Goal: Feedback & Contribution: Contribute content

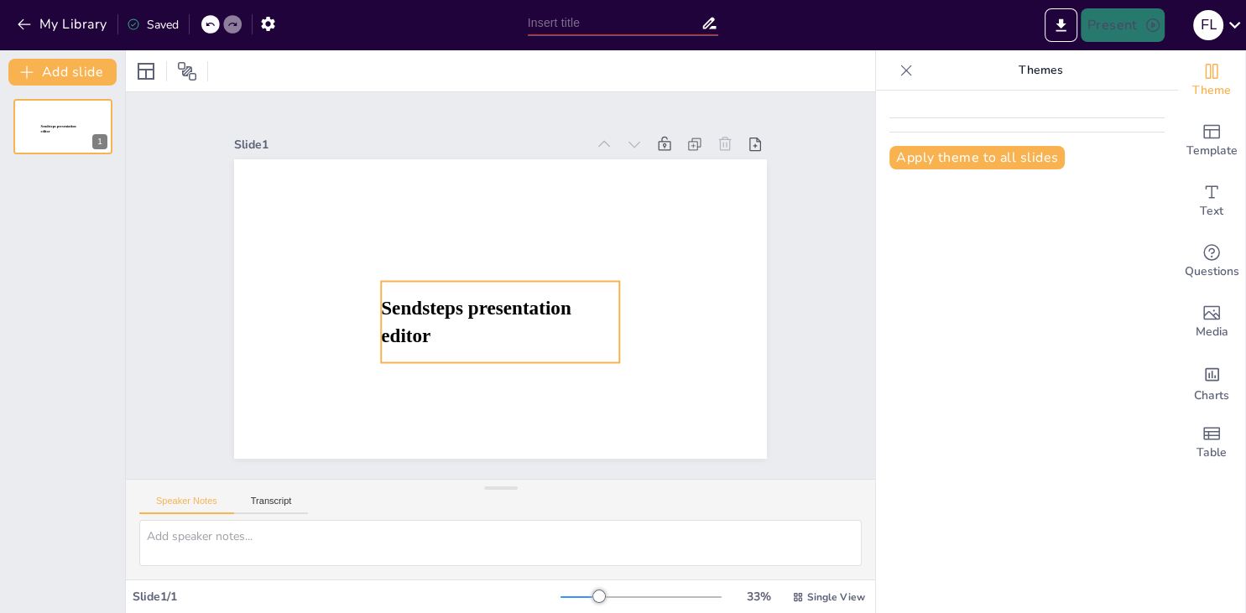
type input "New Sendsteps"
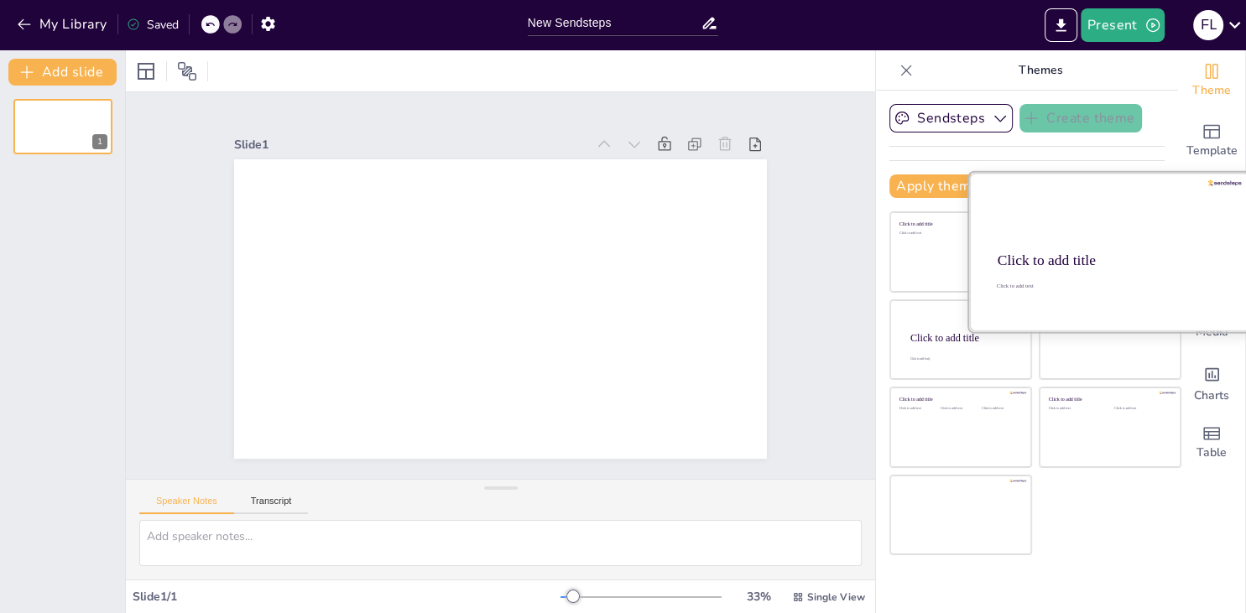
click at [1106, 259] on div "Click to add title" at bounding box center [1108, 261] width 222 height 17
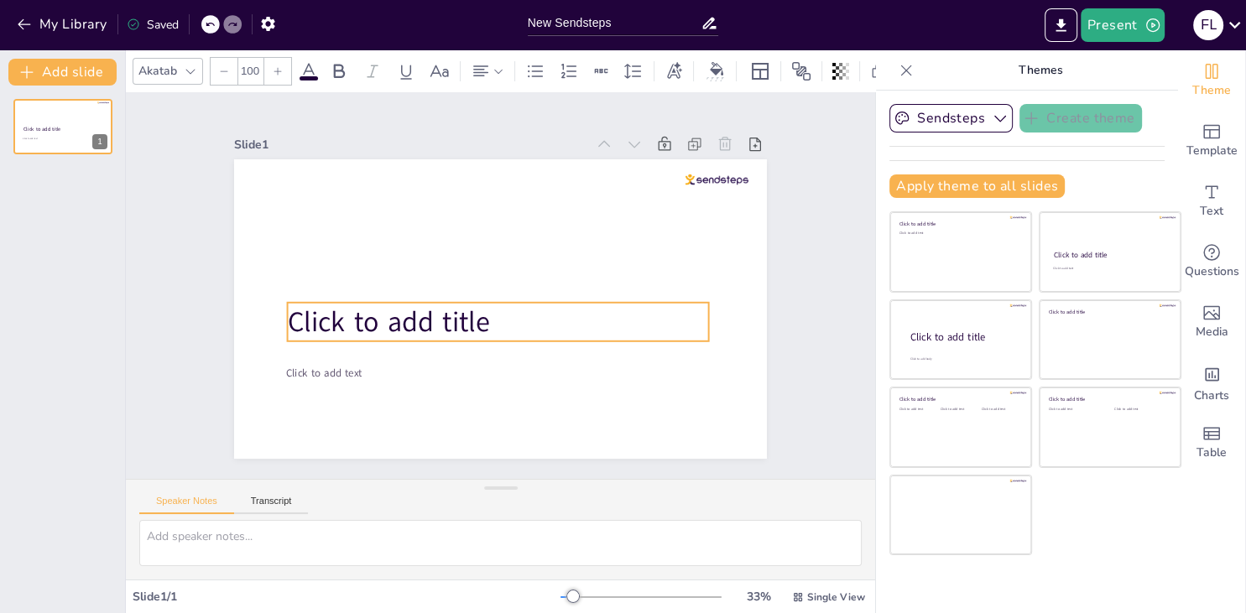
click at [404, 309] on span "Click to add title" at bounding box center [389, 322] width 202 height 38
click at [398, 322] on span "Click to add title" at bounding box center [389, 323] width 202 height 38
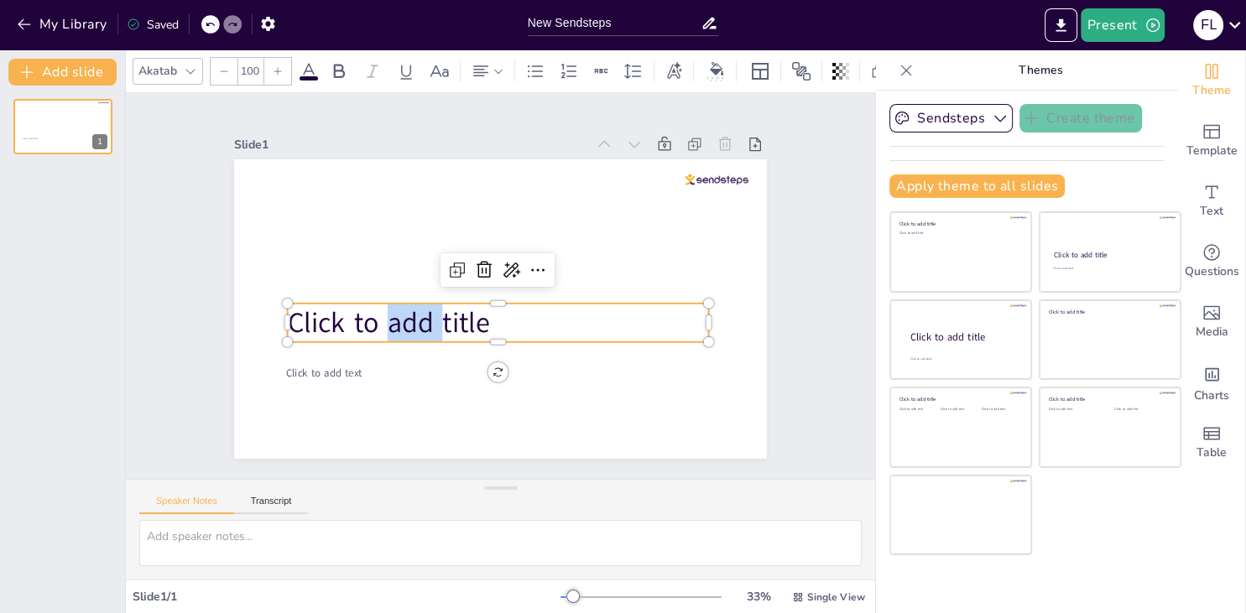
click at [421, 326] on span "Click to add title" at bounding box center [389, 323] width 202 height 38
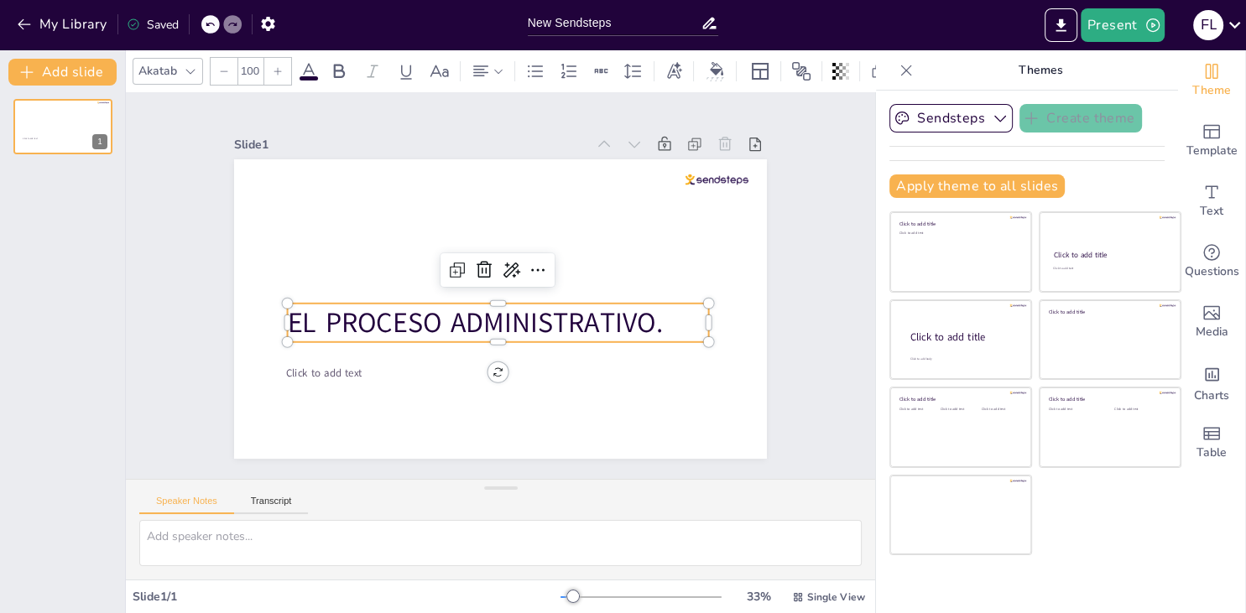
click at [186, 73] on icon at bounding box center [190, 71] width 13 height 13
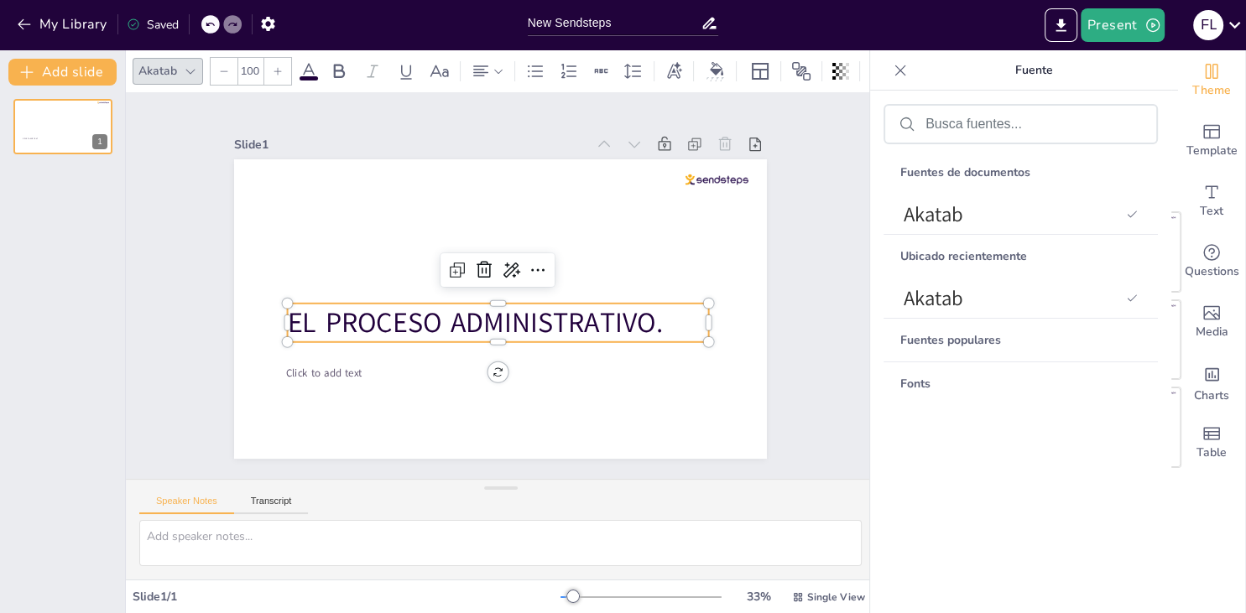
click at [968, 145] on div "Fuentes de documentos Akatab Ubicado recientemente Akatab Fuentes populares Fon…" at bounding box center [1020, 377] width 274 height 546
click at [972, 133] on form at bounding box center [1033, 125] width 217 height 16
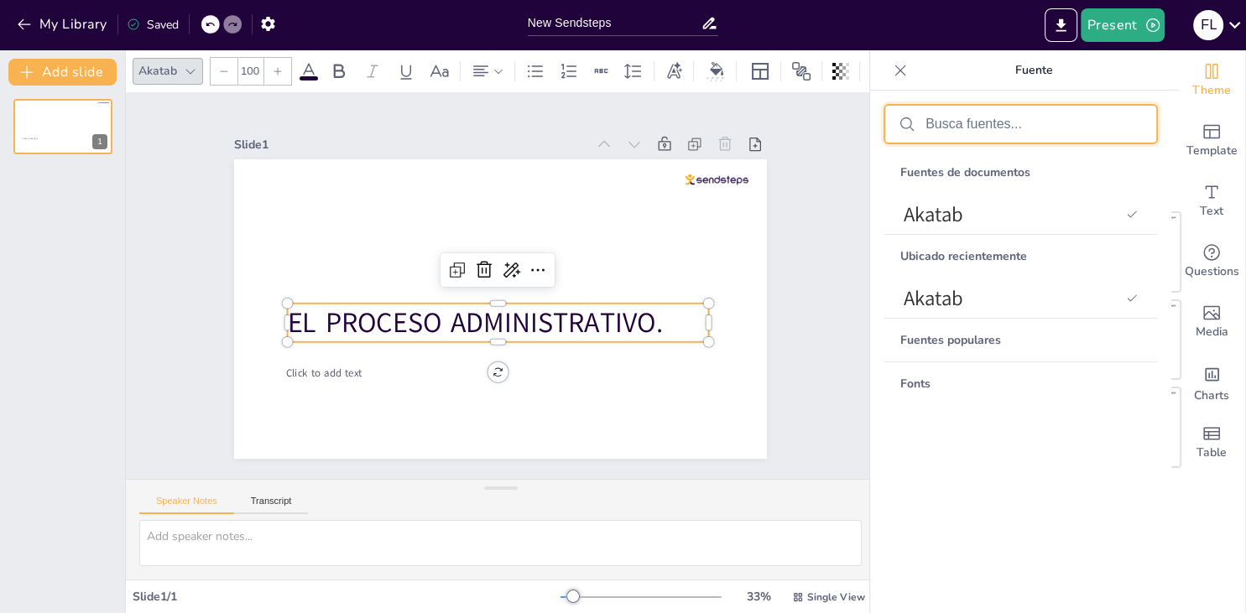
click at [975, 117] on input "text" at bounding box center [1033, 124] width 217 height 15
type input "A"
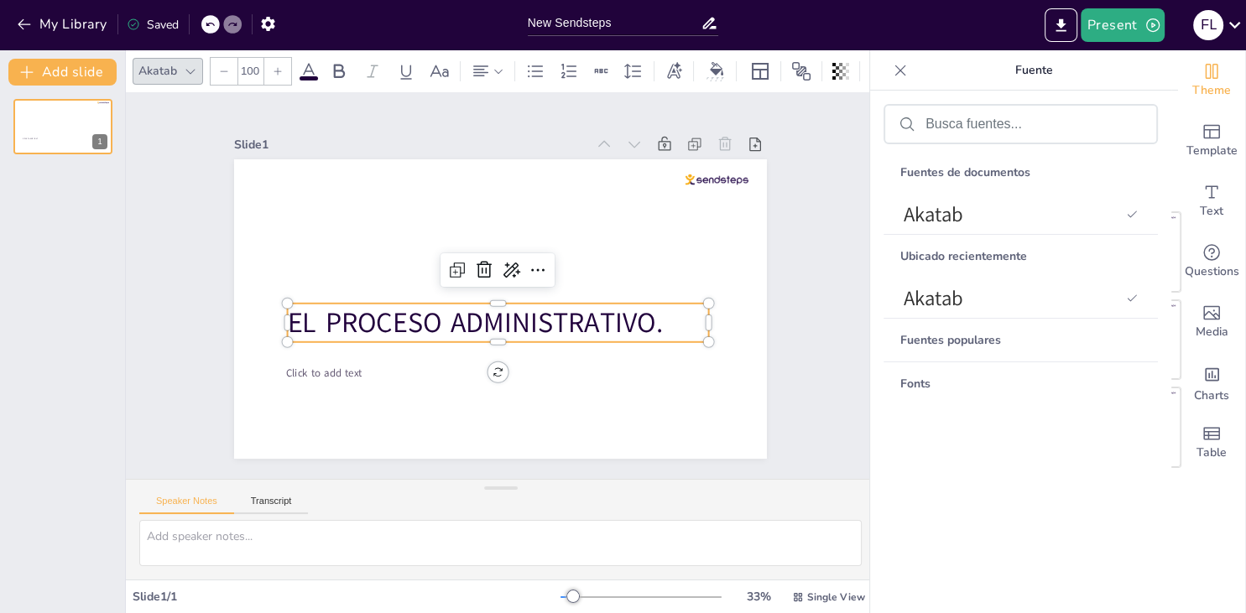
click at [938, 379] on div "Fonts" at bounding box center [1020, 383] width 274 height 43
click at [939, 344] on div "Fuentes populares" at bounding box center [1020, 340] width 274 height 43
click at [1211, 91] on span "Theme" at bounding box center [1211, 90] width 39 height 18
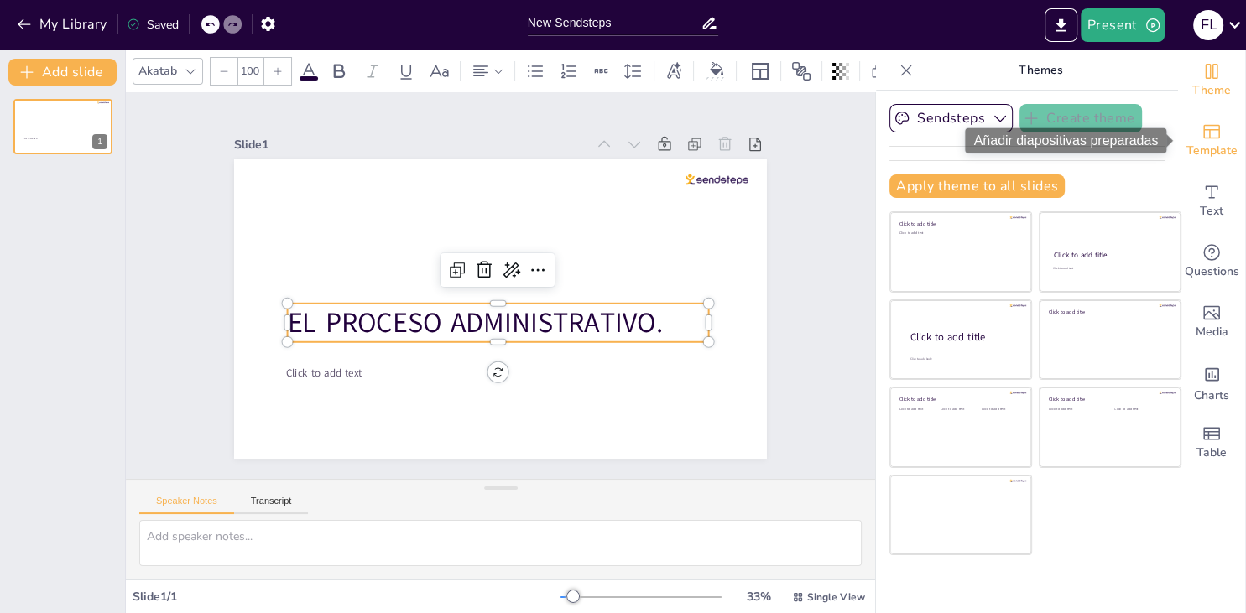
click at [1210, 153] on span "Template" at bounding box center [1211, 151] width 51 height 18
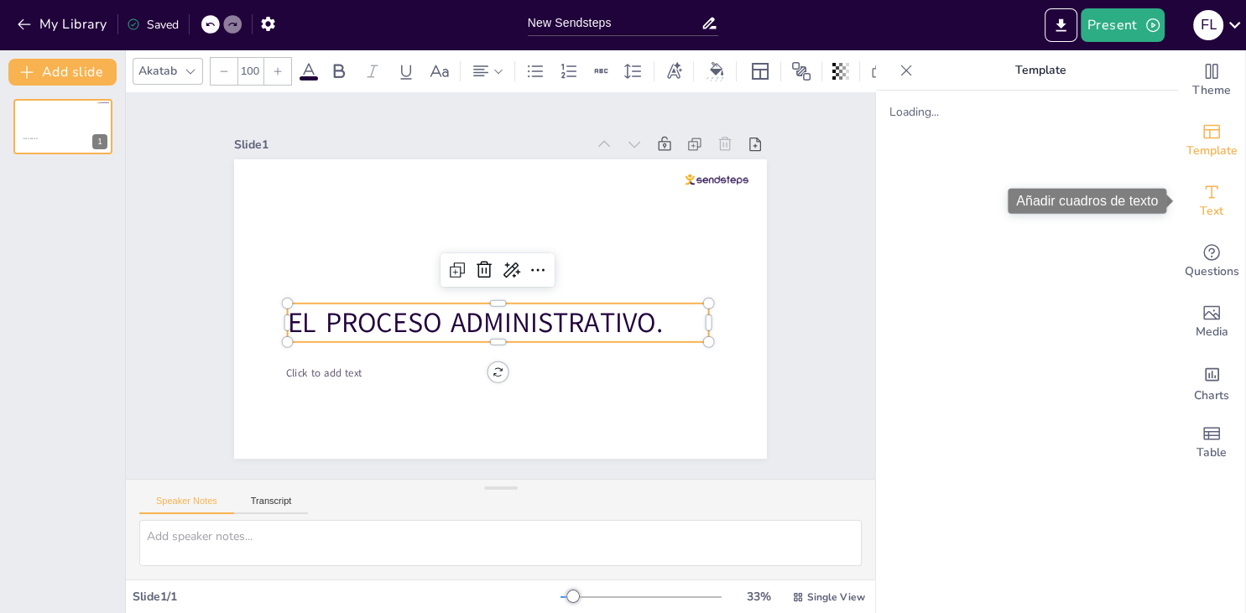
click at [1202, 213] on span "Text" at bounding box center [1211, 211] width 23 height 18
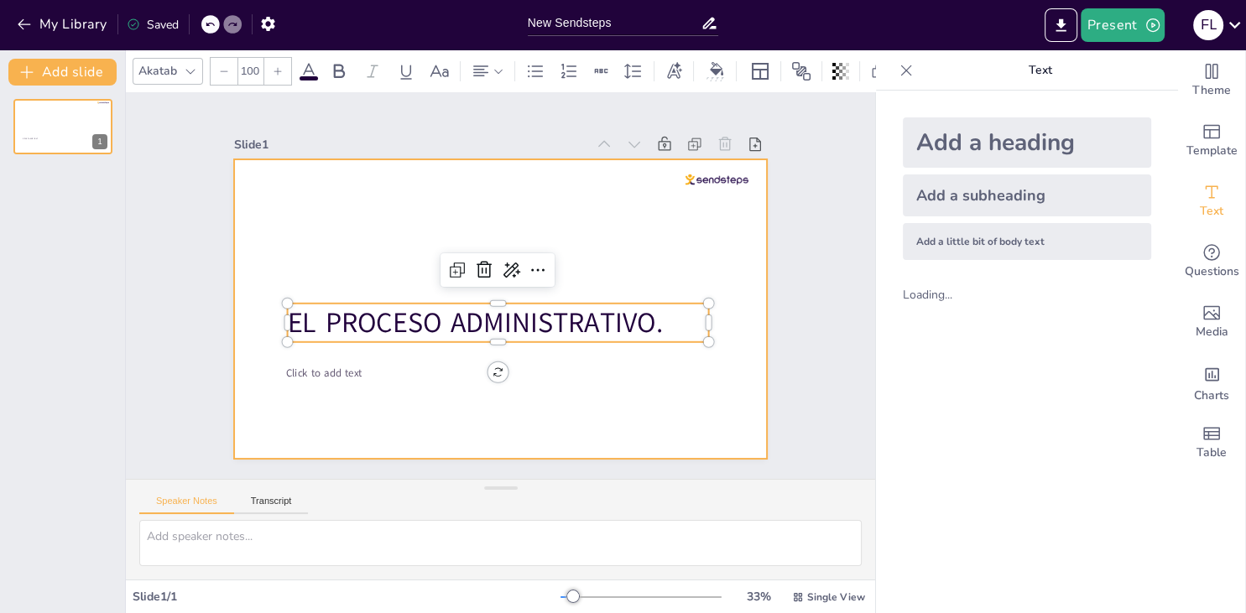
click at [325, 373] on span "Click to add text" at bounding box center [324, 373] width 76 height 14
type input "38"
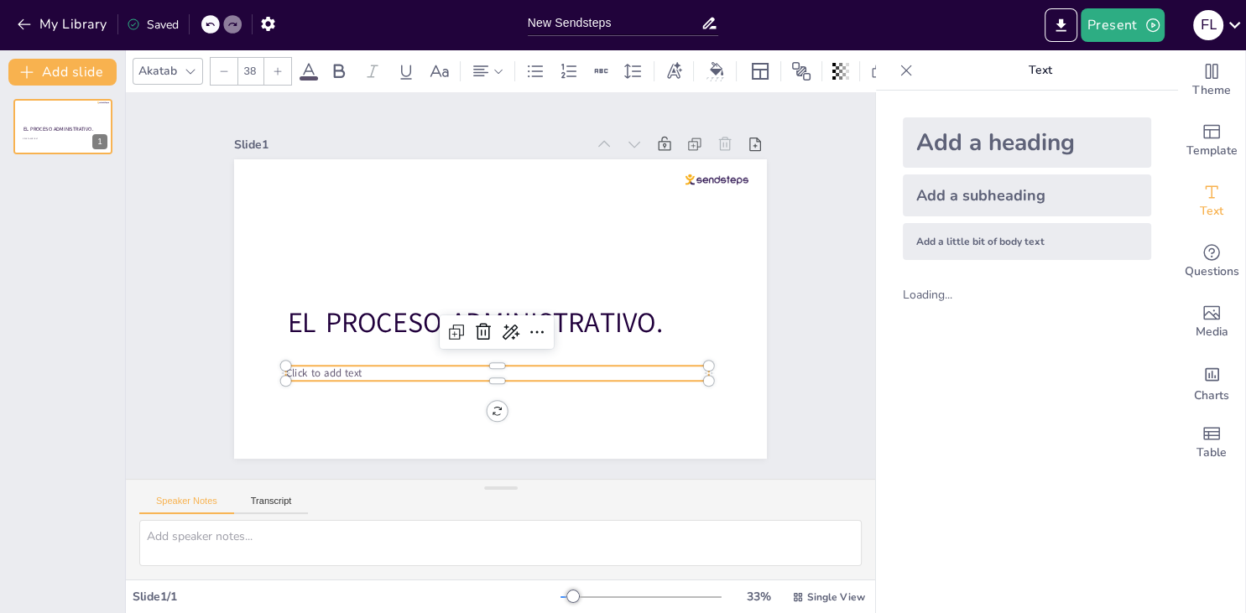
click at [325, 373] on span "Click to add text" at bounding box center [324, 373] width 76 height 14
click at [460, 335] on icon at bounding box center [455, 334] width 10 height 10
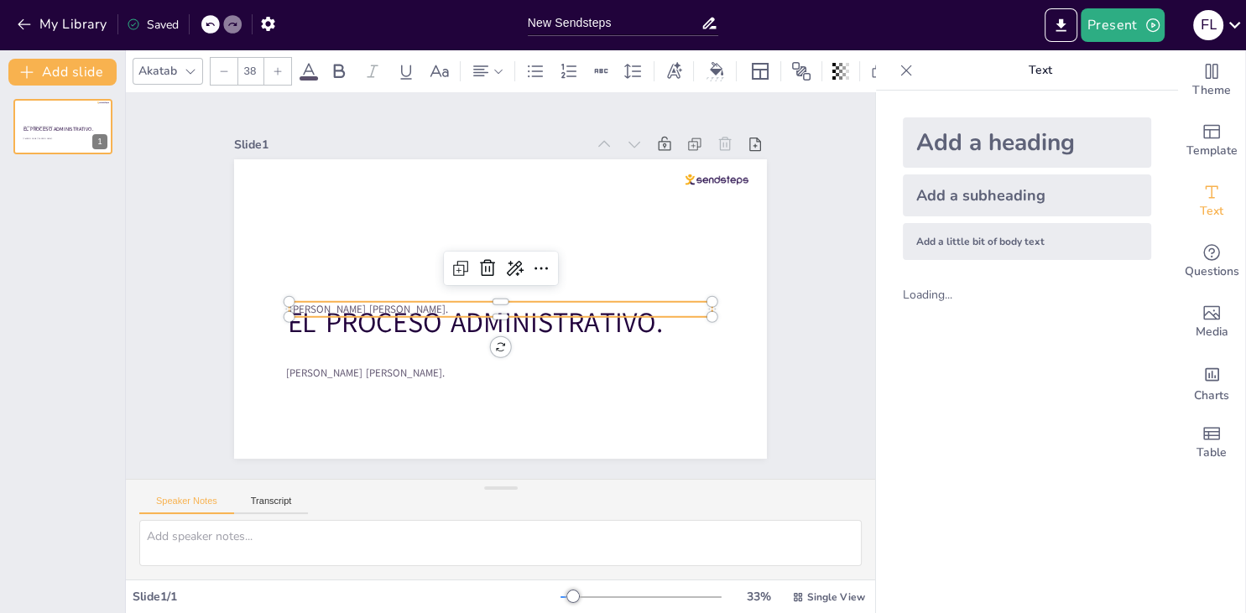
click at [389, 312] on span "[PERSON_NAME]." at bounding box center [368, 309] width 159 height 14
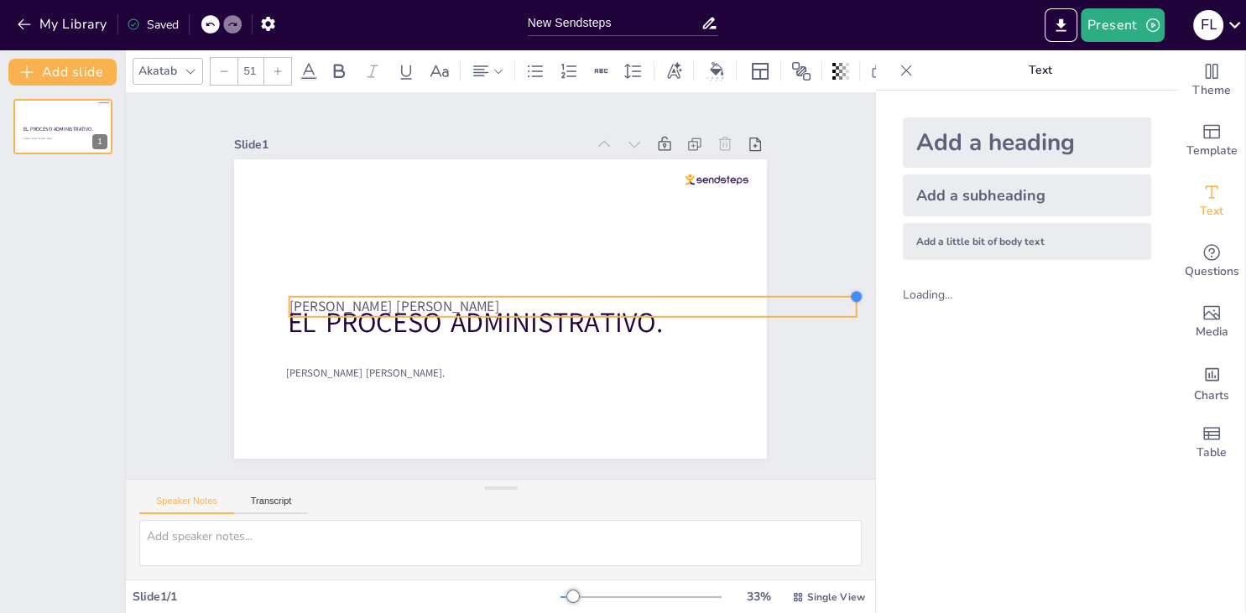
drag, startPoint x: 713, startPoint y: 308, endPoint x: 591, endPoint y: 303, distance: 121.7
click at [591, 303] on div "Fátima Lourdes Vásquez Henríquez. EL PROCESO ADMINISTRATIVO. Victor Manuel Cade…" at bounding box center [500, 309] width 533 height 300
click at [856, 307] on p "[PERSON_NAME]" at bounding box center [572, 307] width 567 height 20
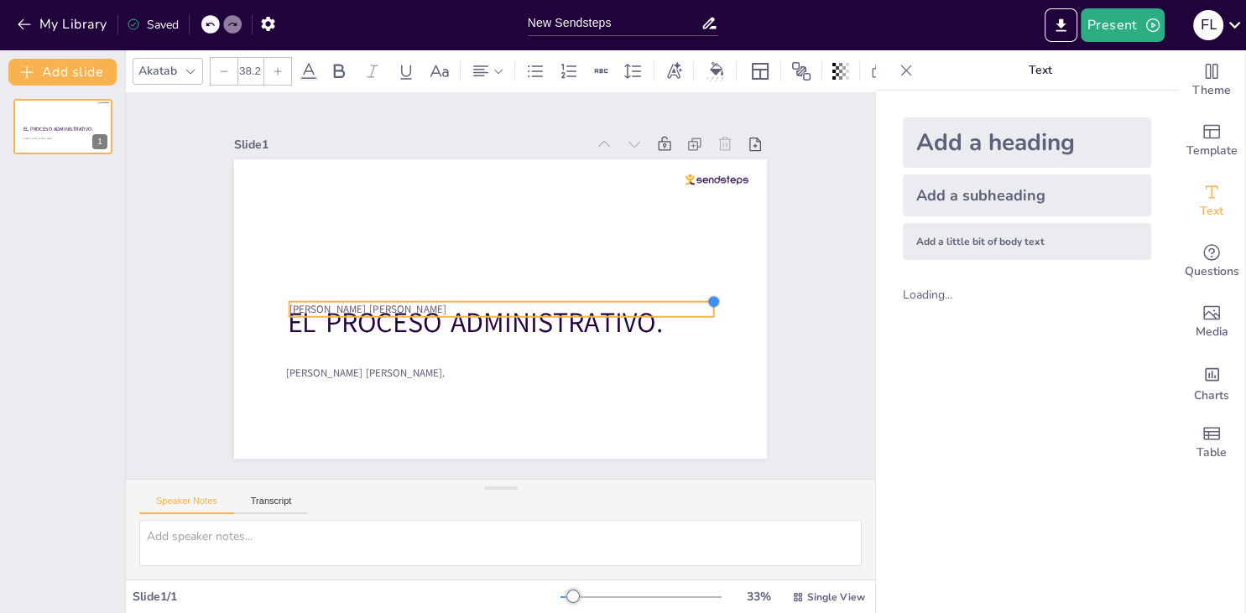
drag, startPoint x: 857, startPoint y: 297, endPoint x: 714, endPoint y: 315, distance: 143.7
click at [714, 315] on div "Fátima Lourdes Vásquez Henríquez. EL PROCESO ADMINISTRATIVO. Victor Manuel Cade…" at bounding box center [500, 309] width 533 height 300
click at [204, 19] on div at bounding box center [221, 24] width 40 height 18
click at [204, 19] on div at bounding box center [210, 24] width 18 height 18
click at [205, 23] on div at bounding box center [210, 24] width 18 height 18
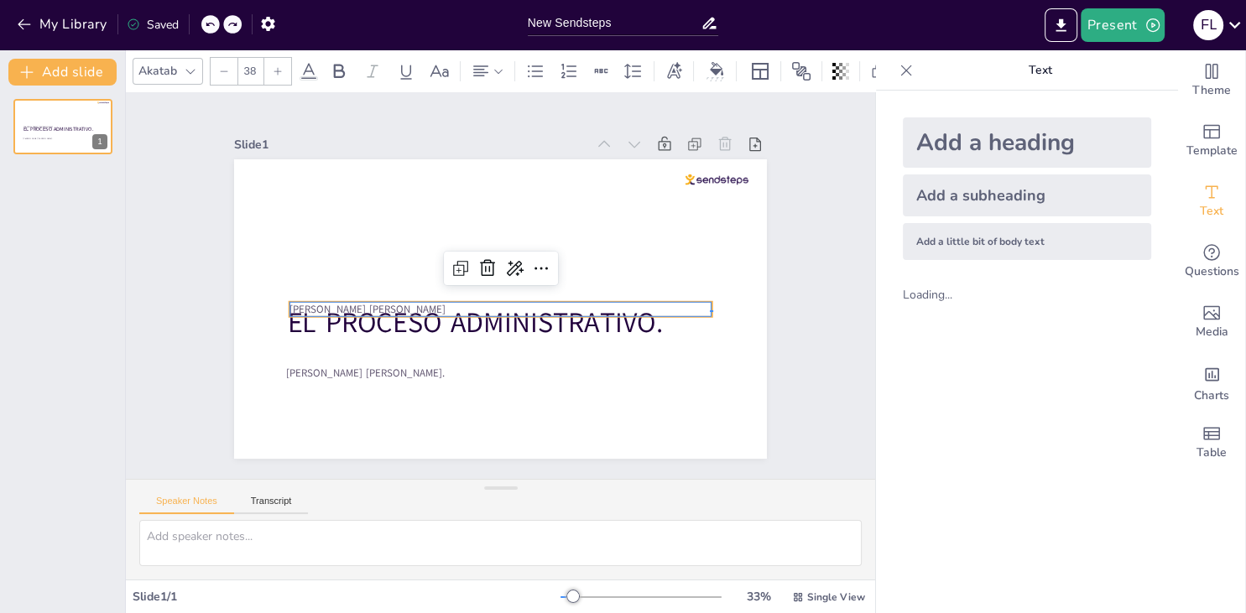
click at [710, 159] on div "Fátima Lourdes Vásquez Henríquez. EL PROCESO ADMINISTRATIVO. Victor Manuel Cade…" at bounding box center [500, 159] width 533 height 0
drag, startPoint x: 713, startPoint y: 310, endPoint x: 621, endPoint y: 307, distance: 92.3
click at [621, 159] on div "Fátima Lourdes Vásquez Henríquez. EL PROCESO ADMINISTRATIVO. Victor Manuel Cade…" at bounding box center [500, 159] width 533 height 0
type input "--"
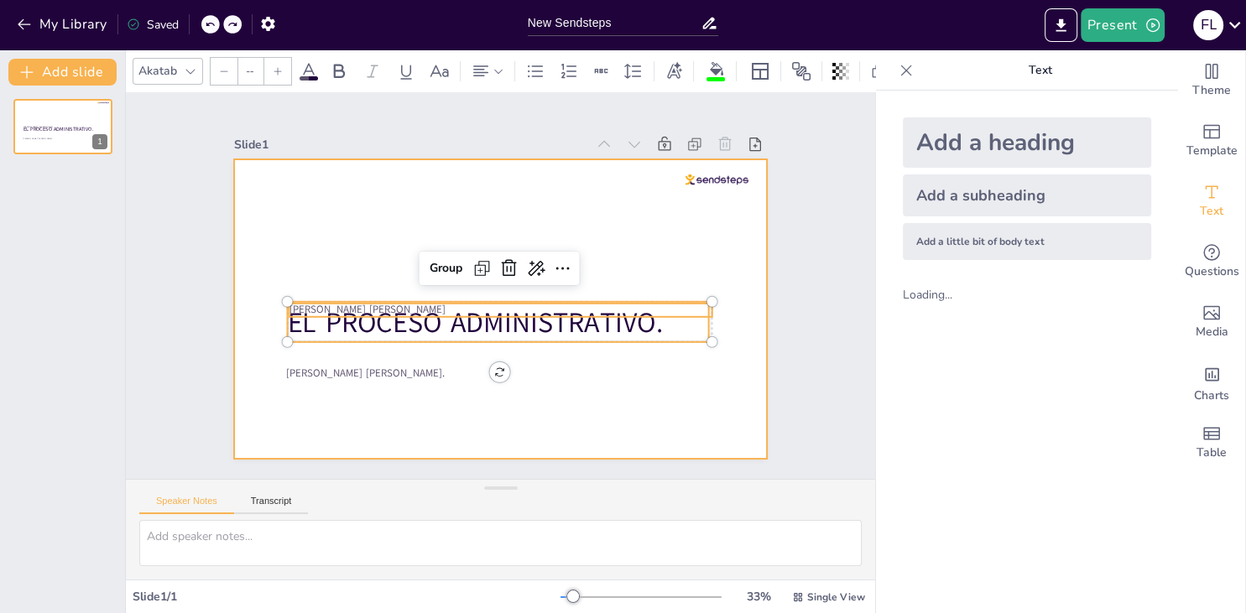
click at [685, 268] on div at bounding box center [500, 309] width 533 height 300
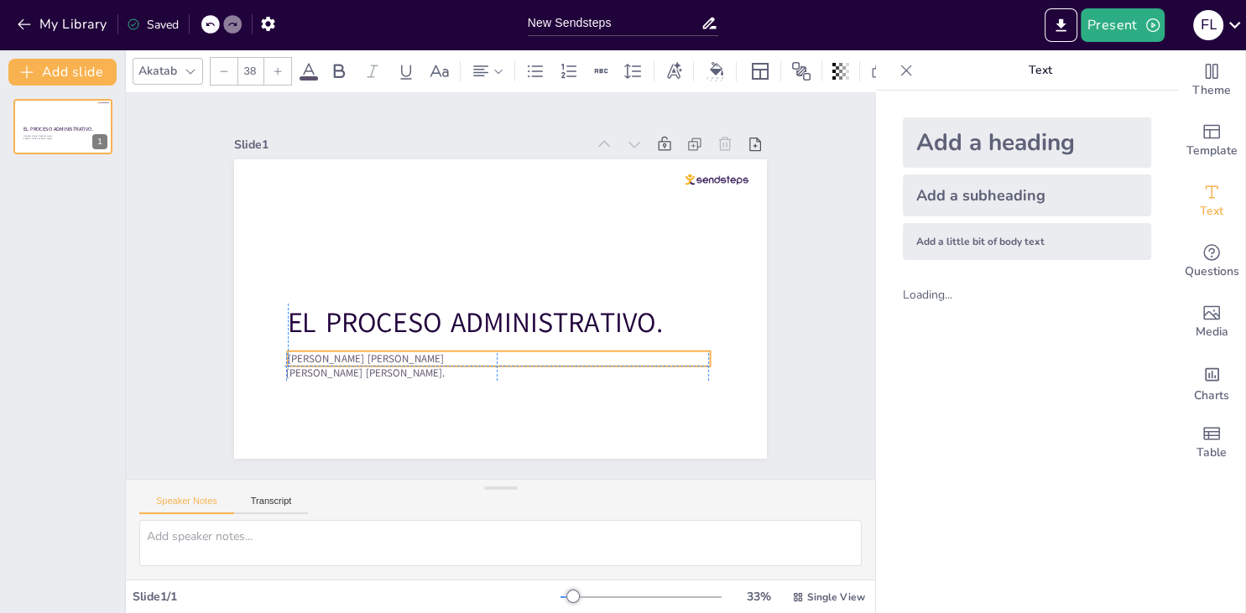
drag, startPoint x: 633, startPoint y: 306, endPoint x: 628, endPoint y: 357, distance: 51.4
click at [628, 357] on p "[PERSON_NAME]" at bounding box center [499, 359] width 422 height 15
click at [456, 320] on icon at bounding box center [458, 318] width 20 height 20
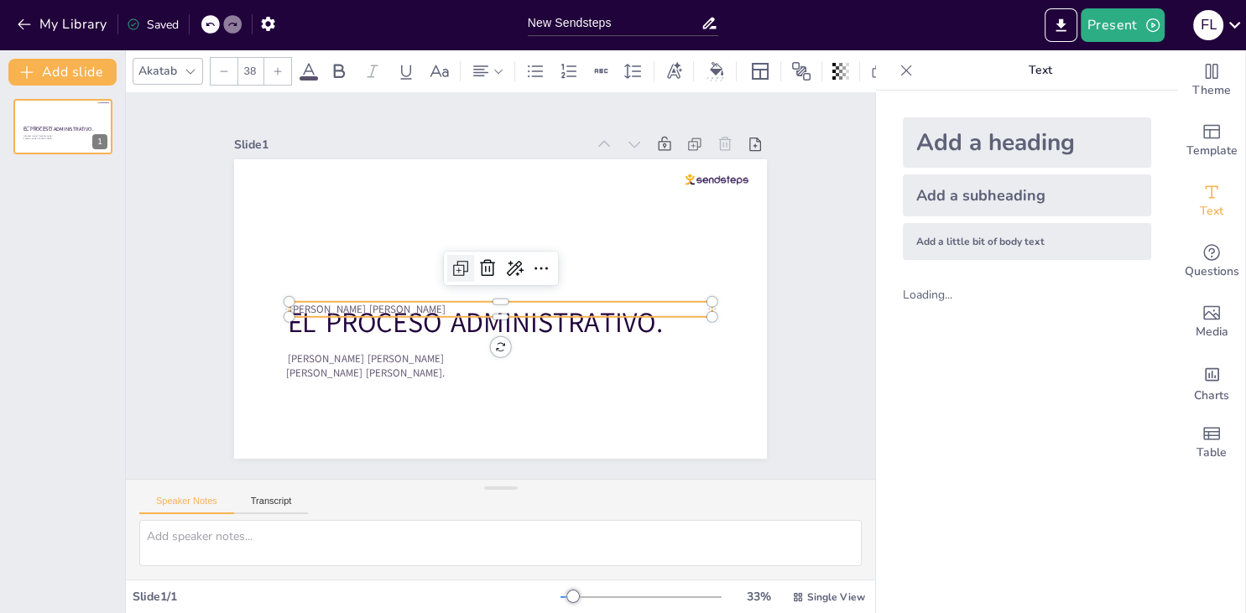
click at [461, 276] on icon at bounding box center [461, 268] width 20 height 20
type input "38"
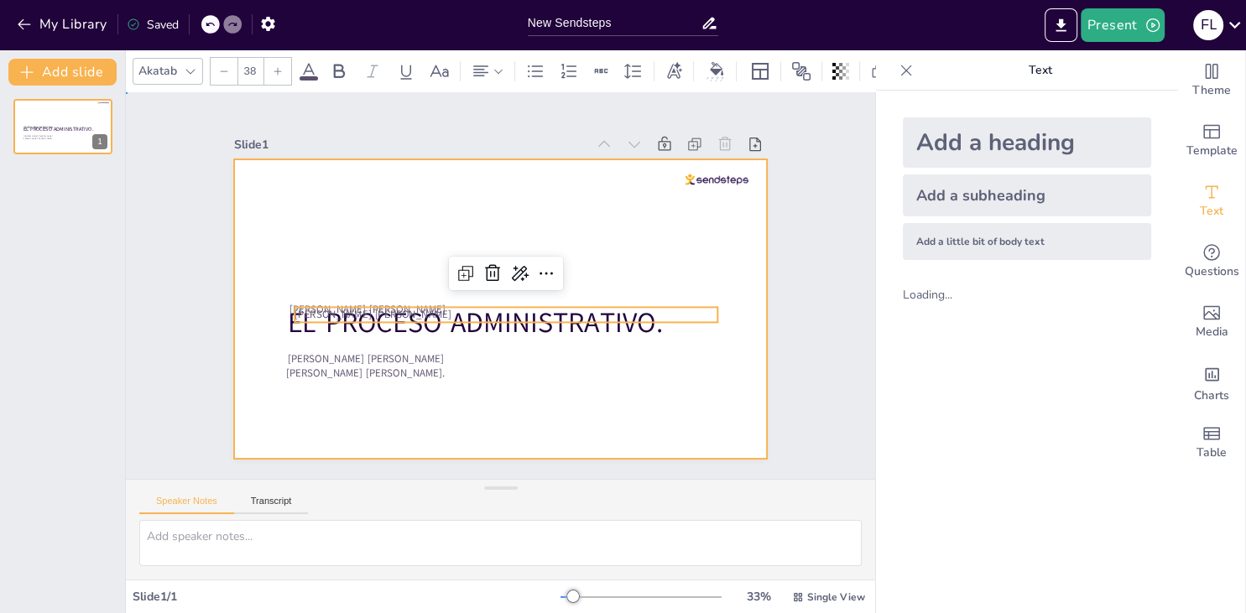
click at [530, 395] on div "Slide 1 Fátima Lourdes Vásquez Henríquez. EL PROCESO ADMINISTRATIVO. Victor Man…" at bounding box center [500, 285] width 749 height 387
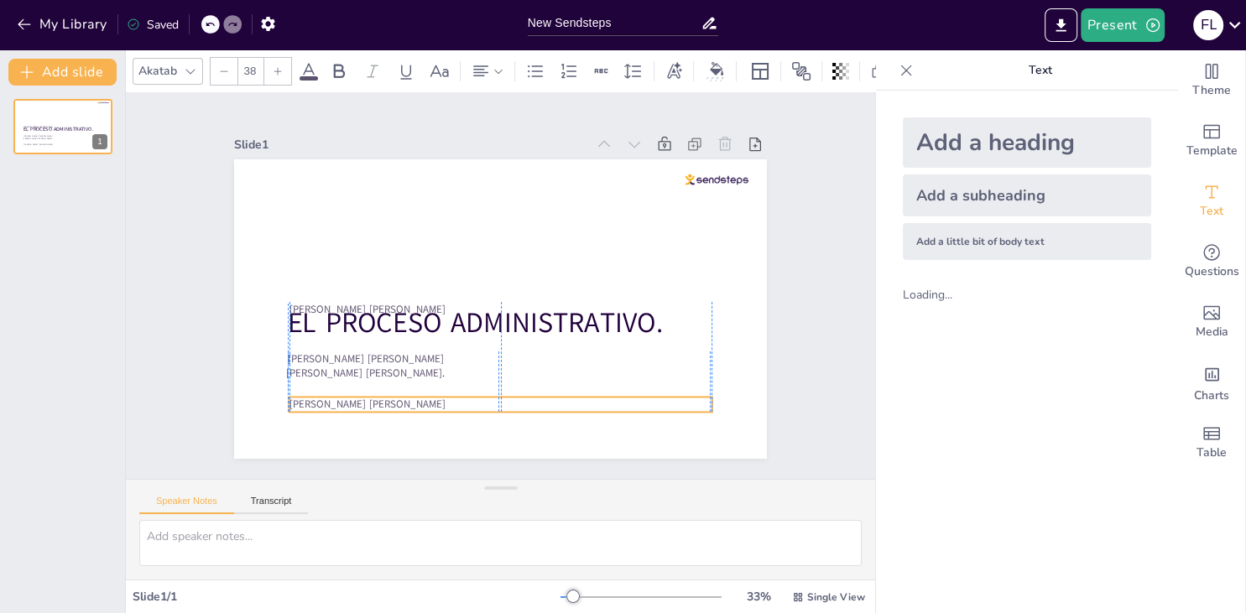
drag, startPoint x: 376, startPoint y: 311, endPoint x: 369, endPoint y: 404, distance: 93.4
click at [369, 404] on p "[PERSON_NAME]" at bounding box center [500, 404] width 422 height 15
click at [366, 404] on p "[PERSON_NAME]" at bounding box center [500, 407] width 422 height 15
click at [360, 411] on p "[PERSON_NAME]" at bounding box center [500, 407] width 422 height 15
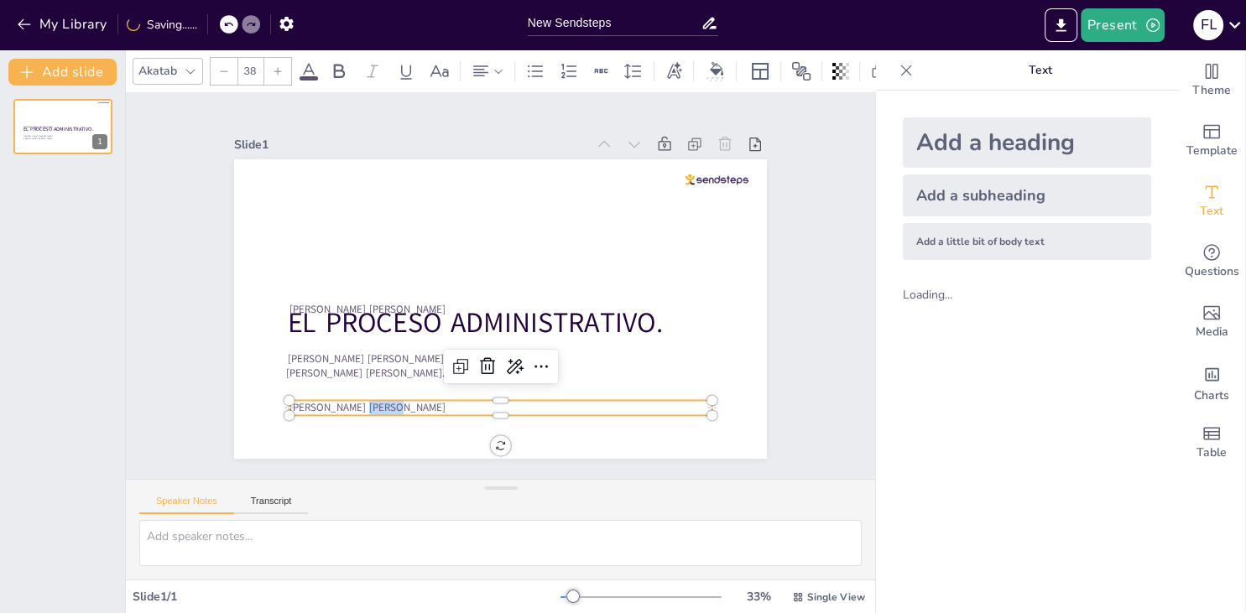
click at [360, 411] on p "[PERSON_NAME]" at bounding box center [500, 407] width 422 height 15
click at [367, 414] on p "Estudiante" at bounding box center [500, 407] width 422 height 15
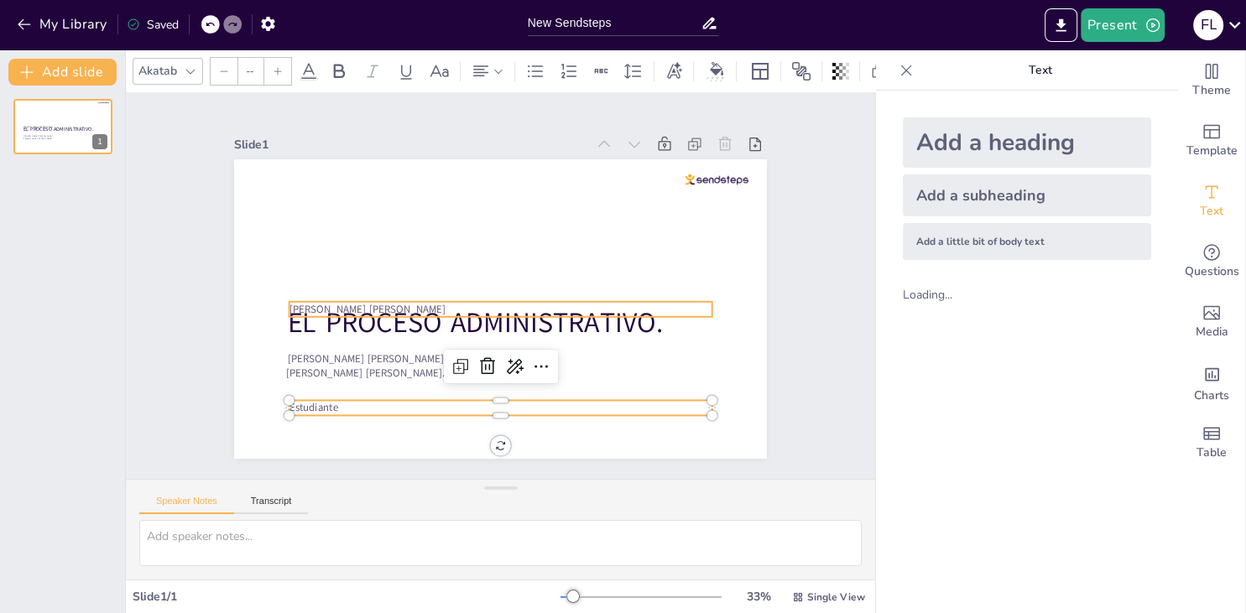
type input "38"
click at [374, 313] on p "[PERSON_NAME]" at bounding box center [500, 309] width 422 height 15
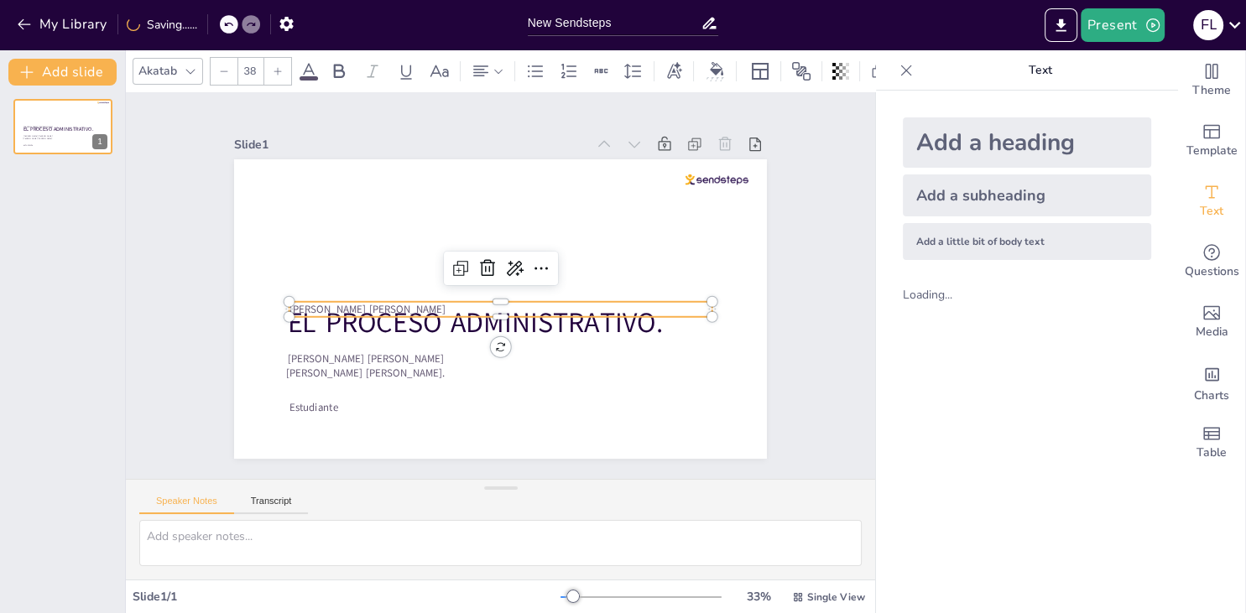
click at [398, 307] on p "[PERSON_NAME]" at bounding box center [500, 309] width 422 height 15
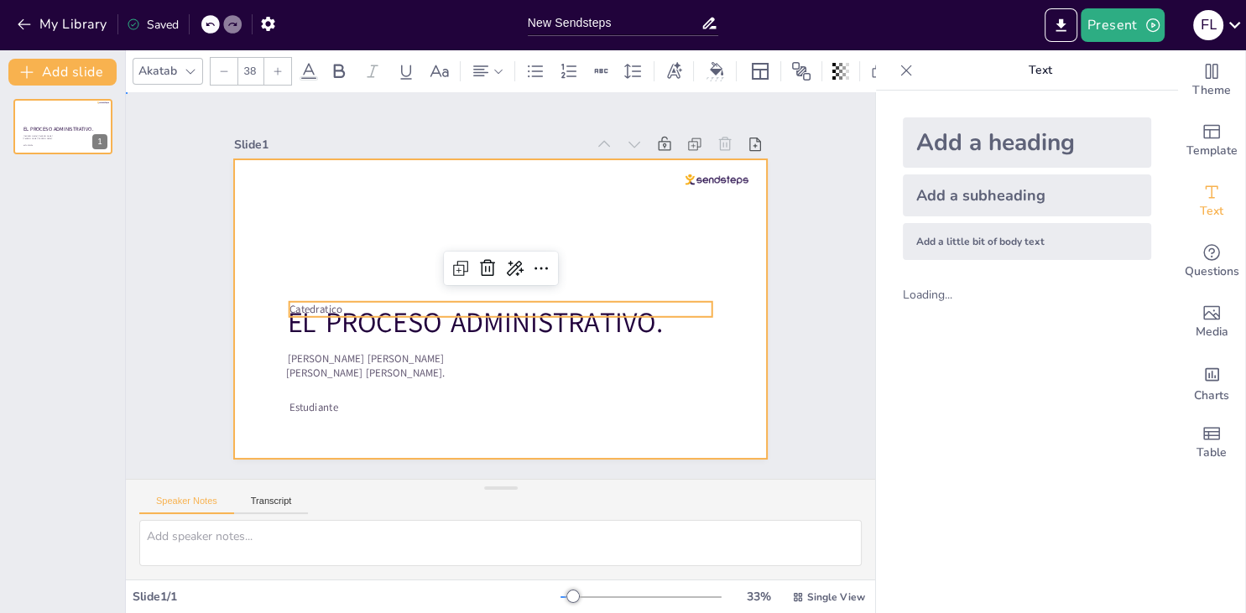
click at [629, 207] on div at bounding box center [500, 309] width 533 height 300
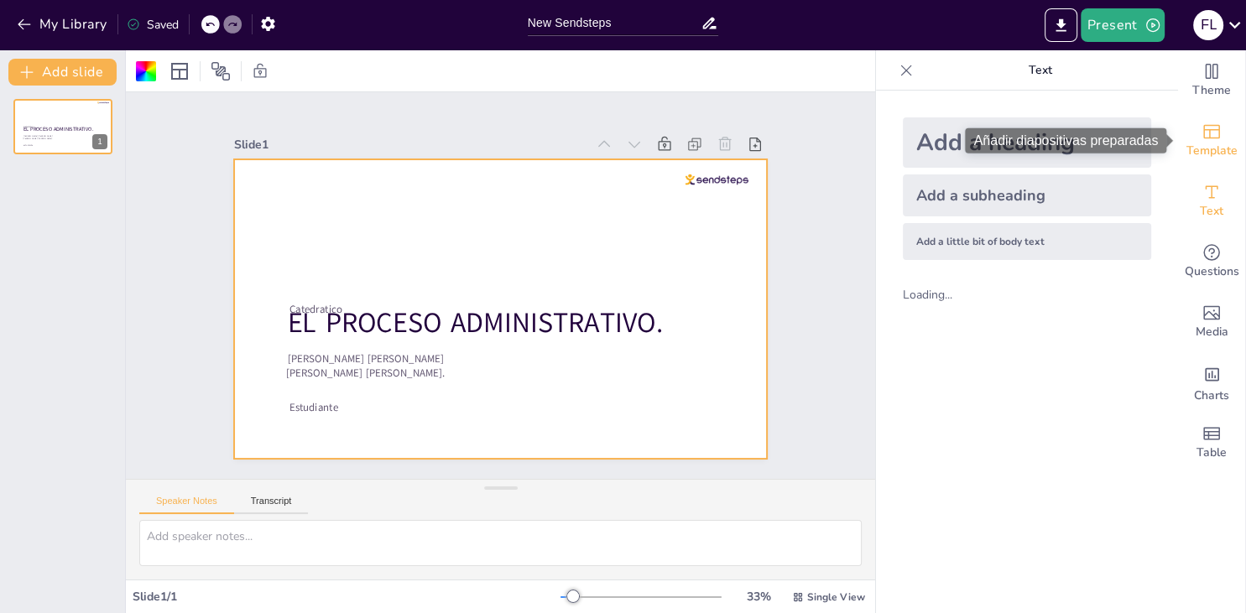
click at [1200, 143] on span "Template" at bounding box center [1211, 151] width 51 height 18
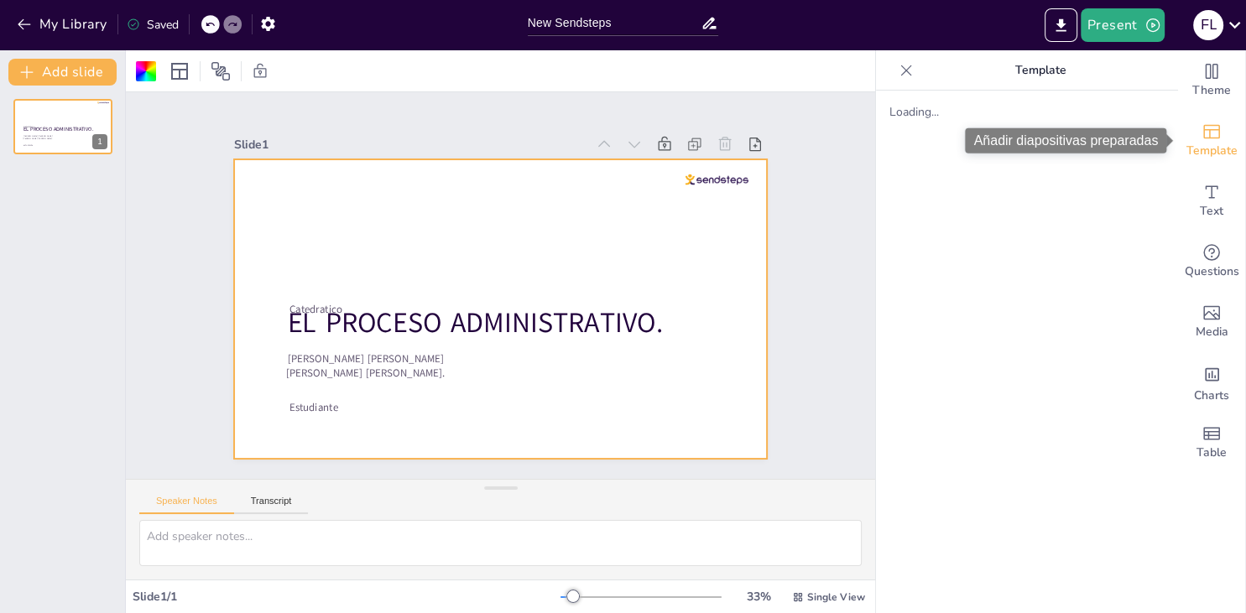
click at [1216, 143] on div "Template" at bounding box center [1211, 141] width 67 height 60
click at [1216, 143] on span "Template" at bounding box center [1211, 151] width 51 height 18
click at [911, 69] on icon at bounding box center [906, 70] width 17 height 17
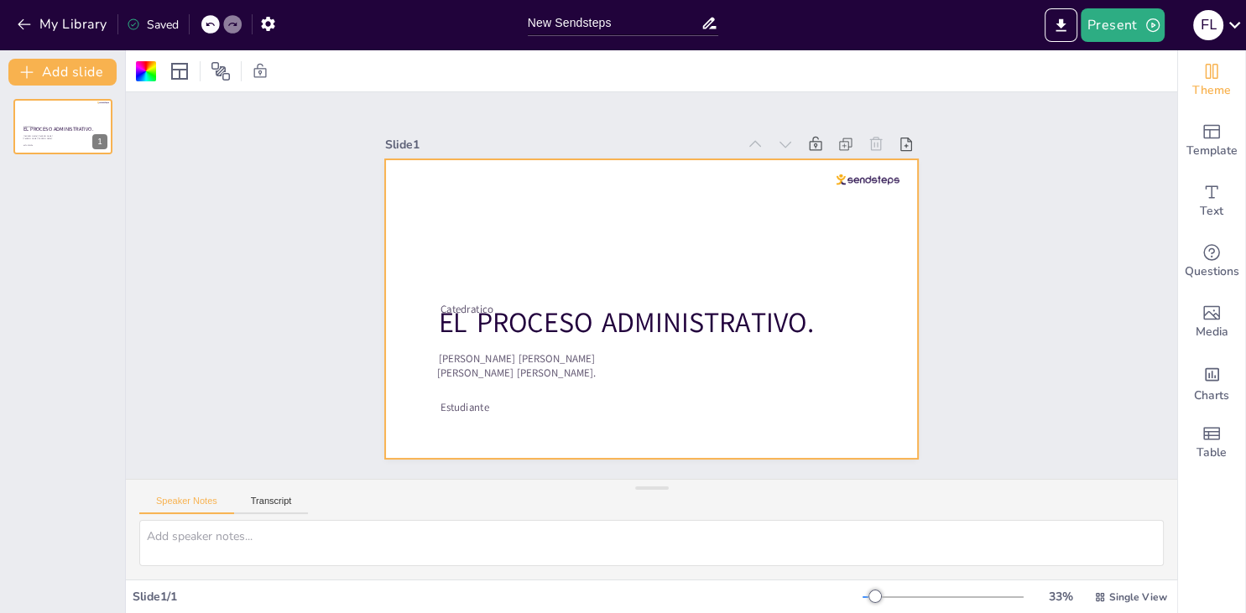
click at [1230, 97] on div "Theme" at bounding box center [1211, 80] width 67 height 60
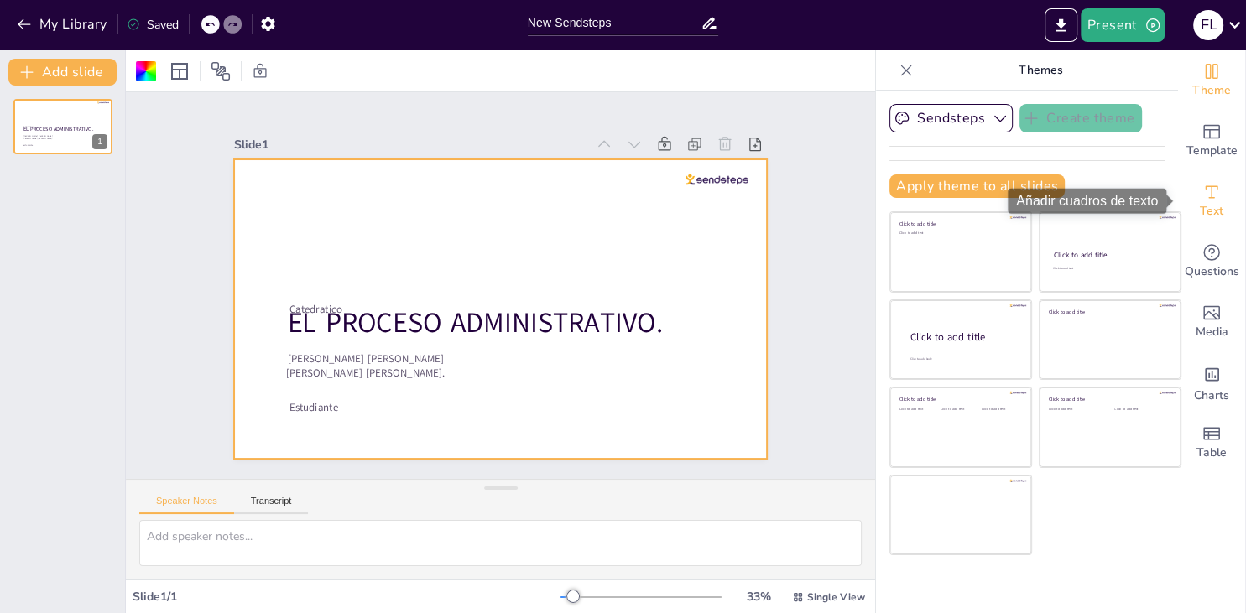
click at [1197, 203] on div "Text" at bounding box center [1211, 201] width 67 height 60
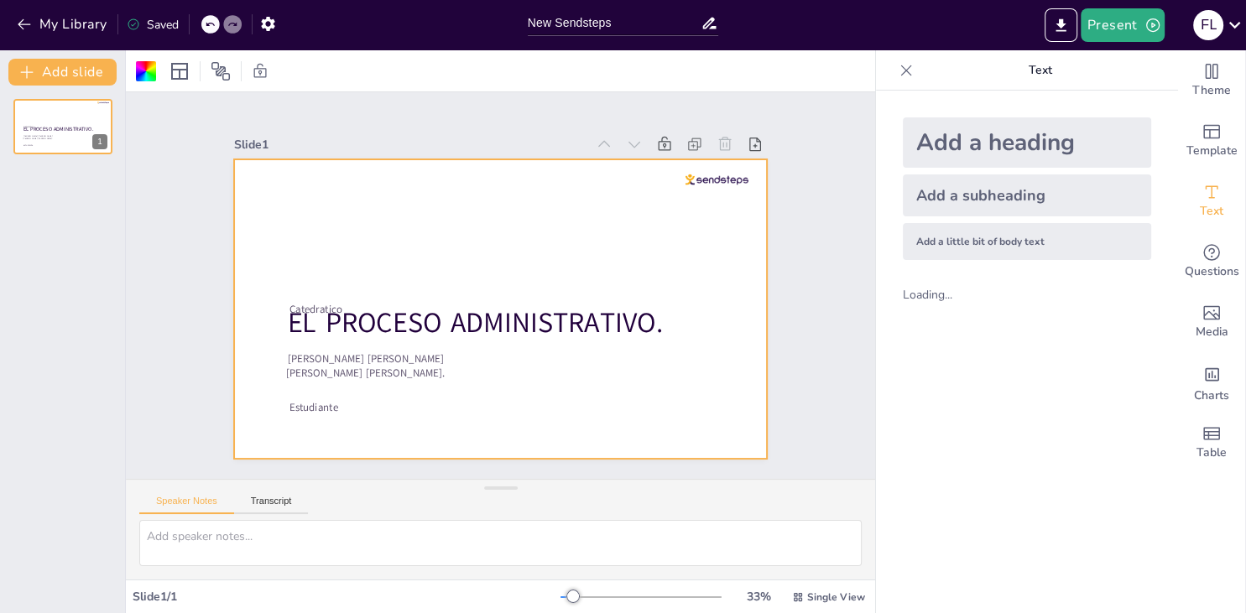
click at [913, 282] on div "Loading..." at bounding box center [1026, 294] width 275 height 43
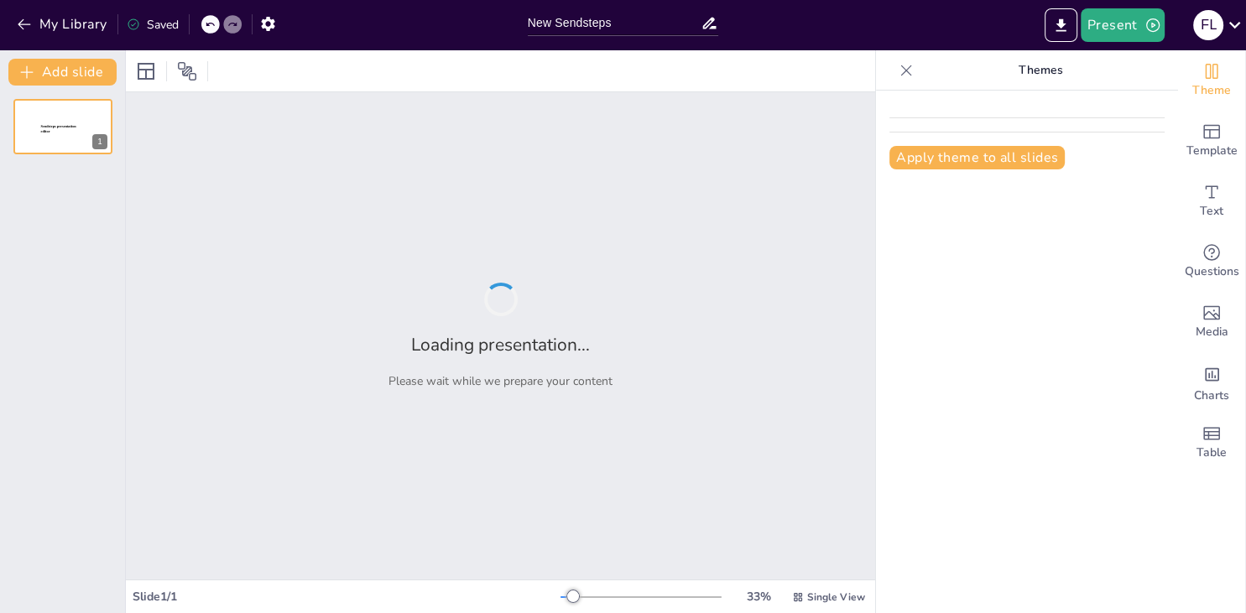
type input "New Sendsteps"
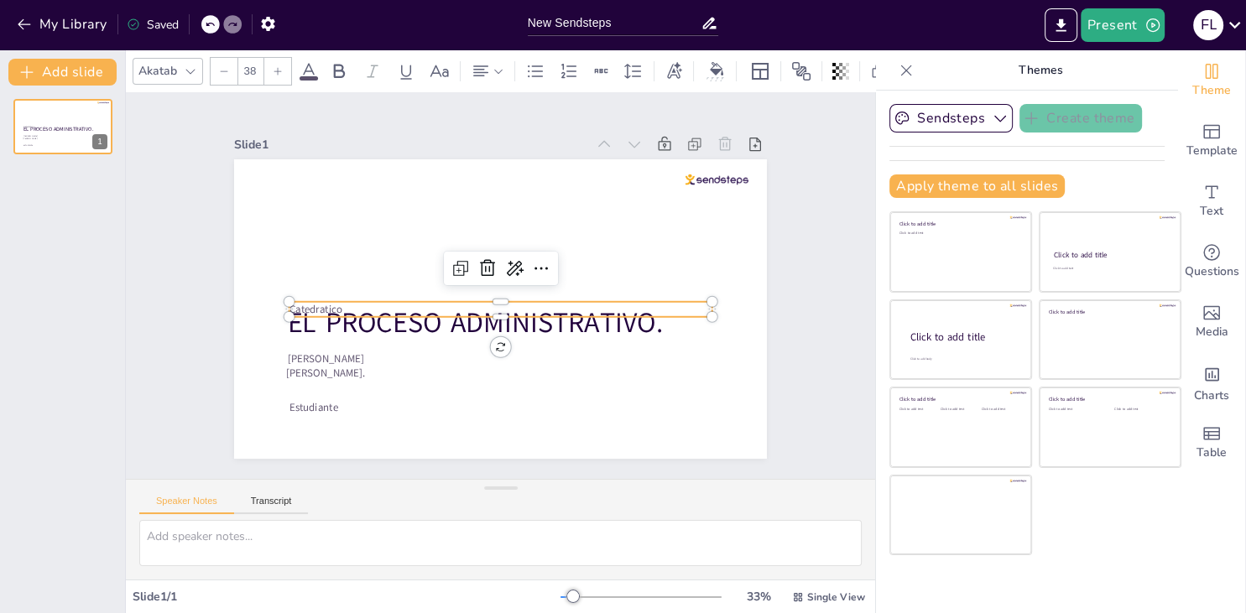
click at [333, 310] on p "Catedratico" at bounding box center [505, 262] width 416 height 102
click at [333, 310] on p "Catedratico" at bounding box center [505, 309] width 416 height 102
click at [324, 292] on p "Catedratico" at bounding box center [503, 262] width 422 height 59
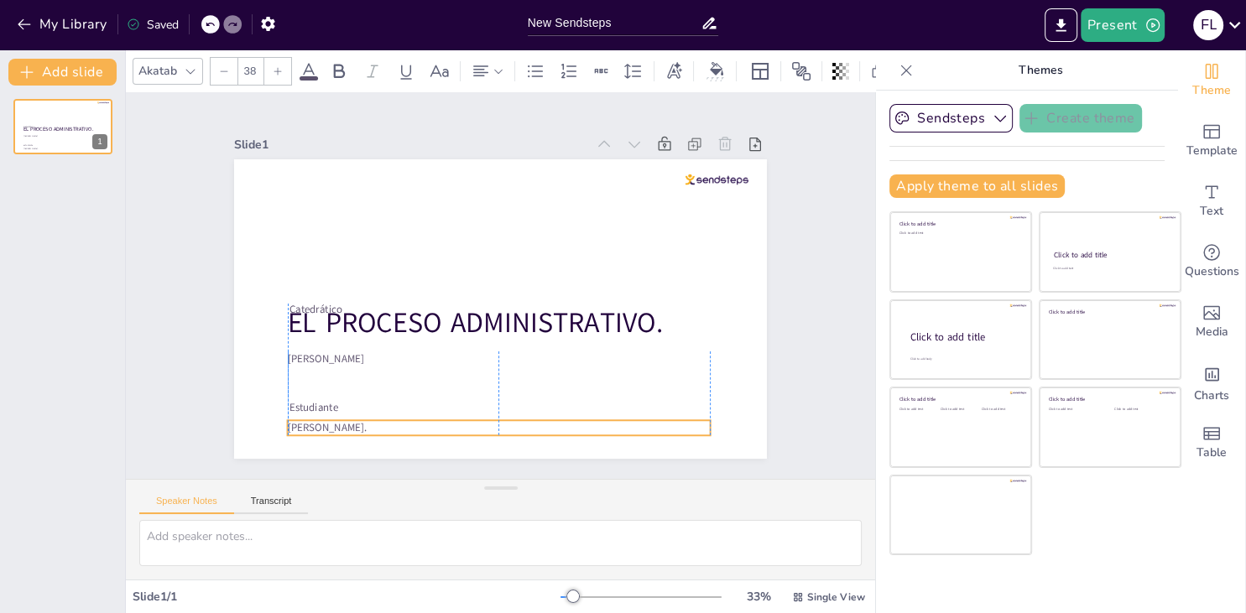
drag, startPoint x: 419, startPoint y: 370, endPoint x: 418, endPoint y: 425, distance: 54.5
click at [366, 153] on span "[PERSON_NAME]." at bounding box center [359, 113] width 14 height 80
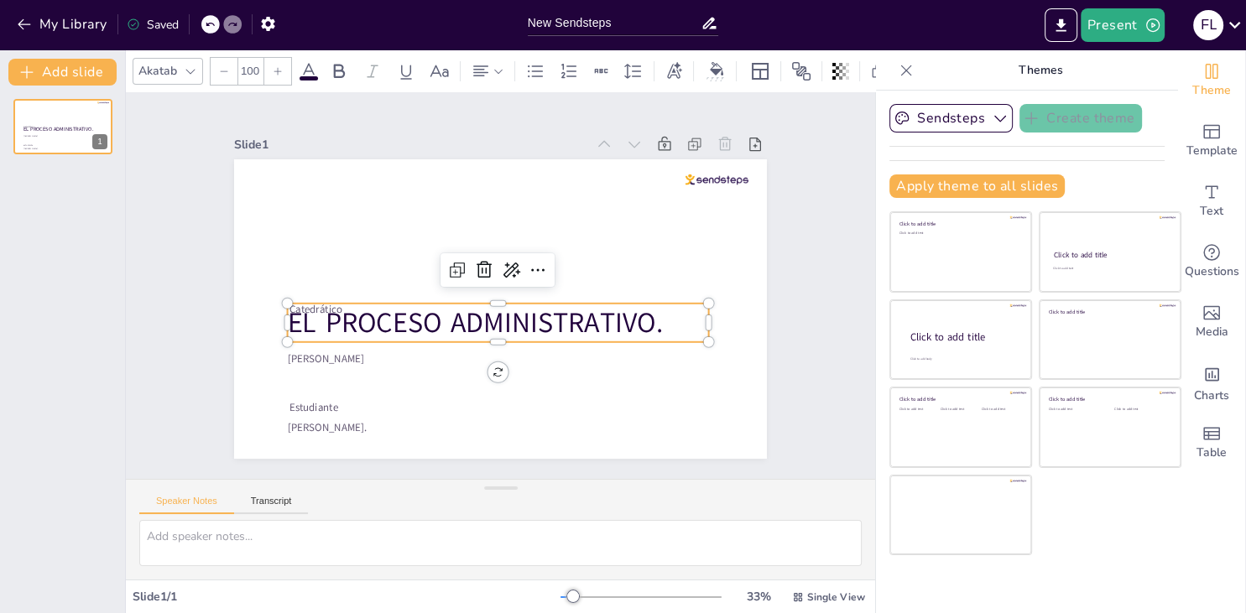
click at [401, 317] on span "EL PROCESO ADMINISTRATIVO." at bounding box center [458, 268] width 115 height 375
click at [340, 79] on icon at bounding box center [339, 71] width 20 height 20
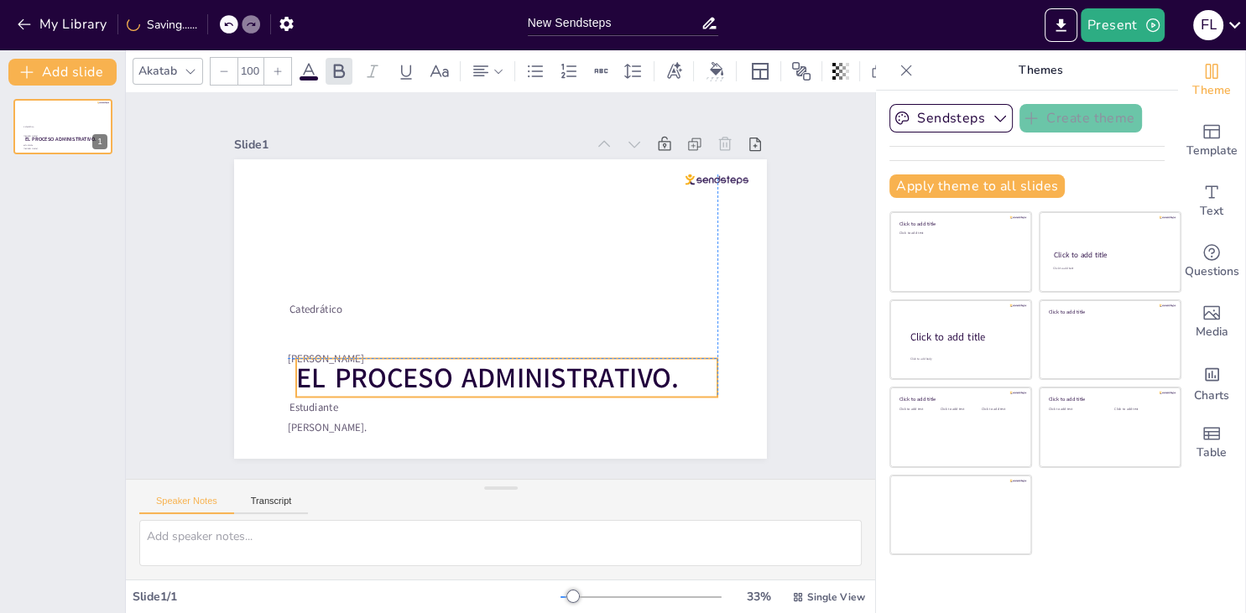
drag, startPoint x: 324, startPoint y: 307, endPoint x: 332, endPoint y: 360, distance: 53.5
click at [332, 247] on div "Fátima Lourdes Vásquez Henríquez. EL PROCESO ADMINISTRATIVO. Victor Manuel Cade…" at bounding box center [539, 165] width 507 height 164
click at [213, 25] on icon at bounding box center [210, 24] width 10 height 10
click at [216, 25] on div at bounding box center [210, 24] width 18 height 18
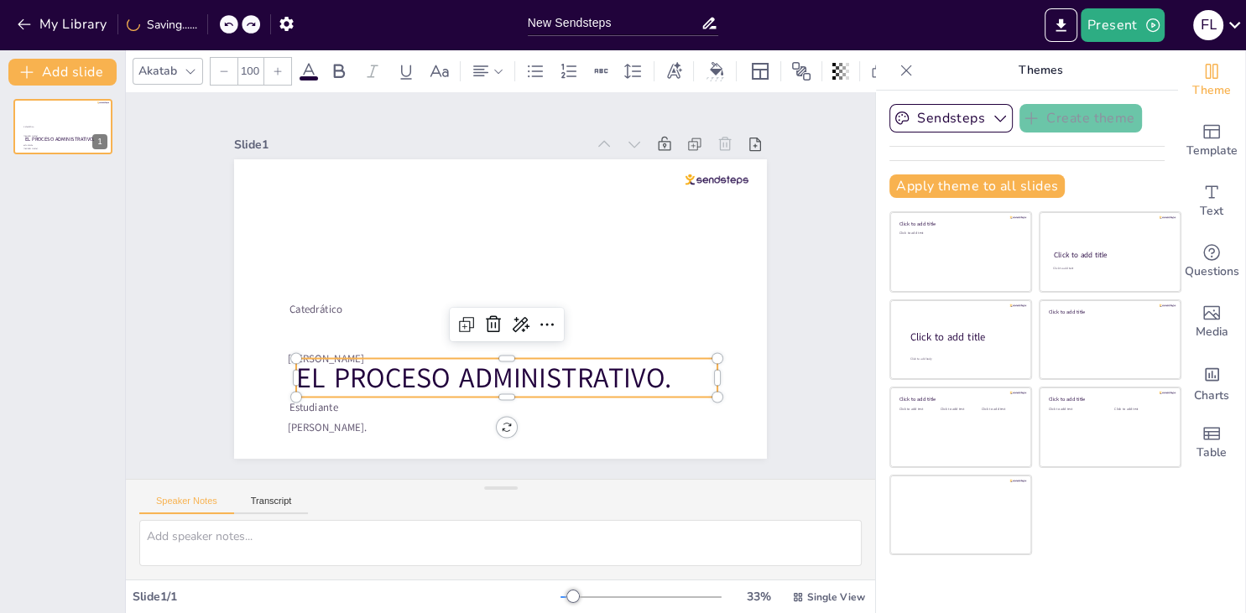
click at [216, 25] on div "My Library Saving......" at bounding box center [151, 23] width 302 height 30
click at [239, 29] on div at bounding box center [232, 24] width 18 height 18
click at [231, 17] on div at bounding box center [232, 24] width 18 height 18
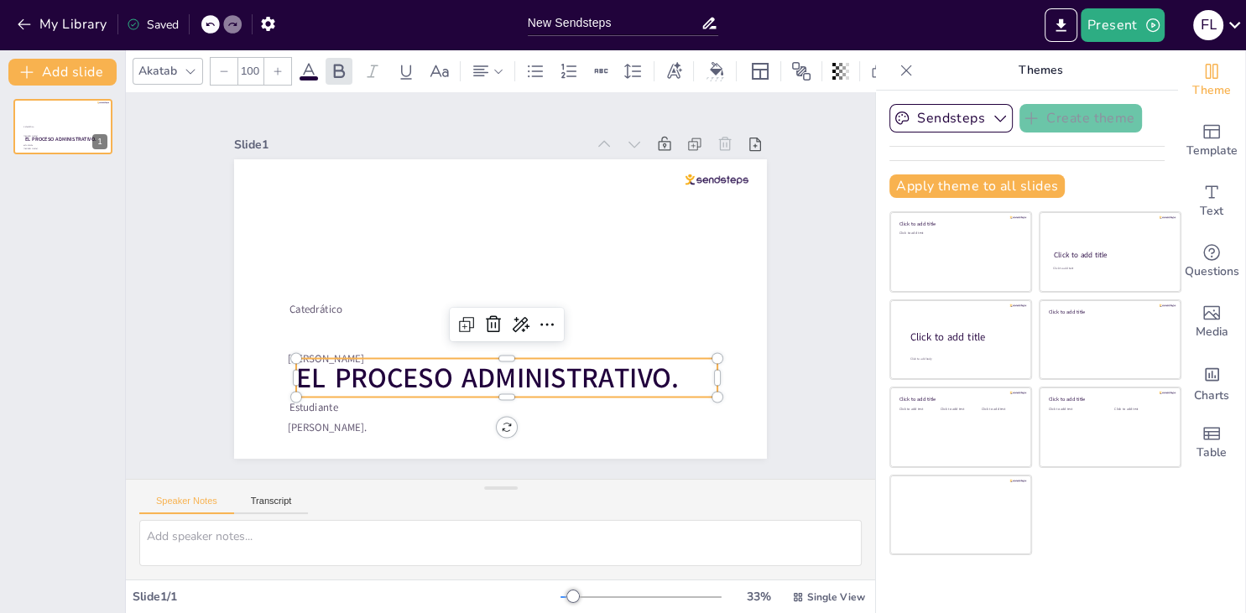
click at [697, 387] on p "EL PROCESO ADMINISTRATIVO." at bounding box center [487, 378] width 419 height 126
drag, startPoint x: 720, startPoint y: 378, endPoint x: 686, endPoint y: 383, distance: 33.8
click at [651, 427] on div at bounding box center [637, 447] width 28 height 41
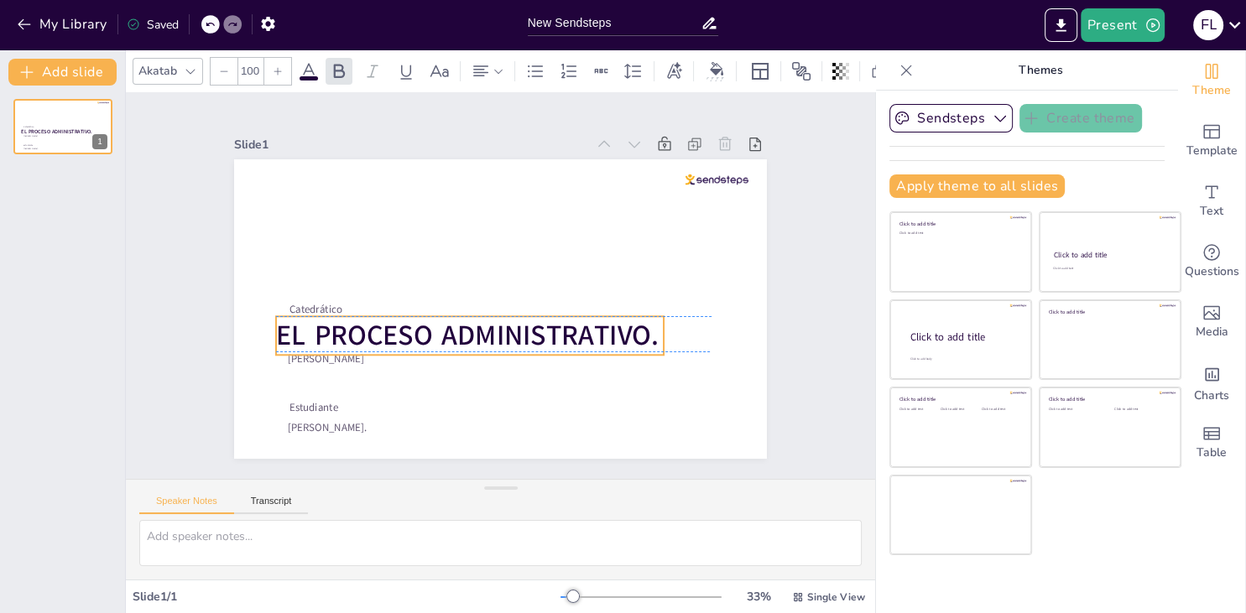
drag, startPoint x: 525, startPoint y: 391, endPoint x: 505, endPoint y: 348, distance: 47.3
click at [505, 348] on span "EL PROCESO ADMINISTRATIVO." at bounding box center [557, 265] width 332 height 256
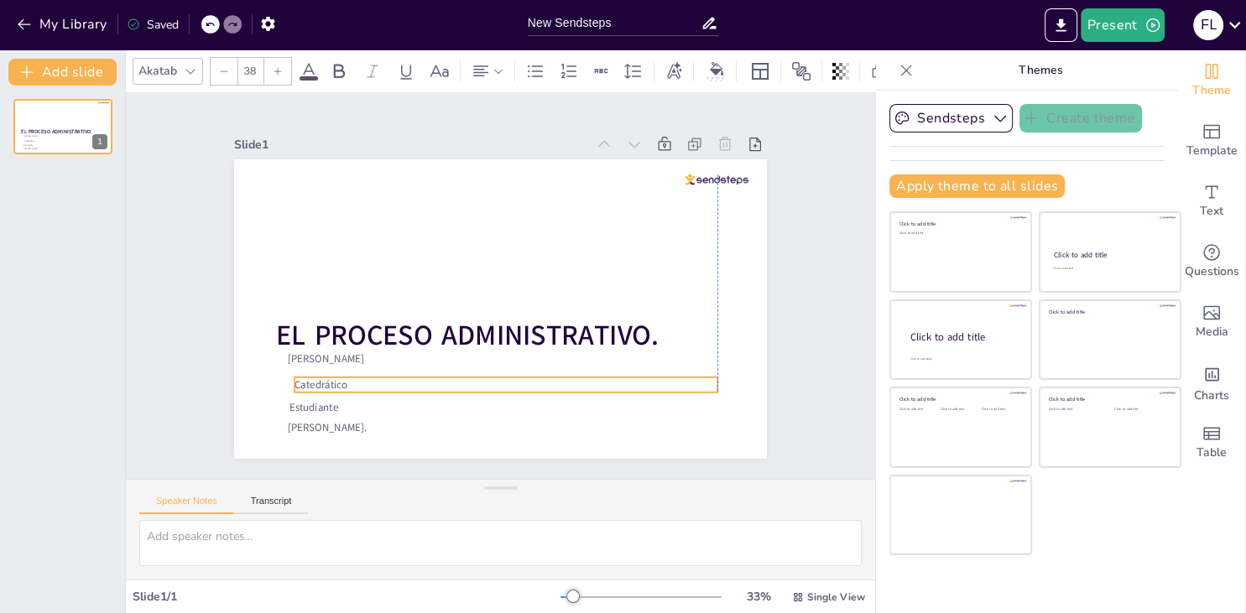
drag, startPoint x: 315, startPoint y: 309, endPoint x: 318, endPoint y: 384, distance: 75.5
click at [318, 384] on p "Catedrático" at bounding box center [485, 383] width 416 height 102
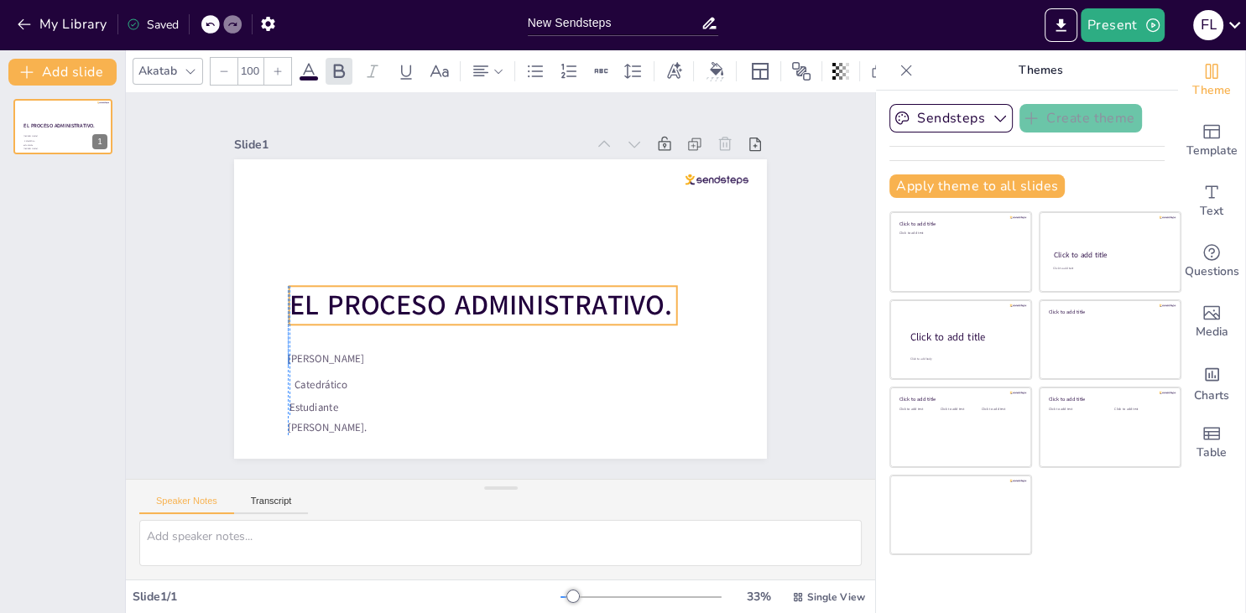
drag, startPoint x: 342, startPoint y: 326, endPoint x: 354, endPoint y: 296, distance: 32.4
click at [419, 296] on span "EL PROCESO ADMINISTRATIVO." at bounding box center [477, 271] width 117 height 383
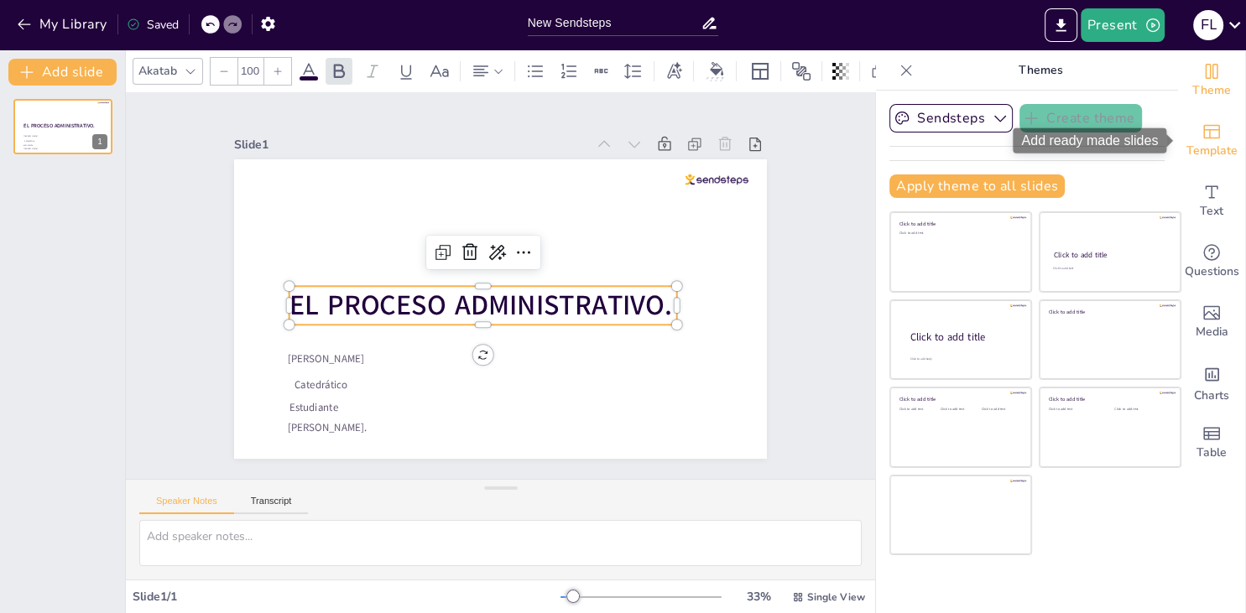
click at [1213, 143] on span "Template" at bounding box center [1211, 151] width 51 height 18
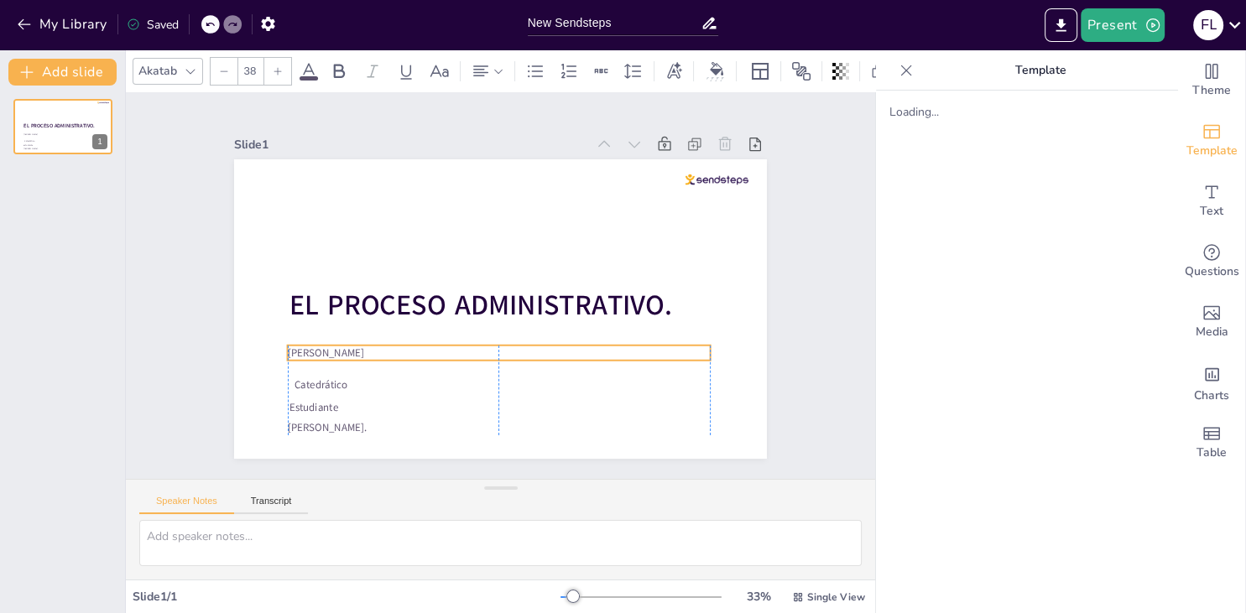
click at [392, 352] on p "Victor Manuel Cader Varela" at bounding box center [442, 317] width 224 height 373
click at [394, 354] on p "Victor Manuel Cader Varela" at bounding box center [438, 313] width 185 height 392
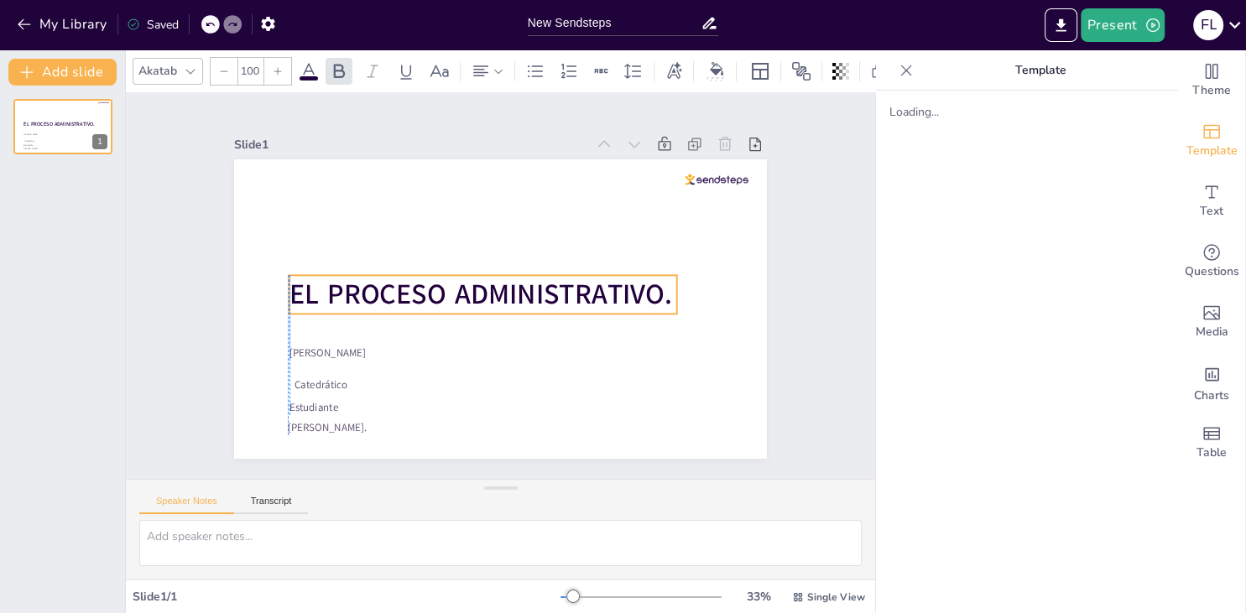
drag, startPoint x: 354, startPoint y: 308, endPoint x: 354, endPoint y: 297, distance: 10.9
click at [354, 297] on span "EL PROCESO ADMINISTRATIVO." at bounding box center [480, 295] width 383 height 38
click at [427, 307] on span "EL PROCESO ADMINISTRATIVO." at bounding box center [485, 268] width 117 height 383
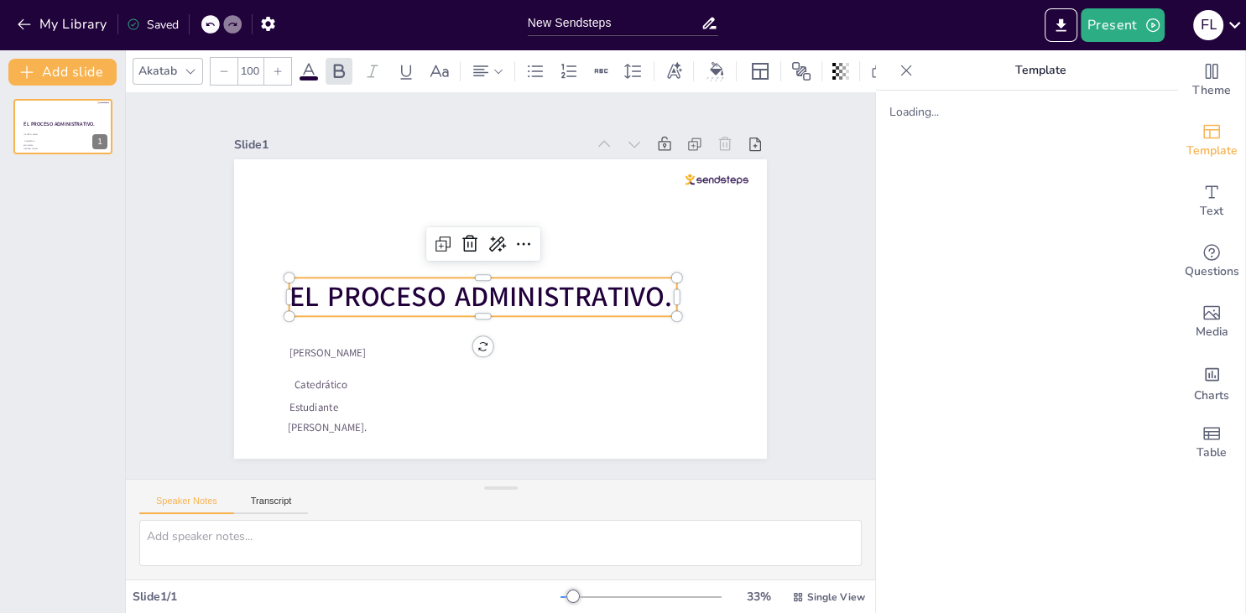
click at [367, 300] on span "EL PROCESO ADMINISTRATIVO." at bounding box center [478, 290] width 376 height 154
click at [367, 300] on span "EL PROCESO ADMINISTRATIVO." at bounding box center [477, 286] width 351 height 224
click at [367, 300] on span "EL PROCESO ADMINISTRATIVO." at bounding box center [505, 263] width 284 height 310
click at [250, 74] on input "100" at bounding box center [249, 71] width 23 height 27
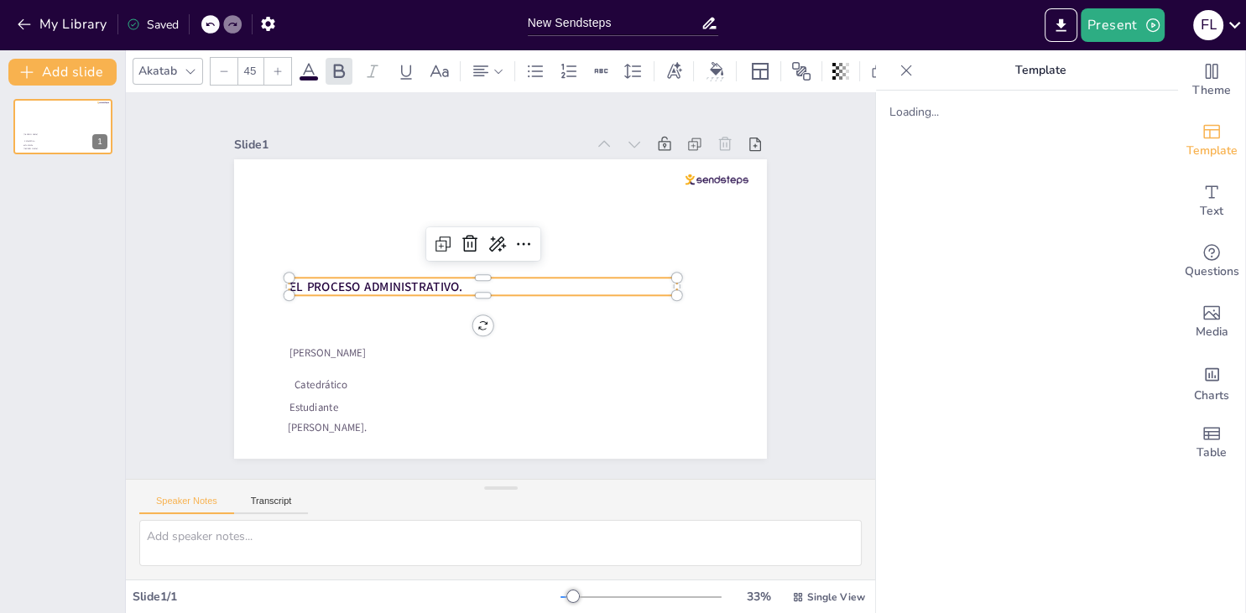
click at [253, 66] on input "45" at bounding box center [249, 71] width 23 height 27
drag, startPoint x: 679, startPoint y: 289, endPoint x: 487, endPoint y: 292, distance: 192.1
click at [487, 292] on div "Fátima Lourdes Vásquez Henríquez. Victor Manuel Cader Varela Catedrático Estudi…" at bounding box center [481, 299] width 555 height 607
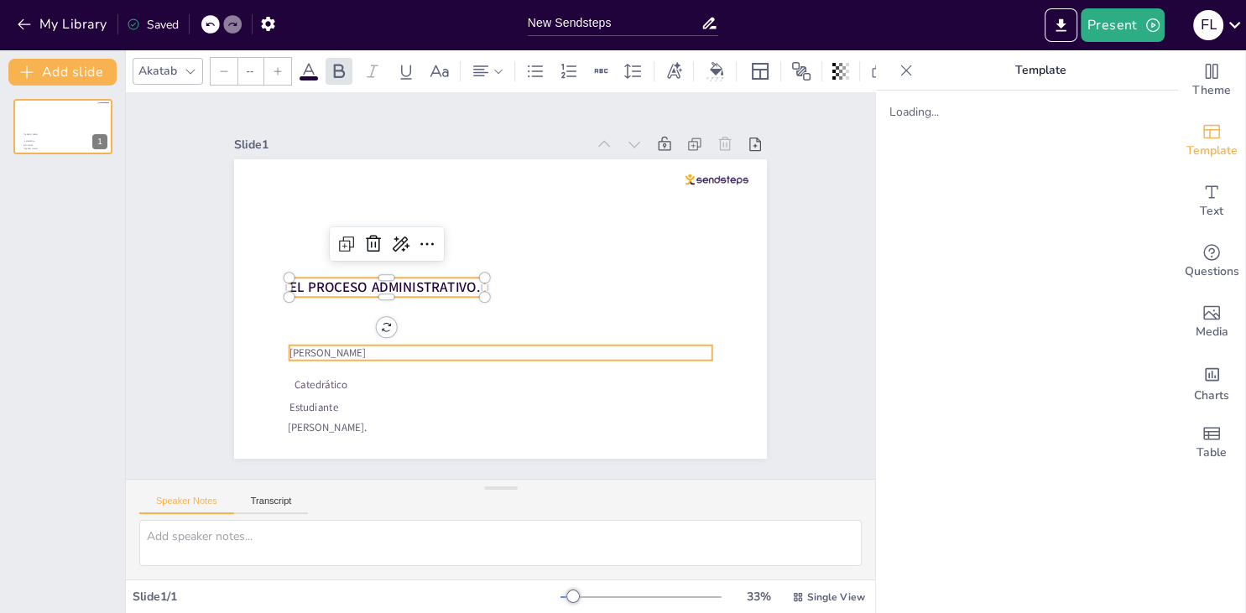
type input "38"
click at [508, 355] on p "Victor Manuel Cader Varela" at bounding box center [436, 306] width 144 height 406
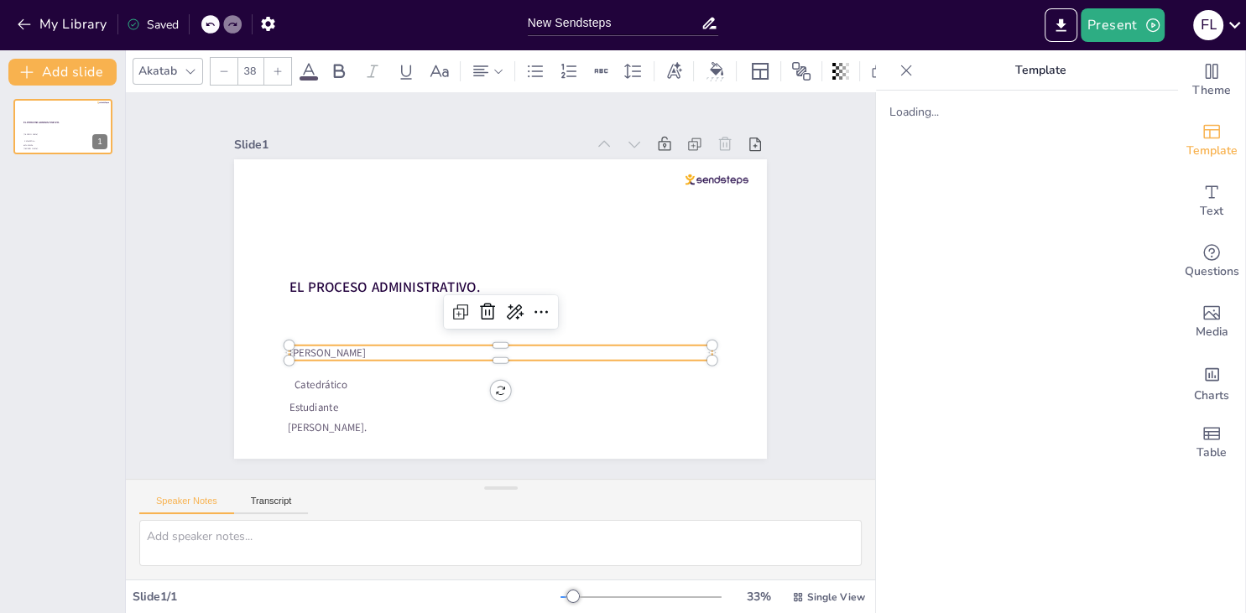
click at [376, 352] on p "Victor Manuel Cader Varela" at bounding box center [438, 313] width 185 height 392
click at [425, 352] on p "Victor Manuel Cader Varela" at bounding box center [555, 325] width 260 height 351
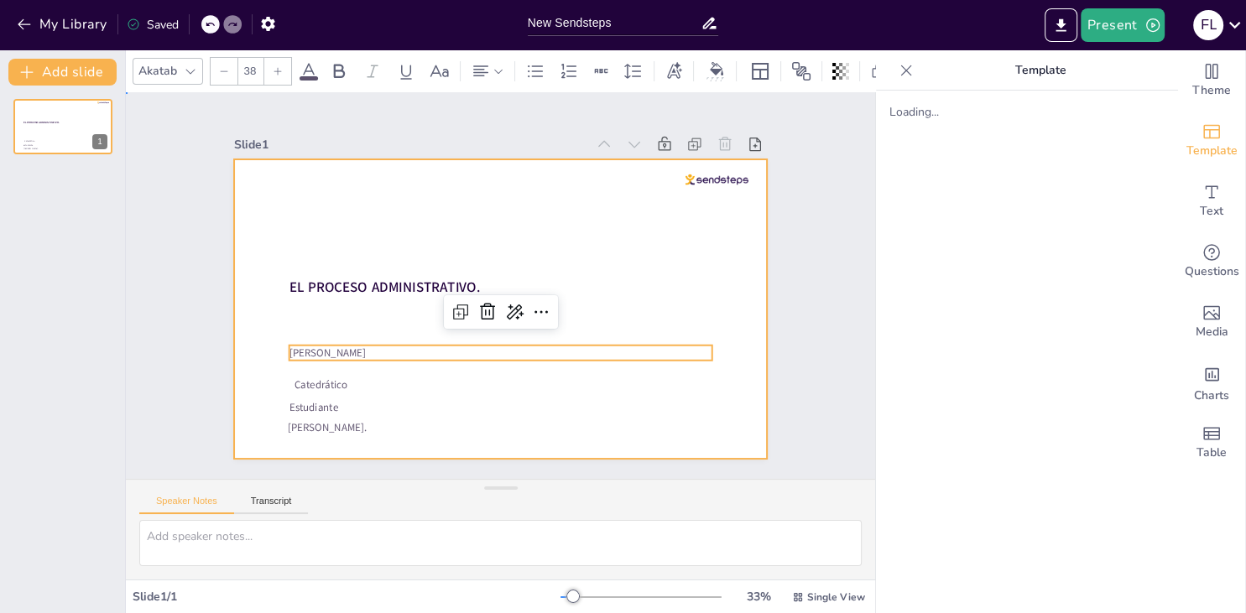
click at [255, 298] on div at bounding box center [486, 304] width 607 height 555
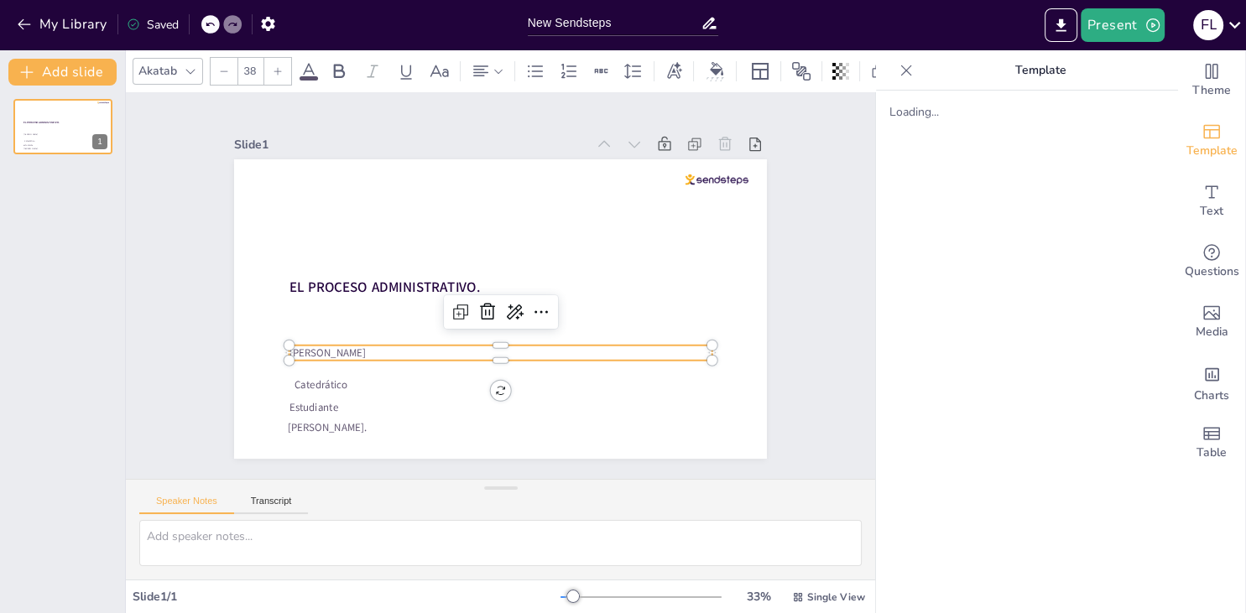
click at [307, 352] on p "Victor Manuel Cader Varela" at bounding box center [480, 349] width 406 height 144
click at [250, 66] on input "38" at bounding box center [249, 71] width 23 height 27
type input "40"
click at [470, 143] on span "Victor Manuel Cader Varela" at bounding box center [489, 102] width 39 height 81
click at [612, 201] on span "Víctor Manuel Cader Varela" at bounding box center [653, 185] width 82 height 32
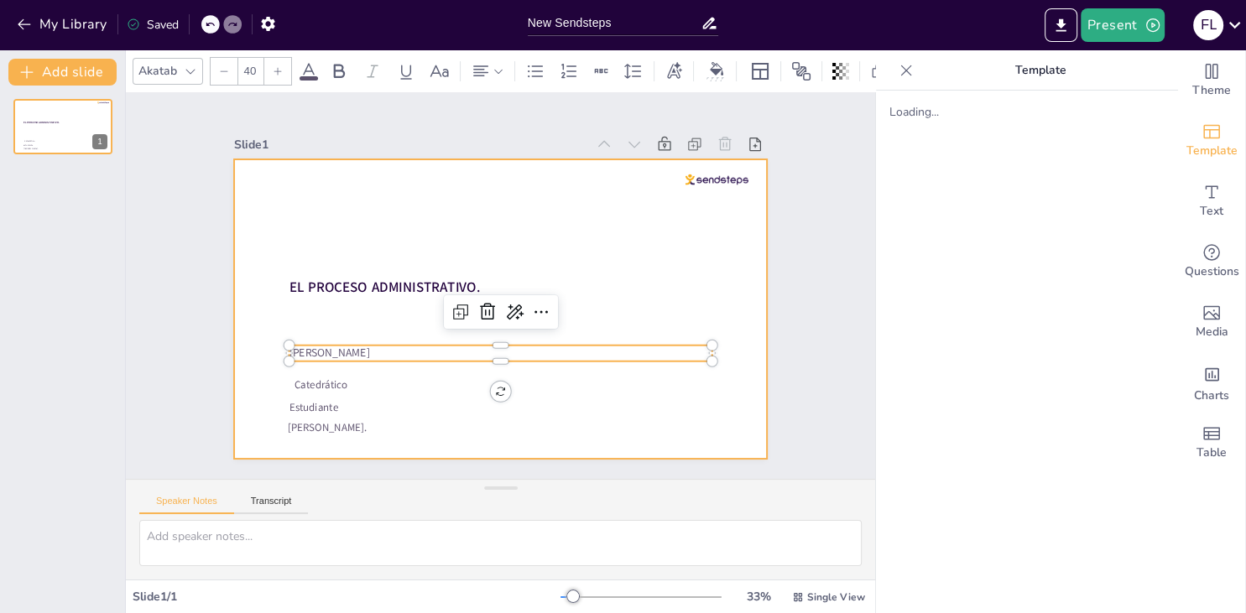
click at [671, 292] on div at bounding box center [484, 302] width 596 height 579
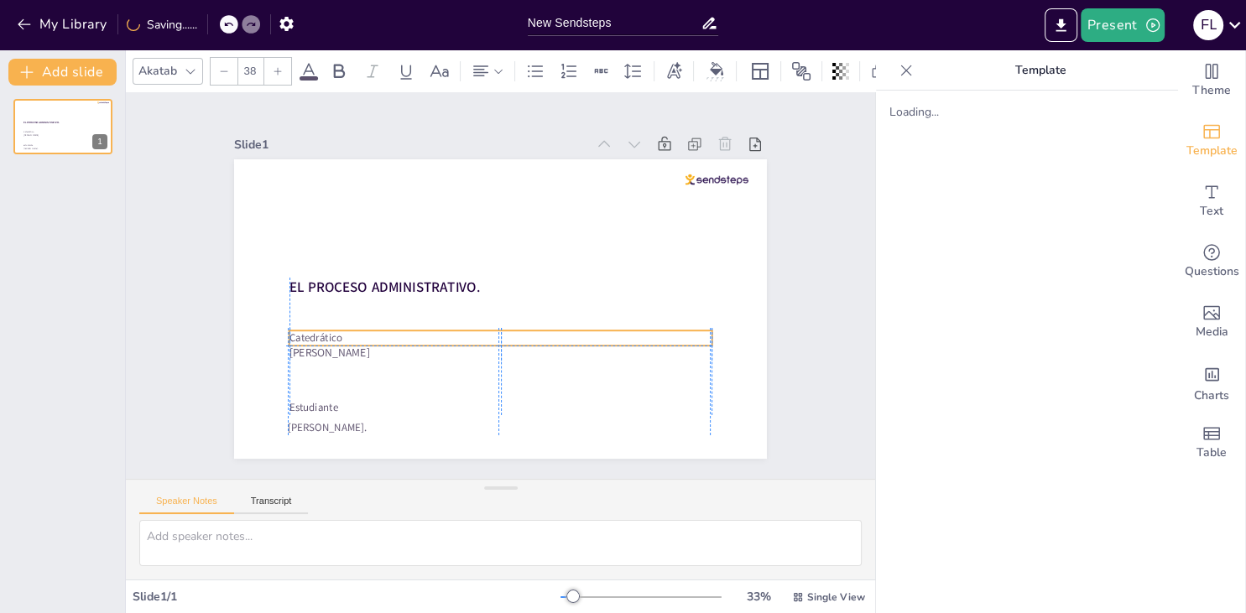
drag, startPoint x: 334, startPoint y: 388, endPoint x: 326, endPoint y: 339, distance: 50.2
click at [326, 339] on p "Catedrático" at bounding box center [462, 251] width 294 height 324
click at [326, 286] on p "Catedrático" at bounding box center [489, 235] width 416 height 102
click at [326, 339] on p "Catedrático" at bounding box center [462, 321] width 294 height 324
click at [475, 122] on span "Catedrático" at bounding box center [487, 94] width 25 height 55
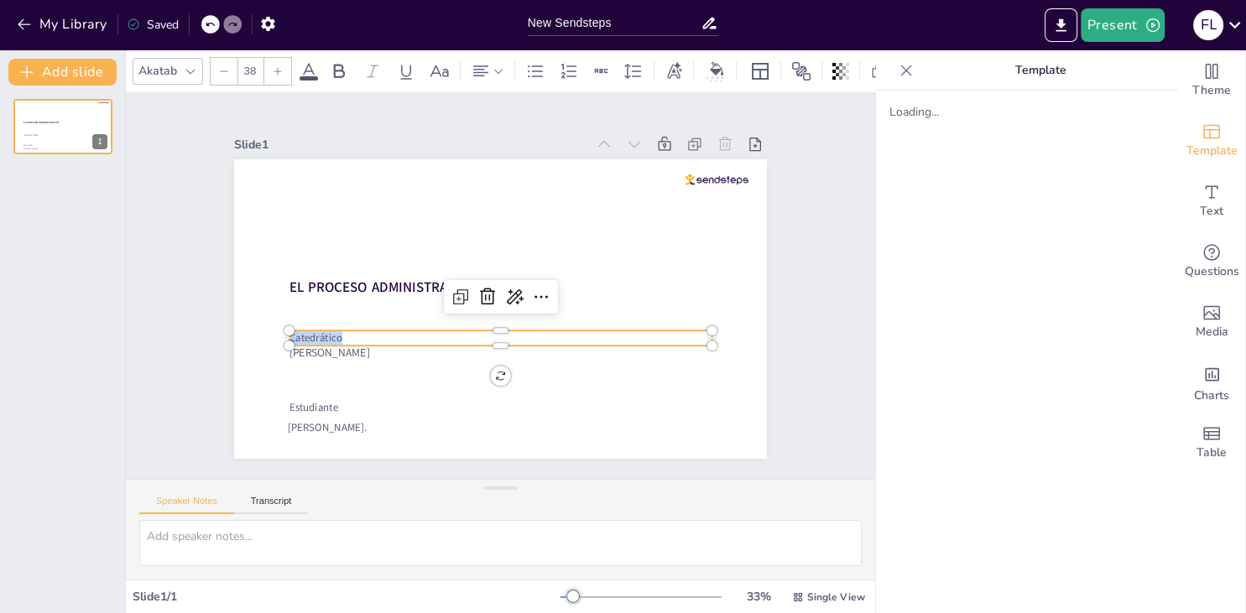
click at [327, 275] on span "Catedrático" at bounding box center [311, 258] width 55 height 34
click at [251, 68] on input "38" at bounding box center [249, 71] width 23 height 27
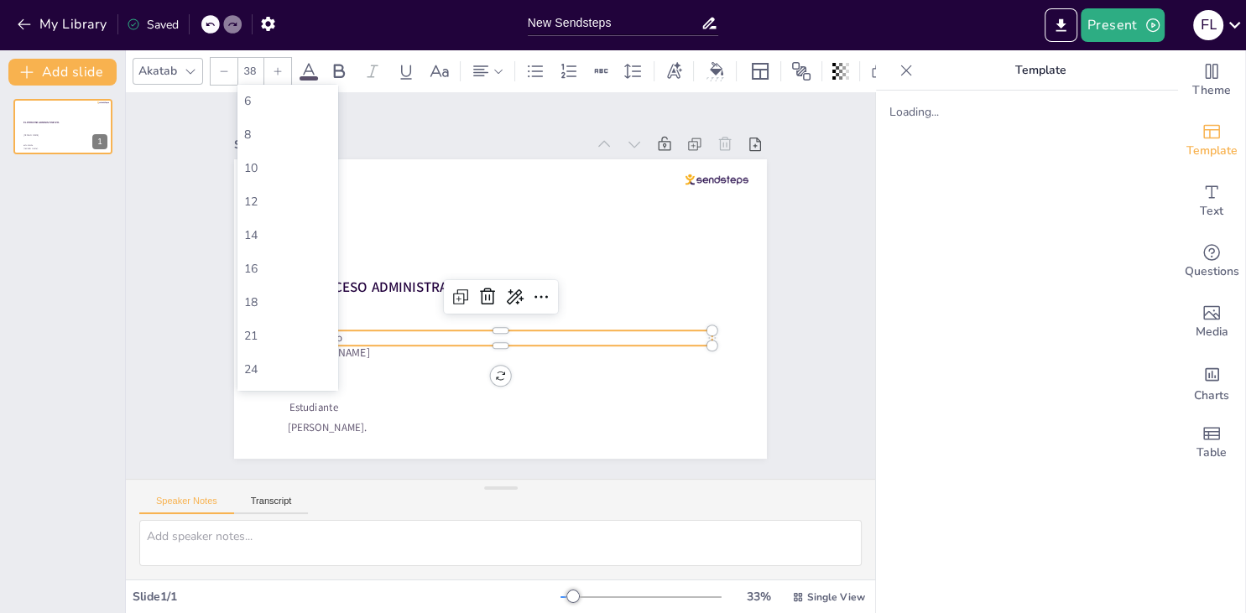
click at [251, 68] on input "38" at bounding box center [249, 71] width 23 height 27
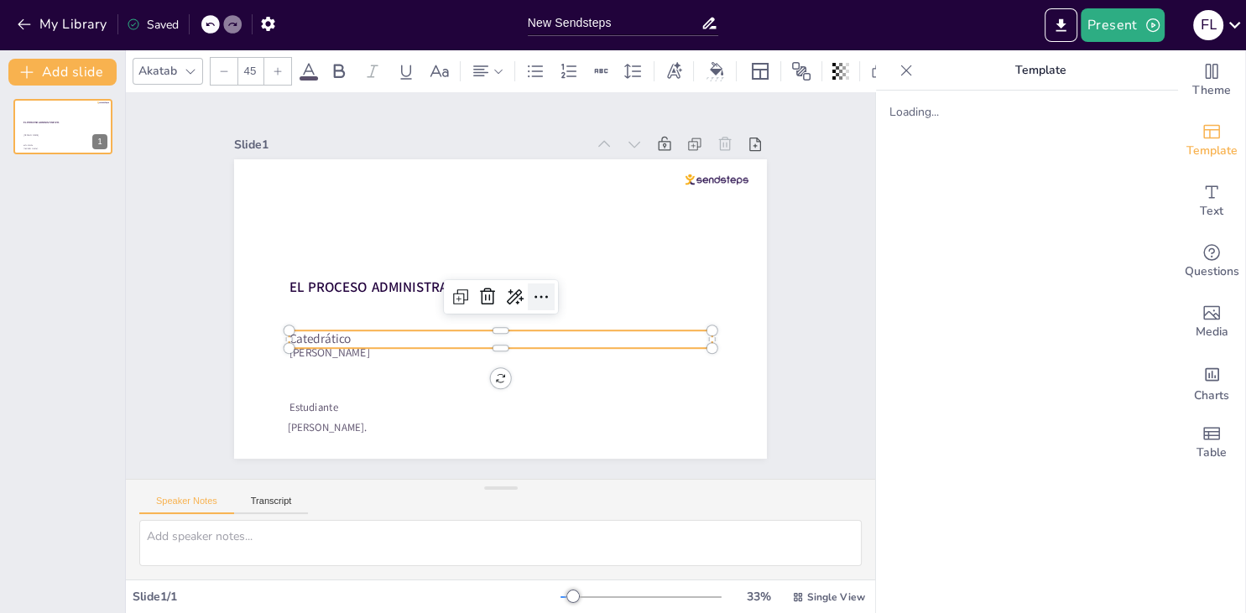
click at [497, 263] on icon at bounding box center [482, 248] width 29 height 29
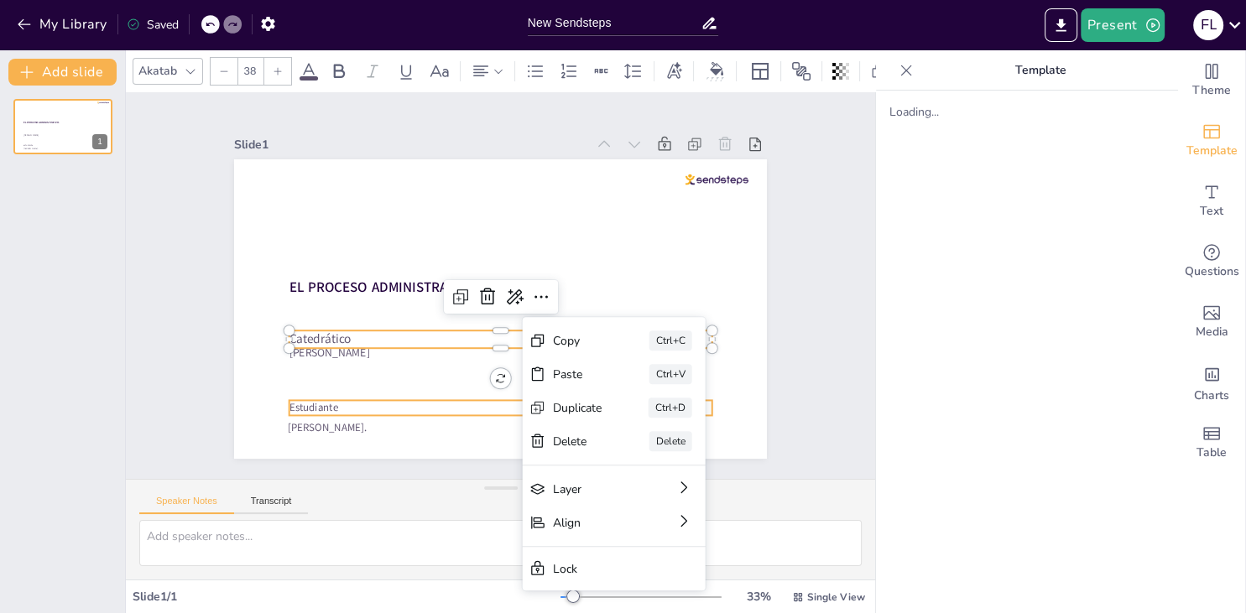
click at [475, 317] on p "Estudiante" at bounding box center [428, 187] width 351 height 260
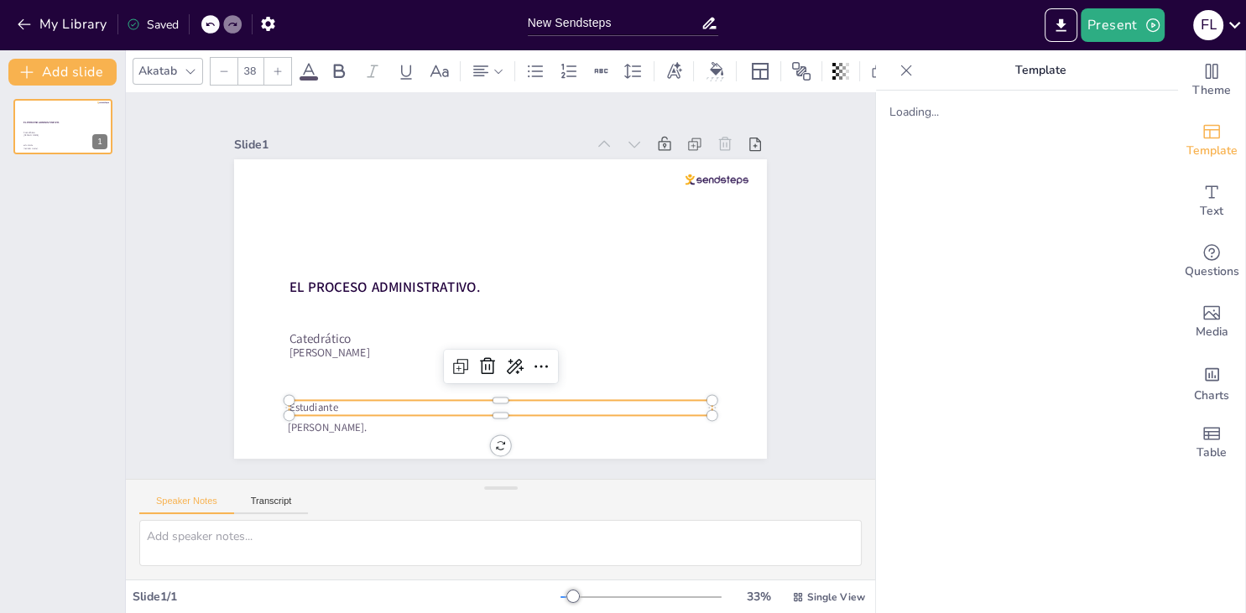
click at [456, 409] on p "Estudiante" at bounding box center [384, 323] width 144 height 406
click at [445, 401] on p "Estudiante" at bounding box center [428, 384] width 351 height 260
click at [378, 403] on p "Estudiante" at bounding box center [378, 286] width 15 height 422
click at [378, 403] on p "Estudiante" at bounding box center [410, 368] width 294 height 324
click at [250, 70] on input "38" at bounding box center [249, 71] width 23 height 27
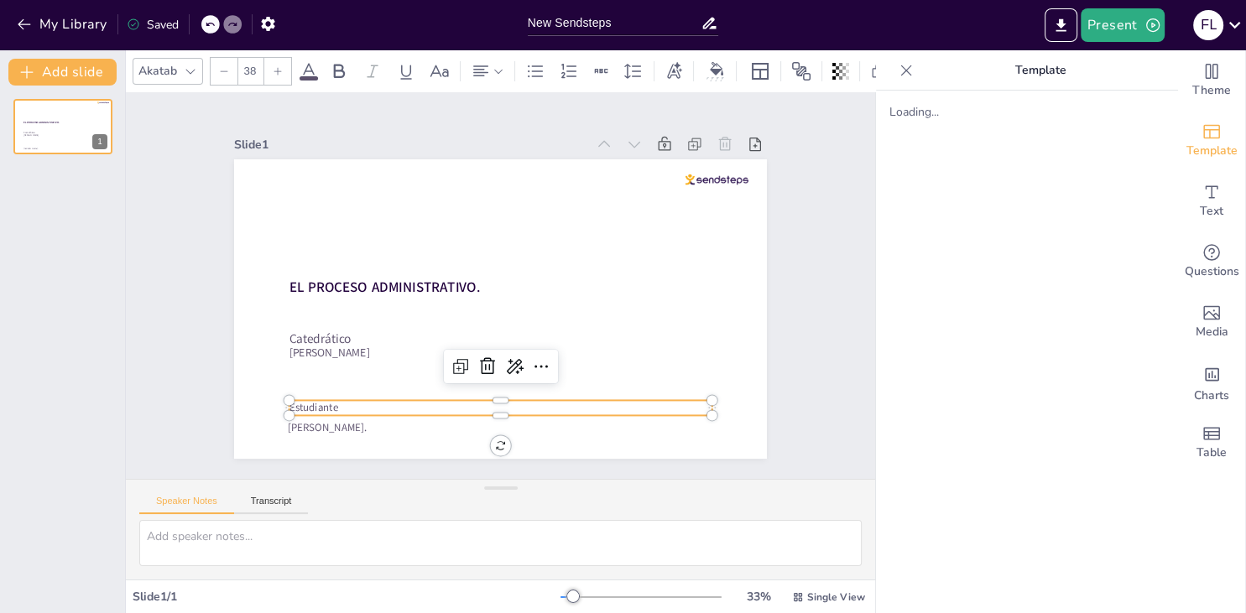
click at [250, 70] on input "38" at bounding box center [249, 71] width 23 height 27
click at [352, 420] on div at bounding box center [471, 421] width 416 height 101
click at [581, 117] on span "[PERSON_NAME]." at bounding box center [621, 97] width 80 height 39
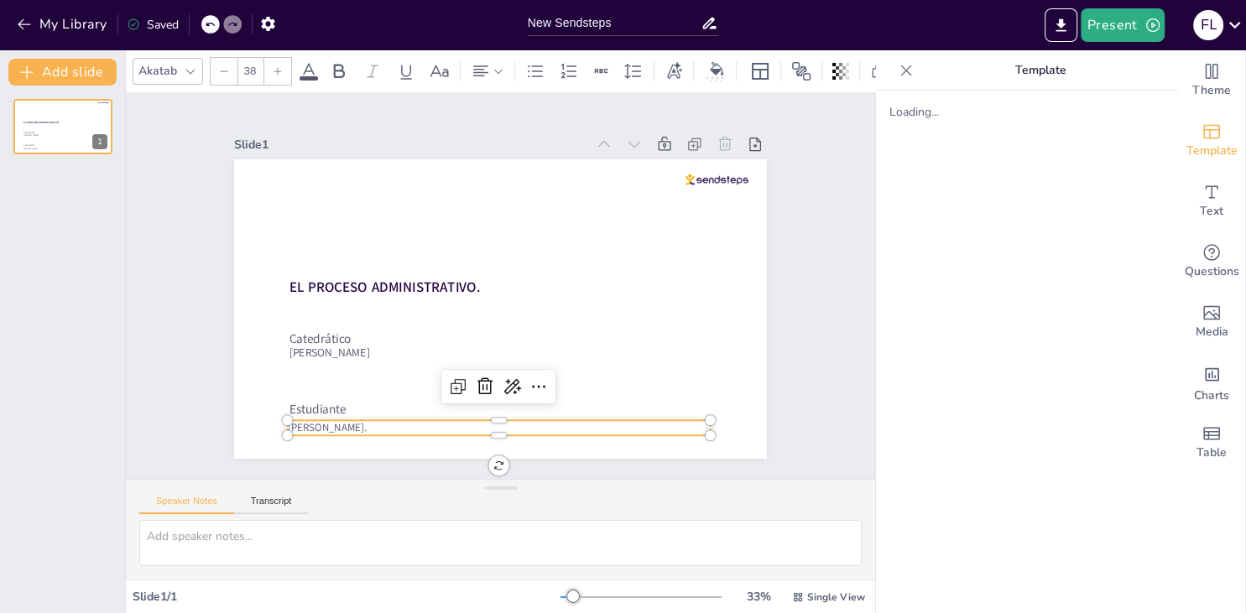
click at [249, 62] on input "38" at bounding box center [249, 71] width 23 height 27
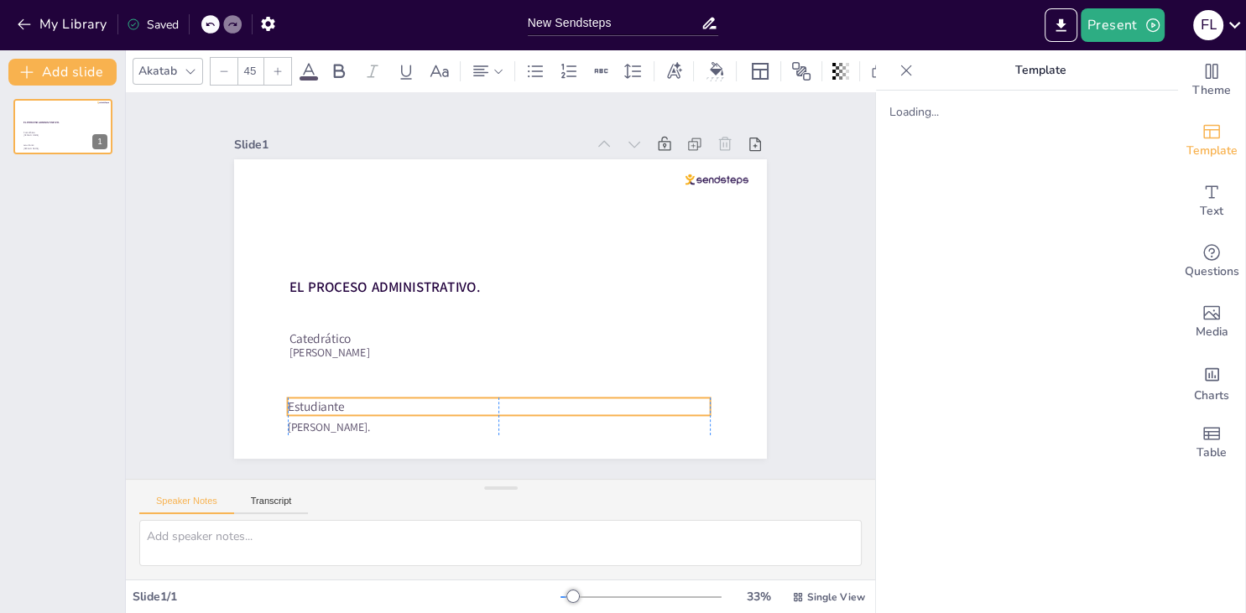
click at [643, 411] on span "Estudiante" at bounding box center [657, 441] width 29 height 60
click at [297, 78] on div "Akatab 45" at bounding box center [520, 71] width 774 height 29
click at [307, 73] on icon at bounding box center [309, 71] width 20 height 20
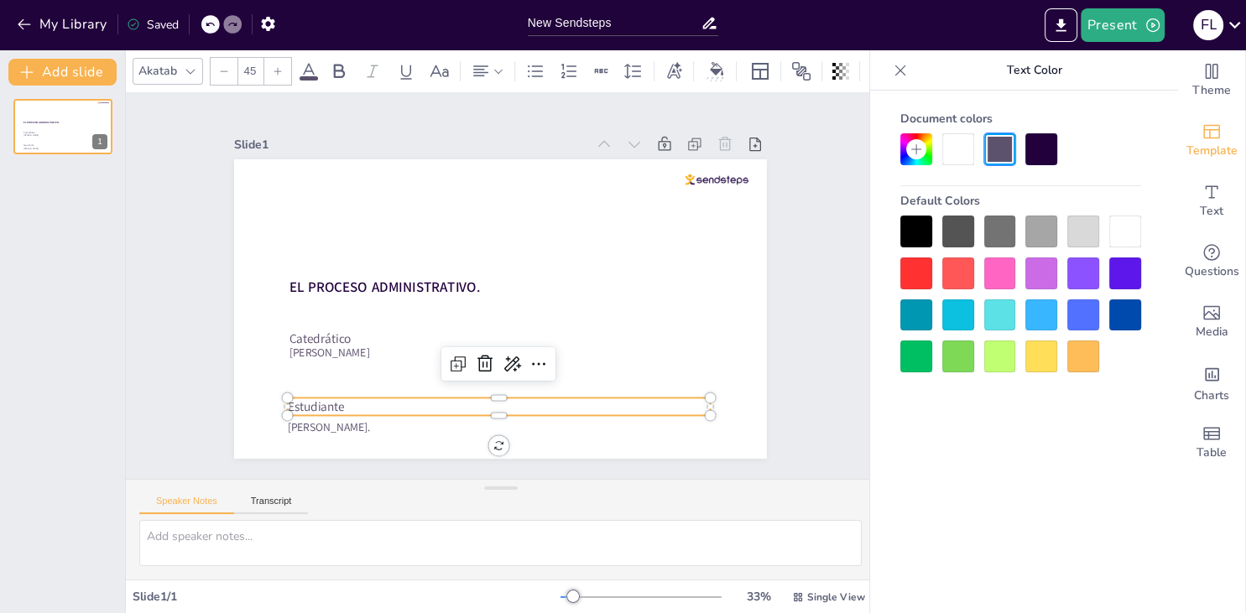
click at [1115, 308] on div at bounding box center [1125, 316] width 32 height 32
click at [332, 65] on icon at bounding box center [339, 71] width 20 height 20
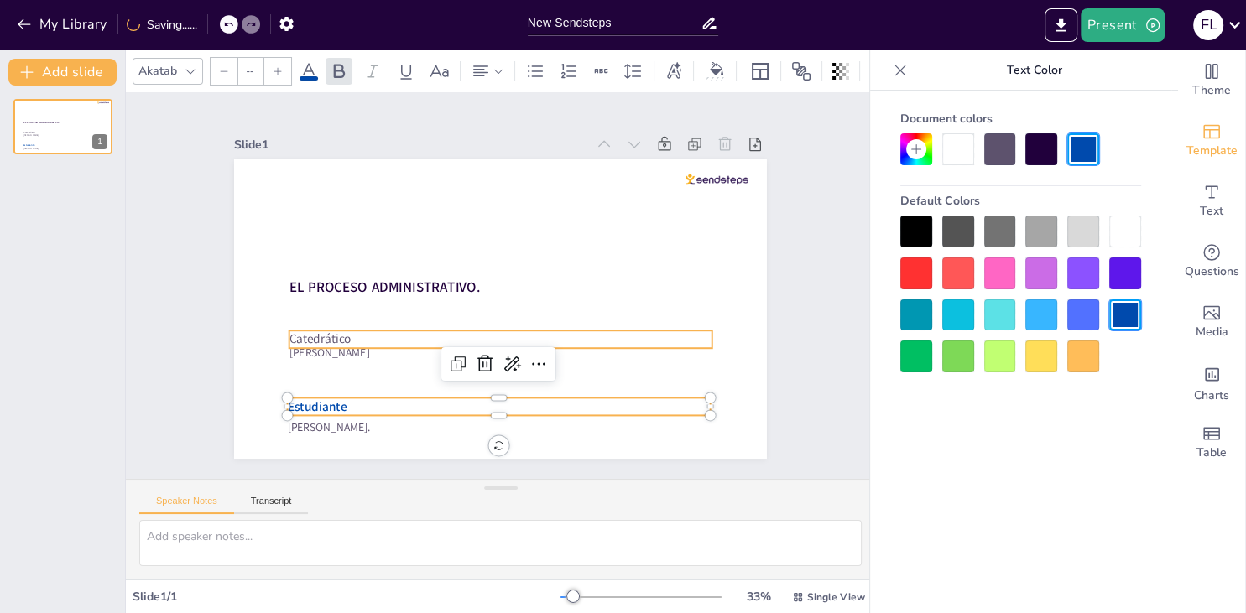
type input "45"
click at [341, 187] on span "Catedrático" at bounding box center [364, 156] width 46 height 62
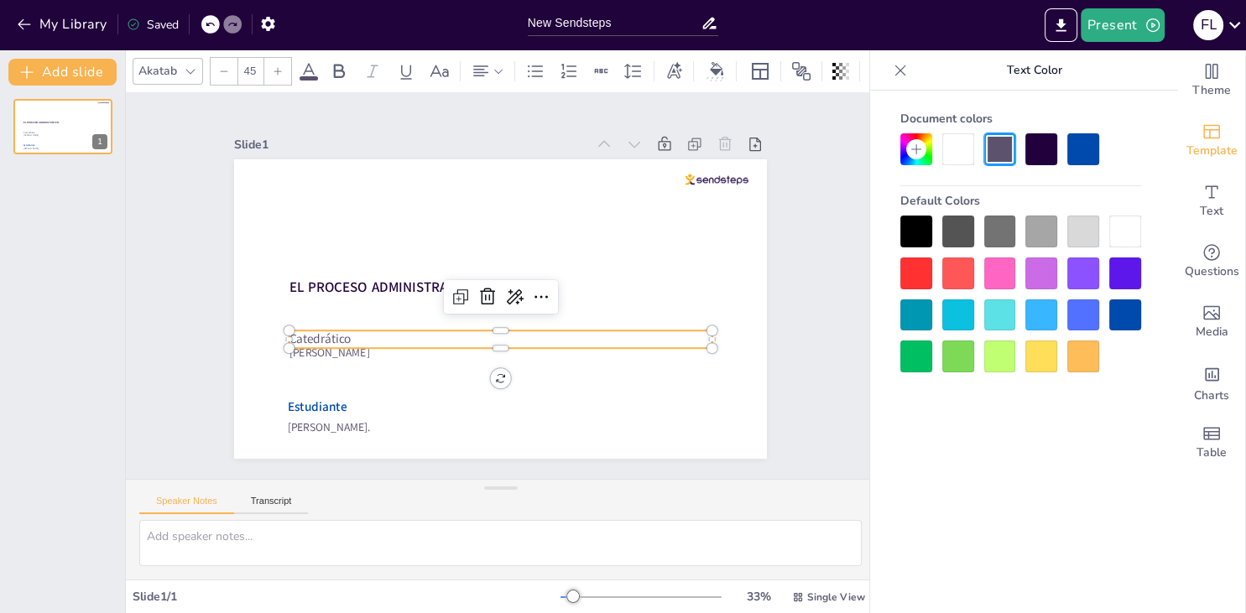
click at [1125, 305] on div at bounding box center [1125, 316] width 32 height 32
click at [334, 60] on div at bounding box center [339, 71] width 27 height 27
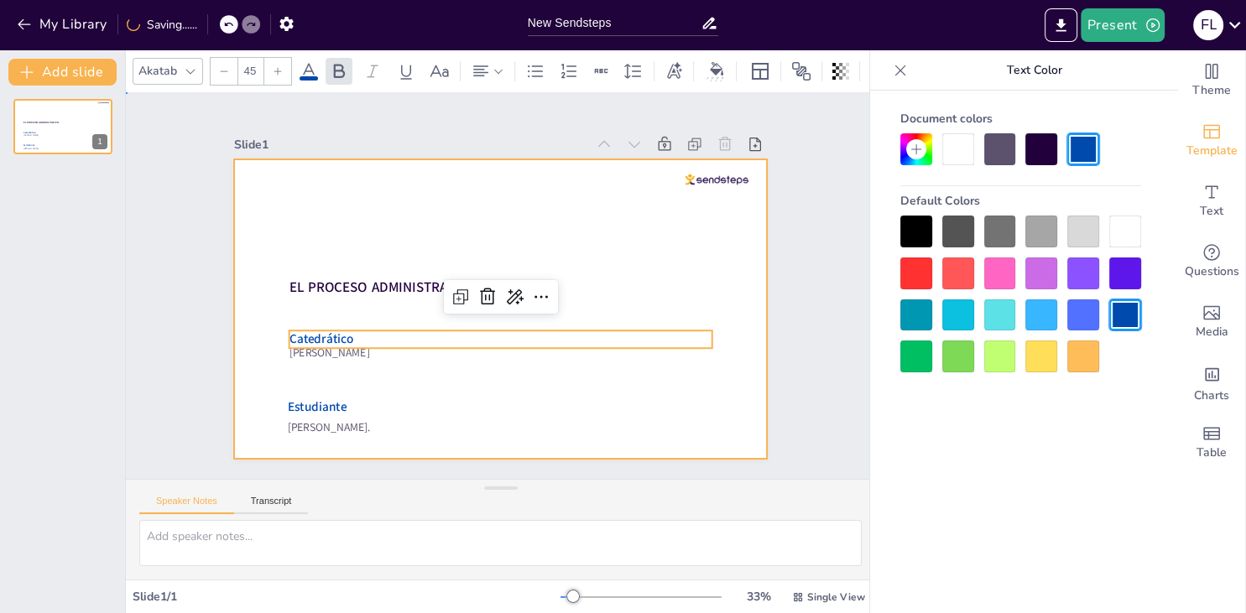
click at [494, 225] on div at bounding box center [479, 297] width 525 height 611
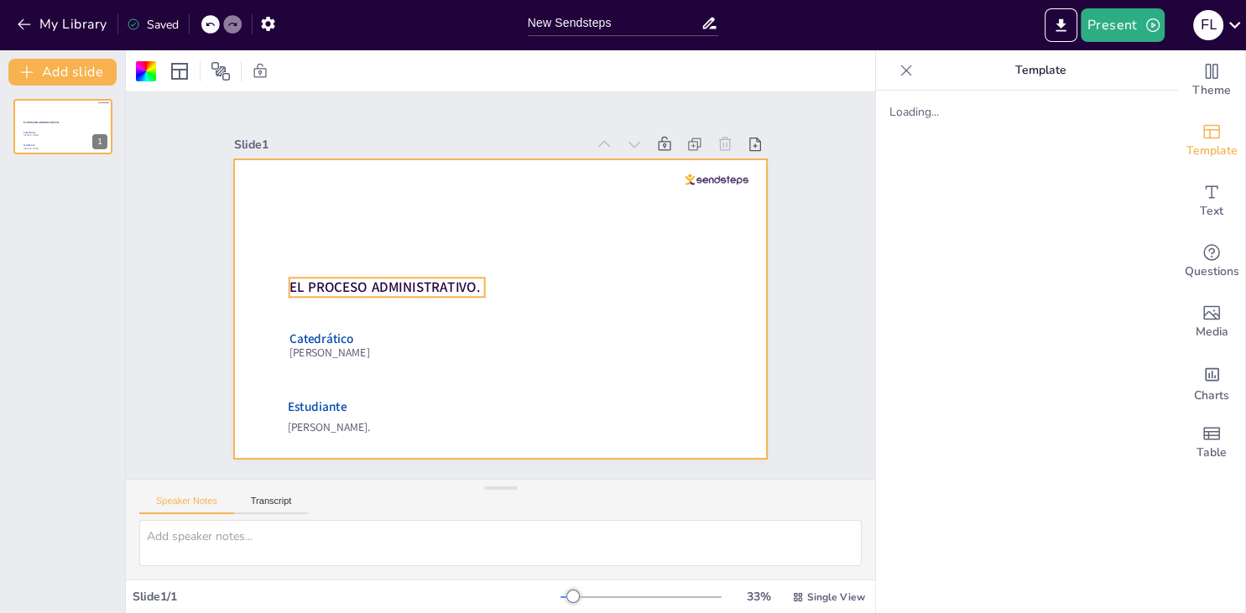
click at [514, 284] on span "EL PROCESO ADMINISTRATIVO." at bounding box center [605, 237] width 182 height 95
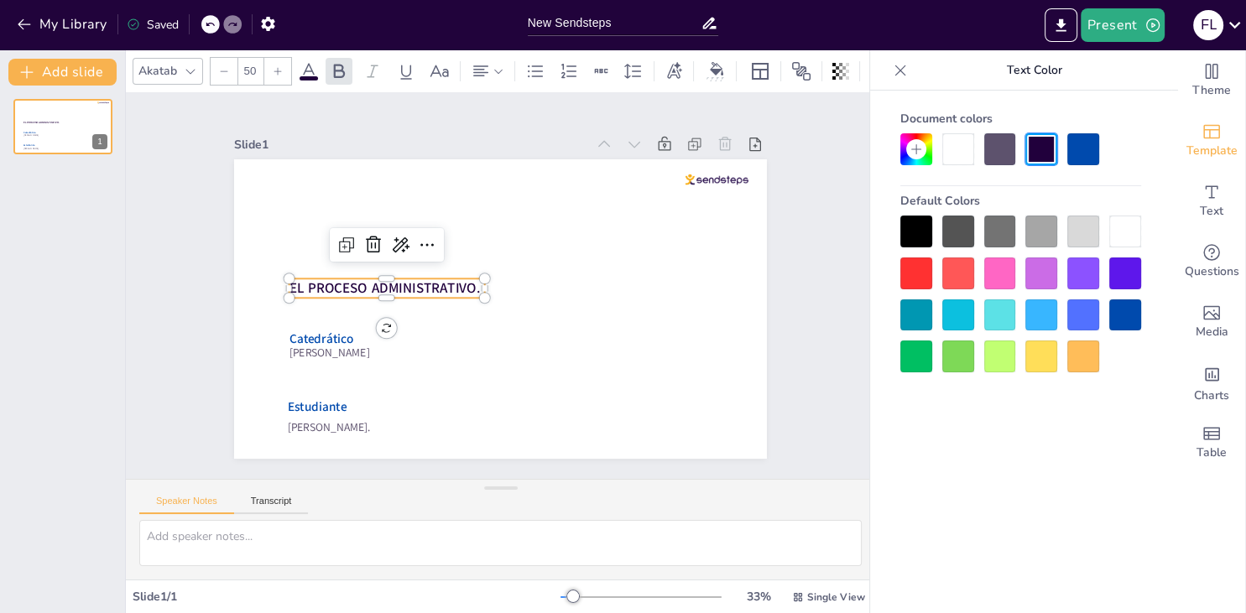
click at [1114, 320] on div at bounding box center [1125, 316] width 32 height 32
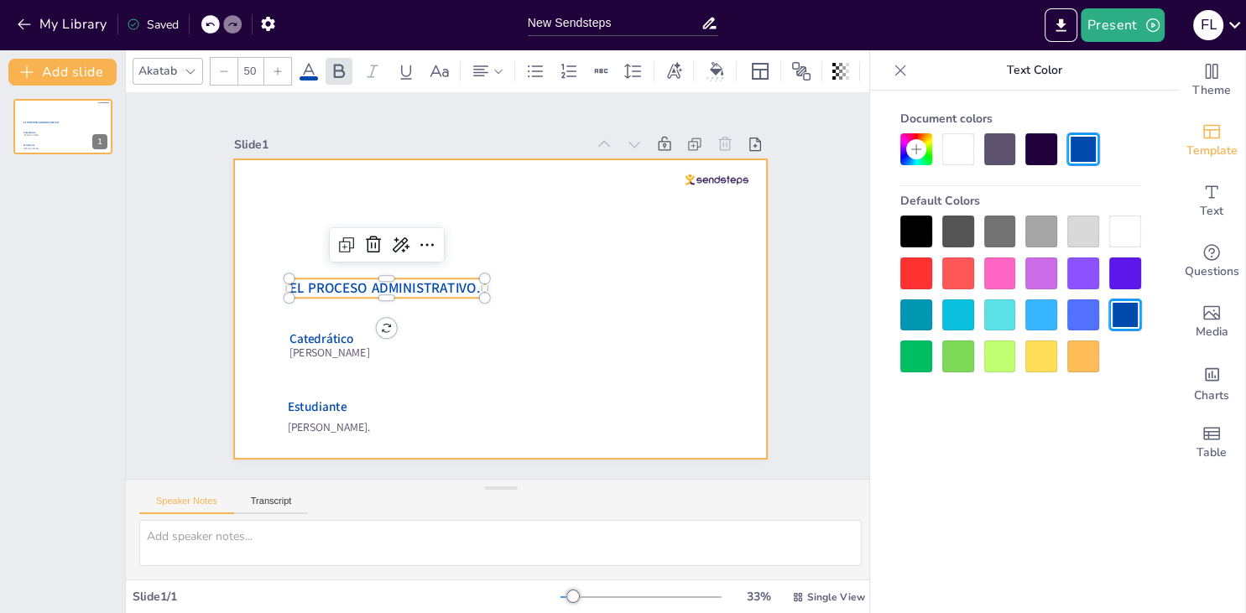
click at [606, 268] on div at bounding box center [488, 306] width 611 height 526
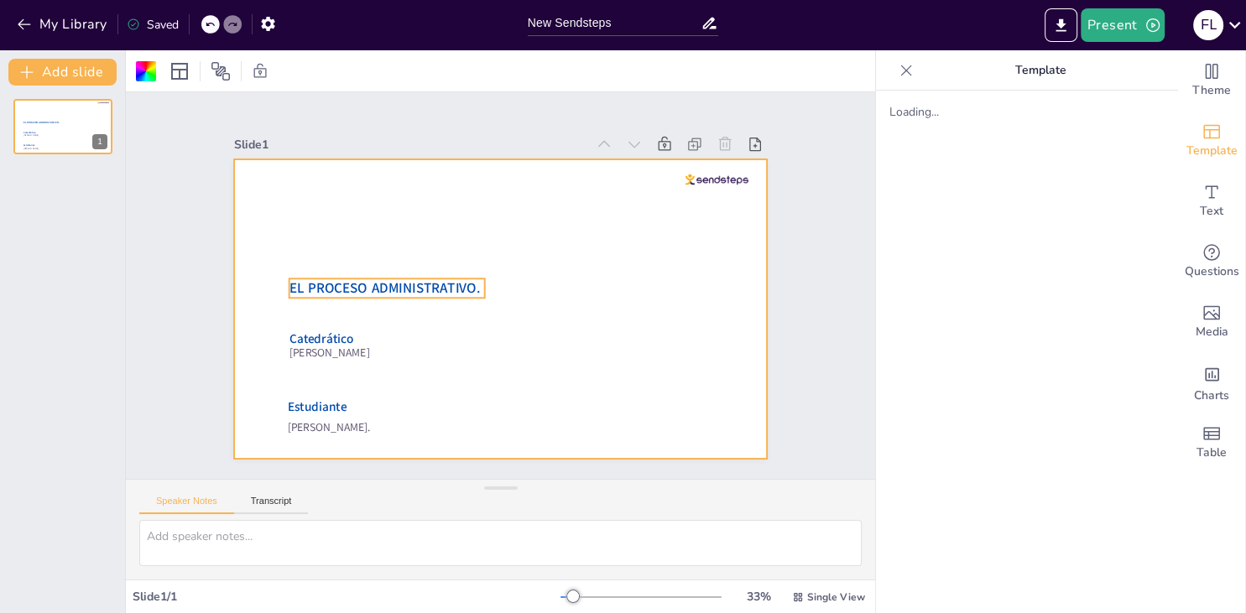
click at [421, 276] on span "EL PROCESO ADMINISTRATIVO." at bounding box center [431, 193] width 128 height 165
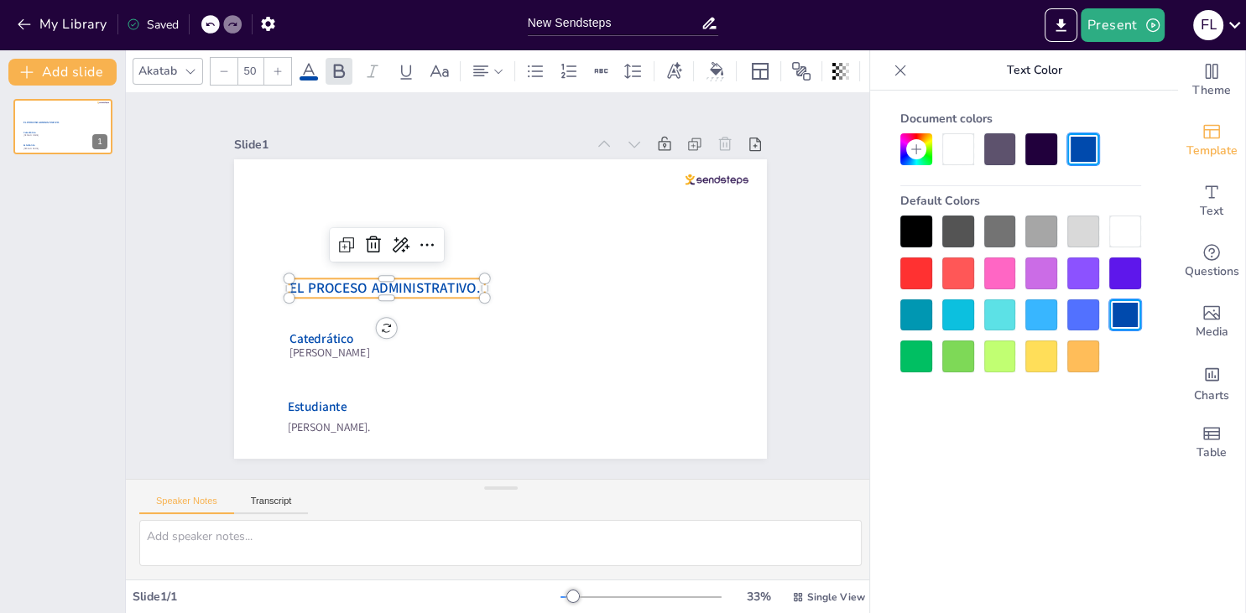
click at [249, 75] on input "50" at bounding box center [249, 71] width 23 height 27
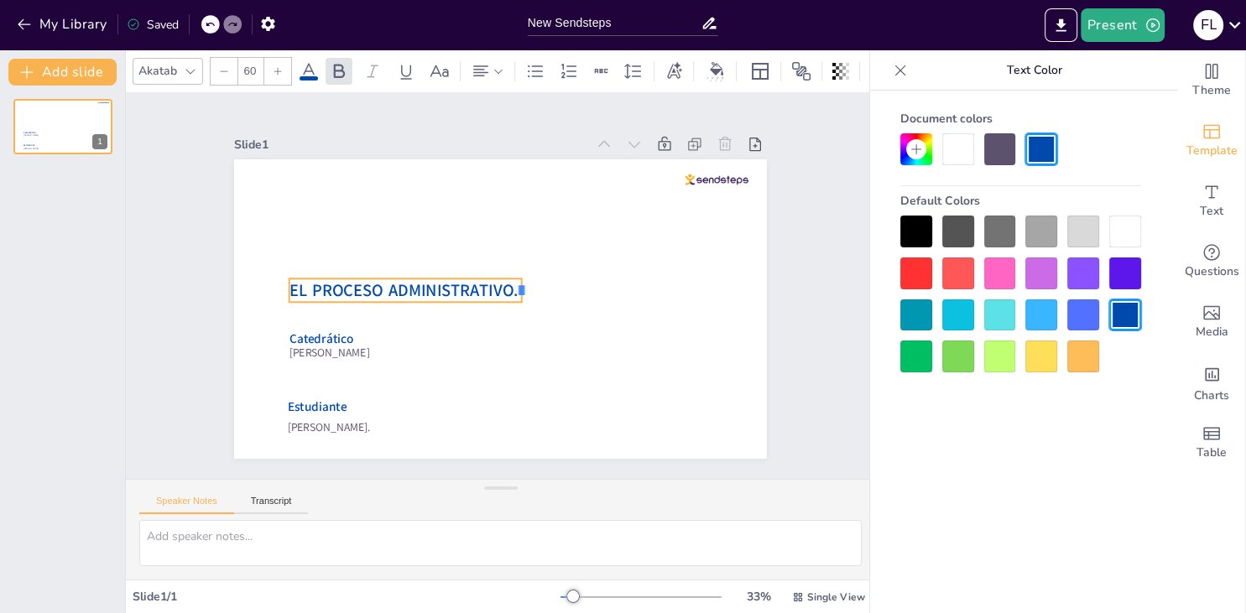
drag, startPoint x: 490, startPoint y: 287, endPoint x: 527, endPoint y: 300, distance: 39.3
click at [527, 300] on div "Fátima Lourdes Vásquez Henríquez. Víctor Manuel Cader Varela Catedrático Estudi…" at bounding box center [517, 270] width 579 height 596
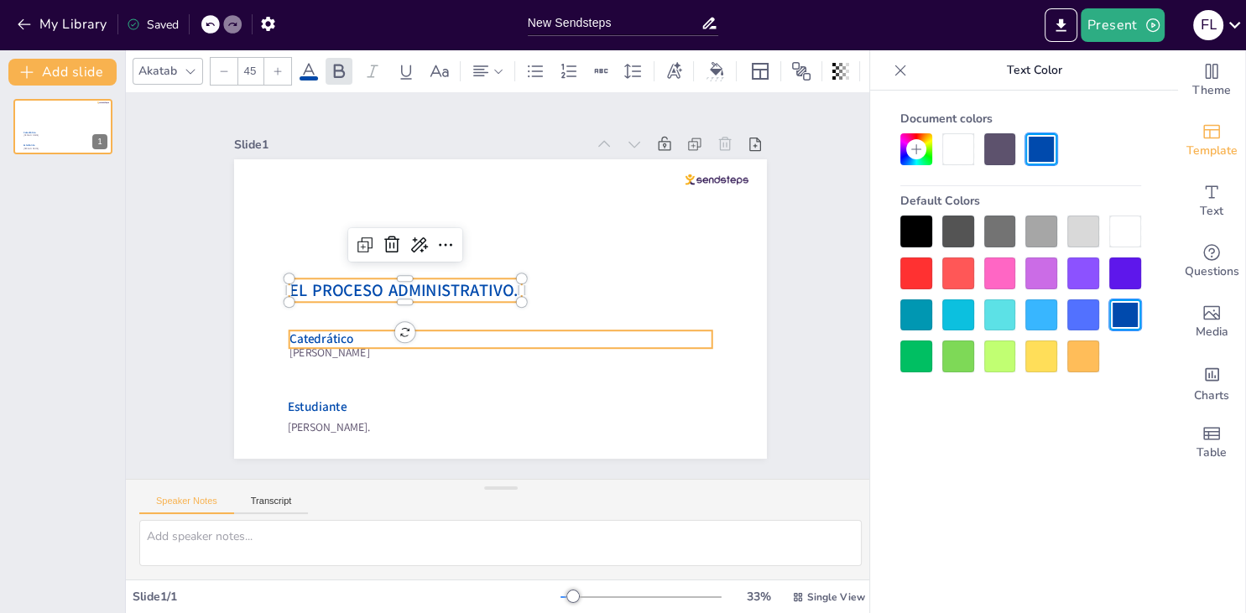
click at [376, 165] on span "Catedrático" at bounding box center [394, 132] width 36 height 66
click at [427, 353] on div at bounding box center [556, 245] width 259 height 350
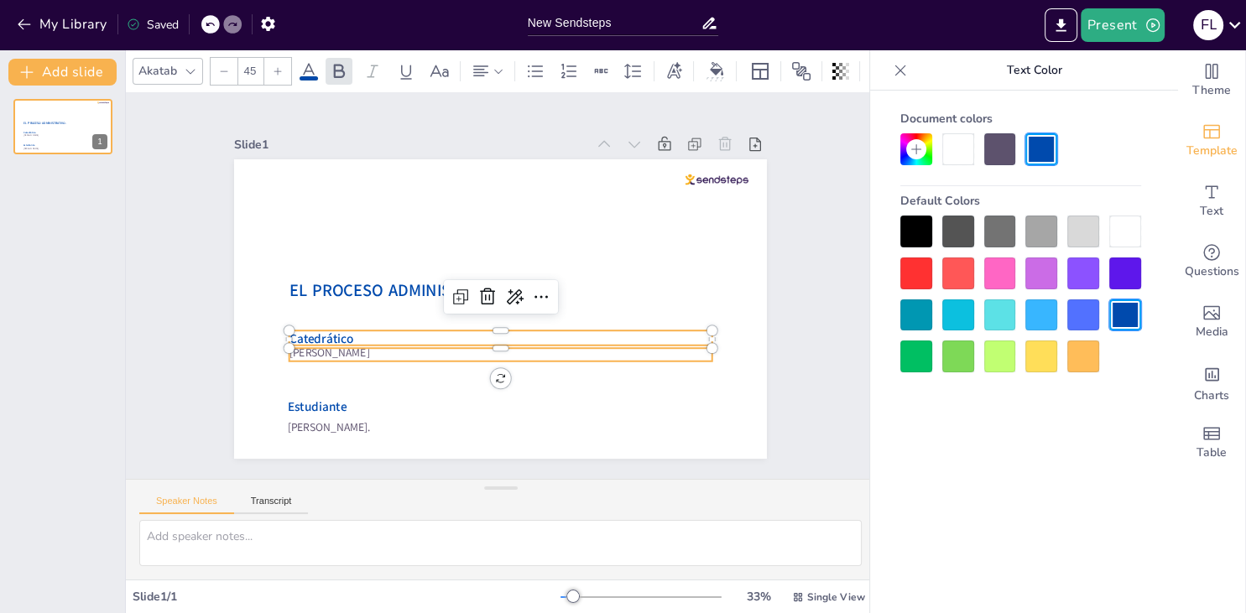
type input "--"
click at [404, 164] on span "Víctor Manuel Cader Varela" at bounding box center [415, 122] width 23 height 81
click at [507, 267] on div "Group" at bounding box center [533, 241] width 52 height 51
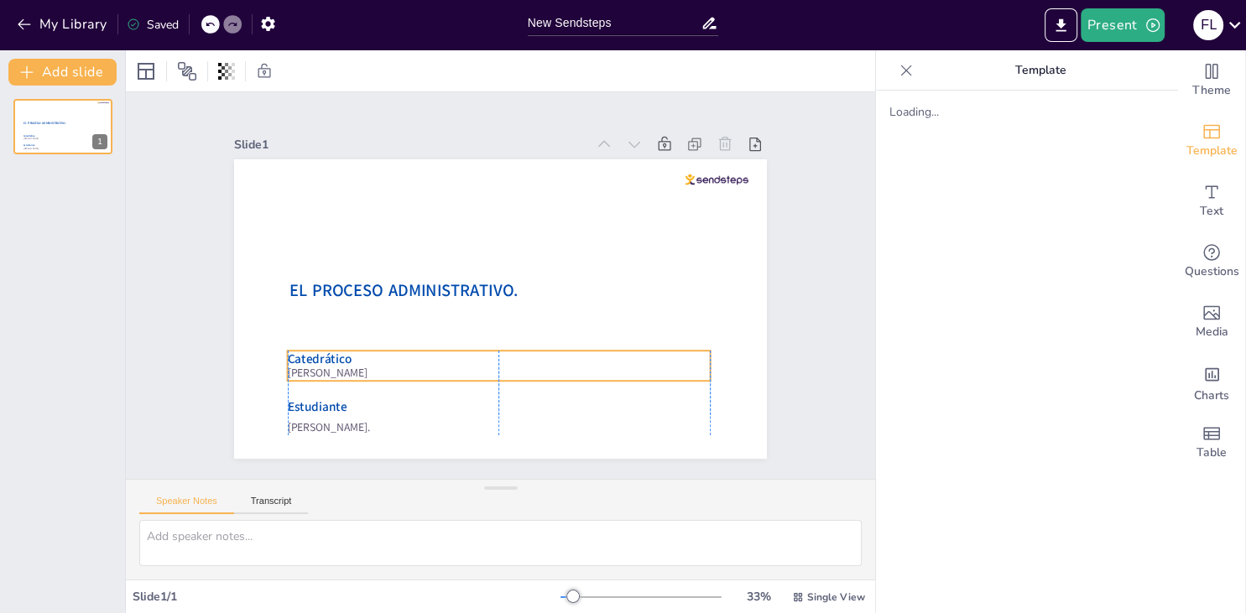
drag, startPoint x: 421, startPoint y: 338, endPoint x: 418, endPoint y: 358, distance: 20.4
click at [418, 358] on p "Catedrático" at bounding box center [427, 299] width 105 height 417
click at [465, 318] on div "Ungroup" at bounding box center [448, 291] width 65 height 53
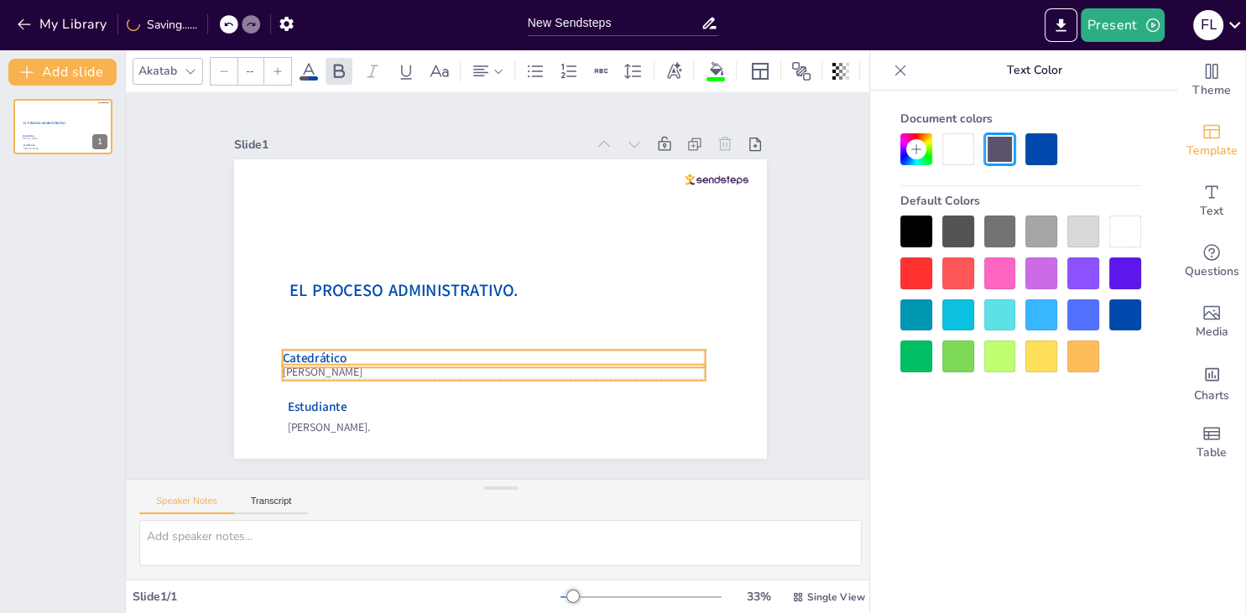
click at [498, 357] on p "Catedrático" at bounding box center [571, 269] width 147 height 407
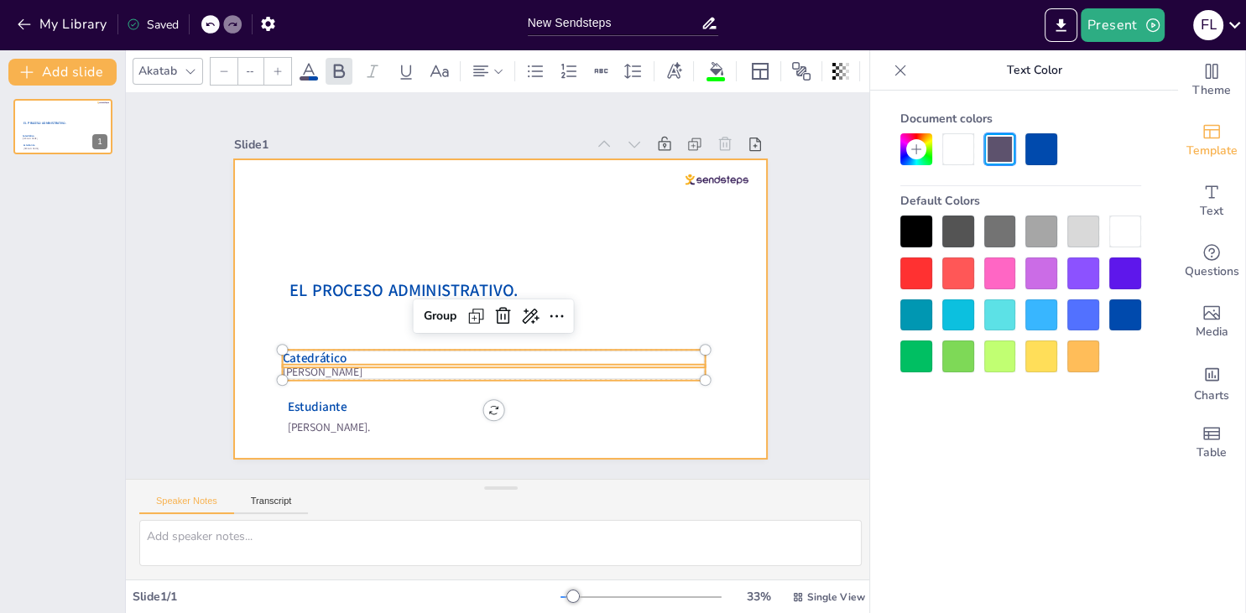
click at [388, 338] on div at bounding box center [488, 306] width 611 height 526
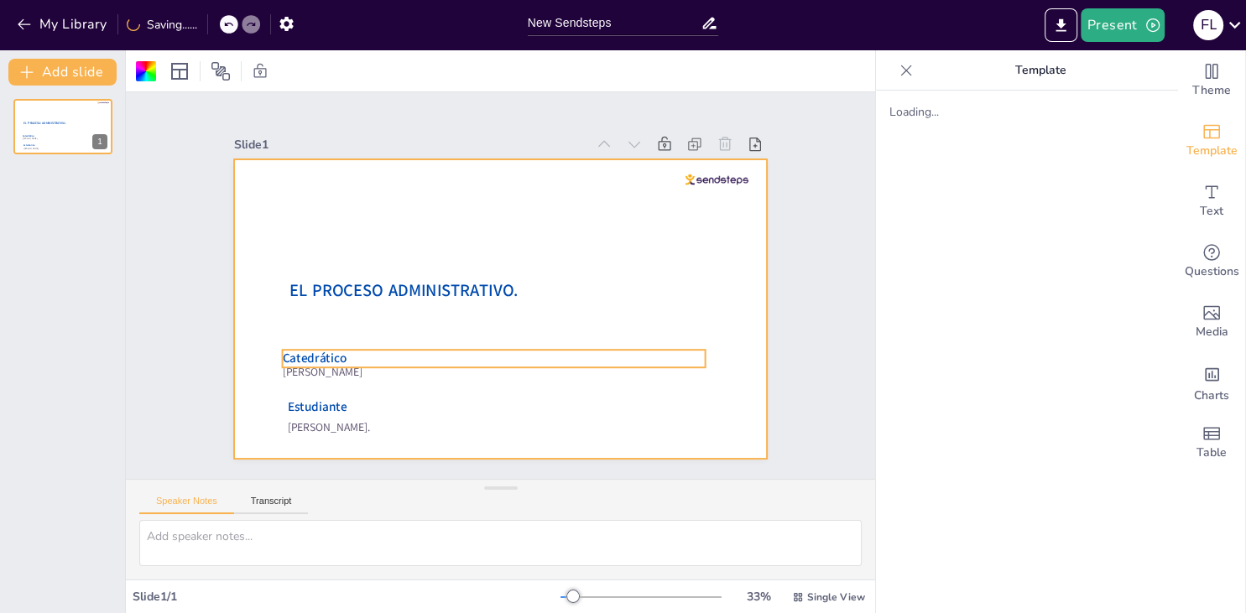
click at [383, 354] on p "Catedrático" at bounding box center [445, 237] width 263 height 352
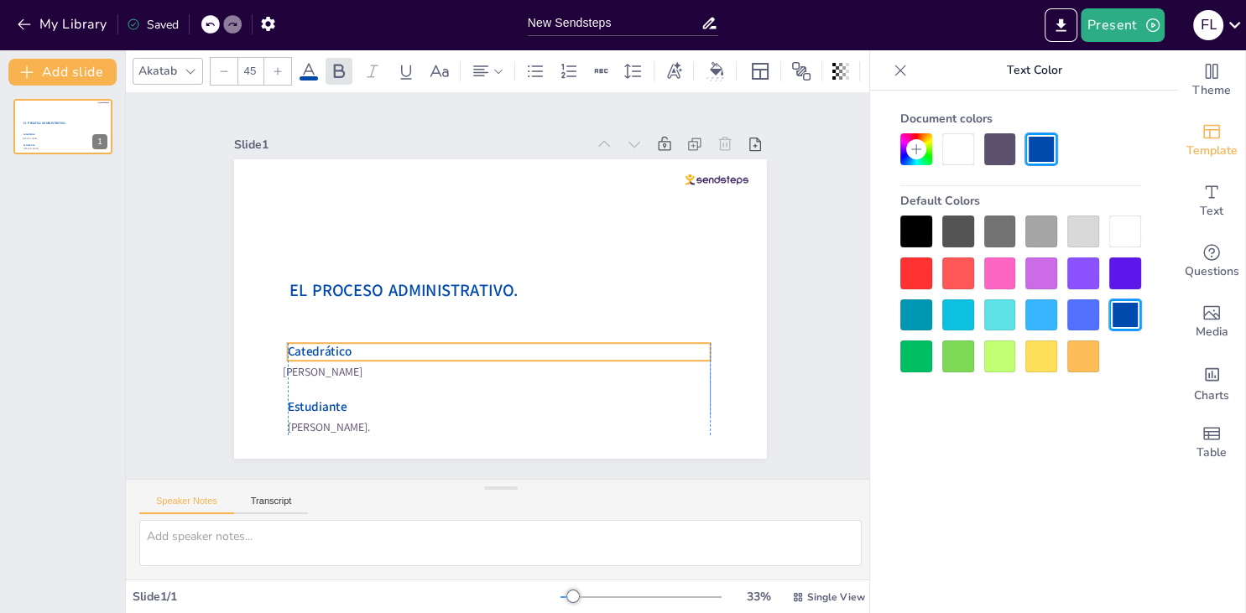
click at [386, 346] on p "Catedrático" at bounding box center [541, 233] width 352 height 263
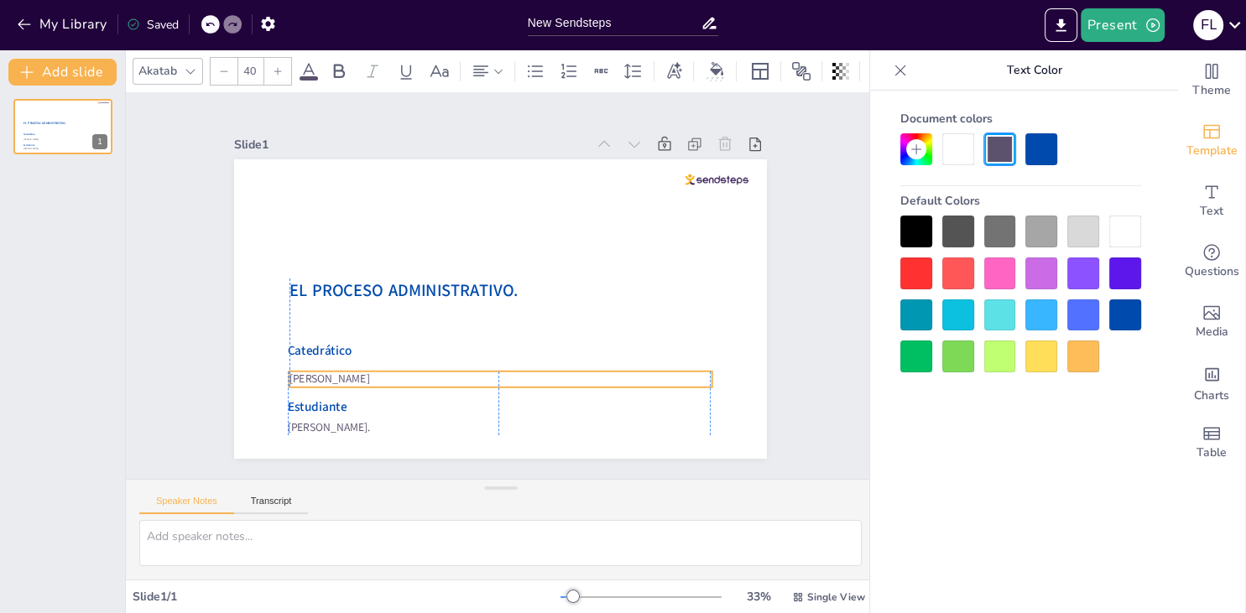
drag, startPoint x: 367, startPoint y: 371, endPoint x: 373, endPoint y: 378, distance: 9.5
click at [579, 154] on span "Víctor Manuel Cader Varela" at bounding box center [619, 130] width 80 height 47
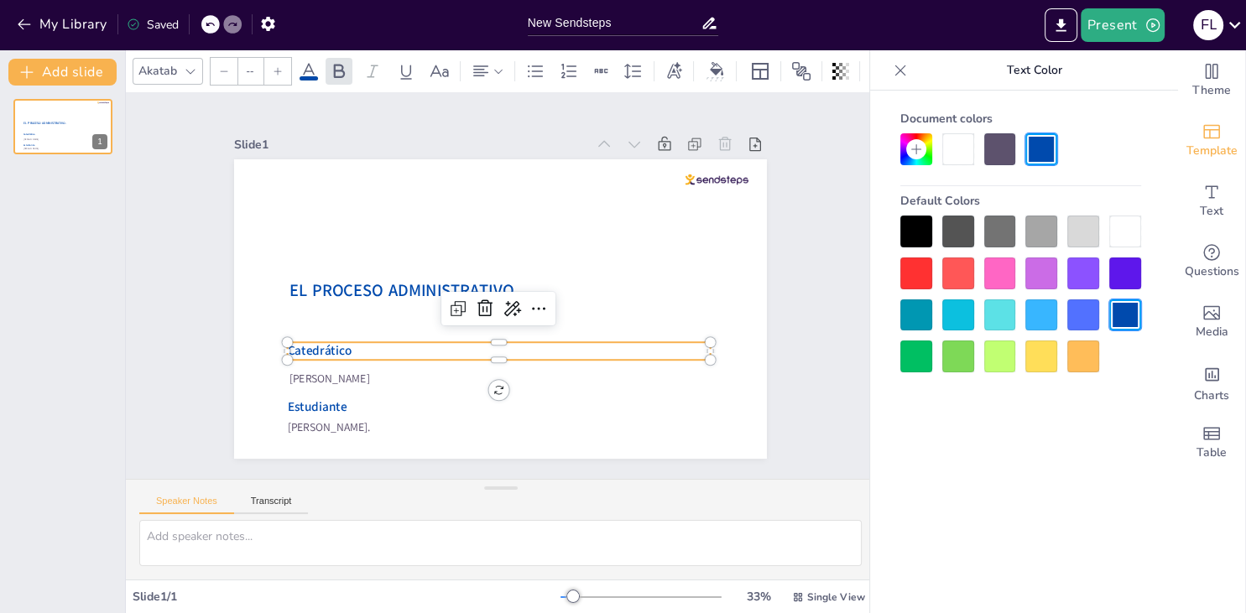
type input "45"
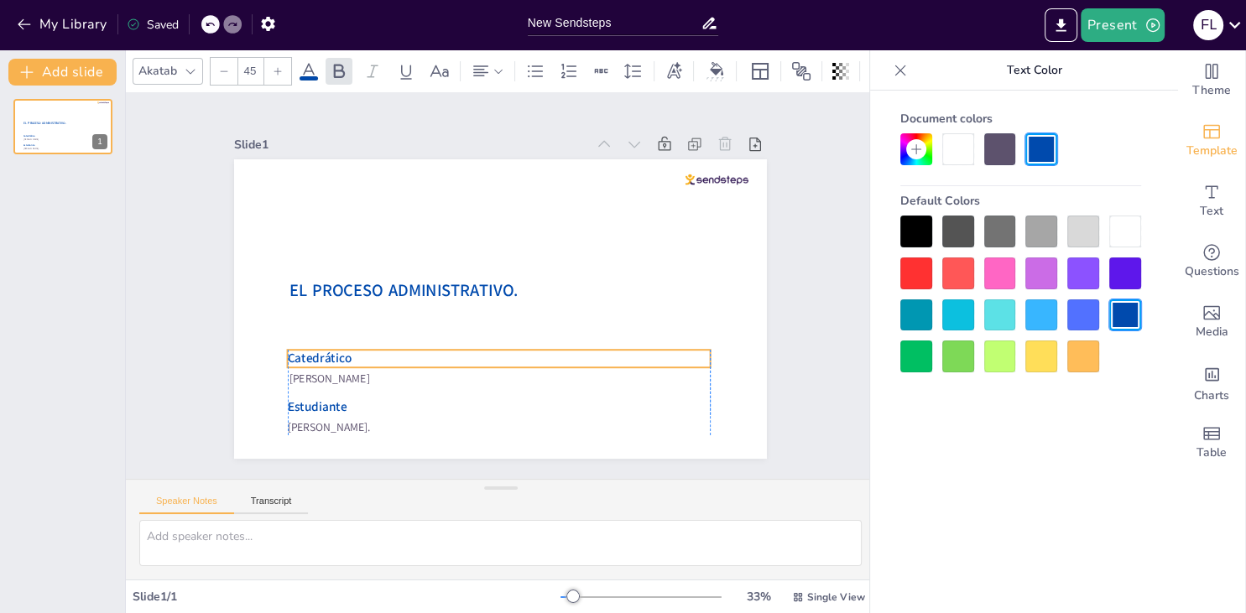
click at [451, 127] on span "Catedrático" at bounding box center [466, 93] width 30 height 66
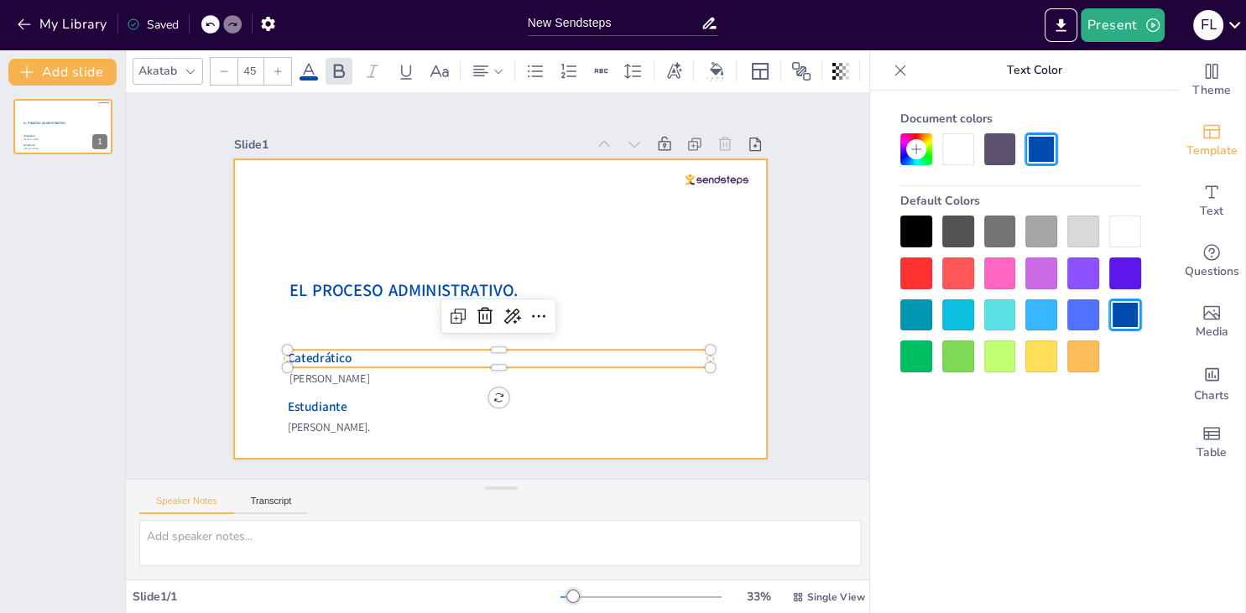
click at [375, 391] on div "Slide 1 Fátima Lourdes Vásquez Henríquez. EL PROCESO ADMINISTRATIVO. Víctor Man…" at bounding box center [501, 286] width 710 height 842
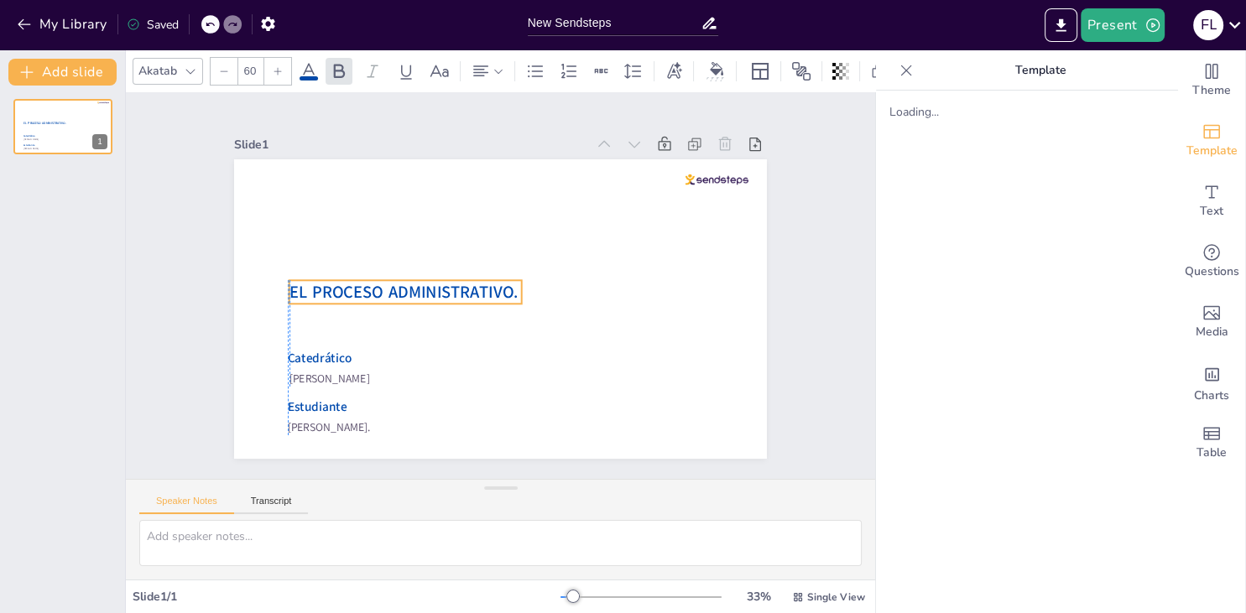
click at [476, 295] on span "EL PROCESO ADMINISTRATIVO." at bounding box center [568, 216] width 185 height 170
click at [476, 295] on span "EL PROCESO ADMINISTRATIVO." at bounding box center [575, 223] width 199 height 153
click at [480, 290] on span "EL PROCESO ADMINISTRATIVO." at bounding box center [594, 259] width 228 height 70
click at [578, 191] on icon at bounding box center [591, 177] width 27 height 27
type input "60"
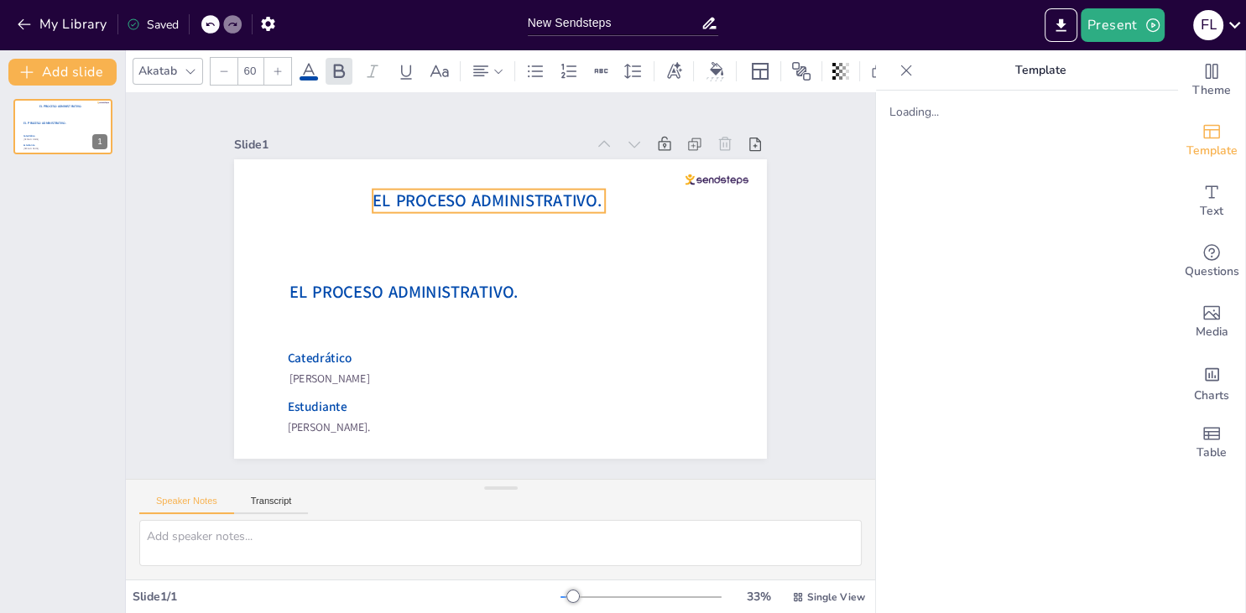
drag, startPoint x: 430, startPoint y: 310, endPoint x: 415, endPoint y: 201, distance: 110.0
click at [415, 359] on span "EL PROCESO ADMINISTRATIVO." at bounding box center [513, 370] width 229 height 23
click at [540, 210] on span "EL PROCESO ADMINISTRATIVO." at bounding box center [586, 297] width 92 height 225
click at [431, 314] on span "EL PROCESO ADMINISTRATIVO." at bounding box center [480, 370] width 218 height 113
click at [431, 346] on span "EL PROCESO ADMINISTRATIVO." at bounding box center [525, 369] width 230 height 46
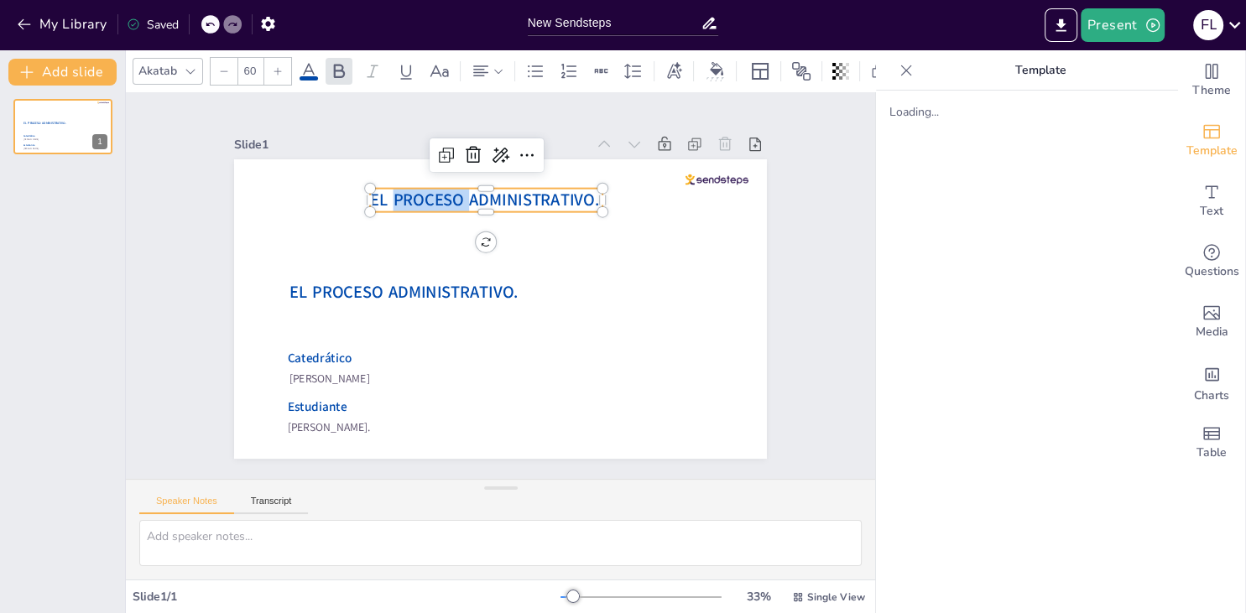
click at [560, 200] on span "EL PROCESO ADMINISTRATIVO." at bounding box center [583, 261] width 46 height 230
click at [431, 200] on span "EL PROCESO ADMINISTRATIVO." at bounding box center [484, 200] width 229 height 23
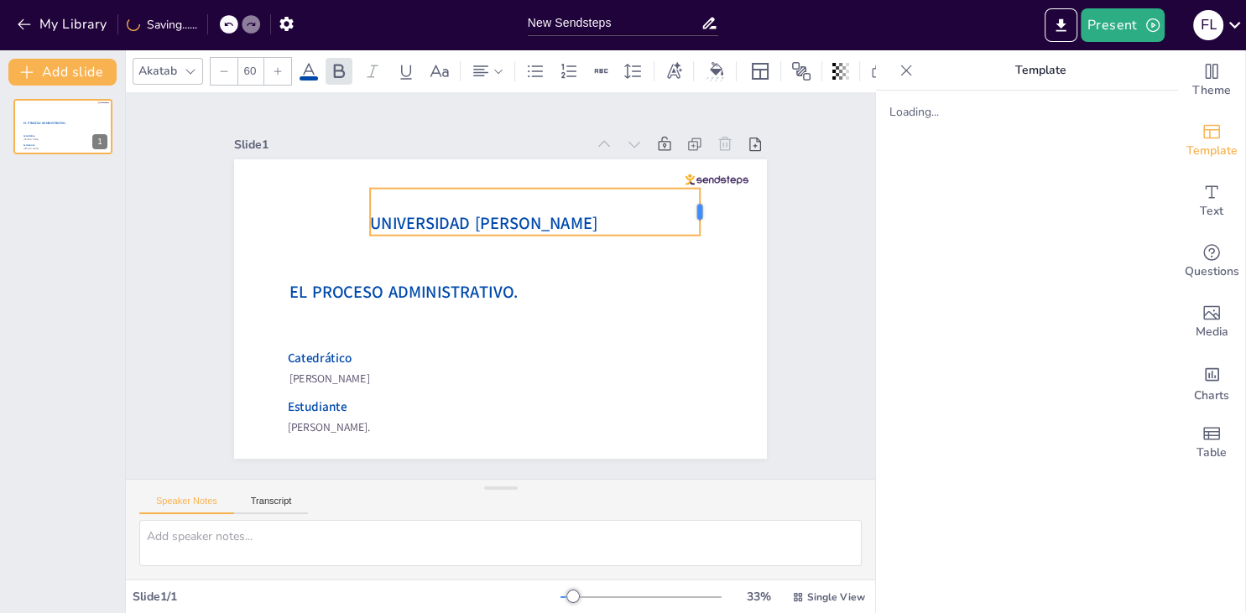
drag, startPoint x: 611, startPoint y: 212, endPoint x: 703, endPoint y: 221, distance: 92.7
click at [703, 324] on div at bounding box center [710, 346] width 39 height 45
click at [529, 203] on div "UNIVERSIDAD [PERSON_NAME]" at bounding box center [509, 205] width 327 height 146
click at [538, 223] on span "UNIVERSIDAD [PERSON_NAME]" at bounding box center [561, 262] width 46 height 228
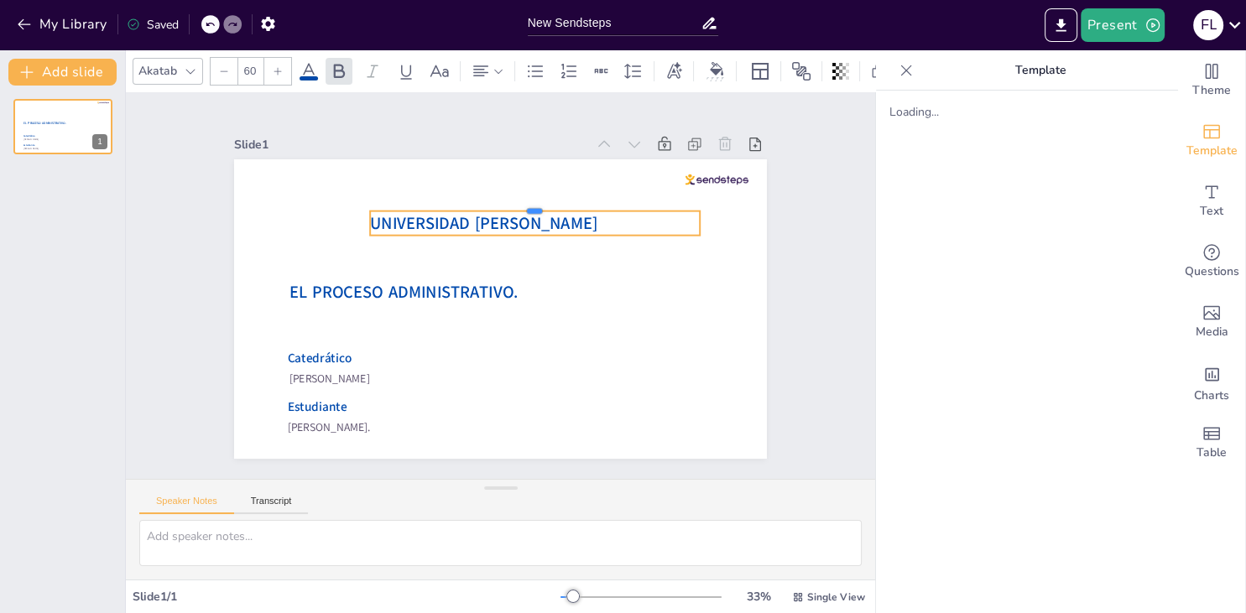
drag, startPoint x: 528, startPoint y: 186, endPoint x: 525, endPoint y: 209, distance: 22.8
click at [525, 209] on div at bounding box center [535, 204] width 330 height 13
click at [526, 225] on span "UNIVERSIDAD [PERSON_NAME]" at bounding box center [550, 245] width 113 height 216
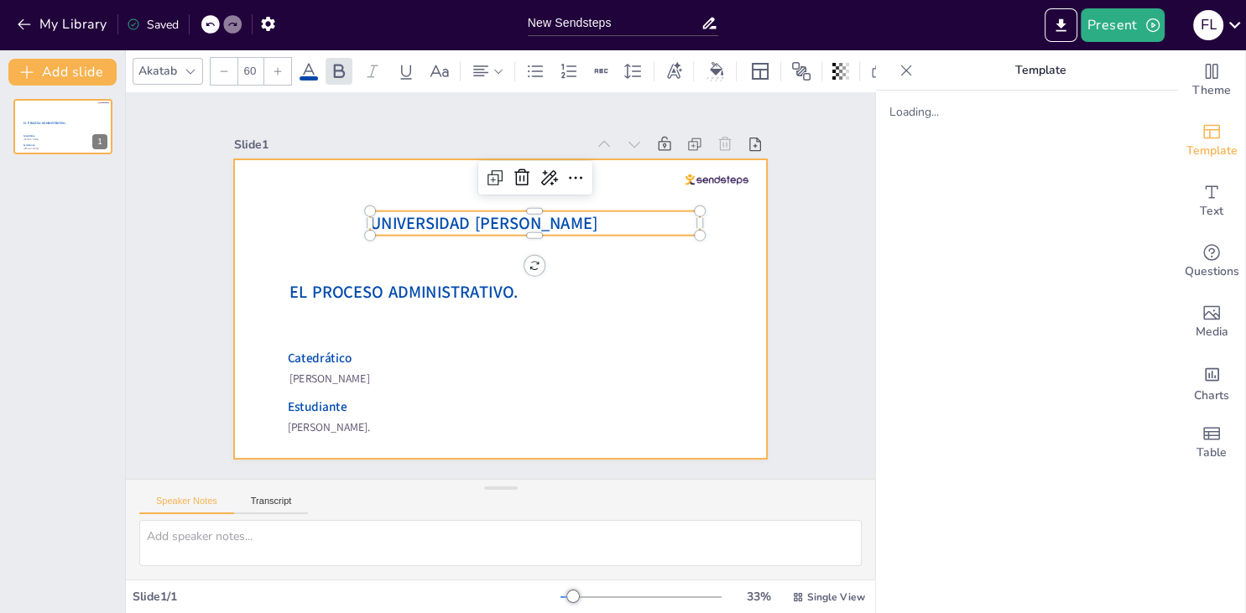
click at [510, 257] on div at bounding box center [497, 262] width 561 height 353
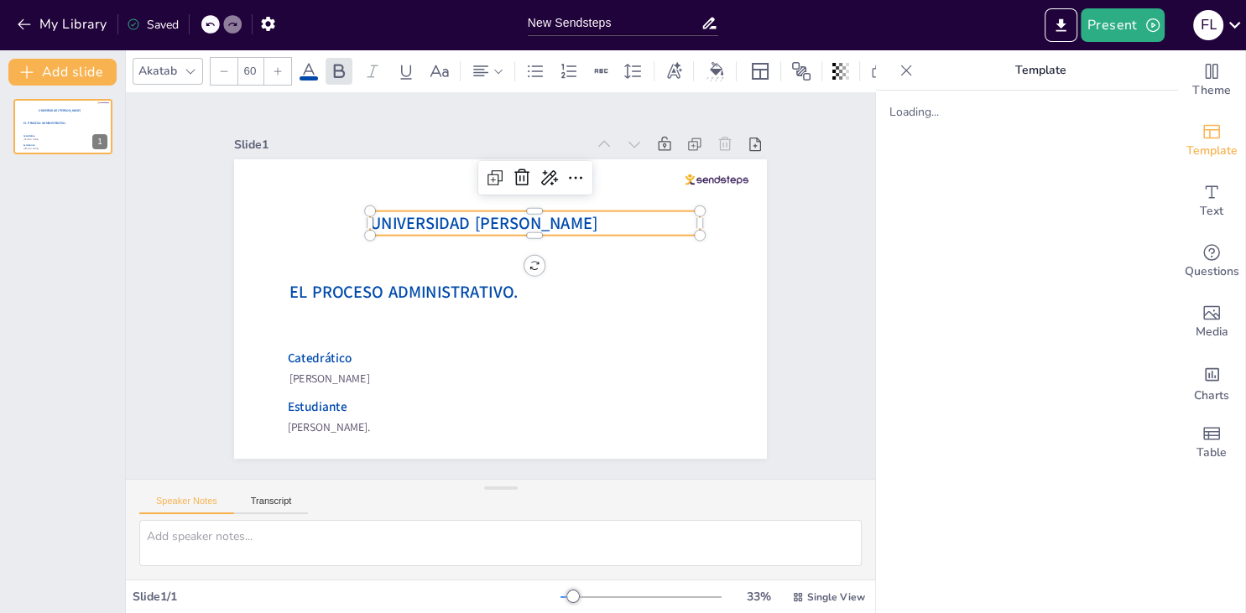
click at [538, 229] on span "UNIVERSIDAD [PERSON_NAME]" at bounding box center [561, 262] width 46 height 228
click at [529, 223] on span "UNIVERSIDAD [PERSON_NAME]" at bounding box center [510, 221] width 216 height 113
click at [435, 76] on icon at bounding box center [440, 71] width 20 height 20
click at [435, 77] on icon at bounding box center [440, 71] width 20 height 20
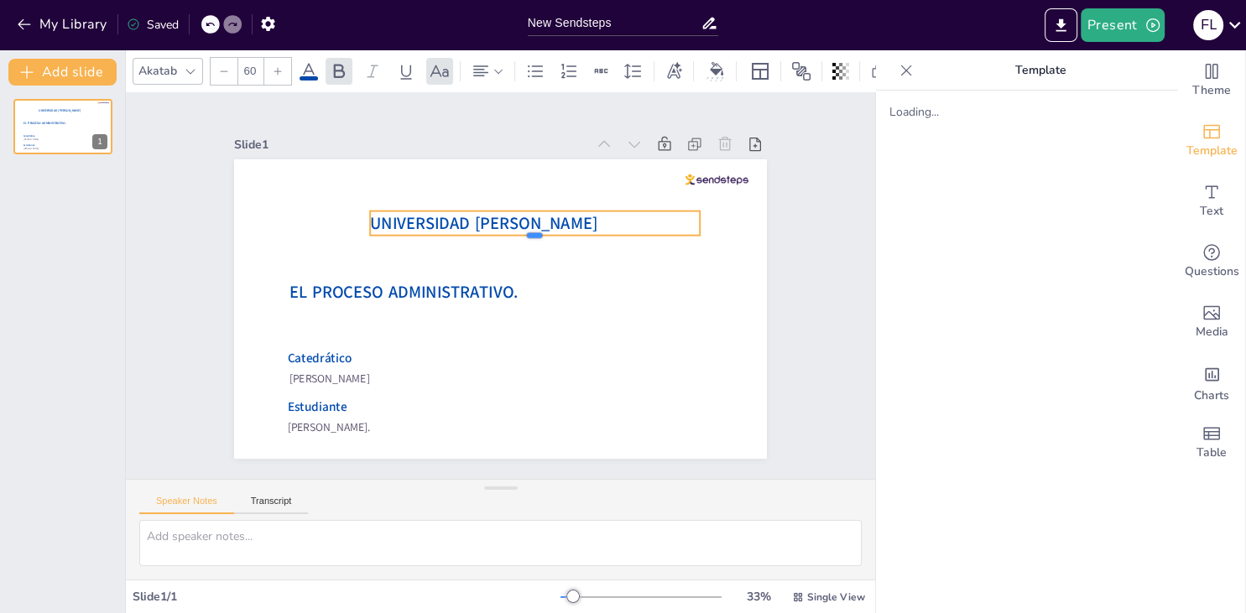
drag, startPoint x: 609, startPoint y: 237, endPoint x: 586, endPoint y: 235, distance: 23.6
click at [586, 235] on div "Fátima Lourdes Vásquez Henríquez. EL PROCESO ADMINISTRATIVO. Víctor Manuel Cade…" at bounding box center [479, 273] width 525 height 611
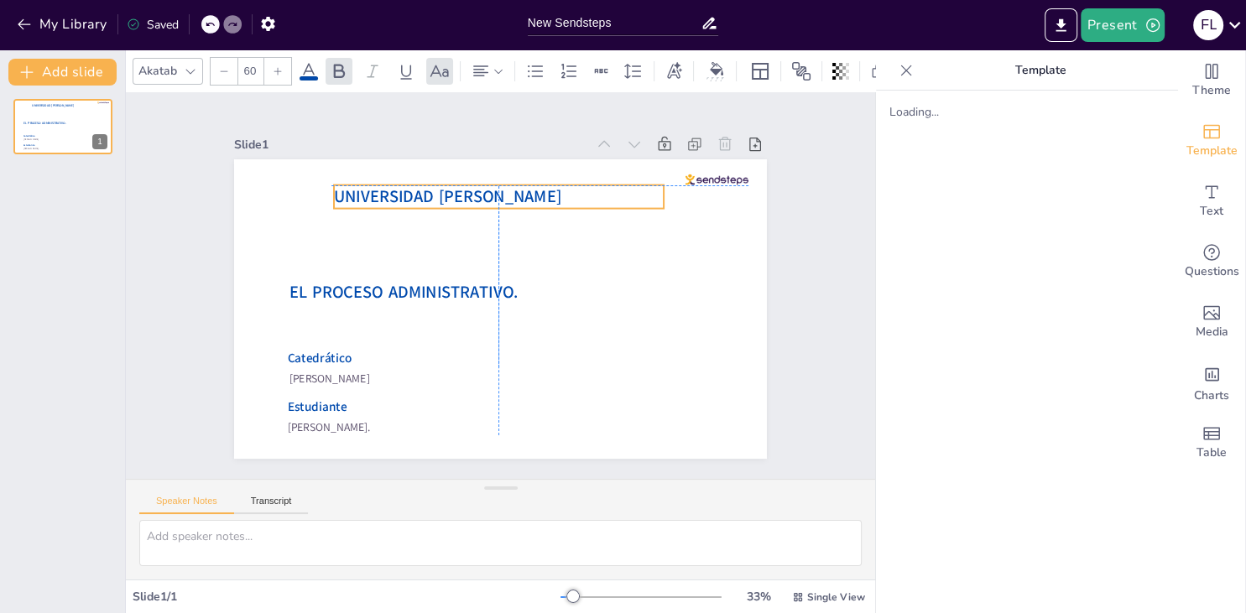
drag, startPoint x: 562, startPoint y: 227, endPoint x: 523, endPoint y: 201, distance: 46.1
click at [560, 201] on span "UNIVERSIDAD [PERSON_NAME]" at bounding box center [583, 224] width 46 height 228
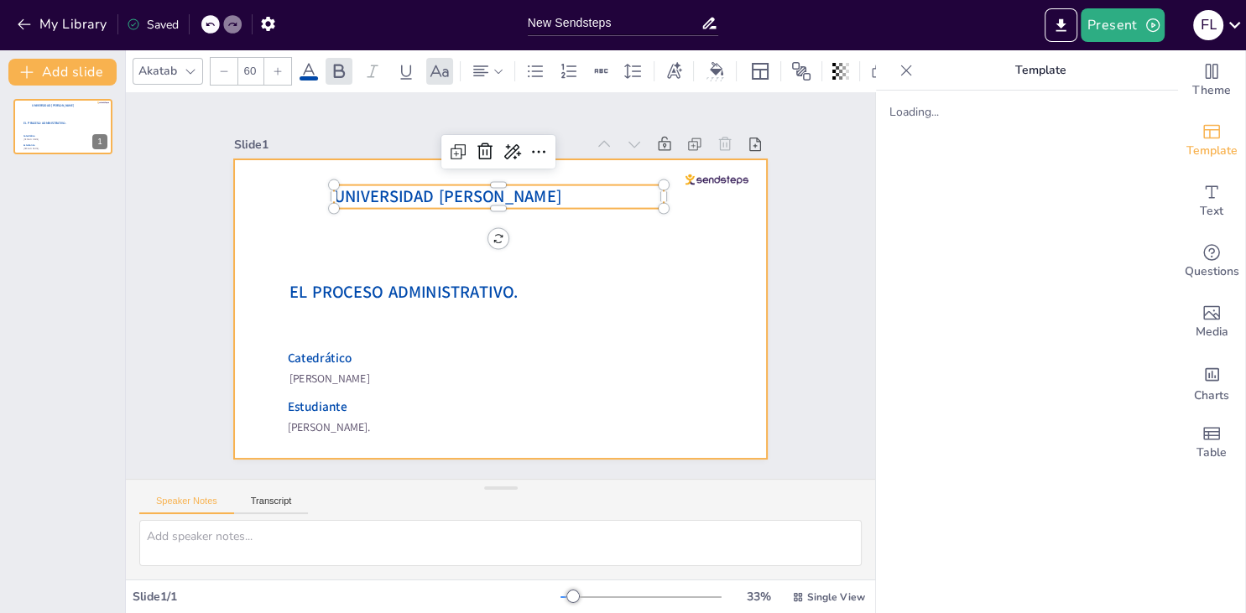
click at [545, 257] on div "Slide 1 Fátima Lourdes Vásquez Henríquez. EL PROCESO ADMINISTRATIVO. Víctor Man…" at bounding box center [500, 285] width 462 height 785
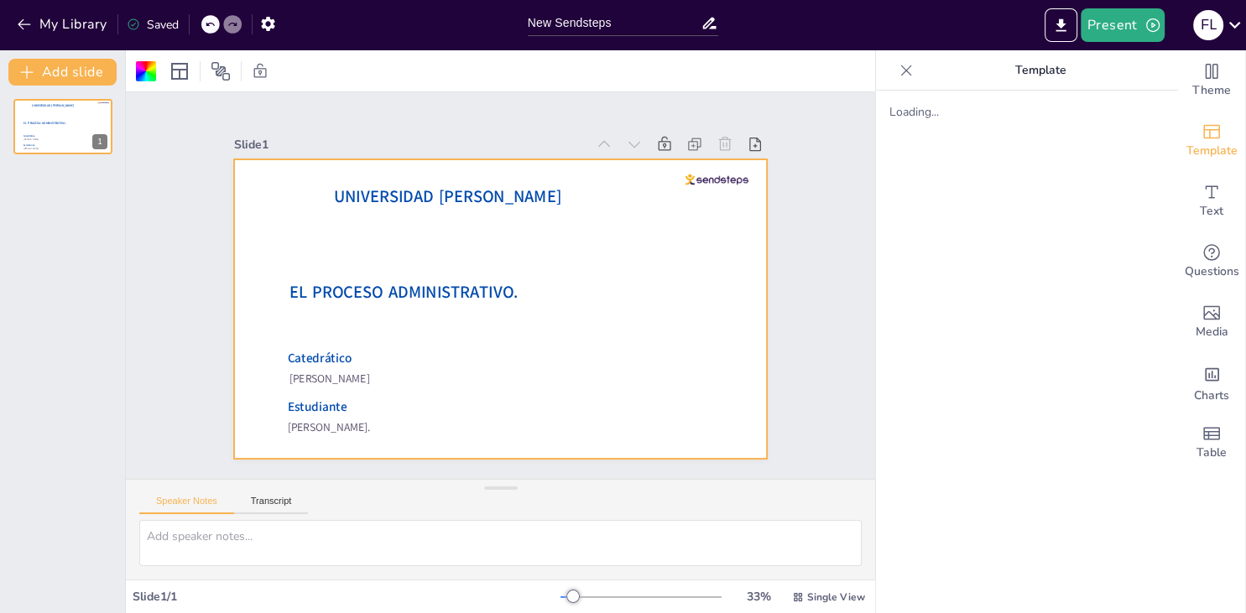
click at [480, 287] on span "EL PROCESO ADMINISTRATIVO." at bounding box center [594, 259] width 228 height 70
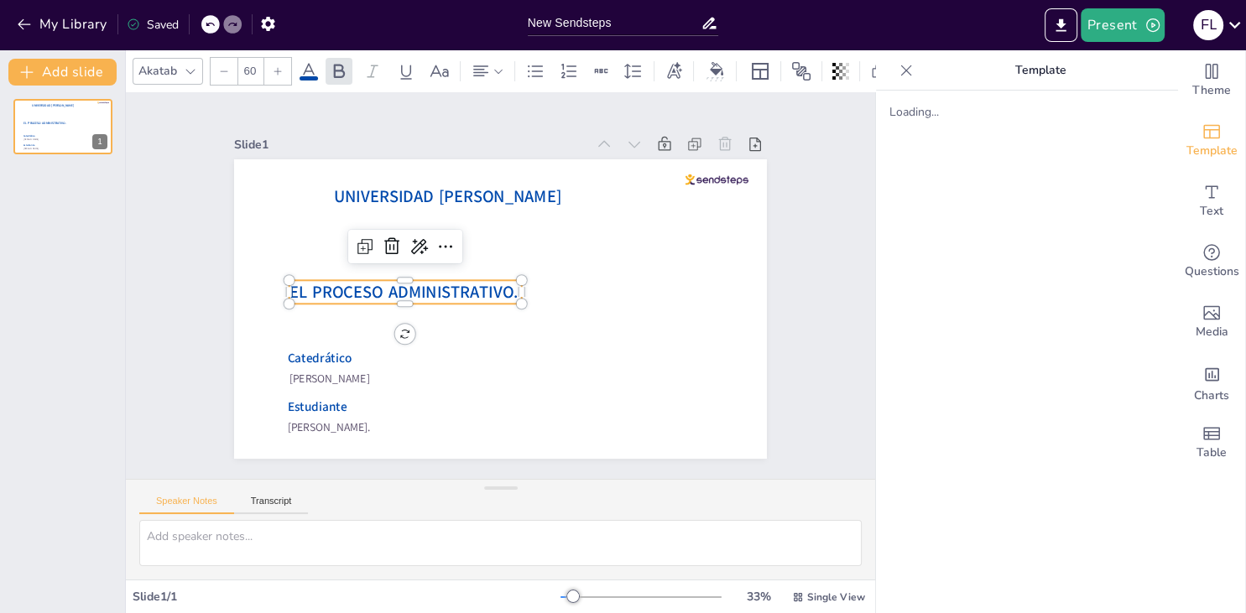
click at [496, 287] on span "EL PROCESO ADMINISTRATIVO." at bounding box center [507, 382] width 23 height 229
click at [443, 287] on span "EL PROCESO ADMINISTRATIVO." at bounding box center [404, 272] width 228 height 70
click at [436, 76] on icon at bounding box center [440, 71] width 20 height 20
click at [436, 75] on icon at bounding box center [440, 71] width 20 height 20
click at [419, 300] on span "EL PROCESO ADMINISTRATIVO." at bounding box center [465, 195] width 92 height 225
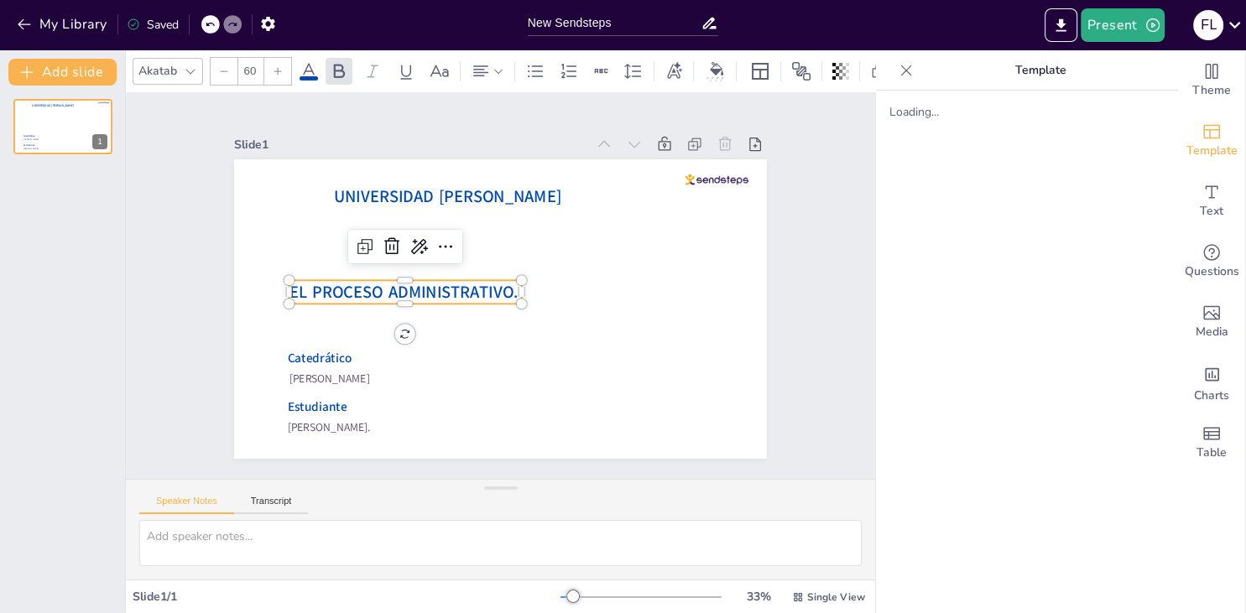
click at [331, 289] on span "EL PROCESO ADMINISTRATIVO." at bounding box center [423, 226] width 185 height 170
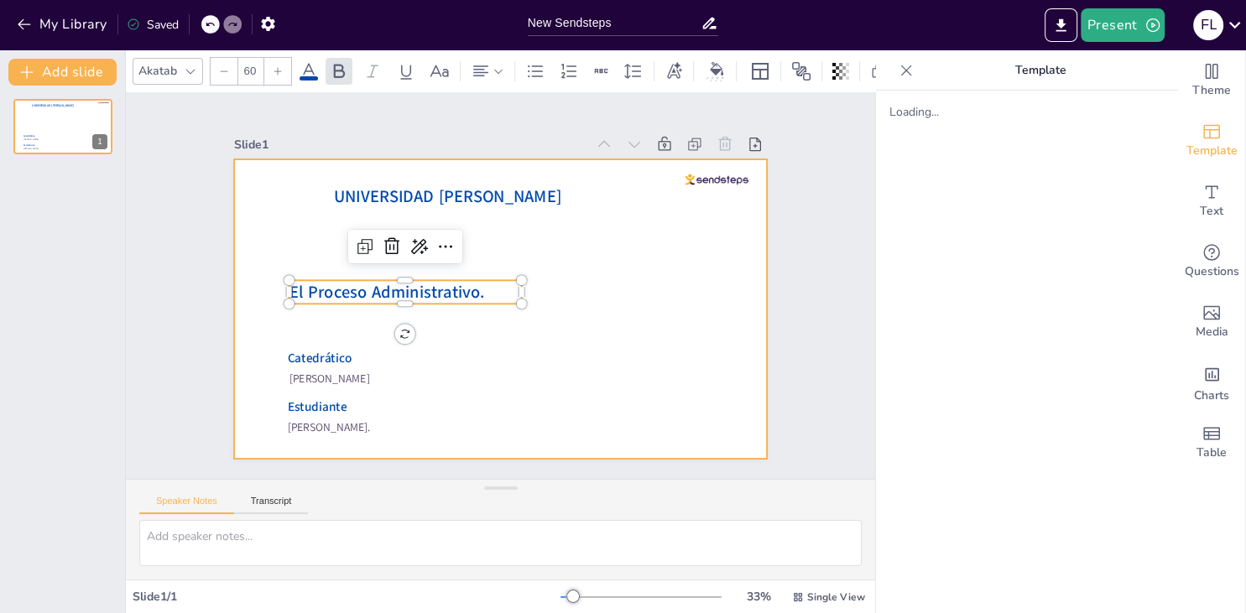
click at [586, 283] on div at bounding box center [497, 309] width 561 height 353
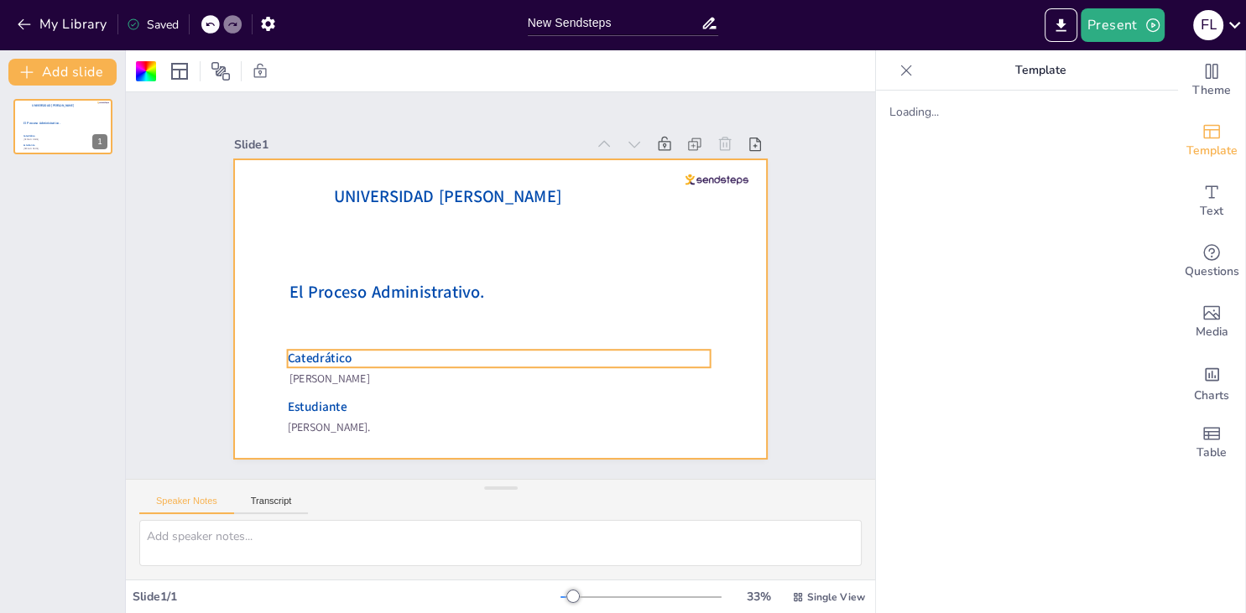
click at [450, 361] on p "Catedrático" at bounding box center [563, 324] width 227 height 374
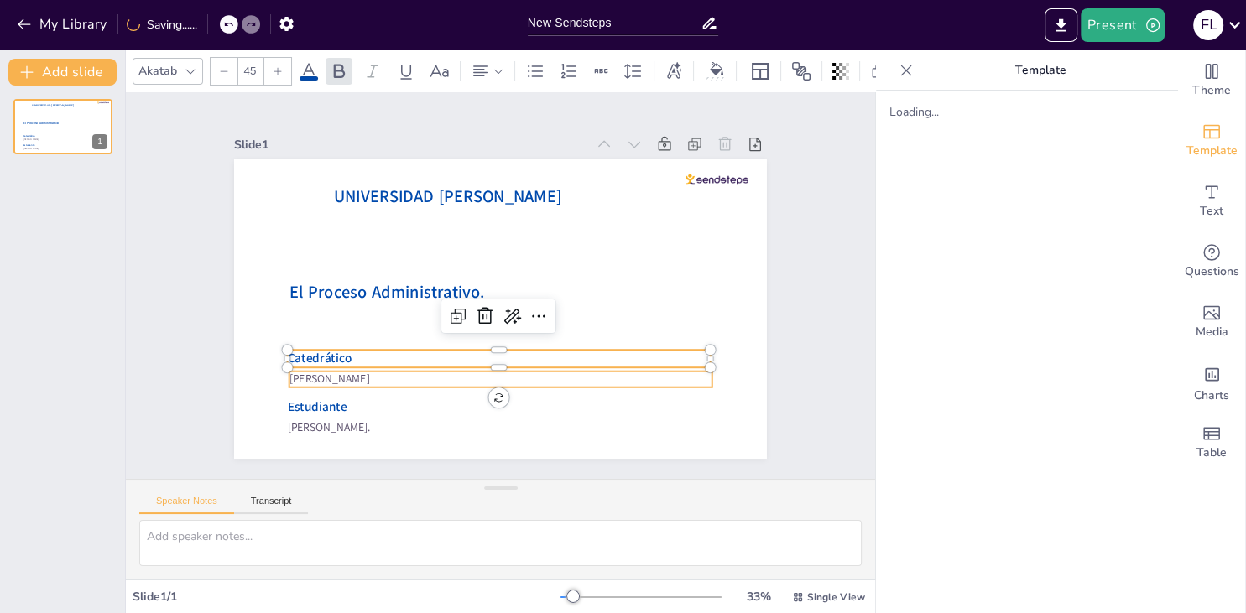
type input "--"
click at [540, 431] on span "Víctor Manuel Cader Varela" at bounding box center [556, 472] width 32 height 82
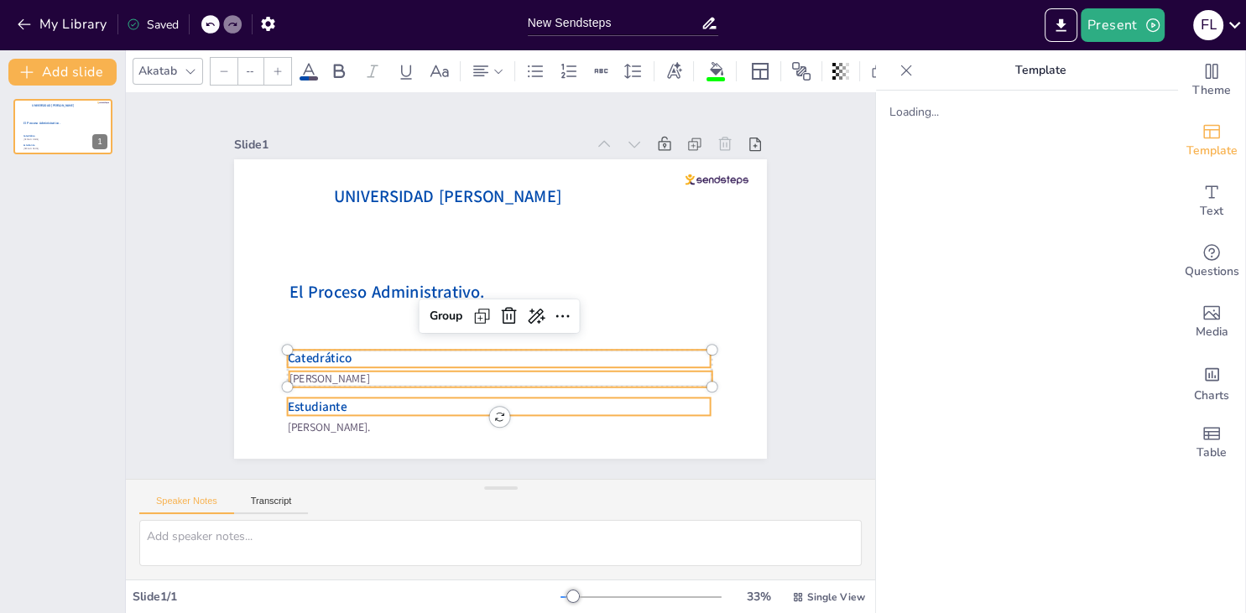
click at [367, 404] on p "Estudiante" at bounding box center [381, 309] width 105 height 417
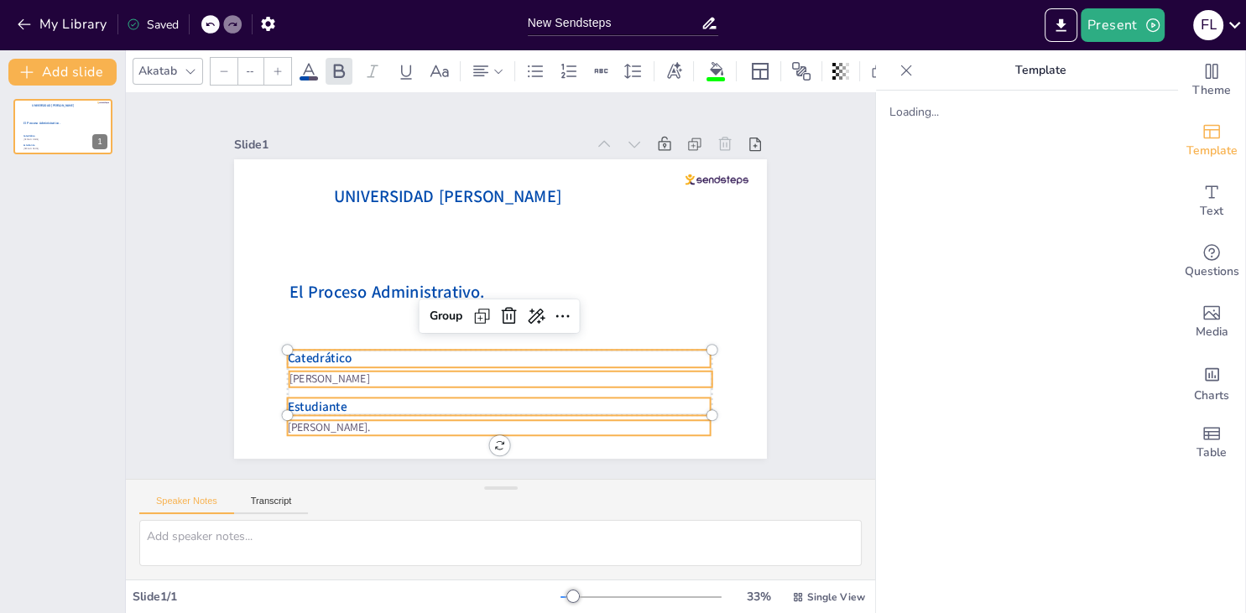
click at [563, 451] on span "[PERSON_NAME]." at bounding box center [583, 493] width 40 height 84
click at [451, 274] on div "Group" at bounding box center [451, 247] width 44 height 53
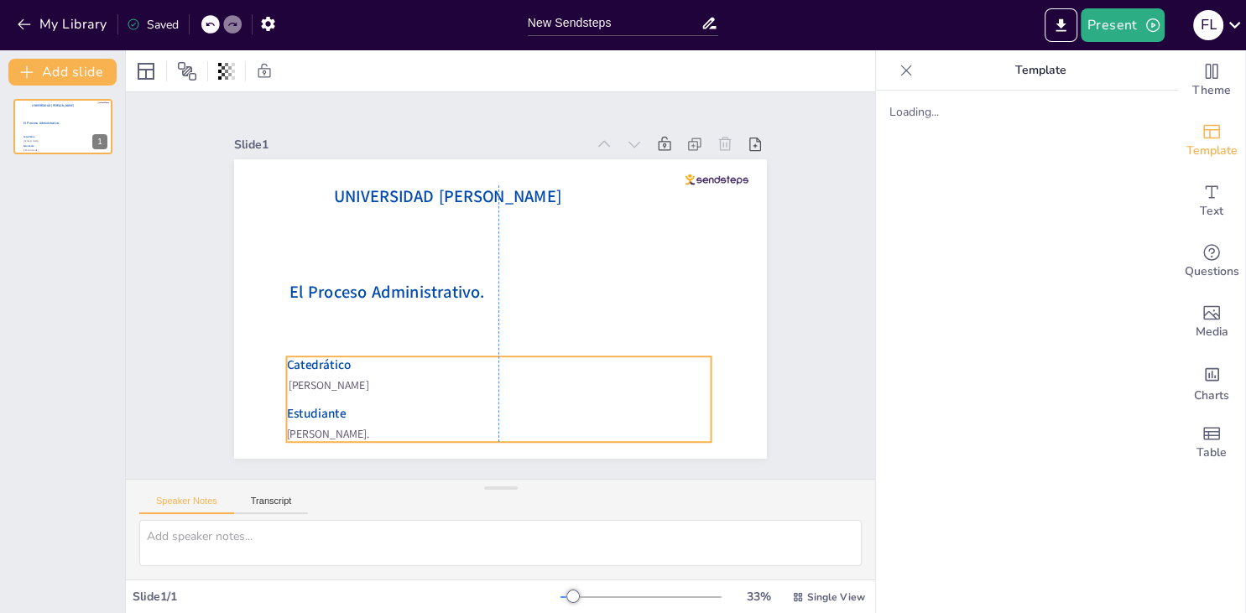
click at [477, 361] on p "Catedrático" at bounding box center [430, 323] width 227 height 374
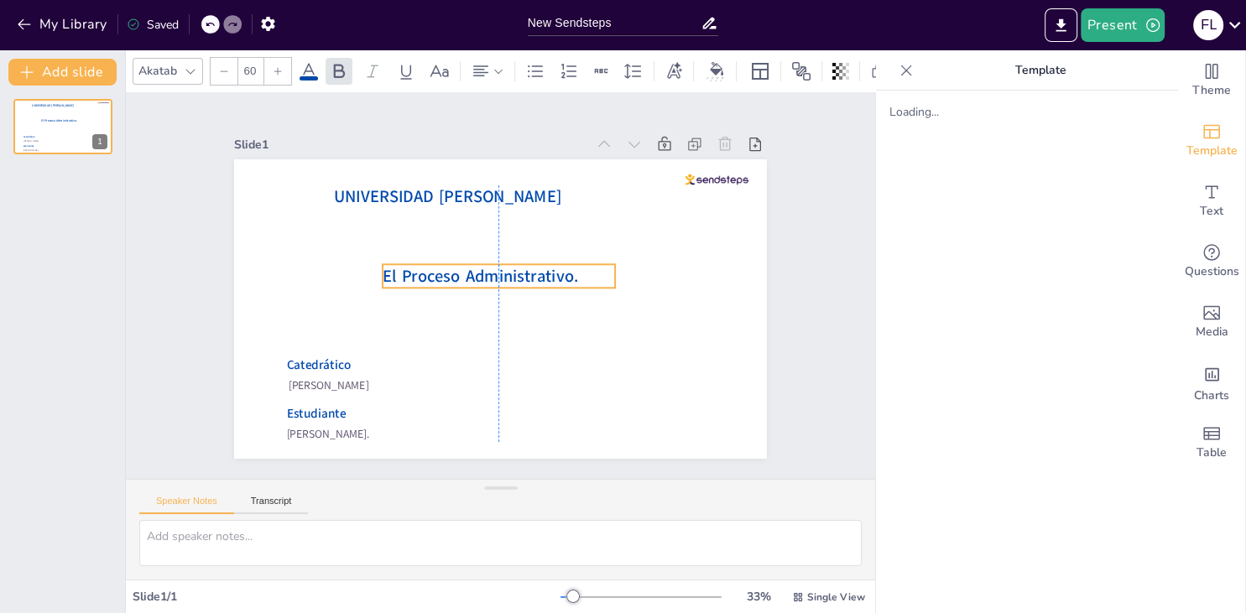
drag, startPoint x: 438, startPoint y: 285, endPoint x: 533, endPoint y: 269, distance: 96.1
click at [533, 269] on span "El Proceso Administrativo." at bounding box center [488, 267] width 180 height 117
click at [485, 76] on icon at bounding box center [481, 71] width 20 height 20
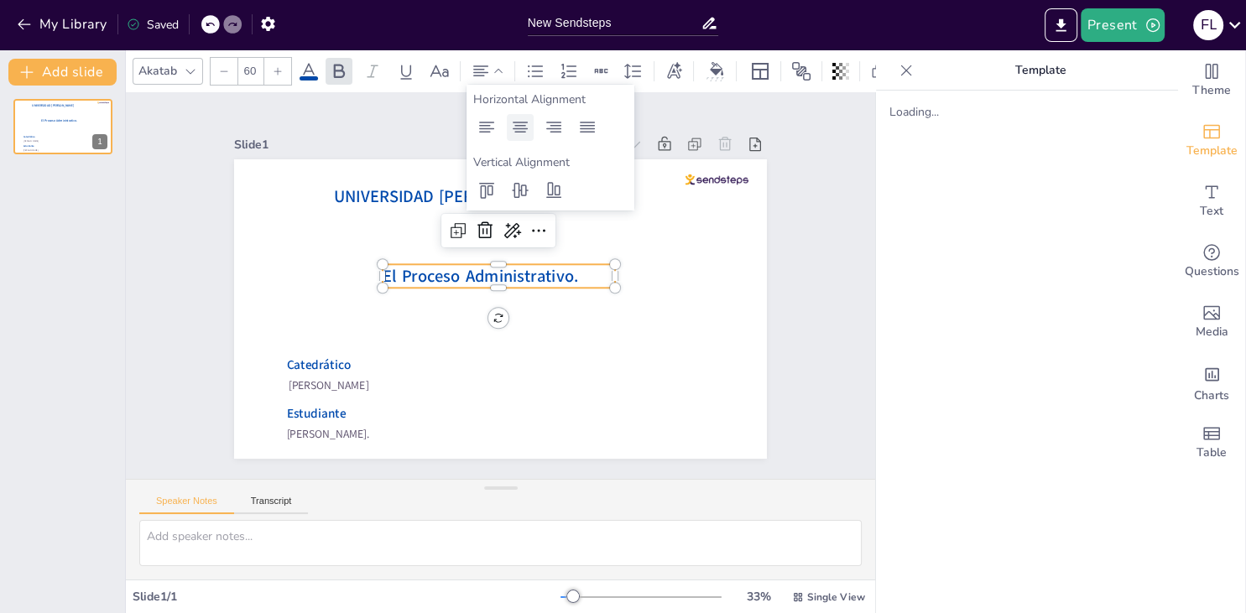
click at [528, 136] on icon at bounding box center [520, 127] width 20 height 20
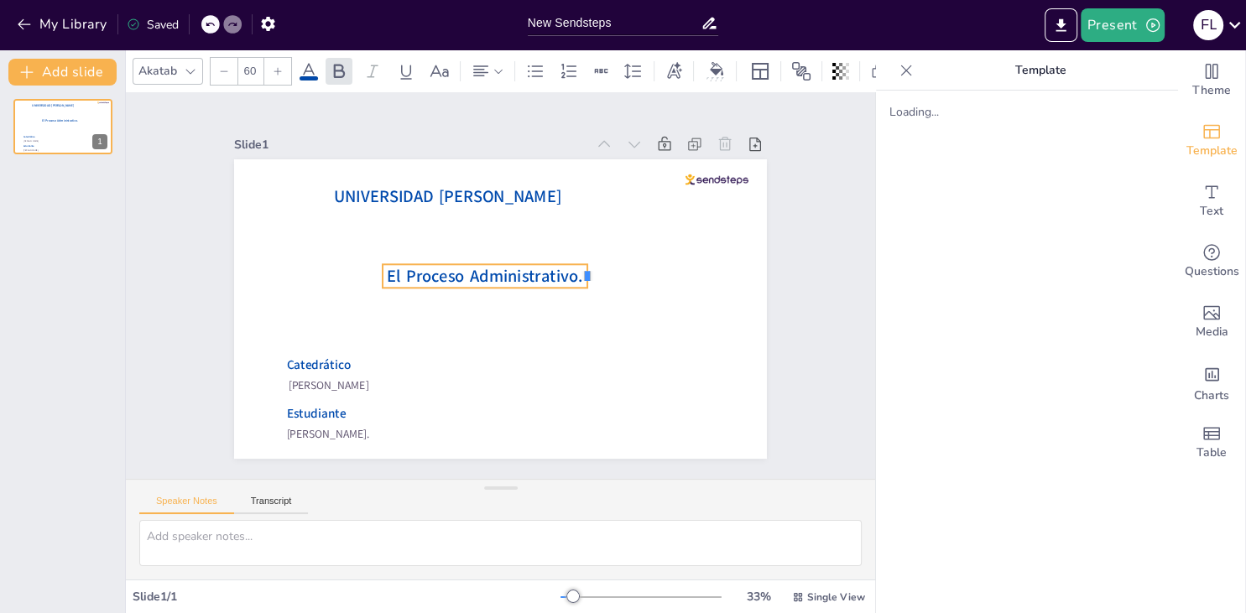
drag, startPoint x: 617, startPoint y: 277, endPoint x: 589, endPoint y: 277, distance: 27.7
click at [522, 372] on div at bounding box center [509, 378] width 23 height 13
drag, startPoint x: 539, startPoint y: 267, endPoint x: 555, endPoint y: 268, distance: 16.9
click at [539, 268] on span "El Proceso Administrativo." at bounding box center [508, 283] width 63 height 196
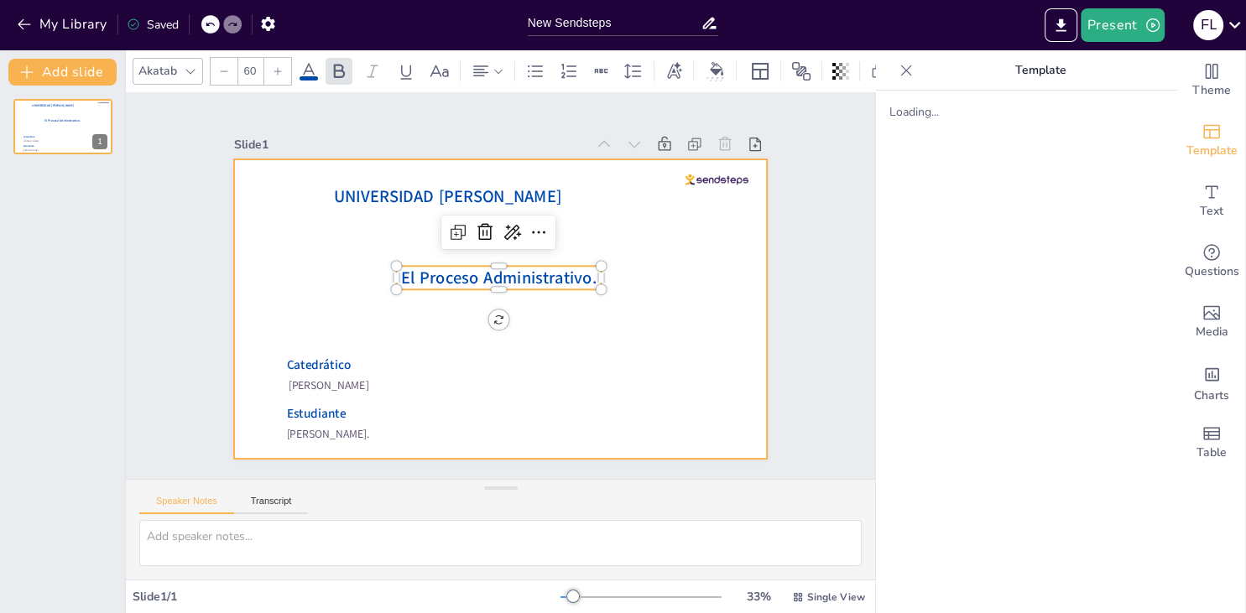
click at [654, 239] on div at bounding box center [488, 306] width 611 height 525
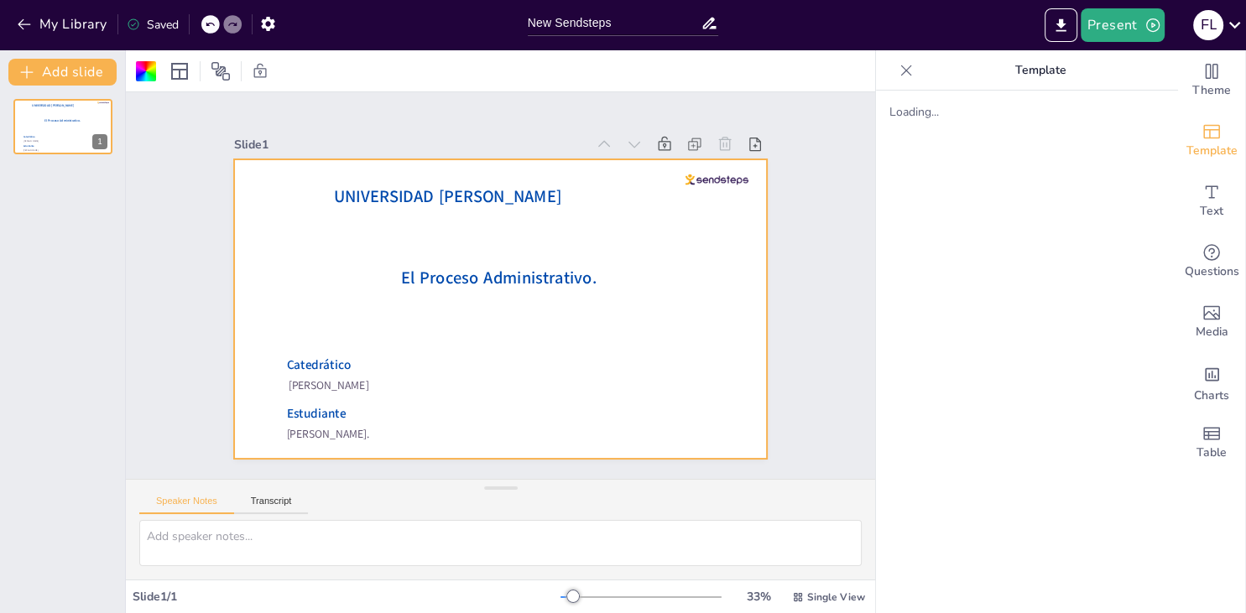
click at [470, 307] on div at bounding box center [488, 306] width 611 height 525
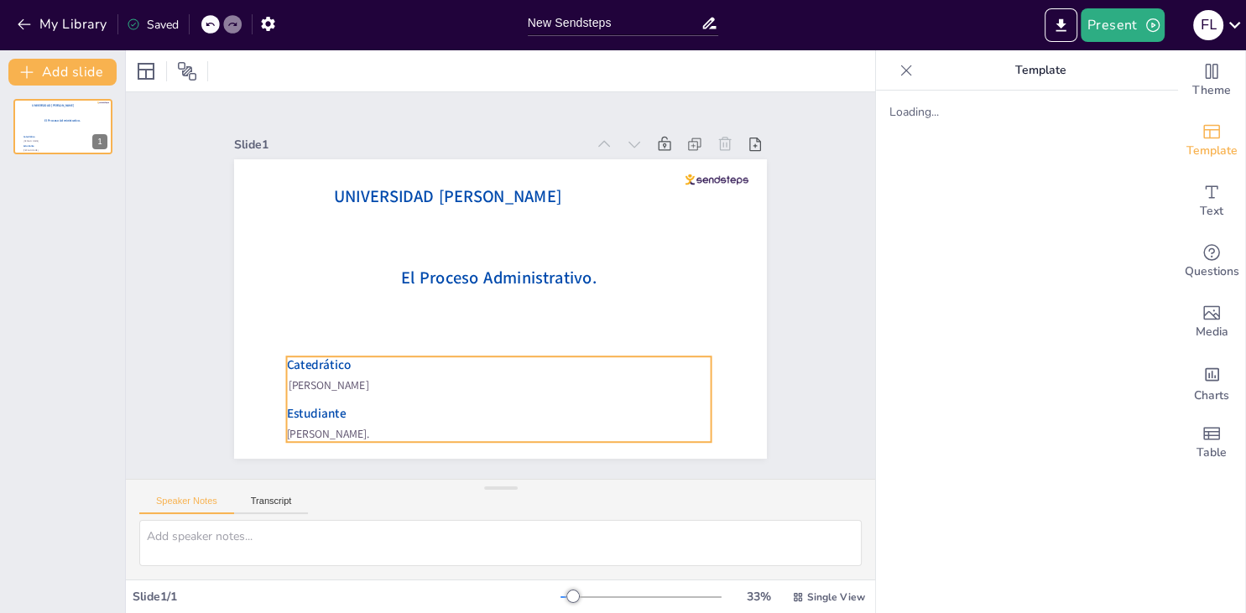
click at [370, 158] on span "Catedrático" at bounding box center [385, 124] width 30 height 66
click at [453, 268] on div "Ungroup" at bounding box center [472, 237] width 39 height 64
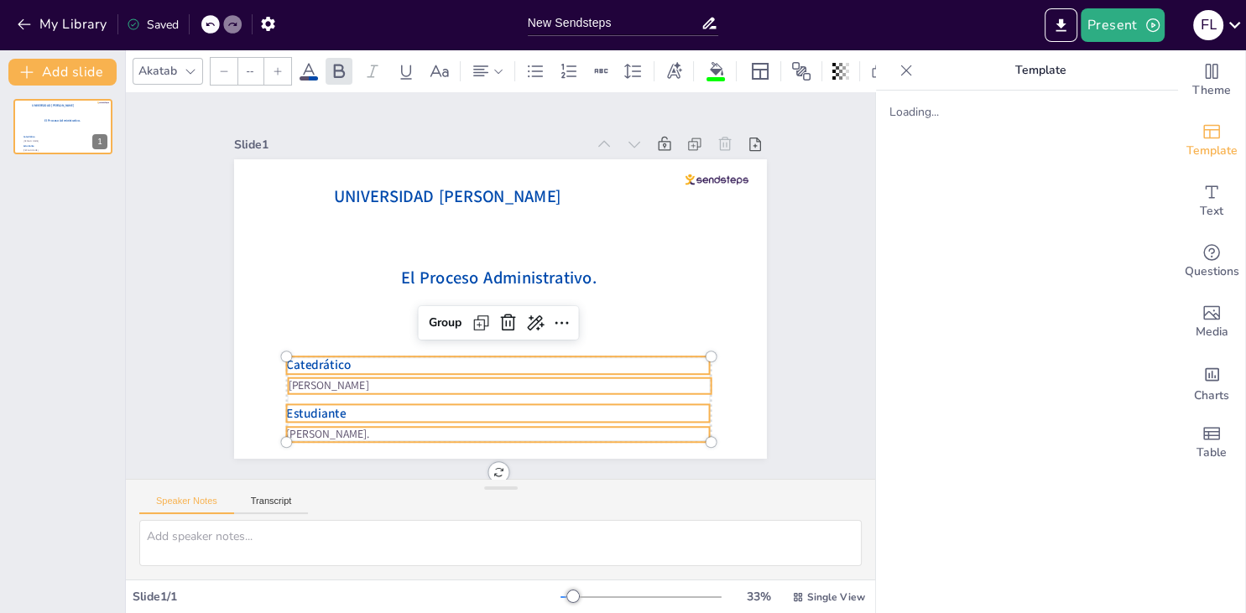
click at [383, 360] on p "Catedrático" at bounding box center [430, 323] width 227 height 374
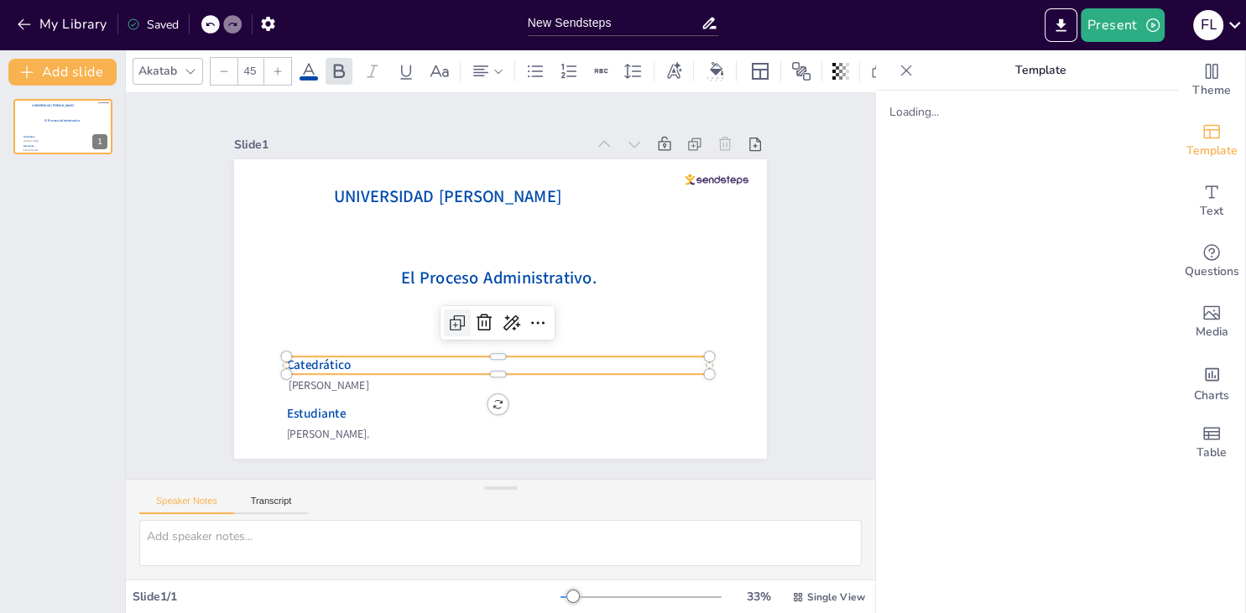
click at [542, 313] on icon at bounding box center [556, 298] width 29 height 29
type input "45"
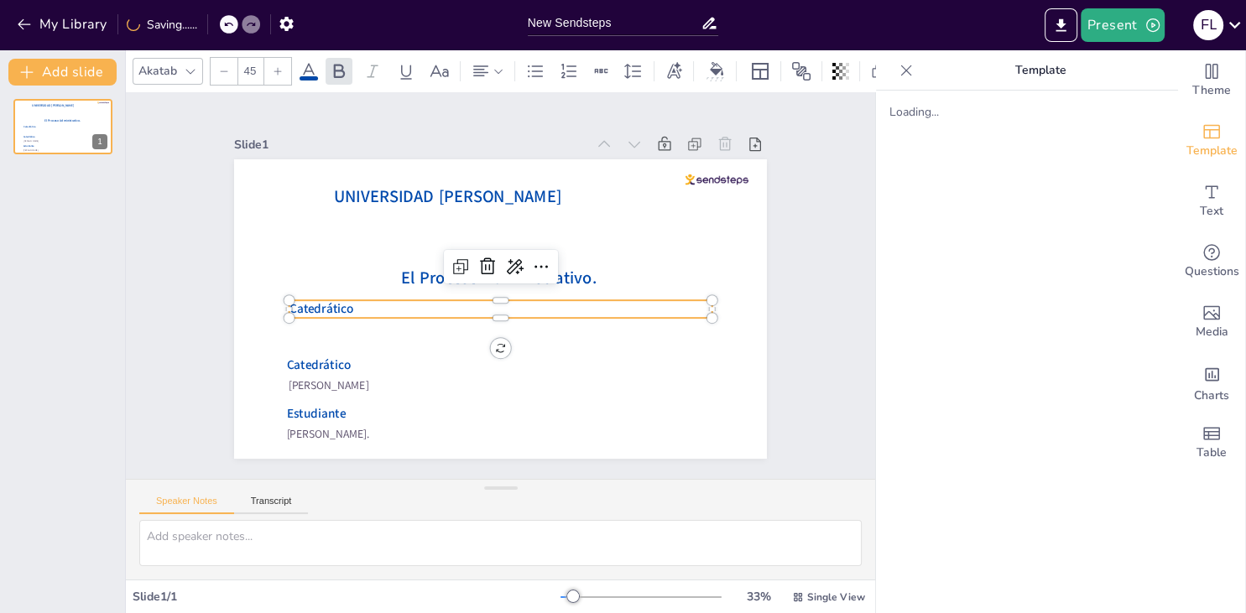
click at [365, 306] on p "Catedrático" at bounding box center [486, 305] width 352 height 263
click at [365, 306] on p "Catedrático" at bounding box center [508, 308] width 407 height 148
click at [366, 306] on p "Catedrático" at bounding box center [482, 299] width 263 height 352
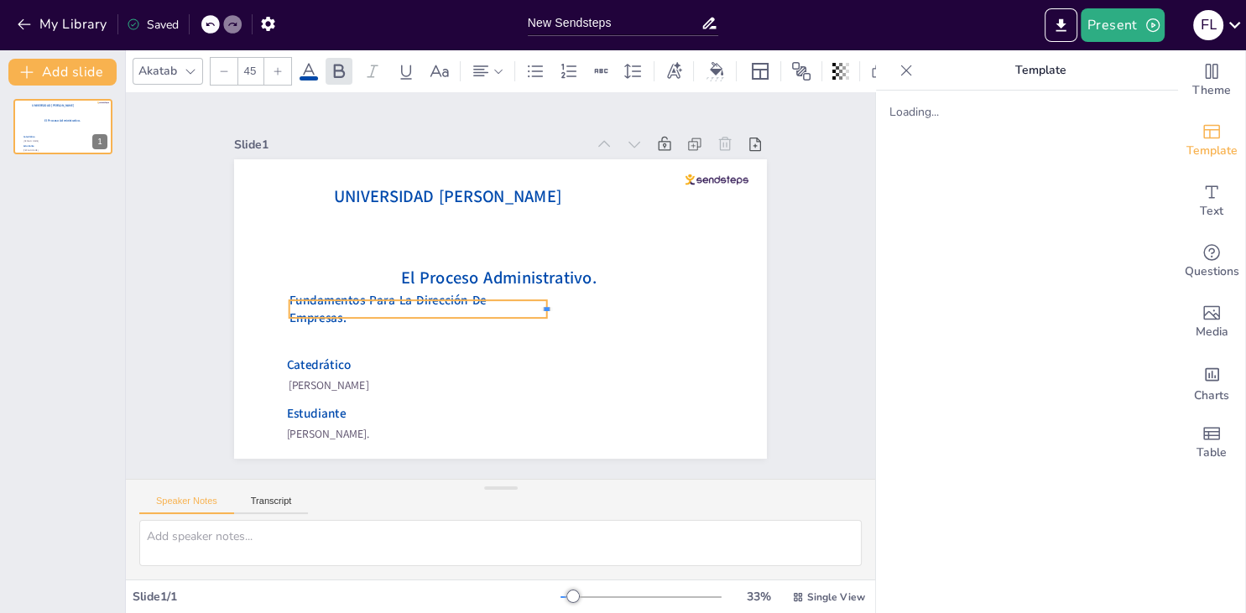
drag, startPoint x: 715, startPoint y: 308, endPoint x: 550, endPoint y: 311, distance: 165.3
click at [550, 311] on div "El Proceso Administrativo. Fátima Lourdes Vásquez Henríquez. Víctor Manuel Cade…" at bounding box center [516, 302] width 596 height 579
click at [487, 270] on span "Fundamentos Para La Dirección De Empresas." at bounding box center [543, 176] width 113 height 188
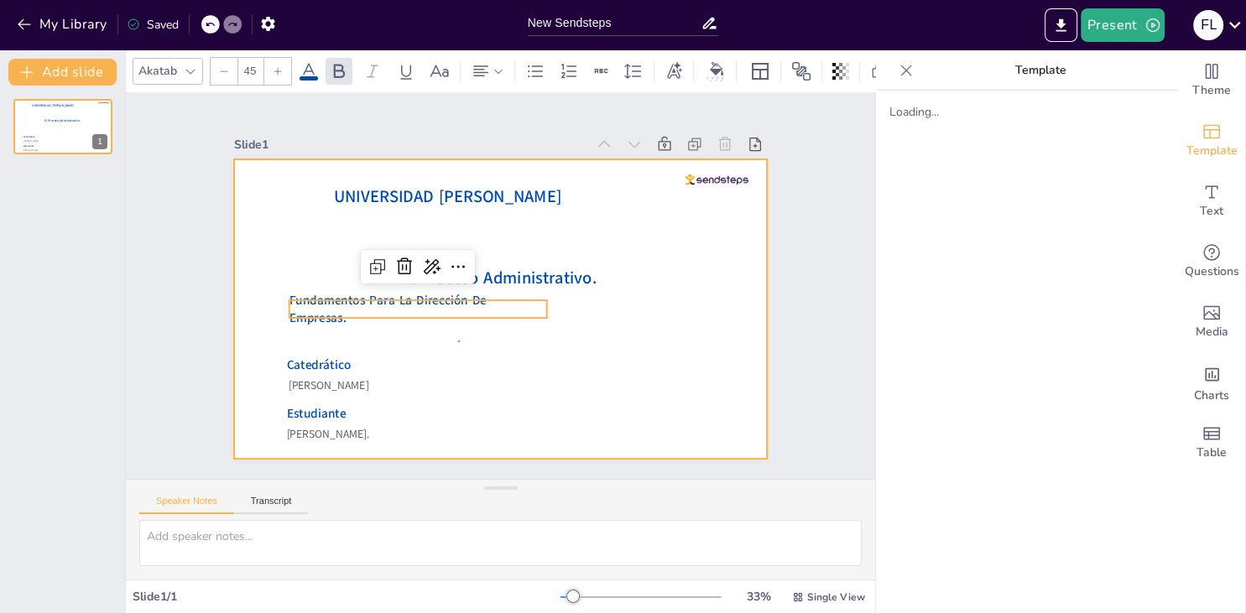
click at [458, 341] on div "Slide 1 El Proceso Administrativo. Fátima Lourdes Vásquez Henríquez. Víctor Man…" at bounding box center [500, 285] width 813 height 534
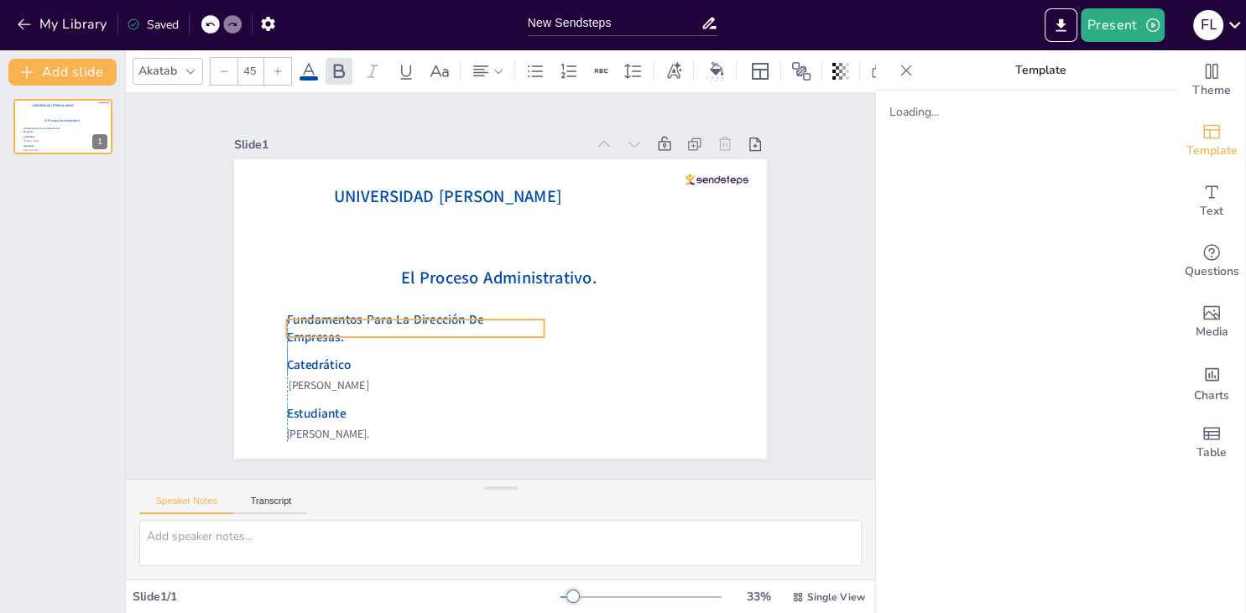
drag, startPoint x: 462, startPoint y: 314, endPoint x: 457, endPoint y: 333, distance: 19.9
click at [522, 305] on span "Fundamentos Para La Dirección De Empresas." at bounding box center [622, 276] width 200 height 58
click at [612, 329] on icon at bounding box center [618, 335] width 13 height 13
type input "45"
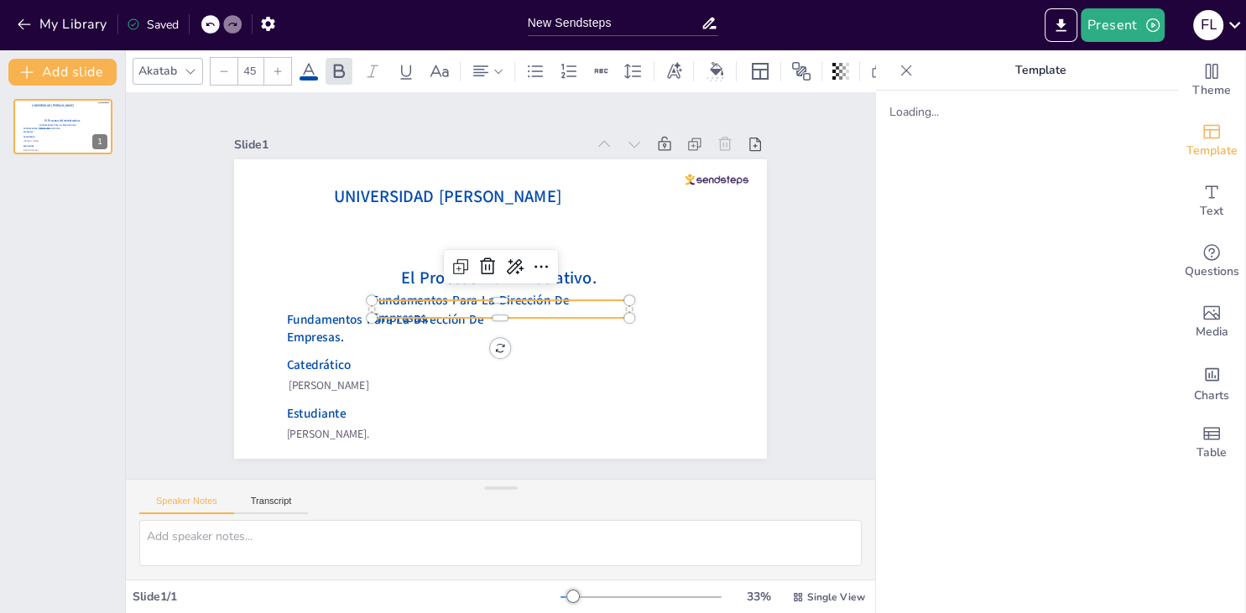
click at [461, 306] on span "Fundamentos Para La Dirección De Empresas." at bounding box center [502, 248] width 113 height 188
click at [461, 306] on span "Fundamentos Para La Dirección De Empresas." at bounding box center [470, 309] width 197 height 35
click at [492, 311] on span "Fundamentos Para La Dirección De Empresas." at bounding box center [530, 312] width 76 height 196
click at [507, 311] on span "Fundamentos Para La Dirección De Empresas." at bounding box center [524, 315] width 34 height 197
click at [461, 311] on span "Fundamentos Para La Dirección De Empresas." at bounding box center [506, 248] width 130 height 180
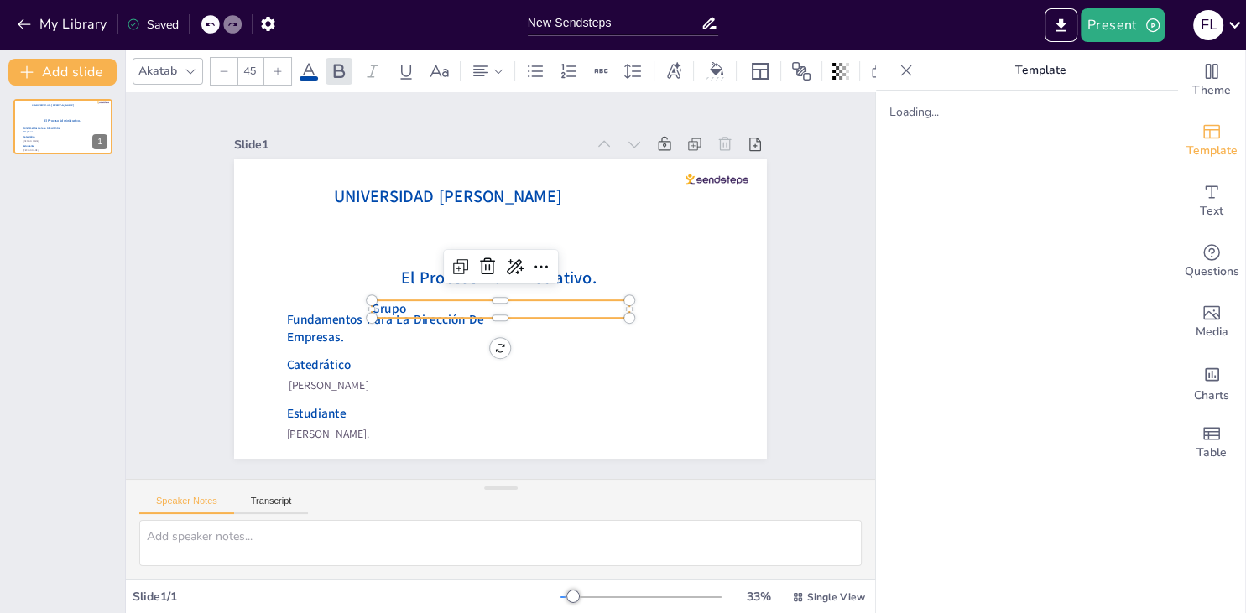
click at [442, 313] on p "Grupo" at bounding box center [477, 281] width 70 height 255
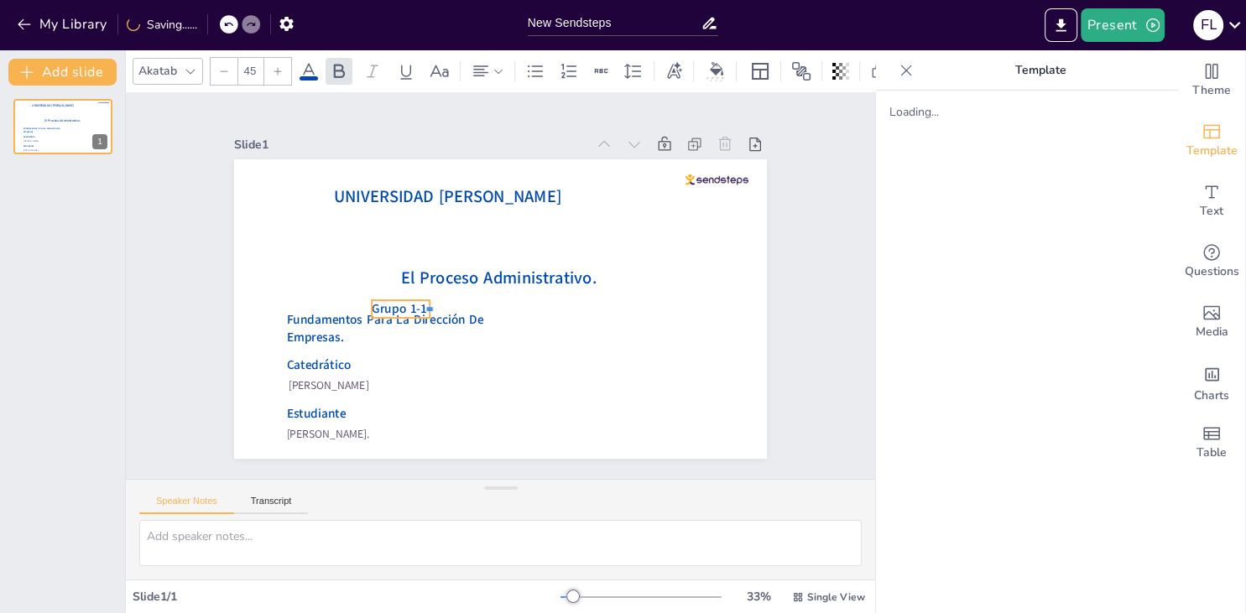
drag, startPoint x: 629, startPoint y: 310, endPoint x: 430, endPoint y: 322, distance: 200.1
click at [430, 322] on div "El Proceso Administrativo. Fátima Lourdes Vásquez Henríquez. Víctor Manuel Cade…" at bounding box center [481, 299] width 555 height 607
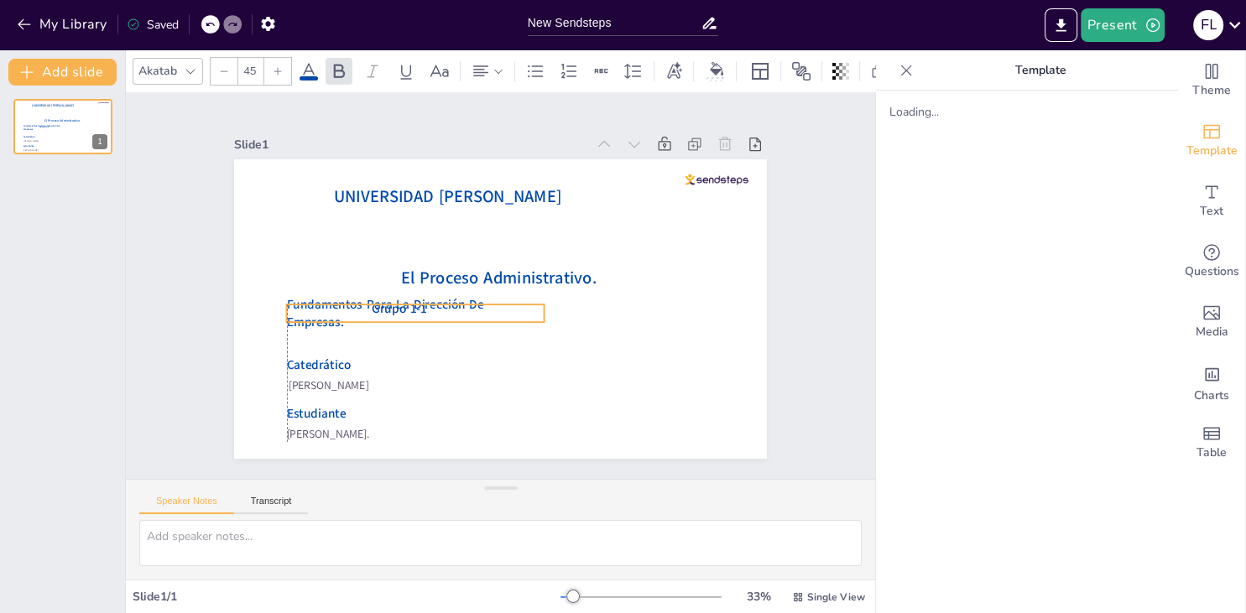
drag, startPoint x: 451, startPoint y: 326, endPoint x: 448, endPoint y: 310, distance: 15.5
click at [456, 269] on span "Fundamentos Para La Dirección De Empresas." at bounding box center [473, 170] width 34 height 197
drag, startPoint x: 383, startPoint y: 307, endPoint x: 379, endPoint y: 294, distance: 13.8
click at [598, 294] on div "El Proceso Administrativo. Fátima Lourdes Vásquez Henríquez. Víctor Manuel Cade…" at bounding box center [625, 272] width 55 height 529
click at [381, 313] on div at bounding box center [425, 235] width 162 height 216
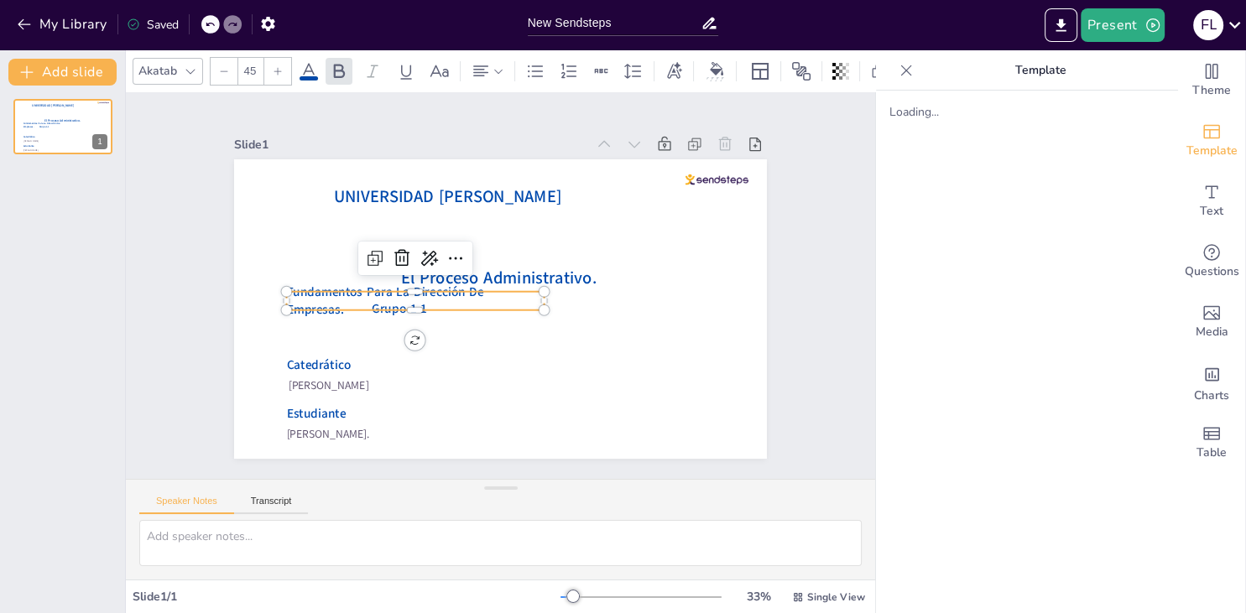
click at [228, 19] on icon at bounding box center [232, 24] width 10 height 10
click at [216, 30] on div at bounding box center [210, 24] width 18 height 18
click at [456, 313] on div at bounding box center [489, 196] width 66 height 254
drag, startPoint x: 384, startPoint y: 295, endPoint x: 386, endPoint y: 266, distance: 29.4
click at [386, 266] on span "Fundamentos Para La Dirección De Empresas." at bounding box center [421, 196] width 143 height 169
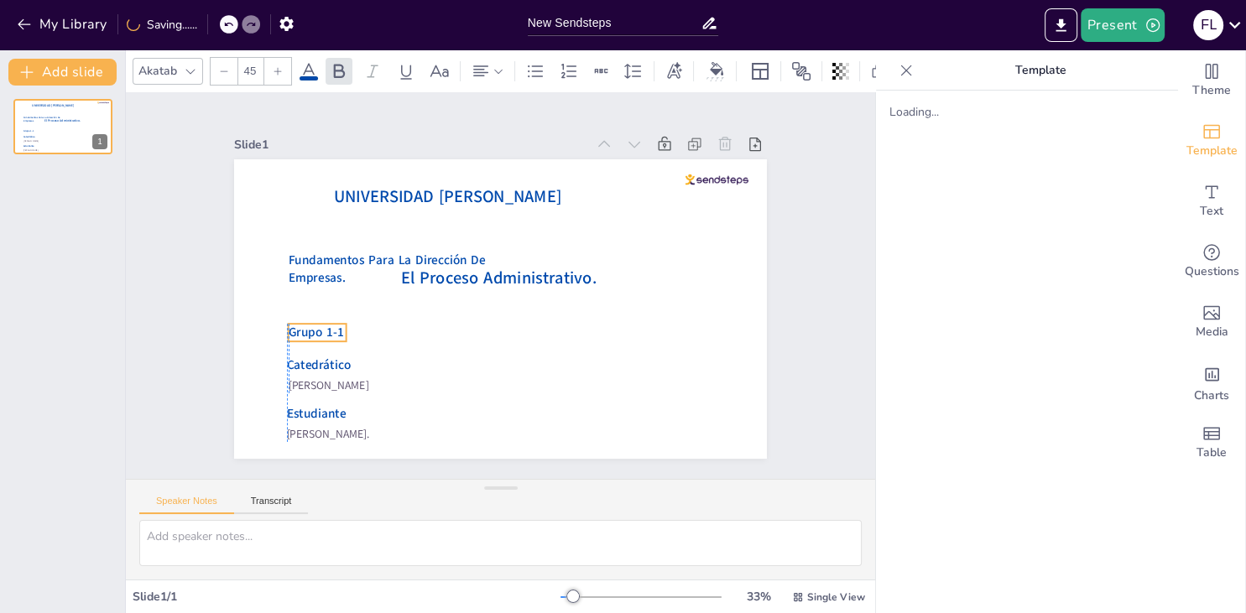
drag, startPoint x: 387, startPoint y: 307, endPoint x: 300, endPoint y: 331, distance: 89.5
click at [352, 409] on span "Grupo 1-1" at bounding box center [379, 432] width 55 height 46
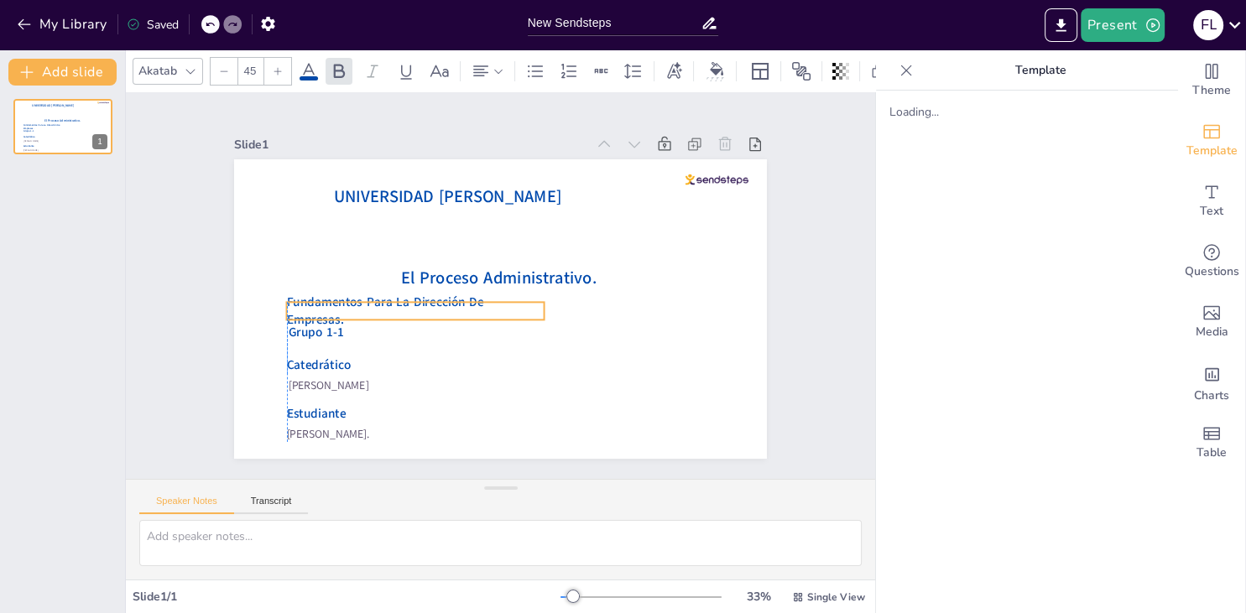
drag, startPoint x: 326, startPoint y: 267, endPoint x: 322, endPoint y: 309, distance: 42.2
click at [322, 299] on span "Fundamentos Para La Dirección De Empresas." at bounding box center [388, 241] width 188 height 113
click at [644, 216] on span "Grupo 1-1" at bounding box center [673, 201] width 58 height 29
click at [512, 314] on span "Fundamentos Para La Dirección De Empresas." at bounding box center [549, 395] width 75 height 196
click at [305, 67] on icon at bounding box center [309, 71] width 20 height 20
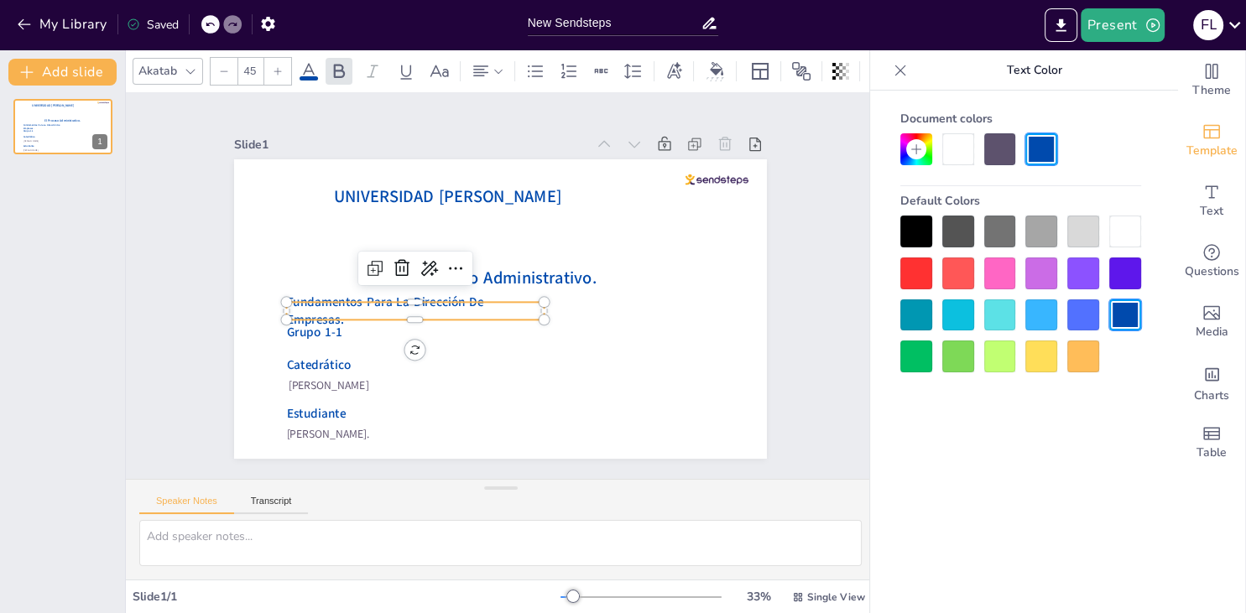
click at [911, 232] on div at bounding box center [916, 232] width 32 height 32
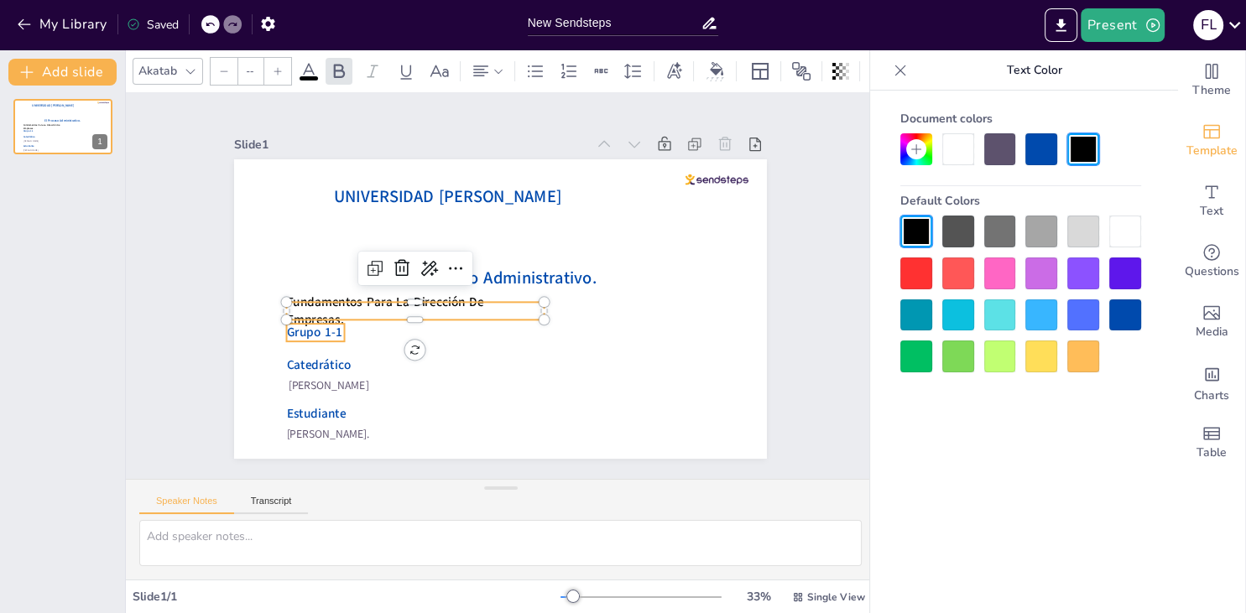
type input "45"
click at [363, 163] on span "Grupo 1-1" at bounding box center [382, 134] width 38 height 57
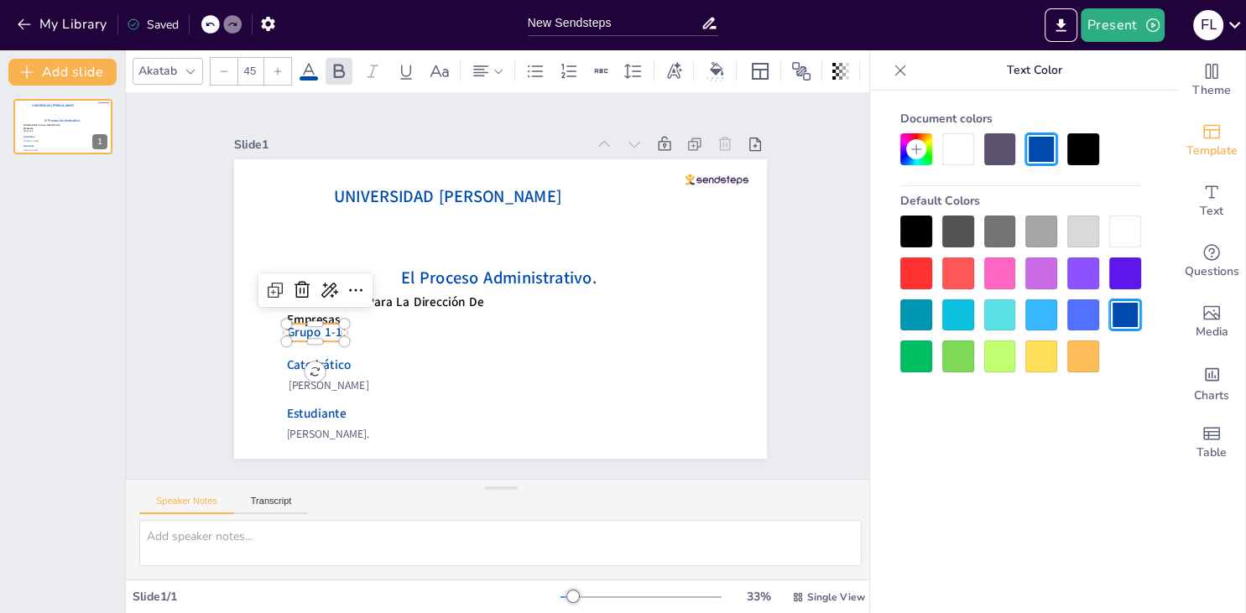
click at [906, 233] on div at bounding box center [916, 232] width 32 height 32
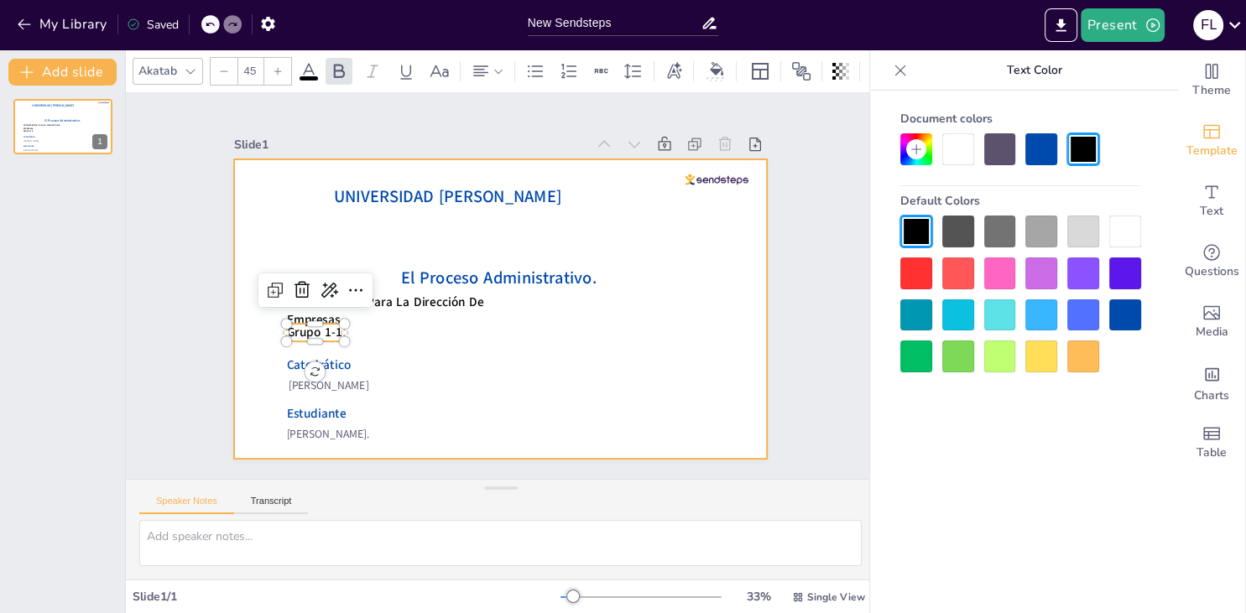
click at [763, 357] on div at bounding box center [500, 309] width 533 height 300
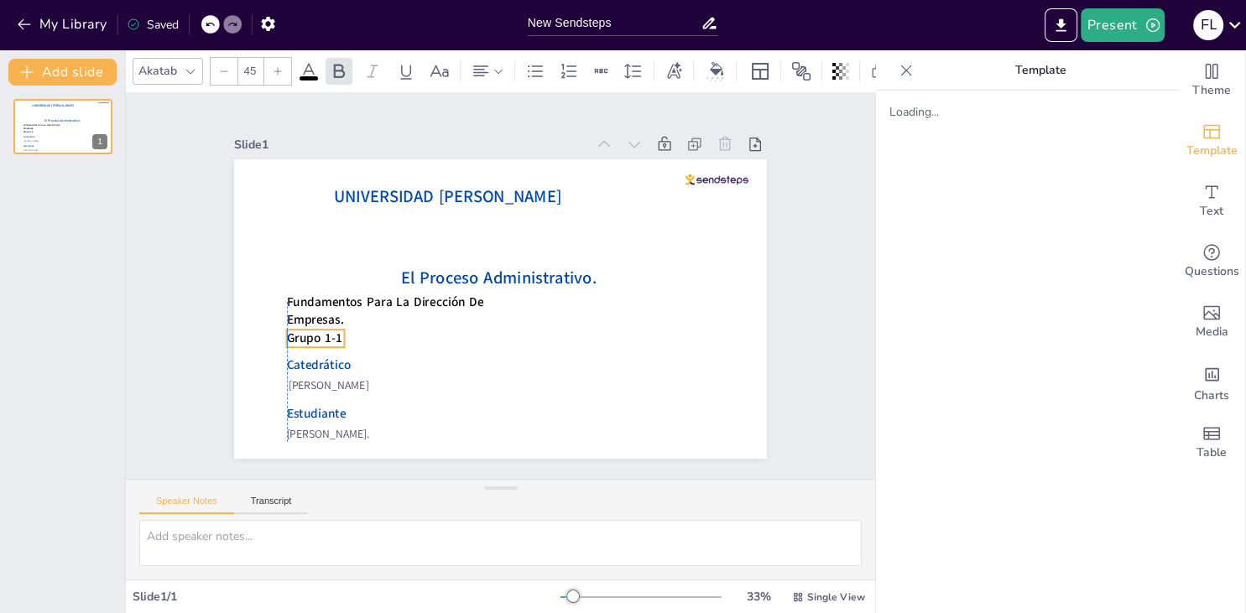
click at [390, 433] on span "Grupo 1-1" at bounding box center [414, 459] width 49 height 53
click at [482, 266] on span "Fundamentos Para La Dirección De Empresas." at bounding box center [530, 168] width 96 height 195
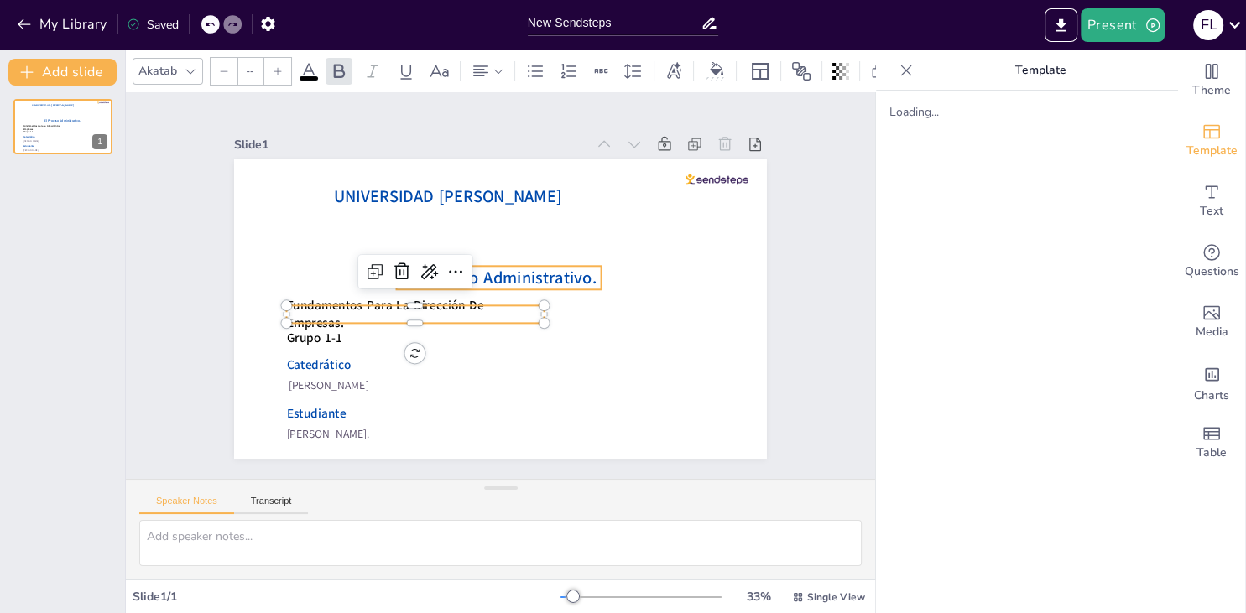
type input "60"
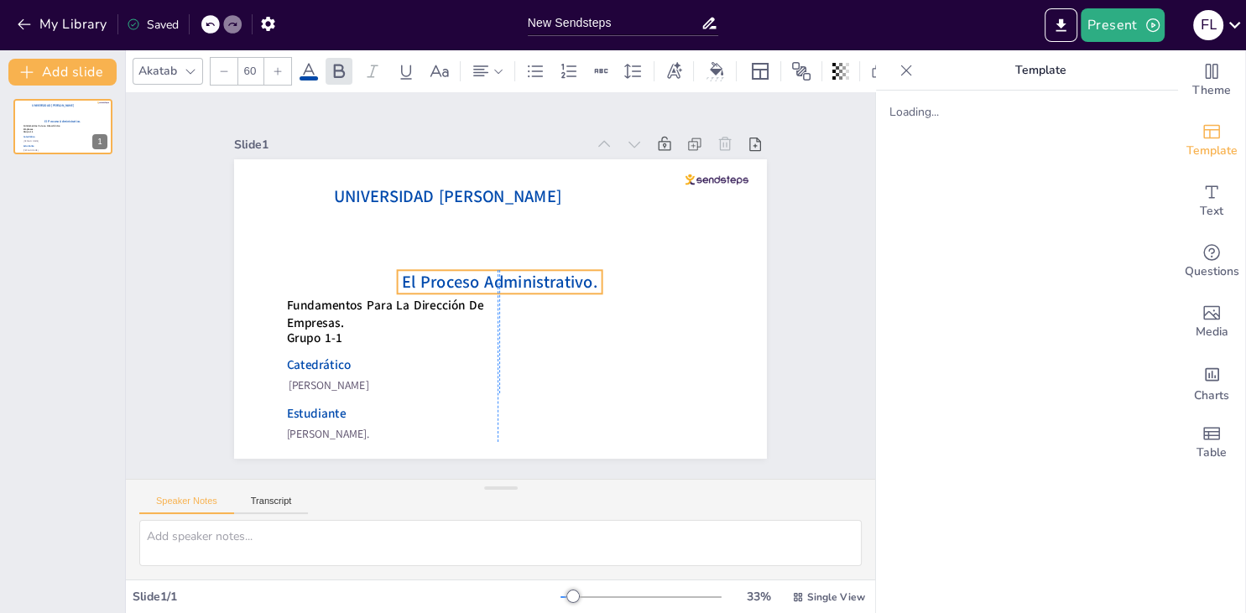
click at [522, 284] on span "El Proceso Administrativo." at bounding box center [501, 289] width 197 height 43
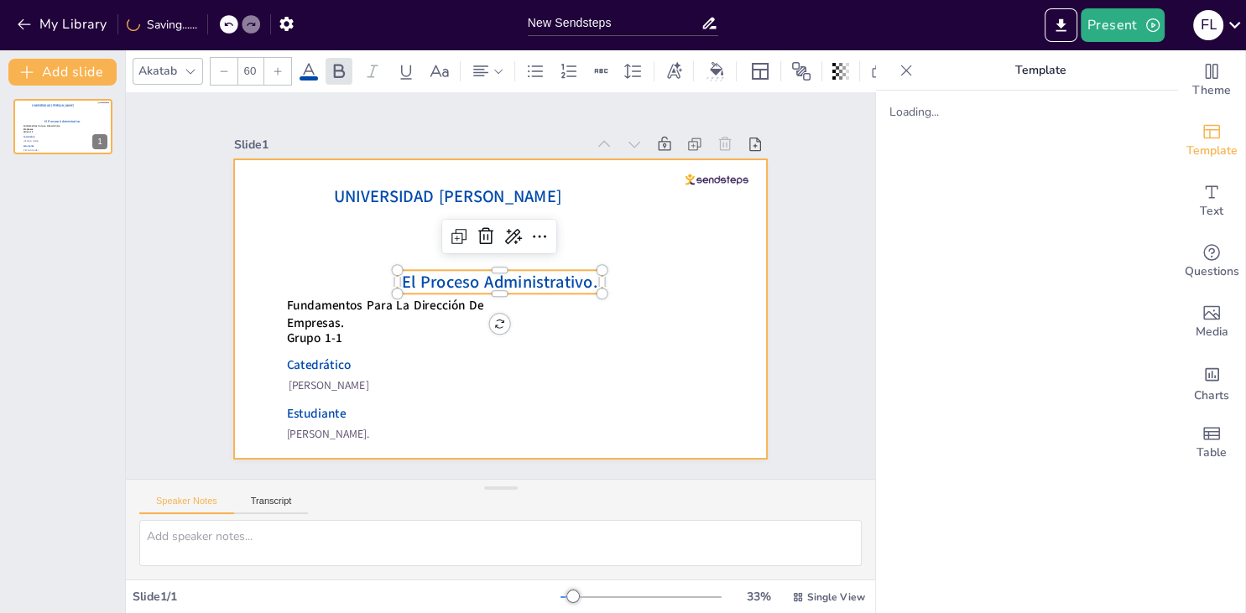
click at [632, 218] on div at bounding box center [479, 295] width 491 height 608
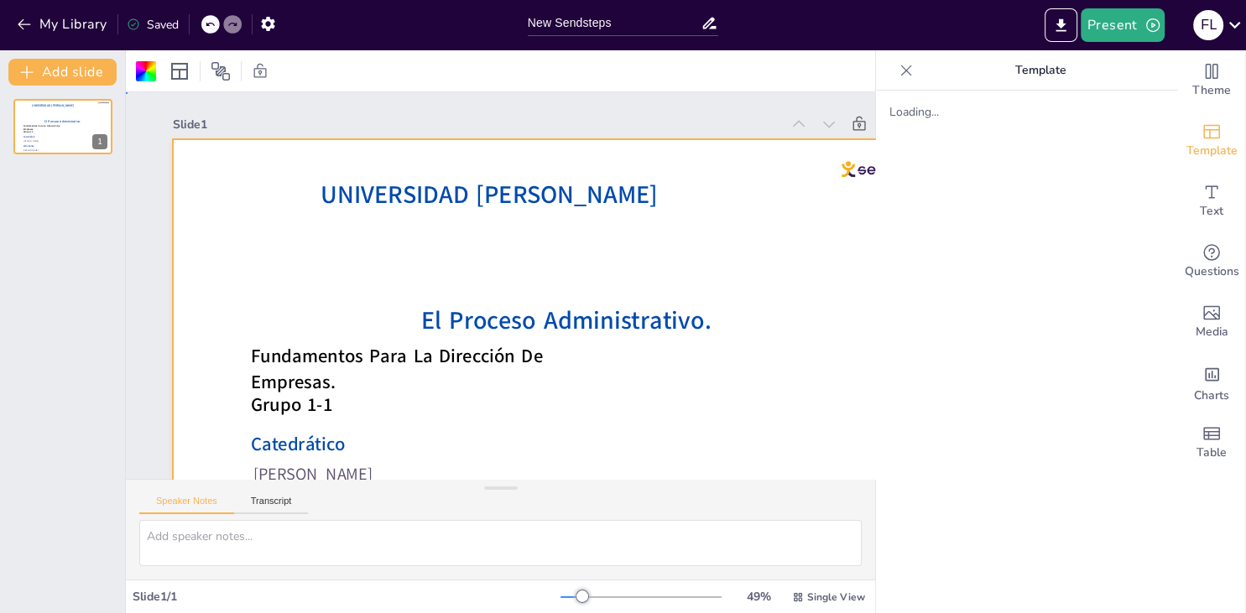
click at [558, 277] on div at bounding box center [478, 384] width 823 height 899
click at [564, 250] on div at bounding box center [417, 344] width 523 height 831
click at [549, 259] on div at bounding box center [567, 361] width 789 height 444
click at [549, 259] on div at bounding box center [425, 352] width 444 height 789
click at [918, 72] on div at bounding box center [906, 70] width 27 height 27
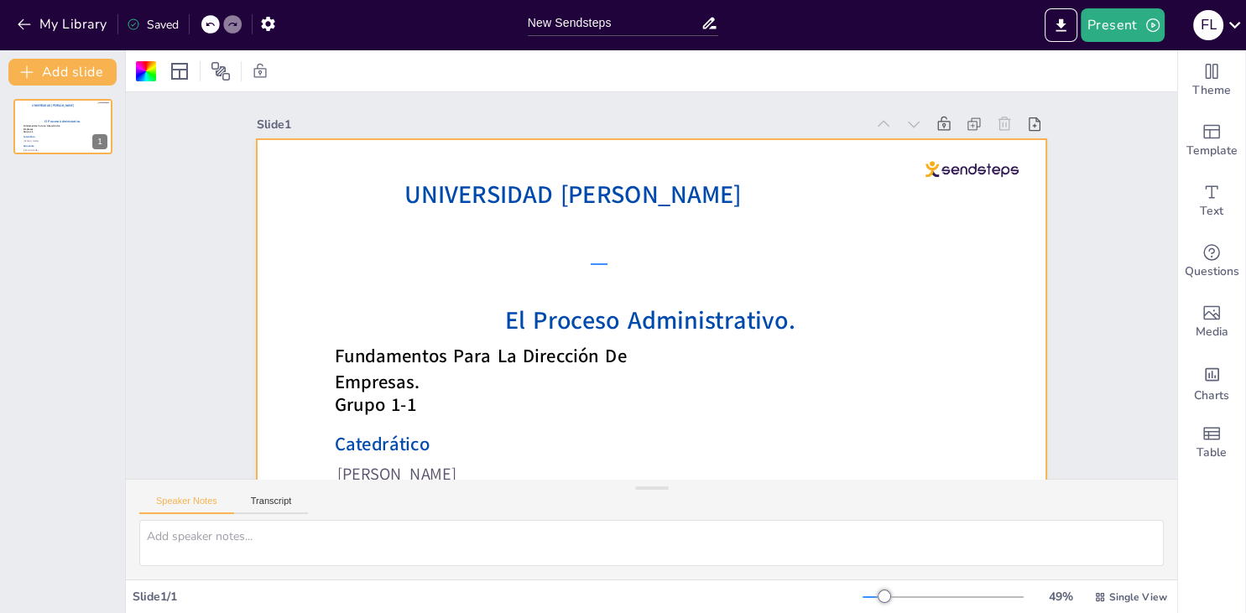
drag, startPoint x: 591, startPoint y: 265, endPoint x: 655, endPoint y: 261, distance: 64.7
click at [622, 264] on div "Slide 1 El Proceso Administrativo. Fátima Lourdes Vásquez Henríquez. Víctor Man…" at bounding box center [656, 234] width 1096 height 598
drag, startPoint x: 660, startPoint y: 243, endPoint x: 624, endPoint y: 263, distance: 41.3
click at [624, 263] on div "Slide 1 El Proceso Administrativo. Fátima Lourdes Vásquez Henríquez. Víctor Man…" at bounding box center [666, 335] width 1151 height 791
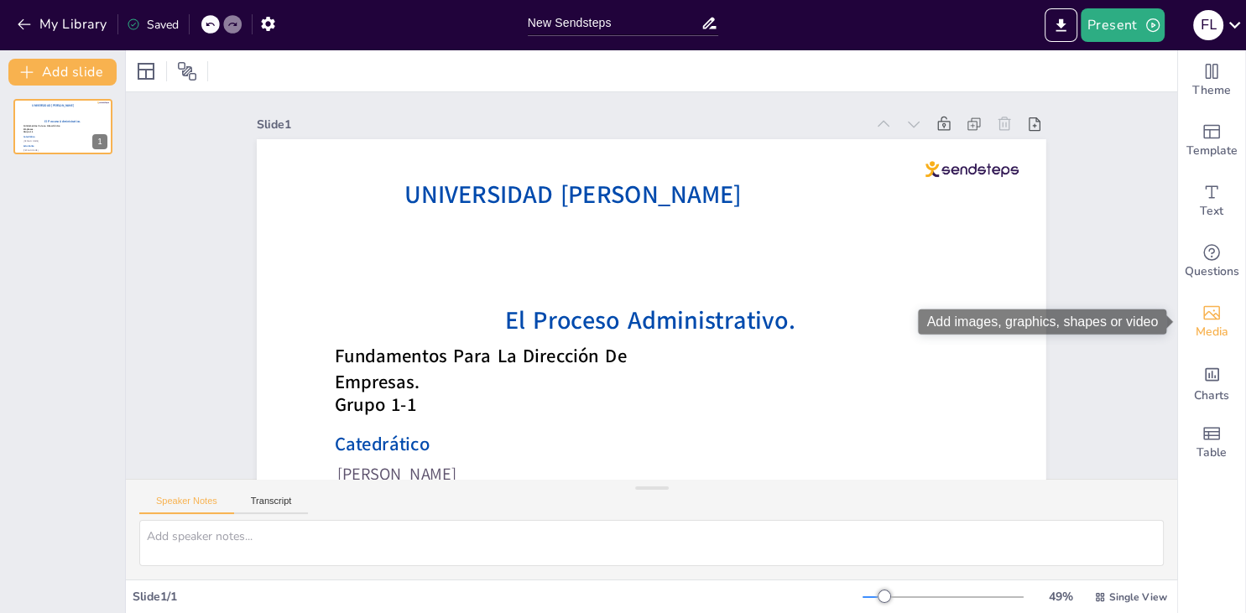
click at [1203, 321] on icon "Add images, graphics, shapes or video" at bounding box center [1211, 313] width 20 height 20
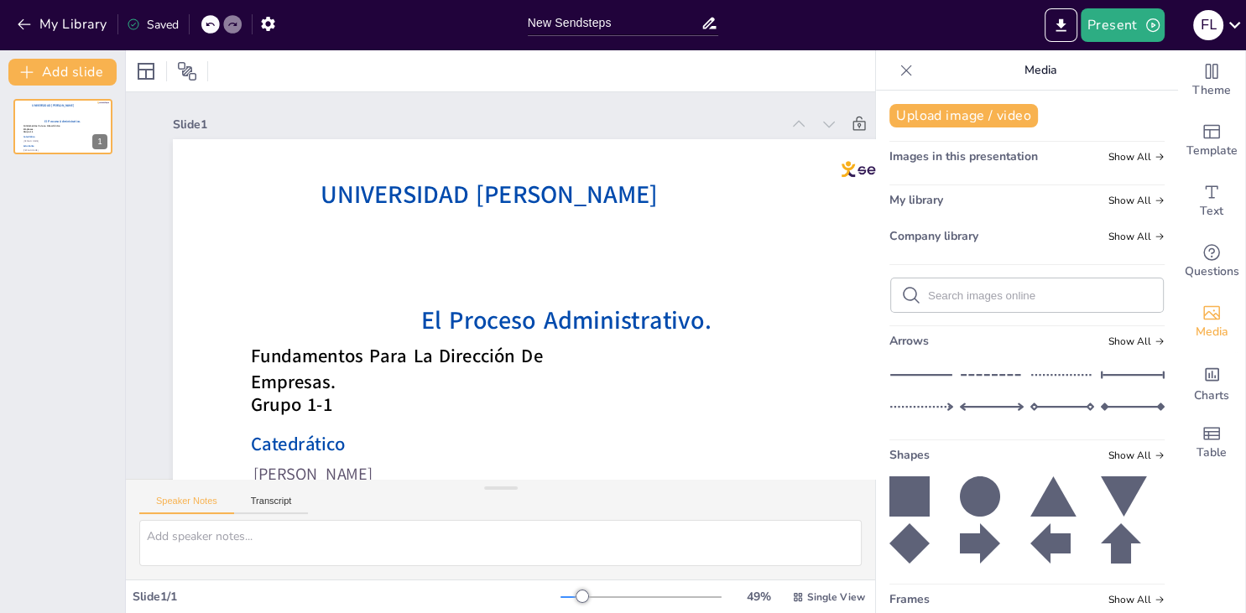
click at [978, 132] on div "Upload image / video Images in this presentation Show All My library Show All C…" at bounding box center [1027, 352] width 302 height 523
click at [982, 121] on button "Upload image / video" at bounding box center [963, 115] width 148 height 23
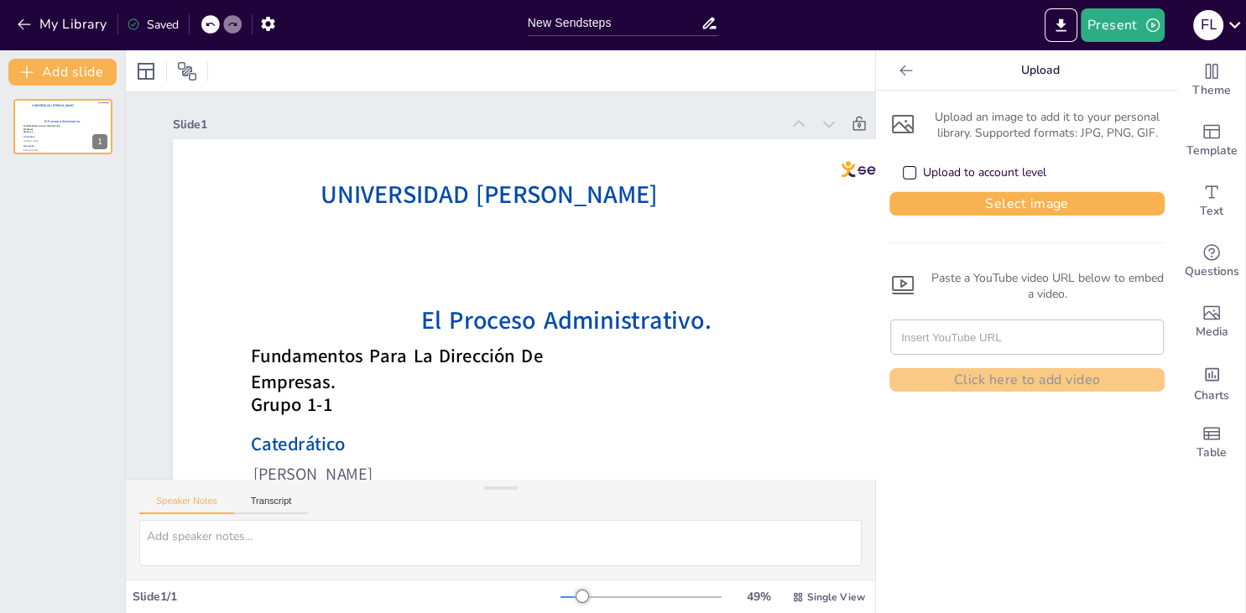
click at [911, 73] on icon at bounding box center [906, 70] width 17 height 17
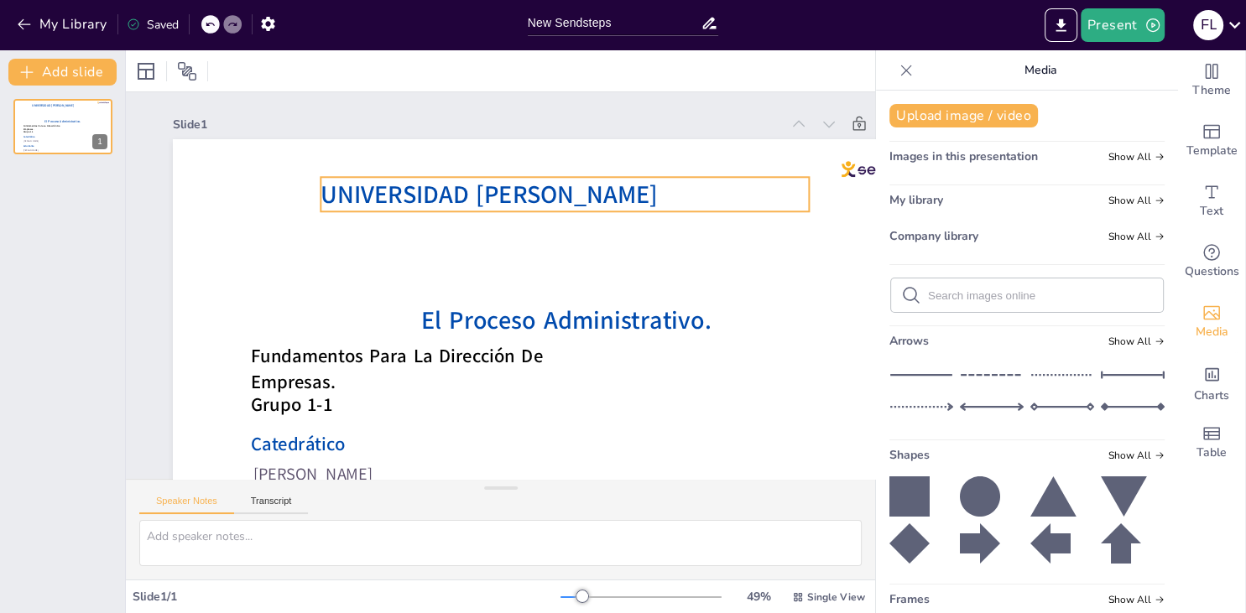
click at [684, 230] on div at bounding box center [522, 186] width 823 height 899
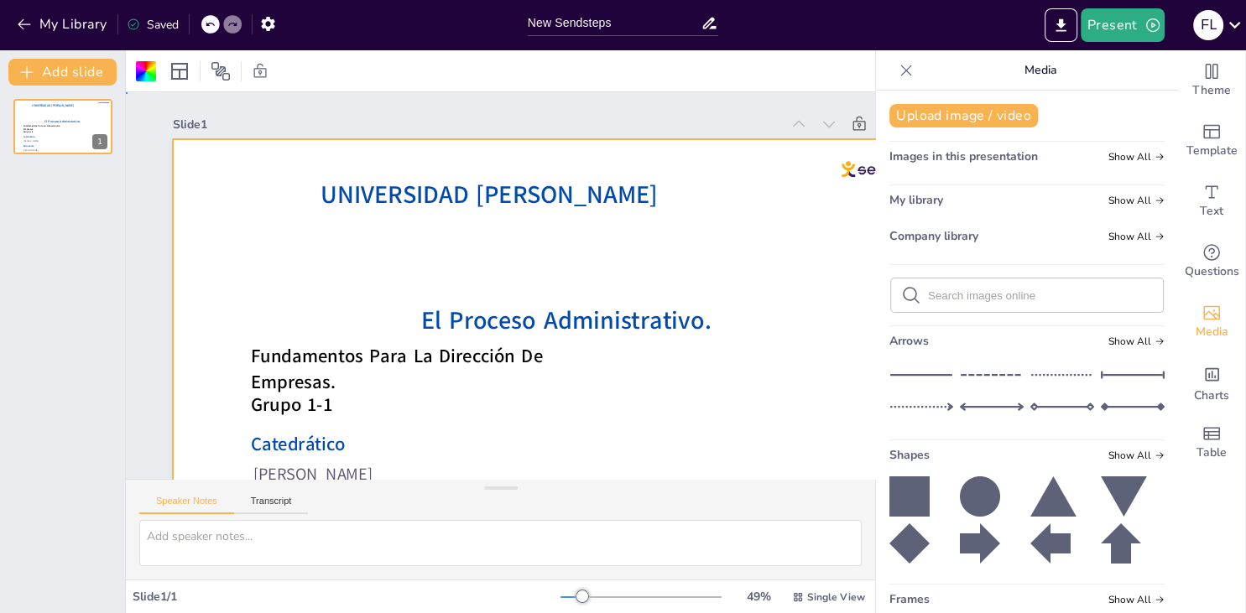
click at [587, 258] on div at bounding box center [404, 316] width 727 height 901
click at [587, 258] on div at bounding box center [520, 384] width 905 height 779
click at [910, 72] on icon at bounding box center [906, 70] width 17 height 17
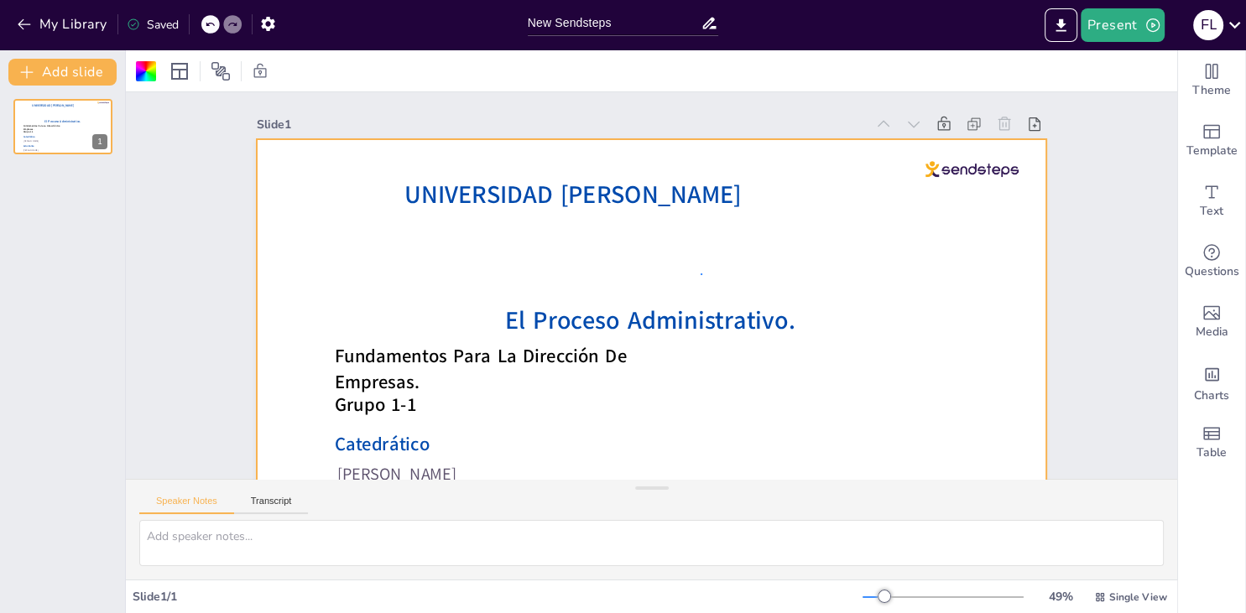
click at [701, 276] on div "Slide 1 El Proceso Administrativo. Fátima Lourdes Vásquez Henríquez. Víctor Man…" at bounding box center [666, 236] width 1151 height 791
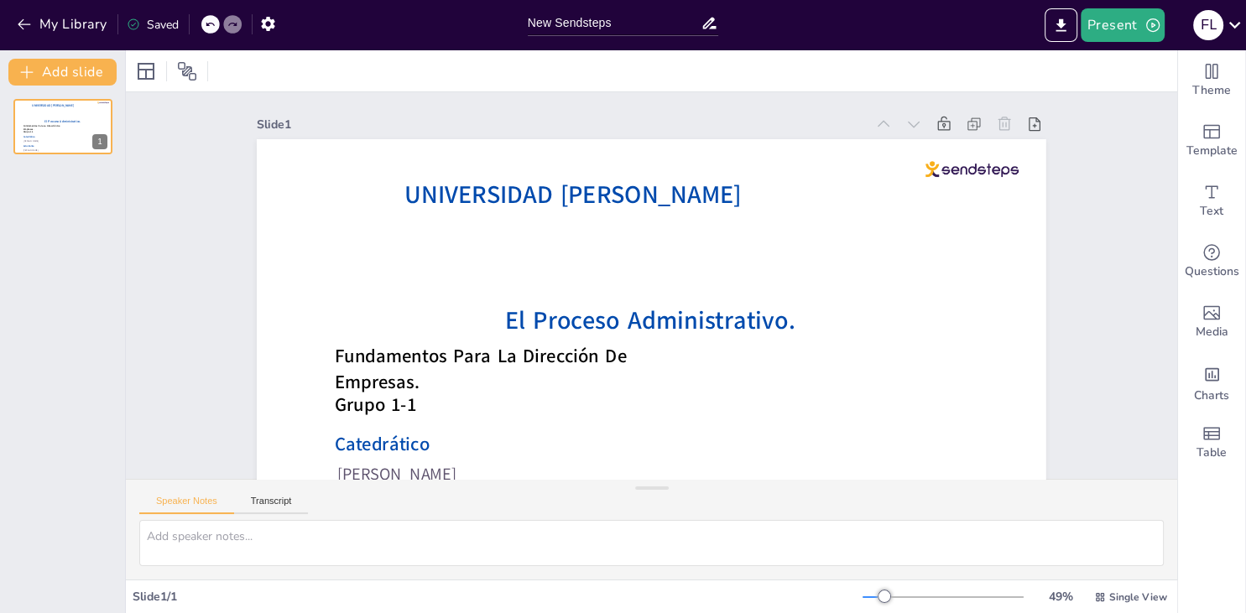
click at [213, 28] on icon at bounding box center [210, 24] width 10 height 10
click at [237, 19] on icon at bounding box center [232, 24] width 10 height 10
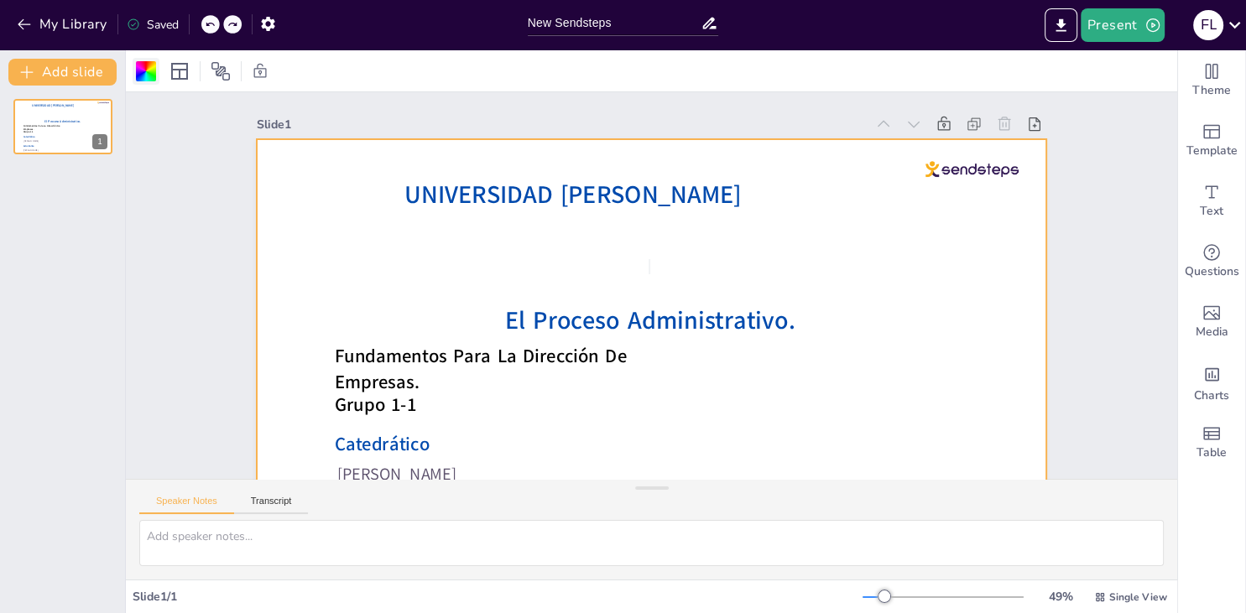
click at [156, 79] on div at bounding box center [146, 71] width 27 height 27
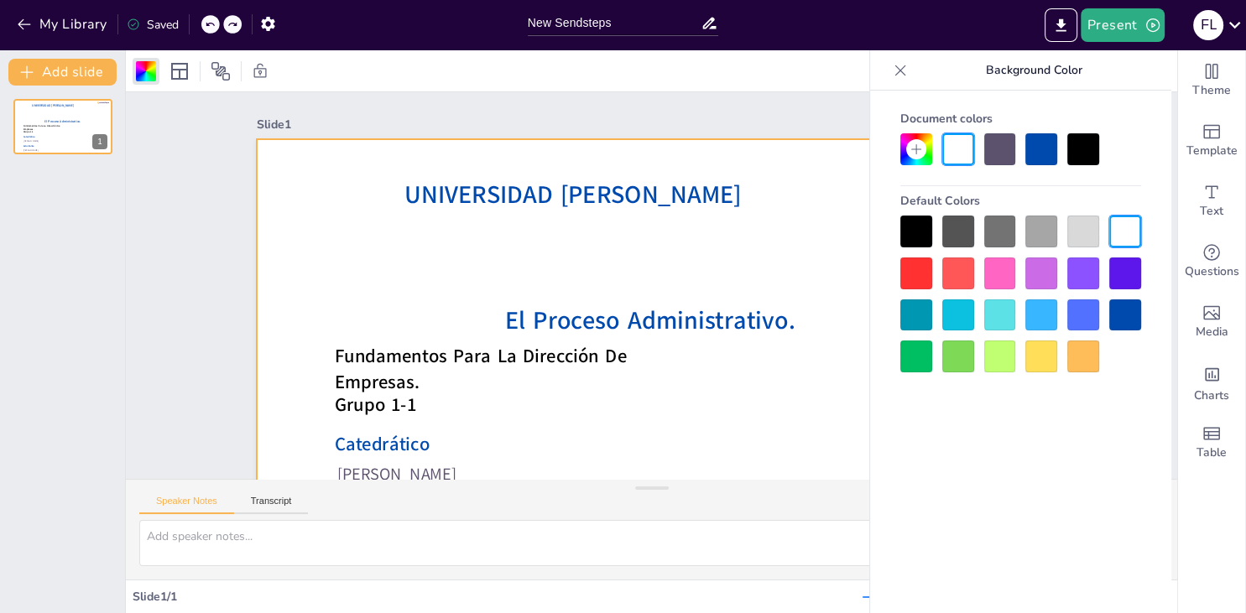
click at [921, 143] on icon at bounding box center [915, 149] width 13 height 13
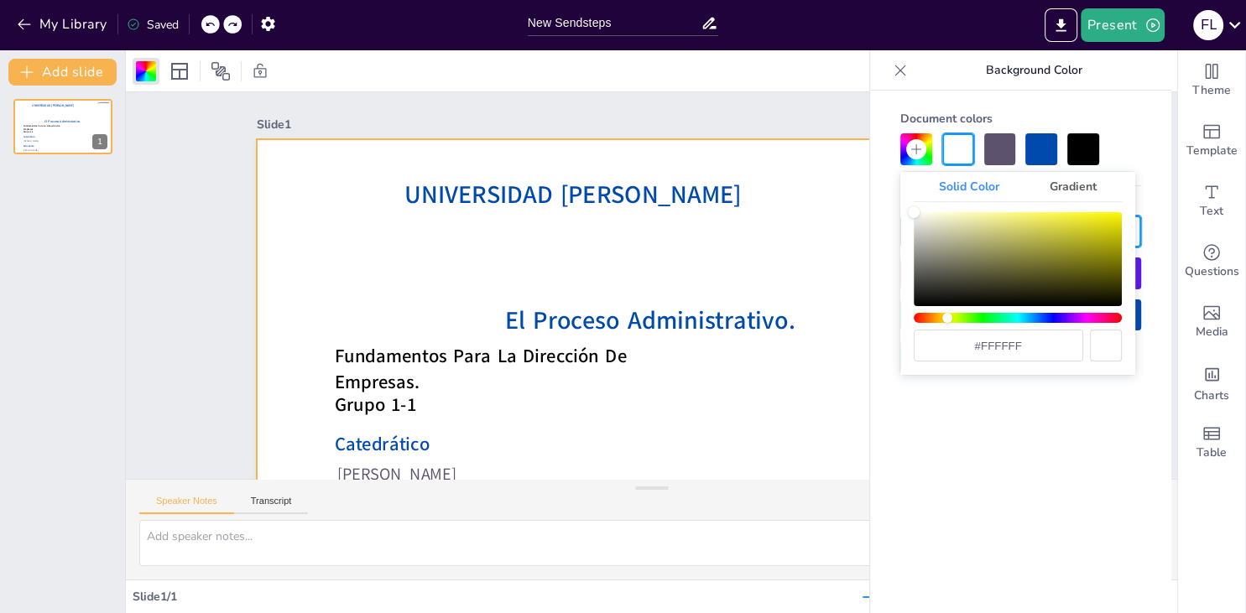
click at [947, 315] on div "Hue" at bounding box center [1018, 318] width 208 height 10
click at [938, 318] on div "Hue" at bounding box center [1018, 318] width 208 height 10
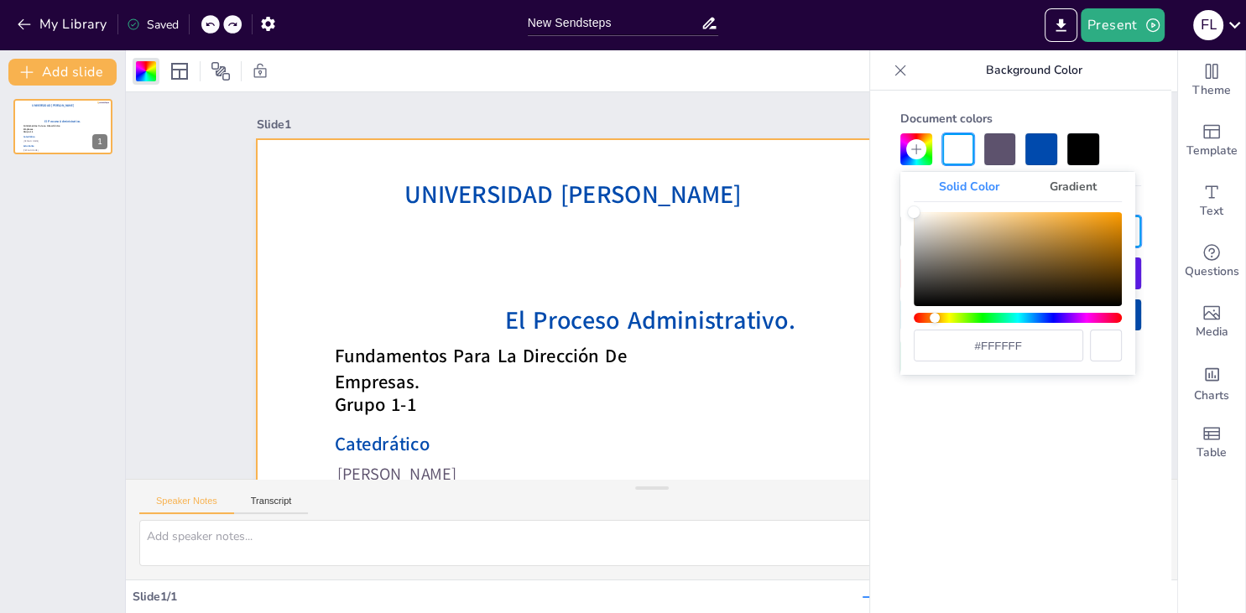
click at [935, 315] on div "Hue" at bounding box center [1018, 318] width 208 height 10
drag, startPoint x: 919, startPoint y: 211, endPoint x: 938, endPoint y: 223, distance: 21.9
click at [938, 223] on div "Solid Color Gradient #ffffff" at bounding box center [1017, 273] width 235 height 203
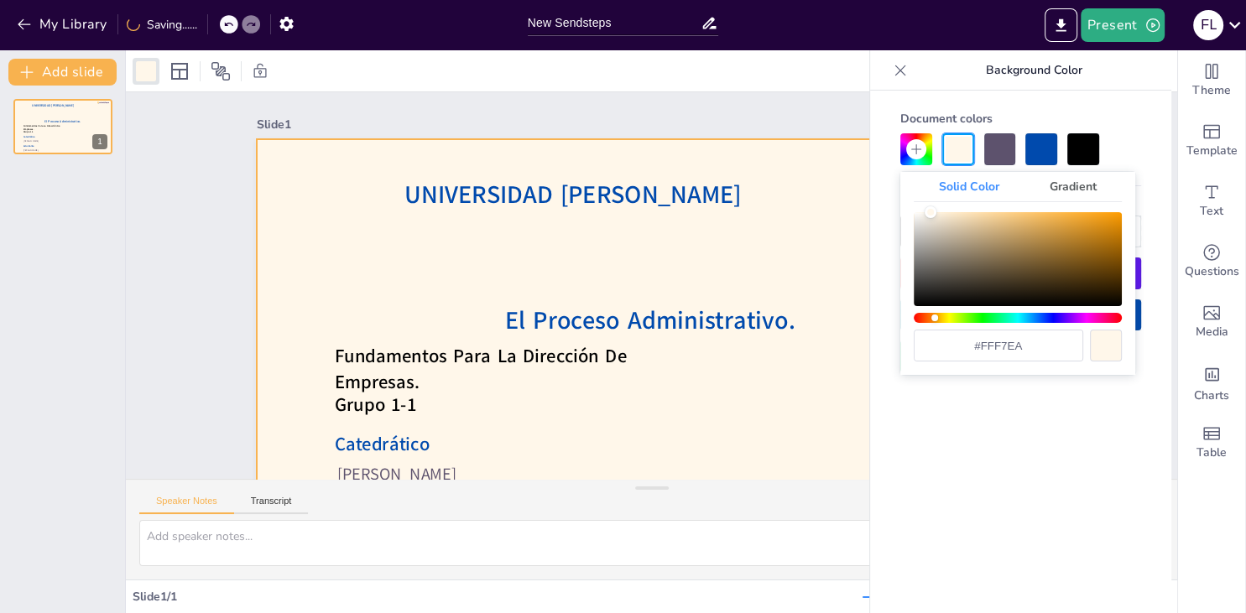
drag, startPoint x: 916, startPoint y: 216, endPoint x: 930, endPoint y: 185, distance: 33.4
click at [930, 185] on div "Solid Color Gradient #fff7ea" at bounding box center [1017, 273] width 235 height 203
type input "#fdf6eb"
click at [928, 213] on div "Color" at bounding box center [928, 213] width 12 height 12
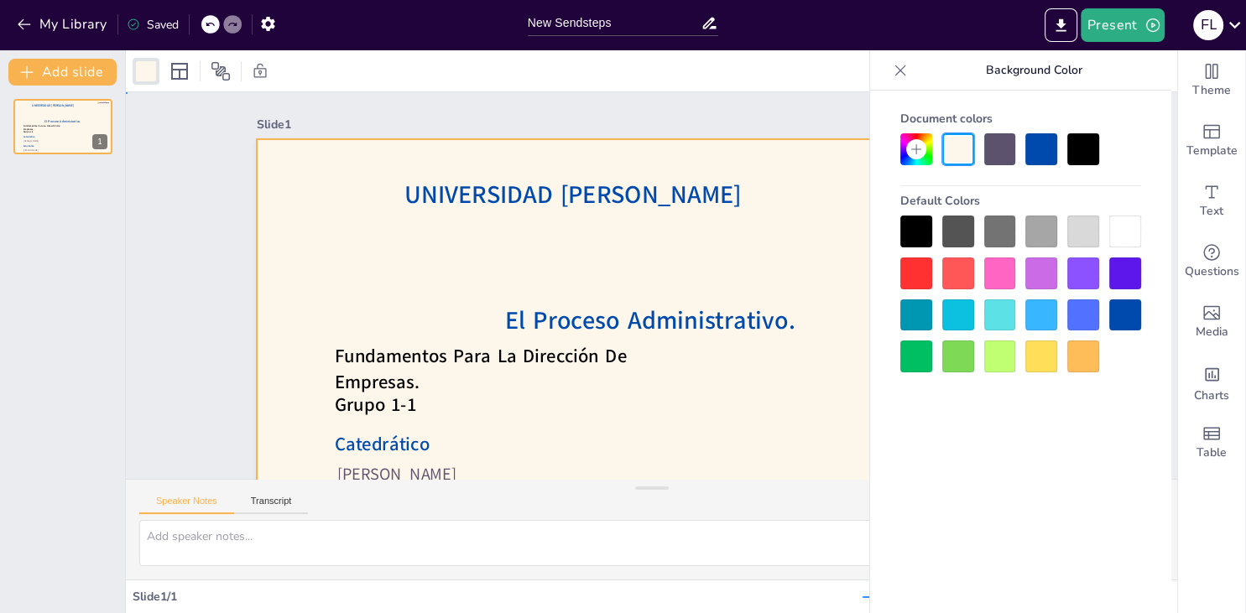
click at [756, 105] on div "Slide 1 El Proceso Administrativo. Fátima Lourdes Vásquez Henríquez. Víctor Man…" at bounding box center [600, 280] width 570 height 836
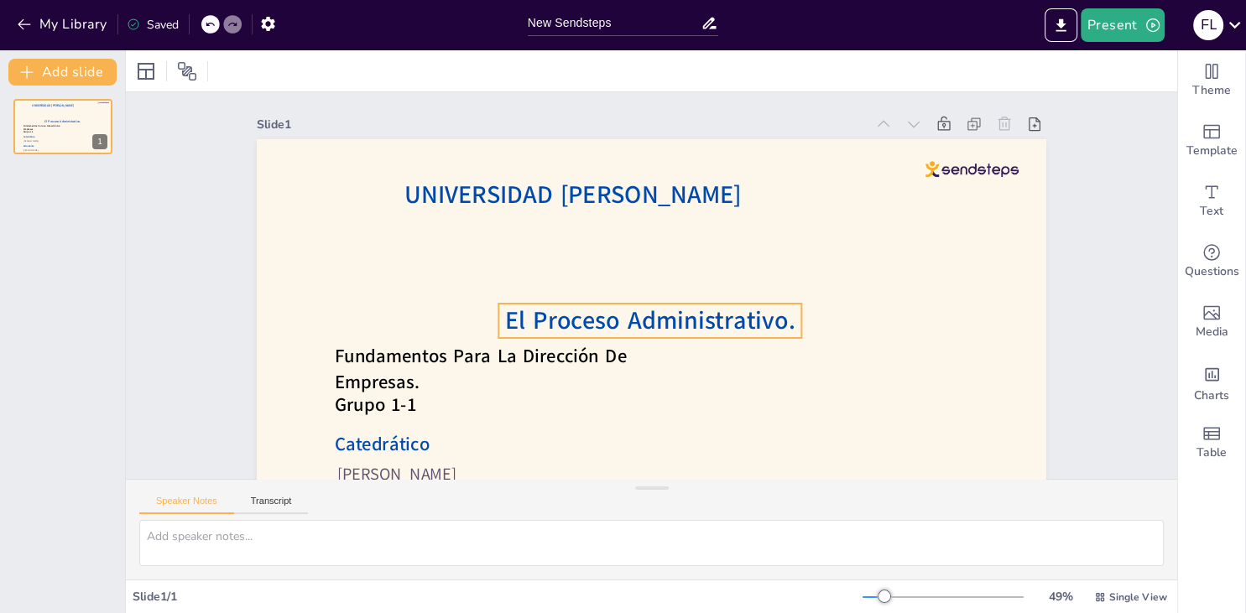
click at [581, 272] on div at bounding box center [727, 285] width 444 height 789
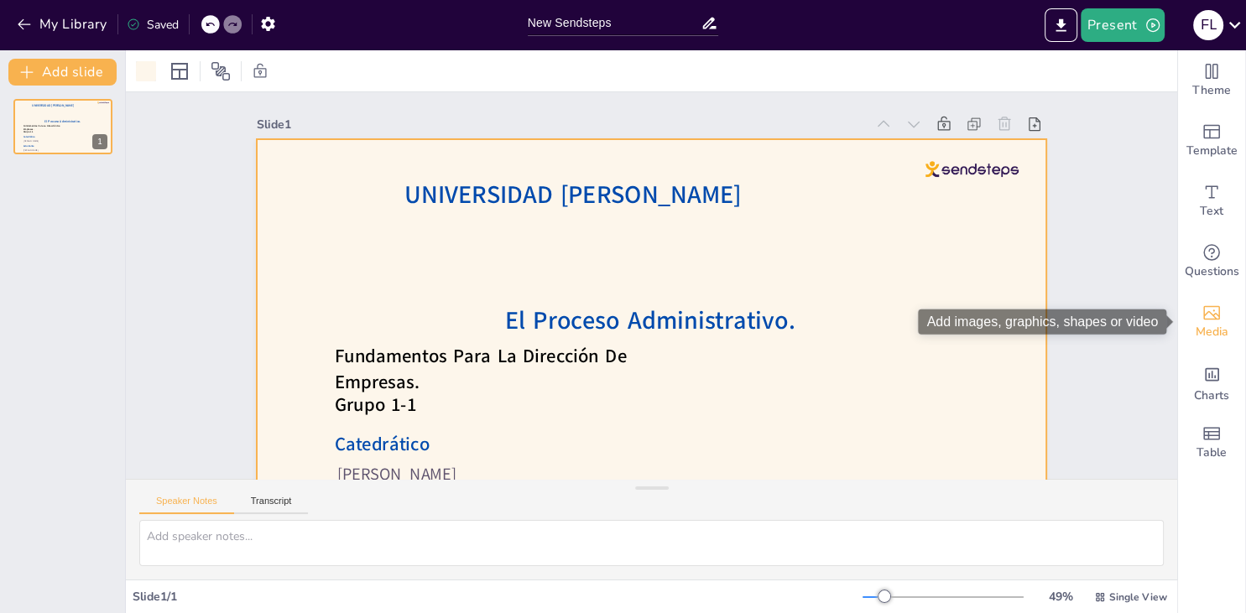
click at [1205, 321] on icon "Add images, graphics, shapes or video" at bounding box center [1211, 313] width 20 height 20
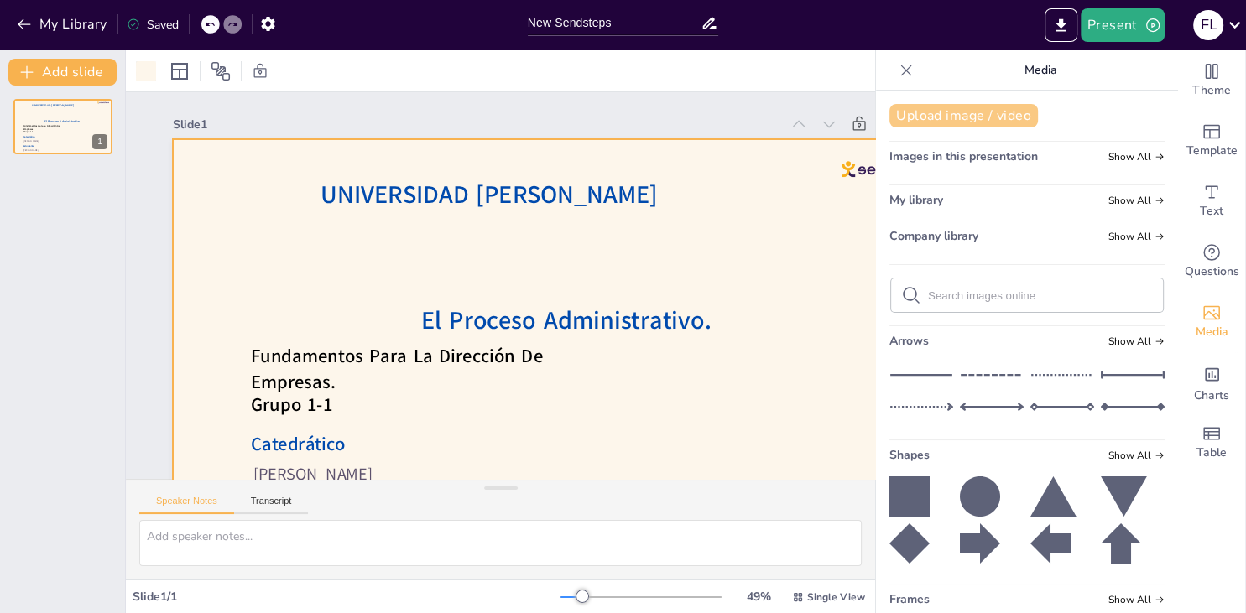
click at [978, 119] on button "Upload image / video" at bounding box center [963, 115] width 148 height 23
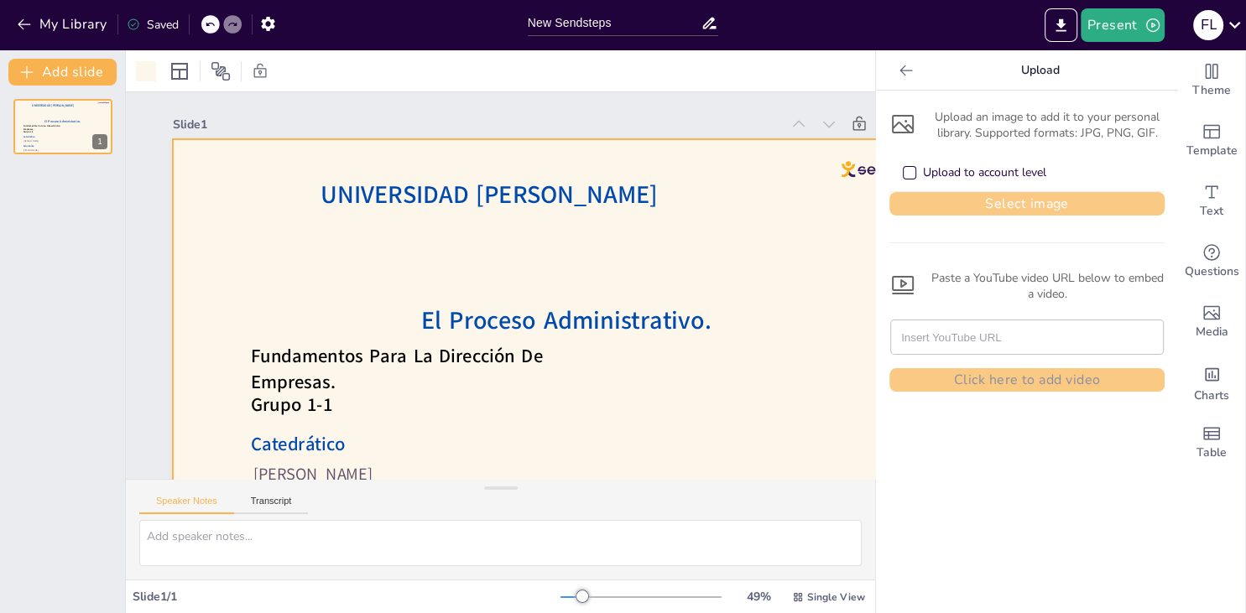
click at [974, 206] on button "Select image" at bounding box center [1026, 203] width 275 height 23
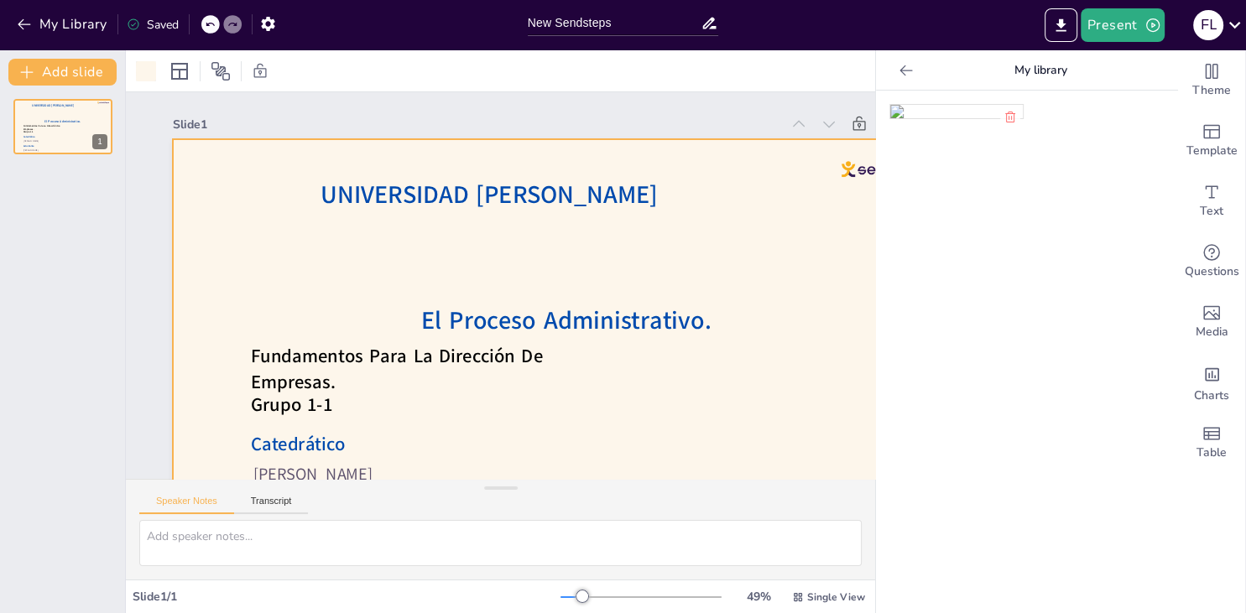
click at [941, 118] on img at bounding box center [956, 111] width 133 height 13
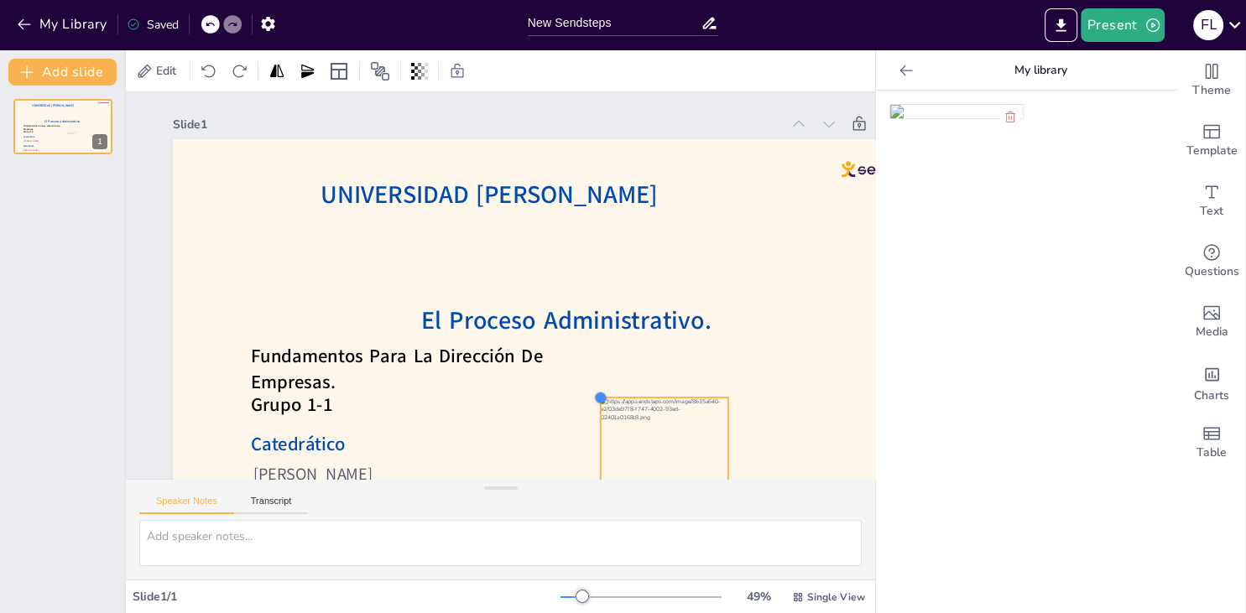
drag, startPoint x: 406, startPoint y: 186, endPoint x: 600, endPoint y: 444, distance: 322.3
click at [600, 444] on div "El Proceso Administrativo. Fátima Lourdes Vásquez Henríquez. Víctor Manuel Cade…" at bounding box center [588, 236] width 598 height 864
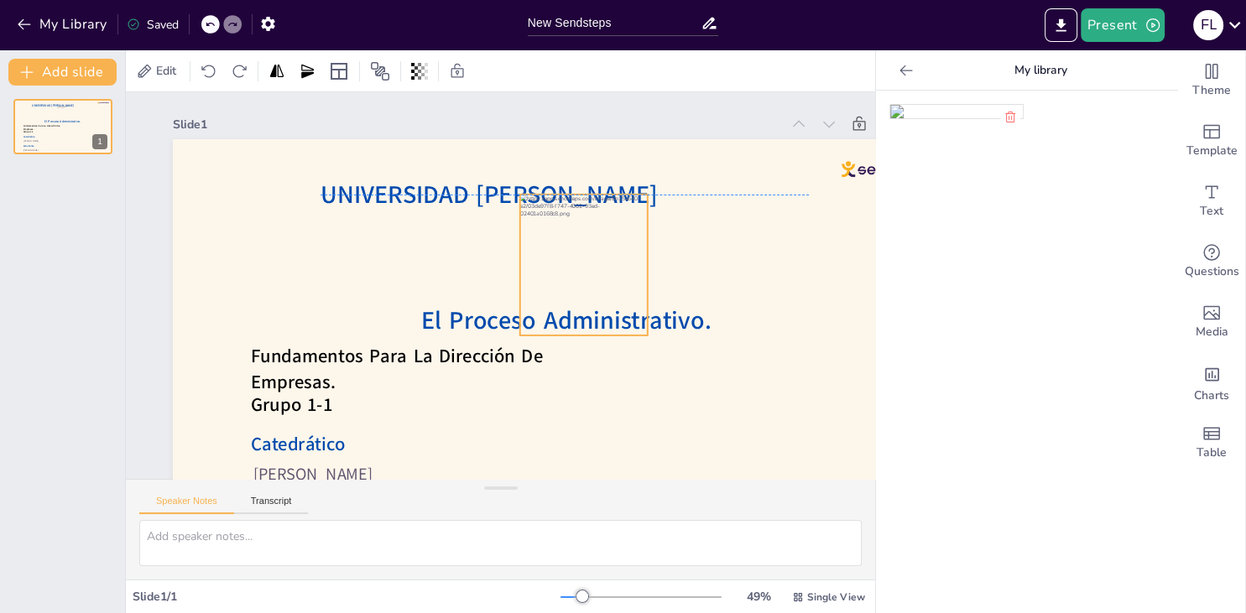
drag, startPoint x: 640, startPoint y: 431, endPoint x: 560, endPoint y: 241, distance: 206.4
click at [560, 289] on div at bounding box center [495, 371] width 174 height 165
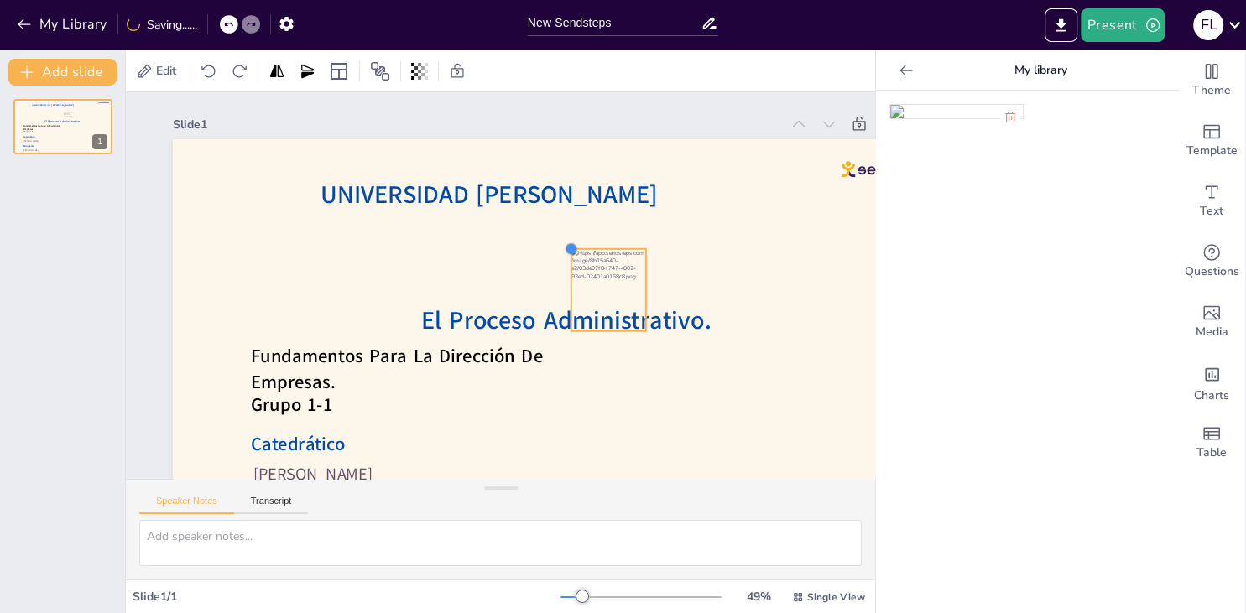
drag, startPoint x: 518, startPoint y: 195, endPoint x: 571, endPoint y: 310, distance: 126.5
click at [571, 310] on div "El Proceso Administrativo. Fátima Lourdes Vásquez Henríquez. Víctor Manuel Cade…" at bounding box center [408, 327] width 665 height 888
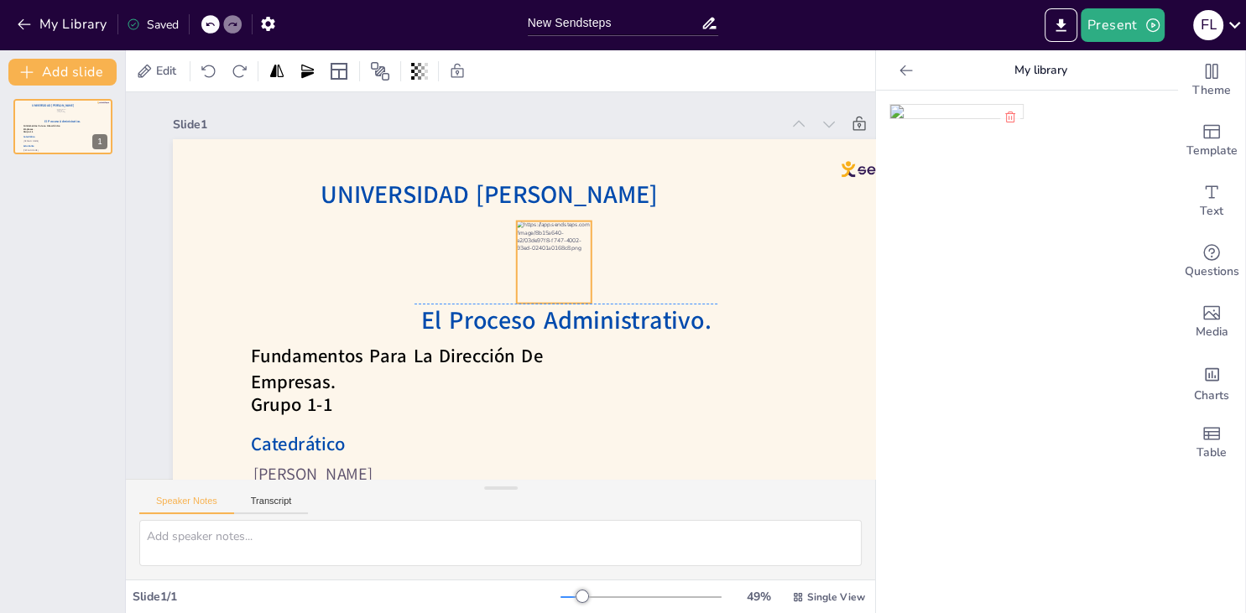
drag, startPoint x: 605, startPoint y: 287, endPoint x: 552, endPoint y: 263, distance: 57.8
click at [552, 263] on div at bounding box center [554, 262] width 75 height 82
drag, startPoint x: 522, startPoint y: 223, endPoint x: 536, endPoint y: 237, distance: 19.6
click at [536, 330] on div at bounding box center [527, 339] width 18 height 18
click at [557, 255] on div at bounding box center [546, 241] width 86 height 89
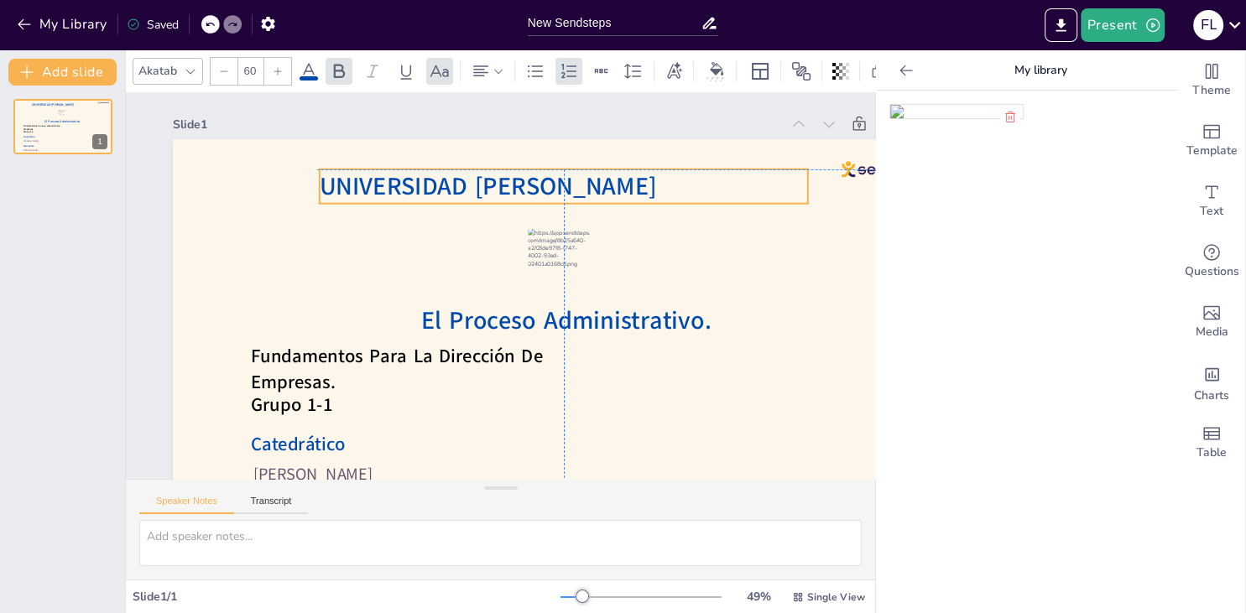
click at [671, 308] on span "UNIVERSIDAD [PERSON_NAME]" at bounding box center [543, 376] width 331 height 136
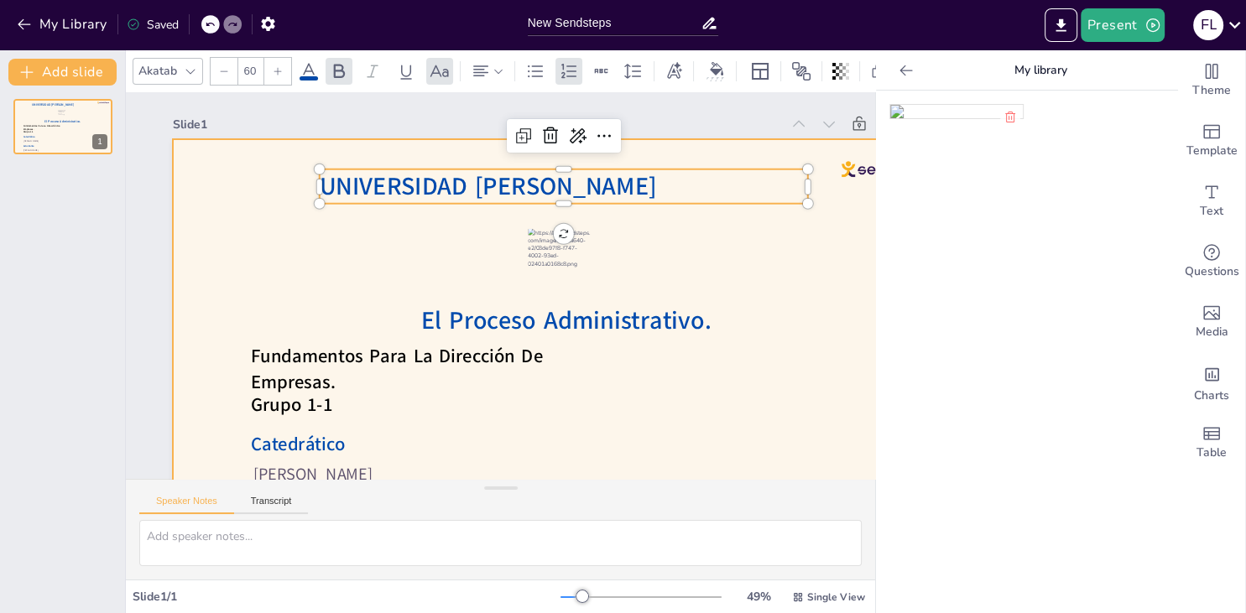
click at [510, 264] on div at bounding box center [473, 230] width 76 height 70
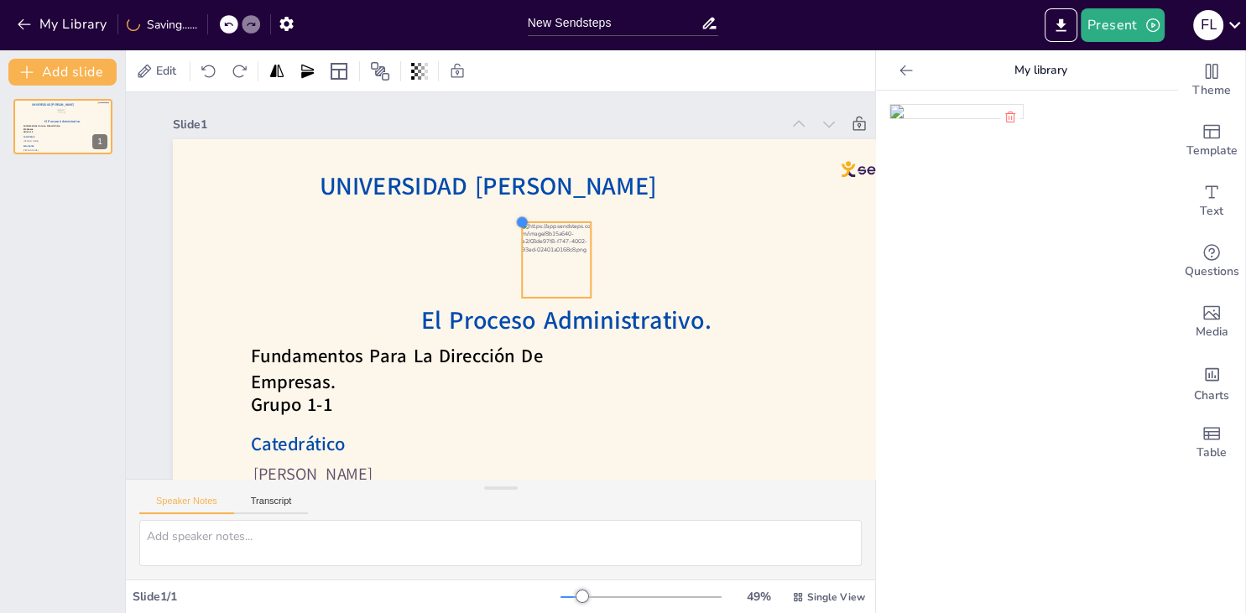
drag, startPoint x: 525, startPoint y: 227, endPoint x: 519, endPoint y: 221, distance: 8.9
click at [559, 285] on div at bounding box center [567, 293] width 16 height 16
click at [477, 249] on div at bounding box center [428, 285] width 97 height 100
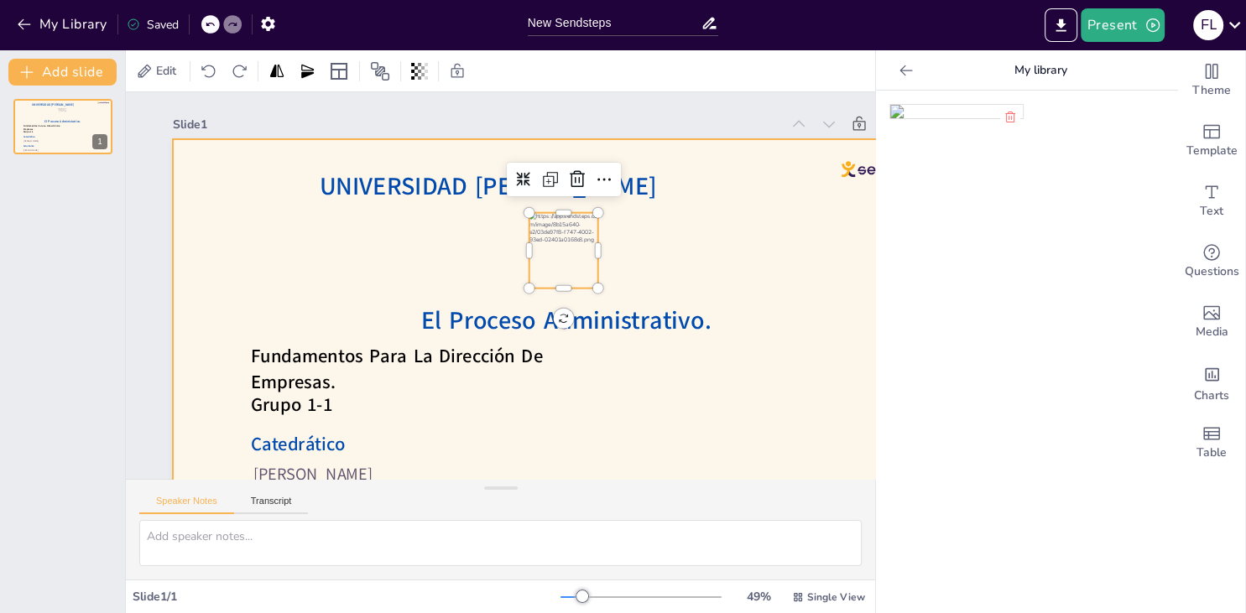
click at [663, 285] on div at bounding box center [399, 284] width 857 height 883
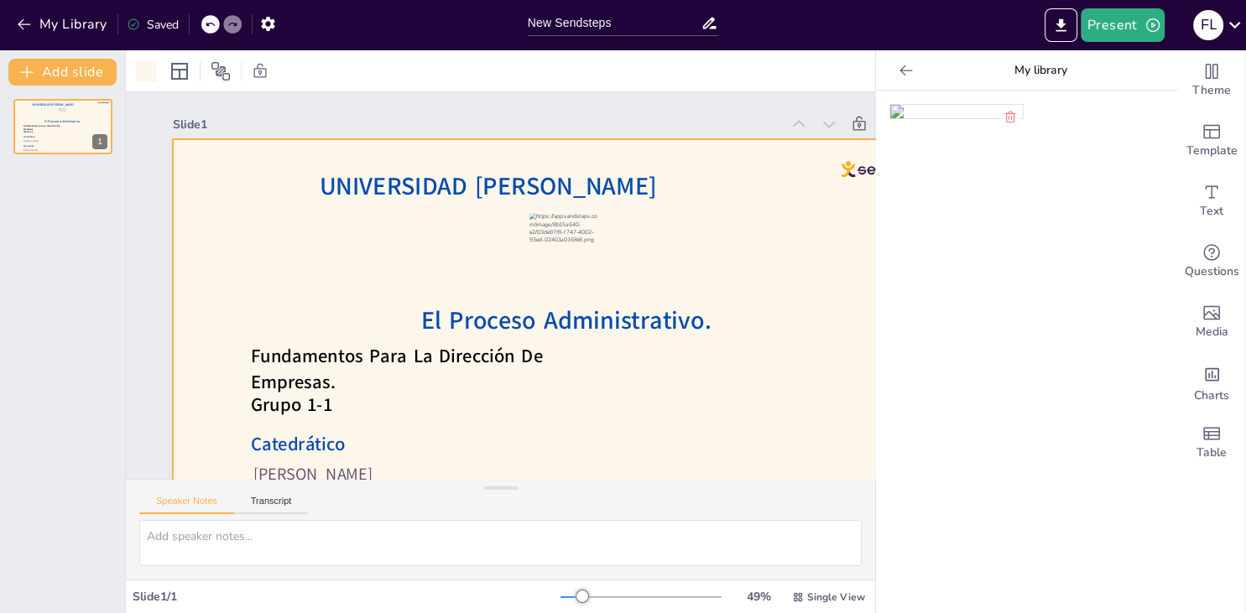
click at [905, 79] on div at bounding box center [906, 70] width 27 height 27
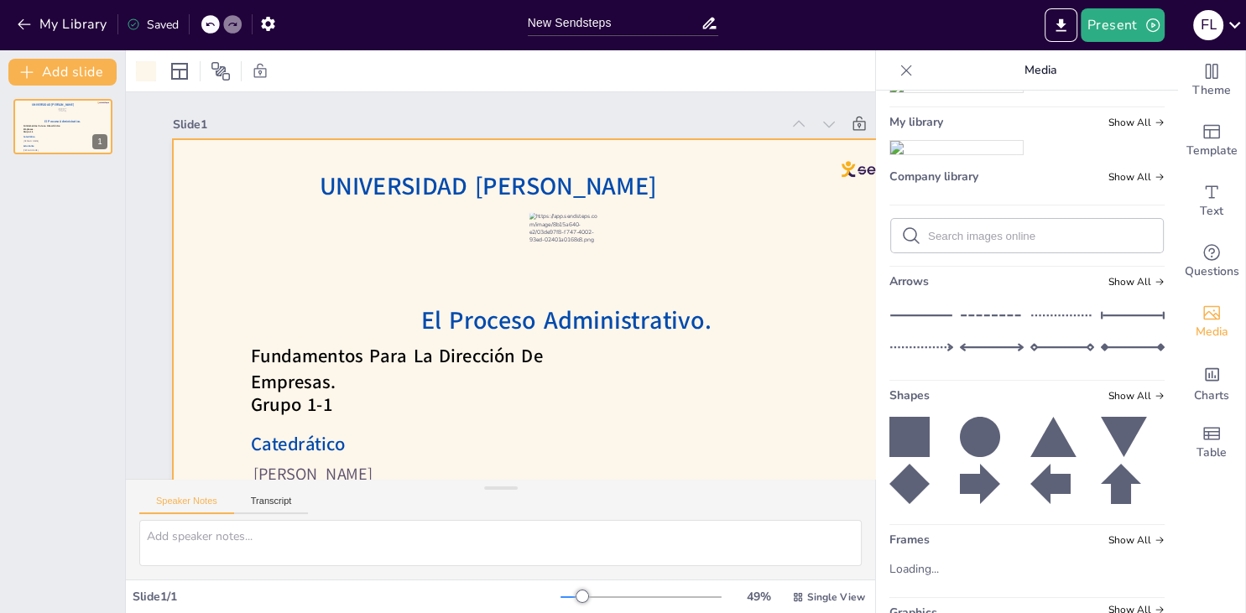
click at [906, 65] on icon at bounding box center [906, 70] width 17 height 17
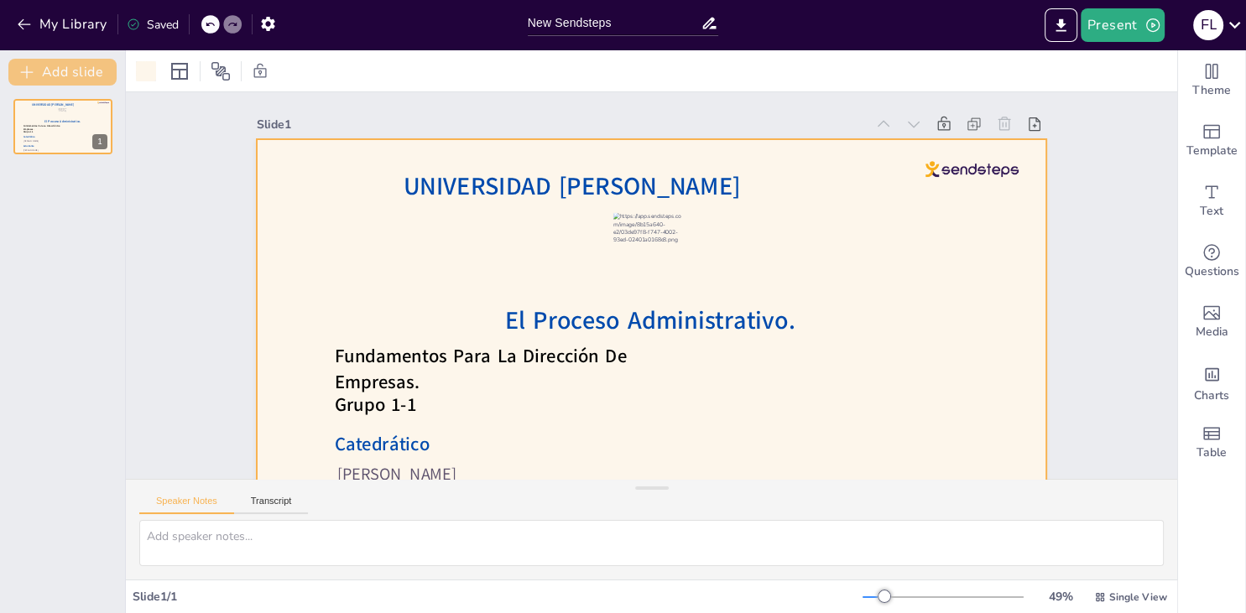
click at [101, 81] on button "Add slide" at bounding box center [62, 72] width 108 height 27
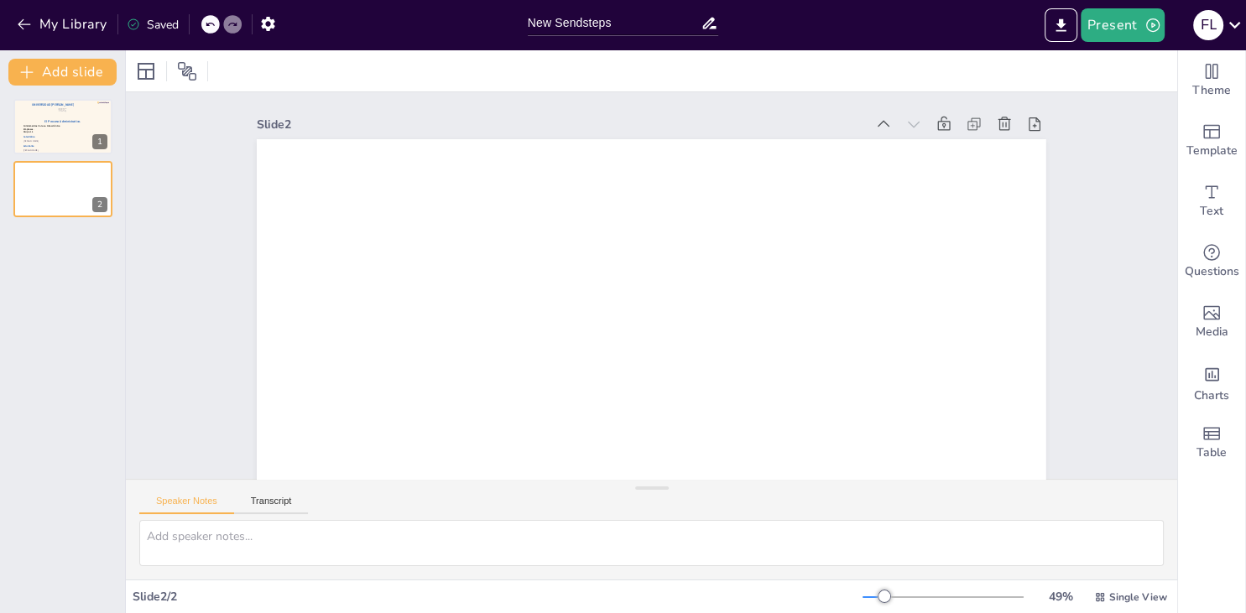
click at [311, 170] on div at bounding box center [580, 309] width 666 height 888
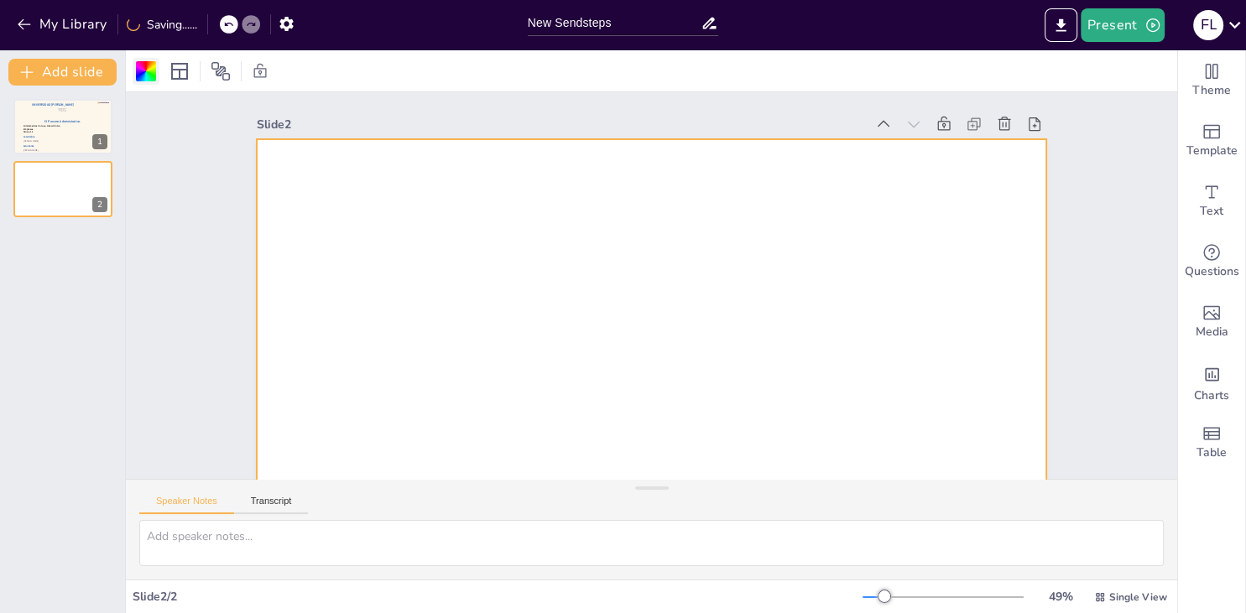
click at [151, 70] on div at bounding box center [146, 71] width 20 height 20
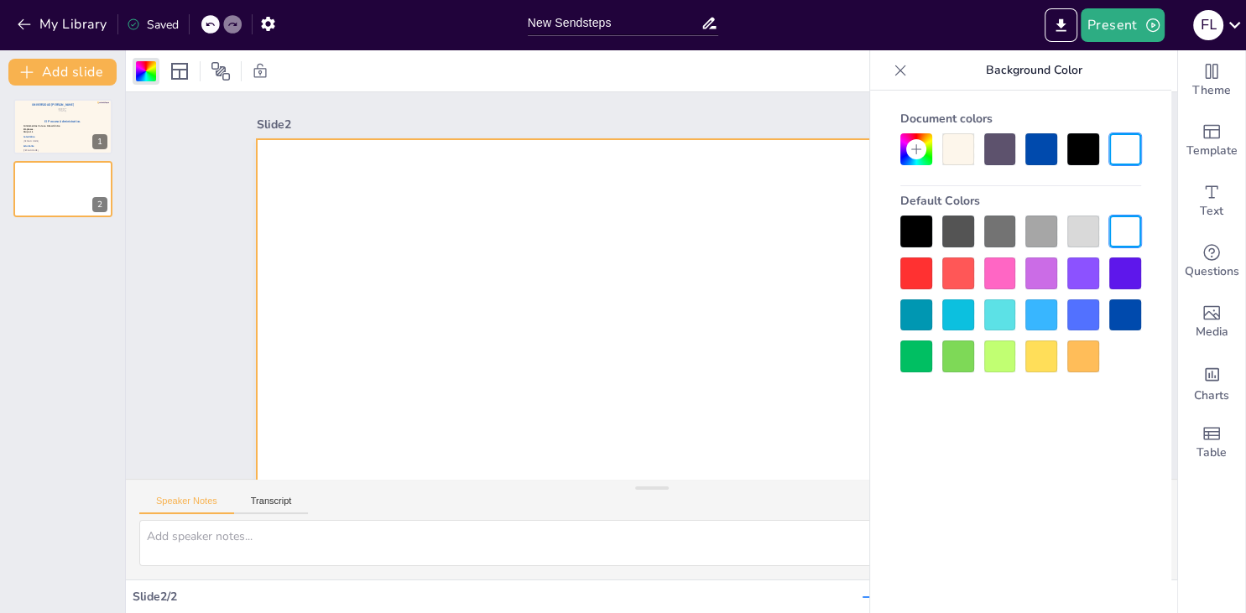
click at [966, 153] on div at bounding box center [958, 149] width 32 height 32
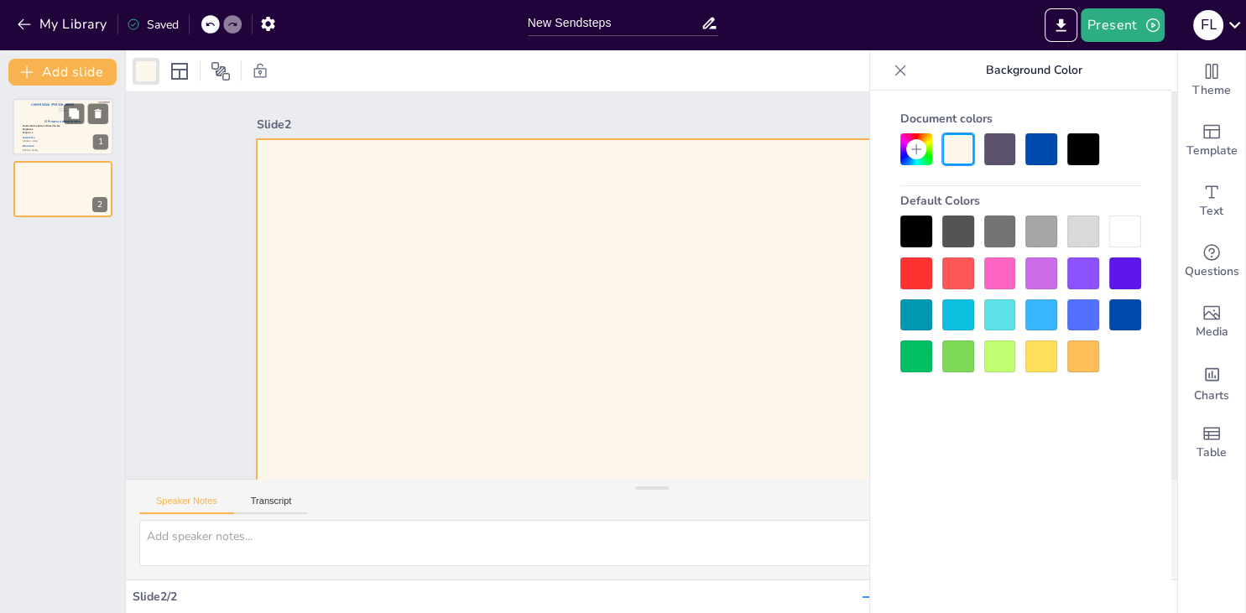
click at [78, 144] on div at bounding box center [63, 126] width 101 height 57
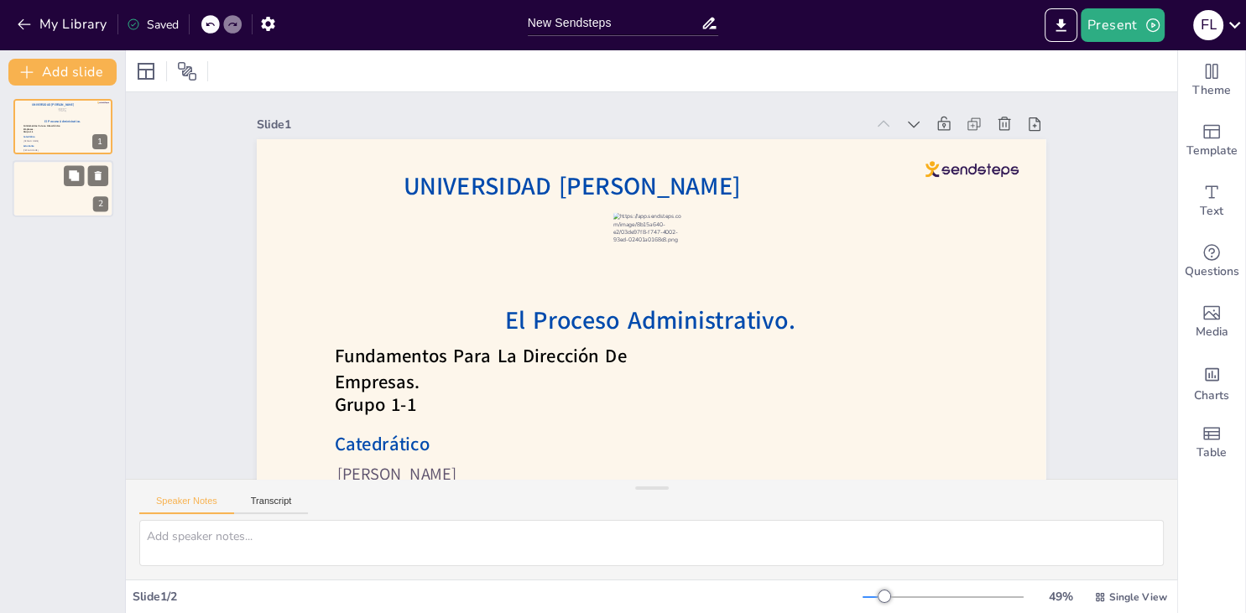
click at [86, 188] on div at bounding box center [63, 189] width 101 height 57
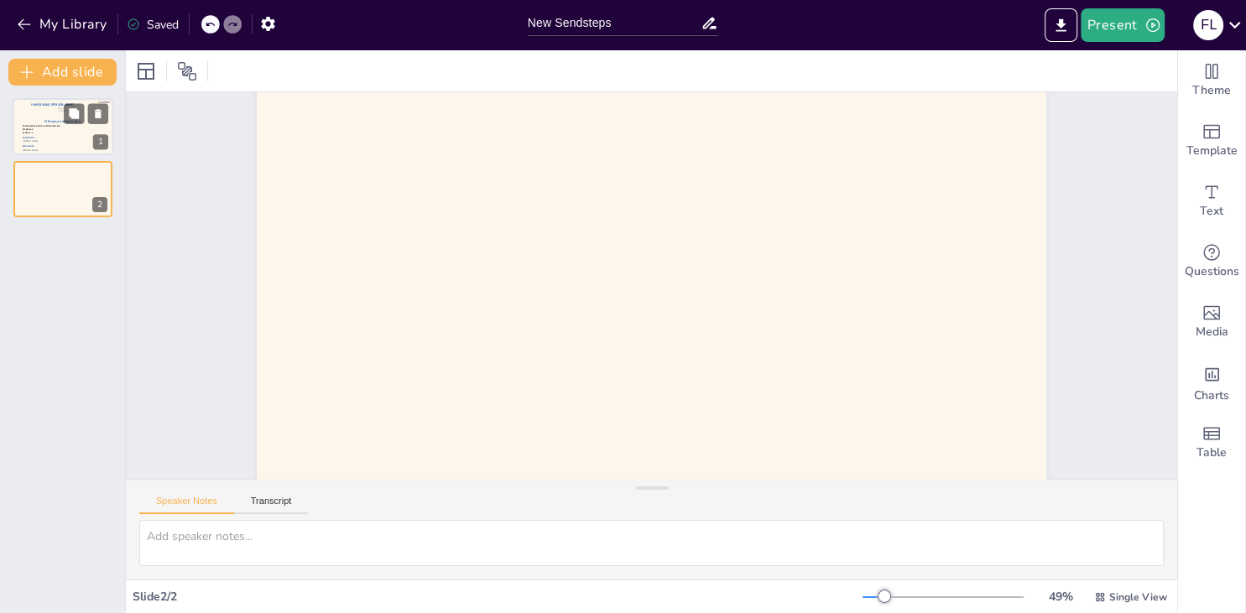
scroll to position [76, 0]
click at [65, 142] on p "Víctor Manuel Cader Varela" at bounding box center [63, 141] width 80 height 3
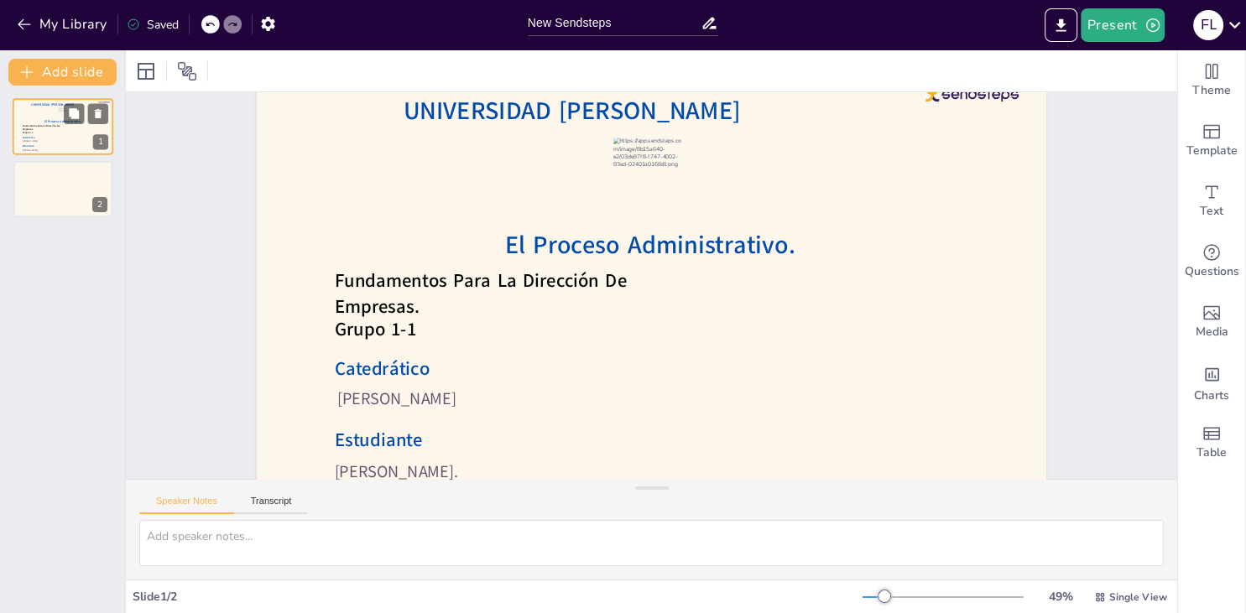
scroll to position [0, 0]
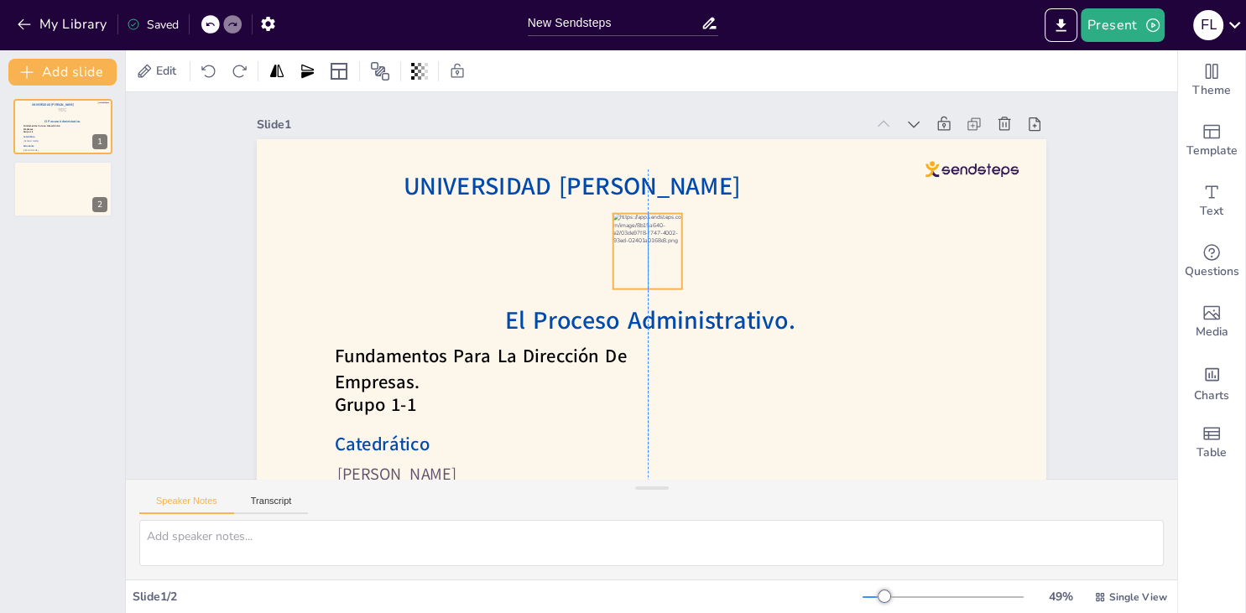
click at [669, 258] on div at bounding box center [624, 306] width 100 height 97
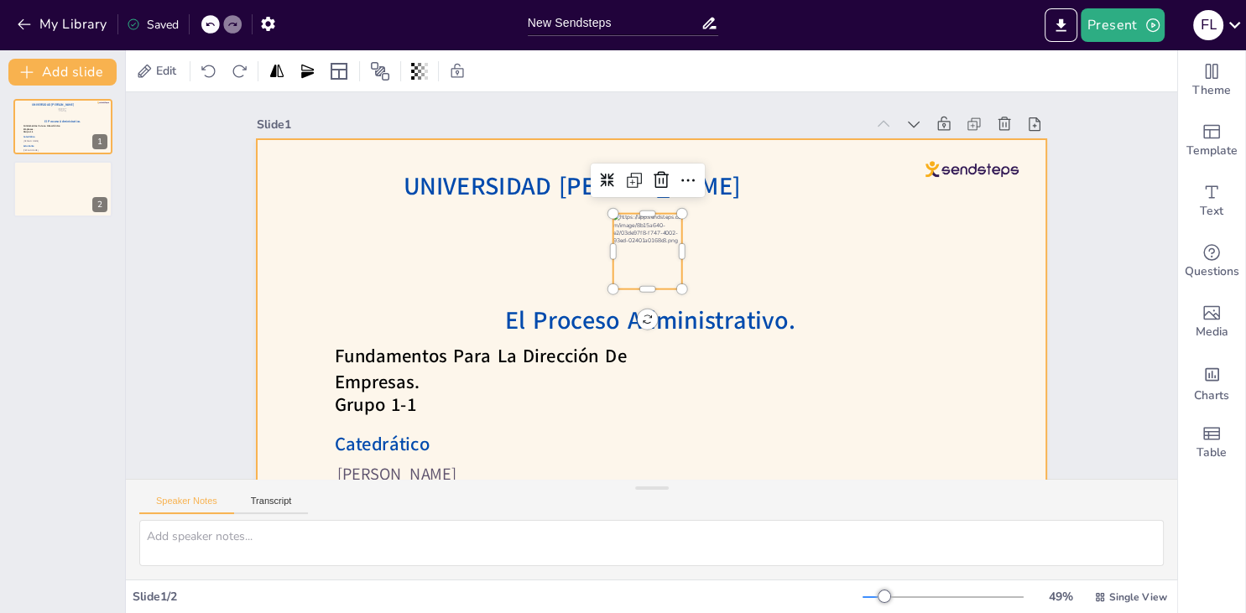
click at [893, 247] on div at bounding box center [675, 356] width 888 height 667
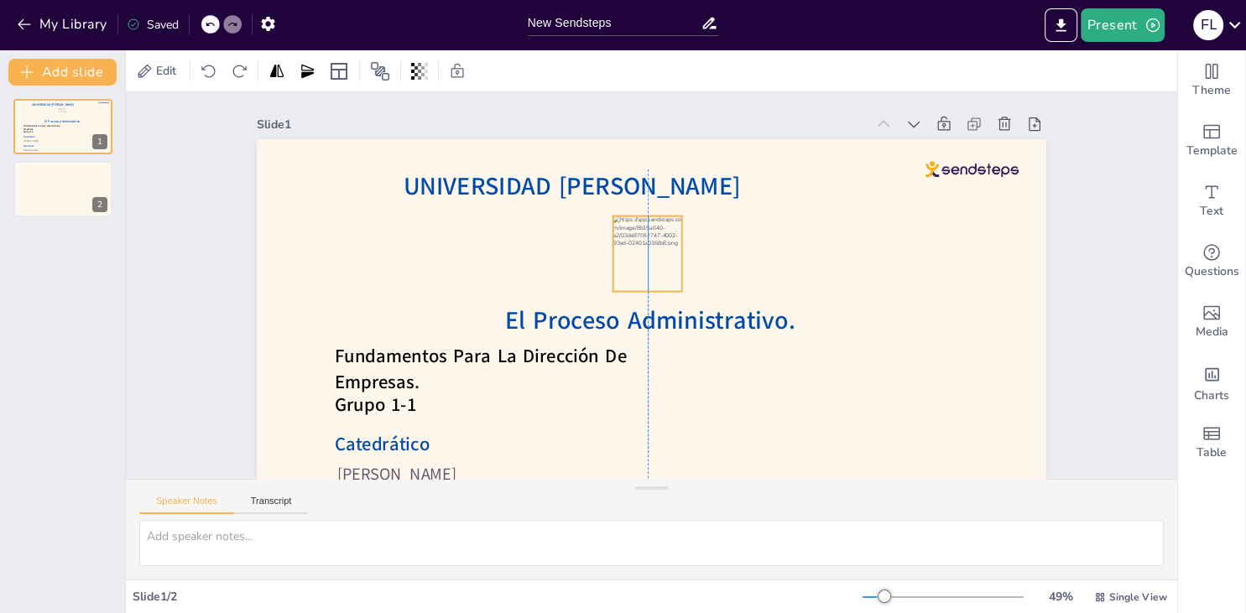
click at [660, 259] on div at bounding box center [619, 286] width 82 height 76
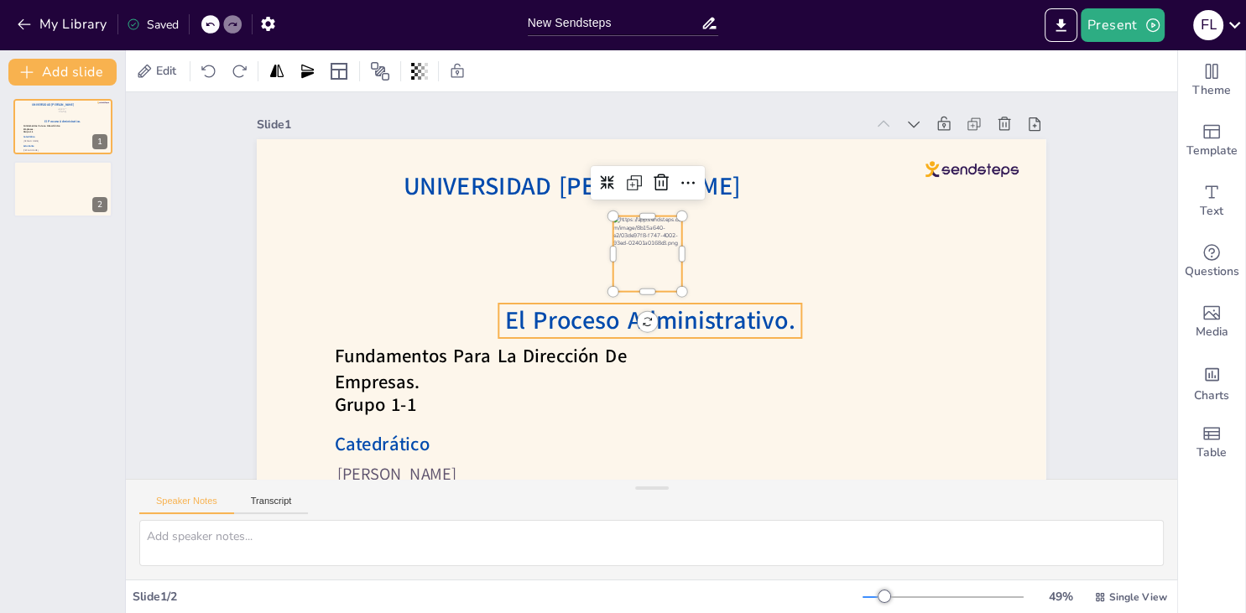
click at [687, 319] on span "El Proceso Administrativo." at bounding box center [676, 260] width 238 height 219
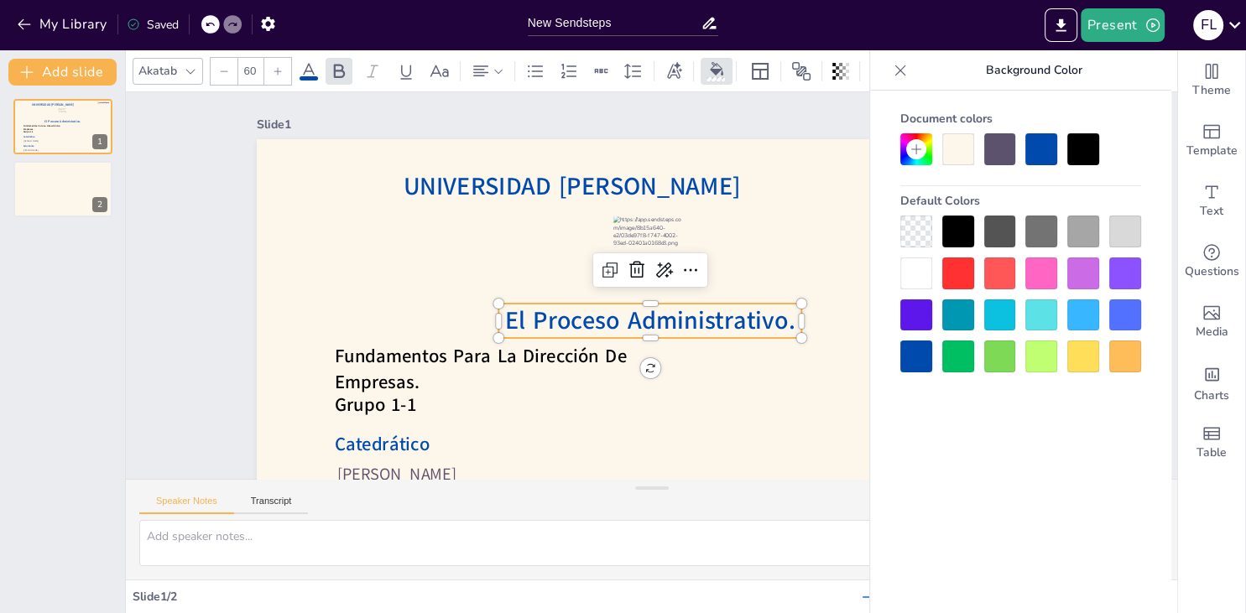
click at [252, 76] on input "60" at bounding box center [249, 71] width 23 height 27
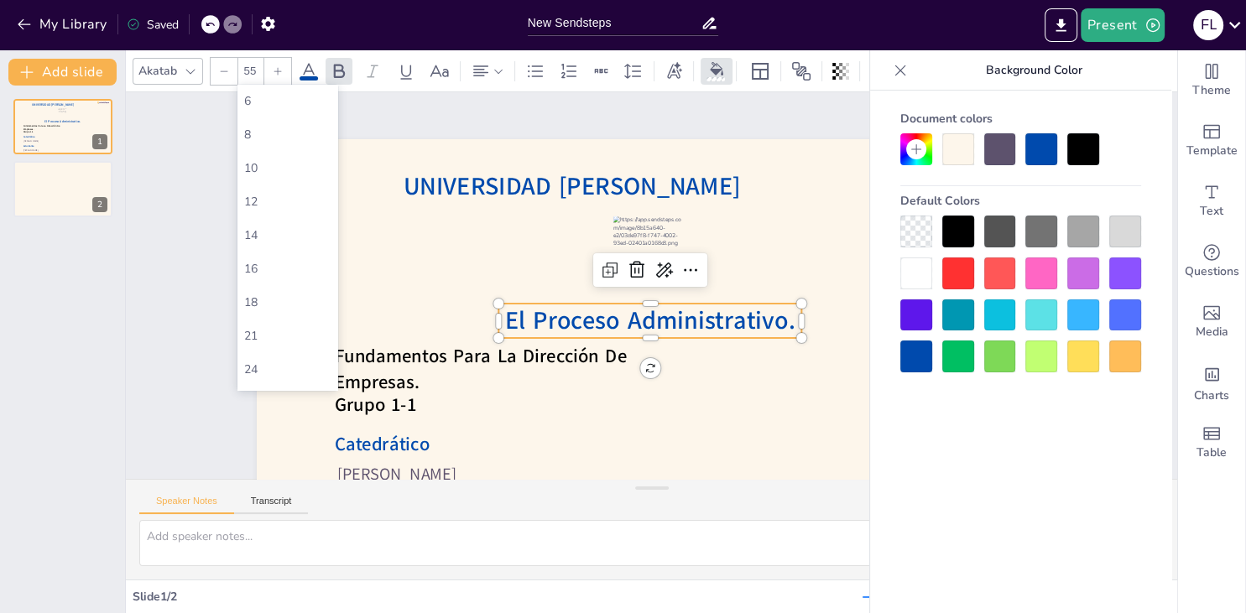
type input "55"
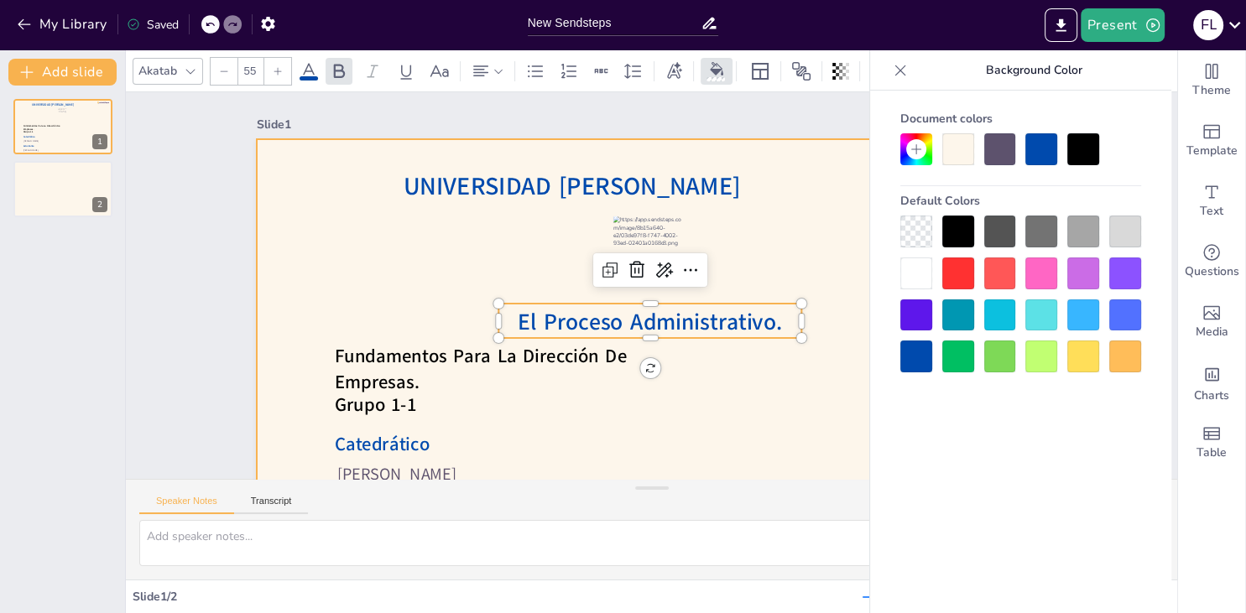
click at [864, 263] on div at bounding box center [720, 316] width 726 height 901
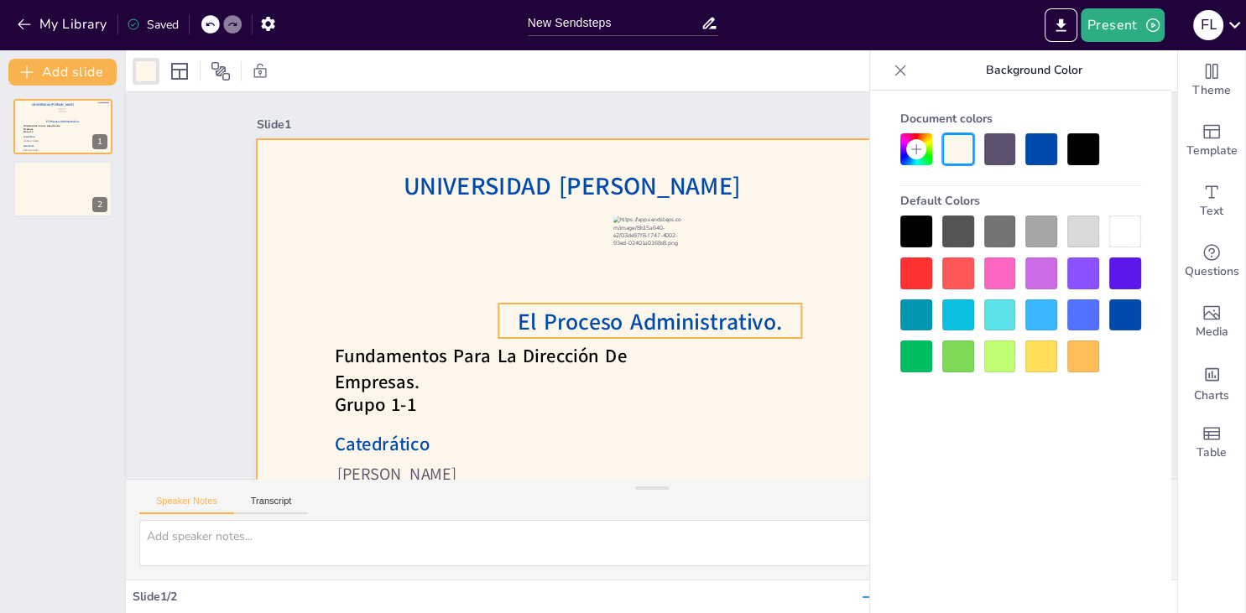
click at [679, 321] on p "El Proceso Administrativo." at bounding box center [616, 273] width 123 height 298
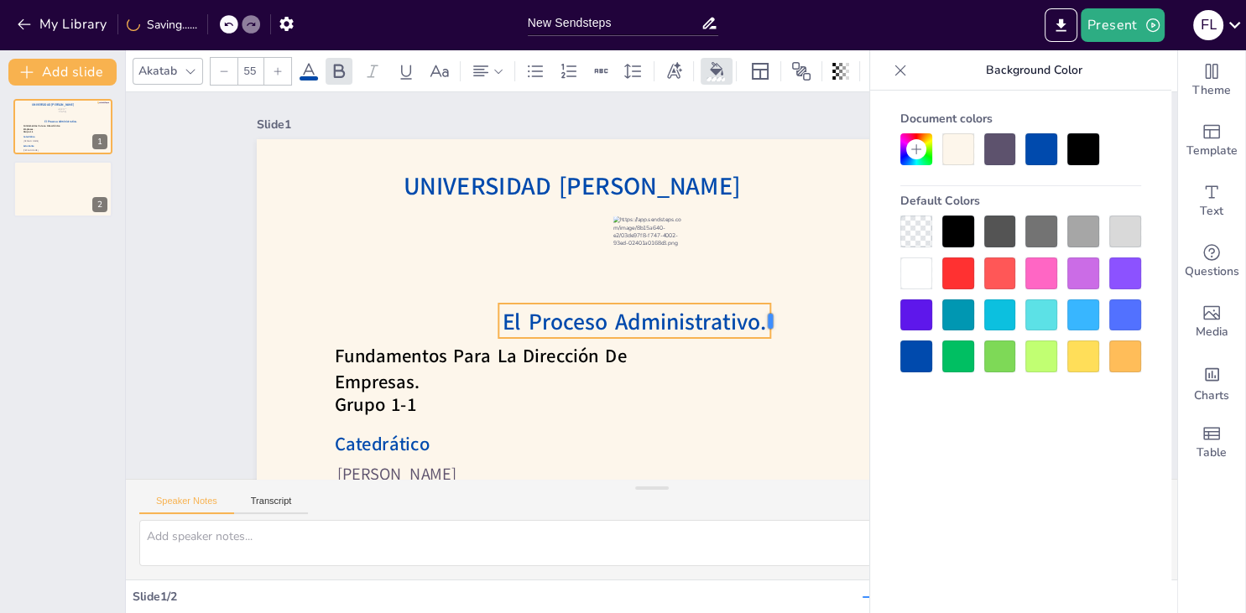
drag, startPoint x: 804, startPoint y: 320, endPoint x: 773, endPoint y: 323, distance: 31.2
click at [772, 340] on div at bounding box center [759, 358] width 23 height 37
drag, startPoint x: 708, startPoint y: 336, endPoint x: 720, endPoint y: 337, distance: 11.9
click at [643, 337] on span "El Proceso Administrativo." at bounding box center [614, 278] width 58 height 266
click at [907, 71] on icon at bounding box center [900, 70] width 17 height 17
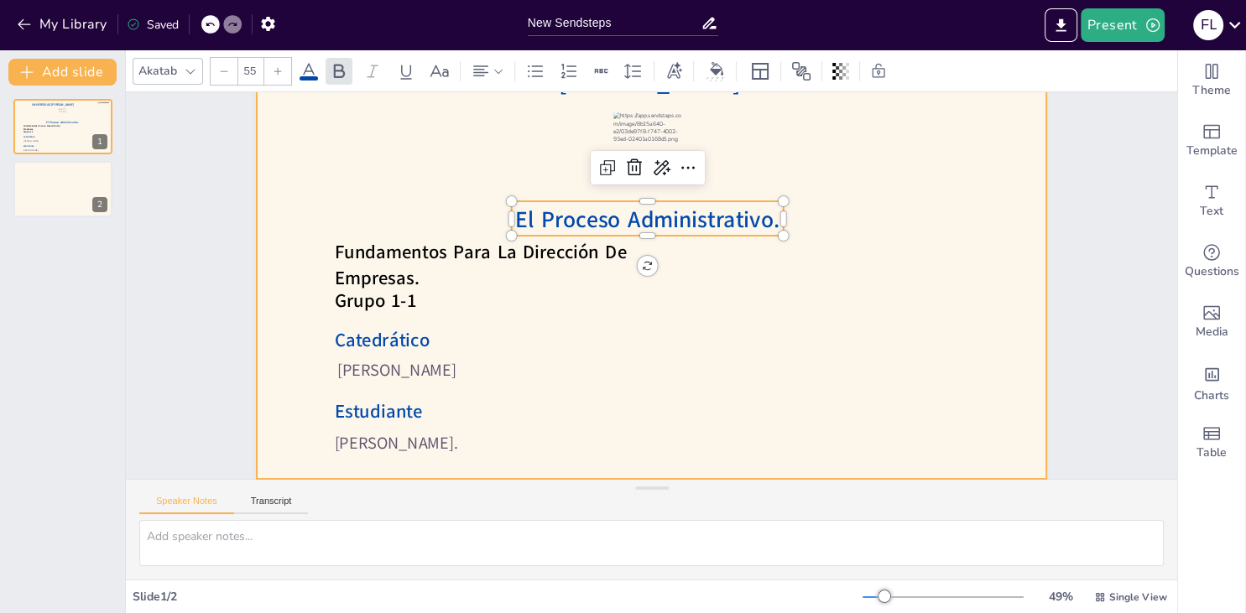
scroll to position [104, 0]
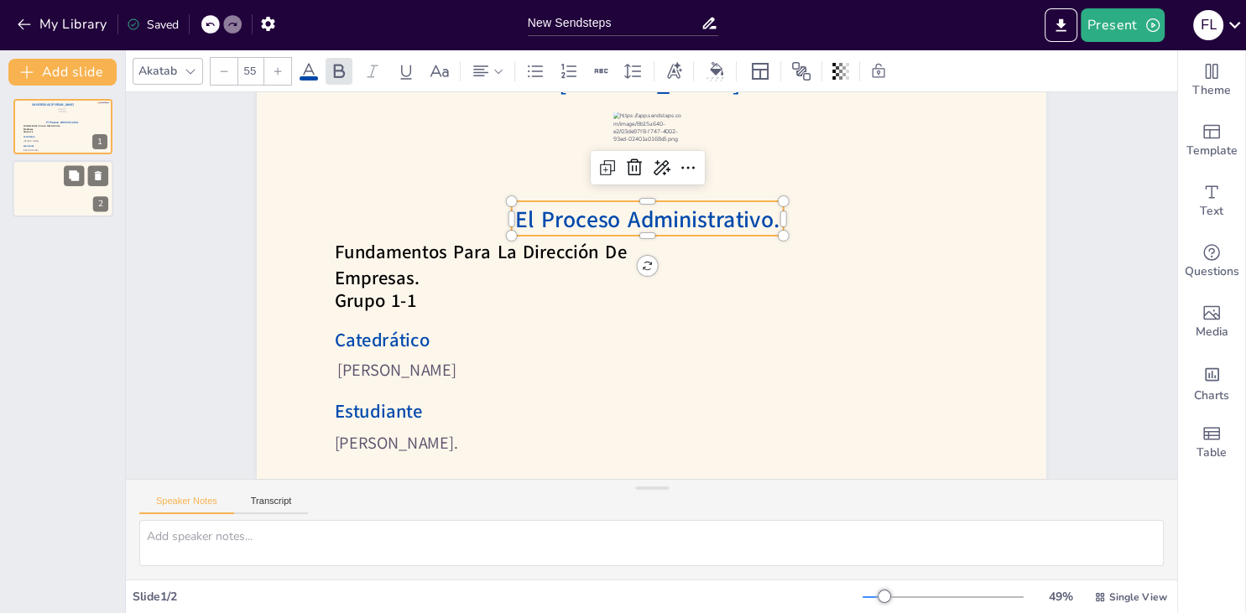
click at [26, 188] on div at bounding box center [63, 189] width 101 height 57
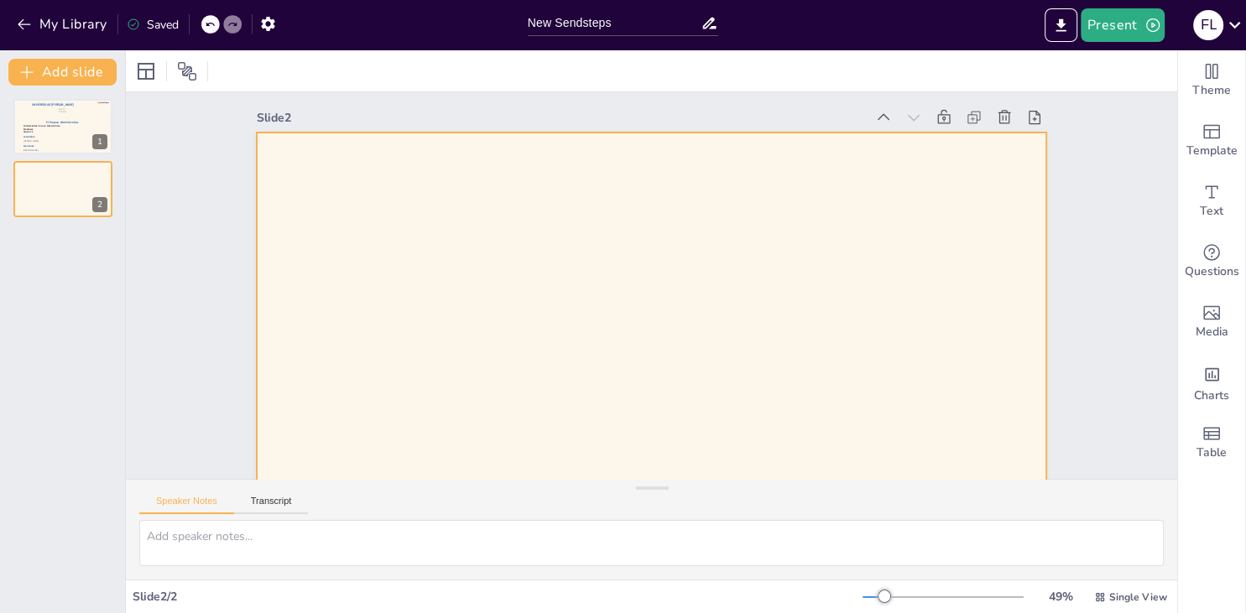
scroll to position [0, 0]
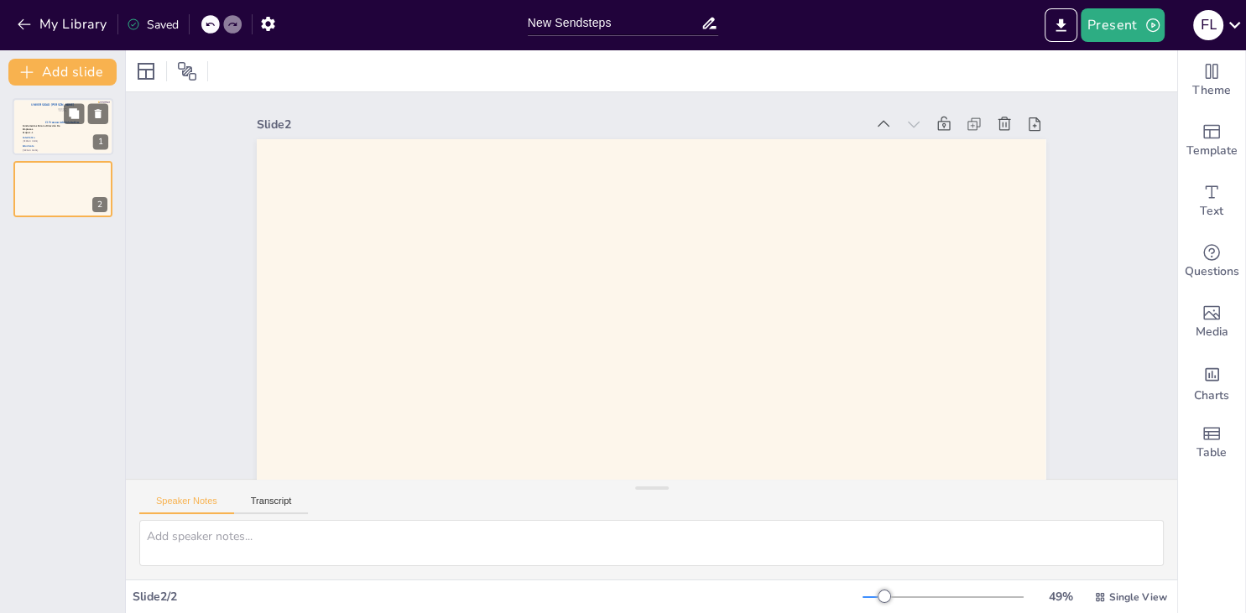
click at [65, 134] on div at bounding box center [63, 126] width 101 height 57
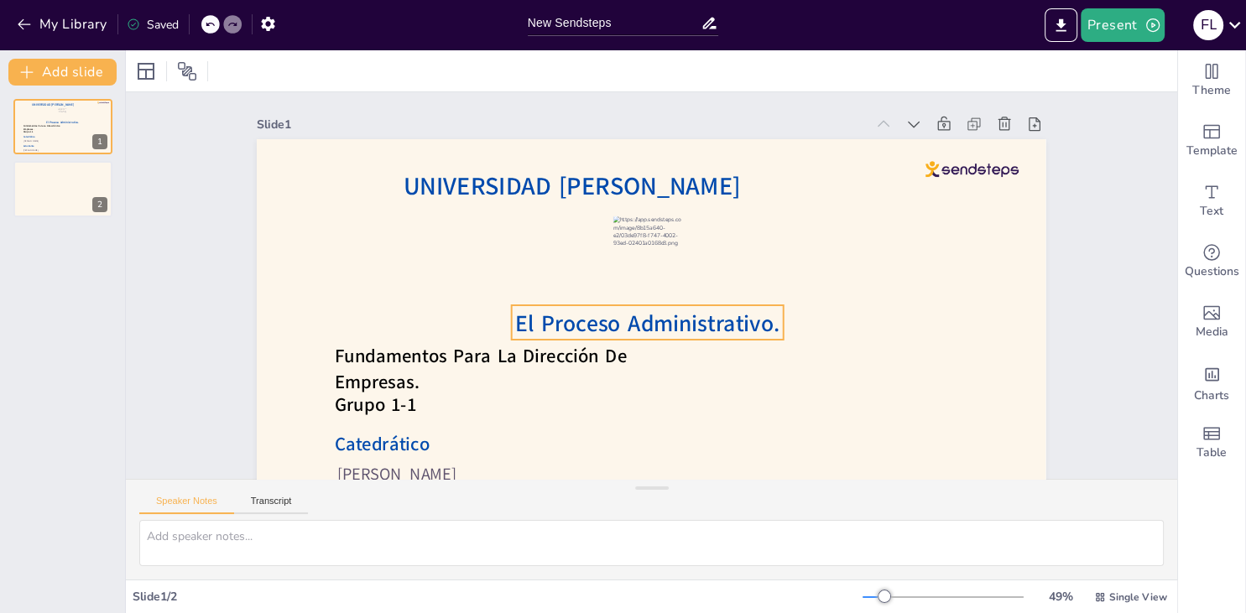
click at [555, 315] on span "El Proceso Administrativo." at bounding box center [671, 319] width 232 height 180
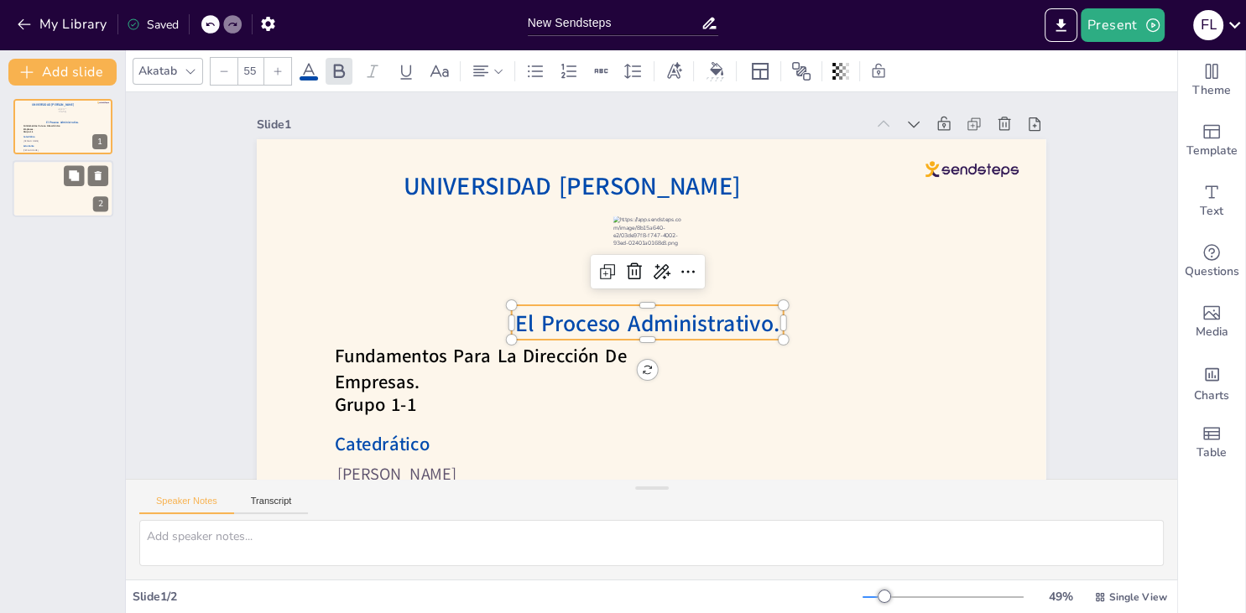
click at [52, 186] on div at bounding box center [63, 189] width 101 height 57
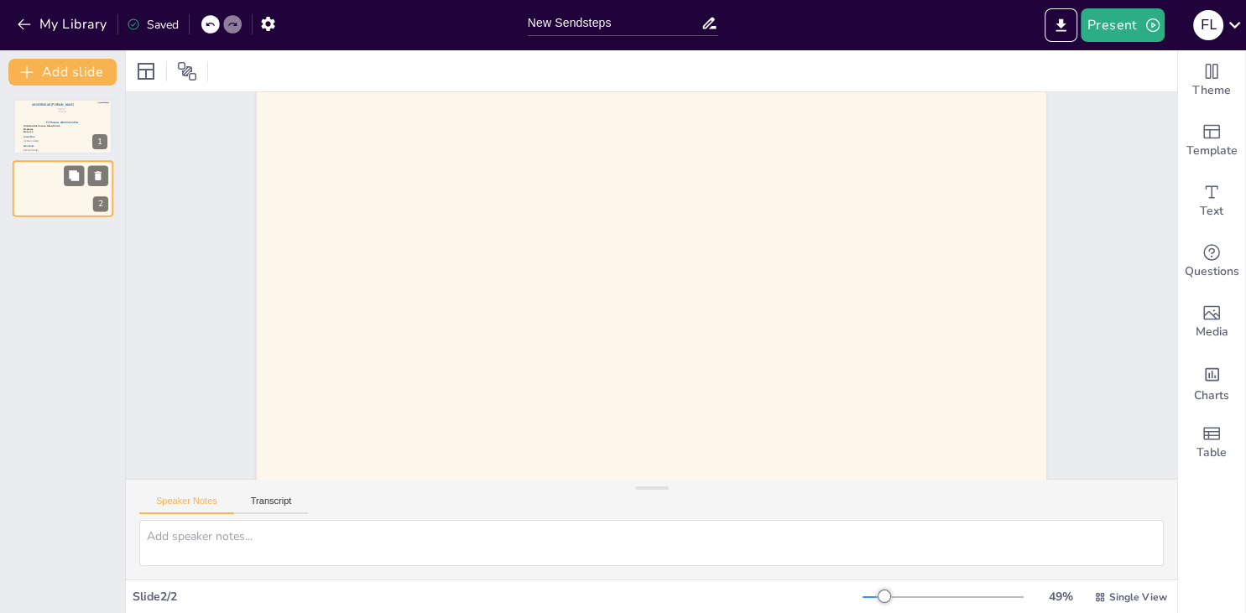
scroll to position [76, 0]
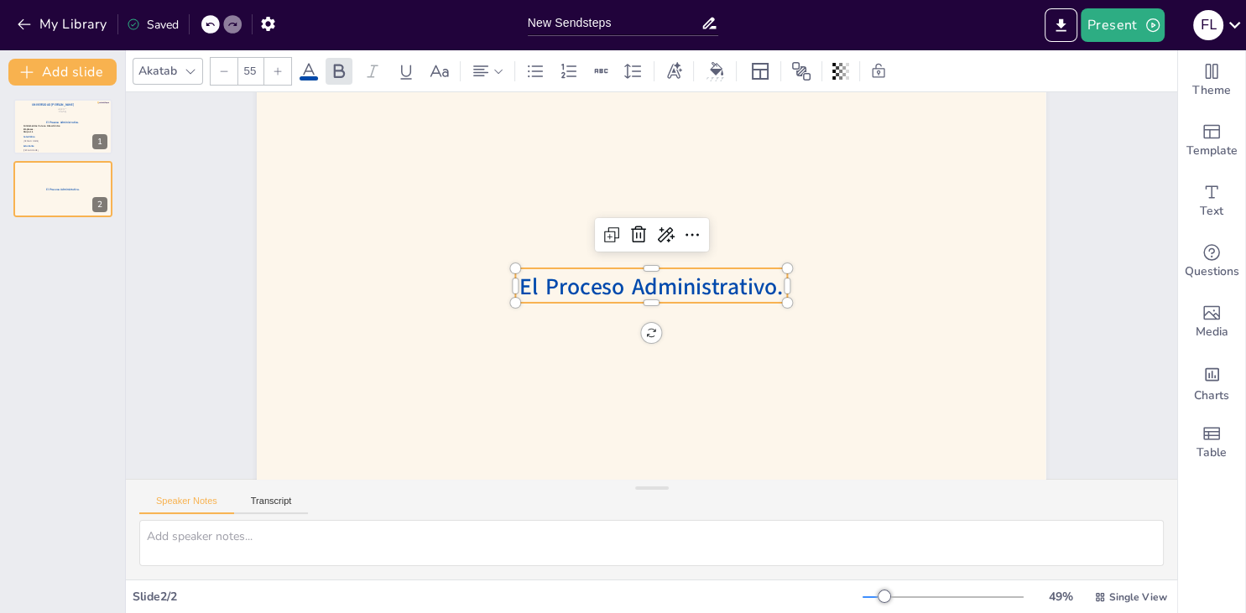
click at [566, 293] on span "El Proceso Administrativo." at bounding box center [651, 287] width 265 height 86
click at [566, 293] on span "El Proceso Administrativo." at bounding box center [651, 283] width 265 height 85
click at [611, 293] on span "El Proceso Administrativo." at bounding box center [653, 286] width 85 height 265
click at [582, 293] on span "El Proceso Administrativo." at bounding box center [650, 286] width 136 height 254
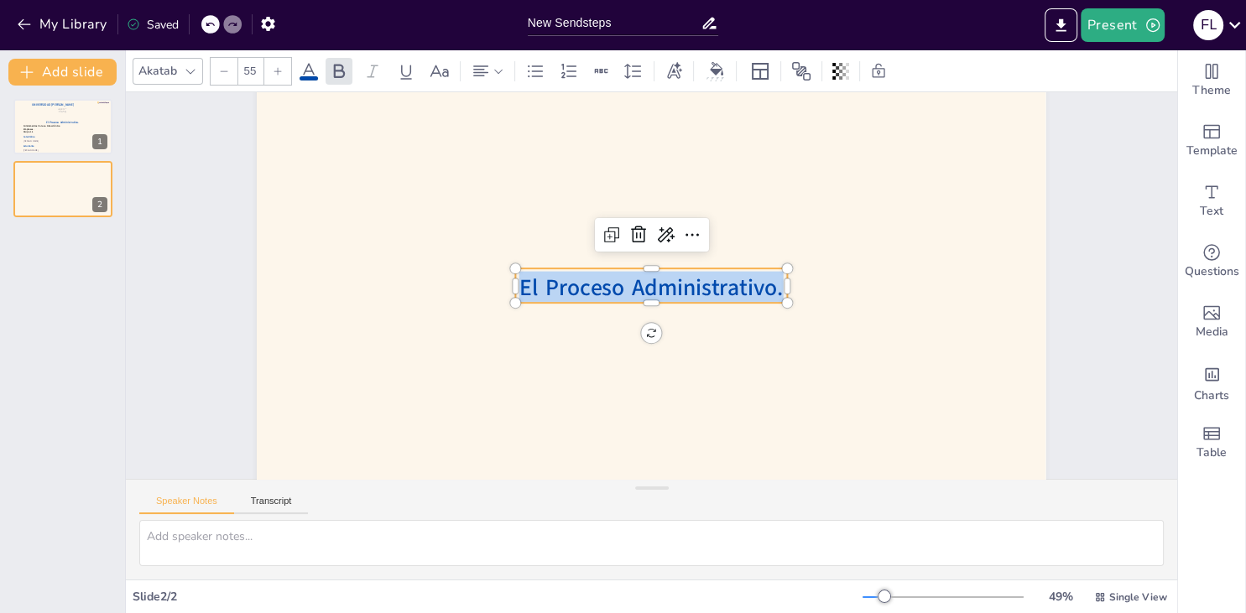
click at [574, 293] on span "El Proceso Administrativo." at bounding box center [653, 285] width 159 height 244
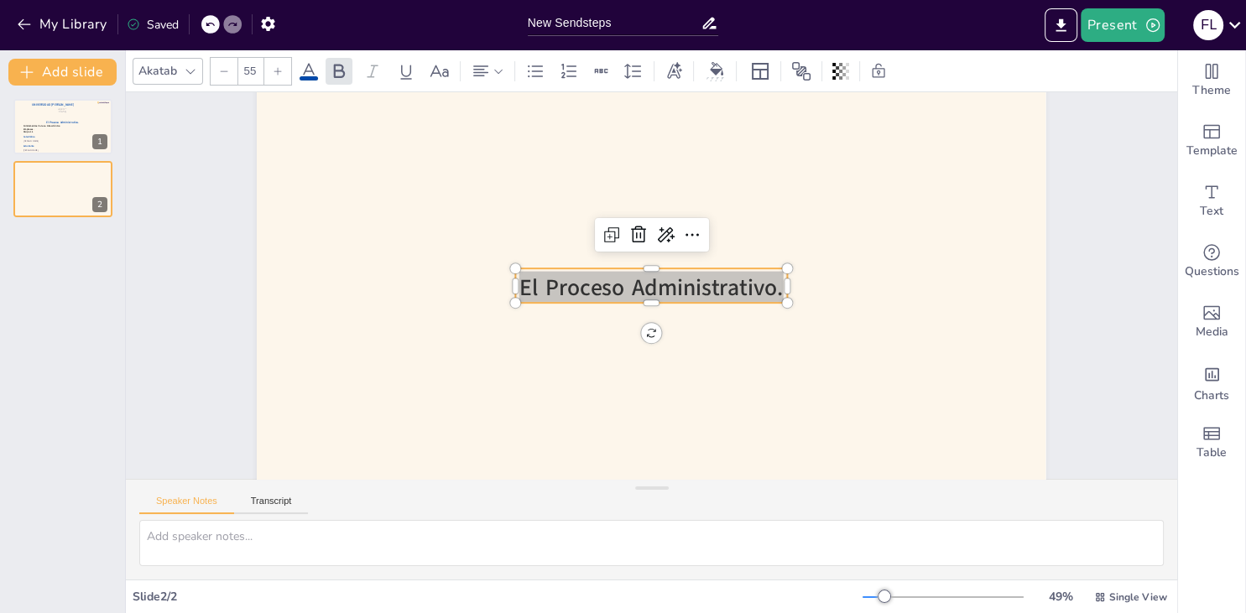
scroll to position [76, 0]
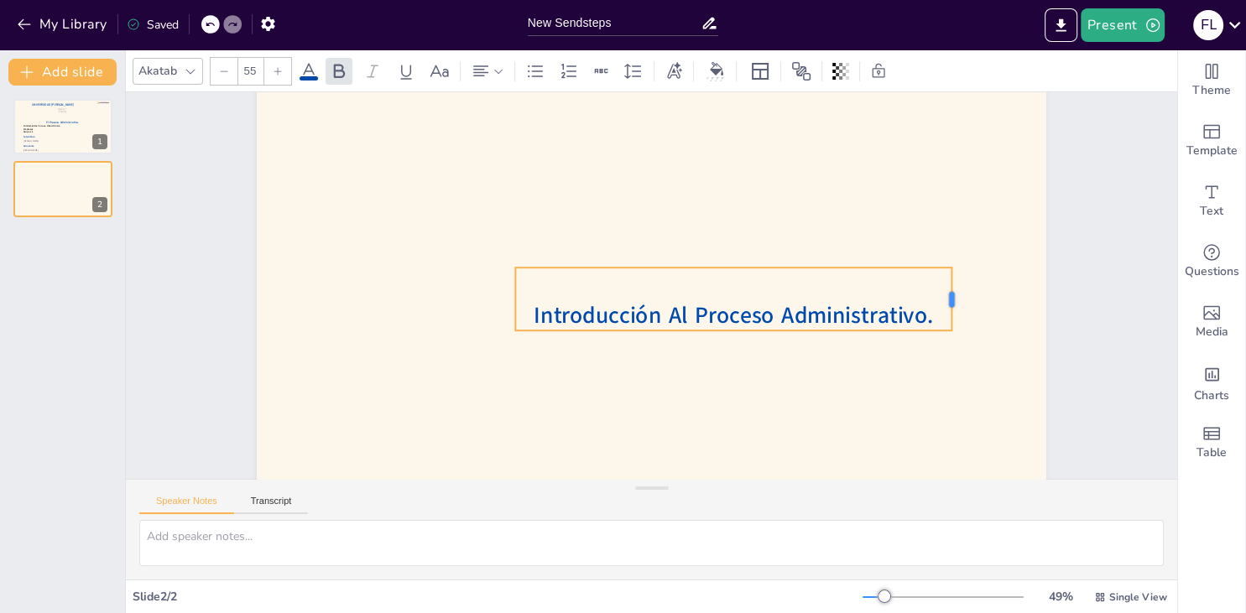
drag, startPoint x: 790, startPoint y: 300, endPoint x: 955, endPoint y: 304, distance: 164.5
click at [395, 180] on div at bounding box center [376, 148] width 38 height 63
click at [727, 287] on div "Introducción Al Proceso Administrativo." at bounding box center [673, 205] width 108 height 440
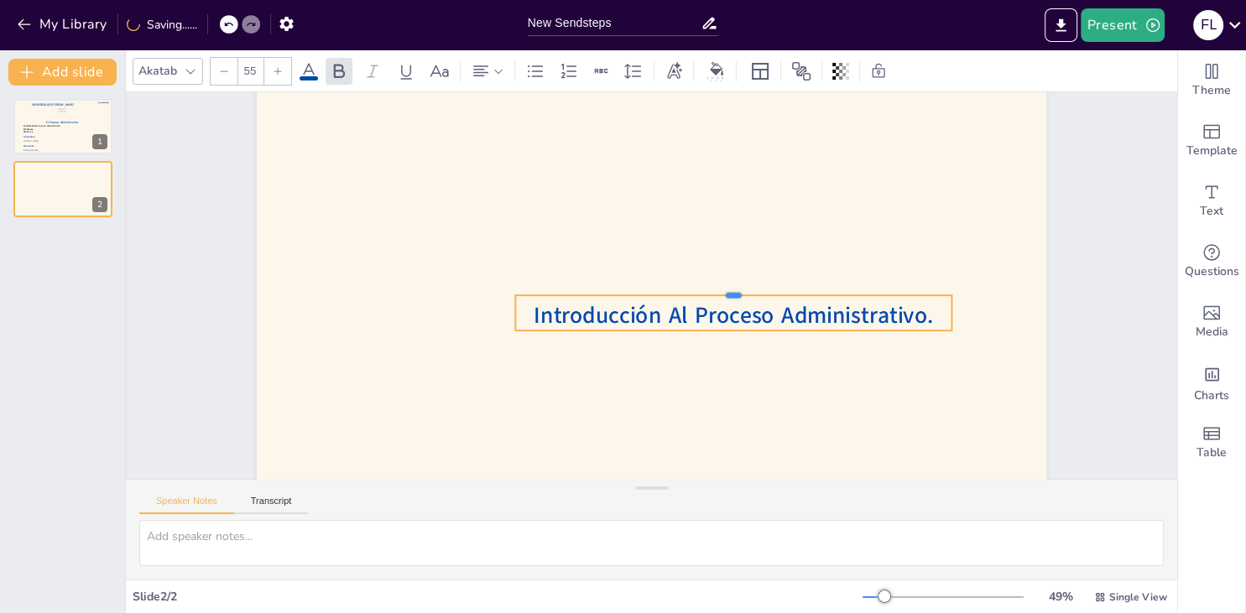
drag, startPoint x: 728, startPoint y: 269, endPoint x: 726, endPoint y: 291, distance: 22.0
click at [726, 291] on div at bounding box center [730, 263] width 419 height 148
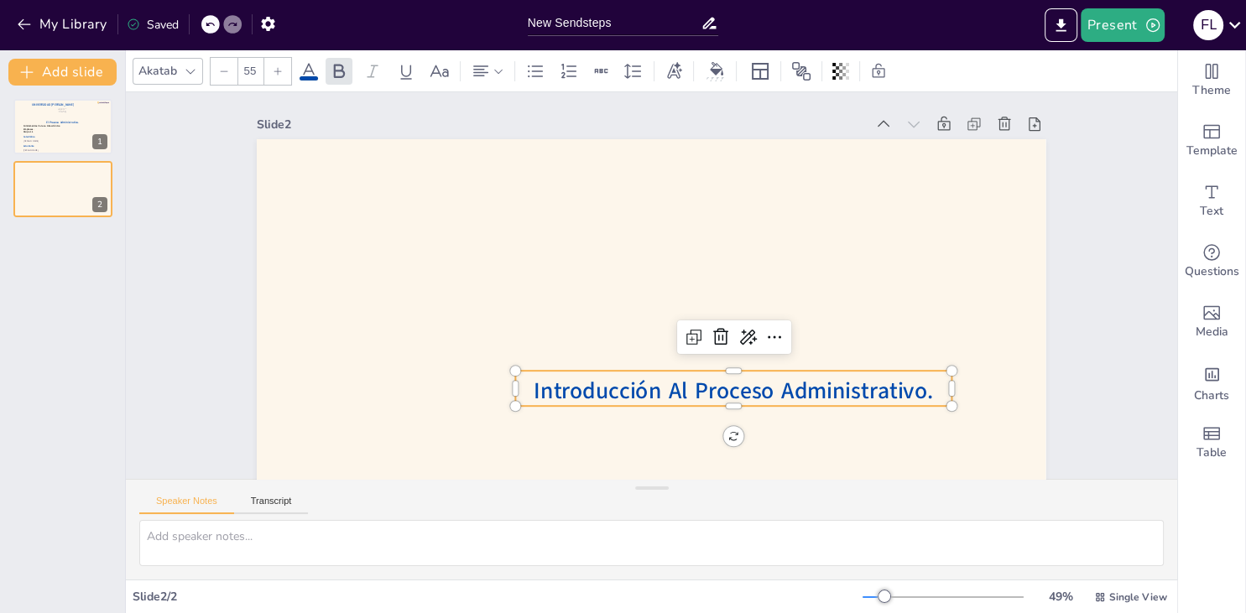
scroll to position [96, 0]
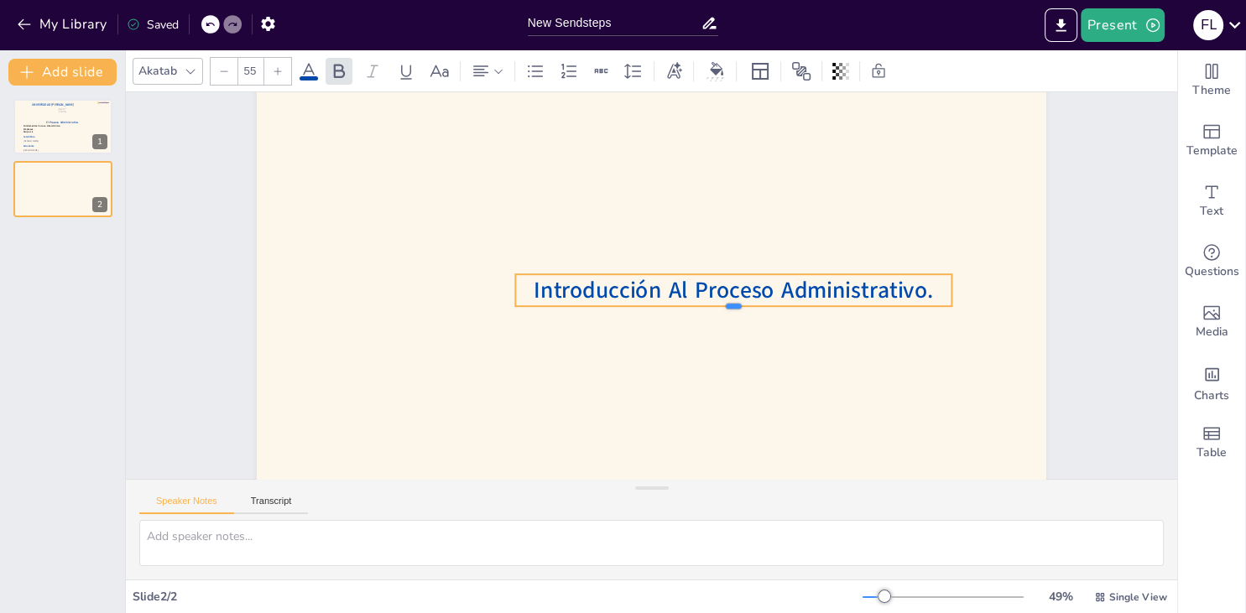
drag, startPoint x: 774, startPoint y: 313, endPoint x: 760, endPoint y: 294, distance: 22.8
click at [760, 294] on div "Introducción Al Proceso Administrativo." at bounding box center [632, 280] width 666 height 888
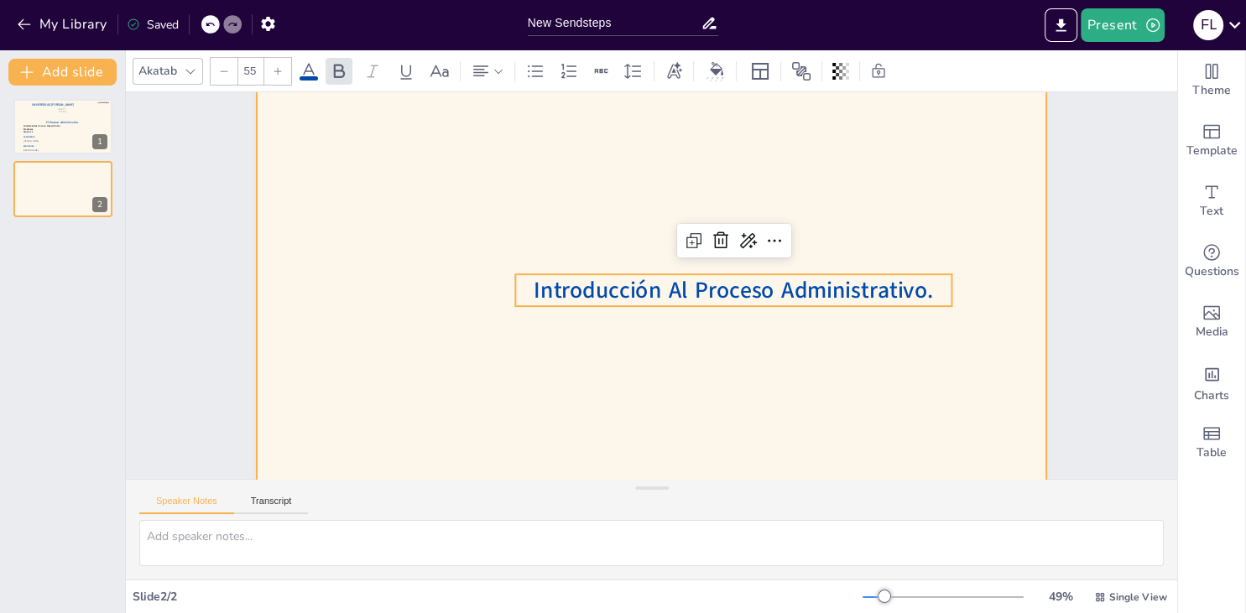
click at [776, 346] on div at bounding box center [642, 267] width 901 height 727
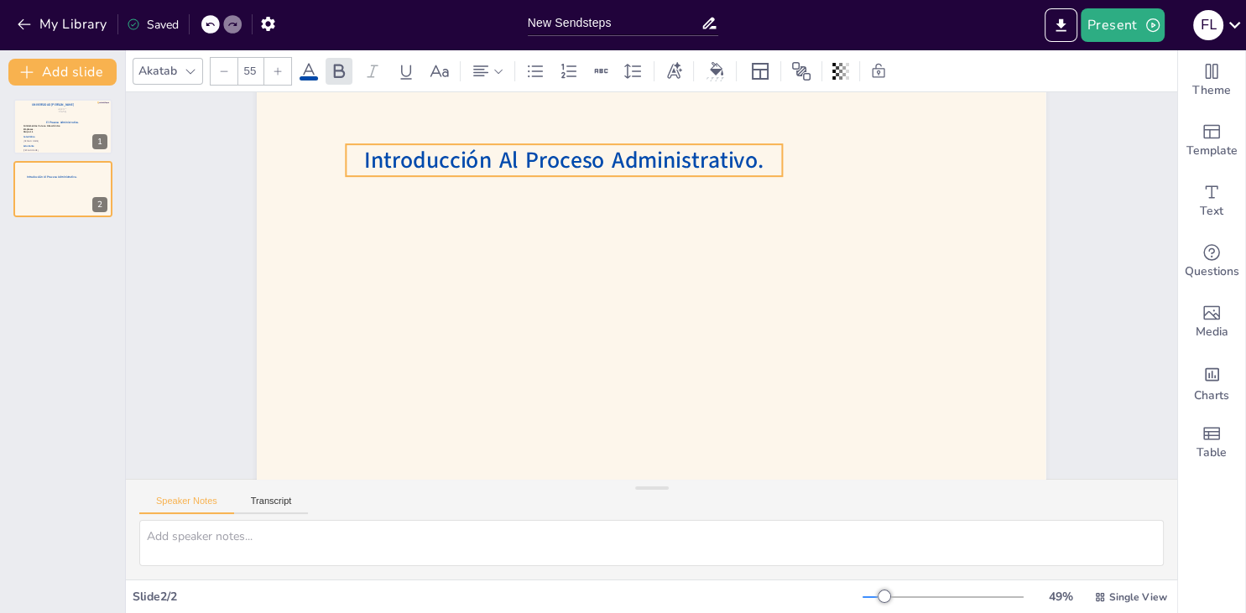
drag, startPoint x: 784, startPoint y: 301, endPoint x: 614, endPoint y: 171, distance: 213.6
click at [658, 171] on span "Introducción Al Proceso Administrativo." at bounding box center [803, 304] width 290 height 317
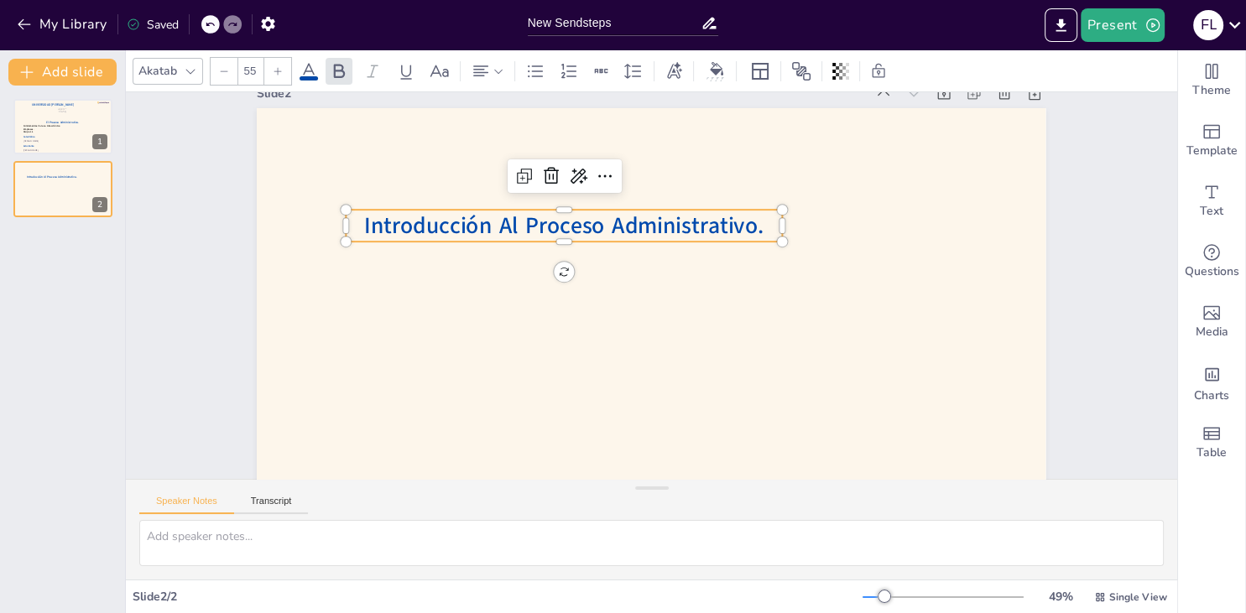
scroll to position [0, 0]
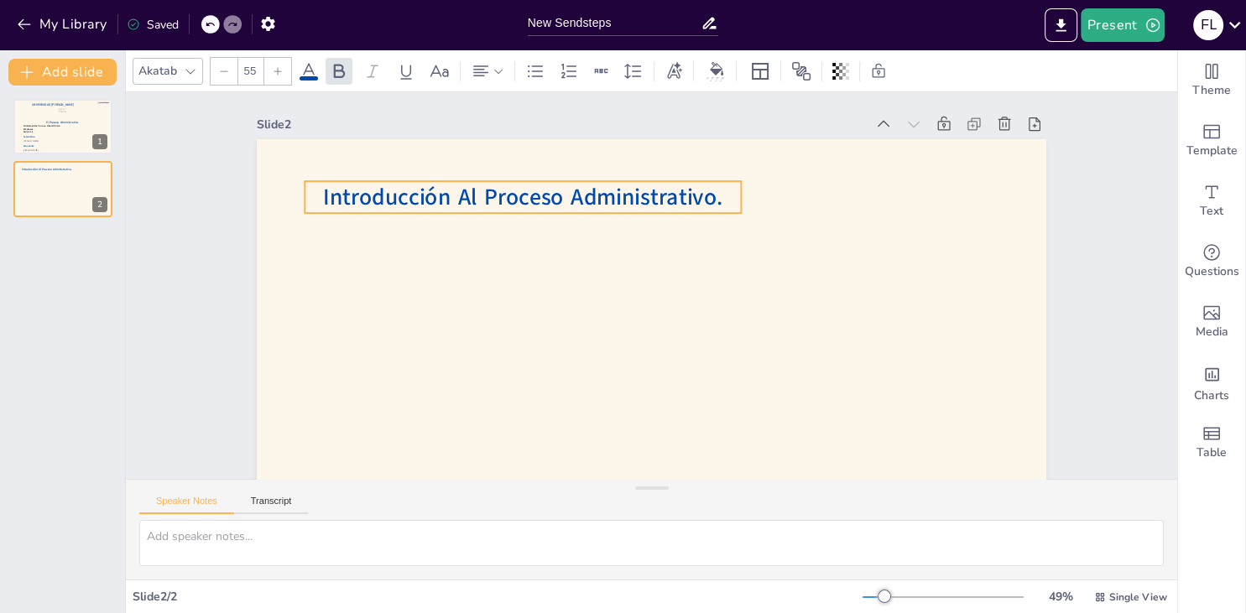
drag, startPoint x: 612, startPoint y: 259, endPoint x: 570, endPoint y: 200, distance: 72.4
click at [570, 215] on span "Introducción Al Proceso Administrativo." at bounding box center [563, 414] width 31 height 399
drag, startPoint x: 743, startPoint y: 197, endPoint x: 716, endPoint y: 202, distance: 28.1
click at [582, 350] on div at bounding box center [573, 366] width 17 height 33
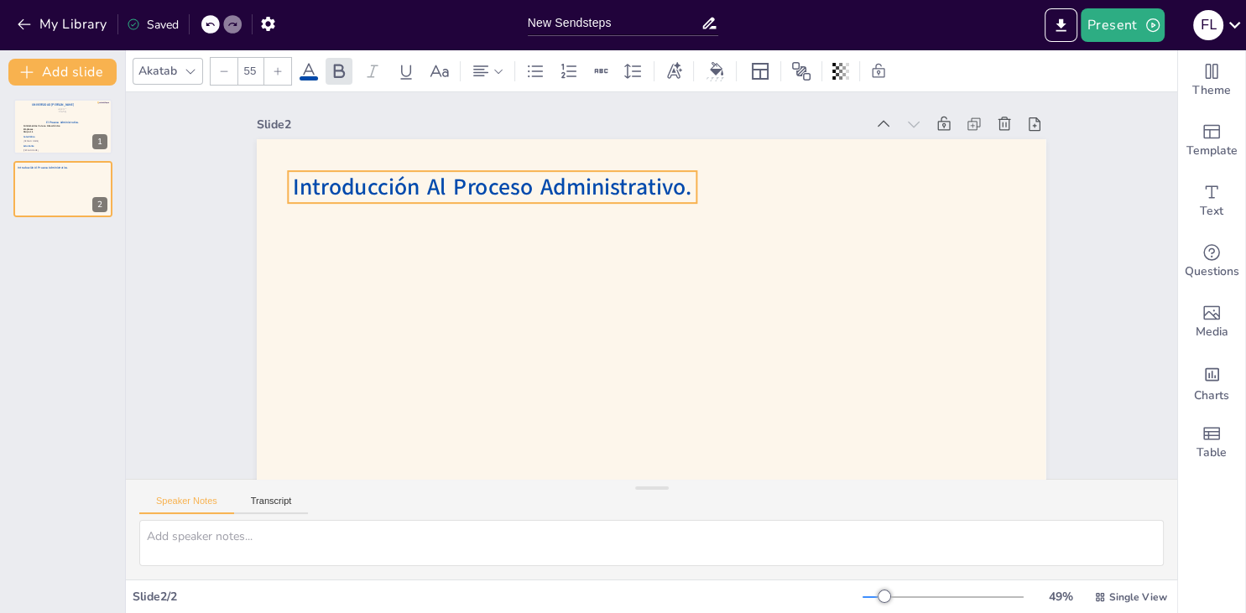
drag, startPoint x: 633, startPoint y: 203, endPoint x: 617, endPoint y: 193, distance: 19.6
click at [658, 193] on span "Introducción Al Proceso Administrativo." at bounding box center [838, 292] width 361 height 227
click at [57, 132] on div at bounding box center [63, 126] width 101 height 57
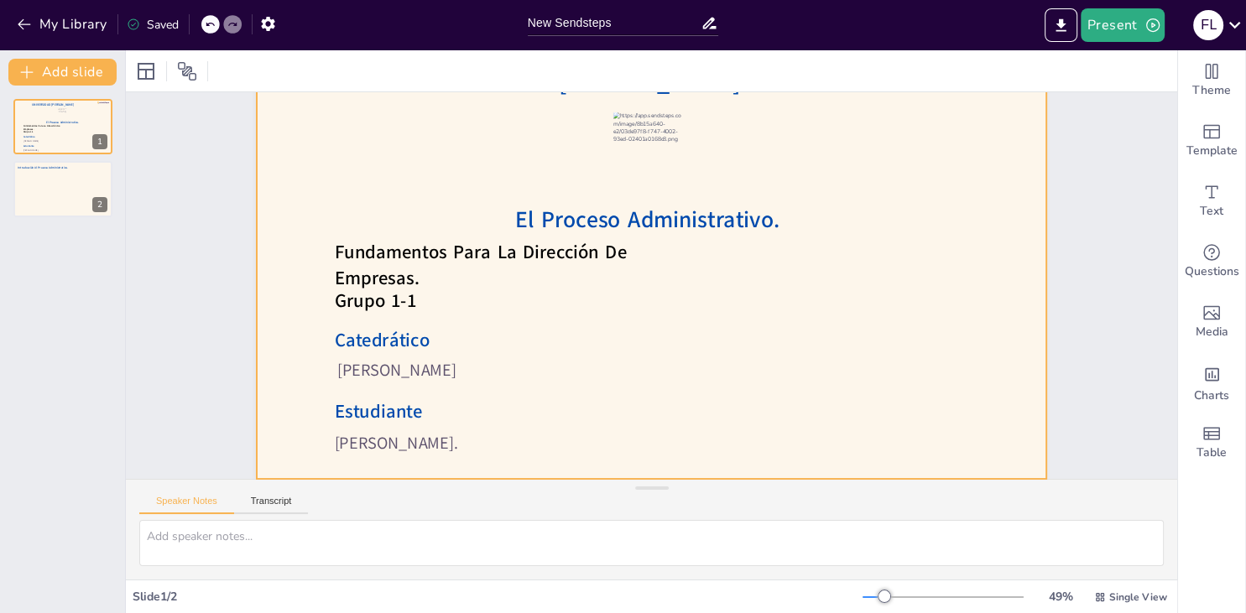
scroll to position [104, 0]
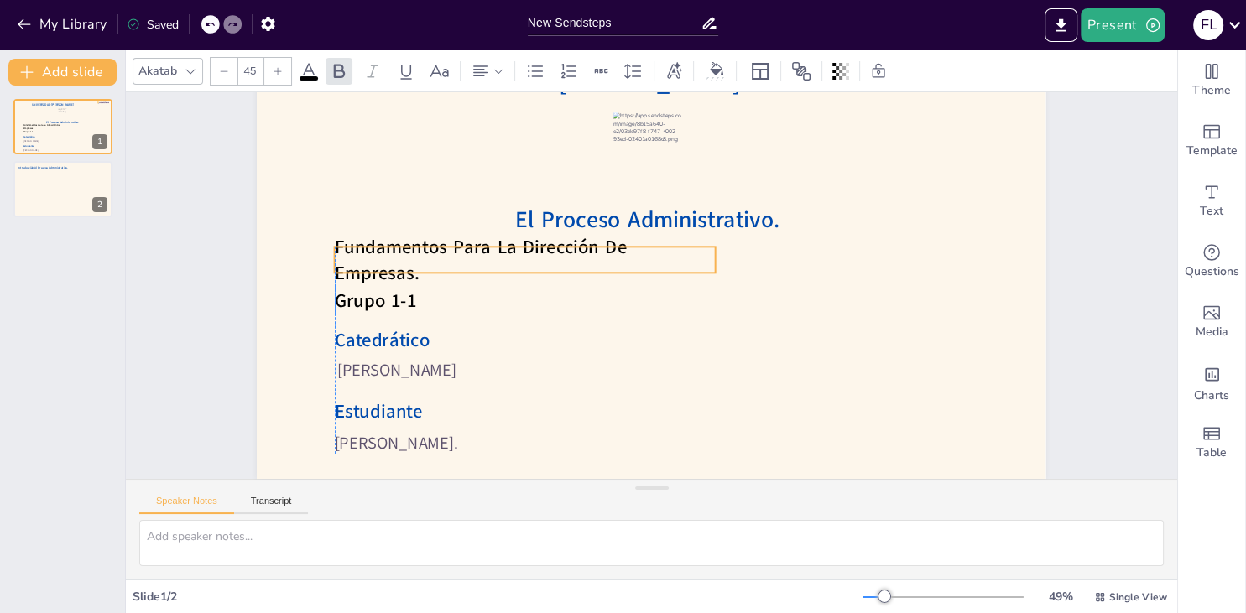
click at [435, 252] on span "Fundamentos Para La Dirección De Empresas." at bounding box center [480, 331] width 278 height 166
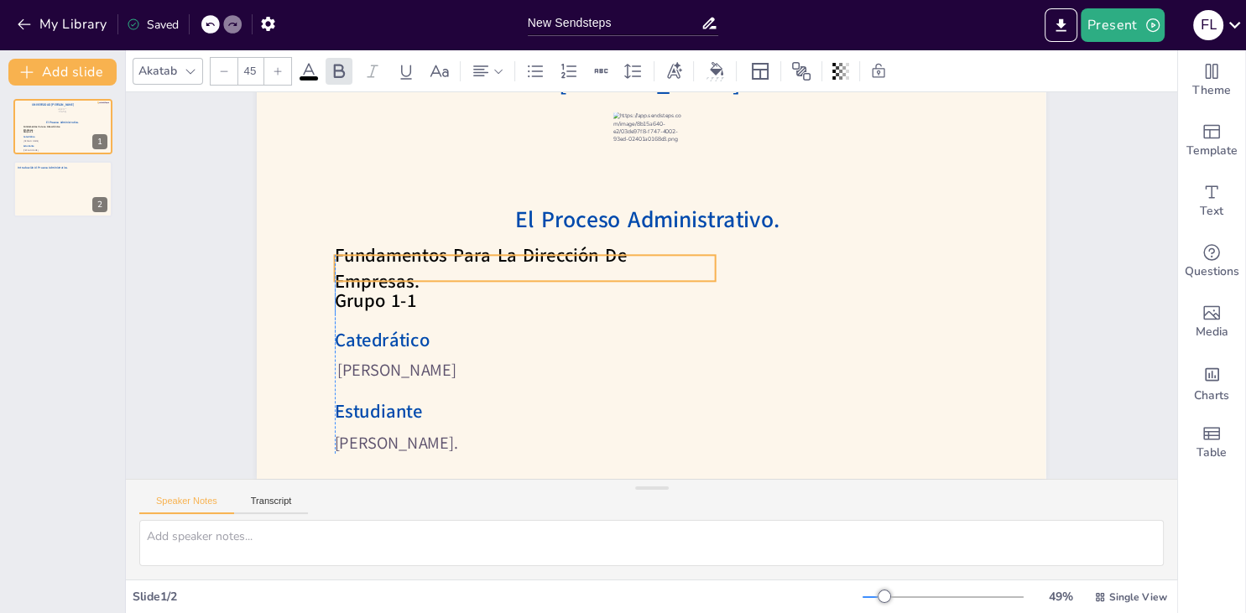
drag, startPoint x: 435, startPoint y: 252, endPoint x: 433, endPoint y: 260, distance: 8.6
click at [676, 260] on span "Fundamentos Para La Dirección De Empresas." at bounding box center [733, 129] width 114 height 294
click at [749, 489] on span "Grupo 1-1" at bounding box center [777, 531] width 56 height 85
click at [615, 122] on div "Group" at bounding box center [637, 95] width 44 height 53
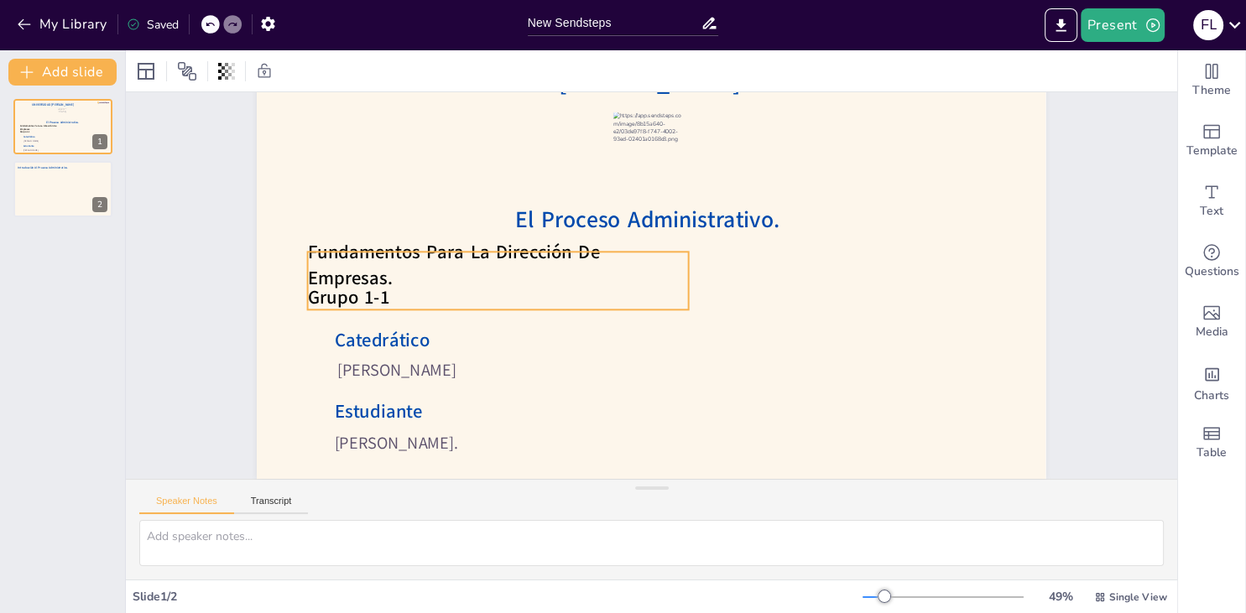
drag, startPoint x: 440, startPoint y: 279, endPoint x: 414, endPoint y: 275, distance: 27.1
click at [414, 300] on span "Fundamentos Para La Dirección De Empresas." at bounding box center [508, 433] width 192 height 267
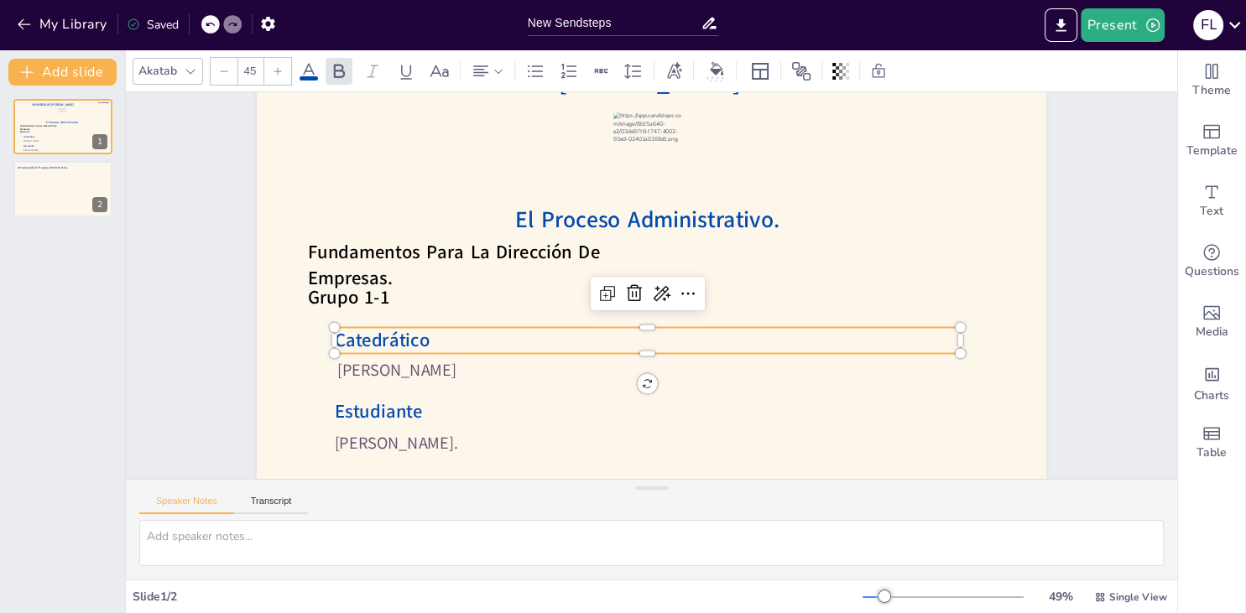
click at [530, 499] on span "Catedrático" at bounding box center [565, 546] width 70 height 95
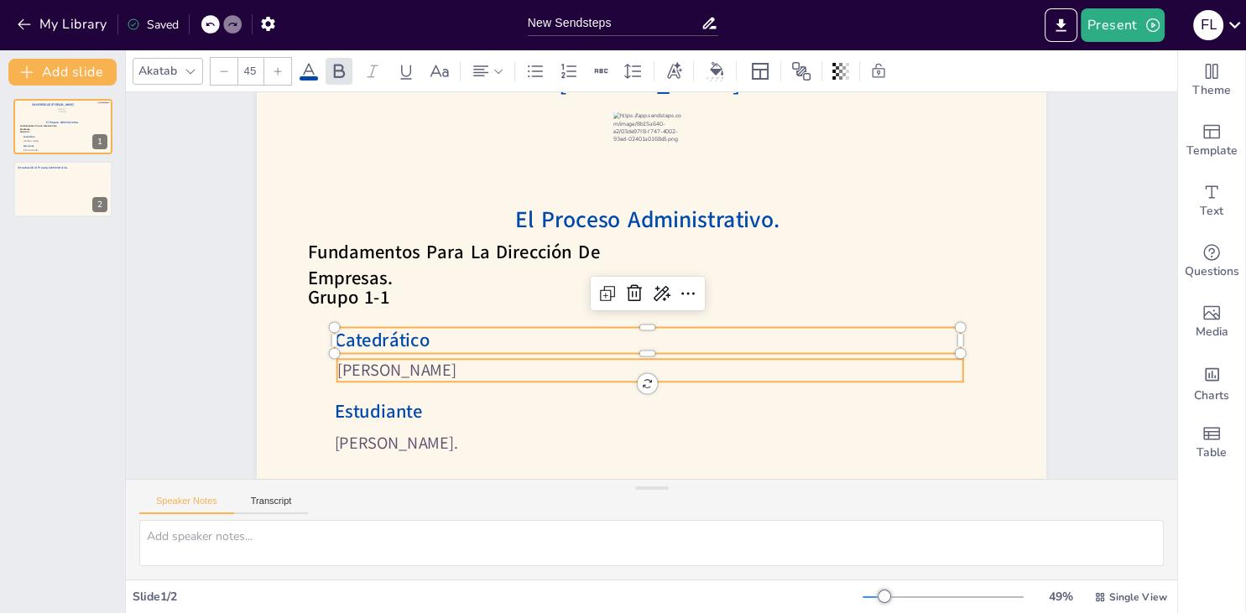
type input "--"
click at [428, 185] on span "Víctor Manuel Cader Varela" at bounding box center [432, 130] width 88 height 110
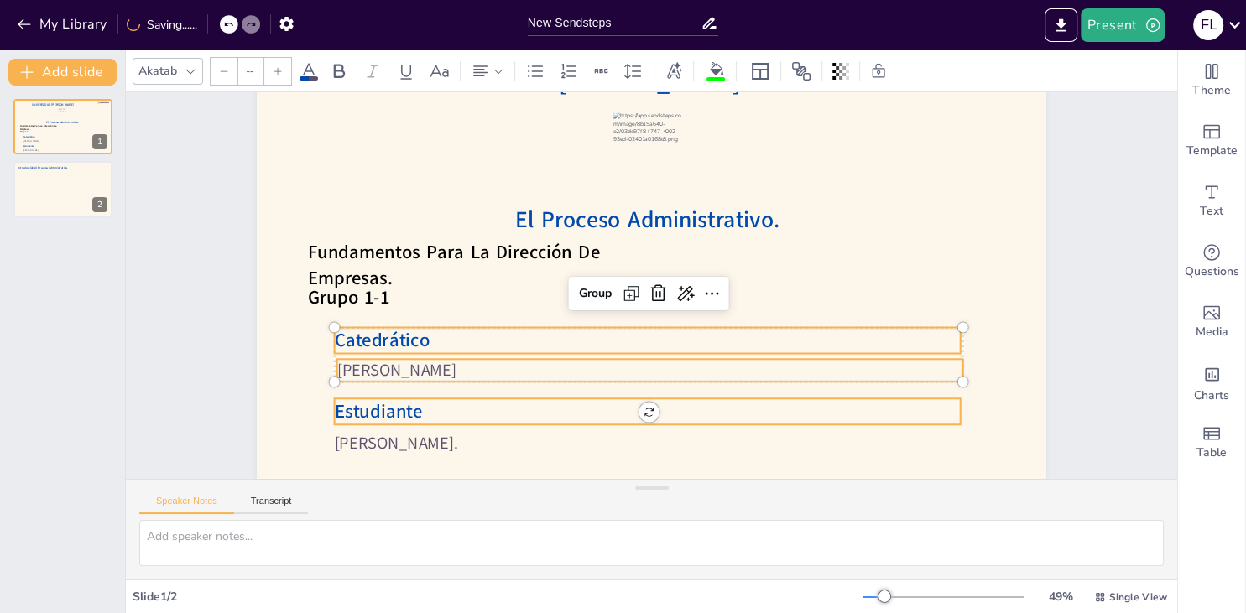
click at [729, 49] on span "Estudiante" at bounding box center [770, 10] width 82 height 78
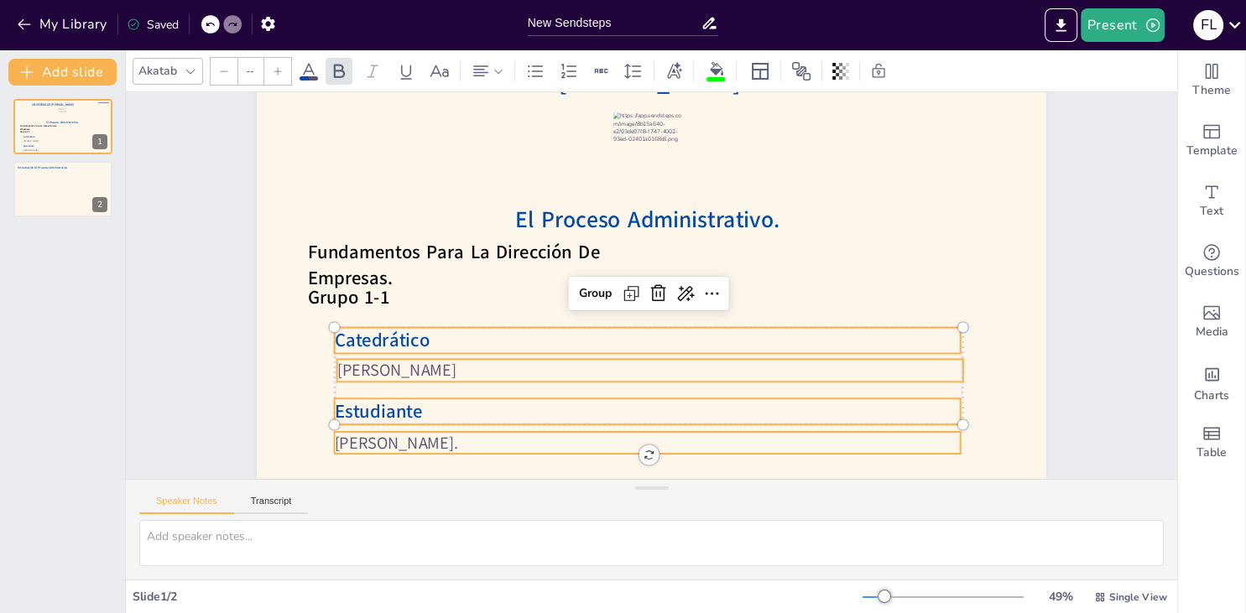
click at [893, 353] on span "[PERSON_NAME]." at bounding box center [949, 308] width 113 height 91
click at [684, 289] on div "Group" at bounding box center [708, 283] width 49 height 31
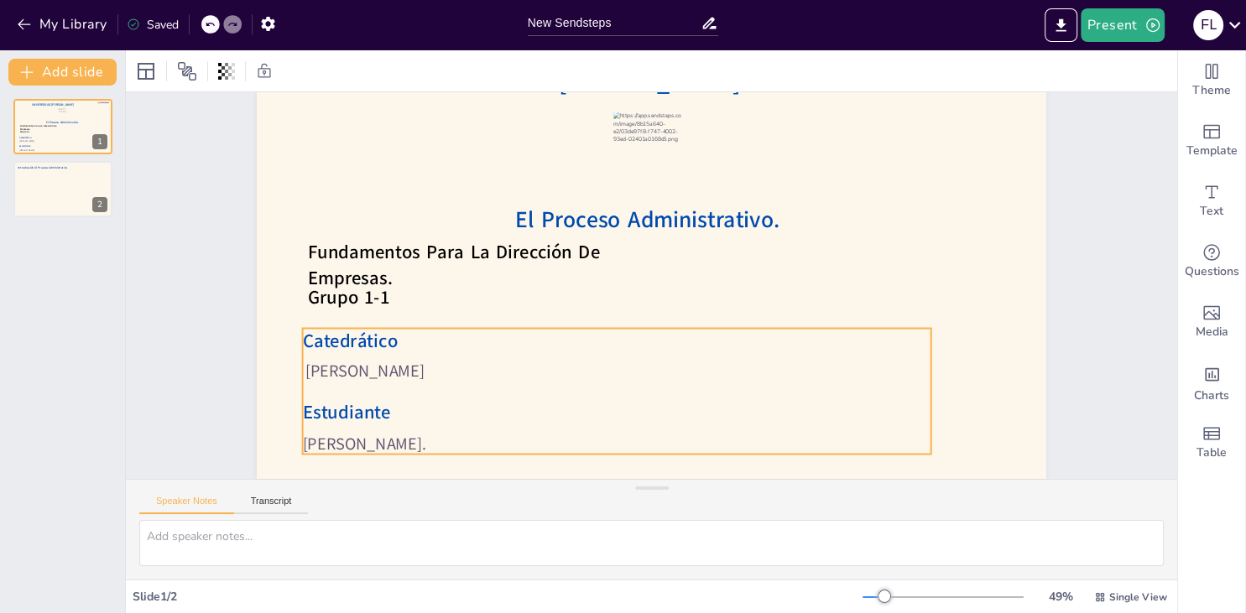
drag, startPoint x: 534, startPoint y: 366, endPoint x: 503, endPoint y: 367, distance: 31.9
click at [526, 367] on p "Víctor Manuel Cader Varela" at bounding box center [569, 243] width 86 height 625
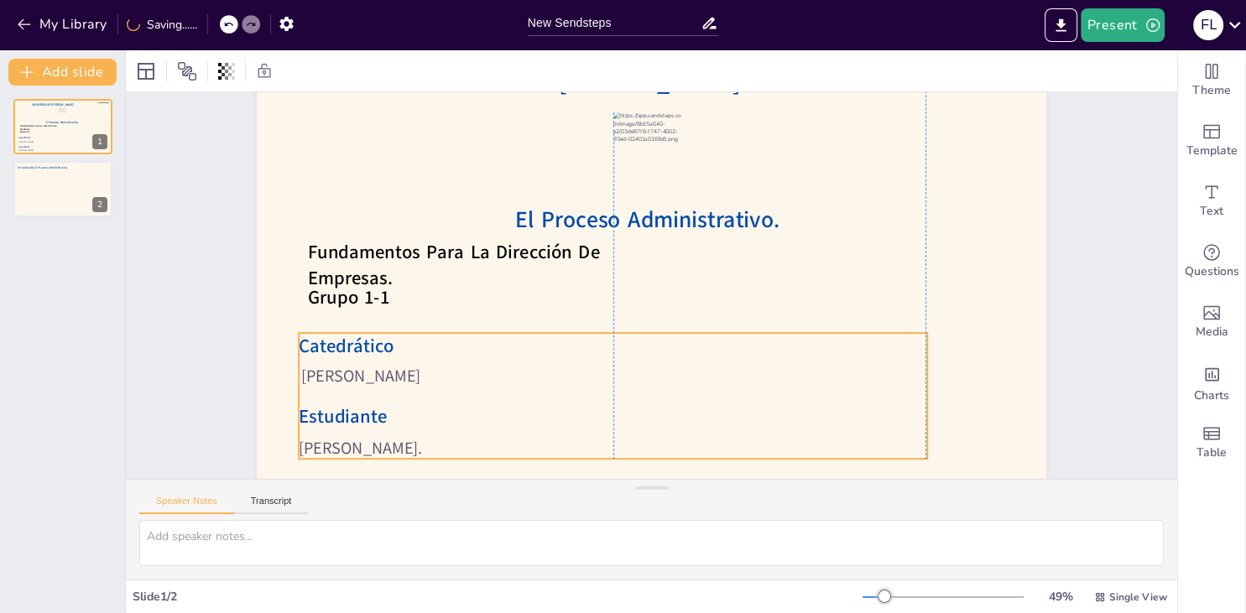
drag, startPoint x: 516, startPoint y: 347, endPoint x: 513, endPoint y: 367, distance: 20.3
click at [513, 367] on p "Víctor Manuel Cader Varela" at bounding box center [596, 366] width 617 height 152
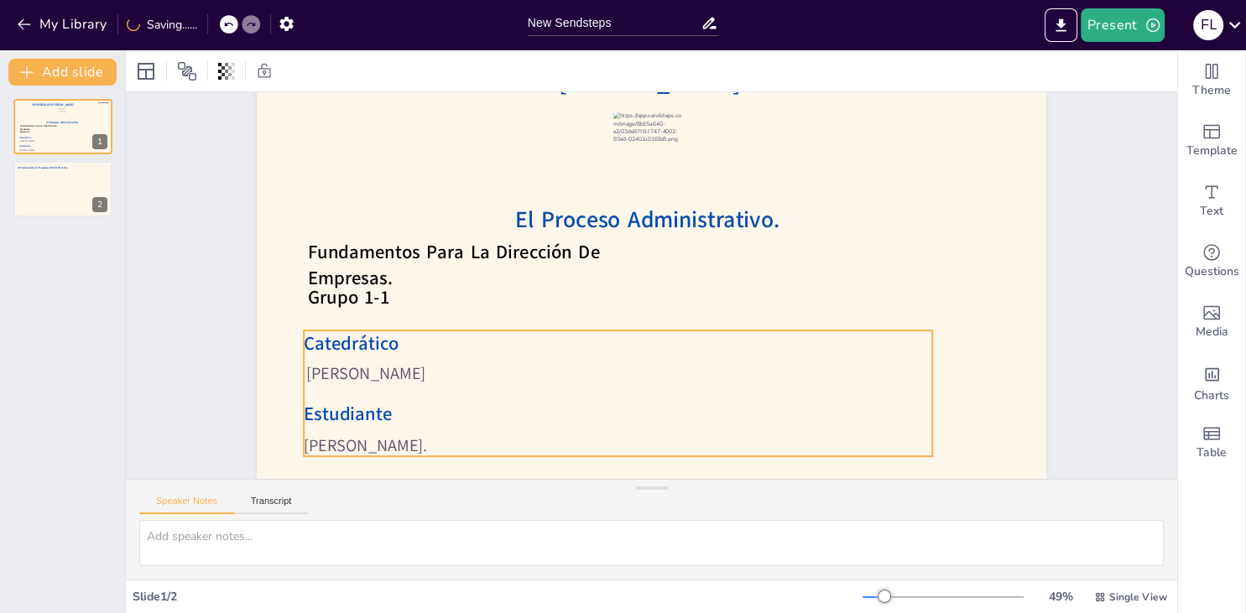
click at [607, 365] on p "Víctor Manuel Cader Varela" at bounding box center [745, 278] width 276 height 581
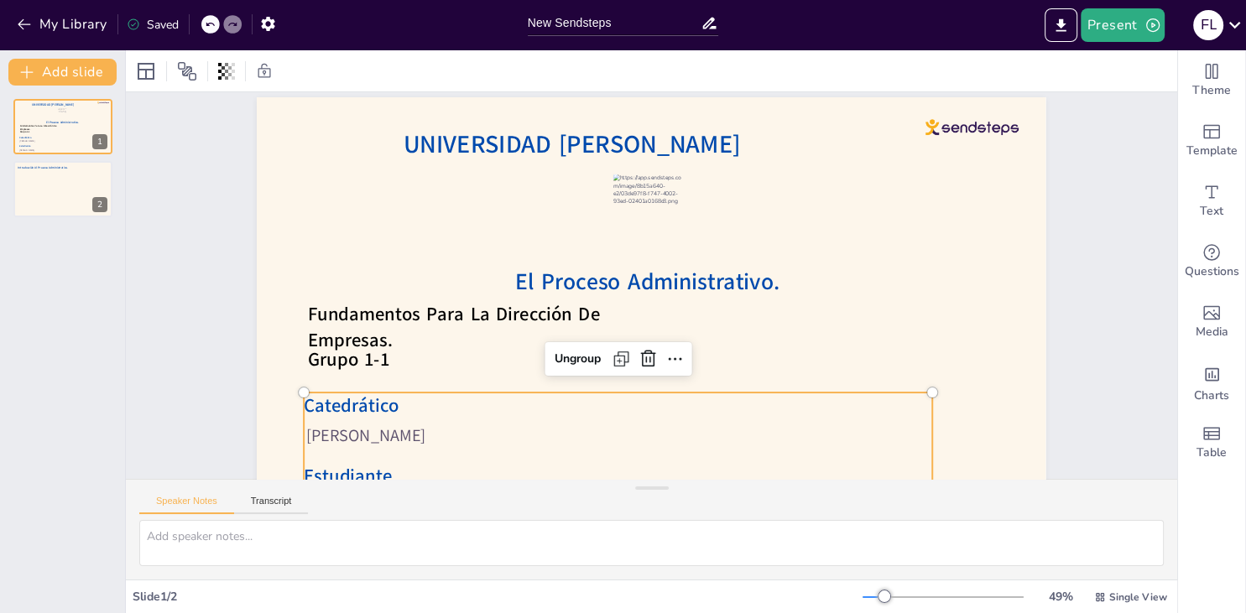
scroll to position [0, 0]
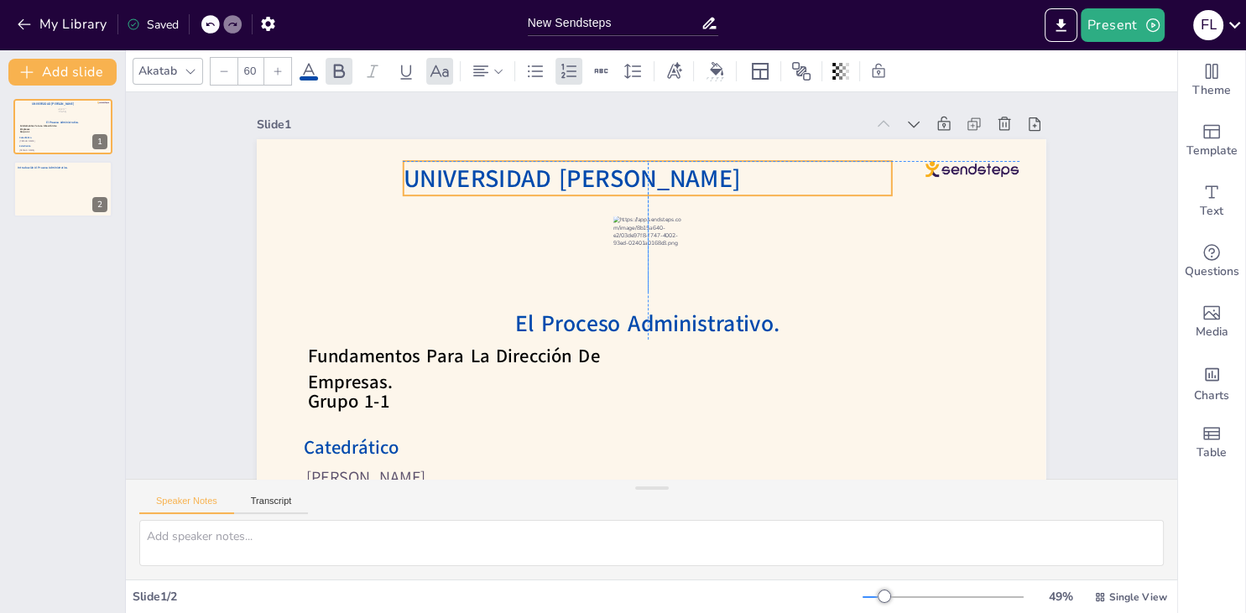
click at [561, 186] on span "UNIVERSIDAD [PERSON_NAME]" at bounding box center [551, 197] width 336 height 103
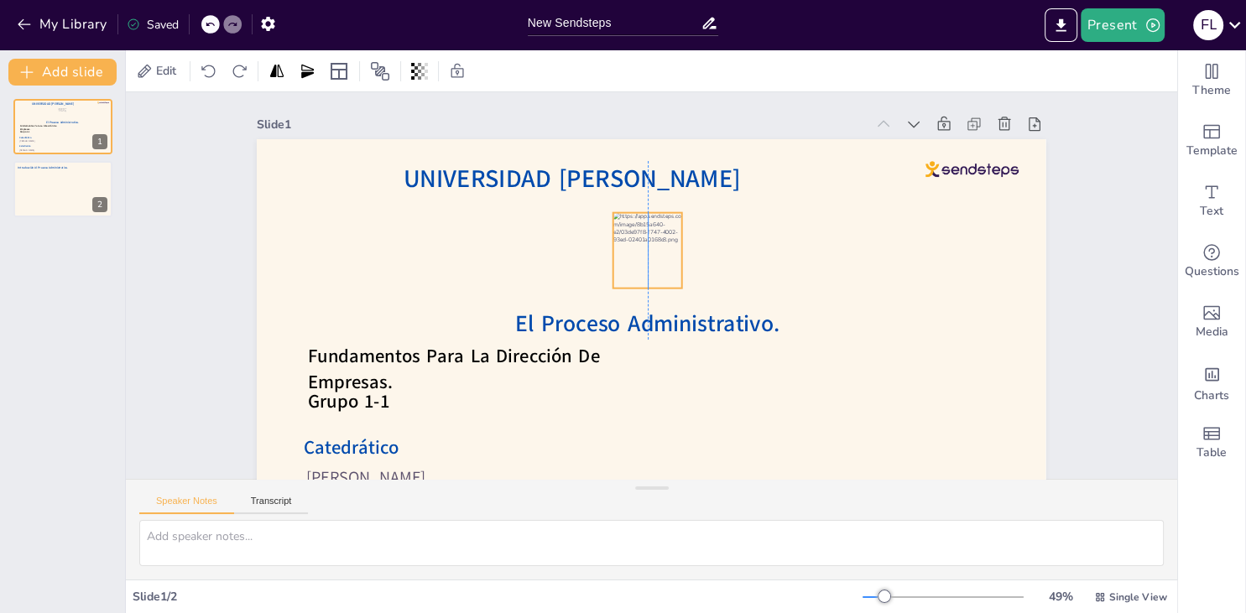
click at [626, 257] on div at bounding box center [665, 253] width 97 height 100
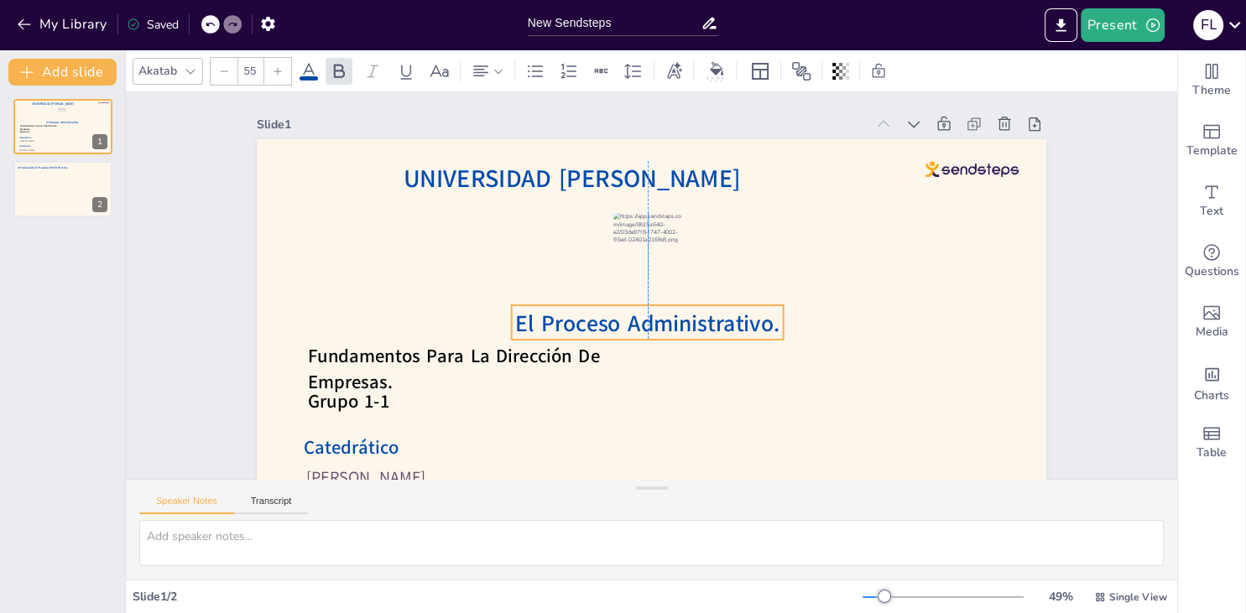
click at [675, 291] on span "El Proceso Administrativo." at bounding box center [663, 248] width 265 height 85
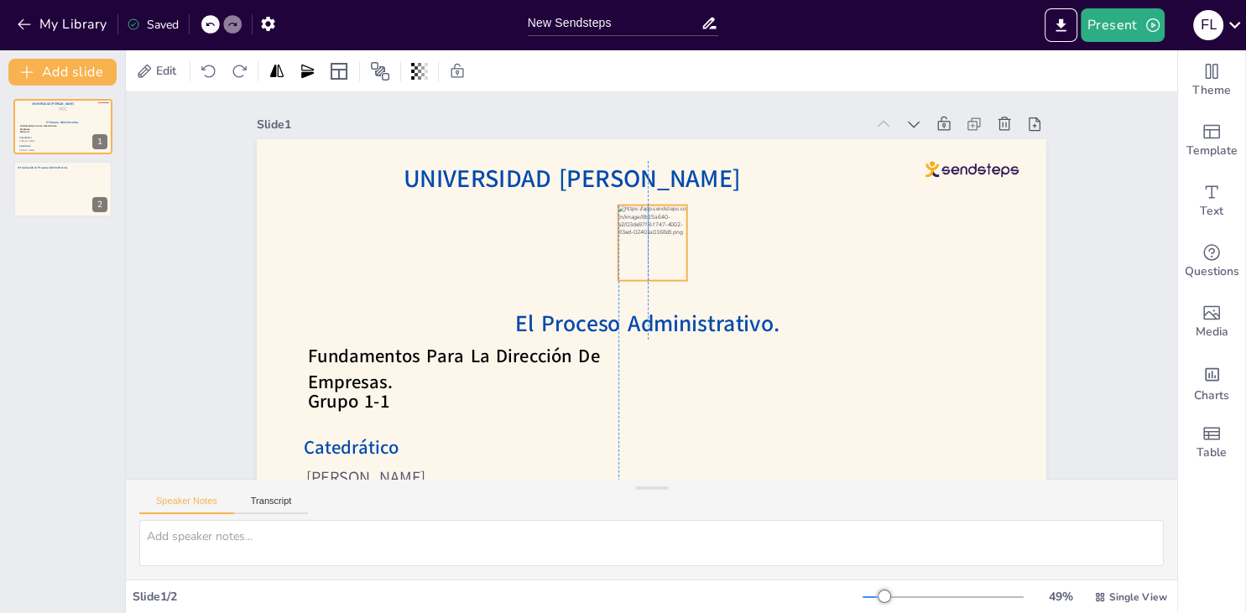
click at [667, 230] on div at bounding box center [630, 248] width 97 height 100
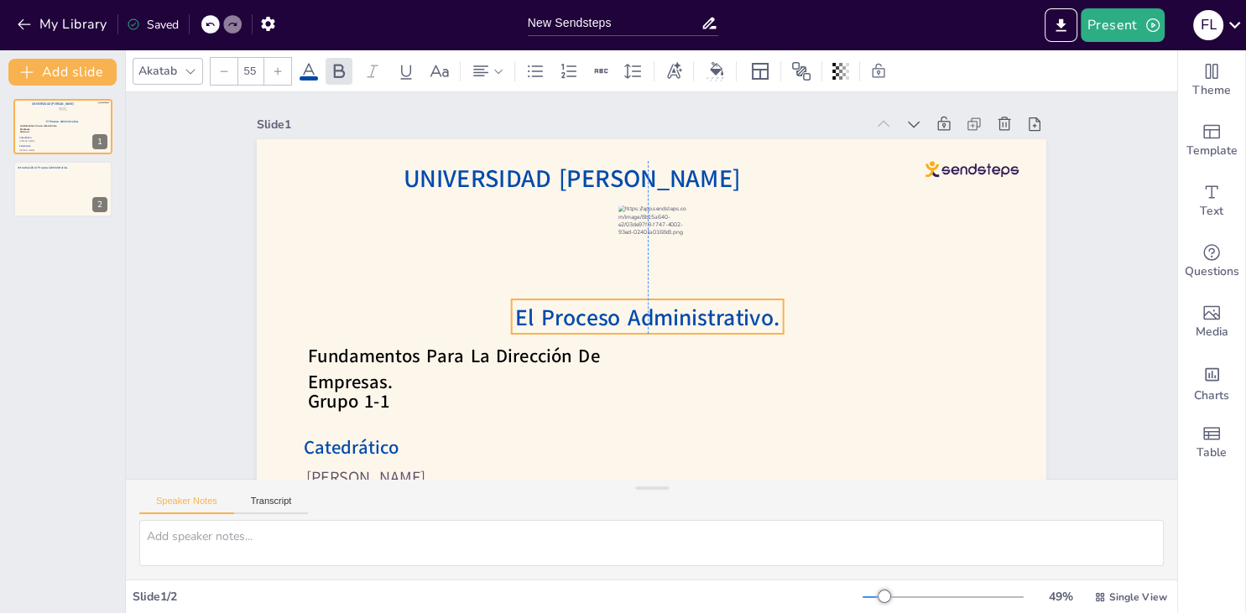
click at [690, 317] on span "El Proceso Administrativo." at bounding box center [667, 314] width 232 height 180
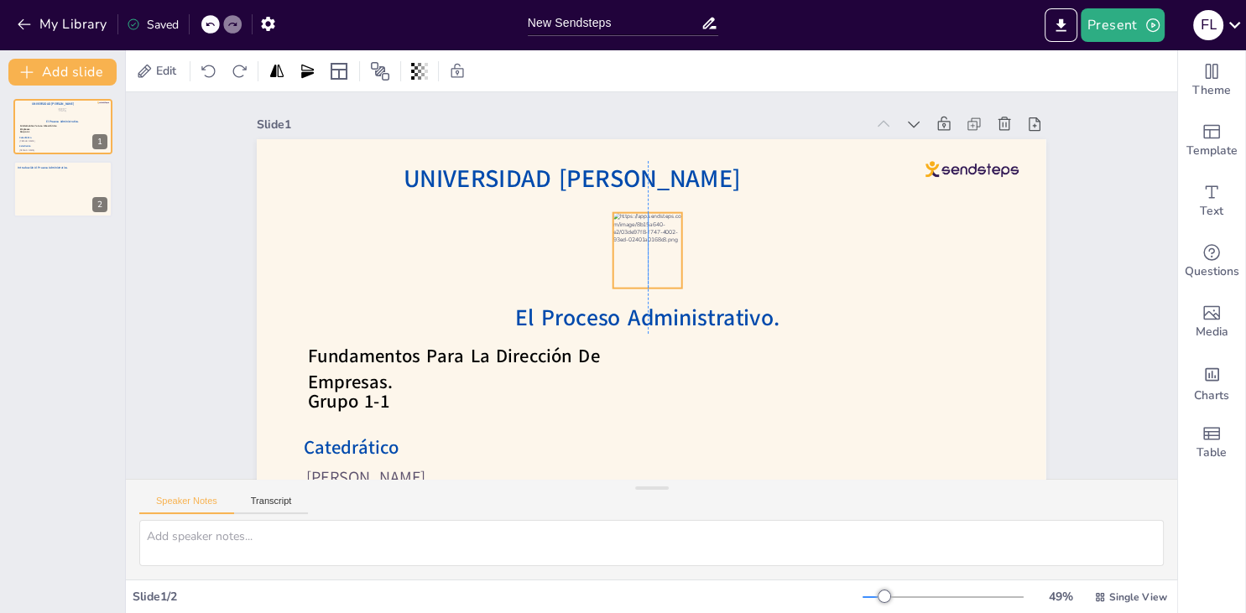
drag, startPoint x: 673, startPoint y: 235, endPoint x: 666, endPoint y: 242, distance: 10.1
click at [666, 242] on div at bounding box center [627, 260] width 100 height 102
click at [50, 180] on div at bounding box center [63, 189] width 101 height 57
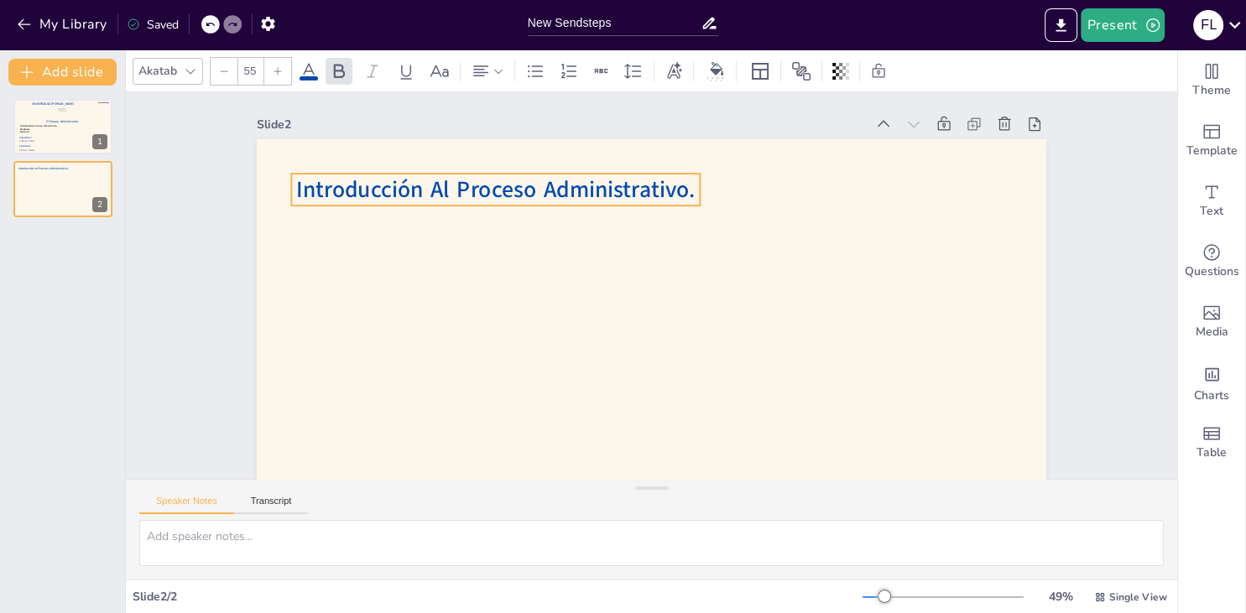
click at [644, 215] on span "Introducción Al Proceso Administrativo." at bounding box center [832, 310] width 377 height 191
click at [106, 81] on button "Add slide" at bounding box center [62, 72] width 108 height 27
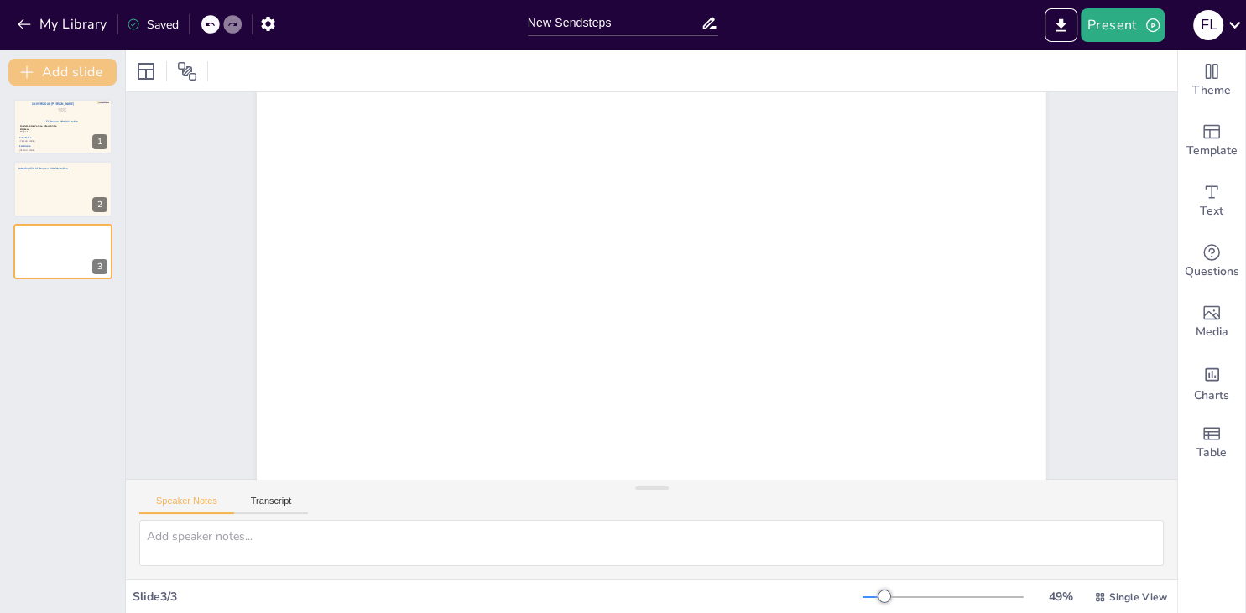
click at [105, 80] on button "Add slide" at bounding box center [62, 72] width 108 height 27
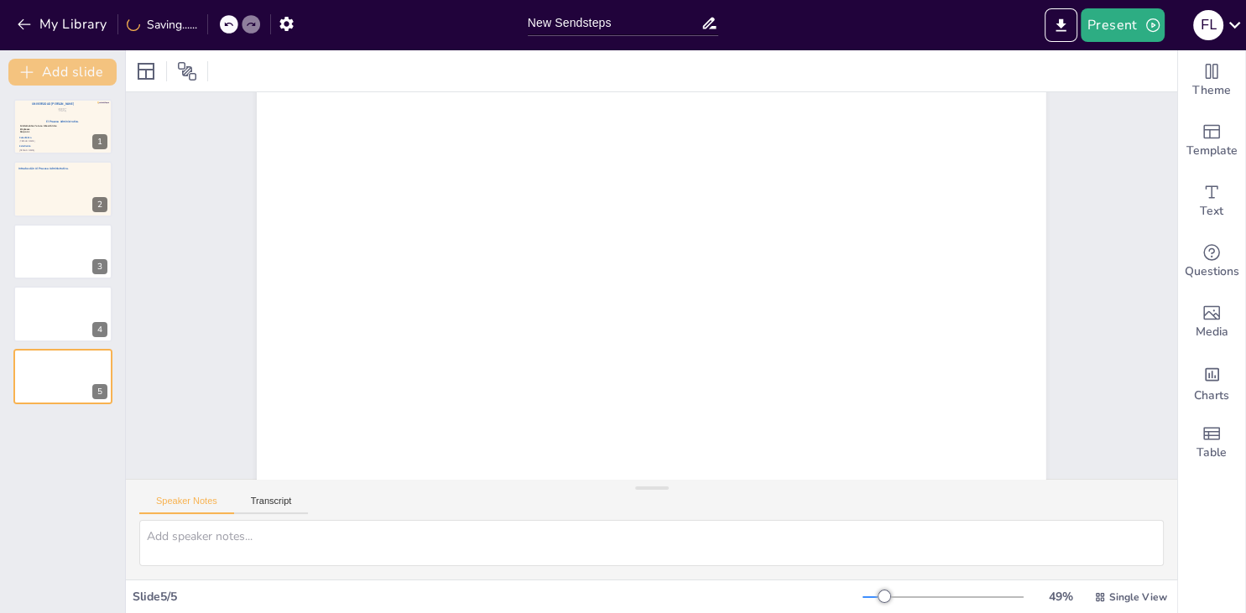
click at [105, 80] on button "Add slide" at bounding box center [62, 72] width 108 height 27
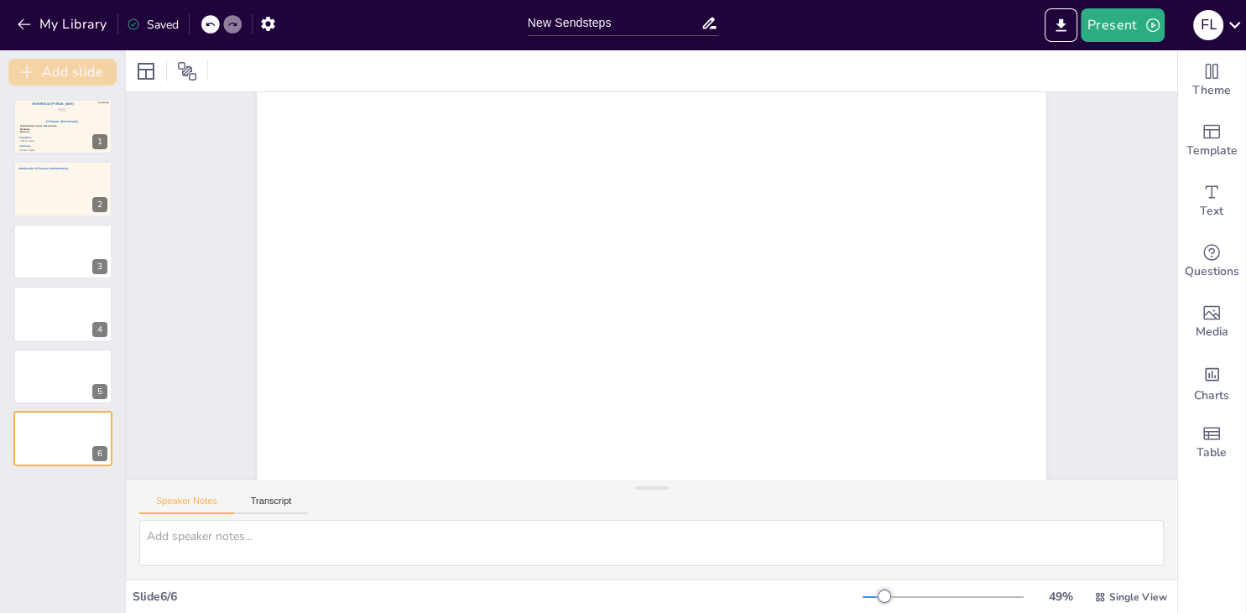
click at [105, 80] on button "Add slide" at bounding box center [62, 72] width 108 height 27
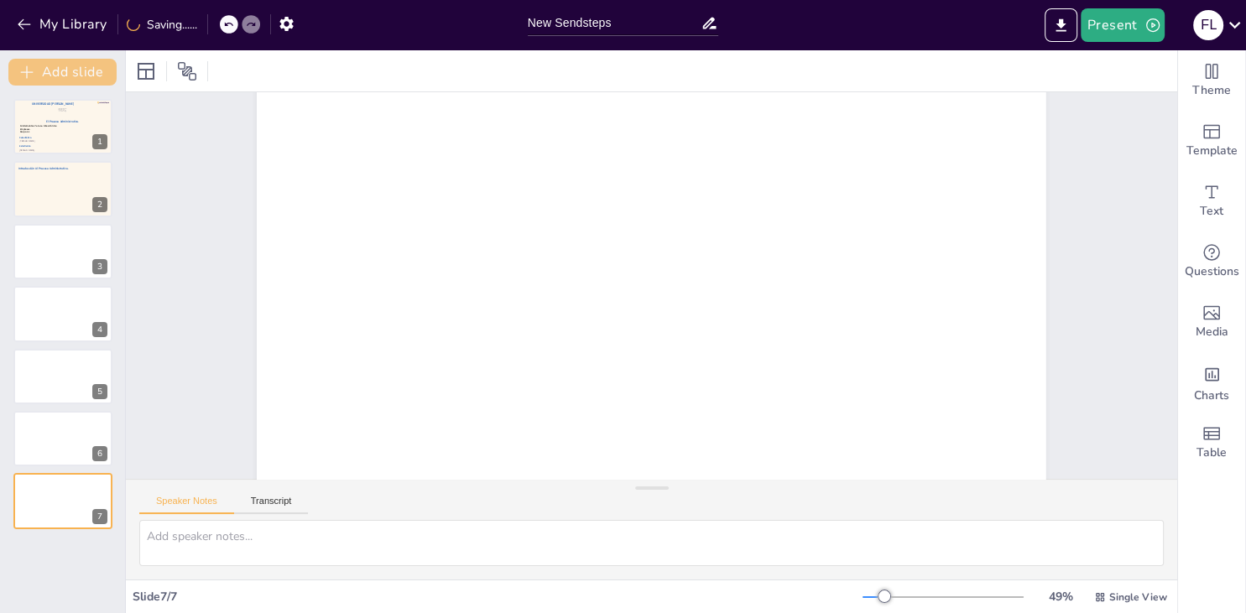
click at [105, 80] on button "Add slide" at bounding box center [62, 72] width 108 height 27
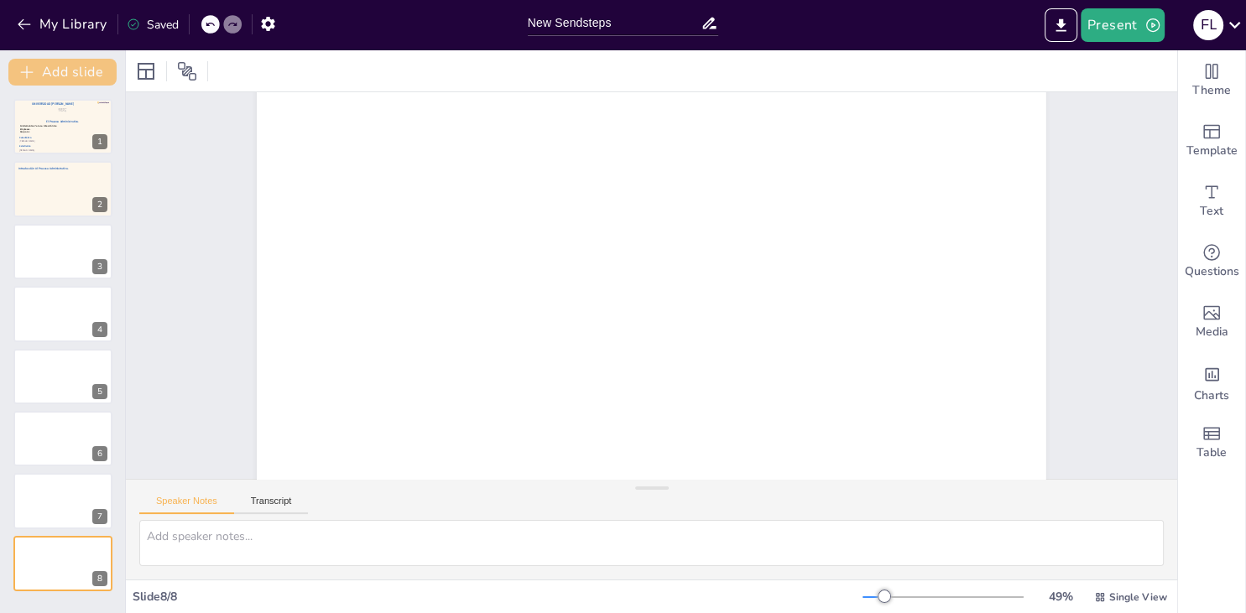
click at [105, 80] on button "Add slide" at bounding box center [62, 72] width 108 height 27
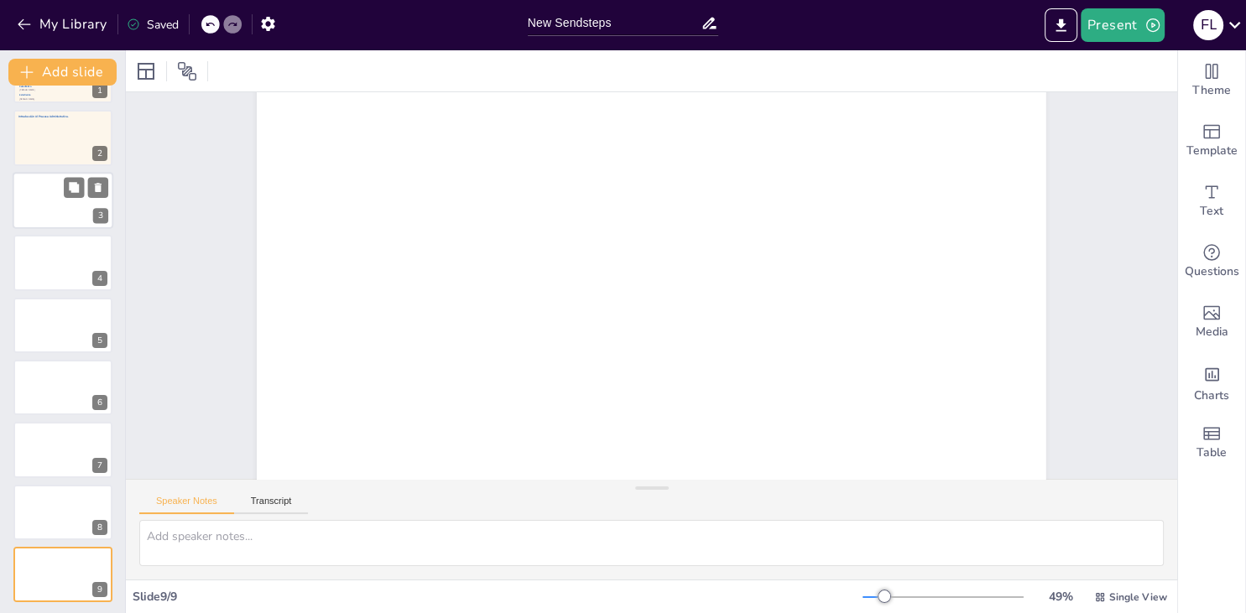
scroll to position [54, 0]
click at [86, 81] on button "Add slide" at bounding box center [62, 72] width 108 height 27
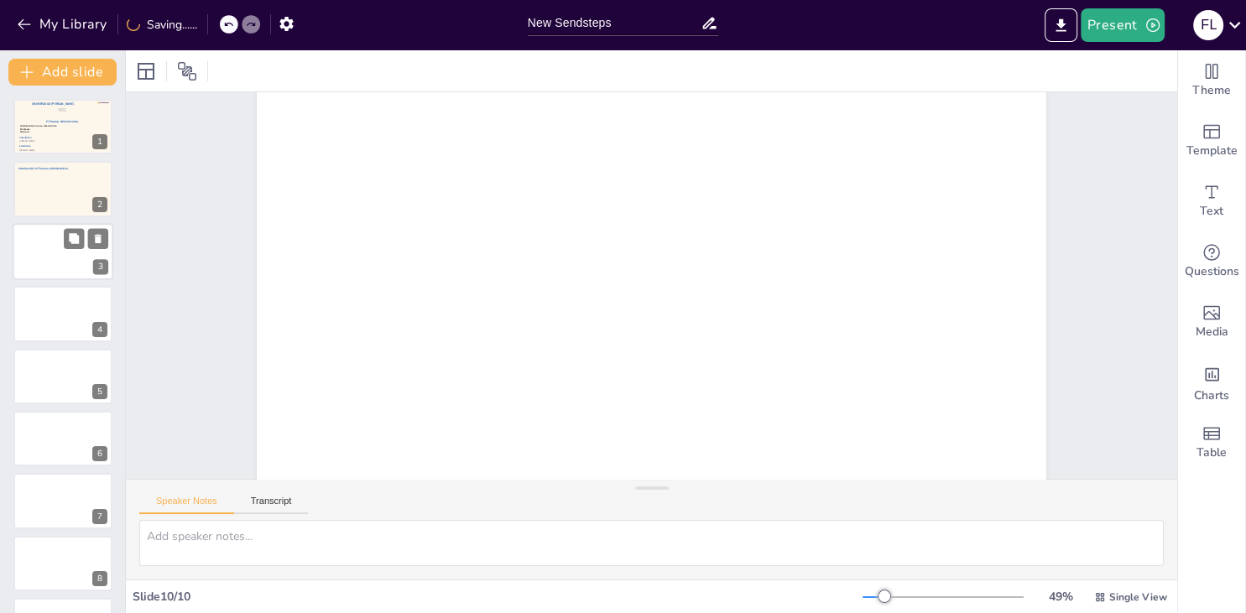
click at [61, 252] on div at bounding box center [63, 251] width 101 height 57
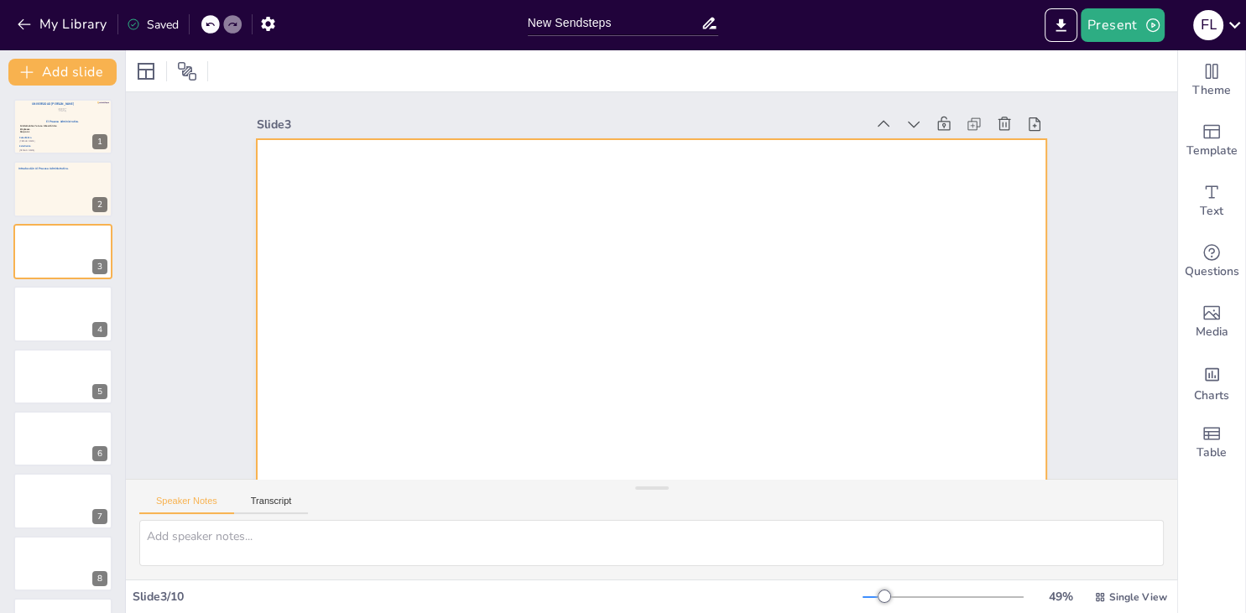
click at [300, 243] on div at bounding box center [701, 342] width 883 height 858
click at [153, 74] on div at bounding box center [146, 71] width 20 height 20
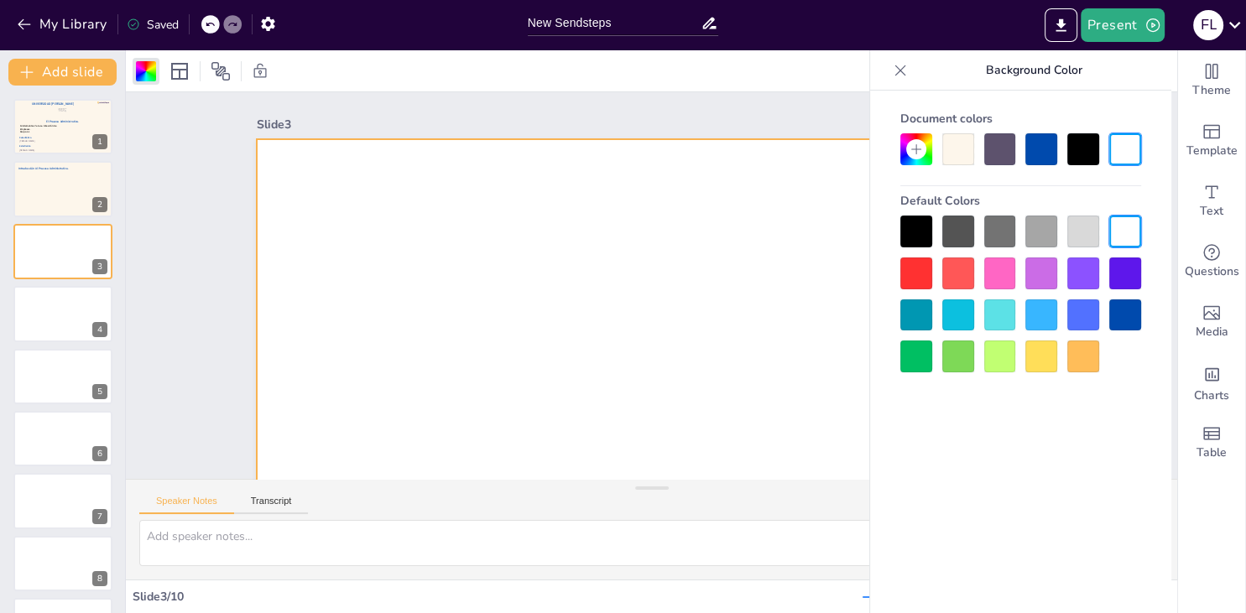
click at [966, 159] on div at bounding box center [958, 149] width 32 height 32
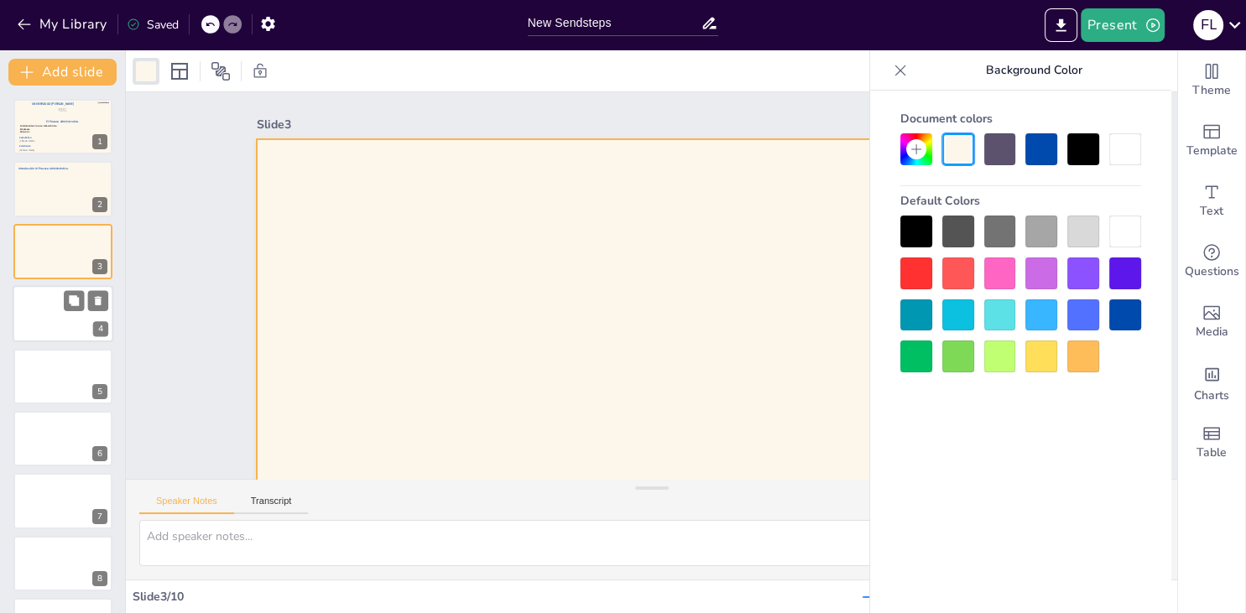
click at [46, 306] on div at bounding box center [63, 313] width 101 height 57
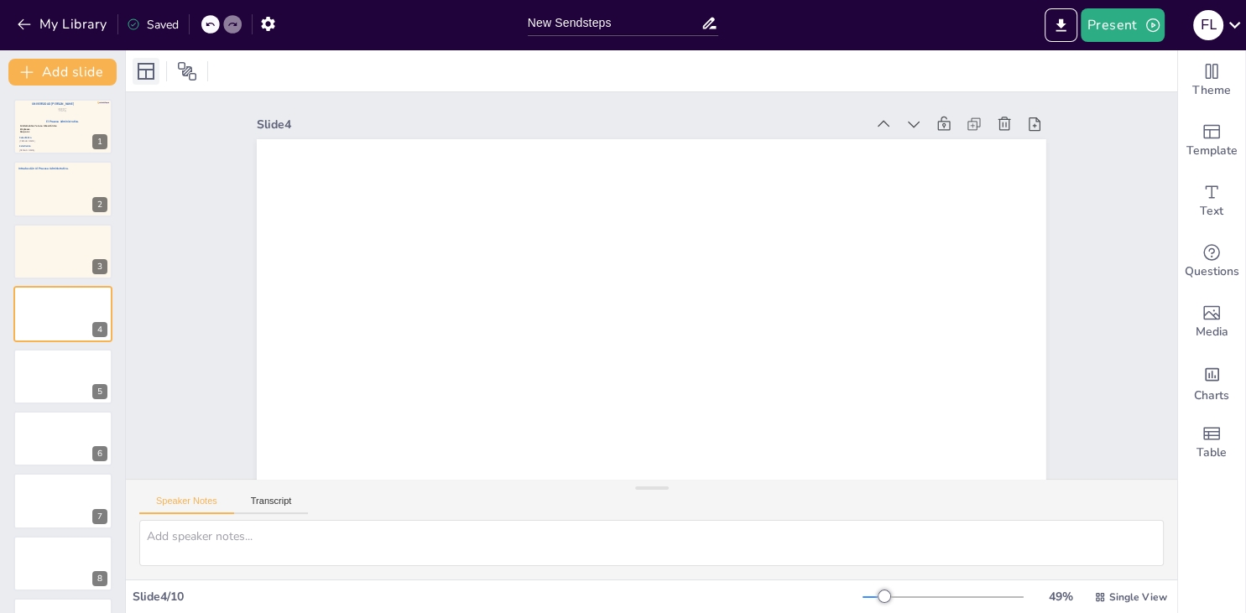
click at [154, 75] on icon at bounding box center [146, 71] width 20 height 20
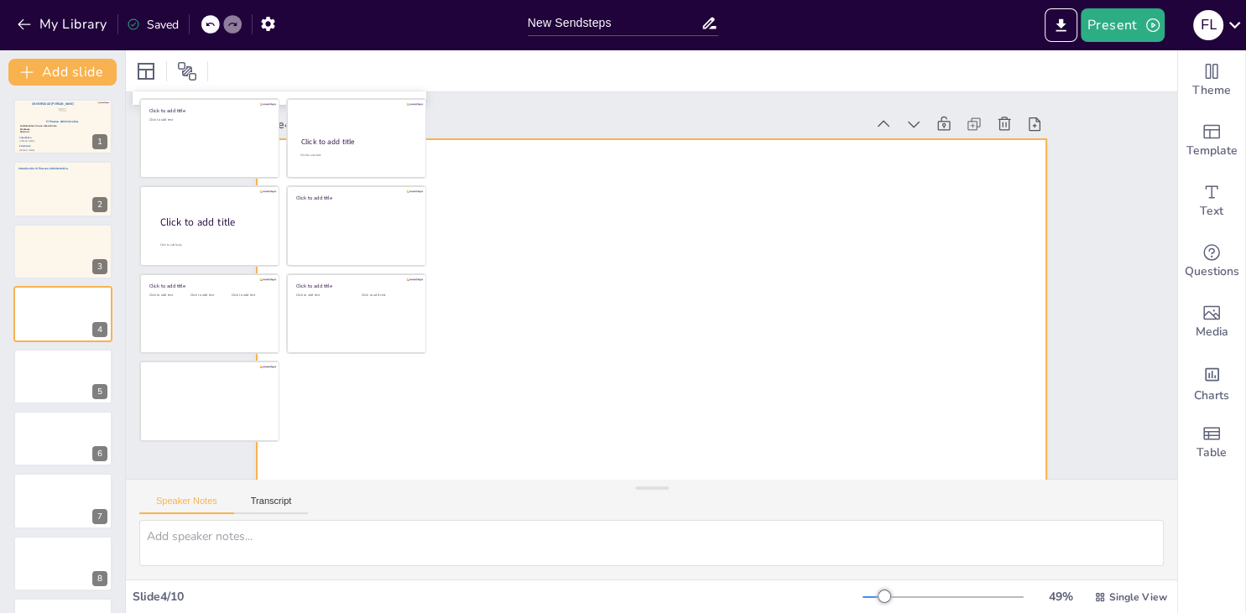
click at [541, 224] on div "Slide 1 El Proceso Administrativo. Fátima Lourdes Vásquez Henríquez. Víctor Man…" at bounding box center [701, 270] width 793 height 1152
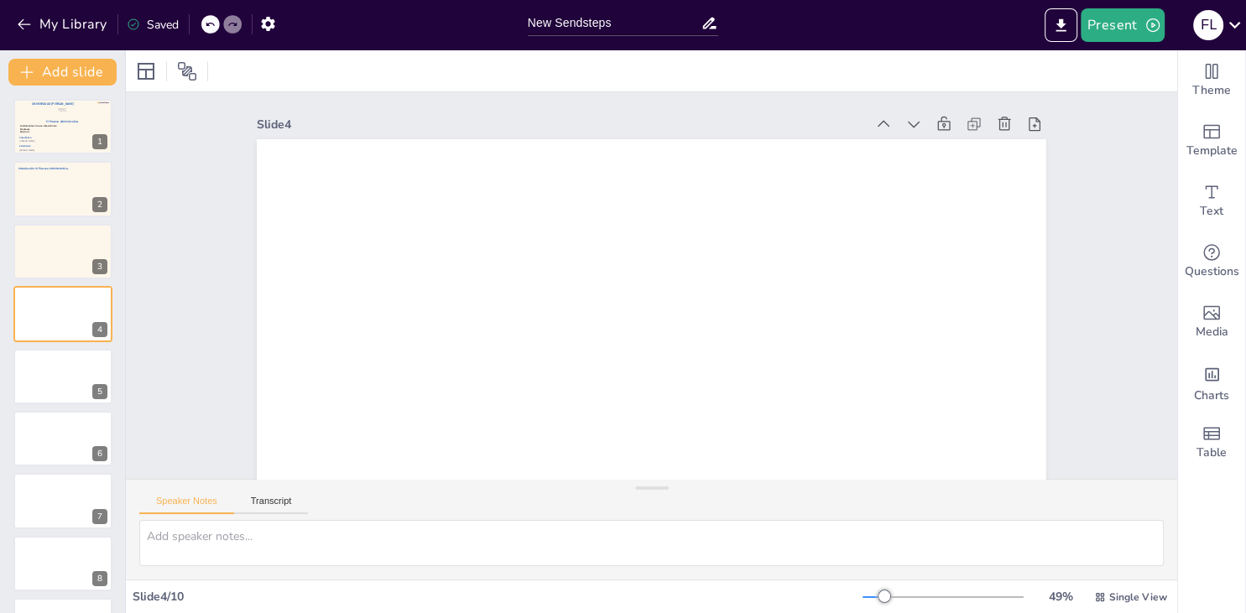
click at [352, 200] on div "Slide 1 El Proceso Administrativo. Fátima Lourdes Vásquez Henríquez. Víctor Man…" at bounding box center [678, 330] width 1156 height 951
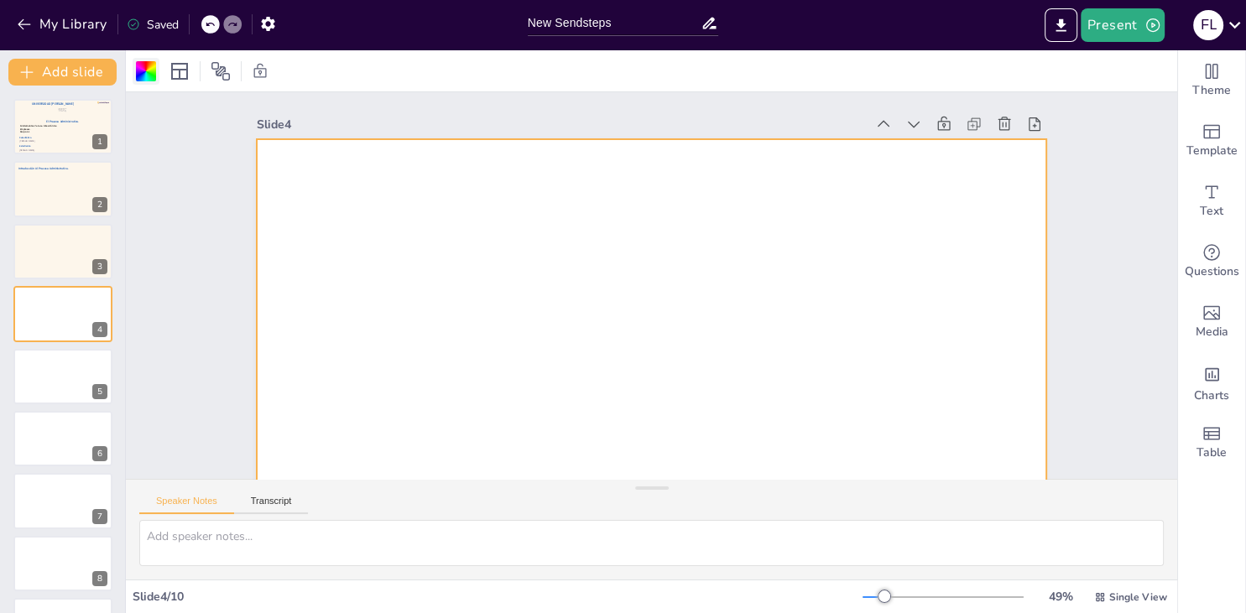
click at [146, 73] on div at bounding box center [146, 71] width 20 height 20
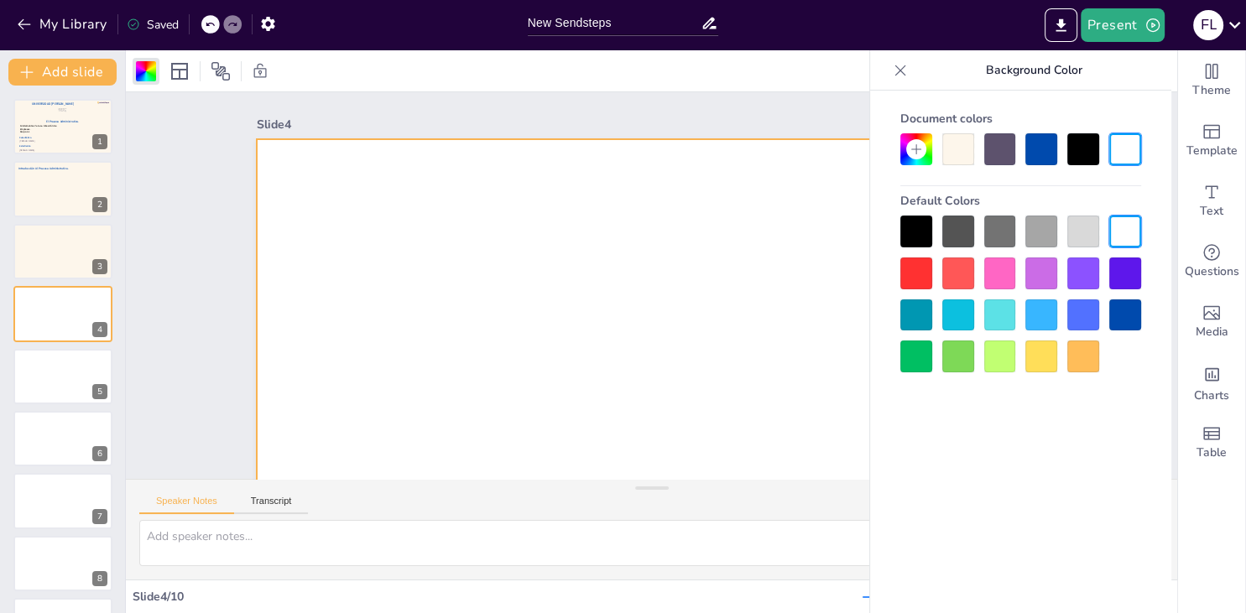
drag, startPoint x: 957, startPoint y: 155, endPoint x: 939, endPoint y: 164, distance: 20.6
click at [957, 154] on div at bounding box center [958, 149] width 32 height 32
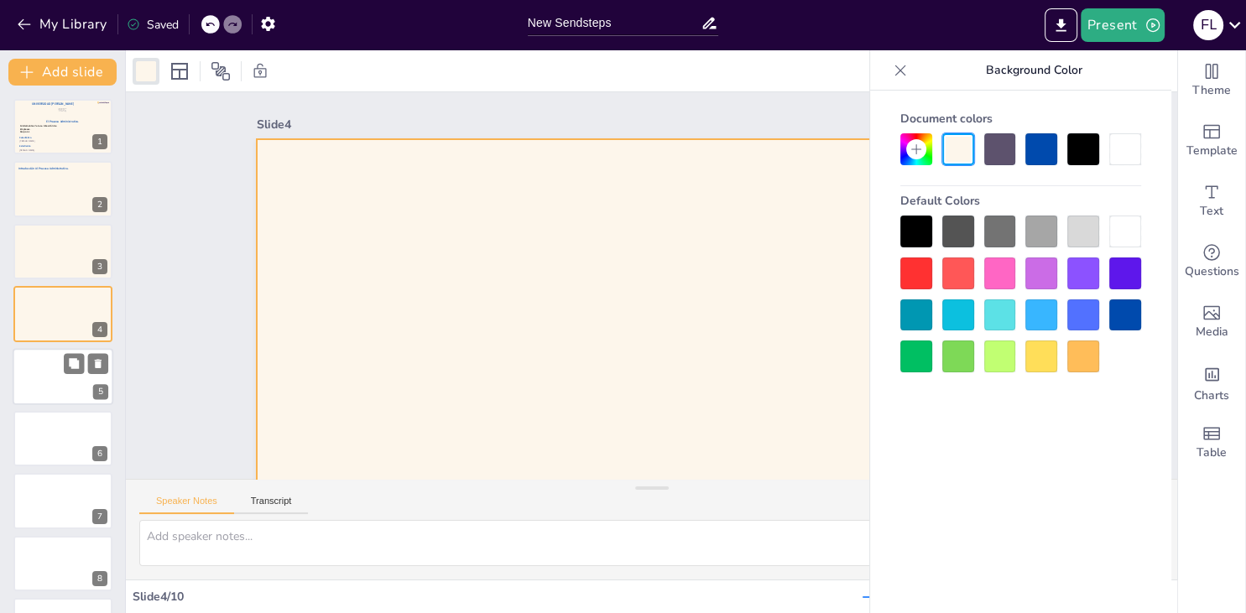
click at [51, 378] on div at bounding box center [63, 376] width 101 height 57
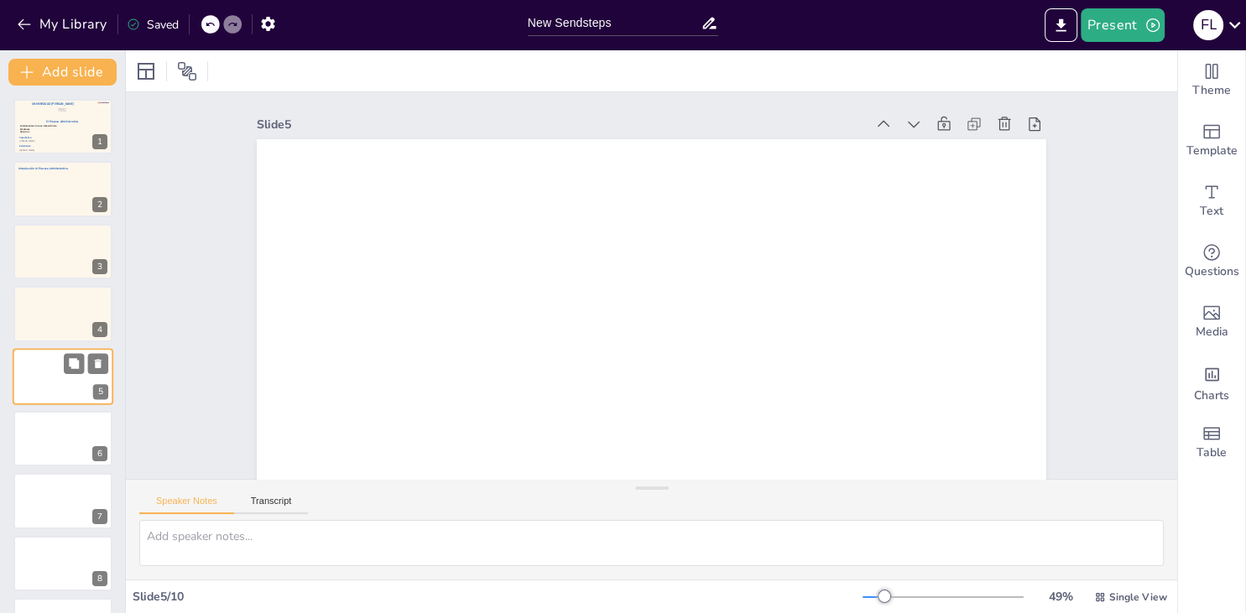
scroll to position [27, 0]
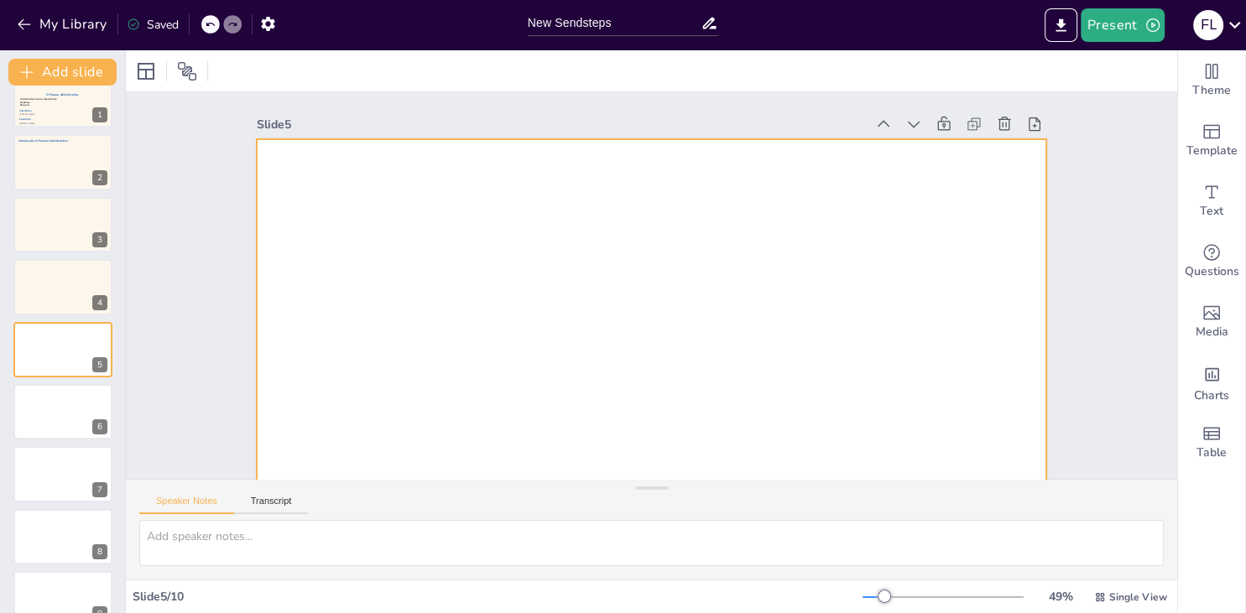
click at [384, 367] on div at bounding box center [689, 220] width 905 height 779
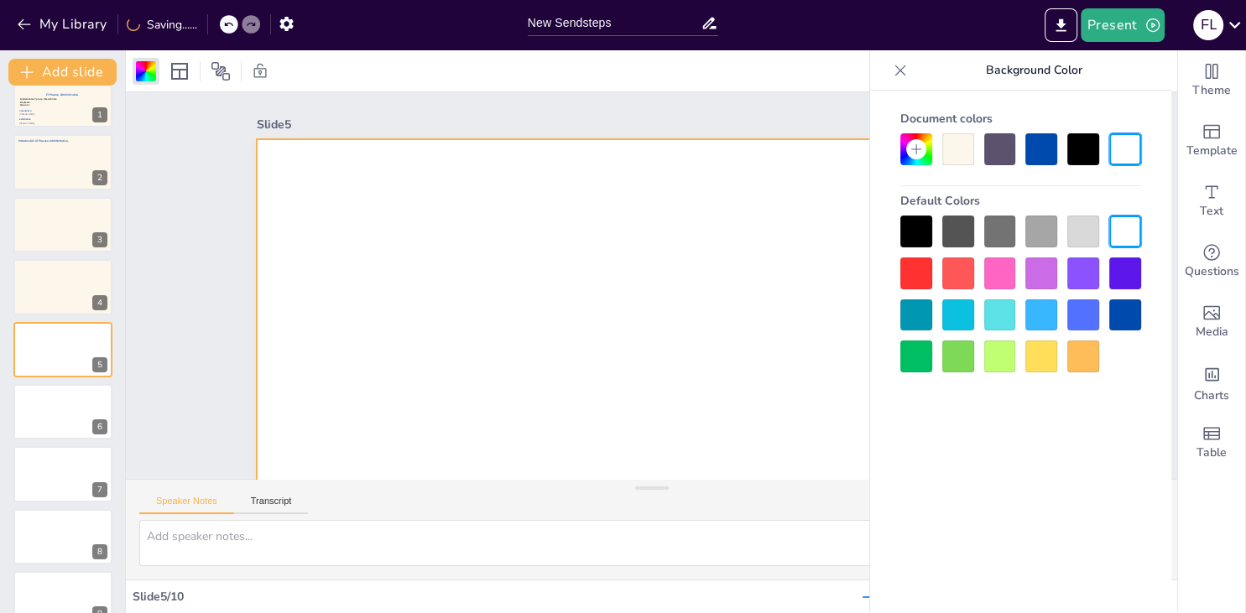
click at [948, 149] on div at bounding box center [958, 149] width 32 height 32
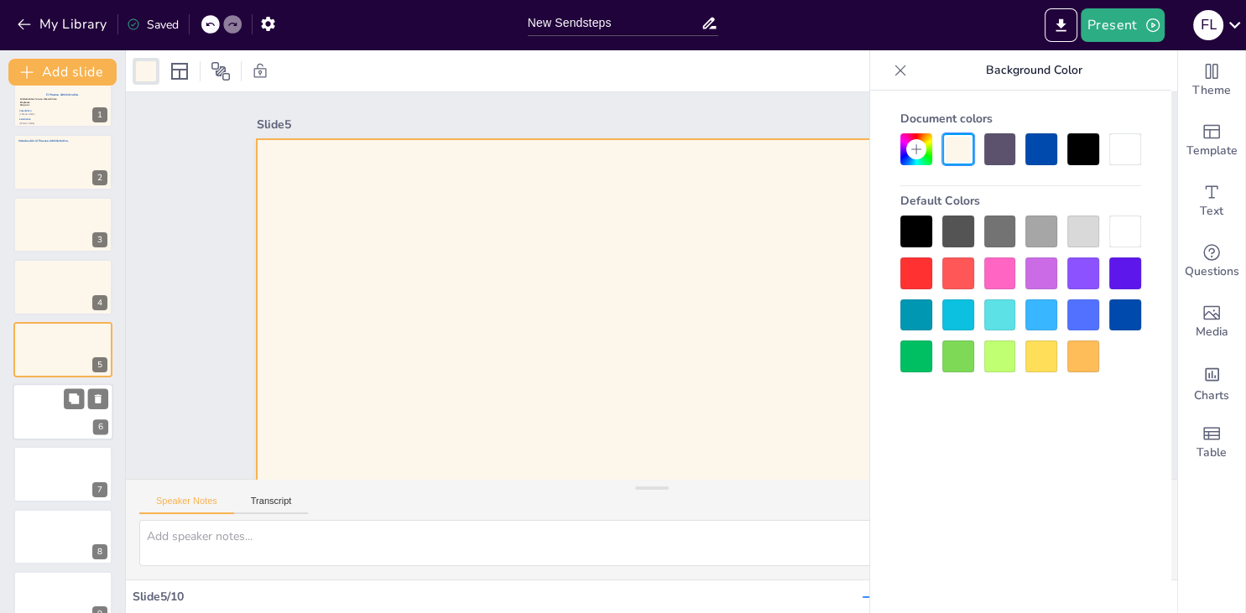
click at [27, 408] on div at bounding box center [63, 411] width 101 height 57
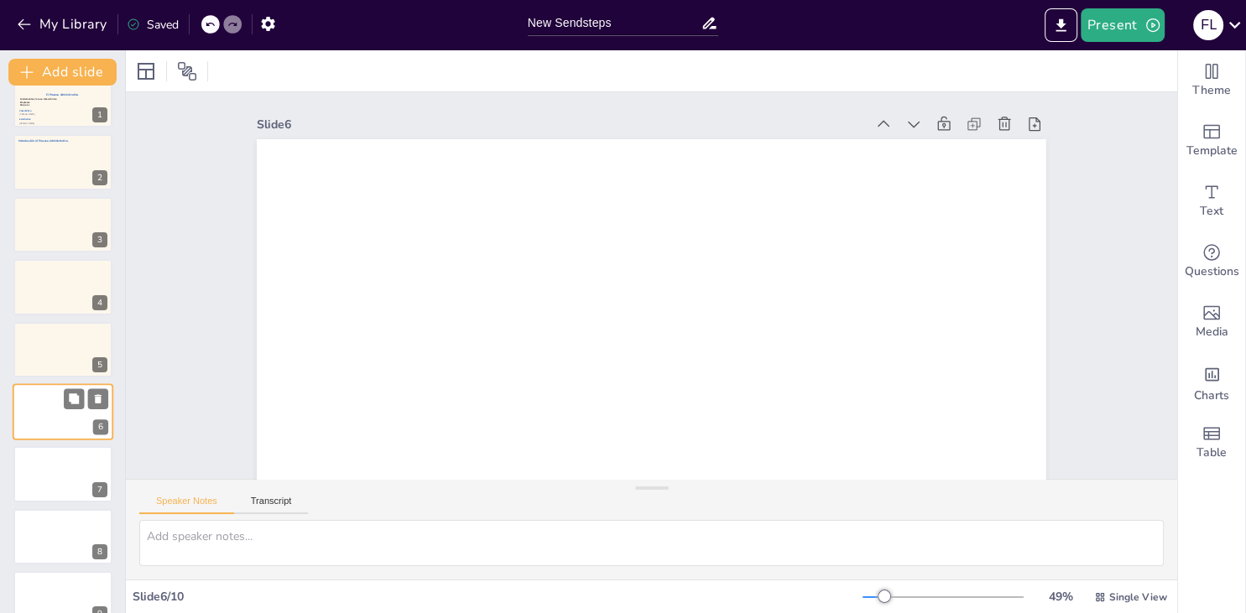
scroll to position [89, 0]
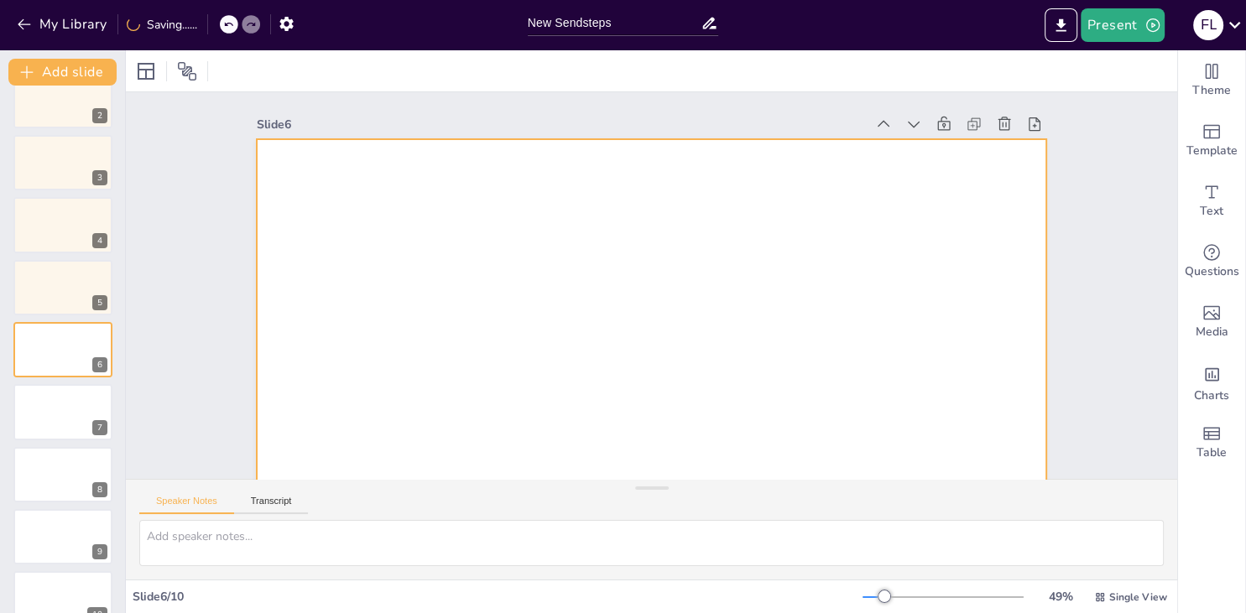
click at [729, 300] on div at bounding box center [726, 277] width 524 height 831
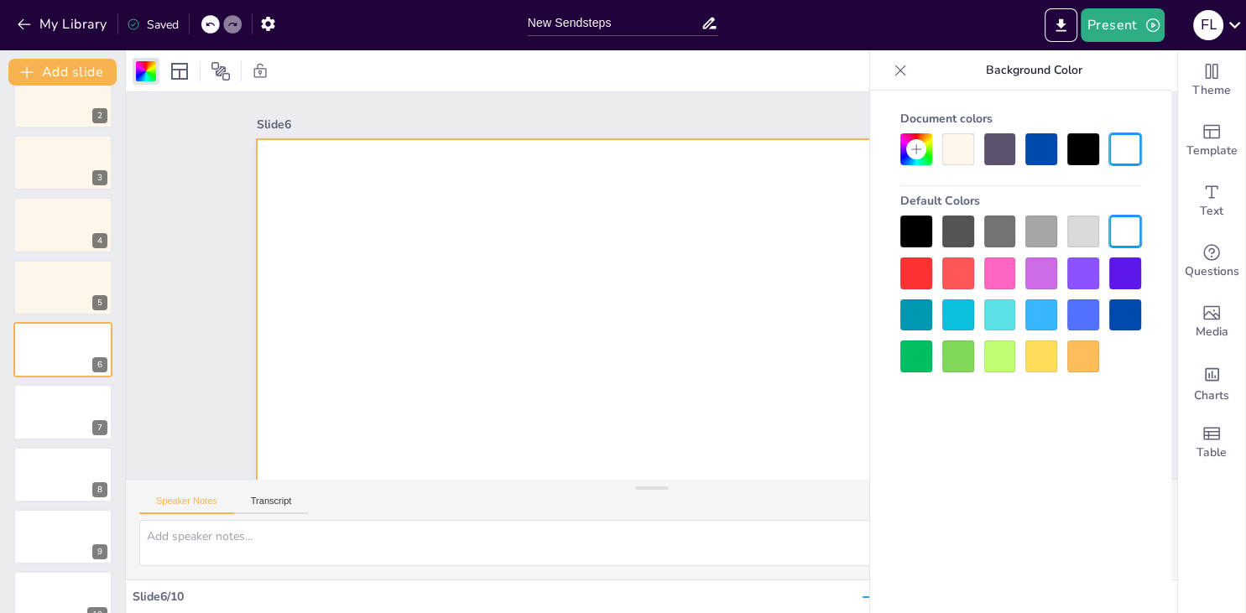
click at [954, 159] on div at bounding box center [958, 149] width 32 height 32
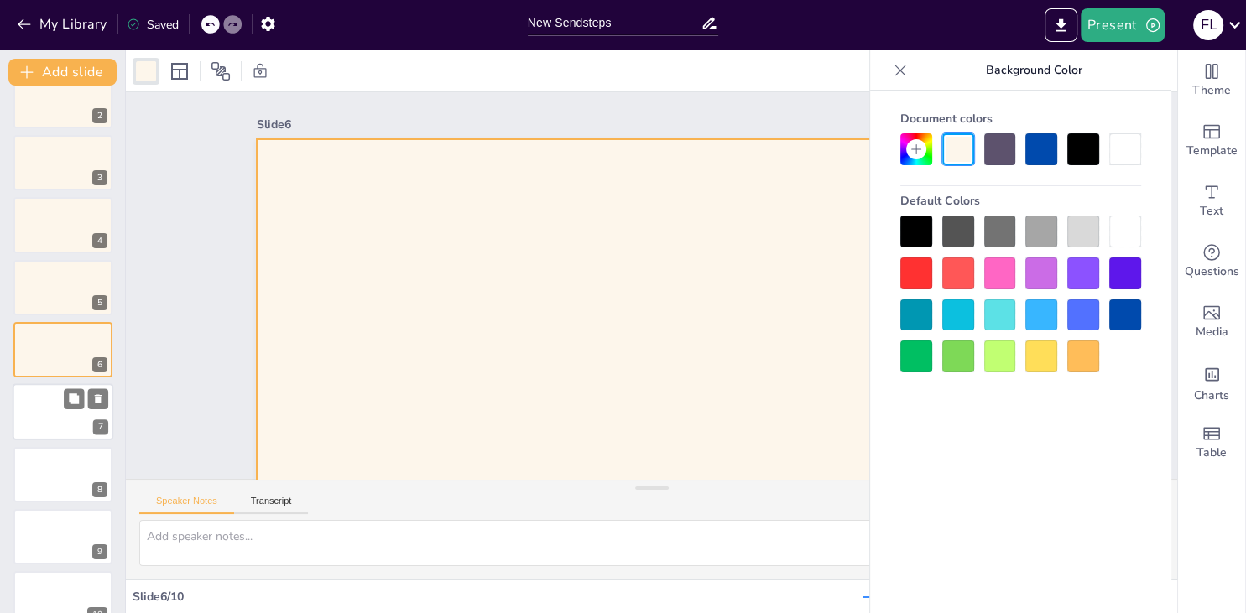
click at [75, 430] on div at bounding box center [63, 412] width 101 height 57
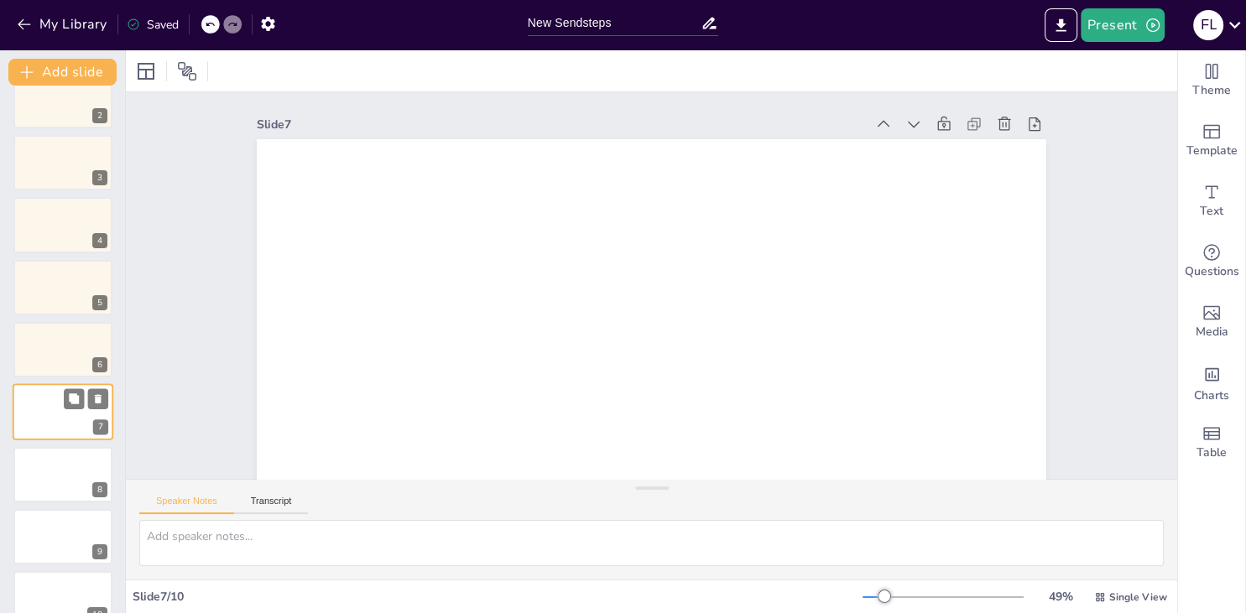
scroll to position [116, 0]
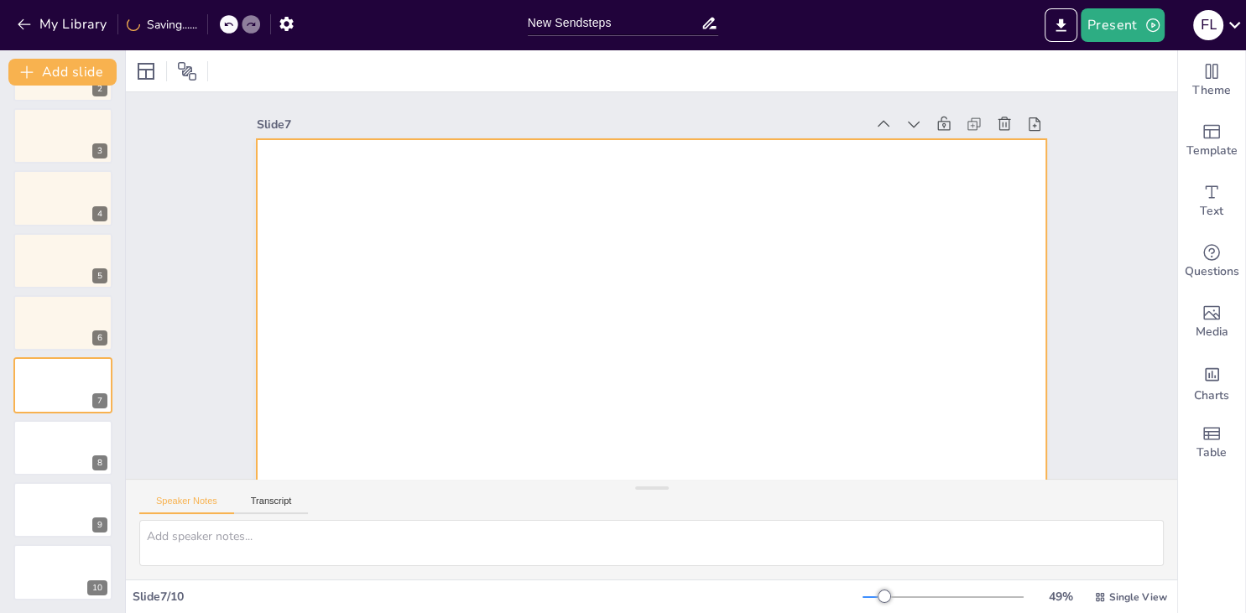
click at [524, 323] on div at bounding box center [725, 301] width 598 height 864
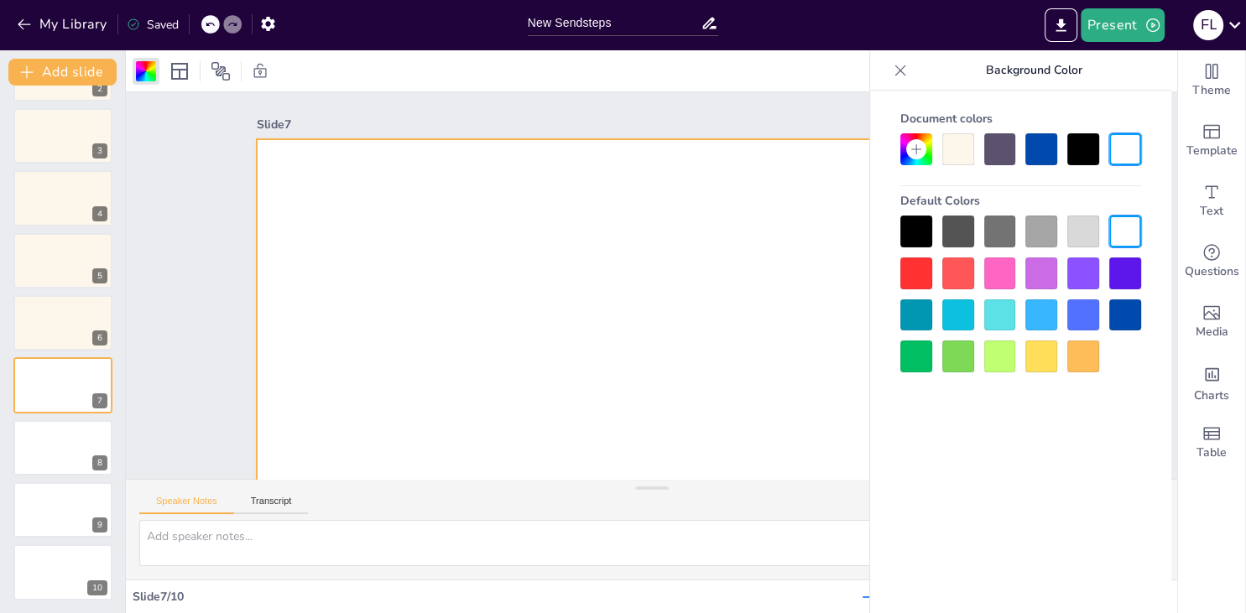
click at [941, 159] on div at bounding box center [1020, 149] width 241 height 32
click at [947, 156] on div at bounding box center [958, 149] width 32 height 32
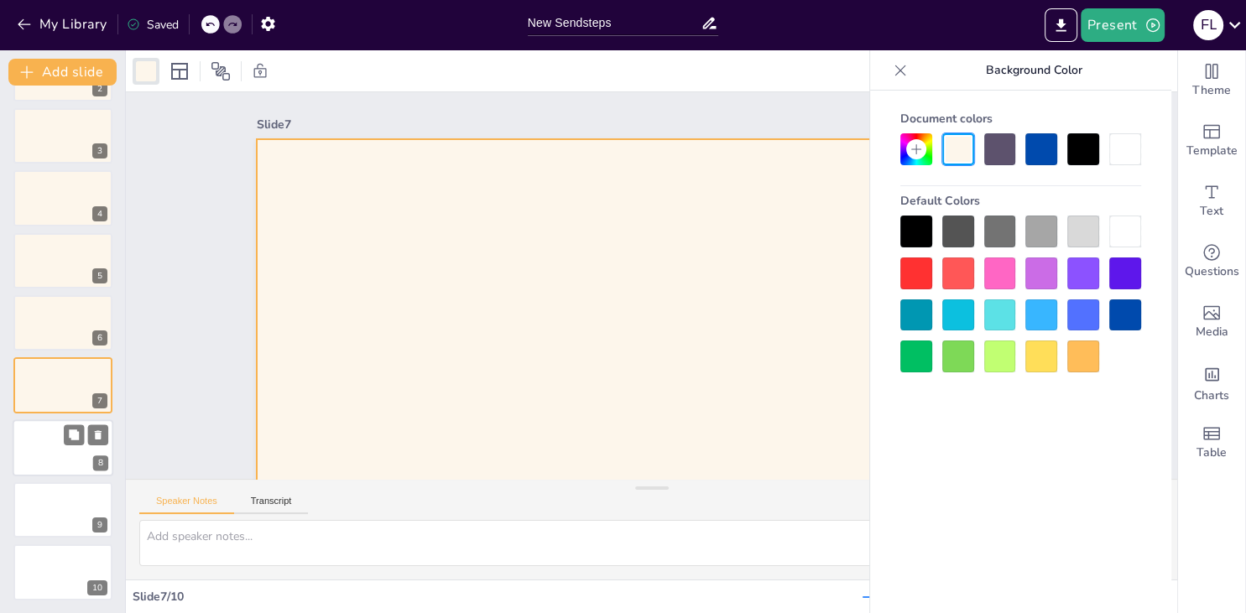
click at [34, 471] on div at bounding box center [63, 447] width 101 height 57
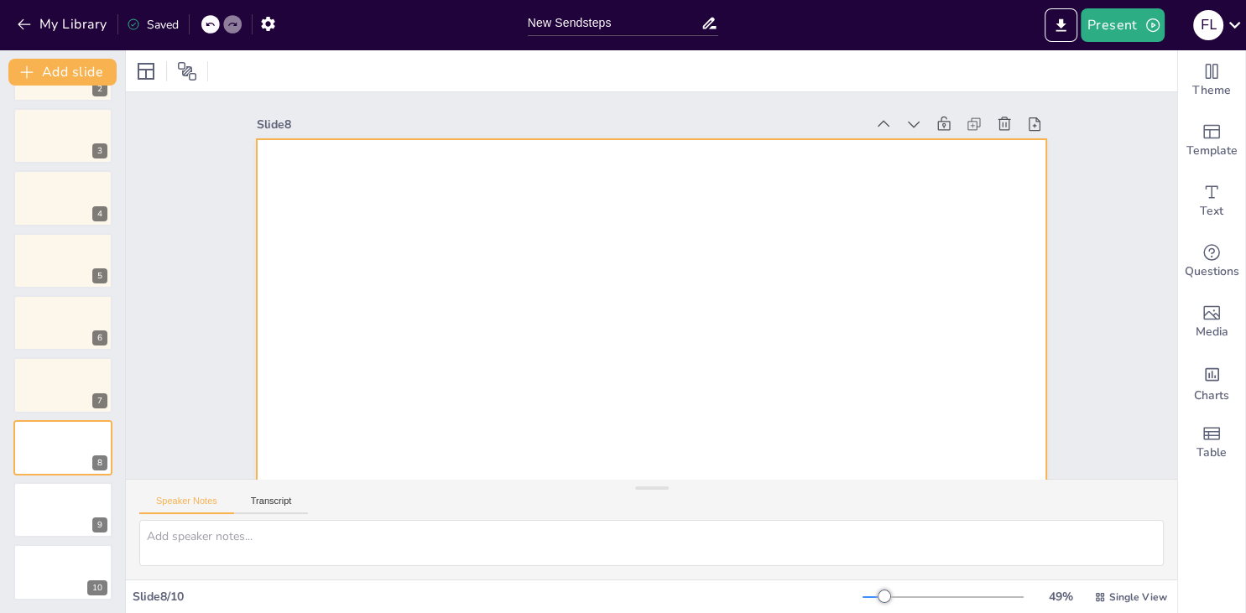
click at [760, 212] on div at bounding box center [613, 220] width 905 height 779
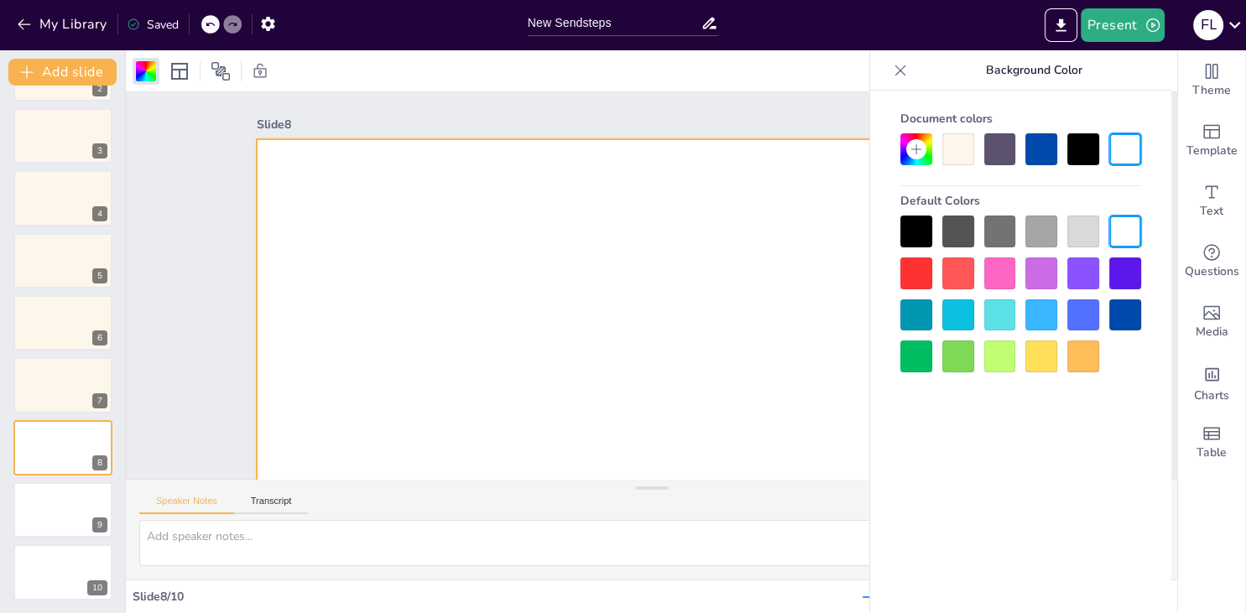
click at [964, 155] on div at bounding box center [958, 149] width 32 height 32
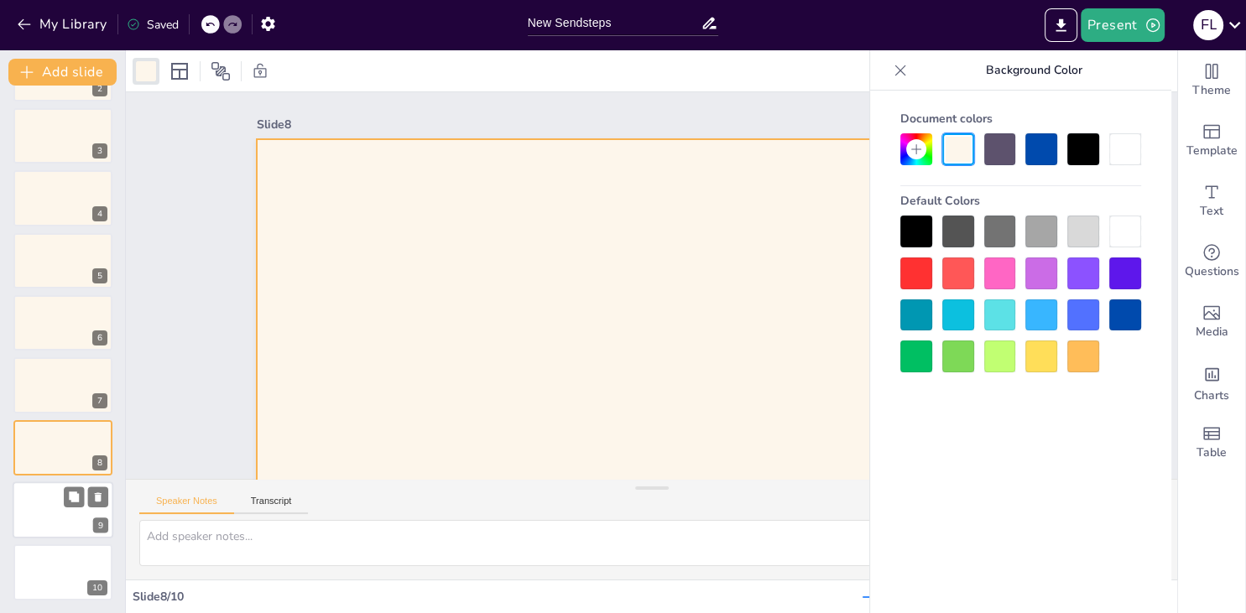
click at [50, 534] on div at bounding box center [63, 510] width 101 height 57
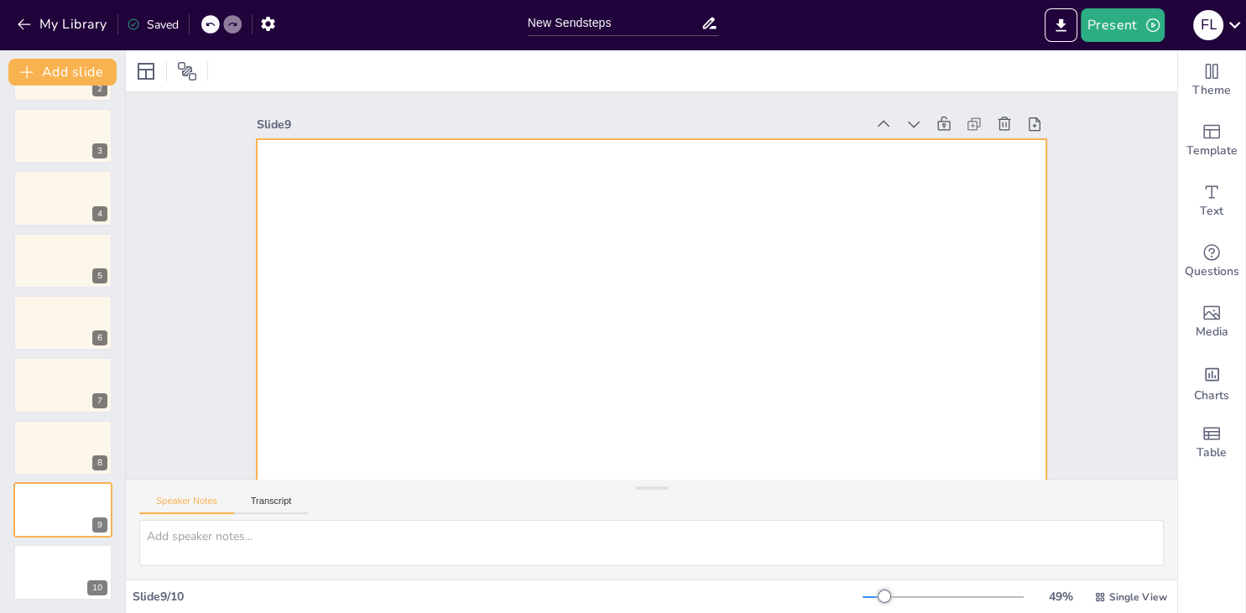
click at [928, 244] on div "Slide 1 El Proceso Administrativo. Fátima Lourdes Vásquez Henríquez. Víctor Man…" at bounding box center [690, 251] width 1068 height 1110
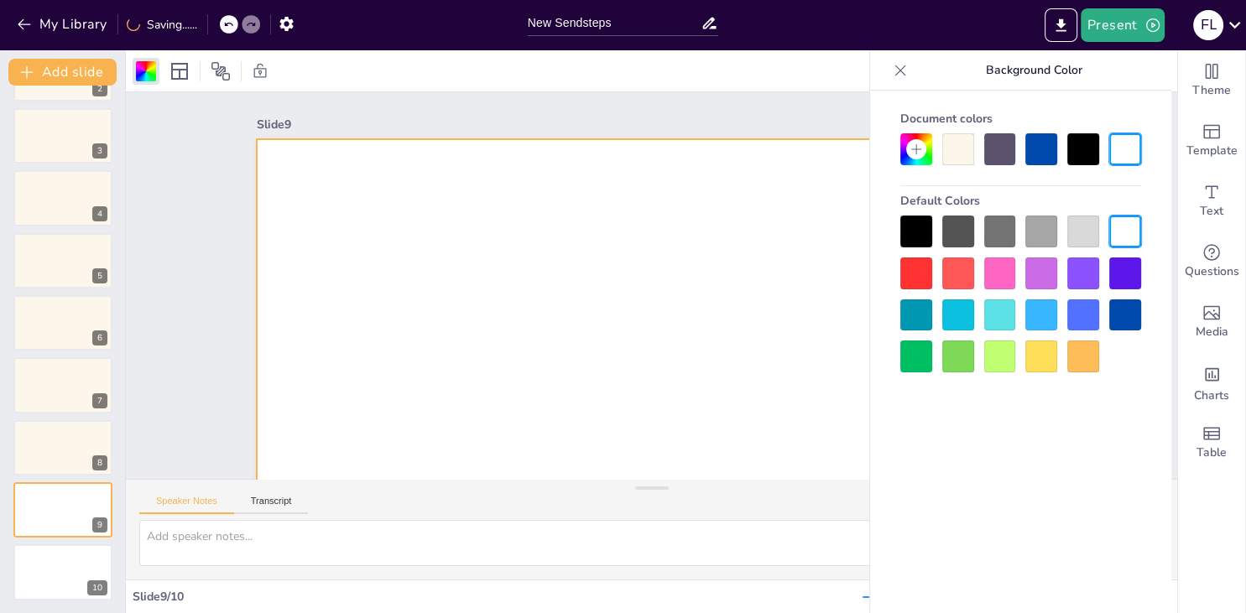
drag, startPoint x: 965, startPoint y: 156, endPoint x: 945, endPoint y: 176, distance: 28.5
click at [964, 156] on div at bounding box center [958, 149] width 32 height 32
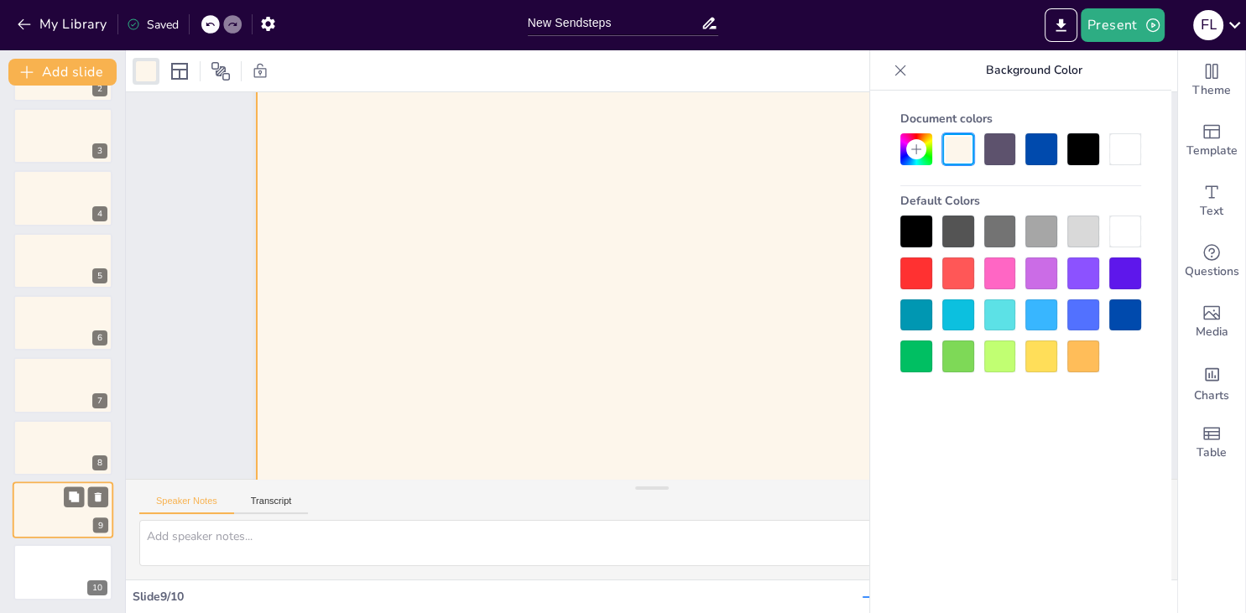
scroll to position [104, 0]
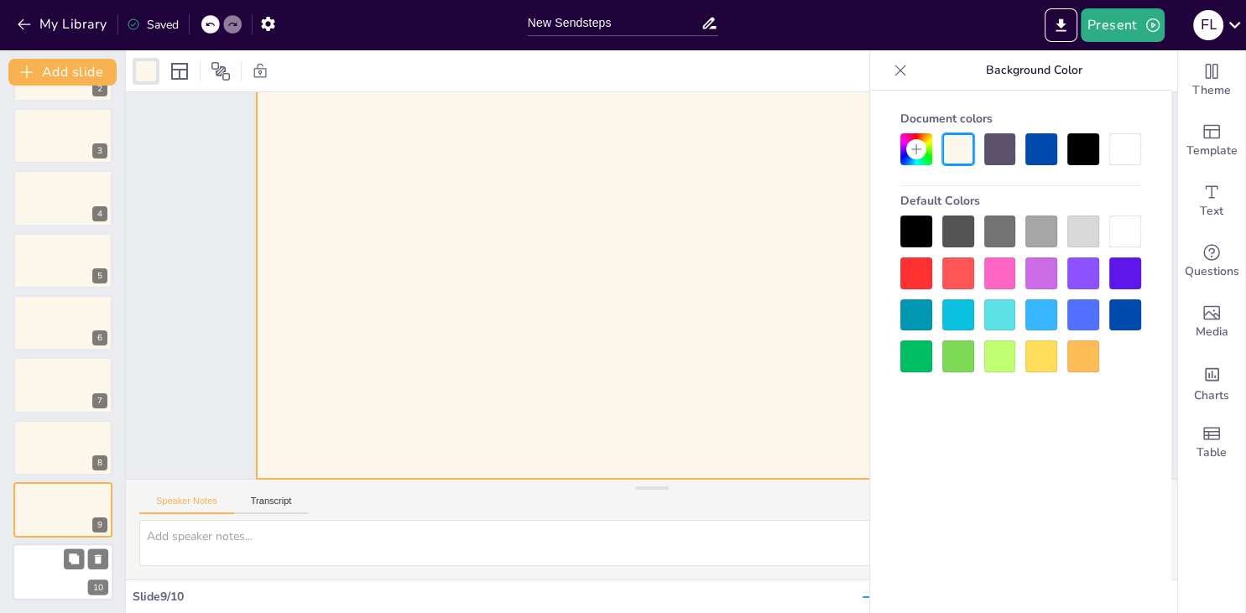
click at [60, 563] on div at bounding box center [63, 572] width 101 height 57
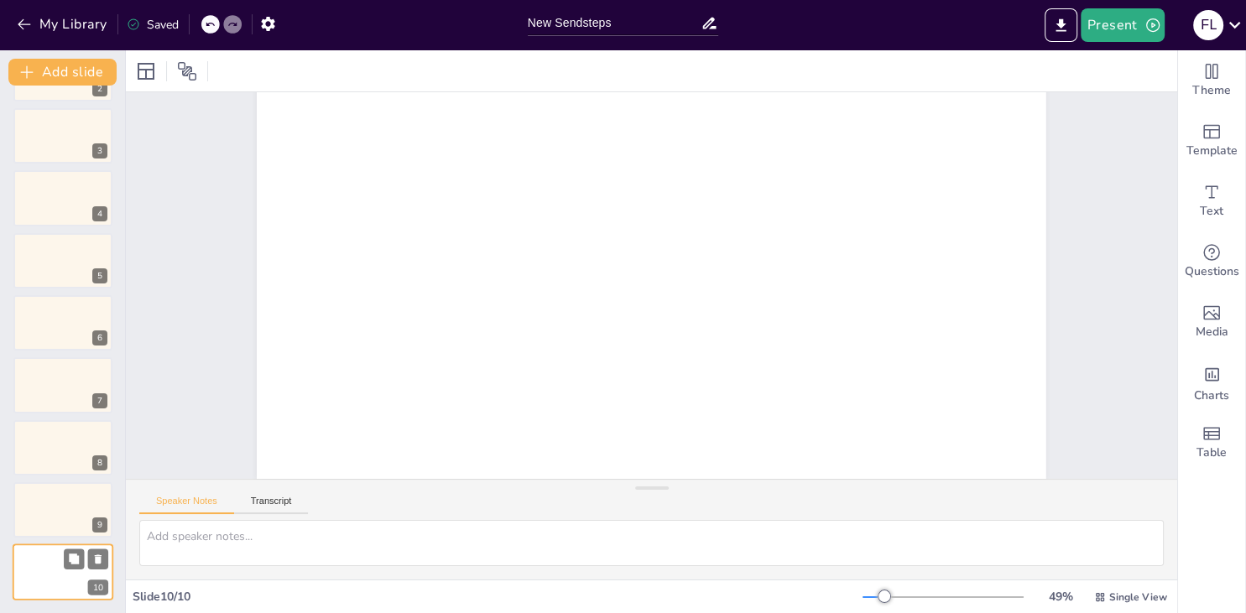
scroll to position [115, 0]
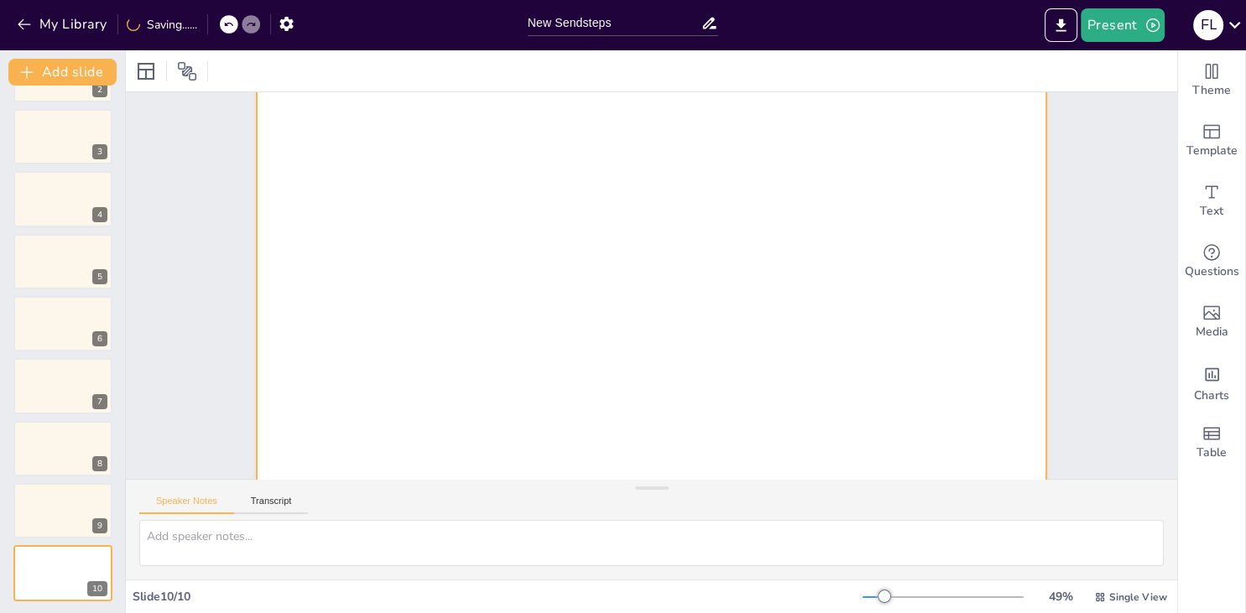
click at [852, 188] on div at bounding box center [651, 284] width 831 height 523
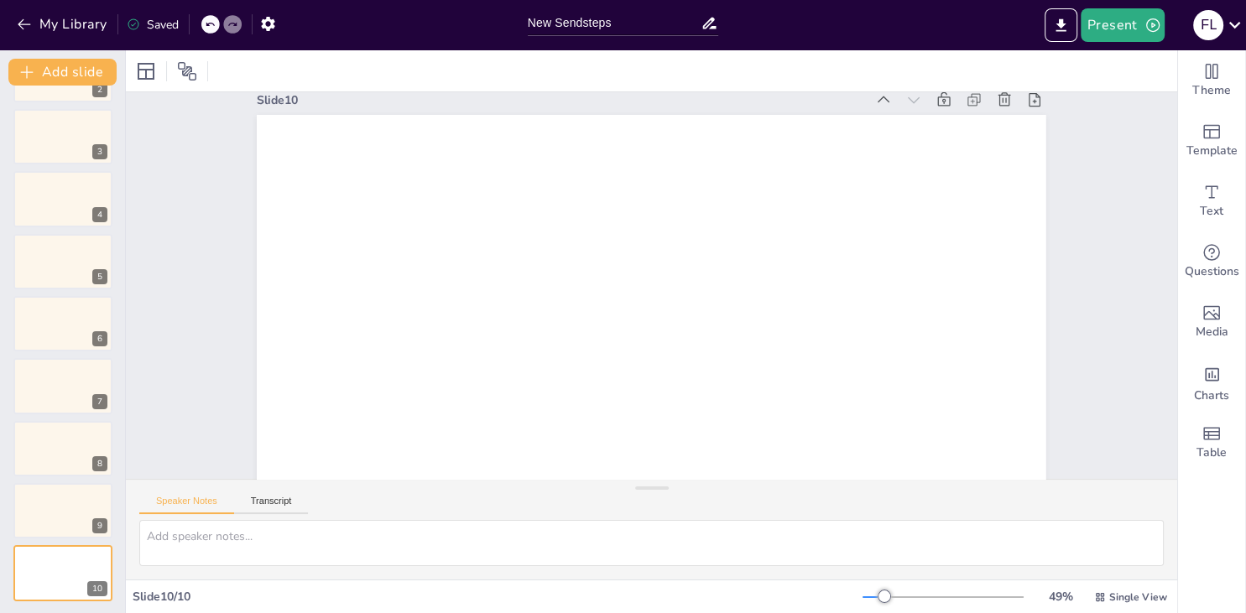
scroll to position [0, 0]
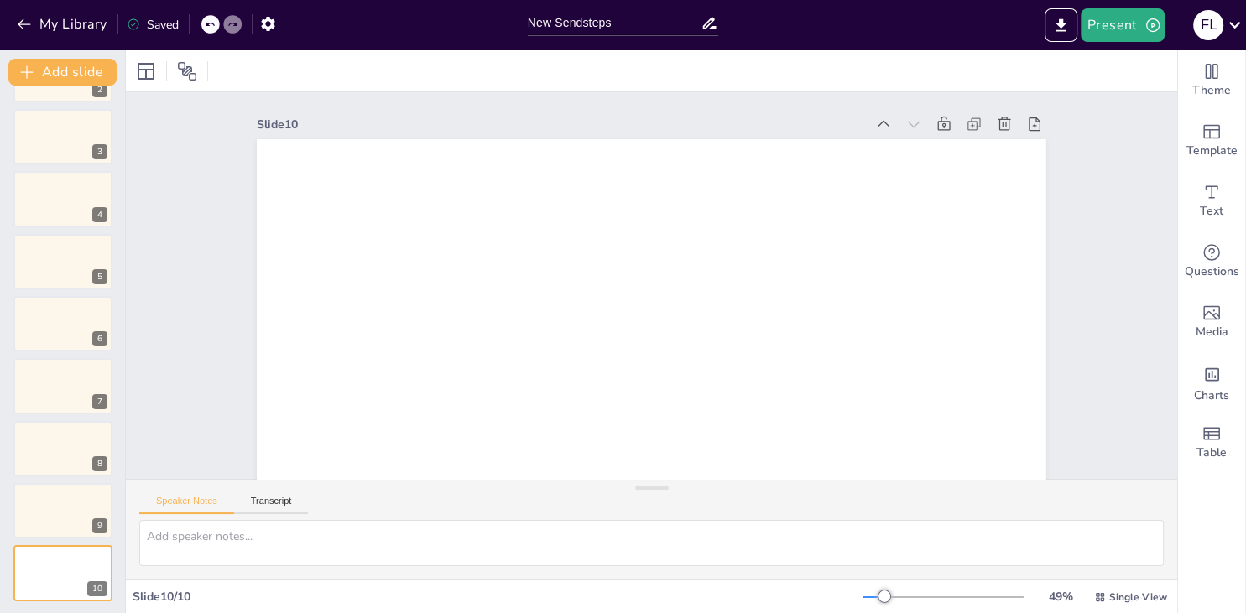
click at [892, 265] on div "Slide 1 El Proceso Administrativo. Fátima Lourdes Vásquez Henríquez. Víctor Man…" at bounding box center [690, 321] width 1068 height 1110
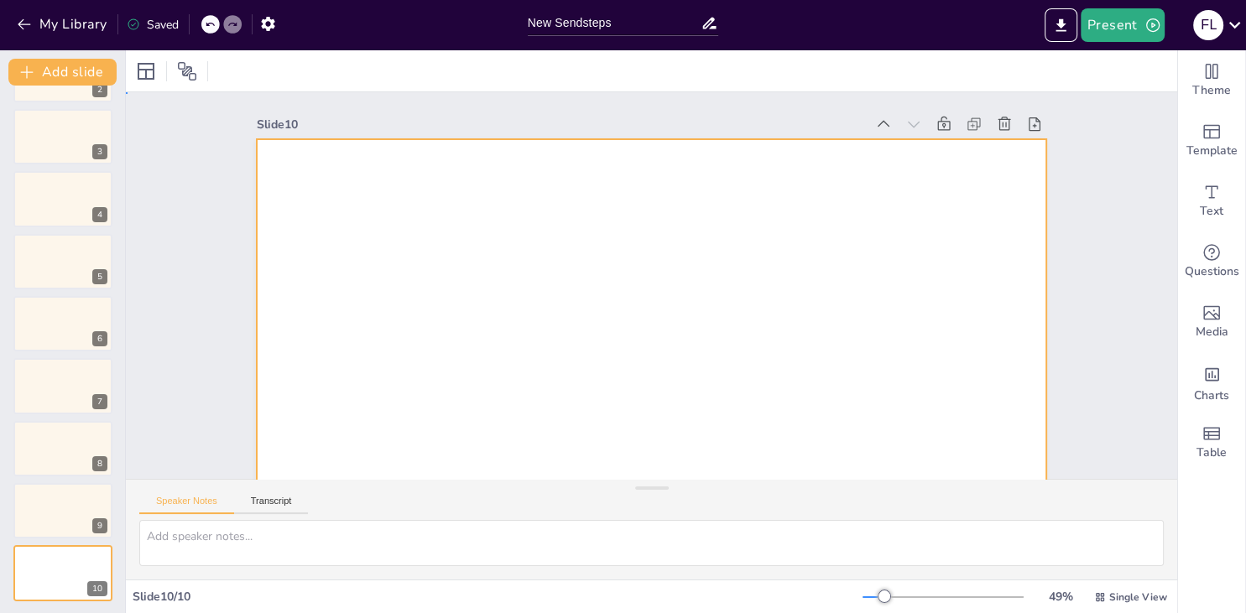
click at [907, 236] on div at bounding box center [620, 216] width 901 height 727
click at [914, 220] on div at bounding box center [582, 255] width 727 height 901
click at [758, 225] on div at bounding box center [712, 329] width 822 height 899
click at [155, 83] on div at bounding box center [146, 71] width 27 height 27
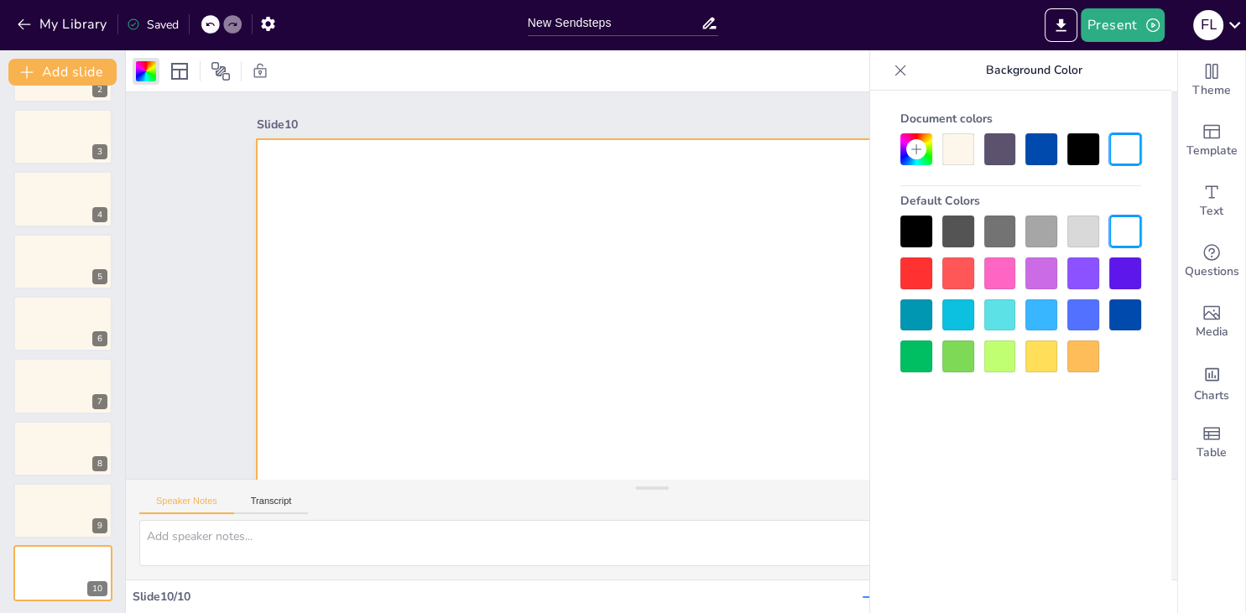
click at [954, 156] on div at bounding box center [958, 149] width 32 height 32
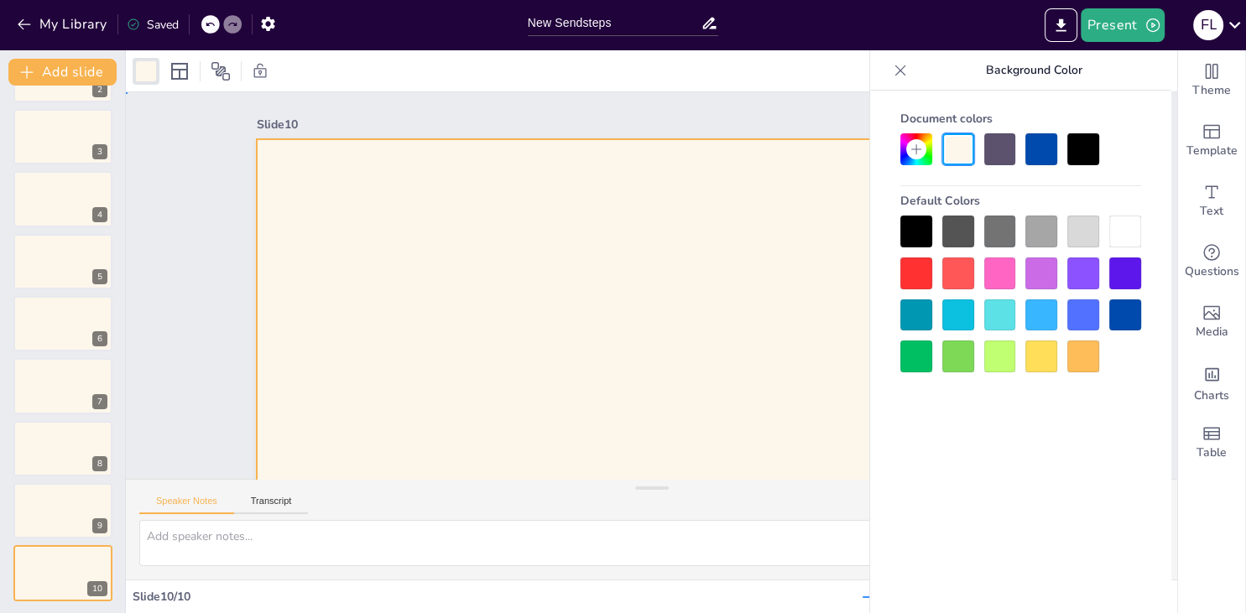
click at [548, 302] on div at bounding box center [594, 235] width 857 height 883
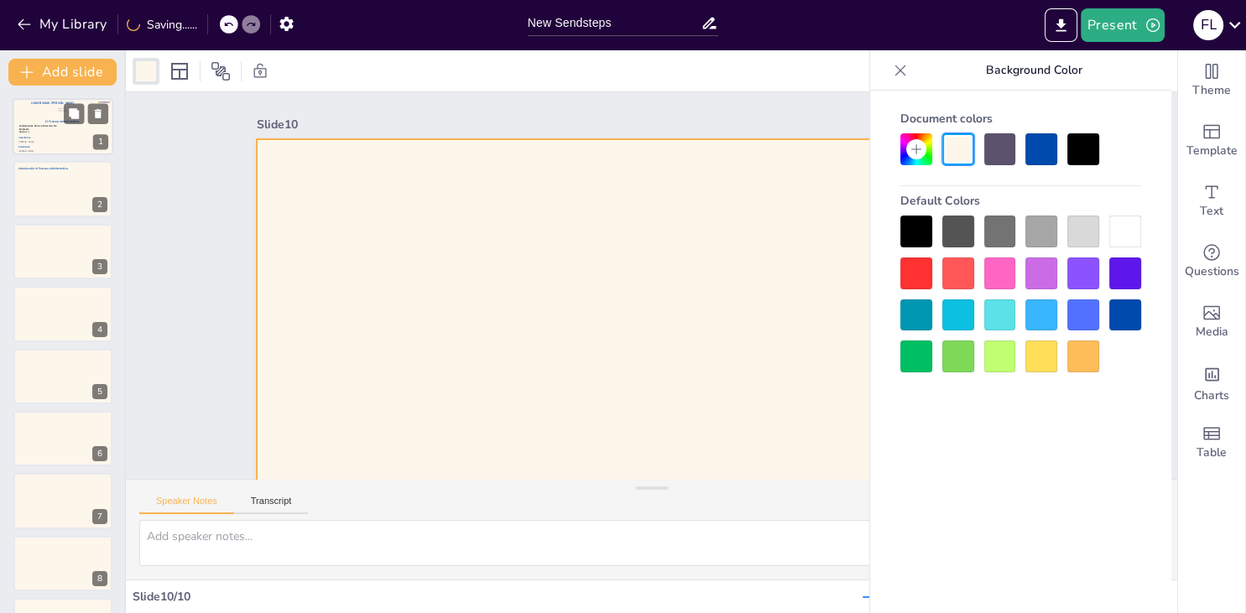
click at [55, 135] on div at bounding box center [63, 126] width 101 height 57
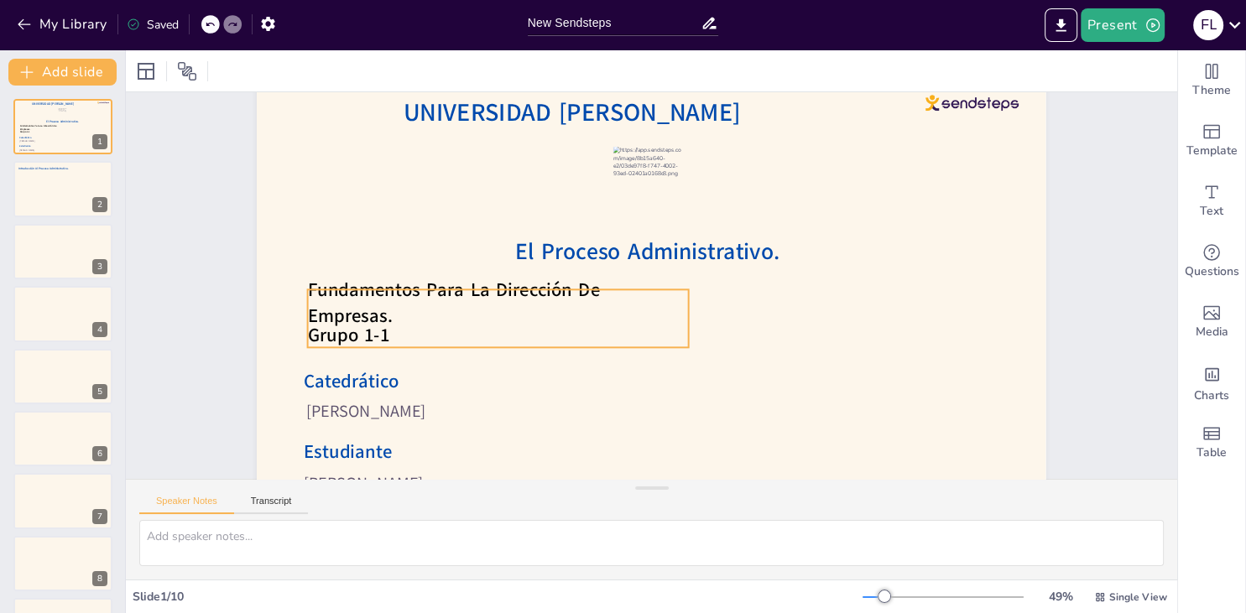
scroll to position [96, 0]
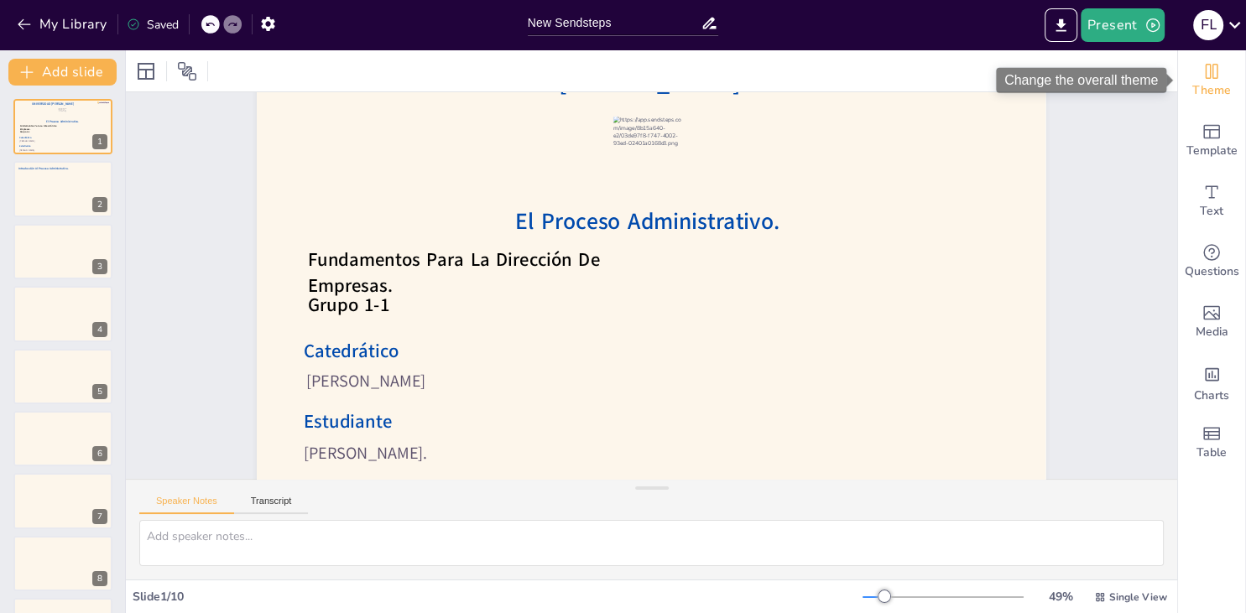
click at [1191, 63] on div "Theme" at bounding box center [1211, 80] width 67 height 60
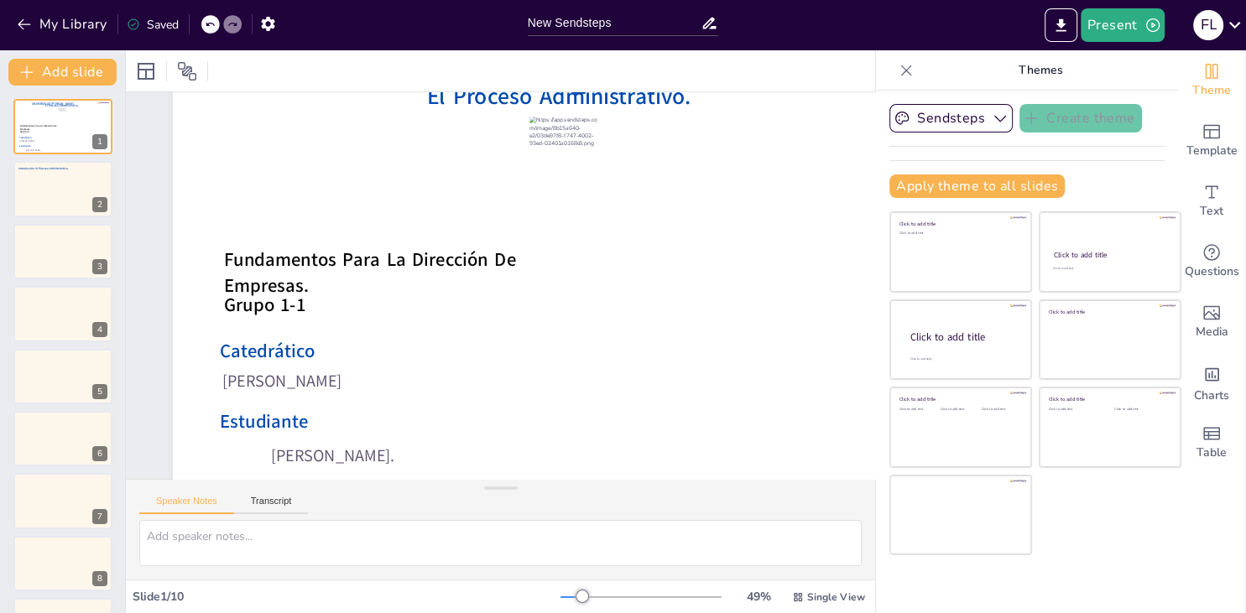
click at [911, 76] on icon at bounding box center [906, 70] width 11 height 11
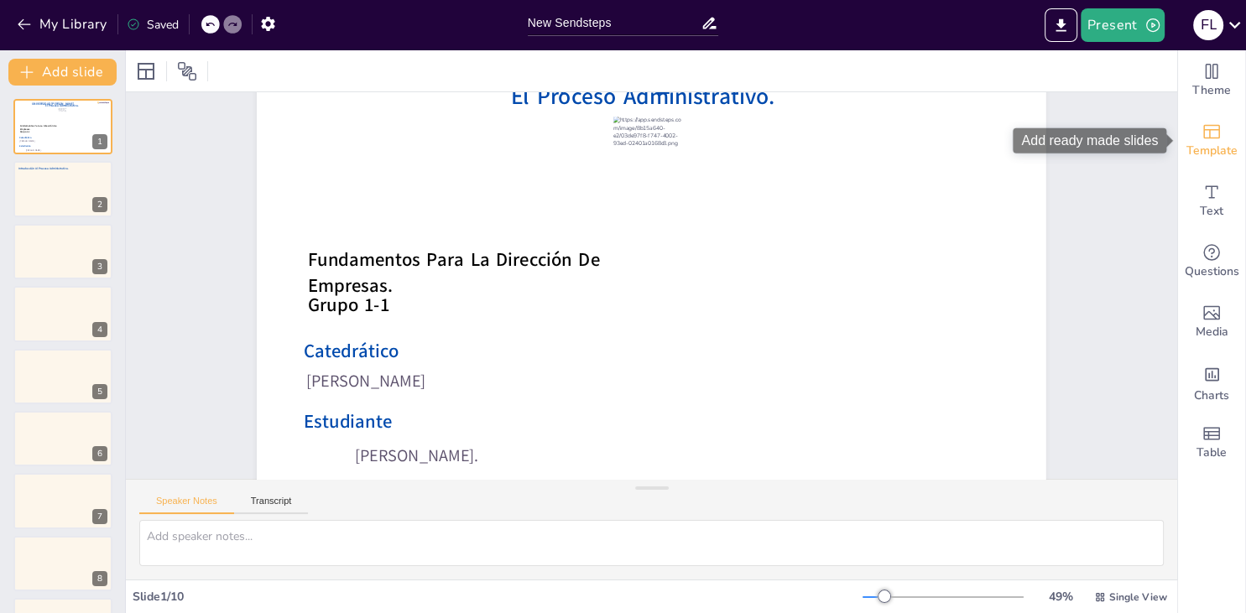
click at [1185, 145] on div "Template" at bounding box center [1211, 141] width 67 height 60
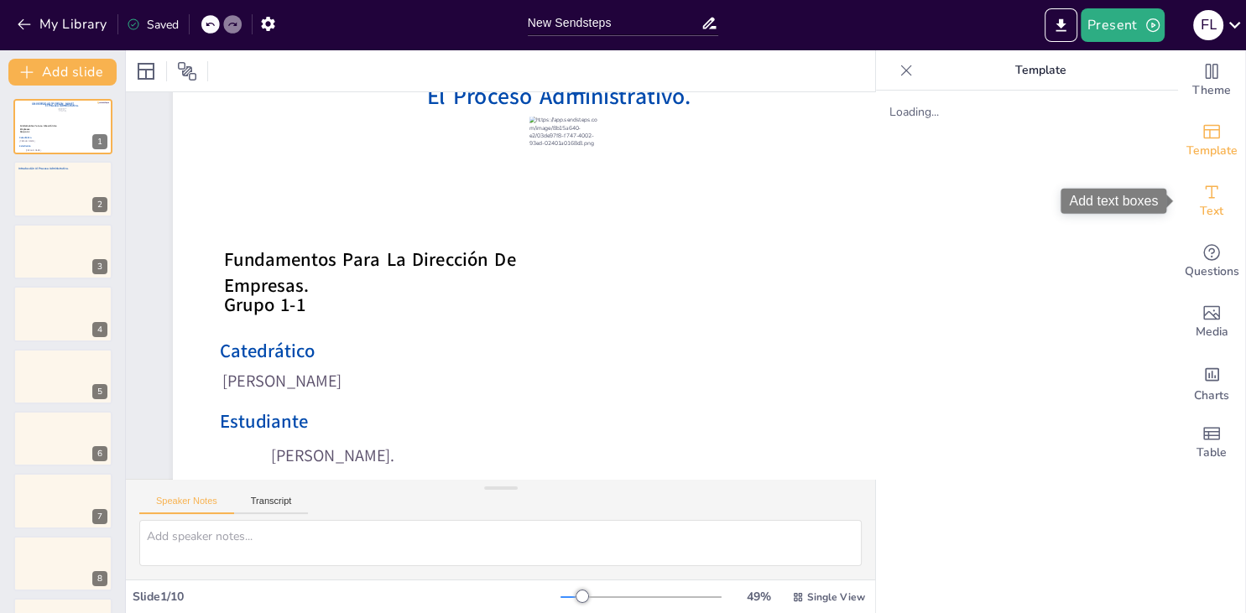
click at [1219, 188] on icon "Add text boxes" at bounding box center [1211, 192] width 20 height 20
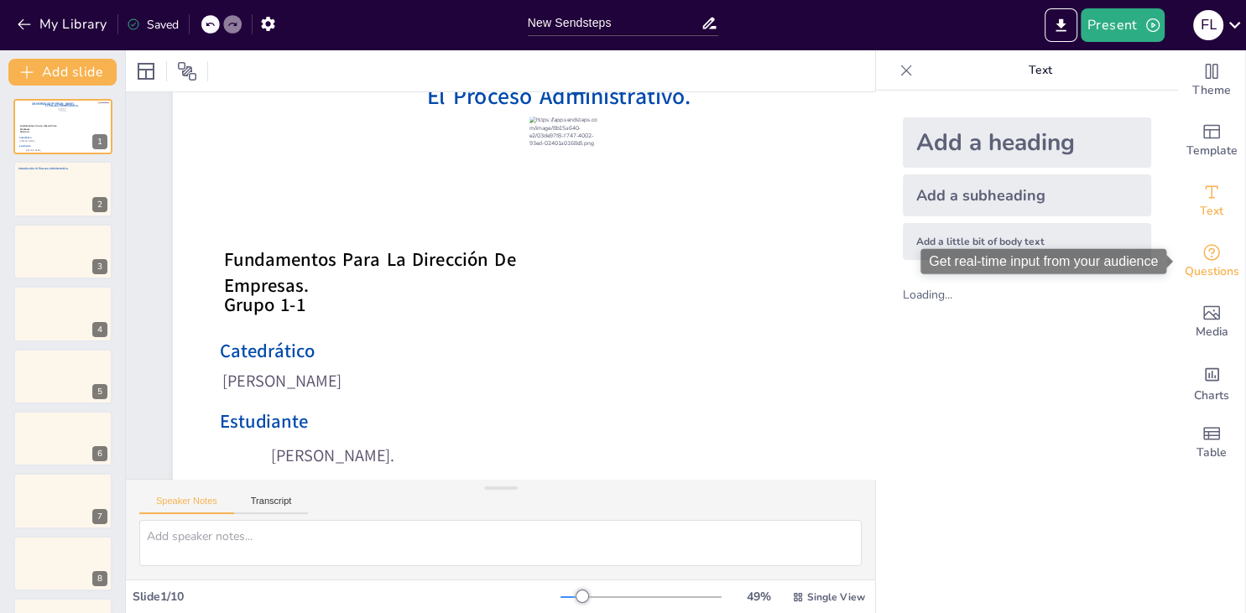
click at [1222, 244] on div "Questions" at bounding box center [1211, 262] width 67 height 60
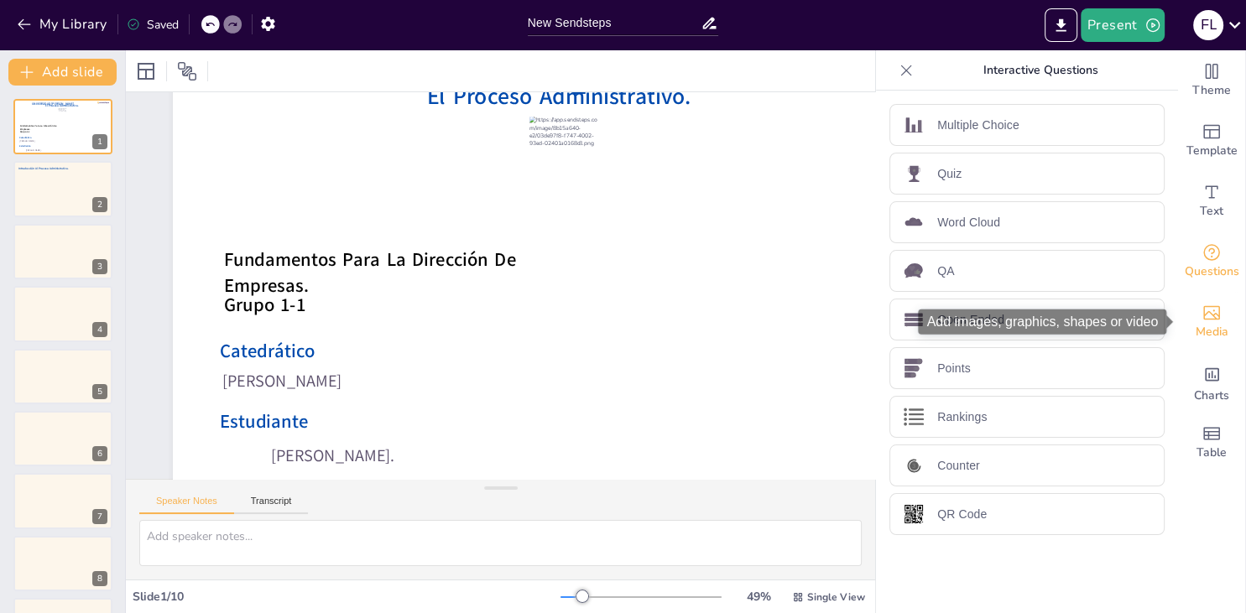
click at [1213, 308] on icon "Add images, graphics, shapes or video" at bounding box center [1211, 313] width 20 height 20
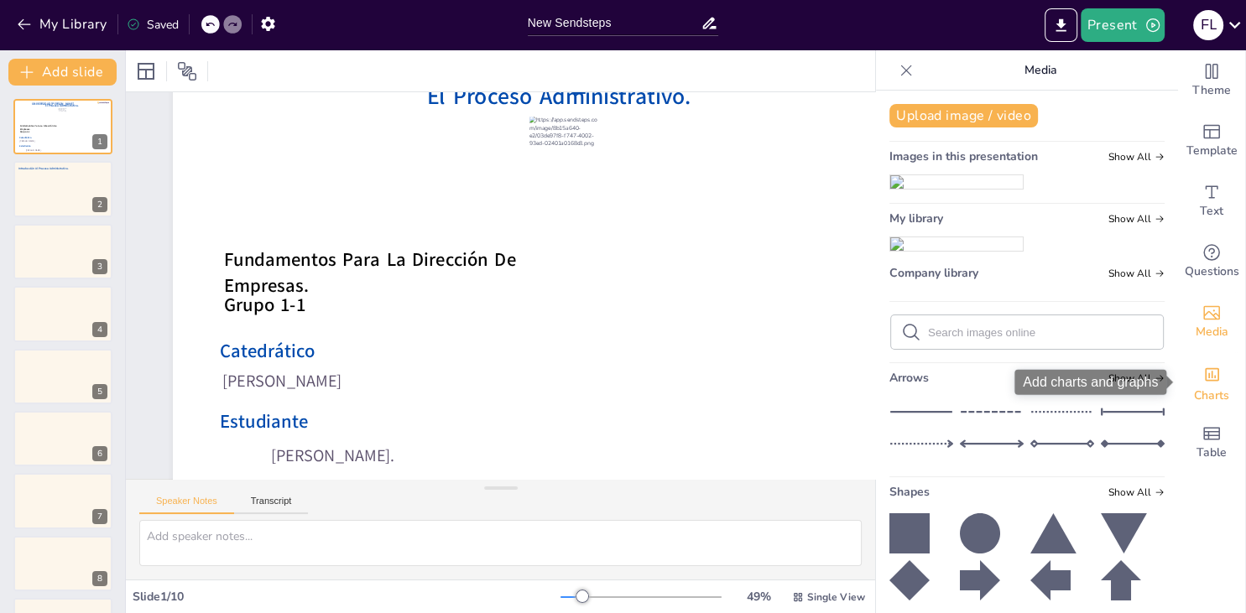
click at [1207, 365] on div "Add charts and graphs" at bounding box center [1212, 373] width 18 height 27
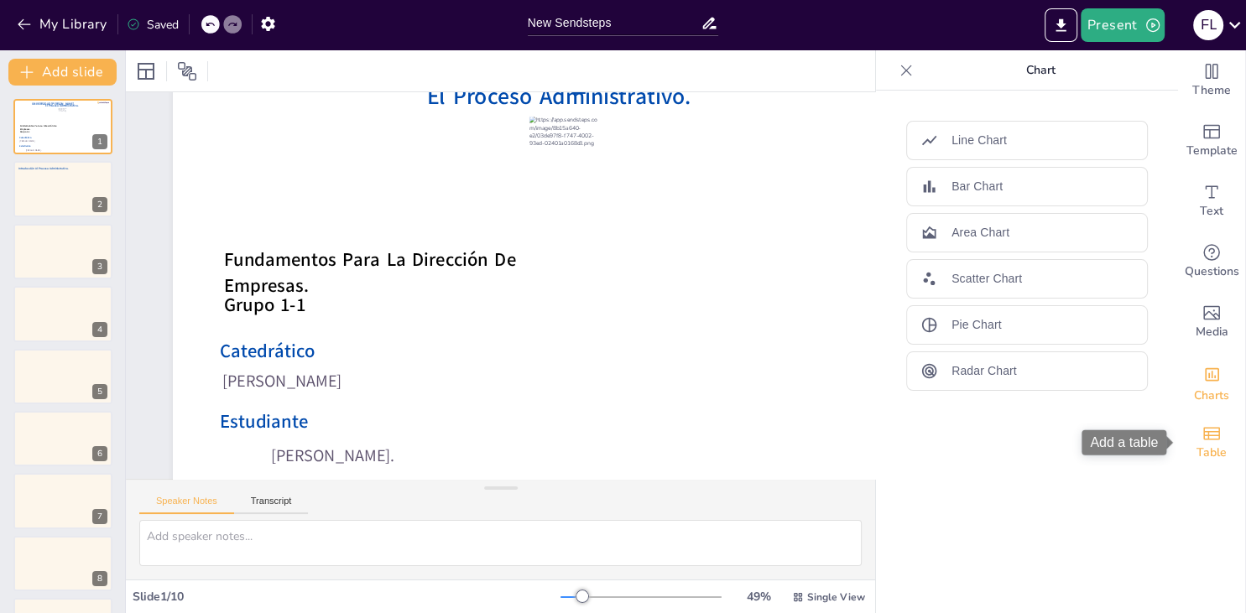
click at [1214, 436] on icon "Add a table" at bounding box center [1211, 434] width 20 height 20
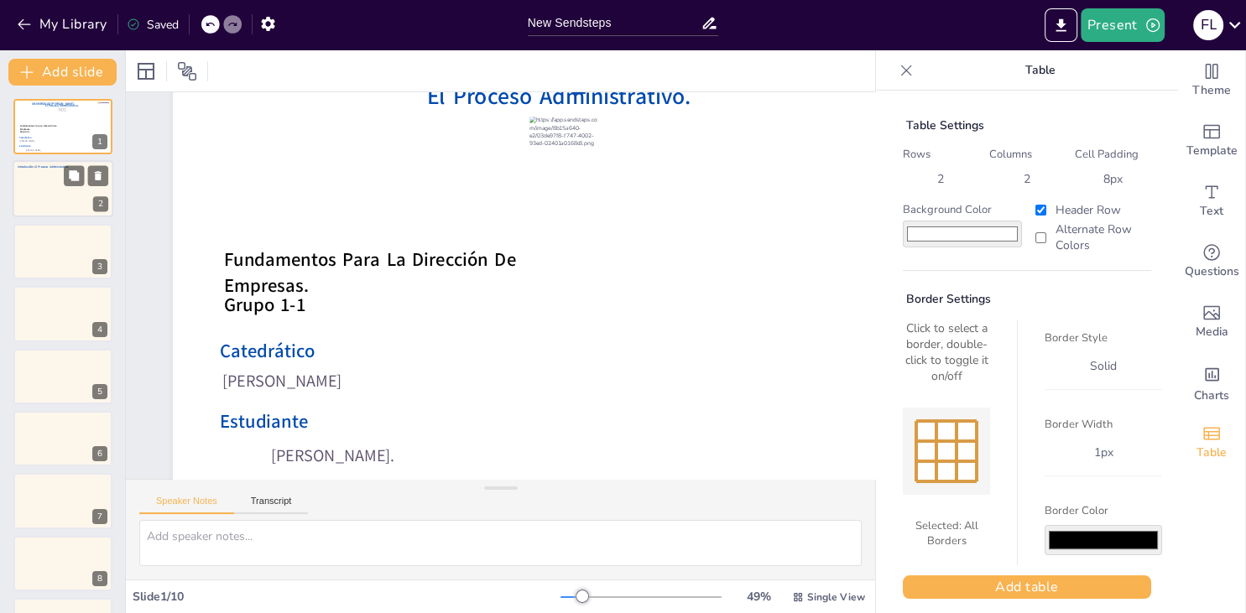
click at [37, 180] on div at bounding box center [63, 189] width 101 height 57
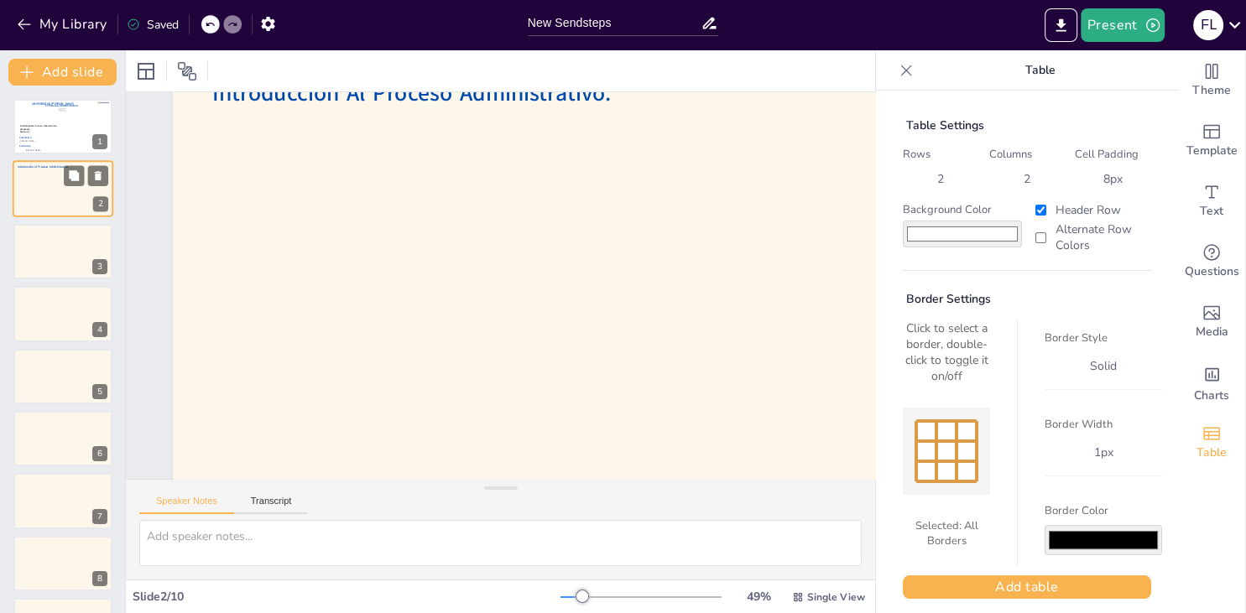
scroll to position [0, 0]
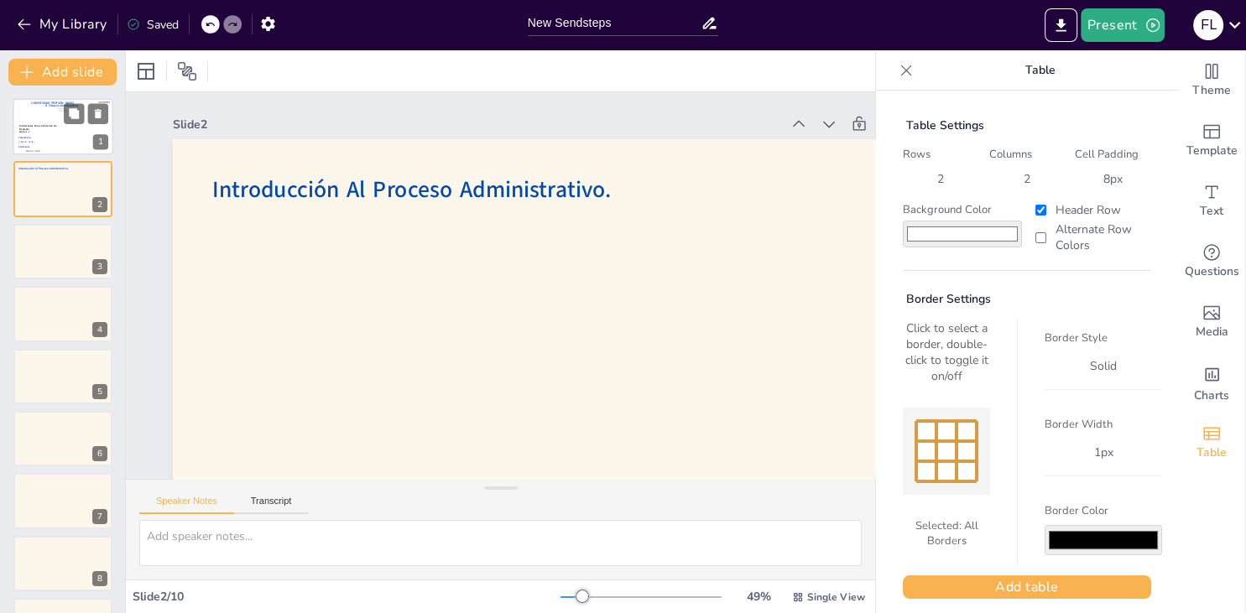
click at [55, 145] on div "Fátima Lourdes Vásquez Henríquez. Víctor Manuel Cader Varela Catedrático Estudi…" at bounding box center [58, 144] width 81 height 16
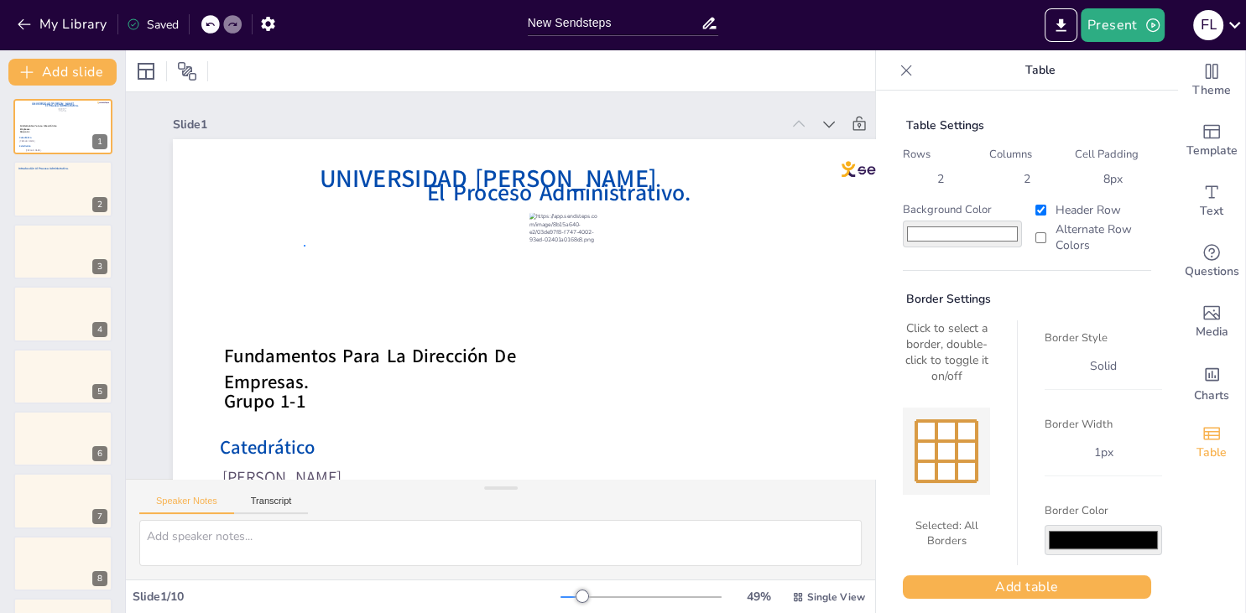
click at [305, 246] on div "Slide 1 El Proceso Administrativo. Fátima Lourdes Vásquez Henríquez. Víctor Man…" at bounding box center [507, 370] width 956 height 985
click at [909, 76] on icon at bounding box center [906, 70] width 17 height 17
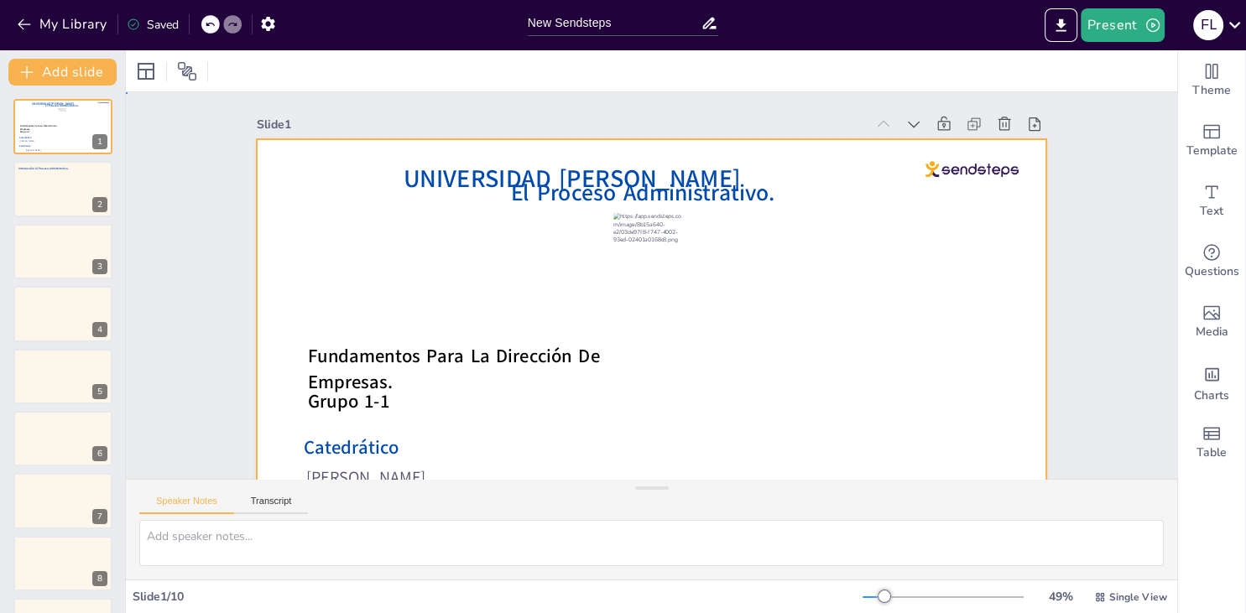
click at [803, 235] on div at bounding box center [580, 263] width 666 height 888
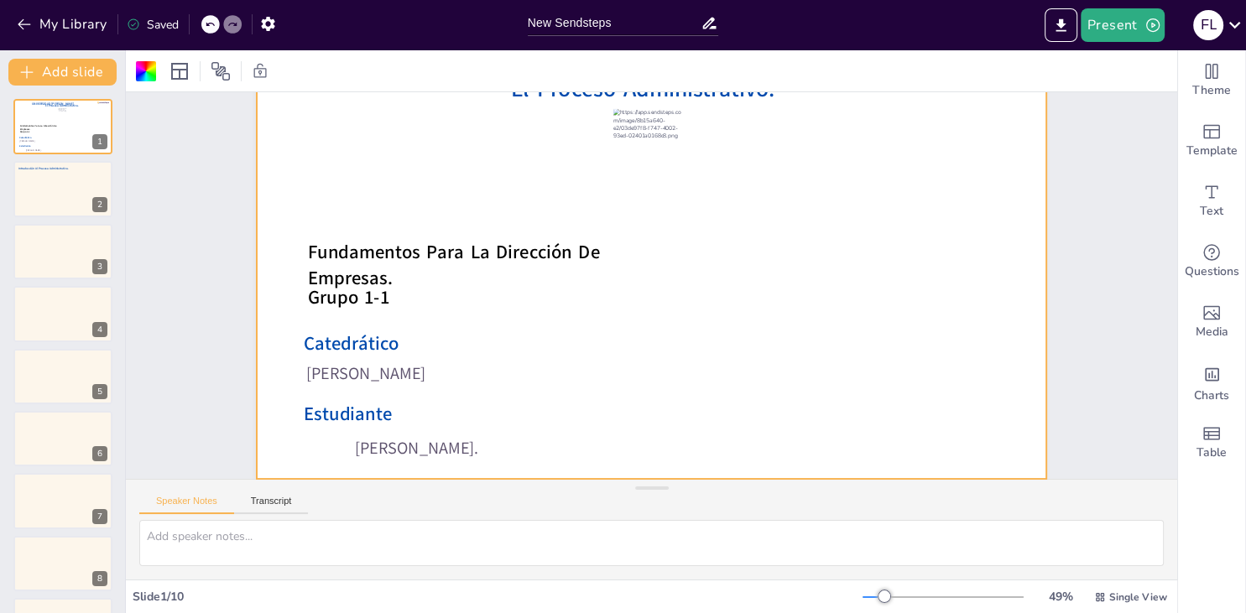
click at [206, 22] on icon at bounding box center [210, 24] width 10 height 10
click at [206, 23] on icon at bounding box center [210, 24] width 10 height 10
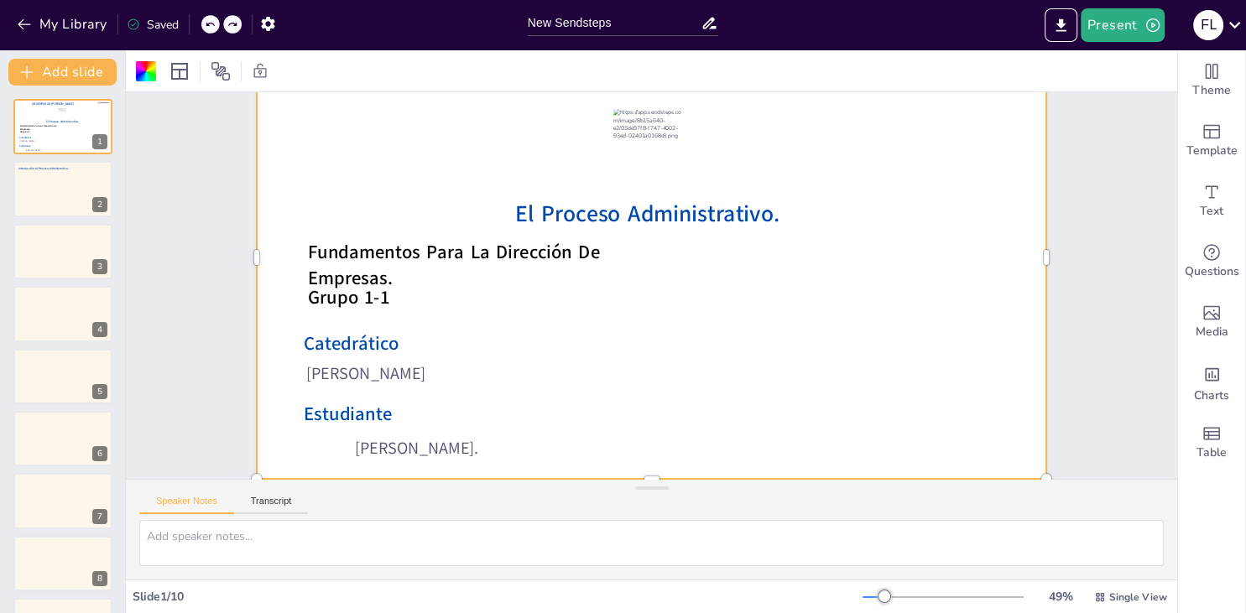
click at [206, 25] on icon at bounding box center [210, 24] width 10 height 10
click at [206, 25] on div "My Library Saving......" at bounding box center [151, 23] width 302 height 30
click at [206, 25] on icon at bounding box center [210, 24] width 10 height 10
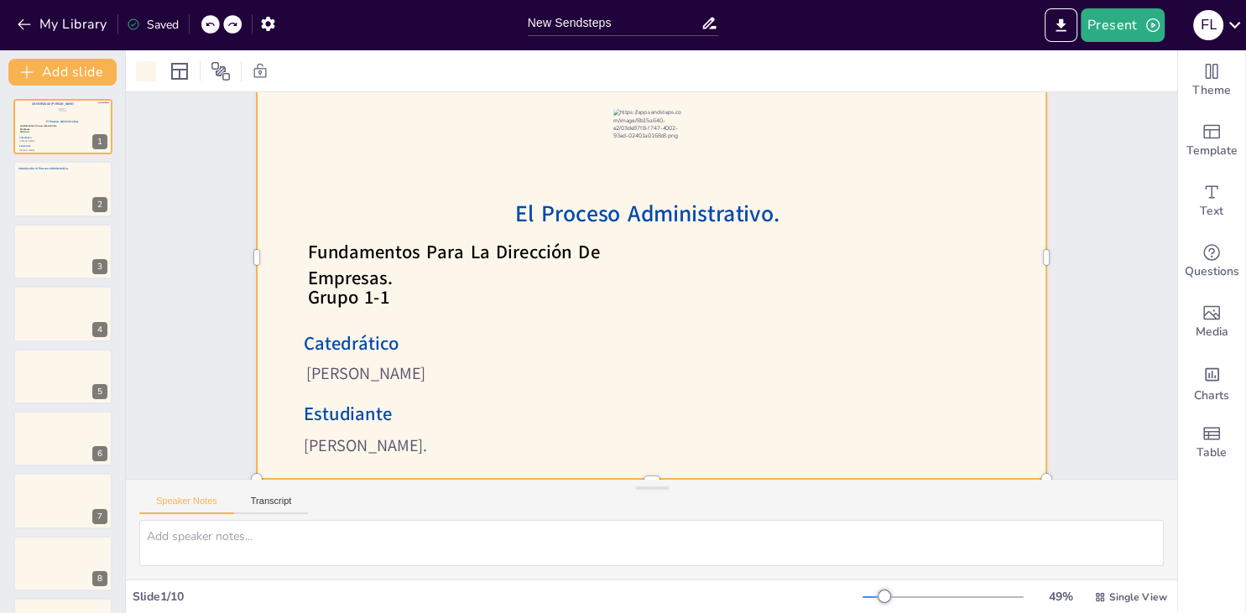
click at [404, 199] on div at bounding box center [668, 309] width 899 height 823
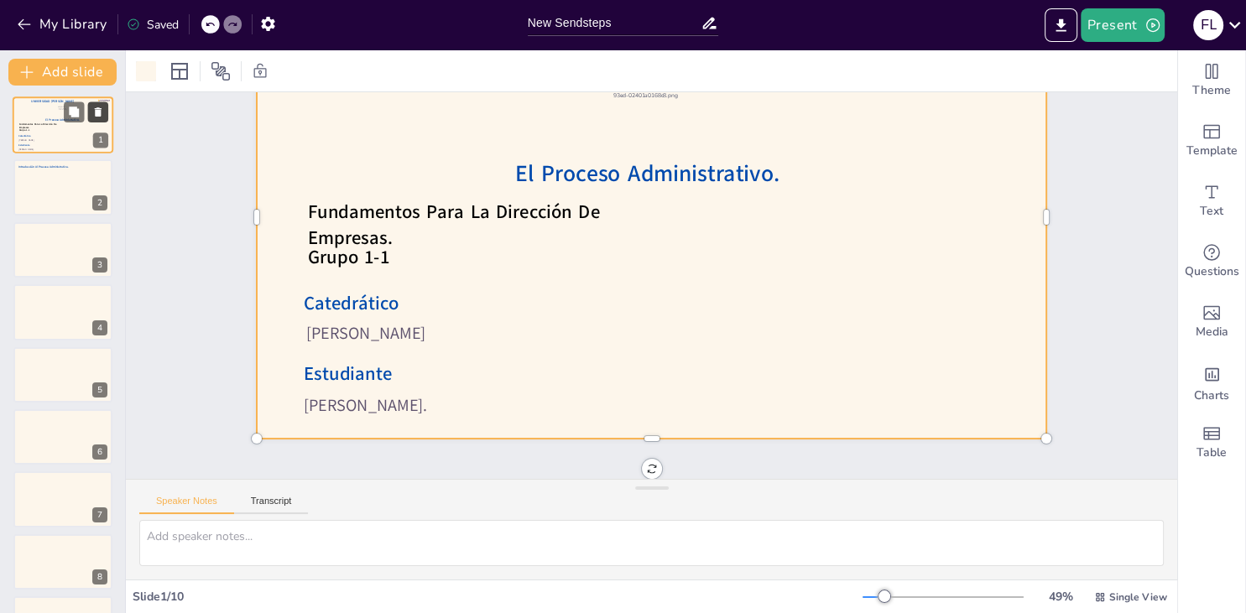
scroll to position [0, 0]
click at [48, 186] on div at bounding box center [63, 189] width 101 height 57
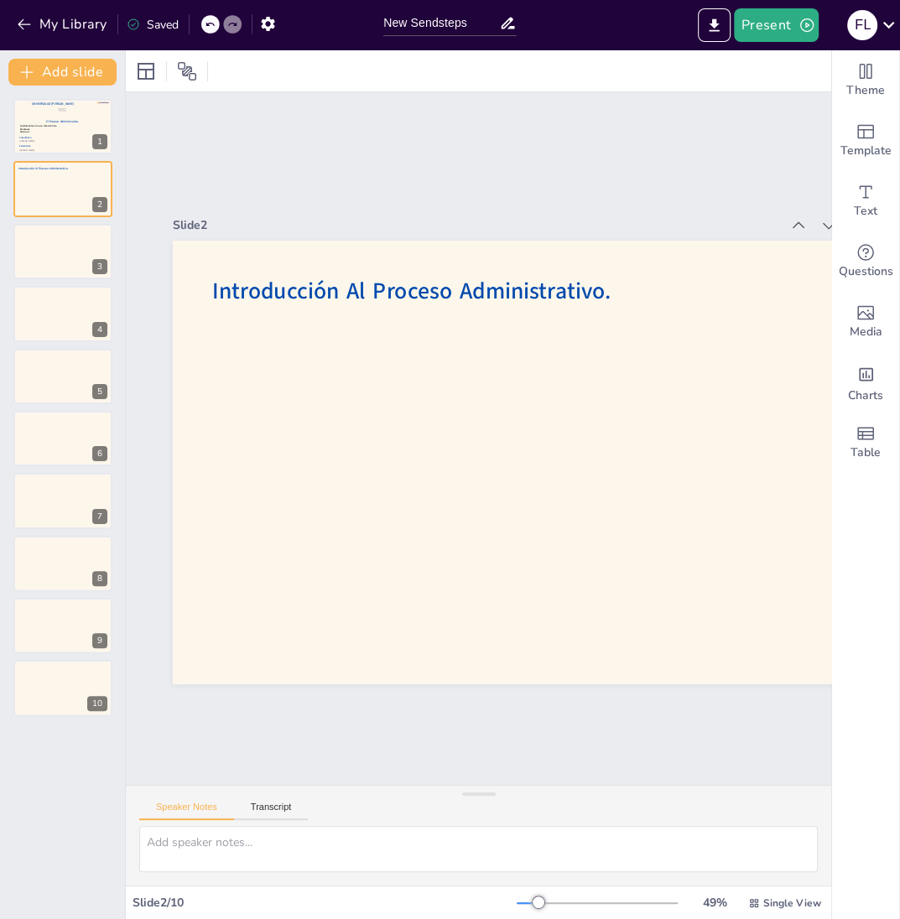
click at [442, 202] on div "Slide 1 El Proceso Administrativo. Fátima Lourdes Vásquez Henríquez. Víctor Man…" at bounding box center [488, 527] width 570 height 836
click at [81, 147] on p "Estudiante" at bounding box center [58, 146] width 80 height 3
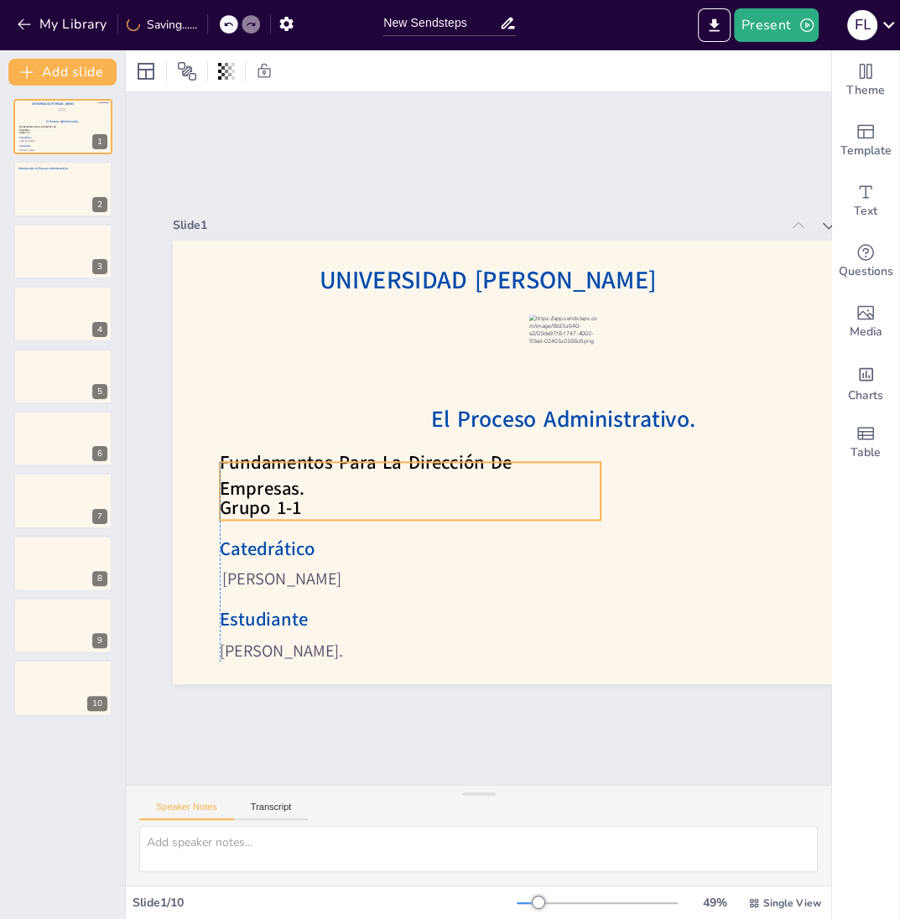
click at [342, 495] on div "Fundamentos Para La Dirección De Empresas. Grupo 1-1" at bounding box center [392, 440] width 342 height 271
click at [342, 455] on div "Fundamentos Para La Dirección De Empresas. Grupo 1-1" at bounding box center [527, 368] width 380 height 174
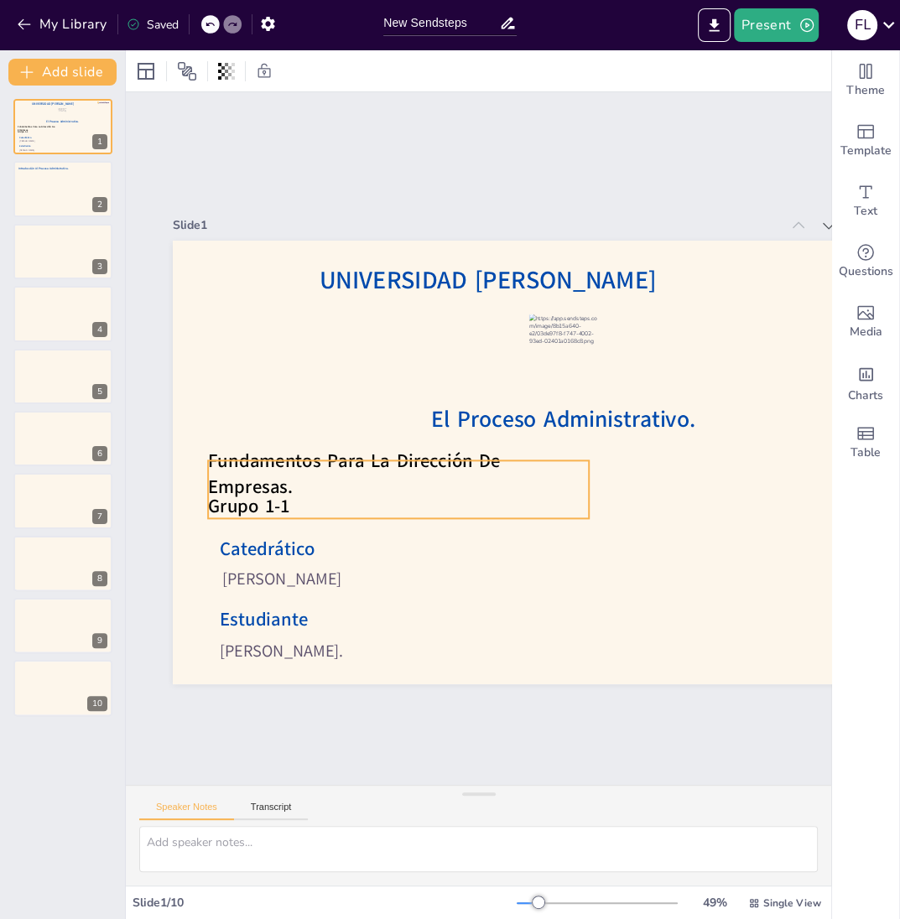
drag, startPoint x: 342, startPoint y: 495, endPoint x: 331, endPoint y: 493, distance: 11.9
click at [331, 493] on div "Fundamentos Para La Dirección De Empresas. Grupo 1-1" at bounding box center [385, 452] width 372 height 208
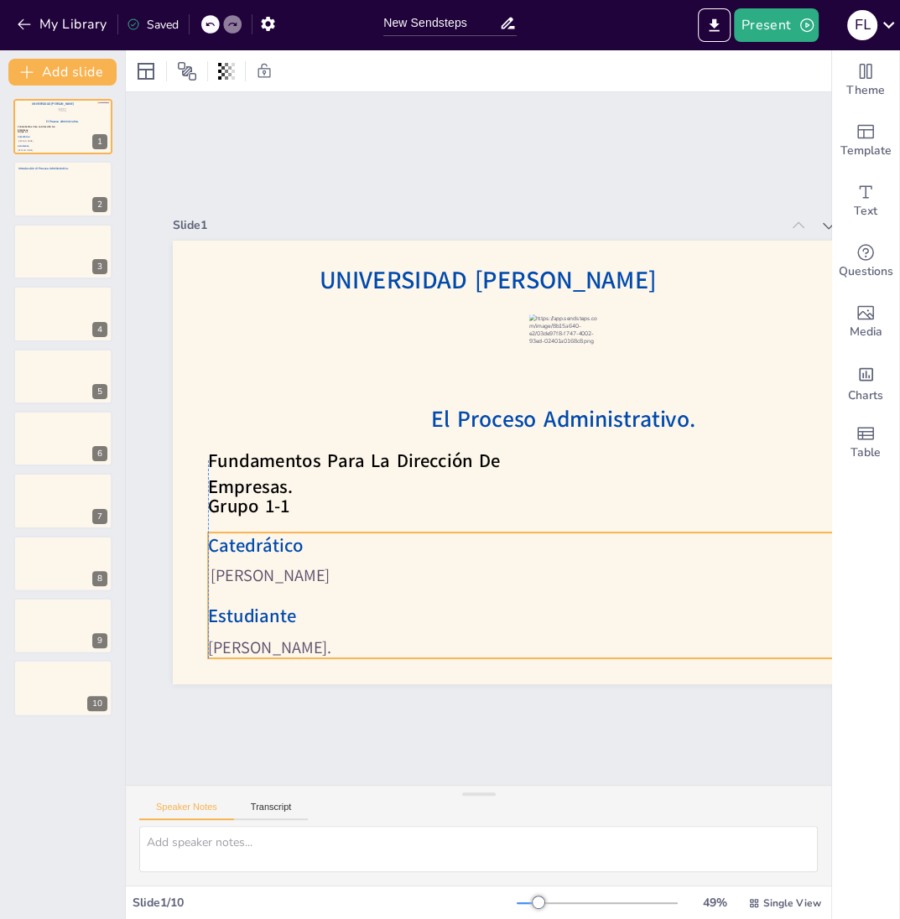
drag, startPoint x: 342, startPoint y: 560, endPoint x: 329, endPoint y: 557, distance: 13.8
click at [329, 557] on p "Catedrático" at bounding box center [390, 512] width 218 height 603
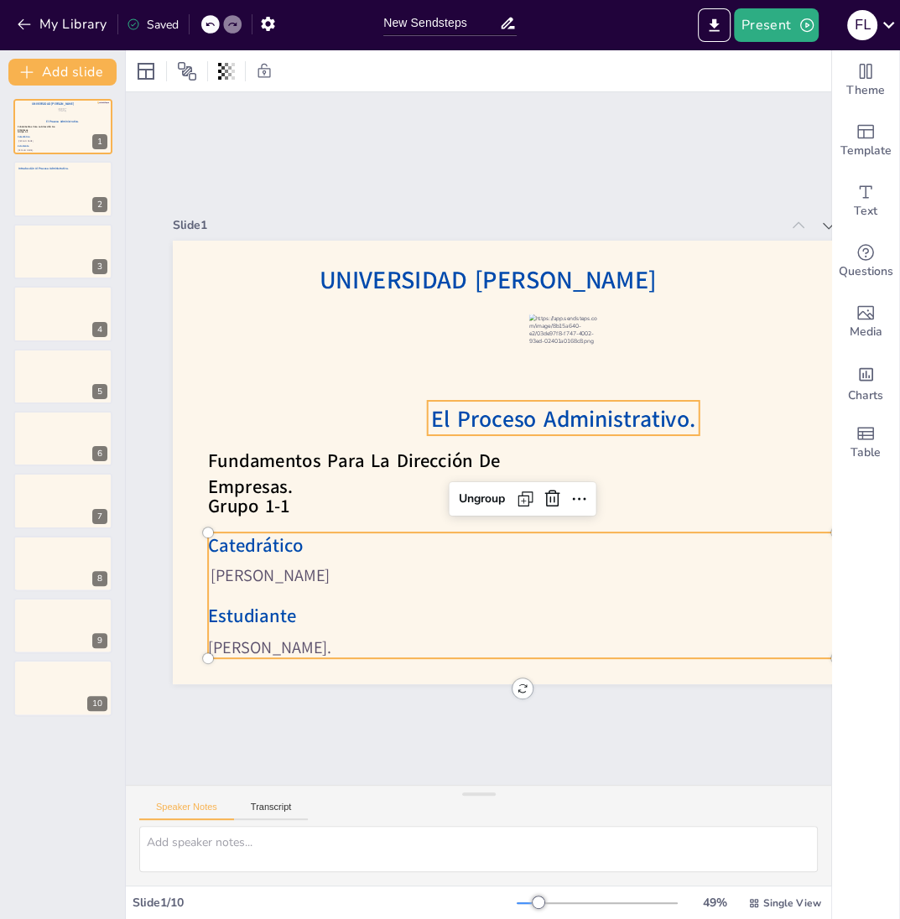
click at [518, 426] on span "El Proceso Administrativo." at bounding box center [538, 502] width 159 height 244
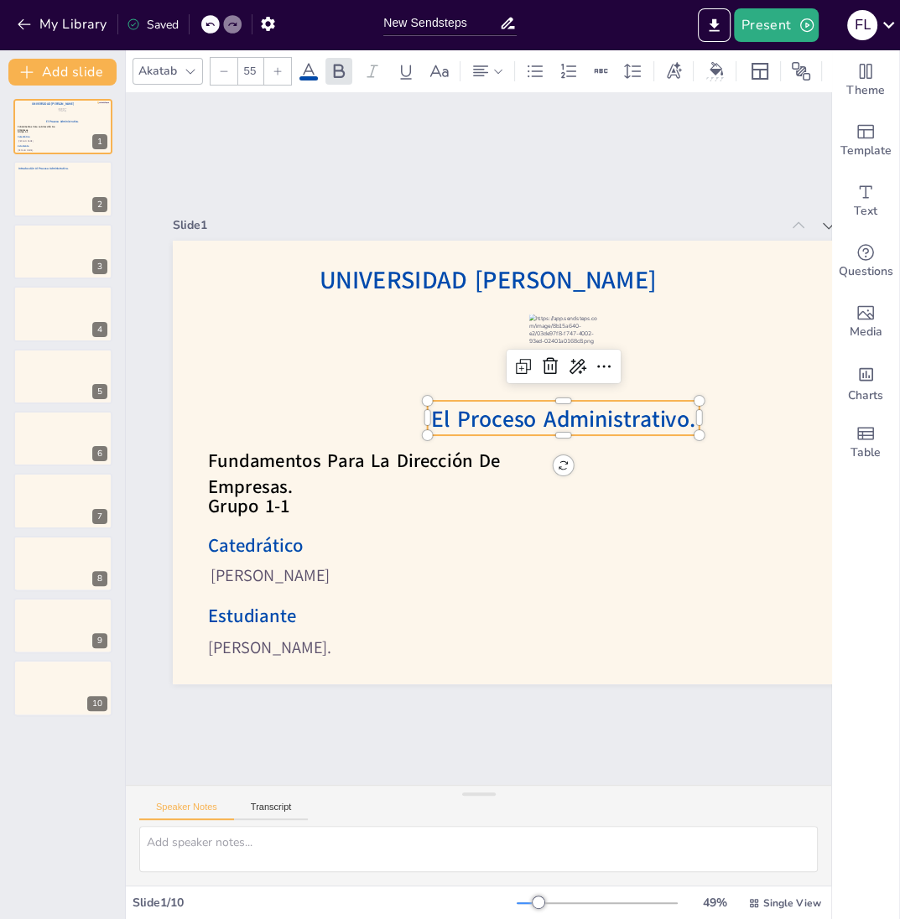
click at [518, 426] on span "El Proceso Administrativo." at bounding box center [392, 431] width 261 height 111
click at [518, 426] on span "El Proceso Administrativo." at bounding box center [515, 517] width 85 height 265
click at [369, 133] on div "Slide 1 Fátima Lourdes Vásquez Henríquez. Víctor Manuel Cader Varela Catedrátic…" at bounding box center [523, 516] width 1042 height 1112
click at [460, 426] on span "El Proceso Administrativo." at bounding box center [528, 368] width 217 height 200
click at [434, 64] on icon at bounding box center [440, 71] width 20 height 20
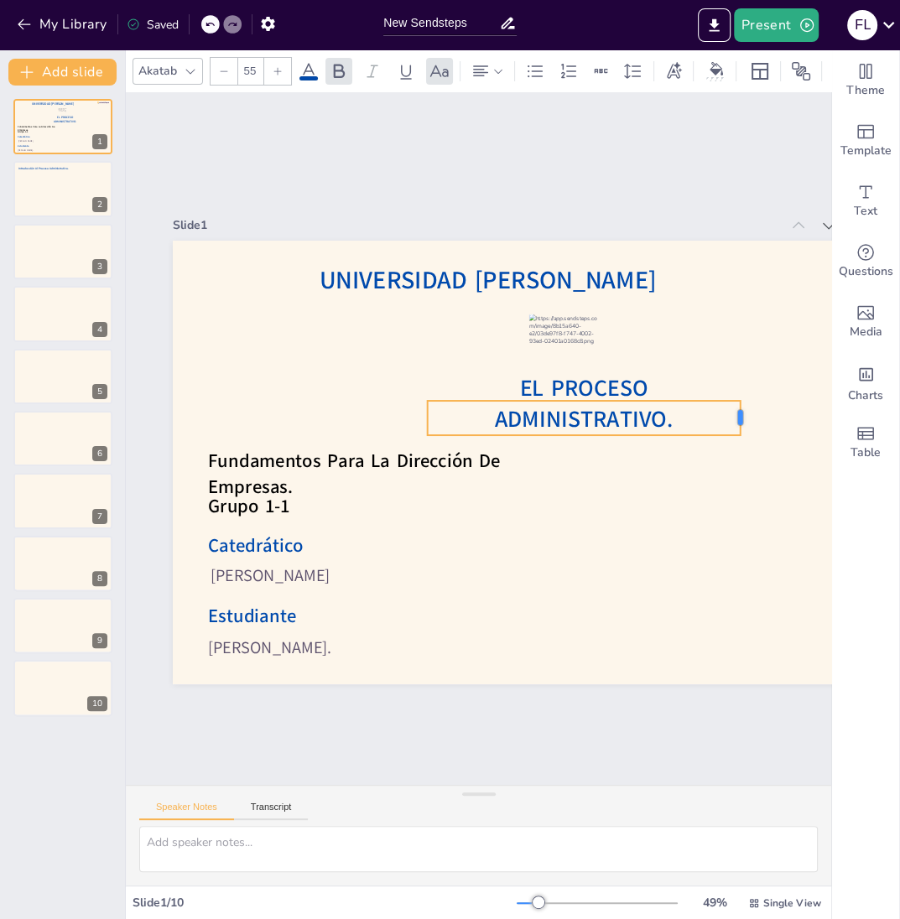
drag, startPoint x: 701, startPoint y: 417, endPoint x: 742, endPoint y: 423, distance: 41.5
click at [545, 612] on div at bounding box center [527, 703] width 36 height 17
click at [260, 75] on input "55" at bounding box center [249, 71] width 23 height 27
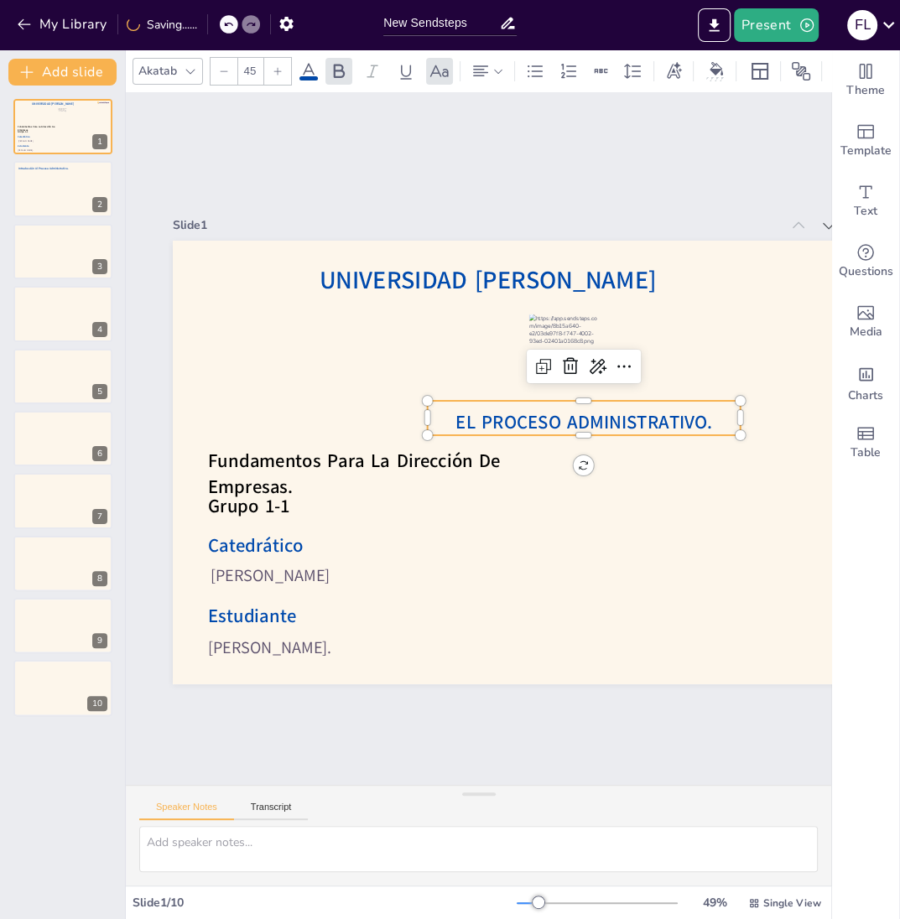
click at [252, 72] on input "45" at bounding box center [249, 71] width 23 height 27
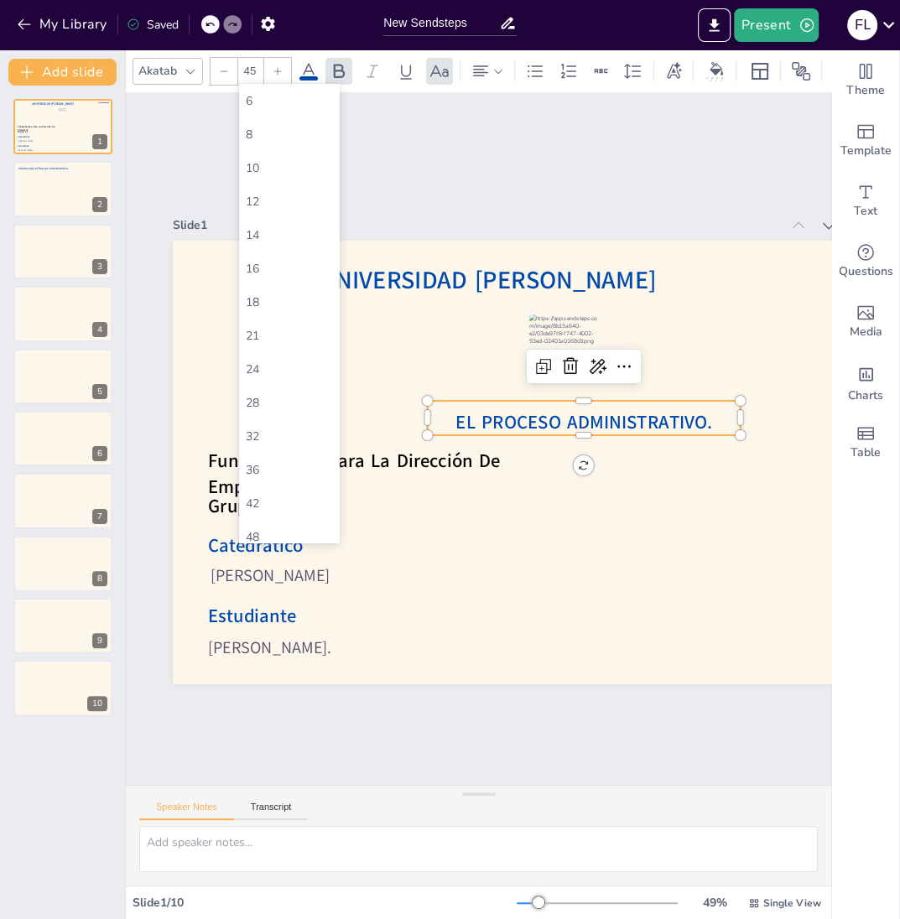
click at [252, 72] on input "45" at bounding box center [249, 71] width 23 height 27
type input "50"
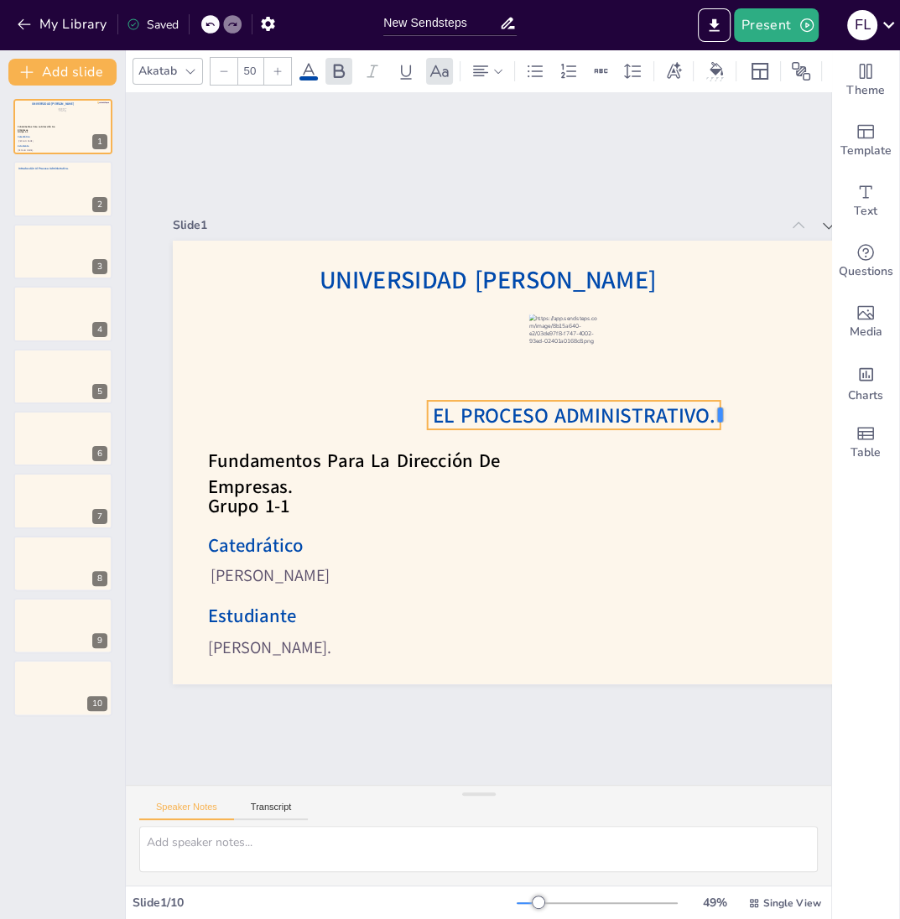
drag, startPoint x: 744, startPoint y: 417, endPoint x: 724, endPoint y: 419, distance: 20.3
click at [594, 612] on div at bounding box center [578, 668] width 32 height 22
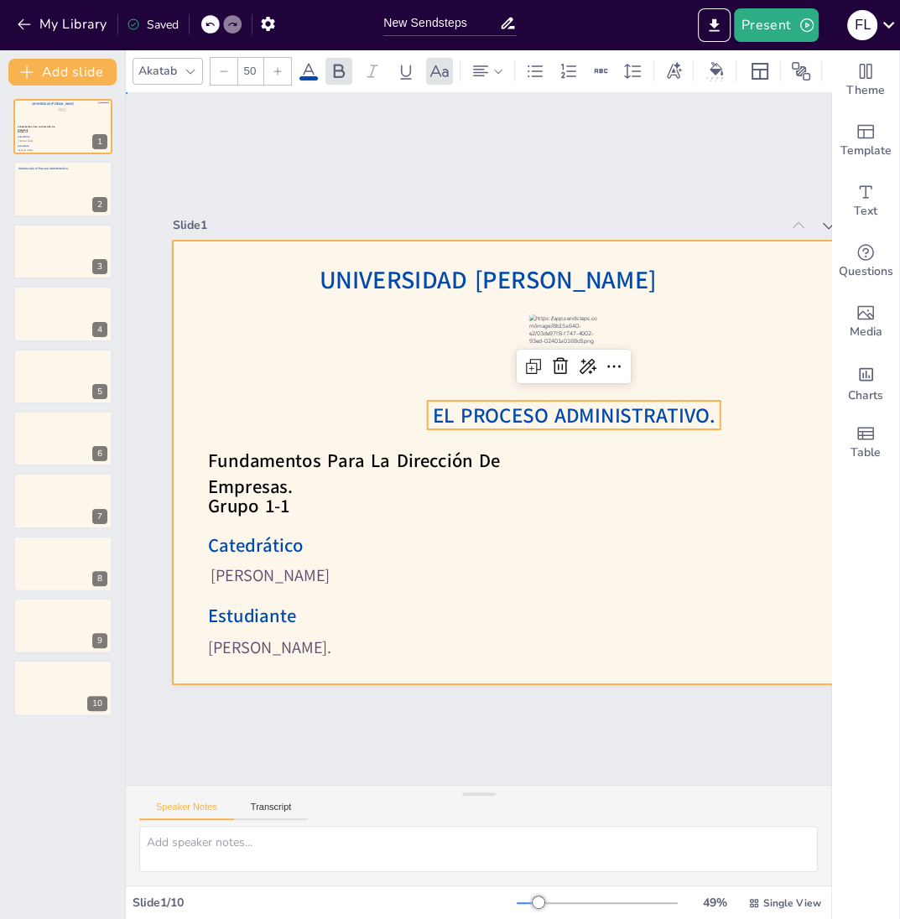
drag, startPoint x: 625, startPoint y: 480, endPoint x: 634, endPoint y: 456, distance: 25.2
click at [626, 480] on div "Slide 1 Fátima Lourdes Vásquez Henríquez. Víctor Manuel Cader Varela Catedrátic…" at bounding box center [496, 526] width 861 height 1008
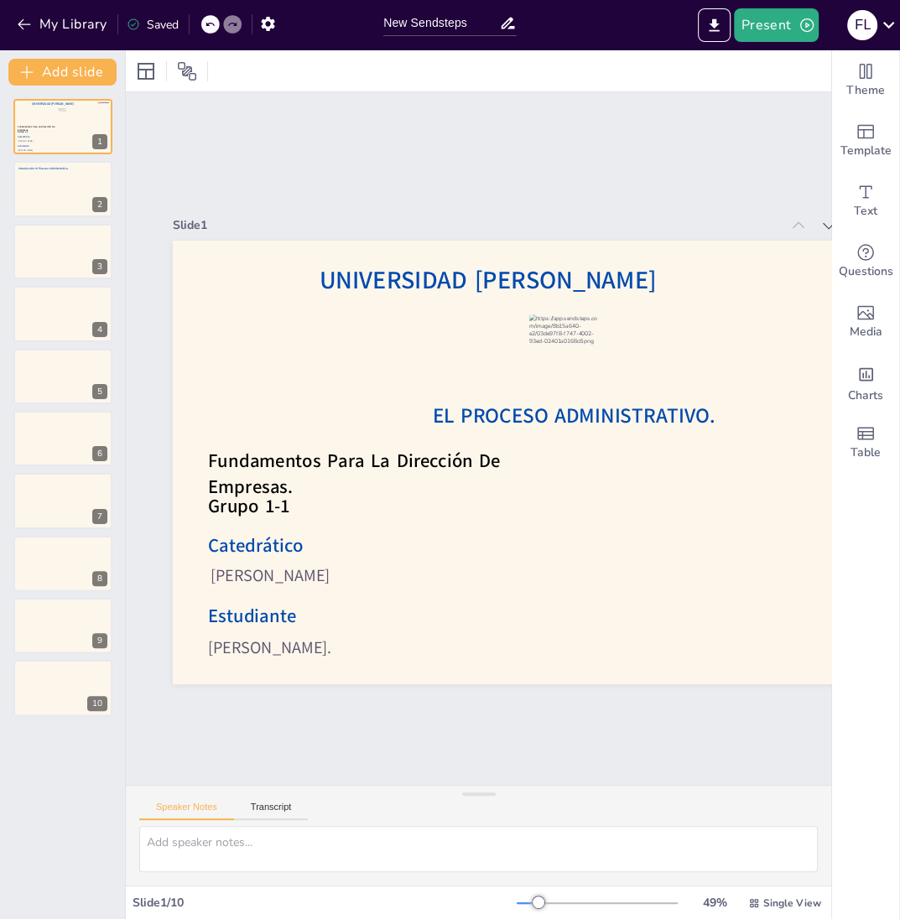
click at [636, 423] on span "El Proceso Administrativo." at bounding box center [569, 475] width 245 height 189
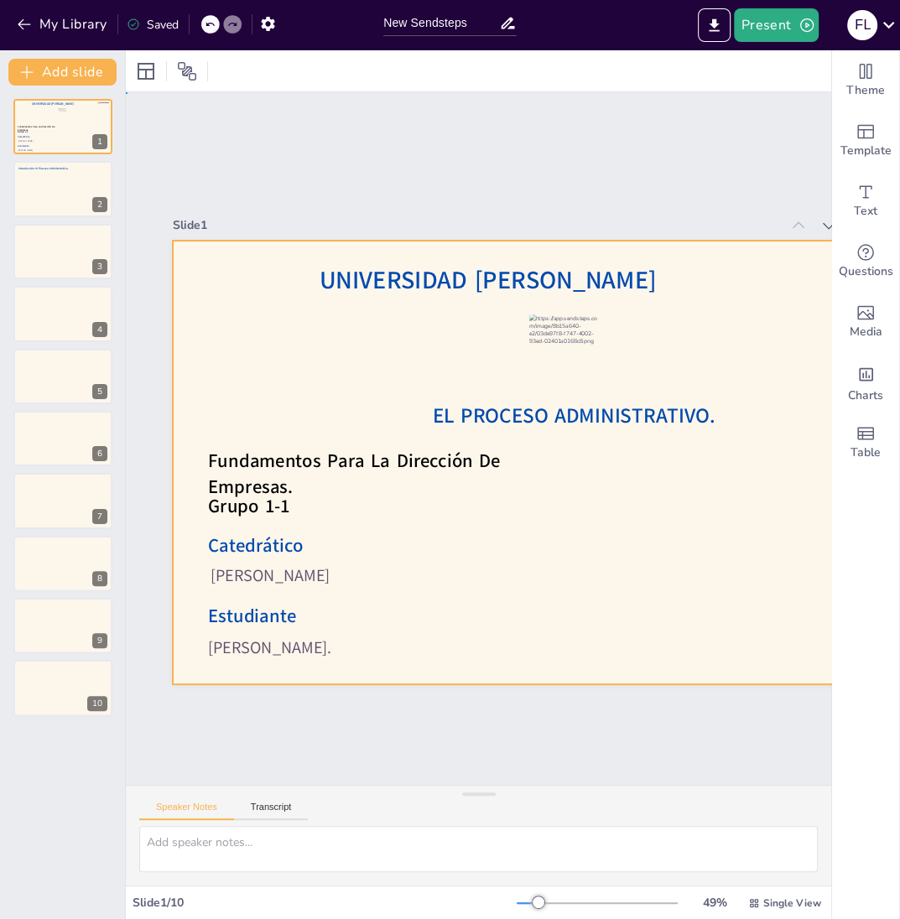
click at [650, 386] on div at bounding box center [397, 397] width 864 height 598
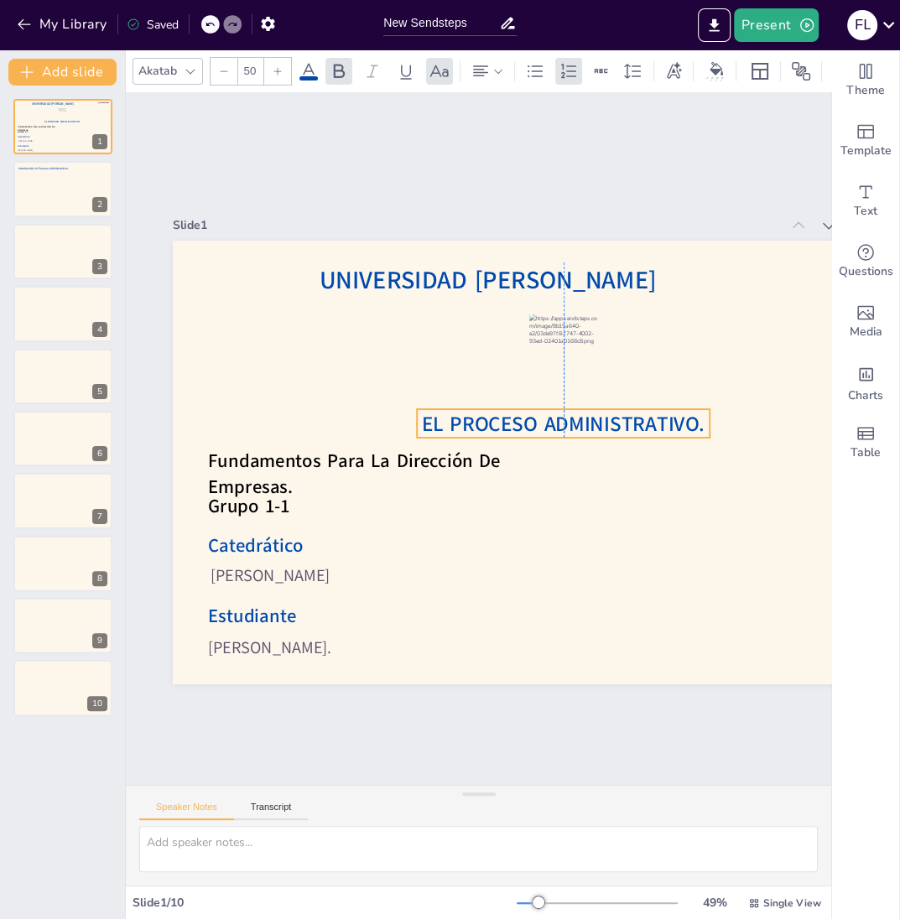
drag, startPoint x: 644, startPoint y: 414, endPoint x: 636, endPoint y: 422, distance: 11.9
click at [524, 422] on span "El Proceso Administrativo." at bounding box center [467, 524] width 114 height 278
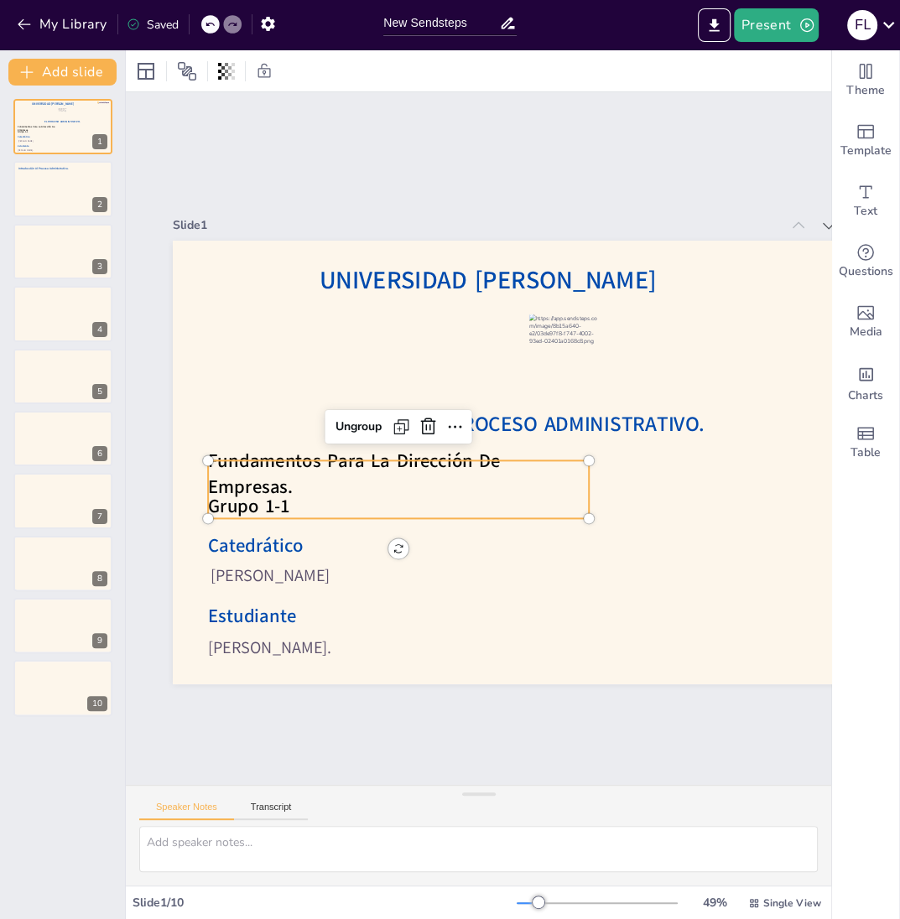
click at [441, 445] on span "Fundamentos Para La Dirección De Empresas." at bounding box center [567, 338] width 252 height 213
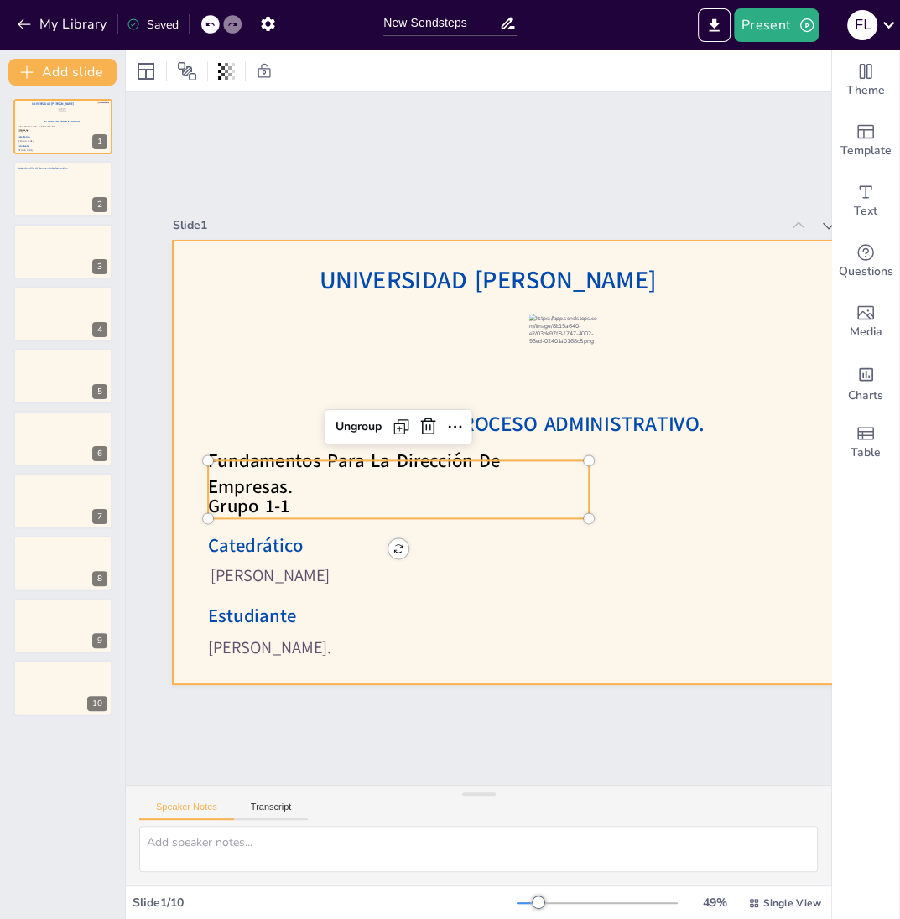
click at [215, 334] on div at bounding box center [393, 471] width 899 height 823
click at [454, 432] on span "Fundamentos Para La Dirección De Empresas." at bounding box center [601, 391] width 294 height 81
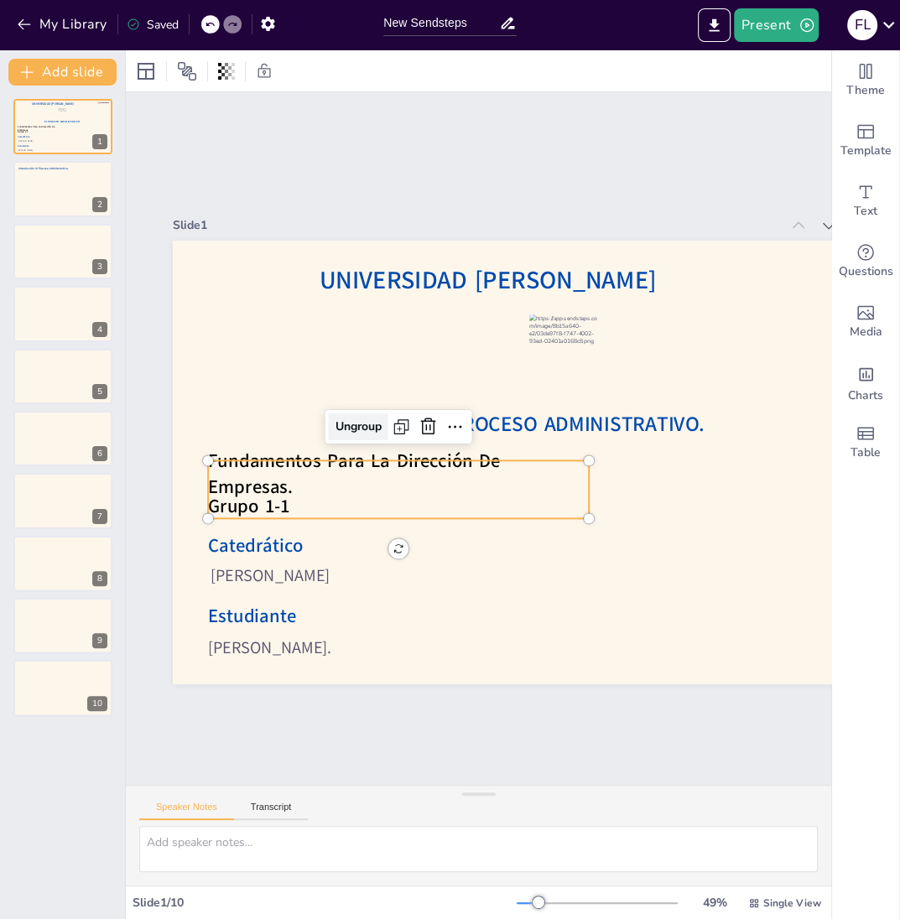
click at [562, 456] on div "Ungroup" at bounding box center [594, 475] width 64 height 39
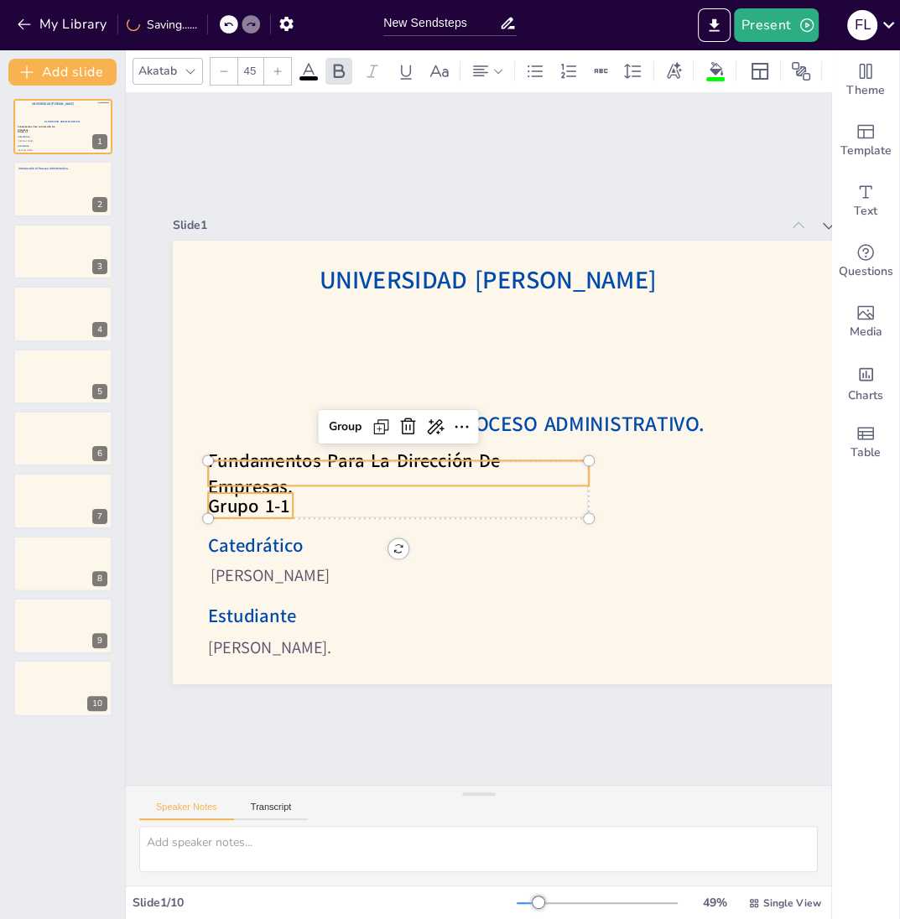
click at [256, 471] on span "Fundamentos Para La Dirección De Empresas." at bounding box center [370, 360] width 234 height 234
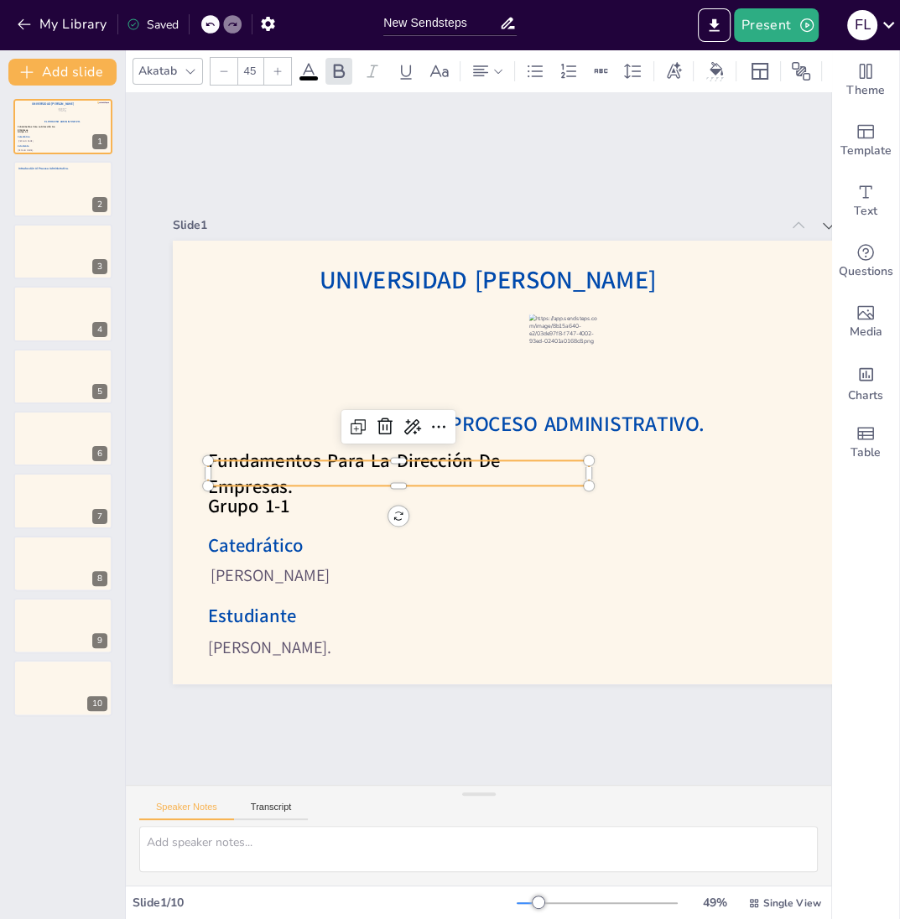
click at [246, 70] on input "45" at bounding box center [249, 71] width 23 height 27
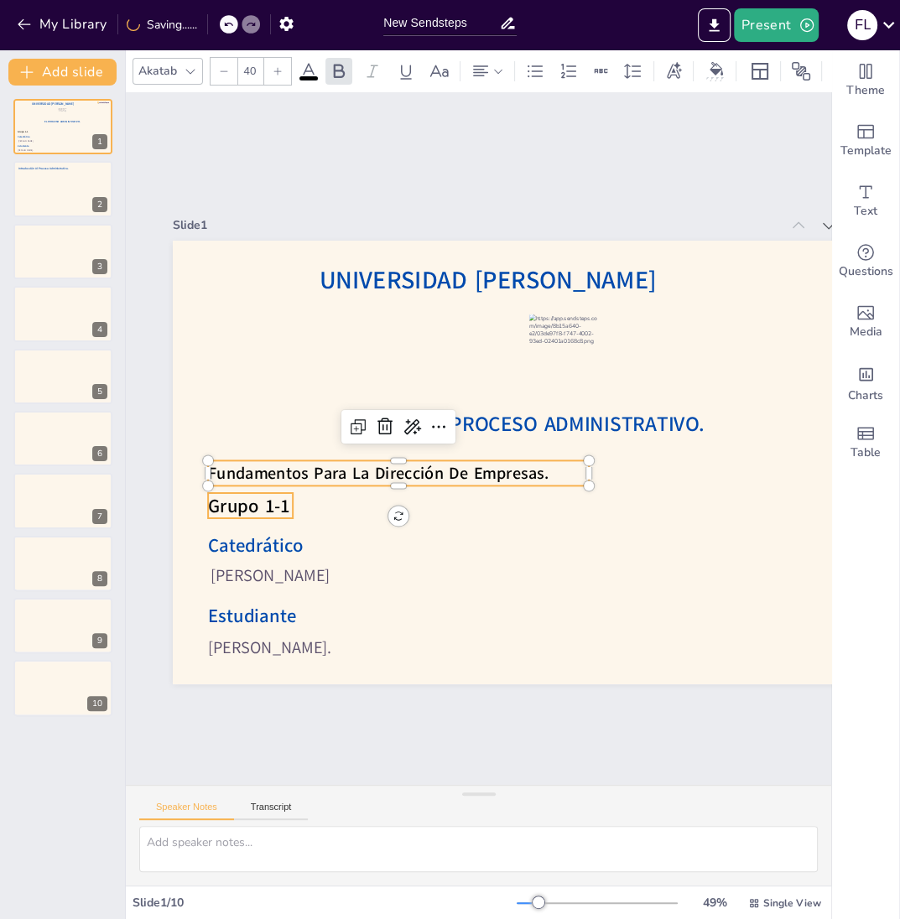
click at [345, 271] on span "Grupo 1-1" at bounding box center [366, 228] width 42 height 86
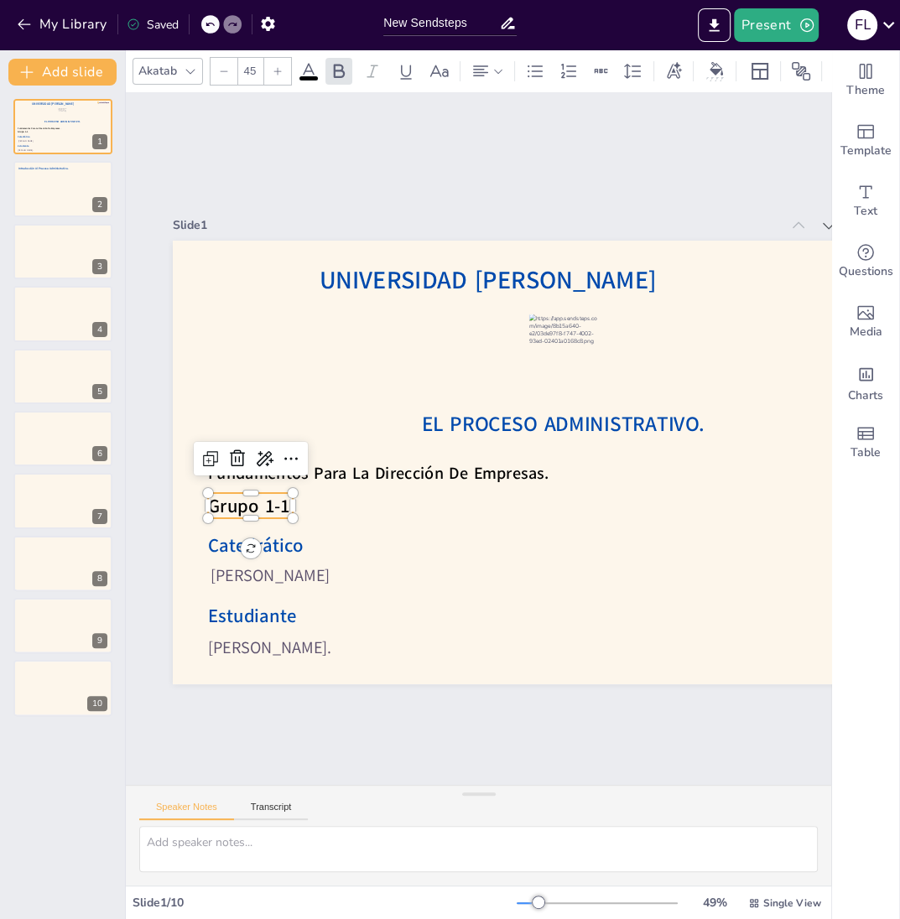
click at [247, 76] on input "45" at bounding box center [249, 71] width 23 height 27
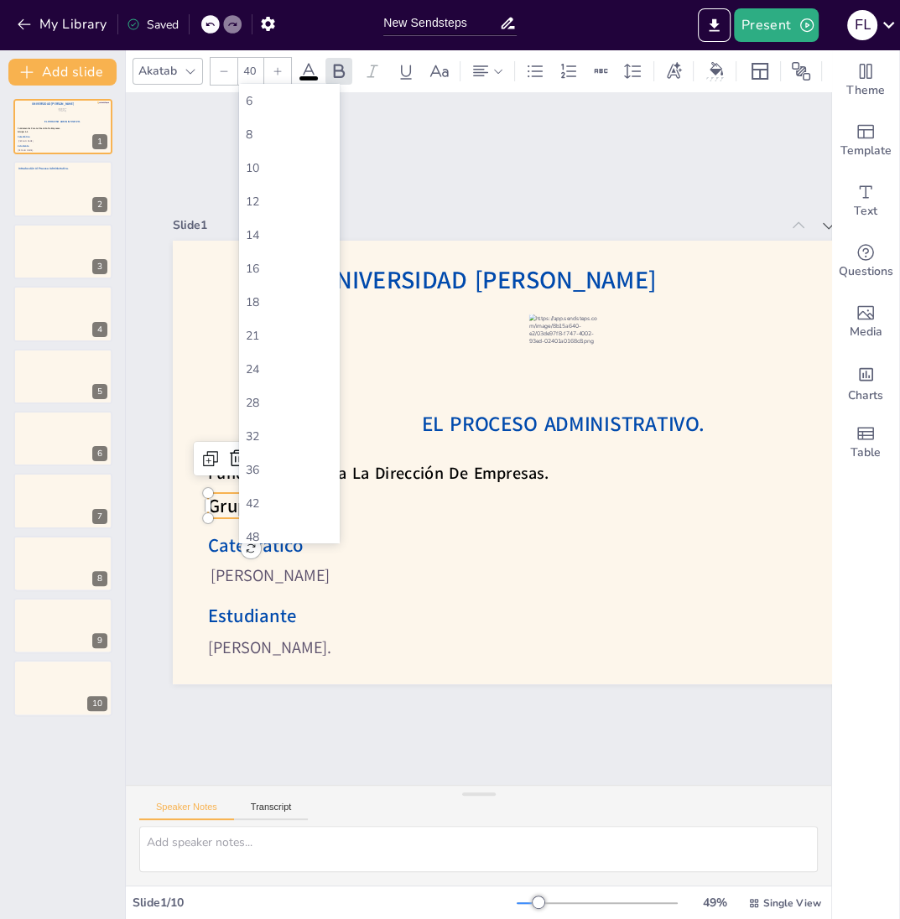
type input "40"
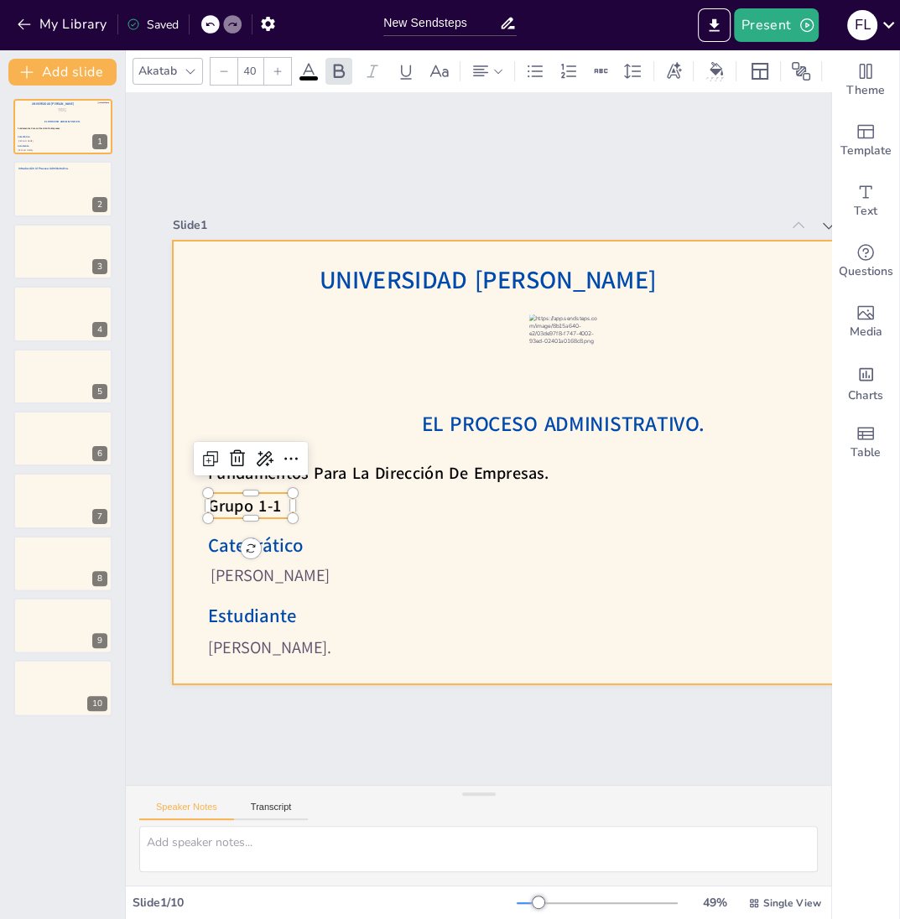
click at [277, 373] on div "Slide 1 El Proceso Administrativo. Fátima Lourdes Vásquez Henríquez. Víctor Man…" at bounding box center [531, 511] width 1080 height 1122
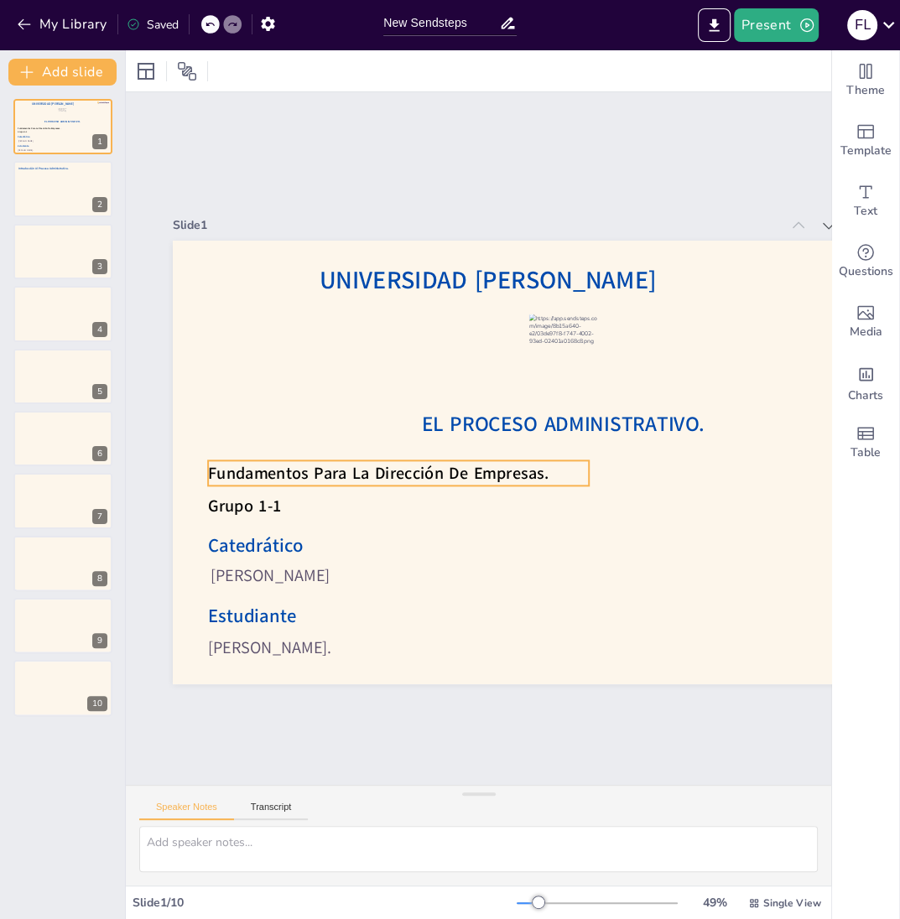
click at [366, 478] on span "Fundamentos Para La Dirección De Empresas." at bounding box center [374, 419] width 306 height 190
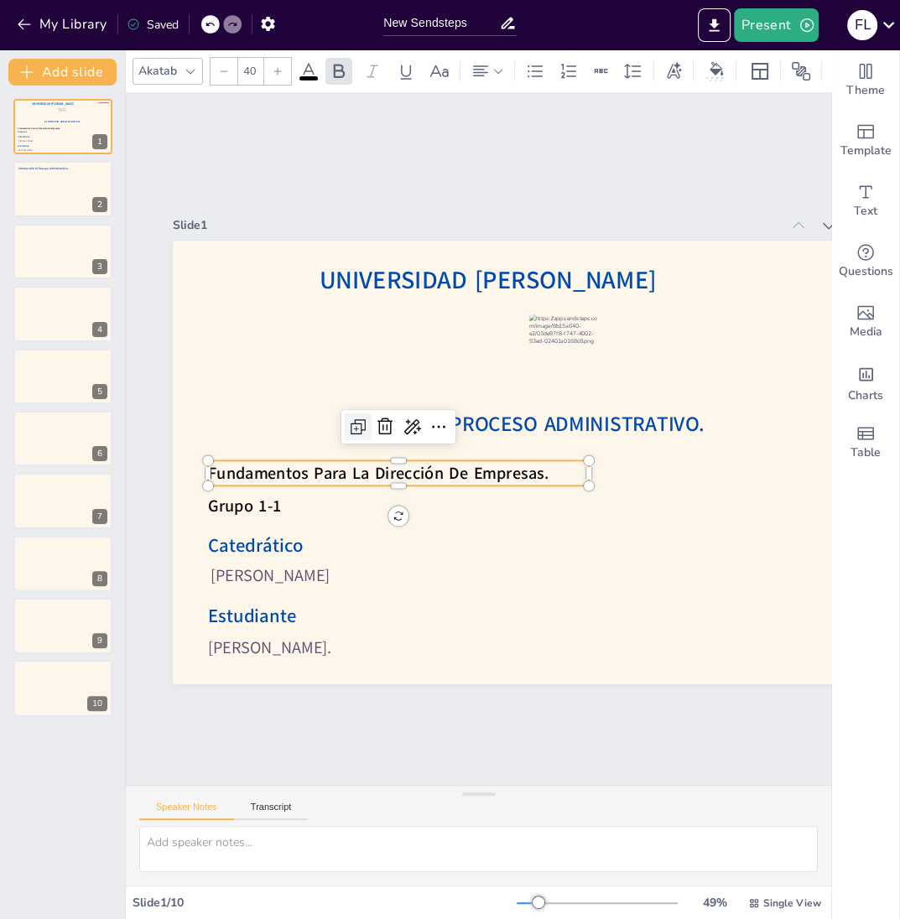
click at [586, 434] on icon at bounding box center [597, 425] width 23 height 23
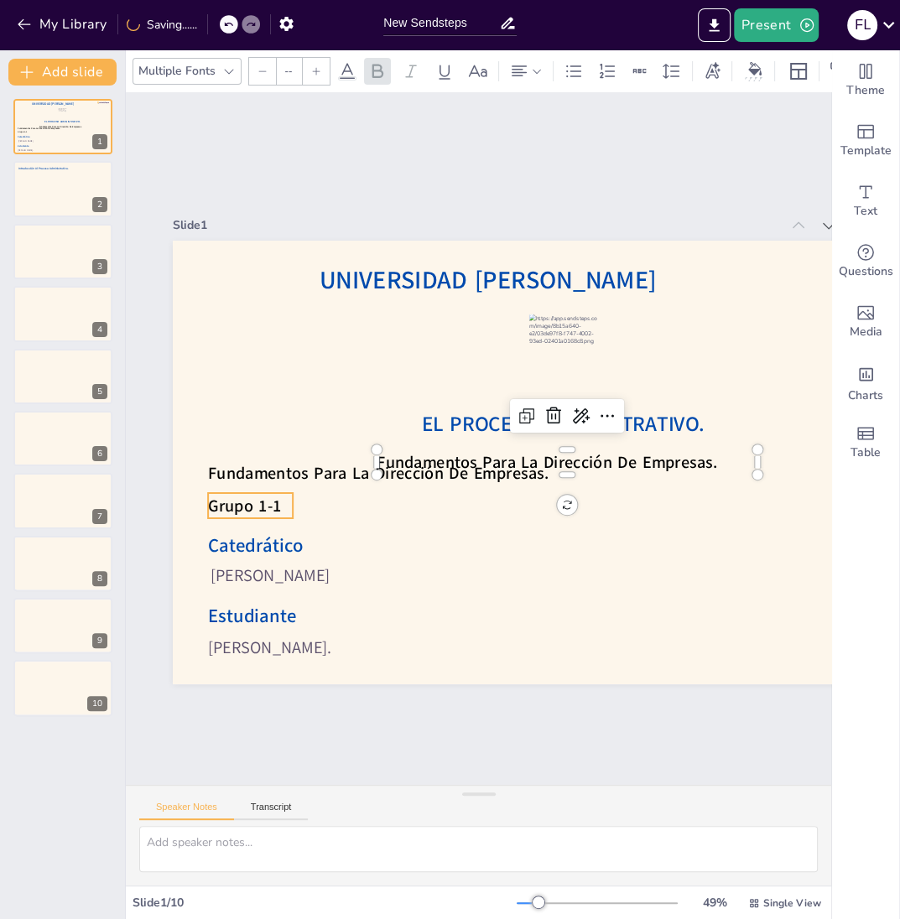
type input "40"
click at [271, 430] on span "Grupo 1-1" at bounding box center [238, 404] width 76 height 50
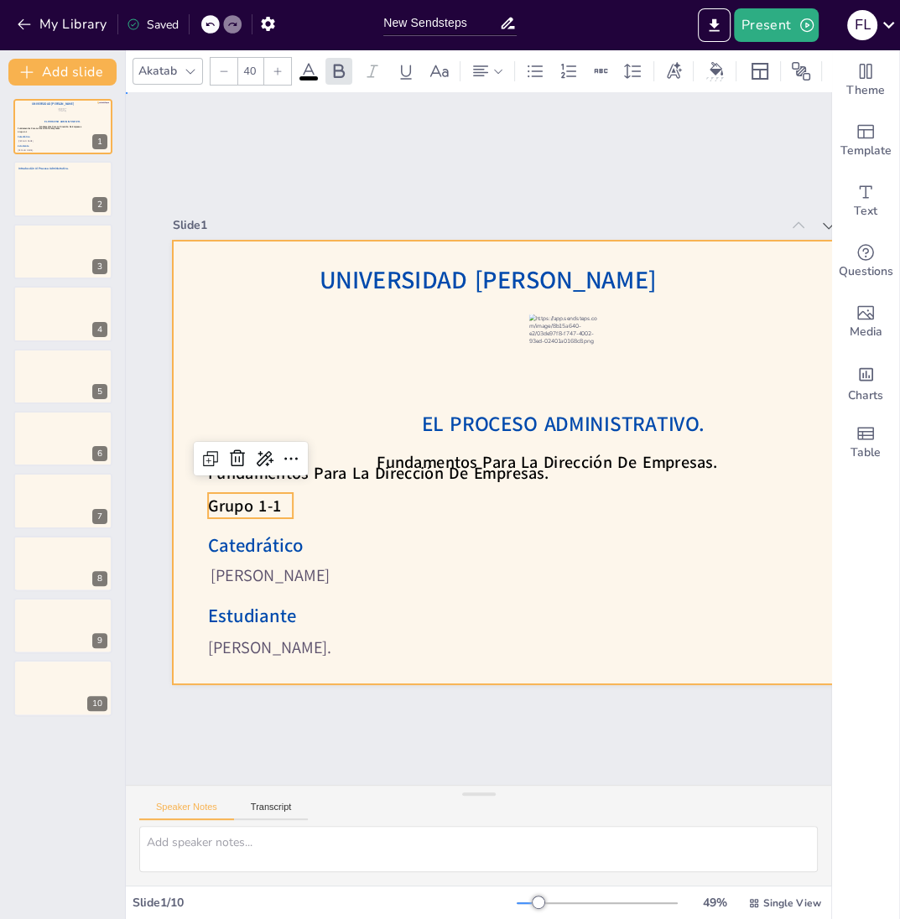
click at [327, 412] on div at bounding box center [510, 353] width 523 height 831
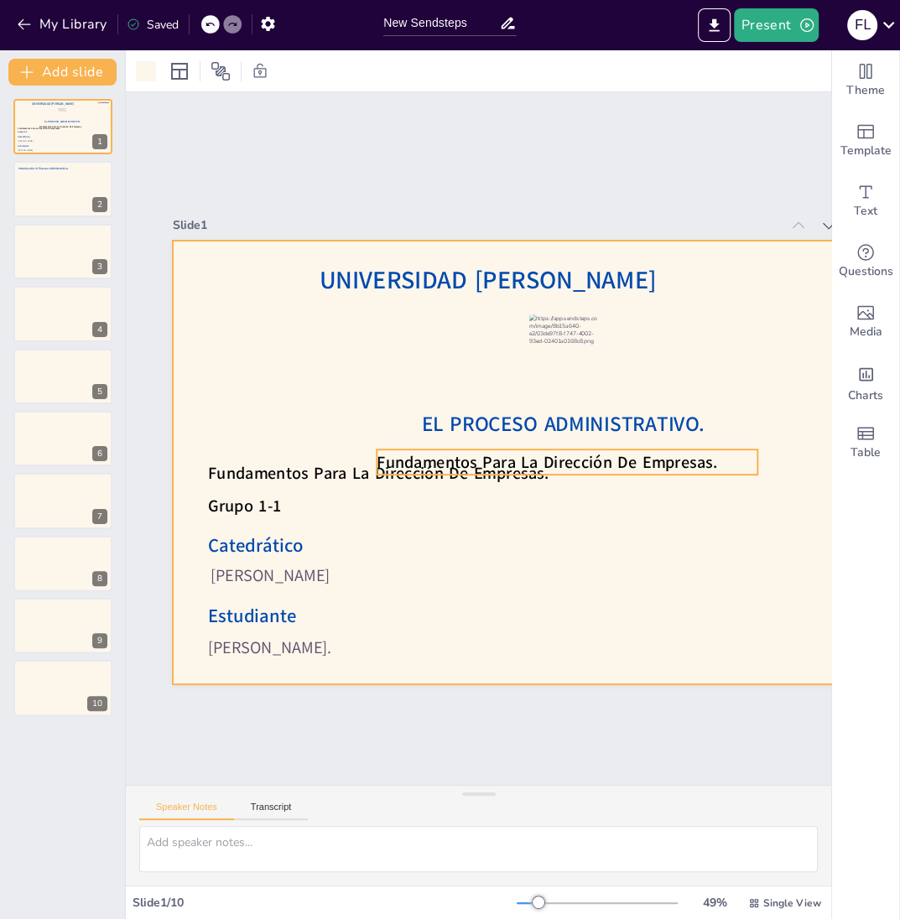
click at [426, 459] on span "Fundamentos Para La Dirección De Empresas." at bounding box center [429, 491] width 159 height 320
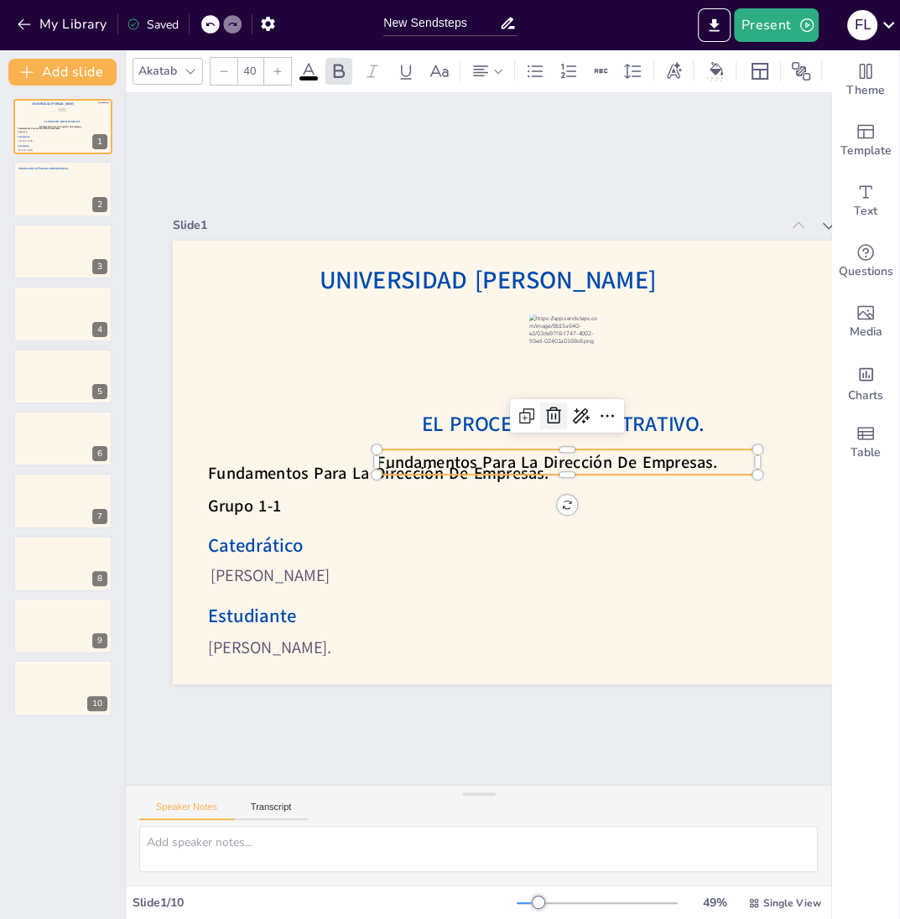
click at [552, 453] on icon at bounding box center [554, 464] width 22 height 22
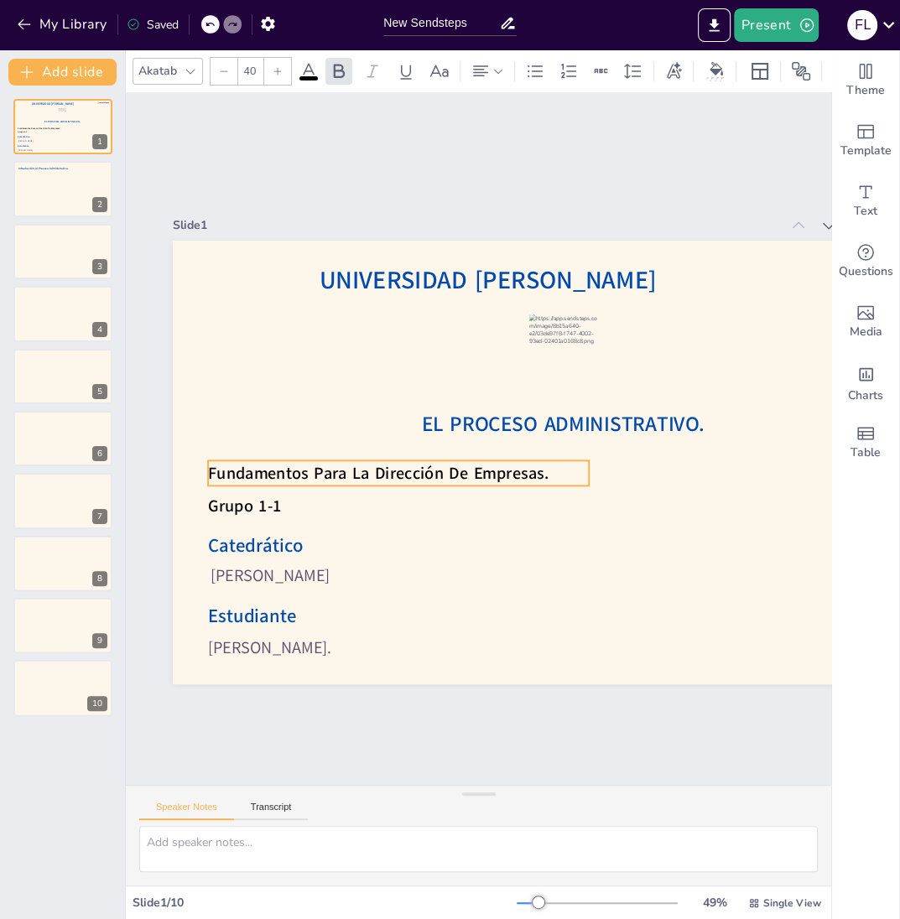
click at [416, 468] on span "Fundamentos Para La Dirección De Empresas." at bounding box center [372, 440] width 331 height 127
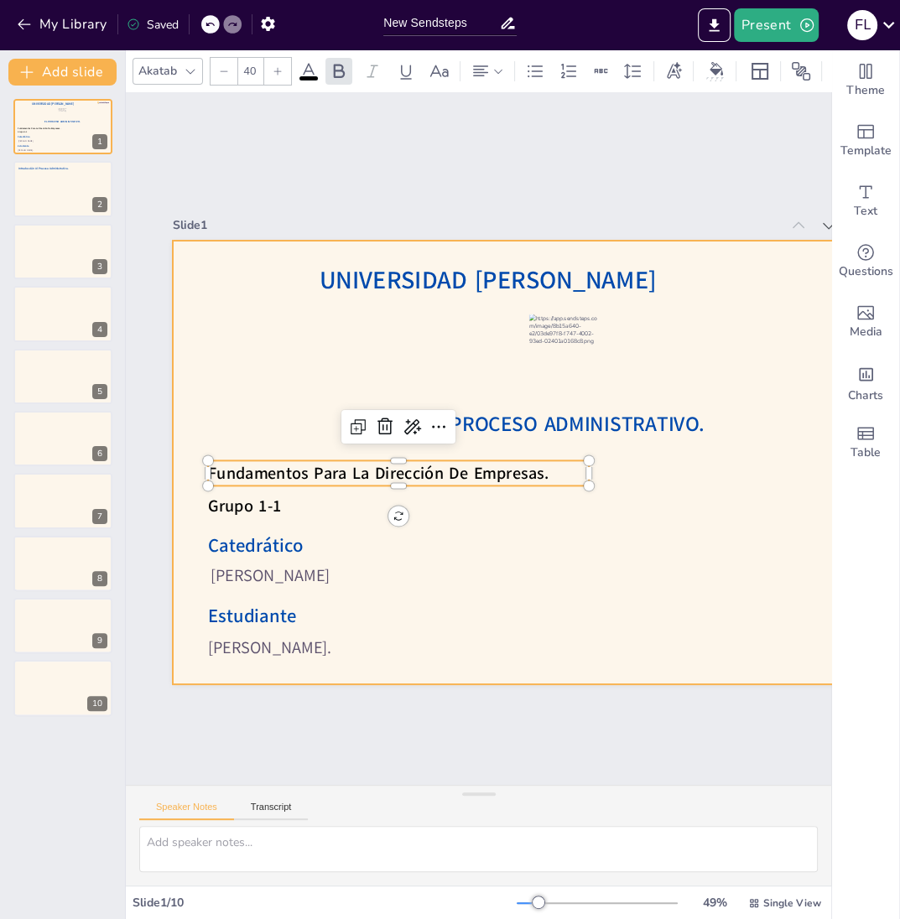
click at [383, 515] on div at bounding box center [560, 480] width 864 height 598
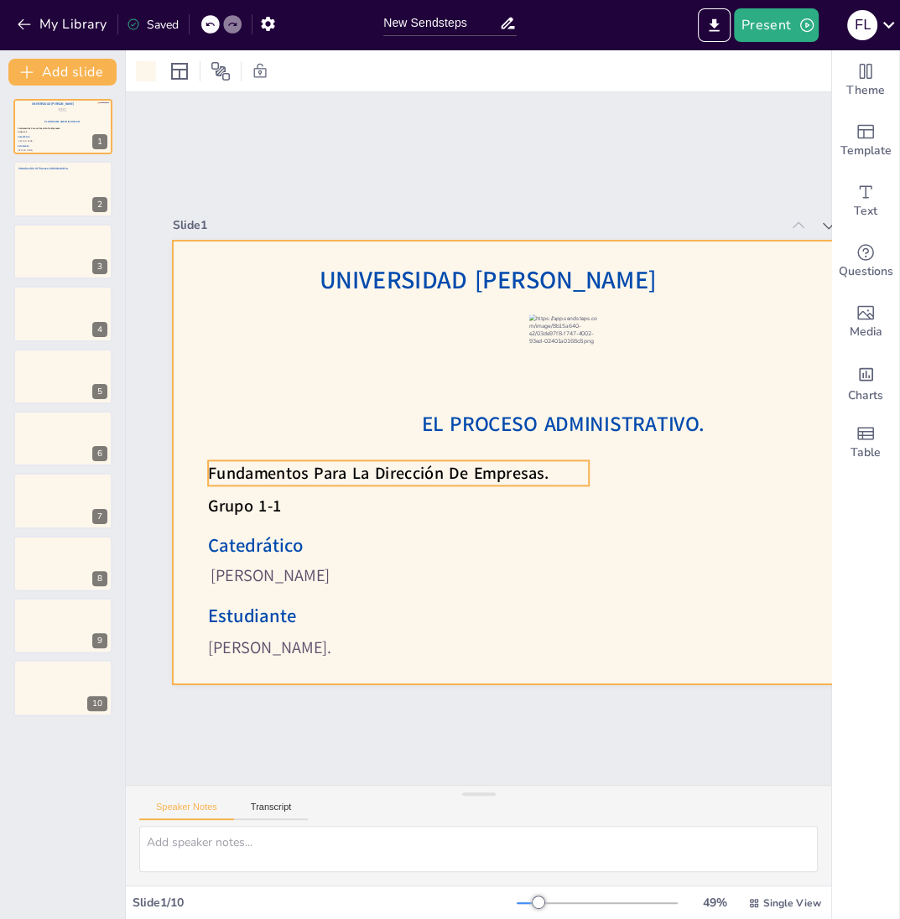
click at [398, 469] on span "Fundamentos Para La Dirección De Empresas." at bounding box center [520, 341] width 245 height 268
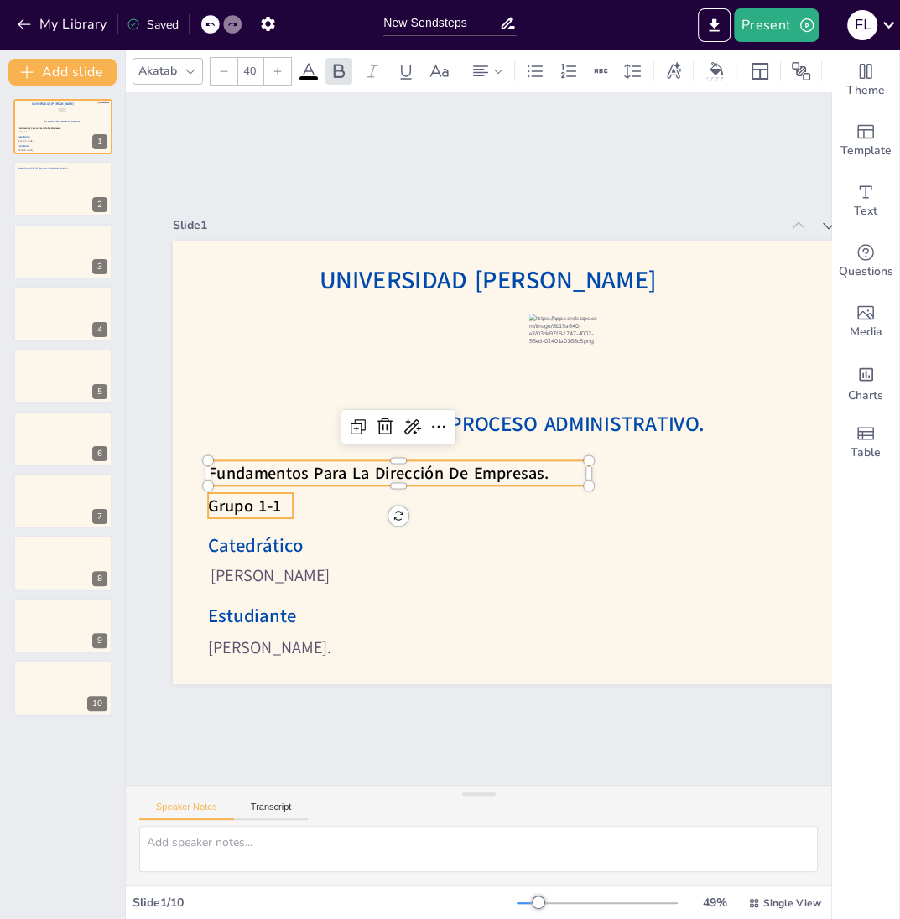
click at [652, 533] on span "Grupo 1-1" at bounding box center [684, 568] width 65 height 70
click at [346, 429] on div "Group" at bounding box center [344, 441] width 49 height 32
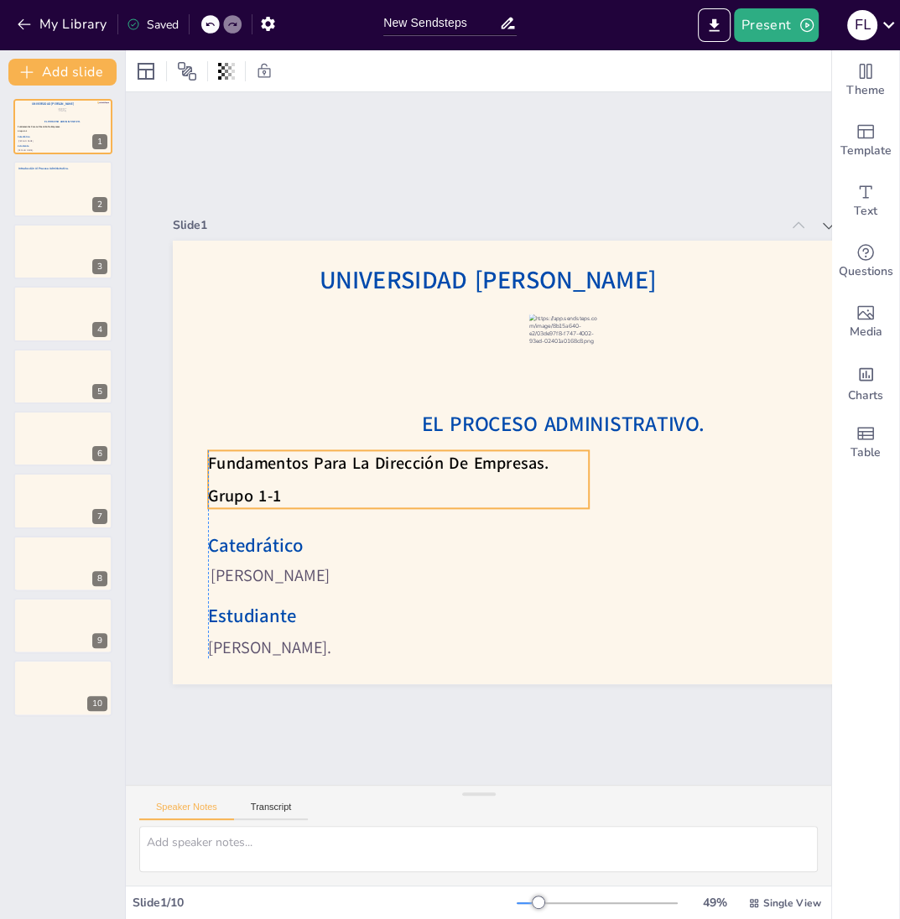
drag, startPoint x: 339, startPoint y: 488, endPoint x: 341, endPoint y: 478, distance: 10.2
click at [341, 478] on div "Fundamentos Para La Dirección De Empresas. Grupo 1-1" at bounding box center [398, 398] width 271 height 342
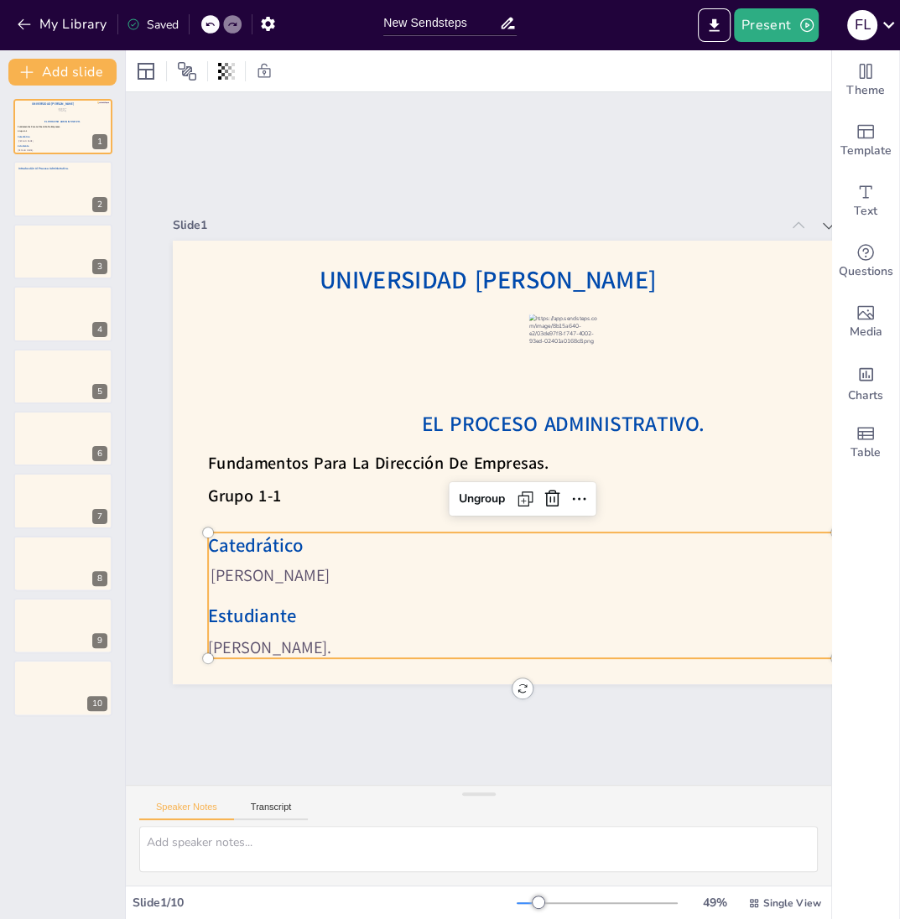
click at [385, 612] on div "Fátima Lourdes Vásquez Henríquez. Víctor Manuel Cader Varela Catedrático Estudi…" at bounding box center [321, 483] width 127 height 628
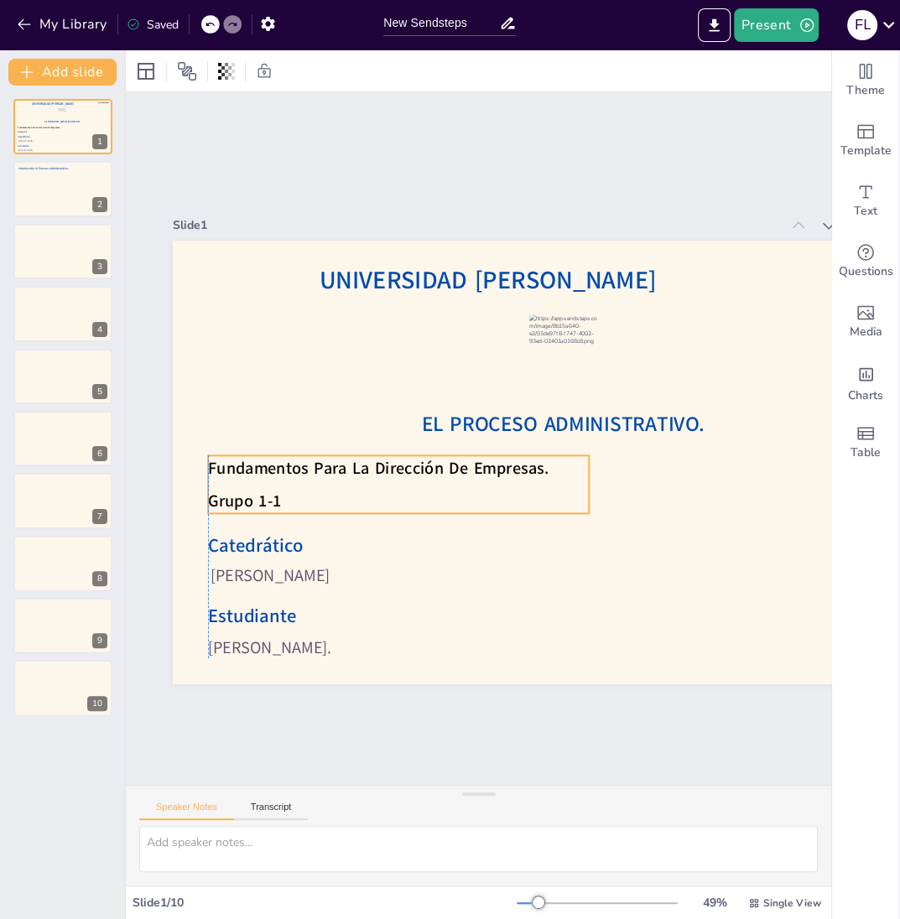
click at [369, 478] on span "Fundamentos Para La Dirección De Empresas." at bounding box center [396, 375] width 219 height 289
click at [52, 198] on div at bounding box center [63, 189] width 101 height 57
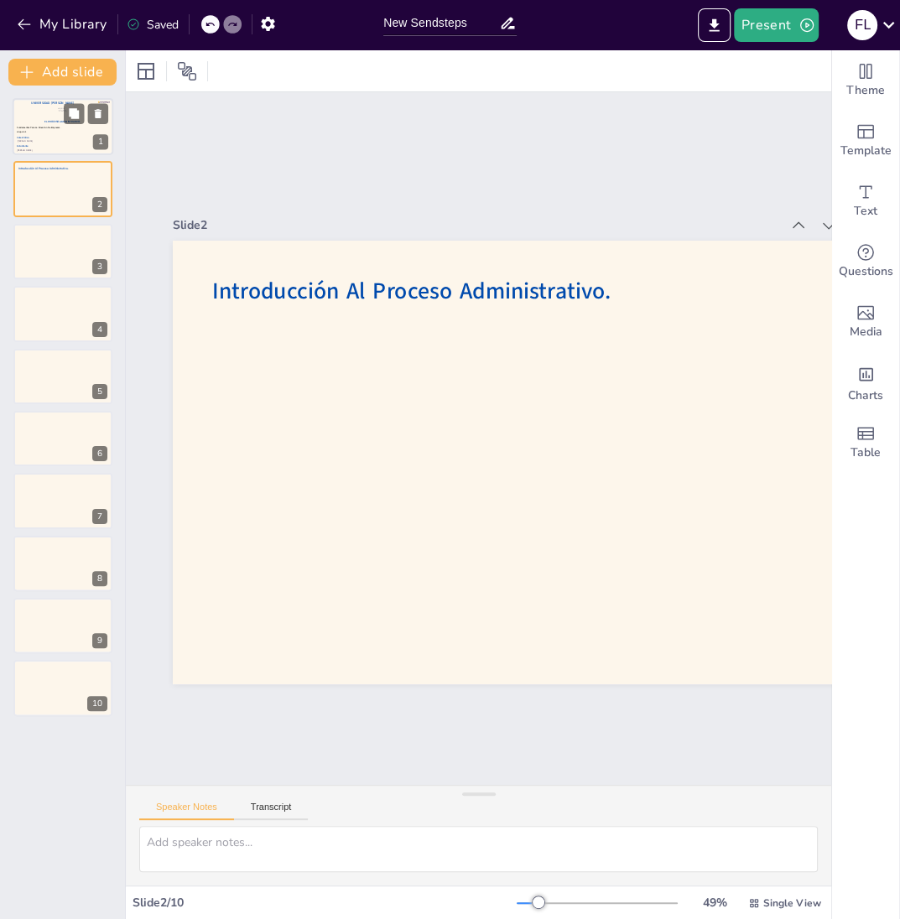
click at [70, 132] on div at bounding box center [63, 126] width 101 height 57
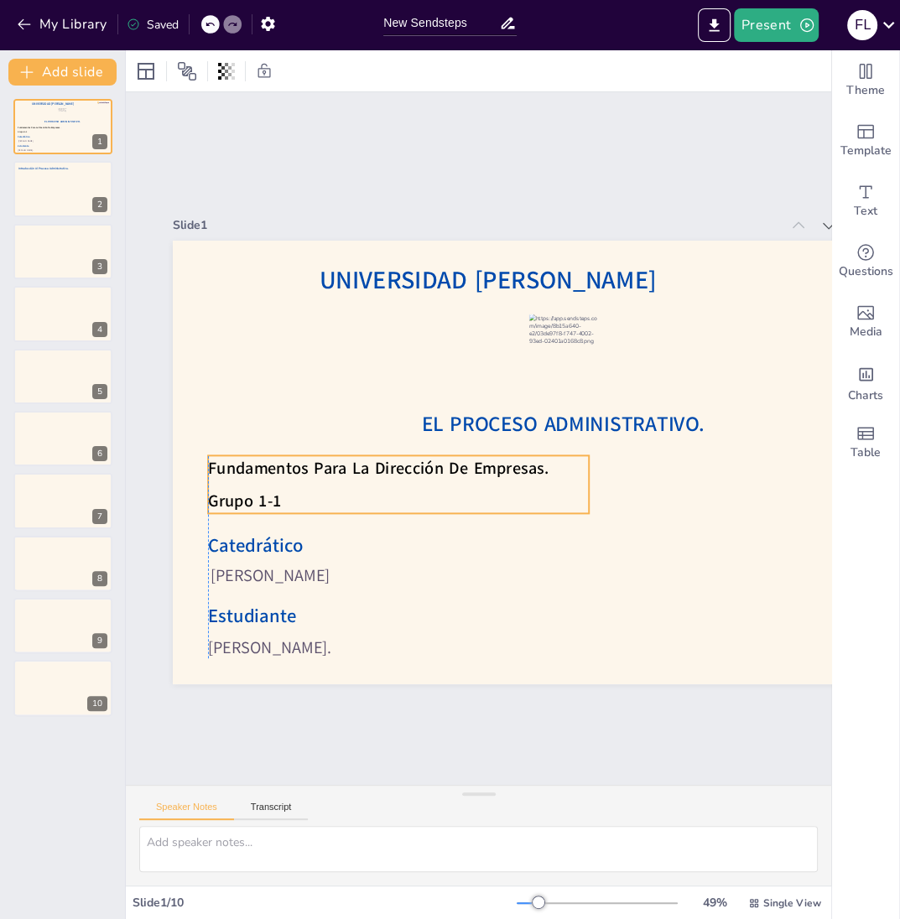
click at [268, 462] on span "Fundamentos Para La Dirección De Empresas." at bounding box center [390, 384] width 245 height 268
click at [79, 205] on div at bounding box center [63, 189] width 101 height 57
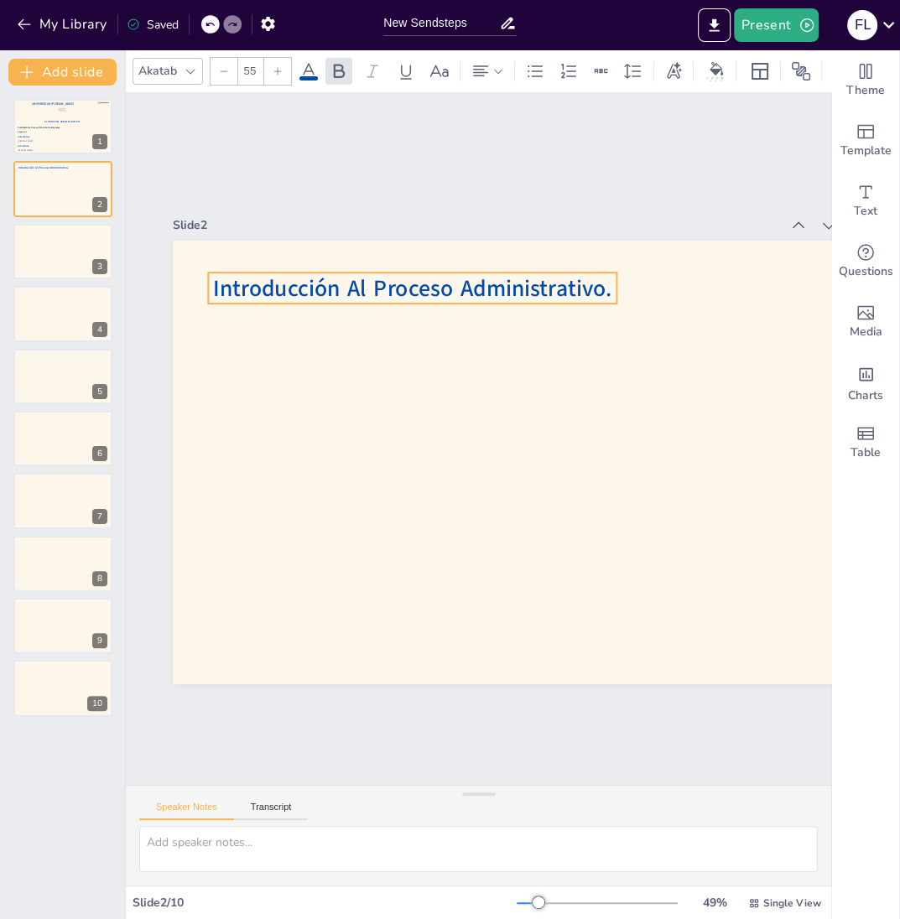
drag, startPoint x: 288, startPoint y: 296, endPoint x: 311, endPoint y: 297, distance: 23.5
click at [525, 294] on span "Introducción Al Proceso Administrativo." at bounding box center [601, 329] width 153 height 389
click at [508, 612] on div at bounding box center [492, 648] width 33 height 31
click at [499, 284] on span "Introducción Al Proceso Administrativo." at bounding box center [401, 295] width 400 height 72
click at [449, 71] on icon at bounding box center [440, 71] width 20 height 20
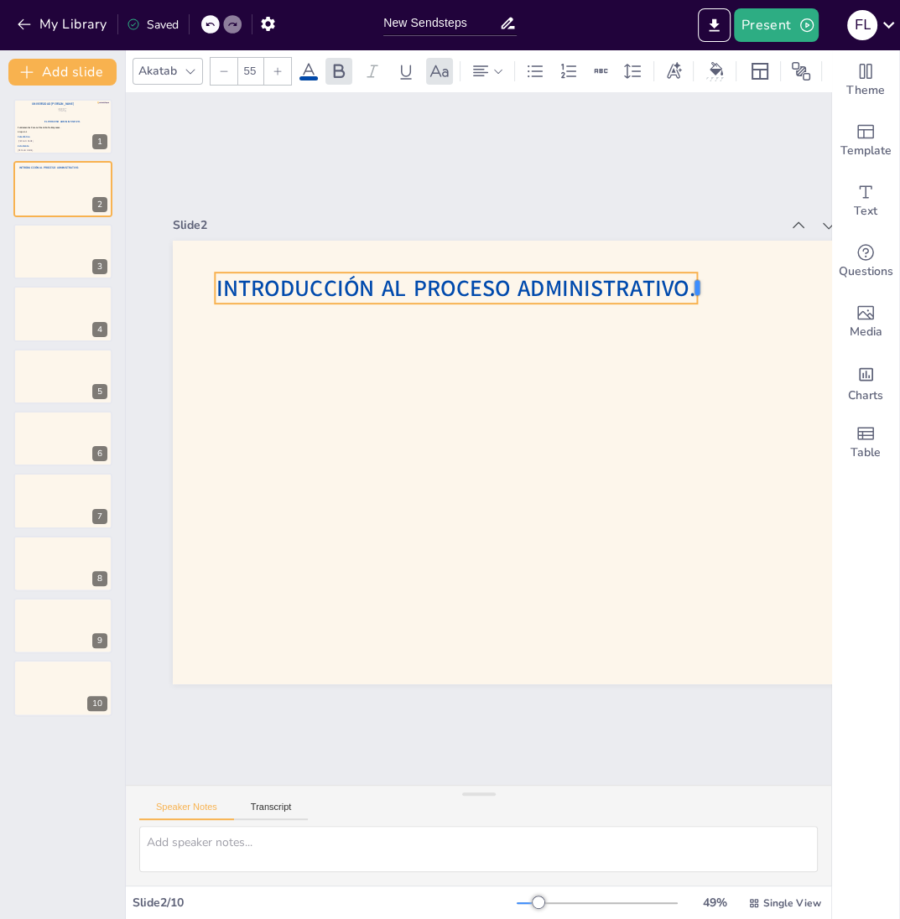
drag, startPoint x: 623, startPoint y: 285, endPoint x: 701, endPoint y: 296, distance: 78.8
click at [299, 612] on div at bounding box center [288, 633] width 19 height 34
click at [600, 306] on div at bounding box center [606, 416] width 13 height 482
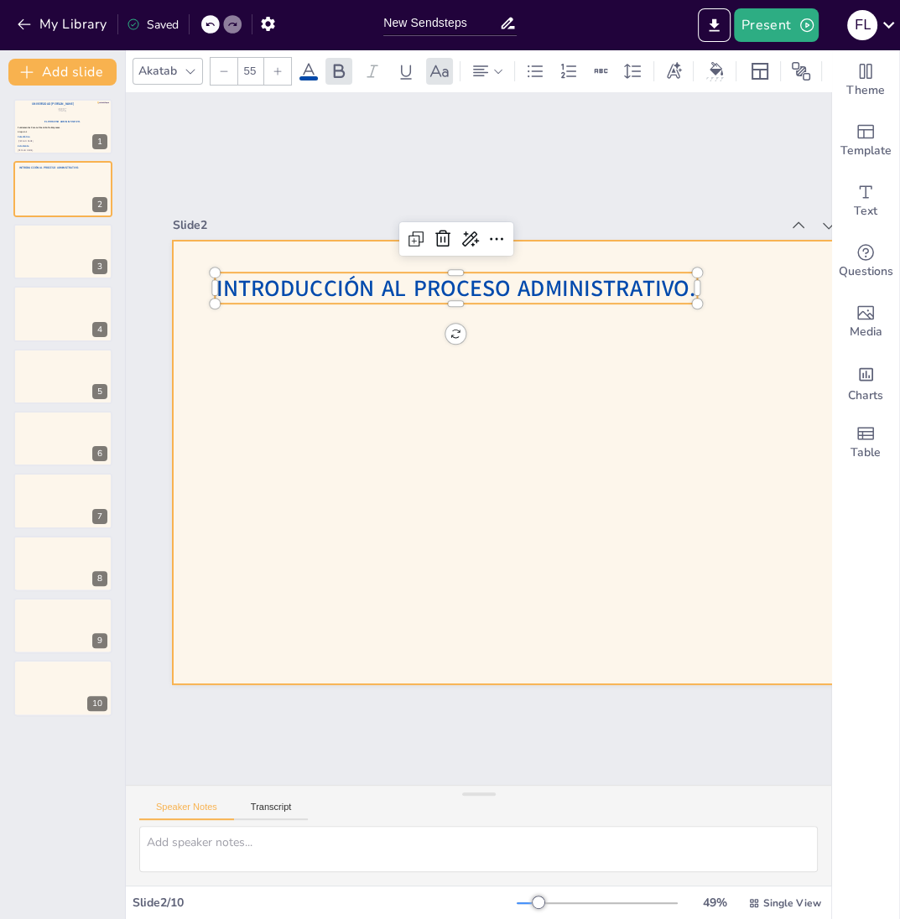
click at [509, 346] on div at bounding box center [543, 503] width 905 height 779
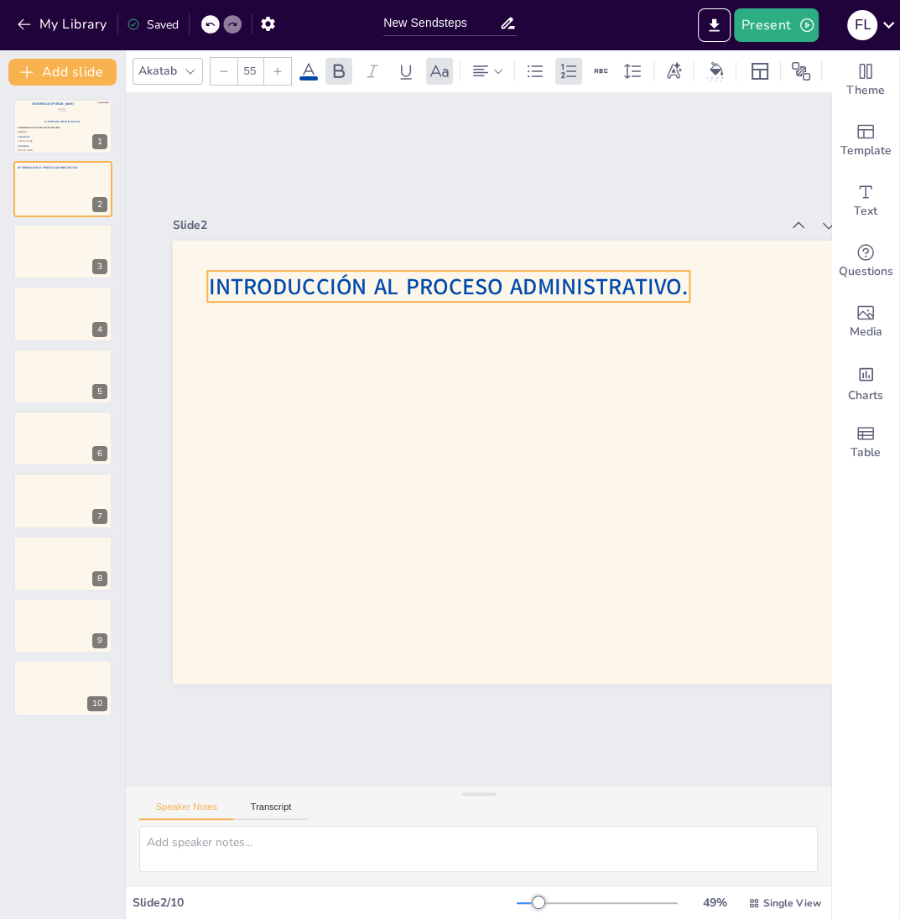
click at [504, 294] on span "Introducción Al Proceso Administrativo." at bounding box center [558, 305] width 377 height 344
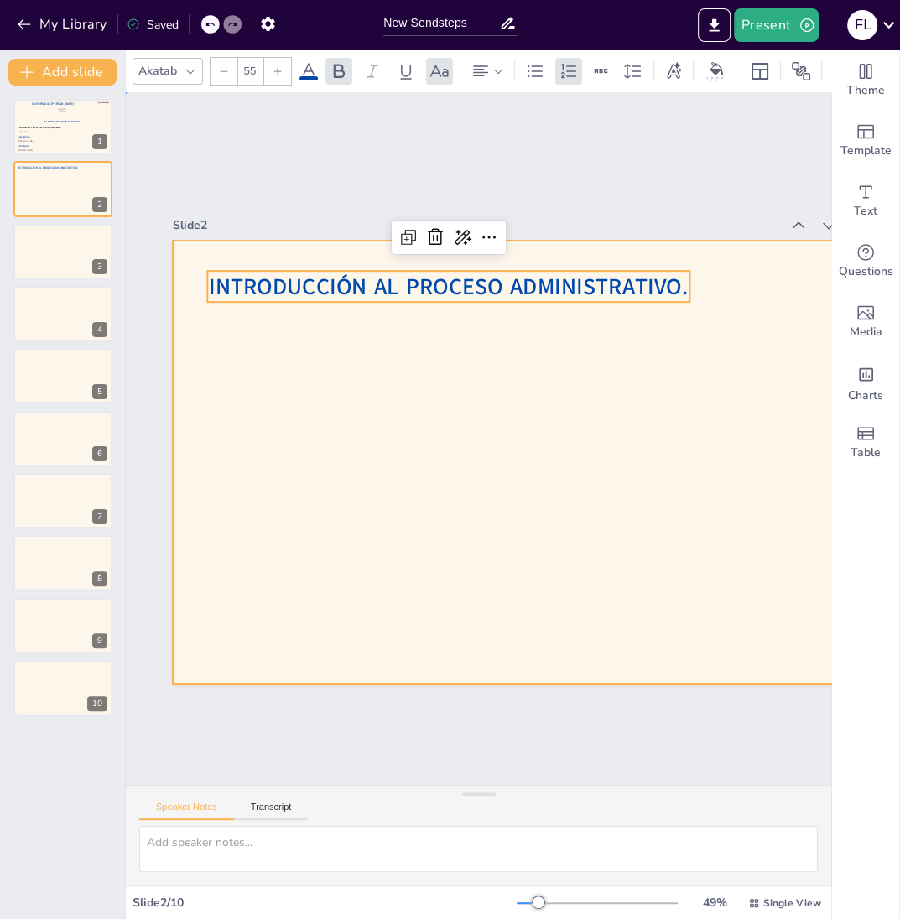
click at [515, 357] on div at bounding box center [420, 367] width 899 height 823
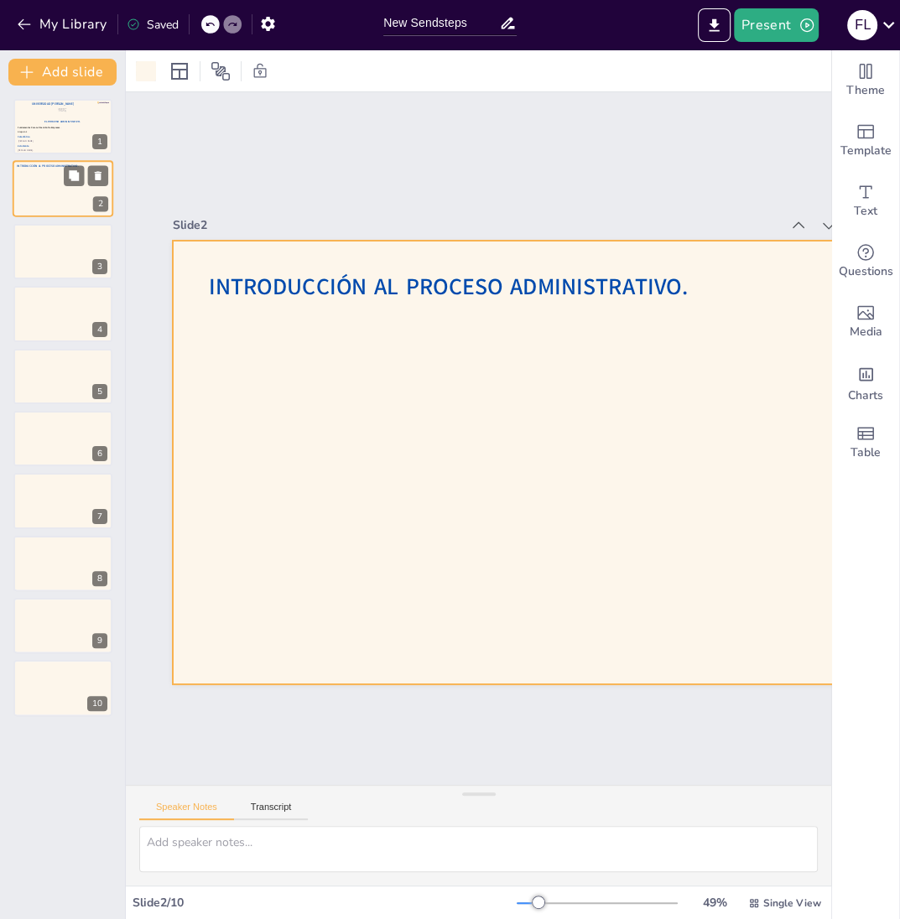
click at [30, 185] on div at bounding box center [63, 189] width 101 height 57
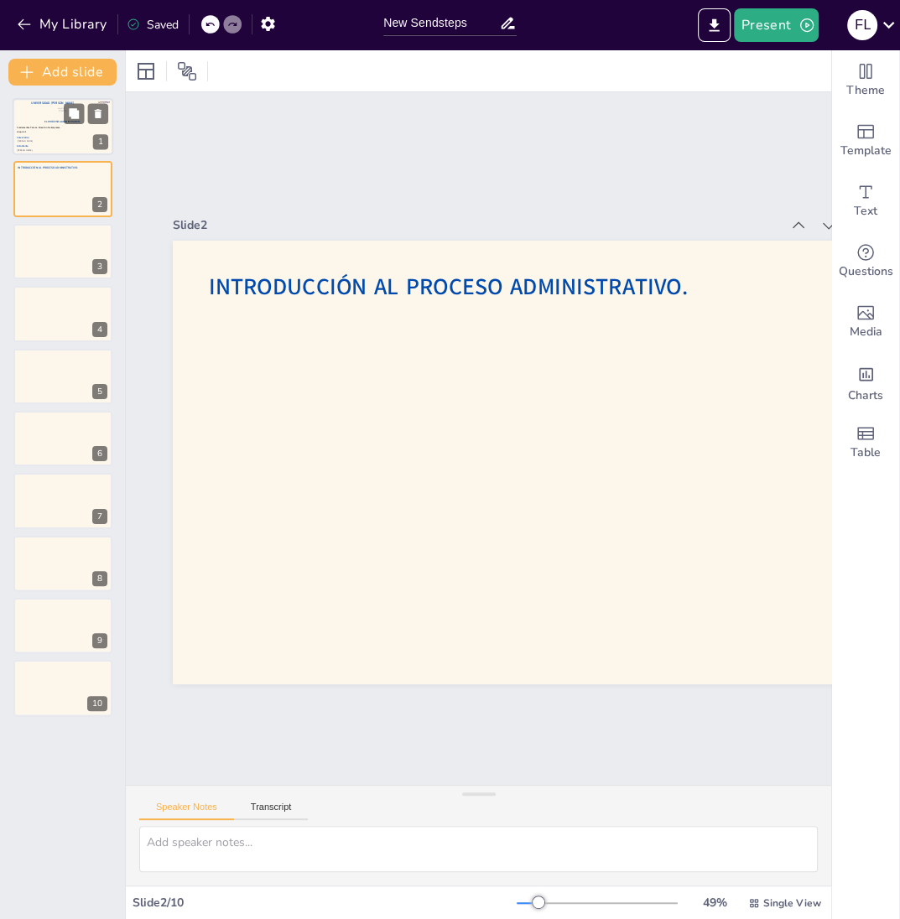
click at [56, 136] on p "Catedrático" at bounding box center [57, 137] width 80 height 3
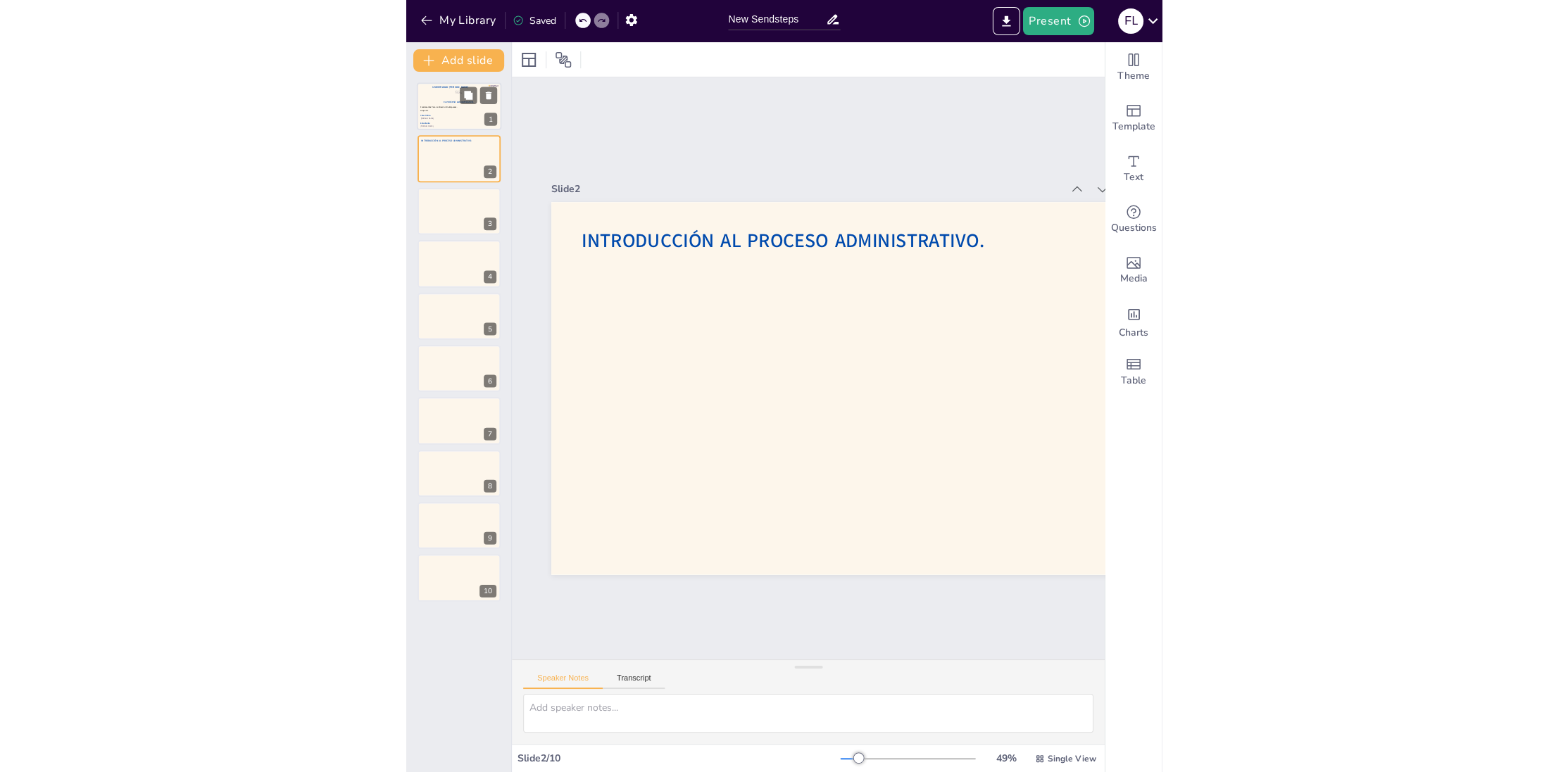
scroll to position [0, 0]
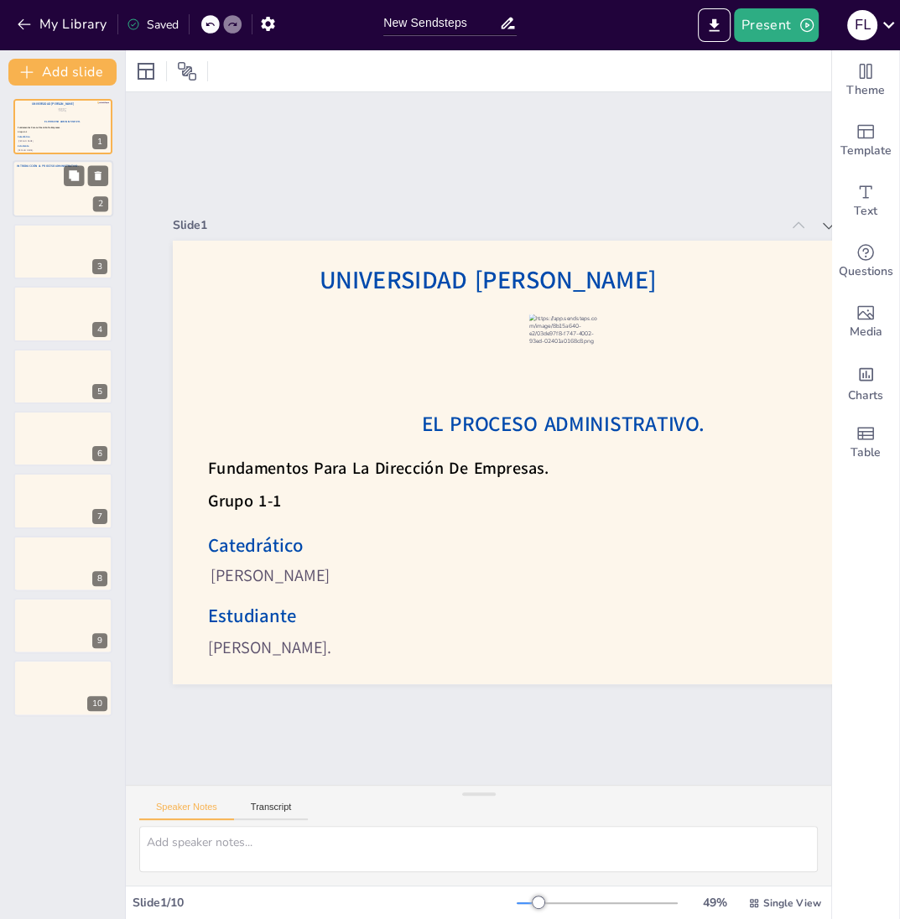
click at [45, 195] on div at bounding box center [63, 189] width 101 height 57
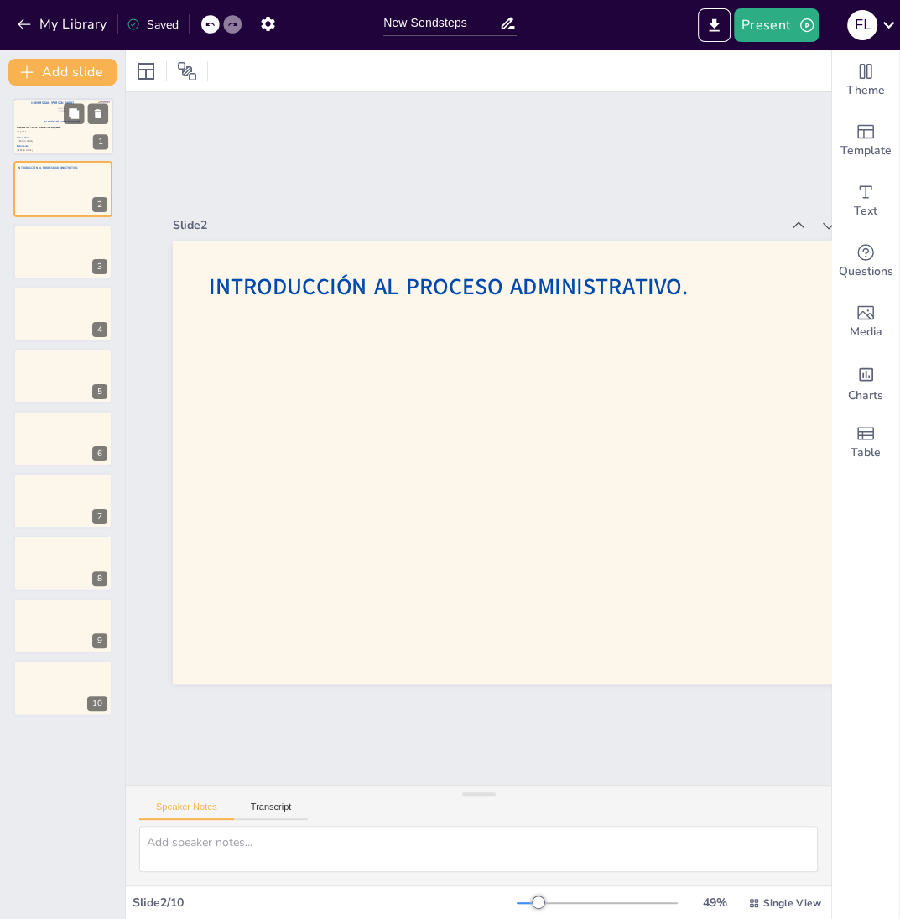
click at [55, 127] on span "Fundamentos Para La Dirección De Empresas." at bounding box center [39, 127] width 44 height 3
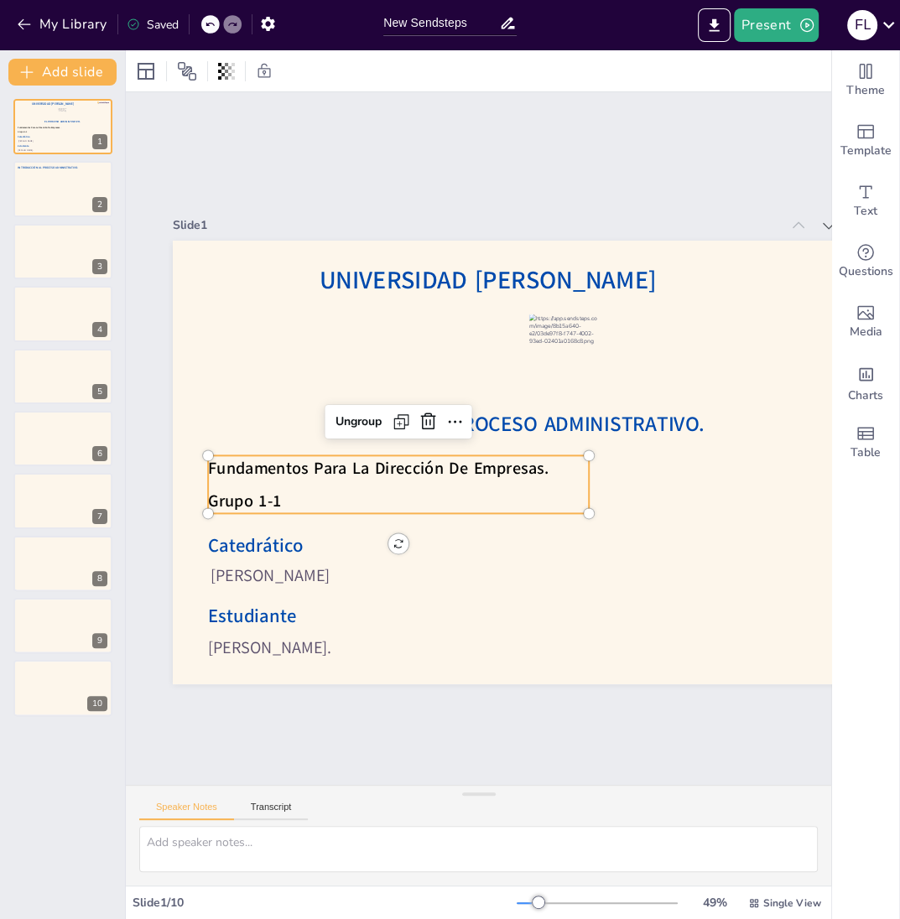
click at [324, 487] on div "Fundamentos Para La Dirección De Empresas. Grupo 1-1" at bounding box center [410, 377] width 173 height 380
click at [60, 197] on div at bounding box center [63, 189] width 101 height 57
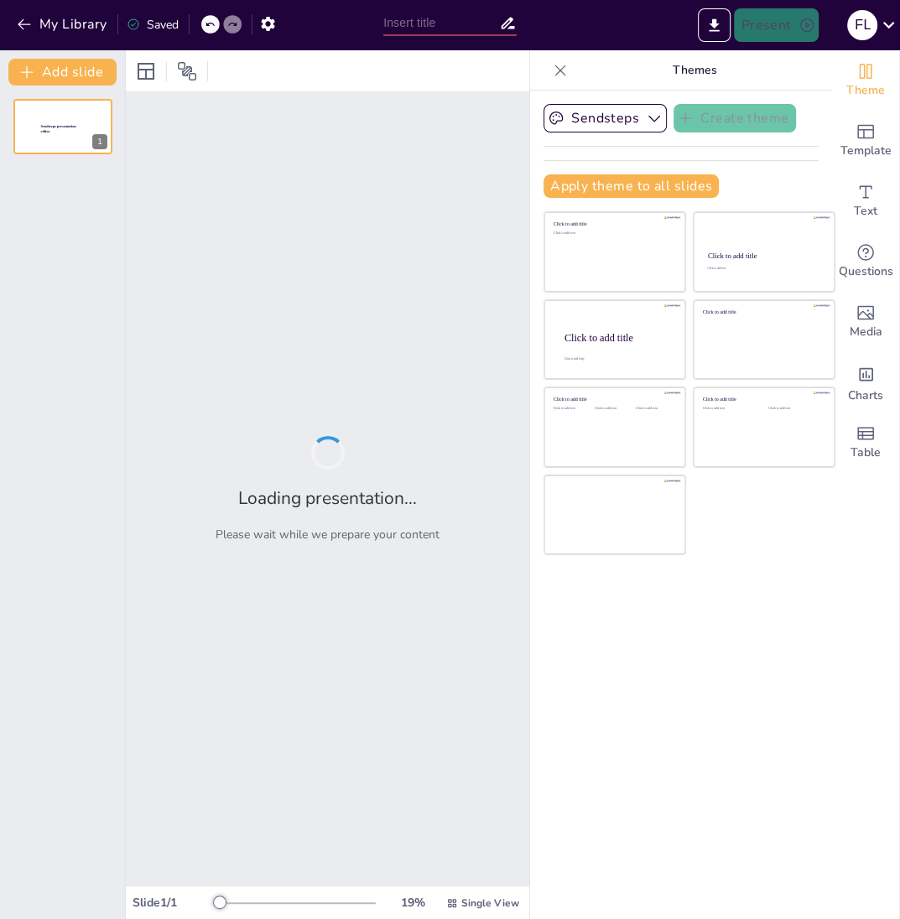
type input "New Sendsteps"
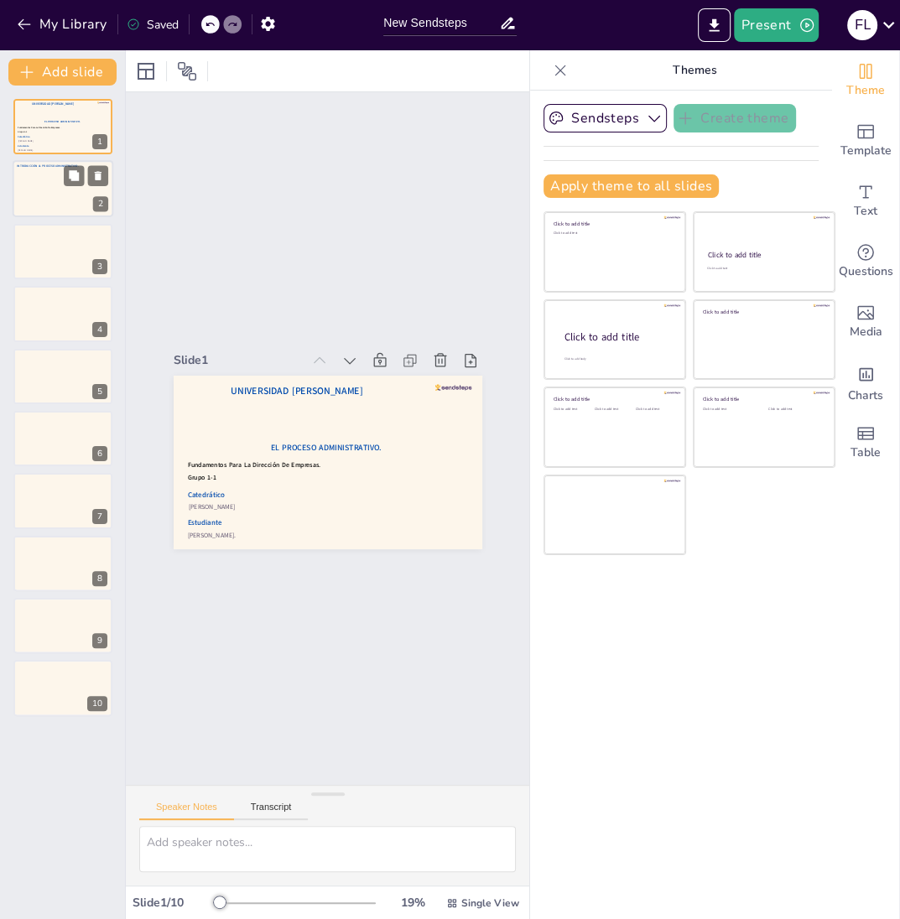
click at [56, 196] on div at bounding box center [63, 189] width 101 height 57
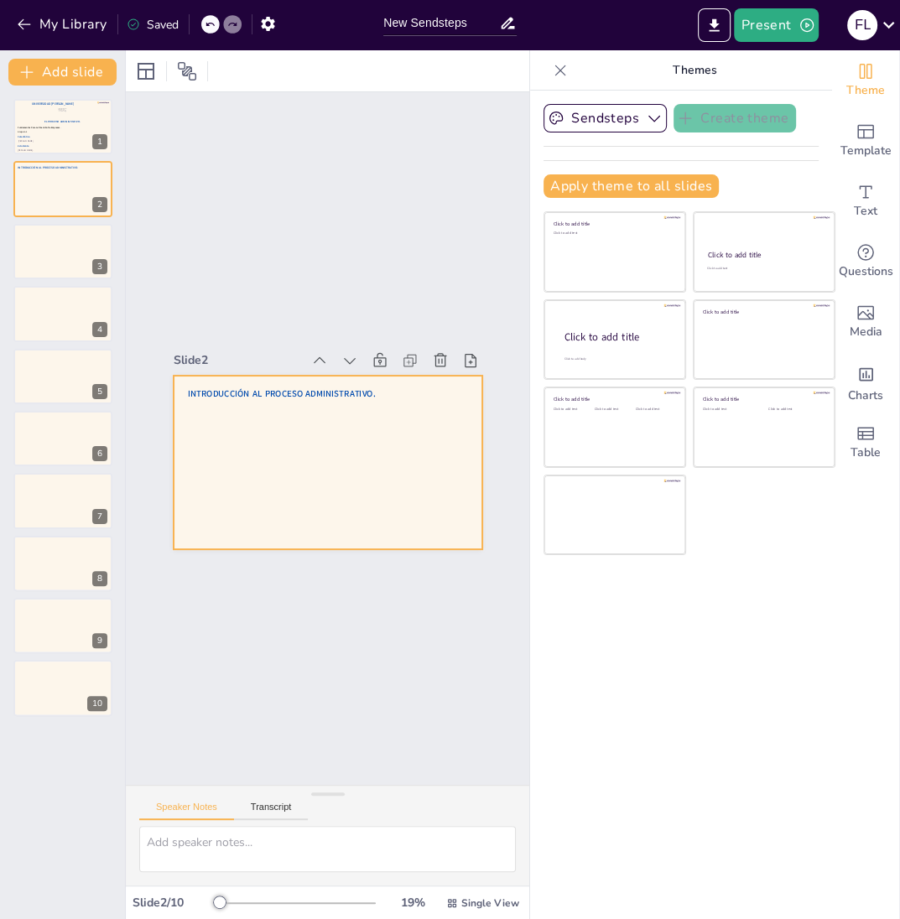
click at [265, 441] on div at bounding box center [307, 450] width 305 height 354
click at [560, 76] on icon at bounding box center [560, 70] width 17 height 17
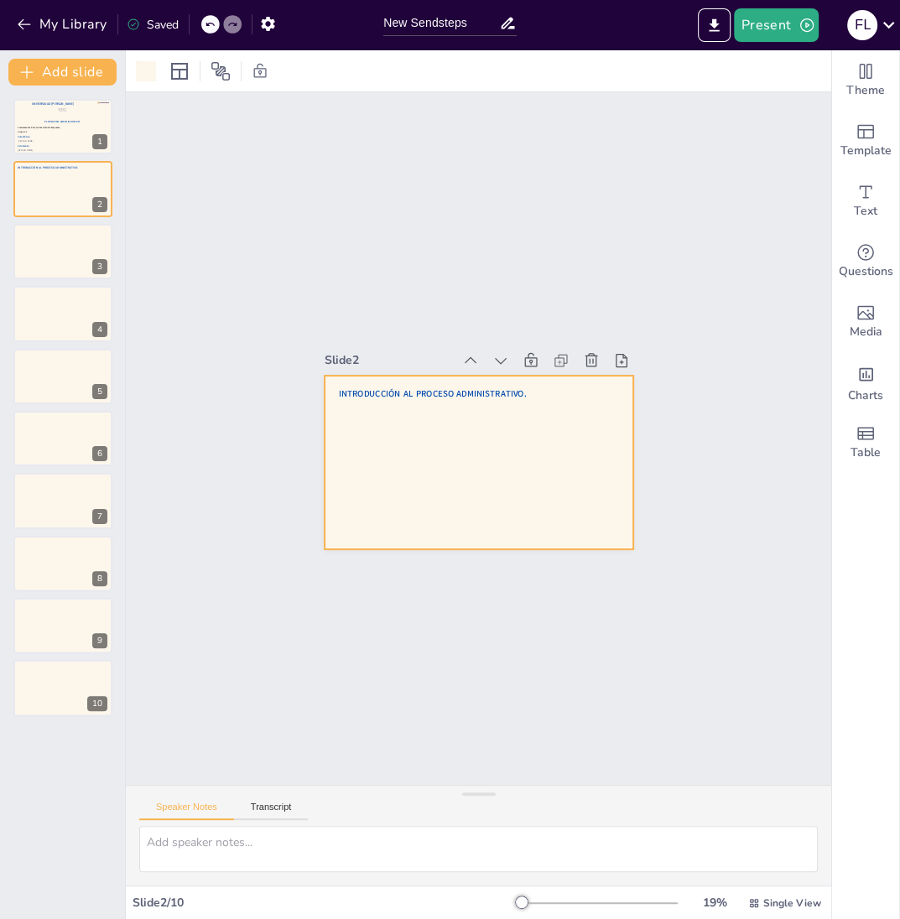
click at [210, 29] on div at bounding box center [210, 24] width 18 height 18
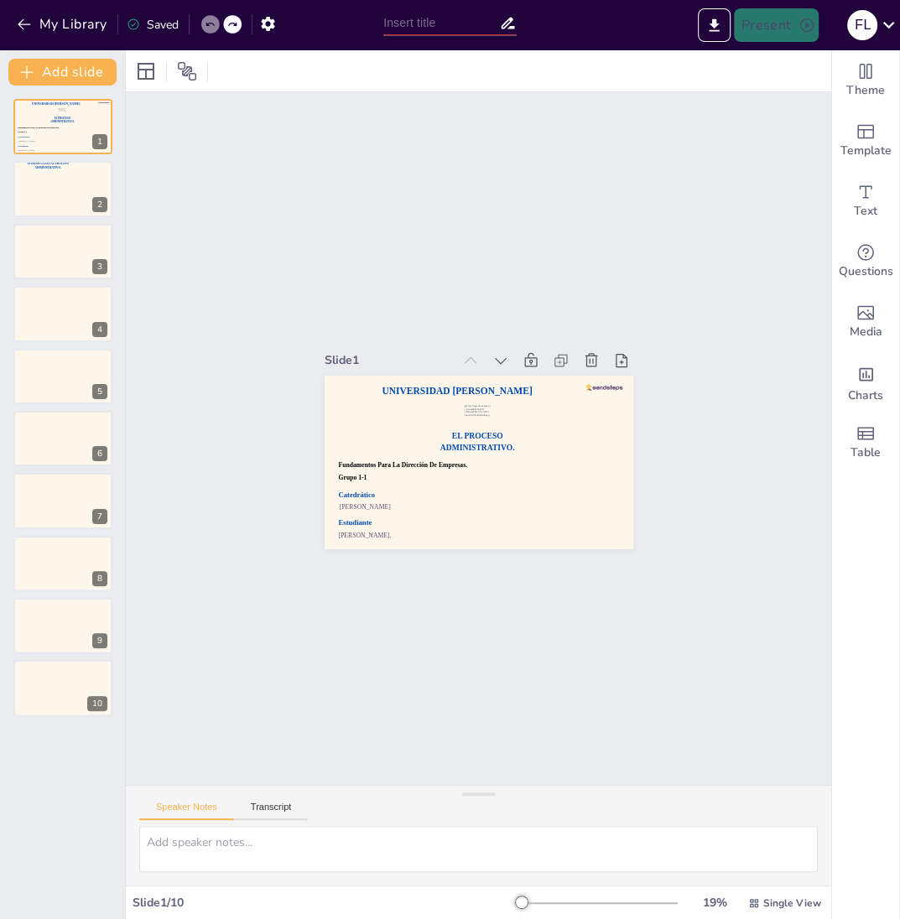
click at [210, 29] on div at bounding box center [210, 24] width 18 height 18
click at [215, 24] on icon at bounding box center [210, 24] width 10 height 10
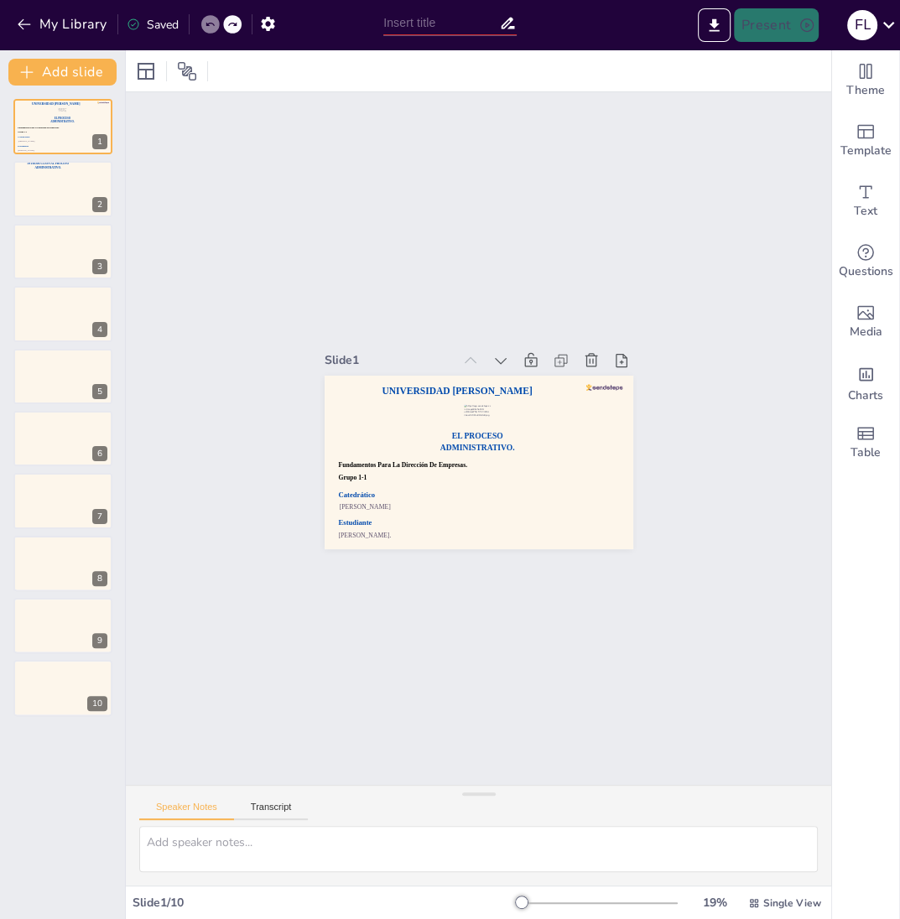
click at [215, 24] on icon at bounding box center [210, 24] width 10 height 10
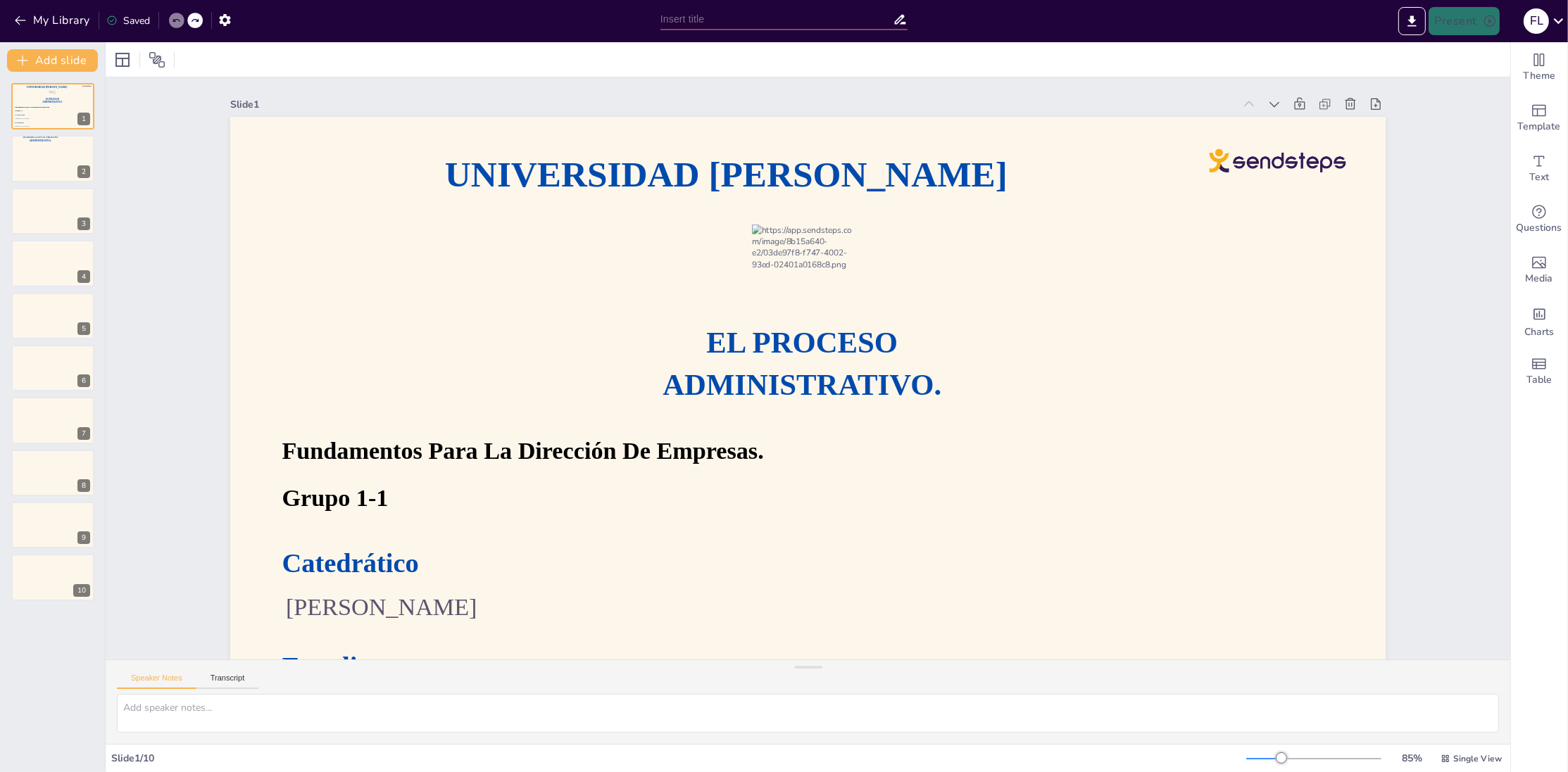
click at [189, 16] on div at bounding box center [186, 20] width 34 height 15
click at [196, 20] on icon at bounding box center [195, 20] width 8 height 8
type input "New Sendsteps"
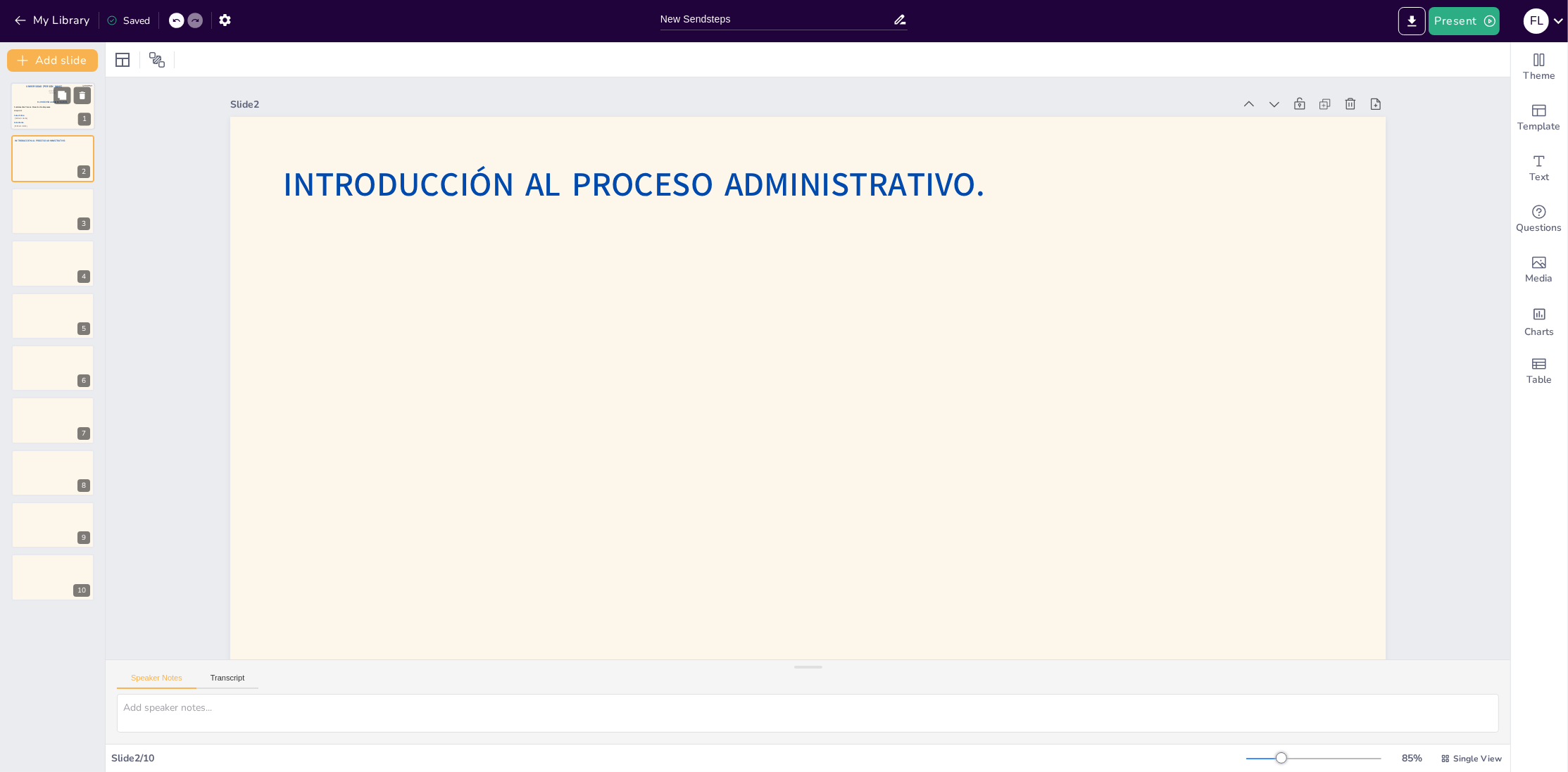
click at [51, 113] on div at bounding box center [53, 106] width 85 height 48
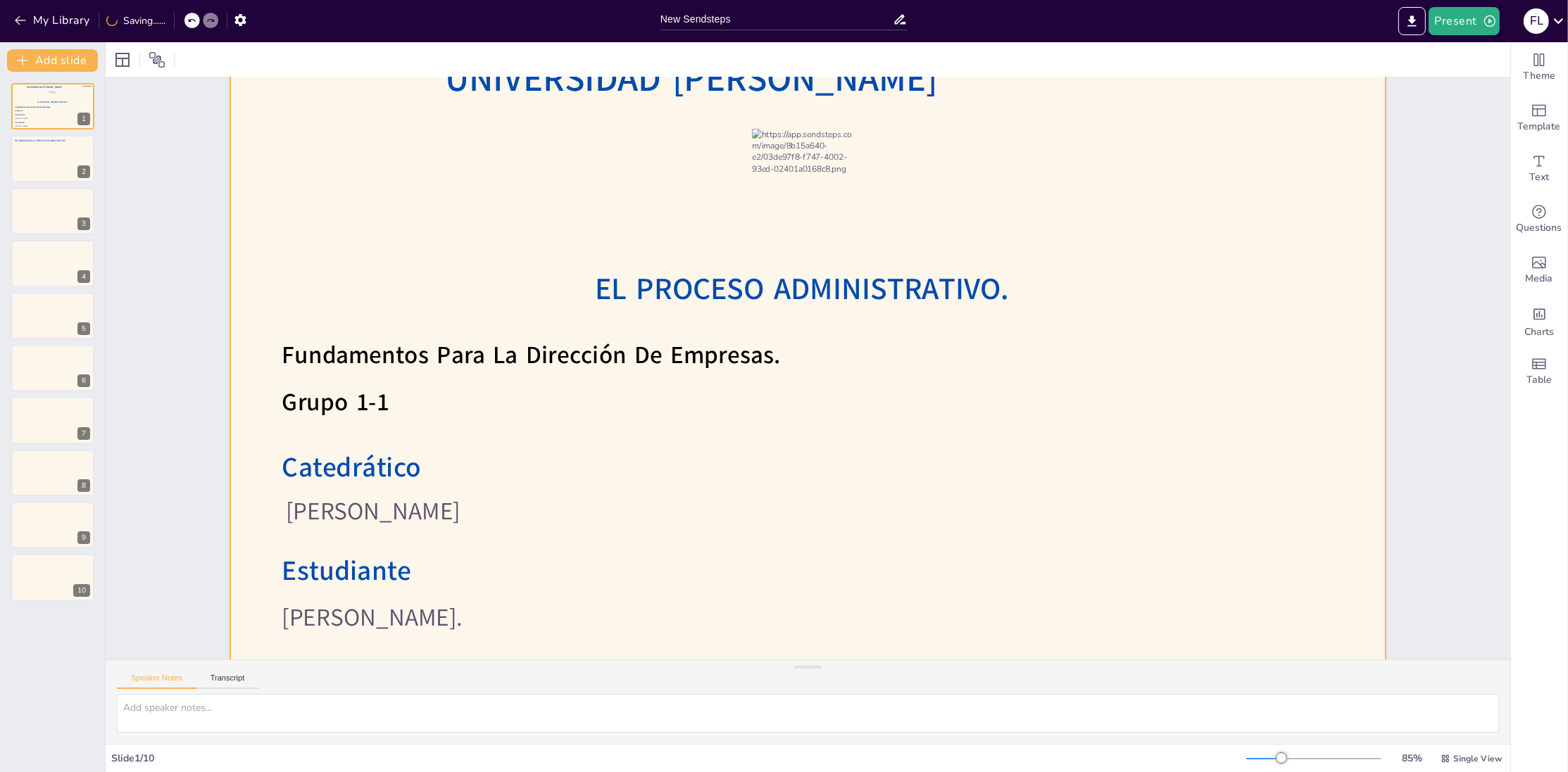
scroll to position [107, 0]
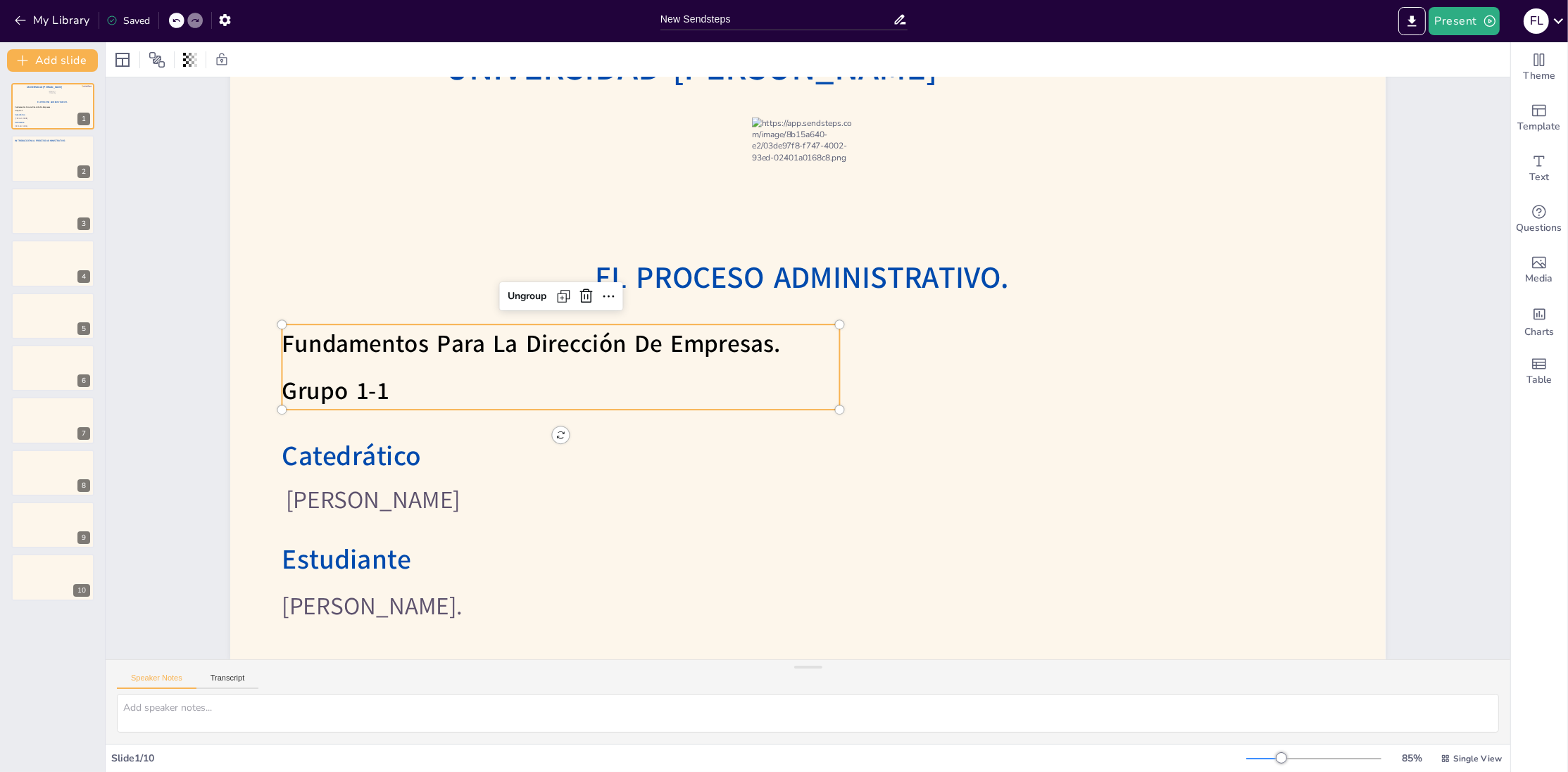
click at [431, 344] on span "Fundamentos Para La Dirección De Empresas." at bounding box center [619, 164] width 393 height 358
click at [50, 177] on div at bounding box center [53, 159] width 85 height 48
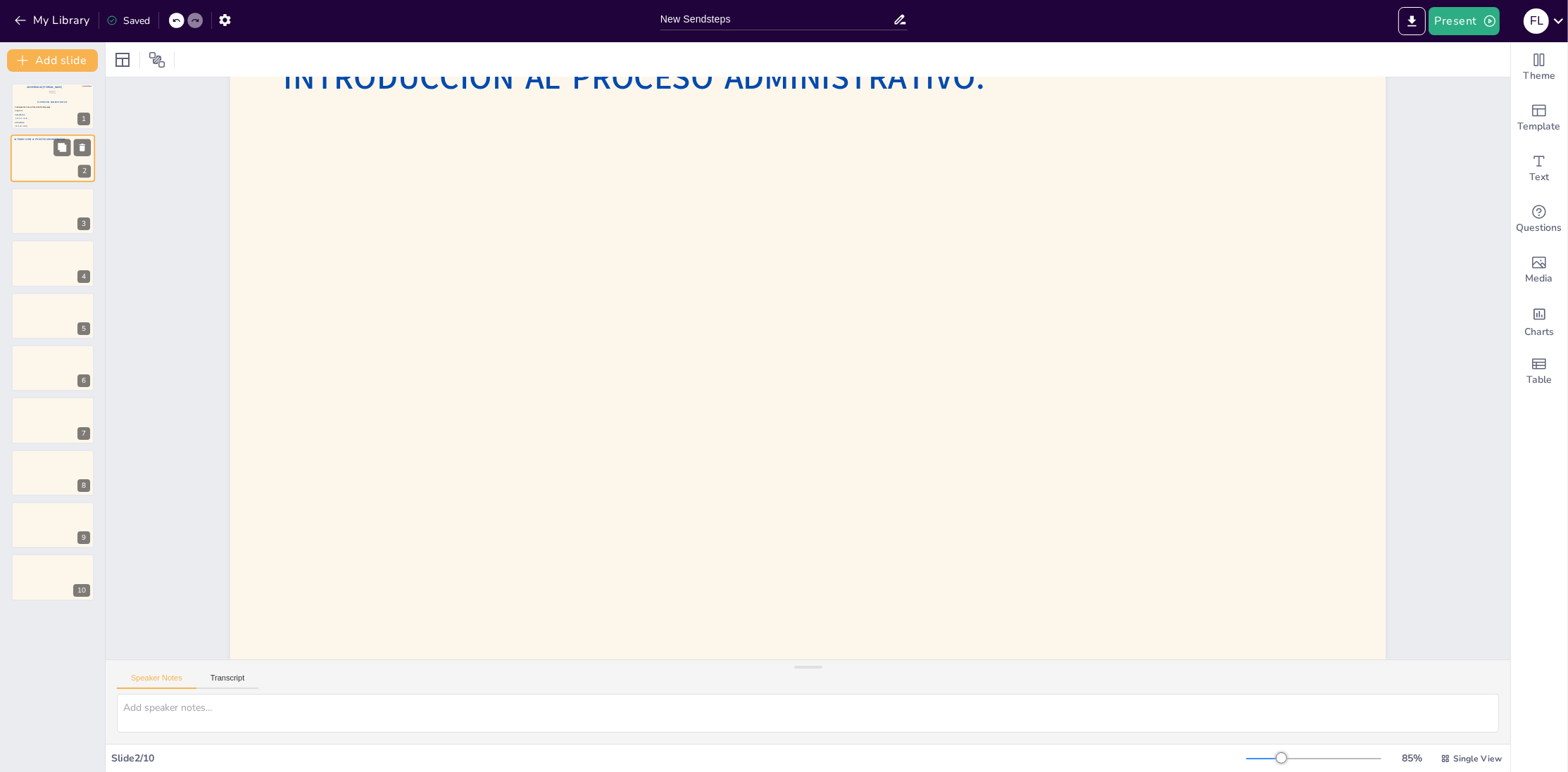
scroll to position [73, 0]
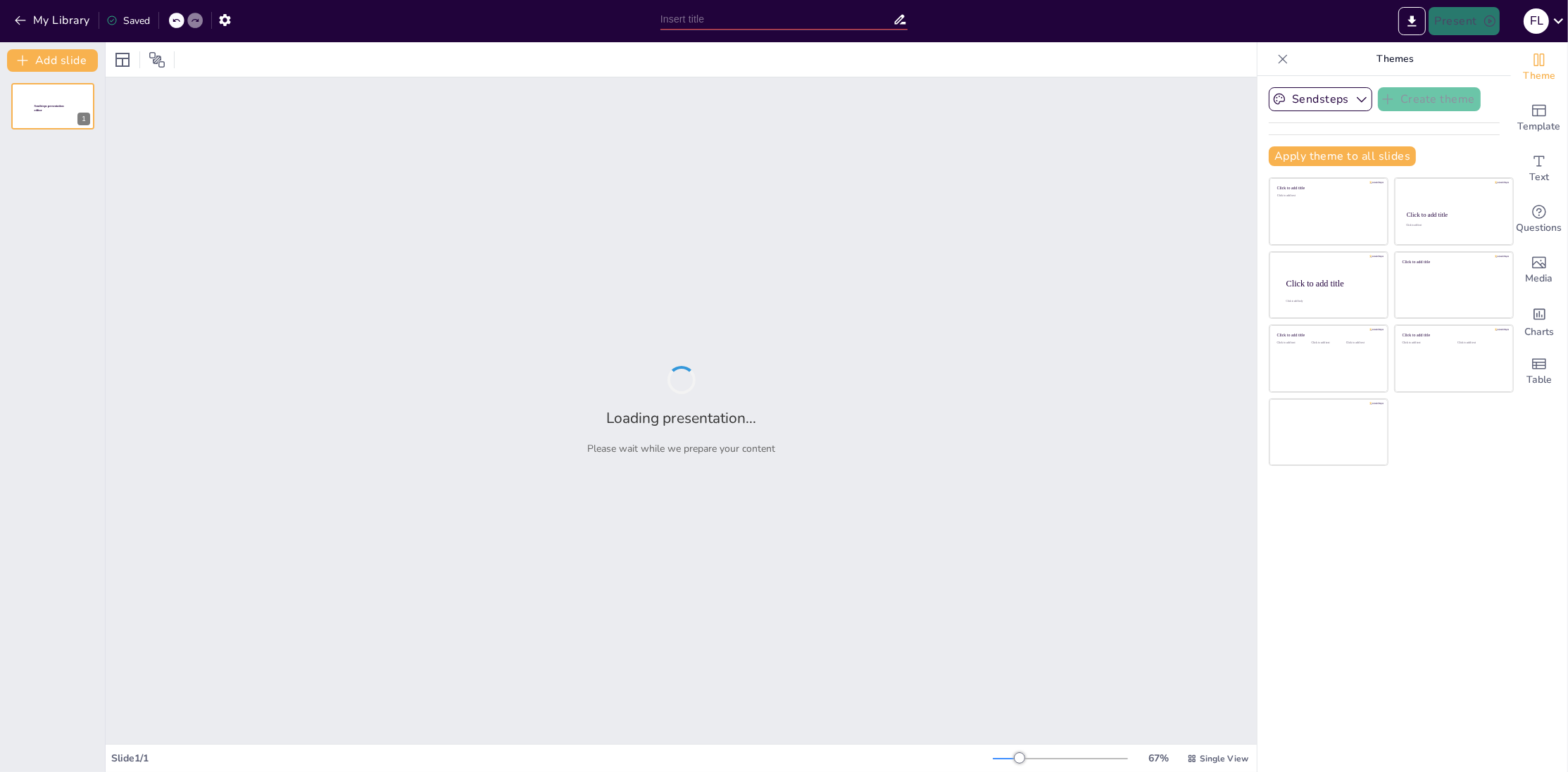
type input "New Sendsteps"
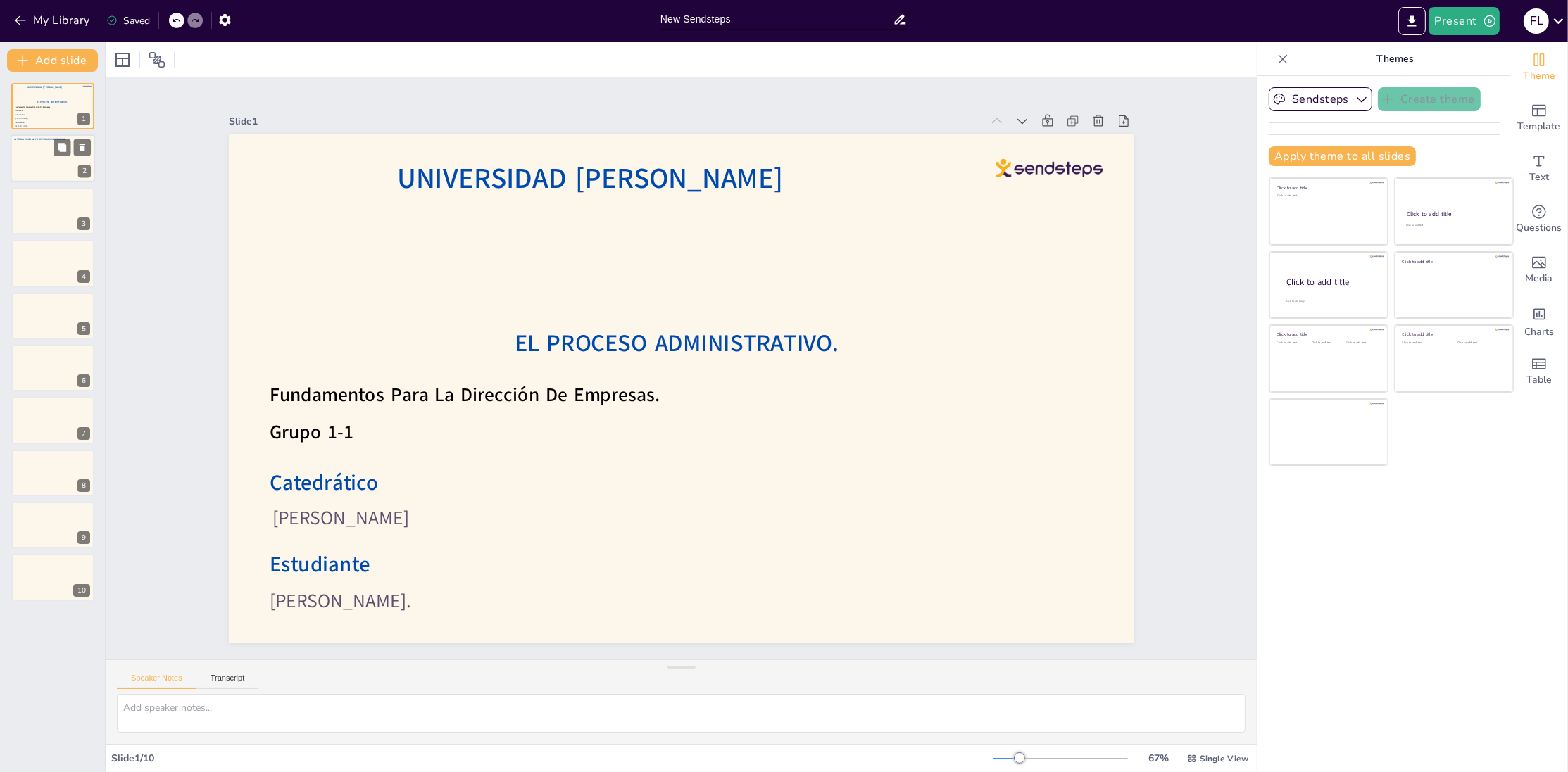
click at [50, 162] on div at bounding box center [53, 159] width 85 height 48
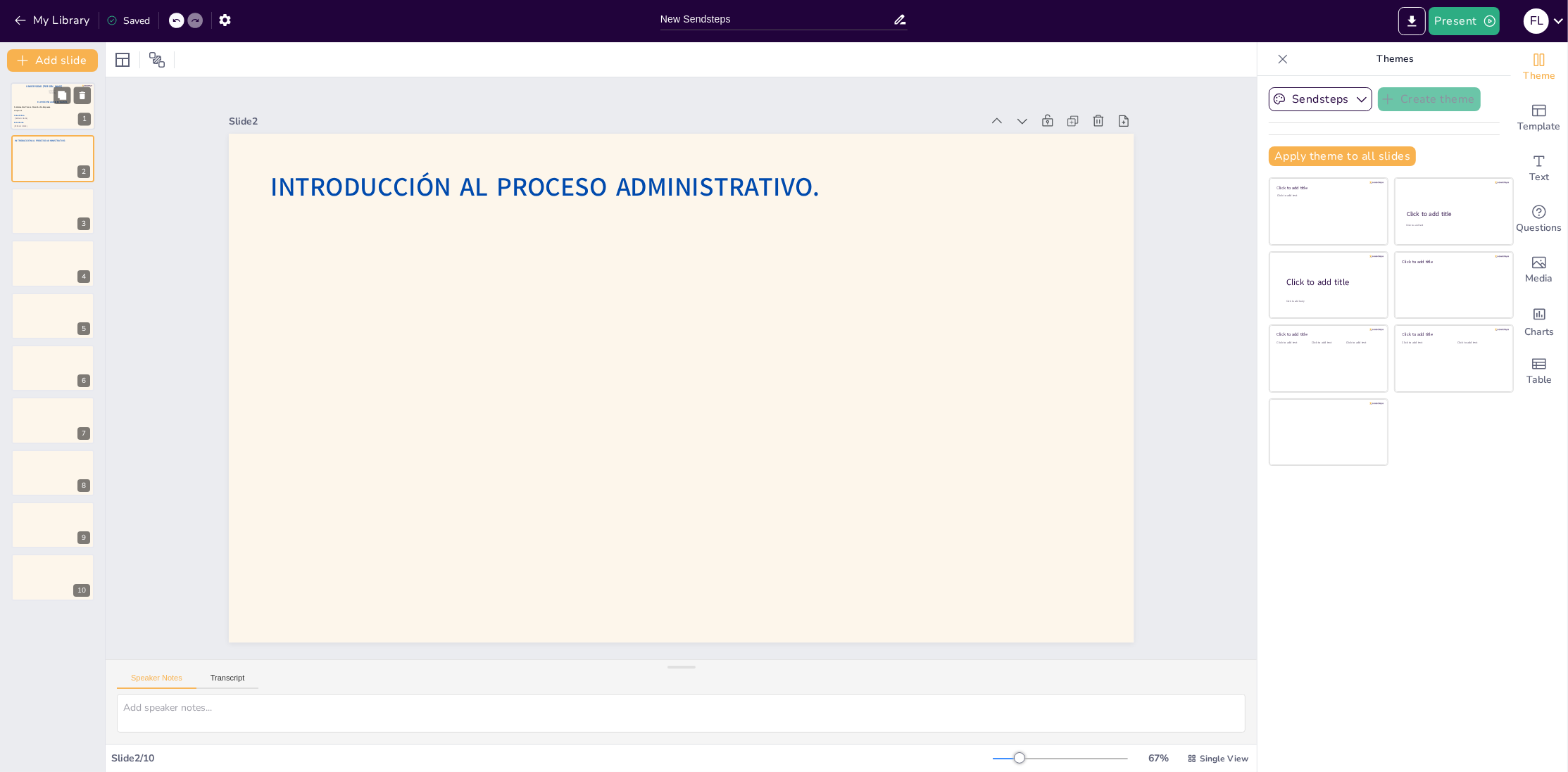
click at [39, 123] on p "Estudiante" at bounding box center [48, 123] width 67 height 3
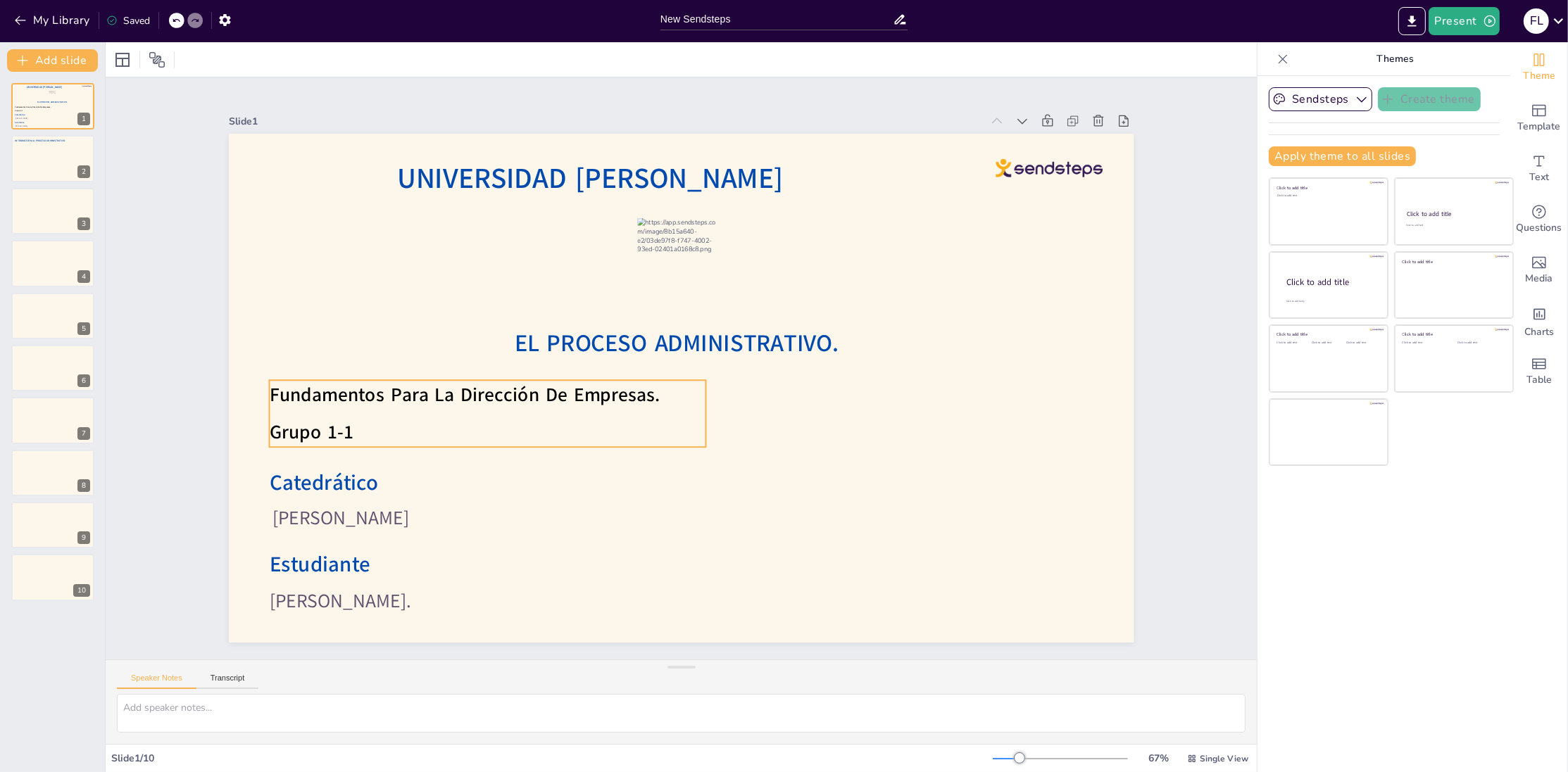
click at [476, 382] on div "Fundamentos Para La Dirección De Empresas." at bounding box center [578, 203] width 205 height 411
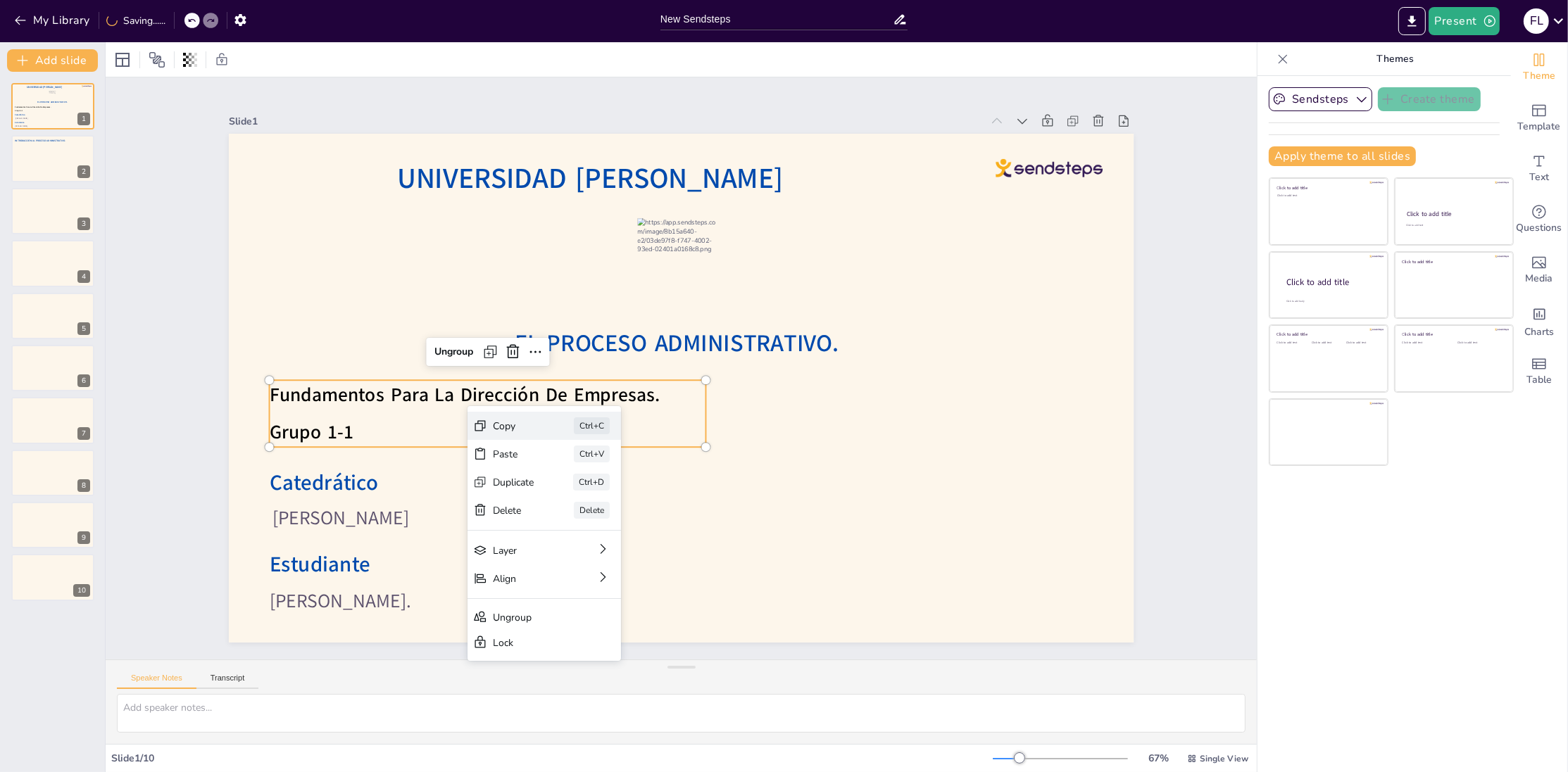
click at [665, 439] on div "Copy Ctrl+C" at bounding box center [735, 495] width 141 height 113
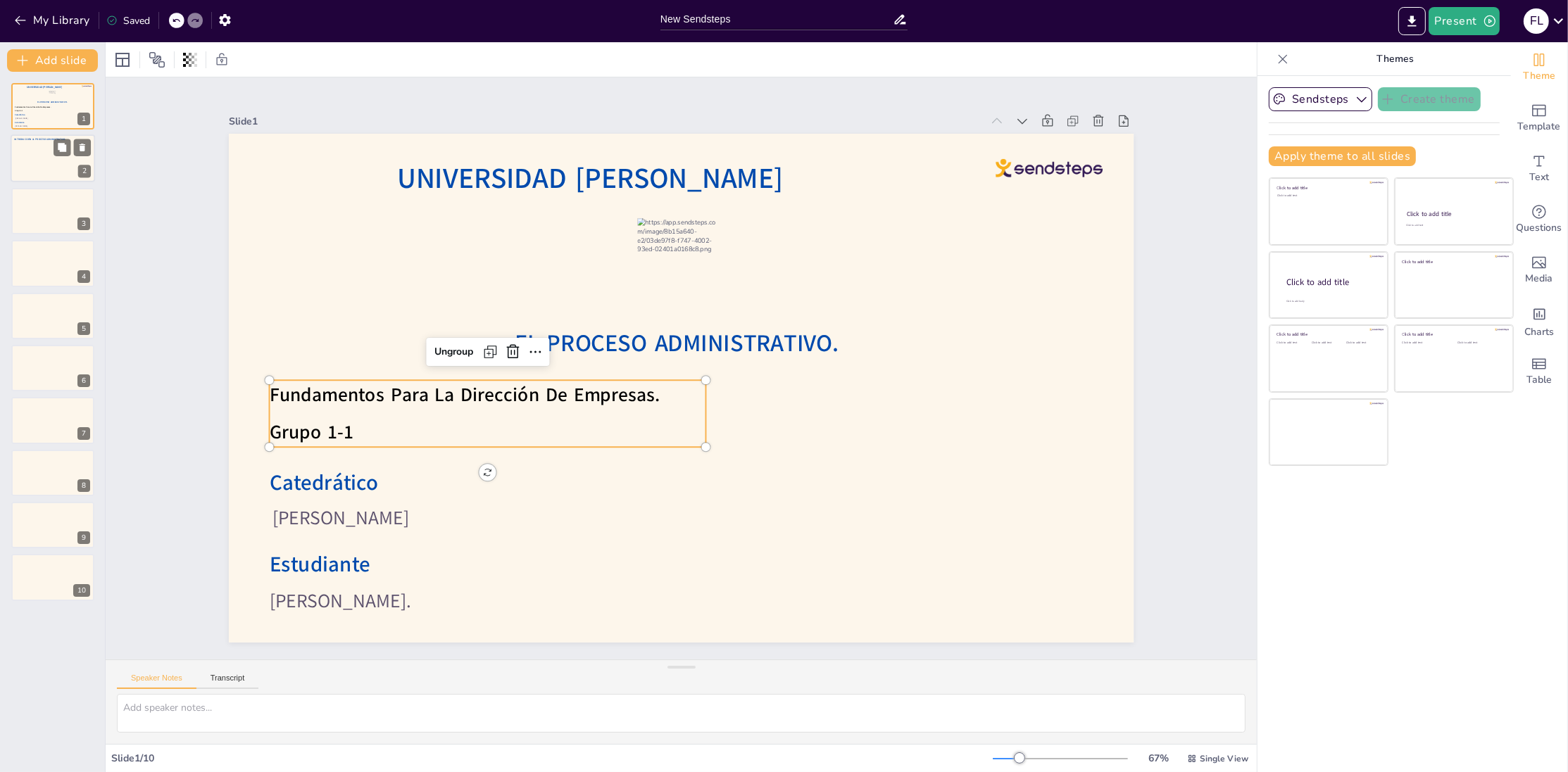
click at [50, 169] on div at bounding box center [53, 159] width 85 height 48
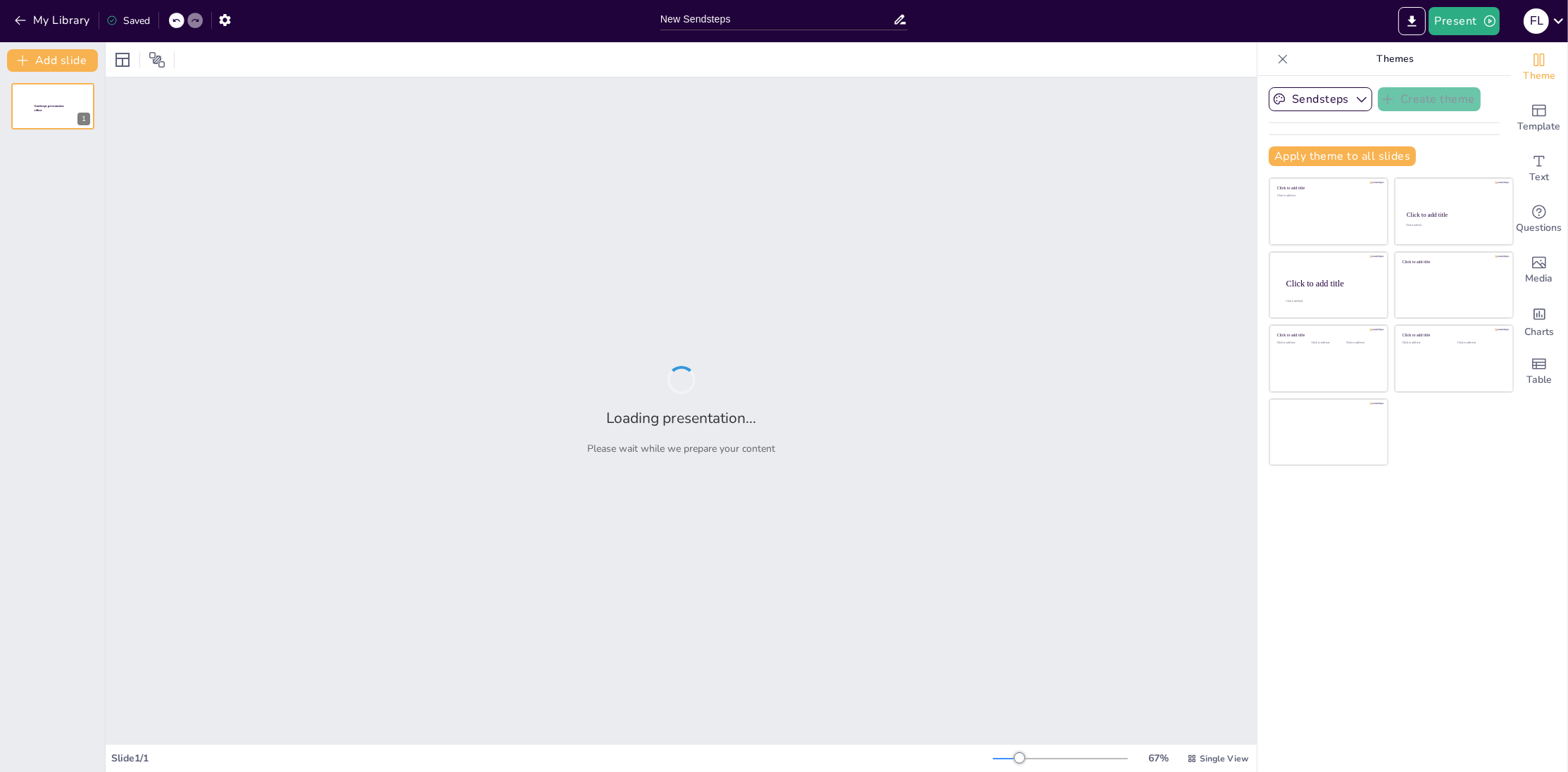
type input "New Sendsteps"
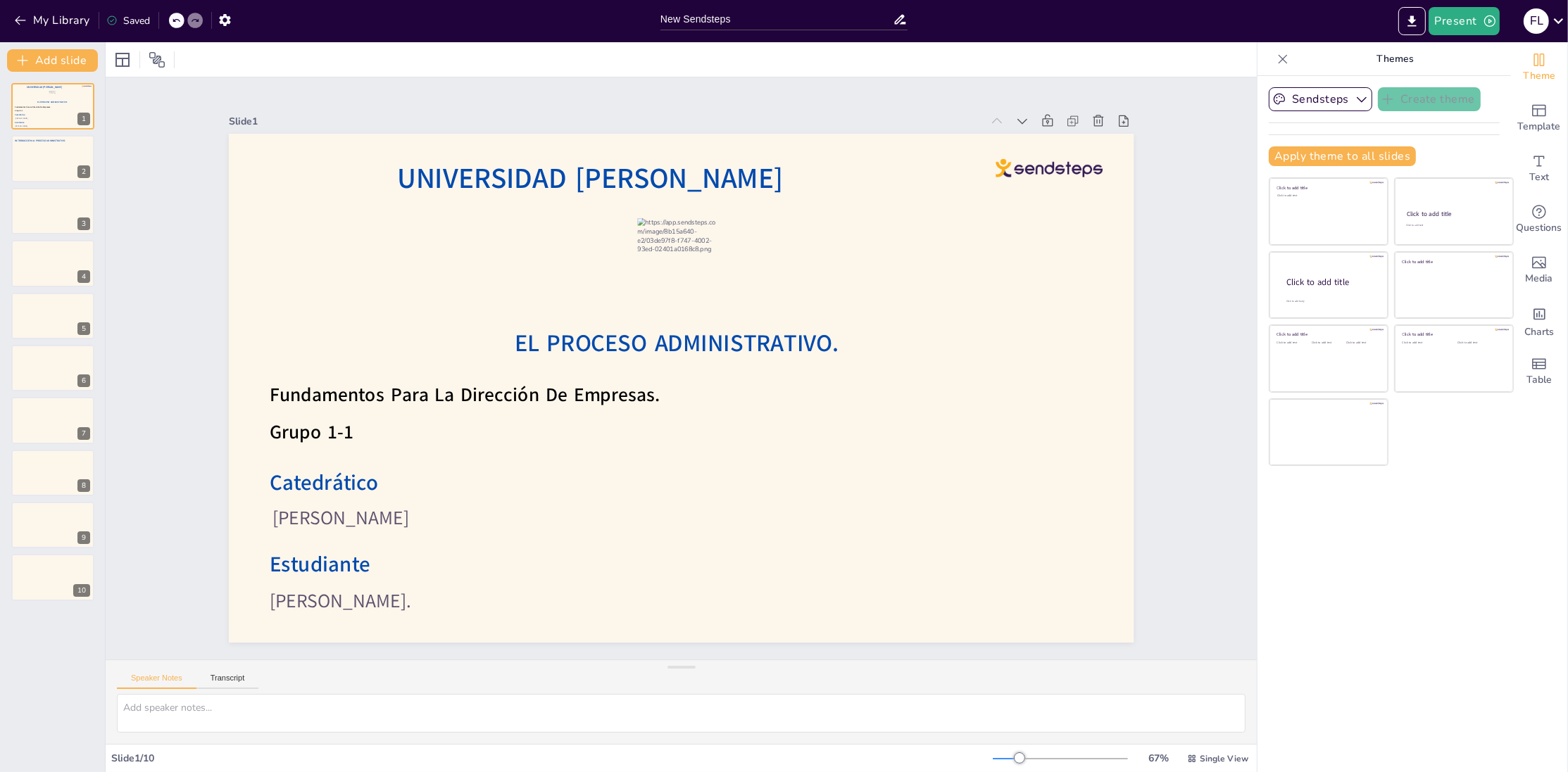
click at [174, 24] on div at bounding box center [176, 20] width 15 height 15
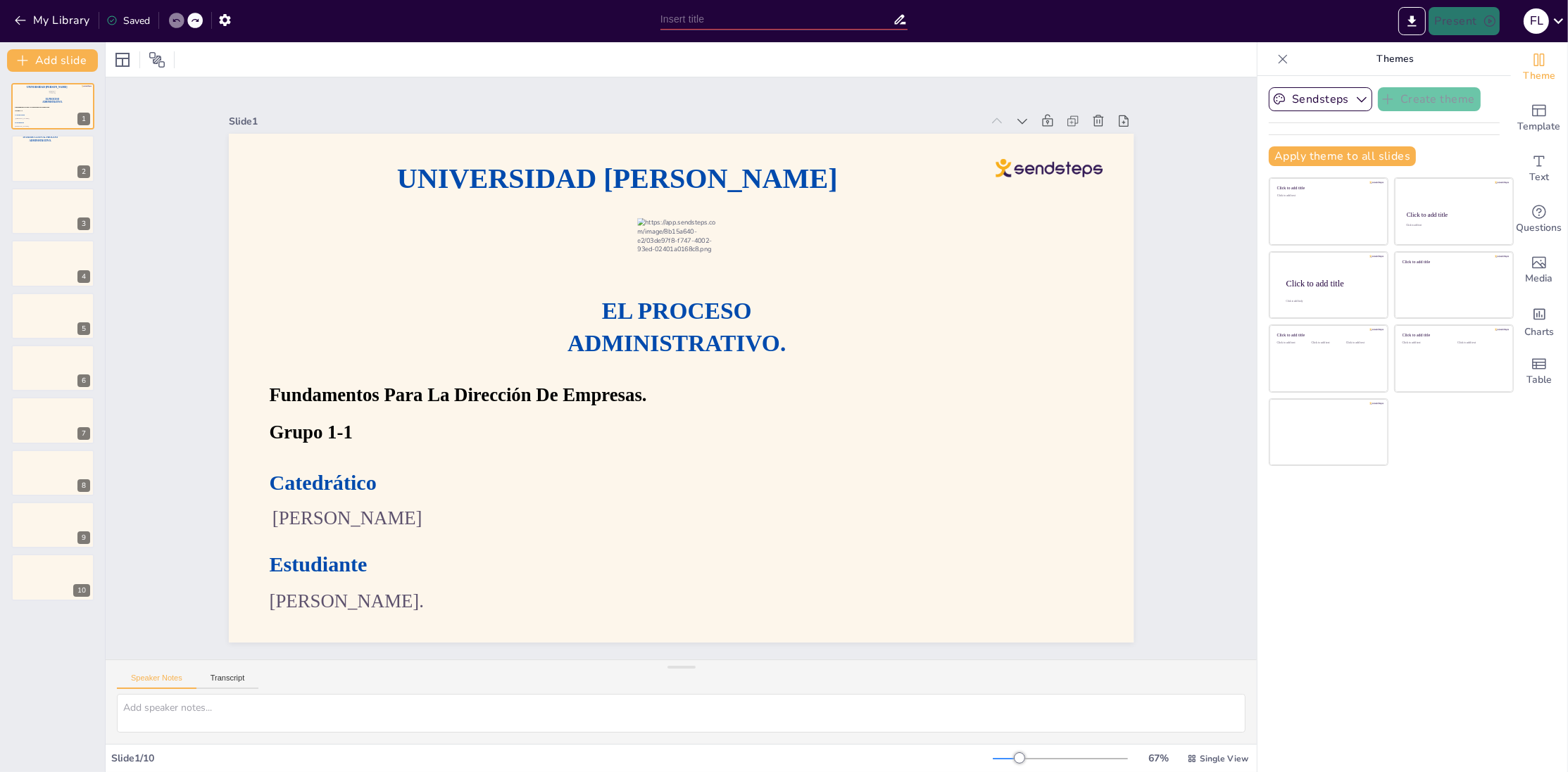
click at [174, 24] on div at bounding box center [176, 20] width 15 height 15
click at [193, 20] on icon at bounding box center [195, 21] width 7 height 3
type input "New Sendsteps"
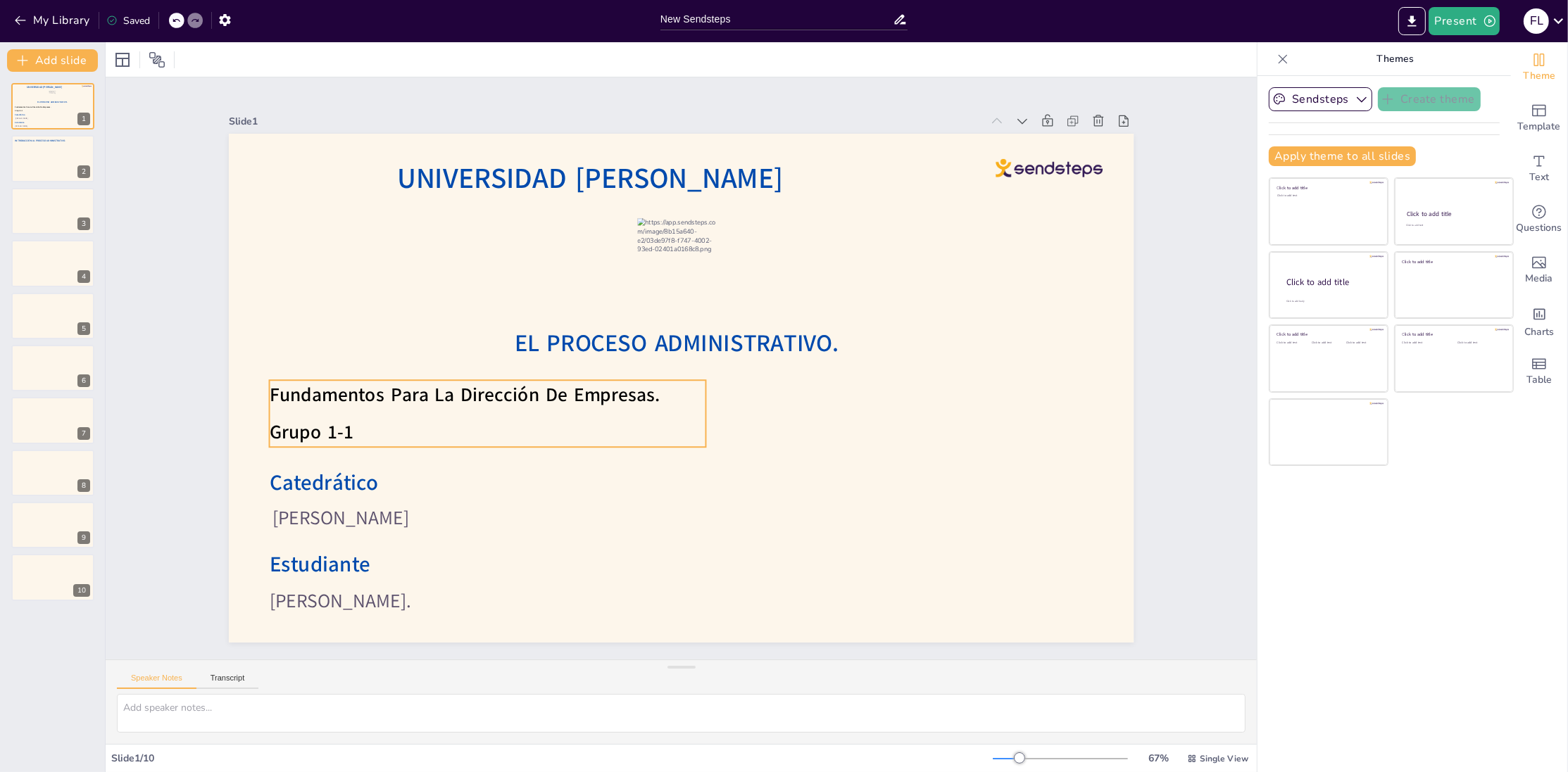
click at [557, 357] on span "Fundamentos Para La Dirección De Empresas." at bounding box center [610, 162] width 107 height 388
click at [728, 195] on icon at bounding box center [737, 185] width 19 height 19
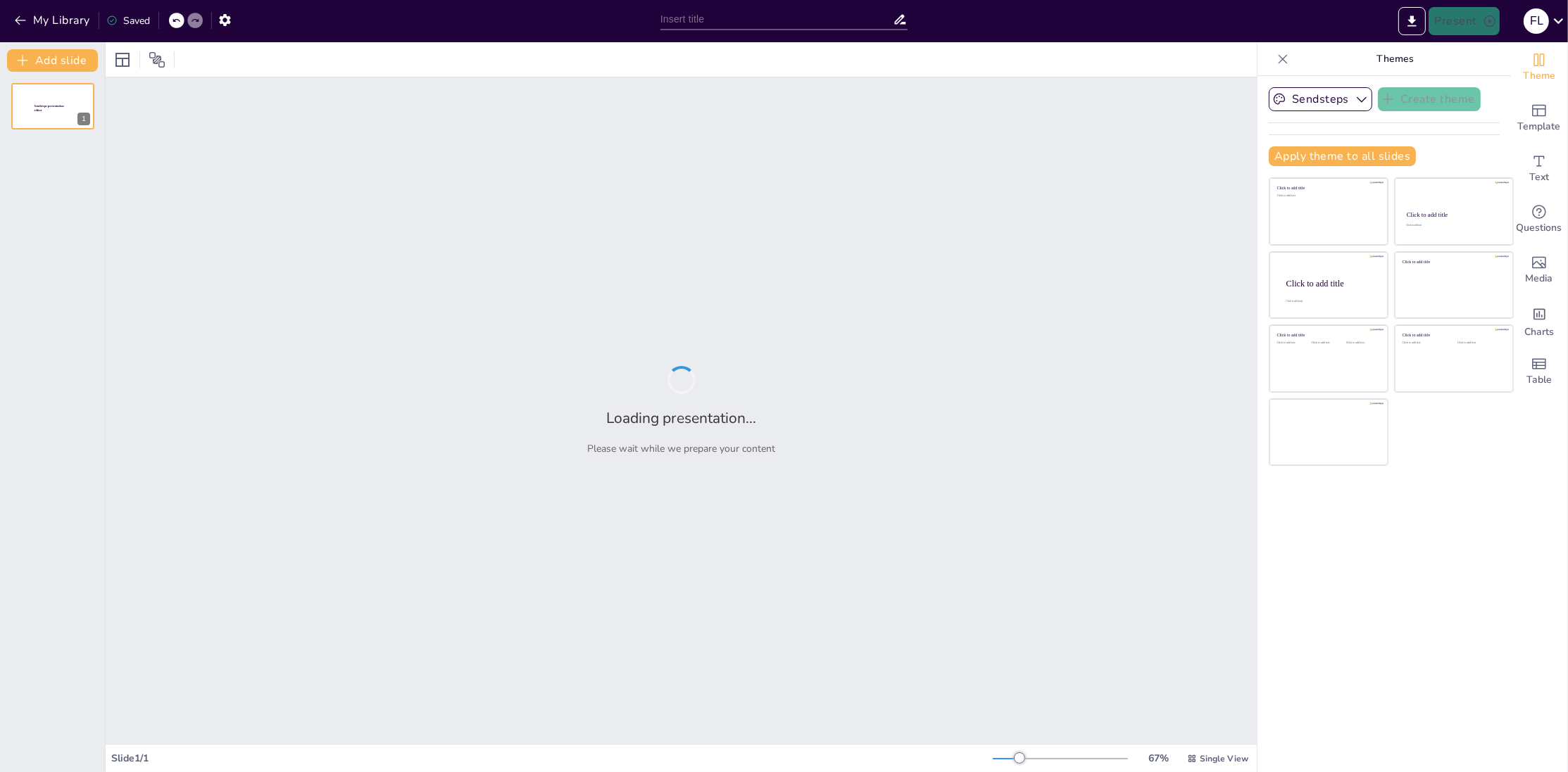
type input "New Sendsteps"
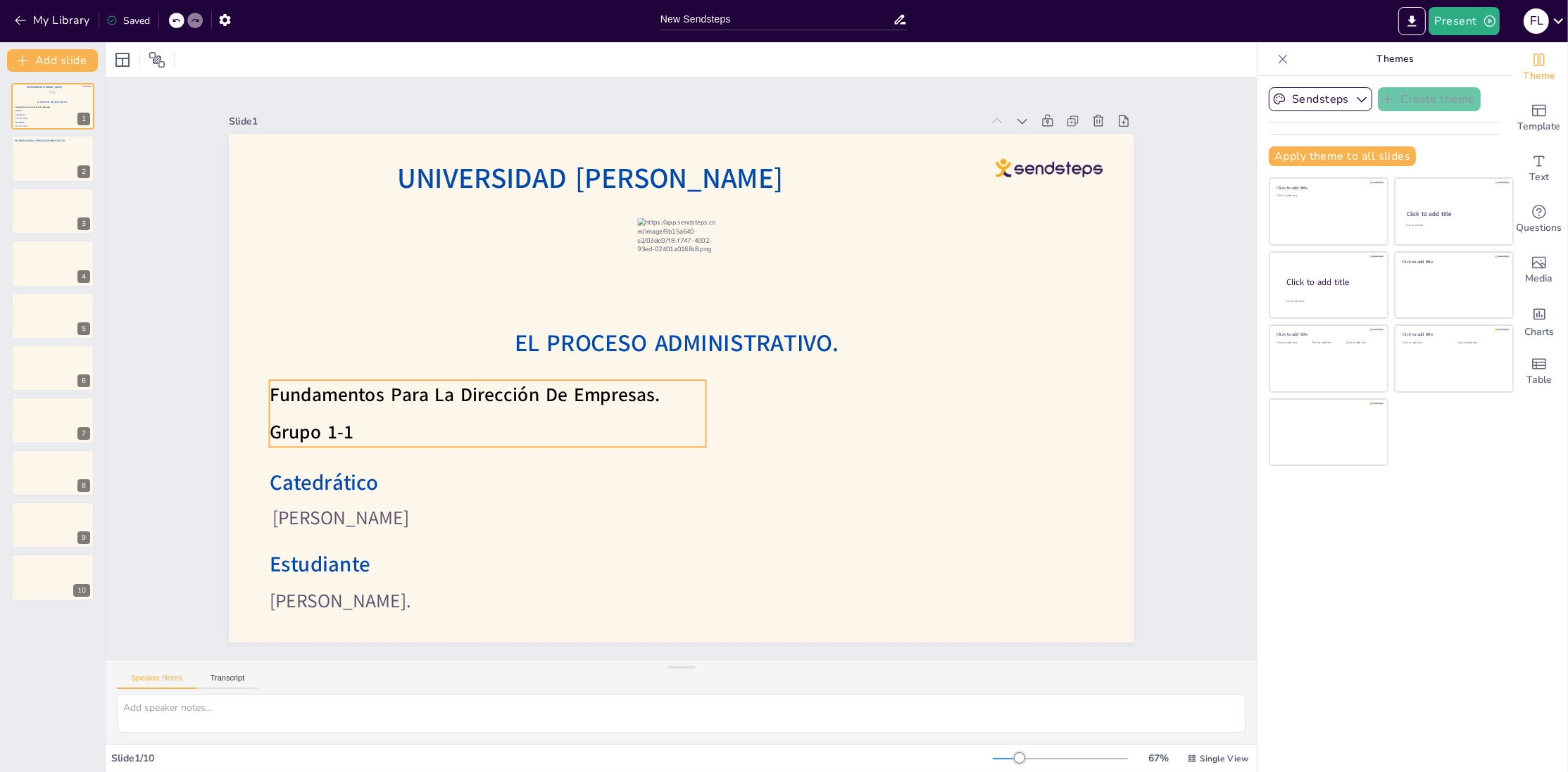
click at [438, 427] on div "Fundamentos Para La Dirección De Empresas. Grupo 1-1" at bounding box center [507, 274] width 369 height 342
click at [627, 192] on icon at bounding box center [637, 181] width 21 height 21
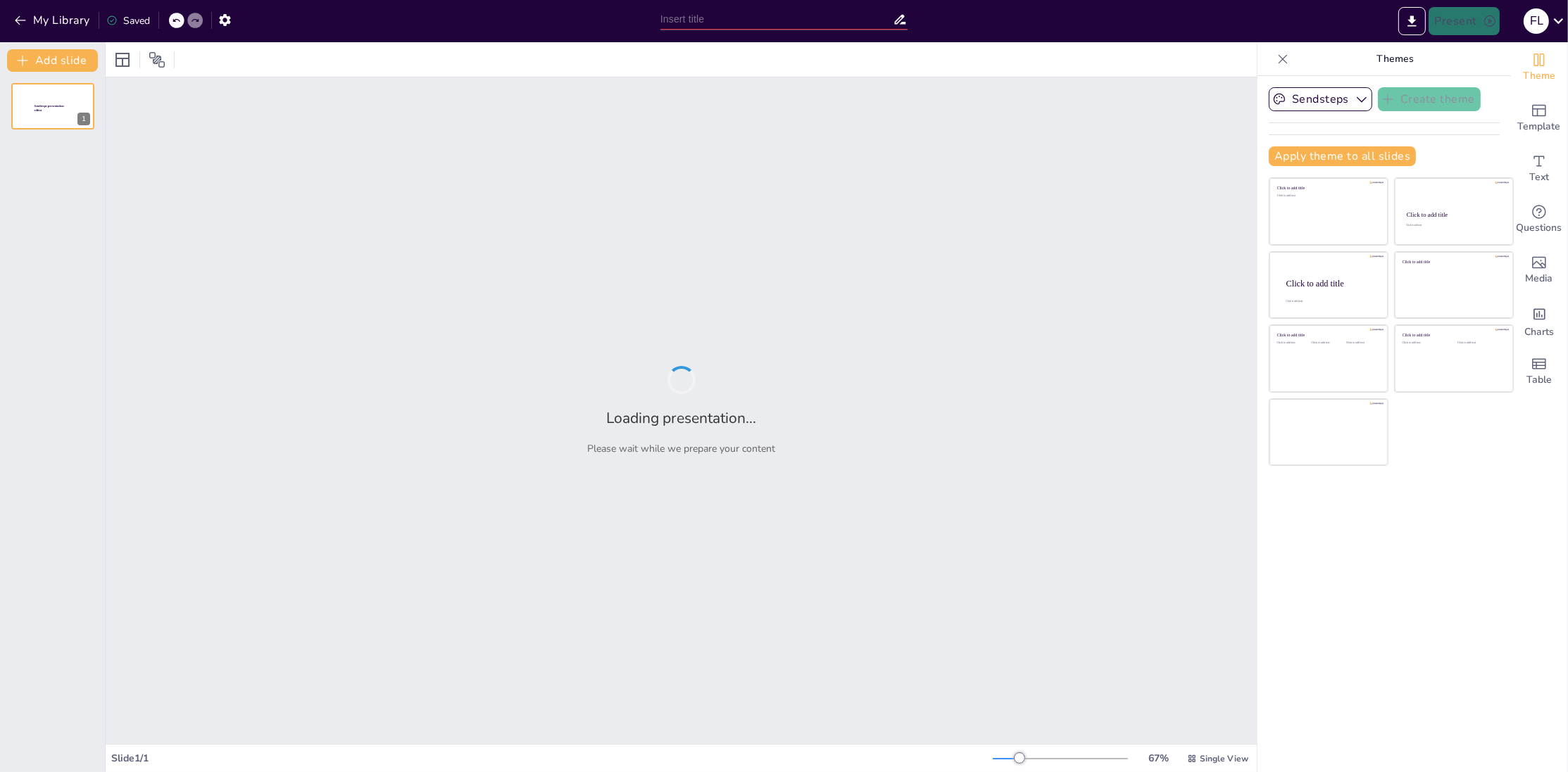
type input "New Sendsteps"
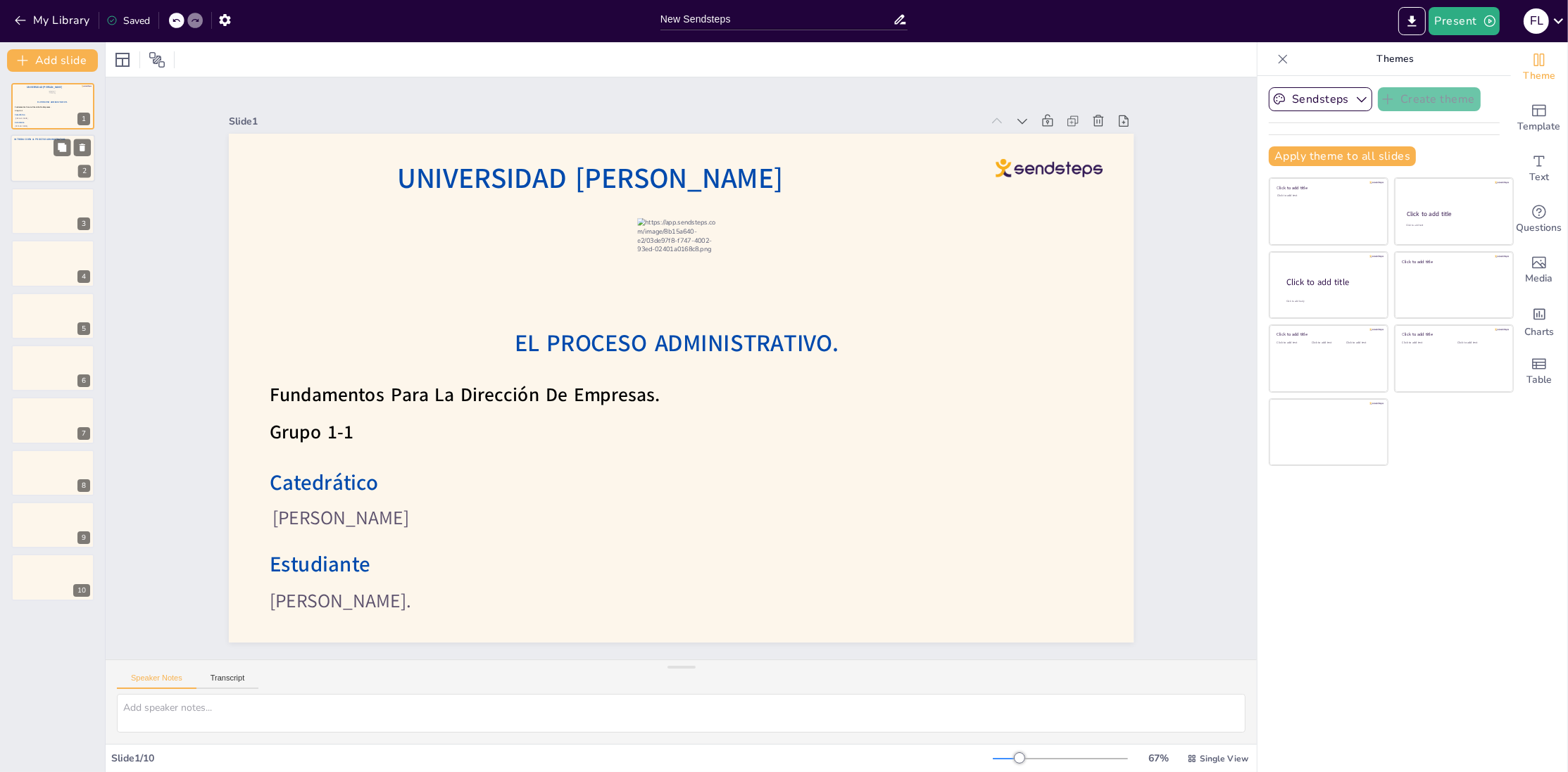
click at [56, 156] on div at bounding box center [53, 159] width 85 height 48
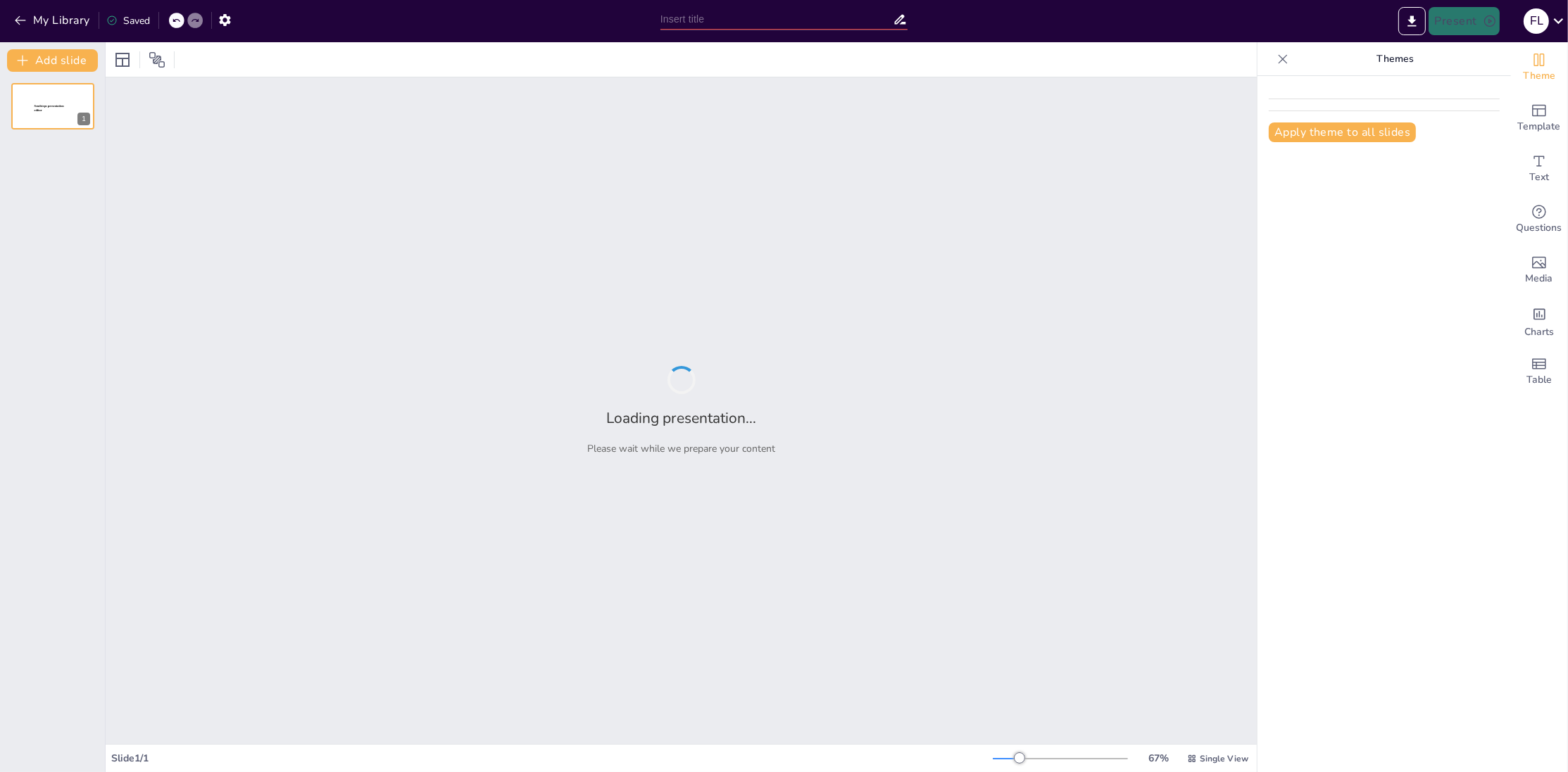
type input "New Sendsteps"
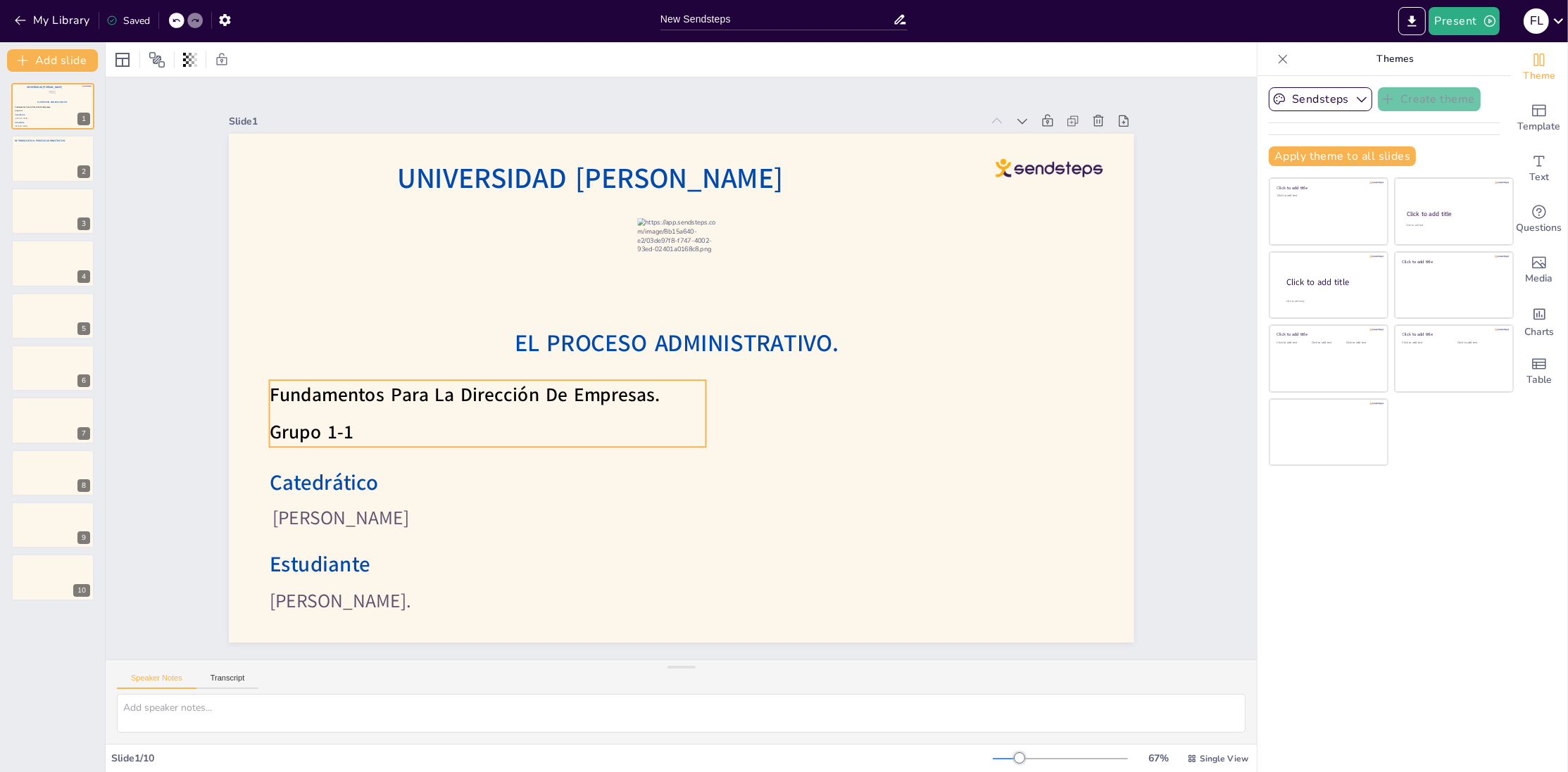
click at [331, 400] on span "Fundamentos Para La Dirección De Empresas." at bounding box center [463, 373] width 391 height 67
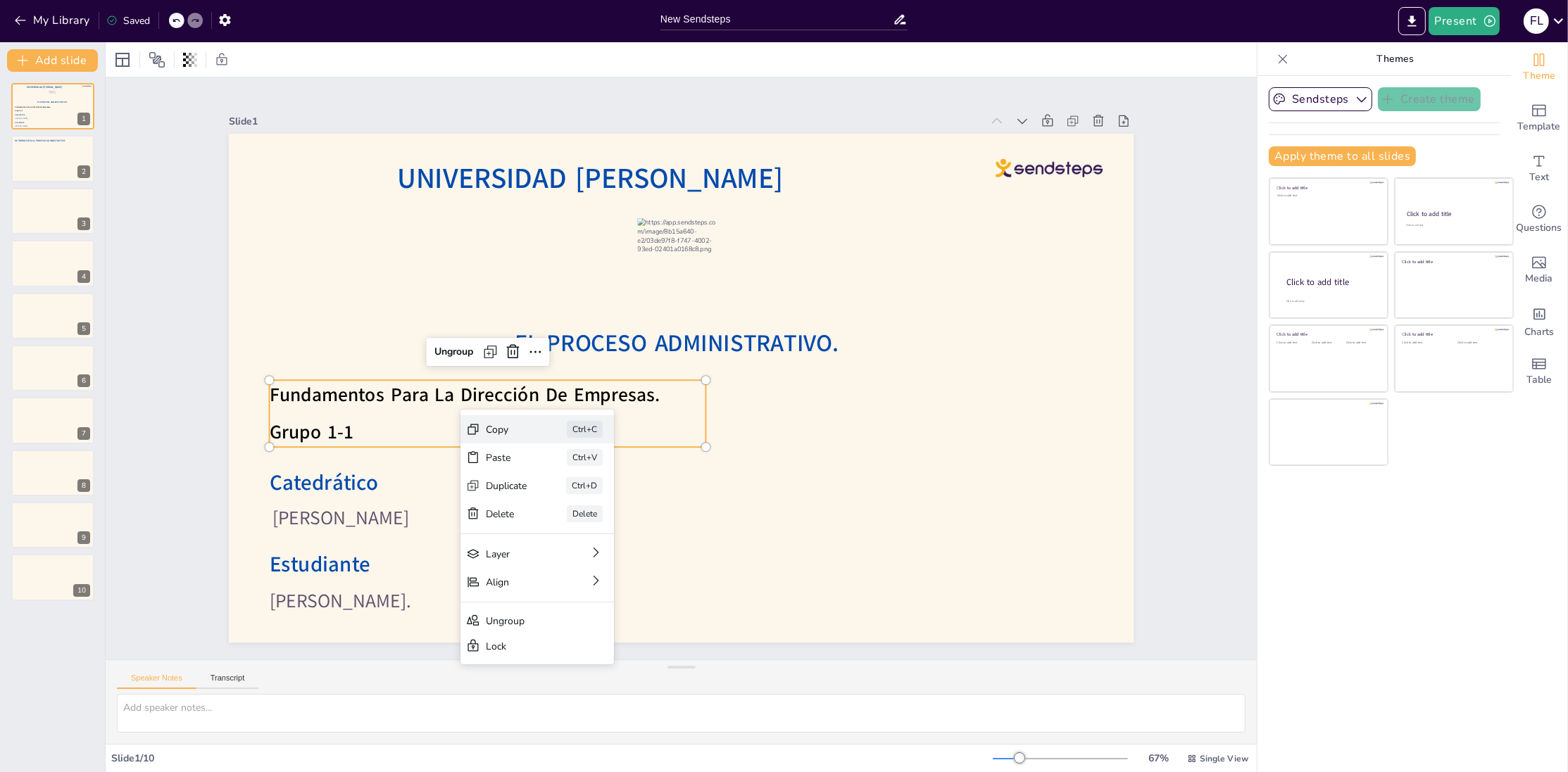
click at [505, 428] on div "Copy Ctrl+C" at bounding box center [578, 469] width 147 height 102
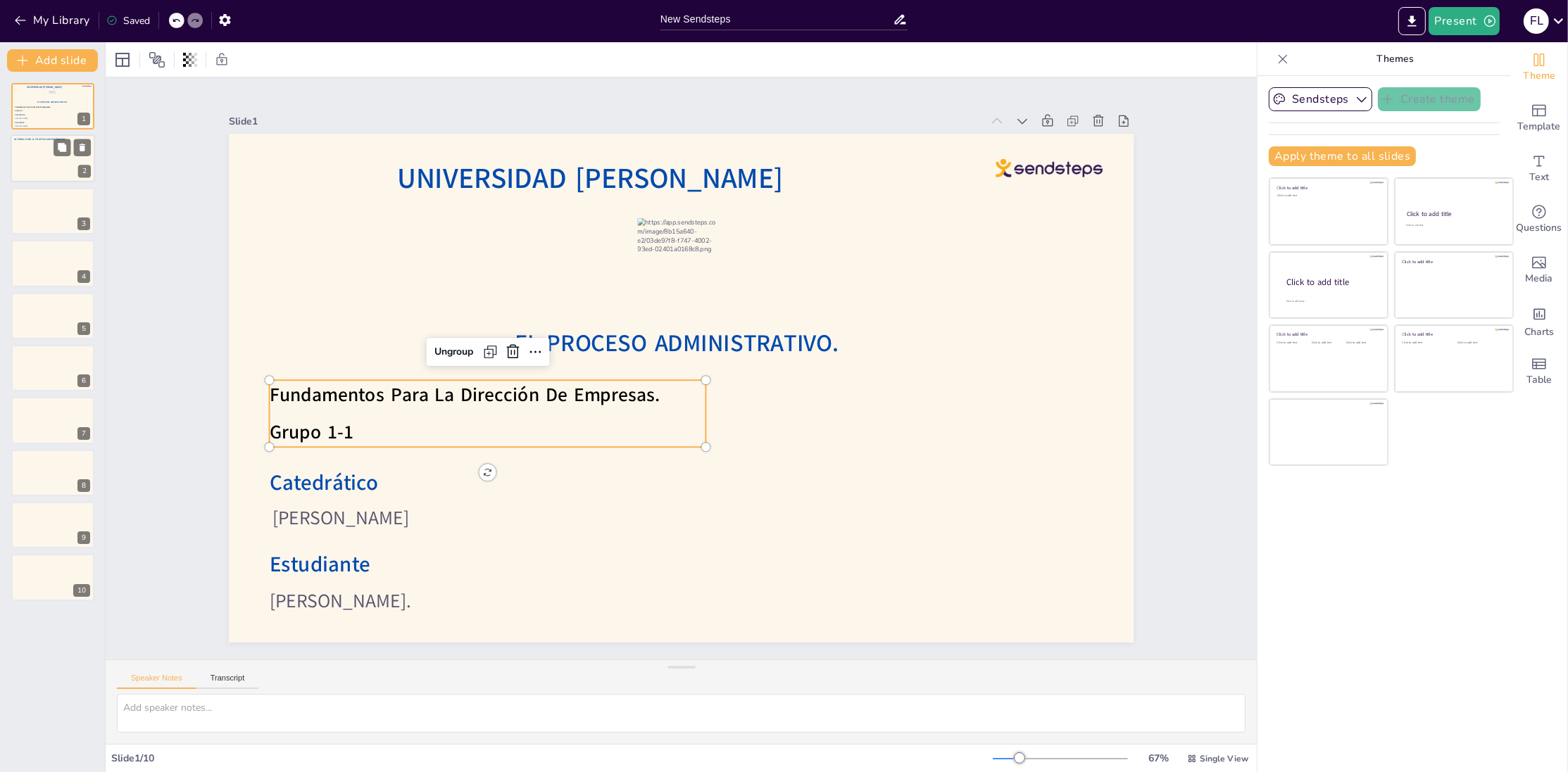
click at [33, 144] on div at bounding box center [53, 159] width 85 height 48
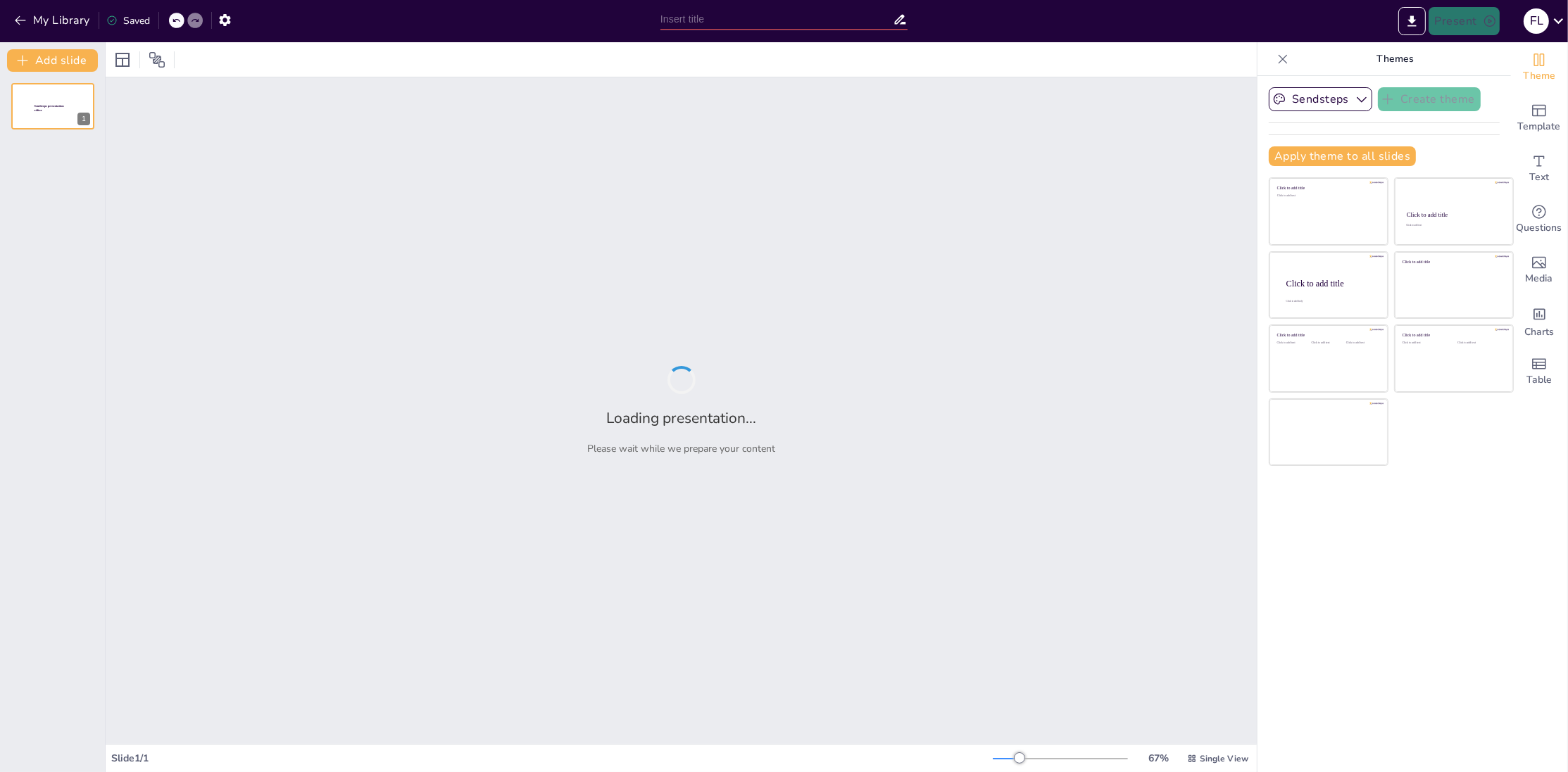
type input "New Sendsteps"
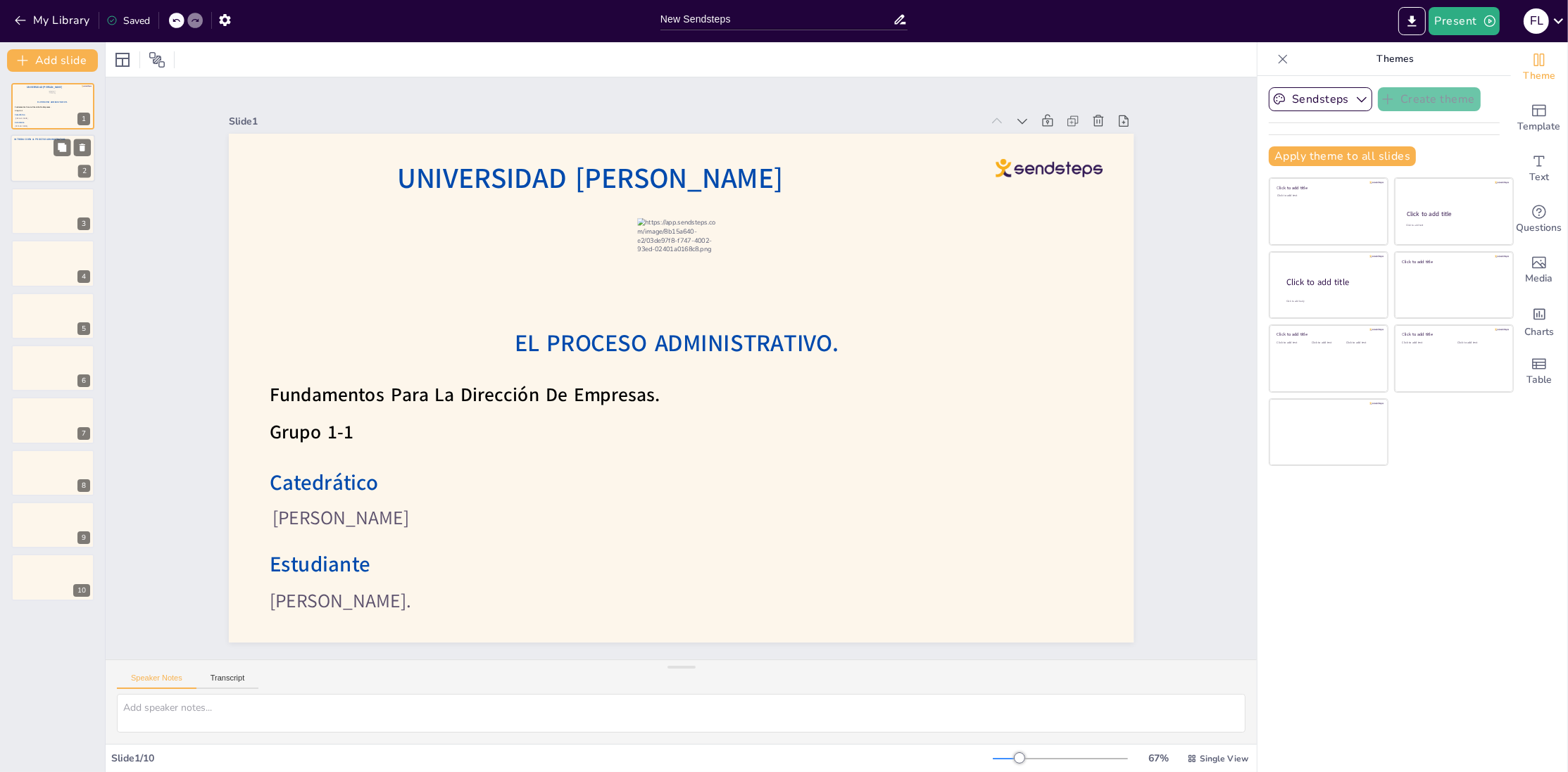
click at [39, 154] on div at bounding box center [53, 159] width 85 height 48
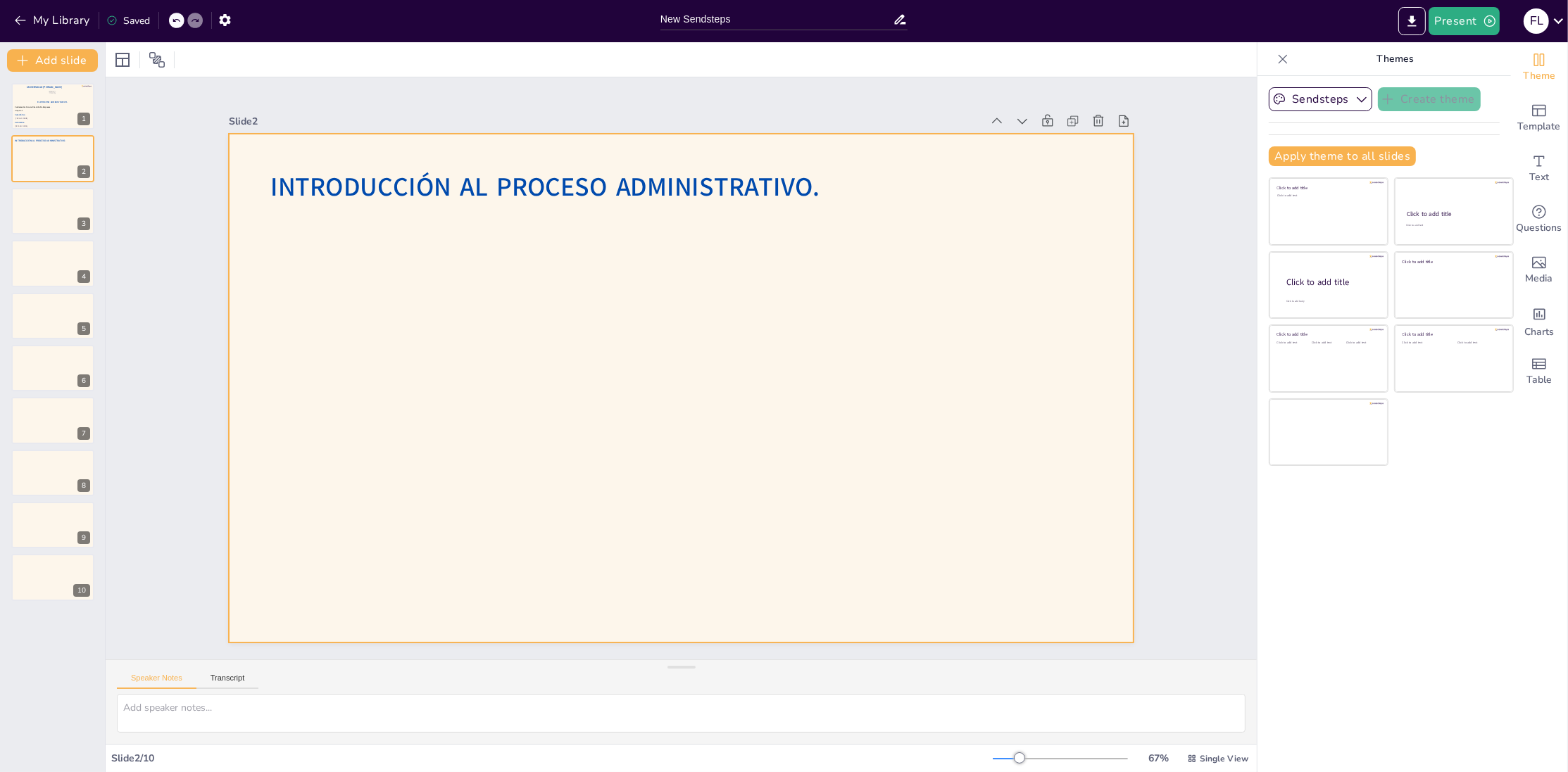
click at [329, 299] on div at bounding box center [673, 386] width 1034 height 832
click at [1539, 124] on span "Template" at bounding box center [1539, 127] width 43 height 15
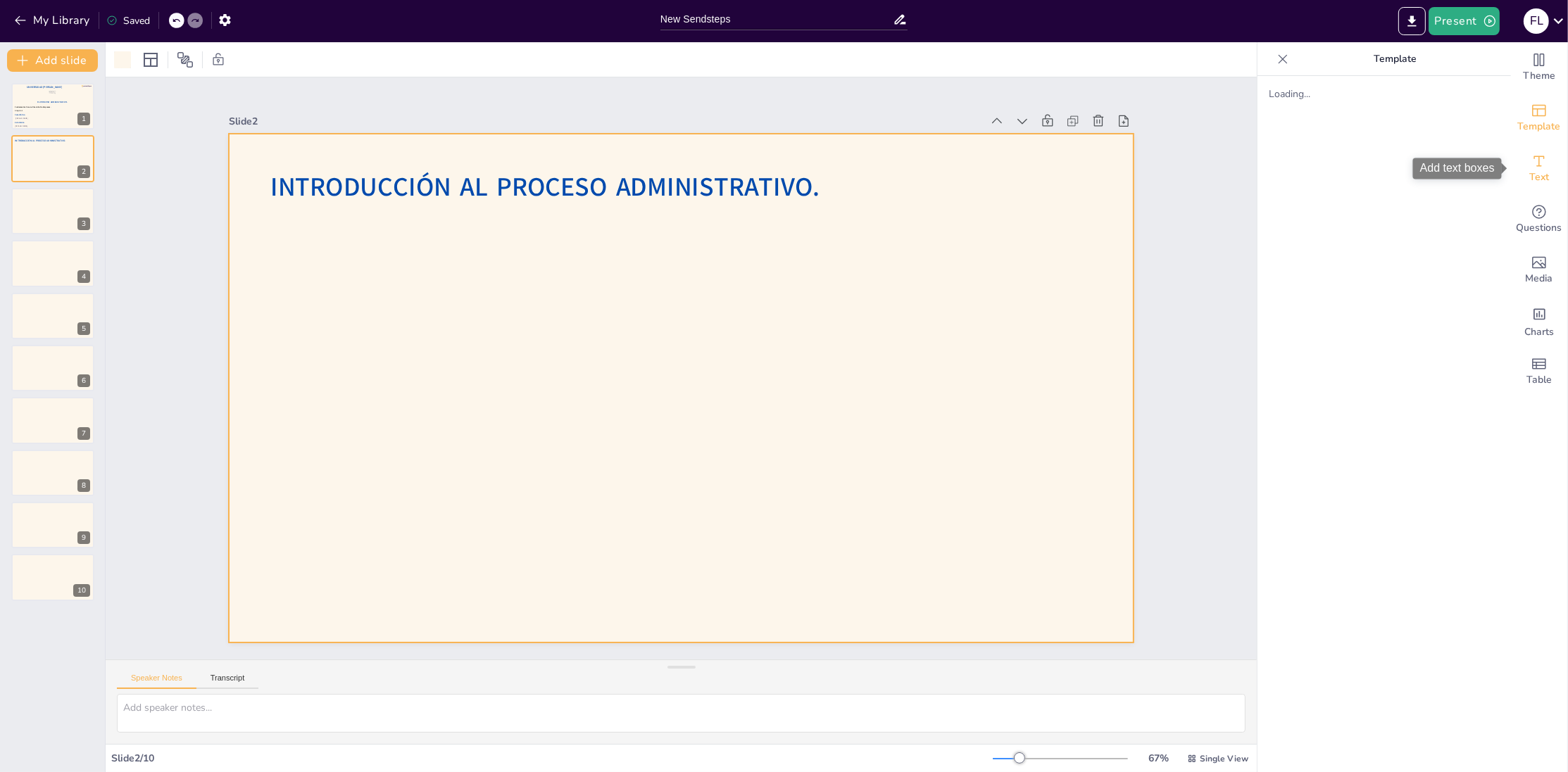
click at [1529, 161] on div "Text" at bounding box center [1539, 169] width 56 height 50
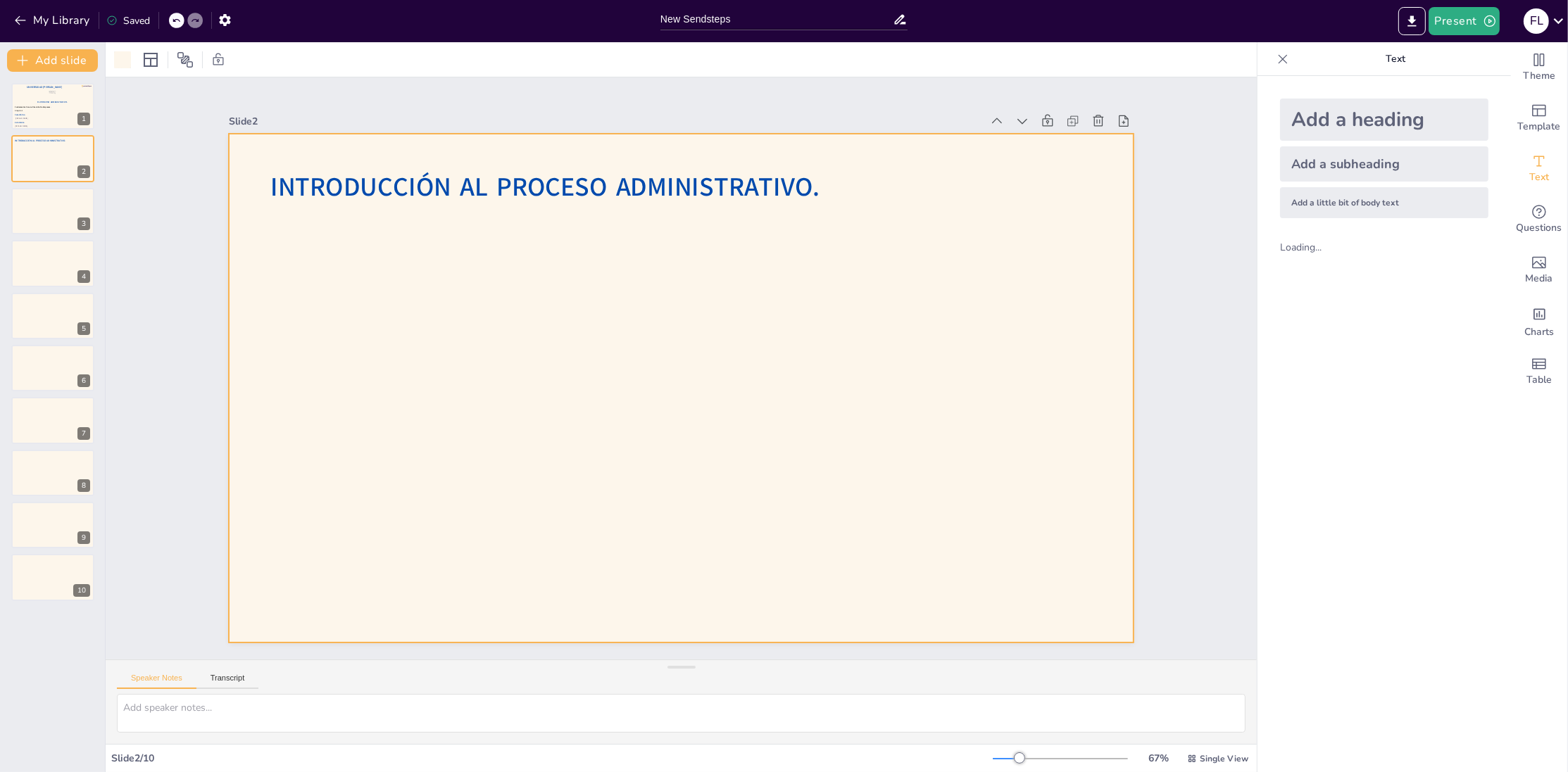
click at [1349, 164] on div "Add a subheading" at bounding box center [1384, 164] width 208 height 35
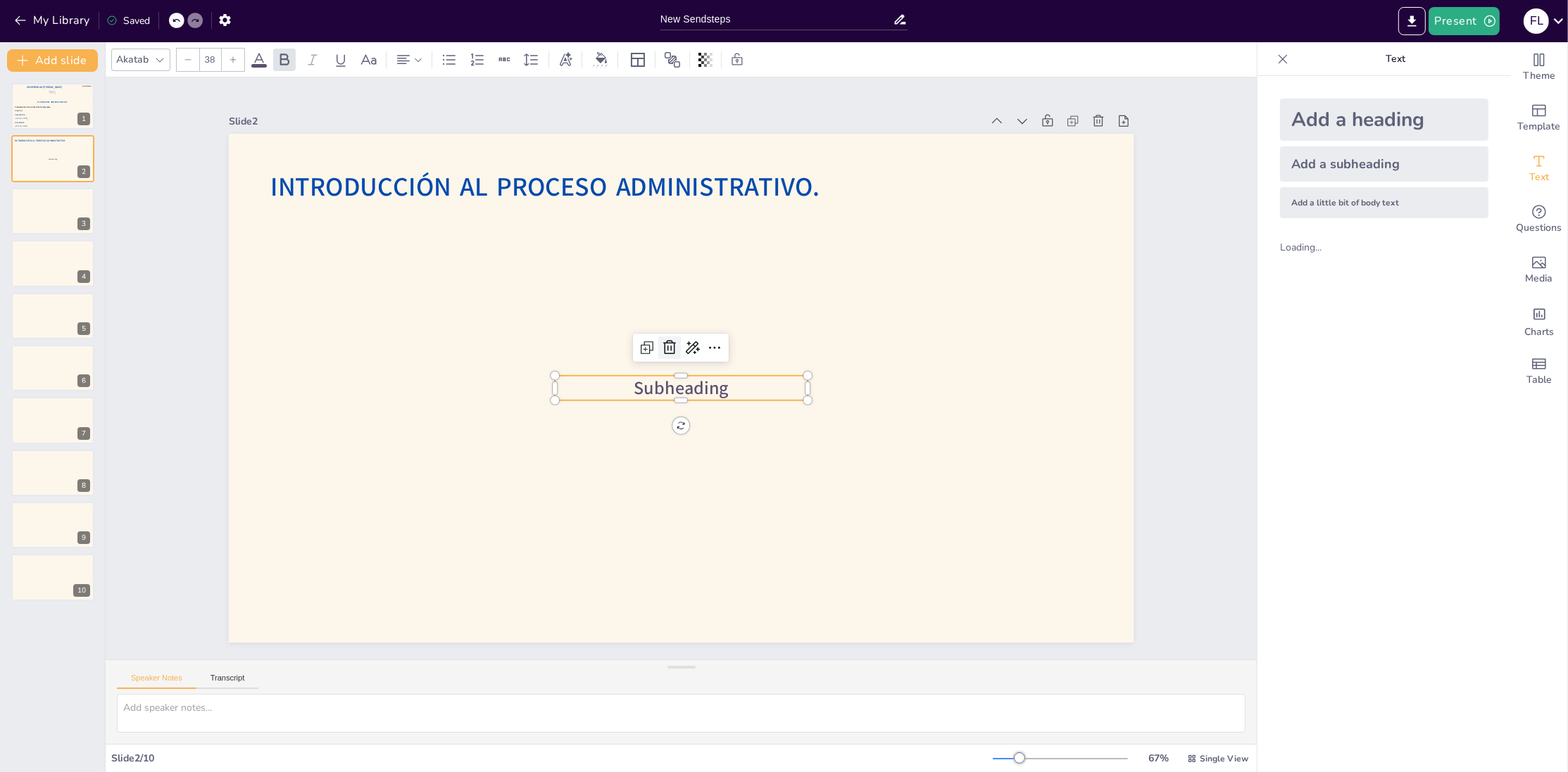
click at [680, 352] on icon at bounding box center [692, 347] width 24 height 24
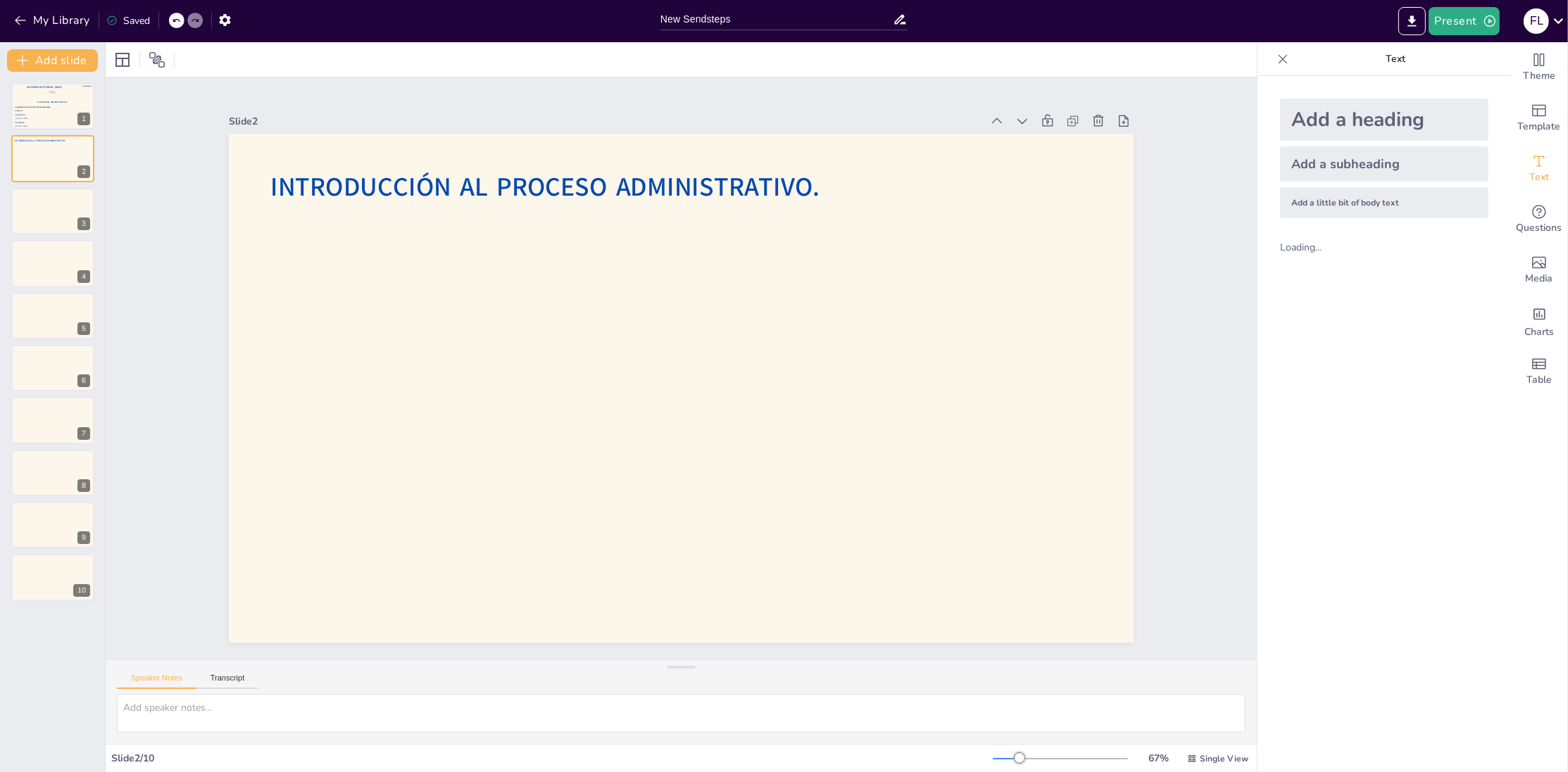
click at [1327, 133] on div "Add a heading" at bounding box center [1384, 119] width 208 height 42
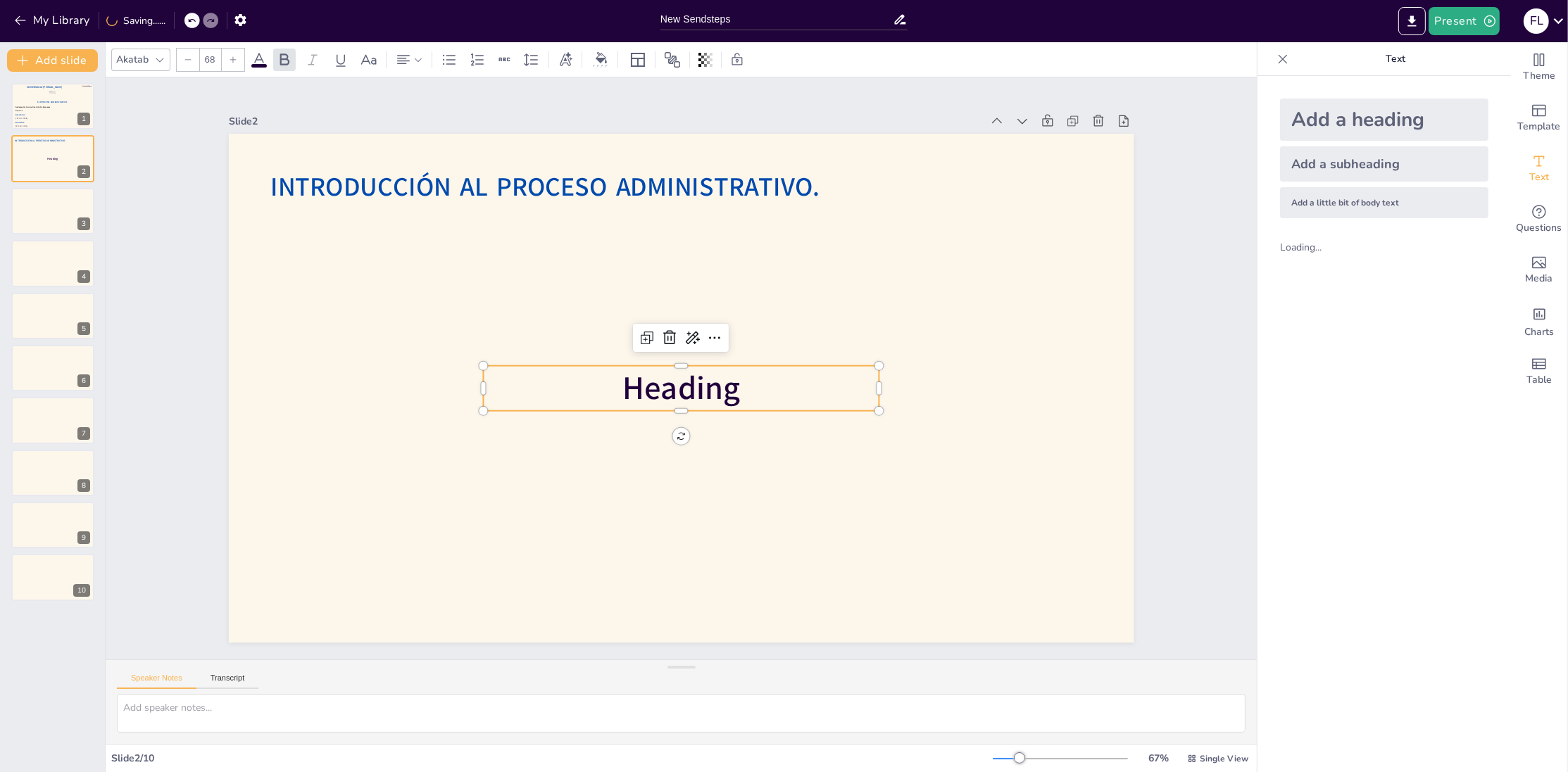
click at [713, 402] on span "Heading" at bounding box center [664, 378] width 97 height 123
click at [708, 402] on span "Heading" at bounding box center [663, 376] width 88 height 125
click at [718, 395] on span "Heading" at bounding box center [666, 379] width 104 height 120
click at [721, 395] on span "Heading" at bounding box center [677, 388] width 124 height 68
click at [675, 394] on span "Heading" at bounding box center [668, 383] width 117 height 112
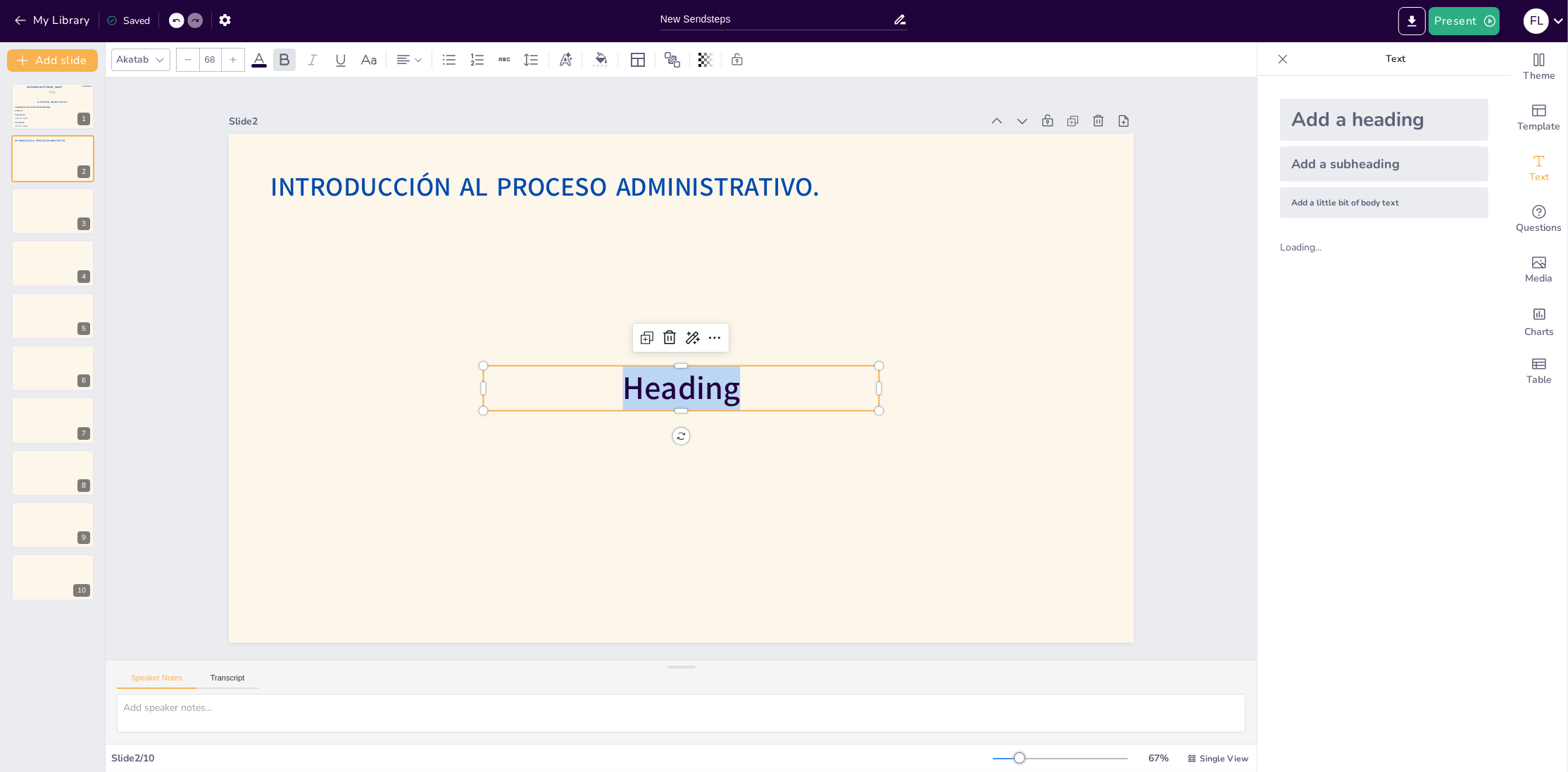
click at [675, 394] on span "Heading" at bounding box center [663, 376] width 88 height 125
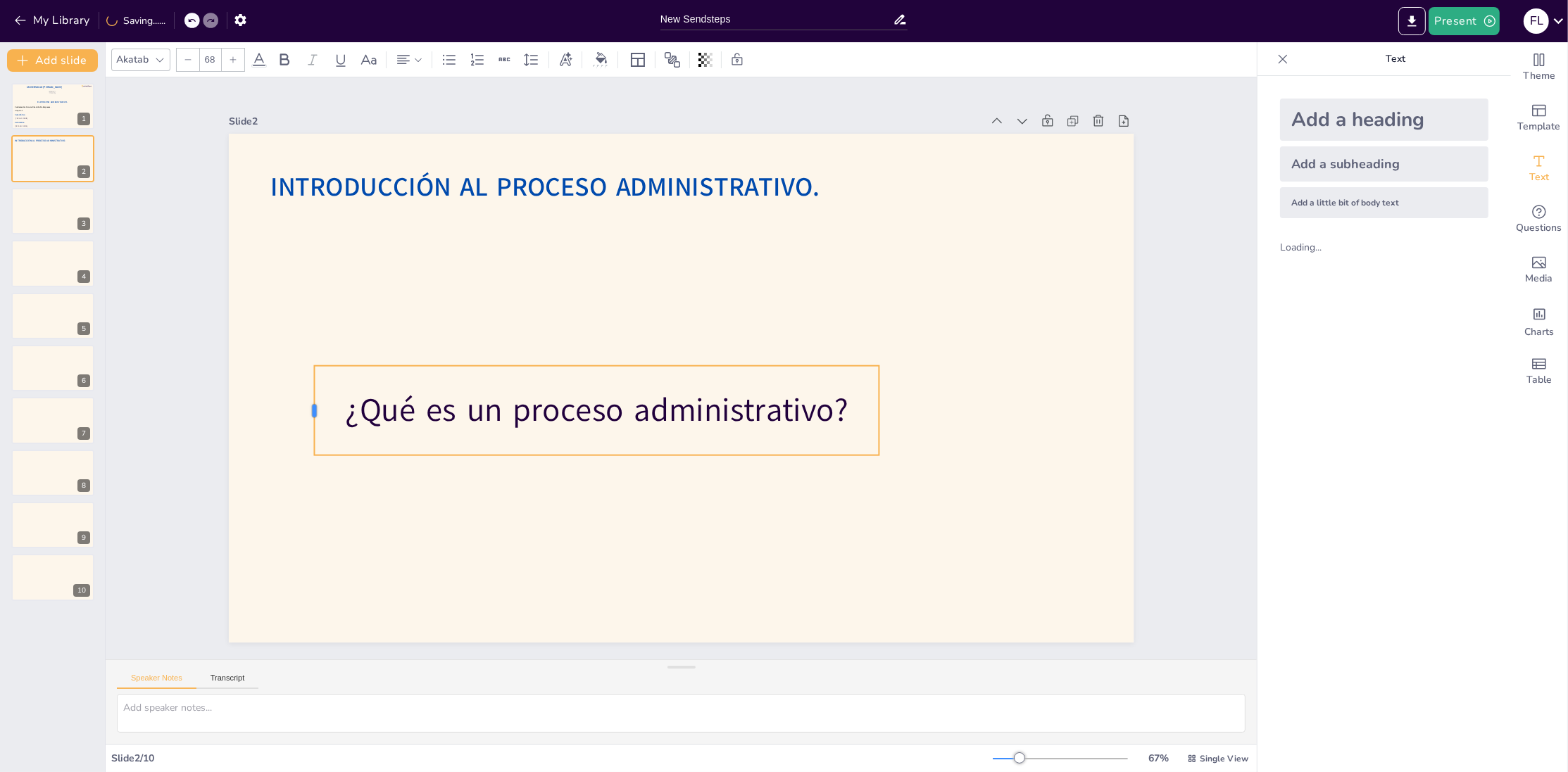
drag, startPoint x: 480, startPoint y: 410, endPoint x: 311, endPoint y: 417, distance: 169.1
click at [311, 300] on div at bounding box center [323, 255] width 46 height 86
click at [563, 417] on p "¿Qué es un proceso administrativo?" at bounding box center [769, 403] width 411 height 450
click at [499, 418] on p "¿Qué es un proceso administrativo?" at bounding box center [587, 363] width 512 height 321
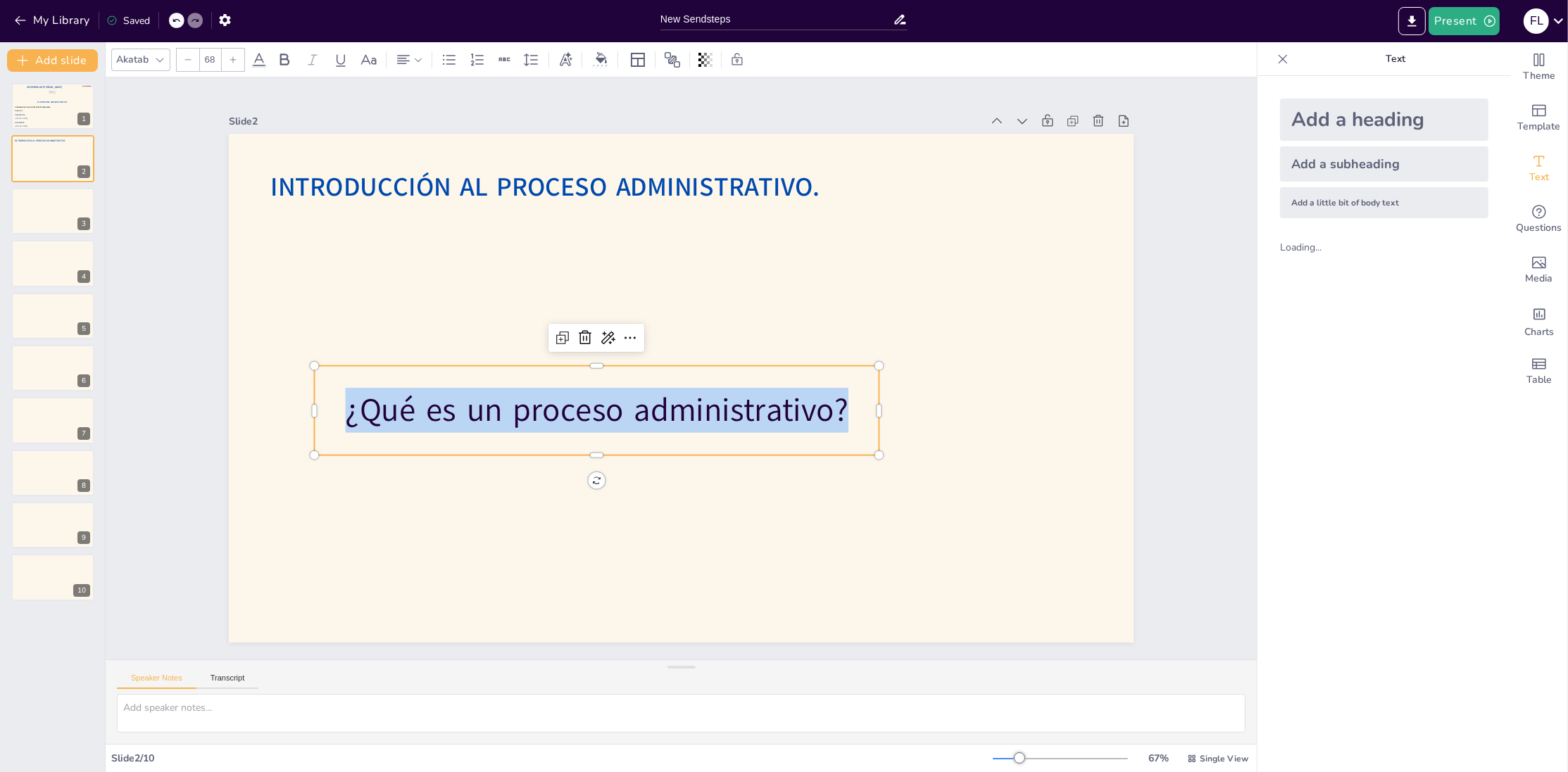
click at [499, 418] on p "¿Qué es un proceso administrativo?" at bounding box center [597, 325] width 368 height 483
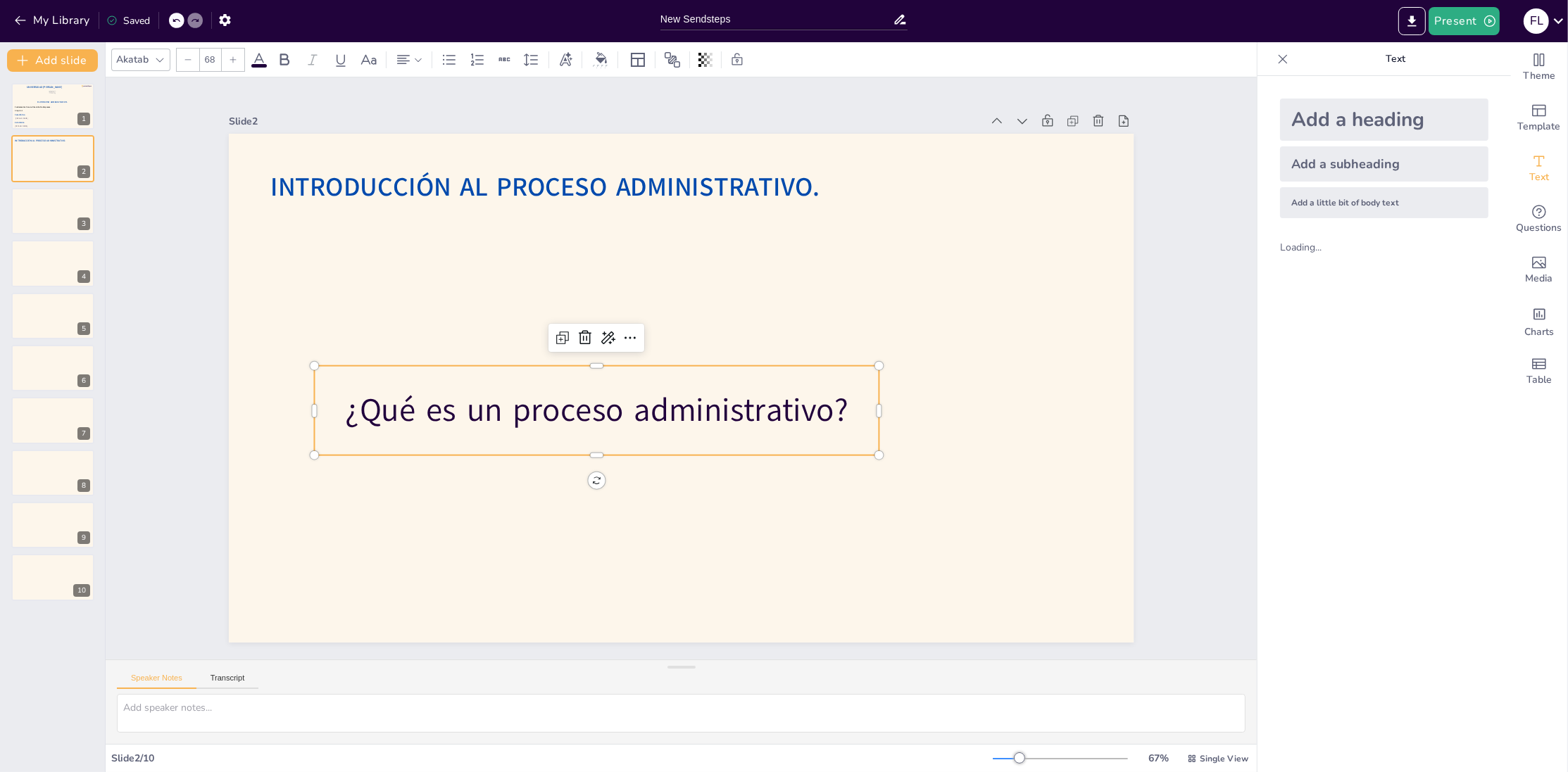
click at [207, 58] on input "68" at bounding box center [209, 60] width 19 height 23
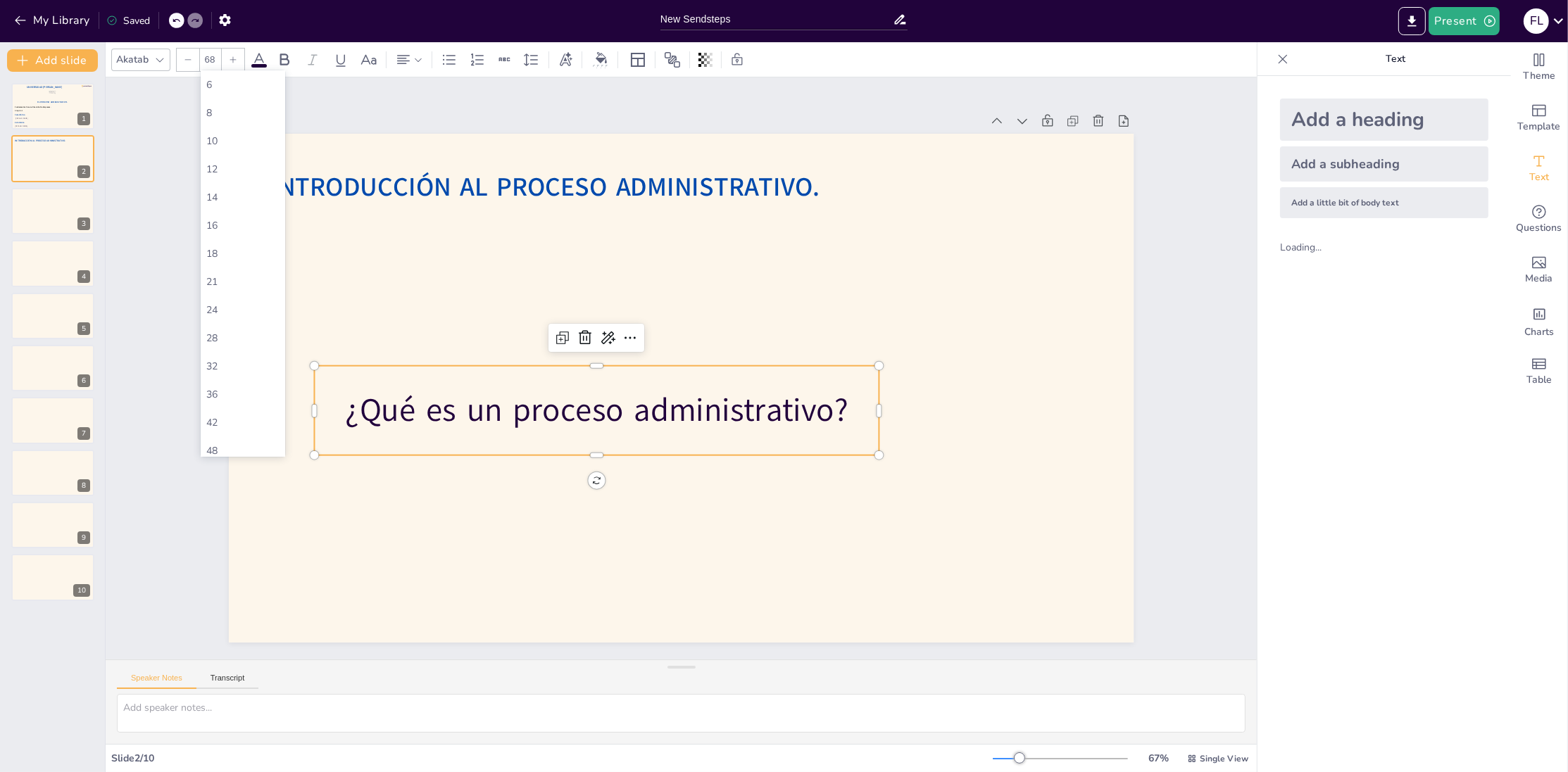
click at [207, 58] on input "68" at bounding box center [209, 60] width 19 height 23
click at [434, 388] on div "¿Qué es un proceso administrativo?" at bounding box center [596, 410] width 565 height 90
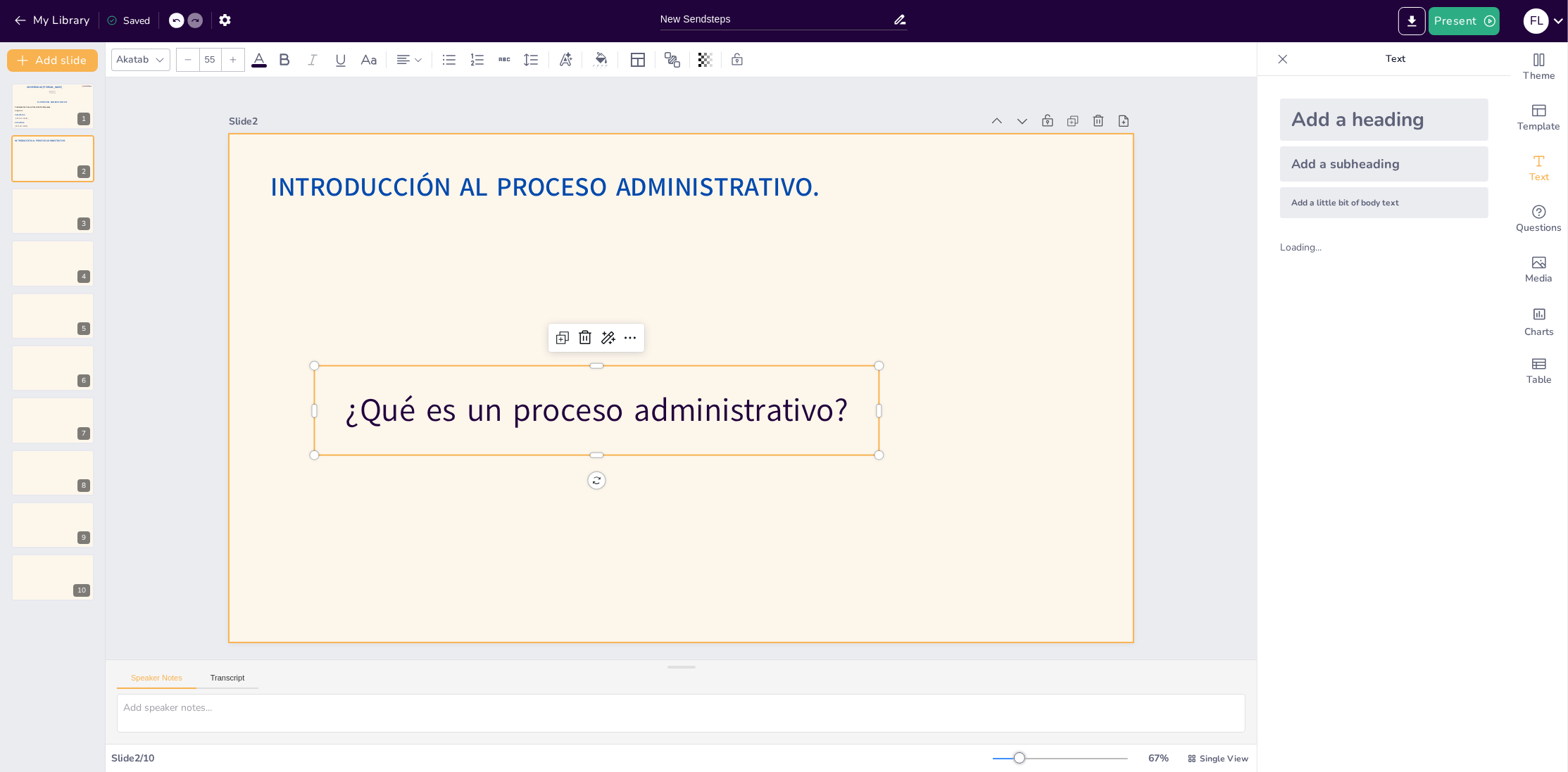
click at [436, 181] on span "Introducción Al Proceso Administrativo." at bounding box center [654, 142] width 494 height 305
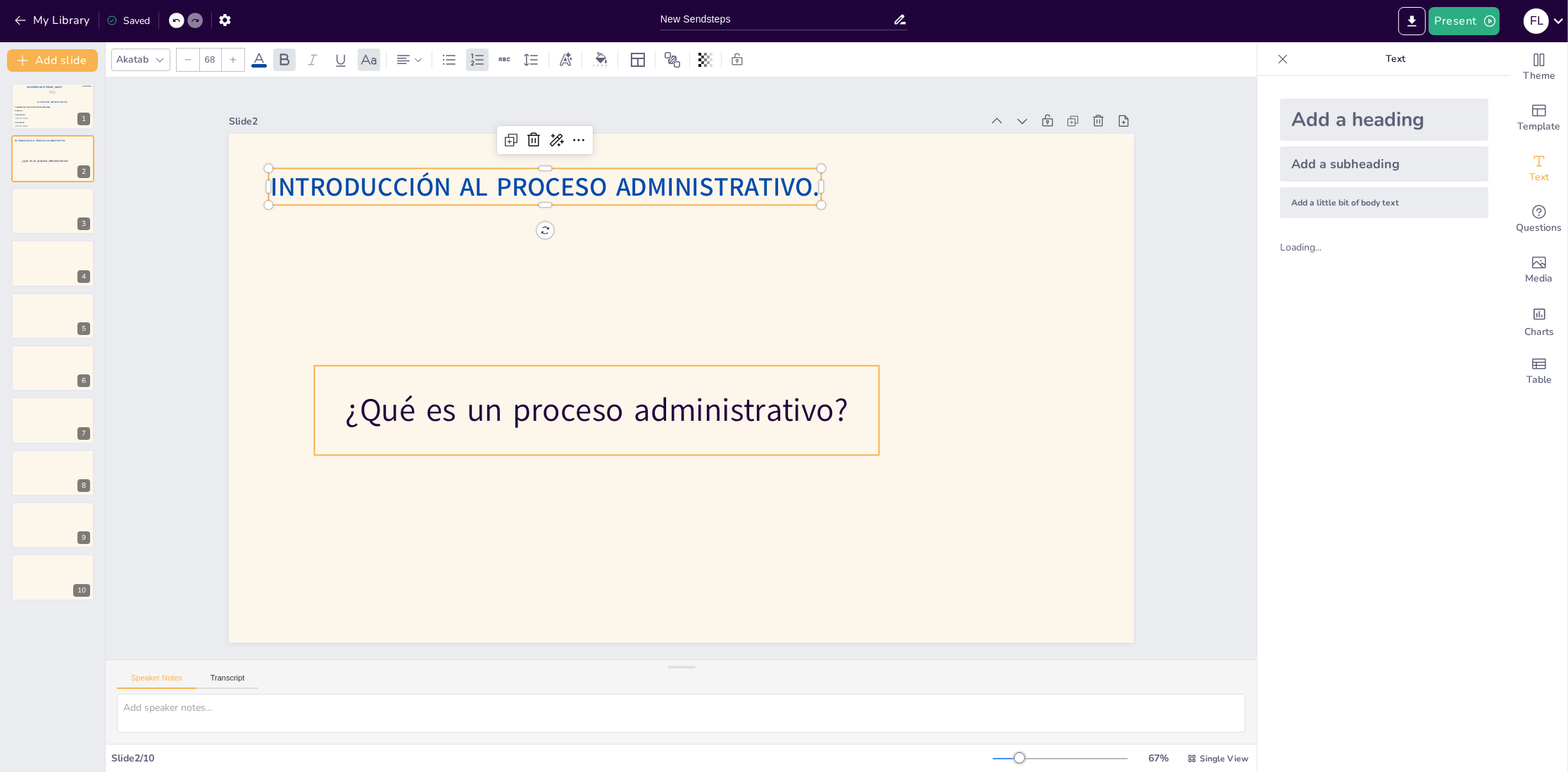
click at [532, 413] on p "¿Qué es un proceso administrativo?" at bounding box center [774, 383] width 483 height 368
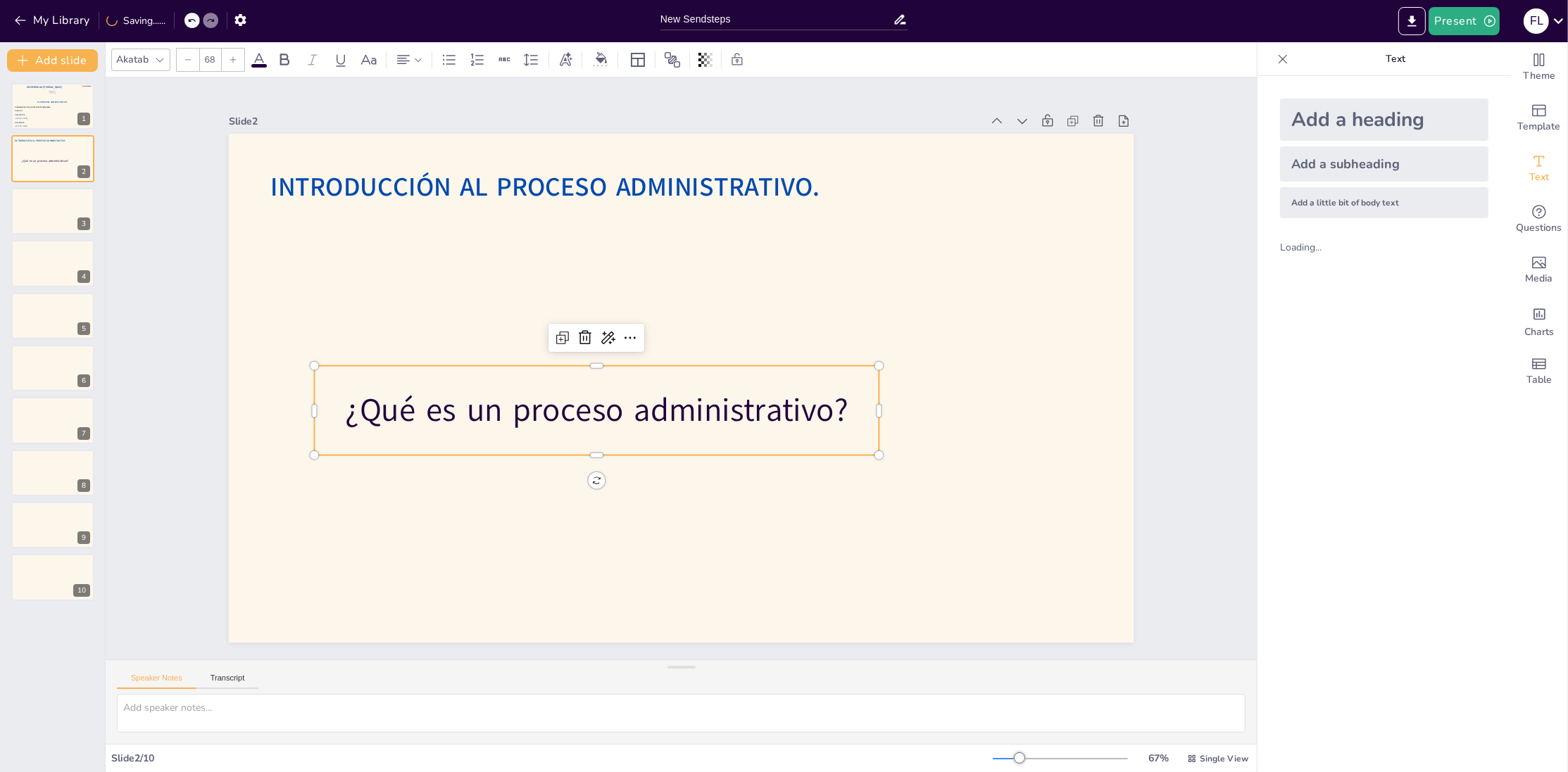
click at [212, 65] on input "68" at bounding box center [209, 60] width 19 height 23
click at [876, 378] on p "¿Qué es un proceso administrativo?" at bounding box center [770, 336] width 565 height 86
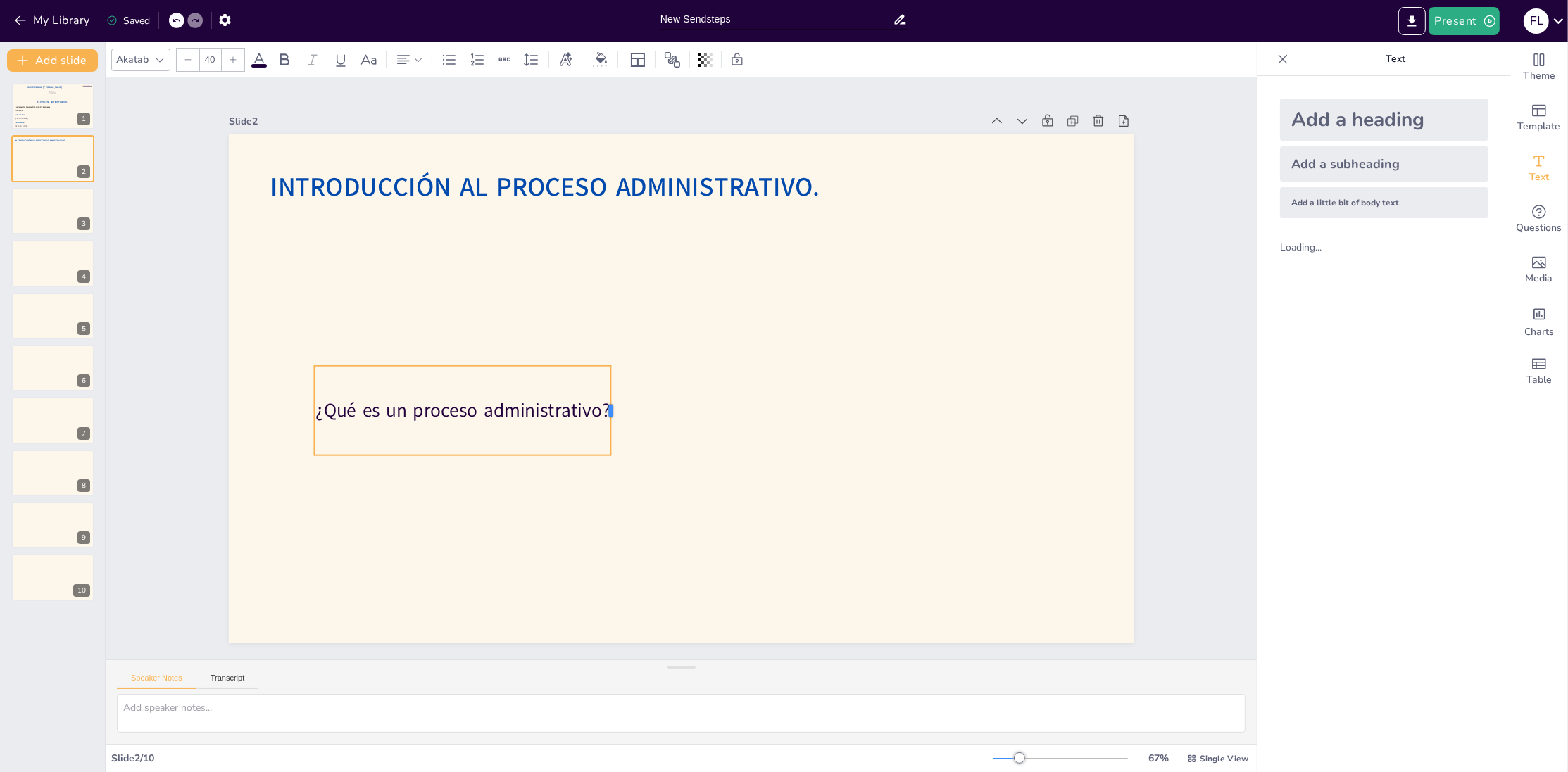
drag, startPoint x: 881, startPoint y: 413, endPoint x: 614, endPoint y: 394, distance: 267.7
click at [656, 326] on div at bounding box center [693, 292] width 74 height 68
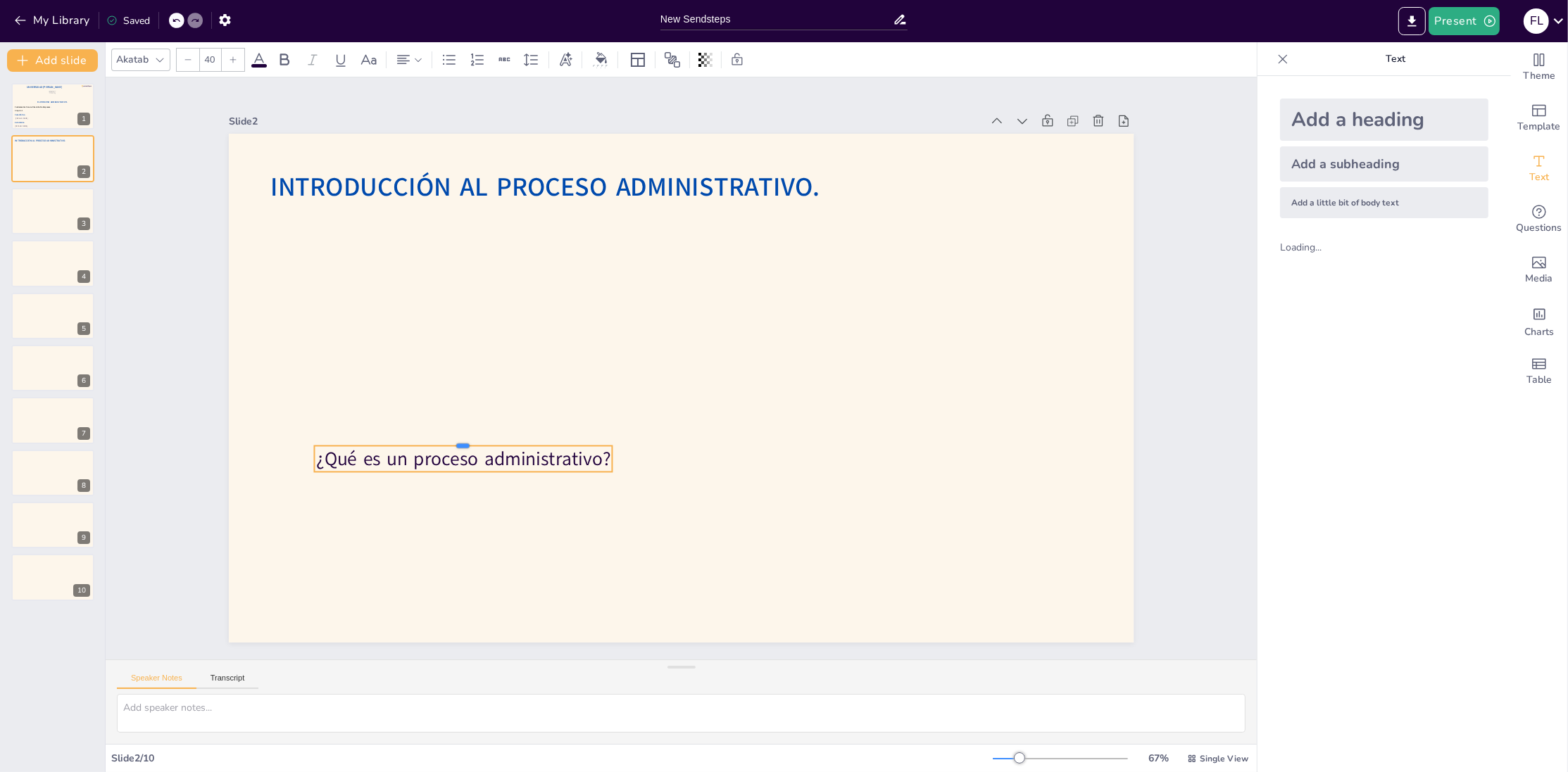
drag, startPoint x: 461, startPoint y: 362, endPoint x: 434, endPoint y: 447, distance: 89.2
click at [434, 447] on div "Introducción Al Proceso Administrativo. ¿Qué es un proceso administrativo?" at bounding box center [661, 368] width 510 height 905
click at [540, 190] on span "Introducción Al Proceso Administrativo." at bounding box center [630, 147] width 516 height 256
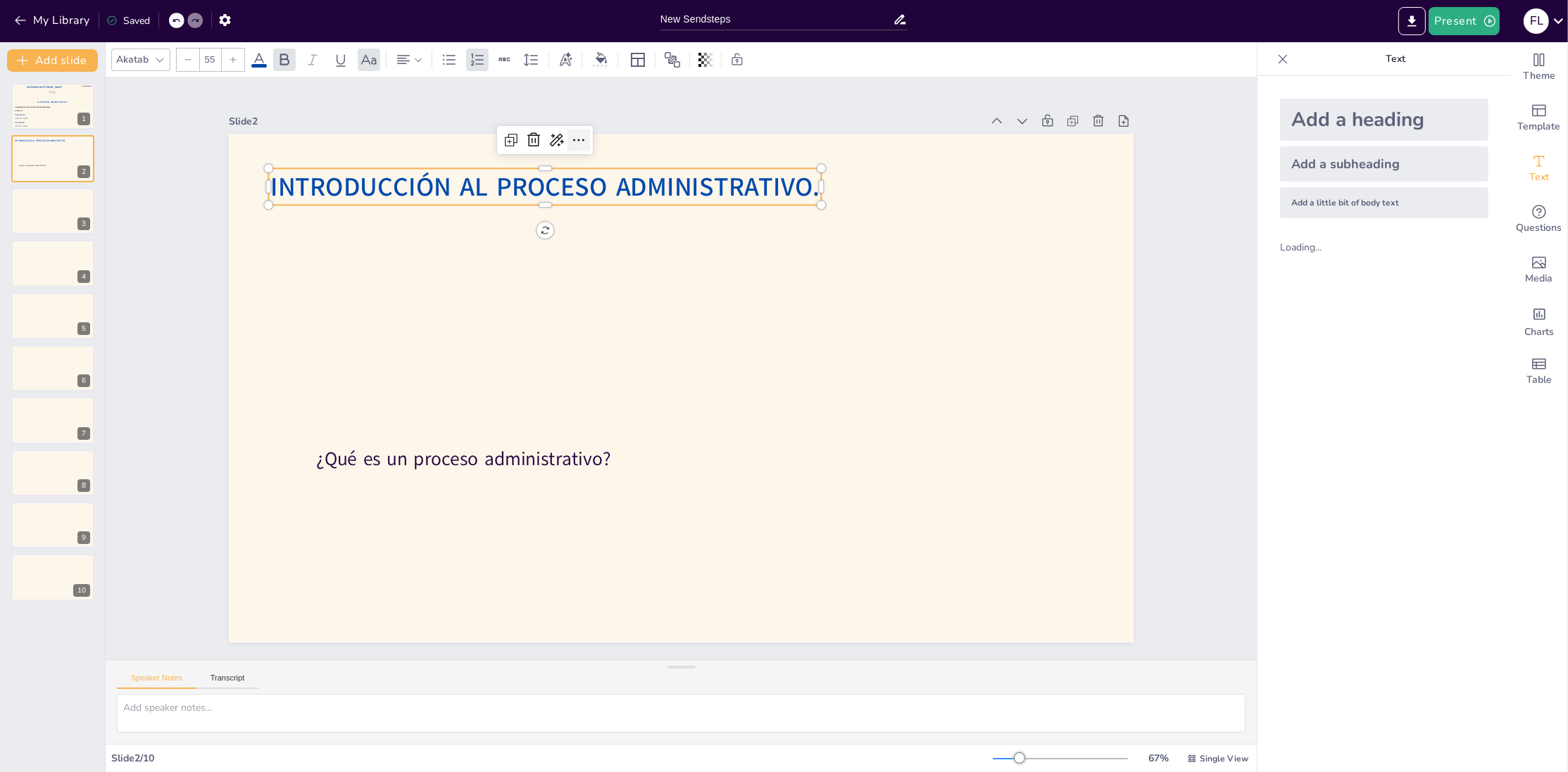
click at [918, 383] on icon at bounding box center [930, 394] width 24 height 23
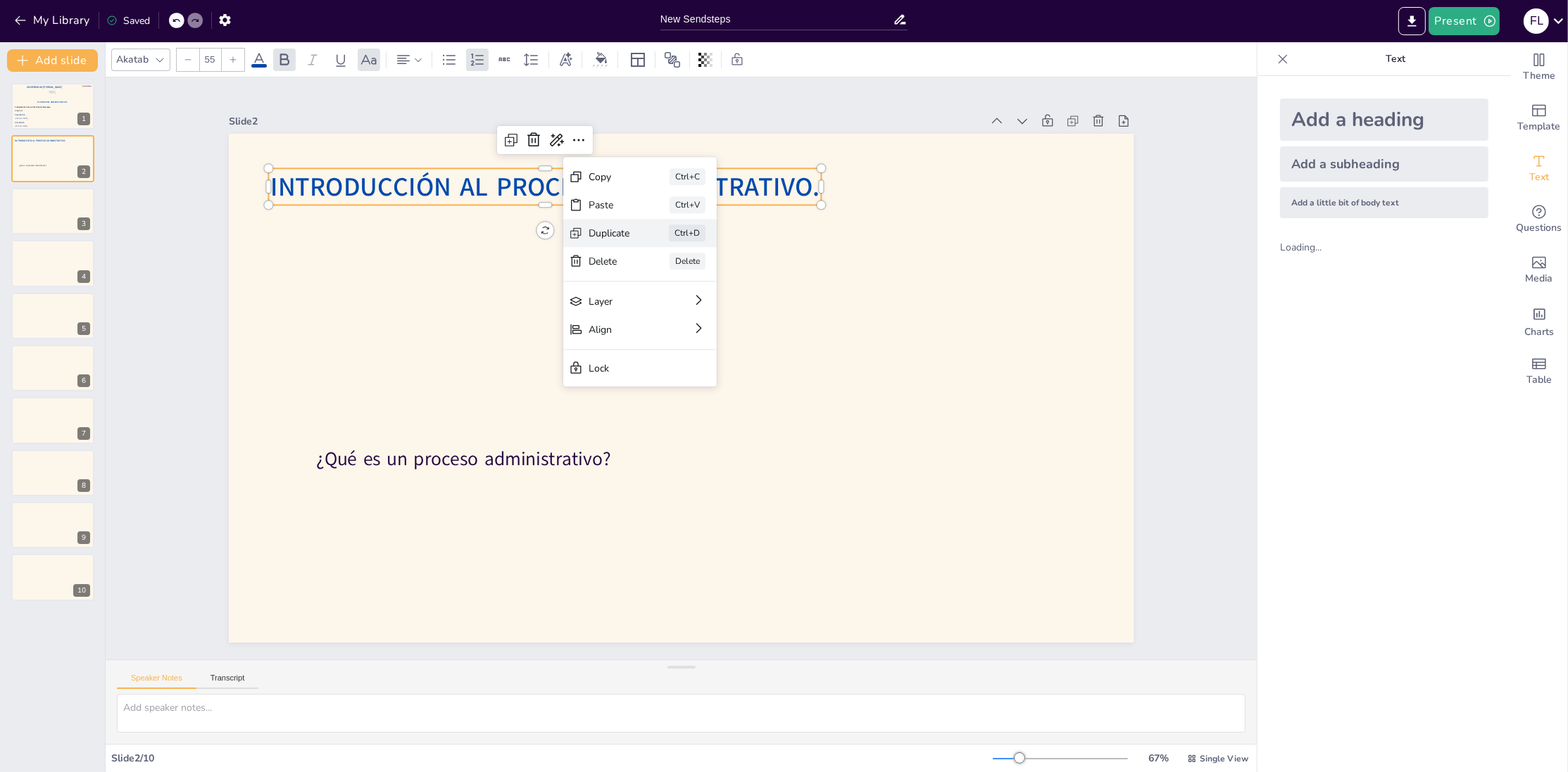
click at [694, 304] on div "Duplicate" at bounding box center [714, 310] width 41 height 13
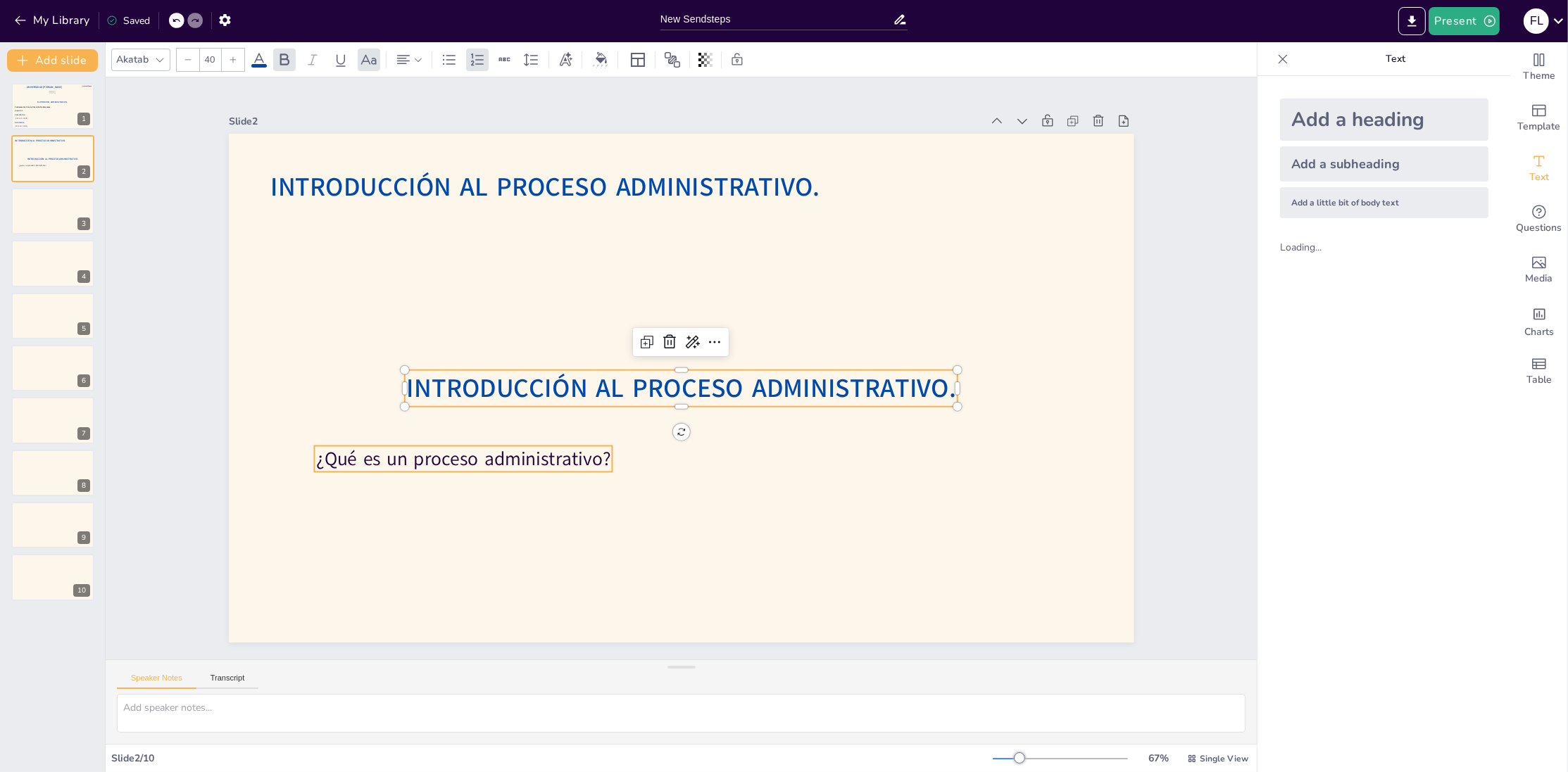
click at [520, 456] on p "¿Qué es un proceso administrativo?" at bounding box center [449, 412] width 297 height 88
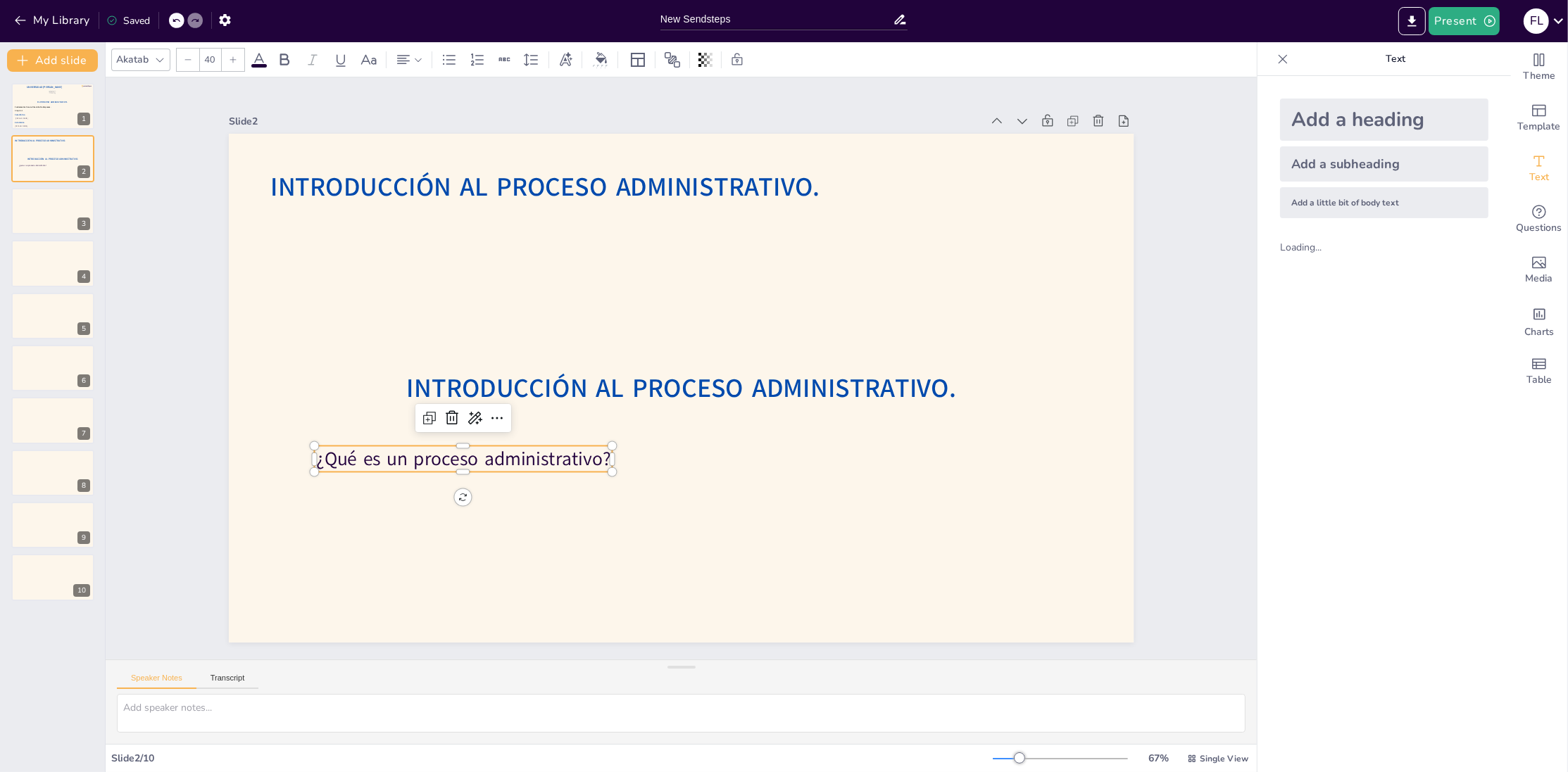
click at [525, 412] on p "¿Qué es un proceso administrativo?" at bounding box center [452, 314] width 257 height 196
click at [525, 347] on p "¿Qué es un proceso administrativo?" at bounding box center [510, 206] width 146 height 283
click at [525, 462] on p "¿Qué es un proceso administrativo?" at bounding box center [455, 436] width 300 height 58
click at [525, 424] on p "¿Qué es un proceso administrativo?" at bounding box center [447, 337] width 271 height 172
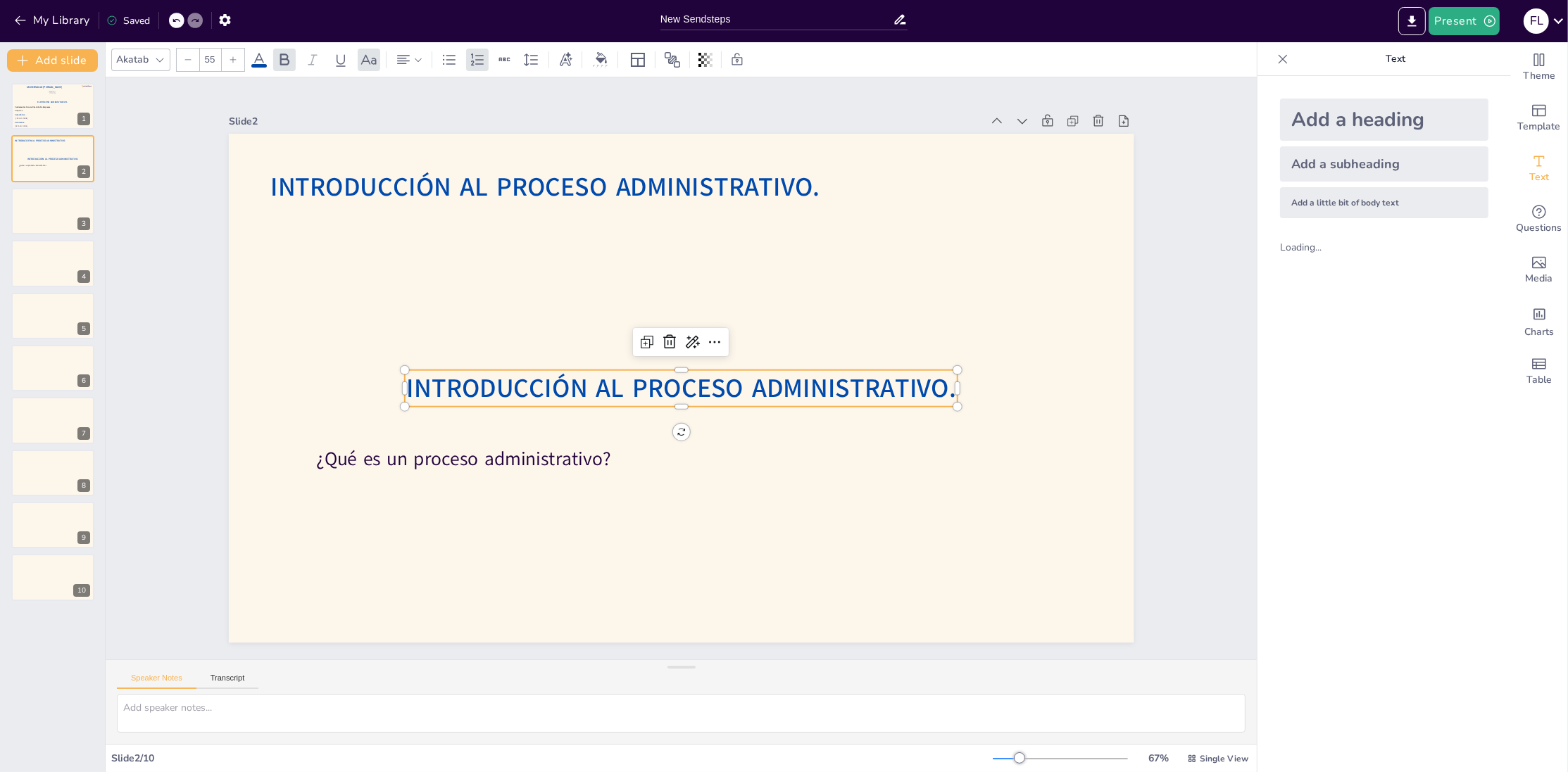
click at [644, 400] on span "Introducción Al Proceso Administrativo." at bounding box center [661, 368] width 36 height 550
click at [559, 397] on span "Introducción Al Proceso Administrativo." at bounding box center [666, 381] width 394 height 432
click at [559, 397] on span "Introducción Al Proceso Administrativo." at bounding box center [672, 386] width 516 height 256
click at [559, 397] on span "Introducción Al Proceso Administrativo." at bounding box center [676, 388] width 534 height 203
click at [212, 58] on input "55" at bounding box center [209, 60] width 19 height 23
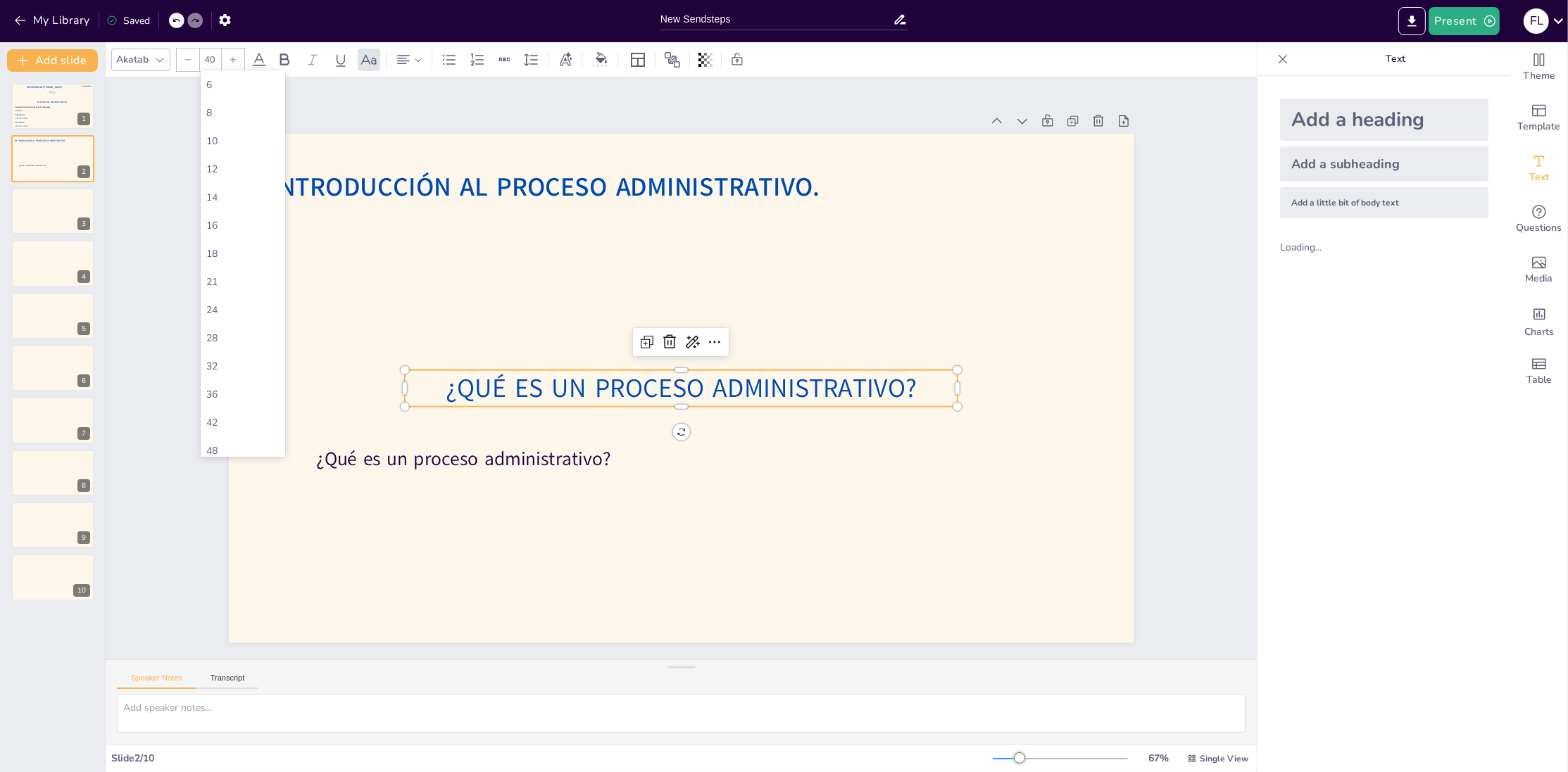
type input "40"
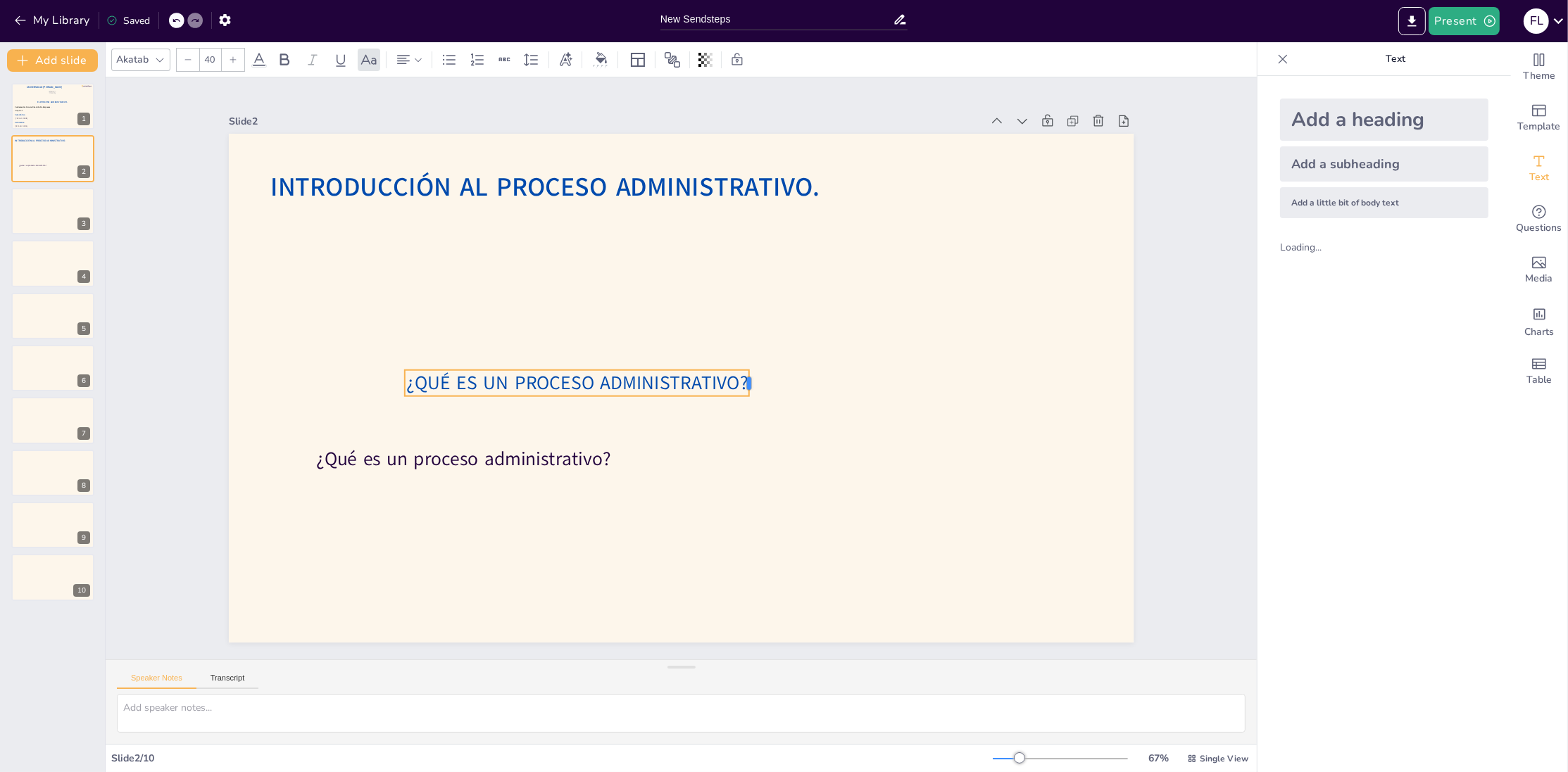
drag, startPoint x: 960, startPoint y: 383, endPoint x: 752, endPoint y: 387, distance: 208.0
click at [727, 425] on div at bounding box center [713, 436] width 29 height 24
click at [368, 68] on icon at bounding box center [369, 60] width 17 height 17
drag, startPoint x: 962, startPoint y: 381, endPoint x: 706, endPoint y: 378, distance: 256.0
click at [706, 378] on div at bounding box center [699, 393] width 21 height 29
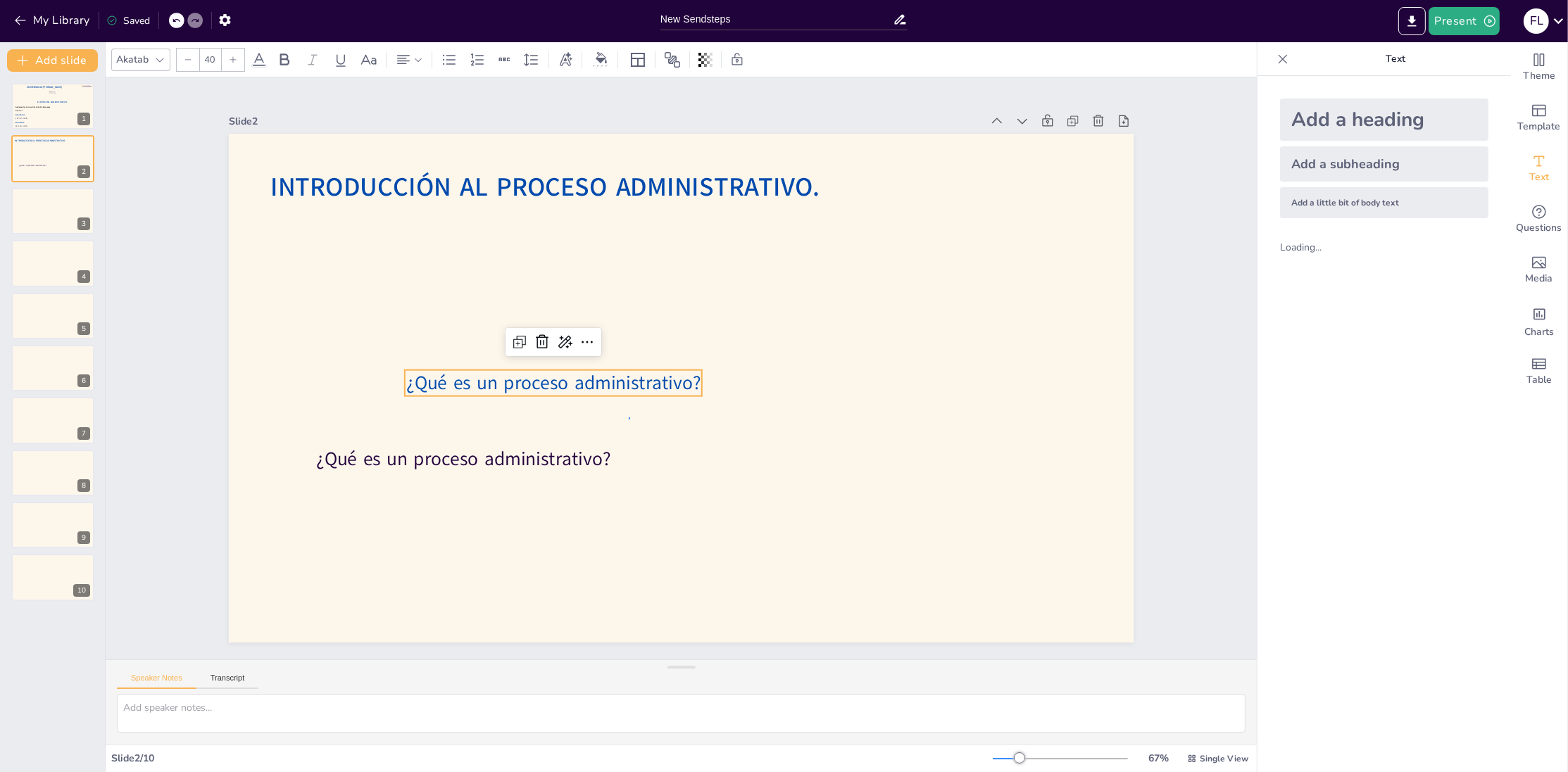
click at [630, 420] on div at bounding box center [677, 389] width 991 height 686
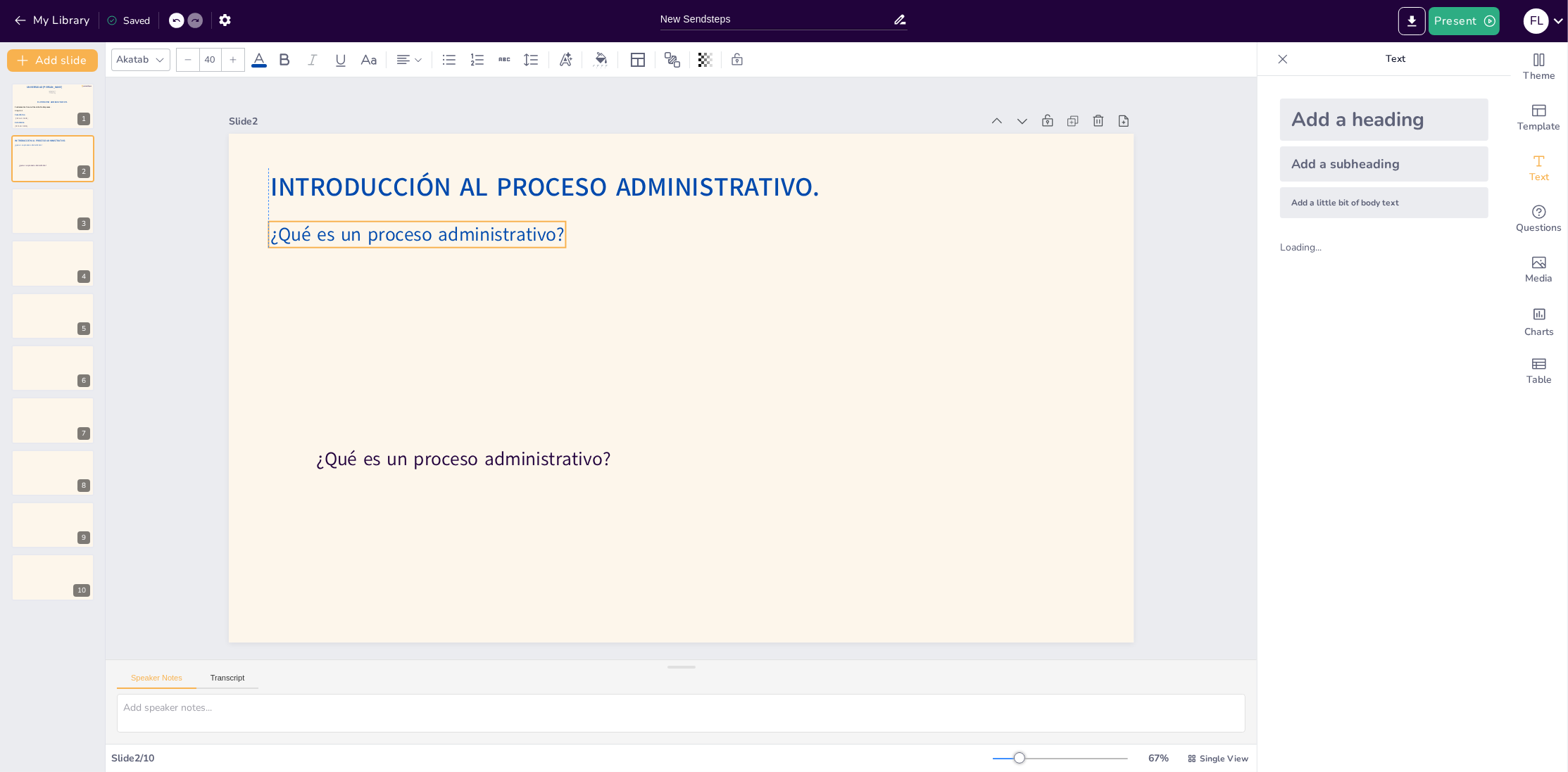
drag, startPoint x: 629, startPoint y: 388, endPoint x: 494, endPoint y: 239, distance: 201.1
click at [494, 202] on p "¿Qué es un proceso administrativo?" at bounding box center [604, 82] width 219 height 238
click at [493, 210] on p "¿Qué es un proceso administrativo?" at bounding box center [495, 137] width 282 height 145
click at [288, 63] on icon at bounding box center [285, 60] width 9 height 12
click at [259, 50] on div "Akatab 40" at bounding box center [436, 60] width 650 height 24
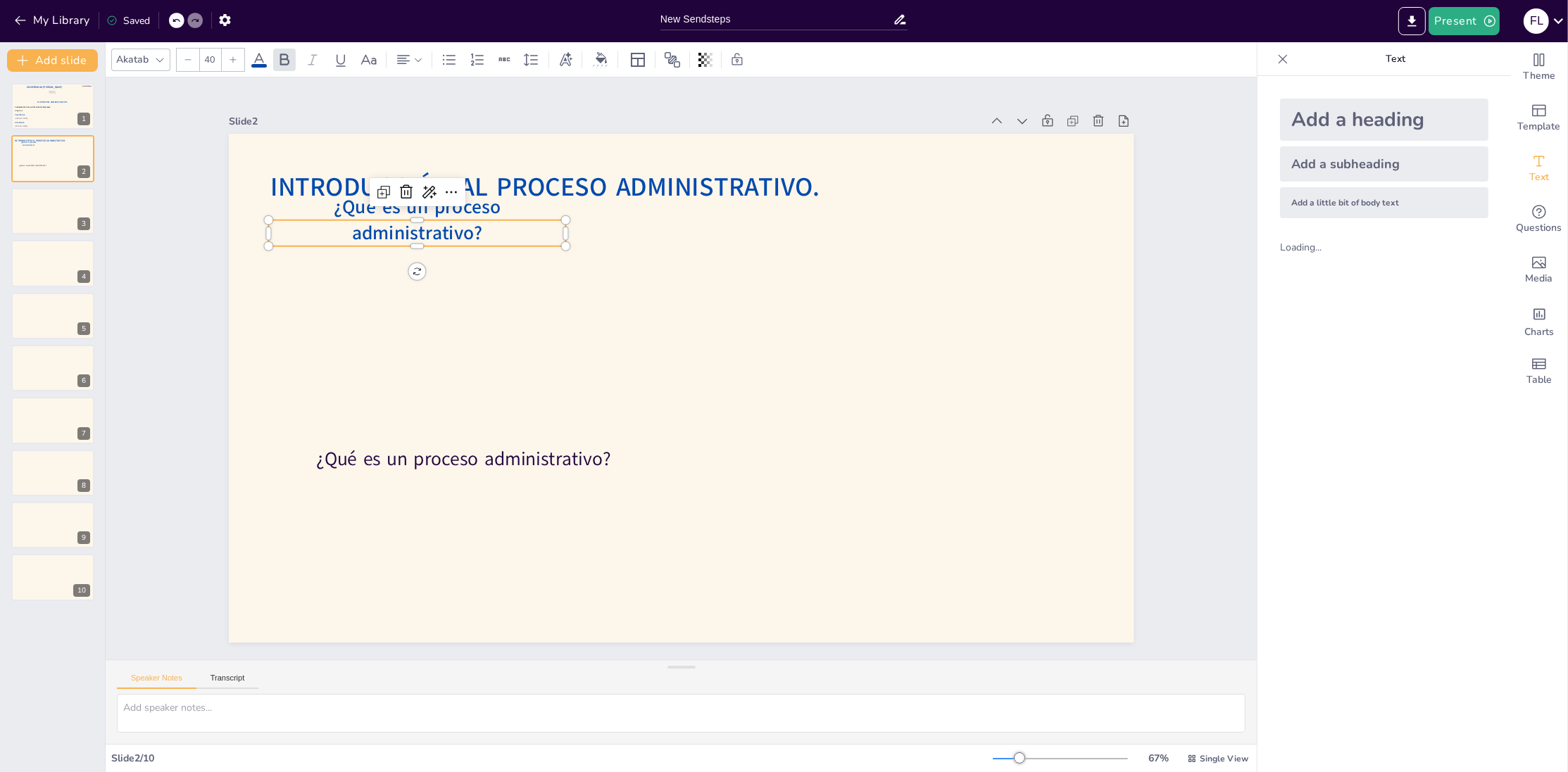
click at [259, 55] on icon at bounding box center [259, 60] width 13 height 13
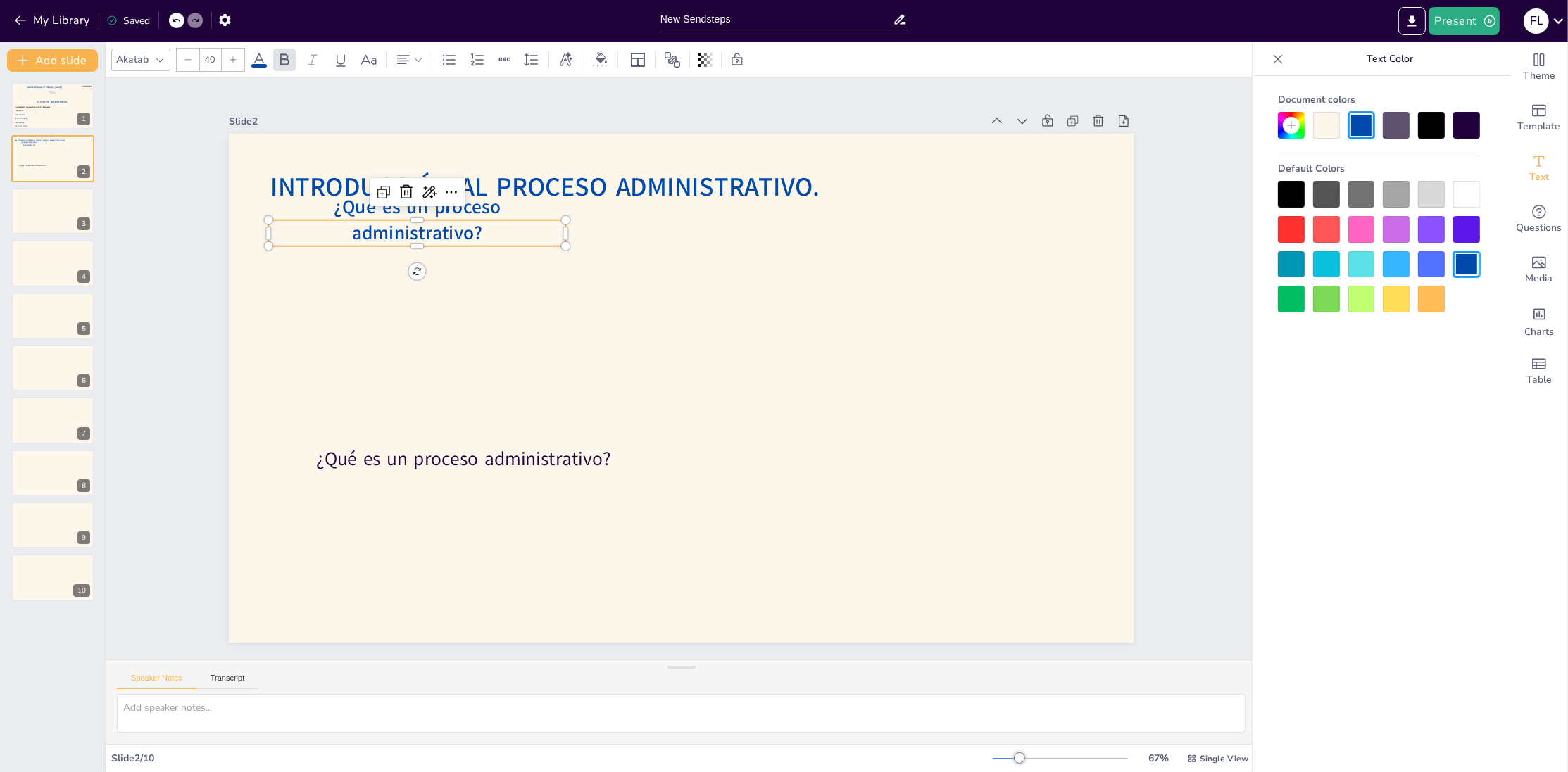
click at [1294, 190] on div at bounding box center [1292, 195] width 27 height 27
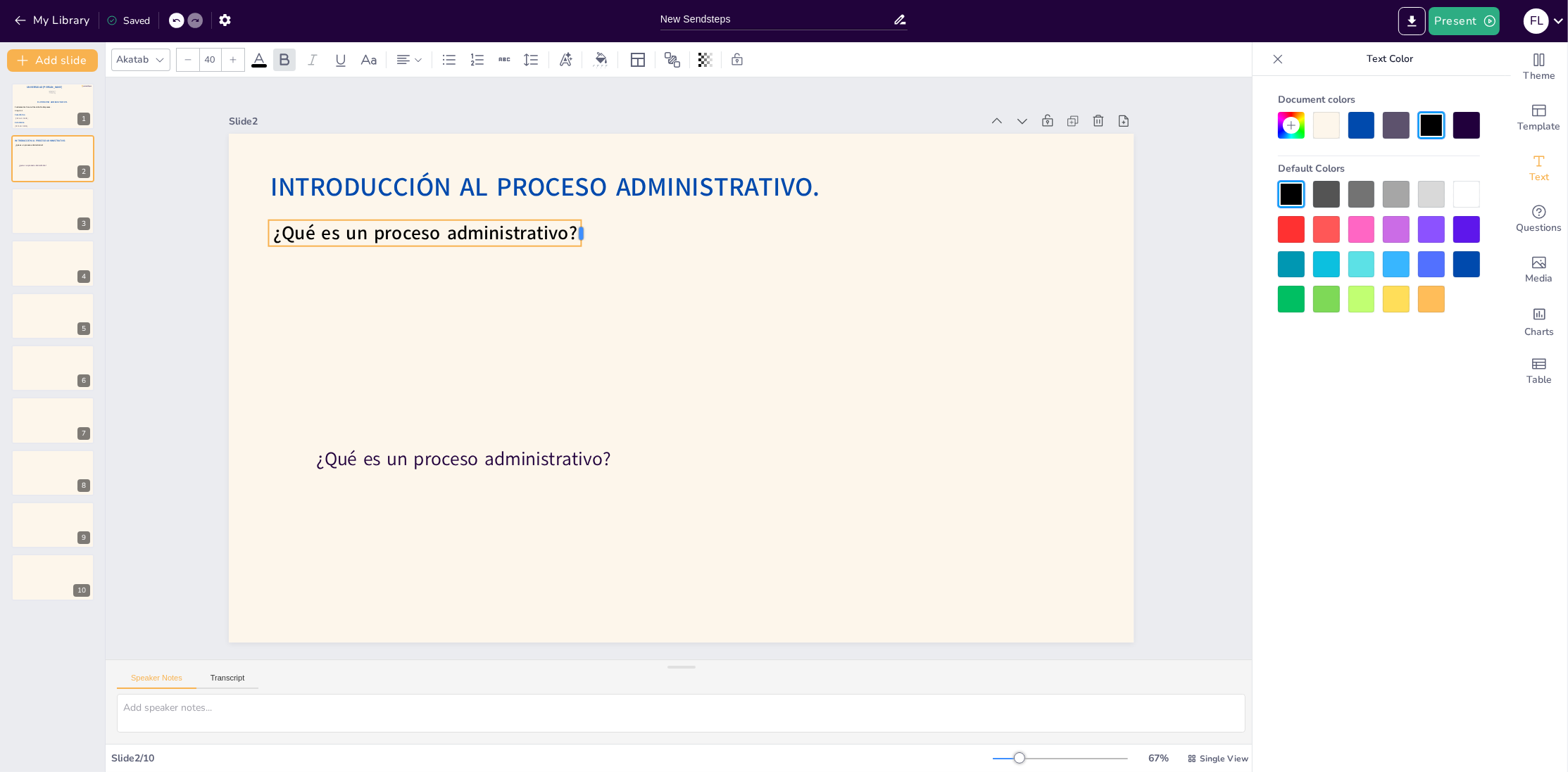
drag, startPoint x: 571, startPoint y: 232, endPoint x: 586, endPoint y: 232, distance: 15.0
click at [705, 221] on div at bounding box center [719, 207] width 28 height 26
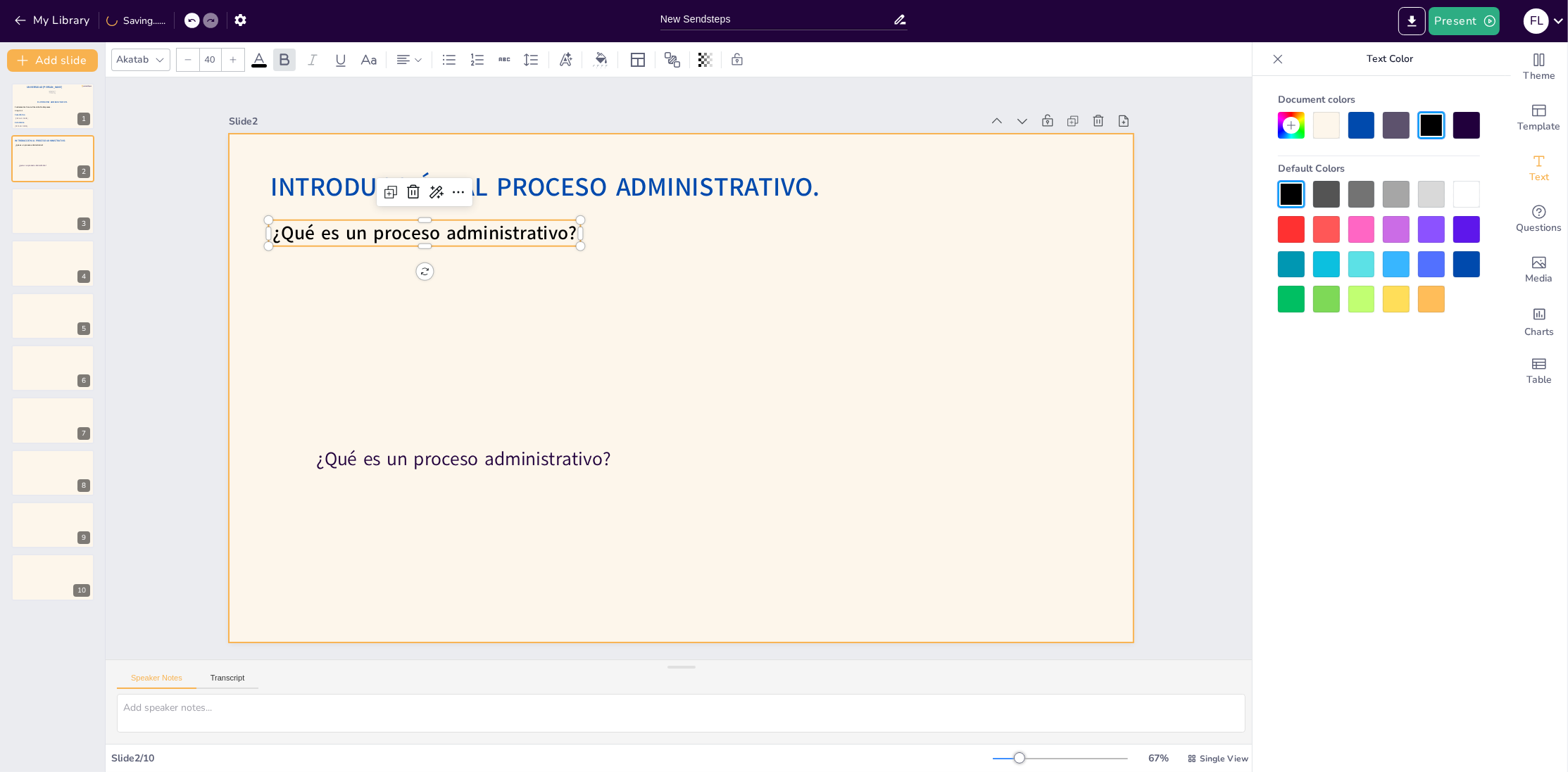
click at [680, 245] on div at bounding box center [671, 385] width 1038 height 894
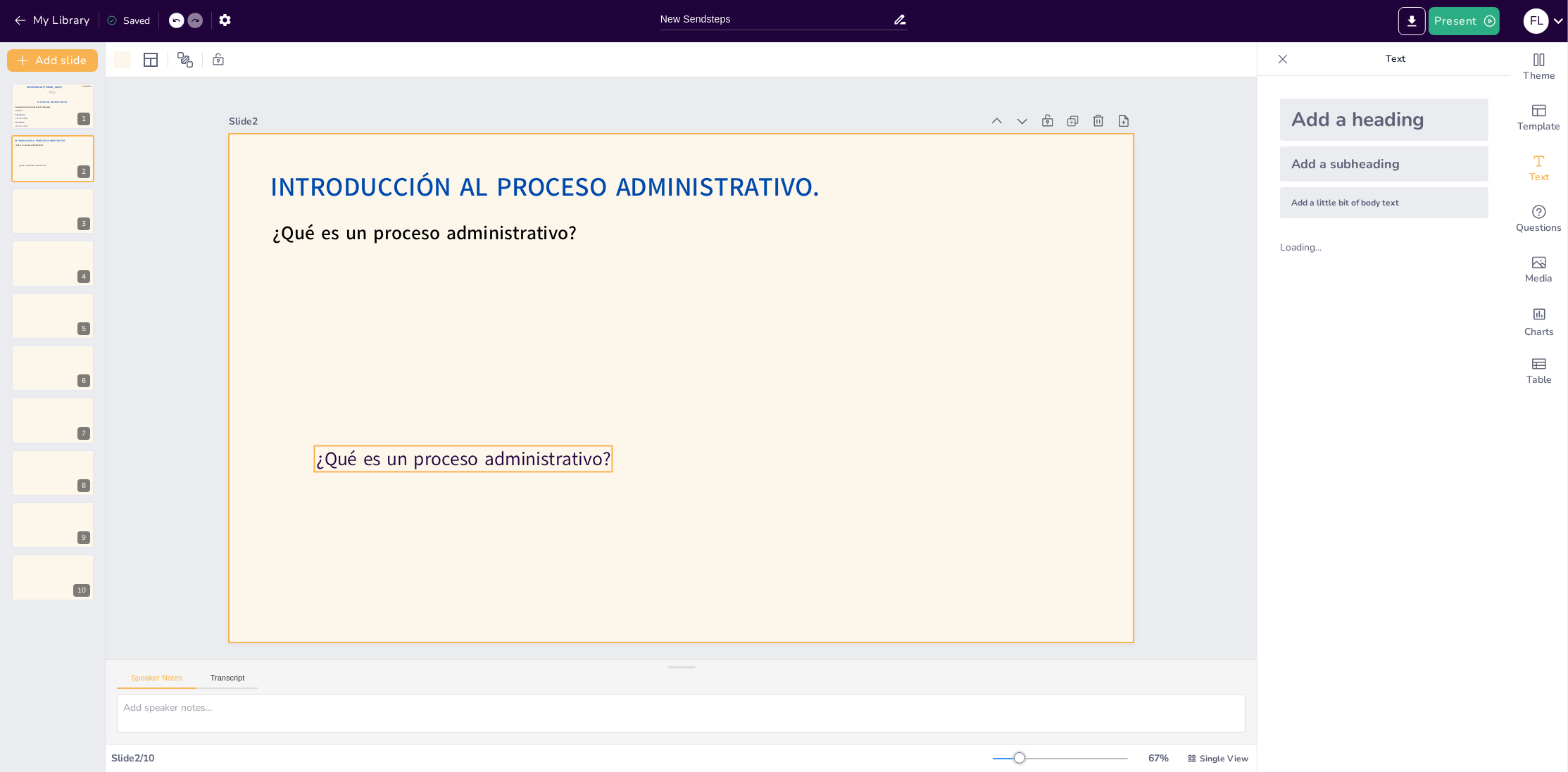
click at [562, 459] on p "¿Qué es un proceso administrativo?" at bounding box center [455, 436] width 300 height 58
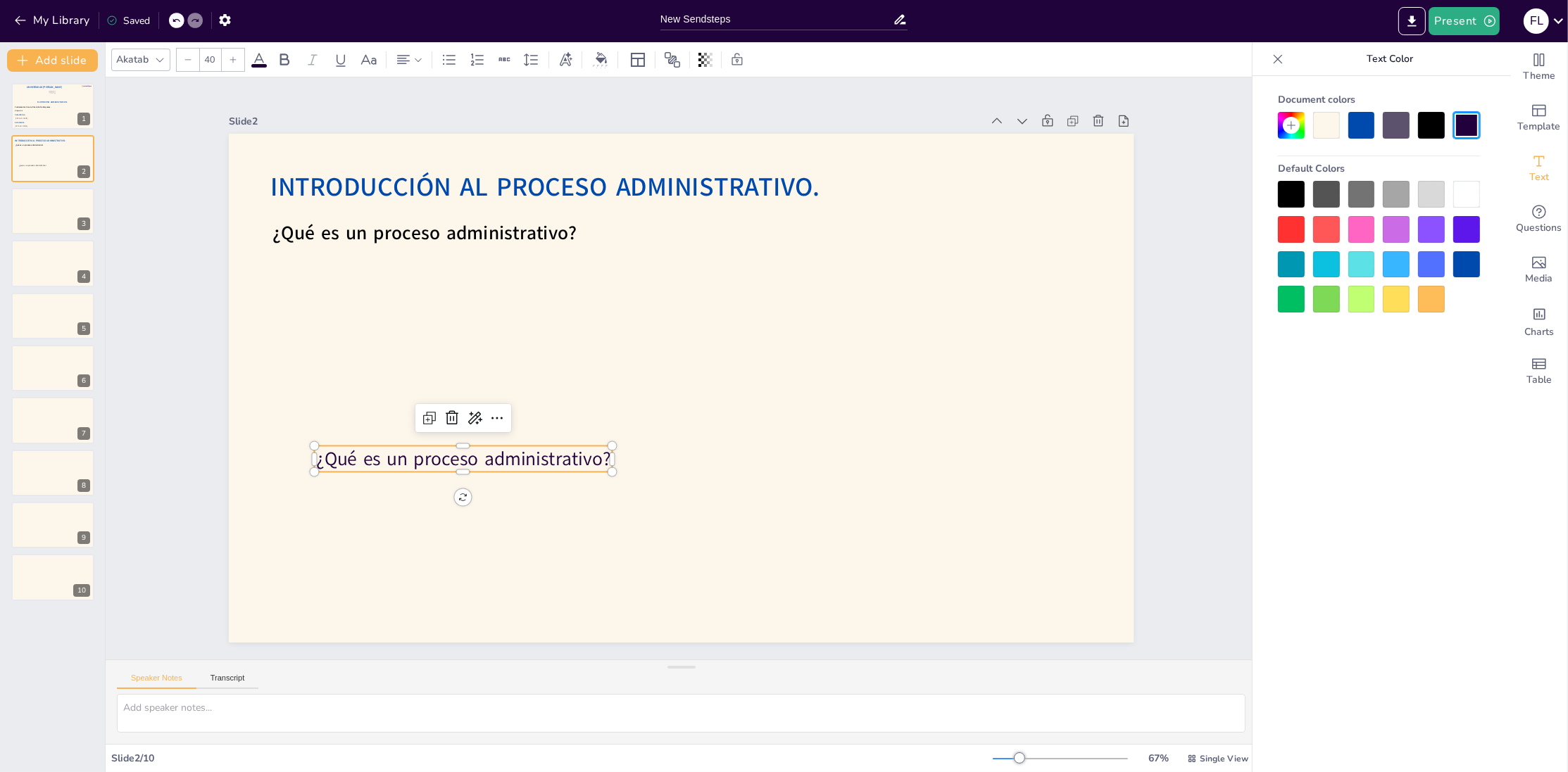
click at [448, 357] on div at bounding box center [463, 325] width 99 height 65
click at [455, 286] on icon at bounding box center [467, 274] width 24 height 24
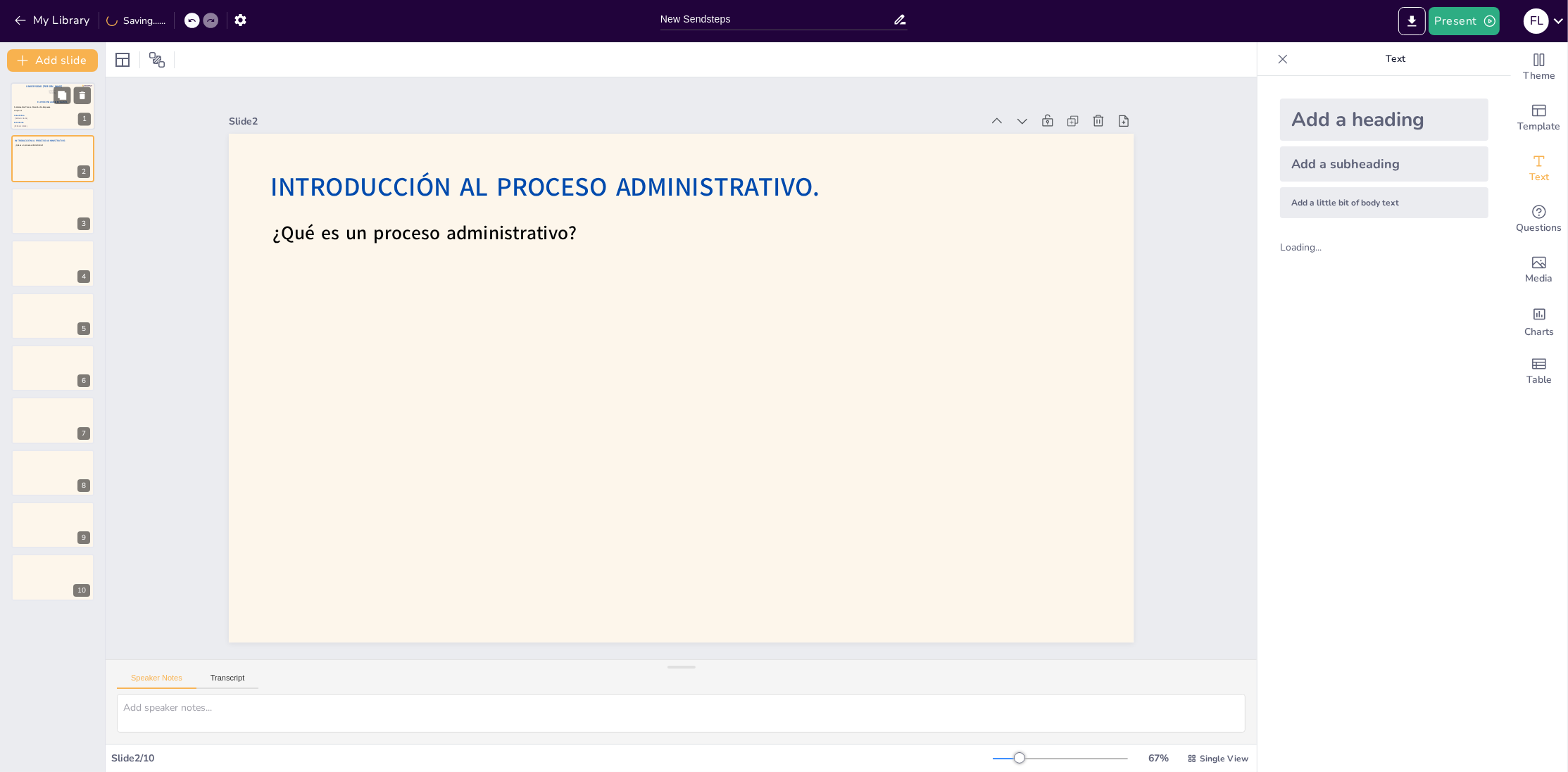
click at [54, 112] on div "Fundamentos Para La Dirección De Empresas. Grupo 1-1" at bounding box center [34, 109] width 41 height 7
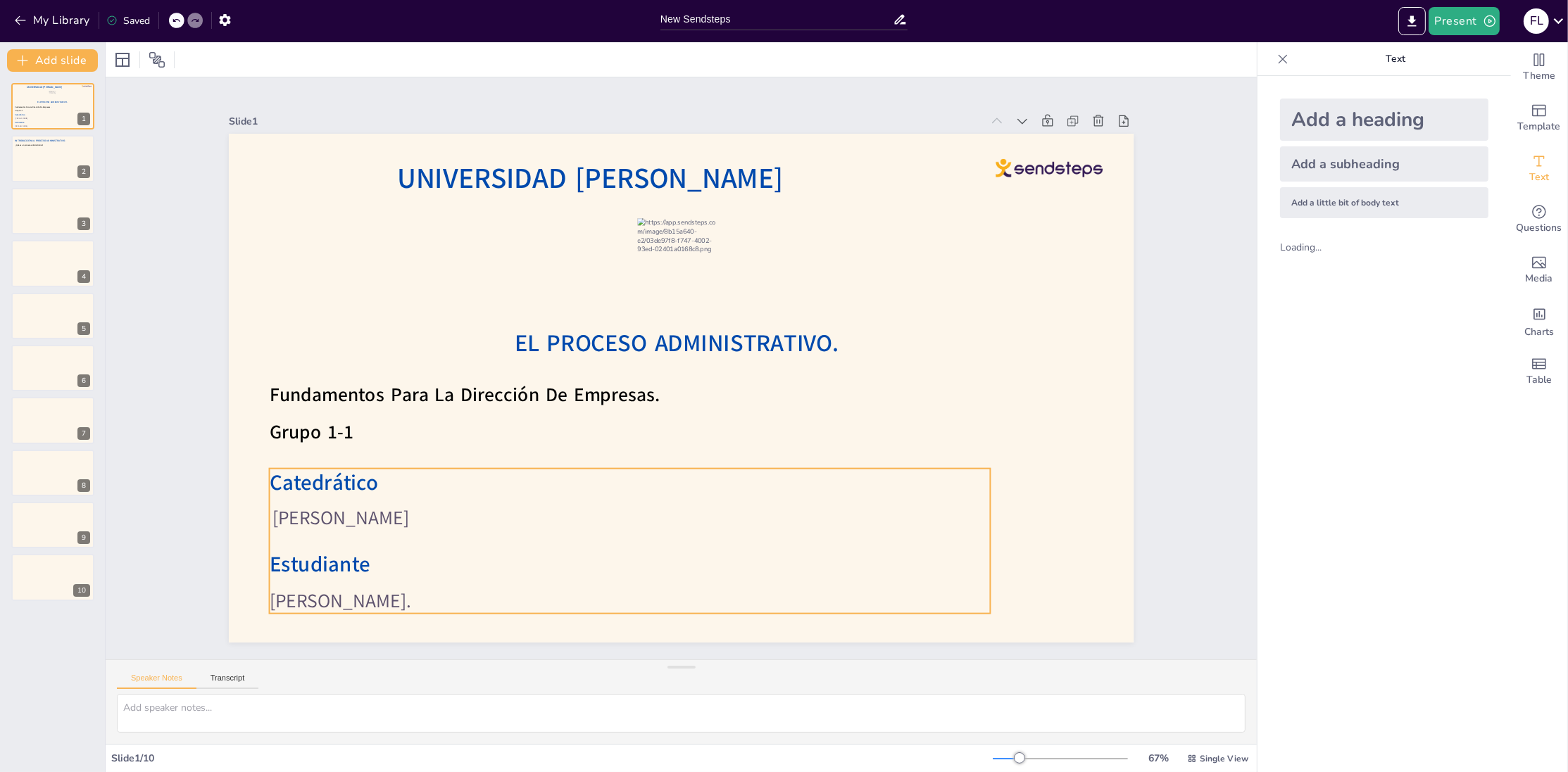
click at [499, 509] on p "Víctor Manuel Cader Varela" at bounding box center [553, 460] width 597 height 443
click at [381, 340] on span "Víctor Manuel Cader Varela" at bounding box center [318, 289] width 126 height 102
click at [495, 115] on span "Víctor Manuel Cader Varela" at bounding box center [497, 44] width 40 height 138
click at [380, 439] on span "Víctor Manuel Cader Varela" at bounding box center [311, 405] width 138 height 67
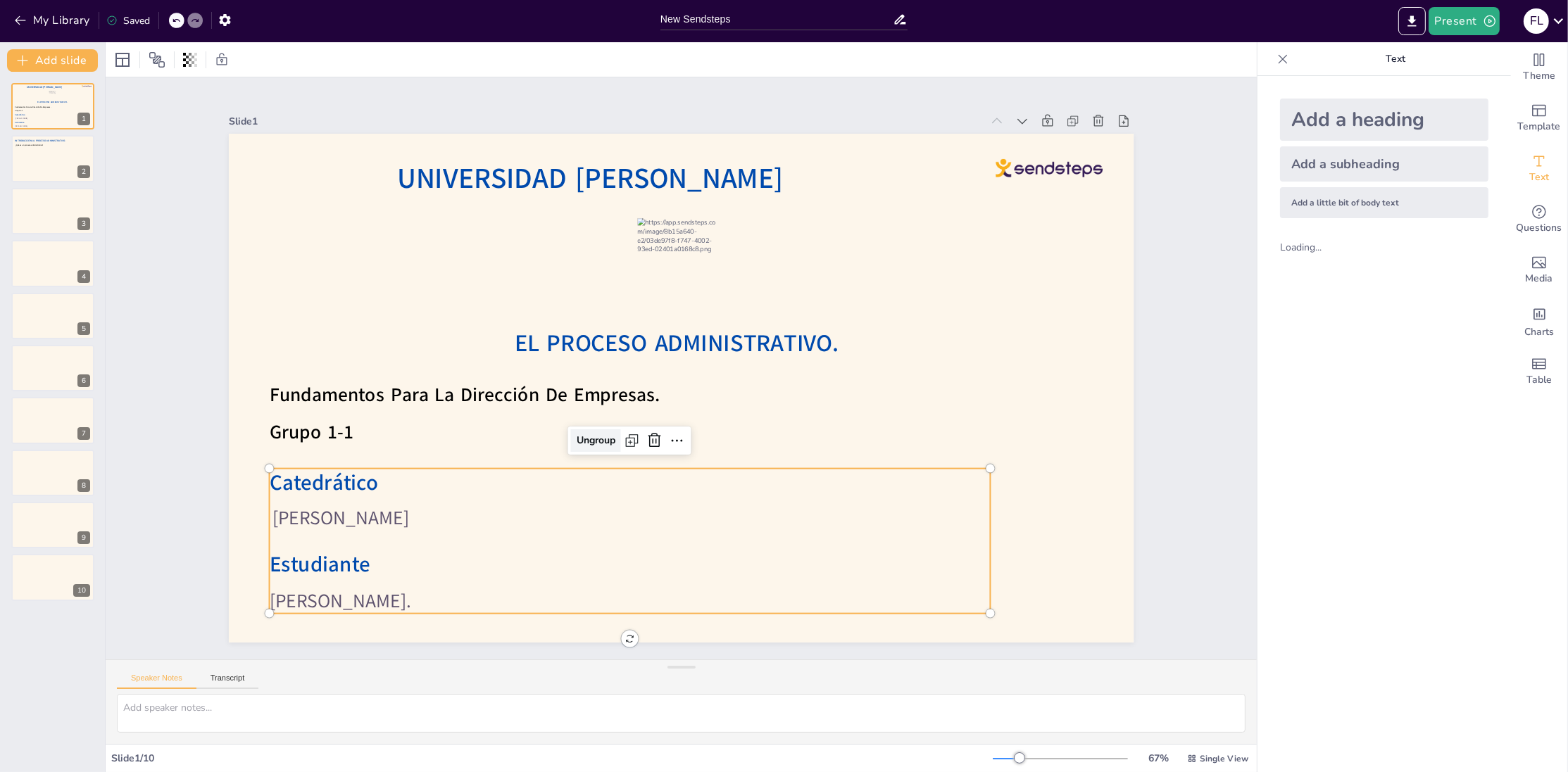
click at [595, 437] on div "Ungroup" at bounding box center [583, 420] width 54 height 33
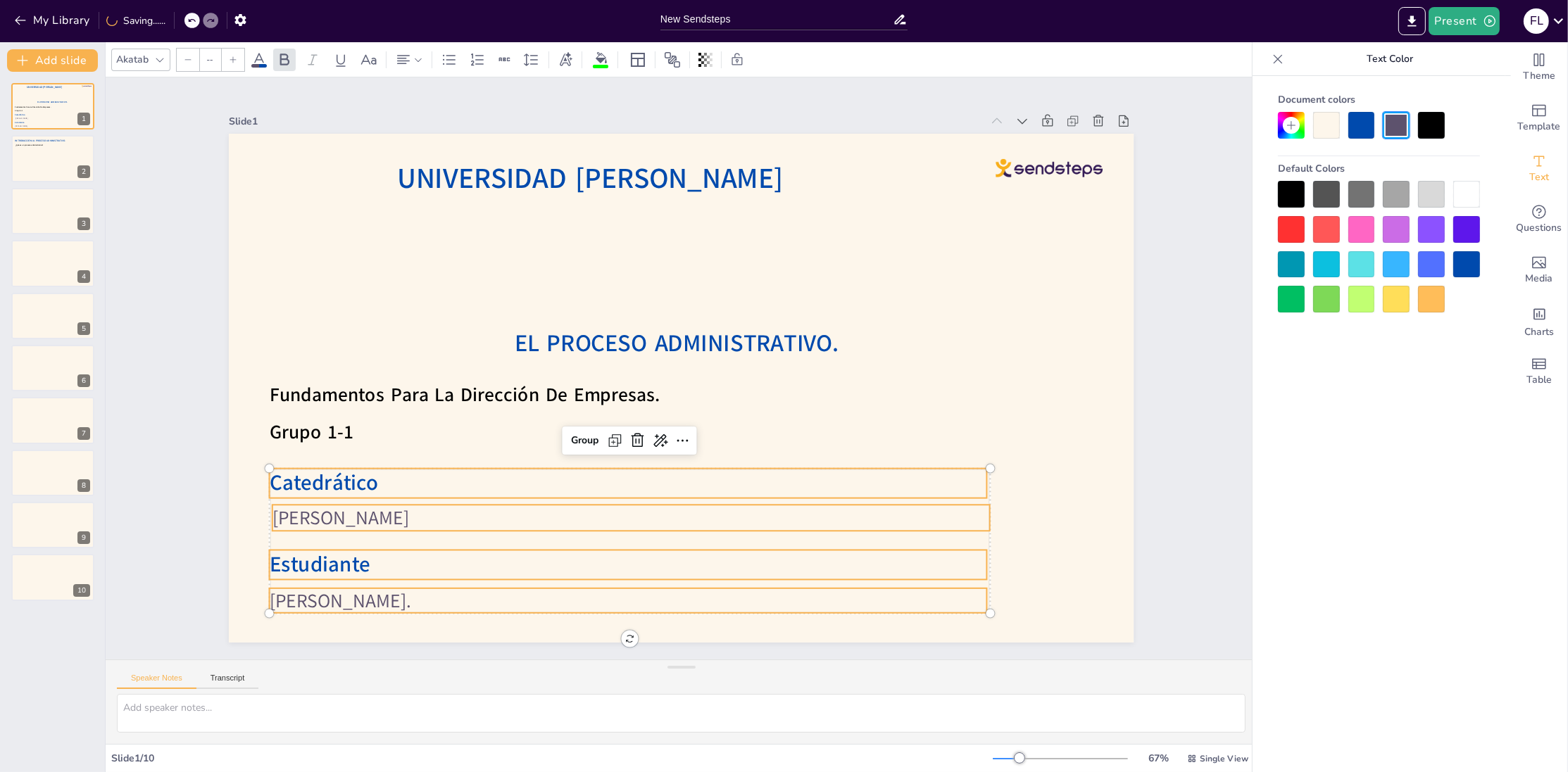
click at [387, 307] on span "Víctor Manuel Cader Varela" at bounding box center [328, 252] width 119 height 111
type input "40"
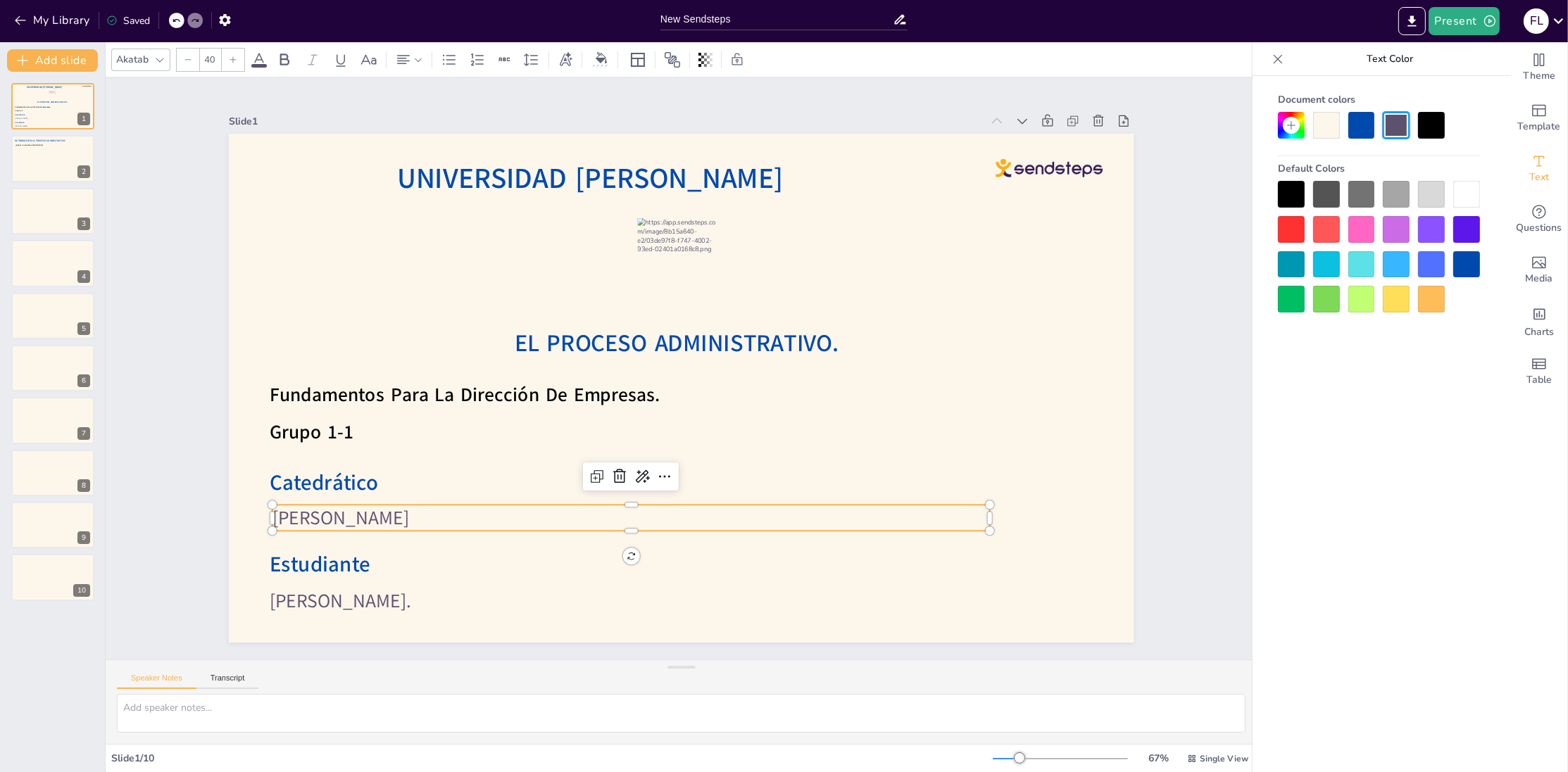
click at [409, 522] on span "Víctor Manuel Cader Varela" at bounding box center [341, 518] width 137 height 26
click at [499, 520] on p "Víctor Manuel Cader Varela" at bounding box center [588, 496] width 691 height 247
click at [496, 520] on p "Víctor Manuel Cader Varela" at bounding box center [588, 496] width 691 height 247
click at [496, 520] on p "Víctor Manuel Cader Varela" at bounding box center [613, 512] width 717 height 102
click at [500, 498] on div at bounding box center [661, 367] width 601 height 953
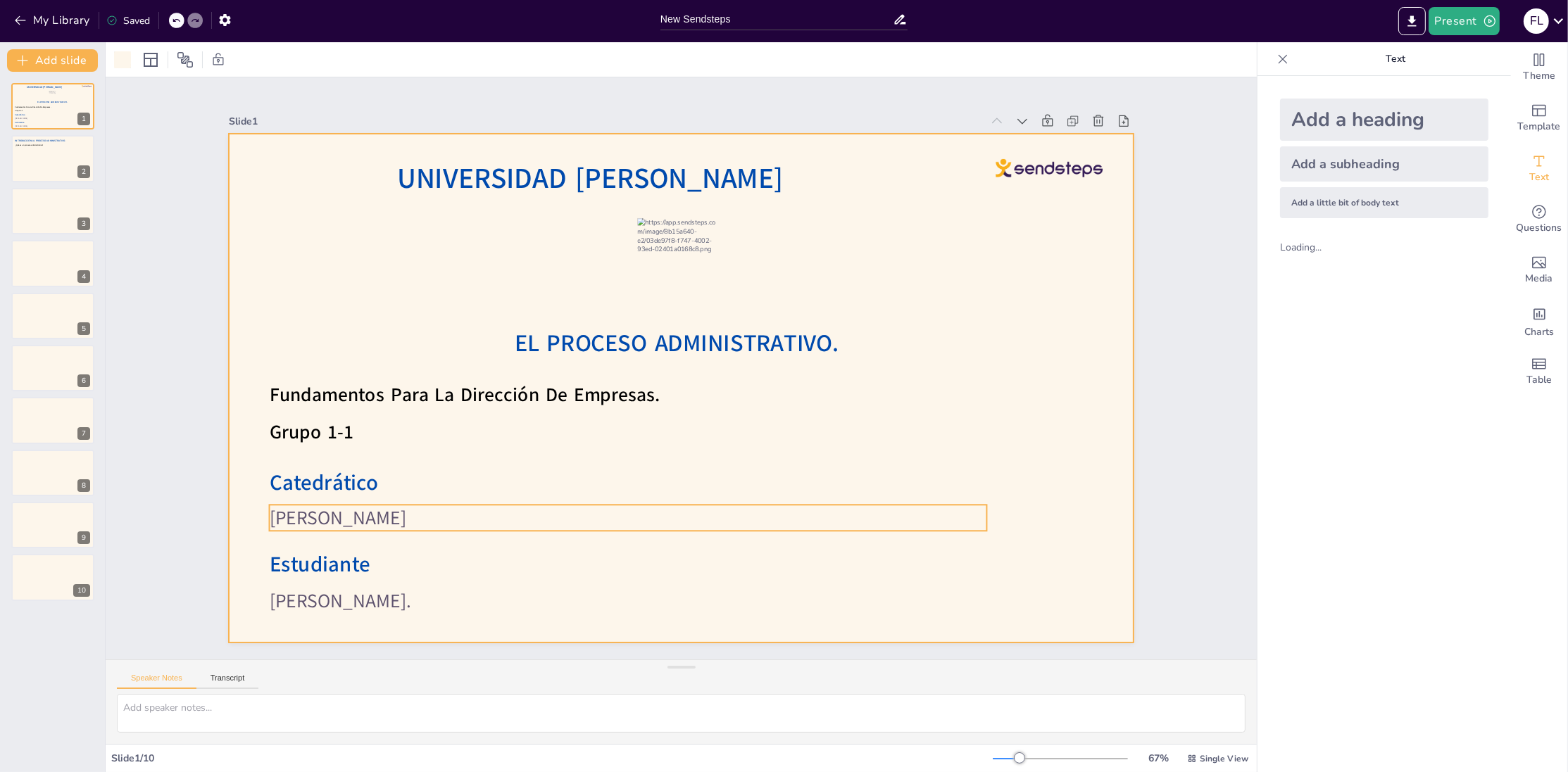
click at [496, 517] on p "Víctor Manuel Cader Varela" at bounding box center [598, 503] width 708 height 175
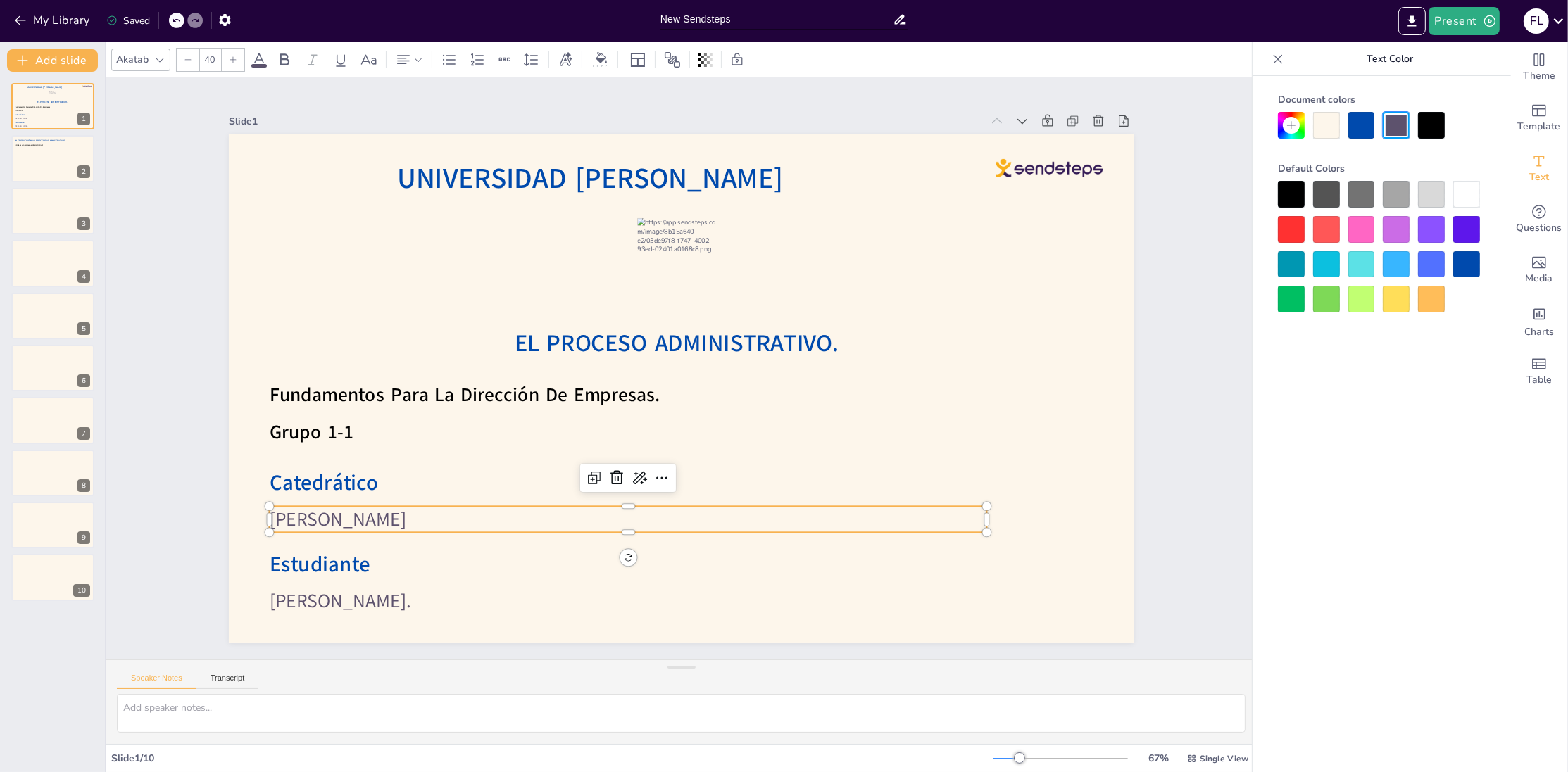
click at [177, 24] on div at bounding box center [176, 20] width 15 height 15
click at [71, 157] on div at bounding box center [53, 159] width 85 height 48
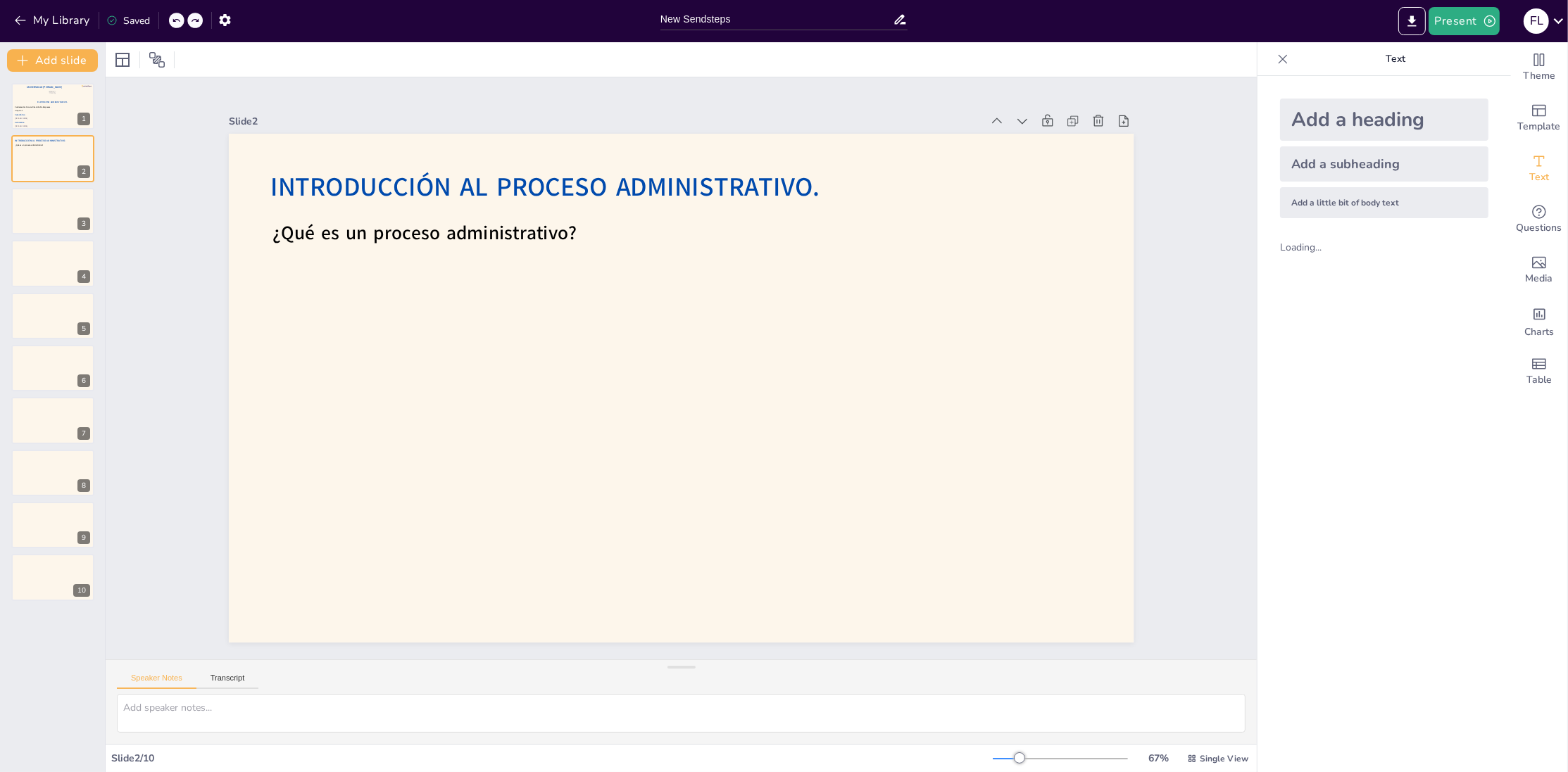
click at [174, 21] on icon at bounding box center [176, 21] width 7 height 3
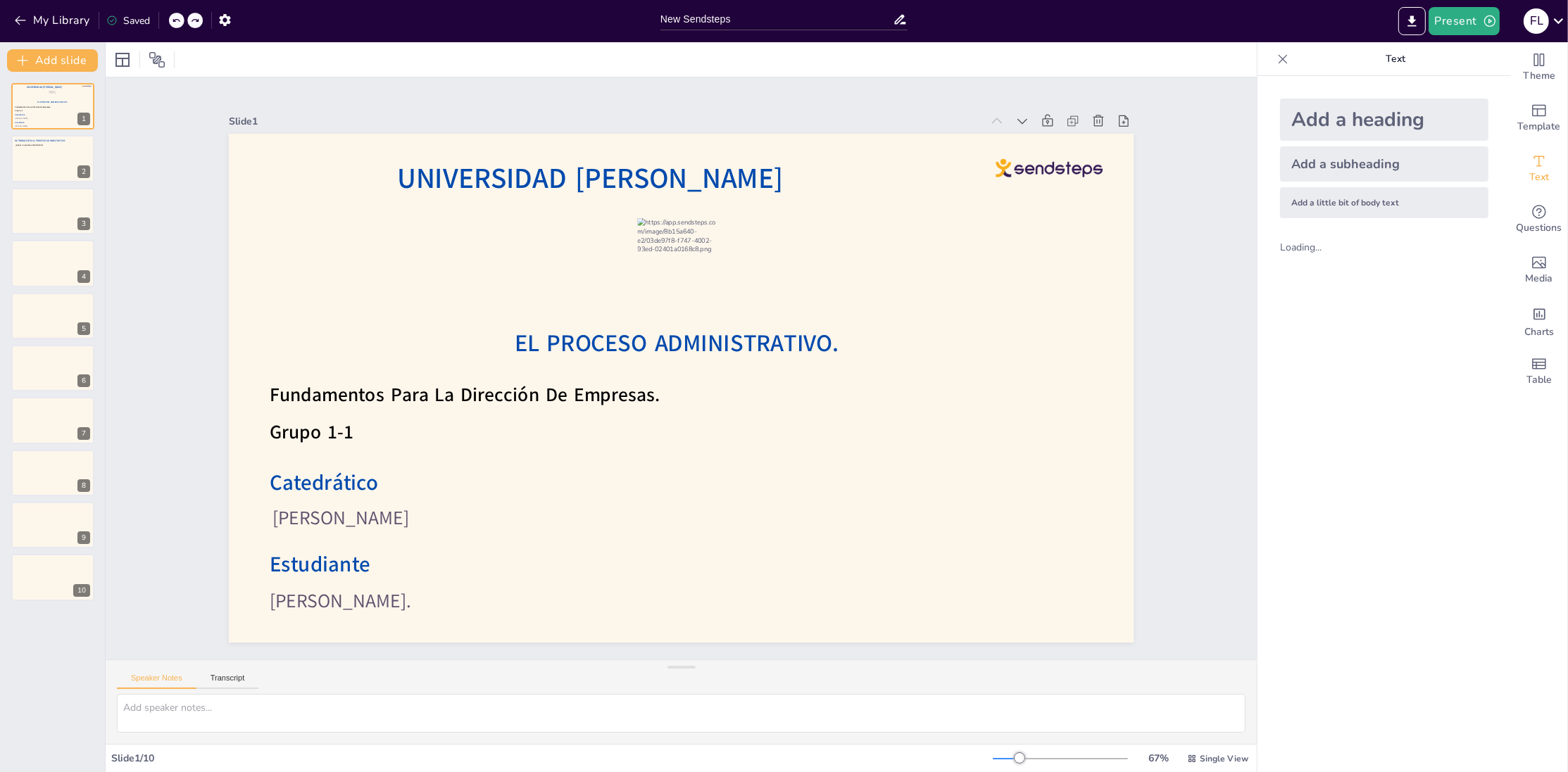
click at [191, 23] on div at bounding box center [195, 20] width 15 height 15
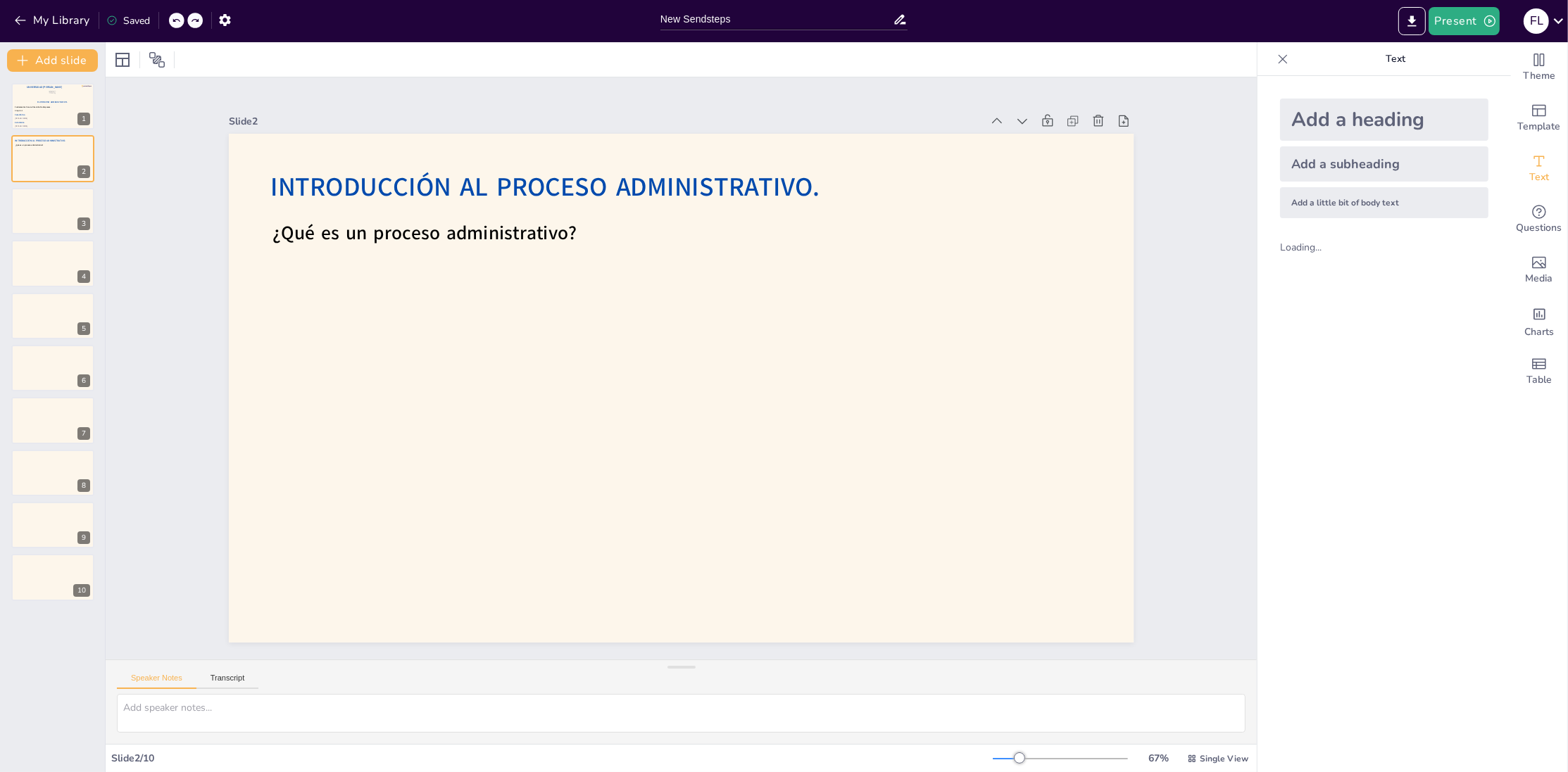
click at [177, 24] on icon at bounding box center [176, 20] width 8 height 8
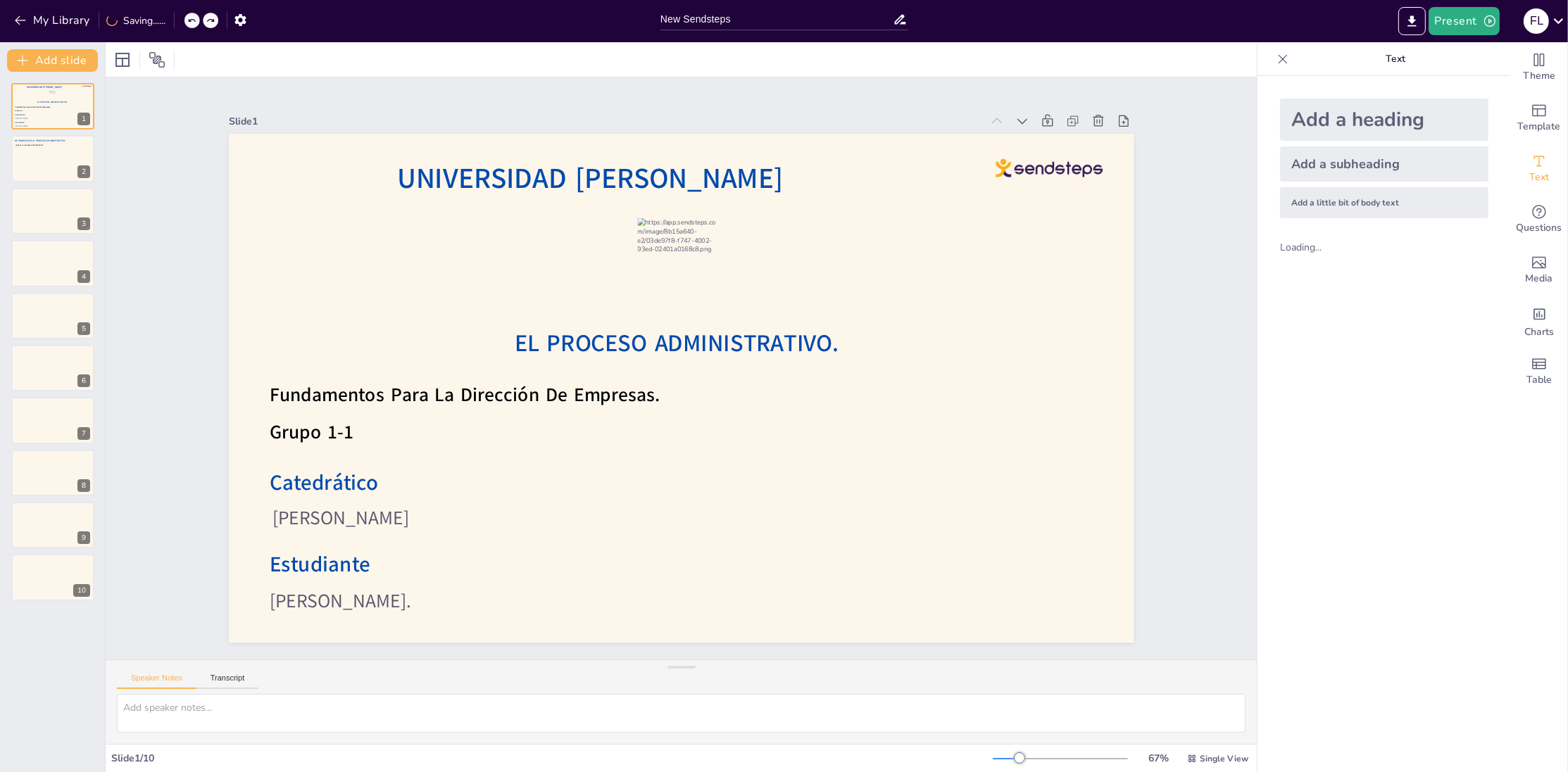
click at [177, 24] on div "My Library Saving......" at bounding box center [127, 19] width 253 height 25
click at [177, 24] on icon at bounding box center [176, 20] width 8 height 8
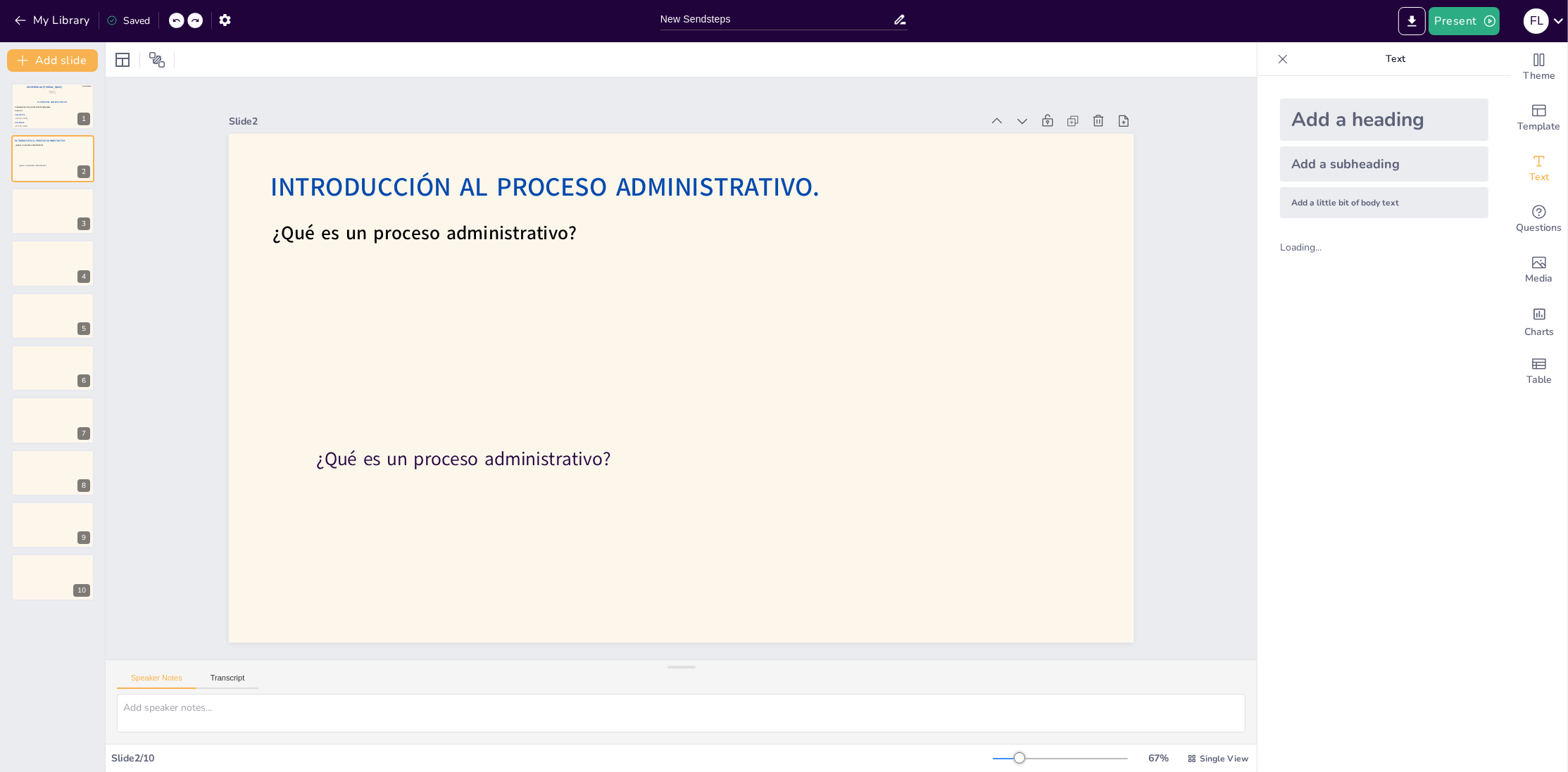
click at [177, 24] on icon at bounding box center [176, 20] width 8 height 8
click at [194, 23] on icon at bounding box center [191, 20] width 8 height 8
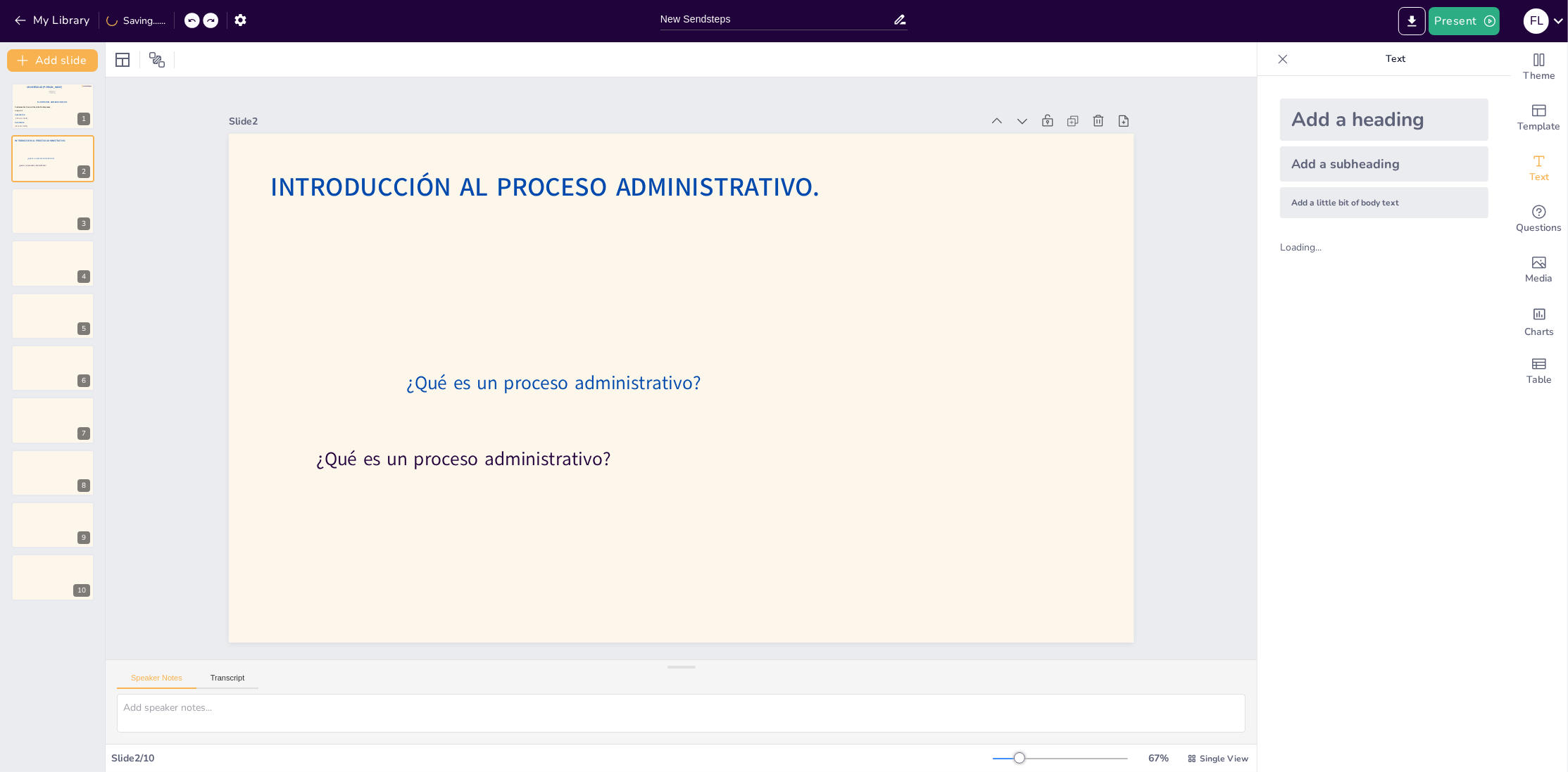
click at [194, 23] on icon at bounding box center [191, 20] width 8 height 8
click at [194, 23] on icon at bounding box center [195, 20] width 8 height 8
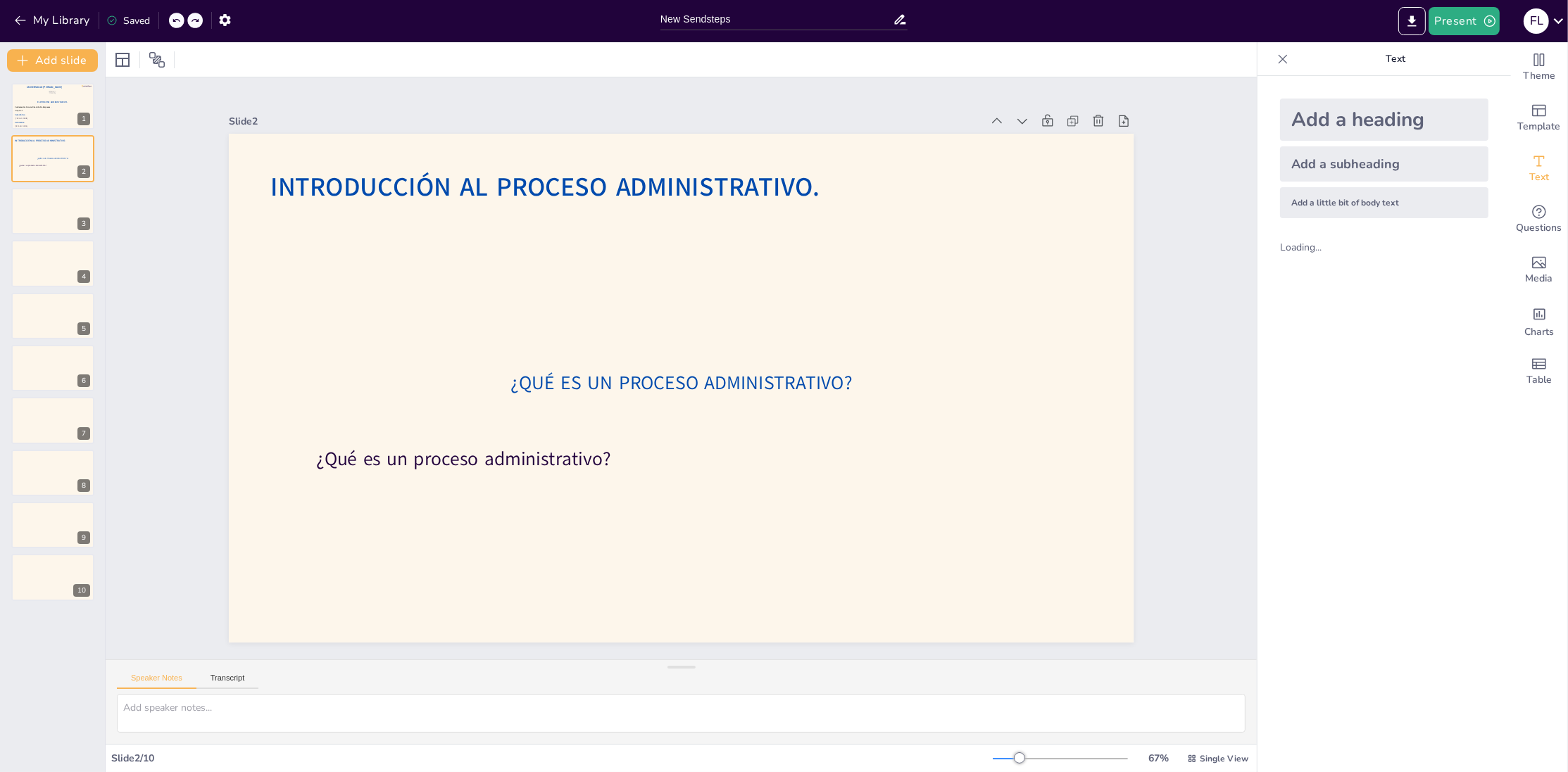
click at [194, 23] on icon at bounding box center [195, 20] width 8 height 8
click at [196, 21] on icon at bounding box center [195, 20] width 8 height 8
click at [203, 21] on div "My Library Saved" at bounding box center [119, 19] width 238 height 25
click at [199, 21] on div at bounding box center [192, 20] width 15 height 15
click at [204, 20] on div at bounding box center [211, 20] width 15 height 15
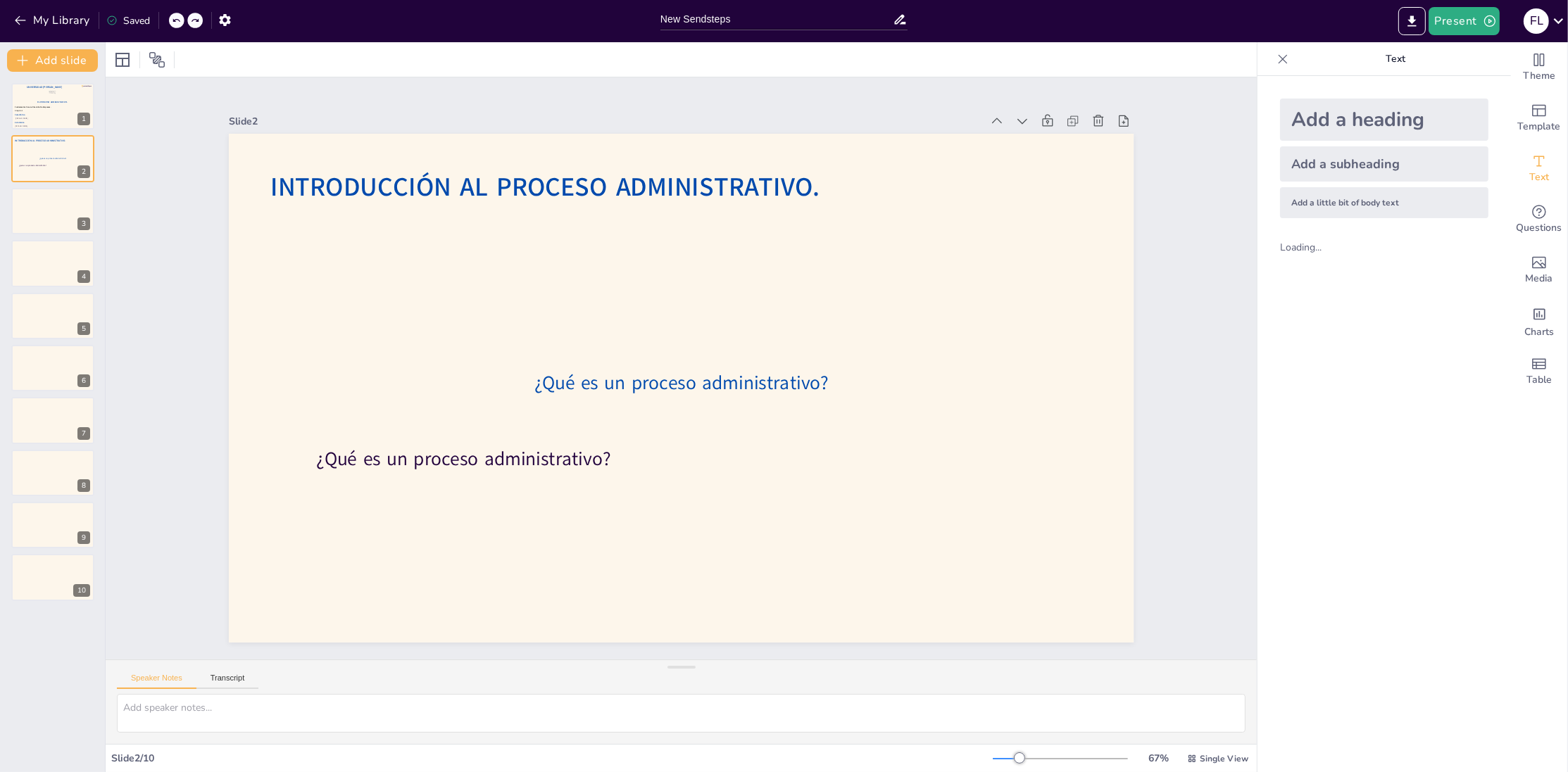
click at [198, 20] on icon at bounding box center [195, 21] width 7 height 3
click at [199, 20] on icon at bounding box center [195, 20] width 8 height 8
click at [199, 20] on div at bounding box center [192, 20] width 15 height 15
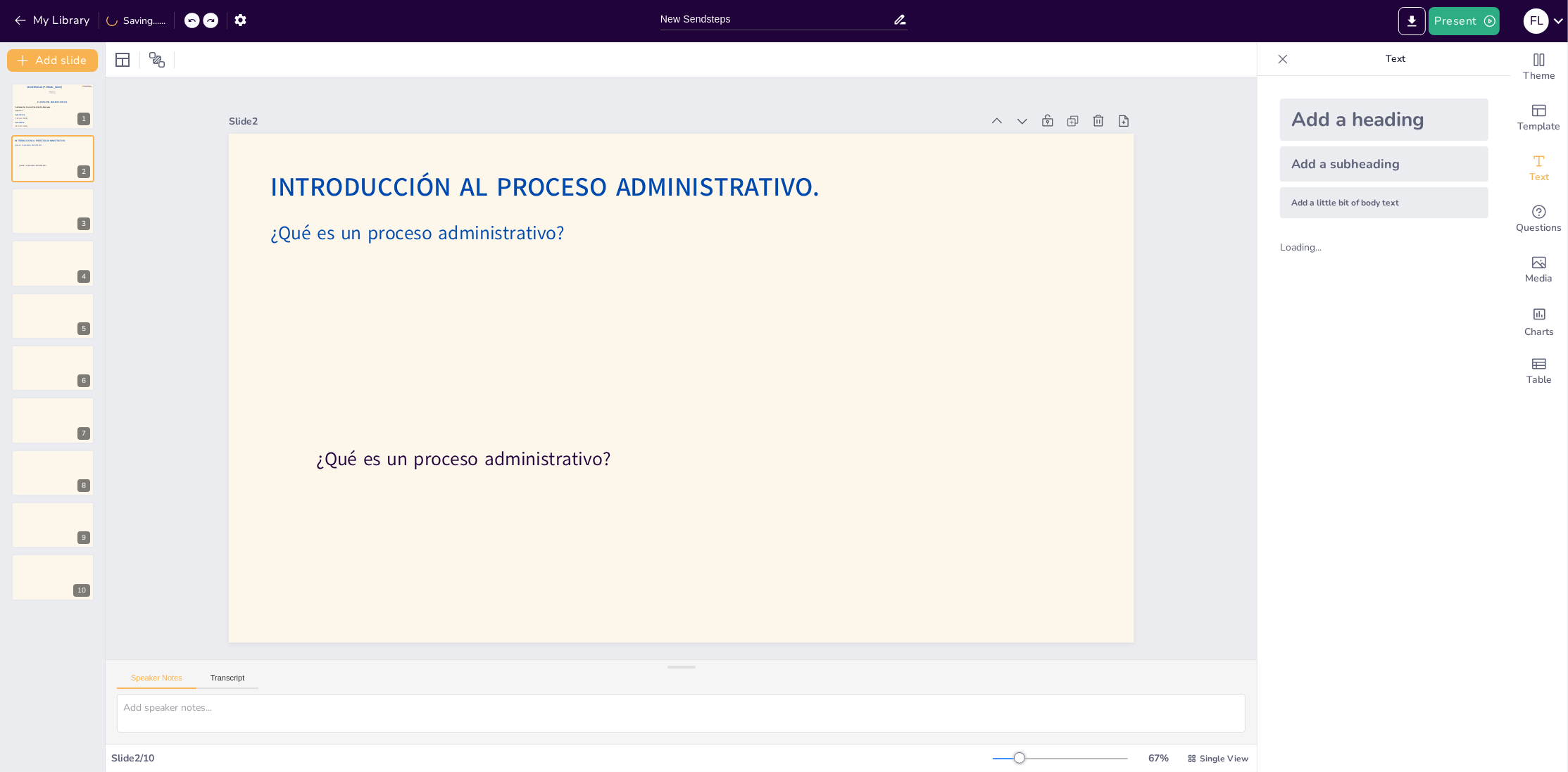
click at [199, 20] on div at bounding box center [192, 20] width 15 height 15
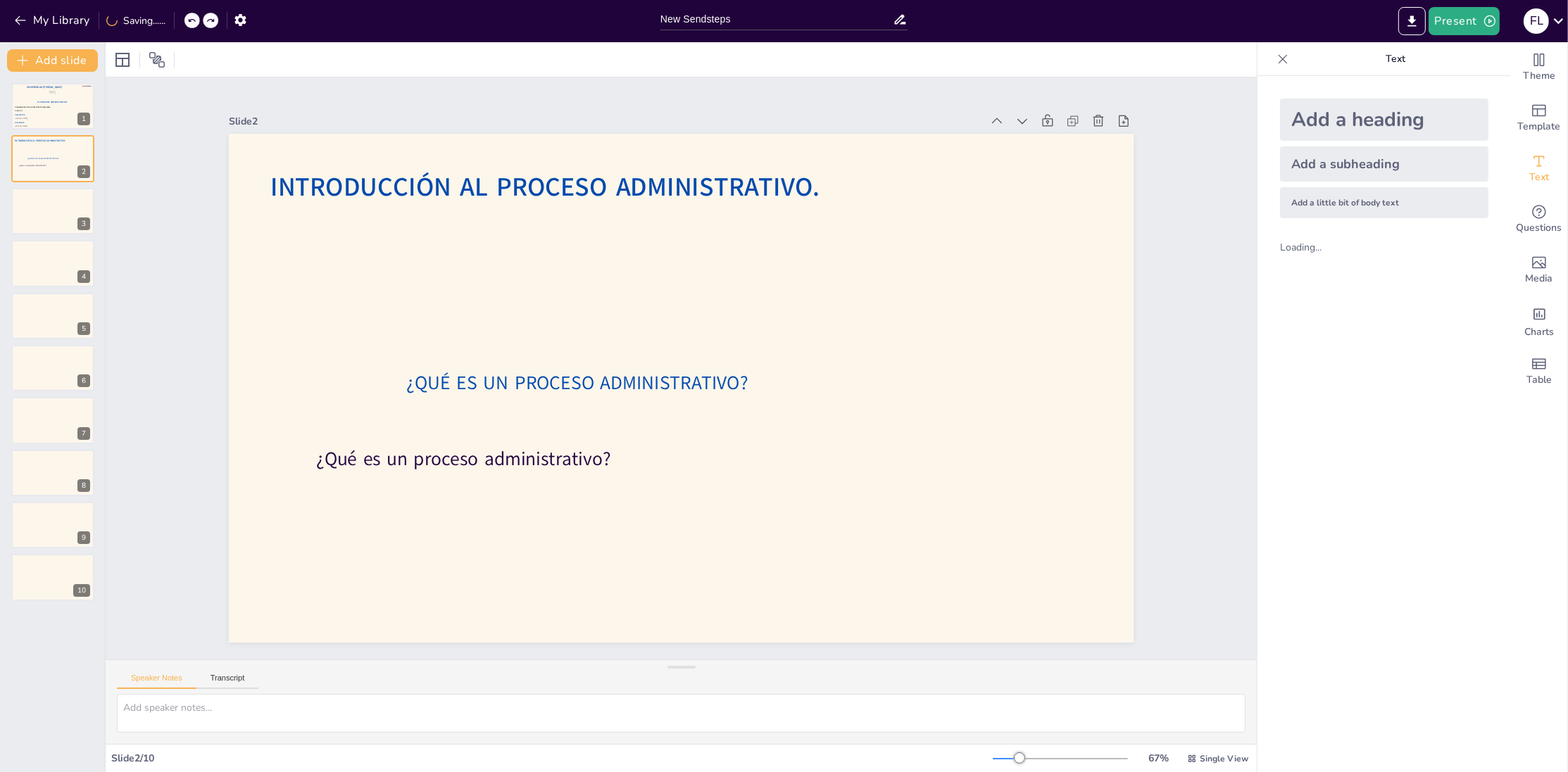
click at [206, 20] on div at bounding box center [211, 20] width 15 height 15
click at [210, 20] on icon at bounding box center [211, 21] width 7 height 3
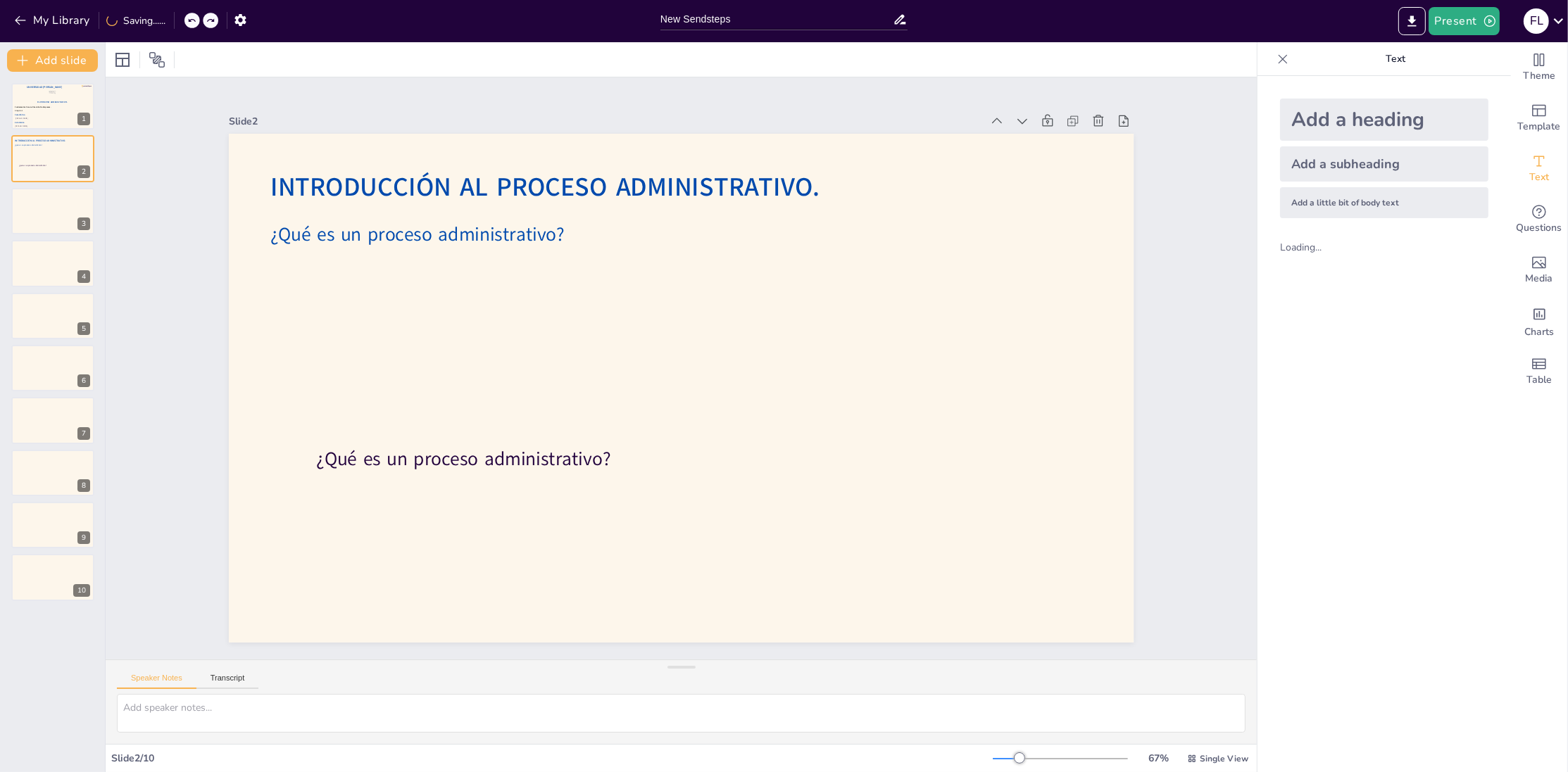
click at [210, 20] on icon at bounding box center [211, 21] width 7 height 3
click at [212, 20] on icon at bounding box center [211, 20] width 8 height 8
click at [227, 20] on button "button" at bounding box center [240, 19] width 26 height 25
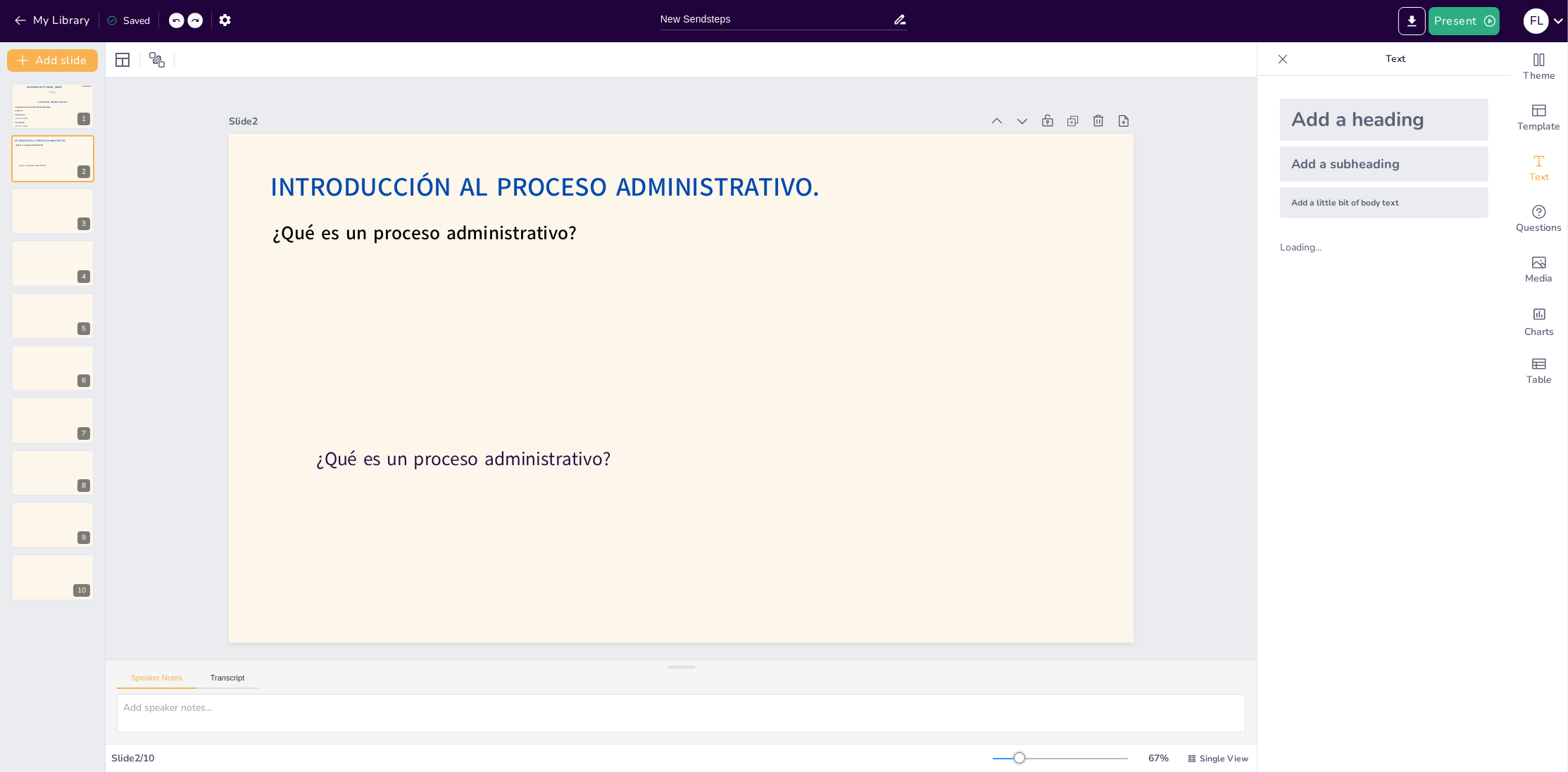
click at [203, 20] on div at bounding box center [195, 20] width 15 height 15
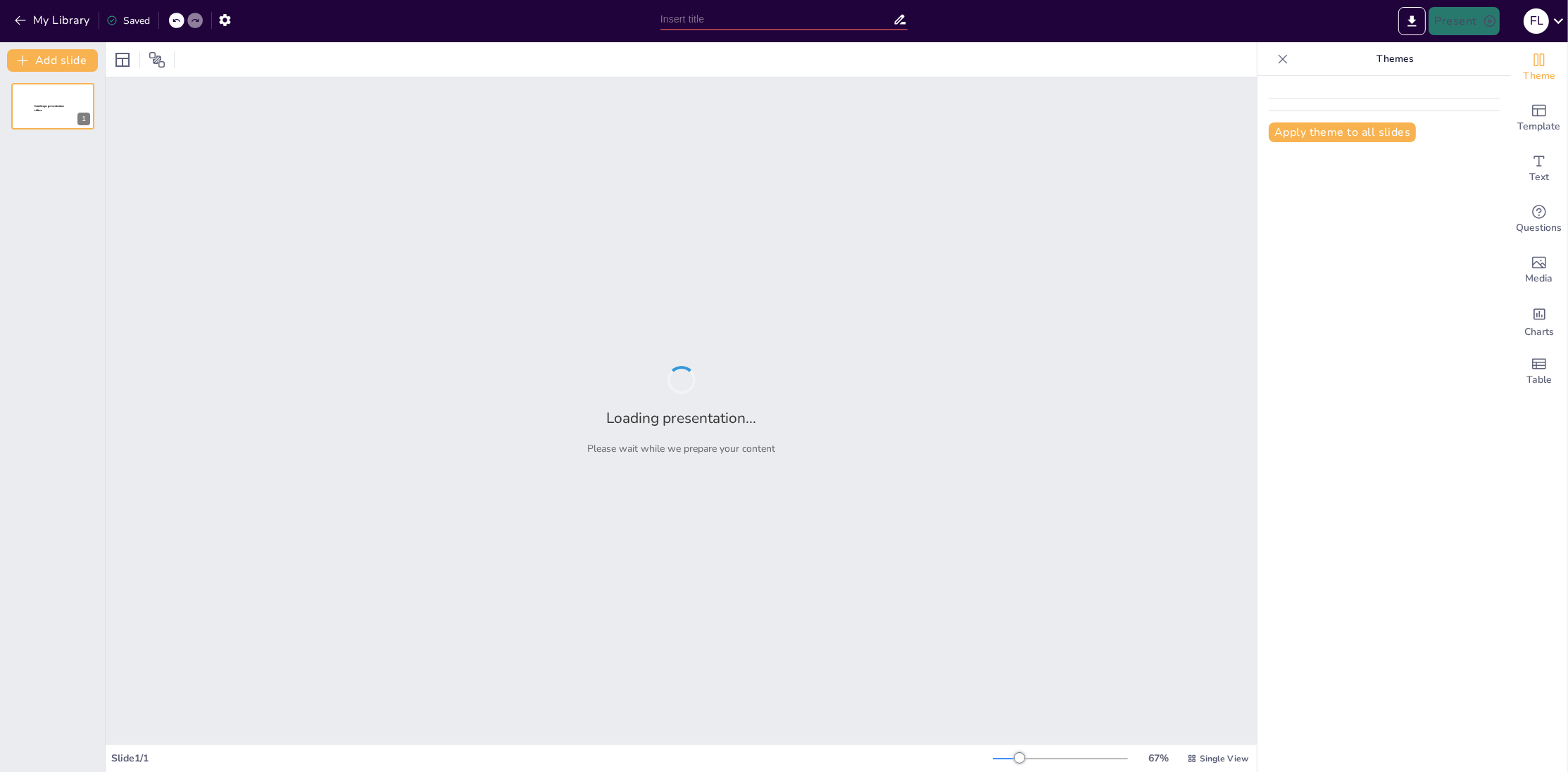
type input "New Sendsteps"
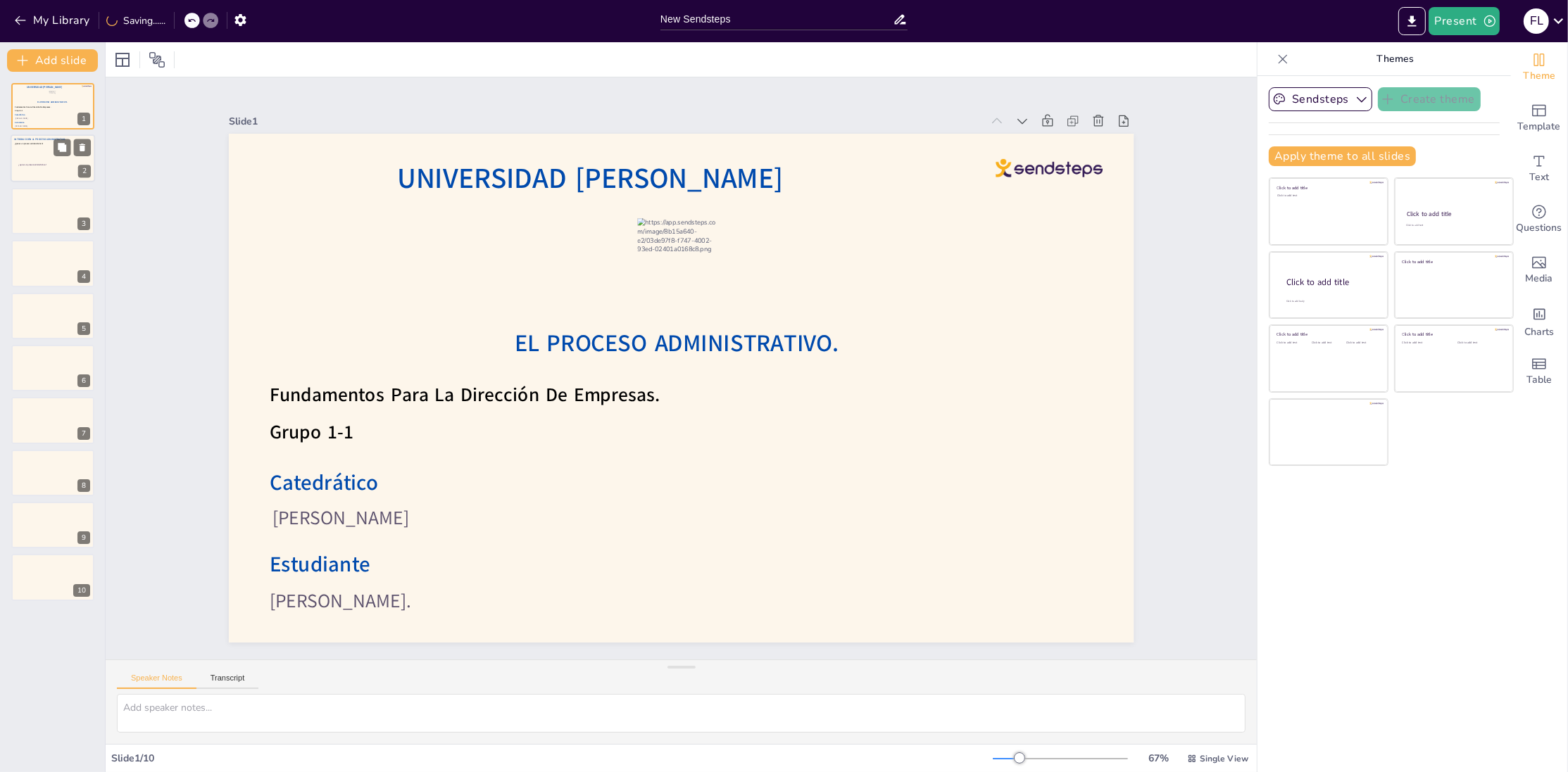
click at [38, 151] on div at bounding box center [53, 159] width 85 height 48
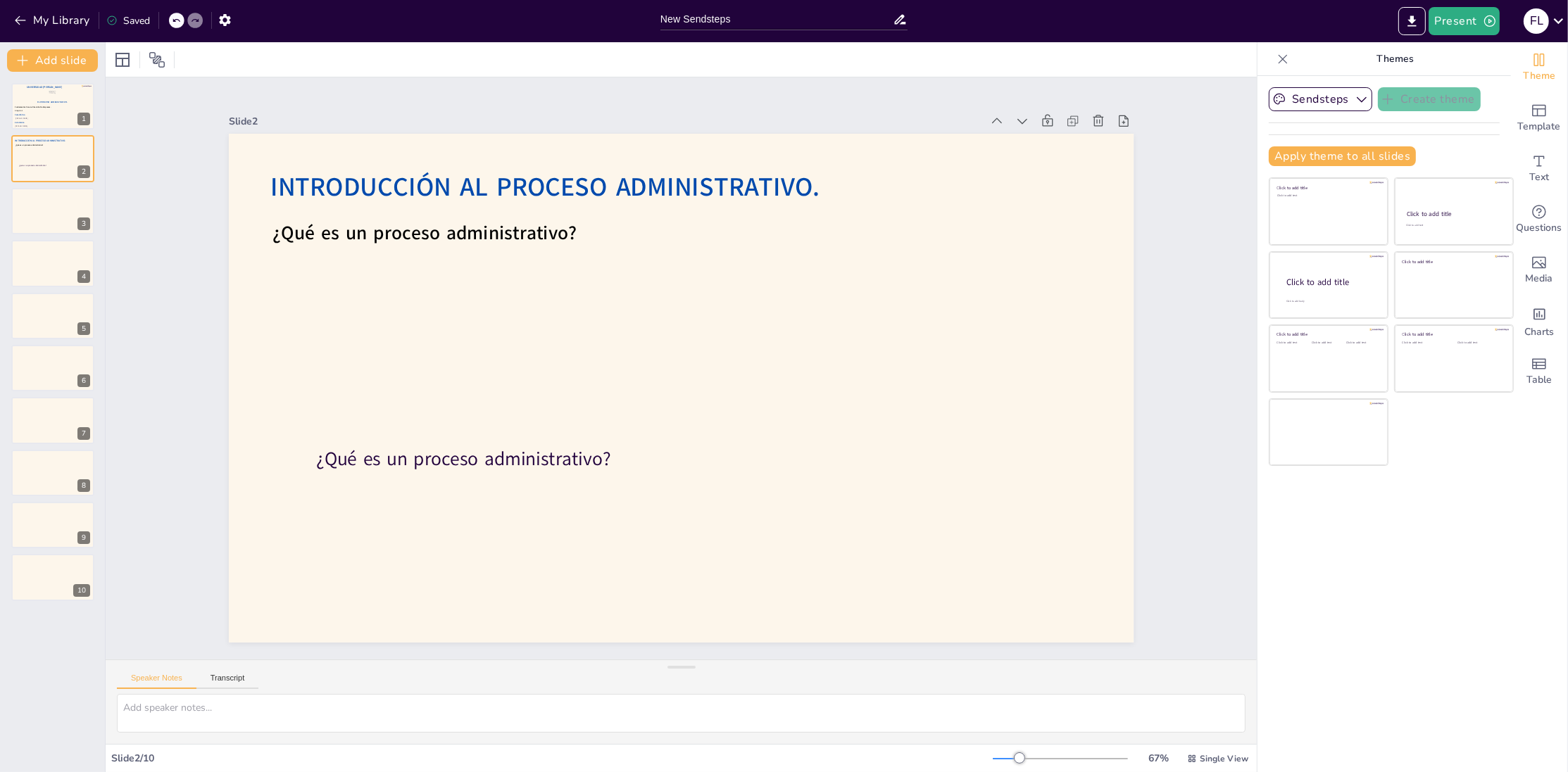
click at [199, 22] on icon at bounding box center [195, 20] width 8 height 8
click at [359, 460] on p "¿Qué es un proceso administrativo?" at bounding box center [463, 459] width 298 height 26
click at [447, 426] on icon at bounding box center [452, 418] width 17 height 17
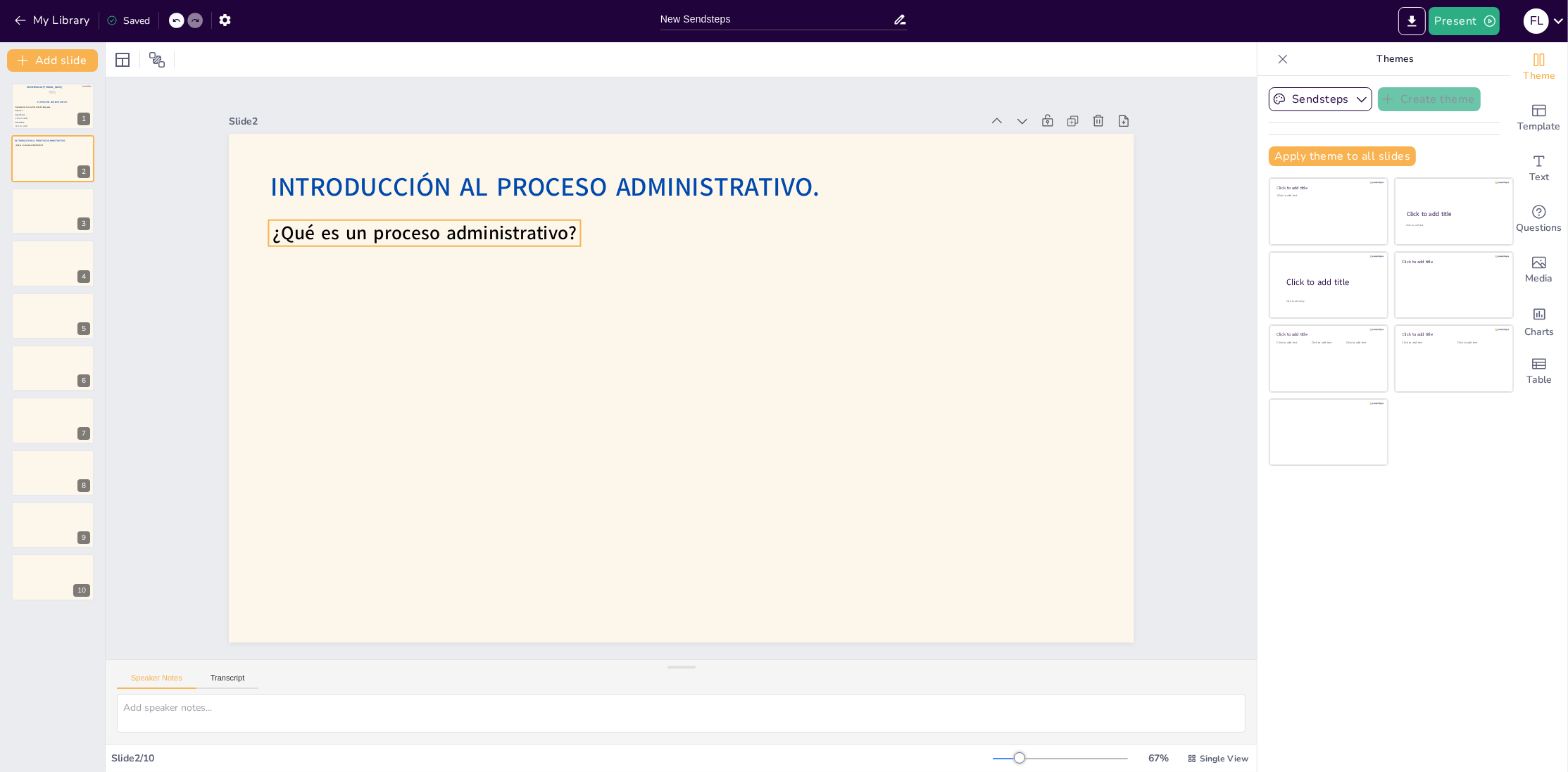
click at [480, 232] on span "¿Qué es un proceso administrativo?" at bounding box center [440, 206] width 306 height 58
click at [54, 98] on div at bounding box center [52, 95] width 7 height 8
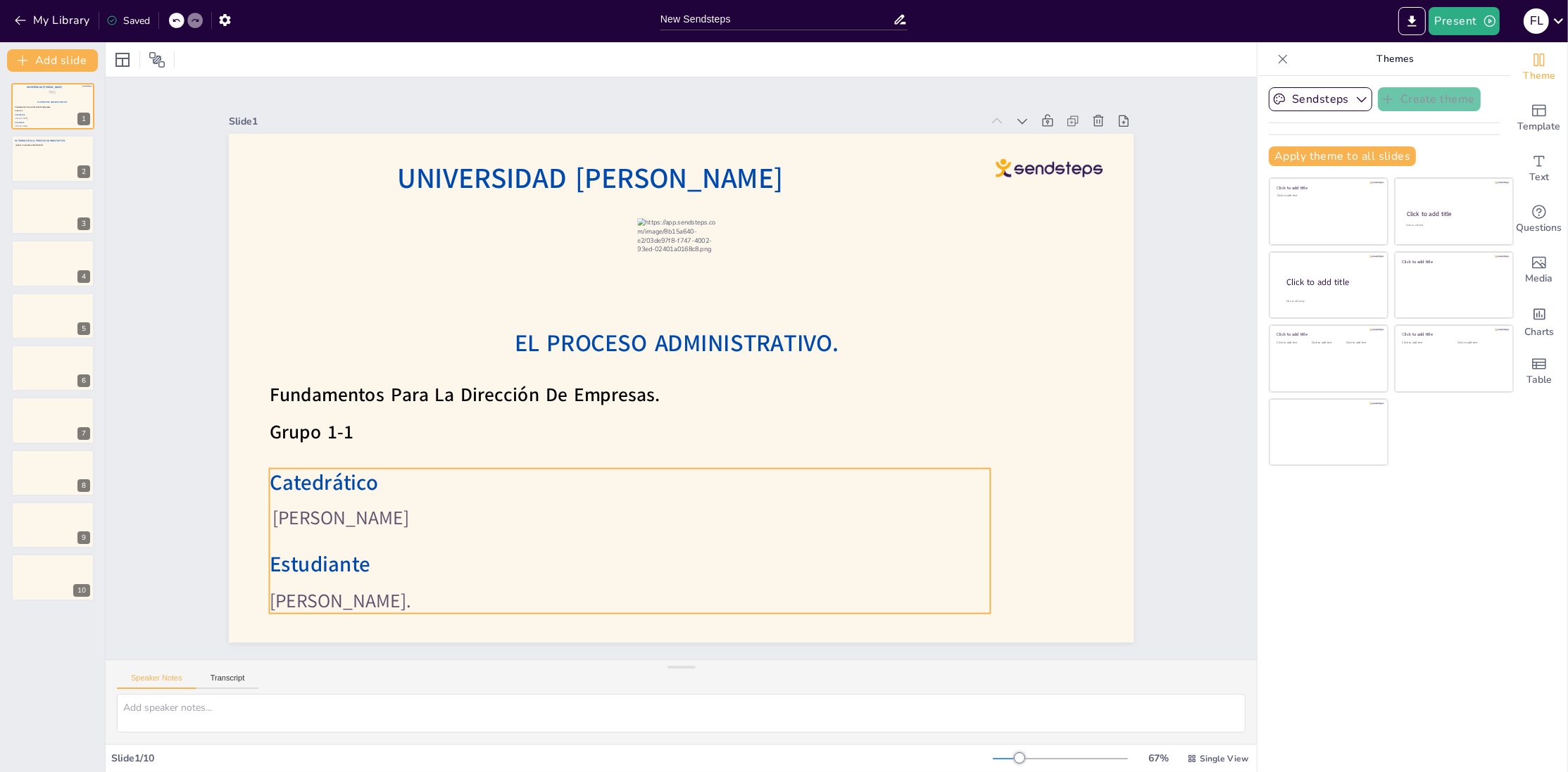
click at [368, 521] on span "[PERSON_NAME]" at bounding box center [341, 518] width 137 height 26
click at [593, 438] on div "Ungroup" at bounding box center [588, 430] width 52 height 28
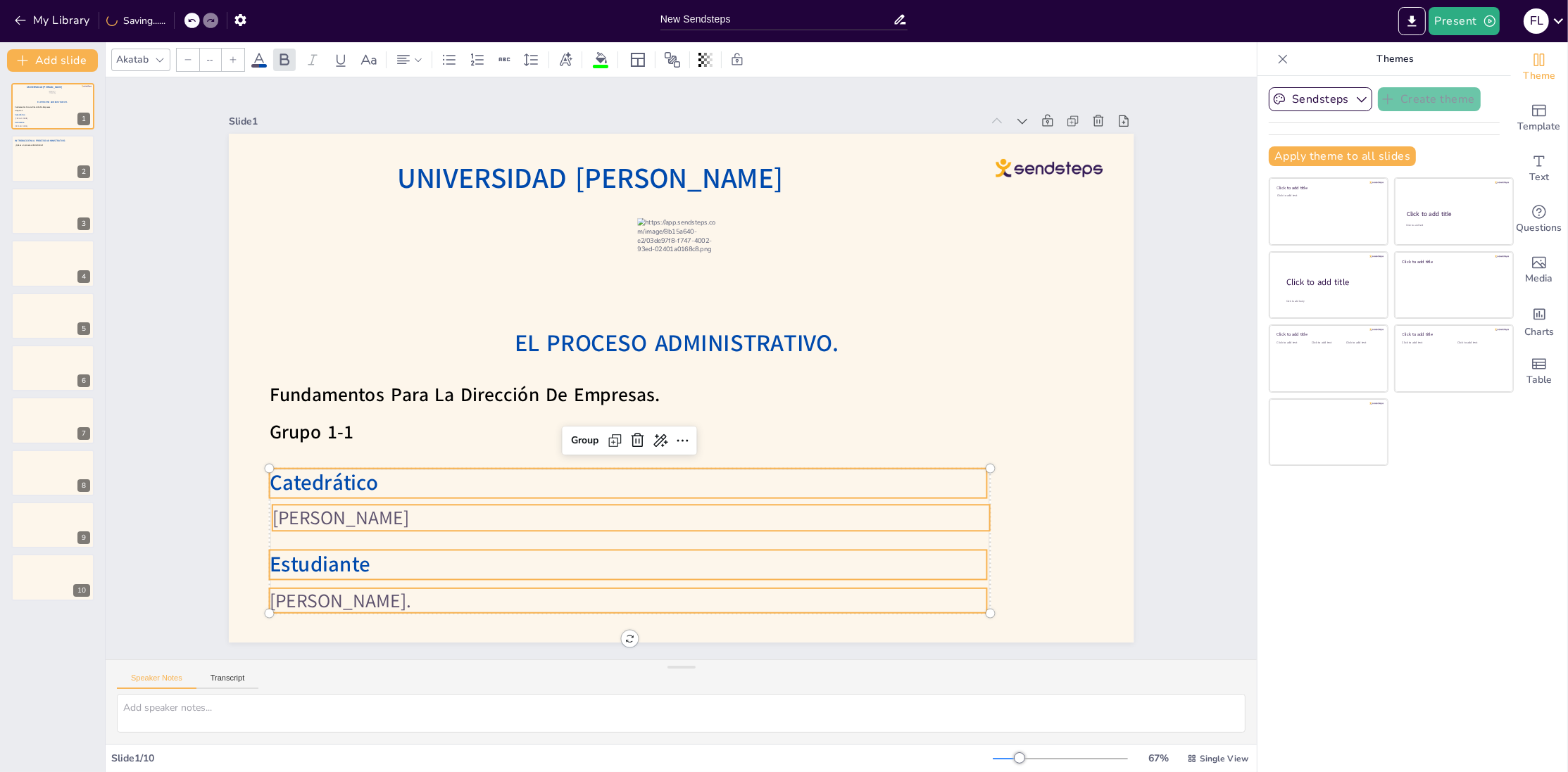
click at [409, 518] on span "[PERSON_NAME]" at bounding box center [341, 518] width 137 height 26
type input "40"
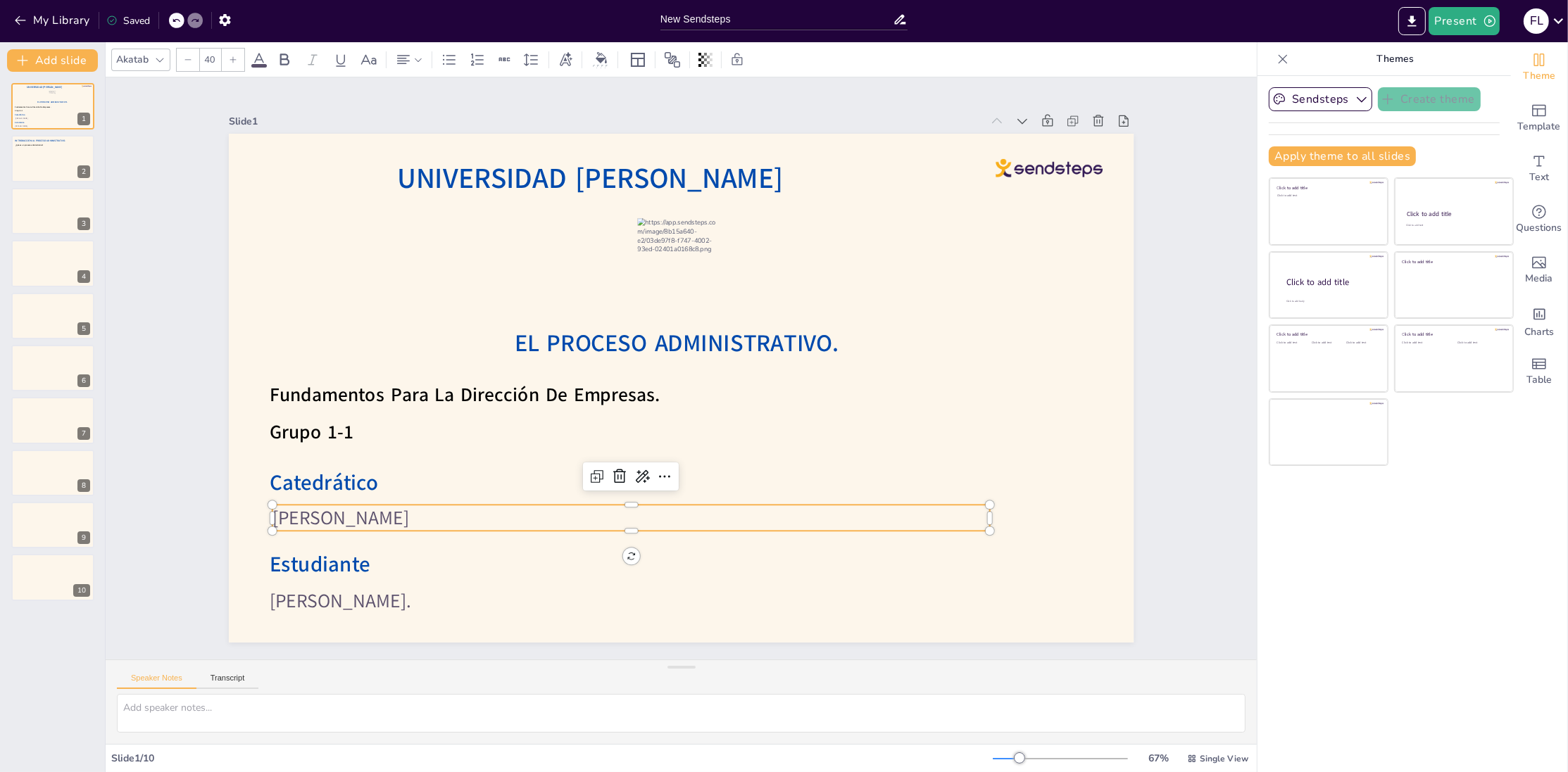
click at [396, 502] on span "[PERSON_NAME]" at bounding box center [327, 482] width 139 height 40
click at [409, 514] on span "[PERSON_NAME]" at bounding box center [341, 518] width 137 height 26
click at [500, 515] on p "[PERSON_NAME]" at bounding box center [616, 512] width 717 height 102
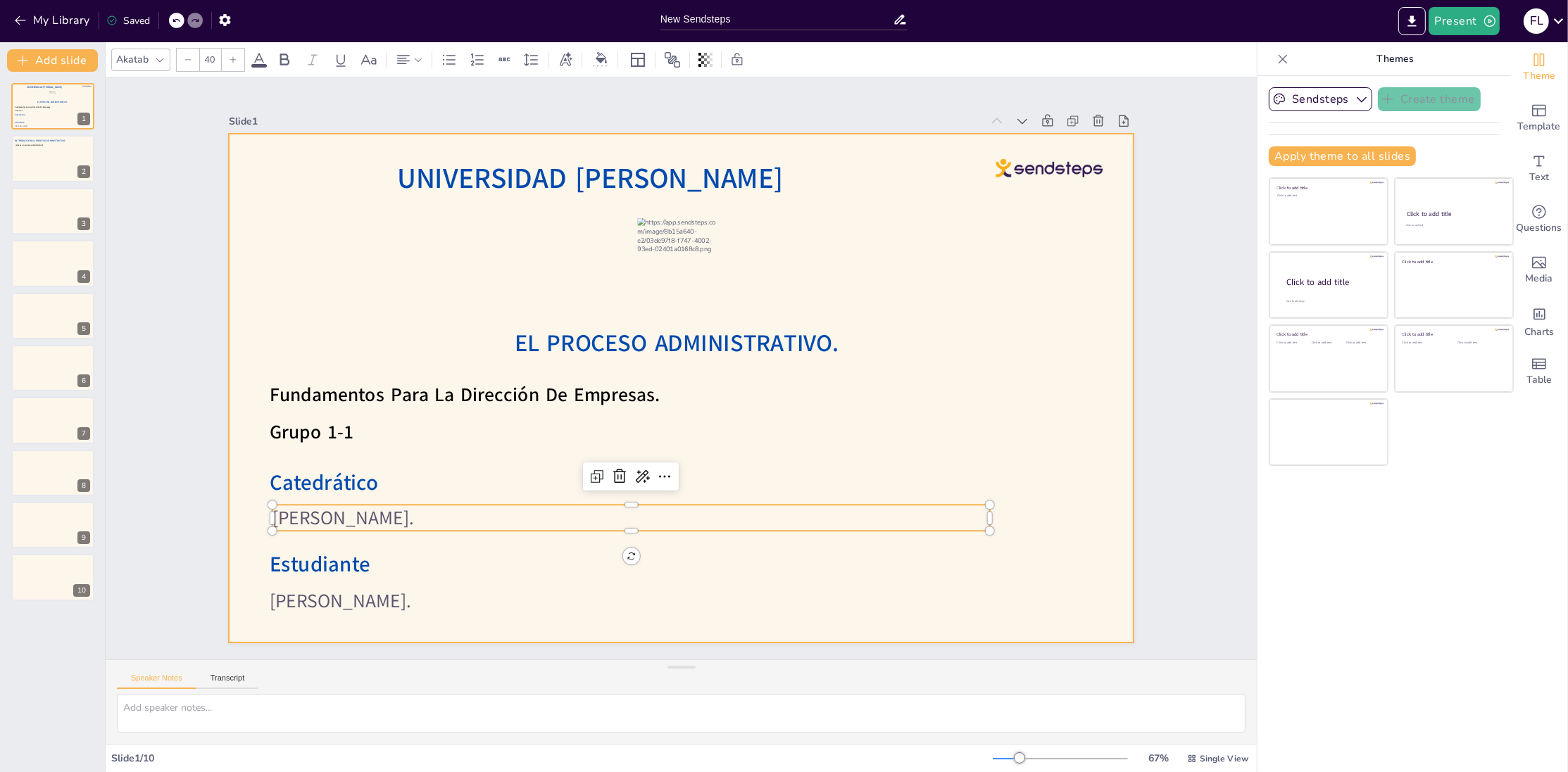
click at [525, 443] on div "Fundamentos Para La Dirección De Empresas. Grupo 1-1" at bounding box center [487, 414] width 437 height 67
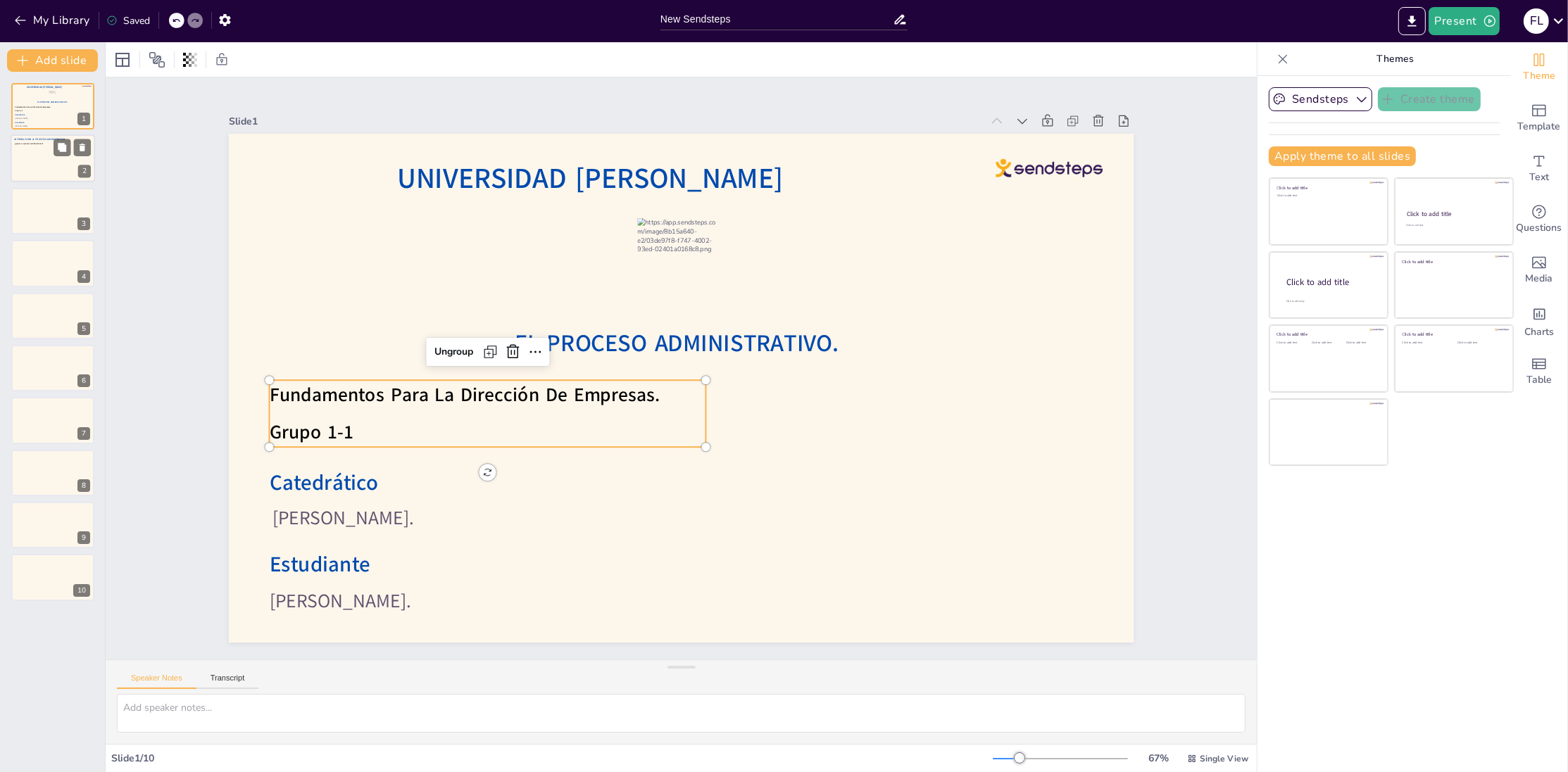
click at [45, 164] on div at bounding box center [53, 159] width 85 height 48
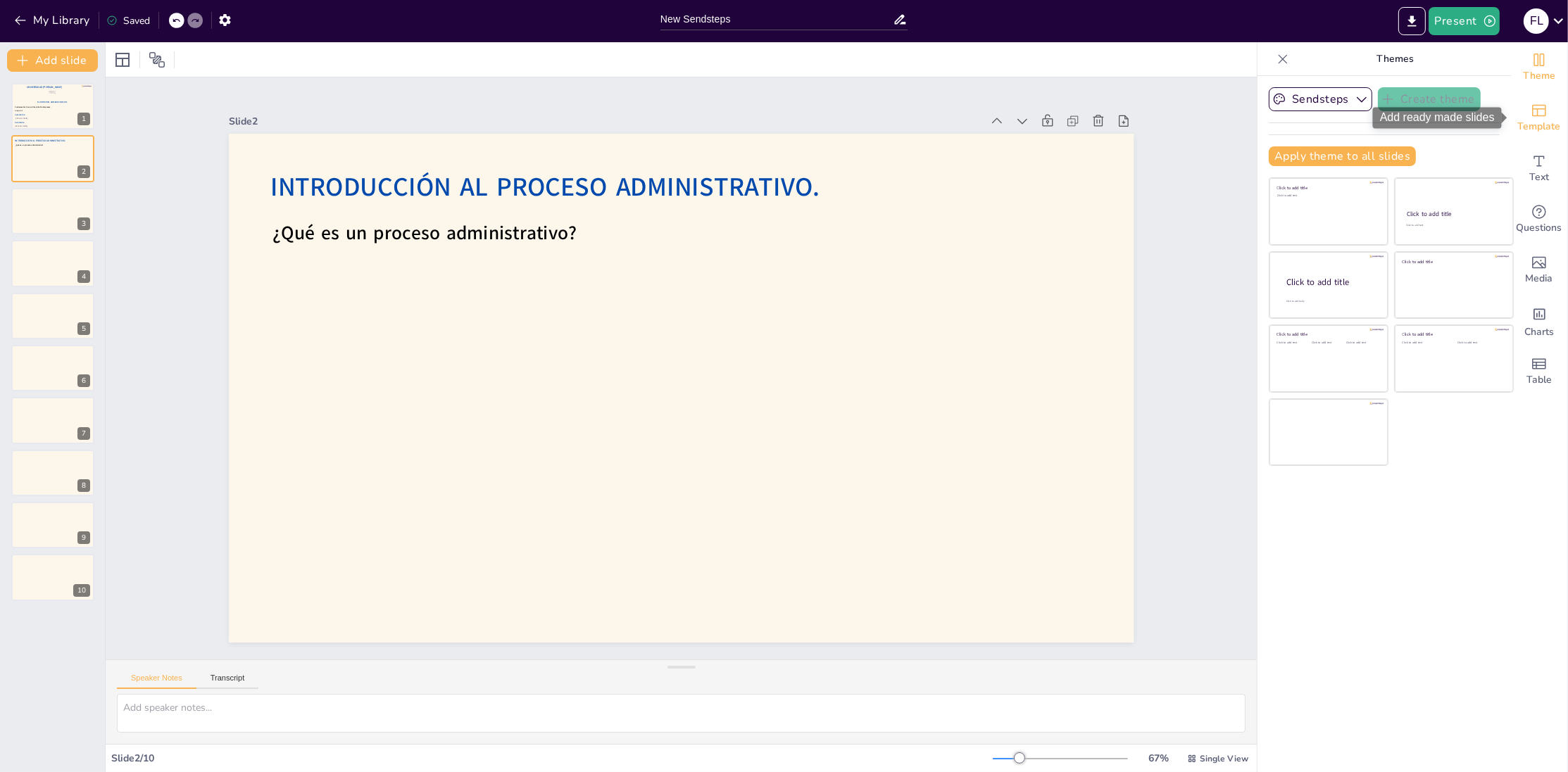
click at [1534, 122] on span "Template" at bounding box center [1539, 127] width 43 height 15
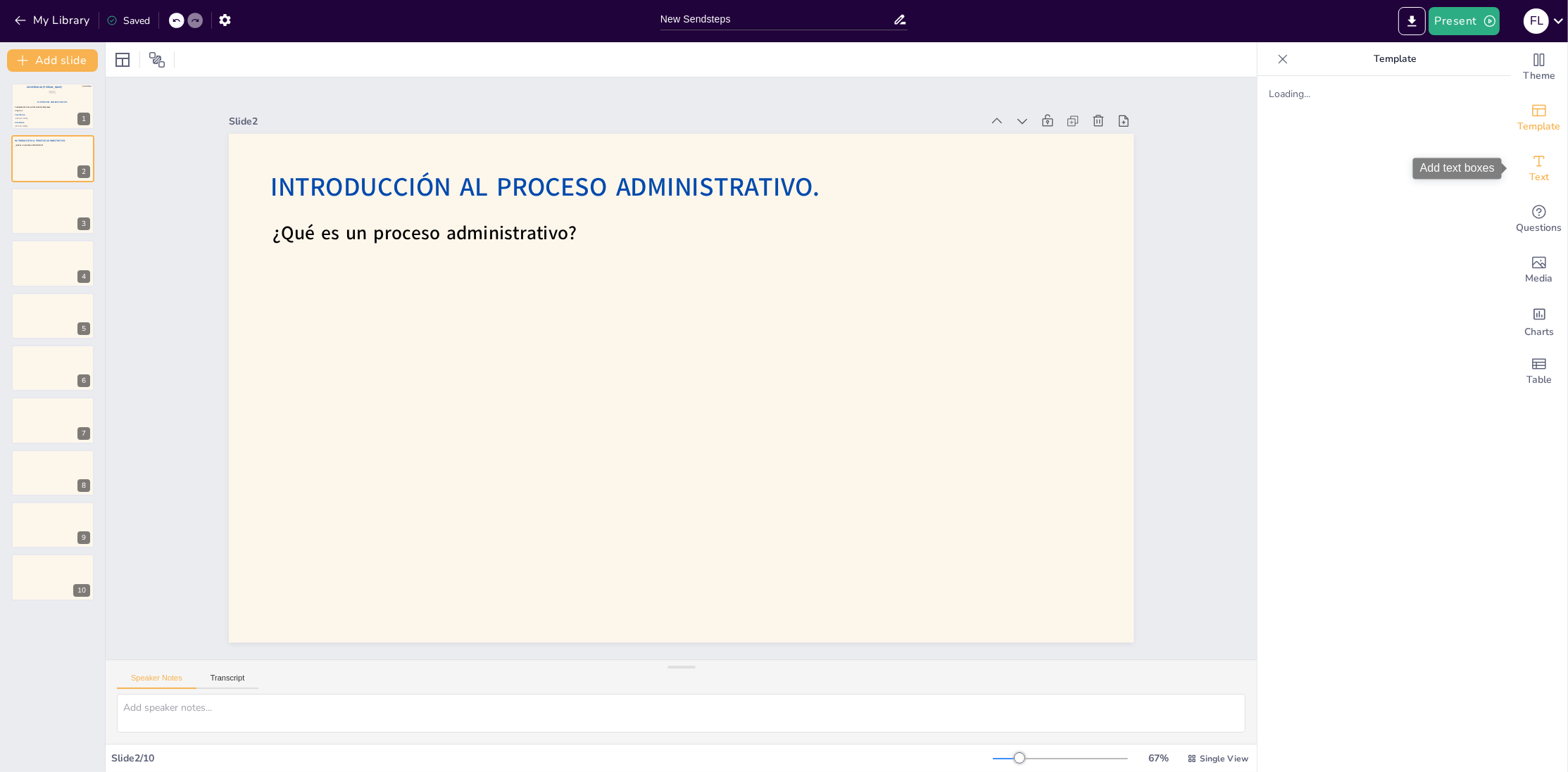
click at [1542, 159] on icon "Add text boxes" at bounding box center [1539, 161] width 17 height 17
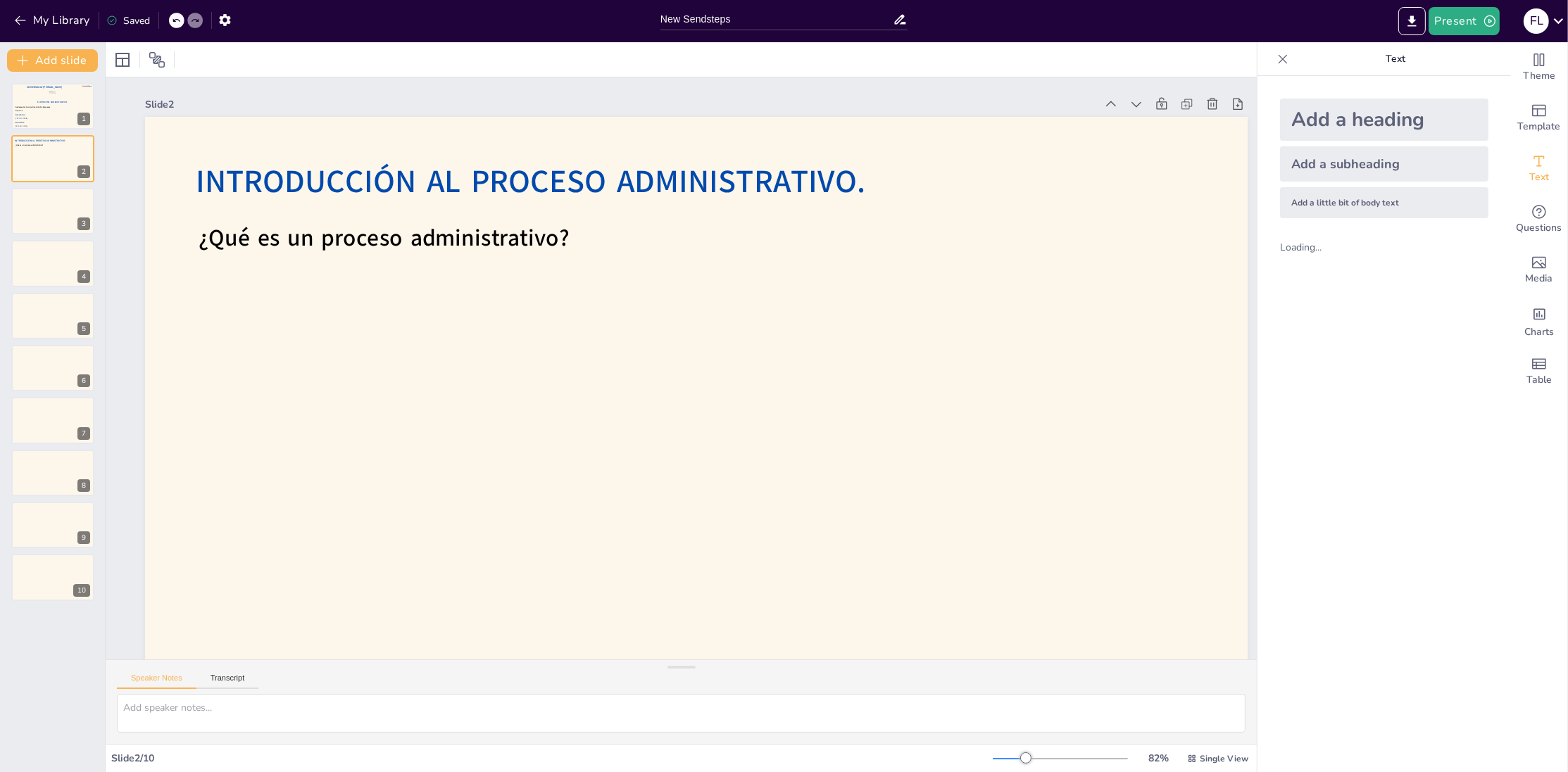
click at [1297, 203] on div "Add a little bit of body text" at bounding box center [1384, 202] width 208 height 31
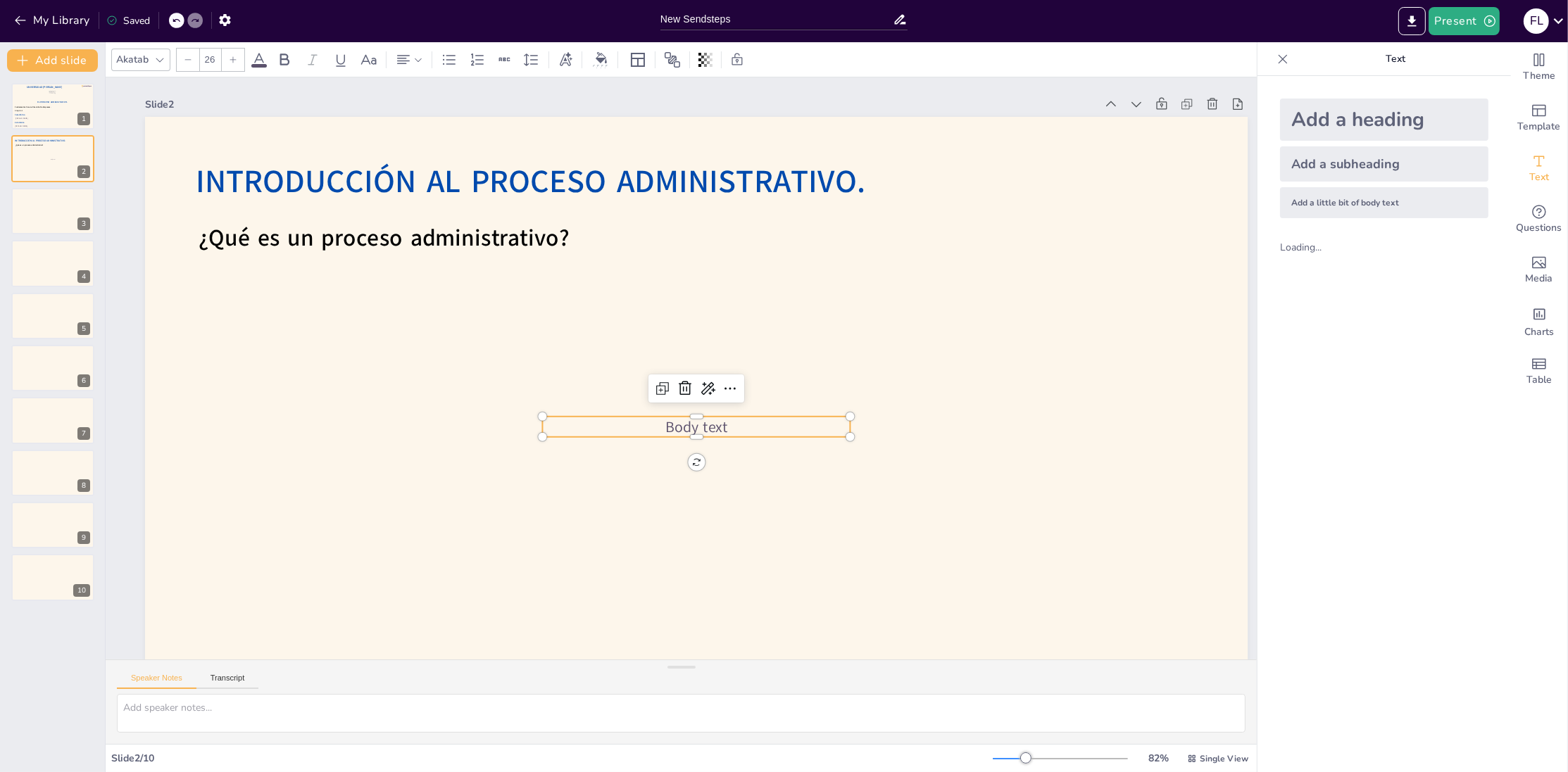
click at [666, 432] on span "Body text" at bounding box center [690, 428] width 65 height 28
click at [677, 426] on span "Body text" at bounding box center [690, 428] width 65 height 28
click at [677, 426] on span "Body text" at bounding box center [697, 427] width 63 height 20
click at [677, 426] on span "Body text" at bounding box center [690, 428] width 64 height 28
click at [677, 426] on span "Body text" at bounding box center [684, 428] width 65 height 33
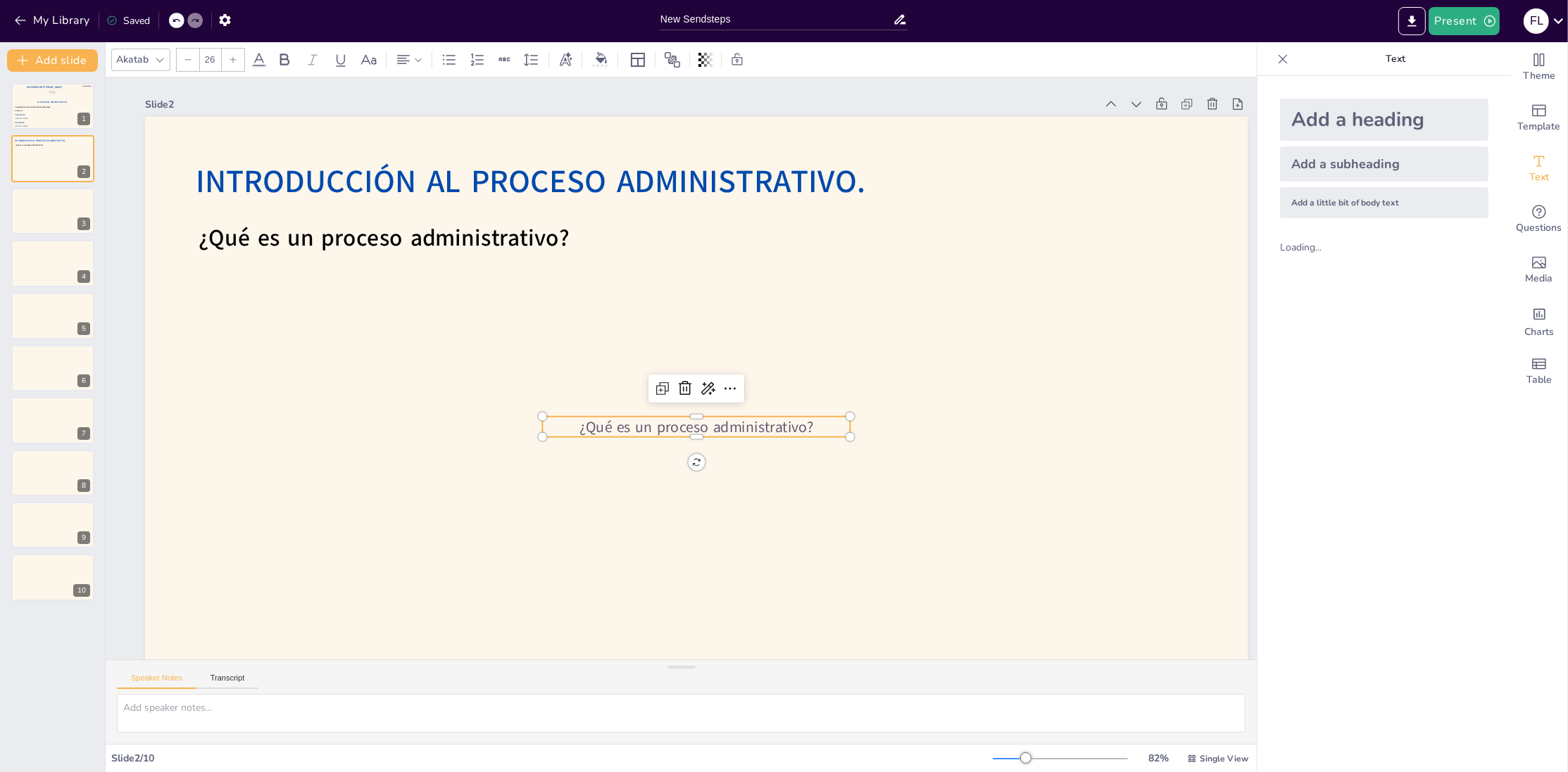
click at [770, 424] on p "¿Qué es un proceso administrativo?" at bounding box center [689, 428] width 308 height 53
click at [677, 435] on p at bounding box center [689, 428] width 308 height 53
click at [677, 423] on p at bounding box center [689, 428] width 308 height 53
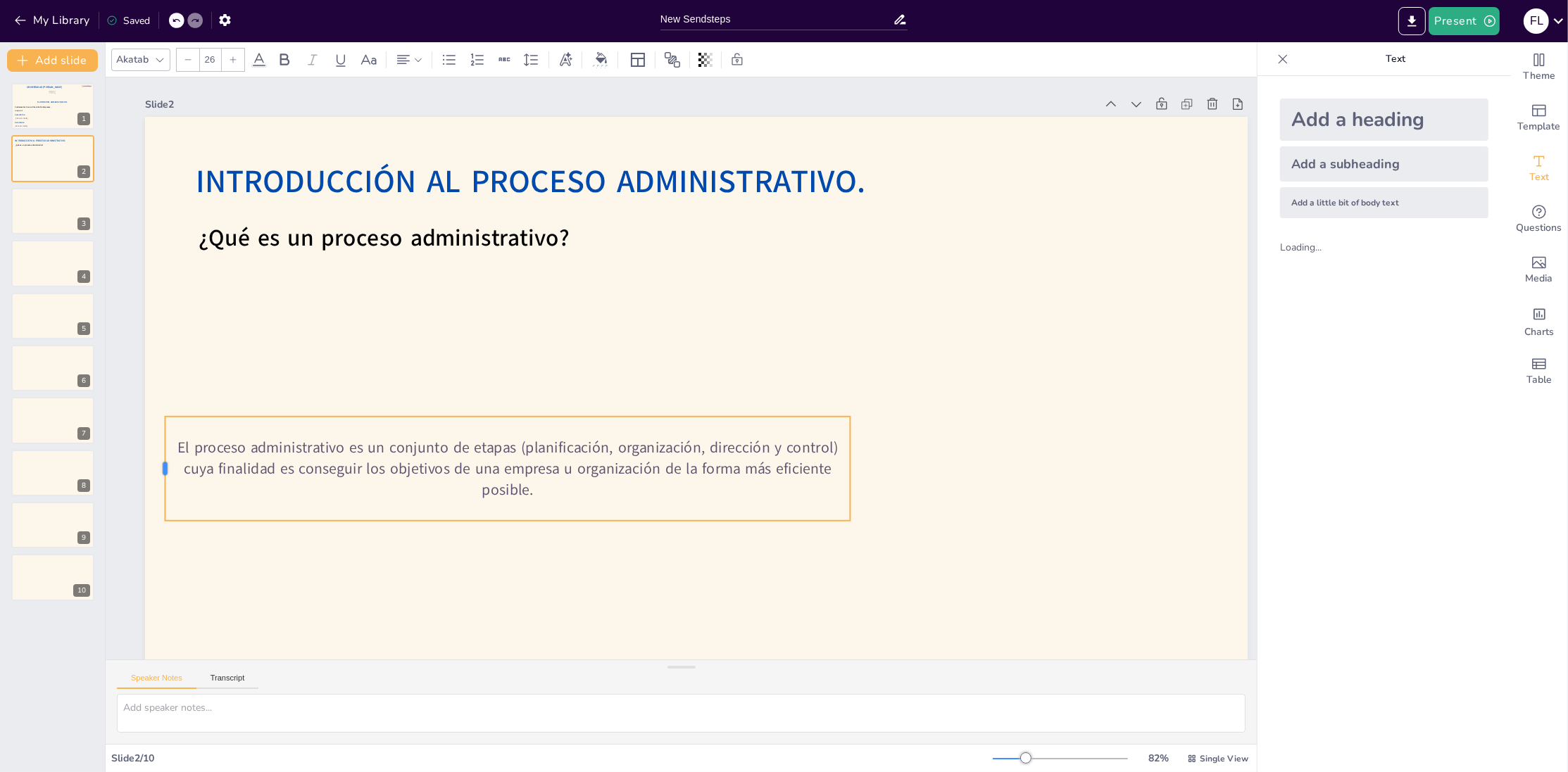
drag, startPoint x: 540, startPoint y: 467, endPoint x: 164, endPoint y: 425, distance: 378.3
click at [163, 425] on div at bounding box center [152, 413] width 22 height 105
drag, startPoint x: 853, startPoint y: 467, endPoint x: 869, endPoint y: 455, distance: 20.0
click at [869, 455] on div at bounding box center [861, 488] width 22 height 105
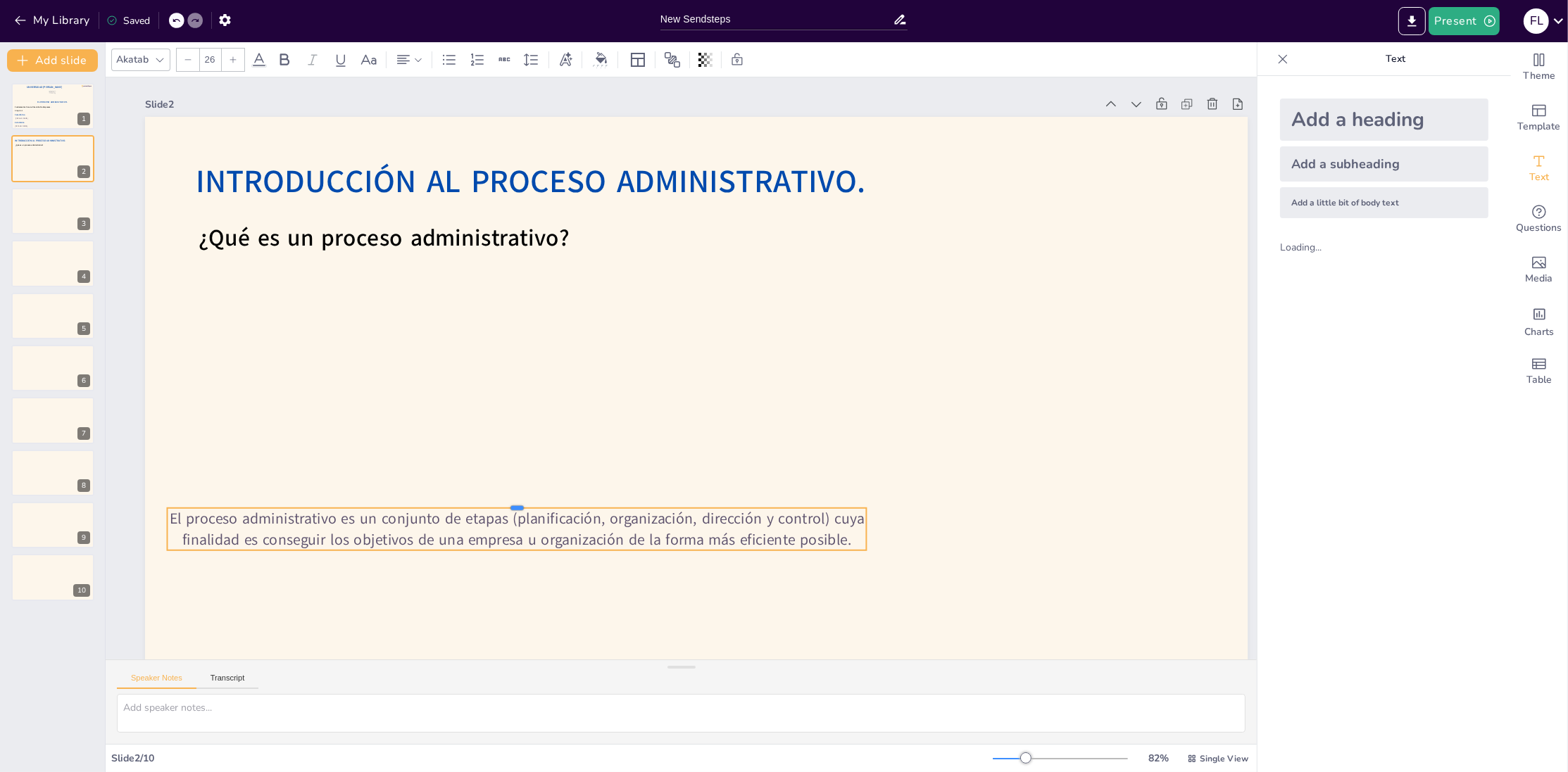
drag, startPoint x: 515, startPoint y: 415, endPoint x: 508, endPoint y: 496, distance: 81.3
click at [508, 505] on div at bounding box center [504, 485] width 697 height 84
click at [207, 62] on input "26" at bounding box center [209, 60] width 19 height 23
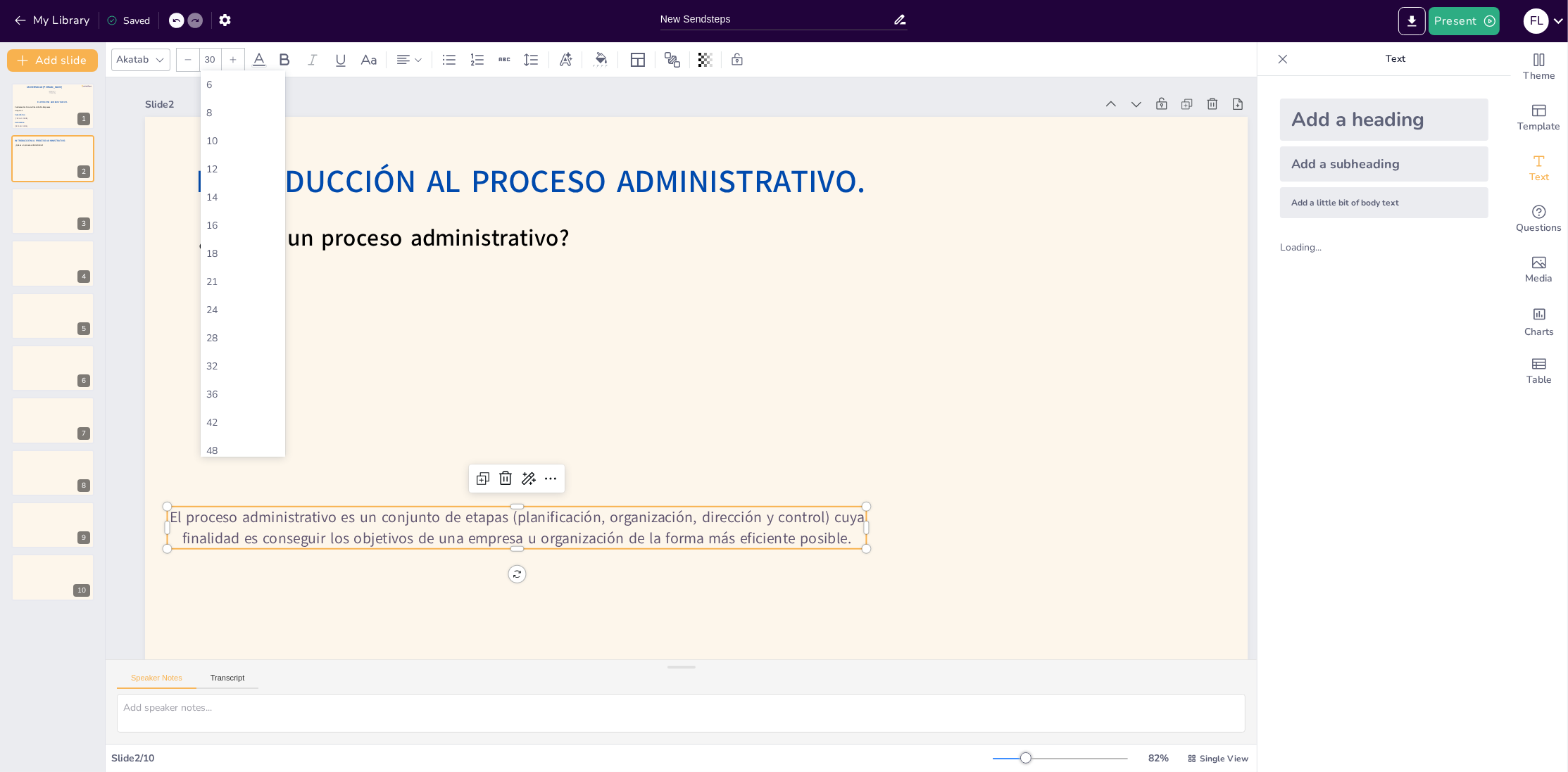
type input "30"
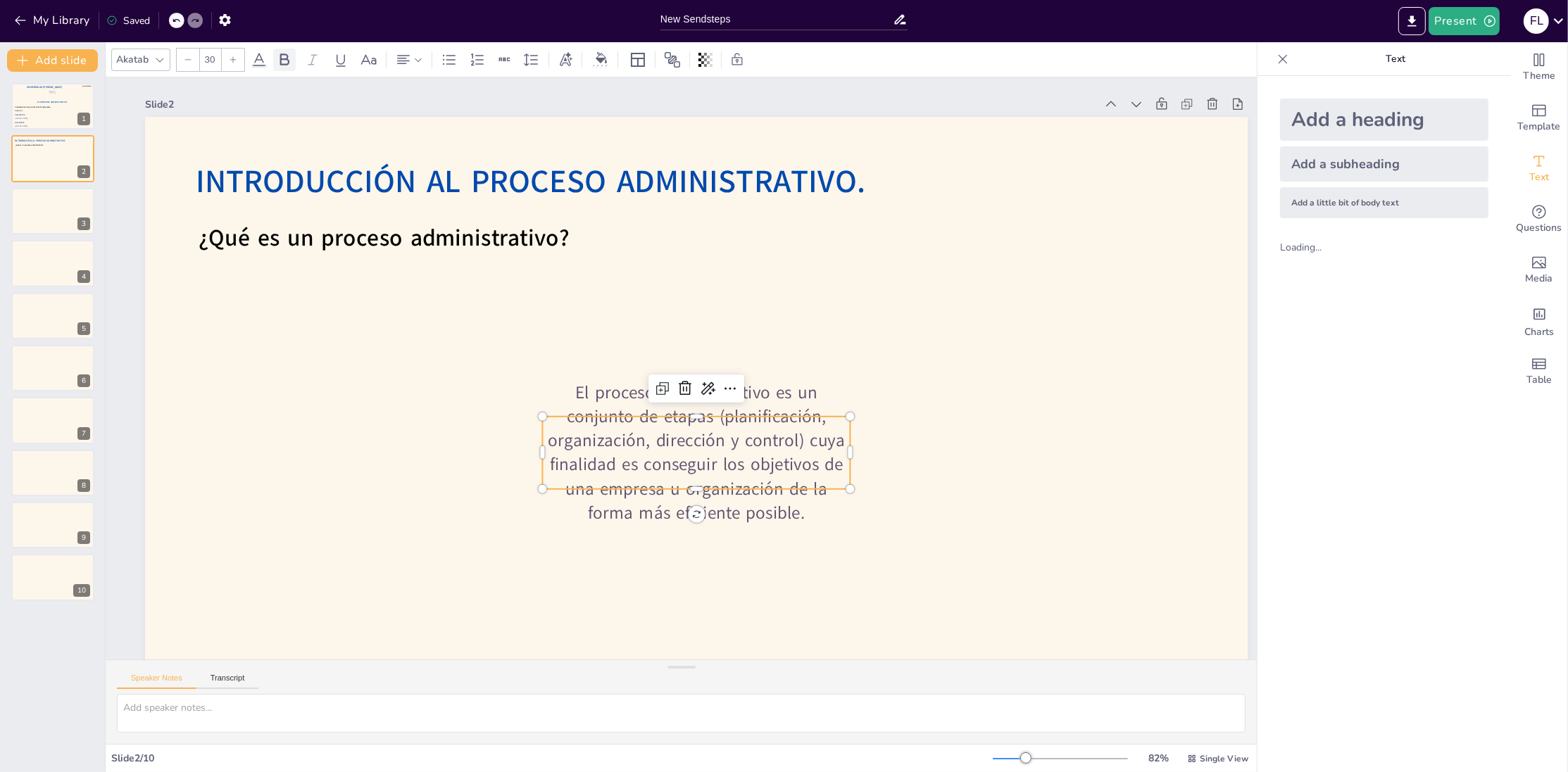
click at [279, 54] on icon at bounding box center [285, 60] width 17 height 17
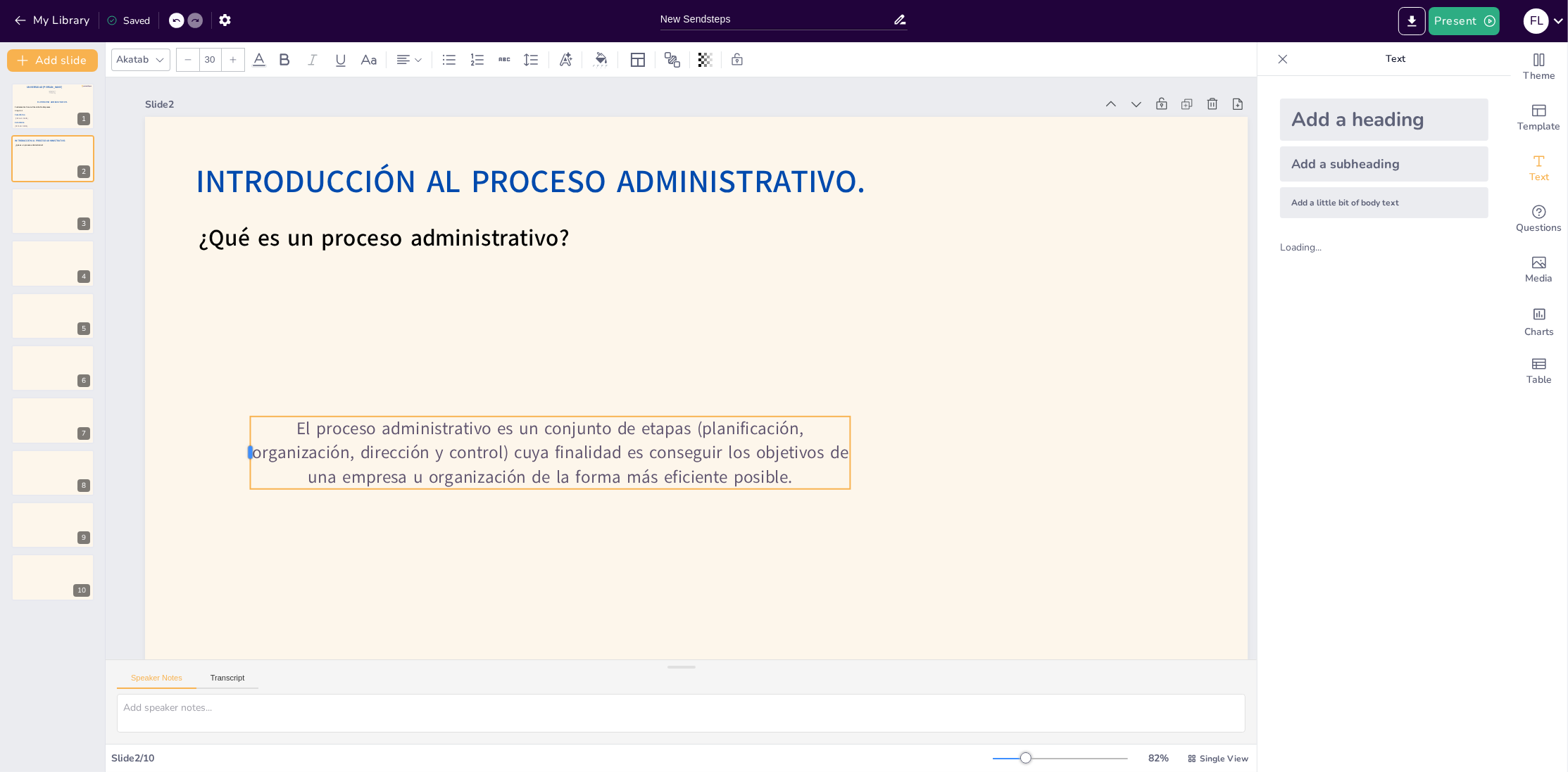
drag, startPoint x: 541, startPoint y: 452, endPoint x: 249, endPoint y: 430, distance: 292.8
click at [249, 430] on div at bounding box center [243, 453] width 11 height 72
click at [400, 55] on icon at bounding box center [403, 59] width 13 height 9
click at [498, 111] on icon at bounding box center [494, 107] width 13 height 9
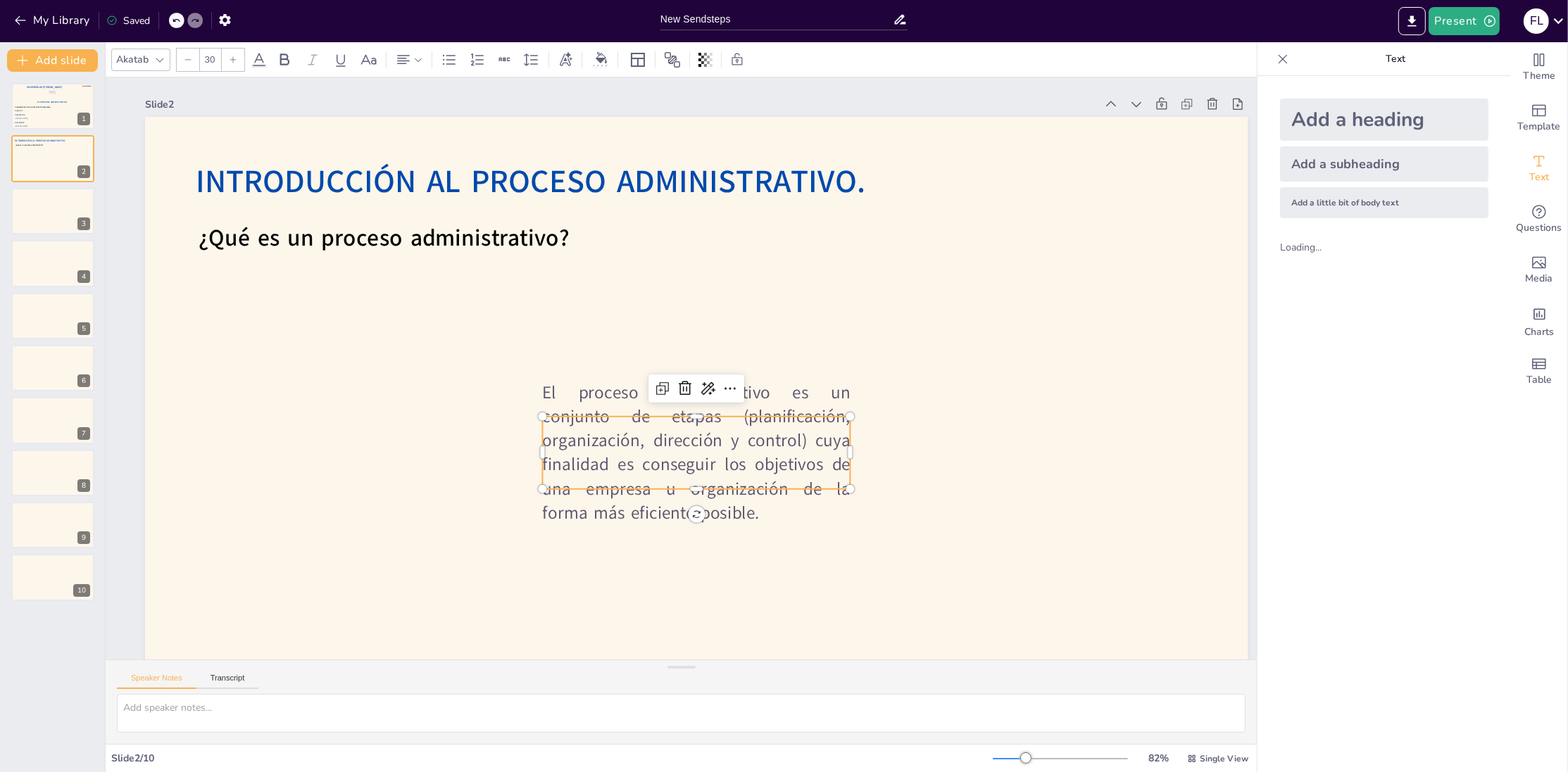
click at [537, 456] on div "Introducción Al Proceso Administrativo. ¿Qué es un proceso administrativo? El p…" at bounding box center [684, 429] width 1208 height 836
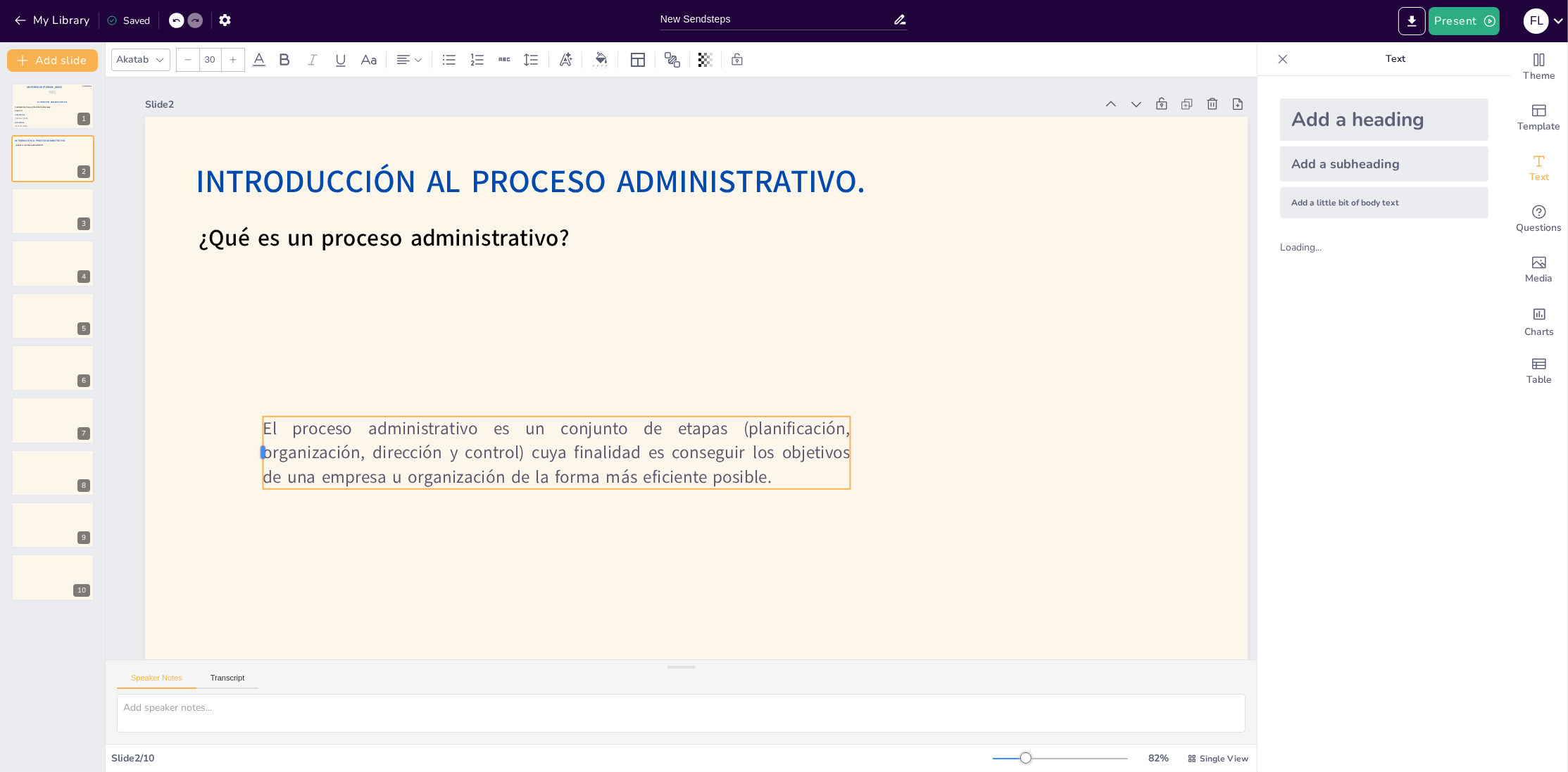
drag, startPoint x: 537, startPoint y: 456, endPoint x: 270, endPoint y: 422, distance: 269.2
click at [258, 418] on div "Introducción Al Proceso Administrativo. ¿Qué es un proceso administrativo? El p…" at bounding box center [690, 428] width 1162 height 733
click at [729, 441] on p "El proceso administrativo es un conjunto de etapas (planificación, organización…" at bounding box center [548, 440] width 592 height 133
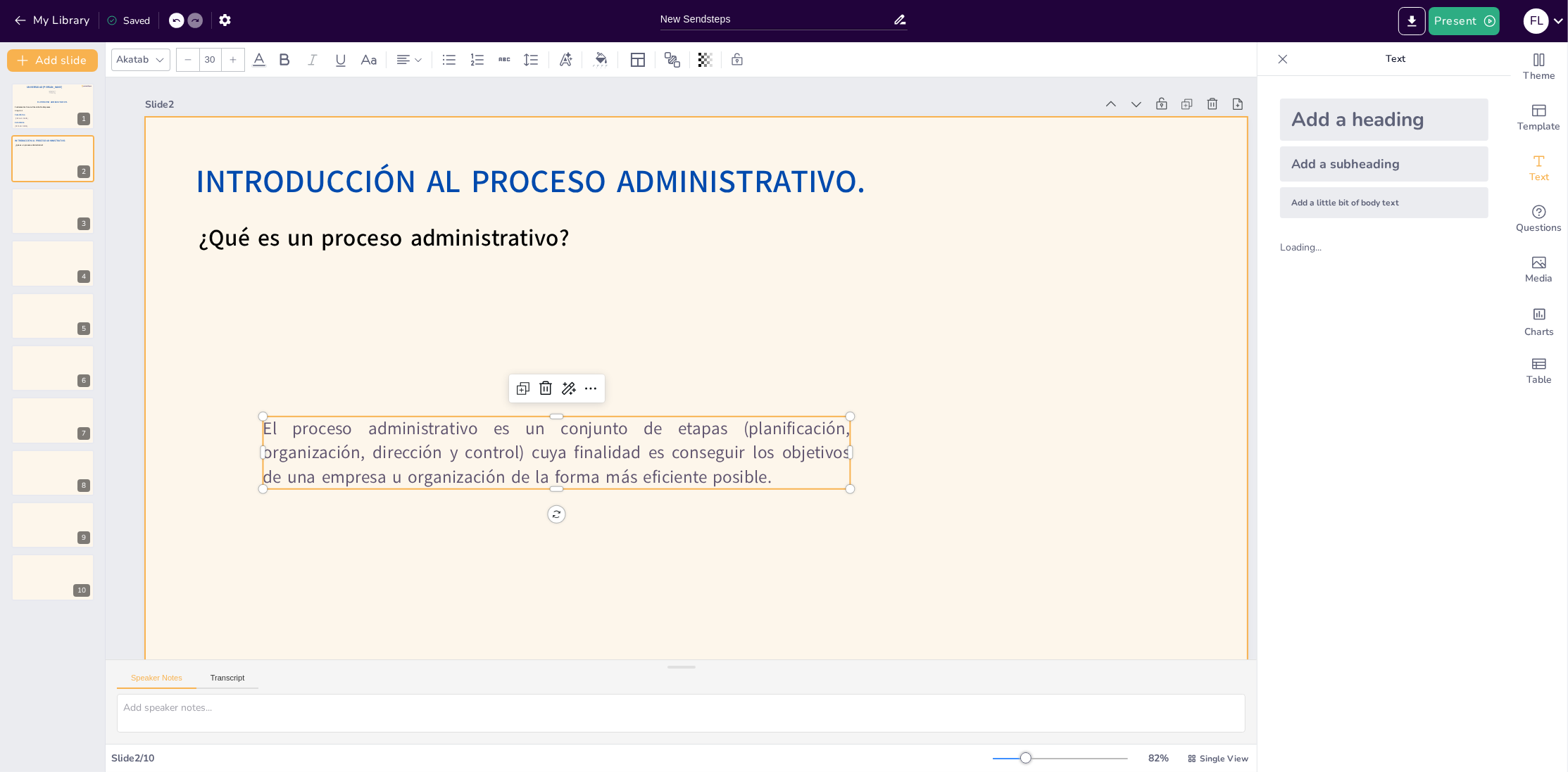
click at [693, 545] on div "Slide 1 El Proceso Administrativo. Fátima Lourdes Vásquez Henríquez. Víctor Man…" at bounding box center [697, 407] width 1182 height 660
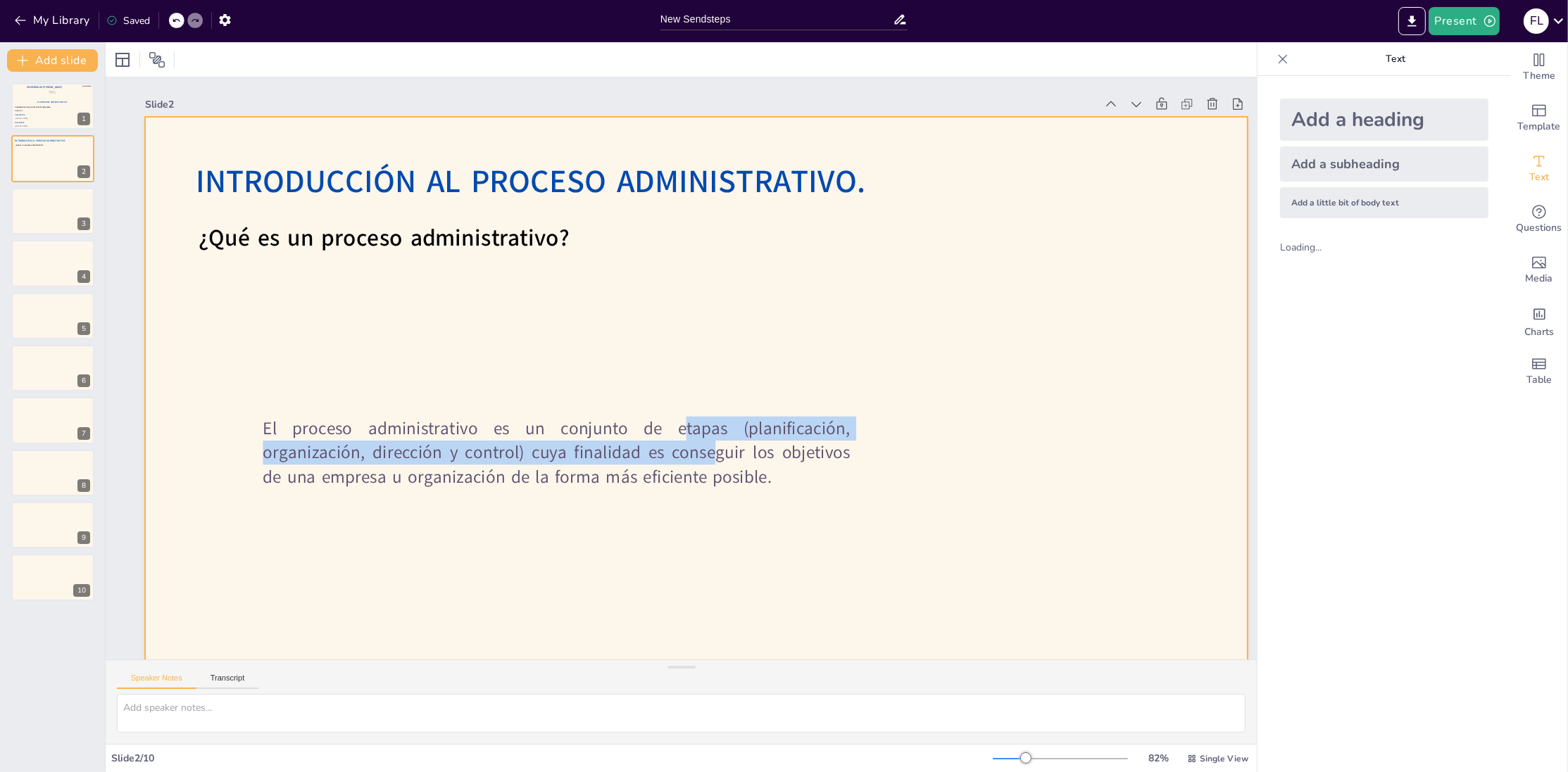
drag, startPoint x: 713, startPoint y: 445, endPoint x: 667, endPoint y: 389, distance: 72.5
click at [667, 389] on div "Introducción Al Proceso Administrativo. ¿Qué es un proceso administrativo? El p…" at bounding box center [684, 429] width 1208 height 837
click at [672, 358] on div at bounding box center [697, 426] width 1103 height 620
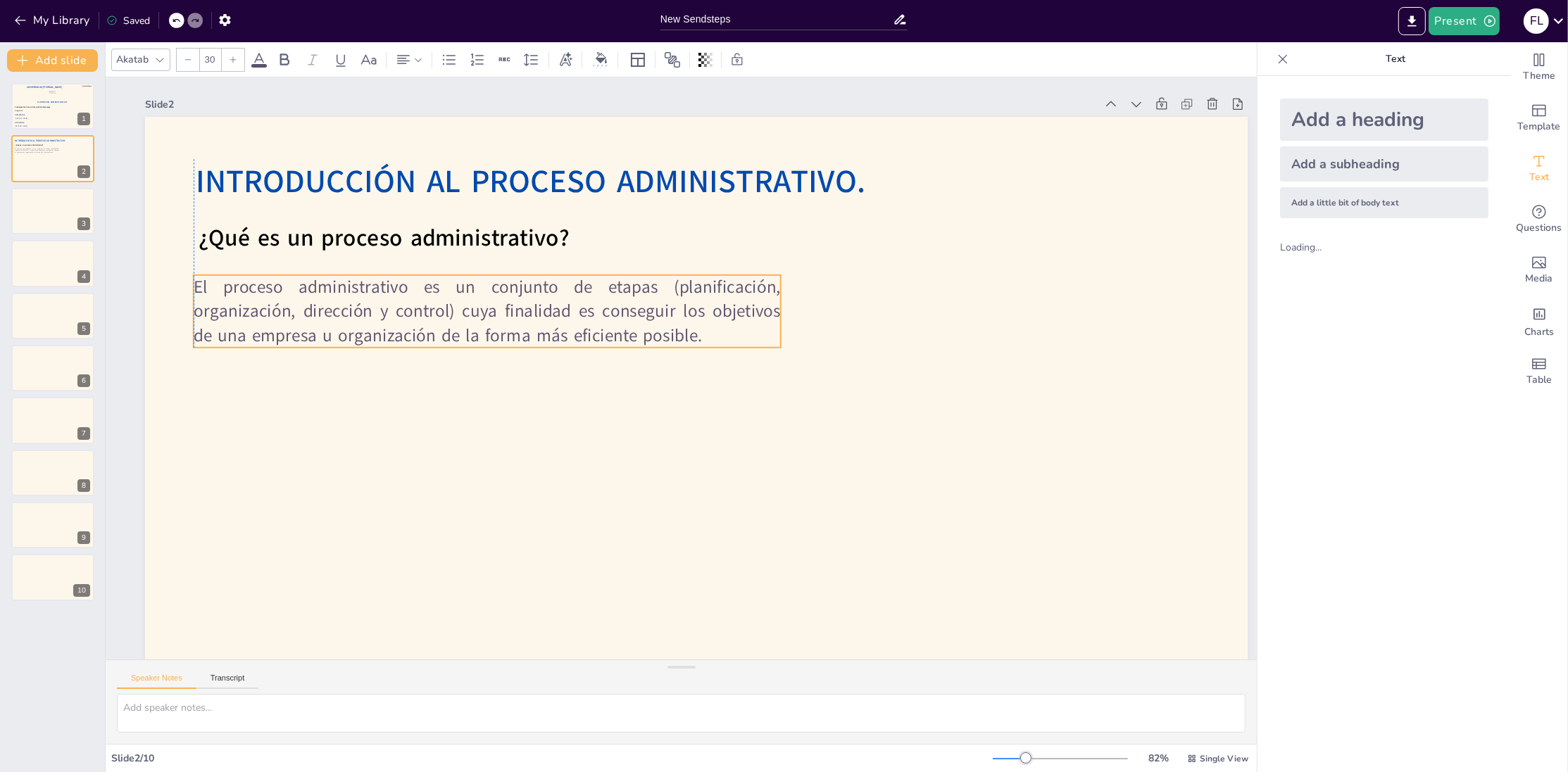
drag, startPoint x: 692, startPoint y: 463, endPoint x: 624, endPoint y: 321, distance: 157.4
click at [624, 321] on p "El proceso administrativo es un conjunto de etapas (planificación, organización…" at bounding box center [488, 311] width 588 height 72
click at [781, 309] on p "El proceso administrativo es un conjunto de etapas (planificación, organización…" at bounding box center [488, 311] width 588 height 72
drag, startPoint x: 787, startPoint y: 312, endPoint x: 872, endPoint y: 304, distance: 85.4
click at [872, 304] on div at bounding box center [875, 311] width 11 height 72
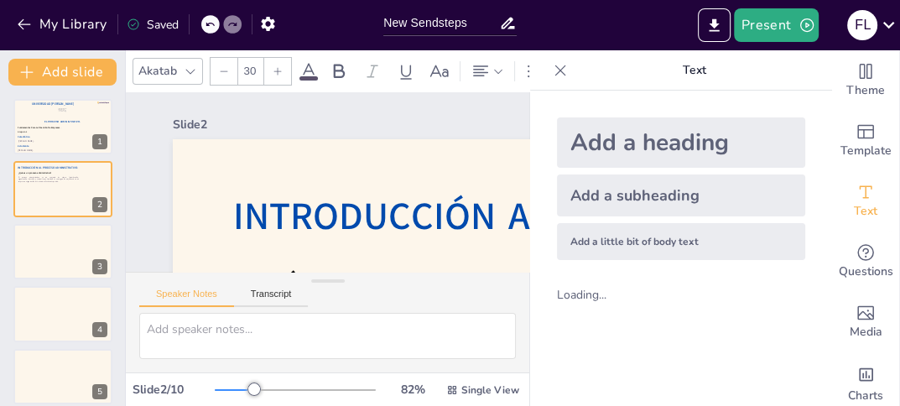
click at [553, 65] on icon at bounding box center [560, 70] width 17 height 17
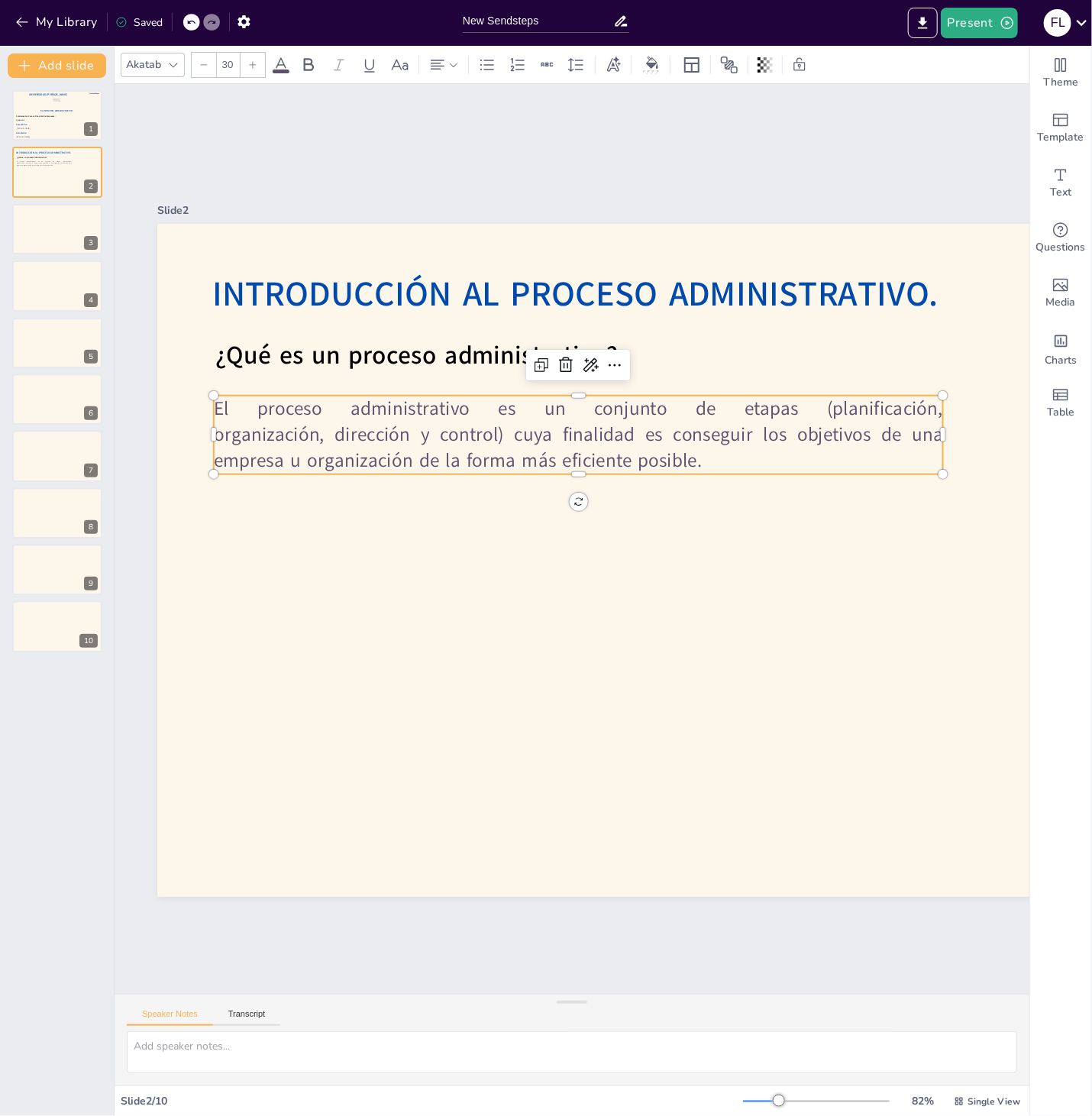
click at [448, 175] on div "Slide 1 El Proceso Administrativo. Fátima Lourdes Vásquez Henríquez. Víctor Man…" at bounding box center [753, 558] width 1369 height 1038
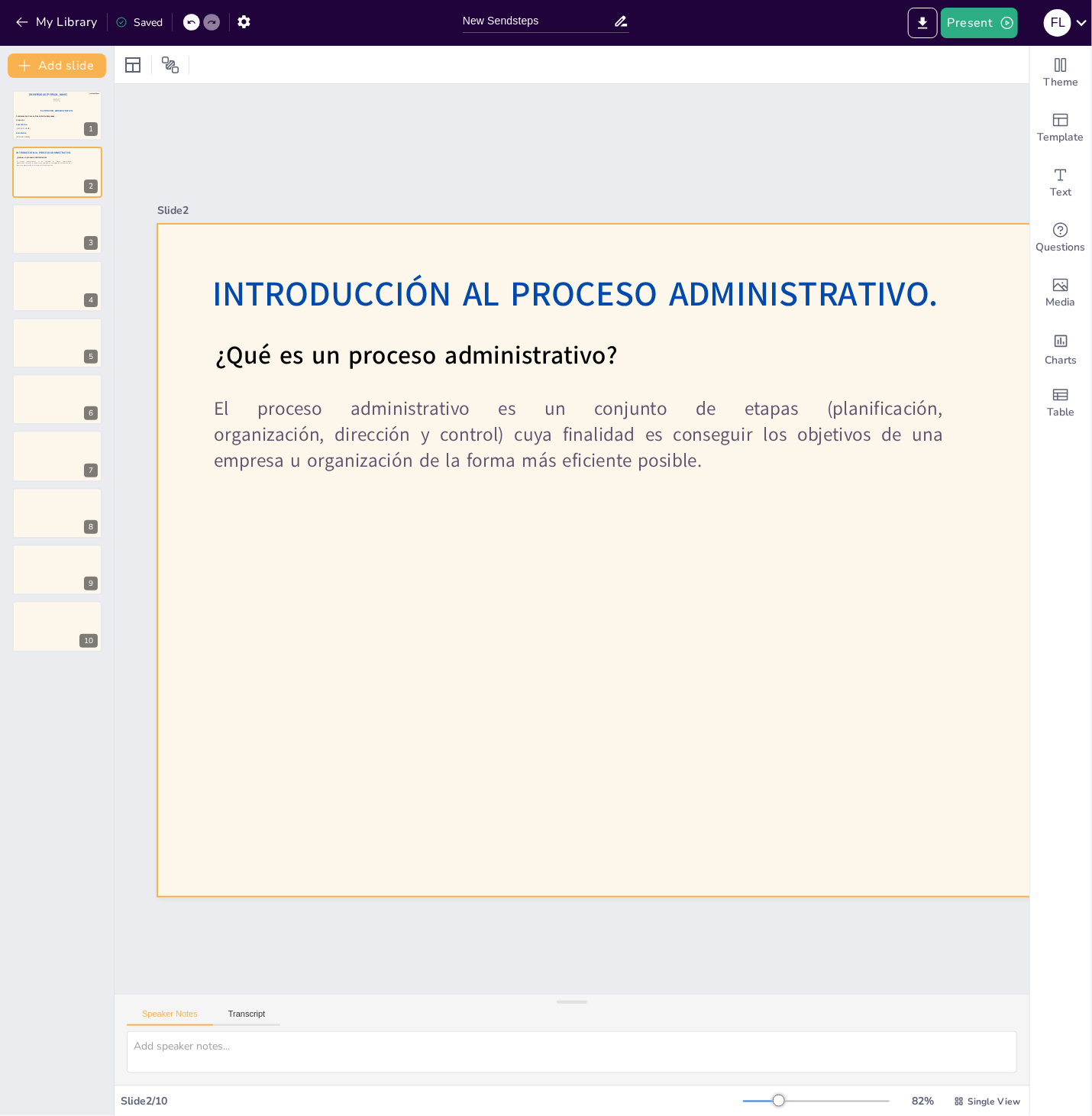
click at [524, 475] on div at bounding box center [752, 580] width 1259 height 794
click at [525, 443] on p "El proceso administrativo es un conjunto de etapas (planificación, organización…" at bounding box center [578, 435] width 729 height 78
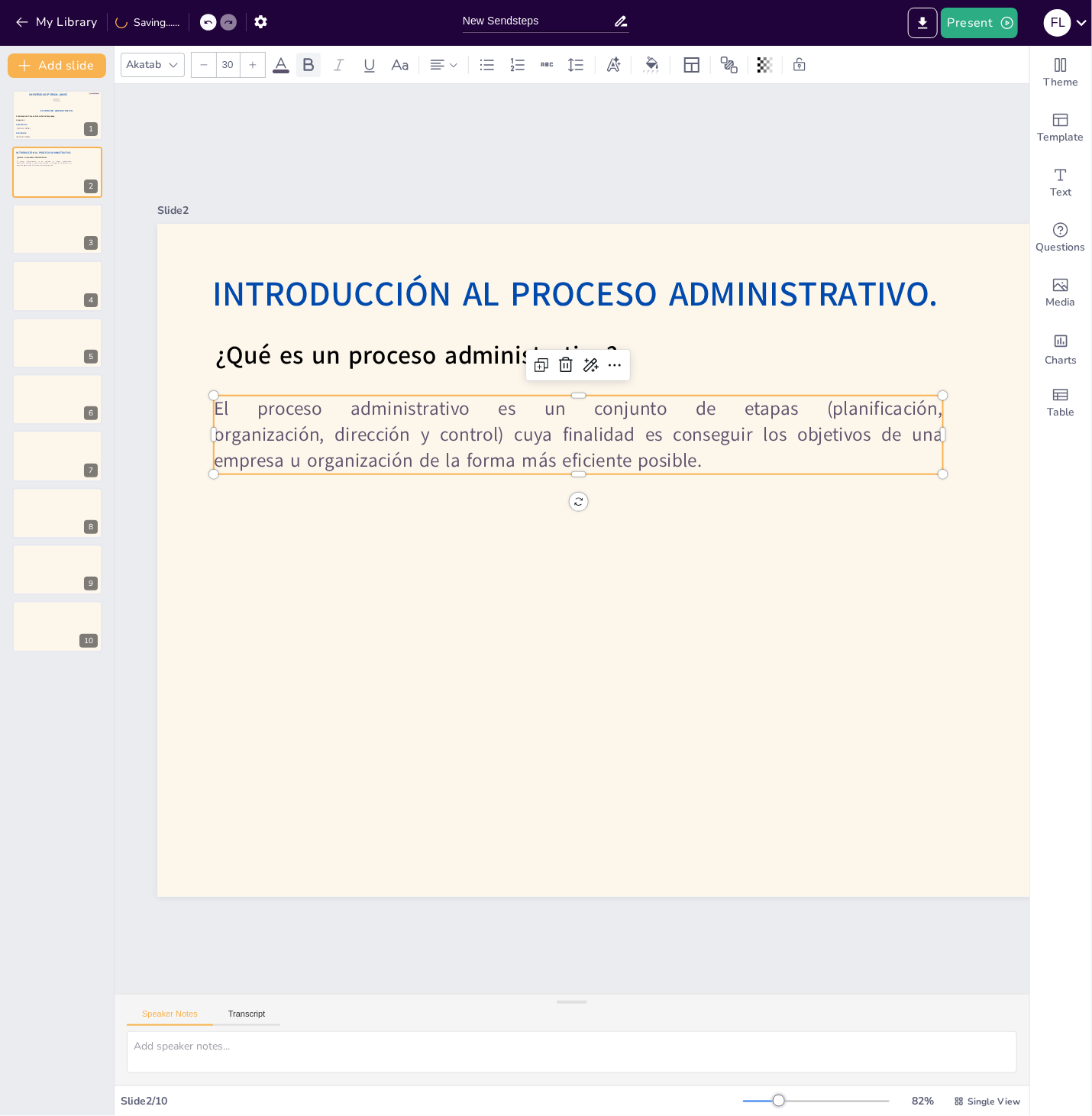
click at [310, 67] on icon at bounding box center [308, 65] width 18 height 18
click at [774, 461] on p "El proceso administrativo es un conjunto de etapas (planificación, organización…" at bounding box center [578, 435] width 729 height 78
click at [762, 461] on p "El proceso administrativo es un conjunto de etapas (planificación, organización…" at bounding box center [578, 435] width 729 height 78
click at [734, 454] on p "El proceso administrativo es un conjunto de etapas (planificación, organización…" at bounding box center [578, 435] width 729 height 78
click at [733, 453] on p "El proceso administrativo es un conjunto de etapas (planificación, organización…" at bounding box center [610, 441] width 718 height 300
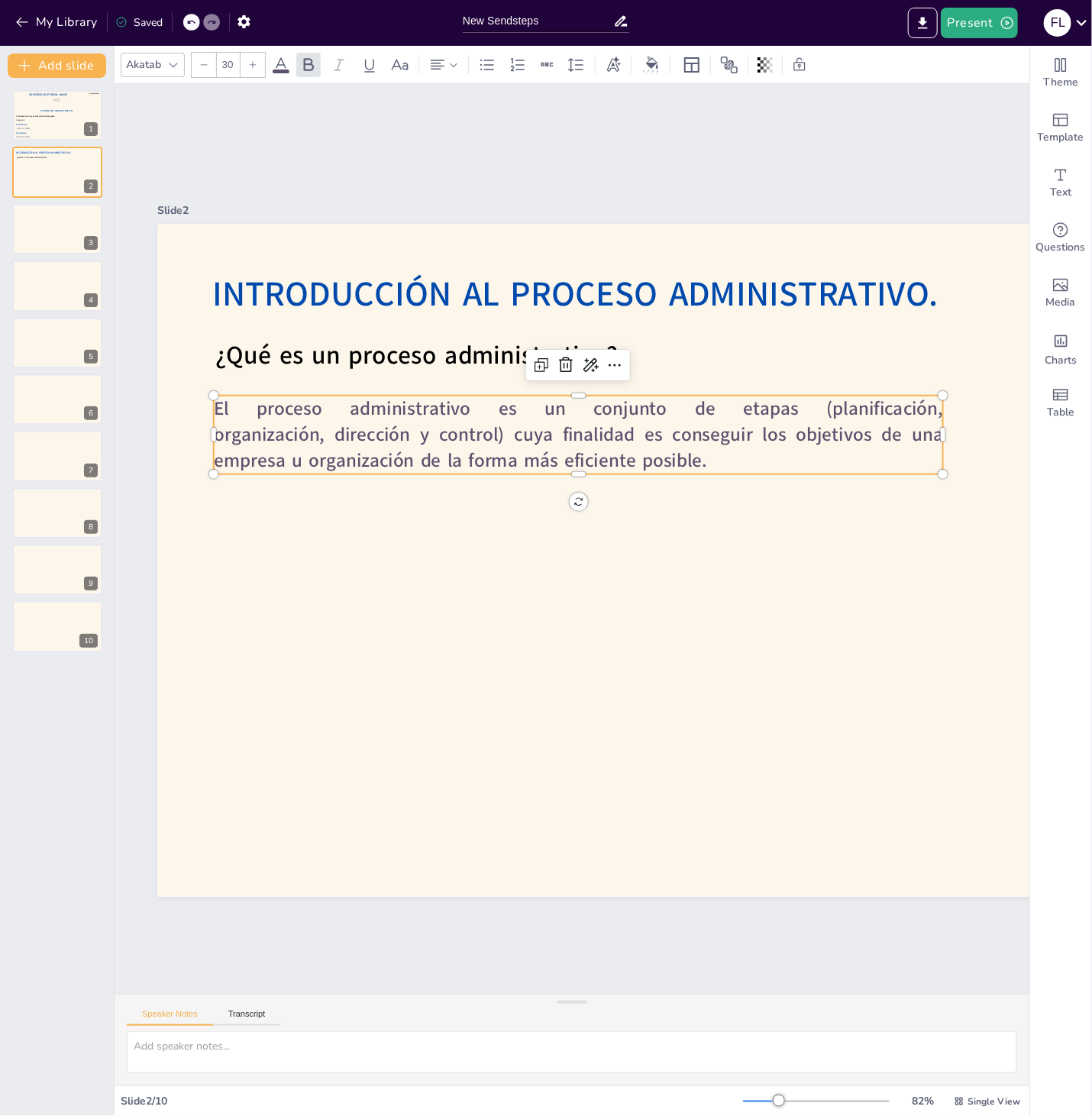
click at [718, 460] on p "El proceso administrativo es un conjunto de etapas (planificación, organización…" at bounding box center [578, 435] width 729 height 78
click at [718, 461] on p "El proceso administrativo es un conjunto de etapas (planificación, organización…" at bounding box center [578, 435] width 729 height 78
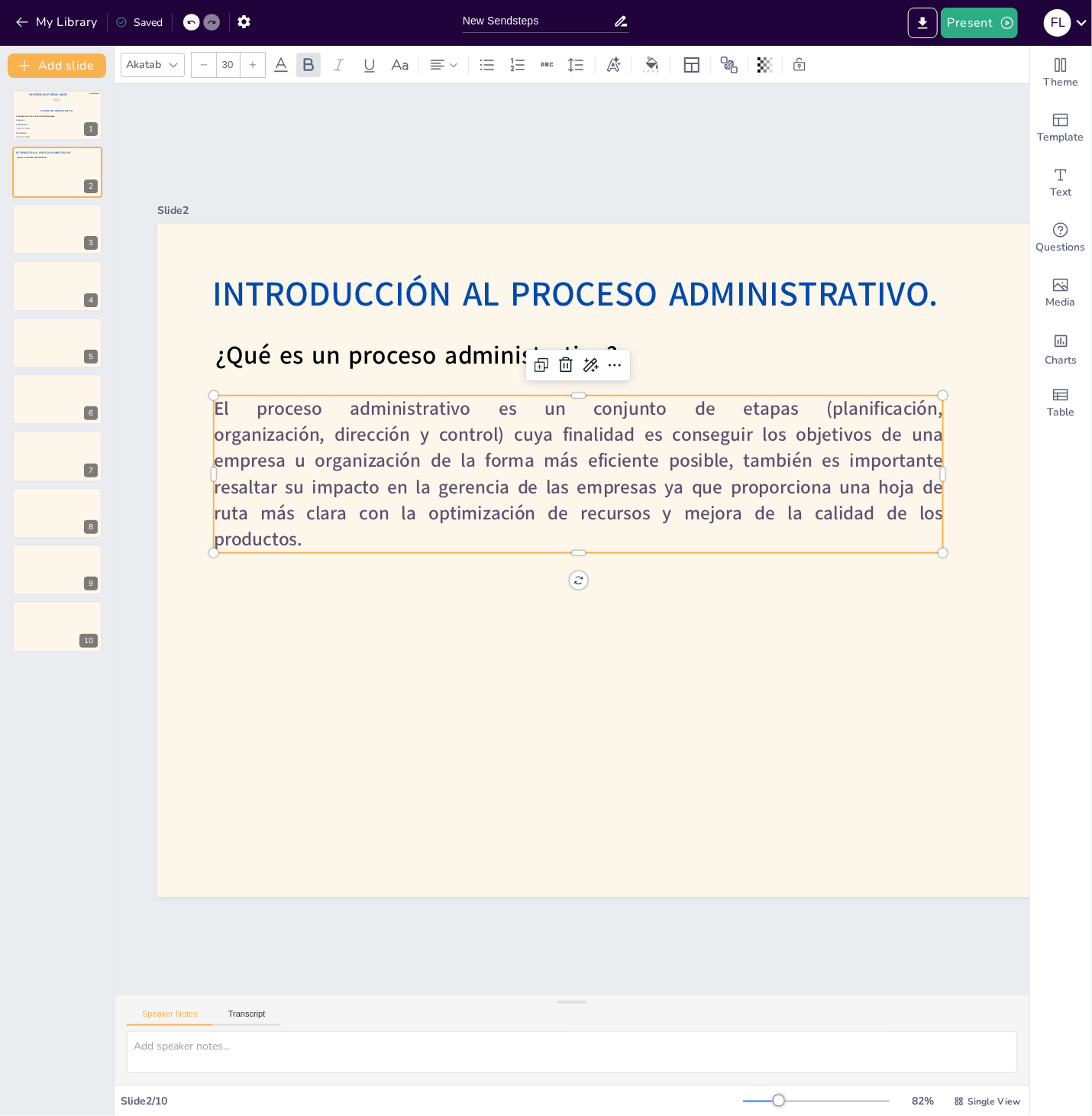
click at [382, 540] on p "El proceso administrativo es un conjunto de etapas (planificación, organización…" at bounding box center [578, 474] width 729 height 157
click at [533, 532] on p "El proceso administrativo es un conjunto de etapas (planificación, organización…" at bounding box center [578, 474] width 729 height 157
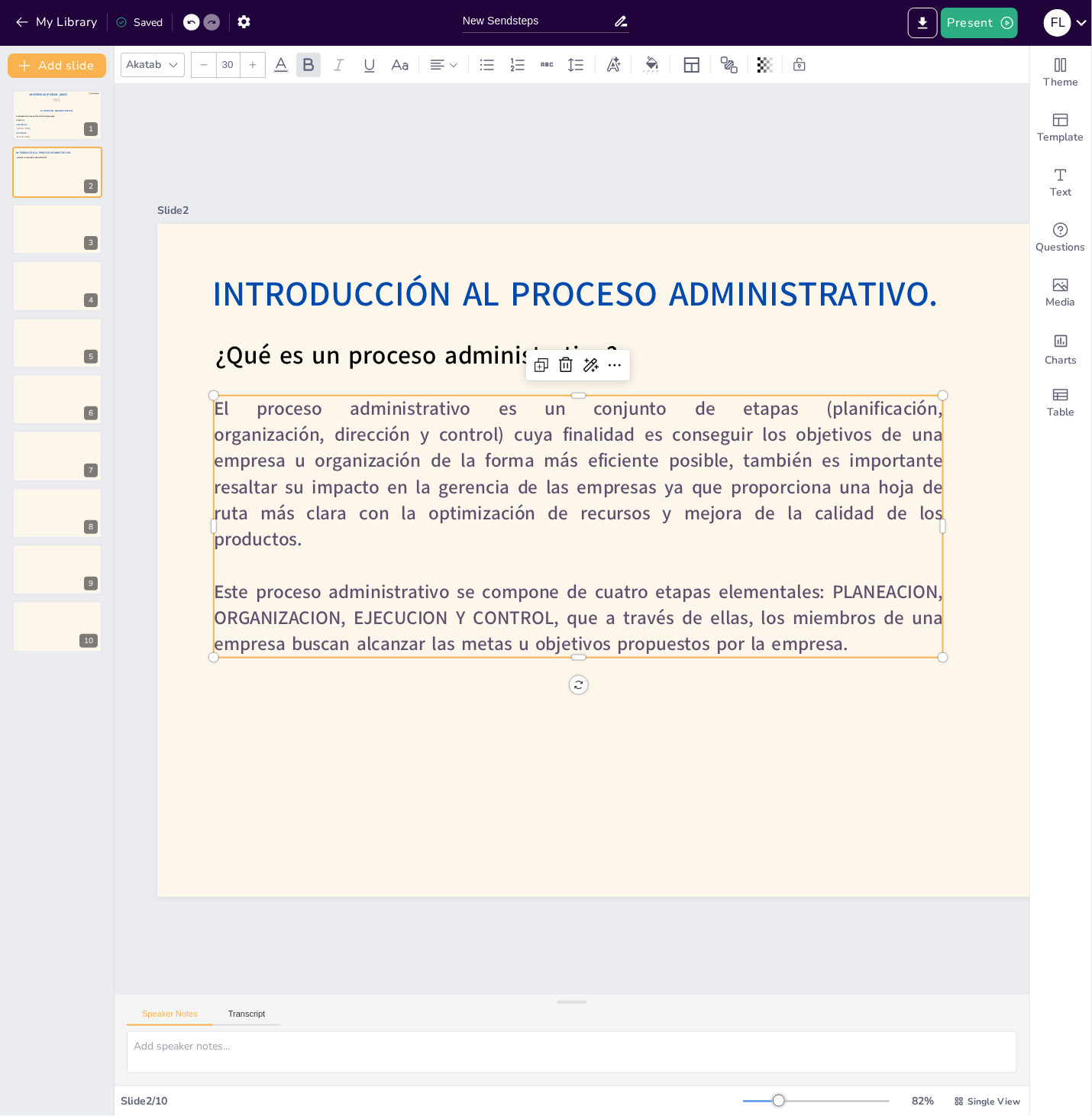
click at [865, 583] on strong "Este proceso administrativo se compone de cuatro etapas elementales: PLANEACION…" at bounding box center [578, 618] width 729 height 78
click at [315, 604] on strong "Este proceso administrativo se compone de cuatro etapas elementales: PLANEACIÓN…" at bounding box center [578, 618] width 729 height 78
click at [423, 615] on strong "Este proceso administrativo se compone de cuatro etapas elementales: PLANEACIÓN…" at bounding box center [570, 613] width 733 height 144
click at [621, 574] on p at bounding box center [575, 565] width 728 height 102
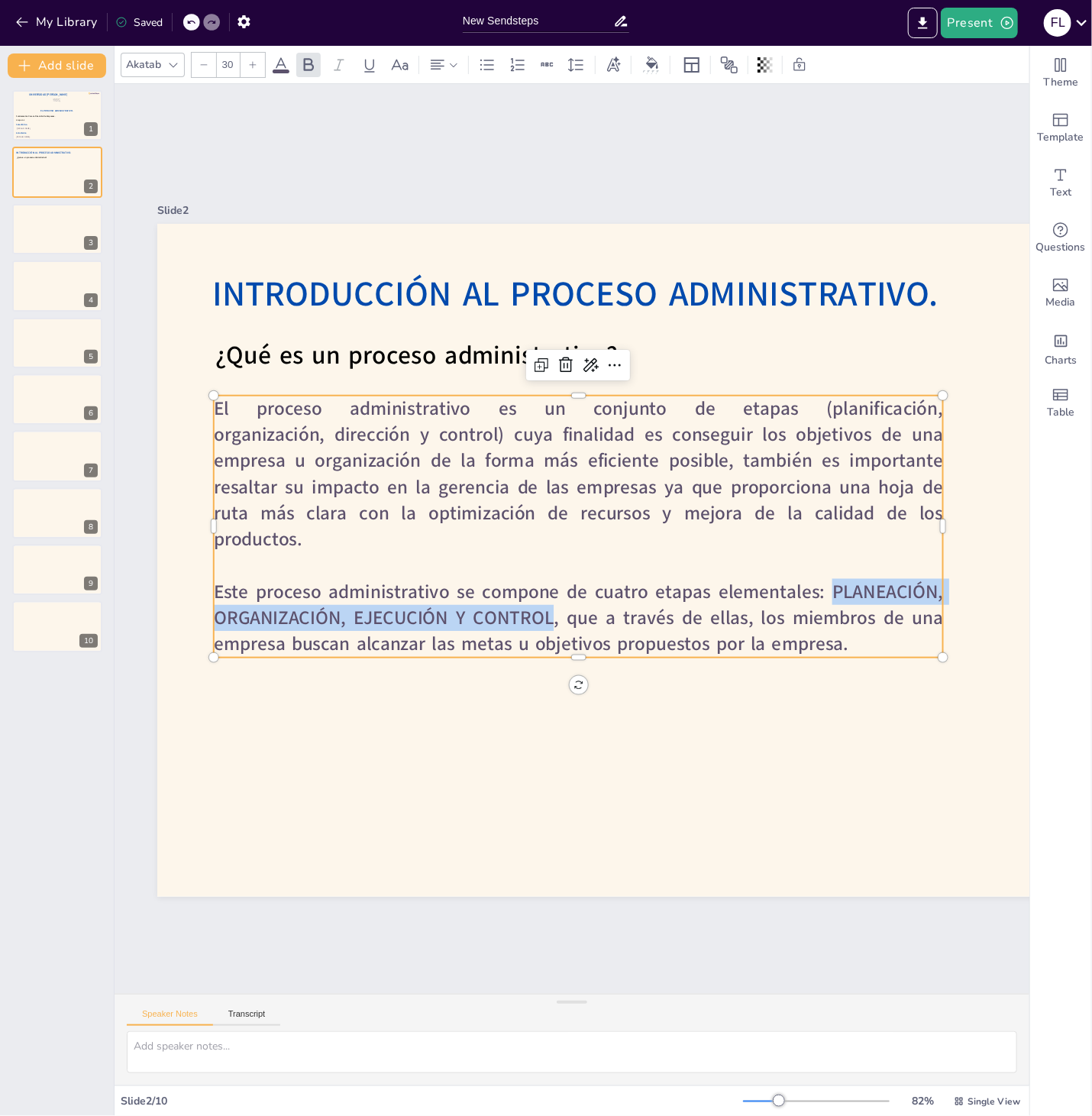
drag, startPoint x: 832, startPoint y: 593, endPoint x: 554, endPoint y: 607, distance: 278.4
click at [554, 607] on strong "Este proceso administrativo se compone de cuatro etapas elementales: PLANEACIÓN…" at bounding box center [570, 613] width 733 height 144
click at [288, 64] on icon at bounding box center [281, 65] width 18 height 18
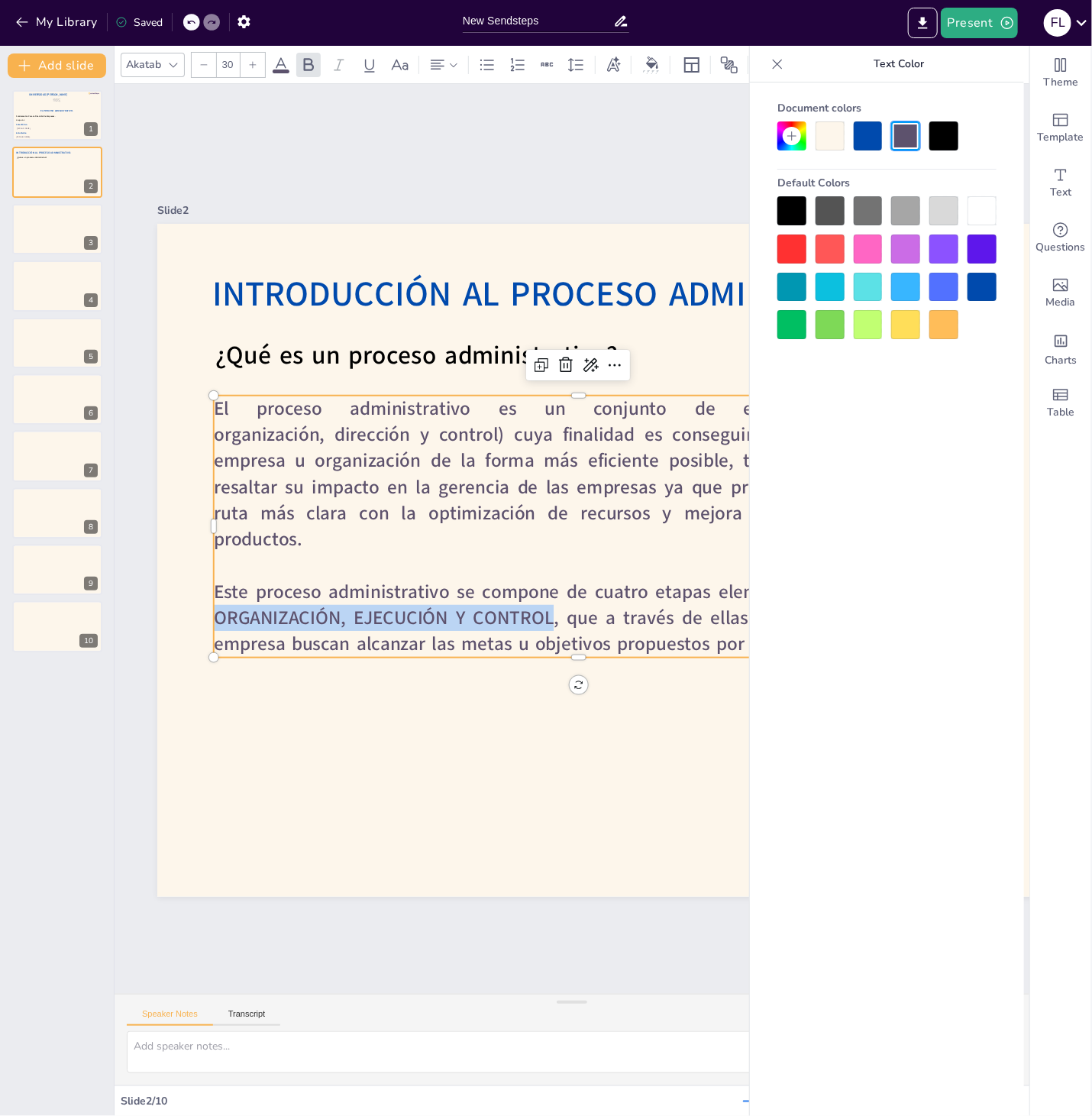
click at [988, 296] on div at bounding box center [982, 288] width 29 height 29
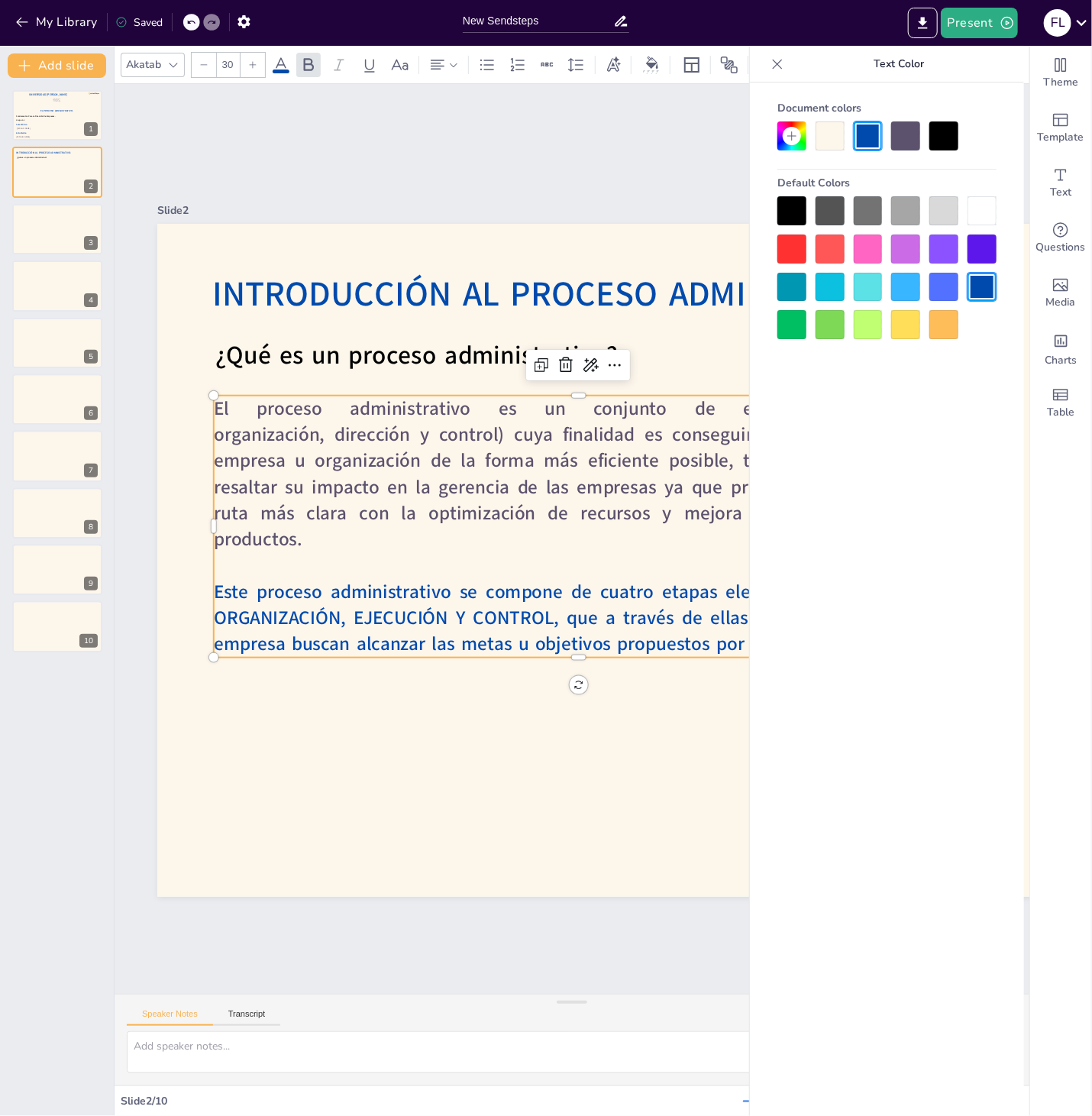
click at [656, 596] on strong "Este proceso administrativo se compone de cuatro etapas elementales: PLANEACIÓN…" at bounding box center [578, 618] width 729 height 78
click at [299, 138] on div "Slide 1 El Proceso Administrativo. Fátima Lourdes Vásquez Henríquez. Víctor Man…" at bounding box center [755, 538] width 1281 height 909
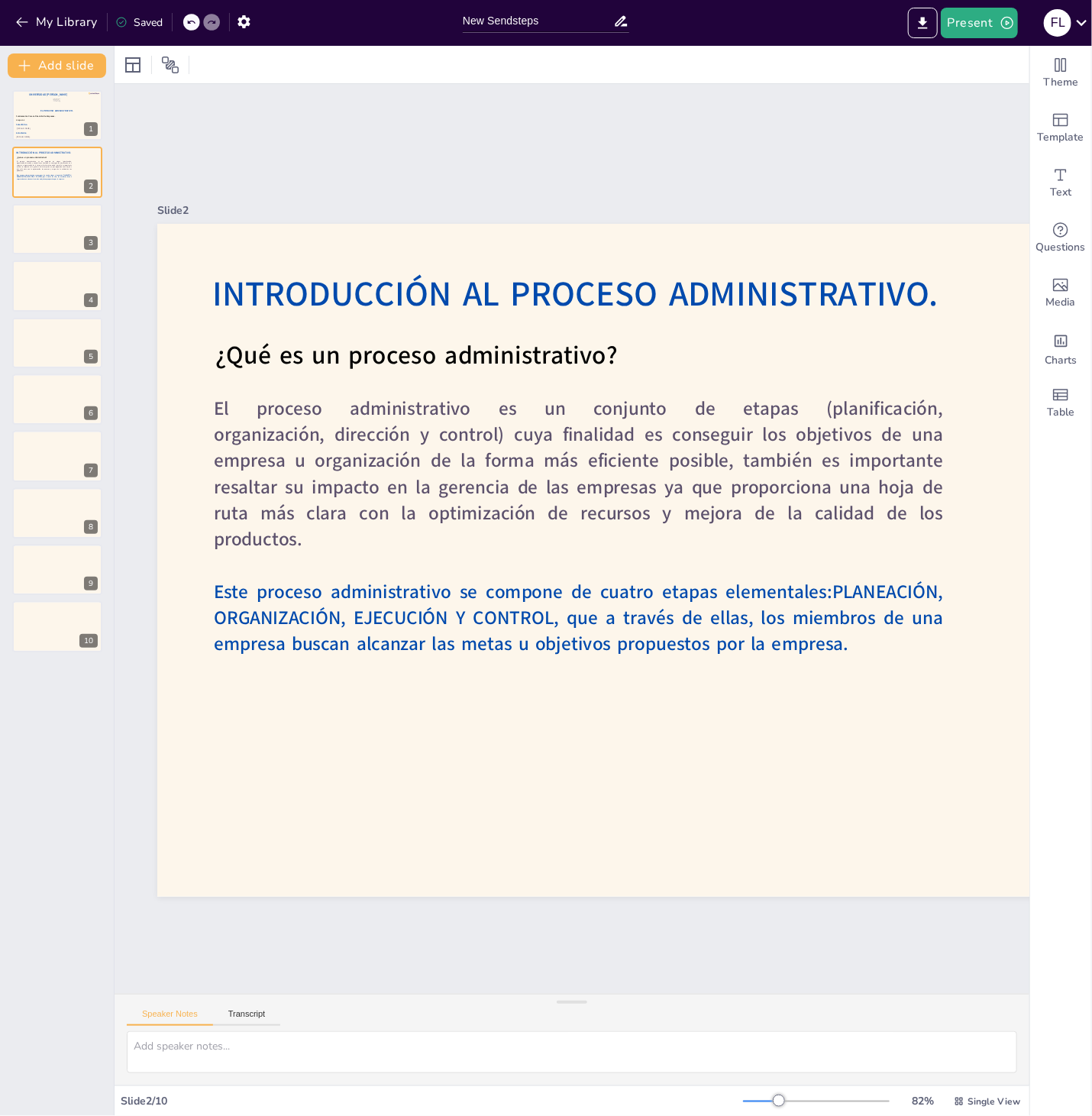
click at [192, 20] on icon at bounding box center [191, 22] width 9 height 9
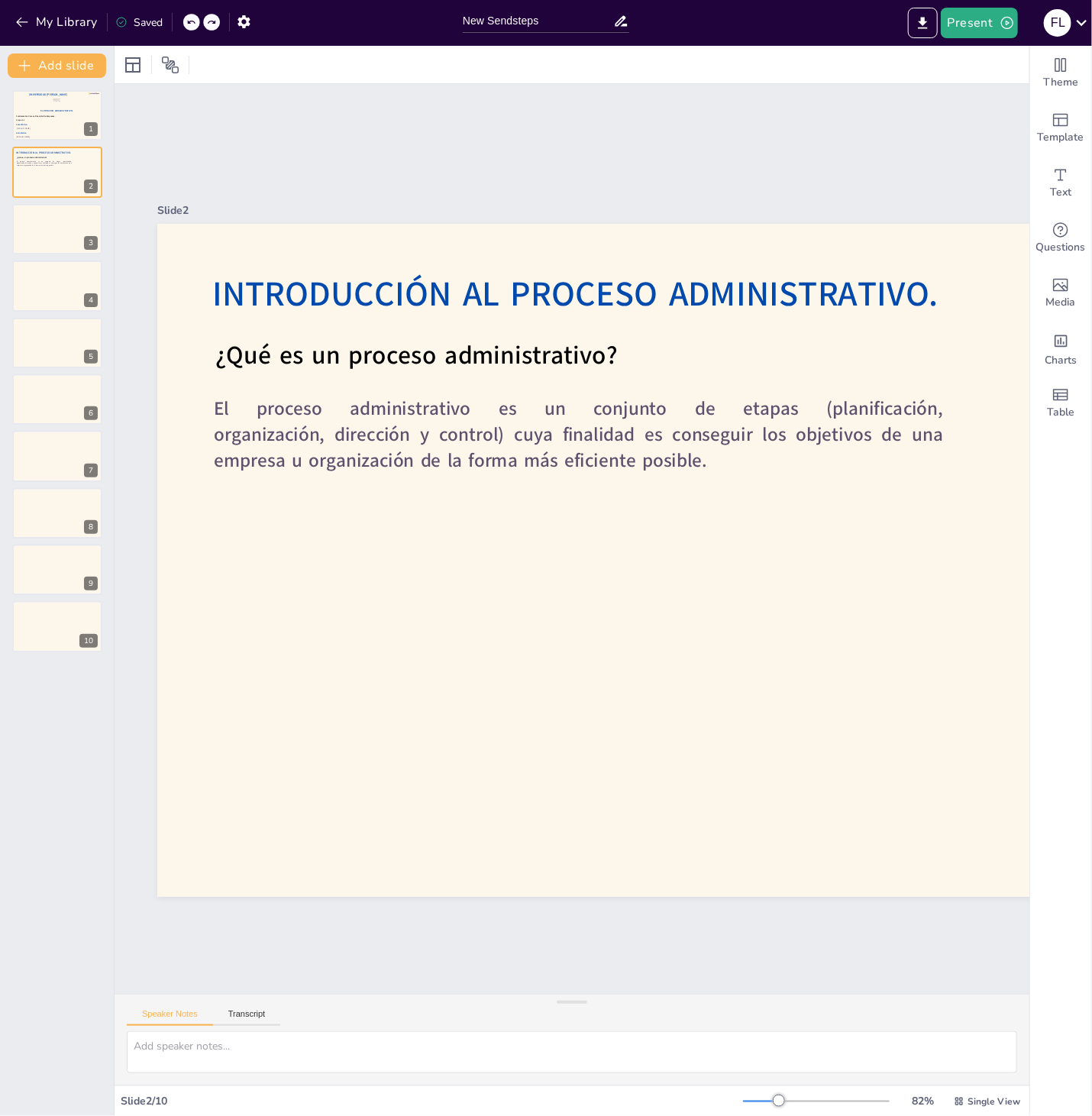
click at [216, 22] on div at bounding box center [211, 22] width 16 height 16
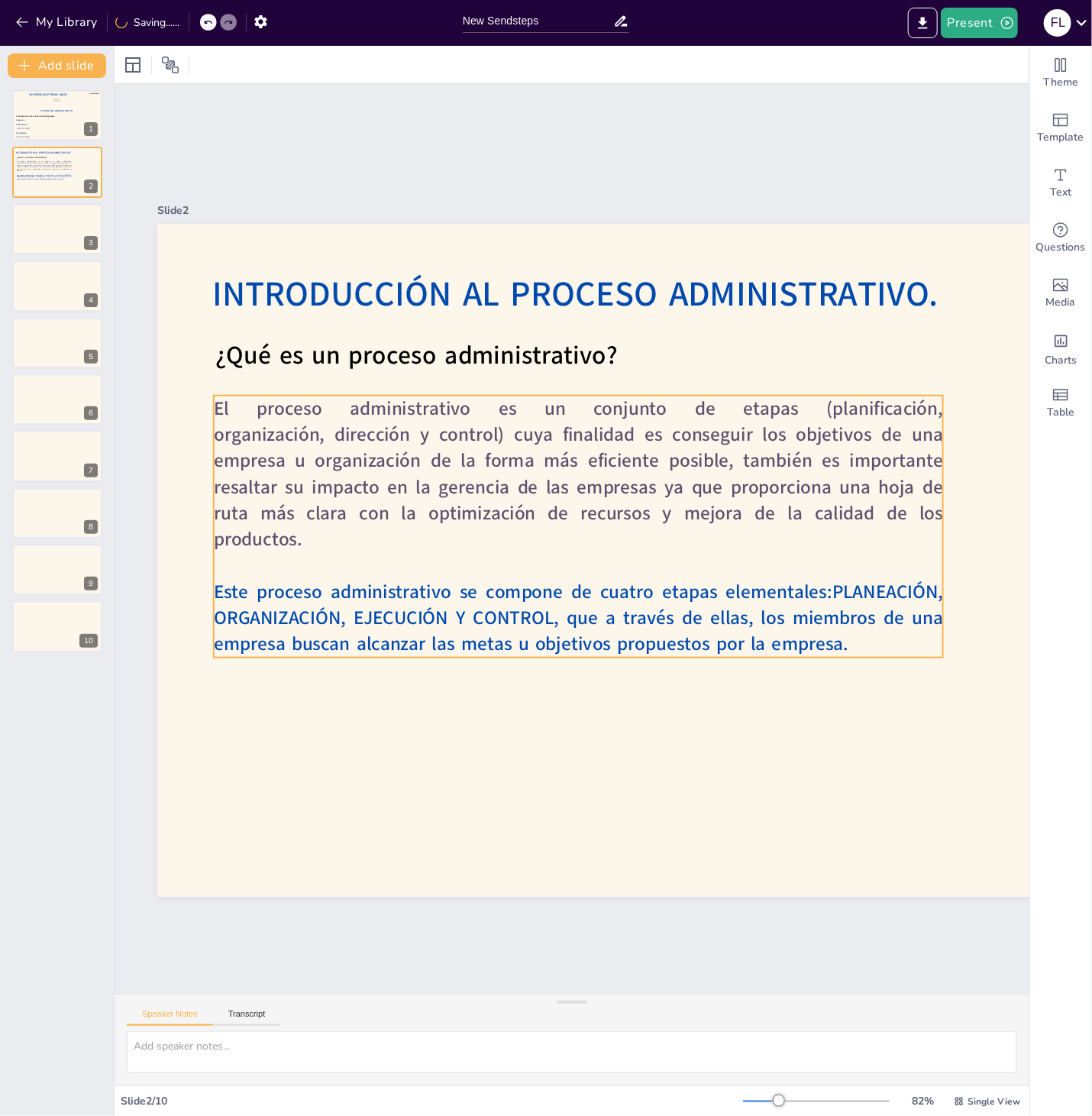
click at [838, 617] on strong "Este proceso administrativo se compone de cuatro etapas elementales: PLANEACIÓN…" at bounding box center [578, 618] width 729 height 78
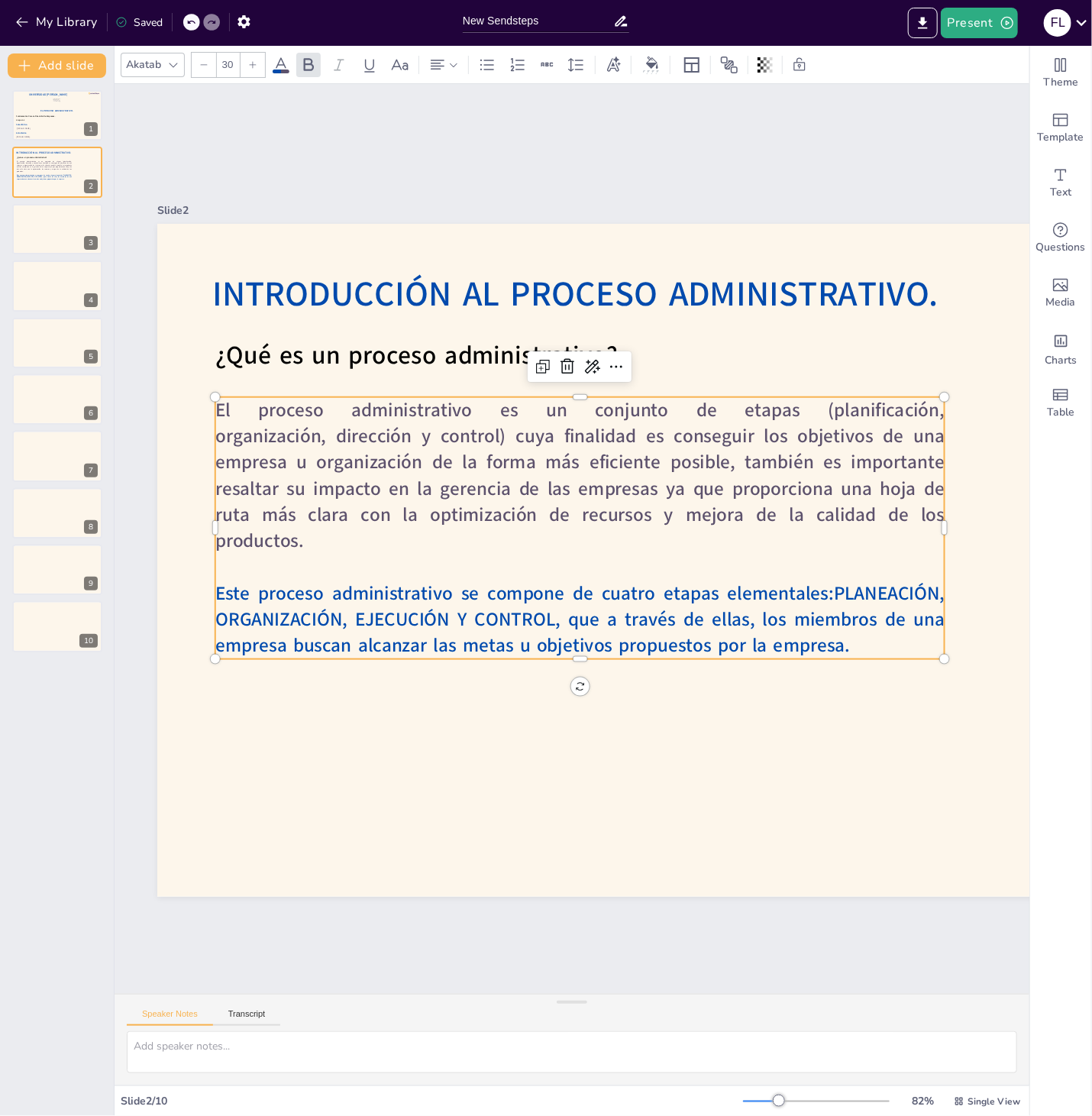
click at [838, 617] on strong "Este proceso administrativo se compone de cuatro etapas elementales: PLANEACIÓN…" at bounding box center [554, 604] width 718 height 274
click at [268, 65] on div "Akatab 30" at bounding box center [473, 65] width 704 height 26
click at [278, 65] on icon at bounding box center [281, 65] width 18 height 18
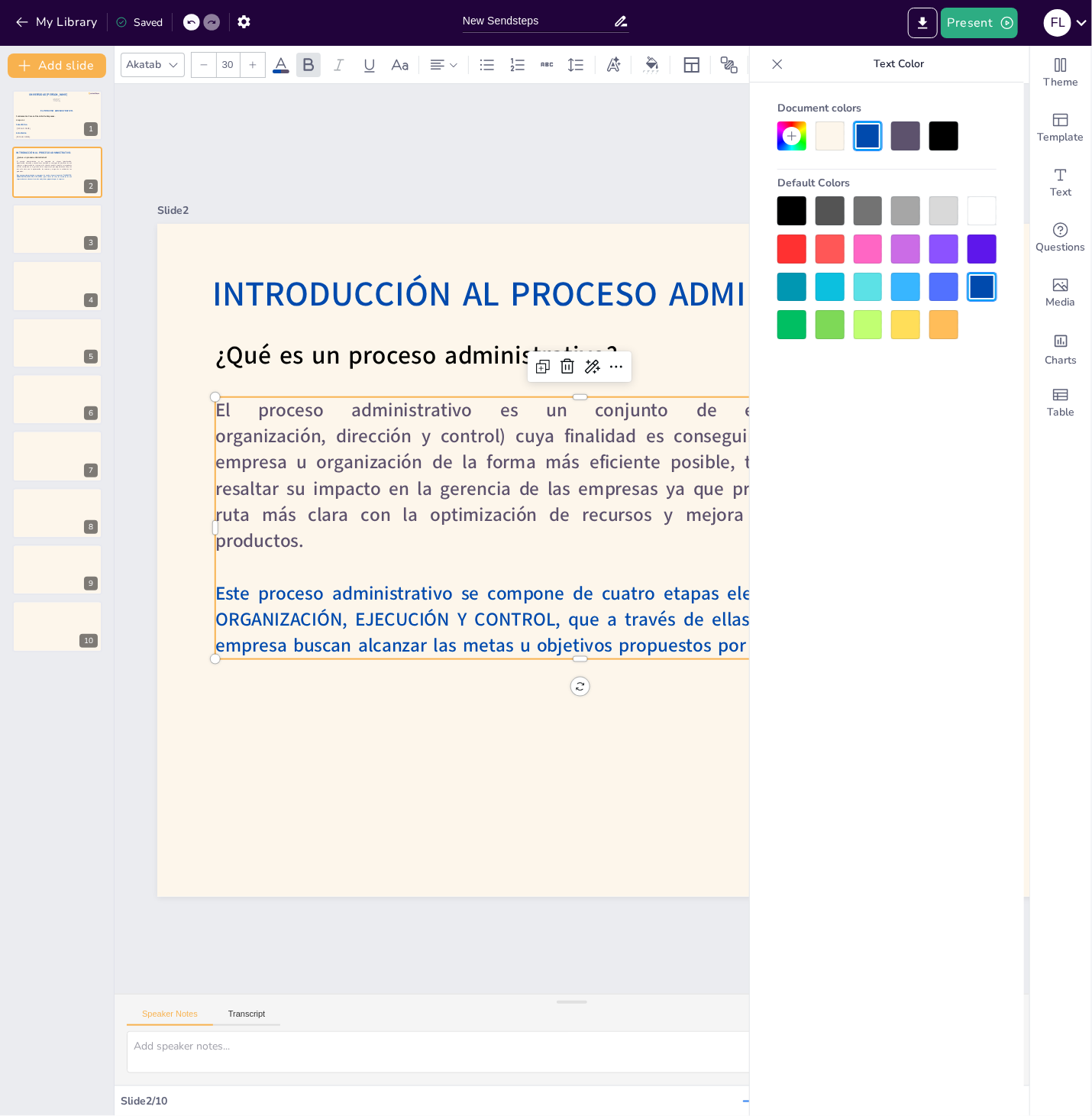
click at [278, 65] on icon at bounding box center [281, 65] width 18 height 18
click at [780, 212] on div at bounding box center [792, 211] width 29 height 29
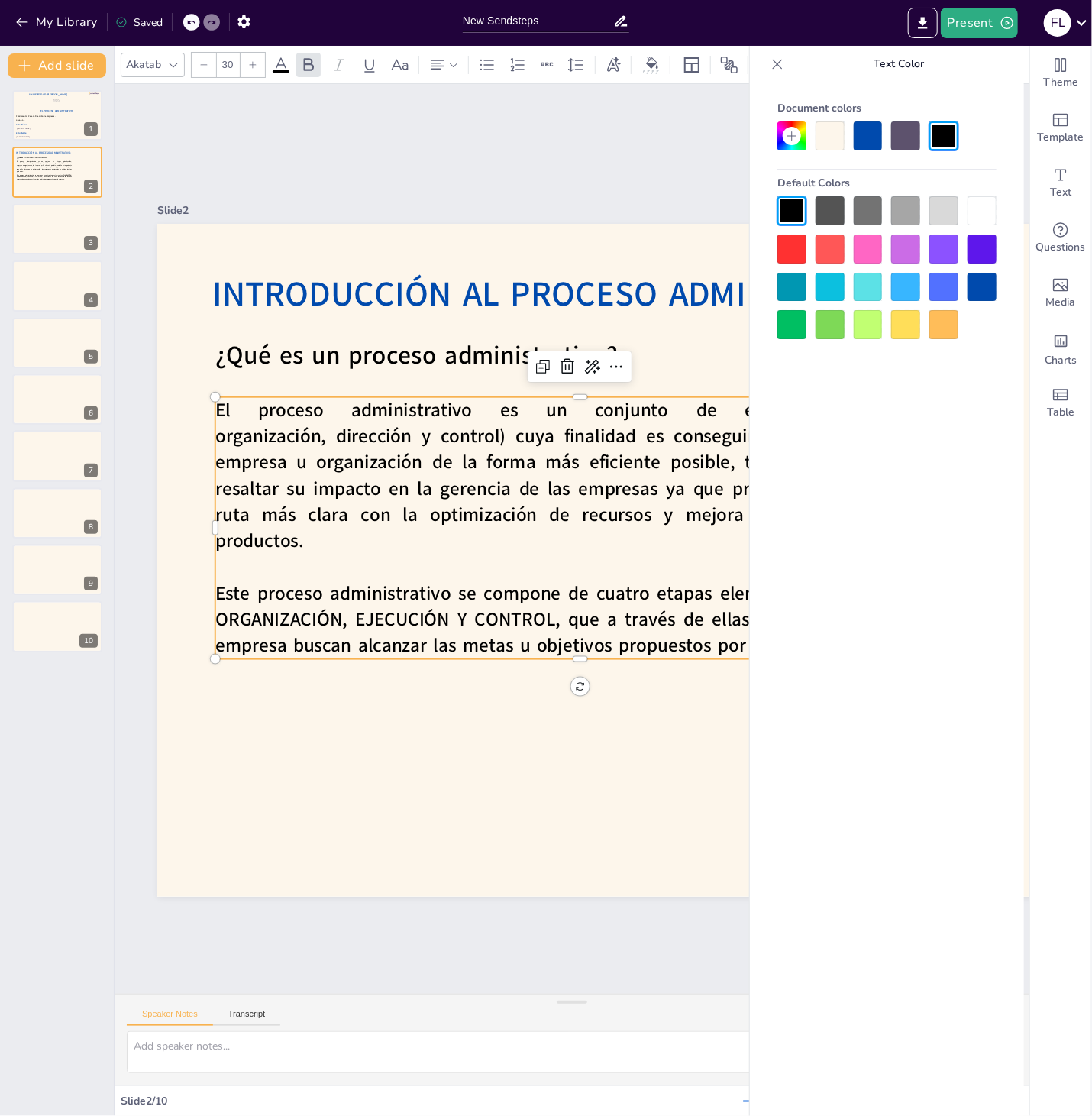
click at [614, 525] on span "El proceso administrativo es un conjunto de etapas (planificación, organización…" at bounding box center [586, 463] width 742 height 206
click at [624, 505] on span "El proceso administrativo es un conjunto de etapas (planificación, organización…" at bounding box center [580, 475] width 729 height 157
click at [673, 362] on div at bounding box center [755, 560] width 1196 height 673
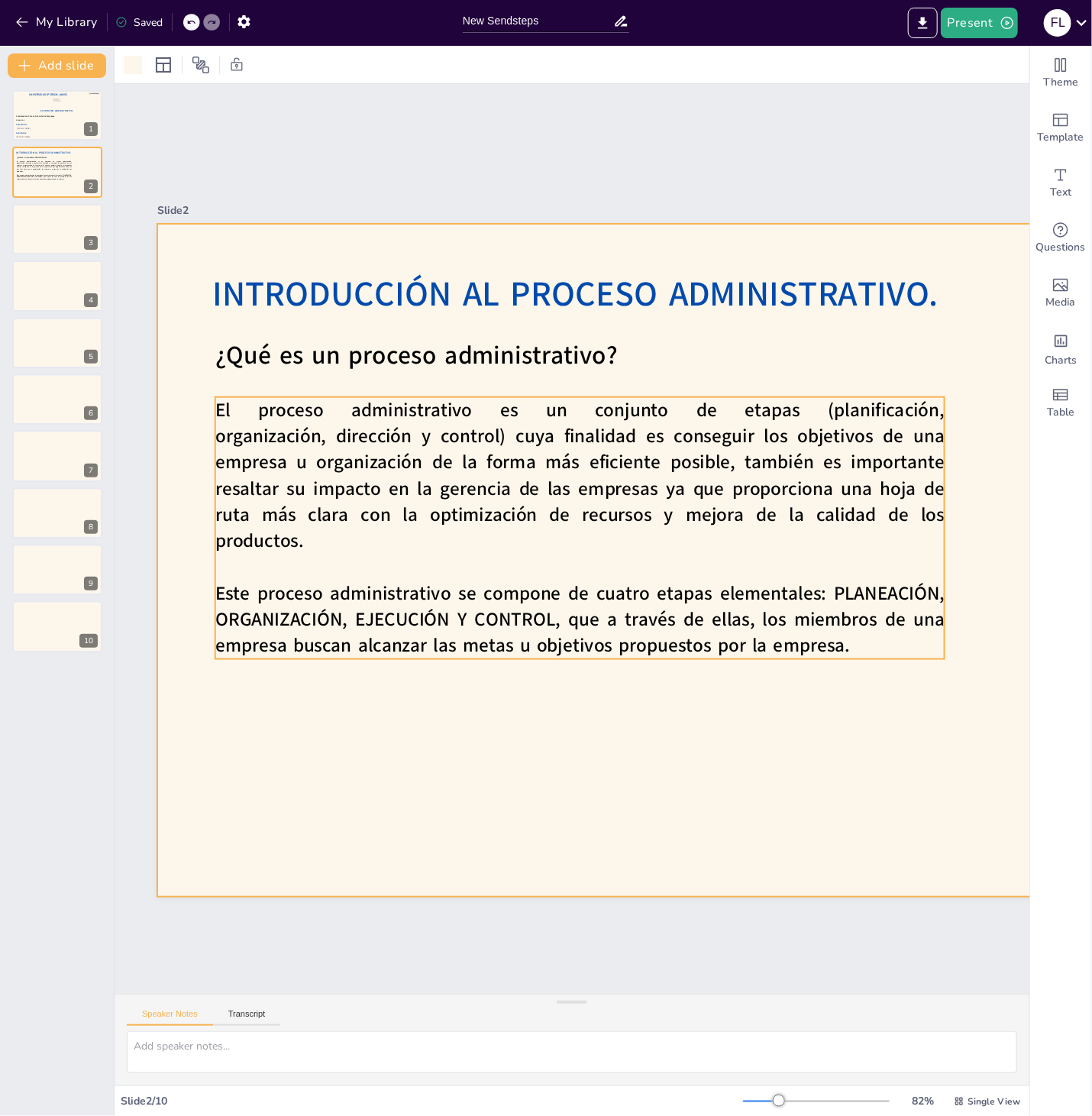
click at [829, 578] on body "My Library Saved New Sendsteps Present F L Document fonts Akatab Recently used …" at bounding box center [546, 558] width 1092 height 1116
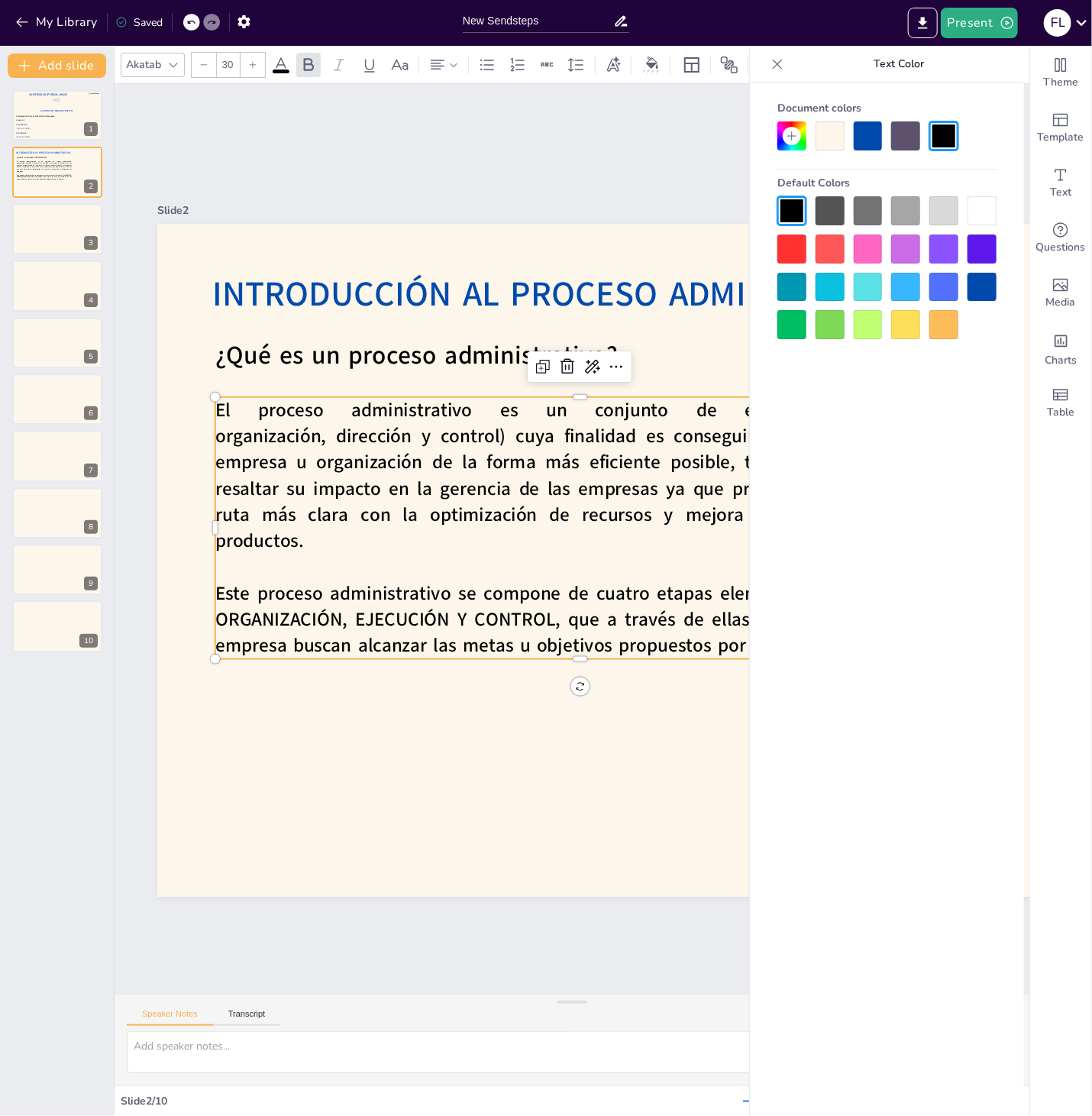
click at [714, 578] on p at bounding box center [580, 566] width 729 height 26
click at [694, 568] on p at bounding box center [577, 567] width 728 height 102
click at [694, 568] on p at bounding box center [580, 566] width 729 height 26
click at [771, 69] on icon at bounding box center [777, 64] width 15 height 15
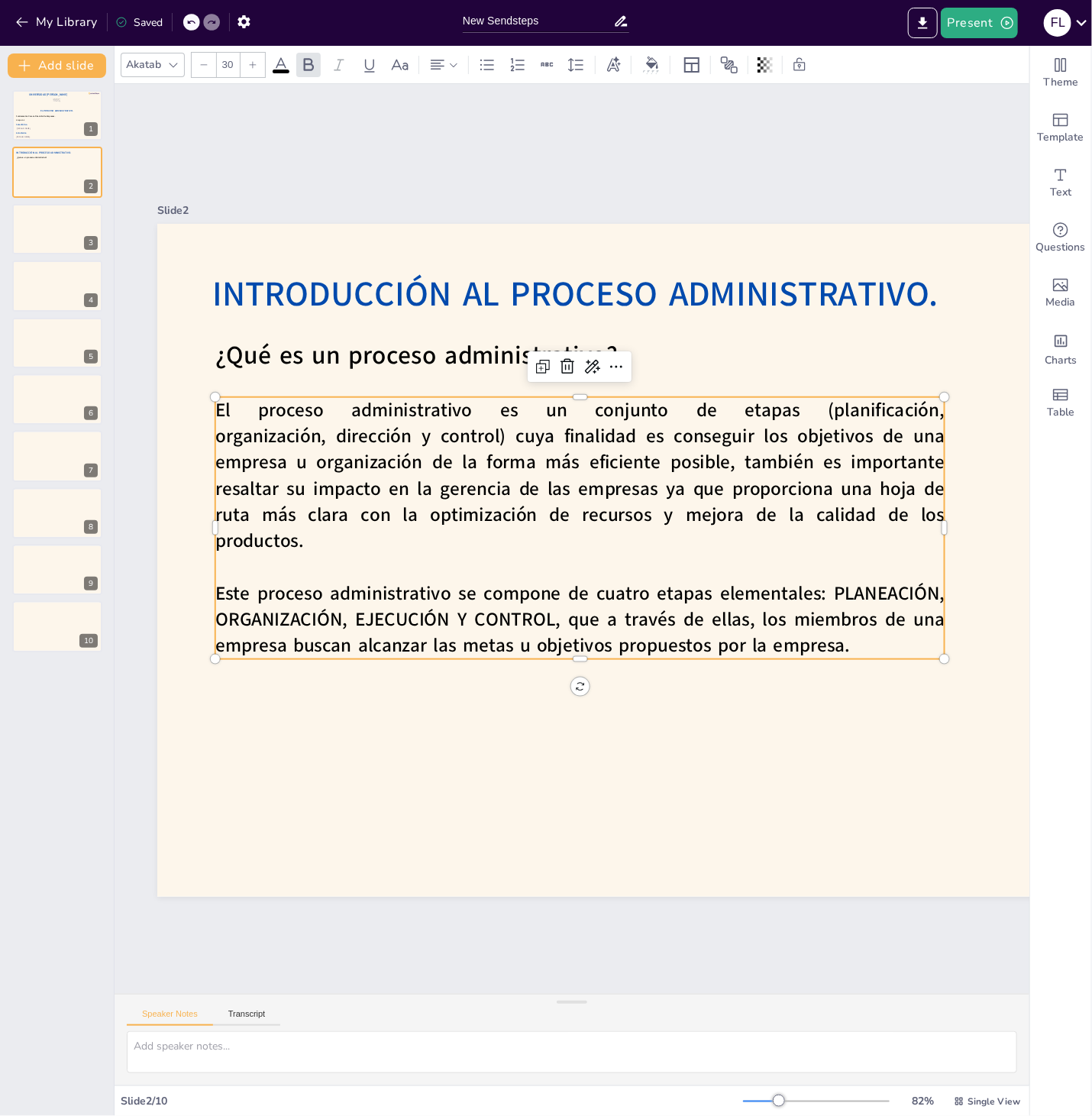
click at [804, 487] on span "El proceso administrativo es un conjunto de etapas (planificación, organización…" at bounding box center [586, 463] width 742 height 207
drag, startPoint x: 833, startPoint y: 593, endPoint x: 898, endPoint y: 590, distance: 65.1
click at [898, 590] on span "Este proceso administrativo se compone de cuatro etapas elementales: PLANEACIÓN…" at bounding box center [571, 614] width 733 height 145
click at [289, 72] on span at bounding box center [281, 71] width 16 height 4
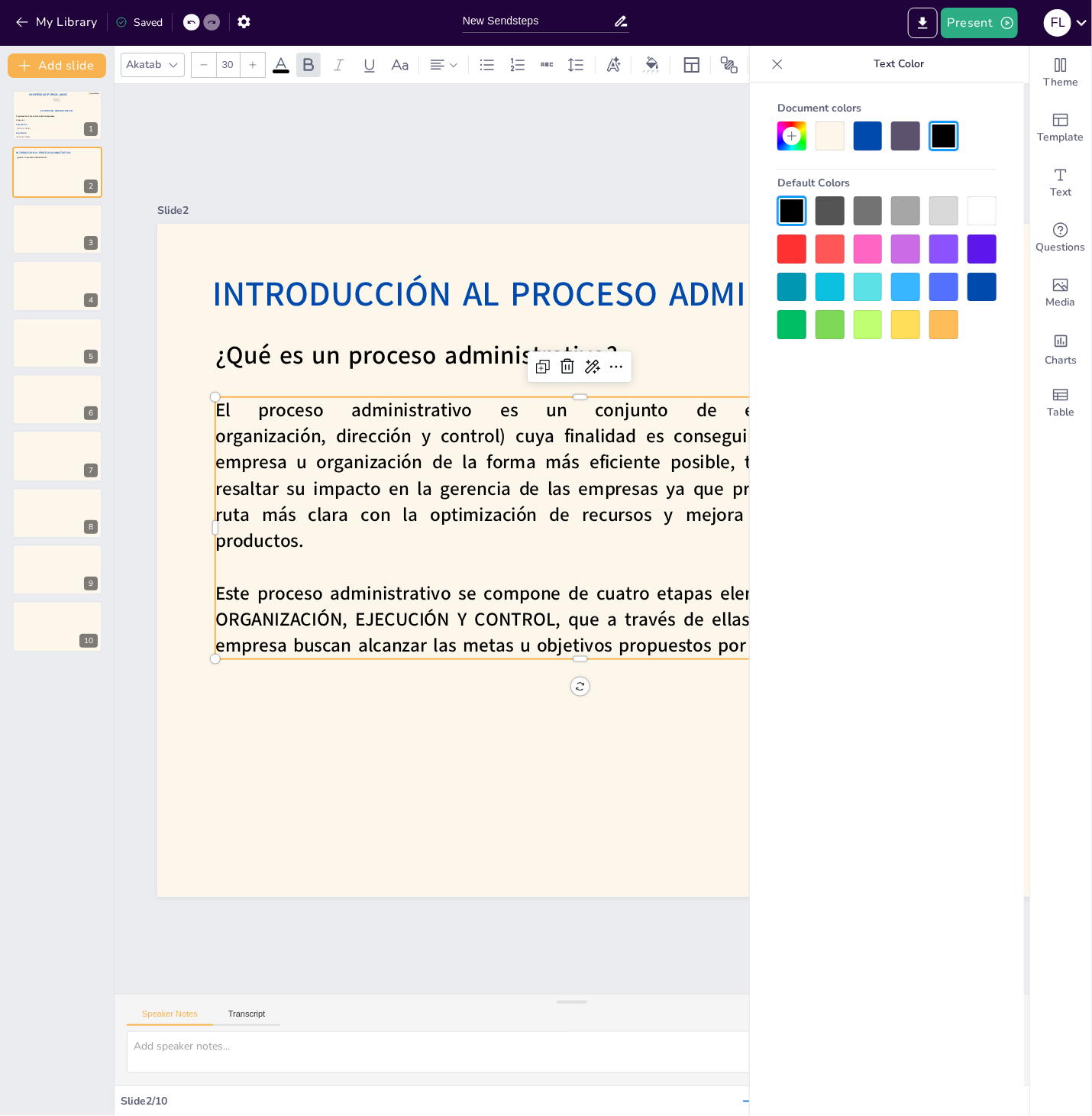
click at [870, 147] on div at bounding box center [868, 136] width 29 height 29
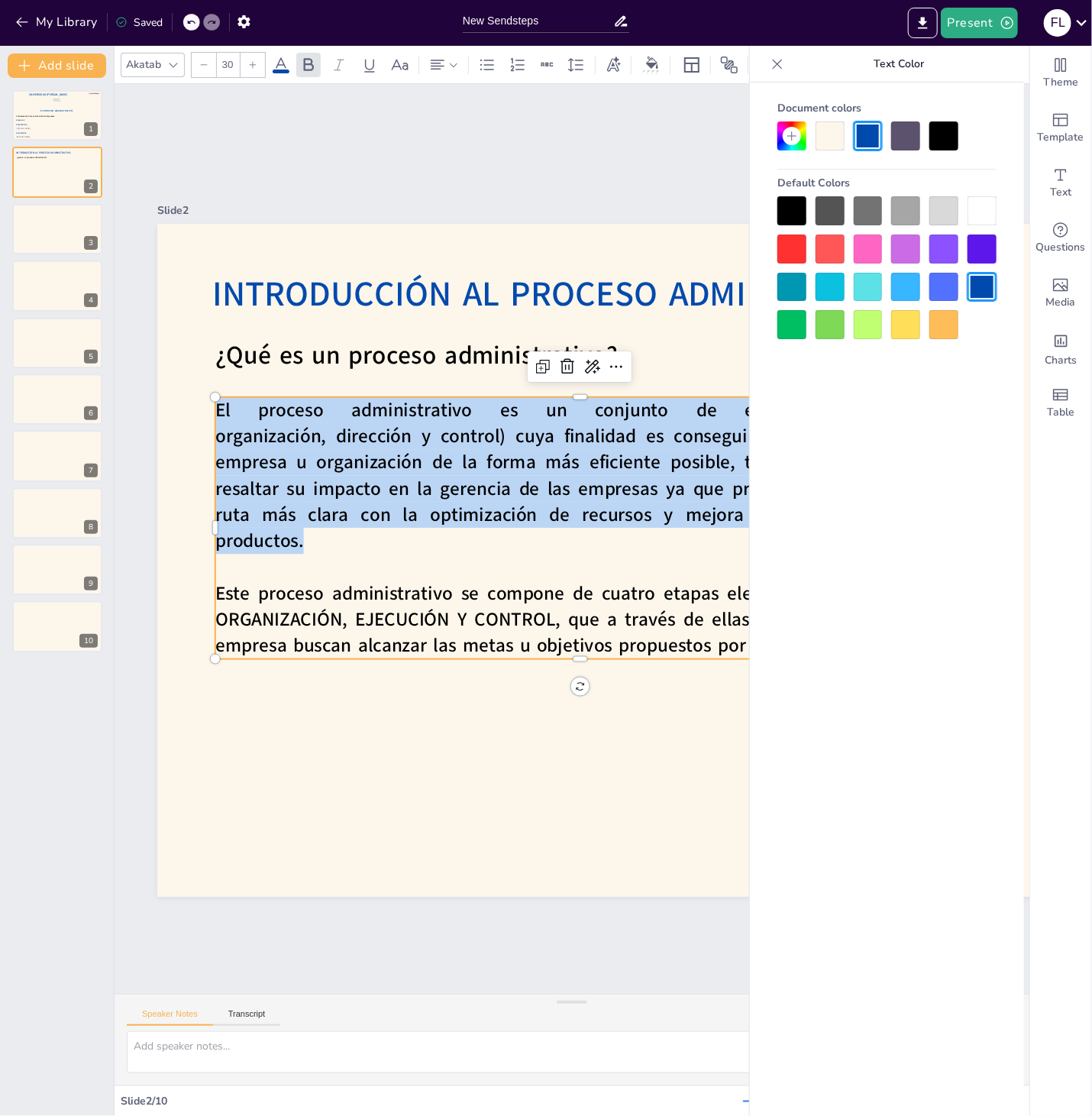
click at [870, 138] on div at bounding box center [868, 136] width 29 height 29
click at [642, 192] on div "Slide 1 El Proceso Administrativo. Fátima Lourdes Vásquez Henríquez. Víctor Man…" at bounding box center [755, 539] width 1196 height 715
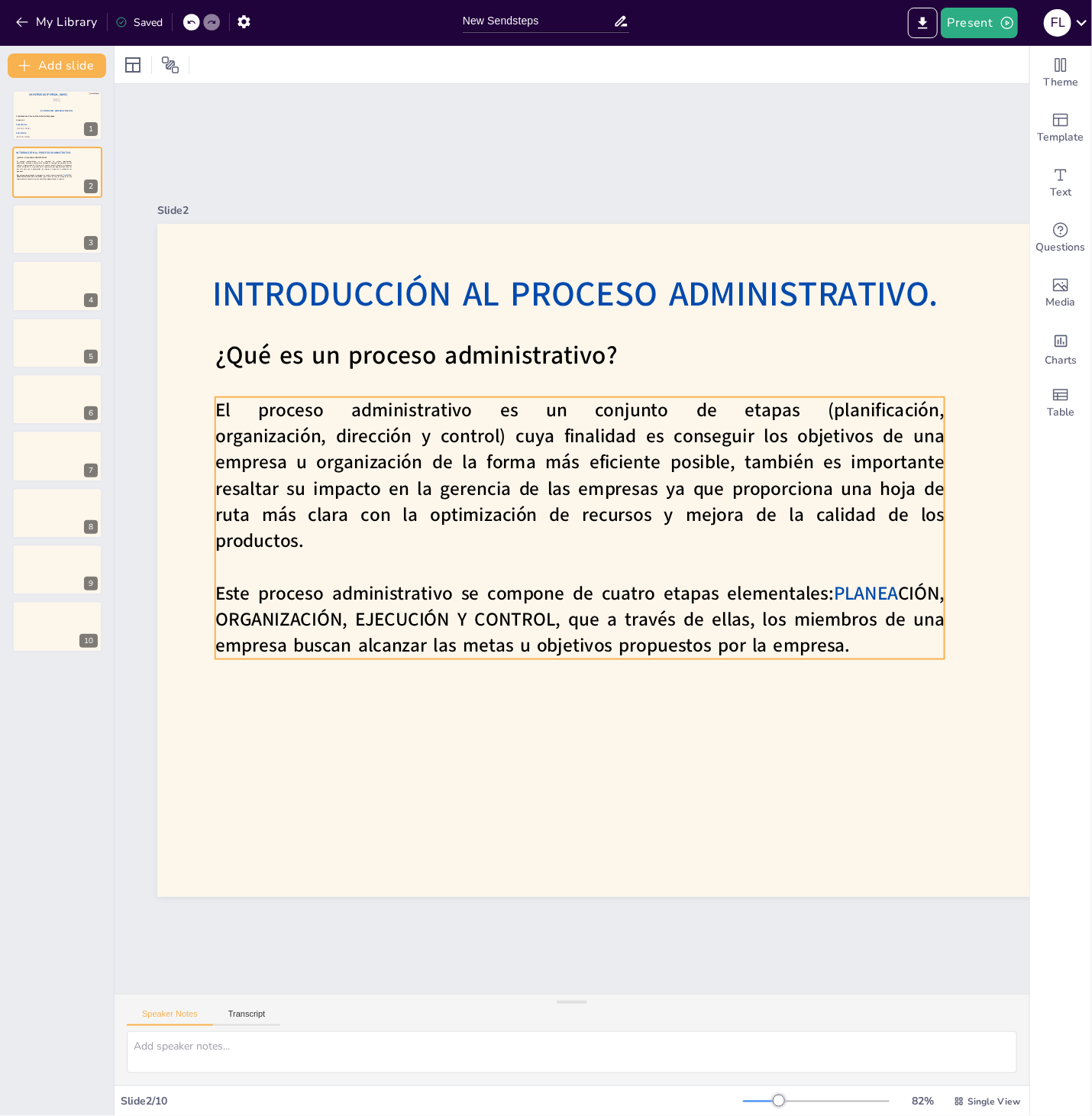
click at [882, 611] on span "CIÓN, ORGANIZACIÓN, EJECUCIÓN Y CONTROL, que a través de ellas, los miembros de…" at bounding box center [580, 620] width 729 height 78
click at [786, 745] on span "PLANEA" at bounding box center [753, 776] width 65 height 62
click at [838, 607] on span "PLANEA" at bounding box center [858, 623] width 66 height 32
click at [838, 594] on span "PLANEA" at bounding box center [865, 594] width 64 height 25
click at [836, 594] on span "PLANEA" at bounding box center [865, 594] width 64 height 25
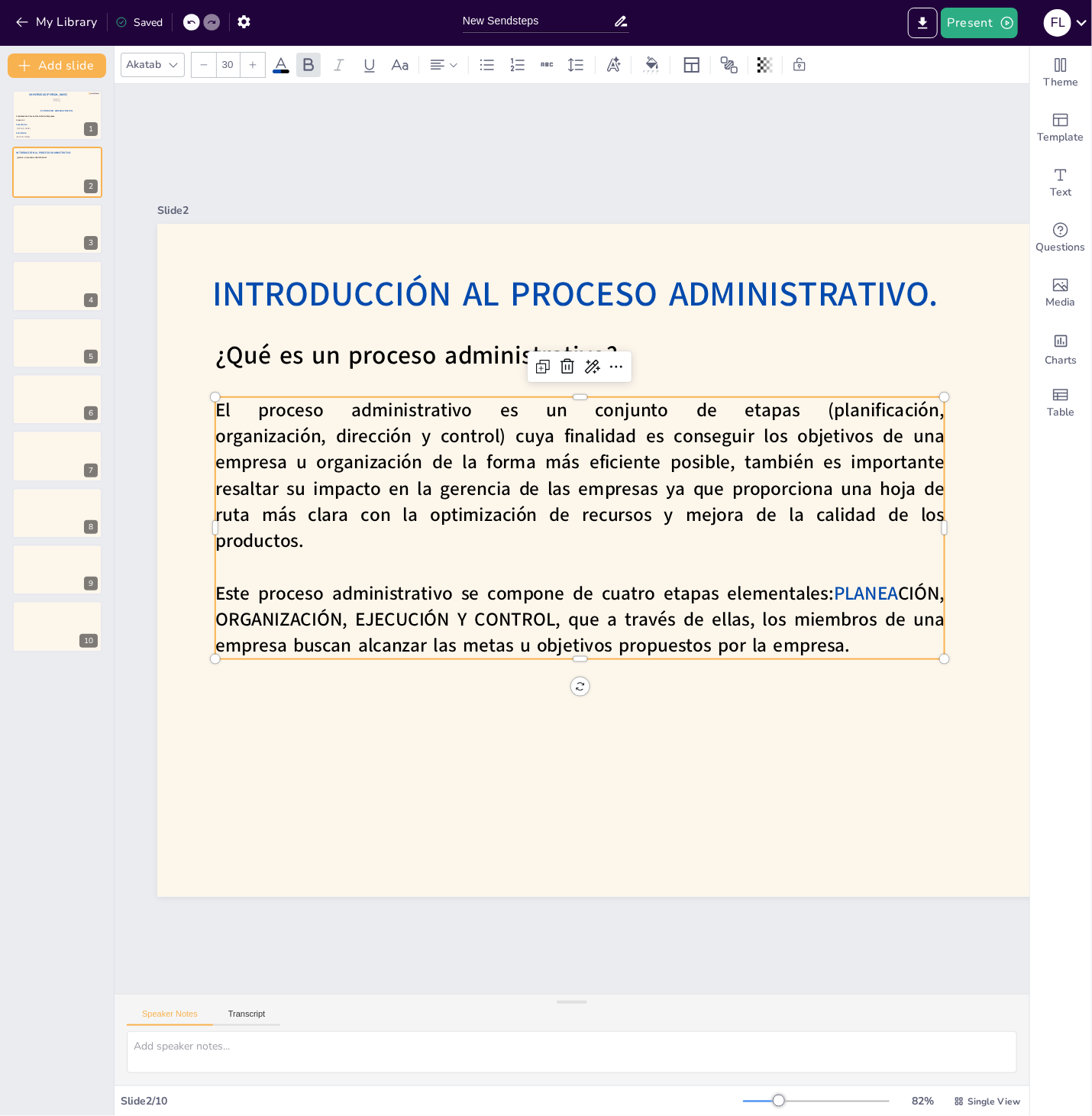
click at [875, 607] on span "PLANEA" at bounding box center [858, 623] width 66 height 32
drag, startPoint x: 832, startPoint y: 590, endPoint x: 554, endPoint y: 614, distance: 279.0
click at [554, 614] on strong "Este proceso administrativo se compone de cuatro etapas elementales: PLANEA CIÓ…" at bounding box center [571, 614] width 733 height 145
click at [278, 65] on icon at bounding box center [281, 65] width 18 height 18
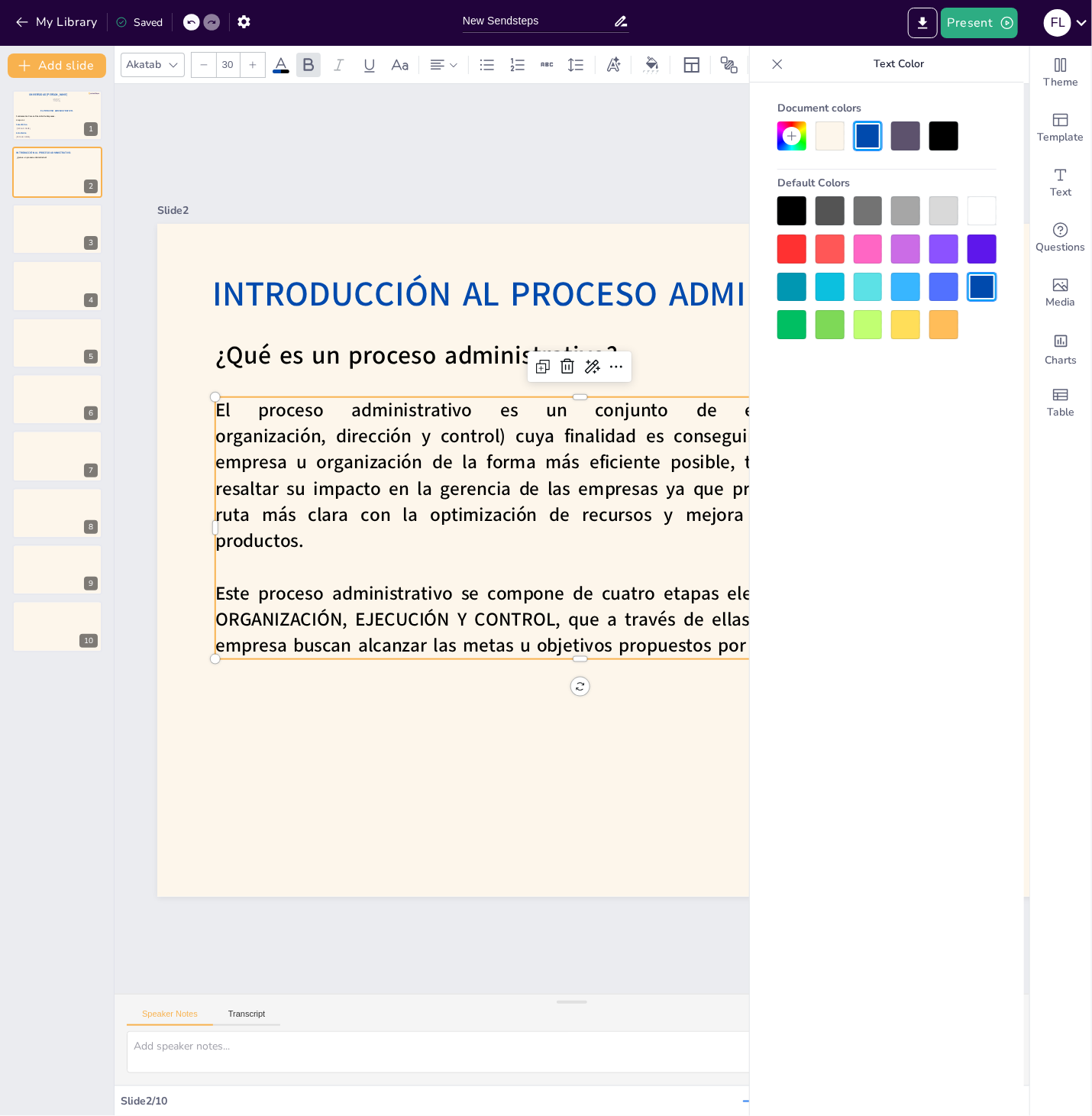
click at [875, 138] on div at bounding box center [868, 136] width 29 height 29
click at [675, 160] on div "Slide 1 El Proceso Administrativo. Fátima Lourdes Vásquez Henríquez. Víctor Man…" at bounding box center [753, 558] width 1369 height 1039
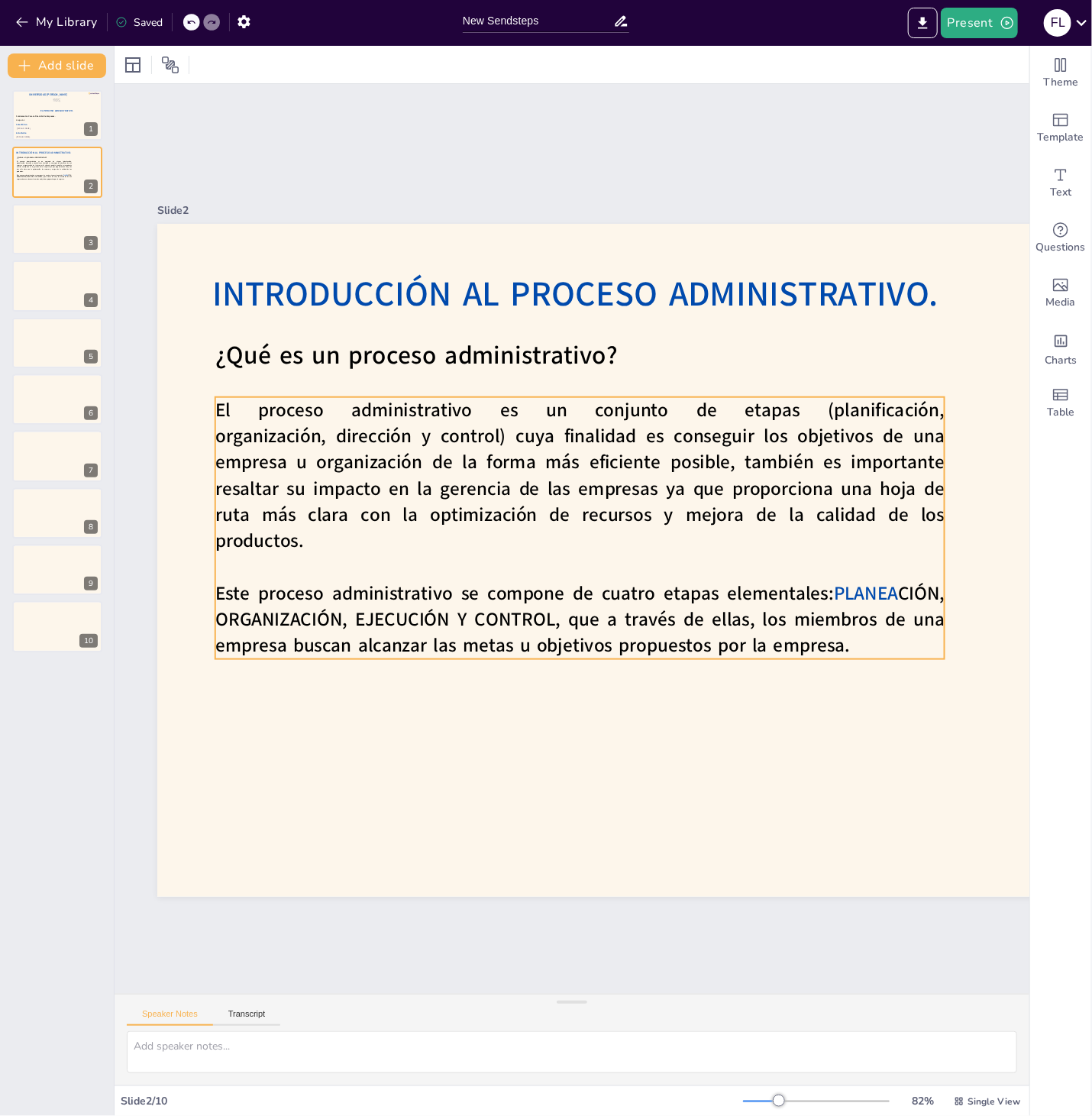
click at [836, 578] on p at bounding box center [577, 567] width 728 height 102
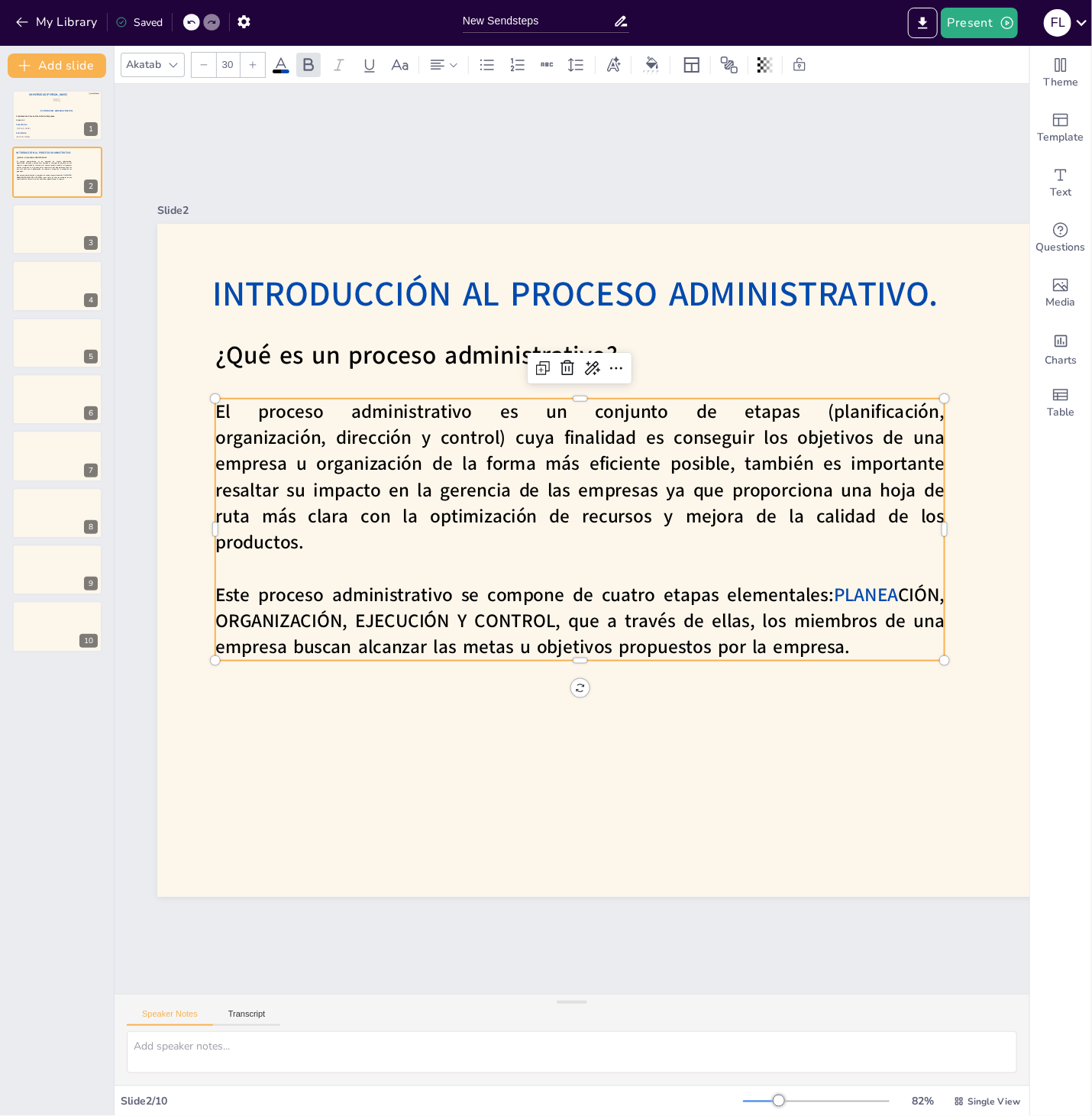
click at [836, 609] on span "PLANEA" at bounding box center [858, 624] width 66 height 32
click at [836, 594] on span "PLANEA" at bounding box center [865, 594] width 64 height 25
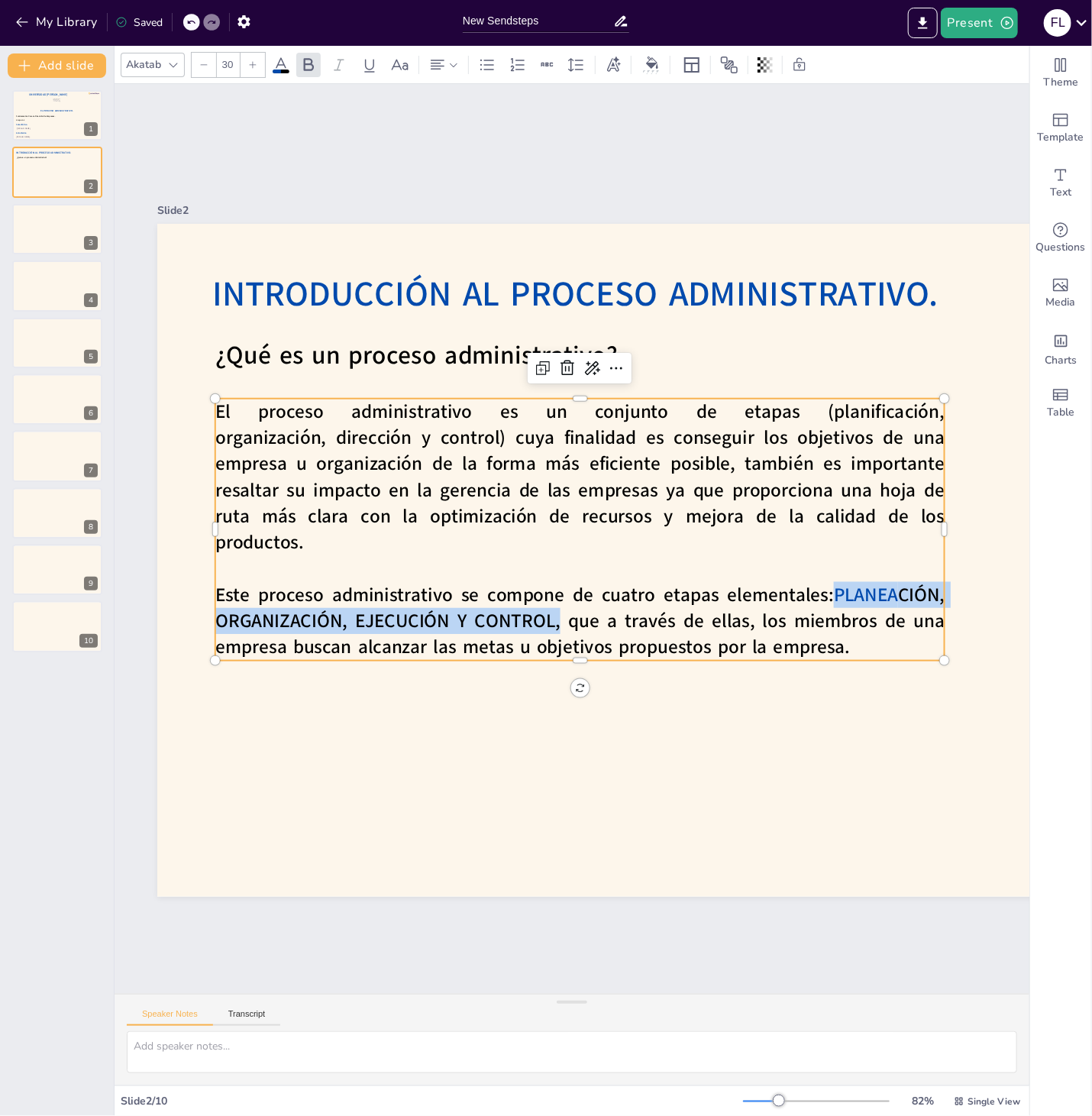
drag, startPoint x: 833, startPoint y: 595, endPoint x: 561, endPoint y: 624, distance: 273.5
click at [561, 624] on strong "Este proceso administrativo se compone de cuatro etapas elementales: PLANEA CIÓ…" at bounding box center [571, 615] width 733 height 144
click at [279, 67] on icon at bounding box center [281, 65] width 18 height 18
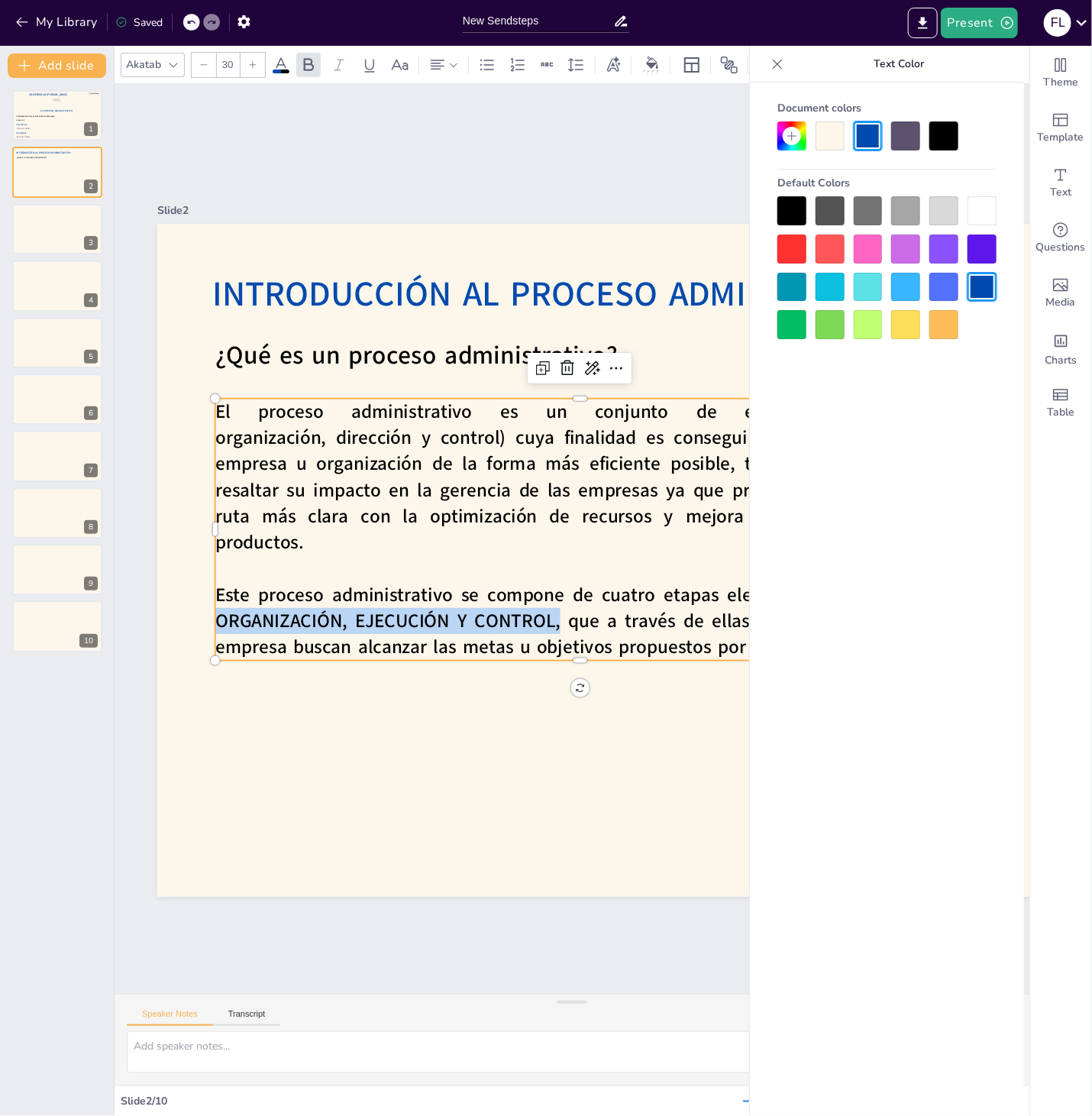
click at [860, 137] on div at bounding box center [868, 136] width 29 height 29
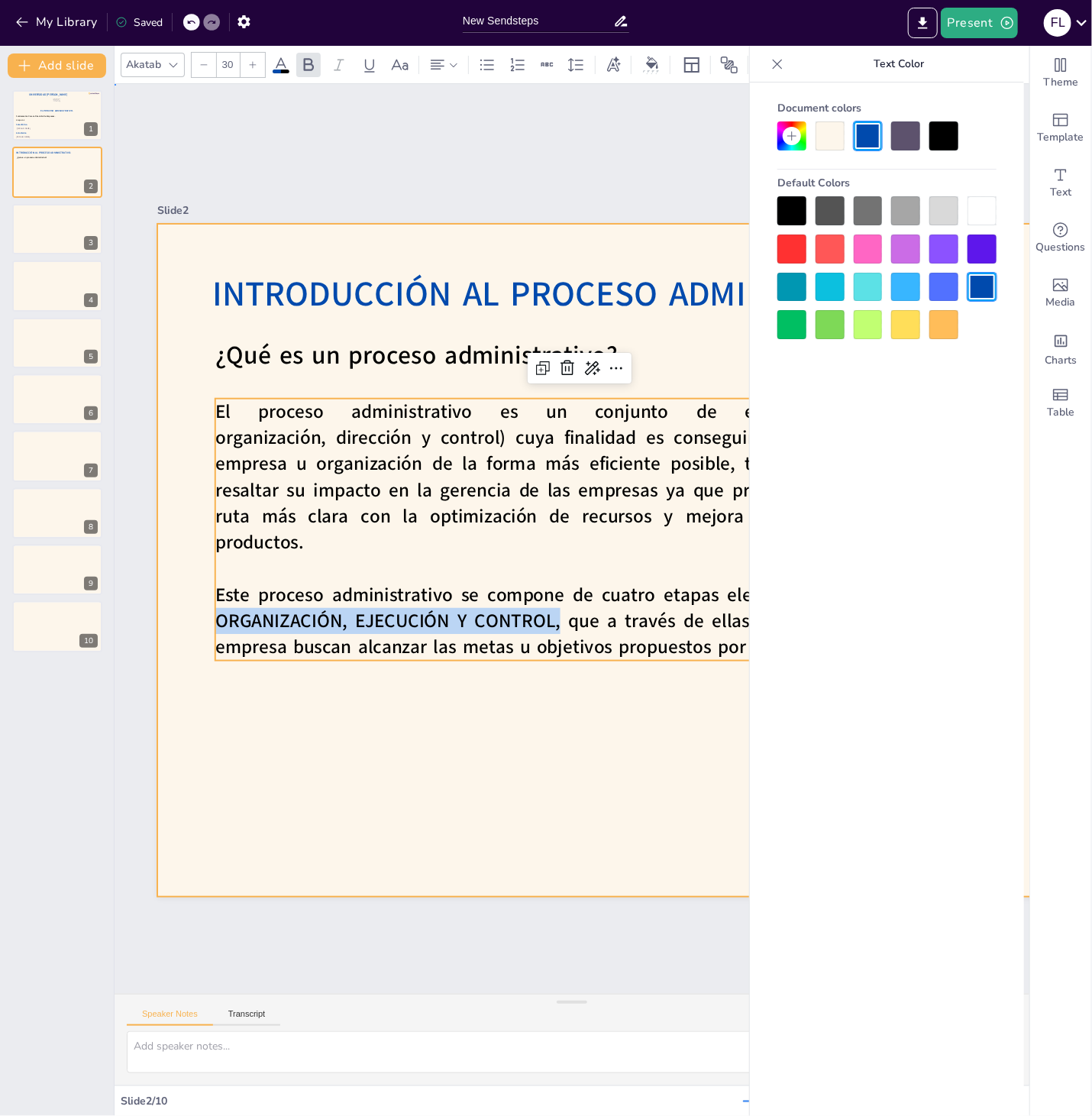
click at [680, 234] on div at bounding box center [755, 560] width 1196 height 673
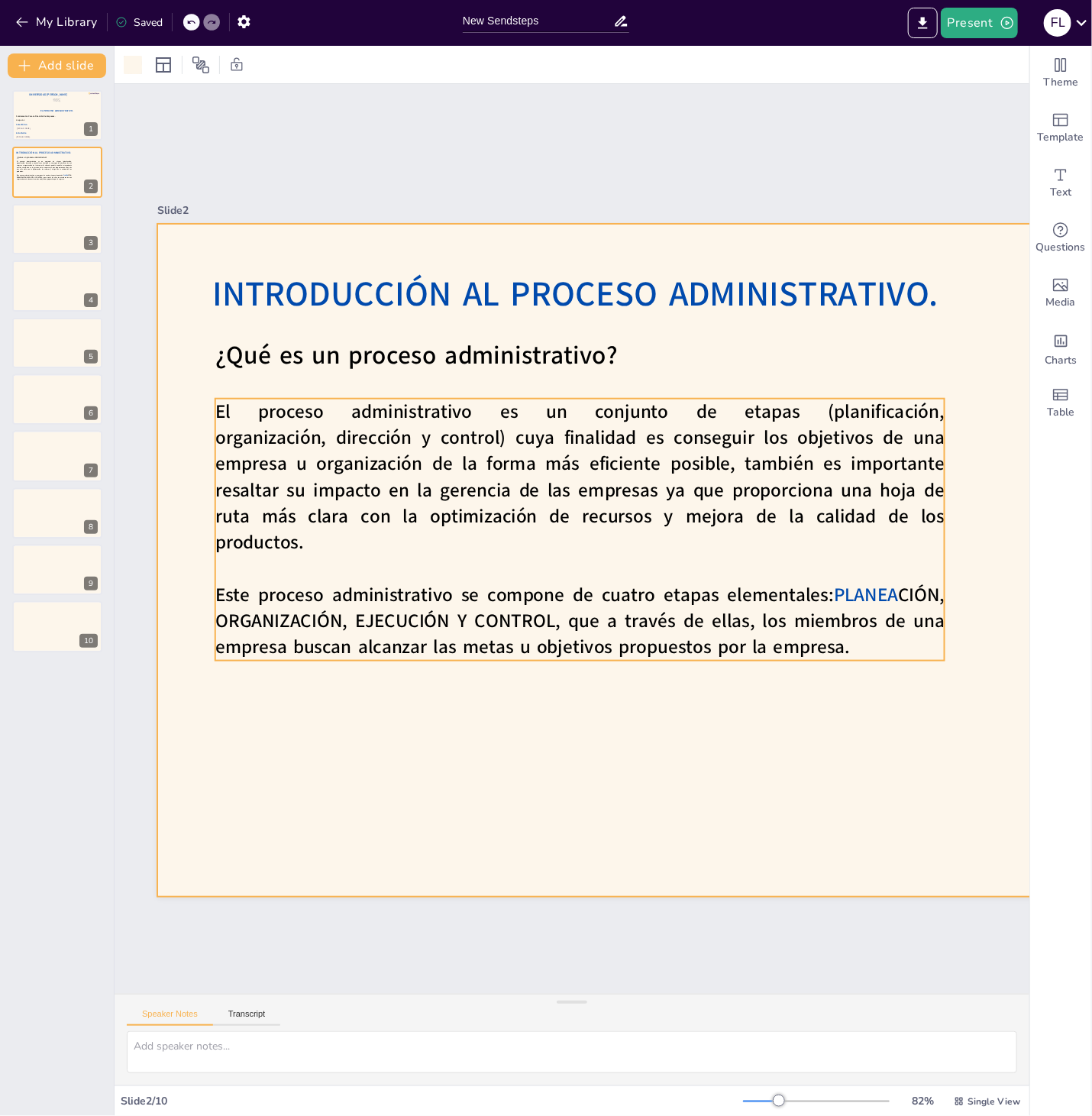
click at [561, 613] on span "CIÓN, ORGANIZACIÓN, EJECUCIÓN Y CONTROL, que a través de ellas, los miembros de…" at bounding box center [571, 629] width 733 height 117
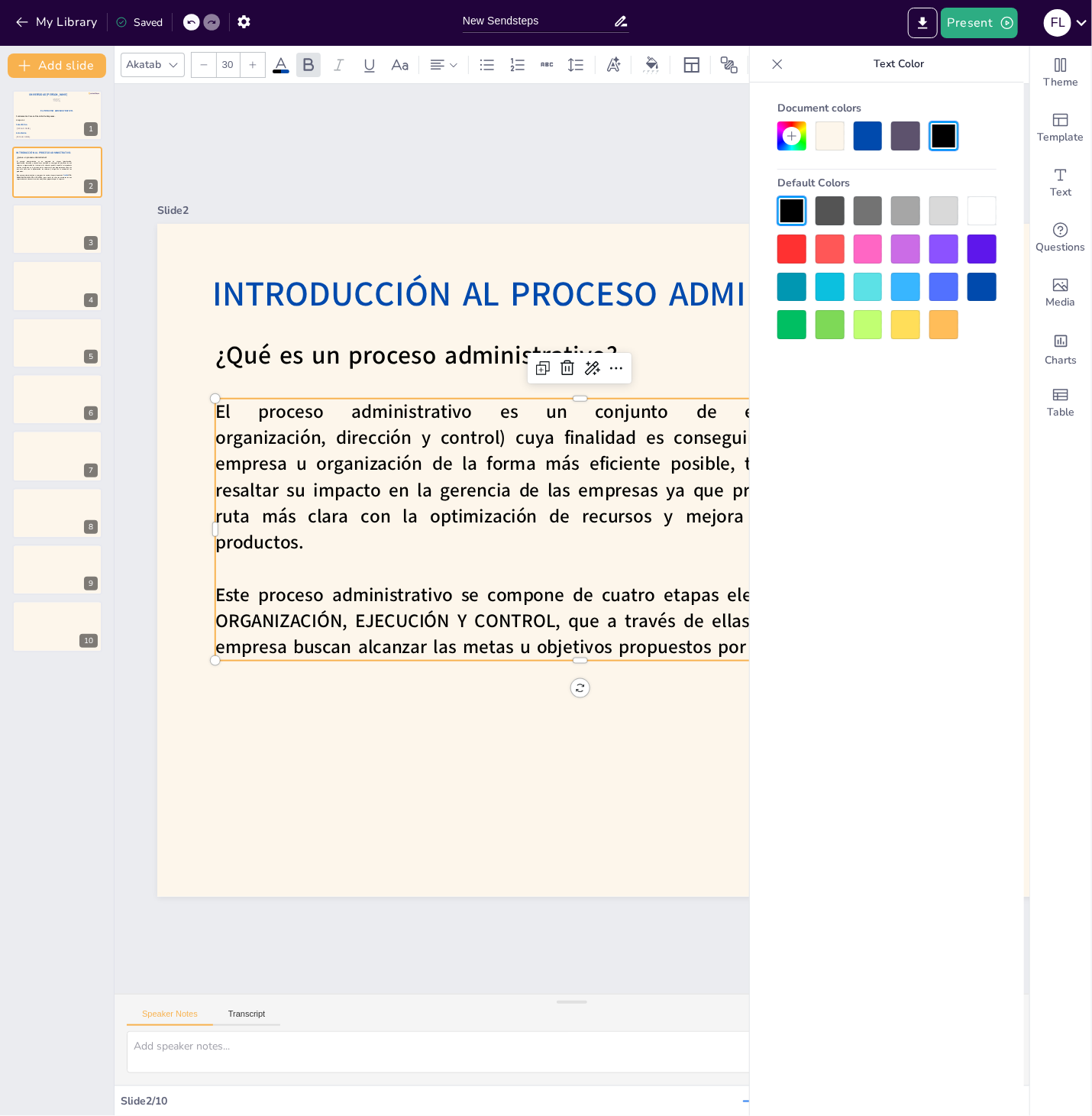
click at [561, 619] on span "CIÓN, ORGANIZACIÓN, EJECUCIÓN Y CONTROL, que a través de ellas, los miembros de…" at bounding box center [571, 629] width 733 height 118
click at [558, 621] on span "CIÓN, ORGANIZACIÓN, EJECUCIÓN Y CONTROL, que a través de ellas, los miembros de…" at bounding box center [571, 629] width 733 height 117
click at [558, 621] on span "CIÓN, ORGANIZACIÓN, EJECUCIÓN Y CONTROL, que a través de ellas, los miembros de…" at bounding box center [571, 629] width 733 height 118
click at [558, 621] on span "CIÓN, ORGANIZACIÓN, EJECUCIÓN Y CONTROL, que a través de ellas, los miembros de…" at bounding box center [571, 629] width 733 height 117
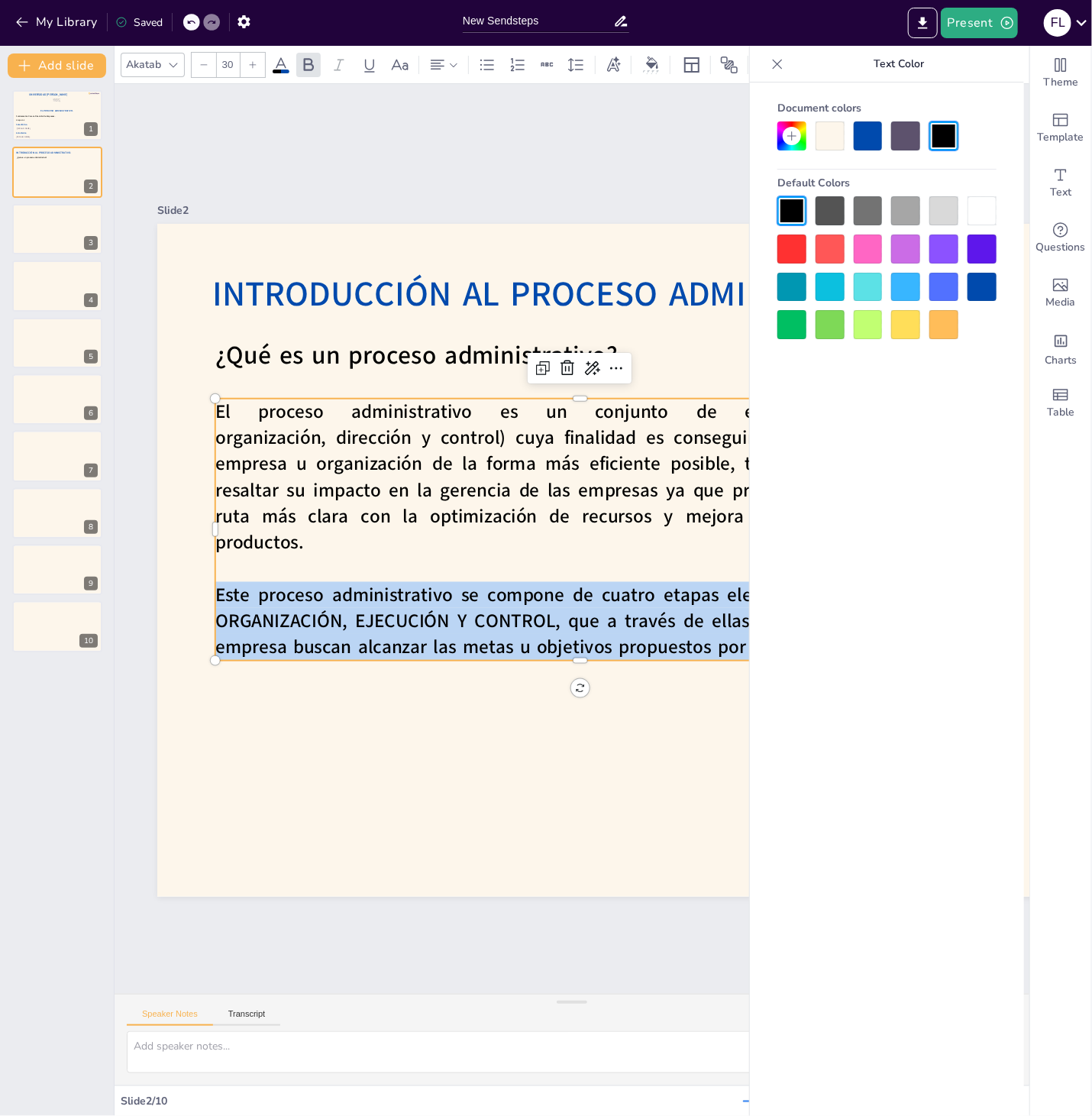
click at [558, 621] on span "CIÓN, ORGANIZACIÓN, EJECUCIÓN Y CONTROL, que a través de ellas, los miembros de…" at bounding box center [571, 629] width 733 height 117
click at [619, 188] on div "Slide 1 El Proceso Administrativo. Fátima Lourdes Vásquez Henríquez. Víctor Man…" at bounding box center [753, 558] width 1263 height 837
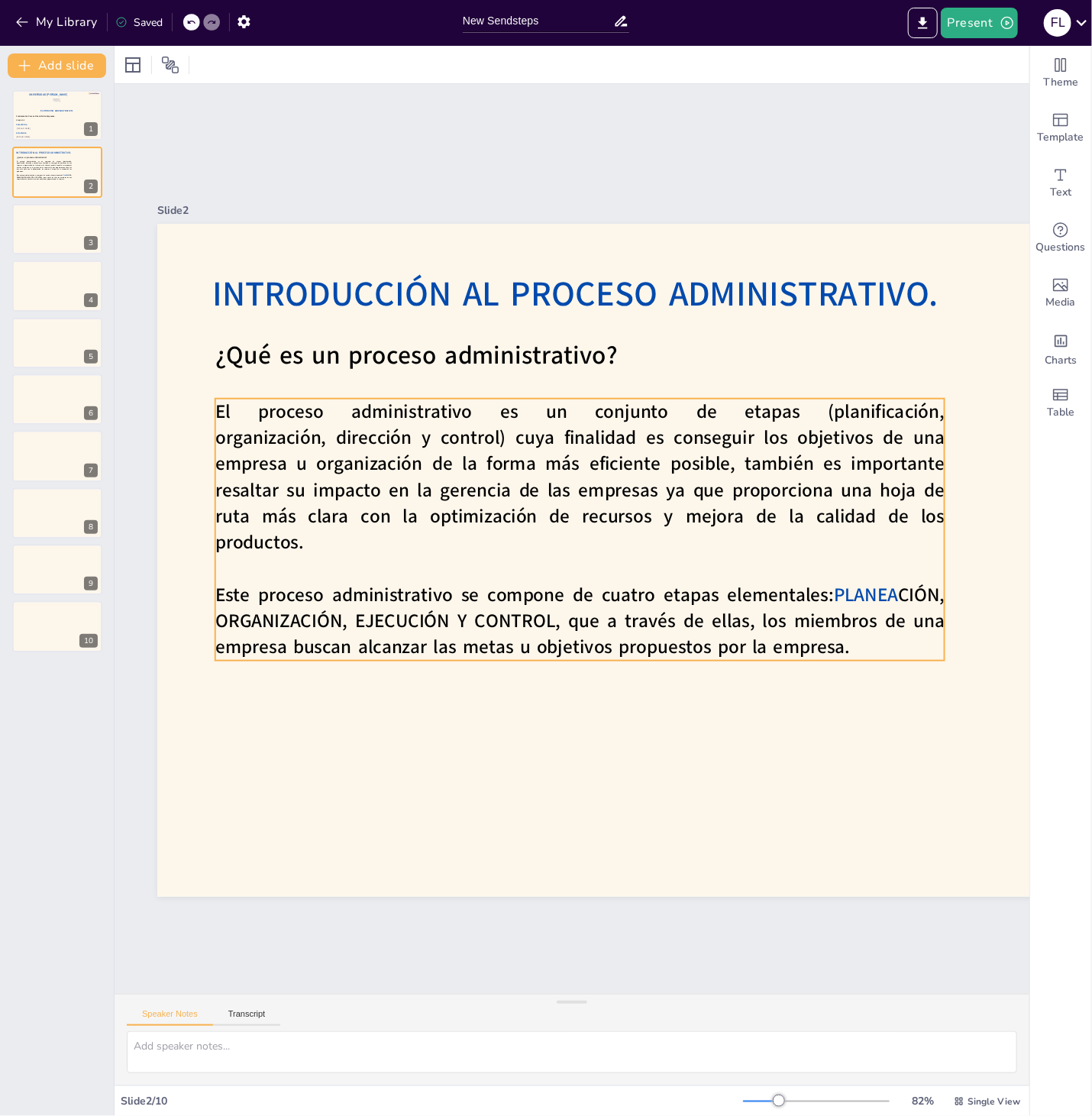
click at [818, 589] on span "Este proceso administrativo se compone de cuatro etapas elementales:" at bounding box center [525, 594] width 619 height 25
click at [844, 600] on span "PLANEA" at bounding box center [865, 595] width 64 height 25
click at [187, 20] on icon at bounding box center [191, 22] width 9 height 9
click at [192, 21] on icon at bounding box center [191, 22] width 9 height 9
click at [946, 621] on div at bounding box center [950, 569] width 40 height 261
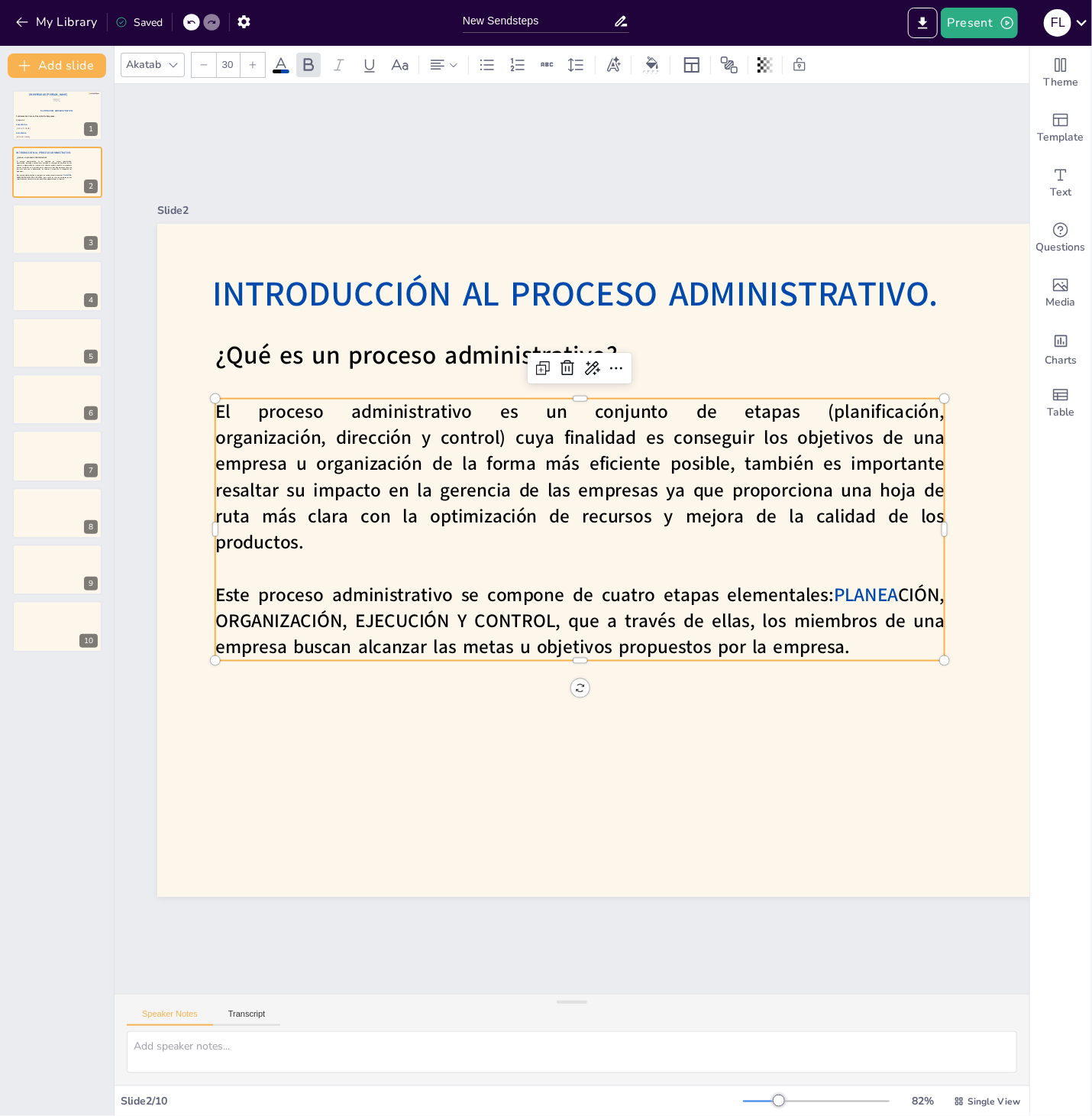
click at [836, 685] on span "PLANEA" at bounding box center [818, 709] width 69 height 50
click at [836, 662] on span "PLANEA" at bounding box center [834, 684] width 69 height 45
click at [487, 495] on span "El proceso administrativo es un conjunto de etapas (planificación, organización…" at bounding box center [592, 468] width 746 height 279
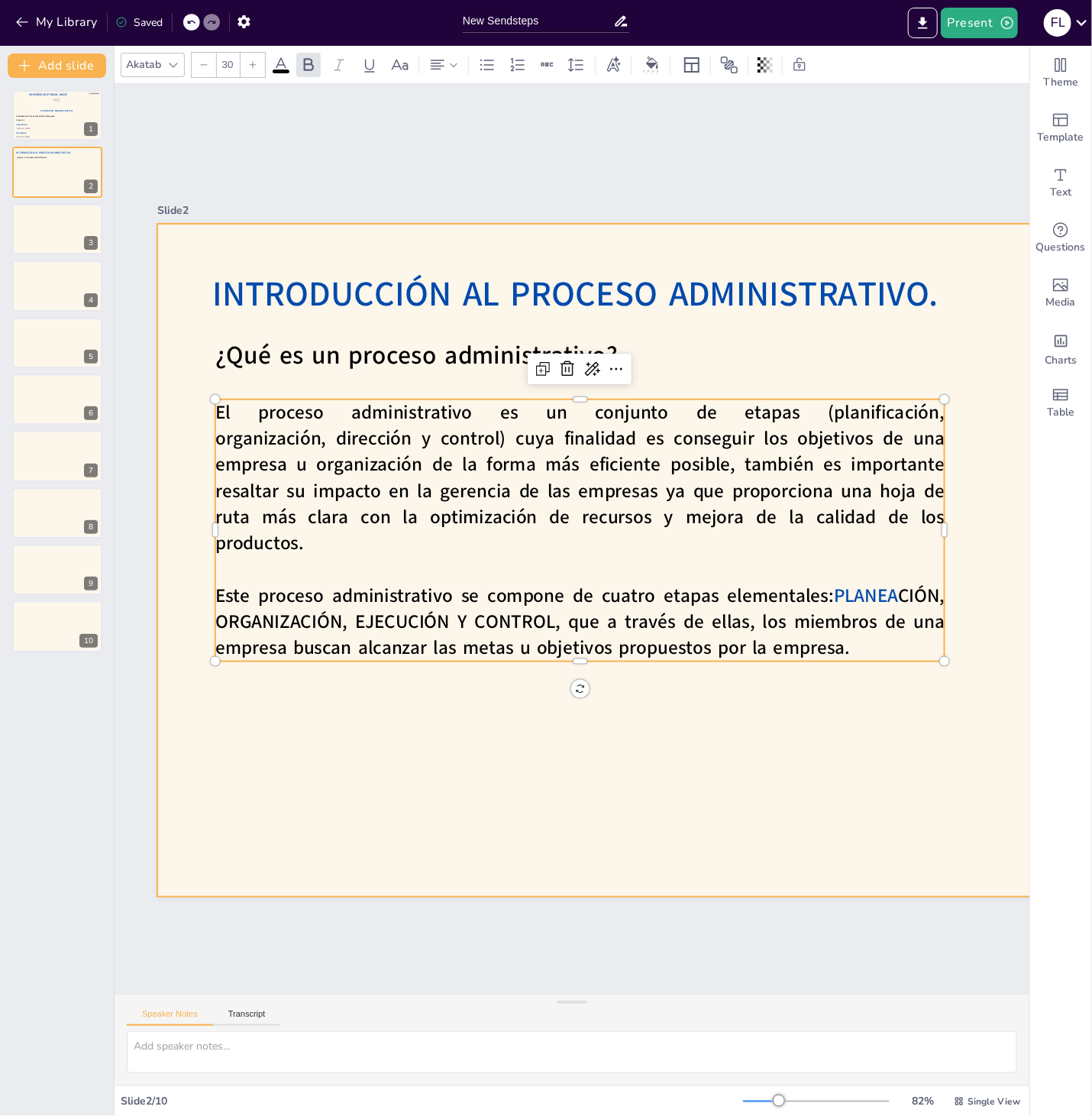
click at [642, 837] on div at bounding box center [752, 580] width 1259 height 794
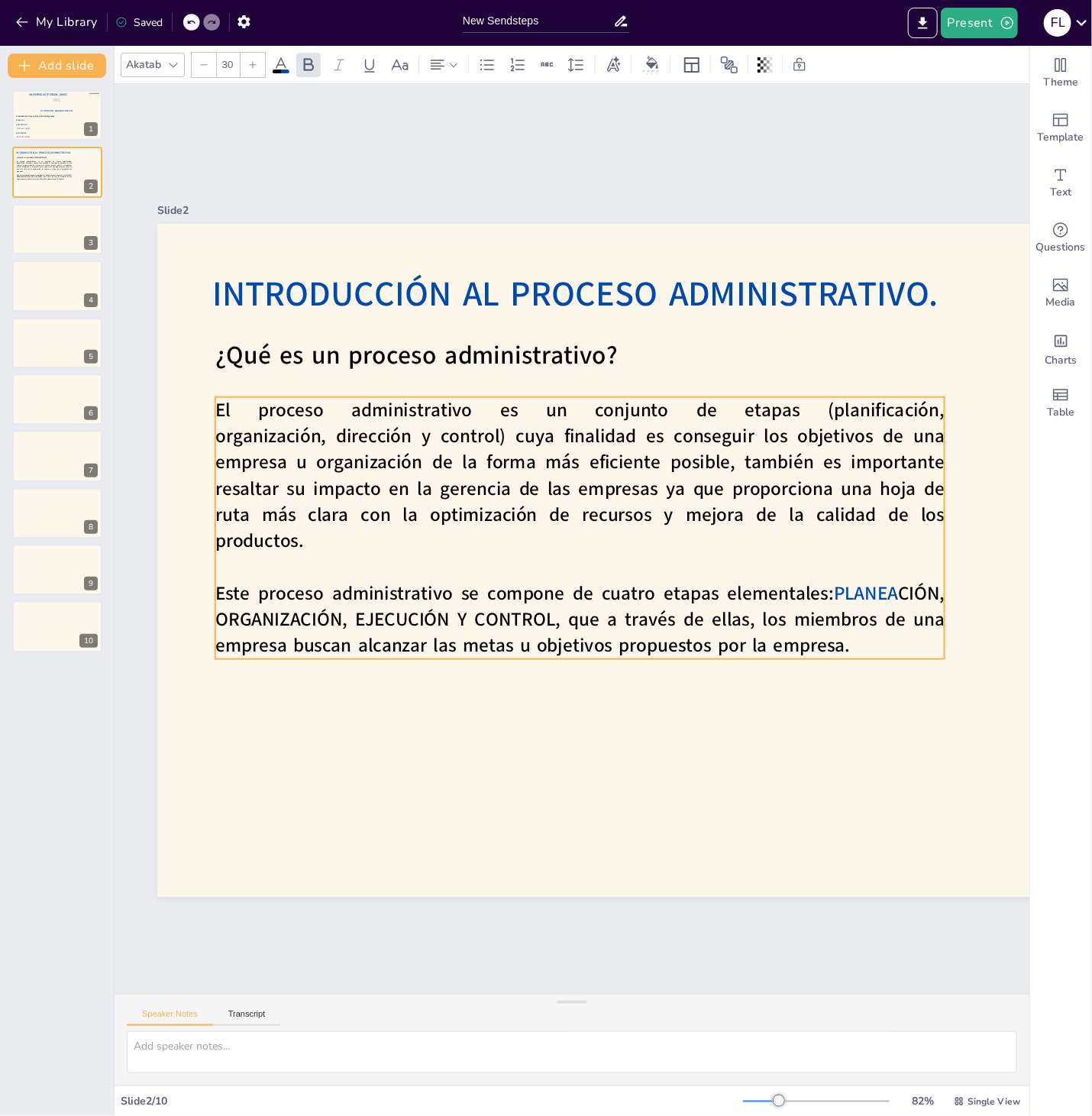
click at [649, 614] on span "CIÓN, ORGANIZACIÓN, EJECUCIÓN Y CONTROL, que a través de ellas, los miembros de…" at bounding box center [580, 620] width 729 height 78
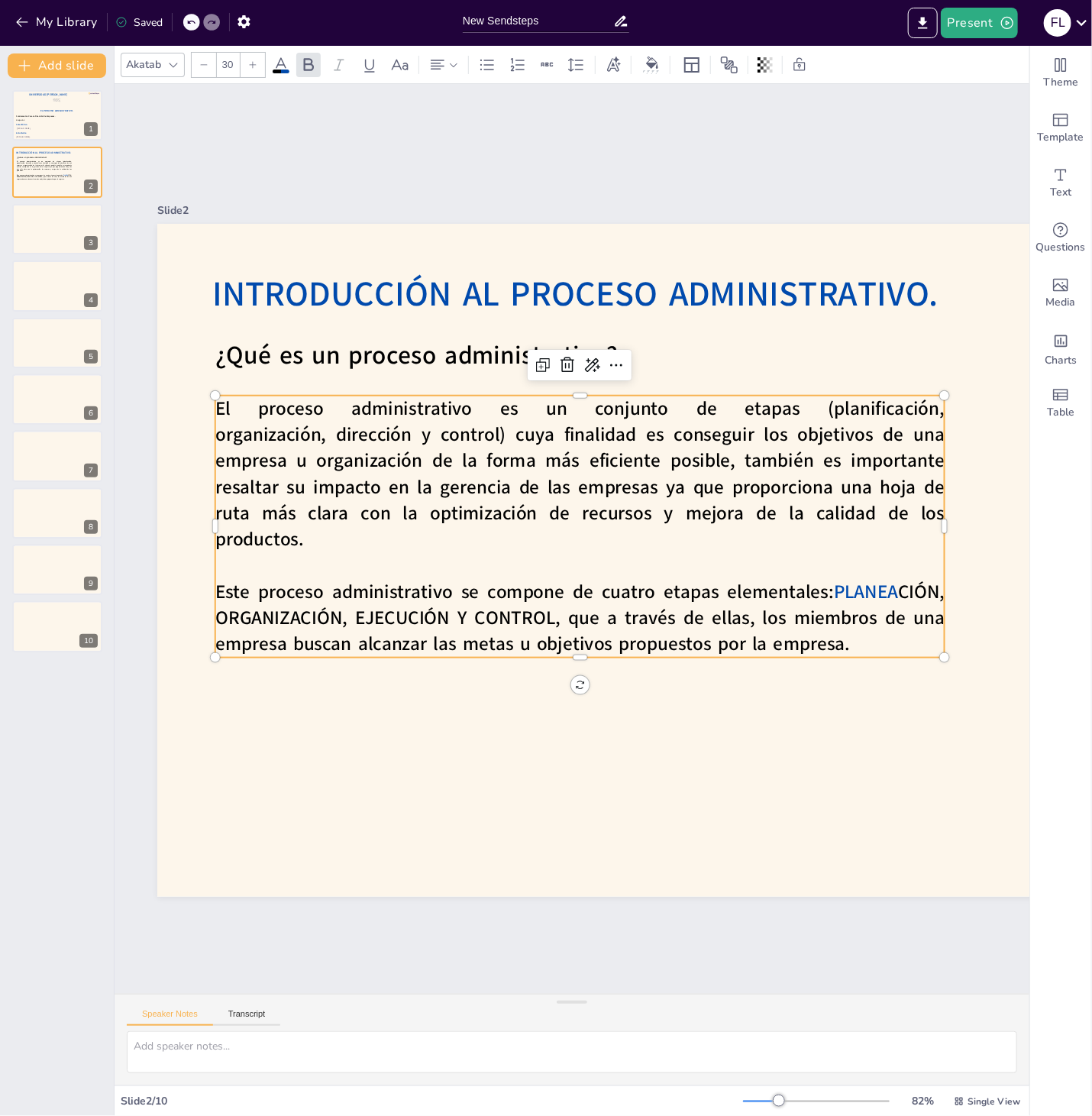
click at [789, 586] on span "Este proceso administrativo se compone de cuatro etapas elementales:" at bounding box center [525, 592] width 619 height 25
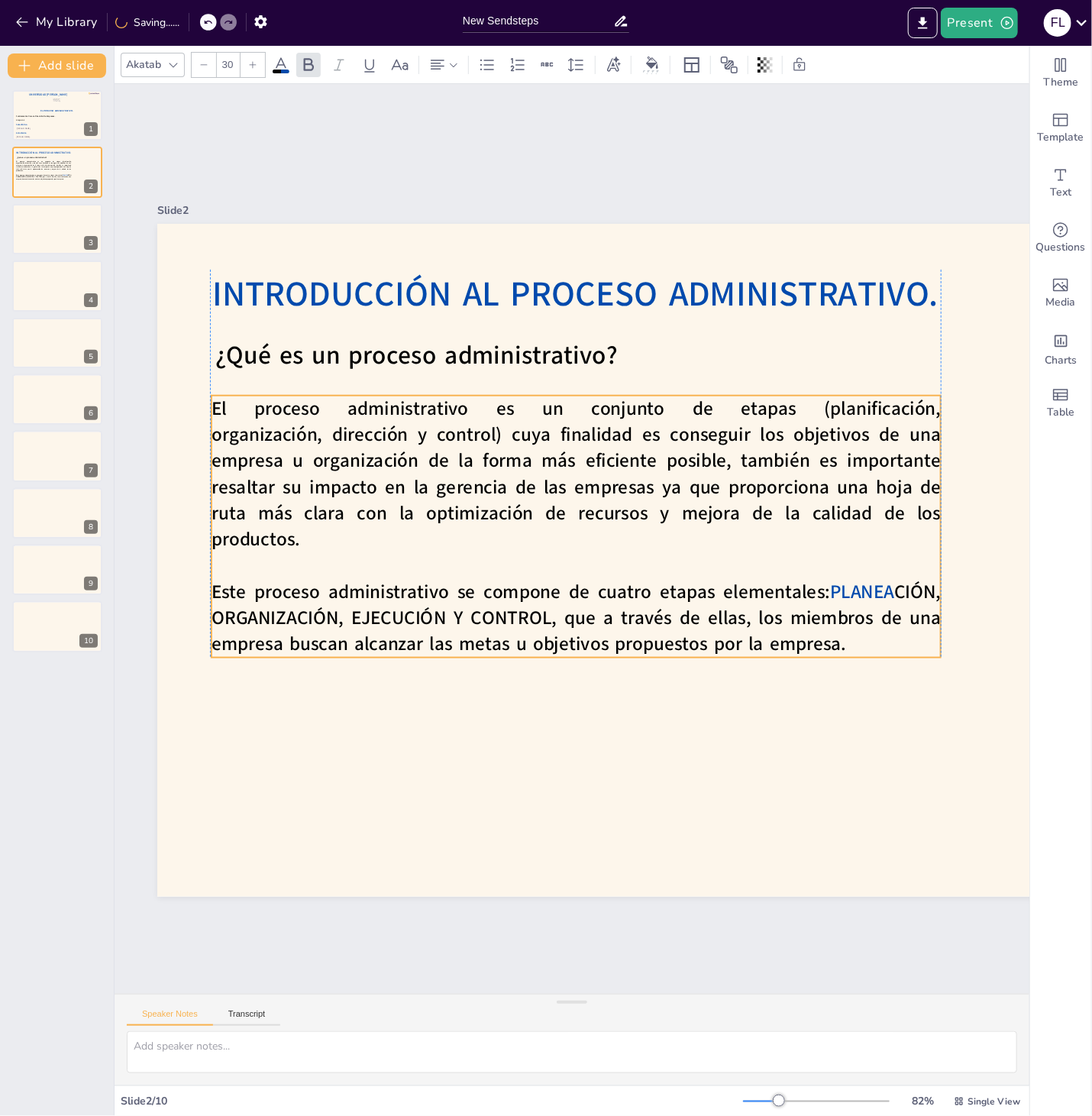
click at [815, 600] on span "Este proceso administrativo se compone de cuatro etapas elementales:" at bounding box center [511, 579] width 610 height 154
click at [844, 604] on span "CIÓN, ORGANIZACIÓN, EJECUCIÓN Y CONTROL, que a través de ellas, los miembros de…" at bounding box center [568, 624] width 733 height 117
click at [834, 605] on span "PLANEA" at bounding box center [854, 621] width 66 height 32
click at [831, 703] on span "PLANEA" at bounding box center [796, 730] width 68 height 55
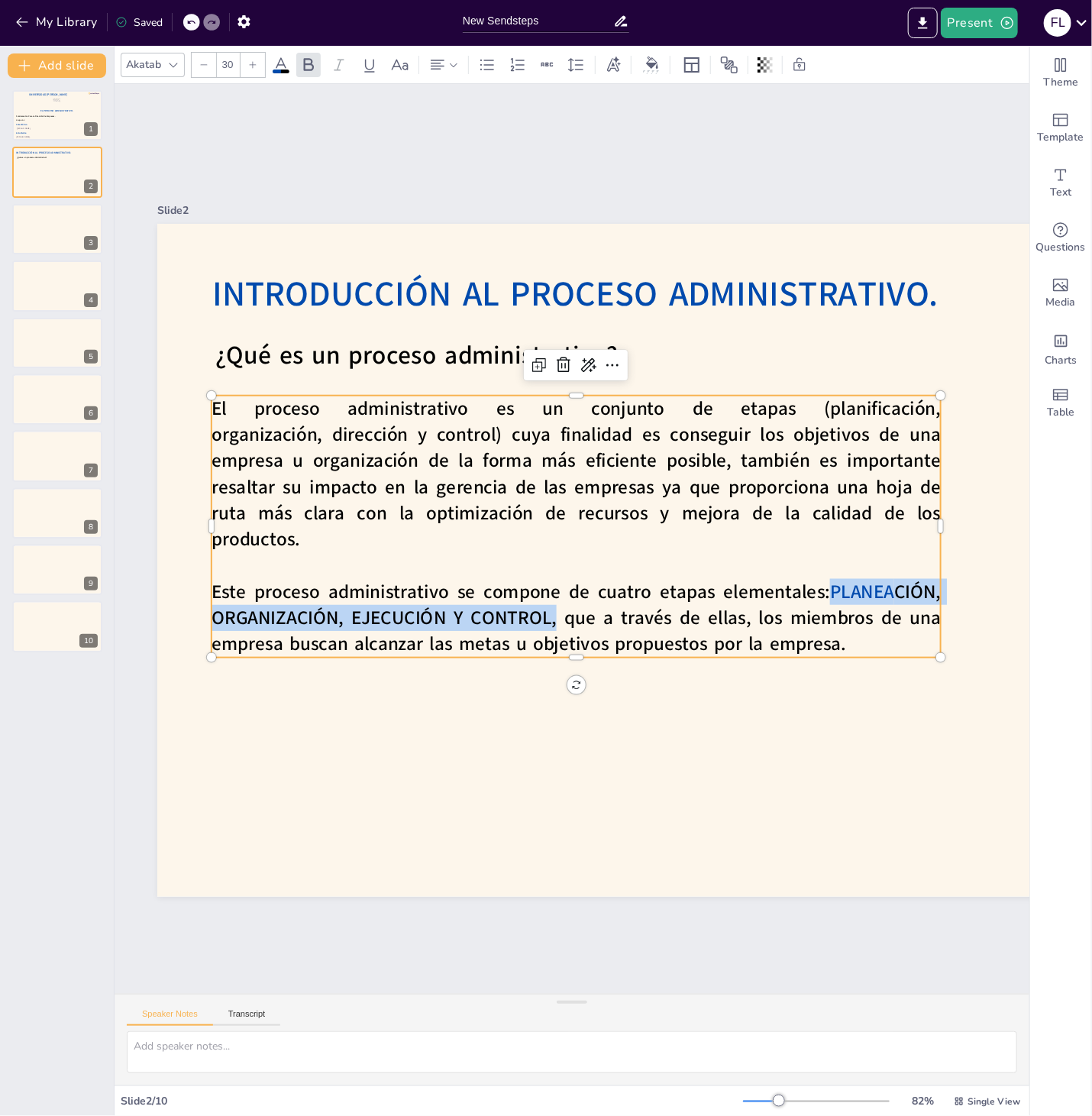
drag, startPoint x: 831, startPoint y: 588, endPoint x: 556, endPoint y: 619, distance: 276.7
click at [556, 619] on strong "Este proceso administrativo se compone de cuatro etapas elementales: PLANEA CIÓ…" at bounding box center [568, 613] width 733 height 144
click at [288, 72] on span at bounding box center [281, 71] width 16 height 4
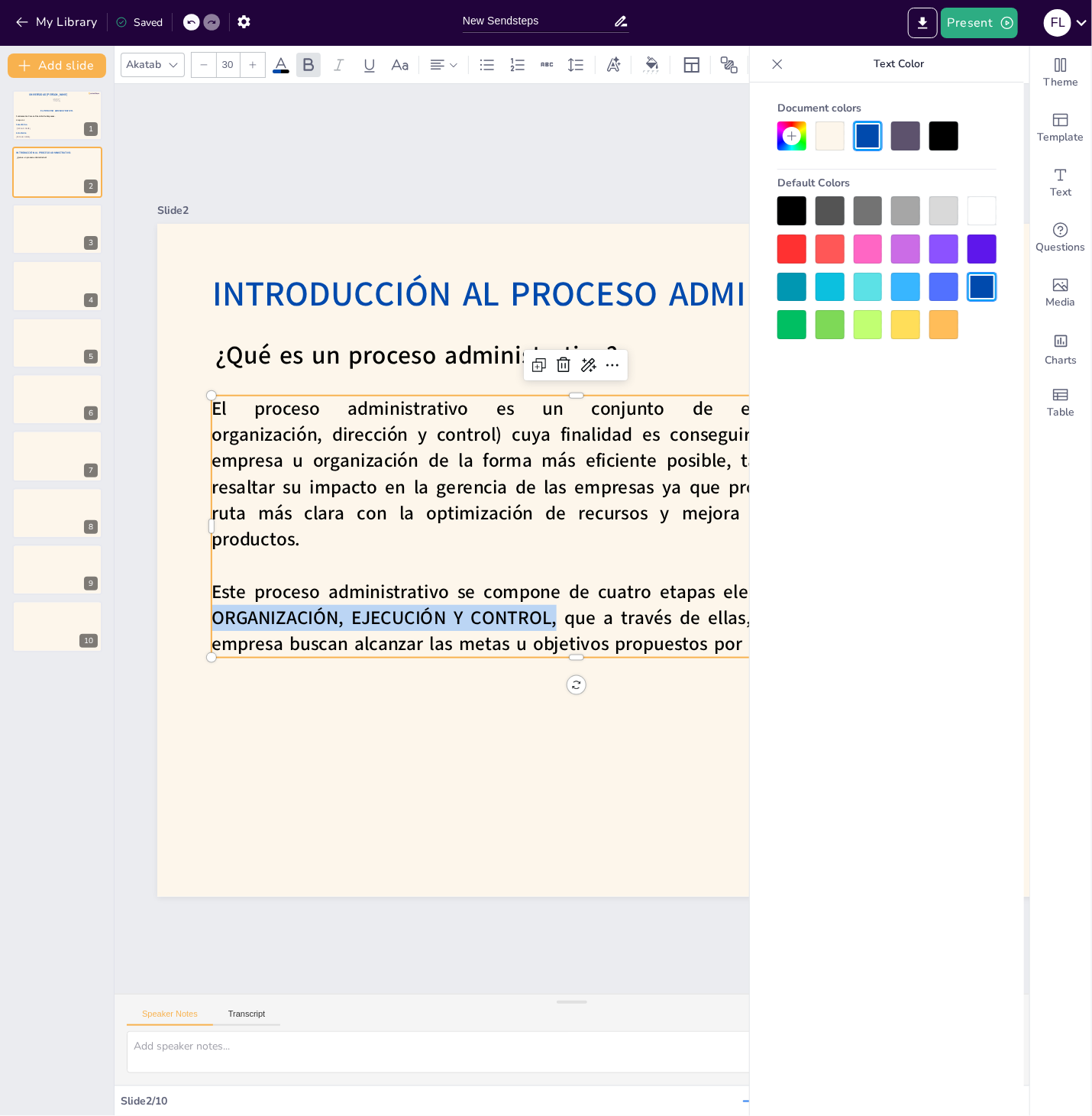
click at [936, 142] on div at bounding box center [944, 136] width 29 height 29
click at [874, 136] on div at bounding box center [868, 136] width 29 height 29
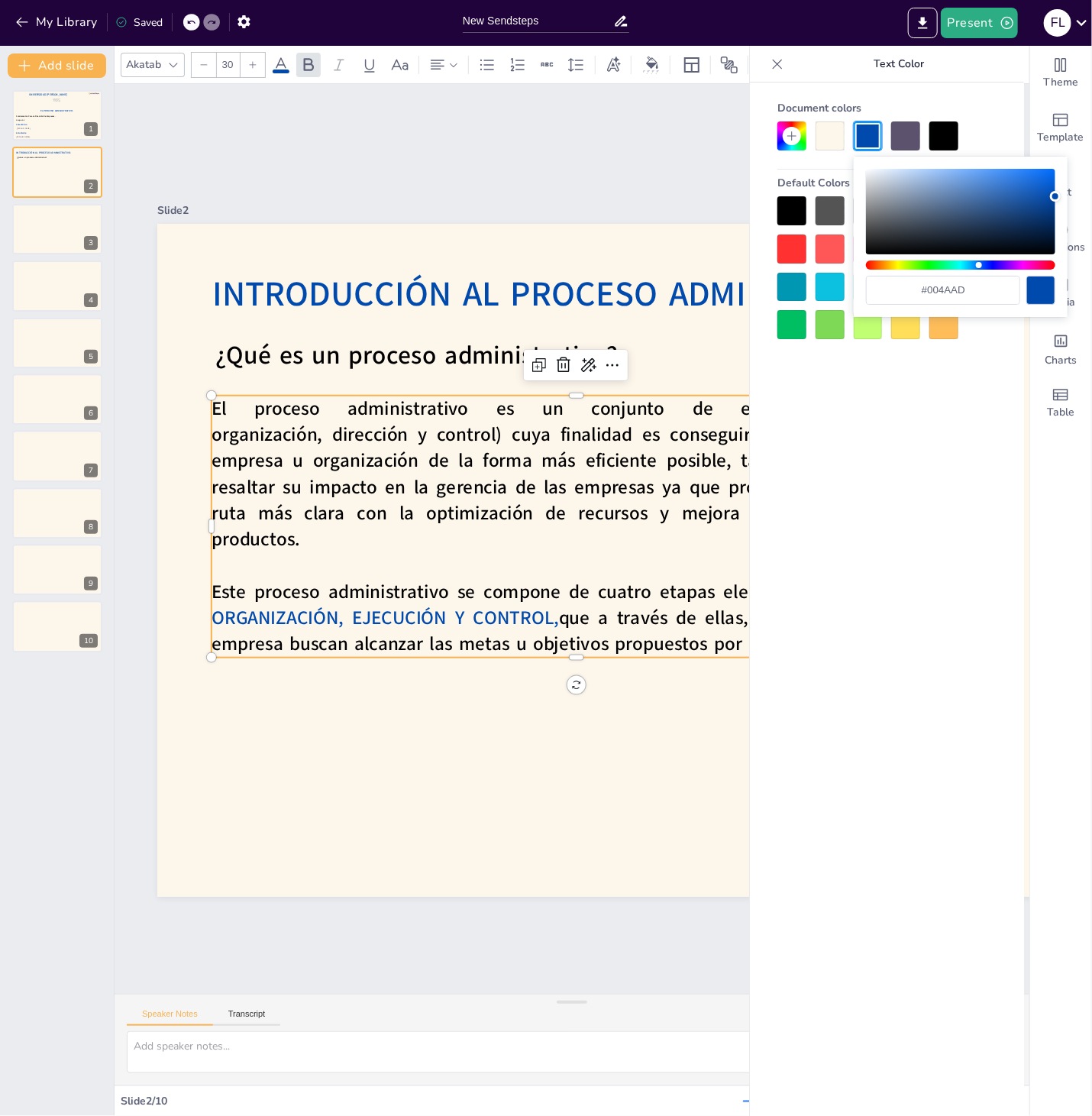
click at [874, 136] on div at bounding box center [868, 136] width 29 height 29
click at [374, 107] on div "Slide 1 El Proceso Administrativo. Fátima Lourdes Vásquez Henríquez. Víctor Man…" at bounding box center [753, 558] width 1369 height 1039
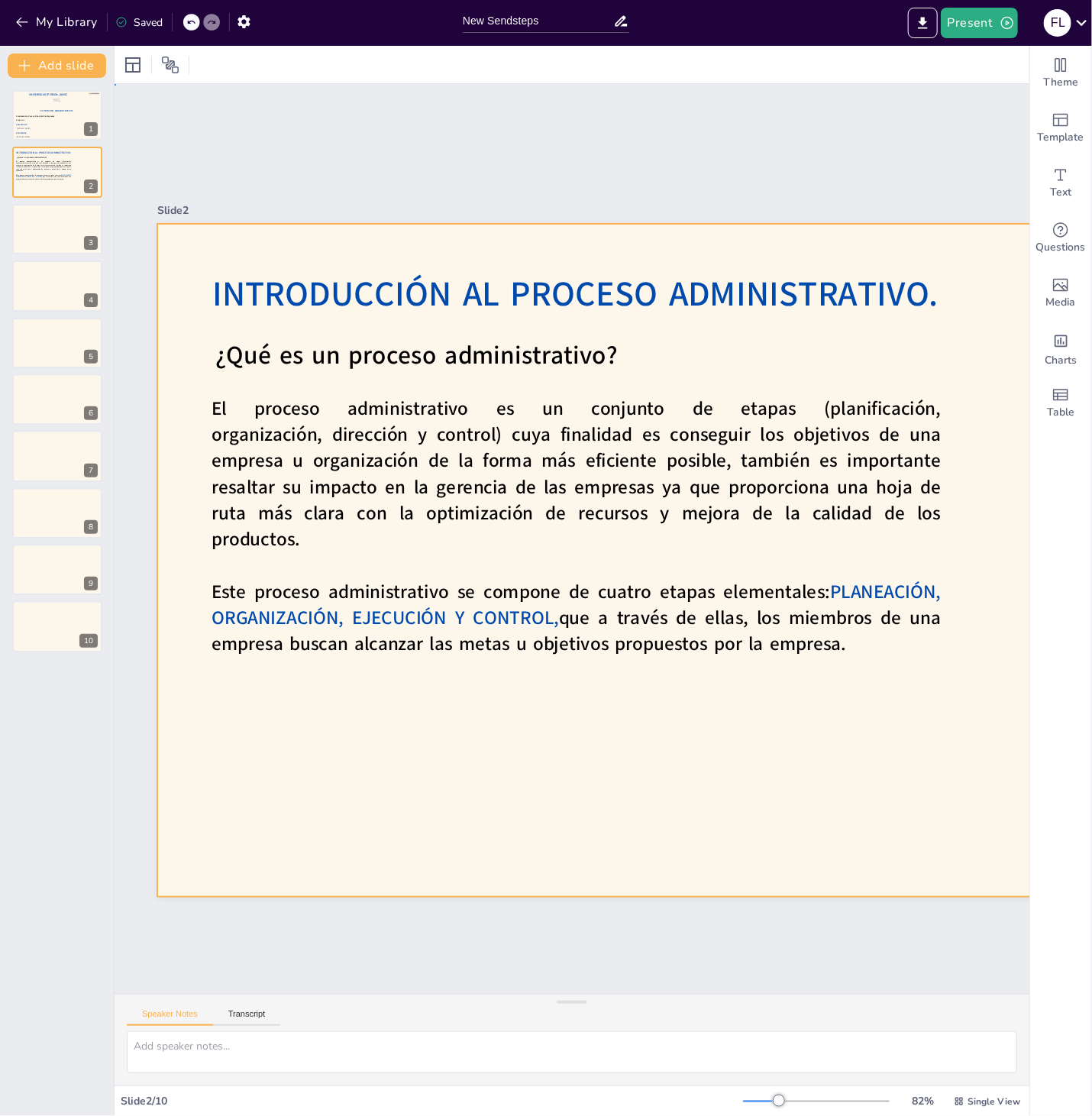
click at [845, 683] on div at bounding box center [752, 580] width 1259 height 794
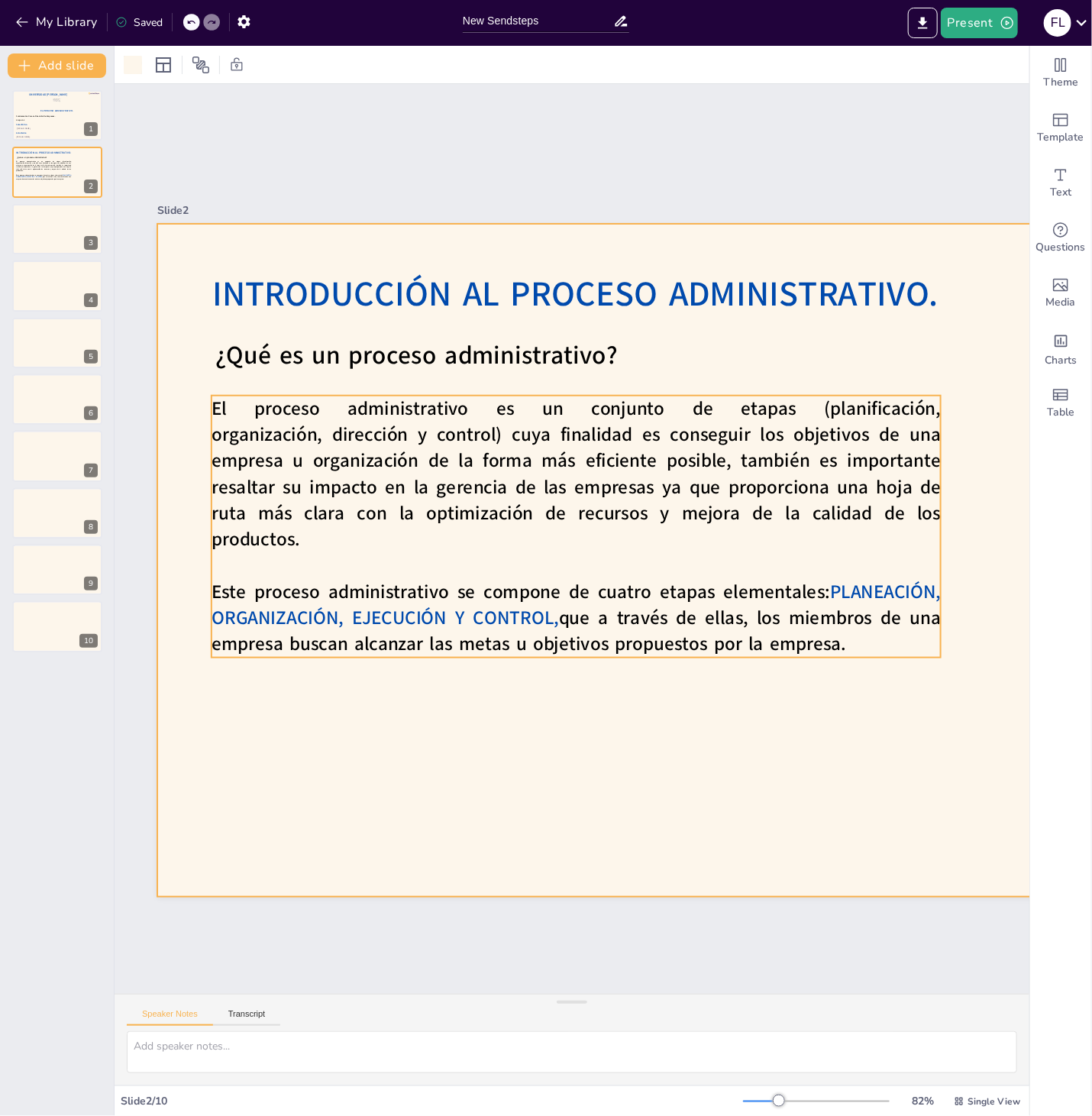
click at [851, 647] on p "Este proceso administrativo se compone de cuatro etapas elementales: PLANEACIÓN…" at bounding box center [568, 617] width 733 height 154
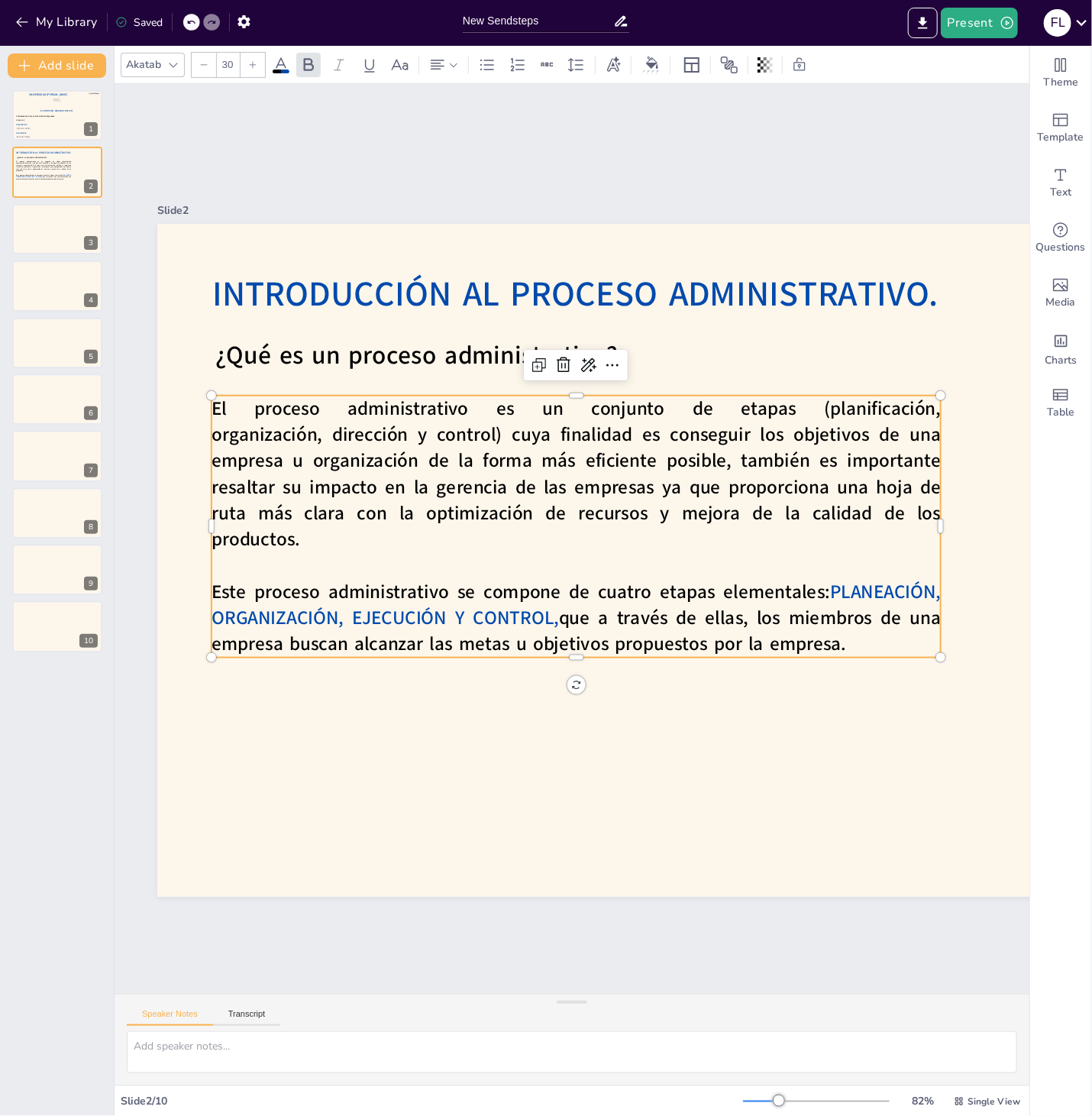
click at [851, 647] on p "Este proceso administrativo se compone de cuatro etapas elementales: PLANEACIÓN…" at bounding box center [568, 617] width 733 height 154
click at [851, 647] on p "Este proceso administrativo se compone de cuatro etapas elementales: PLANEACIÓN…" at bounding box center [575, 618] width 729 height 78
click at [851, 647] on p "Este proceso administrativo se compone de cuatro etapas elementales: PLANEACIÓN…" at bounding box center [568, 617] width 733 height 154
click at [845, 647] on p "Este proceso administrativo se compone de cuatro etapas elementales: PLANEACIÓN…" at bounding box center [568, 617] width 733 height 154
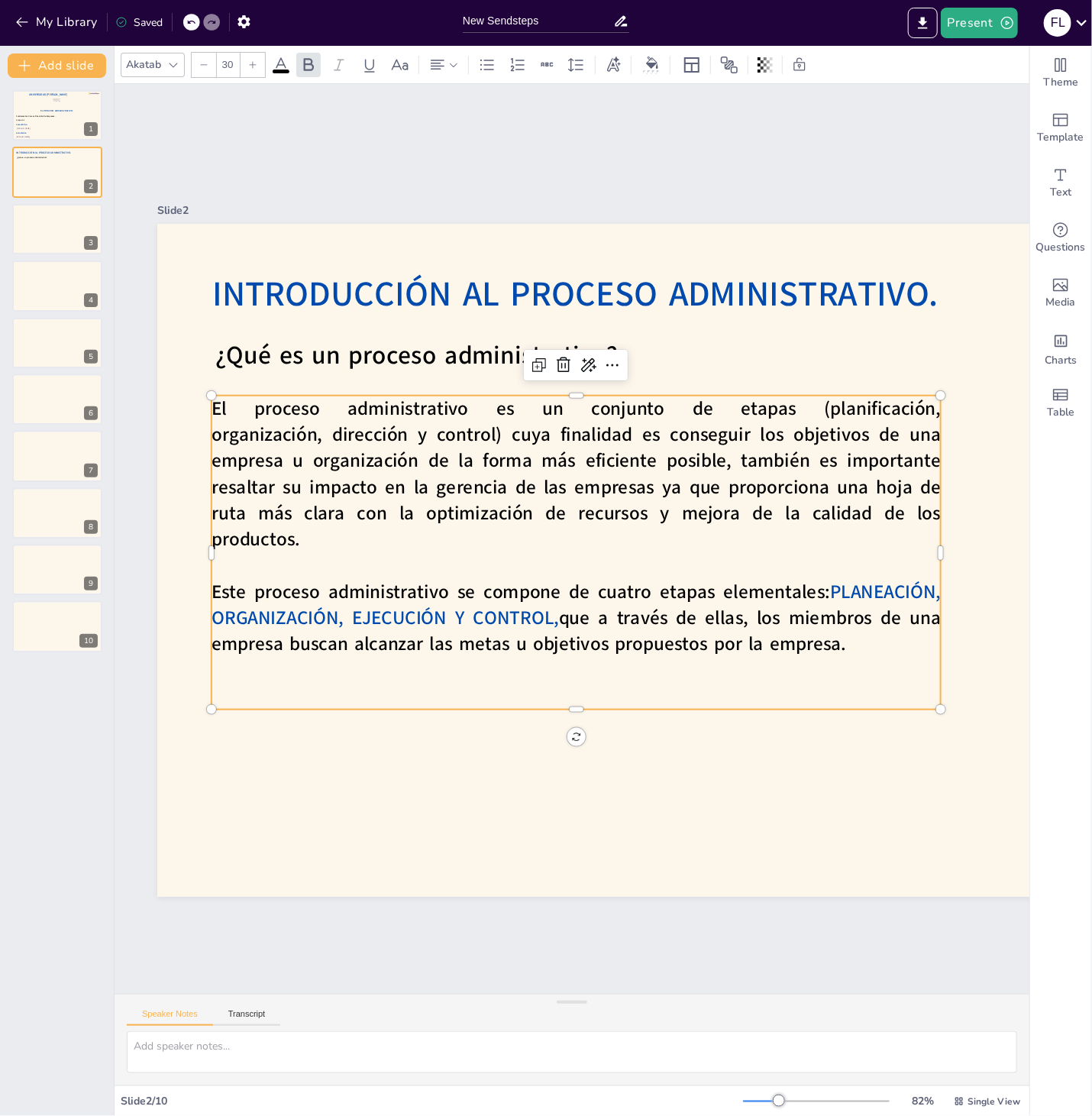
click at [529, 711] on div at bounding box center [557, 715] width 727 height 88
click at [513, 696] on p at bounding box center [560, 695] width 728 height 102
click at [662, 672] on p at bounding box center [562, 670] width 728 height 102
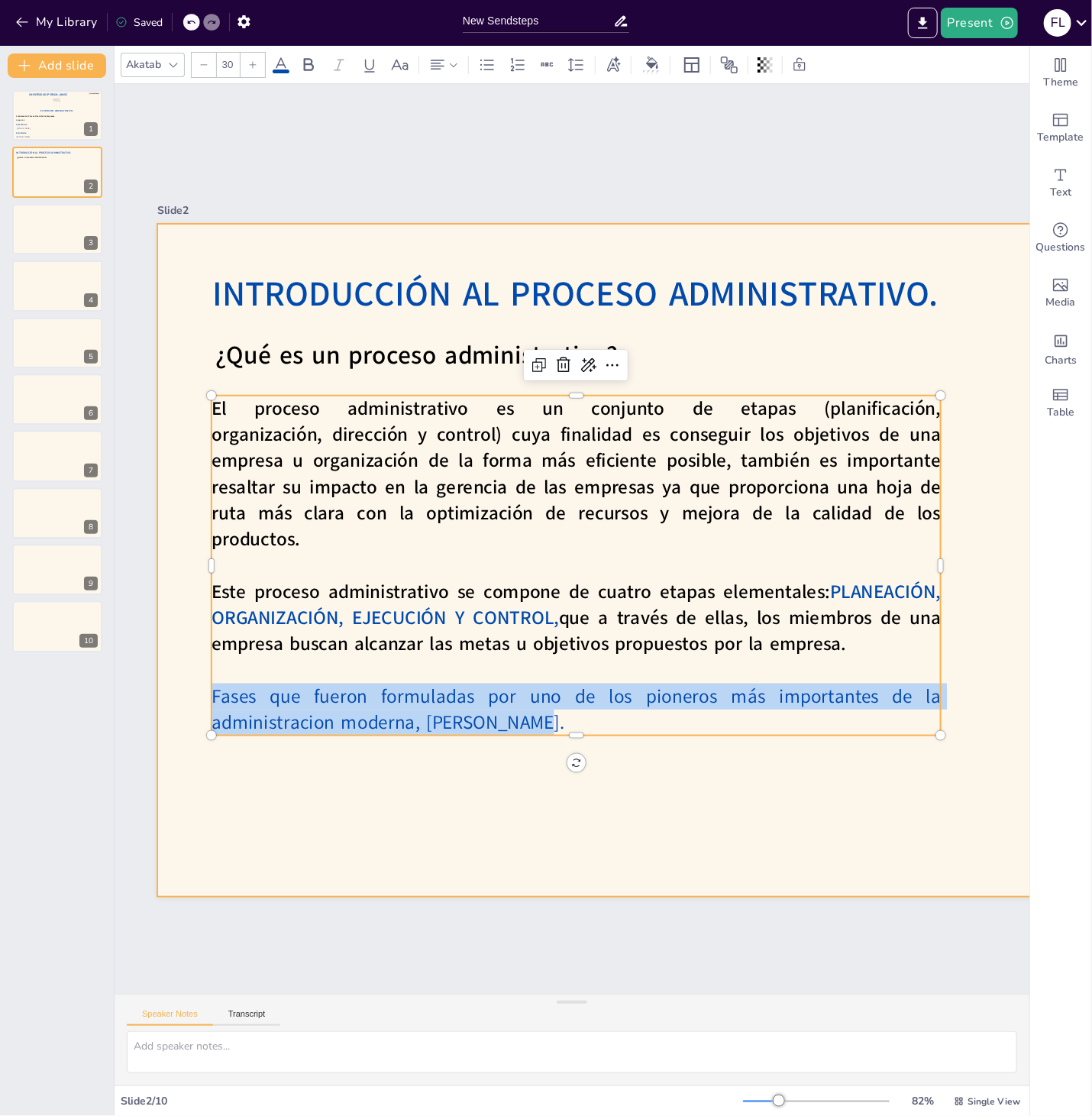
drag, startPoint x: 524, startPoint y: 723, endPoint x: 206, endPoint y: 688, distance: 319.9
click at [206, 688] on div "Introducción Al Proceso Administrativo. ¿Qué es un proceso administrativo? El p…" at bounding box center [755, 560] width 1196 height 673
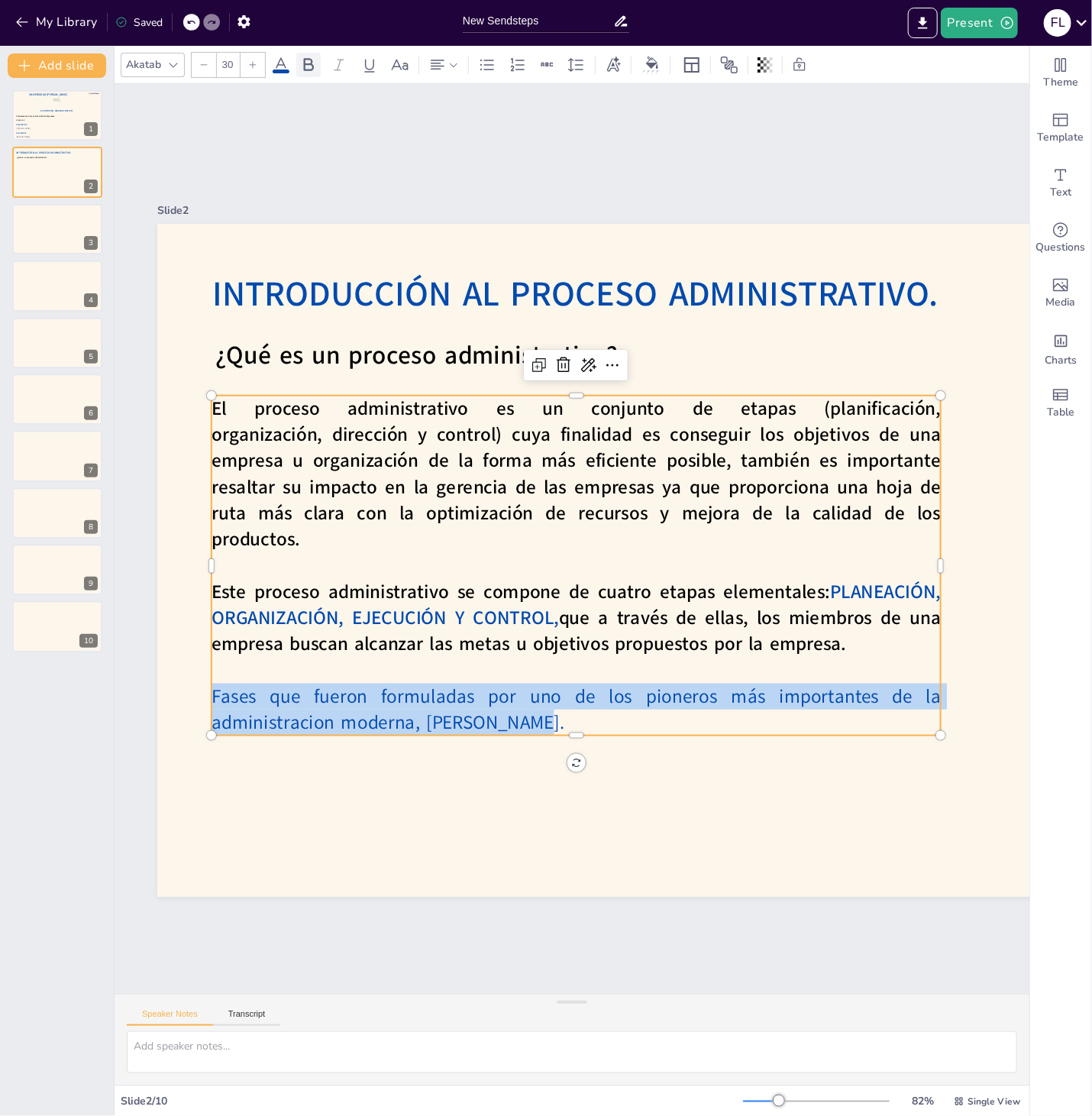
click at [304, 65] on icon at bounding box center [308, 65] width 18 height 18
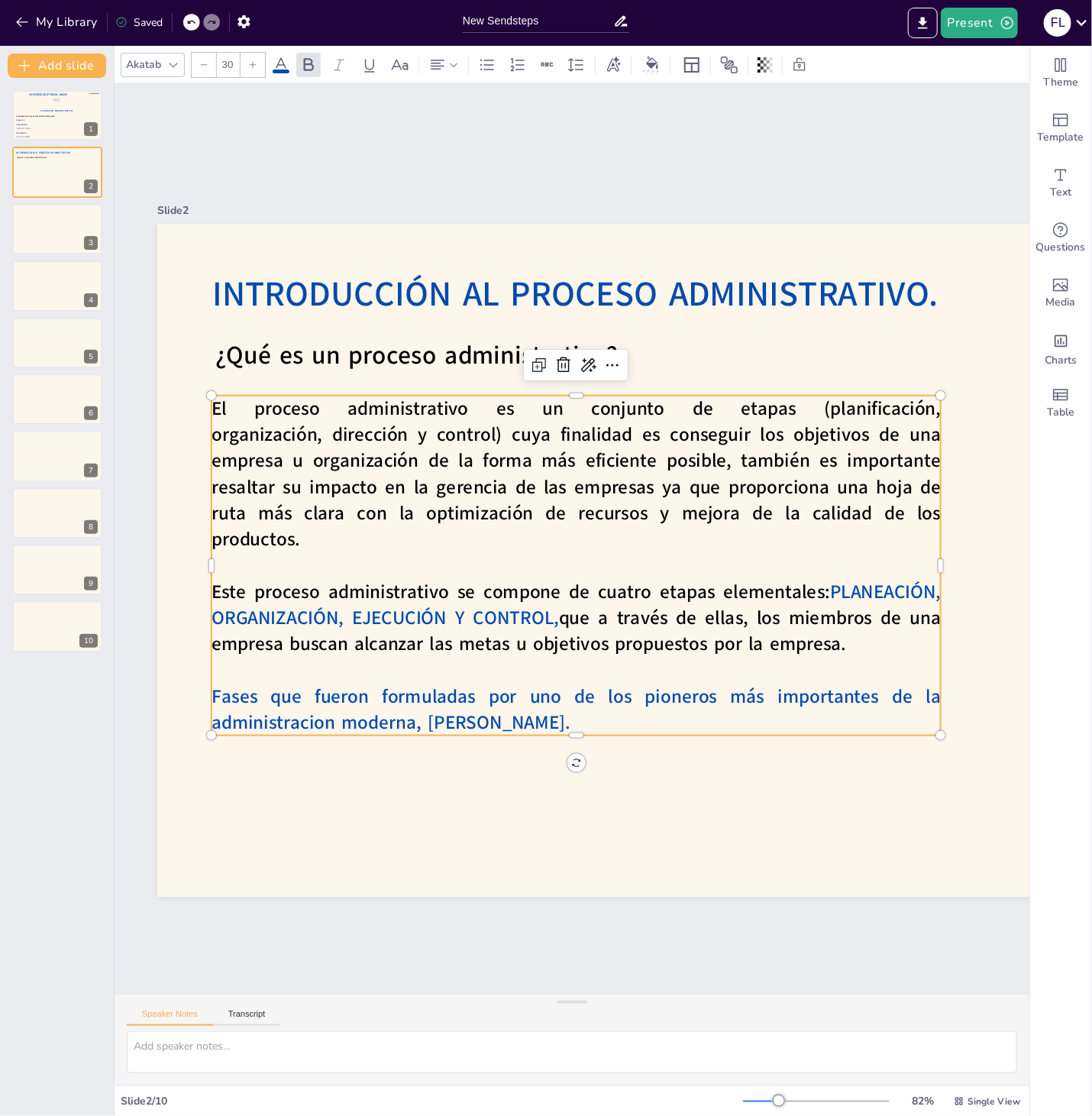
click at [287, 67] on icon at bounding box center [280, 65] width 14 height 15
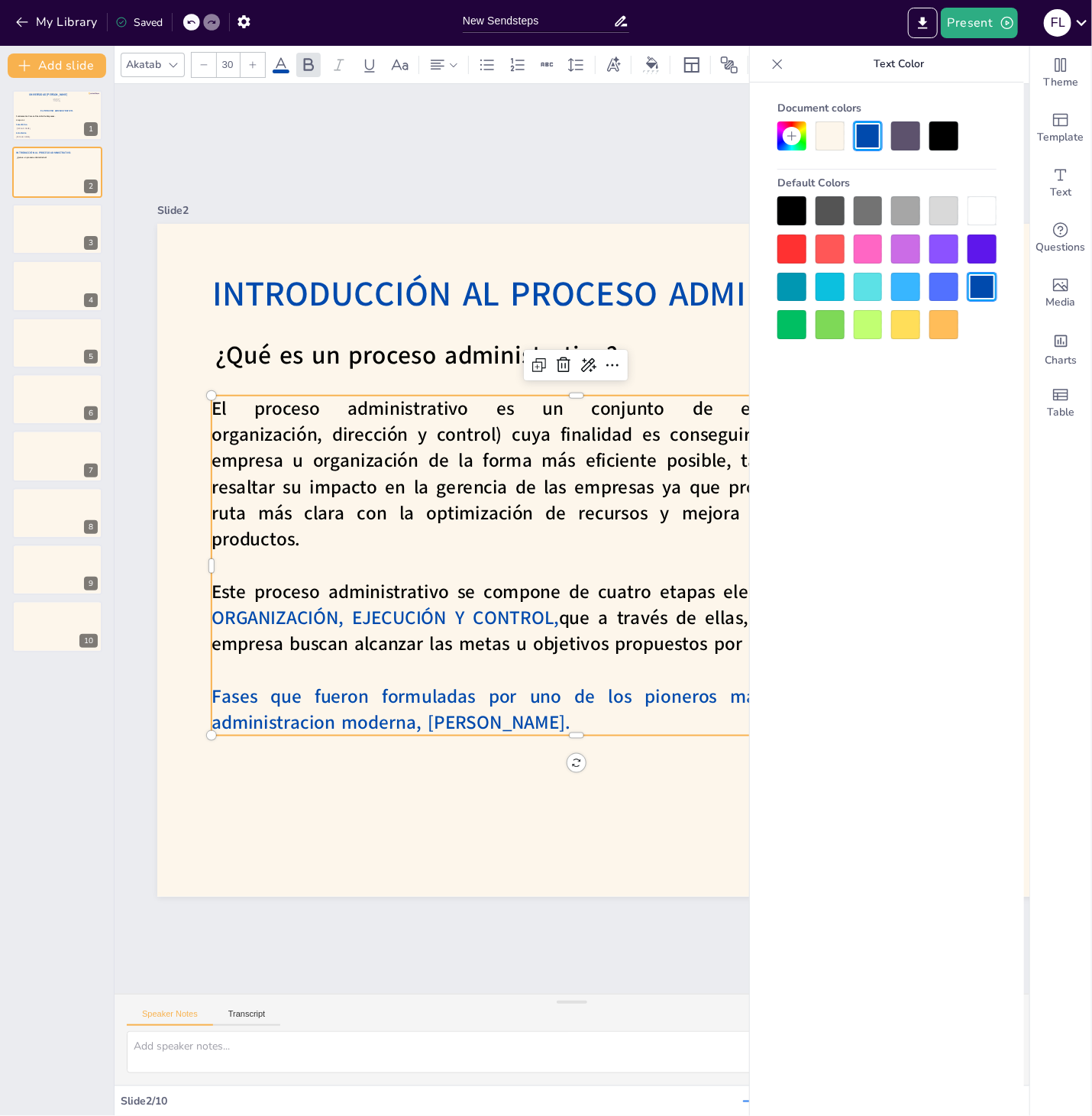
click at [942, 128] on div at bounding box center [944, 136] width 29 height 29
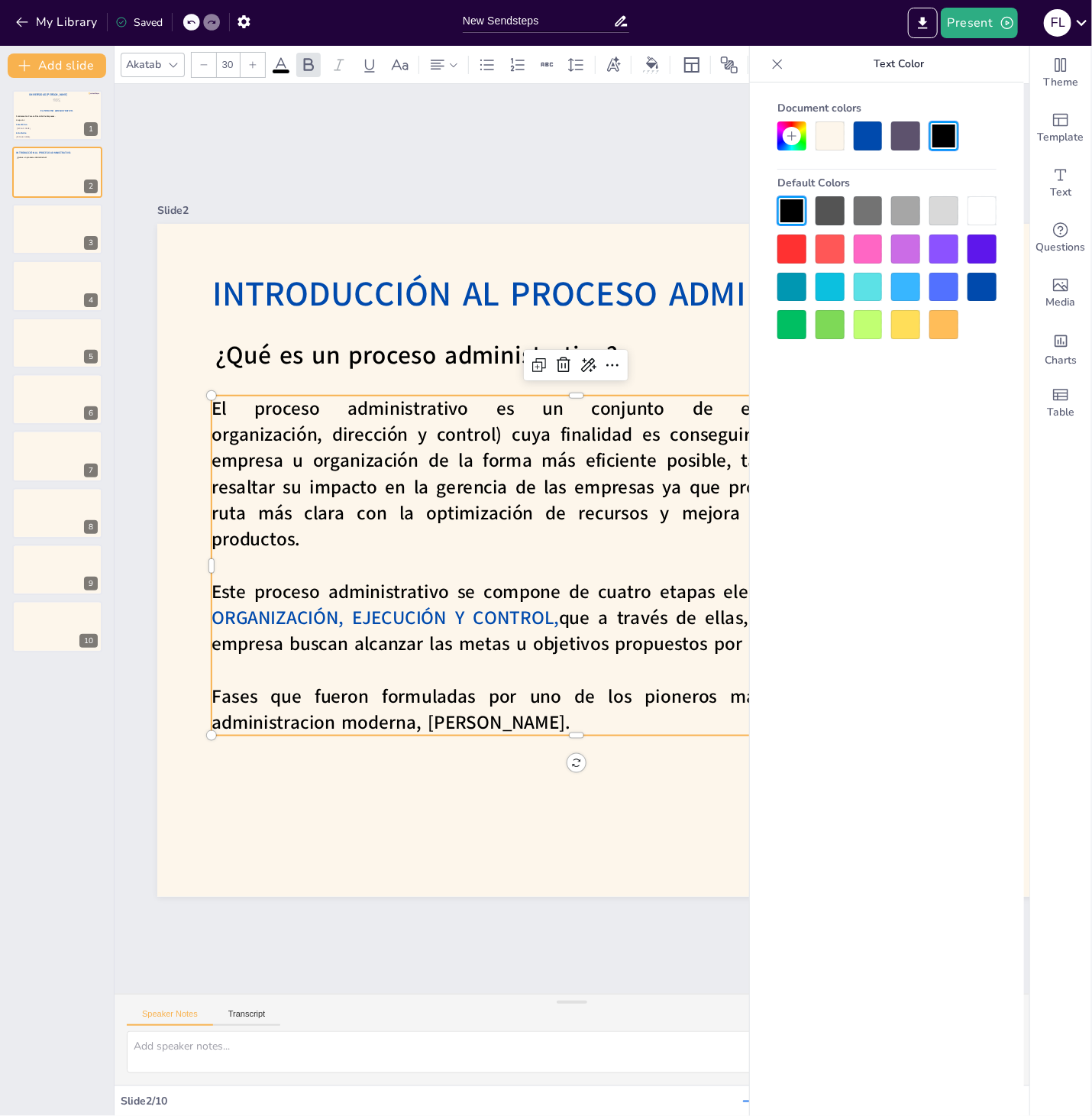
click at [585, 728] on p "Fases que fueron formuladas por uno de los pioneros más importantes de la admin…" at bounding box center [557, 708] width 731 height 128
click at [322, 725] on span "Fases que fueron formuladas por uno de los pioneros más importantes de la admin…" at bounding box center [558, 695] width 731 height 102
click at [439, 727] on span "Fases que fueron formuladas por uno de los pioneros más importantes de la admin…" at bounding box center [558, 695] width 731 height 102
click at [500, 729] on span "Fases que fueron formuladas por uno de los pioneros más importantes de la admin…" at bounding box center [558, 695] width 731 height 102
click at [578, 710] on p "Fases que fueron formuladas por uno de los pioneros más importantes de la admin…" at bounding box center [558, 708] width 731 height 128
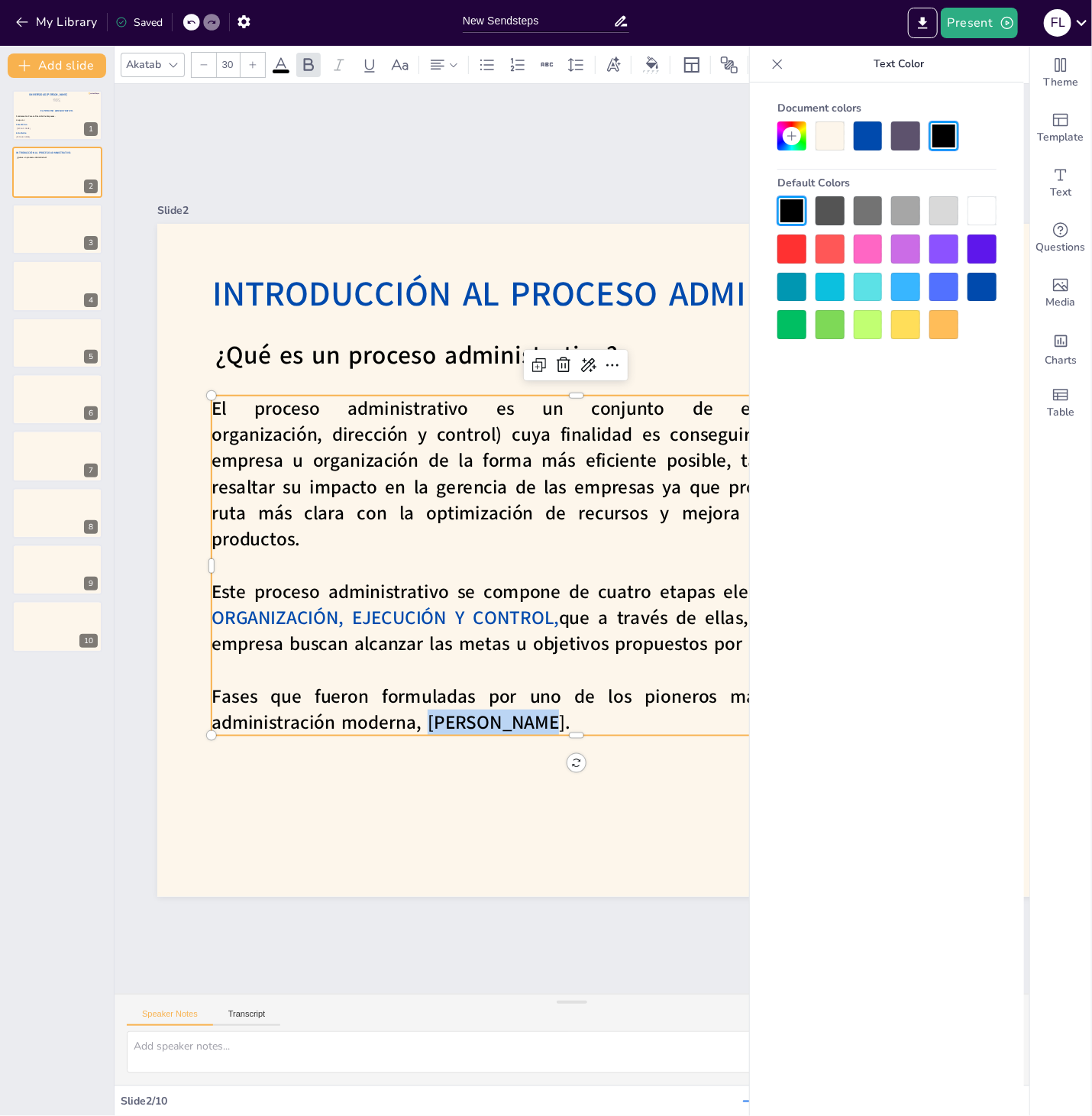
drag, startPoint x: 570, startPoint y: 727, endPoint x: 429, endPoint y: 732, distance: 141.1
click at [429, 732] on p "Fases que fueron formuladas por uno de los pioneros más importantes de la admin…" at bounding box center [558, 708] width 731 height 128
click at [870, 127] on div at bounding box center [868, 136] width 29 height 29
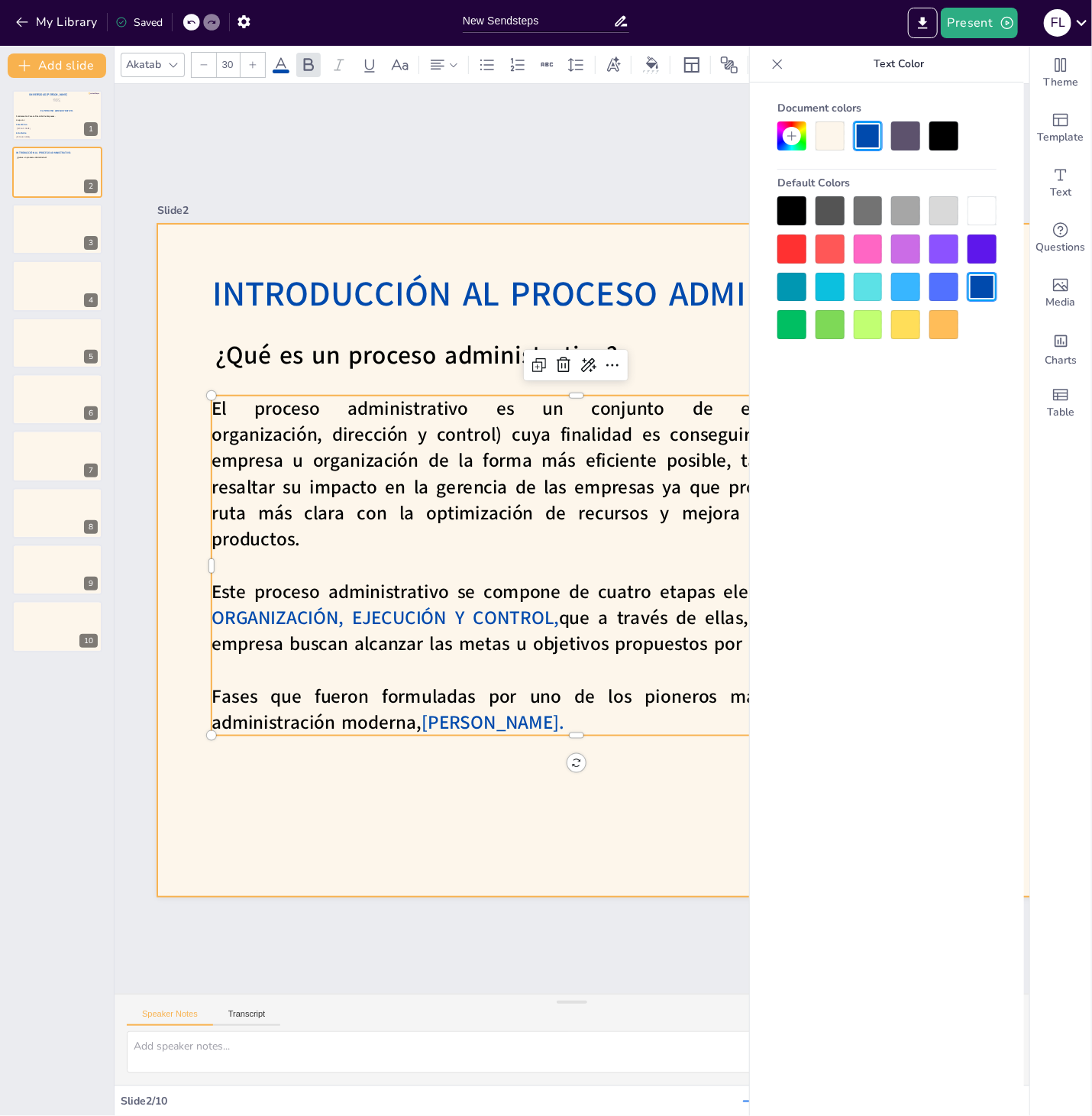
click at [564, 811] on div at bounding box center [746, 598] width 1309 height 908
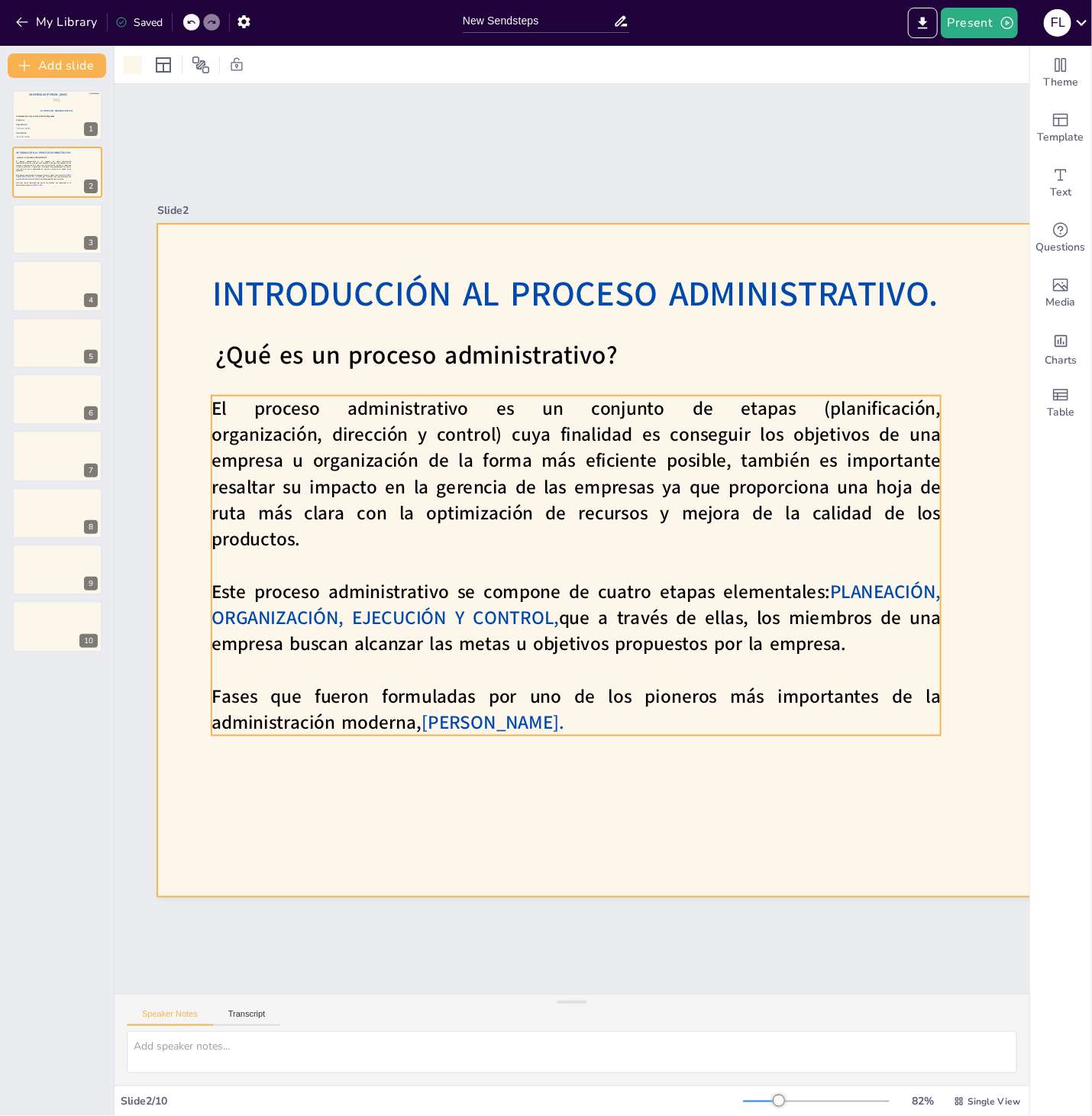
click at [560, 721] on p "Fases que fueron formuladas por uno de los pioneros más importantes de la admin…" at bounding box center [557, 708] width 731 height 128
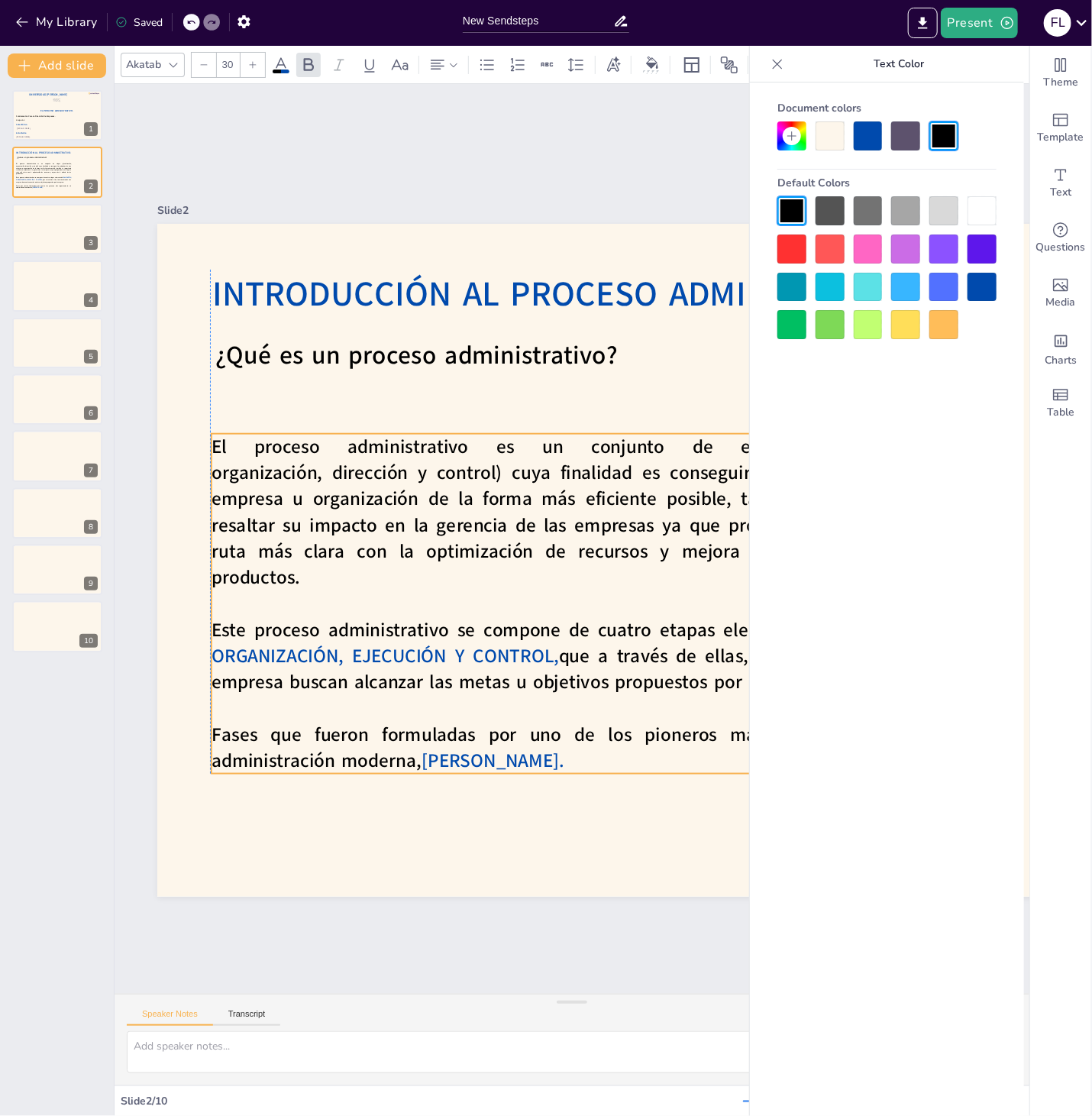
drag, startPoint x: 448, startPoint y: 410, endPoint x: 446, endPoint y: 448, distance: 38.1
click at [446, 448] on span "El proceso administrativo es un conjunto de etapas (planificación, organización…" at bounding box center [578, 499] width 742 height 206
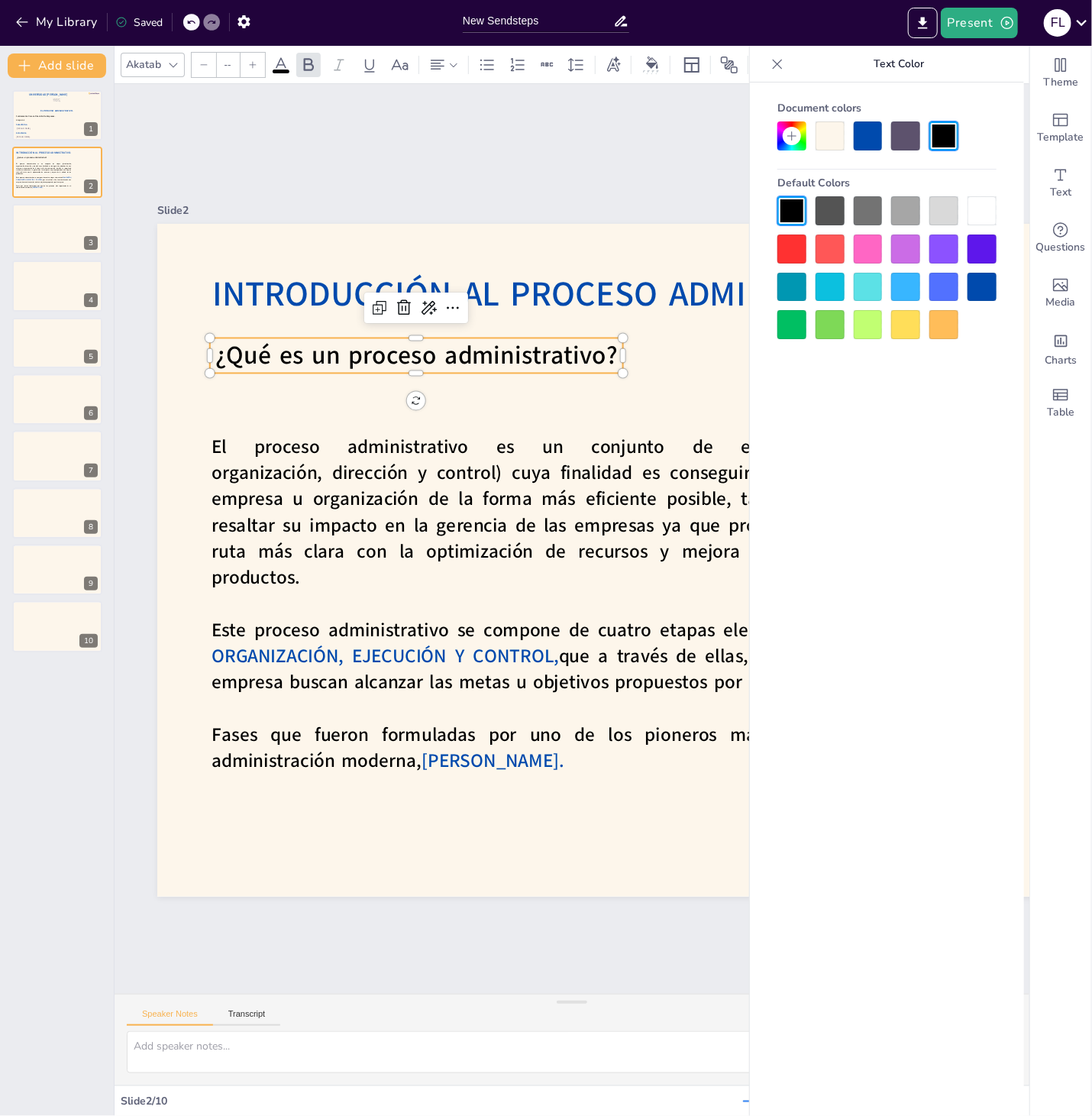
type input "40"
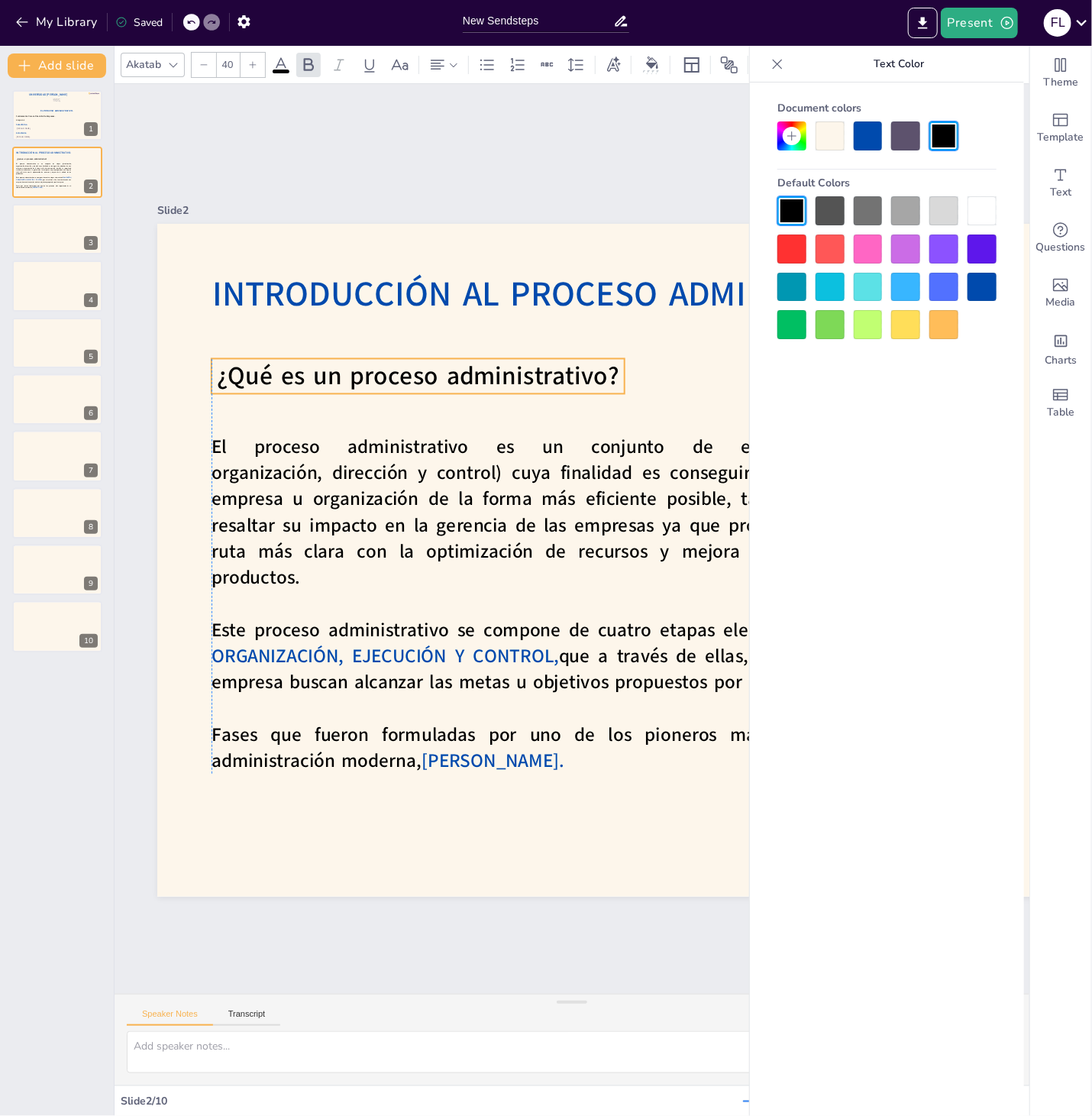
drag, startPoint x: 435, startPoint y: 362, endPoint x: 439, endPoint y: 383, distance: 21.4
click at [439, 383] on span "¿Qué es un proceso administrativo?" at bounding box center [436, 360] width 404 height 76
click at [538, 167] on div "Slide 1 El Proceso Administrativo. [PERSON_NAME]. [PERSON_NAME]. Catedrático Es…" at bounding box center [753, 558] width 1370 height 1039
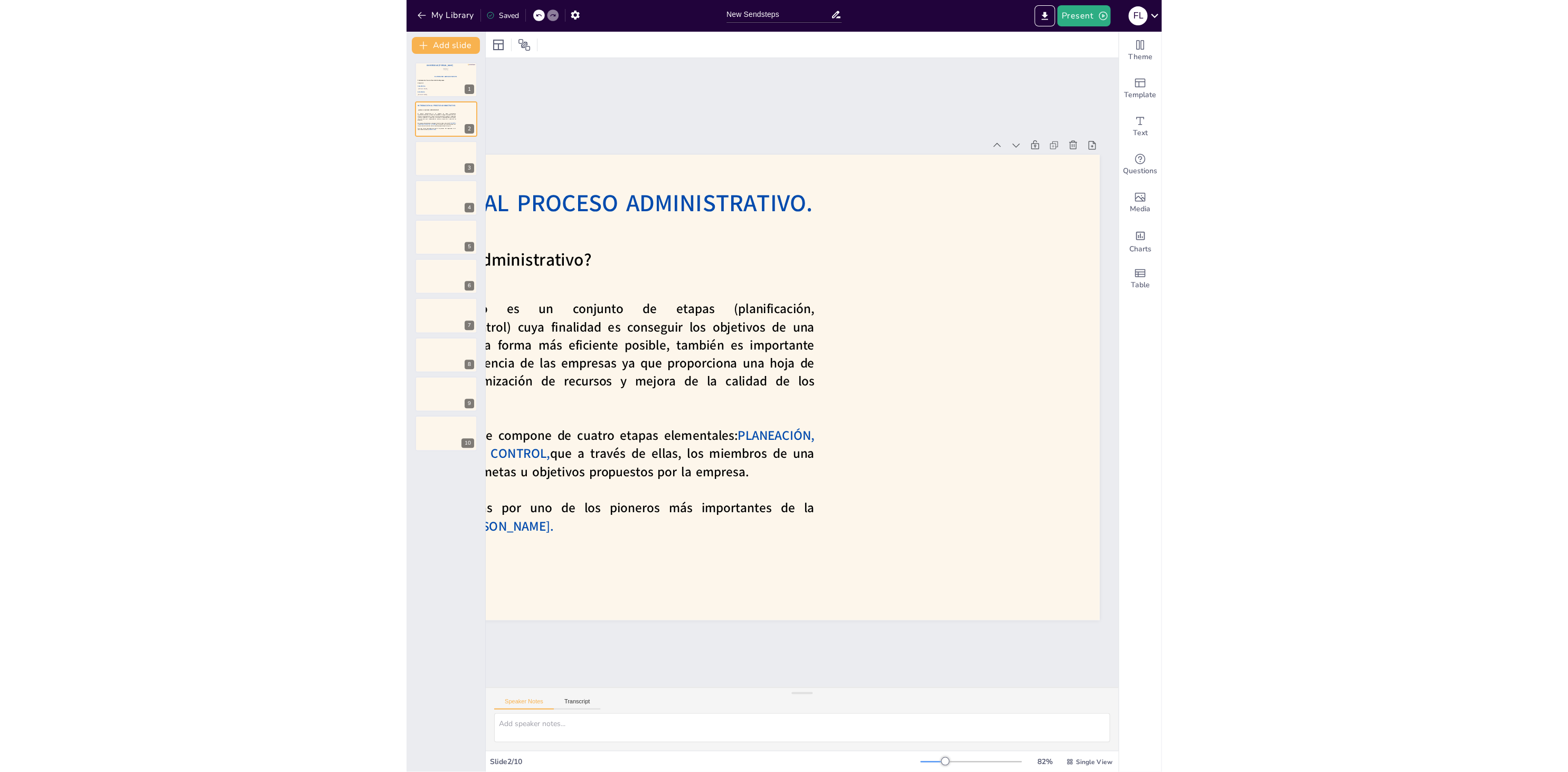
scroll to position [0, 254]
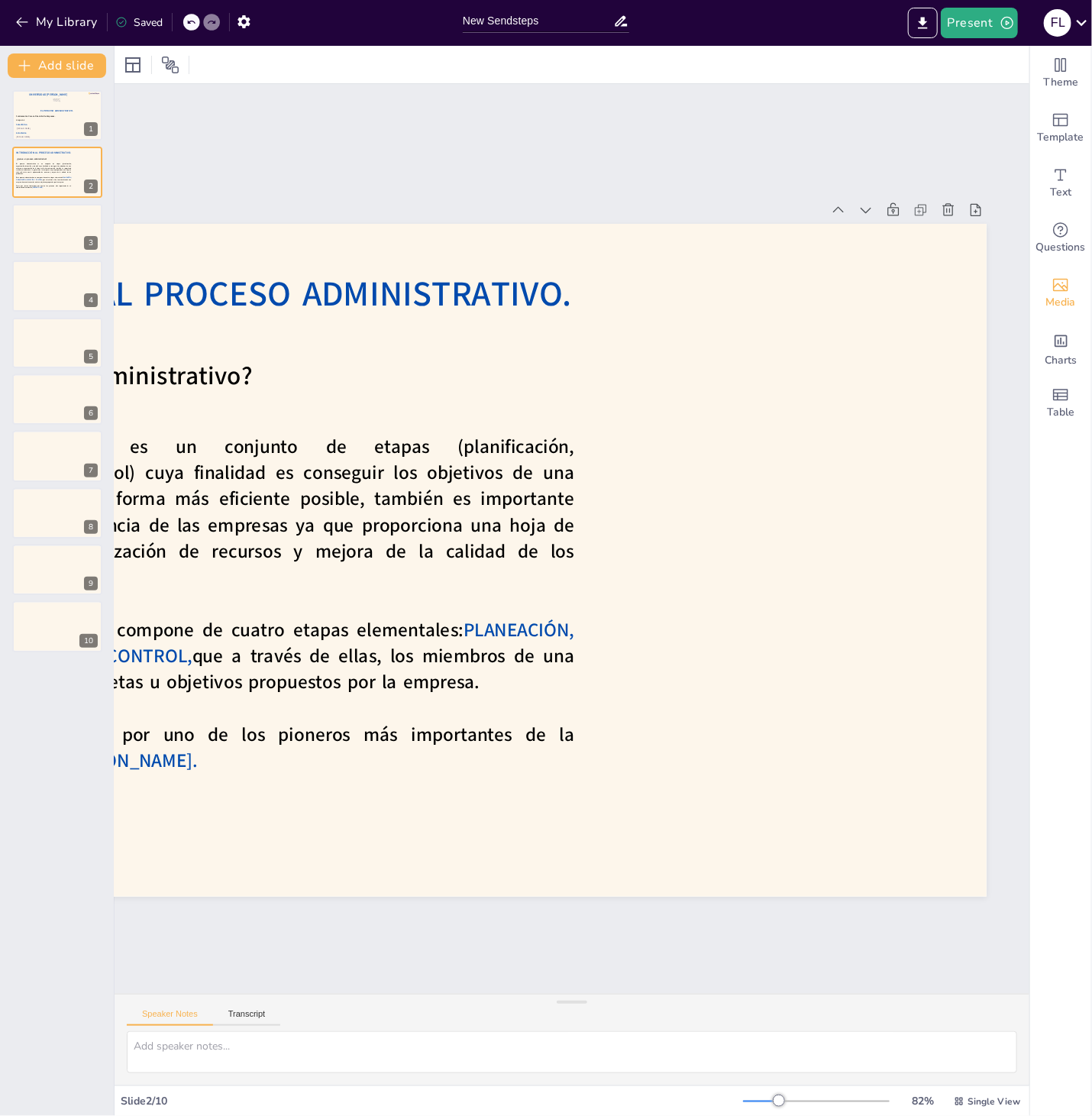
click at [1065, 289] on icon "Add images, graphics, shapes or video" at bounding box center [1060, 285] width 18 height 18
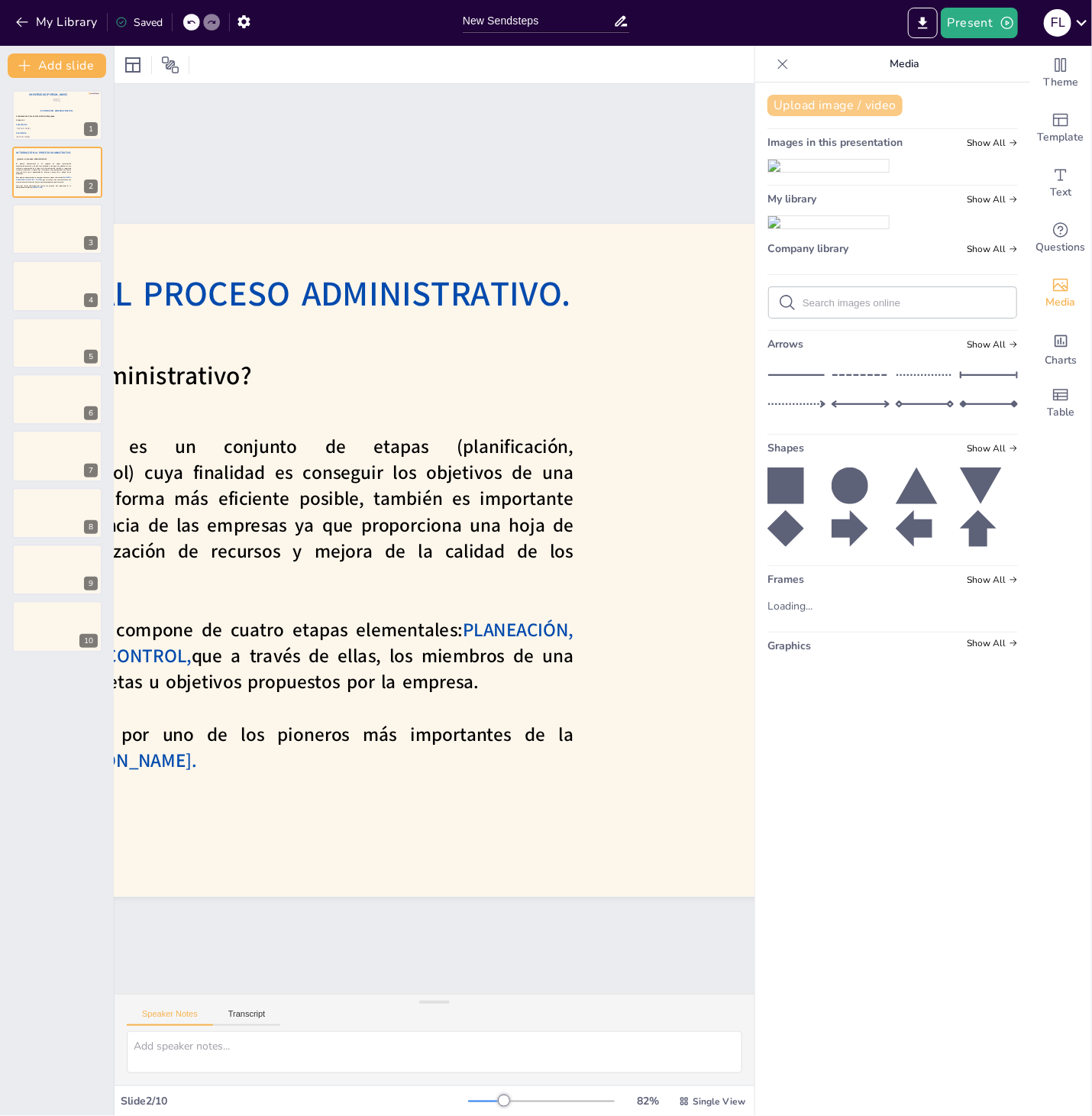
click at [885, 102] on button "Upload image / video" at bounding box center [834, 105] width 135 height 21
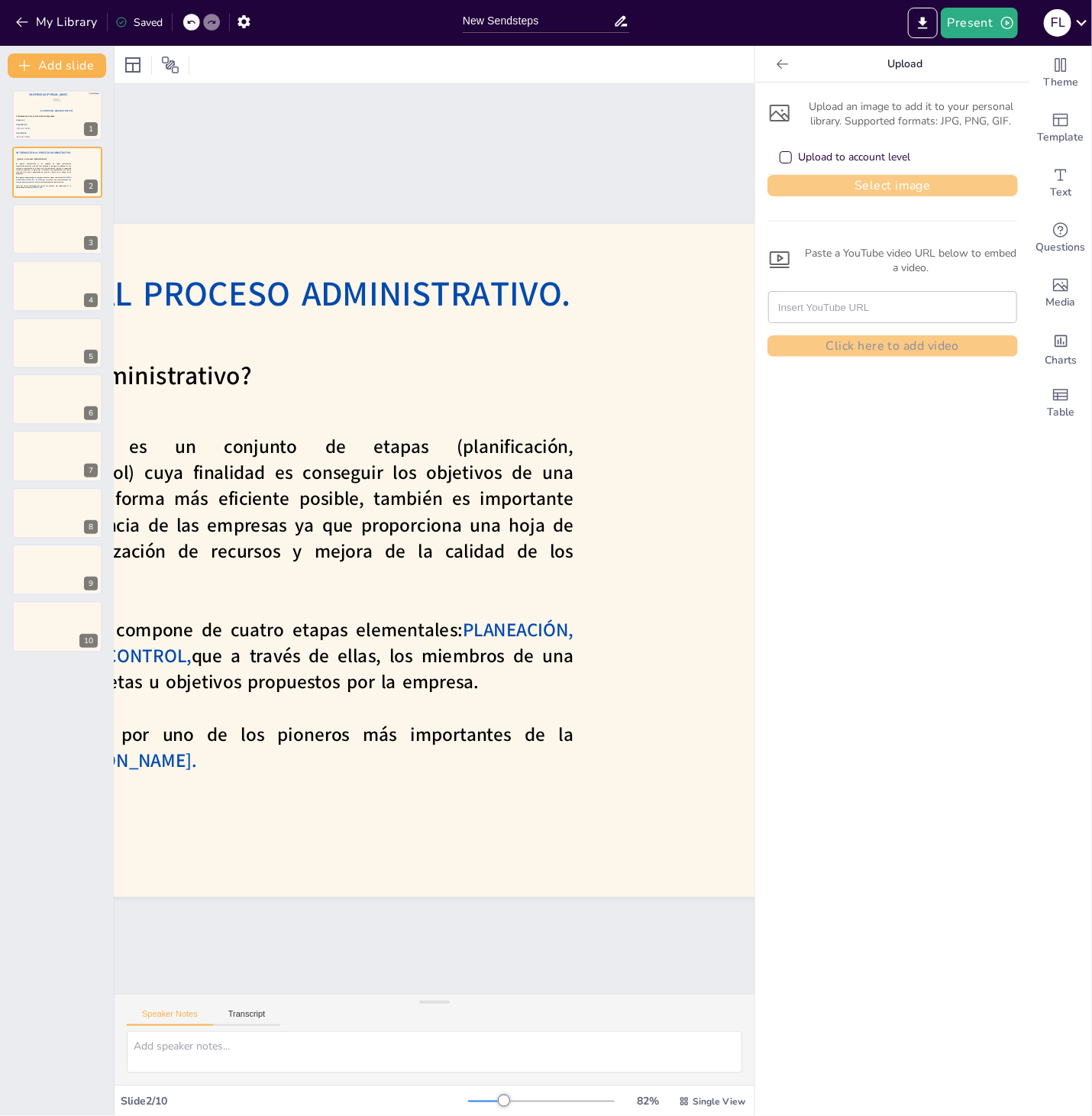
click at [882, 182] on button "Select image" at bounding box center [892, 185] width 250 height 21
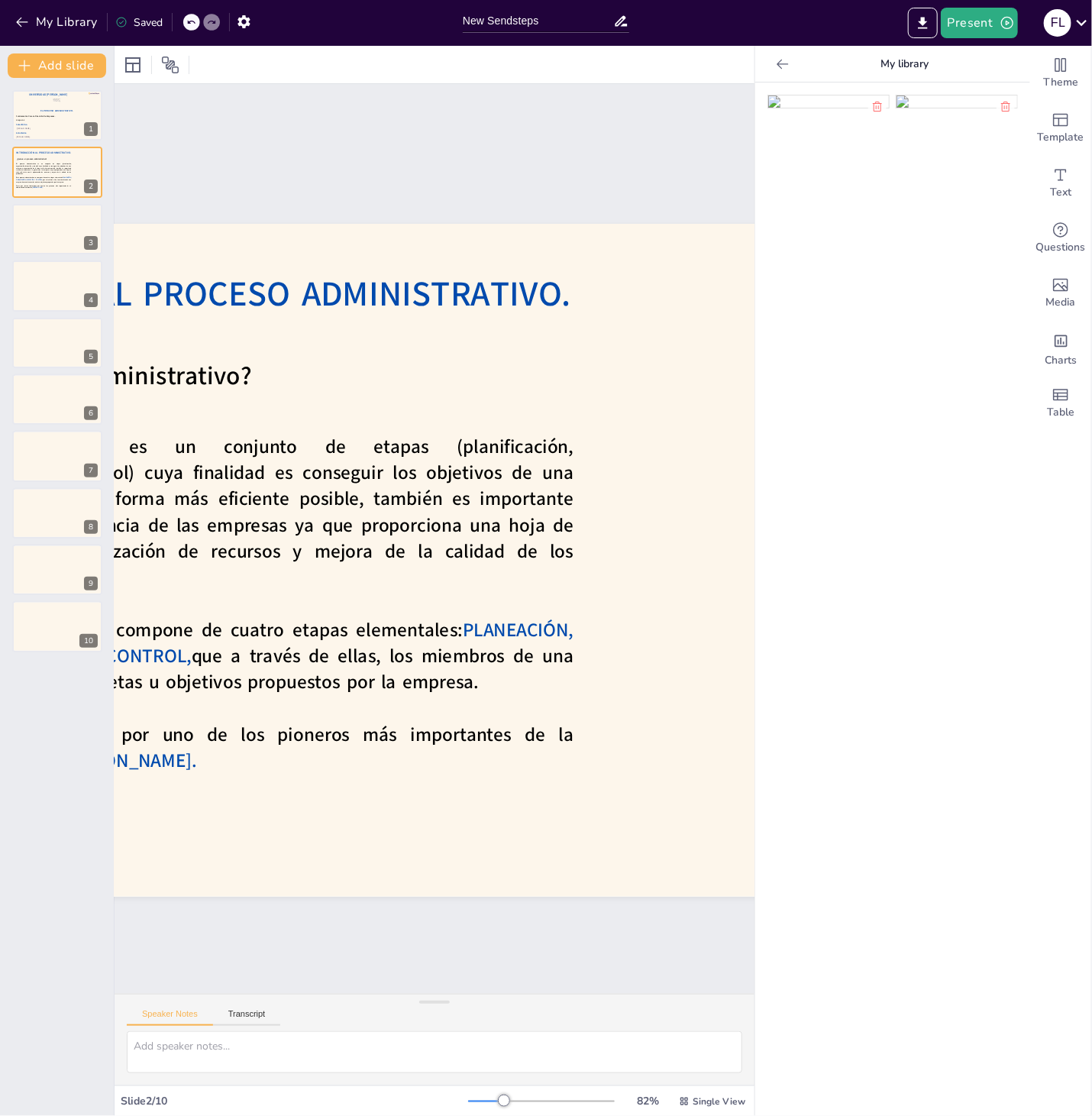
click at [832, 107] on img at bounding box center [828, 101] width 121 height 12
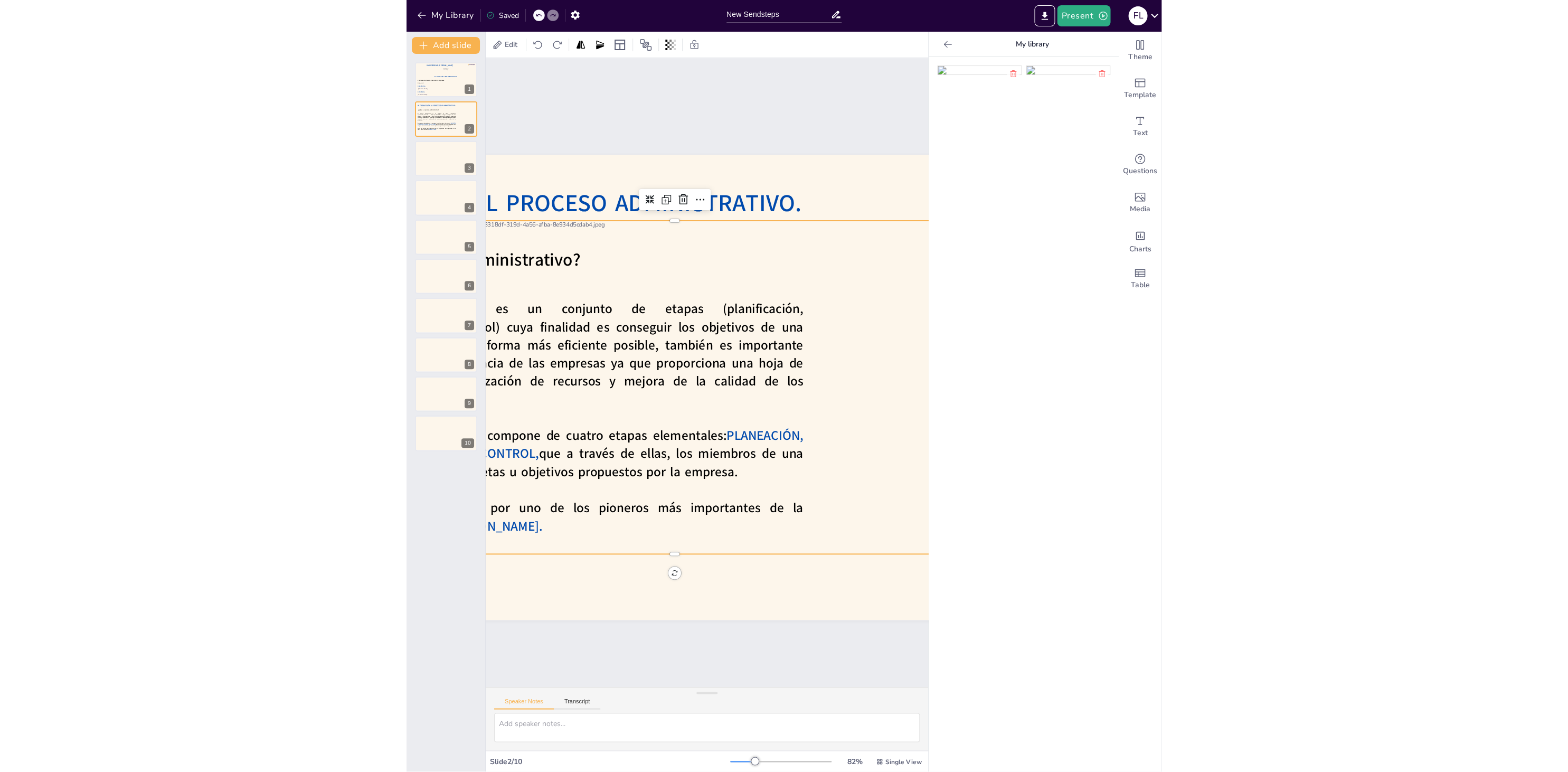
scroll to position [0, 0]
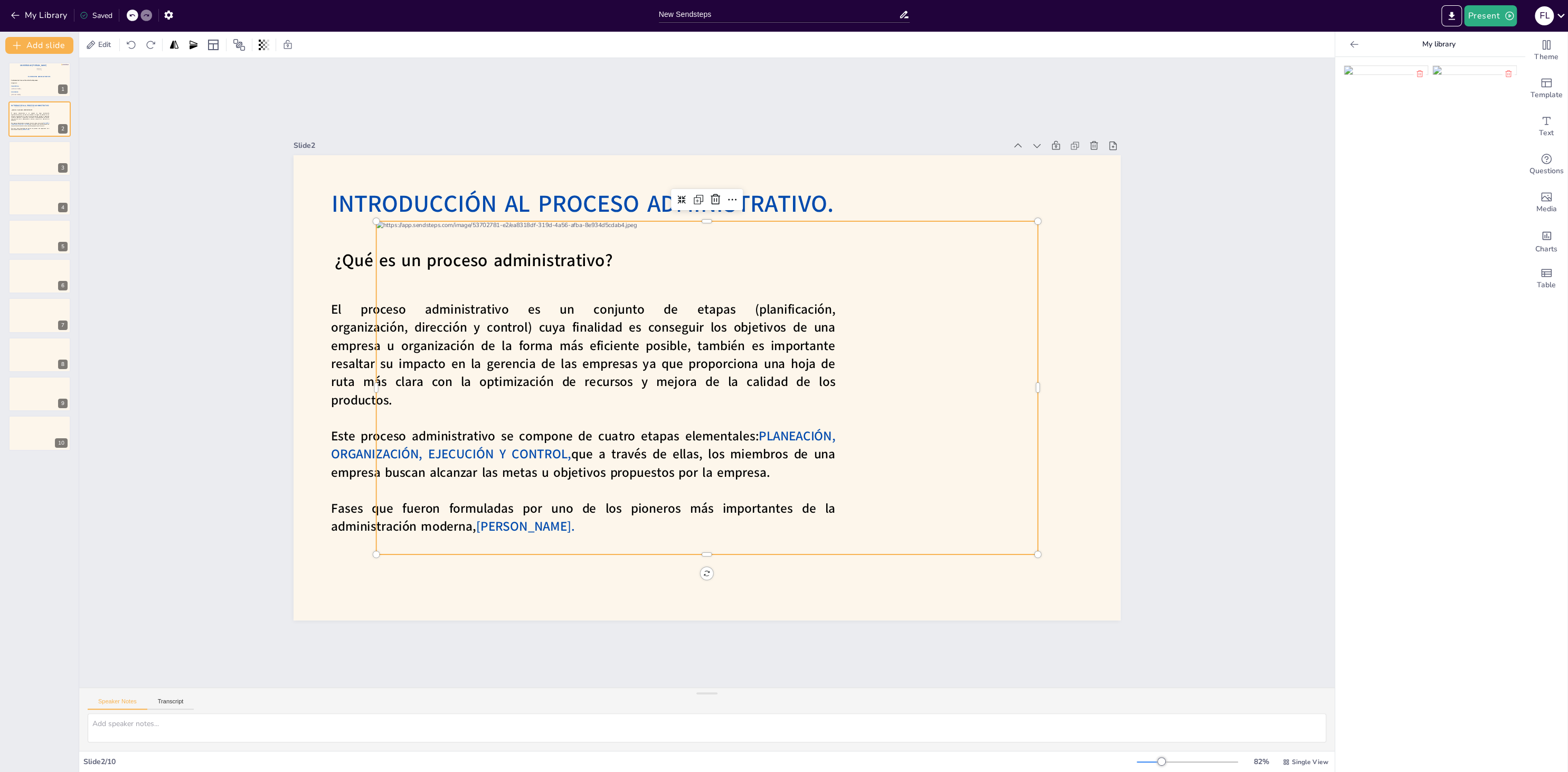
click at [584, 263] on div at bounding box center [707, 387] width 661 height 333
drag, startPoint x: 374, startPoint y: 218, endPoint x: 811, endPoint y: 341, distance: 454.0
click at [811, 341] on div "Introducción Al Proceso Administrativo. ¿Qué es un proceso administrativo? El p…" at bounding box center [705, 388] width 870 height 549
drag, startPoint x: 679, startPoint y: 425, endPoint x: 778, endPoint y: 299, distance: 160.2
click at [778, 299] on div at bounding box center [932, 322] width 418 height 211
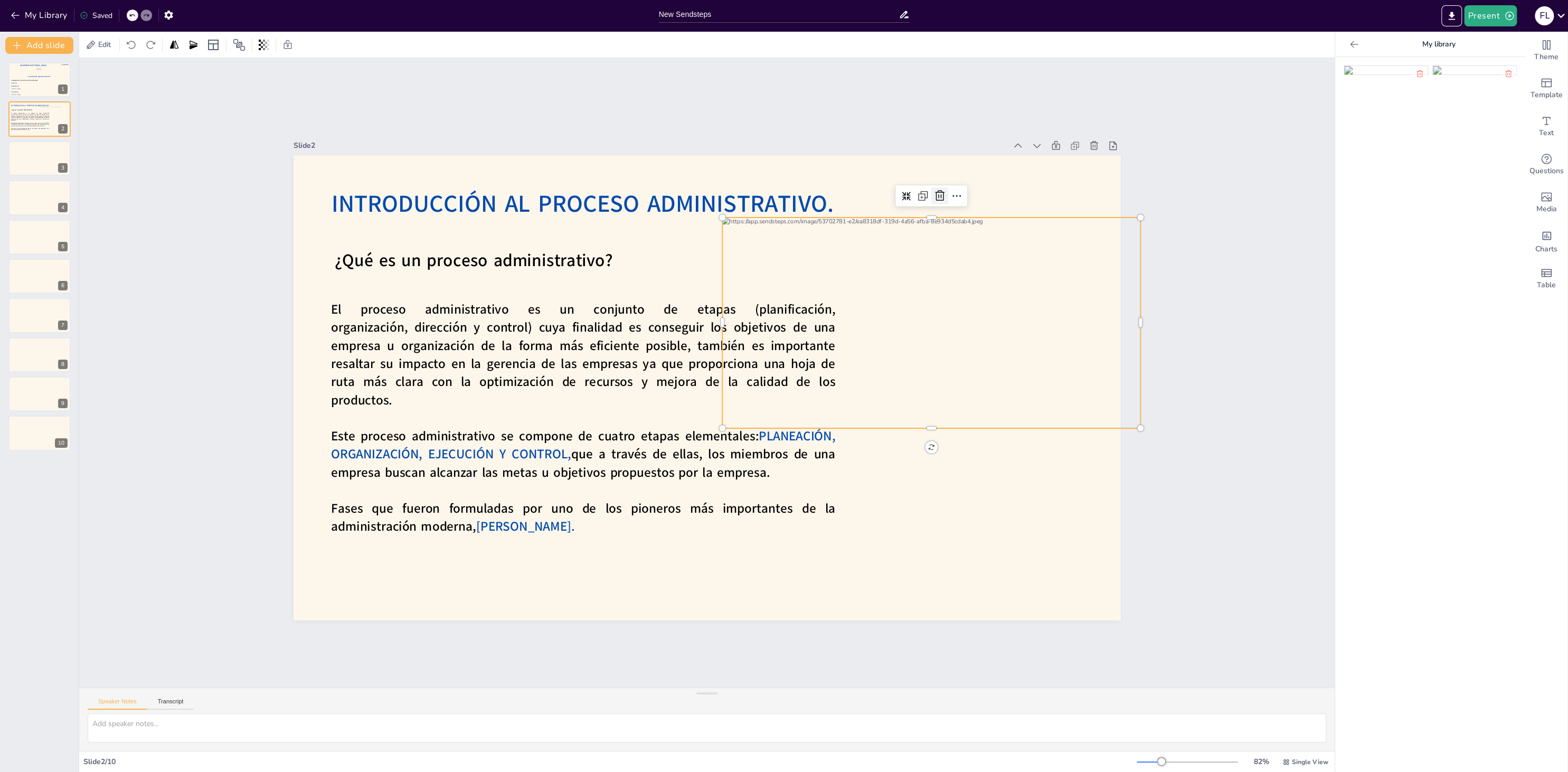
click at [939, 193] on icon at bounding box center [939, 196] width 13 height 13
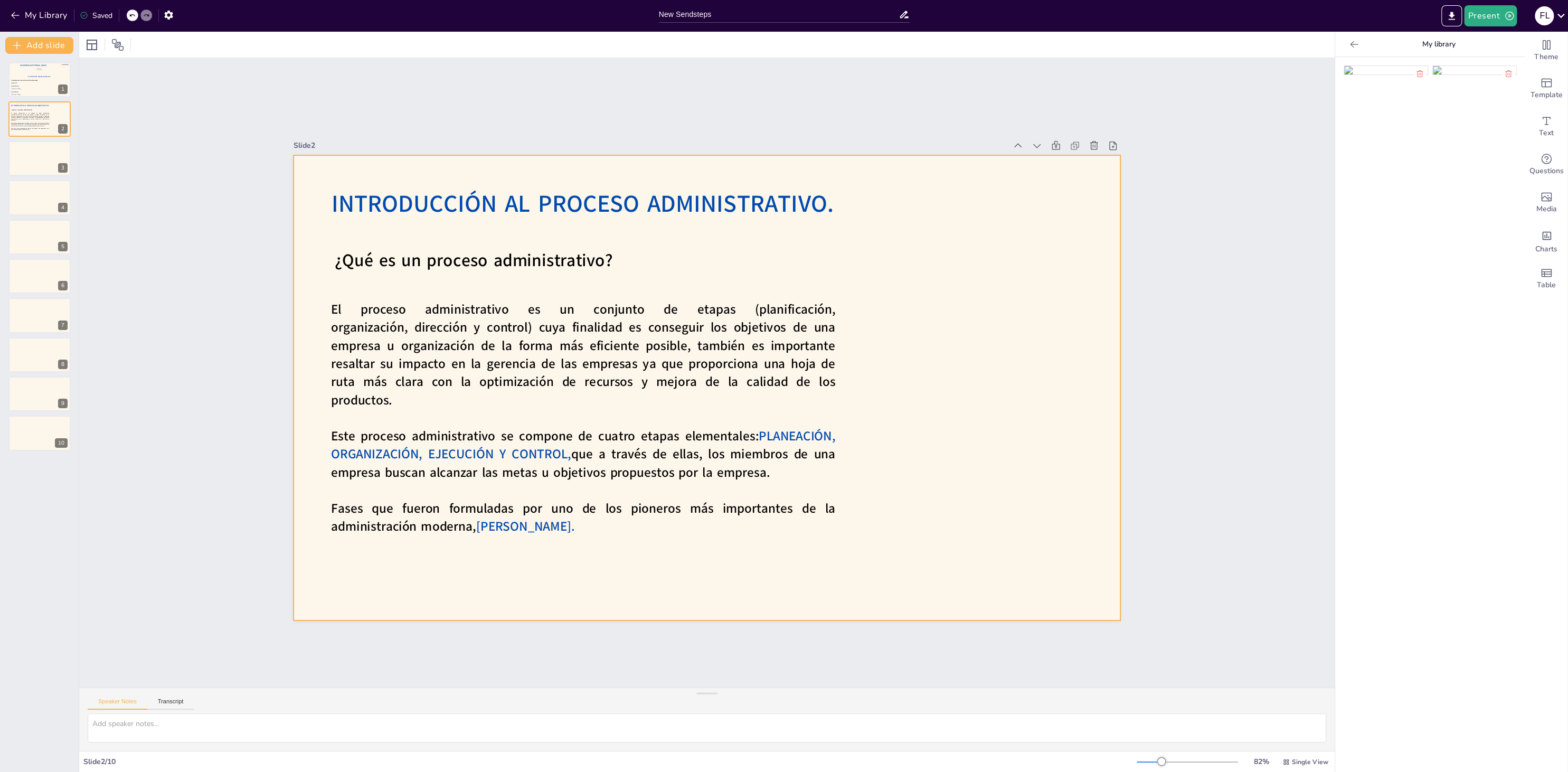
click at [912, 265] on div at bounding box center [705, 388] width 871 height 549
click at [939, 293] on div at bounding box center [707, 388] width 827 height 465
click at [929, 289] on div at bounding box center [707, 388] width 827 height 465
click at [929, 289] on div at bounding box center [705, 388] width 870 height 549
click at [929, 289] on div at bounding box center [696, 382] width 899 height 926
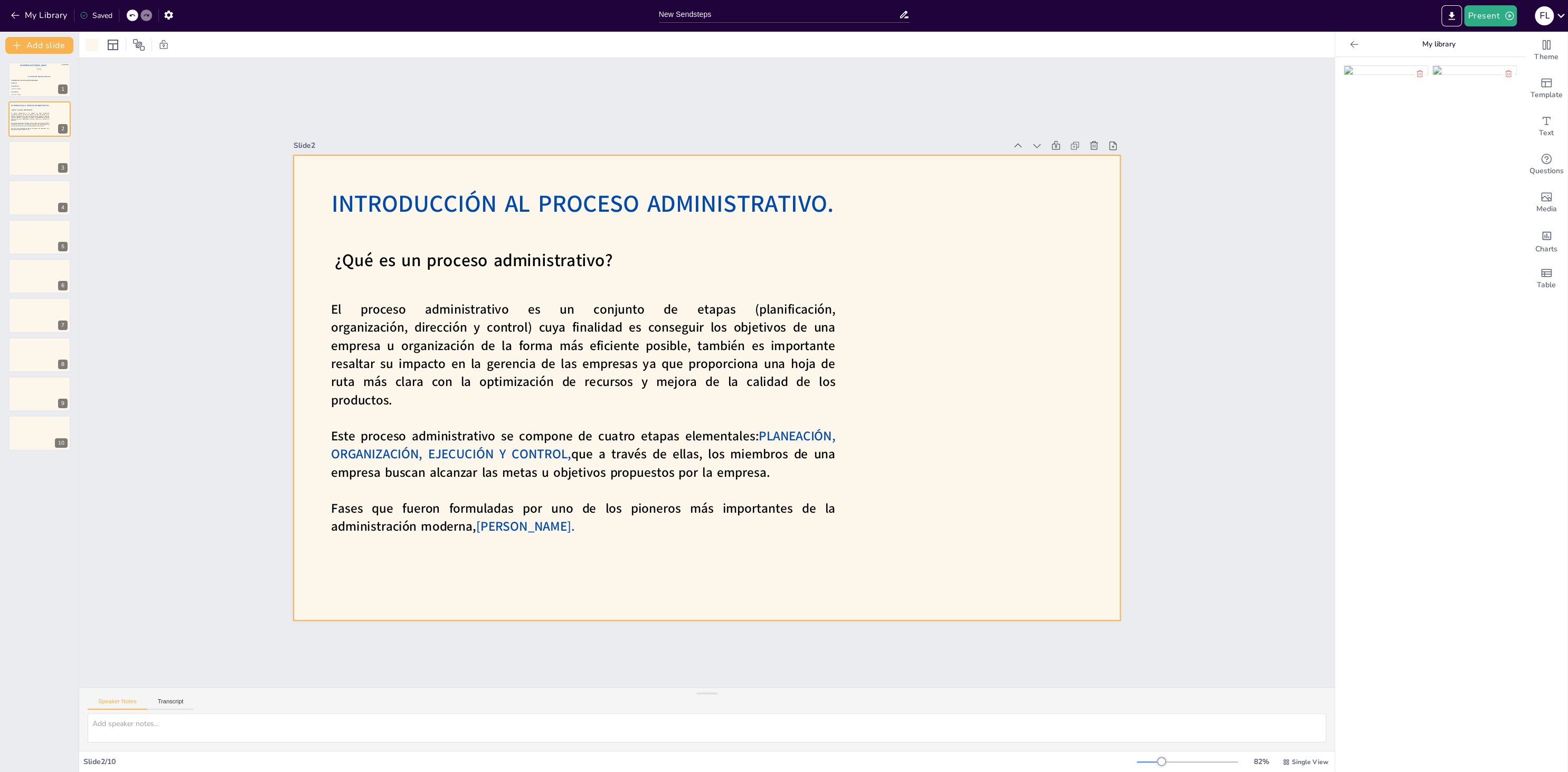
click at [929, 289] on div at bounding box center [707, 388] width 827 height 465
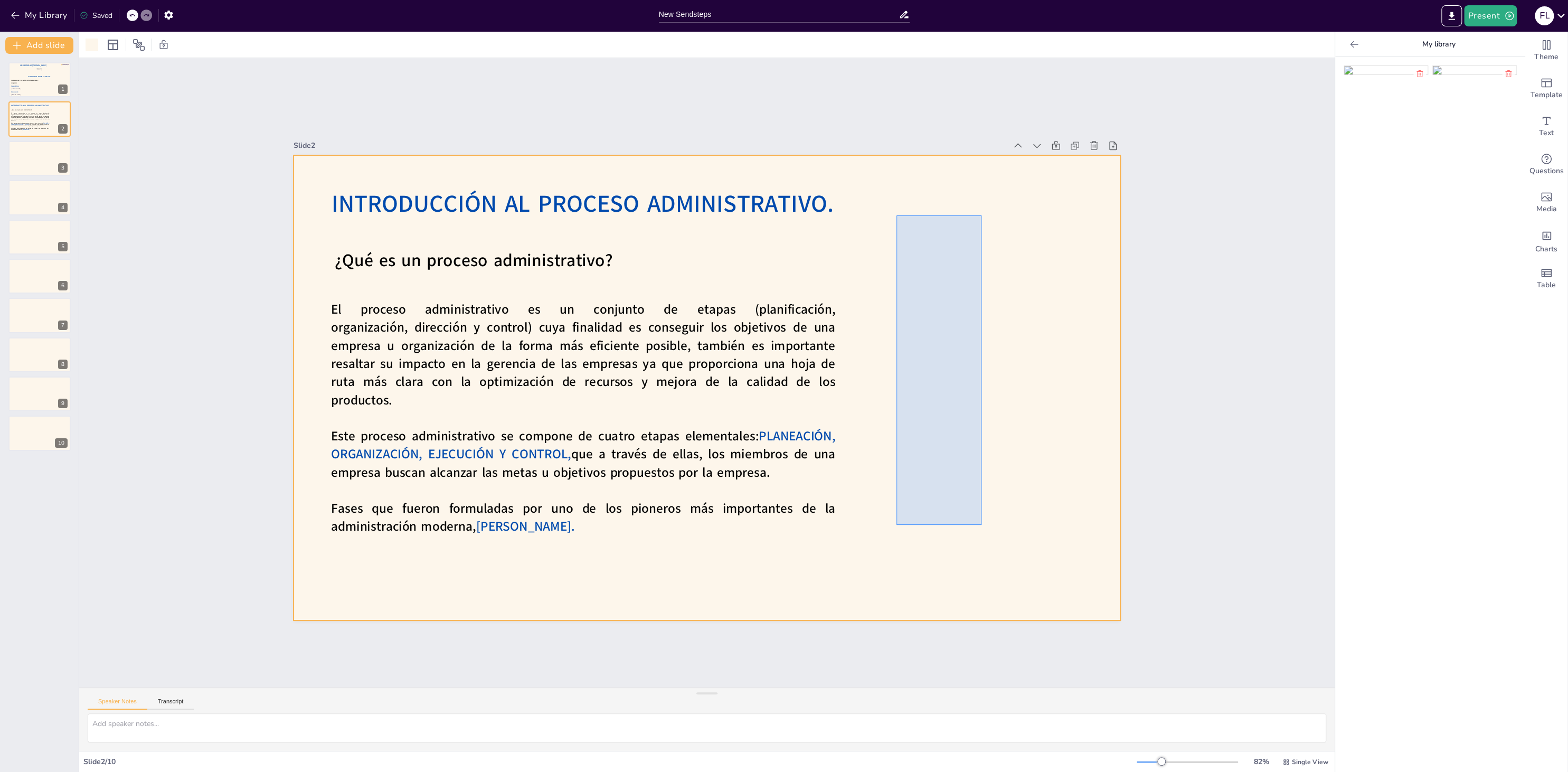
drag, startPoint x: 897, startPoint y: 215, endPoint x: 982, endPoint y: 525, distance: 321.4
click at [982, 525] on div at bounding box center [705, 388] width 871 height 549
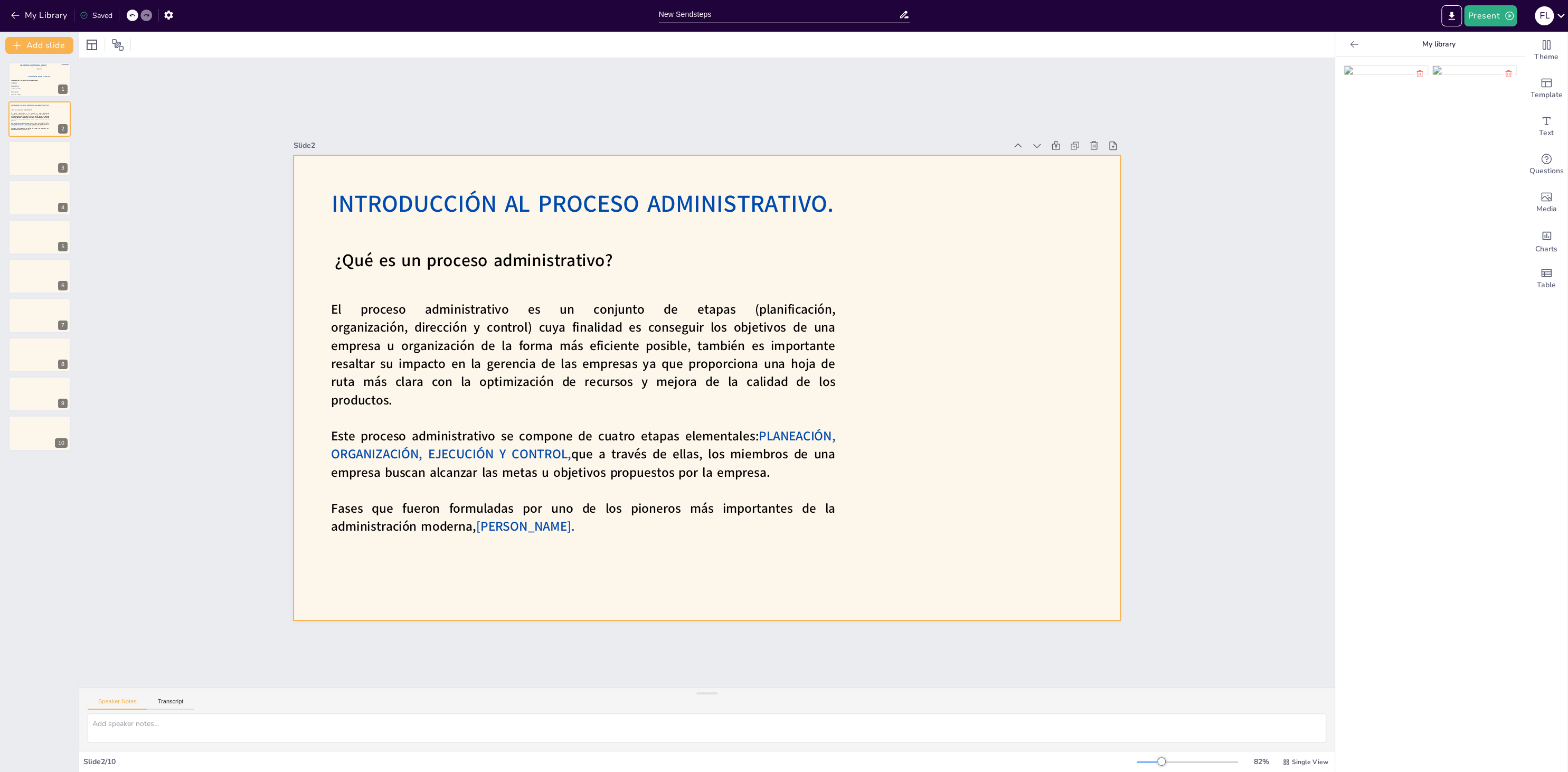
click at [1099, 286] on div at bounding box center [707, 388] width 827 height 465
click at [1175, 191] on div at bounding box center [1430, 415] width 190 height 715
click at [1175, 41] on div at bounding box center [1353, 44] width 17 height 17
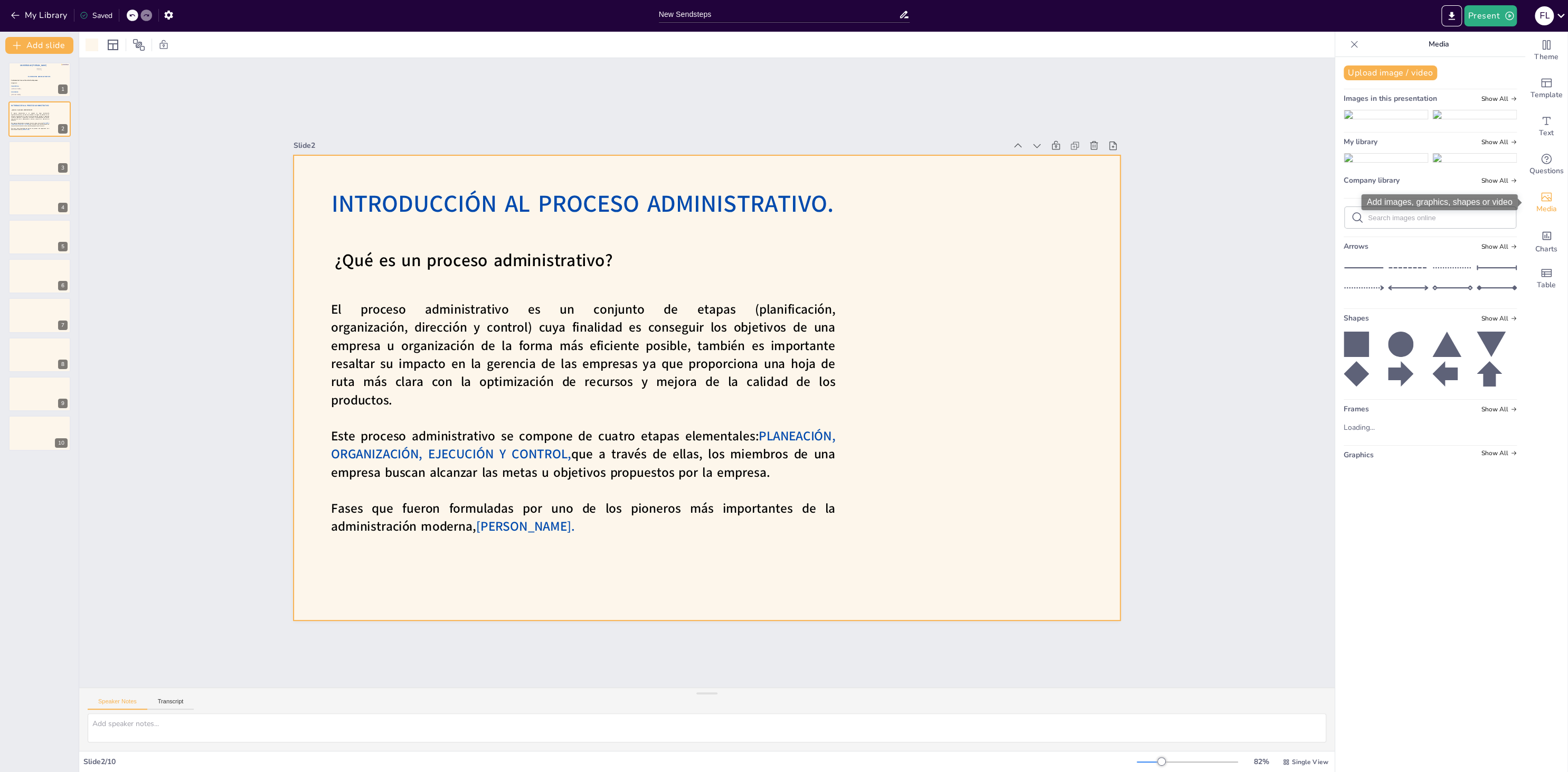
click at [1175, 193] on icon "Add images, graphics, shapes or video" at bounding box center [1546, 197] width 13 height 13
click at [1175, 221] on input "text" at bounding box center [1438, 218] width 142 height 8
type input "administracion"
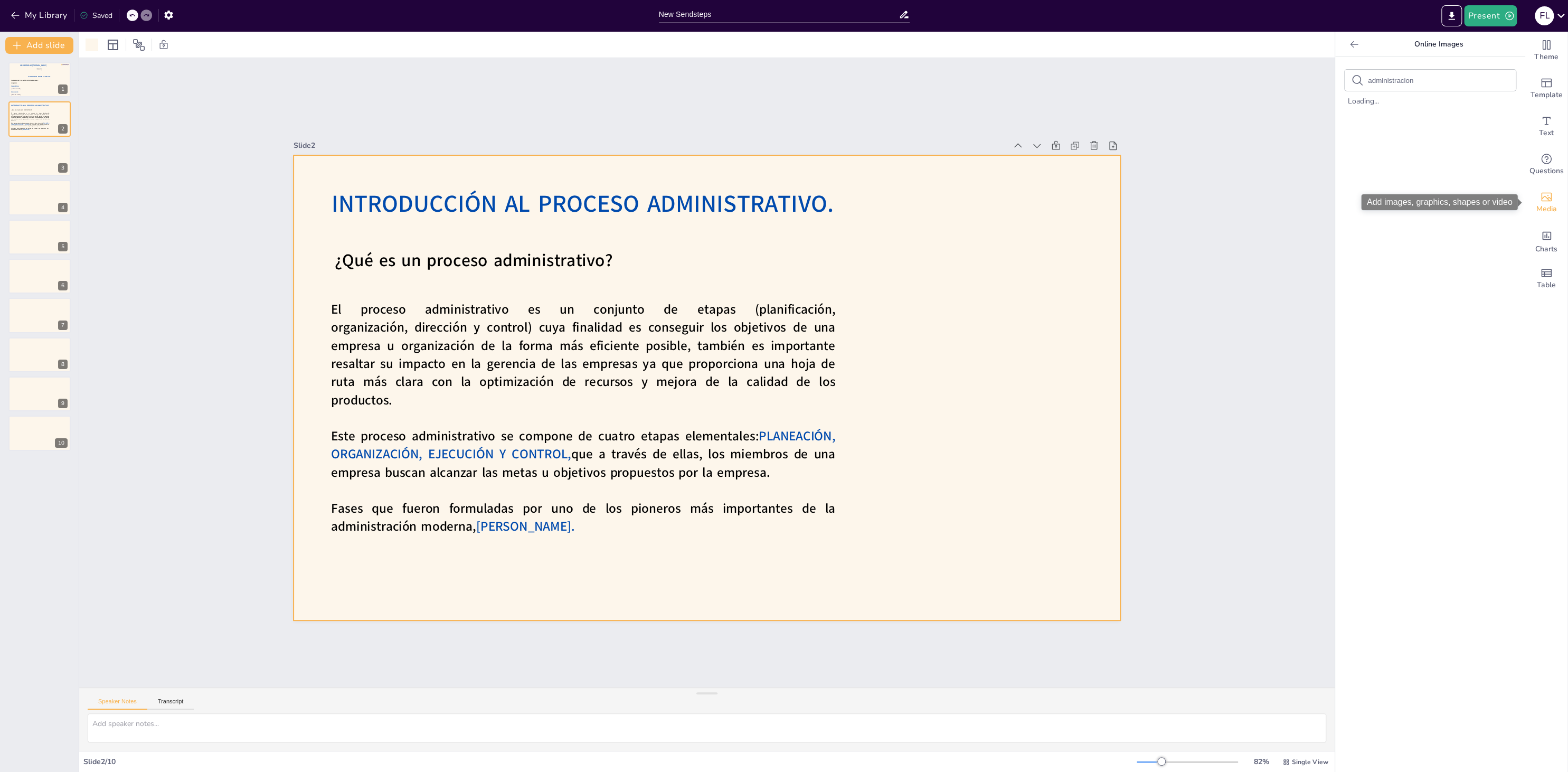
click at [1175, 215] on div "Media" at bounding box center [1546, 203] width 42 height 38
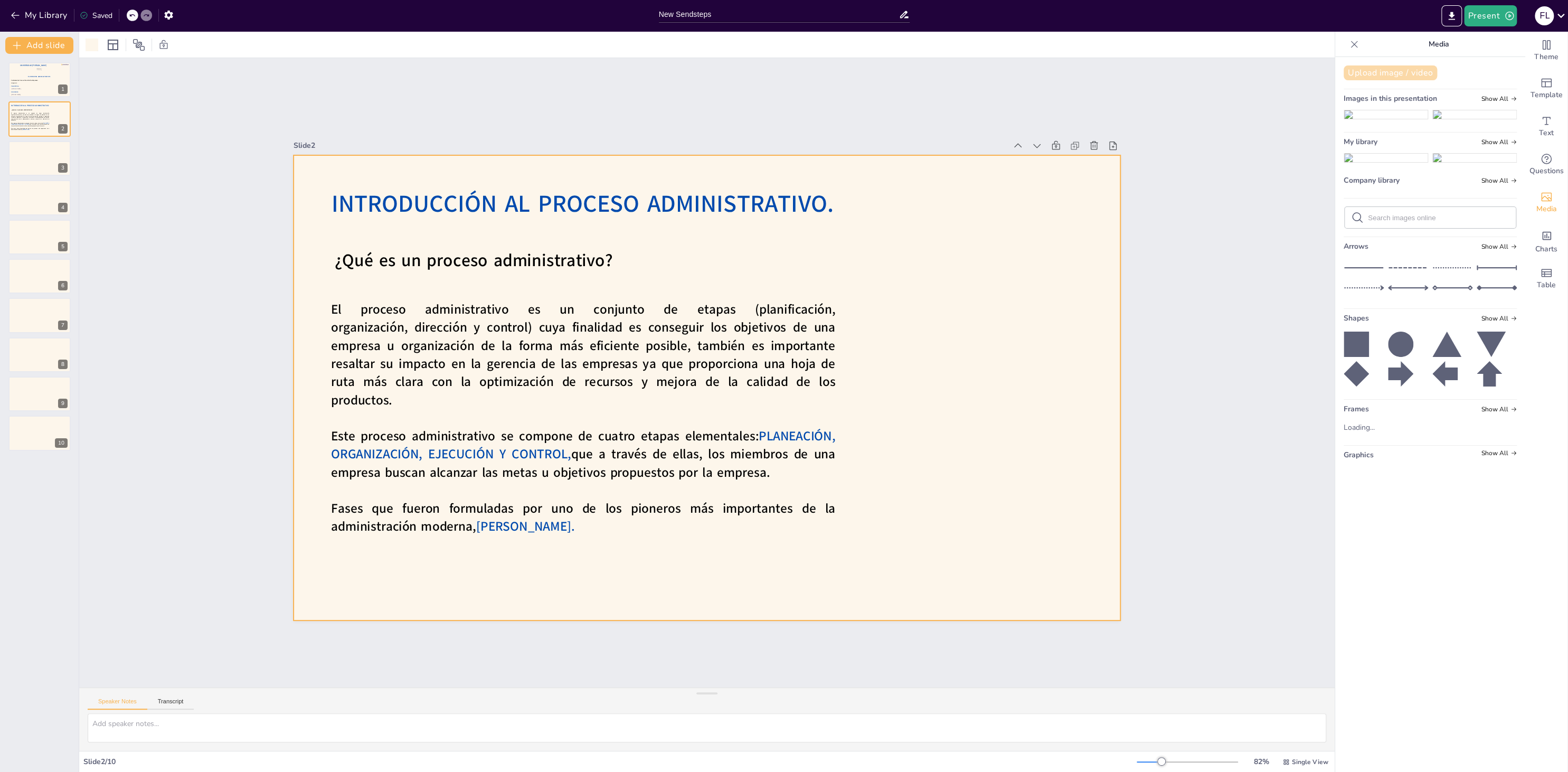
click at [1175, 69] on button "Upload image / video" at bounding box center [1390, 72] width 93 height 14
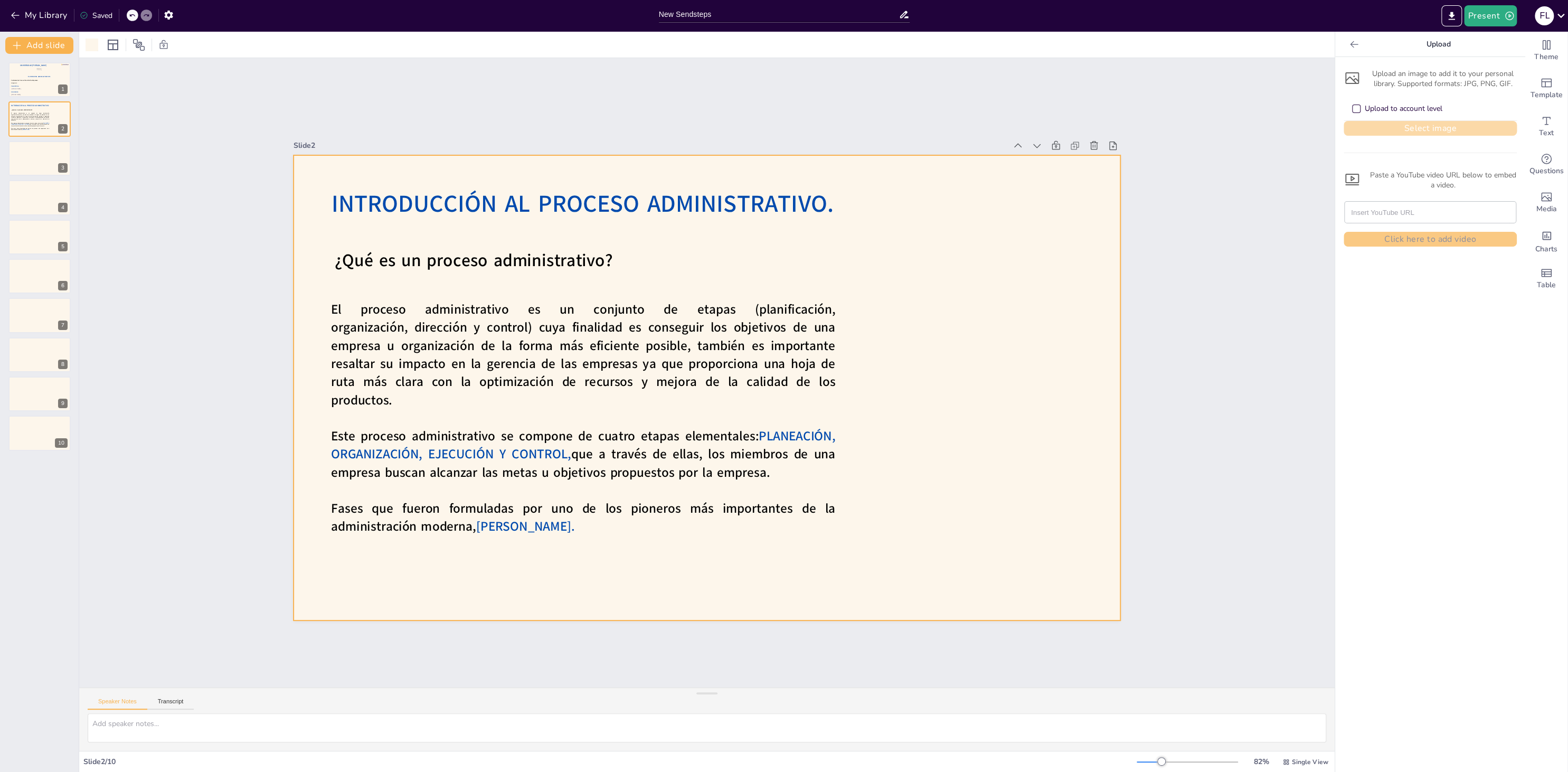
click at [1175, 124] on button "Select image" at bounding box center [1430, 128] width 173 height 14
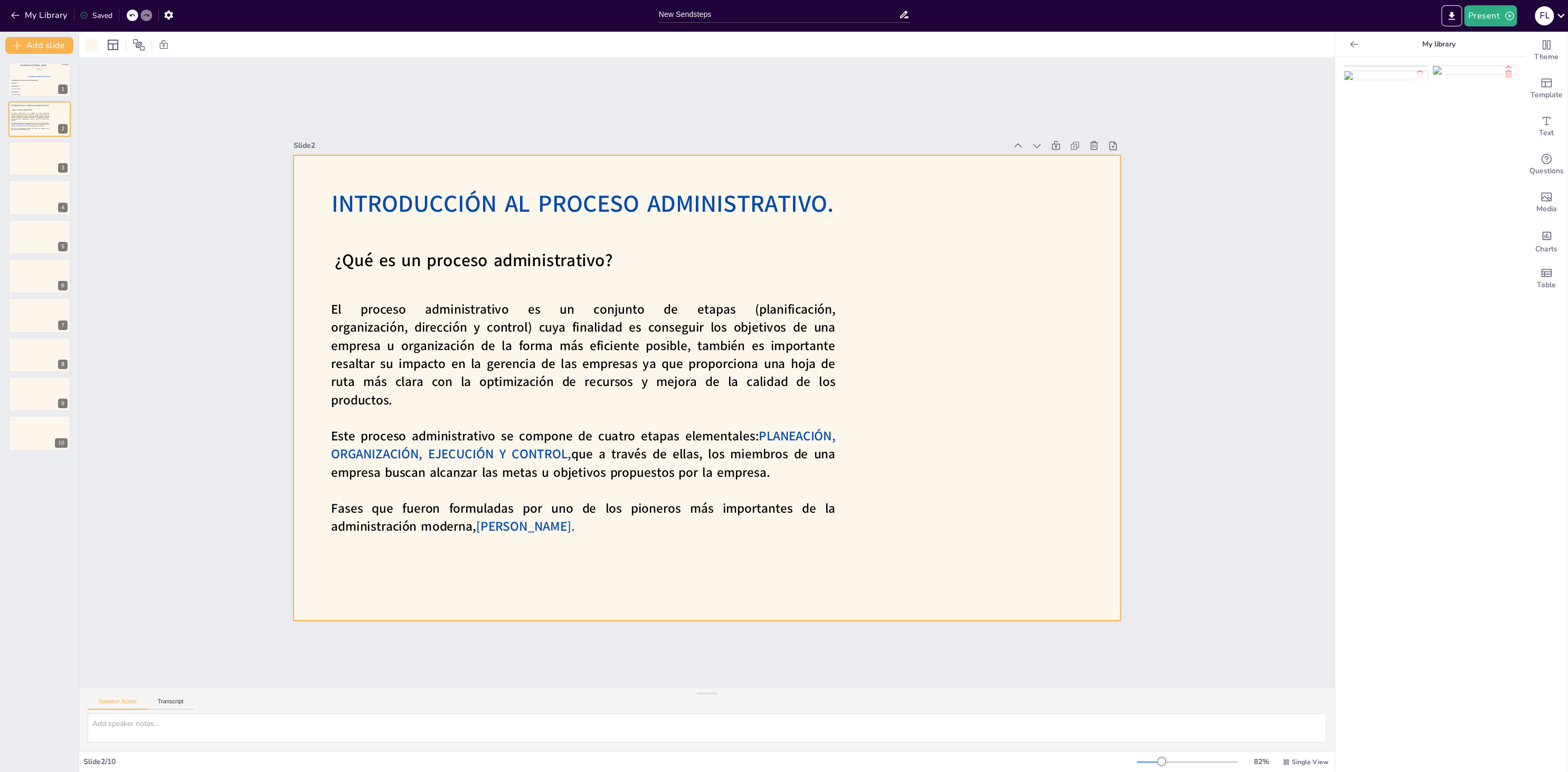
click at [1175, 74] on img at bounding box center [1386, 70] width 84 height 8
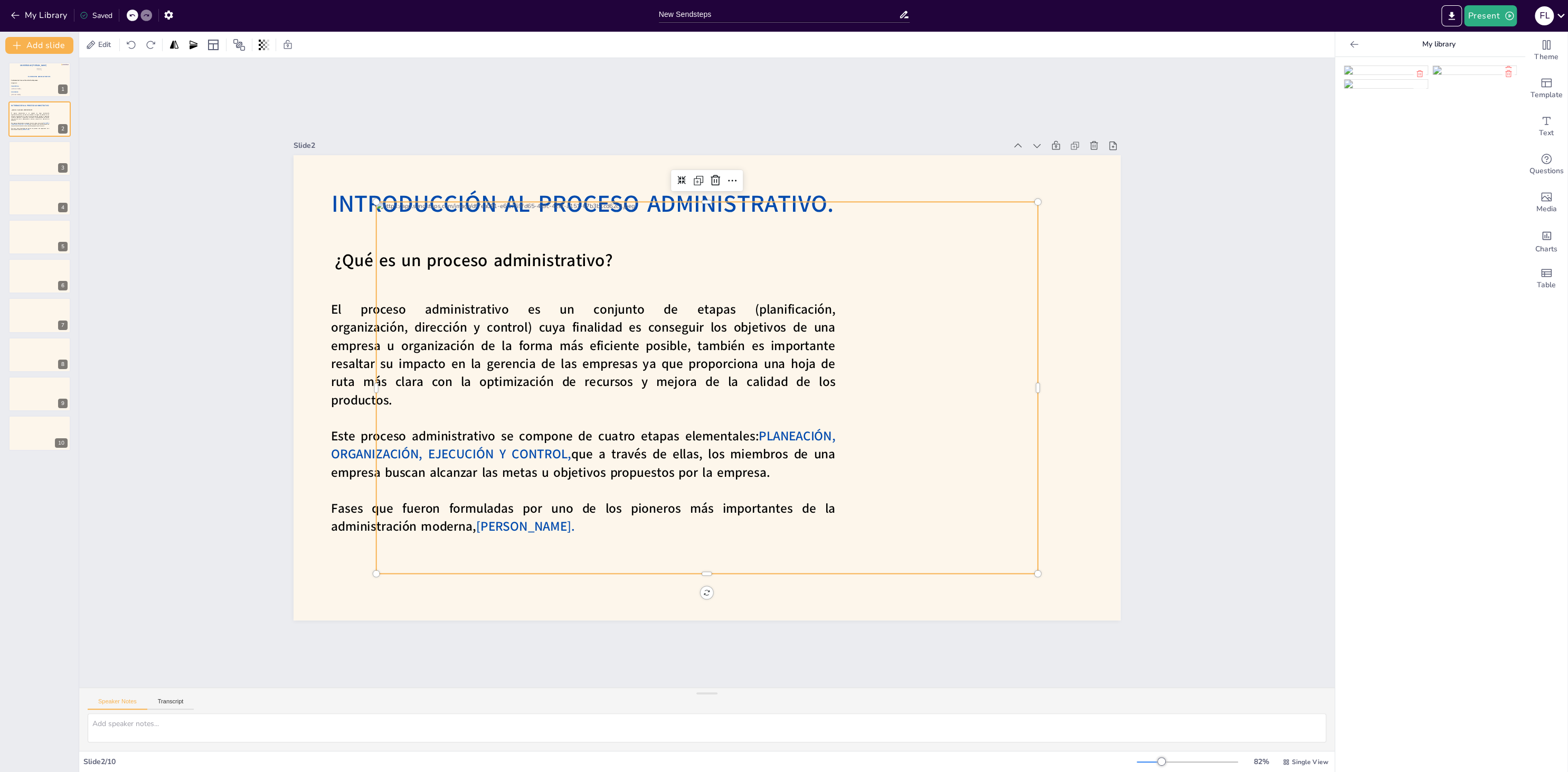
click at [391, 227] on div at bounding box center [707, 387] width 661 height 372
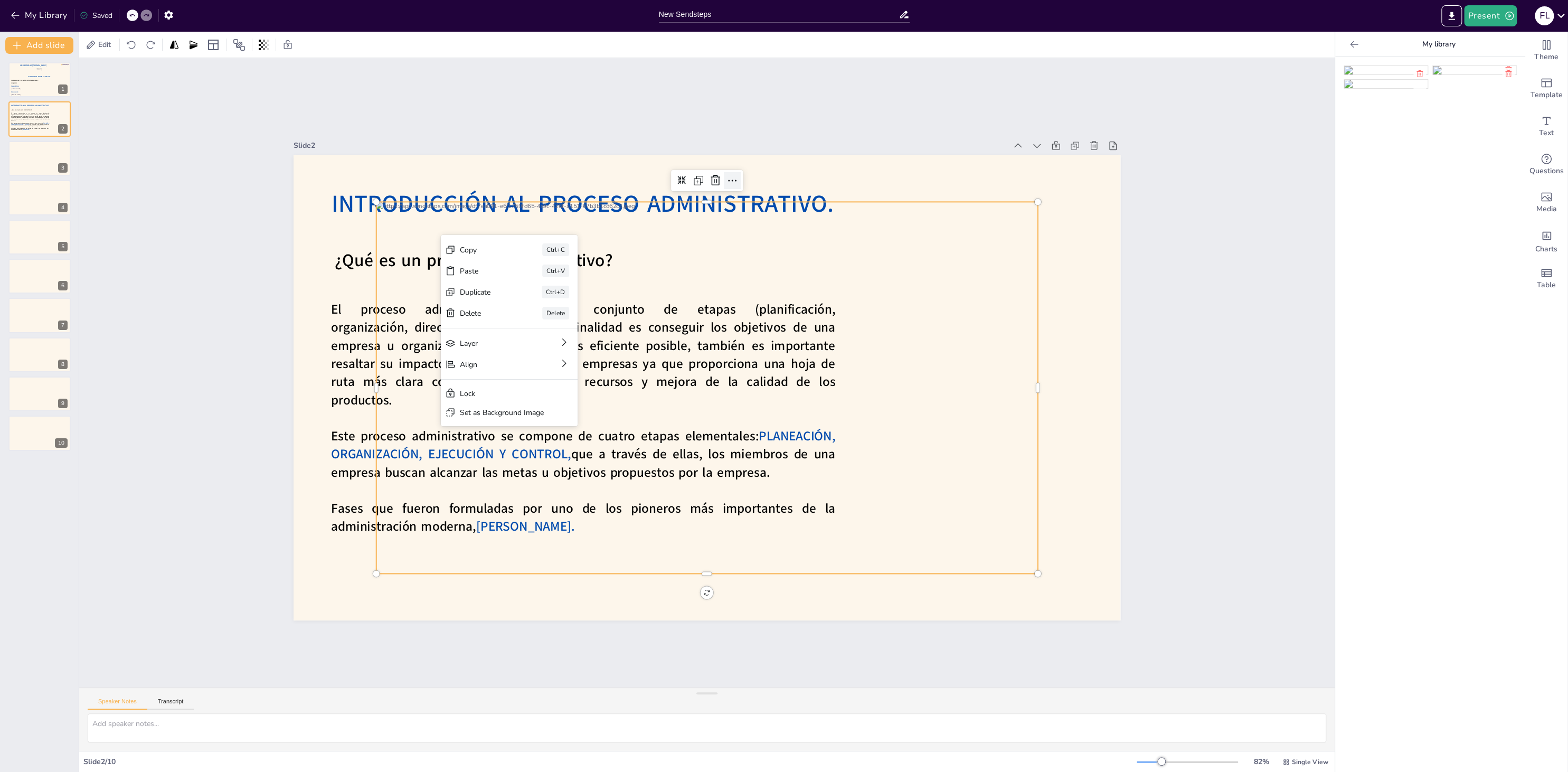
click at [726, 182] on icon at bounding box center [732, 181] width 13 height 13
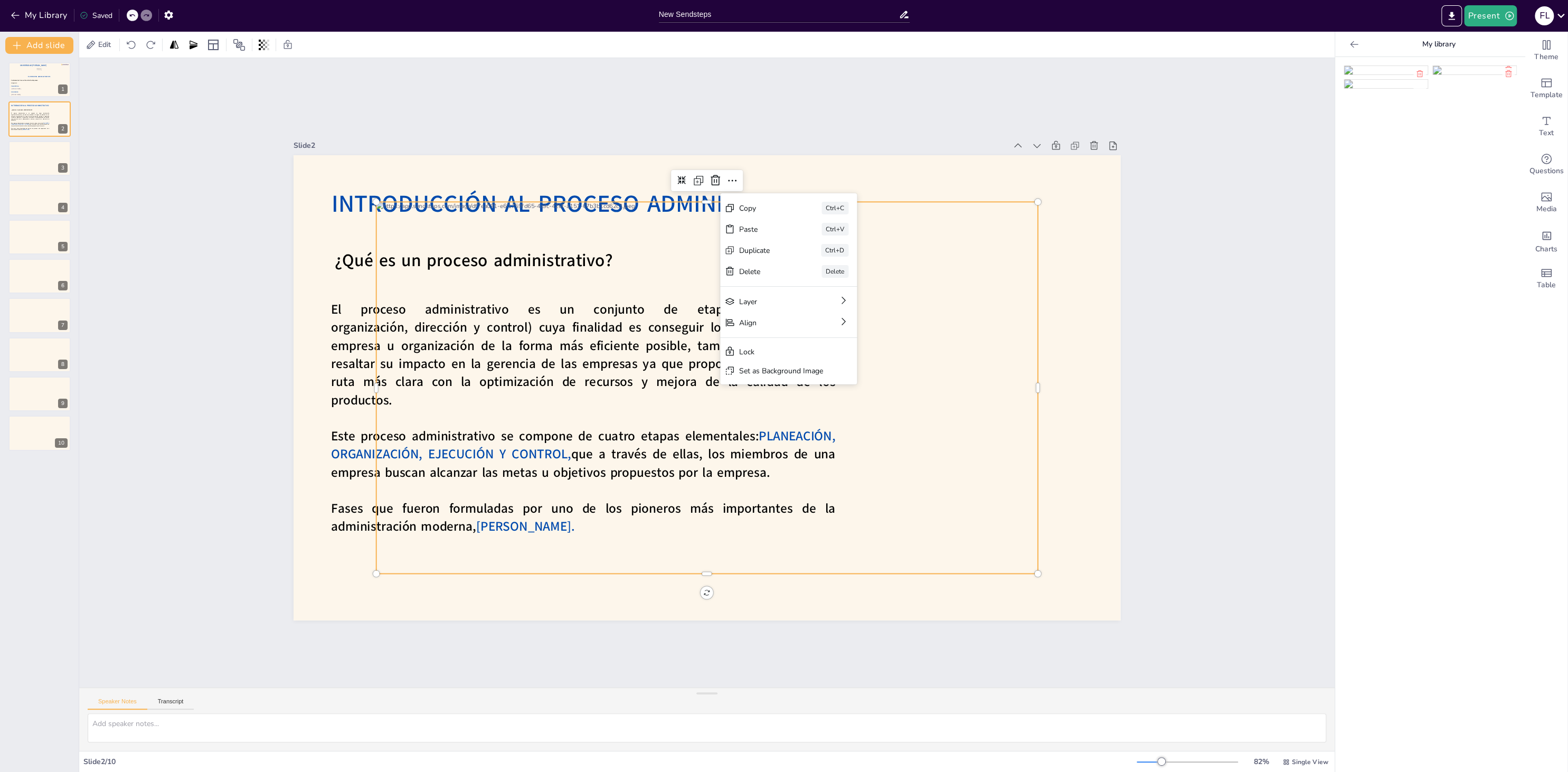
click at [518, 262] on div at bounding box center [707, 387] width 661 height 372
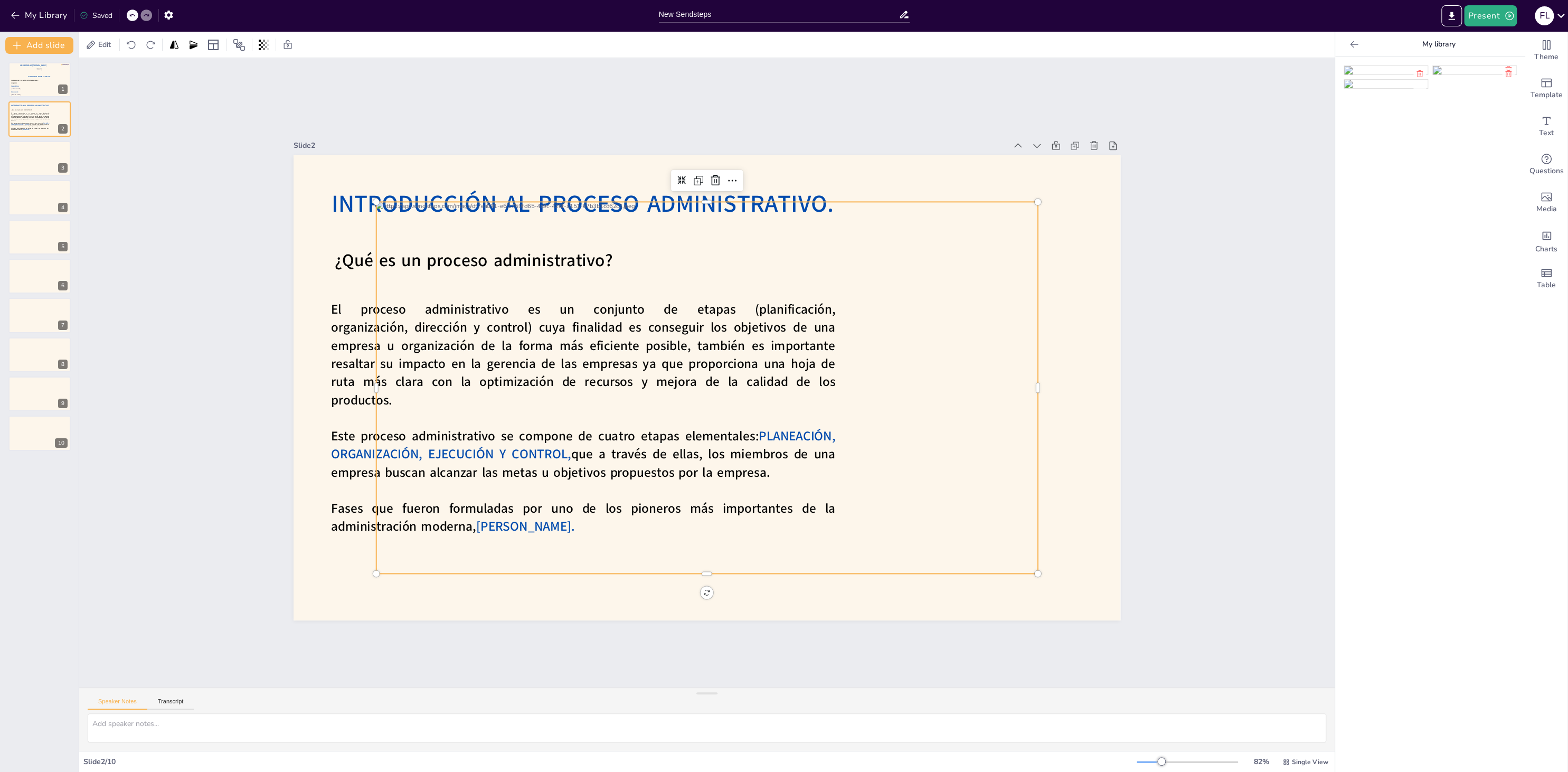
click at [518, 262] on div at bounding box center [705, 388] width 697 height 439
click at [387, 231] on div at bounding box center [703, 388] width 739 height 516
drag, startPoint x: 377, startPoint y: 198, endPoint x: 405, endPoint y: 211, distance: 30.9
click at [405, 211] on div at bounding box center [703, 387] width 724 height 501
click at [902, 70] on div at bounding box center [911, 61] width 18 height 18
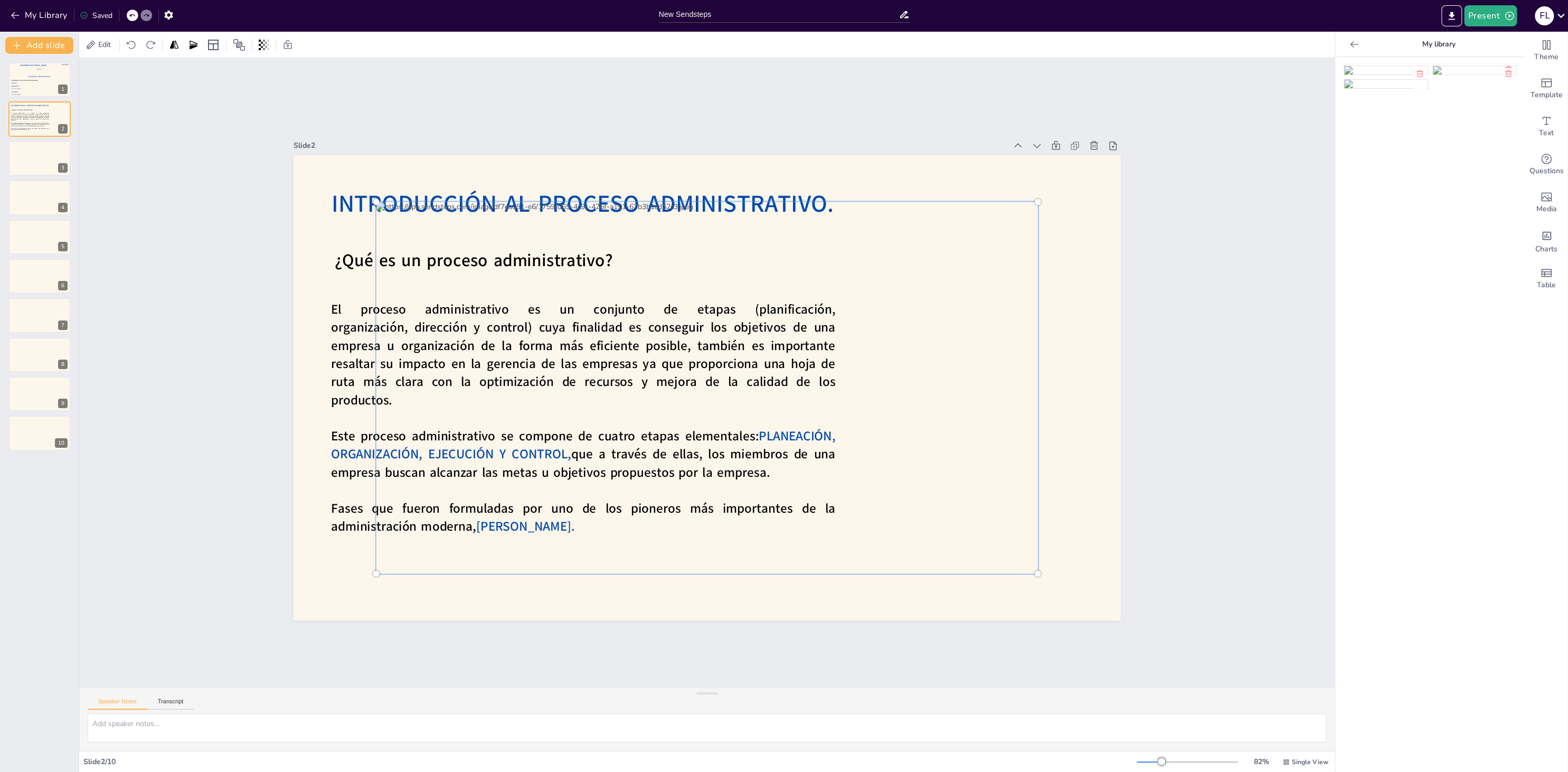
click at [413, 281] on div at bounding box center [705, 388] width 710 height 453
click at [1038, 203] on div at bounding box center [1037, 201] width 6 height 6
click at [1038, 200] on div at bounding box center [1037, 201] width 6 height 6
drag, startPoint x: 857, startPoint y: 264, endPoint x: 949, endPoint y: 290, distance: 95.6
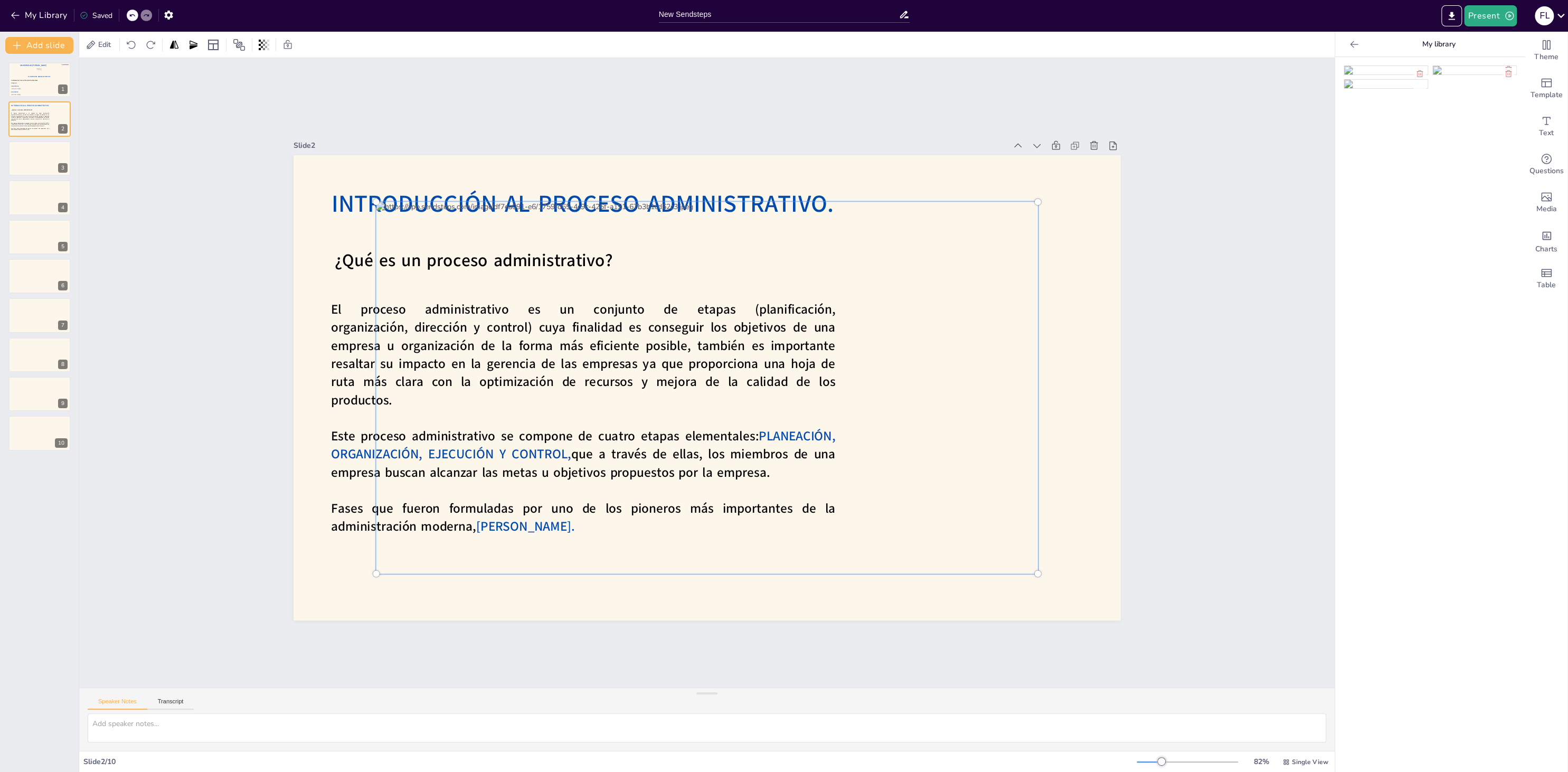
click at [975, 298] on div at bounding box center [707, 387] width 674 height 384
drag, startPoint x: 860, startPoint y: 282, endPoint x: 1123, endPoint y: 247, distance: 265.3
click at [1123, 247] on div "Slide 1 El Proceso Administrativo. [PERSON_NAME]. [PERSON_NAME]. Catedrático Es…" at bounding box center [707, 372] width 932 height 585
click at [1175, 147] on div "Slide 1 El Proceso Administrativo. [PERSON_NAME]. [PERSON_NAME]. Catedrático Es…" at bounding box center [707, 372] width 1255 height 629
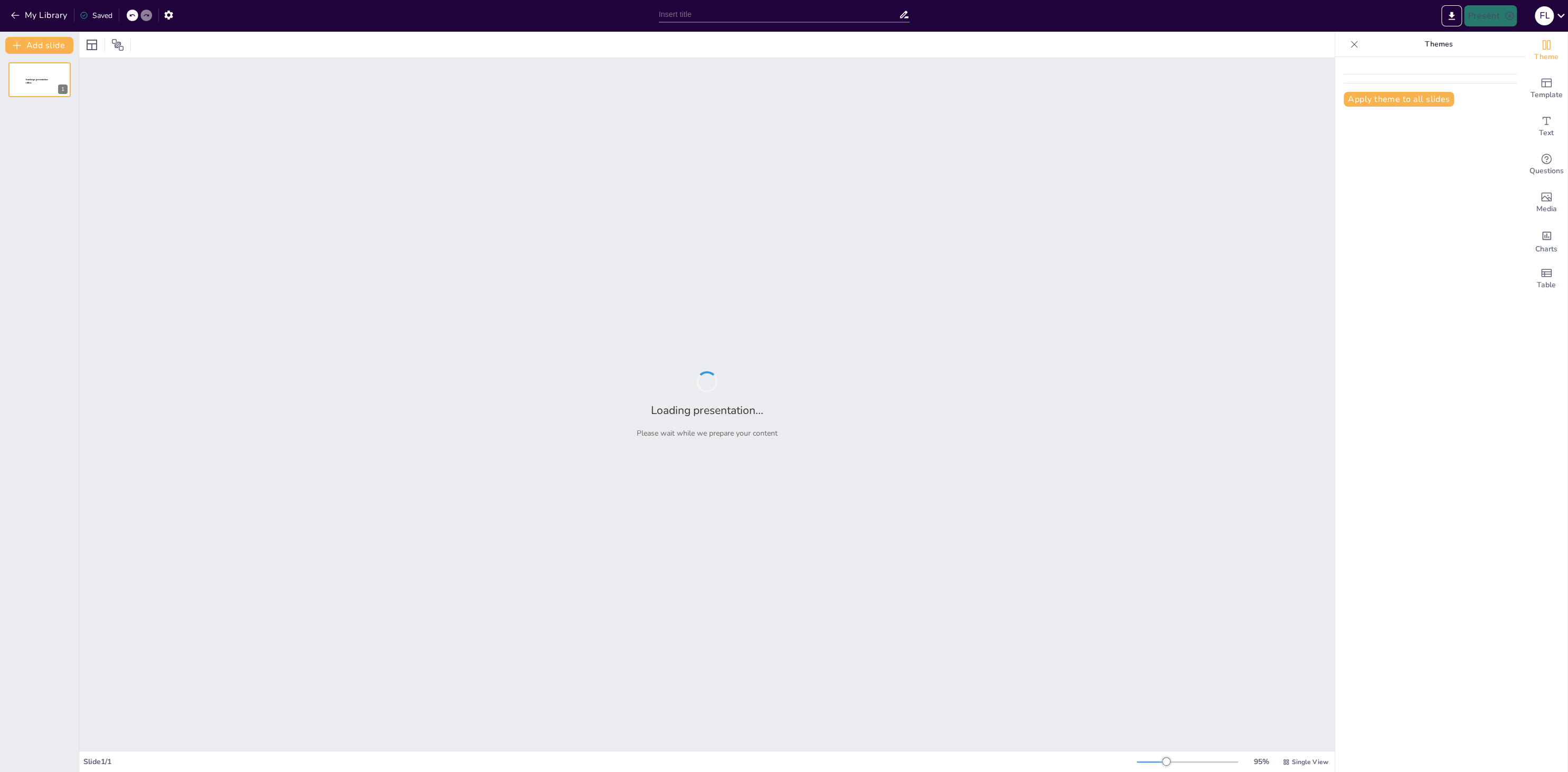
type input "New Sendsteps"
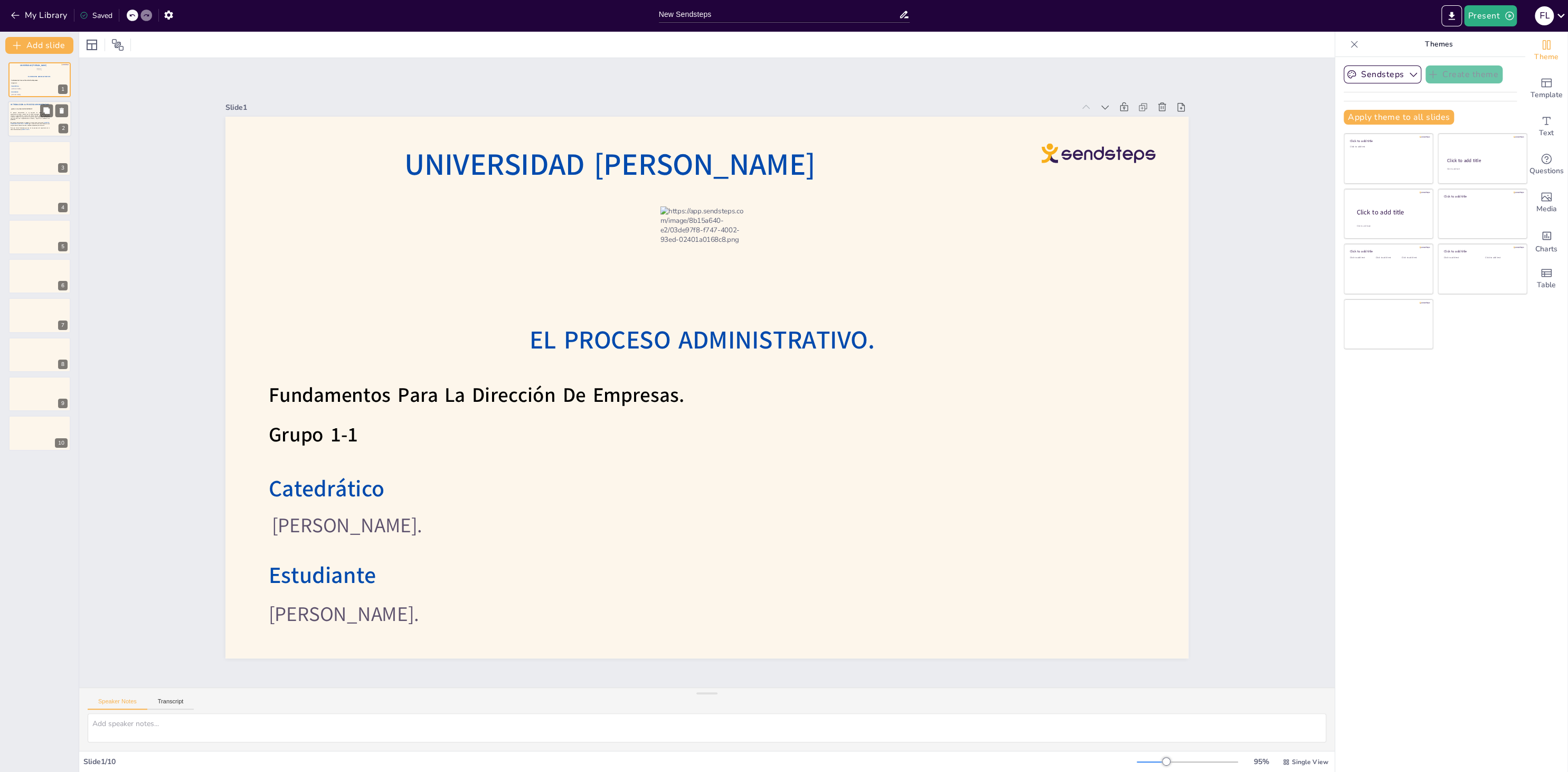
click at [45, 121] on div at bounding box center [40, 119] width 51 height 28
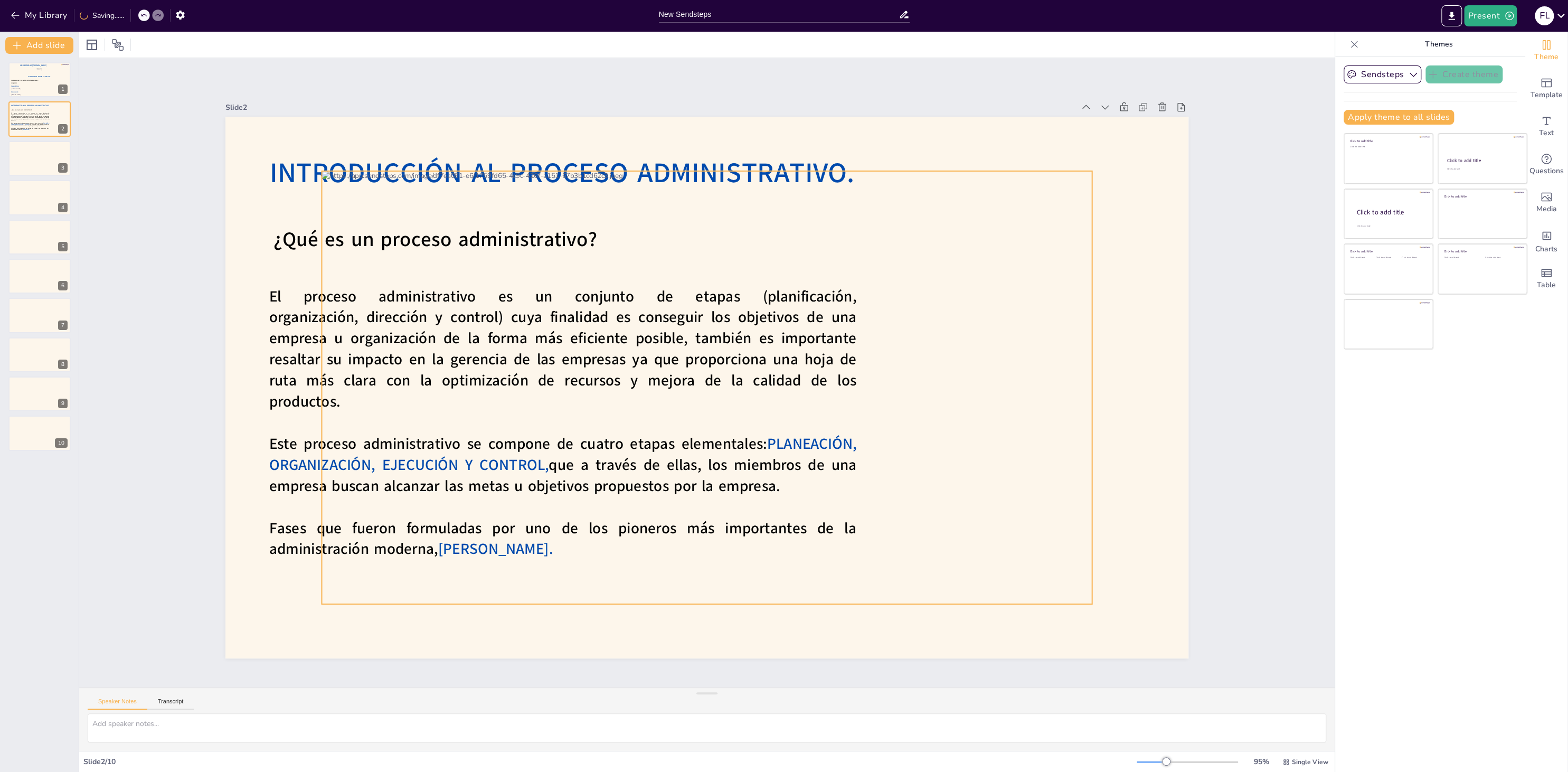
click at [670, 306] on div at bounding box center [707, 388] width 770 height 433
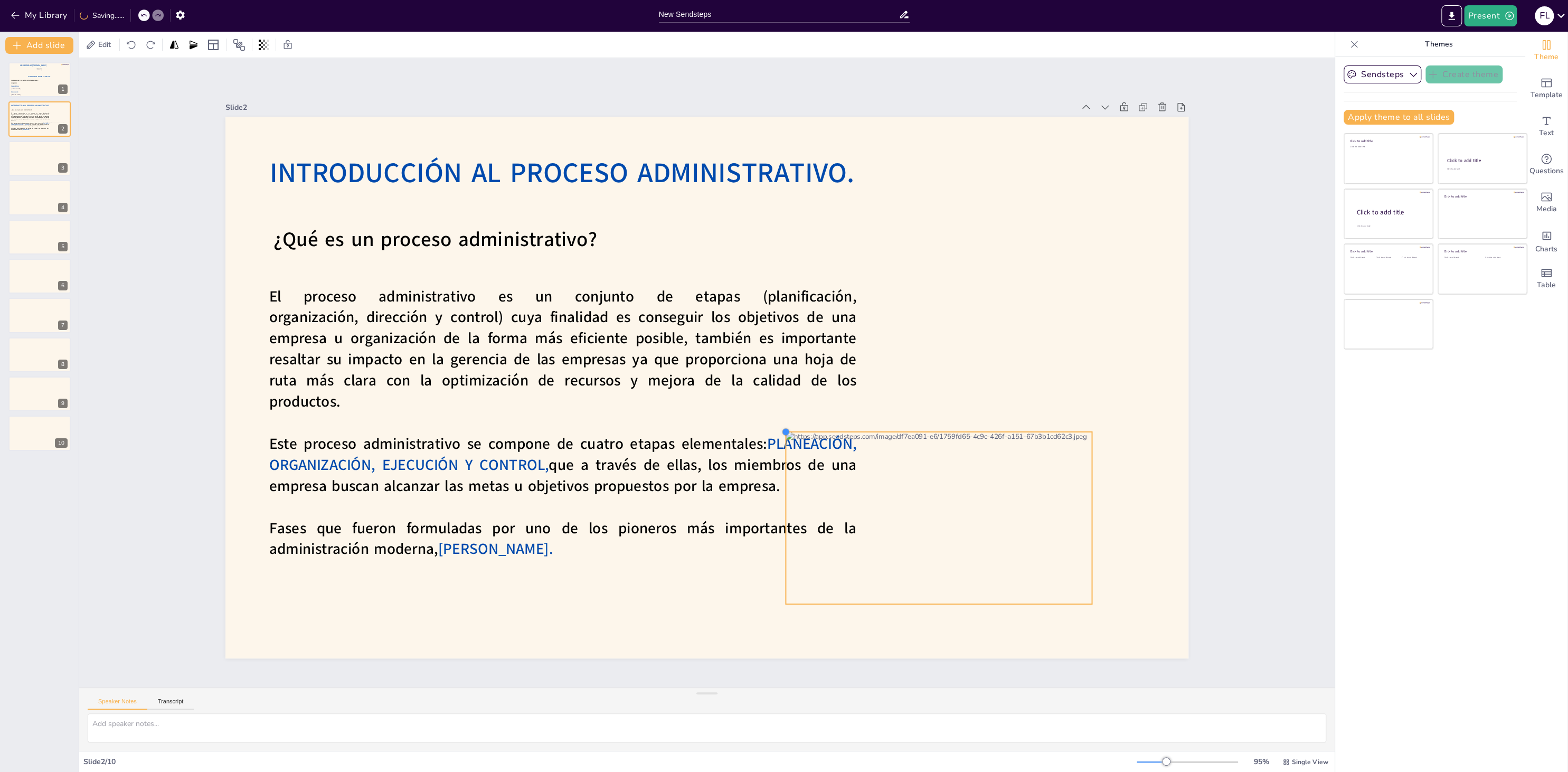
drag, startPoint x: 322, startPoint y: 172, endPoint x: 1023, endPoint y: 435, distance: 748.7
click at [1023, 435] on div "Introducción Al Proceso Administrativo. ¿Qué es un proceso administrativo? El p…" at bounding box center [701, 386] width 1100 height 887
drag, startPoint x: 948, startPoint y: 495, endPoint x: 1036, endPoint y: 362, distance: 159.5
click at [1036, 362] on div at bounding box center [1010, 485] width 339 height 254
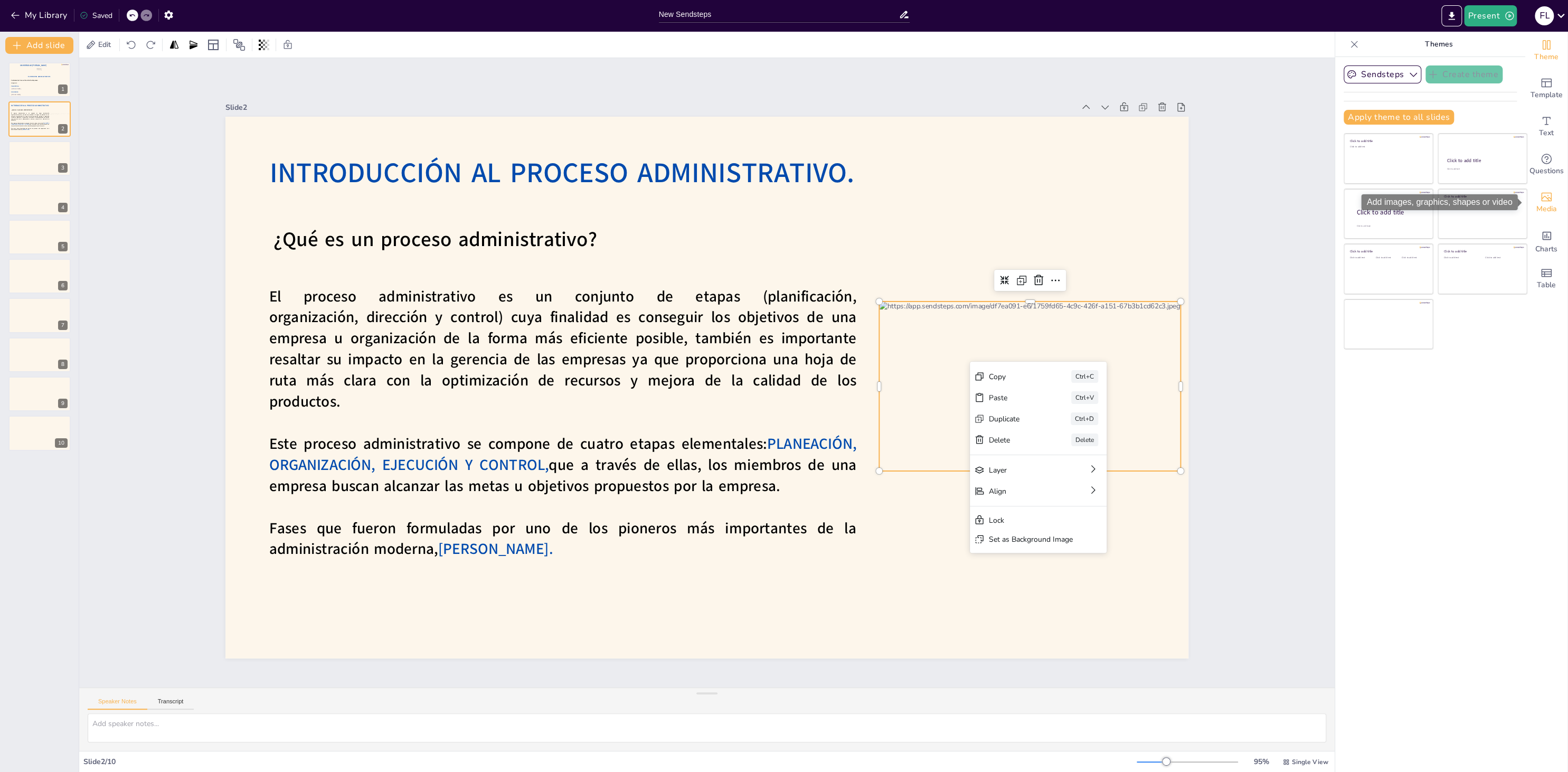
click at [1547, 187] on div "Media" at bounding box center [1546, 203] width 42 height 38
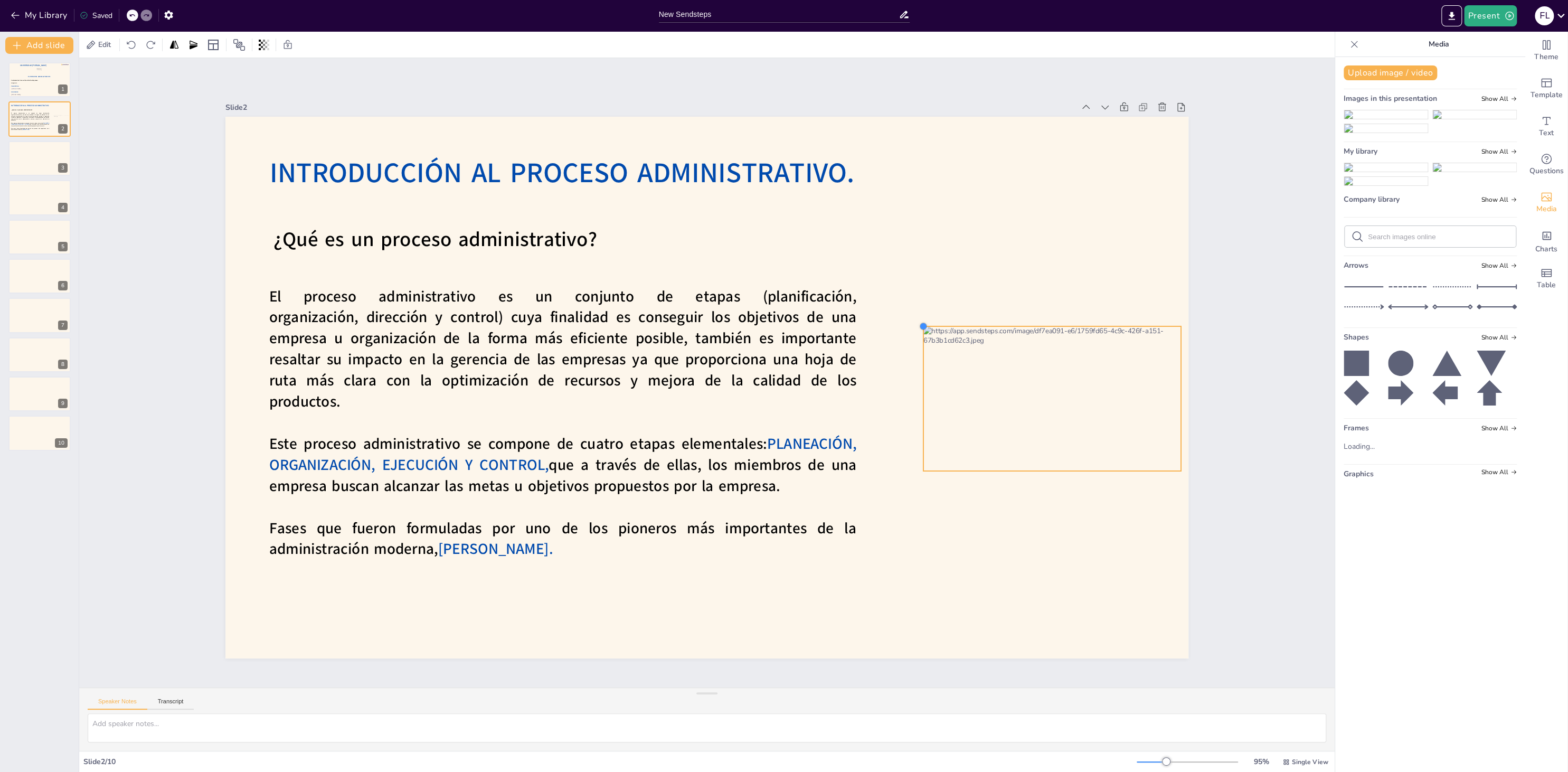
drag, startPoint x: 881, startPoint y: 301, endPoint x: 944, endPoint y: 326, distance: 67.8
click at [944, 326] on div "Introducción Al Proceso Administrativo. ¿Qué es un proceso administrativo? El p…" at bounding box center [707, 387] width 963 height 542
drag, startPoint x: 1059, startPoint y: 384, endPoint x: 1029, endPoint y: 390, distance: 30.6
click at [1029, 390] on div at bounding box center [1021, 405] width 257 height 145
click at [33, 150] on div at bounding box center [40, 158] width 64 height 36
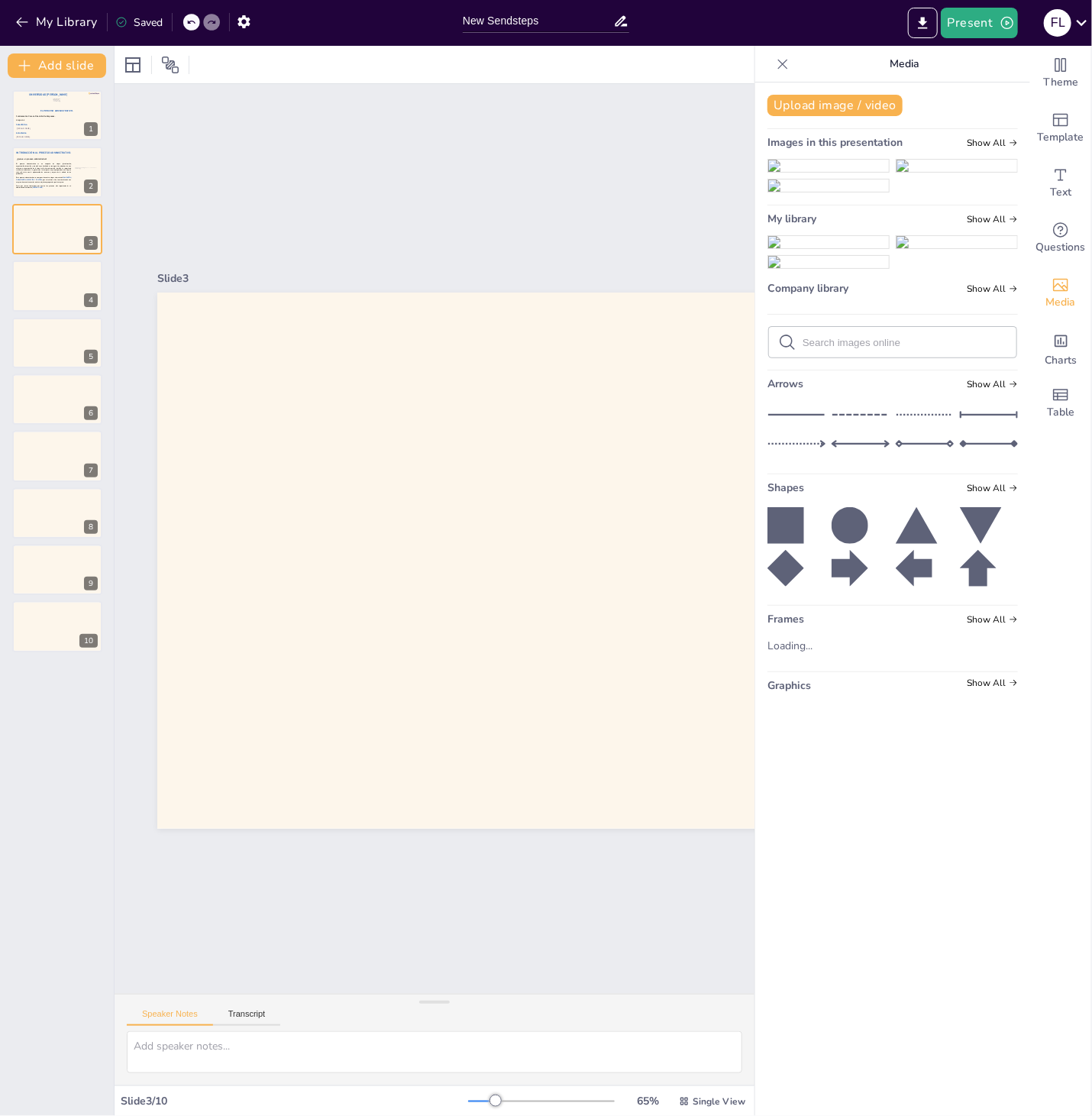
click at [788, 71] on icon at bounding box center [783, 64] width 15 height 15
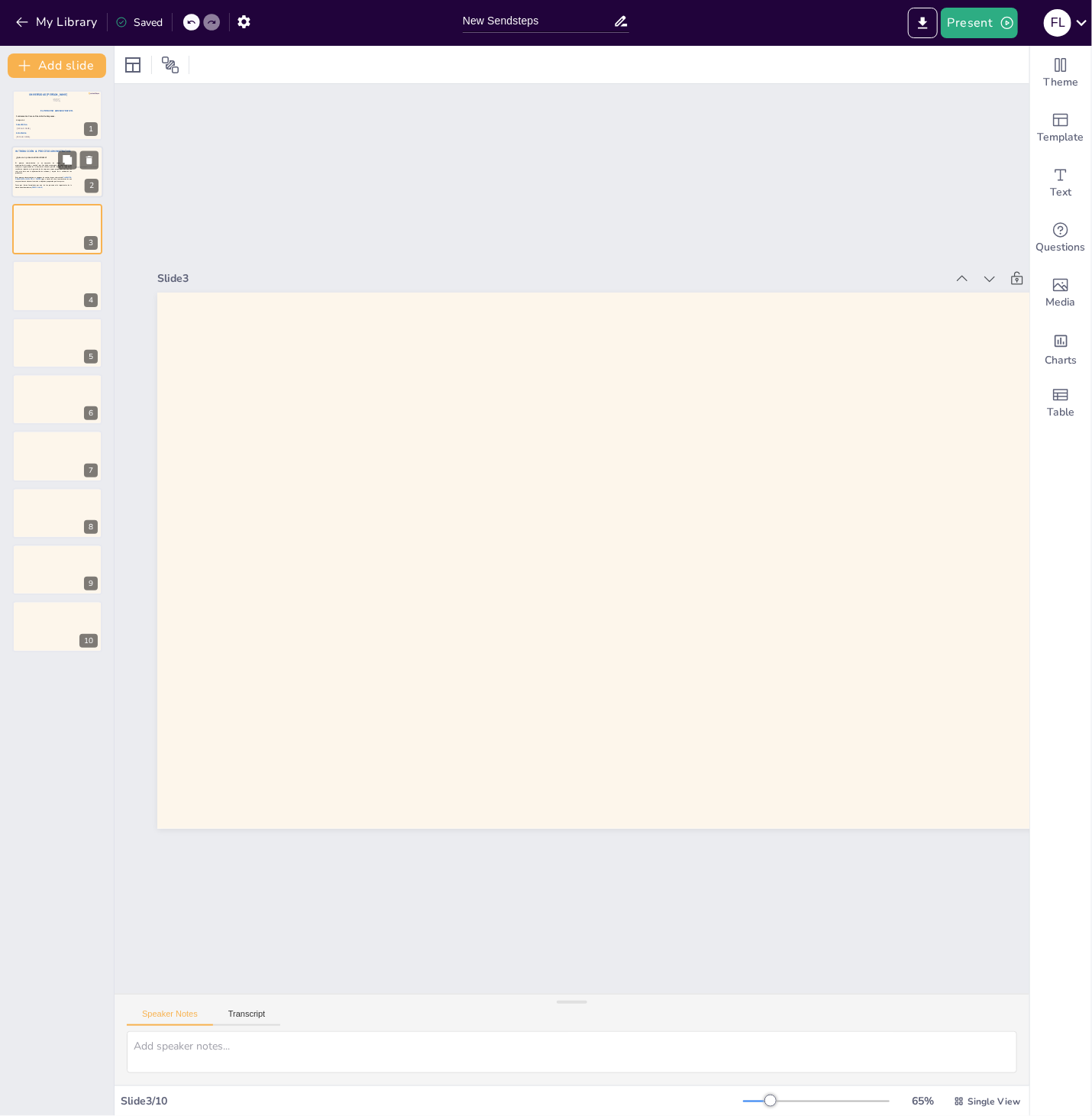
click at [53, 186] on span "Fases que fueron formuladas por uno de los pioneros más importantes de la admin…" at bounding box center [43, 187] width 56 height 4
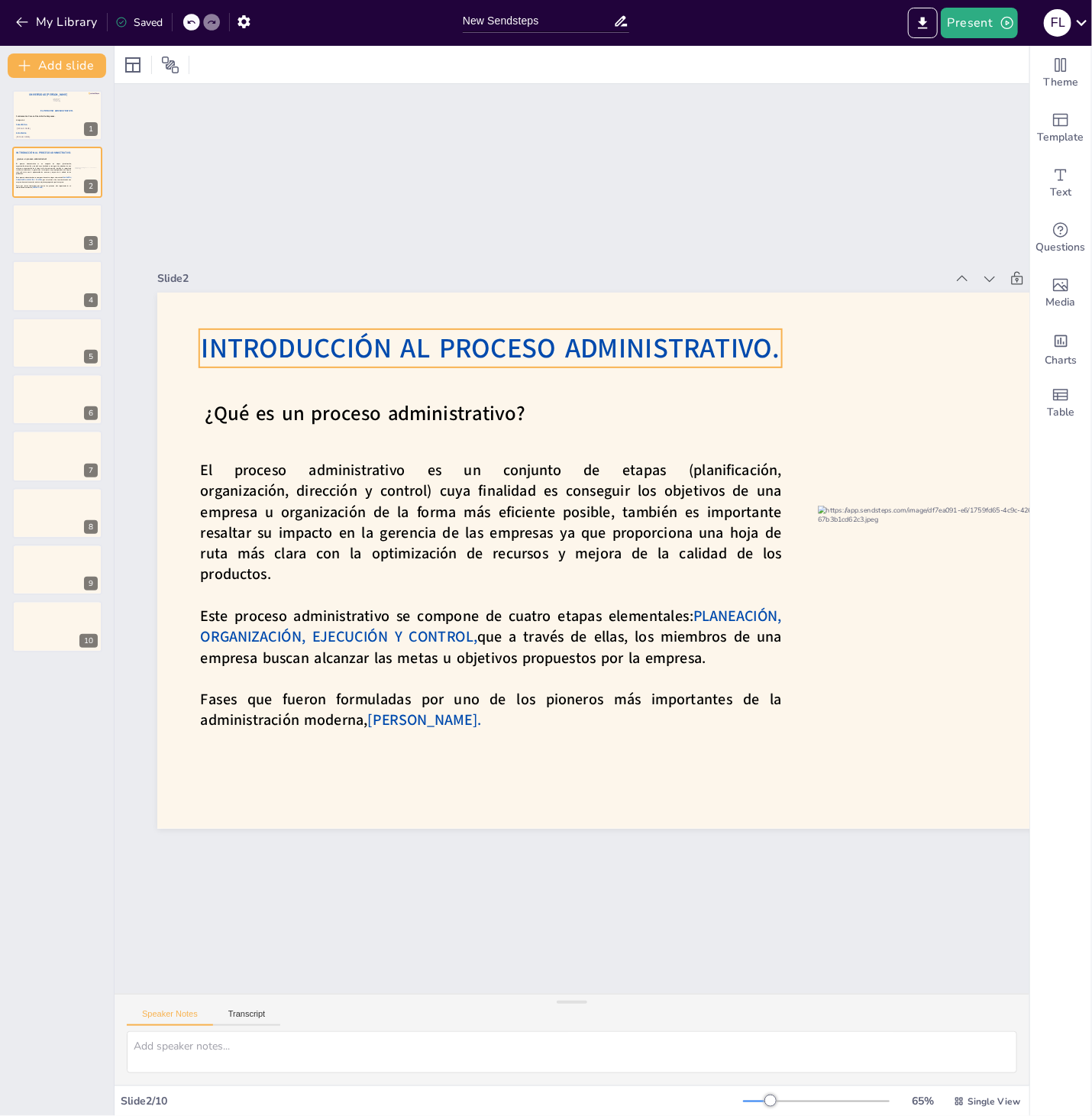
click at [338, 347] on span "Introducción Al Proceso Administrativo." at bounding box center [490, 348] width 579 height 37
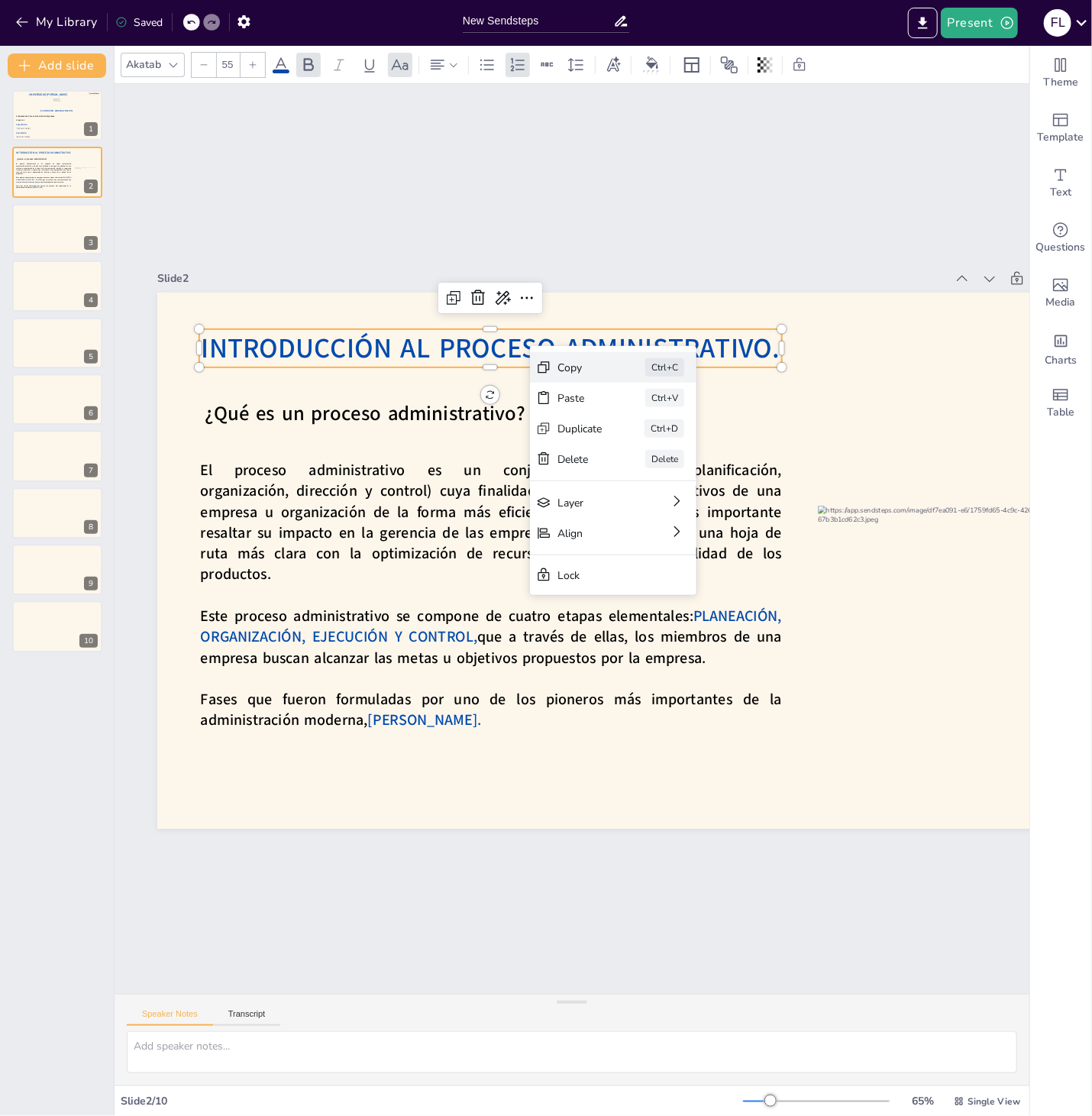
click at [672, 444] on div "Copy" at bounding box center [693, 451] width 45 height 15
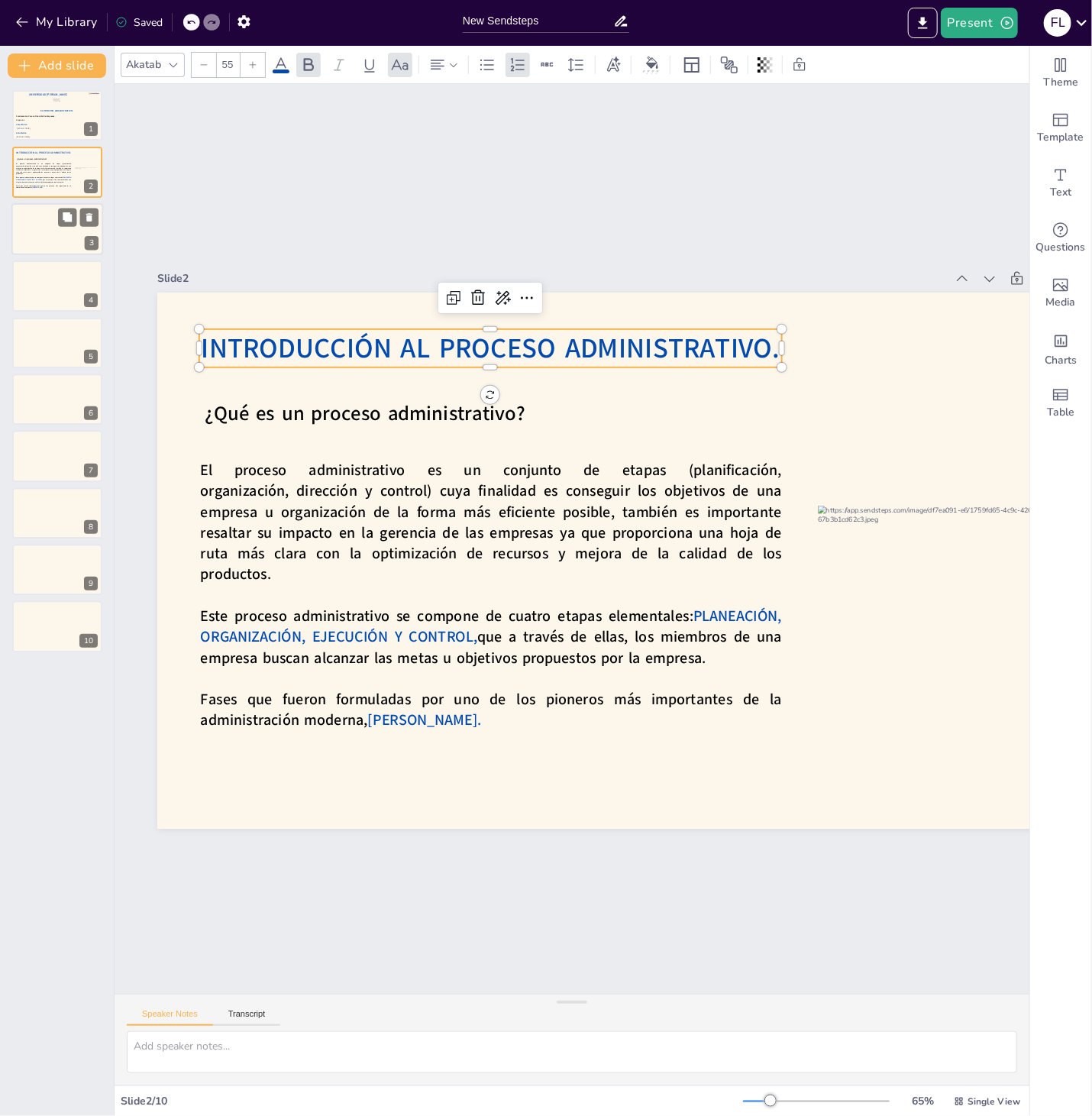
click at [45, 239] on div at bounding box center [57, 228] width 92 height 52
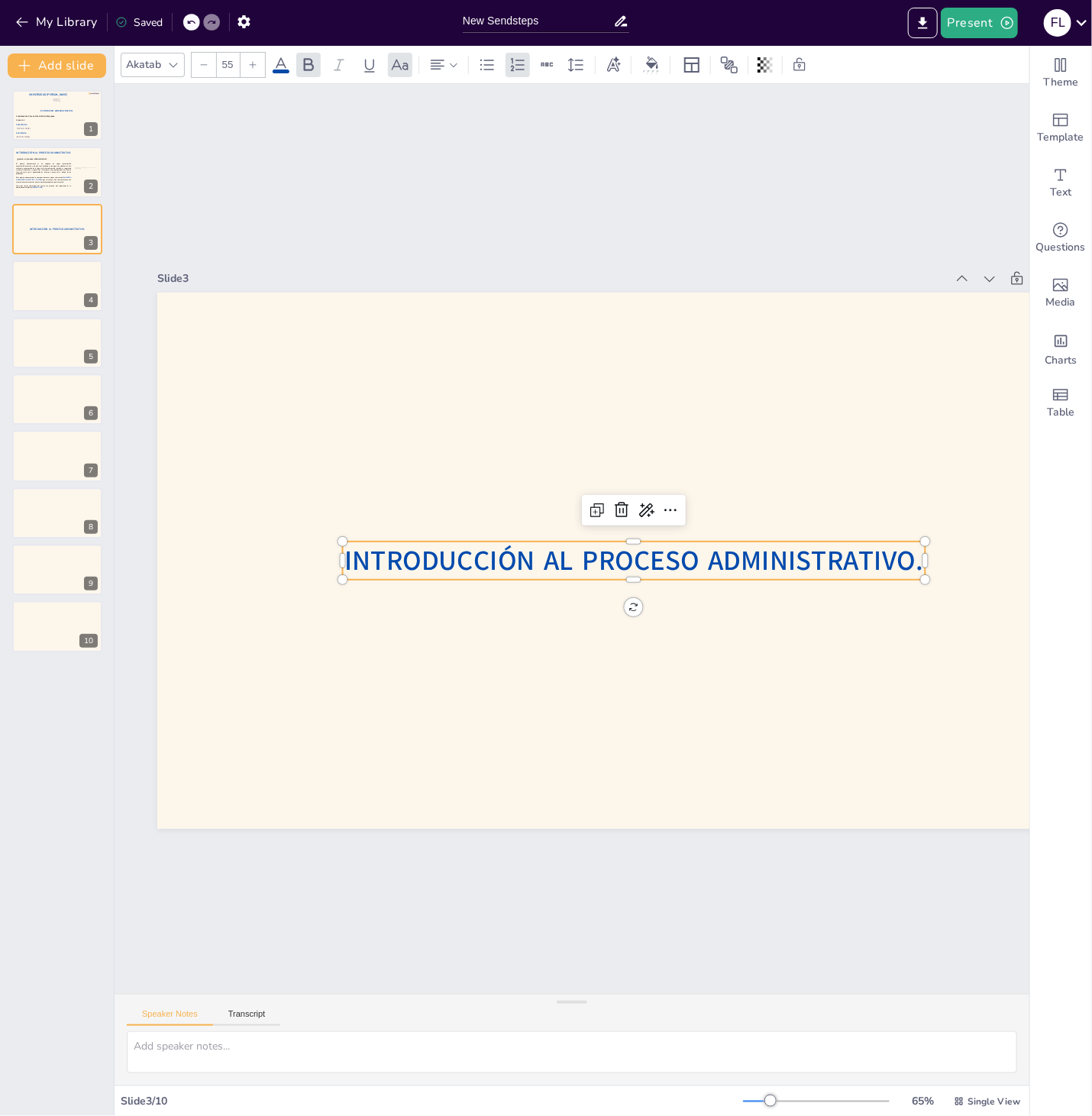
click at [570, 566] on span "Introducción Al Proceso Administrativo." at bounding box center [633, 560] width 579 height 37
click at [570, 566] on span "Introducción Al Proceso Administrativo." at bounding box center [630, 573] width 574 height 157
click at [570, 564] on span "Introducción Al Proceso Administrativo." at bounding box center [635, 560] width 579 height 37
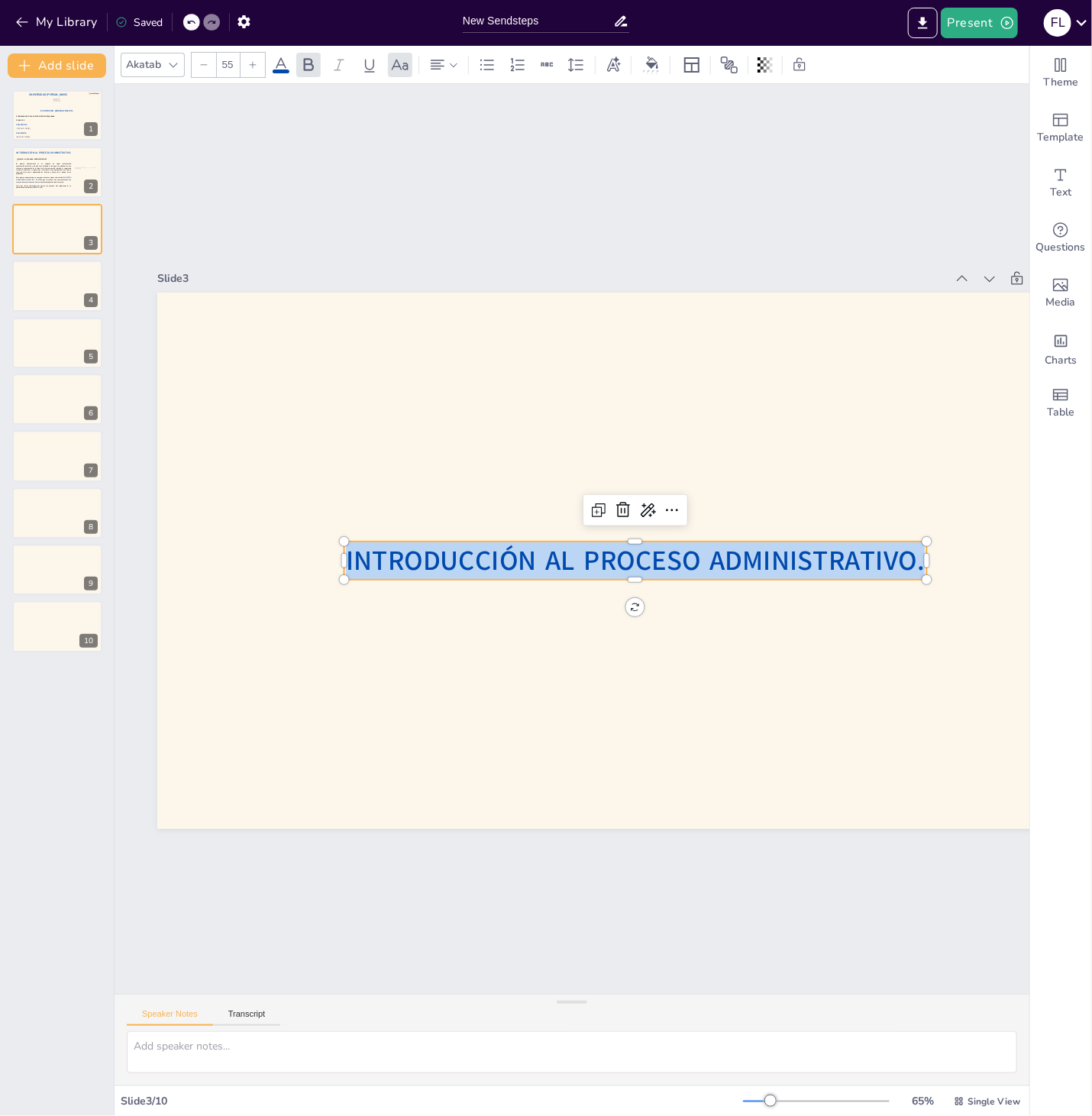
click at [570, 564] on span "Introducción Al Proceso Administrativo." at bounding box center [635, 560] width 579 height 37
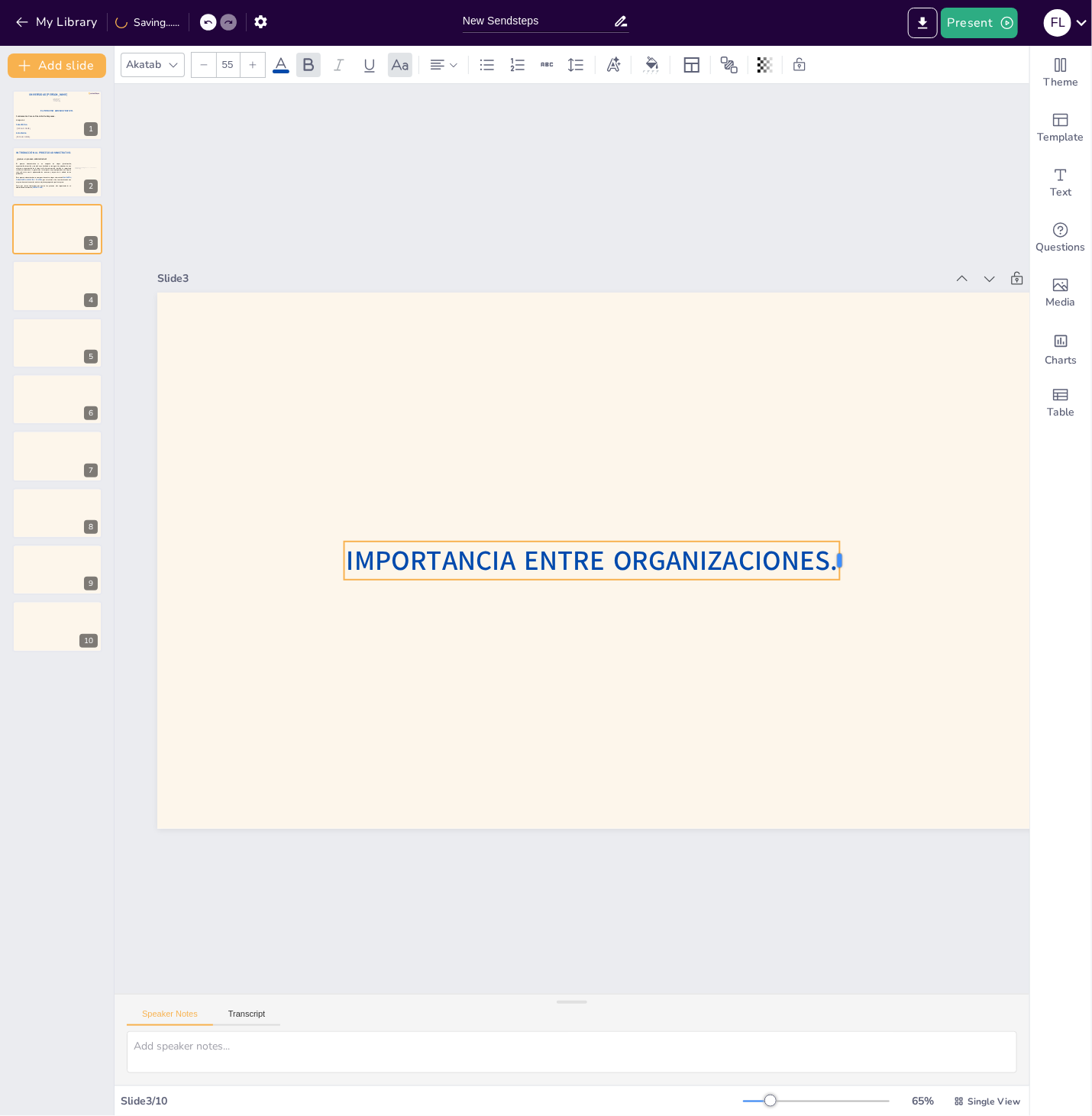
drag, startPoint x: 930, startPoint y: 558, endPoint x: 843, endPoint y: 557, distance: 87.0
click at [843, 557] on div at bounding box center [844, 560] width 12 height 38
click at [742, 561] on span "IMPORTANCIA ENTRE ORGANIZACIONES." at bounding box center [591, 560] width 490 height 37
click at [657, 554] on span "IMPORTANCIA ENTRE ORGANIZACIONES." at bounding box center [588, 514] width 138 height 489
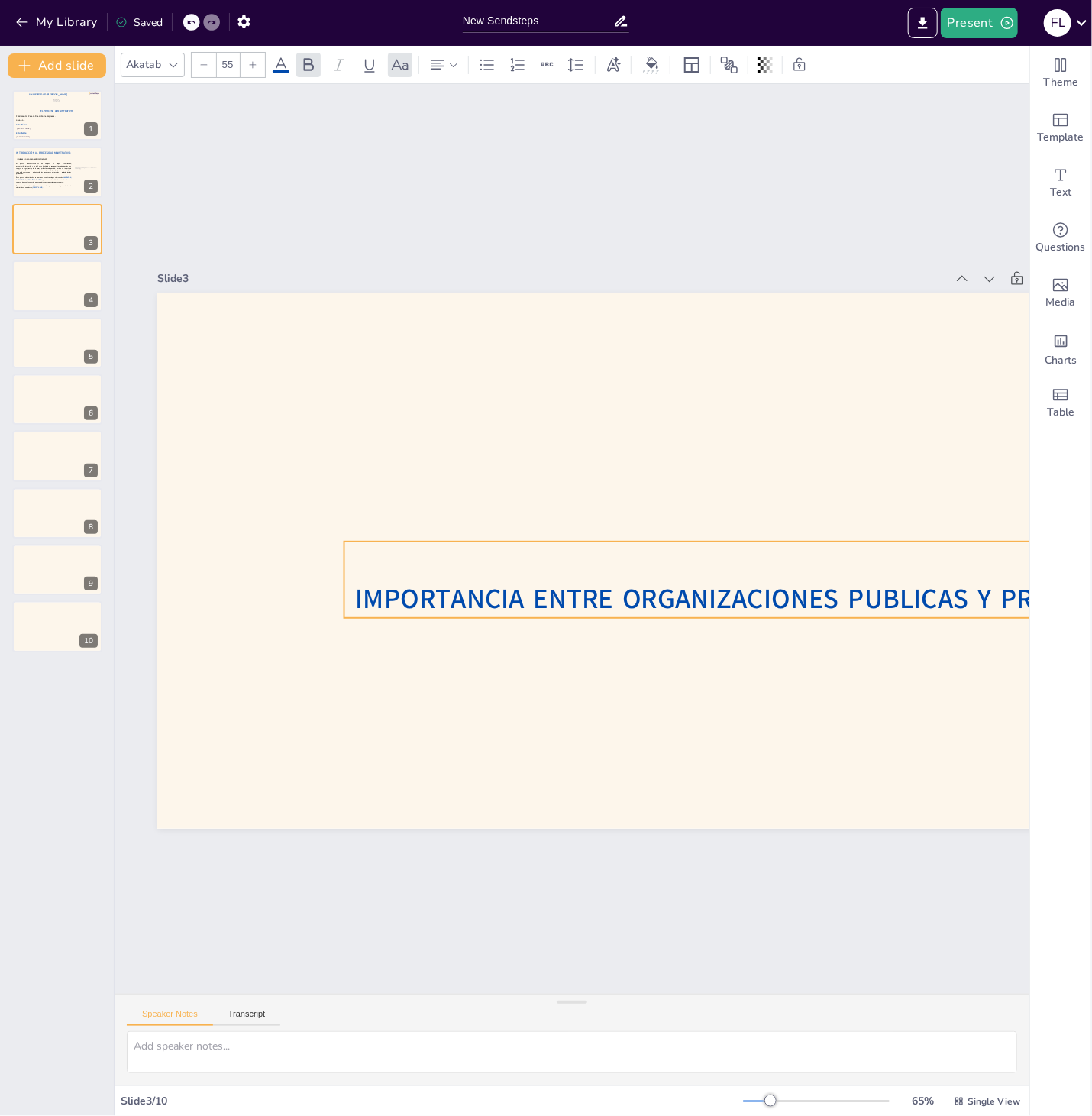
drag, startPoint x: 926, startPoint y: 574, endPoint x: 1138, endPoint y: 563, distance: 212.3
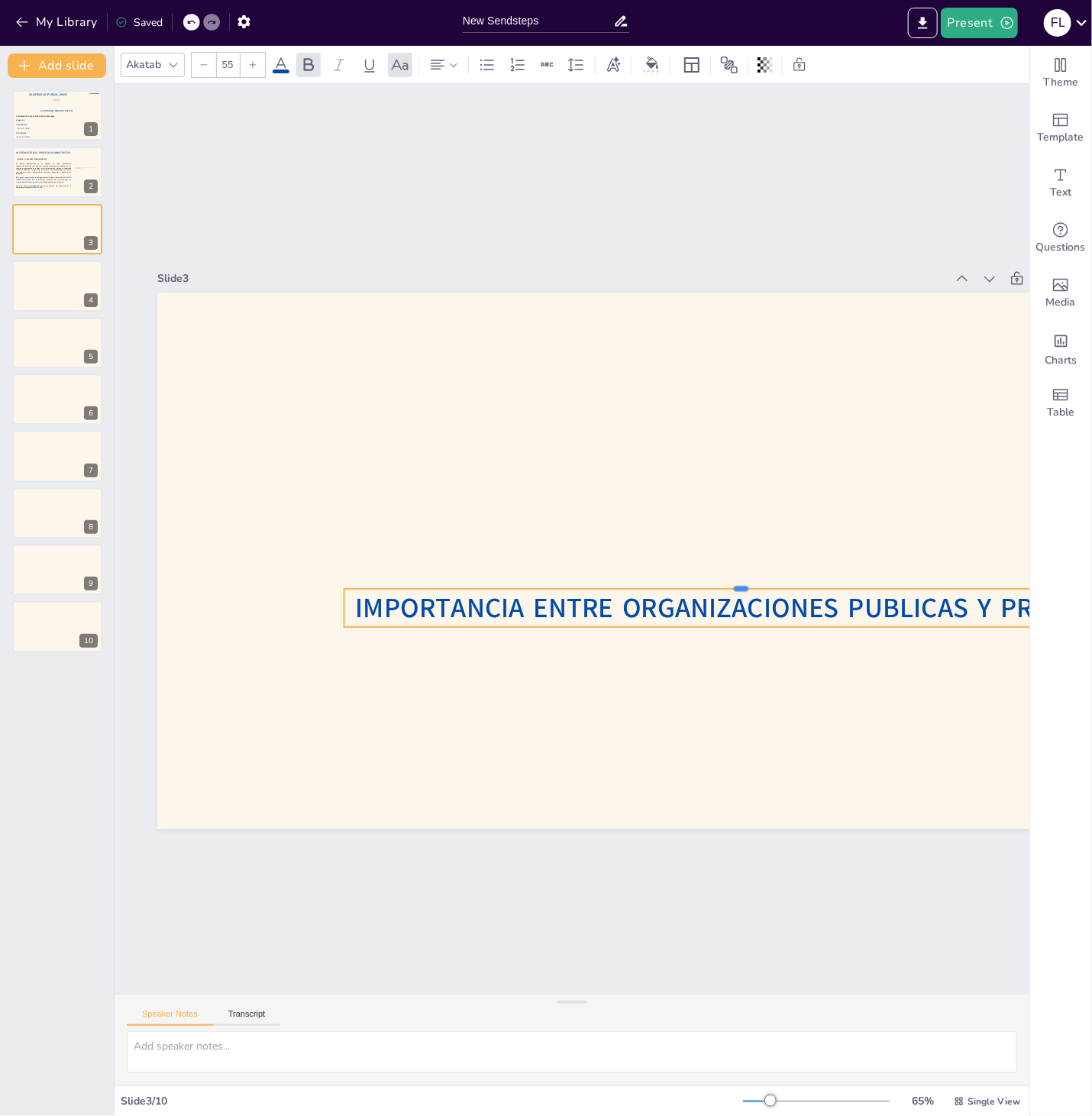
drag, startPoint x: 737, startPoint y: 539, endPoint x: 743, endPoint y: 590, distance: 51.4
click at [743, 590] on div at bounding box center [728, 616] width 779 height 178
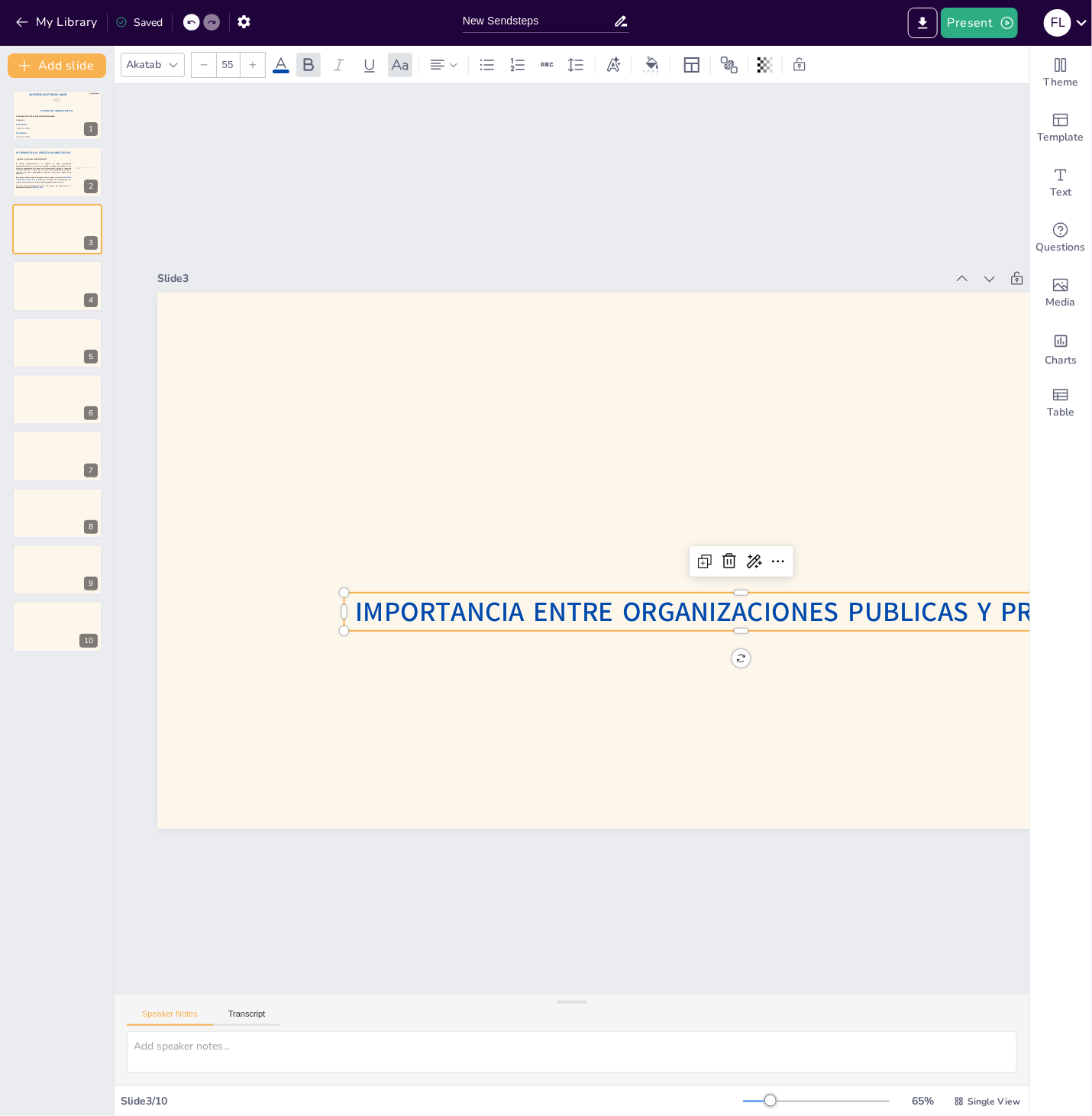
click at [785, 667] on div at bounding box center [631, 565] width 1004 height 633
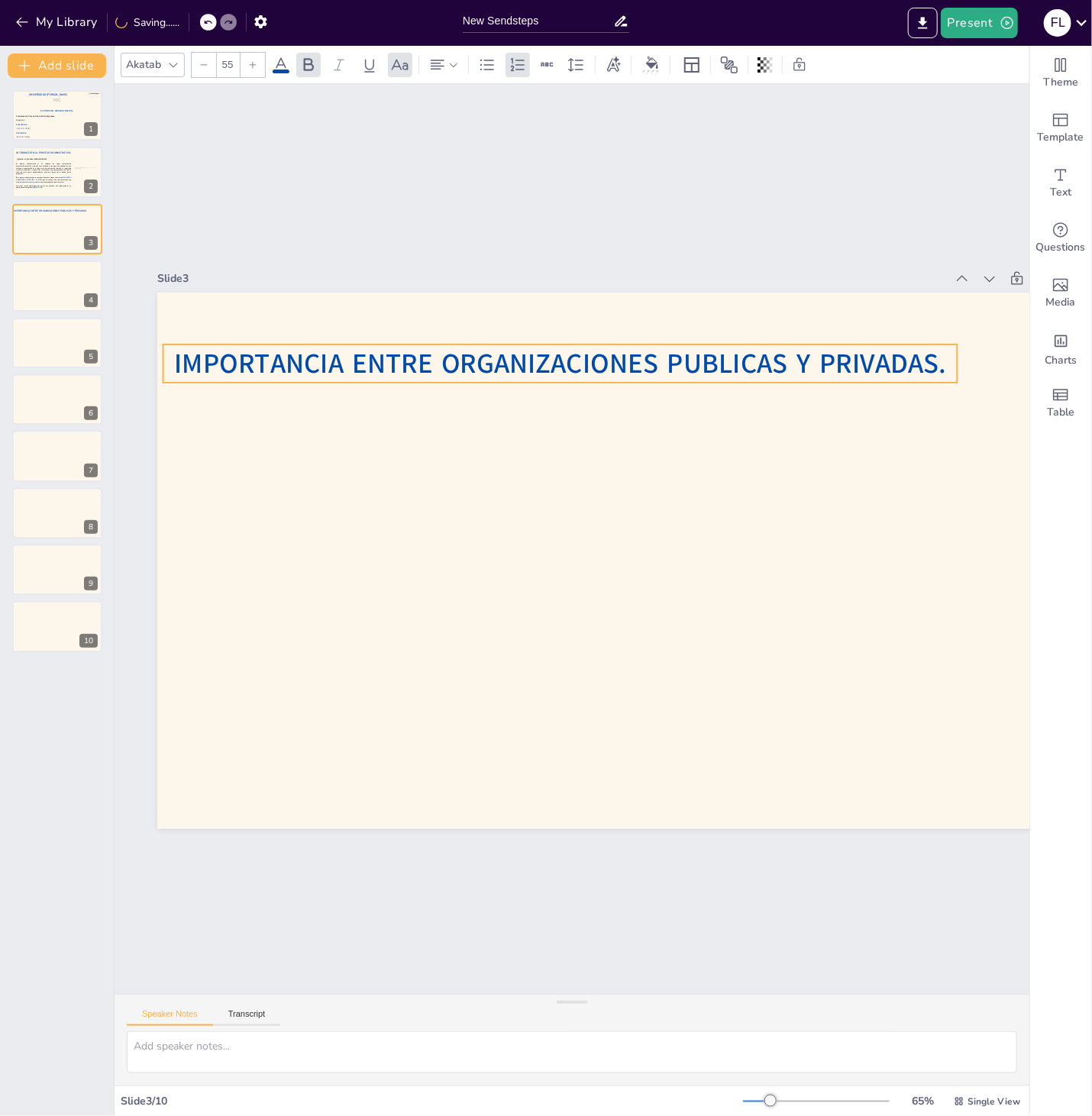
drag, startPoint x: 798, startPoint y: 617, endPoint x: 617, endPoint y: 369, distance: 307.0
click at [617, 369] on span "IMPORTANCIA ENTRE ORGANIZACIONES PUBLICAS Y PRIVADAS." at bounding box center [560, 362] width 772 height 37
drag, startPoint x: 963, startPoint y: 365, endPoint x: 941, endPoint y: 360, distance: 22.6
click at [949, 382] on div at bounding box center [957, 401] width 16 height 39
click at [637, 454] on div at bounding box center [633, 560] width 953 height 536
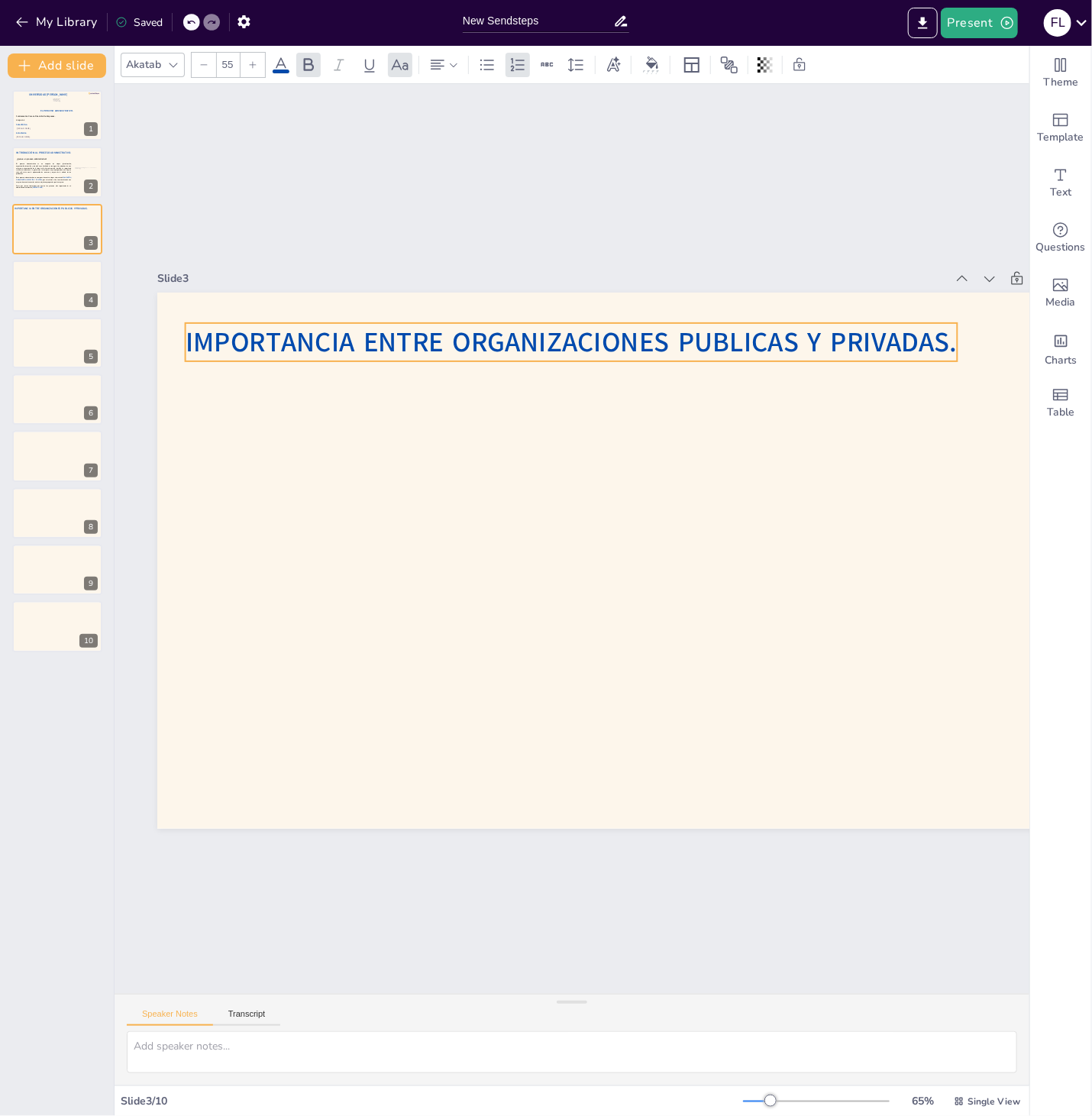
drag, startPoint x: 647, startPoint y: 368, endPoint x: 670, endPoint y: 347, distance: 31.1
click at [670, 347] on span "IMPORTANCIA ENTRE ORGANIZACIONES PUBLICAS Y PRIVADAS." at bounding box center [571, 341] width 772 height 37
click at [63, 183] on p at bounding box center [43, 184] width 56 height 3
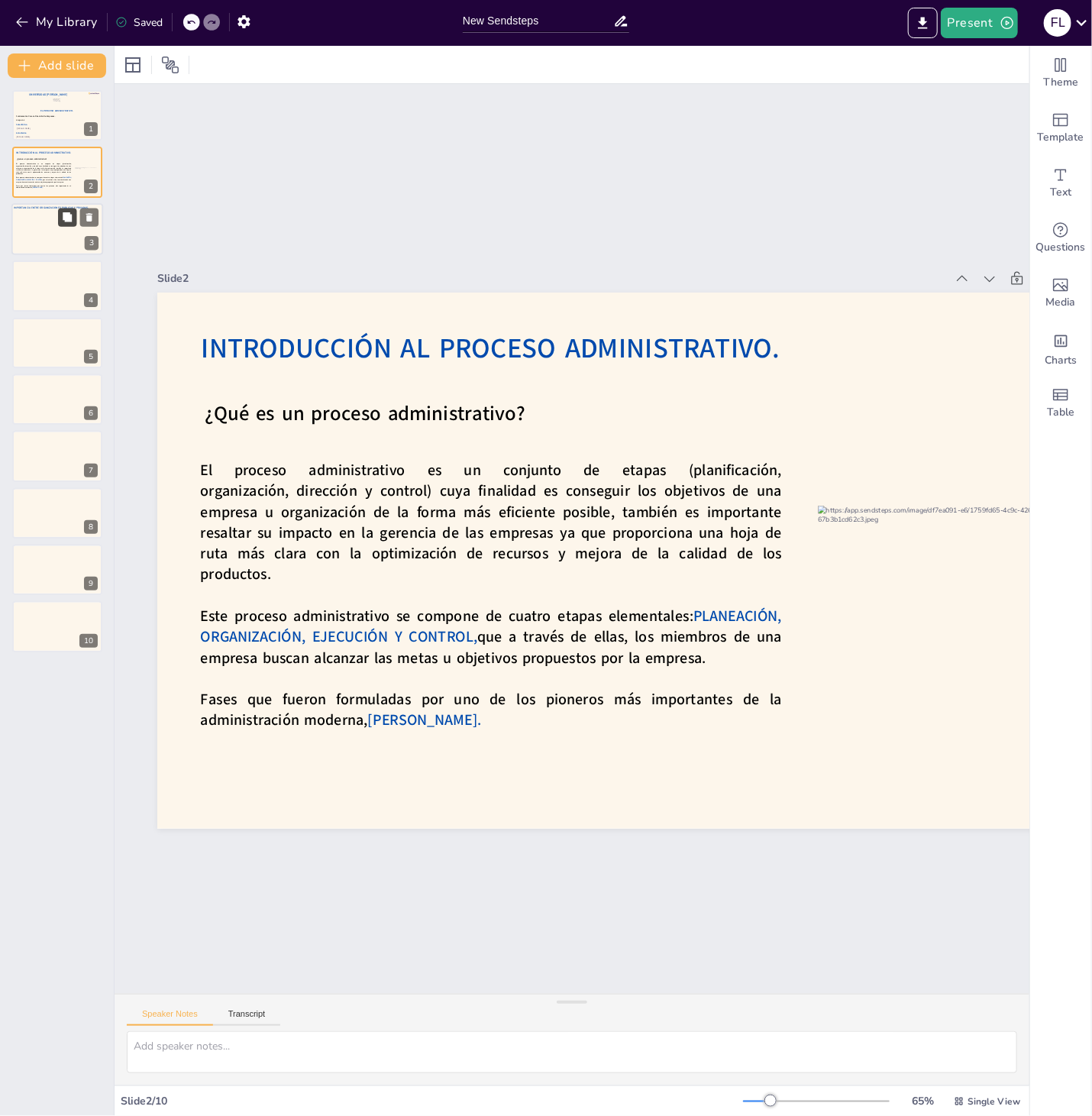
click at [59, 226] on button at bounding box center [67, 217] width 18 height 18
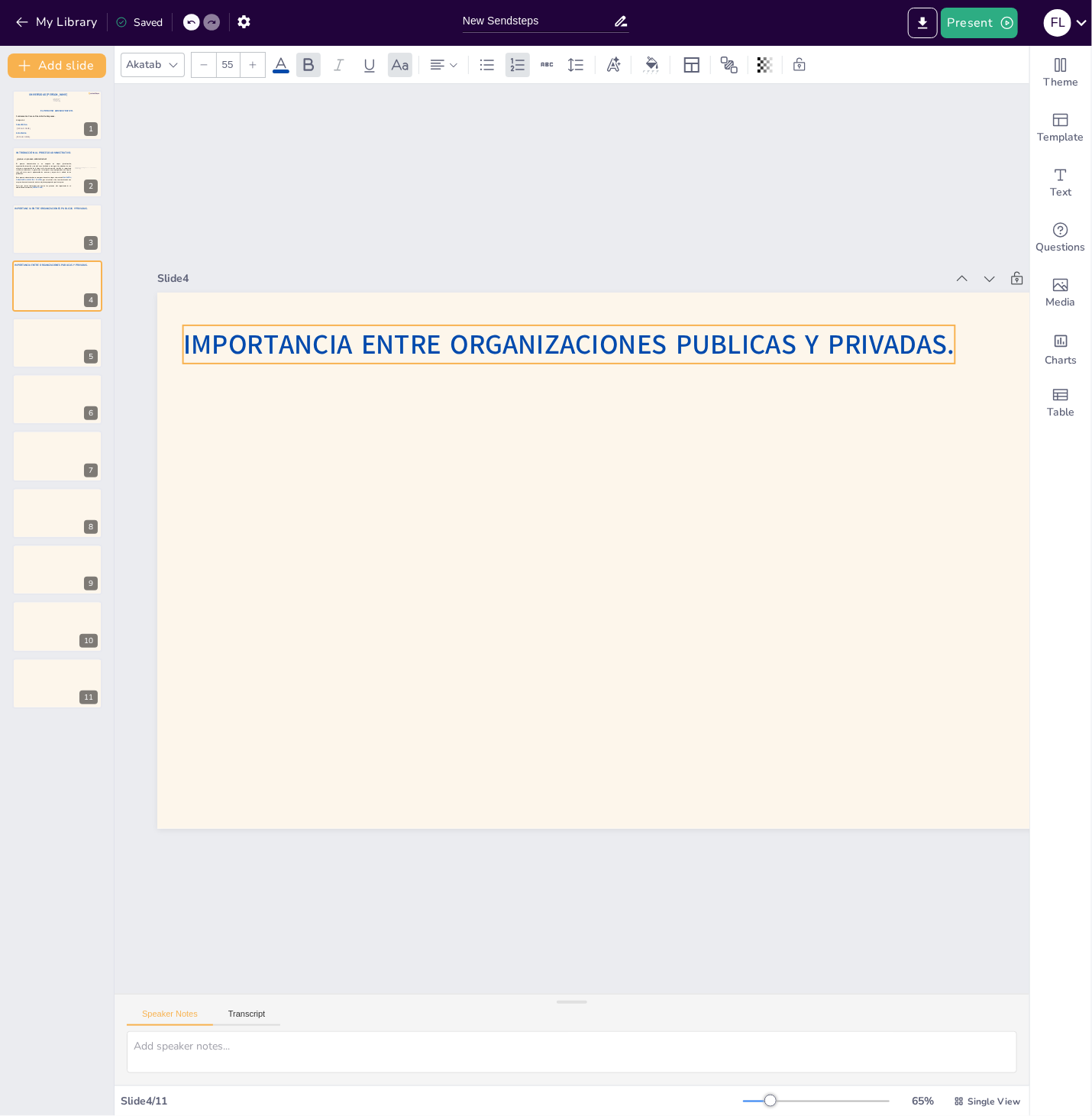
click at [263, 330] on span "IMPORTANCIA ENTRE ORGANIZACIONES PUBLICAS Y PRIVADAS." at bounding box center [569, 343] width 772 height 37
click at [25, 247] on div at bounding box center [57, 228] width 92 height 52
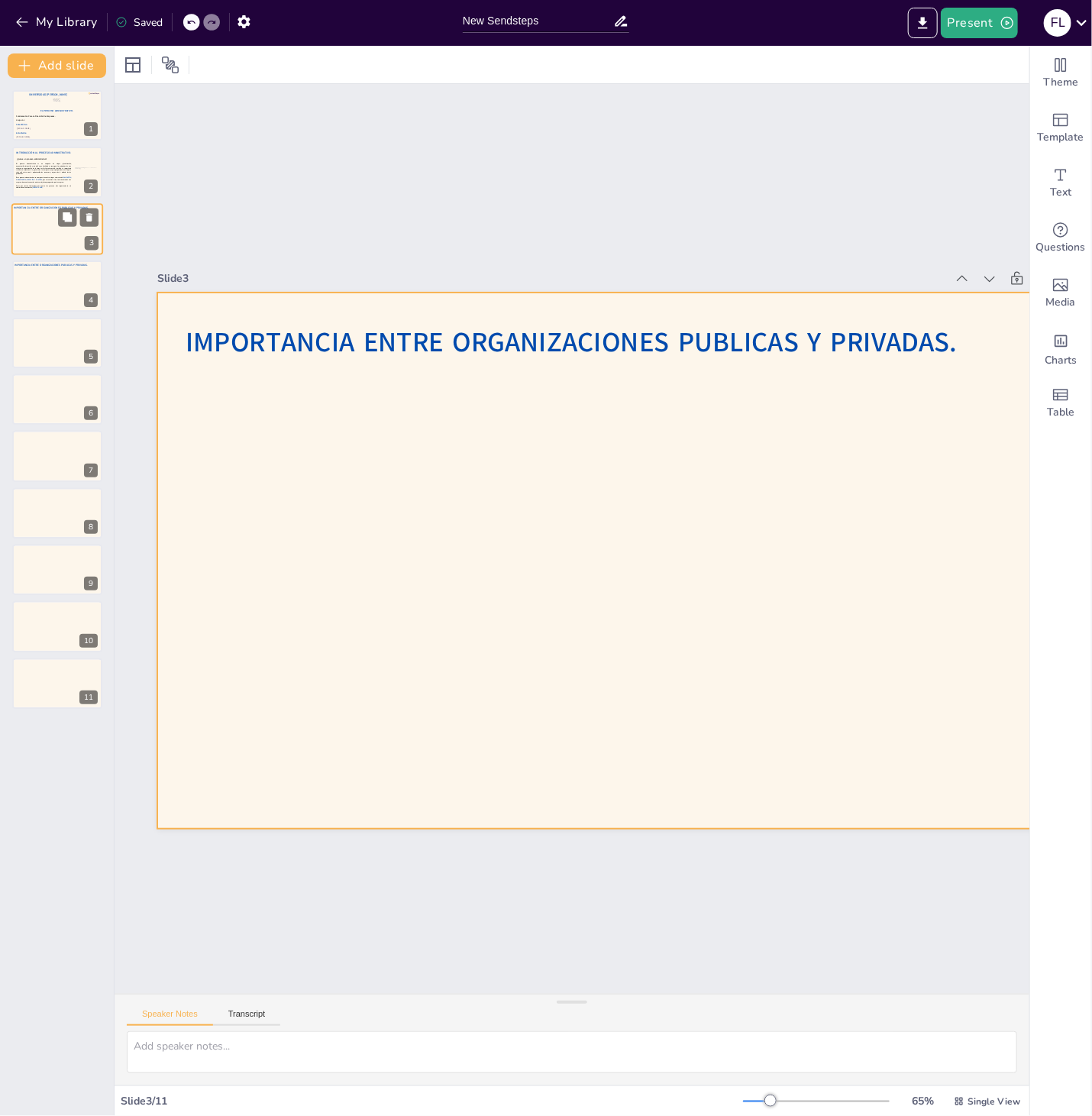
click at [59, 238] on div at bounding box center [57, 228] width 92 height 52
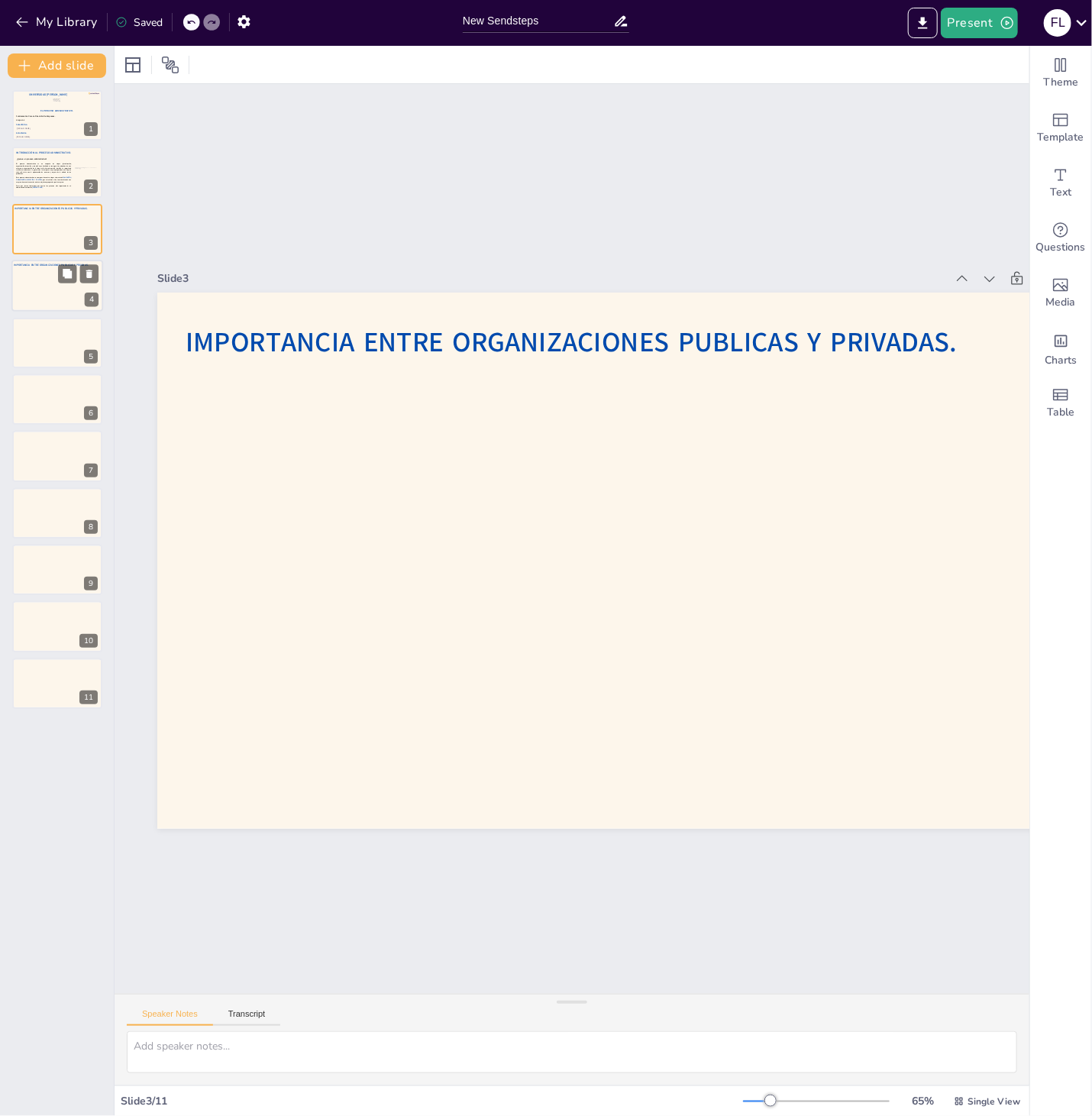
click at [69, 289] on div at bounding box center [57, 285] width 92 height 52
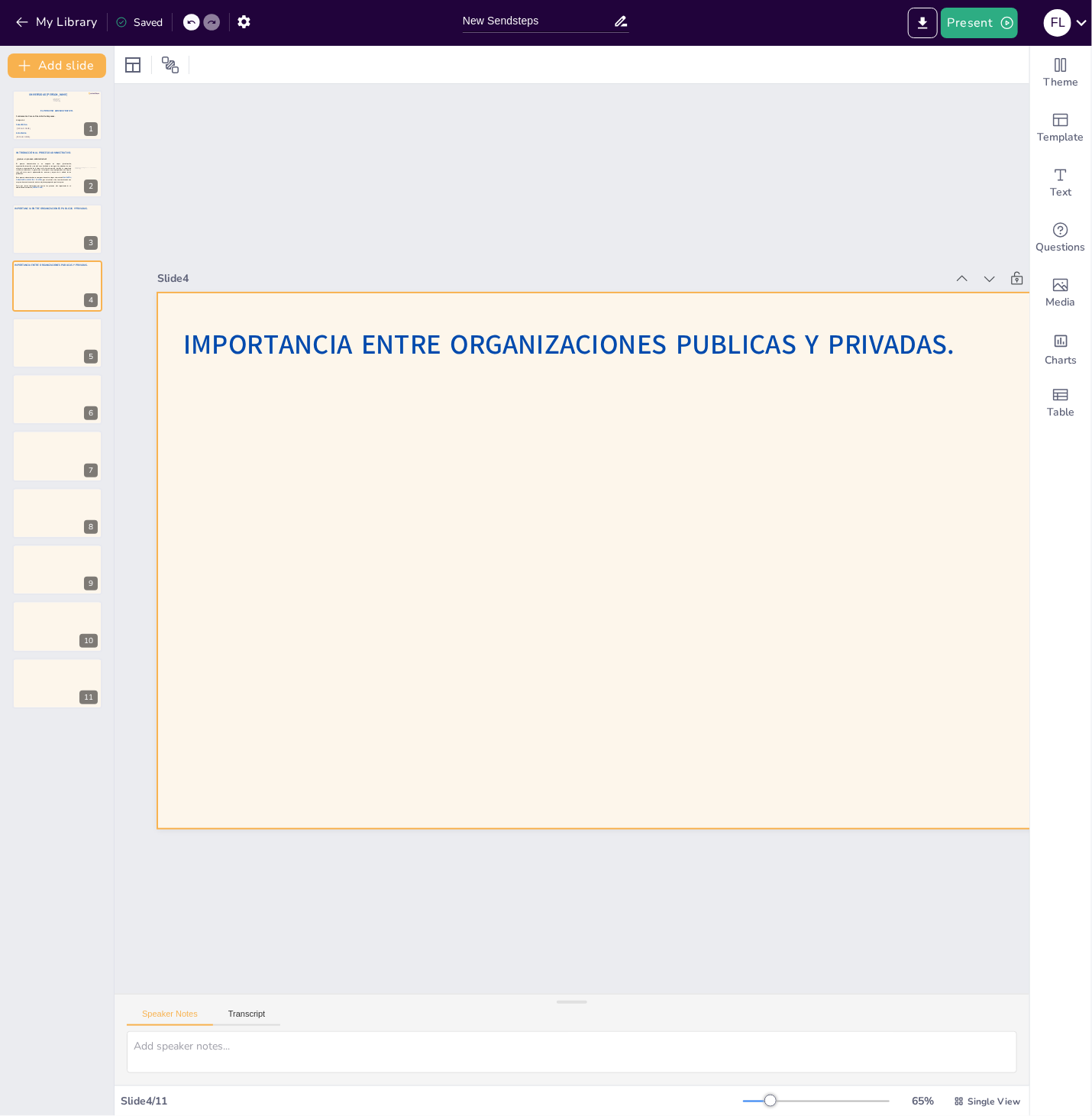
click at [246, 344] on span "IMPORTANCIA ENTRE ORGANIZACIONES PUBLICAS Y PRIVADAS." at bounding box center [569, 343] width 772 height 37
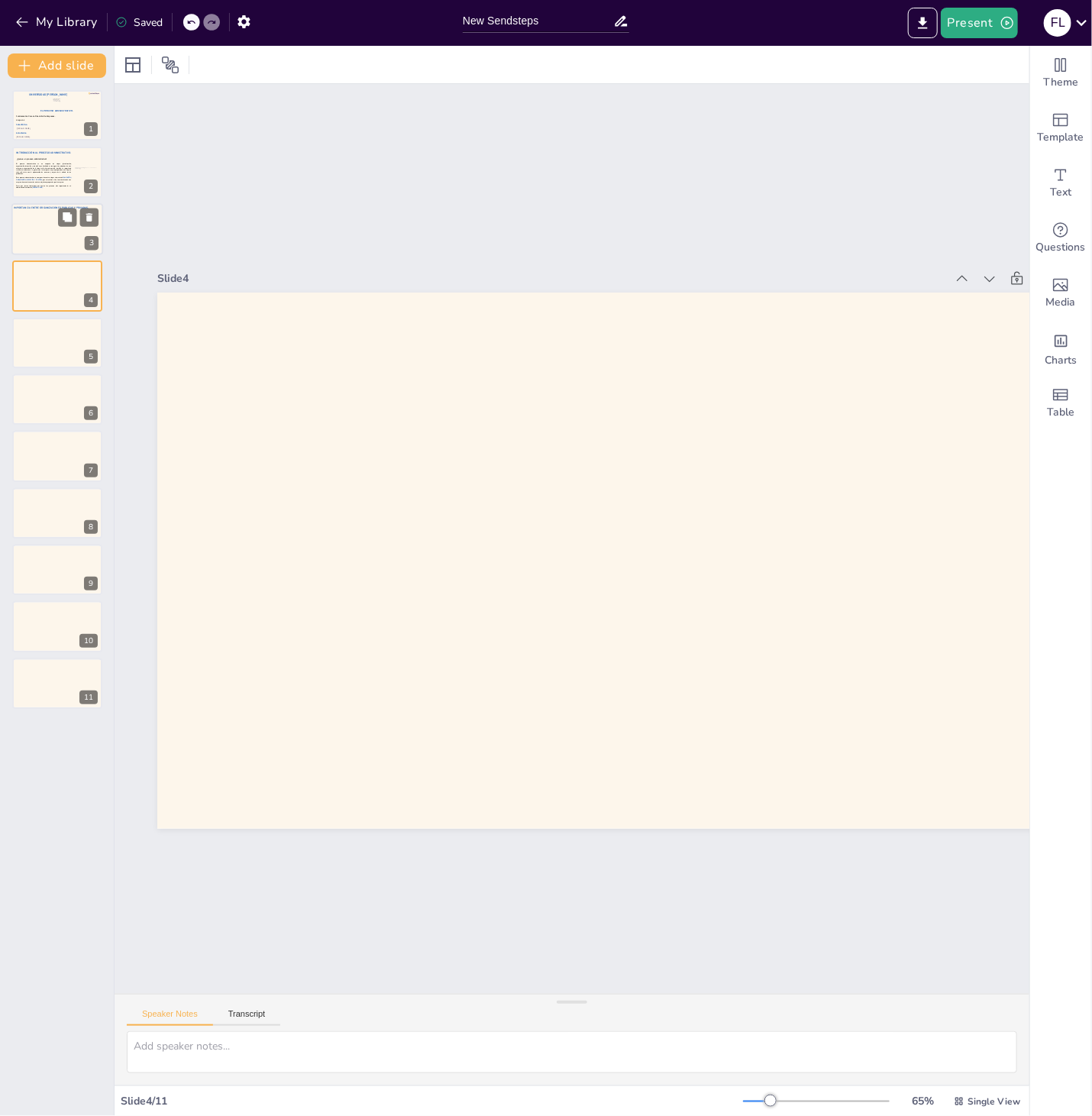
click at [45, 240] on div at bounding box center [57, 228] width 92 height 52
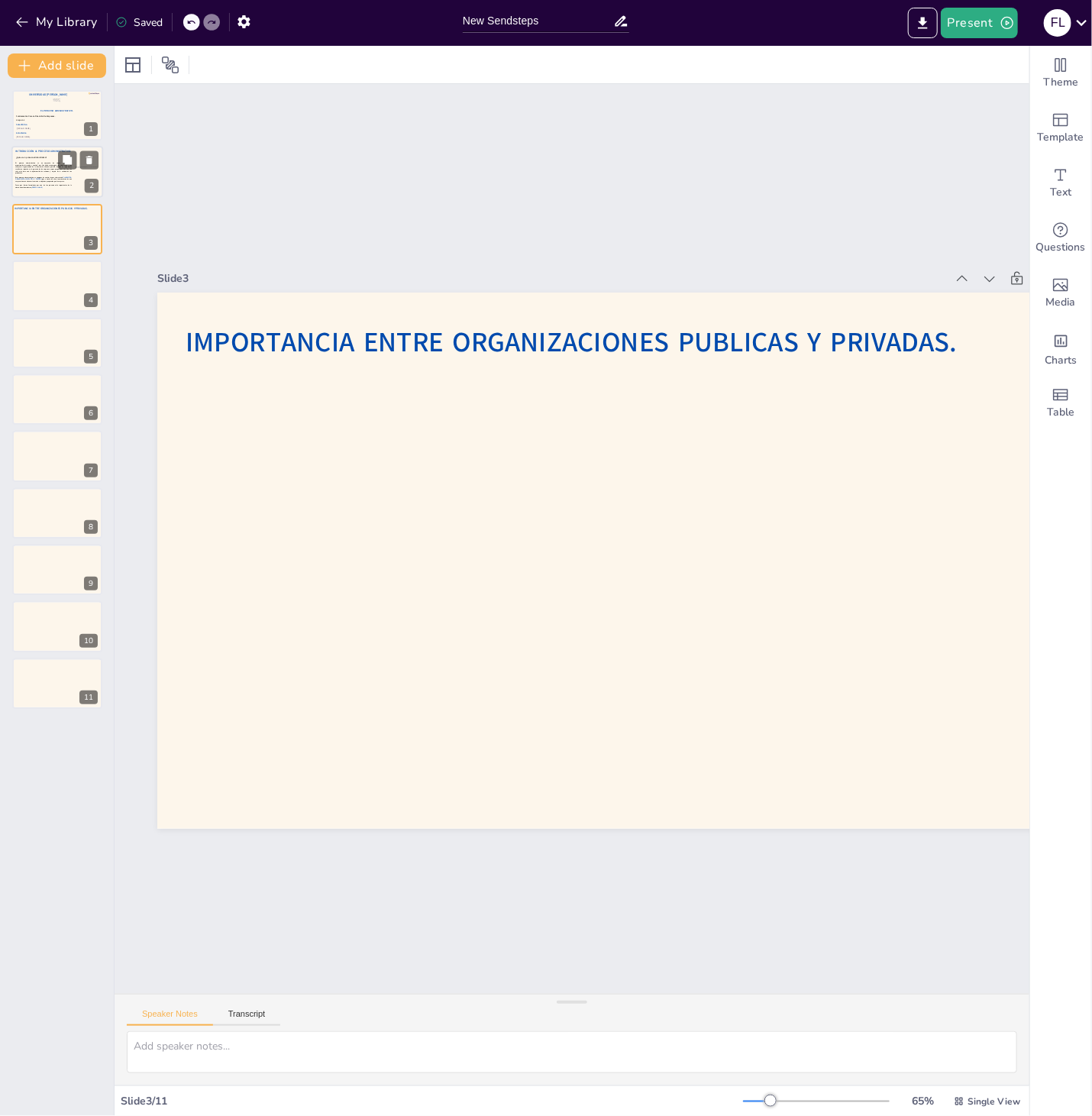
click at [43, 182] on div "El proceso administrativo es un conjunto de etapas (planificación, organización…" at bounding box center [43, 176] width 56 height 26
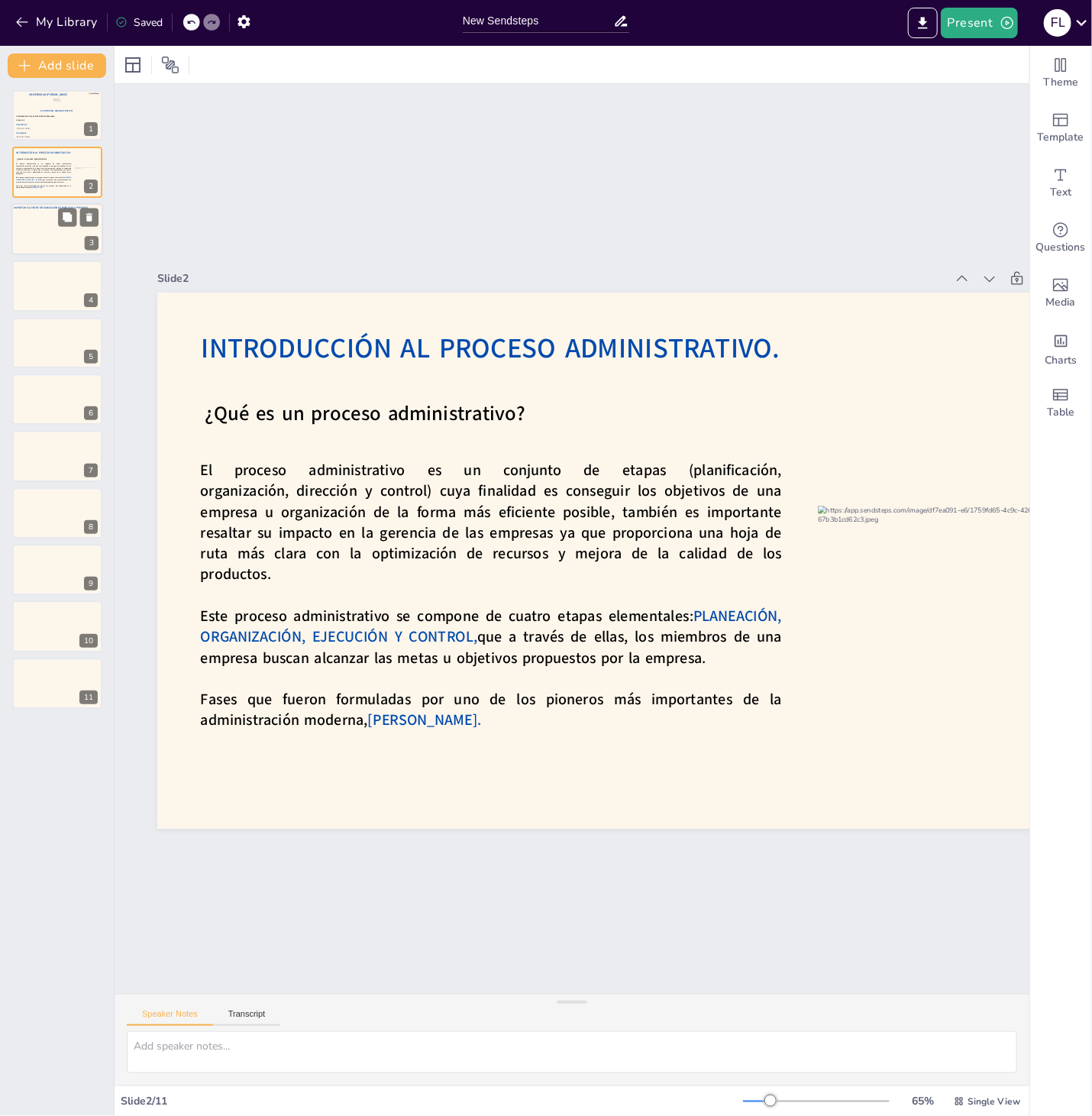
click at [47, 214] on div at bounding box center [57, 228] width 92 height 52
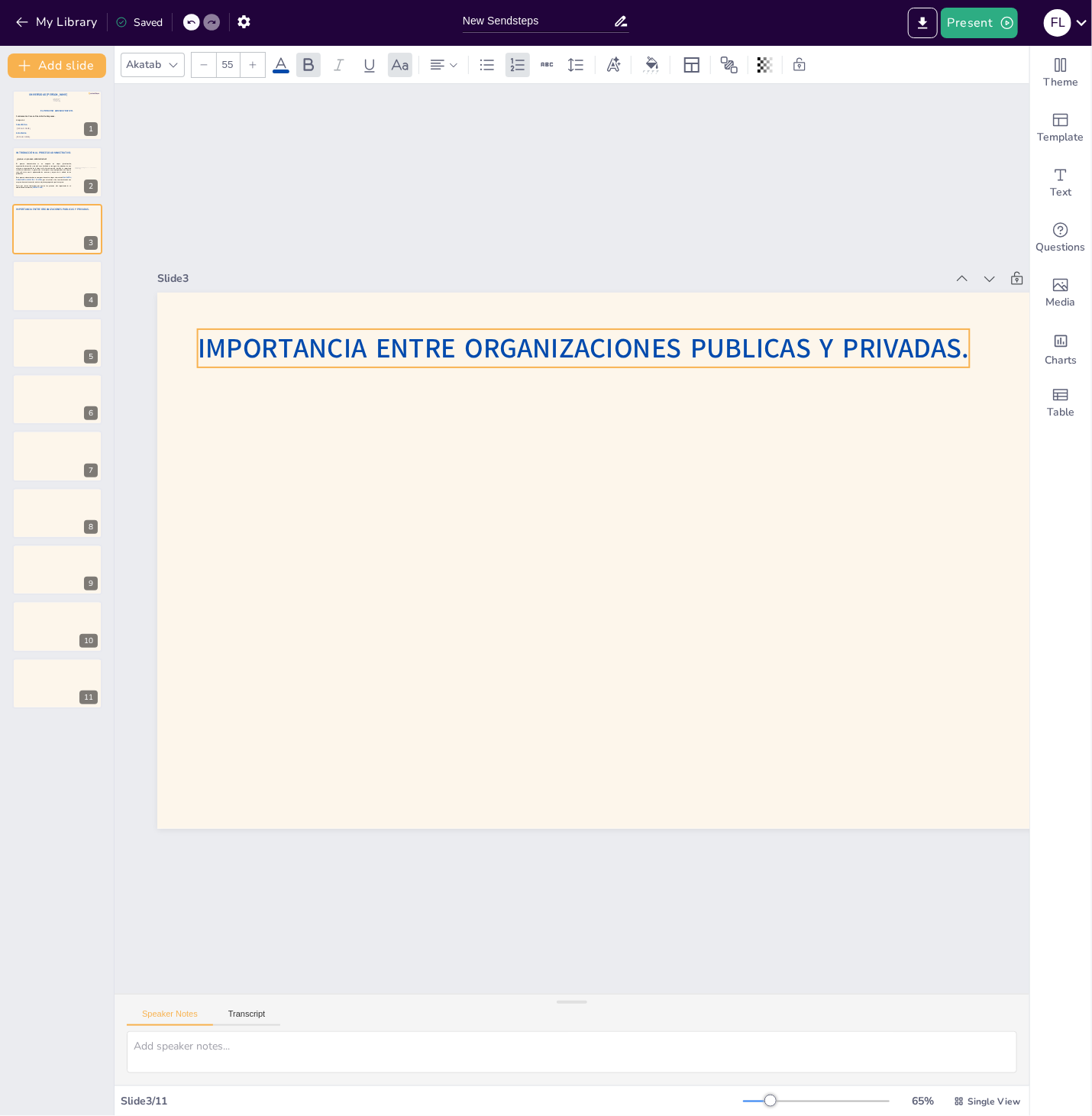
drag, startPoint x: 291, startPoint y: 349, endPoint x: 303, endPoint y: 354, distance: 13.0
click at [303, 354] on span "IMPORTANCIA ENTRE ORGANIZACIONES PUBLICAS Y PRIVADAS." at bounding box center [583, 348] width 772 height 37
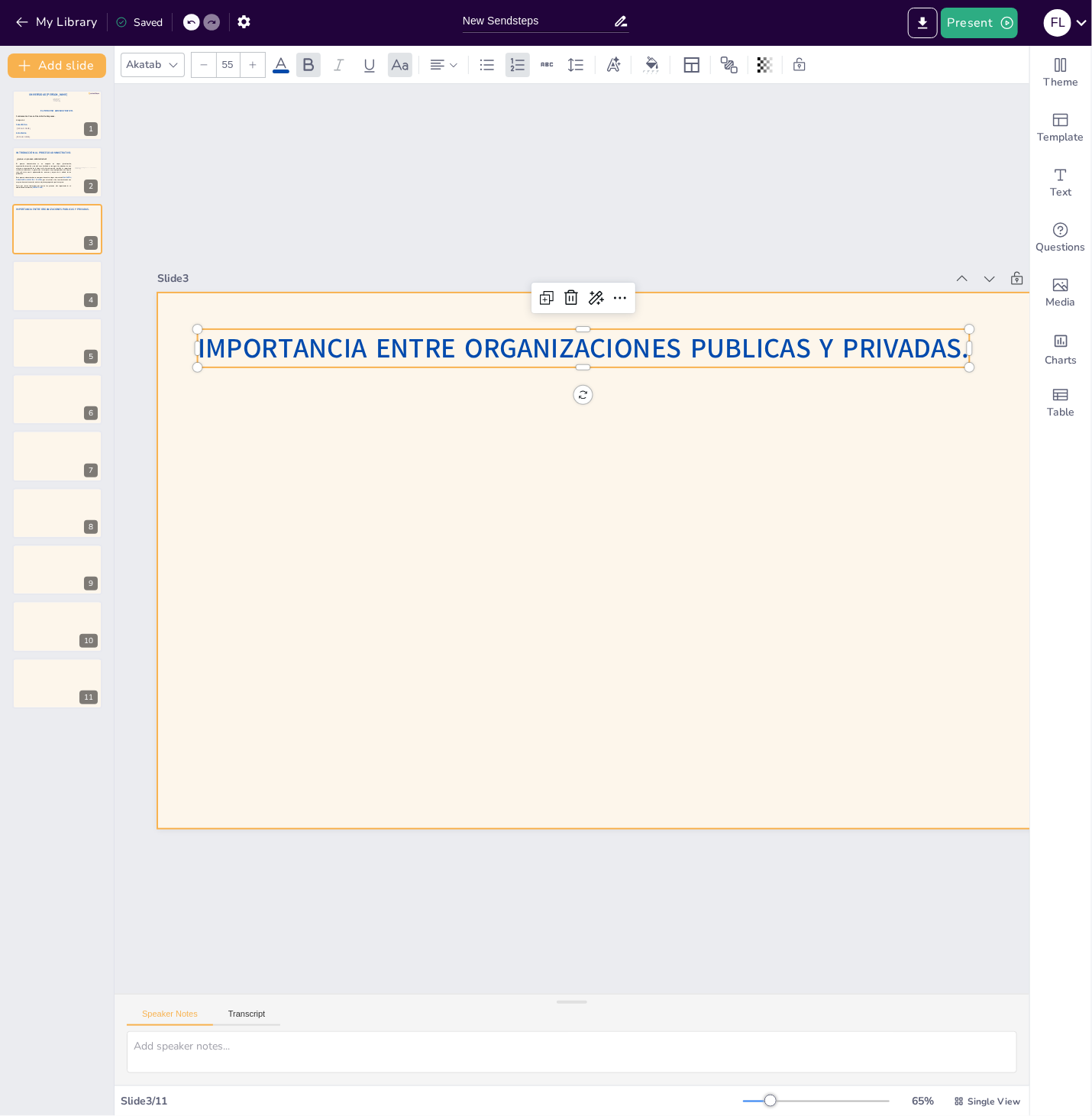
click at [339, 418] on div at bounding box center [631, 566] width 1004 height 633
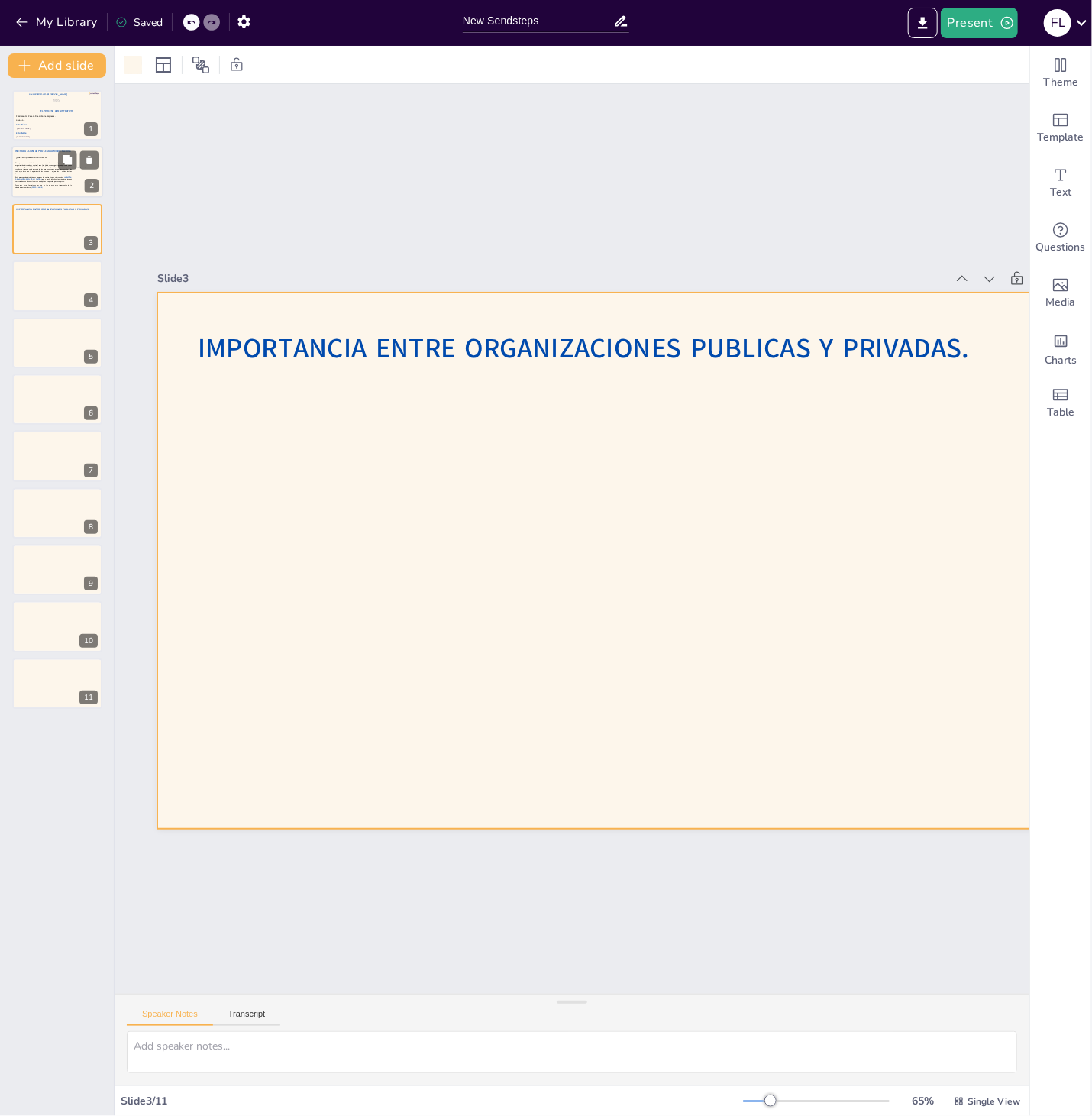
click at [46, 175] on p at bounding box center [43, 176] width 56 height 3
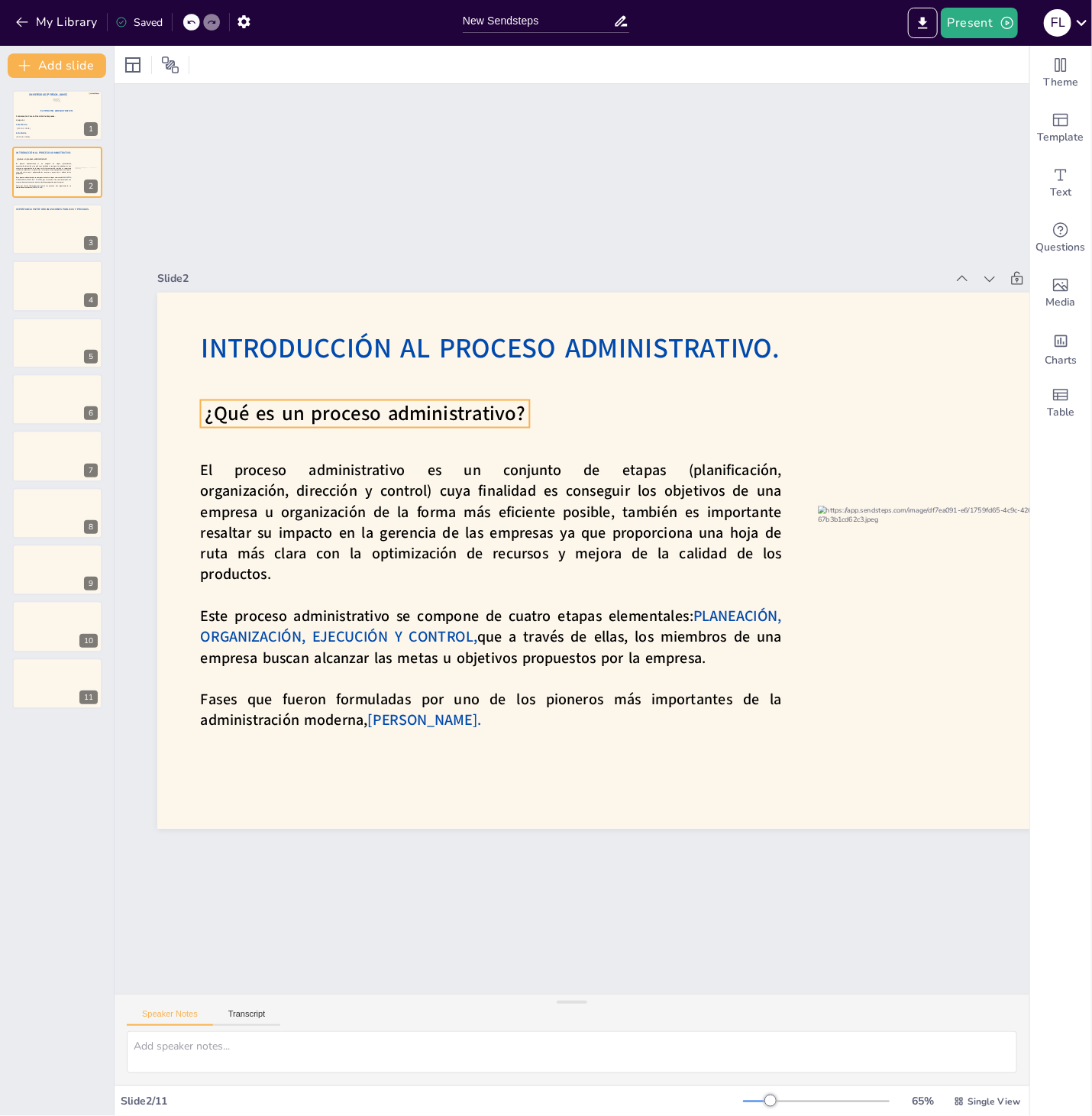
click at [296, 414] on span "¿Qué es un proceso administrativo?" at bounding box center [365, 413] width 320 height 27
click at [395, 365] on icon at bounding box center [401, 369] width 18 height 18
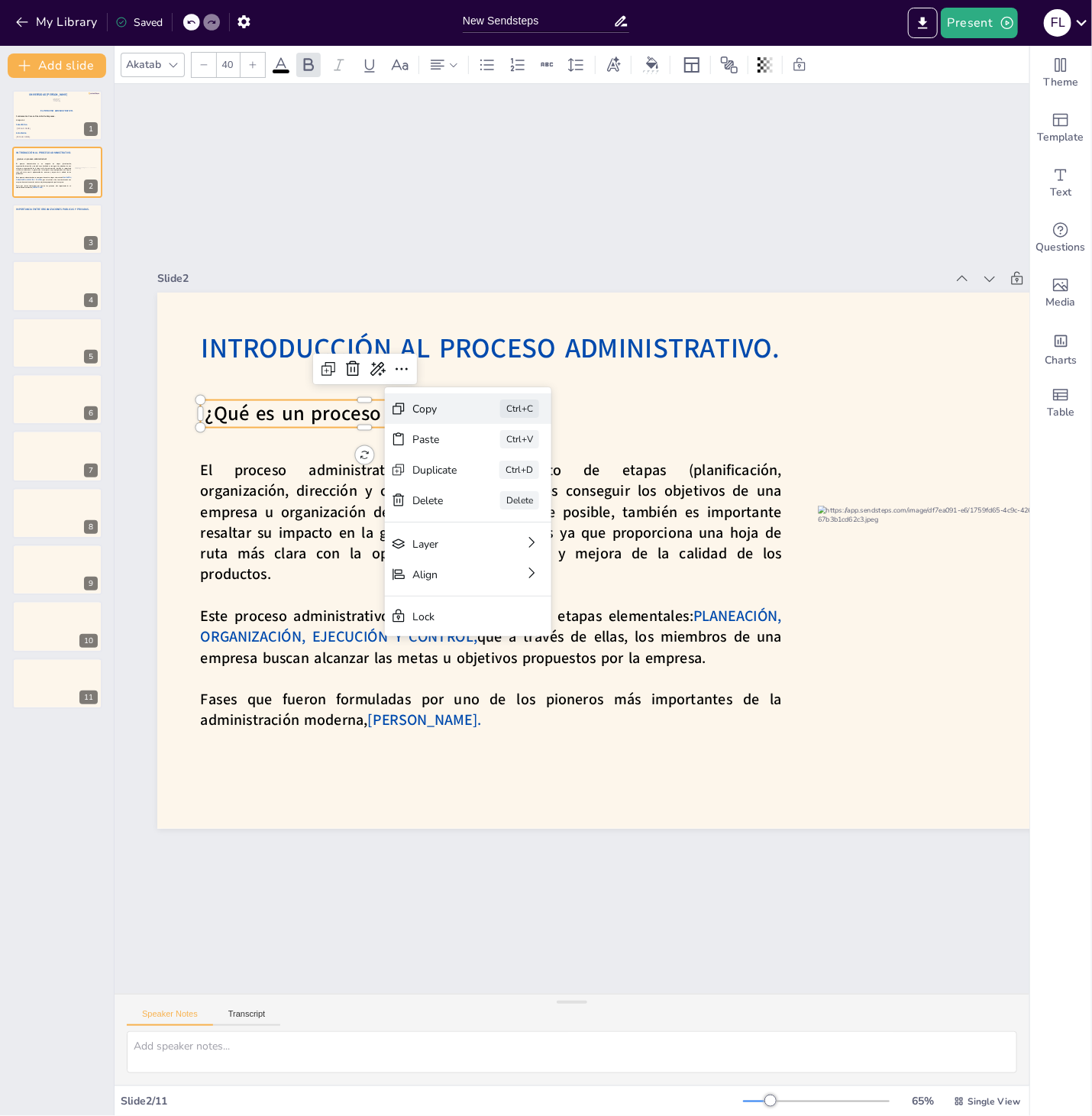
click at [507, 463] on div "Copy Ctrl+C" at bounding box center [592, 495] width 169 height 65
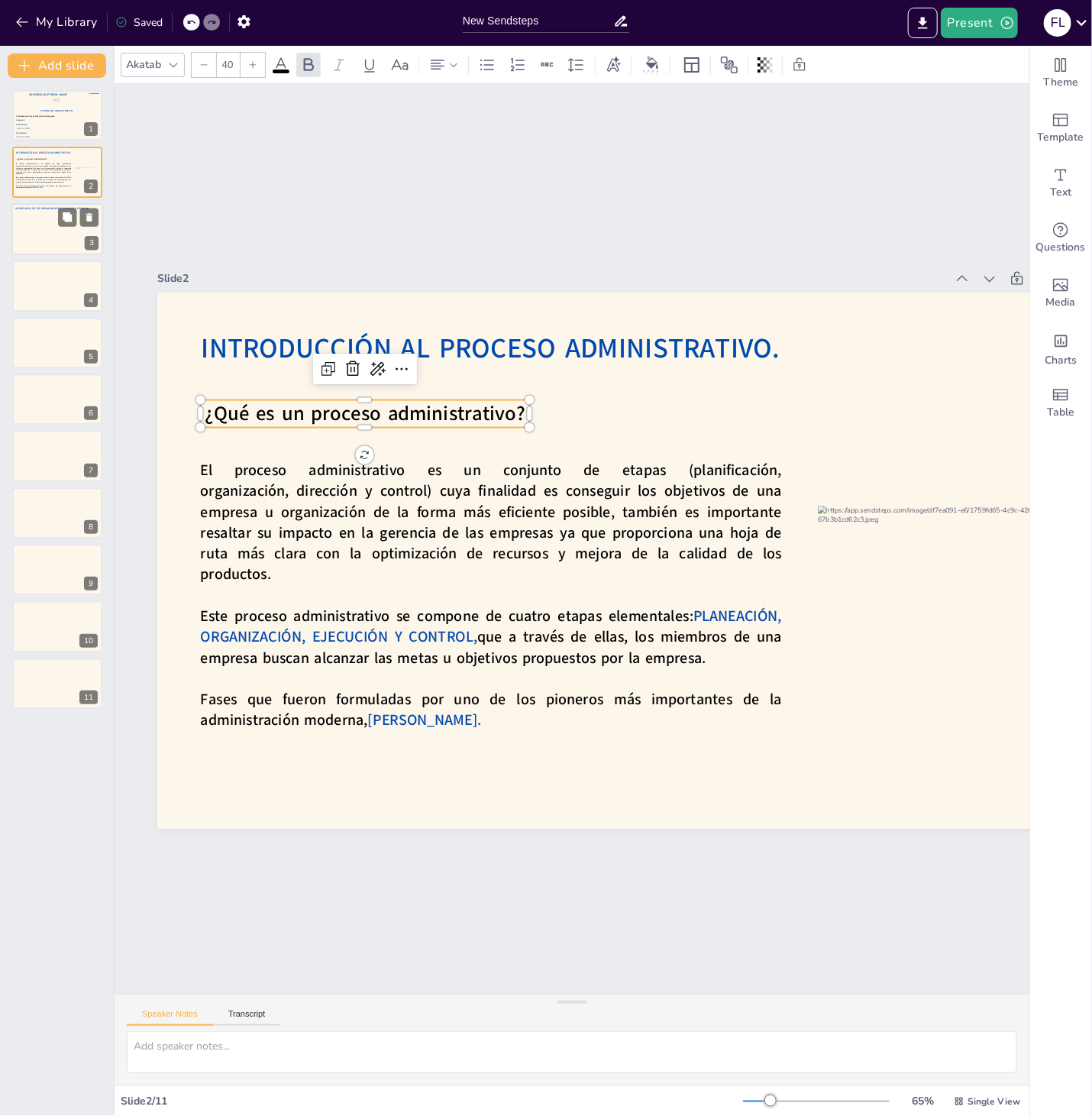
click at [35, 228] on div at bounding box center [57, 228] width 92 height 52
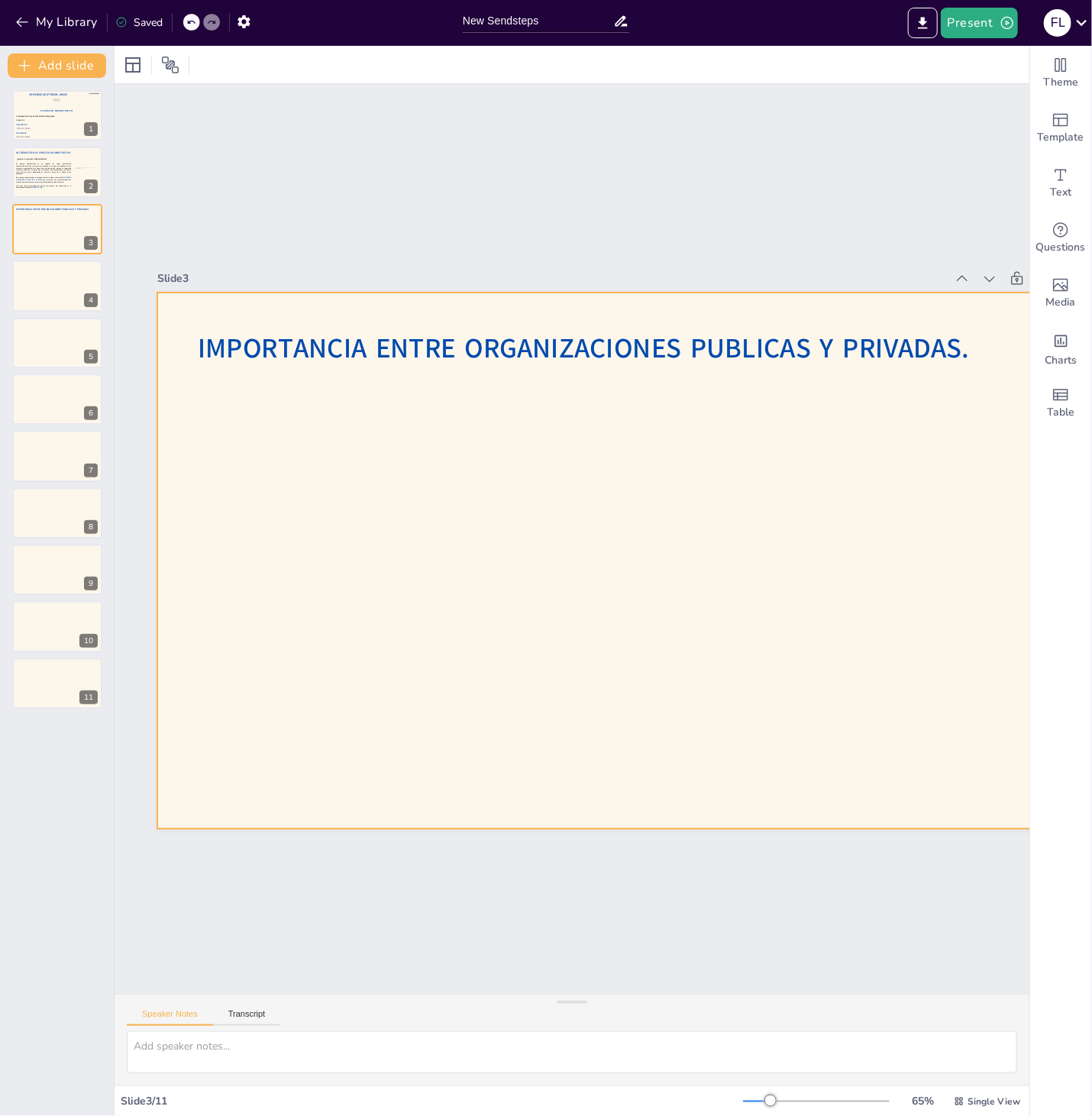
click at [273, 451] on div at bounding box center [633, 560] width 953 height 536
click at [45, 186] on span "Fases que fueron formuladas por uno de los pioneros más importantes de la admin…" at bounding box center [43, 187] width 56 height 4
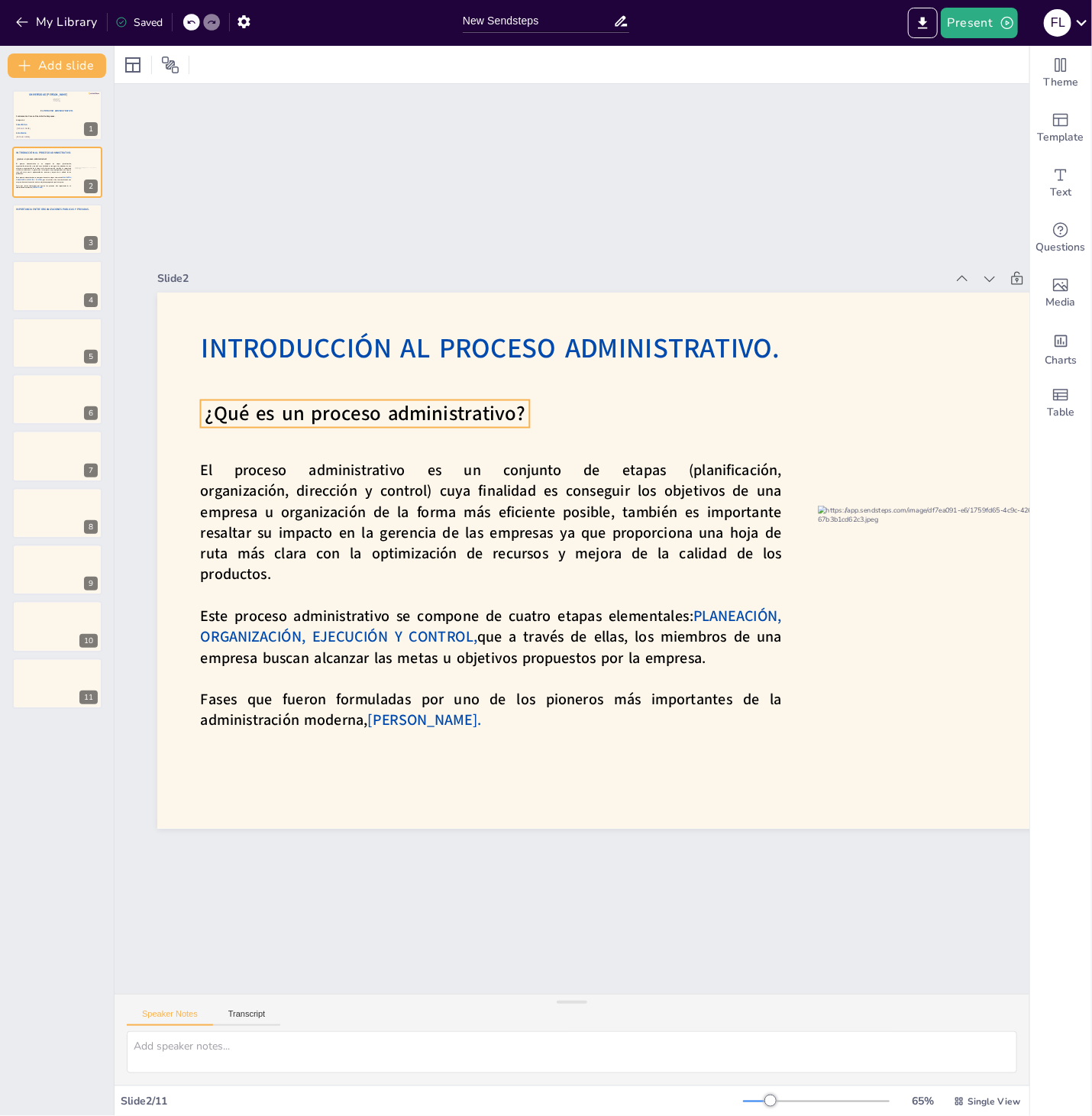
click at [340, 413] on span "¿Qué es un proceso administrativo?" at bounding box center [365, 413] width 320 height 27
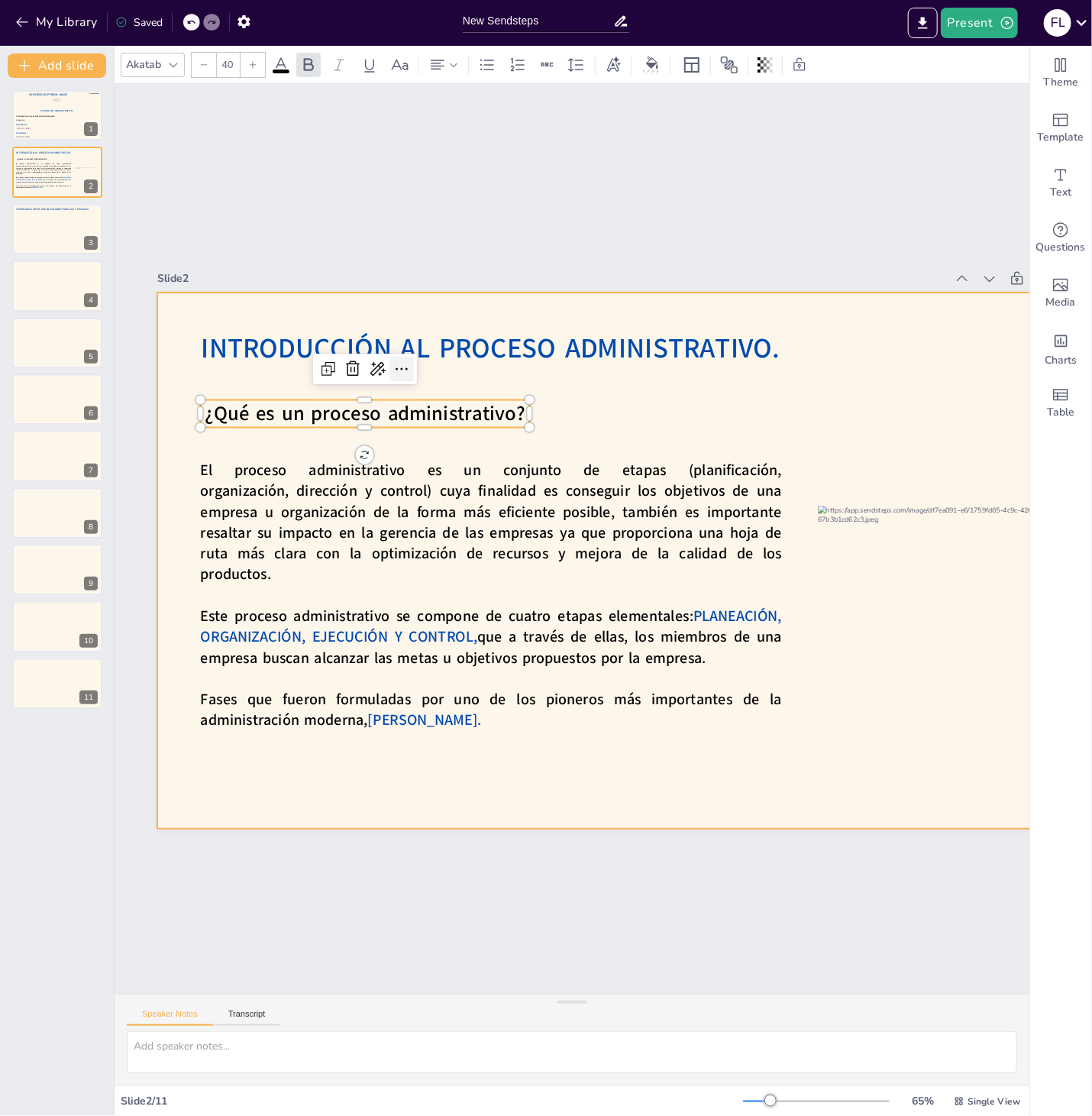
click at [645, 326] on icon at bounding box center [657, 313] width 25 height 25
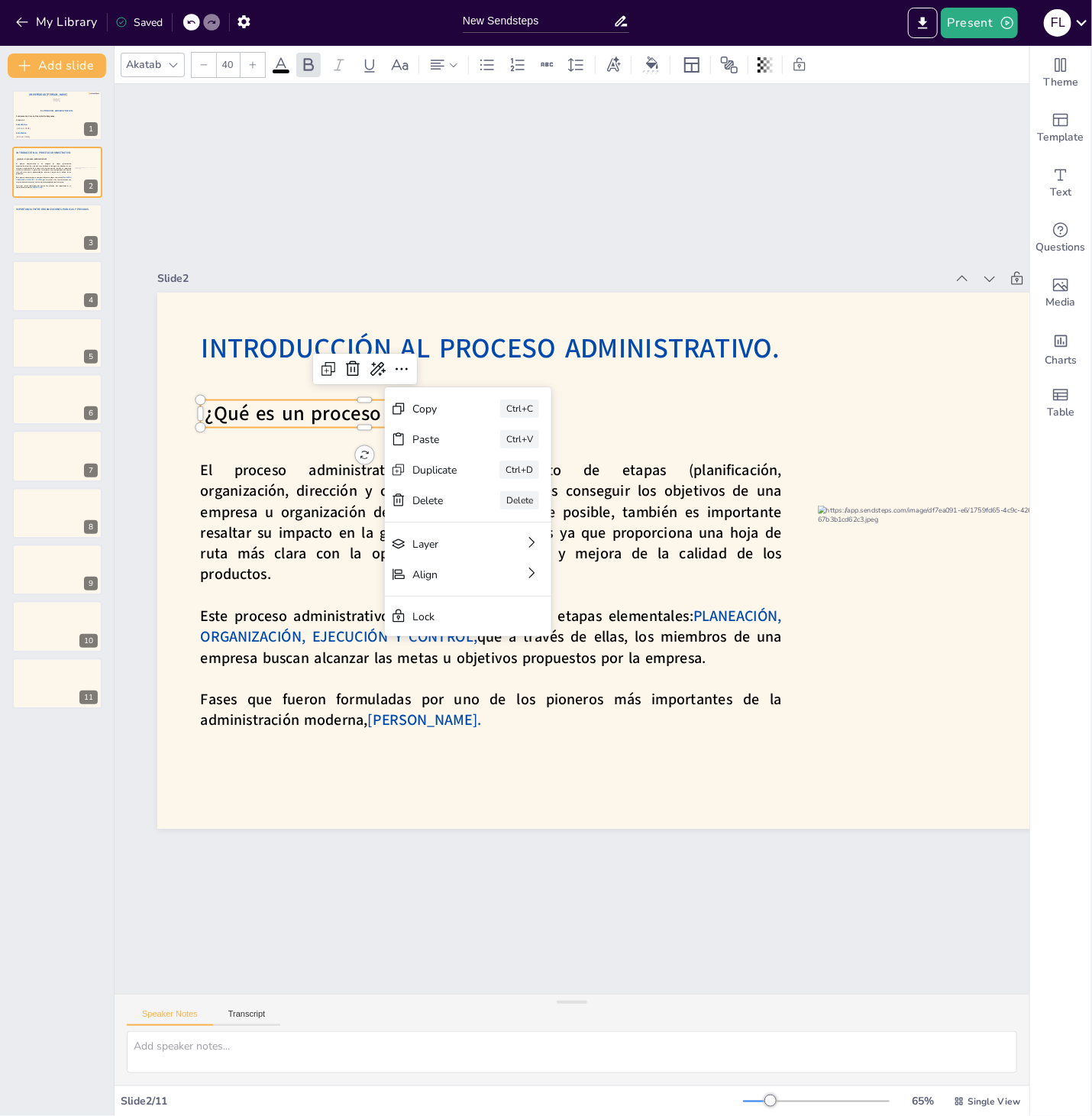
click at [527, 486] on div "Copy" at bounding box center [549, 493] width 45 height 15
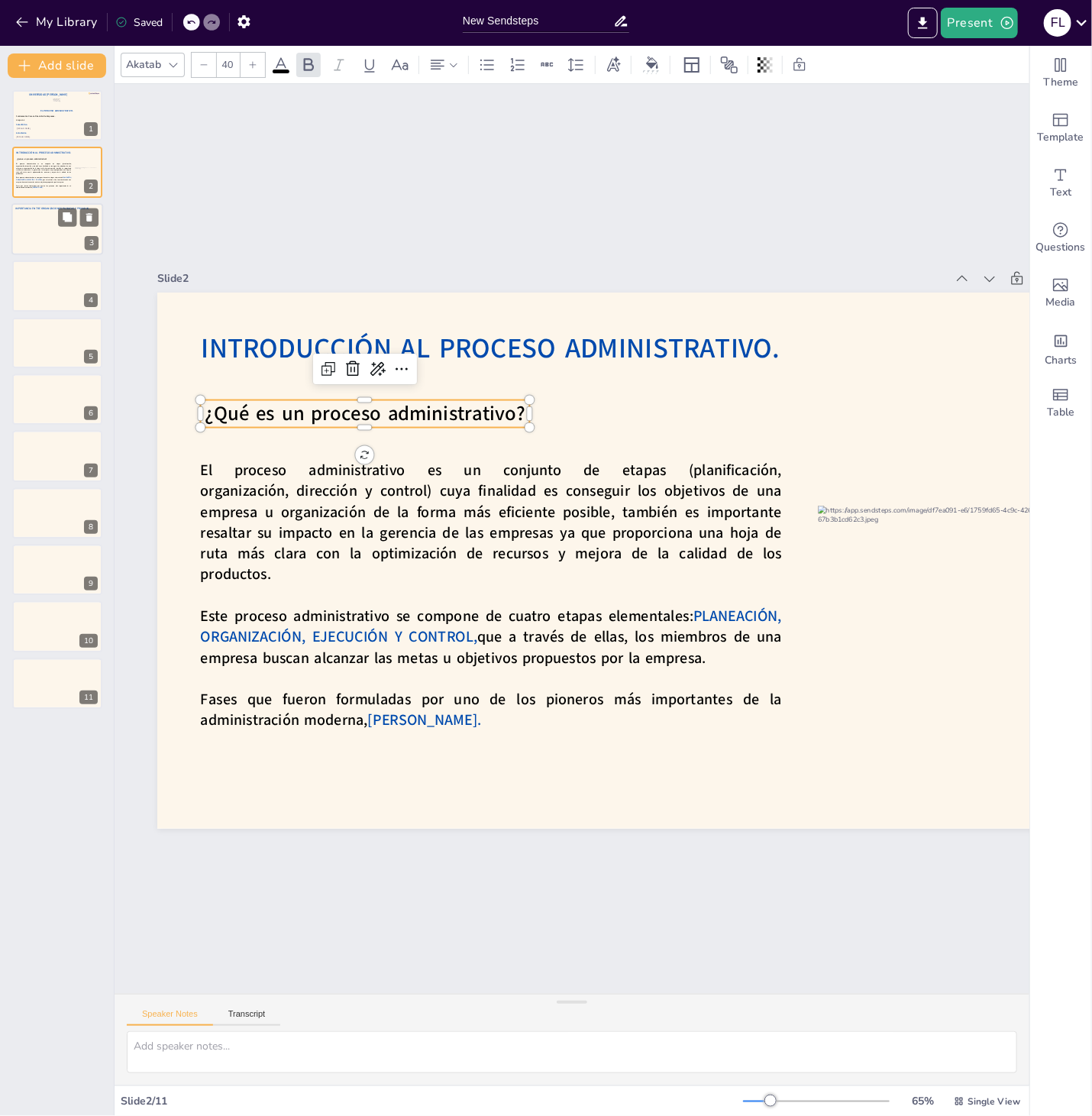
click at [56, 232] on div at bounding box center [57, 228] width 92 height 52
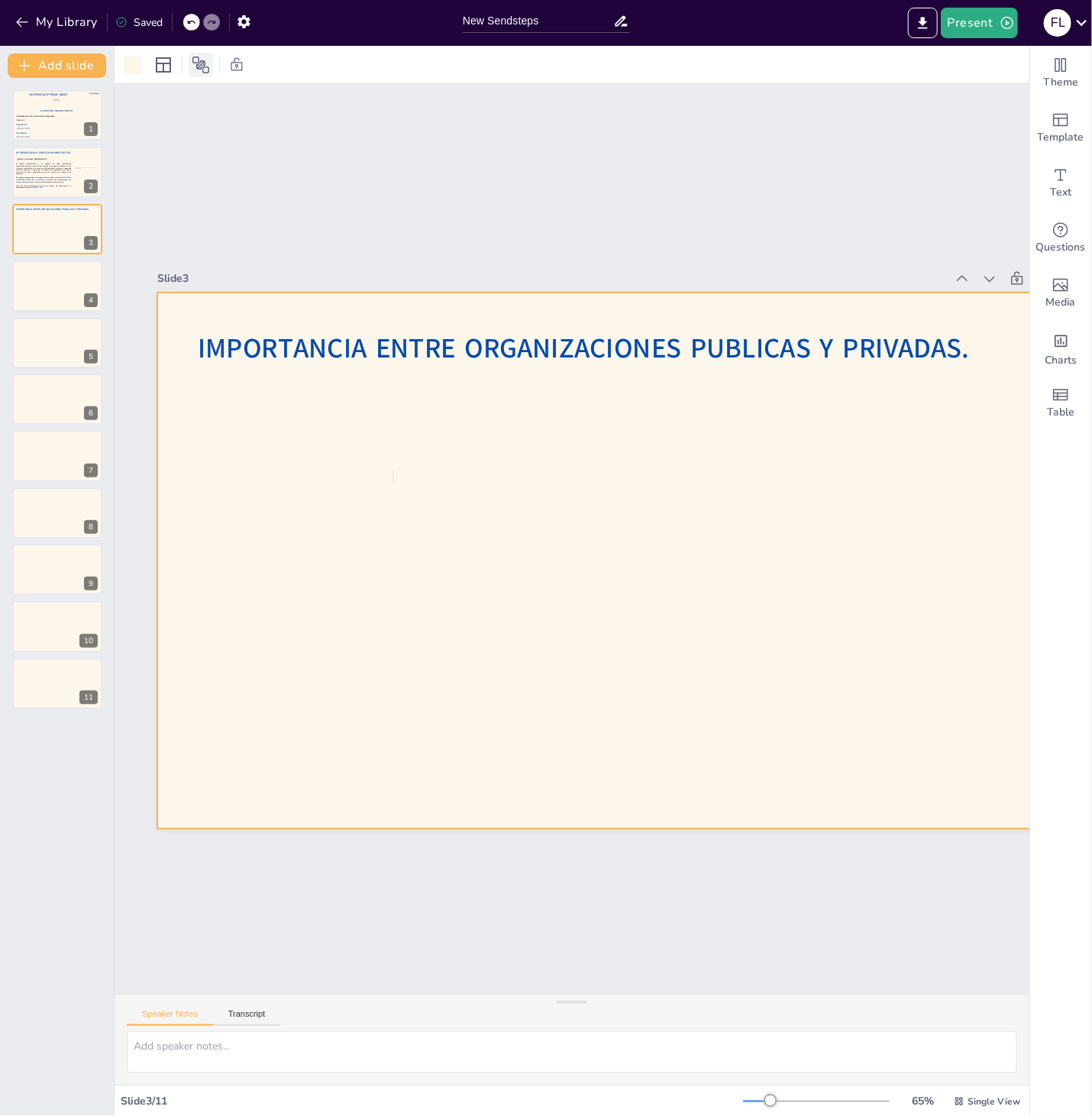
click at [193, 67] on icon at bounding box center [201, 65] width 18 height 18
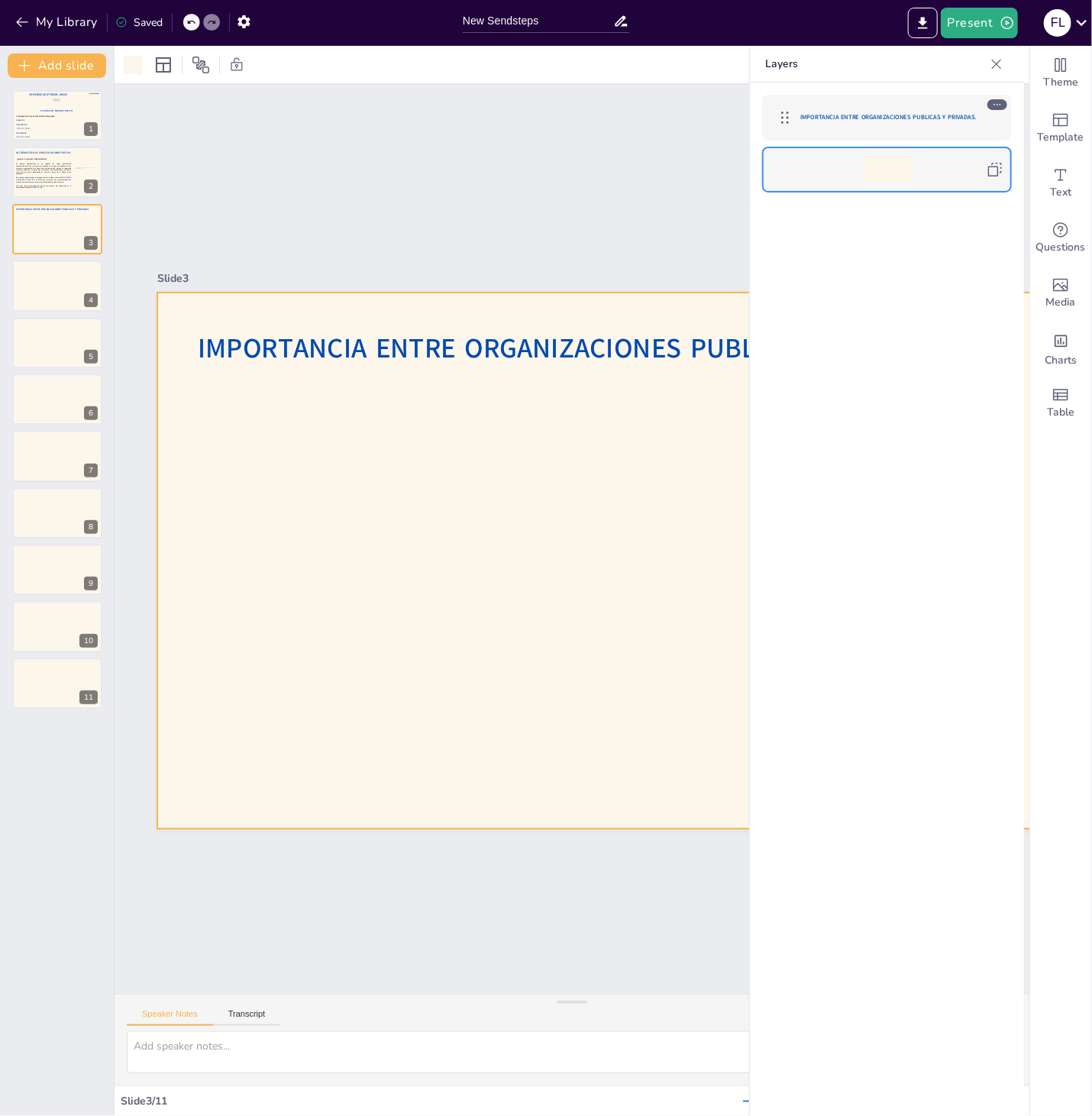
click at [997, 65] on icon at bounding box center [996, 64] width 10 height 10
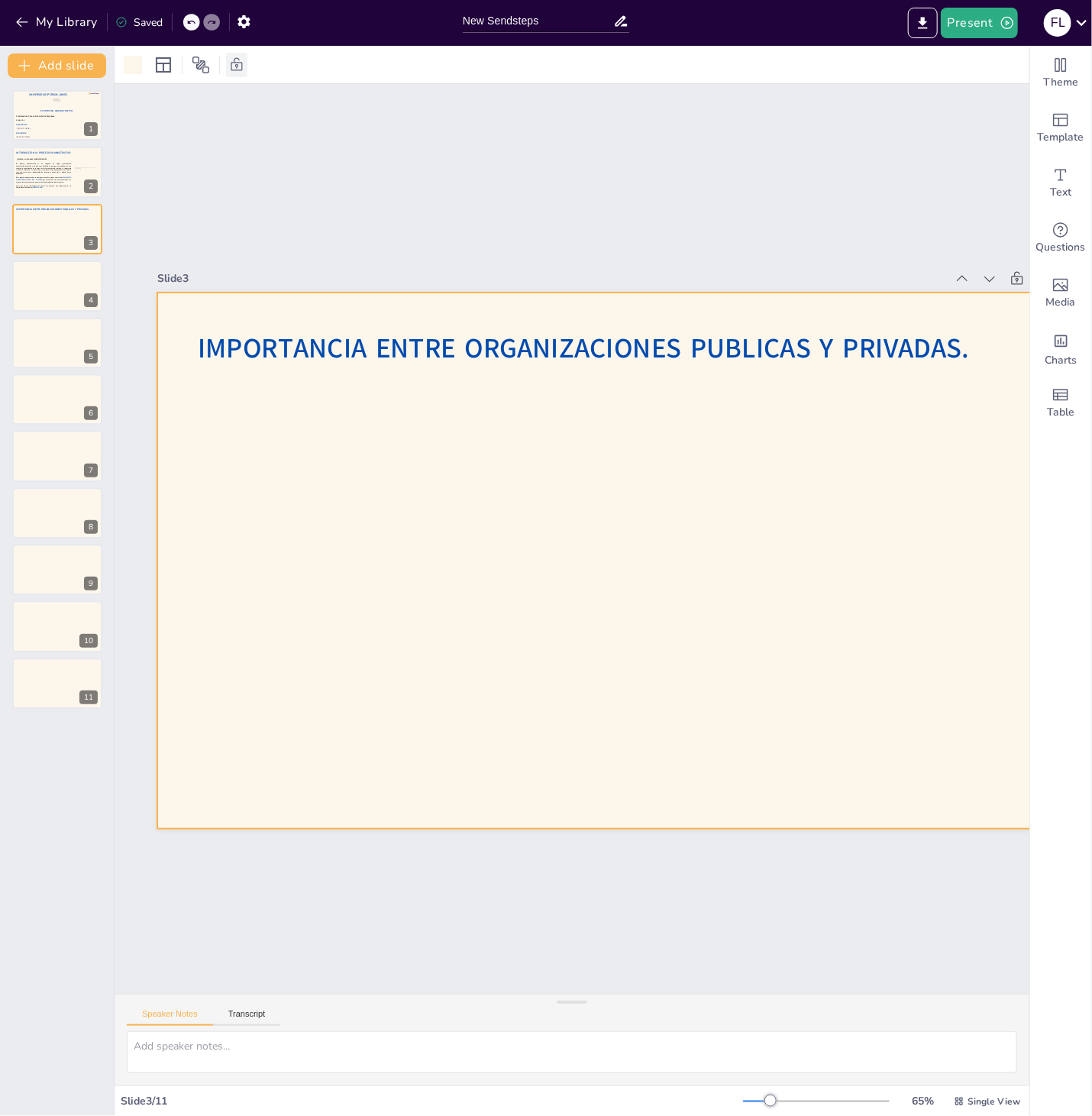
click at [238, 69] on icon at bounding box center [237, 65] width 15 height 15
click at [204, 69] on icon at bounding box center [206, 65] width 15 height 15
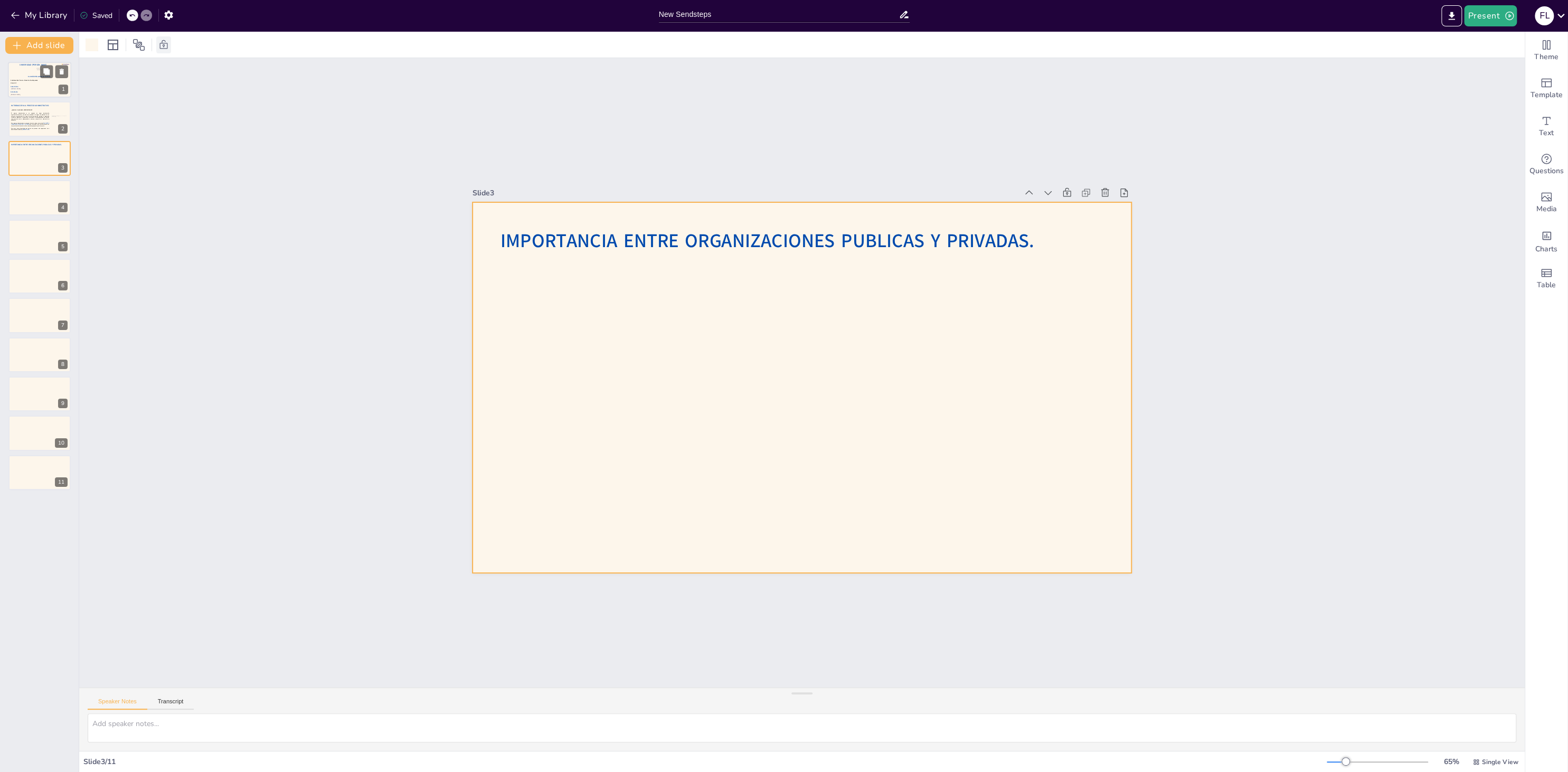
click at [38, 94] on div at bounding box center [40, 79] width 64 height 36
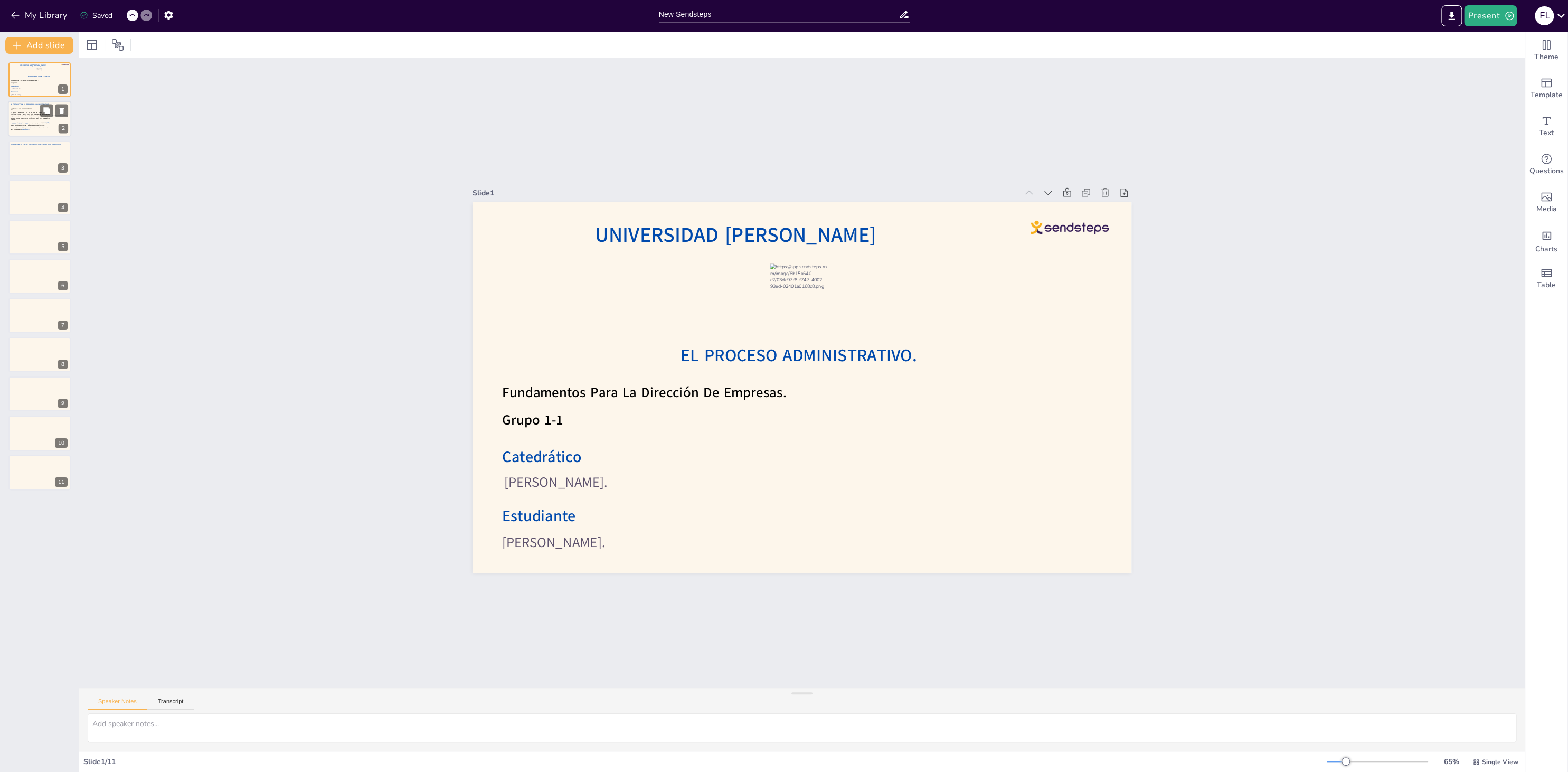
click at [45, 131] on div at bounding box center [40, 119] width 64 height 36
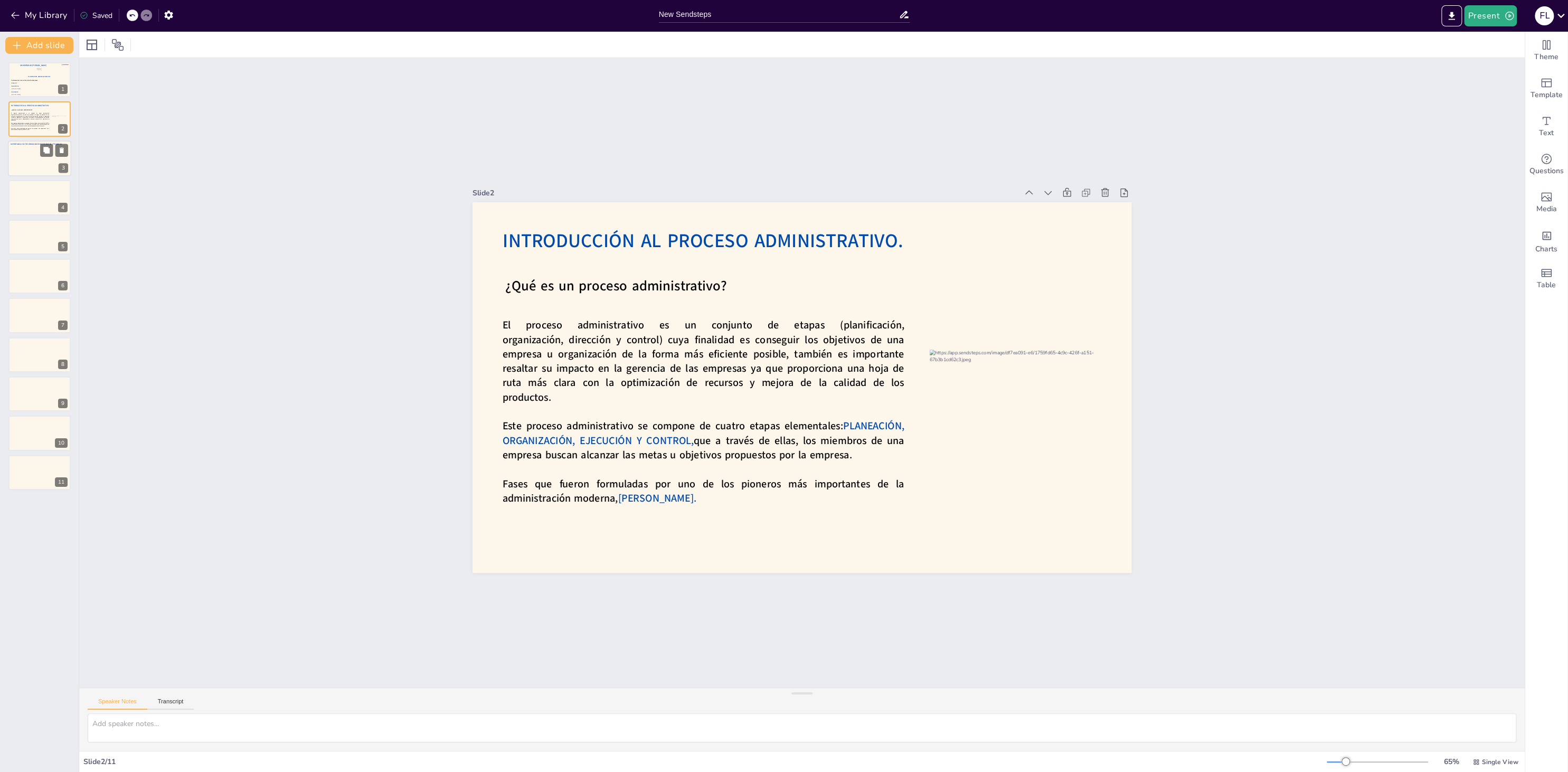
click at [45, 160] on div at bounding box center [40, 158] width 64 height 36
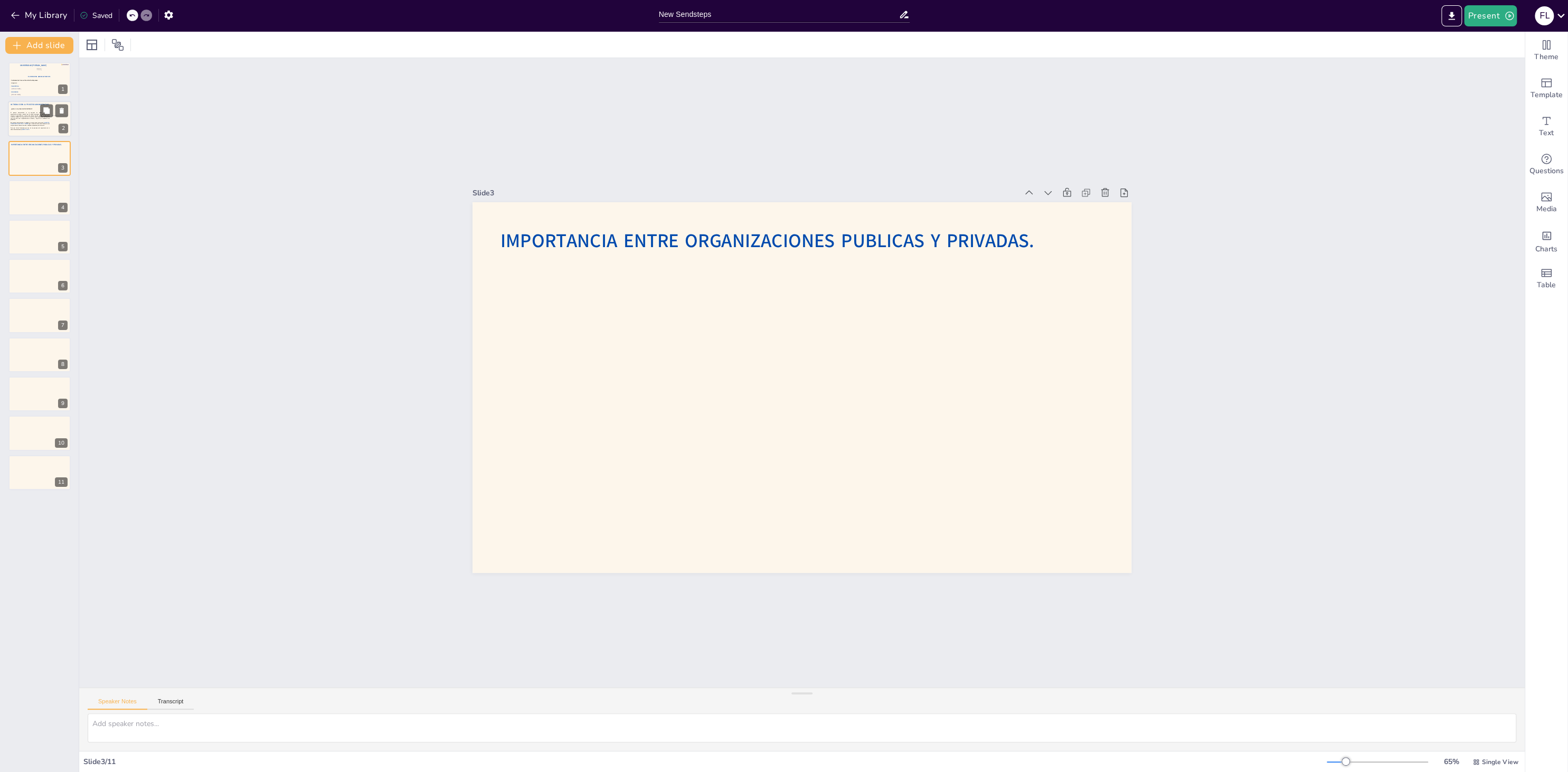
click at [26, 123] on span "Este proceso administrativo se compone de cuatro etapas elementales:" at bounding box center [27, 123] width 33 height 2
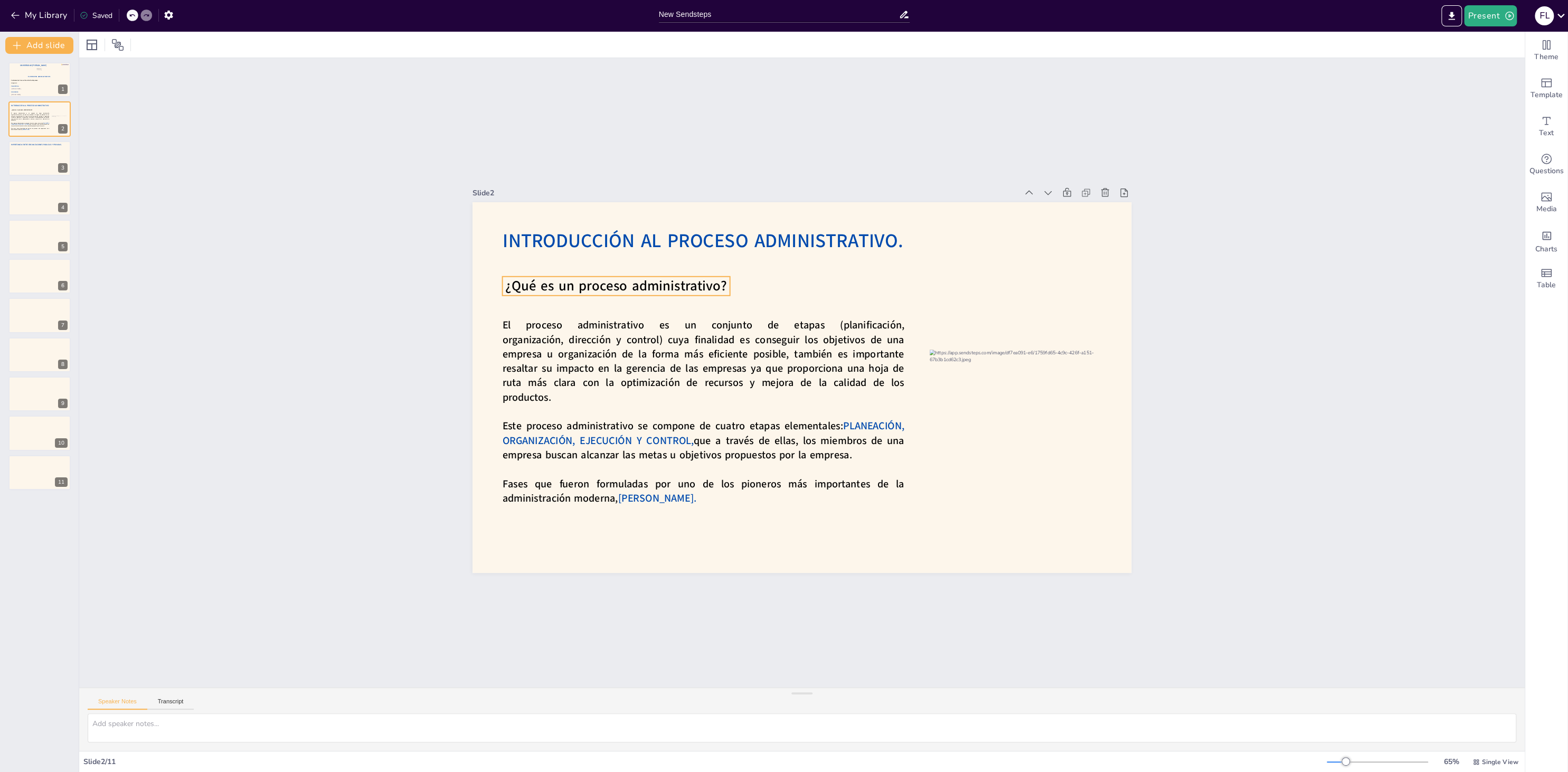
click at [531, 288] on span "¿Qué es un proceso administrativo?" at bounding box center [625, 267] width 222 height 42
click at [637, 257] on icon at bounding box center [641, 255] width 13 height 13
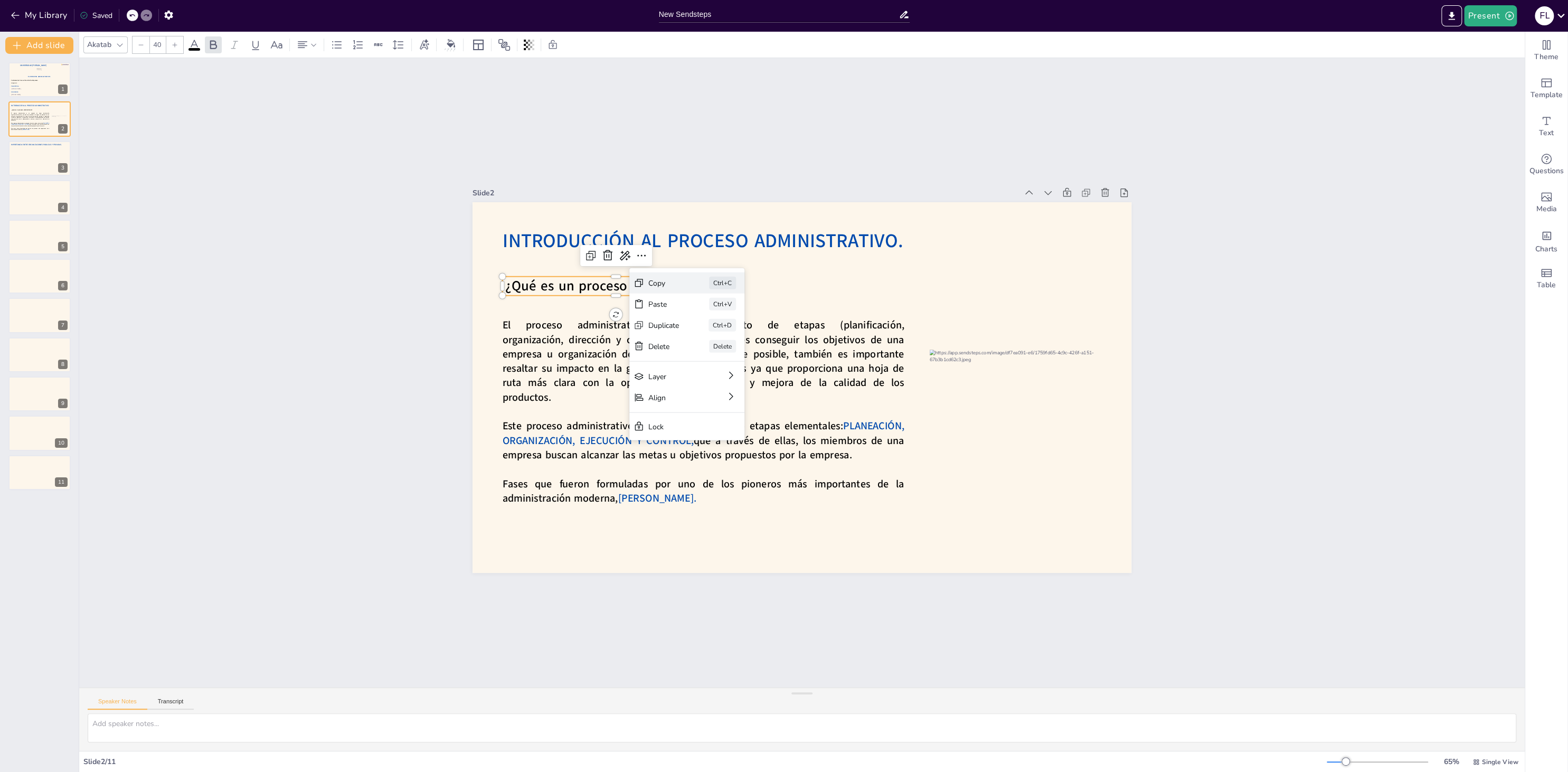
click at [708, 330] on div "Copy Ctrl+C" at bounding box center [766, 341] width 115 height 21
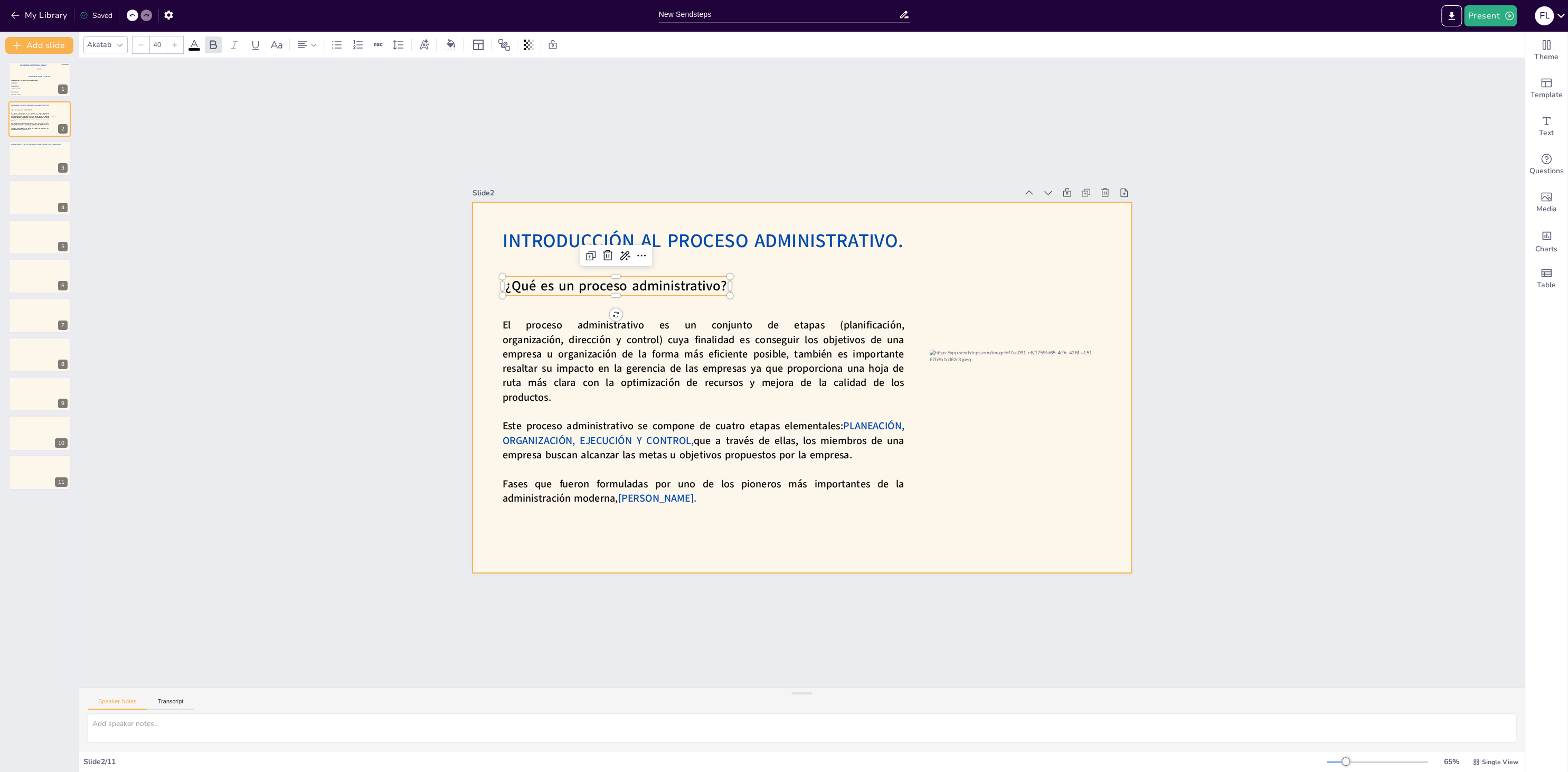
click at [790, 288] on div at bounding box center [802, 387] width 659 height 371
click at [25, 162] on div at bounding box center [40, 158] width 64 height 36
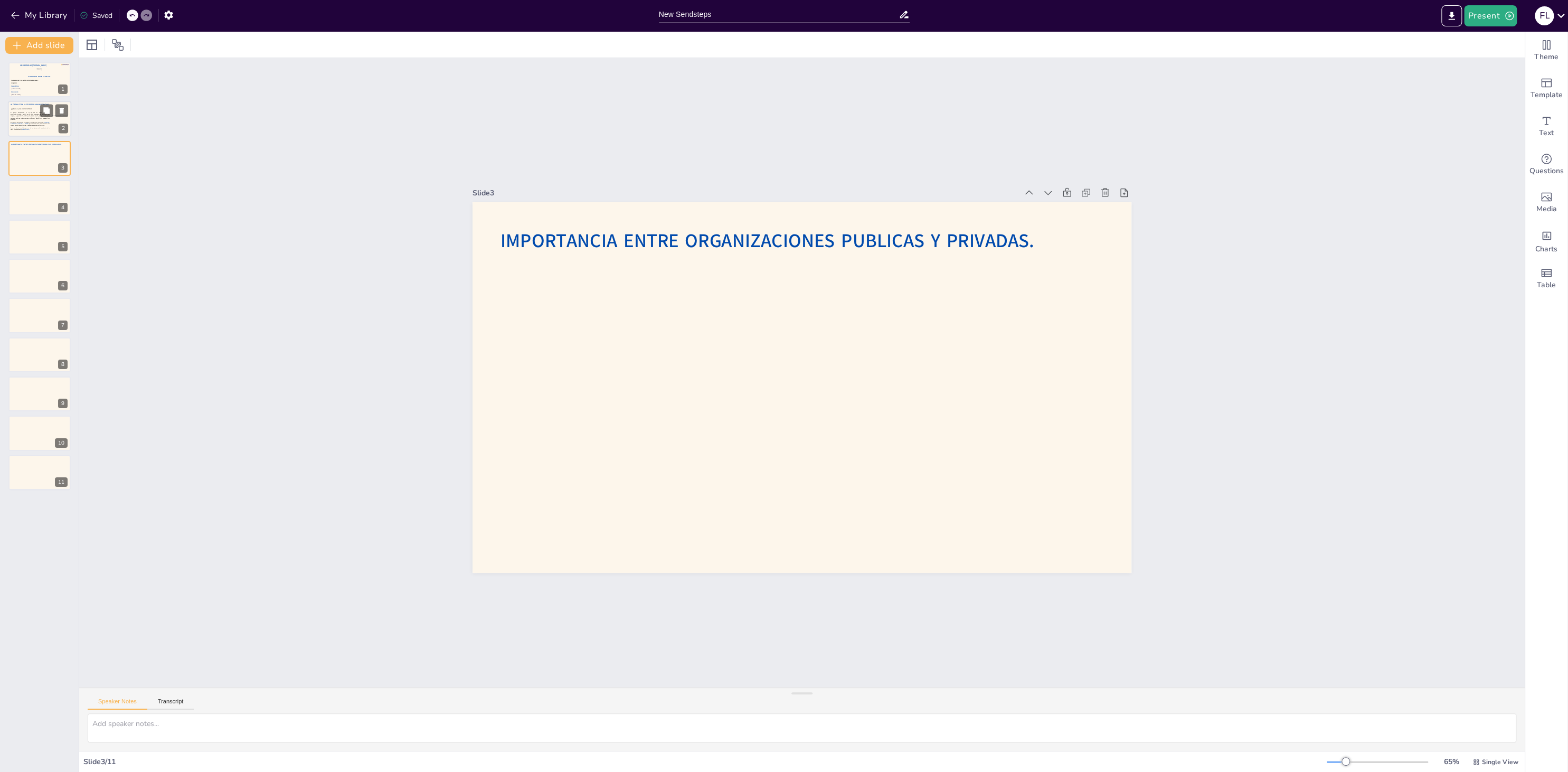
click at [28, 130] on p "Fases que fueron formuladas por uno de los pioneros más importantes de la admin…" at bounding box center [30, 129] width 38 height 3
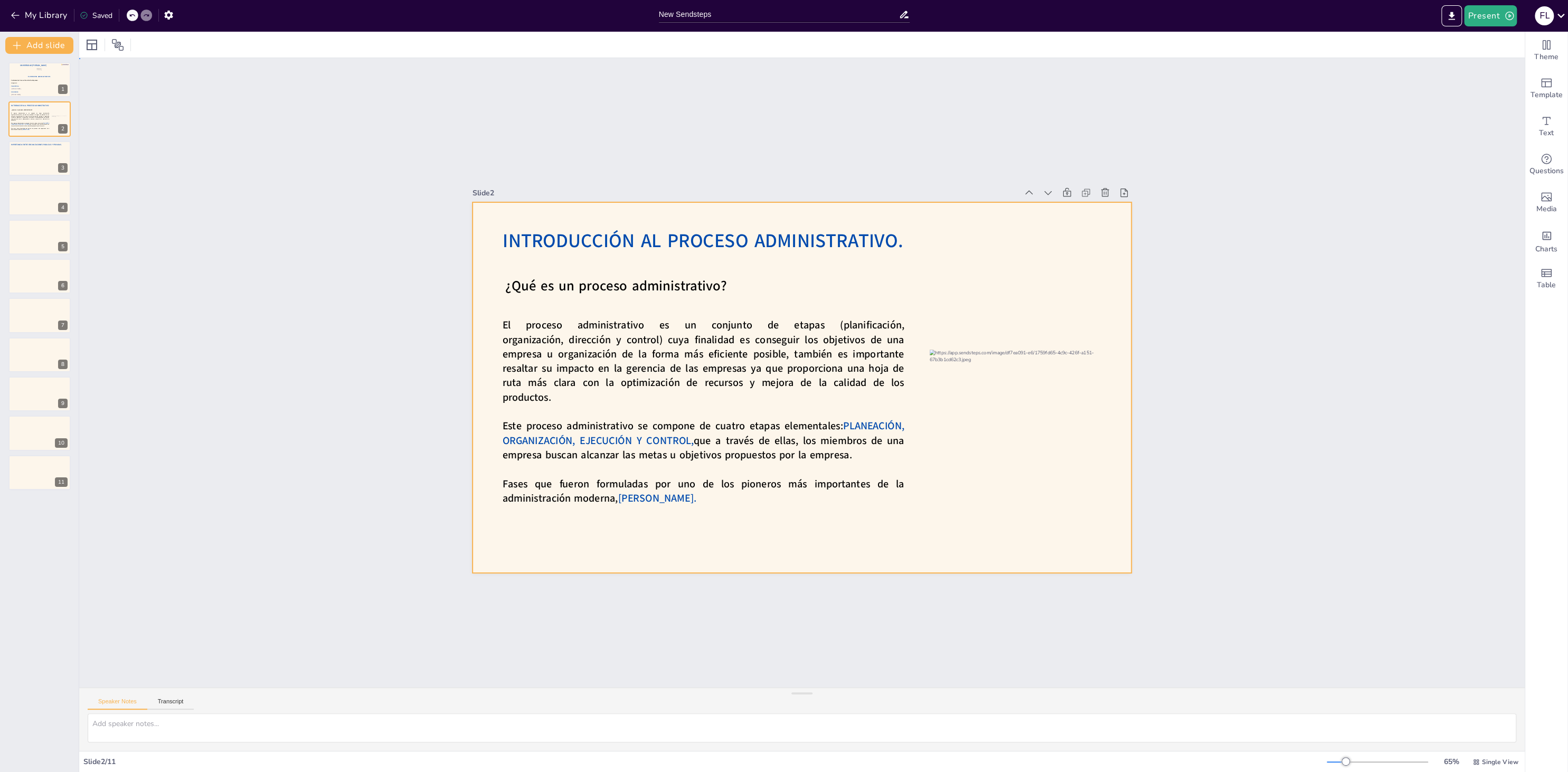
click at [583, 276] on div at bounding box center [802, 387] width 659 height 371
click at [580, 290] on span "¿Qué es un proceso administrativo?" at bounding box center [616, 286] width 221 height 19
click at [595, 243] on div at bounding box center [603, 233] width 18 height 18
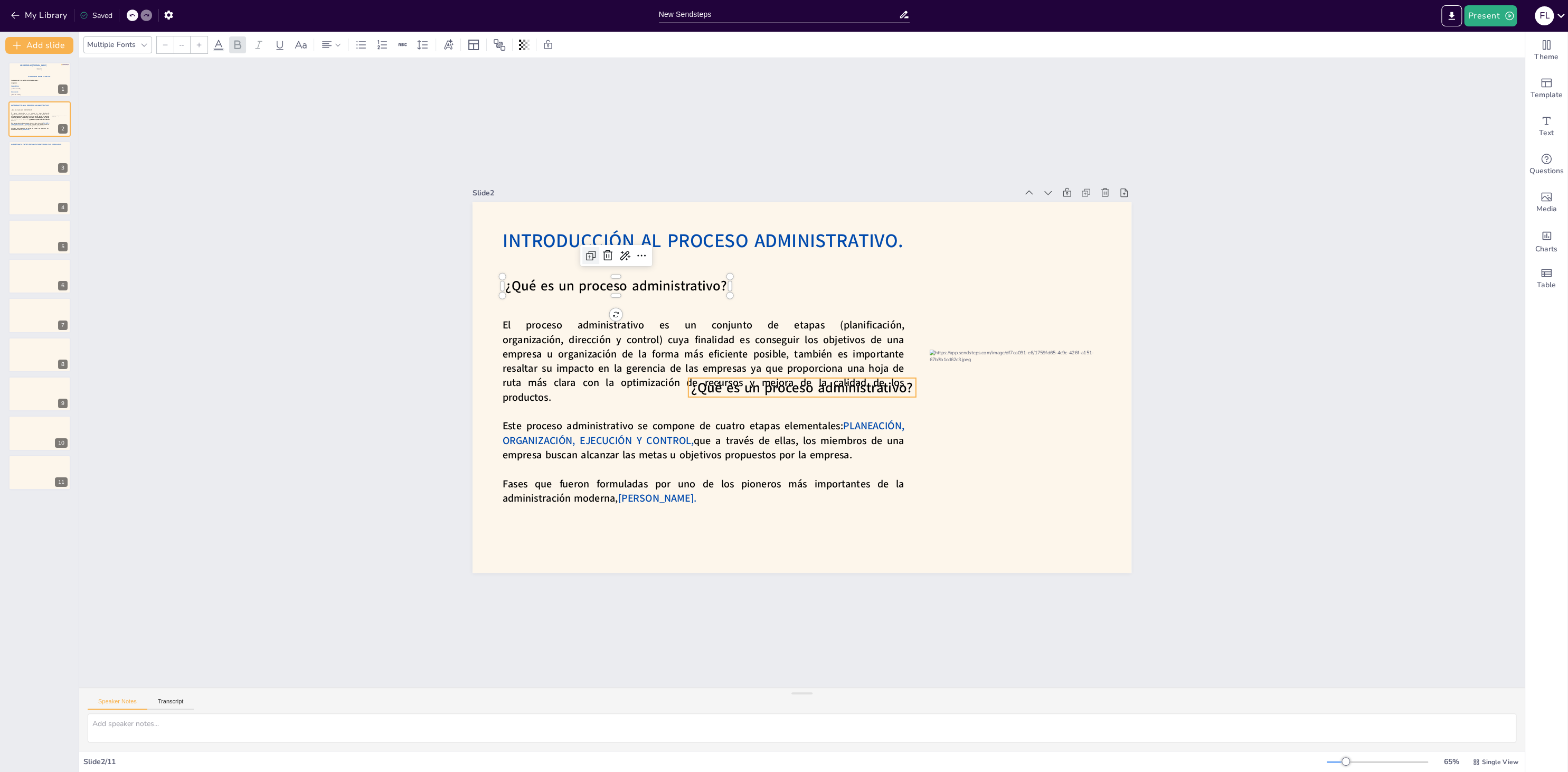
type input "40"
click at [822, 353] on icon at bounding box center [827, 357] width 13 height 13
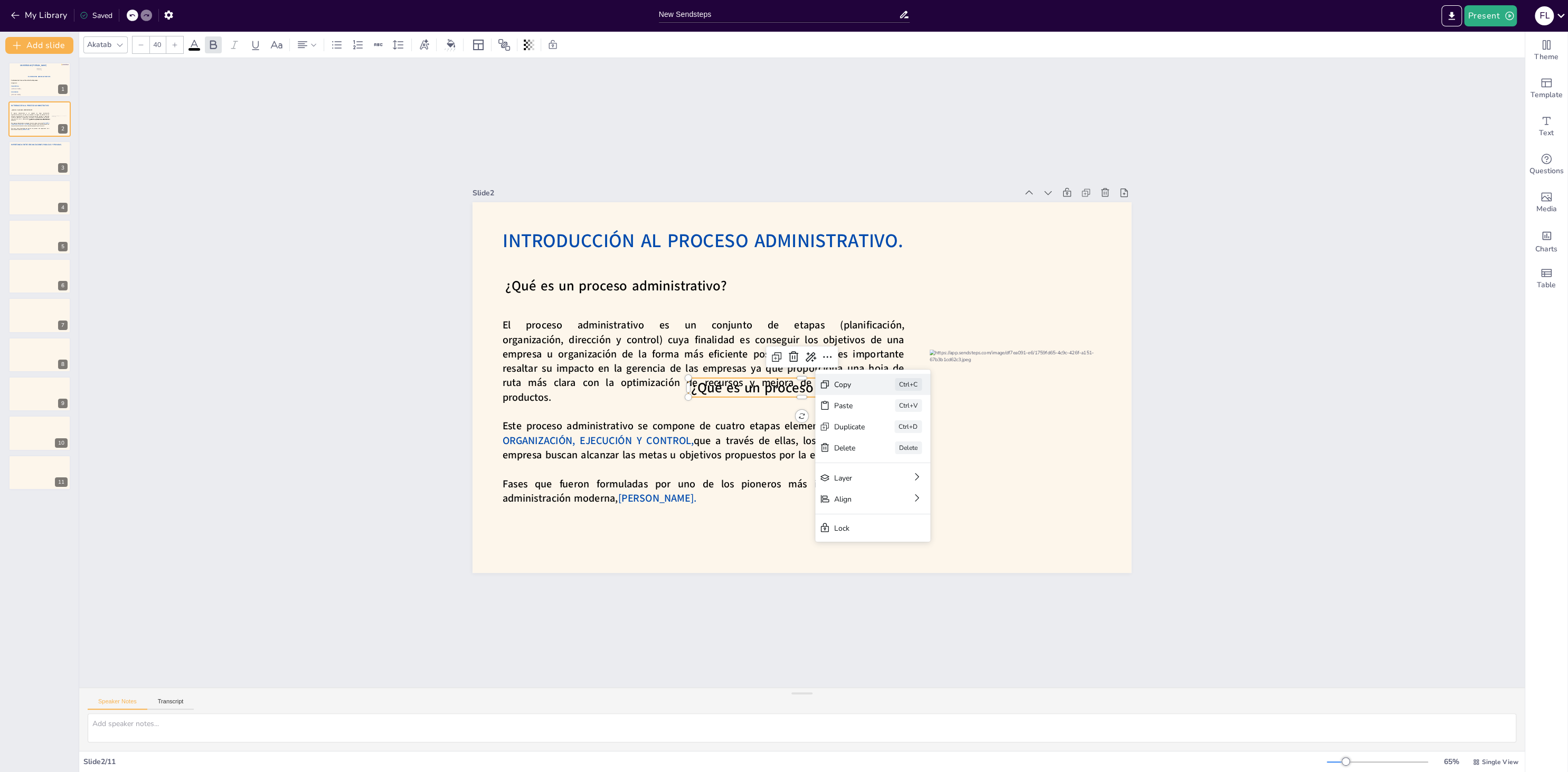
click at [894, 432] on div "Copy Ctrl+C" at bounding box center [951, 442] width 115 height 21
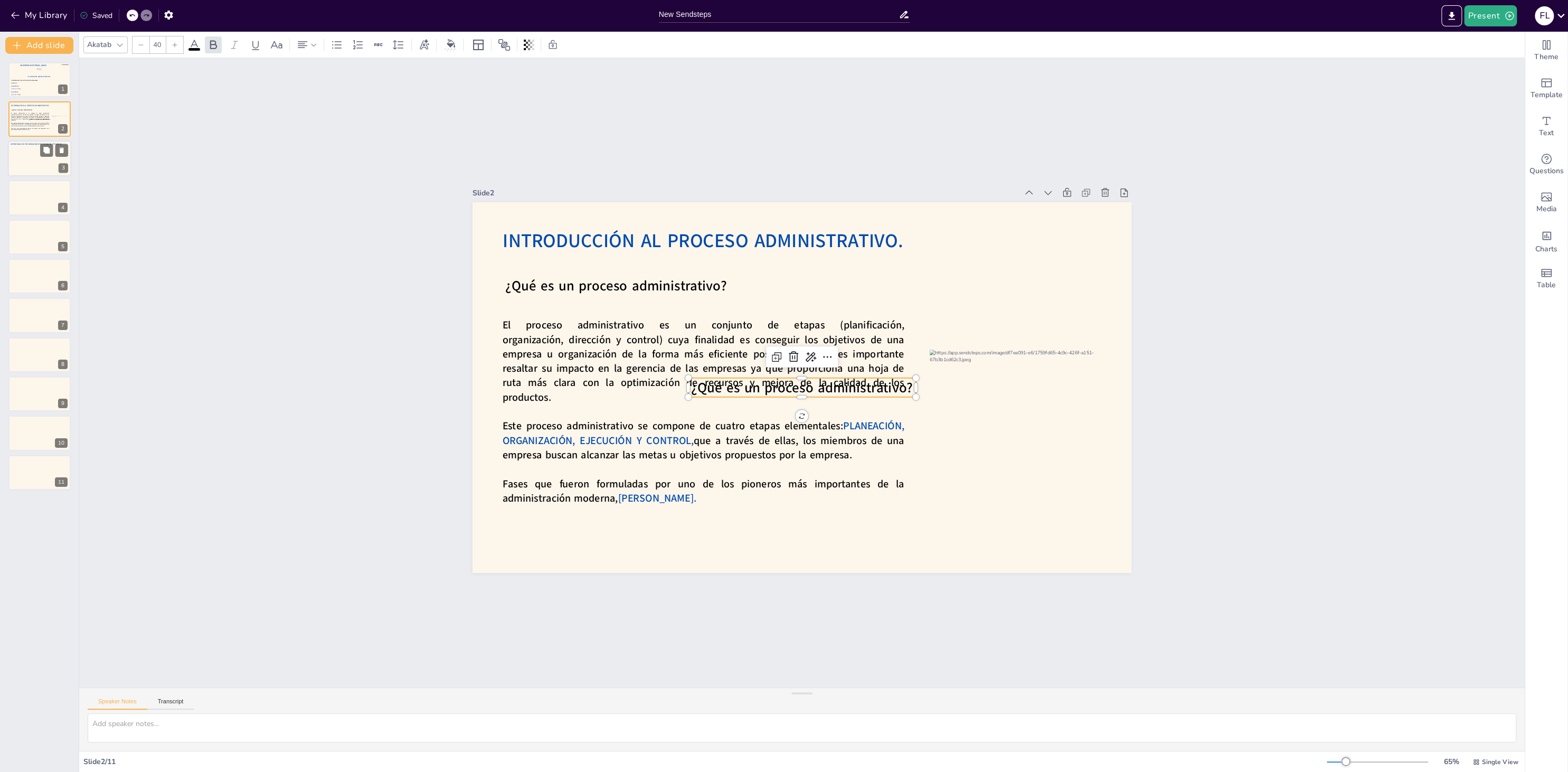
click at [35, 172] on div at bounding box center [40, 158] width 64 height 36
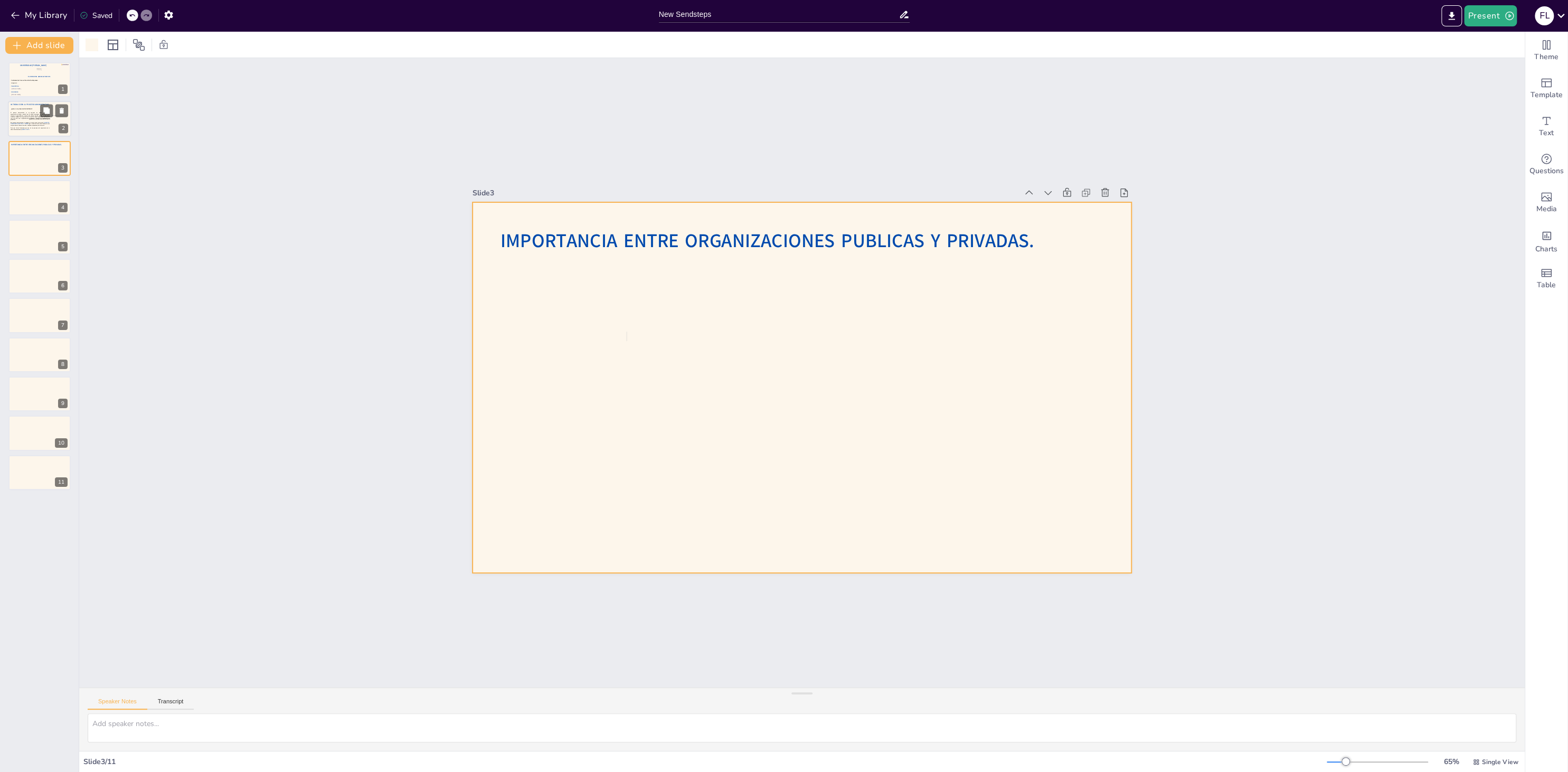
click at [35, 133] on div at bounding box center [40, 119] width 64 height 36
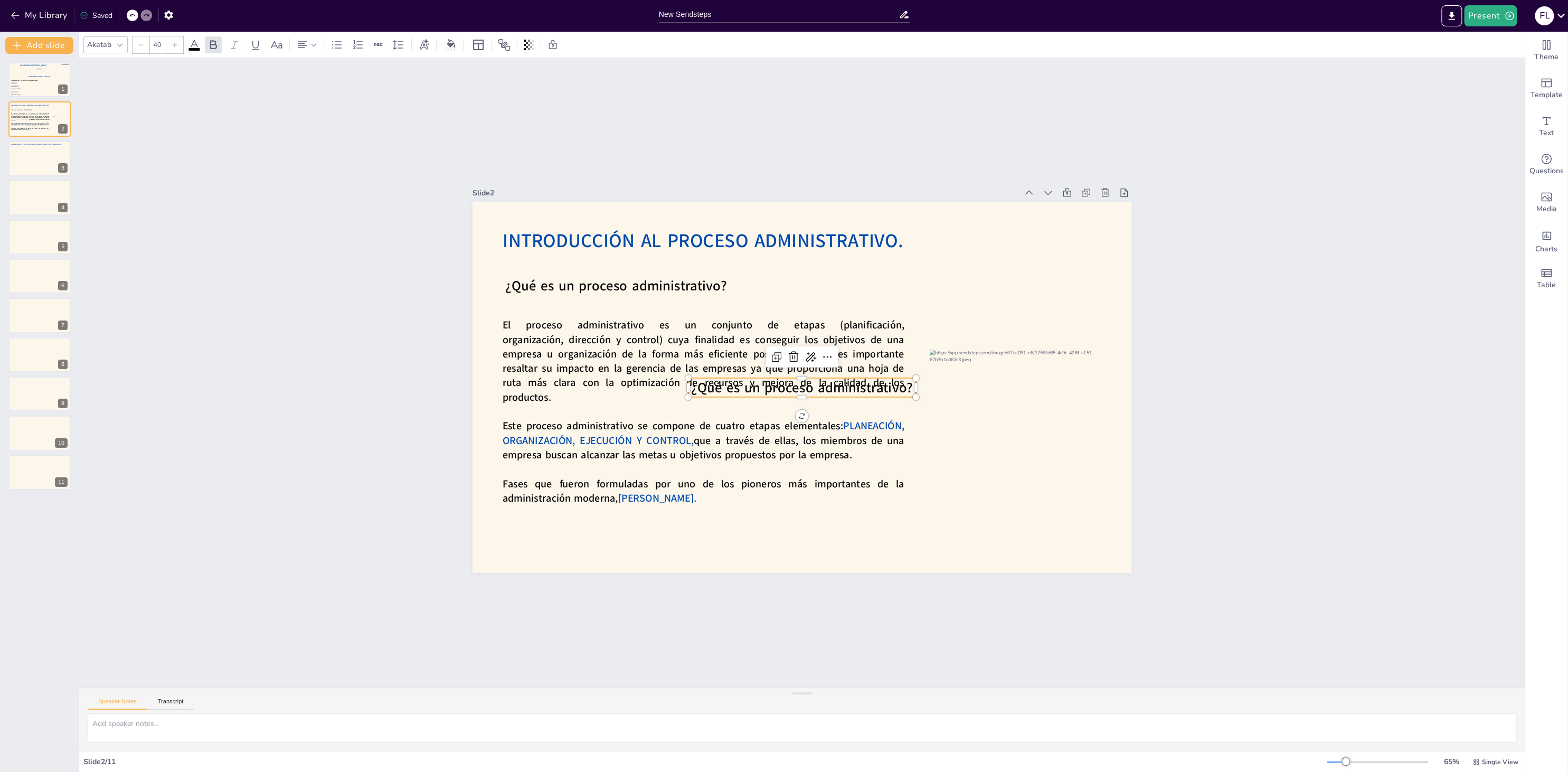
click at [737, 390] on span "¿Qué es un proceso administrativo?" at bounding box center [802, 388] width 221 height 19
click at [795, 359] on icon at bounding box center [793, 357] width 13 height 13
click at [642, 287] on span "¿Qué es un proceso administrativo?" at bounding box center [616, 286] width 221 height 19
click at [634, 254] on div at bounding box center [641, 255] width 17 height 17
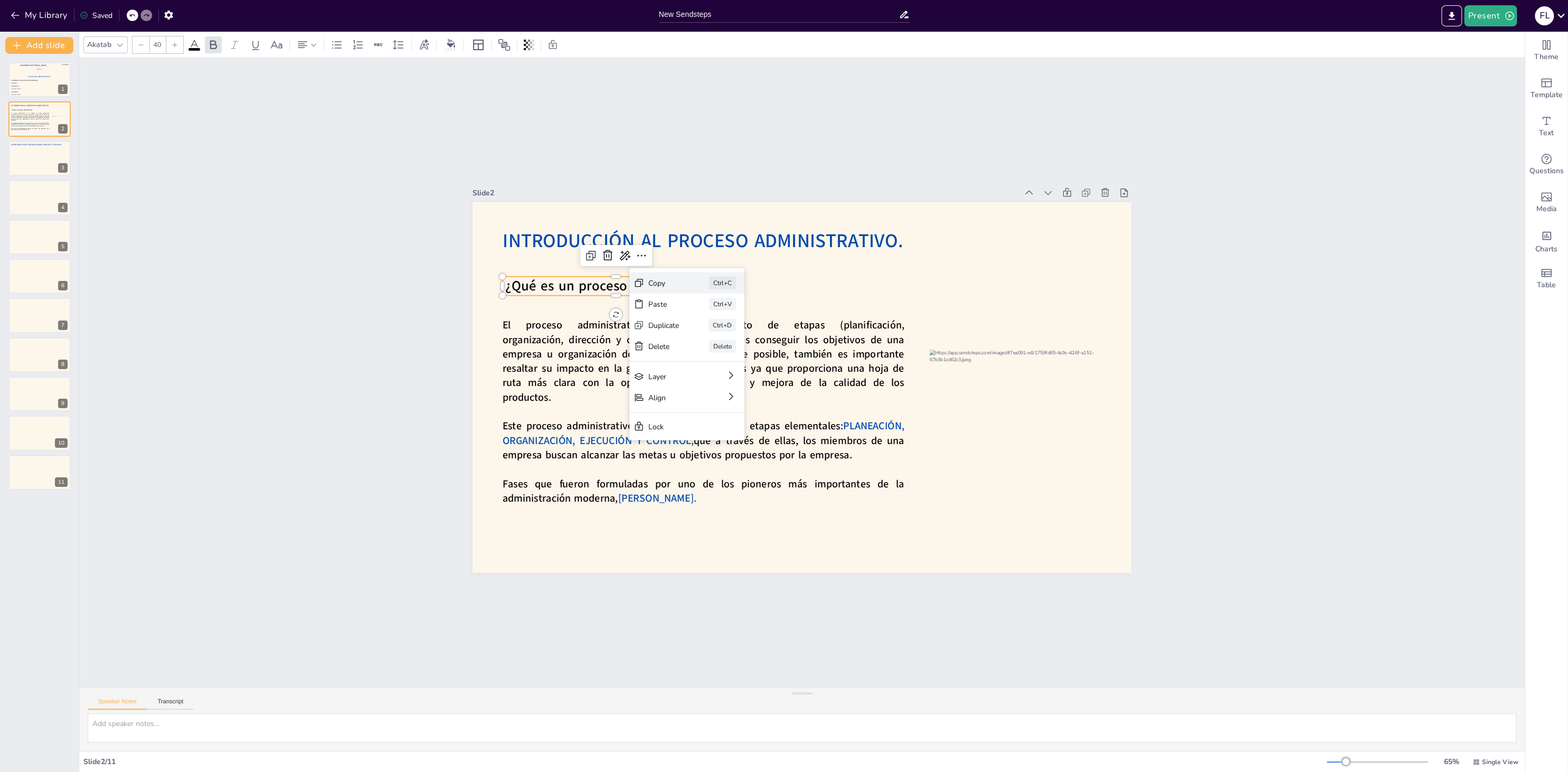
click at [727, 336] on div "Copy" at bounding box center [742, 341] width 31 height 10
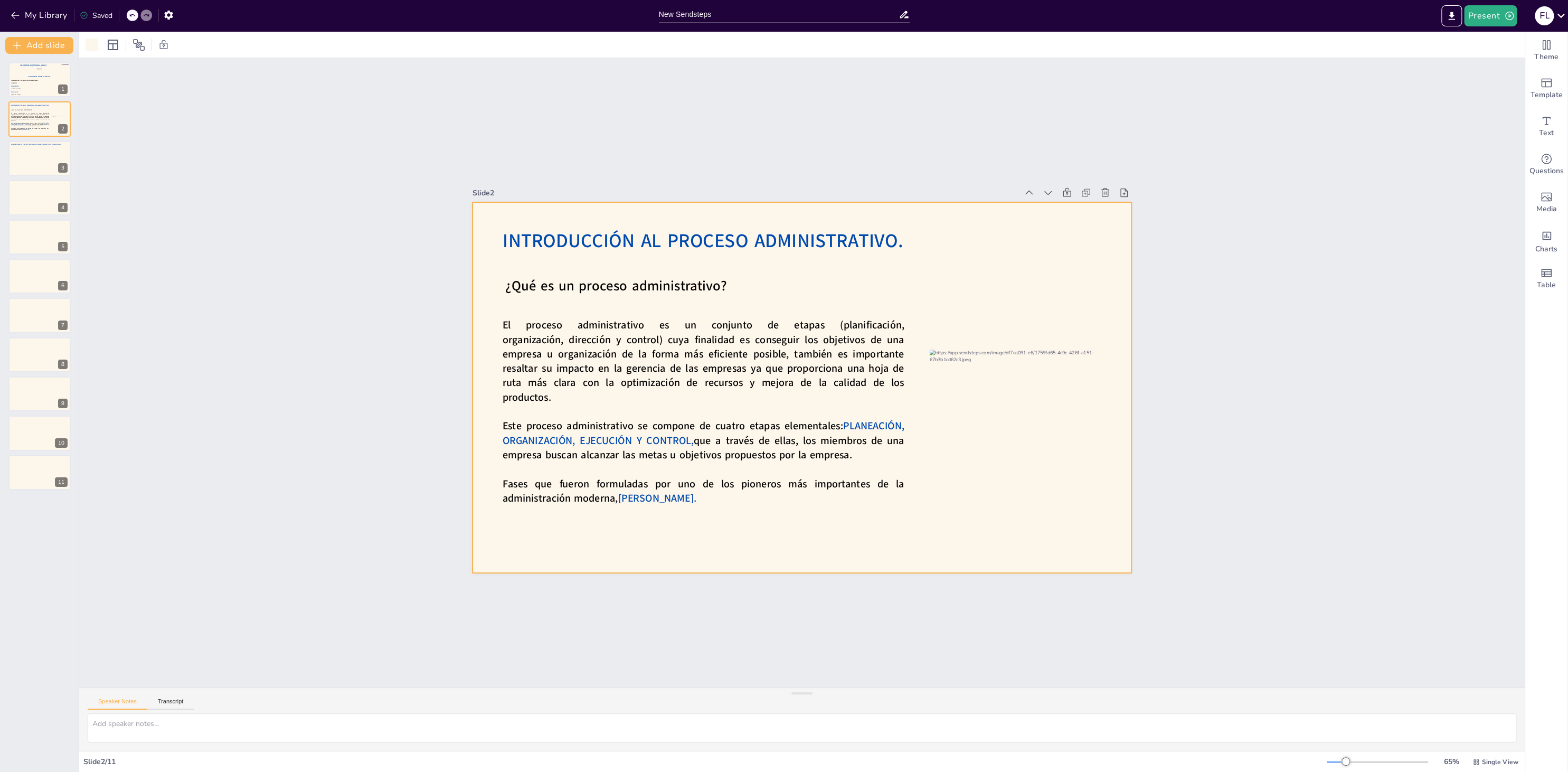
drag, startPoint x: 974, startPoint y: 310, endPoint x: 988, endPoint y: 320, distance: 17.2
click at [1122, 189] on icon at bounding box center [1124, 193] width 11 height 11
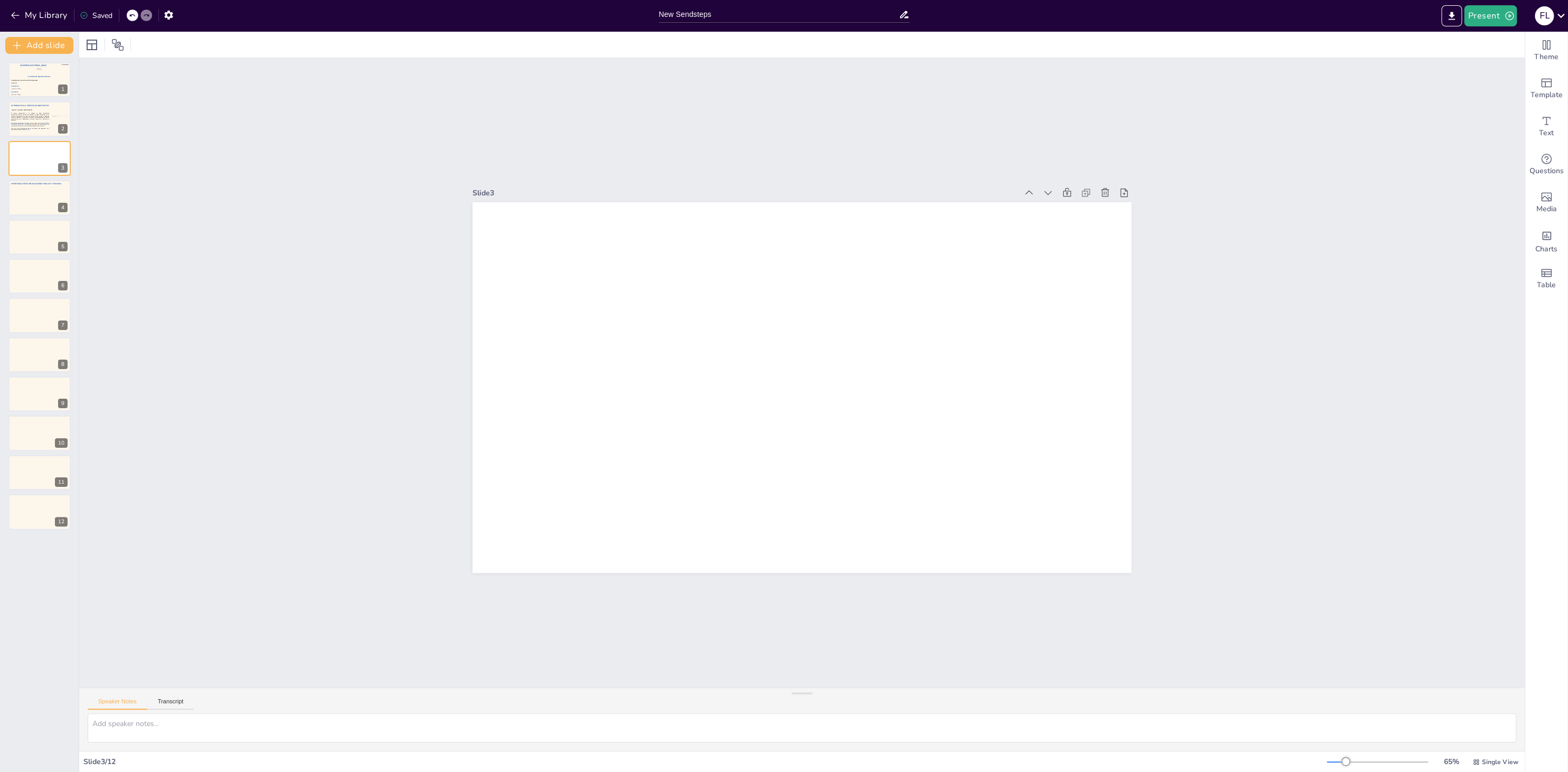
click at [131, 18] on icon at bounding box center [132, 15] width 6 height 6
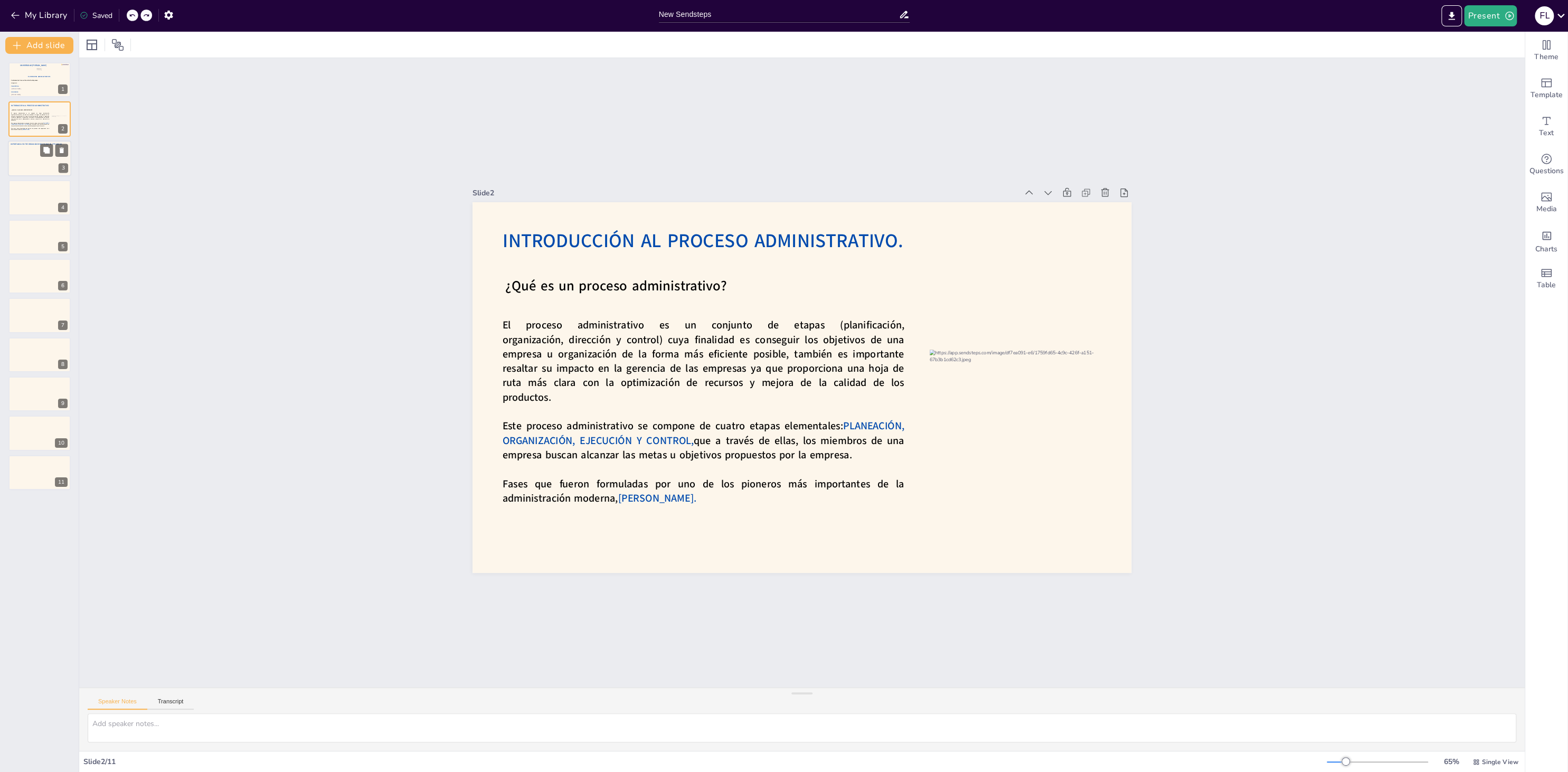
click at [20, 157] on div at bounding box center [40, 158] width 64 height 36
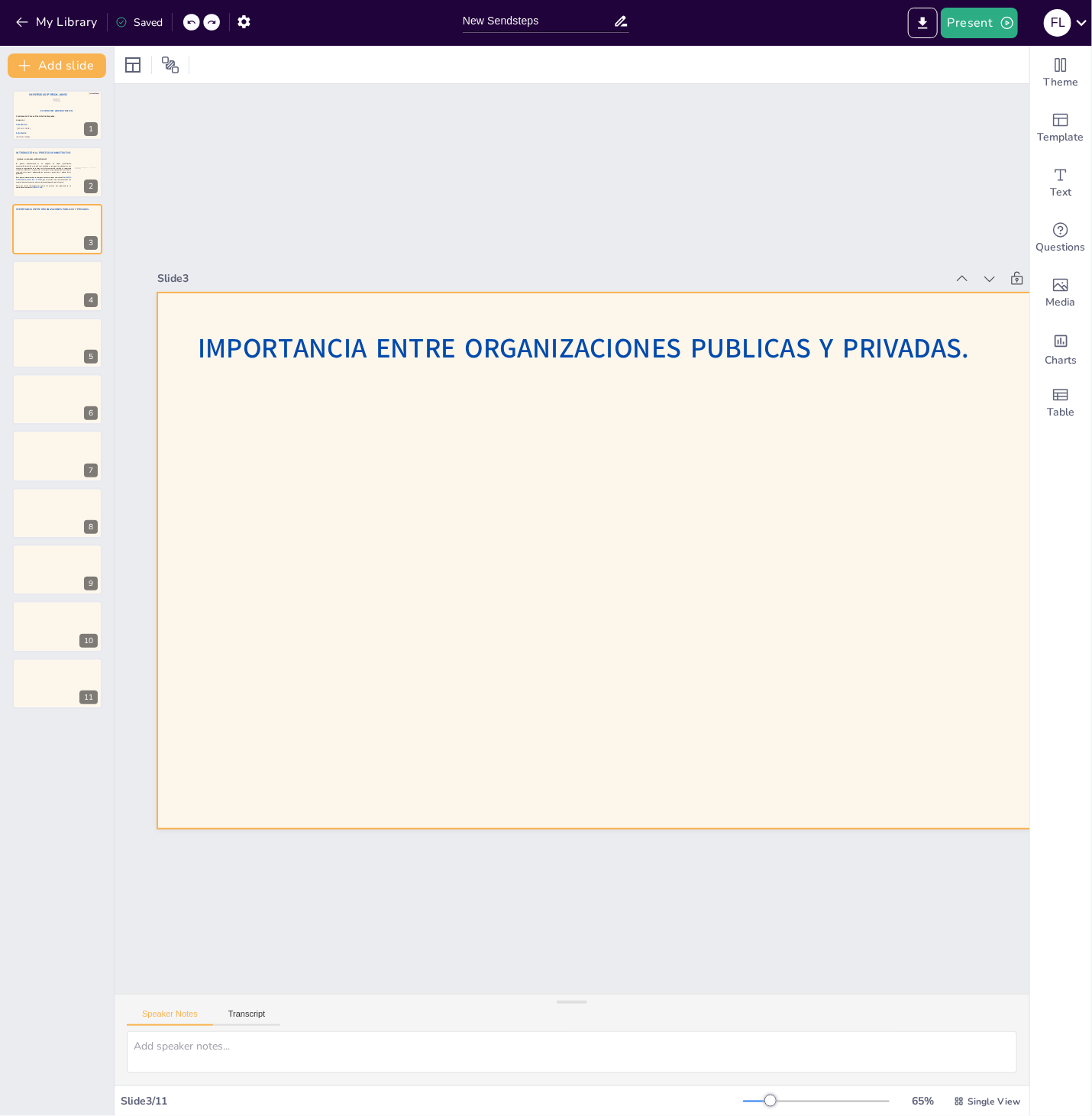
click at [566, 420] on div at bounding box center [631, 565] width 1004 height 633
click at [1050, 167] on div "Text" at bounding box center [1060, 183] width 61 height 55
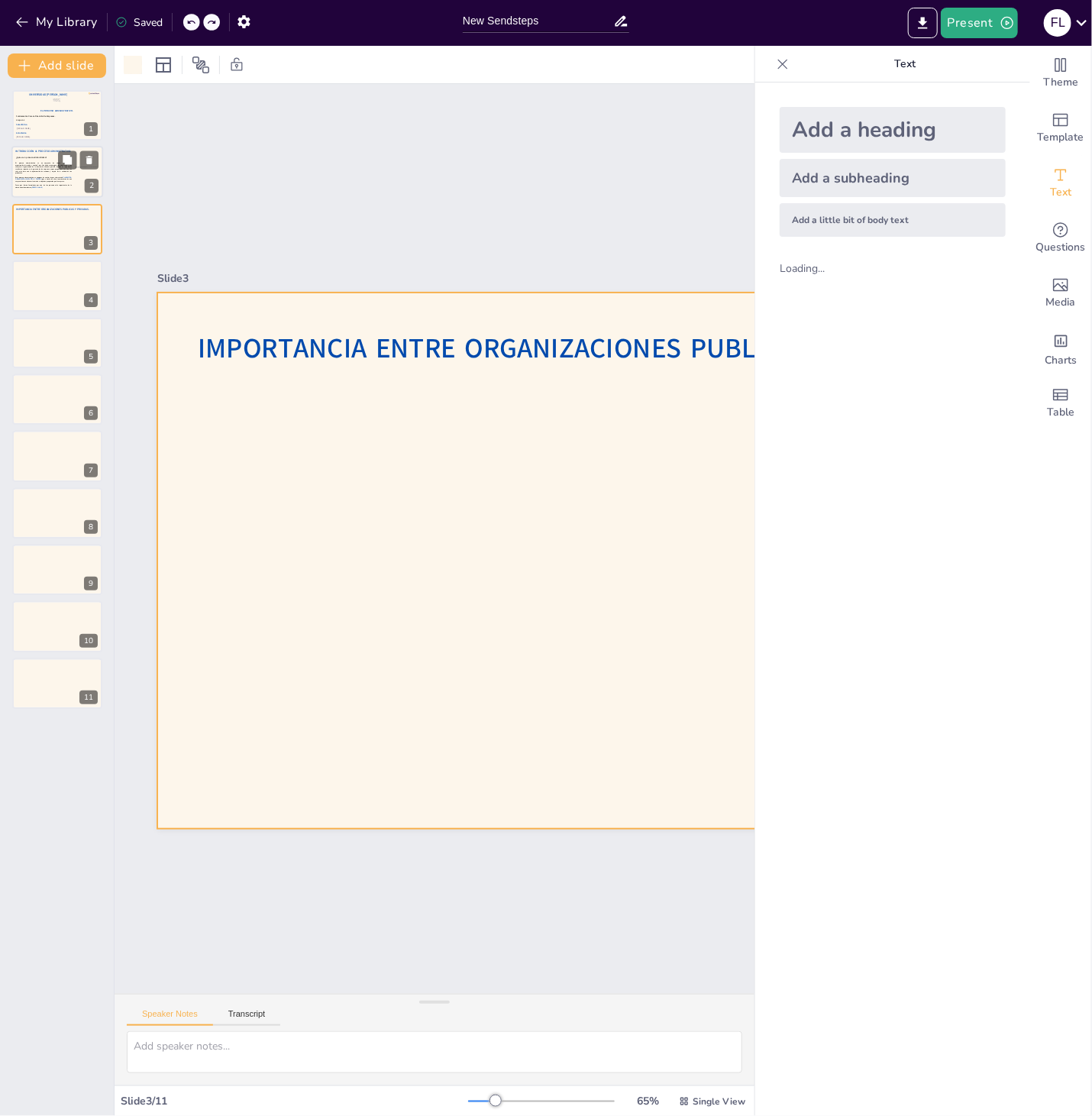
click at [56, 189] on div at bounding box center [57, 172] width 92 height 52
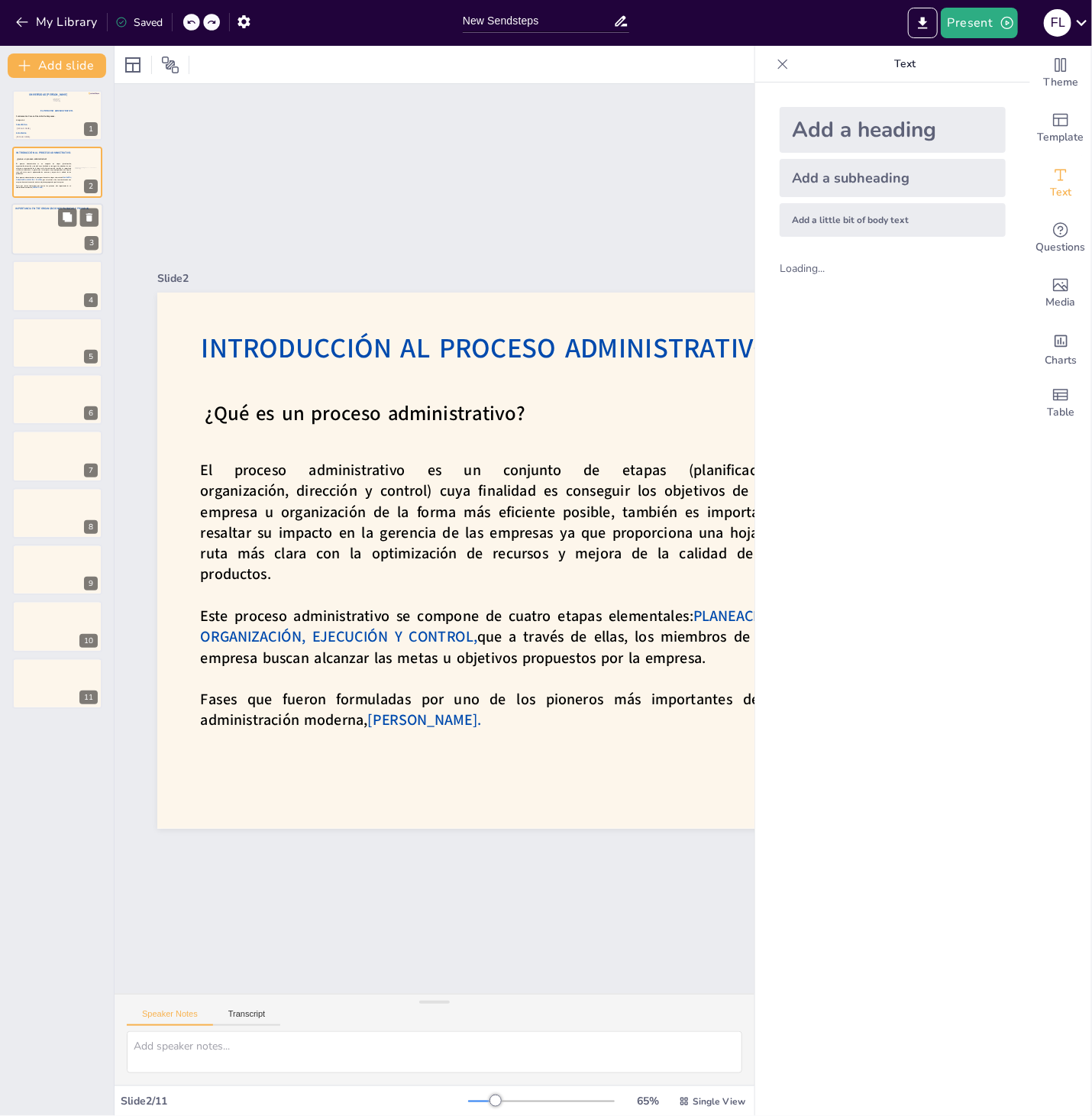
click at [47, 244] on div at bounding box center [57, 228] width 92 height 52
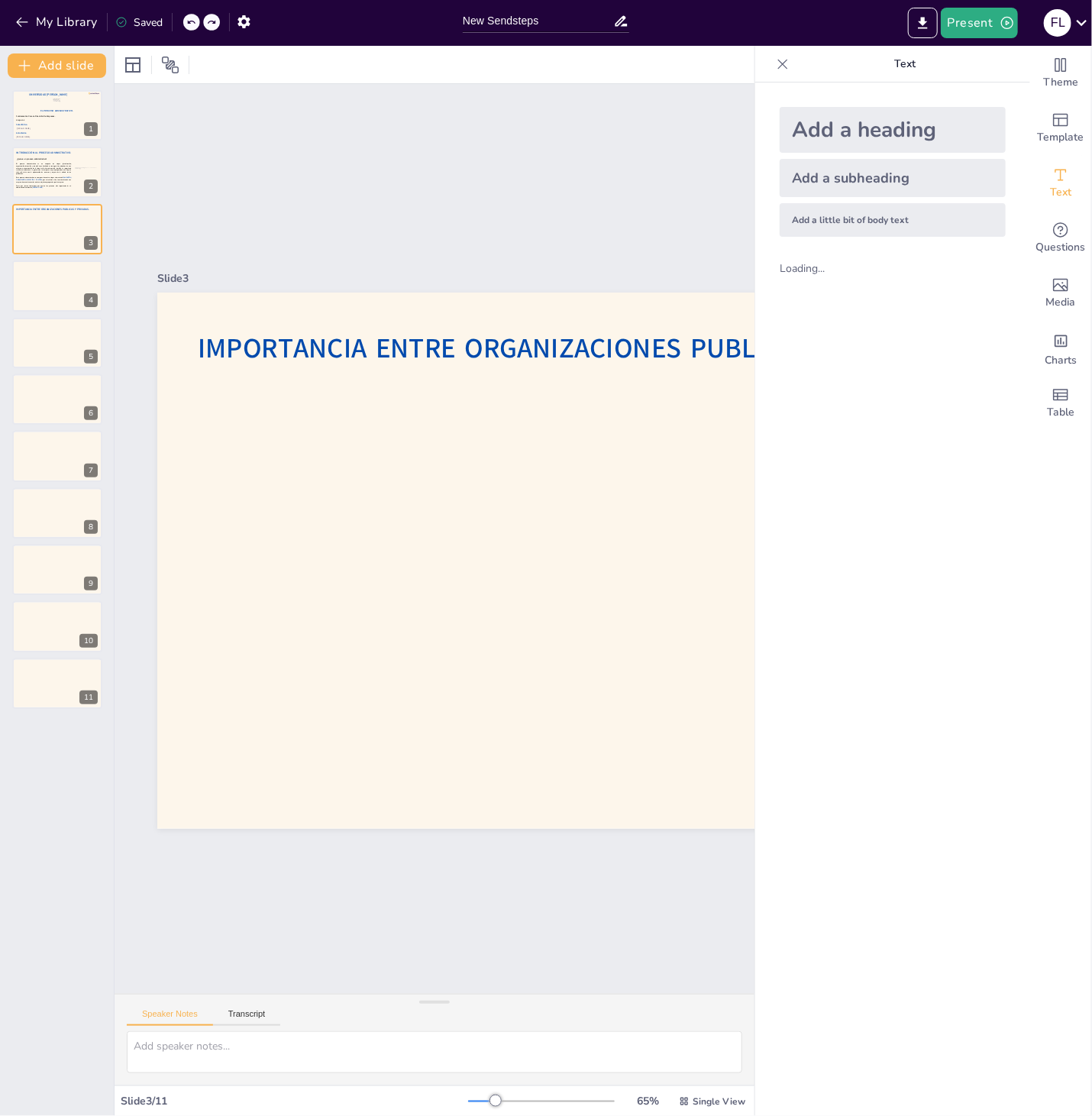
click at [917, 182] on div "Add a subheading" at bounding box center [893, 178] width 226 height 38
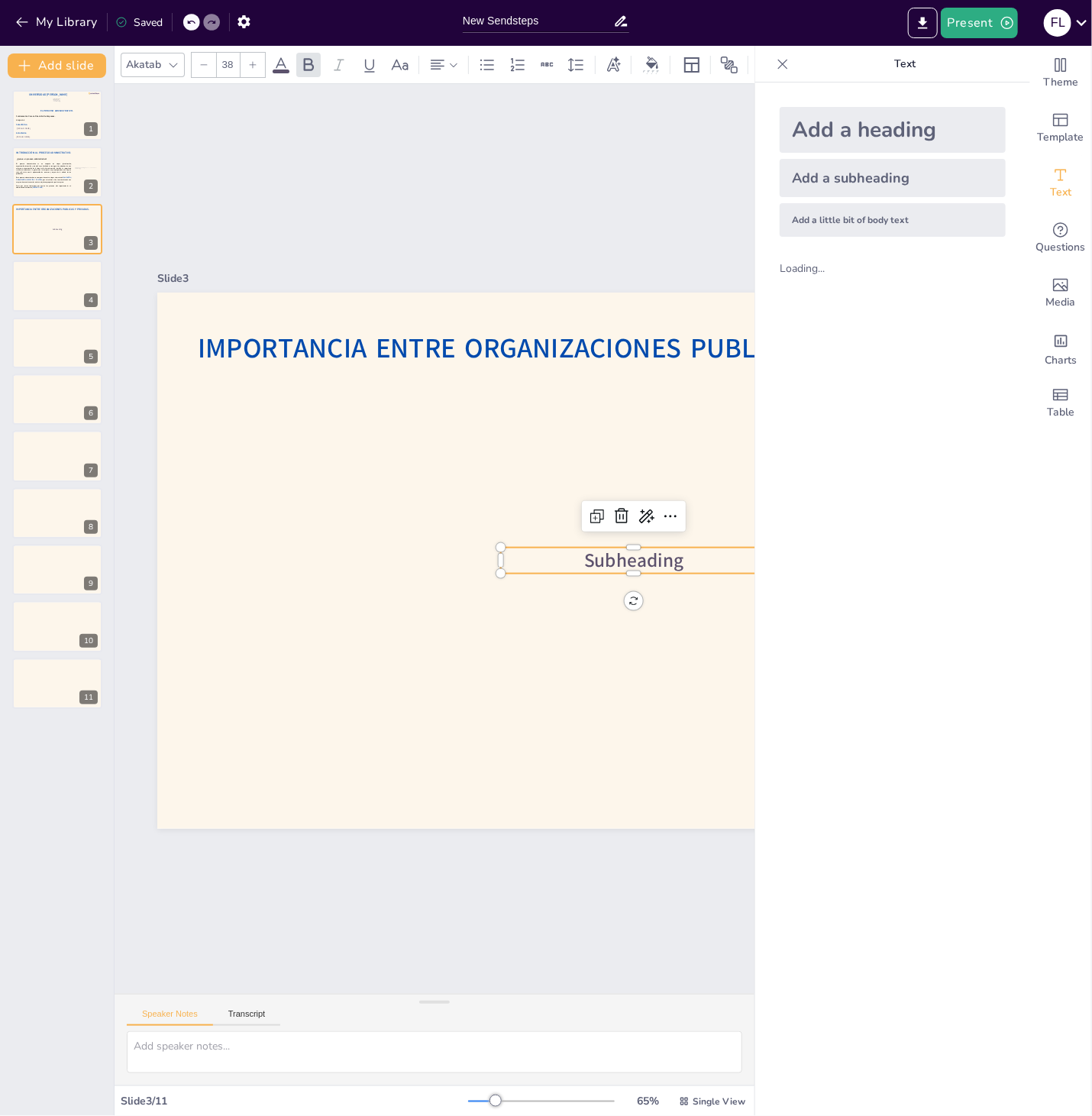
click at [700, 553] on p "Subheading" at bounding box center [633, 560] width 266 height 26
click at [668, 564] on span "Subheading" at bounding box center [634, 560] width 100 height 26
click at [478, 686] on span "Subheading" at bounding box center [455, 737] width 46 height 103
click at [668, 564] on span "Subheading" at bounding box center [634, 560] width 100 height 26
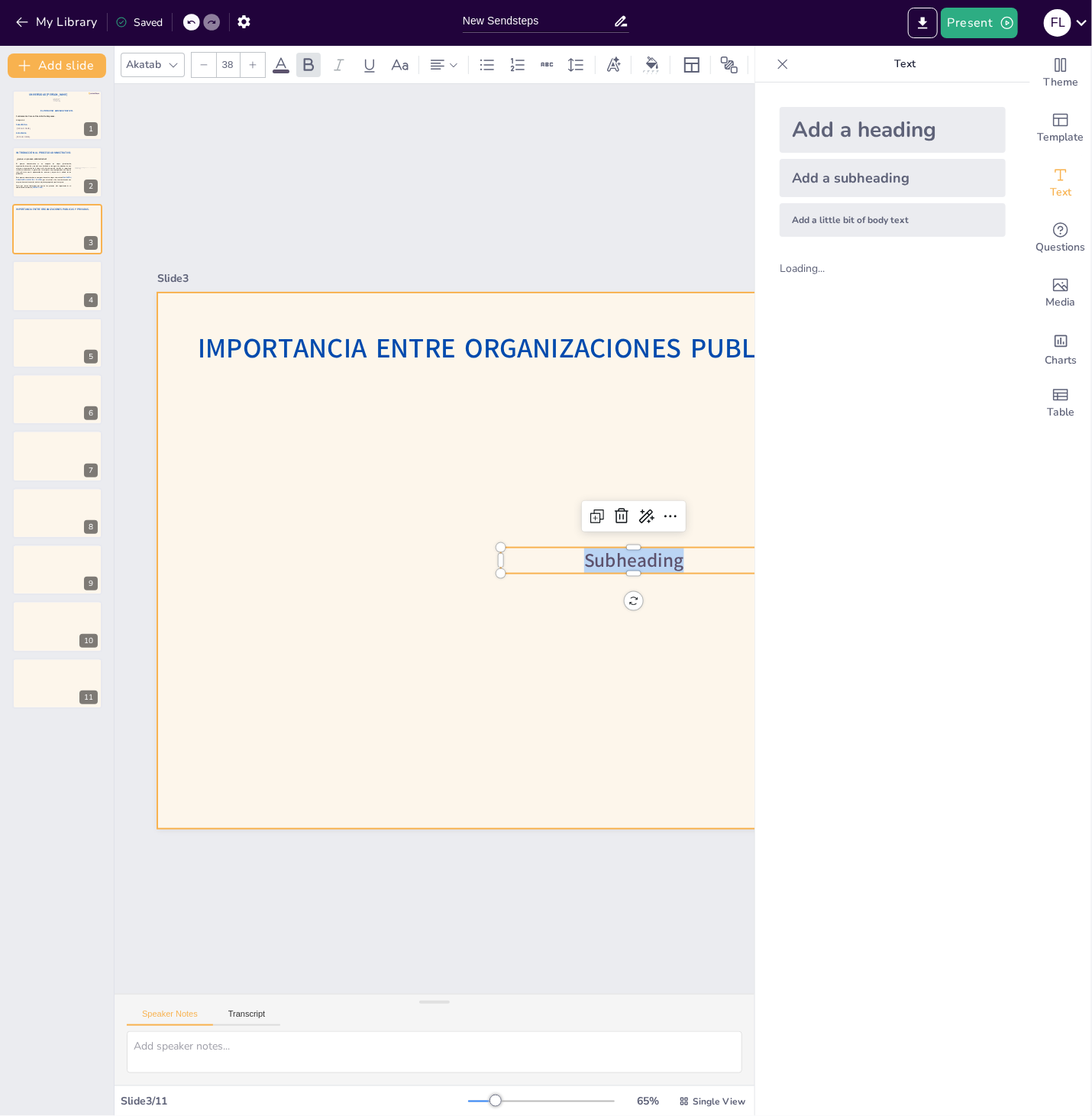
click at [696, 446] on div at bounding box center [633, 560] width 953 height 536
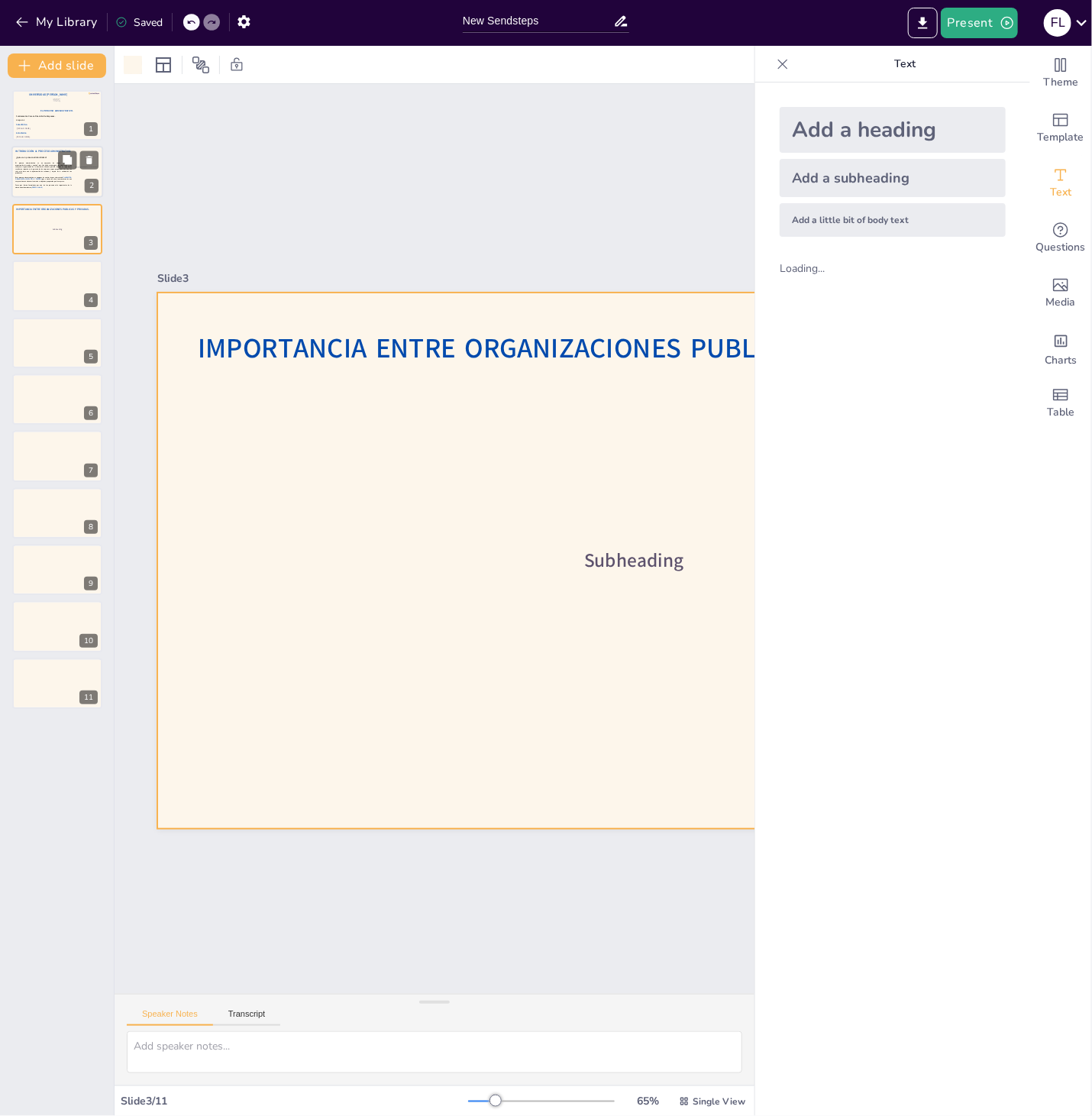
click at [61, 192] on div at bounding box center [57, 172] width 92 height 52
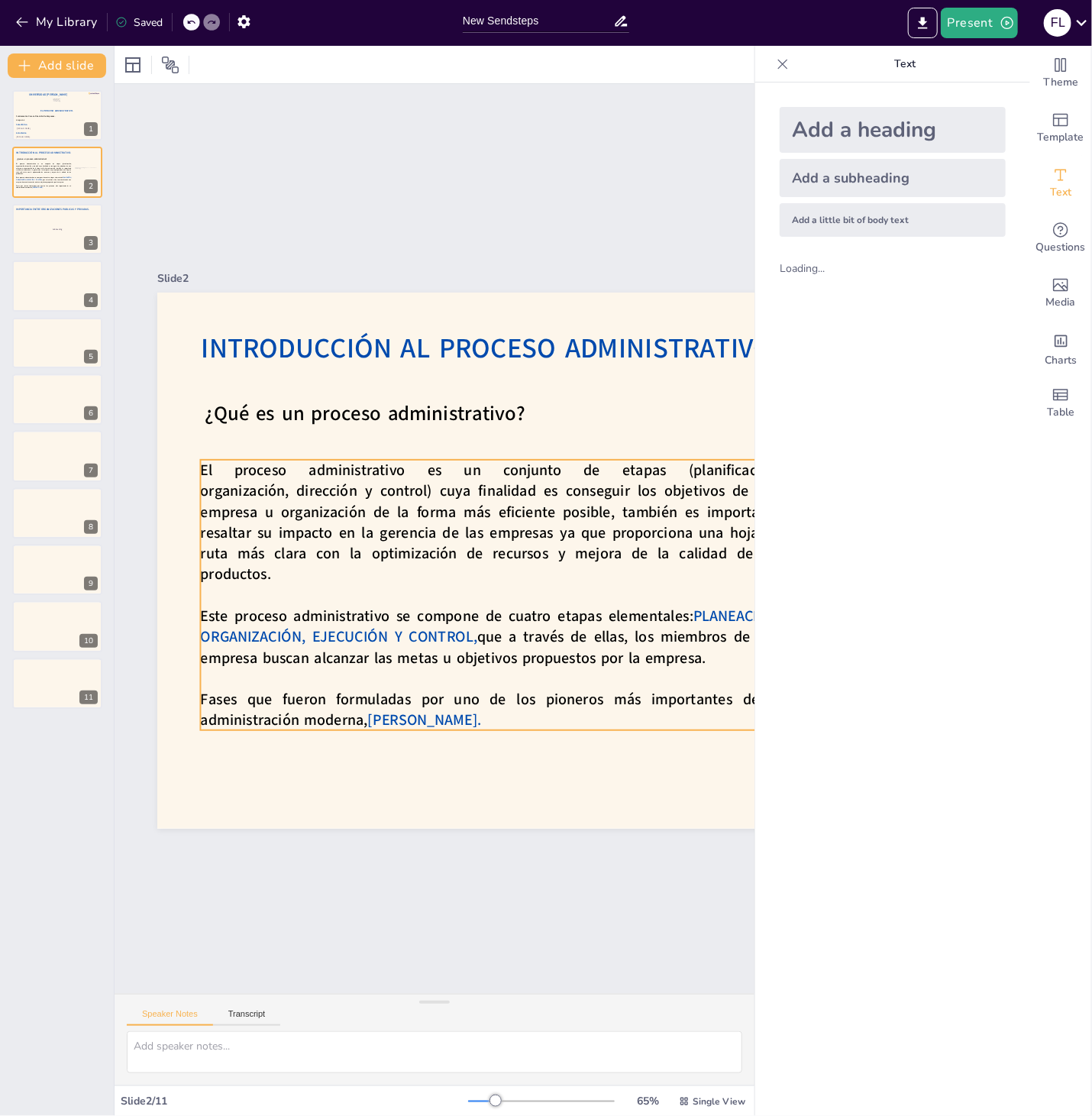
click at [490, 553] on span "El proceso administrativo es un conjunto de etapas (planificación, organización…" at bounding box center [491, 517] width 591 height 164
click at [525, 428] on icon at bounding box center [528, 429] width 18 height 18
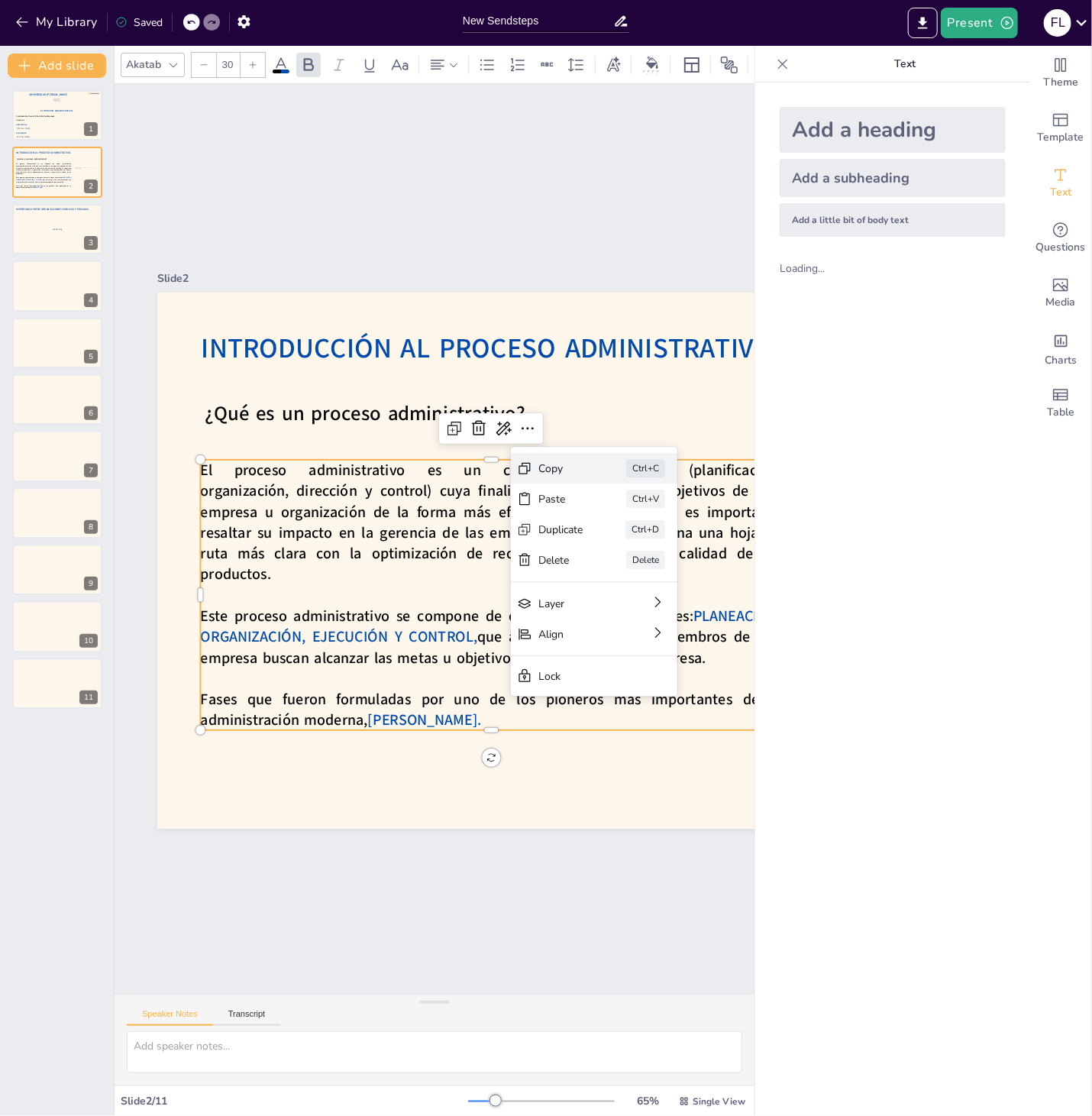
click at [429, 757] on div "Copy" at bounding box center [421, 779] width 15 height 45
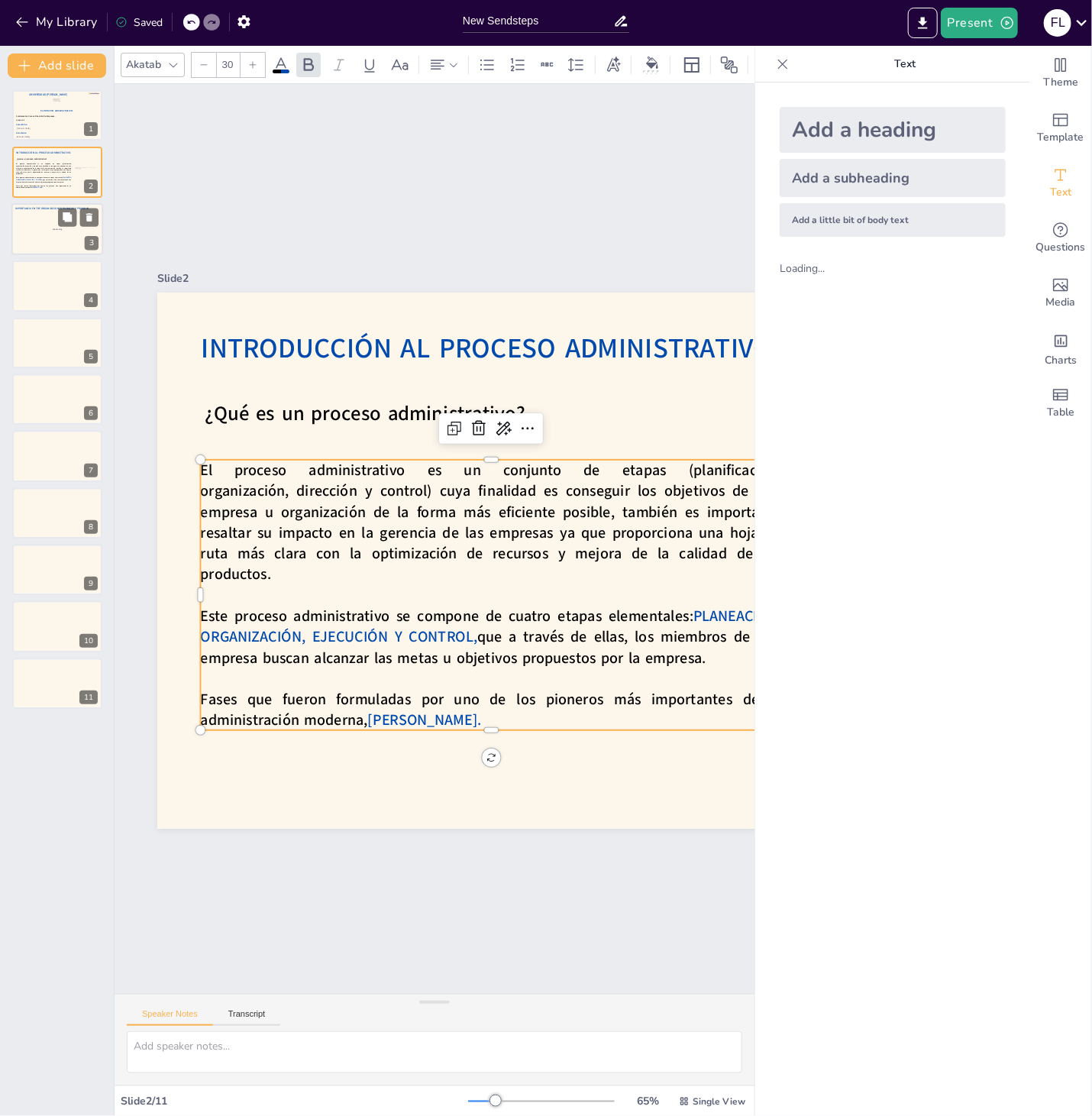
click at [54, 243] on div at bounding box center [57, 228] width 92 height 52
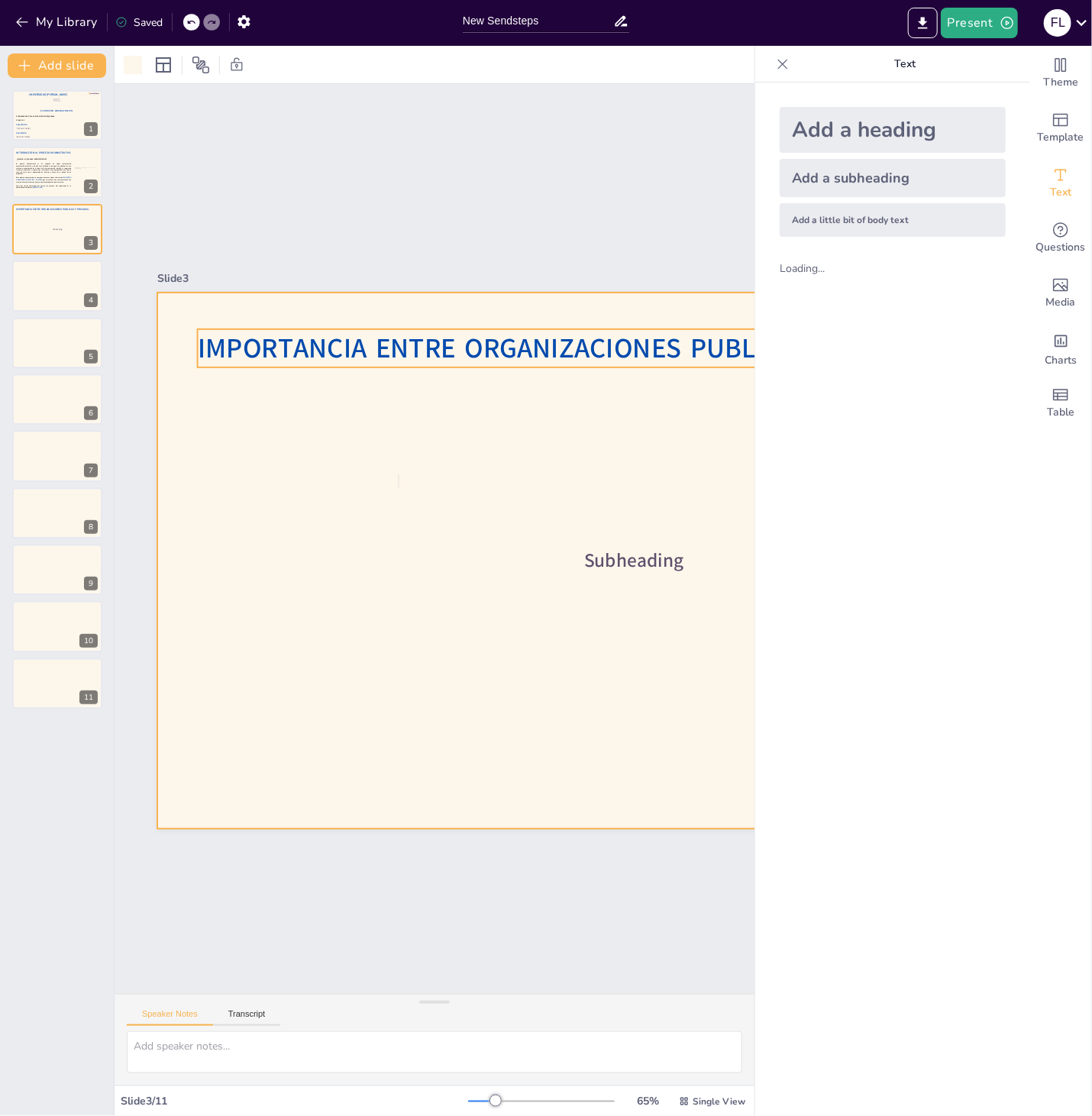
click at [377, 359] on span "IMPORTANCIA ENTRE ORGANIZACIONES PUBLICAS Y PRIVADAS." at bounding box center [583, 348] width 772 height 37
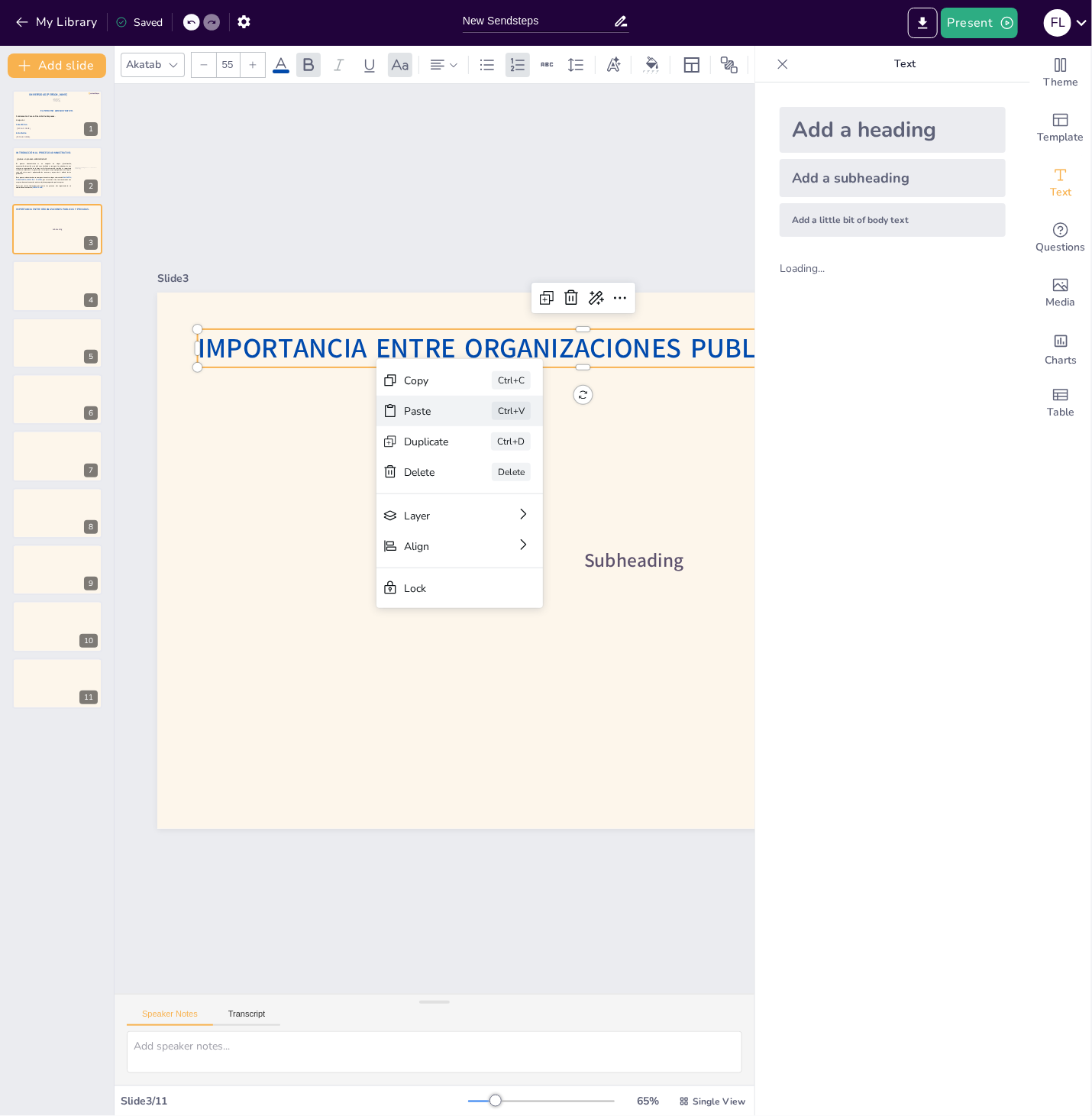
click at [521, 496] on div "Paste" at bounding box center [544, 505] width 46 height 19
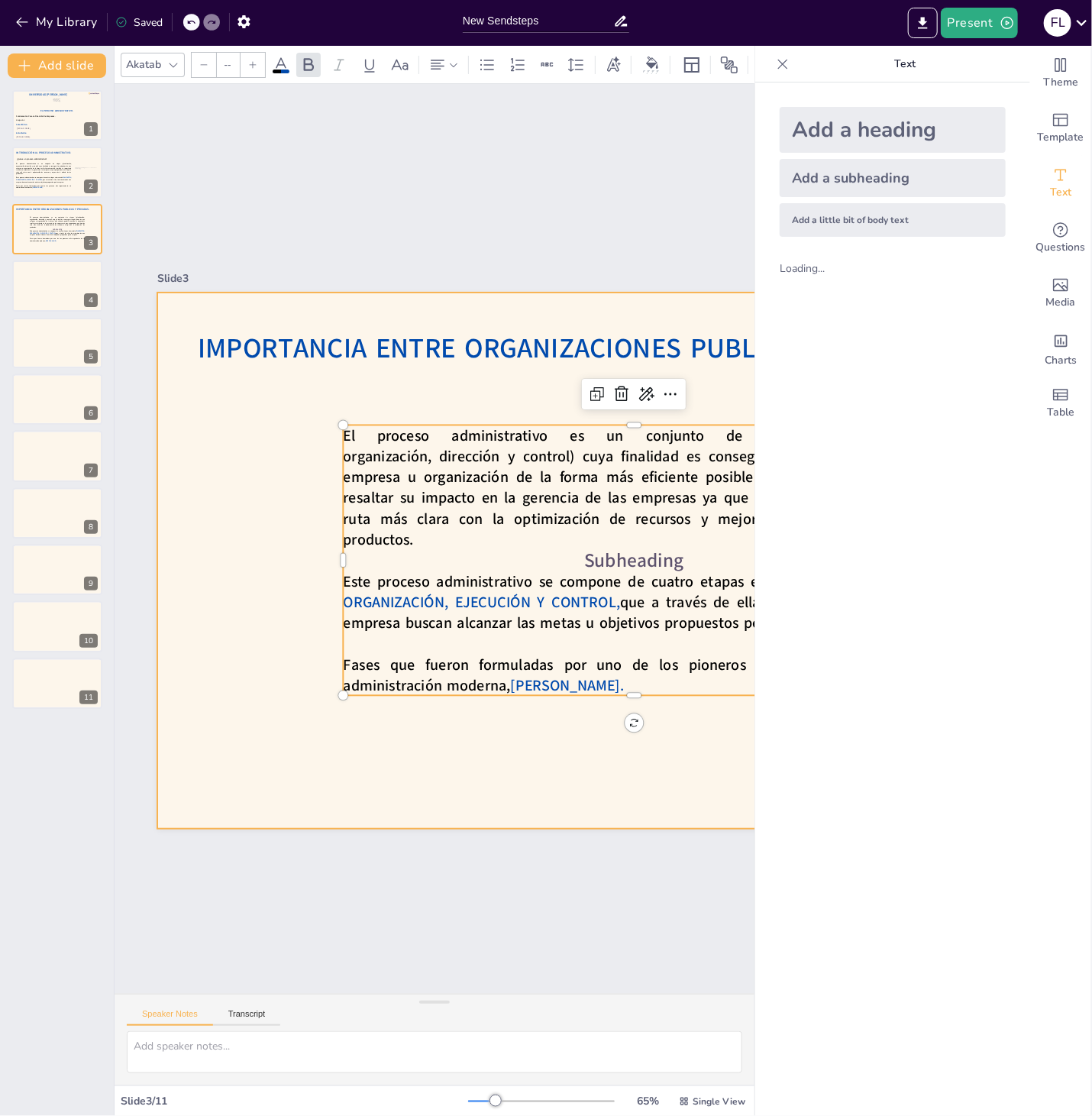
type input "30"
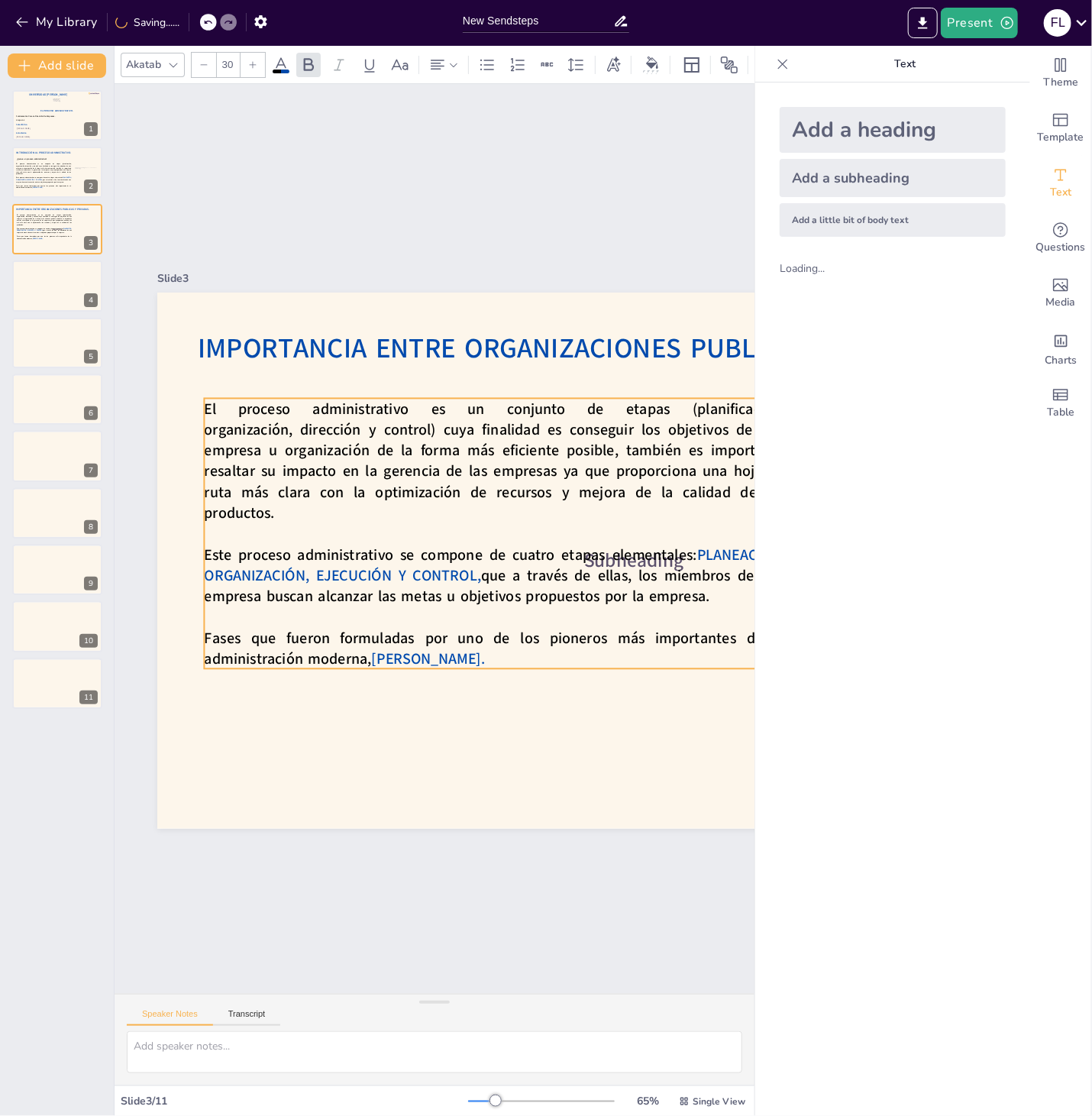
drag, startPoint x: 446, startPoint y: 495, endPoint x: 307, endPoint y: 467, distance: 141.8
click at [307, 467] on span "El proceso administrativo es un conjunto de etapas (planificación, organización…" at bounding box center [494, 460] width 581 height 125
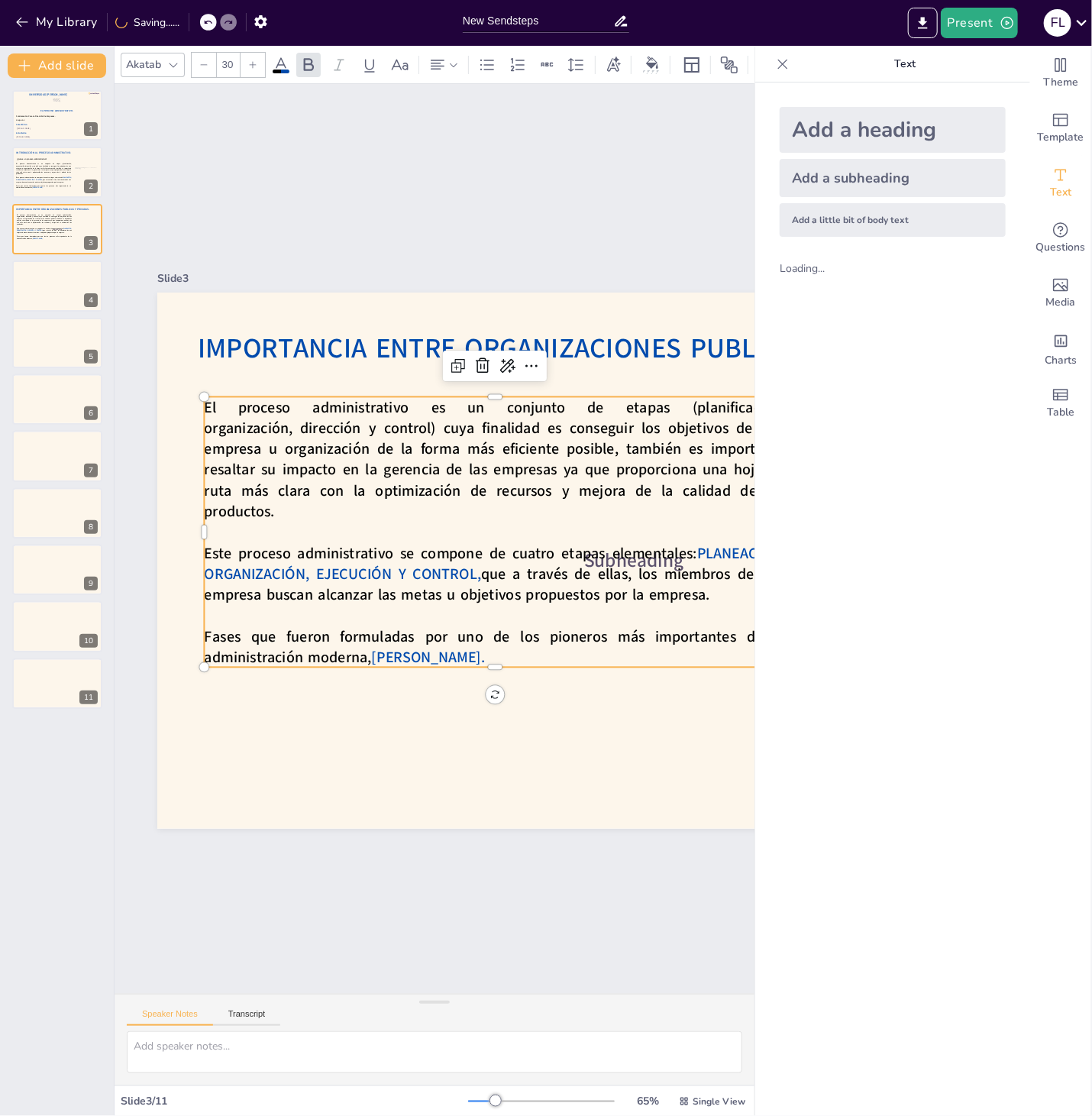
click at [306, 441] on span "El proceso administrativo es un conjunto de etapas (planificación, organización…" at bounding box center [494, 458] width 581 height 125
click at [306, 441] on span "El proceso administrativo es un conjunto de etapas (planificación, organización…" at bounding box center [502, 454] width 591 height 164
click at [306, 441] on span "El proceso administrativo es un conjunto de etapas (planificación, organización…" at bounding box center [494, 458] width 581 height 125
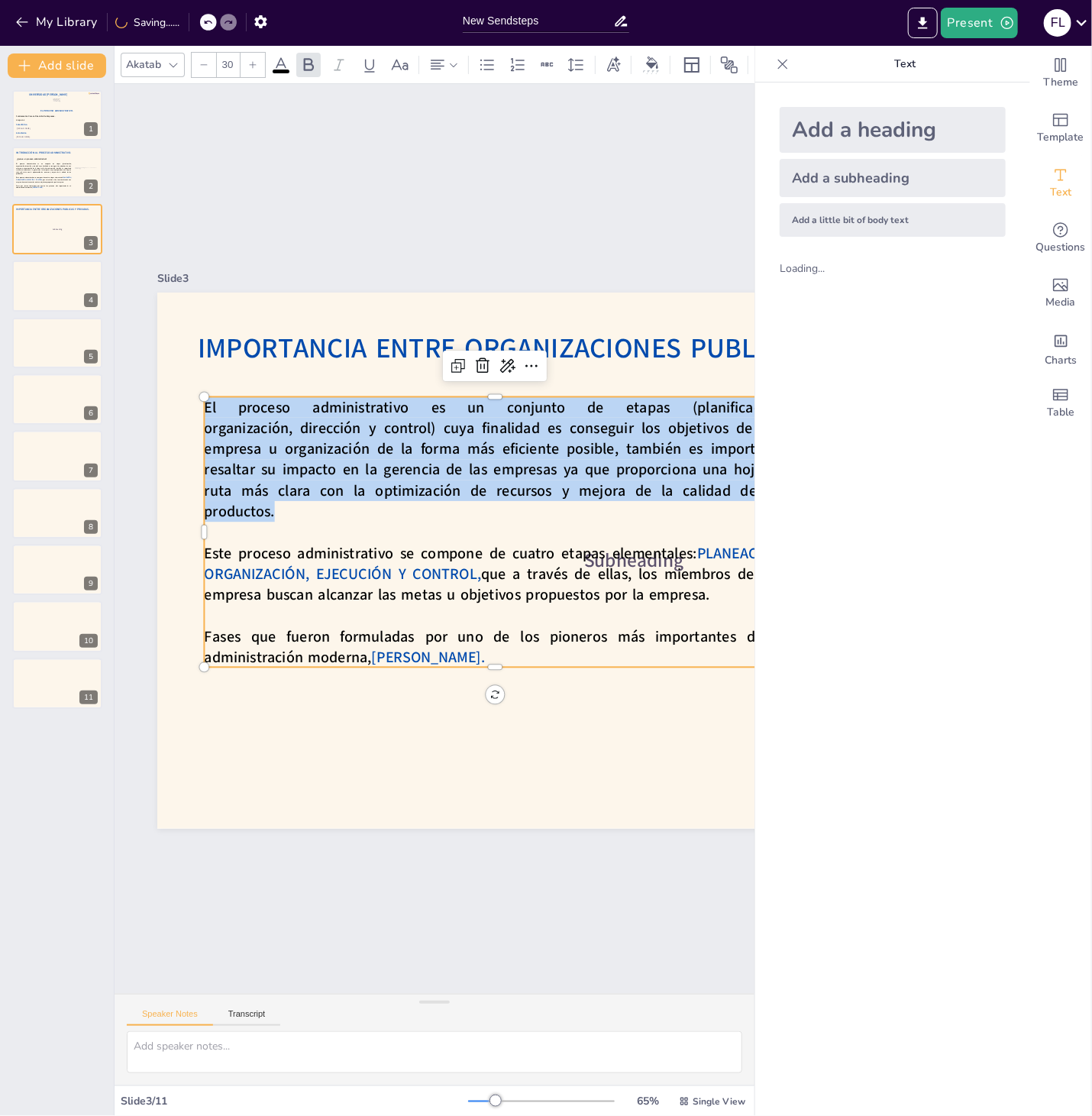
click at [306, 441] on span "El proceso administrativo es un conjunto de etapas (planificación, organización…" at bounding box center [494, 458] width 581 height 125
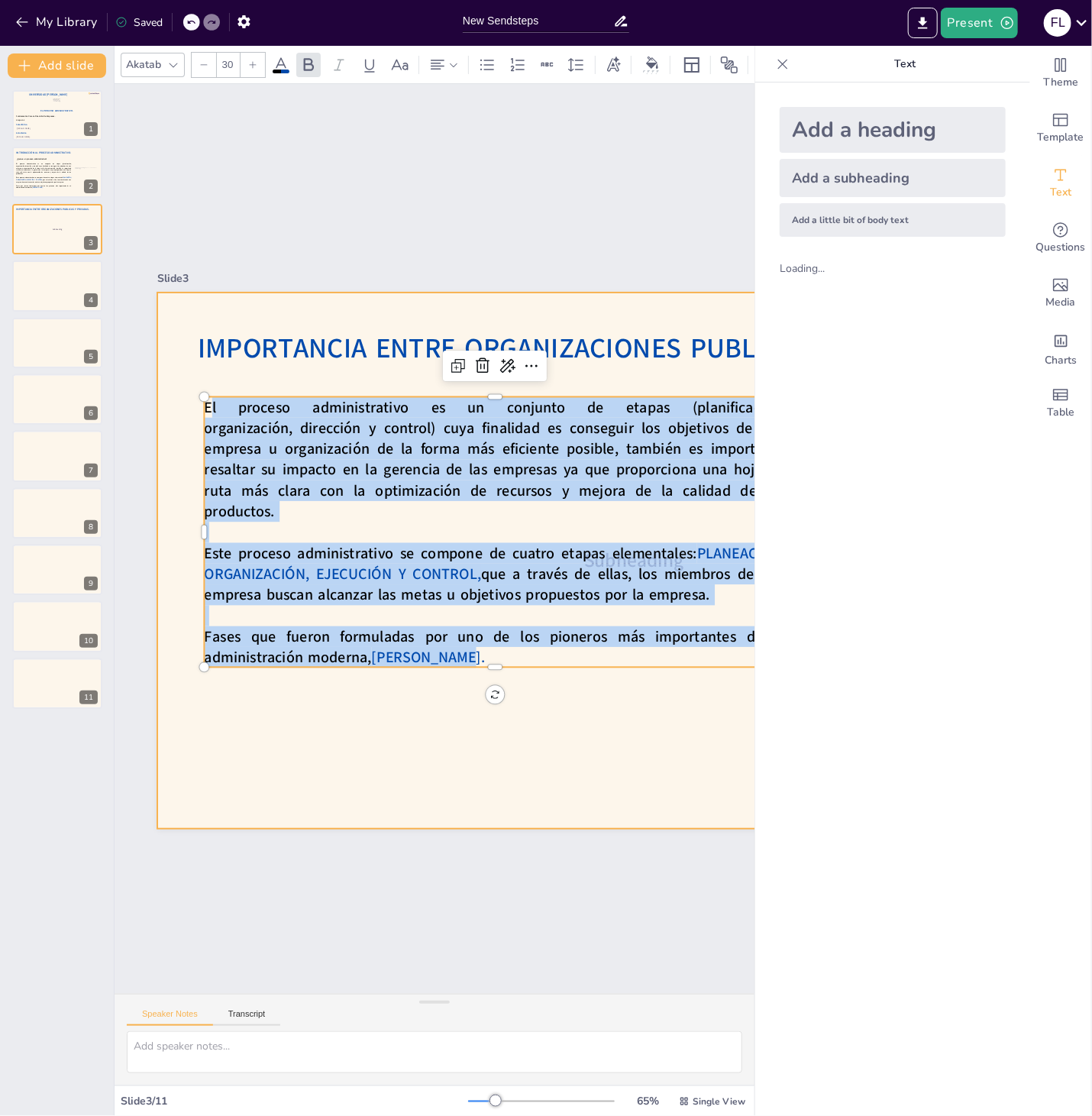
drag, startPoint x: 467, startPoint y: 655, endPoint x: 169, endPoint y: 408, distance: 387.1
click at [169, 408] on div "IMPORTANCIA ENTRE ORGANIZACIONES PUBLICAS Y PRIVADAS. Subheading El proceso adm…" at bounding box center [633, 560] width 953 height 536
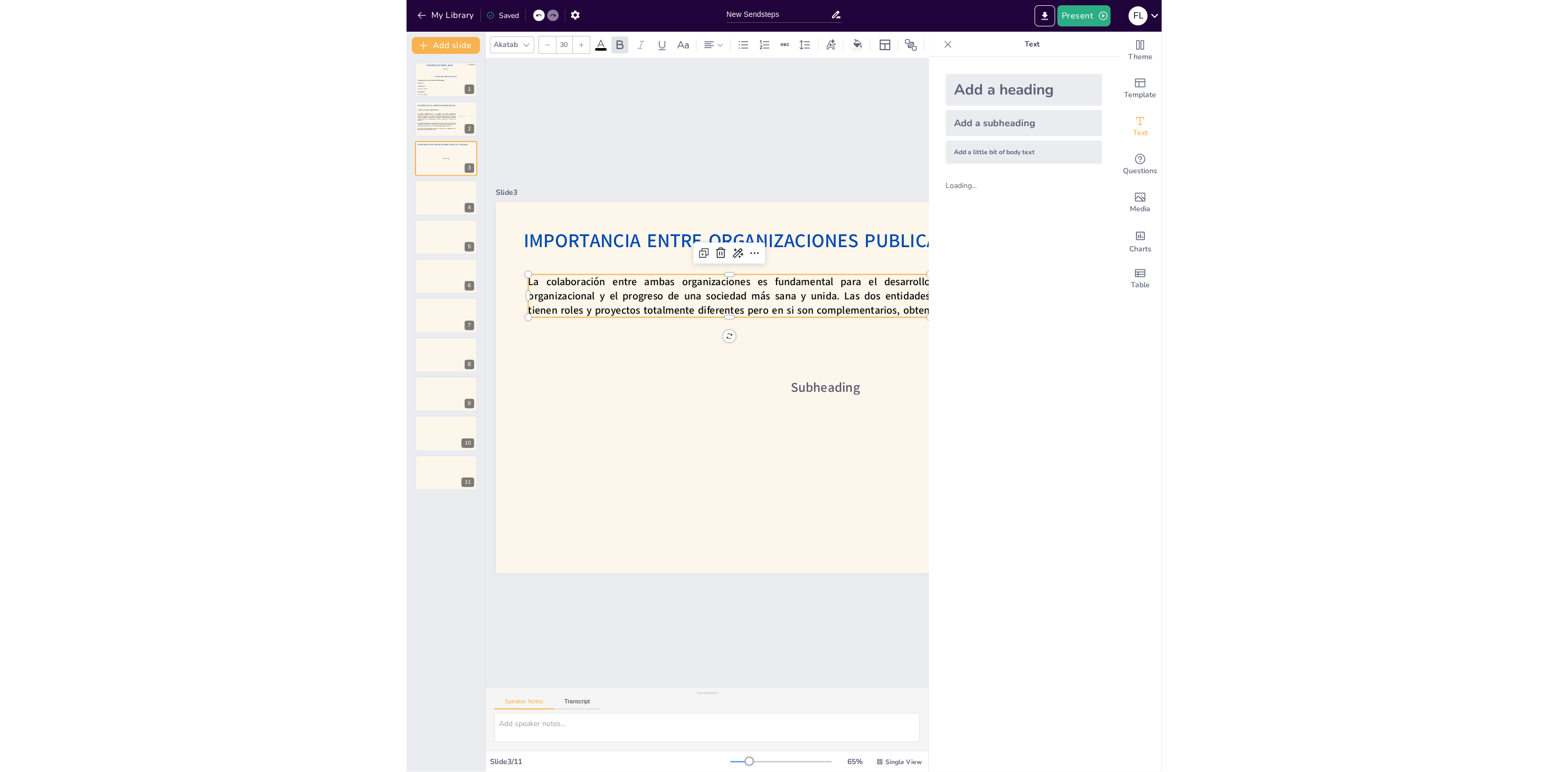
scroll to position [0, 24]
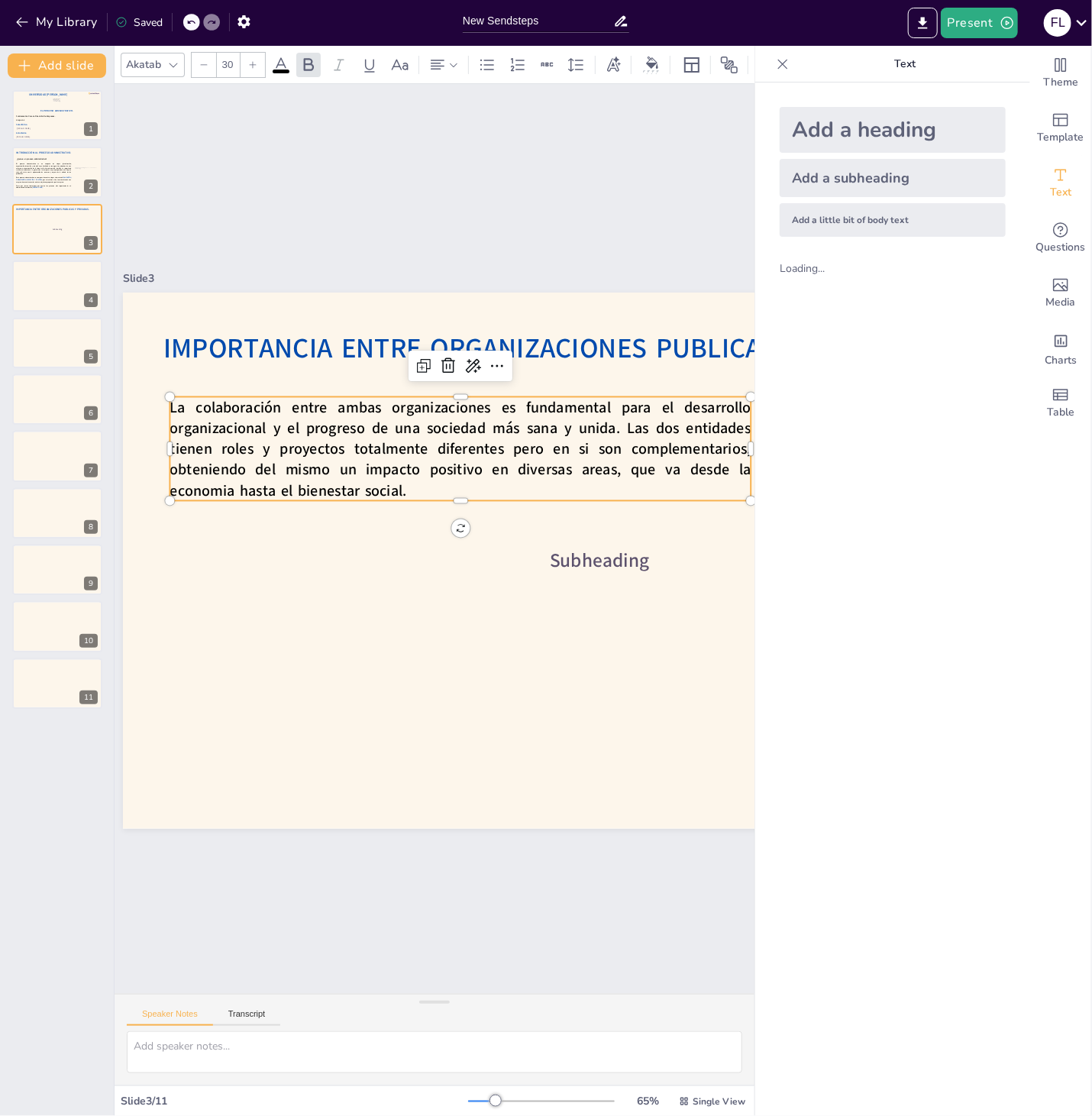
click at [774, 55] on div at bounding box center [782, 64] width 25 height 25
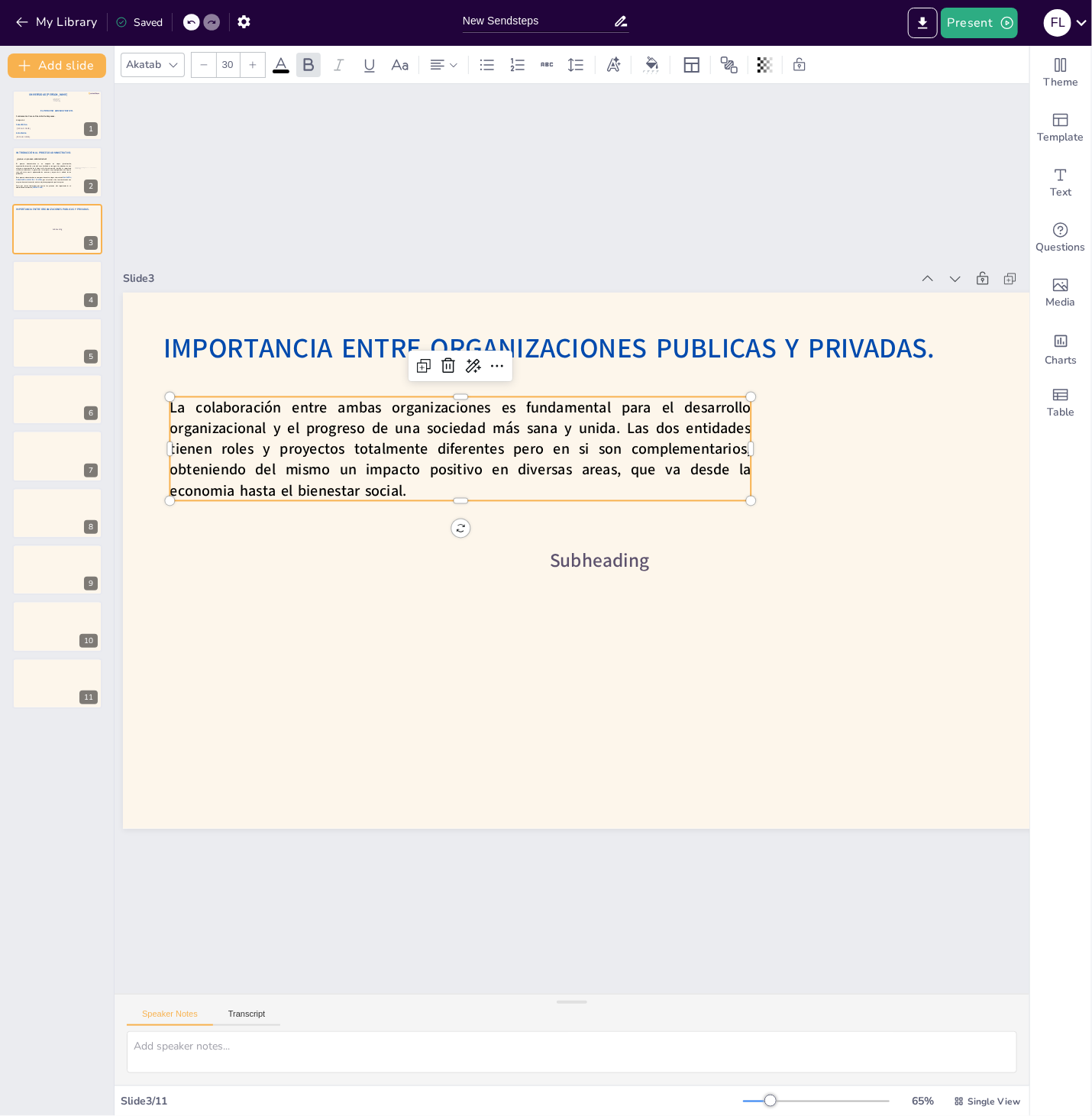
click at [217, 493] on span "La colaboración entre ambas organizaciones es fundamental para el desarrollo or…" at bounding box center [460, 448] width 581 height 104
click at [607, 462] on span "La colaboración entre ambas organizaciones es fundamental para el desarrollo or…" at bounding box center [460, 448] width 581 height 104
click at [746, 481] on p "La colaboración entre ambas organizaciones es fundamental para el desarrollo or…" at bounding box center [493, 418] width 585 height 279
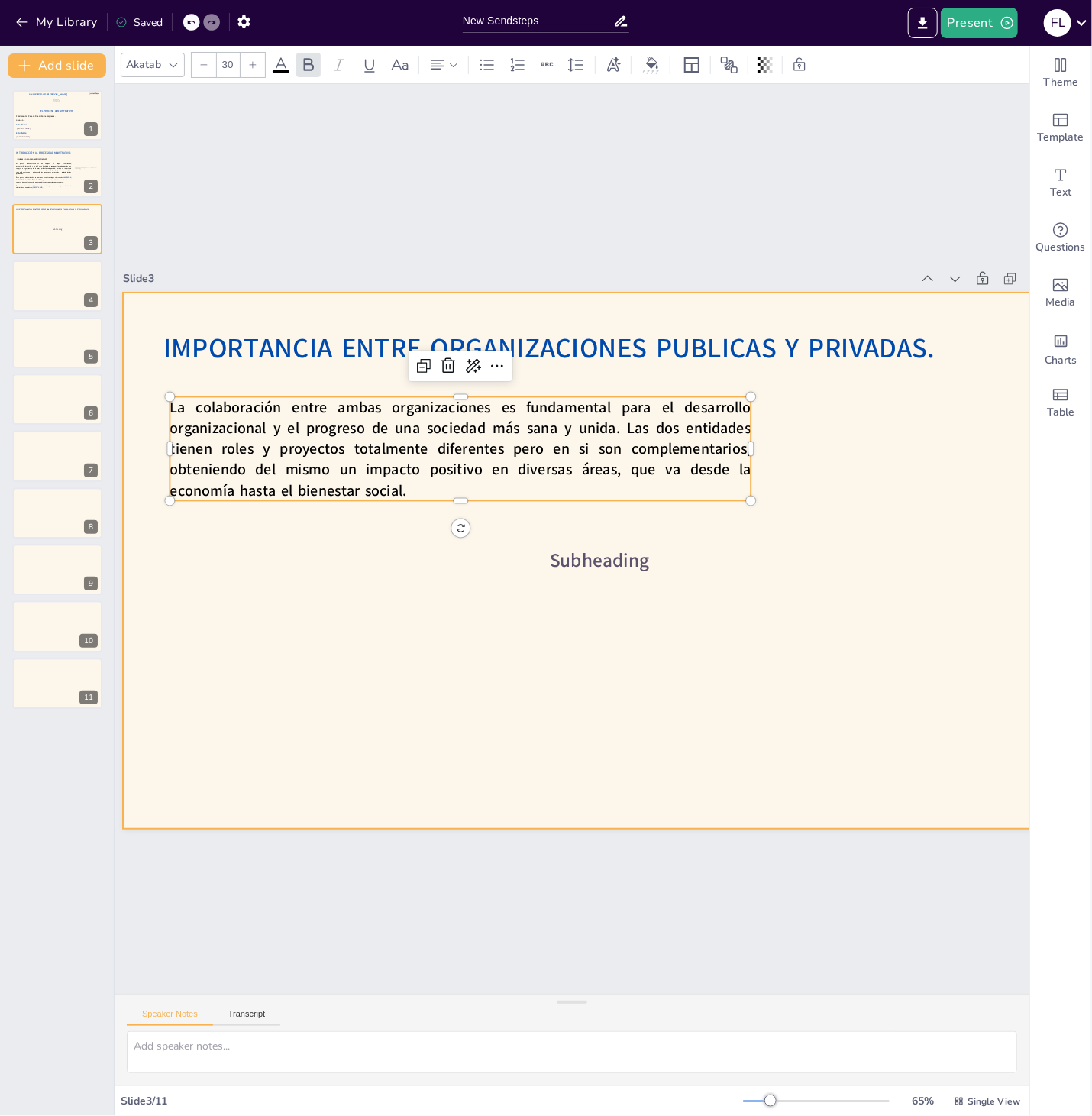
click at [792, 533] on div at bounding box center [599, 560] width 953 height 536
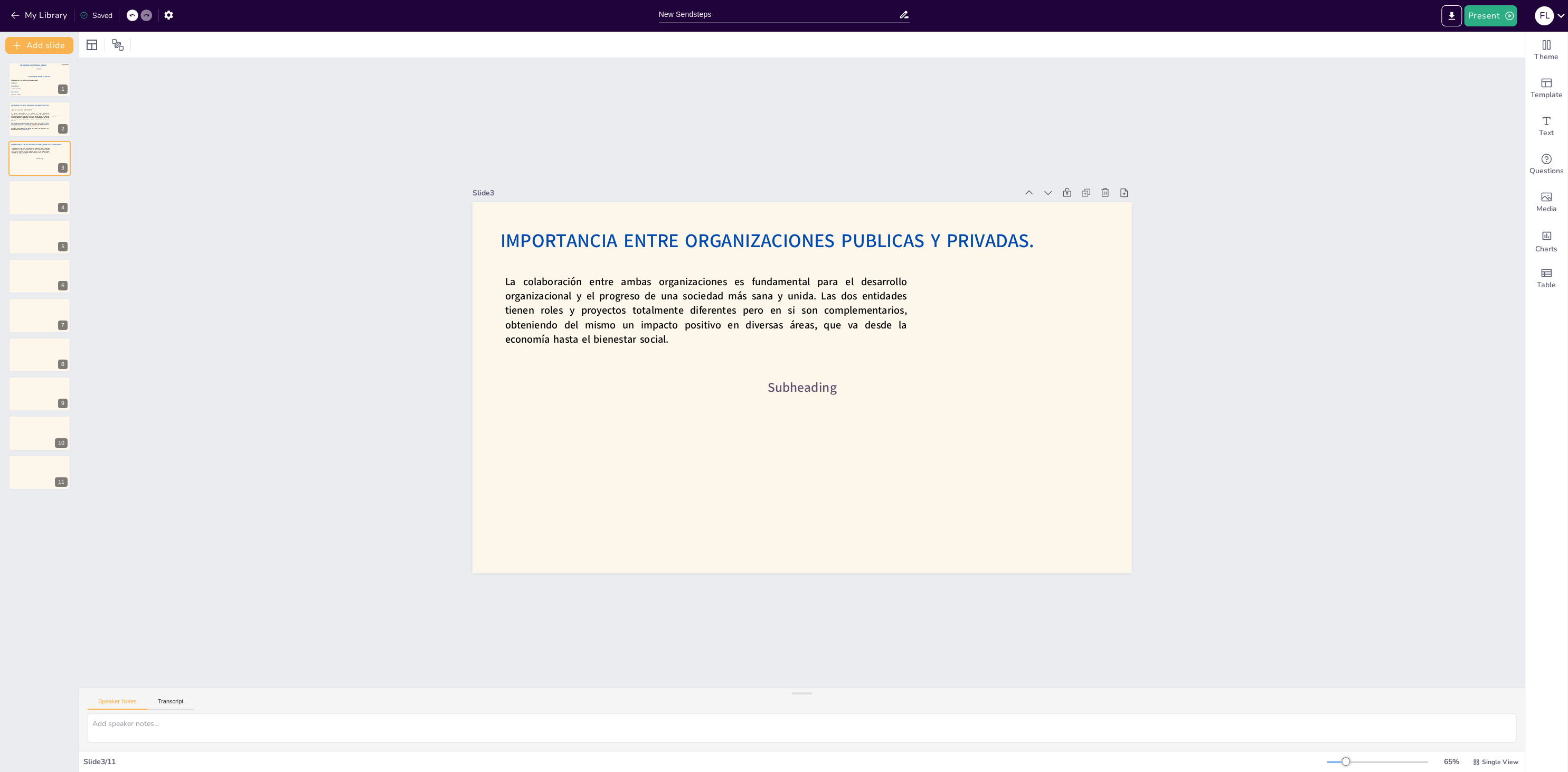
scroll to position [0, 0]
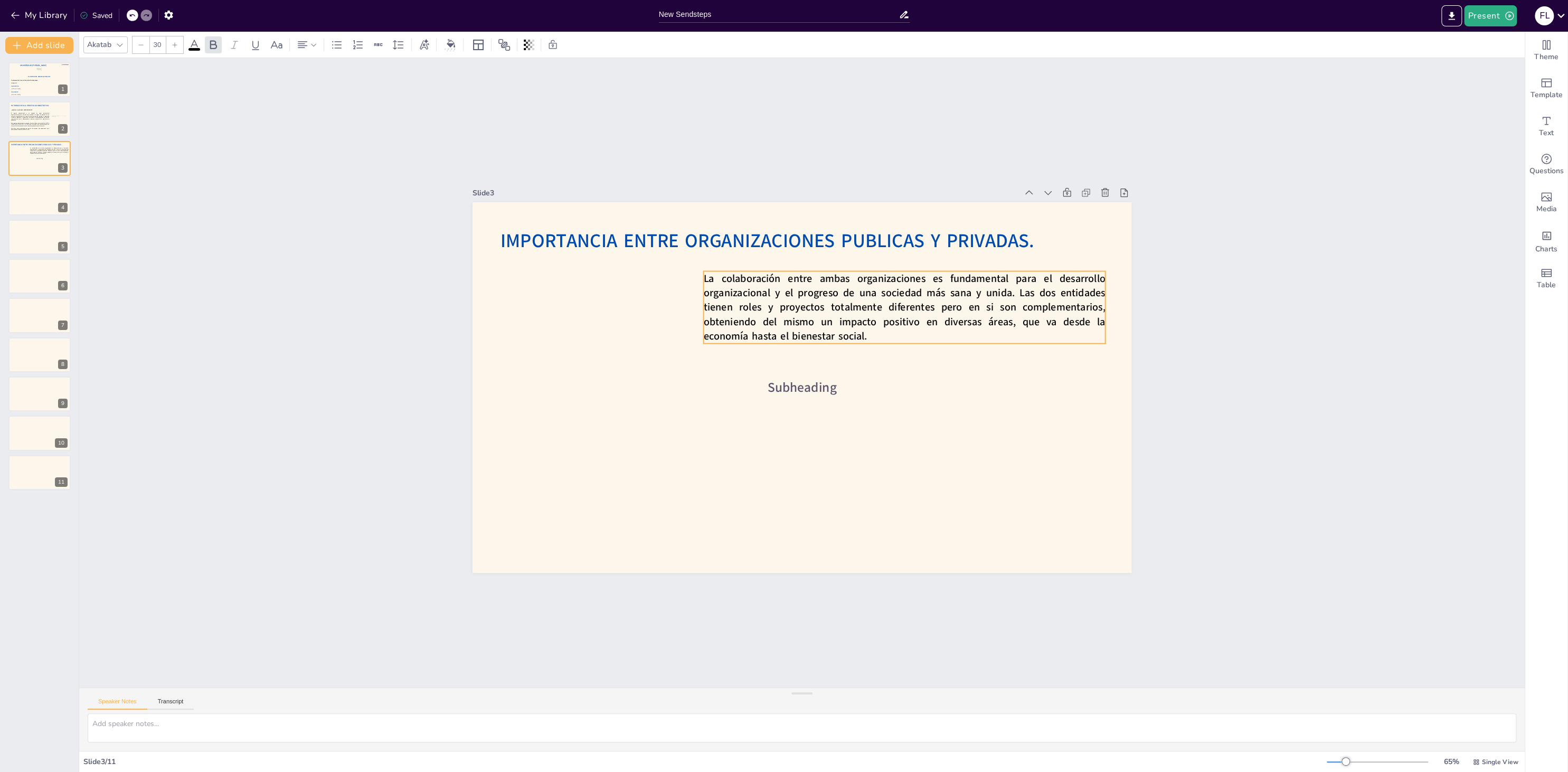
drag, startPoint x: 738, startPoint y: 318, endPoint x: 936, endPoint y: 315, distance: 198.0
click at [936, 315] on span "La colaboración entre ambas organizaciones es fundamental para el desarrollo or…" at bounding box center [904, 307] width 401 height 72
click at [829, 393] on span "Subheading" at bounding box center [802, 388] width 69 height 18
type input "30"
click at [870, 327] on span "La colaboración entre ambas organizaciones es fundamental para el desarrollo or…" at bounding box center [904, 307] width 401 height 72
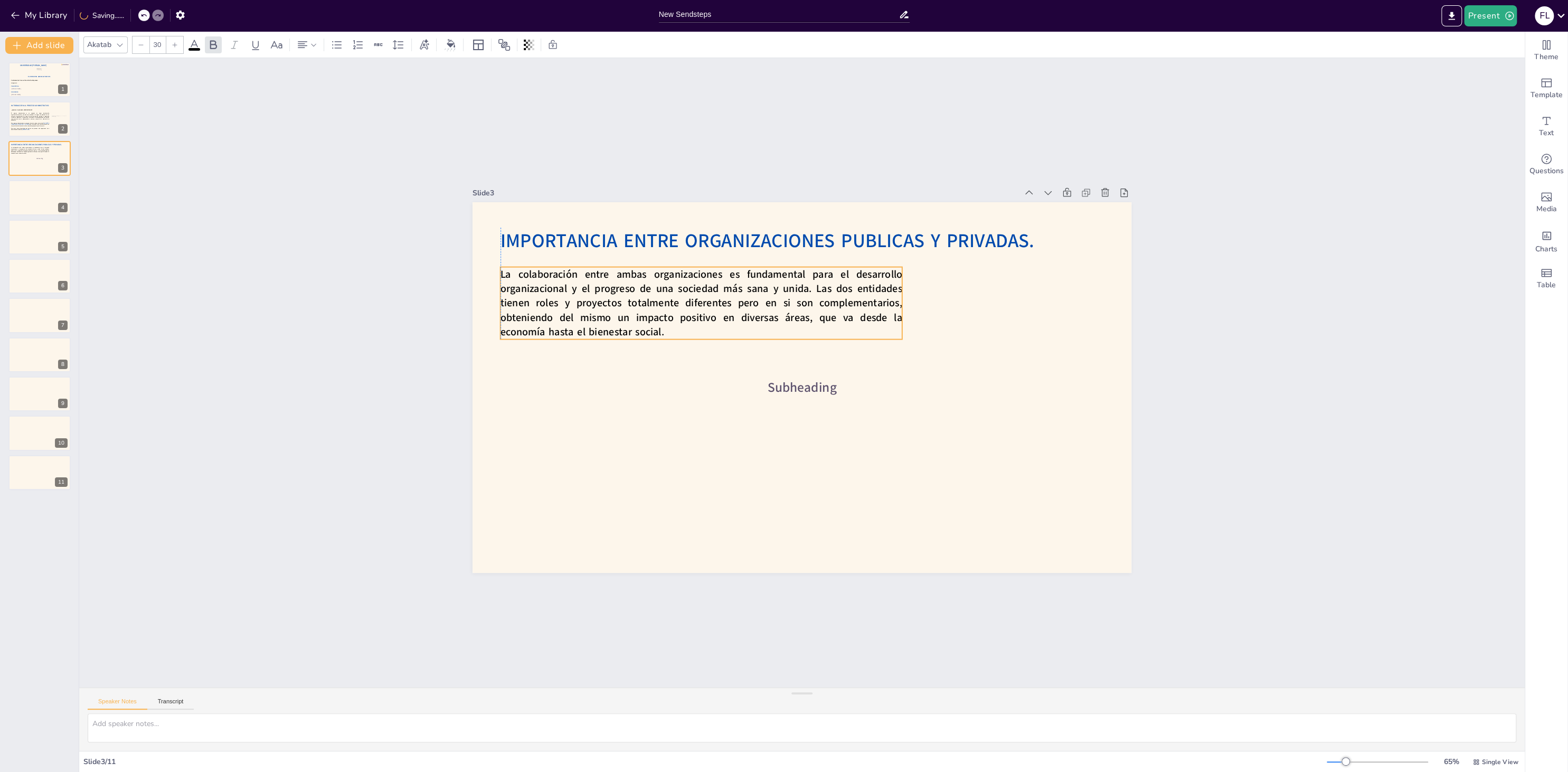
drag, startPoint x: 744, startPoint y: 316, endPoint x: 615, endPoint y: 296, distance: 130.5
click at [839, 296] on span "La colaboración entre ambas organizaciones es fundamental para el desarrollo or…" at bounding box center [889, 280] width 99 height 407
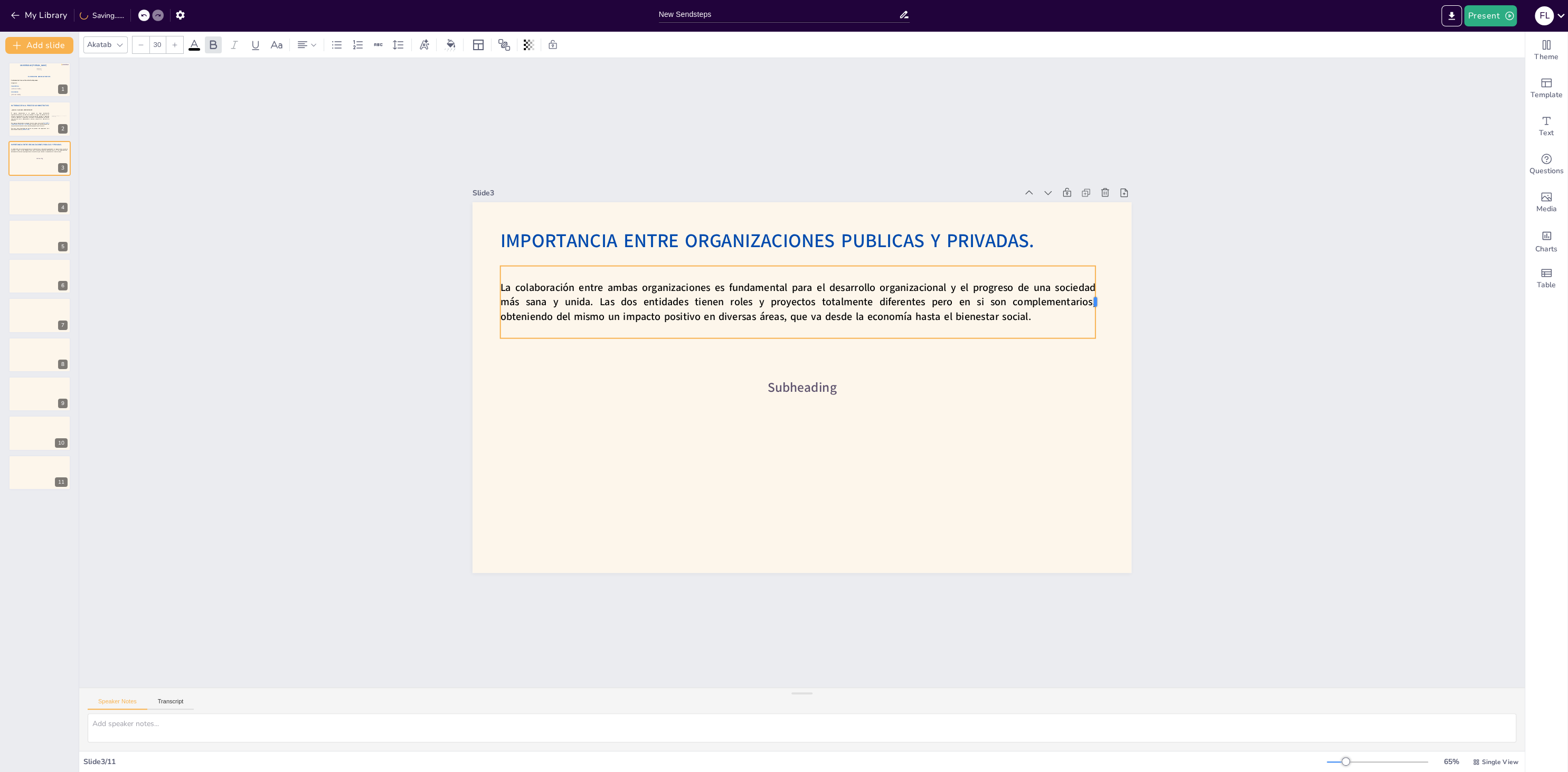
drag, startPoint x: 902, startPoint y: 301, endPoint x: 1095, endPoint y: 303, distance: 193.0
click at [1095, 303] on div at bounding box center [1099, 302] width 8 height 72
drag, startPoint x: 1095, startPoint y: 297, endPoint x: 1102, endPoint y: 297, distance: 7.0
click at [1102, 297] on div at bounding box center [1106, 302] width 8 height 72
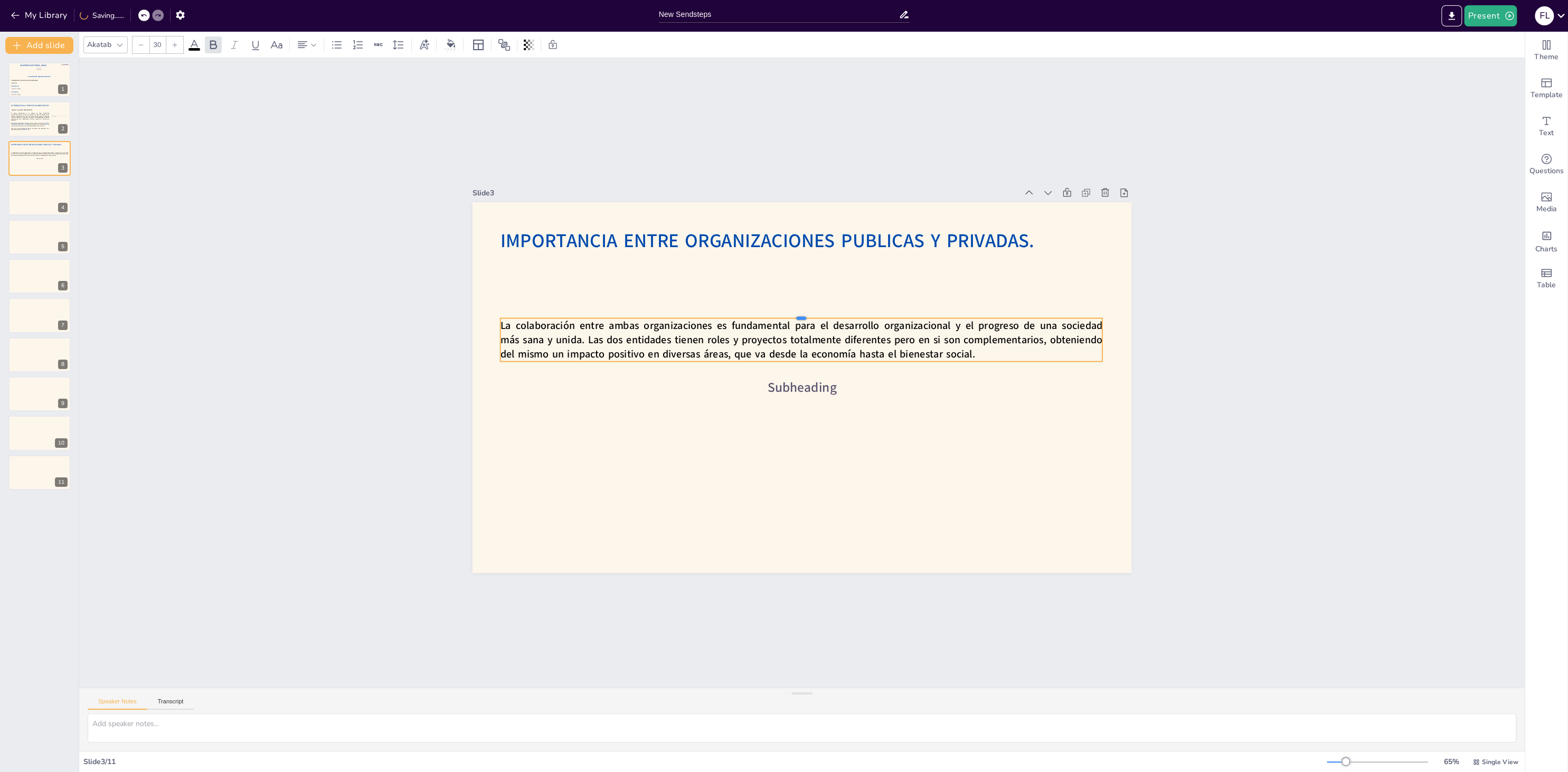
drag, startPoint x: 797, startPoint y: 264, endPoint x: 805, endPoint y: 316, distance: 52.6
click at [805, 316] on div at bounding box center [825, 318] width 553 height 253
click at [953, 389] on div at bounding box center [794, 386] width 756 height 651
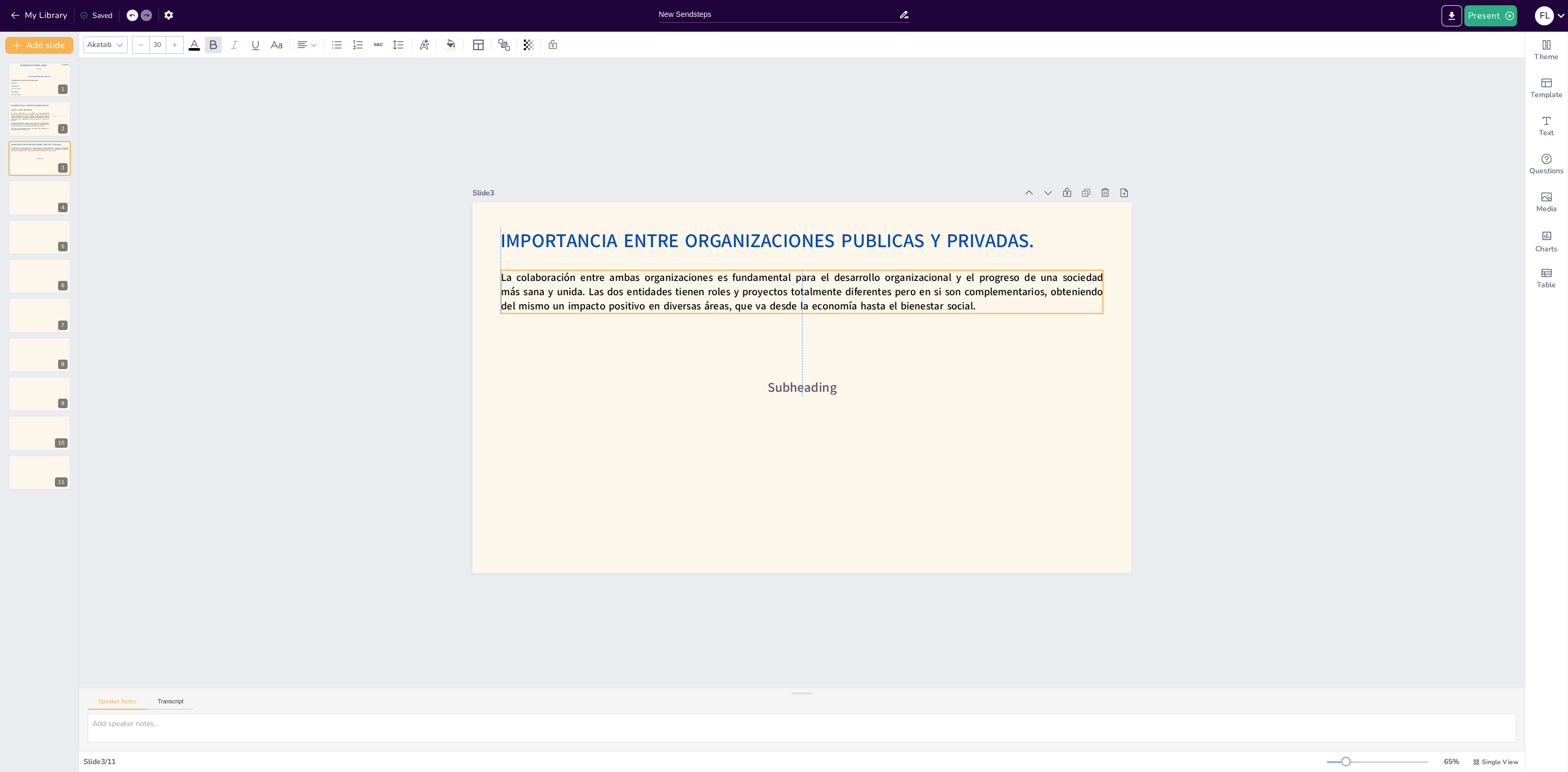
drag, startPoint x: 953, startPoint y: 348, endPoint x: 955, endPoint y: 300, distance: 48.0
click at [955, 300] on p "La colaboración entre ambas organizaciones es fundamental para el desarrollo or…" at bounding box center [802, 292] width 602 height 43
type input "38"
click at [818, 385] on span "Subheading" at bounding box center [800, 387] width 70 height 25
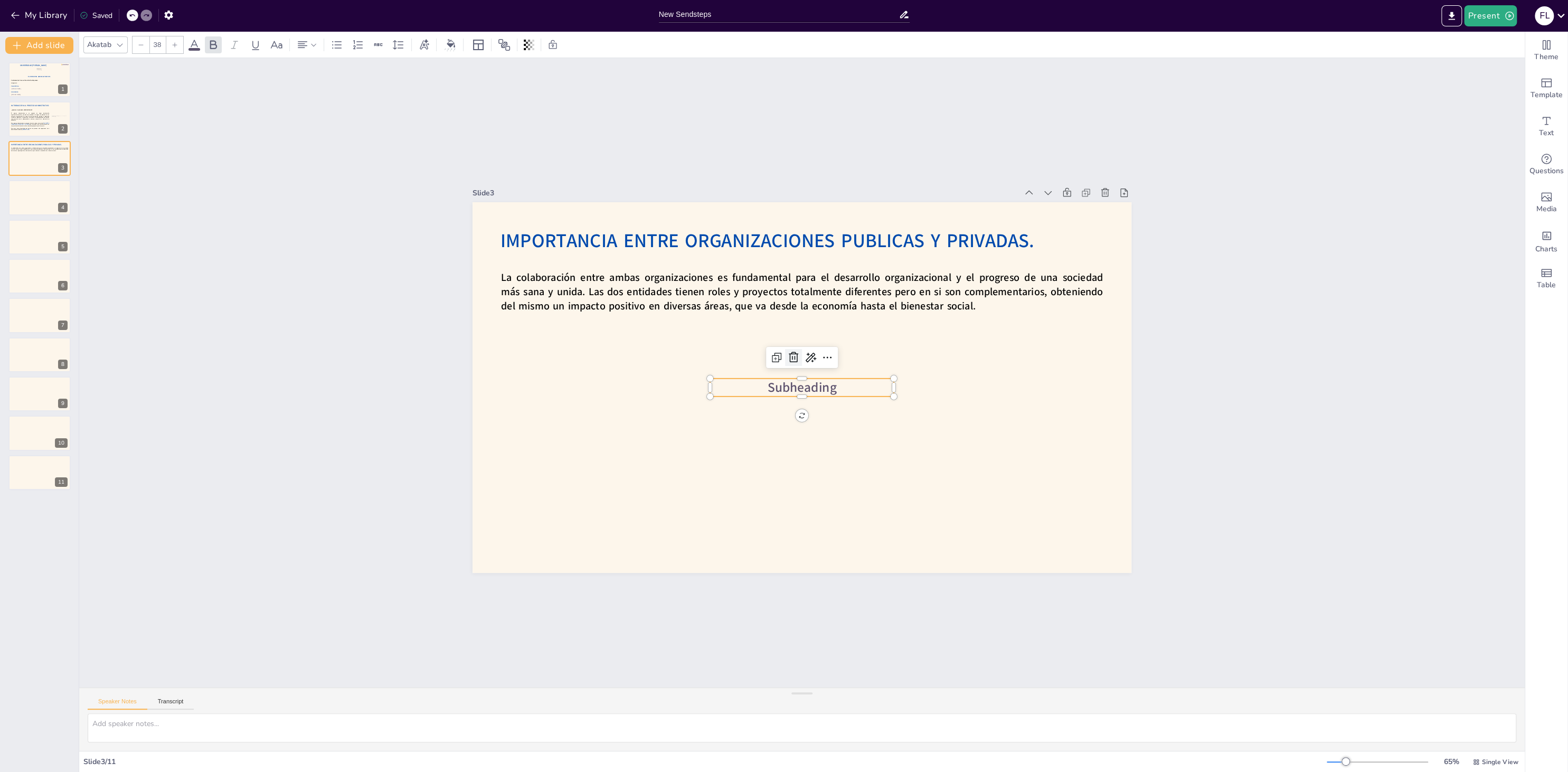
click at [790, 356] on icon at bounding box center [793, 357] width 9 height 11
click at [23, 133] on div at bounding box center [40, 119] width 64 height 36
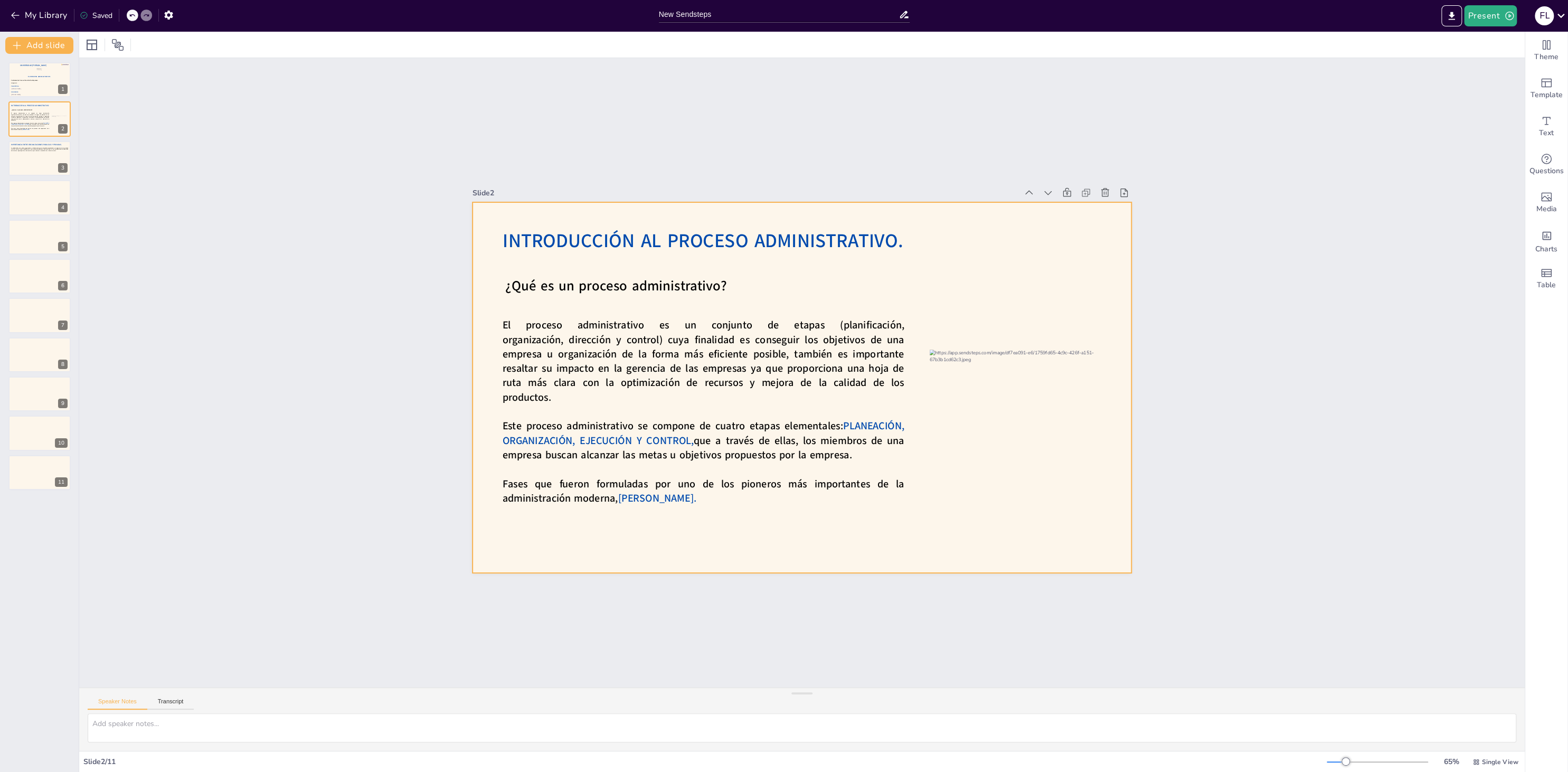
click at [539, 297] on div at bounding box center [802, 387] width 659 height 371
click at [545, 280] on span "¿Qué es un proceso administrativo?" at bounding box center [616, 286] width 221 height 19
click at [639, 256] on icon at bounding box center [641, 255] width 13 height 13
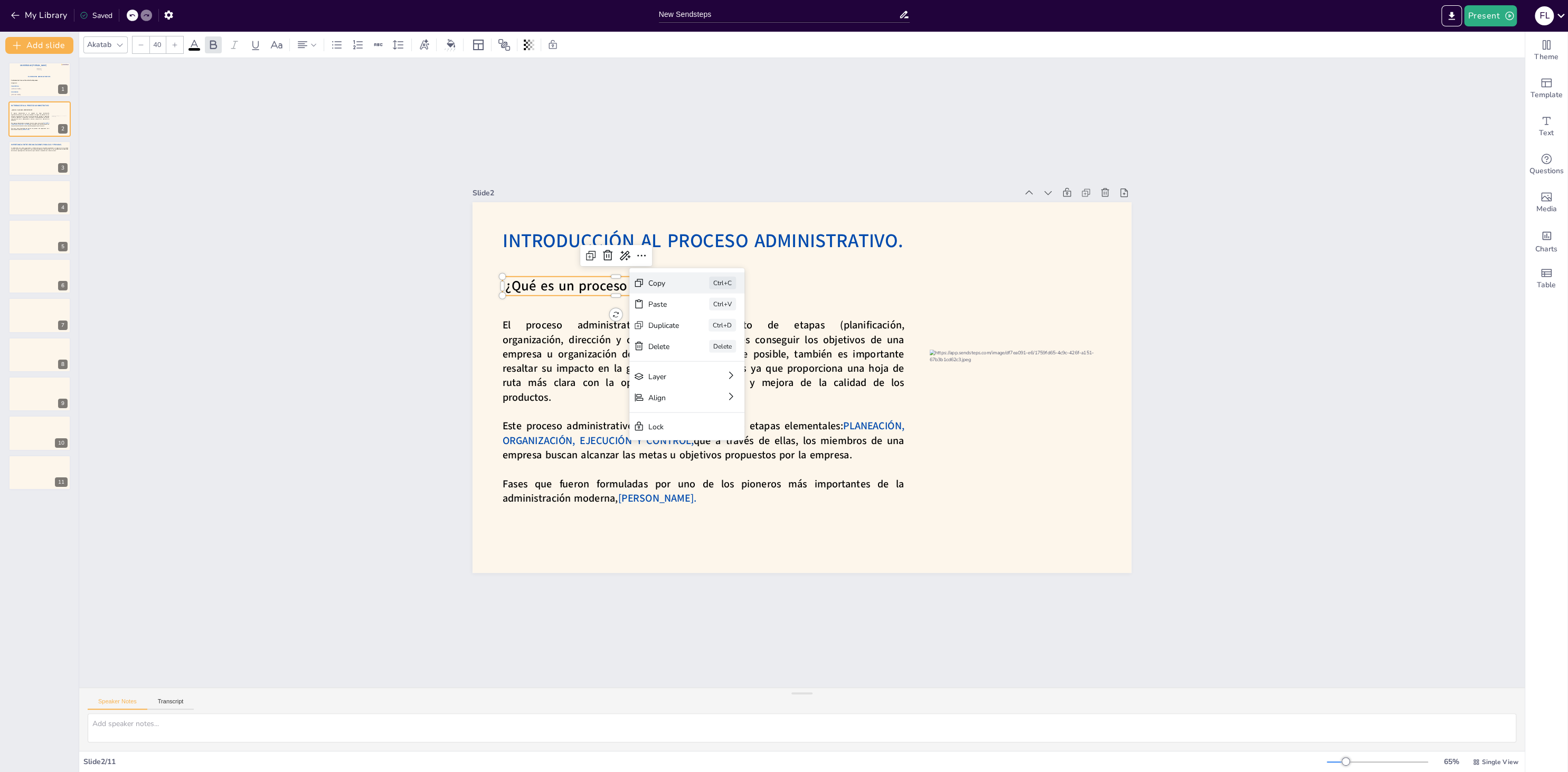
click at [731, 328] on div "Copy" at bounding box center [746, 335] width 32 height 13
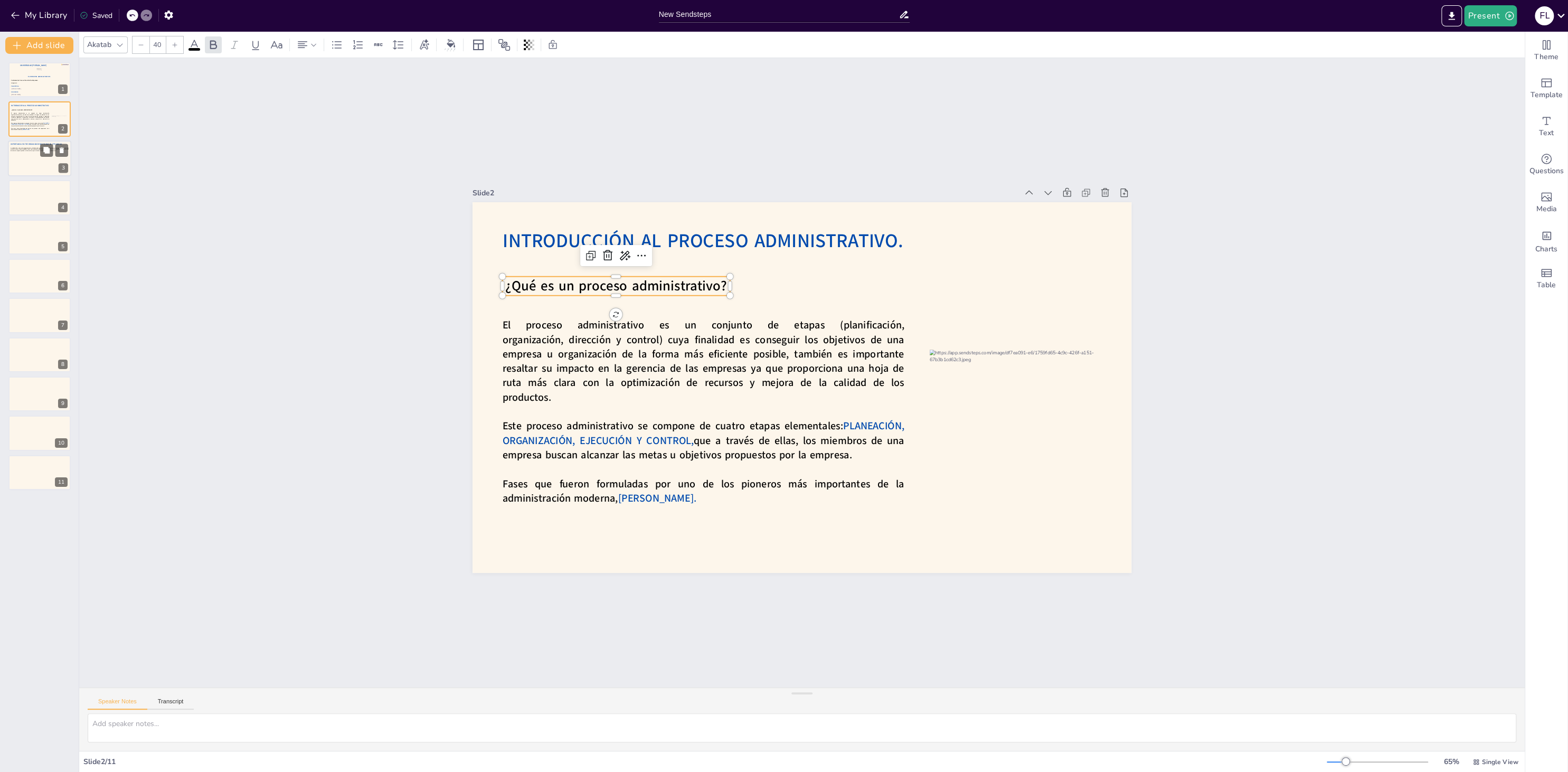
click at [16, 160] on div at bounding box center [40, 158] width 64 height 36
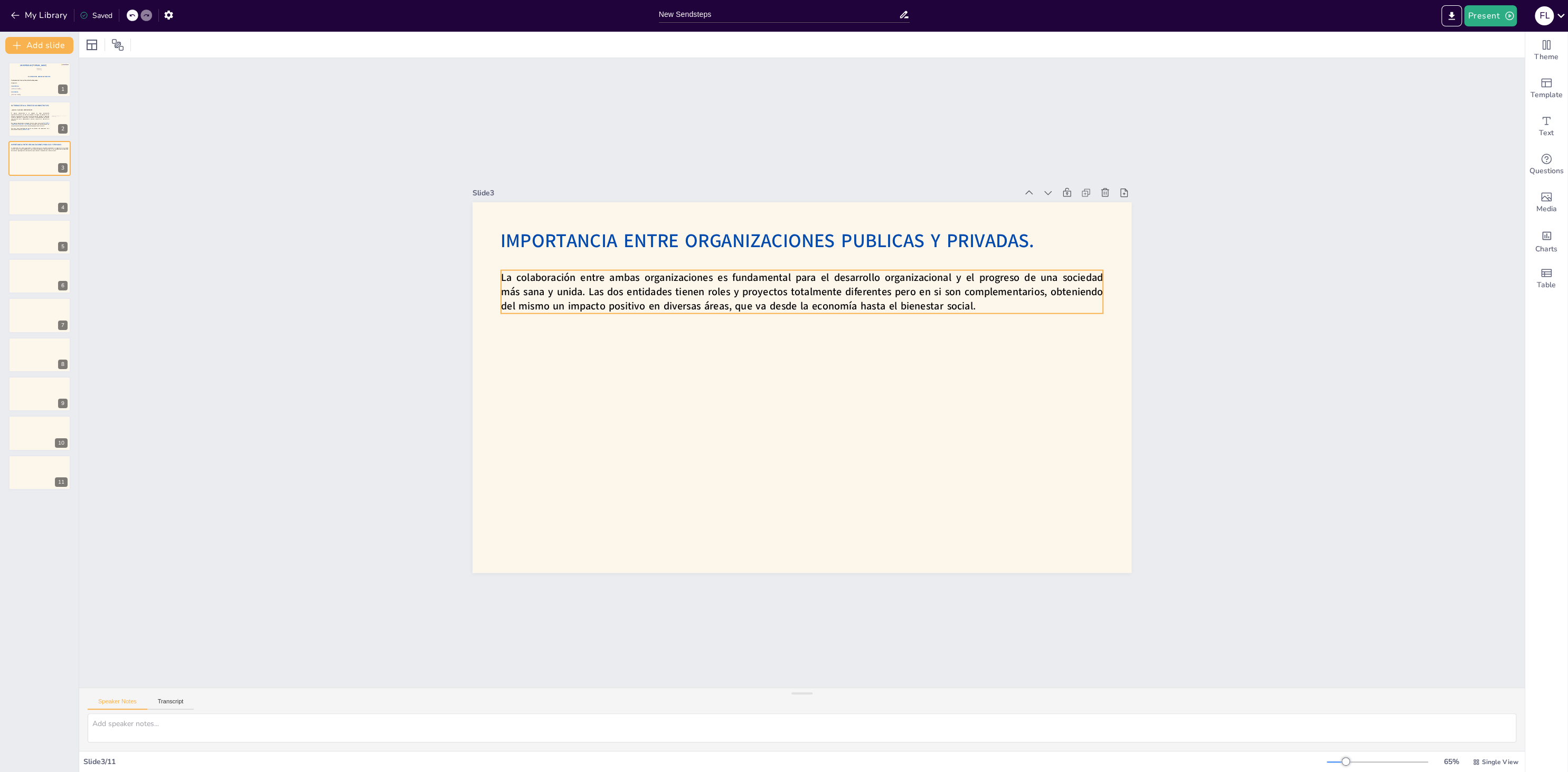
click at [593, 286] on span "La colaboración entre ambas organizaciones es fundamental para el desarrollo or…" at bounding box center [849, 301] width 512 height 377
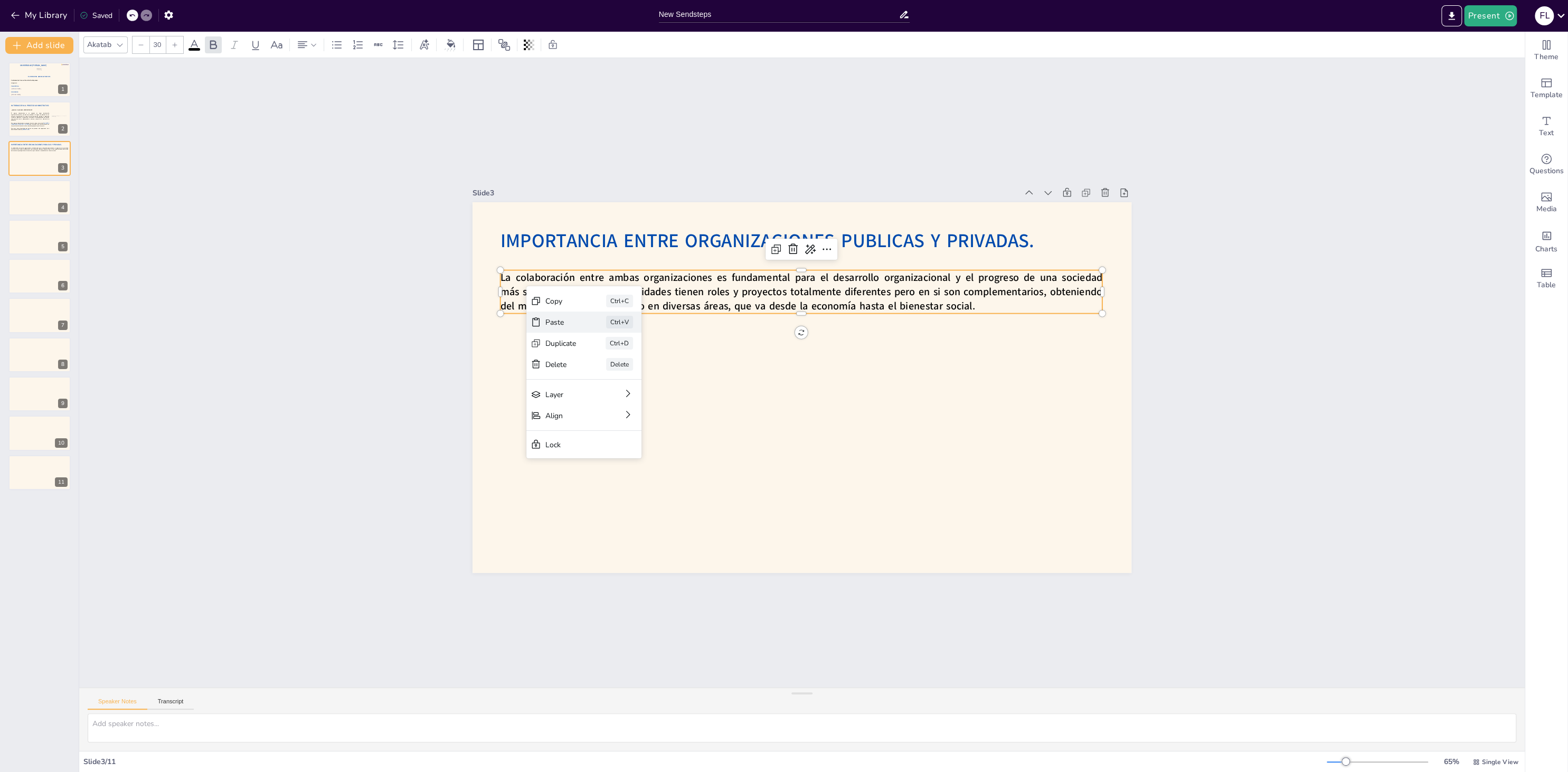
click at [605, 349] on div "Paste Ctrl+V" at bounding box center [663, 366] width 116 height 33
type input "40"
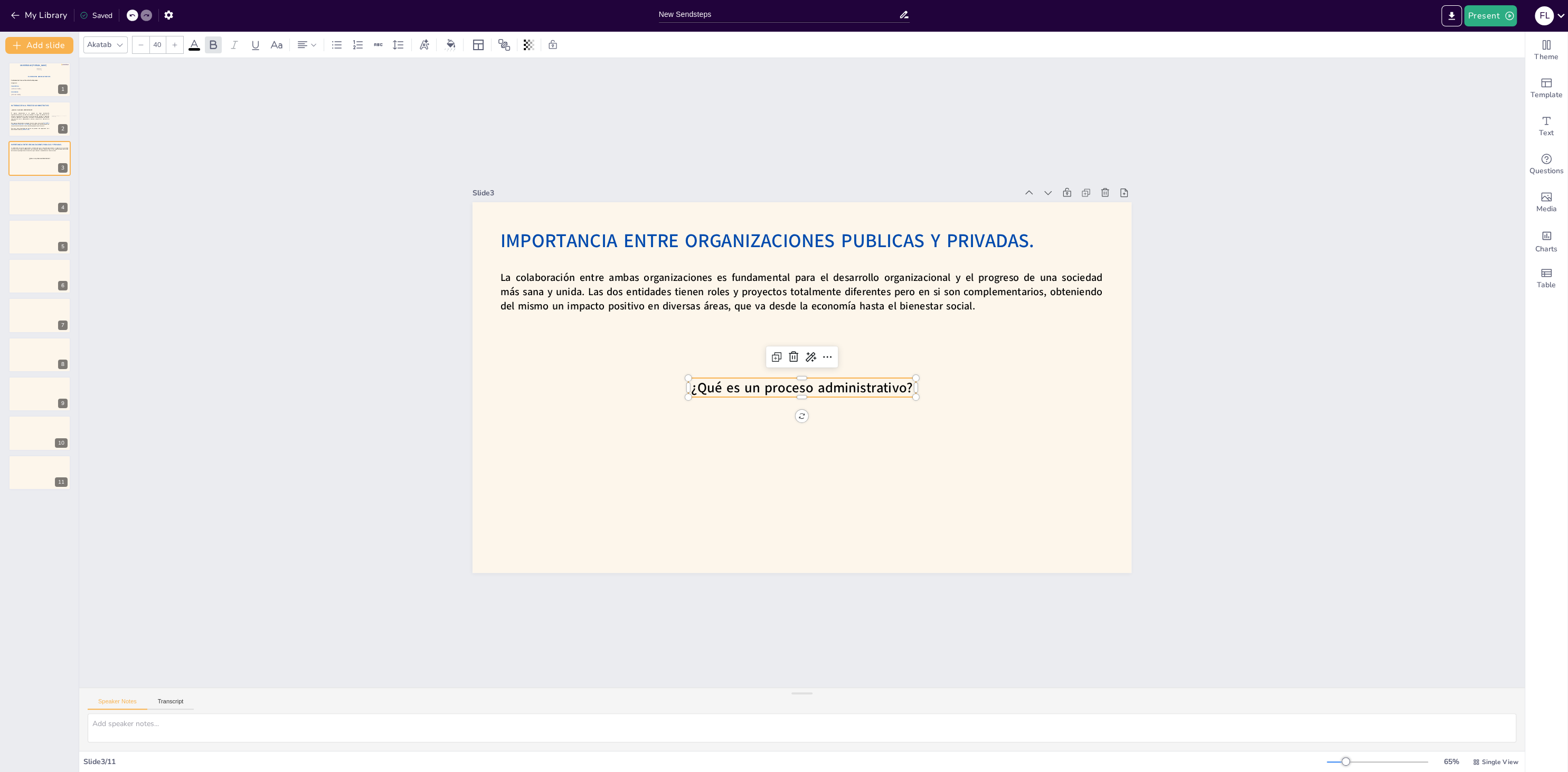
click at [724, 387] on span "¿Qué es un proceso administrativo?" at bounding box center [798, 387] width 221 height 64
click at [724, 387] on span "¿Qué es un proceso administrativo?" at bounding box center [802, 388] width 221 height 19
click at [811, 430] on div "Slide 1 El Proceso Administrativo. [PERSON_NAME]. [PERSON_NAME]. Catedrático Es…" at bounding box center [802, 372] width 1503 height 777
click at [822, 391] on span "ORGANIZACION PUBLICA." at bounding box center [800, 386] width 155 height 35
click at [799, 390] on span "ORGANIZACION PUBLICA." at bounding box center [802, 388] width 155 height 19
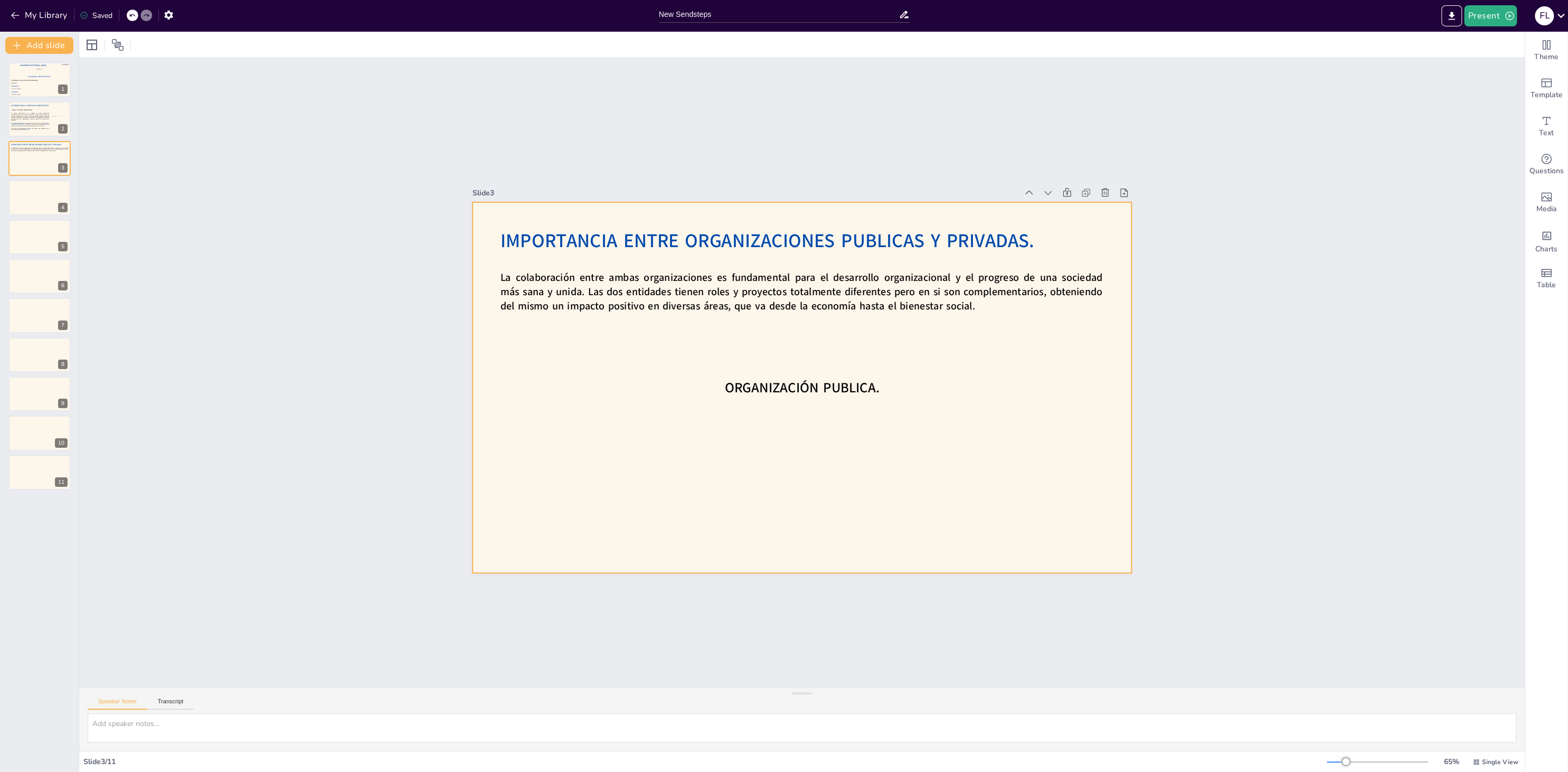
click at [873, 222] on div at bounding box center [802, 387] width 659 height 371
click at [873, 242] on span "IMPORTANCIA ENTRE ORGANIZACIONES PUBLICAS Y PRIVADAS." at bounding box center [780, 237] width 533 height 81
click at [857, 245] on span "IMPORTANCIA ENTRE ORGANIZACIONES PUBLICAS Y PRIVADAS." at bounding box center [780, 238] width 533 height 81
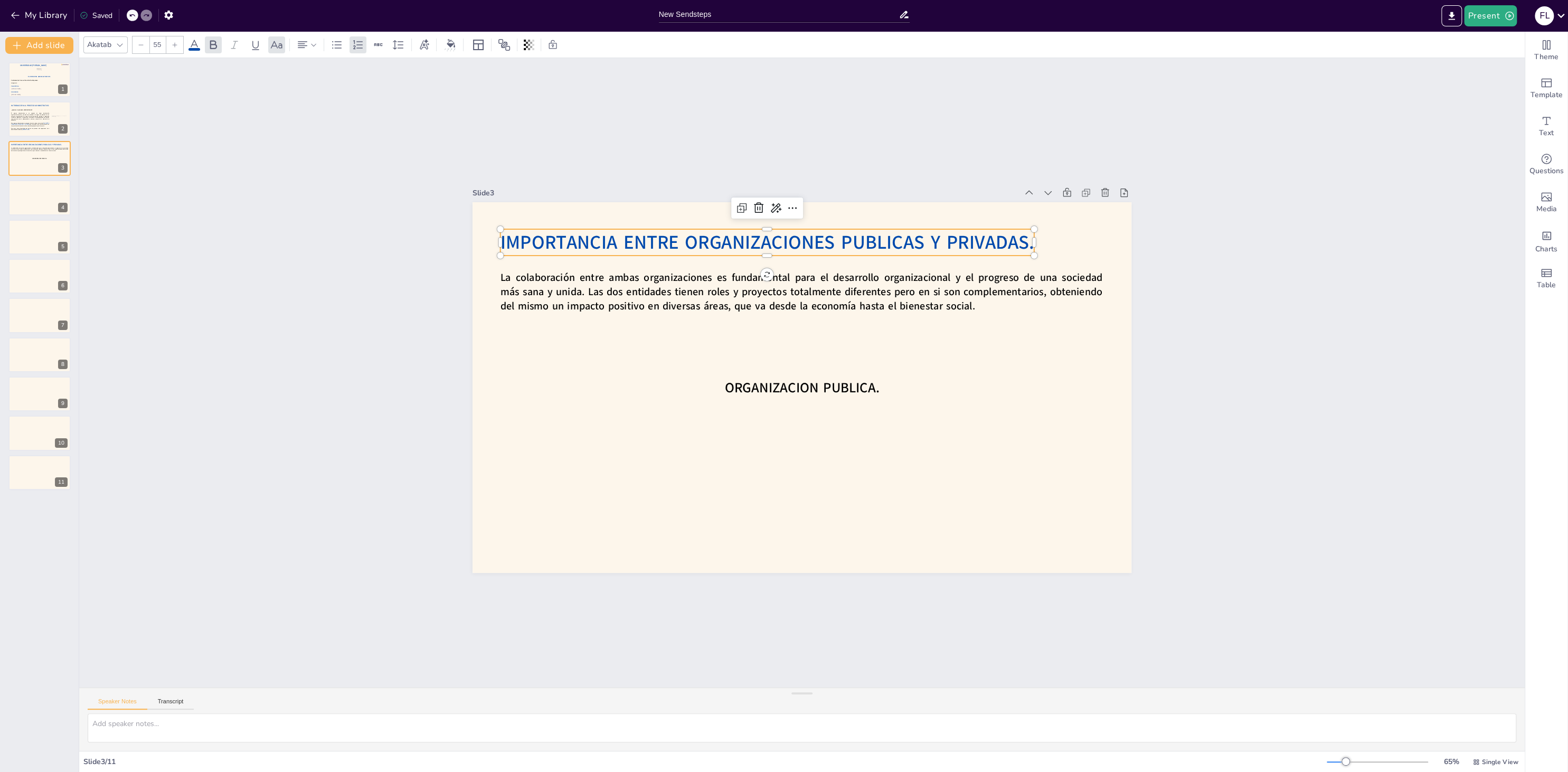
click at [857, 245] on span "IMPORTANCIA ENTRE ORGANIZACIONES PUBLICAS Y PRIVADAS." at bounding box center [780, 238] width 533 height 81
click at [130, 15] on div at bounding box center [132, 15] width 11 height 11
click at [856, 239] on span "IMPORTANCIA ENTRE ORGANIZACIONES PUBLICAS Y PRIVADAS." at bounding box center [780, 237] width 533 height 81
click at [889, 239] on span "IMPORTANCIA ENTRE ORGANIZACIONES PUBLICAS Y PRIVADAS." at bounding box center [929, 323] width 81 height 533
click at [863, 240] on span "IMPORTANCIA ENTRE ORGANIZACIONES PUBLICAS Y PRIVADAS." at bounding box center [809, 236] width 515 height 189
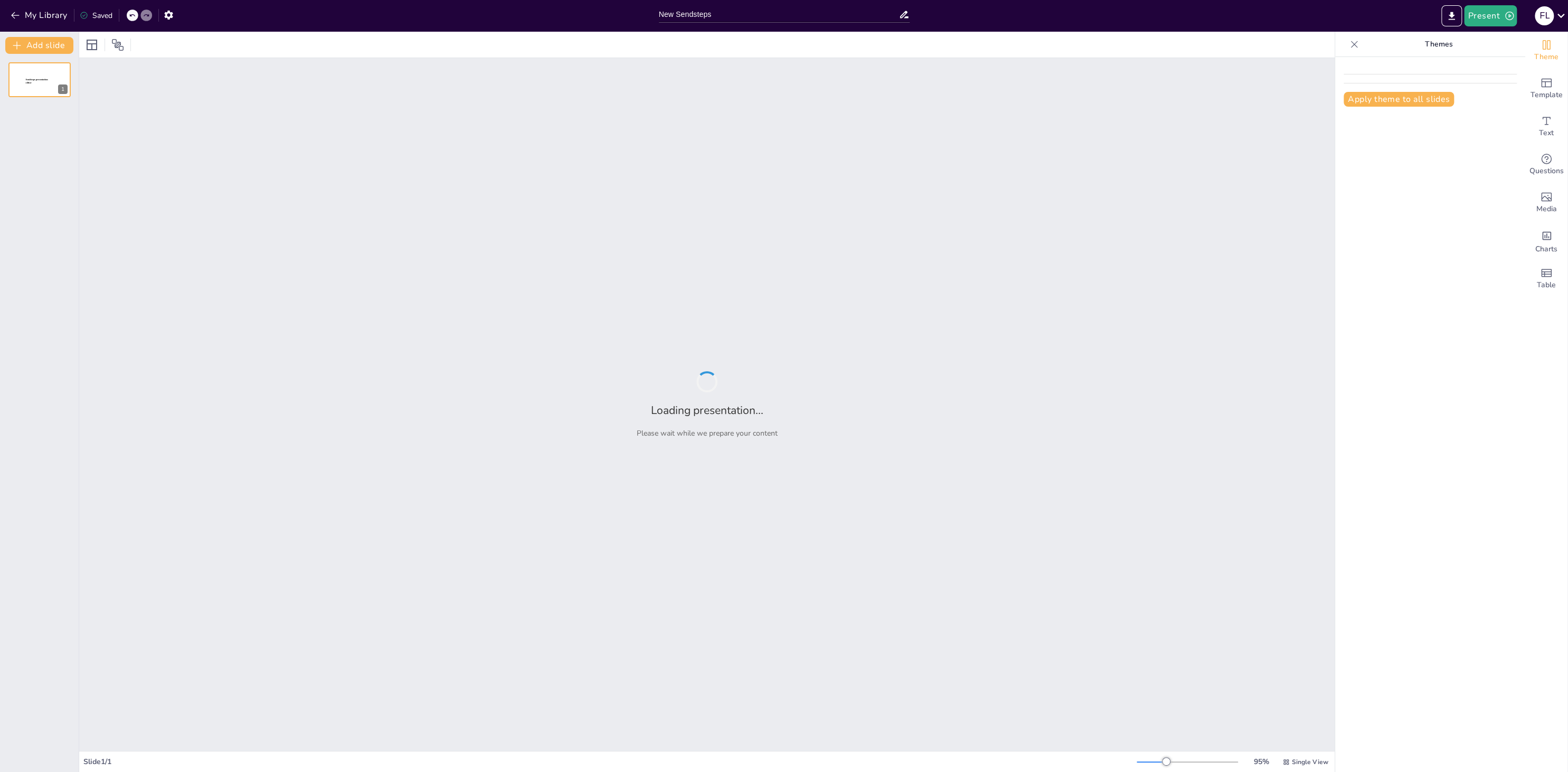
type input "New Sendsteps"
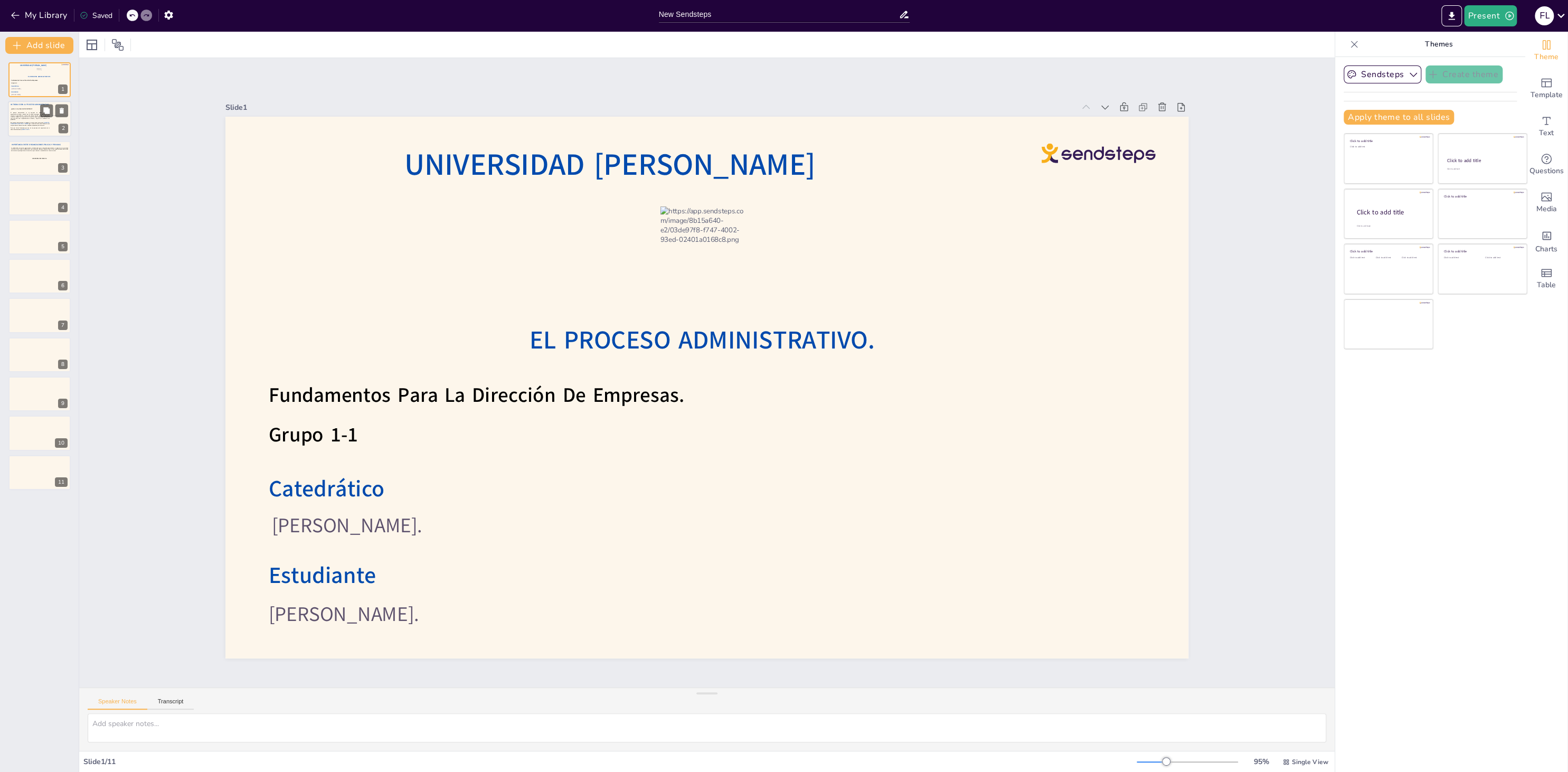
click at [28, 116] on span "El proceso administrativo es un conjunto de etapas (planificación, organización…" at bounding box center [30, 116] width 38 height 8
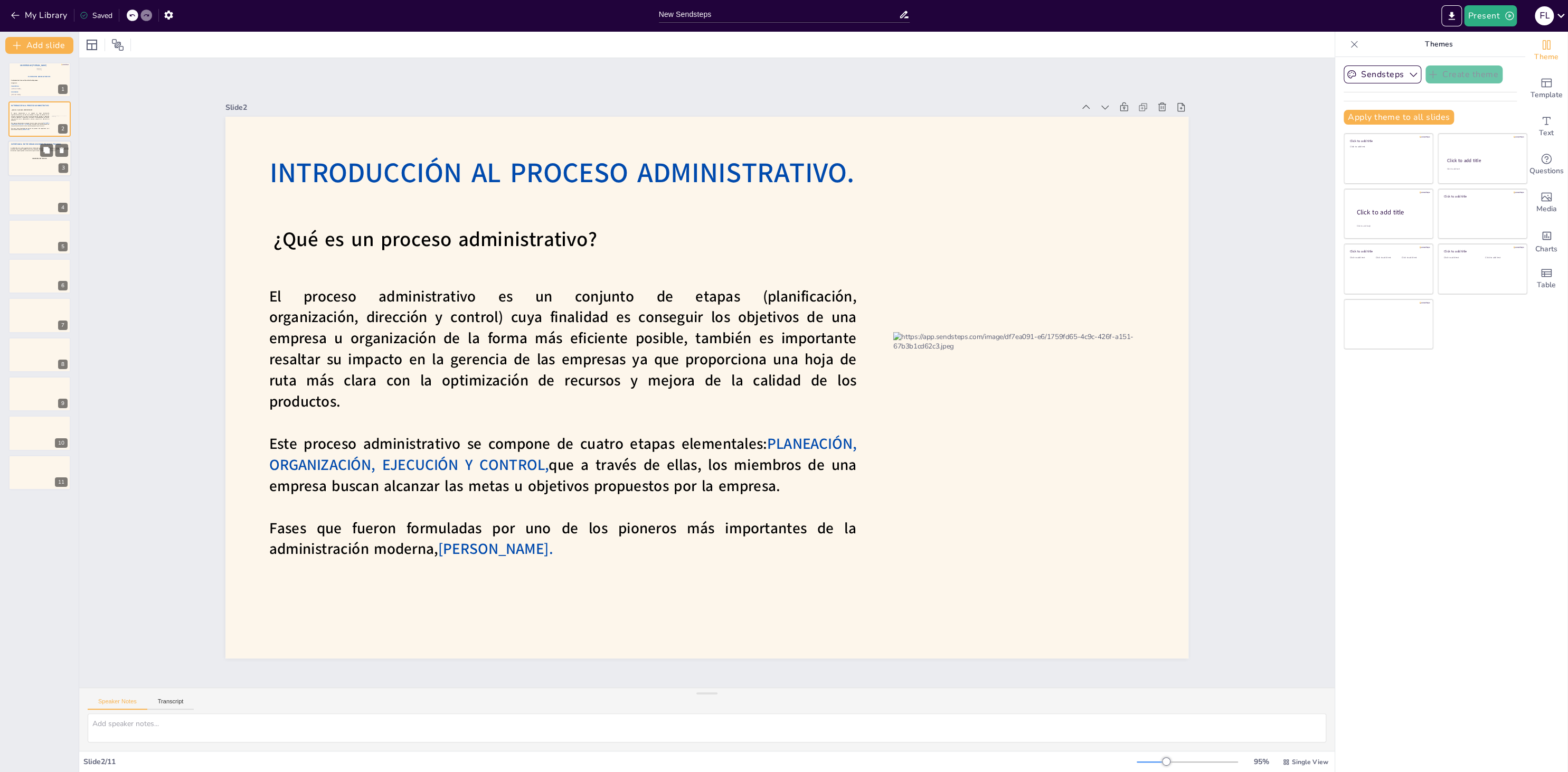
click at [32, 164] on div at bounding box center [40, 158] width 64 height 36
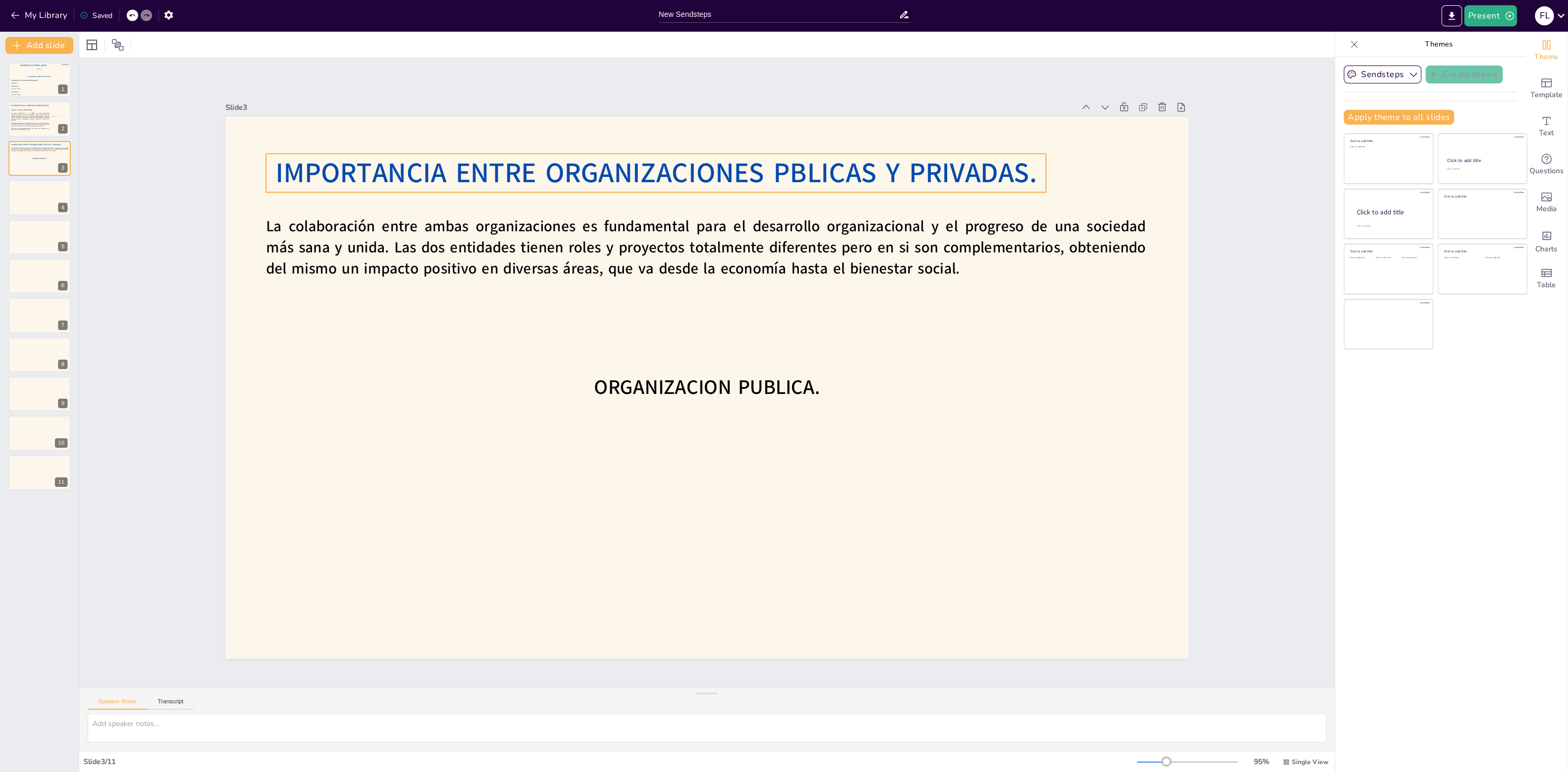
click at [818, 164] on span "IMPORTANCIA ENTRE ORGANIZACIONES PBLICAS Y PRIVADAS." at bounding box center [783, 181] width 638 height 478
click at [842, 179] on span "IMPORTANCIA ENTRE ORGANIZACIONES PBLICAS Y PRIVADAS." at bounding box center [900, 301] width 116 height 761
click at [792, 177] on span "IMPORTANCIA ENTRE ORGANIZACIONES PBLICAS Y PRIVADAS." at bounding box center [698, 167] width 752 height 195
click at [792, 177] on span "IMPORTANCIA ENTRE ORGANIZACIONES PBLICAS Y PRIVADAS." at bounding box center [763, 174] width 678 height 413
click at [815, 176] on span "IMPORTANCIA ENTRE ORGANIZACIONES PBLICAS Y PRIVADAS." at bounding box center [912, 364] width 195 height 752
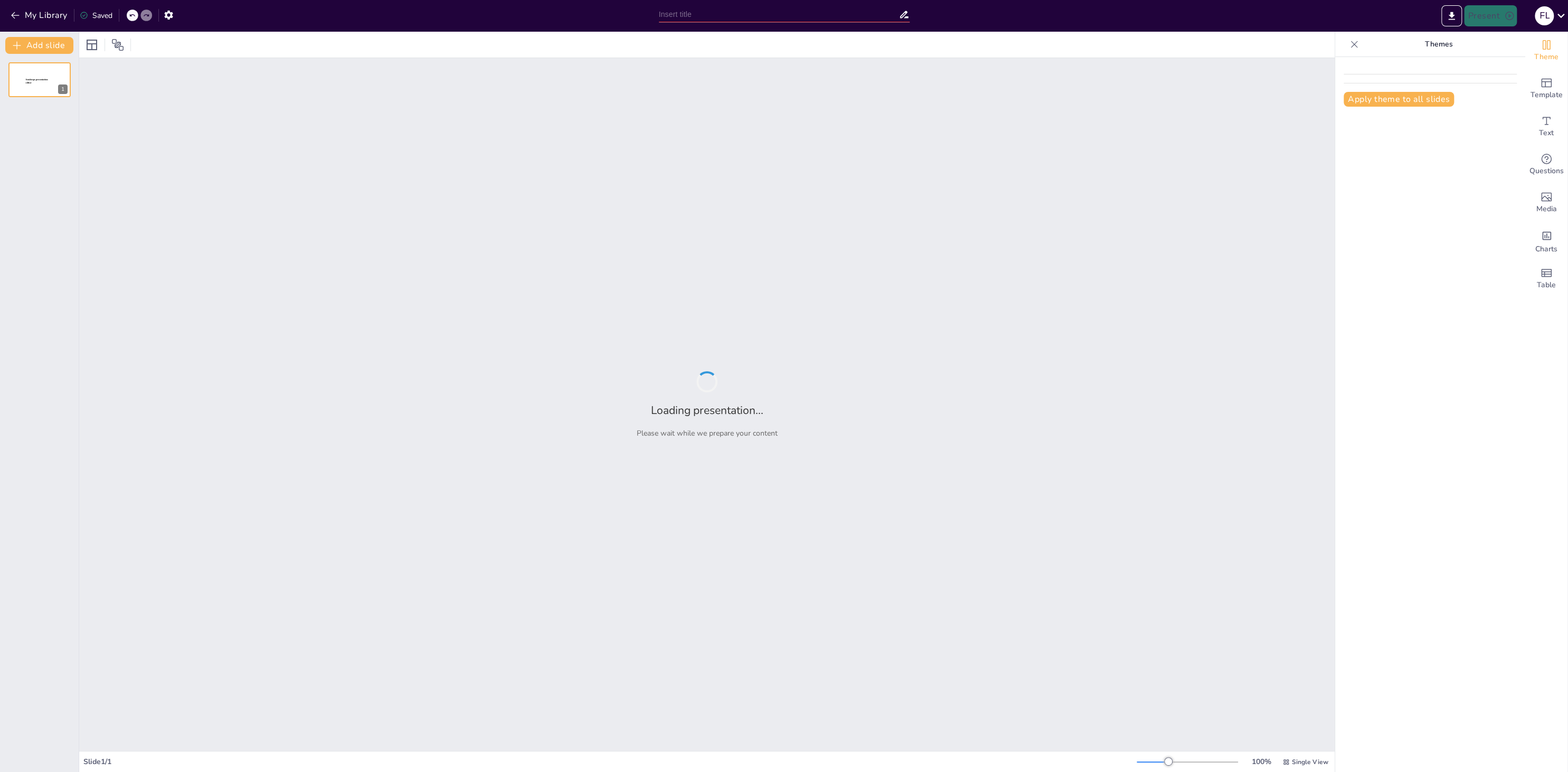
type input "New Sendsteps"
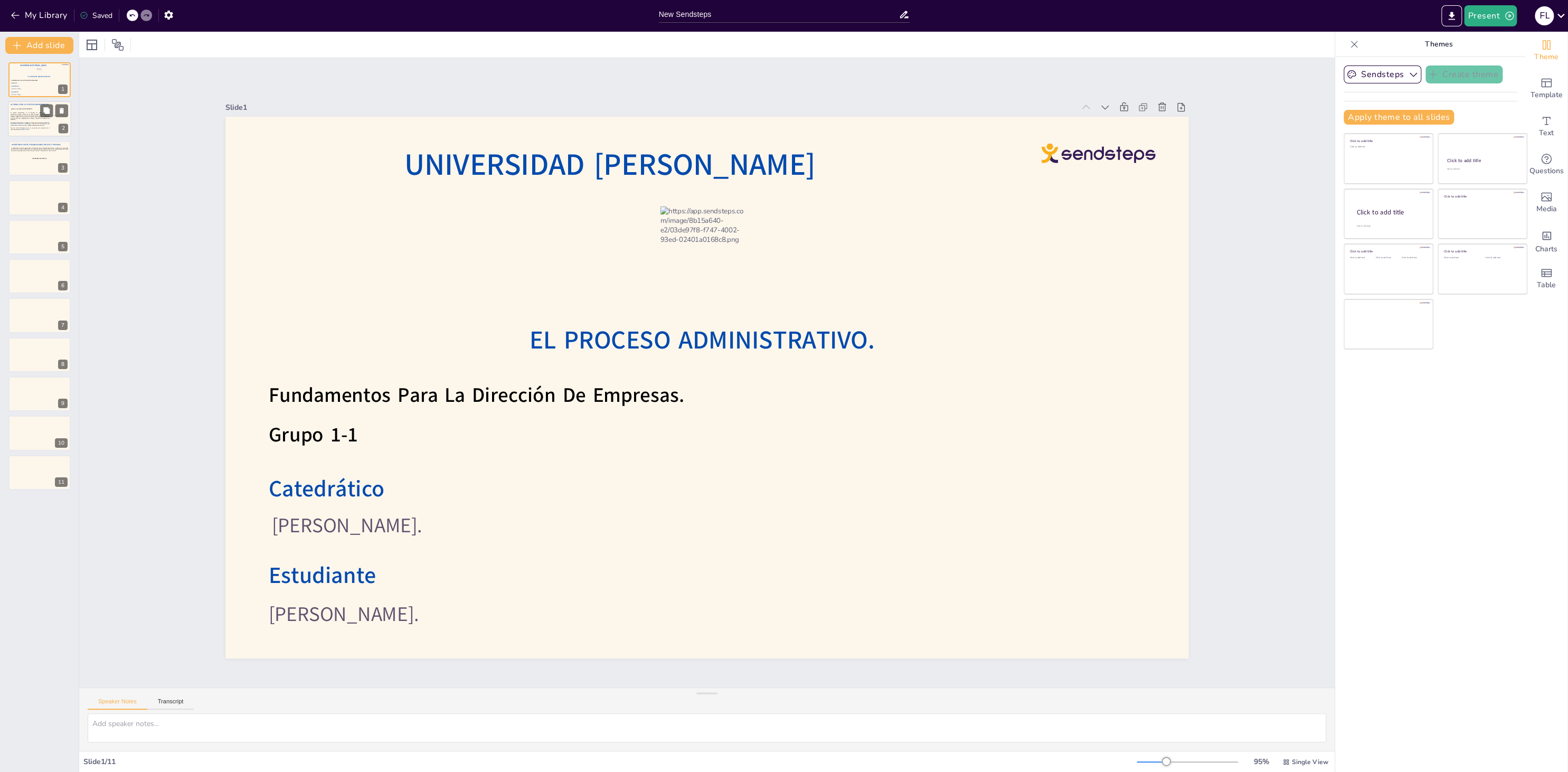
click at [40, 135] on div at bounding box center [40, 119] width 64 height 36
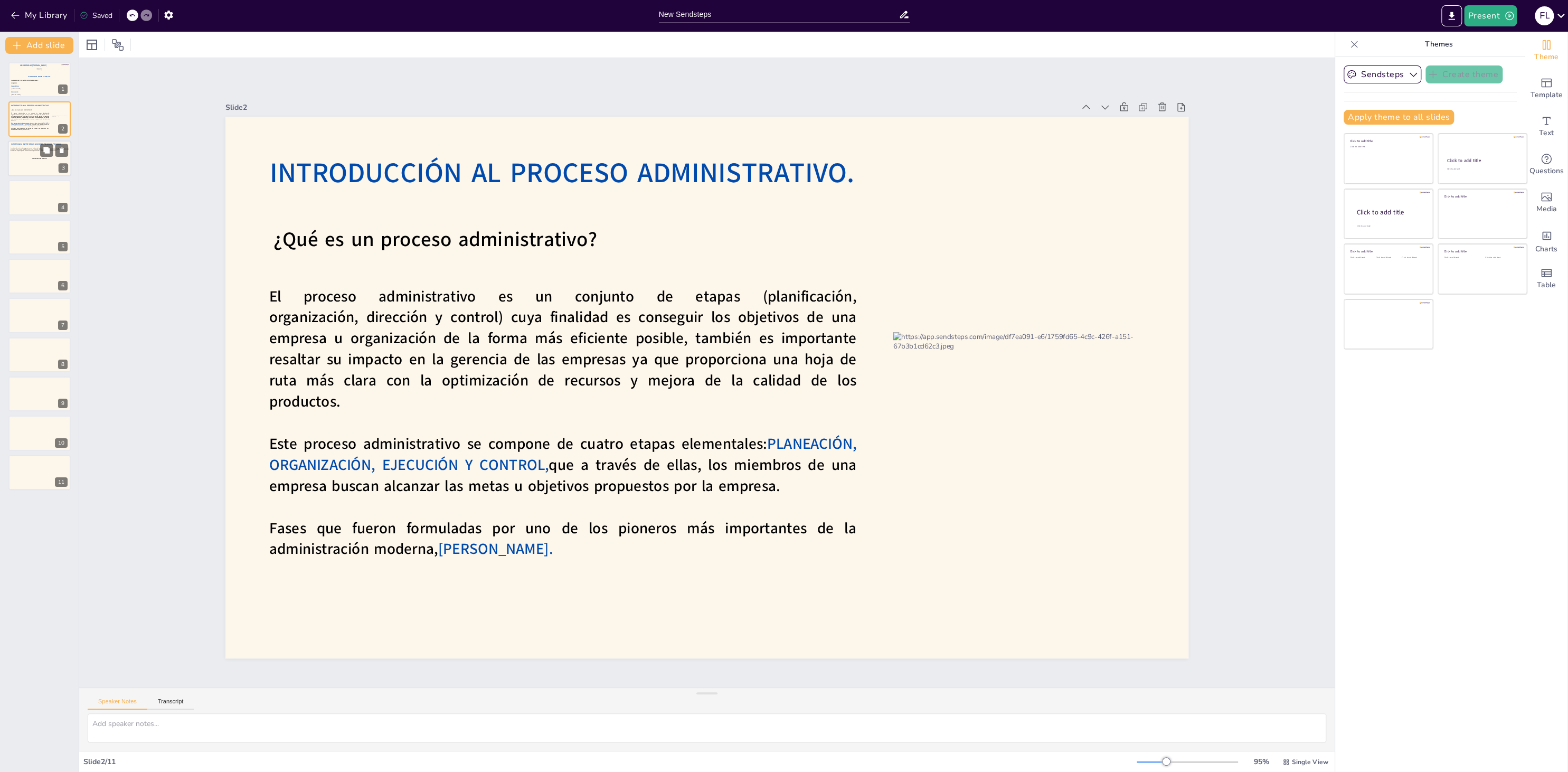
click at [39, 168] on div at bounding box center [40, 158] width 64 height 36
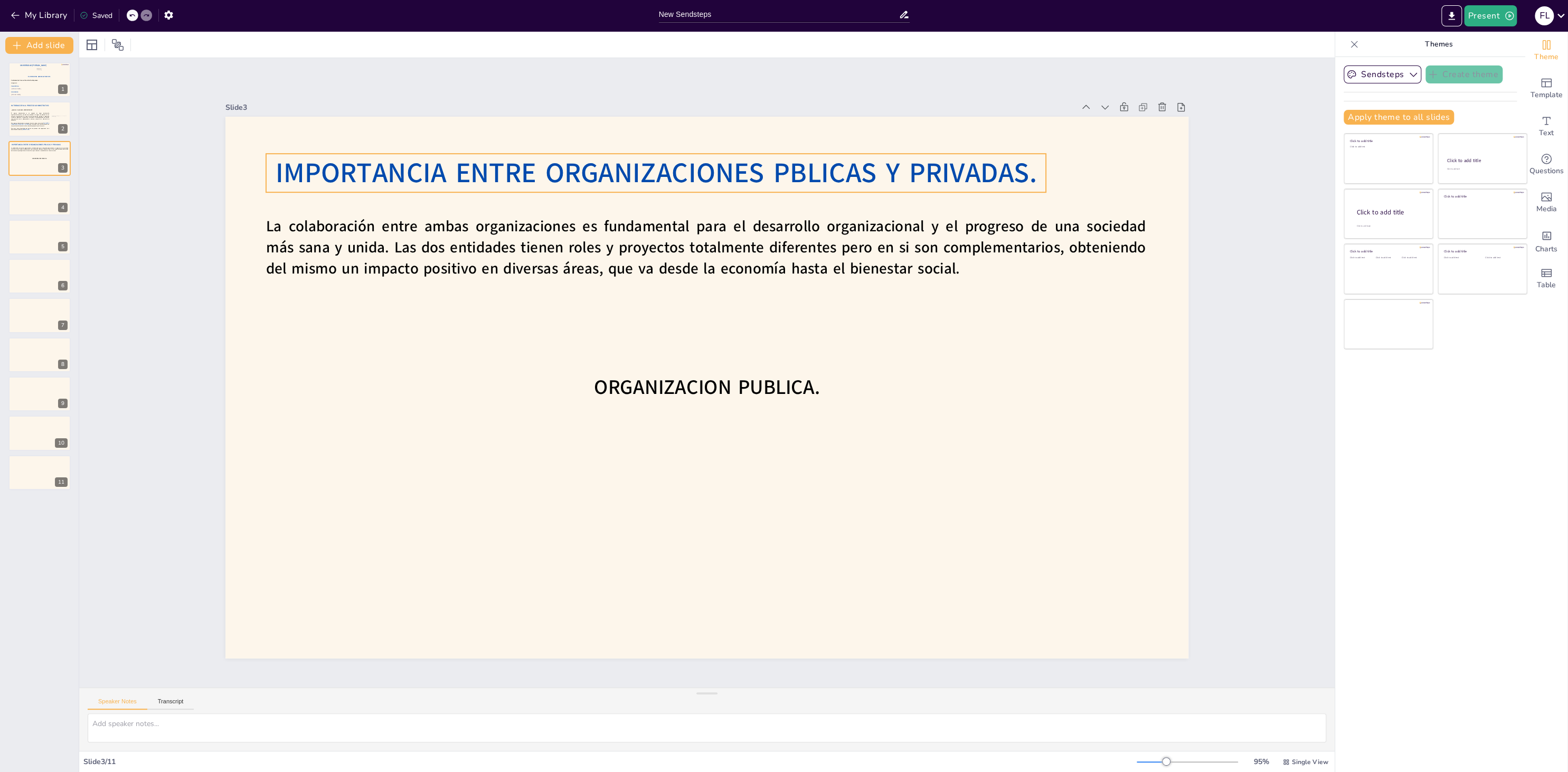
click at [788, 179] on span "IMPORTANCIA ENTRE ORGANIZACIONES PBLICAS Y PRIVADAS." at bounding box center [838, 214] width 478 height 638
click at [788, 179] on span "IMPORTANCIA ENTRE ORGANIZACIONES PBLICAS Y PRIVADAS." at bounding box center [698, 167] width 752 height 195
click at [788, 179] on span "IMPORTANCIA ENTRE ORGANIZACIONES PBLICAS Y PRIVADAS." at bounding box center [656, 173] width 761 height 38
click at [788, 179] on span "IMPORTANCIA ENTRE ORGANIZACIONES PBLICAS Y PRIVADAS." at bounding box center [698, 167] width 752 height 195
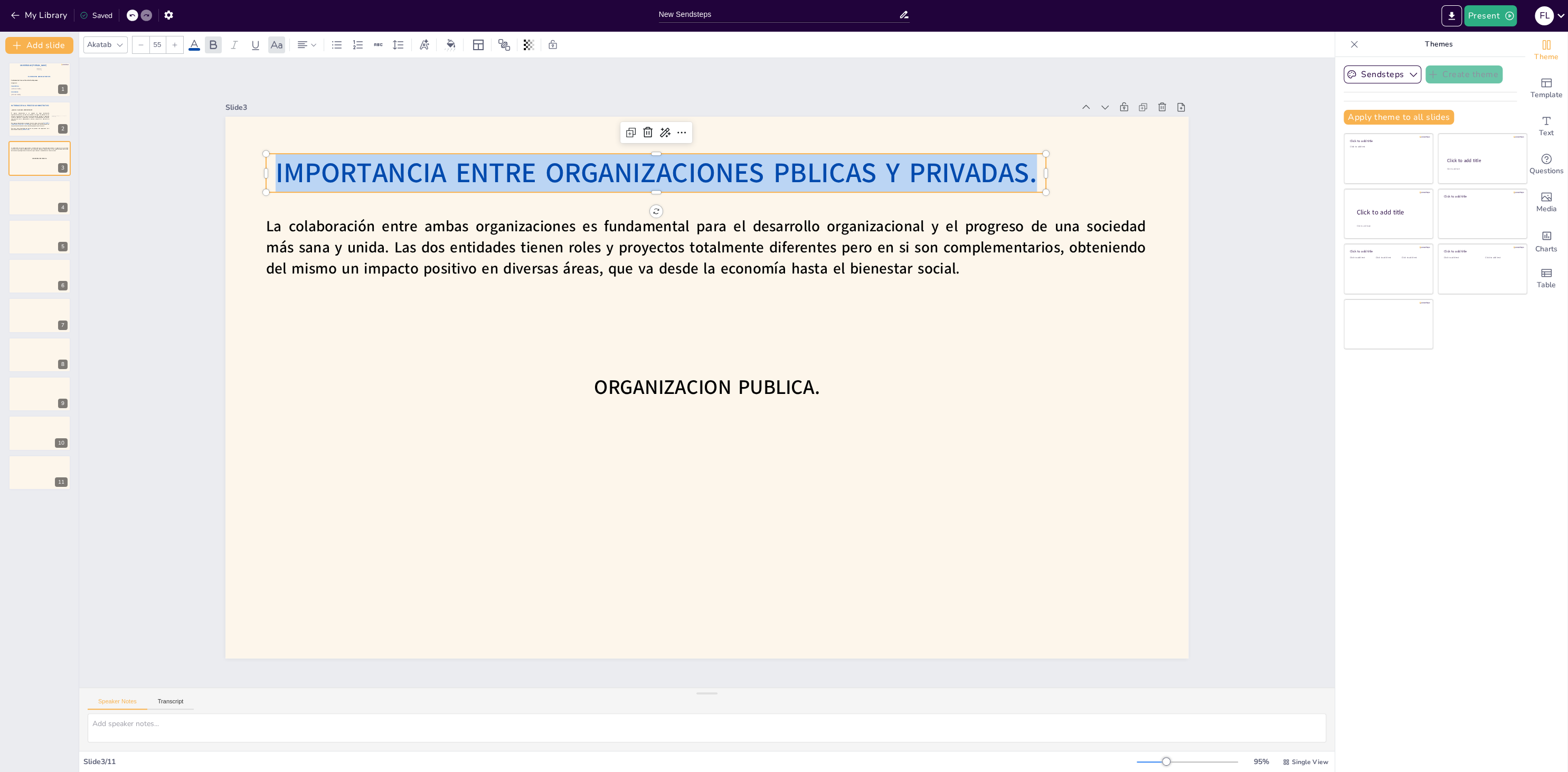
click at [788, 179] on span "IMPORTANCIA ENTRE ORGANIZACIONES PBLICAS Y PRIVADAS." at bounding box center [802, 190] width 591 height 537
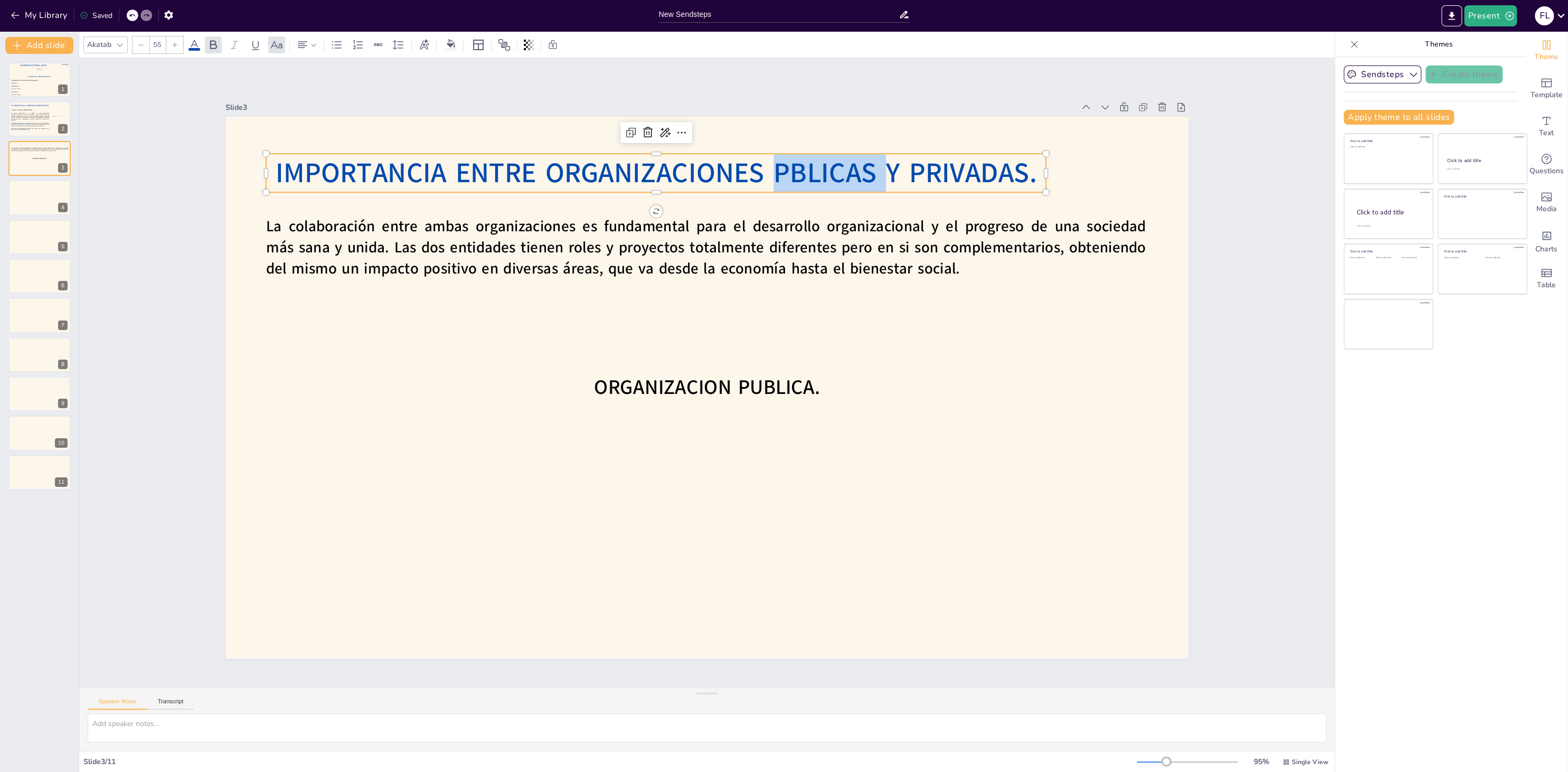
click at [853, 179] on span "IMPORTANCIA ENTRE ORGANIZACIONES PBLICAS Y PRIVADAS." at bounding box center [910, 343] width 116 height 761
click at [795, 179] on span "IMPORTANCIA ENTRE ORGANIZACIONES PBLICAS Y PRIVADAS." at bounding box center [656, 173] width 761 height 38
click at [795, 179] on span "IMPORTANCIA ENTRE ORGANIZACIONES PBLICAS Y PRIVADAS." at bounding box center [677, 168] width 761 height 116
click at [1011, 421] on div at bounding box center [696, 383] width 1047 height 1078
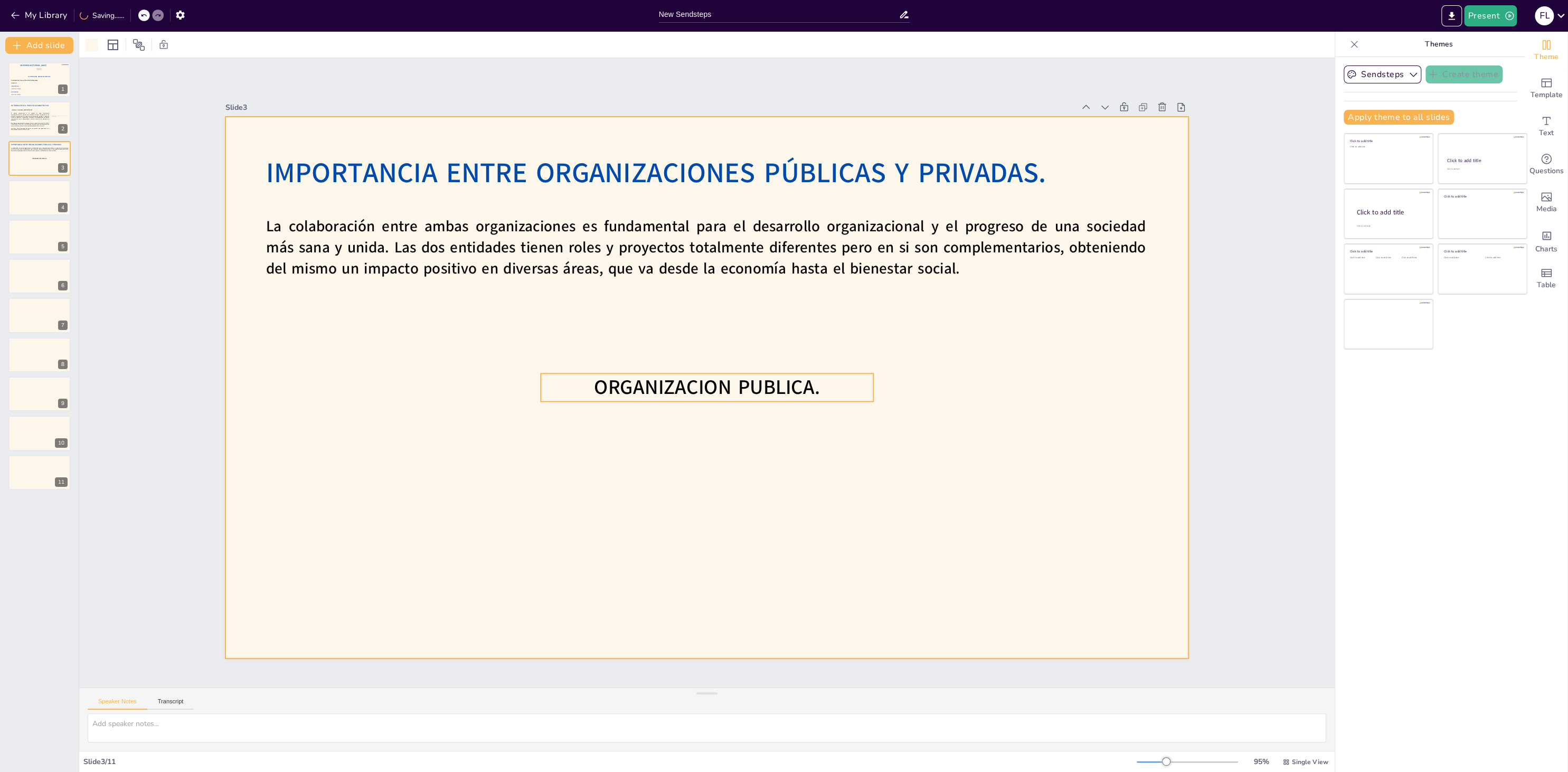
click at [714, 374] on span "ORGANIZACION PUBLICA." at bounding box center [707, 387] width 226 height 28
click at [714, 374] on span "ORGANIZACION PUBLICA." at bounding box center [703, 386] width 227 height 74
click at [755, 385] on span "ORGANIZACION PUBLICA." at bounding box center [707, 387] width 226 height 28
click at [755, 385] on span "ORGANIZACION PUBLICA." at bounding box center [703, 386] width 227 height 74
click at [674, 386] on span "ORGANIZACION PUBLICA." at bounding box center [703, 386] width 227 height 74
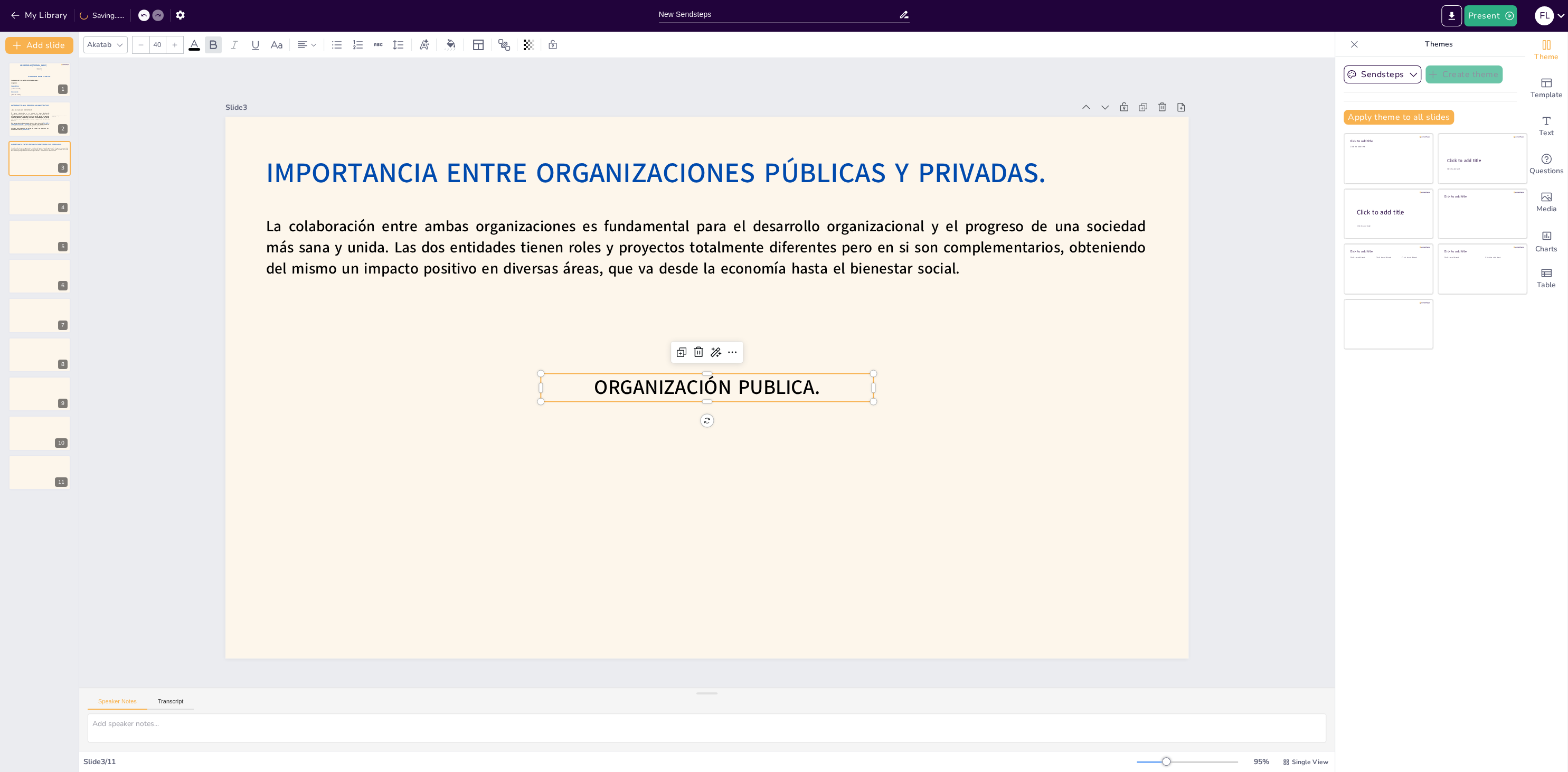
click at [765, 386] on span "ORGANIZACIÓN PUBLICA." at bounding box center [705, 387] width 228 height 51
click at [824, 556] on div at bounding box center [700, 385] width 1105 height 950
click at [768, 388] on span "ORGANIZACIÓN PBLICA." at bounding box center [704, 387] width 214 height 71
click at [768, 388] on span "ORGANIZACIÓN PBLICA." at bounding box center [705, 387] width 215 height 50
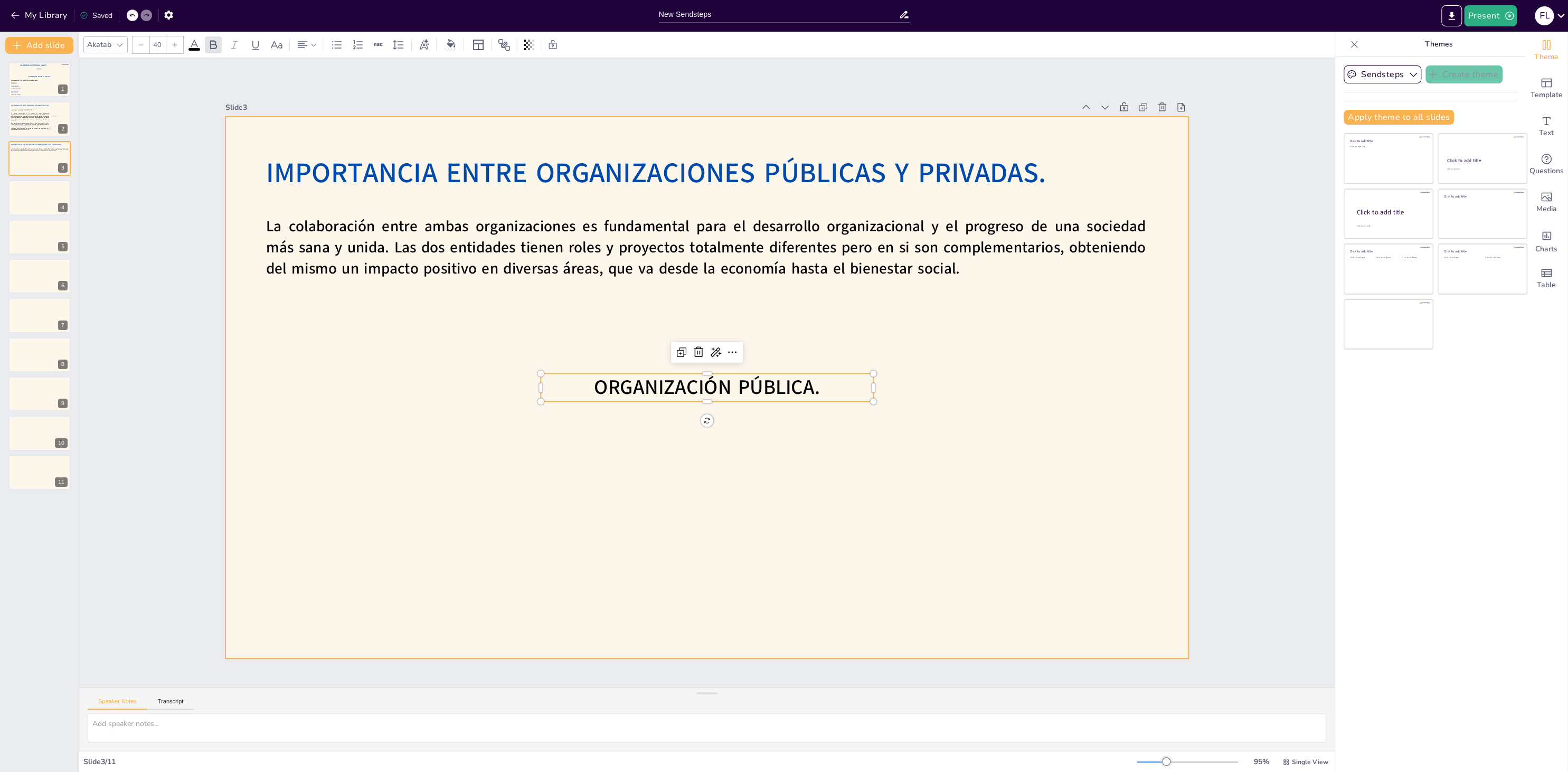
click at [857, 470] on div at bounding box center [703, 387] width 1055 height 730
click at [777, 394] on span "ORGANIZACIÓN PÚBLICA." at bounding box center [707, 387] width 226 height 28
click at [871, 390] on p "ORGANIZACIÓN PÚBLICA." at bounding box center [705, 386] width 333 height 63
drag, startPoint x: 874, startPoint y: 386, endPoint x: 772, endPoint y: 393, distance: 102.2
click at [772, 393] on div at bounding box center [770, 386] width 8 height 28
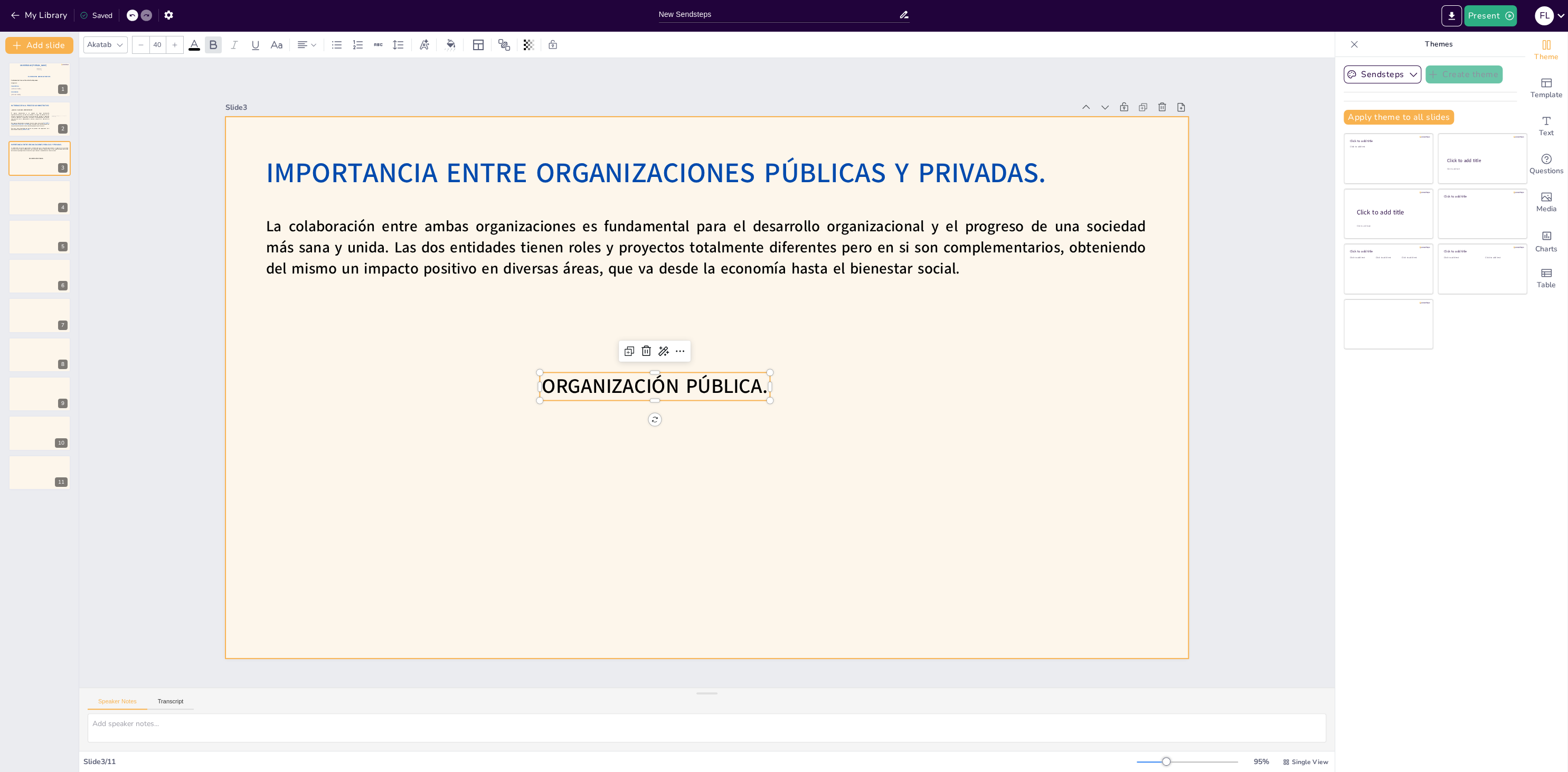
click at [694, 455] on div at bounding box center [705, 387] width 1014 height 639
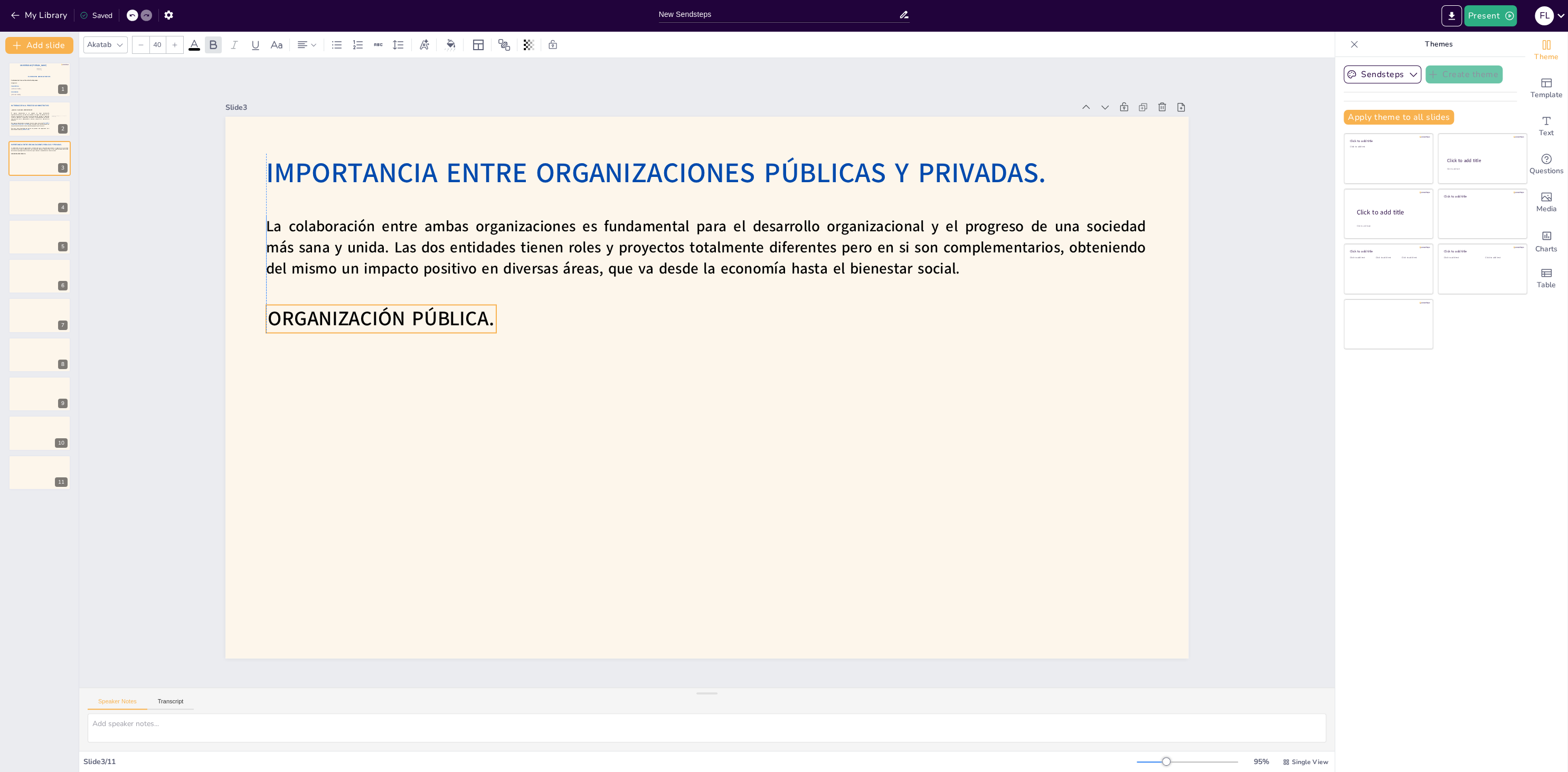
drag, startPoint x: 693, startPoint y: 393, endPoint x: 421, endPoint y: 325, distance: 280.4
click at [421, 201] on span "ORGANIZACIÓN PÚBLICA." at bounding box center [501, 114] width 186 height 172
click at [408, 420] on div at bounding box center [705, 387] width 1014 height 640
click at [412, 327] on span "ORGANIZACIÓN PÚBLICA." at bounding box center [380, 318] width 226 height 28
click at [197, 39] on icon at bounding box center [194, 45] width 13 height 13
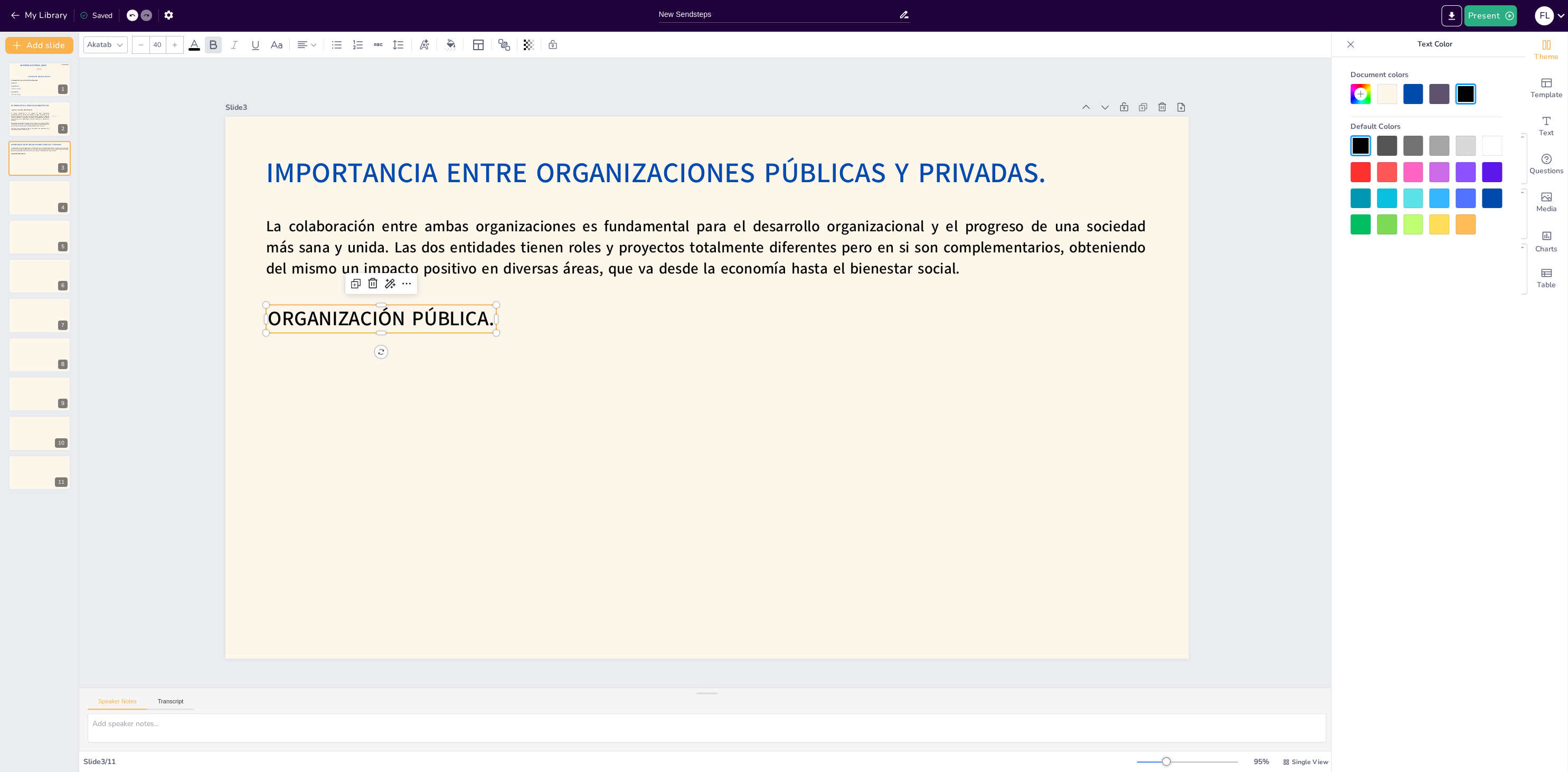
click at [1414, 96] on div at bounding box center [1413, 94] width 20 height 20
click at [802, 378] on div at bounding box center [705, 388] width 1014 height 639
click at [681, 252] on span "La colaboración entre ambas organizaciones es fundamental para el desarrollo or…" at bounding box center [836, 410] width 311 height 856
click at [822, 234] on icon at bounding box center [831, 243] width 18 height 18
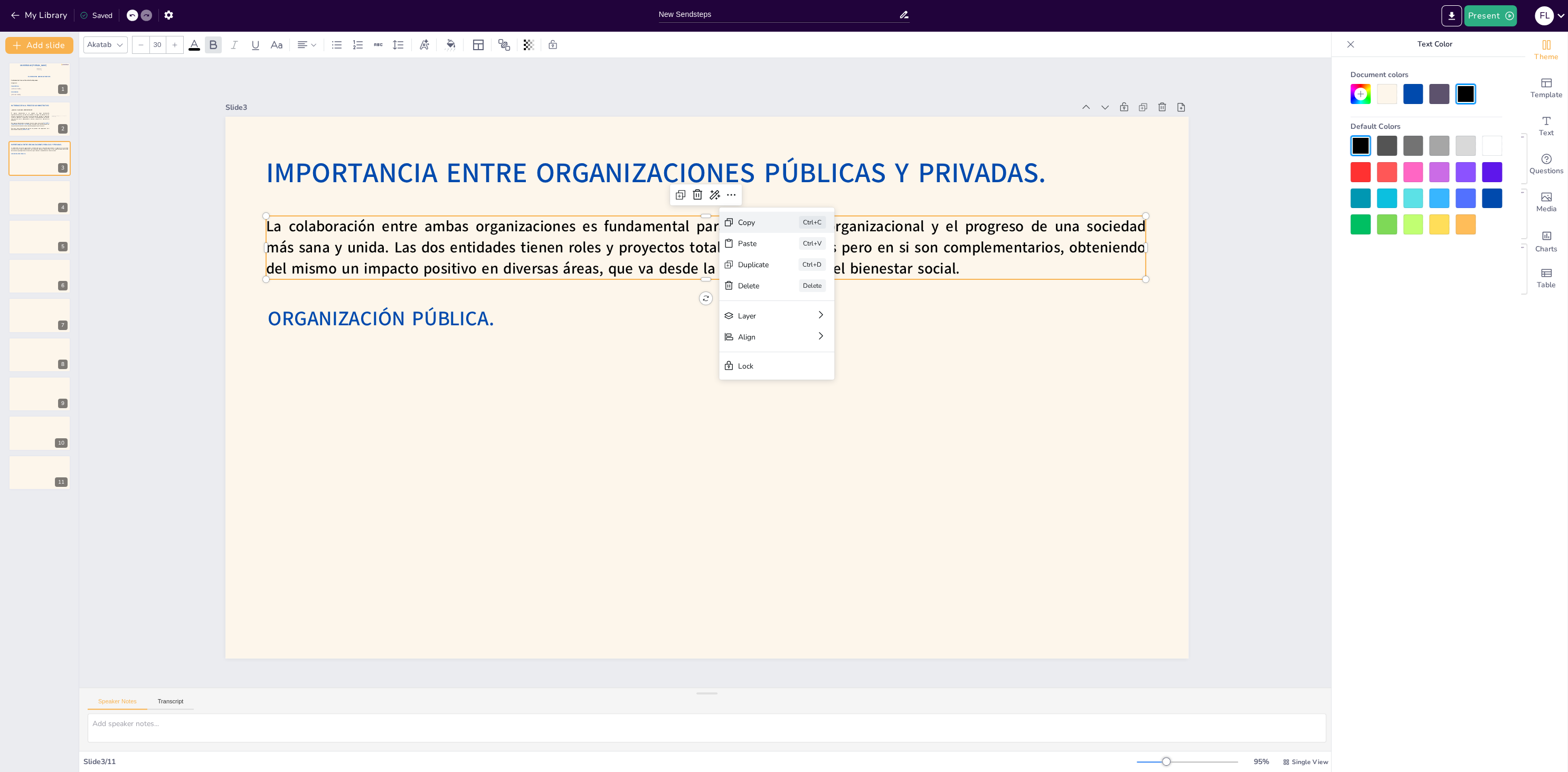
click at [815, 461] on div "Copy" at bounding box center [823, 477] width 16 height 33
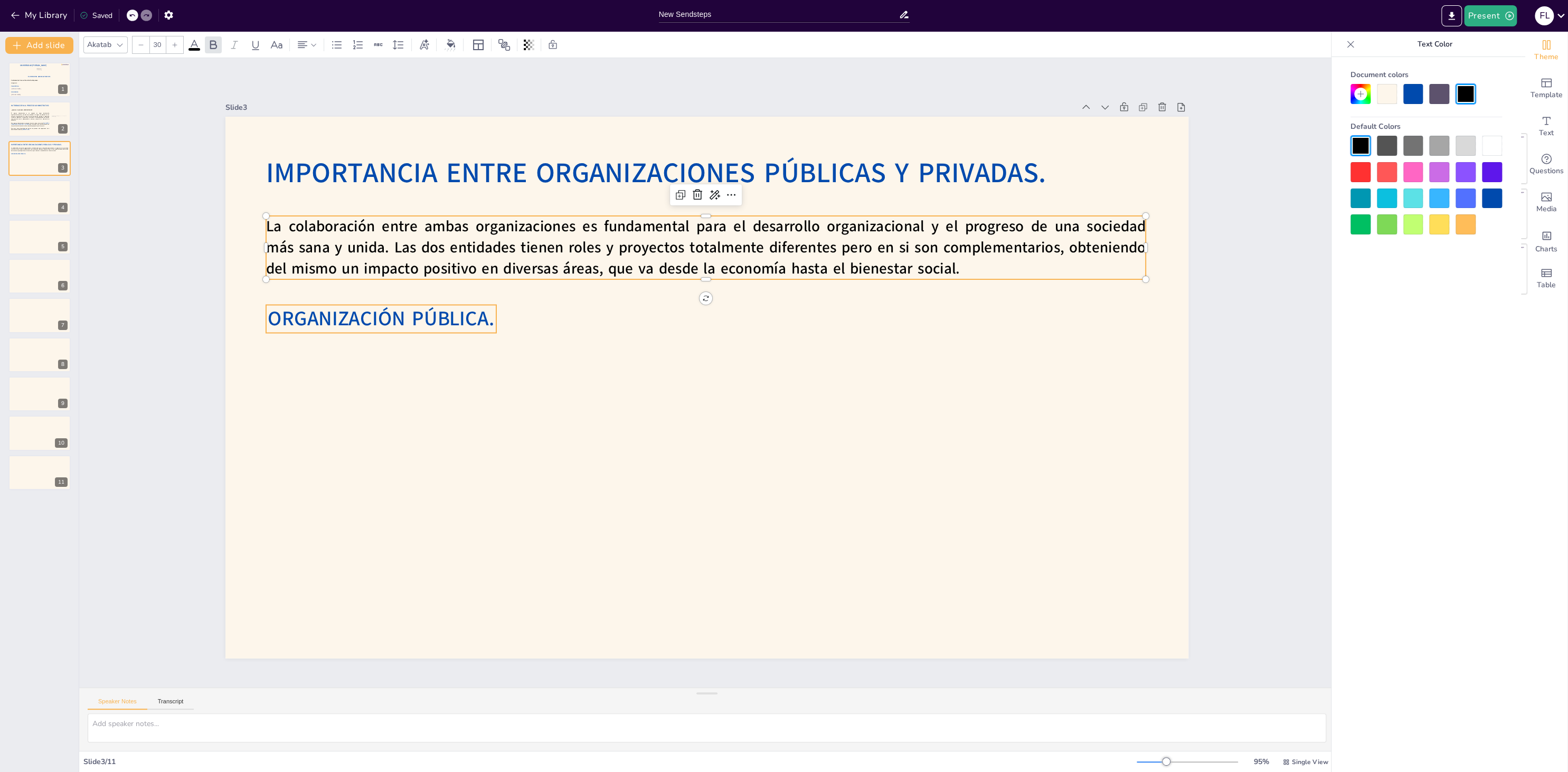
click at [483, 215] on span "ORGANIZACIÓN PÚBLICA." at bounding box center [474, 137] width 199 height 155
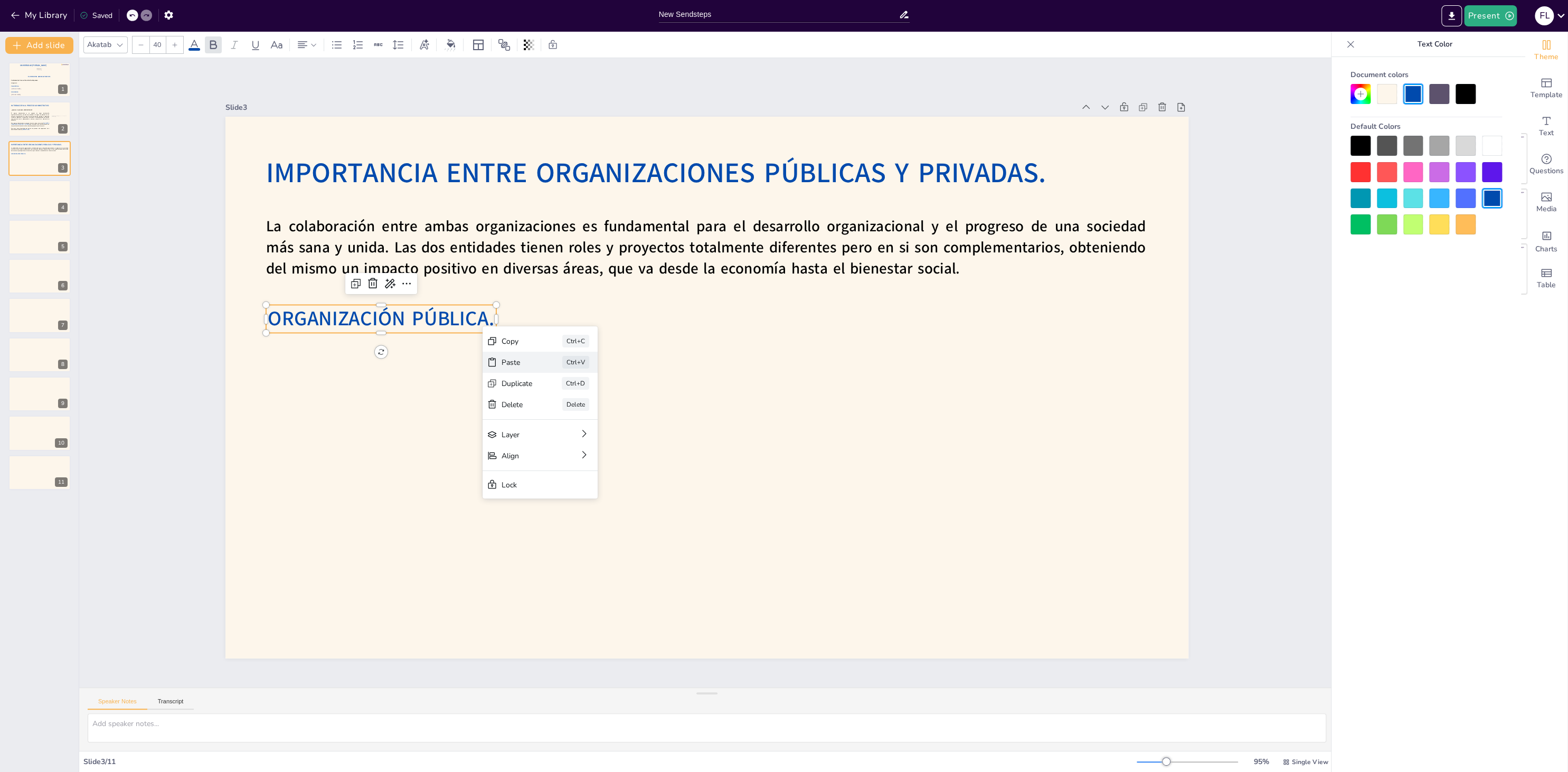
click at [552, 379] on div "Paste Ctrl+V" at bounding box center [611, 401] width 117 height 44
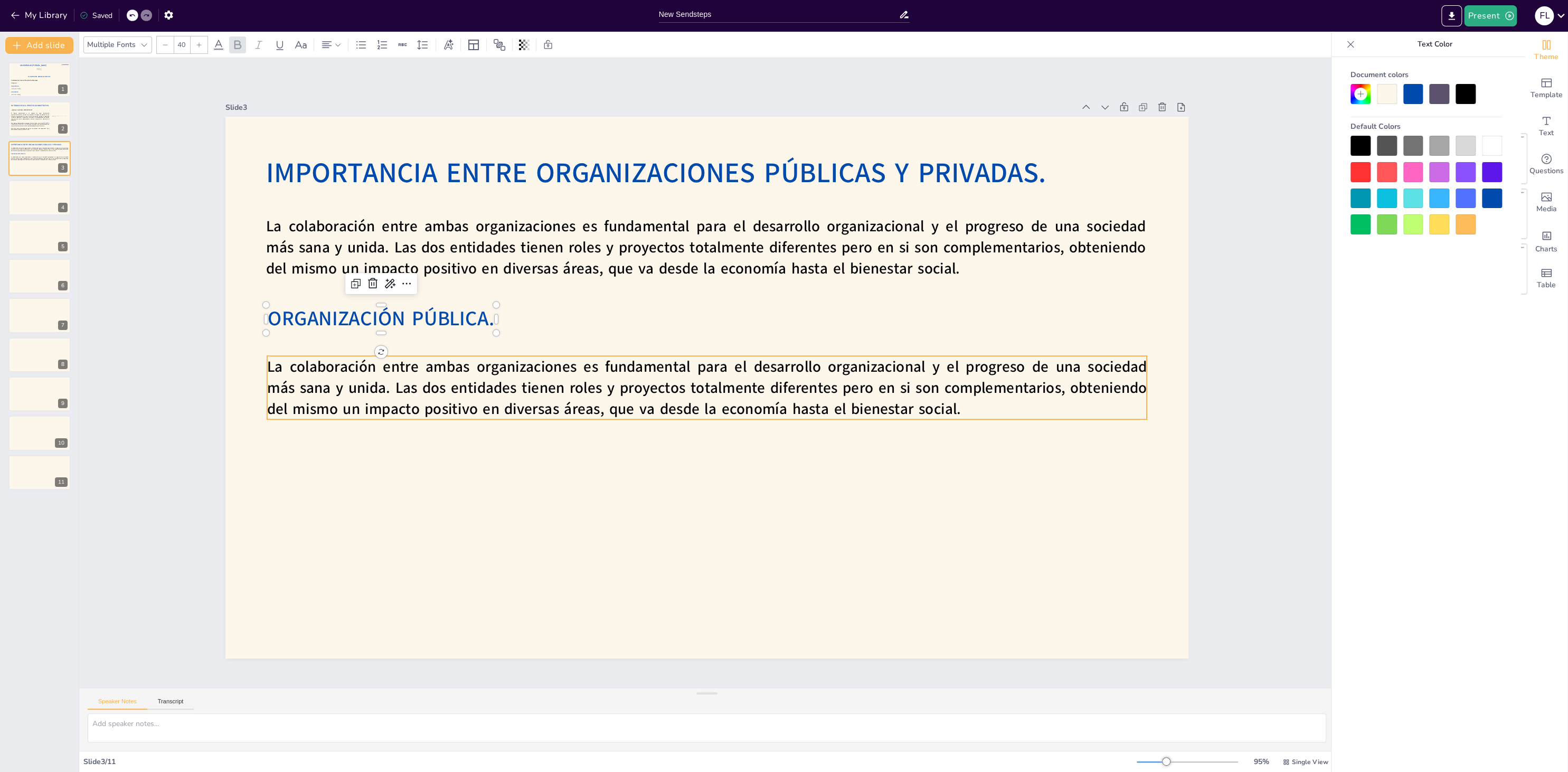
type input "30"
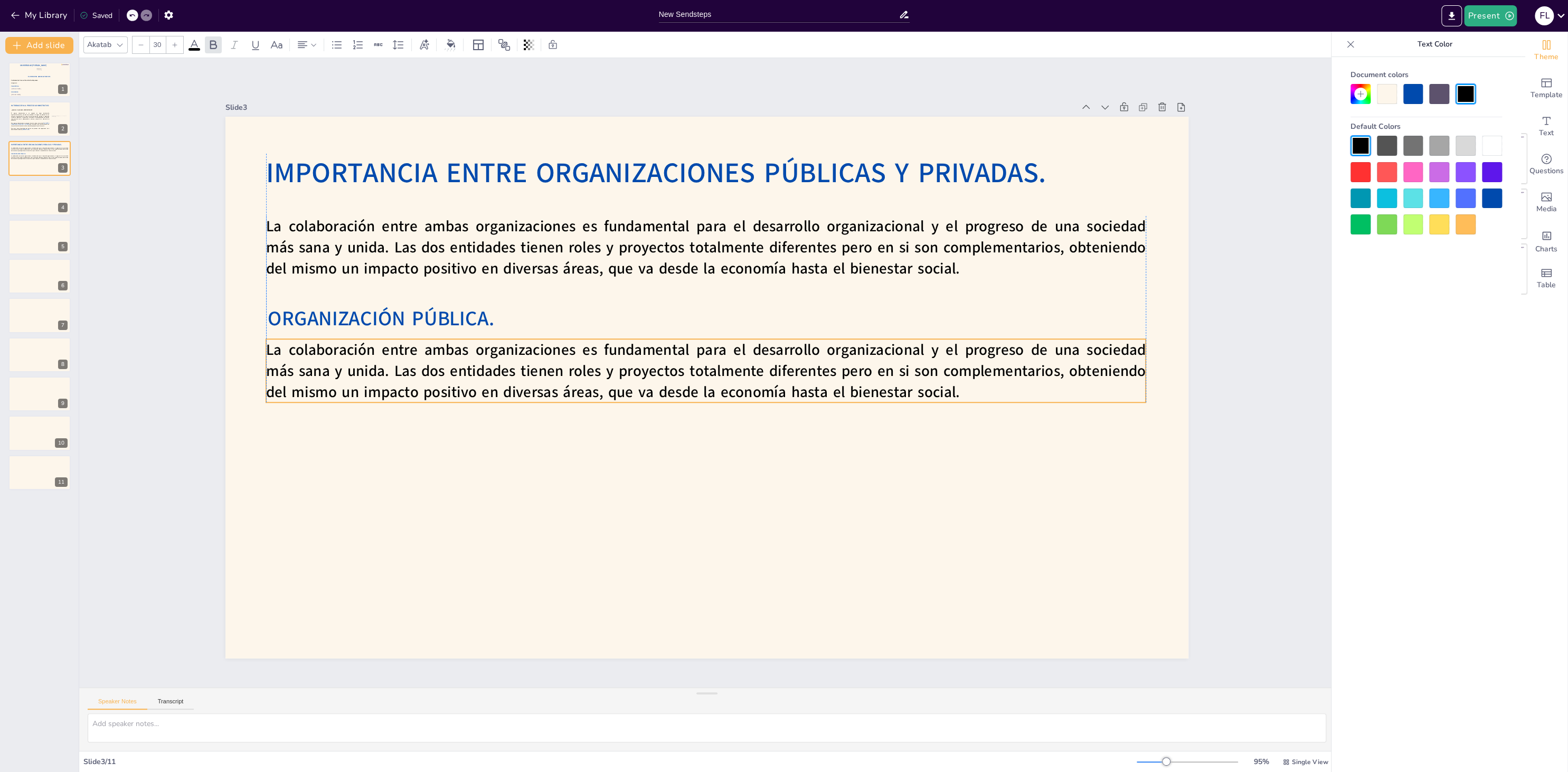
drag, startPoint x: 525, startPoint y: 379, endPoint x: 525, endPoint y: 362, distance: 17.0
click at [525, 362] on span "La colaboración entre ambas organizaciones es fundamental para el desarrollo or…" at bounding box center [707, 361] width 856 height 311
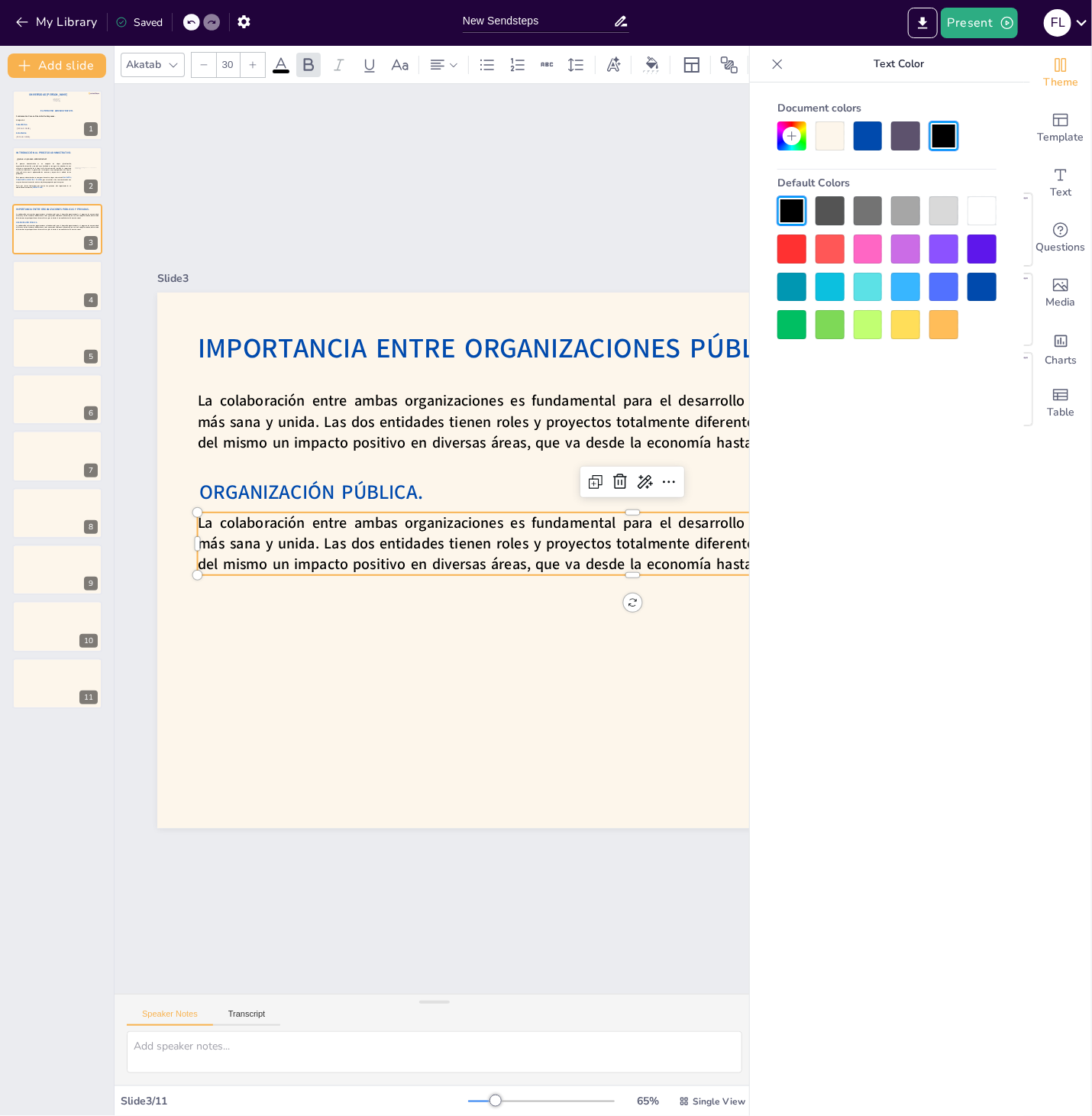
click at [786, 71] on div at bounding box center [777, 64] width 25 height 25
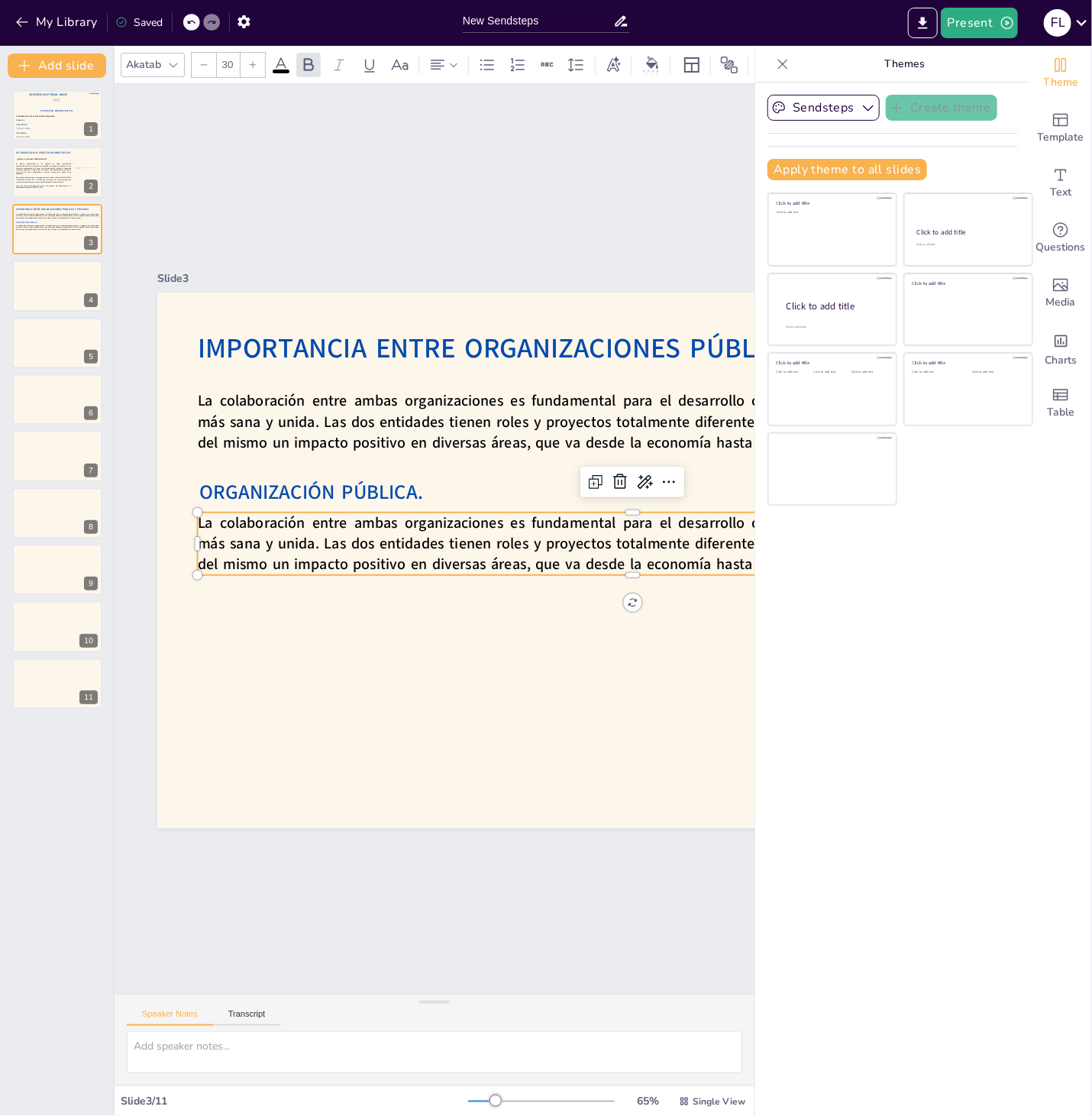
click at [329, 533] on p "La colaboración entre ambas organizaciones es fundamental para el desarrollo or…" at bounding box center [631, 563] width 872 height 154
click at [329, 533] on p "La colaboración entre ambas organizaciones es fundamental para el desarrollo or…" at bounding box center [621, 604] width 846 height 329
click at [329, 533] on p "La colaboración entre ambas organizaciones es fundamental para el desarrollo or…" at bounding box center [631, 563] width 872 height 154
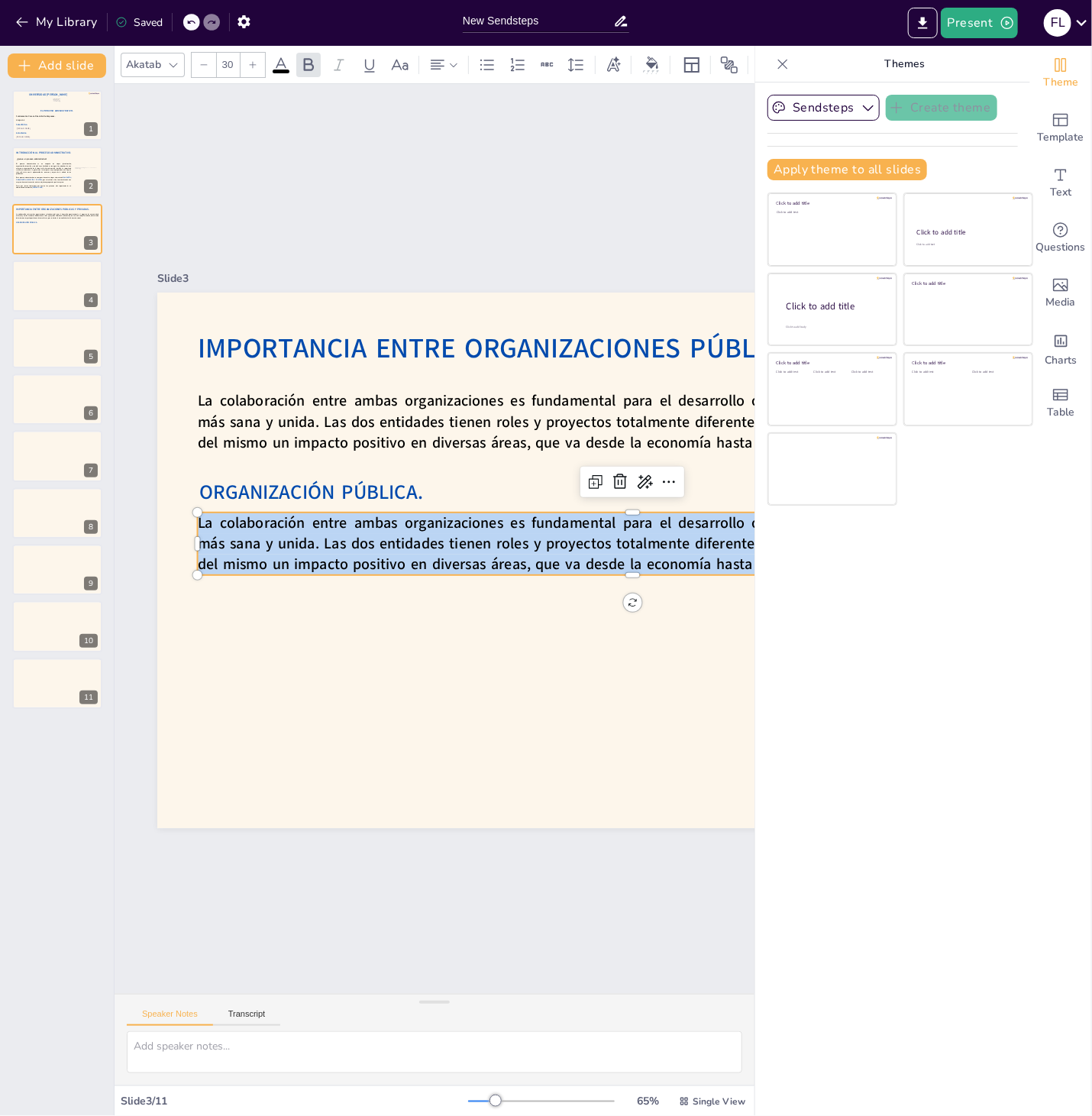
click at [329, 533] on p "La colaboración entre ambas organizaciones es fundamental para el desarrollo or…" at bounding box center [631, 564] width 872 height 153
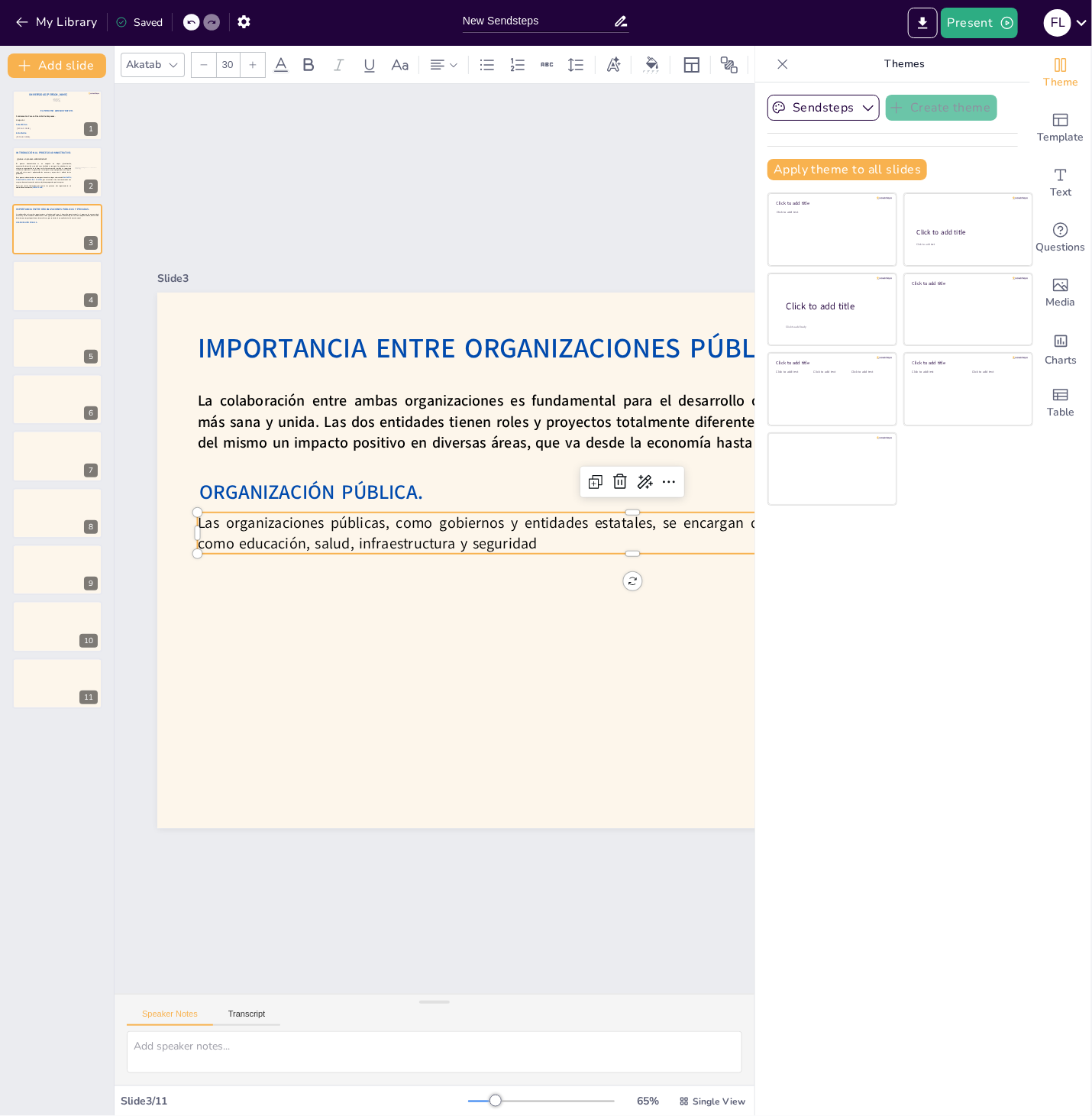
click at [554, 530] on p "Las organizaciones públicas, como gobiernos y entidades estatales, se encargan …" at bounding box center [629, 573] width 860 height 221
click at [788, 55] on div at bounding box center [782, 64] width 25 height 25
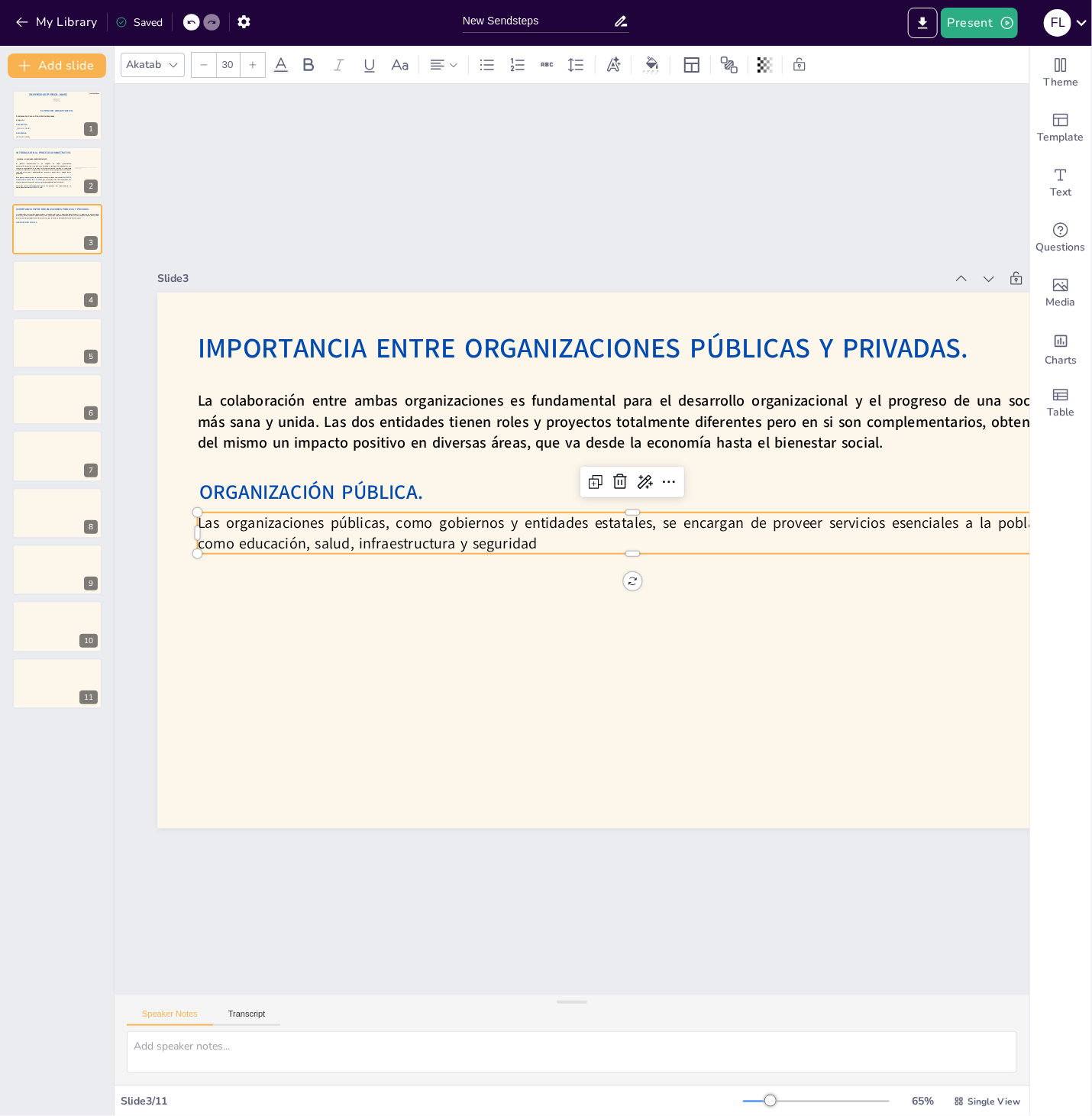
click at [574, 528] on p "Las organizaciones públicas, como gobiernos y entidades estatales, se encargan …" at bounding box center [632, 539] width 870 height 132
click at [558, 543] on p "Las organizaciones públicas, como gobiernos y entidades estatales, se encargan …" at bounding box center [632, 539] width 870 height 133
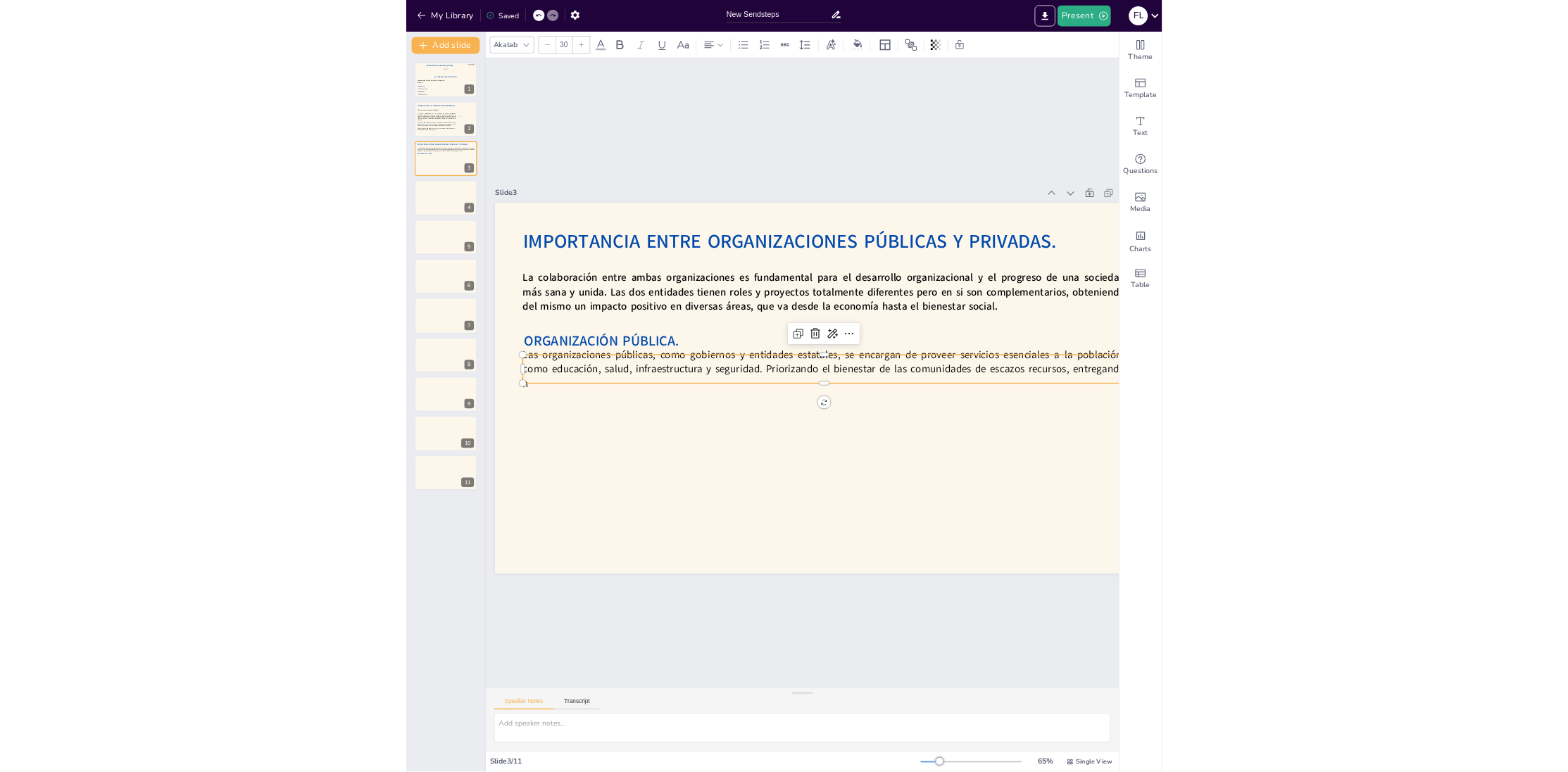
scroll to position [0, 34]
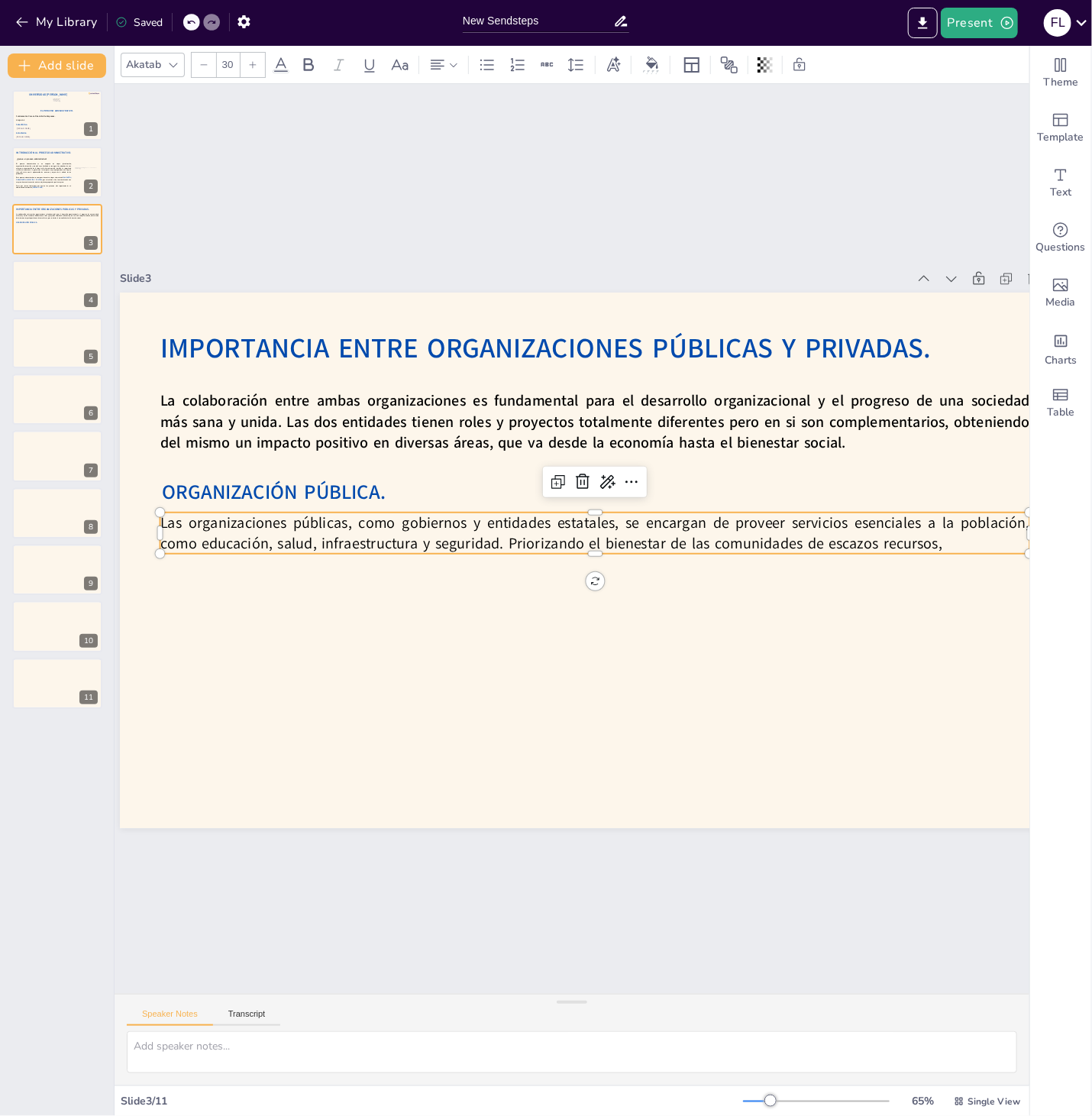
click at [859, 539] on p "Las organizaciones públicas, como gobiernos y entidades estatales, se encargan …" at bounding box center [595, 533] width 870 height 42
click at [831, 545] on p "Las organizaciones públicas, como gobiernos y entidades estatales, se encargan …" at bounding box center [595, 535] width 870 height 132
click at [831, 545] on p "Las organizaciones públicas, como gobiernos y entidades estatales, se encargan …" at bounding box center [595, 533] width 870 height 42
click at [936, 546] on p "Las organizaciones públicas, como gobiernos y entidades estatales, se encargan …" at bounding box center [595, 533] width 870 height 42
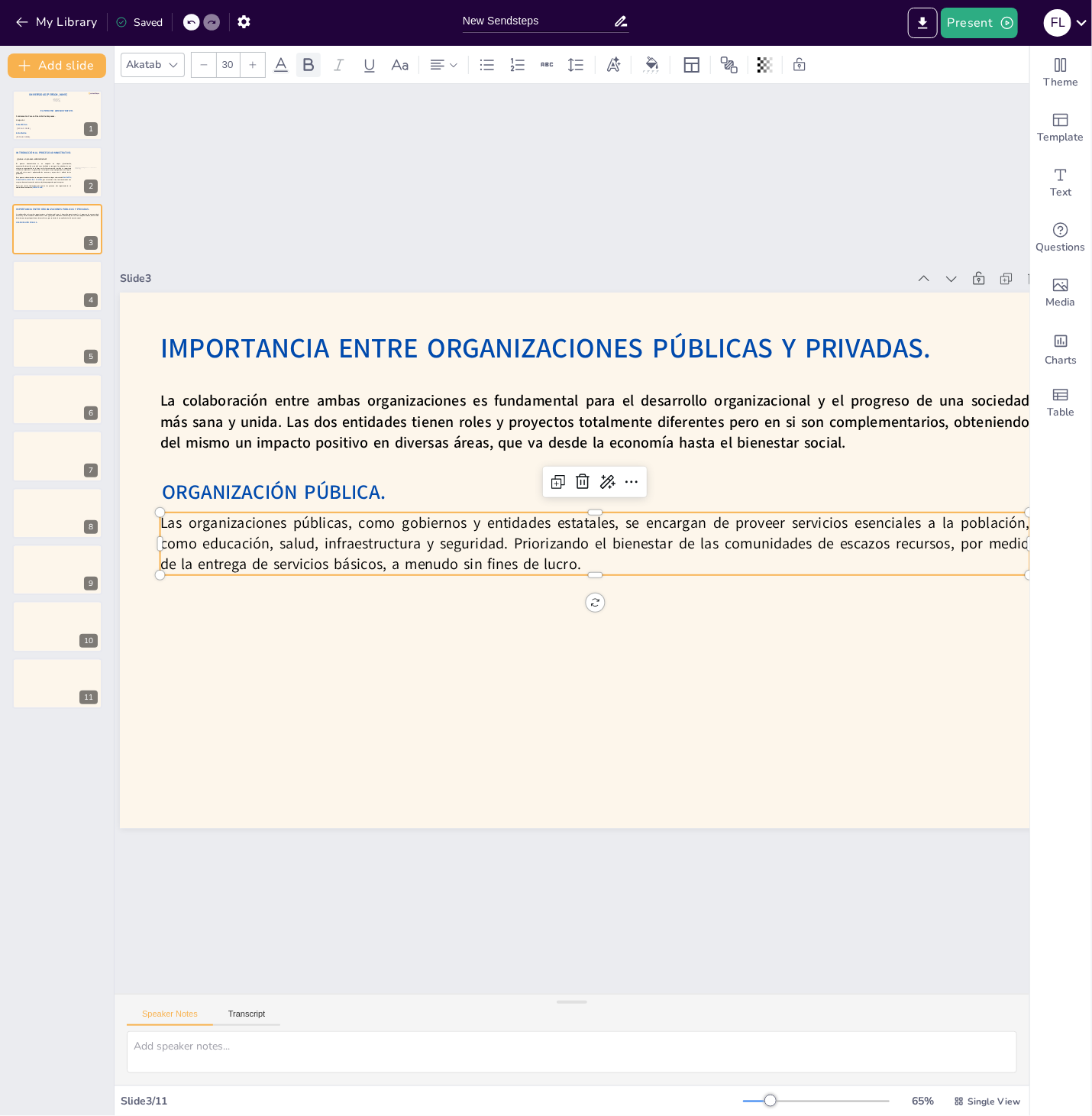
click at [310, 69] on icon at bounding box center [308, 65] width 10 height 13
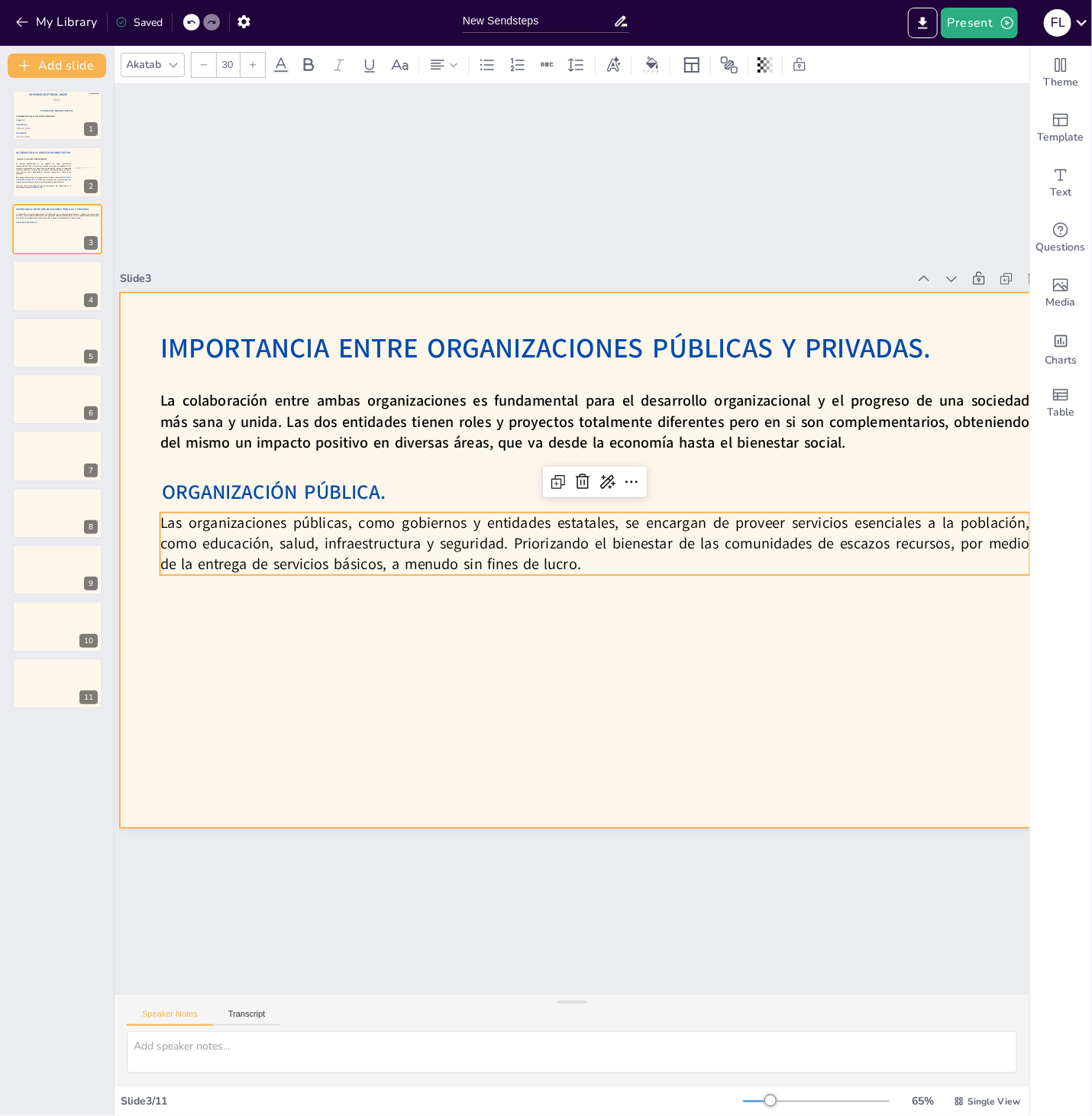
click at [440, 619] on div at bounding box center [541, 545] width 993 height 1085
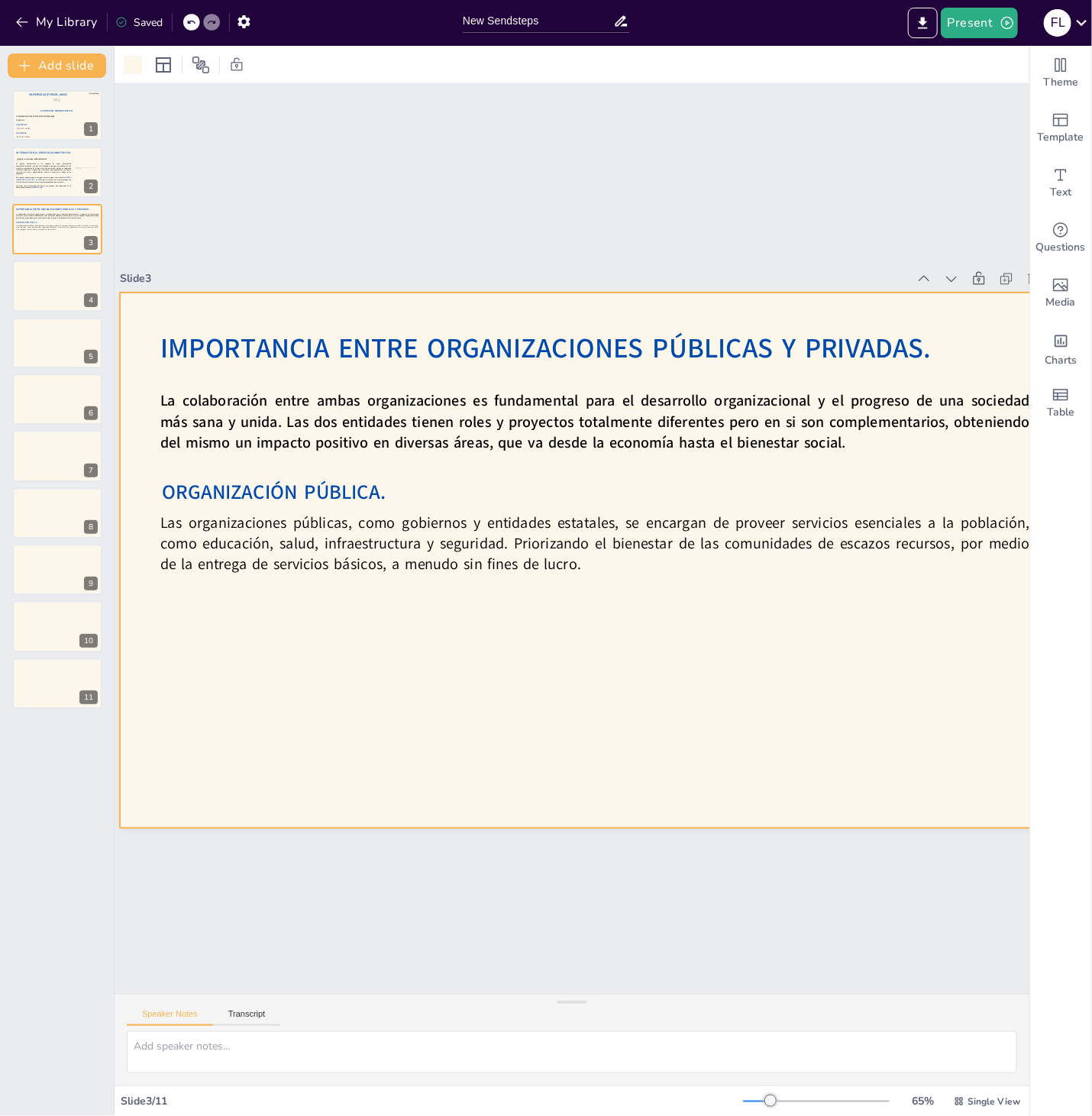
click at [462, 546] on p "Las organizaciones públicas, como gobiernos y entidades estatales, se encargan …" at bounding box center [591, 553] width 820 height 411
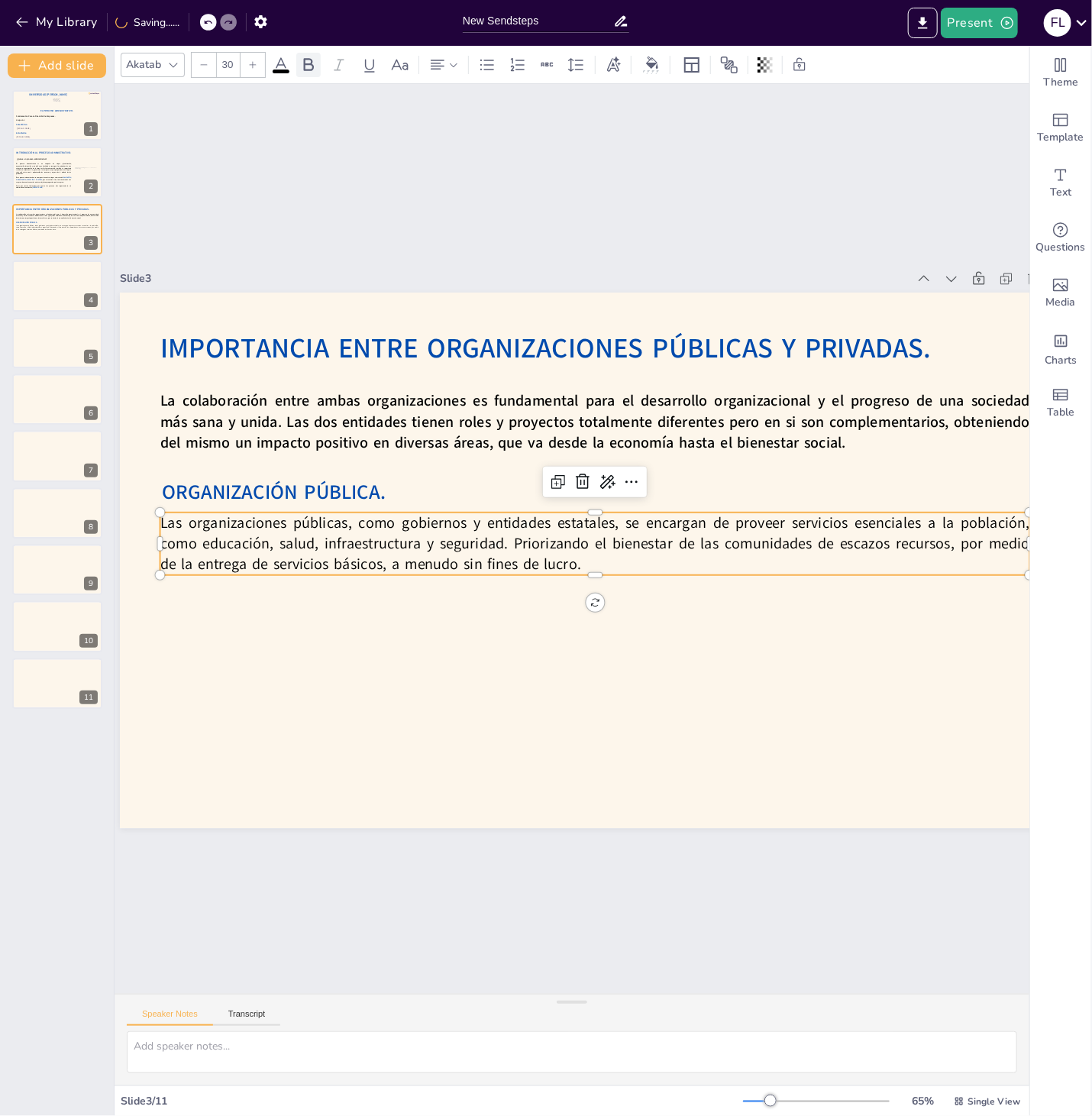
click at [318, 67] on icon at bounding box center [308, 65] width 18 height 18
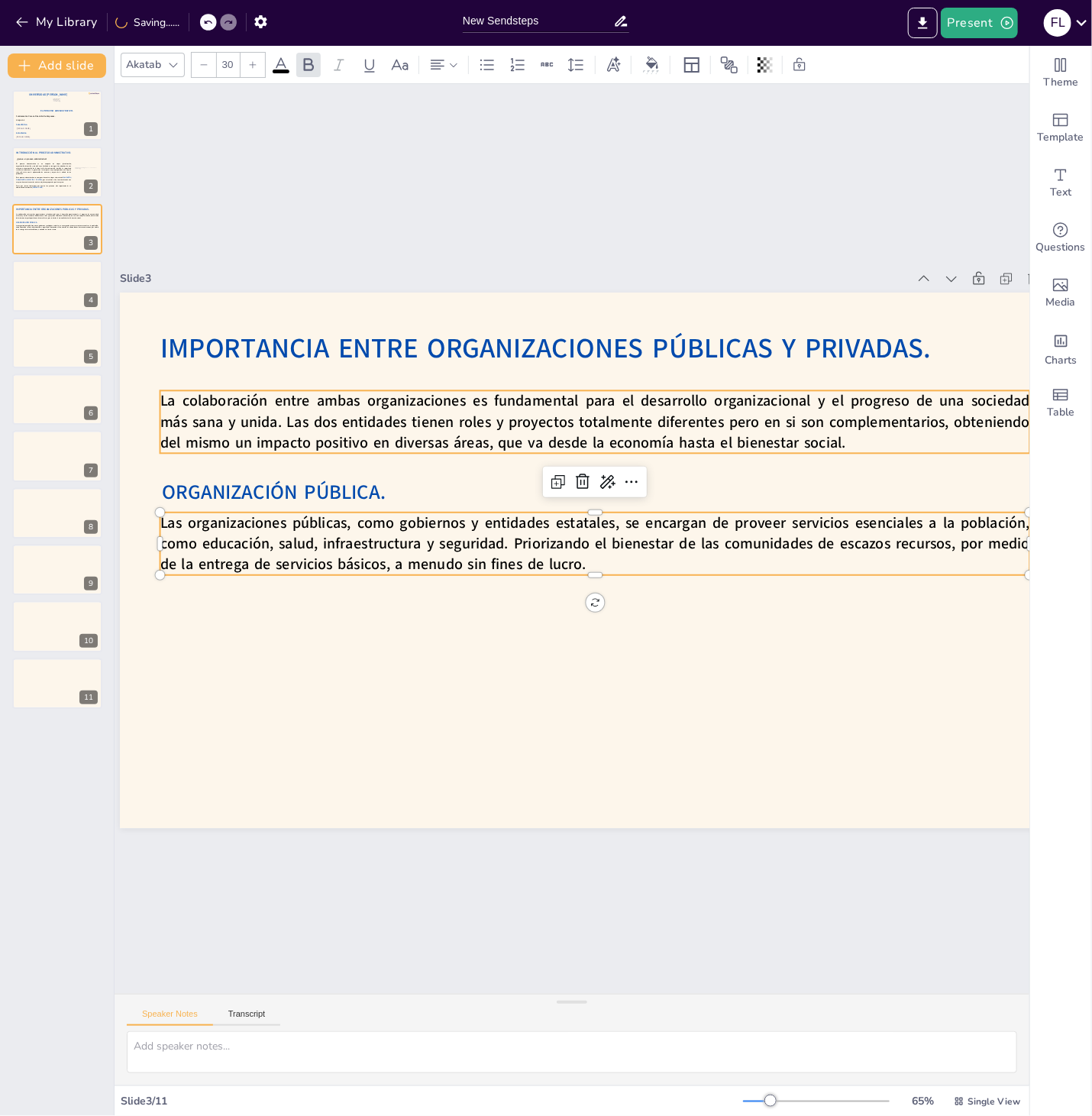
click at [387, 411] on span "La colaboración entre ambas organizaciones es fundamental para el desarrollo or…" at bounding box center [595, 421] width 870 height 62
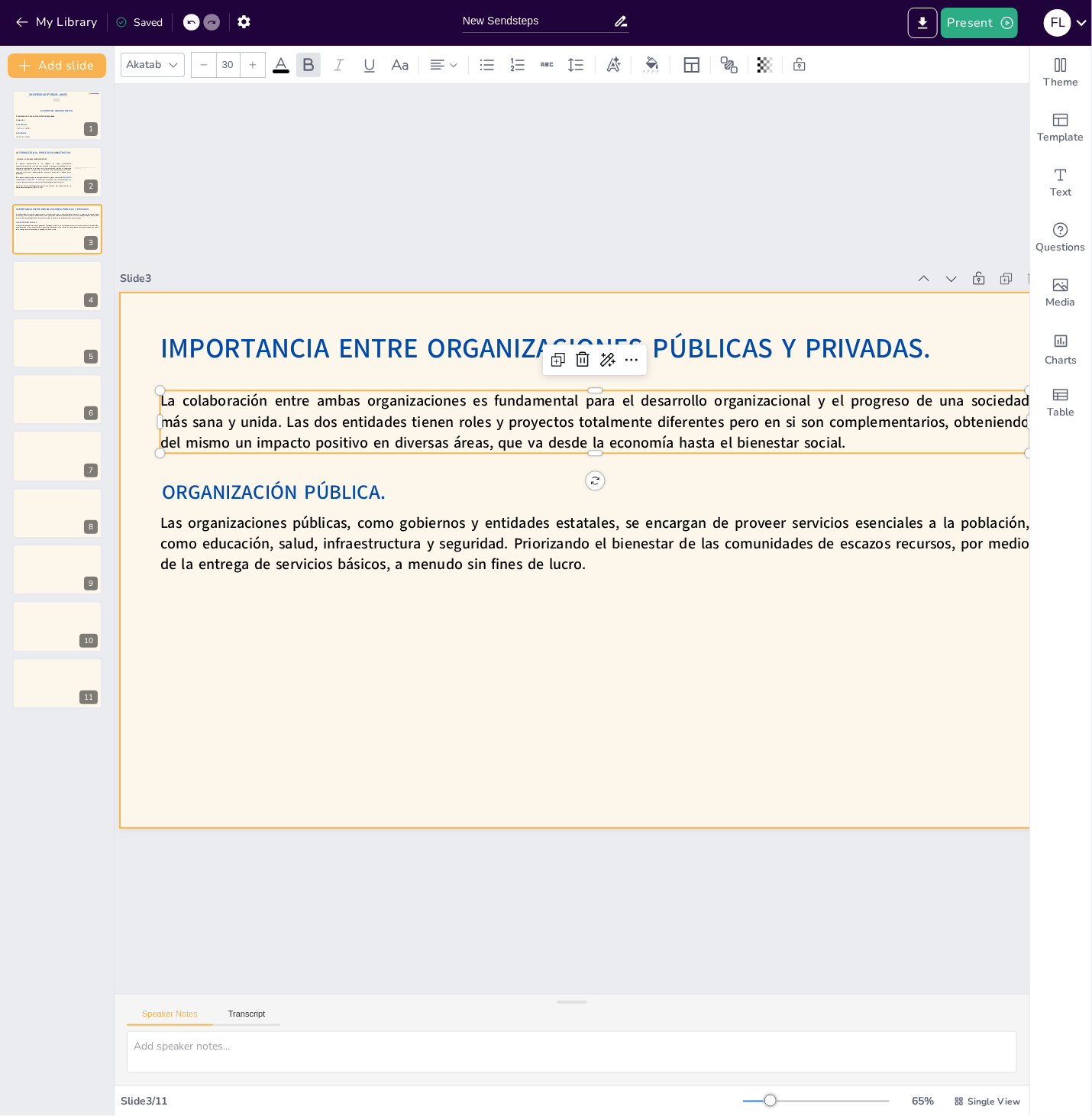
type input "40"
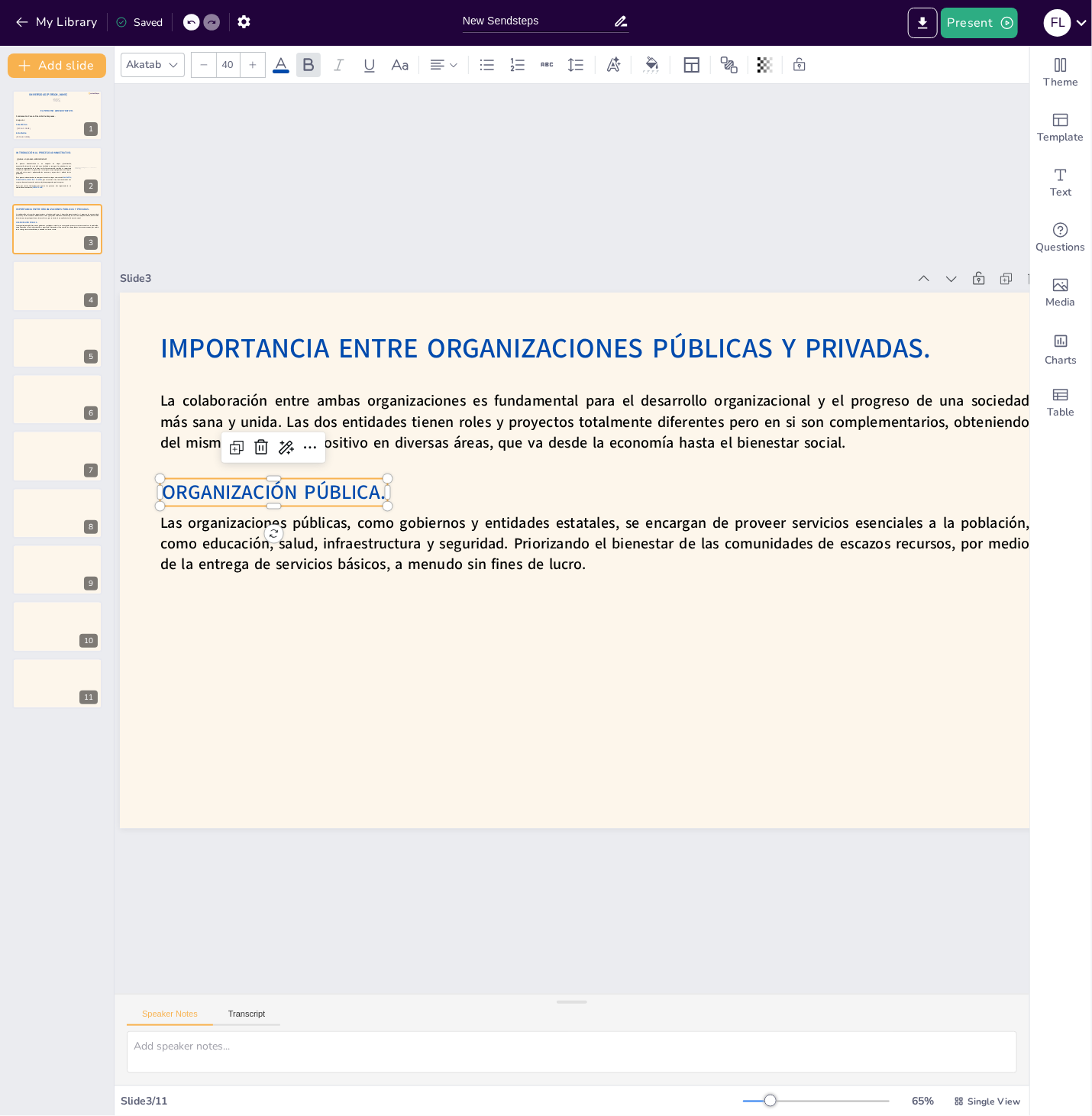
click at [296, 486] on span "ORGANIZACIÓN PÚBLICA." at bounding box center [279, 461] width 225 height 50
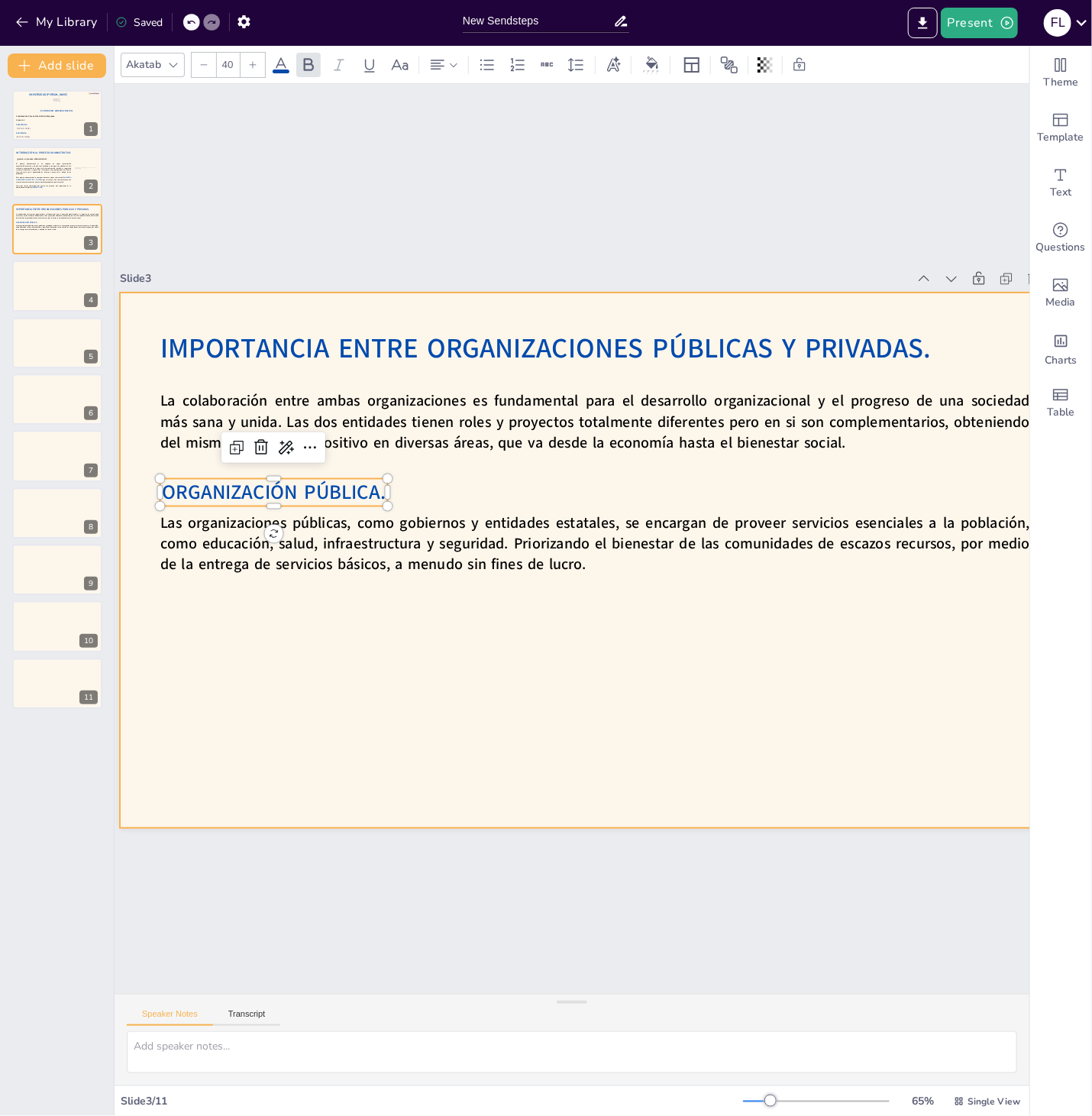
click at [533, 621] on div at bounding box center [540, 539] width 1066 height 1036
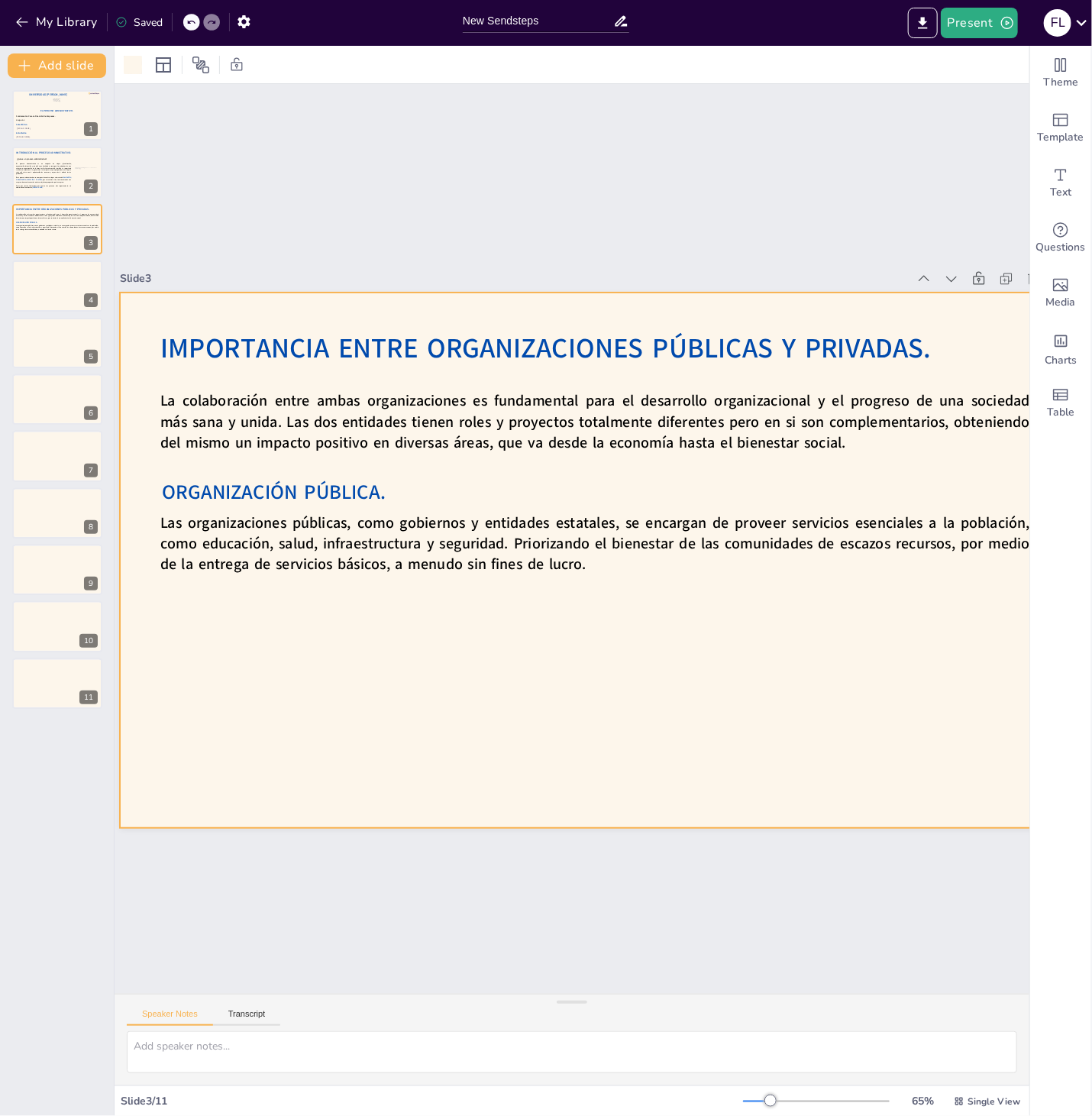
click at [640, 581] on div at bounding box center [581, 569] width 1093 height 940
click at [368, 484] on span "ORGANIZACIÓN PÚBLICA." at bounding box center [279, 460] width 225 height 50
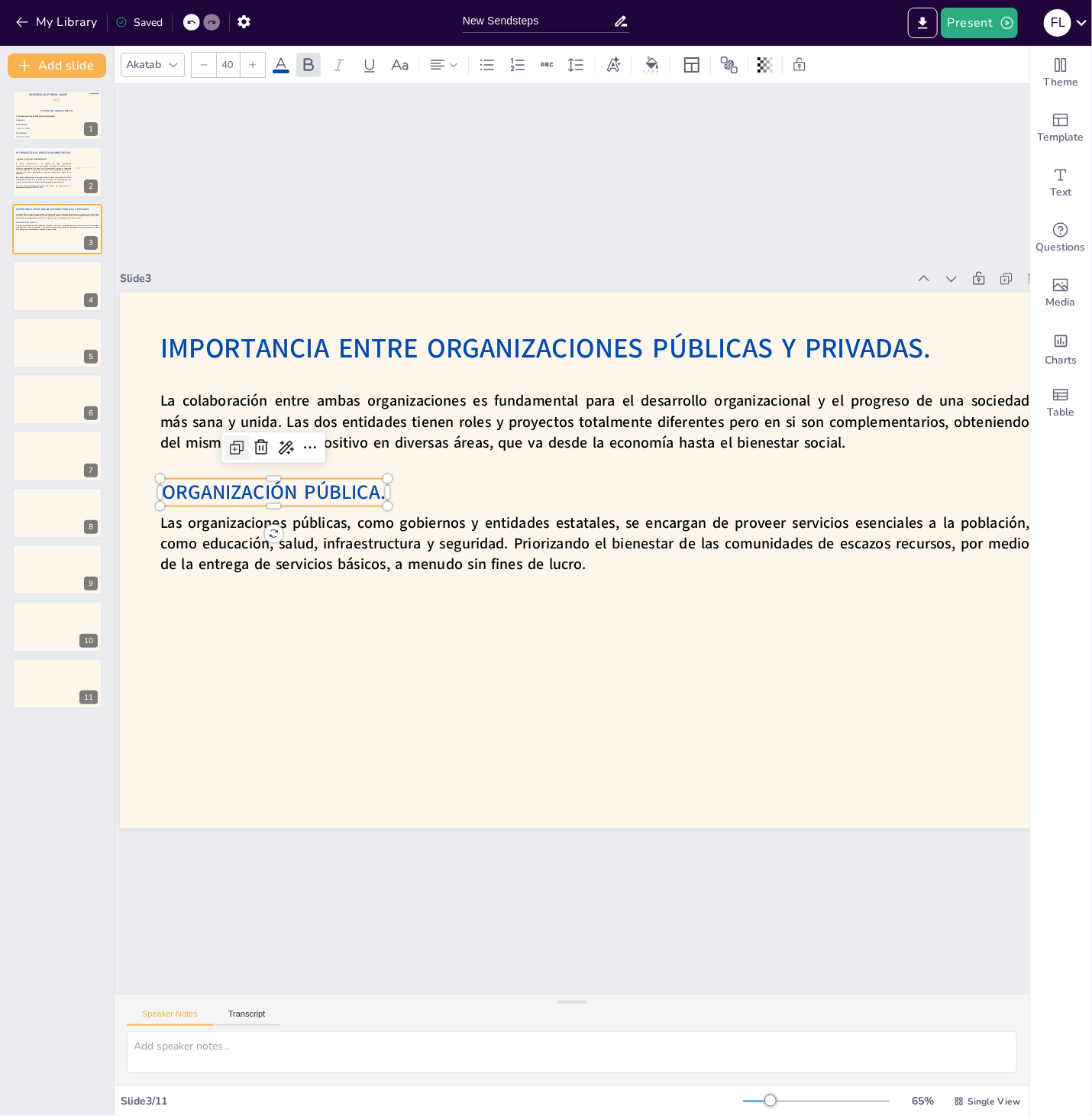
click at [247, 427] on div at bounding box center [248, 413] width 26 height 26
type input "40"
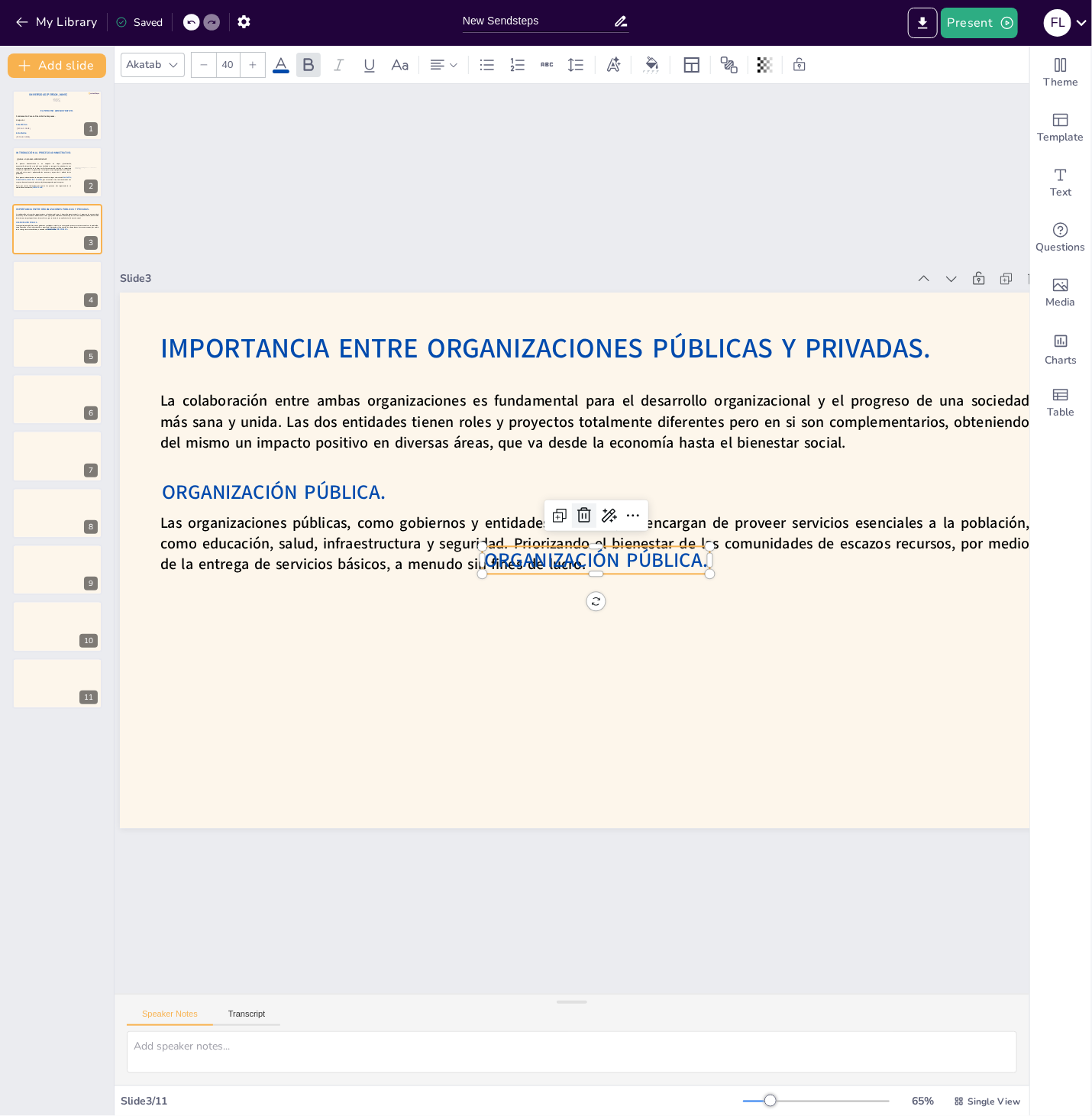
click at [581, 528] on div at bounding box center [597, 543] width 31 height 31
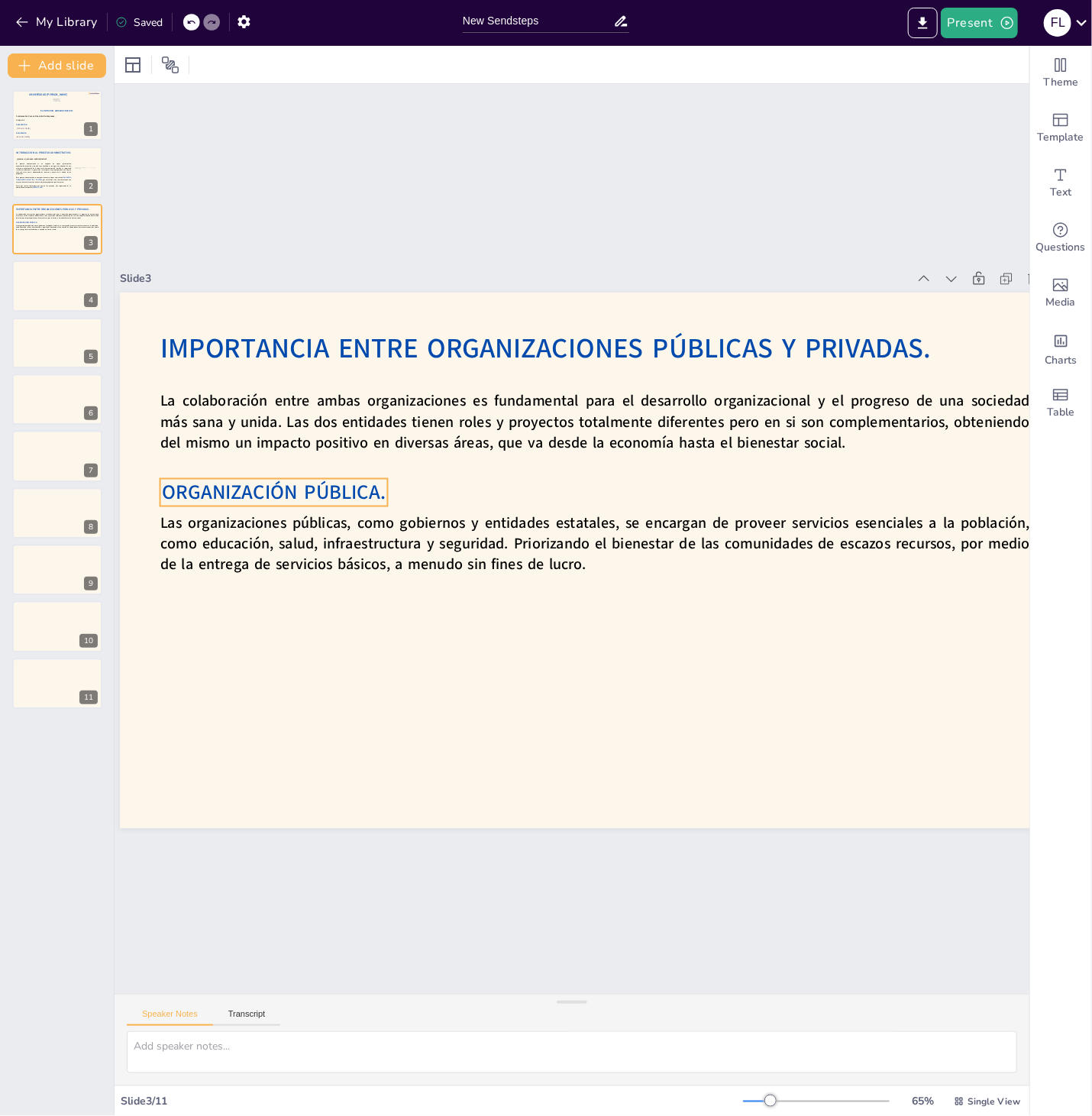
click at [187, 495] on span "ORGANIZACIÓN PÚBLICA." at bounding box center [274, 492] width 224 height 27
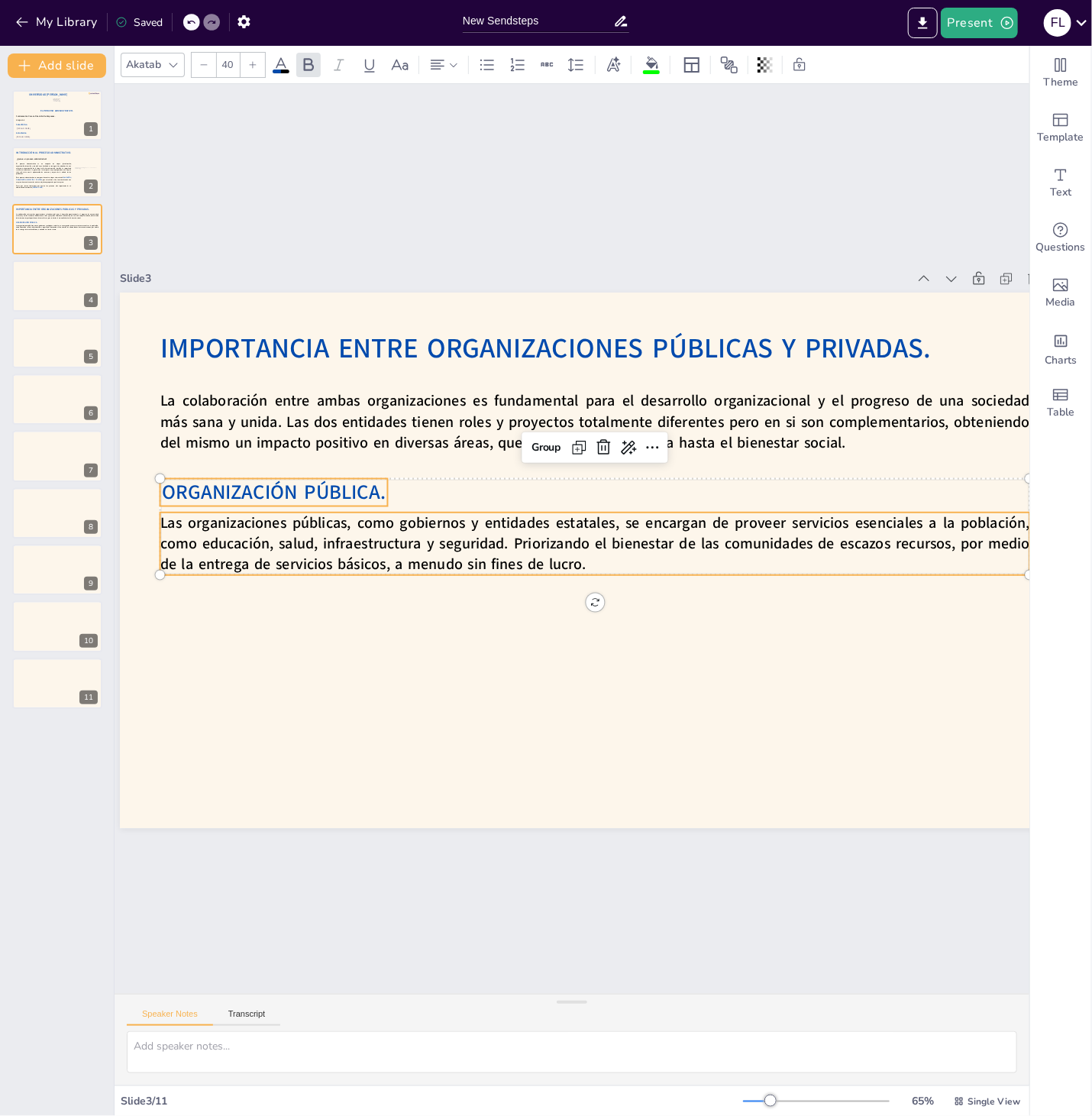
type input "--"
click at [228, 528] on strong "Las organizaciones públicas, como gobiernos y entidades estatales, se encargan …" at bounding box center [593, 535] width 871 height 132
click at [542, 444] on div "Group" at bounding box center [565, 445] width 46 height 33
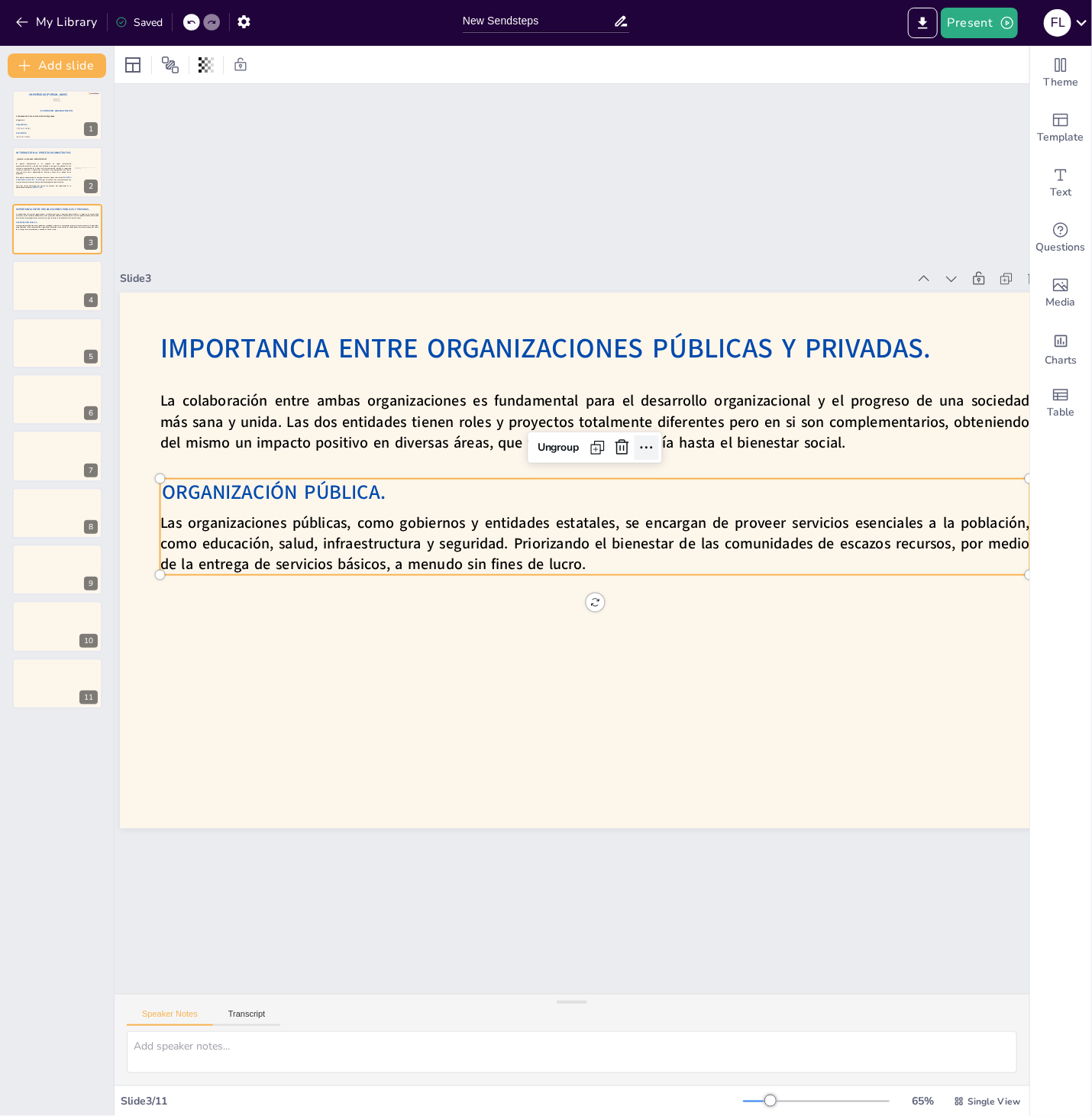
click at [671, 542] on div at bounding box center [687, 558] width 34 height 34
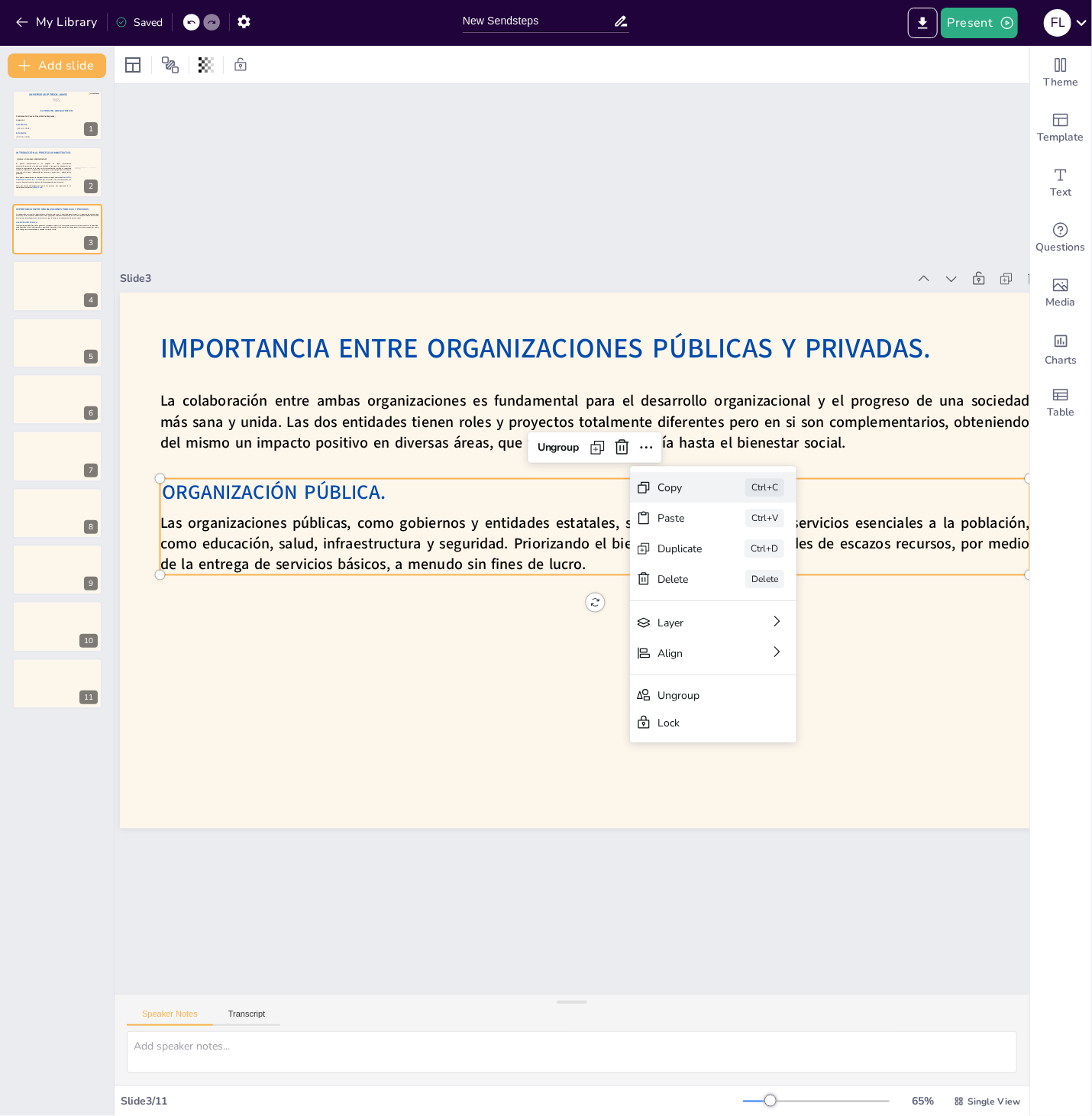
click at [738, 574] on div "Copy Ctrl+C" at bounding box center [822, 598] width 168 height 48
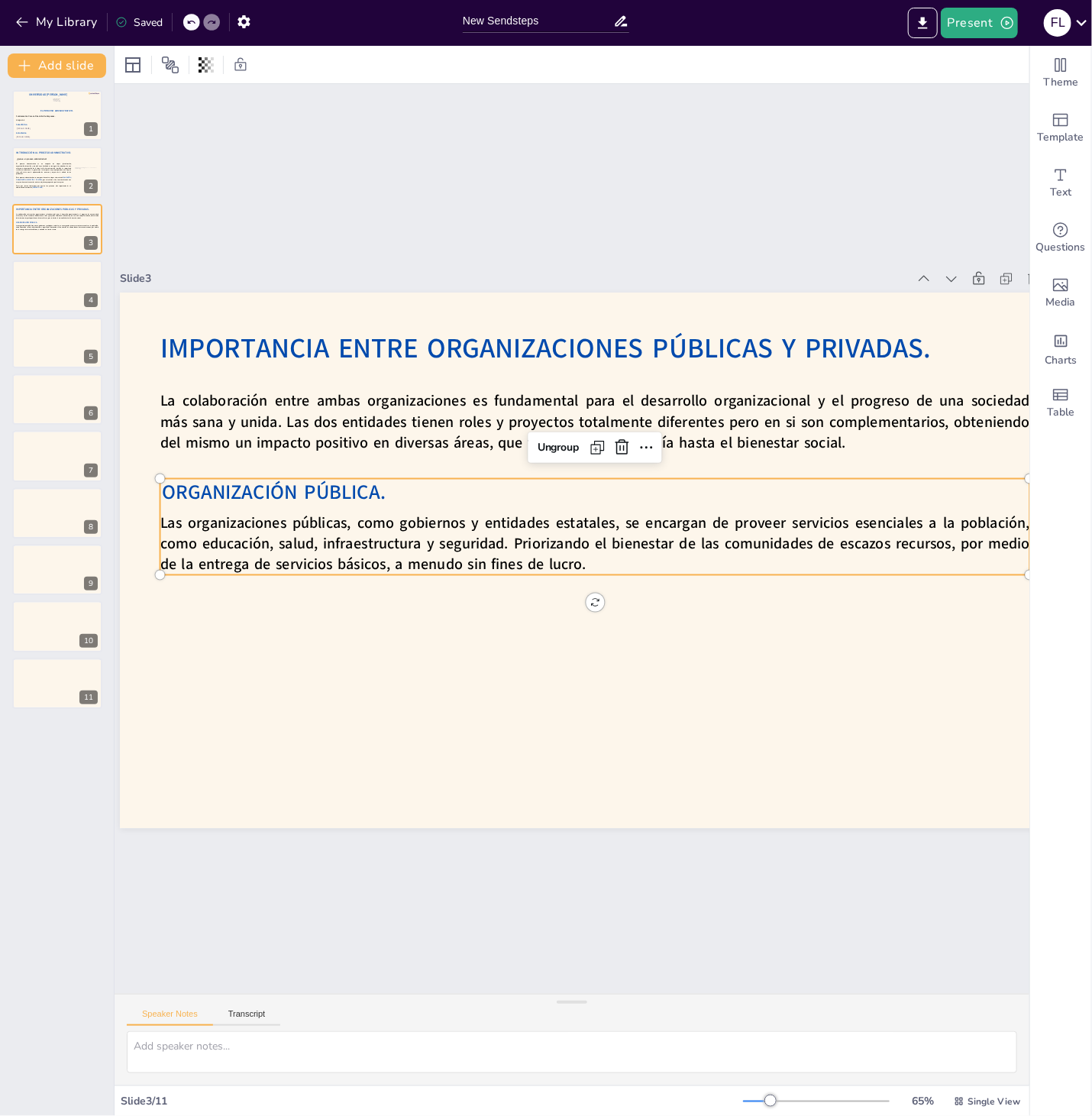
click at [423, 624] on div at bounding box center [581, 569] width 1093 height 940
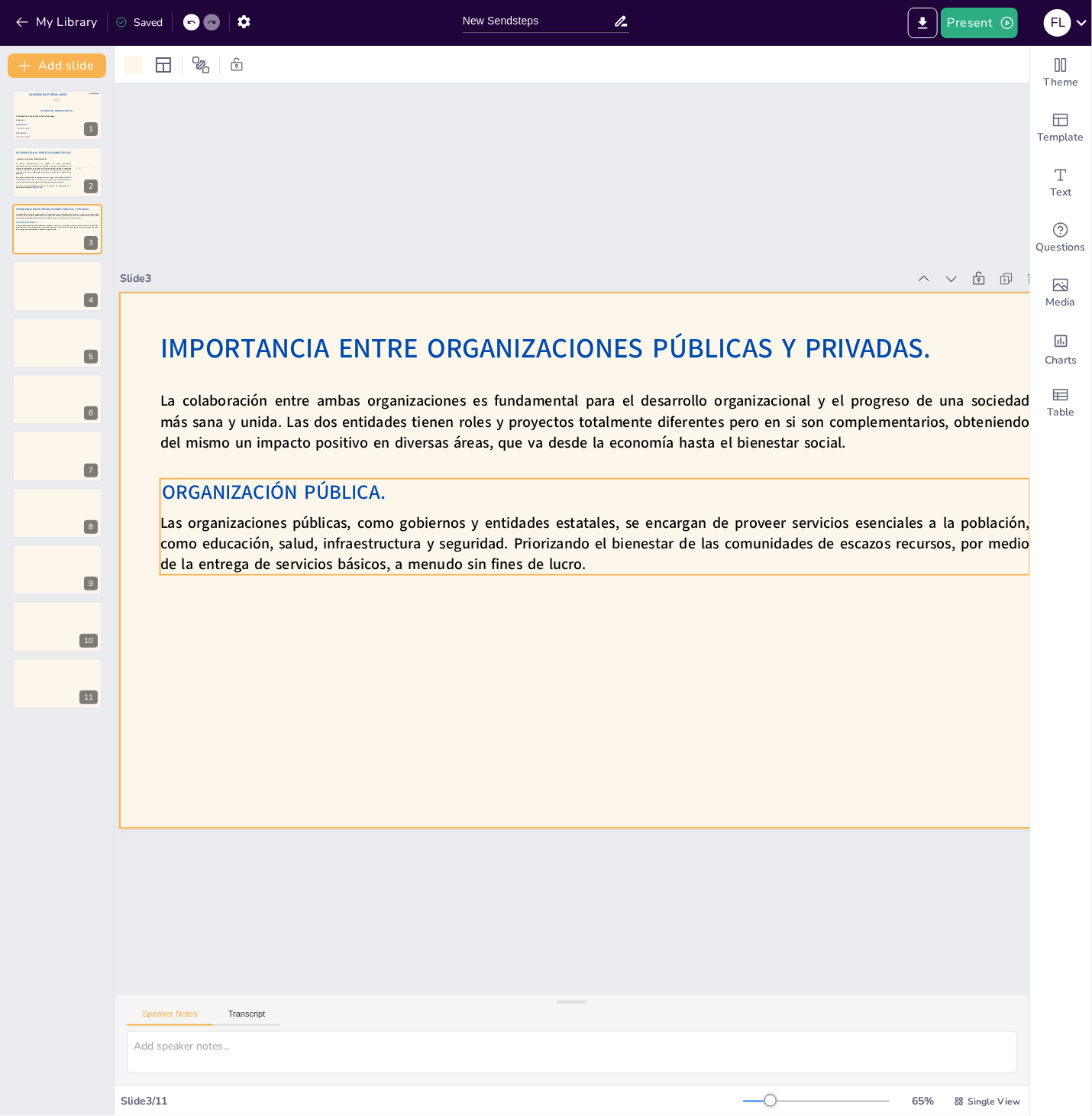
click at [438, 548] on strong "Las organizaciones públicas, como gobiernos y entidades estatales, se encargan …" at bounding box center [593, 535] width 871 height 131
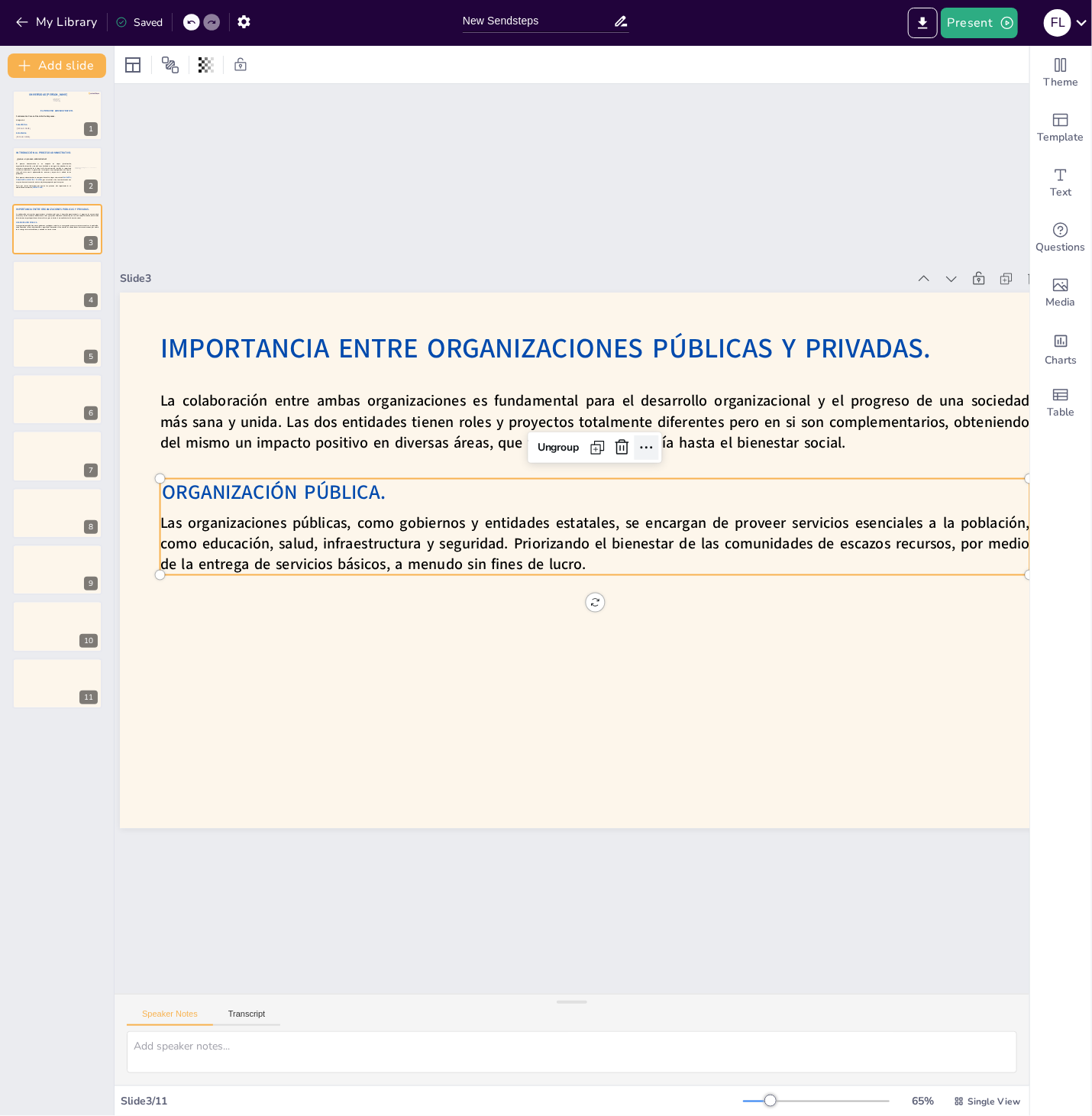
click at [645, 451] on icon at bounding box center [655, 456] width 20 height 20
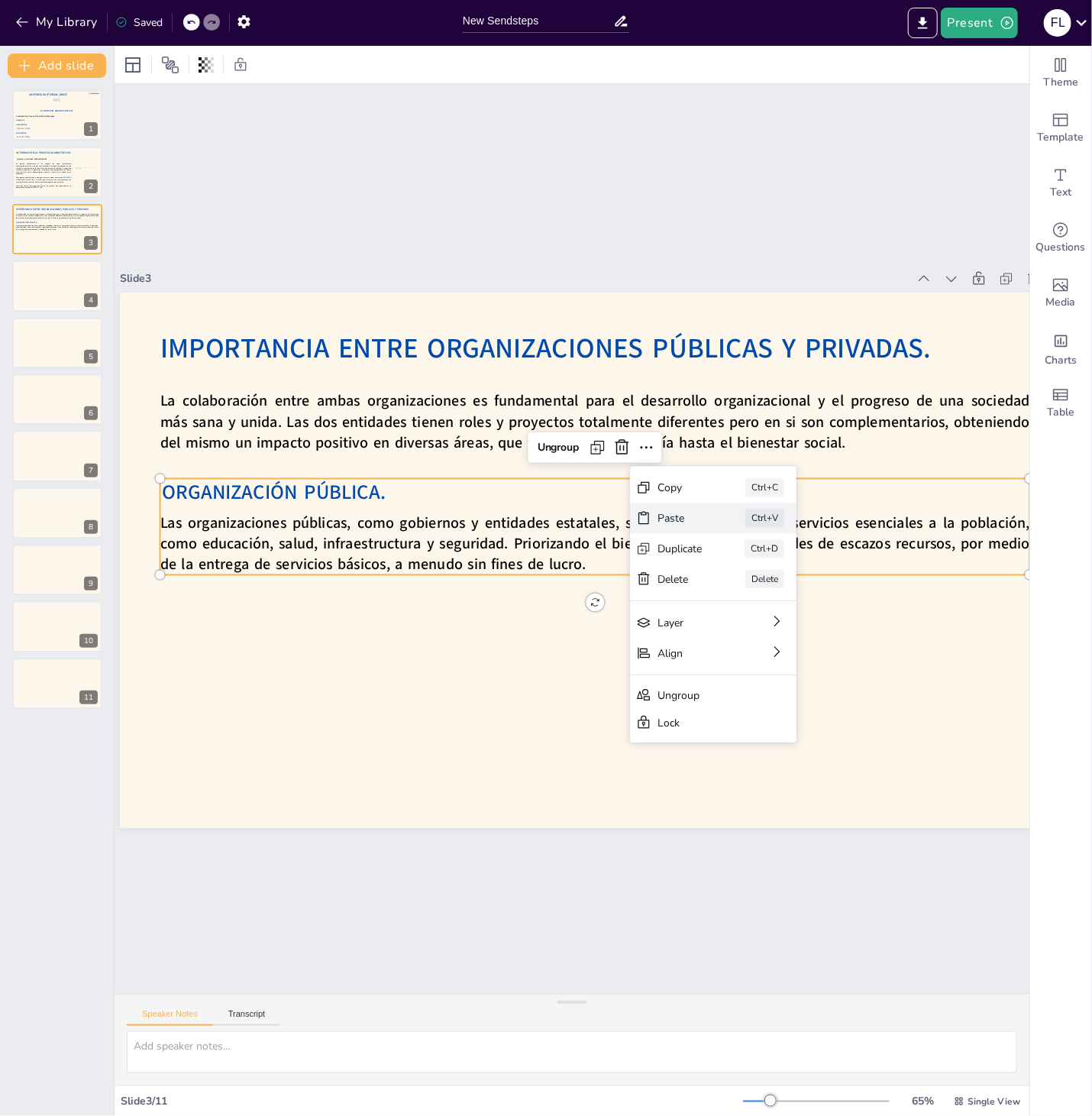
click at [735, 604] on div "Paste Ctrl+V" at bounding box center [819, 628] width 168 height 48
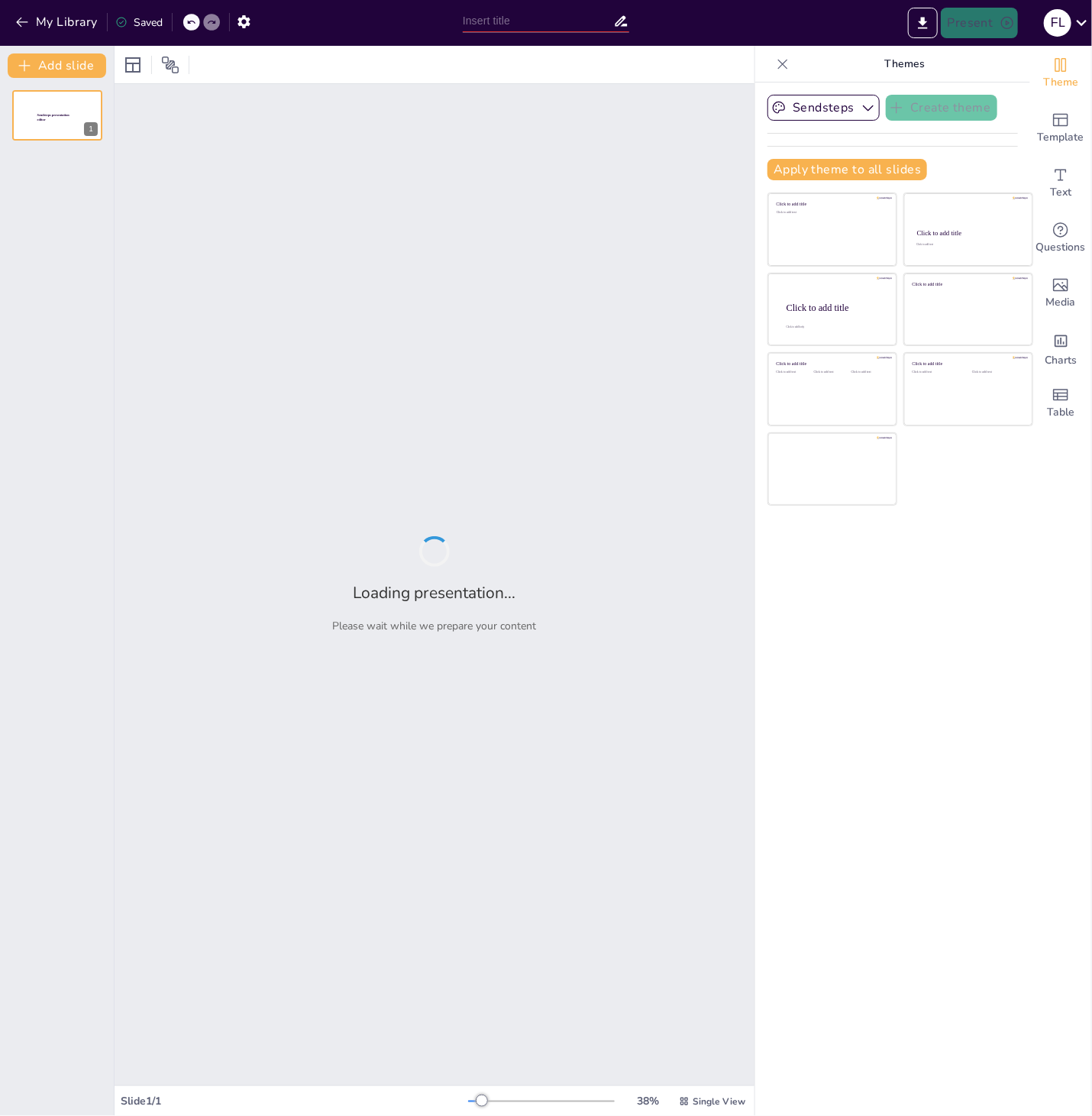
type input "New Sendsteps"
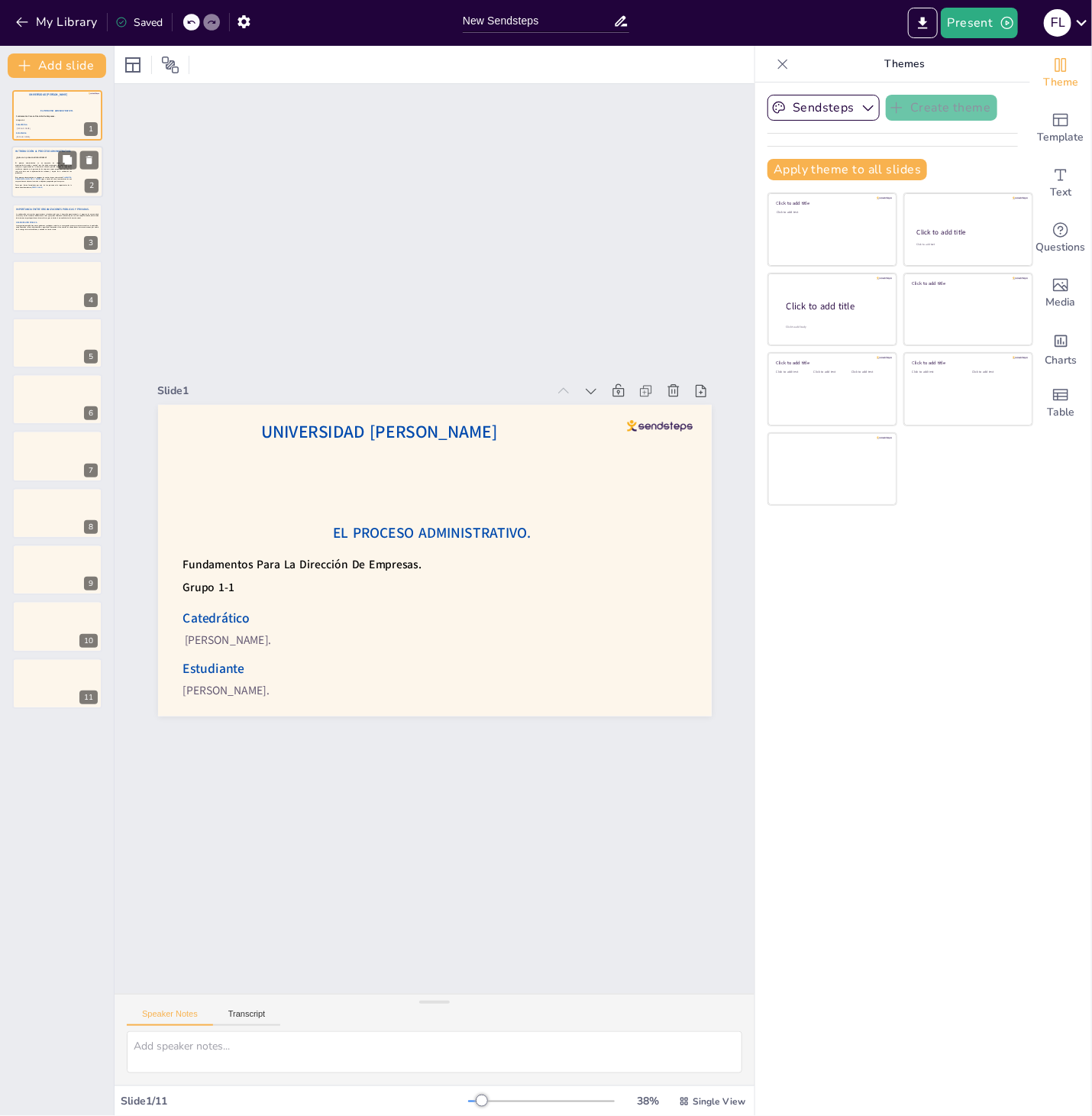
click at [46, 167] on span "El proceso administrativo es un conjunto de etapas (planificación, organización…" at bounding box center [43, 168] width 56 height 12
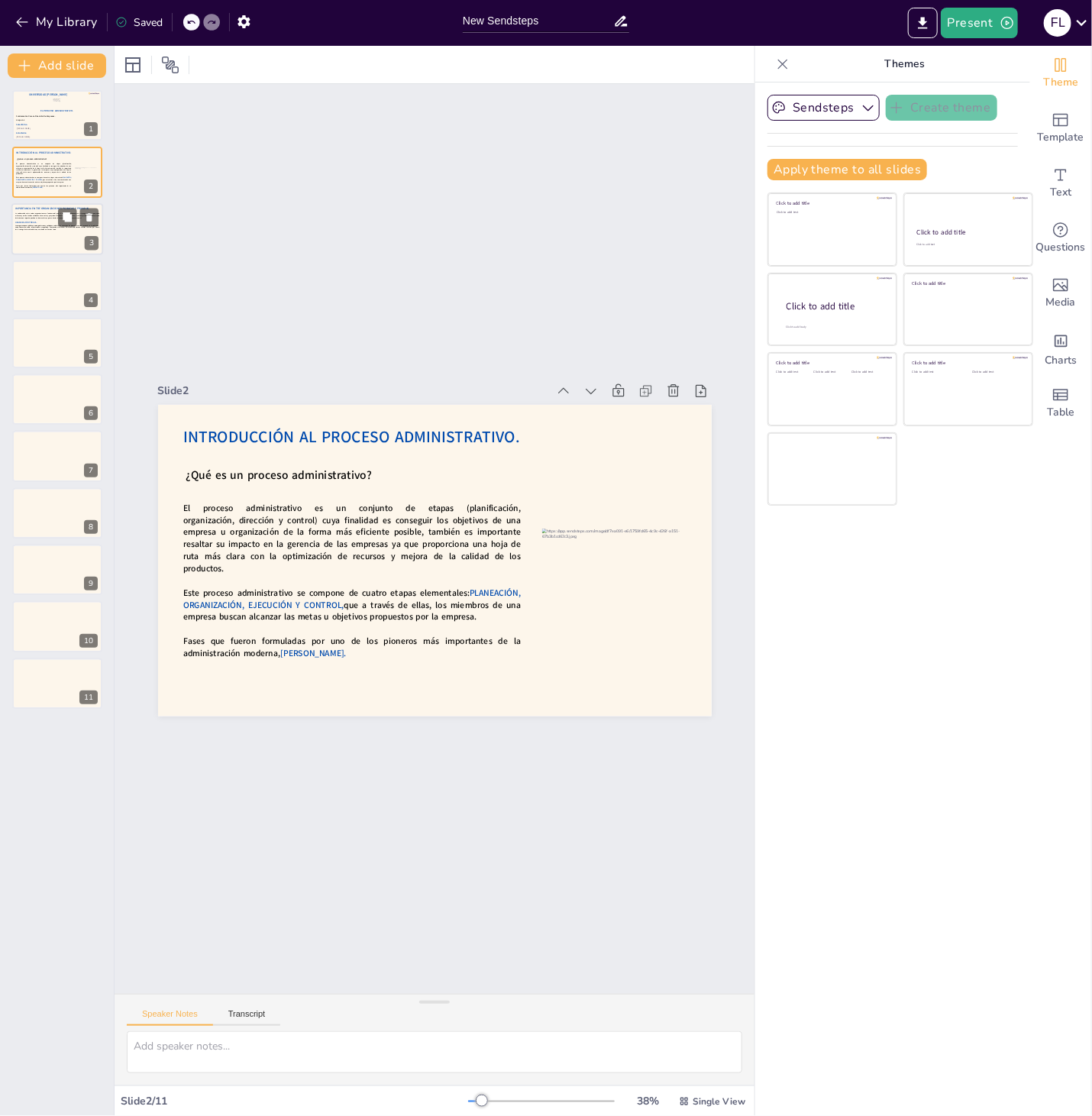
click at [45, 235] on div at bounding box center [57, 228] width 92 height 52
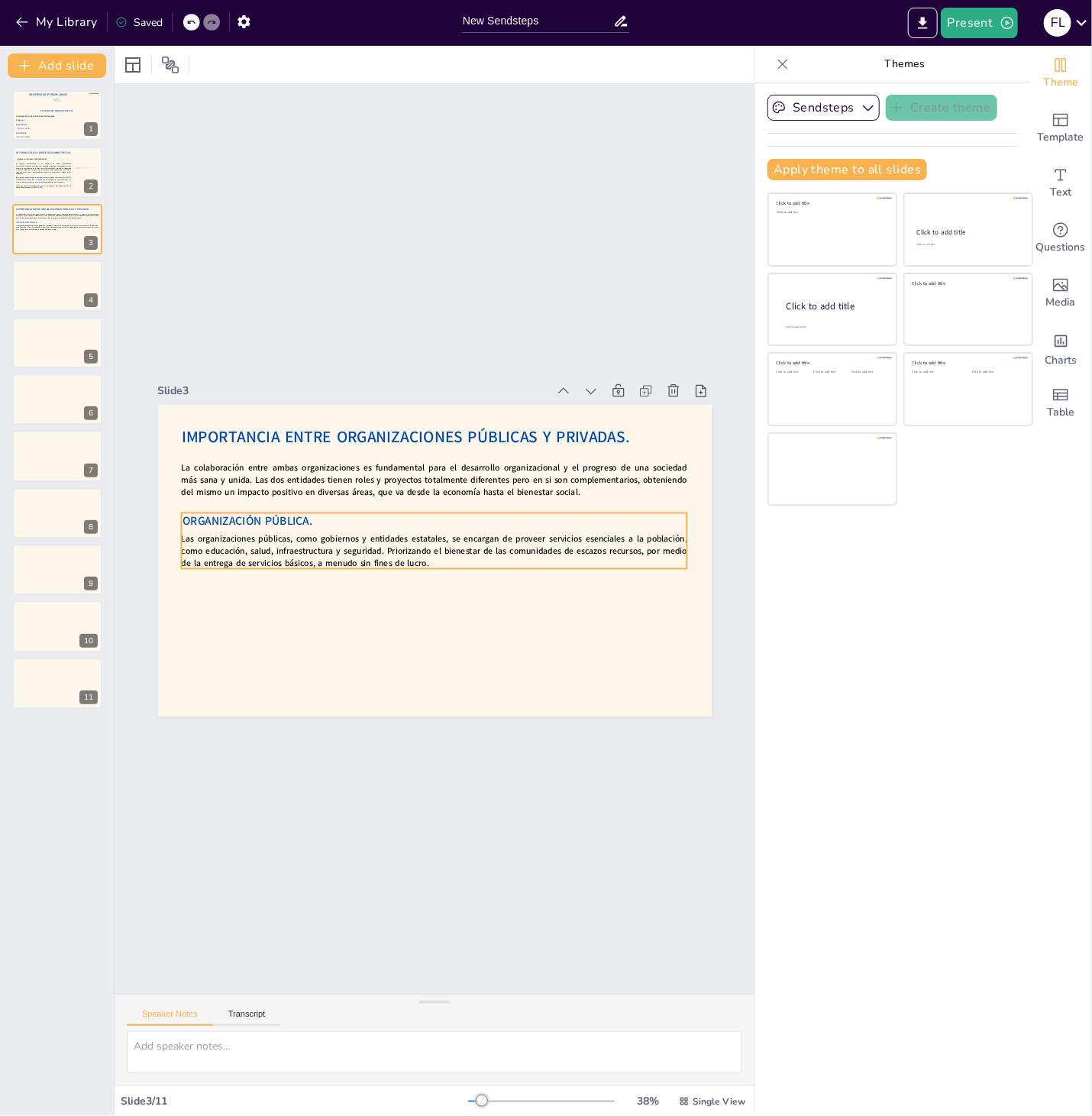
click at [405, 568] on strong "Las organizaciones públicas, como gobiernos y entidades estatales, se encargan …" at bounding box center [431, 544] width 502 height 129
click at [410, 485] on div "Ungroup" at bounding box center [422, 473] width 59 height 45
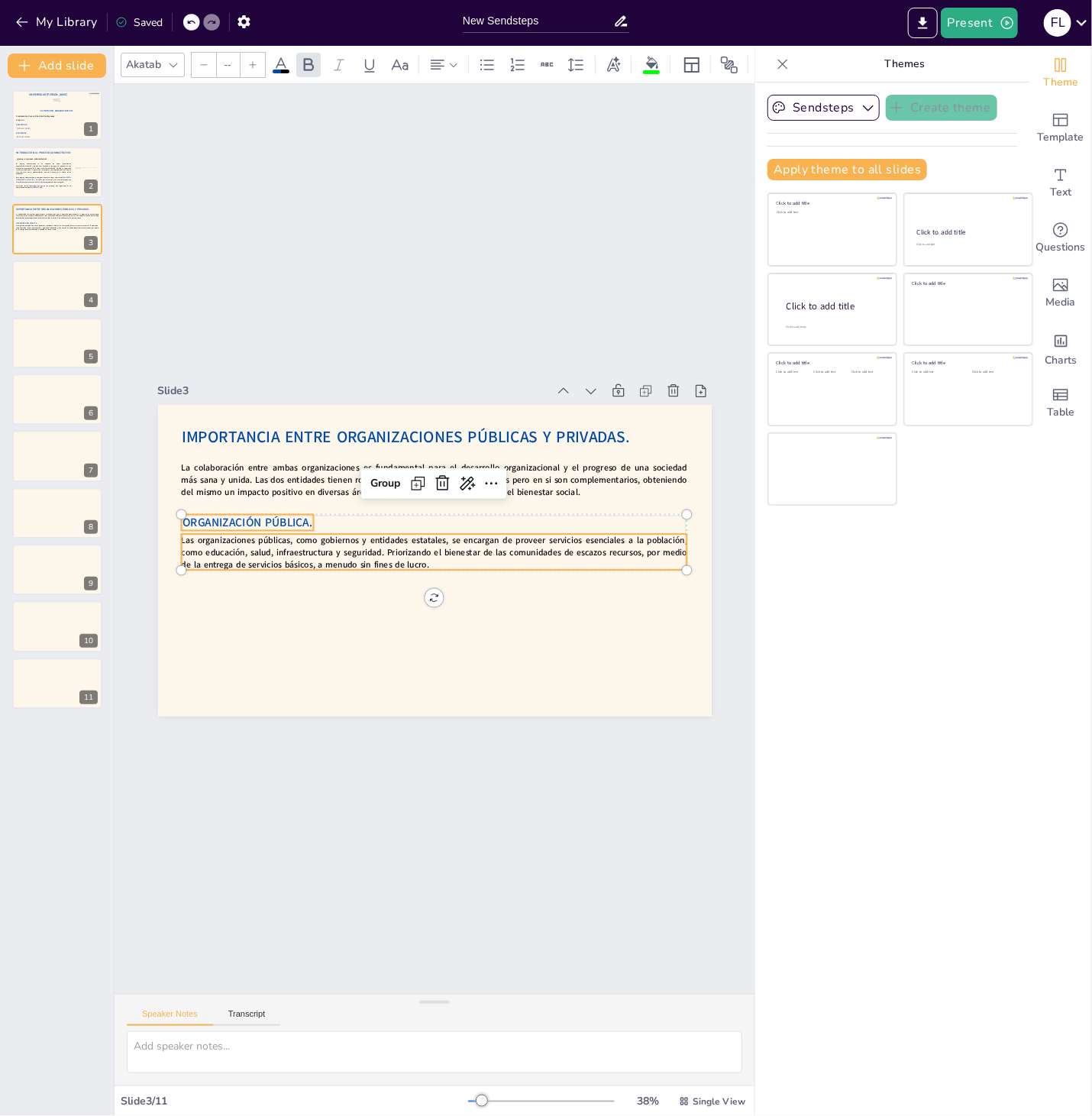
click at [794, 61] on div at bounding box center [782, 64] width 25 height 25
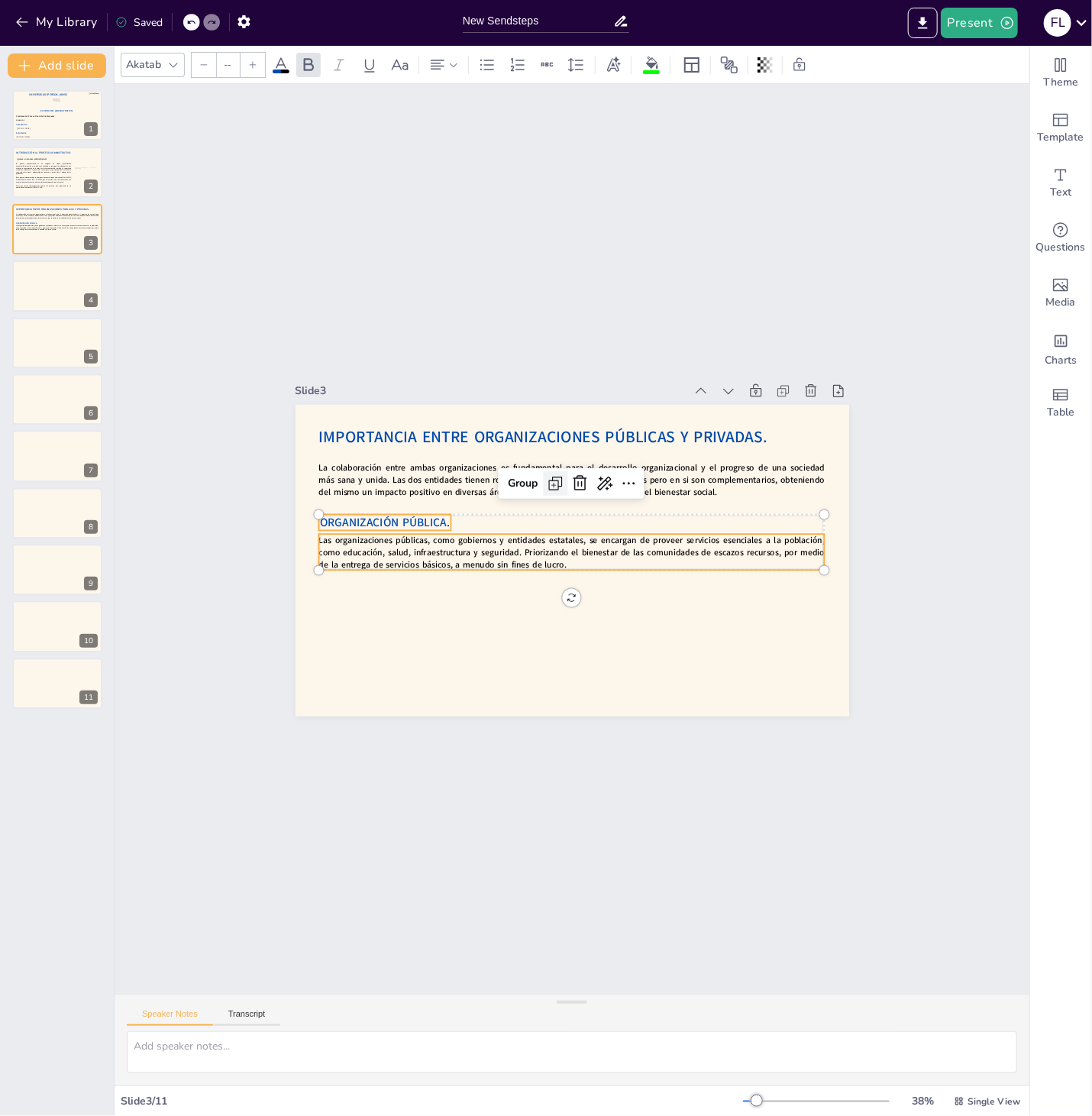
click at [551, 484] on icon at bounding box center [561, 482] width 20 height 20
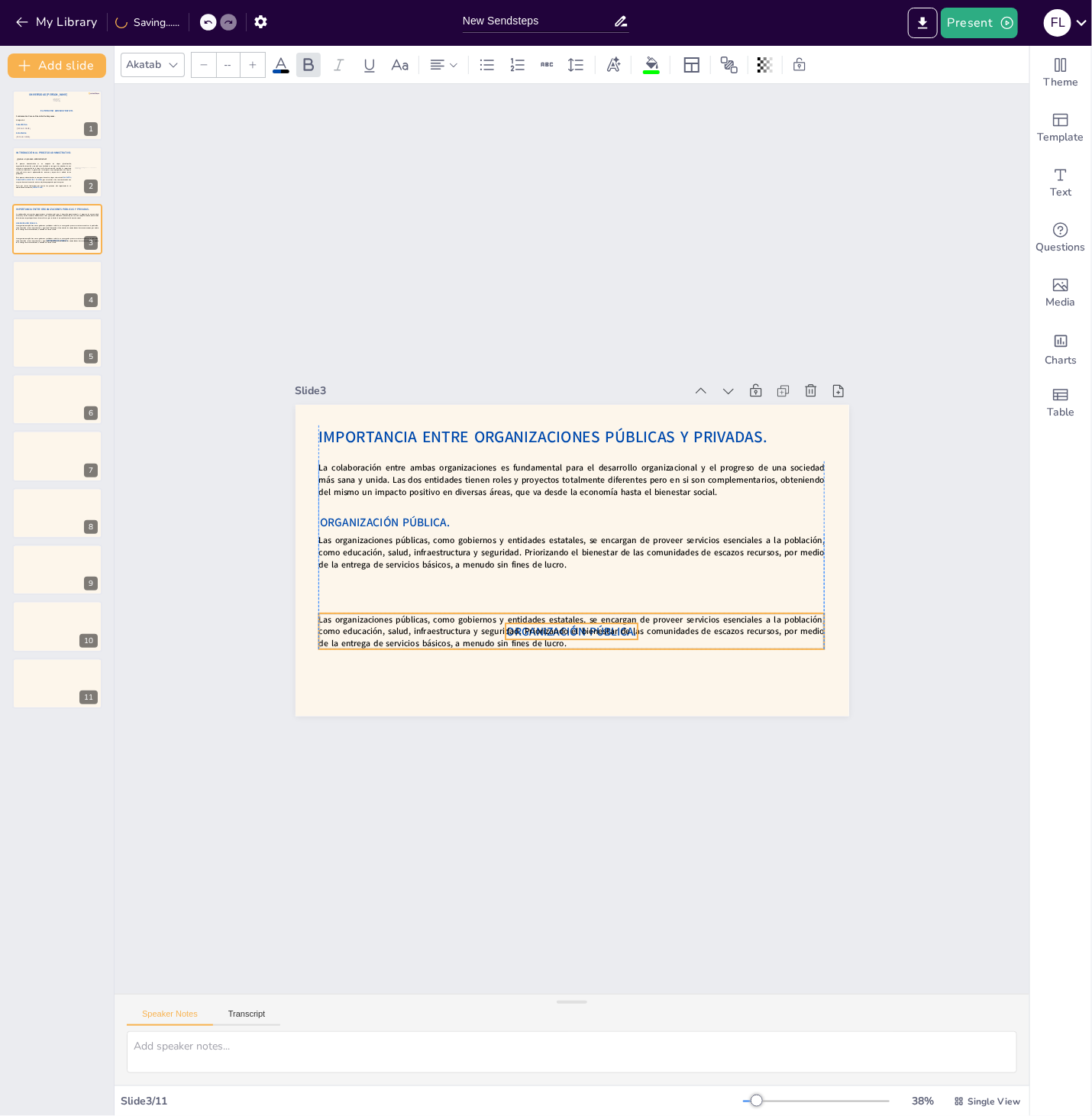
drag, startPoint x: 524, startPoint y: 566, endPoint x: 521, endPoint y: 637, distance: 71.1
click at [521, 637] on strong "Las organizaciones públicas, como gobiernos y entidades estatales, se encargan …" at bounding box center [571, 631] width 505 height 36
click at [413, 517] on span "ORGANIZACIÓN PÚBLICA." at bounding box center [387, 502] width 131 height 29
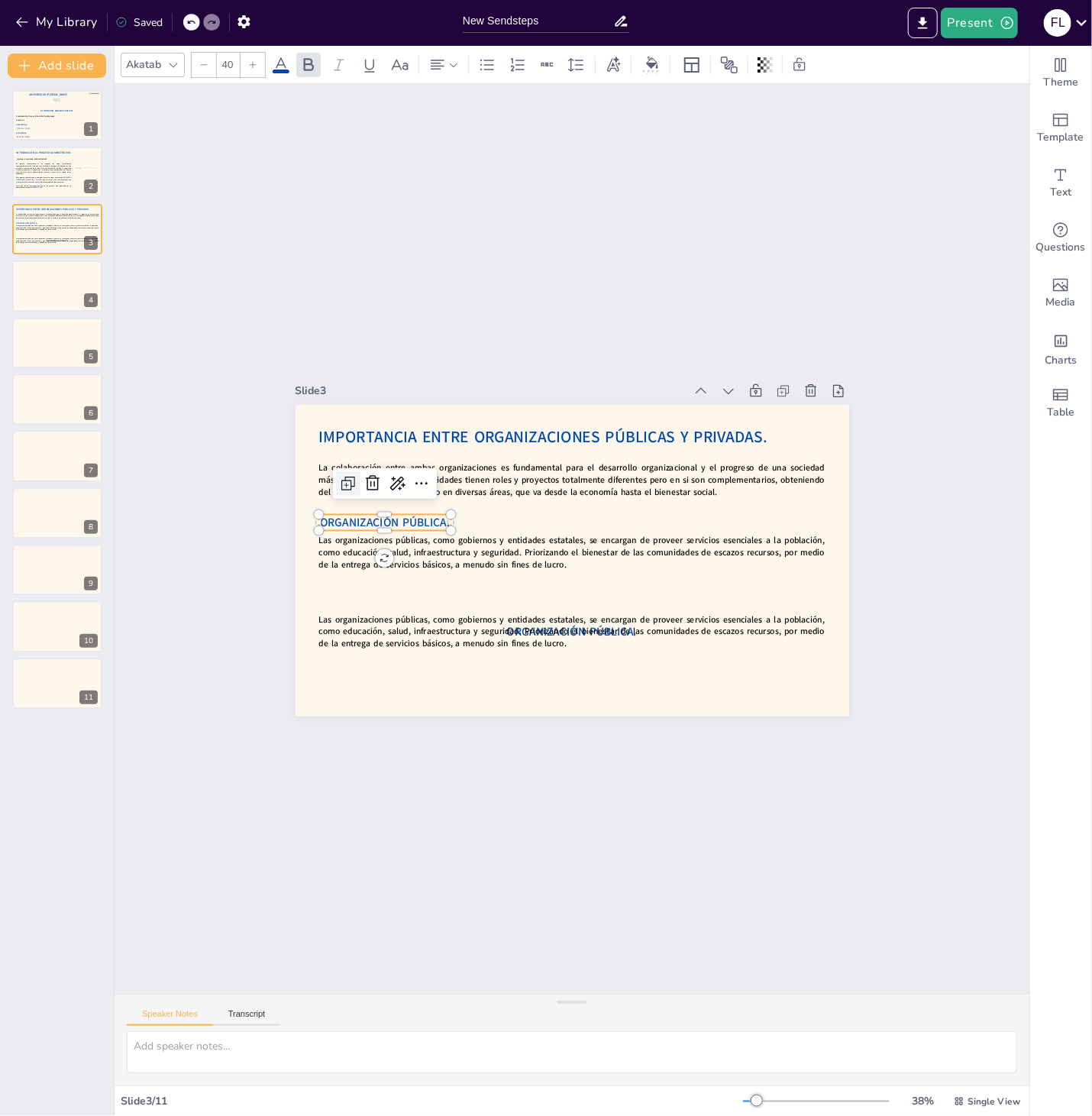
click at [345, 471] on icon at bounding box center [355, 461] width 20 height 20
type input "40"
drag, startPoint x: 531, startPoint y: 558, endPoint x: 344, endPoint y: 597, distance: 191.0
click at [344, 522] on span "ORGANIZACIÓN PÚBLICA." at bounding box center [385, 478] width 115 height 89
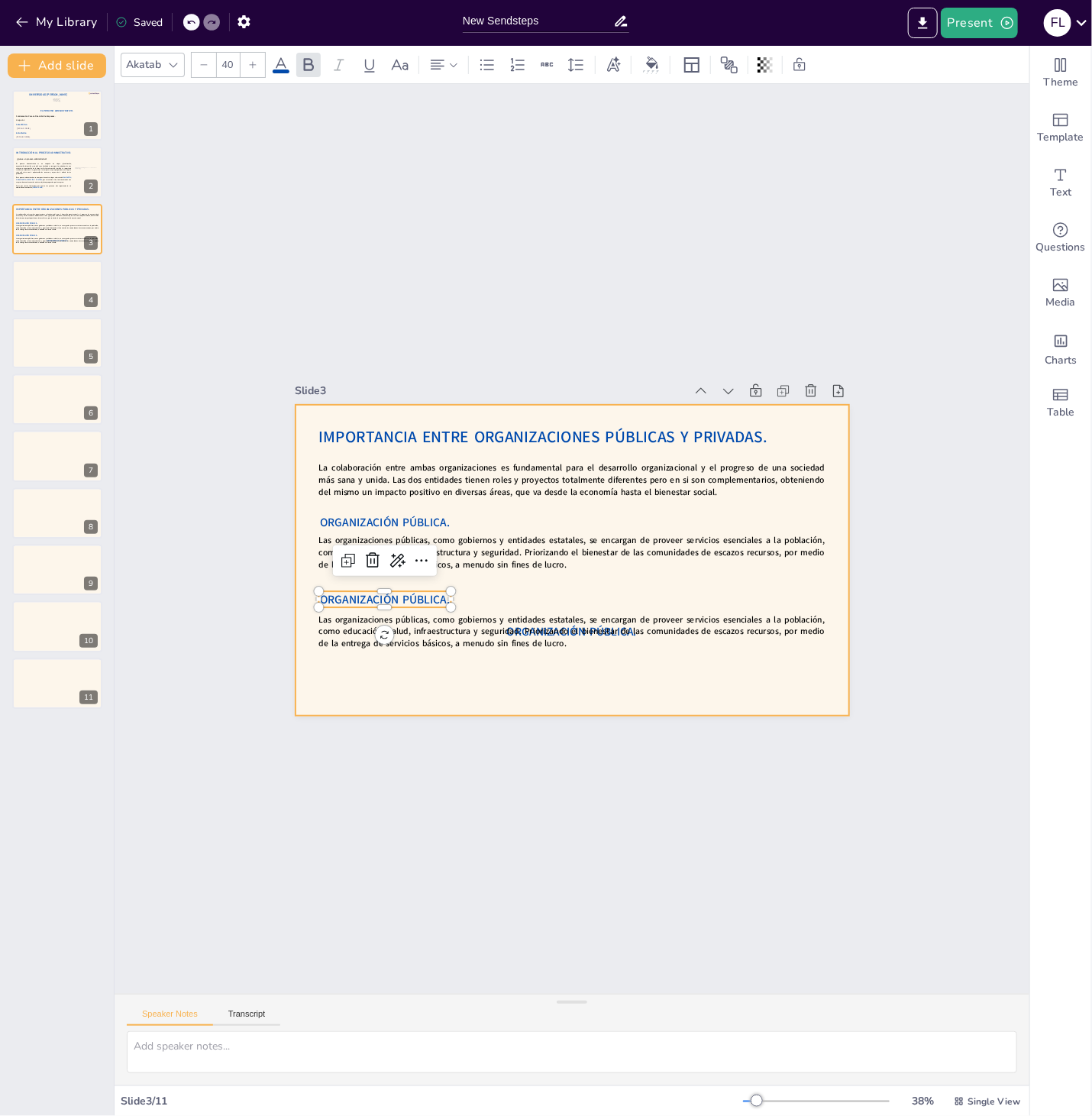
click at [535, 674] on div at bounding box center [569, 561] width 583 height 368
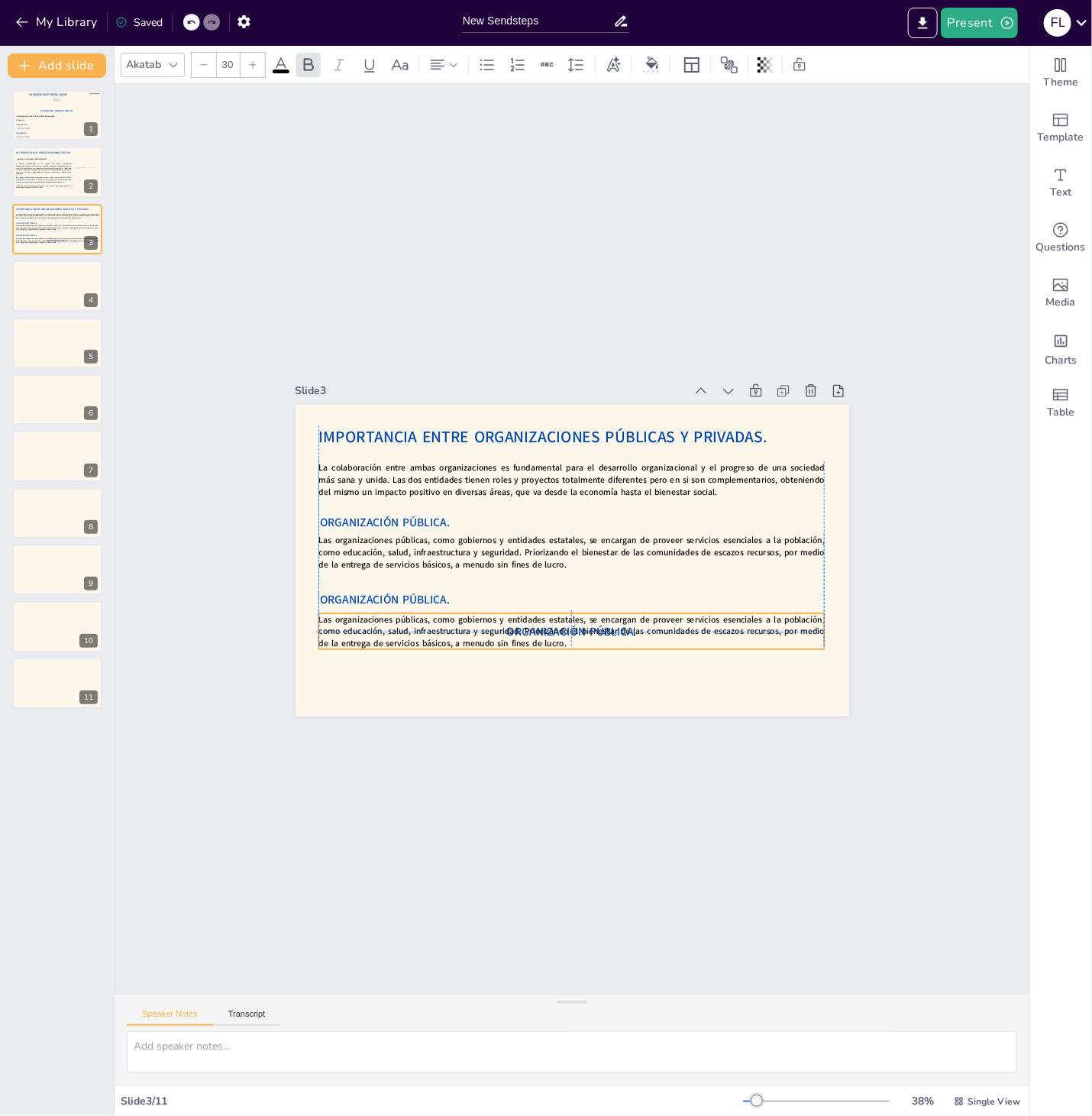
click at [535, 640] on strong "Las organizaciones públicas, como gobiernos y entidades estatales, se encargan …" at bounding box center [552, 623] width 502 height 128
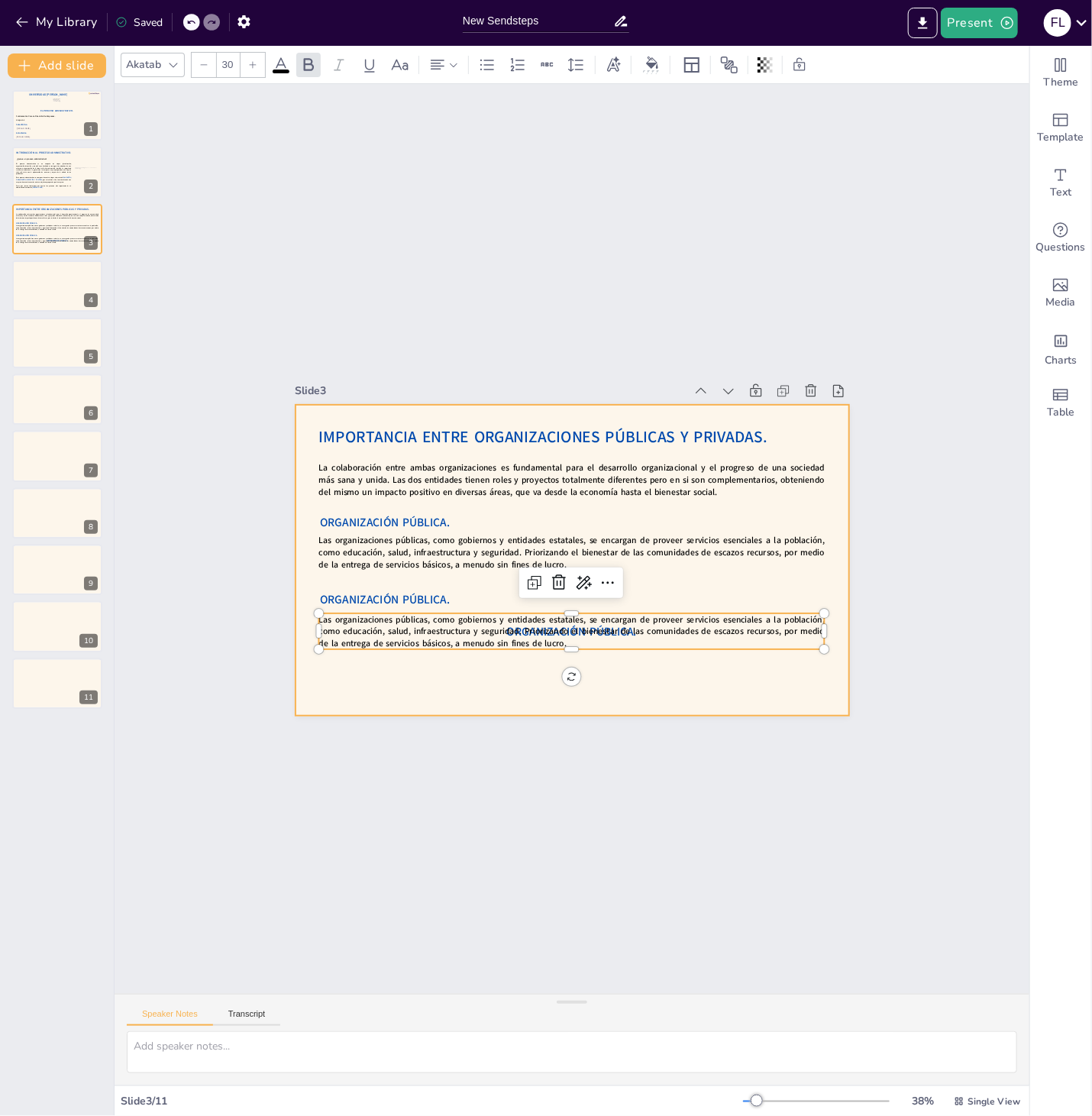
click at [533, 692] on div at bounding box center [572, 561] width 553 height 311
click at [446, 635] on strong "Las organizaciones públicas, como gobiernos y entidades estatales, se encargan …" at bounding box center [552, 623] width 502 height 128
click at [446, 635] on strong "Las organizaciones públicas, como gobiernos y entidades estatales, se encargan …" at bounding box center [542, 620] width 491 height 179
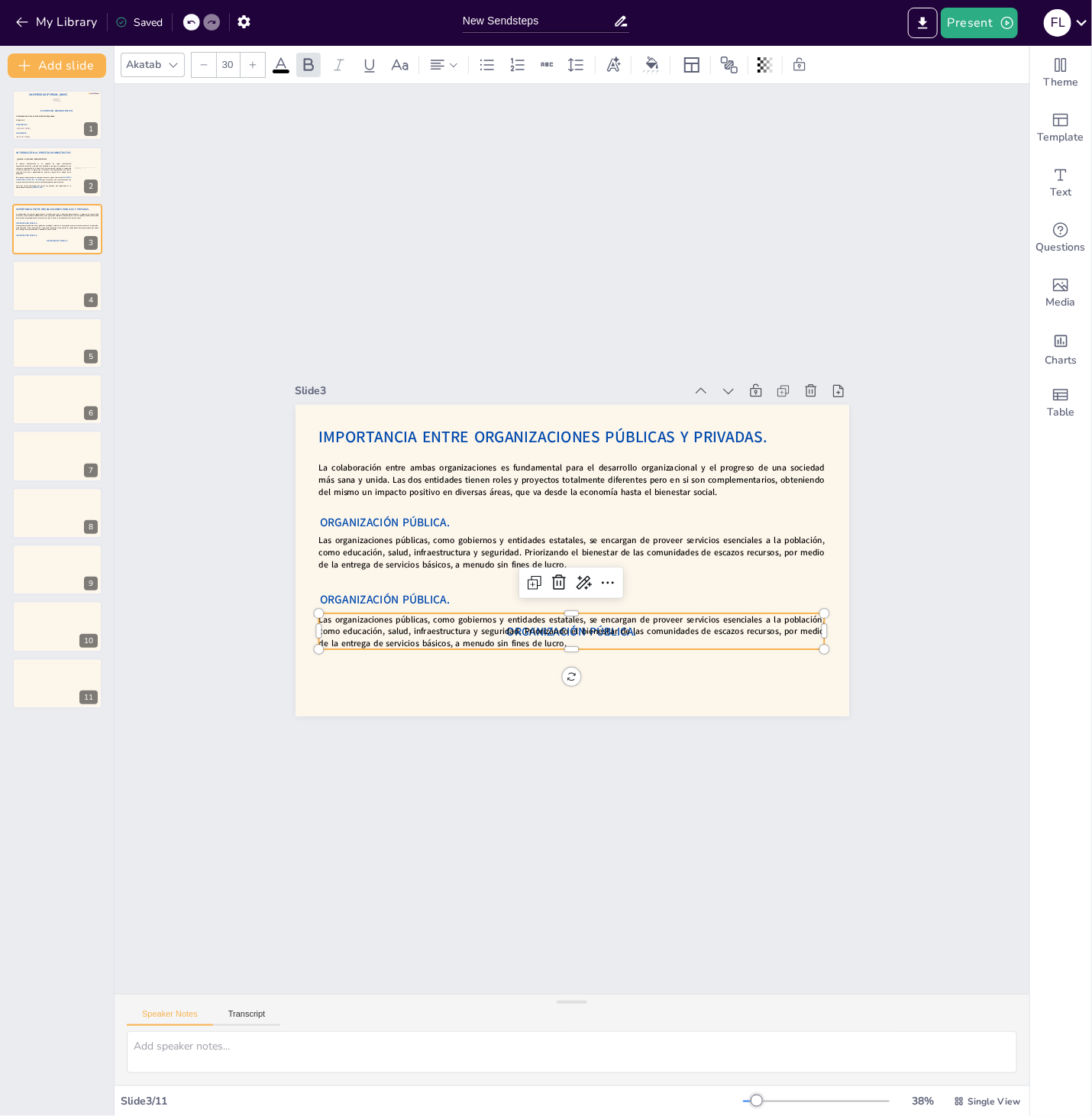
click at [446, 635] on strong "Las organizaciones públicas, como gobiernos y entidades estatales, se encargan …" at bounding box center [561, 624] width 507 height 77
click at [586, 631] on p "Las organizaciones privadas, como empresas y negocios, se enfocan en la producc…" at bounding box center [571, 625] width 505 height 25
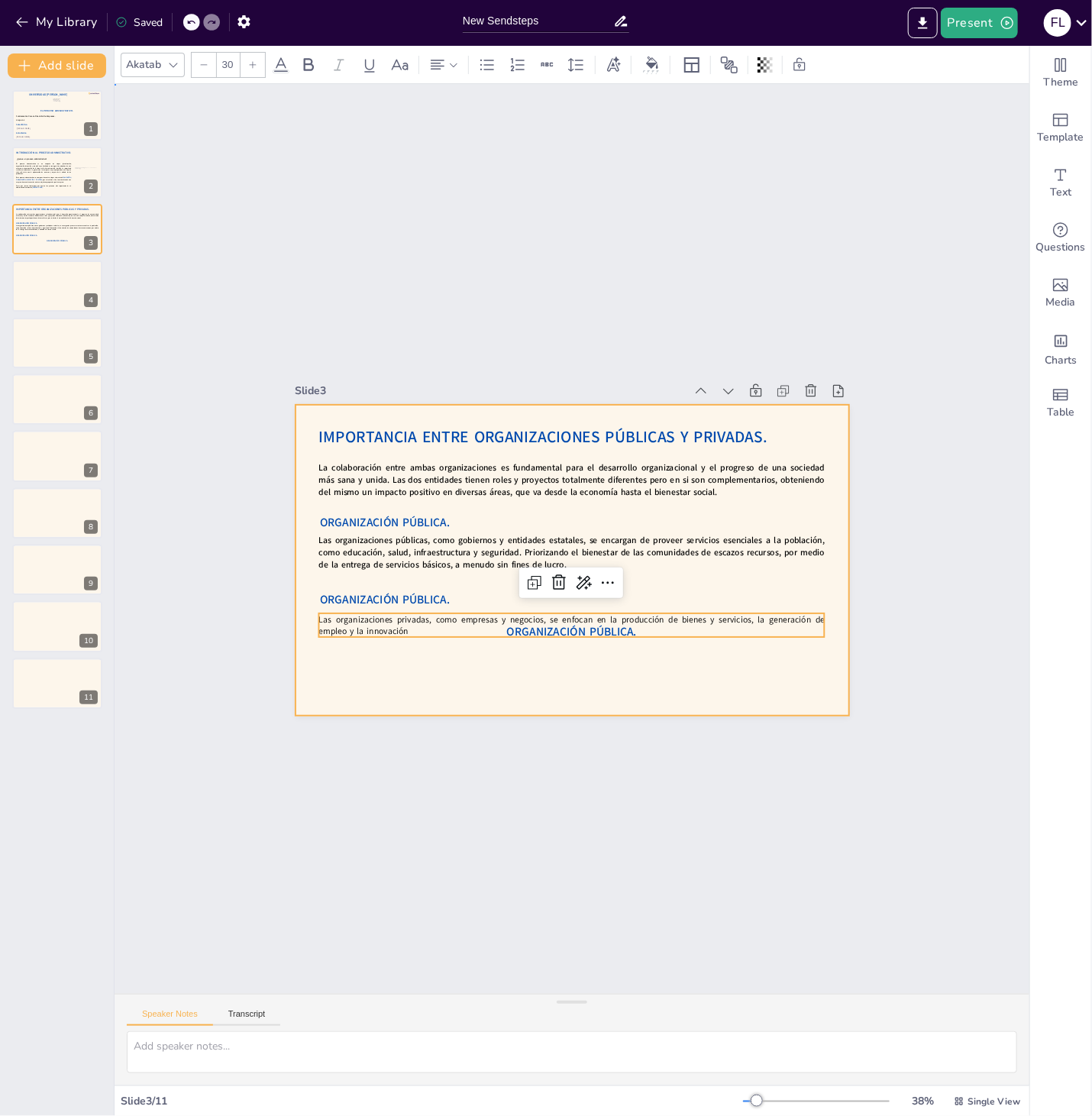
click at [600, 657] on div at bounding box center [559, 556] width 631 height 577
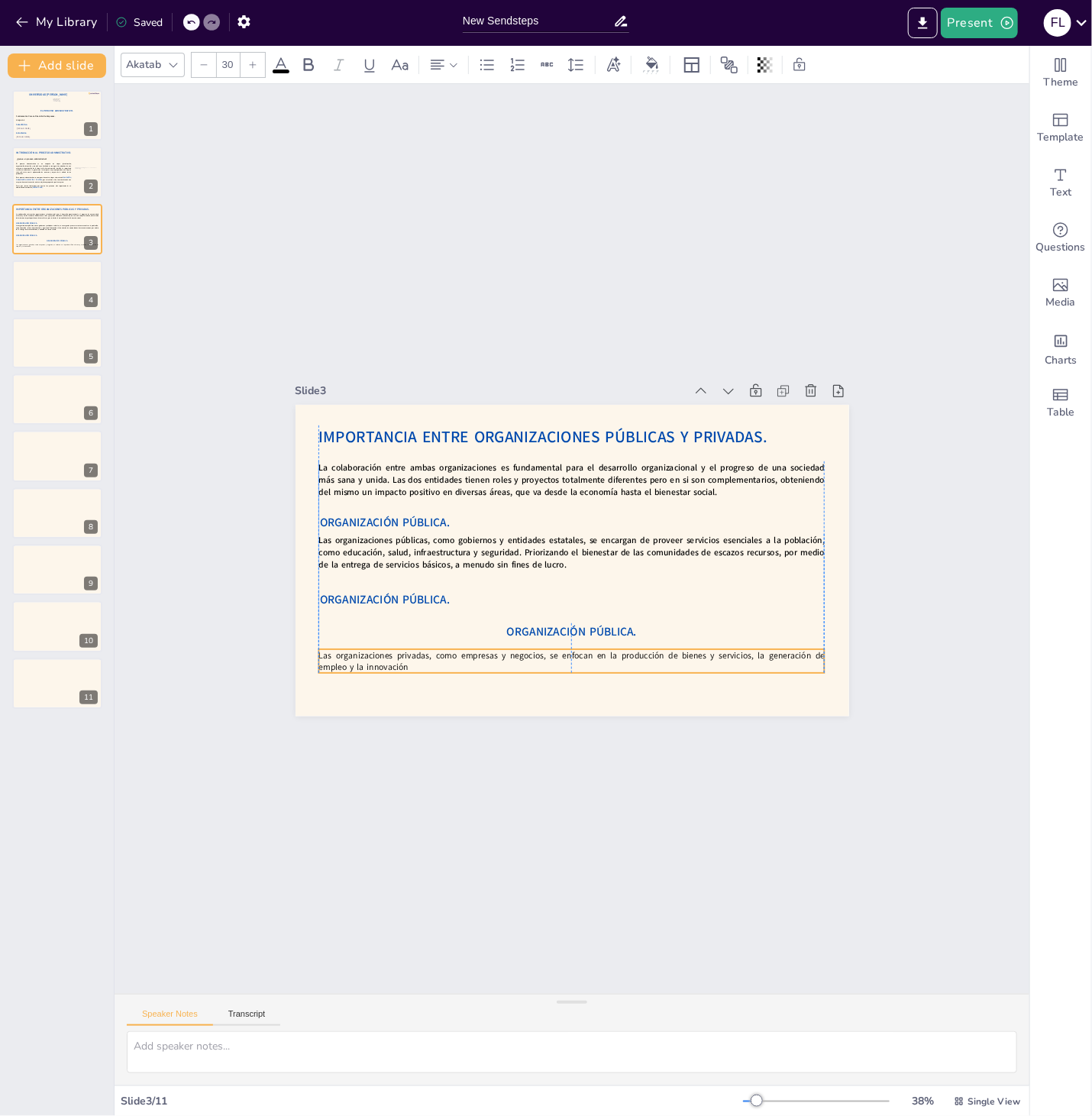
drag, startPoint x: 599, startPoint y: 634, endPoint x: 596, endPoint y: 680, distance: 46.1
click at [596, 680] on p "Las organizaciones privadas, como empresas y negocios, se enfocan en la producc…" at bounding box center [466, 477] width 274 height 450
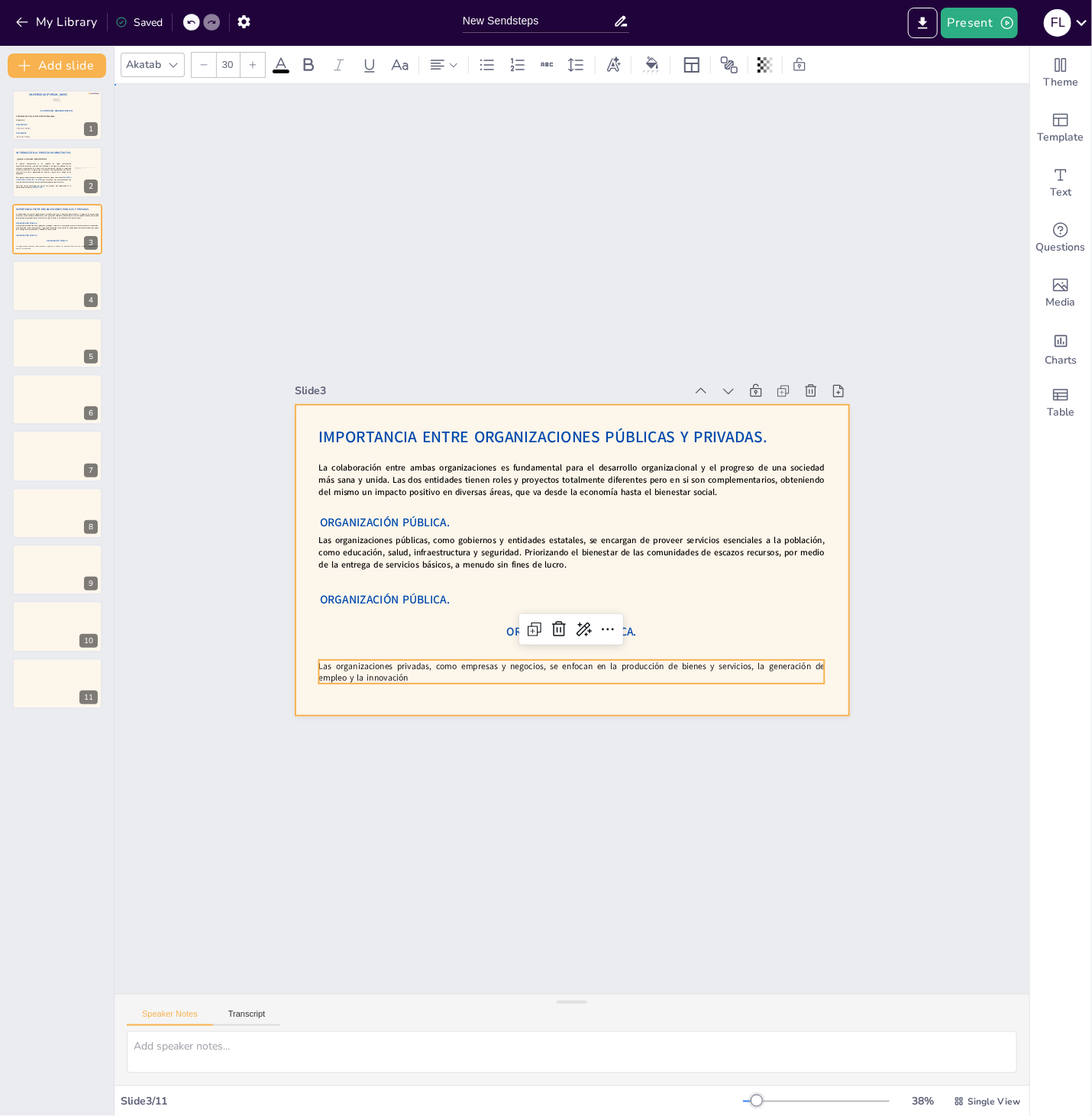
click at [647, 631] on div at bounding box center [569, 561] width 583 height 368
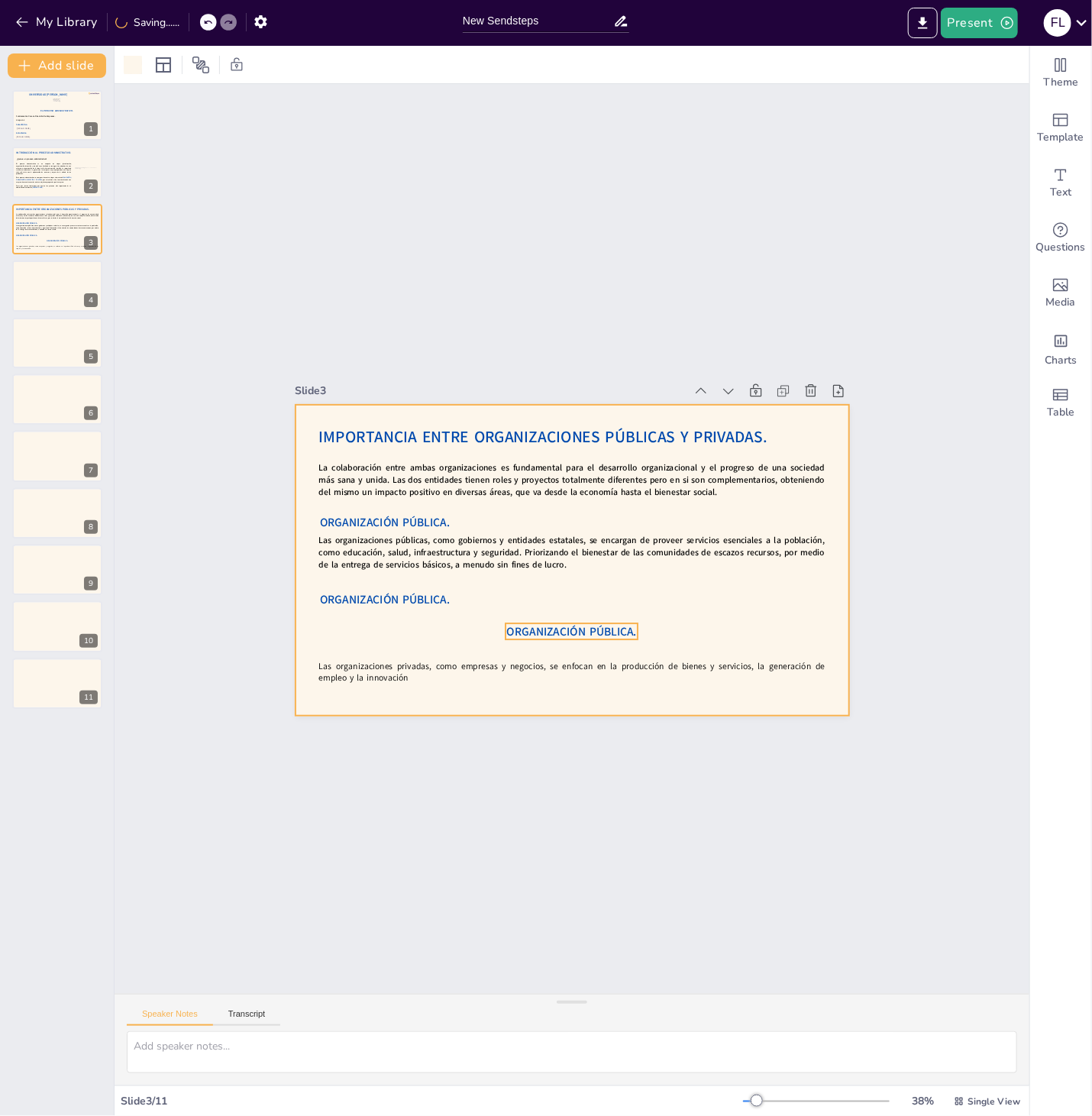
click at [632, 564] on span "ORGANIZACIÓN PÚBLICA." at bounding box center [657, 502] width 67 height 126
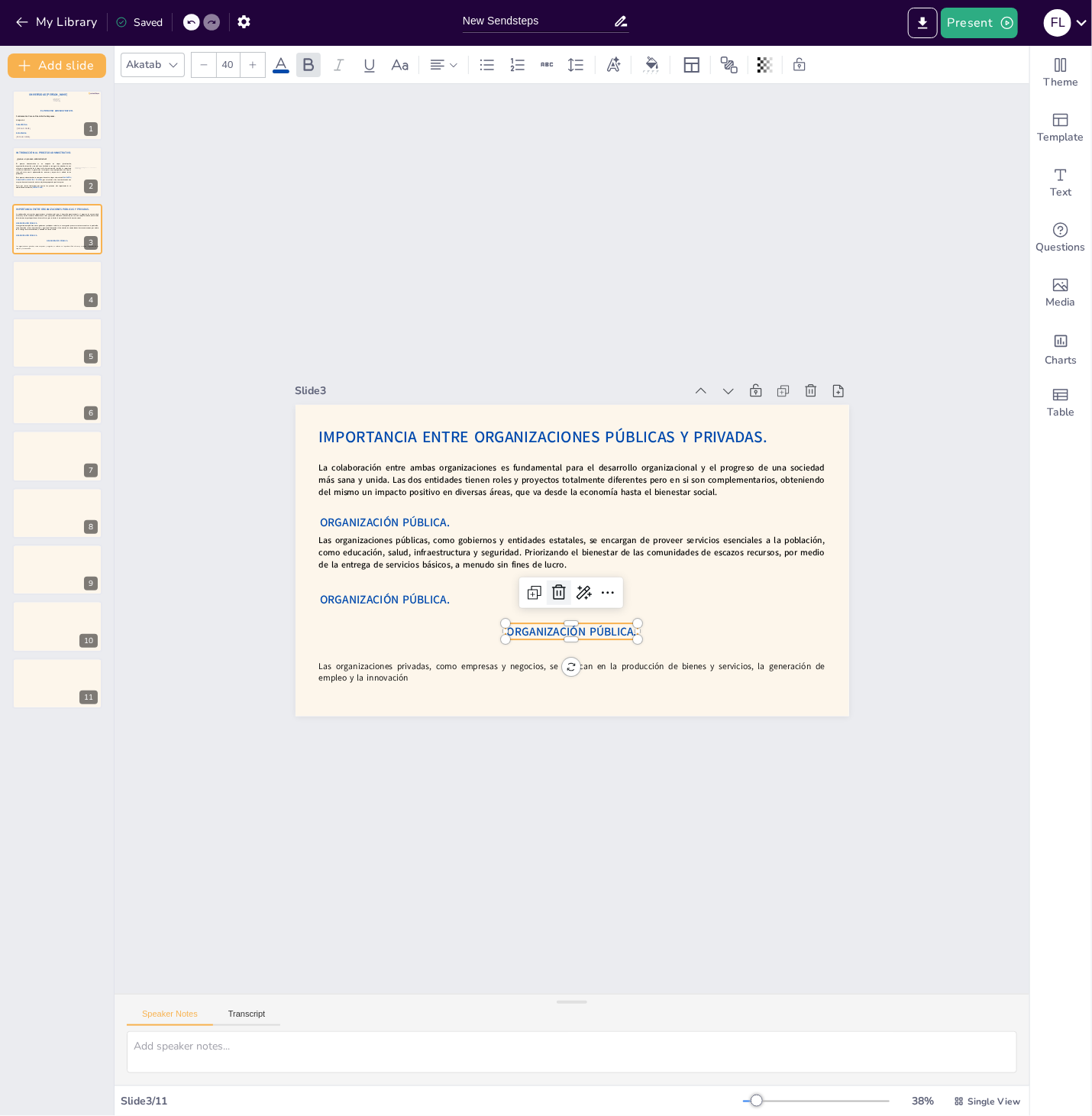
click at [561, 590] on icon at bounding box center [553, 590] width 15 height 16
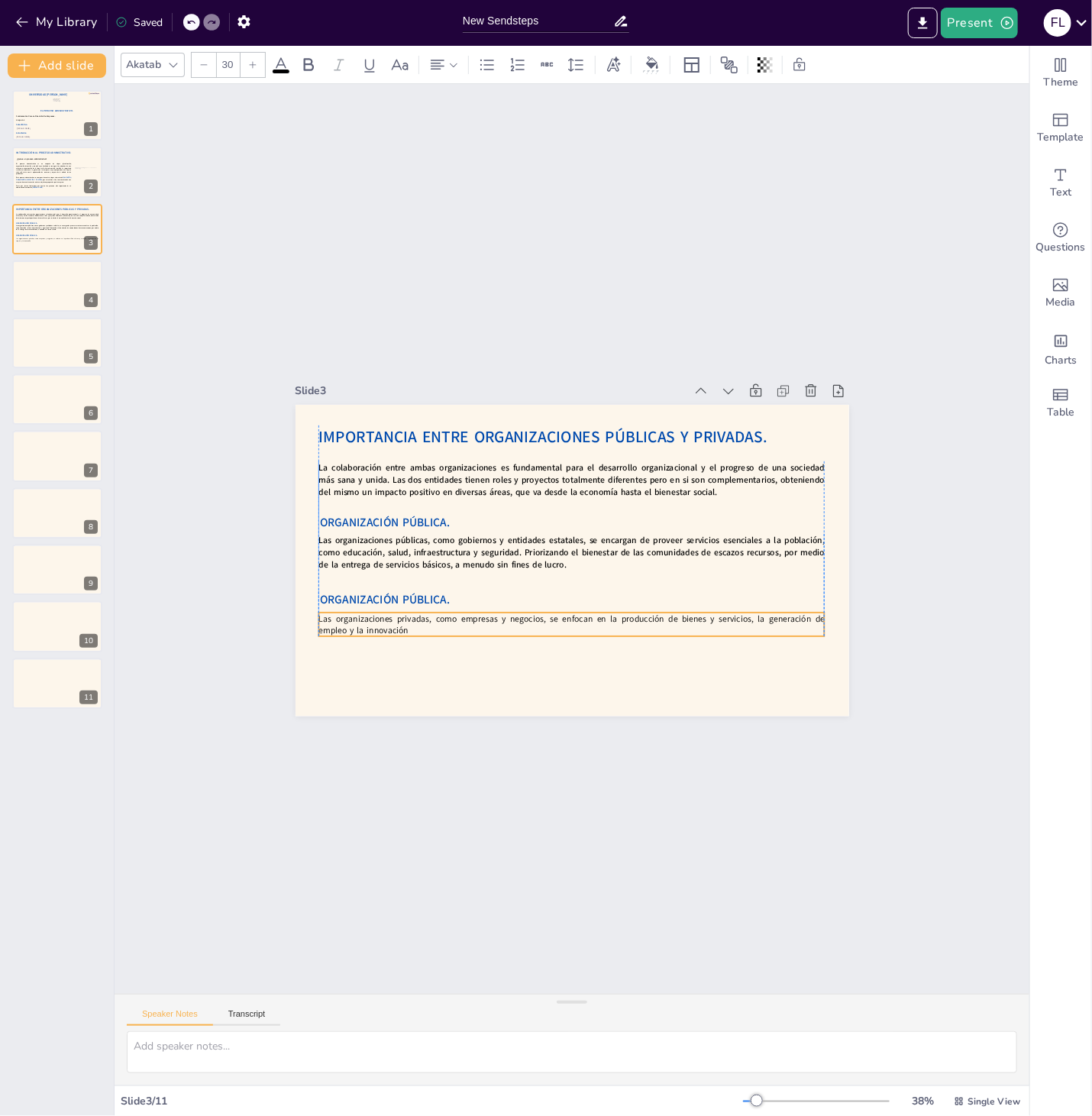
drag, startPoint x: 551, startPoint y: 671, endPoint x: 552, endPoint y: 624, distance: 47.0
click at [552, 624] on p "Las organizaciones privadas, como empresas y negocios, se enfocan en la producc…" at bounding box center [571, 624] width 505 height 25
type input "40"
click at [589, 410] on span "ORGANIZACIÓN PÚBLICA." at bounding box center [633, 352] width 89 height 115
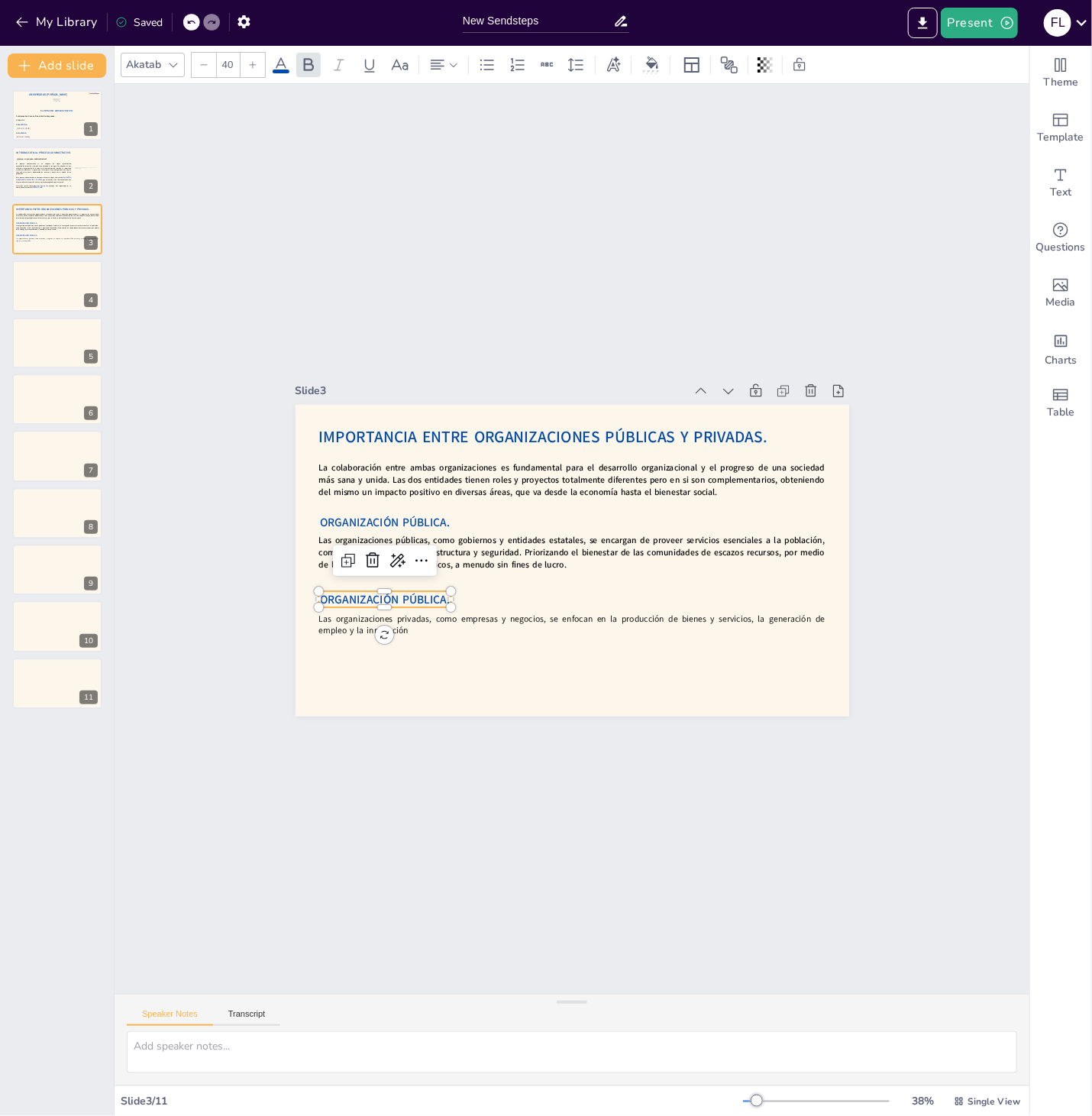
click at [371, 597] on span "ORGANIZACIÓN PÚBLICA." at bounding box center [384, 599] width 130 height 16
drag, startPoint x: 401, startPoint y: 599, endPoint x: 453, endPoint y: 603, distance: 52.2
click at [453, 603] on div "IMPORTANCIA ENTRE ORGANIZACIONES PÚBLICAS Y PRIVADAS. La colaboración entre amb…" at bounding box center [565, 558] width 623 height 467
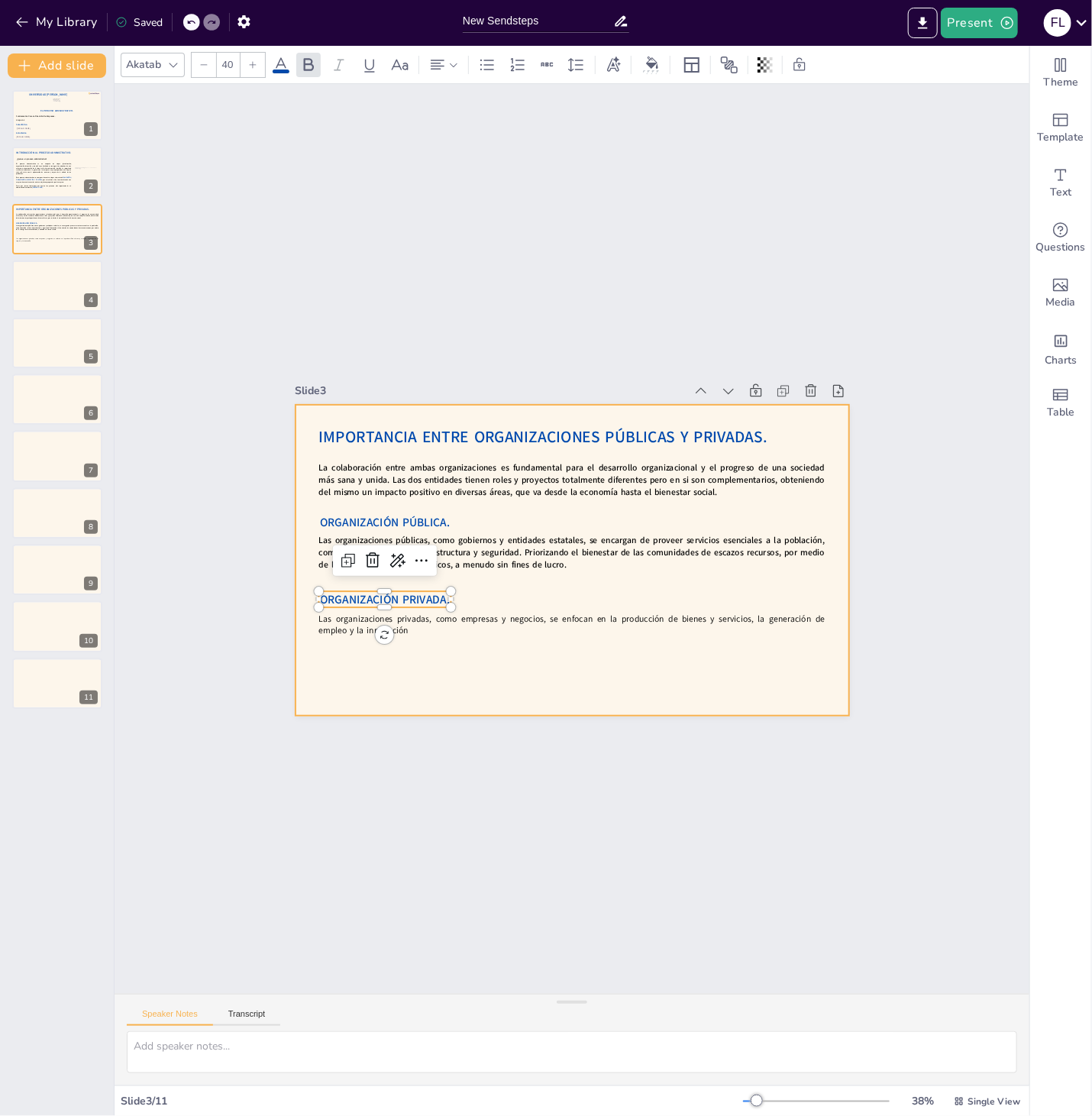
click at [667, 689] on div at bounding box center [569, 561] width 583 height 368
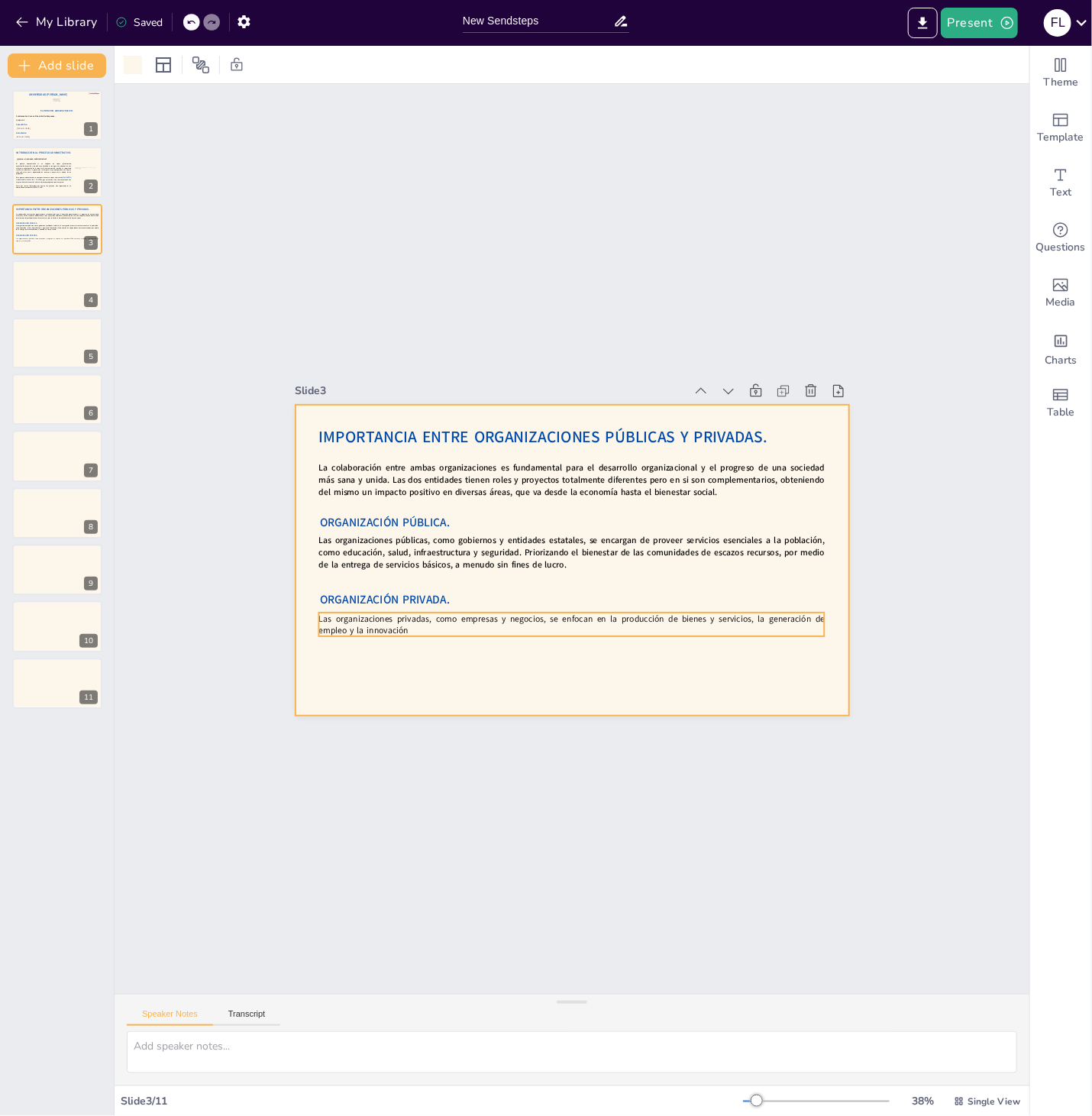
click at [564, 627] on p "Las organizaciones privadas, como empresas y negocios, se enfocan en la producc…" at bounding box center [571, 624] width 505 height 25
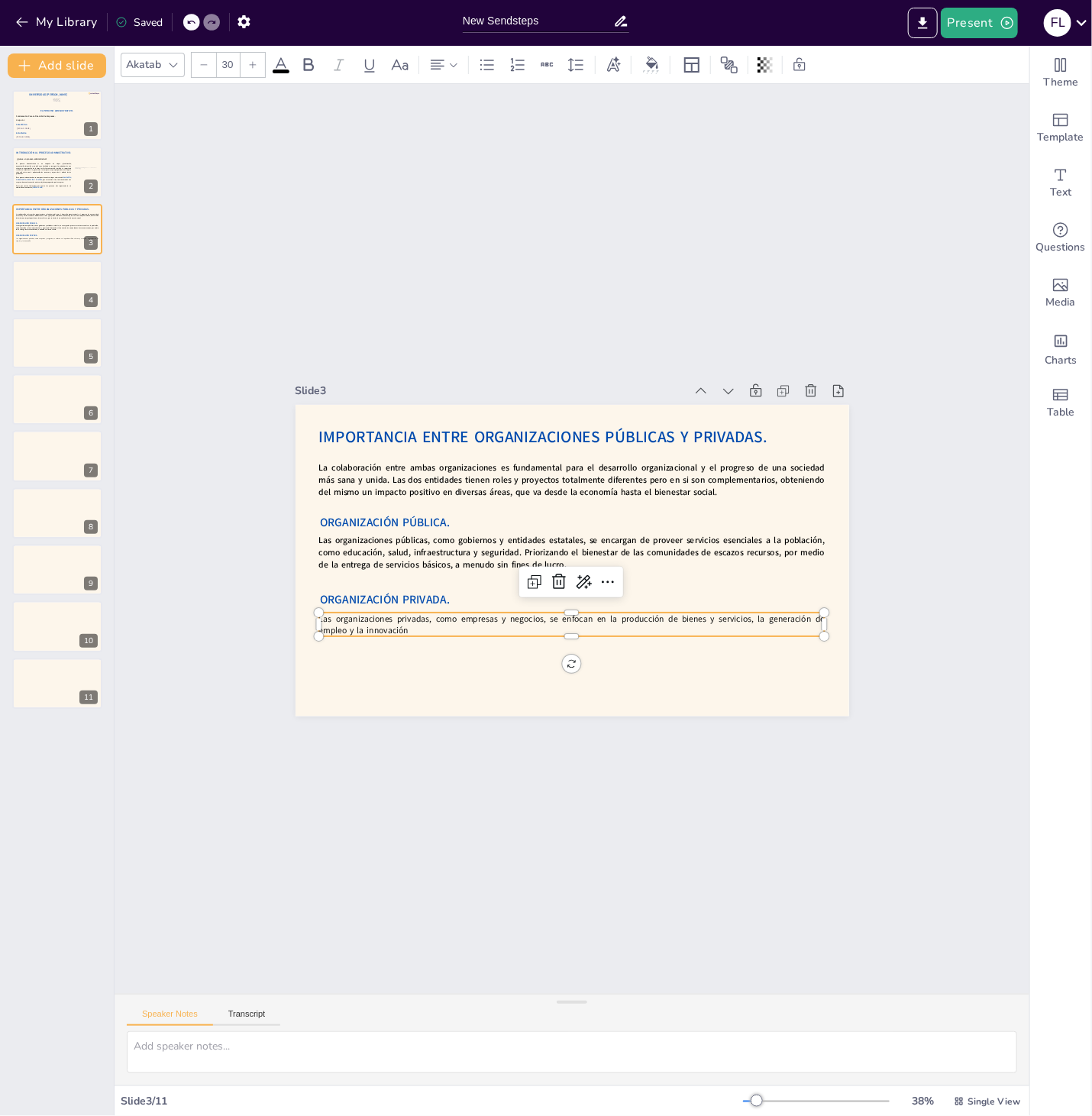
click at [418, 628] on p "Las organizaciones privadas, como empresas y negocios, se enfocan en la producc…" at bounding box center [514, 603] width 392 height 357
click at [418, 628] on p "Las organizaciones privadas, como empresas y negocios, se enfocan en la producc…" at bounding box center [553, 623] width 500 height 129
click at [804, 154] on div "Slide 1 El Proceso Administrativo. Fátima Lourdes Vásquez Henríquez. Víctor Man…" at bounding box center [571, 539] width 1206 height 1203
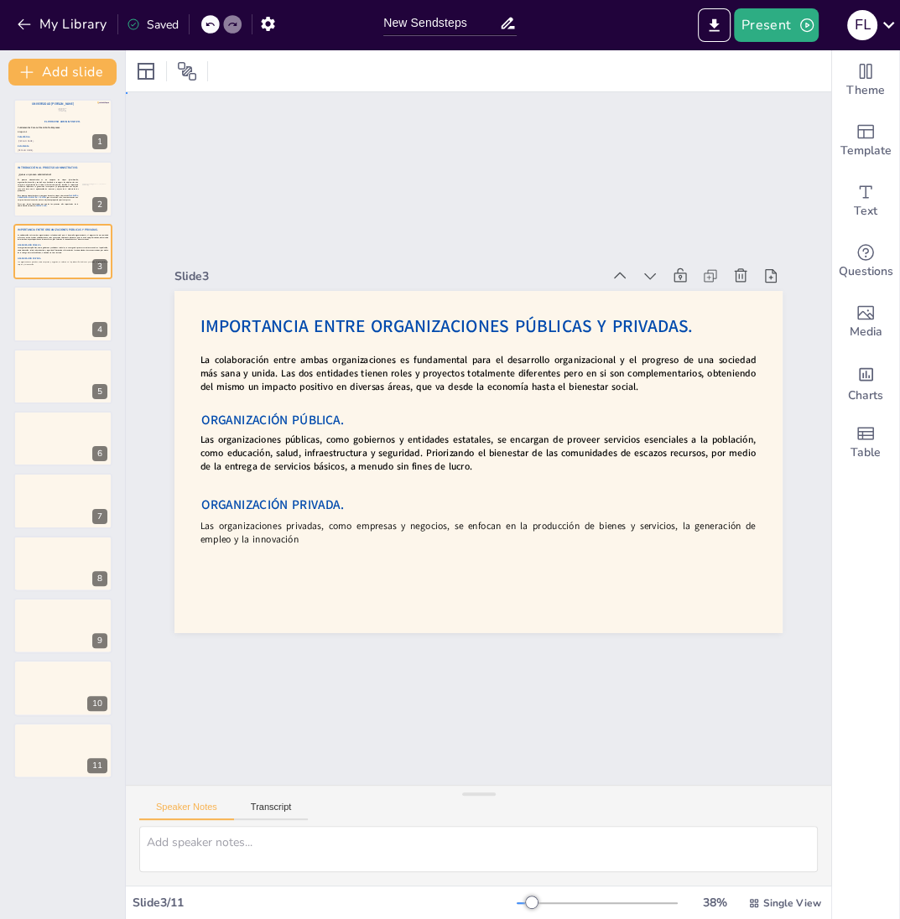
click at [343, 246] on div "Slide 1 El Proceso Administrativo. Fátima Lourdes Vásquez Henríquez. Víctor Man…" at bounding box center [478, 439] width 712 height 696
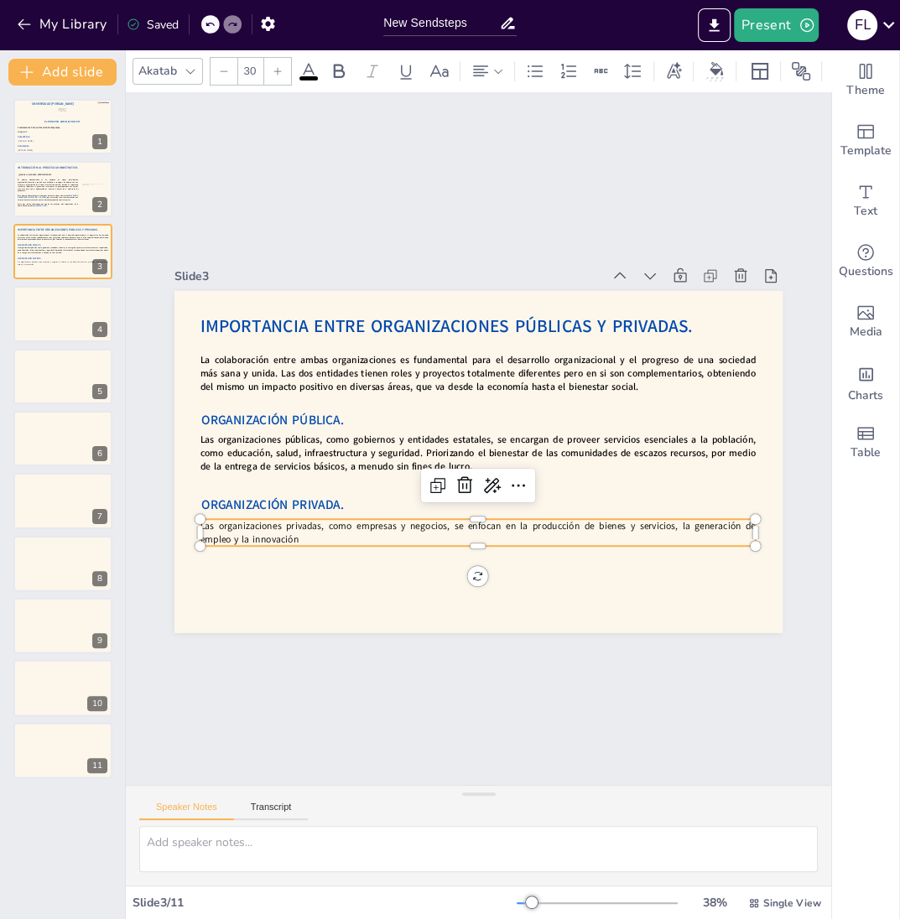
click at [343, 535] on p "Las organizaciones privadas, como empresas y negocios, se enfocan en la producc…" at bounding box center [385, 427] width 85 height 555
click at [307, 540] on p "Las organizaciones privadas, como empresas y negocios, se enfocan en la producc…" at bounding box center [423, 515] width 466 height 348
click at [307, 540] on p "Las organizaciones privadas, como empresas y negocios, se enfocan en la producc…" at bounding box center [478, 532] width 555 height 27
click at [307, 540] on p "Las organizaciones privadas, como empresas y negocios, se enfocan en la producc…" at bounding box center [448, 528] width 537 height 197
click at [484, 542] on p "Las organizaciones privadas, como empresas y negocios, se enfocan en la producc…" at bounding box center [415, 509] width 431 height 392
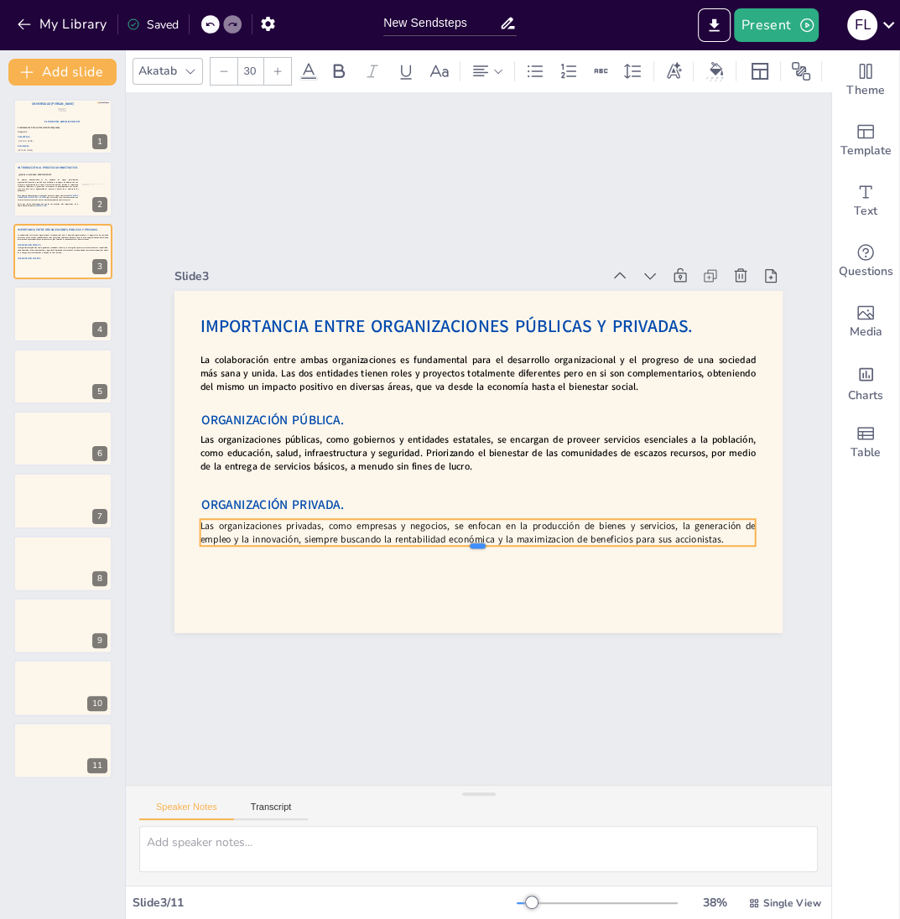
click at [549, 547] on div at bounding box center [442, 547] width 533 height 185
click at [538, 535] on p "Las organizaciones privadas, como empresas y negocios, se enfocan en la producc…" at bounding box center [478, 532] width 555 height 27
click at [539, 539] on p "Las organizaciones privadas, como empresas y negocios, se enfocan en la producc…" at bounding box center [423, 515] width 466 height 348
click at [537, 544] on p "Las organizaciones privadas, como empresas y negocios, se enfocan en la producc…" at bounding box center [467, 532] width 555 height 85
click at [523, 543] on p "Las organizaciones privadas, como empresas y negocios, se enfocan en la producc…" at bounding box center [439, 524] width 518 height 251
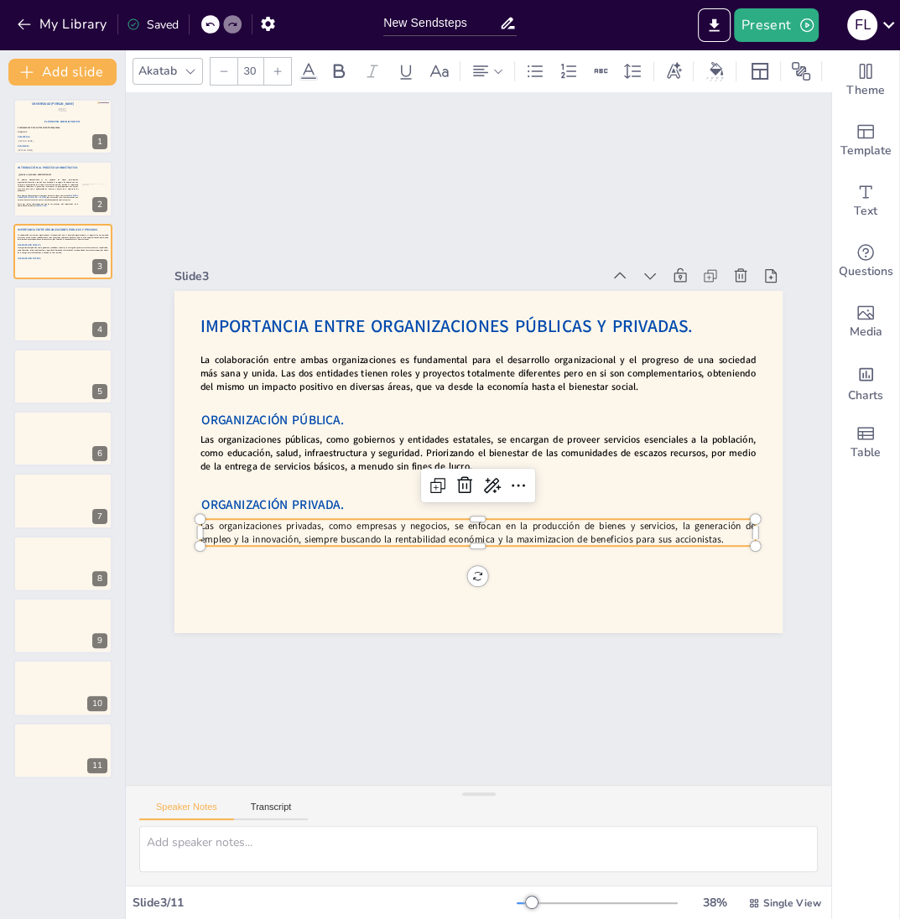
click at [563, 539] on p "Las organizaciones privadas, como empresas y negocios, se enfocan en la producc…" at bounding box center [448, 528] width 537 height 197
click at [727, 535] on p "Las organizaciones privadas, como empresas y negocios, se enfocan en la producc…" at bounding box center [458, 531] width 549 height 142
click at [727, 448] on p "Las organizaciones privadas, como empresas y negocios, se enfocan en la producc…" at bounding box center [508, 349] width 537 height 197
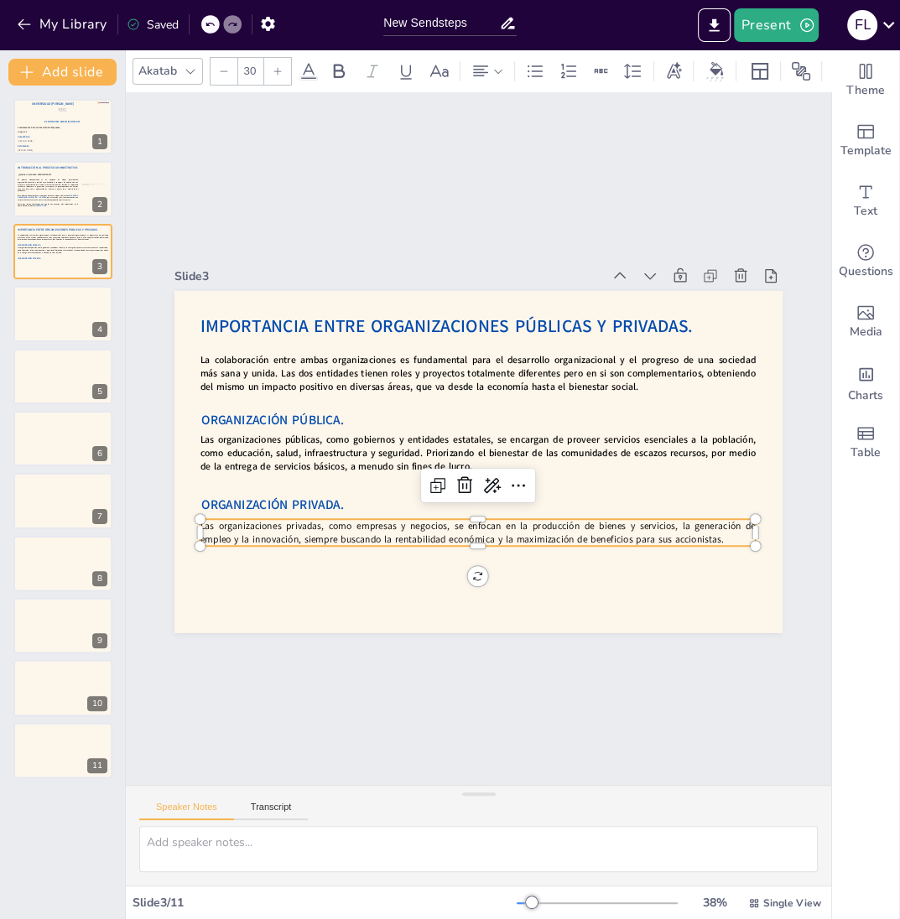
click at [727, 539] on p "Las organizaciones privadas, como empresas y negocios, se enfocan en la producc…" at bounding box center [458, 531] width 549 height 142
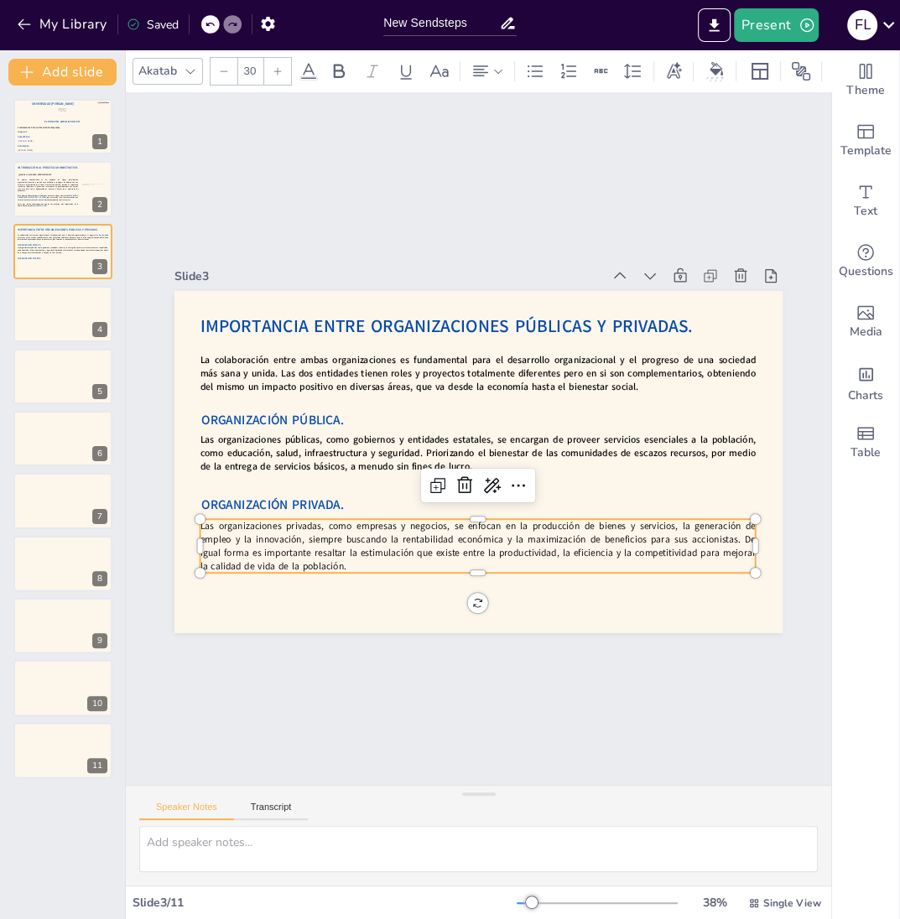
click at [505, 656] on div "Slide 1 El Proceso Administrativo. Fátima Lourdes Vásquez Henríquez. Víctor Man…" at bounding box center [479, 439] width 978 height 976
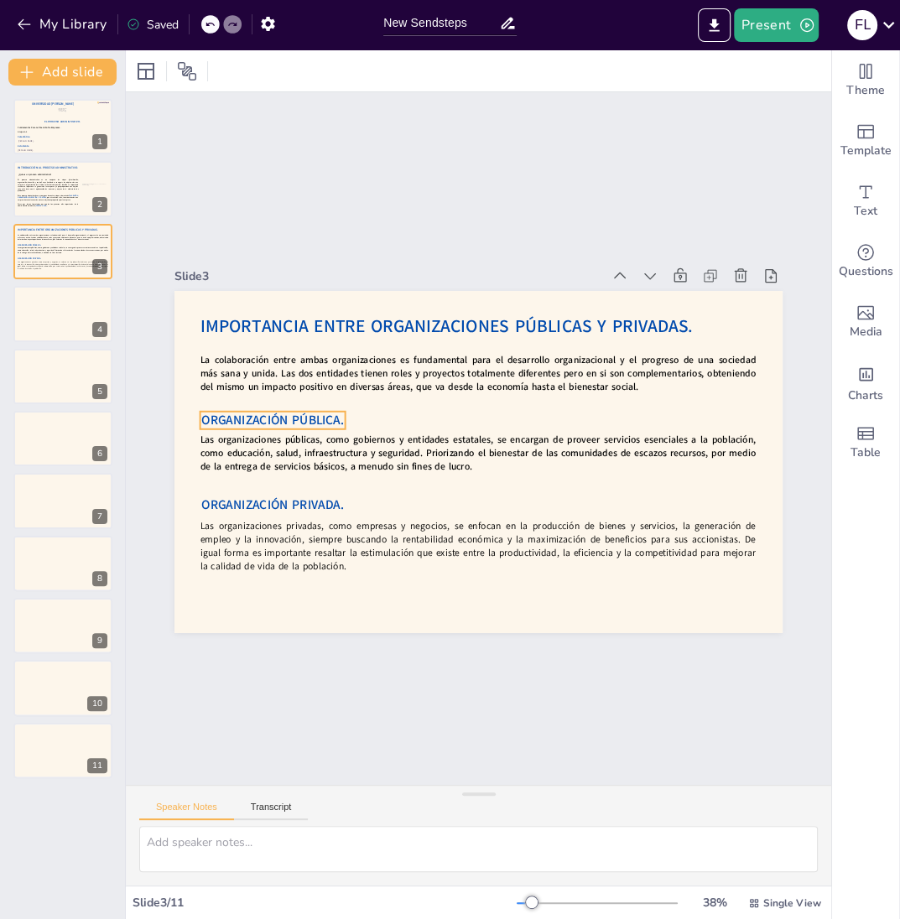
click at [323, 402] on span "ORGANIZACIÓN PÚBLICA." at bounding box center [281, 378] width 143 height 47
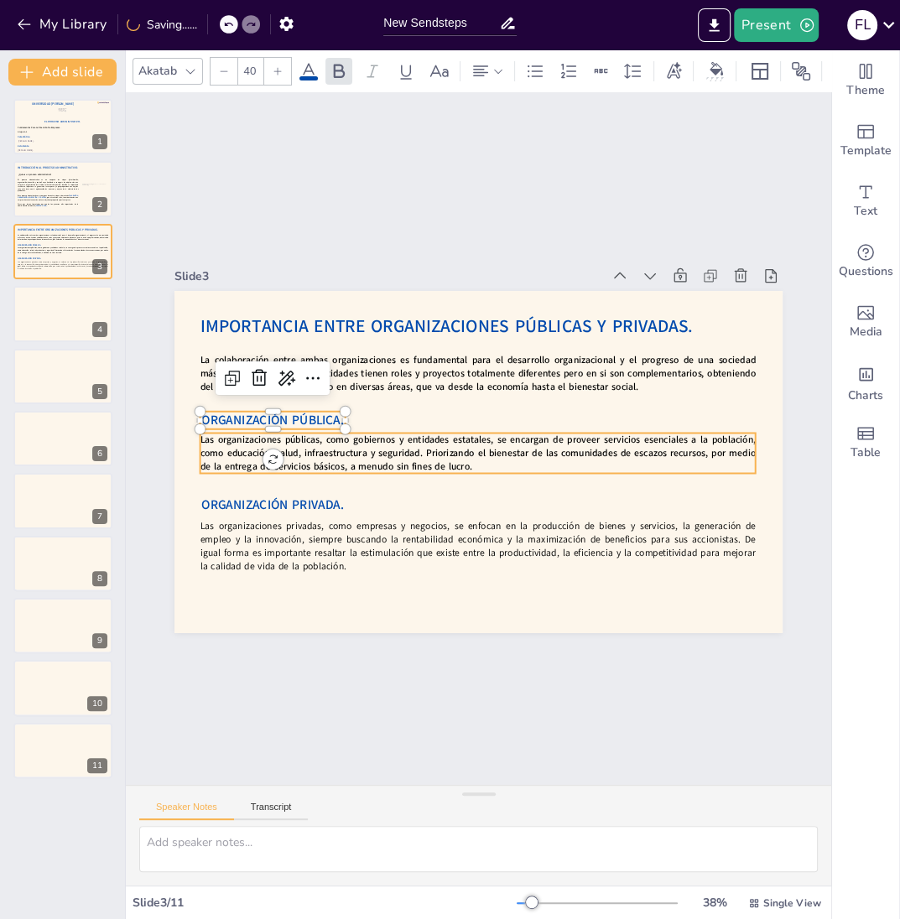
click at [237, 457] on strong "Las organizaciones públicas, como gobiernos y entidades estatales, se encargan …" at bounding box center [472, 445] width 523 height 250
type input "--"
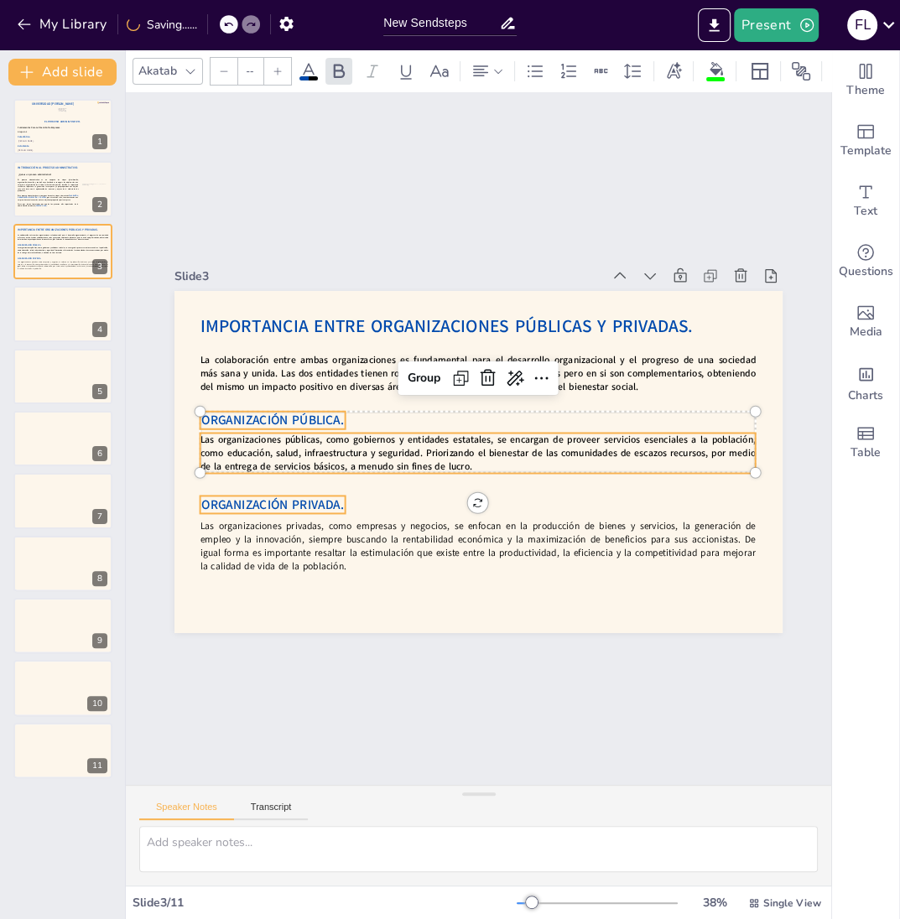
click at [242, 484] on span "ORGANIZACIÓN PRIVADA." at bounding box center [263, 460] width 143 height 47
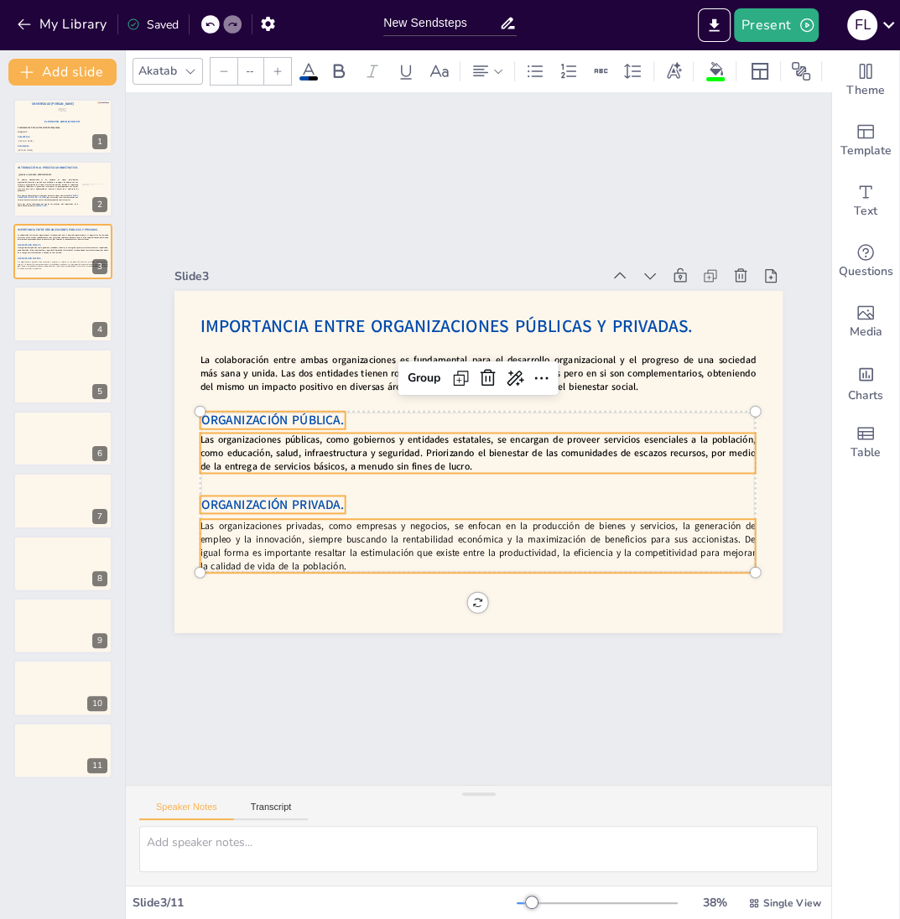
click at [247, 539] on p "Las organizaciones privadas, como empresas y negocios, se enfocan en la producc…" at bounding box center [456, 544] width 555 height 168
click at [432, 379] on div "Group" at bounding box center [431, 373] width 49 height 32
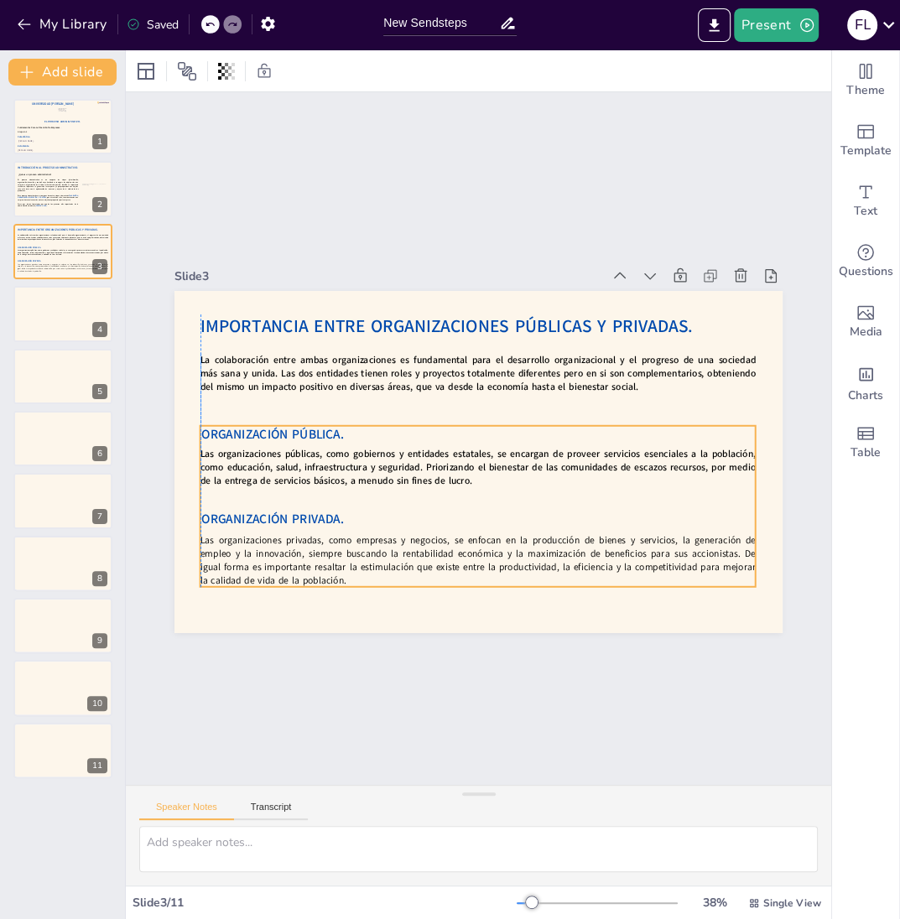
drag, startPoint x: 470, startPoint y: 470, endPoint x: 468, endPoint y: 484, distance: 14.4
click at [468, 459] on strong "Las organizaciones públicas, como gobiernos y entidades estatales, se encargan …" at bounding box center [482, 417] width 557 height 84
click at [580, 704] on div "Slide 1 El Proceso Administrativo. Fátima Lourdes Vásquez Henríquez. Víctor Man…" at bounding box center [478, 438] width 774 height 763
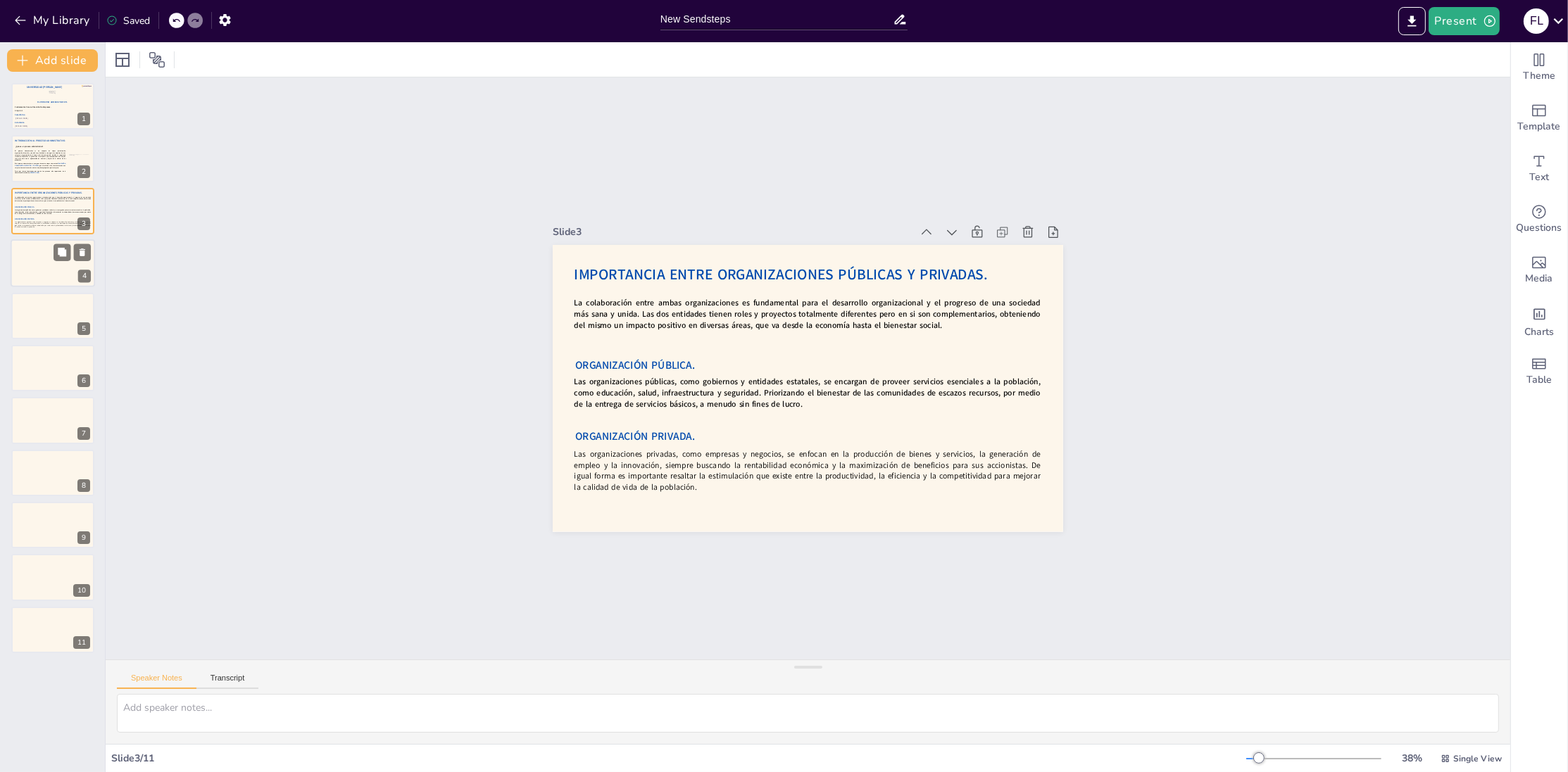
click at [43, 276] on div at bounding box center [53, 263] width 85 height 48
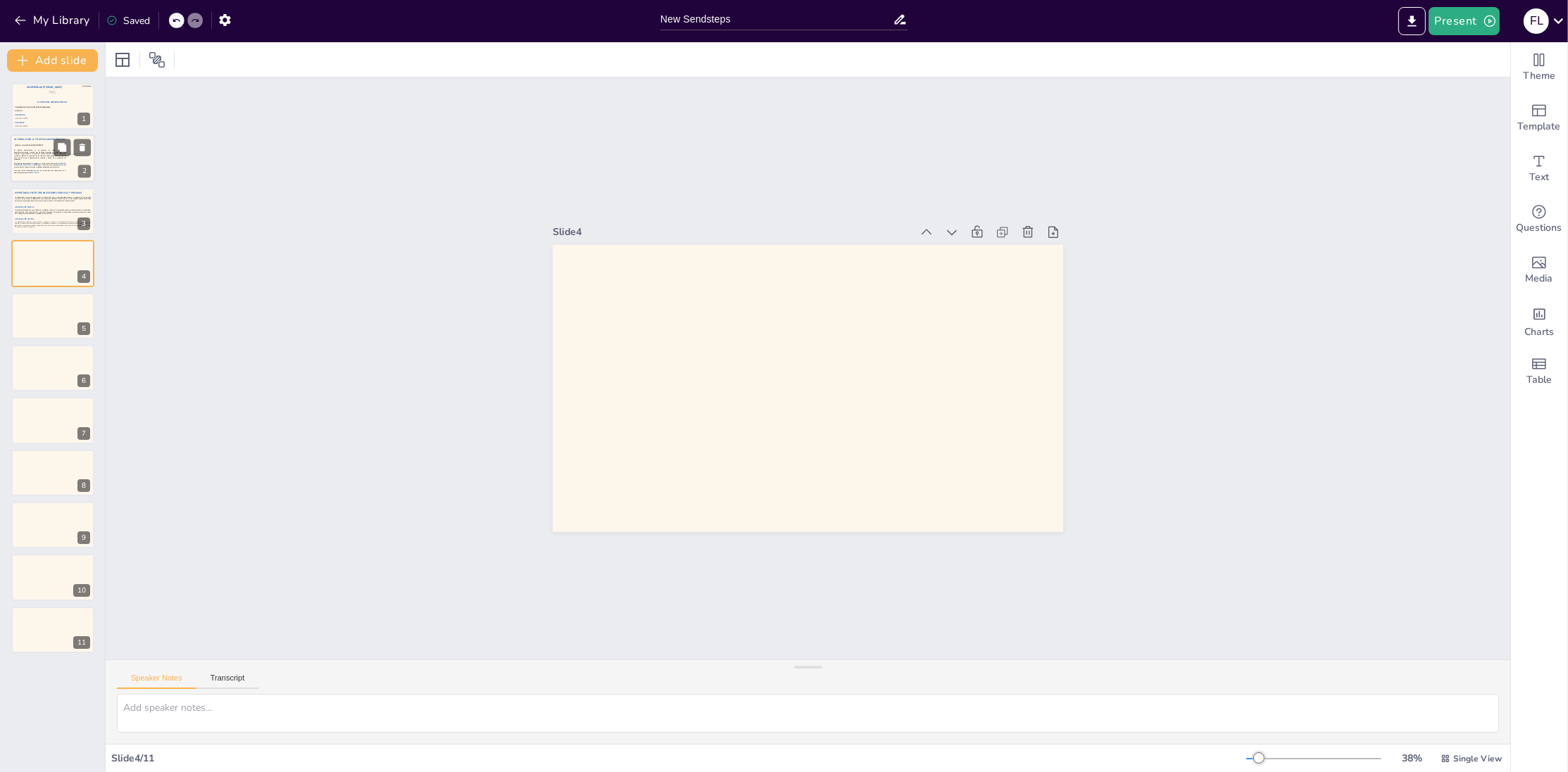
click at [50, 157] on span "El proceso administrativo es un conjunto de etapas (planificación, organización…" at bounding box center [39, 155] width 51 height 11
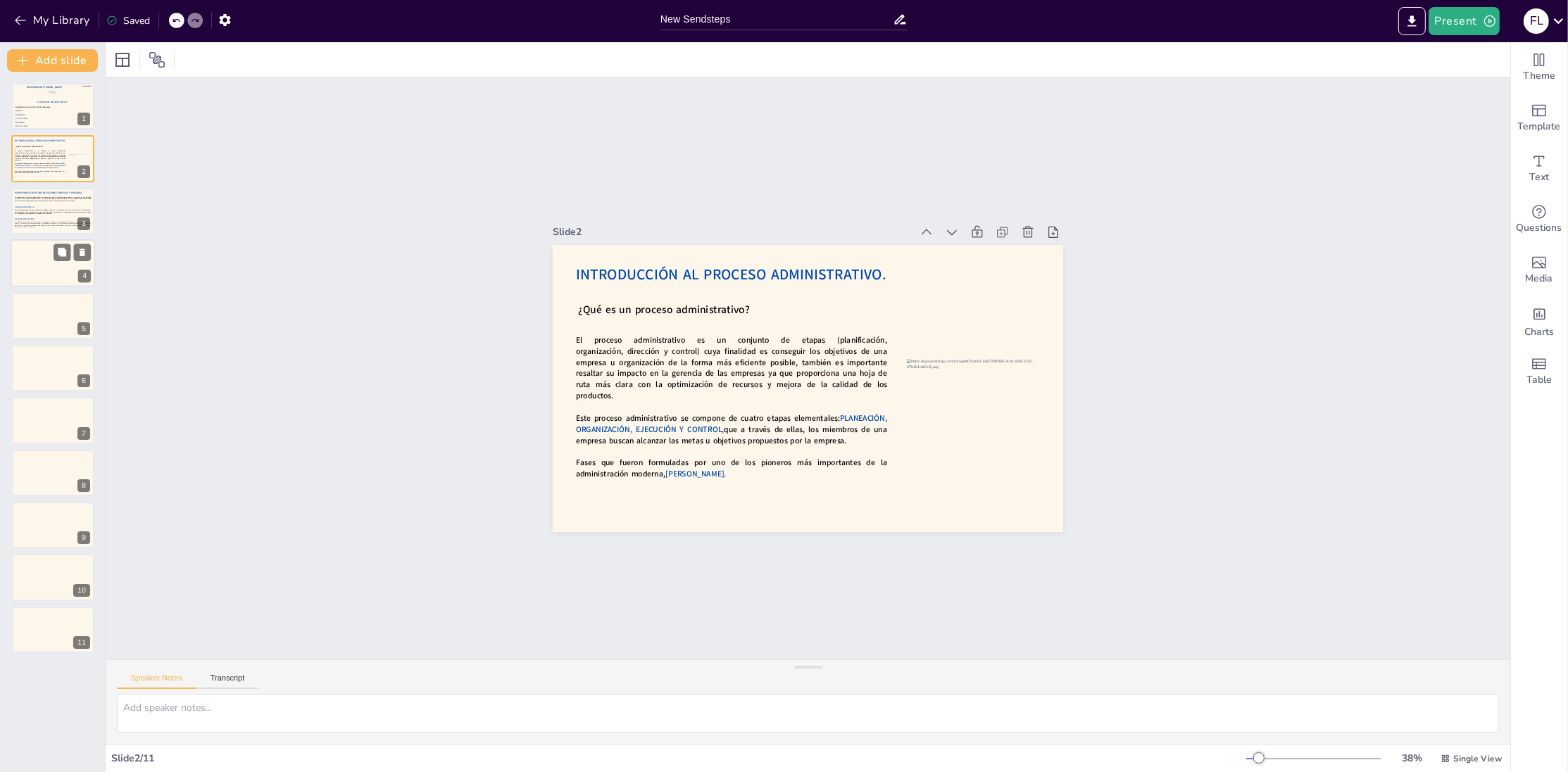
click at [46, 280] on div at bounding box center [53, 263] width 85 height 48
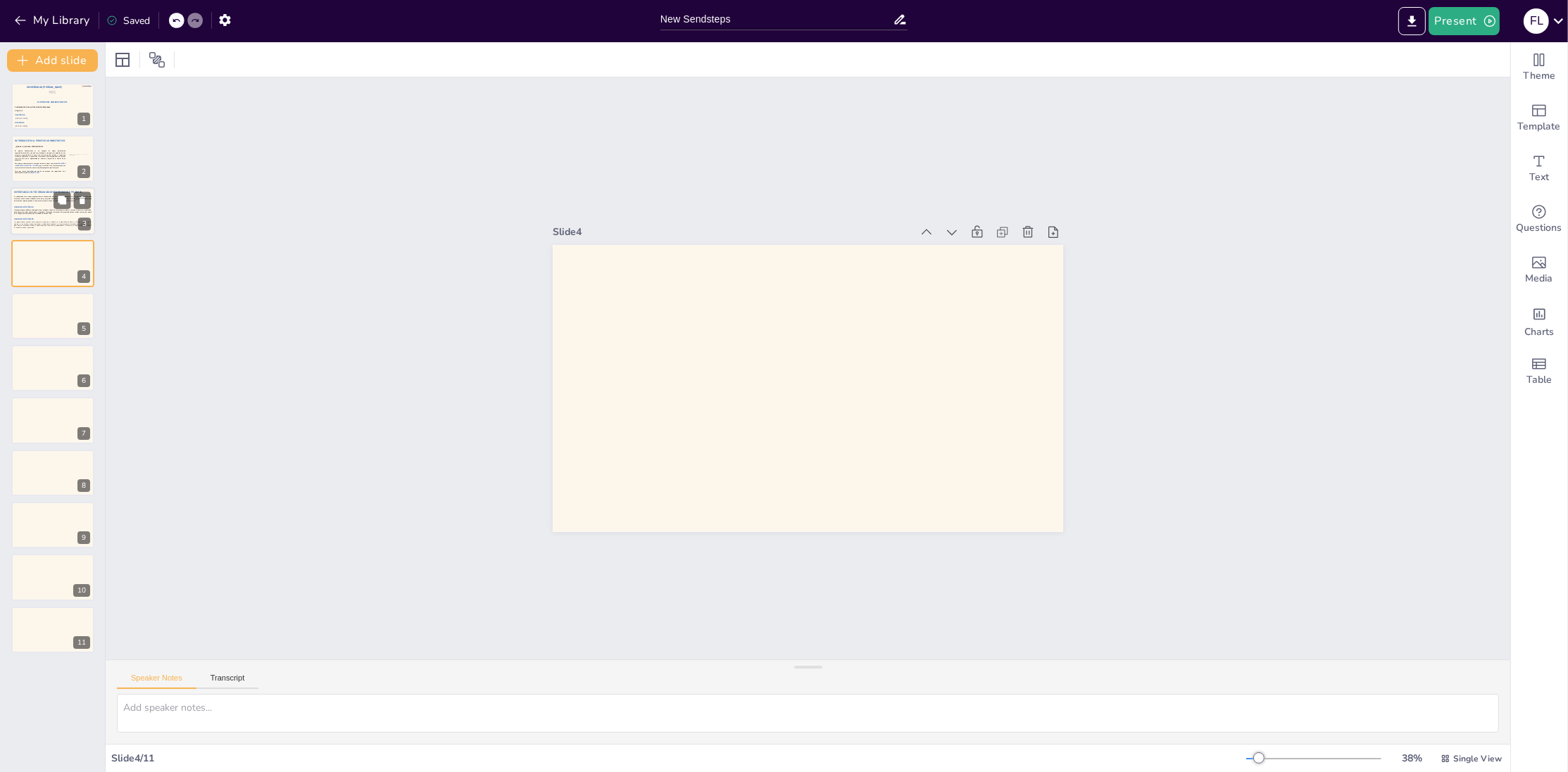
click at [27, 218] on span "ORGANIZACIÓN PRIVADA." at bounding box center [24, 218] width 19 height 3
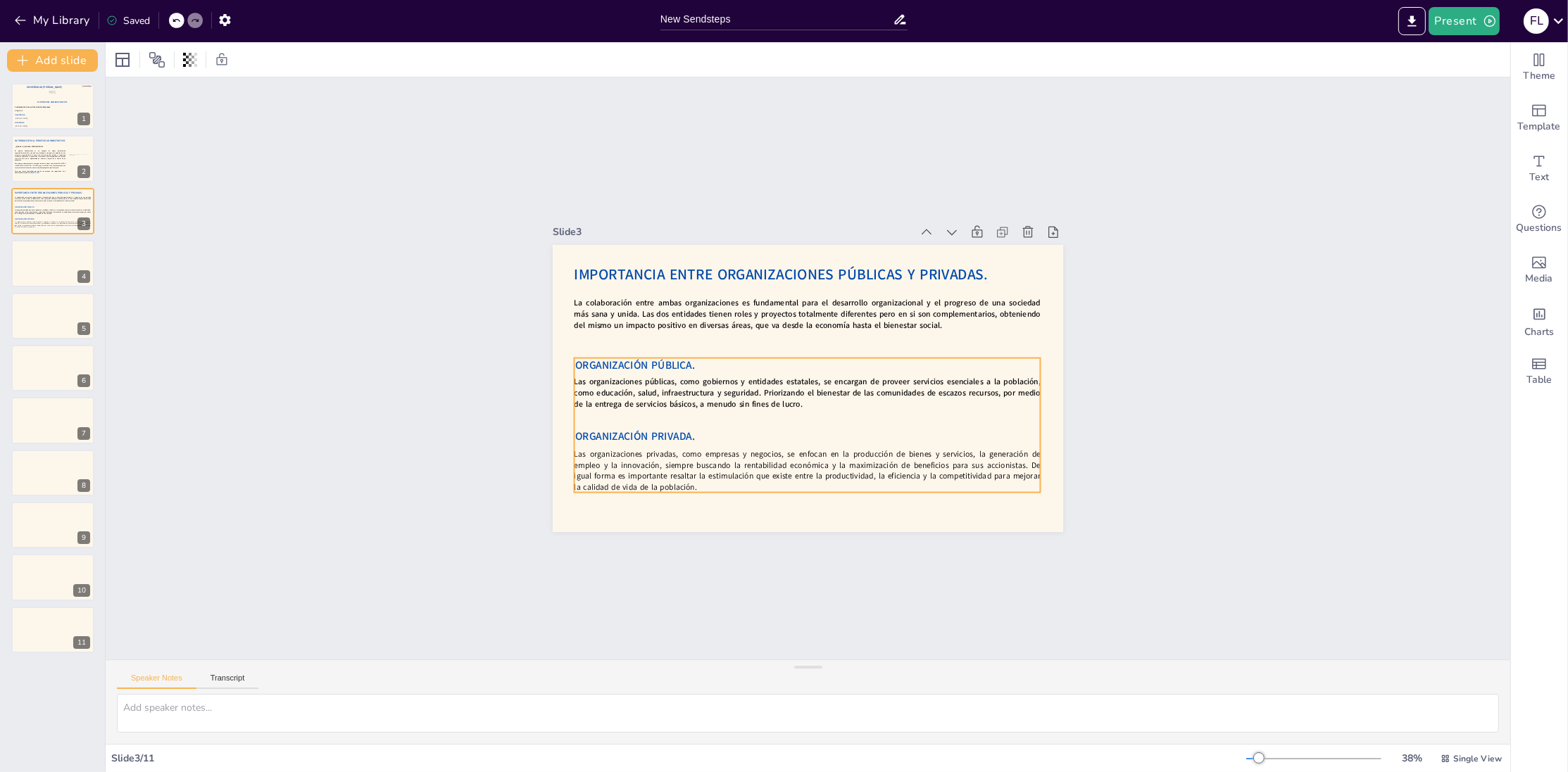
click at [613, 424] on div "ORGANIZACIÓN PÚBLICA. Las organizaciones públicas, como gobiernos y entidades e…" at bounding box center [802, 425] width 478 height 183
click at [769, 335] on div "Ungroup" at bounding box center [774, 329] width 50 height 23
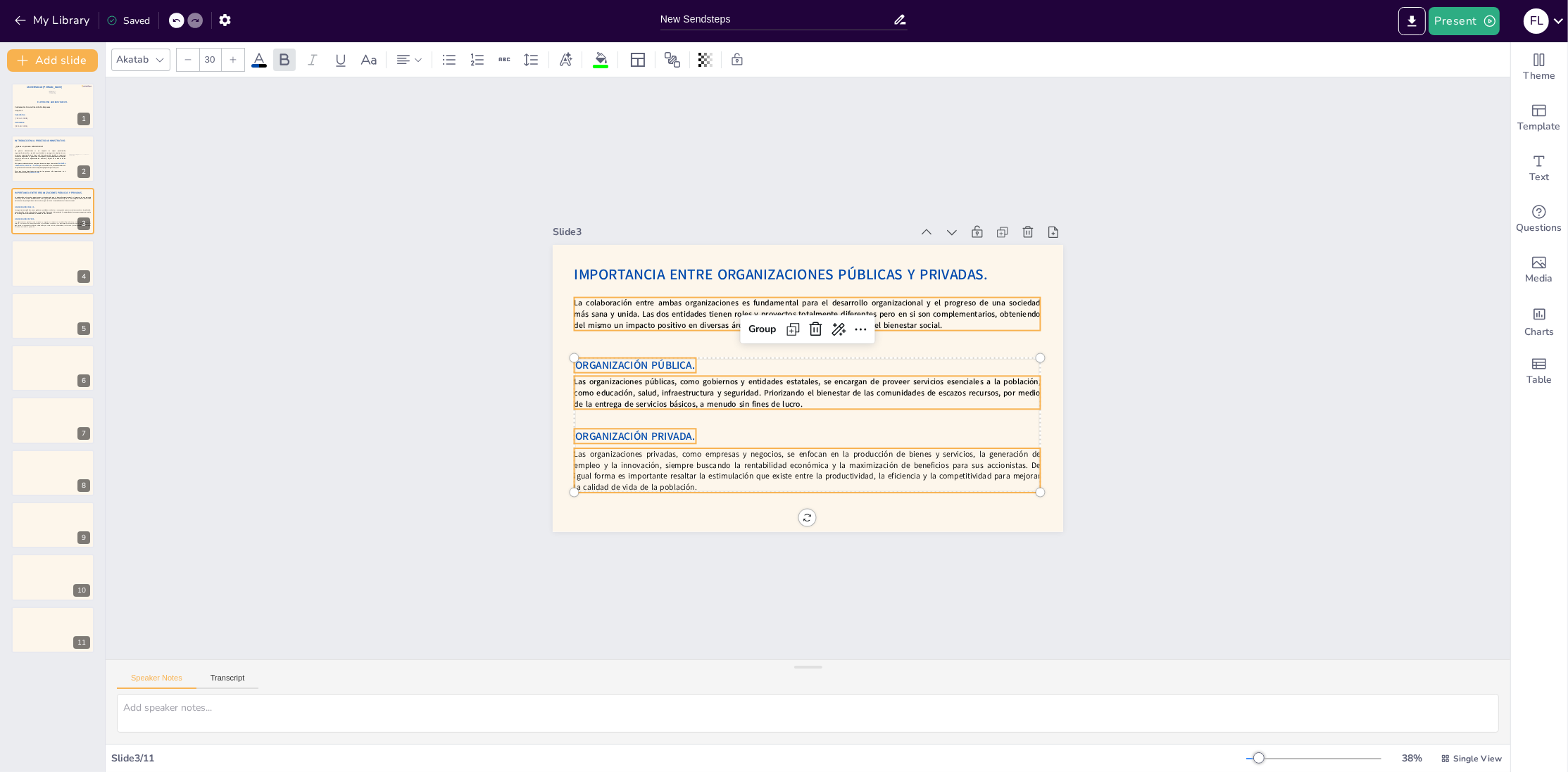
click at [665, 324] on span "La colaboración entre ambas organizaciones es fundamental para el desarrollo or…" at bounding box center [813, 310] width 468 height 72
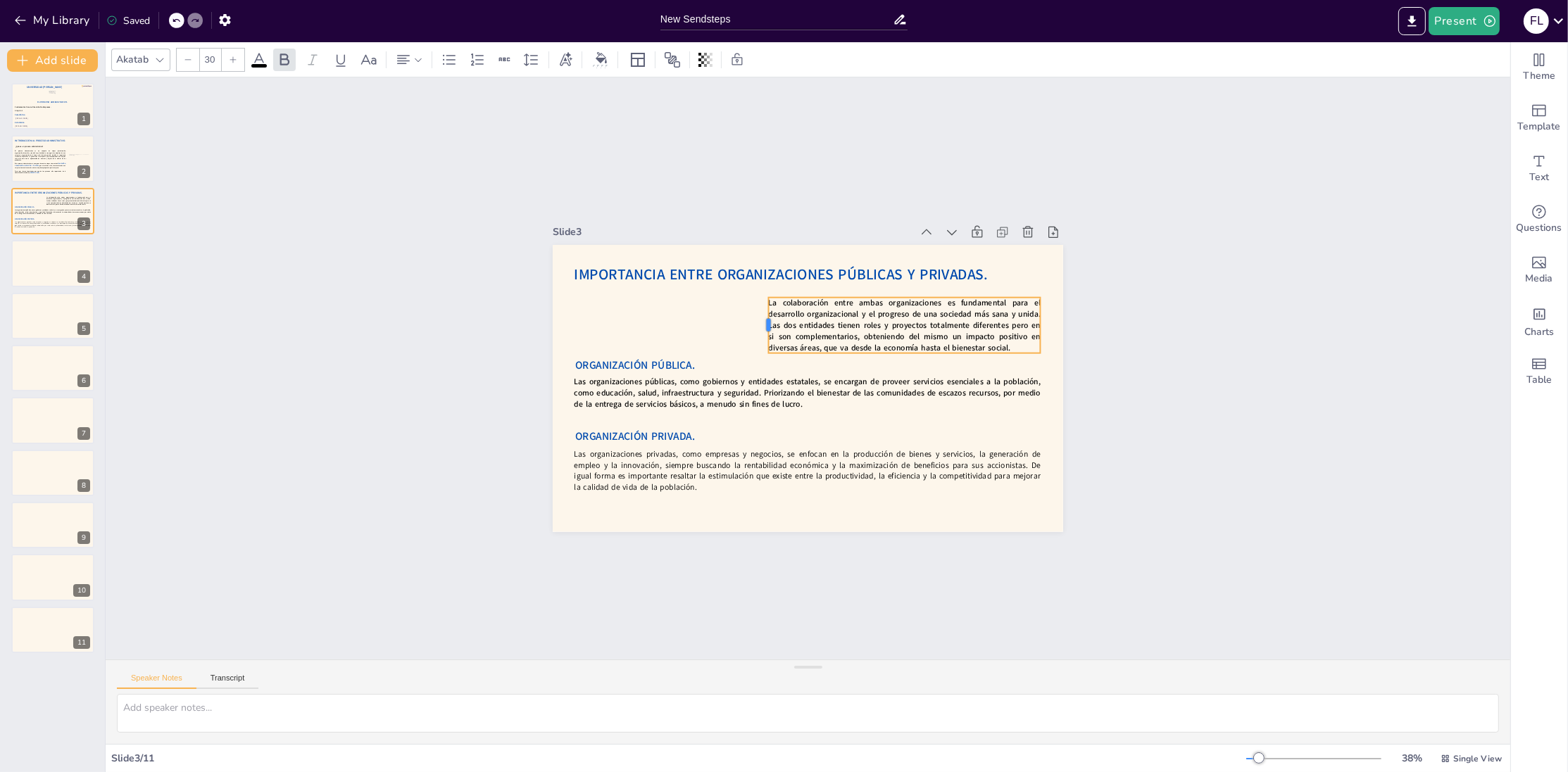
drag, startPoint x: 574, startPoint y: 312, endPoint x: 768, endPoint y: 333, distance: 195.1
click at [768, 333] on div at bounding box center [763, 325] width 11 height 55
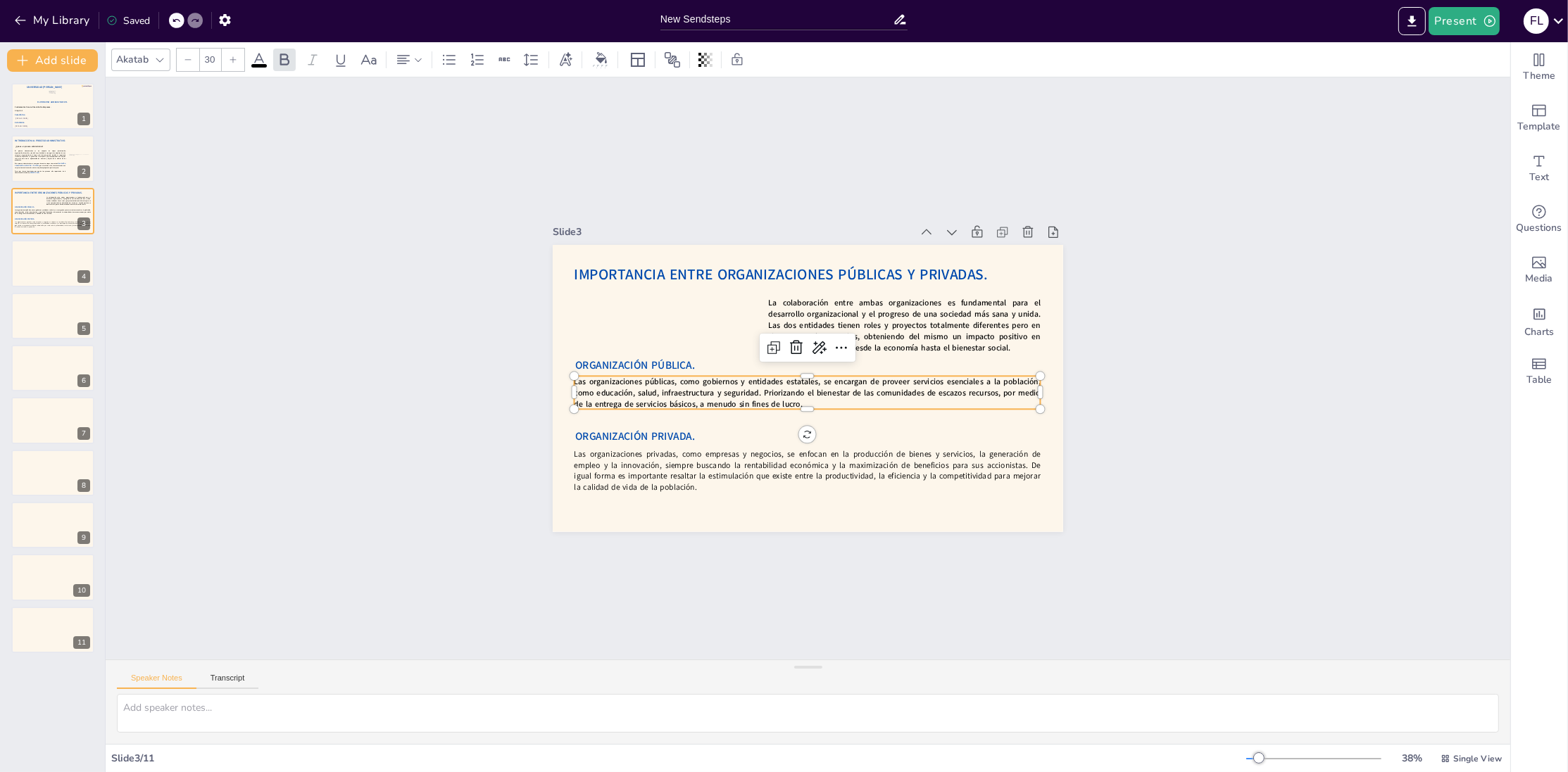
click at [726, 385] on strong "Las organizaciones públicas, como gobiernos y entidades estatales, se encargan …" at bounding box center [808, 392] width 466 height 33
click at [654, 361] on span "ORGANIZACIÓN PÚBLICA." at bounding box center [636, 347] width 121 height 27
type input "--"
click at [592, 398] on strong "Las organizaciones públicas, como gobiernos y entidades estatales, se encargan …" at bounding box center [804, 387] width 468 height 70
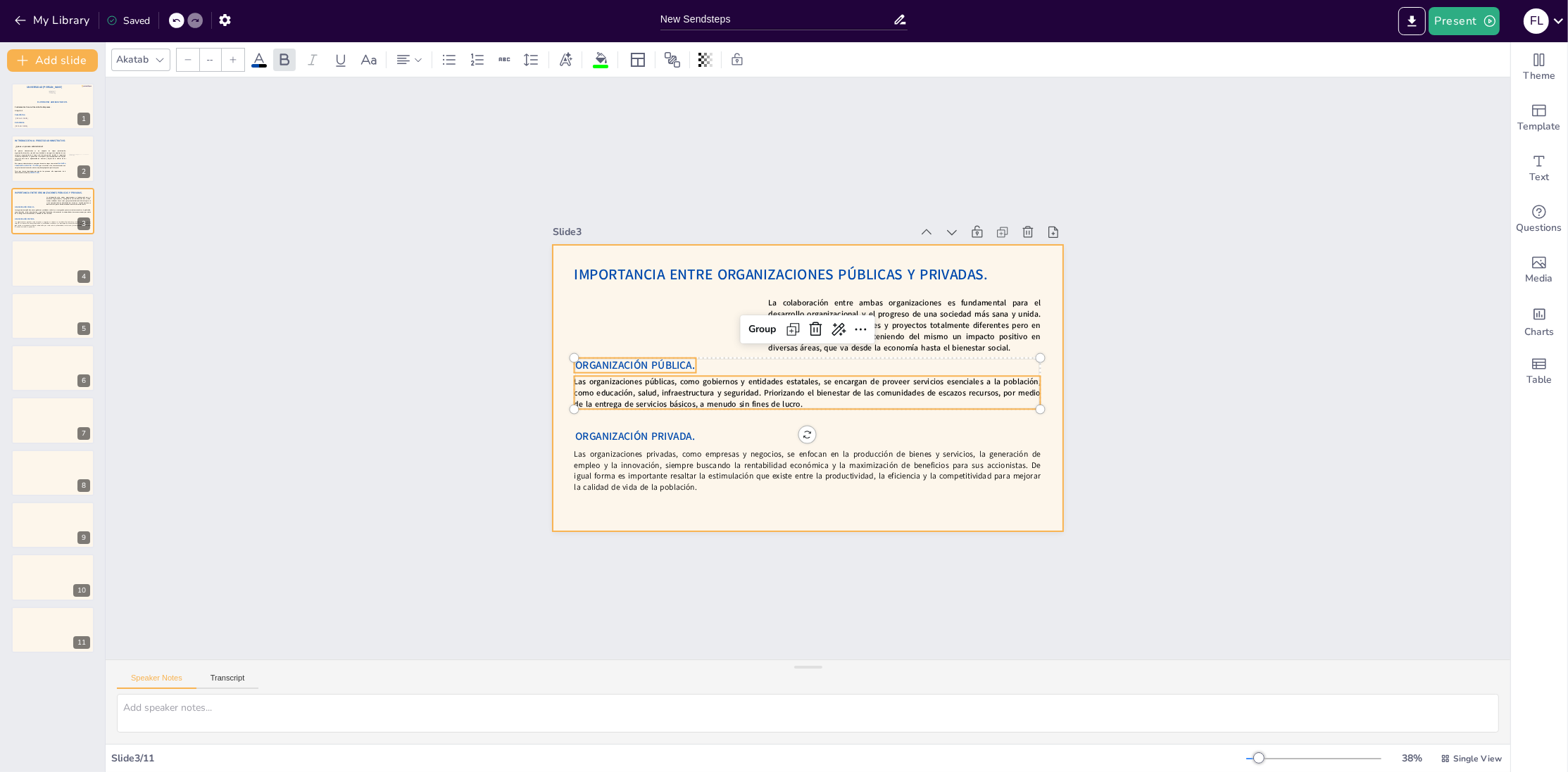
click at [584, 326] on div at bounding box center [806, 389] width 538 height 339
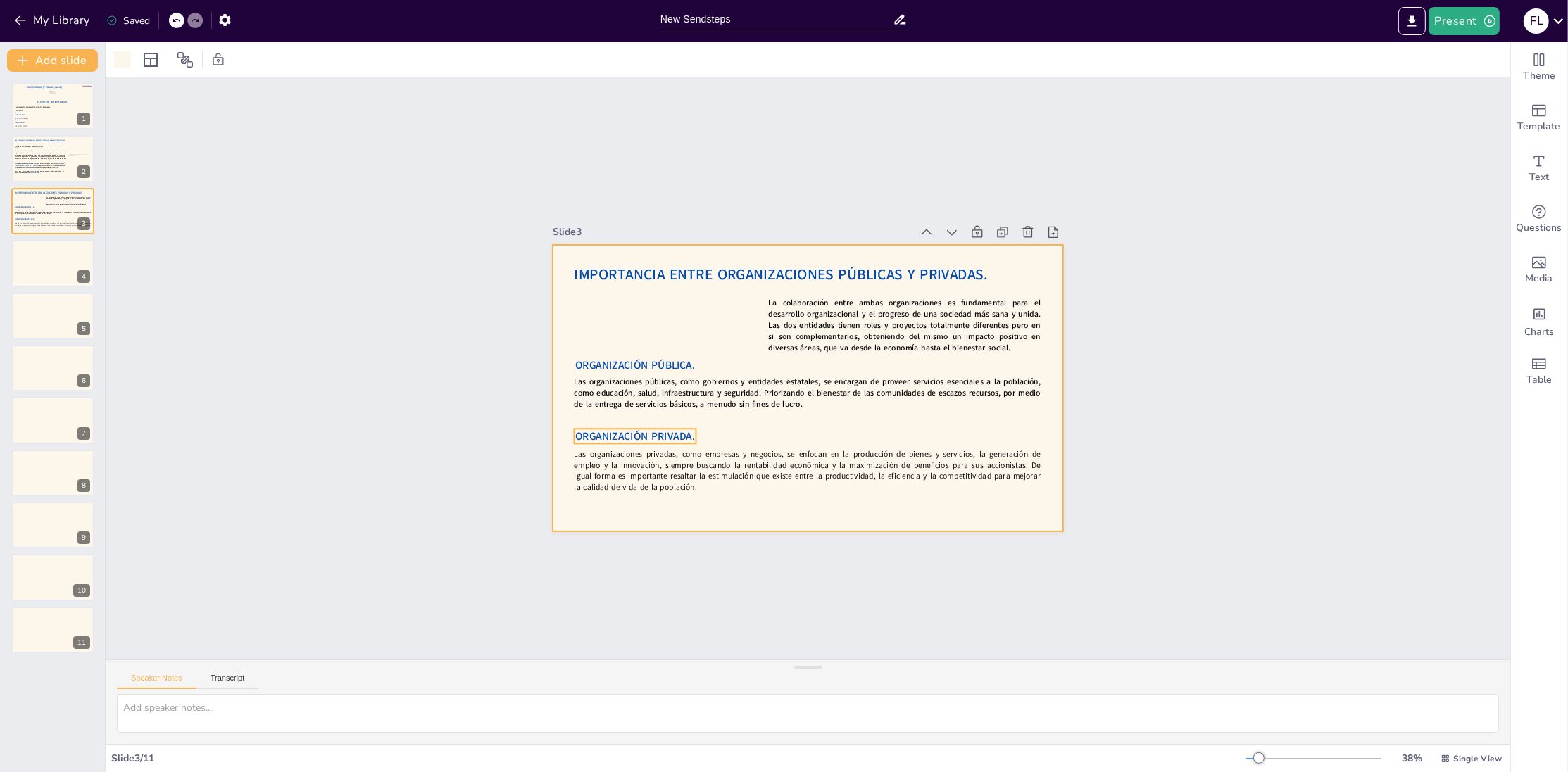
click at [604, 430] on span "ORGANIZACIÓN PRIVADA." at bounding box center [630, 418] width 121 height 27
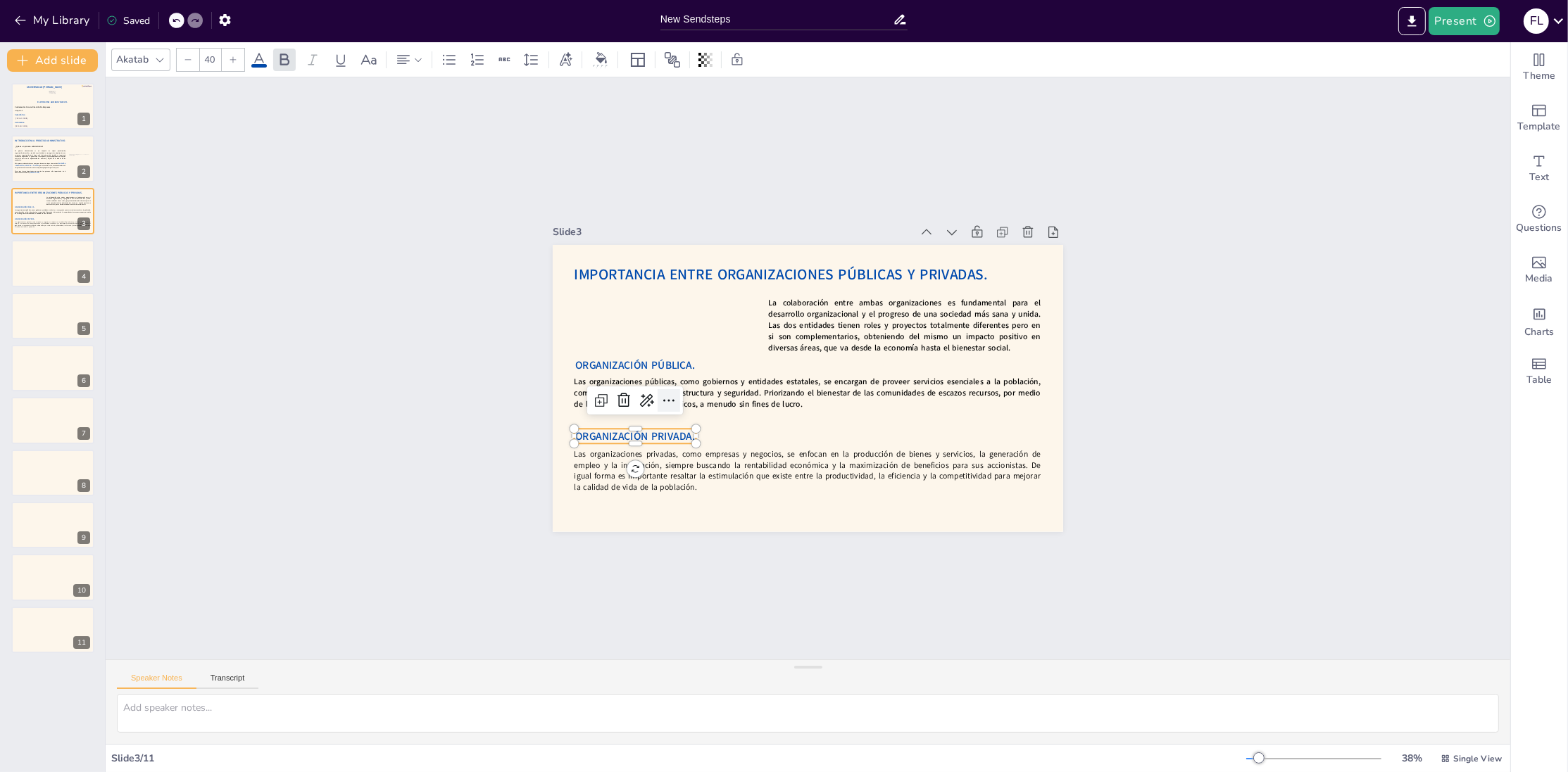
click at [665, 401] on icon at bounding box center [668, 400] width 11 height 3
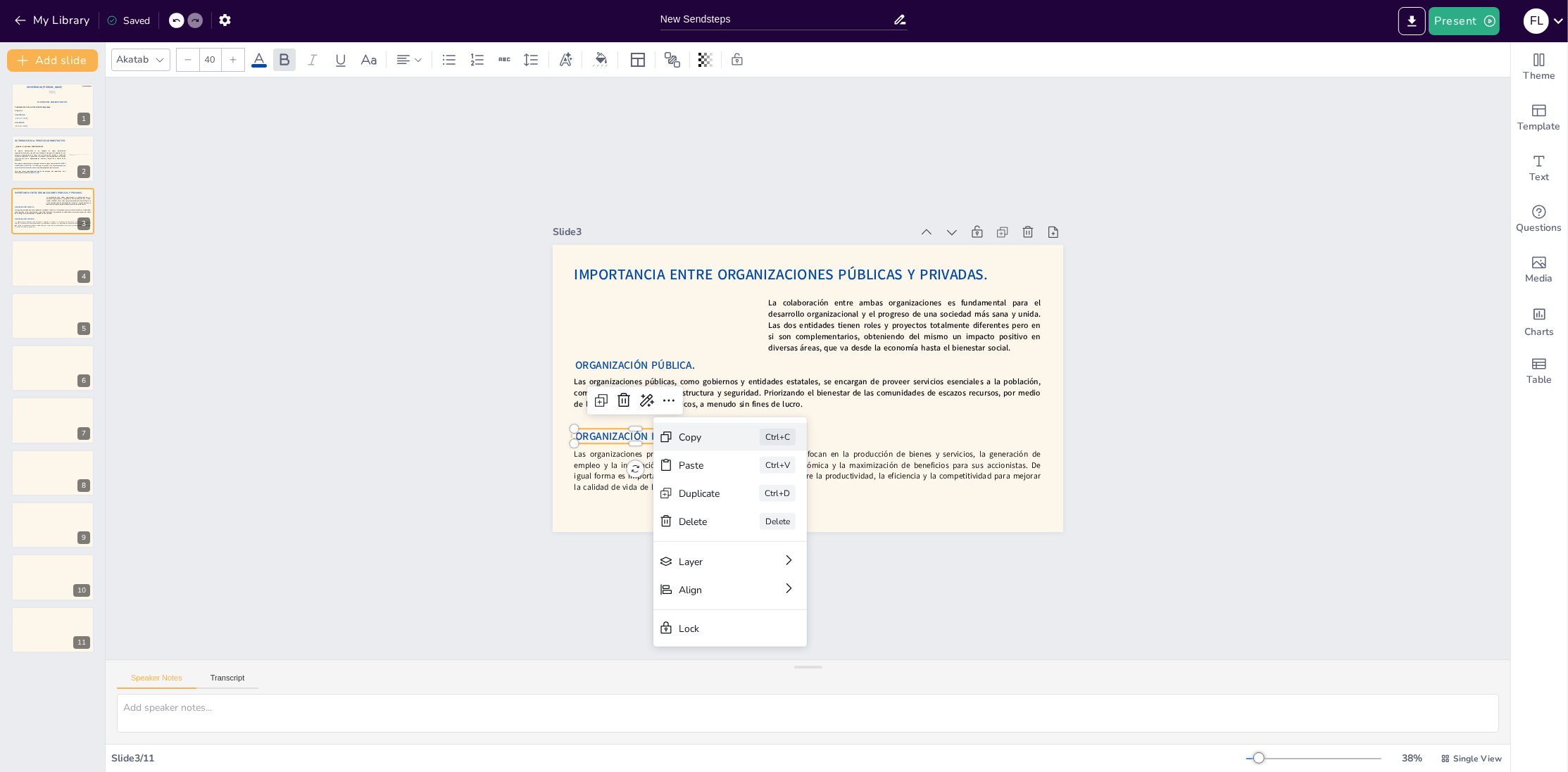
click at [759, 500] on div "Copy Ctrl+C" at bounding box center [835, 514] width 154 height 29
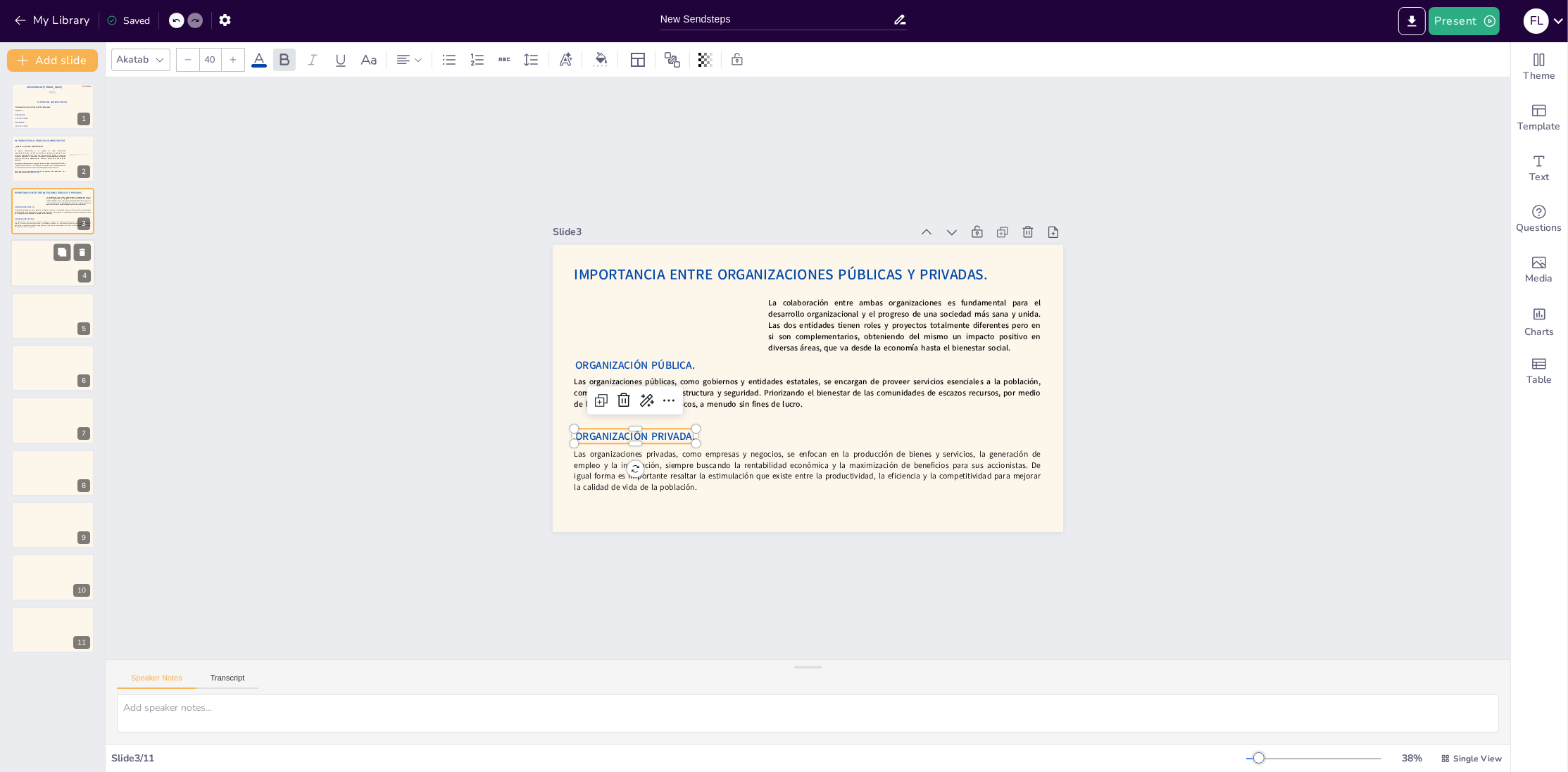
click at [45, 269] on div at bounding box center [53, 263] width 85 height 48
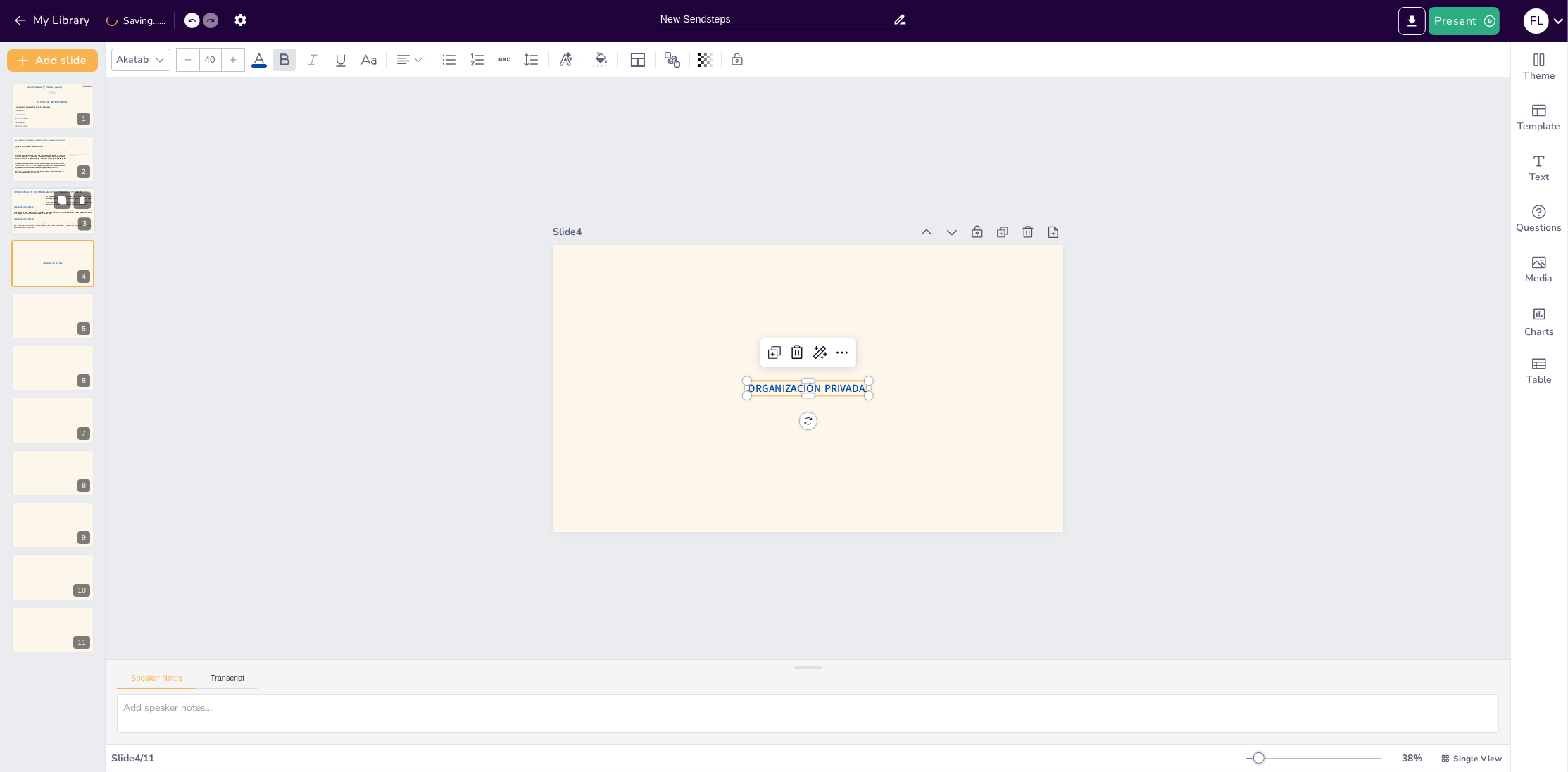
click at [43, 223] on p "Las organizaciones privadas, como empresas y negocios, se enfocan en la producc…" at bounding box center [53, 224] width 77 height 8
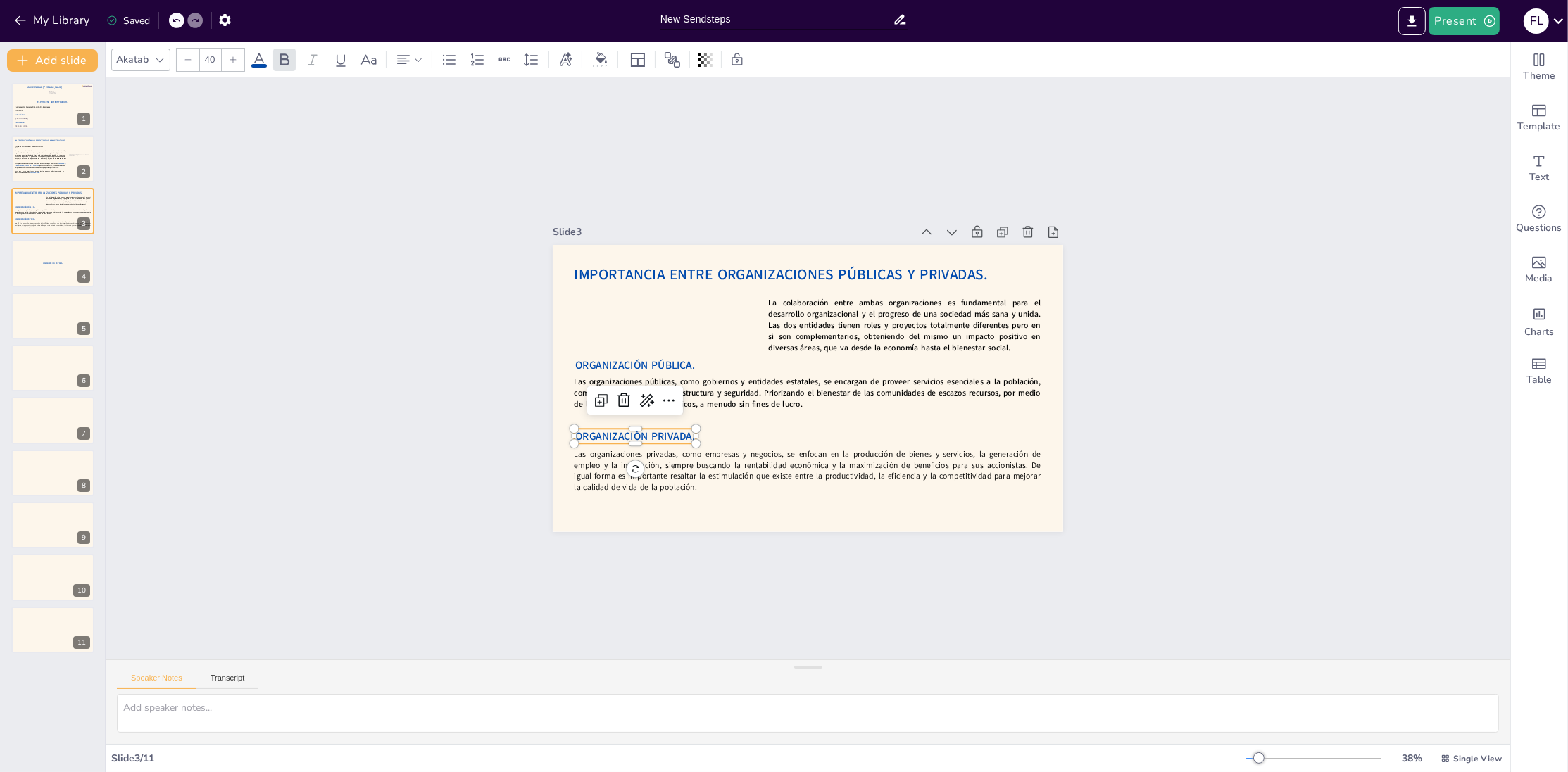
click at [643, 439] on span "ORGANIZACIÓN PRIVADA." at bounding box center [635, 436] width 120 height 15
click at [624, 390] on icon at bounding box center [622, 381] width 18 height 18
click at [631, 466] on p "Las organizaciones privadas, como empresas y negocios, se enfocan en la producc…" at bounding box center [747, 450] width 404 height 310
click at [844, 423] on icon at bounding box center [841, 420] width 17 height 17
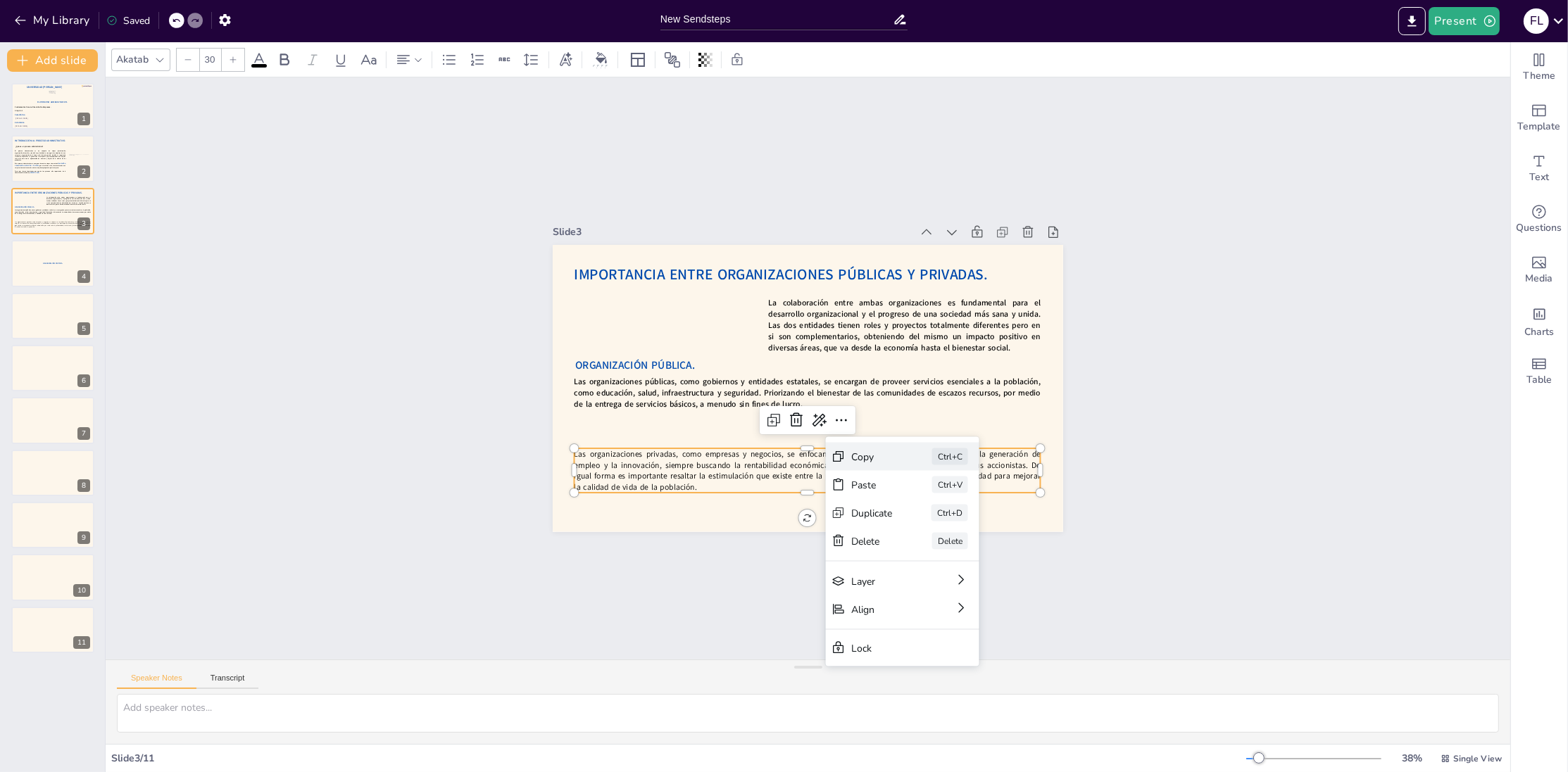
click at [938, 542] on div "Copy" at bounding box center [959, 550] width 43 height 18
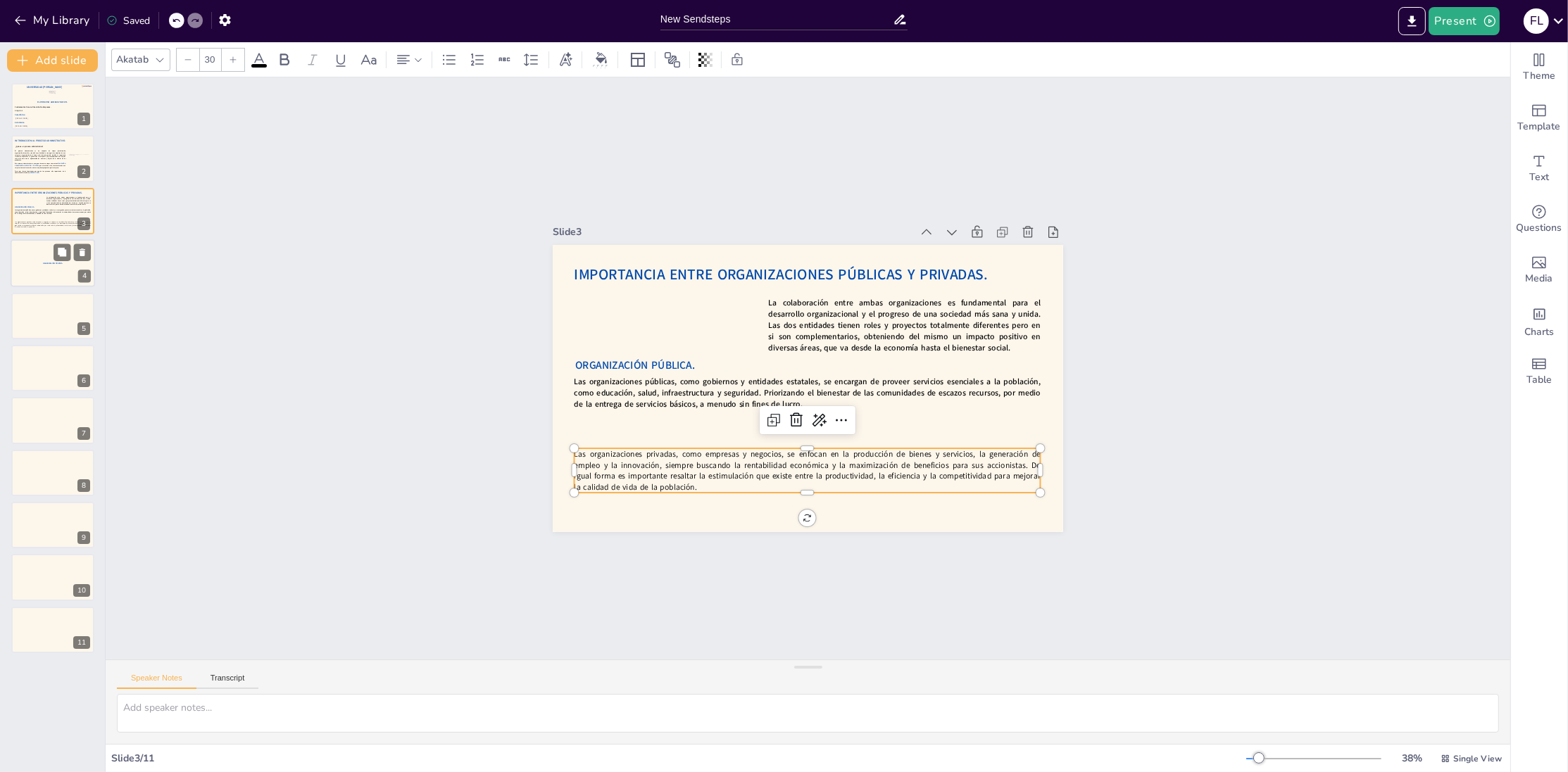
click at [60, 276] on div at bounding box center [53, 263] width 85 height 48
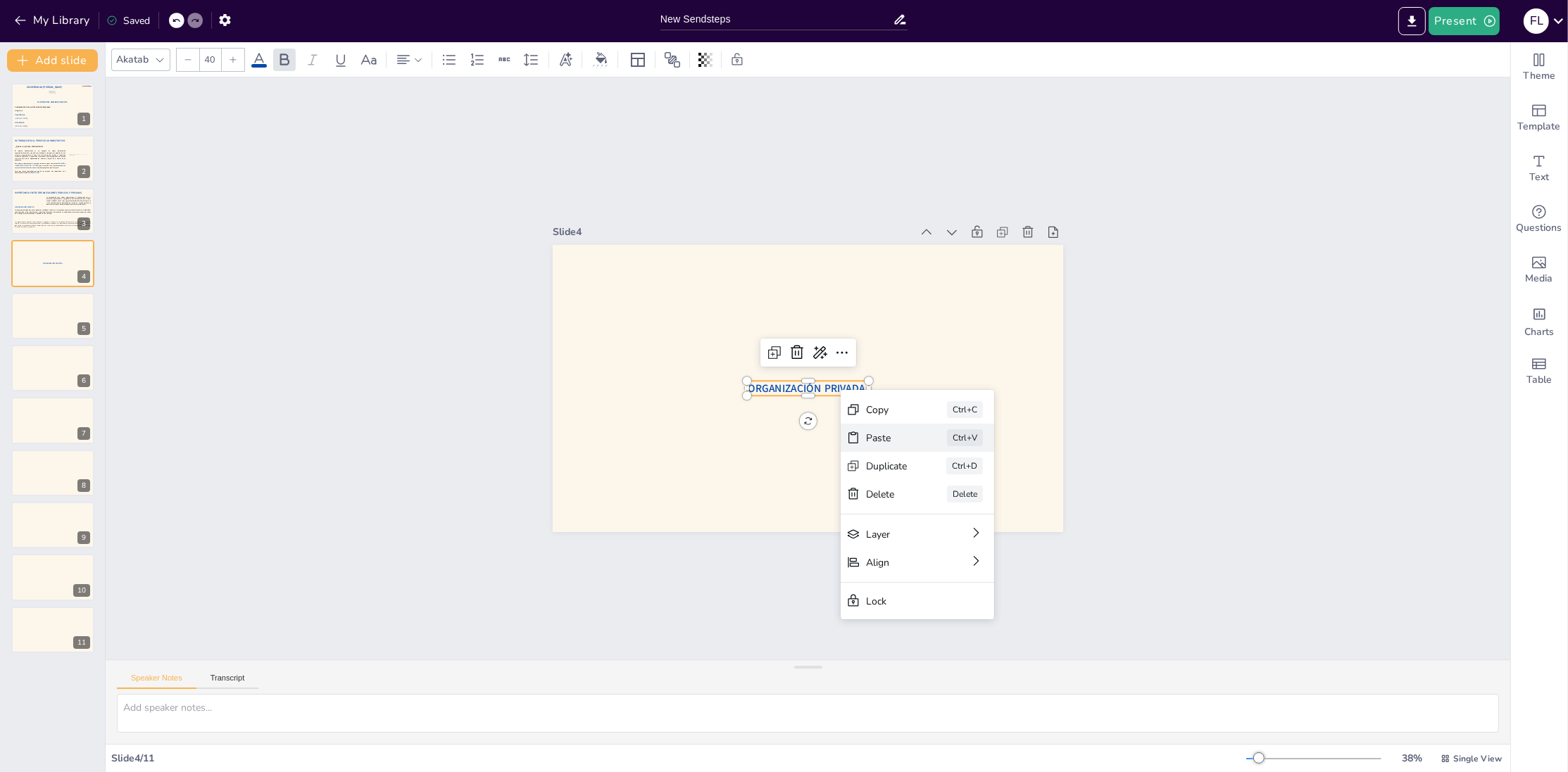
click at [929, 515] on div "Paste Ctrl+V" at bounding box center [1006, 537] width 155 height 44
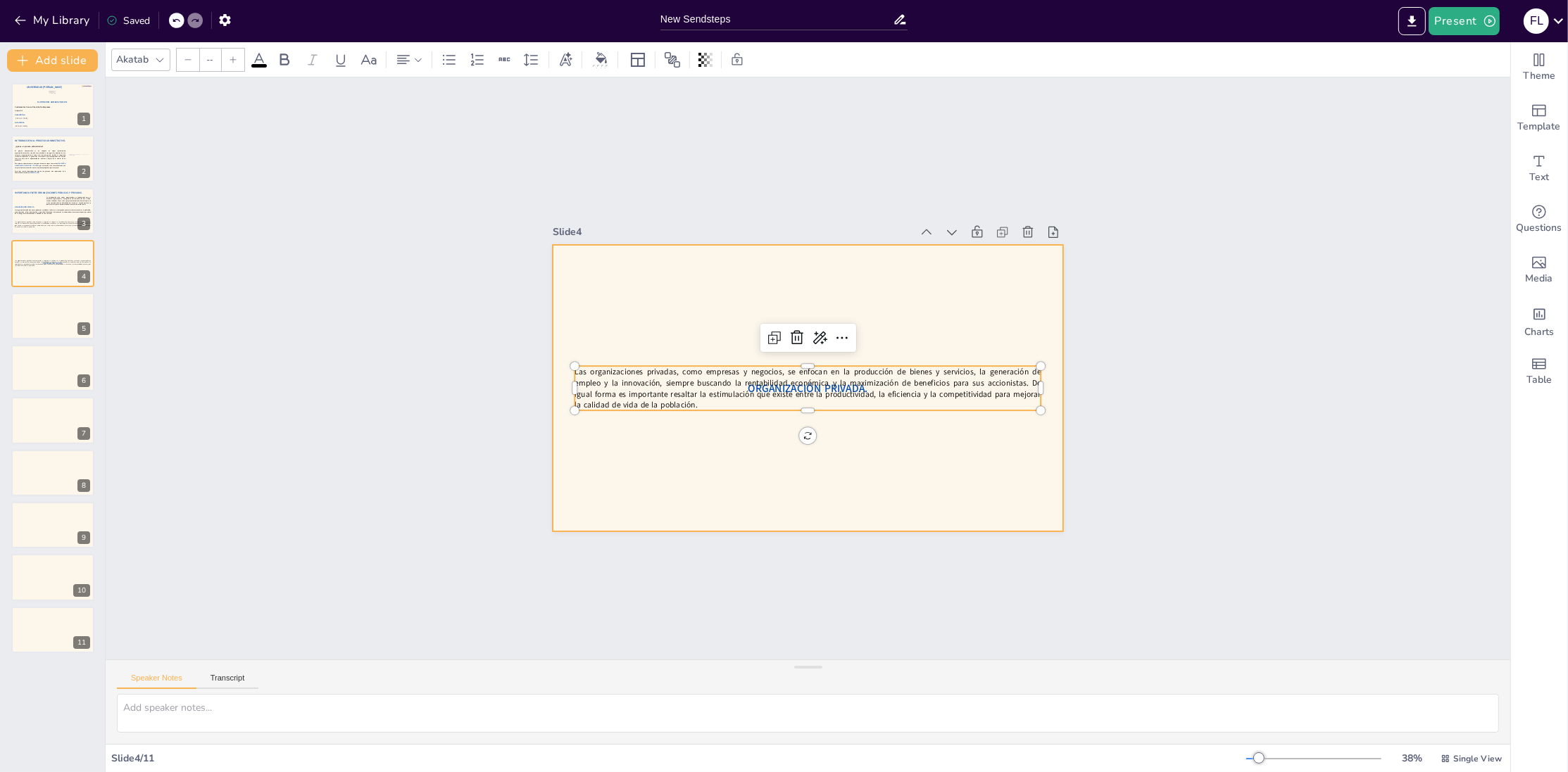
type input "30"
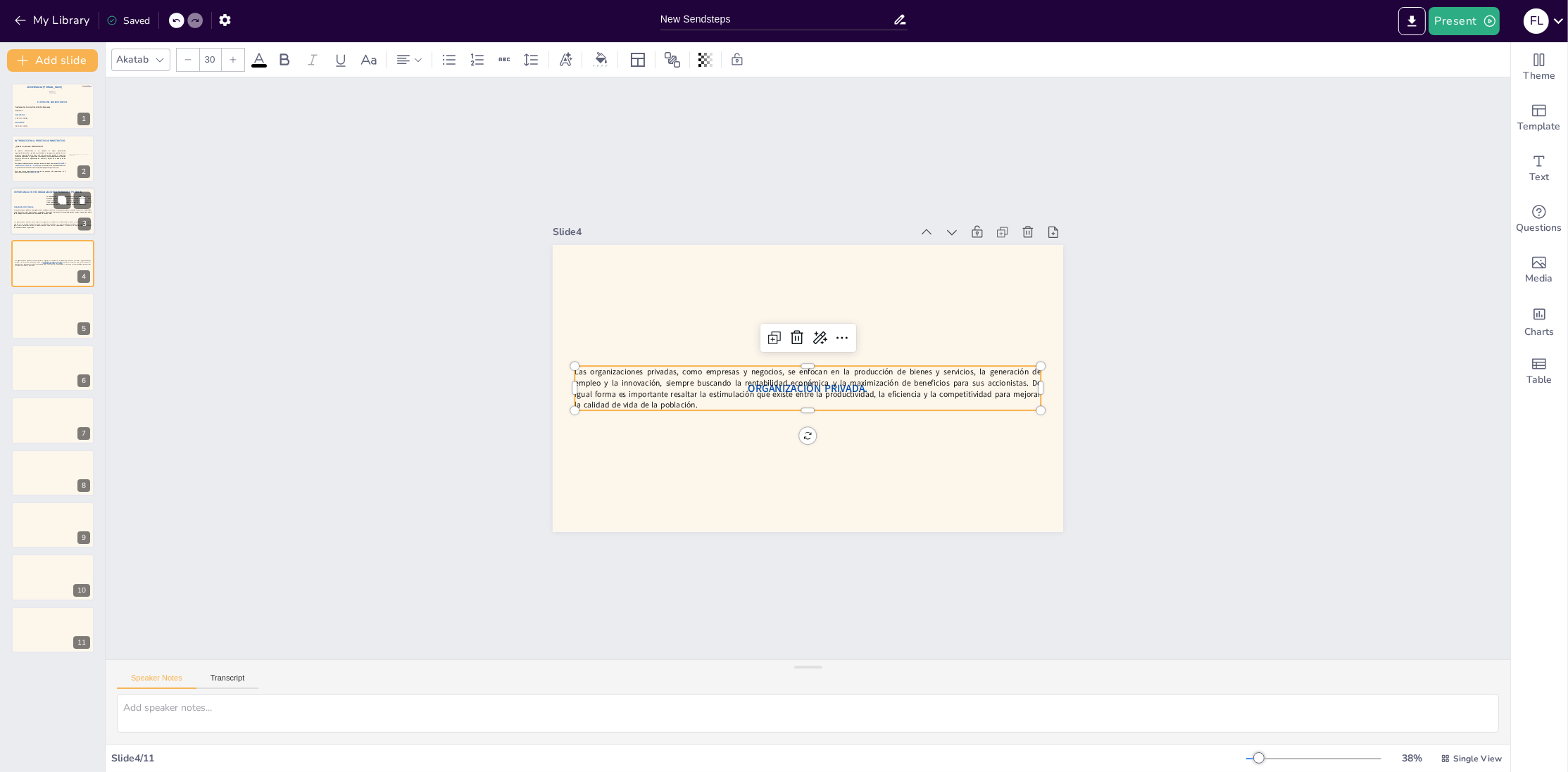
click at [35, 227] on p "Las organizaciones privadas, como empresas y negocios, se enfocan en la producc…" at bounding box center [53, 224] width 77 height 8
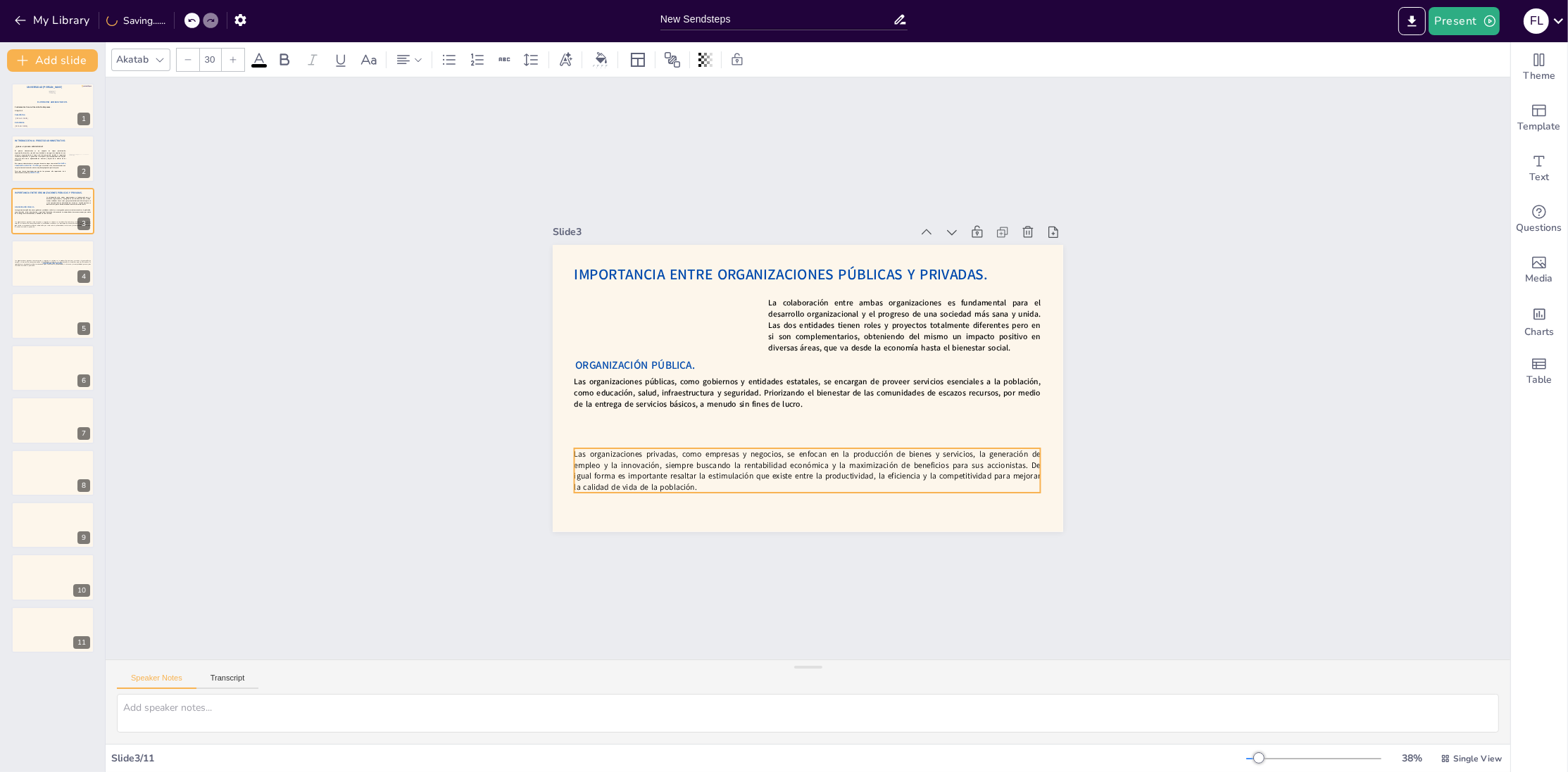
click at [703, 481] on p "Las organizaciones privadas, como empresas y negocios, se enfocan en la producc…" at bounding box center [808, 470] width 466 height 44
click at [790, 418] on icon at bounding box center [786, 415] width 19 height 19
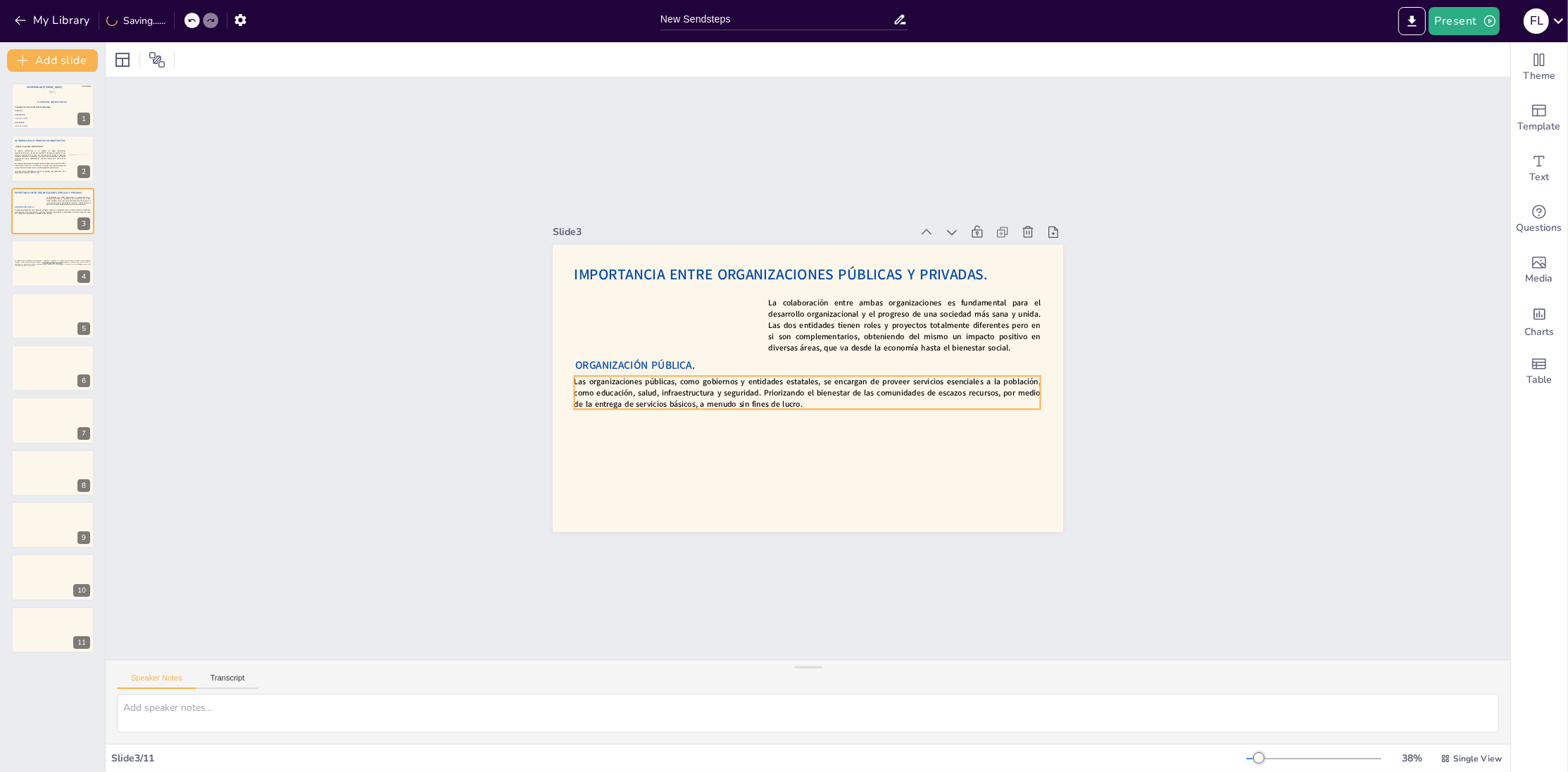
click at [694, 400] on strong "Las organizaciones públicas, como gobiernos y entidades estatales, se encargan …" at bounding box center [808, 392] width 466 height 33
click at [605, 349] on span "ORGANIZACIÓN PÚBLICA." at bounding box center [639, 329] width 120 height 39
click at [605, 393] on strong "Las organizaciones públicas, como gobiernos y entidades estatales, se encargan …" at bounding box center [804, 387] width 468 height 70
type input "--"
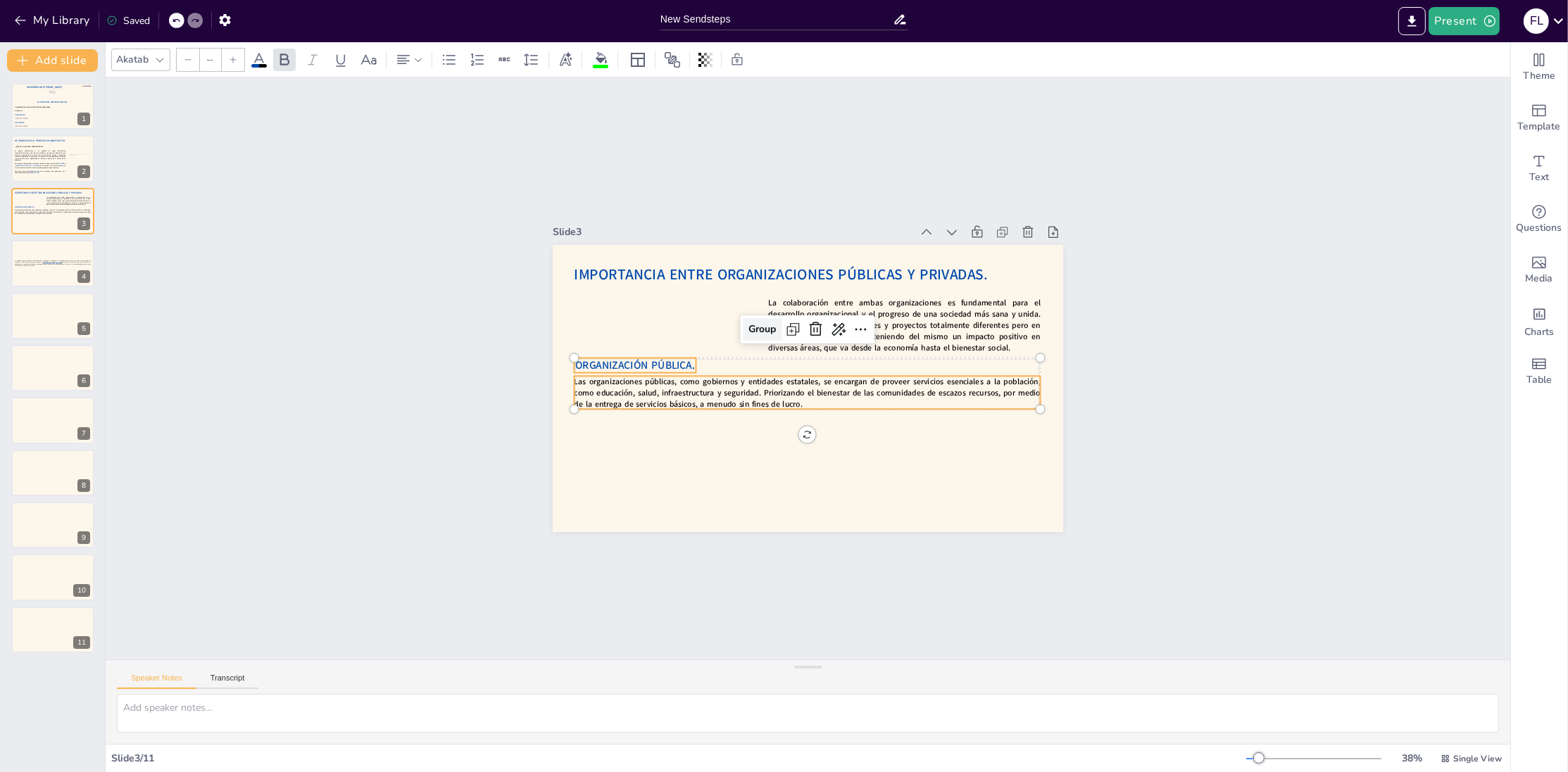
click at [754, 330] on div "Group" at bounding box center [766, 326] width 41 height 27
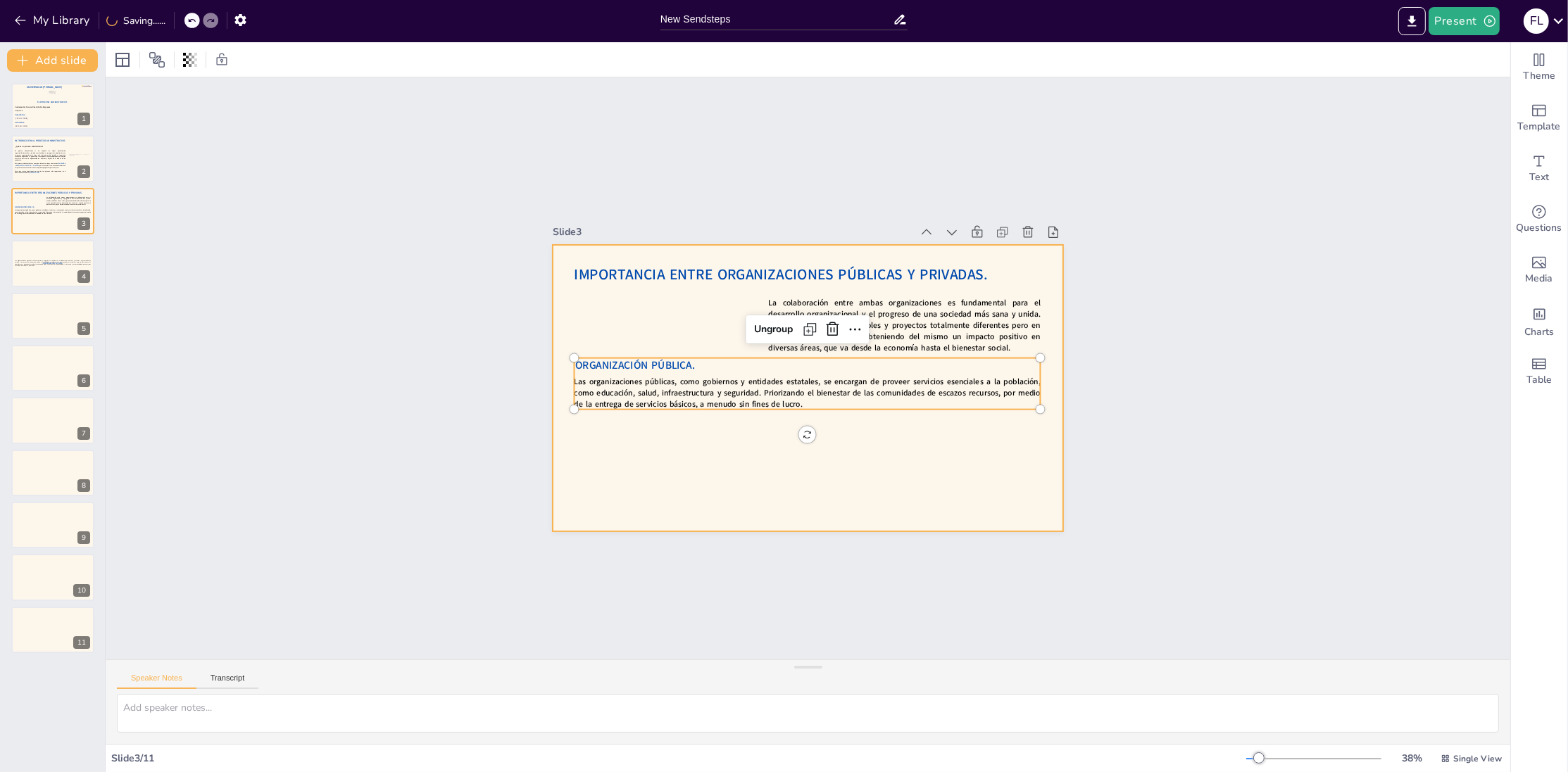
click at [633, 478] on div at bounding box center [802, 387] width 575 height 430
click at [590, 399] on strong "Las organizaciones públicas, como gobiernos y entidades estatales, se encargan …" at bounding box center [804, 387] width 468 height 71
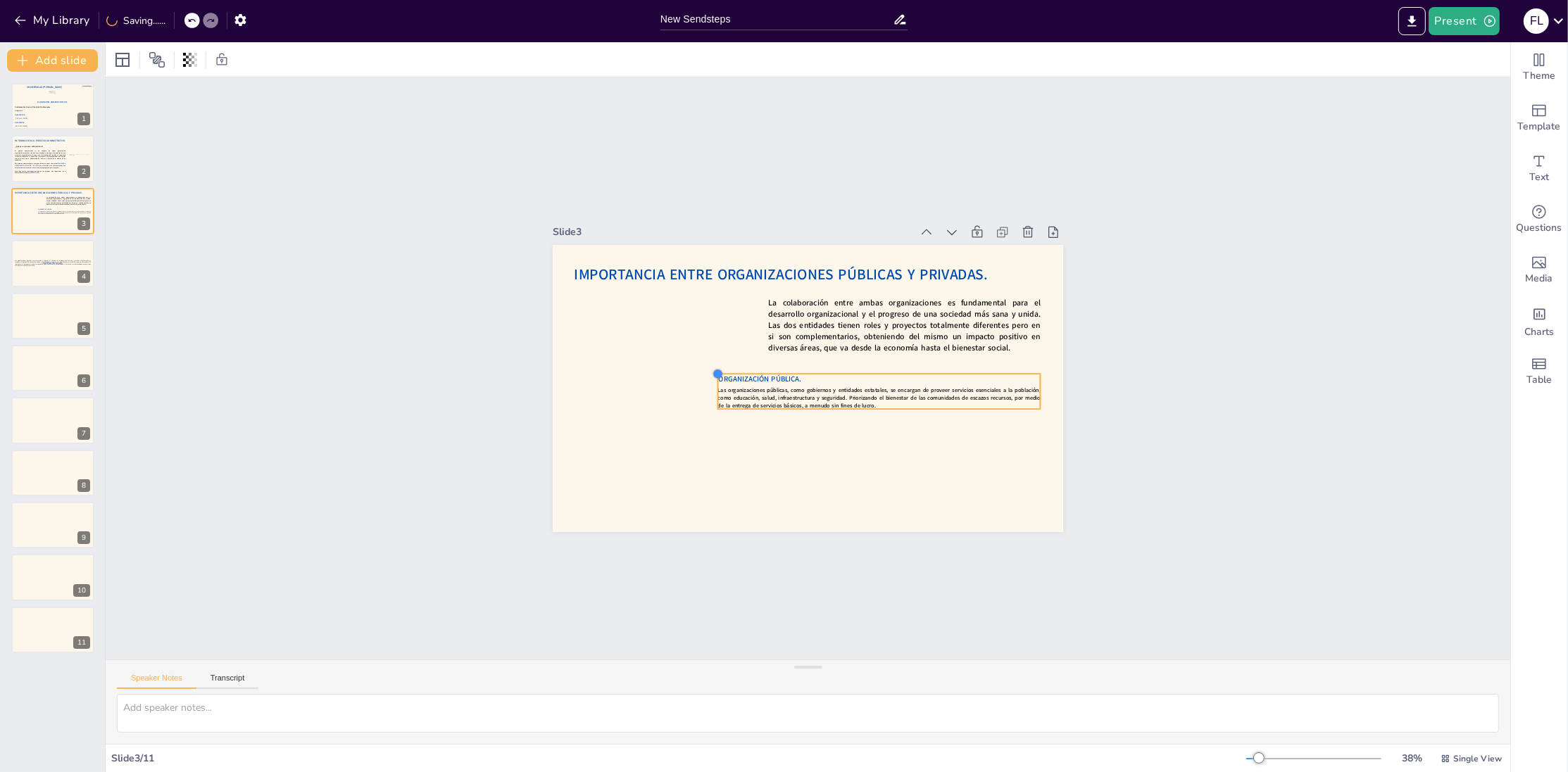
drag, startPoint x: 575, startPoint y: 358, endPoint x: 681, endPoint y: 379, distance: 108.1
click at [681, 379] on div "IMPORTANCIA ENTRE ORGANIZACIONES PÚBLICAS Y PRIVADAS. La colaboración entre amb…" at bounding box center [808, 389] width 510 height 287
click at [175, 18] on icon at bounding box center [176, 20] width 8 height 8
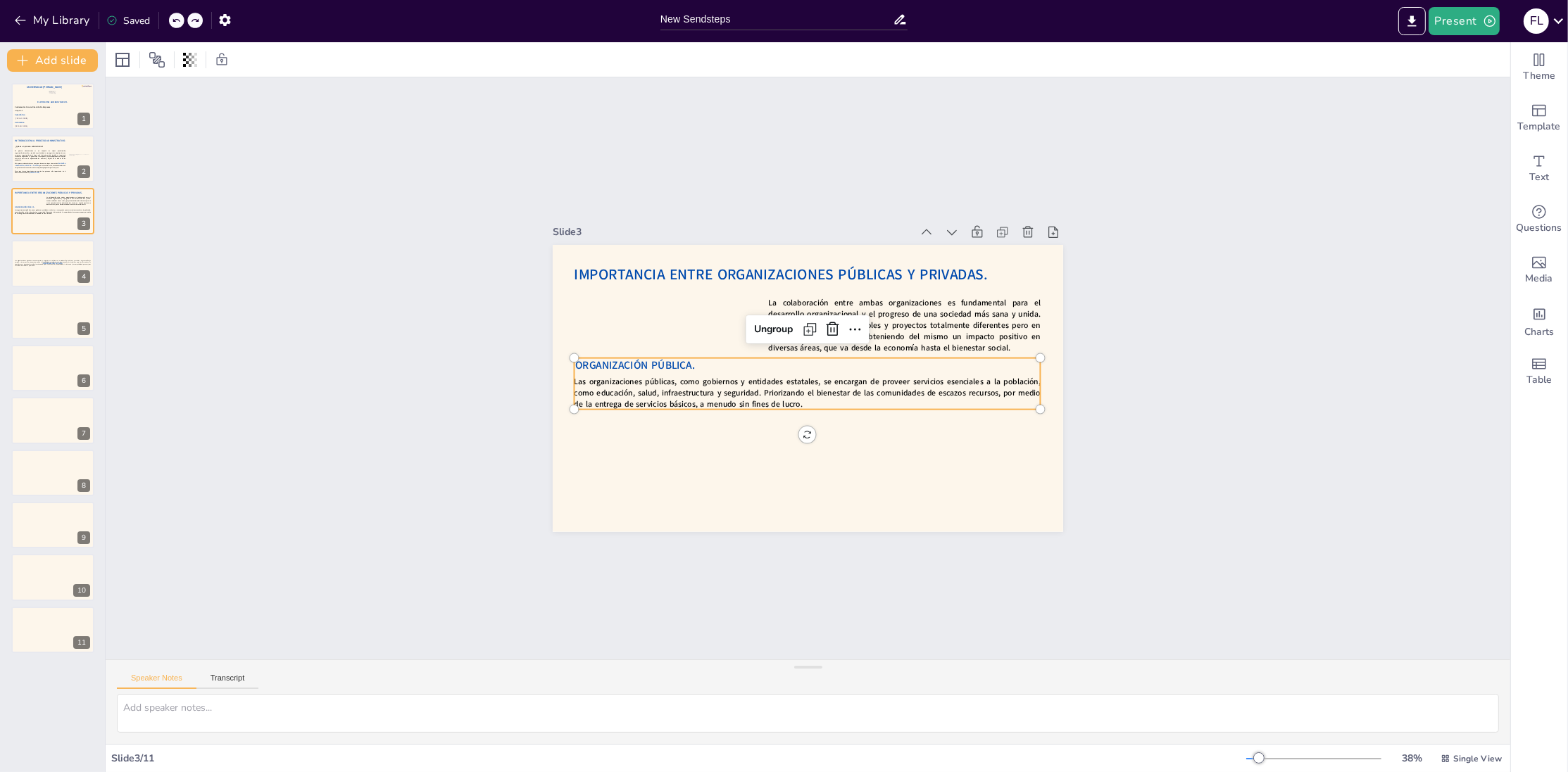
click at [175, 18] on icon at bounding box center [176, 20] width 8 height 8
click at [644, 388] on strong "Las organizaciones públicas, como gobiernos y entidades estatales, se encargan …" at bounding box center [804, 387] width 468 height 70
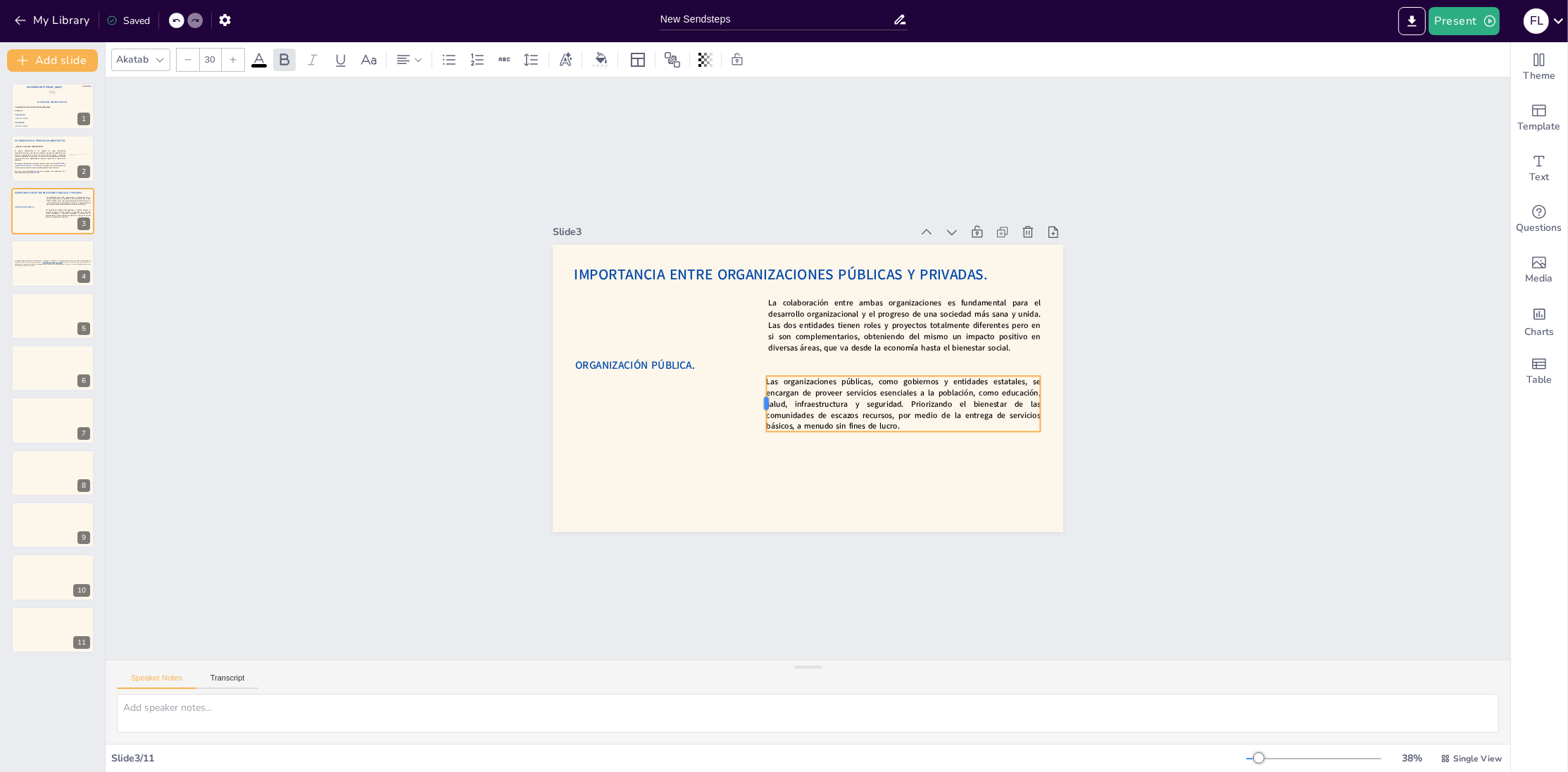
drag, startPoint x: 573, startPoint y: 395, endPoint x: 766, endPoint y: 413, distance: 193.8
click at [766, 403] on div at bounding box center [750, 375] width 37 height 55
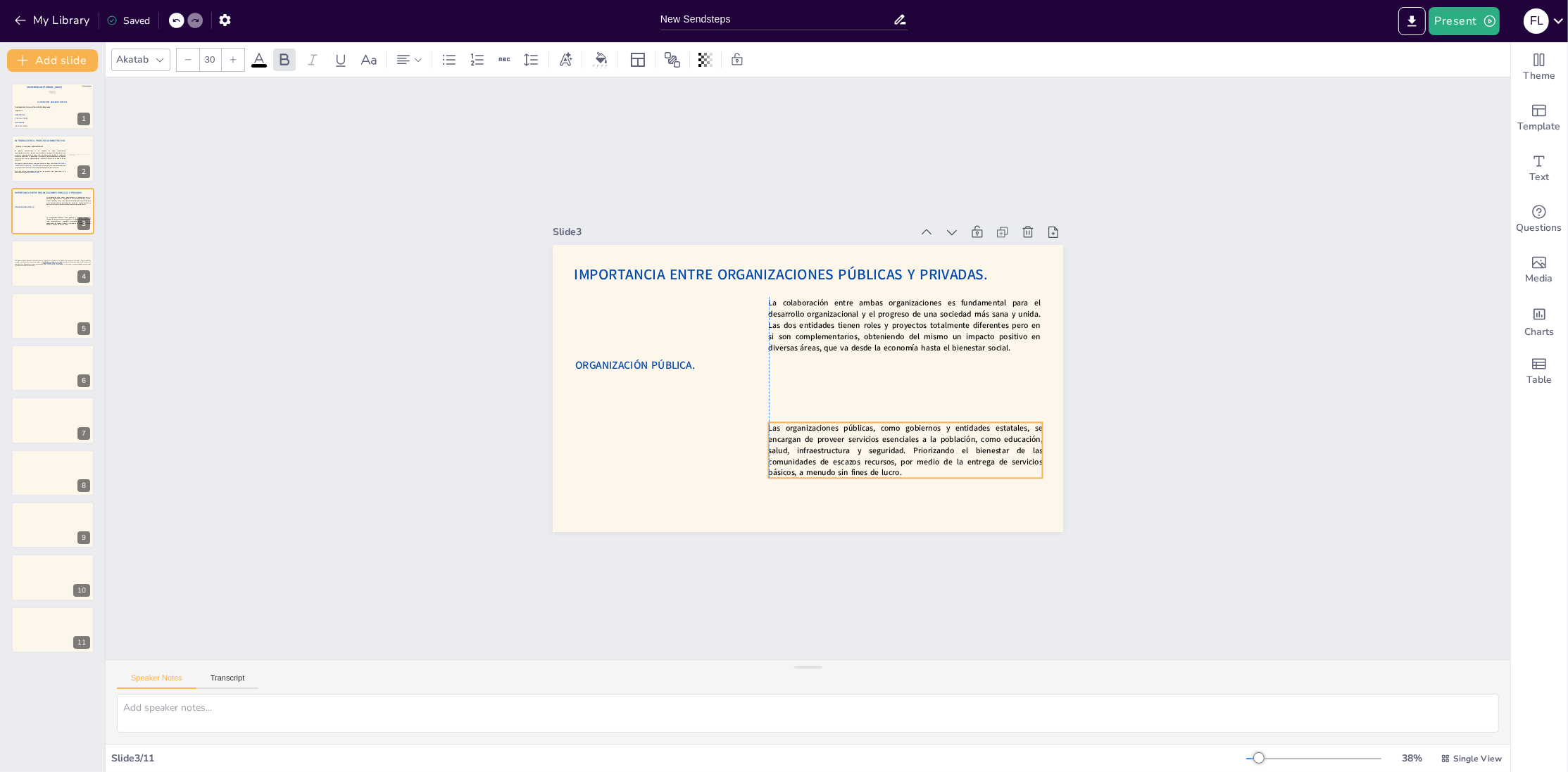
drag, startPoint x: 875, startPoint y: 393, endPoint x: 875, endPoint y: 439, distance: 46.0
click at [875, 439] on strong "Las organizaciones públicas, como gobiernos y entidades estatales, se encargan …" at bounding box center [906, 450] width 274 height 55
drag, startPoint x: 675, startPoint y: 366, endPoint x: 868, endPoint y: 394, distance: 195.0
click at [868, 394] on span "ORGANIZACIÓN PÚBLICA." at bounding box center [829, 393] width 120 height 15
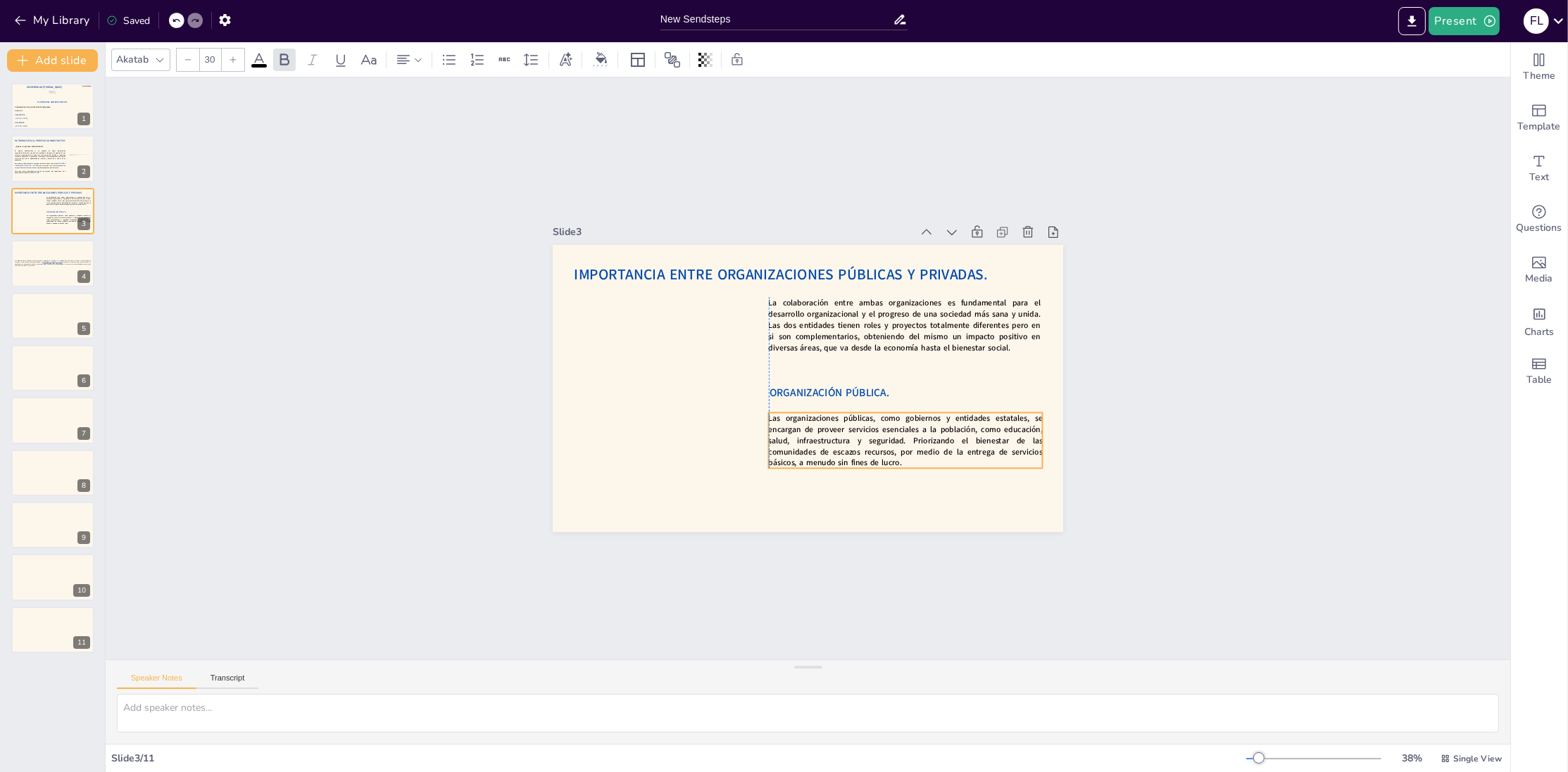
drag, startPoint x: 875, startPoint y: 430, endPoint x: 874, endPoint y: 421, distance: 9.1
click at [874, 421] on strong "Las organizaciones públicas, como gobiernos y entidades estatales, se encargan …" at bounding box center [897, 445] width 278 height 72
type input "30"
click at [785, 325] on span "La colaboración entre ambas organizaciones es fundamental para el desarrollo or…" at bounding box center [905, 325] width 272 height 55
click at [945, 274] on icon at bounding box center [948, 283] width 18 height 18
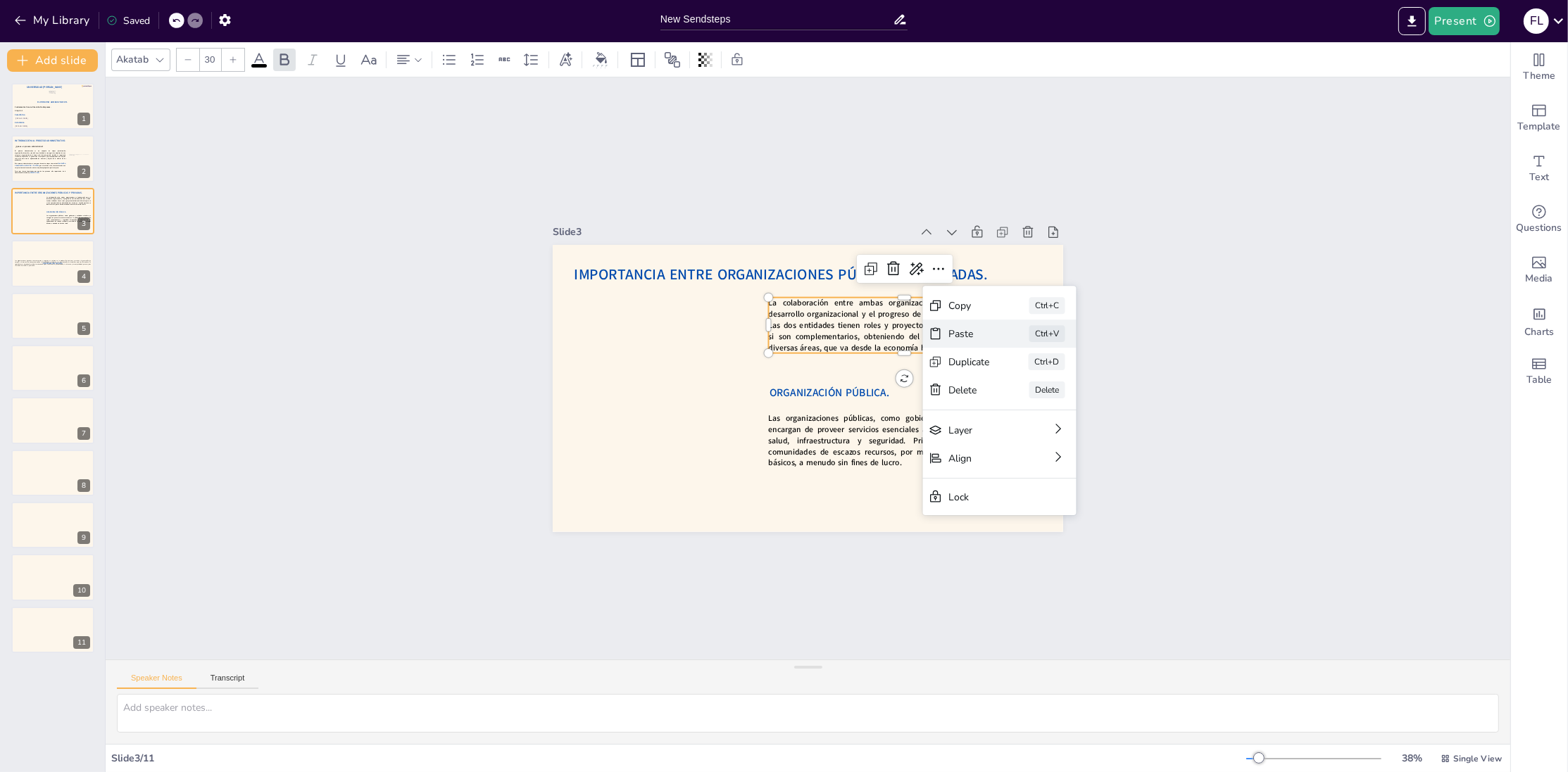
click at [1047, 430] on div "Paste" at bounding box center [1068, 439] width 43 height 18
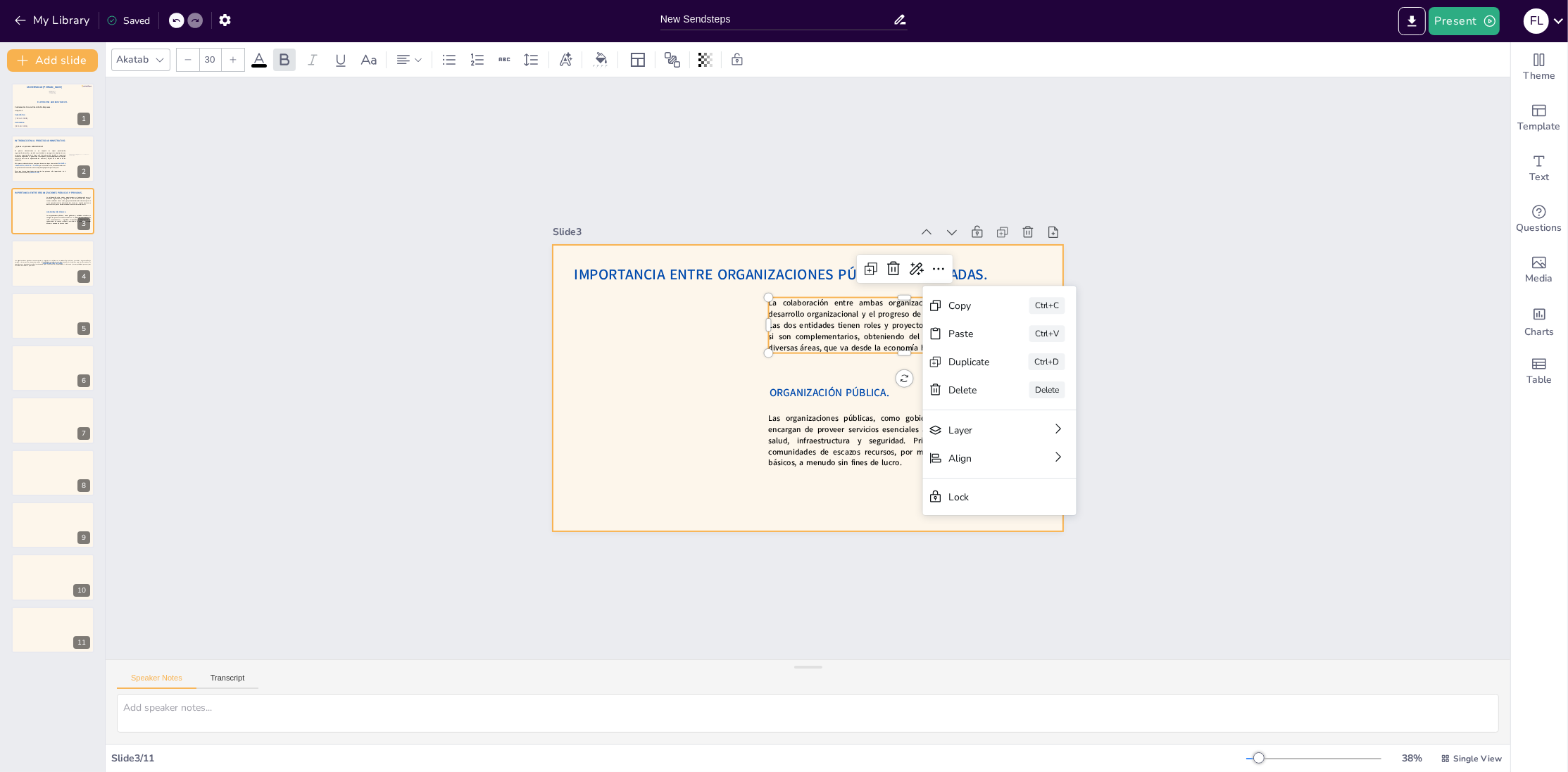
click at [680, 357] on div at bounding box center [808, 389] width 510 height 287
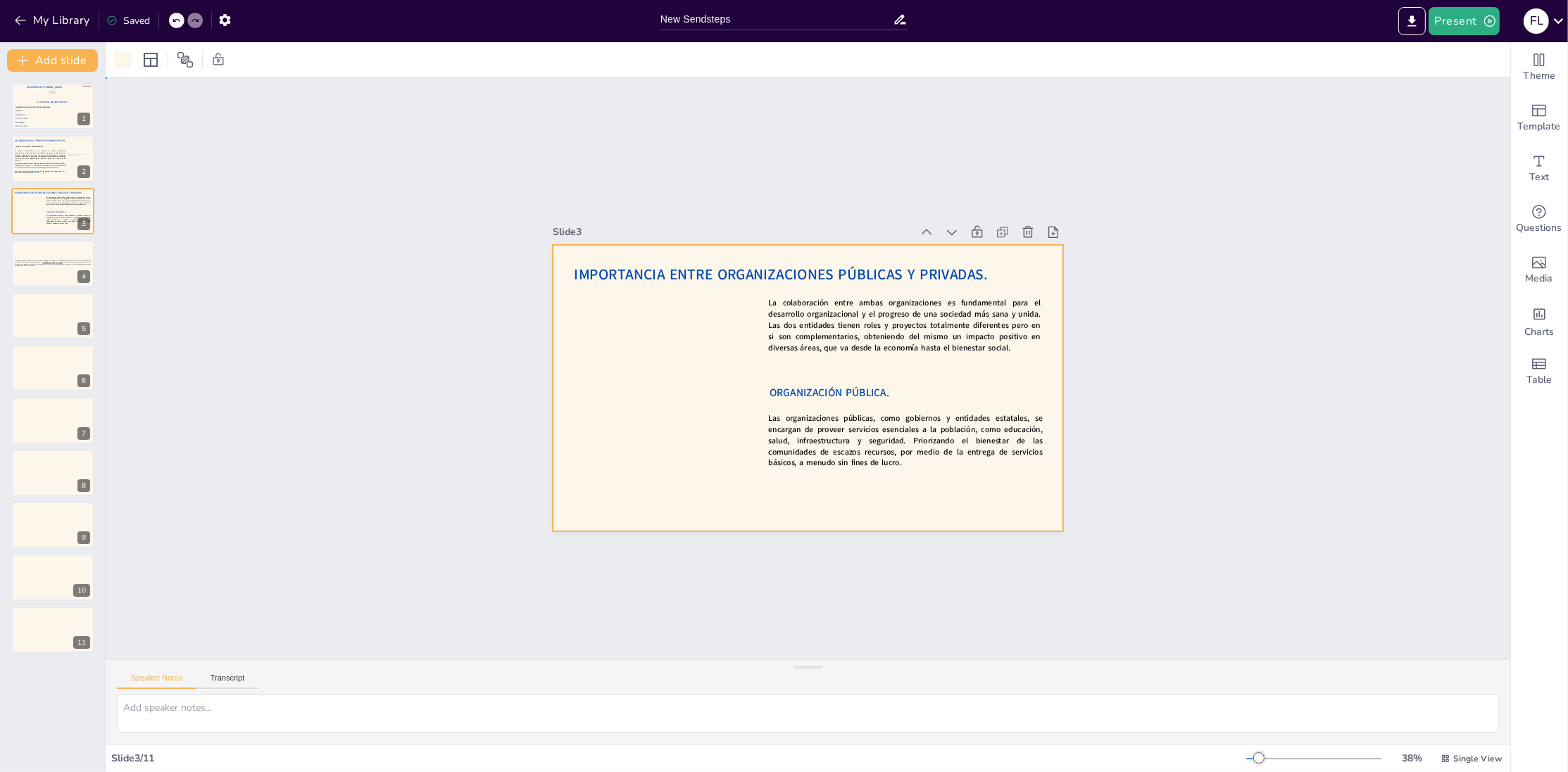
click at [639, 426] on div at bounding box center [806, 389] width 538 height 339
click at [1546, 282] on span "Media" at bounding box center [1539, 279] width 28 height 15
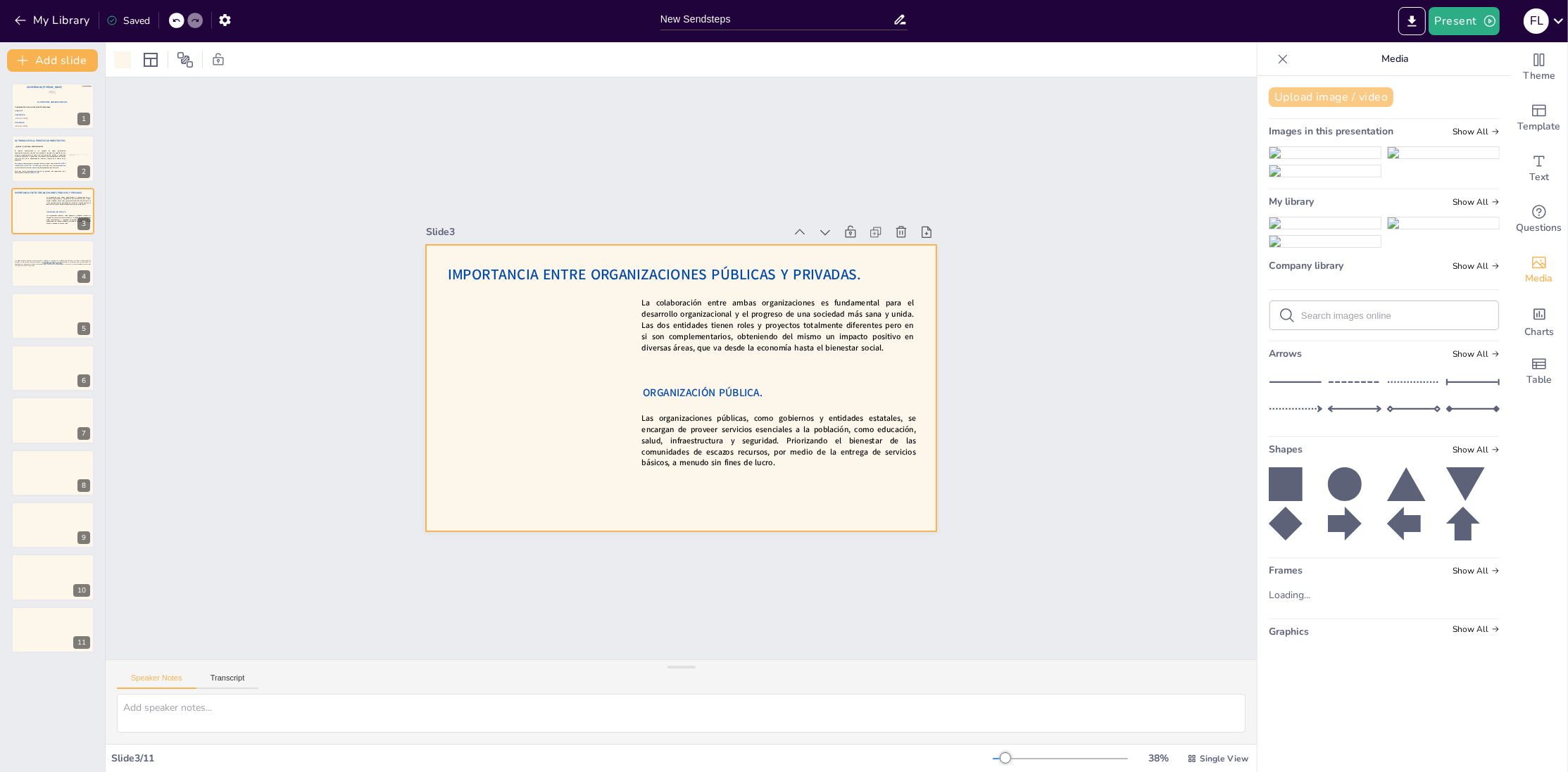
click at [1347, 100] on button "Upload image / video" at bounding box center [1331, 96] width 124 height 19
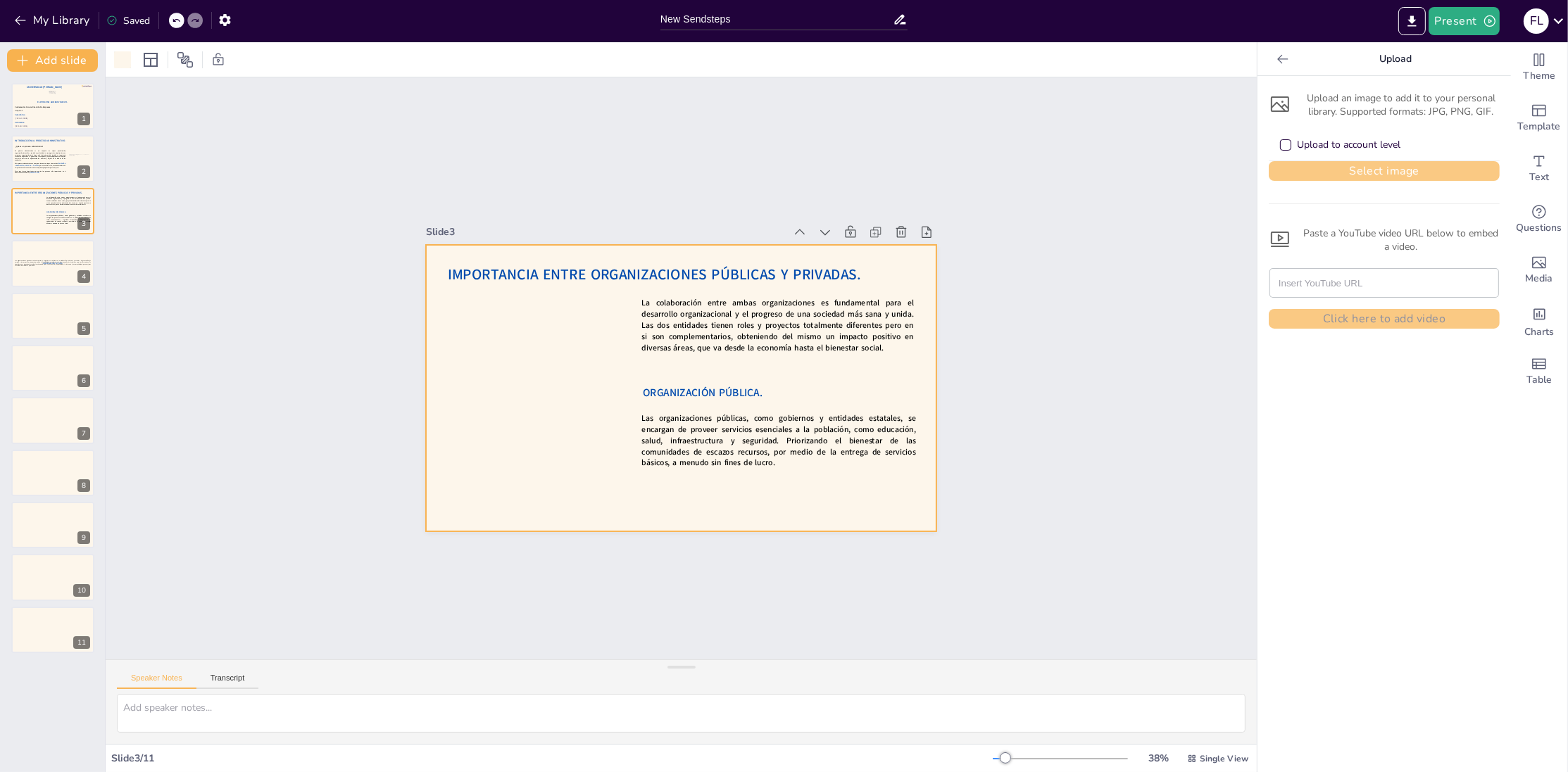
click at [1349, 168] on button "Select image" at bounding box center [1384, 170] width 231 height 19
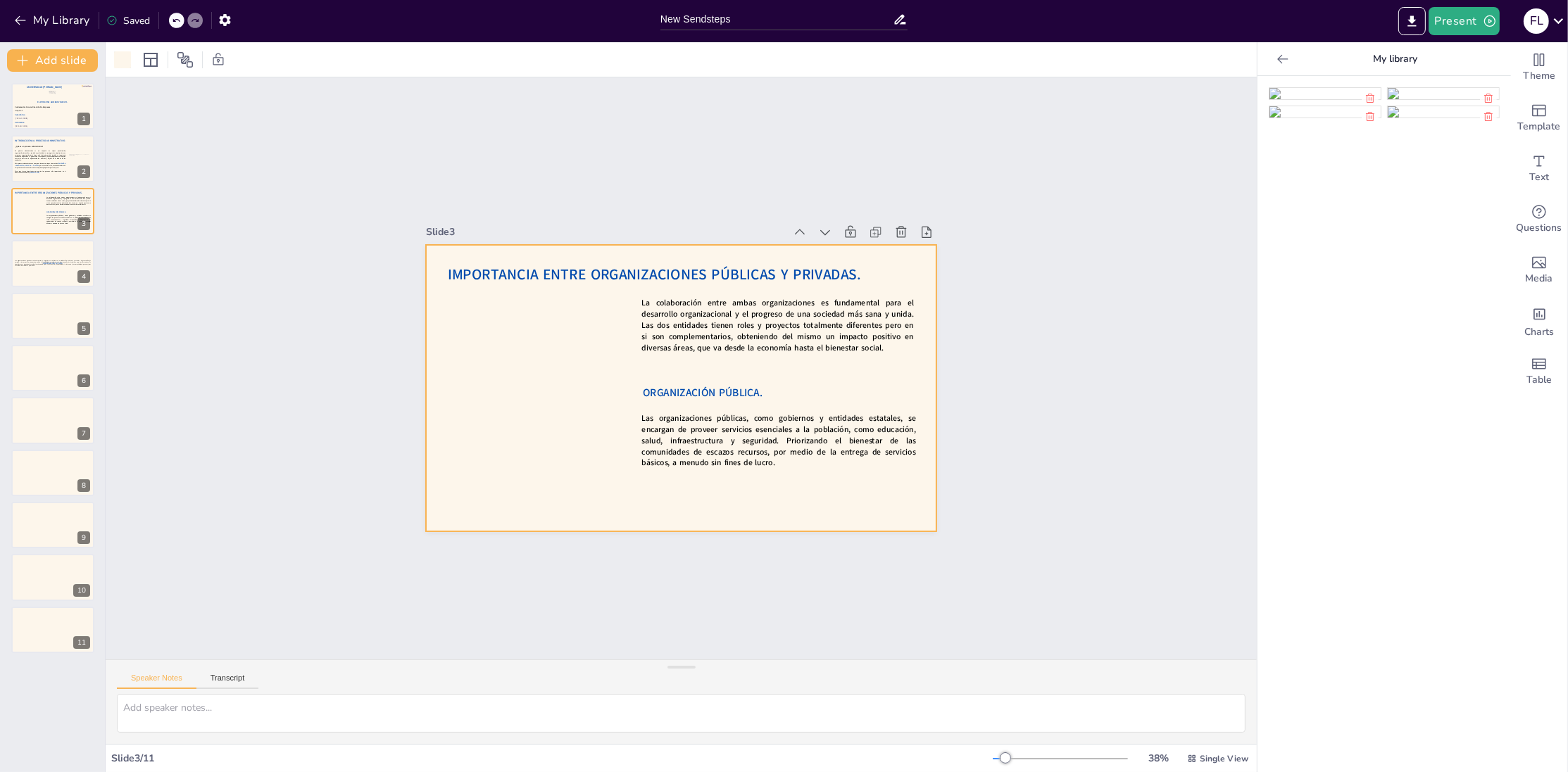
click at [1315, 99] on img at bounding box center [1325, 93] width 112 height 11
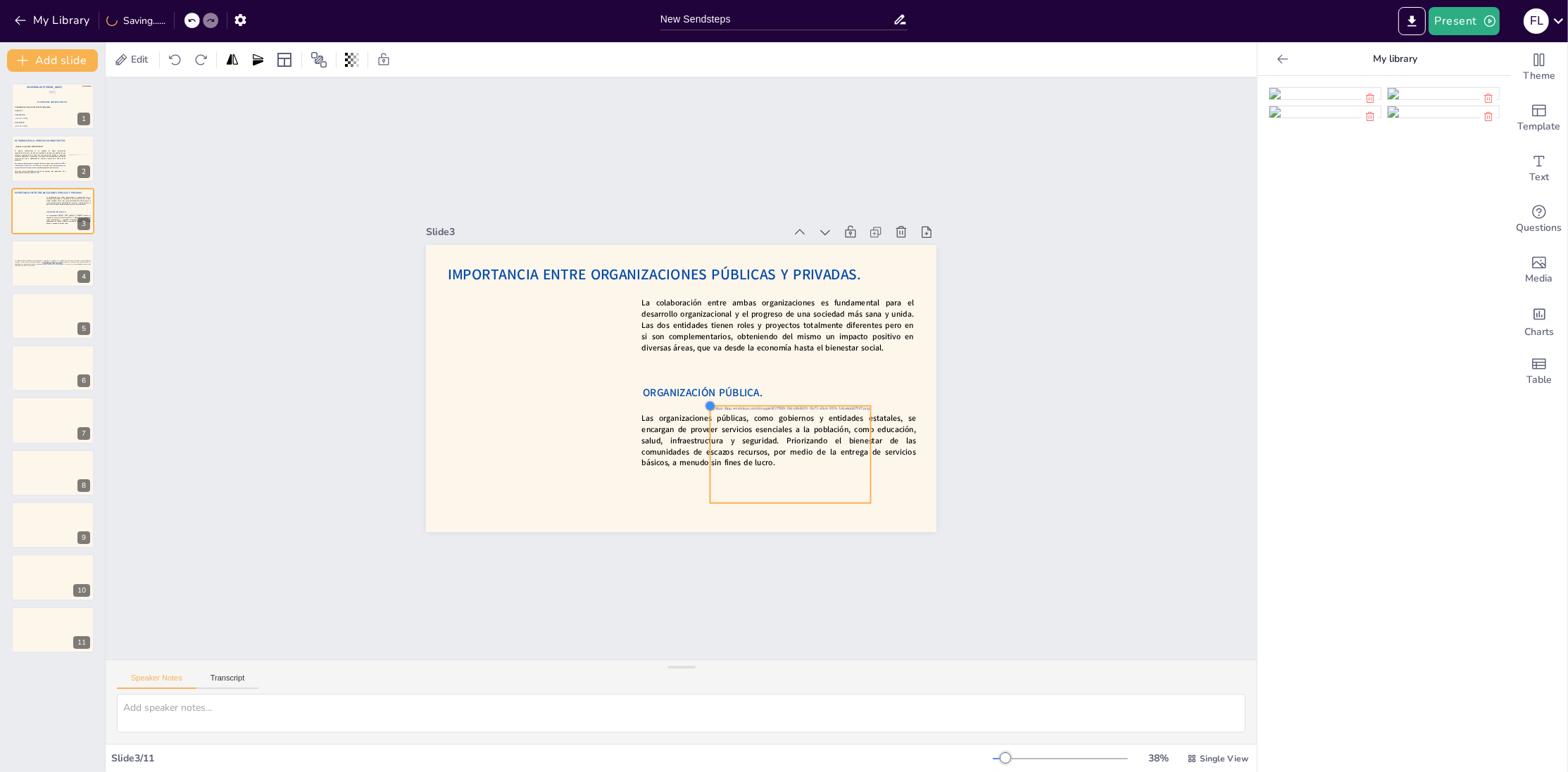
drag, startPoint x: 494, startPoint y: 279, endPoint x: 760, endPoint y: 413, distance: 297.8
click at [760, 413] on div "IMPORTANCIA ENTRE ORGANIZACIONES PÚBLICAS Y PRIVADAS. La colaboración entre amb…" at bounding box center [677, 388] width 559 height 387
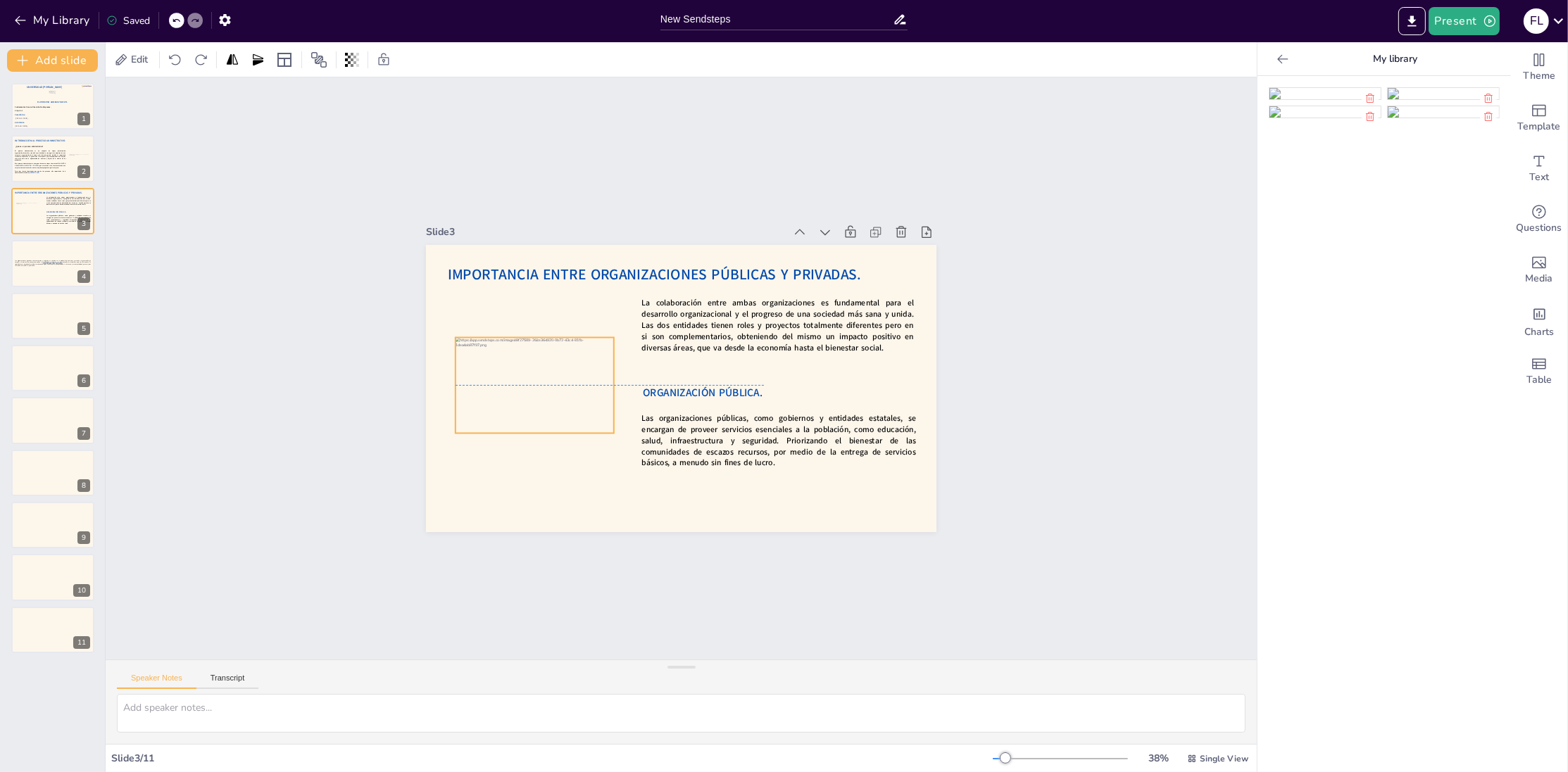
drag, startPoint x: 777, startPoint y: 451, endPoint x: 520, endPoint y: 383, distance: 265.8
click at [520, 383] on div at bounding box center [534, 369] width 168 height 112
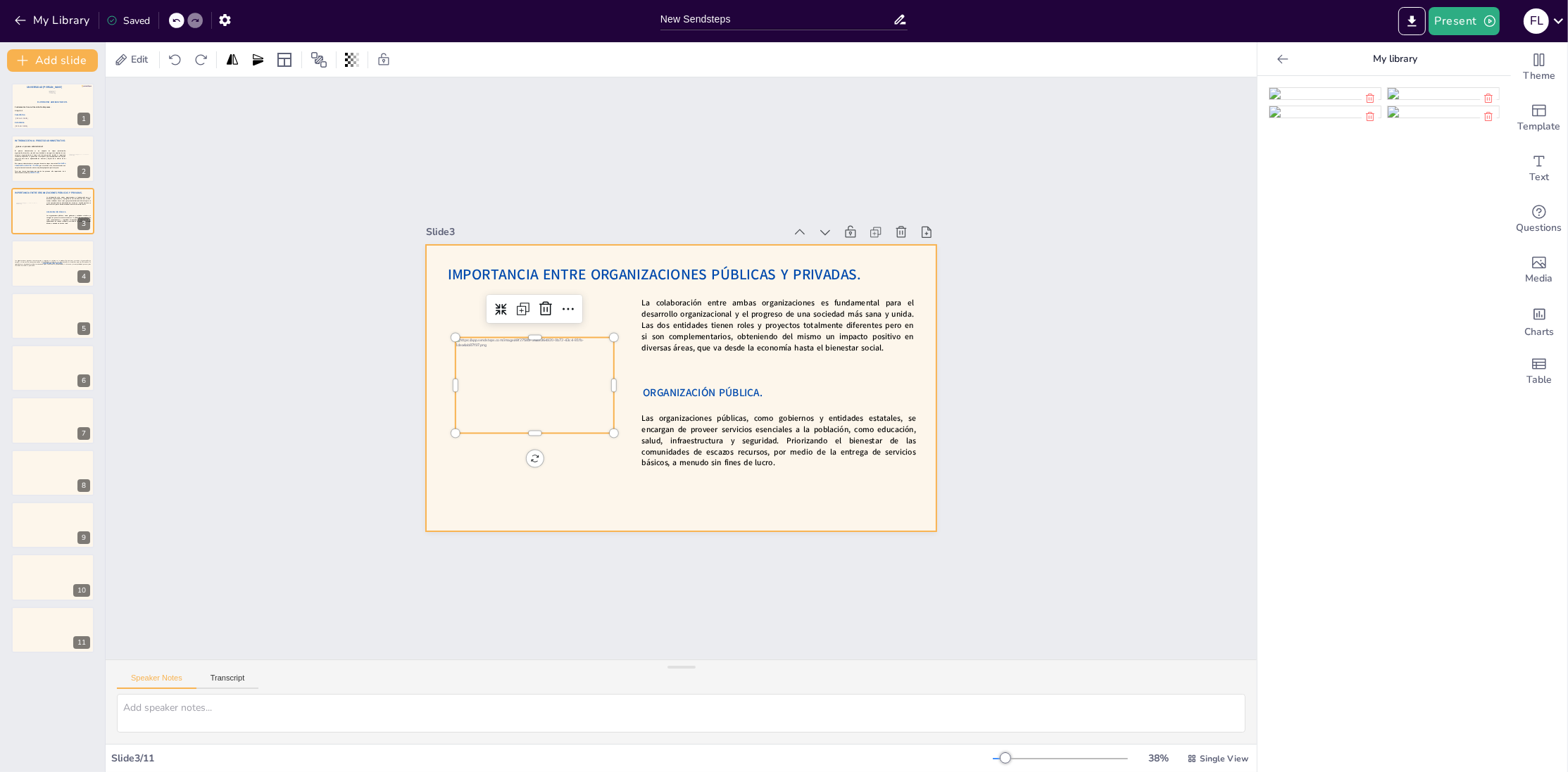
click at [510, 472] on div at bounding box center [679, 389] width 538 height 339
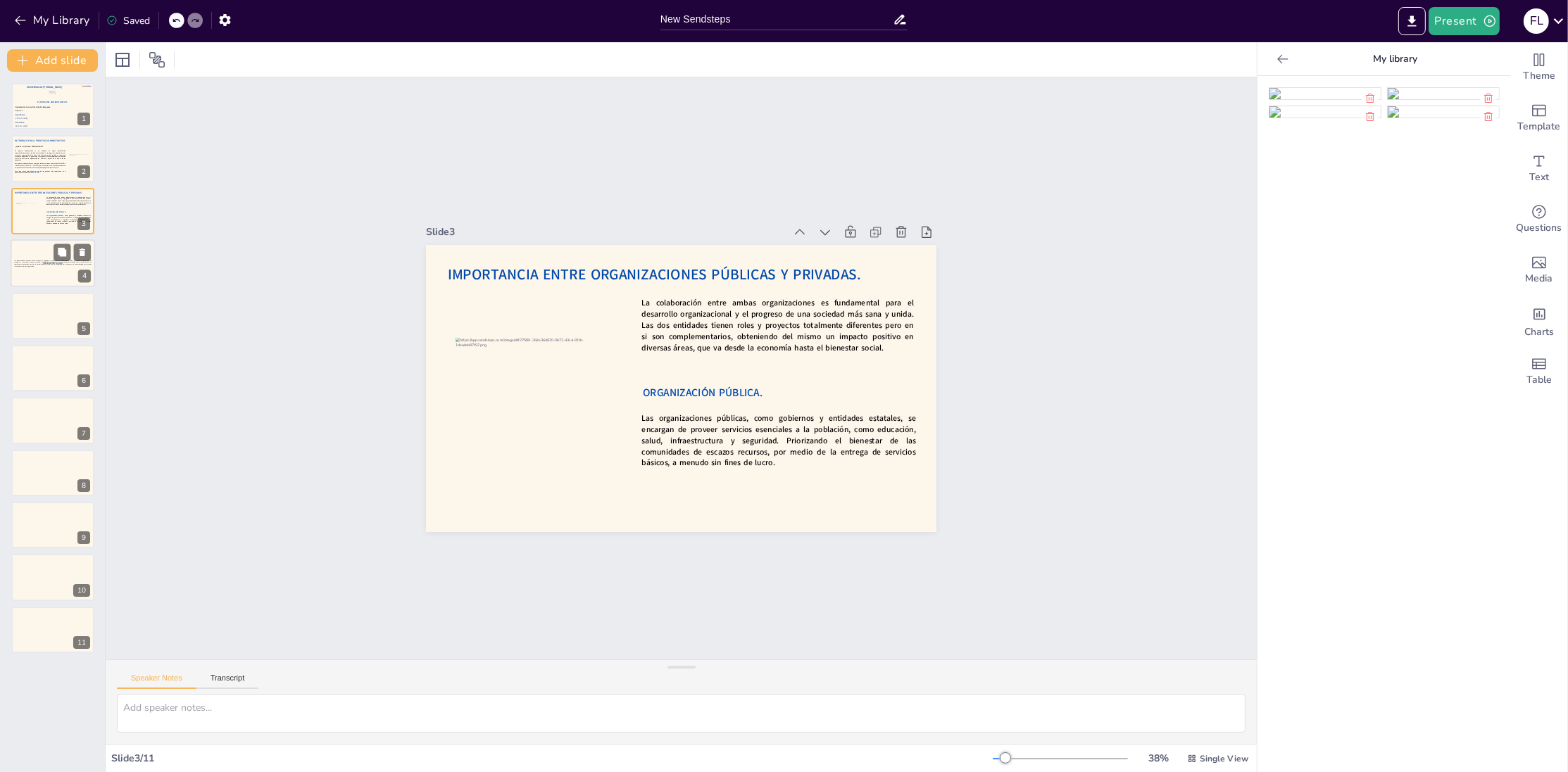
click at [29, 274] on div at bounding box center [53, 263] width 85 height 48
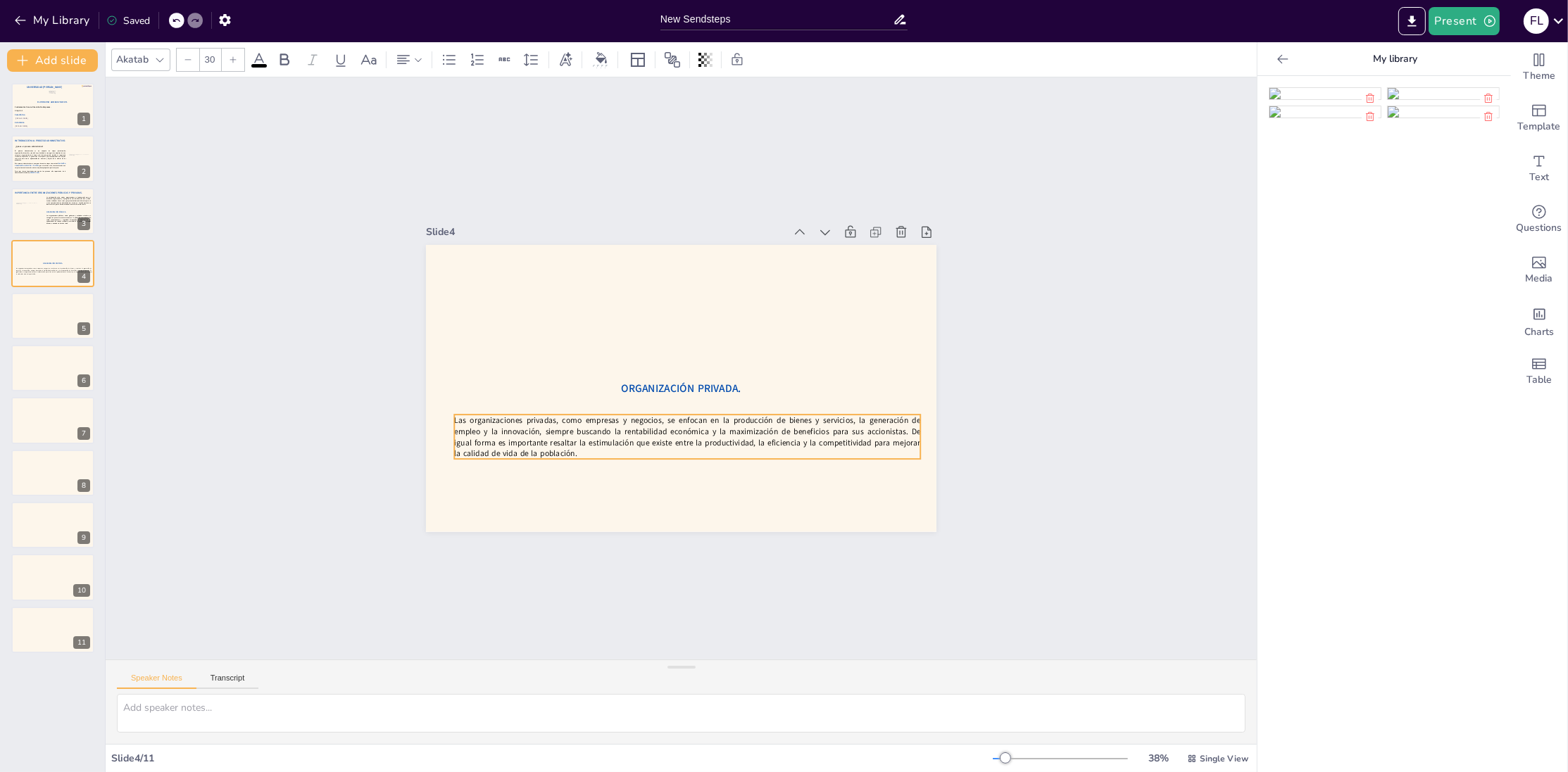
drag, startPoint x: 692, startPoint y: 391, endPoint x: 698, endPoint y: 441, distance: 50.4
click at [698, 441] on p "Las organizaciones privadas, como empresas y negocios, se enfocan en la producc…" at bounding box center [687, 436] width 466 height 44
drag, startPoint x: 626, startPoint y: 387, endPoint x: 693, endPoint y: 275, distance: 130.5
click at [698, 275] on span "ORGANIZACIÓN PRIVADA." at bounding box center [758, 284] width 121 height 27
click at [601, 435] on p "Las organizaciones privadas, como empresas y negocios, se enfocan en la producc…" at bounding box center [681, 437] width 468 height 93
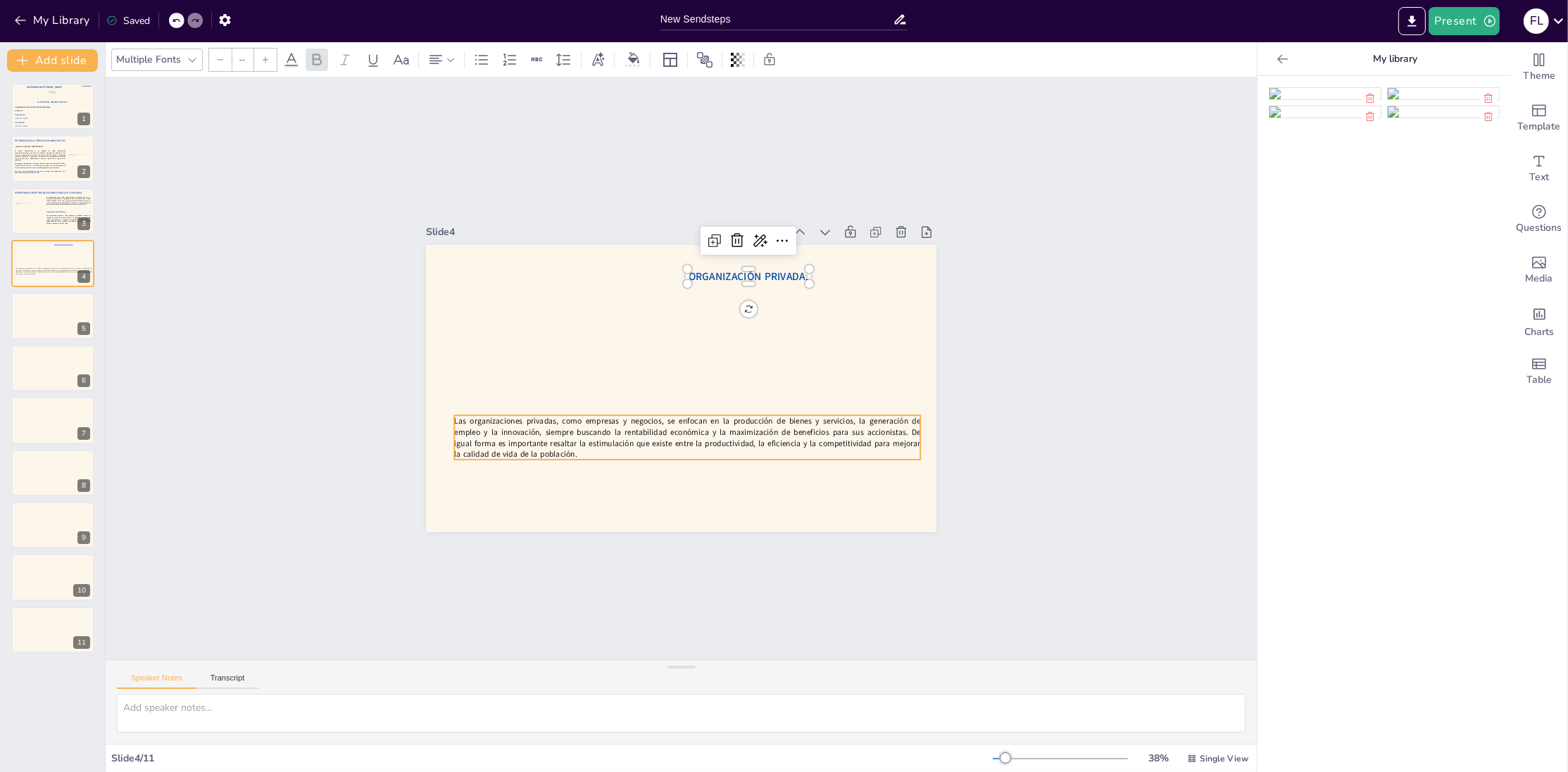
type input "30"
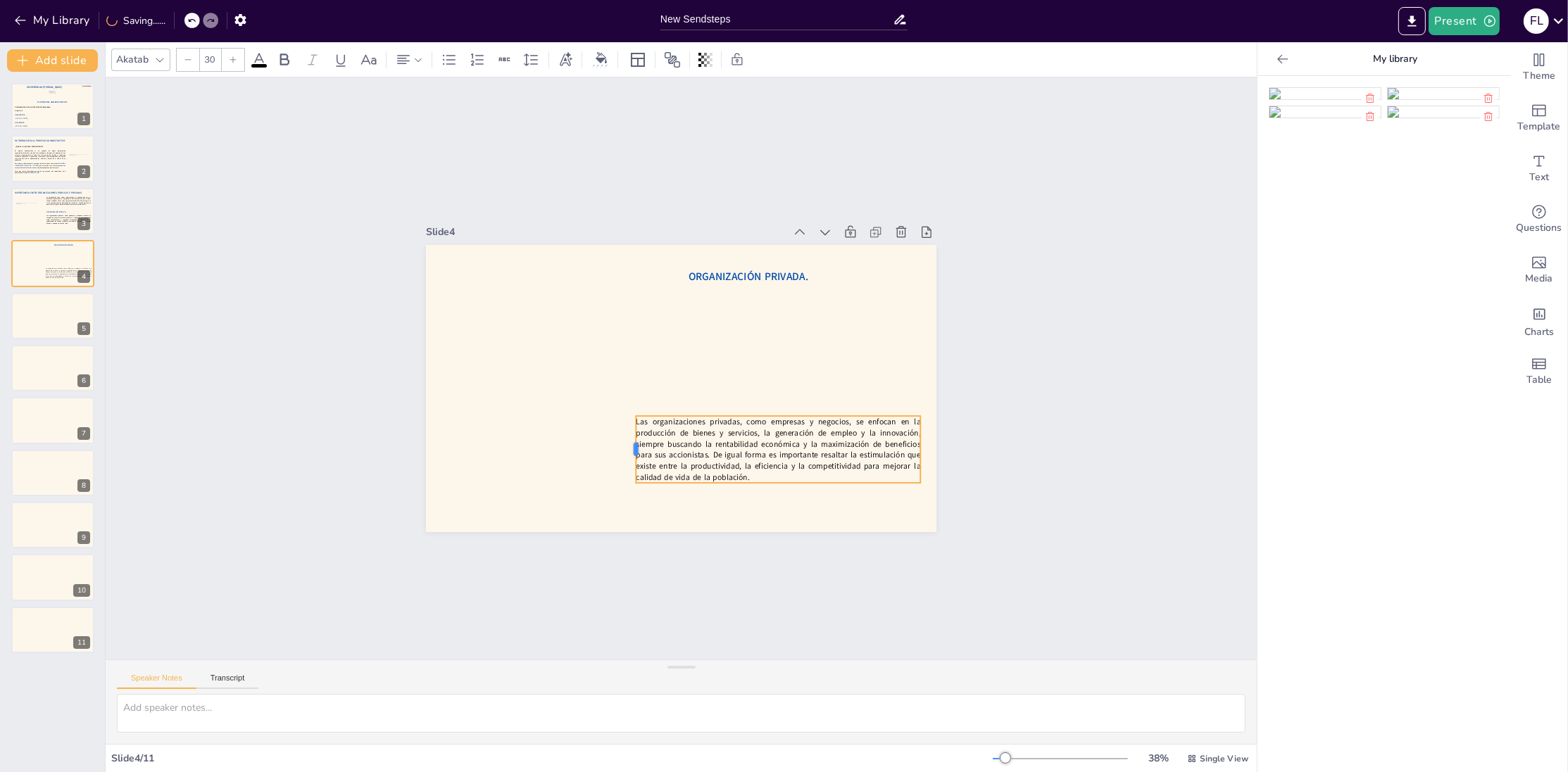
drag, startPoint x: 452, startPoint y: 434, endPoint x: 634, endPoint y: 443, distance: 182.2
click at [632, 443] on div at bounding box center [623, 443] width 18 height 68
click at [46, 216] on strong "Las organizaciones públicas, como gobiernos y entidades estatales, se encargan …" at bounding box center [69, 220] width 46 height 9
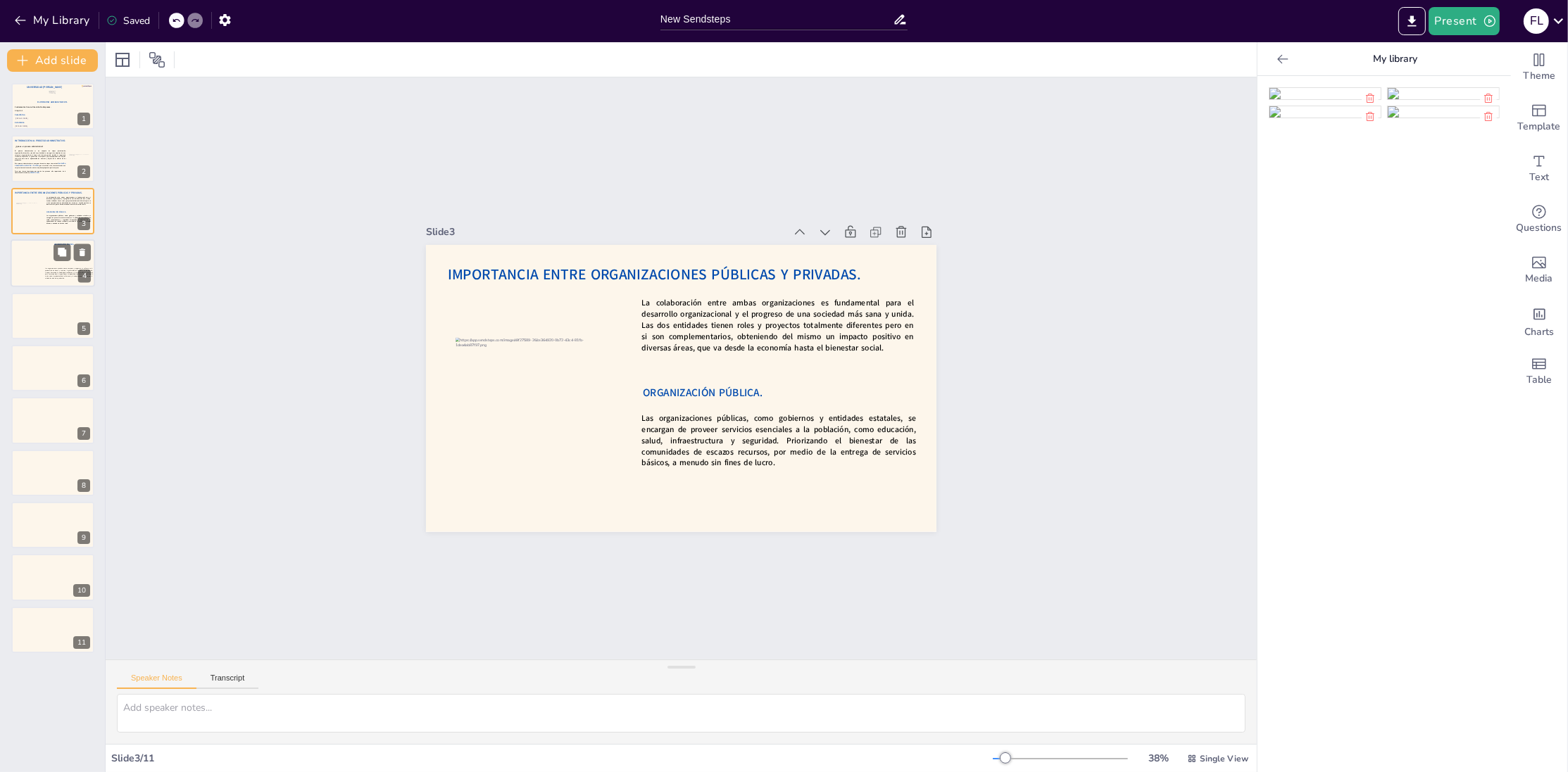
click at [41, 271] on div at bounding box center [53, 263] width 85 height 48
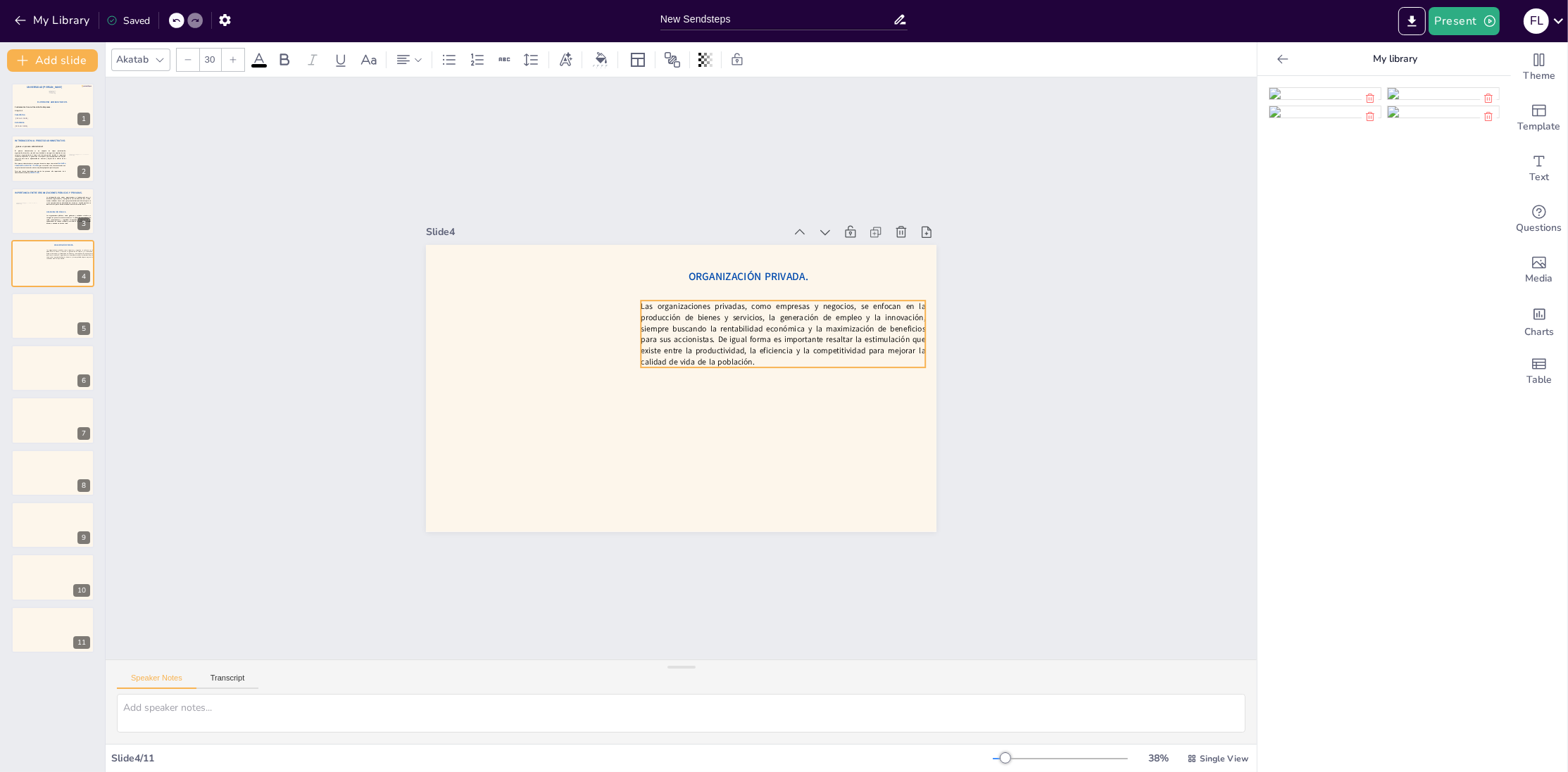
drag, startPoint x: 798, startPoint y: 466, endPoint x: 803, endPoint y: 351, distance: 115.1
click at [803, 351] on p "Las organizaciones privadas, como empresas y negocios, se enfocan en la producc…" at bounding box center [787, 344] width 290 height 96
drag, startPoint x: 710, startPoint y: 279, endPoint x: 660, endPoint y: 282, distance: 50.1
click at [660, 282] on span "ORGANIZACIÓN PRIVADA." at bounding box center [708, 281] width 121 height 27
type input "30"
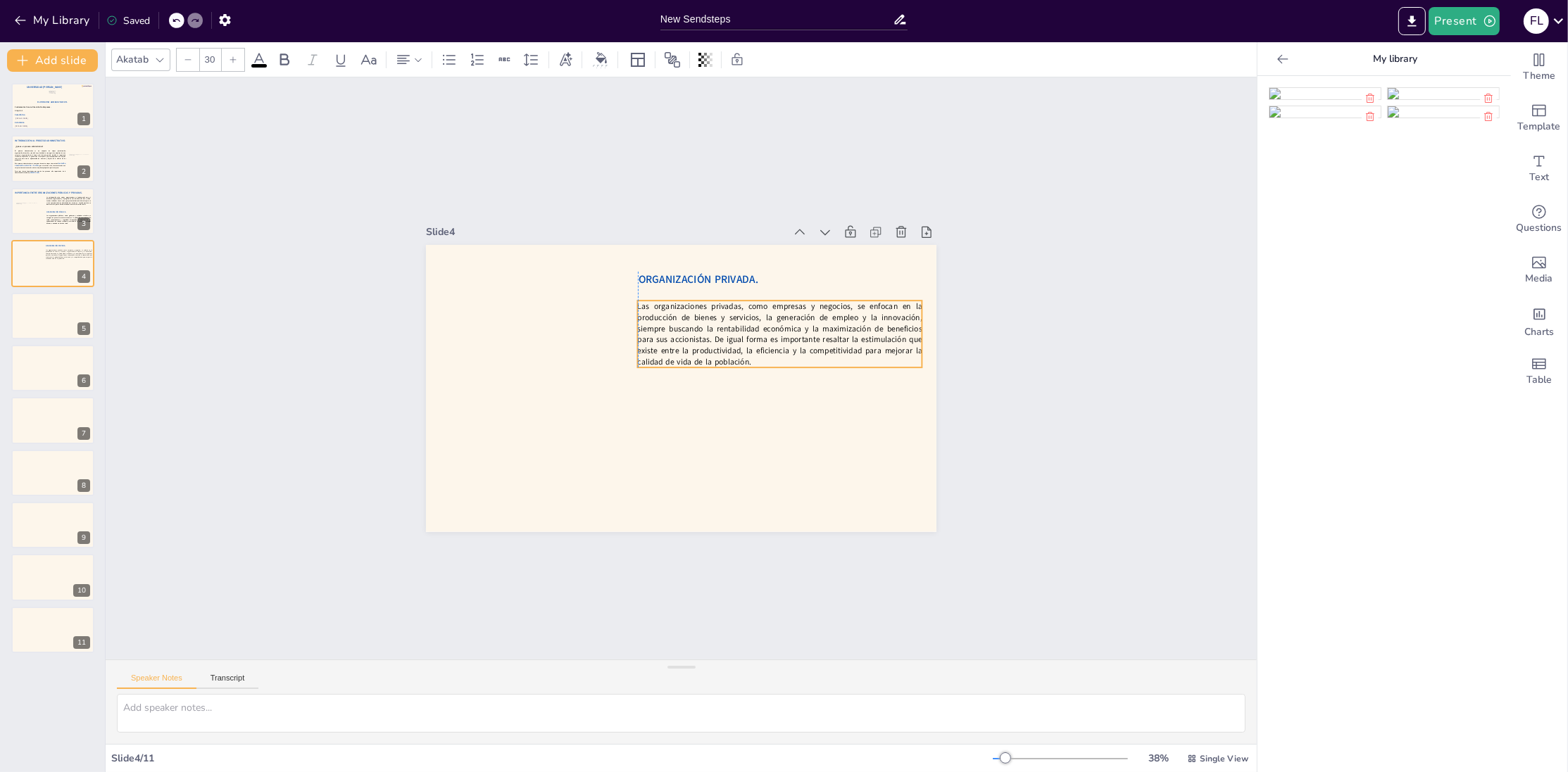
click at [672, 317] on p "Las organizaciones privadas, como empresas y negocios, se enfocan en la producc…" at bounding box center [785, 355] width 292 height 124
click at [50, 215] on div at bounding box center [53, 211] width 85 height 48
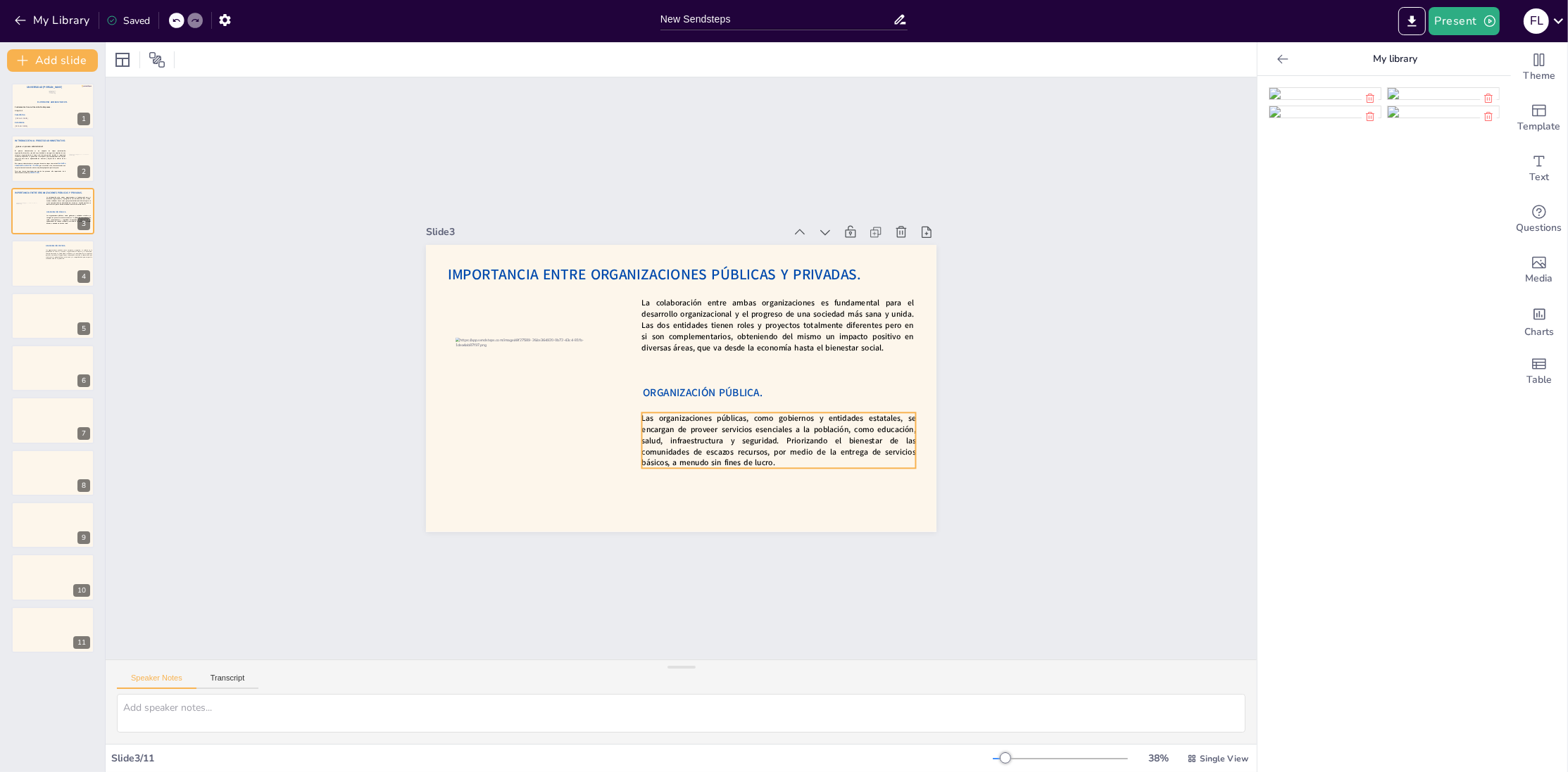
click at [698, 443] on strong "Las organizaciones públicas, como gobiernos y entidades estatales, se encargan …" at bounding box center [761, 454] width 280 height 101
type input "40"
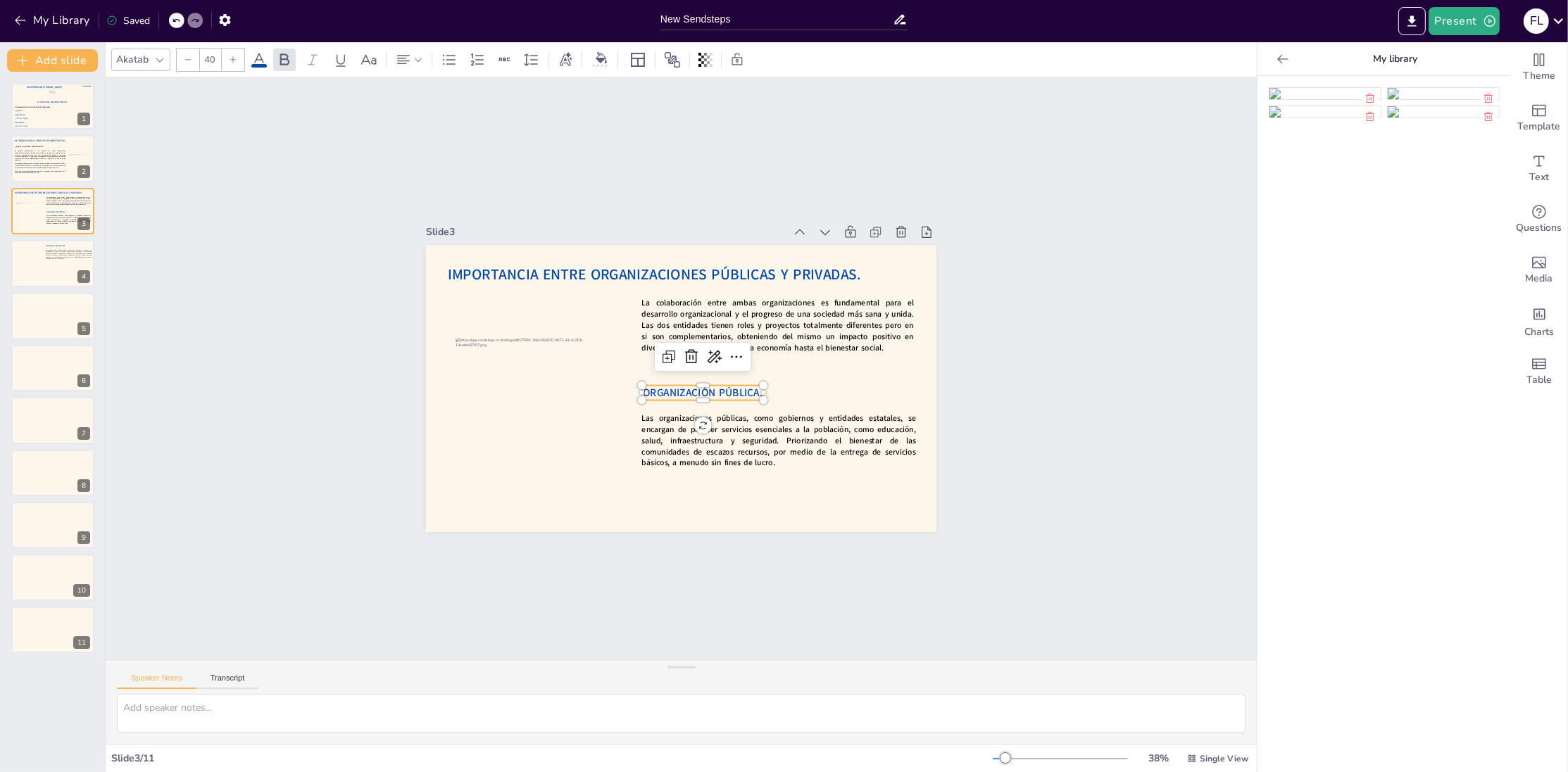
click at [676, 390] on span "ORGANIZACIÓN PÚBLICA." at bounding box center [697, 396] width 120 height 39
click at [1200, 347] on div "Slide 1 El Proceso Administrativo. Fátima Lourdes Vásquez Henríquez. Víctor Man…" at bounding box center [681, 368] width 1205 height 699
click at [705, 394] on span "ORGANIZACIÓN PÚBLICA." at bounding box center [700, 399] width 121 height 27
click at [51, 249] on p "Las organizaciones privadas, como empresas y negocios, se enfocan en la producc…" at bounding box center [70, 254] width 47 height 11
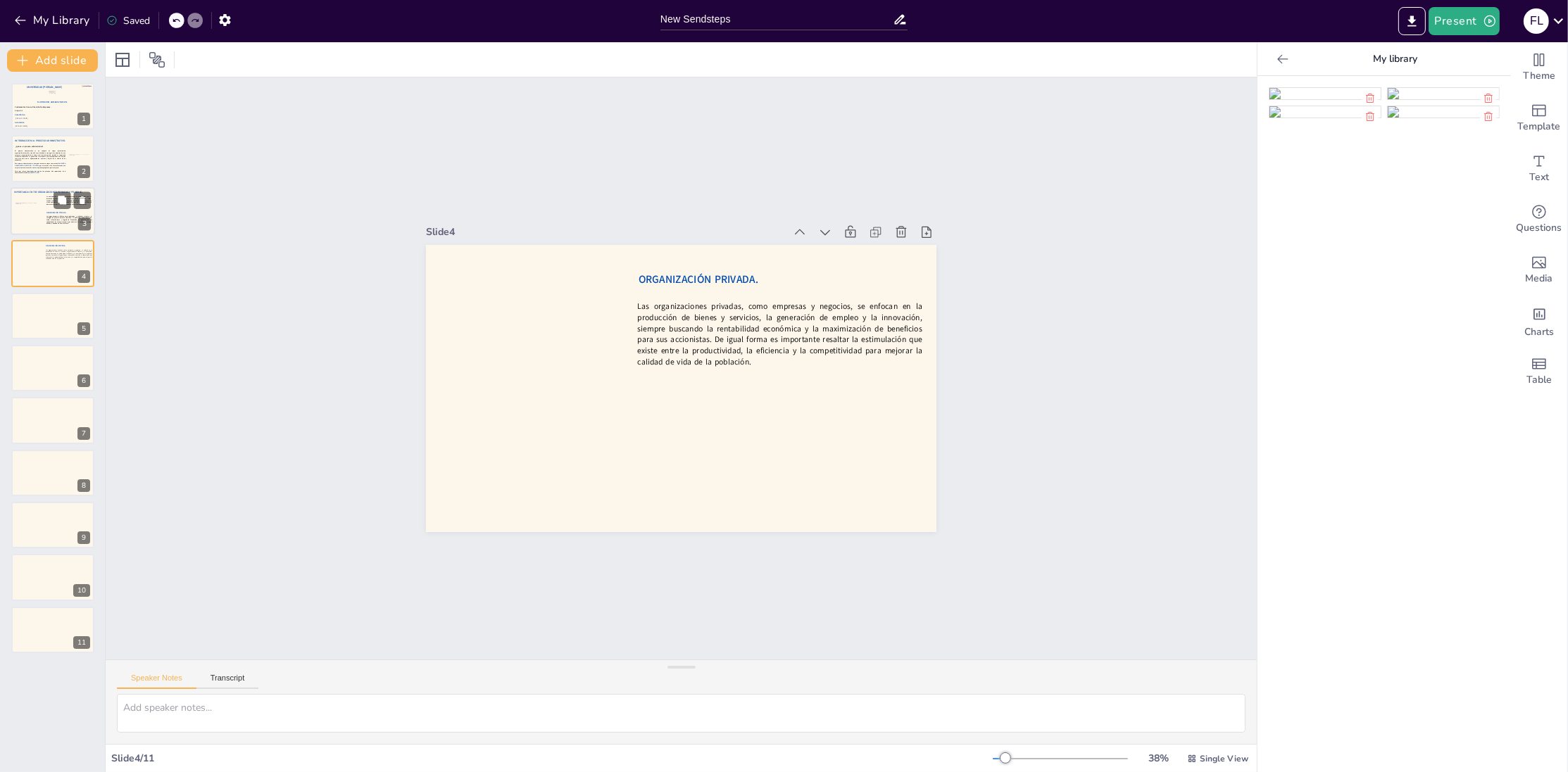
click at [54, 211] on div at bounding box center [53, 211] width 85 height 48
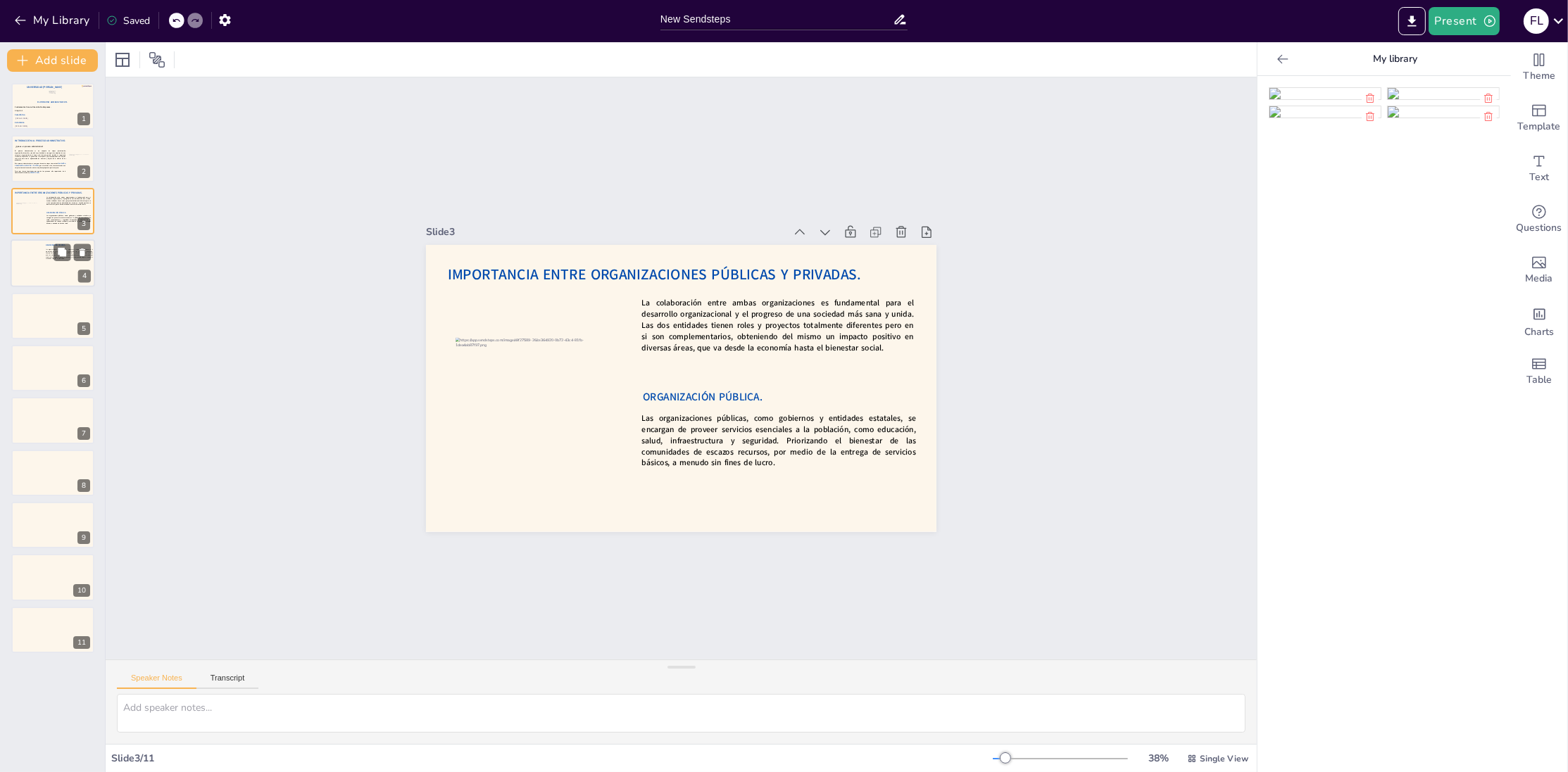
click at [24, 266] on div at bounding box center [53, 263] width 85 height 48
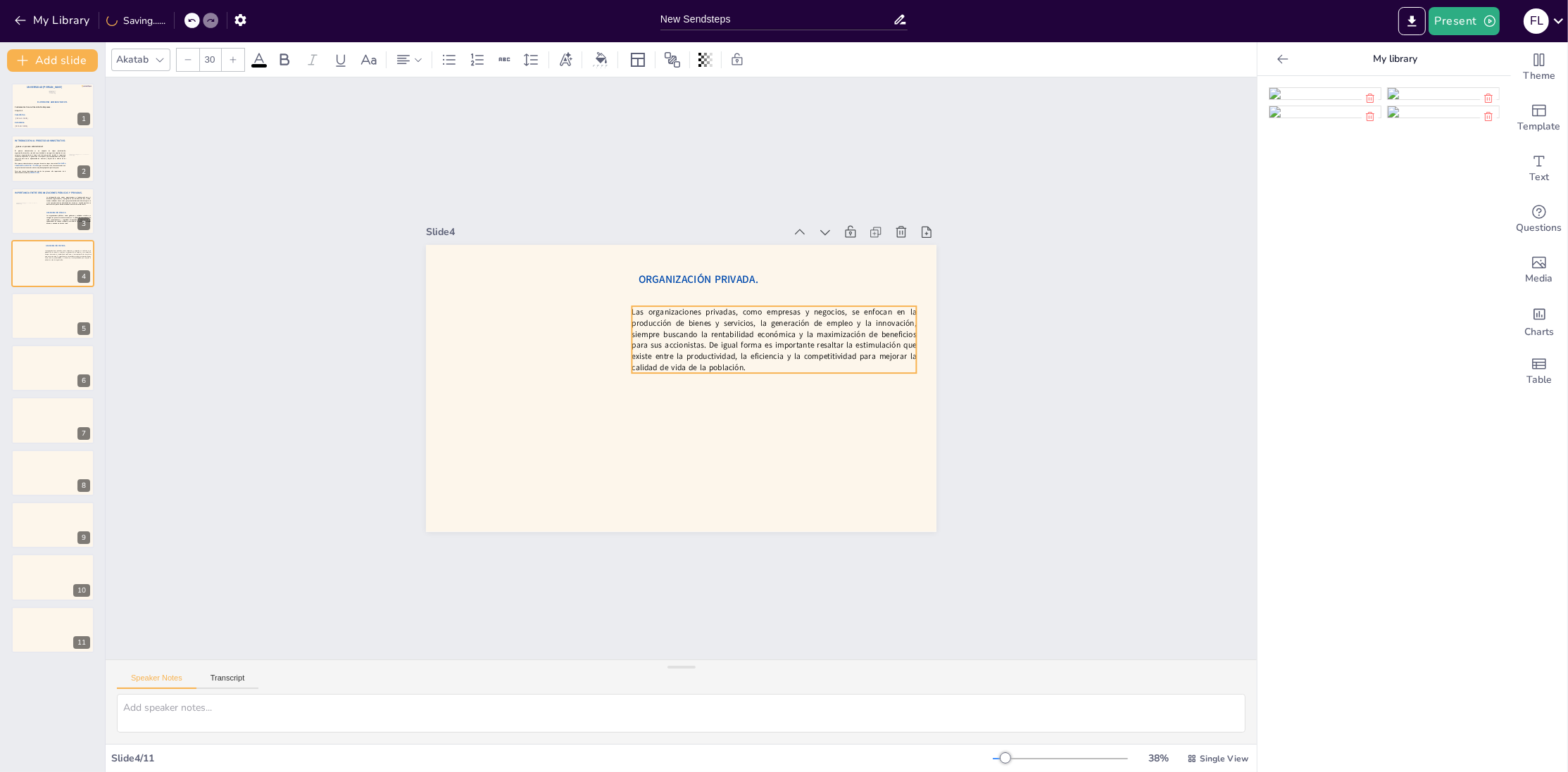
drag, startPoint x: 660, startPoint y: 342, endPoint x: 654, endPoint y: 347, distance: 7.8
click at [654, 347] on p "Las organizaciones privadas, como empresas y negocios, se enfocan en la producc…" at bounding box center [777, 349] width 290 height 96
type input "40"
drag, startPoint x: 663, startPoint y: 279, endPoint x: 656, endPoint y: 290, distance: 13.0
click at [656, 290] on span "ORGANIZACIÓN PRIVADA." at bounding box center [708, 295] width 120 height 39
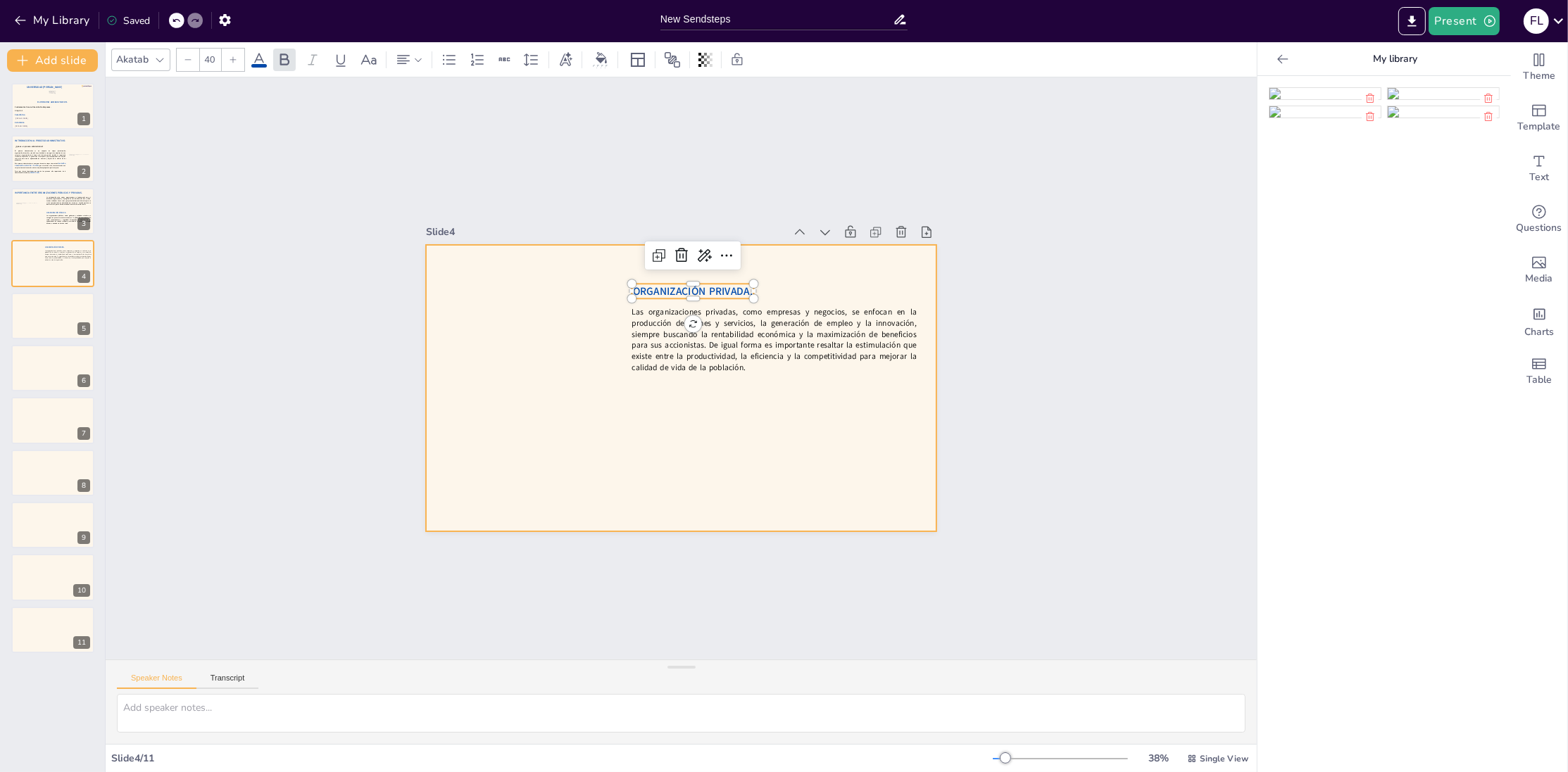
click at [656, 430] on div at bounding box center [679, 389] width 538 height 339
click at [27, 221] on div at bounding box center [53, 211] width 85 height 48
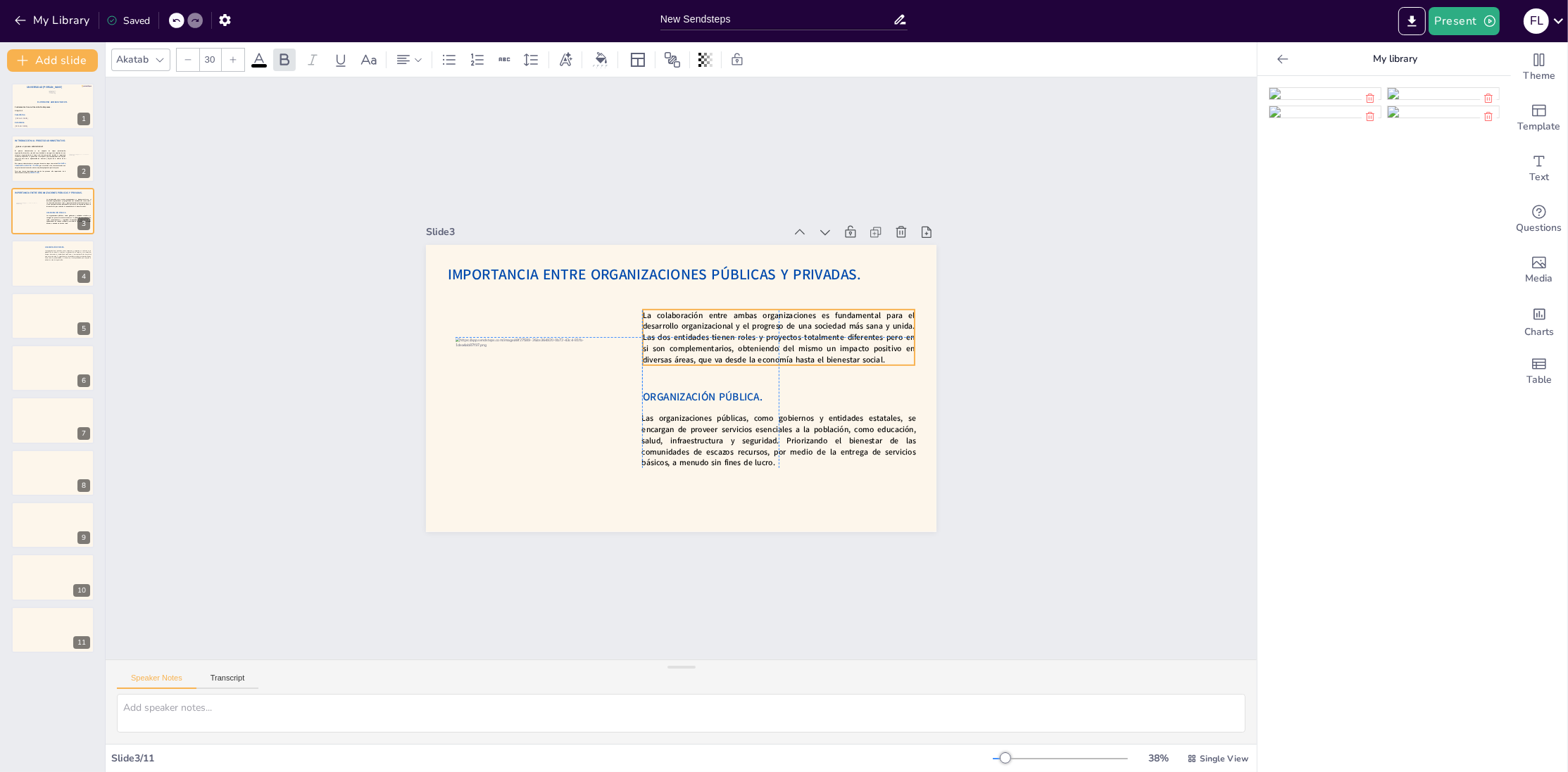
drag, startPoint x: 702, startPoint y: 321, endPoint x: 701, endPoint y: 334, distance: 13.0
click at [701, 334] on span "La colaboración entre ambas organizaciones es fundamental para el desarrollo or…" at bounding box center [783, 355] width 278 height 105
click at [715, 435] on strong "Las organizaciones públicas, como gobiernos y entidades estatales, se encargan …" at bounding box center [761, 454] width 280 height 101
click at [643, 394] on div "IMPORTANCIA ENTRE ORGANIZACIONES PÚBLICAS Y PRIVADAS. La colaboración entre amb…" at bounding box center [679, 389] width 538 height 339
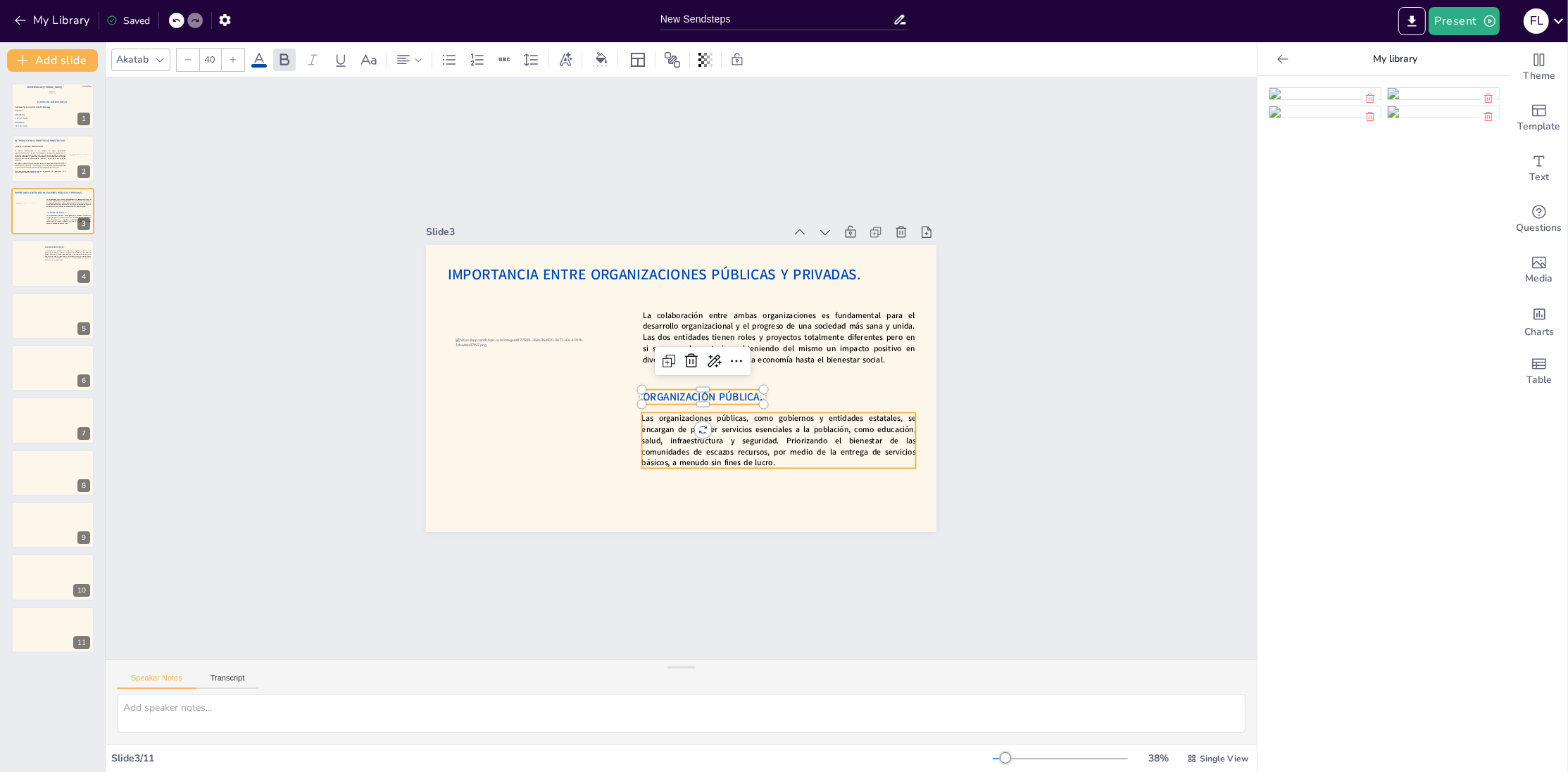
type input "--"
click at [679, 443] on strong "Las organizaciones públicas, como gobiernos y entidades estatales, se encargan …" at bounding box center [761, 454] width 280 height 101
click at [747, 367] on div "Group" at bounding box center [734, 367] width 41 height 27
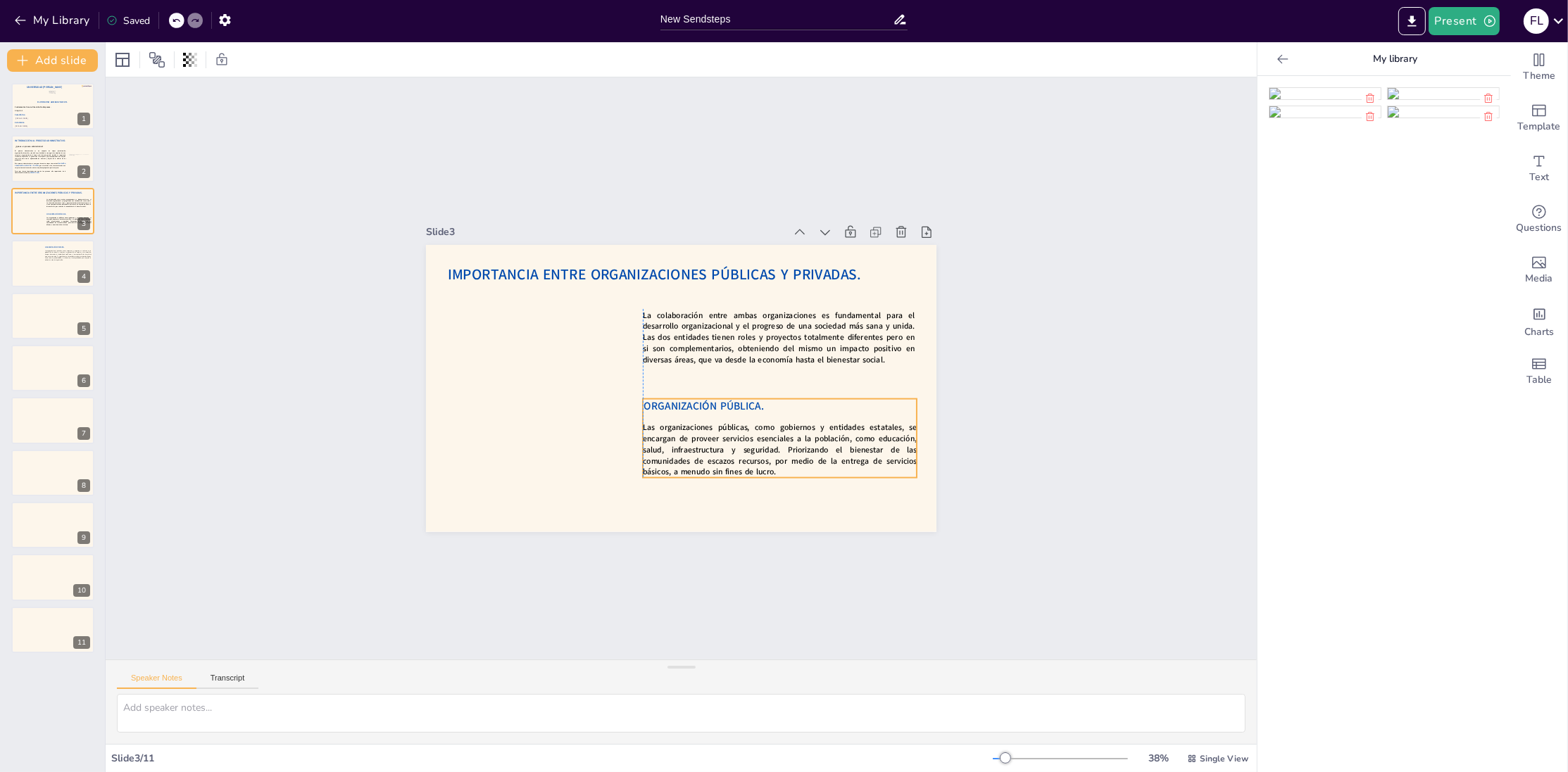
drag, startPoint x: 753, startPoint y: 425, endPoint x: 754, endPoint y: 435, distance: 10.0
click at [754, 435] on strong "Las organizaciones públicas, como gobiernos y entidades estatales, se encargan …" at bounding box center [771, 453] width 278 height 72
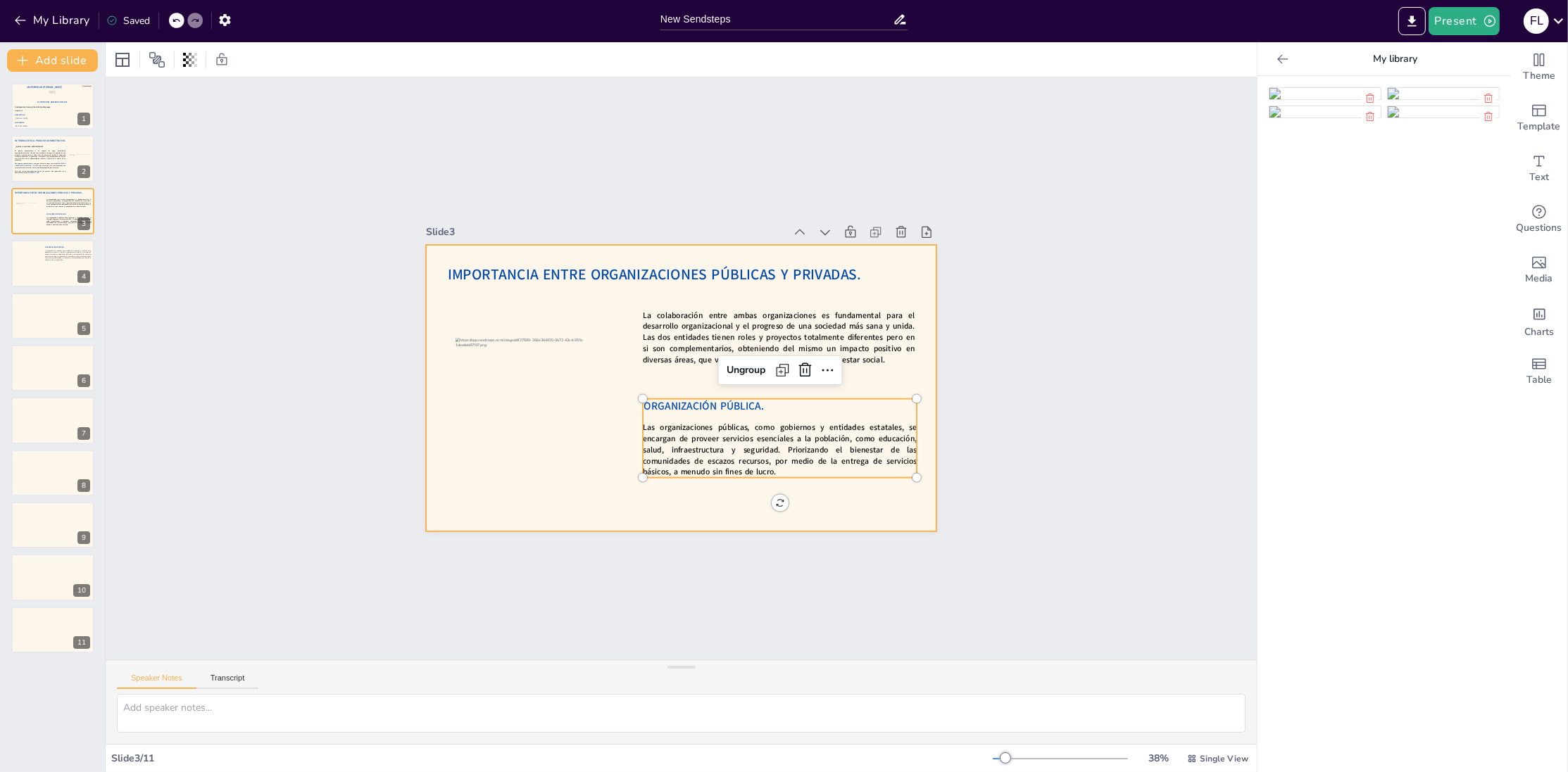
click at [578, 456] on div at bounding box center [675, 387] width 575 height 430
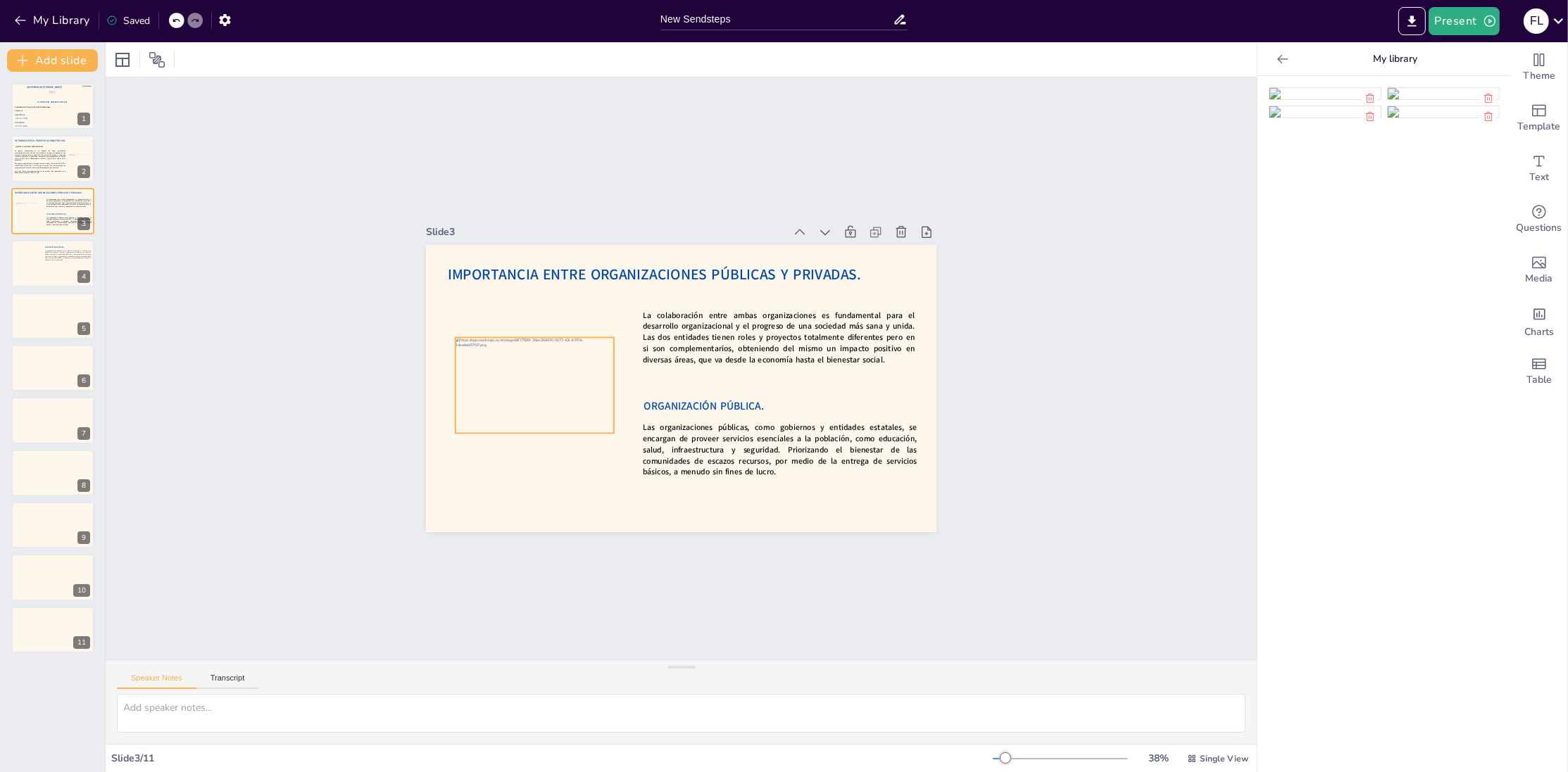
click at [572, 415] on div at bounding box center [534, 369] width 168 height 112
click at [456, 383] on div at bounding box center [540, 323] width 184 height 152
click at [457, 385] on div at bounding box center [452, 361] width 21 height 96
click at [613, 383] on div at bounding box center [614, 378] width 21 height 96
click at [56, 179] on div at bounding box center [53, 159] width 85 height 48
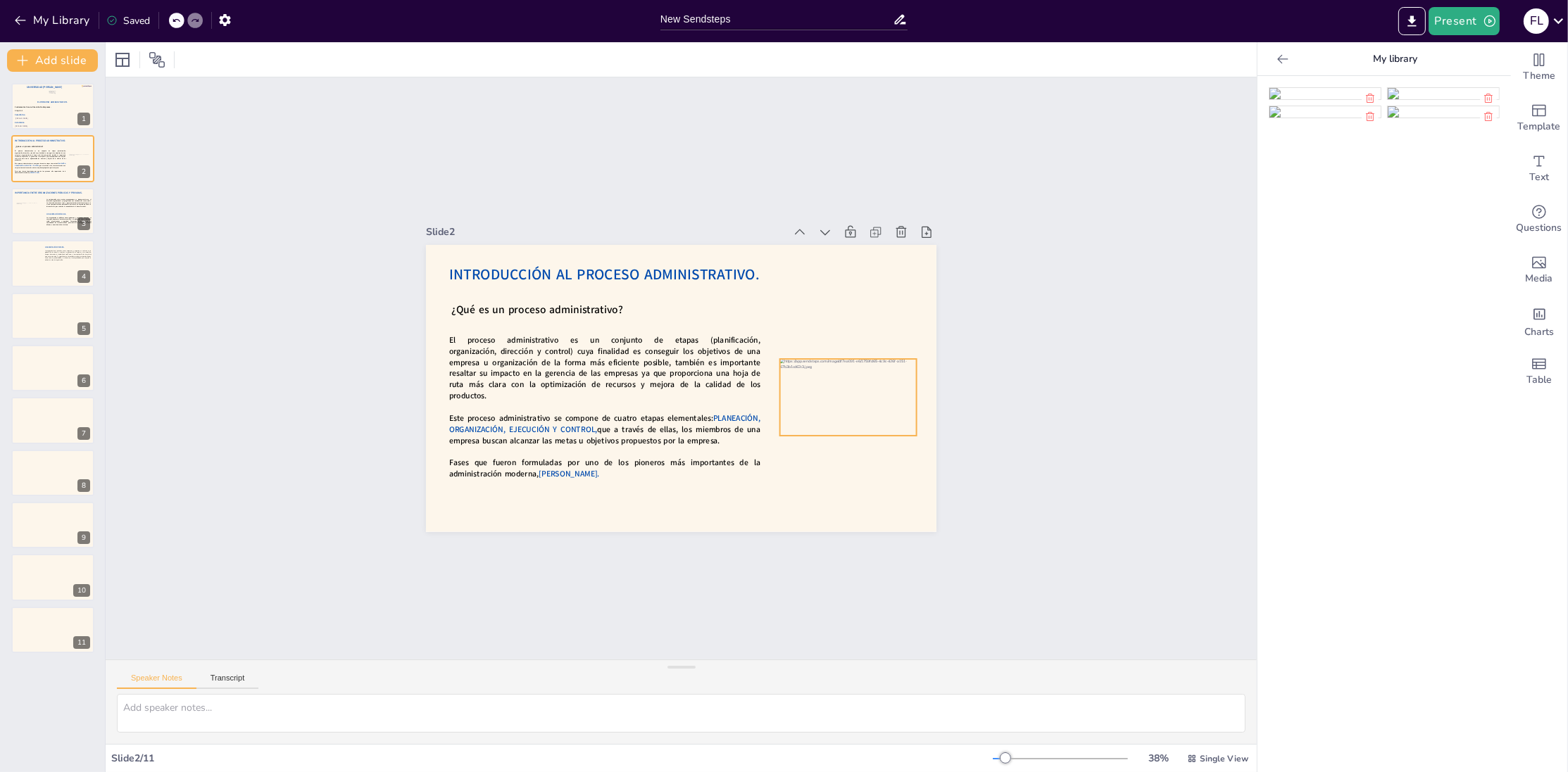
click at [907, 403] on div at bounding box center [831, 448] width 154 height 116
click at [912, 402] on div at bounding box center [840, 419] width 144 height 91
drag, startPoint x: 916, startPoint y: 400, endPoint x: 904, endPoint y: 403, distance: 12.4
click at [895, 453] on div at bounding box center [874, 490] width 41 height 75
drag, startPoint x: 775, startPoint y: 398, endPoint x: 792, endPoint y: 399, distance: 17.0
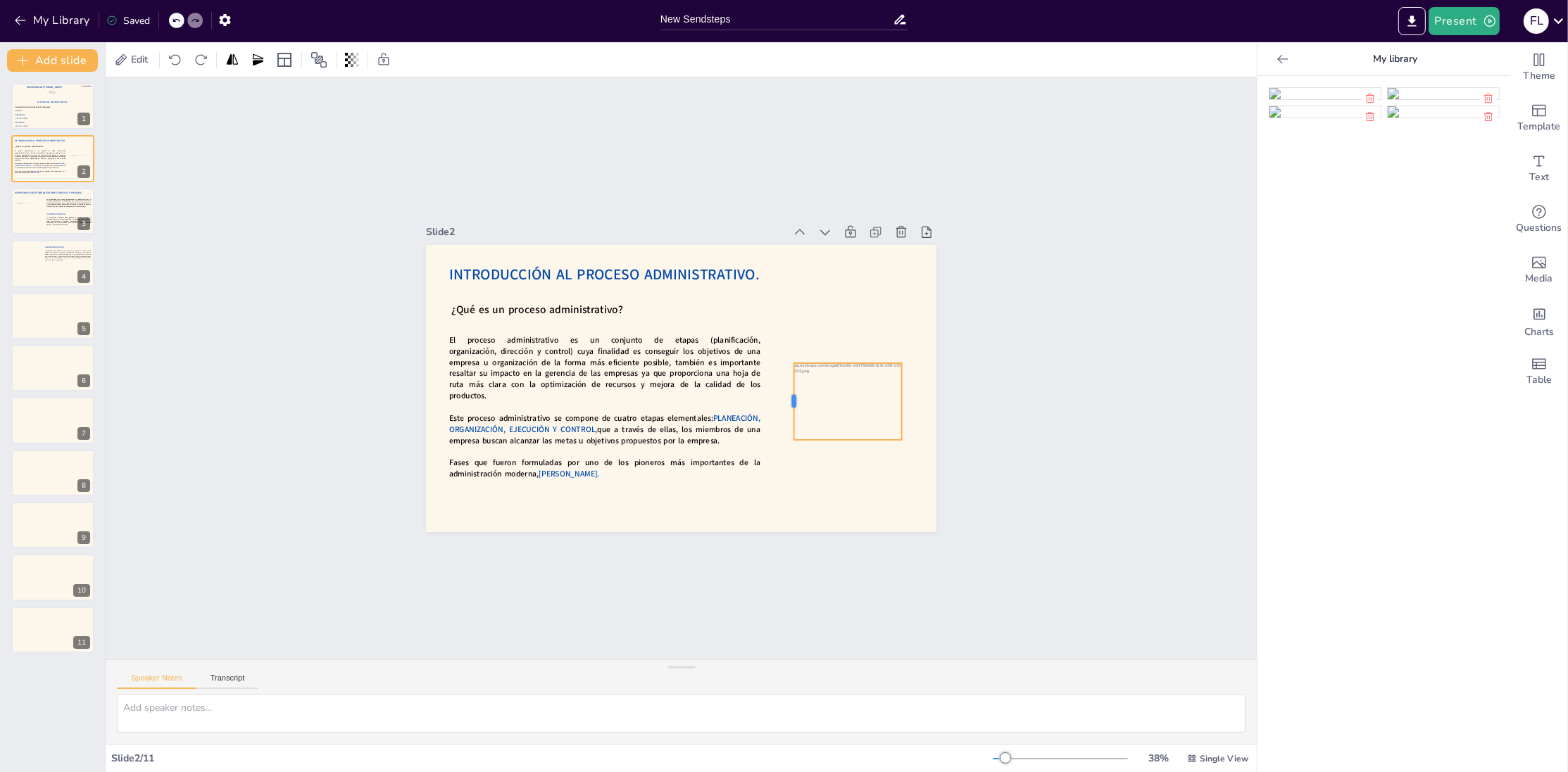
click at [781, 415] on div at bounding box center [757, 451] width 48 height 72
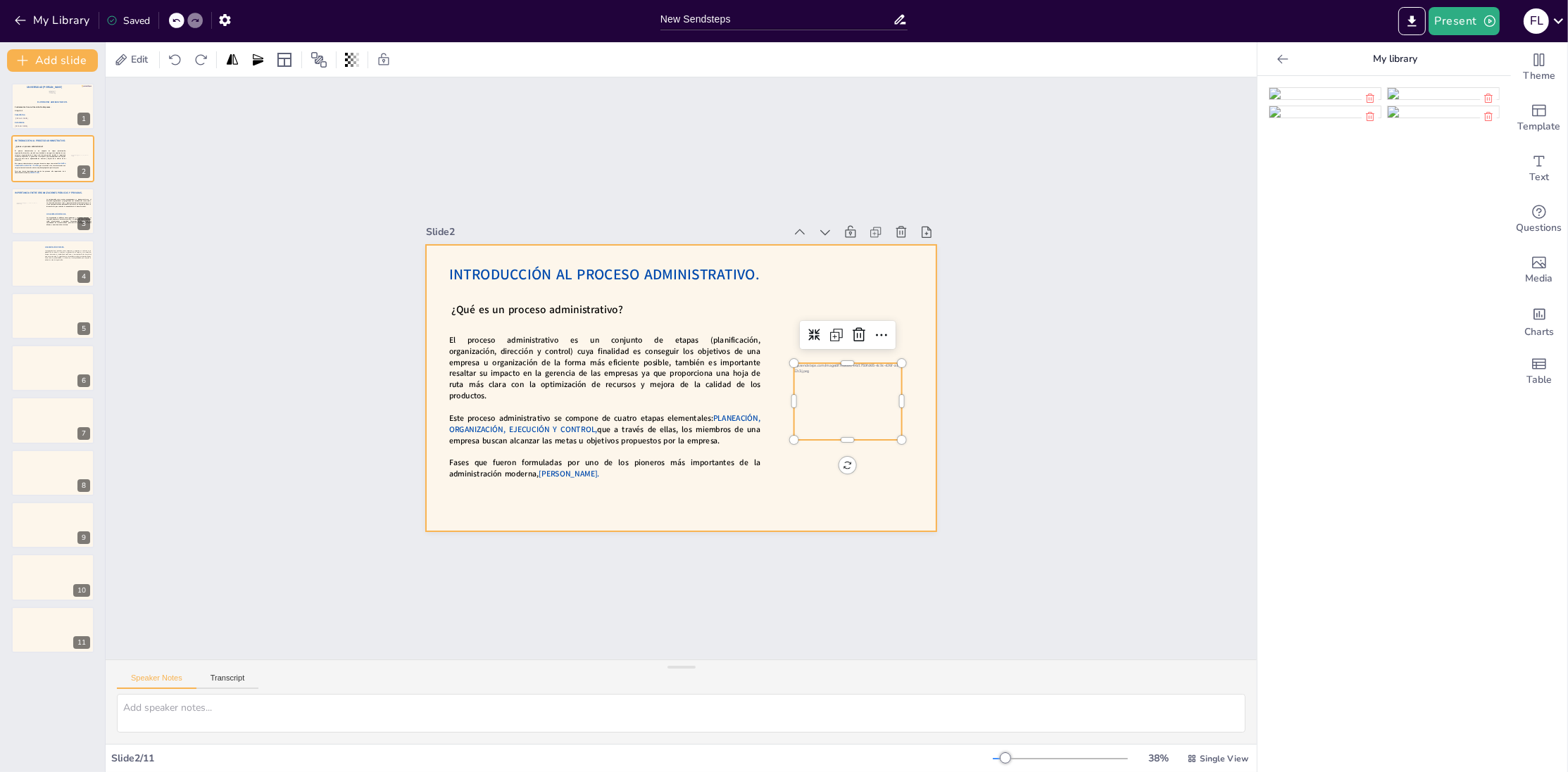
click at [855, 516] on div "Slide 1 El Proceso Administrativo. Fátima Lourdes Vásquez Henríquez. Víctor Man…" at bounding box center [682, 368] width 1247 height 809
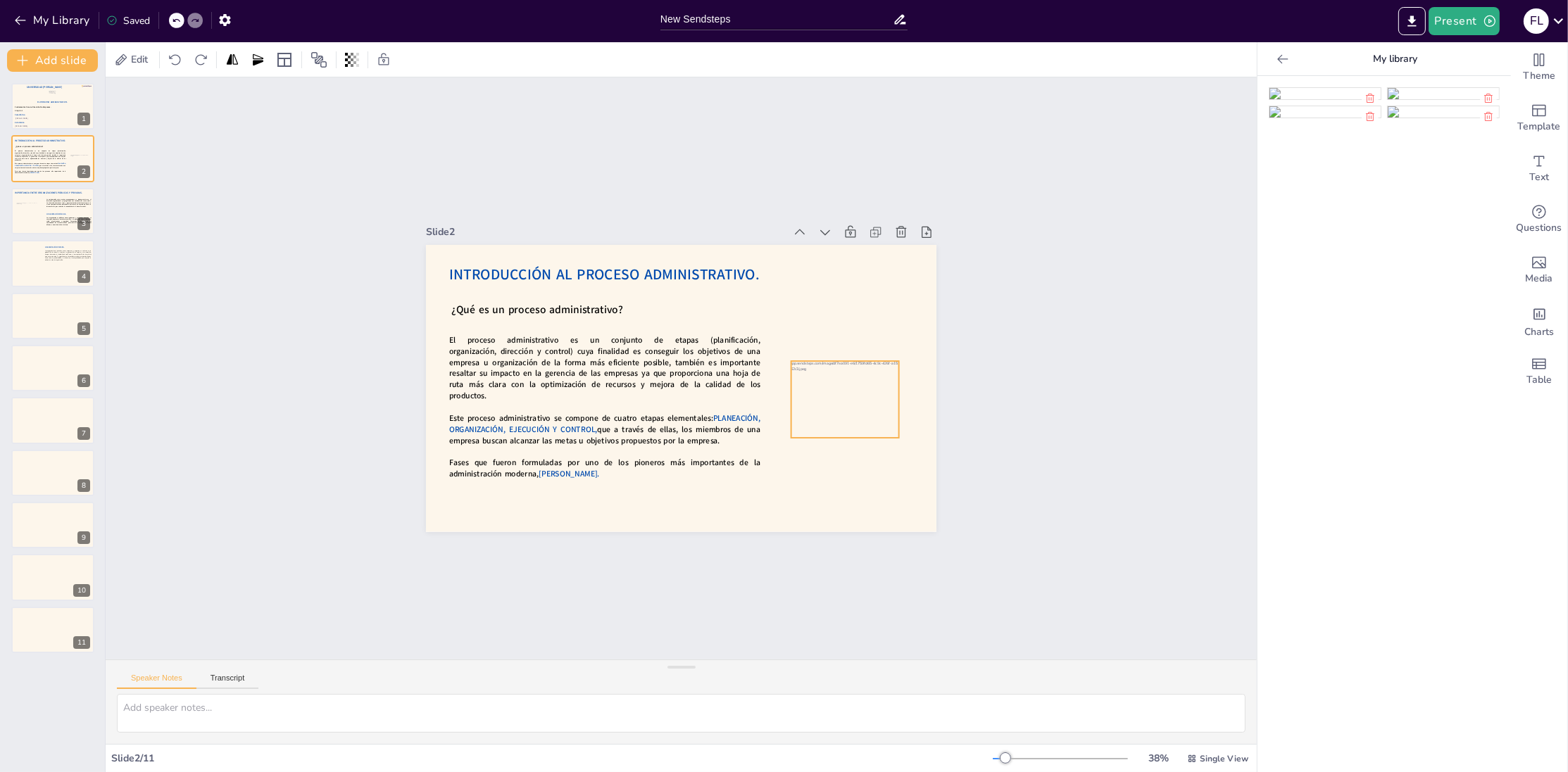
click at [855, 426] on div at bounding box center [825, 448] width 154 height 116
click at [1001, 336] on div "Slide 1 El Proceso Administrativo. Fátima Lourdes Vásquez Henríquez. Víctor Man…" at bounding box center [681, 368] width 1288 height 1000
click at [48, 211] on div at bounding box center [53, 211] width 85 height 48
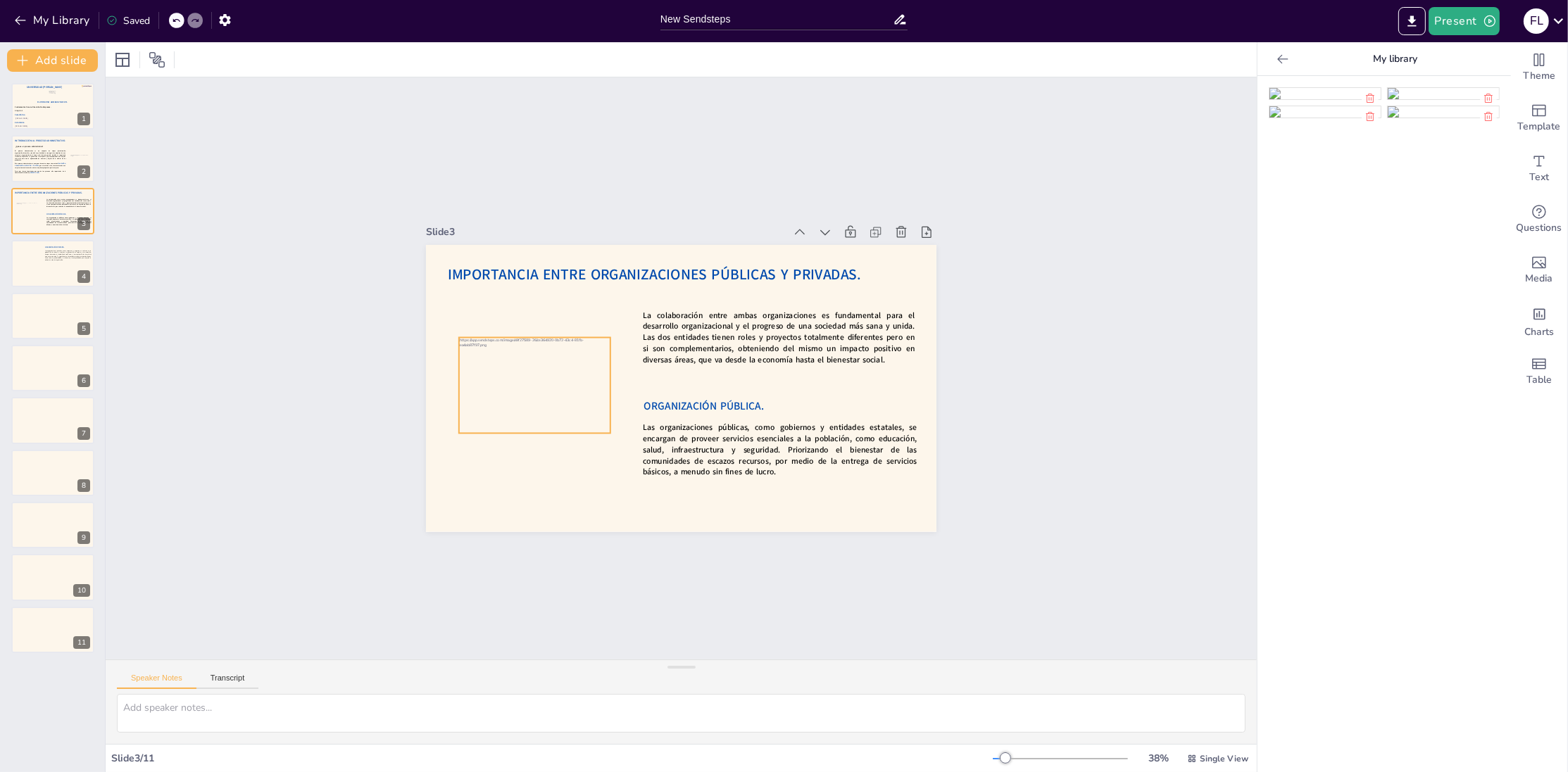
click at [476, 361] on div at bounding box center [534, 369] width 168 height 112
drag, startPoint x: 459, startPoint y: 336, endPoint x: 468, endPoint y: 360, distance: 25.6
click at [468, 360] on div "IMPORTANCIA ENTRE ORGANIZACIONES PÚBLICAS Y PRIVADAS. La colaboración entre amb…" at bounding box center [679, 389] width 538 height 339
click at [552, 392] on div at bounding box center [536, 378] width 159 height 106
click at [1097, 374] on div "Slide 1 El Proceso Administrativo. Fátima Lourdes Vásquez Henríquez. Víctor Man…" at bounding box center [681, 369] width 1274 height 910
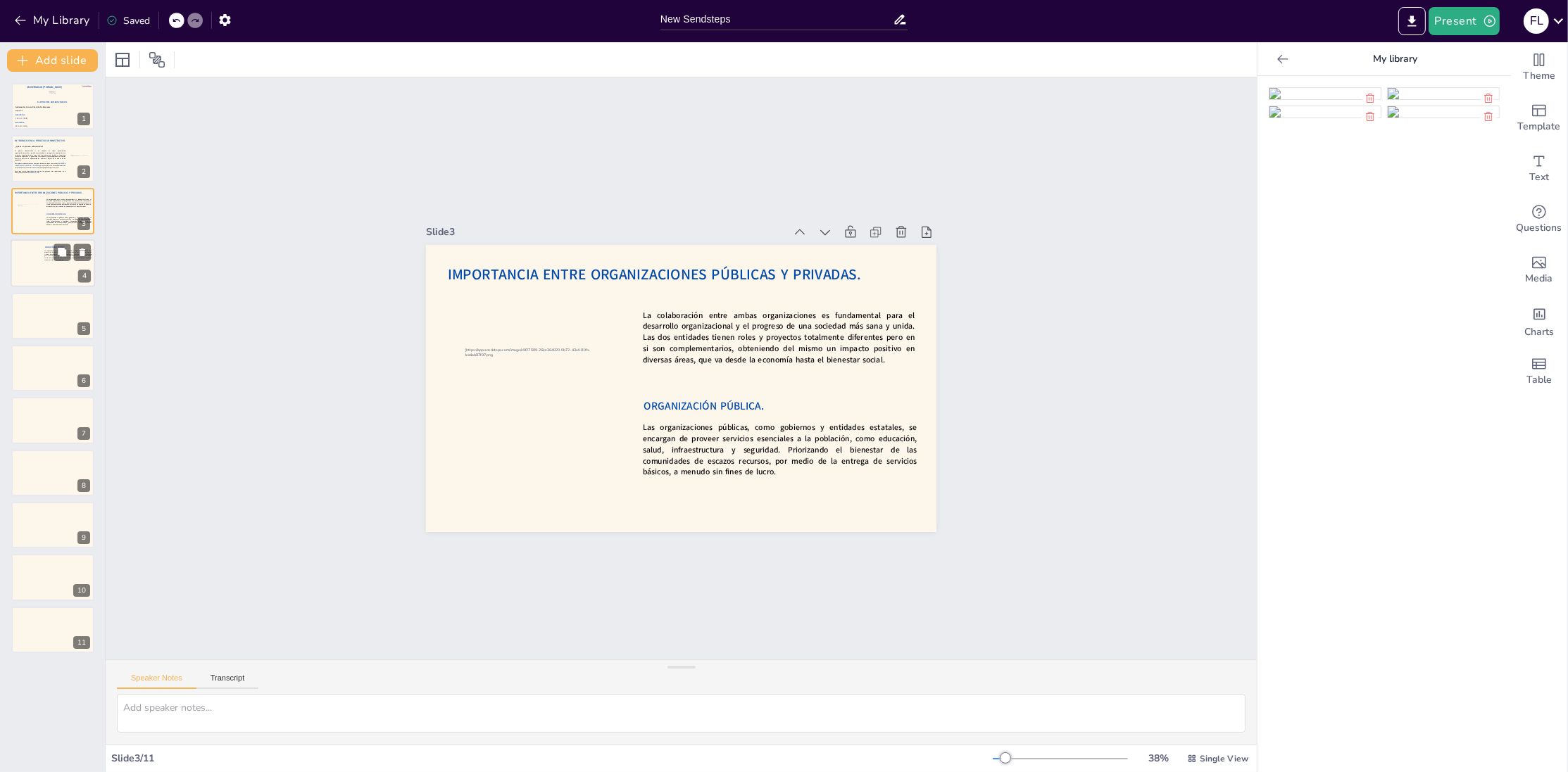
click at [31, 258] on div at bounding box center [53, 263] width 85 height 48
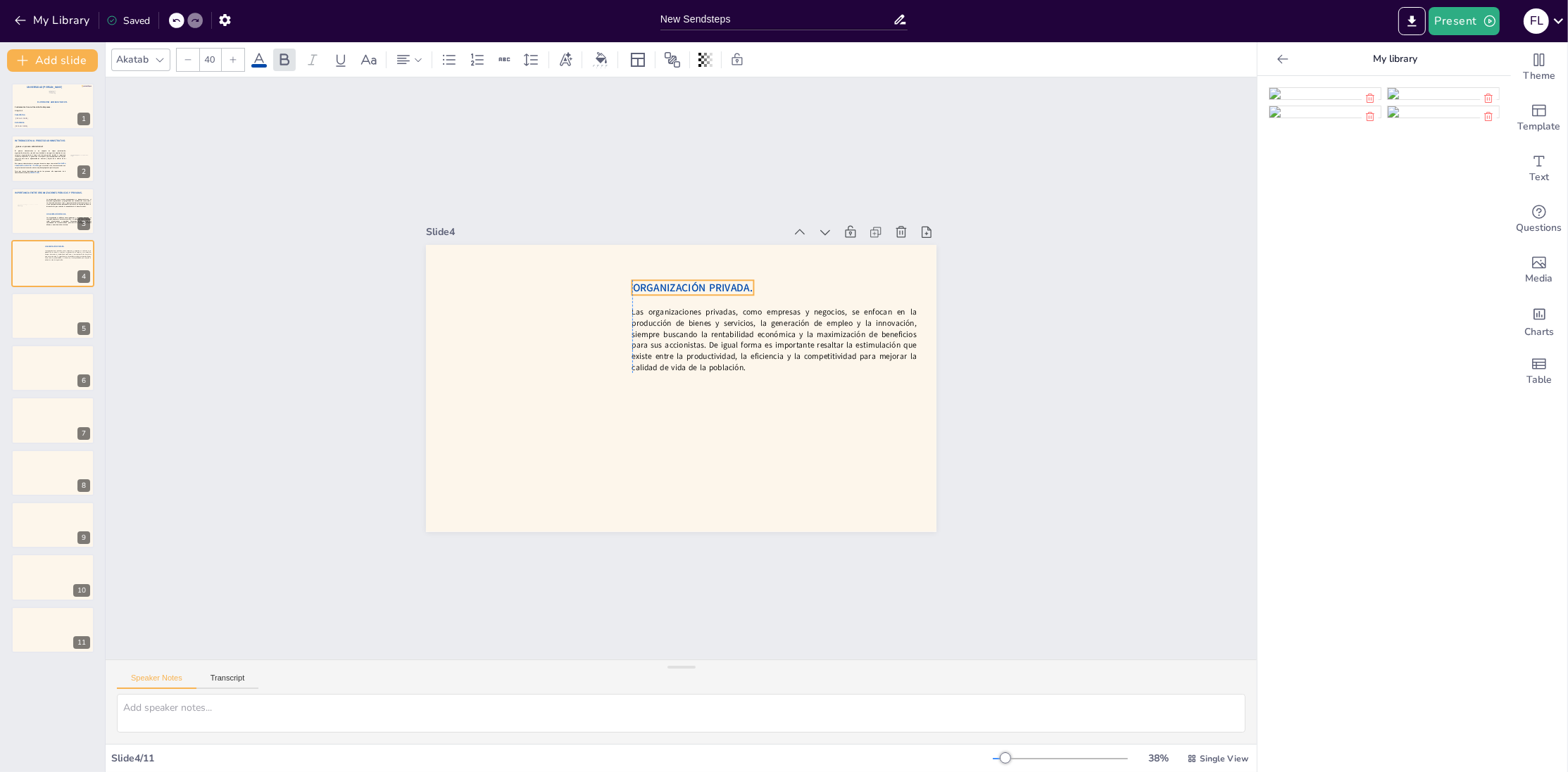
click at [677, 290] on span "ORGANIZACIÓN PRIVADA." at bounding box center [732, 304] width 112 height 72
type input "30"
click at [658, 321] on p "Las organizaciones privadas, como empresas y negocios, se enfocan en la producc…" at bounding box center [774, 334] width 285 height 67
click at [677, 394] on div "Slide 1 El Proceso Administrativo. Fátima Lourdes Vásquez Henríquez. Víctor Man…" at bounding box center [681, 369] width 1206 height 700
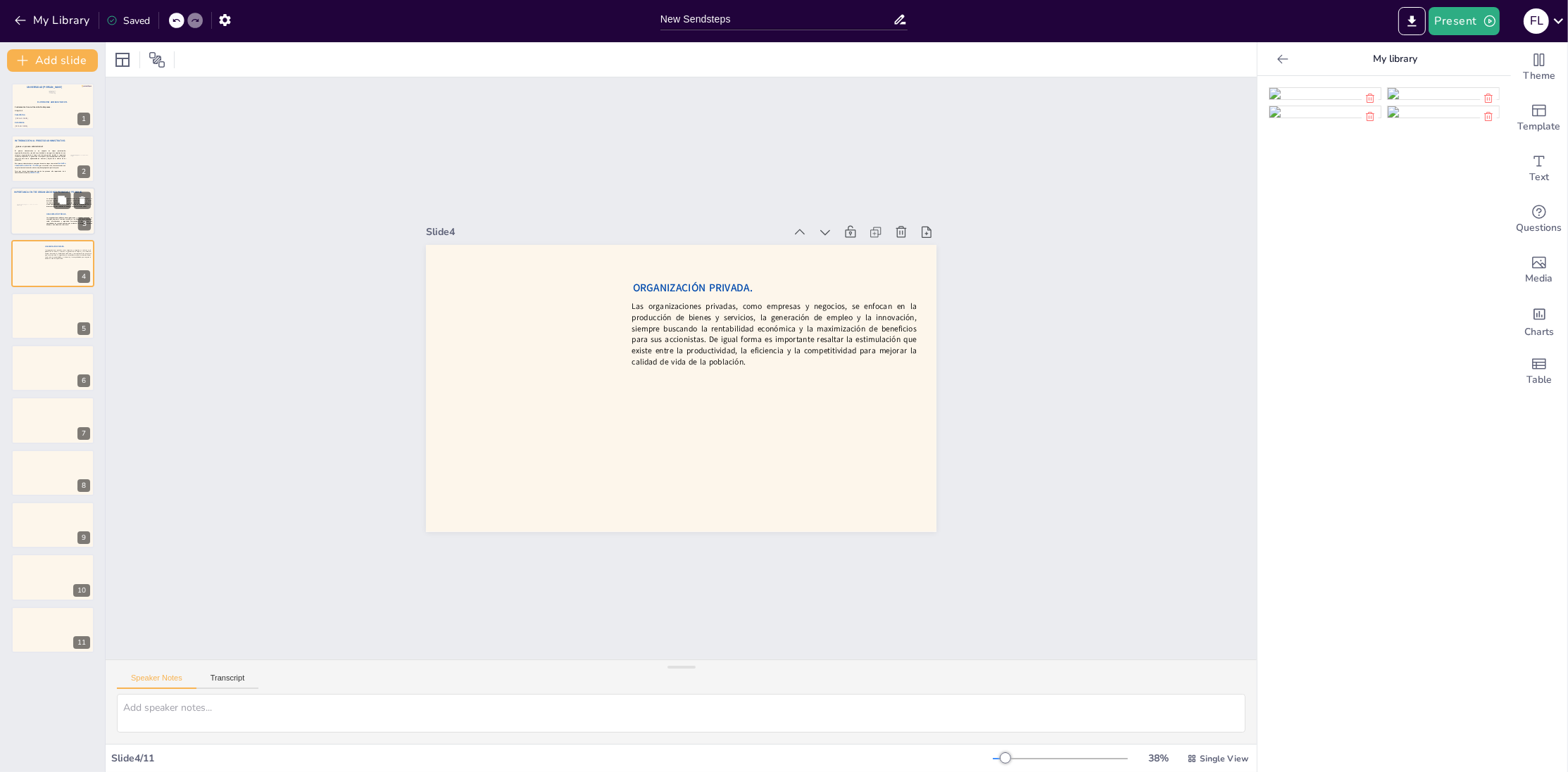
click at [34, 219] on div at bounding box center [28, 211] width 24 height 15
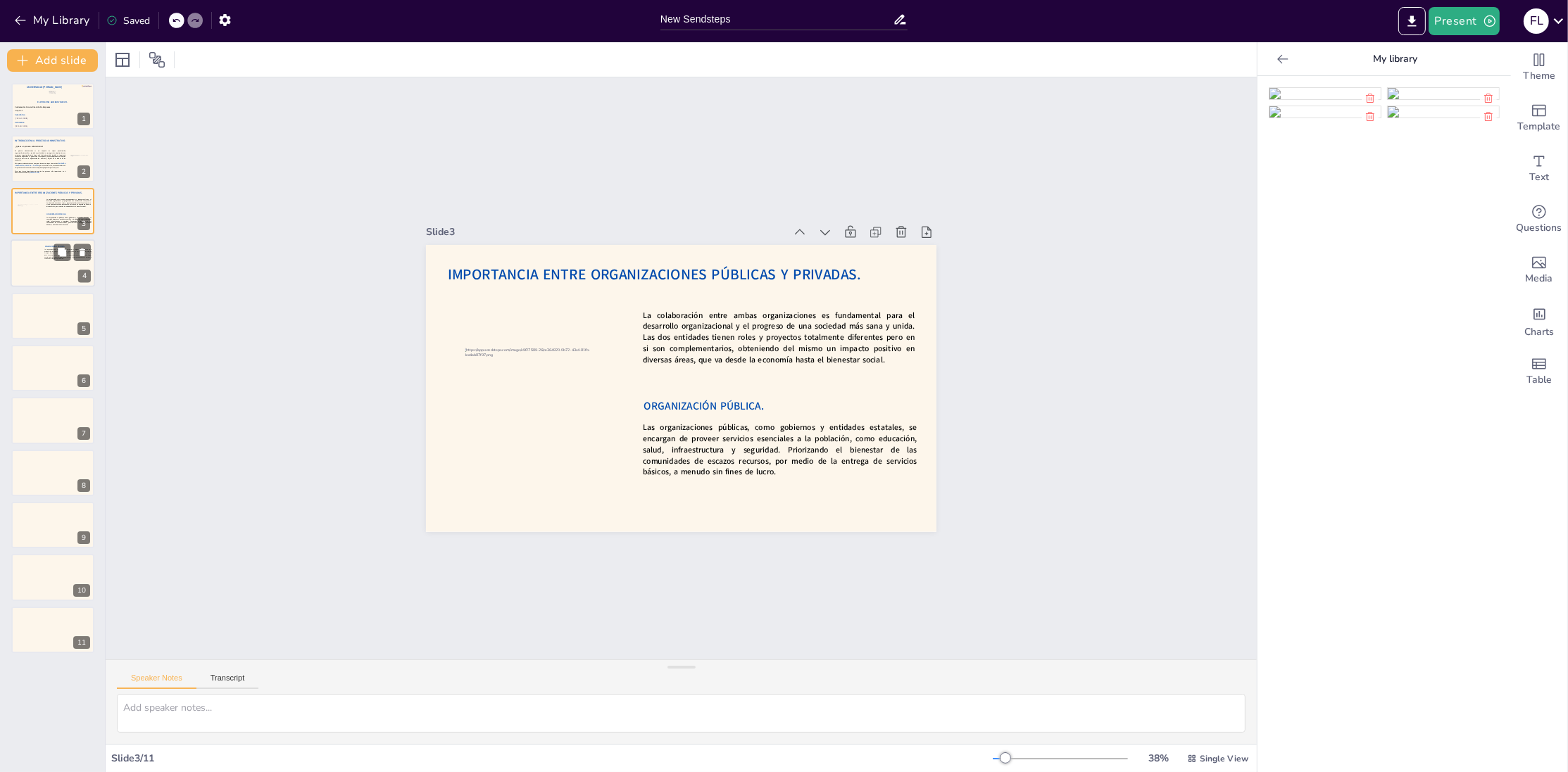
click at [50, 254] on p "Las organizaciones privadas, como empresas y negocios, se enfocan en la producc…" at bounding box center [68, 254] width 47 height 11
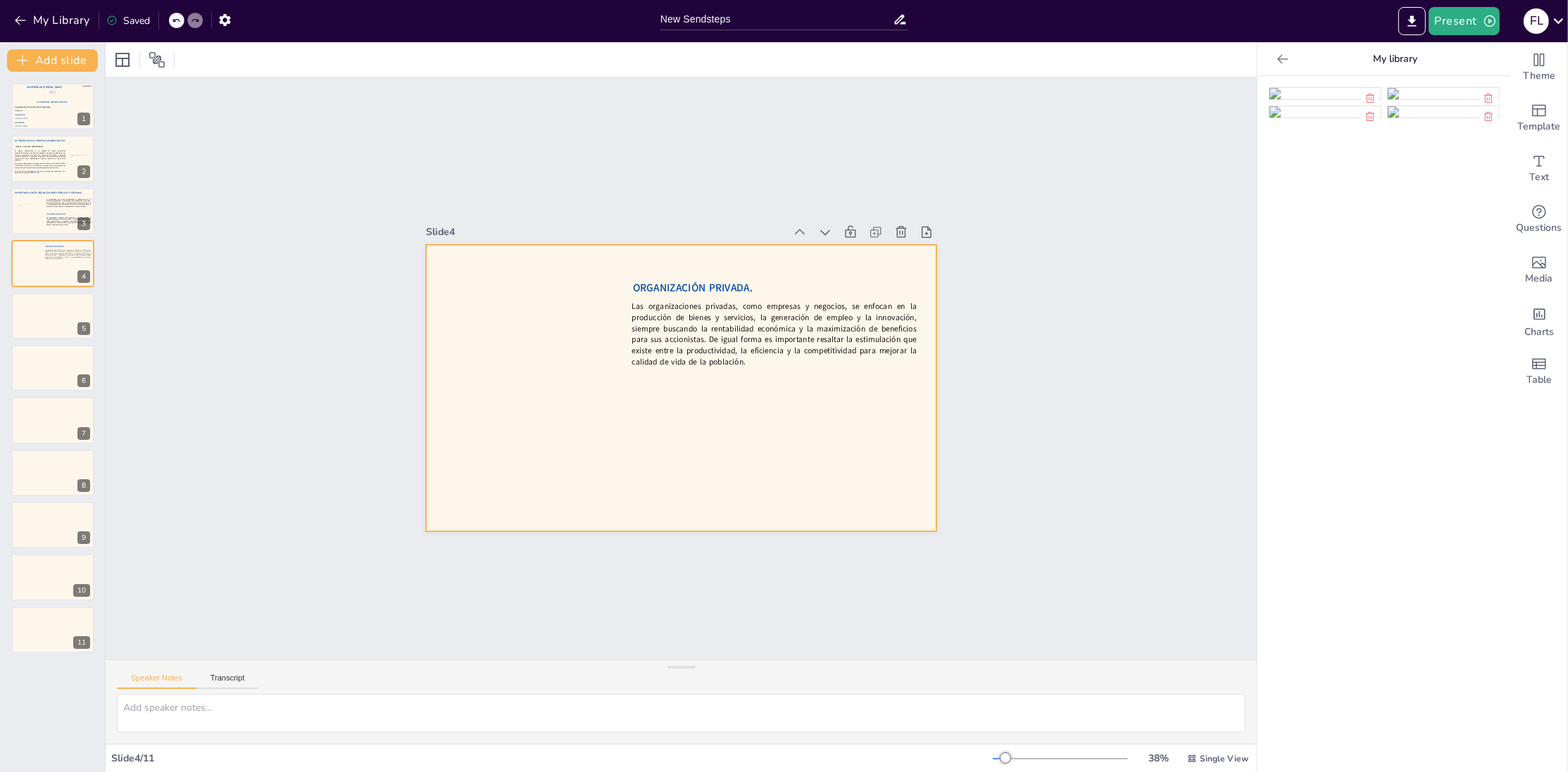
click at [719, 356] on p "Las organizaciones privadas, como empresas y negocios, se enfocan en la producc…" at bounding box center [779, 353] width 292 height 124
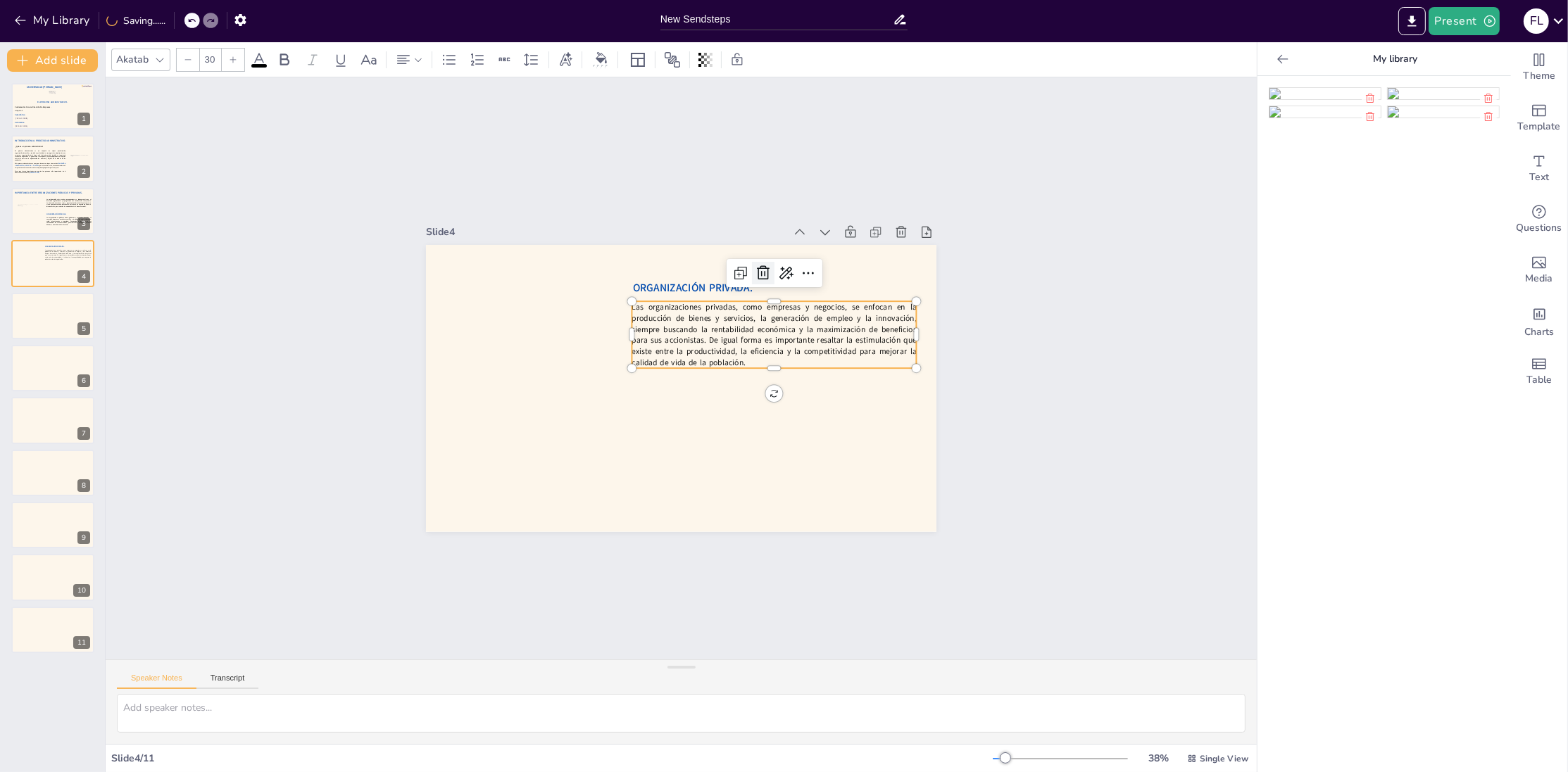
click at [784, 304] on icon at bounding box center [795, 315] width 23 height 23
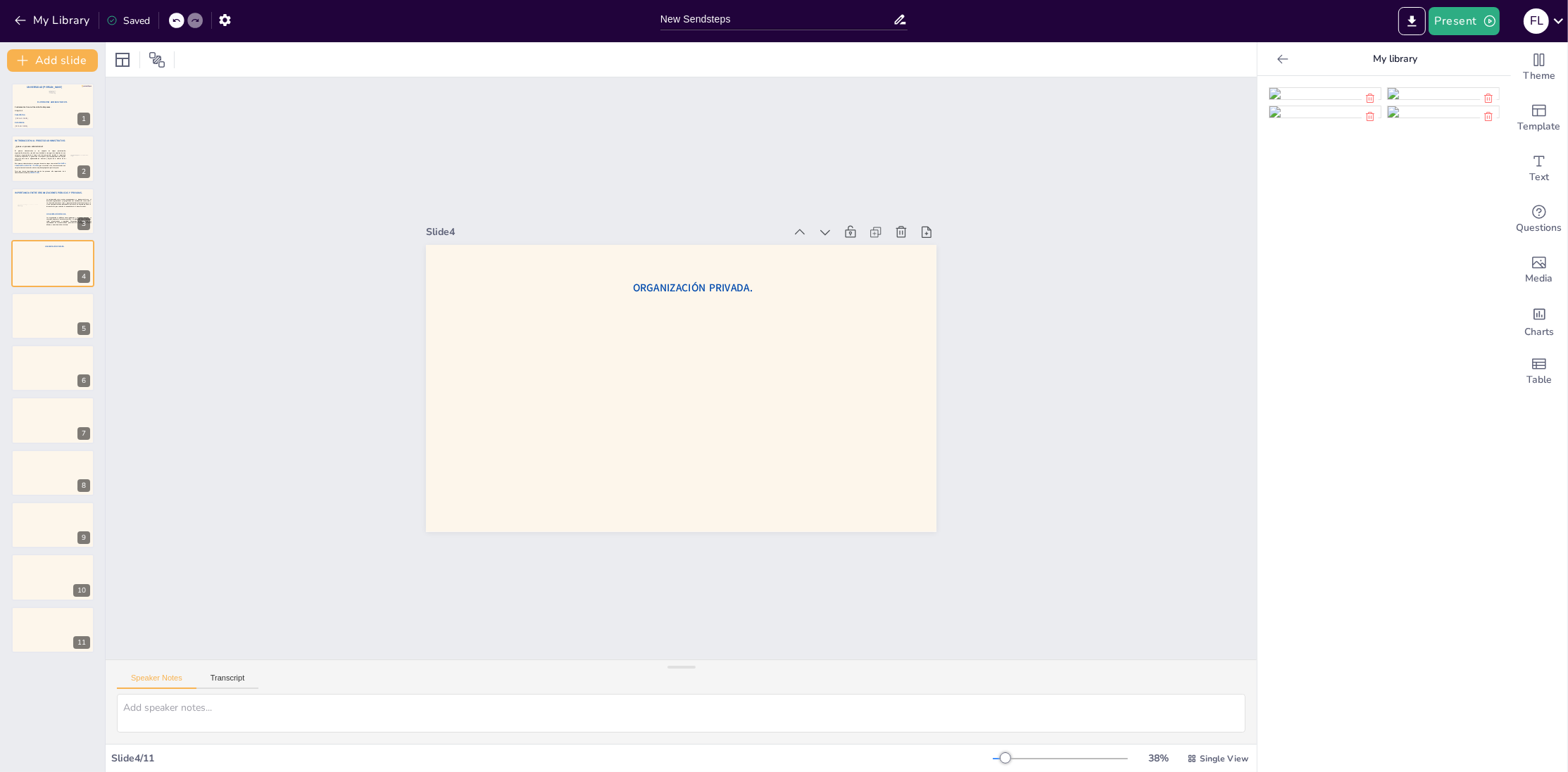
click at [176, 27] on div at bounding box center [176, 20] width 15 height 15
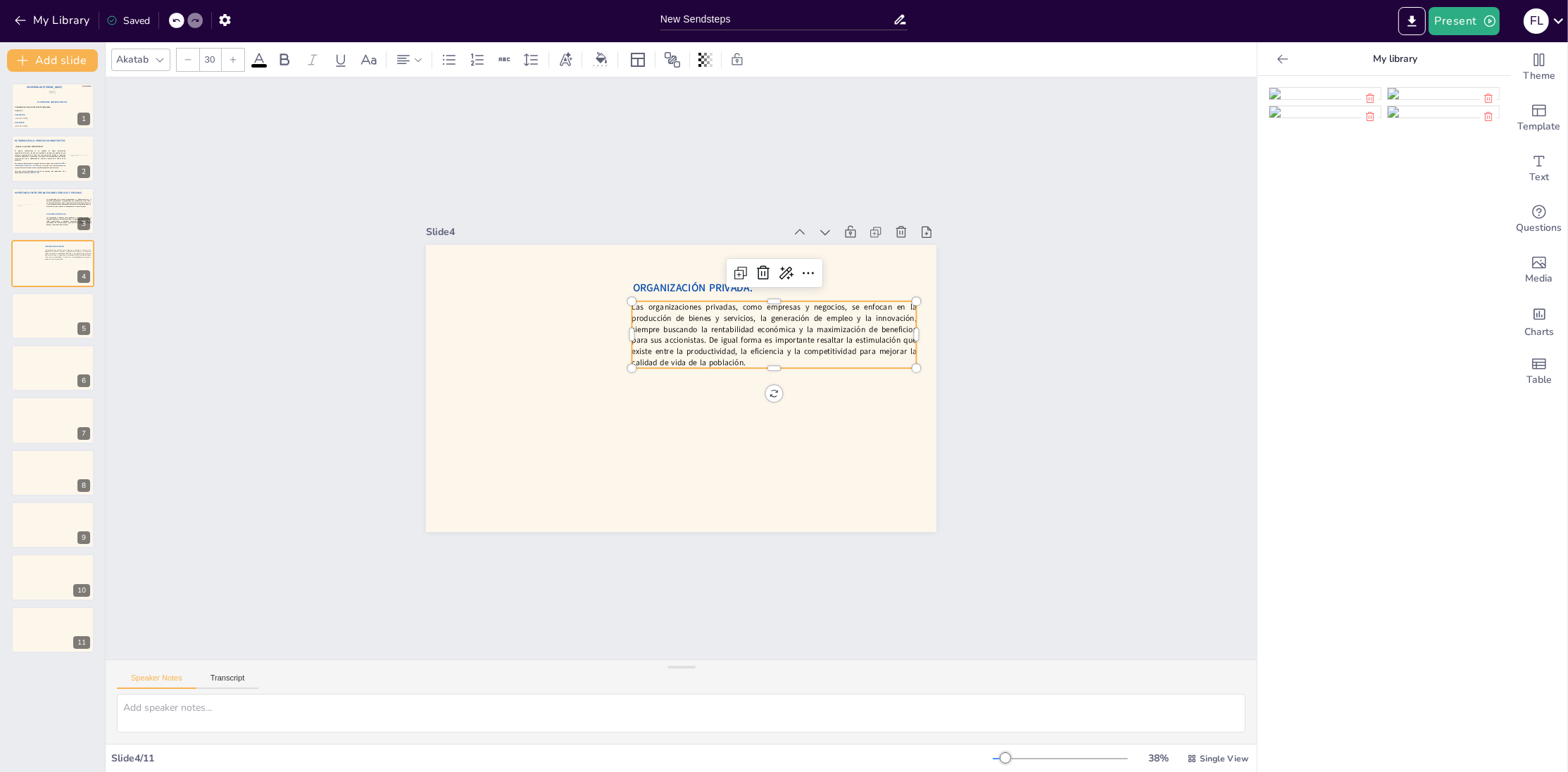
click at [787, 347] on p "Las organizaciones privadas, como empresas y negocios, se enfocan en la producc…" at bounding box center [779, 386] width 280 height 200
click at [815, 291] on icon at bounding box center [824, 300] width 19 height 19
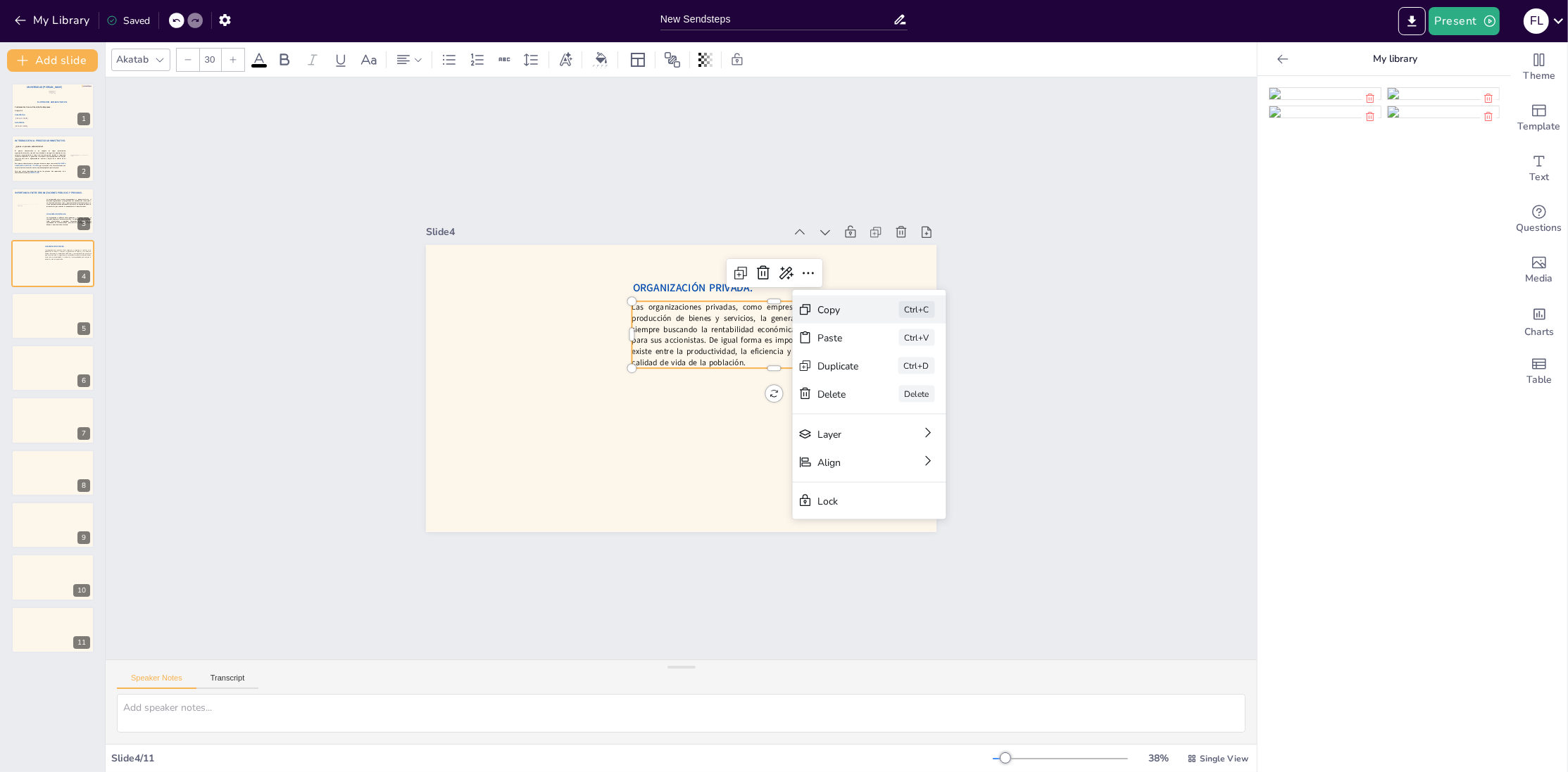
click at [877, 440] on div "Copy Ctrl+C" at bounding box center [954, 477] width 155 height 74
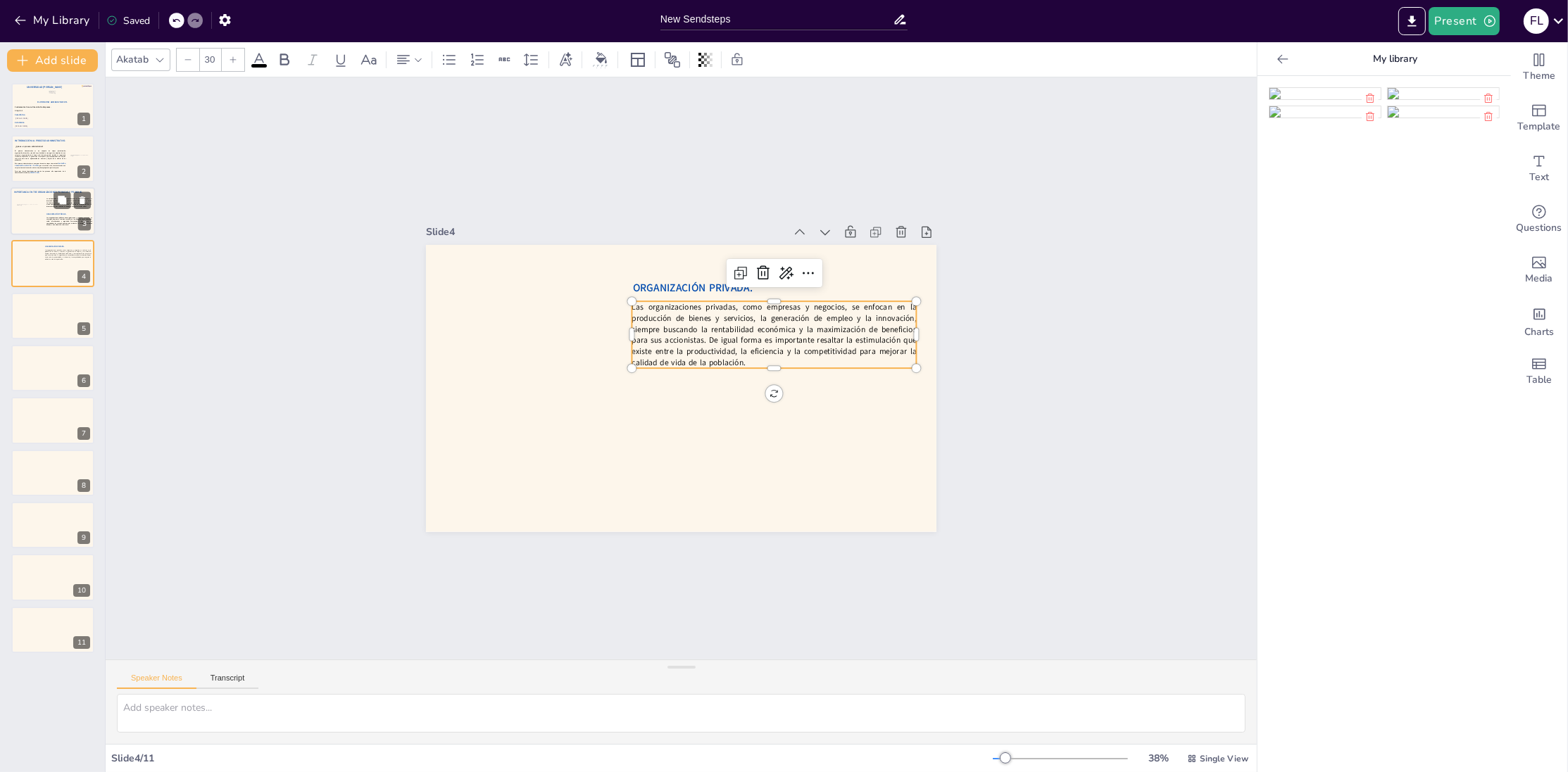
click at [19, 231] on div at bounding box center [53, 211] width 85 height 48
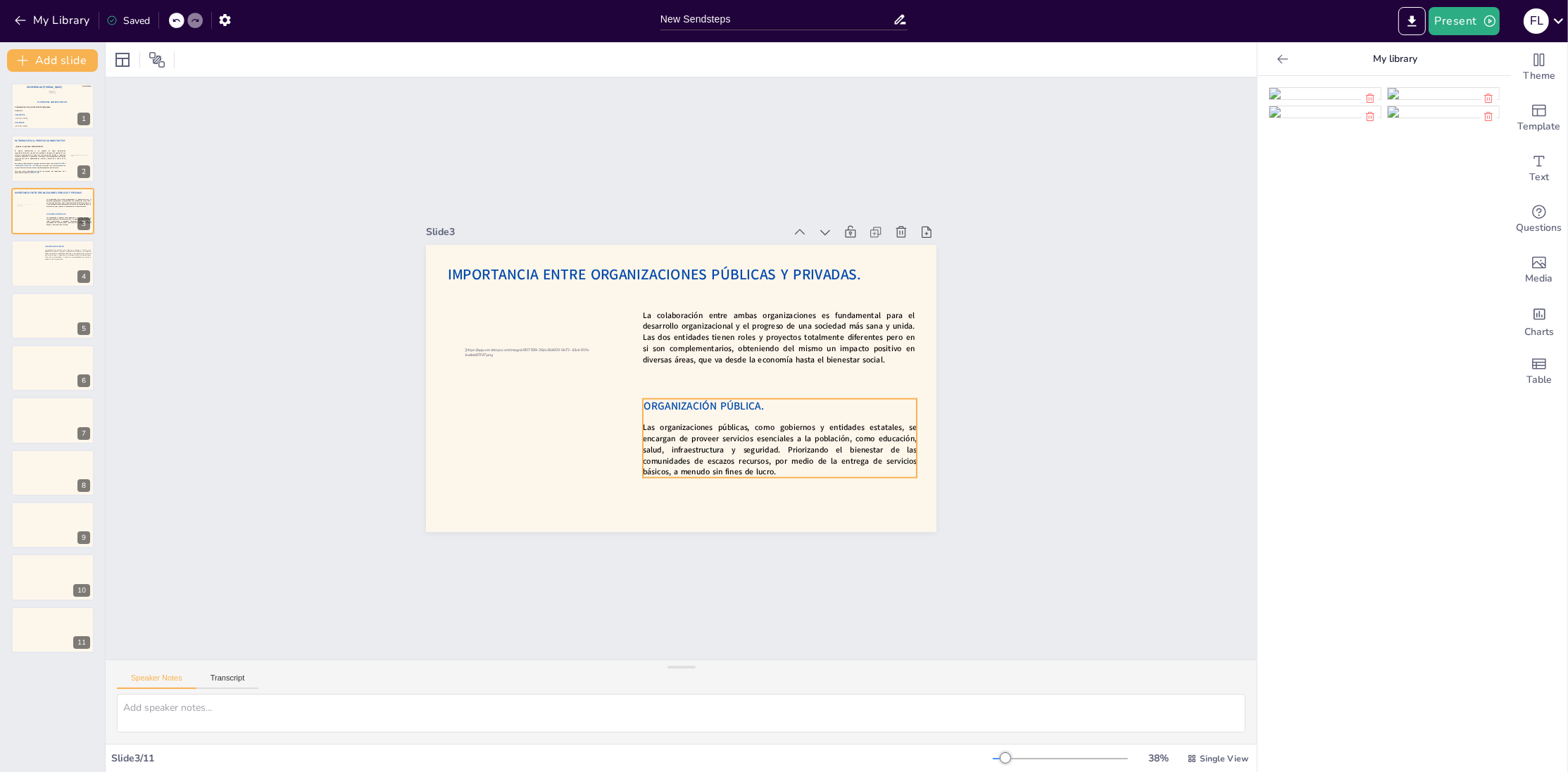
click at [666, 423] on strong "Las organizaciones públicas, como gobiernos y entidades estatales, se encargan …" at bounding box center [726, 482] width 265 height 175
click at [825, 419] on icon at bounding box center [813, 430] width 23 height 23
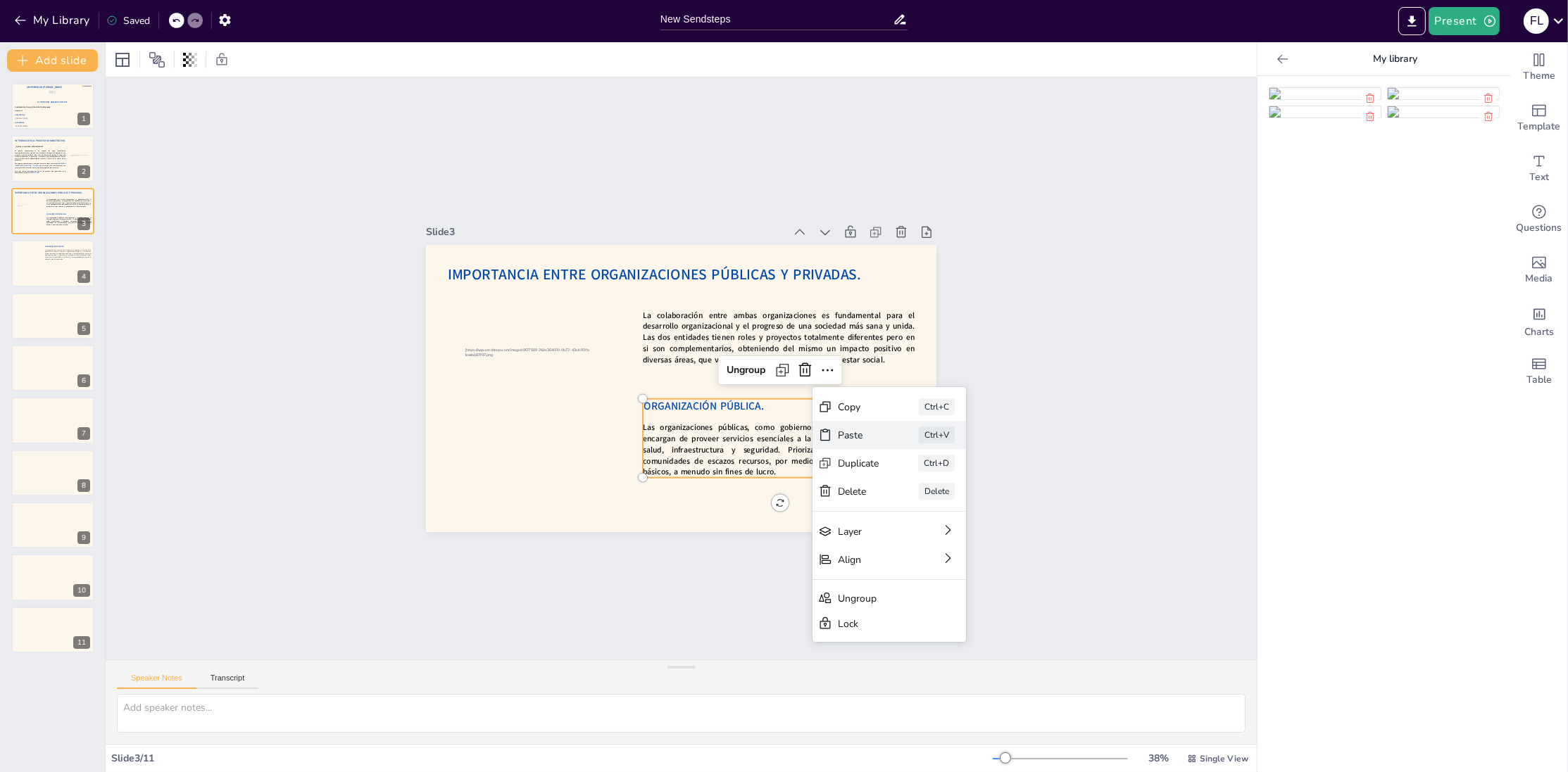
click at [901, 522] on div "Paste Ctrl+V" at bounding box center [978, 544] width 155 height 44
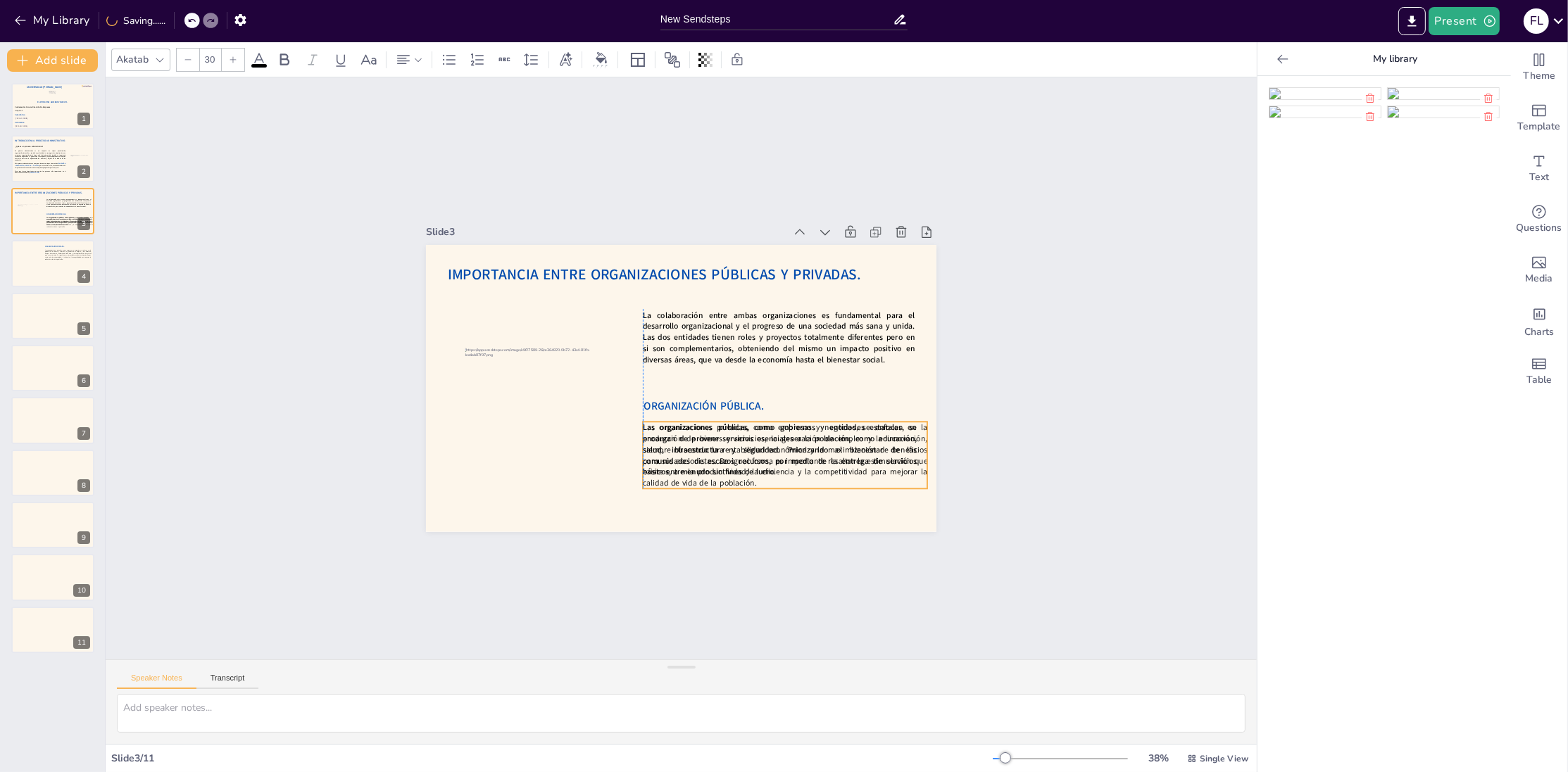
drag, startPoint x: 700, startPoint y: 373, endPoint x: 803, endPoint y: 439, distance: 122.3
click at [803, 439] on p "Las organizaciones privadas, como empresas y negocios, se enfocan en la producc…" at bounding box center [776, 465] width 290 height 96
drag, startPoint x: 929, startPoint y: 452, endPoint x: 917, endPoint y: 460, distance: 14.4
click at [917, 460] on div at bounding box center [912, 479] width 18 height 68
click at [786, 455] on icon at bounding box center [774, 467] width 24 height 24
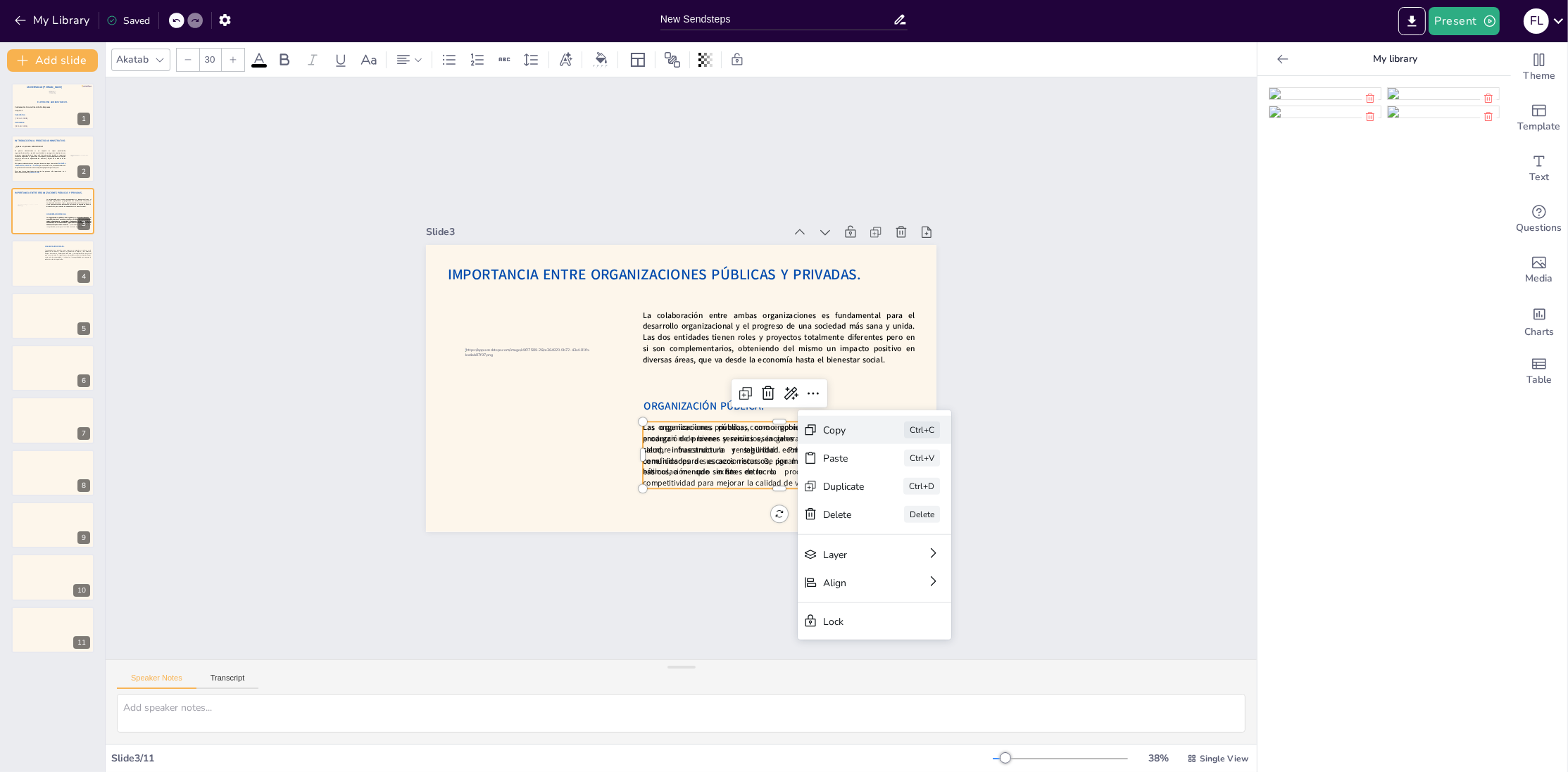
click at [912, 526] on div "Copy" at bounding box center [933, 535] width 43 height 18
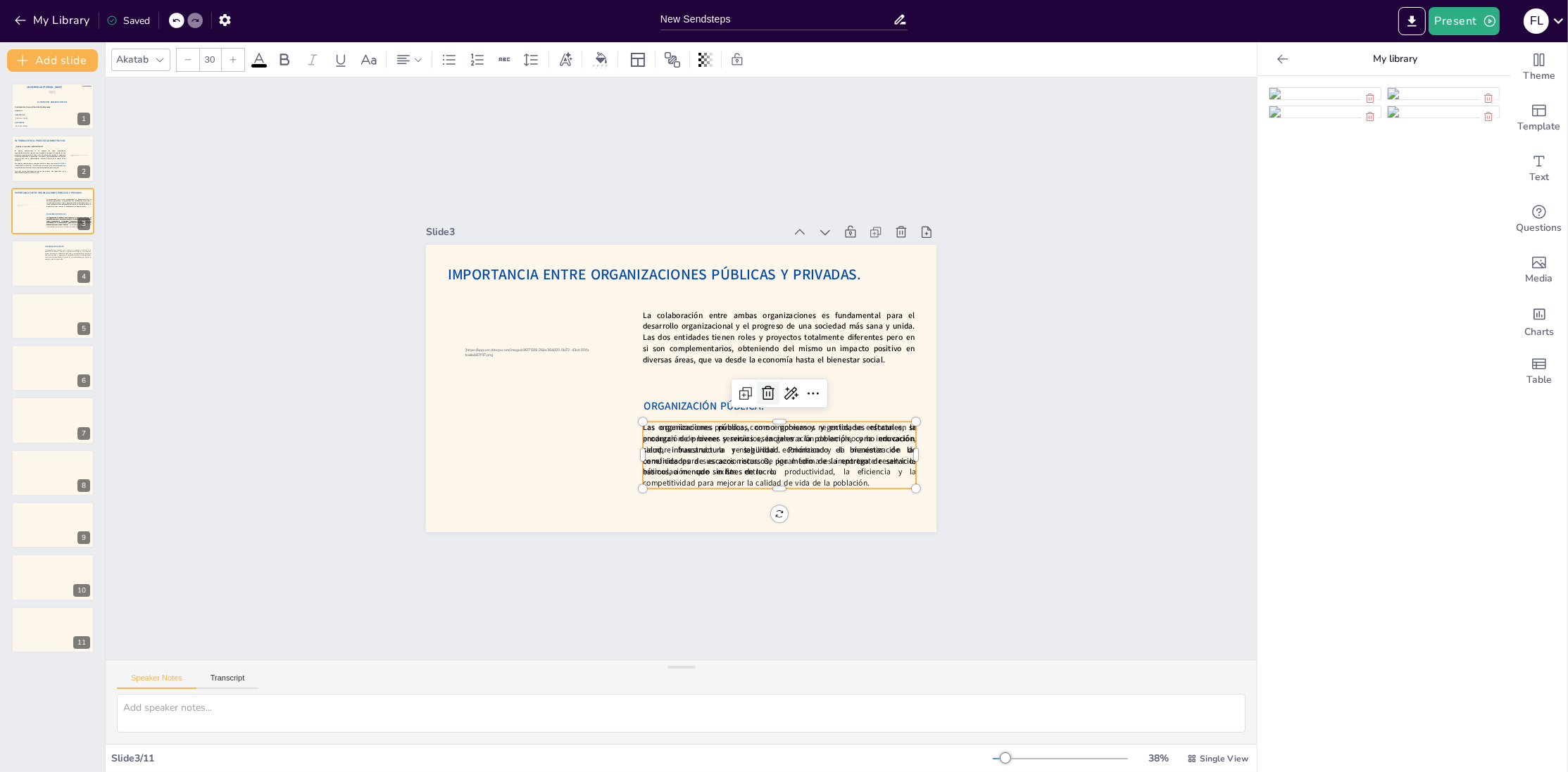
click at [764, 409] on icon at bounding box center [755, 419] width 21 height 21
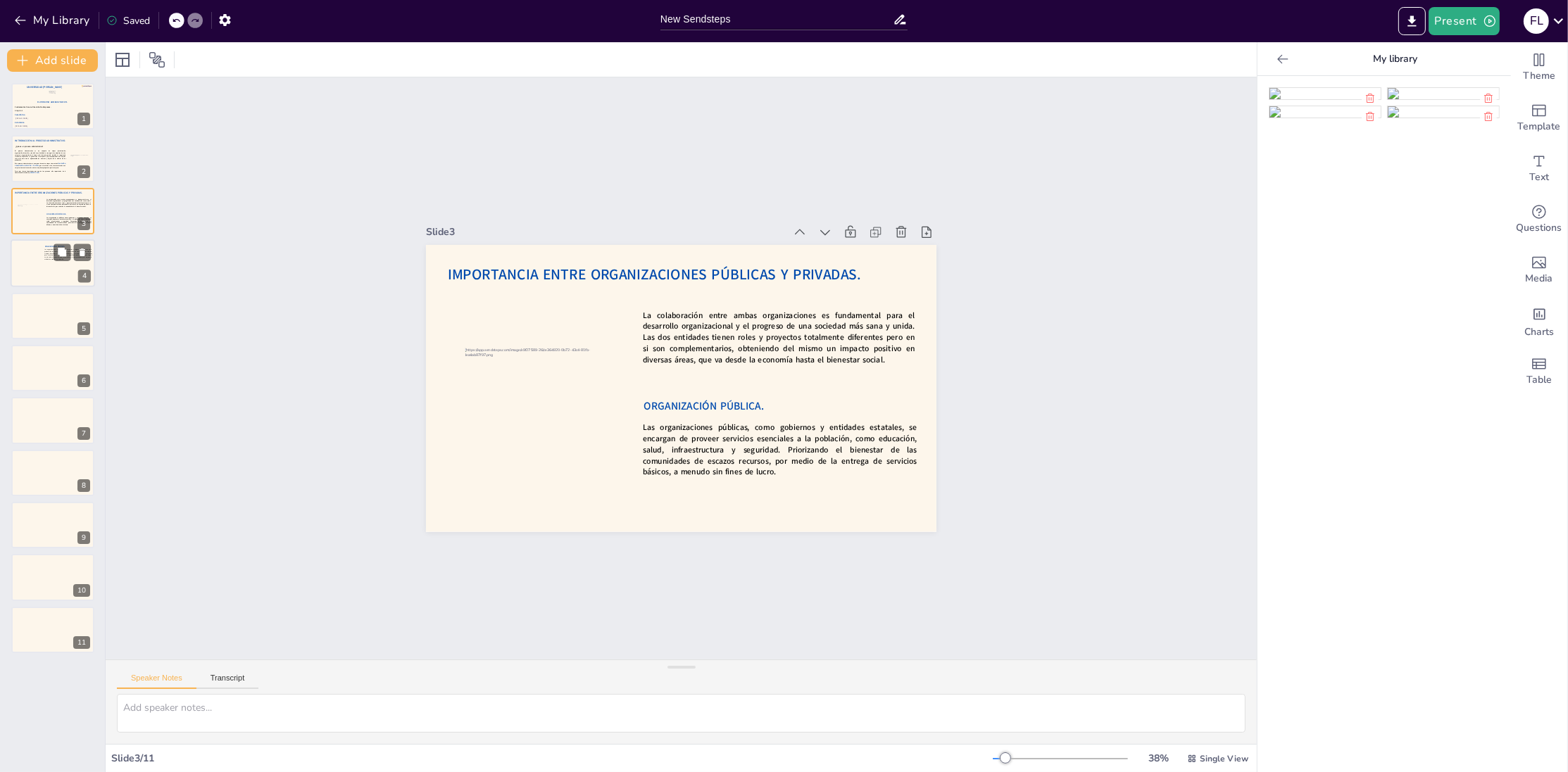
click at [37, 284] on div at bounding box center [53, 263] width 85 height 48
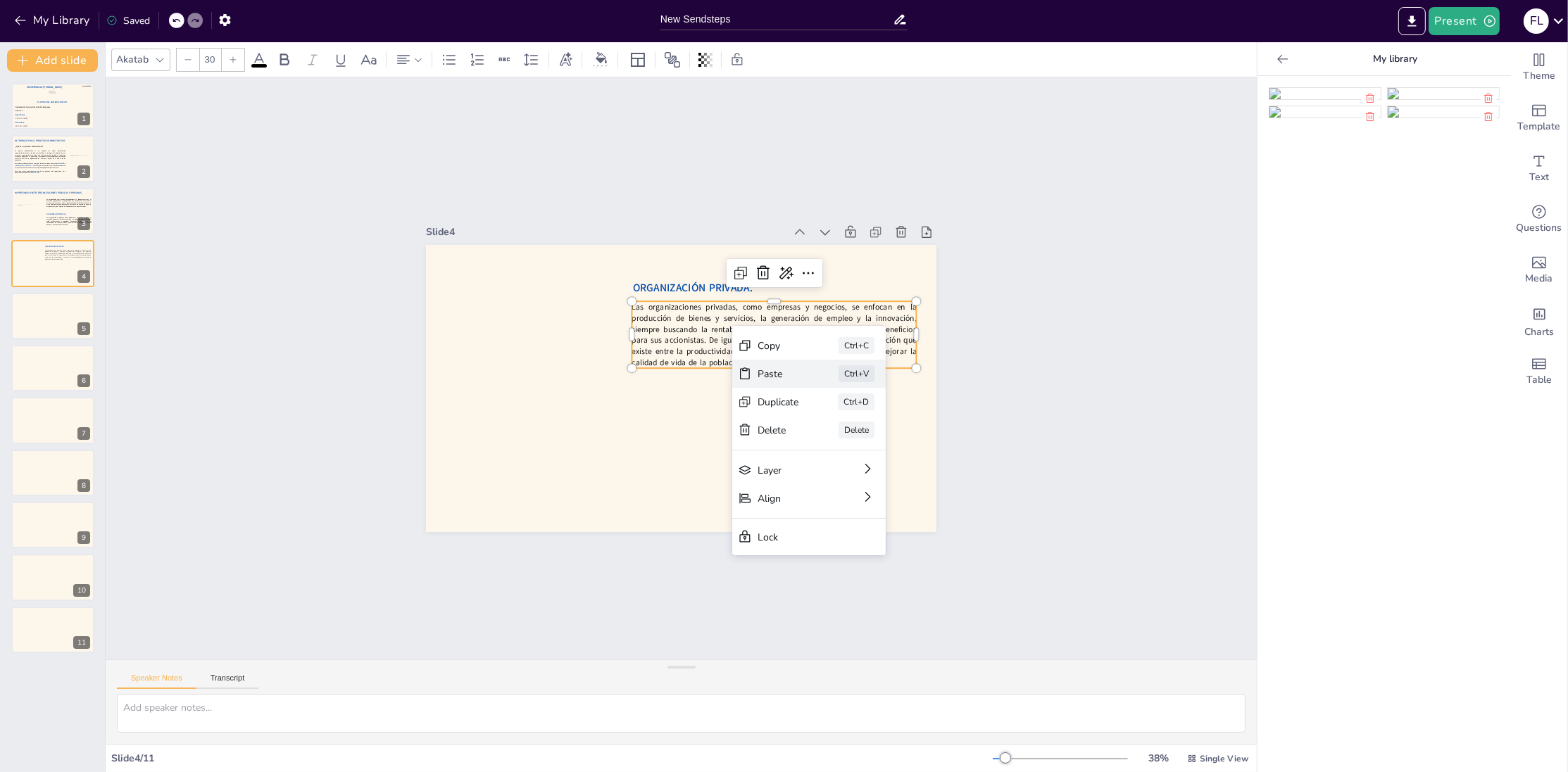
click at [838, 437] on div "Paste Ctrl+V" at bounding box center [914, 451] width 154 height 29
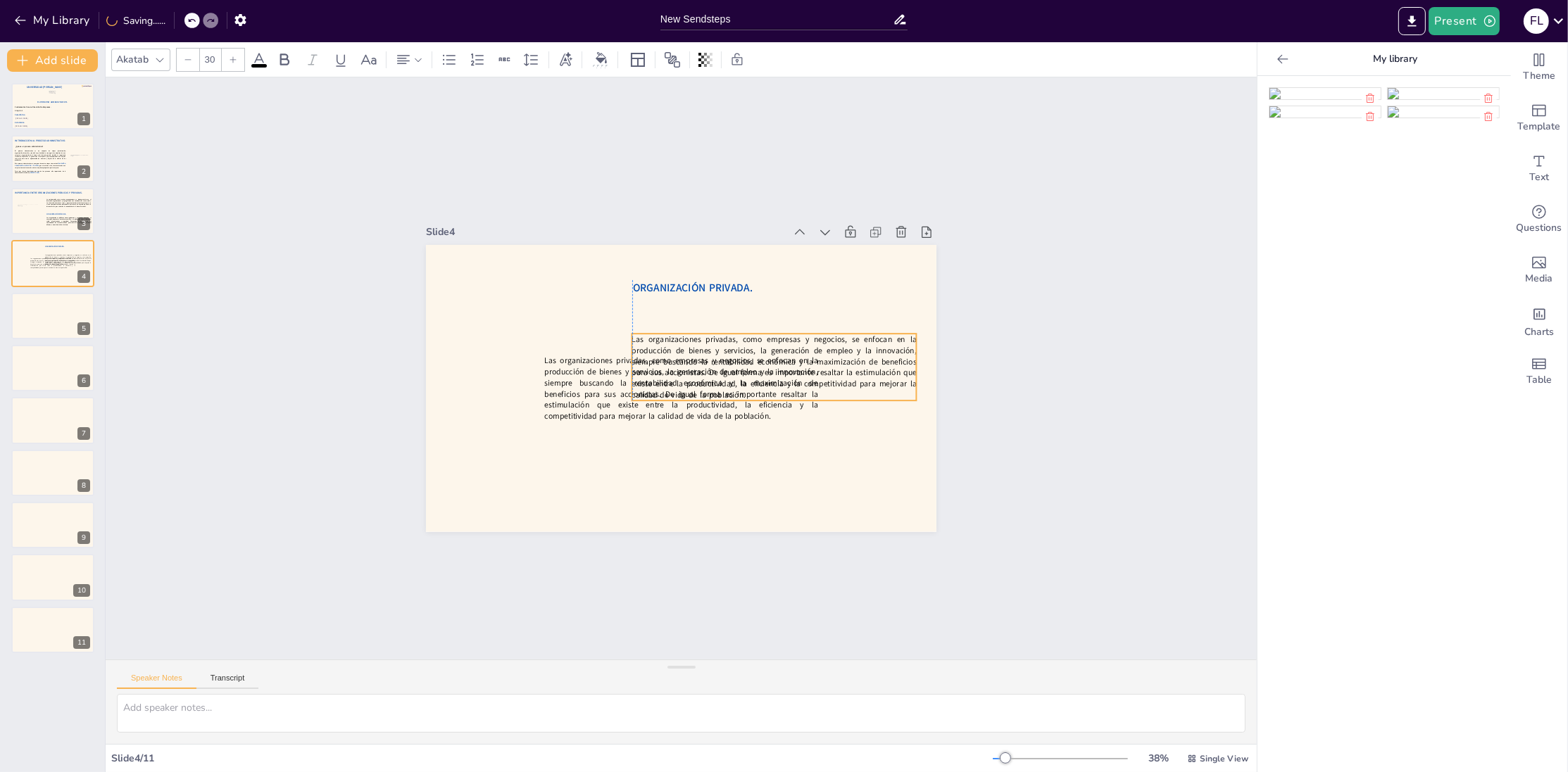
drag, startPoint x: 781, startPoint y: 328, endPoint x: 781, endPoint y: 361, distance: 33.0
click at [781, 300] on div "ORGANIZACIÓN PRIVADA. Las organizaciones privadas, como empresas y negocios, se…" at bounding box center [706, 248] width 499 height 107
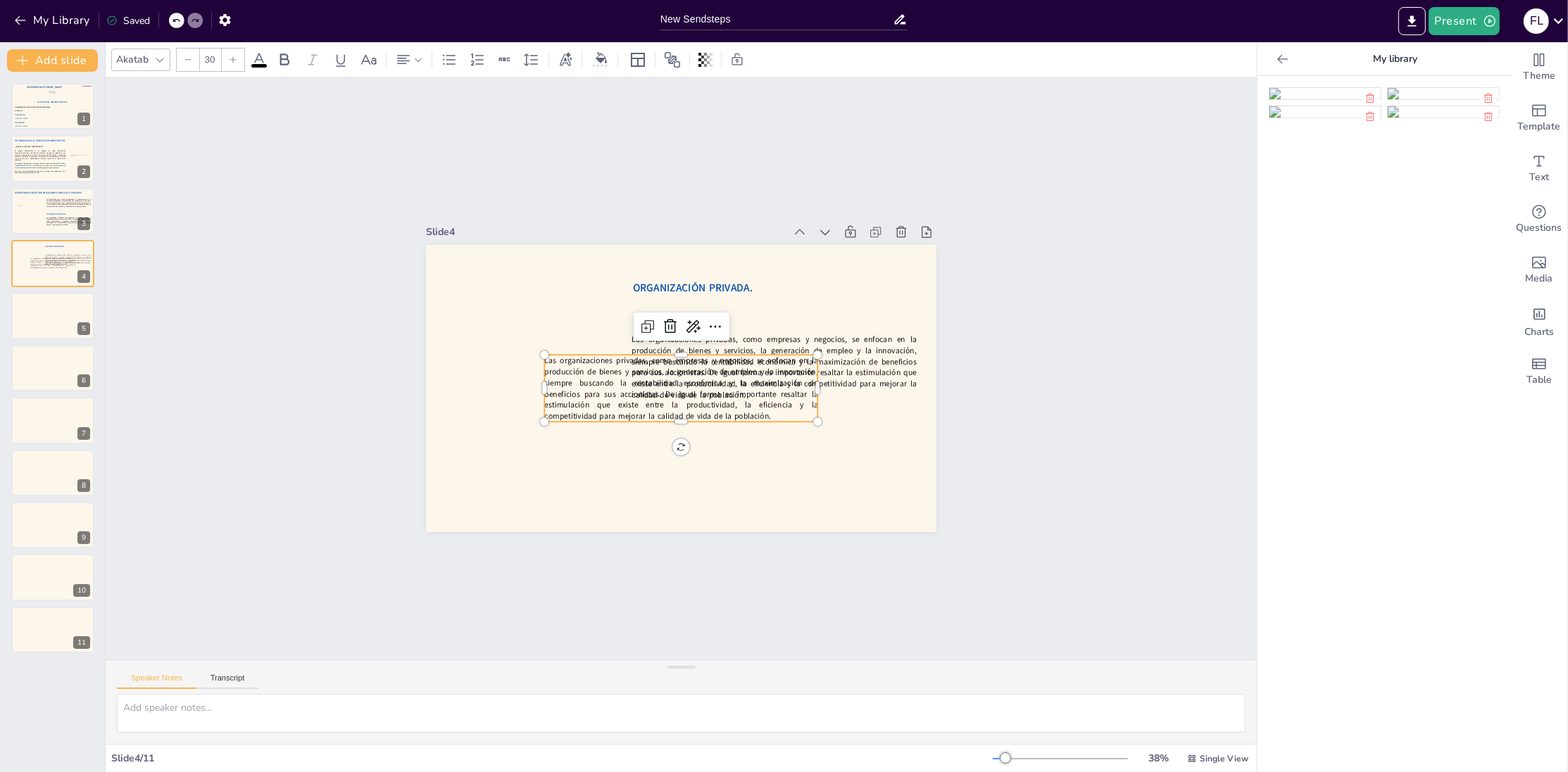
drag, startPoint x: 625, startPoint y: 363, endPoint x: 654, endPoint y: 352, distance: 31.0
click at [654, 352] on p "Las organizaciones privadas, como empresas y negocios, se enfocan en la producc…" at bounding box center [677, 388] width 282 height 123
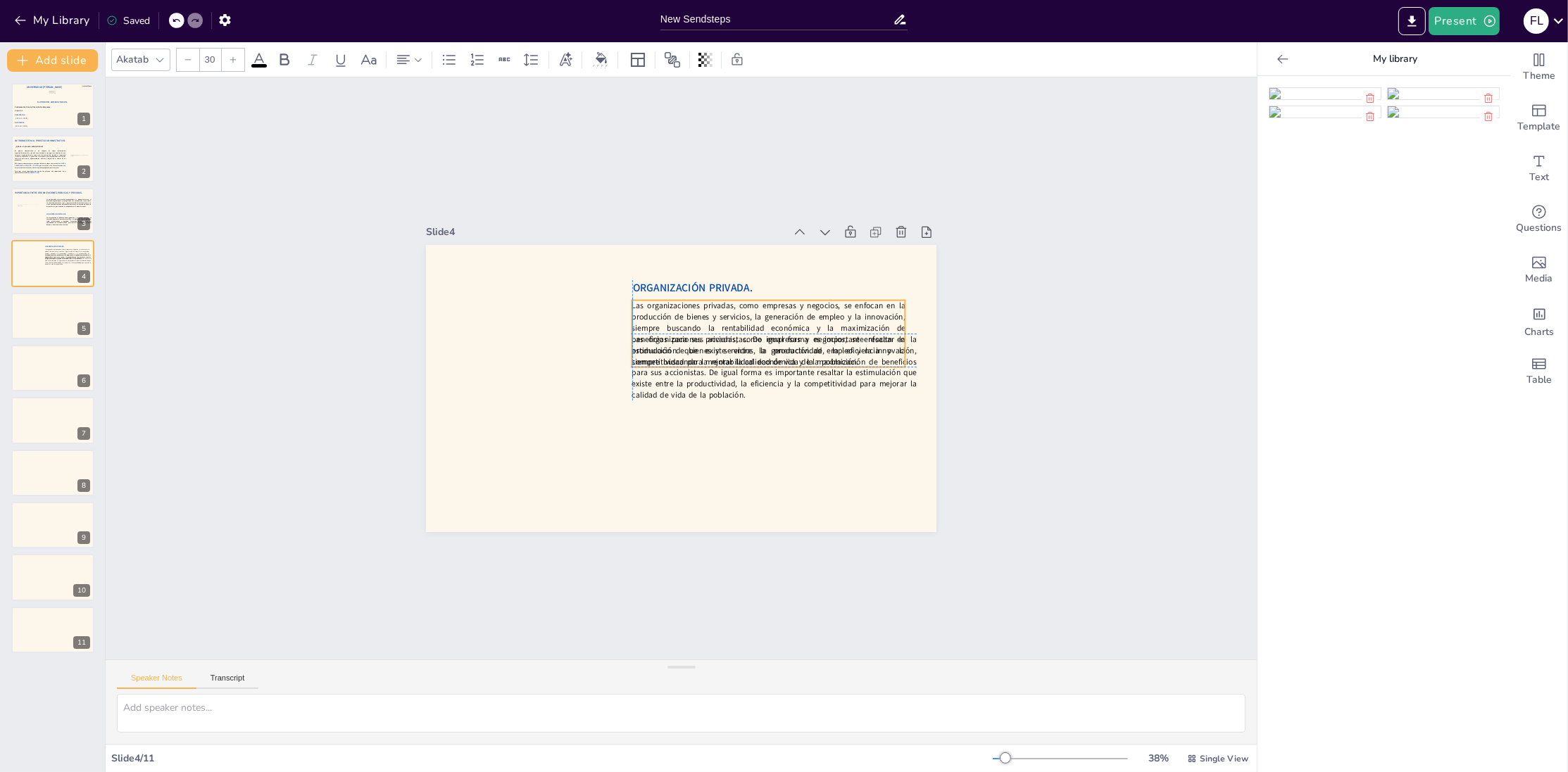
drag, startPoint x: 645, startPoint y: 352, endPoint x: 660, endPoint y: 336, distance: 21.9
click at [660, 336] on p "Las organizaciones privadas, como empresas y negocios, se enfocan en la producc…" at bounding box center [775, 373] width 277 height 173
click at [662, 384] on p "Las organizaciones privadas, como empresas y negocios, se enfocan en la producc…" at bounding box center [757, 422] width 269 height 222
type input "30"
click at [763, 307] on icon at bounding box center [770, 314] width 14 height 15
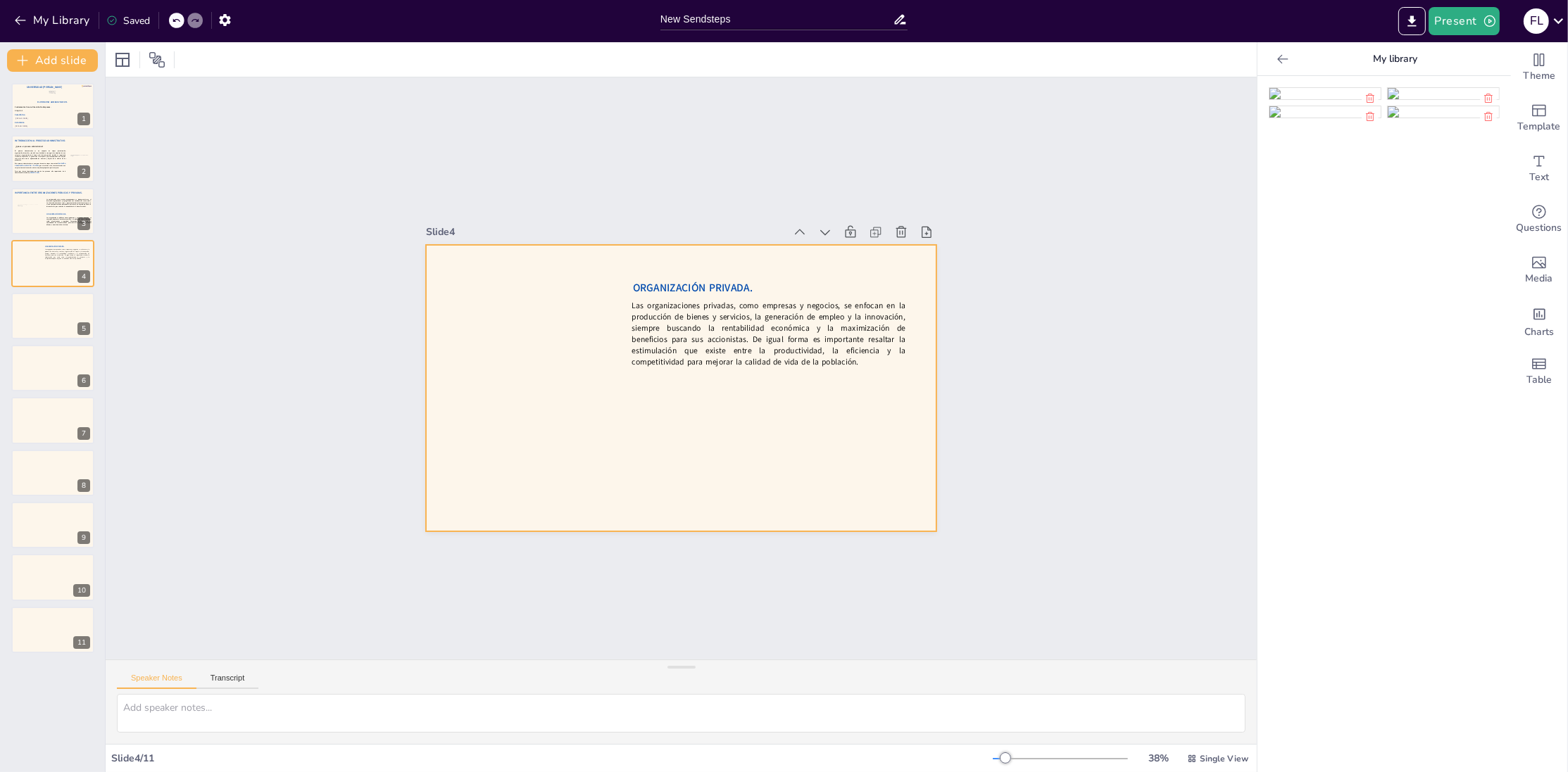
click at [723, 466] on div "Slide 1 El Proceso Administrativo. Fátima Lourdes Vásquez Henríquez. Víctor Man…" at bounding box center [681, 368] width 1205 height 699
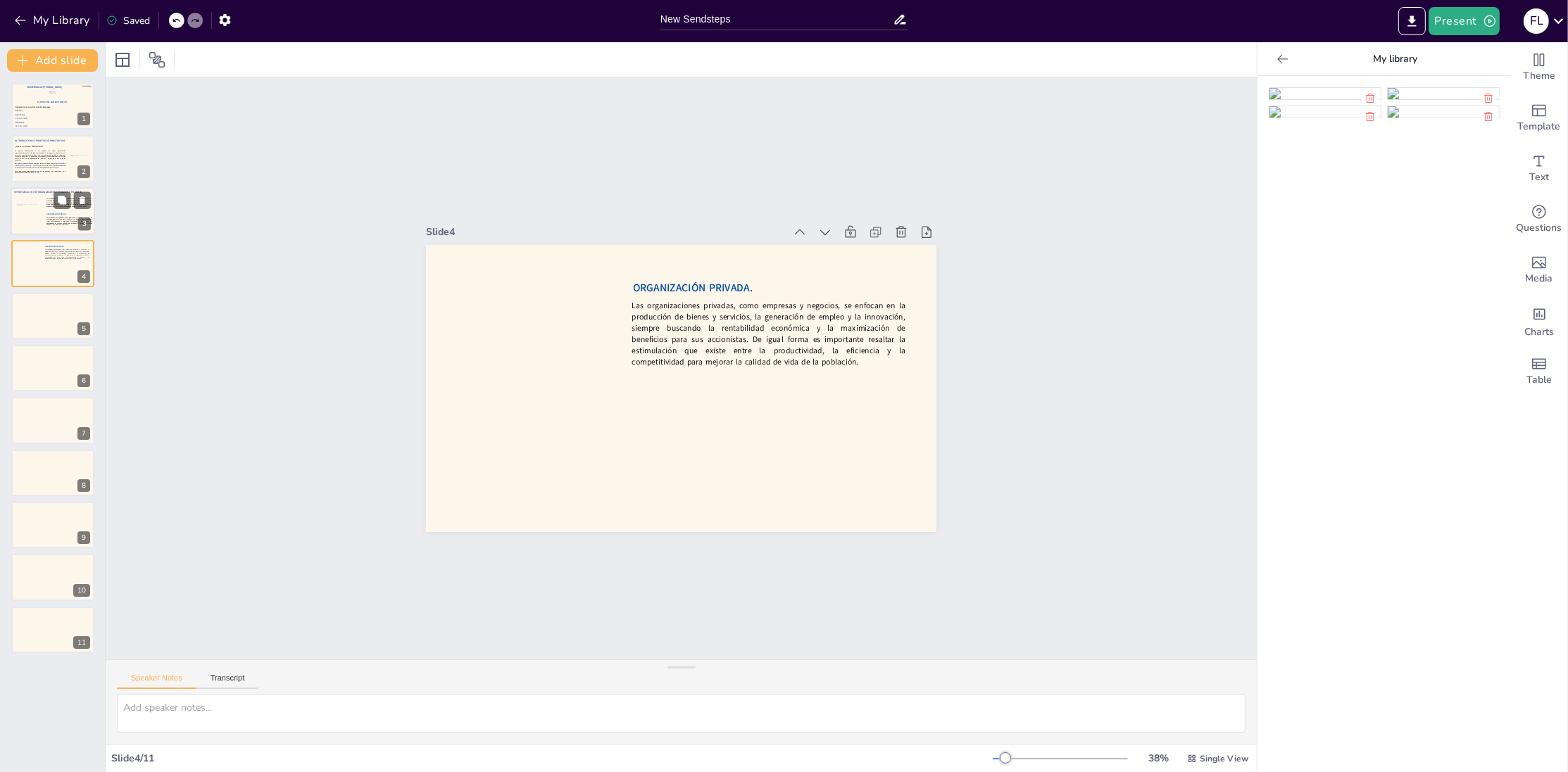
click at [30, 214] on div at bounding box center [28, 211] width 24 height 15
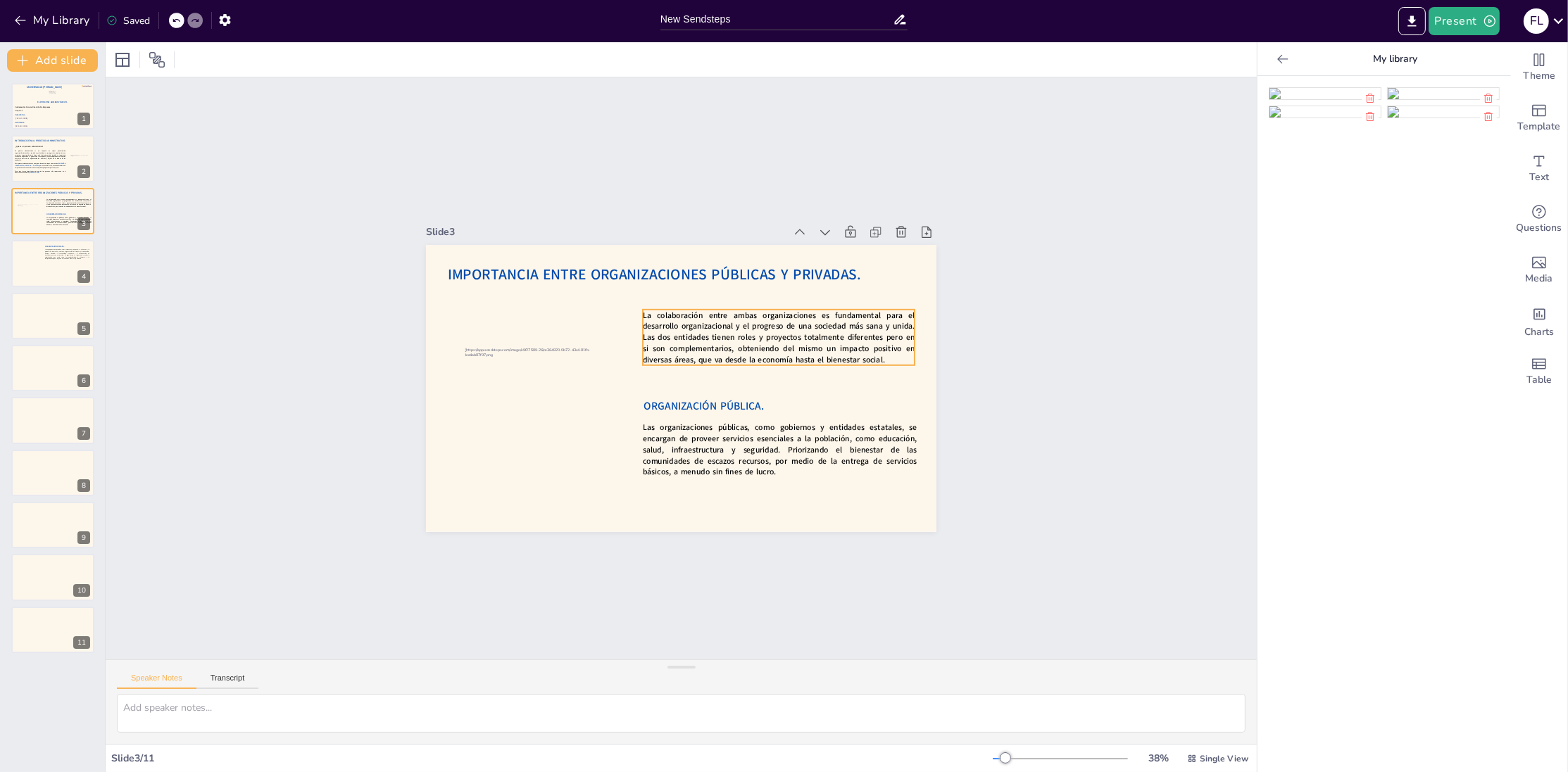
click at [682, 332] on p "La colaboración entre ambas organizaciones es fundamental para el desarrollo or…" at bounding box center [764, 429] width 205 height 253
click at [823, 316] on icon at bounding box center [833, 326] width 21 height 21
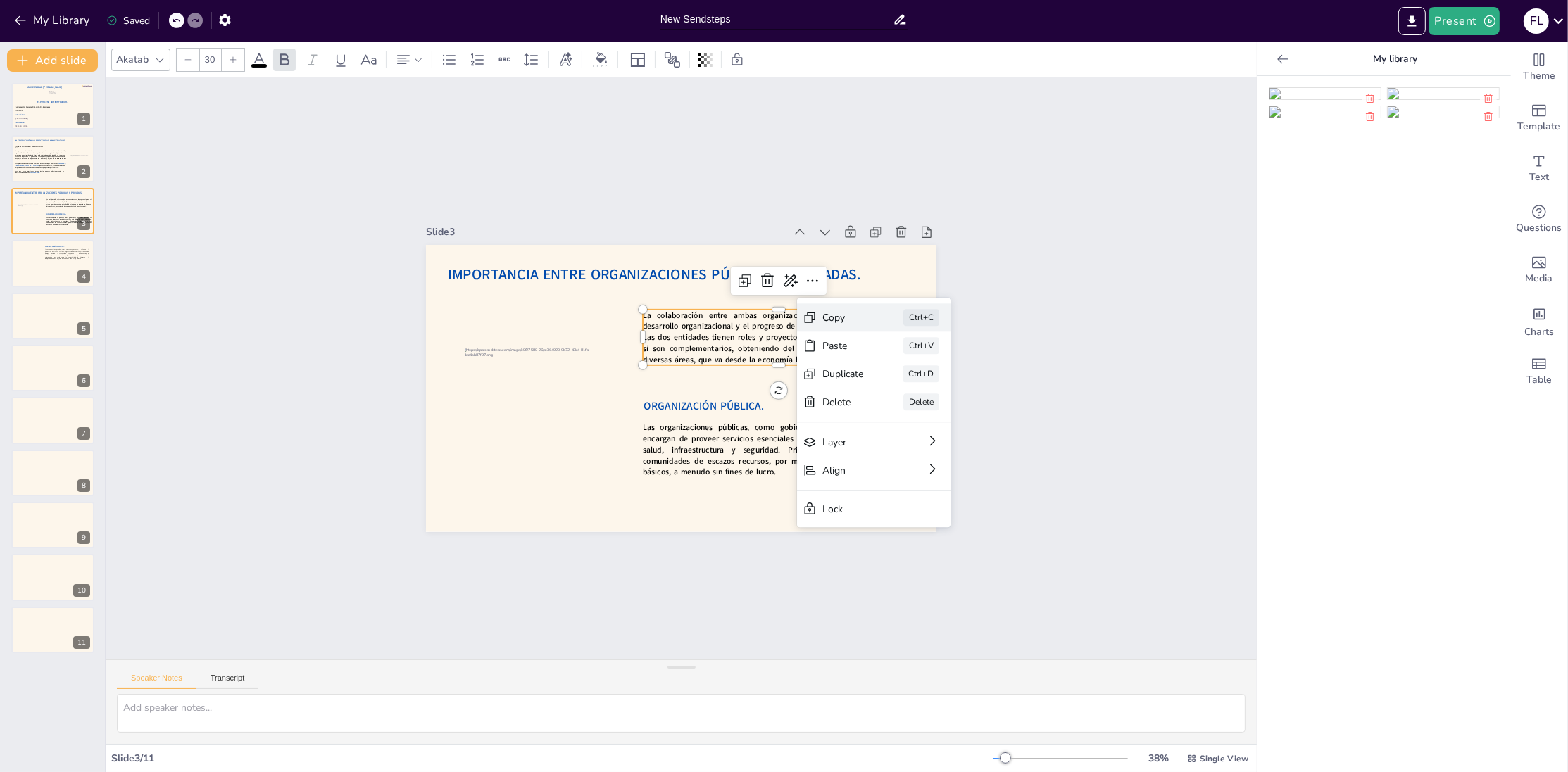
click at [906, 414] on icon at bounding box center [911, 419] width 11 height 11
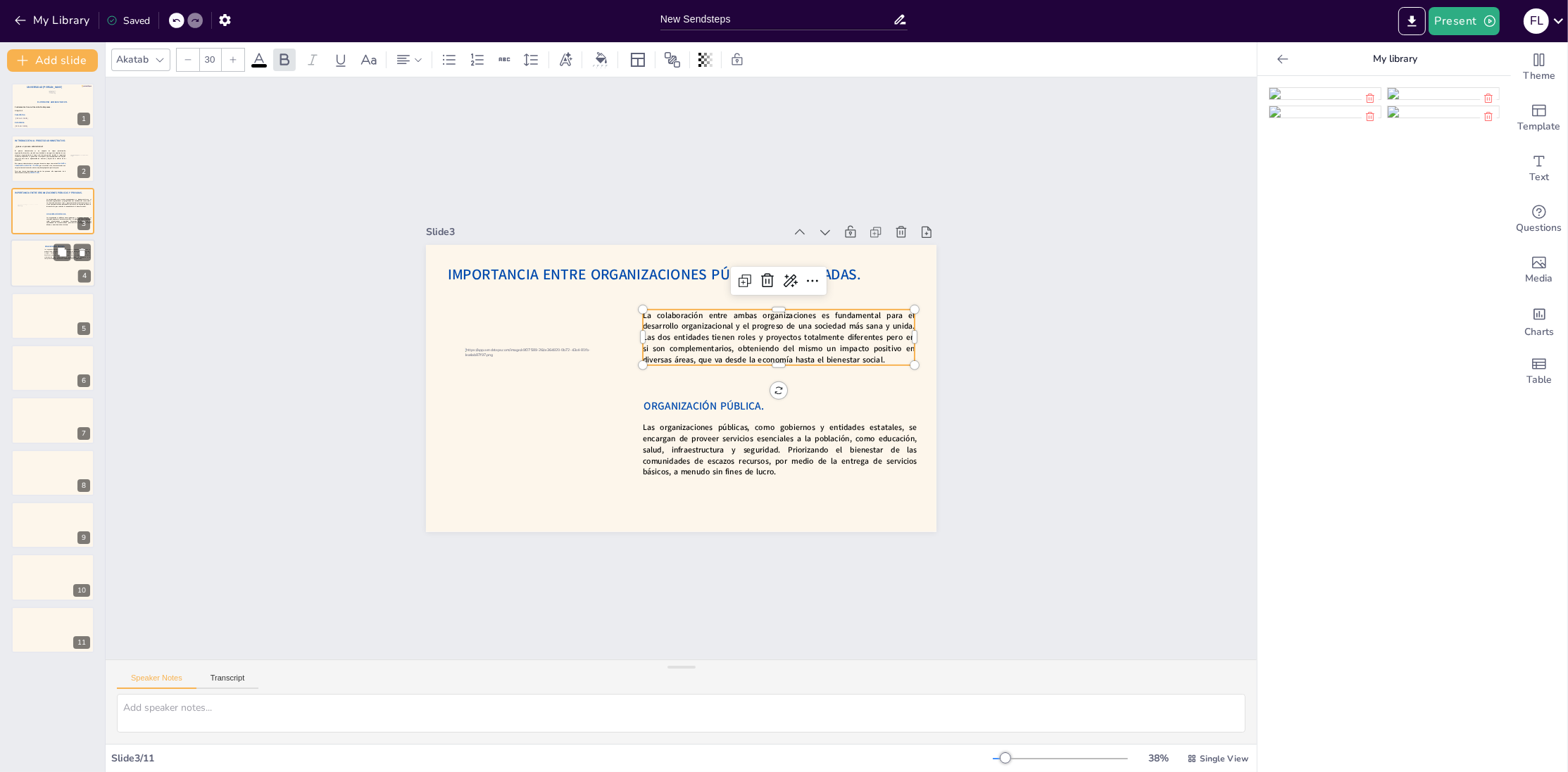
click at [20, 260] on div at bounding box center [53, 263] width 85 height 48
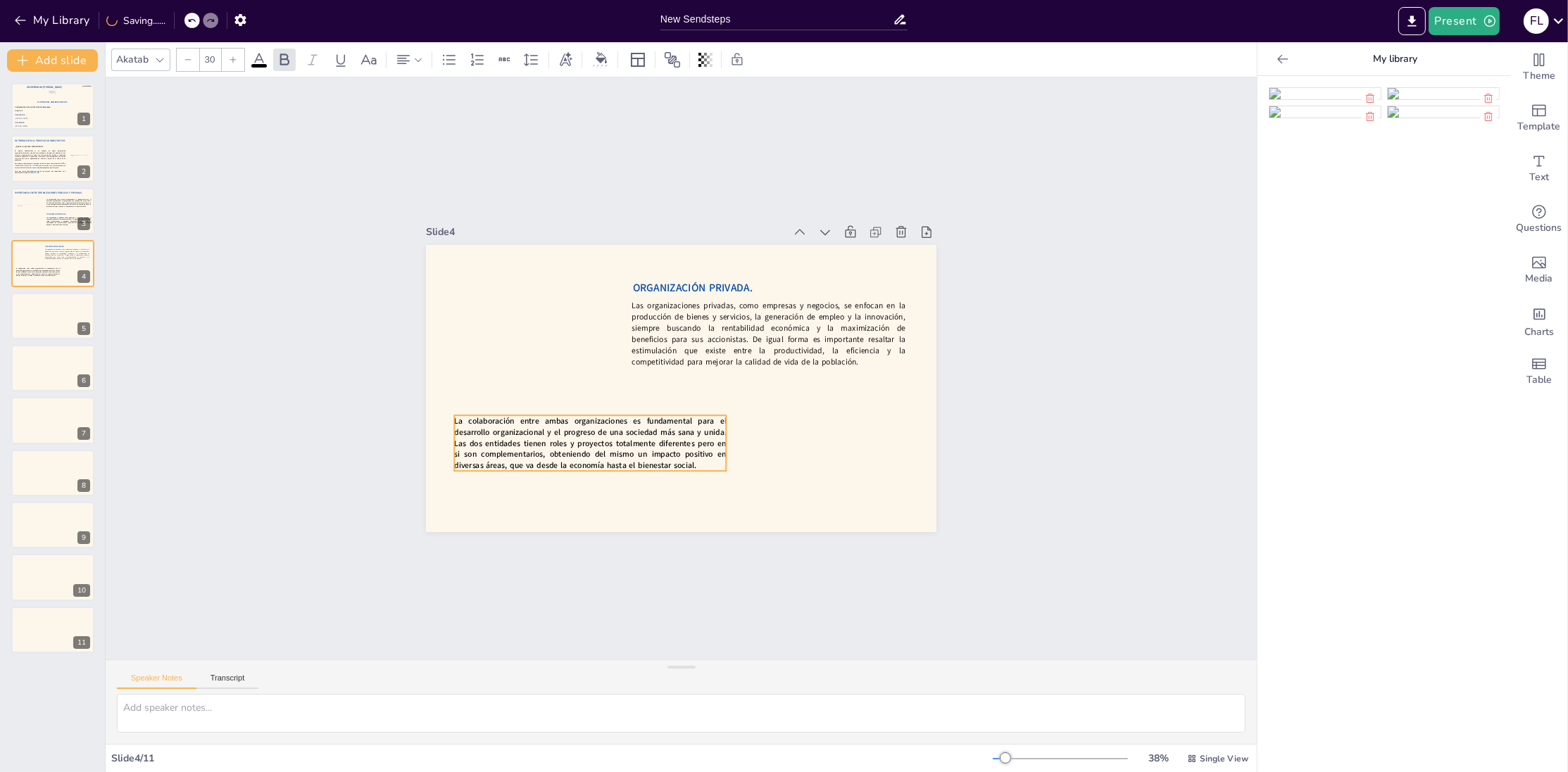
drag, startPoint x: 597, startPoint y: 402, endPoint x: 505, endPoint y: 456, distance: 106.7
click at [505, 456] on span "La colaboración entre ambas organizaciones es fundamental para el desarrollo or…" at bounding box center [572, 407] width 276 height 128
drag, startPoint x: 508, startPoint y: 470, endPoint x: 510, endPoint y: 478, distance: 8.2
click at [510, 478] on span "La colaboración entre ambas organizaciones es fundamental para el desarrollo or…" at bounding box center [578, 428] width 278 height 105
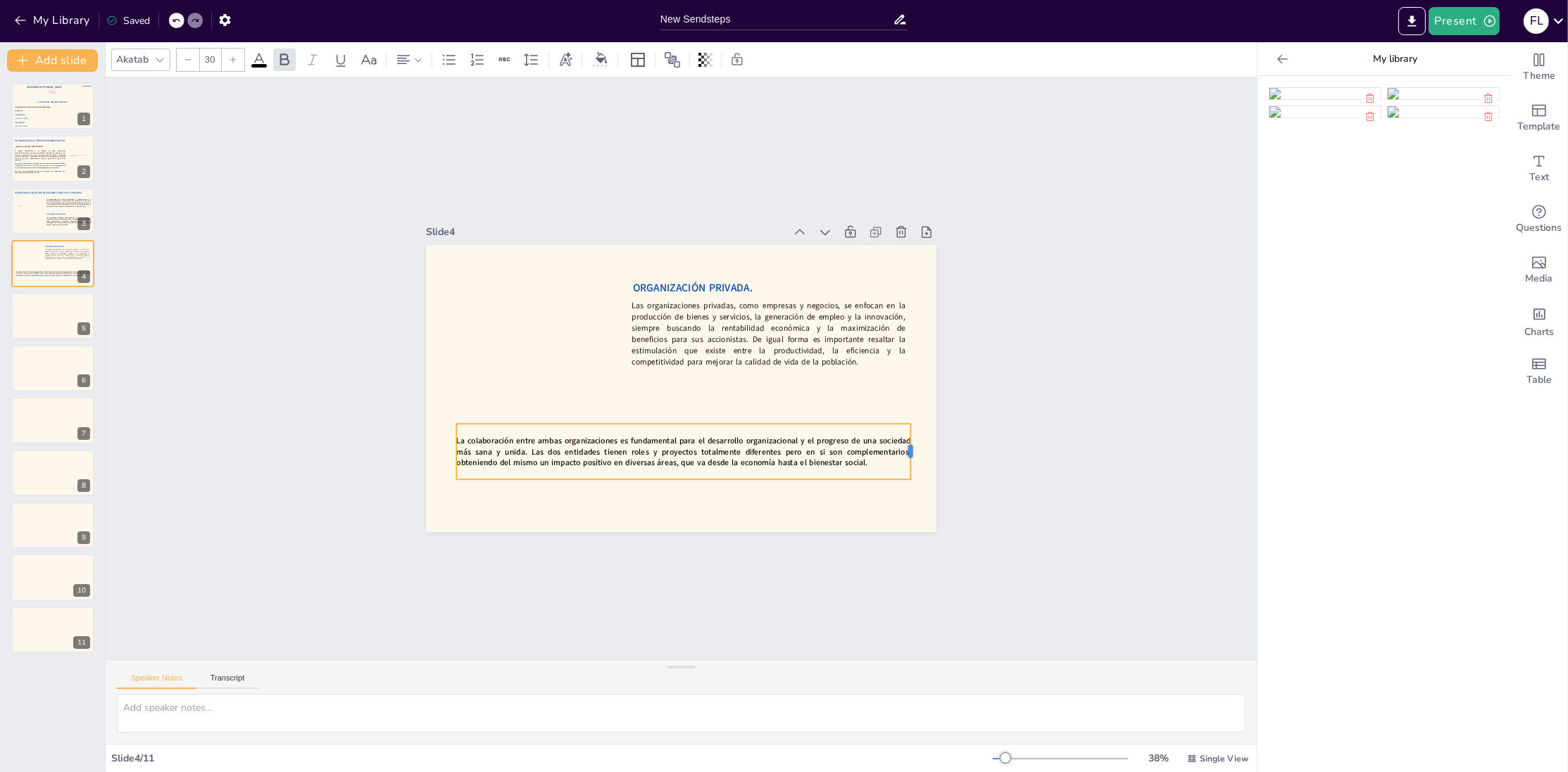
drag, startPoint x: 732, startPoint y: 452, endPoint x: 914, endPoint y: 445, distance: 182.1
click at [894, 492] on div at bounding box center [880, 519] width 29 height 56
click at [815, 451] on span "La colaboración entre ambas organizaciones es fundamental para el desarrollo or…" at bounding box center [675, 449] width 456 height 76
click at [815, 451] on span "La colaboración entre ambas organizaciones es fundamental para el desarrollo or…" at bounding box center [666, 446] width 452 height 117
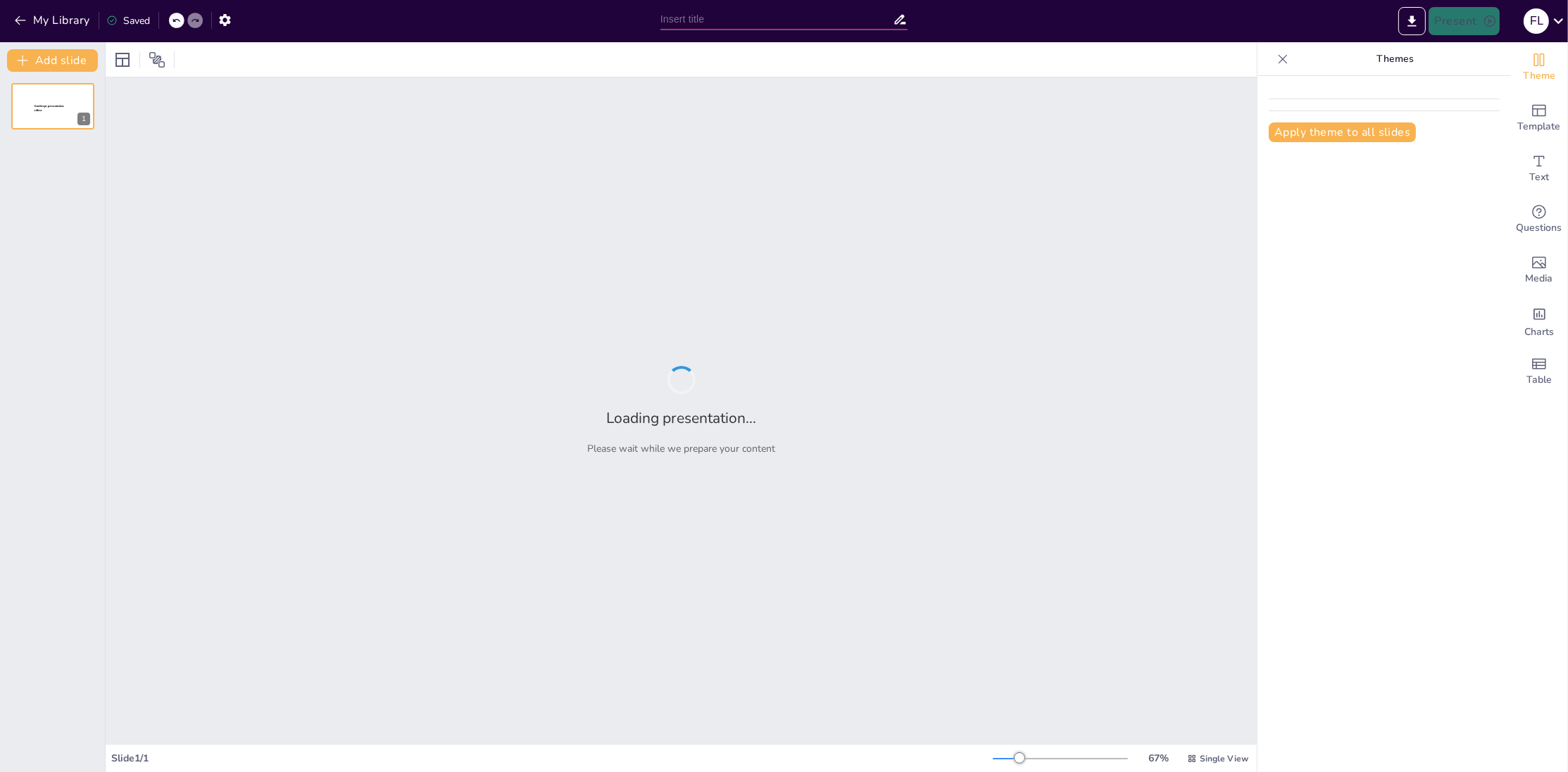
type input "New Sendsteps"
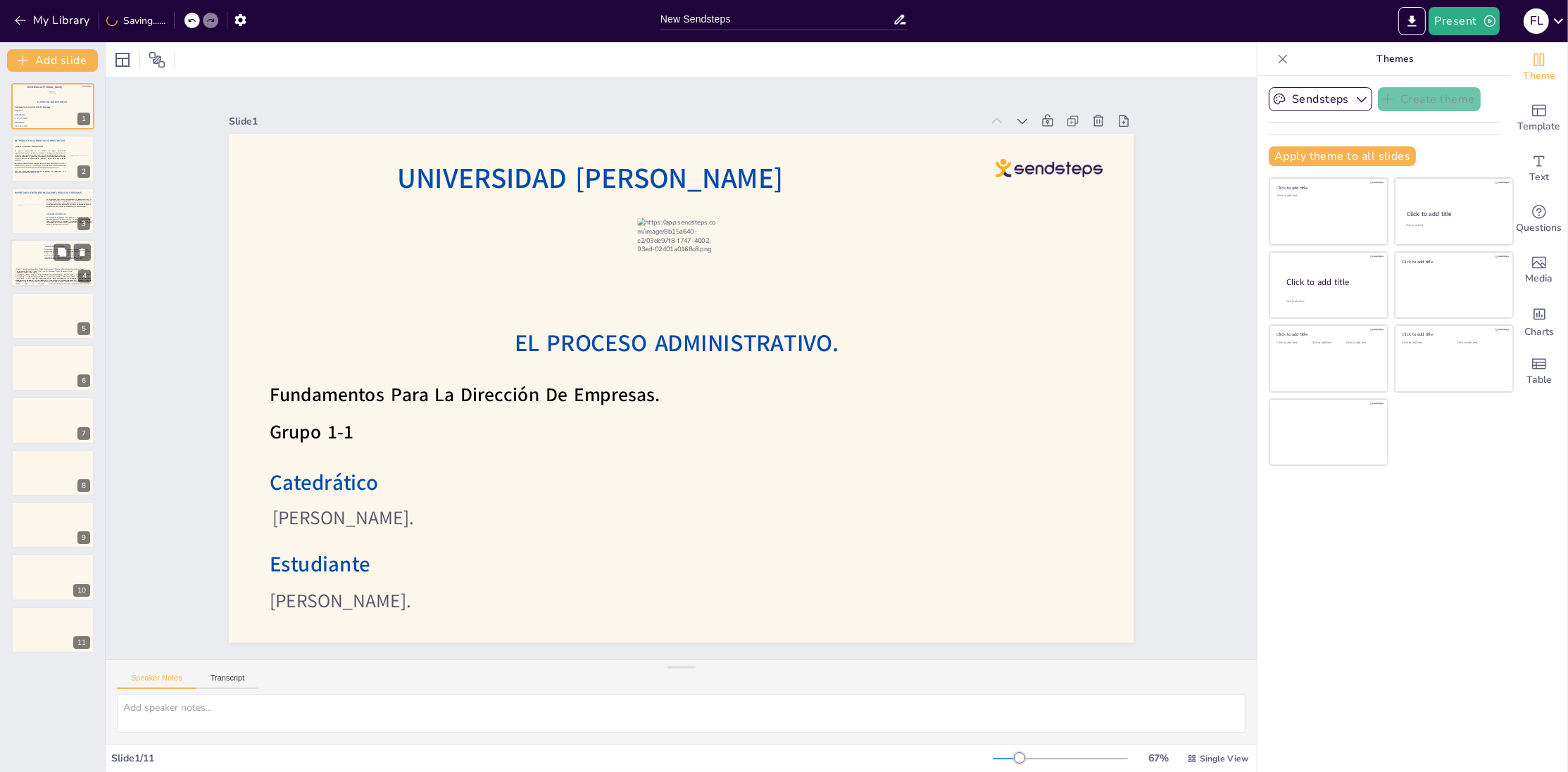
click at [35, 253] on div at bounding box center [53, 263] width 85 height 48
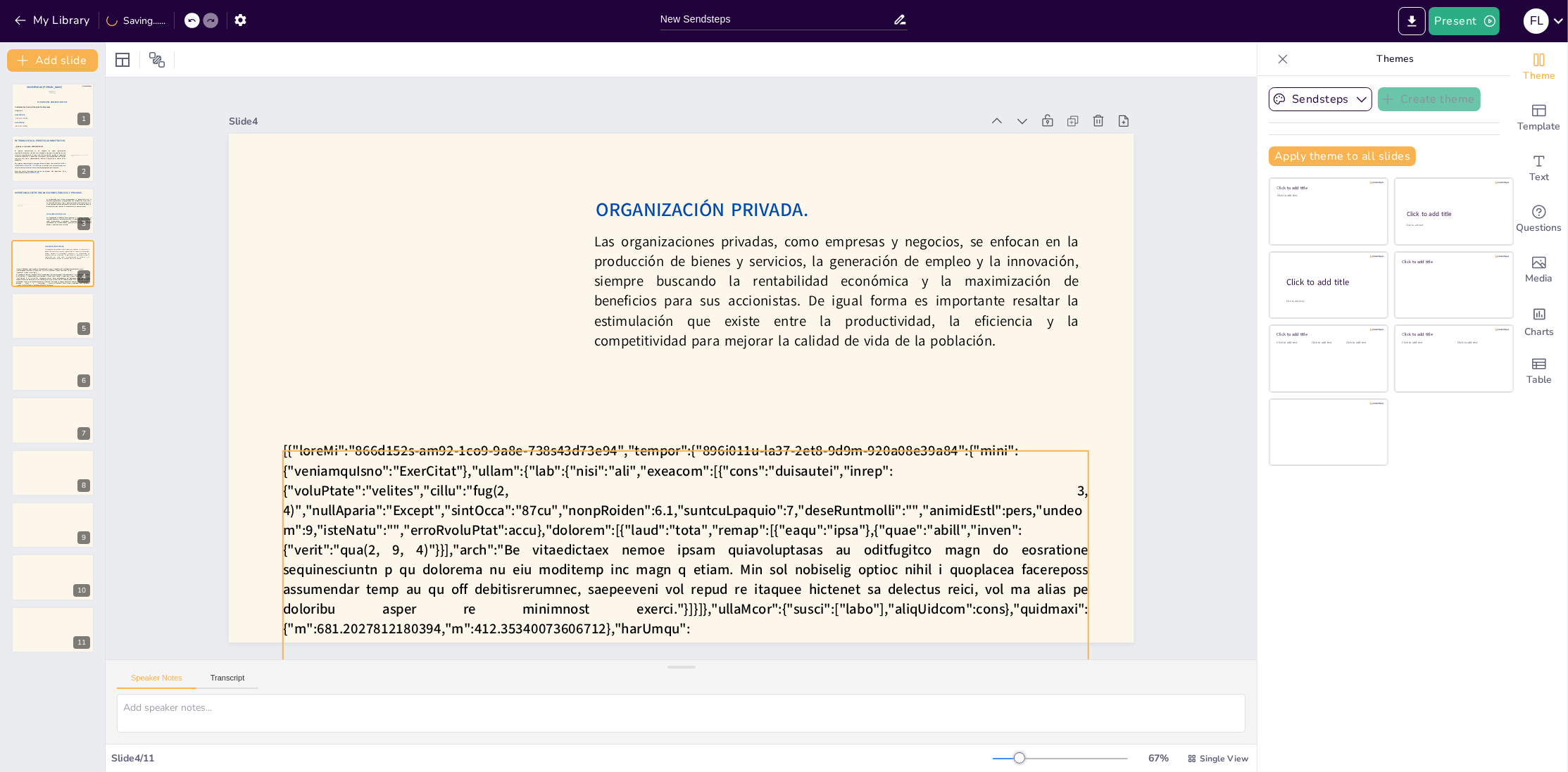
click at [546, 535] on span at bounding box center [459, 416] width 443 height 846
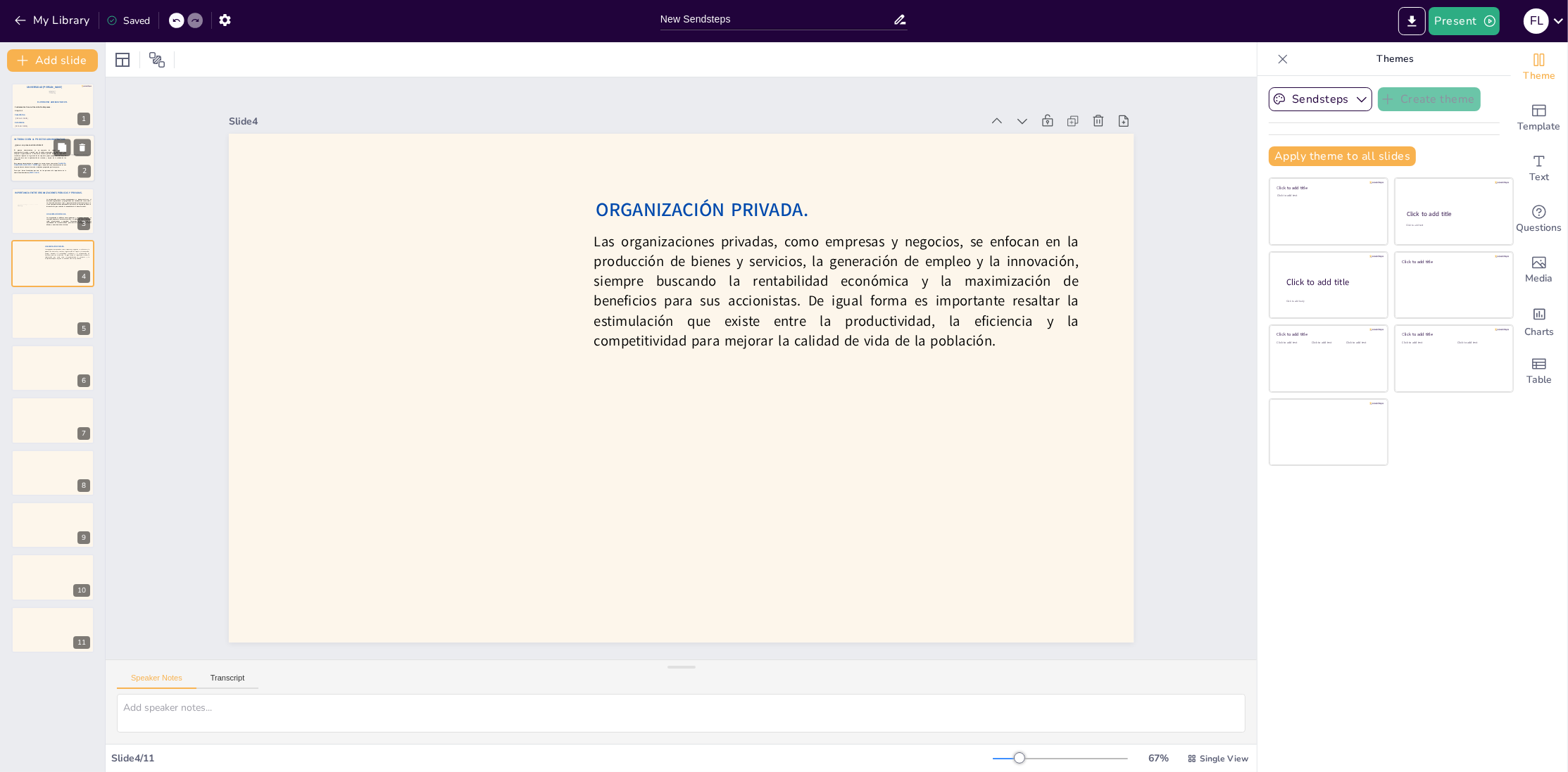
click at [34, 173] on span "[PERSON_NAME]." at bounding box center [34, 173] width 10 height 3
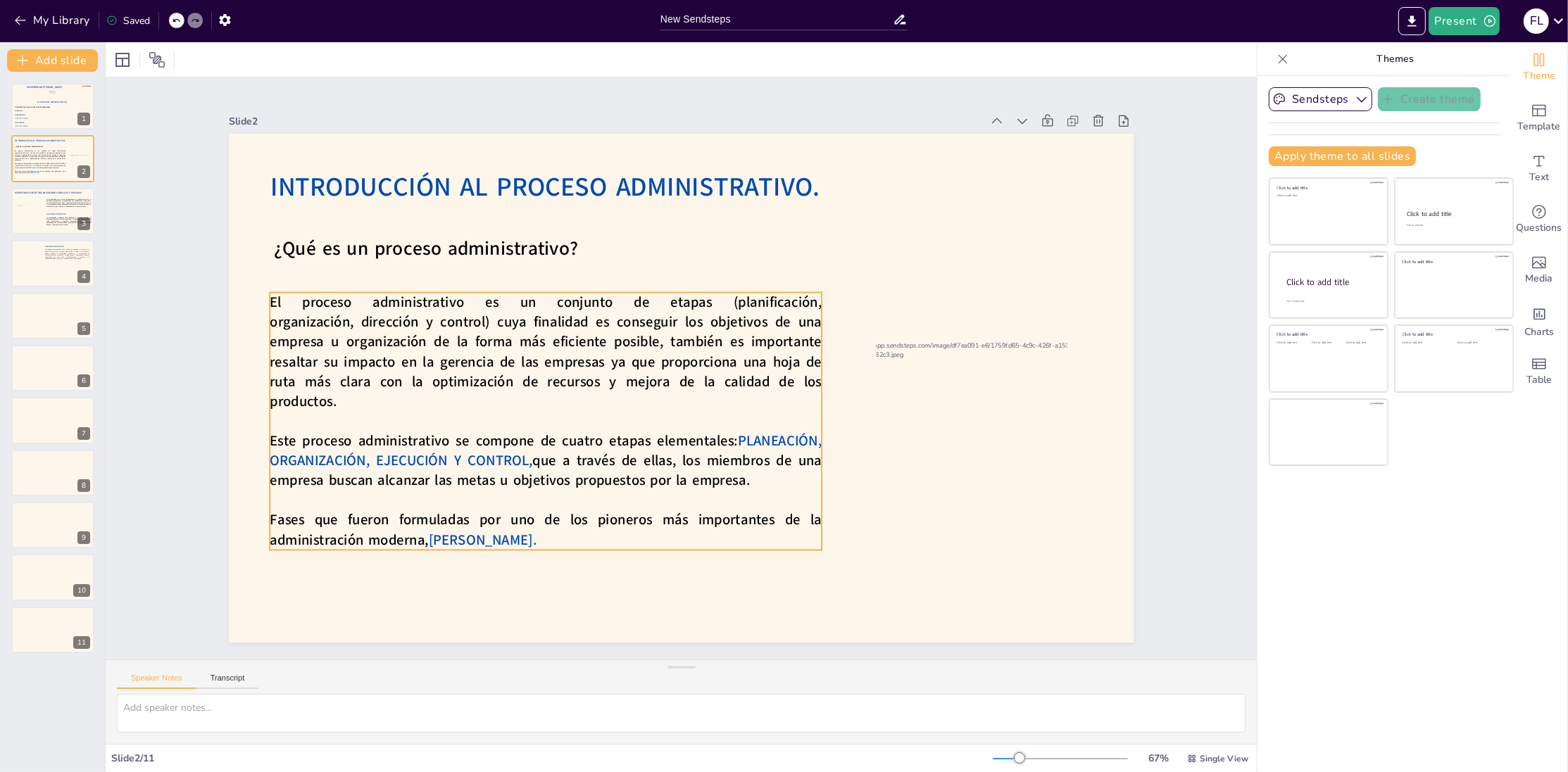
click at [316, 313] on span "El proceso administrativo es un conjunto de etapas (planificación, organización…" at bounding box center [551, 314] width 565 height 211
click at [582, 263] on icon at bounding box center [591, 254] width 18 height 18
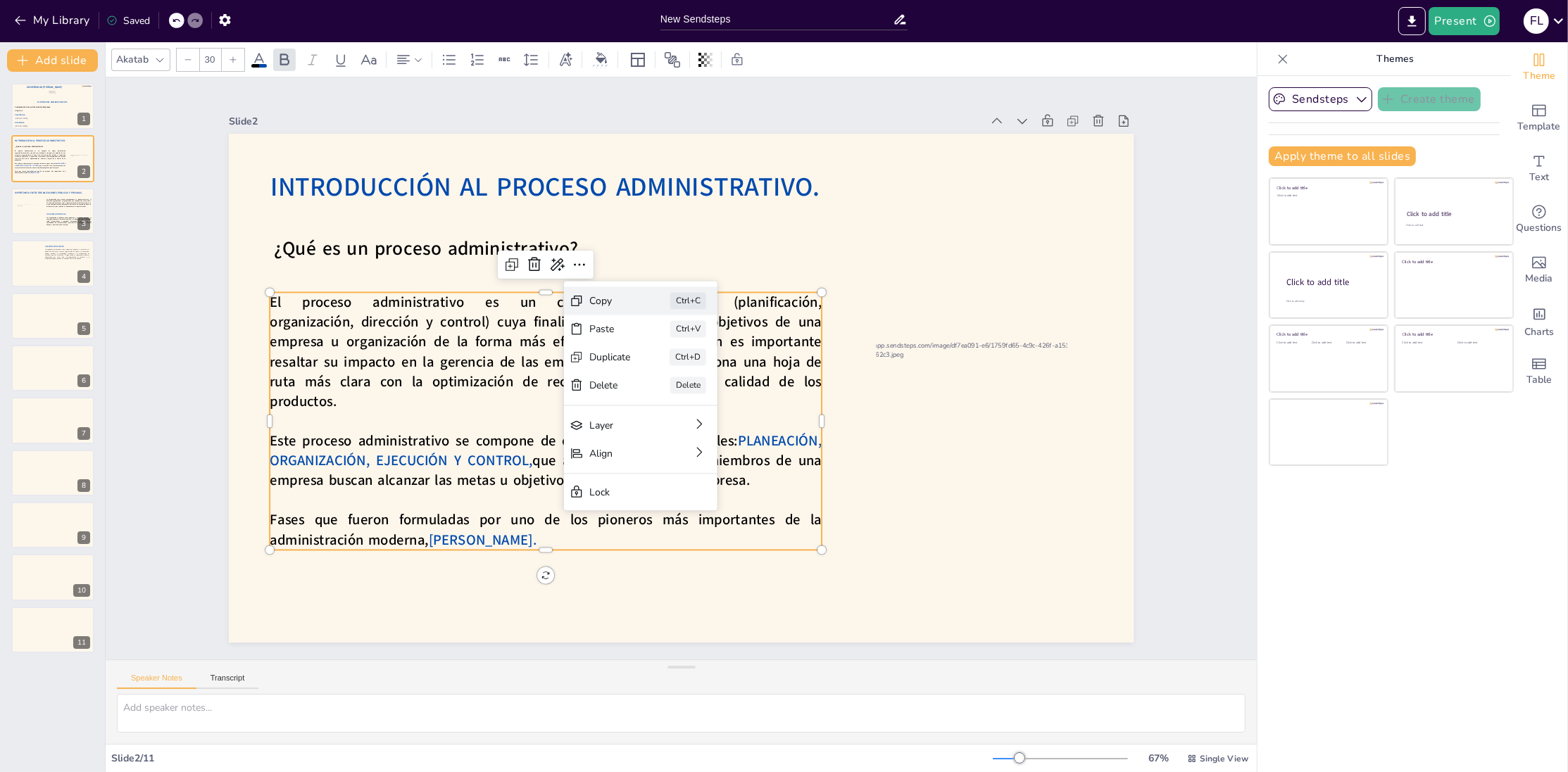
click at [658, 358] on div "Copy Ctrl+C" at bounding box center [729, 415] width 141 height 113
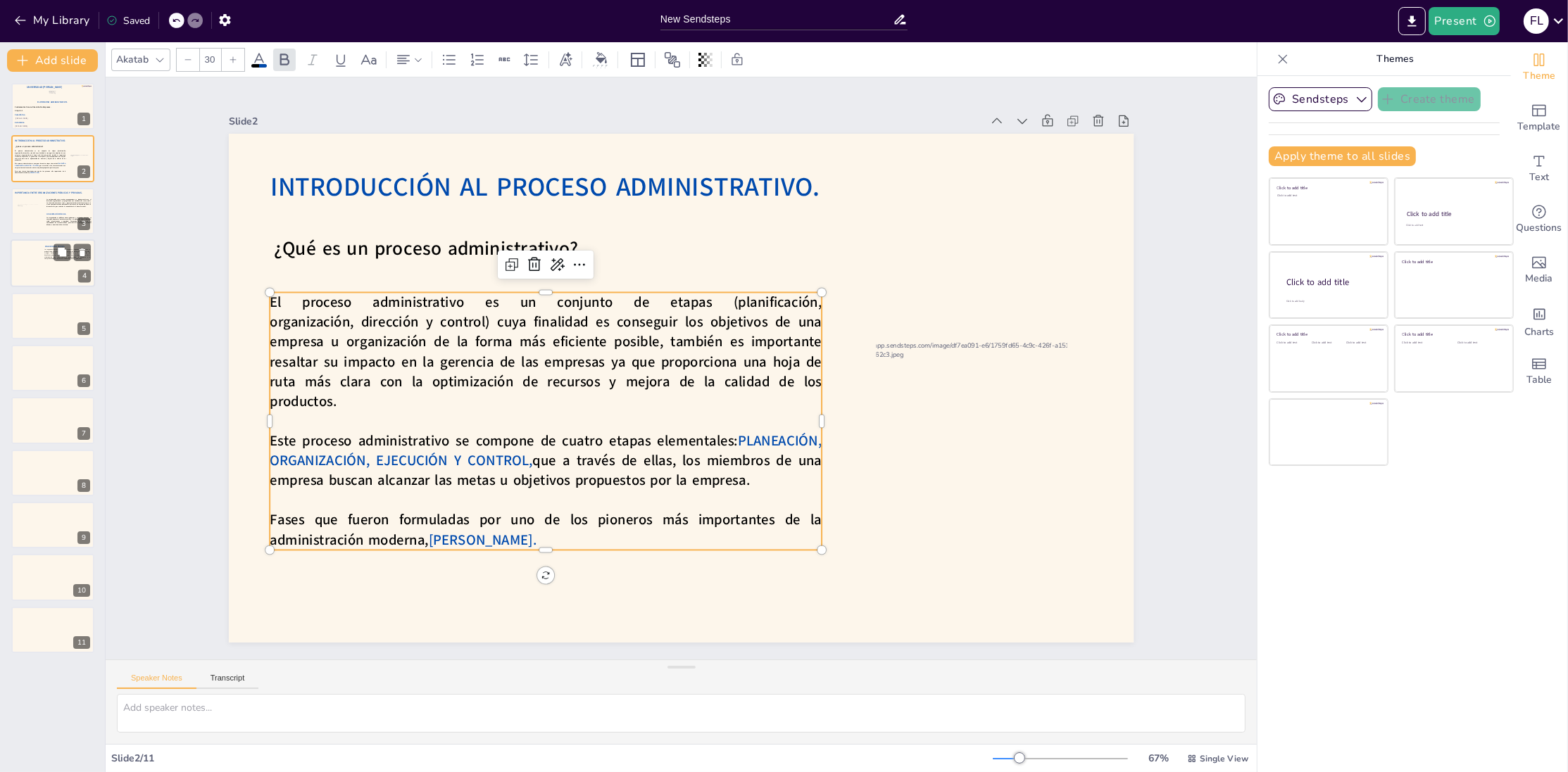
click at [45, 268] on div at bounding box center [53, 263] width 85 height 48
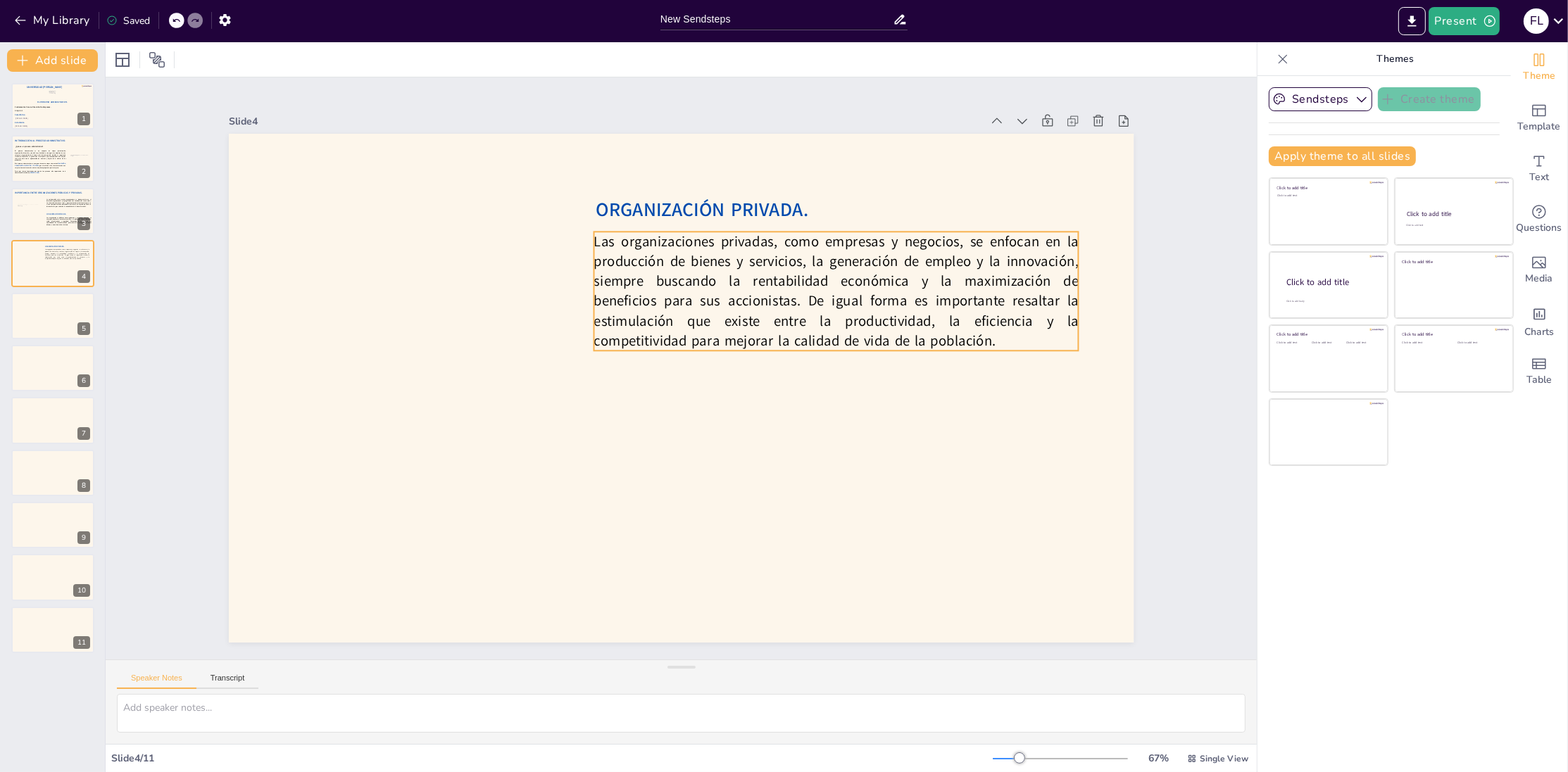
click at [732, 330] on p "Las organizaciones privadas, como empresas y negocios, se enfocan en la producc…" at bounding box center [855, 361] width 492 height 305
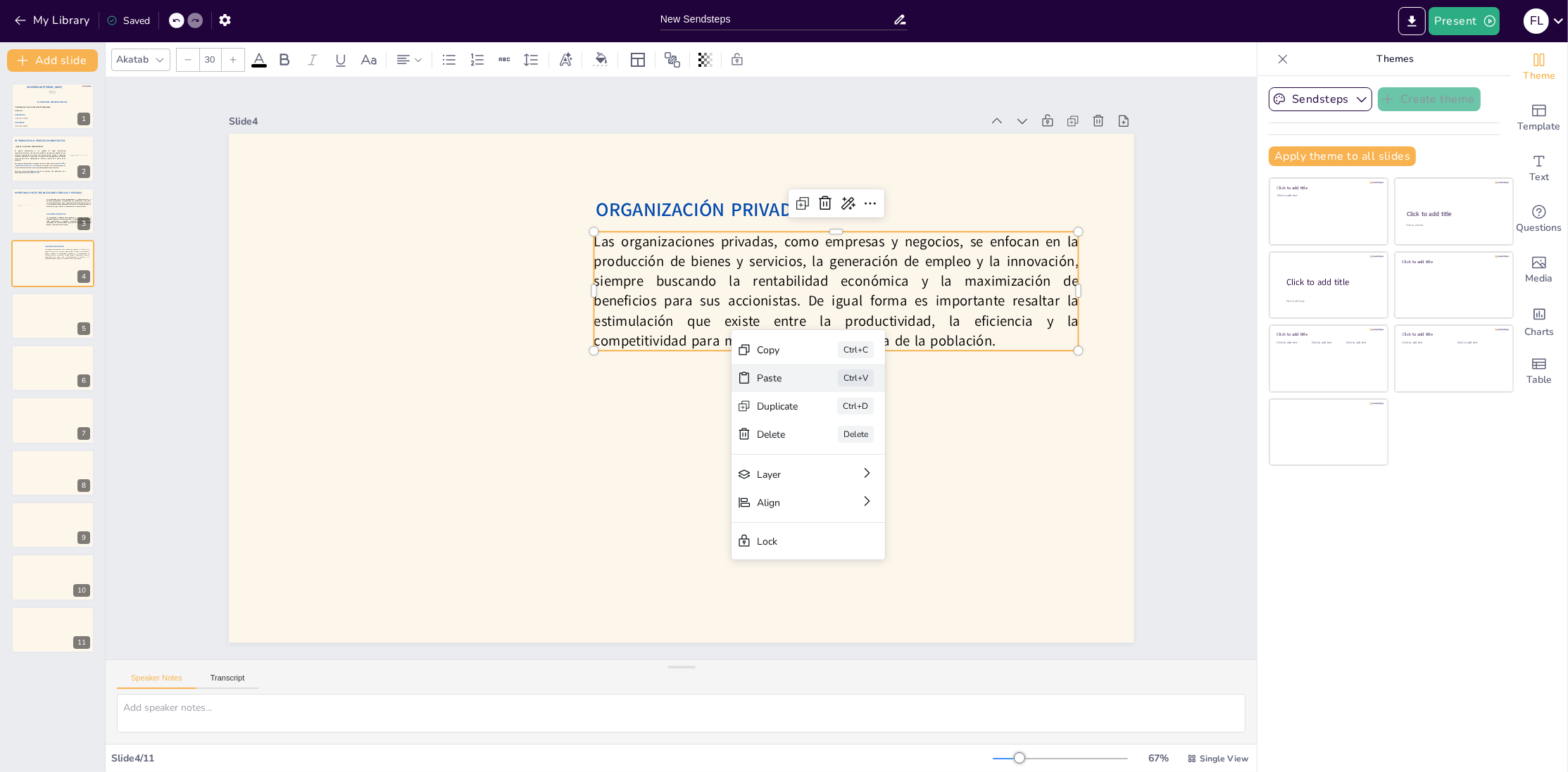
click at [852, 467] on div "Paste" at bounding box center [873, 476] width 43 height 18
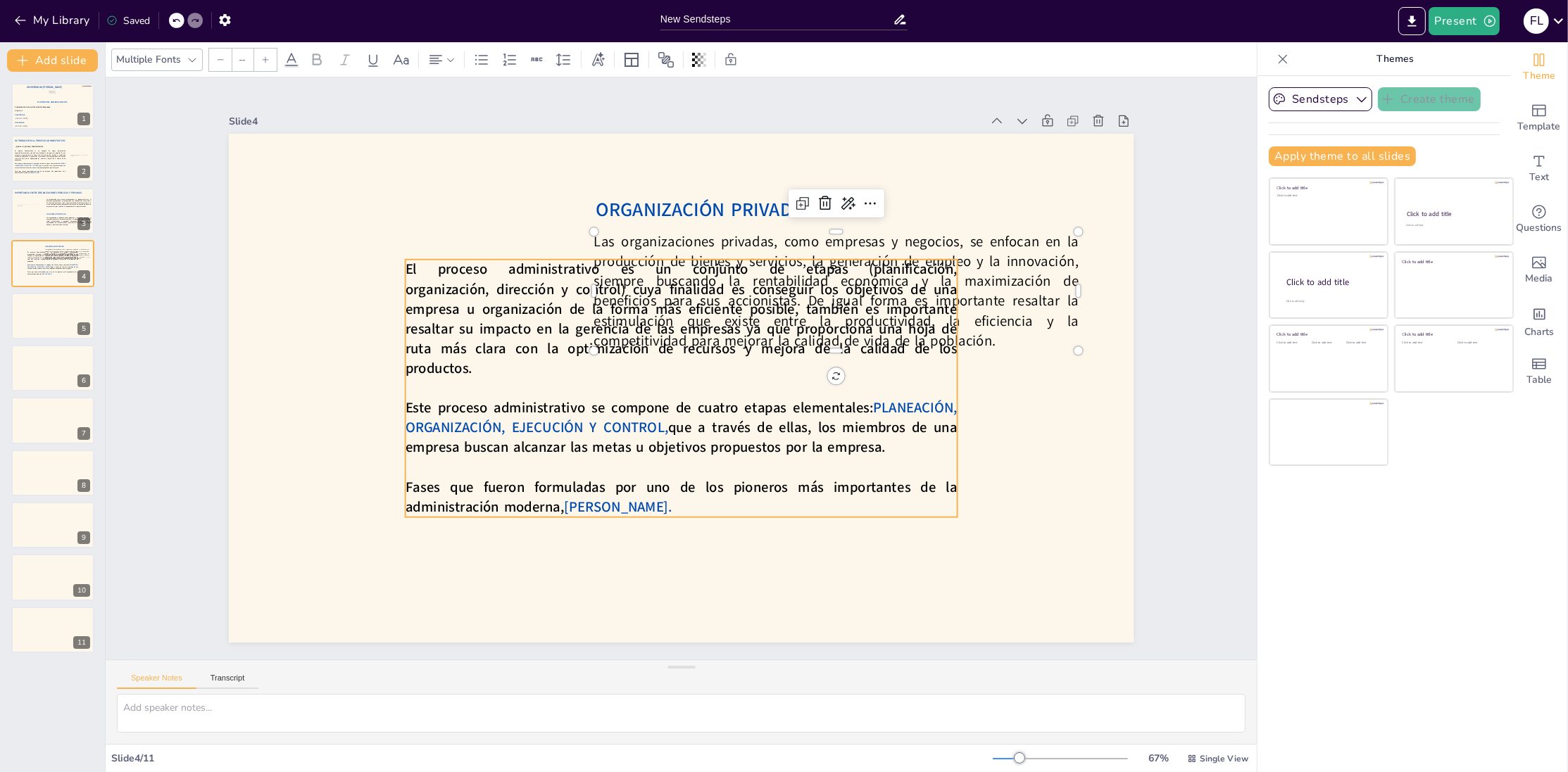
type input "30"
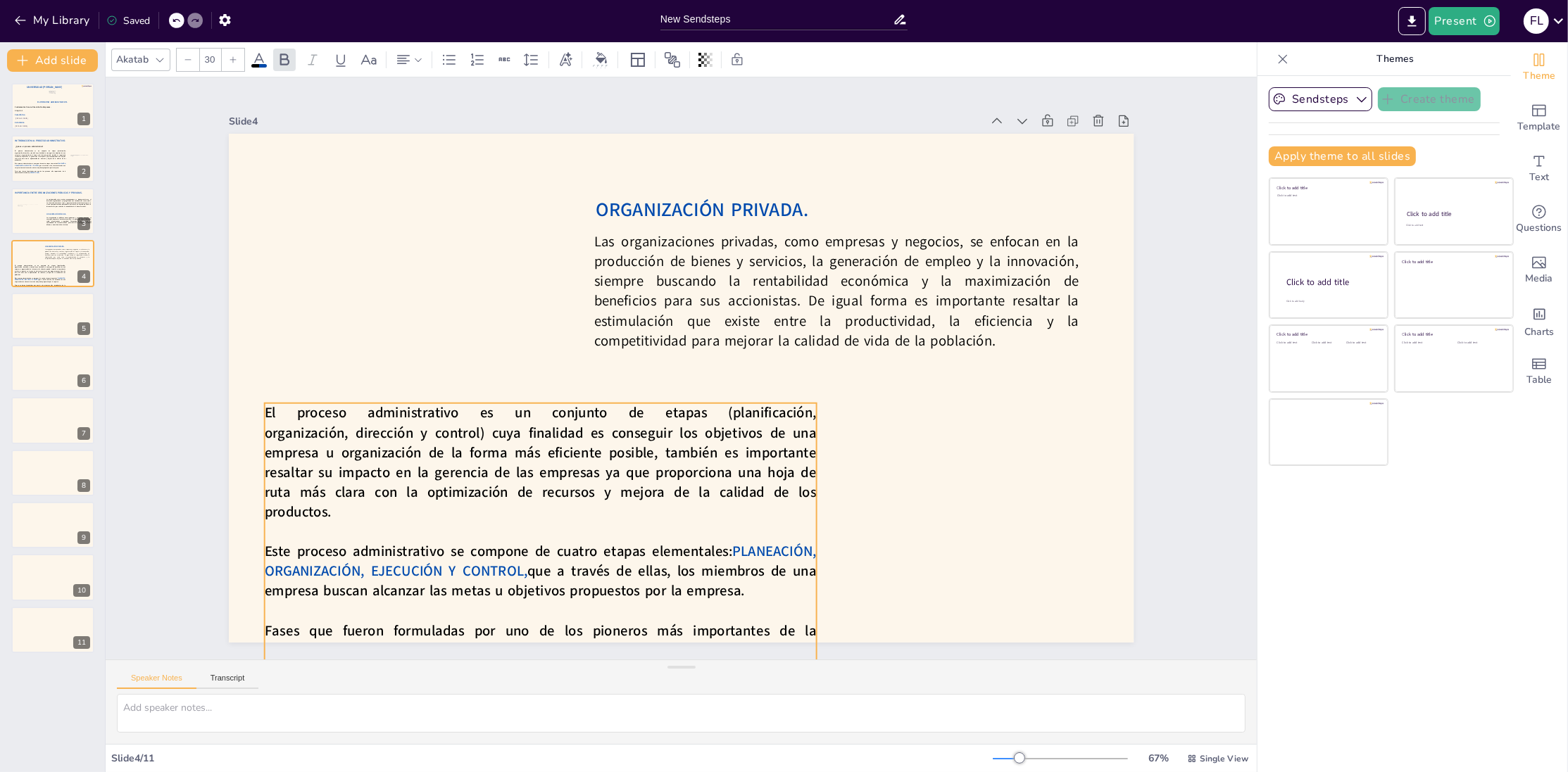
drag, startPoint x: 536, startPoint y: 357, endPoint x: 395, endPoint y: 500, distance: 200.8
click at [395, 500] on span "El proceso administrativo es un conjunto de etapas (planificación, organización…" at bounding box center [518, 404] width 562 height 264
click at [567, 455] on span "El proceso administrativo es un conjunto de etapas (planificación, organización…" at bounding box center [645, 205] width 264 height 561
click at [567, 455] on span "El proceso administrativo es un conjunto de etapas (planificación, organización…" at bounding box center [541, 462] width 552 height 118
click at [575, 373] on icon at bounding box center [574, 364] width 18 height 18
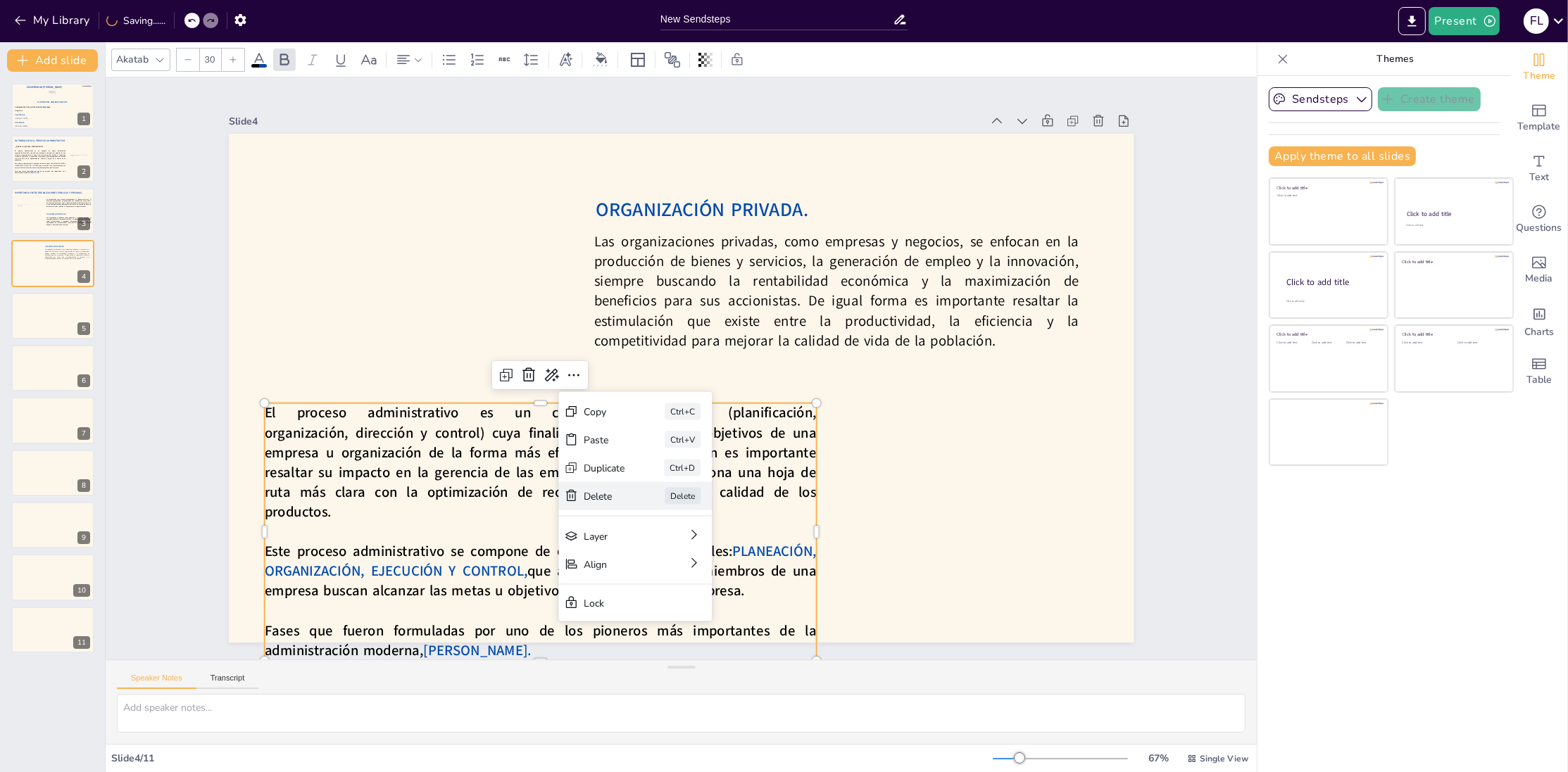
click at [486, 377] on div "Delete" at bounding box center [475, 355] width 22 height 44
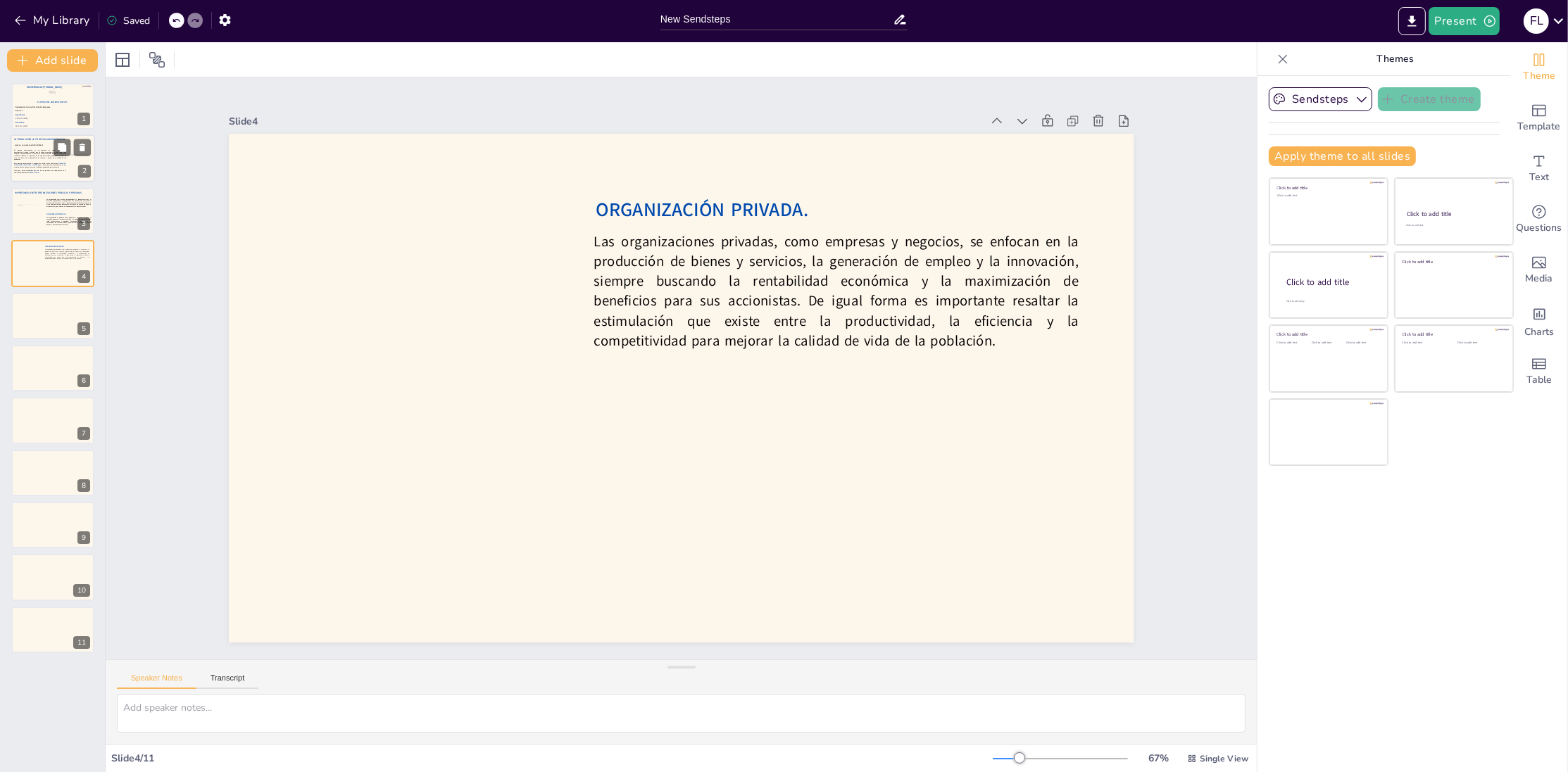
click at [45, 173] on p "Fases que fueron formuladas por uno de los pioneros más importantes de la admin…" at bounding box center [39, 172] width 51 height 3
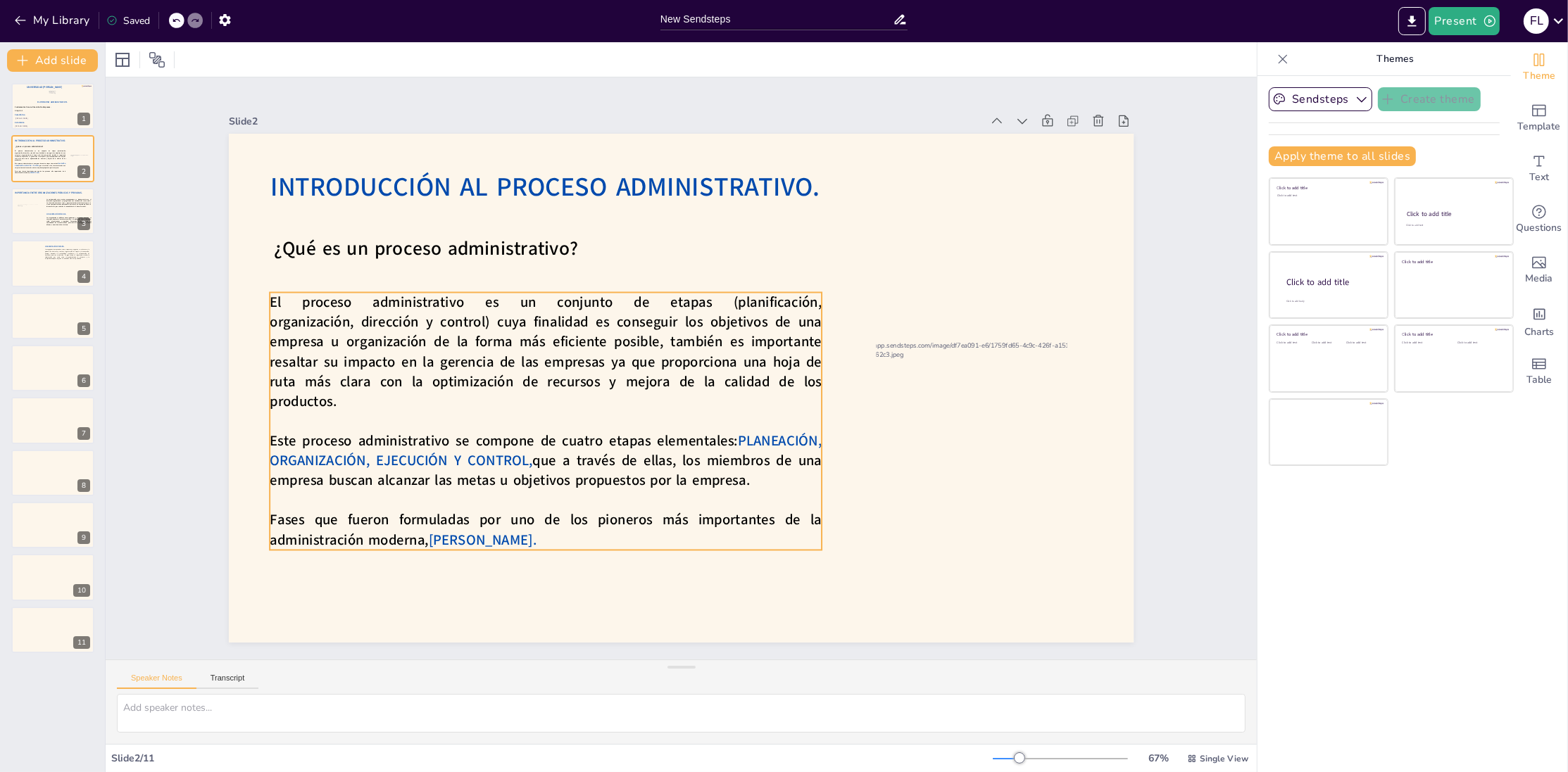
click at [472, 330] on span "El proceso administrativo es un conjunto de etapas (planificación, organización…" at bounding box center [551, 314] width 565 height 211
click at [603, 252] on div at bounding box center [617, 238] width 29 height 29
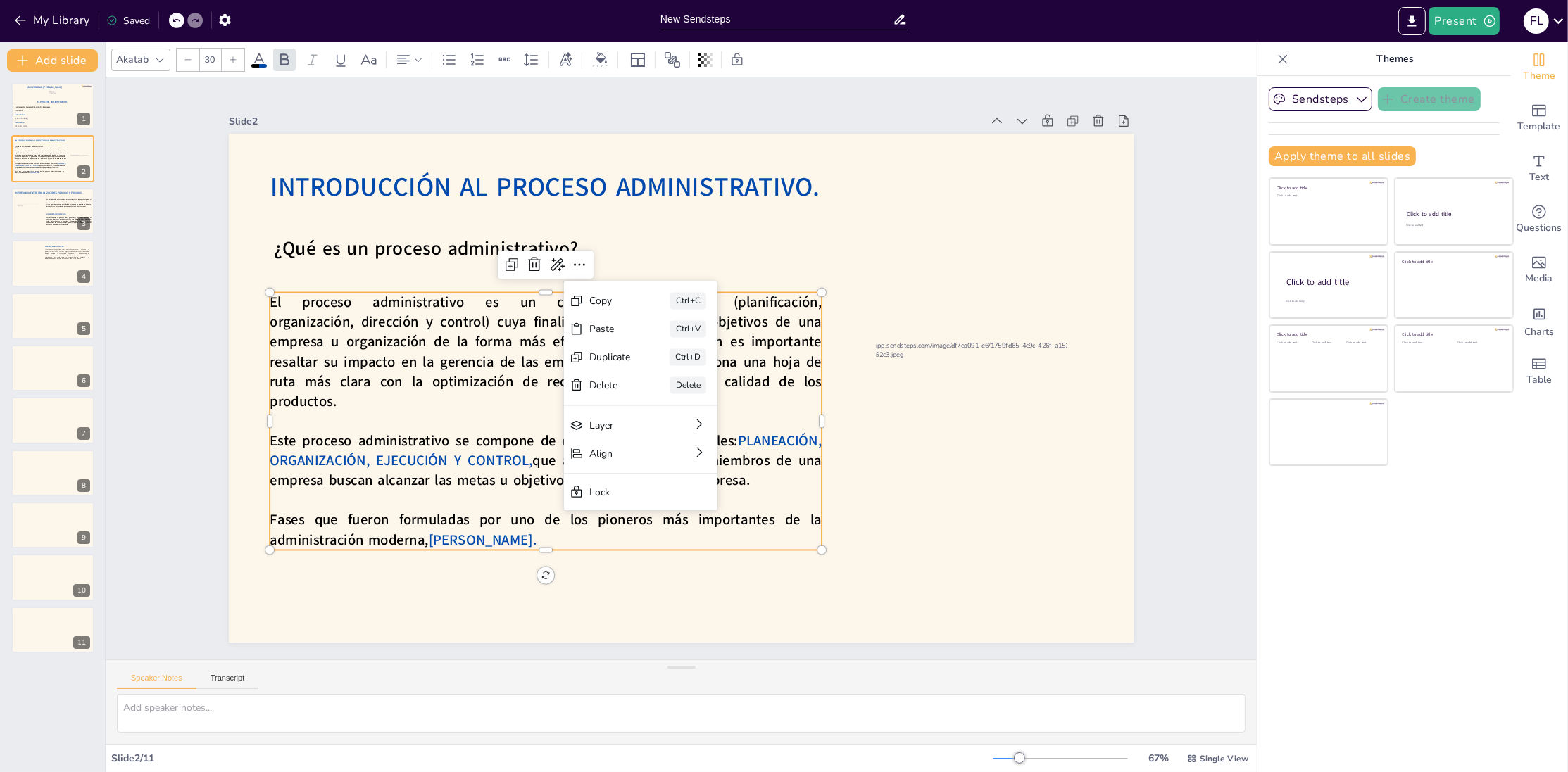
click at [497, 394] on p "El proceso administrativo es un conjunto de etapas (planificación, organización…" at bounding box center [548, 338] width 562 height 176
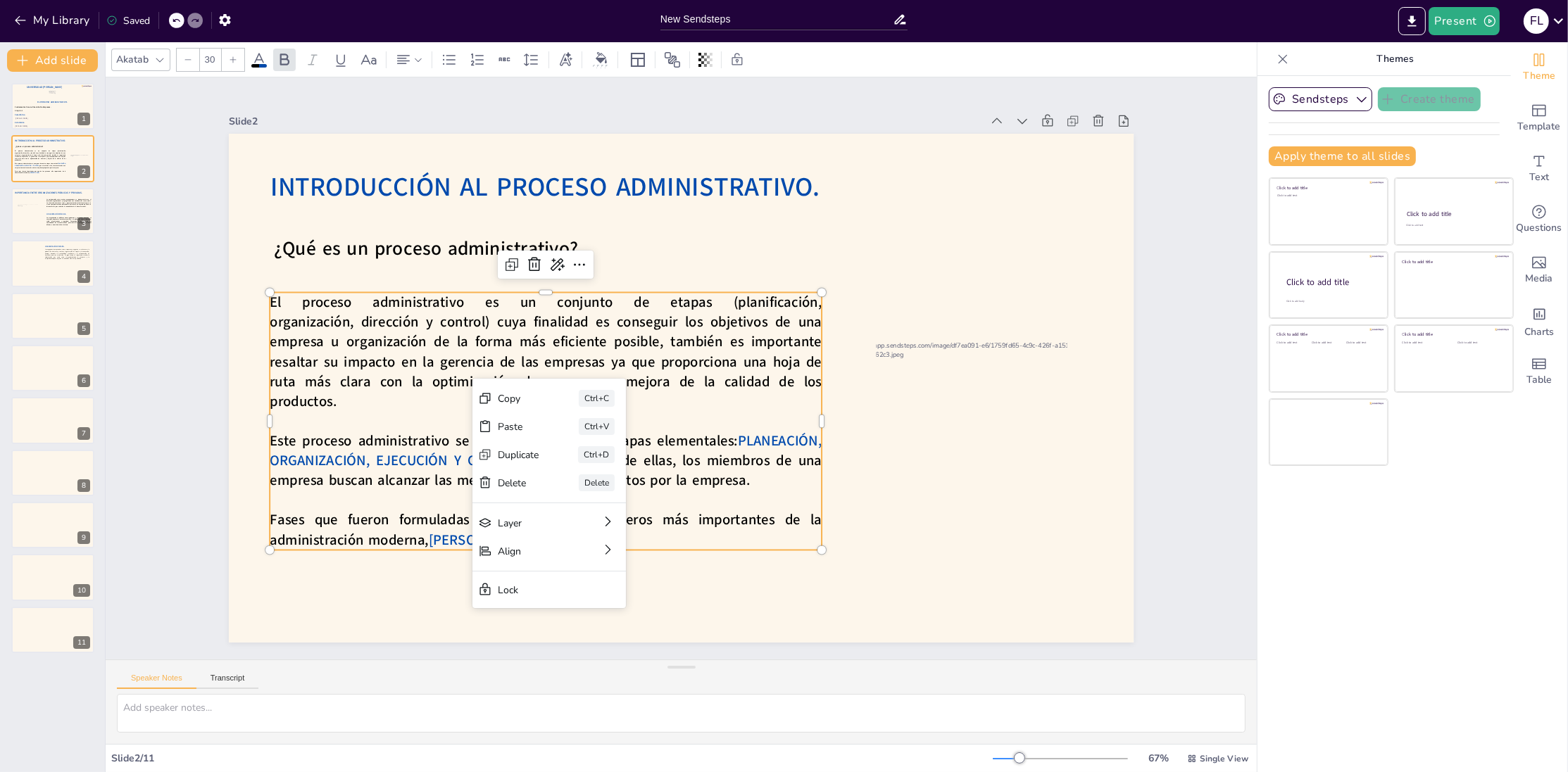
click at [481, 343] on span "El proceso administrativo es un conjunto de etapas (planificación, organización…" at bounding box center [603, 249] width 457 height 476
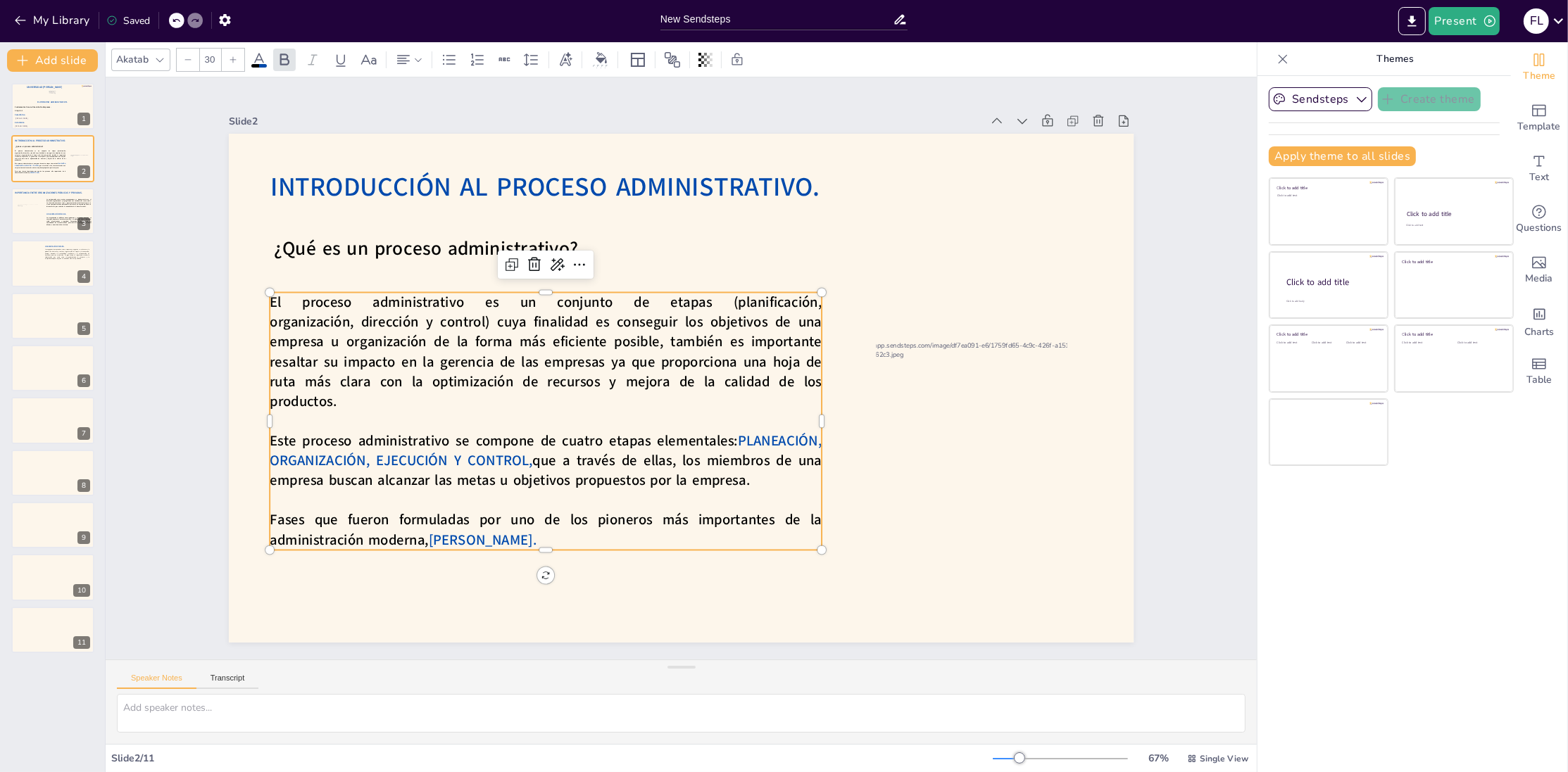
click at [428, 282] on div at bounding box center [680, 389] width 954 height 601
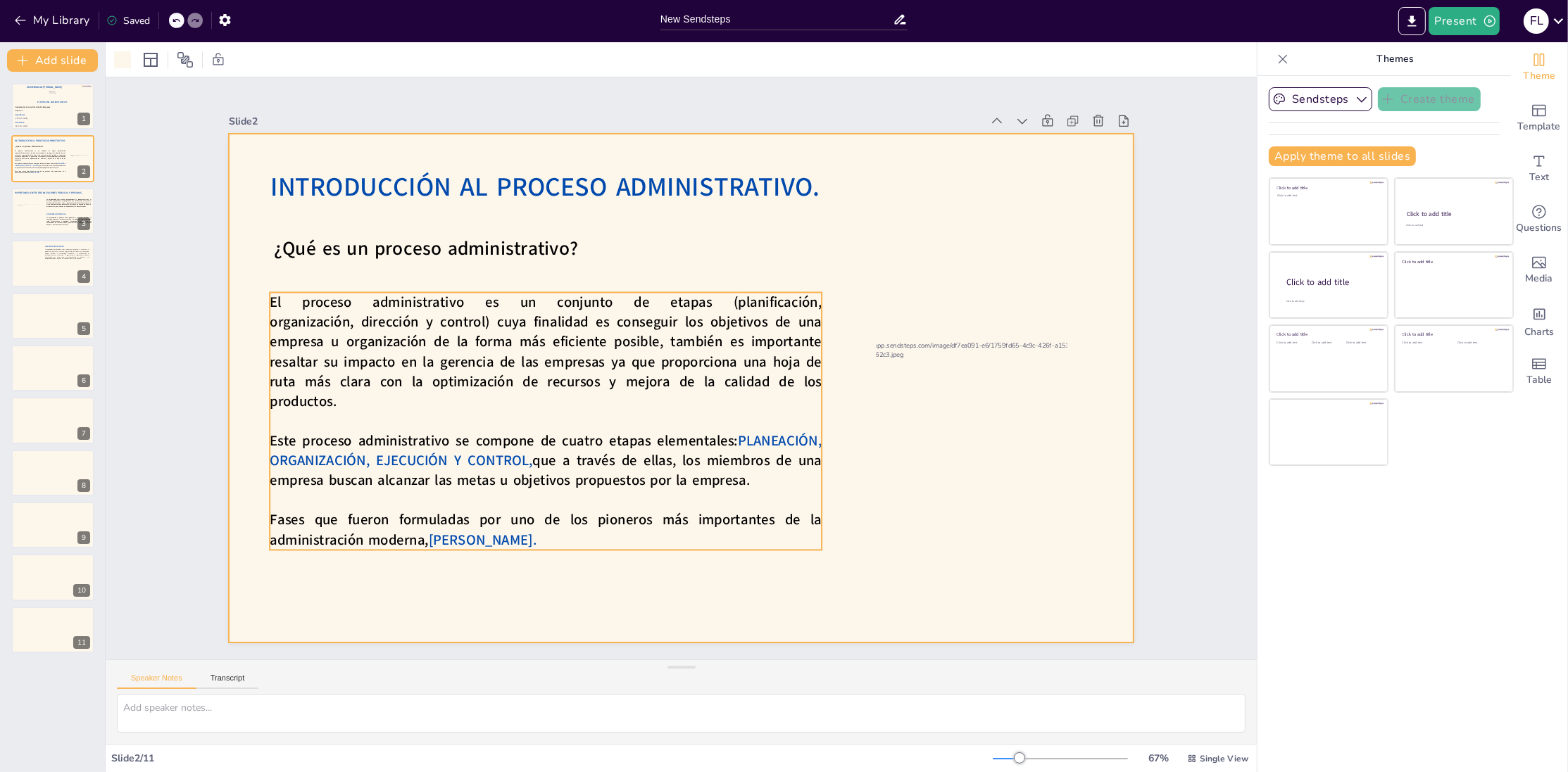
click at [387, 322] on span "El proceso administrativo es un conjunto de etapas (planificación, organización…" at bounding box center [548, 327] width 562 height 155
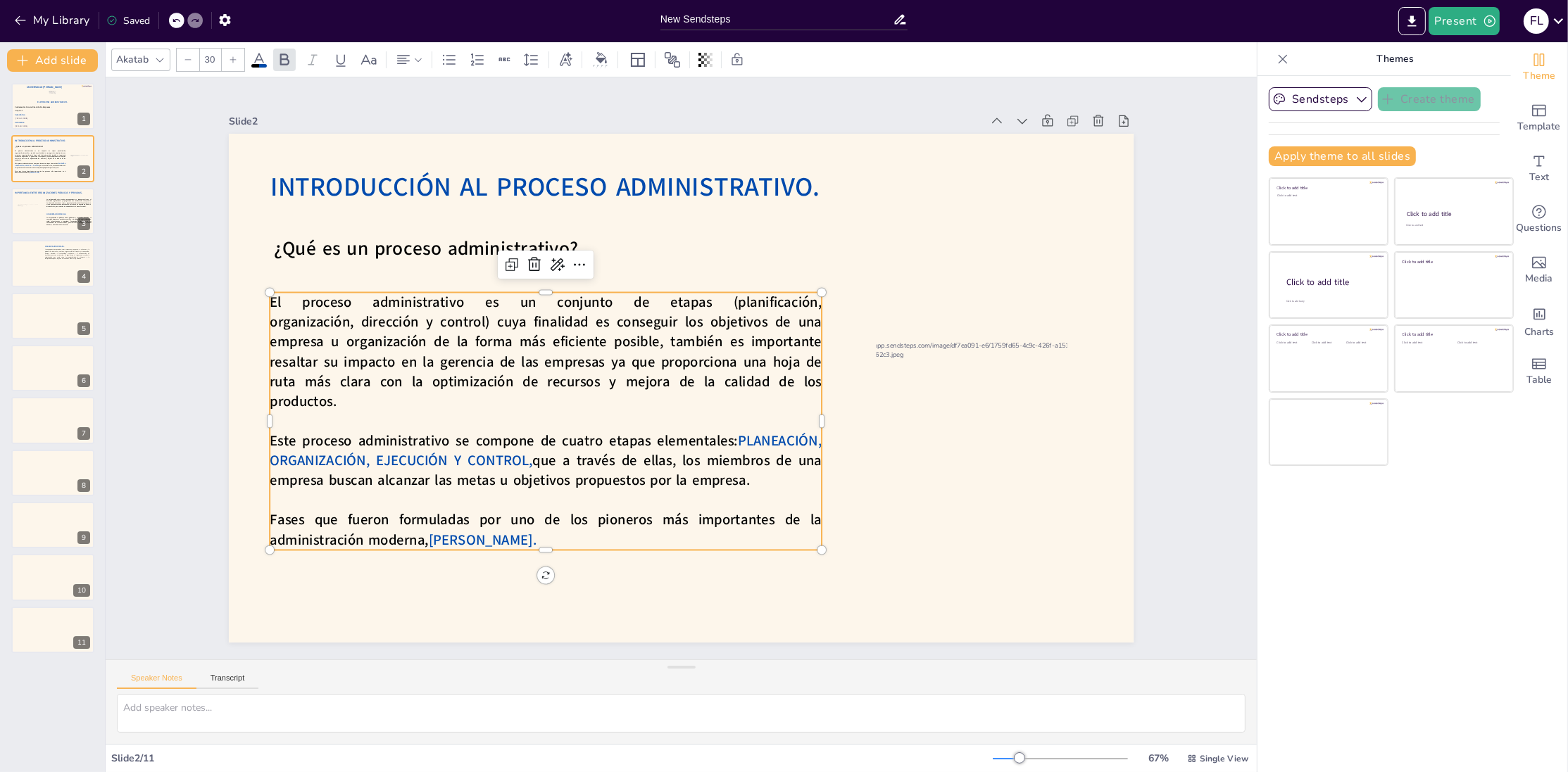
click at [296, 326] on span "El proceso administrativo es un conjunto de etapas (planificación, organización…" at bounding box center [551, 314] width 565 height 211
click at [296, 326] on span "El proceso administrativo es un conjunto de etapas (planificación, organización…" at bounding box center [548, 327] width 562 height 155
click at [296, 326] on span "El proceso administrativo es un conjunto de etapas (planificación, organización…" at bounding box center [564, 289] width 552 height 315
click at [475, 326] on span "El proceso administrativo es un conjunto de etapas (planificación, organización…" at bounding box center [641, 234] width 333 height 544
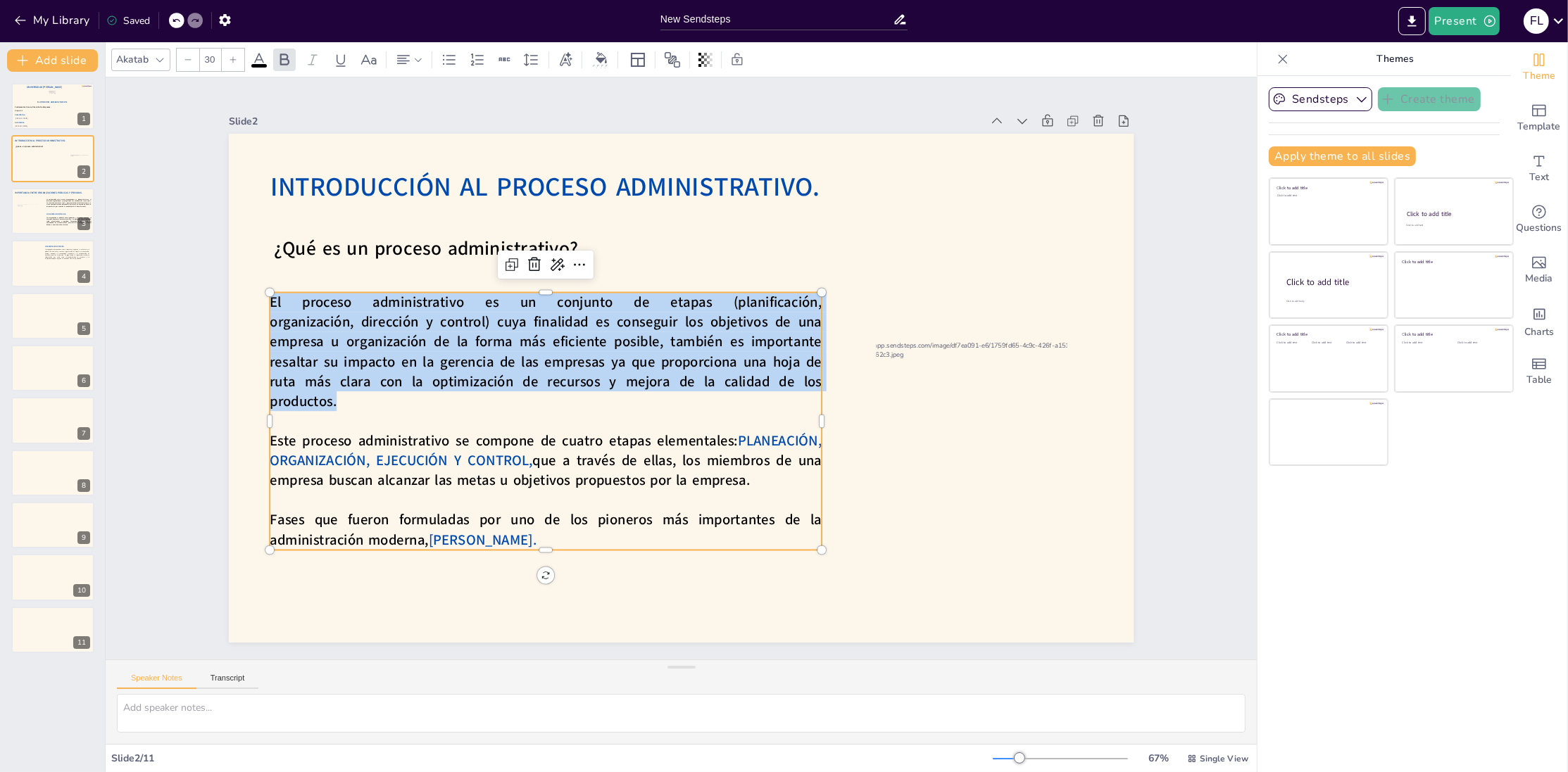
click at [296, 326] on span "El proceso administrativo es un conjunto de etapas (planificación, organización…" at bounding box center [548, 327] width 562 height 155
click at [55, 257] on p "Las organizaciones privadas, como empresas y negocios, se enfocan en la producc…" at bounding box center [67, 254] width 45 height 11
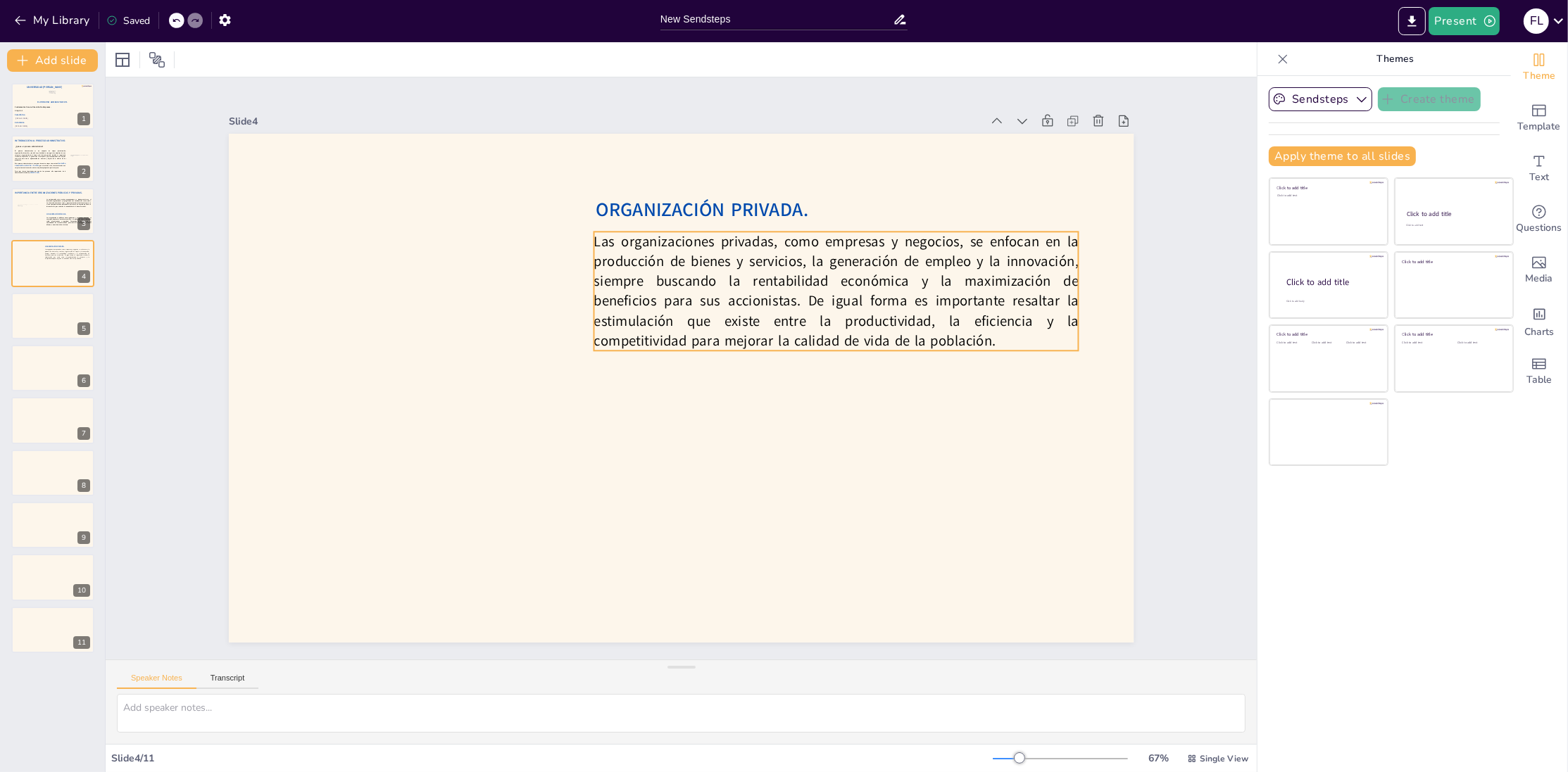
click at [627, 284] on p "Las organizaciones privadas, como empresas y negocios, se enfocan en la producc…" at bounding box center [844, 307] width 494 height 169
click at [810, 208] on icon at bounding box center [819, 217] width 18 height 18
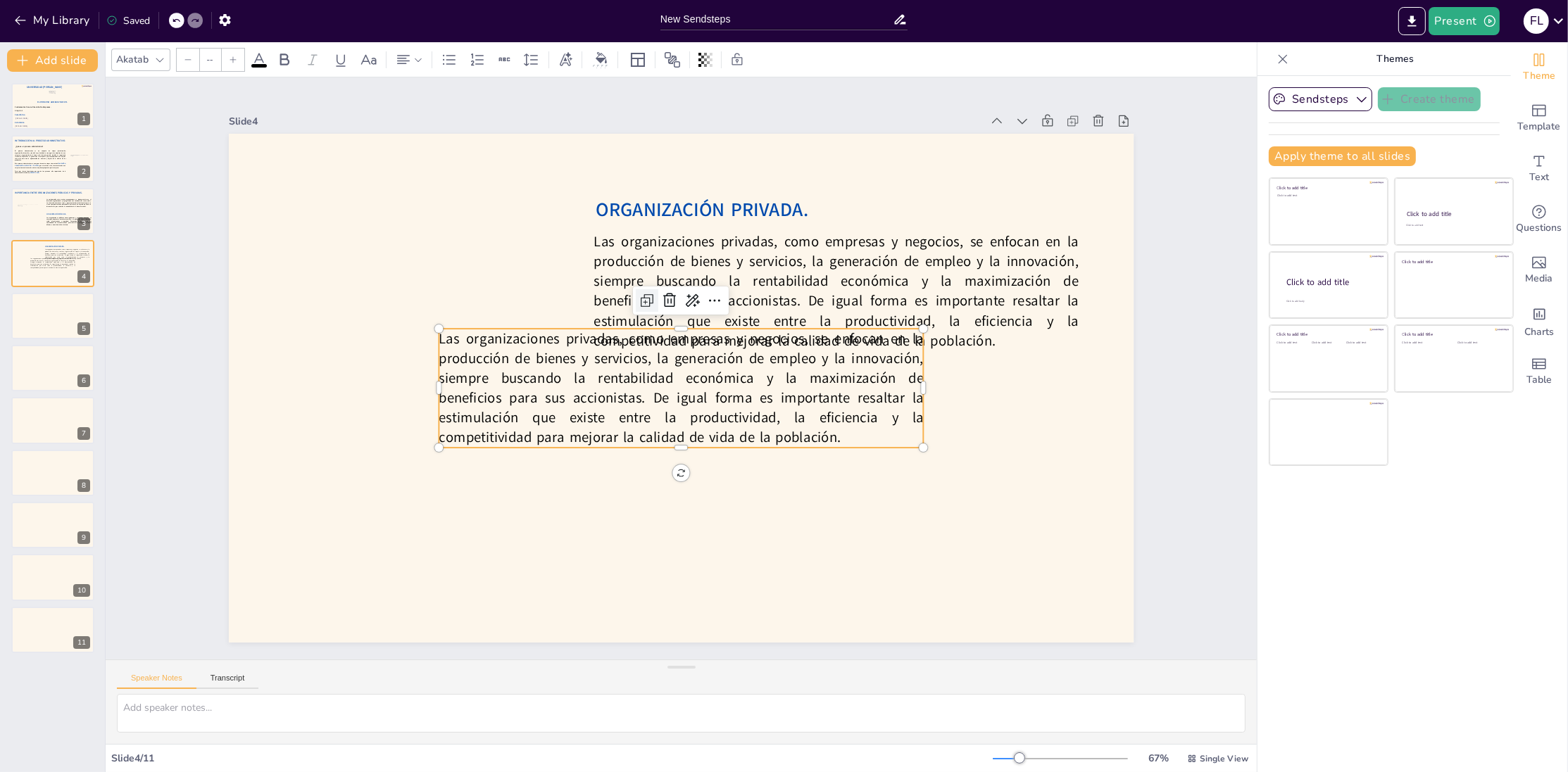
type input "30"
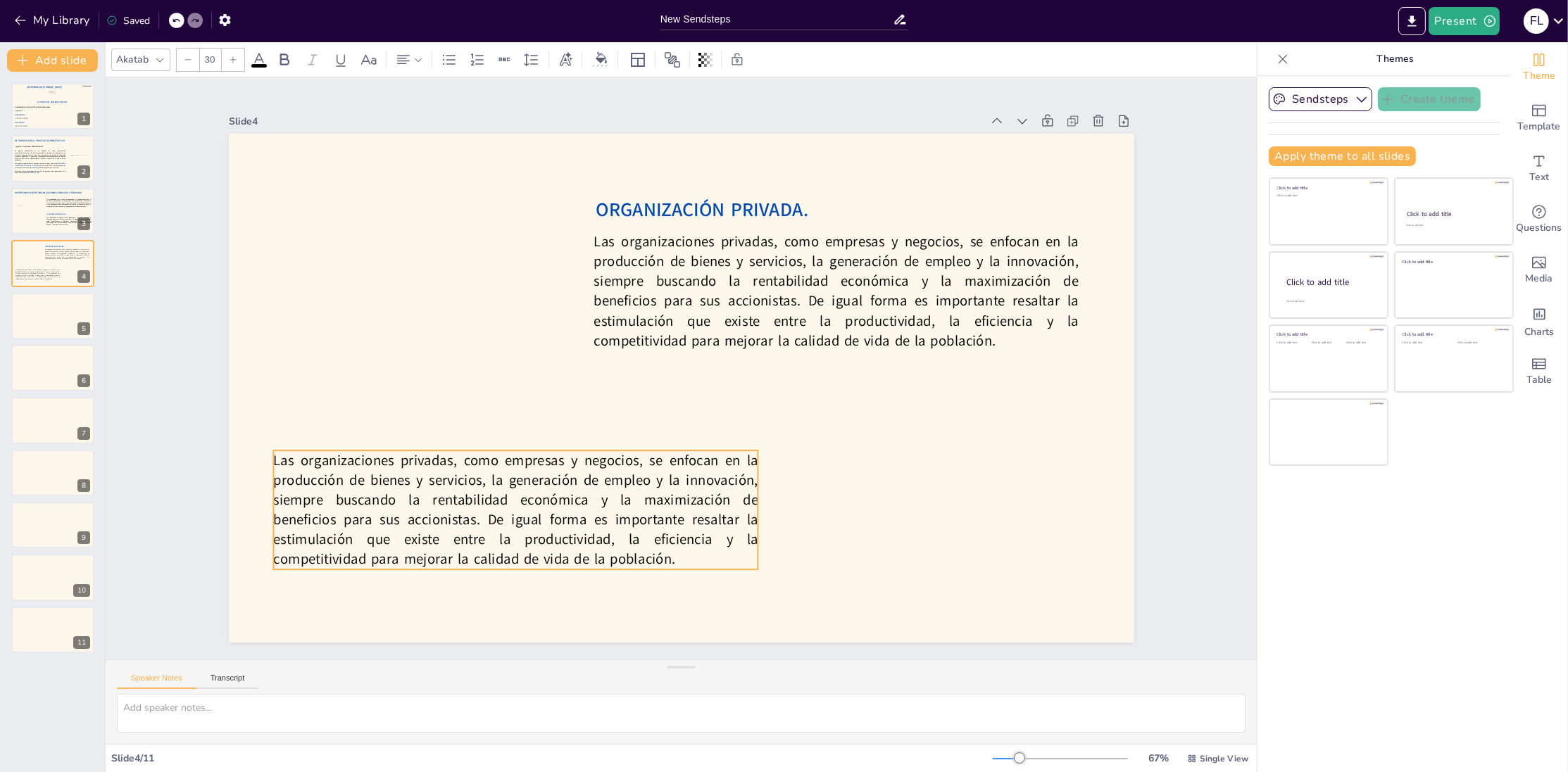
drag, startPoint x: 713, startPoint y: 391, endPoint x: 562, endPoint y: 497, distance: 184.5
click at [562, 497] on p "Las organizaciones privadas, como empresas y negocios, se enfocan en la producc…" at bounding box center [515, 510] width 484 height 119
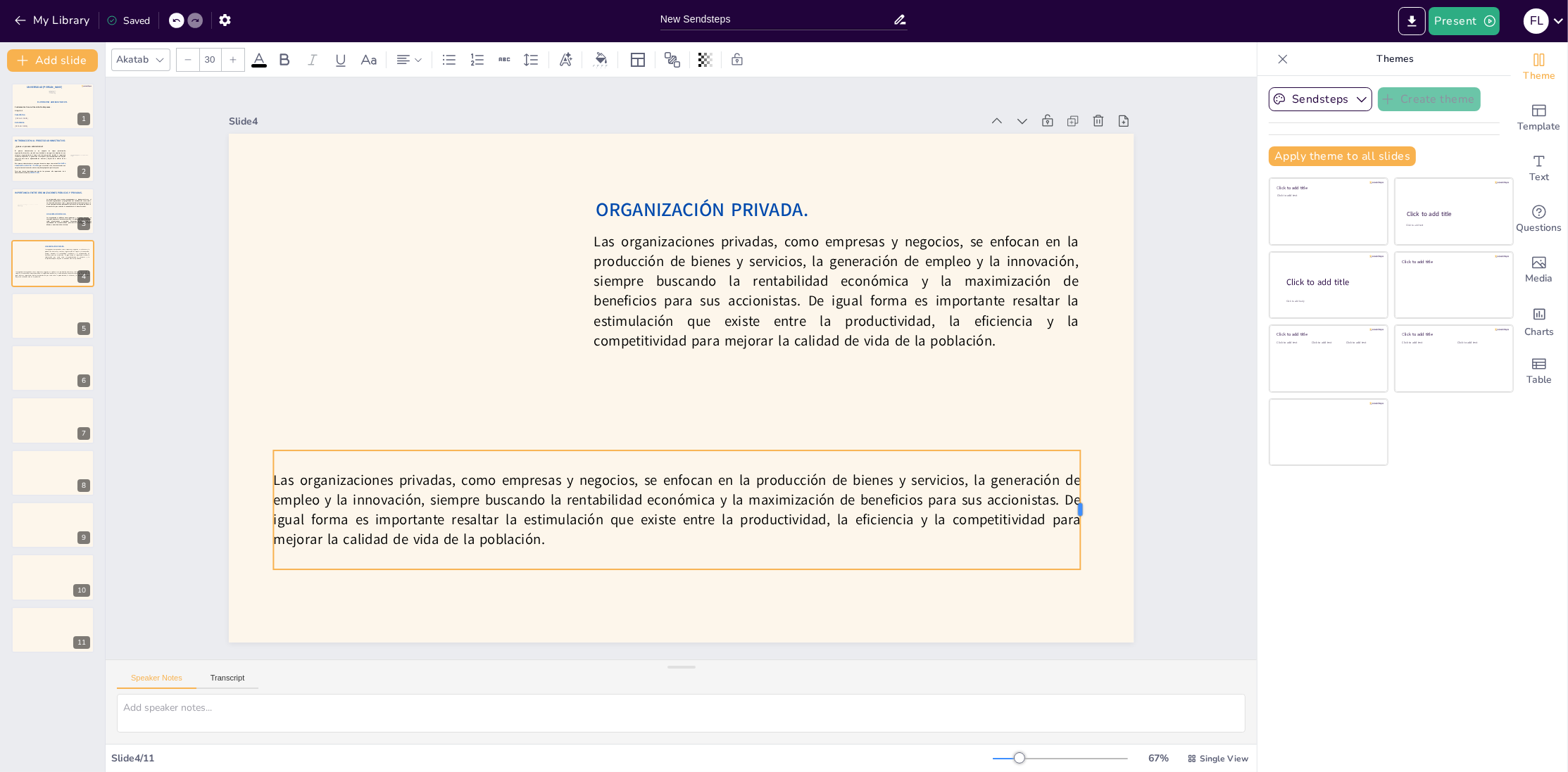
drag, startPoint x: 762, startPoint y: 513, endPoint x: 1085, endPoint y: 528, distance: 323.3
click at [996, 639] on div at bounding box center [961, 693] width 69 height 108
click at [334, 519] on p "Las organizaciones privadas, como empresas y negocios, se enfocan en la producc…" at bounding box center [662, 509] width 811 height 164
click at [334, 519] on p "Las organizaciones privadas, como empresas y negocios, se enfocan en la producc…" at bounding box center [662, 509] width 811 height 163
click at [575, 516] on p "Las organizaciones privadas, como empresas y negocios, se enfocan en la producc…" at bounding box center [545, 408] width 325 height 792
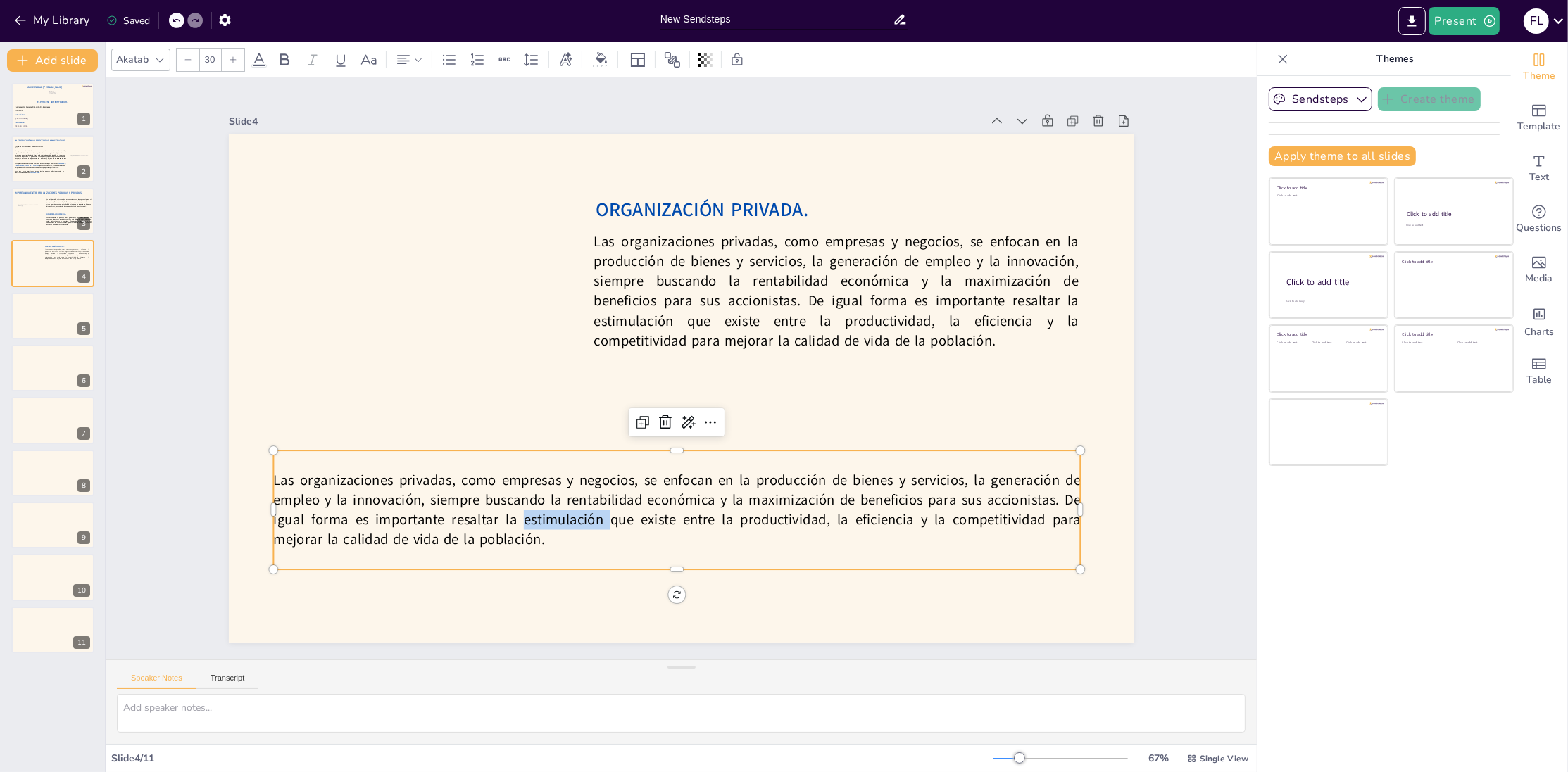
click at [575, 516] on p "Las organizaciones privadas, como empresas y negocios, se enfocan en la producc…" at bounding box center [647, 506] width 807 height 245
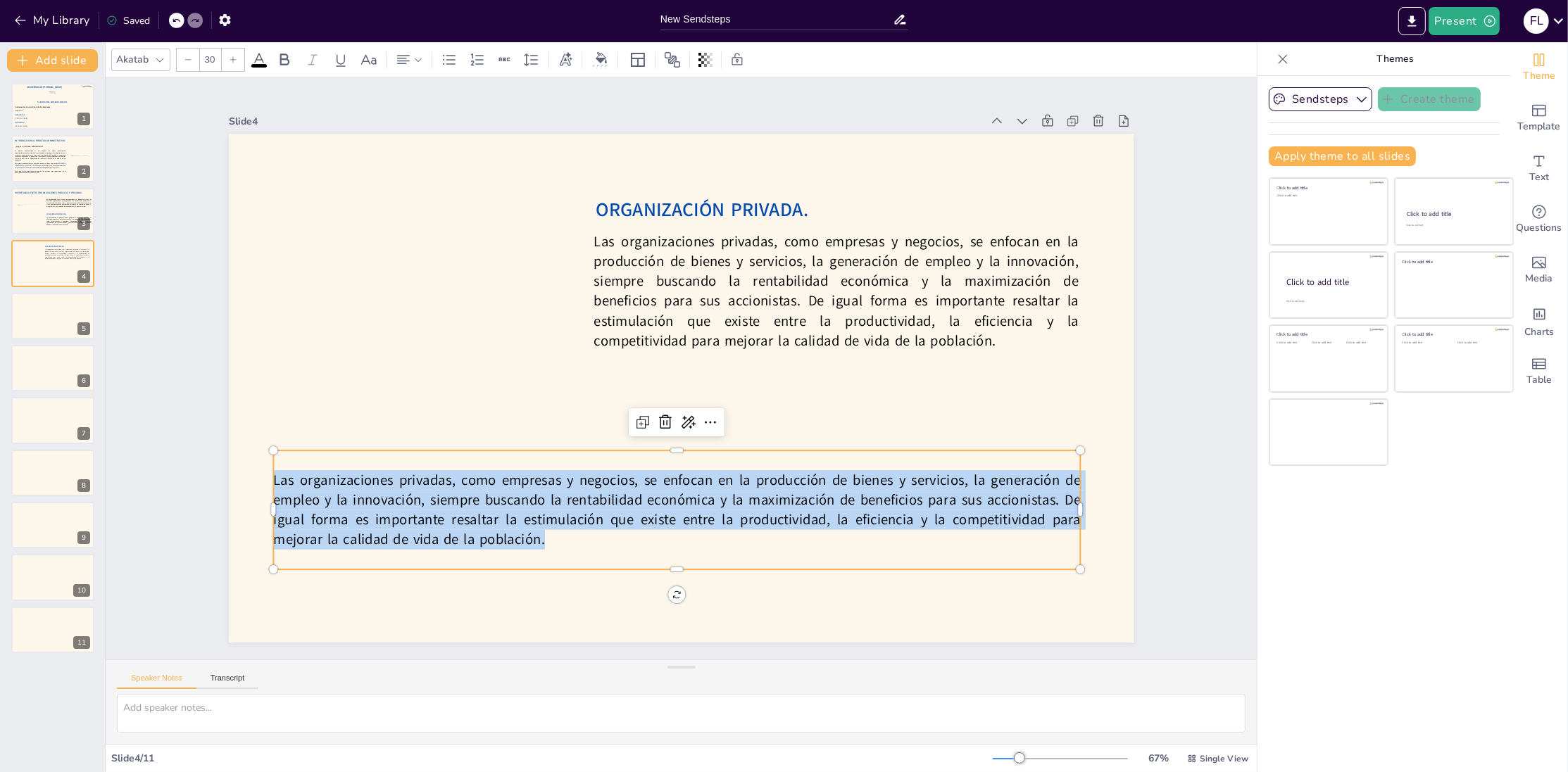
click at [575, 516] on p "Las organizaciones privadas, como empresas y negocios, se enfocan en la producc…" at bounding box center [662, 509] width 811 height 164
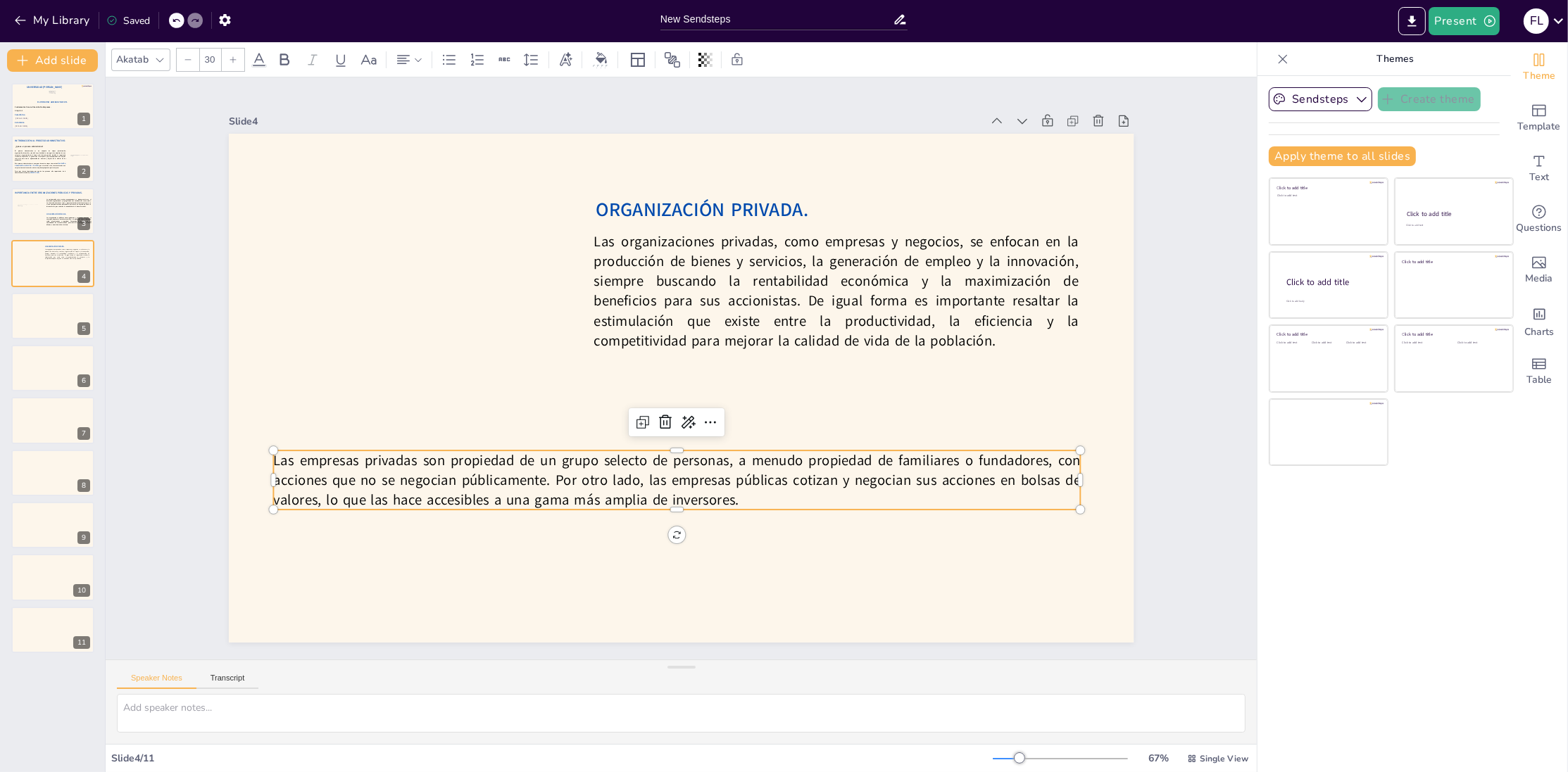
click at [282, 463] on p "Las empresas privadas son propiedad de un grupo selecto de personas, a menudo p…" at bounding box center [654, 477] width 802 height 226
click at [282, 463] on p "Las empresas privadas son propiedad de un grupo selecto de personas, a menudo p…" at bounding box center [665, 479] width 809 height 143
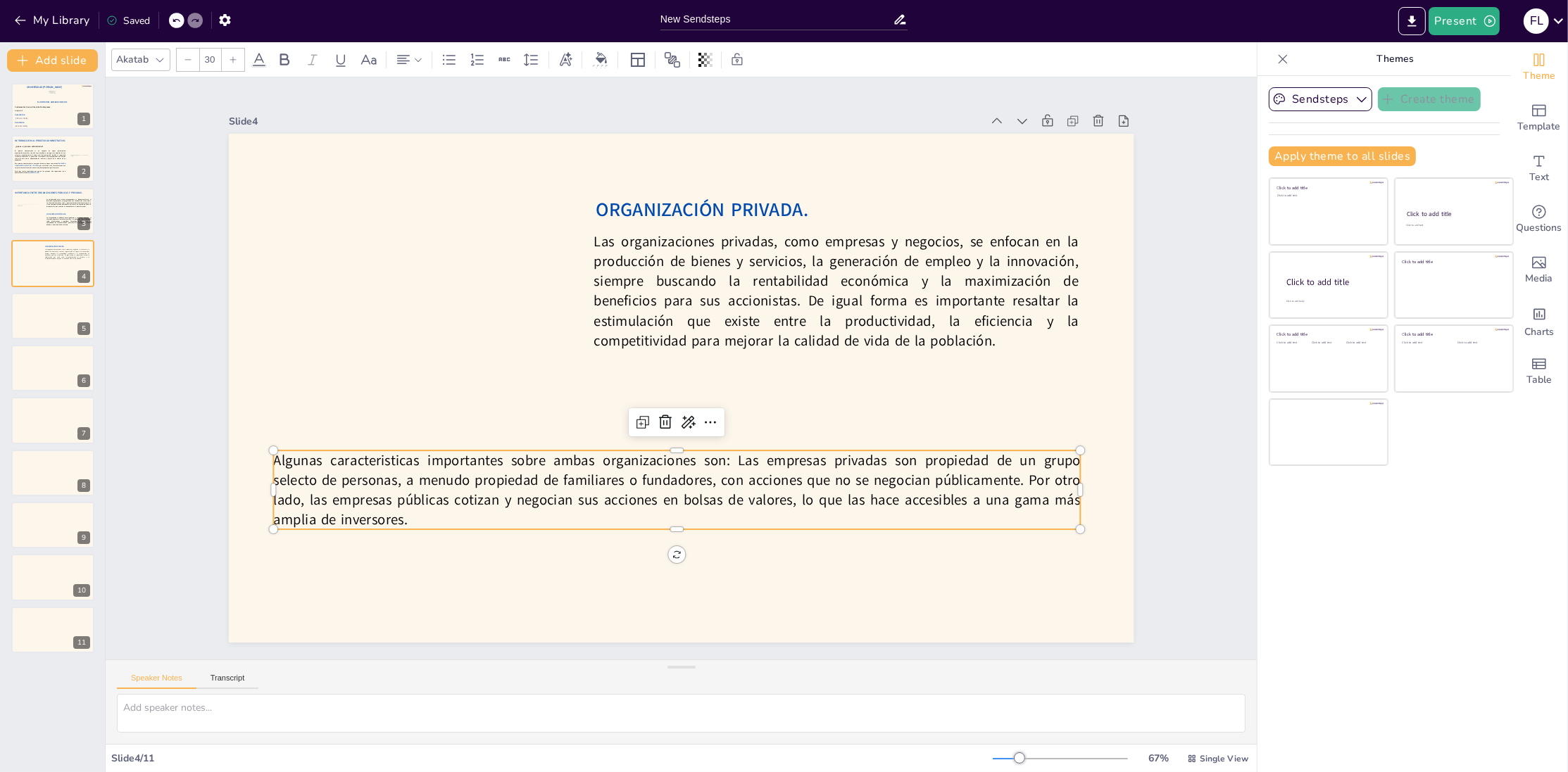
click at [384, 460] on p "Algunas caracteristicas importantes sobre ambas organizaciones son: Las empresa…" at bounding box center [664, 489] width 811 height 164
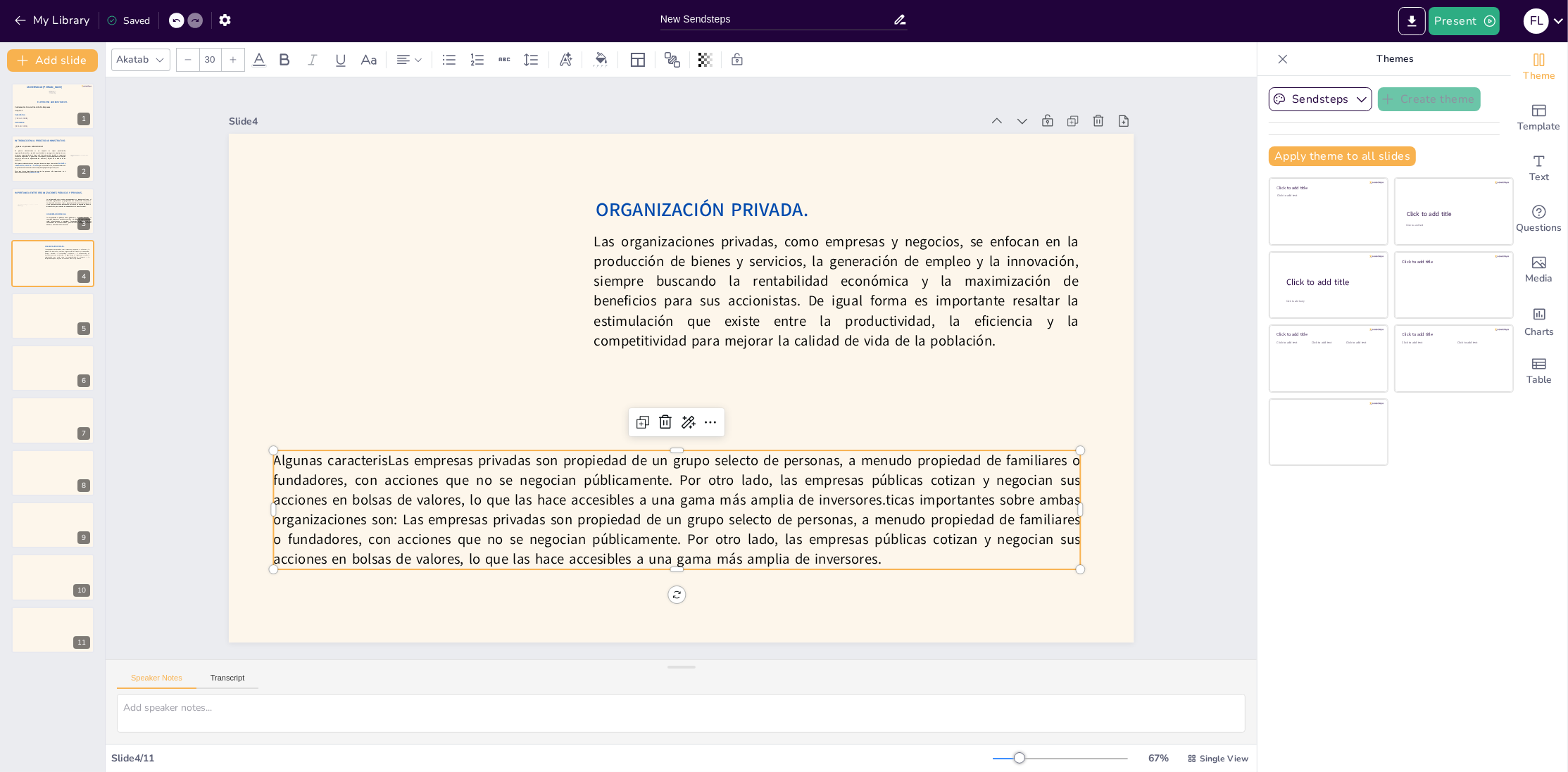
click at [174, 14] on div at bounding box center [176, 20] width 15 height 15
click at [173, 21] on icon at bounding box center [176, 20] width 8 height 8
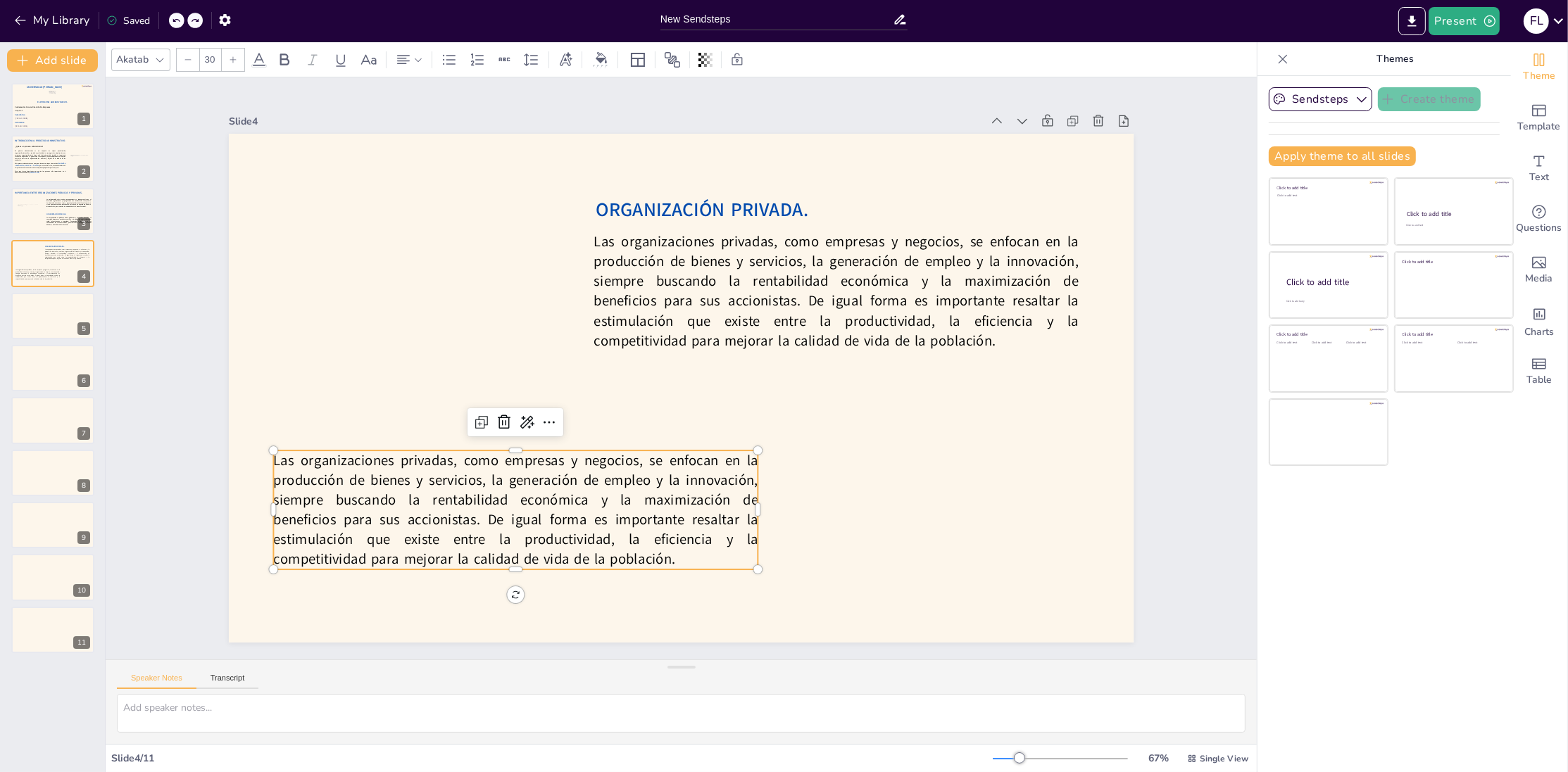
click at [194, 30] on div "My Library Saved" at bounding box center [119, 19] width 238 height 25
click at [198, 19] on icon at bounding box center [195, 20] width 8 height 8
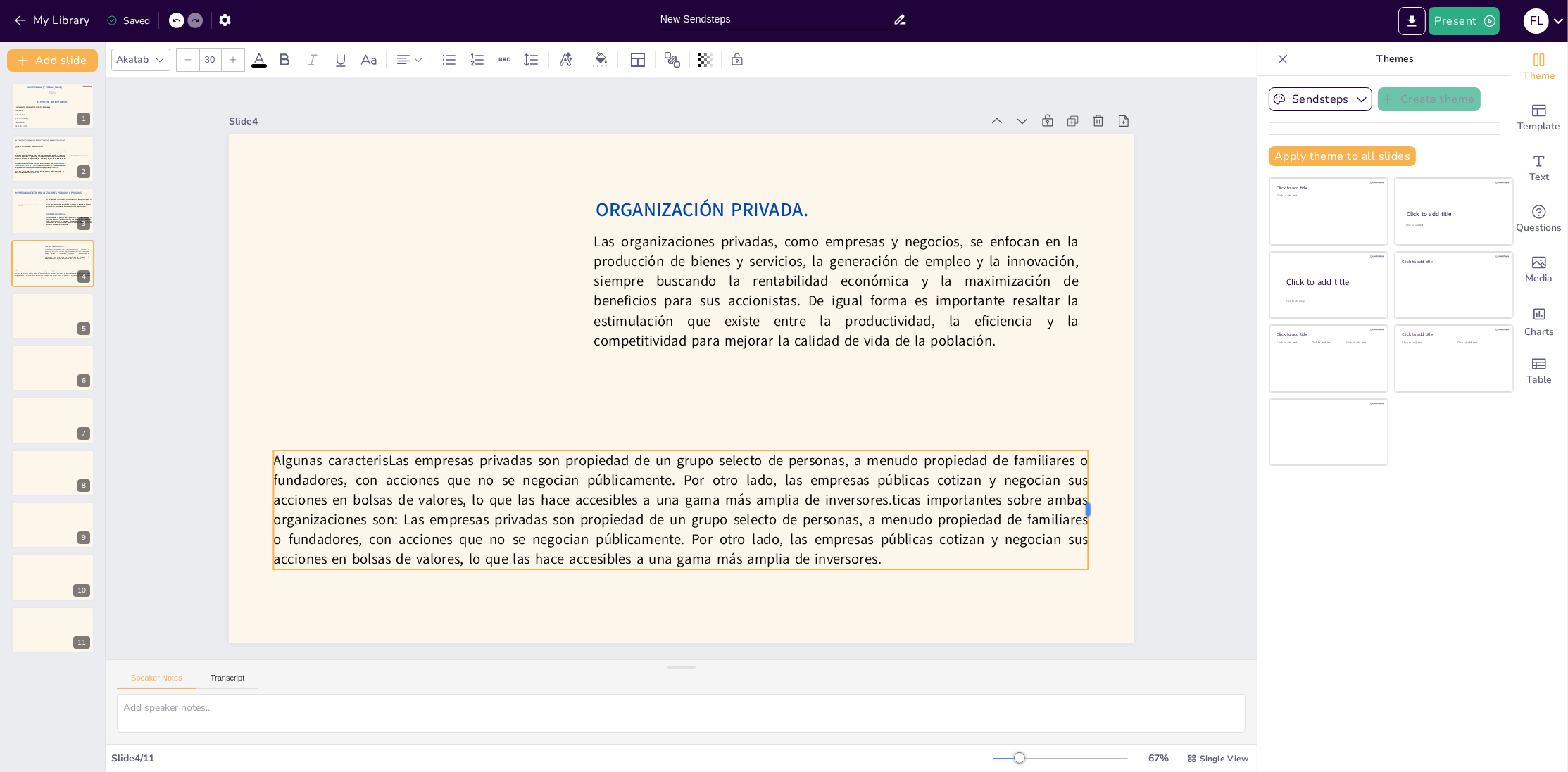
drag, startPoint x: 760, startPoint y: 501, endPoint x: 1091, endPoint y: 476, distance: 331.9
click at [1090, 493] on div at bounding box center [1077, 552] width 24 height 119
click at [173, 17] on icon at bounding box center [176, 20] width 8 height 8
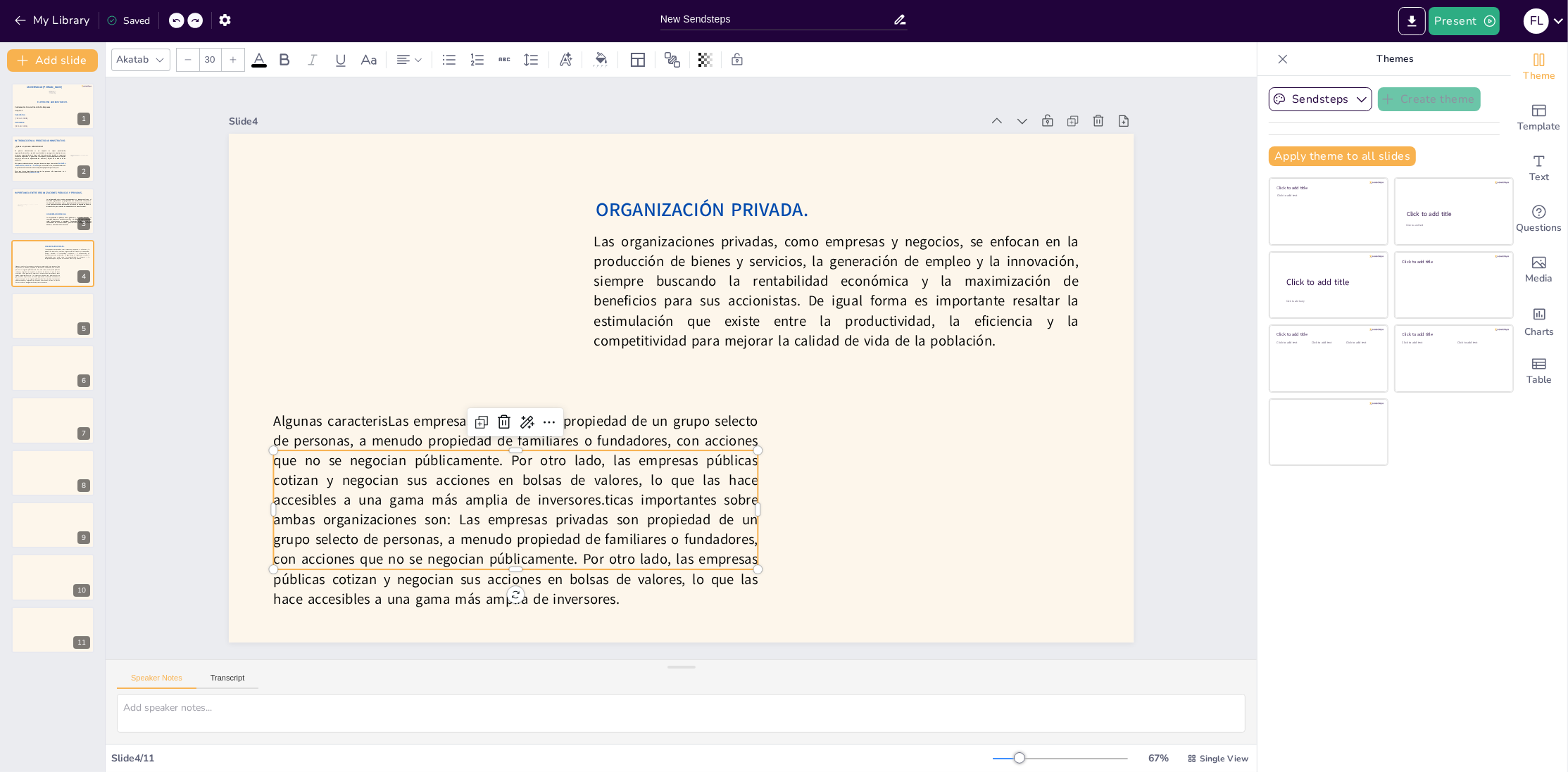
click at [174, 17] on icon at bounding box center [176, 20] width 8 height 8
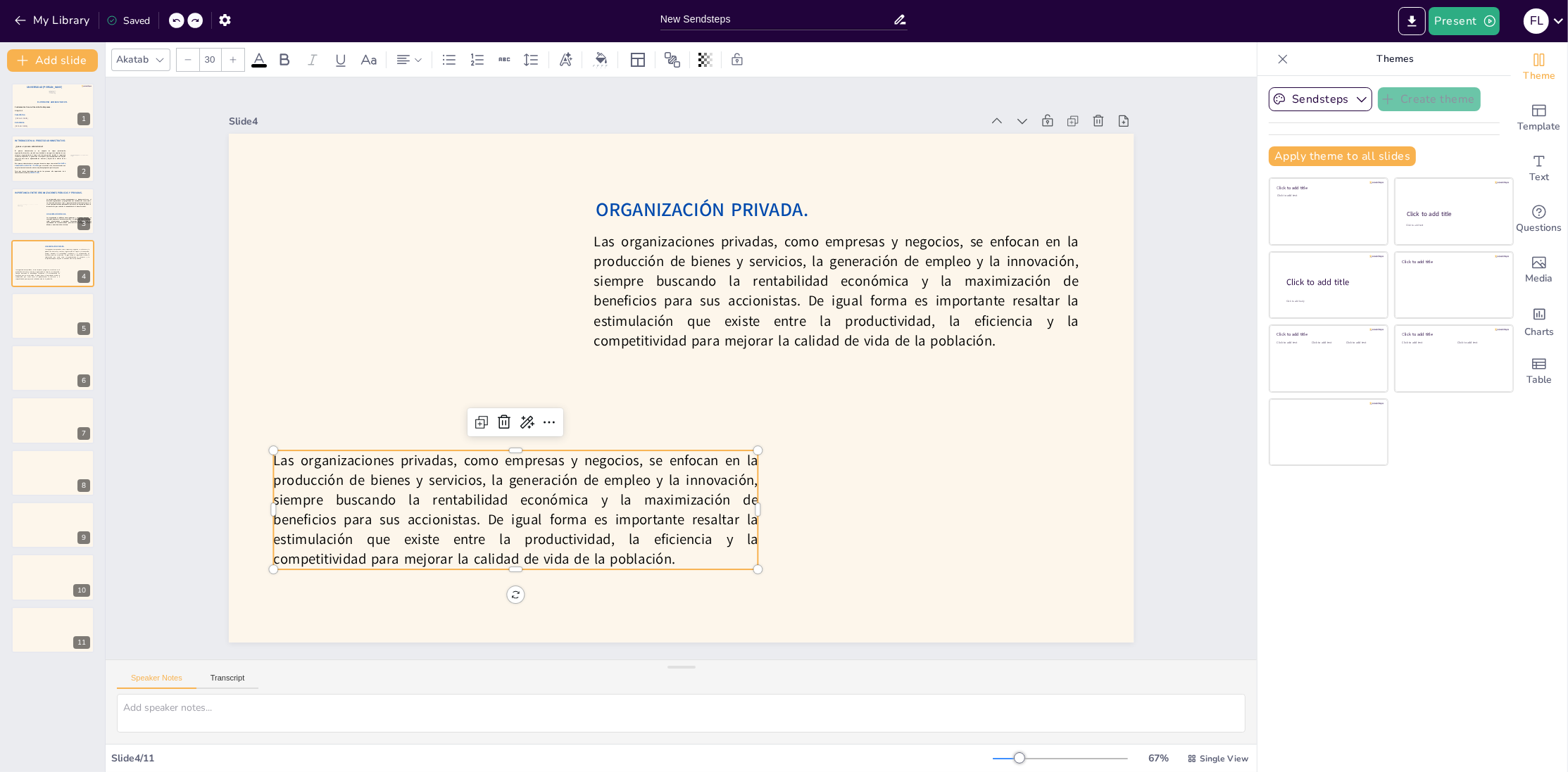
click at [174, 17] on icon at bounding box center [176, 20] width 8 height 8
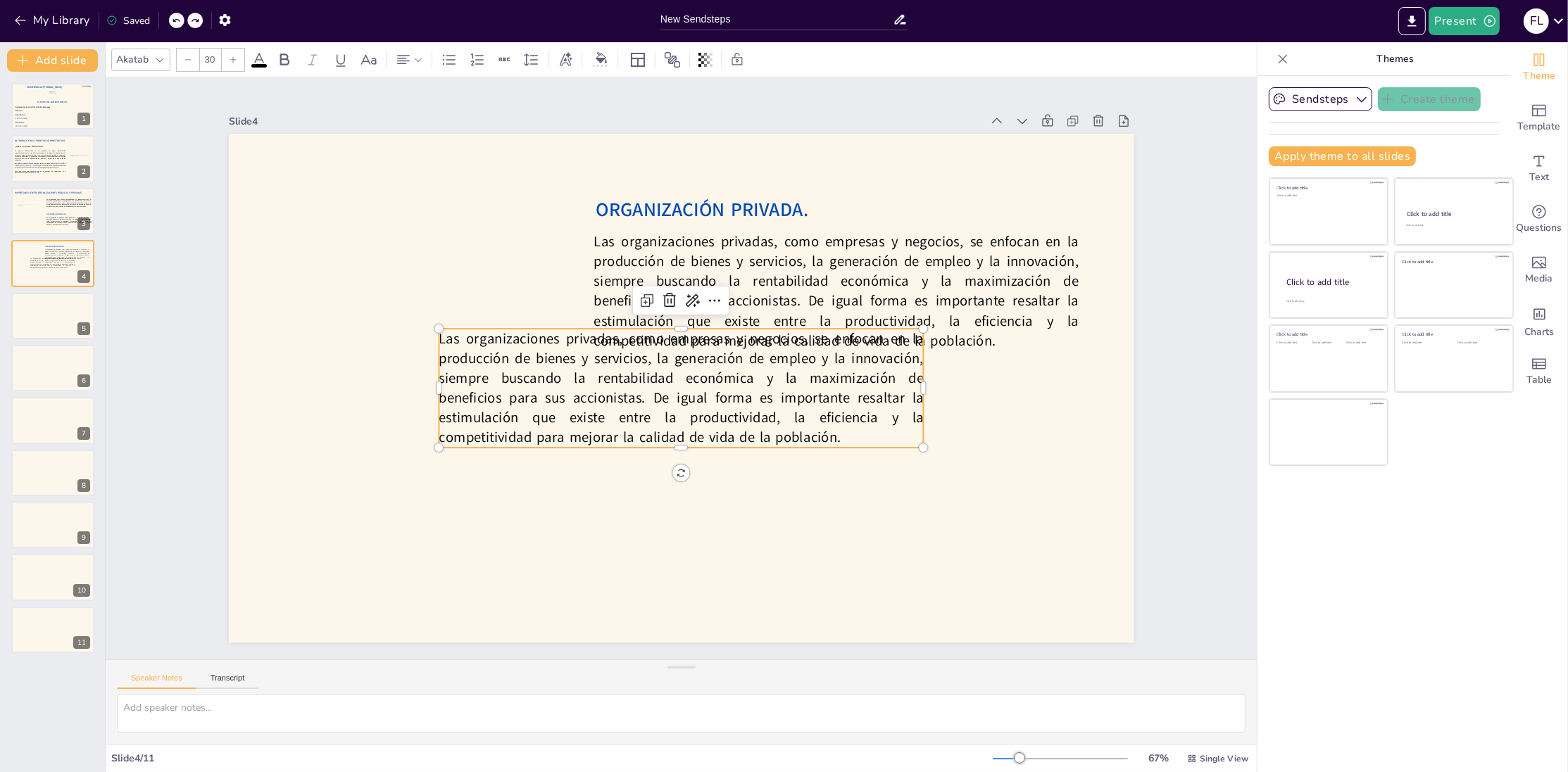
click at [198, 8] on div "My Library Saved" at bounding box center [119, 19] width 238 height 25
click at [195, 18] on icon at bounding box center [195, 20] width 8 height 8
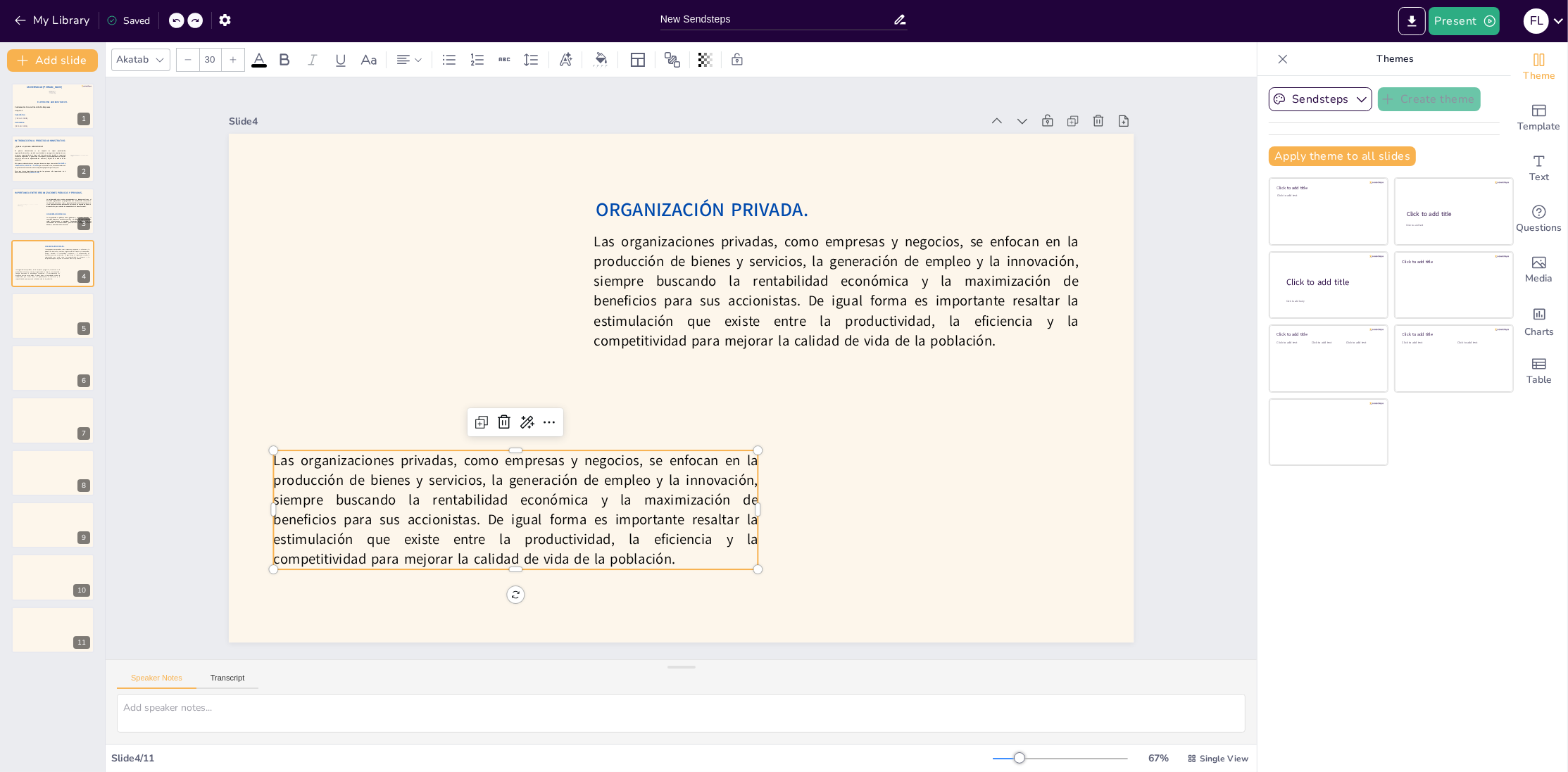
click at [362, 461] on span "Las organizaciones privadas, como empresas y negocios, se enfocan en la producc…" at bounding box center [480, 443] width 498 height 243
click at [362, 461] on span "Las organizaciones privadas, como empresas y negocios, se enfocan en la producc…" at bounding box center [502, 488] width 494 height 159
click at [360, 478] on span "Las organizaciones privadas, como empresas y negocios, se enfocan en la producc…" at bounding box center [502, 488] width 494 height 159
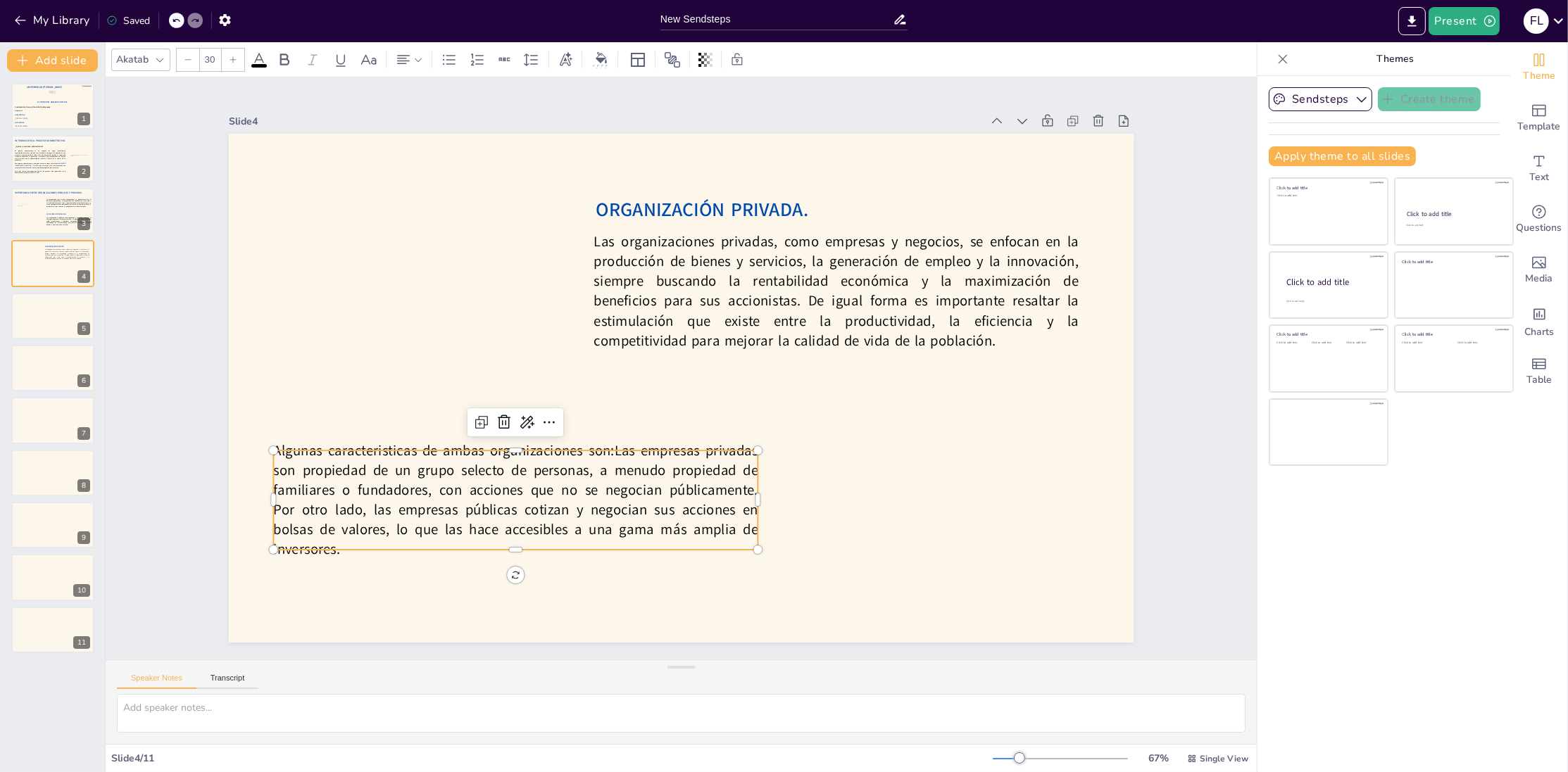
click at [392, 392] on span "Algunas caracteristicas de ambas organizaciones son:" at bounding box center [450, 270] width 266 height 243
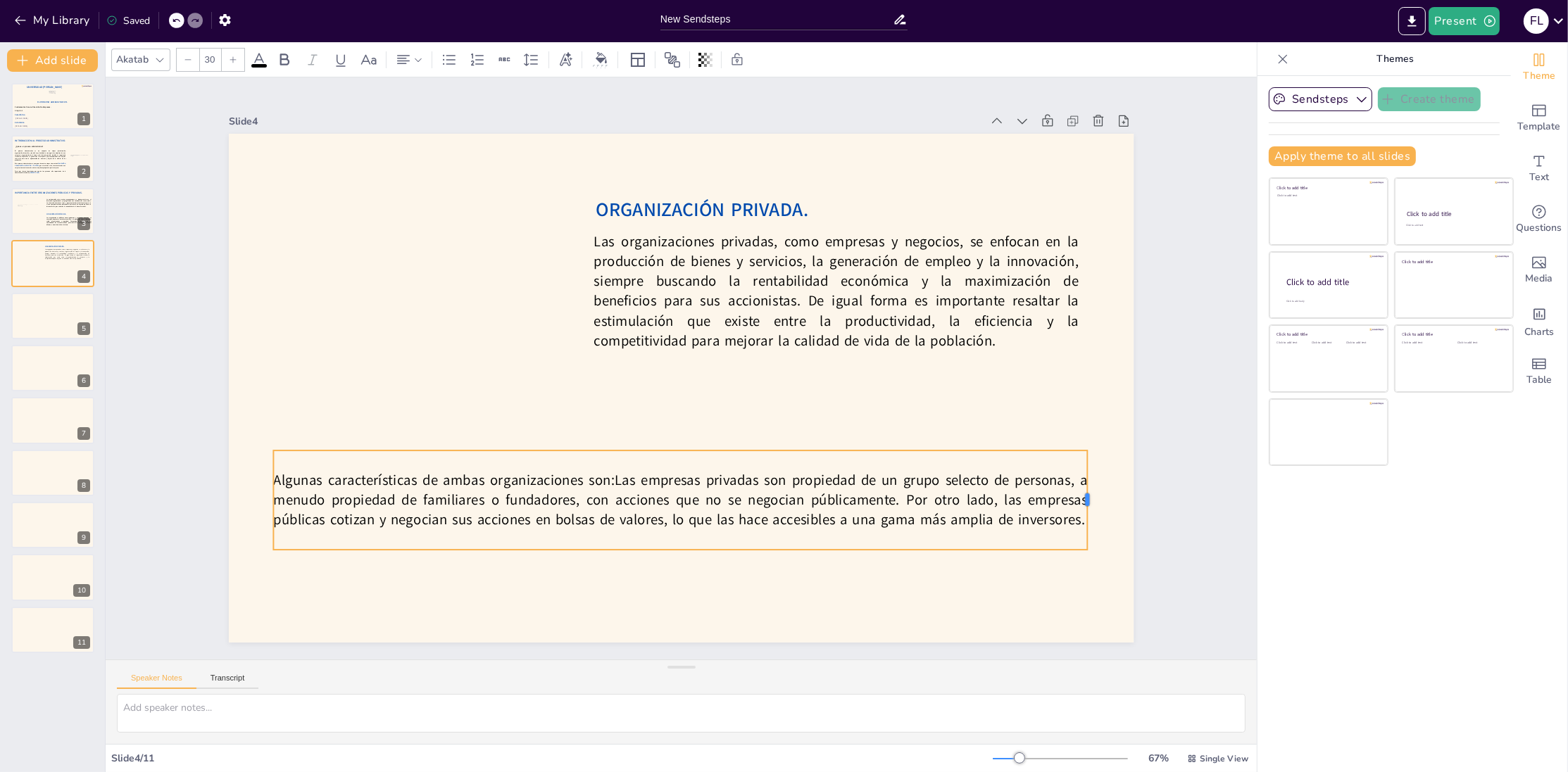
drag, startPoint x: 760, startPoint y: 504, endPoint x: 1090, endPoint y: 473, distance: 331.5
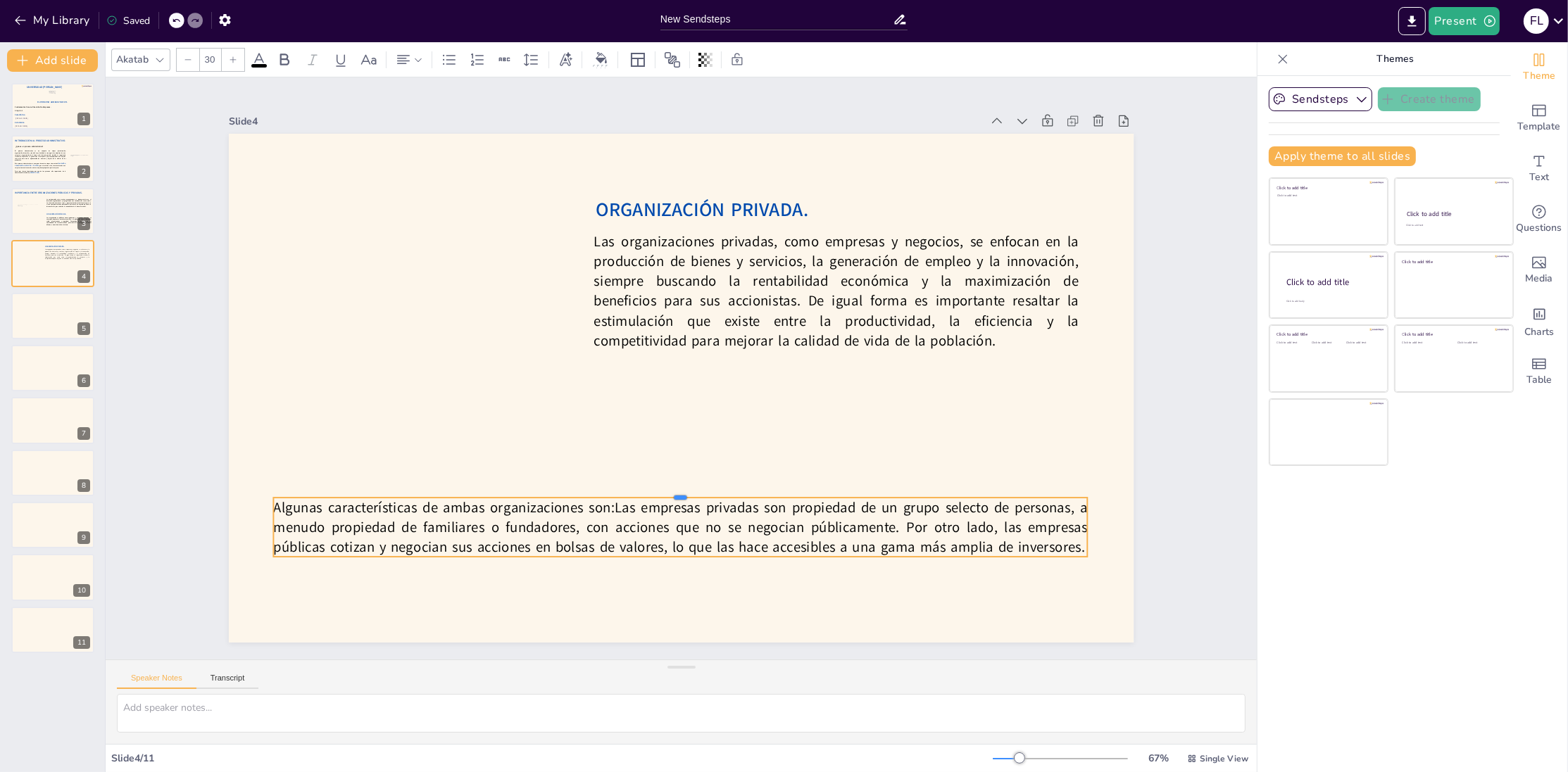
drag, startPoint x: 680, startPoint y: 446, endPoint x: 682, endPoint y: 493, distance: 47.0
click at [682, 493] on div at bounding box center [667, 492] width 811 height 96
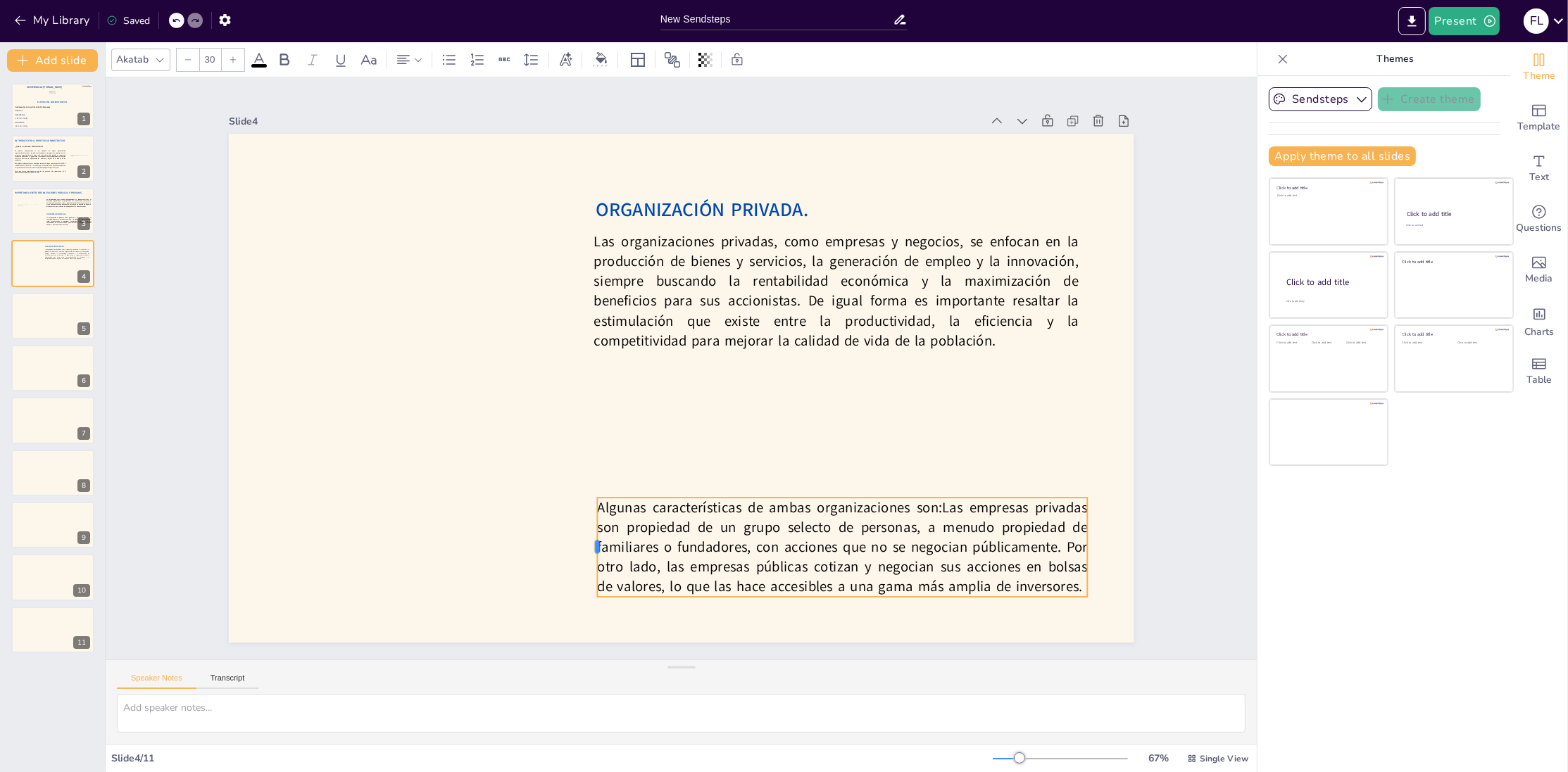
drag, startPoint x: 271, startPoint y: 528, endPoint x: 595, endPoint y: 537, distance: 324.1
click at [584, 537] on div at bounding box center [573, 537] width 22 height 99
click at [759, 548] on p "Algunas características de ambas organizaciones son: Las empresas privadas son …" at bounding box center [823, 563] width 498 height 150
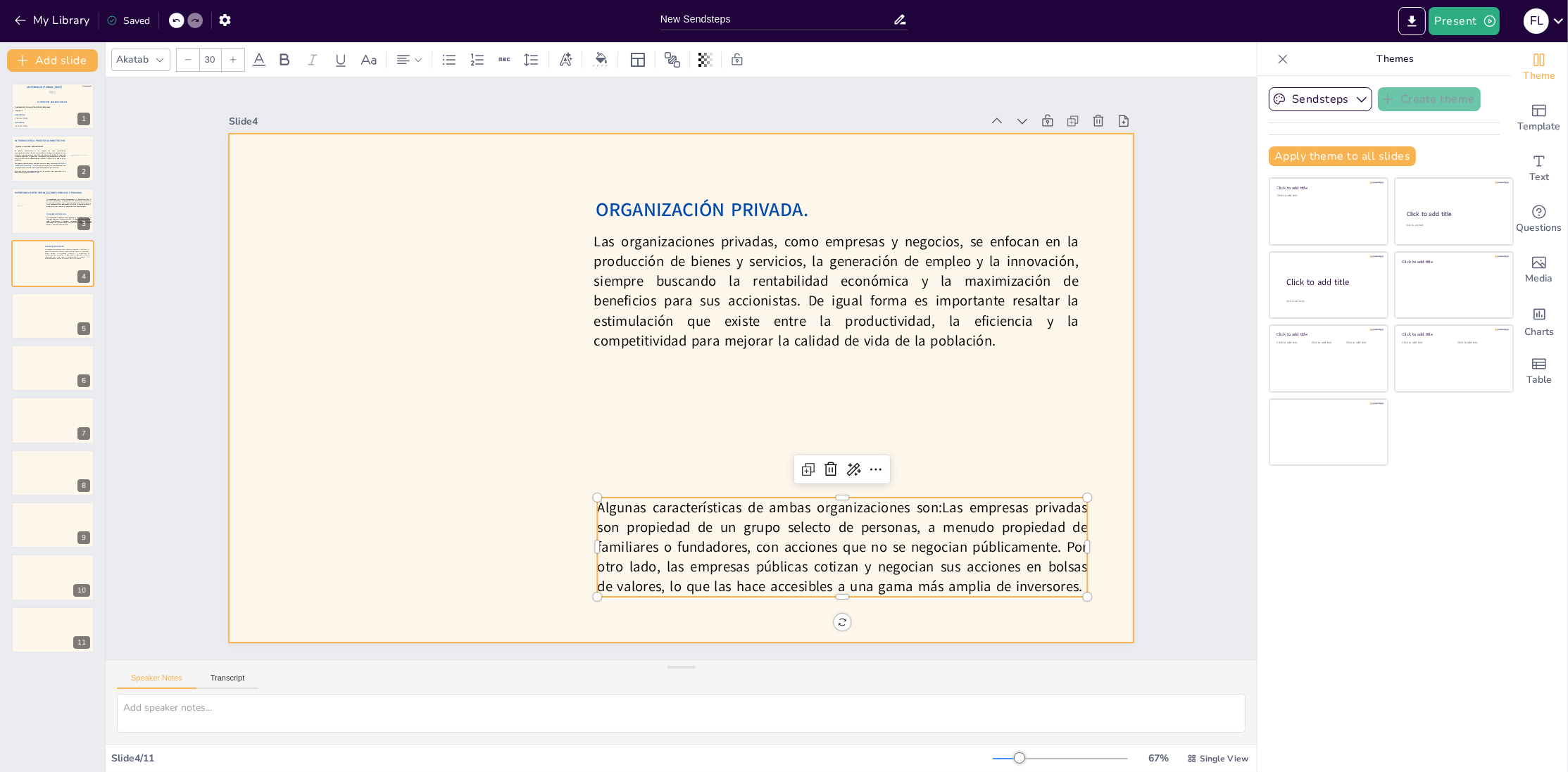
click at [641, 464] on div at bounding box center [680, 389] width 954 height 601
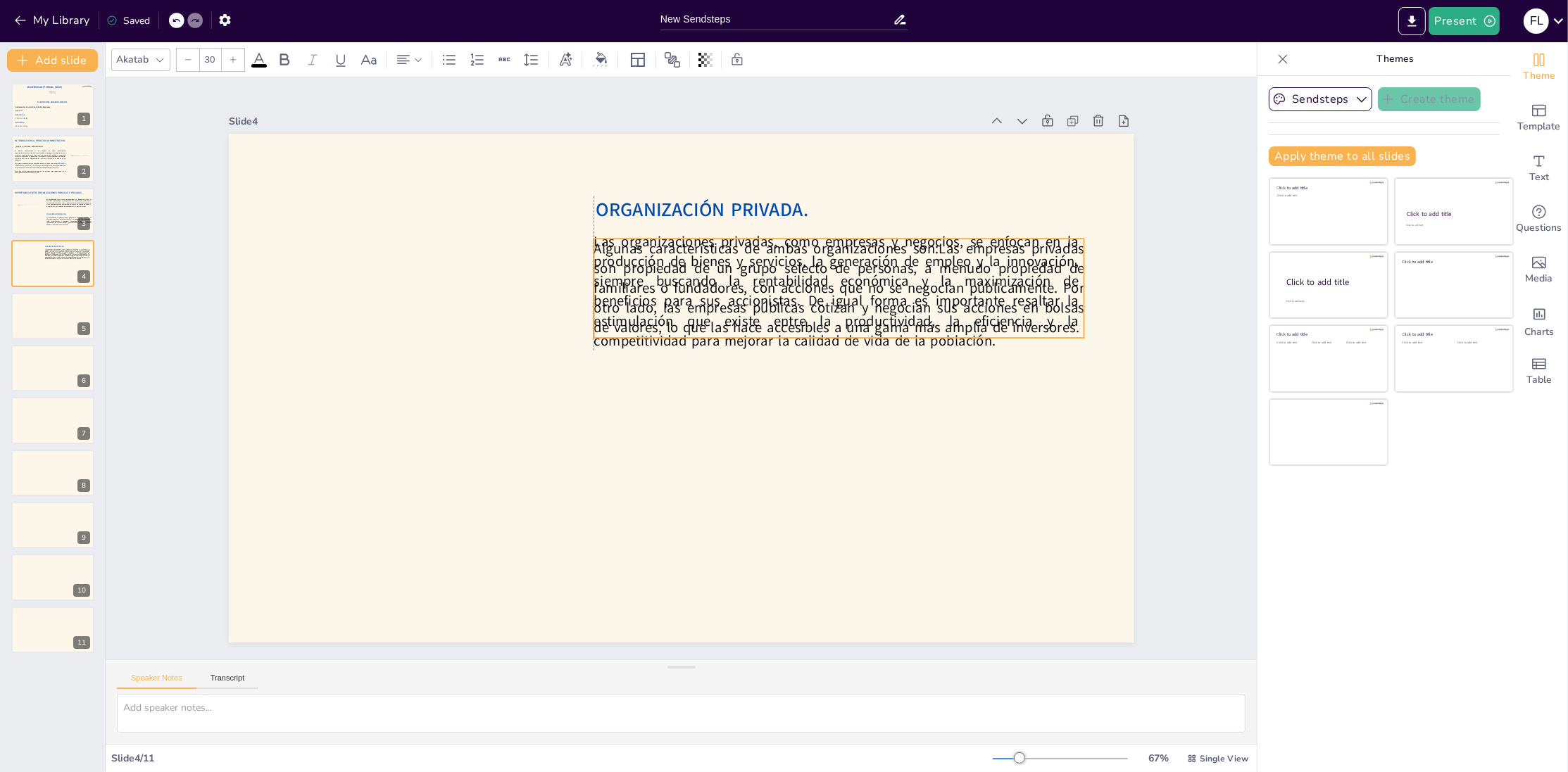
drag, startPoint x: 647, startPoint y: 538, endPoint x: 643, endPoint y: 279, distance: 259.0
click at [643, 279] on p "Algunas características de ambas organizaciones son: Las empresas privadas son …" at bounding box center [846, 305] width 498 height 150
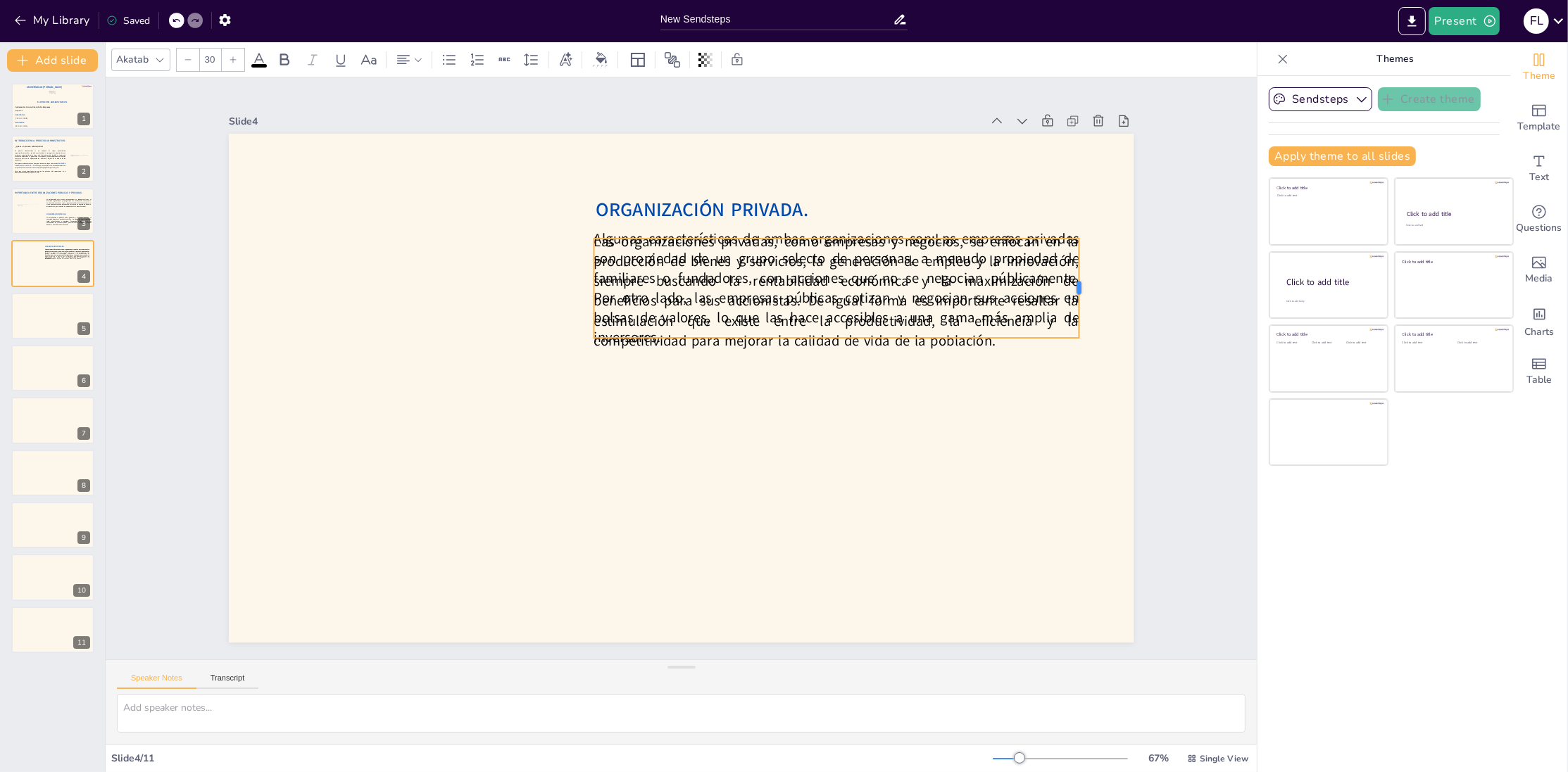
click at [1073, 539] on div at bounding box center [1035, 579] width 75 height 81
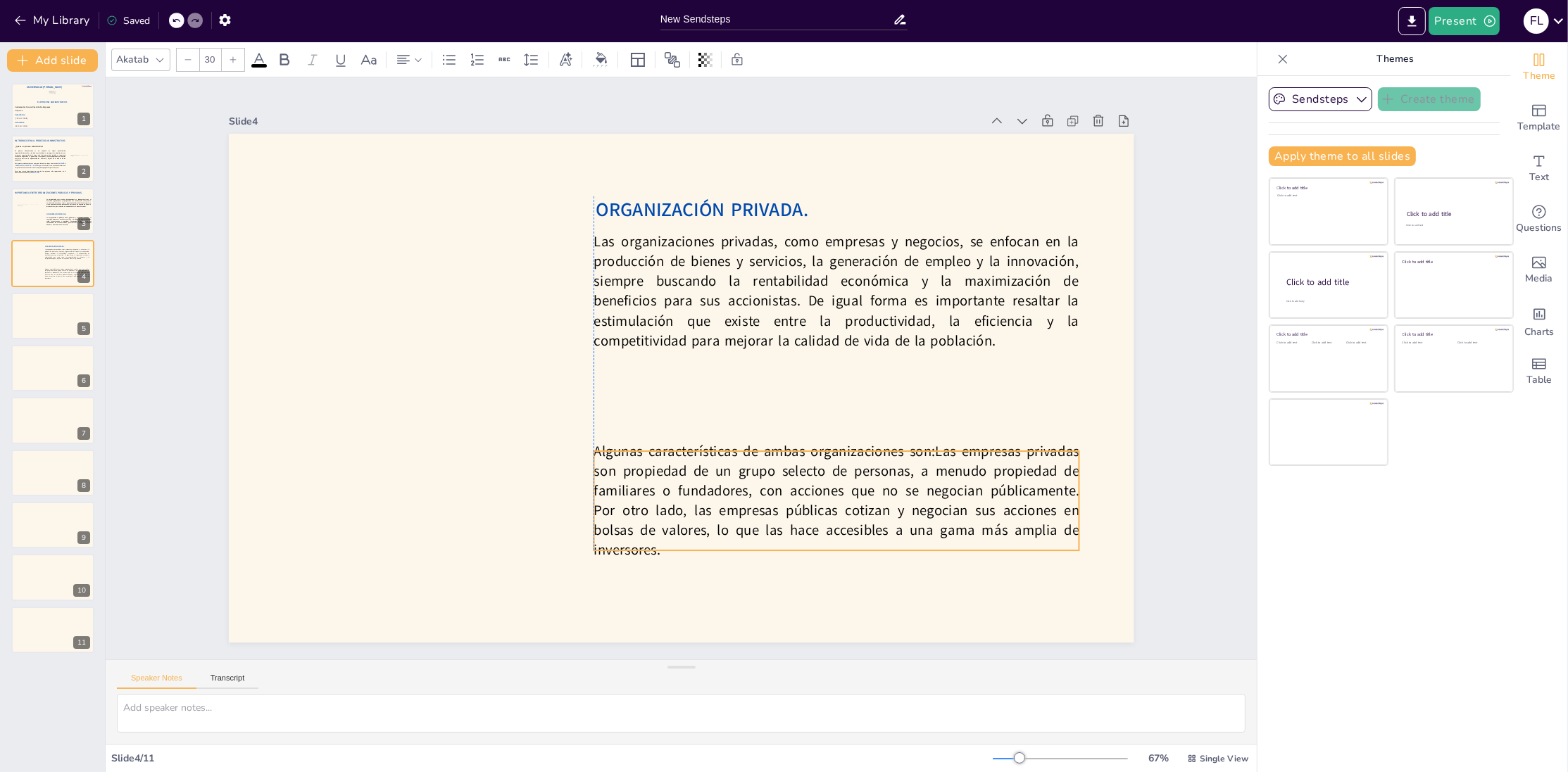
drag, startPoint x: 917, startPoint y: 299, endPoint x: 917, endPoint y: 511, distance: 212.0
click at [917, 511] on p "Algunas características de ambas organizaciones son: Las empresas privadas son …" at bounding box center [823, 516] width 495 height 169
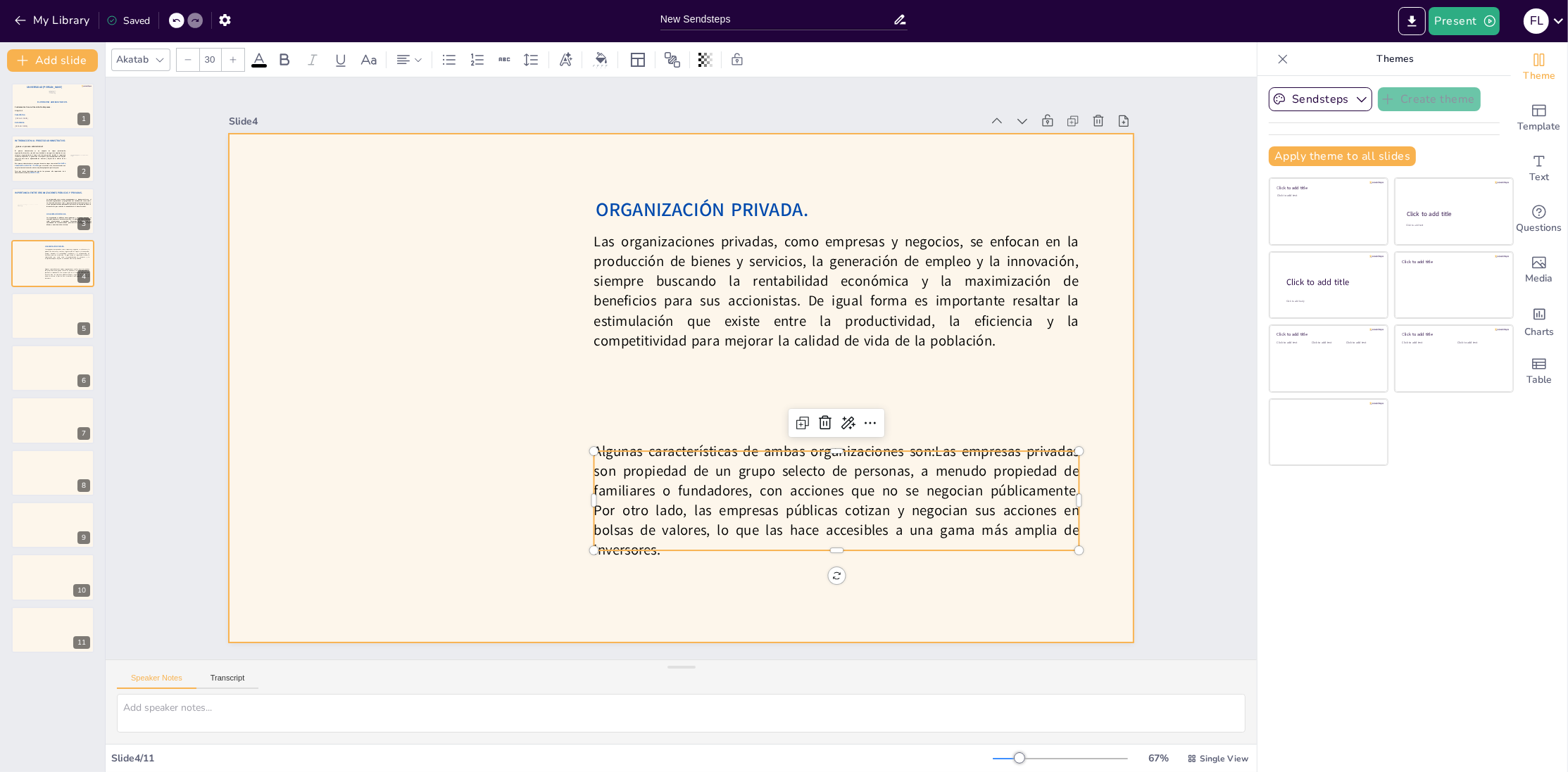
click at [769, 322] on p "Las organizaciones privadas, como empresas y negocios, se enfocan en la producc…" at bounding box center [844, 307] width 494 height 169
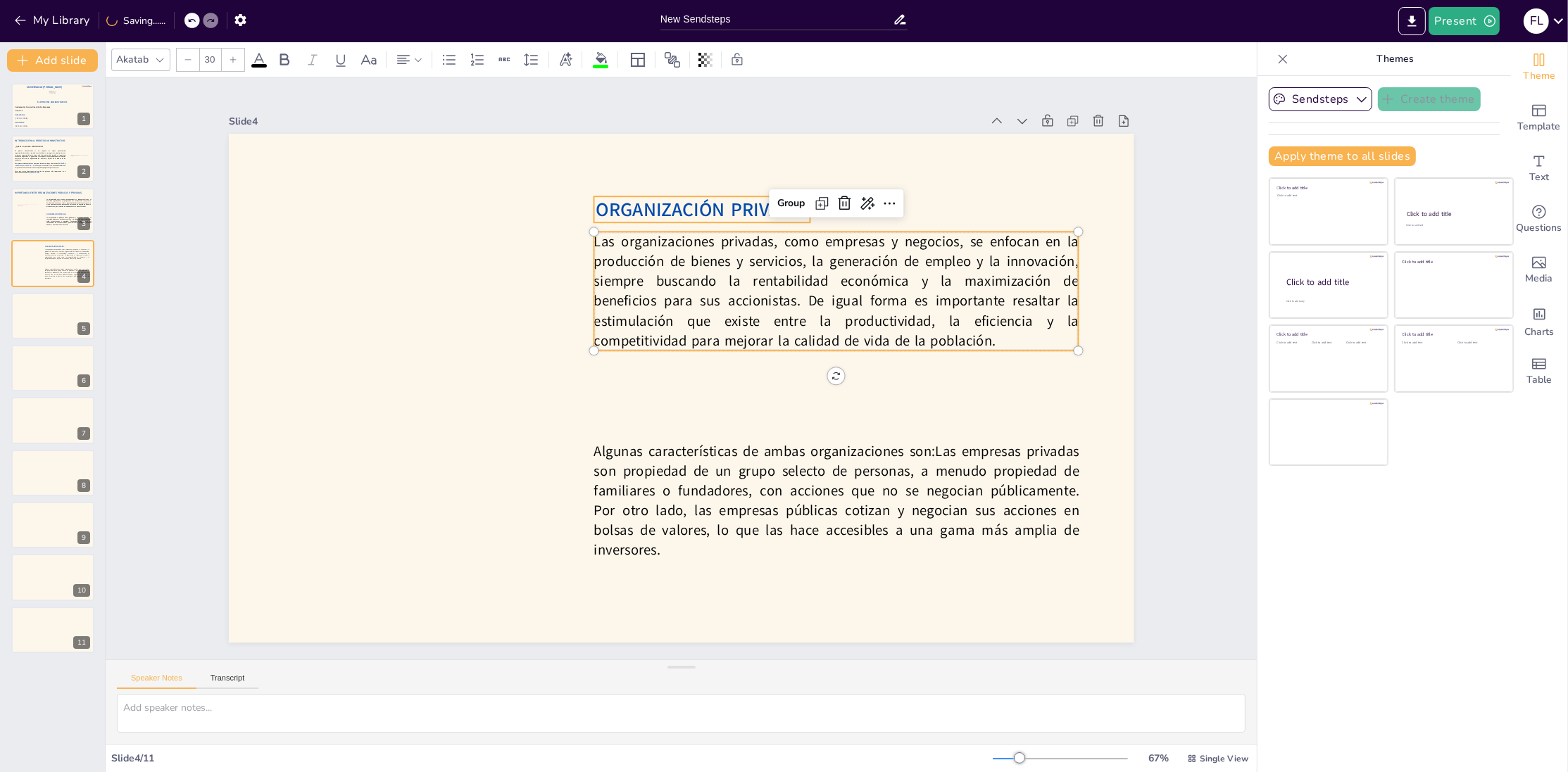
click at [736, 212] on span "ORGANIZACIÓN PRIVADA." at bounding box center [718, 212] width 214 height 48
type input "--"
click at [791, 165] on div "Group" at bounding box center [791, 168] width 39 height 23
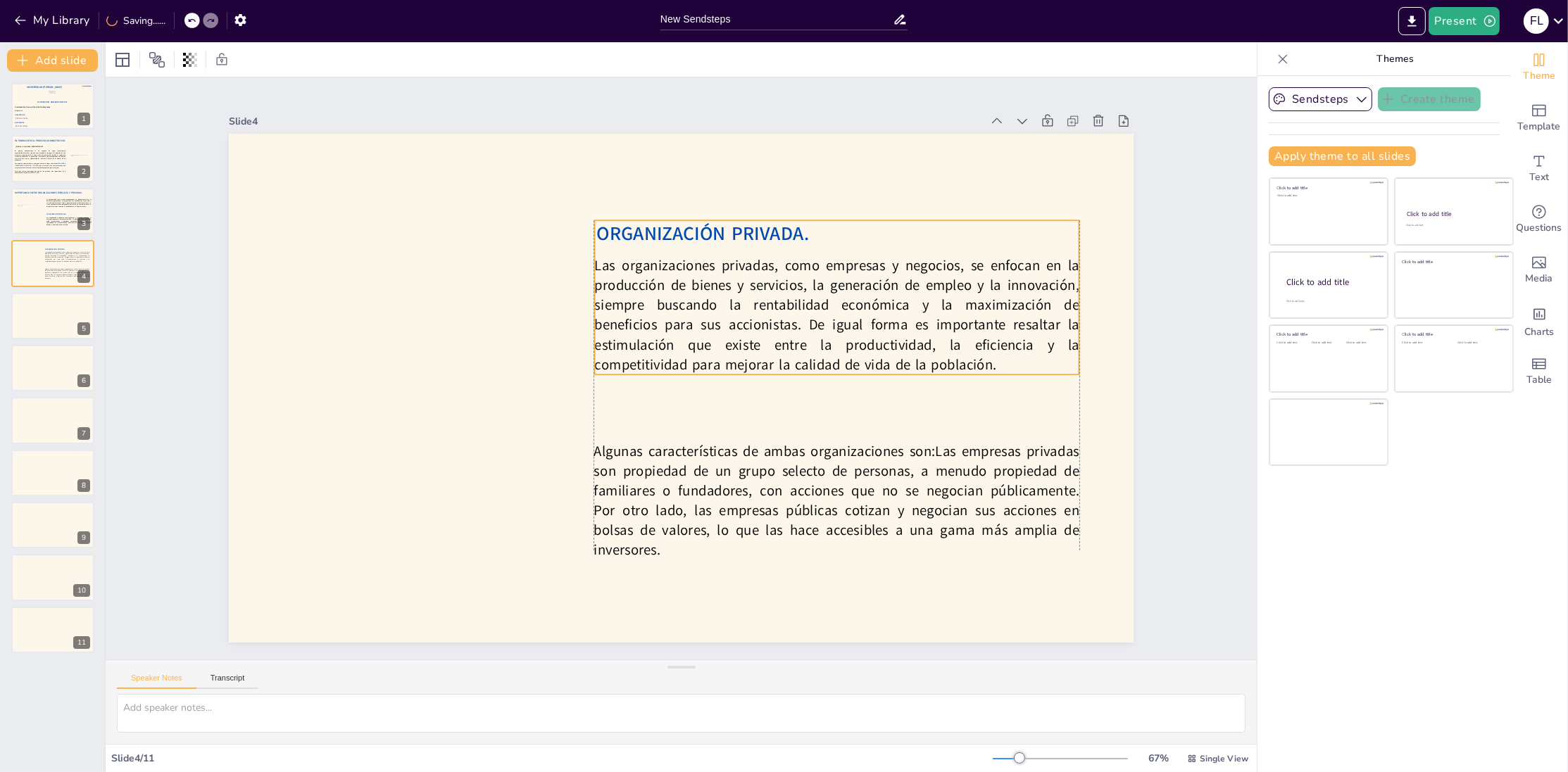
drag, startPoint x: 772, startPoint y: 274, endPoint x: 771, endPoint y: 299, distance: 25.0
click at [771, 299] on p "Las organizaciones privadas, como empresas y negocios, se enfocan en la producc…" at bounding box center [841, 331] width 494 height 169
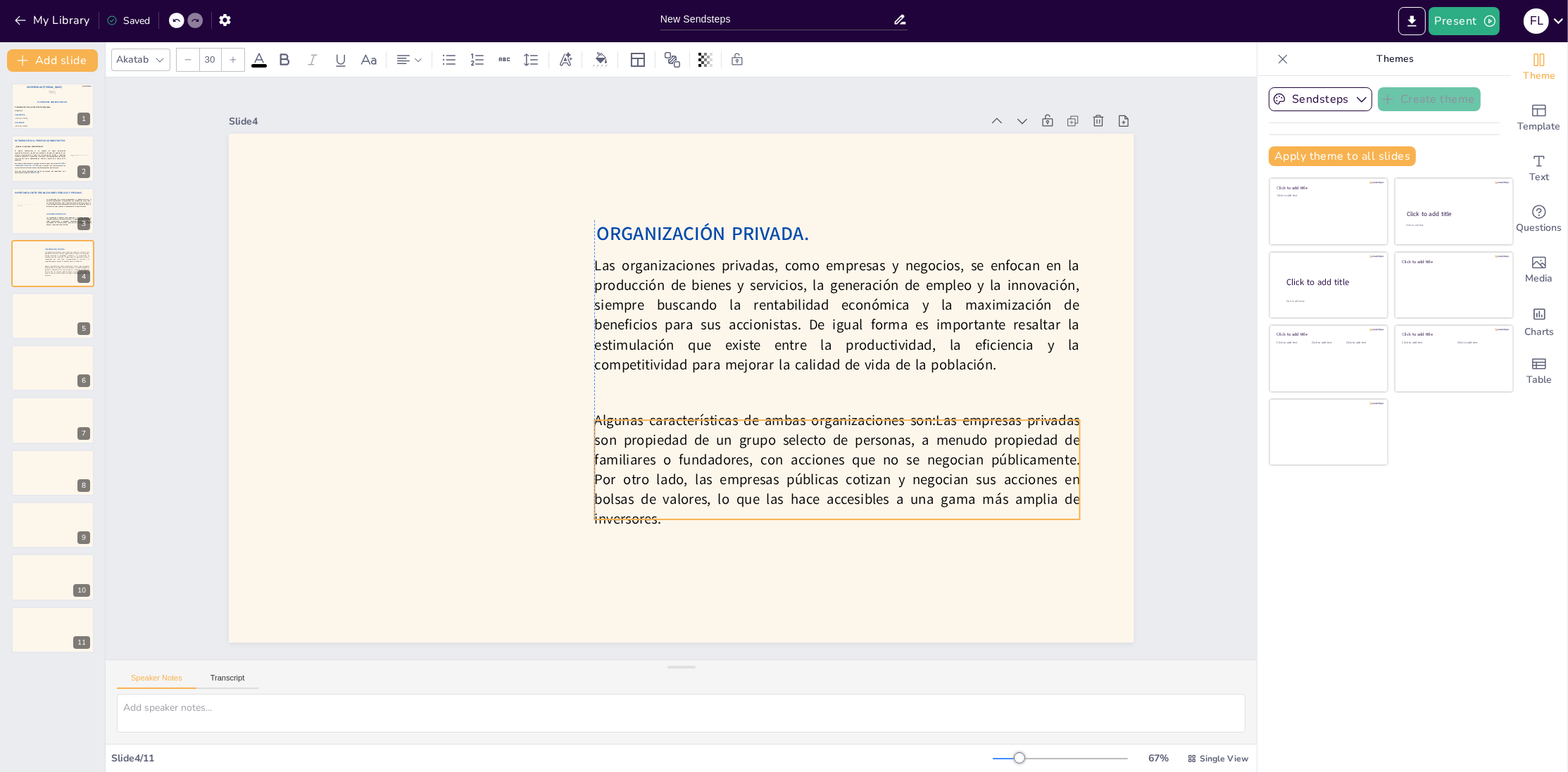
drag, startPoint x: 752, startPoint y: 472, endPoint x: 753, endPoint y: 441, distance: 31.0
click at [753, 441] on p "Algunas características de ambas organizaciones son: Las empresas privadas son …" at bounding box center [826, 485] width 495 height 169
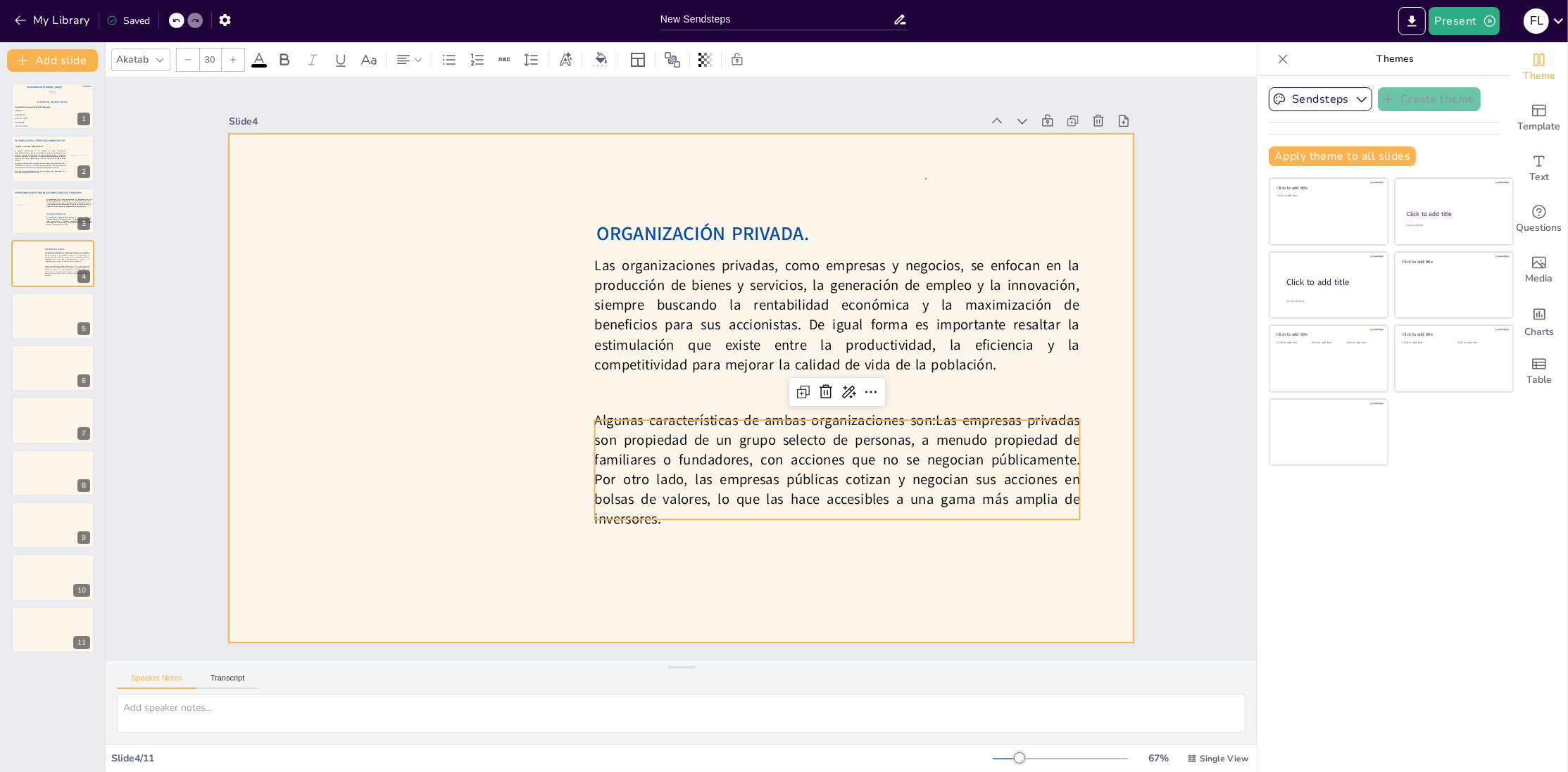
click at [926, 178] on div "Slide 1 El Proceso Administrativo. Fátima Lourdes Vásquez Henríquez. Víctor Man…" at bounding box center [681, 368] width 1205 height 699
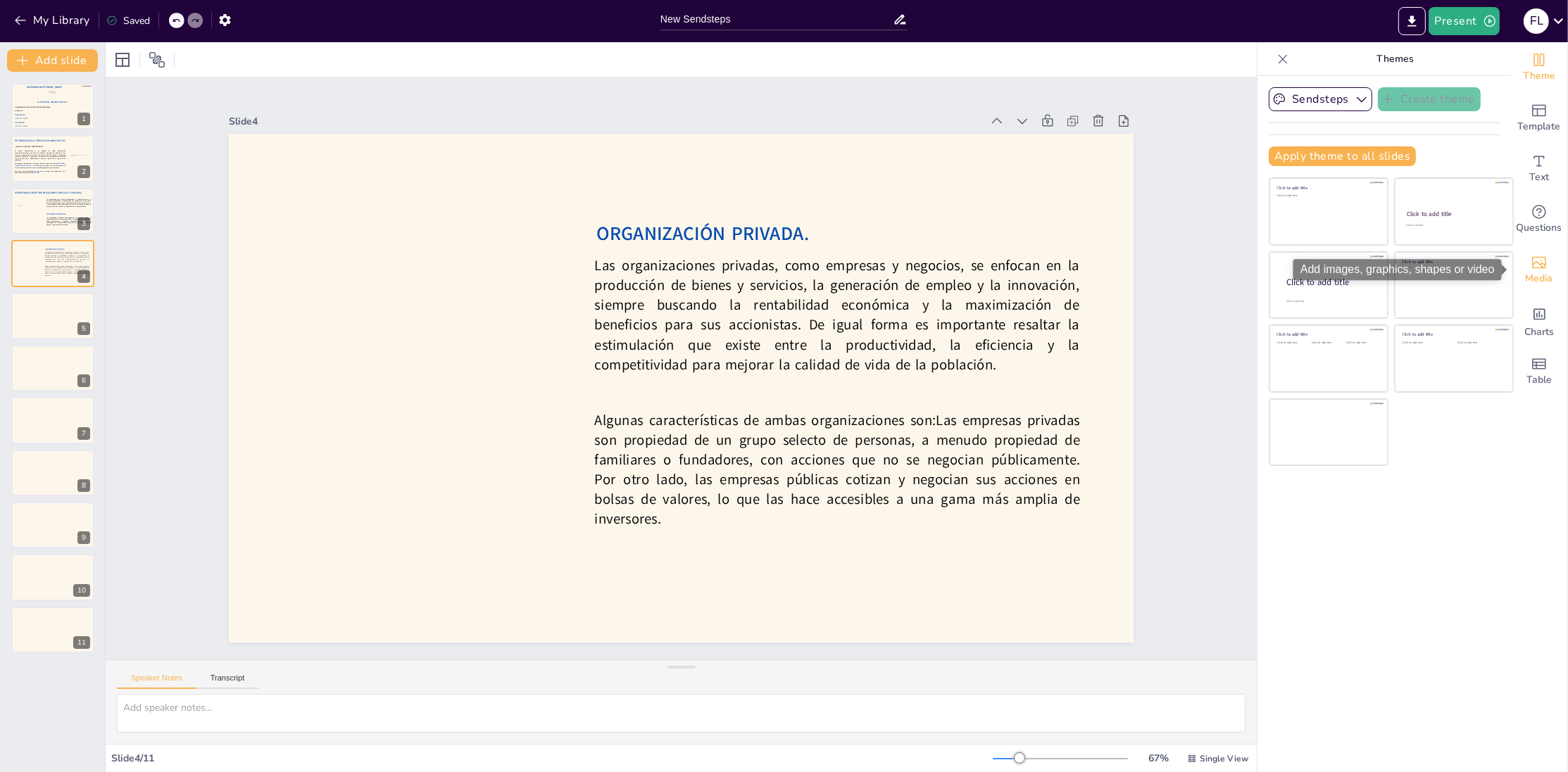
click at [1555, 268] on div "Media" at bounding box center [1539, 270] width 56 height 50
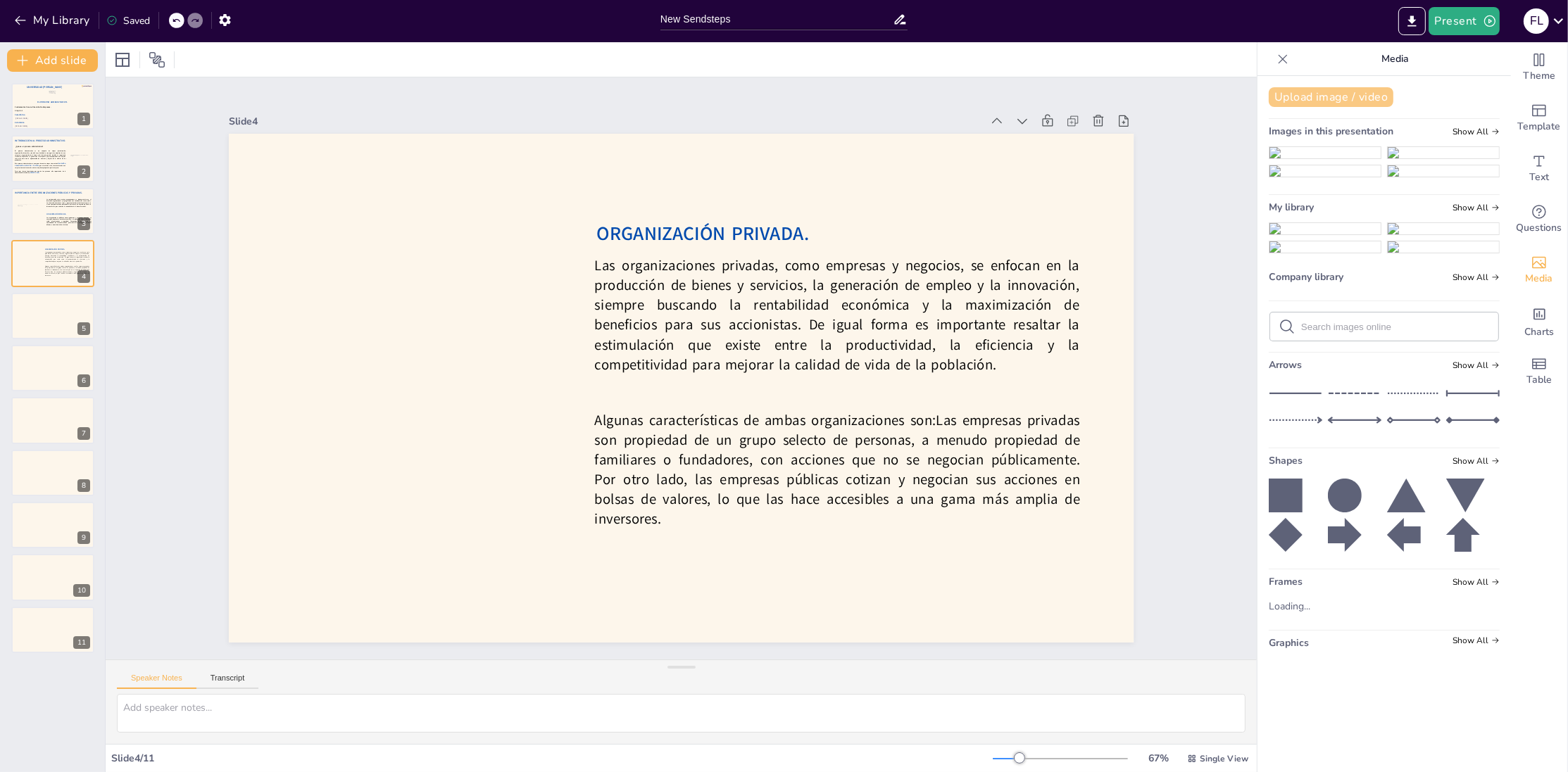
click at [1355, 102] on button "Upload image / video" at bounding box center [1331, 96] width 124 height 19
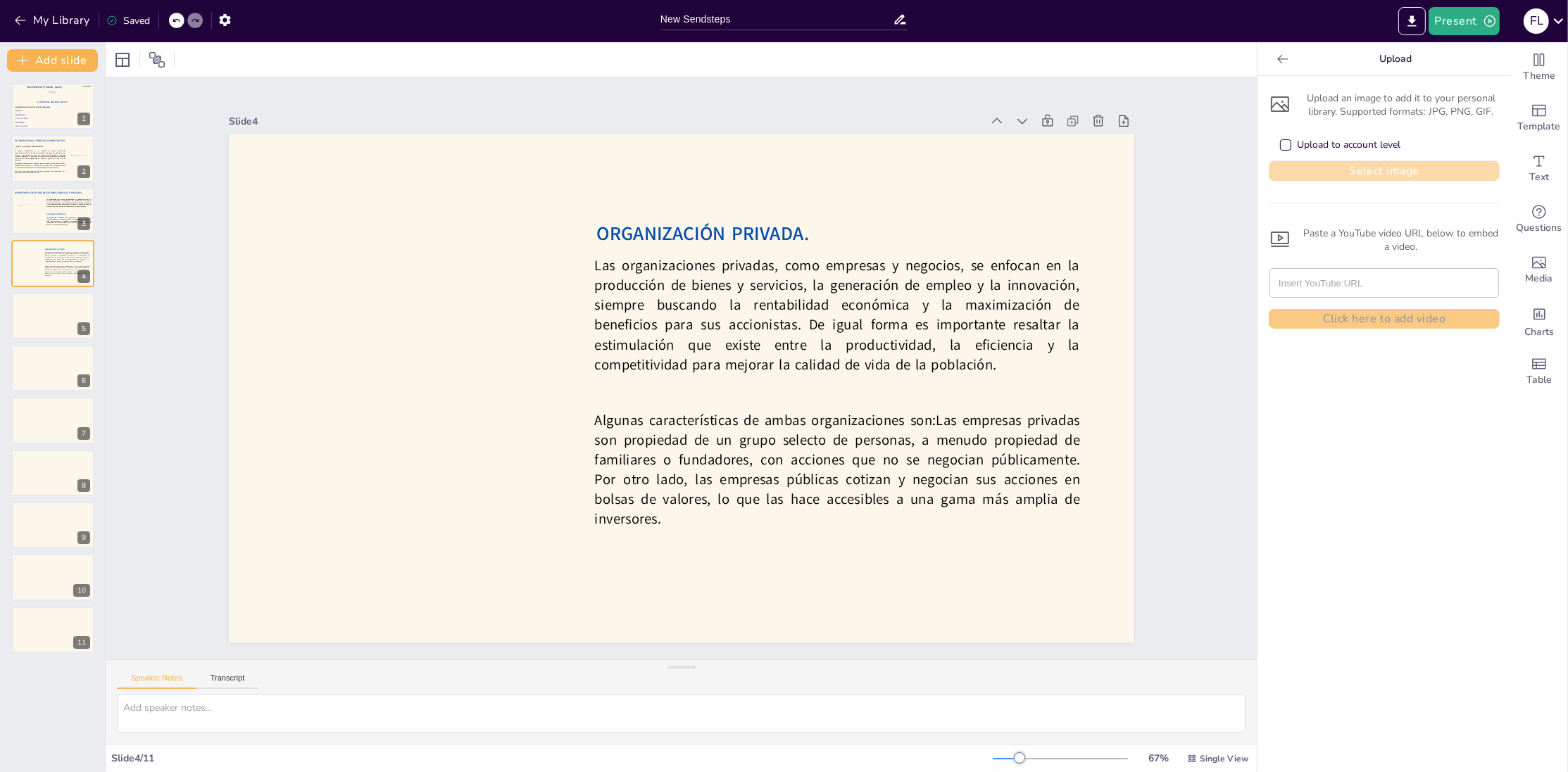
click at [1340, 164] on button "Select image" at bounding box center [1384, 170] width 231 height 19
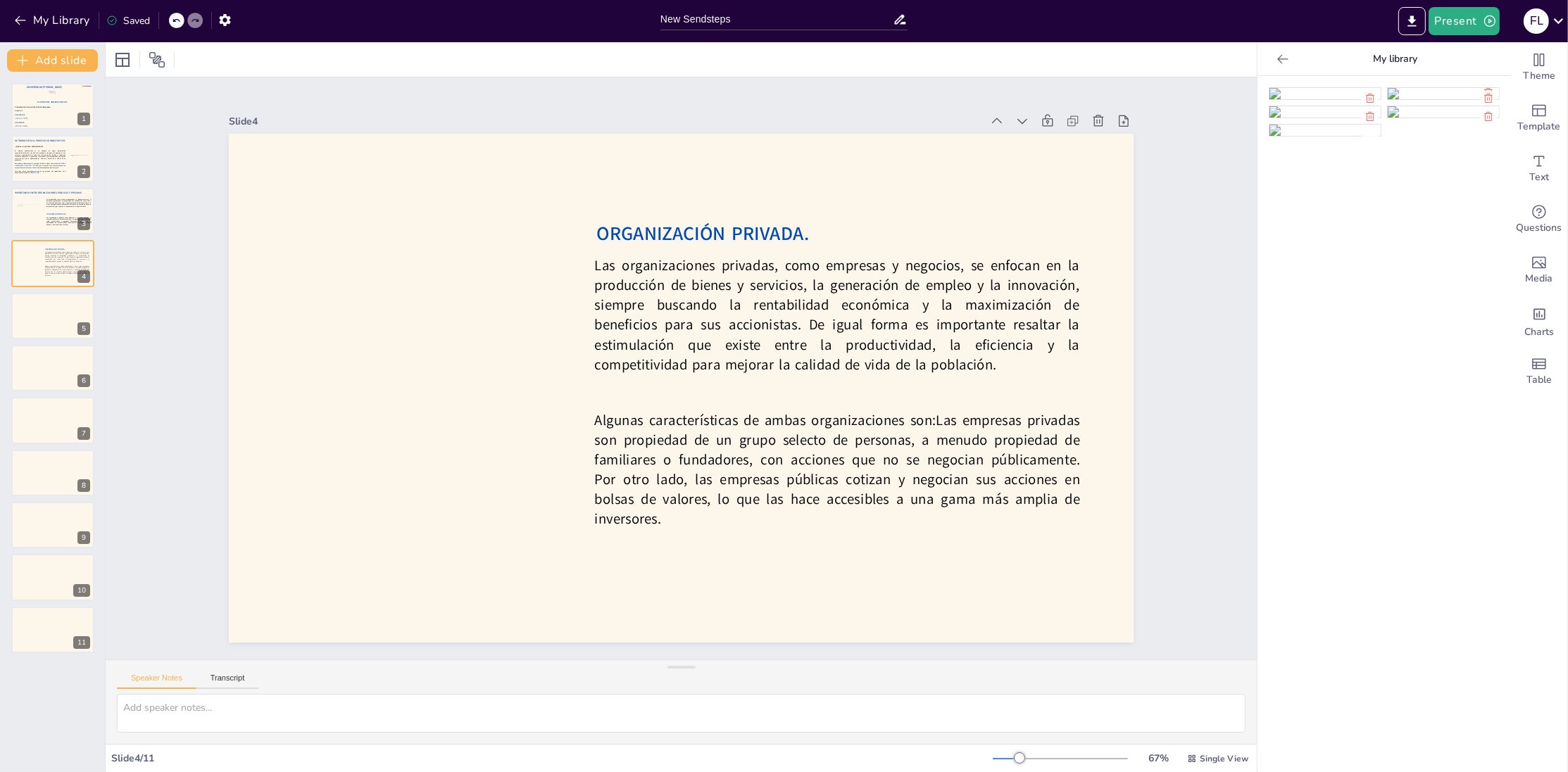
click at [1315, 99] on img at bounding box center [1325, 93] width 112 height 11
click at [386, 215] on div at bounding box center [681, 388] width 610 height 407
drag, startPoint x: 374, startPoint y: 185, endPoint x: 687, endPoint y: 413, distance: 387.2
click at [687, 413] on div "ORGANIZACIÓN PRIVADA. Las organizaciones privadas, como empresas y negocios, se…" at bounding box center [682, 388] width 905 height 509
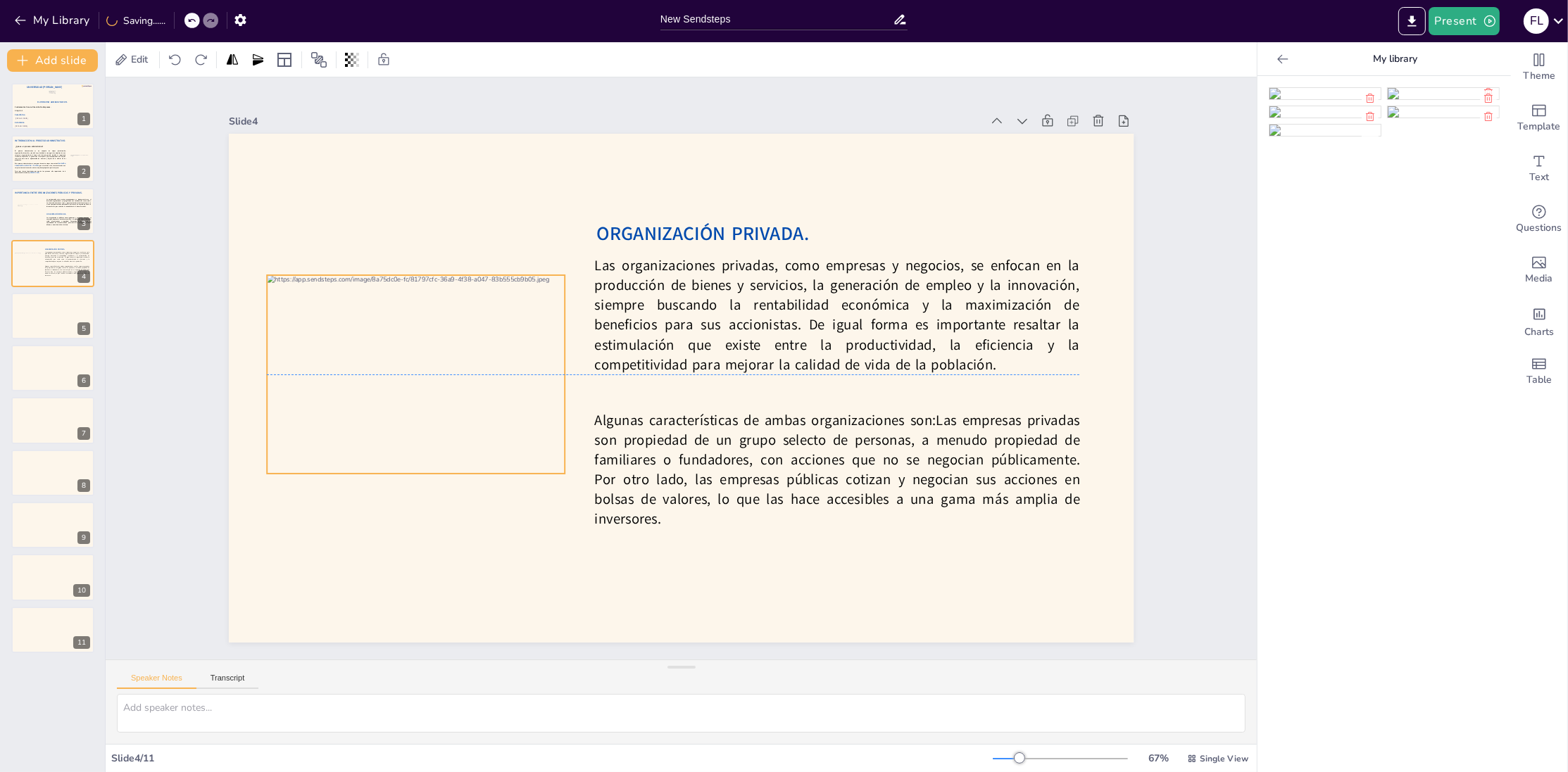
drag, startPoint x: 841, startPoint y: 482, endPoint x: 418, endPoint y: 364, distance: 439.2
click at [418, 364] on div at bounding box center [417, 347] width 317 height 229
drag, startPoint x: 270, startPoint y: 276, endPoint x: 283, endPoint y: 296, distance: 23.9
click at [283, 296] on div "ORGANIZACIÓN PRIVADA. Las organizaciones privadas, como empresas y negocios, se…" at bounding box center [675, 388] width 1018 height 764
click at [390, 371] on div at bounding box center [420, 378] width 285 height 190
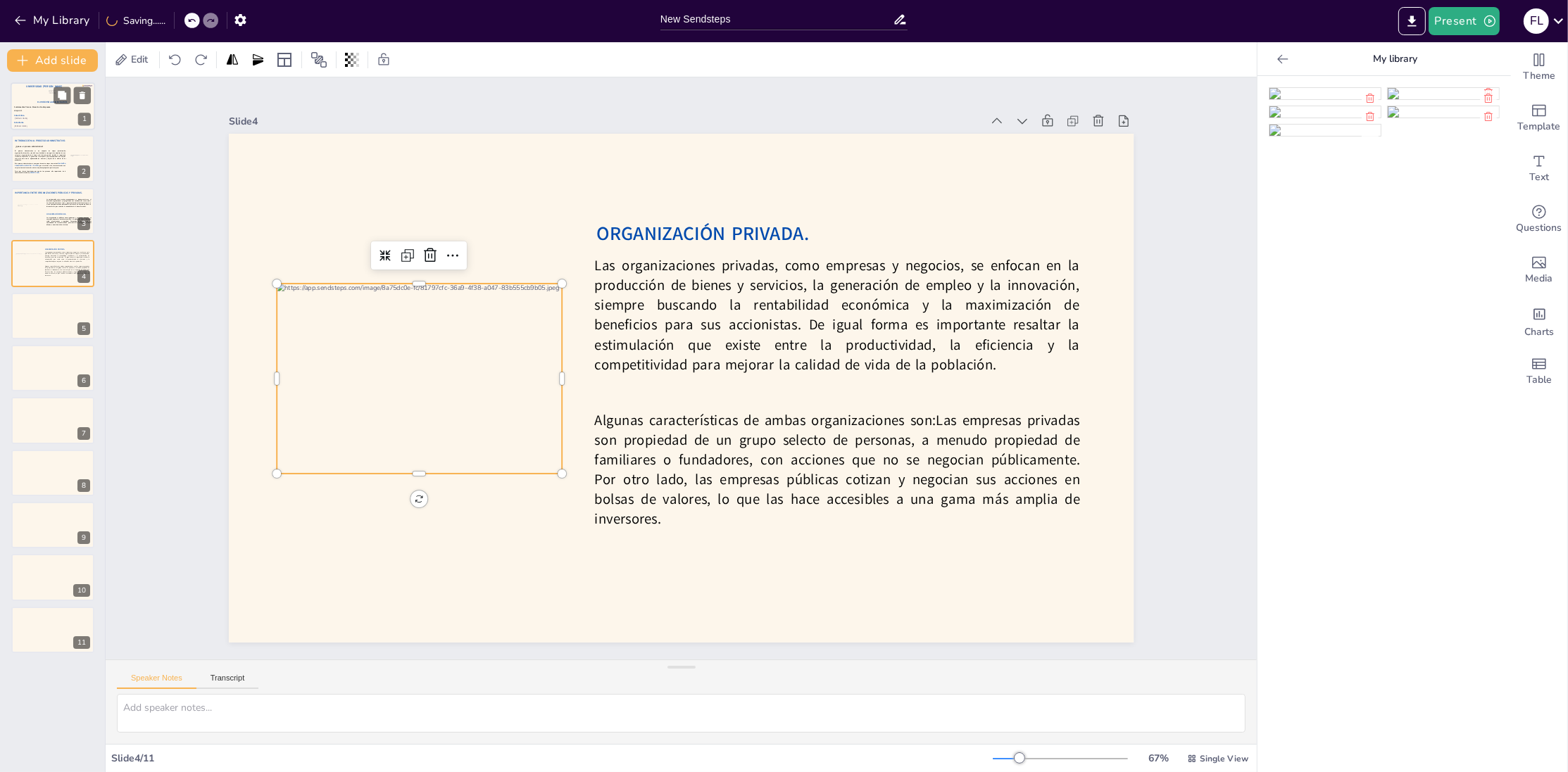
click at [29, 110] on div "Fundamentos Para La Dirección De Empresas. Grupo 1-1" at bounding box center [34, 109] width 41 height 7
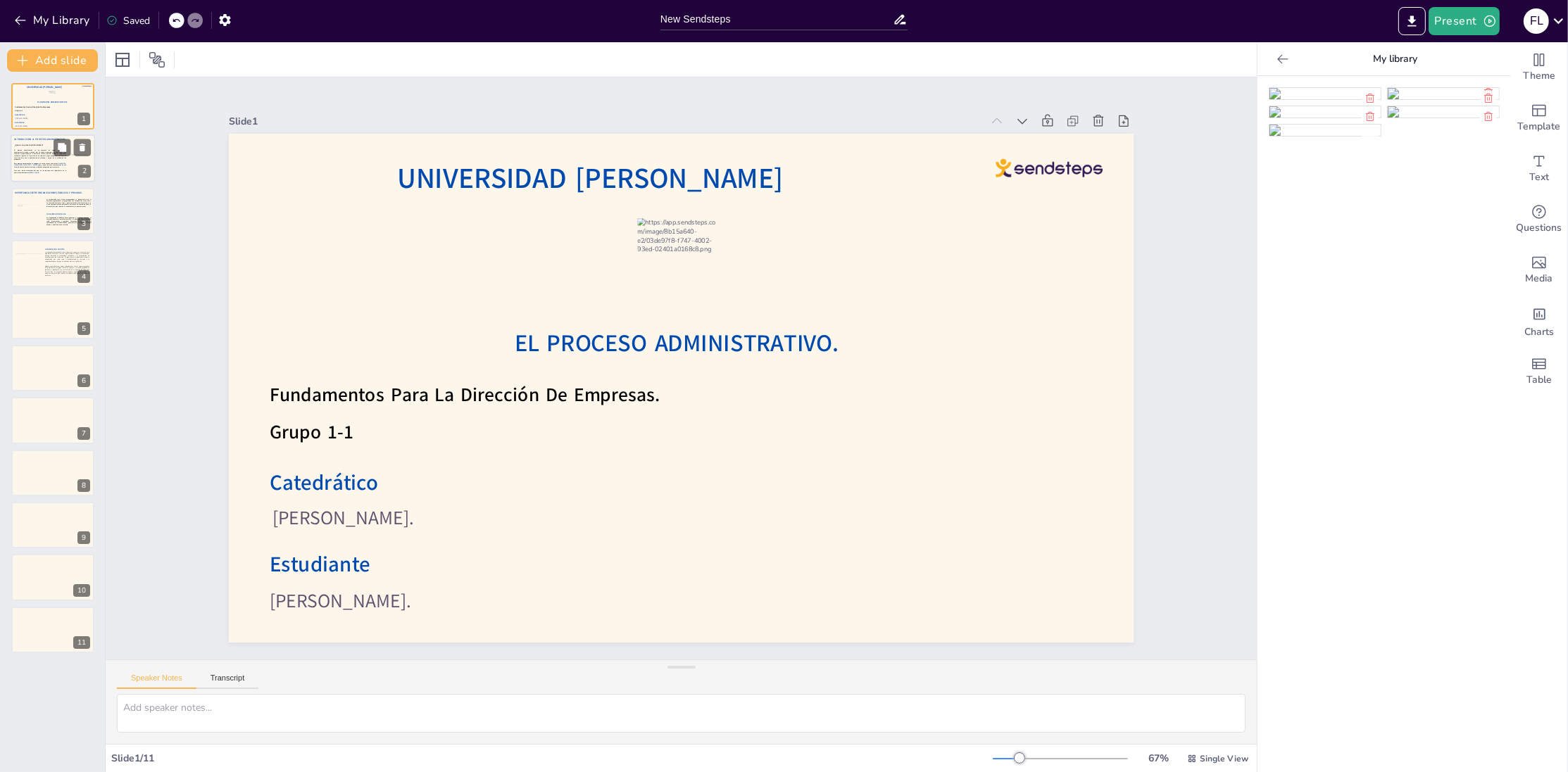
click at [34, 155] on span "El proceso administrativo es un conjunto de etapas (planificación, organización…" at bounding box center [39, 155] width 51 height 11
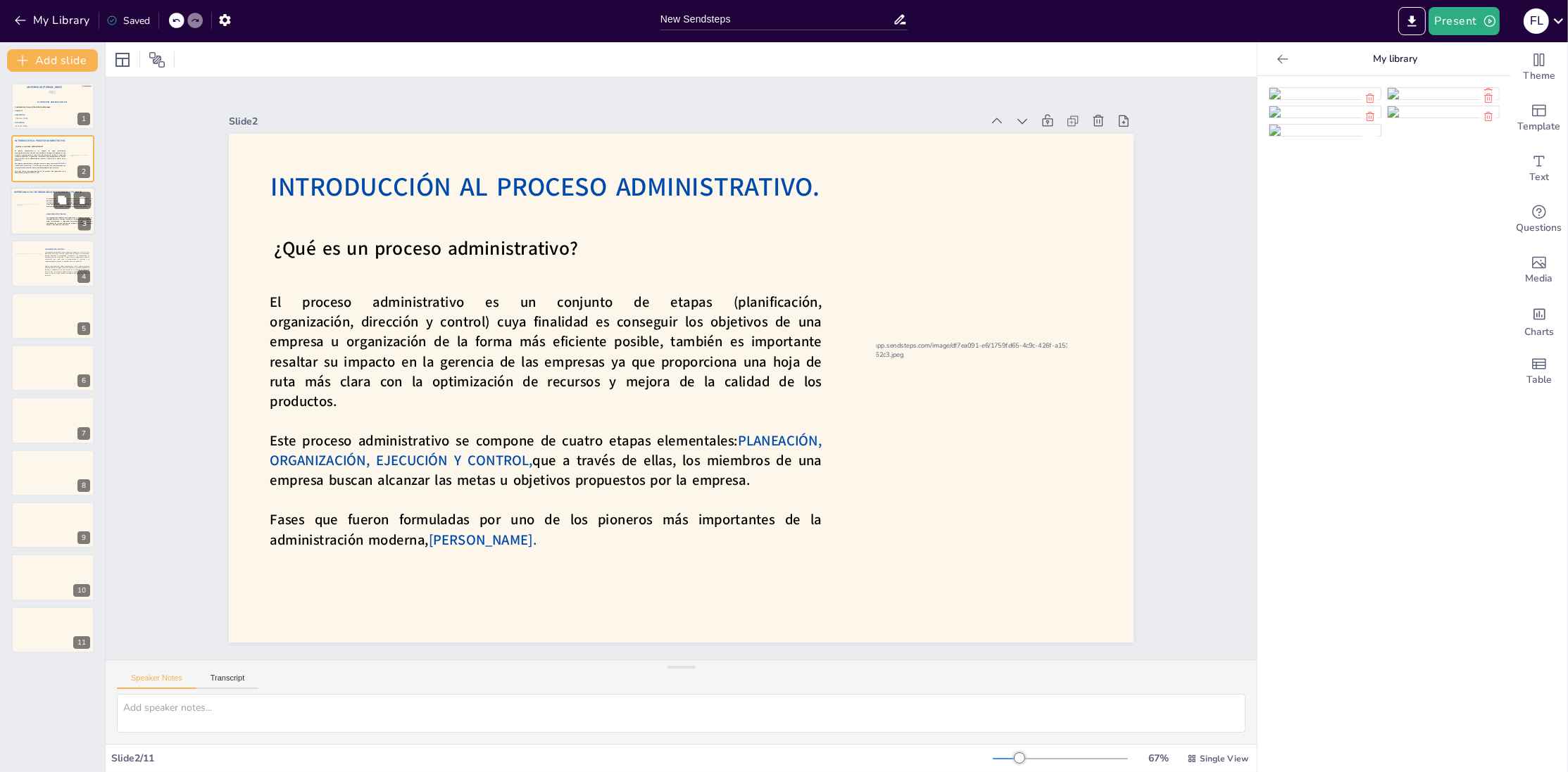
click at [38, 228] on div at bounding box center [53, 211] width 85 height 48
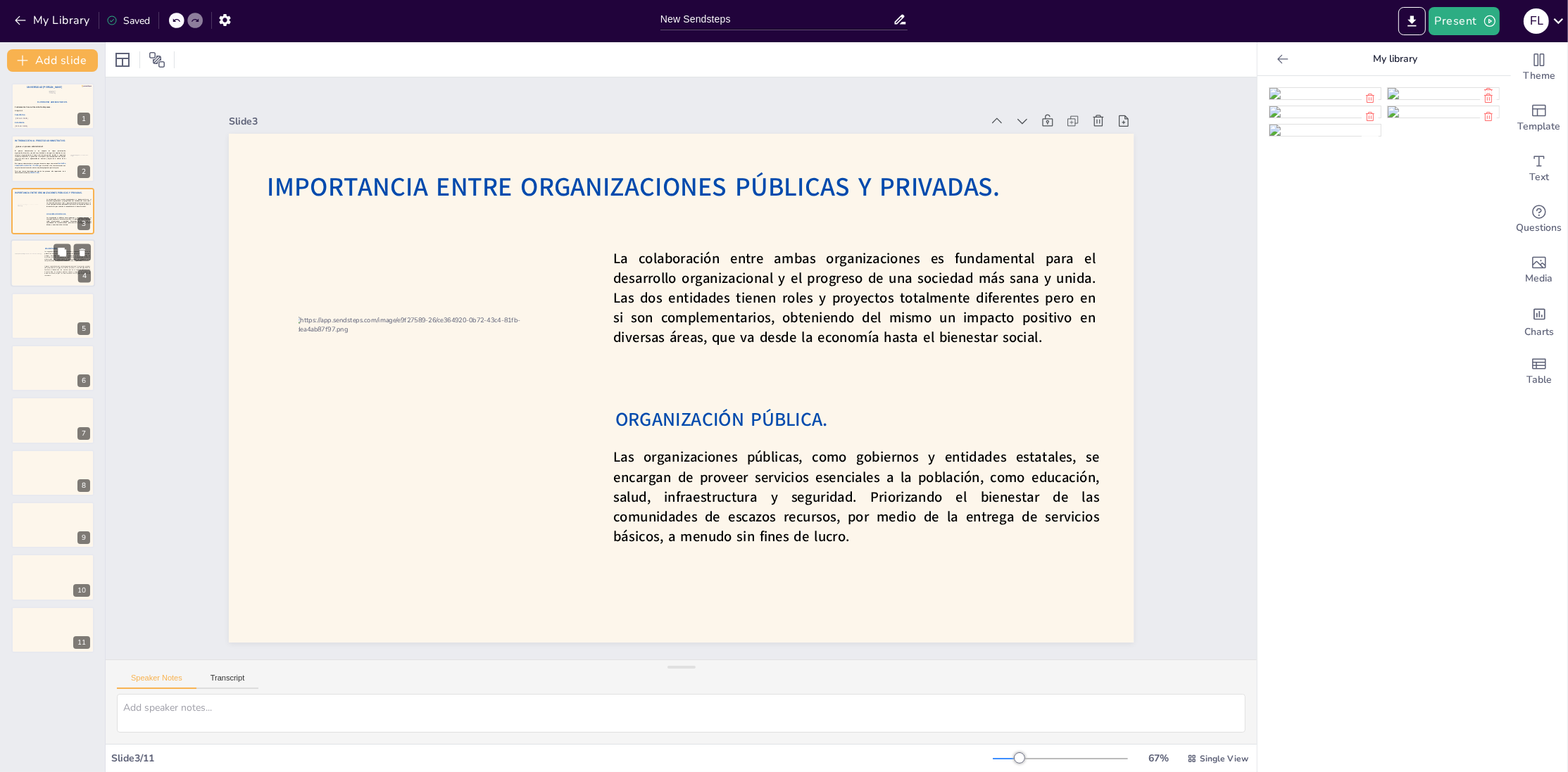
click at [42, 263] on div at bounding box center [53, 263] width 85 height 48
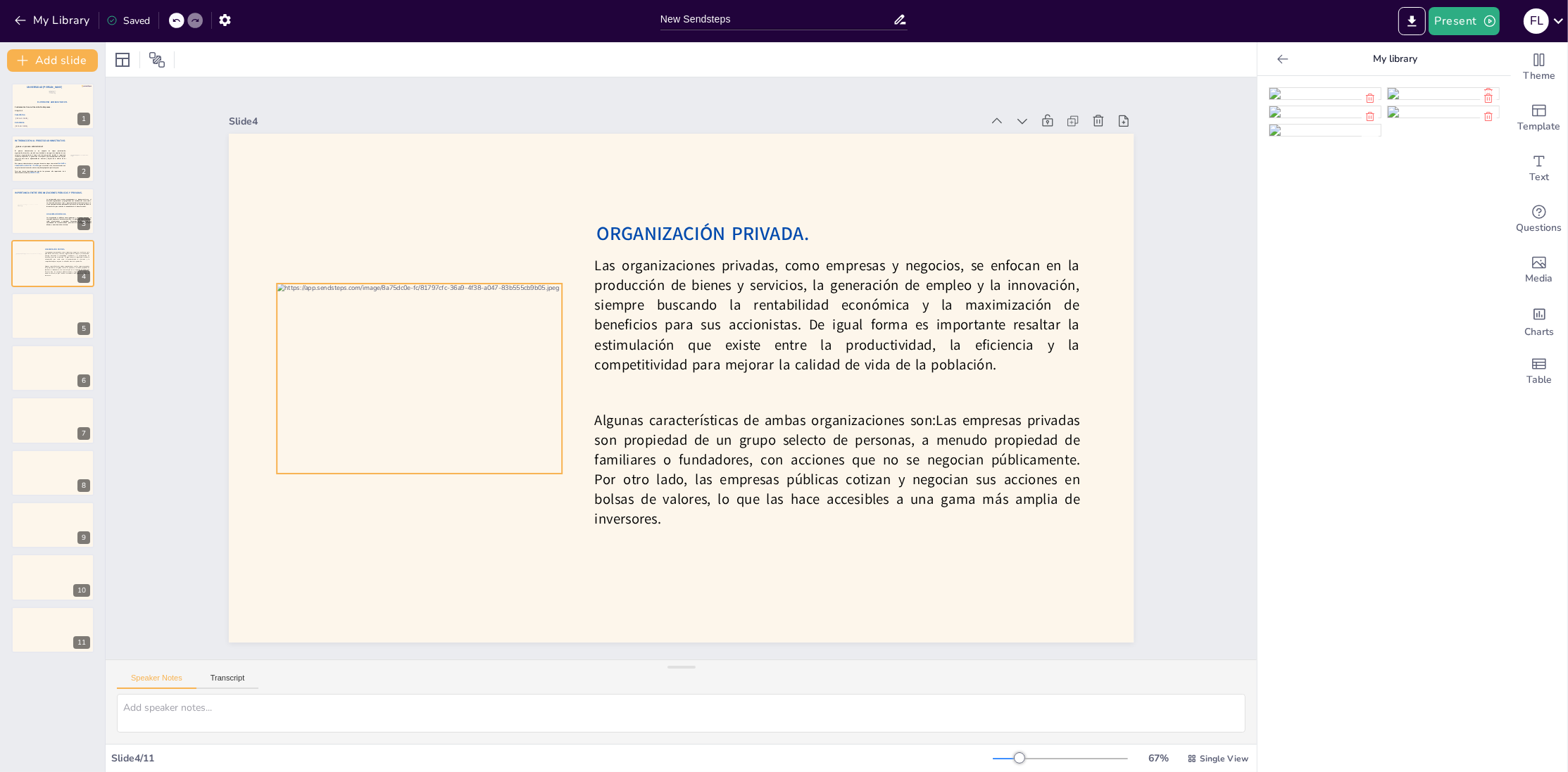
click at [494, 368] on div at bounding box center [423, 324] width 318 height 245
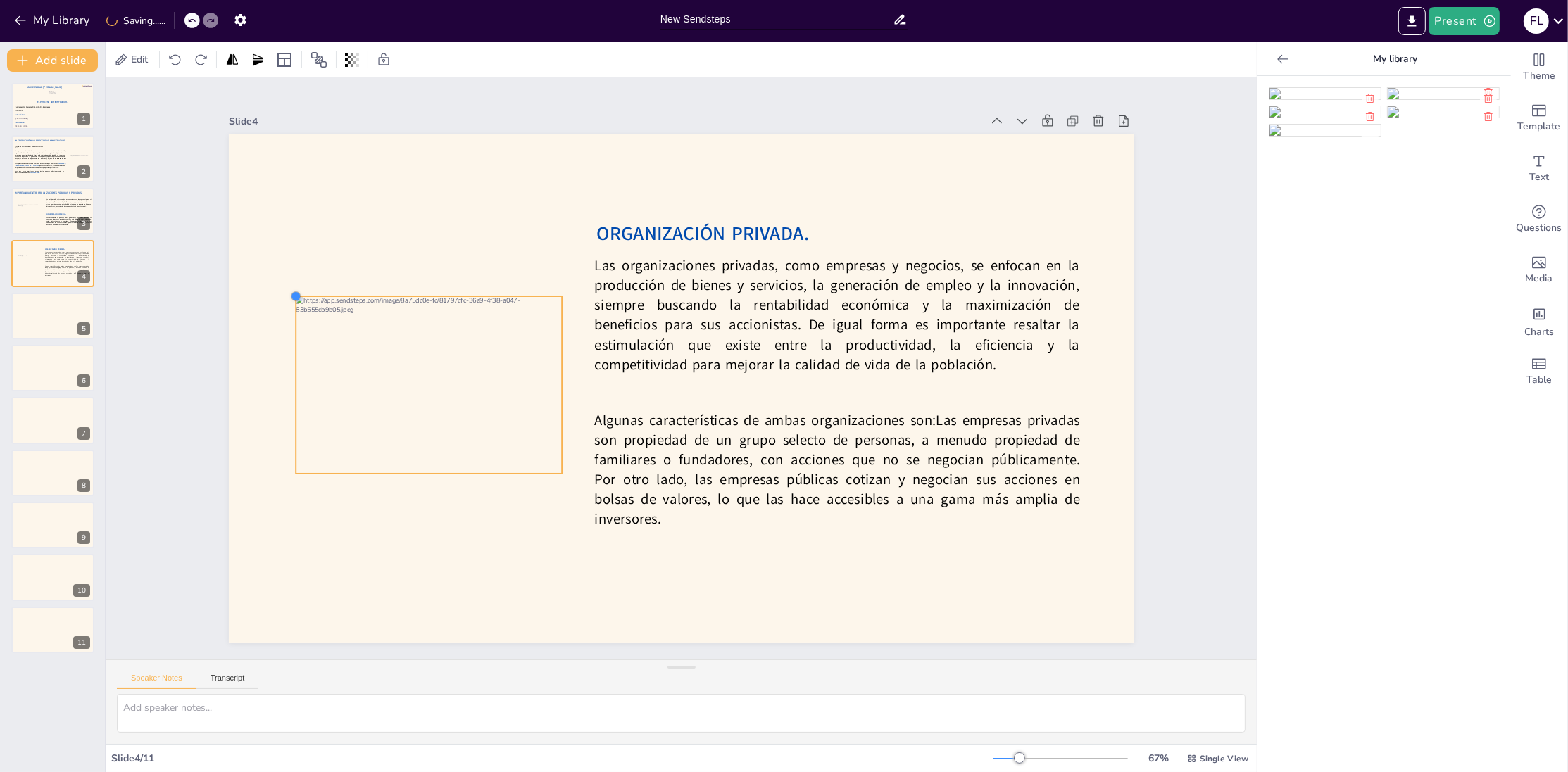
drag, startPoint x: 275, startPoint y: 282, endPoint x: 295, endPoint y: 297, distance: 25.0
click at [330, 188] on div at bounding box center [337, 180] width 14 height 14
drag, startPoint x: 359, startPoint y: 347, endPoint x: 349, endPoint y: 345, distance: 10.2
click at [349, 345] on div at bounding box center [419, 386] width 265 height 177
click at [1173, 232] on div "Slide 1 El Proceso Administrativo. Fátima Lourdes Vásquez Henríquez. Víctor Man…" at bounding box center [682, 368] width 1066 height 1098
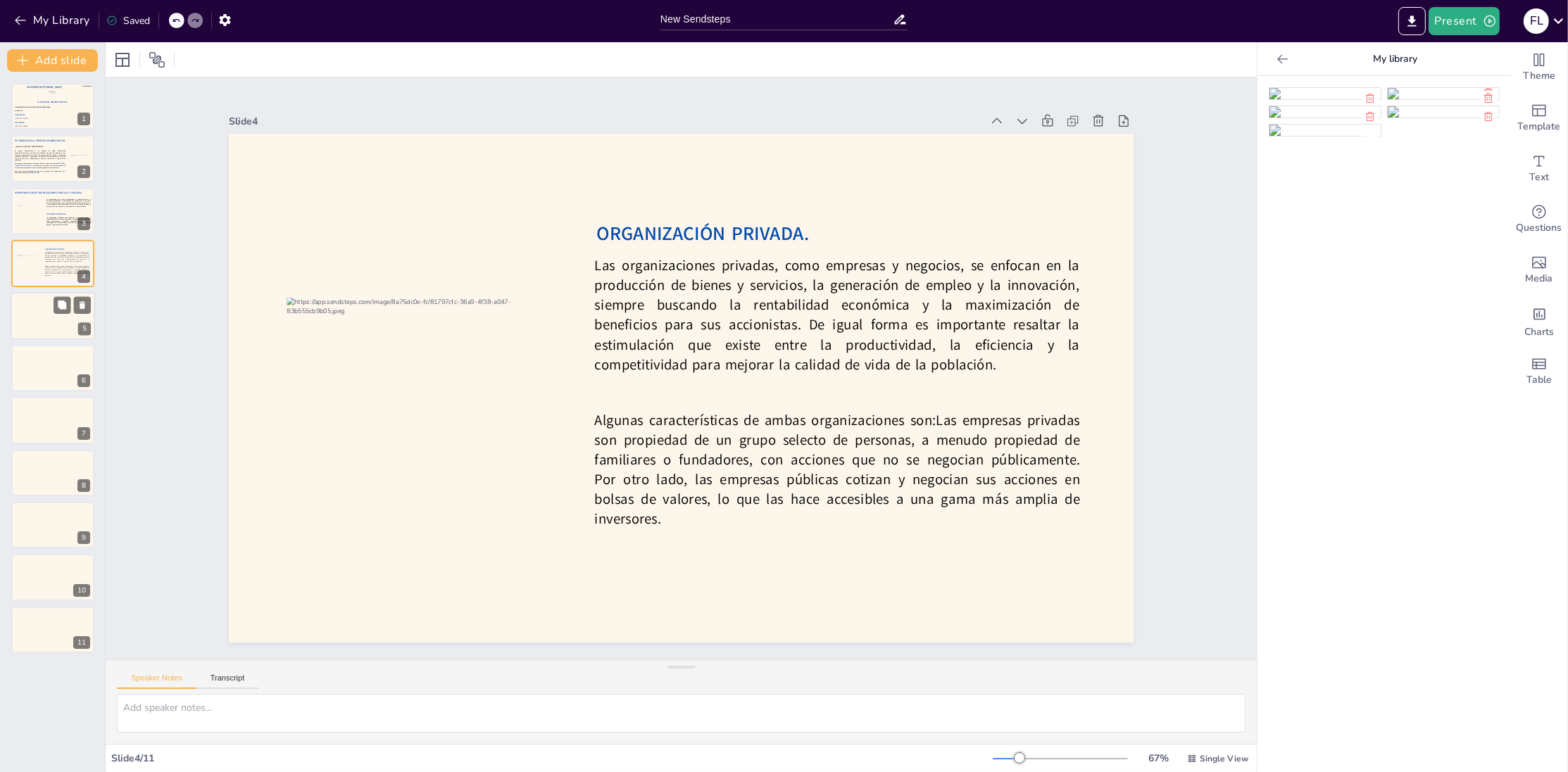
click at [31, 301] on div at bounding box center [53, 316] width 85 height 48
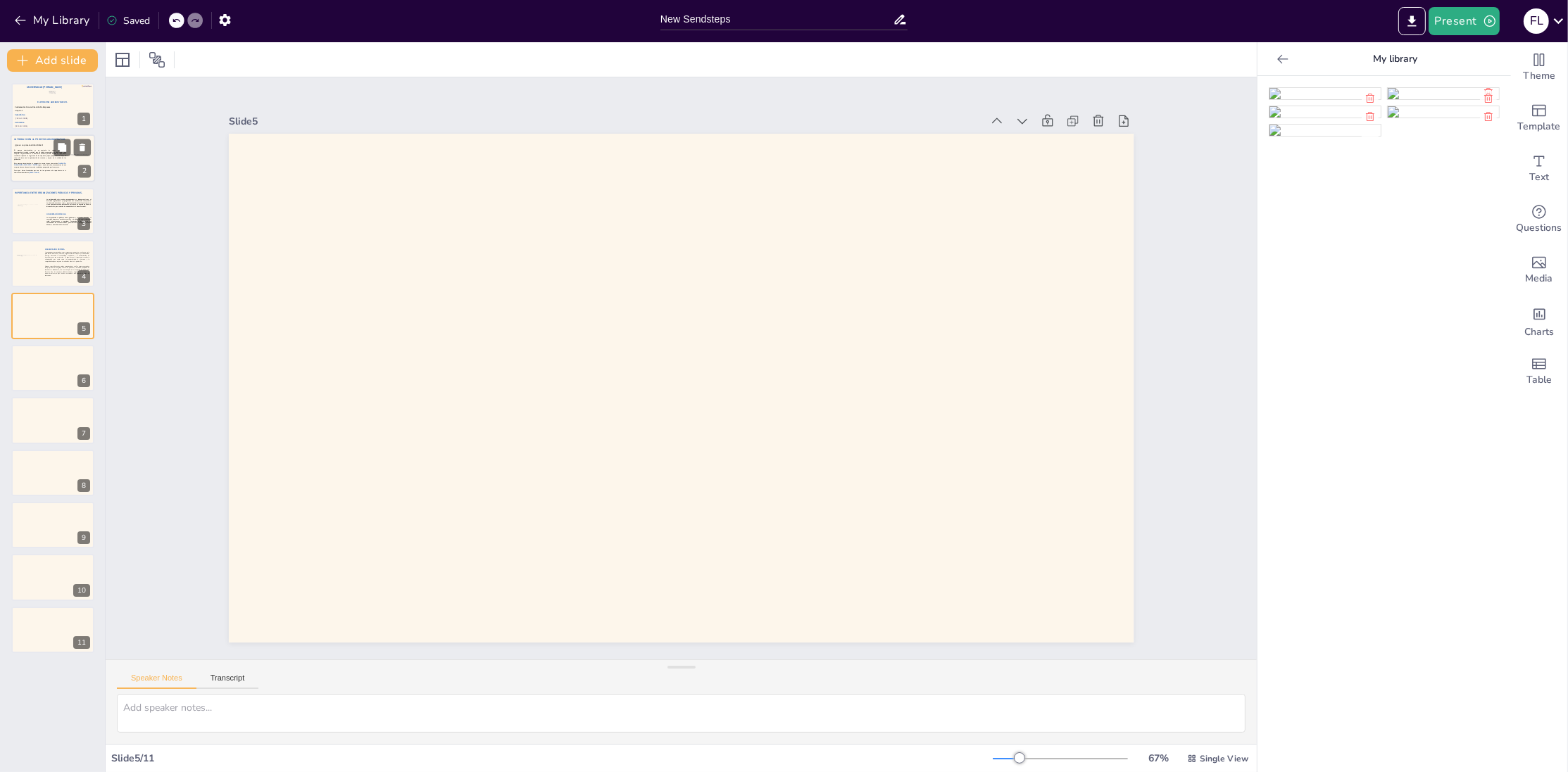
click at [41, 158] on span "El proceso administrativo es un conjunto de etapas (planificación, organización…" at bounding box center [39, 155] width 51 height 11
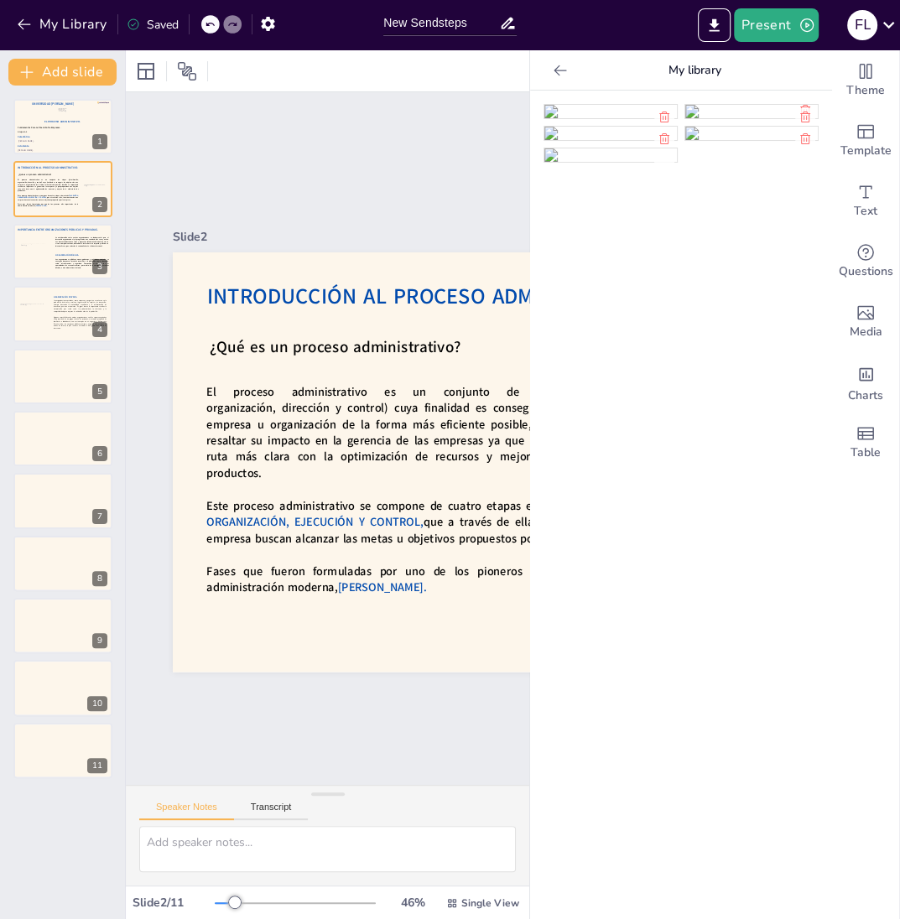
click at [550, 62] on div at bounding box center [560, 70] width 27 height 27
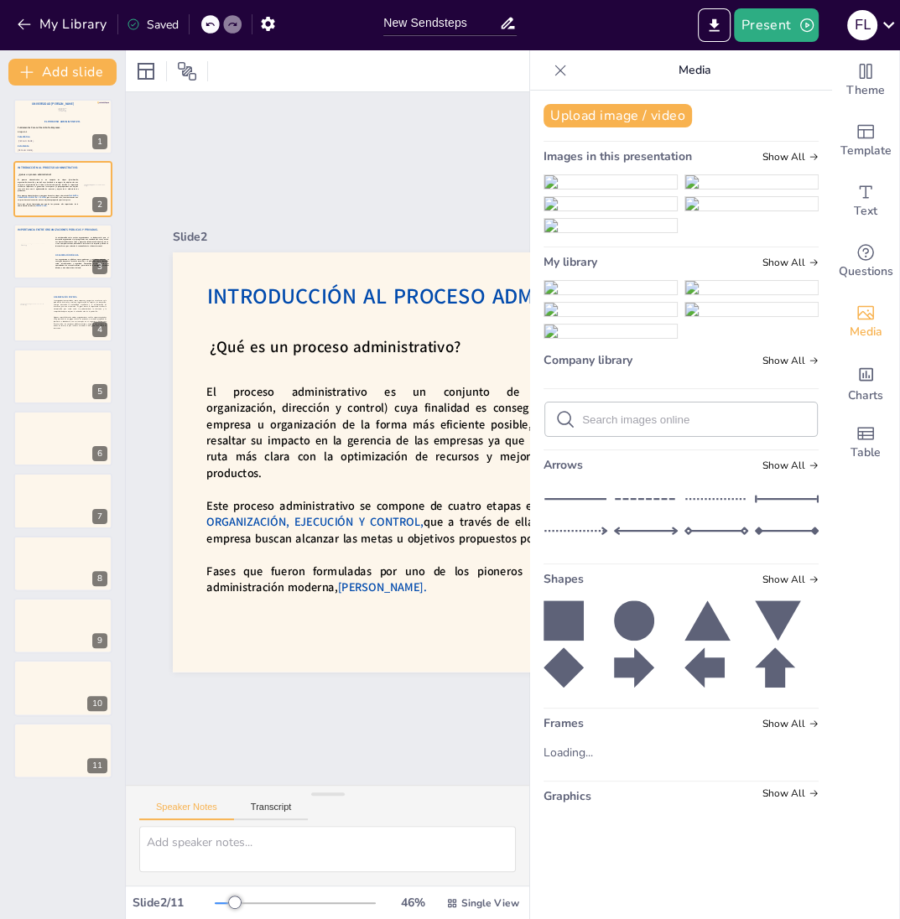
click at [554, 76] on icon at bounding box center [560, 70] width 17 height 17
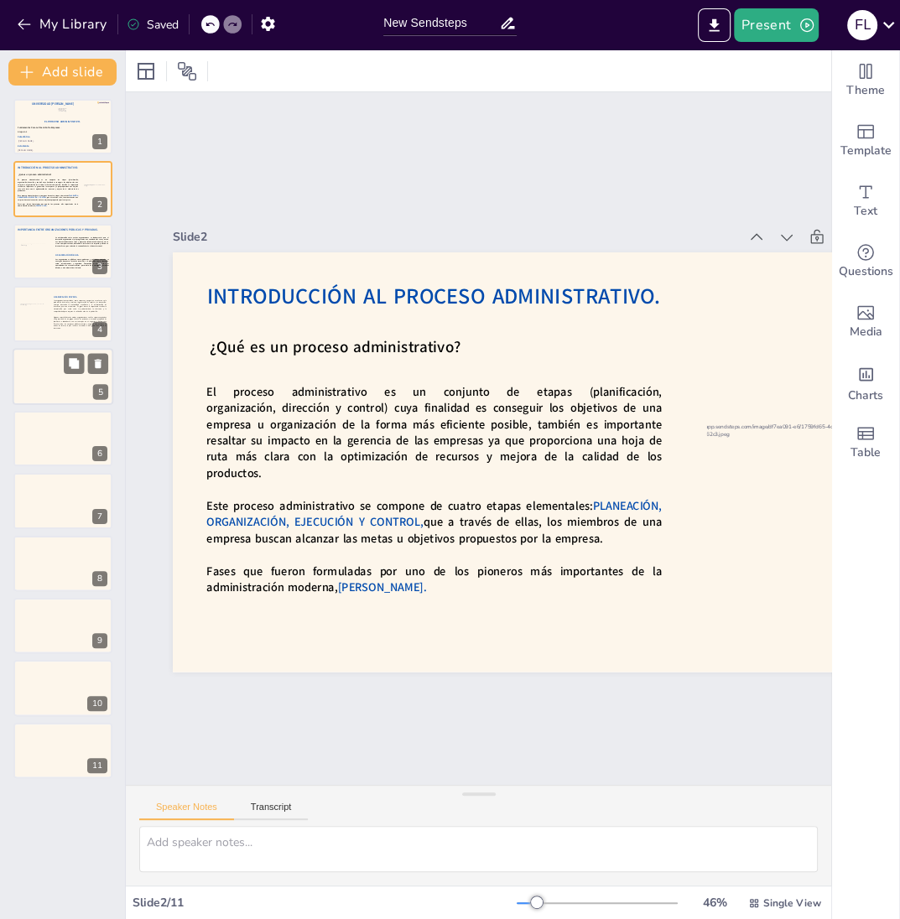
click at [62, 376] on div at bounding box center [63, 376] width 101 height 57
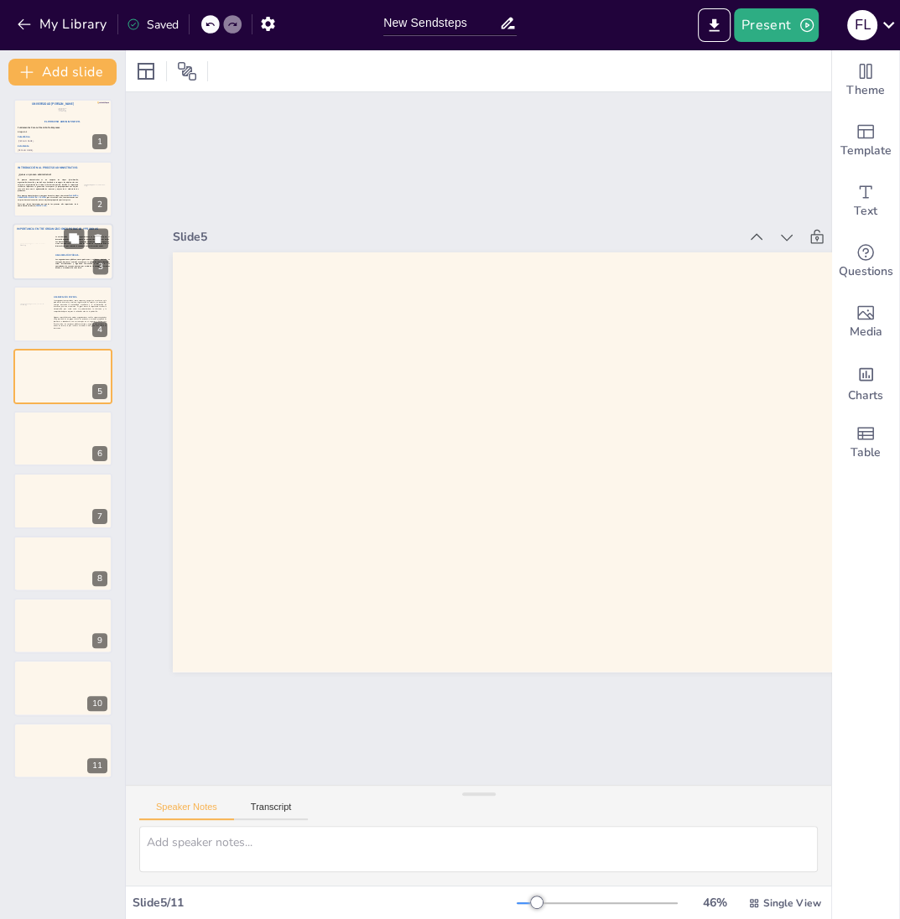
click at [66, 273] on div at bounding box center [63, 251] width 101 height 57
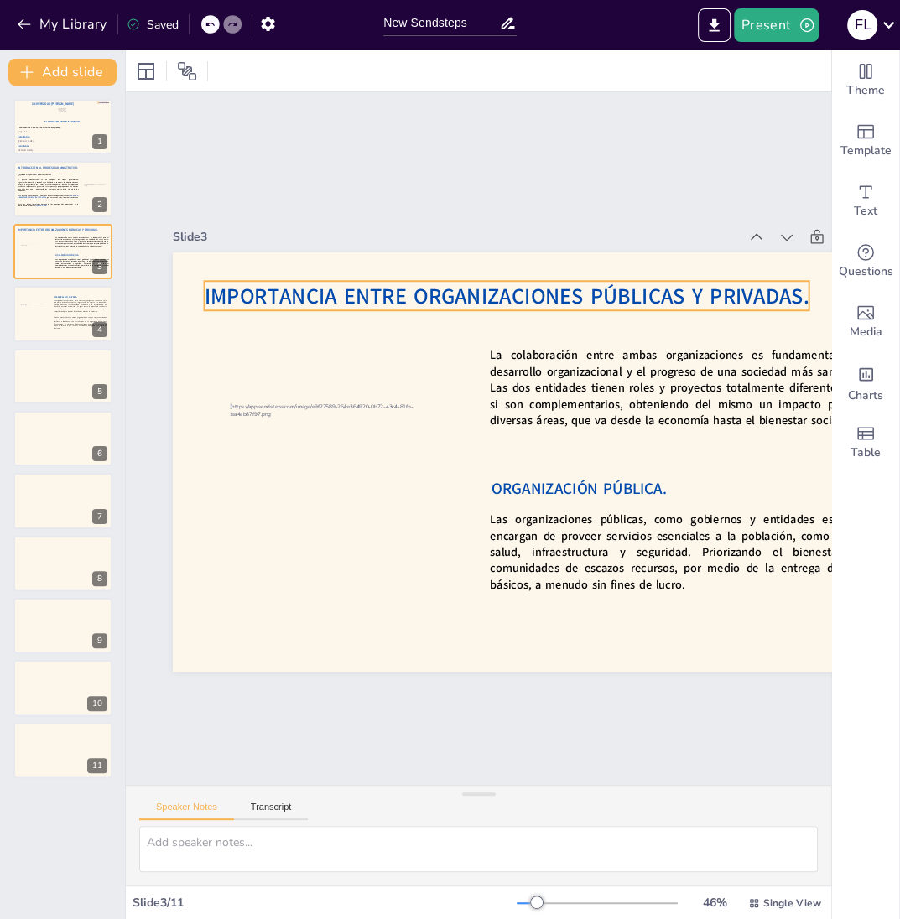
click at [293, 302] on span "IMPORTANCIA ENTRE ORGANIZACIONES PÚBLICAS Y PRIVADAS." at bounding box center [535, 304] width 597 height 154
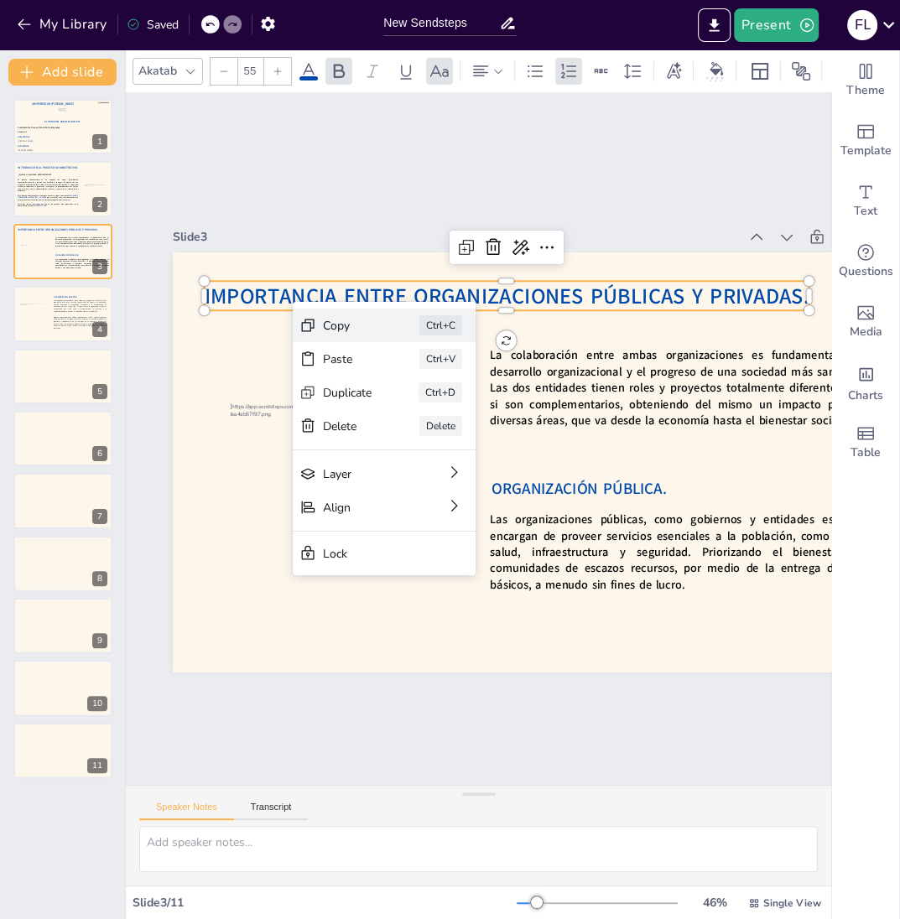
click at [451, 407] on div "Copy" at bounding box center [476, 417] width 51 height 21
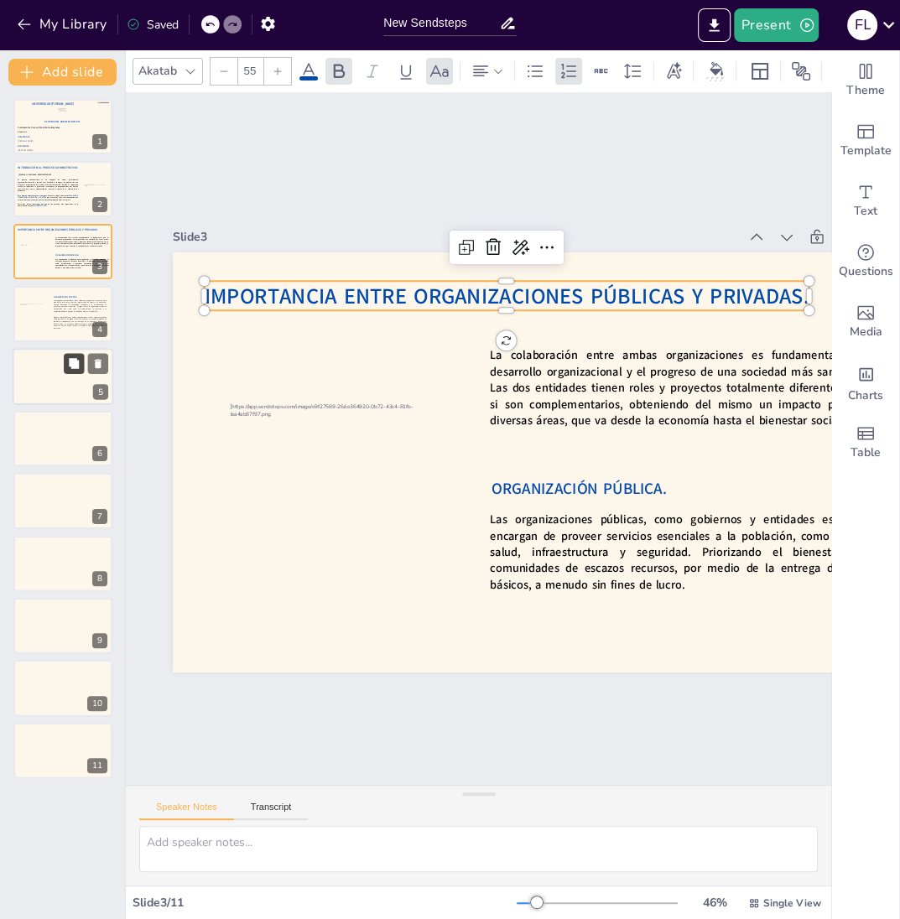
click at [79, 363] on icon at bounding box center [74, 363] width 10 height 10
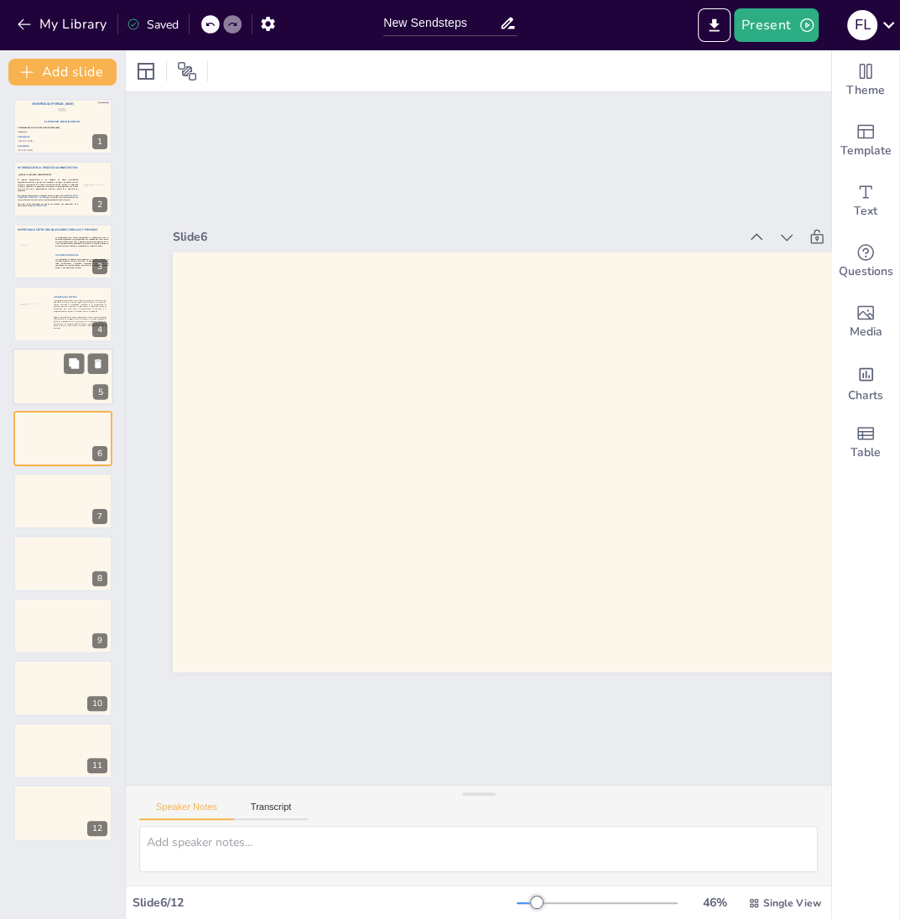
click at [49, 379] on div at bounding box center [63, 376] width 101 height 57
click at [211, 24] on icon at bounding box center [210, 24] width 10 height 10
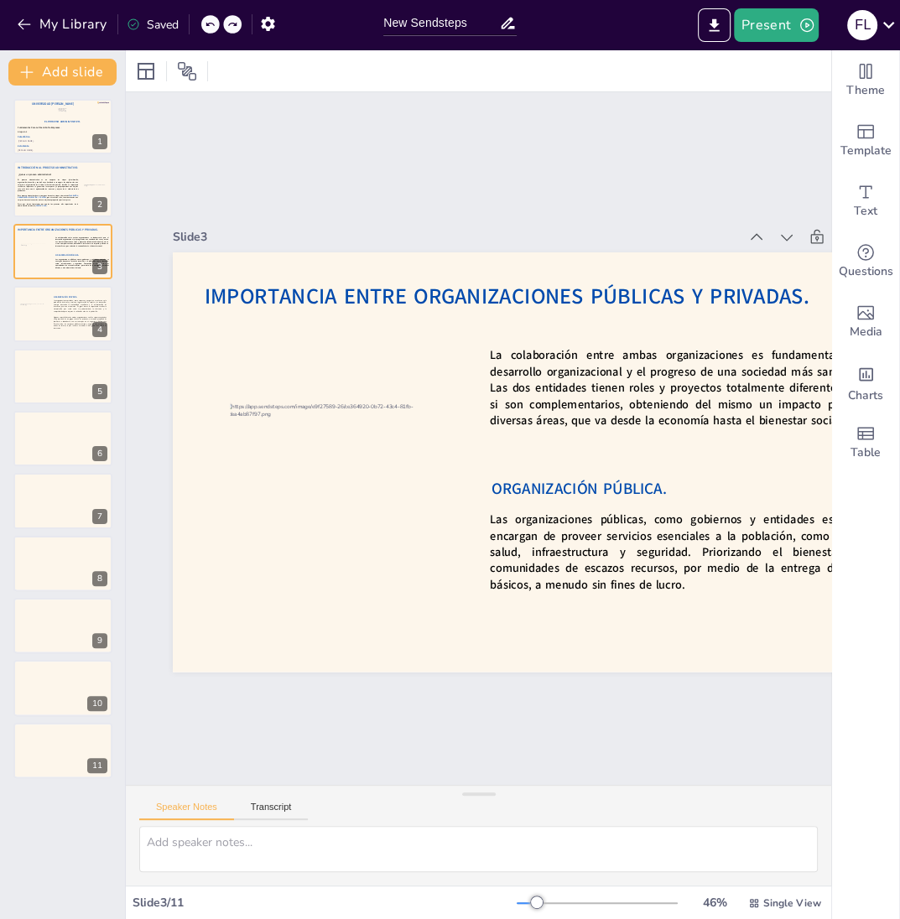
click at [211, 24] on icon at bounding box center [210, 24] width 10 height 10
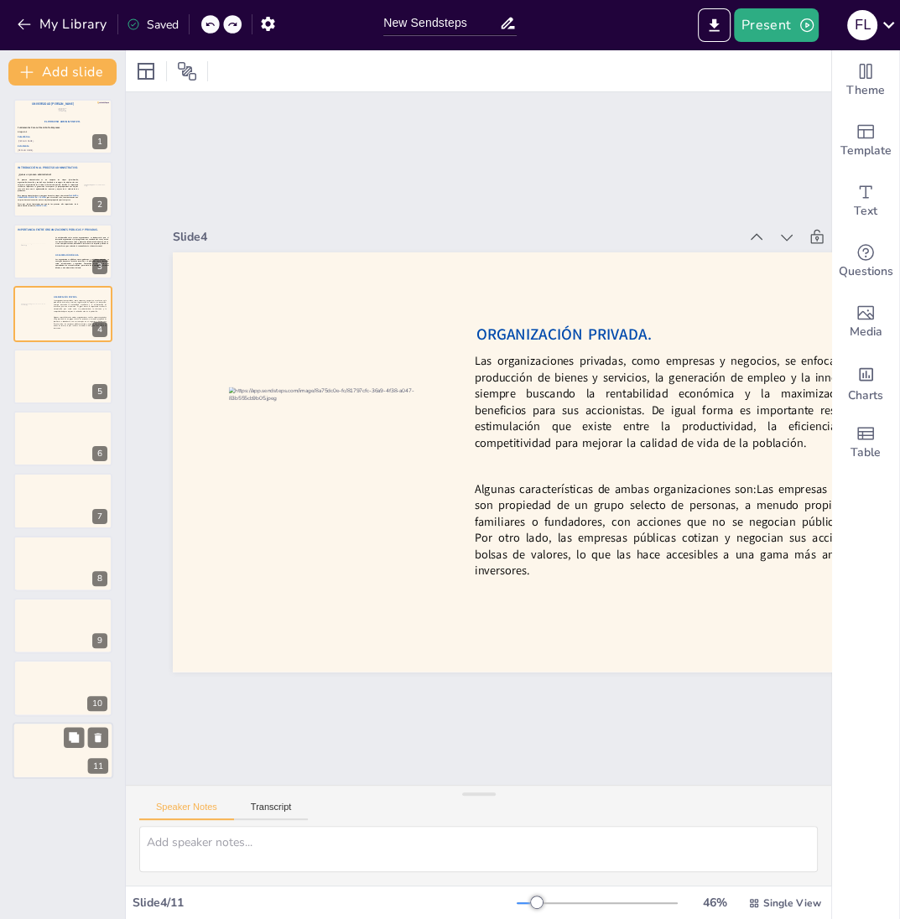
click at [64, 758] on div at bounding box center [63, 750] width 101 height 57
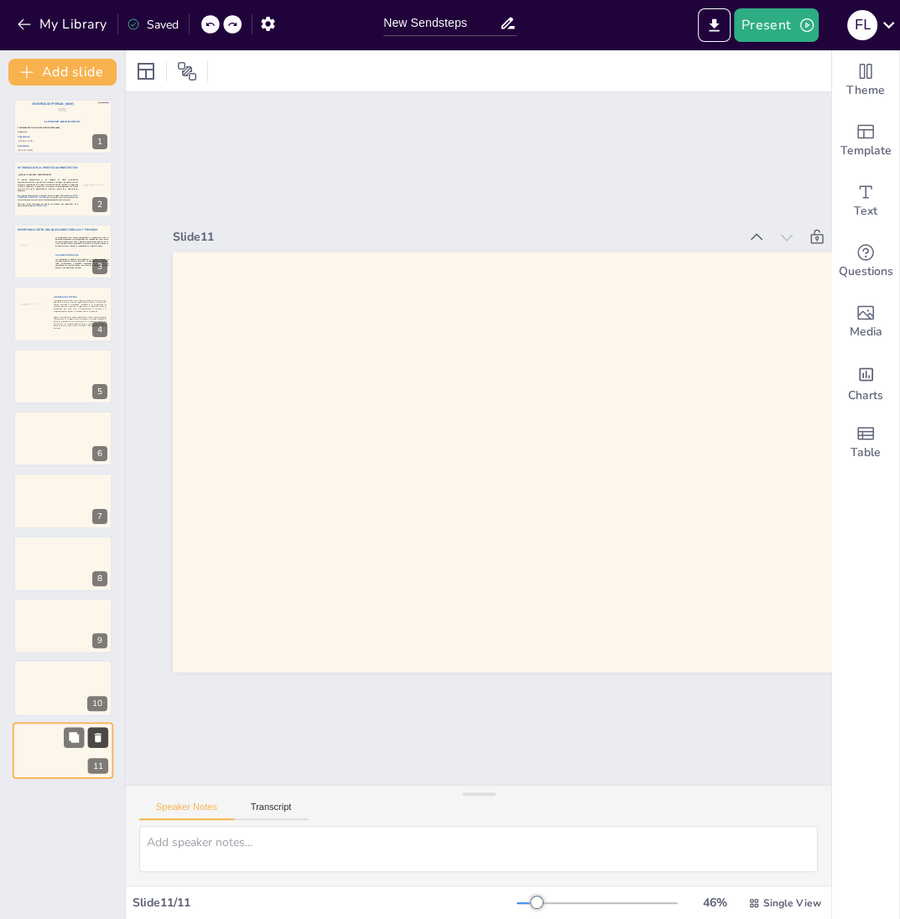
click at [94, 742] on icon at bounding box center [98, 738] width 12 height 12
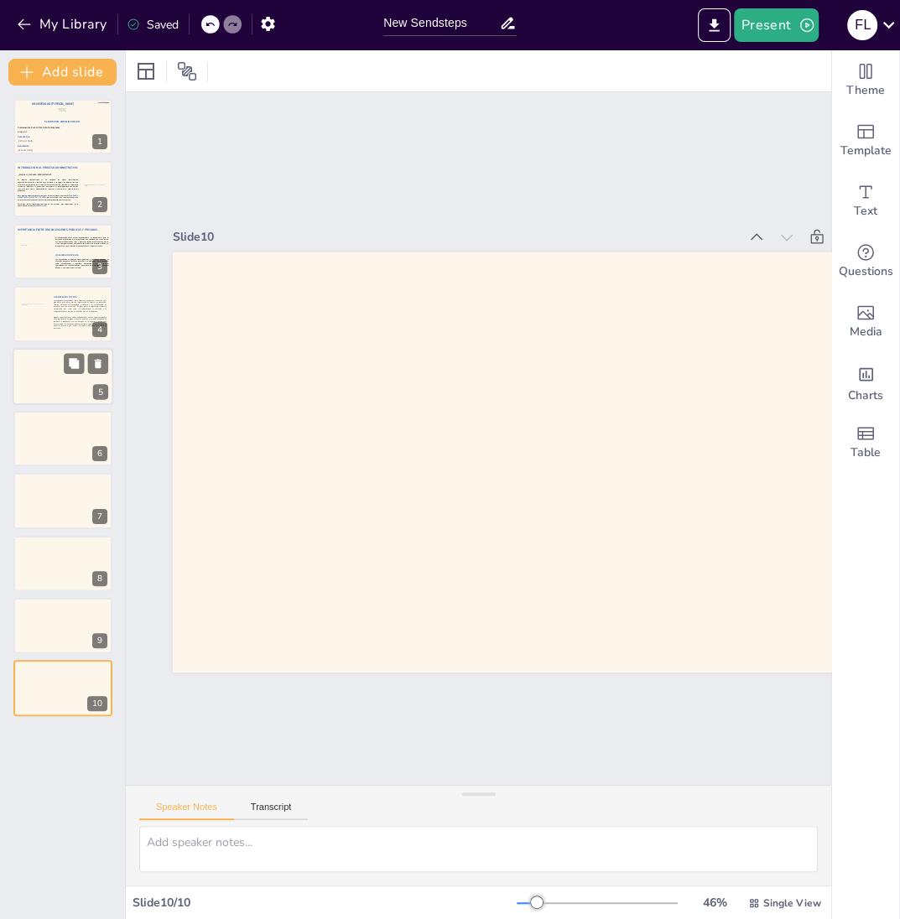
click at [57, 388] on div at bounding box center [63, 376] width 101 height 57
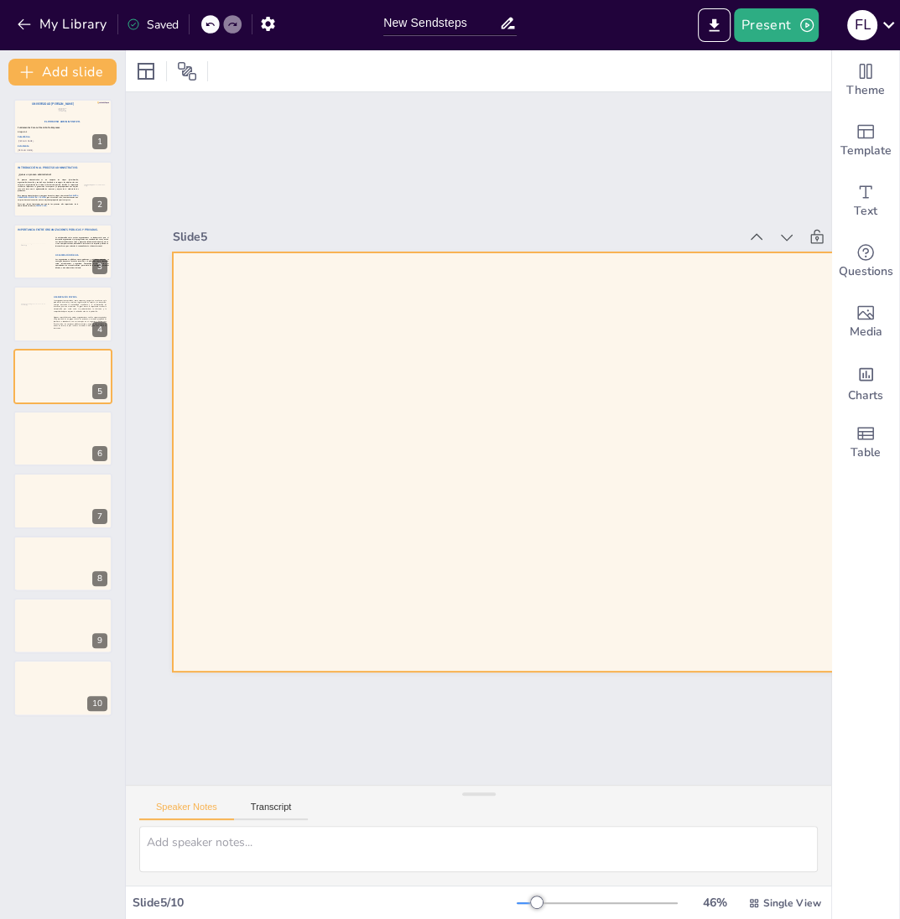
click at [338, 419] on div at bounding box center [536, 482] width 840 height 630
click at [50, 319] on div at bounding box center [63, 313] width 101 height 57
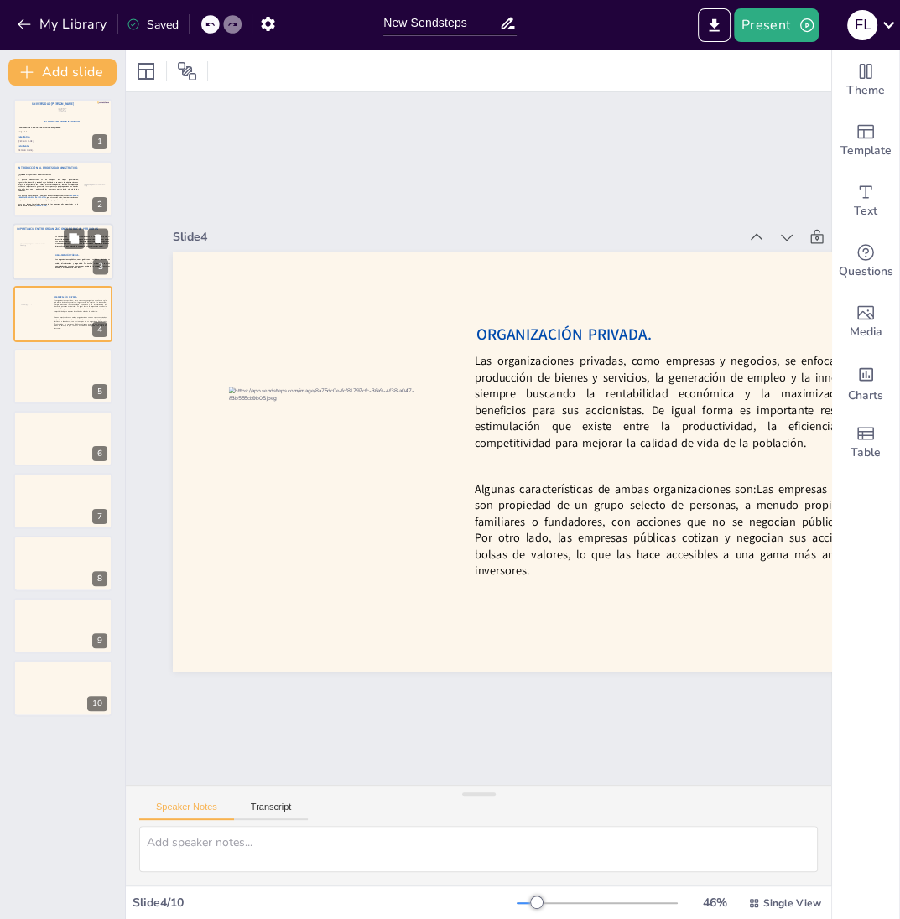
click at [39, 252] on div at bounding box center [33, 252] width 29 height 18
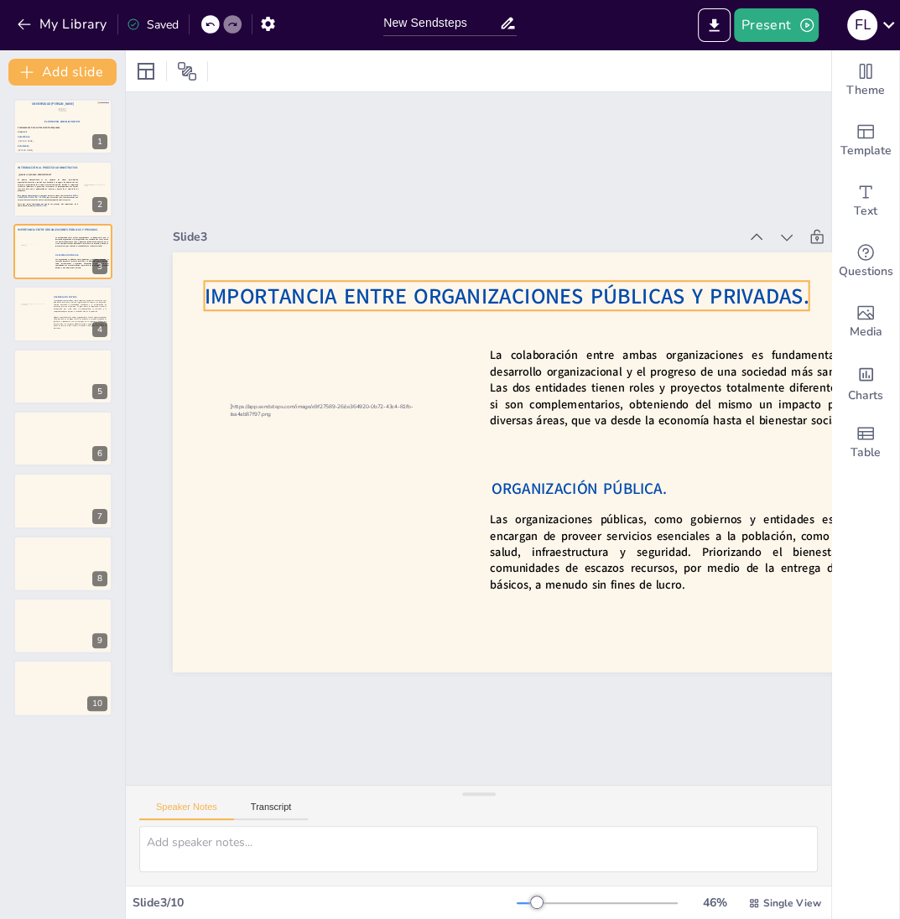
click at [582, 301] on span "IMPORTANCIA ENTRE ORGANIZACIONES PÚBLICAS Y PRIVADAS." at bounding box center [535, 305] width 597 height 154
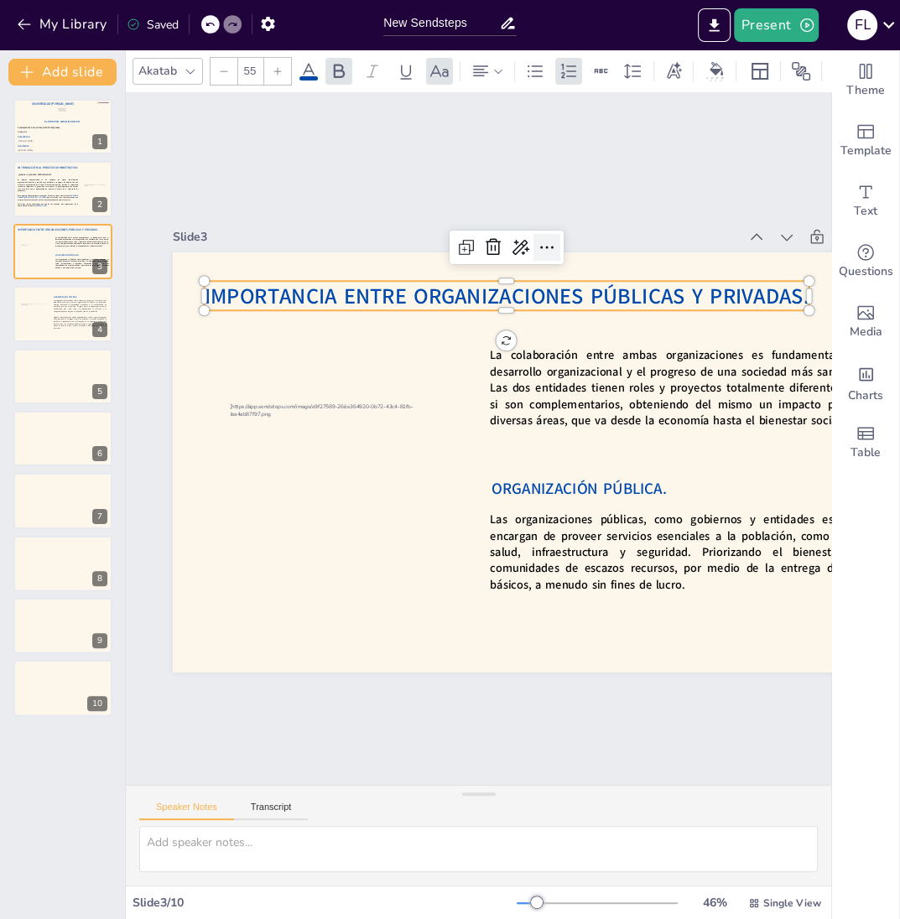
click at [552, 257] on div at bounding box center [566, 255] width 29 height 29
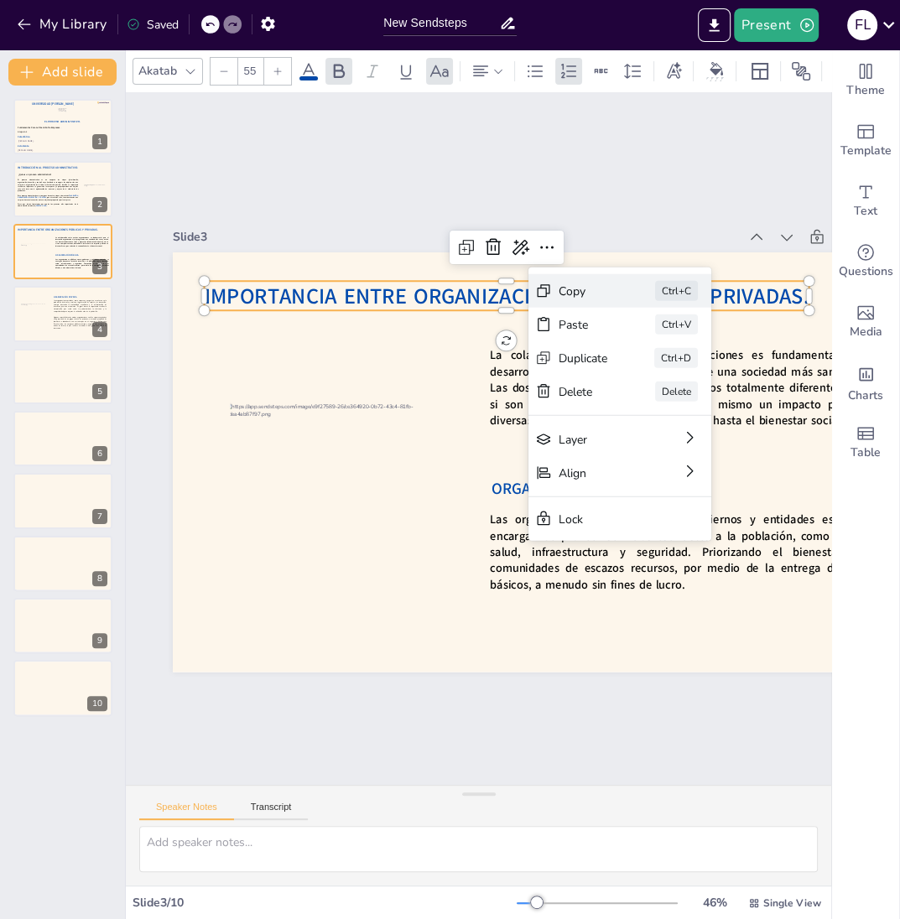
click at [689, 397] on div "Copy" at bounding box center [714, 407] width 51 height 21
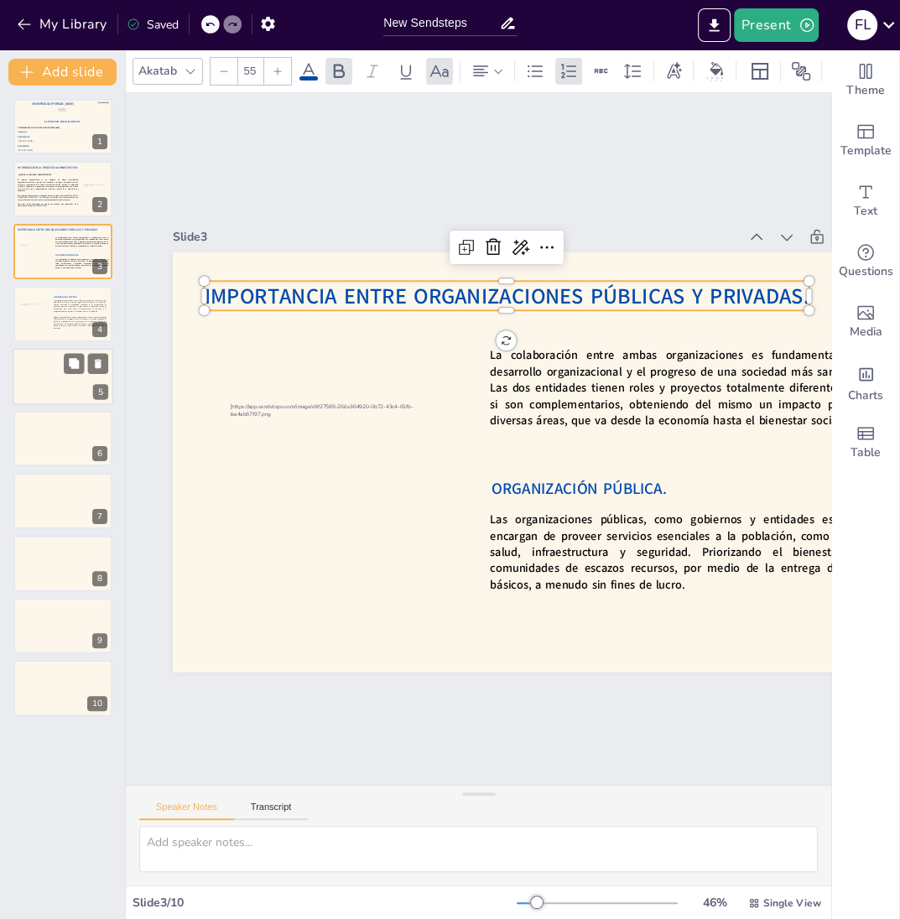
click at [27, 389] on div at bounding box center [63, 376] width 101 height 57
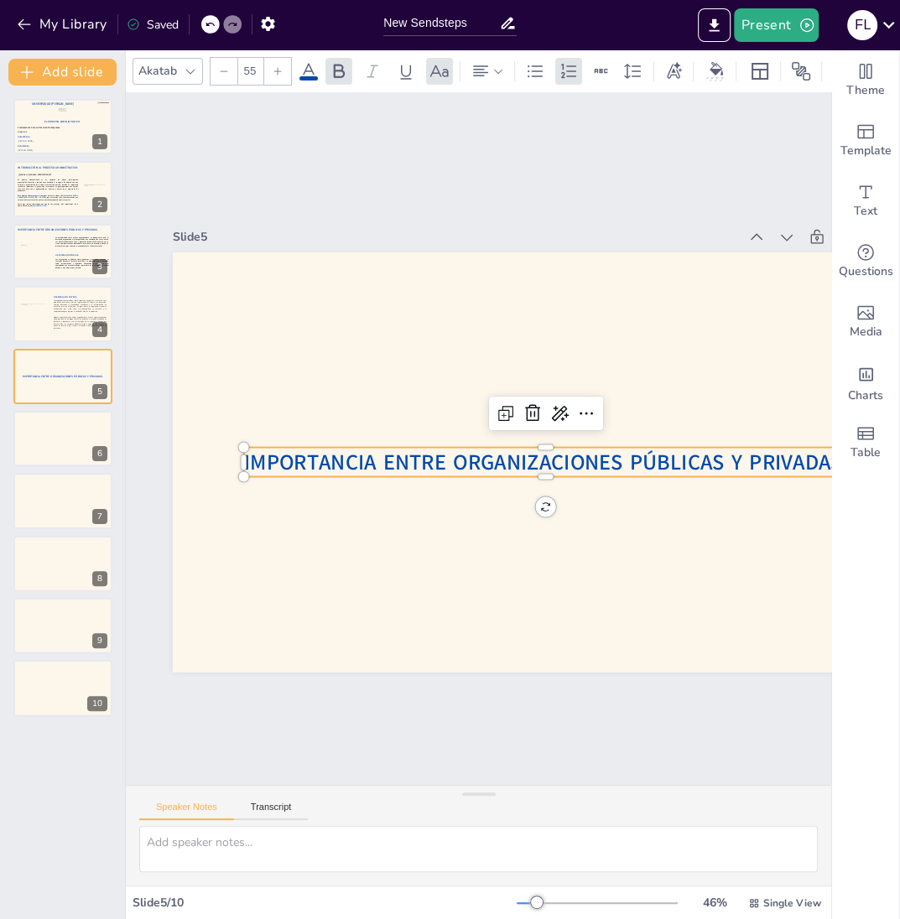
click at [413, 455] on span "IMPORTANCIA ENTRE ORGANIZACIONES PÚBLICAS Y PRIVADAS." at bounding box center [539, 475] width 597 height 154
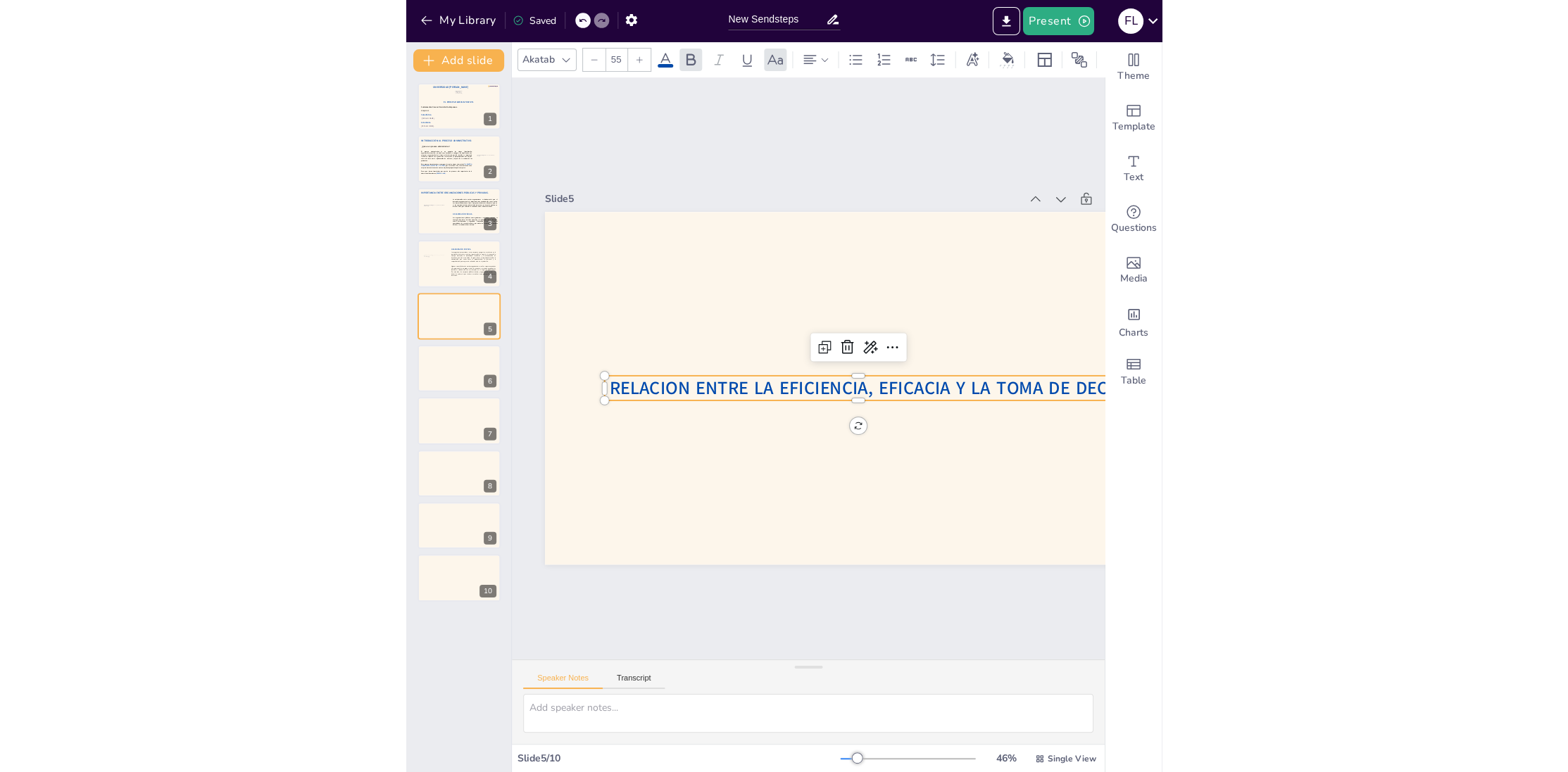
scroll to position [0, 12]
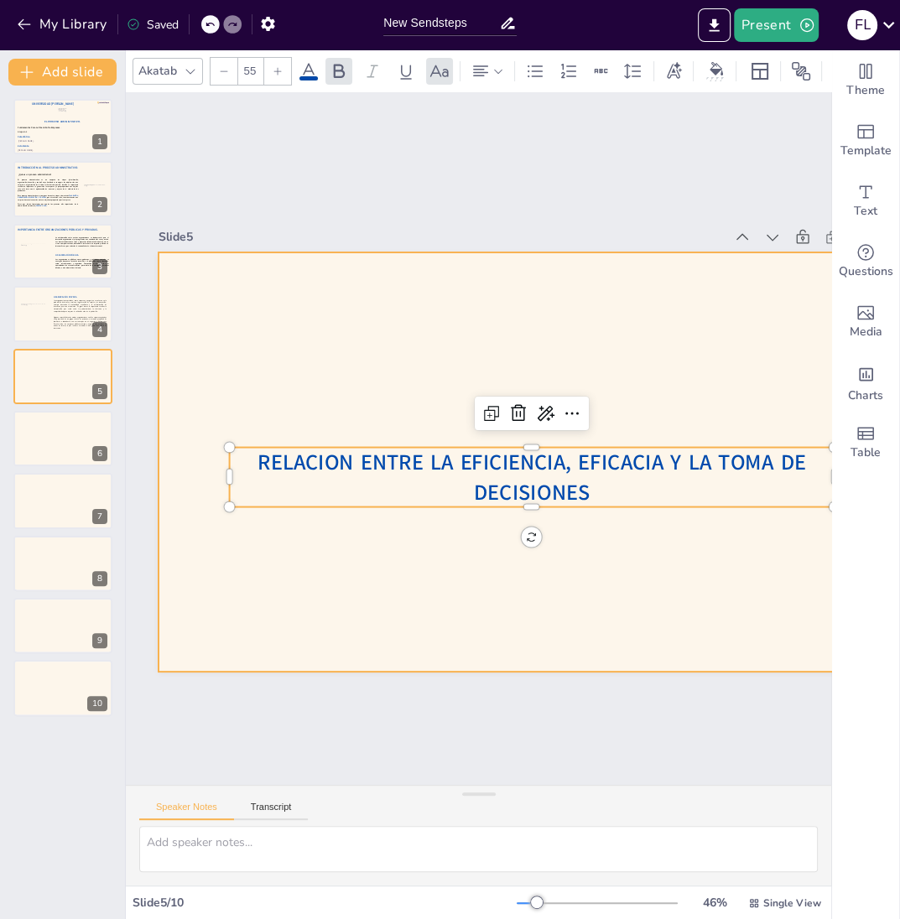
click at [386, 552] on div at bounding box center [526, 473] width 818 height 566
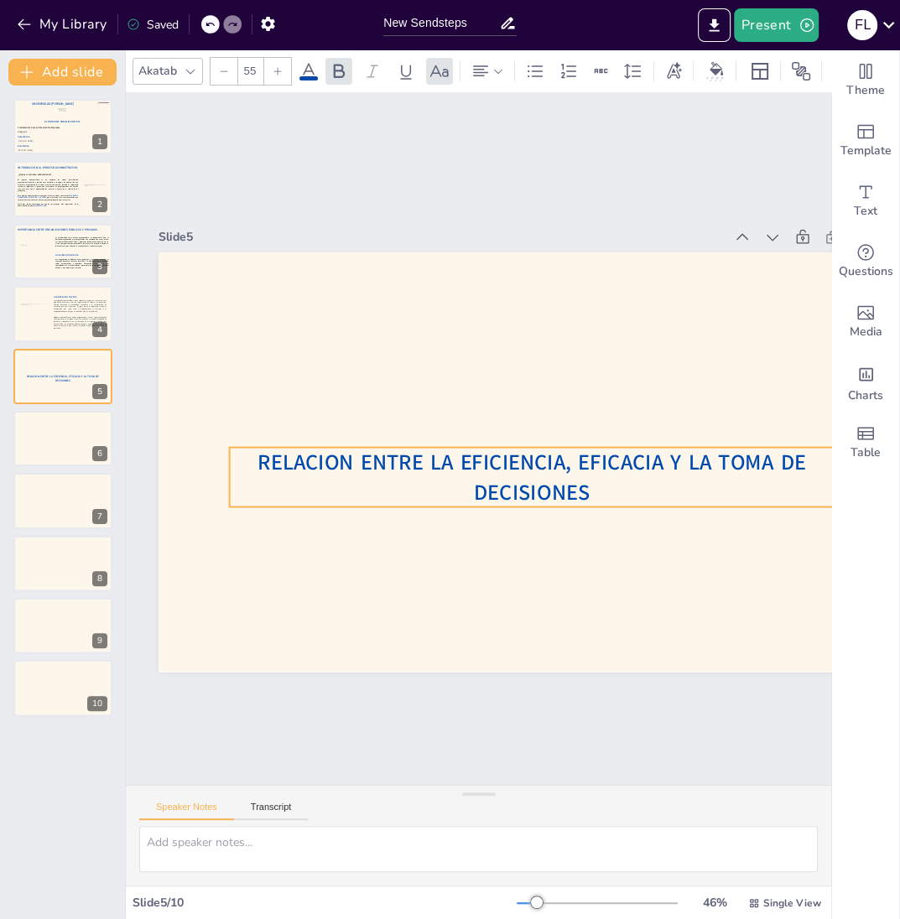
click at [386, 485] on p "Relacion entre la eficiencia, eficacia y la toma de decisiones" at bounding box center [532, 477] width 605 height 60
click at [336, 467] on span "Relacion entre la eficiencia, eficacia y la toma de decisiones" at bounding box center [529, 471] width 548 height 93
click at [331, 466] on span "Relacion entre la eficiencia, eficacia y la toma de decisiones" at bounding box center [529, 471] width 548 height 93
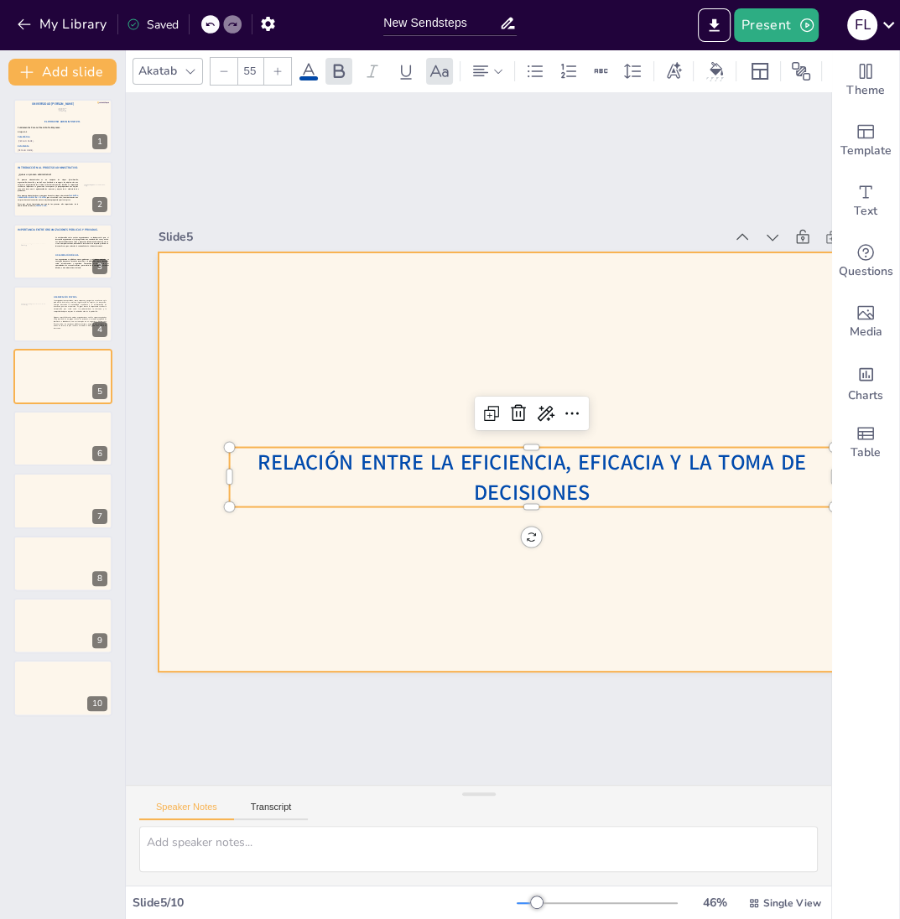
click at [222, 477] on div at bounding box center [529, 468] width 786 height 496
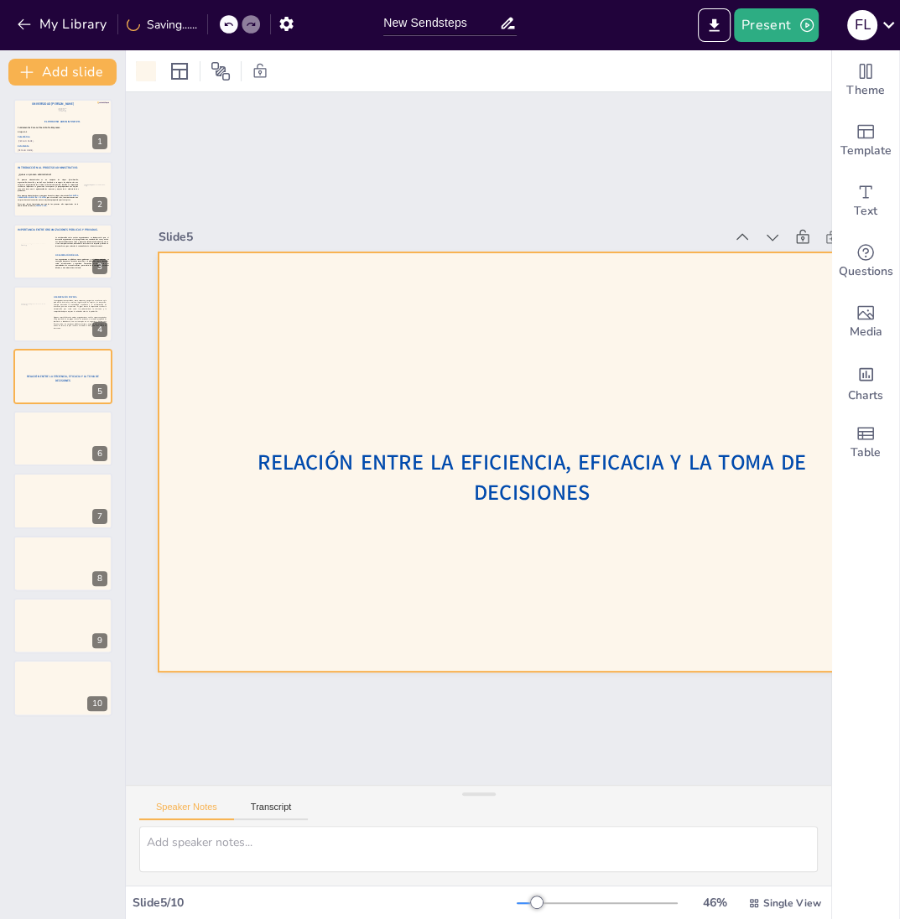
click at [237, 482] on p "Relación entre la eficiencia, eficacia y la toma de decisiones" at bounding box center [527, 482] width 607 height 122
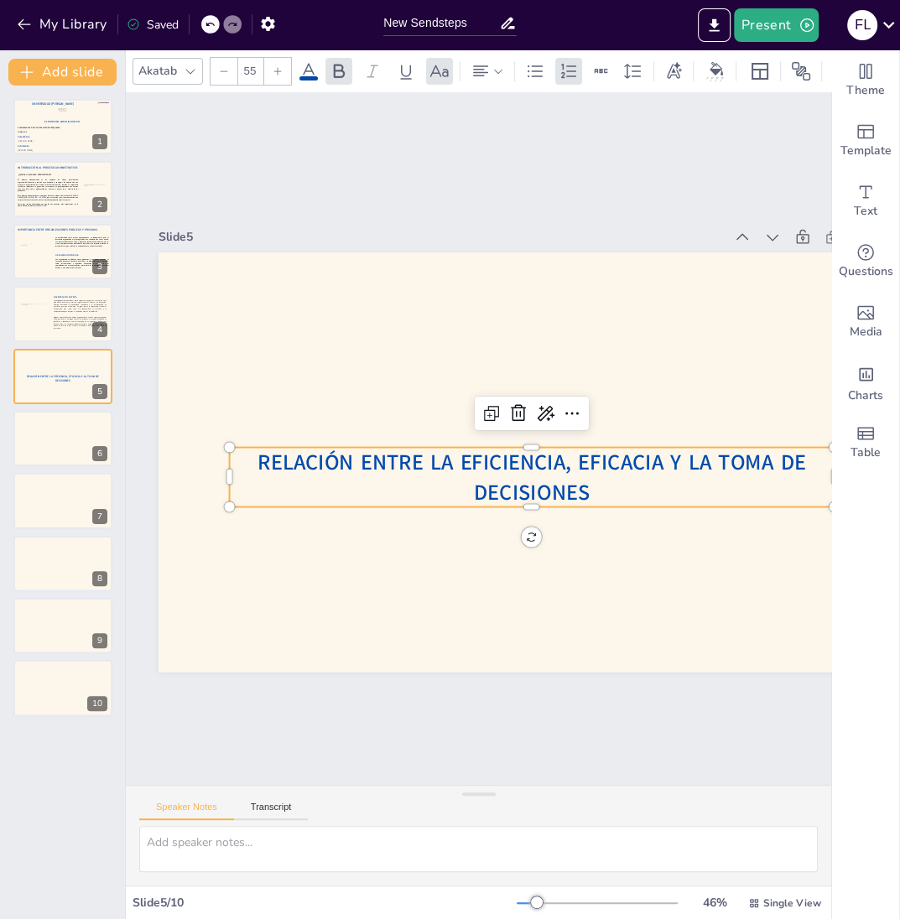
click at [230, 477] on p "Relación entre la eficiencia, eficacia y la toma de decisiones" at bounding box center [532, 477] width 605 height 60
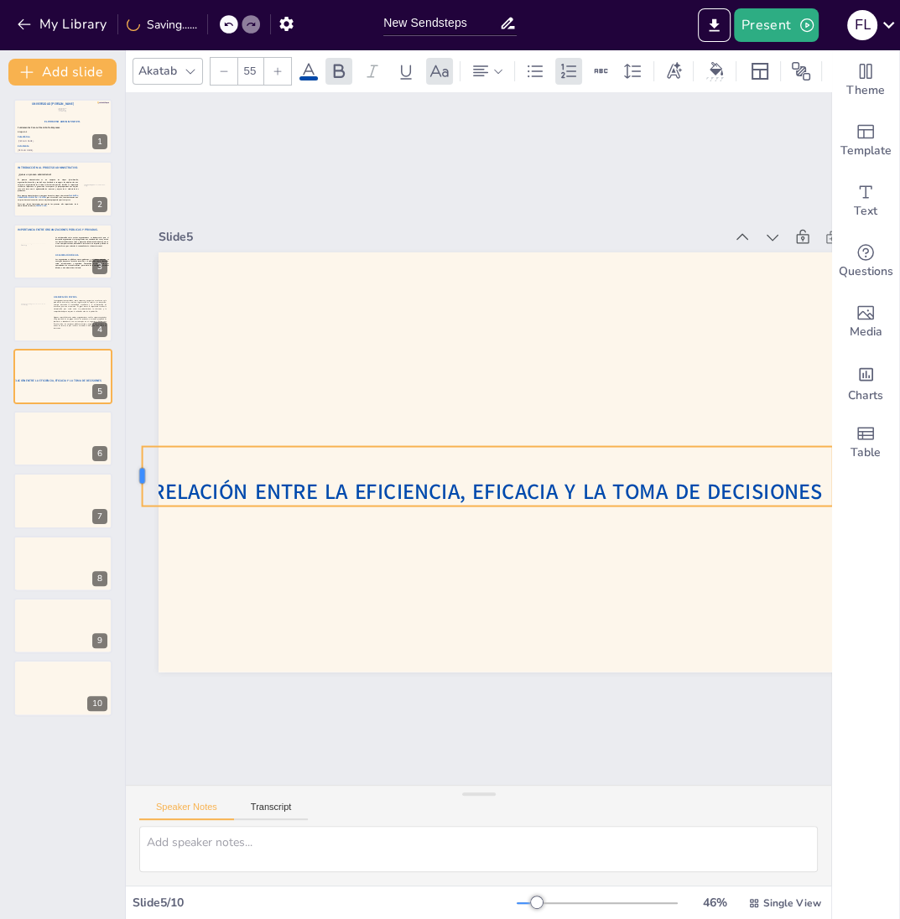
drag, startPoint x: 227, startPoint y: 477, endPoint x: 141, endPoint y: 499, distance: 88.5
click at [141, 435] on div at bounding box center [134, 403] width 25 height 61
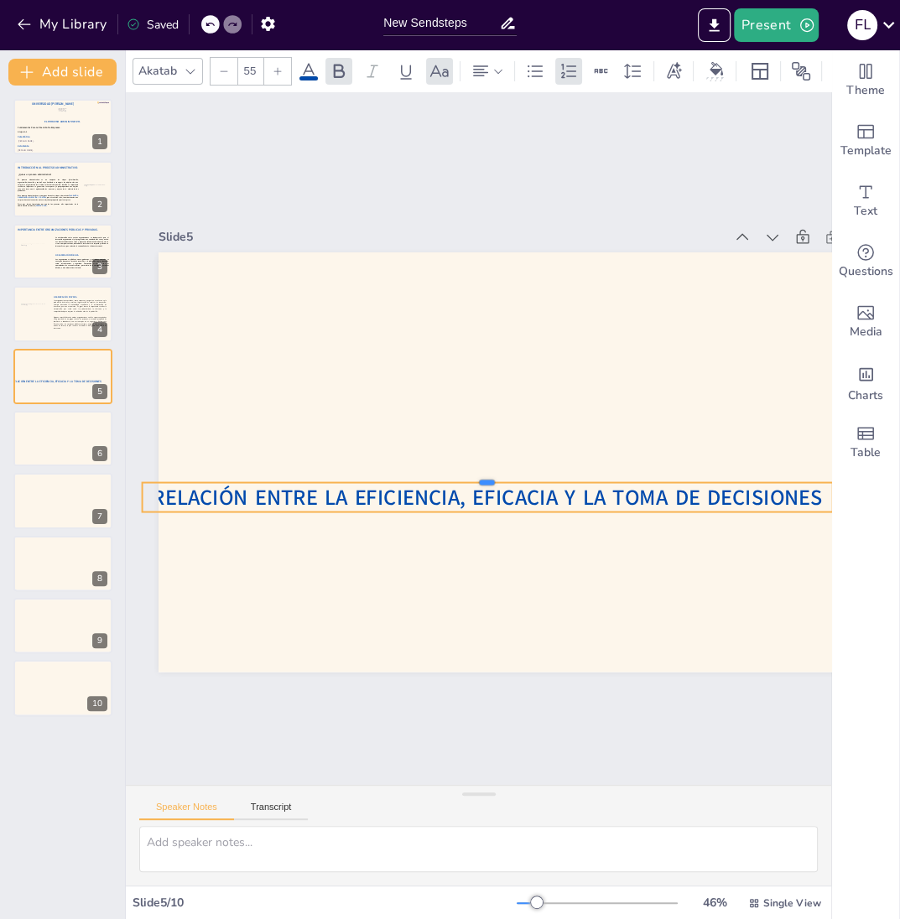
drag, startPoint x: 494, startPoint y: 443, endPoint x: 494, endPoint y: 480, distance: 36.9
click at [494, 480] on div at bounding box center [483, 477] width 688 height 86
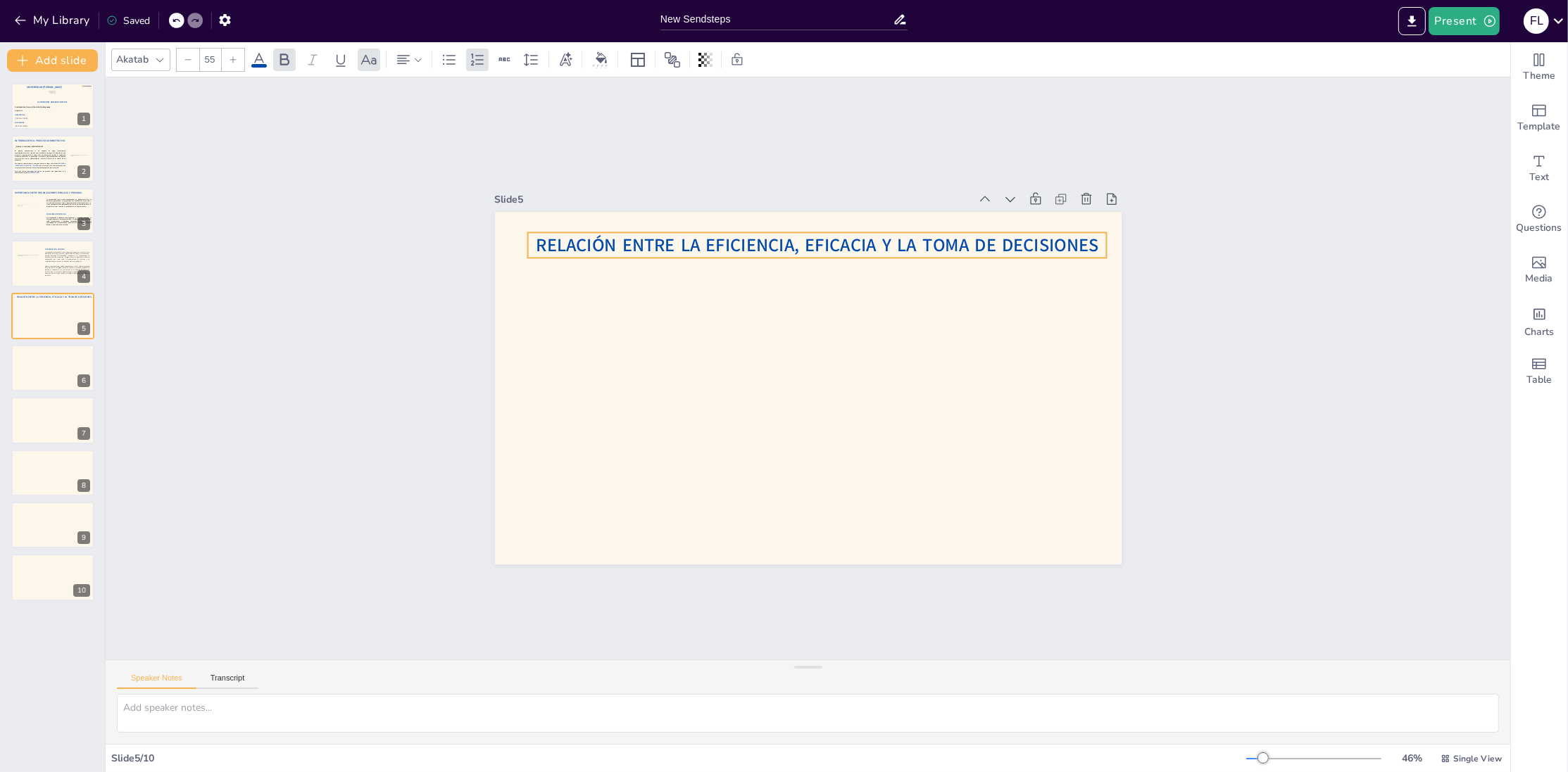
drag, startPoint x: 709, startPoint y: 418, endPoint x: 755, endPoint y: 245, distance: 179.0
click at [755, 245] on span "Relación entre la eficiencia, eficacia y la toma de decisiones" at bounding box center [843, 250] width 556 height 141
click at [834, 245] on span "Relación entre la eficiencia, eficacia y la toma de decisiones" at bounding box center [829, 247] width 562 height 83
click at [405, 59] on icon at bounding box center [404, 60] width 17 height 17
click at [436, 109] on icon at bounding box center [438, 107] width 17 height 17
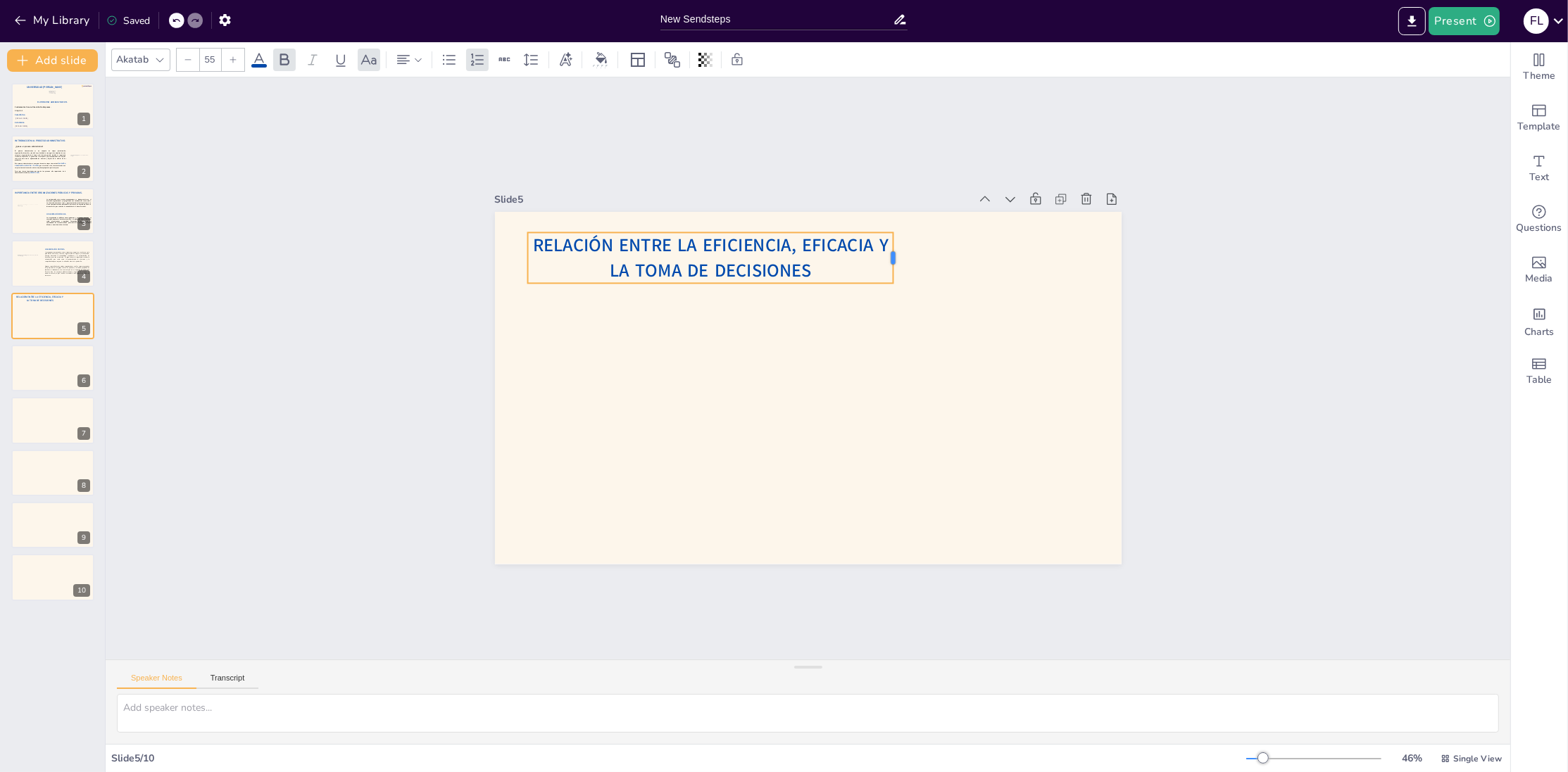
drag, startPoint x: 1108, startPoint y: 249, endPoint x: 893, endPoint y: 249, distance: 215.0
click at [894, 249] on div "Relación entre la eficiencia, eficacia y la toma de decisiones" at bounding box center [808, 389] width 627 height 352
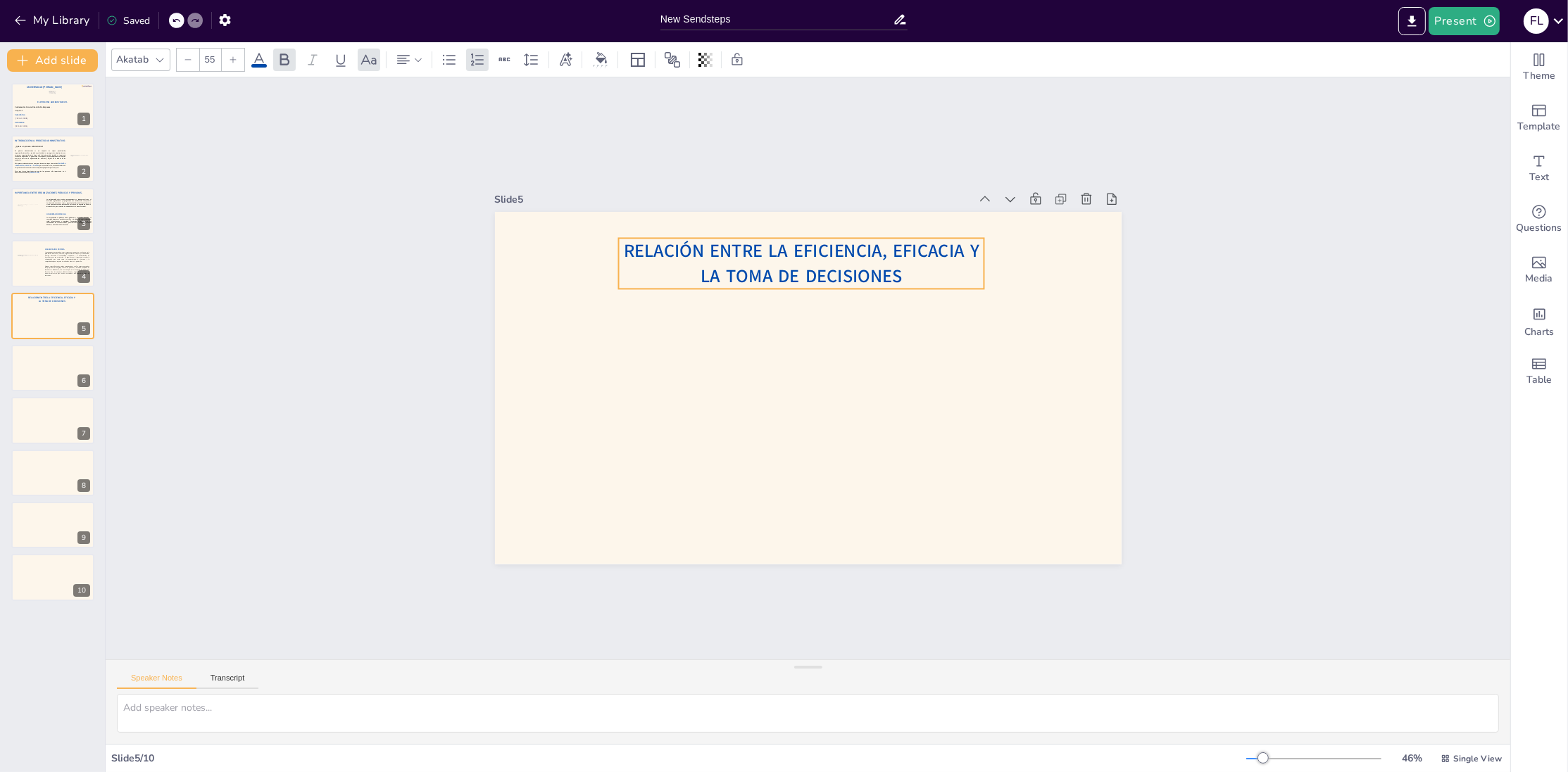
drag, startPoint x: 787, startPoint y: 282, endPoint x: 878, endPoint y: 287, distance: 91.1
click at [878, 287] on span "Relación entre la eficiencia, eficacia y la toma de decisiones" at bounding box center [826, 256] width 353 height 107
click at [987, 358] on div at bounding box center [806, 389] width 660 height 416
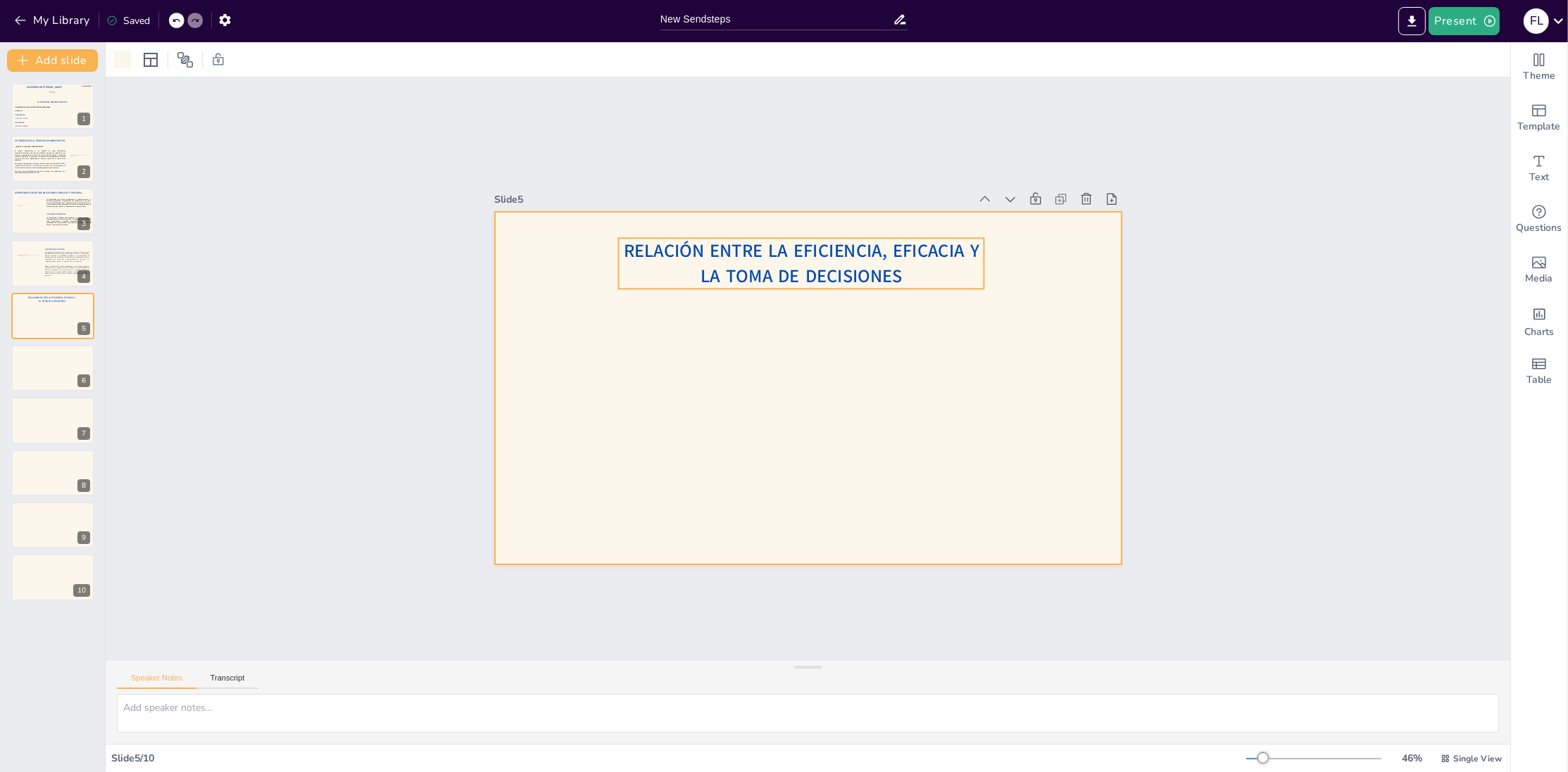
click at [726, 274] on span "Relación entre la eficiencia, eficacia y la toma de decisiones" at bounding box center [814, 259] width 357 height 78
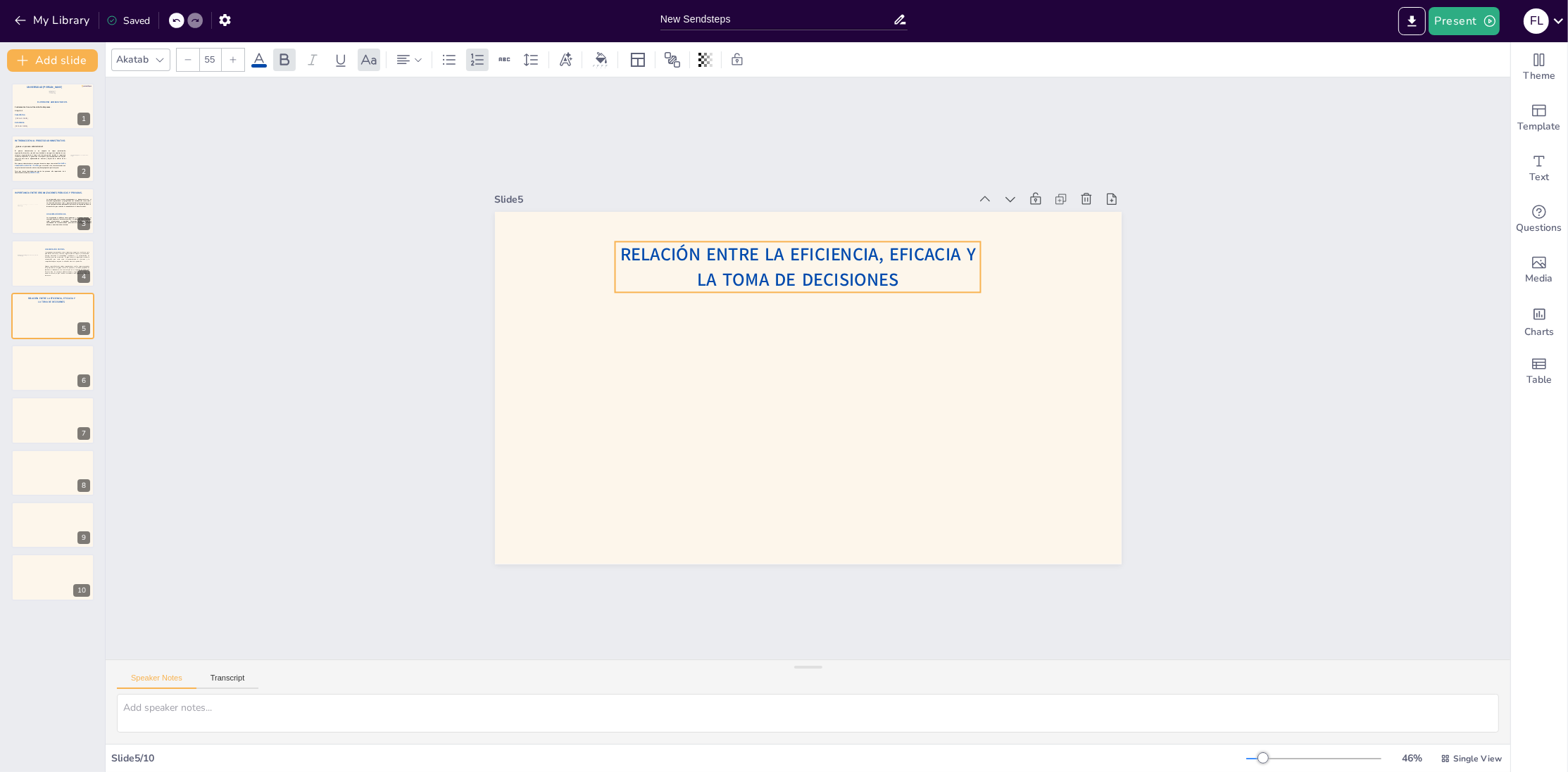
click at [824, 267] on p "Relación entre la eficiencia, eficacia y la toma de decisiones" at bounding box center [808, 266] width 369 height 88
click at [59, 203] on icon at bounding box center [62, 200] width 10 height 10
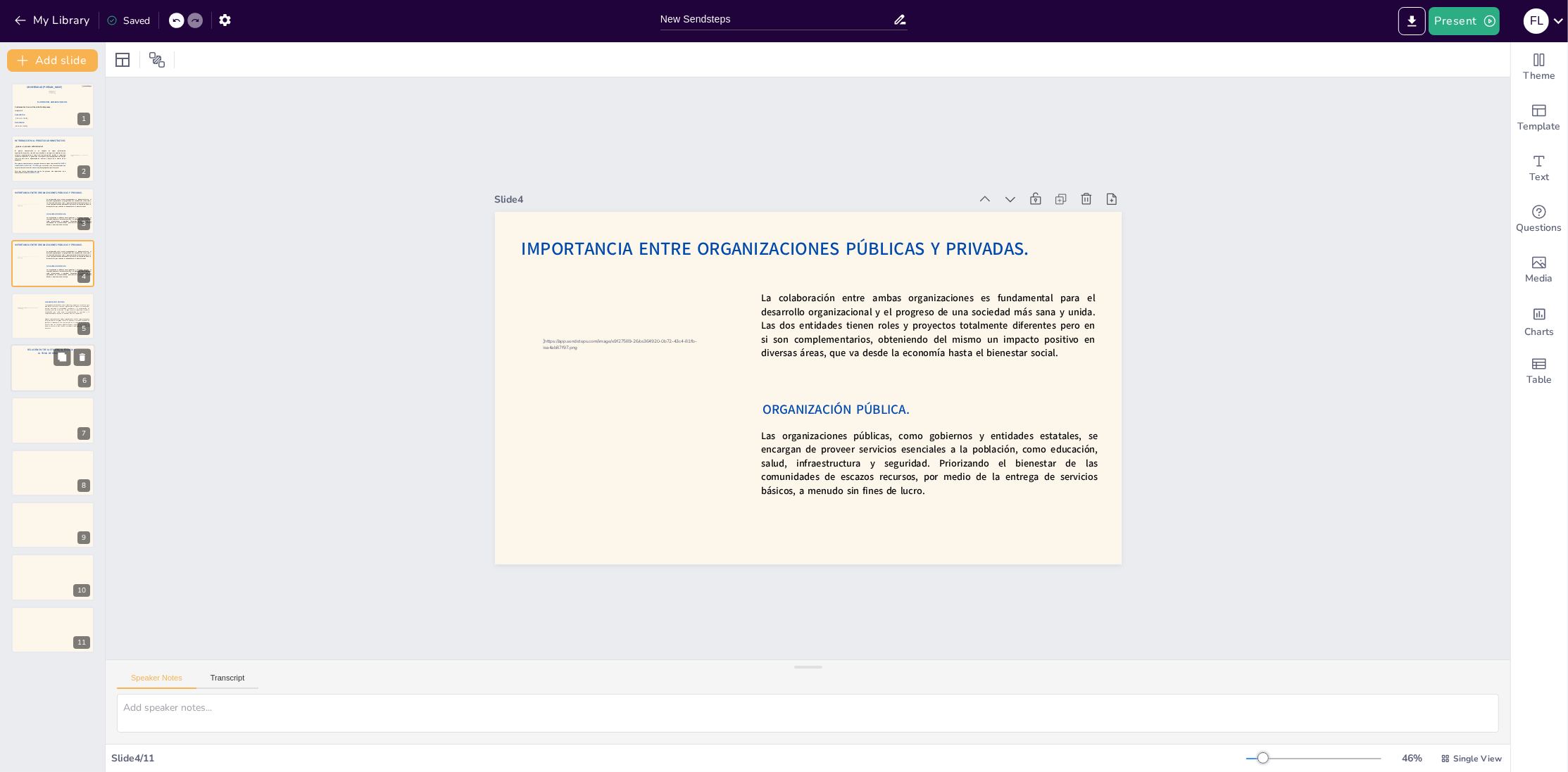
click at [38, 362] on div at bounding box center [53, 368] width 85 height 48
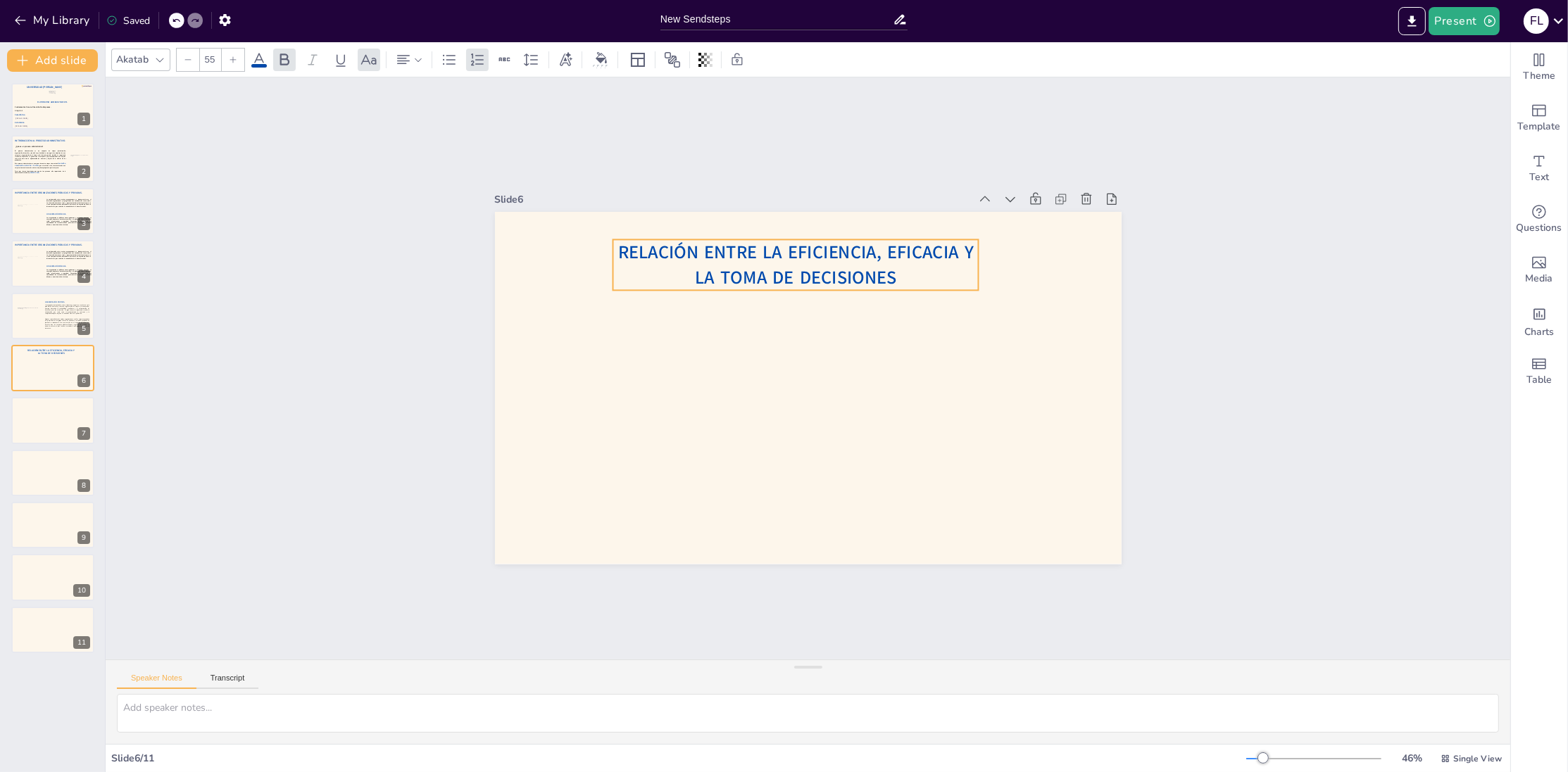
click at [795, 284] on span "Relación entre la eficiencia, eficacia y la toma de decisiones" at bounding box center [808, 260] width 357 height 79
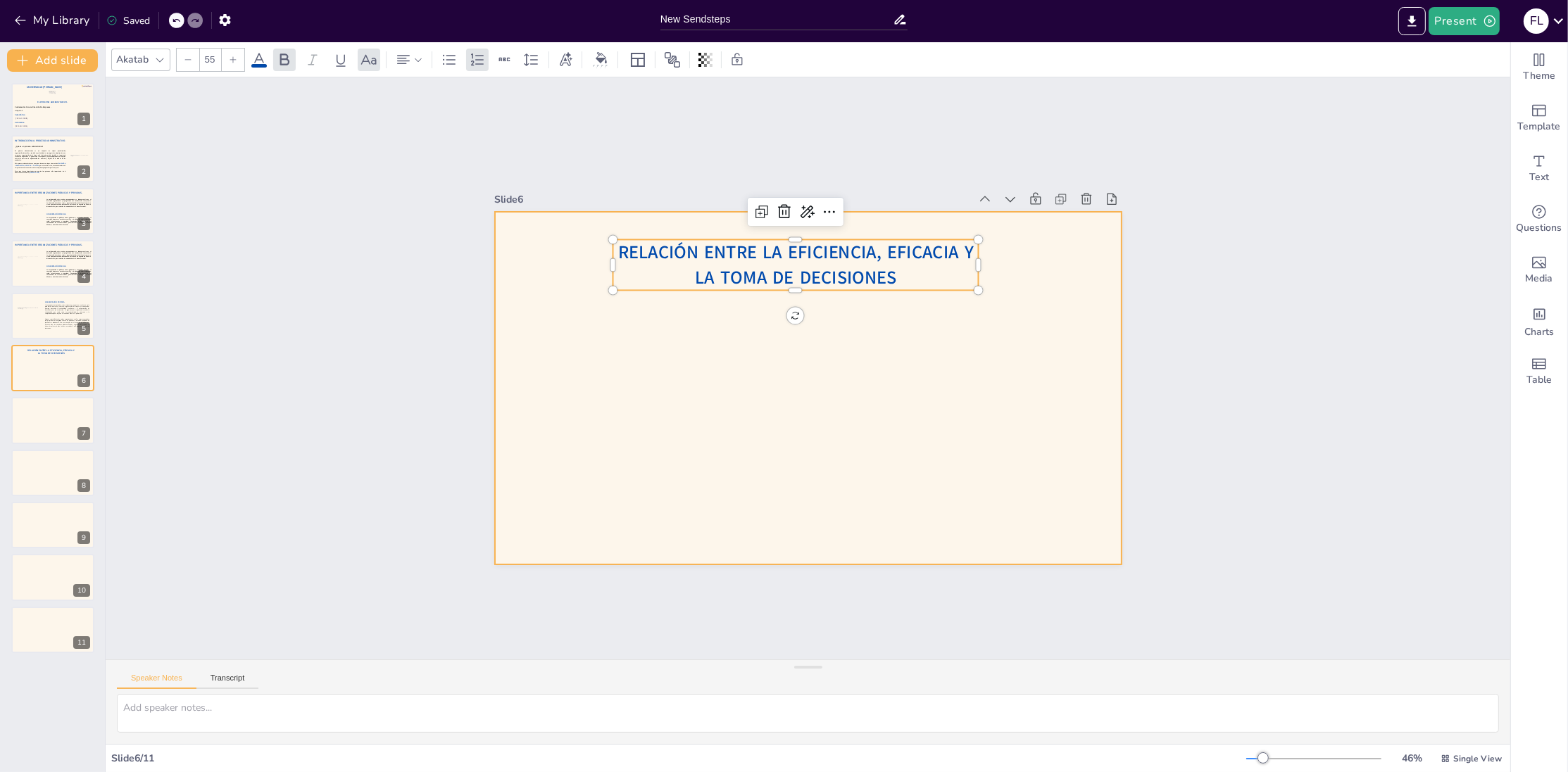
click at [790, 339] on div at bounding box center [806, 389] width 661 height 416
click at [763, 276] on span "Relación entre la eficiencia, eficacia y la toma de decisiones" at bounding box center [808, 259] width 357 height 78
click at [410, 65] on icon at bounding box center [404, 60] width 17 height 17
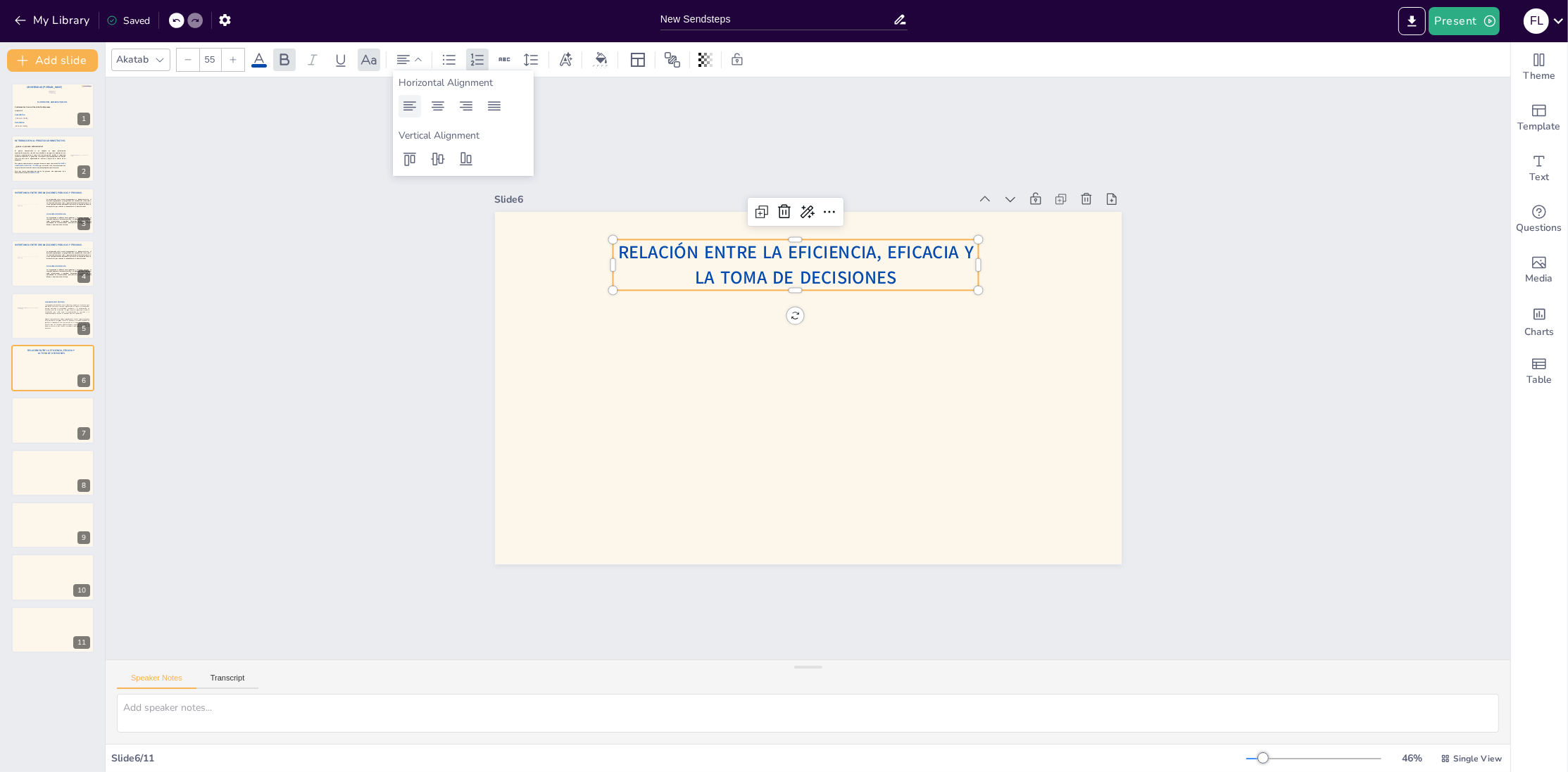
click at [410, 104] on icon at bounding box center [410, 107] width 17 height 17
click at [440, 112] on icon at bounding box center [438, 107] width 17 height 17
click at [46, 174] on div at bounding box center [53, 159] width 85 height 48
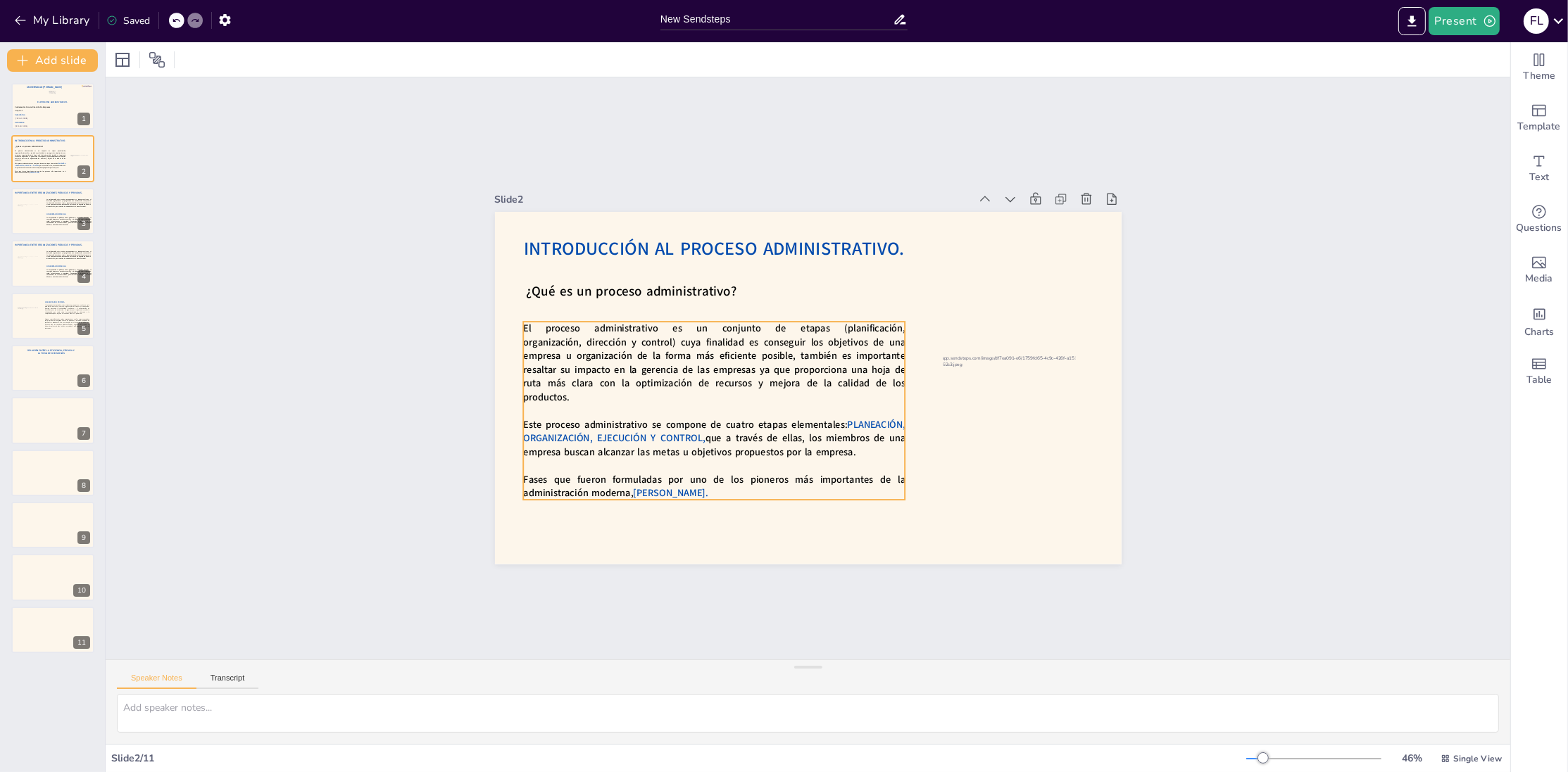
click at [637, 359] on span "El proceso administrativo es un conjunto de etapas (planificación, organización…" at bounding box center [715, 346] width 389 height 107
click at [744, 292] on div at bounding box center [755, 287] width 24 height 24
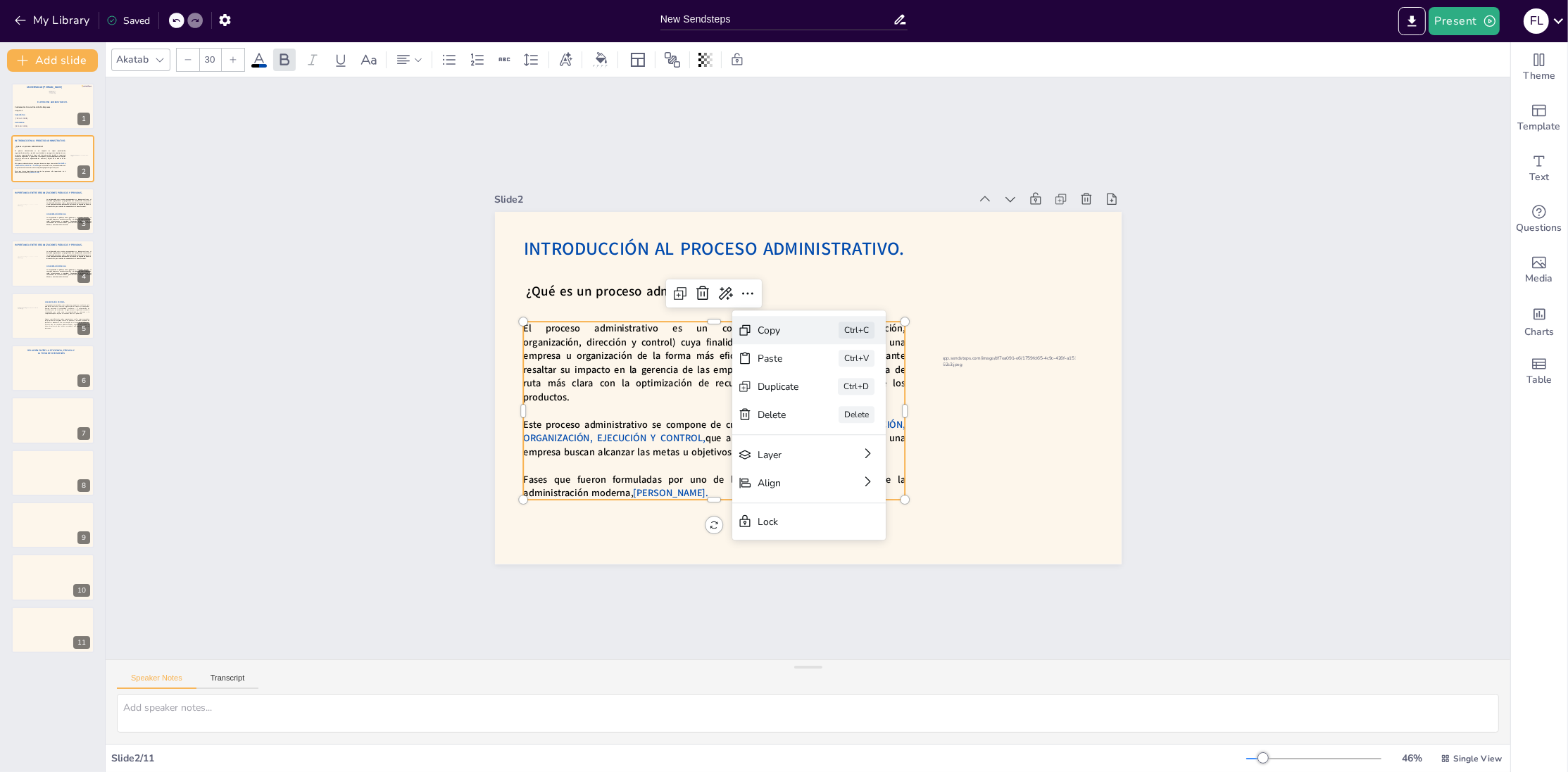
click at [859, 407] on div "Copy" at bounding box center [880, 415] width 43 height 18
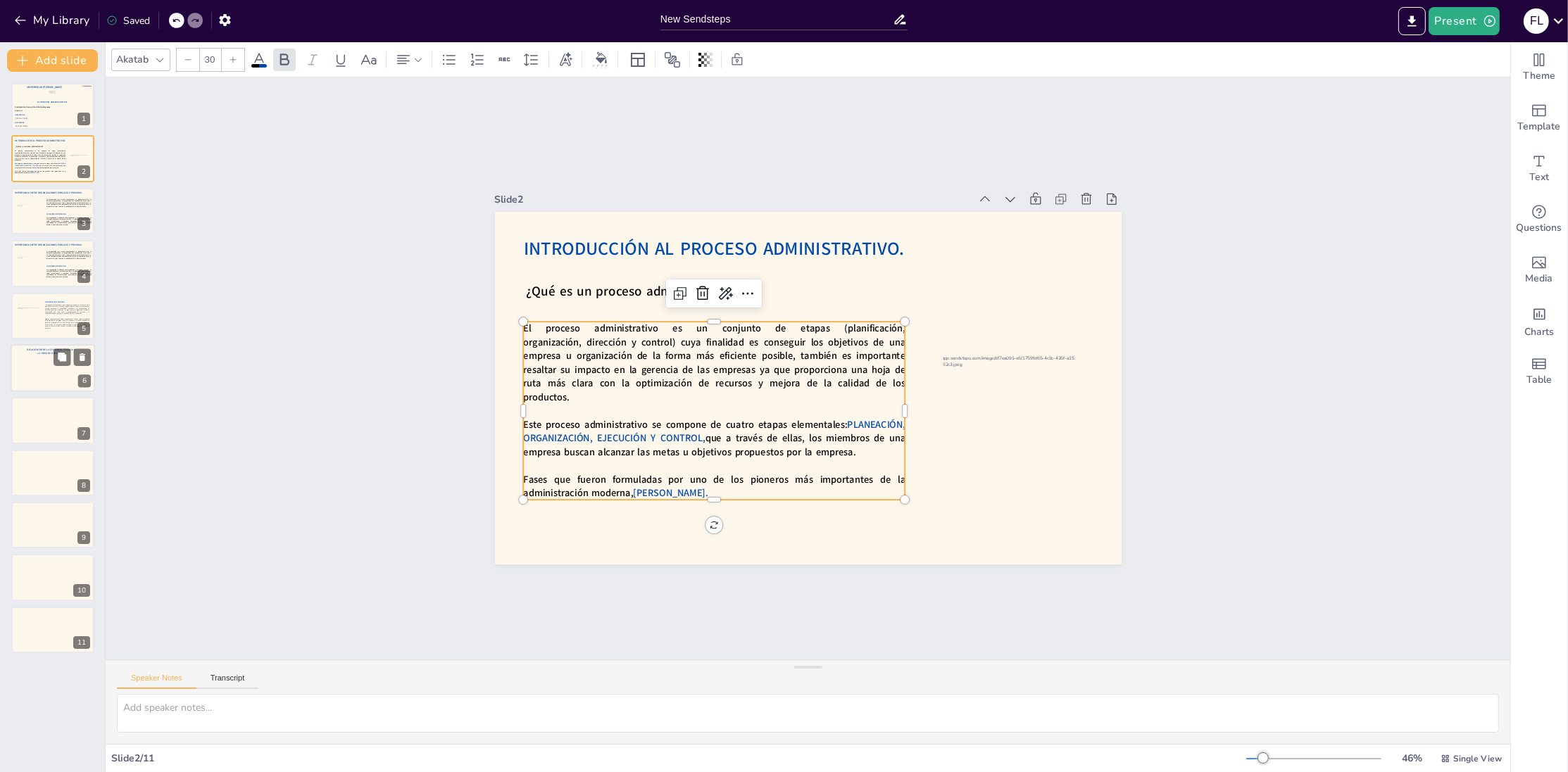
click at [41, 367] on div at bounding box center [53, 368] width 85 height 48
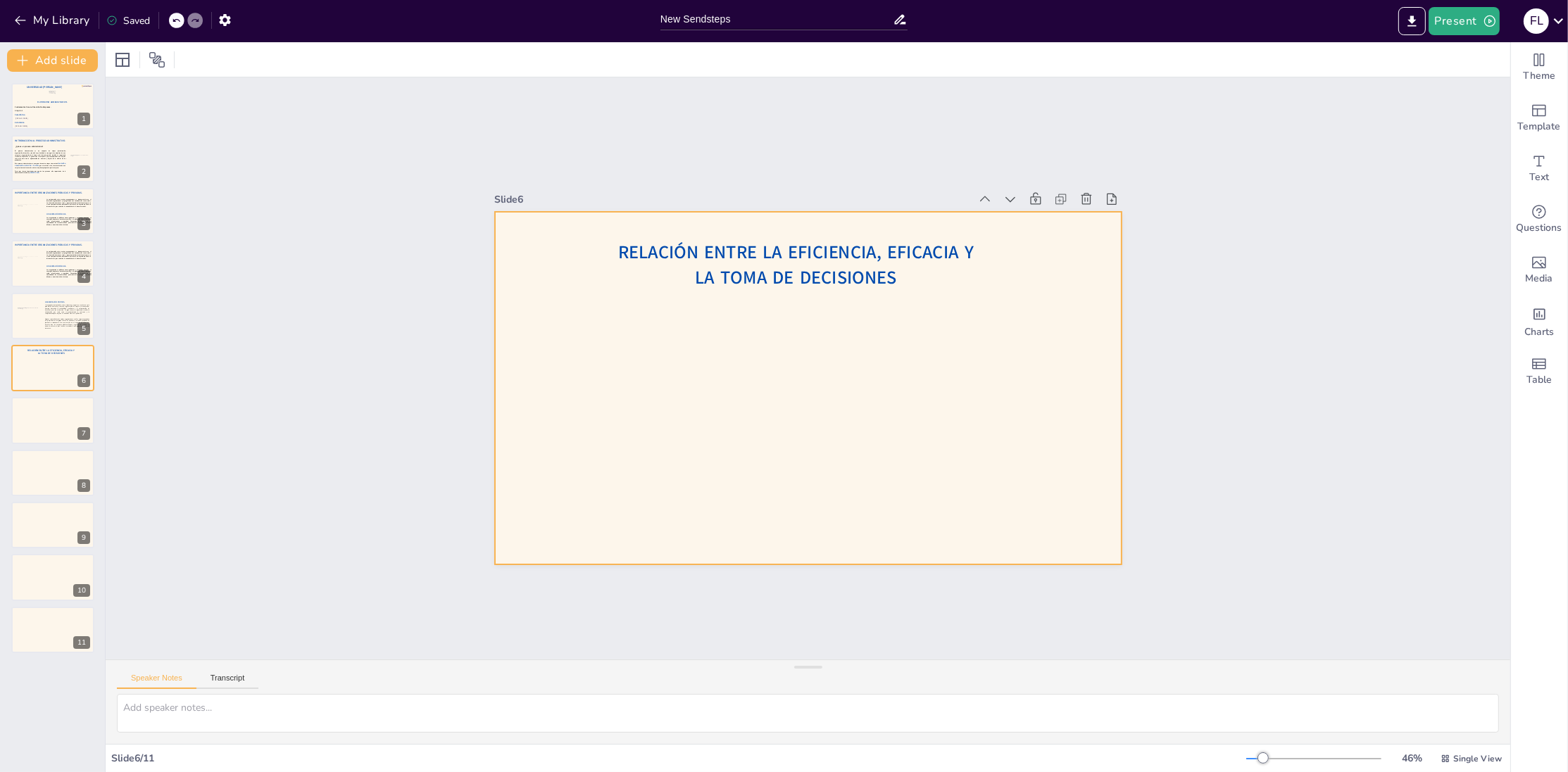
click at [781, 290] on span "Relación entre la eficiencia, eficacia y la toma de decisiones" at bounding box center [808, 259] width 357 height 78
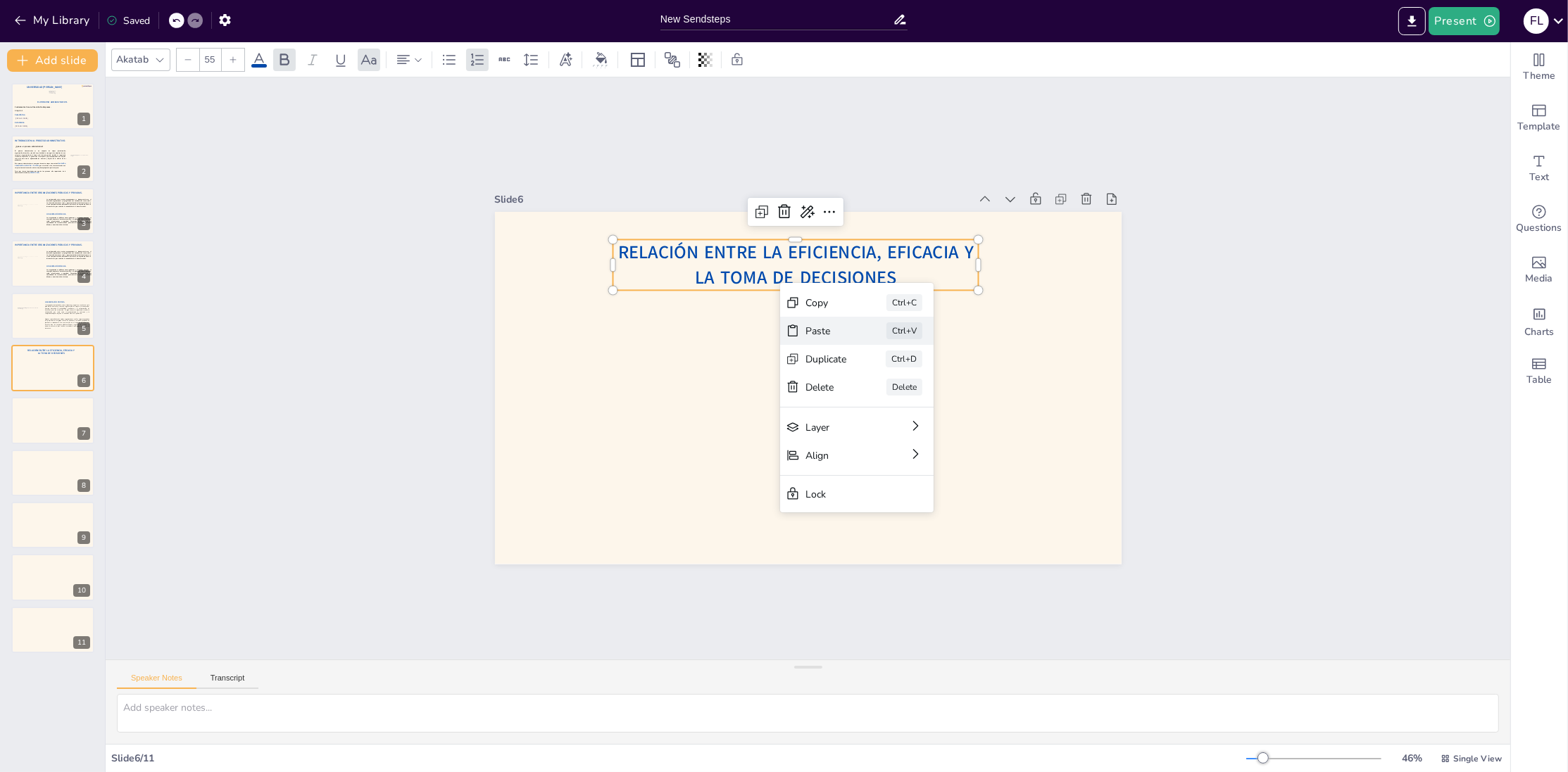
click at [880, 402] on div "Paste Ctrl+V" at bounding box center [957, 424] width 155 height 44
type input "30"
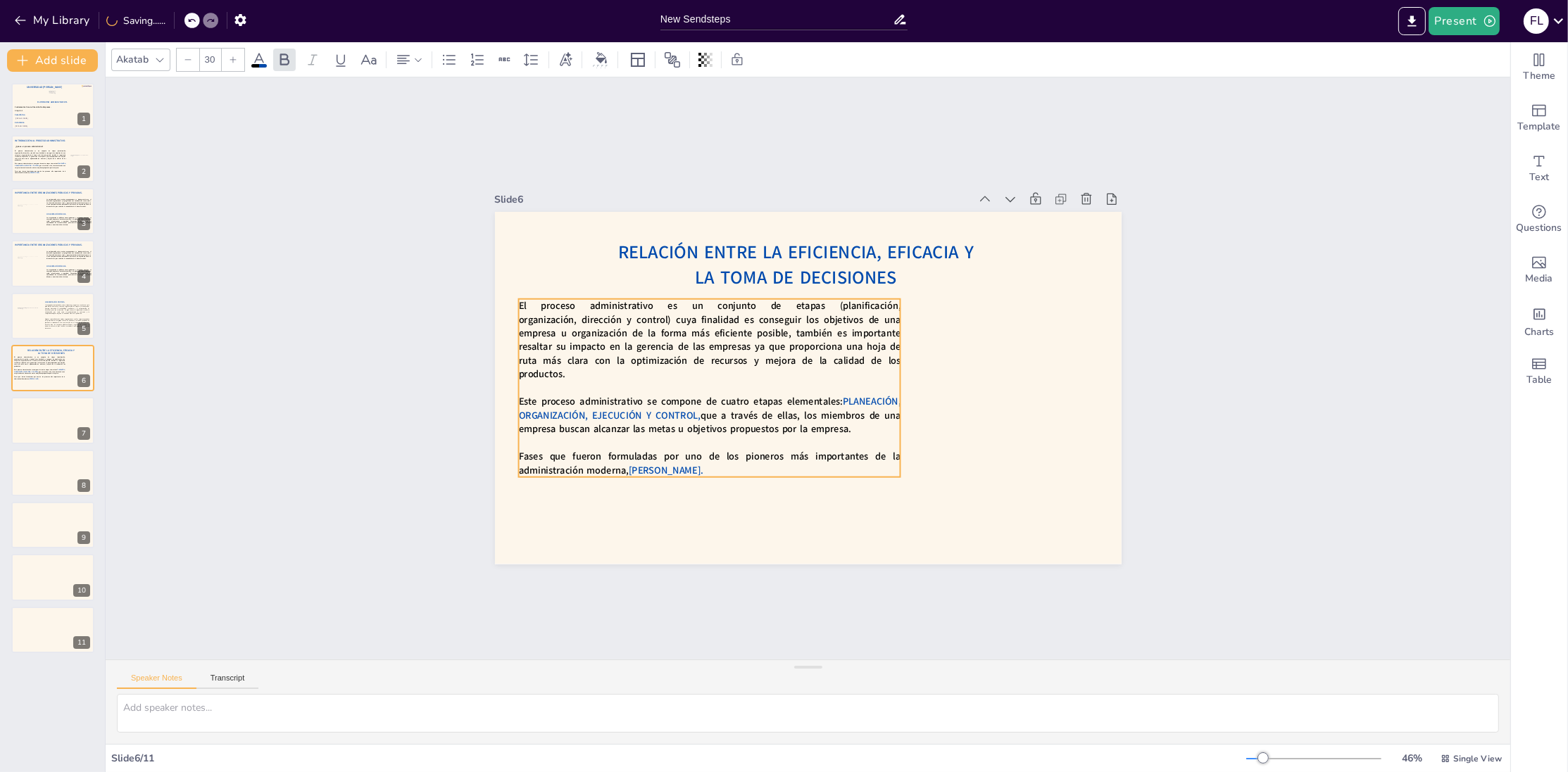
drag, startPoint x: 813, startPoint y: 350, endPoint x: 714, endPoint y: 350, distance: 99.0
click at [714, 350] on span "El proceso administrativo es un conjunto de etapas (planificación, organización…" at bounding box center [712, 323] width 389 height 107
click at [901, 385] on div "El proceso administrativo es un conjunto de etapas (planificación, organización…" at bounding box center [708, 378] width 399 height 216
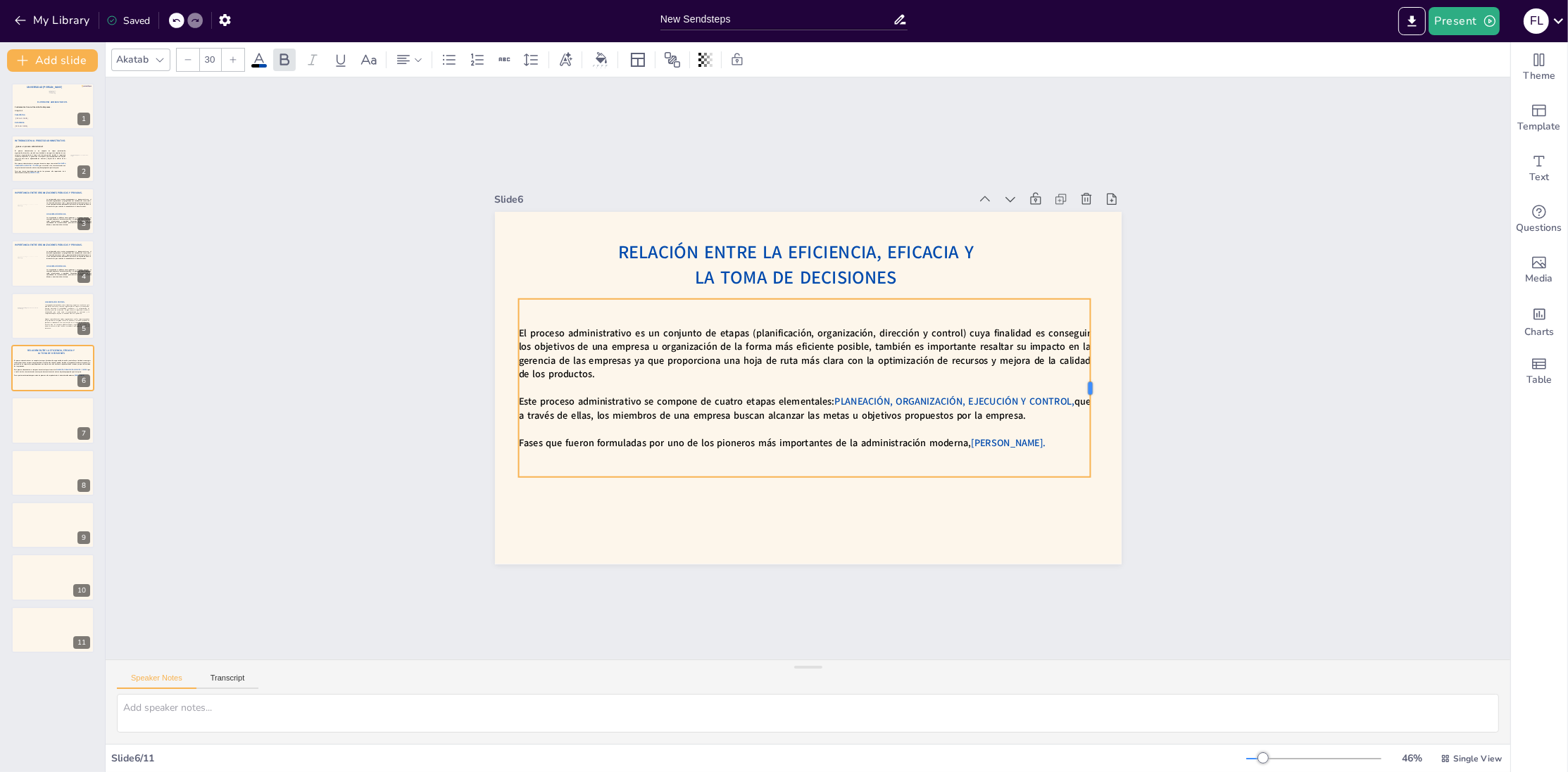
drag, startPoint x: 904, startPoint y: 389, endPoint x: 1095, endPoint y: 409, distance: 192.0
click at [1095, 409] on div at bounding box center [1092, 418] width 29 height 178
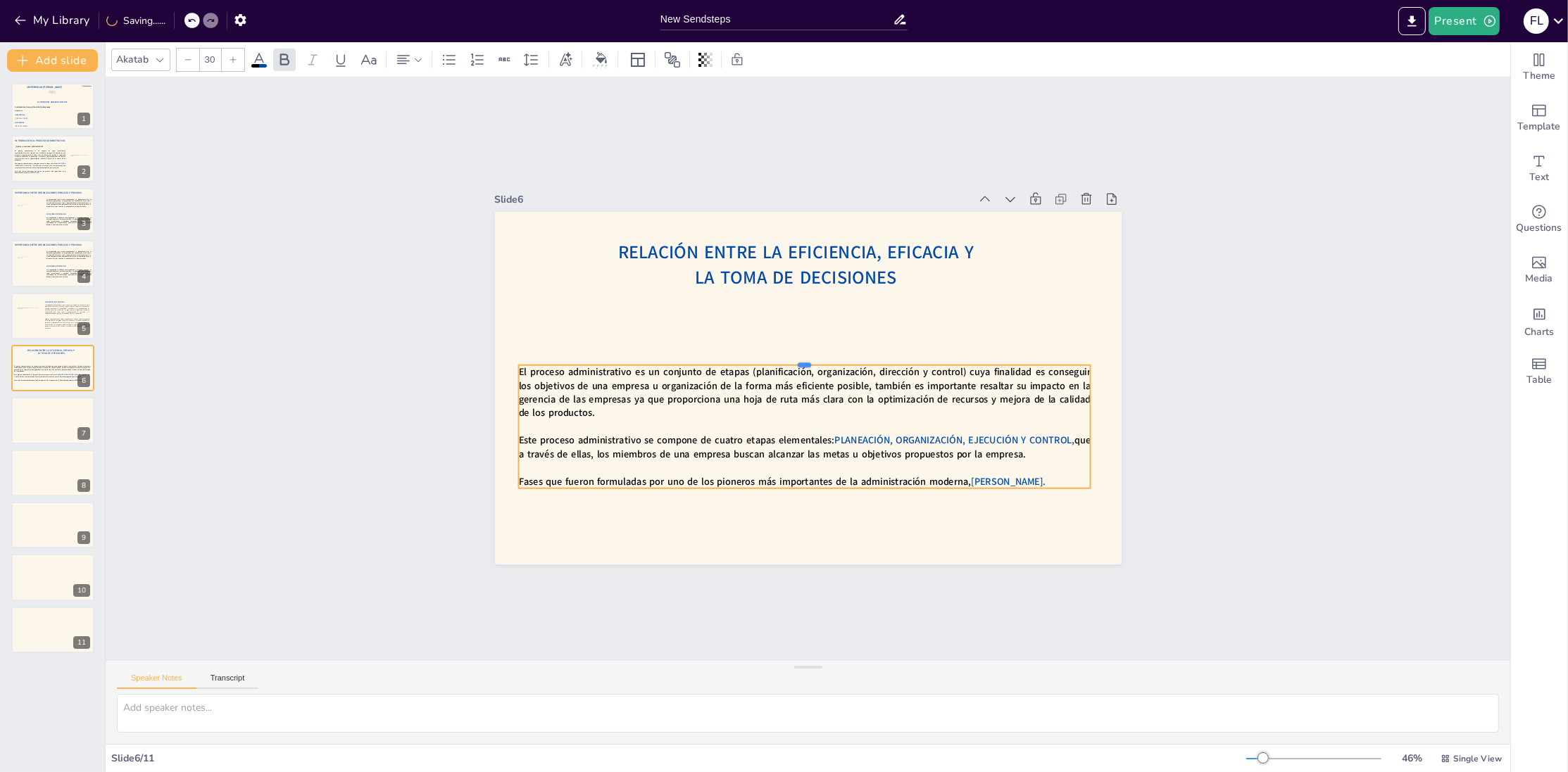
drag, startPoint x: 802, startPoint y: 295, endPoint x: 790, endPoint y: 362, distance: 68.1
click at [790, 362] on div at bounding box center [806, 359] width 571 height 71
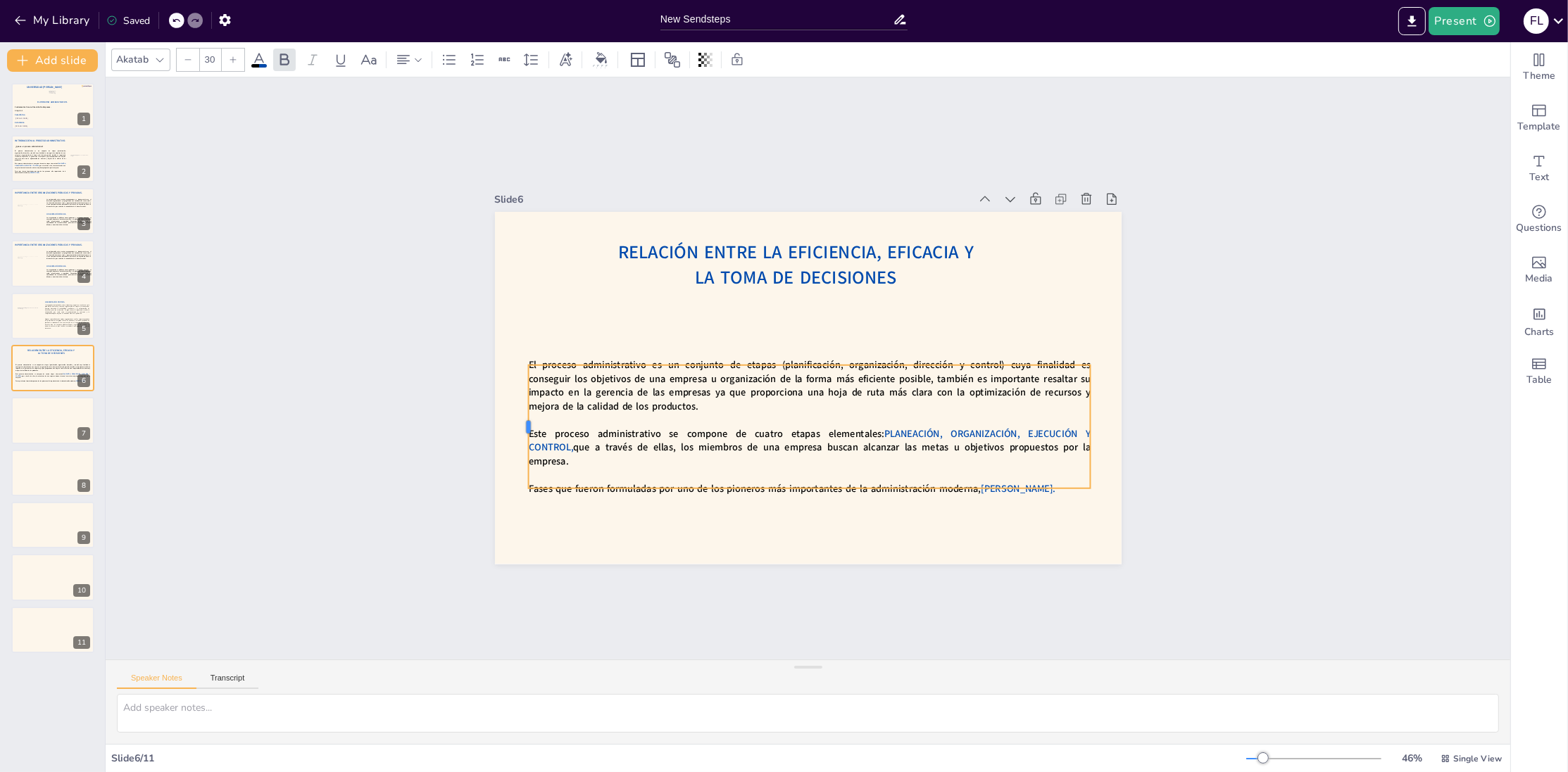
drag, startPoint x: 517, startPoint y: 430, endPoint x: 528, endPoint y: 422, distance: 13.6
click at [528, 422] on div at bounding box center [518, 397] width 24 height 124
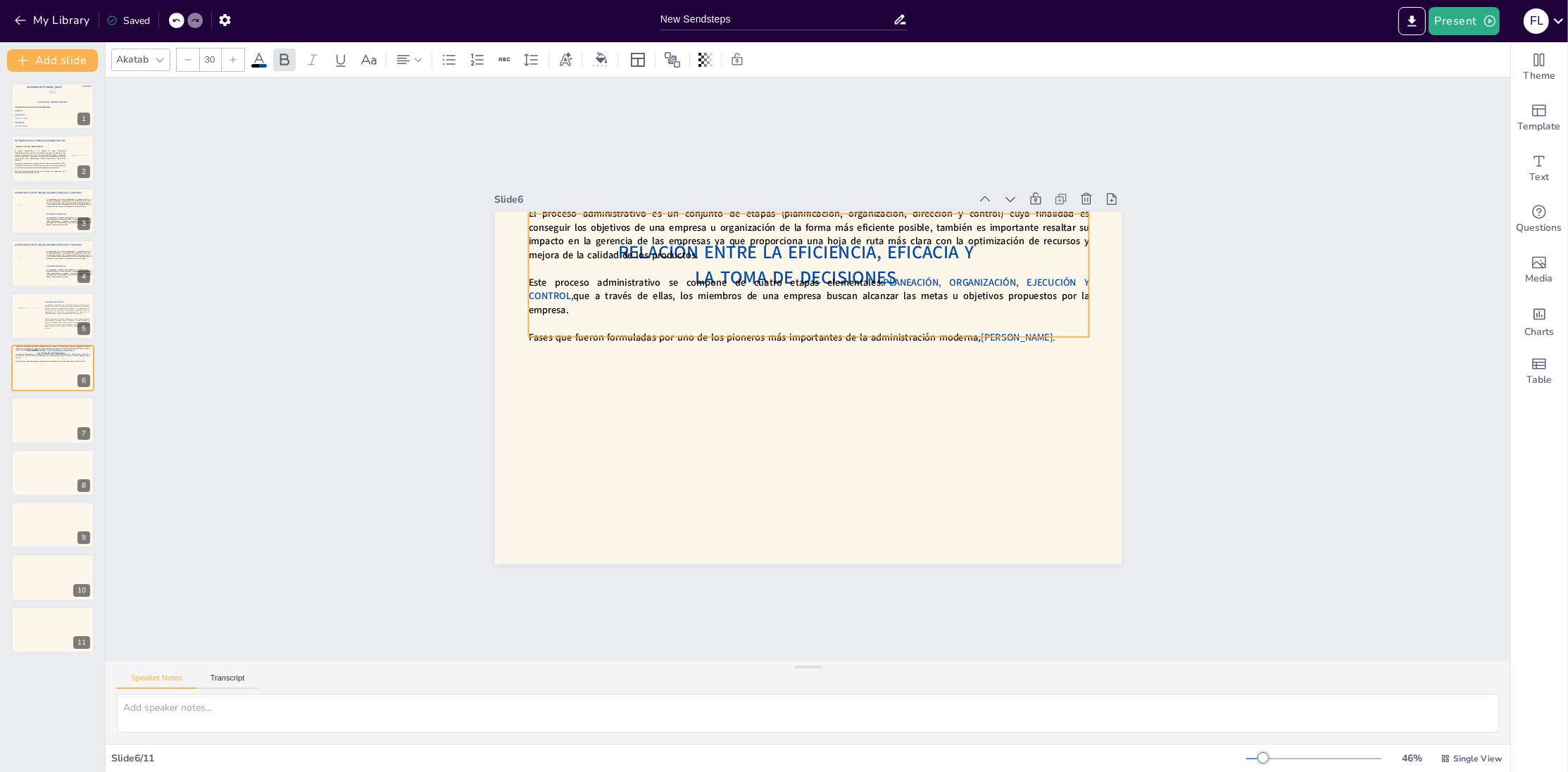
drag, startPoint x: 588, startPoint y: 418, endPoint x: 587, endPoint y: 267, distance: 151.0
click at [587, 267] on span "El proceso administrativo es un conjunto de etapas (planificación, organización…" at bounding box center [823, 228] width 564 height 99
click at [1086, 274] on div at bounding box center [1091, 275] width 11 height 123
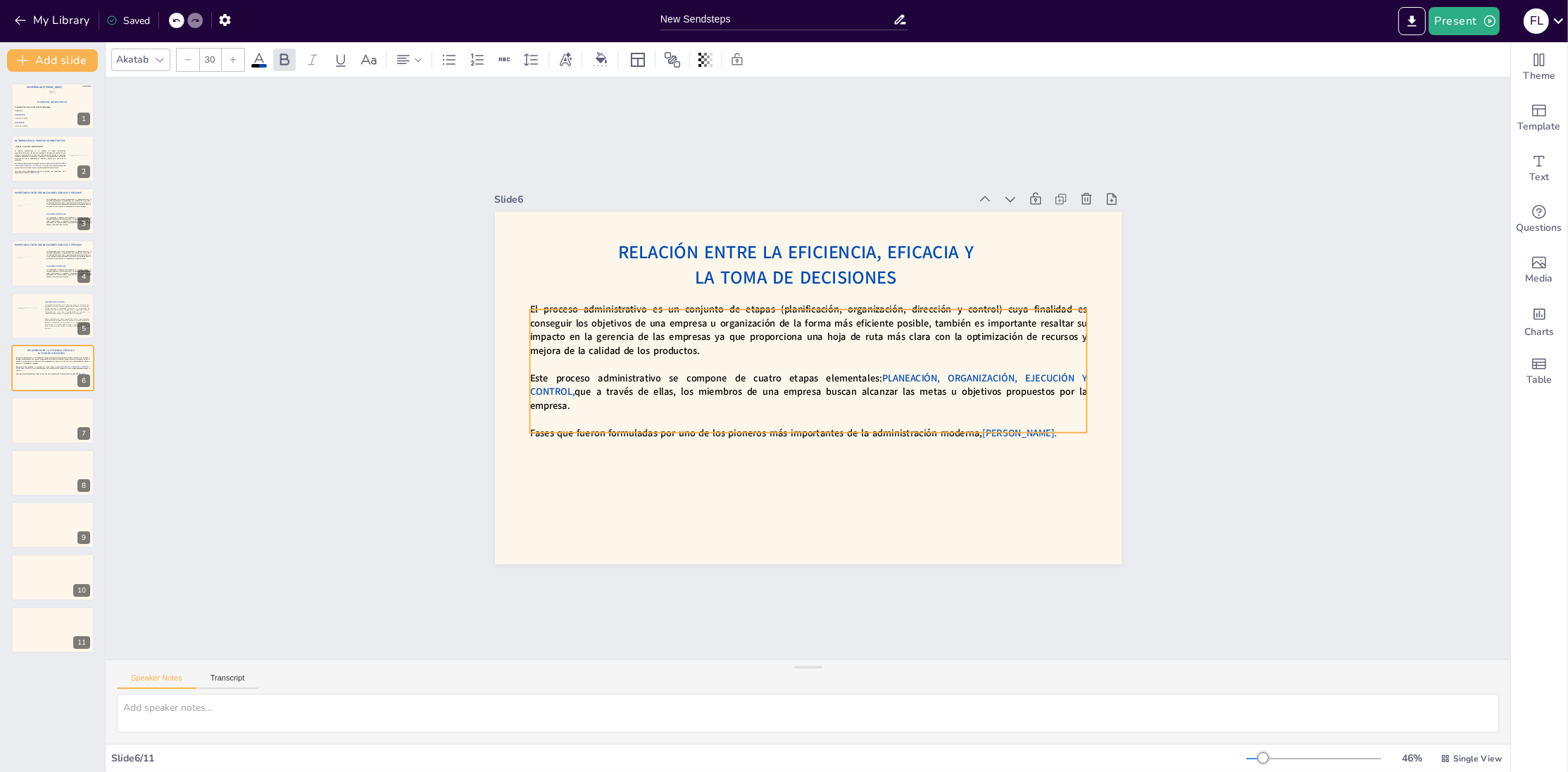
drag, startPoint x: 1027, startPoint y: 275, endPoint x: 1028, endPoint y: 371, distance: 96.0
click at [981, 371] on p at bounding box center [812, 367] width 339 height 459
click at [844, 146] on div "Slide 1 El Proceso Administrativo. Fátima Lourdes Vásquez Henríquez. Víctor Man…" at bounding box center [808, 368] width 1495 height 862
click at [30, 265] on div at bounding box center [28, 264] width 24 height 15
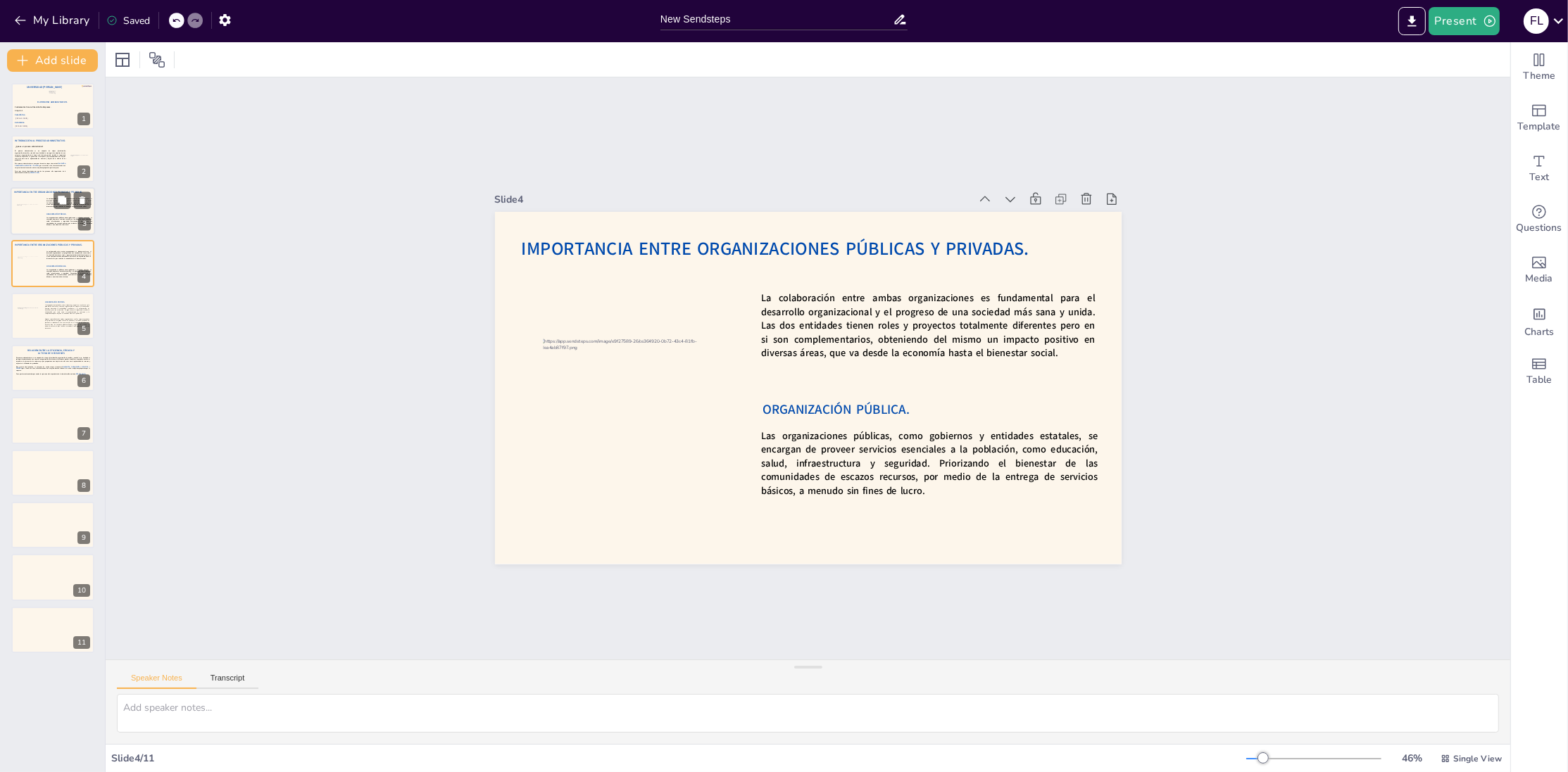
click at [39, 222] on div at bounding box center [53, 211] width 85 height 48
click at [48, 289] on div "El Proceso Administrativo. Fátima Lourdes Vásquez Henríquez. Víctor Manuel Cade…" at bounding box center [52, 368] width 105 height 571
click at [48, 272] on strong "Las organizaciones públicas, como gobiernos y entidades estatales, se encargan …" at bounding box center [69, 273] width 46 height 9
click at [77, 248] on button at bounding box center [82, 253] width 17 height 17
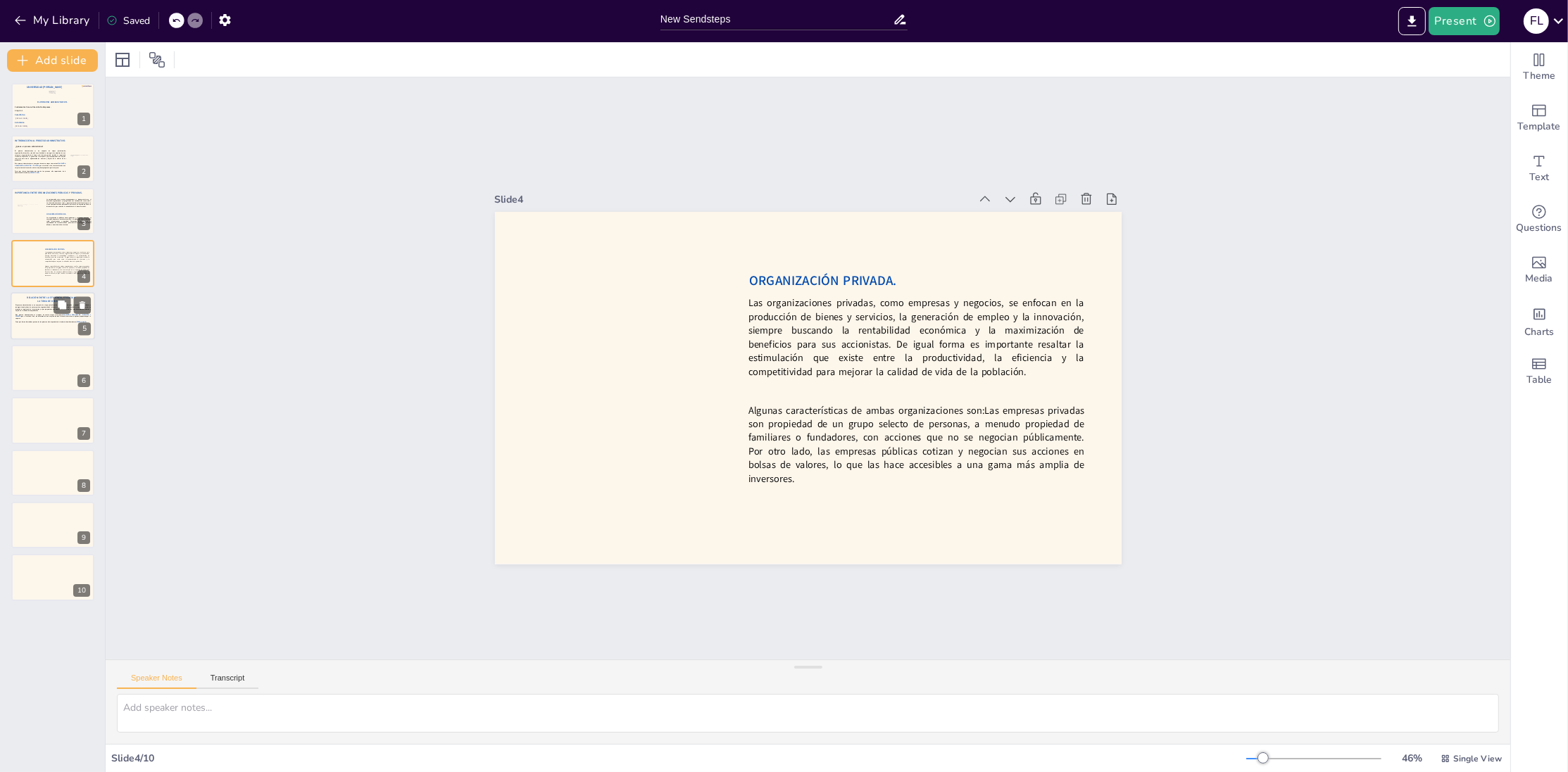
click at [30, 311] on span "El proceso administrativo es un conjunto de etapas (planificación, organización…" at bounding box center [53, 307] width 76 height 7
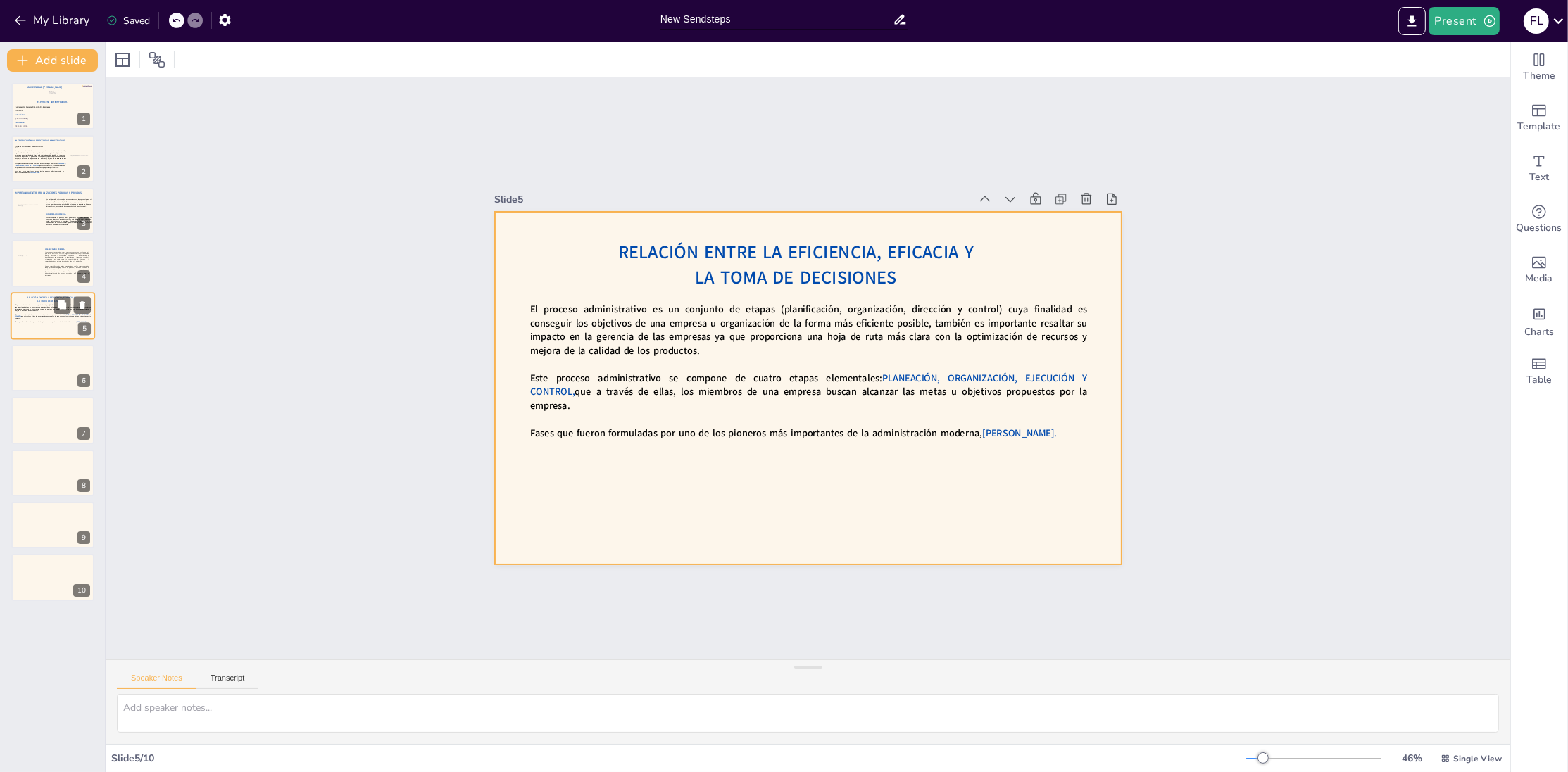
click at [59, 330] on div at bounding box center [53, 316] width 85 height 48
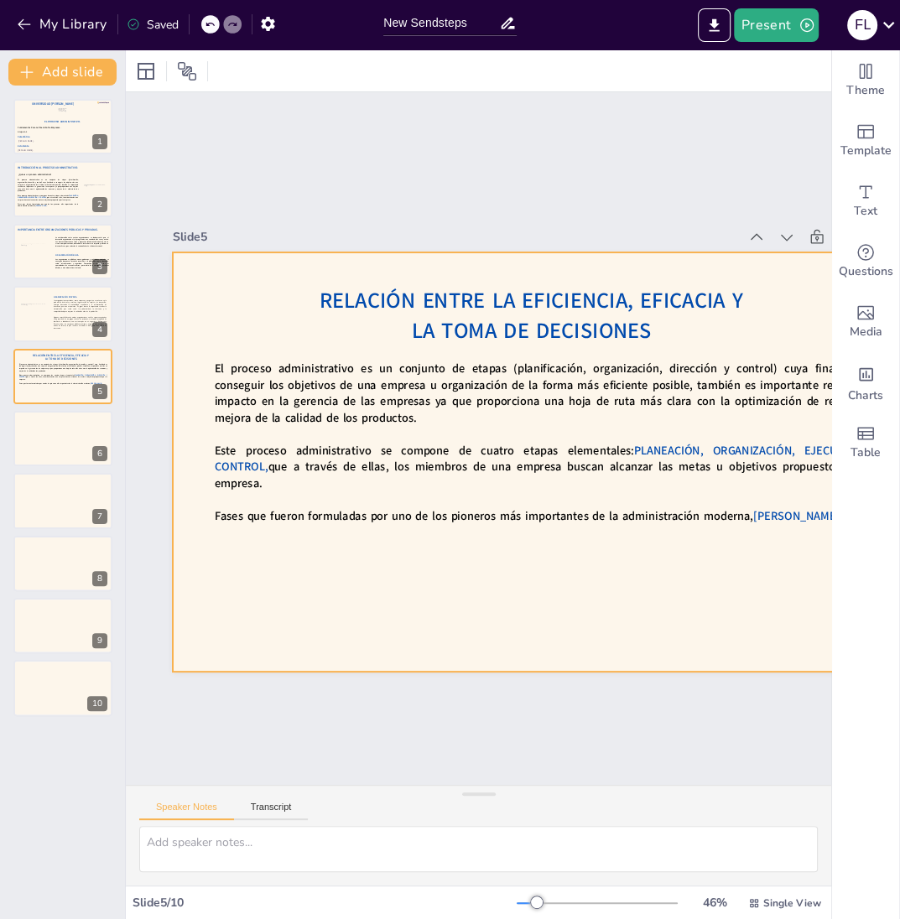
click at [392, 368] on div at bounding box center [536, 482] width 840 height 630
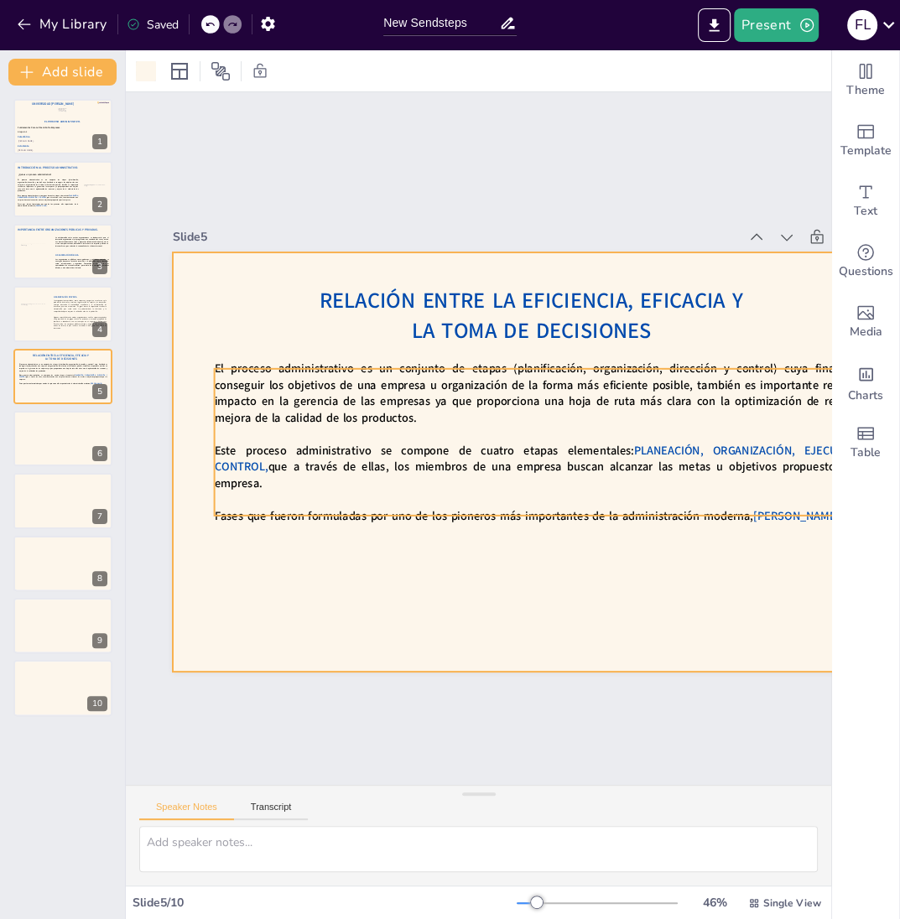
click at [374, 396] on span "El proceso administrativo es un conjunto de etapas (planificación, organización…" at bounding box center [558, 417] width 633 height 315
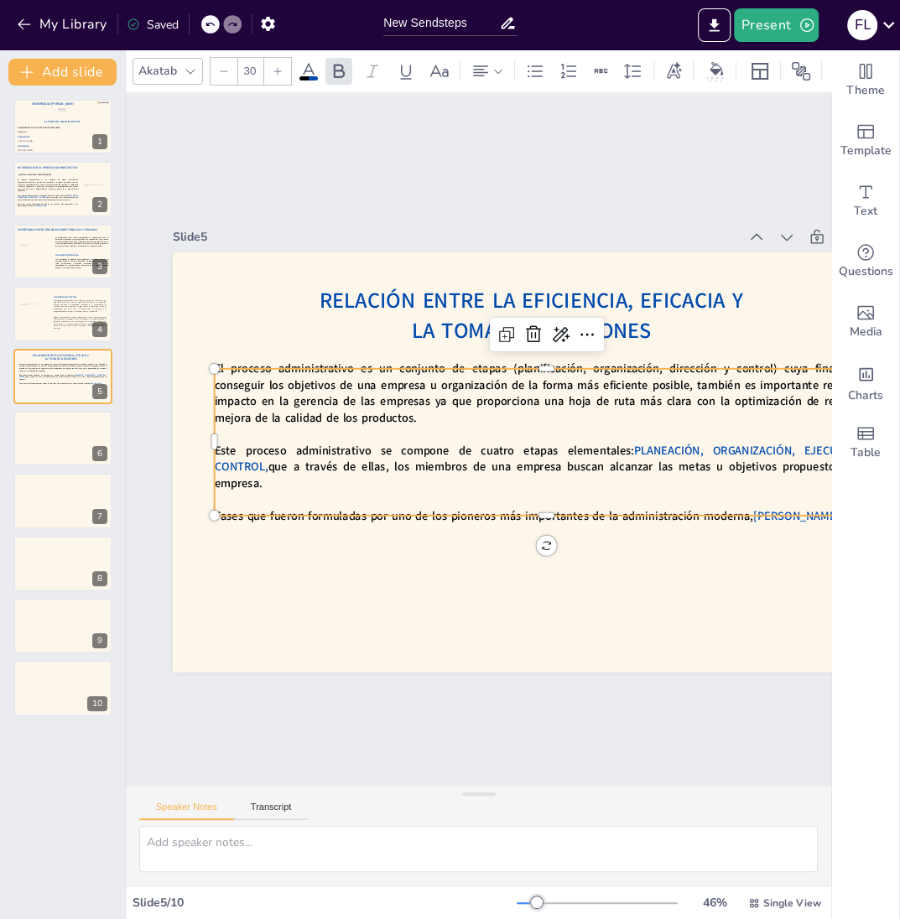
click at [374, 396] on span "El proceso administrativo es un conjunto de etapas (planificación, organización…" at bounding box center [551, 391] width 668 height 117
click at [374, 396] on span "El proceso administrativo es un conjunto de etapas (planificación, organización…" at bounding box center [558, 409] width 652 height 252
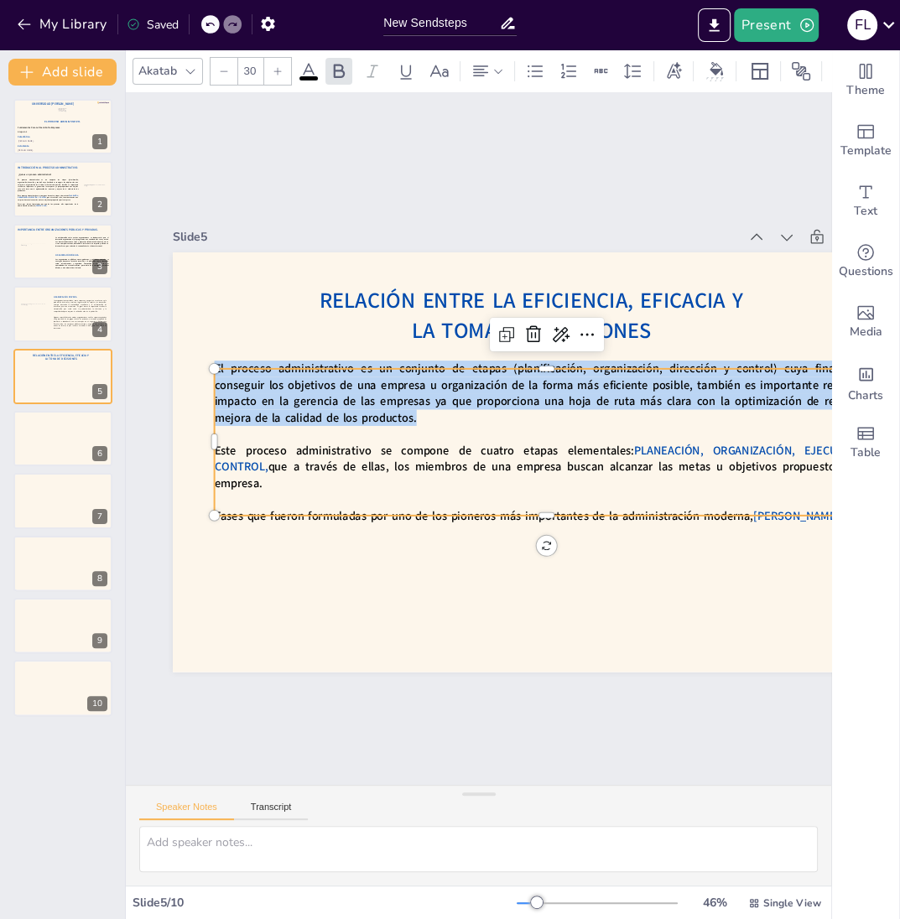
click at [374, 396] on span "El proceso administrativo es un conjunto de etapas (planificación, organización…" at bounding box center [561, 435] width 576 height 430
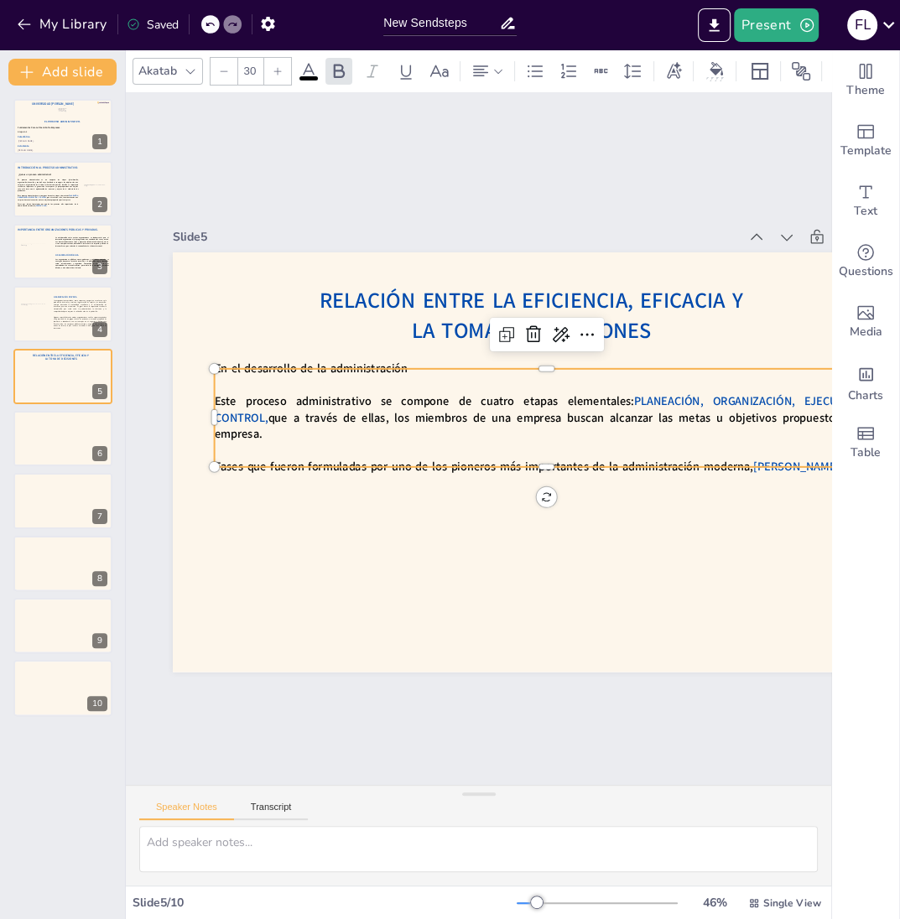
click at [414, 387] on p at bounding box center [557, 400] width 654 height 154
click at [418, 378] on p "En el desarrollo de la administración" at bounding box center [553, 376] width 663 height 86
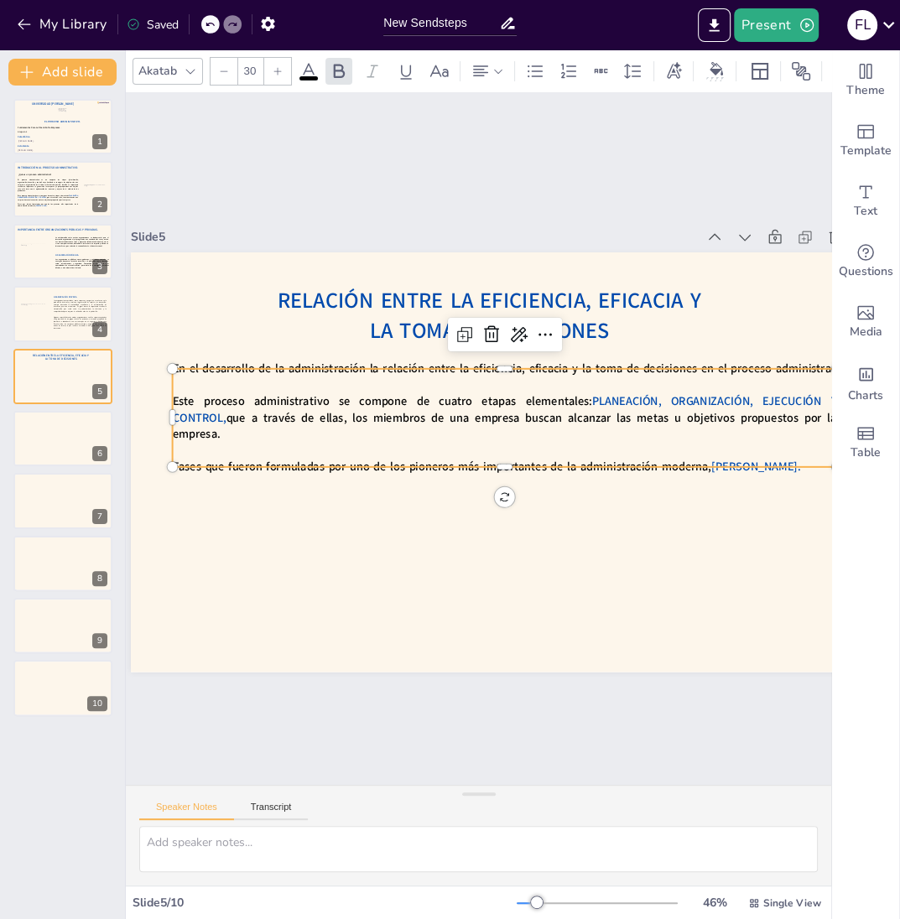
scroll to position [0, 46]
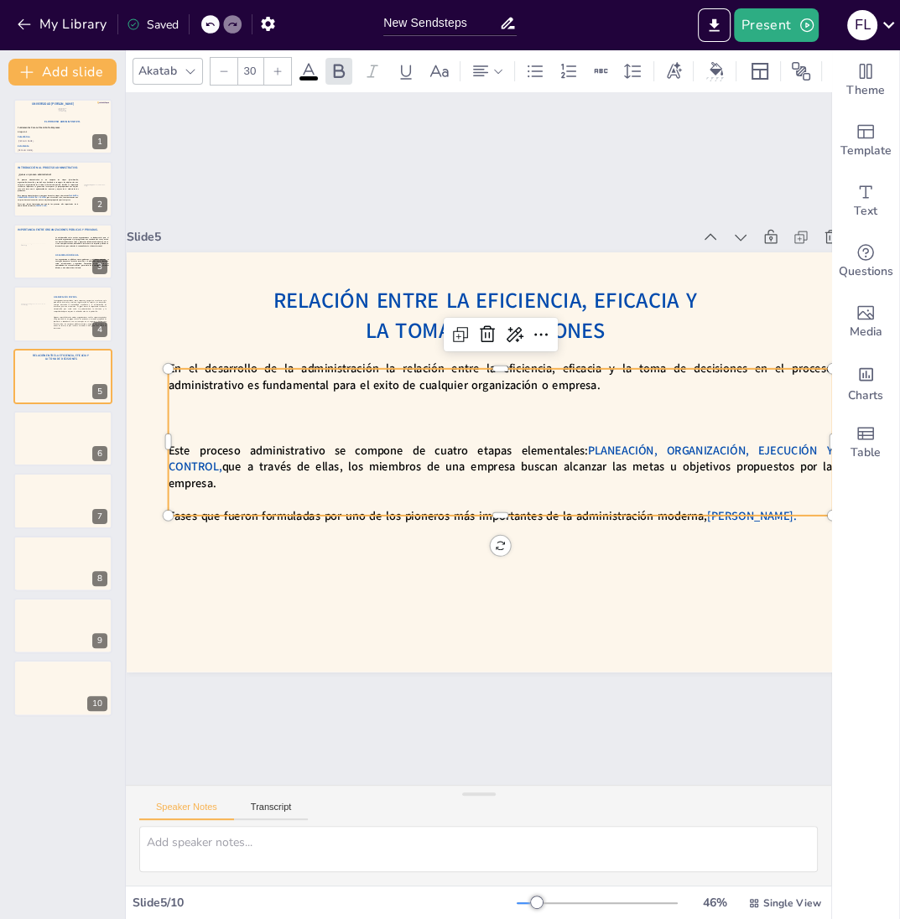
click at [392, 388] on span "En el desarrollo de la administración la relación entre la eficiencia, eficacia…" at bounding box center [513, 375] width 656 height 154
click at [341, 421] on p at bounding box center [501, 417] width 664 height 16
click at [270, 423] on p "La eficacia" at bounding box center [502, 421] width 663 height 86
click at [266, 429] on p "La eficacia" at bounding box center [506, 425] width 637 height 221
click at [266, 429] on p "La eficacia" at bounding box center [505, 423] width 654 height 154
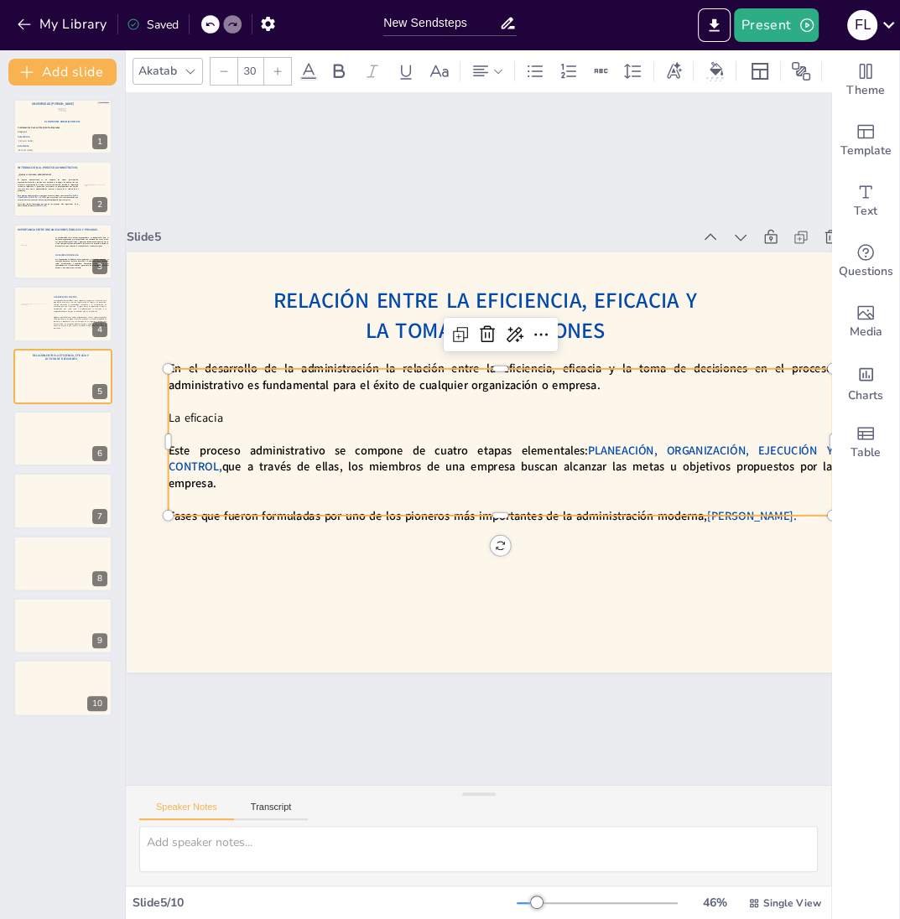
click at [226, 430] on p "La eficacia" at bounding box center [505, 423] width 654 height 154
click at [613, 431] on p "La eficacia se define como “la capacidad de lograr el efecto que se desea o se …" at bounding box center [505, 423] width 654 height 154
click at [617, 427] on p "La eficacia se define como “la capacidad de lograr el efecto que se desea o se …" at bounding box center [505, 425] width 637 height 221
click at [616, 423] on p "La eficacia se define como “la capacidad de lograr el efecto que se desea o se …" at bounding box center [505, 423] width 654 height 154
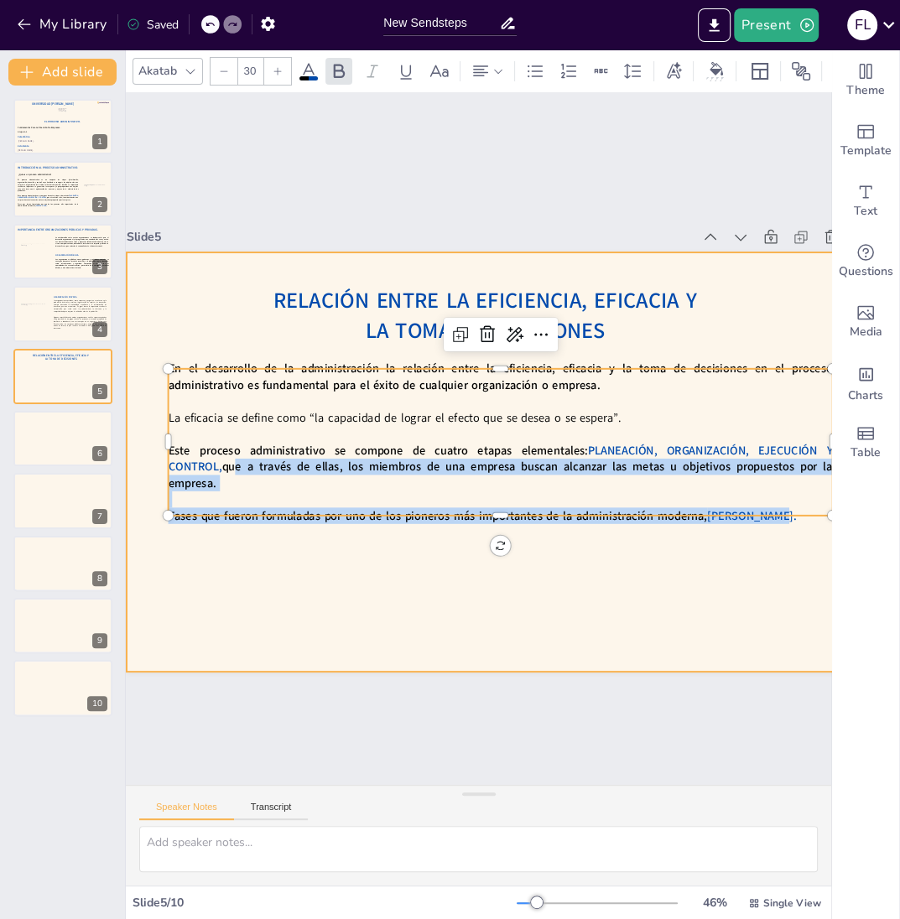
drag, startPoint x: 772, startPoint y: 504, endPoint x: 161, endPoint y: 451, distance: 613.0
click at [161, 451] on div "Relación entre la eficiencia, eficacia y la toma de decisiones En el desarrollo…" at bounding box center [492, 468] width 840 height 630
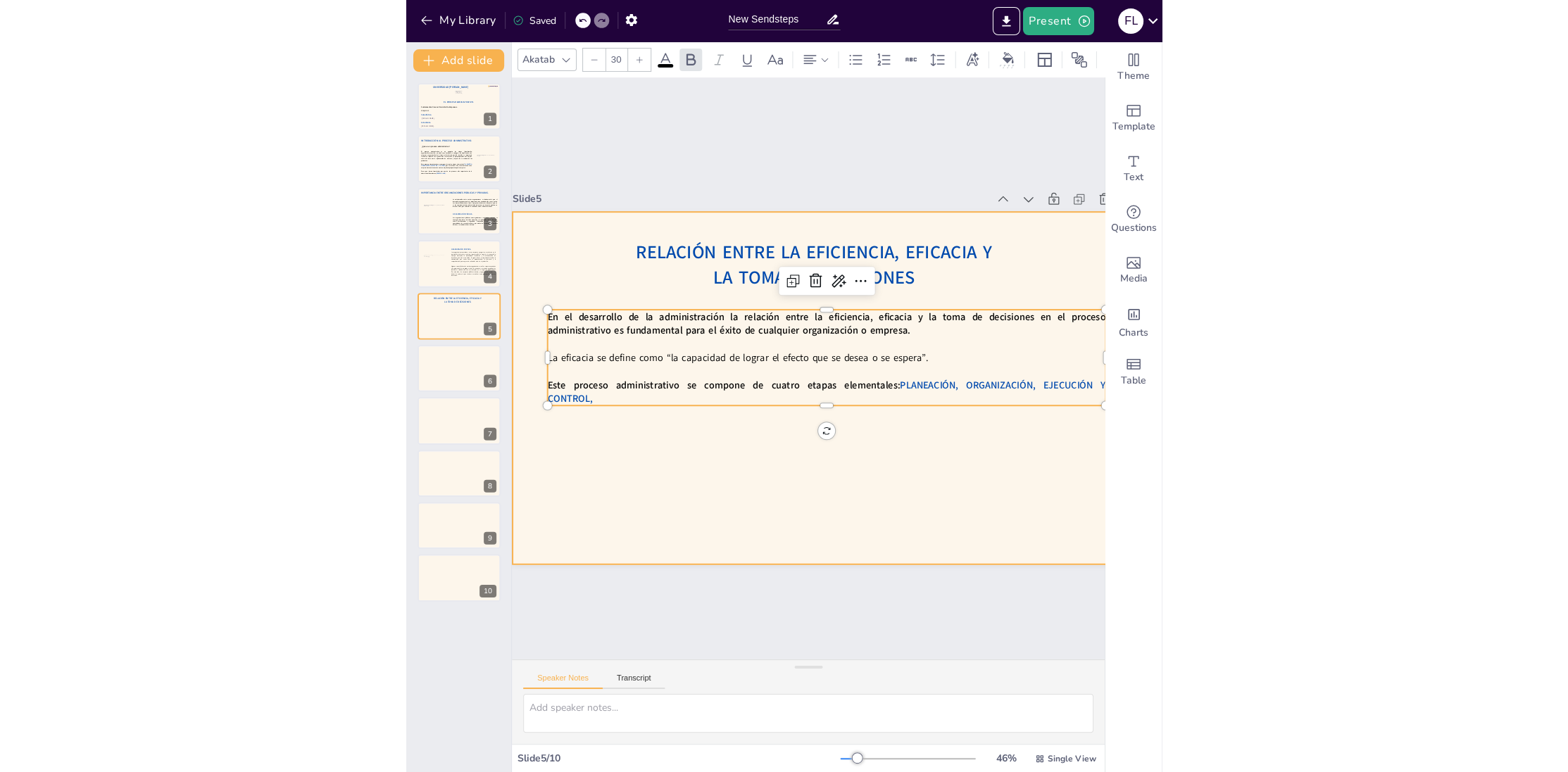
scroll to position [0, 43]
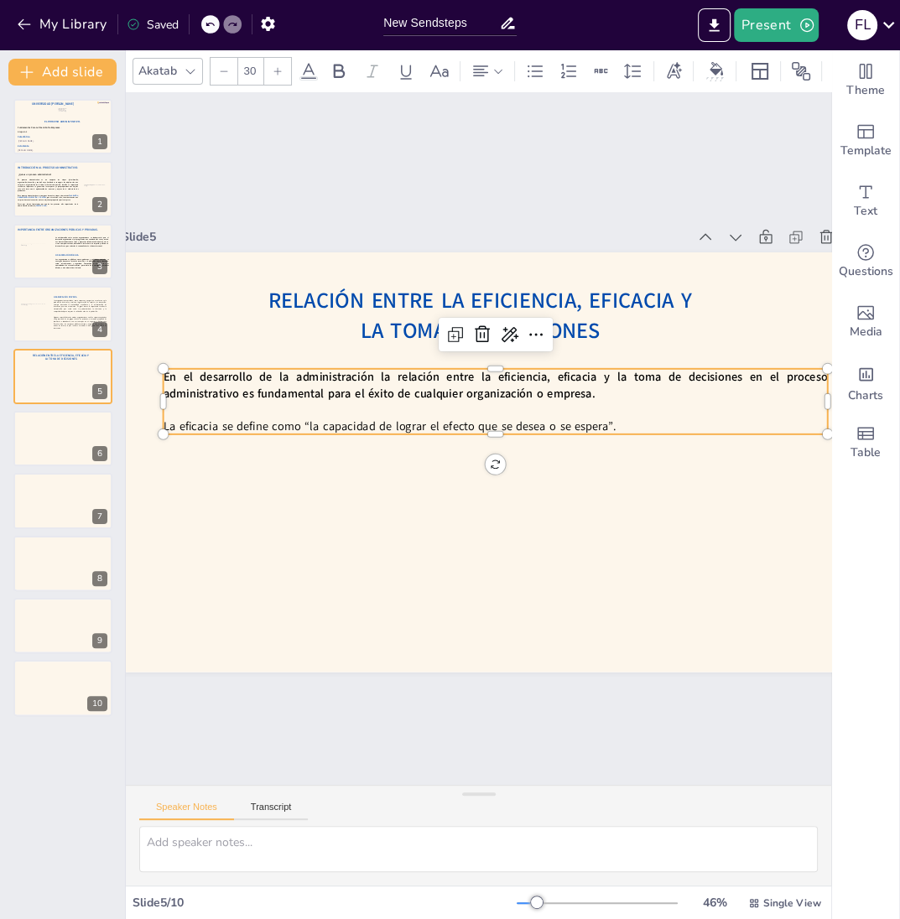
click at [629, 423] on p "La eficacia se define como “la capacidad de lograr el efecto que se desea o se …" at bounding box center [498, 429] width 654 height 154
click at [612, 430] on p "La eficacia se define como “la capacidad de lograr el efecto que se desea o se …" at bounding box center [496, 428] width 662 height 86
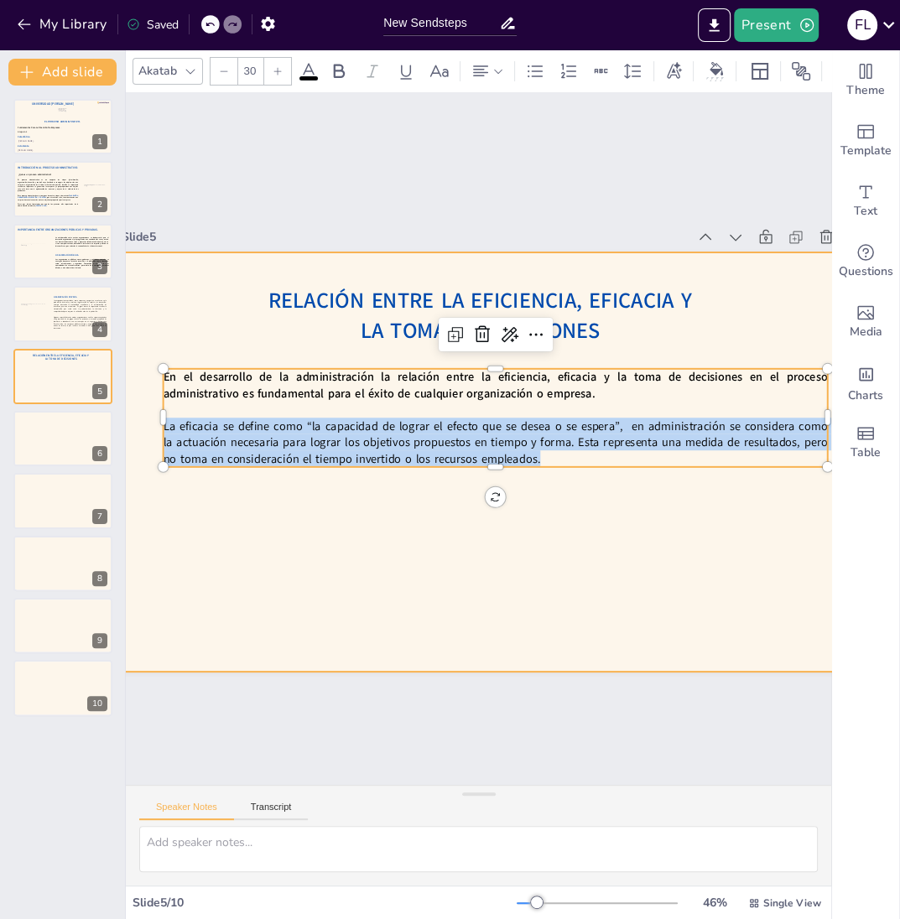
drag, startPoint x: 544, startPoint y: 456, endPoint x: 143, endPoint y: 366, distance: 411.1
click at [143, 366] on div "Relación entre la eficiencia, eficacia y la toma de decisiones En el desarrollo…" at bounding box center [492, 464] width 786 height 496
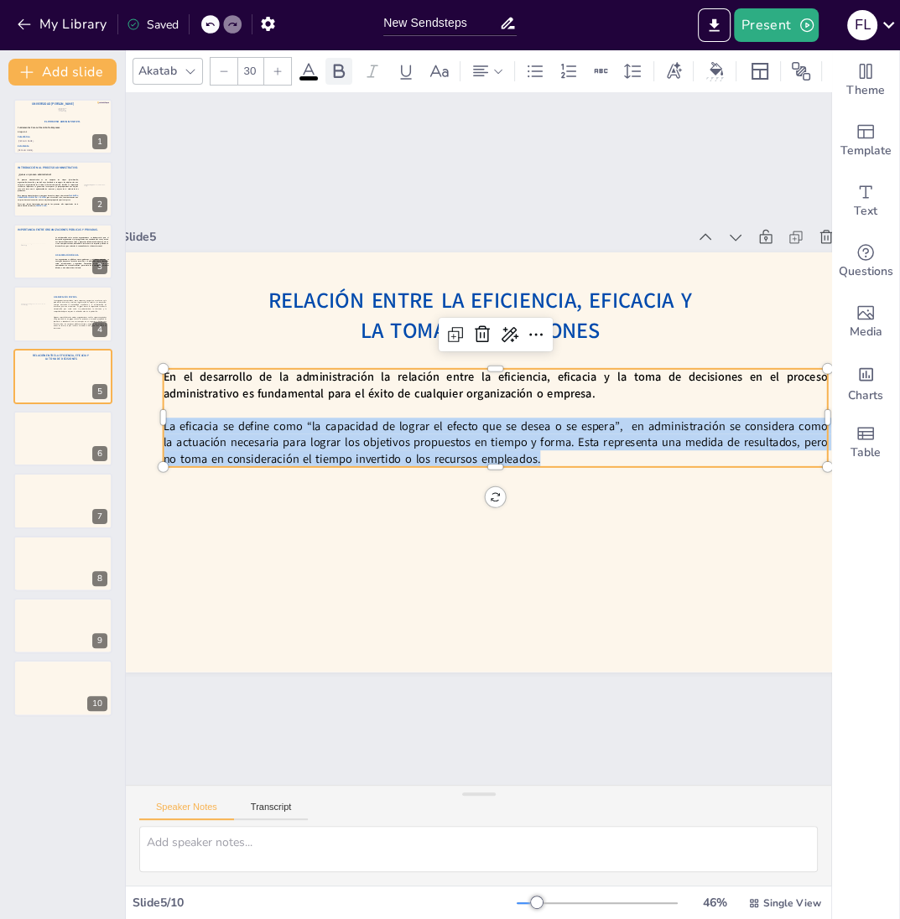
click at [343, 61] on icon at bounding box center [339, 71] width 20 height 20
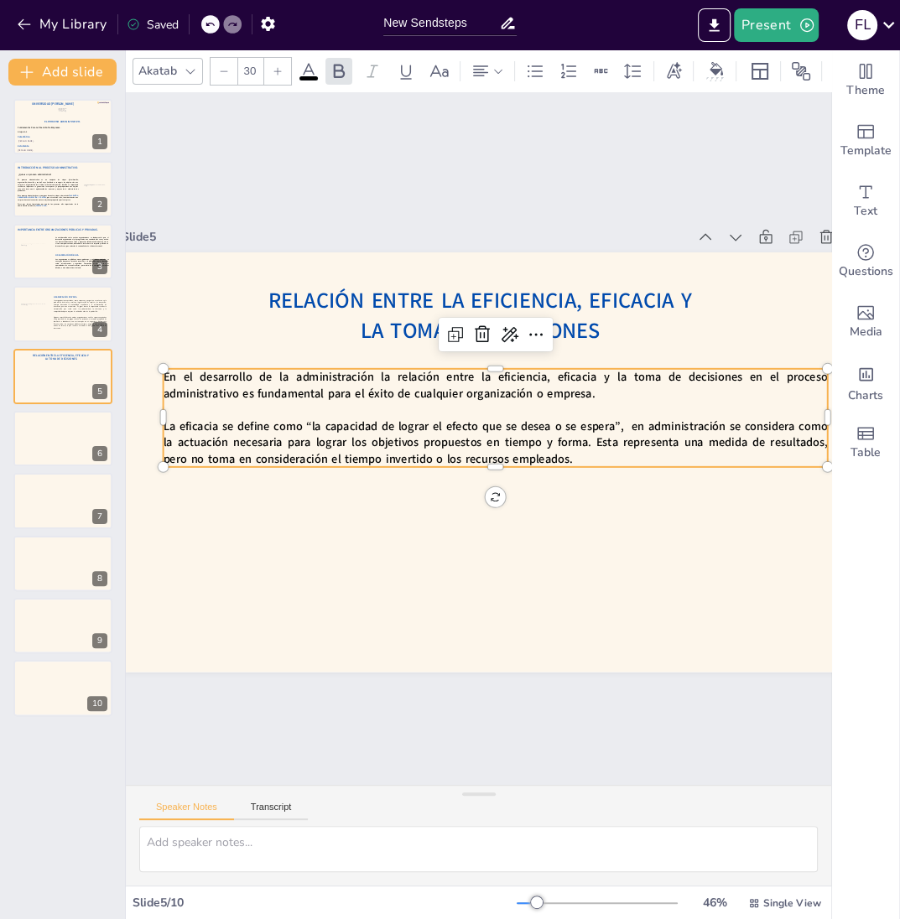
click at [589, 447] on strong "La eficacia se define como “la capacidad de lograr el efecto que se desea o se …" at bounding box center [495, 436] width 666 height 102
click at [726, 468] on div at bounding box center [492, 475] width 662 height 83
click at [711, 463] on p "La eficacia se define como “la capacidad de lograr el efecto que se desea o se …" at bounding box center [495, 444] width 666 height 118
click at [685, 457] on p "La eficacia se define como “la capacidad de lograr el efecto que se desea o se …" at bounding box center [496, 442] width 664 height 49
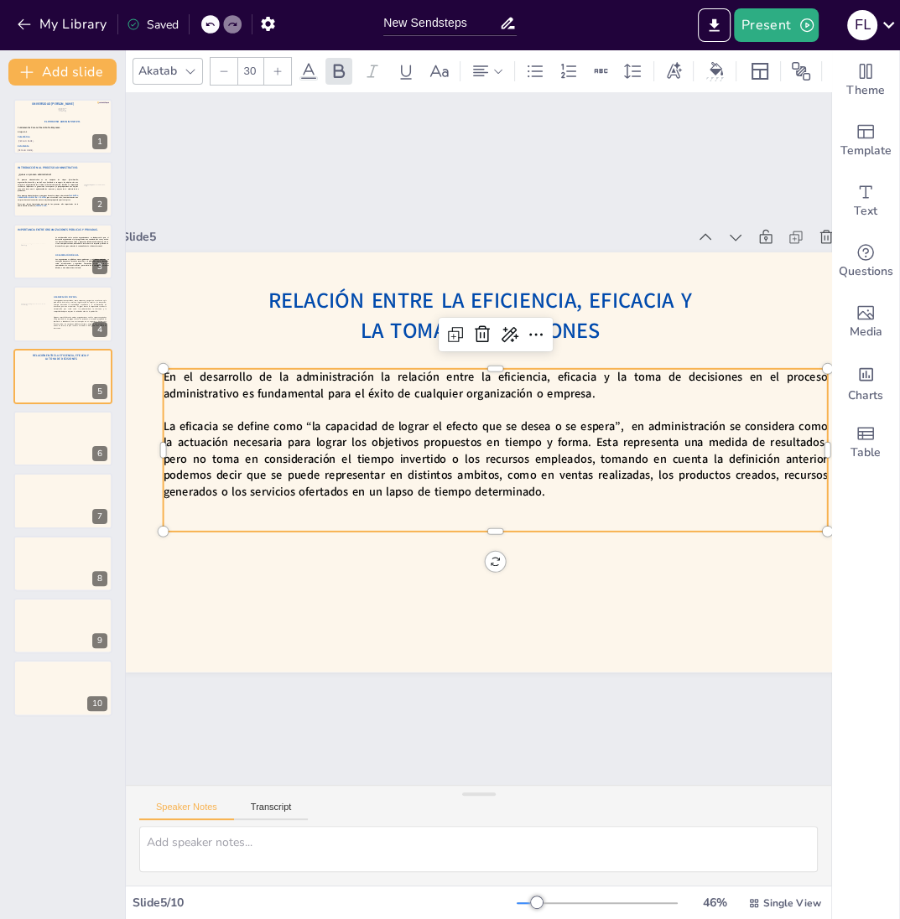
click at [487, 475] on strong "La eficacia se define como “la capacidad de lograr el efecto que se desea o se …" at bounding box center [491, 452] width 667 height 201
click at [609, 398] on p "En el desarrollo de la administración la relación entre la eficiencia, eficacia…" at bounding box center [506, 390] width 657 height 170
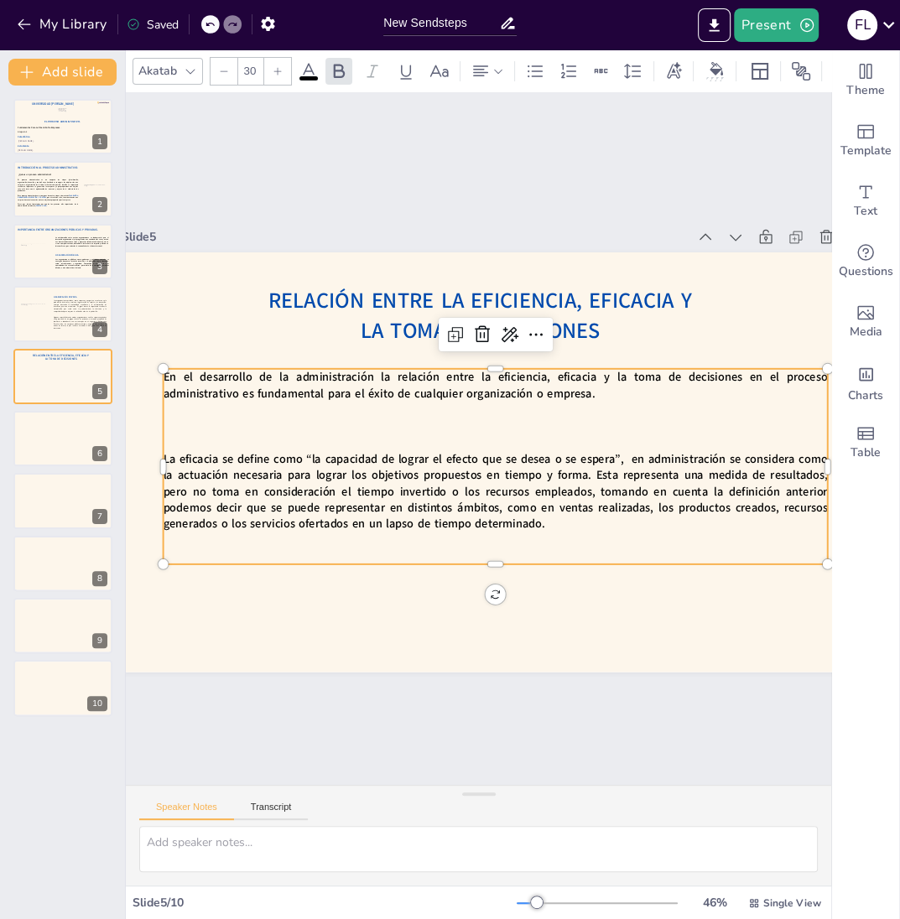
click at [278, 431] on p at bounding box center [498, 429] width 654 height 154
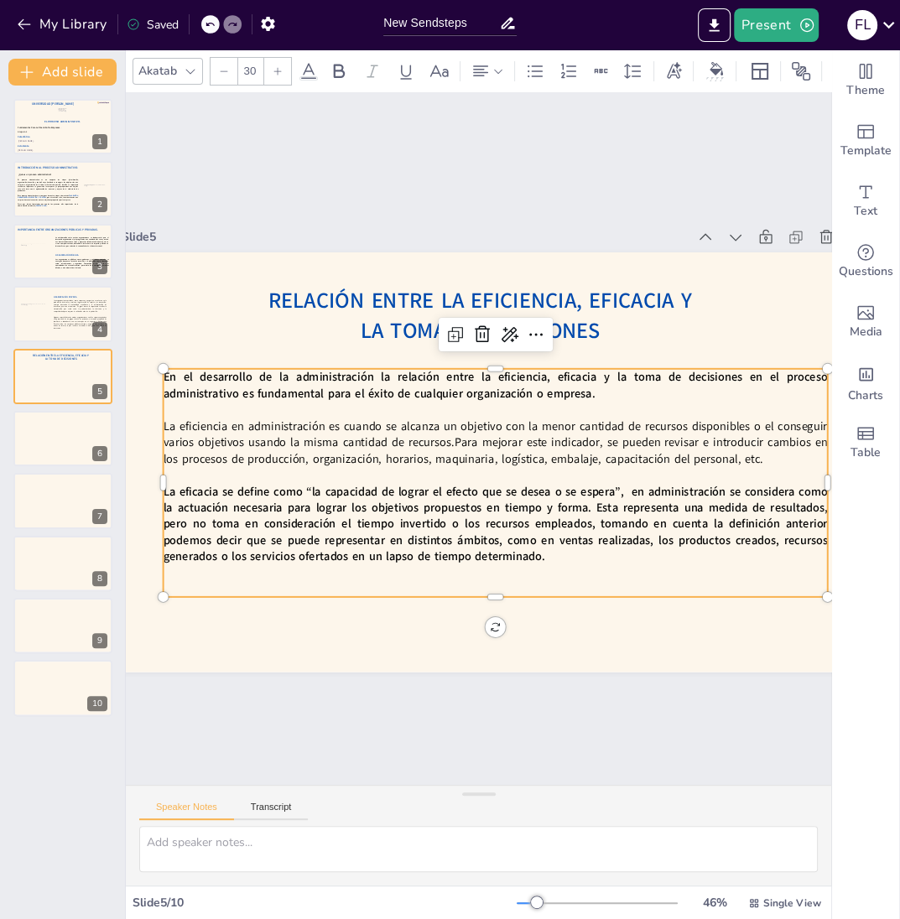
click at [459, 441] on p "La eficiencia en administración es cuando se alcanza un objetivo con la menor c…" at bounding box center [494, 445] width 660 height 186
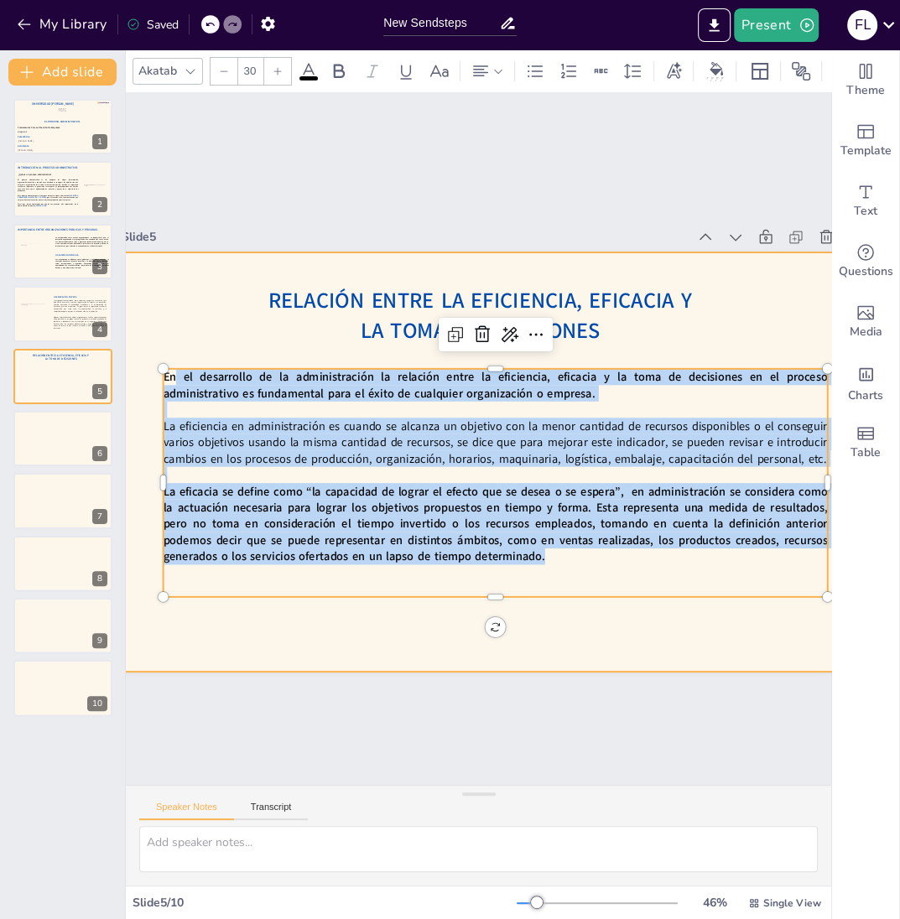
drag, startPoint x: 599, startPoint y: 555, endPoint x: 148, endPoint y: 377, distance: 485.1
click at [148, 377] on div "Relación entre la eficiencia, eficacia y la toma de decisiones En el desarrollo…" at bounding box center [492, 464] width 787 height 496
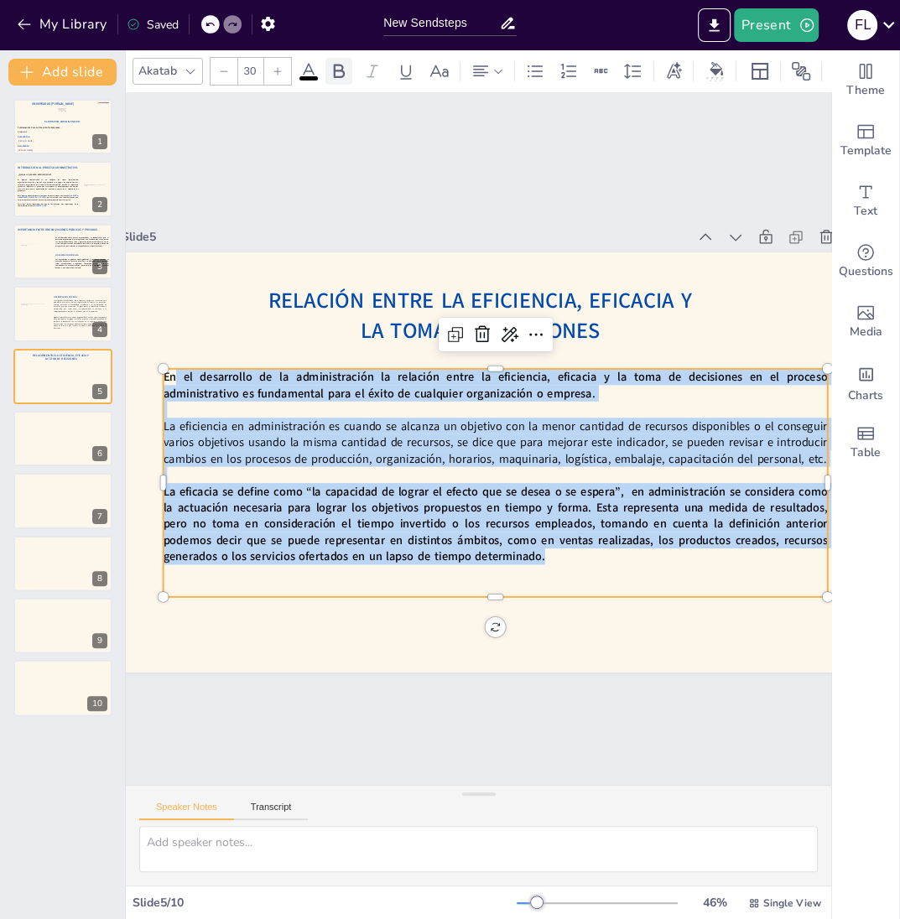
click at [336, 67] on icon at bounding box center [339, 71] width 11 height 14
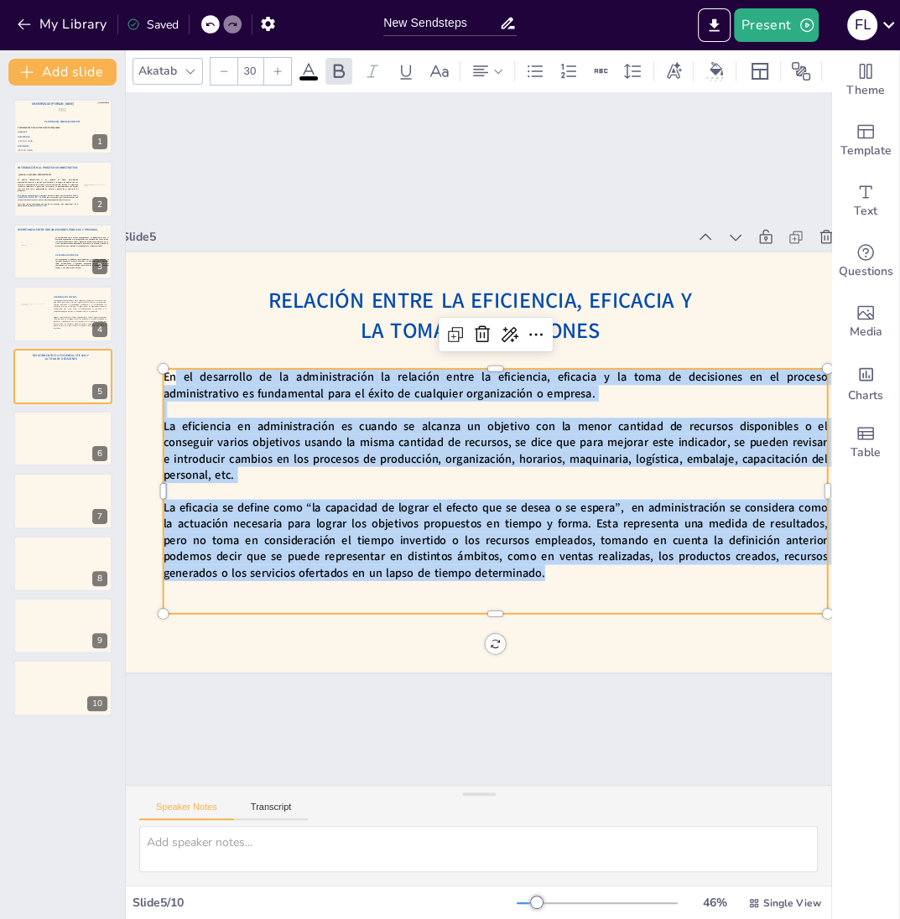
click at [668, 580] on p "La eficacia se define como “la capacidad de lograr el efecto que se desea o se …" at bounding box center [484, 541] width 669 height 151
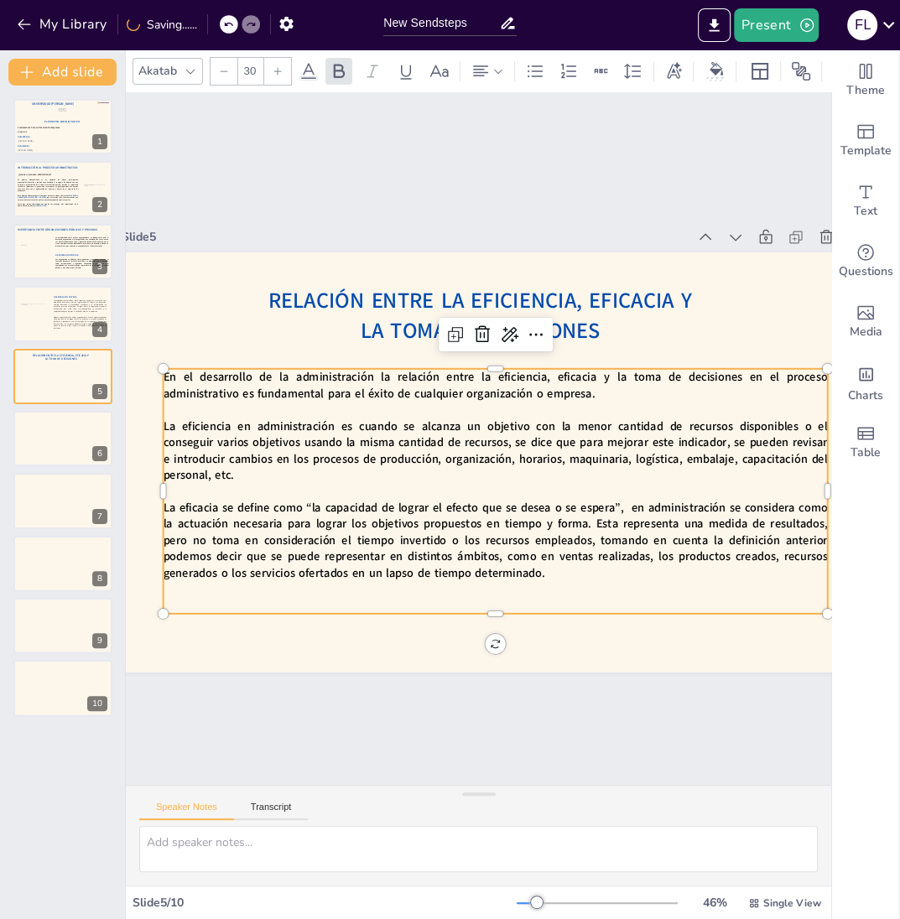
click at [557, 585] on p at bounding box center [465, 590] width 654 height 154
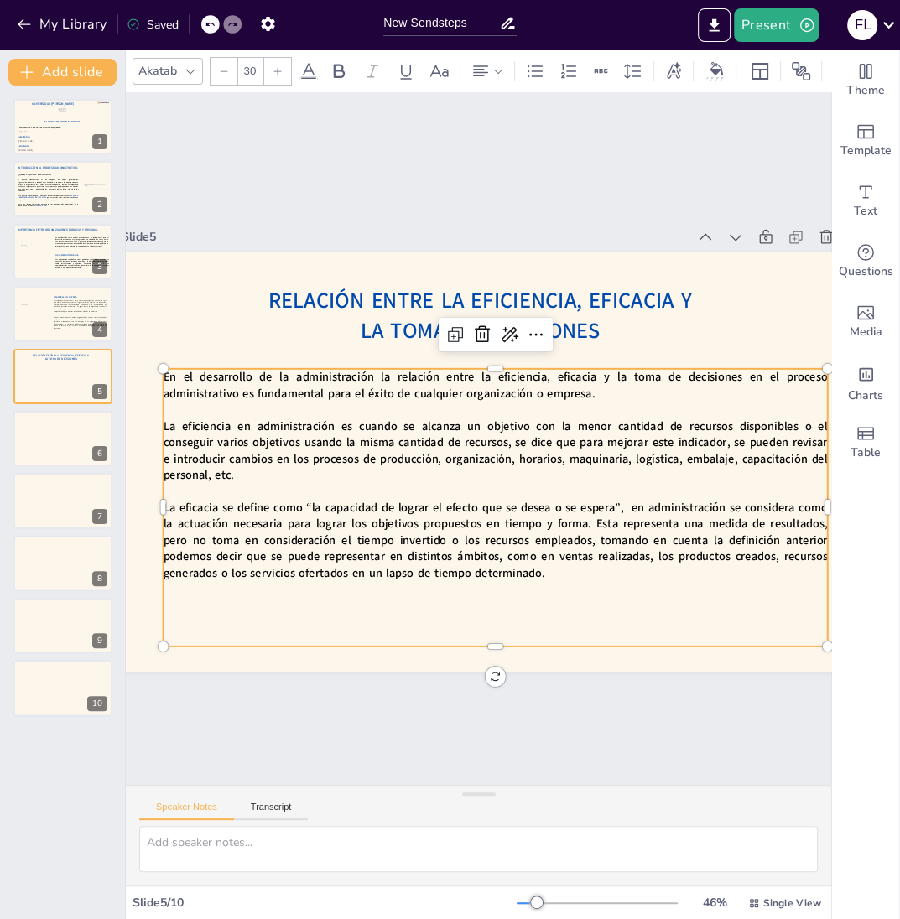
click at [261, 601] on p at bounding box center [461, 606] width 654 height 154
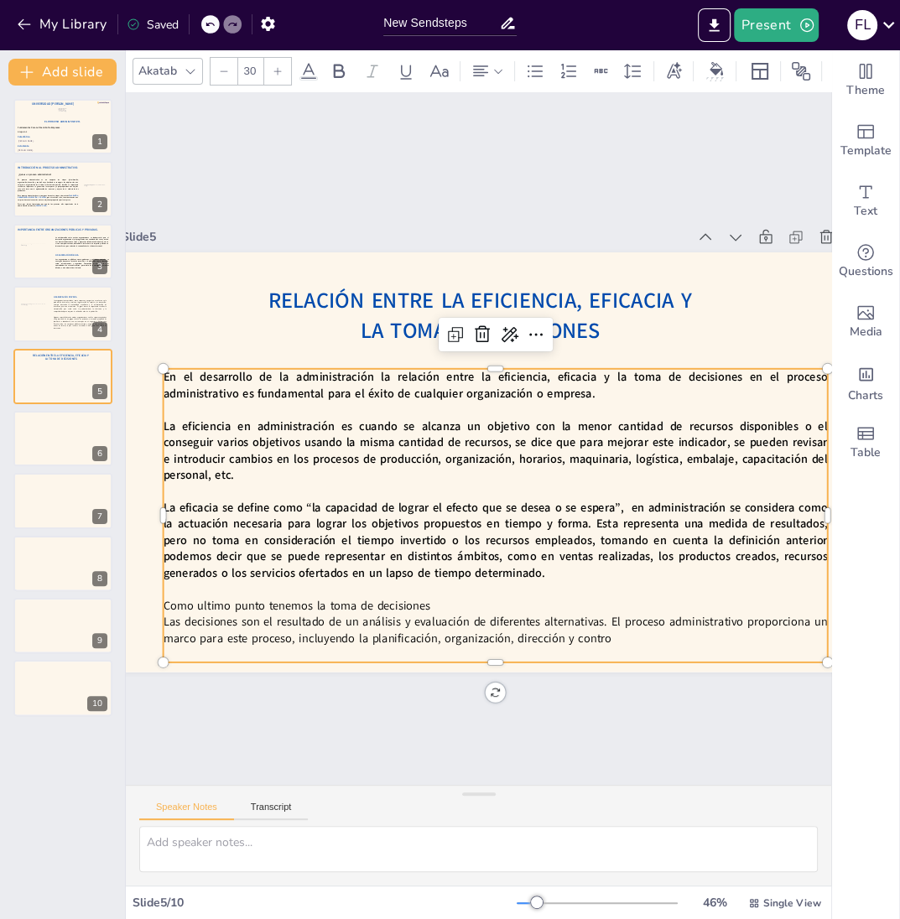
click at [168, 621] on p "Las decisiones son el resultado de un análisis y evaluación de diferentes alter…" at bounding box center [475, 631] width 664 height 102
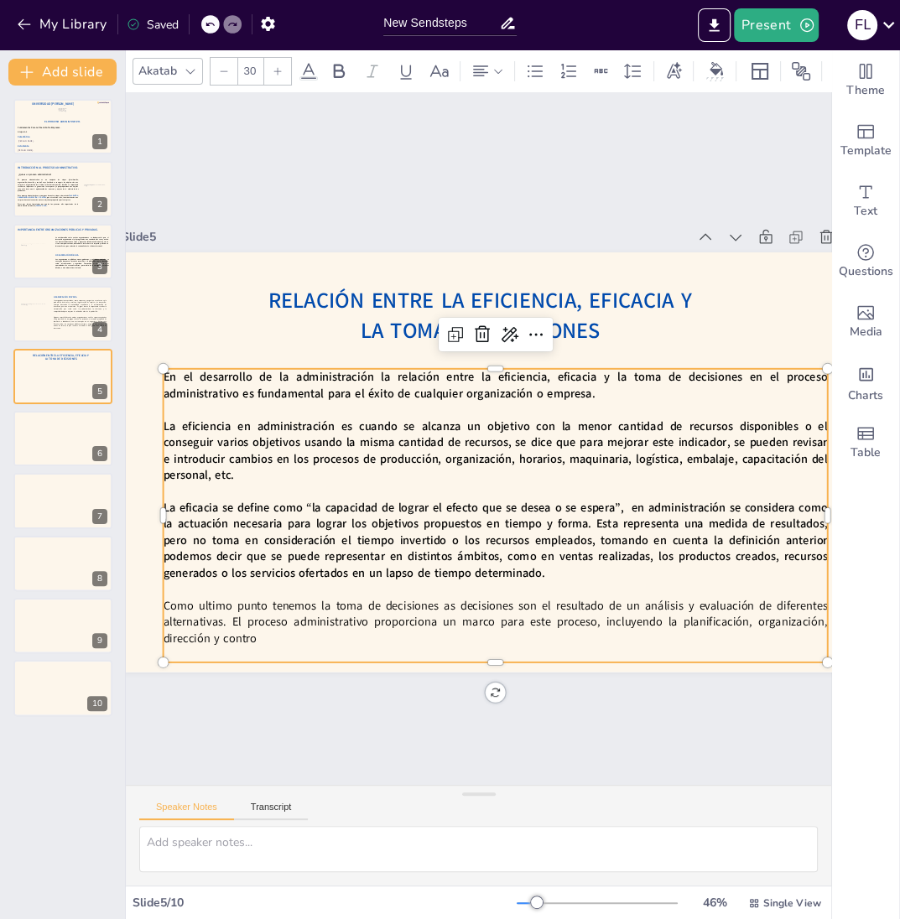
click at [514, 603] on p "Como ultimo punto tenemos la toma de decisiones as decisiones son el resultado …" at bounding box center [476, 623] width 666 height 118
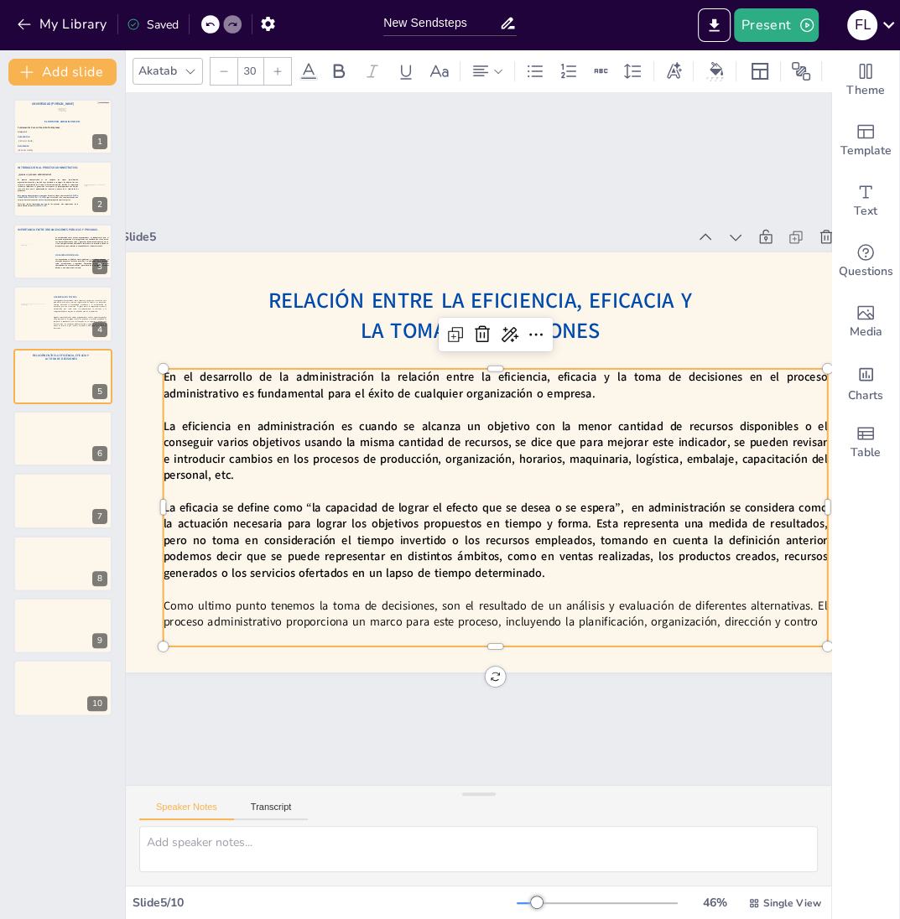
click at [444, 602] on p "Como ultimo punto tenemos la toma de decisiones, son el resultado de un análisi…" at bounding box center [458, 614] width 657 height 170
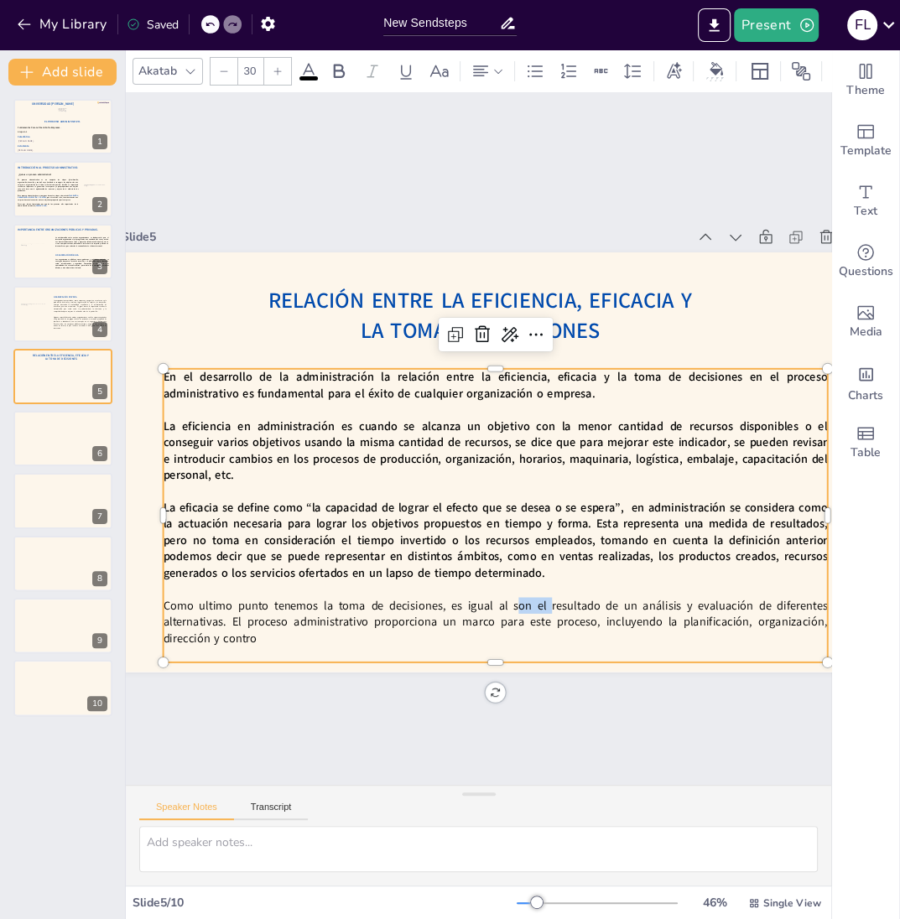
drag, startPoint x: 554, startPoint y: 601, endPoint x: 518, endPoint y: 601, distance: 36.1
click at [518, 601] on p "Como ultimo punto tenemos la toma de decisiones, es igual al son el resultado d…" at bounding box center [476, 623] width 666 height 118
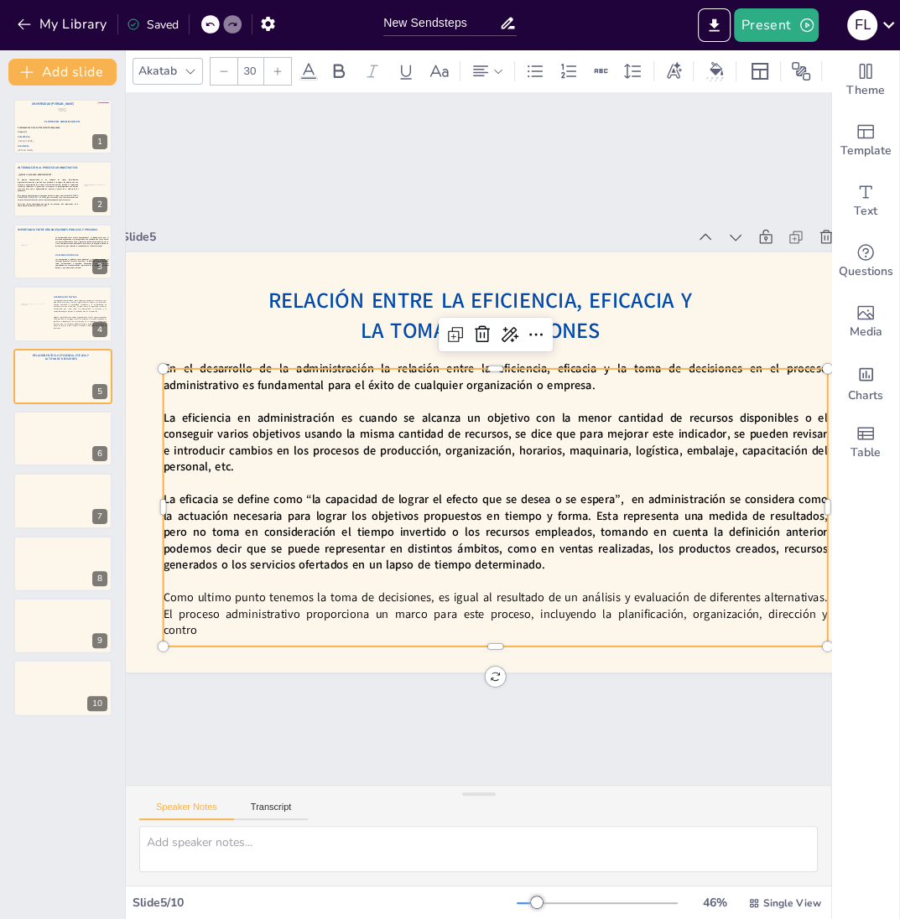
click at [676, 616] on p "Como ultimo punto tenemos la toma de decisiones, es igual al resultado de un an…" at bounding box center [477, 614] width 666 height 118
click at [676, 616] on p "Como ultimo punto tenemos la toma de decisiones, es igual al resultado de un an…" at bounding box center [458, 613] width 660 height 186
click at [789, 625] on p "Como ultimo punto tenemos la toma de decisiones, es igual al resultado de un an…" at bounding box center [458, 613] width 660 height 186
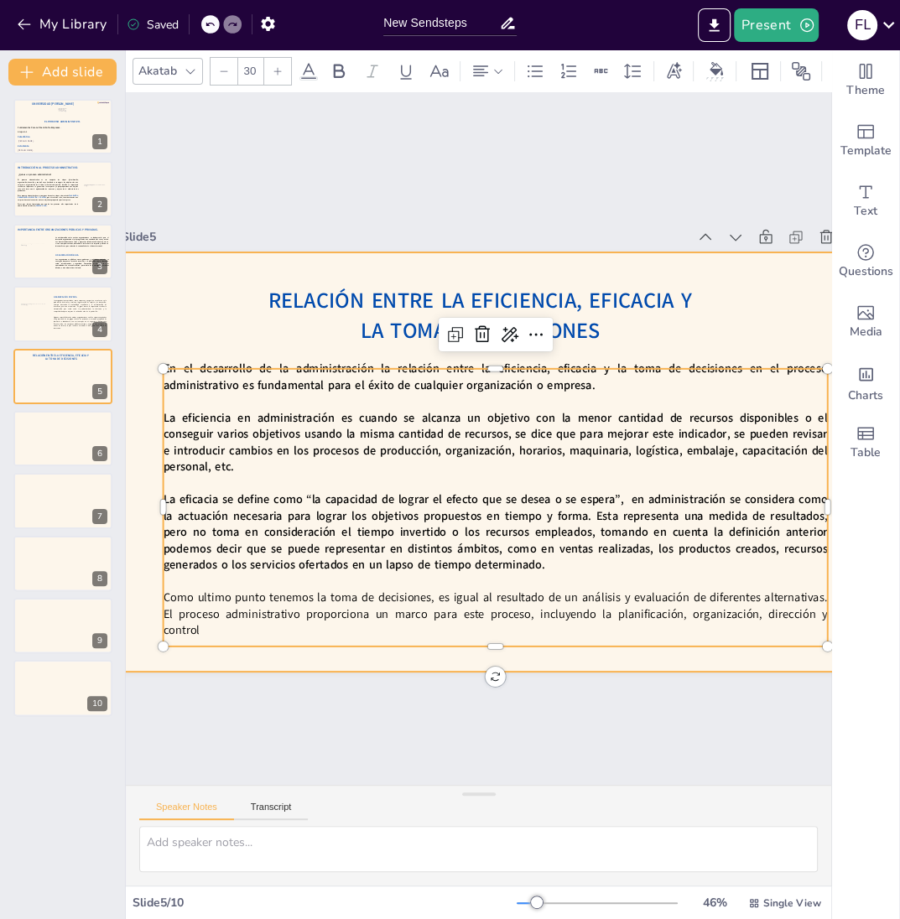
click at [668, 671] on div at bounding box center [492, 464] width 786 height 496
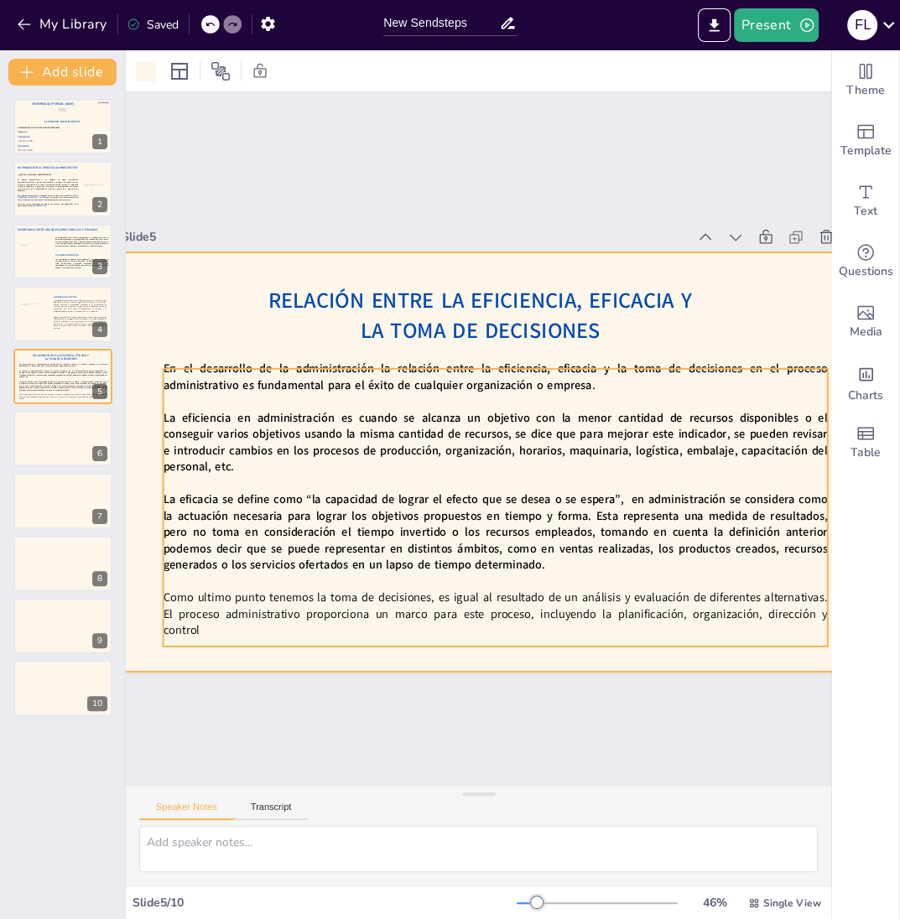
click at [676, 544] on strong "La eficacia se define como “la capacidad de lograr el efecto que se desea o se …" at bounding box center [476, 525] width 667 height 201
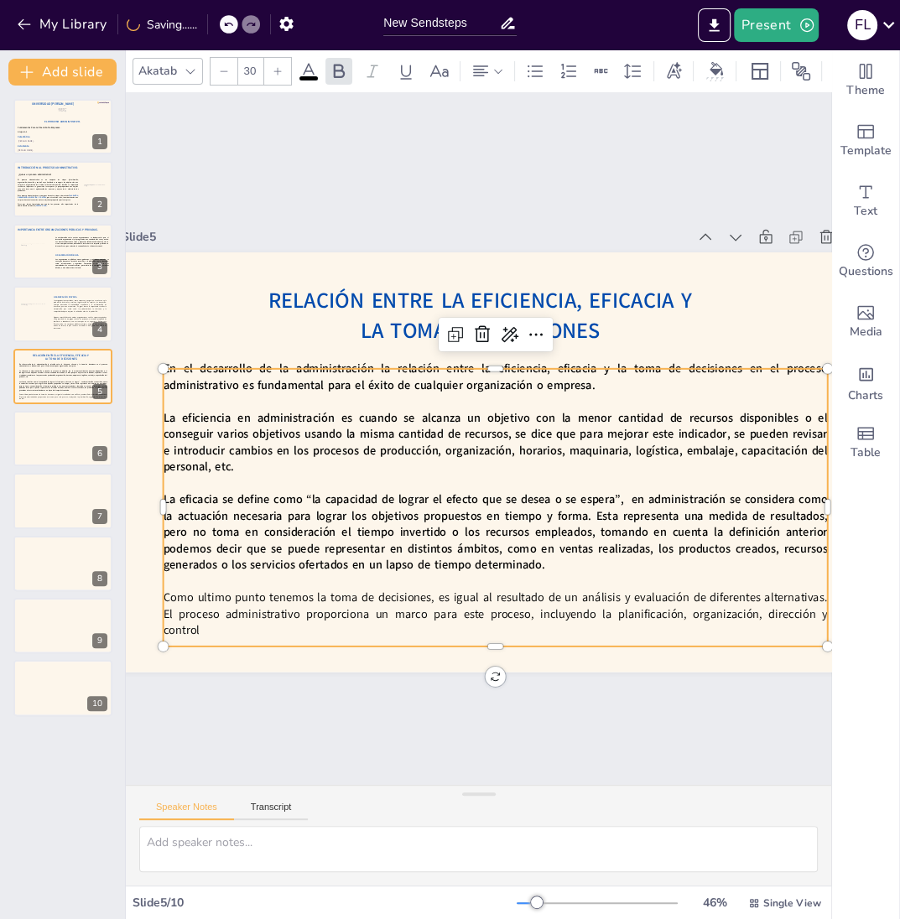
drag, startPoint x: 398, startPoint y: 603, endPoint x: 397, endPoint y: 612, distance: 9.3
click at [398, 604] on p "Como ultimo punto tenemos la toma de decisiones, es igual al resultado de un an…" at bounding box center [422, 605] width 627 height 315
click at [397, 615] on p "Como ultimo punto tenemos la toma de decisiones, es igual al resultado de un an…" at bounding box center [477, 615] width 666 height 118
click at [397, 615] on p "Como ultimo punto tenemos la toma de decisiones, es igual al resultado de un an…" at bounding box center [458, 614] width 660 height 186
click at [397, 615] on p "Como ultimo punto tenemos la toma de decisiones, es igual al resultado de un an…" at bounding box center [310, 492] width 186 height 660
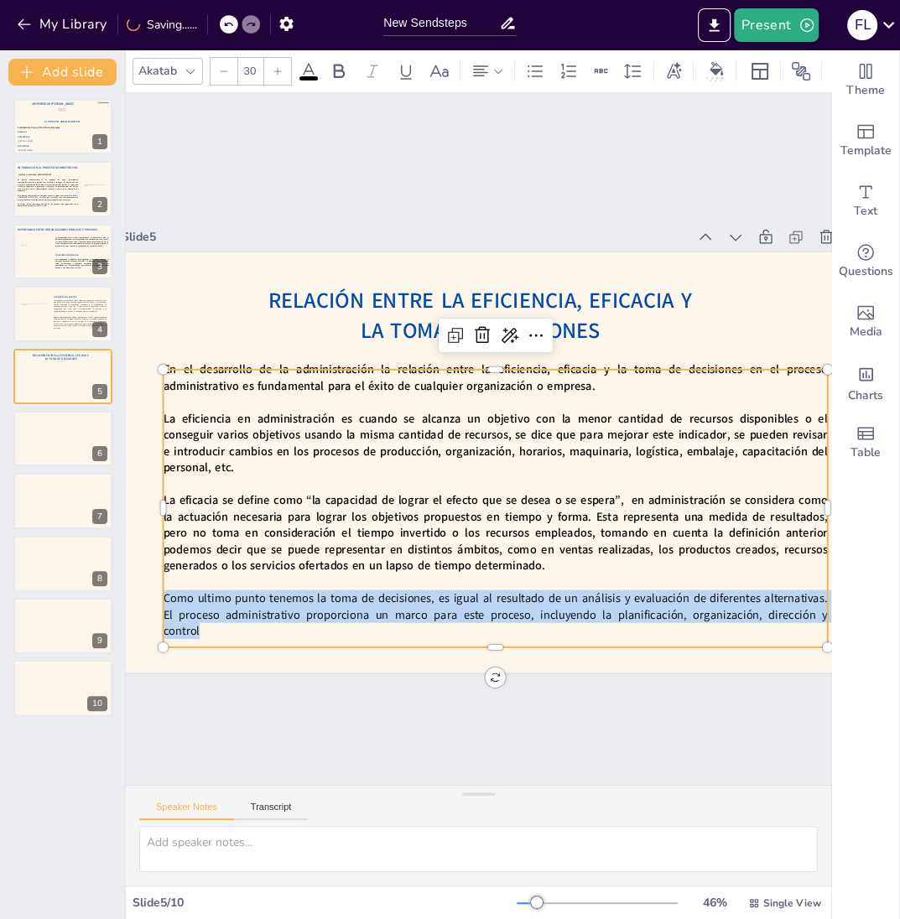
click at [397, 615] on p "Como ultimo punto tenemos la toma de decisiones, es igual al resultado de un an…" at bounding box center [477, 615] width 666 height 118
click at [341, 70] on icon at bounding box center [339, 71] width 11 height 14
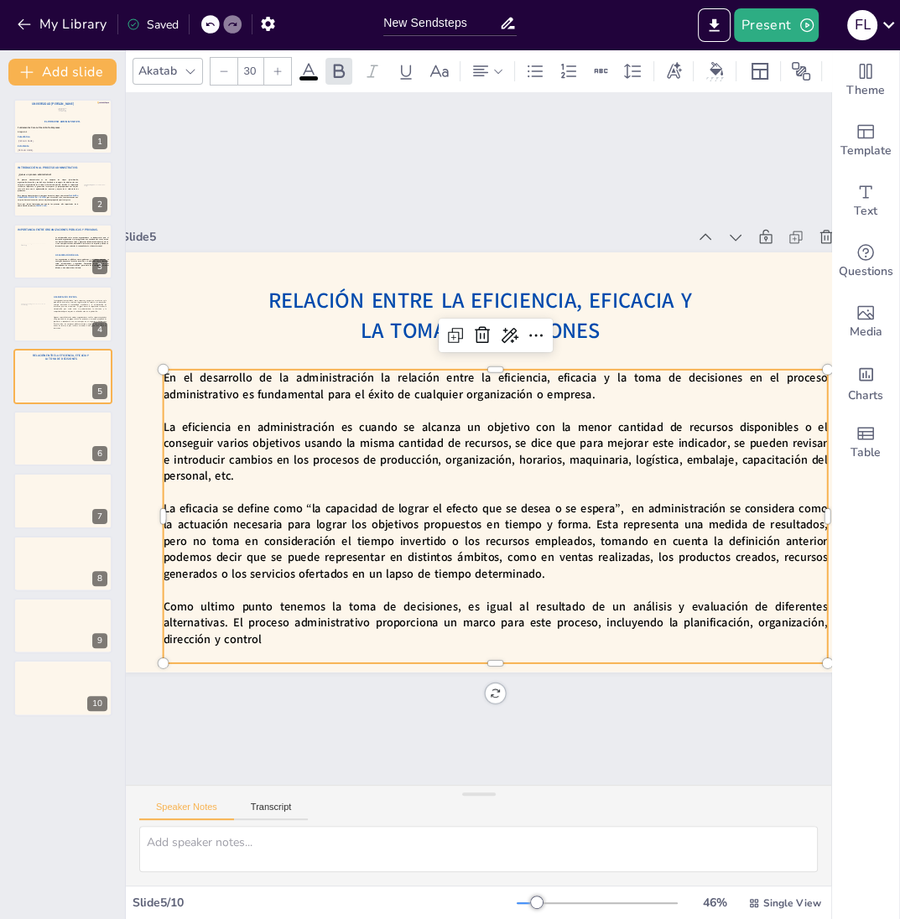
click at [288, 659] on p at bounding box center [450, 654] width 654 height 154
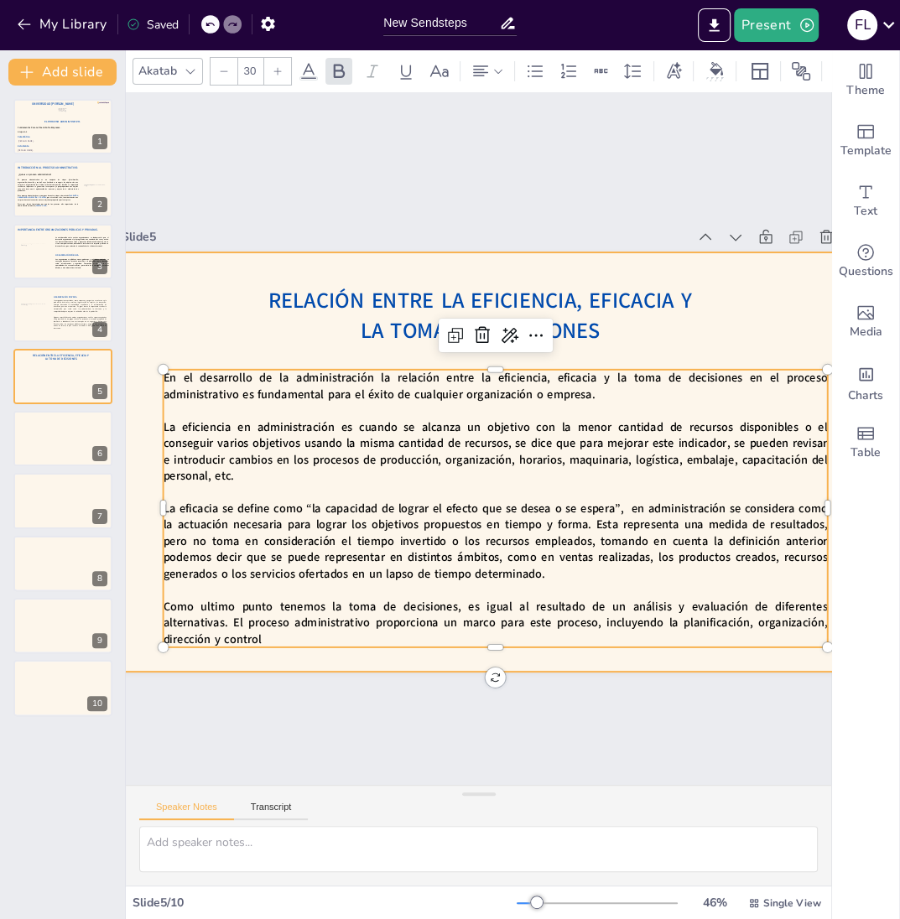
click at [220, 284] on div at bounding box center [490, 465] width 818 height 566
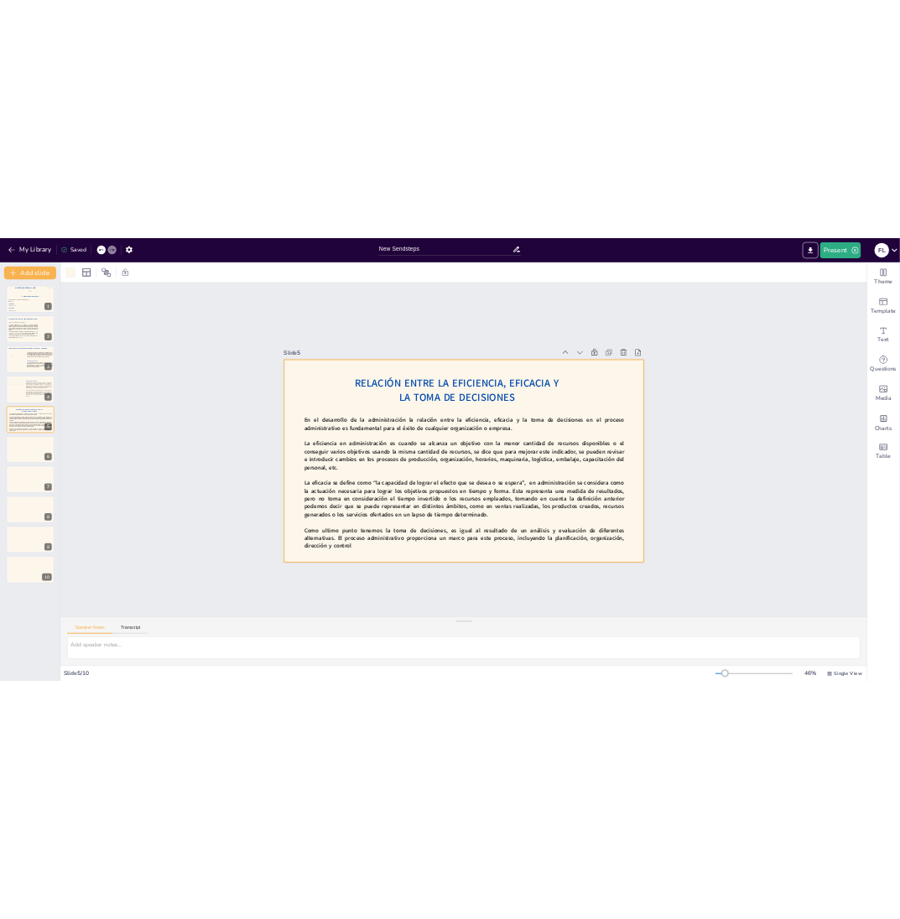
scroll to position [0, 0]
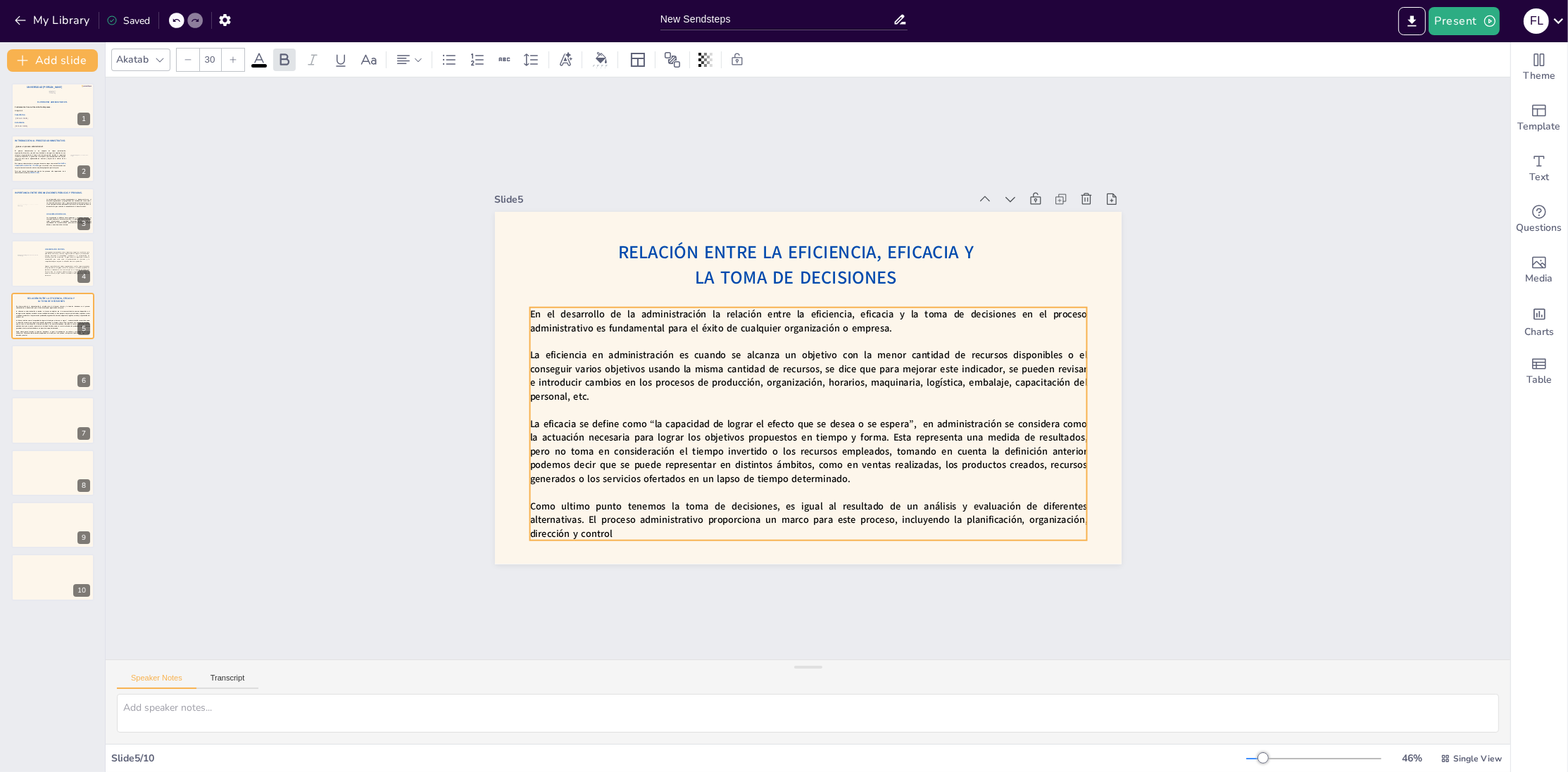
click at [659, 347] on p at bounding box center [814, 342] width 549 height 129
click at [45, 370] on div at bounding box center [53, 368] width 85 height 48
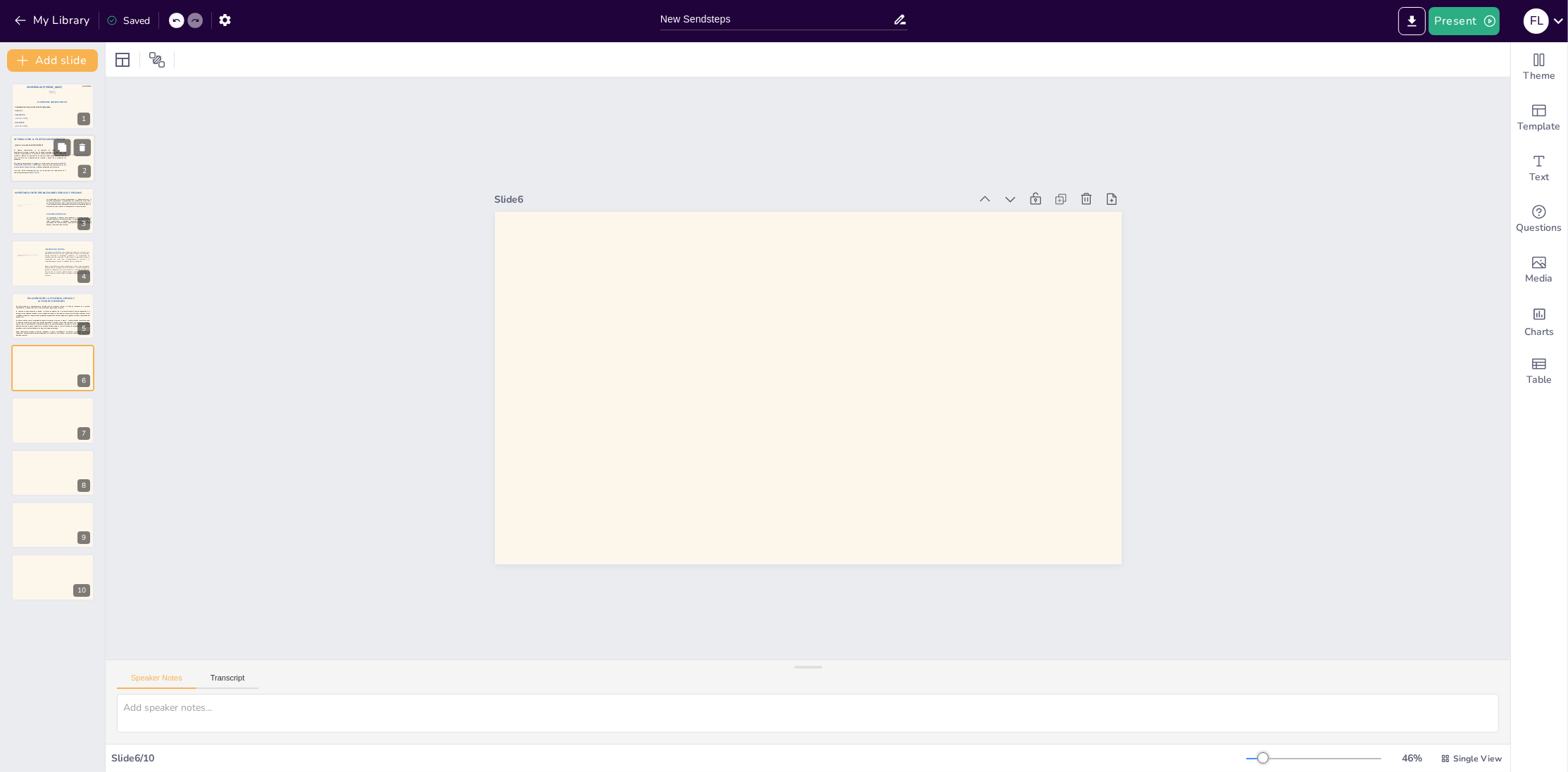
click at [37, 170] on span "Fases que fueron formuladas por uno de los pioneros más importantes de la admin…" at bounding box center [39, 172] width 51 height 3
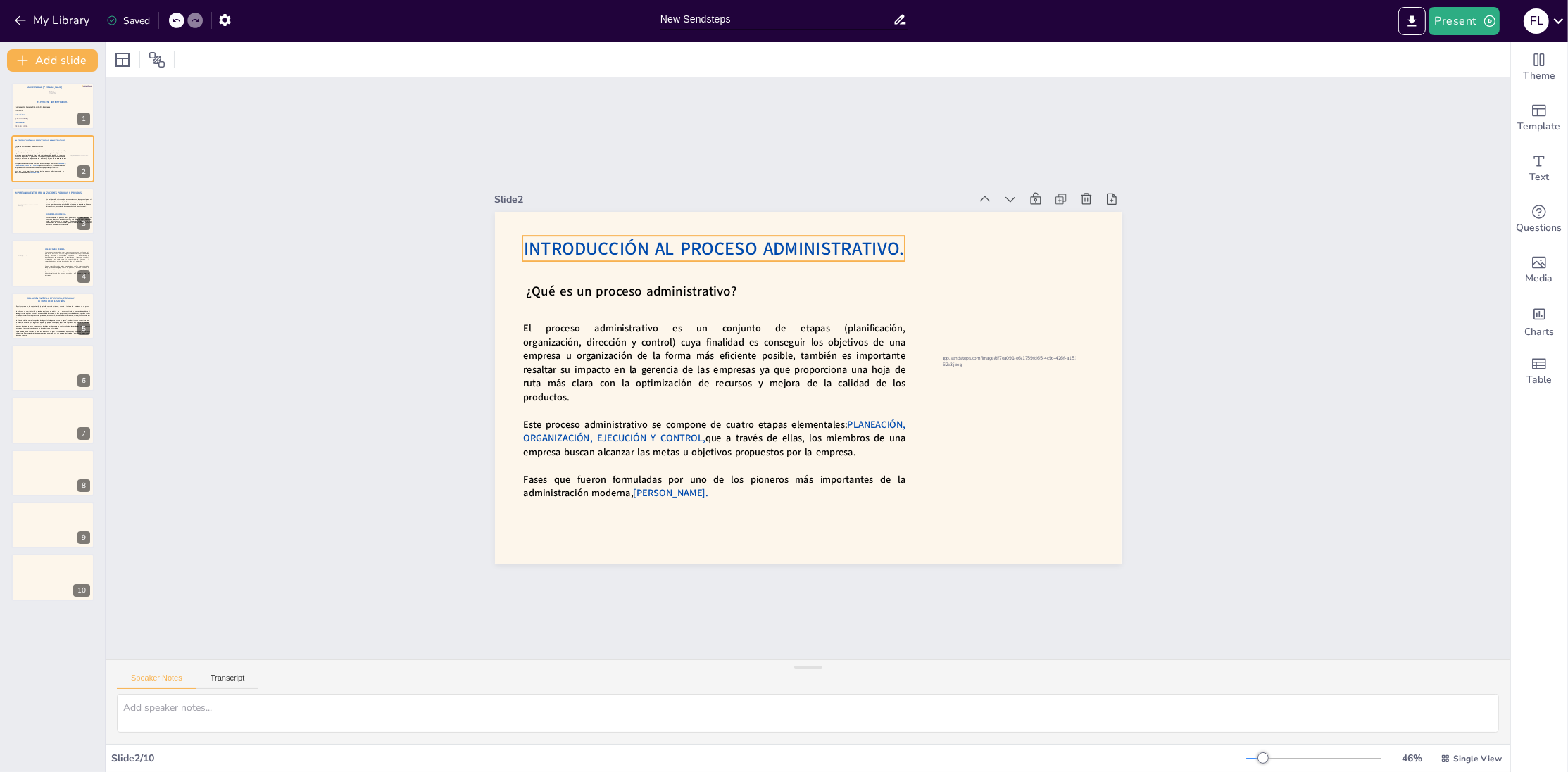
click at [645, 254] on span "Introducción Al Proceso Administrativo." at bounding box center [755, 226] width 369 height 141
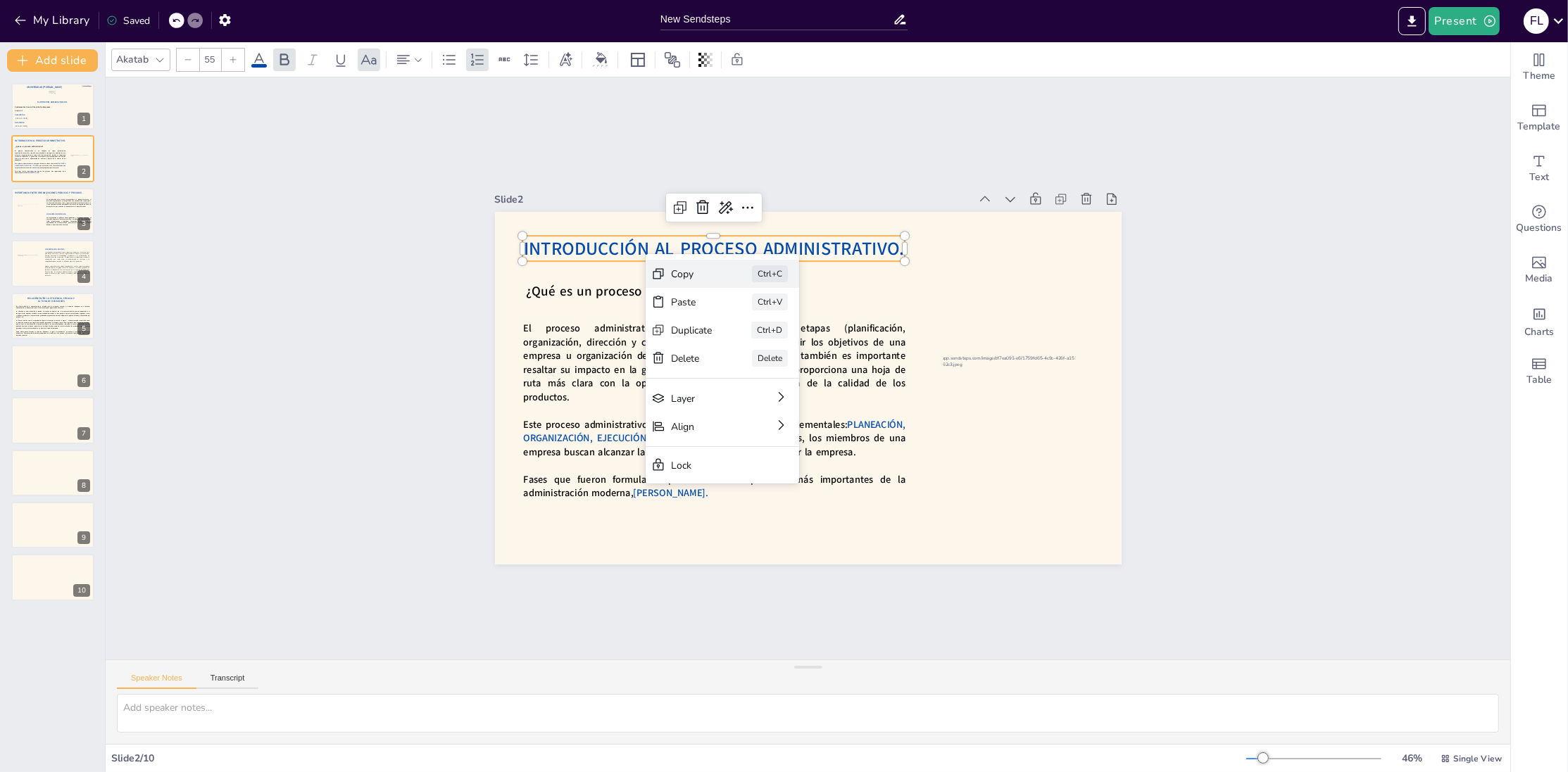
click at [789, 331] on div "Copy" at bounding box center [809, 348] width 41 height 35
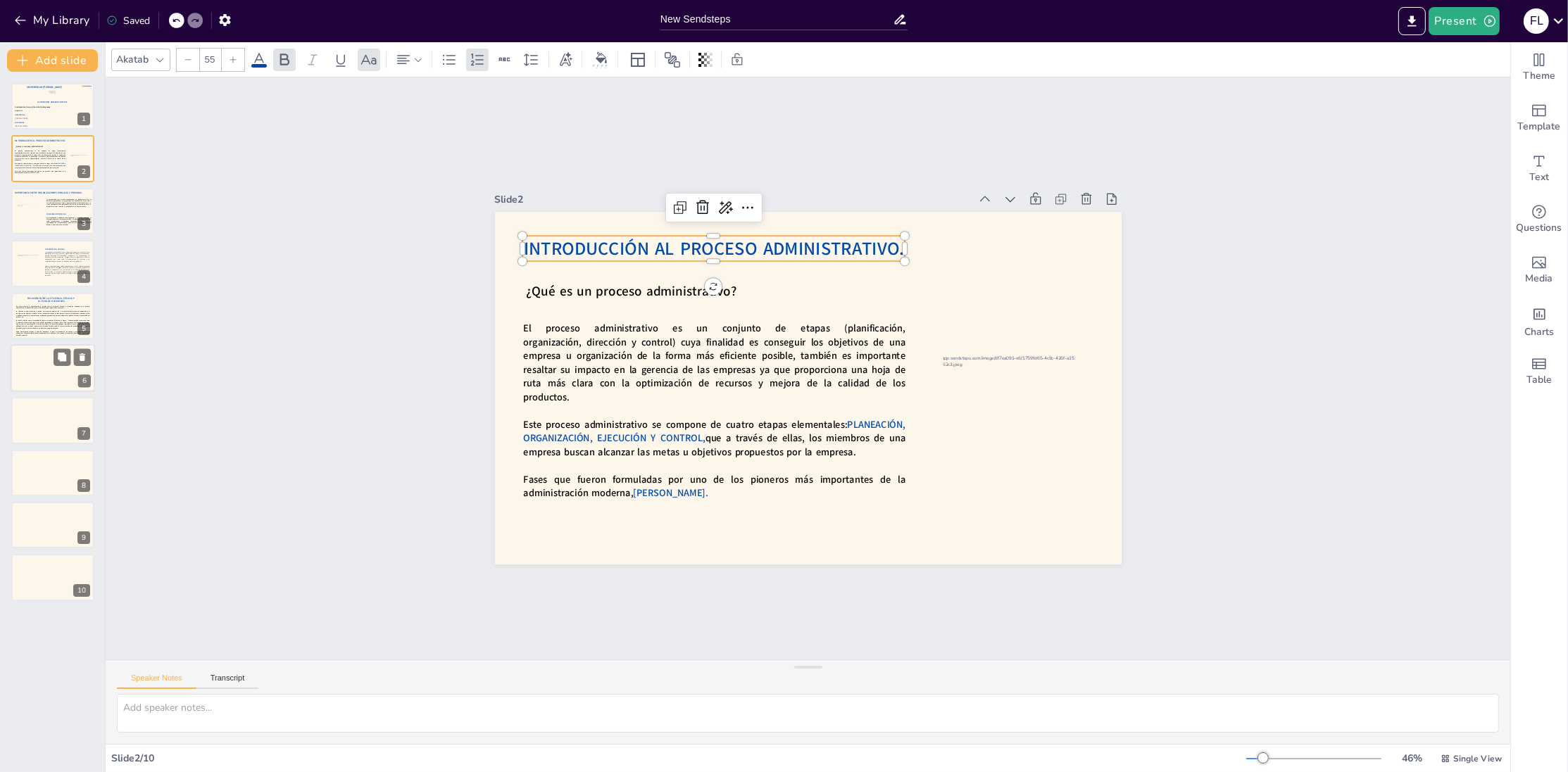
click at [25, 384] on div at bounding box center [53, 368] width 85 height 48
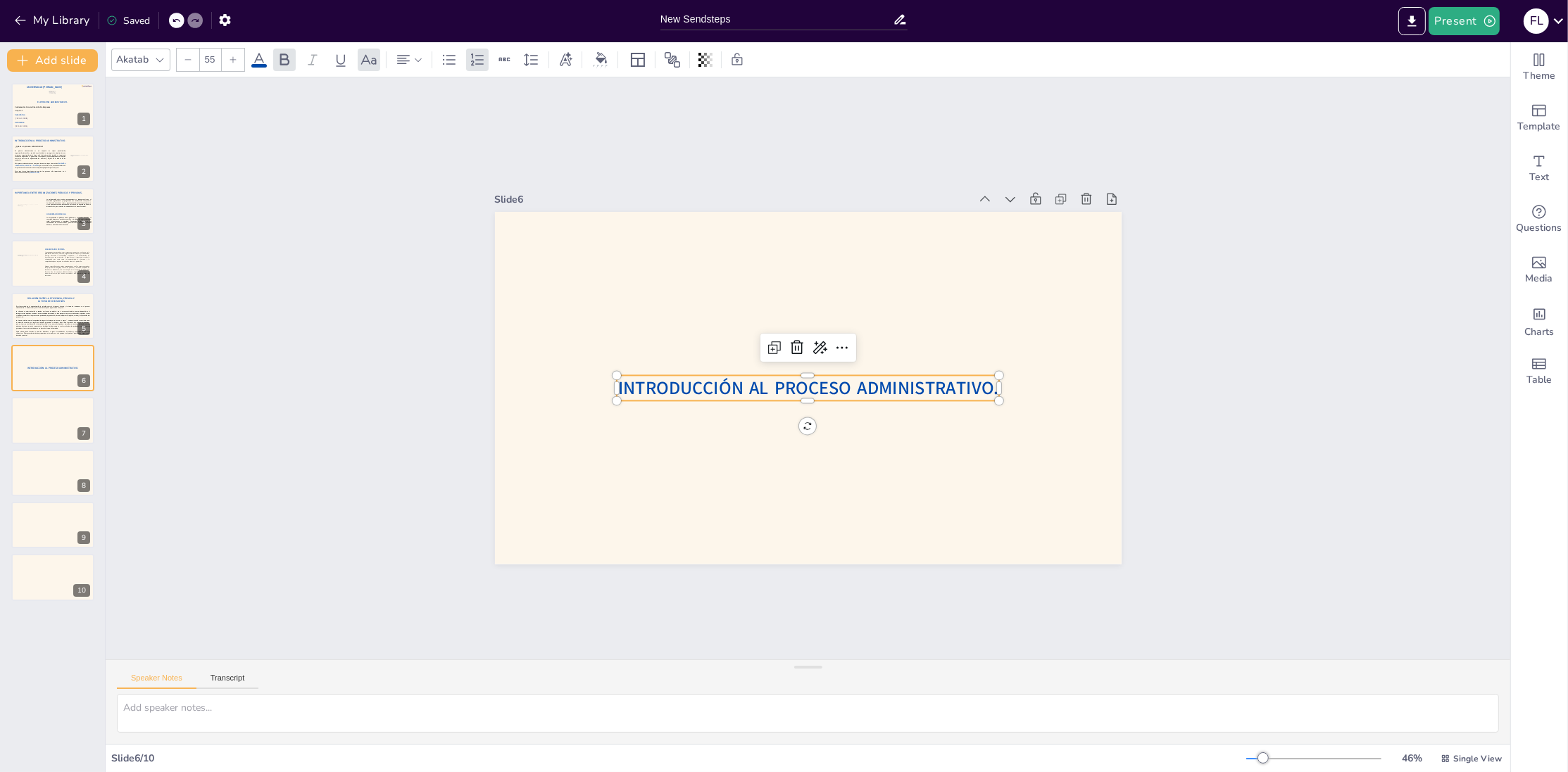
click at [740, 394] on span "Introducción Al Proceso Administrativo." at bounding box center [806, 389] width 381 height 64
click at [740, 394] on span "Introducción Al Proceso Administrativo." at bounding box center [797, 384] width 322 height 243
click at [740, 394] on span "Introducción Al Proceso Administrativo." at bounding box center [806, 389] width 381 height 64
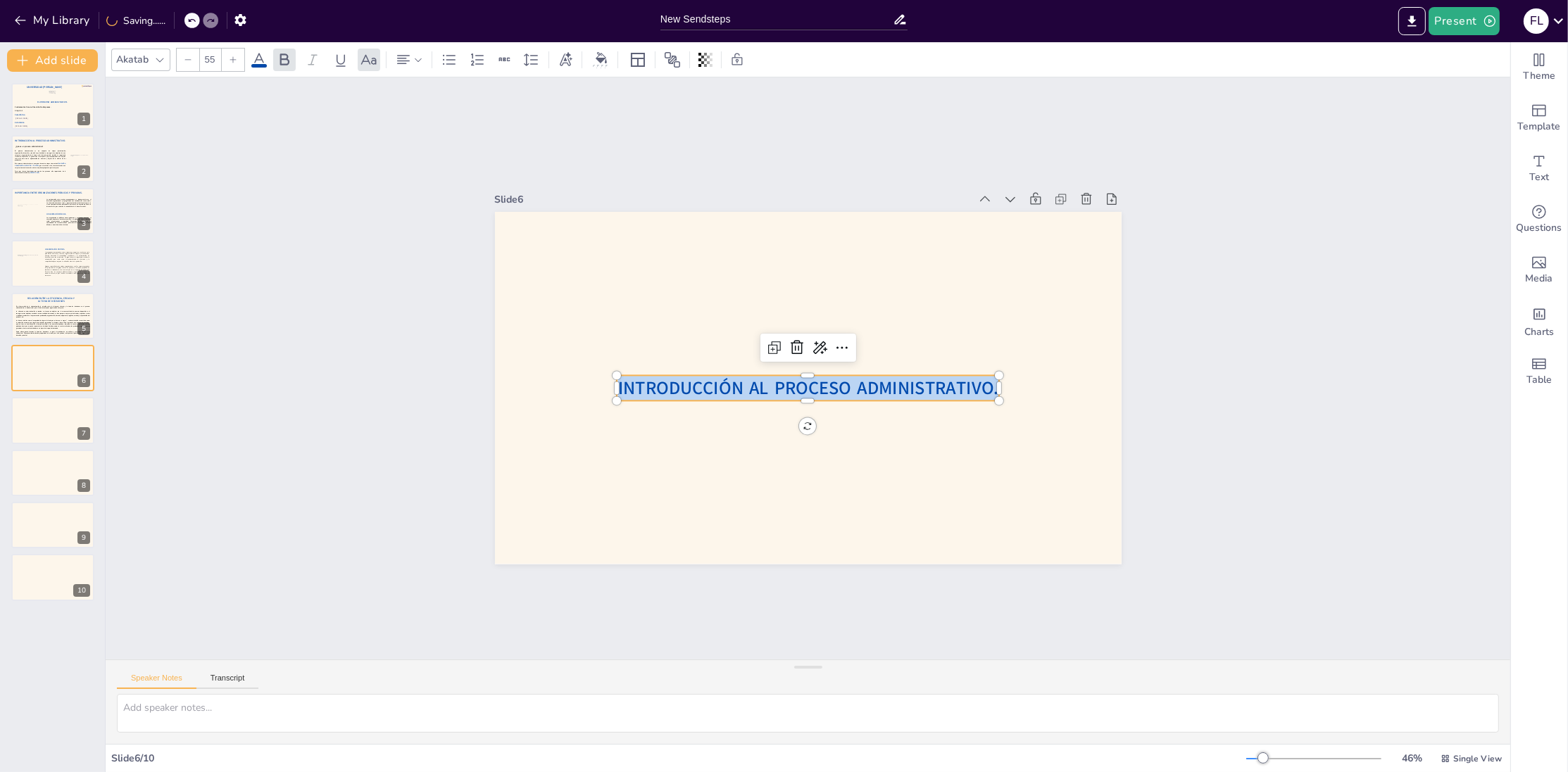
click at [740, 394] on span "Introducción Al Proceso Administrativo." at bounding box center [806, 389] width 381 height 64
click at [754, 389] on span "Introducción Al Proceso Administrativo." at bounding box center [806, 389] width 381 height 64
drag, startPoint x: 773, startPoint y: 390, endPoint x: 620, endPoint y: 385, distance: 153.1
click at [620, 385] on span "Introducción Al Proceso Administrativo." at bounding box center [806, 389] width 381 height 64
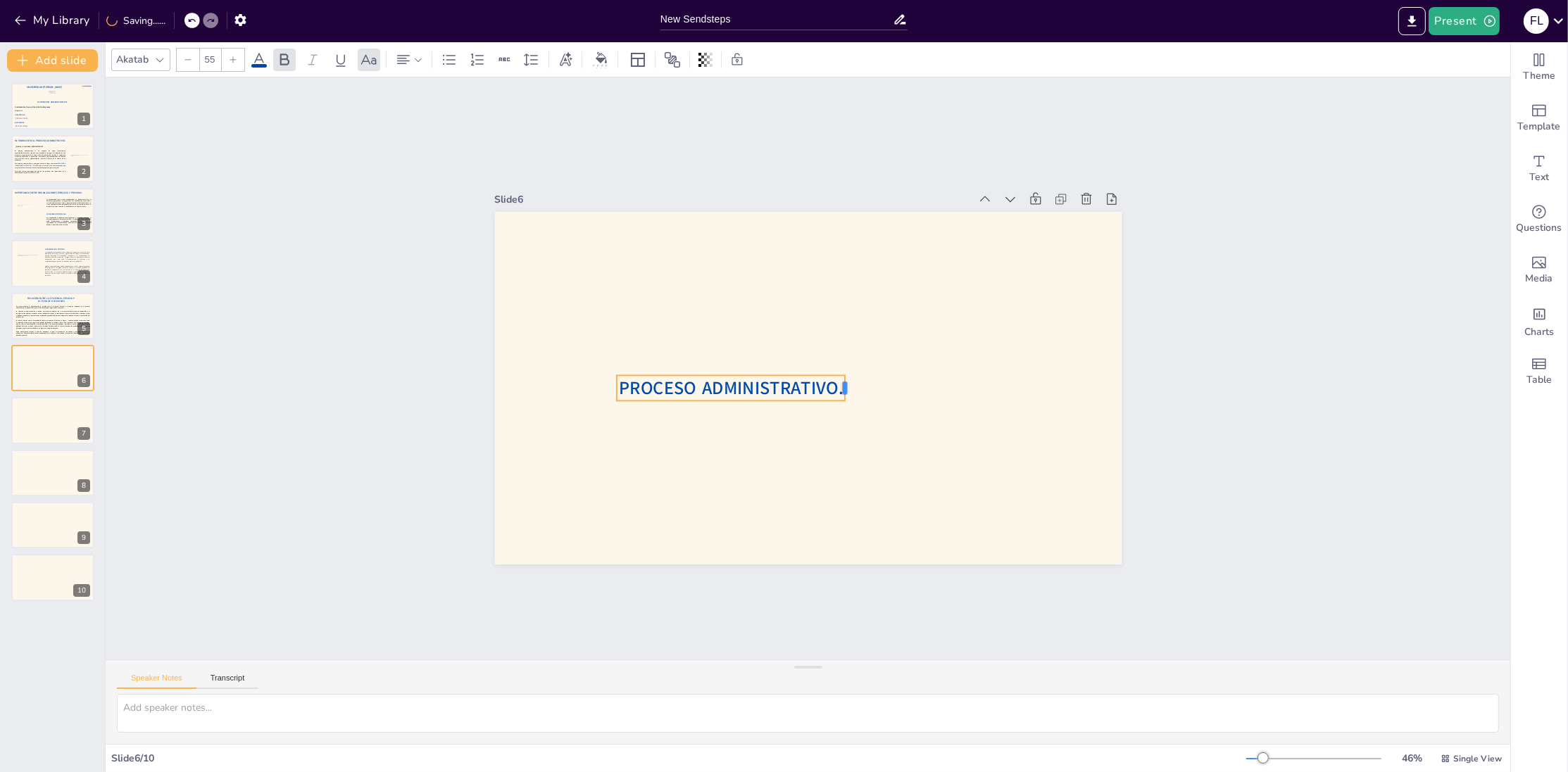
drag, startPoint x: 1001, startPoint y: 389, endPoint x: 849, endPoint y: 397, distance: 152.2
click at [849, 397] on div "Proceso Administrativo." at bounding box center [808, 389] width 627 height 352
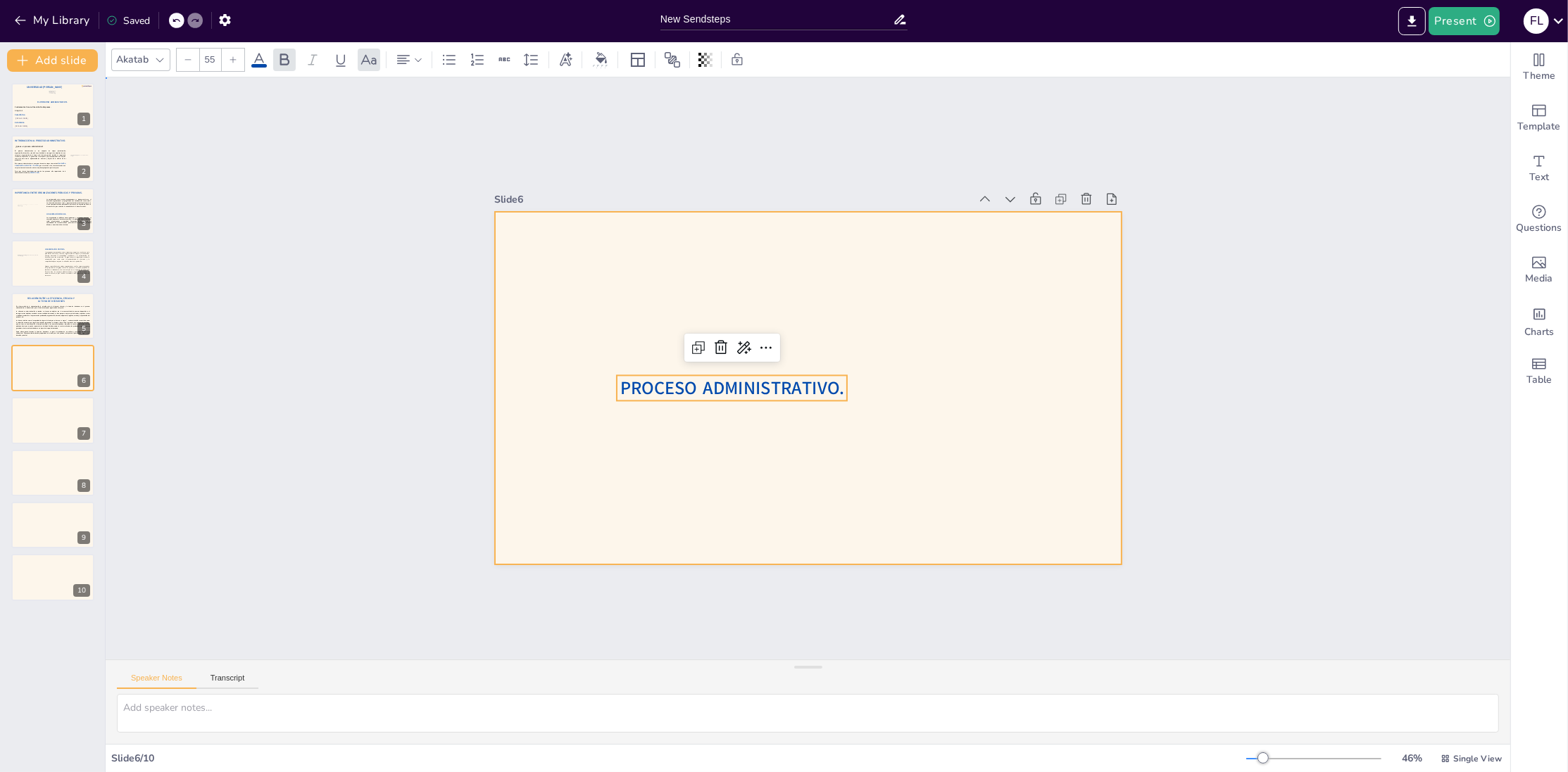
click at [771, 455] on div at bounding box center [806, 389] width 661 height 416
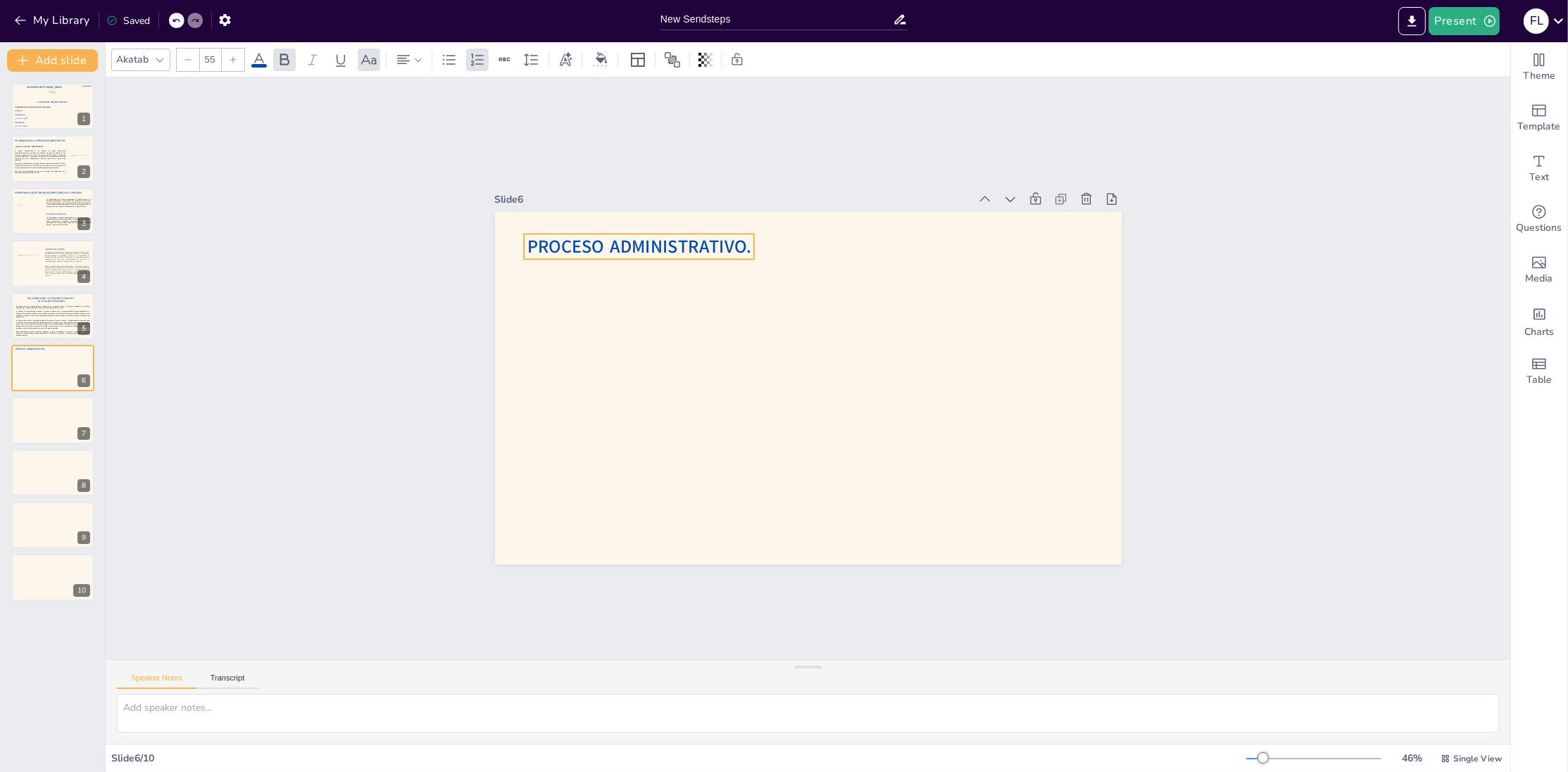
drag, startPoint x: 768, startPoint y: 394, endPoint x: 676, endPoint y: 252, distance: 169.2
click at [676, 252] on span "Proceso Administrativo." at bounding box center [652, 230] width 225 height 48
click at [754, 242] on p "Proceso Administrativo." at bounding box center [652, 229] width 233 height 50
click at [760, 246] on div at bounding box center [766, 242] width 14 height 26
click at [710, 247] on span "Proceso Administrativo." at bounding box center [651, 232] width 225 height 48
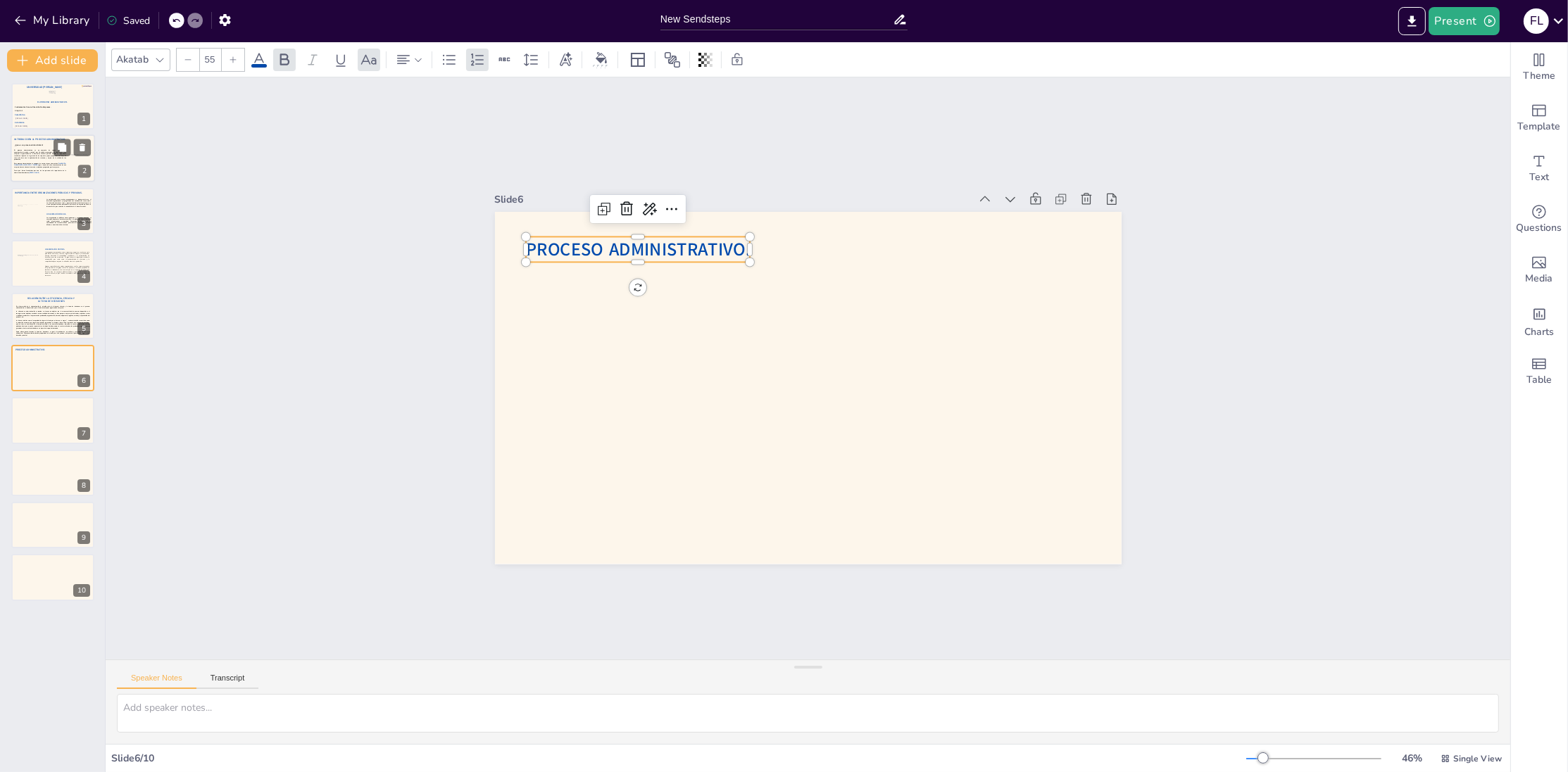
click at [41, 170] on div "El proceso administrativo es un conjunto de etapas (planificación, organización…" at bounding box center [39, 162] width 51 height 24
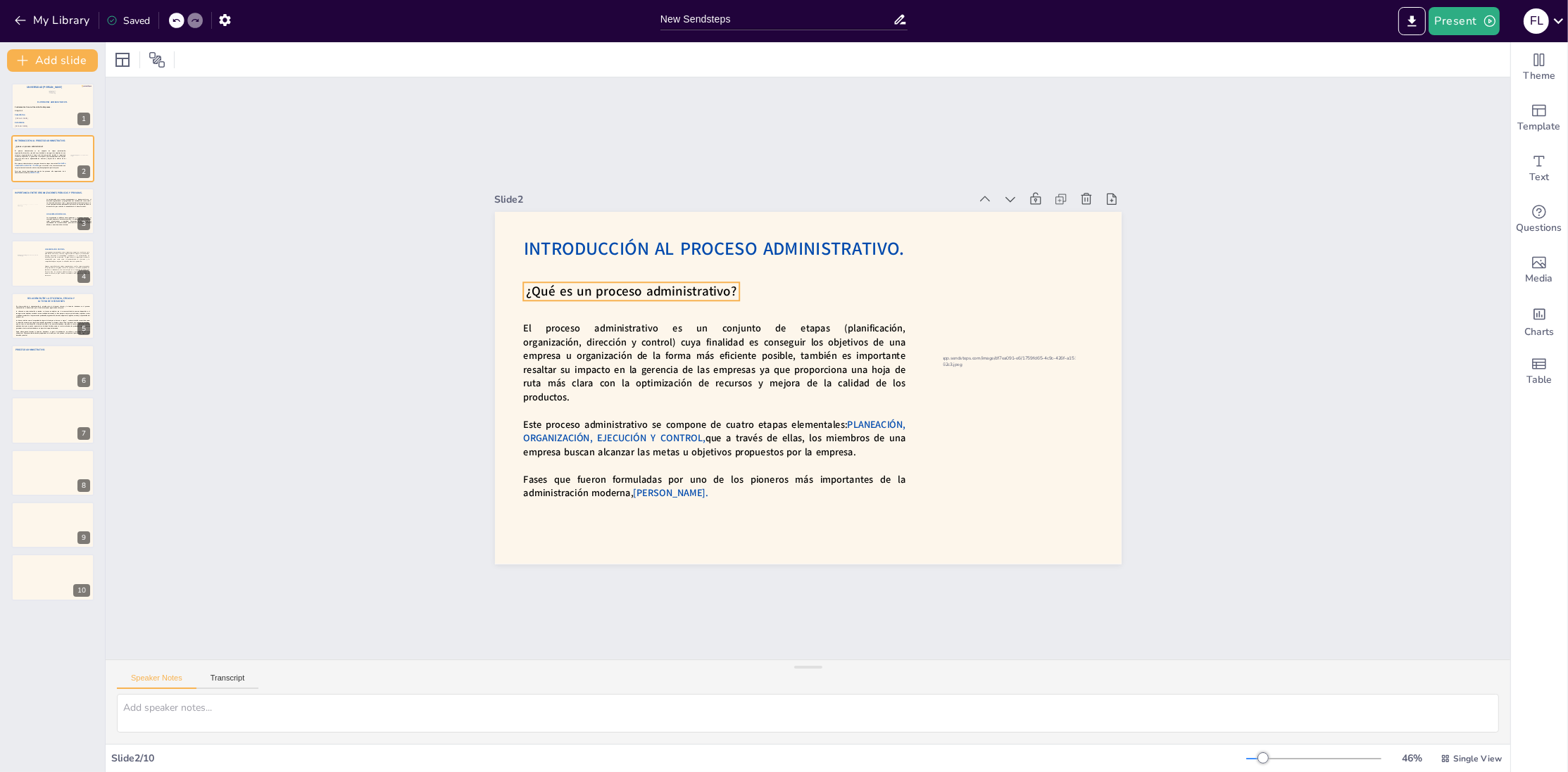
click at [608, 294] on span "¿Qué es un proceso administrativo?" at bounding box center [640, 274] width 212 height 40
click at [672, 249] on icon at bounding box center [677, 240] width 18 height 18
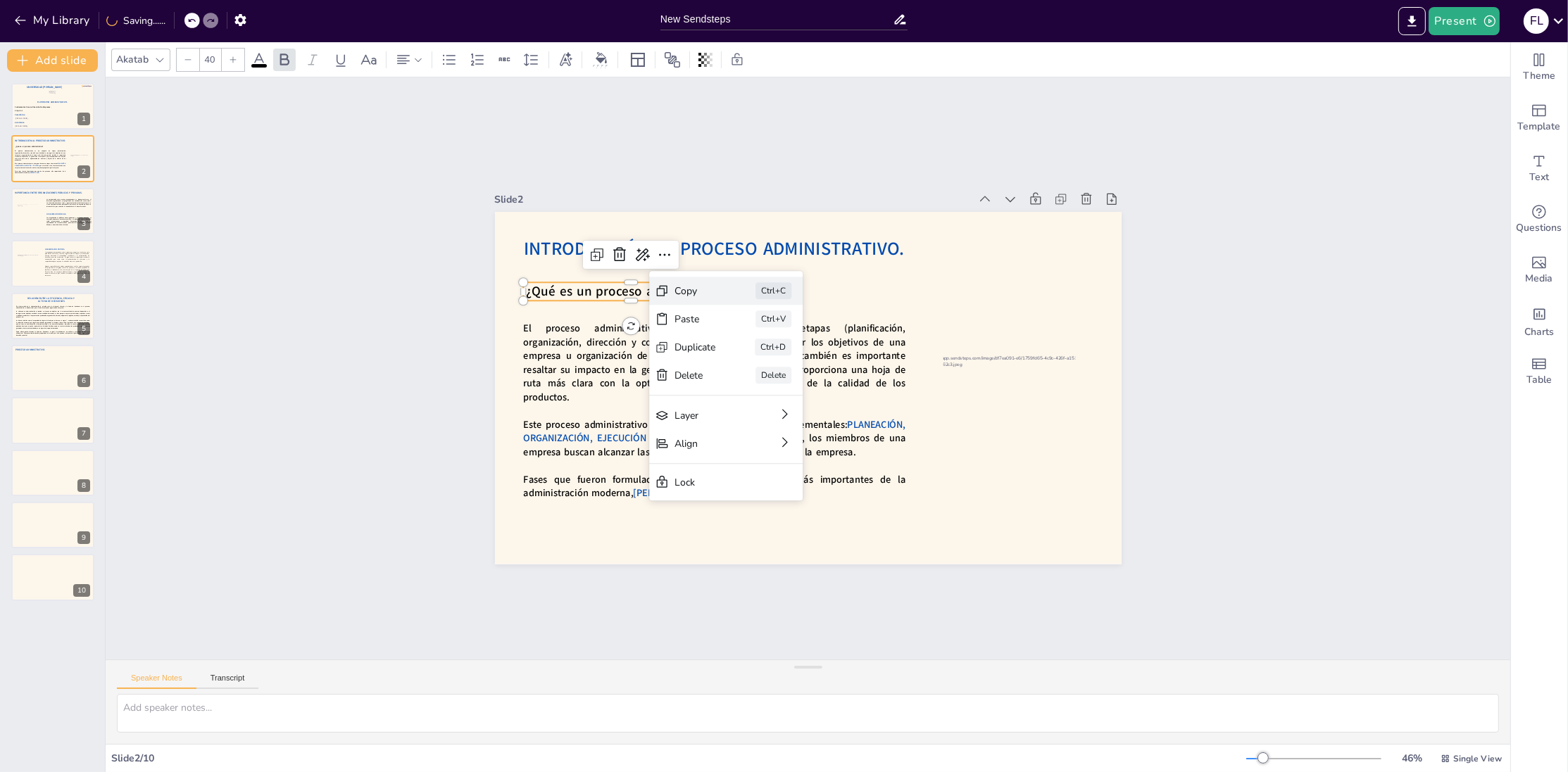
click at [781, 362] on div "Copy" at bounding box center [801, 368] width 41 height 13
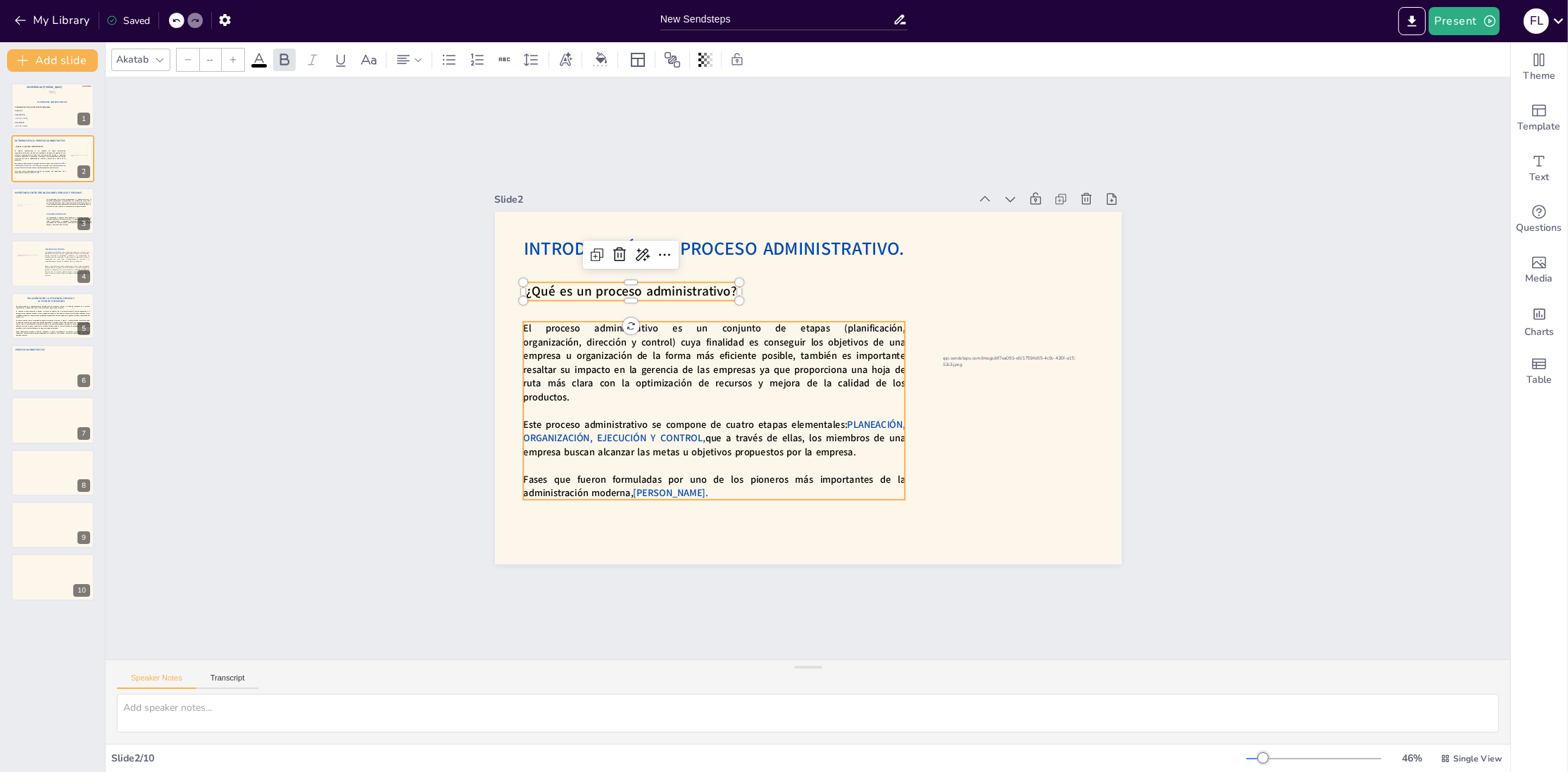
type input "30"
click at [749, 357] on span "El proceso administrativo es un conjunto de etapas (planificación, organización…" at bounding box center [857, 285] width 217 height 383
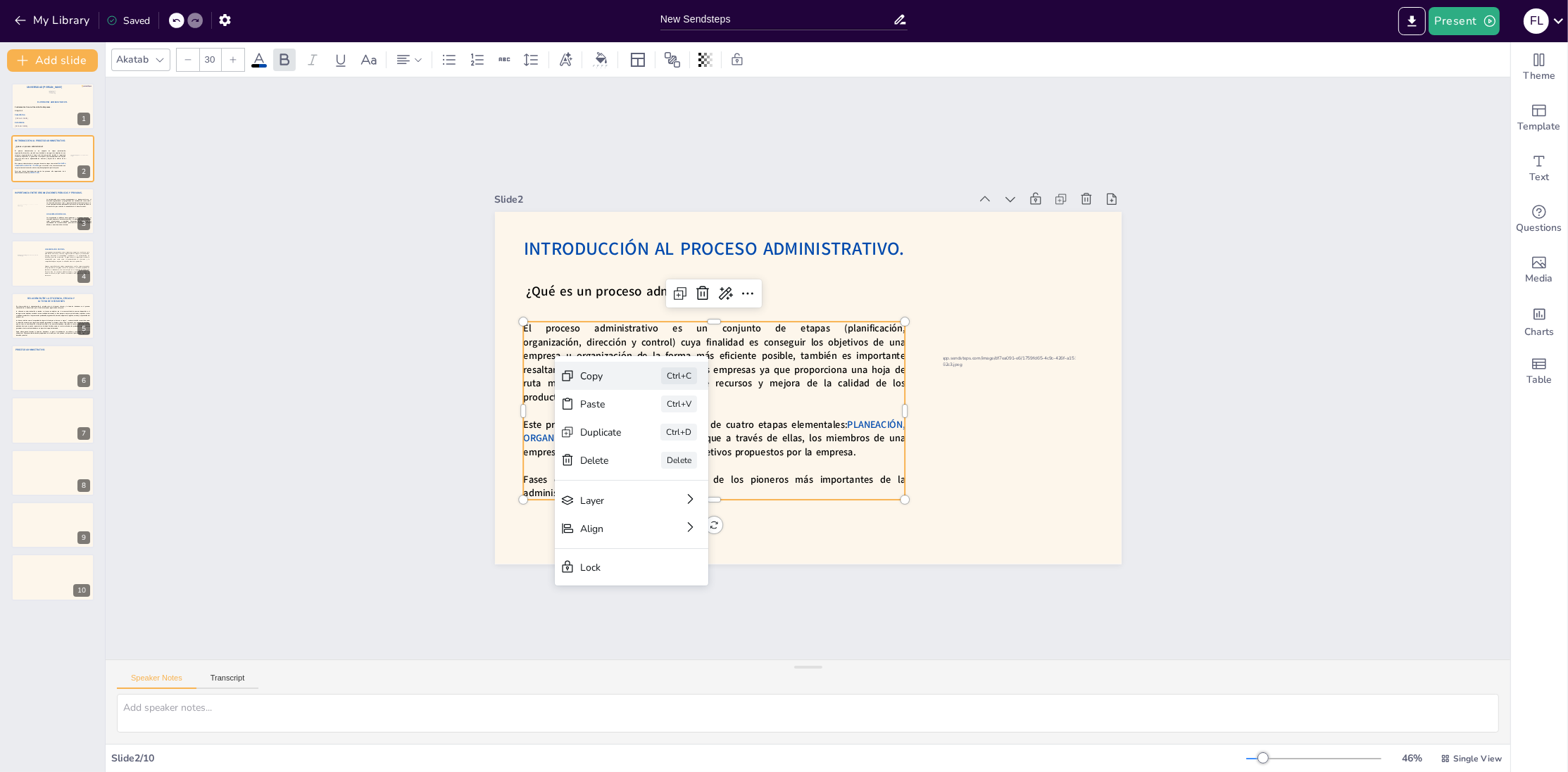
click at [651, 424] on div "Copy Ctrl+C" at bounding box center [728, 446] width 155 height 44
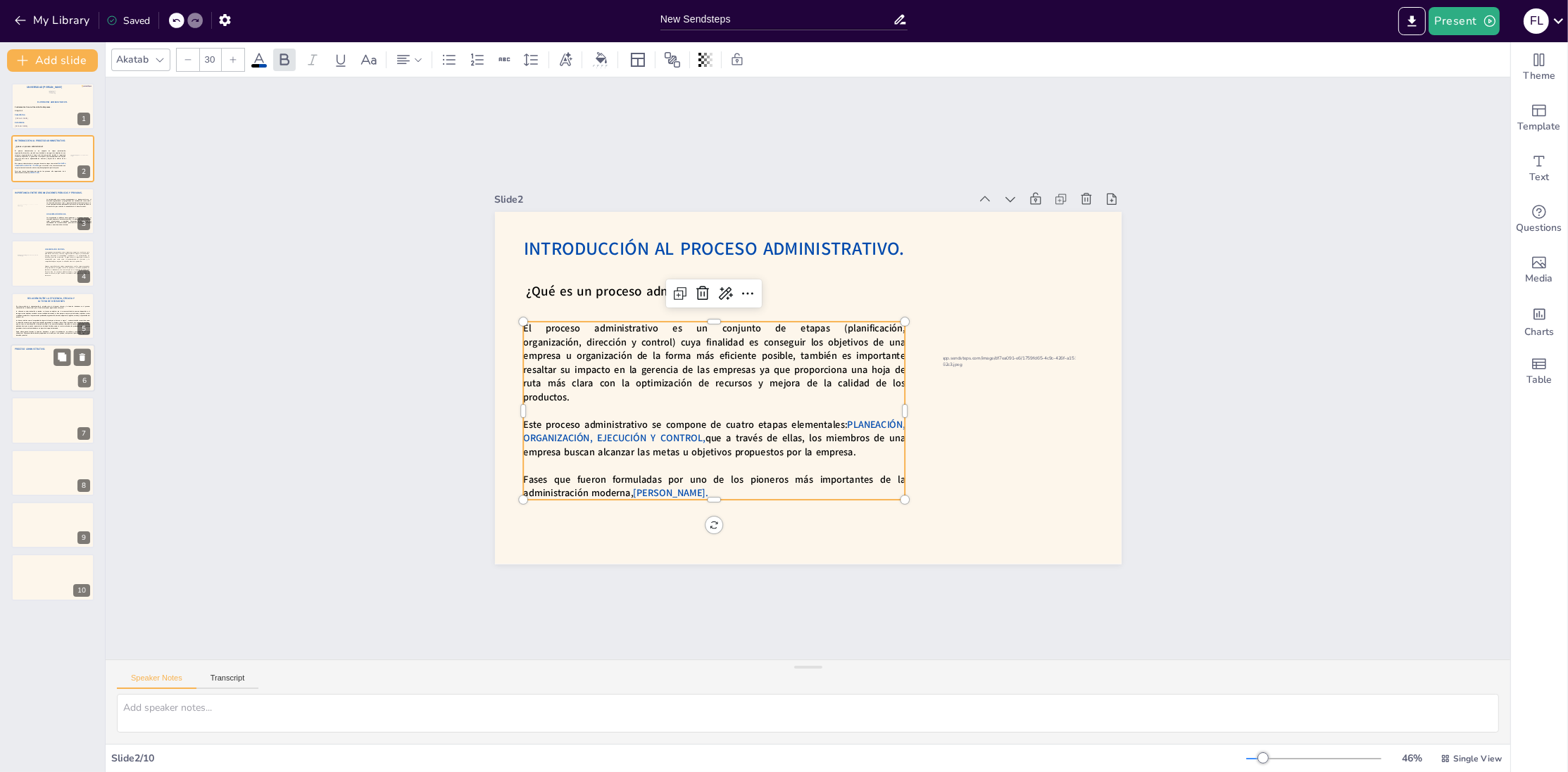
click at [39, 368] on div at bounding box center [53, 368] width 85 height 48
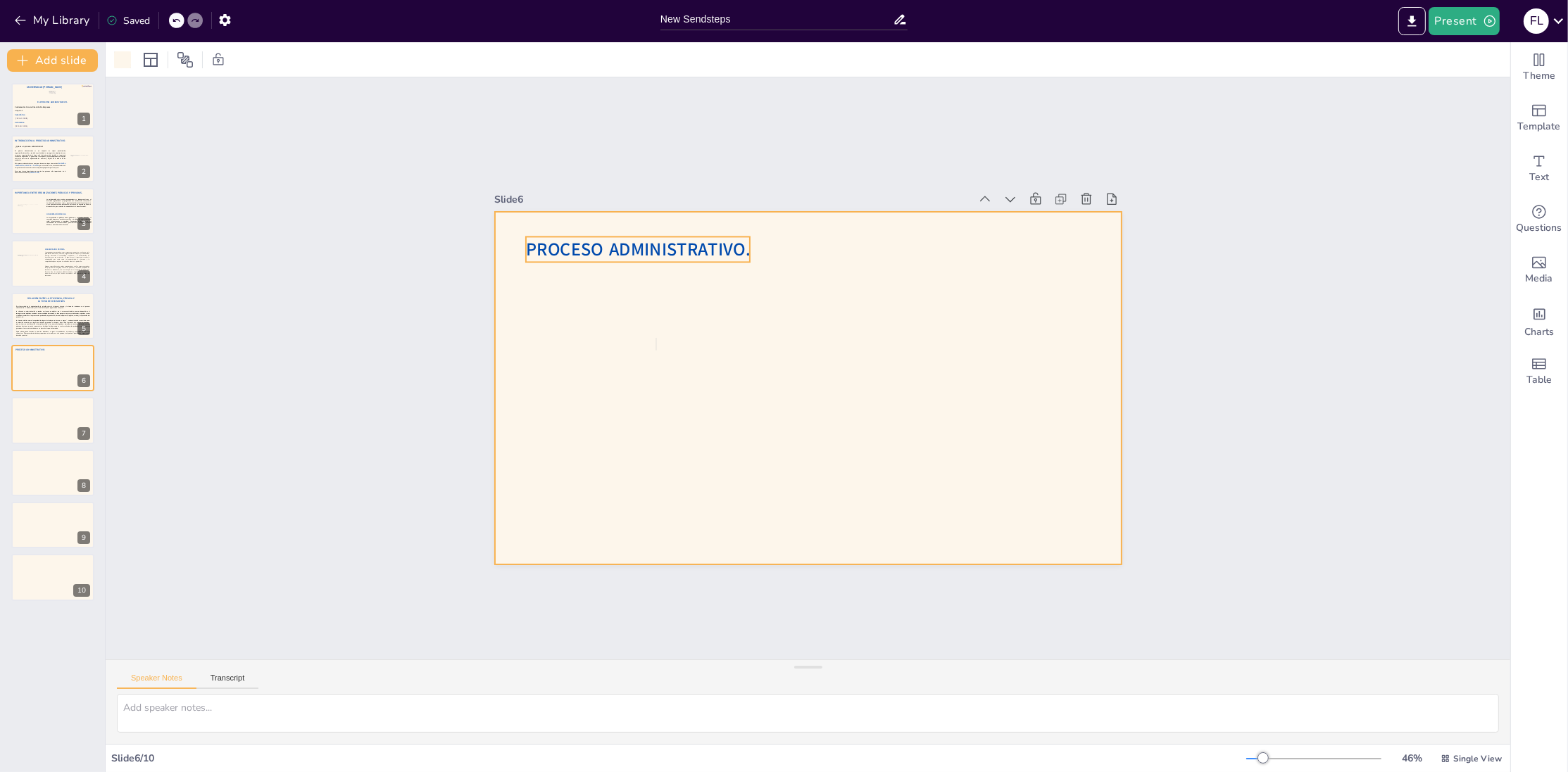
click at [677, 246] on span "Proceso Administrativo." at bounding box center [651, 232] width 225 height 48
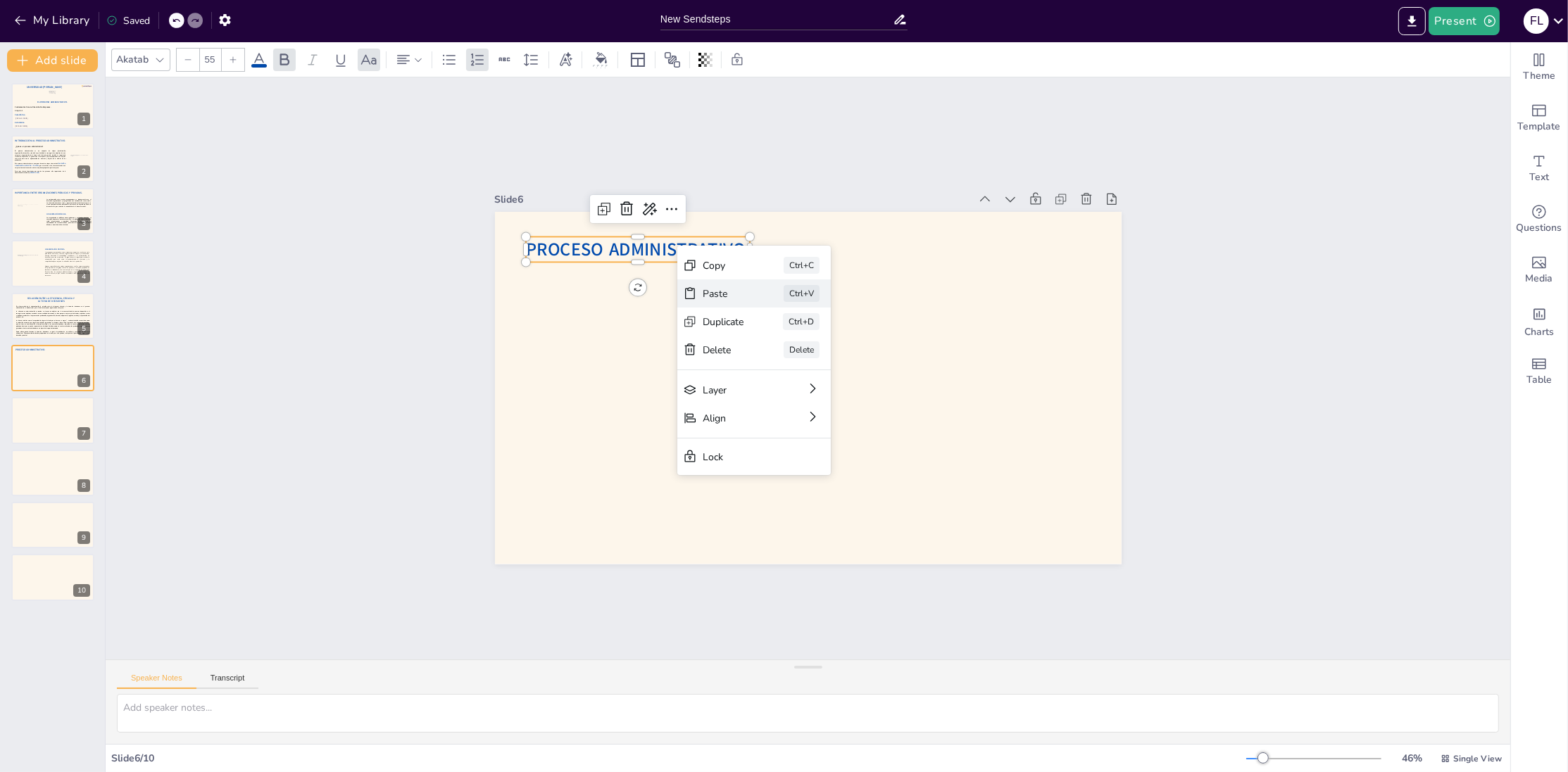
click at [808, 365] on div "Paste" at bounding box center [828, 373] width 43 height 18
type input "30"
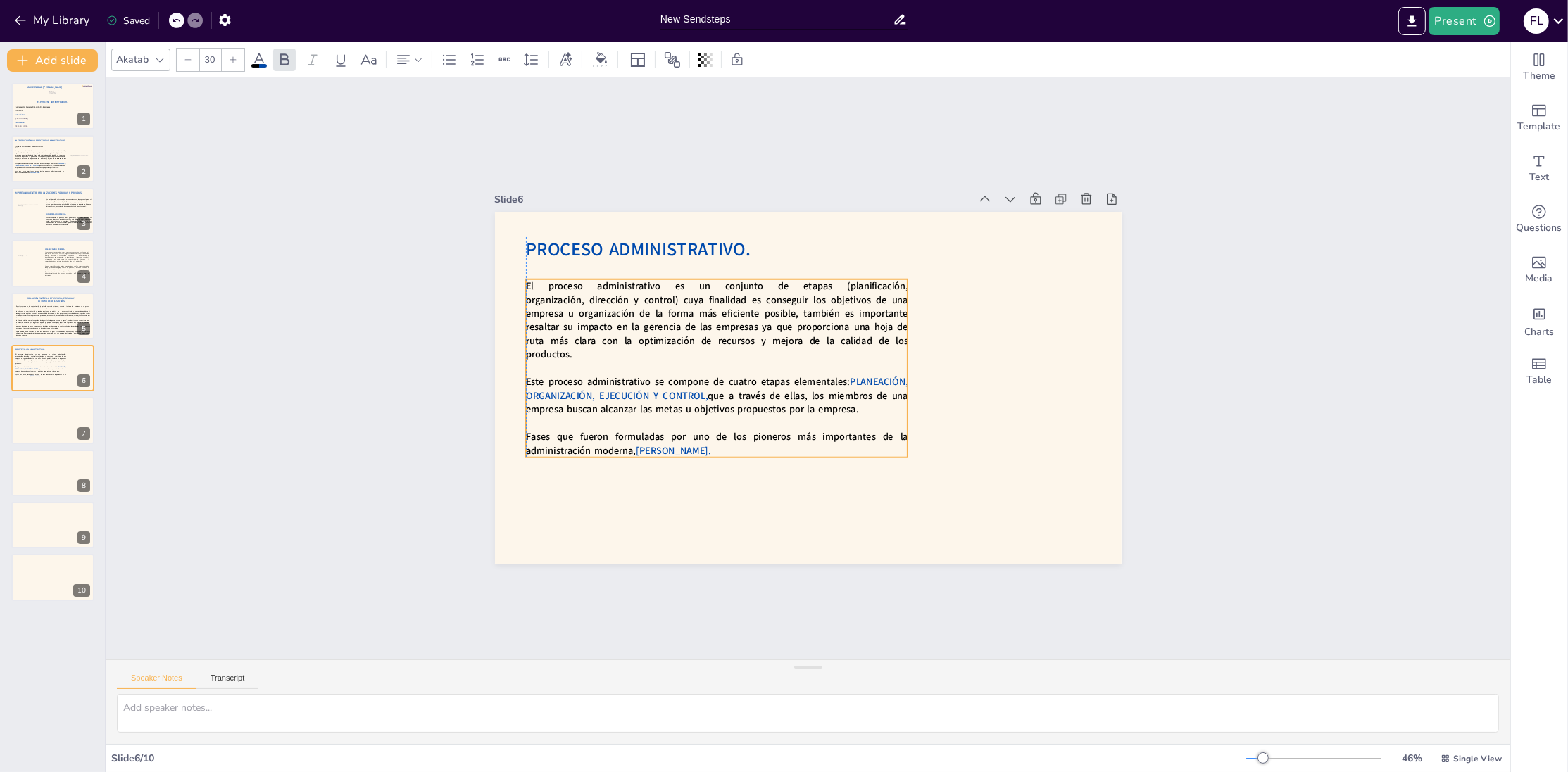
drag, startPoint x: 706, startPoint y: 325, endPoint x: 614, endPoint y: 305, distance: 94.1
click at [614, 305] on span "El proceso administrativo es un conjunto de etapas (planificación, organización…" at bounding box center [722, 305] width 389 height 107
click at [728, 305] on span "El proceso administrativo es un conjunto de etapas (planificación, organización…" at bounding box center [825, 264] width 196 height 384
click at [614, 305] on span "El proceso administrativo es un conjunto de etapas (planificación, organización…" at bounding box center [722, 305] width 389 height 107
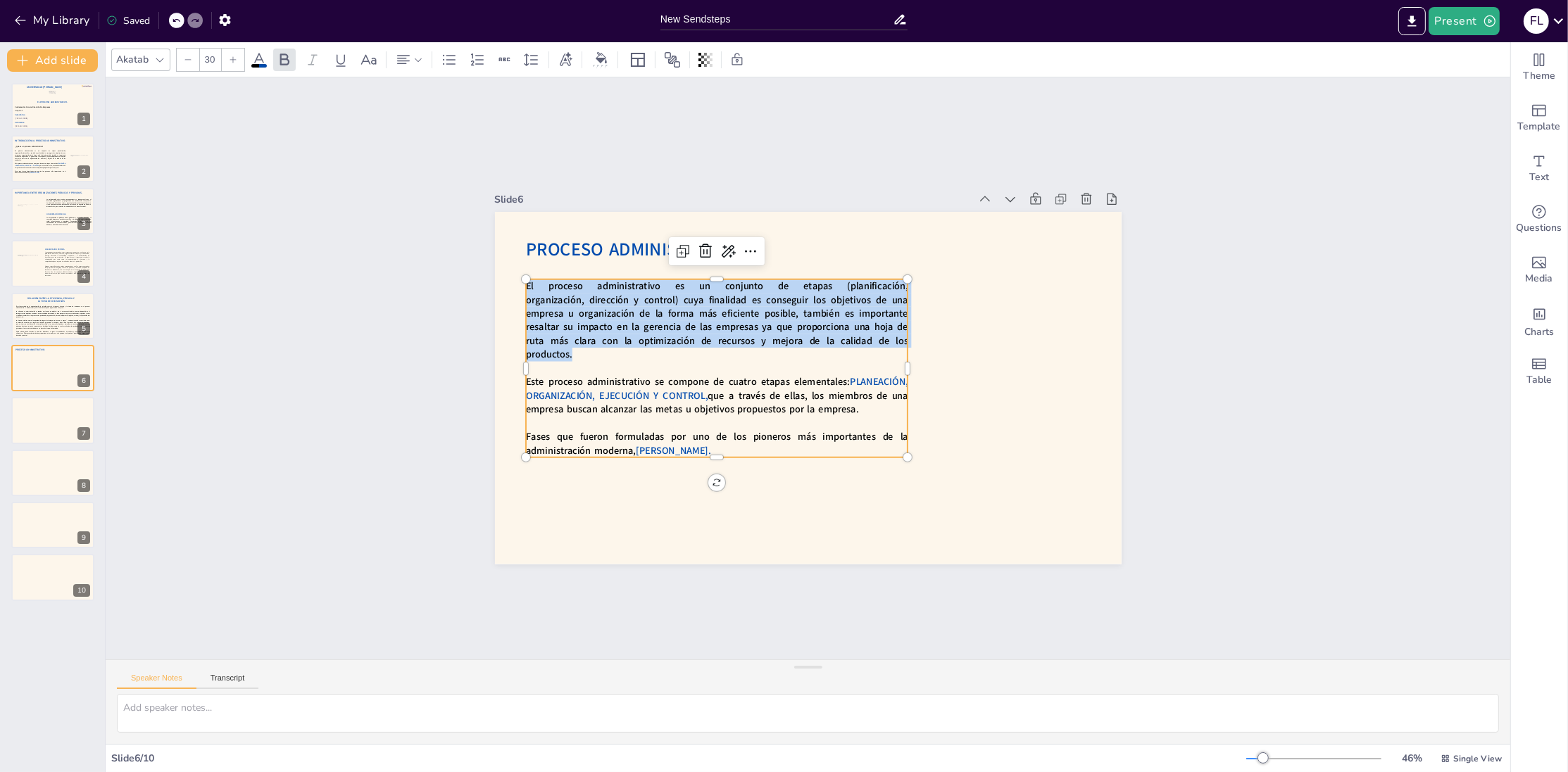
click at [648, 305] on span "El proceso administrativo es un conjunto de etapas (planificación, organización…" at bounding box center [793, 263] width 290 height 349
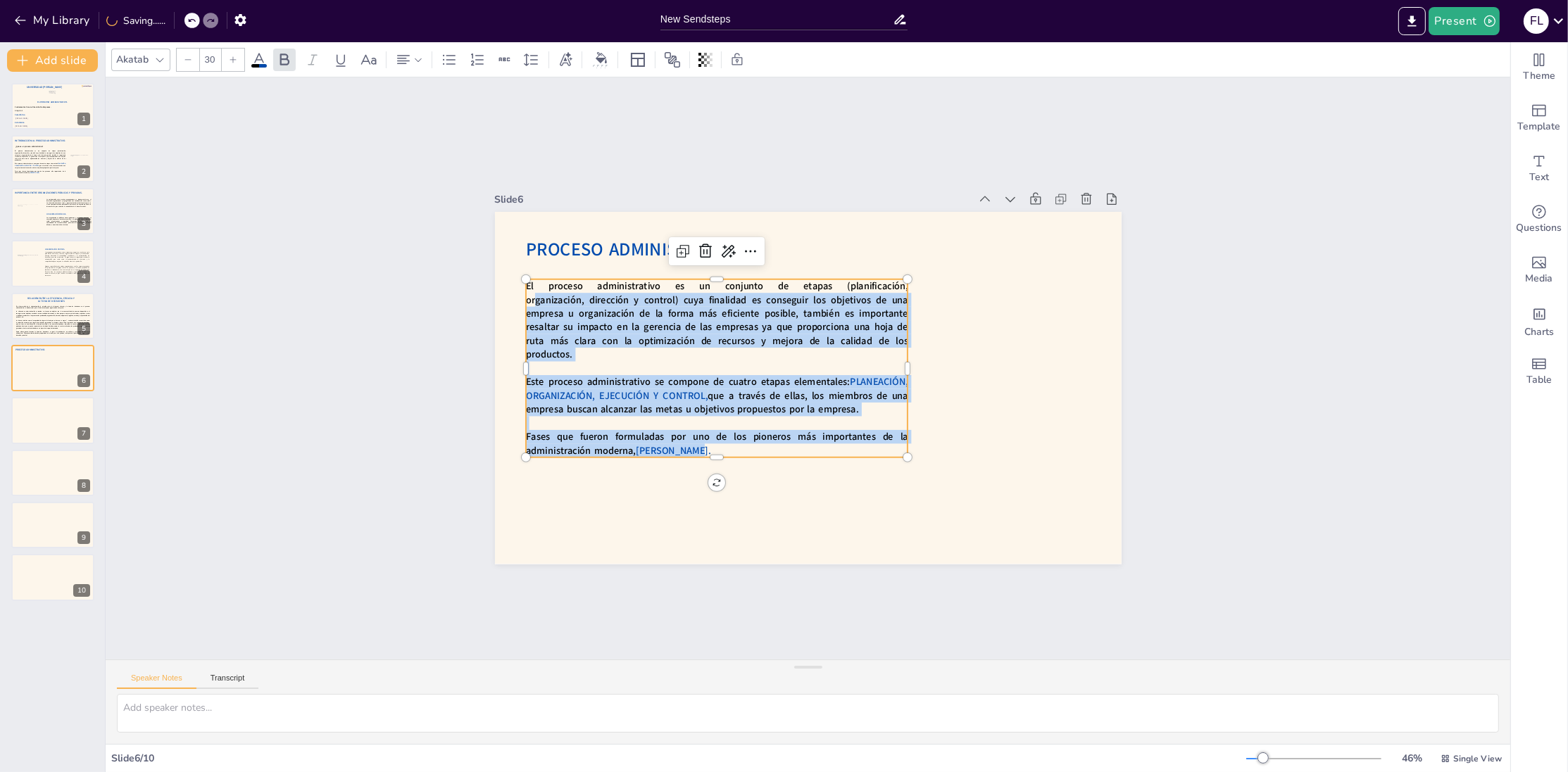
drag, startPoint x: 698, startPoint y: 445, endPoint x: 536, endPoint y: 303, distance: 215.4
click at [536, 303] on div "El proceso administrativo es un conjunto de etapas (planificación, organización…" at bounding box center [717, 359] width 399 height 217
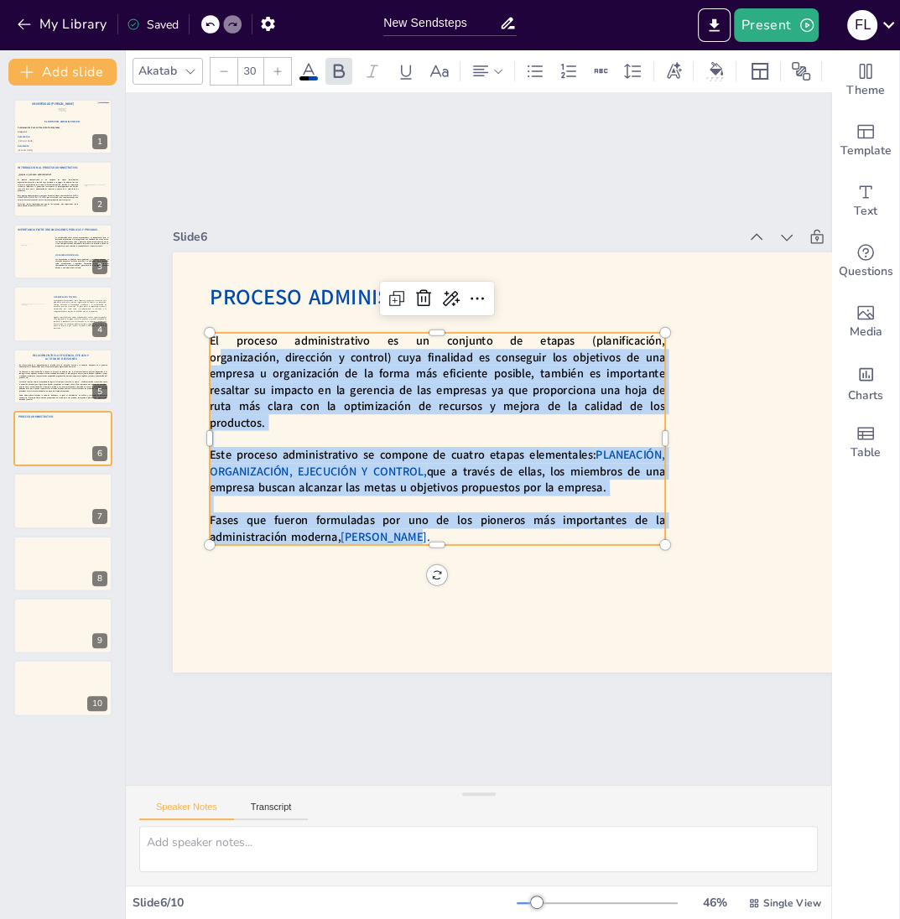
click at [319, 378] on span "El proceso administrativo es un conjunto de etapas (planificación, organización…" at bounding box center [443, 369] width 463 height 128
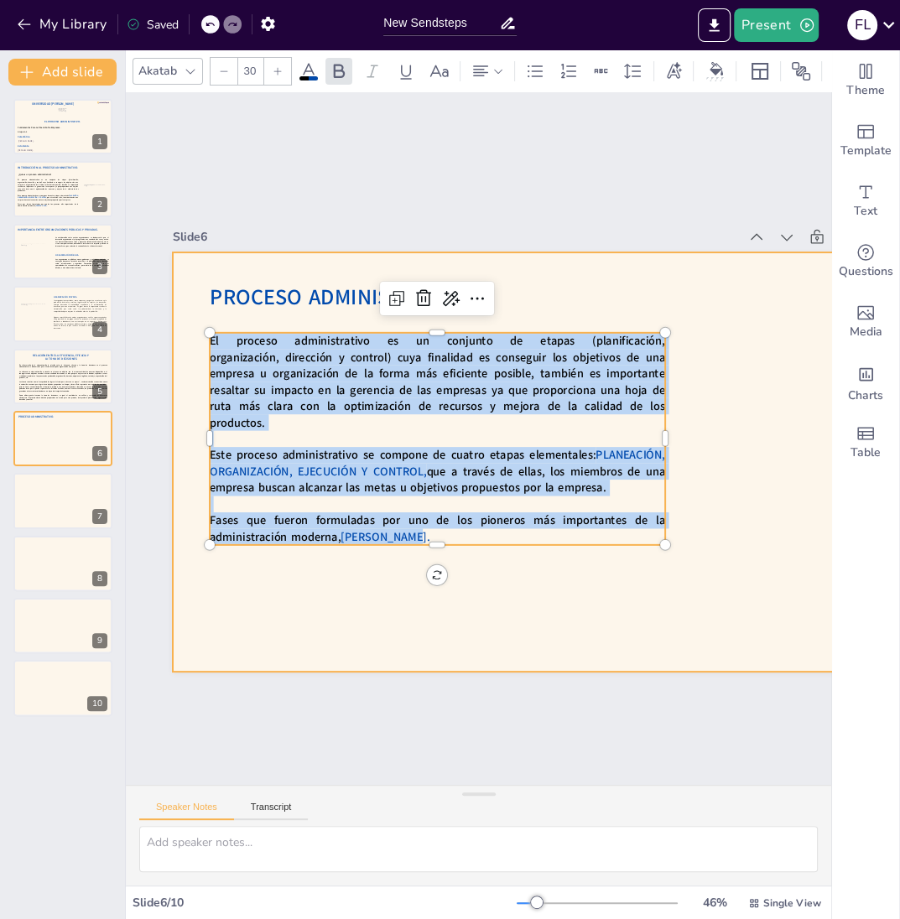
drag, startPoint x: 409, startPoint y: 533, endPoint x: 200, endPoint y: 336, distance: 287.8
click at [200, 336] on div "Proceso Administrativo. El proceso administrativo es un conjunto de etapas (pla…" at bounding box center [543, 468] width 786 height 495
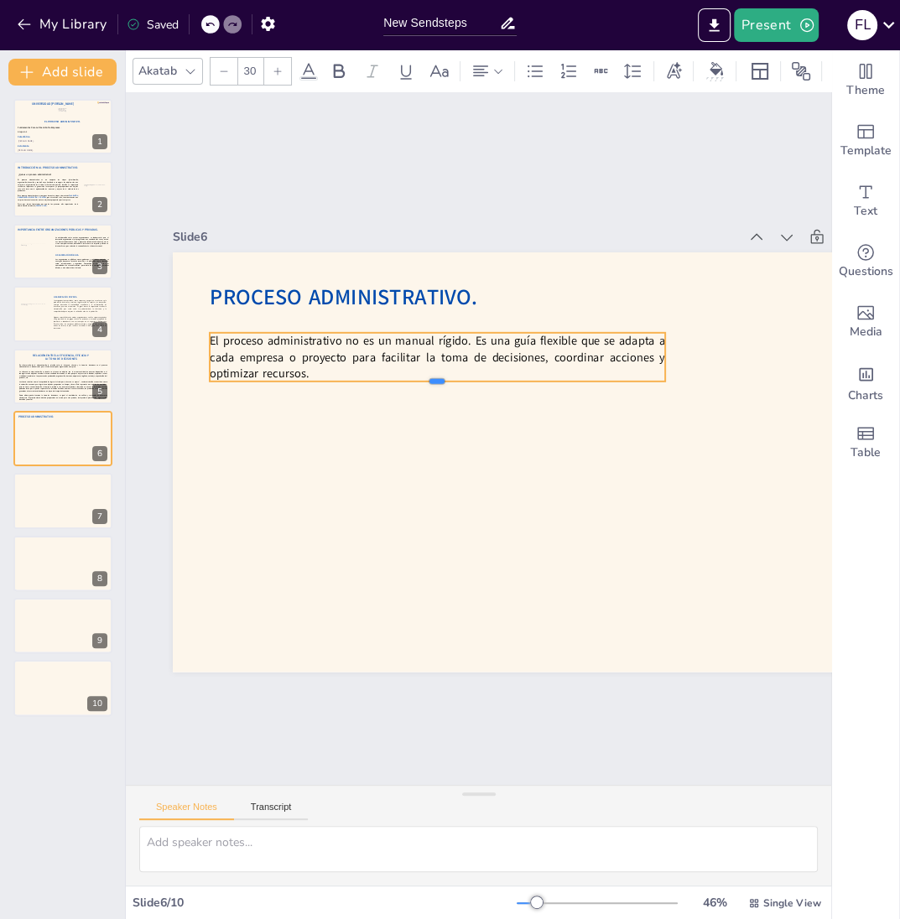
click at [356, 383] on div at bounding box center [449, 380] width 448 height 107
click at [356, 376] on p "El proceso administrativo no es un manual rígido. Es una guía flexible que se a…" at bounding box center [446, 353] width 458 height 96
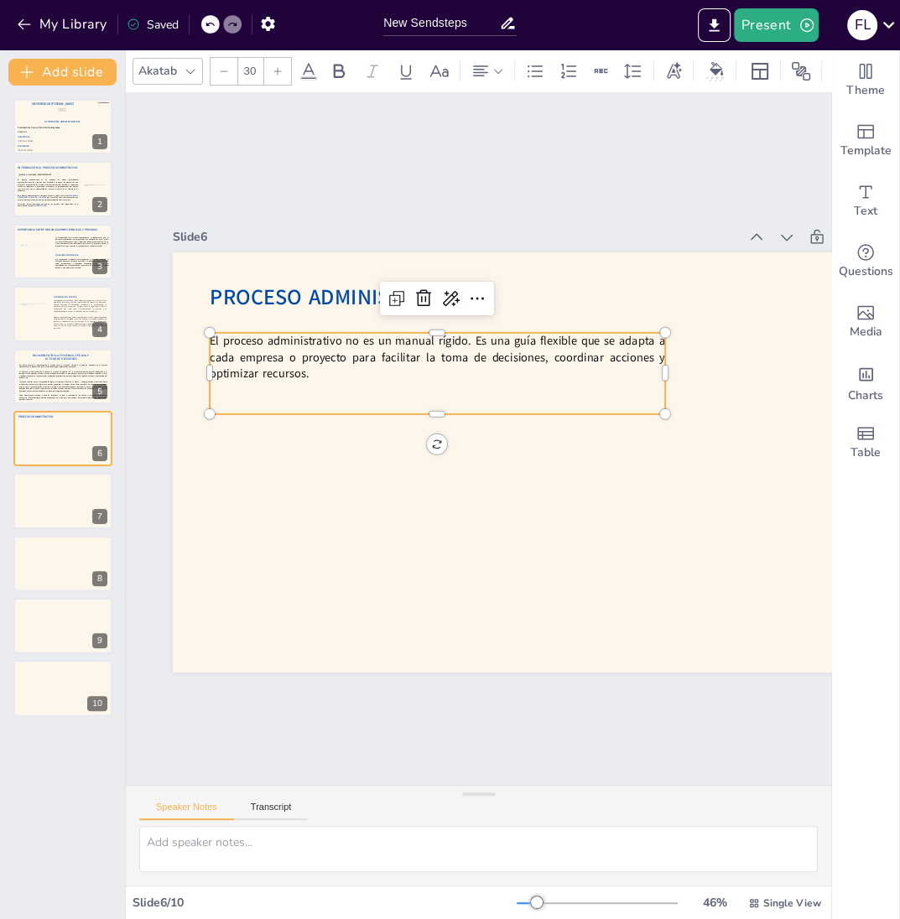
click at [306, 397] on p at bounding box center [480, 374] width 349 height 317
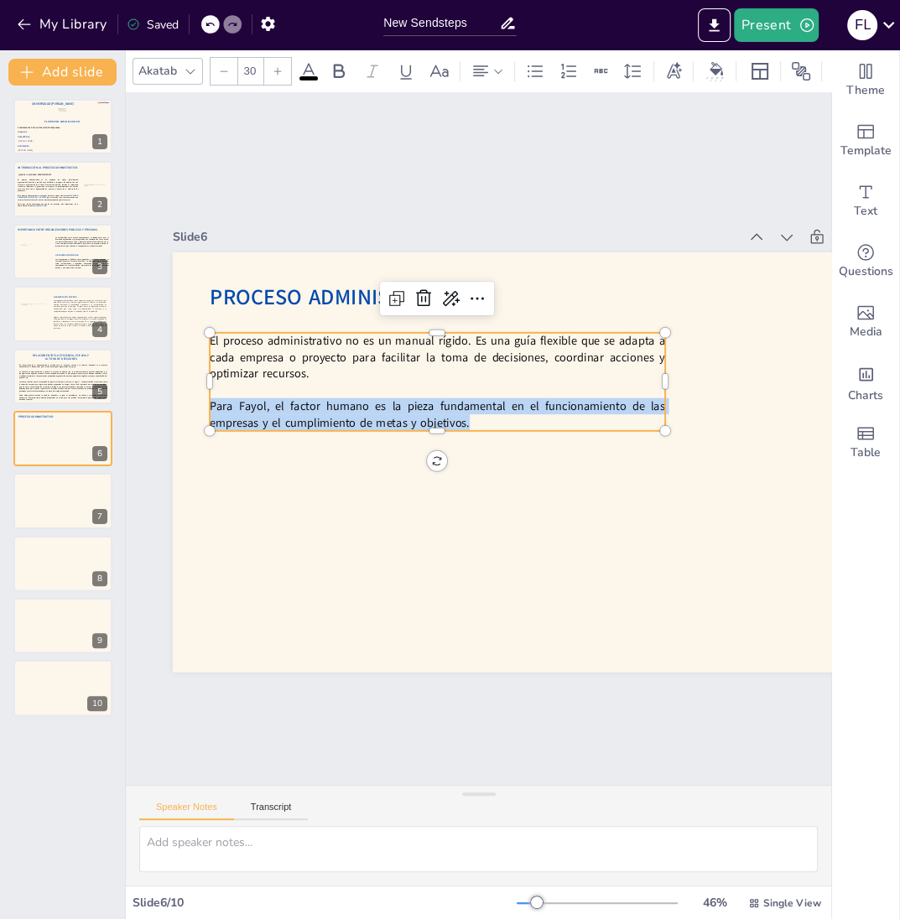
drag, startPoint x: 497, startPoint y: 422, endPoint x: 203, endPoint y: 404, distance: 295.0
click at [203, 404] on div "Proceso Administrativo. El proceso administrativo no es un manual rígido. Es un…" at bounding box center [530, 487] width 853 height 687
click at [342, 71] on icon at bounding box center [339, 71] width 20 height 20
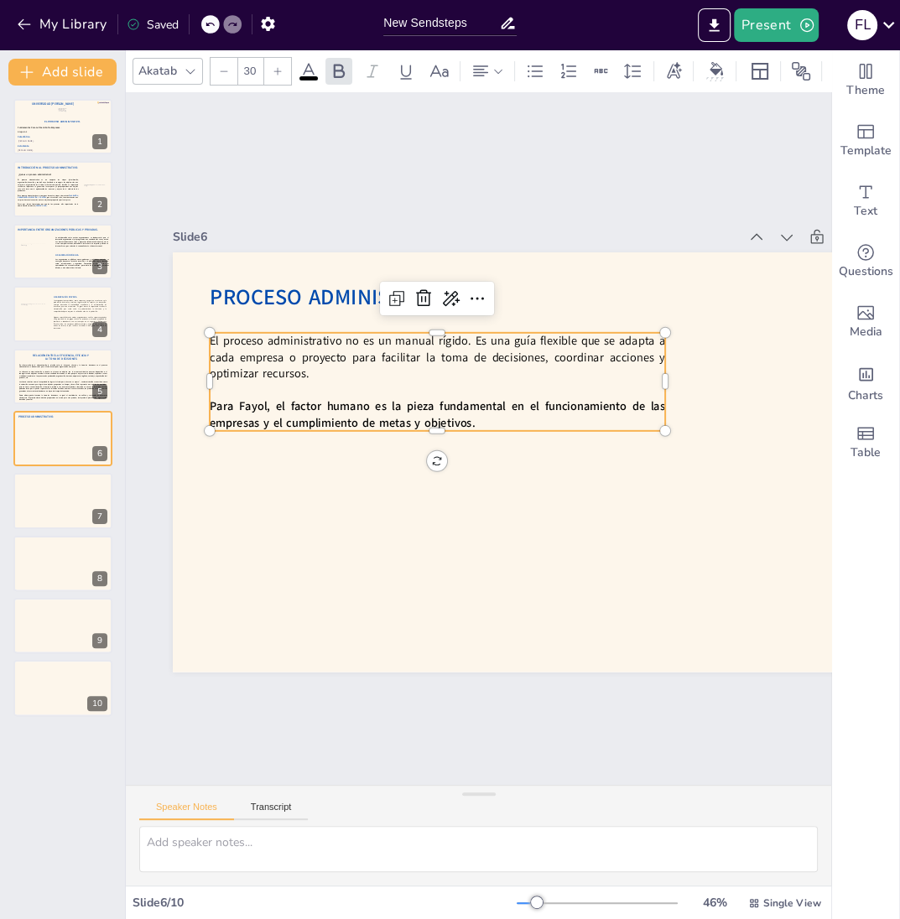
click at [310, 70] on icon at bounding box center [308, 71] width 15 height 16
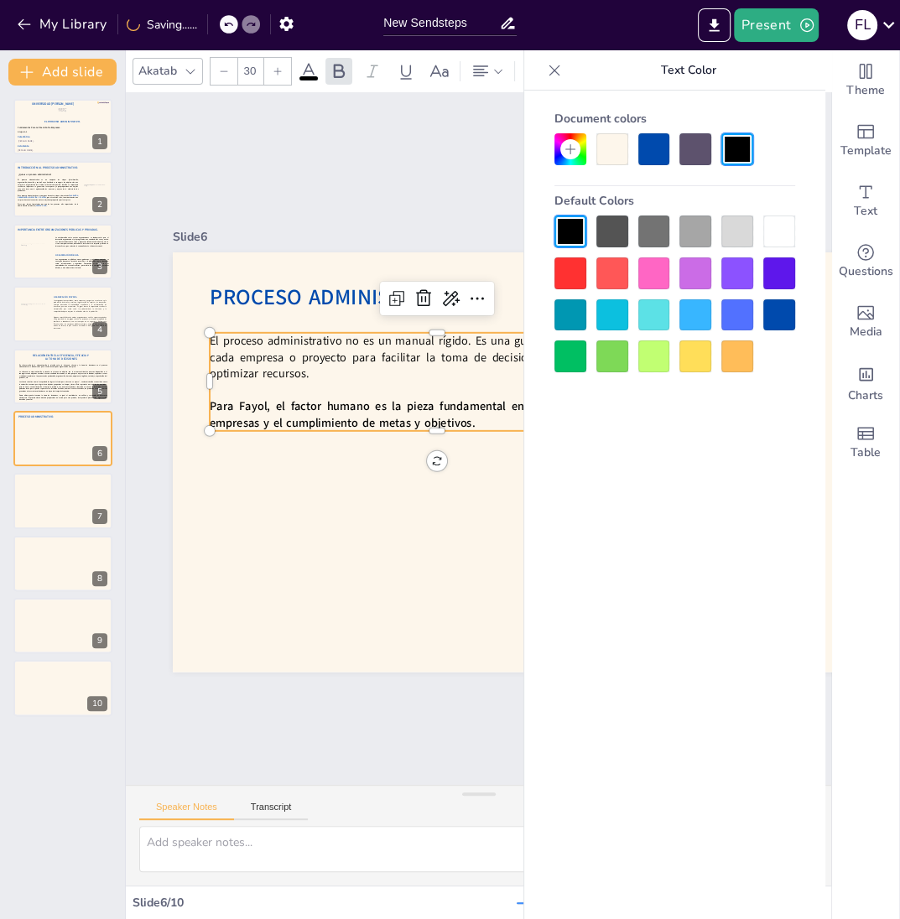
click at [654, 158] on div at bounding box center [654, 149] width 32 height 32
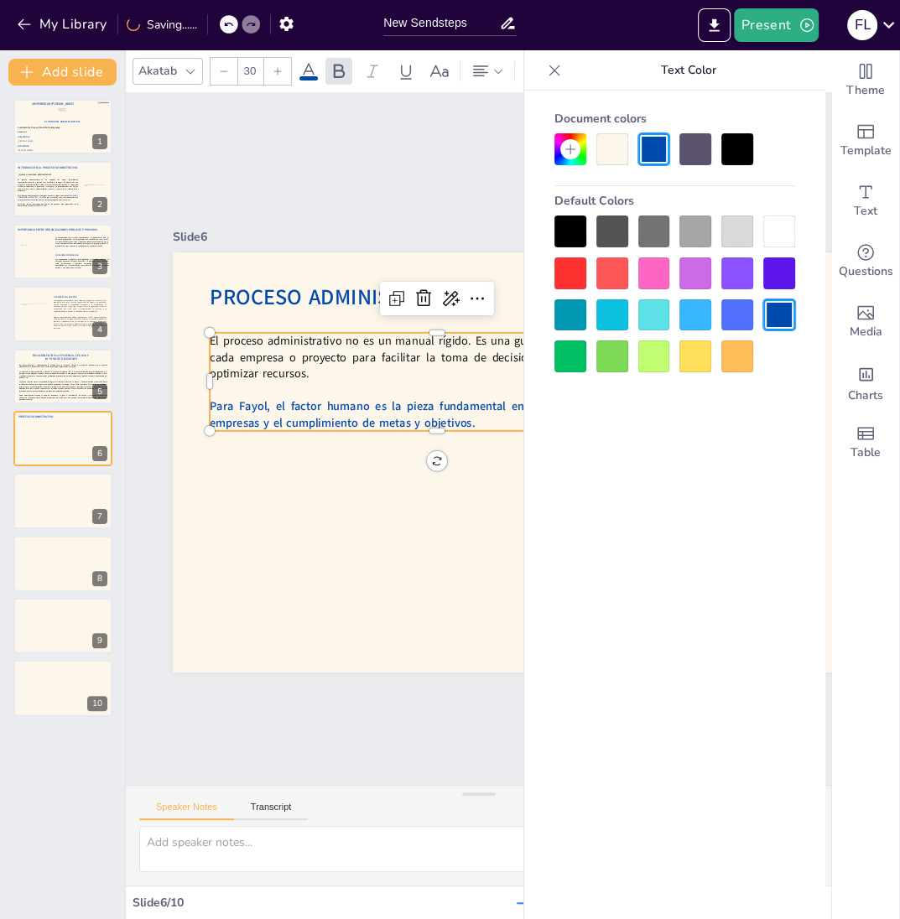
click at [508, 435] on div at bounding box center [438, 436] width 456 height 13
click at [505, 433] on div at bounding box center [493, 399] width 154 height 437
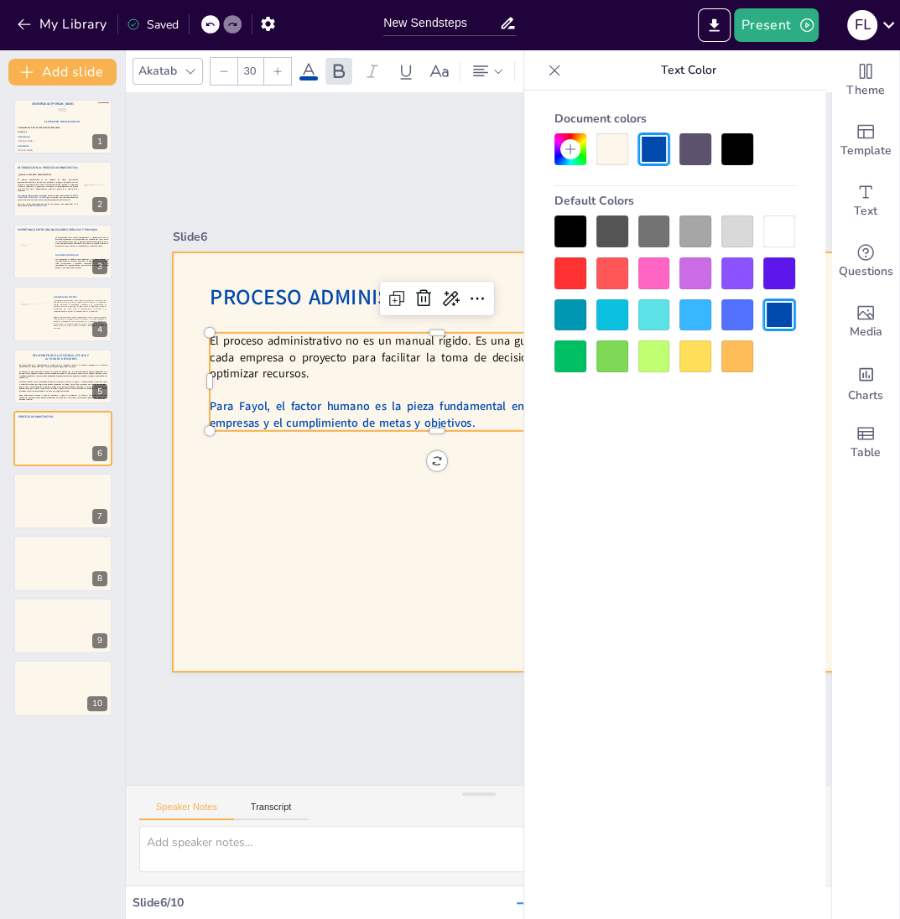
click at [502, 429] on p "Para Fayol, el factor humano es la pieza fundamental en el funcionamiento de la…" at bounding box center [452, 399] width 430 height 215
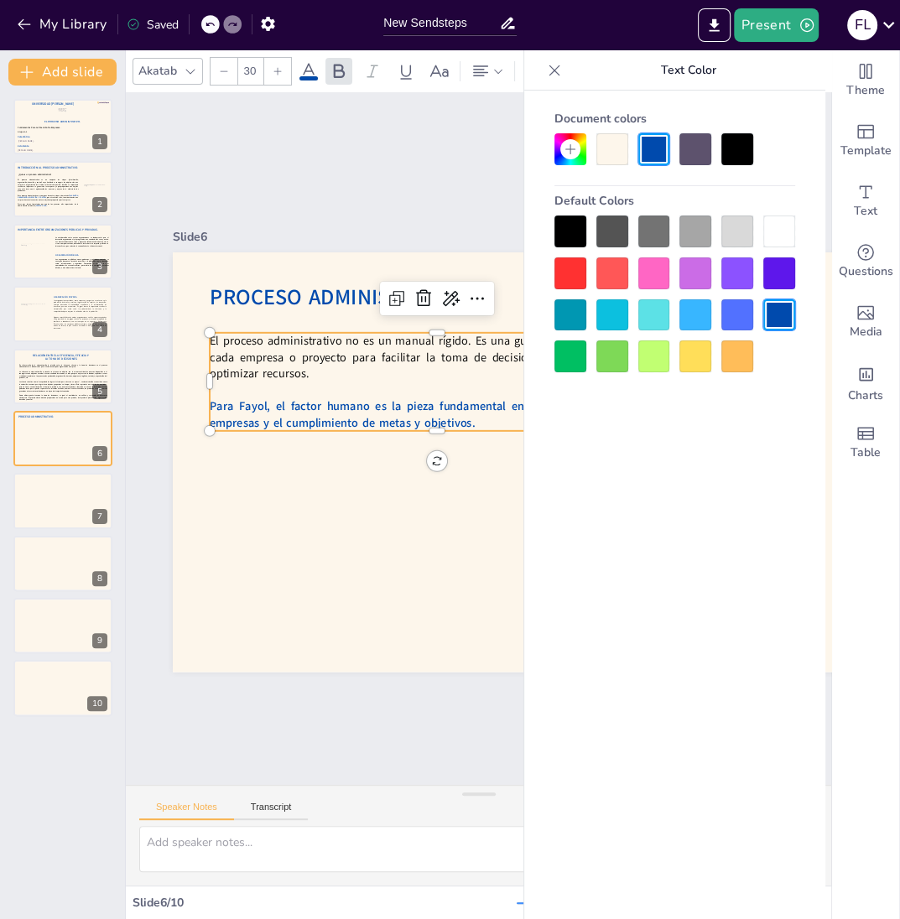
click at [495, 422] on p "Para Fayol, el factor humano es la pieza fundamental en el funcionamiento de la…" at bounding box center [440, 410] width 456 height 80
drag, startPoint x: 495, startPoint y: 422, endPoint x: 210, endPoint y: 402, distance: 285.9
click at [210, 402] on div "Proceso Administrativo. El proceso administrativo no es un manual rígido. Es un…" at bounding box center [507, 504] width 812 height 836
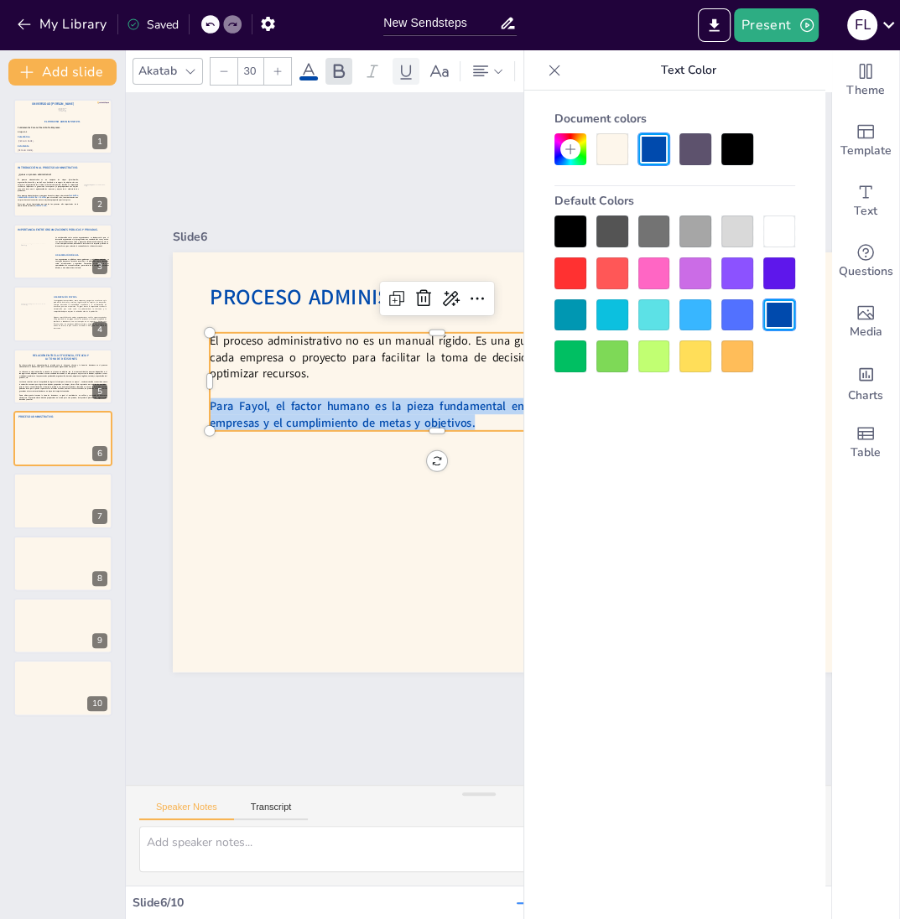
click at [419, 66] on div at bounding box center [406, 71] width 27 height 27
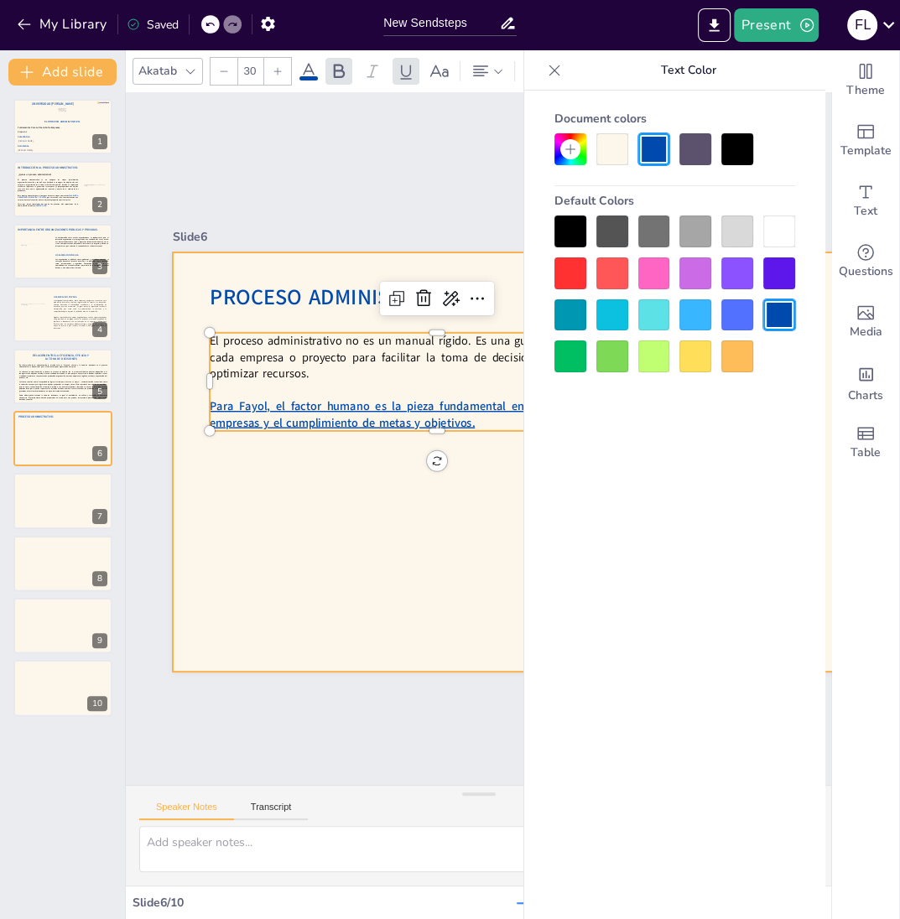
click at [403, 494] on div at bounding box center [543, 469] width 786 height 496
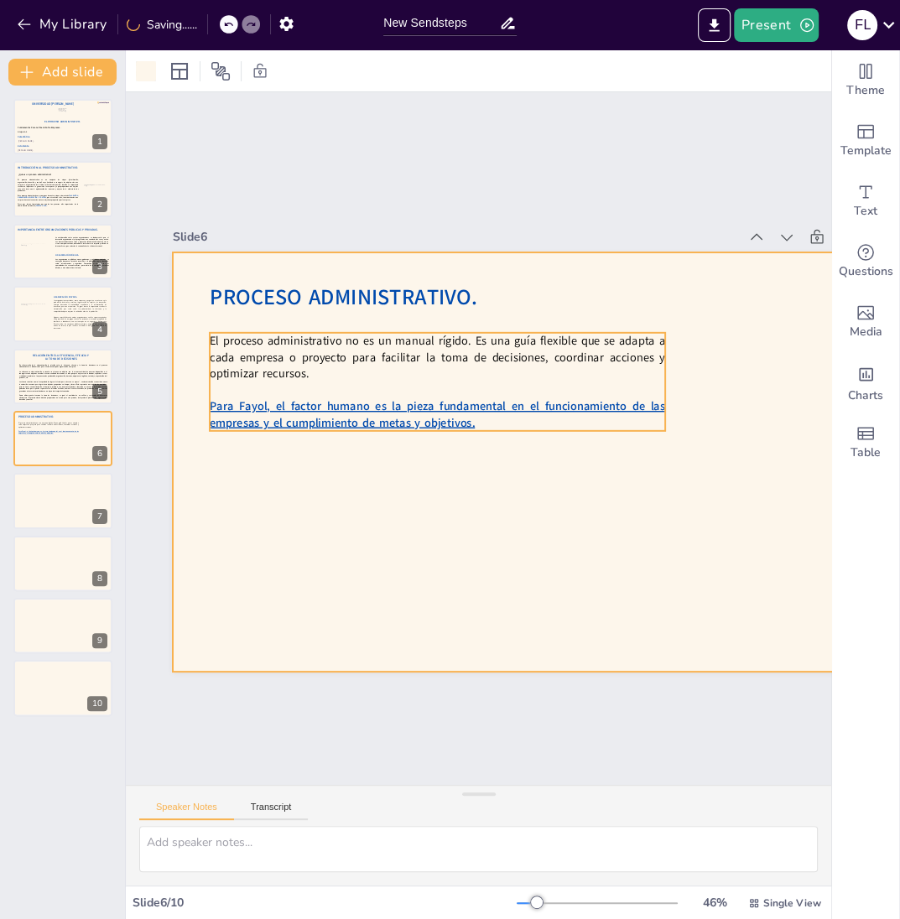
click at [432, 425] on span "Para Fayol, el factor humano es la pieza fundamental en el funcionamiento de la…" at bounding box center [443, 398] width 452 height 110
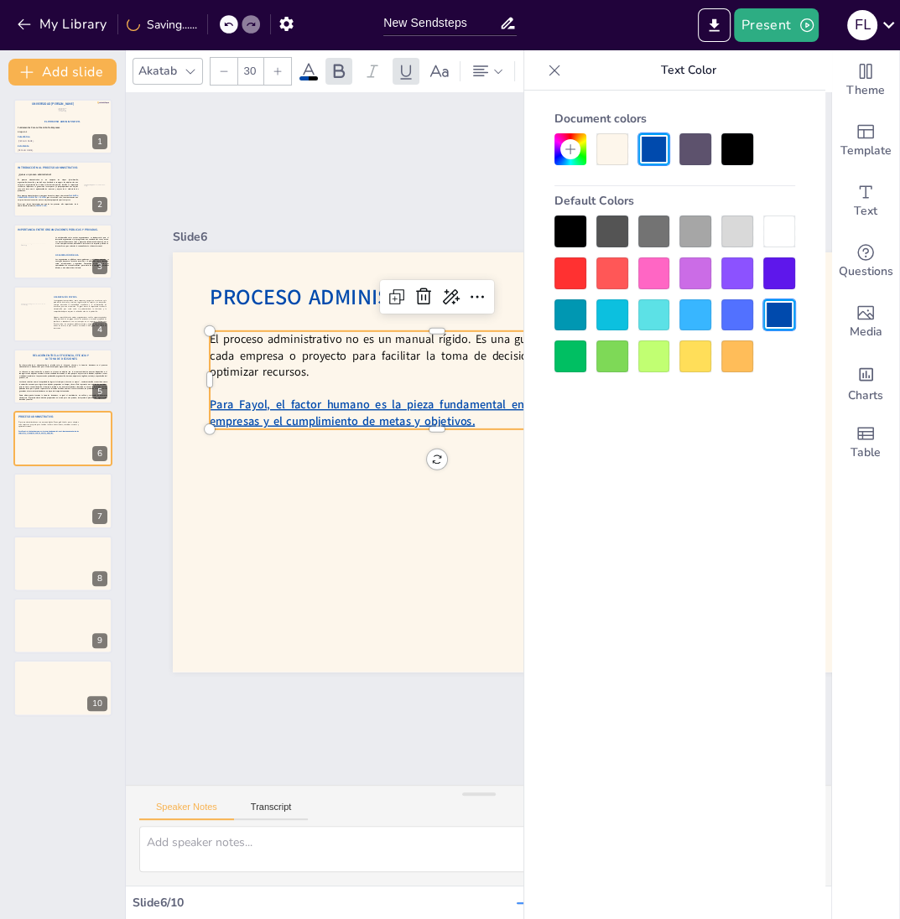
click at [432, 425] on span "Para Fayol, el factor humano es la pieza fundamental en el funcionamiento de la…" at bounding box center [444, 396] width 452 height 110
click at [435, 417] on span "Para Fayol, el factor humano es la pieza fundamental en el funcionamiento de la…" at bounding box center [440, 399] width 456 height 63
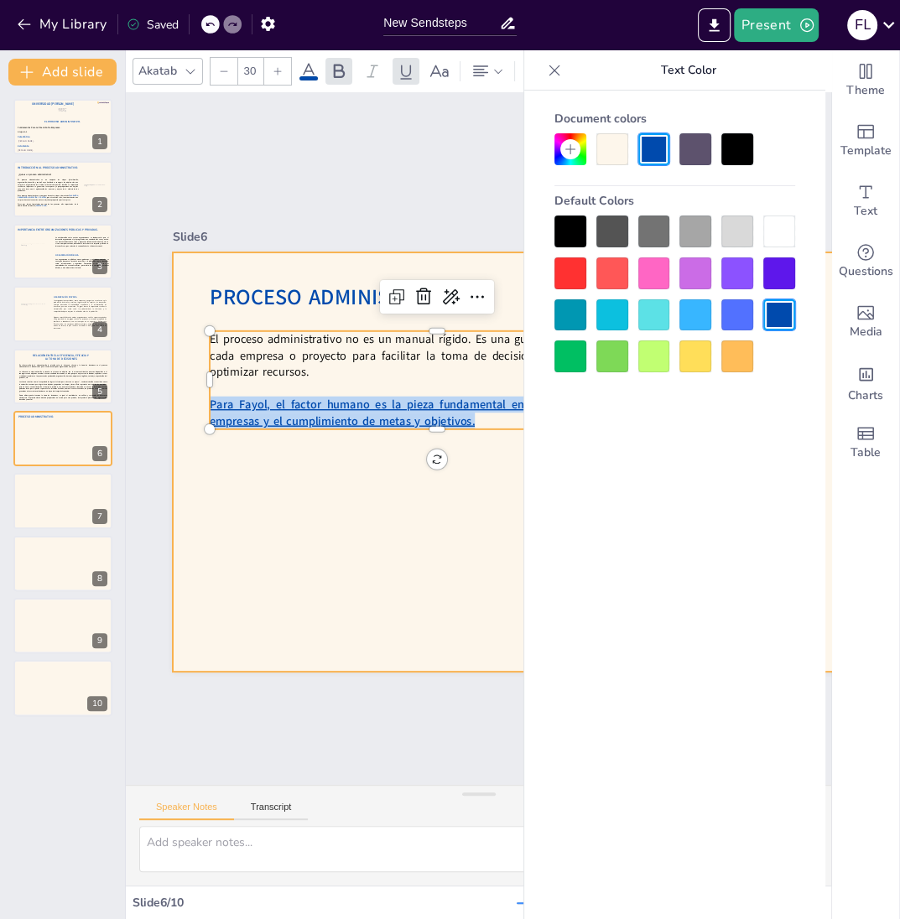
drag, startPoint x: 477, startPoint y: 414, endPoint x: 201, endPoint y: 401, distance: 276.3
click at [201, 401] on div "Proceso Administrativo. El proceso administrativo no es un manual rígido. Es un…" at bounding box center [543, 469] width 786 height 496
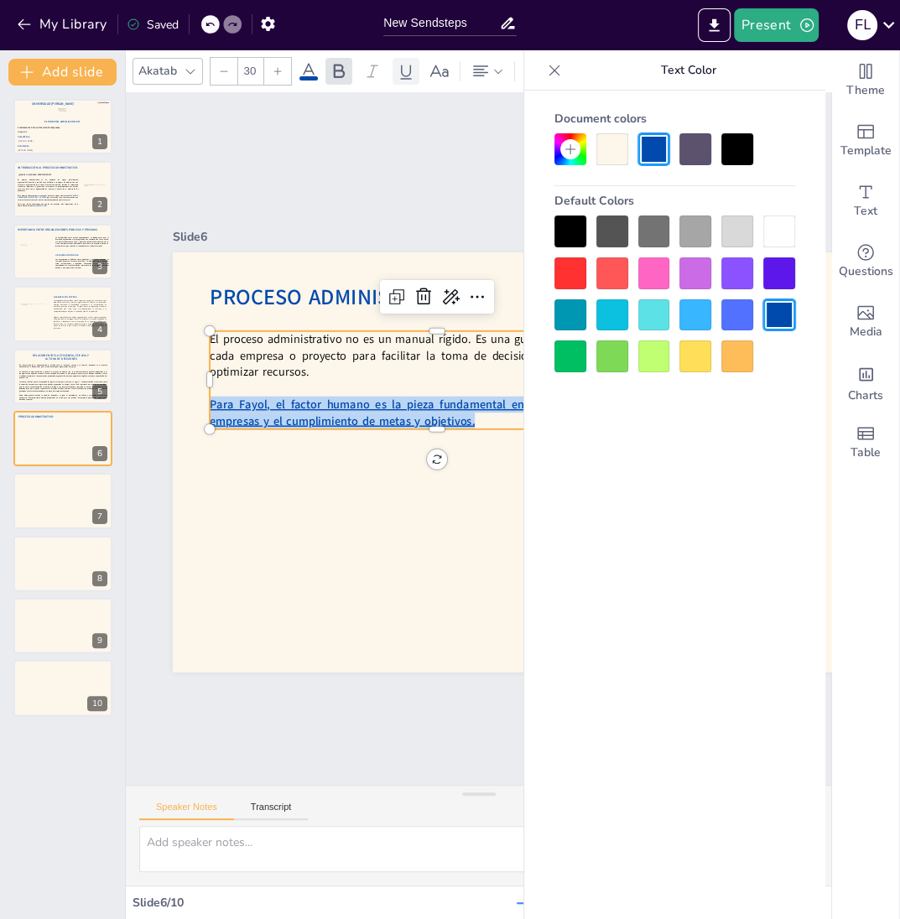
click at [414, 70] on icon at bounding box center [406, 71] width 20 height 20
click at [406, 71] on icon at bounding box center [406, 71] width 20 height 20
click at [431, 441] on div at bounding box center [543, 469] width 787 height 496
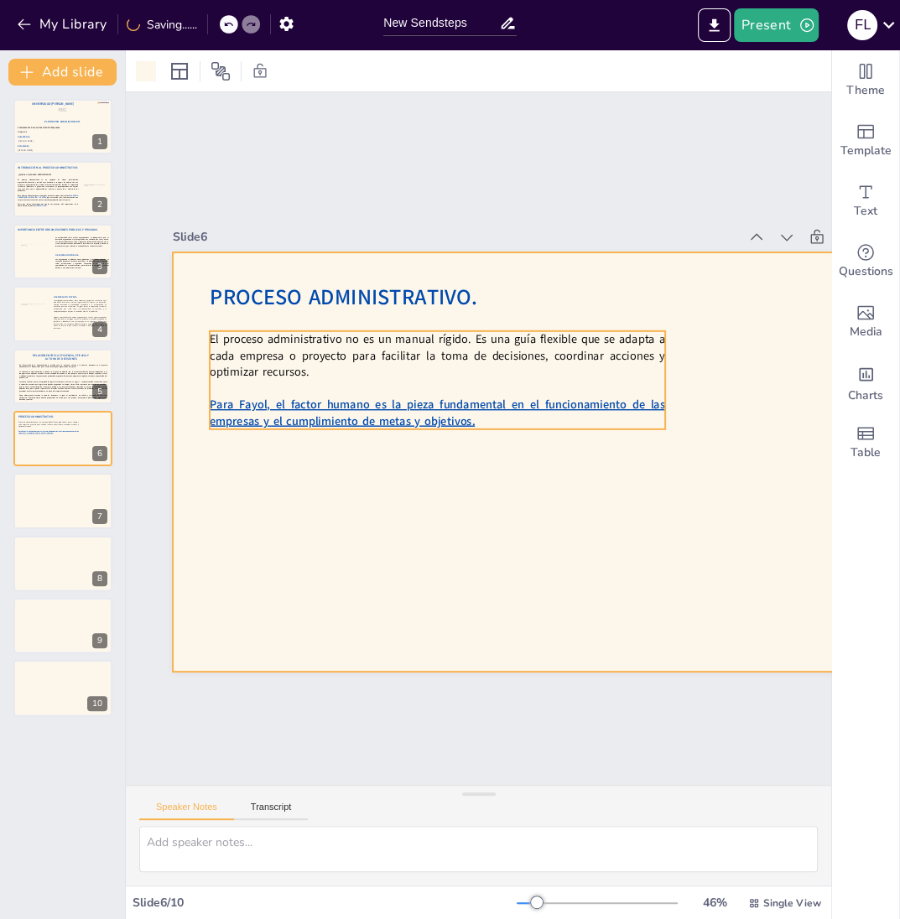
click at [462, 396] on p at bounding box center [443, 384] width 455 height 64
click at [462, 396] on p at bounding box center [449, 381] width 449 height 111
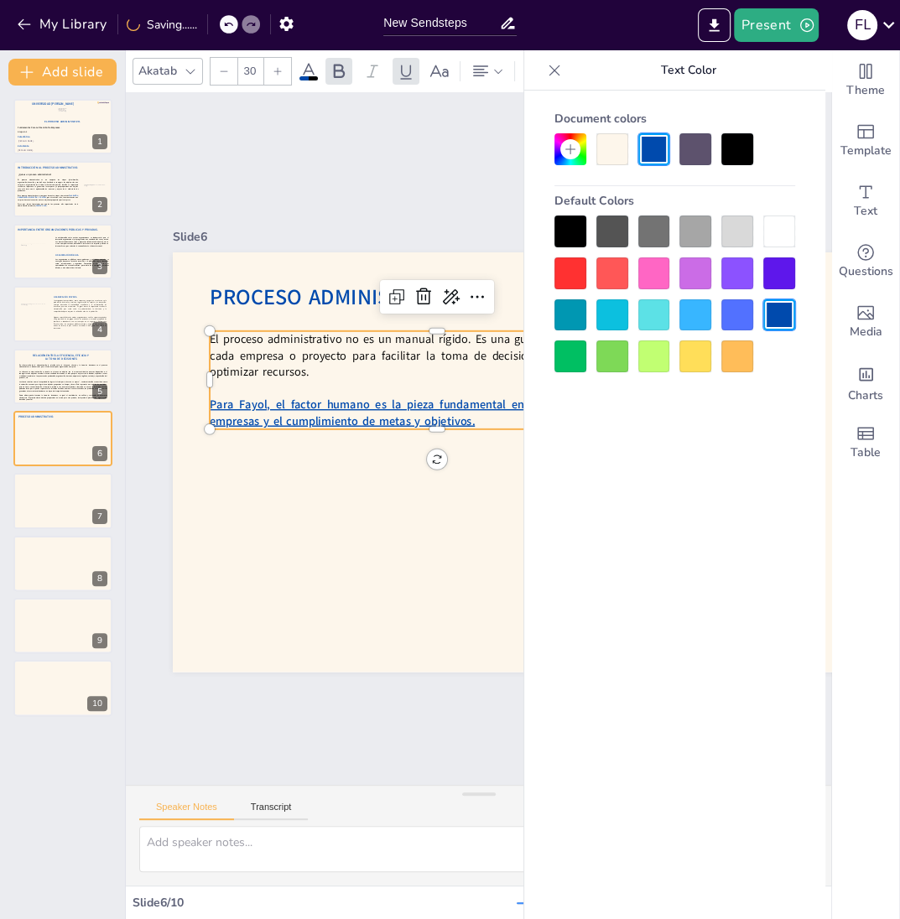
click at [459, 408] on span "Para Fayol, el factor humano es la pieza fundamental en el funcionamiento de la…" at bounding box center [438, 412] width 456 height 32
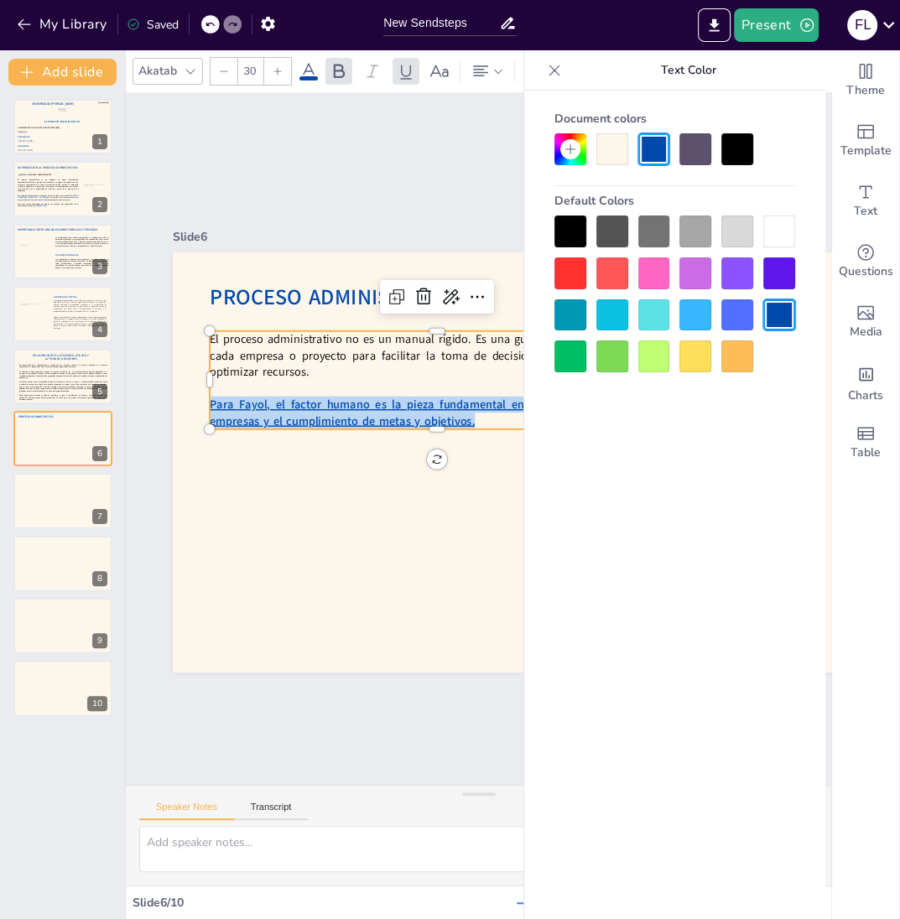
drag, startPoint x: 489, startPoint y: 426, endPoint x: 151, endPoint y: 402, distance: 339.0
click at [151, 402] on div "Slide 1 El Proceso Administrativo. Fátima Lourdes Vásquez Henríquez. Víctor Man…" at bounding box center [543, 459] width 944 height 704
click at [406, 65] on icon at bounding box center [406, 71] width 20 height 20
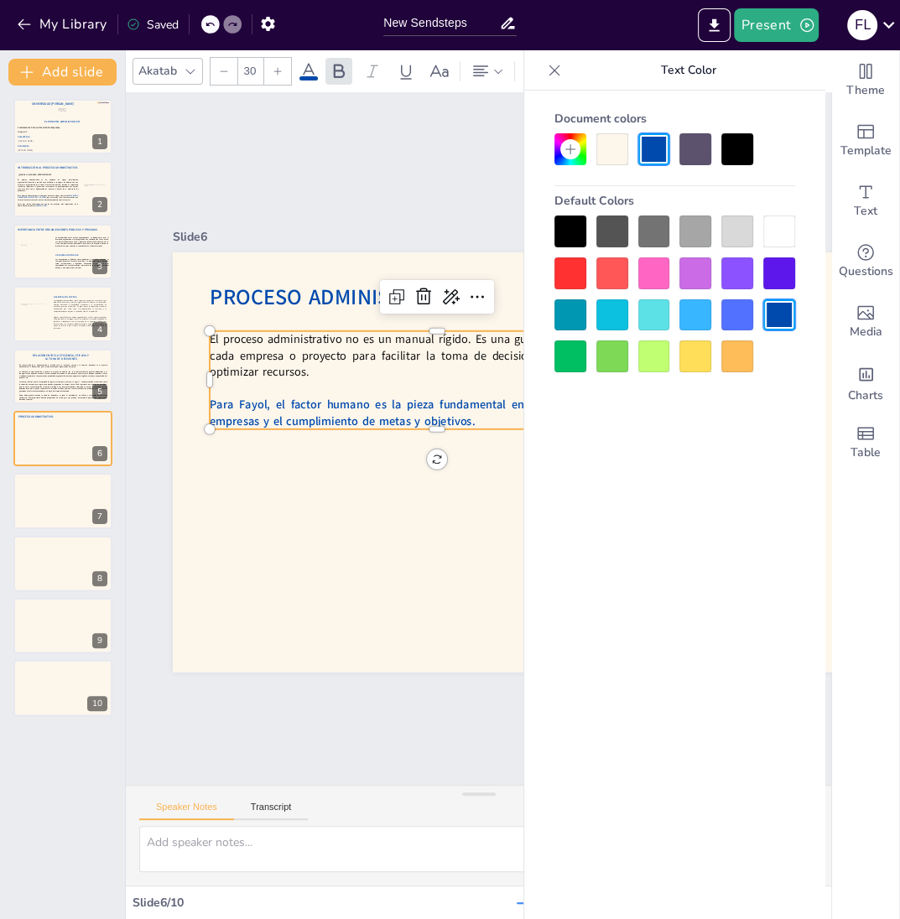
click at [388, 502] on div at bounding box center [536, 482] width 840 height 630
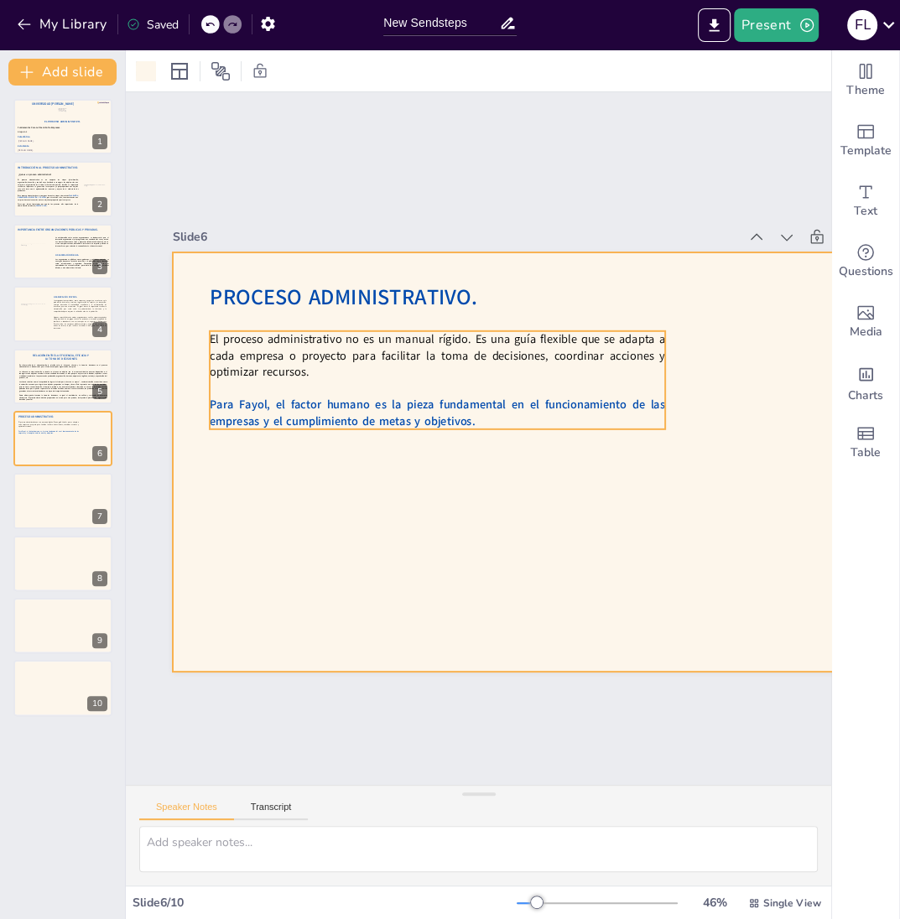
click at [475, 413] on p "Para Fayol, el factor humano es la pieza fundamental en el funcionamiento de la…" at bounding box center [438, 412] width 456 height 33
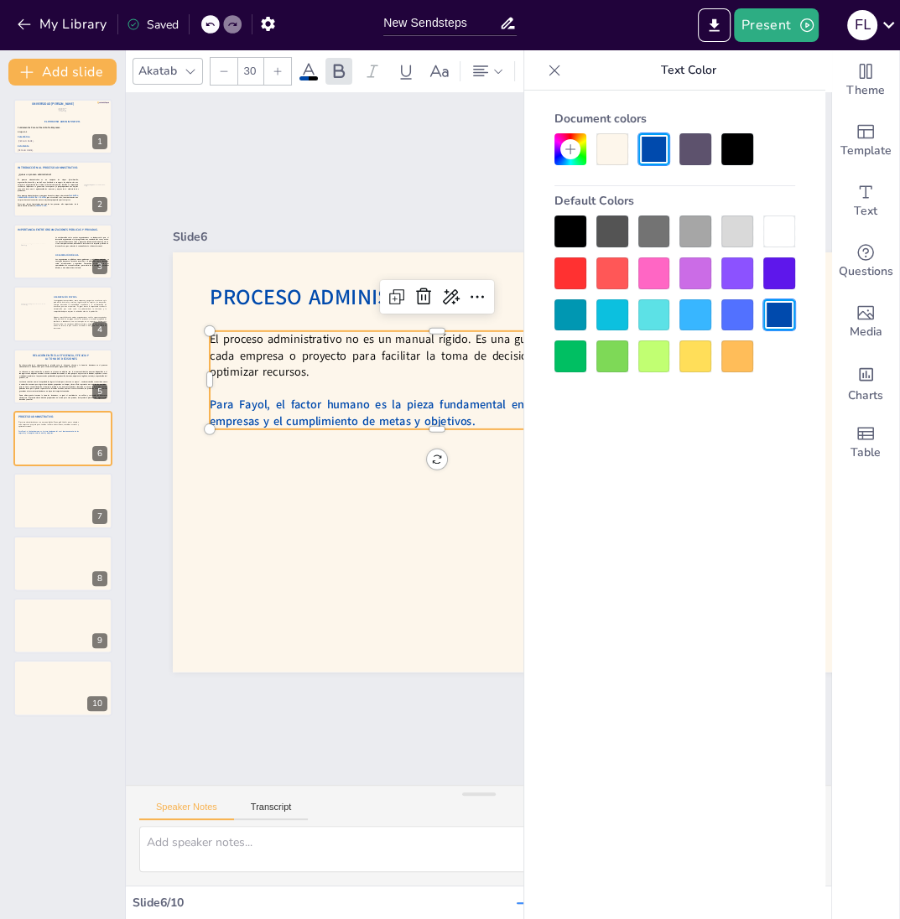
click at [479, 422] on p "Para Fayol, el factor humano es la pieza fundamental en el funcionamiento de la…" at bounding box center [440, 408] width 456 height 81
click at [480, 423] on p "Para Fayol, el factor humano es la pieza fundamental en el funcionamiento de la…" at bounding box center [440, 408] width 456 height 80
click at [565, 75] on div at bounding box center [554, 70] width 27 height 27
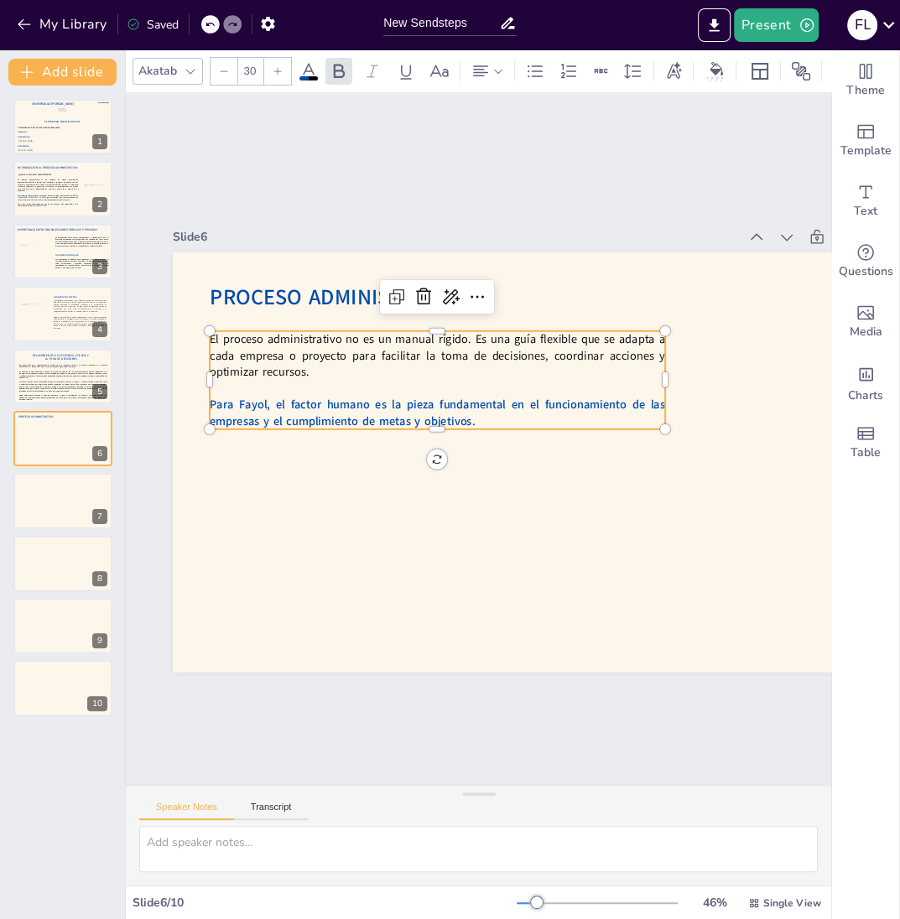
click at [513, 426] on p "Para Fayol, el factor humano es la pieza fundamental en el funcionamiento de la…" at bounding box center [440, 408] width 456 height 81
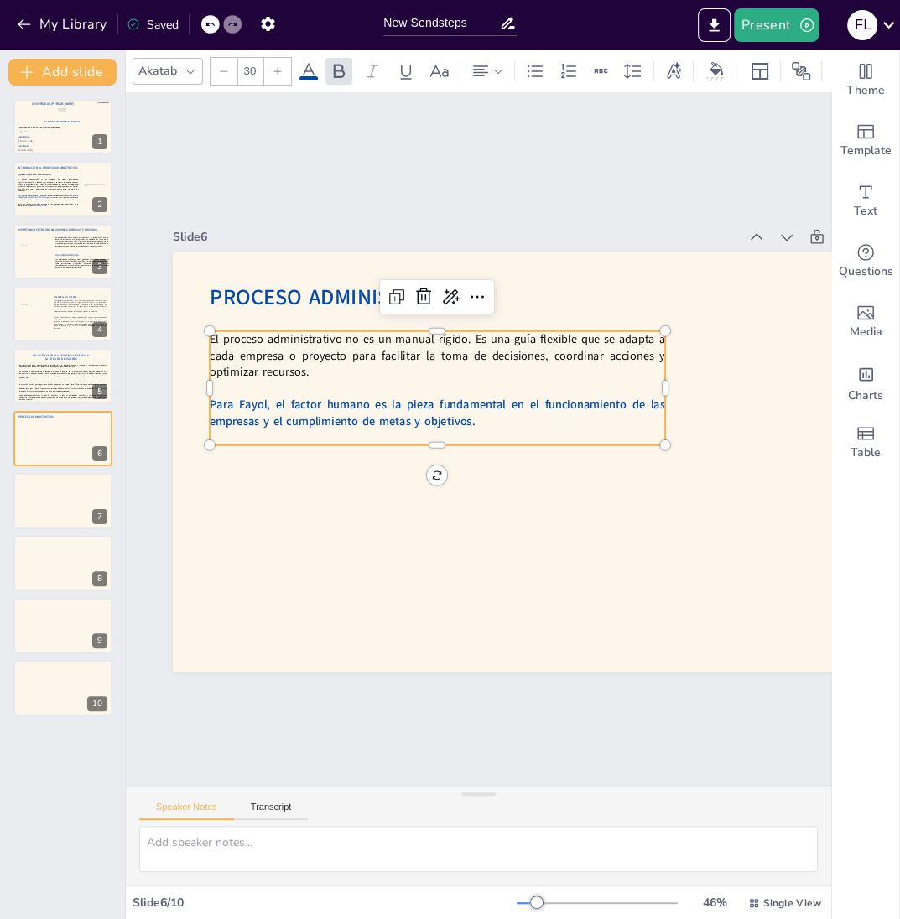
click at [490, 432] on p at bounding box center [438, 433] width 455 height 64
click at [544, 414] on p "Para Fayol, el factor humano es la pieza fundamental en el funcionamiento de la…" at bounding box center [440, 408] width 456 height 80
click at [509, 429] on div "El proceso administrativo no es un manual rígido. Es una guía flexible que se a…" at bounding box center [543, 448] width 415 height 389
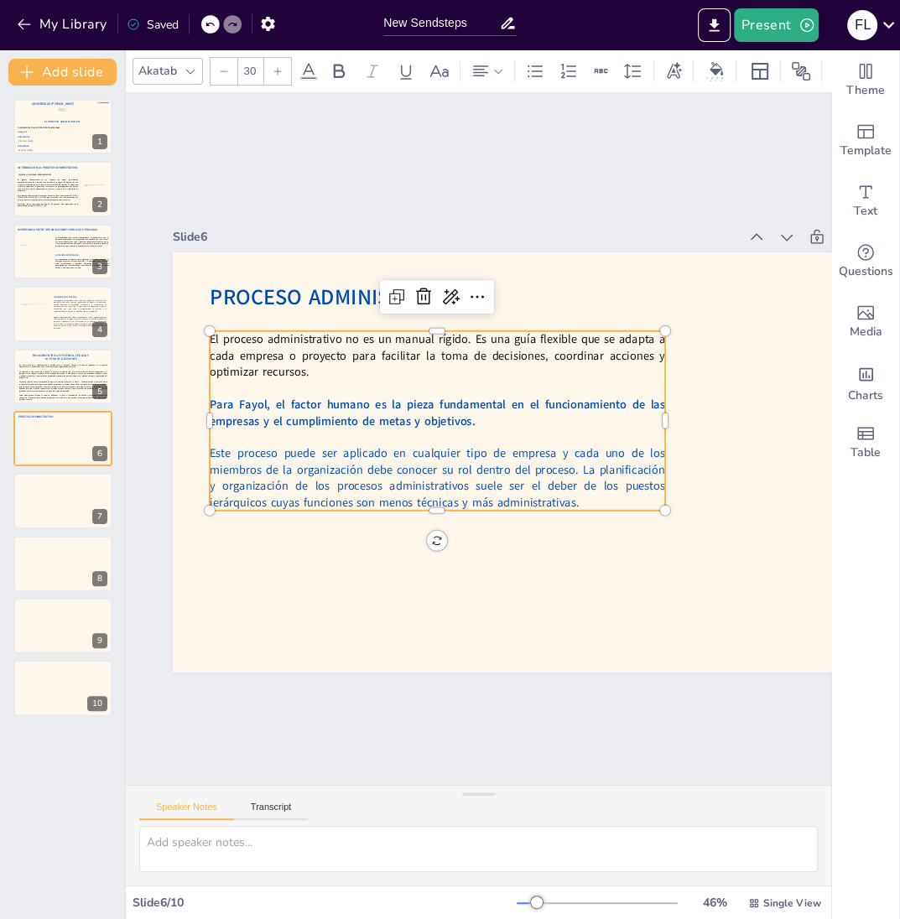
click at [352, 353] on p "El proceso administrativo no es un manual rígido. Es una guía flexible que se a…" at bounding box center [475, 346] width 436 height 230
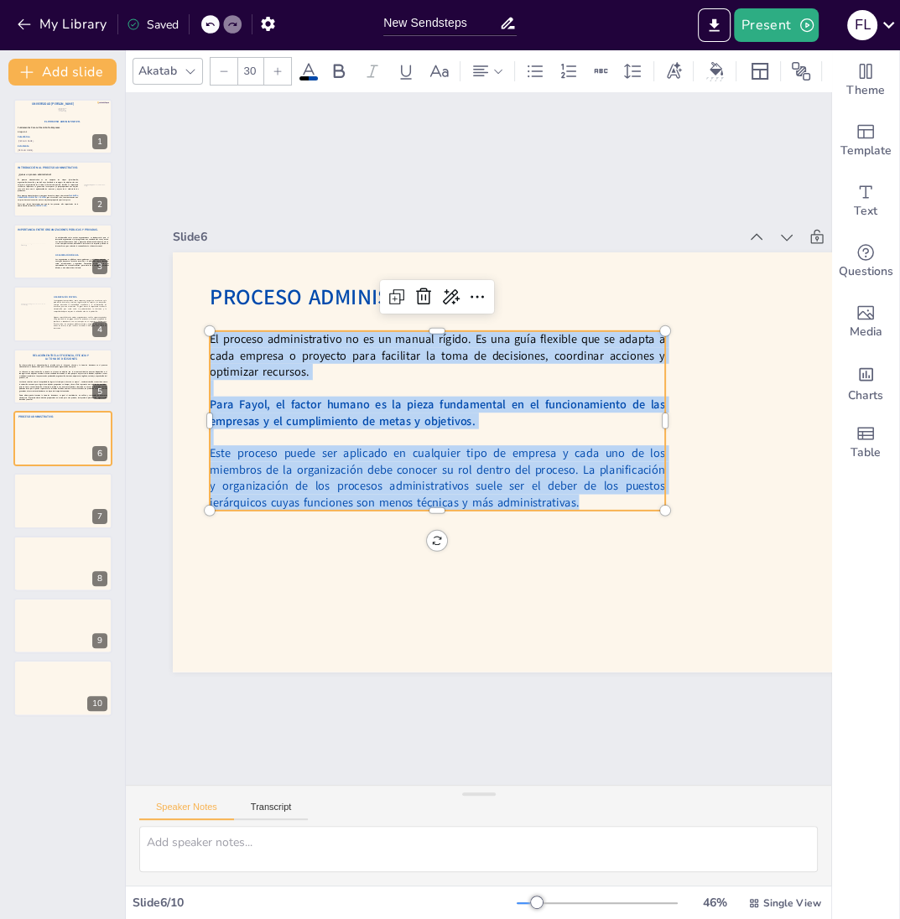
drag, startPoint x: 588, startPoint y: 494, endPoint x: 201, endPoint y: 338, distance: 417.0
click at [201, 338] on div "Proceso Administrativo. El proceso administrativo no es un manual rígido. Es un…" at bounding box center [543, 469] width 786 height 496
click at [336, 62] on icon at bounding box center [339, 71] width 20 height 20
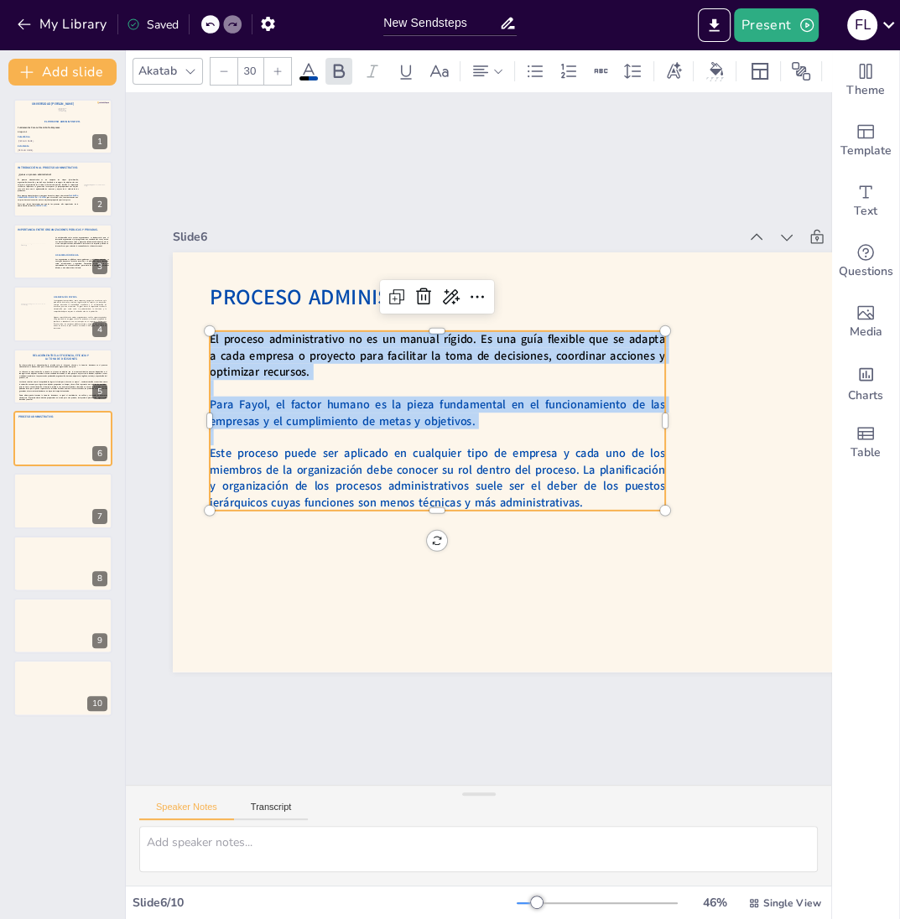
click at [441, 465] on strong "Este proceso puede ser aplicado en cualquier tipo de empresa y cada uno de los …" at bounding box center [434, 469] width 460 height 104
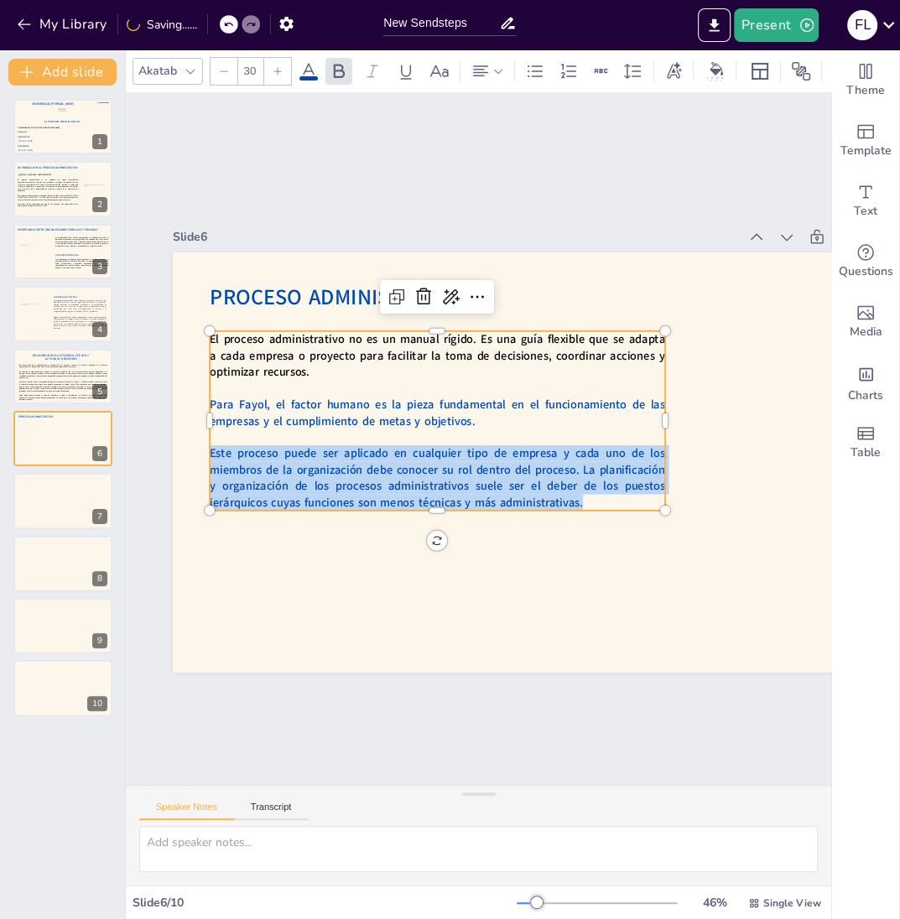
drag, startPoint x: 596, startPoint y: 503, endPoint x: 203, endPoint y: 452, distance: 395.8
click at [203, 452] on div "Proceso Administrativo. El proceso administrativo no es un manual rígido. Es un…" at bounding box center [540, 475] width 818 height 565
click at [316, 66] on icon at bounding box center [309, 71] width 20 height 20
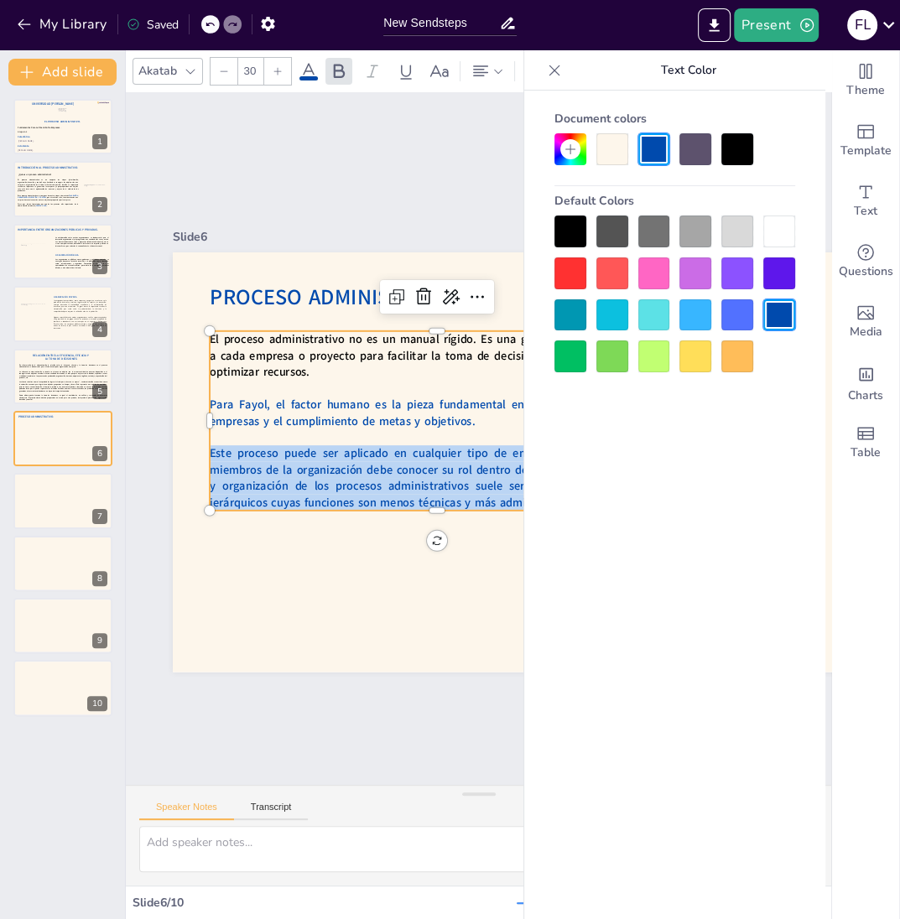
click at [740, 147] on div at bounding box center [737, 149] width 32 height 32
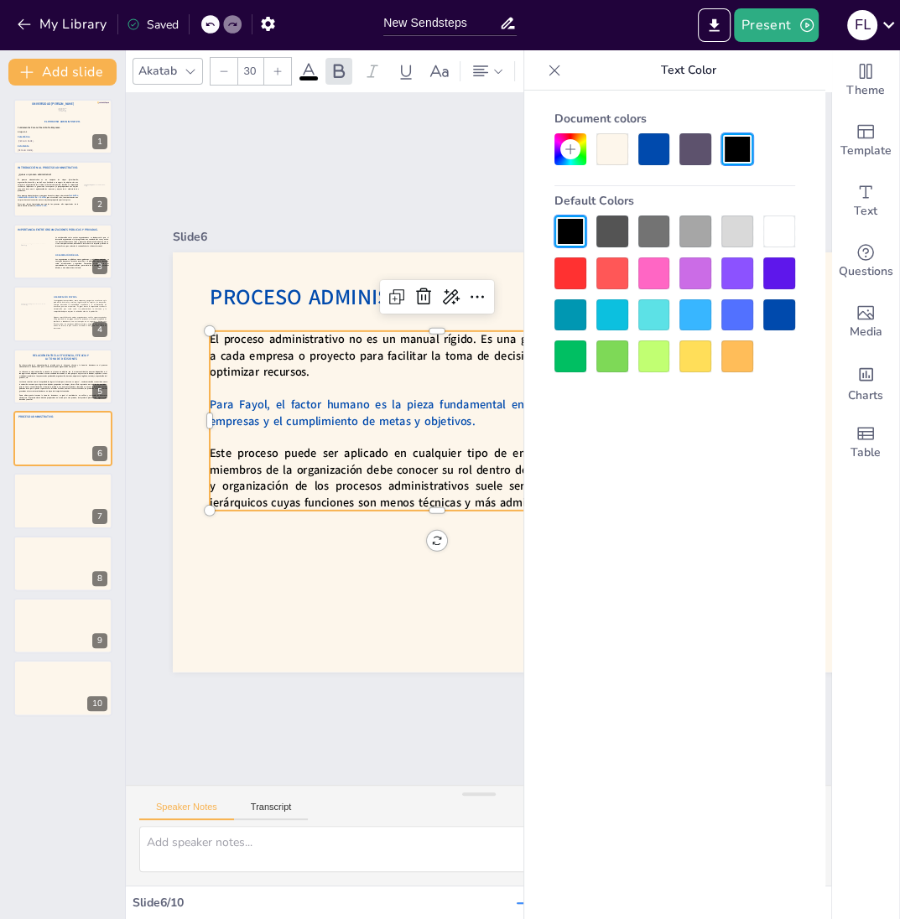
click at [412, 433] on p at bounding box center [440, 424] width 438 height 156
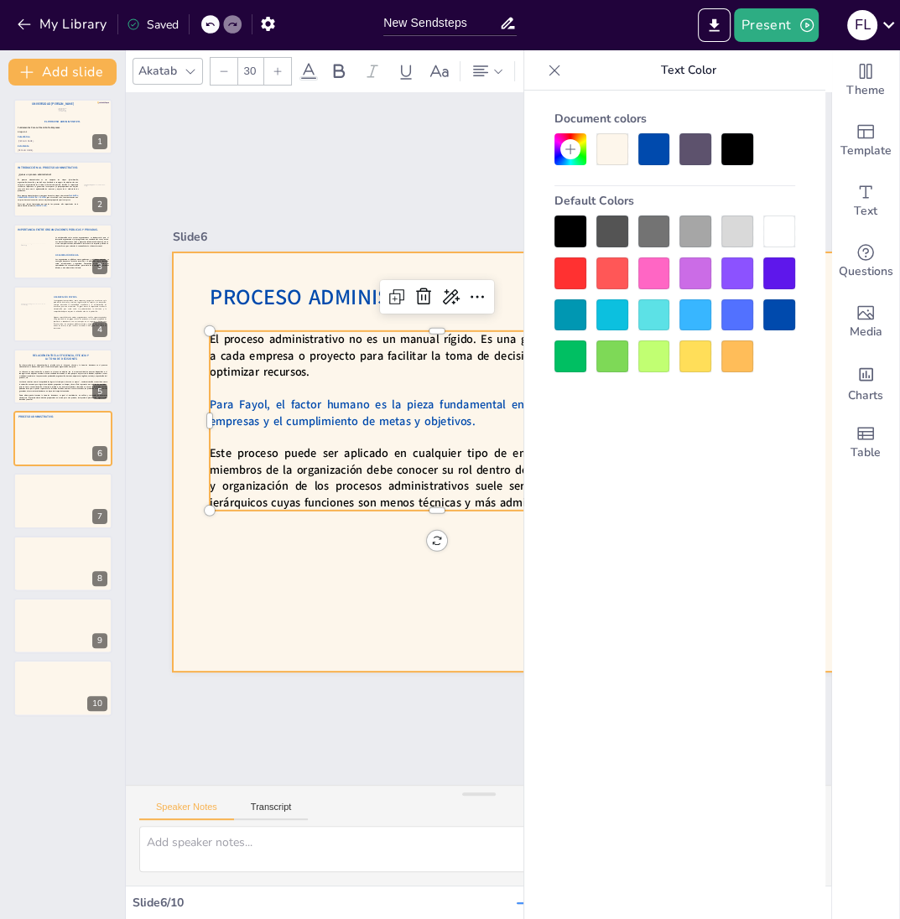
click at [411, 589] on div at bounding box center [543, 469] width 786 height 496
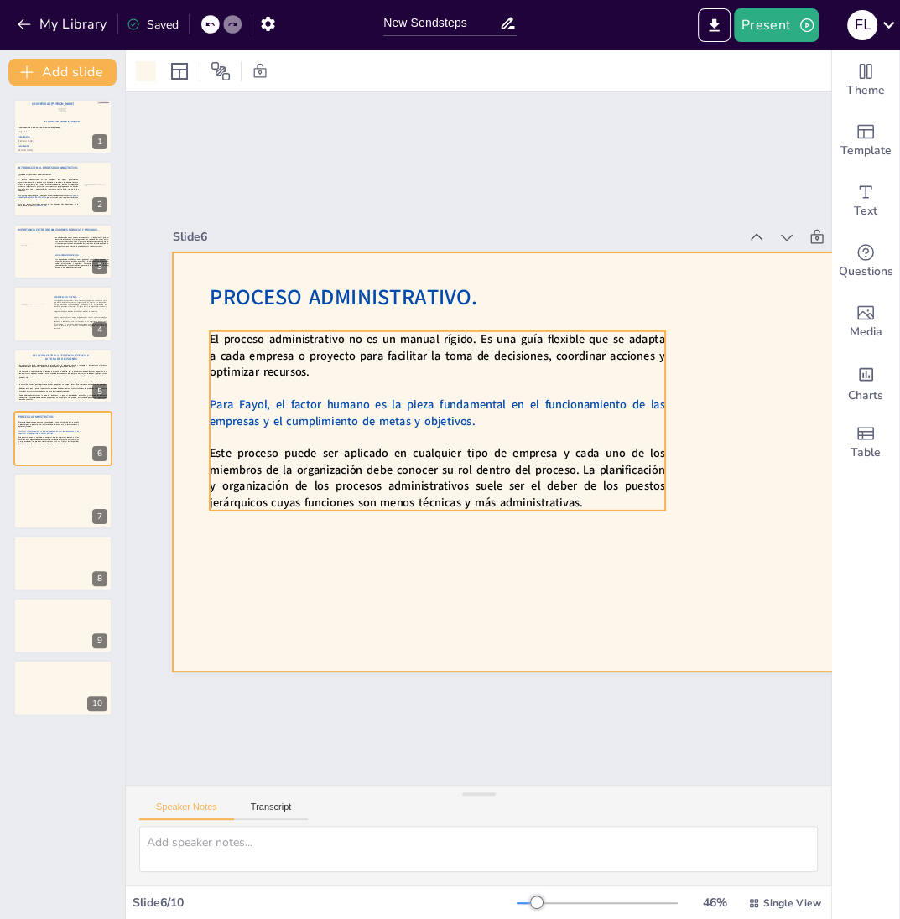
click at [643, 507] on body "My Library Saved New Sendsteps Present F L Document fonts Akatab Recently used …" at bounding box center [450, 459] width 900 height 919
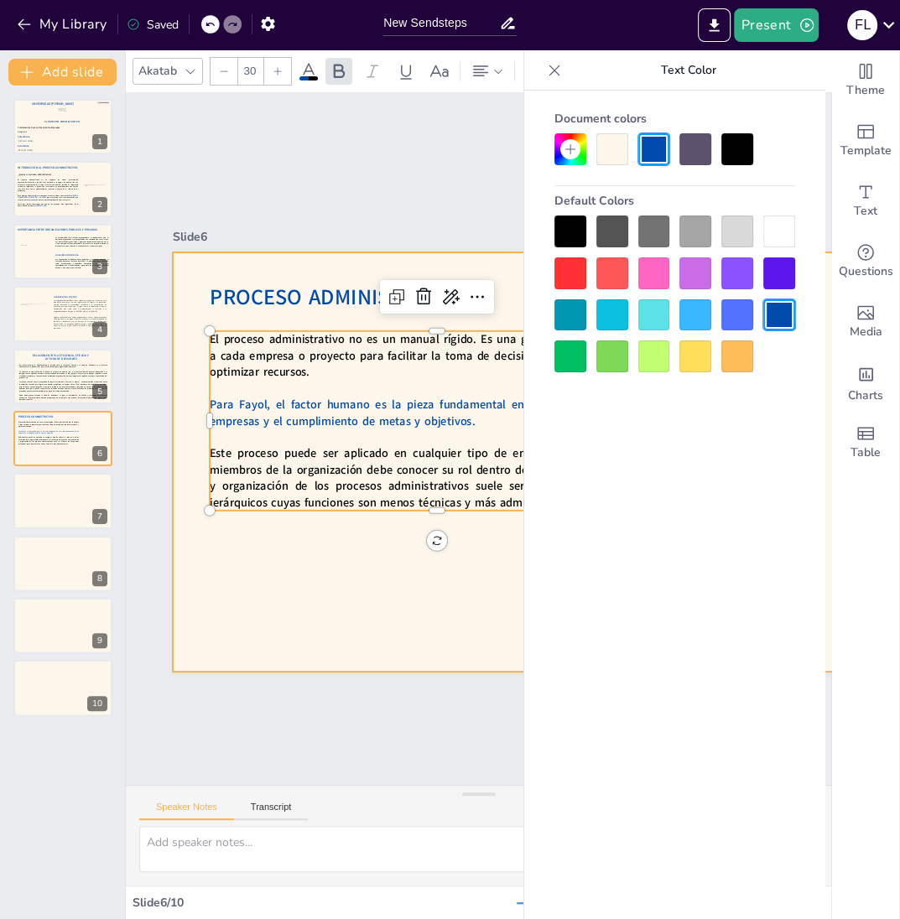
click at [463, 534] on div at bounding box center [536, 482] width 840 height 630
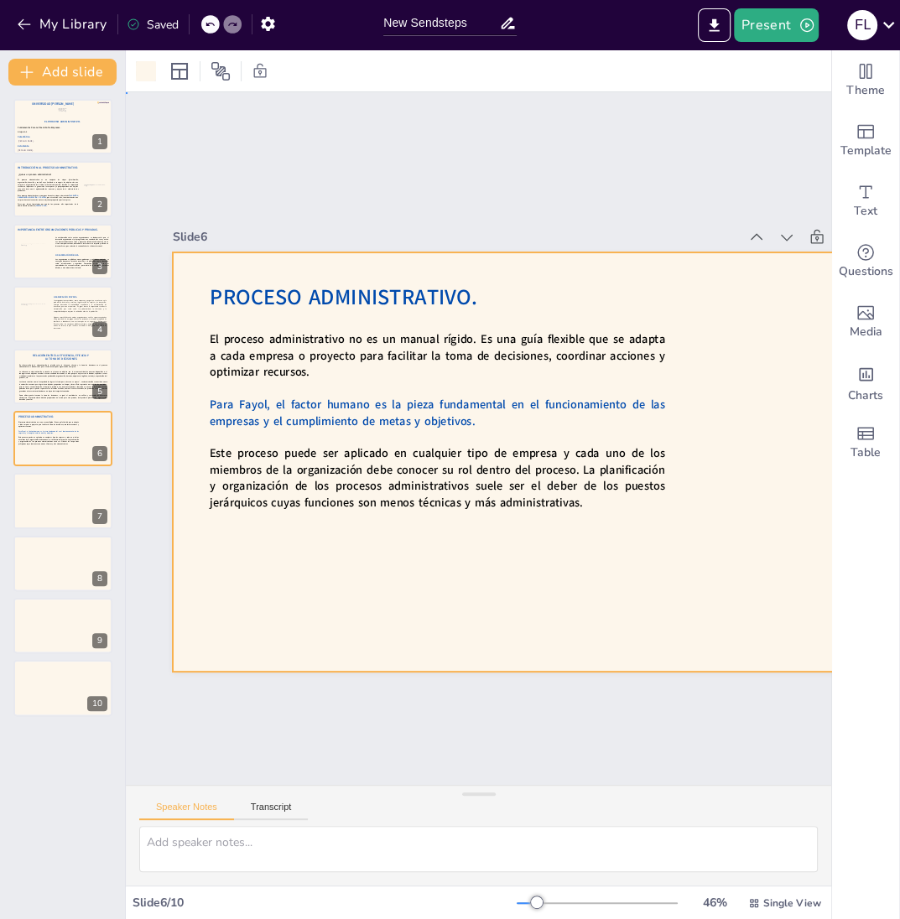
click at [593, 513] on div at bounding box center [519, 497] width 851 height 779
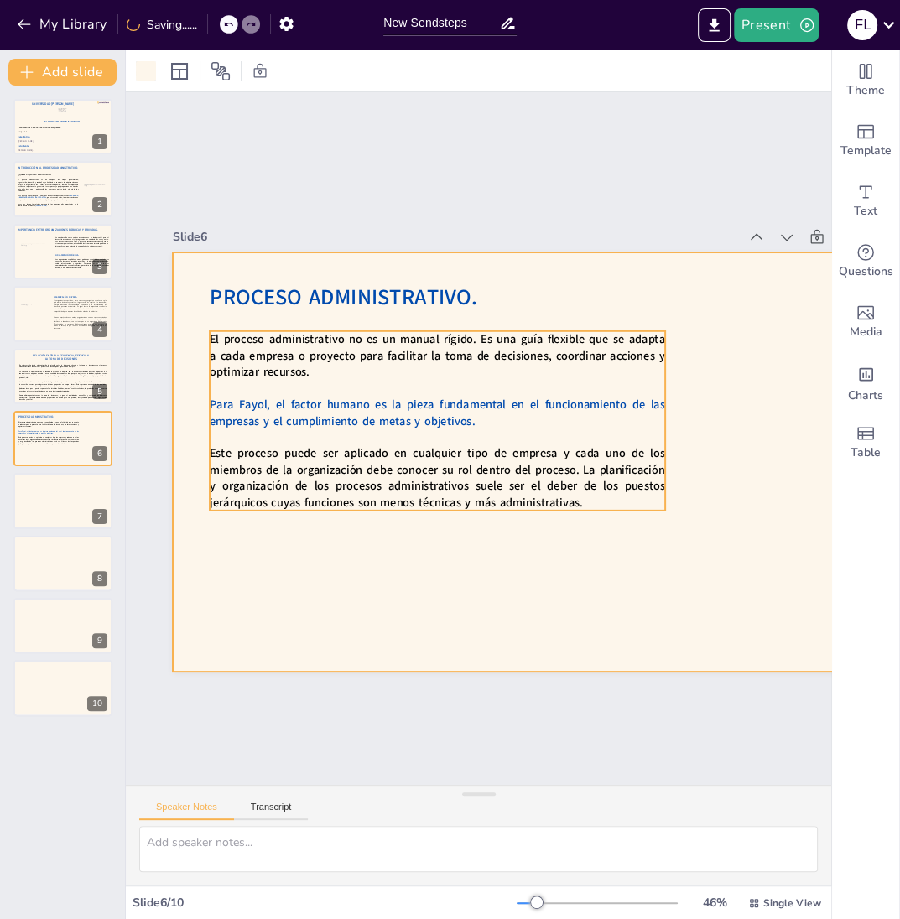
click at [593, 500] on body "My Library Saving...... New Sendsteps Present F L Document fonts Akatab Recentl…" at bounding box center [450, 459] width 900 height 919
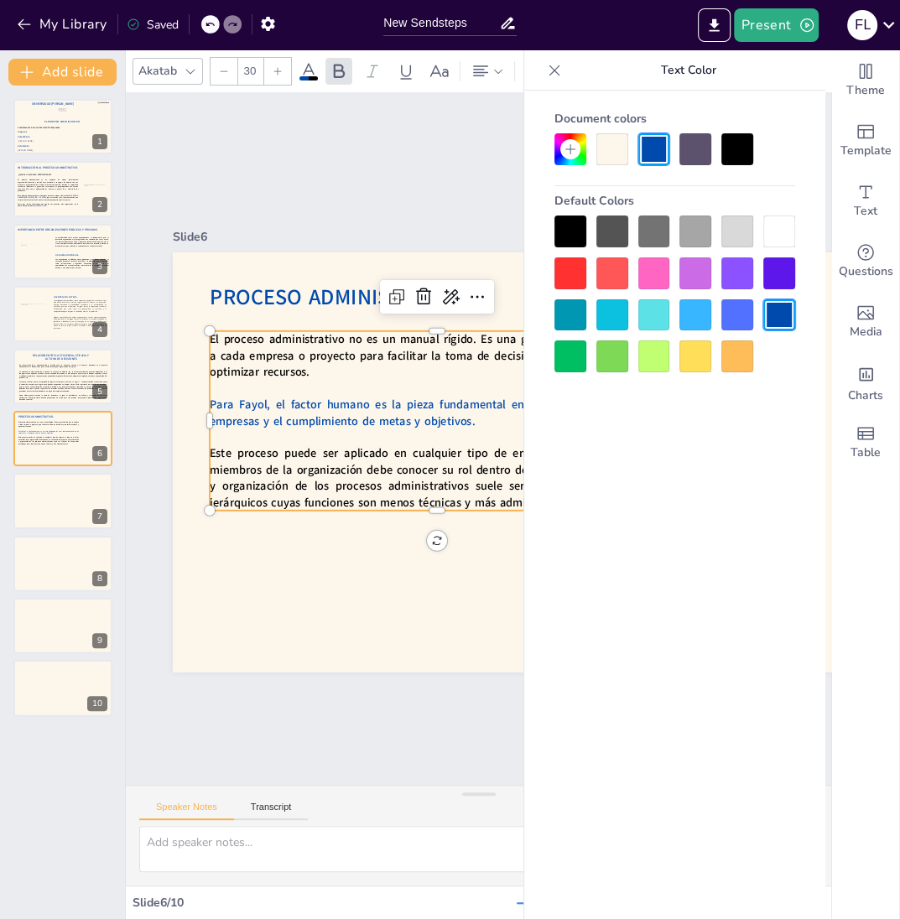
click at [560, 70] on icon at bounding box center [554, 70] width 17 height 17
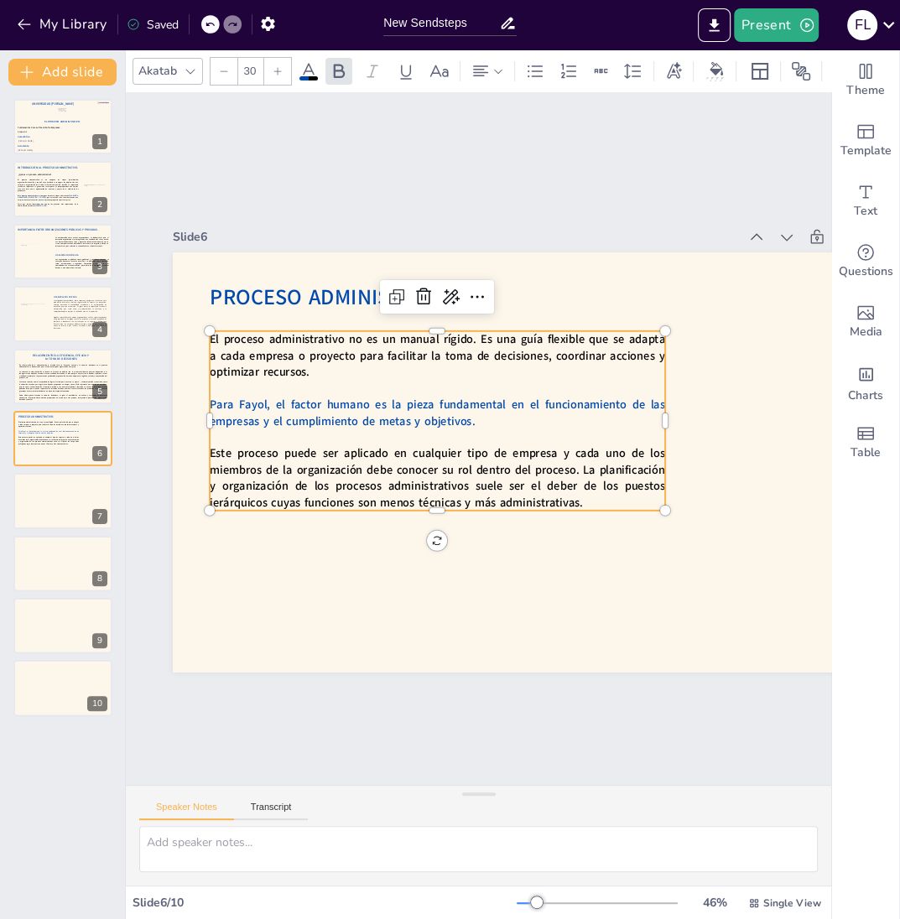
click at [589, 495] on p "Este proceso puede ser aplicado en cualquier tipo de empresa y cada uno de los …" at bounding box center [430, 468] width 459 height 159
click at [589, 507] on p "Este proceso puede ser aplicado en cualquier tipo de empresa y cada uno de los …" at bounding box center [430, 468] width 459 height 159
click at [589, 507] on p "Este proceso puede ser aplicado en cualquier tipo de empresa y cada uno de los …" at bounding box center [434, 473] width 460 height 112
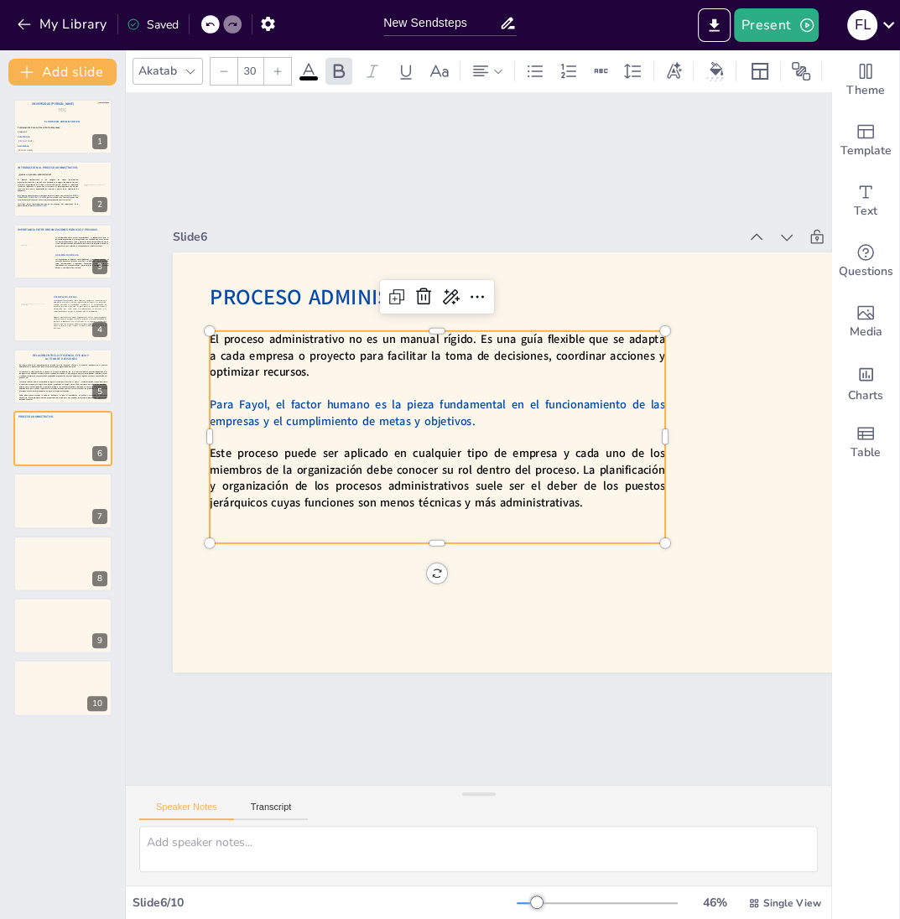
click at [344, 525] on p at bounding box center [429, 514] width 455 height 64
click at [301, 533] on p at bounding box center [418, 524] width 449 height 111
click at [303, 528] on p at bounding box center [428, 530] width 455 height 64
click at [293, 539] on p at bounding box center [428, 530] width 455 height 64
click at [389, 535] on p "En consecuencia de lo anterior" at bounding box center [428, 530] width 455 height 64
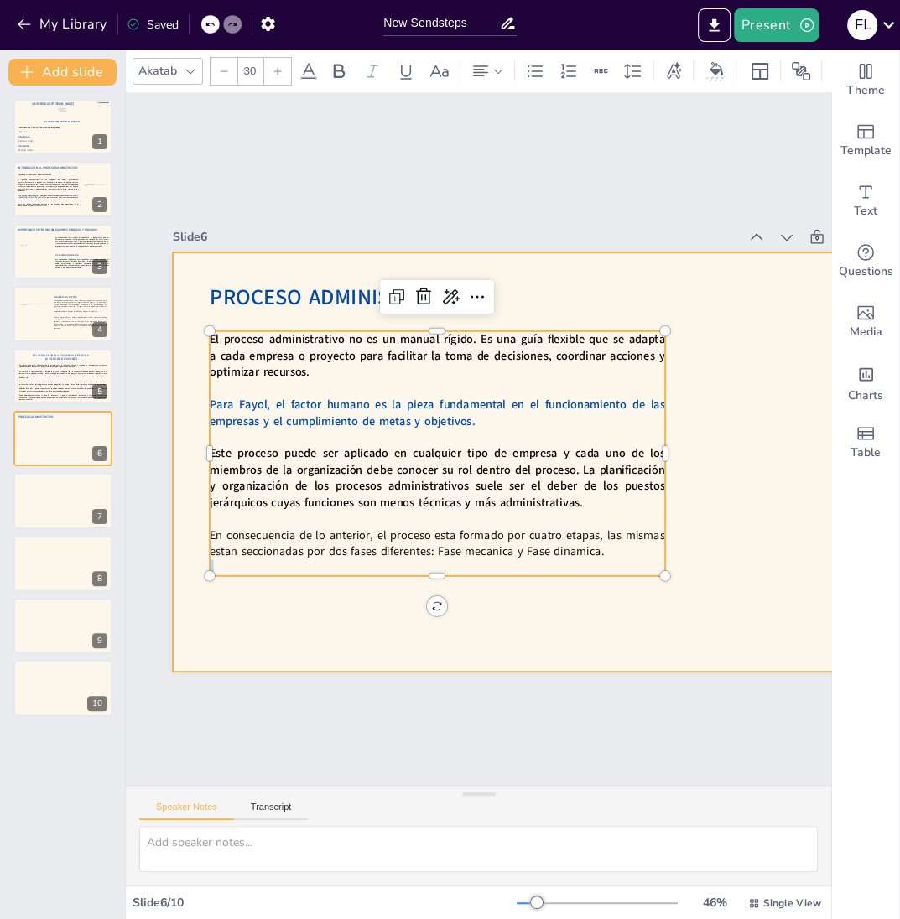
drag, startPoint x: 504, startPoint y: 565, endPoint x: 212, endPoint y: 518, distance: 295.7
click at [200, 518] on div "Proceso Administrativo. El proceso administrativo no es un manual rígido. Es un…" at bounding box center [543, 469] width 786 height 496
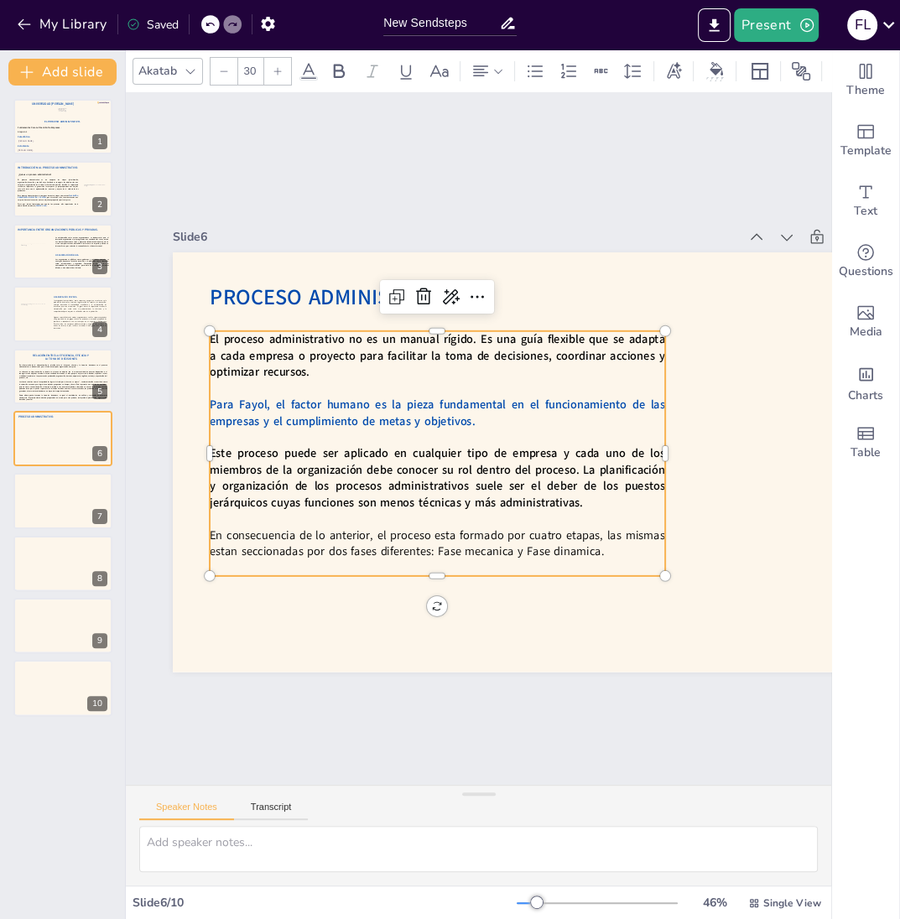
click at [361, 497] on p "En consecuencia de lo anterior, el proceso esta formado por cuatro etapas, las …" at bounding box center [566, 369] width 411 height 256
click at [473, 548] on p "En consecuencia de lo anterior, el proceso esta formado por cuatro etapas, las …" at bounding box center [427, 538] width 456 height 81
click at [560, 550] on p "En consecuencia de lo anterior, el proceso esta formado por cuatro etapas, las …" at bounding box center [427, 538] width 456 height 80
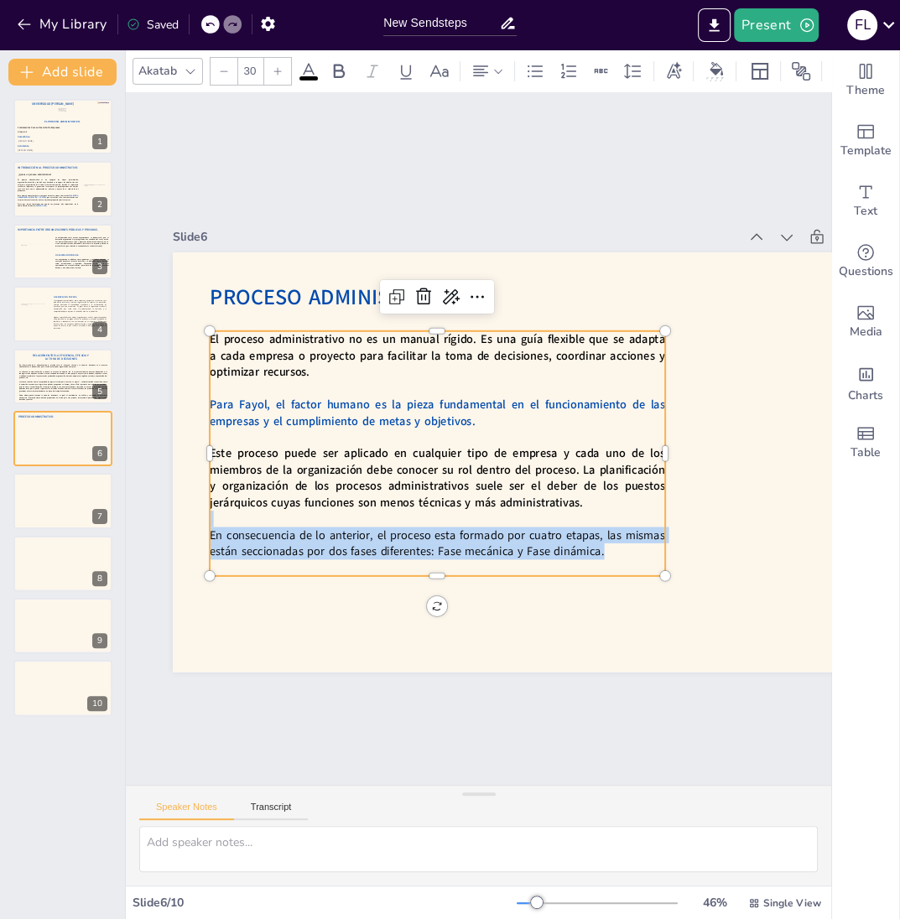
drag, startPoint x: 603, startPoint y: 552, endPoint x: 232, endPoint y: 524, distance: 372.7
click at [232, 524] on div "El proceso administrativo no es un manual rígido. Es una guía flexible que se a…" at bounding box center [436, 449] width 478 height 291
click at [336, 67] on icon at bounding box center [339, 71] width 20 height 20
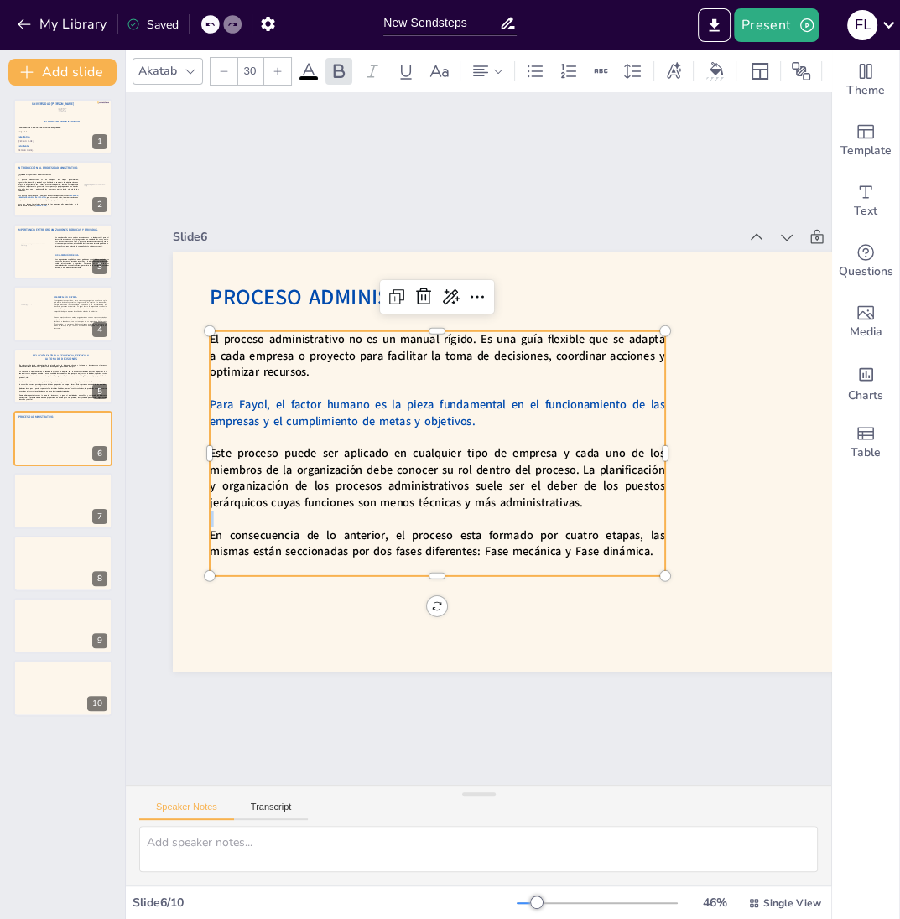
click at [532, 216] on div "Slide 1 El Proceso Administrativo. Fátima Lourdes Vásquez Henríquez. Víctor Man…" at bounding box center [545, 445] width 791 height 543
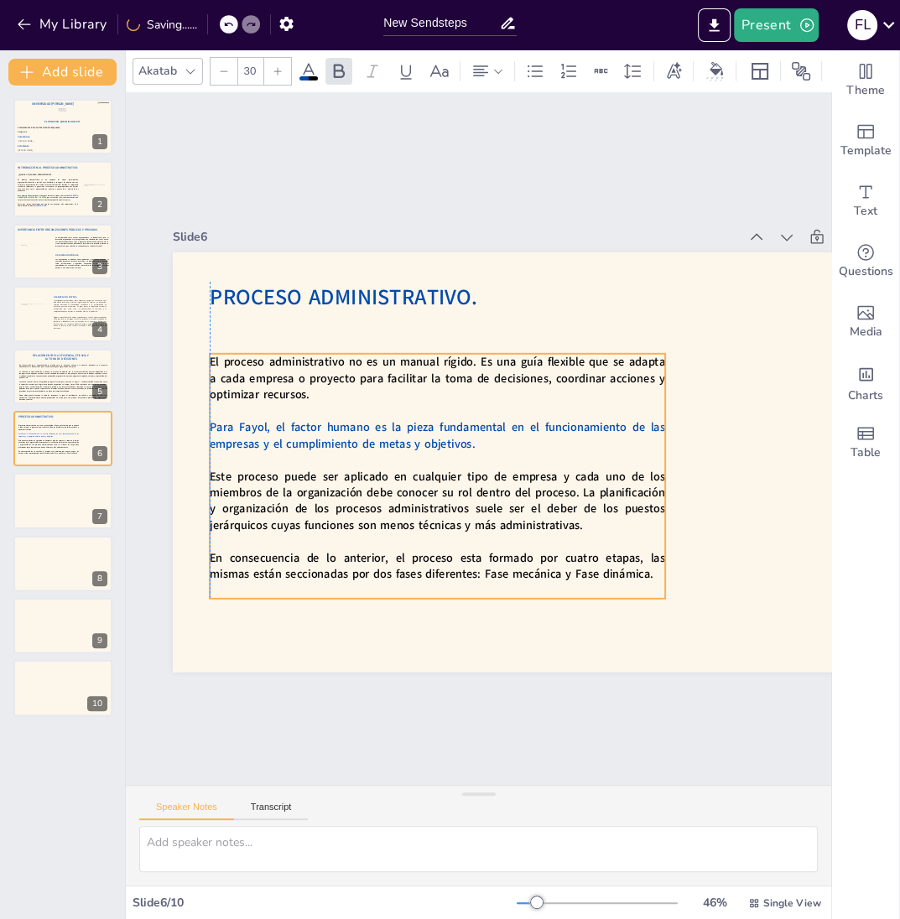
drag, startPoint x: 576, startPoint y: 459, endPoint x: 573, endPoint y: 482, distance: 22.8
click at [573, 482] on span "Este proceso puede ser aplicado en cualquier tipo de empresa y cada uno de los …" at bounding box center [431, 491] width 460 height 103
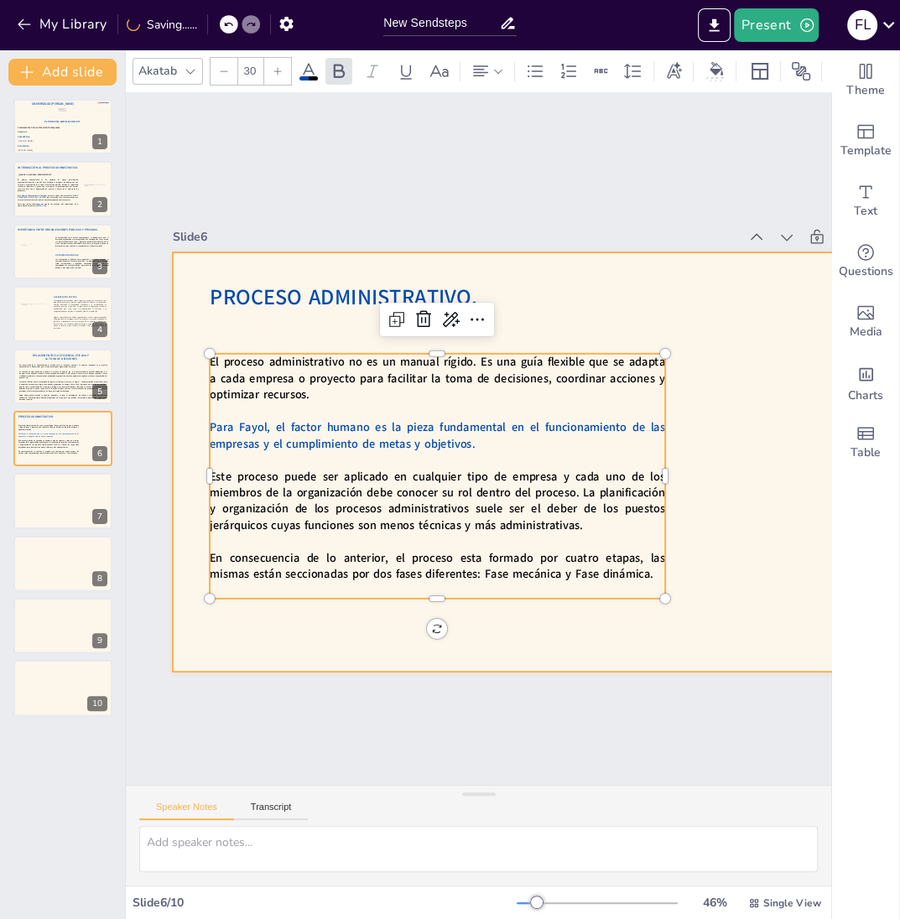
click at [641, 323] on div at bounding box center [530, 487] width 853 height 687
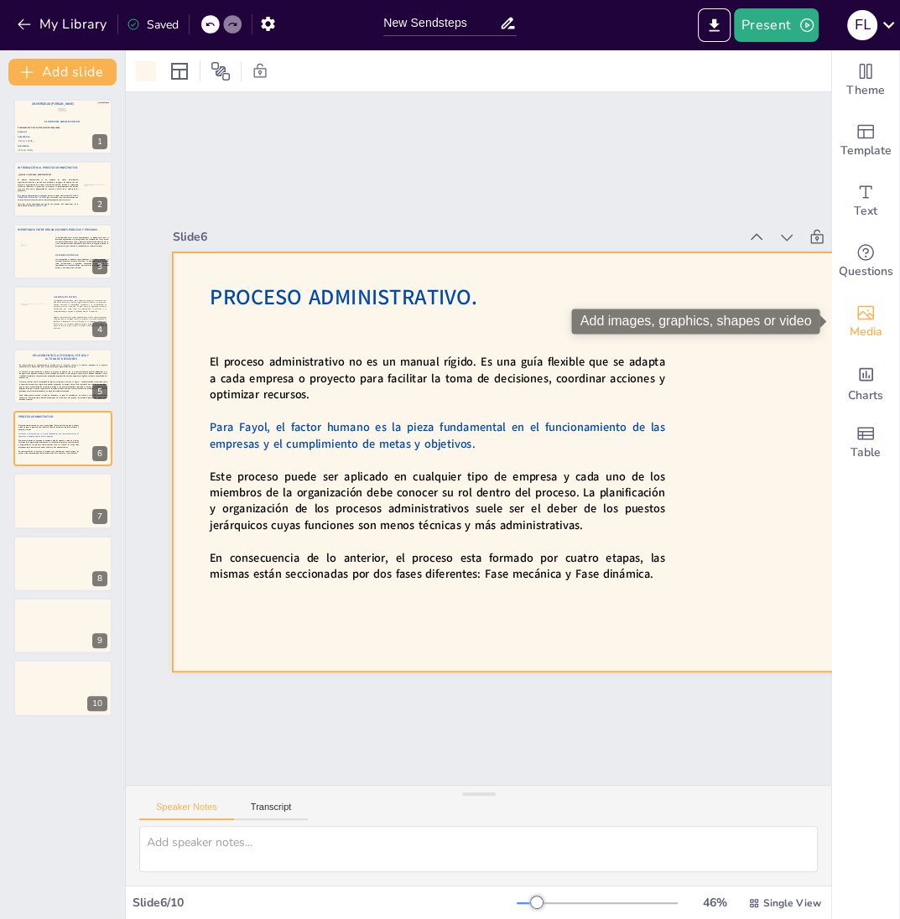
click at [859, 327] on span "Media" at bounding box center [866, 332] width 33 height 18
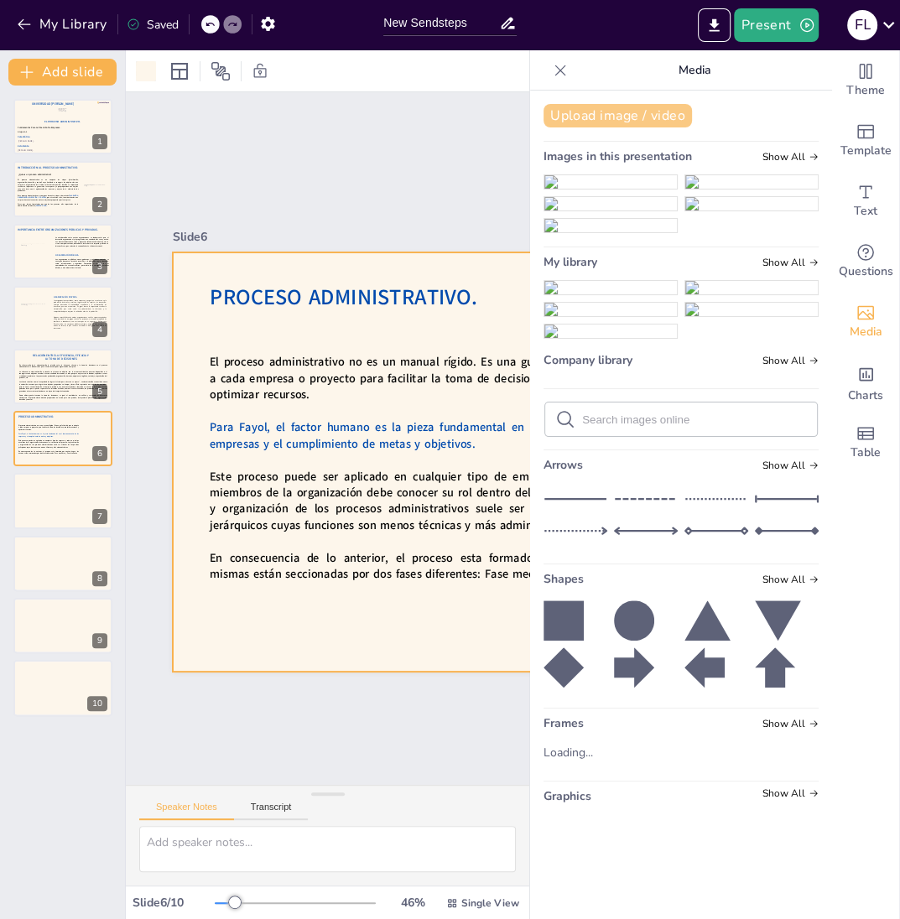
click at [631, 120] on button "Upload image / video" at bounding box center [618, 115] width 148 height 23
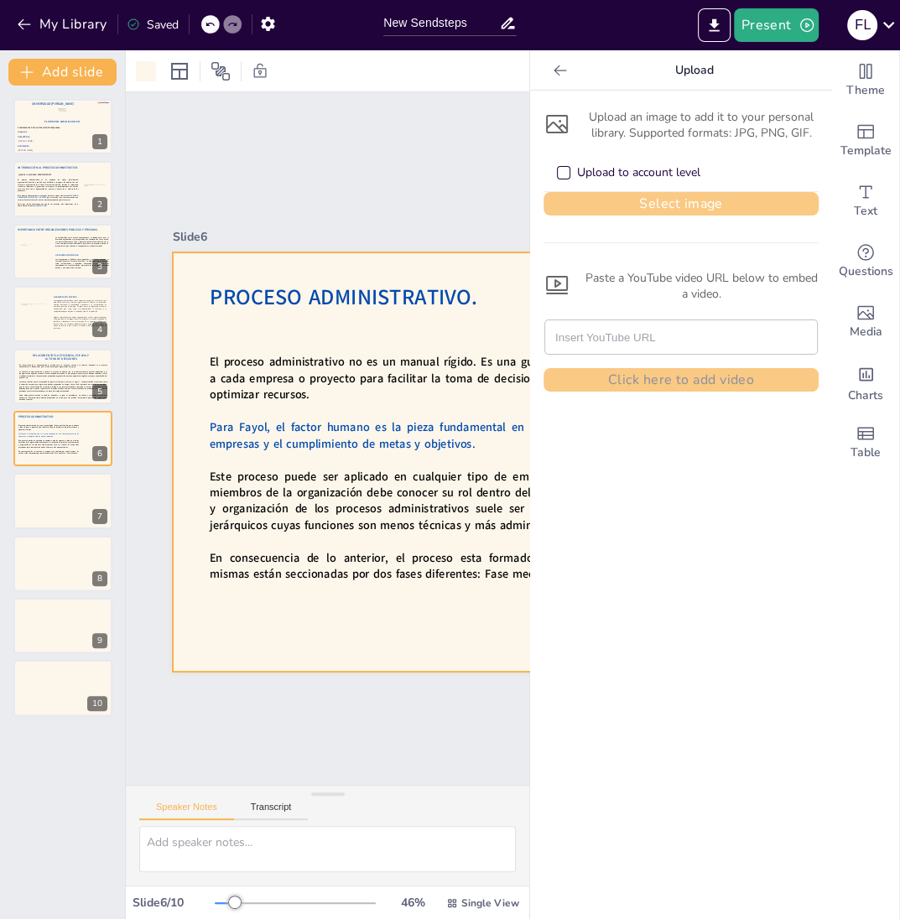
click at [633, 198] on button "Select image" at bounding box center [681, 203] width 275 height 23
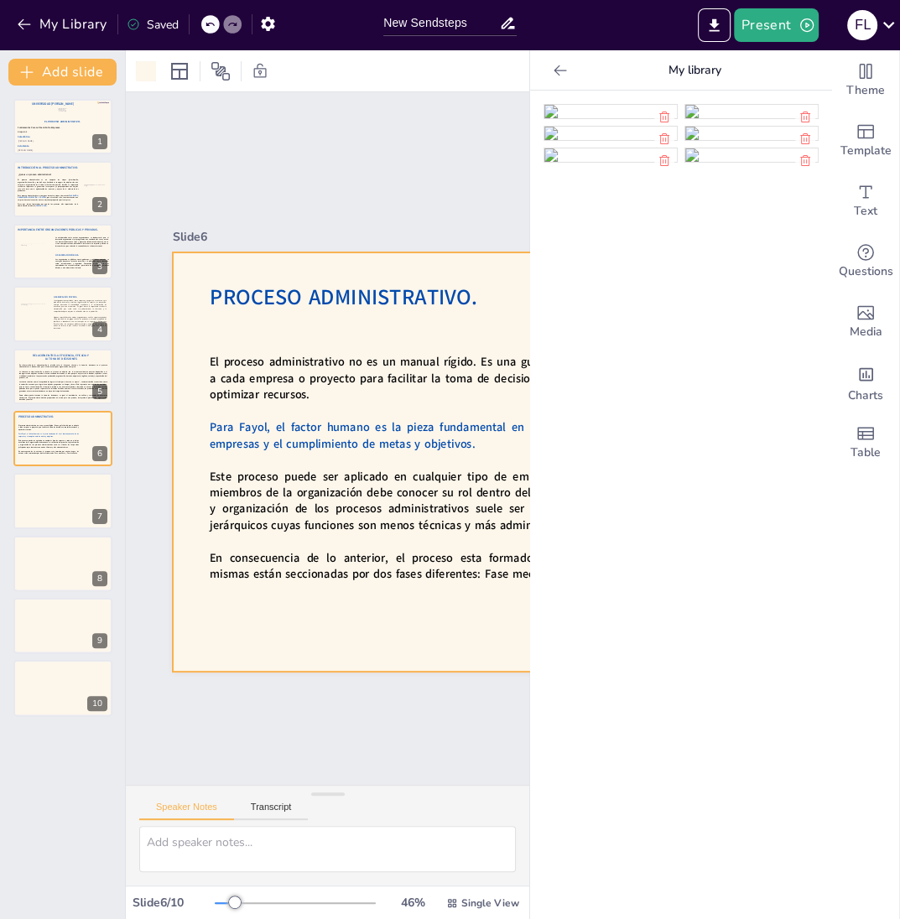
click at [648, 118] on img at bounding box center [610, 111] width 133 height 13
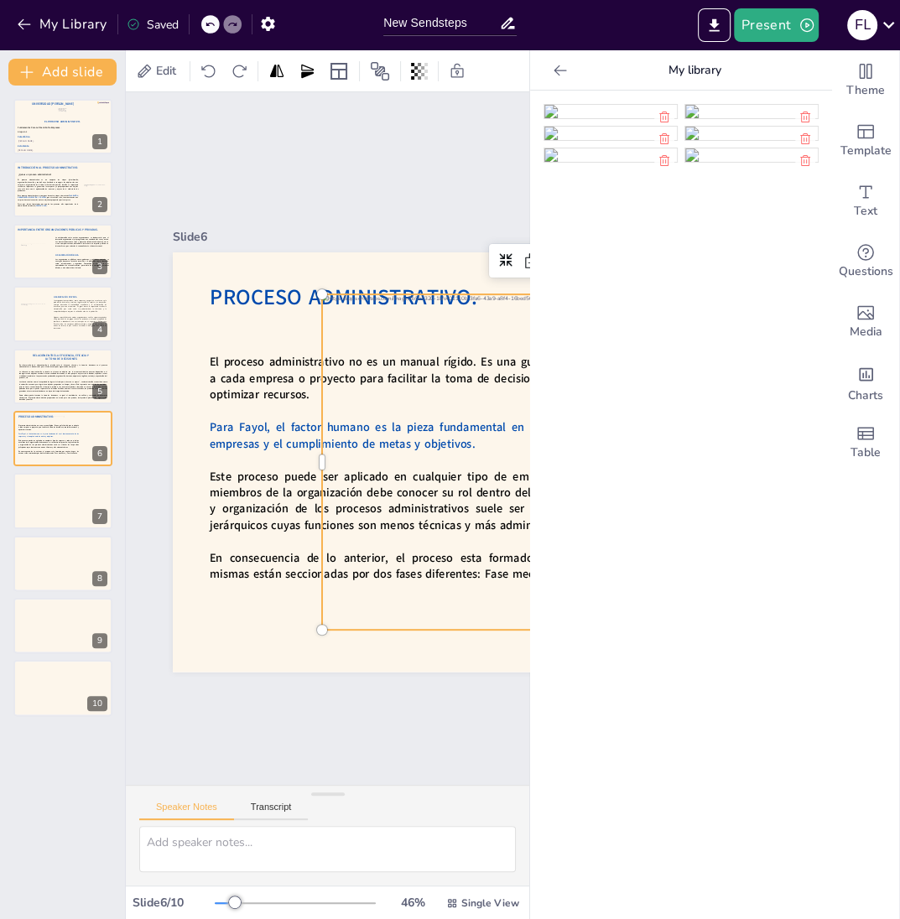
click at [482, 182] on div "Slide 1 El Proceso Administrativo. Fátima Lourdes Vásquez Henríquez. Víctor Man…" at bounding box center [545, 461] width 909 height 777
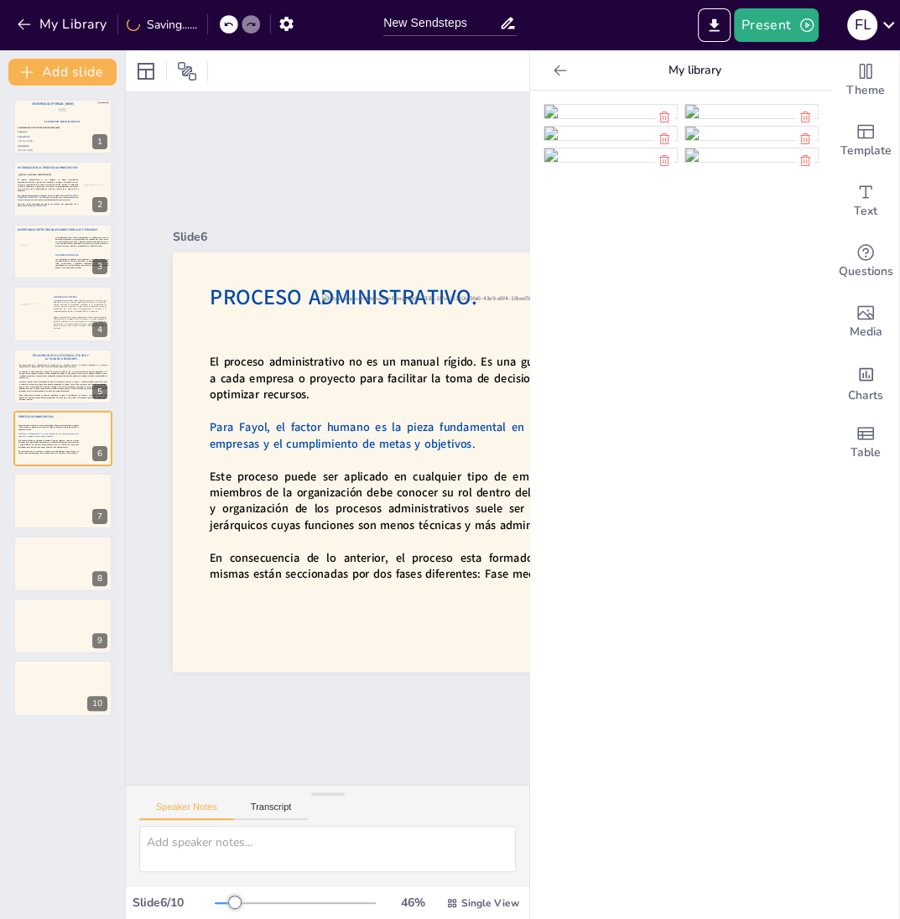
click at [560, 77] on icon at bounding box center [560, 70] width 17 height 17
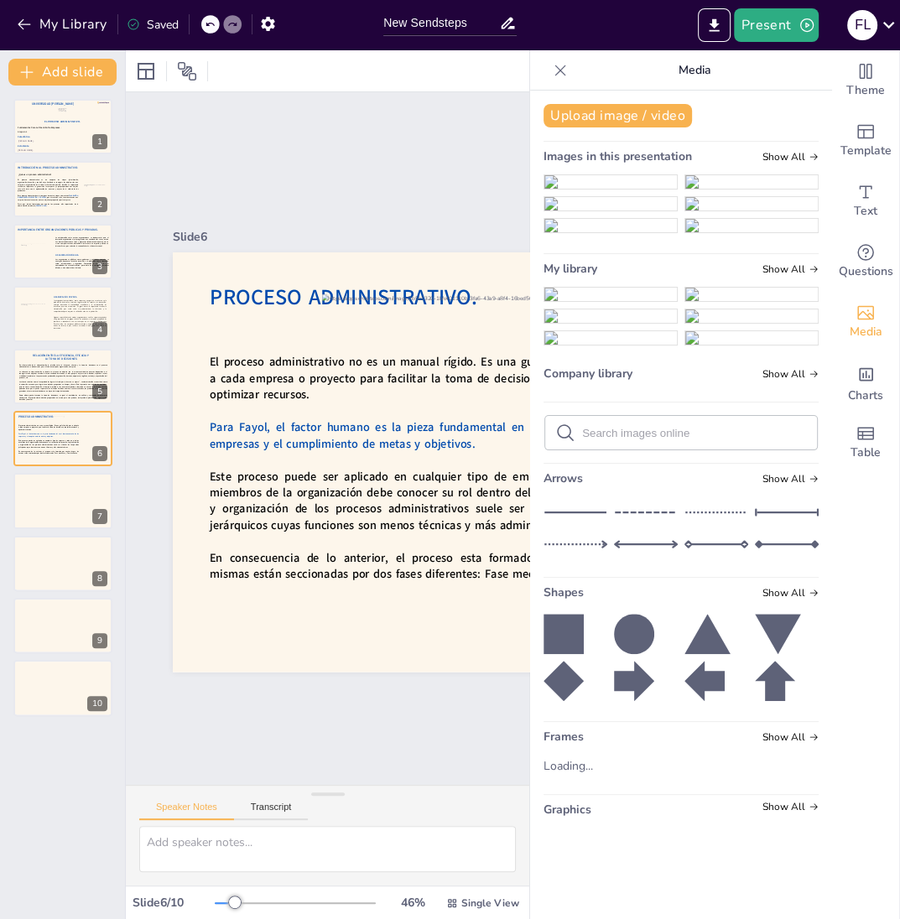
click at [555, 70] on icon at bounding box center [560, 70] width 17 height 17
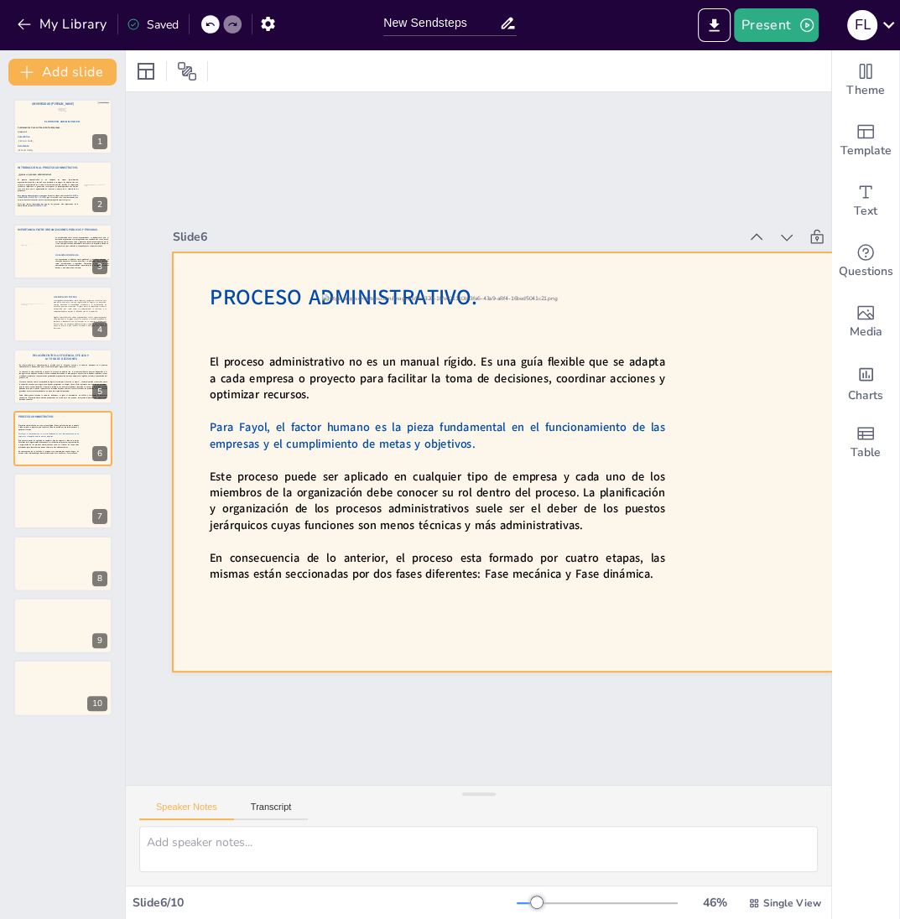
click at [469, 404] on div at bounding box center [543, 469] width 481 height 381
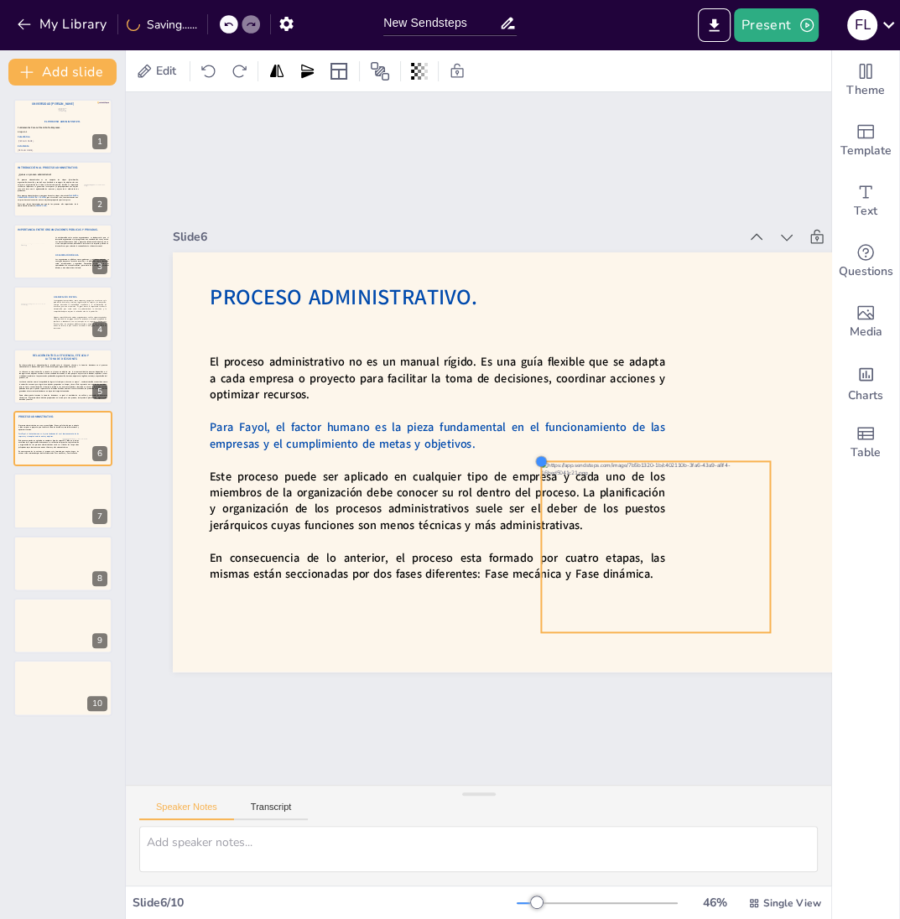
drag, startPoint x: 326, startPoint y: 302, endPoint x: 630, endPoint y: 466, distance: 346.1
click at [630, 466] on div "Proceso Administrativo. El proceso administrativo no es un manual rígido. Es un…" at bounding box center [546, 463] width 747 height 420
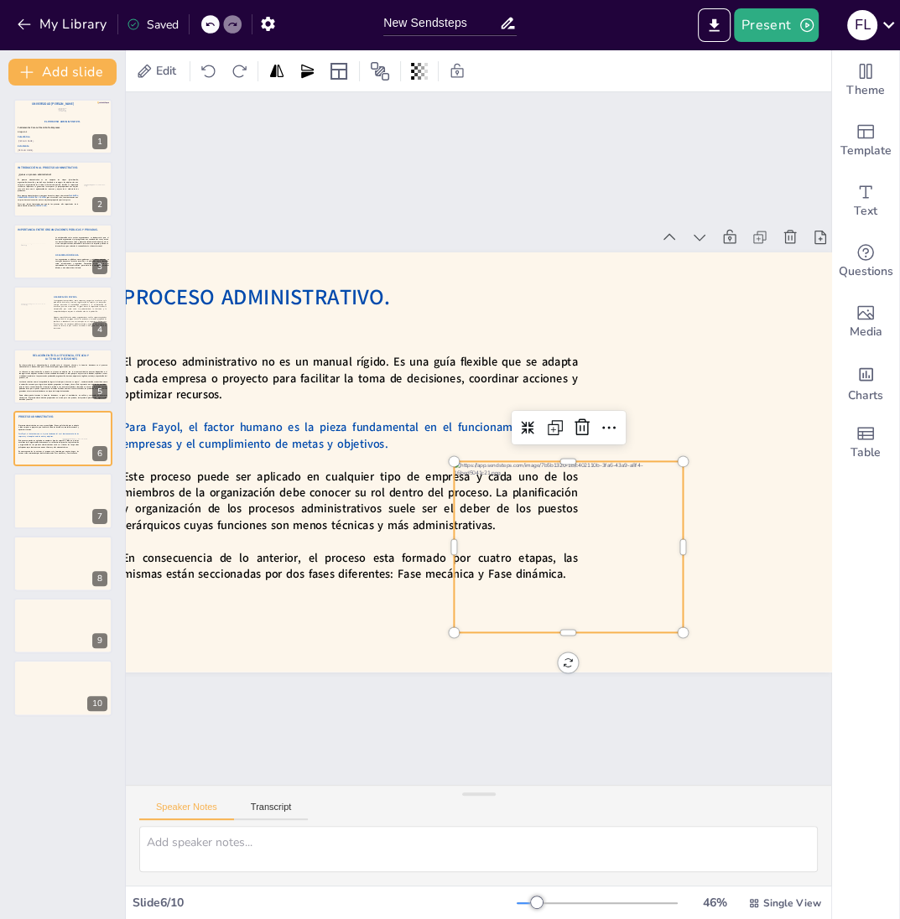
scroll to position [0, 136]
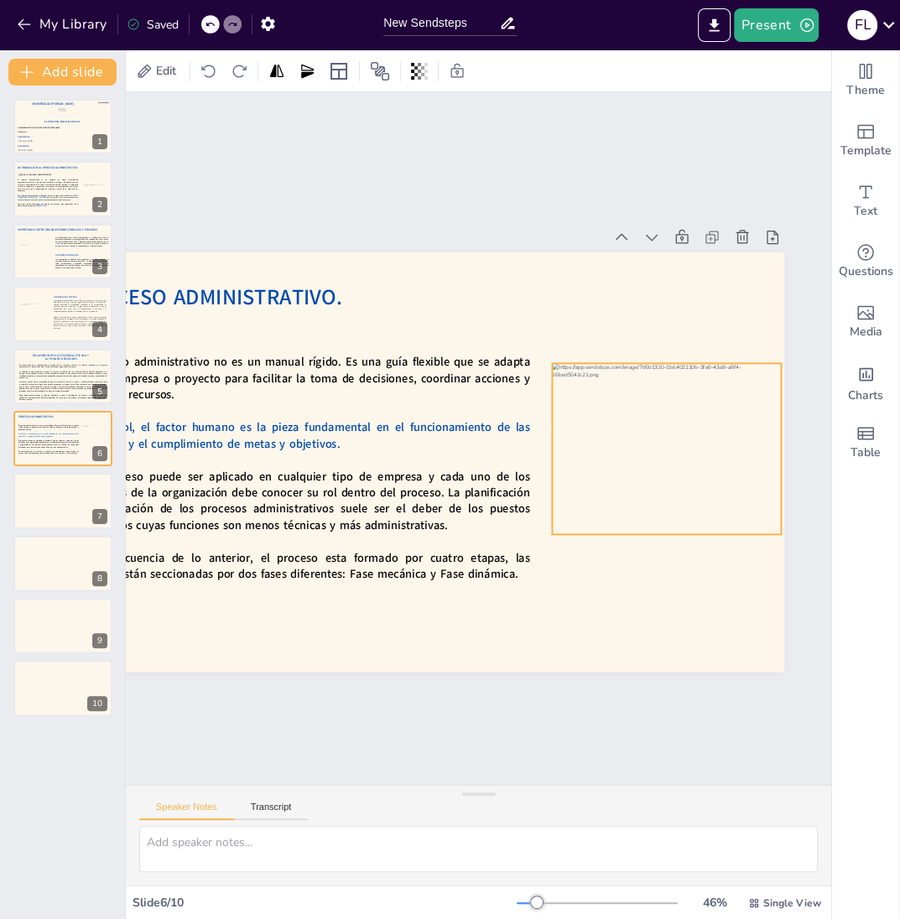
drag, startPoint x: 517, startPoint y: 565, endPoint x: 616, endPoint y: 467, distance: 139.4
click at [616, 467] on div at bounding box center [665, 469] width 246 height 195
drag, startPoint x: 552, startPoint y: 357, endPoint x: 599, endPoint y: 406, distance: 67.6
click at [599, 406] on div "Proceso Administrativo. El proceso administrativo no es un manual rígido. Es un…" at bounding box center [411, 463] width 747 height 420
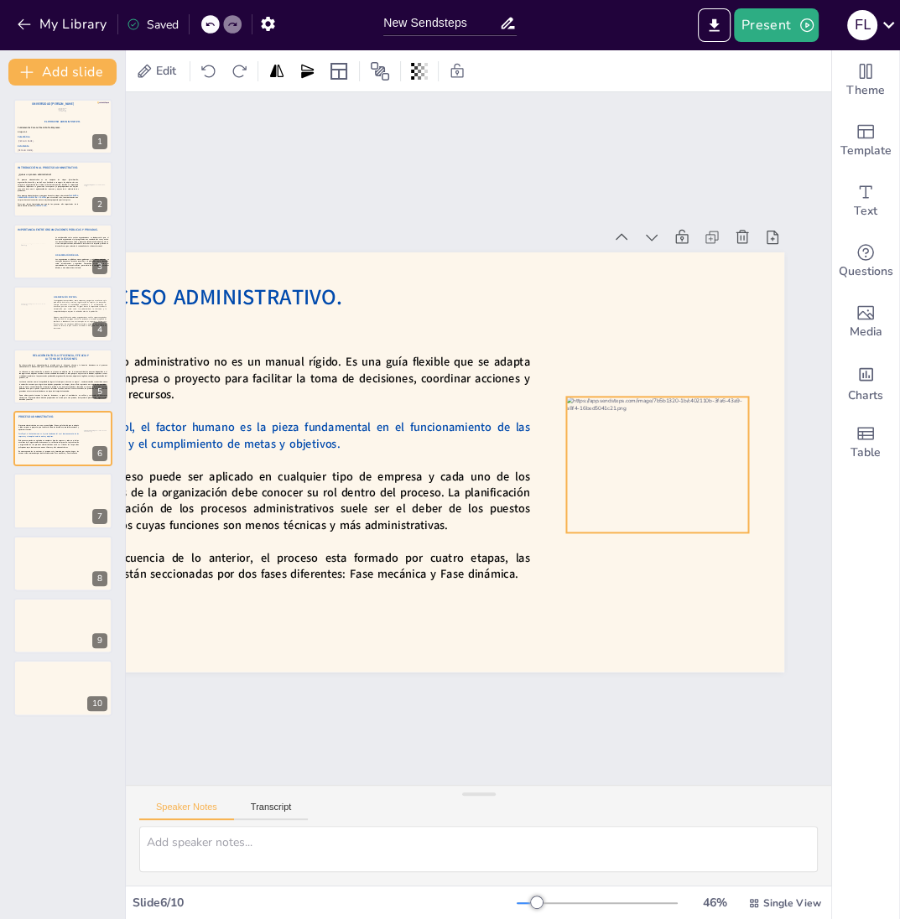
drag, startPoint x: 714, startPoint y: 464, endPoint x: 681, endPoint y: 462, distance: 32.8
click at [681, 462] on div at bounding box center [653, 483] width 195 height 154
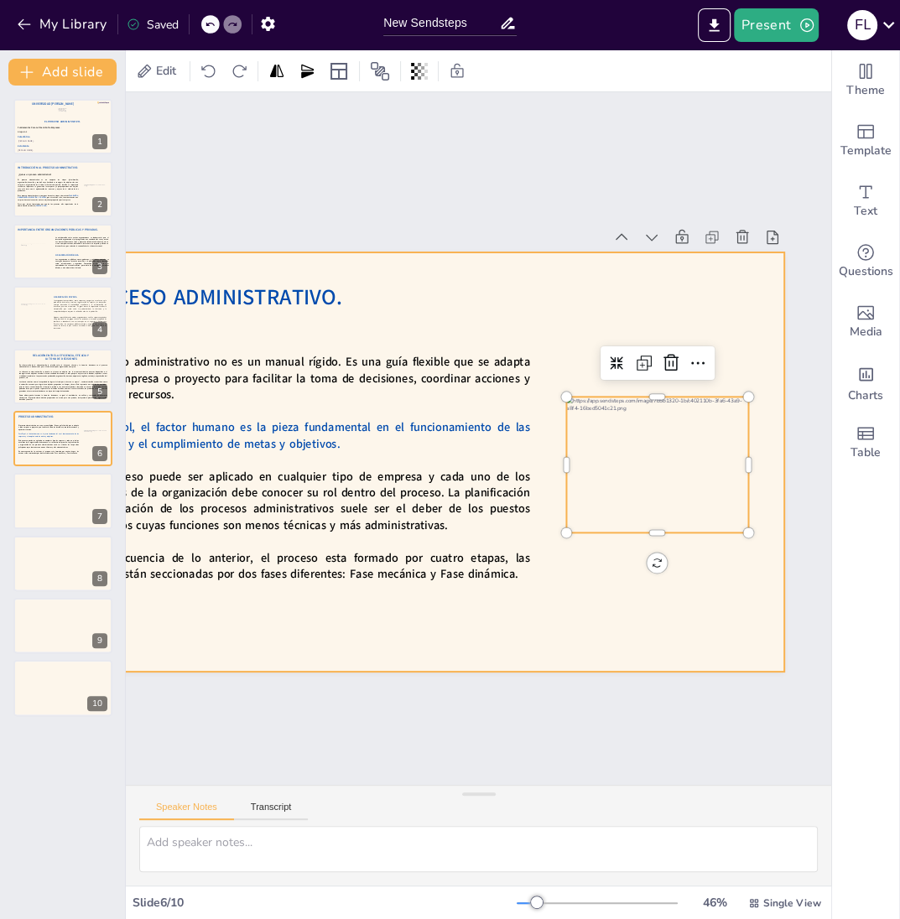
click at [685, 557] on div at bounding box center [409, 455] width 786 height 496
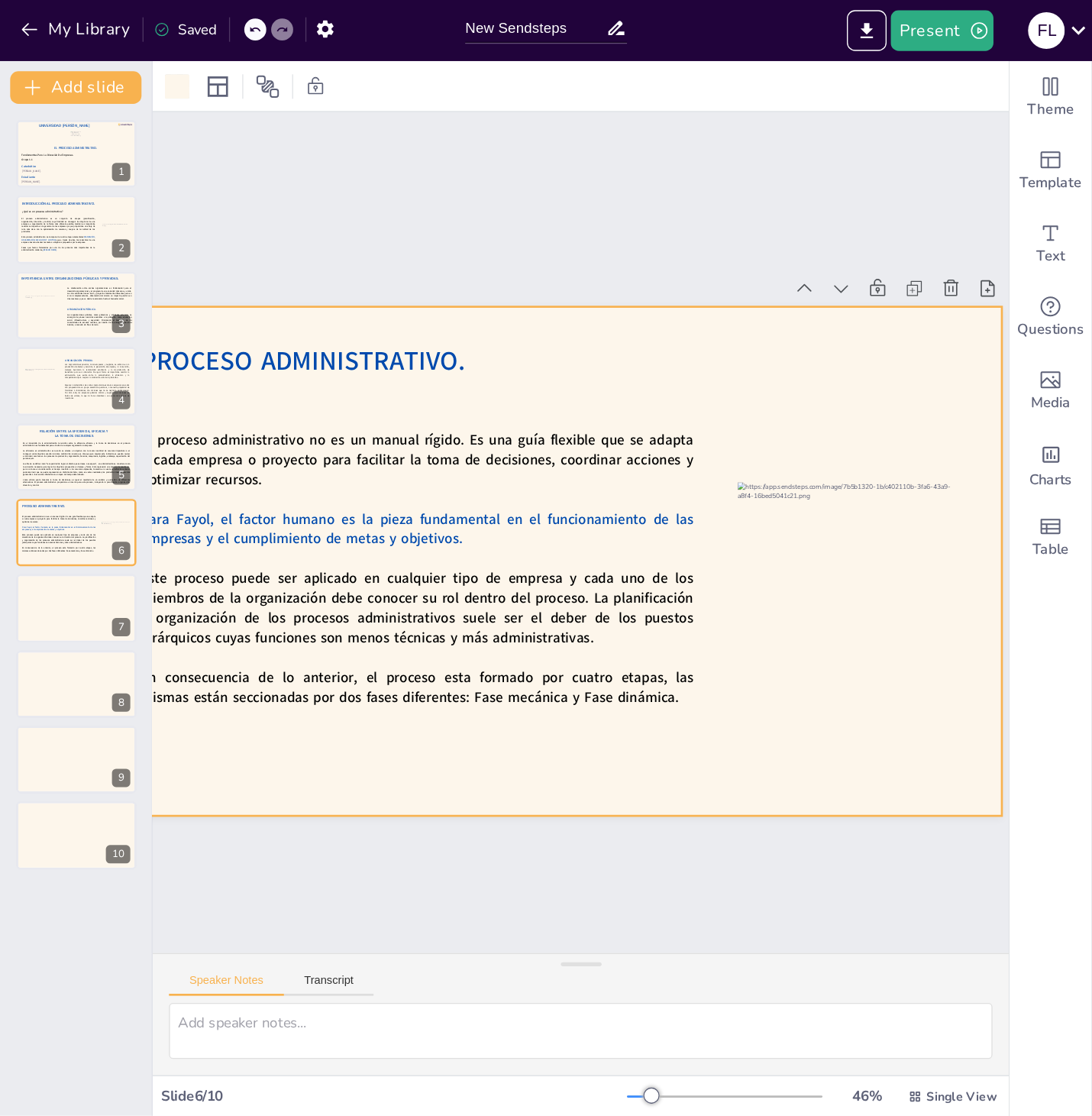
scroll to position [0, 0]
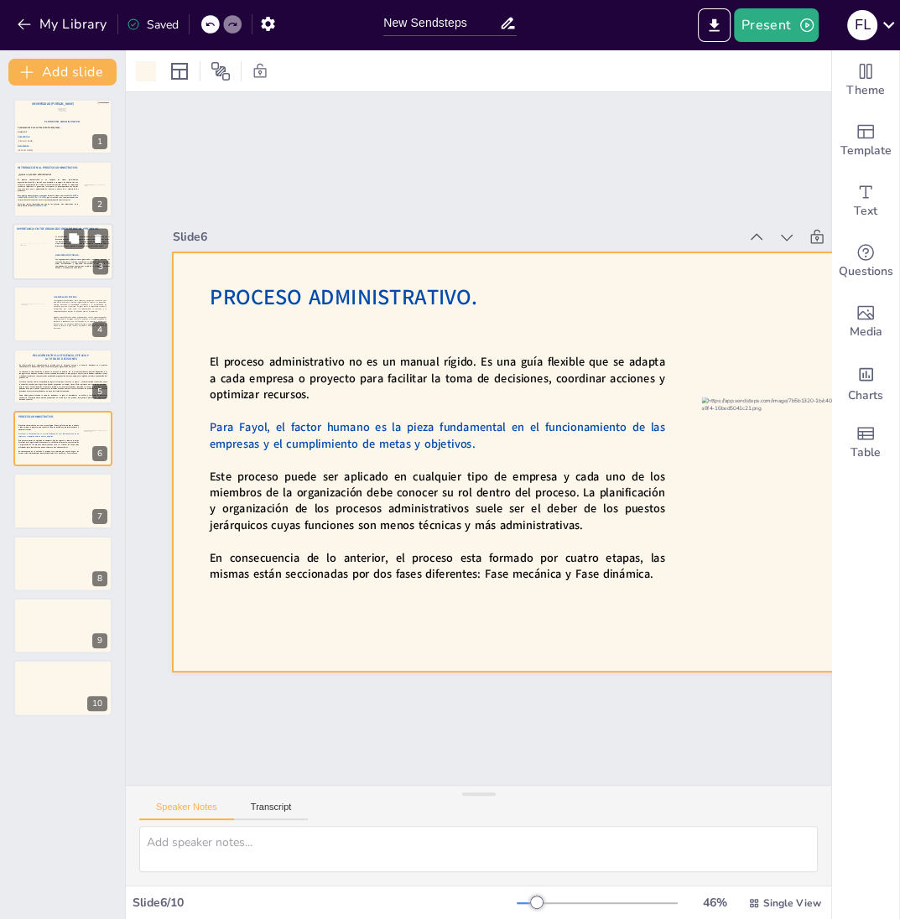
click at [44, 279] on div "IMPORTANCIA ENTRE ORGANIZACIONES PÚBLICAS Y PRIVADAS. La colaboración entre amb…" at bounding box center [63, 251] width 101 height 57
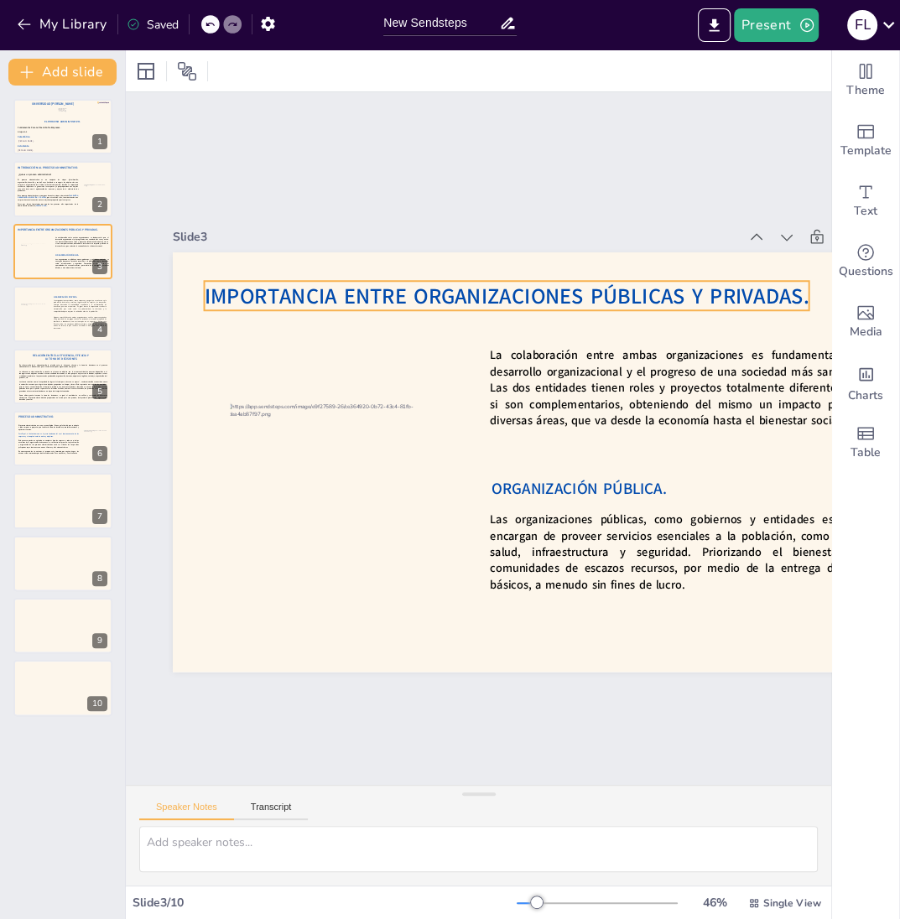
click at [518, 303] on span "IMPORTANCIA ENTRE ORGANIZACIONES PÚBLICAS Y PRIVADAS." at bounding box center [507, 295] width 605 height 29
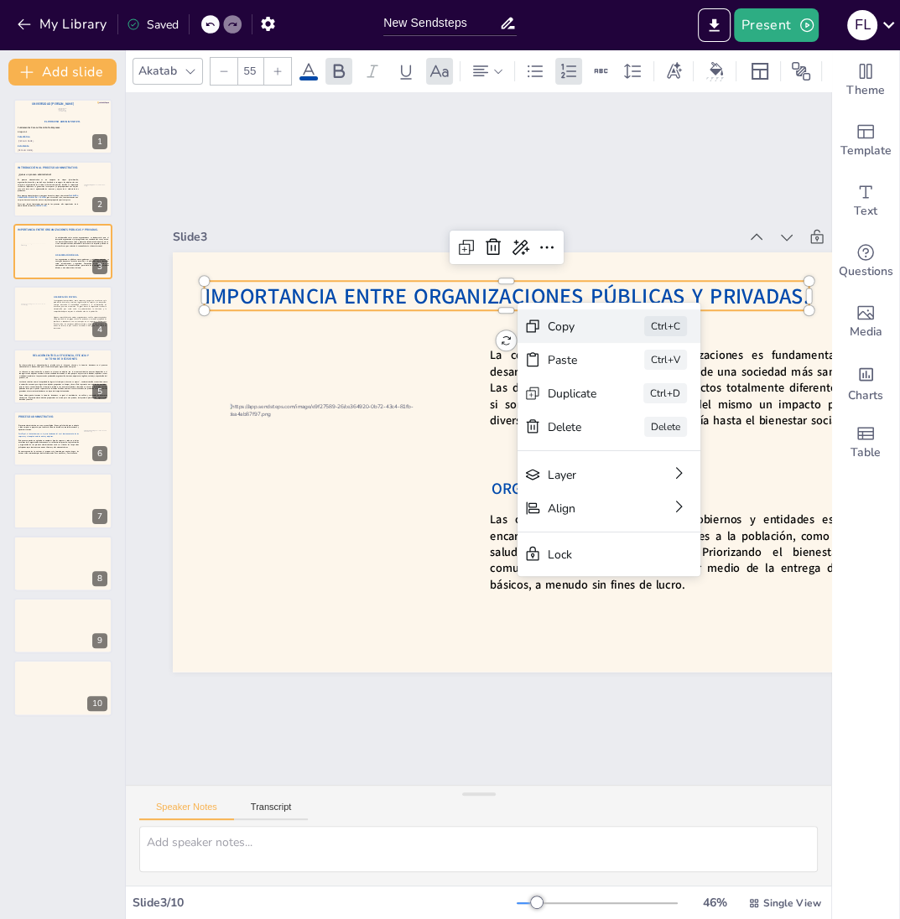
click at [650, 429] on icon at bounding box center [659, 438] width 18 height 18
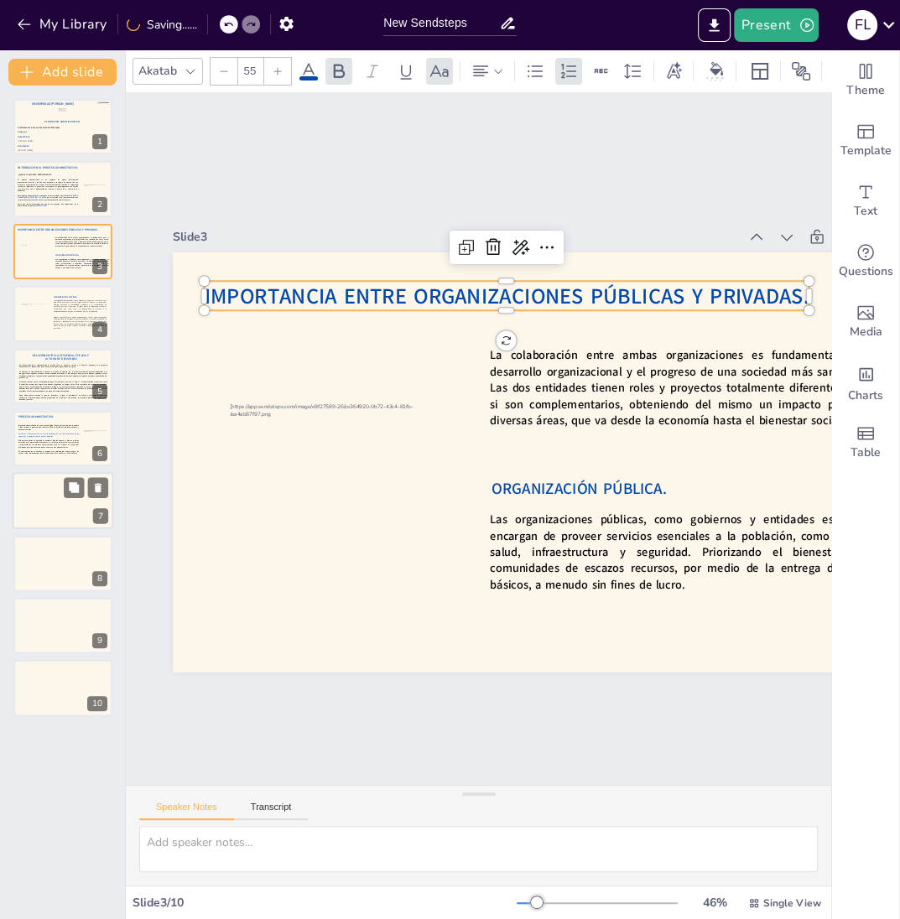
click at [37, 497] on div at bounding box center [63, 501] width 101 height 57
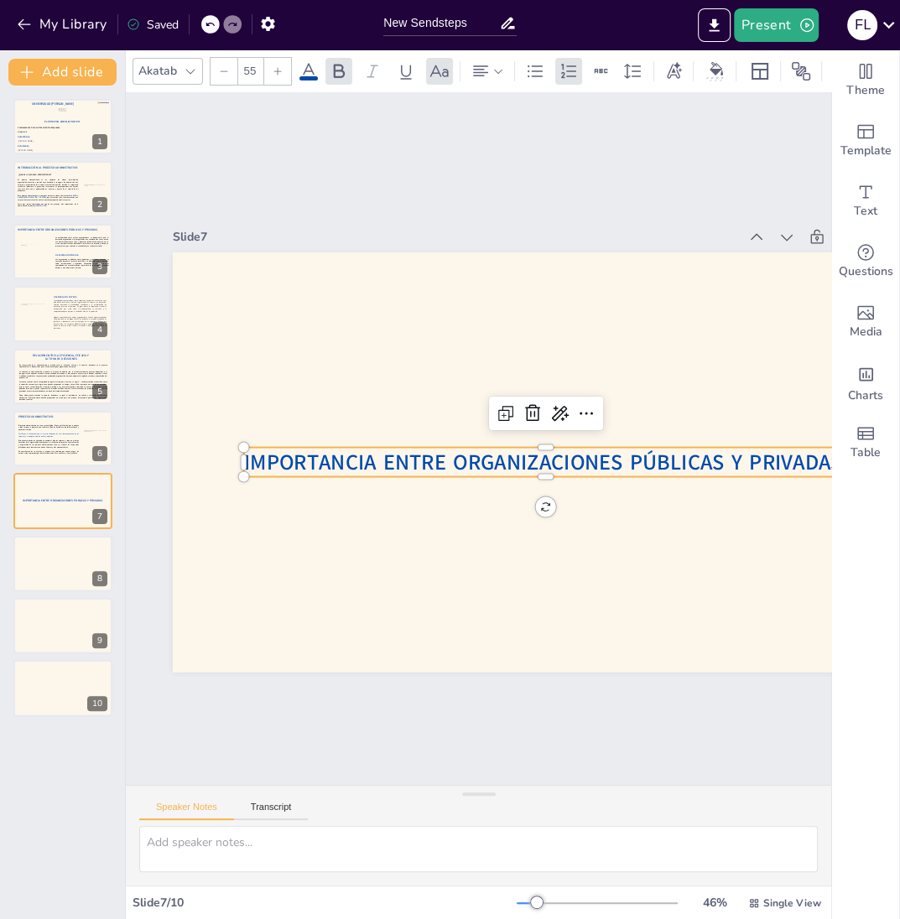
click at [389, 459] on span "IMPORTANCIA ENTRE ORGANIZACIONES PÚBLICAS Y PRIVADAS." at bounding box center [539, 475] width 597 height 154
click at [389, 459] on span "IMPORTANCIA ENTRE ORGANIZACIONES PÚBLICAS Y PRIVADAS." at bounding box center [543, 469] width 604 height 92
click at [389, 459] on span "IMPORTANCIA ENTRE ORGANIZACIONES PÚBLICAS Y PRIVADAS." at bounding box center [539, 475] width 597 height 154
click at [389, 459] on span "IMPORTANCIA ENTRE ORGANIZACIONES PÚBLICAS Y PRIVADAS." at bounding box center [543, 469] width 604 height 92
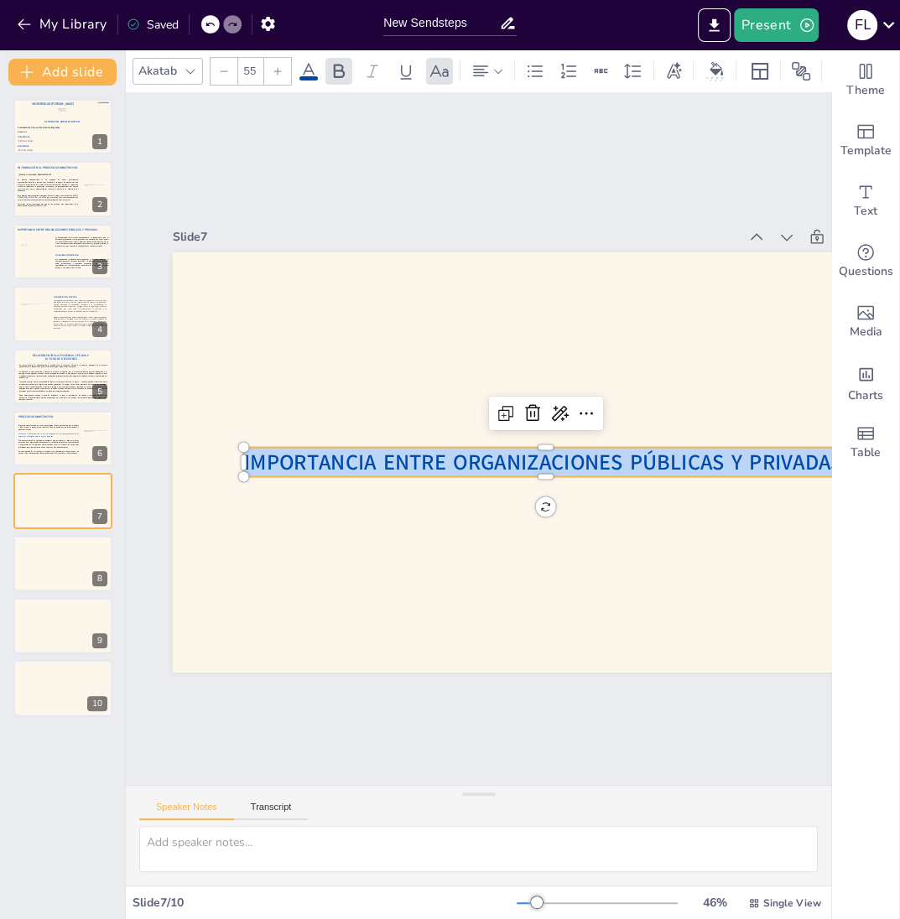
click at [389, 459] on span "IMPORTANCIA ENTRE ORGANIZACIONES PÚBLICAS Y PRIVADAS." at bounding box center [530, 488] width 565 height 273
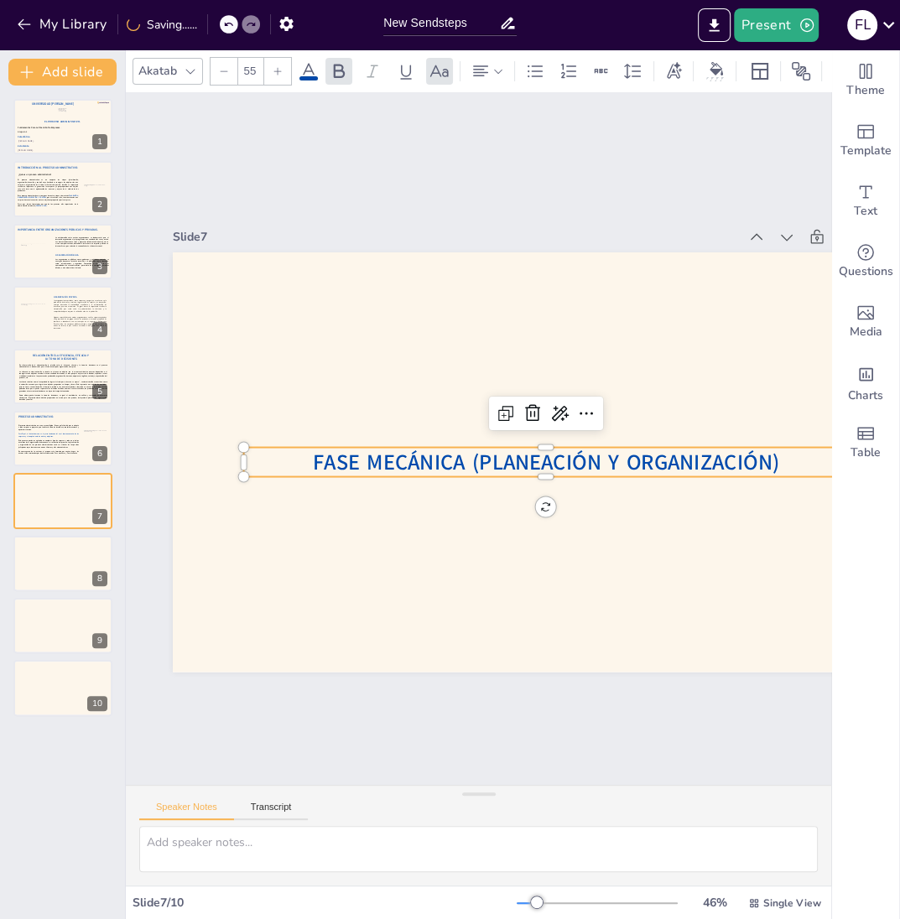
click at [772, 459] on span "Fase Mecánica (Planeación y Organización)" at bounding box center [546, 462] width 466 height 29
click at [771, 459] on span "Fase Mecánica (Planeación y Organización)" at bounding box center [540, 476] width 462 height 126
click at [787, 463] on p "Fase Mecánica (Planeación y Organización)" at bounding box center [539, 475] width 597 height 155
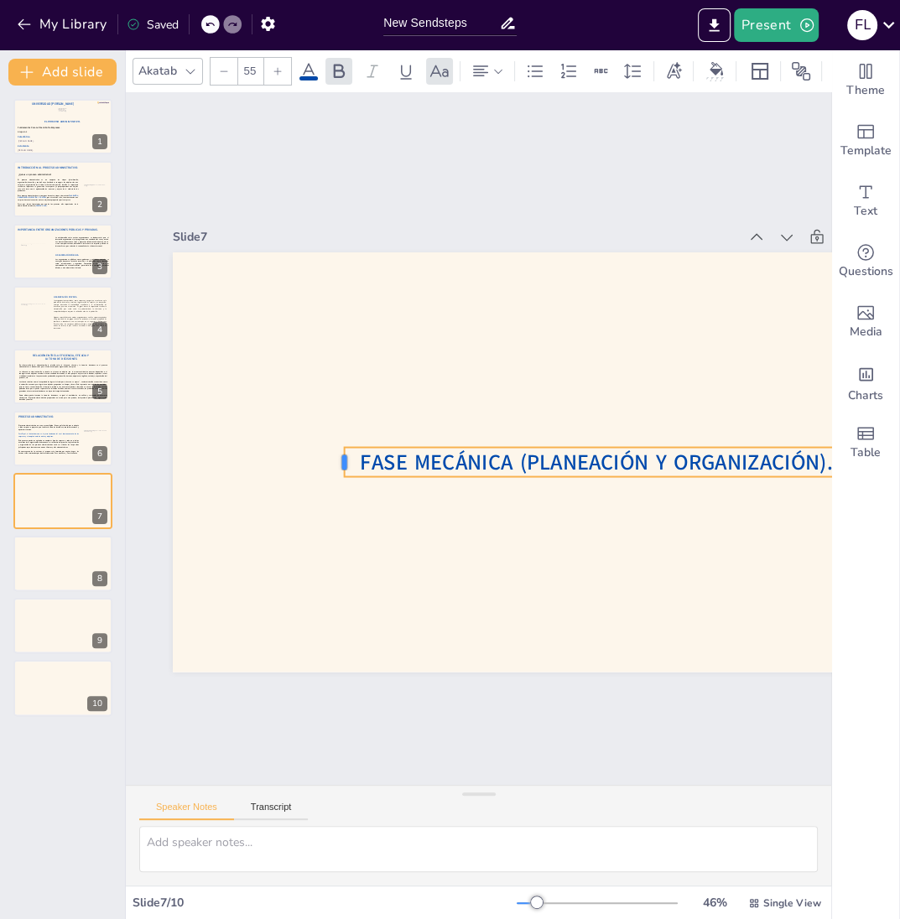
drag, startPoint x: 242, startPoint y: 466, endPoint x: 359, endPoint y: 477, distance: 117.0
click at [359, 477] on div "Fase Mecánica (Planeación y Organización)." at bounding box center [543, 468] width 786 height 495
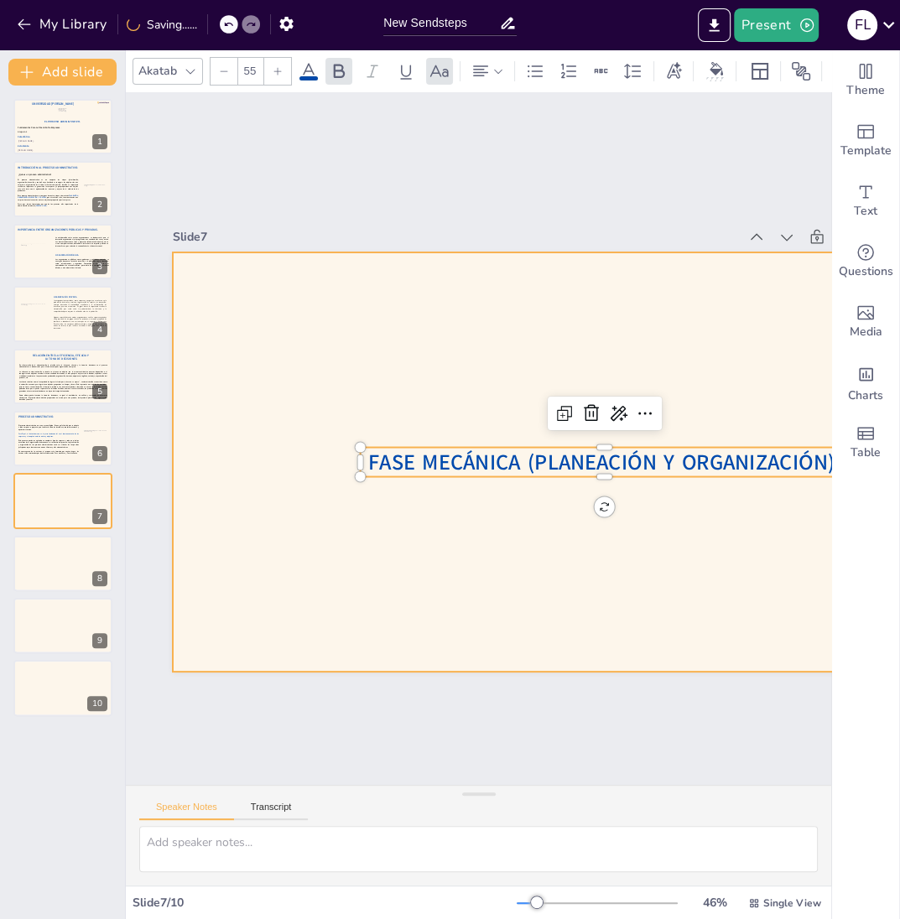
click at [680, 492] on div at bounding box center [546, 463] width 747 height 420
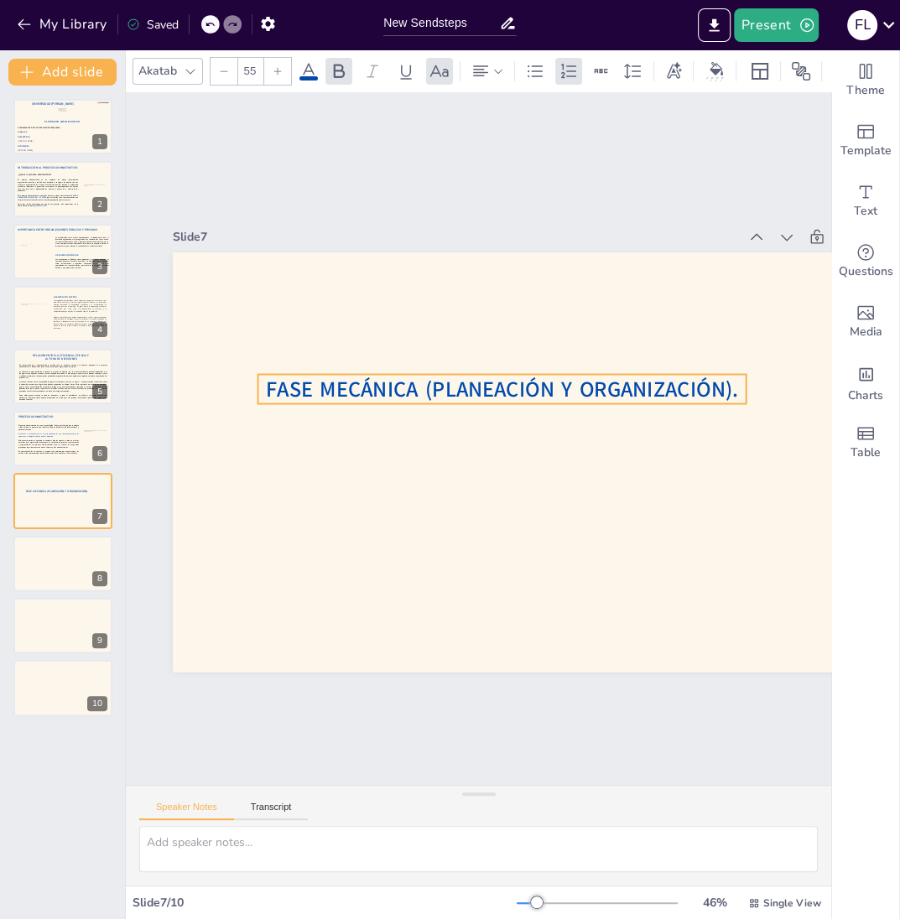
drag, startPoint x: 683, startPoint y: 469, endPoint x: 585, endPoint y: 396, distance: 122.3
click at [585, 396] on span "Fase Mecánica (Planeación y Organización)." at bounding box center [512, 395] width 468 height 127
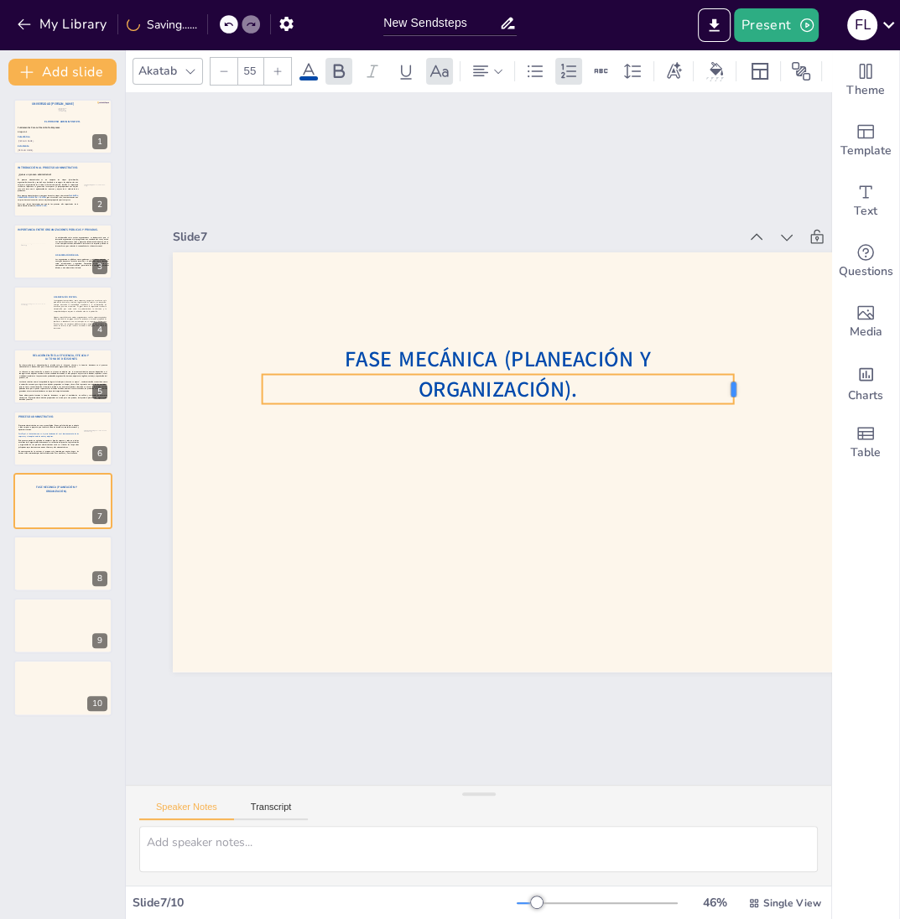
drag, startPoint x: 755, startPoint y: 388, endPoint x: 738, endPoint y: 391, distance: 17.1
click at [738, 401] on div at bounding box center [744, 416] width 17 height 31
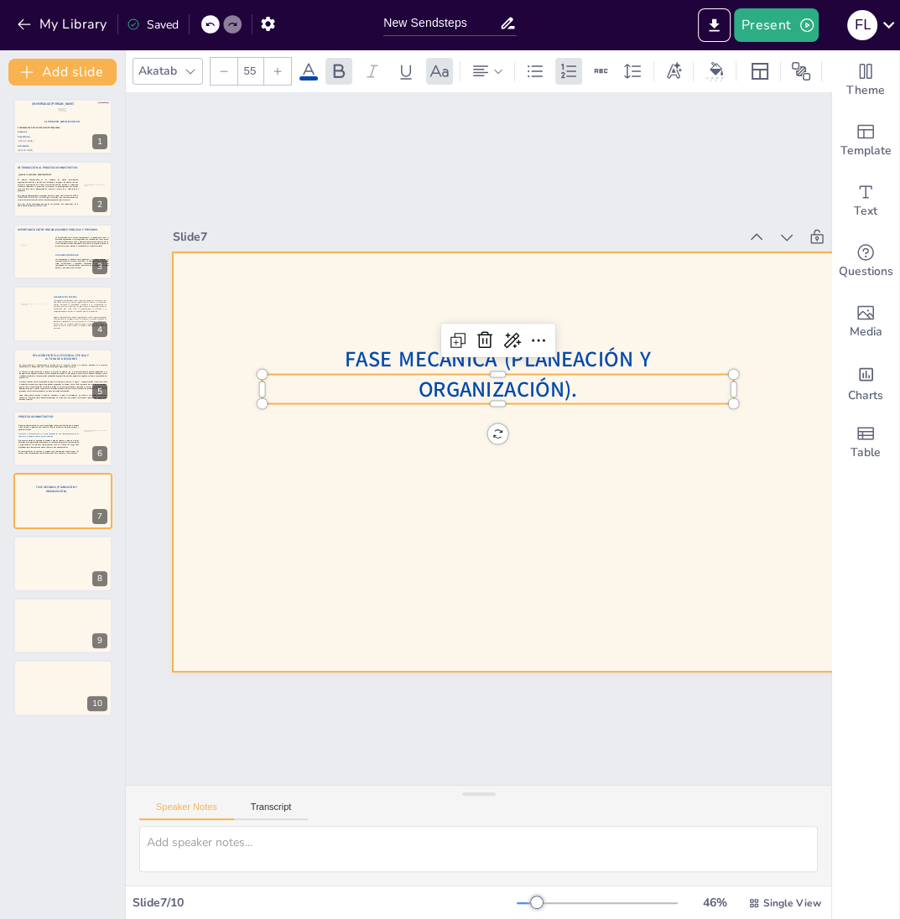
click at [574, 422] on div at bounding box center [543, 469] width 786 height 496
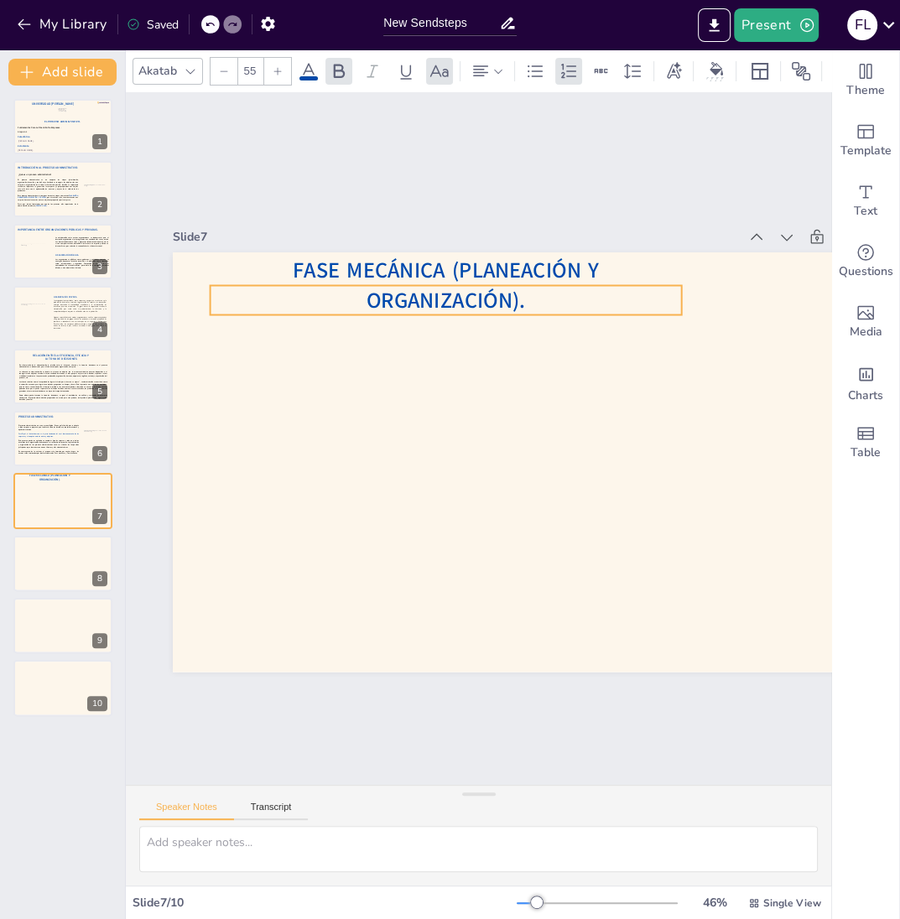
drag, startPoint x: 576, startPoint y: 394, endPoint x: 523, endPoint y: 305, distance: 103.0
click at [523, 305] on span "Fase Mecánica (Planeación y Organización)." at bounding box center [607, 326] width 179 height 280
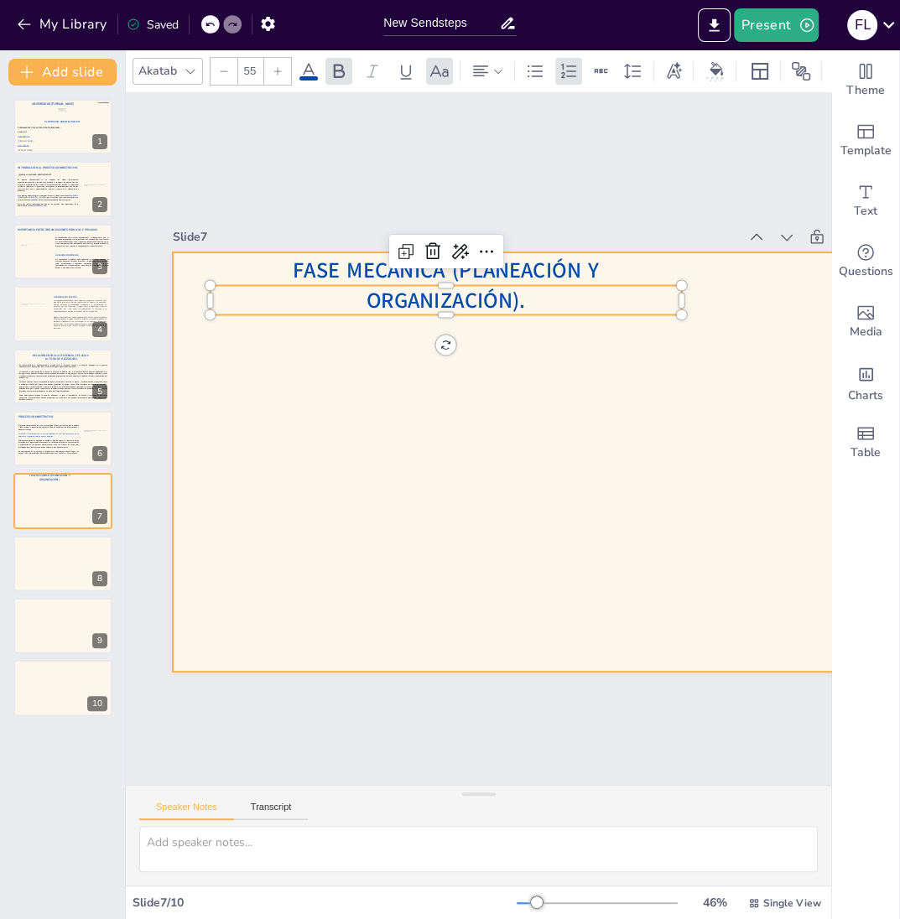
click at [520, 353] on div at bounding box center [543, 469] width 786 height 496
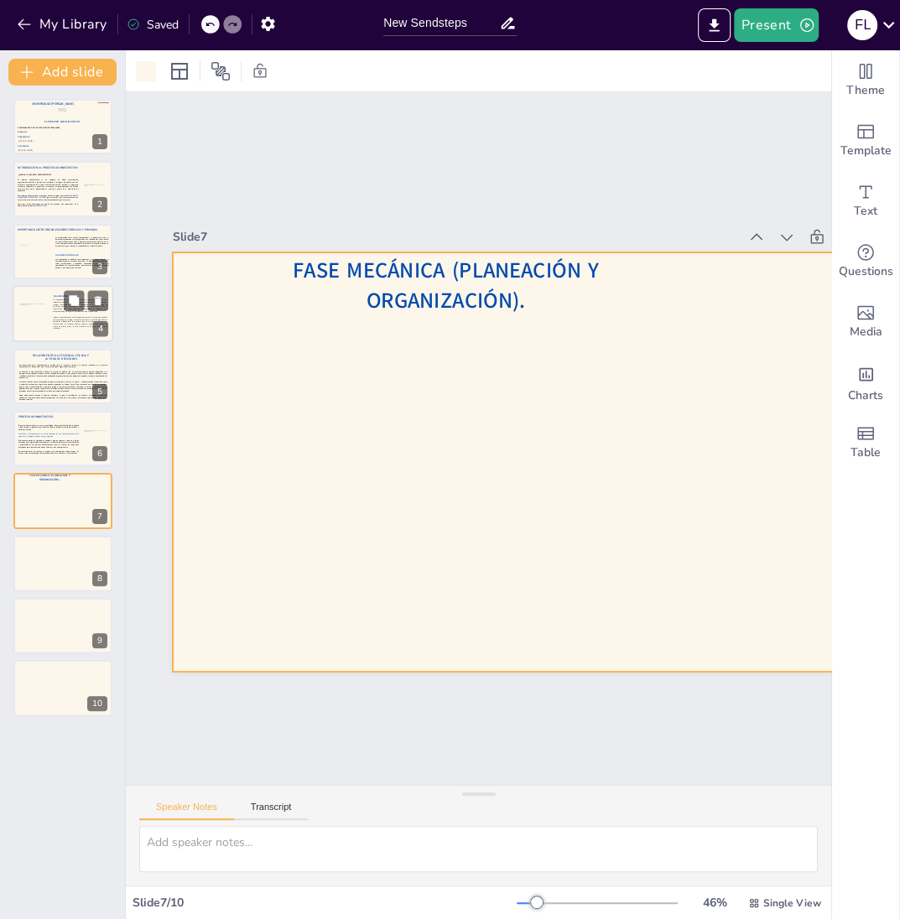
click at [32, 308] on div at bounding box center [34, 314] width 29 height 20
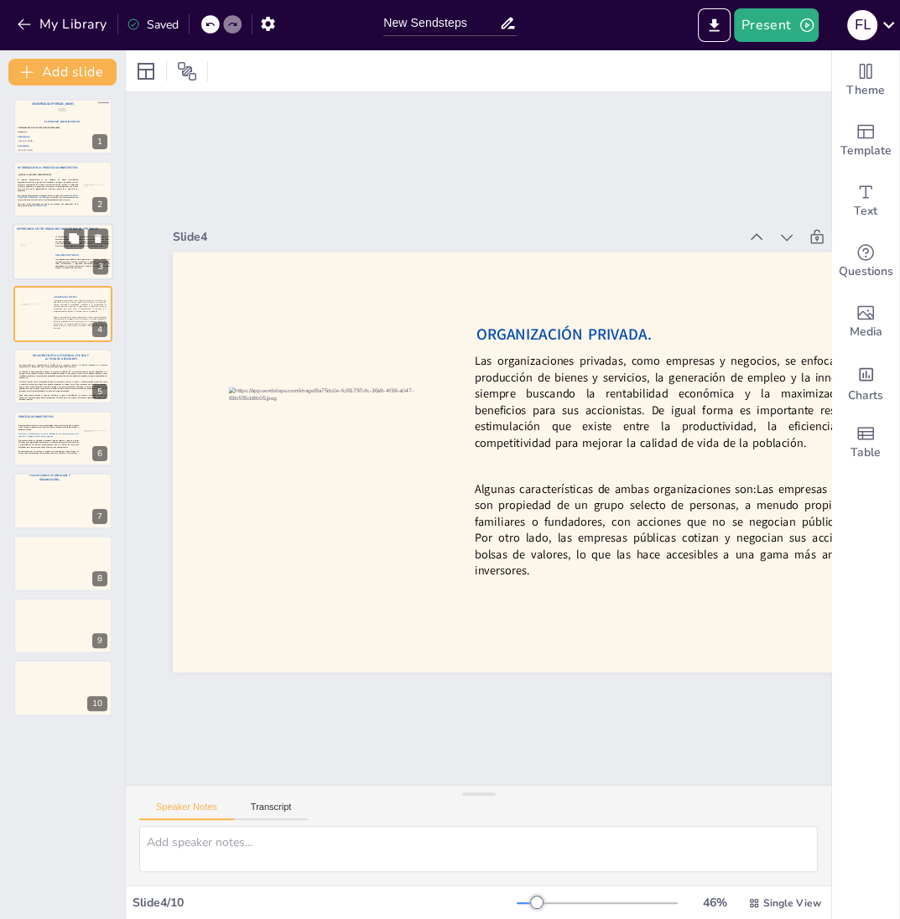
click at [65, 258] on strong "Las organizaciones públicas, como gobiernos y entidades estatales, se encargan …" at bounding box center [82, 263] width 55 height 11
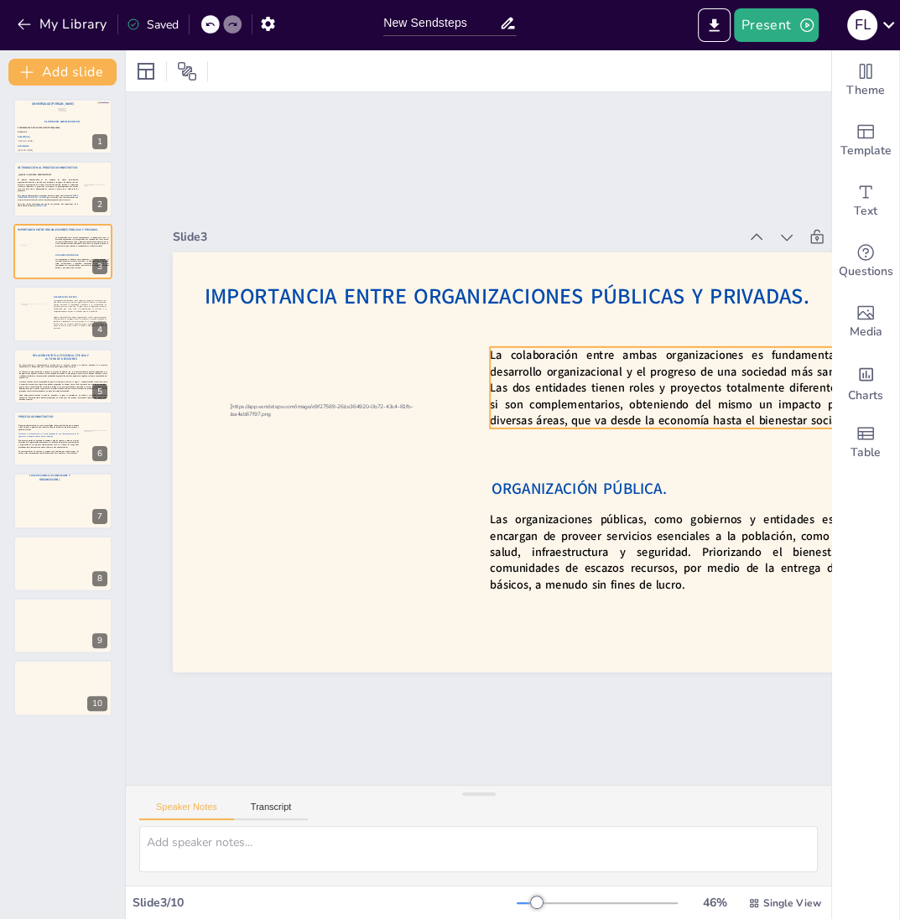
click at [664, 408] on span "La colaboración entre ambas organizaciones es fundamental para el desarrollo or…" at bounding box center [691, 470] width 397 height 221
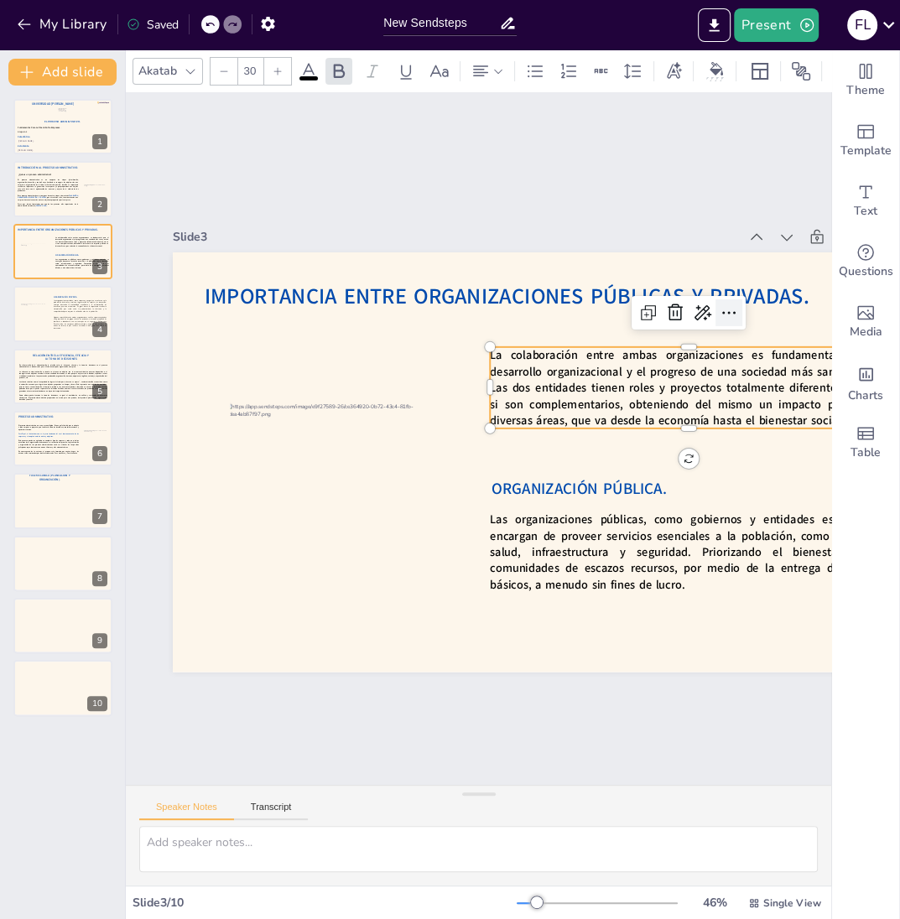
click at [730, 329] on icon at bounding box center [741, 340] width 22 height 22
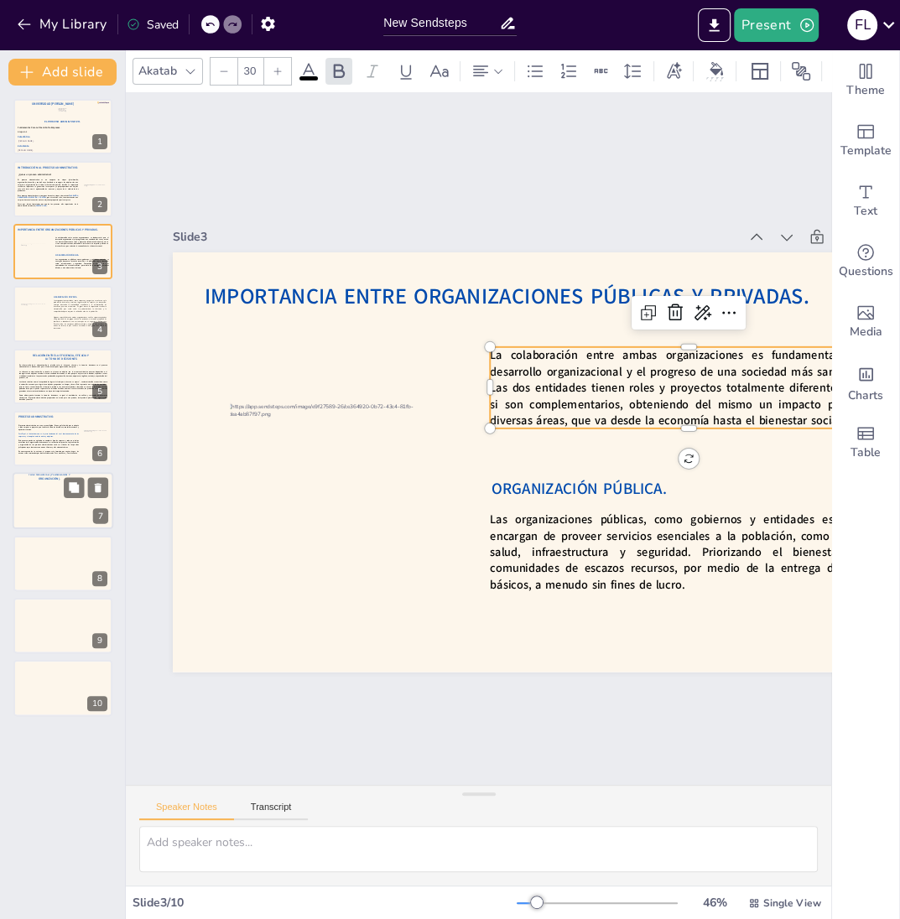
click at [55, 518] on div at bounding box center [63, 501] width 101 height 57
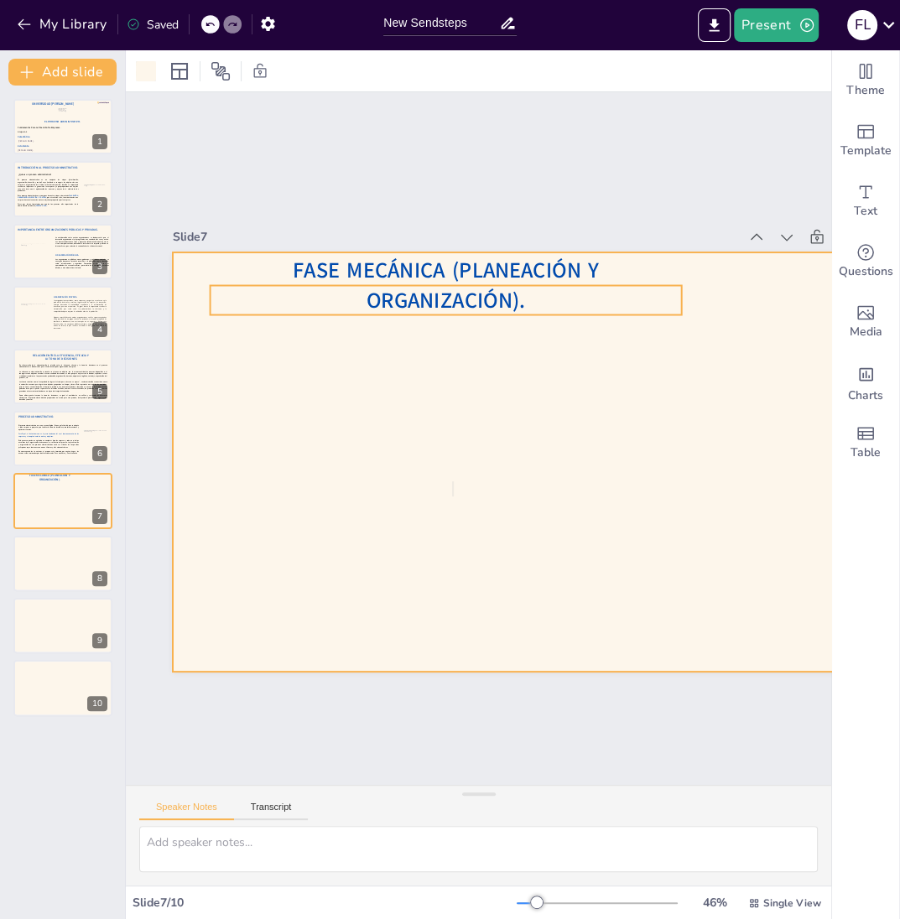
click at [500, 292] on span "Fase Mecánica (Planeación y Organización)." at bounding box center [464, 278] width 308 height 83
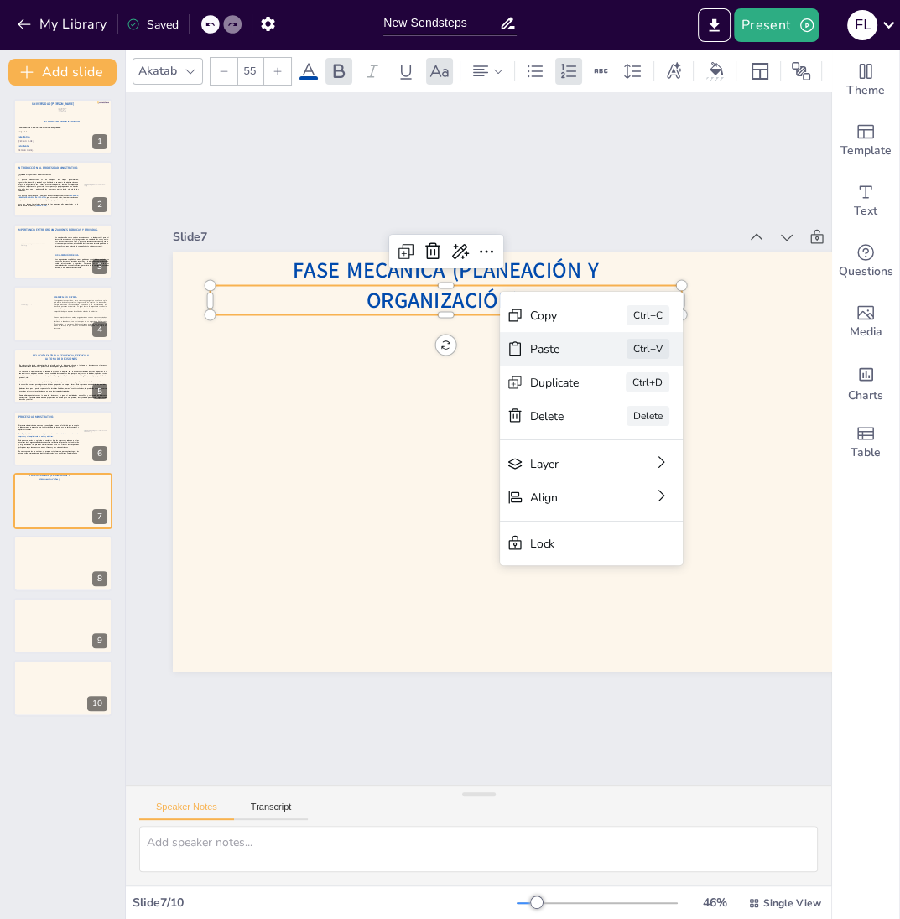
click at [622, 481] on icon at bounding box center [632, 491] width 21 height 21
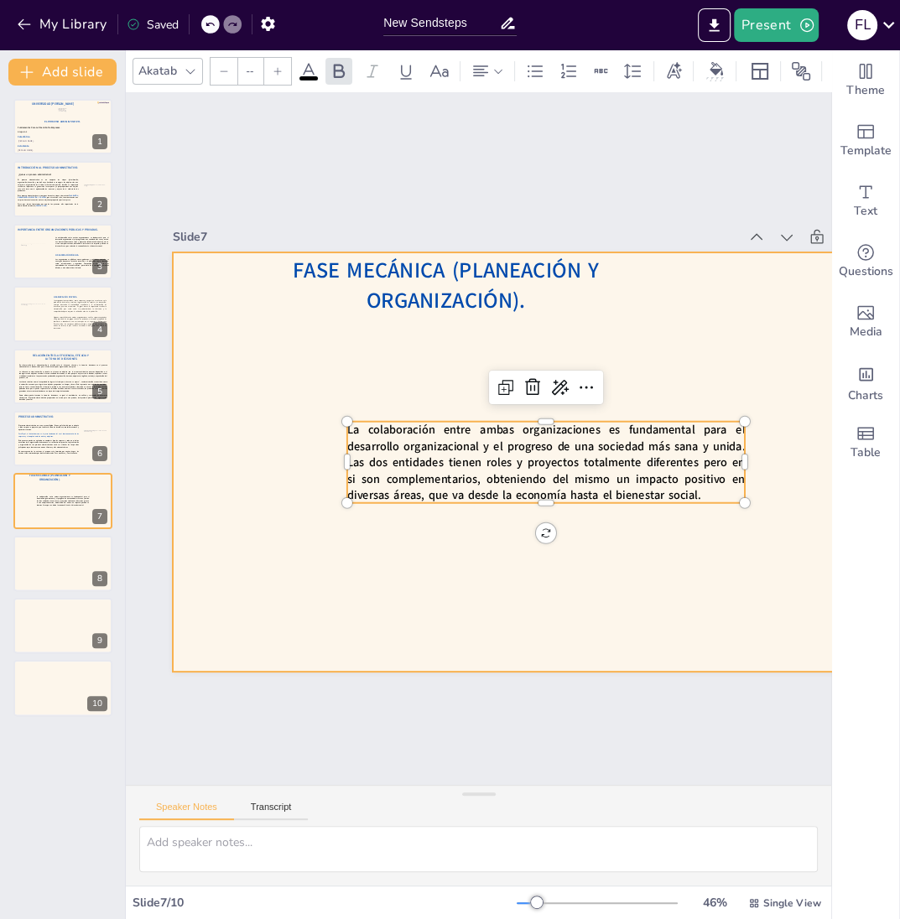
type input "30"
click at [579, 480] on span "La colaboración entre ambas organizaciones es fundamental para el desarrollo or…" at bounding box center [539, 471] width 406 height 154
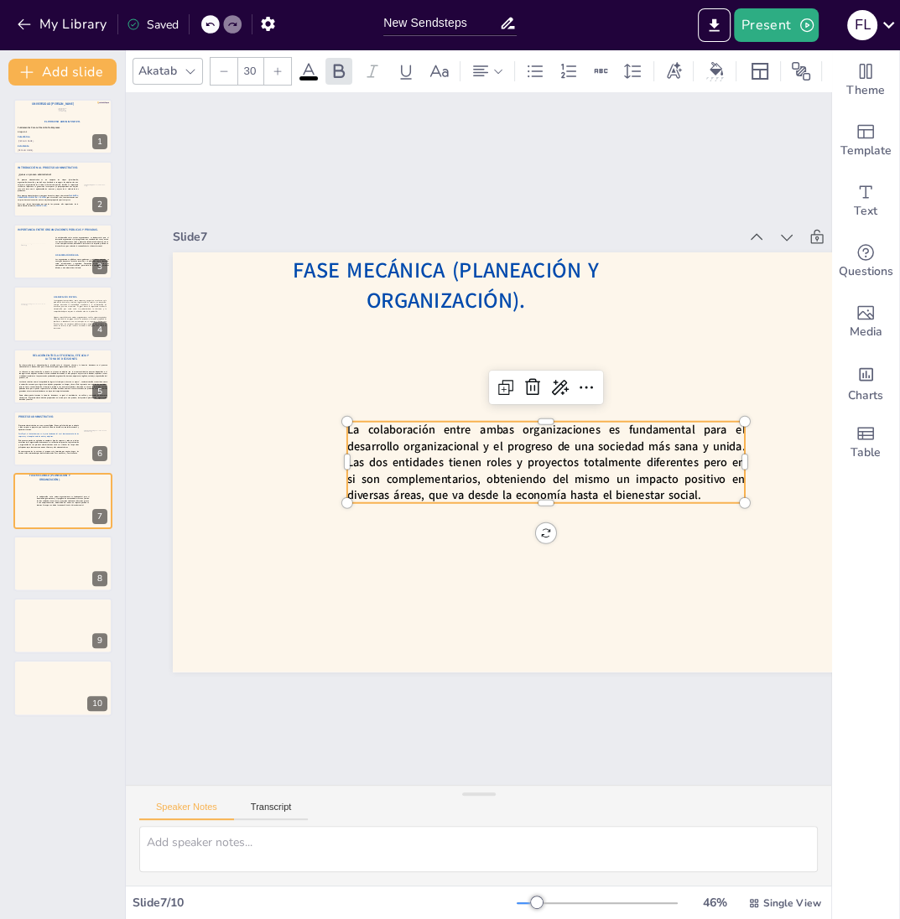
click at [579, 480] on span "La colaboración entre ambas organizaciones es fundamental para el desarrollo or…" at bounding box center [543, 466] width 404 height 117
click at [579, 480] on span "La colaboración entre ambas organizaciones es fundamental para el desarrollo or…" at bounding box center [539, 471] width 406 height 154
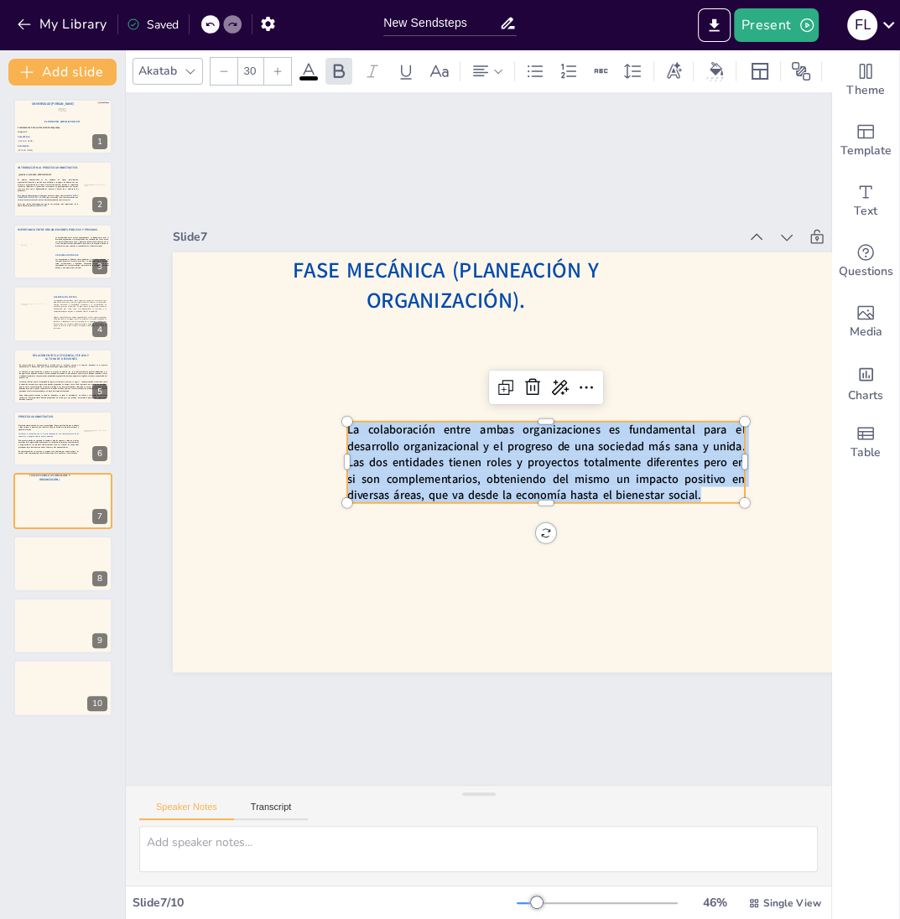
click at [579, 480] on span "La colaboración entre ambas organizaciones es fundamental para el desarrollo or…" at bounding box center [539, 471] width 406 height 154
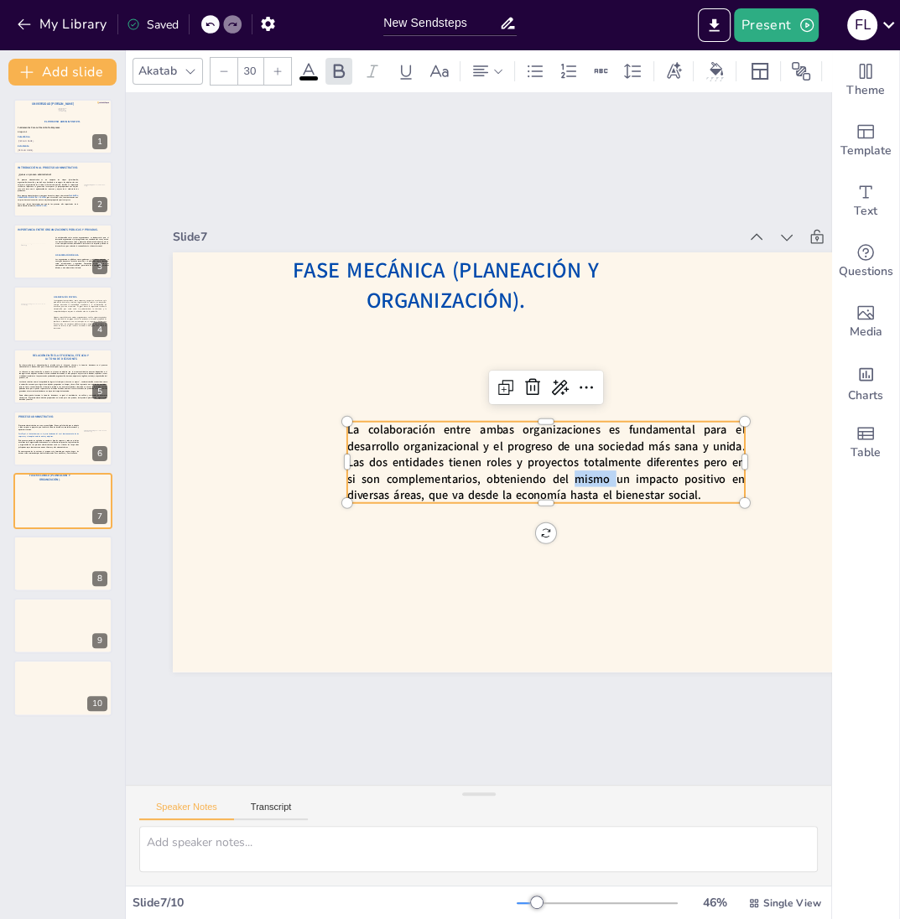
click at [579, 480] on span "La colaboración entre ambas organizaciones es fundamental para el desarrollo or…" at bounding box center [530, 479] width 397 height 221
click at [579, 480] on span "La colaboración entre ambas organizaciones es fundamental para el desarrollo or…" at bounding box center [536, 475] width 404 height 186
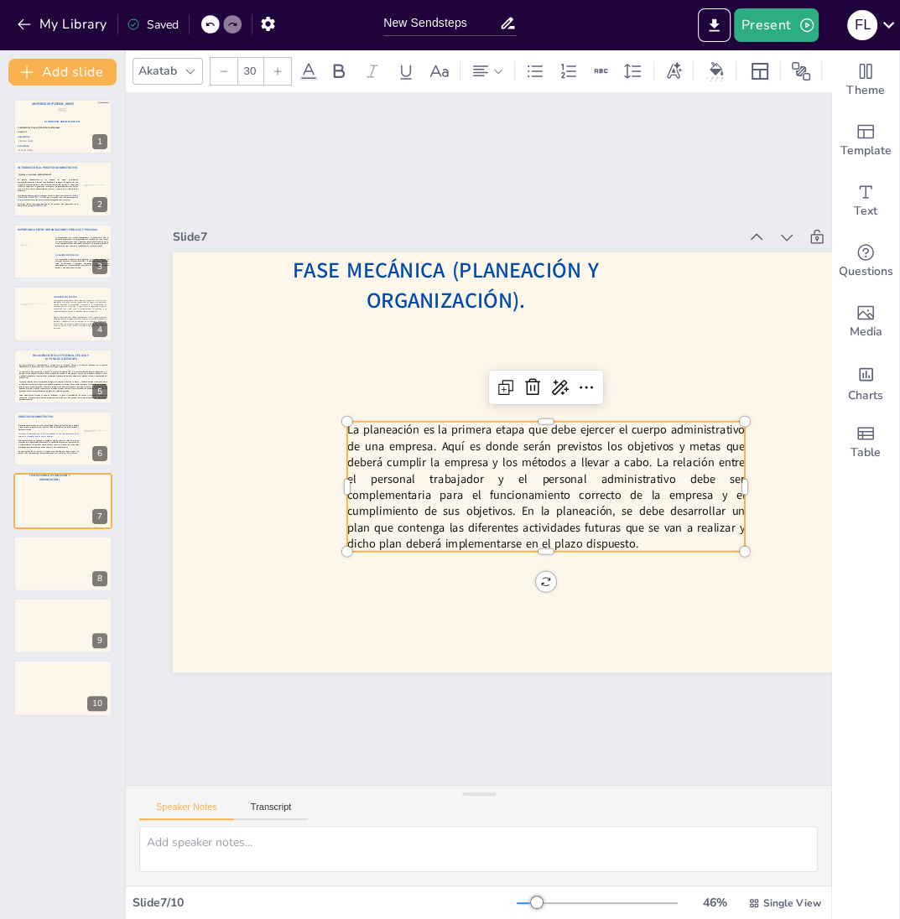
click at [653, 461] on p "La planeación es la primera etapa que debe ejercer el cuerpo administrativo de …" at bounding box center [534, 499] width 416 height 211
click at [655, 462] on p "La planeación es la primera etapa que debe ejercer el cuerpo administrativo de …" at bounding box center [540, 493] width 409 height 171
click at [655, 461] on p "La planeación es la primera etapa que debe ejercer el cuerpo administrativo de …" at bounding box center [540, 493] width 409 height 171
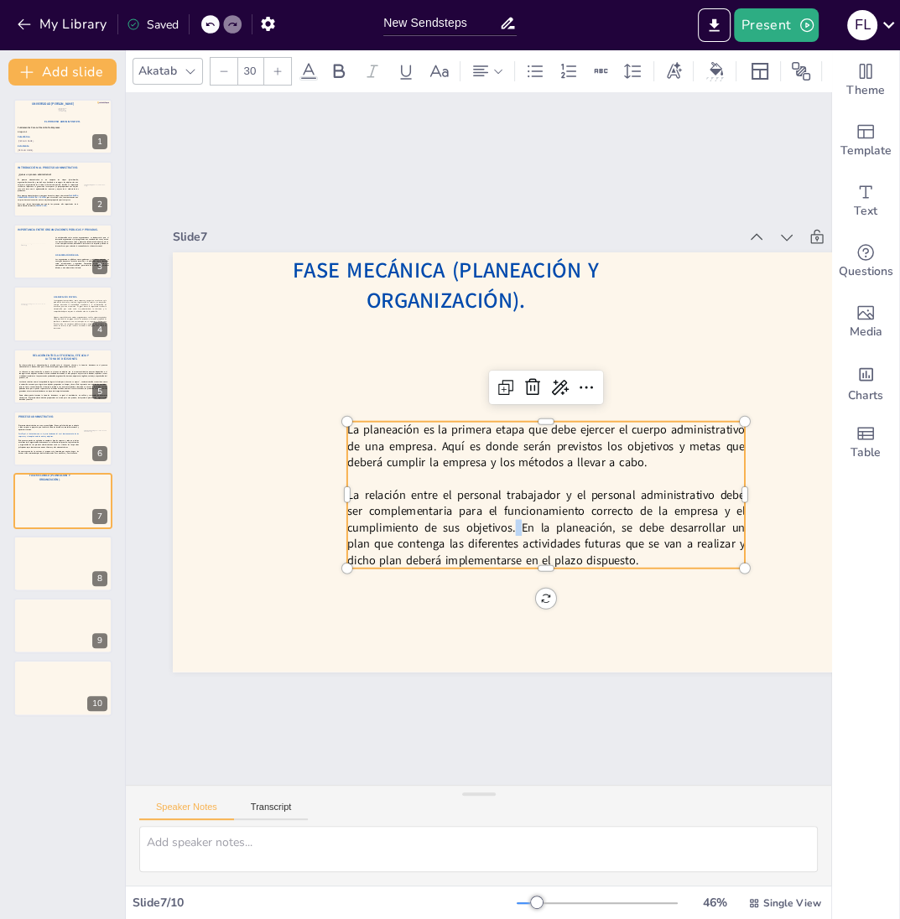
click at [509, 525] on p "La relación entre el personal trabajador y el personal administrativo debe ser …" at bounding box center [537, 534] width 404 height 122
click at [513, 530] on p "La relación entre el personal trabajador y el personal administrativo debe ser …" at bounding box center [504, 548] width 397 height 237
click at [508, 530] on p "La relación entre el personal trabajador y el personal administrativo debe ser …" at bounding box center [537, 534] width 404 height 122
click at [507, 527] on p "La relación entre el personal trabajador y el personal administrativo debe ser …" at bounding box center [537, 533] width 404 height 122
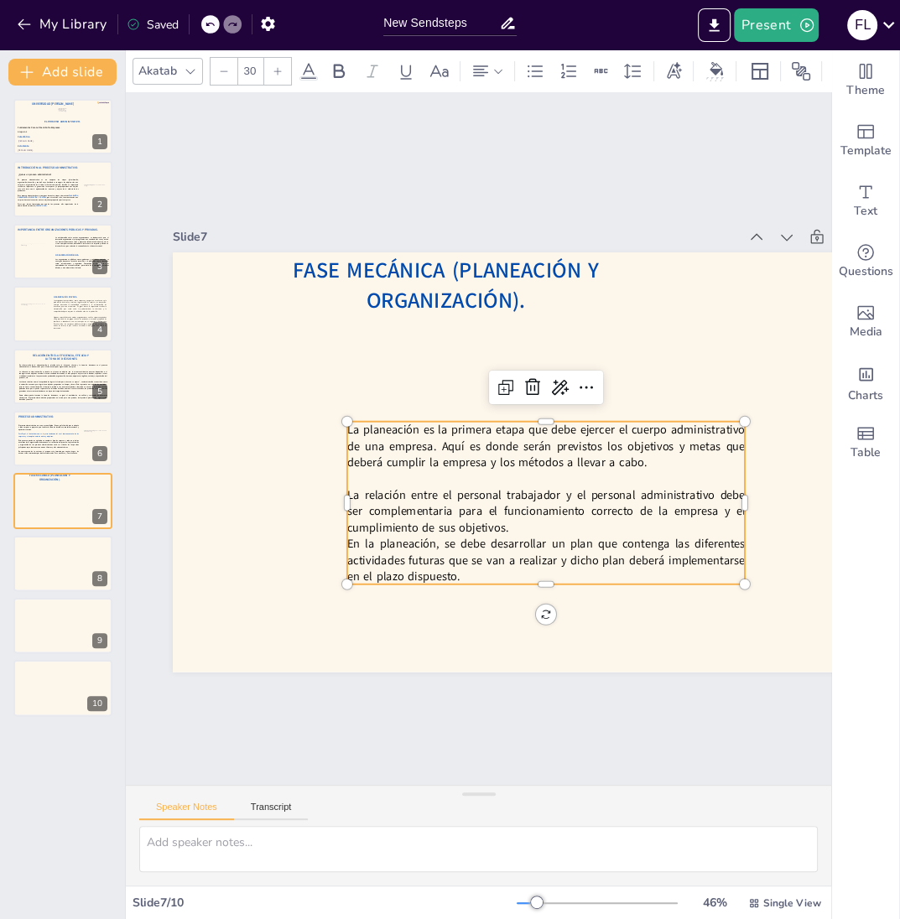
click at [553, 534] on p "La relación entre el personal trabajador y el personal administrativo debe ser …" at bounding box center [546, 511] width 398 height 49
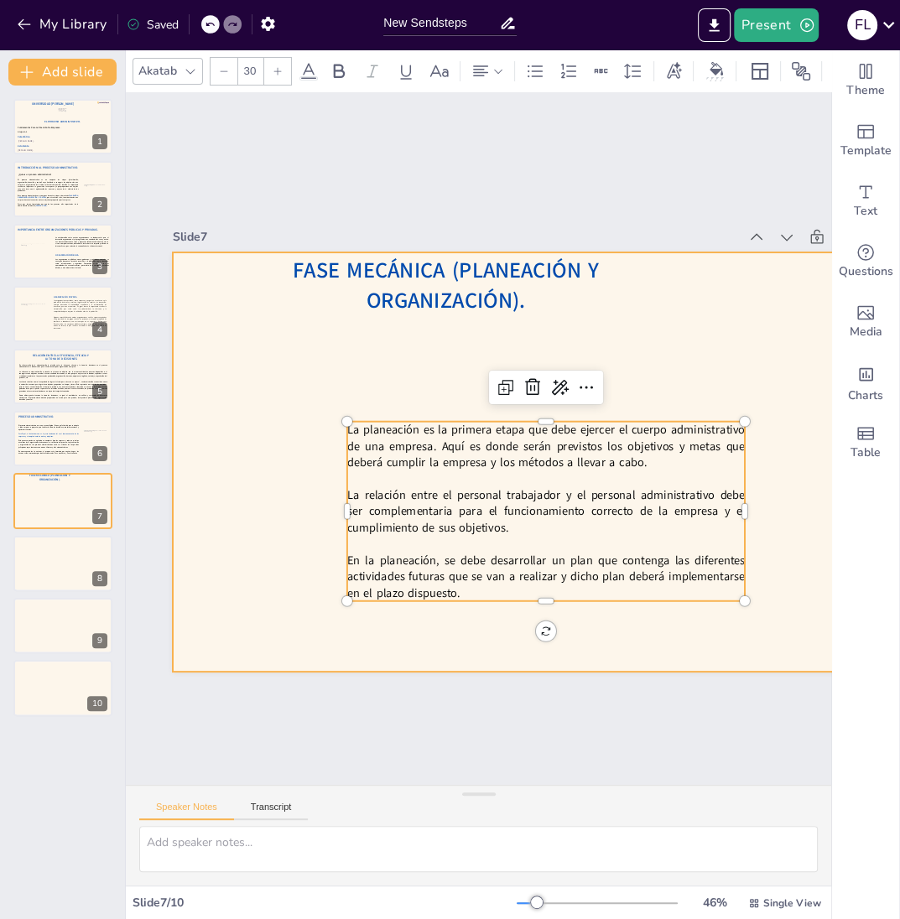
click at [575, 344] on div at bounding box center [540, 476] width 818 height 566
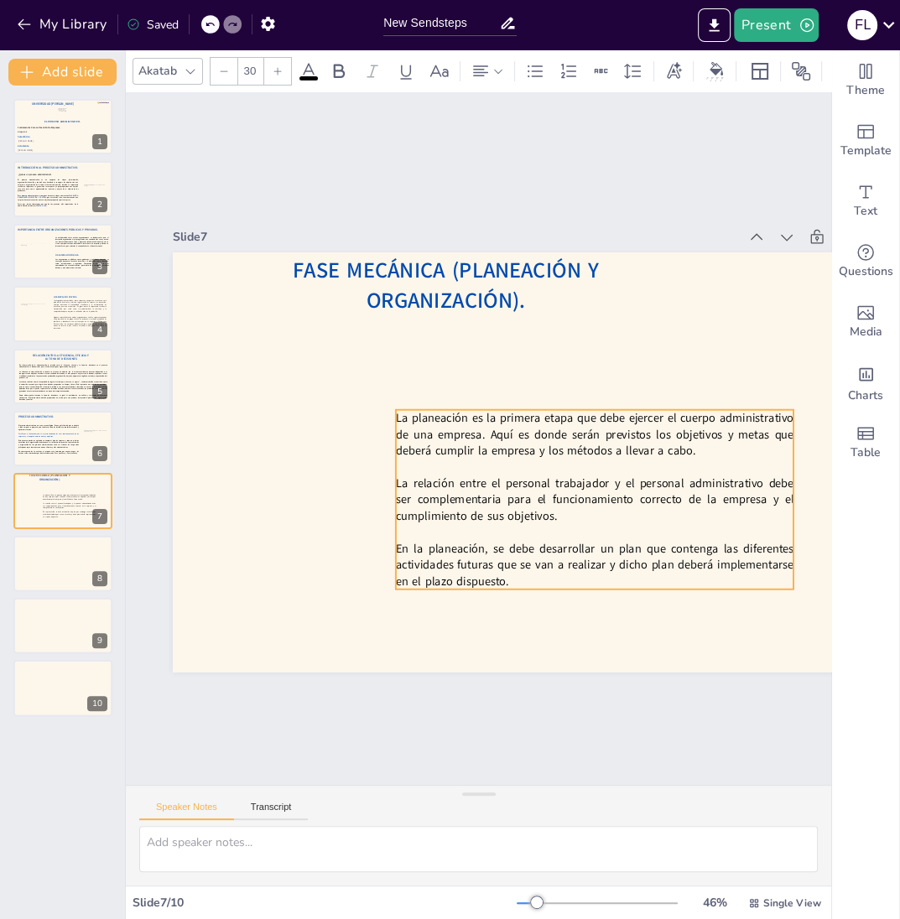
drag, startPoint x: 580, startPoint y: 464, endPoint x: 635, endPoint y: 452, distance: 56.6
click at [635, 452] on p "La planeación es la primera etapa que debe ejercer el cuerpo administrativo de …" at bounding box center [595, 433] width 398 height 49
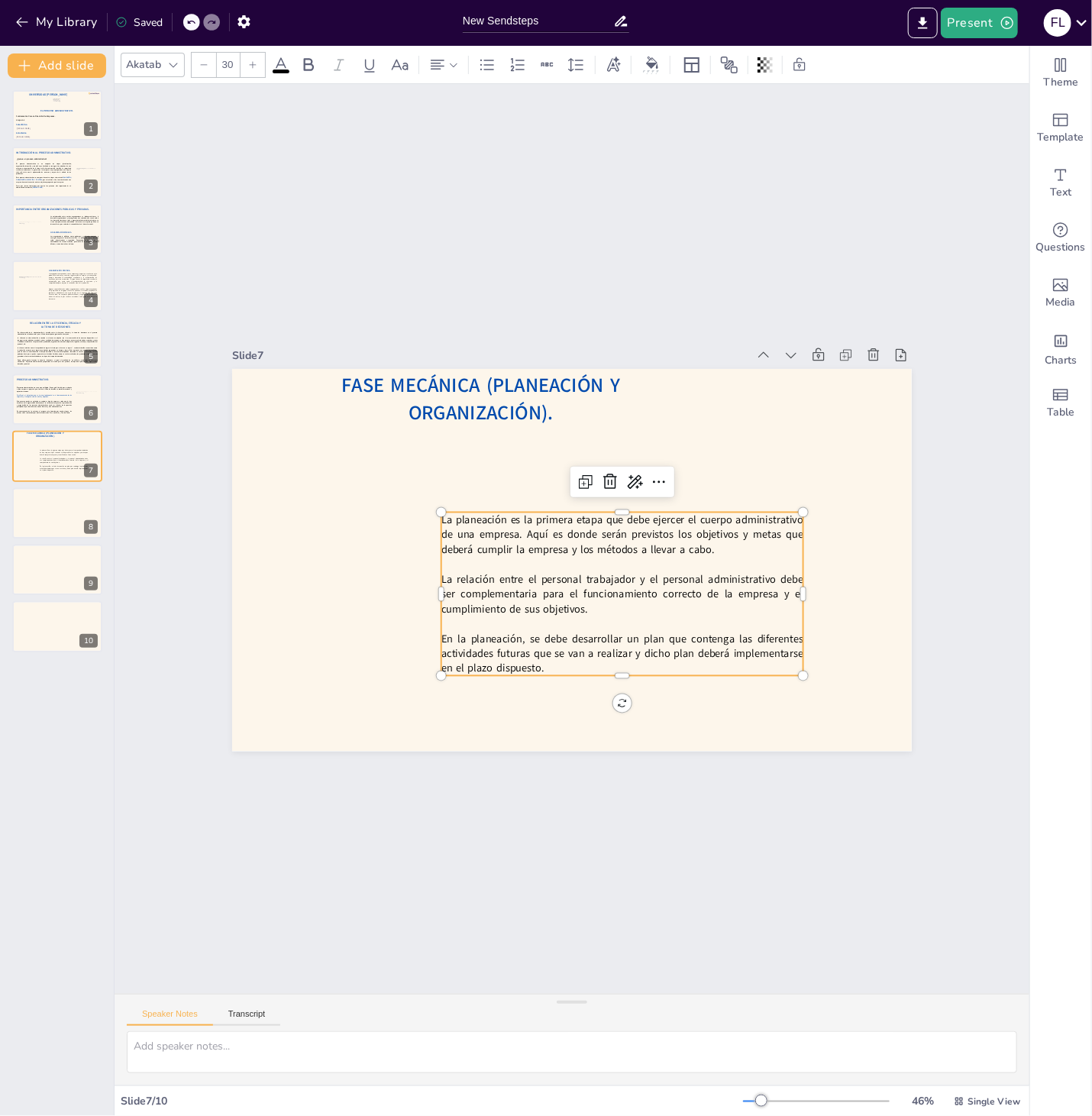
click at [589, 785] on div "Slide 1 El Proceso Administrativo. Fátima Lourdes Vásquez Henríquez. Víctor Man…" at bounding box center [571, 539] width 1005 height 1000
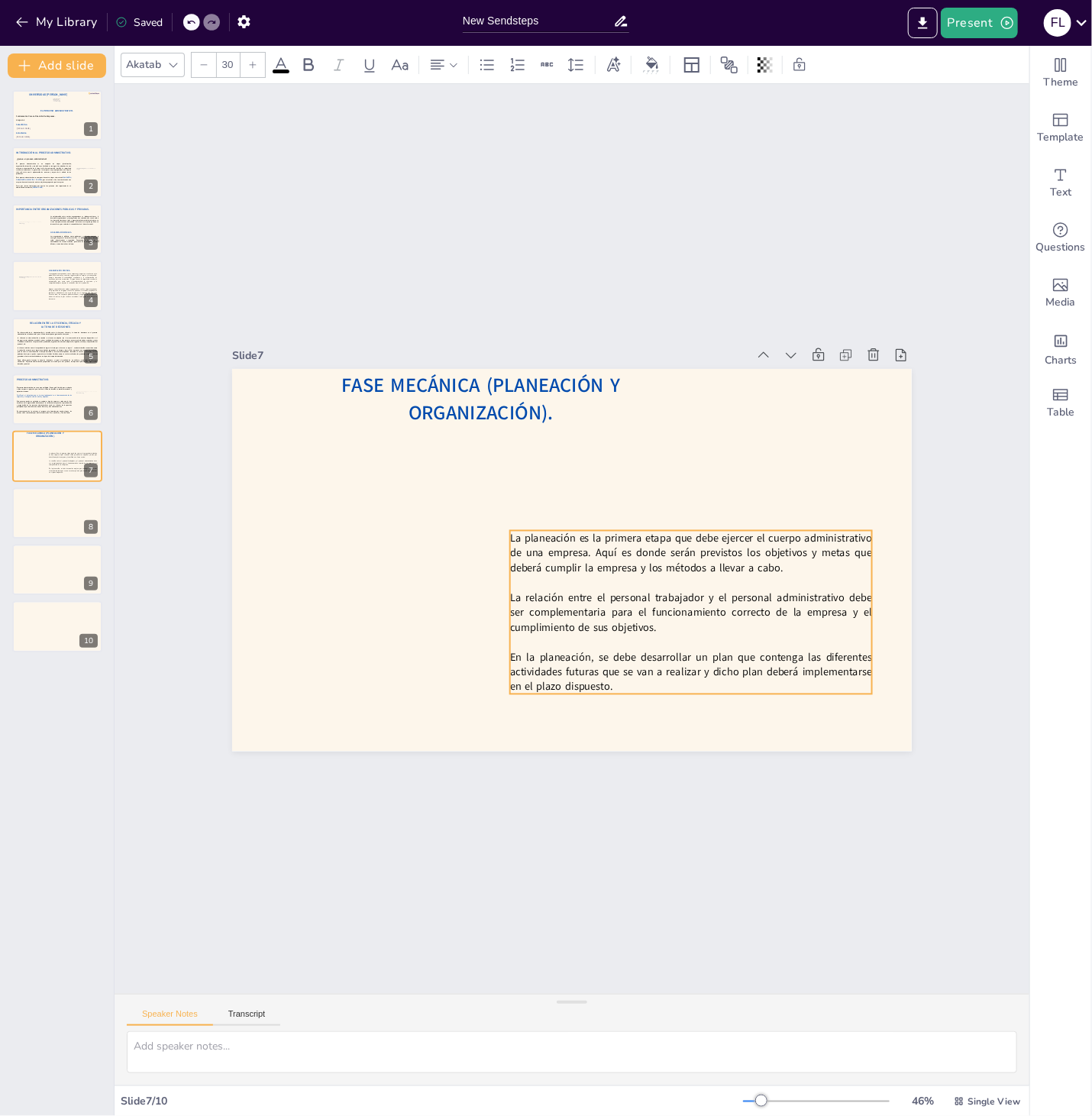
drag, startPoint x: 599, startPoint y: 629, endPoint x: 667, endPoint y: 647, distance: 70.3
click at [667, 647] on p at bounding box center [666, 664] width 358 height 90
click at [33, 408] on div "El proceso administrativo no es un manual rígido. Es una guía flexible que se a…" at bounding box center [44, 401] width 56 height 30
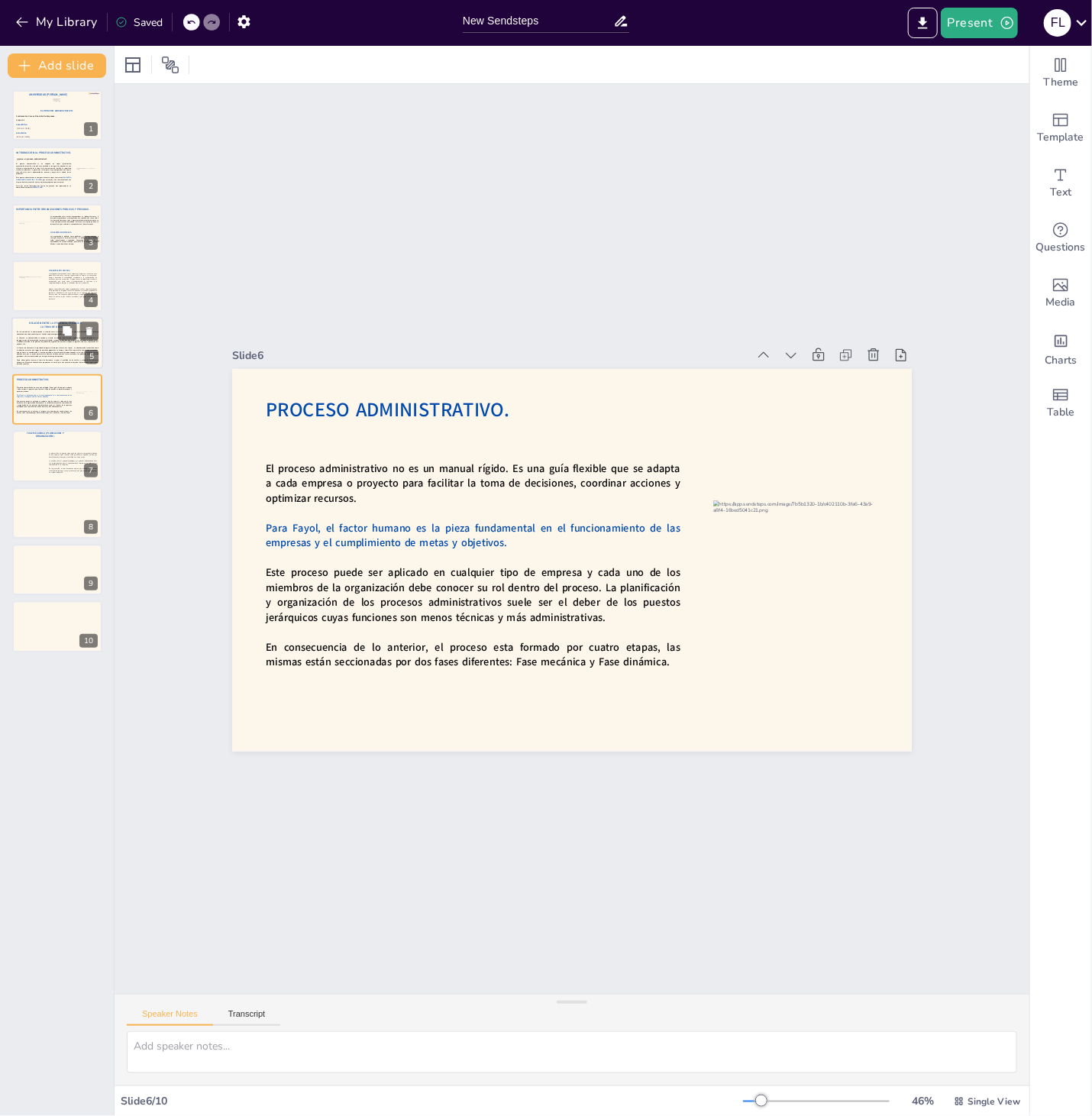
click at [35, 338] on strong "La eficiencia en administración es cuando se alcanza un objetivo con la menor c…" at bounding box center [57, 340] width 82 height 7
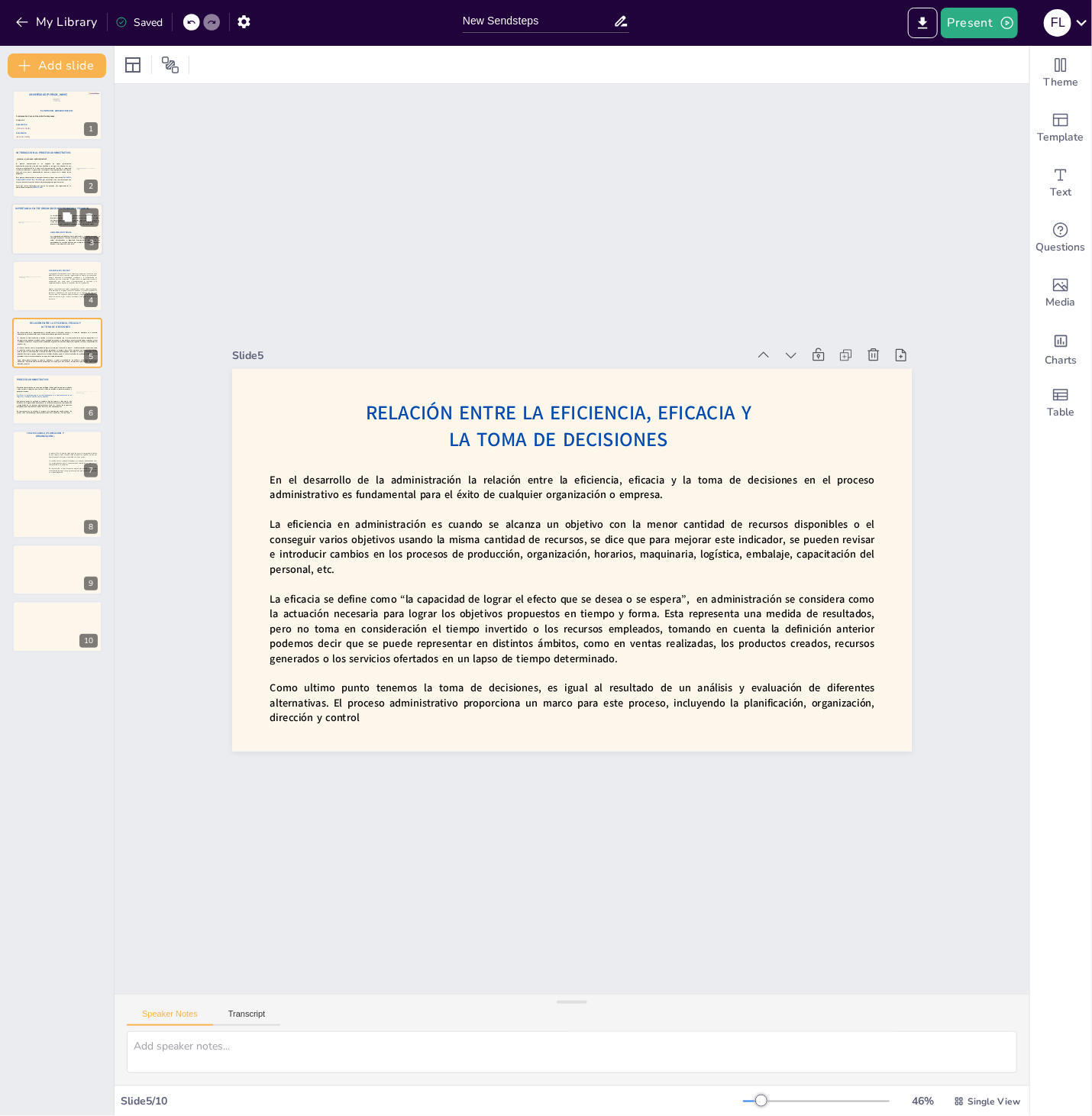
click at [46, 239] on div at bounding box center [57, 228] width 92 height 52
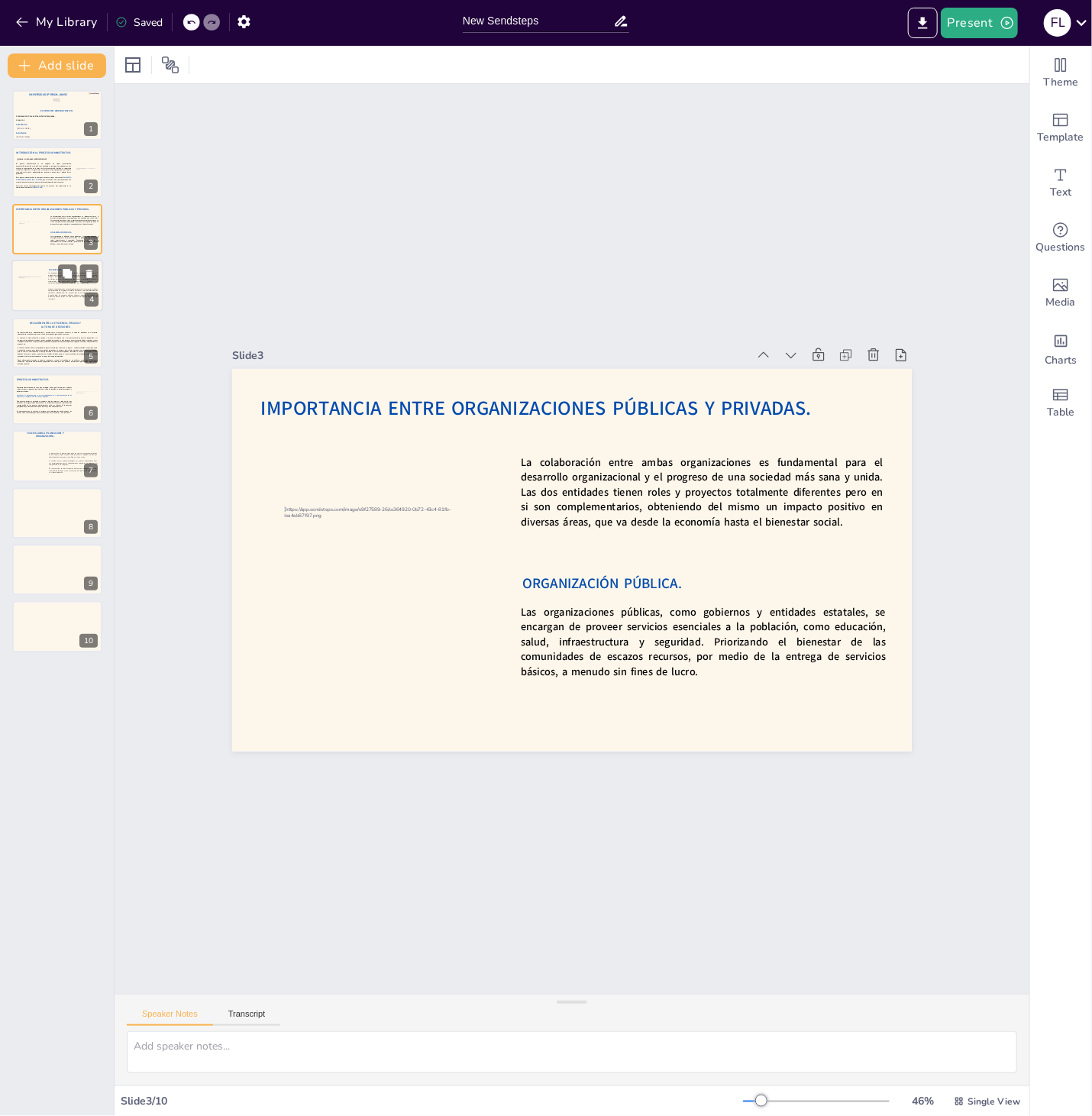
click at [46, 285] on div at bounding box center [57, 285] width 92 height 52
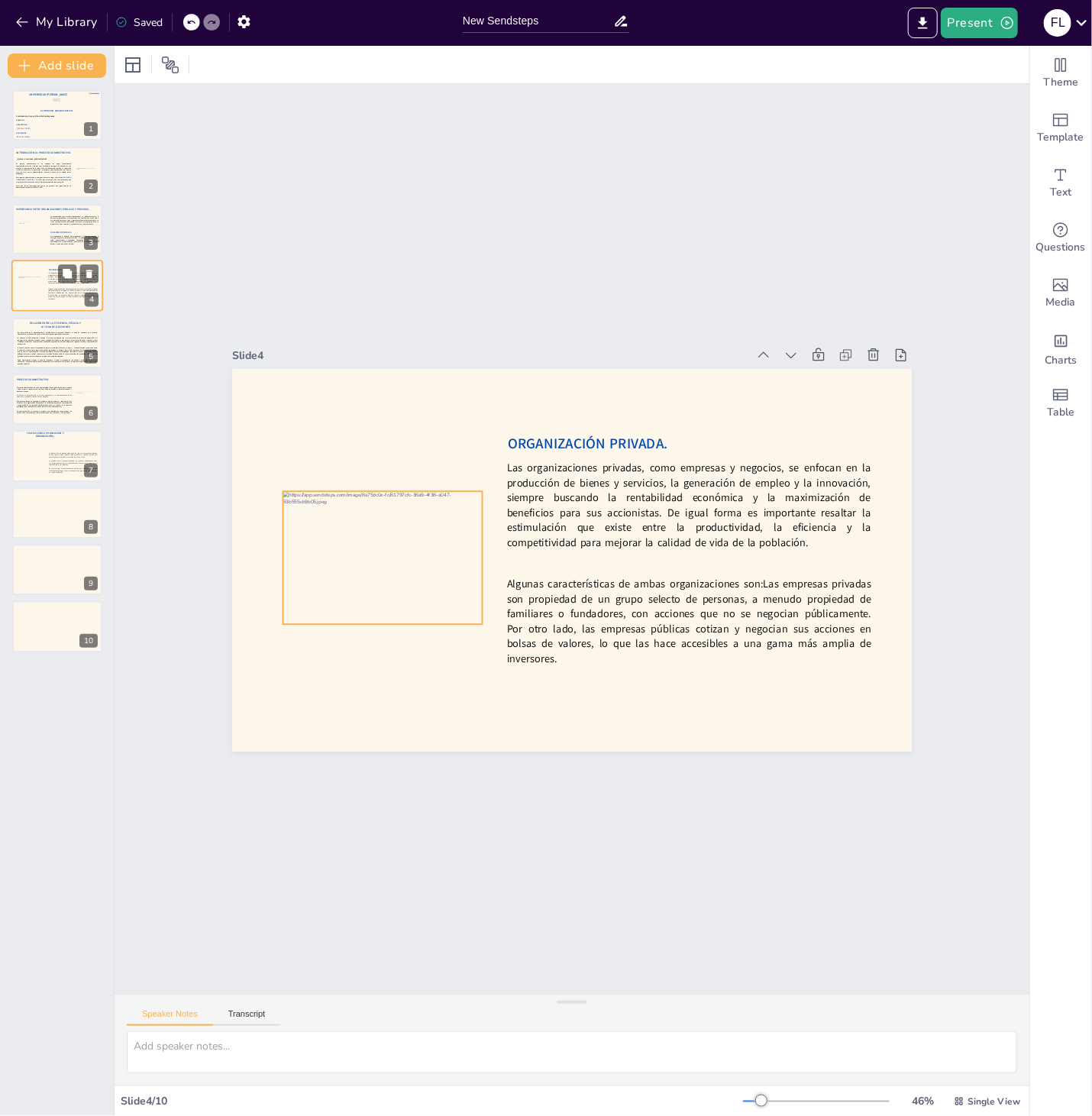
click at [31, 285] on div at bounding box center [31, 286] width 26 height 18
click at [18, 232] on div at bounding box center [57, 228] width 92 height 52
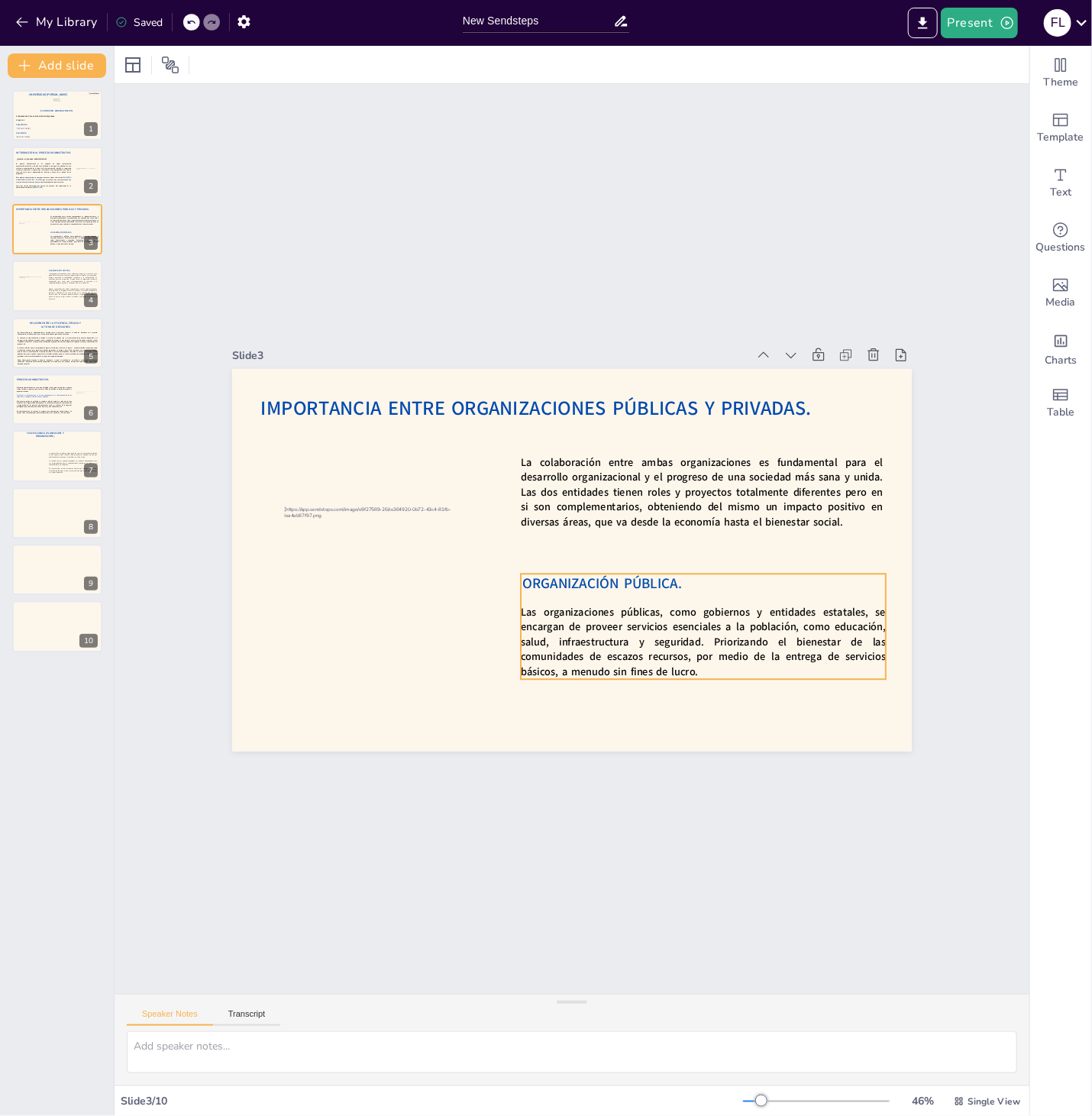
click at [600, 581] on span "ORGANIZACIÓN PÚBLICA." at bounding box center [597, 586] width 161 height 36
click at [664, 550] on div "Ungroup" at bounding box center [663, 563] width 58 height 36
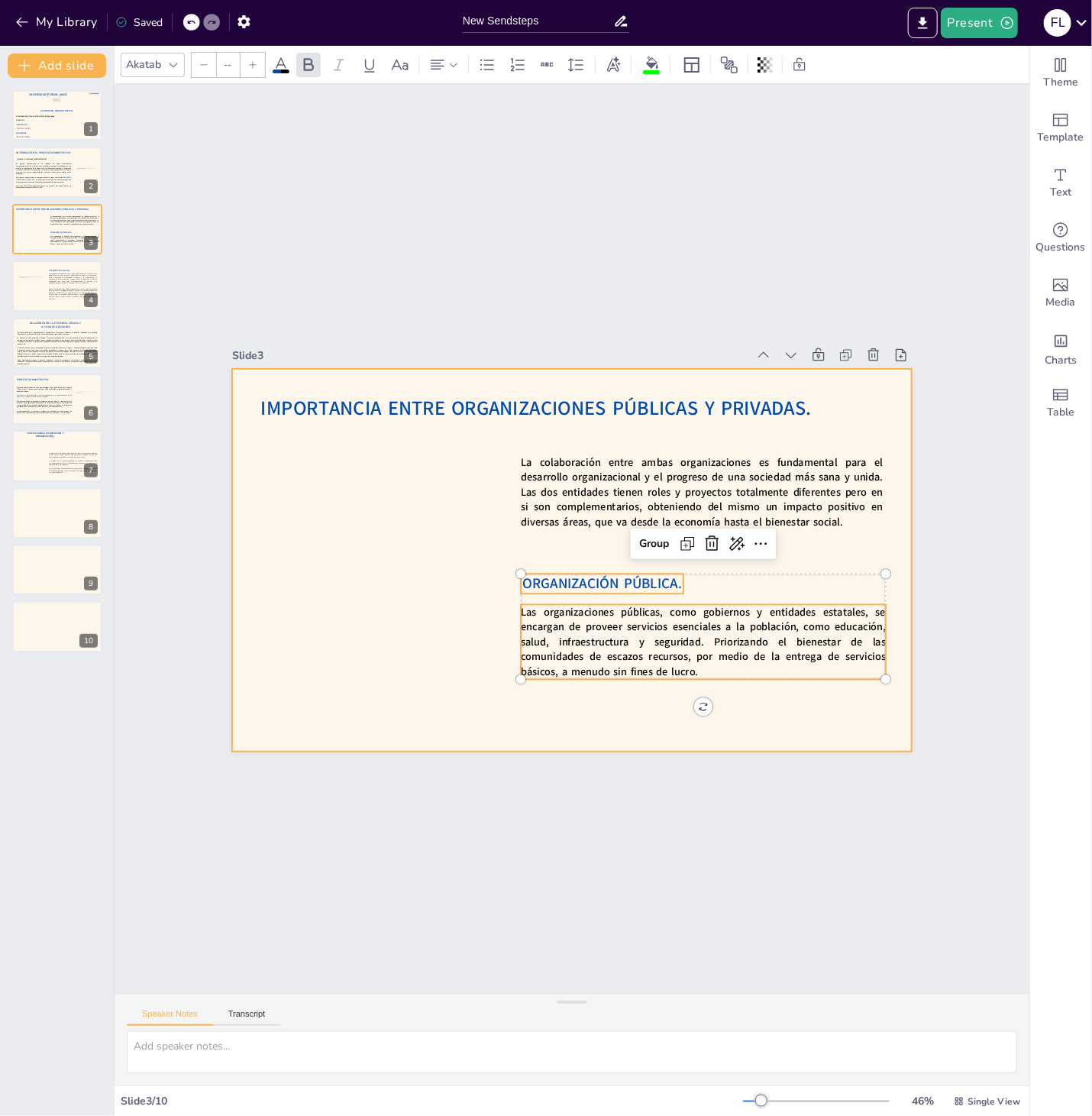
click at [475, 558] on div at bounding box center [569, 560] width 715 height 451
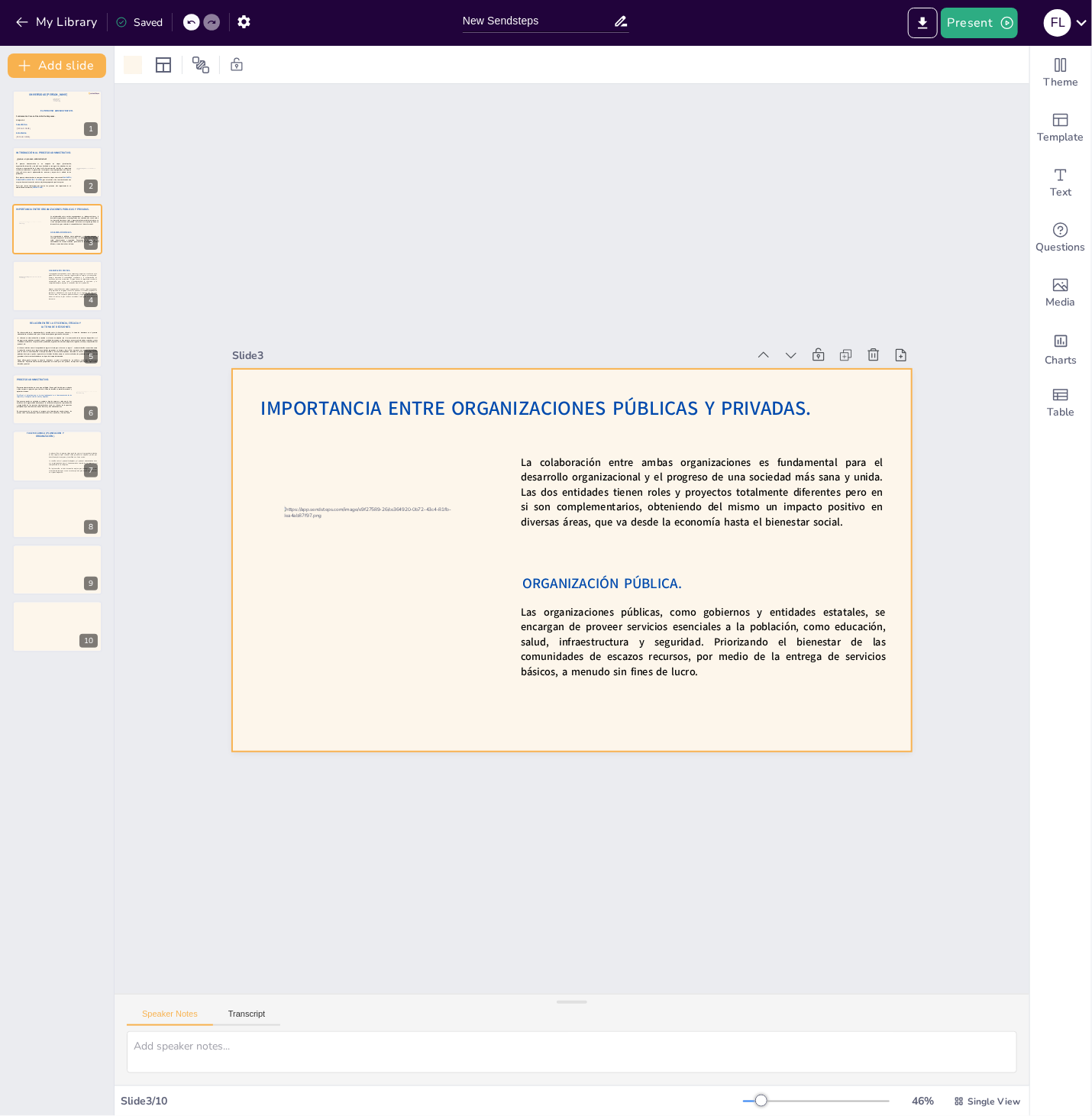
click at [557, 584] on span "ORGANIZACIÓN PÚBLICA." at bounding box center [597, 586] width 161 height 36
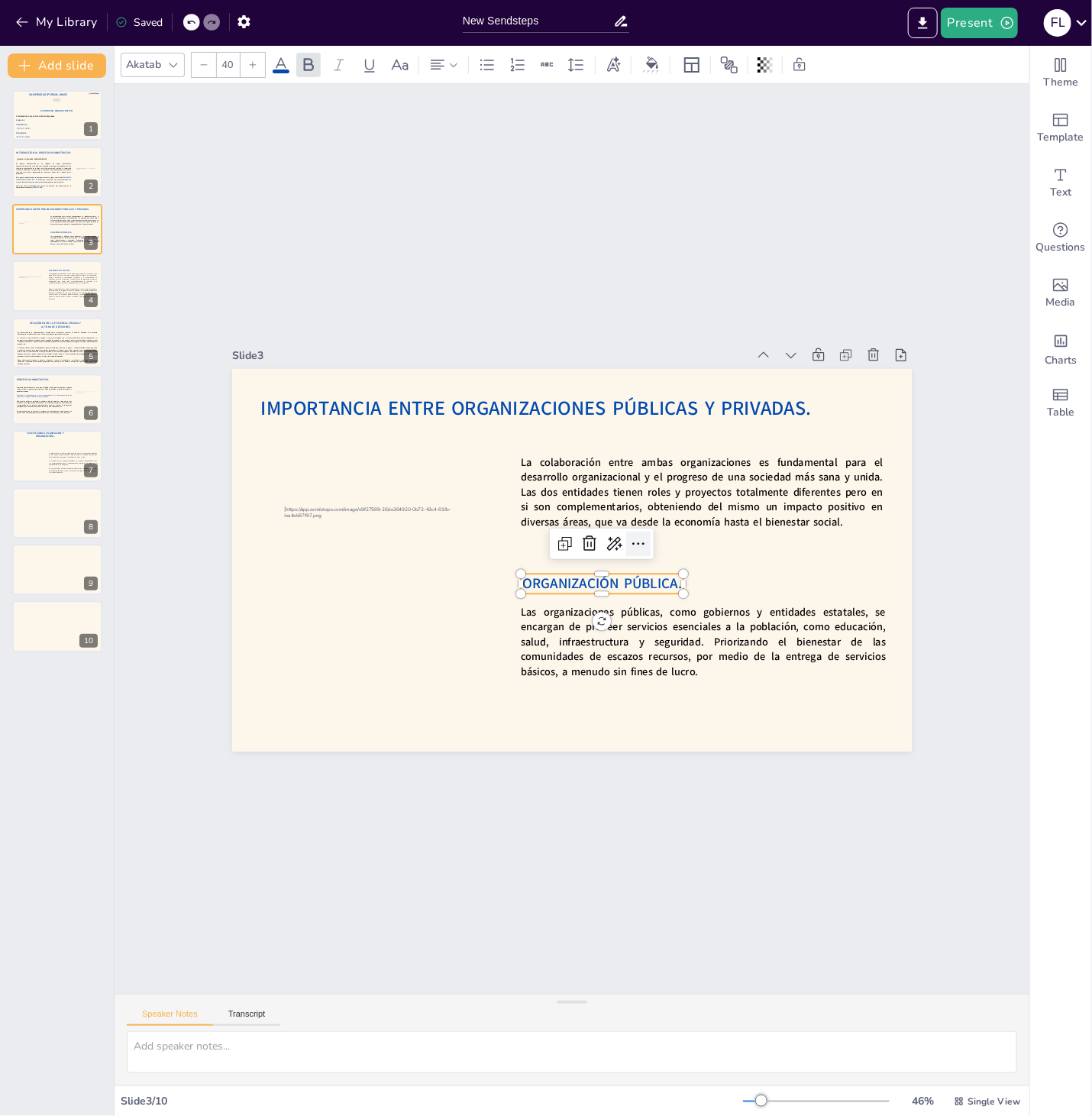
click at [643, 548] on icon at bounding box center [638, 543] width 18 height 18
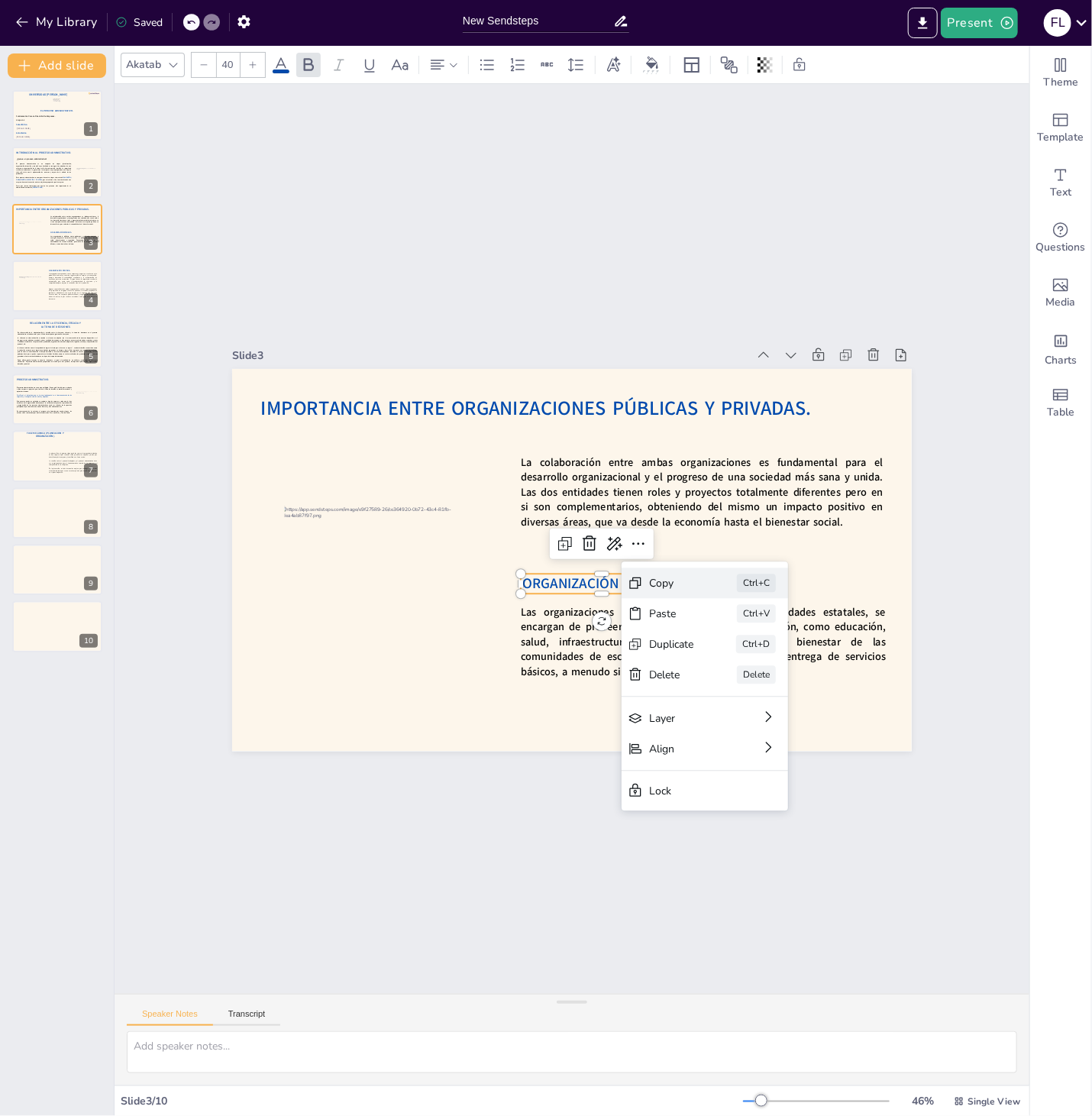
click at [748, 679] on div "Copy" at bounding box center [771, 688] width 46 height 19
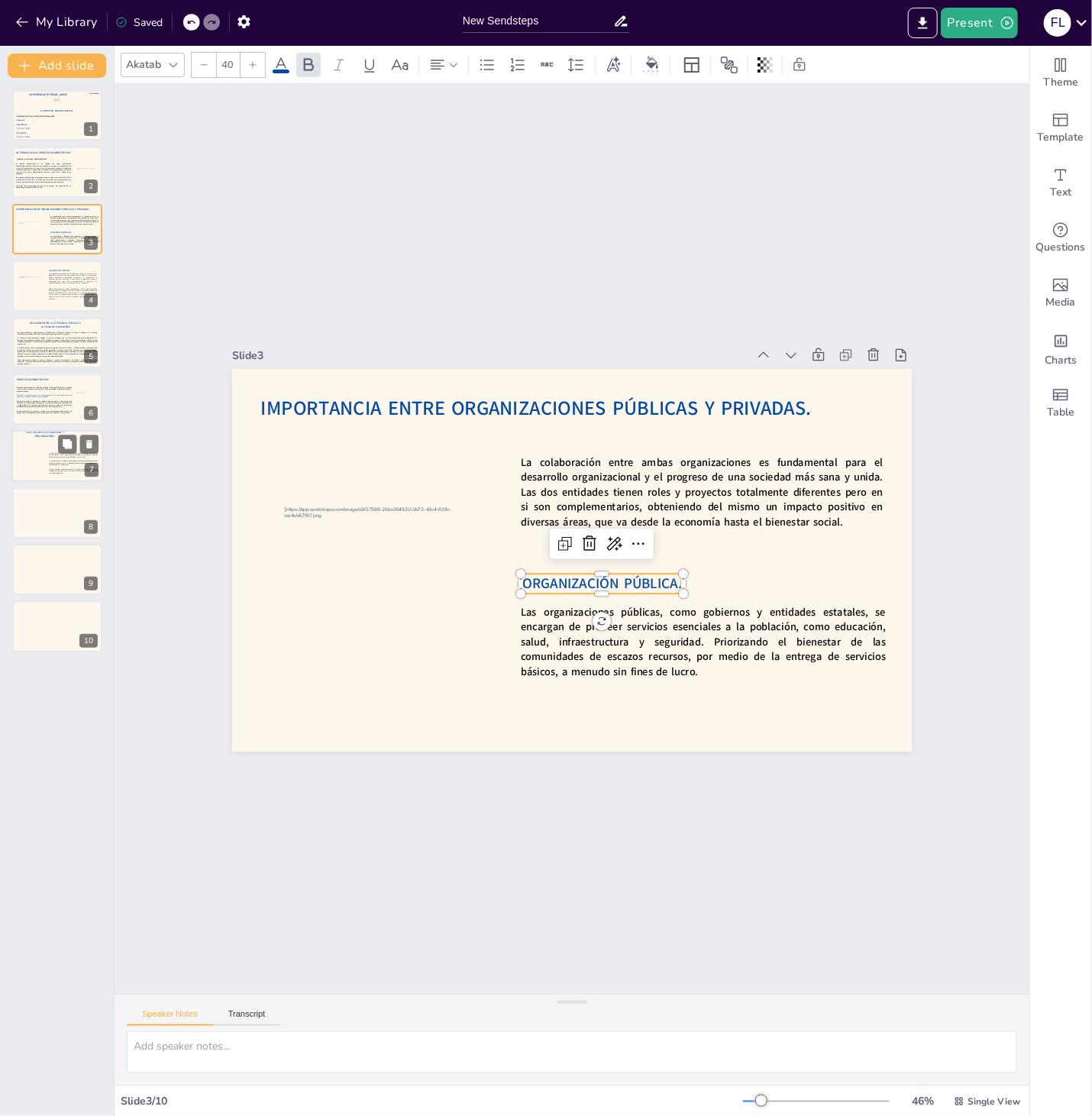
click at [29, 472] on div at bounding box center [57, 456] width 92 height 52
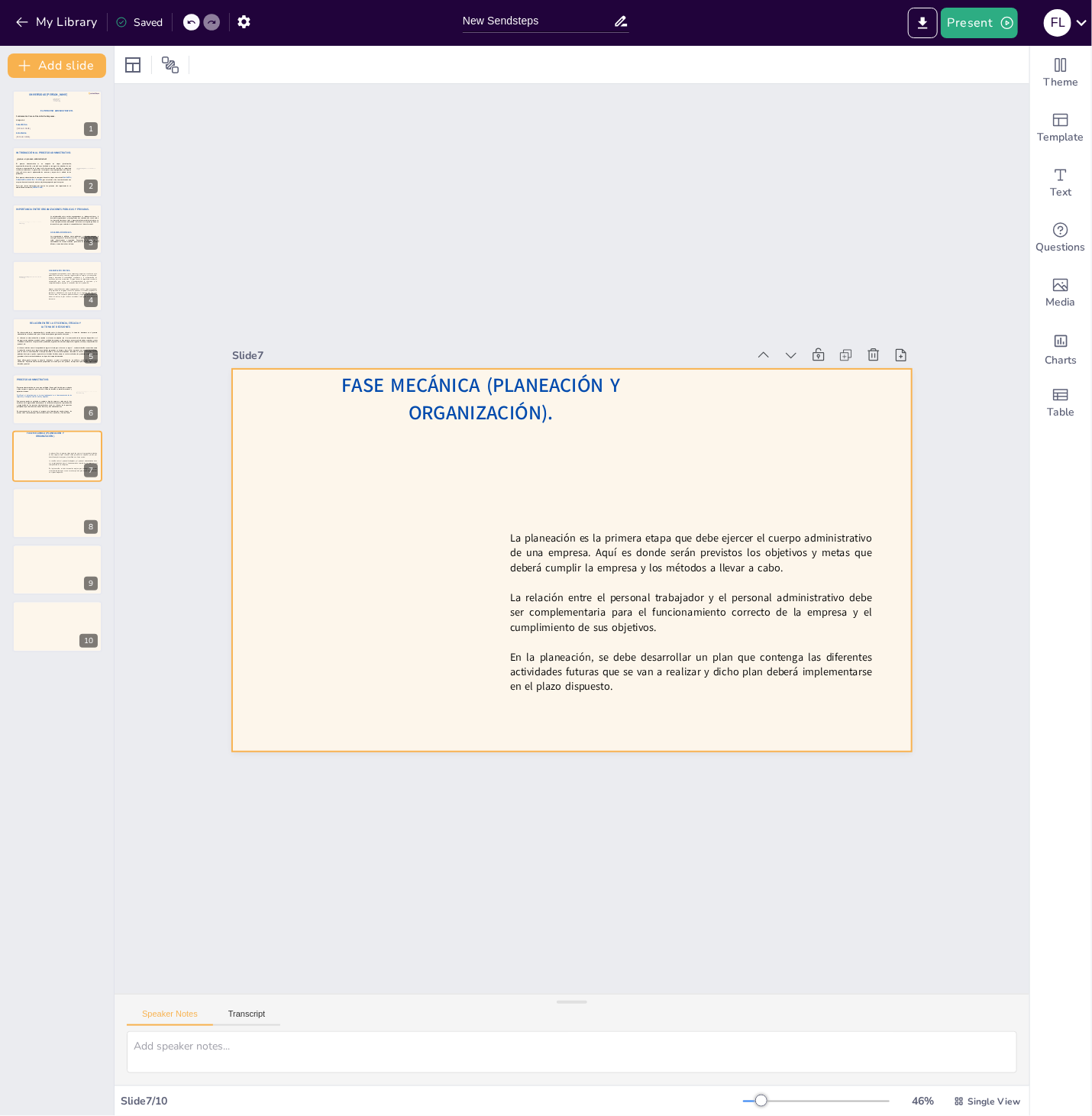
click at [538, 486] on div at bounding box center [569, 560] width 715 height 451
click at [548, 431] on div at bounding box center [571, 560] width 680 height 382
click at [551, 417] on span "Fase Mecánica (Planeación y Organización)." at bounding box center [498, 386] width 280 height 76
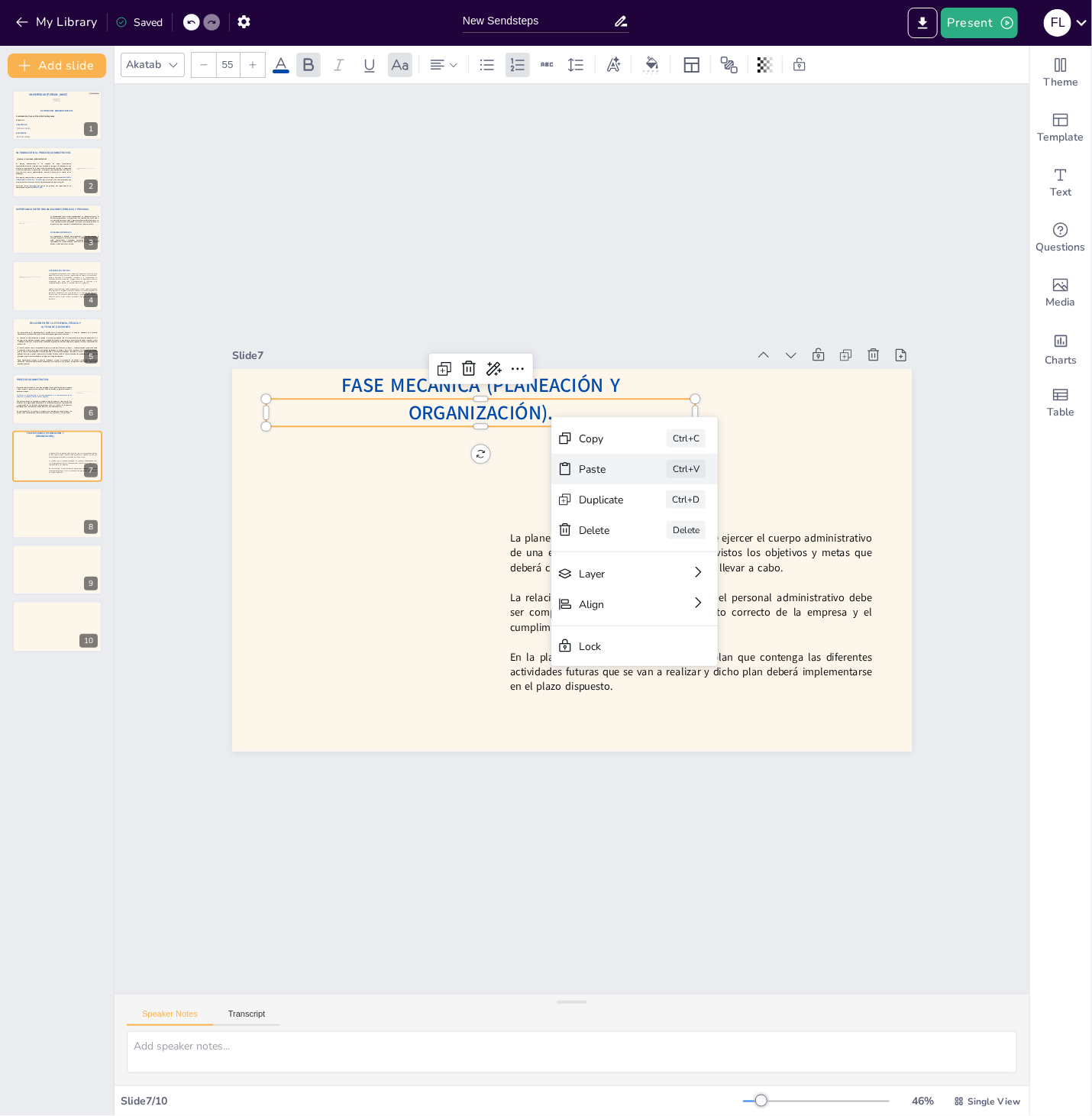
click at [662, 548] on div "Paste Ctrl+V" at bounding box center [745, 572] width 168 height 48
type input "40"
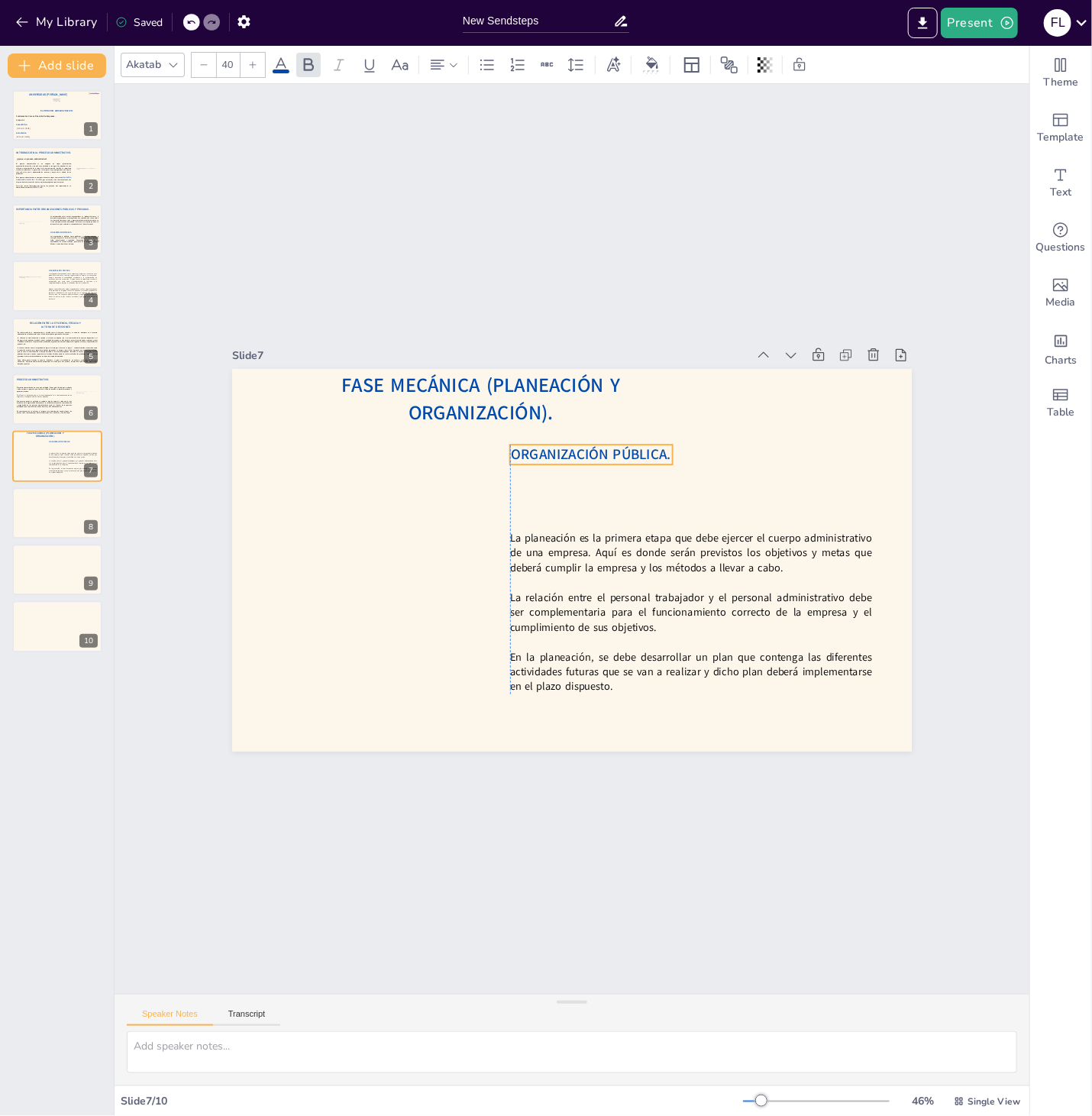
drag, startPoint x: 582, startPoint y: 562, endPoint x: 604, endPoint y: 457, distance: 107.3
click at [604, 457] on span "ORGANIZACIÓN PÚBLICA." at bounding box center [599, 456] width 161 height 36
click at [546, 454] on span "ORGANIZACIÓN PÚBLICA." at bounding box center [609, 460] width 160 height 52
click at [546, 454] on span "ORGANIZACIÓN PÚBLICA." at bounding box center [599, 456] width 161 height 36
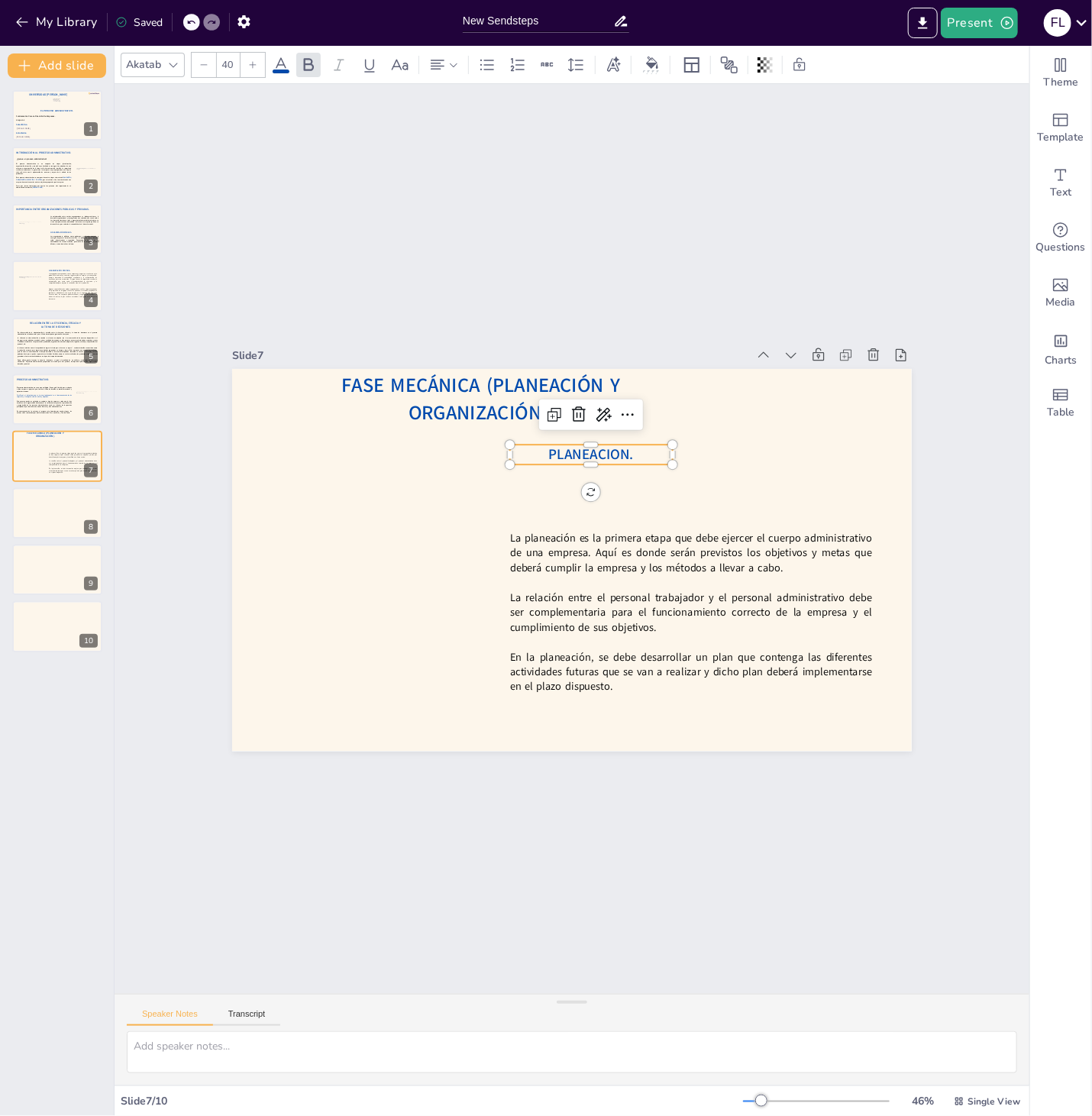
click at [581, 461] on span "PLANEACION." at bounding box center [600, 457] width 86 height 28
drag, startPoint x: 675, startPoint y: 453, endPoint x: 604, endPoint y: 466, distance: 72.2
click at [604, 466] on div "Fase Mecánica (Planeación y Organización). La planeación es la primera etapa qu…" at bounding box center [569, 560] width 715 height 451
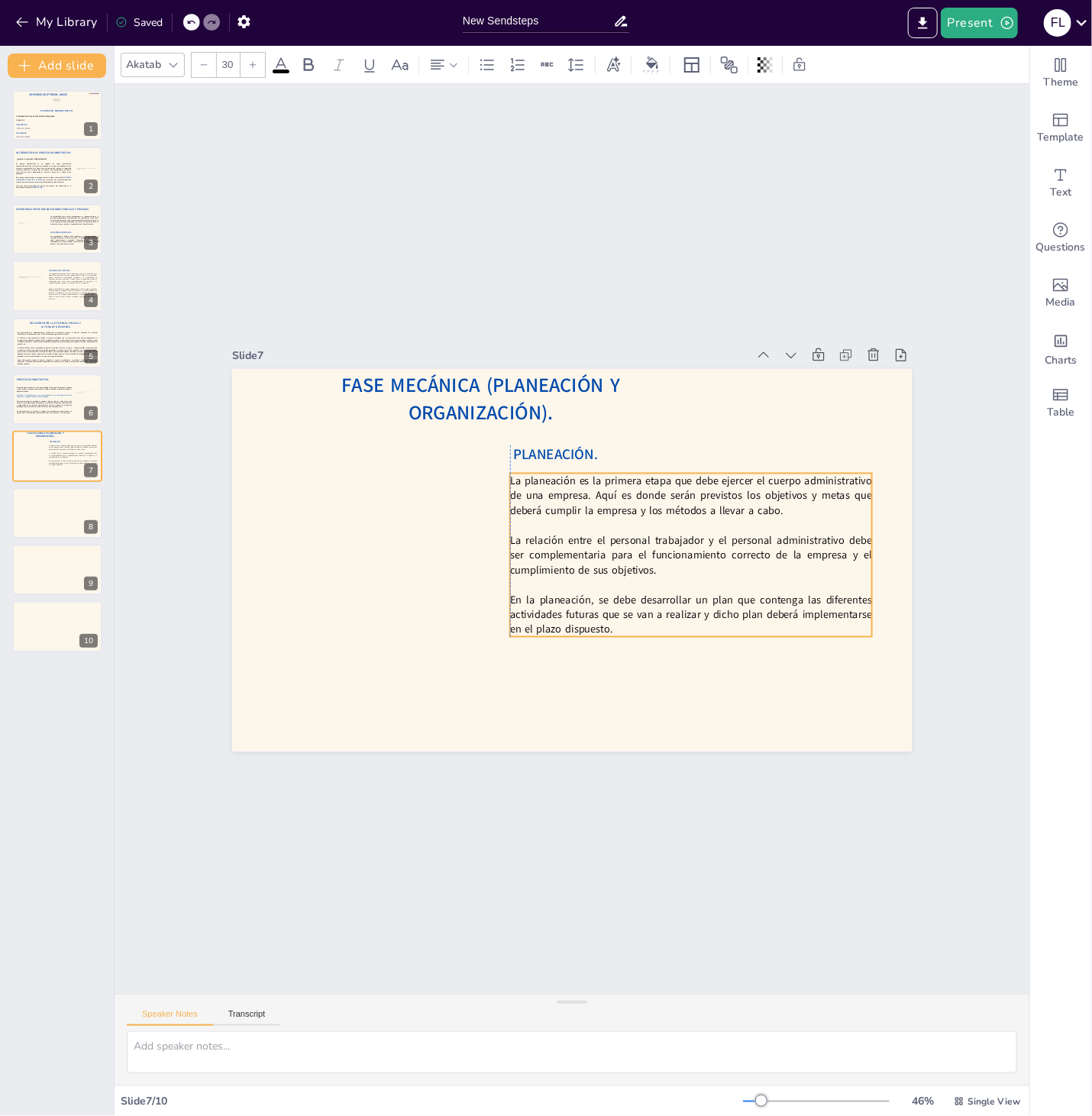
drag, startPoint x: 614, startPoint y: 617, endPoint x: 612, endPoint y: 560, distance: 57.0
click at [612, 560] on p "La relación entre el personal trabajador y el personal administrativo debe ser …" at bounding box center [688, 567] width 365 height 83
type input "40"
click at [572, 461] on span "PLANEACIÓN." at bounding box center [564, 452] width 86 height 28
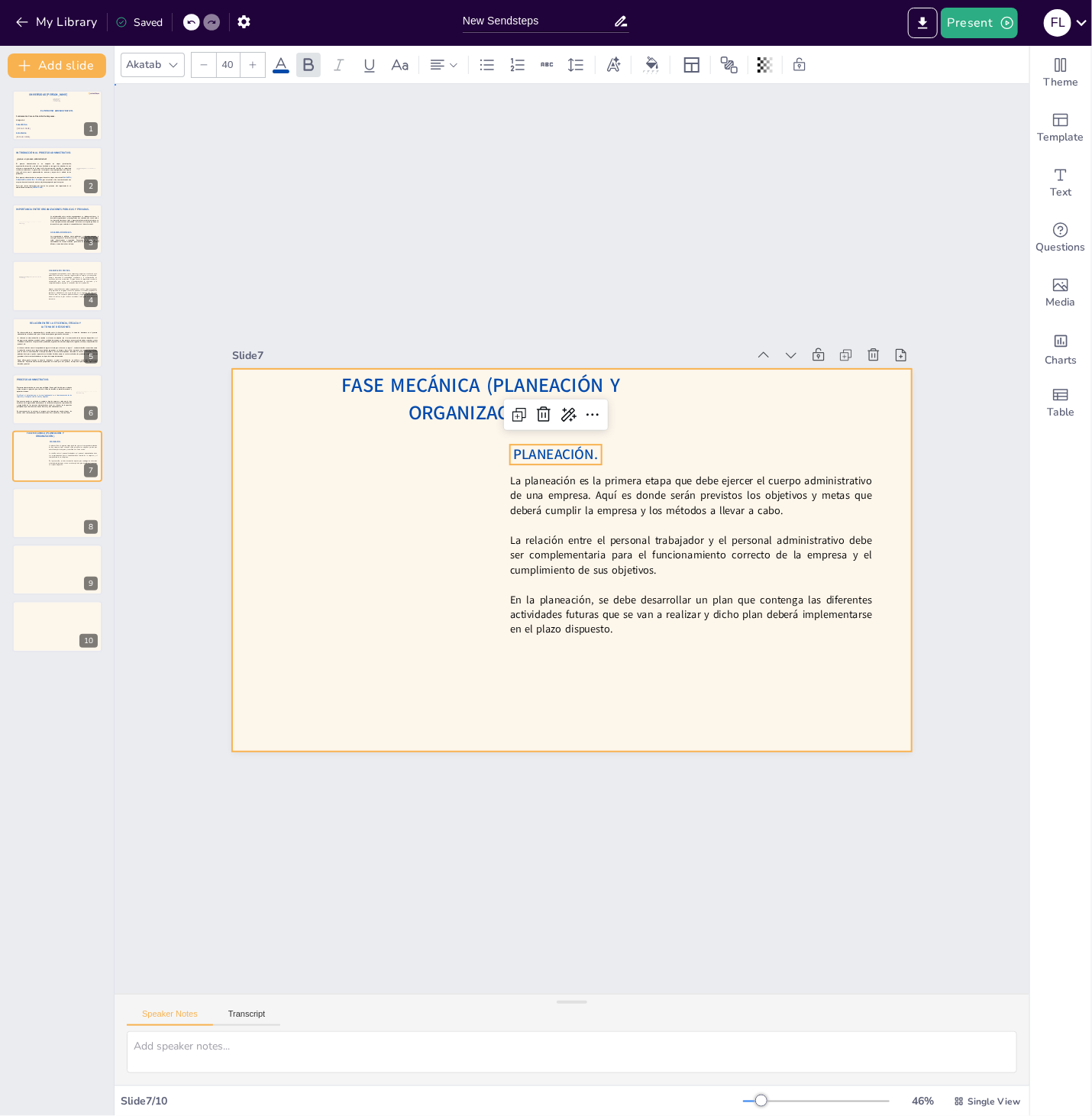
click at [362, 683] on div at bounding box center [562, 557] width 776 height 625
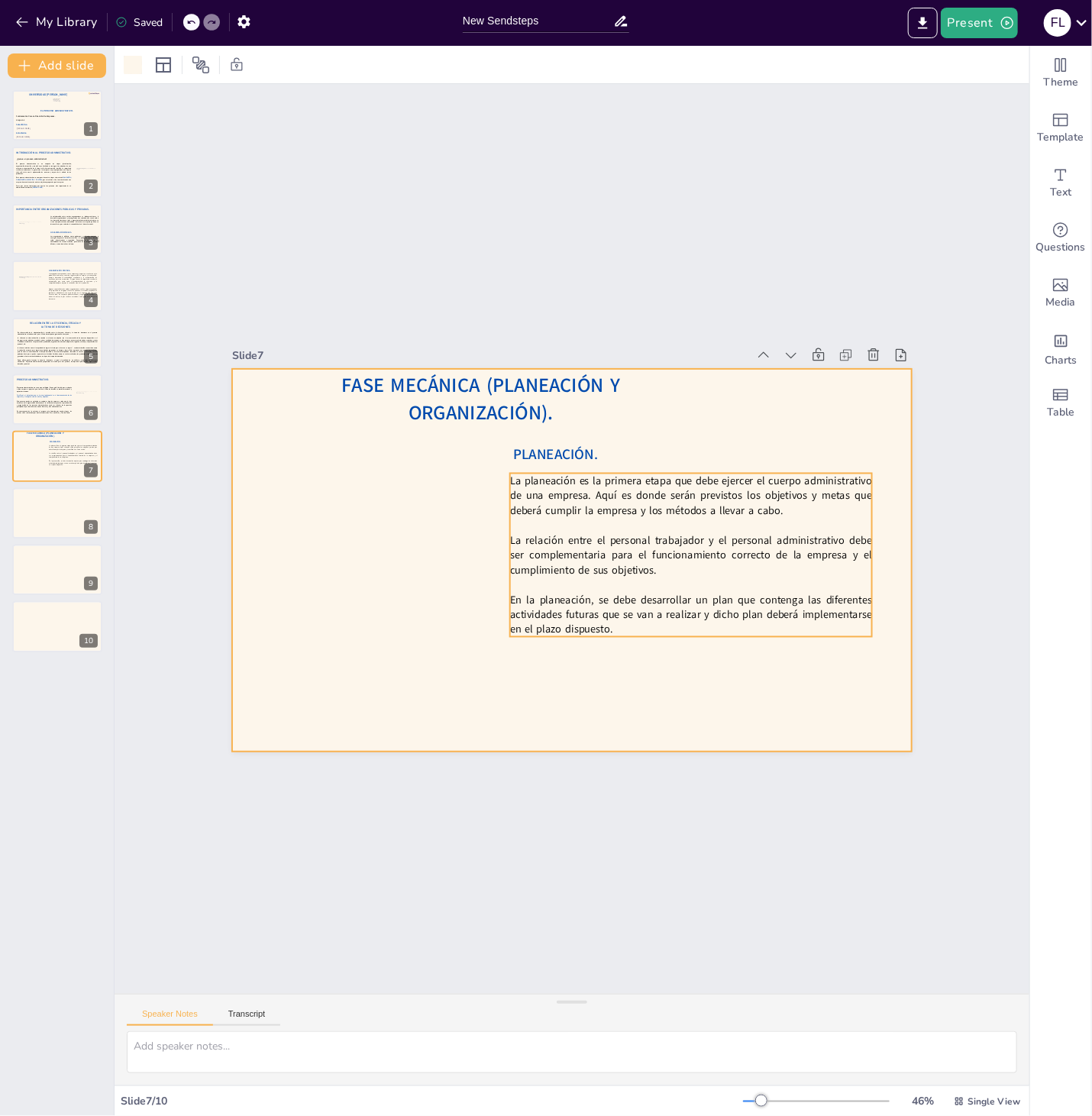
click at [627, 631] on p "En la planeación, se debe desarrollar un plan que contenga las diferentes activ…" at bounding box center [595, 678] width 276 height 299
click at [430, 604] on div at bounding box center [569, 560] width 715 height 451
click at [578, 460] on span "PLANEACIÓN." at bounding box center [555, 454] width 85 height 19
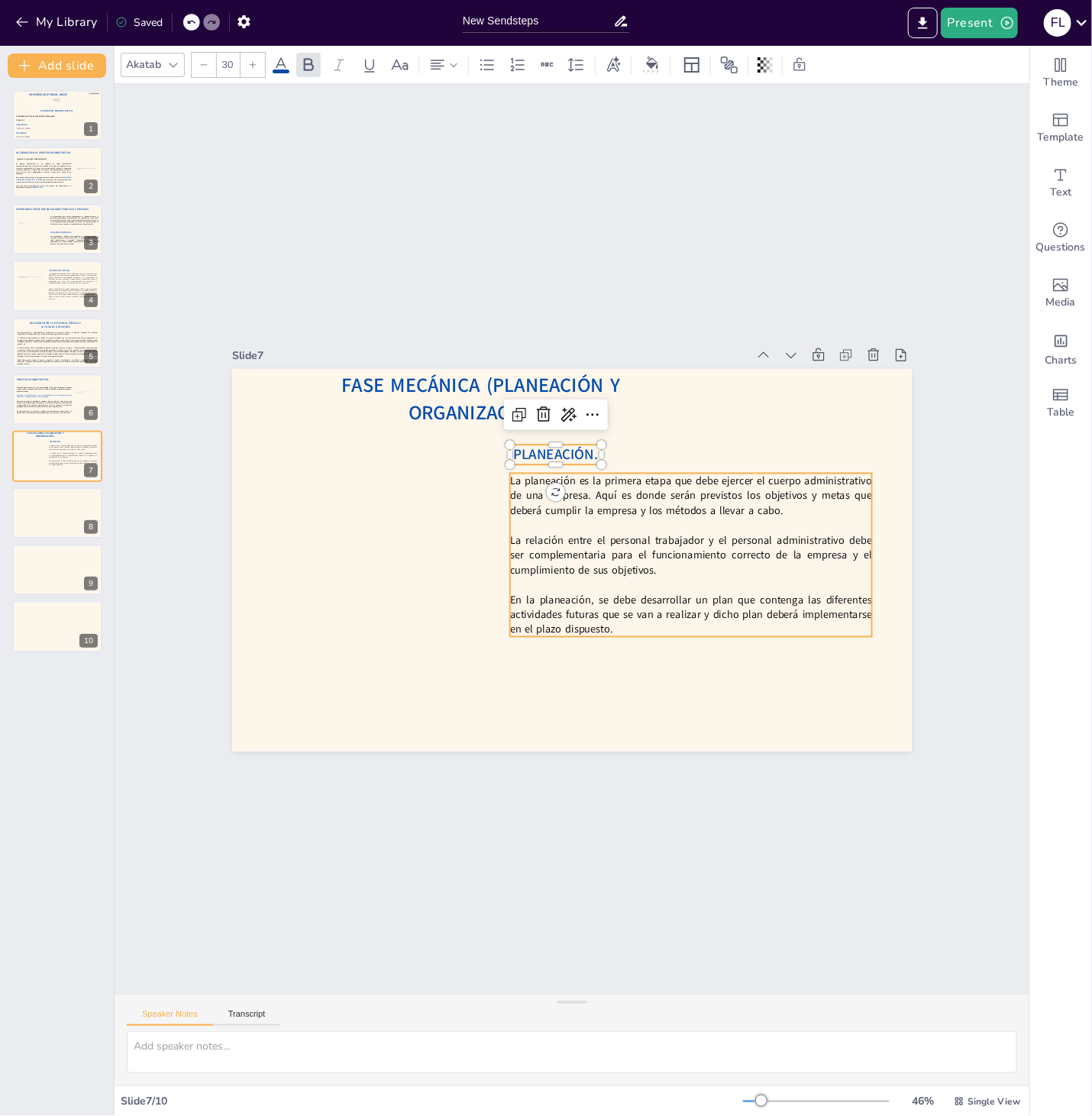
click at [576, 503] on p "La planeación es la primera etapa que debe ejercer el cuerpo administrativo de …" at bounding box center [669, 620] width 220 height 336
click at [579, 457] on span "PLANEACIÓN." at bounding box center [582, 453] width 87 height 45
click at [607, 420] on icon at bounding box center [617, 421] width 21 height 21
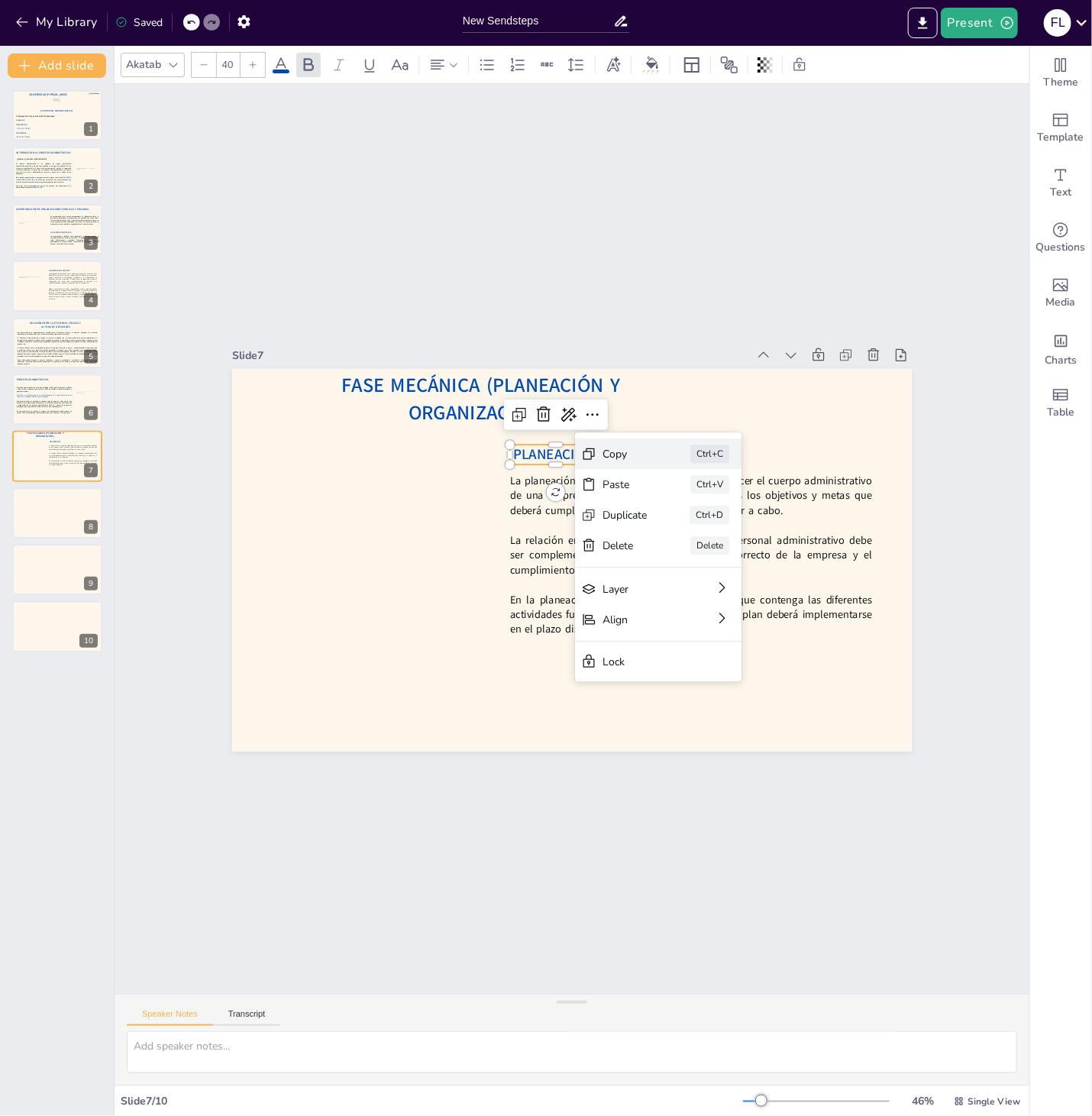
click at [713, 562] on div "Copy" at bounding box center [736, 573] width 47 height 24
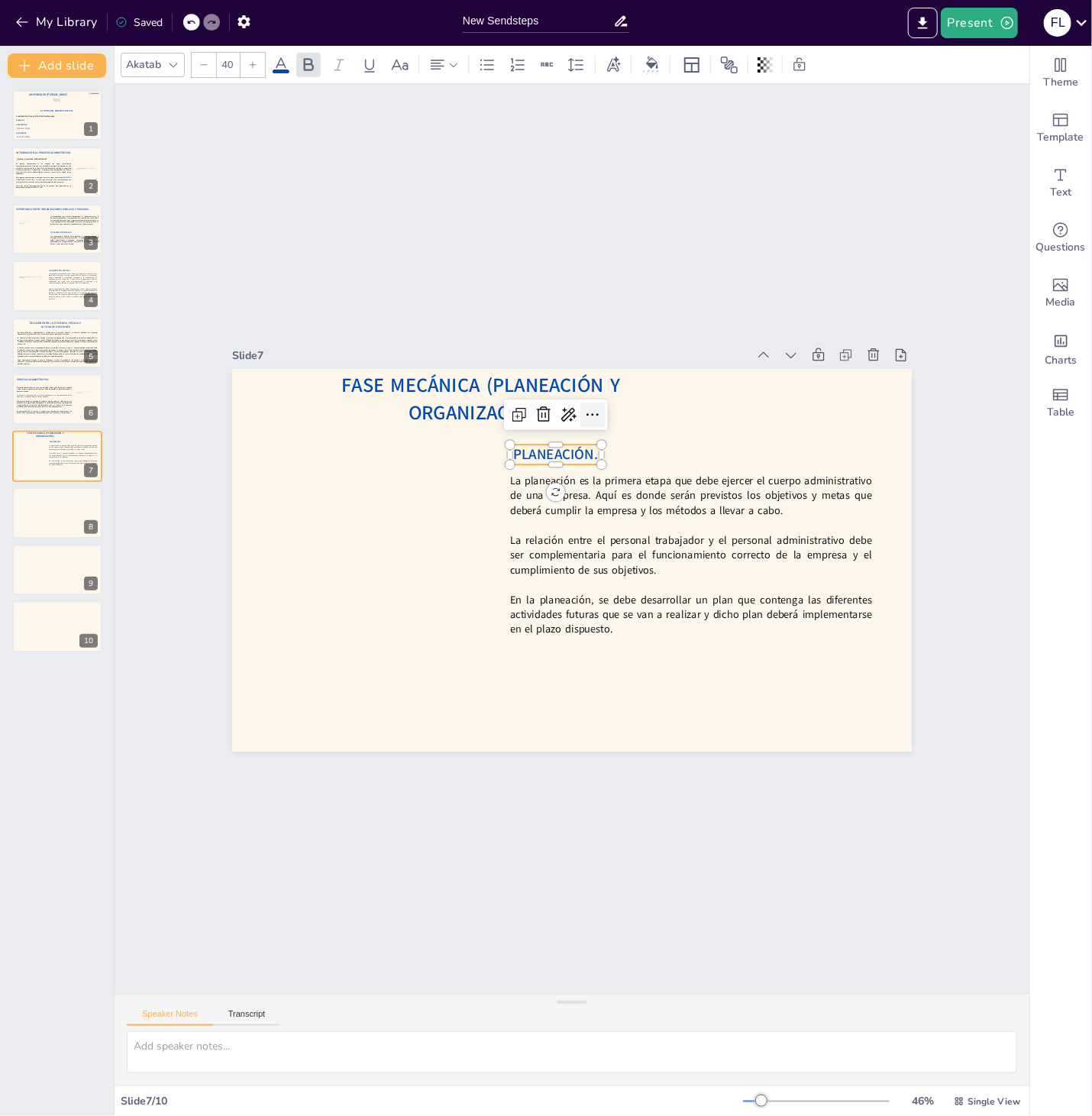
click at [603, 424] on div at bounding box center [618, 421] width 29 height 29
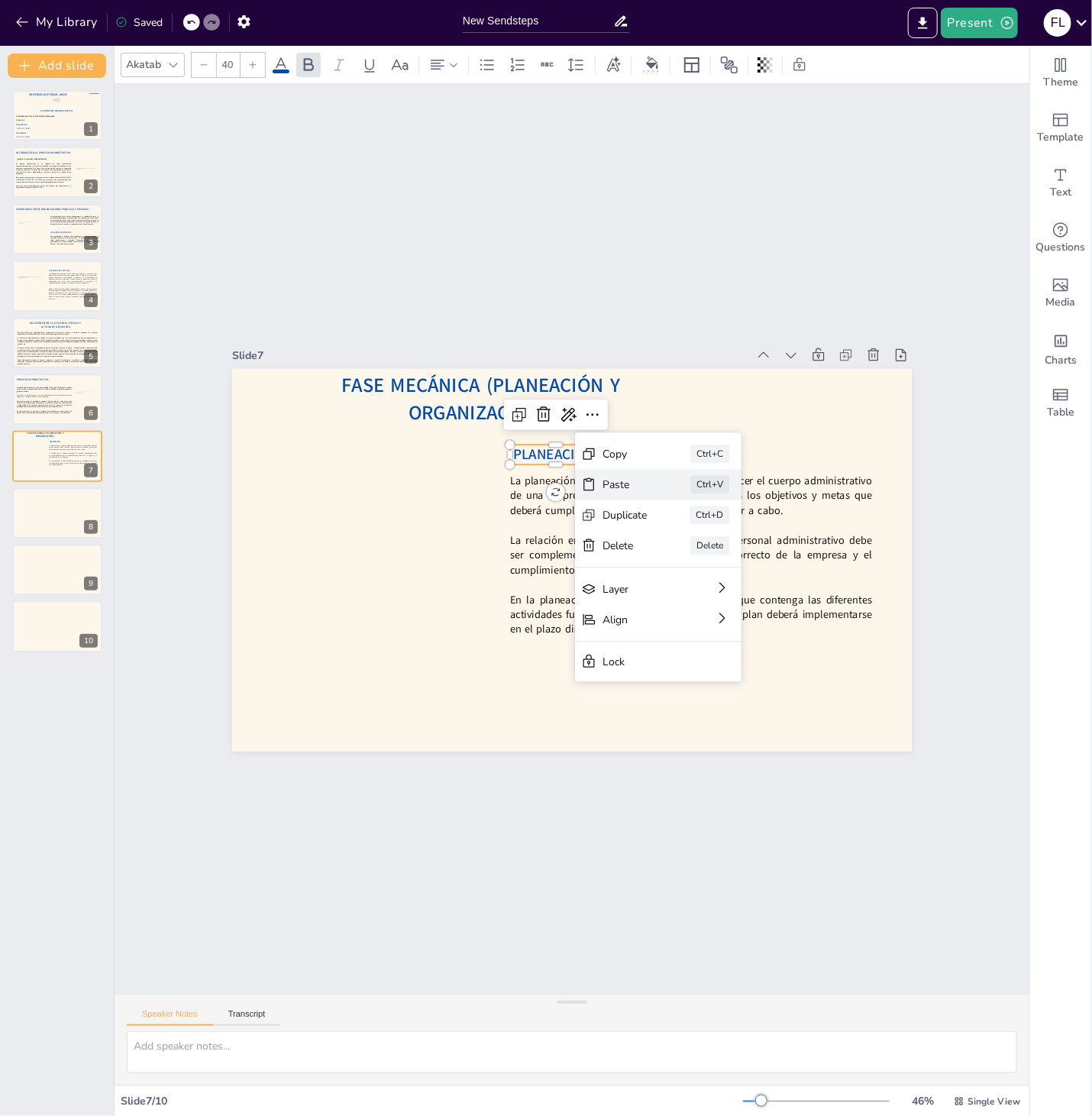
click at [557, 656] on div "Paste Ctrl+V" at bounding box center [542, 739] width 31 height 167
type input "40"
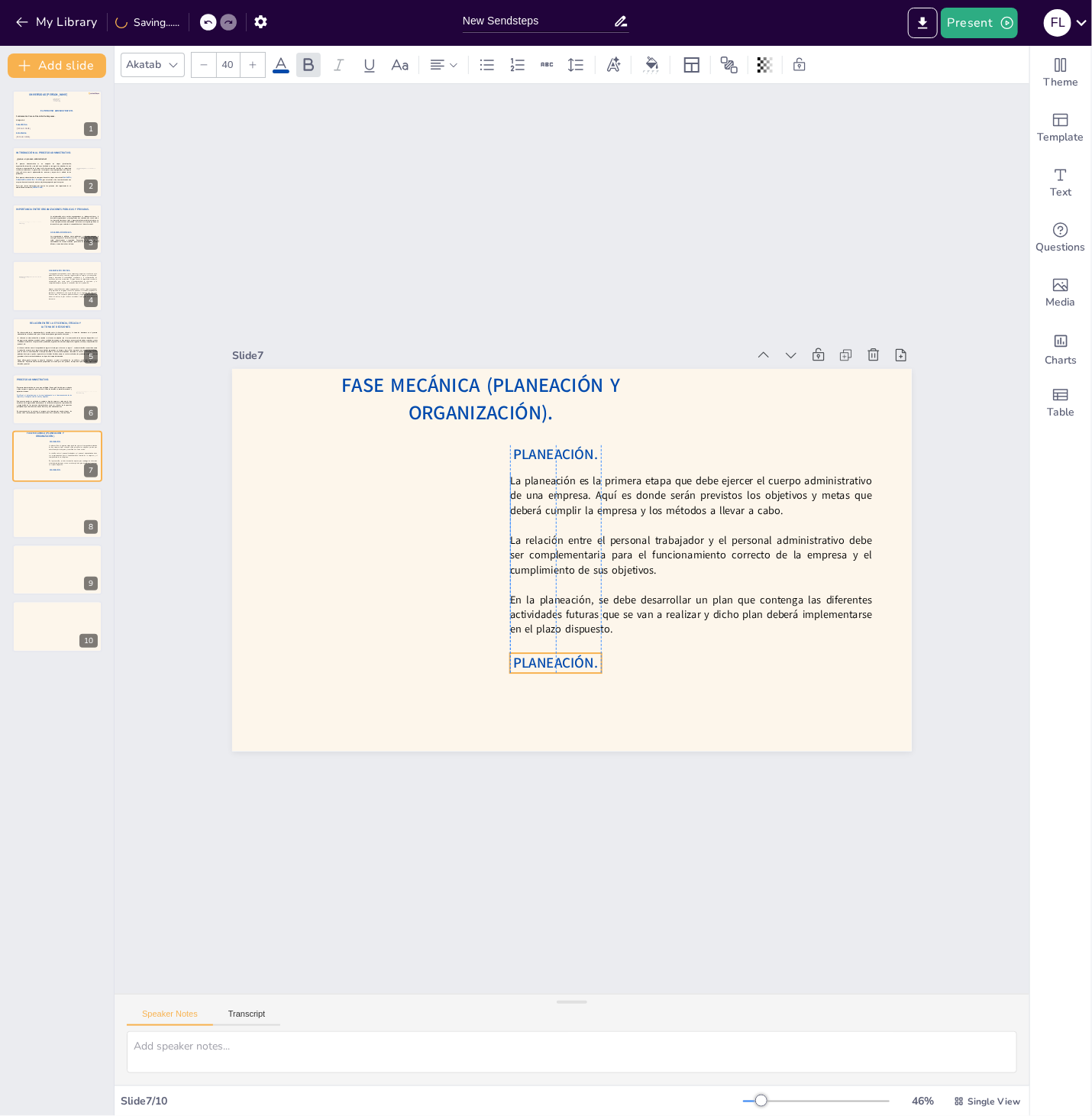
drag, startPoint x: 578, startPoint y: 561, endPoint x: 561, endPoint y: 664, distance: 104.4
click at [561, 664] on span "PLANEACIÓN." at bounding box center [519, 651] width 87 height 45
click at [561, 662] on span "PLANEACIÓN." at bounding box center [542, 661] width 86 height 28
click at [561, 662] on span "PLANEACIÓN." at bounding box center [519, 651] width 87 height 45
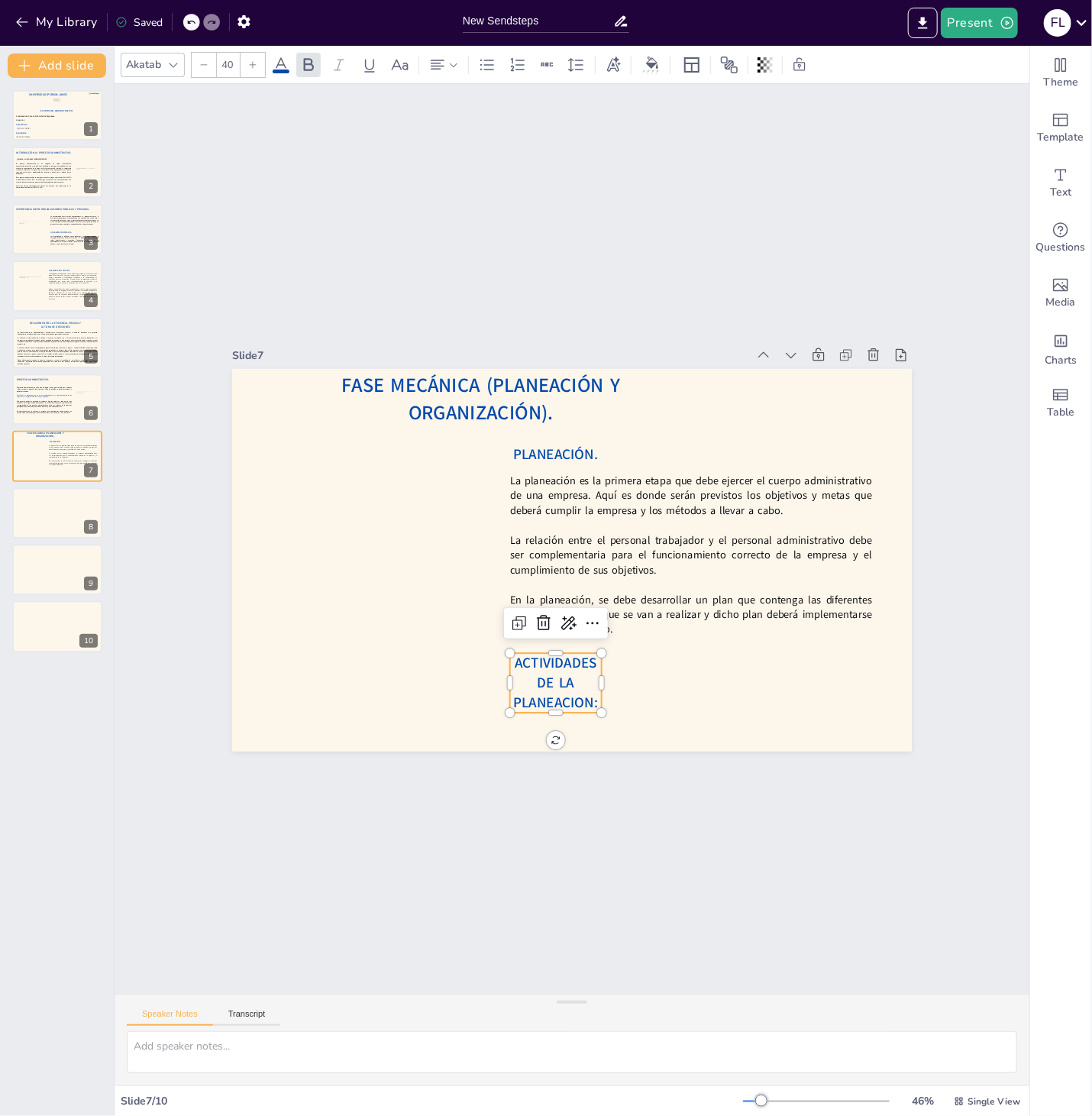
click at [576, 706] on span "ACTIVIDADES DE LA PLANEACION:" at bounding box center [540, 681] width 89 height 67
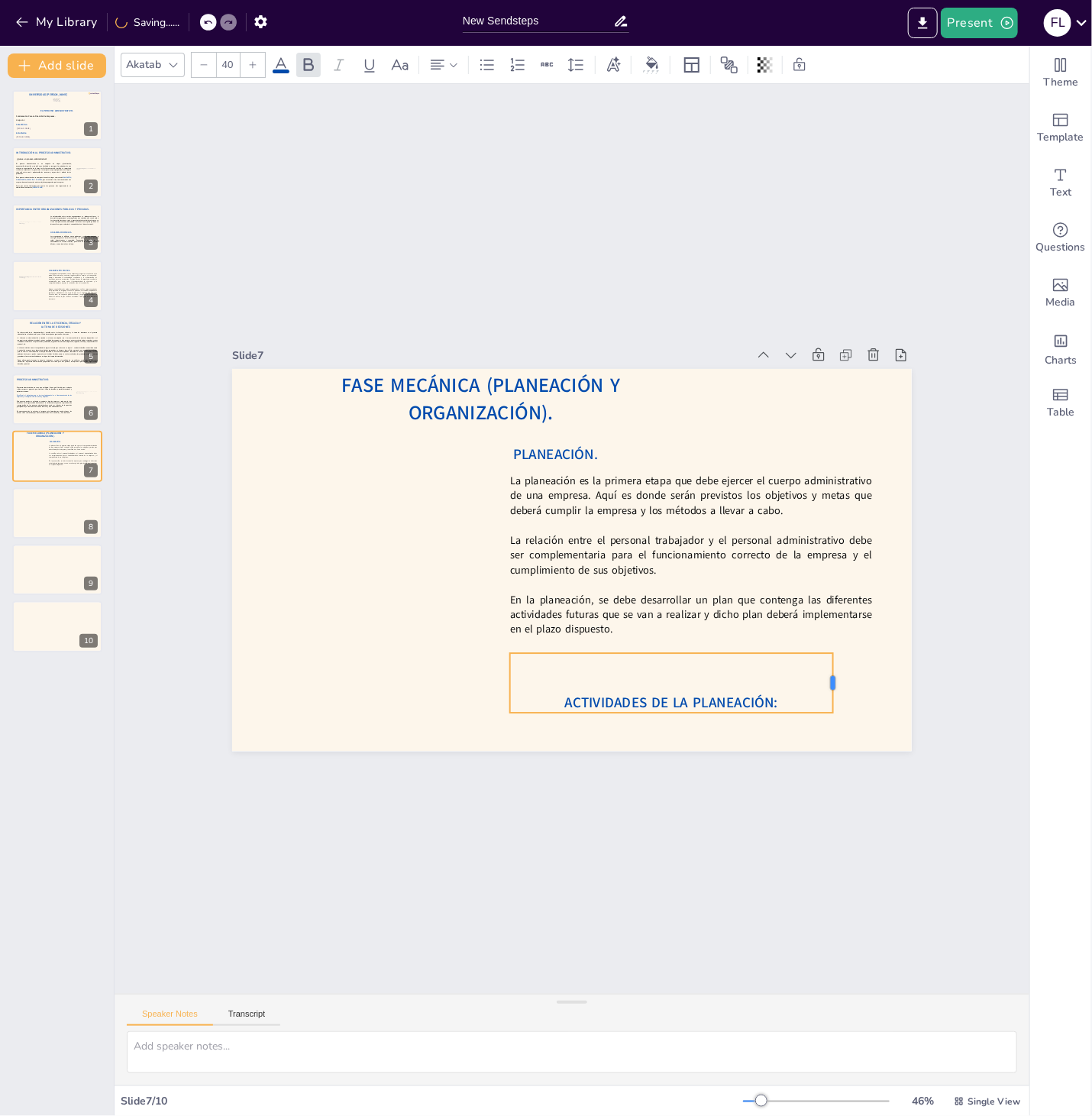
drag, startPoint x: 607, startPoint y: 685, endPoint x: 838, endPoint y: 676, distance: 231.2
click at [832, 680] on div at bounding box center [822, 710] width 18 height 60
drag, startPoint x: 668, startPoint y: 652, endPoint x: 668, endPoint y: 701, distance: 49.0
click at [668, 701] on div at bounding box center [617, 718] width 310 height 111
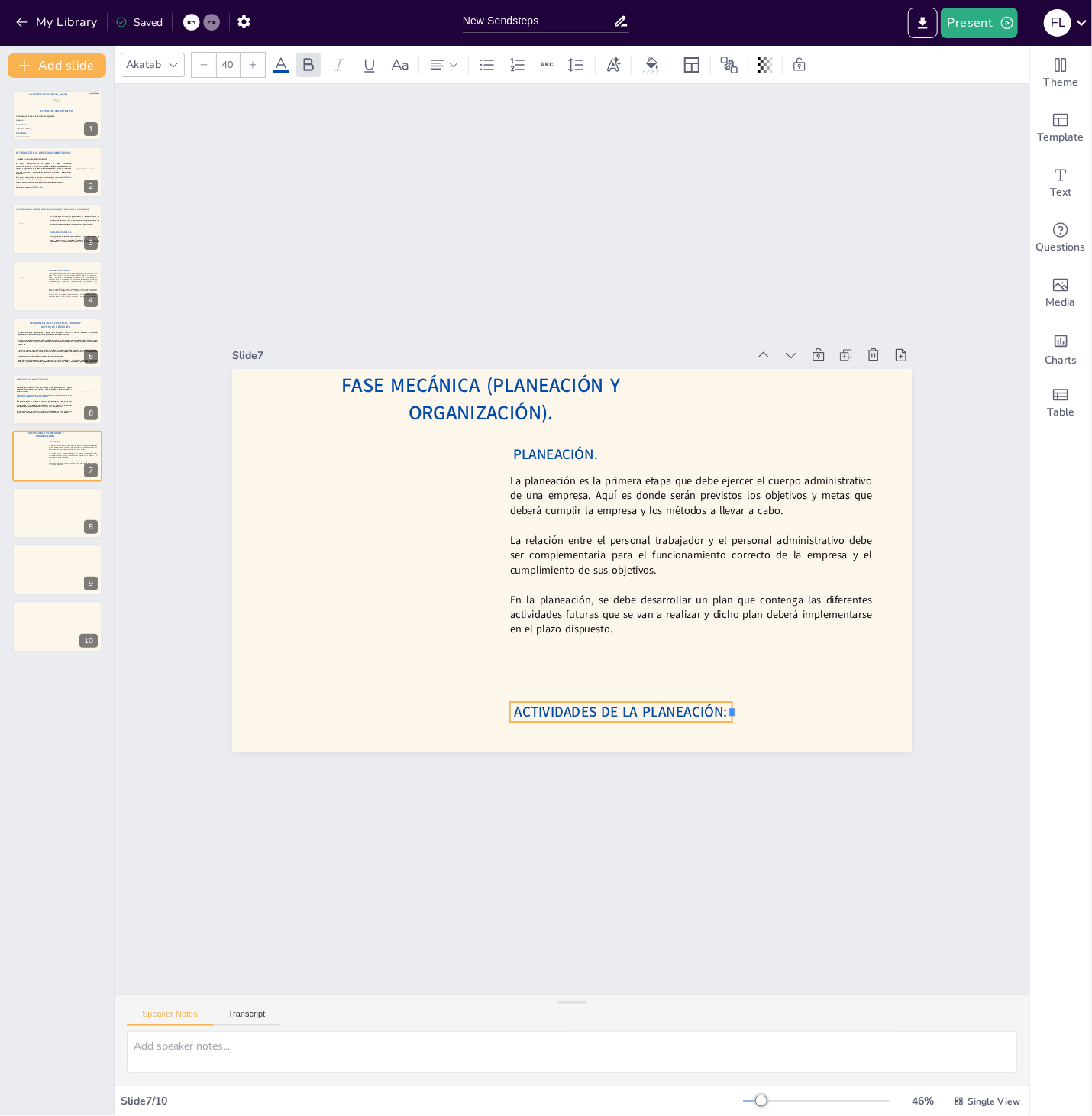
drag, startPoint x: 838, startPoint y: 710, endPoint x: 737, endPoint y: 715, distance: 101.1
click at [737, 715] on div "Fase Mecánica (Planeación y Organización). La planeación es la primera etapa qu…" at bounding box center [562, 557] width 776 height 625
click at [704, 667] on div at bounding box center [569, 560] width 715 height 451
drag, startPoint x: 685, startPoint y: 706, endPoint x: 685, endPoint y: 657, distance: 49.0
click at [649, 657] on span "ACTIVIDADES DE LA PLANEACIÓN:" at bounding box center [551, 671] width 194 height 124
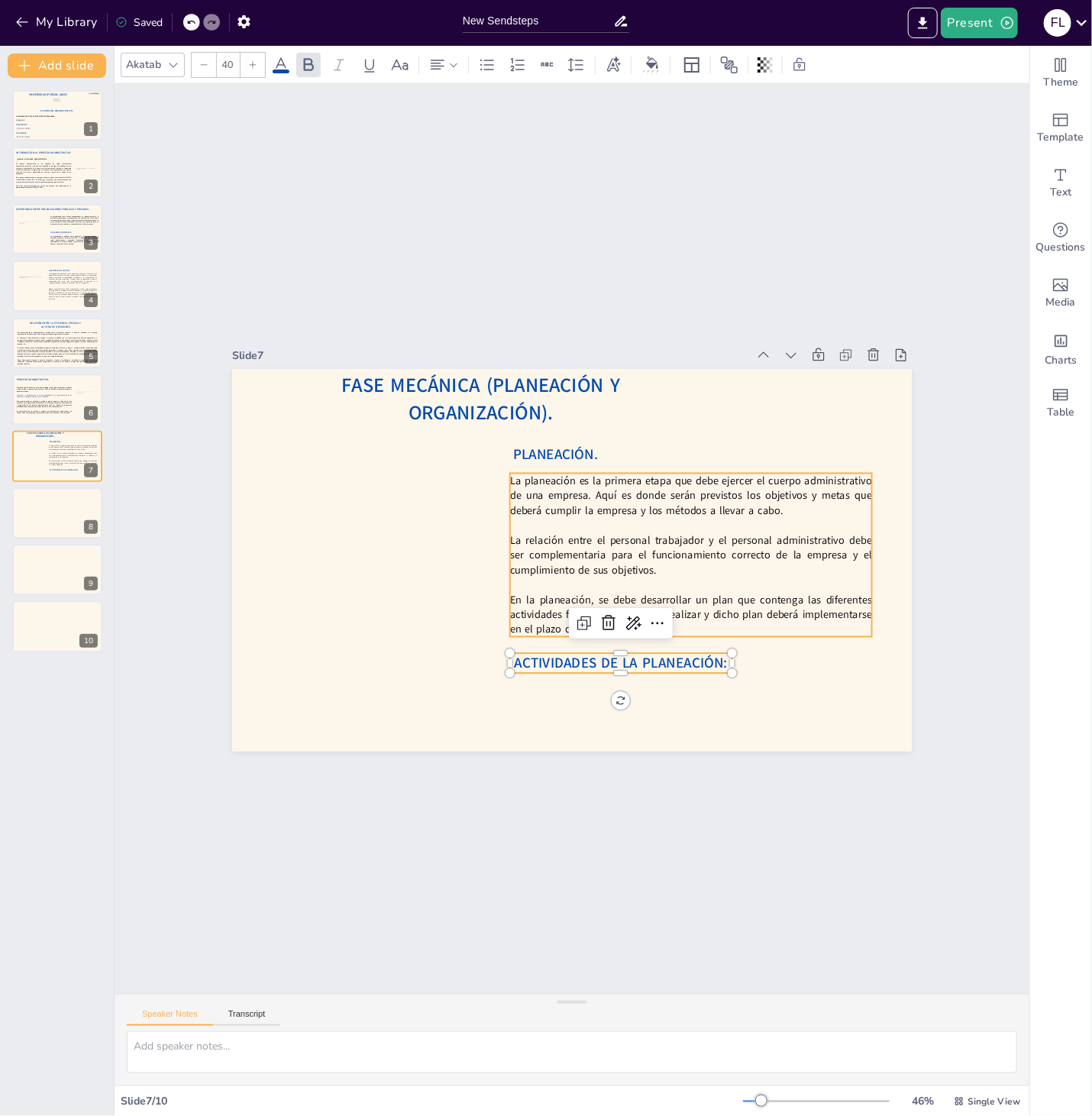
click at [646, 524] on p at bounding box center [691, 550] width 358 height 90
click at [668, 462] on icon at bounding box center [679, 472] width 23 height 23
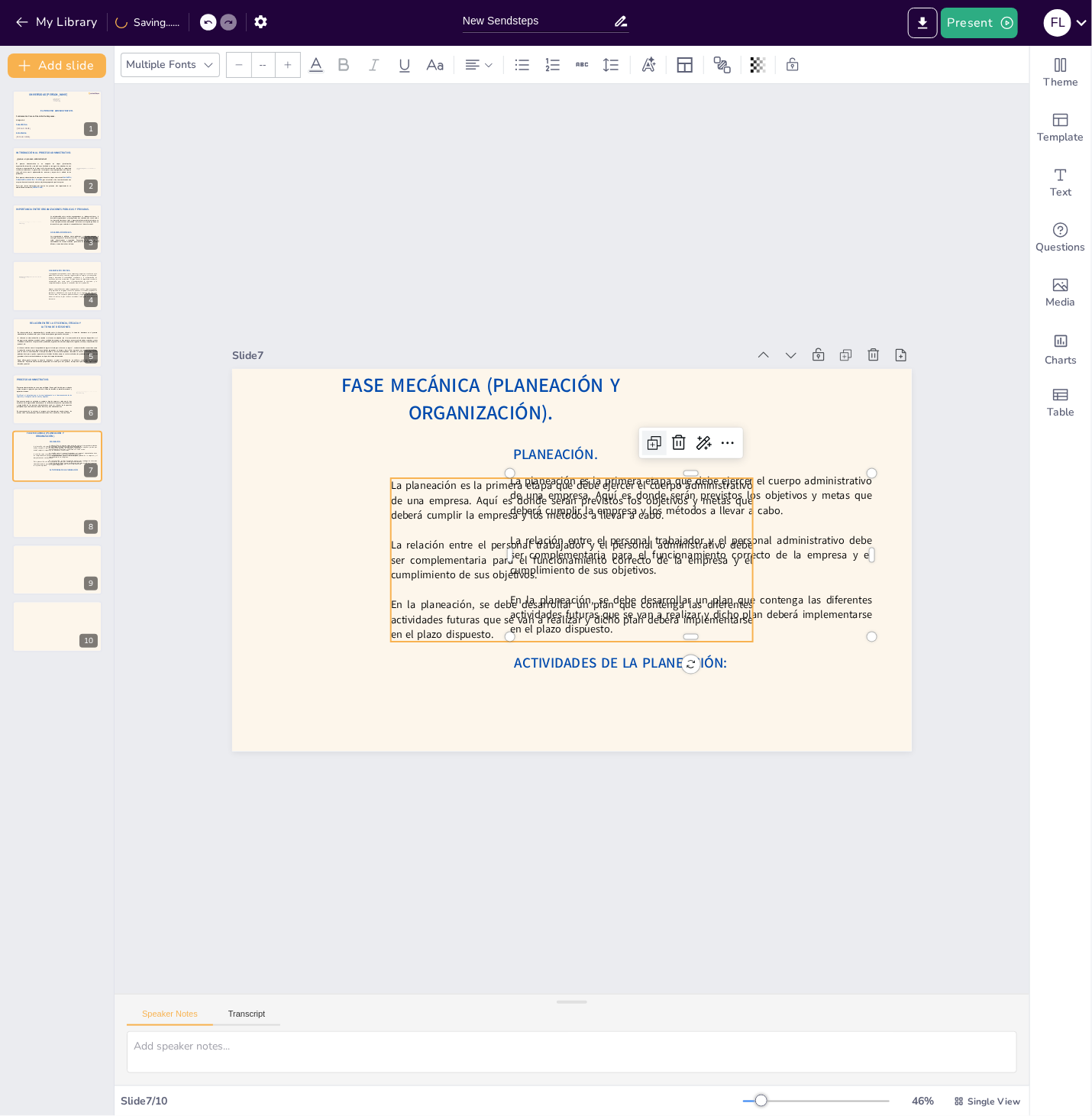
type input "30"
click at [604, 566] on p "La relación entre el personal trabajador y el personal administrativo debe ser …" at bounding box center [567, 560] width 363 height 119
click at [604, 566] on p "La relación entre el personal trabajador y el personal administrativo debe ser …" at bounding box center [562, 558] width 349 height 188
click at [604, 554] on p "La relación entre el personal trabajador y el personal administrativo debe ser …" at bounding box center [565, 558] width 358 height 154
click at [604, 554] on p "La relación entre el personal trabajador y el personal administrativo debe ser …" at bounding box center [562, 558] width 349 height 188
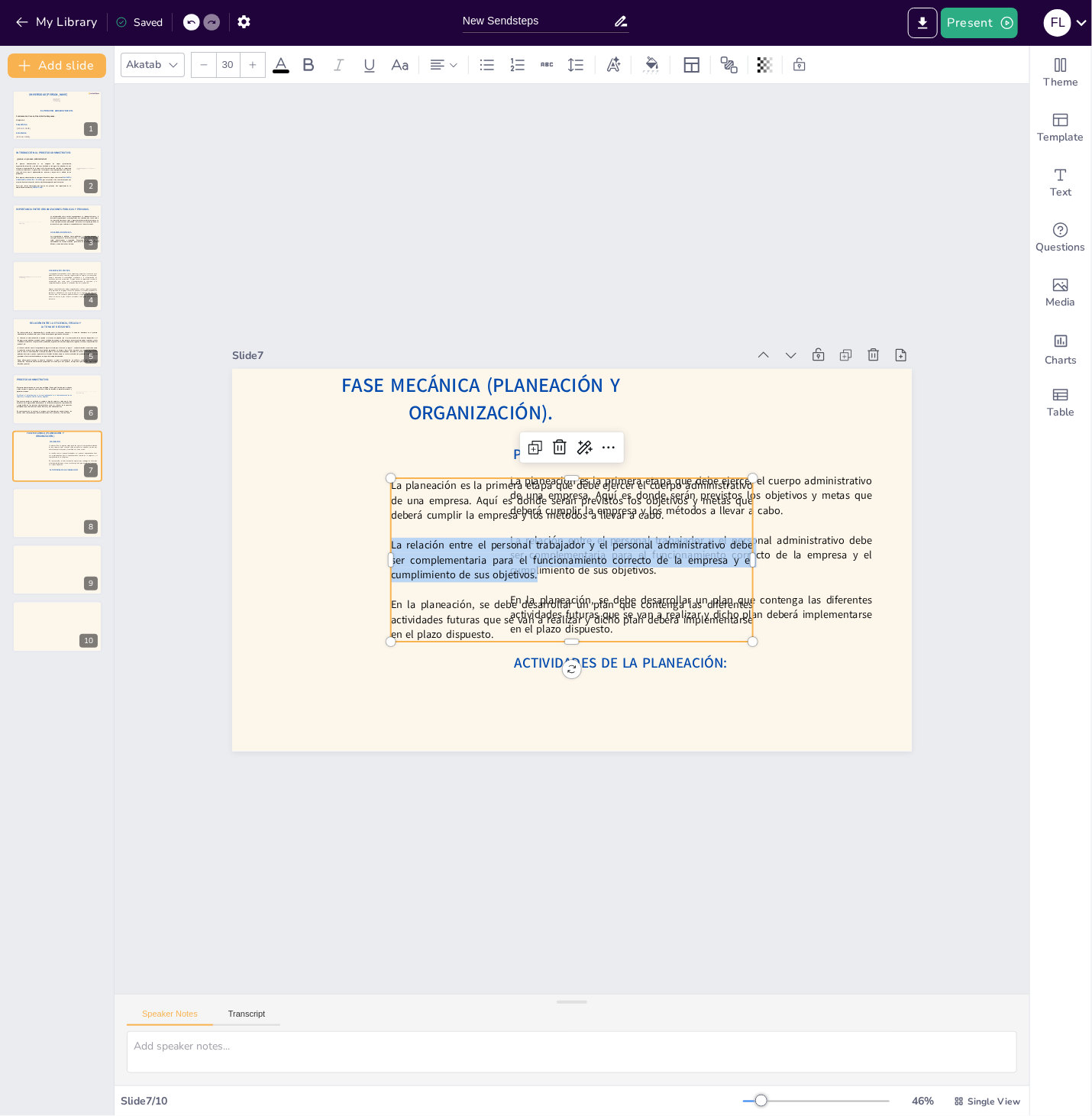
click at [604, 553] on p "La relación entre el personal trabajador y el personal administrativo debe ser …" at bounding box center [560, 555] width 319 height 249
click at [604, 553] on p "La relación entre el personal trabajador y el personal administrativo debe ser …" at bounding box center [562, 558] width 349 height 188
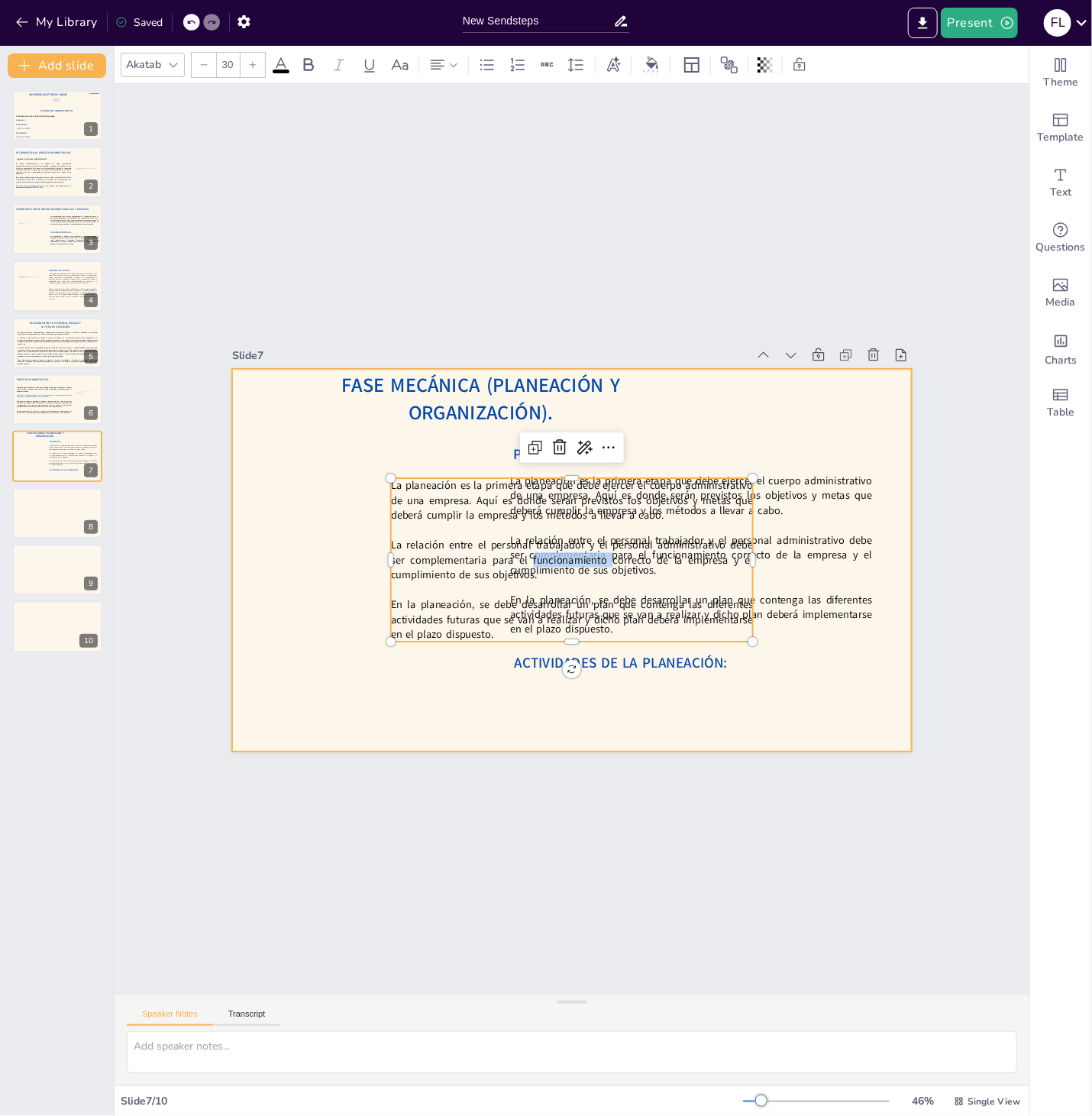
drag, startPoint x: 561, startPoint y: 629, endPoint x: 356, endPoint y: 475, distance: 256.4
click at [356, 475] on div "Fase Mecánica (Planeación y Organización). La planeación es la primera etapa qu…" at bounding box center [568, 560] width 744 height 515
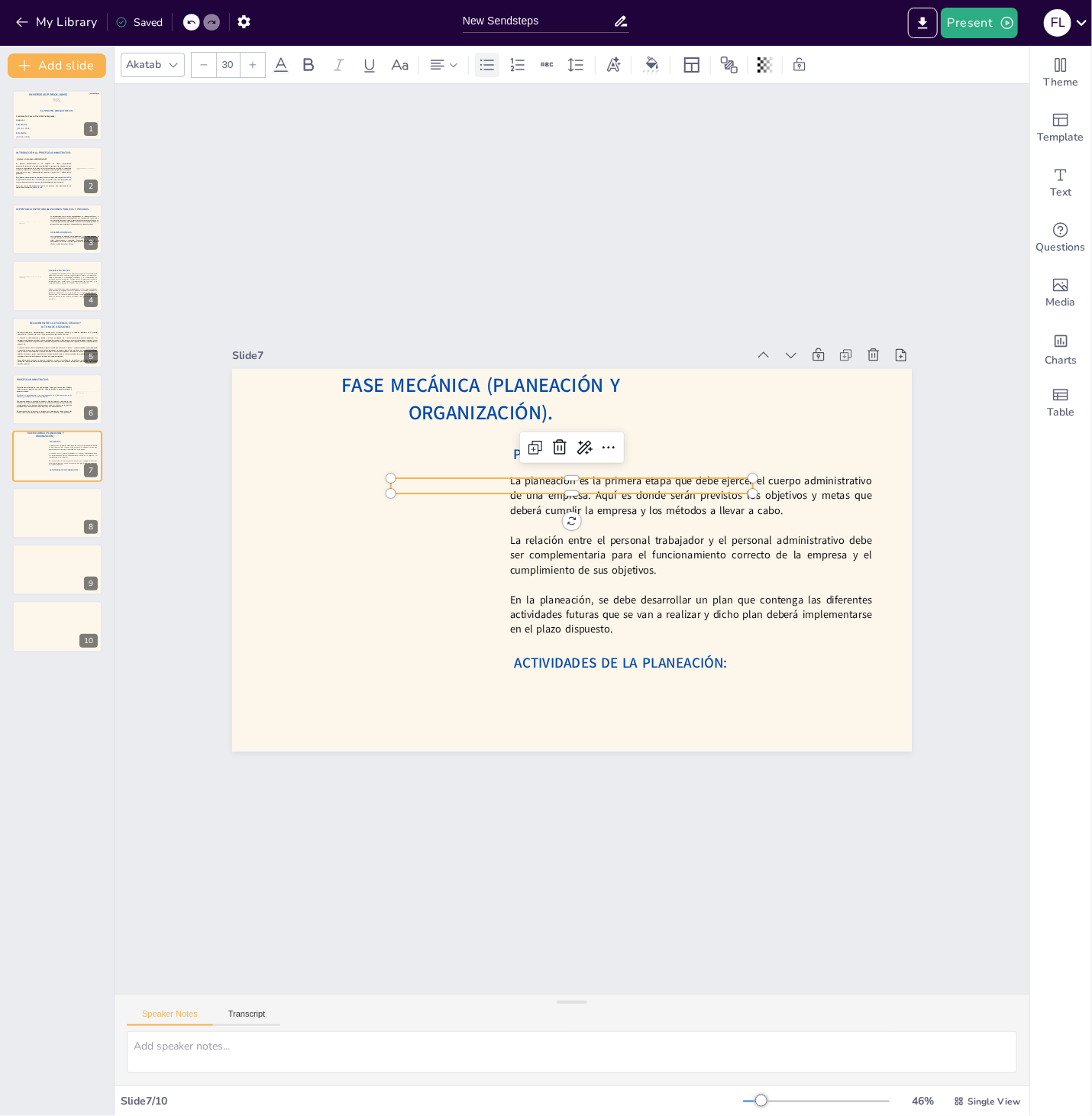
click at [490, 74] on icon at bounding box center [487, 65] width 18 height 18
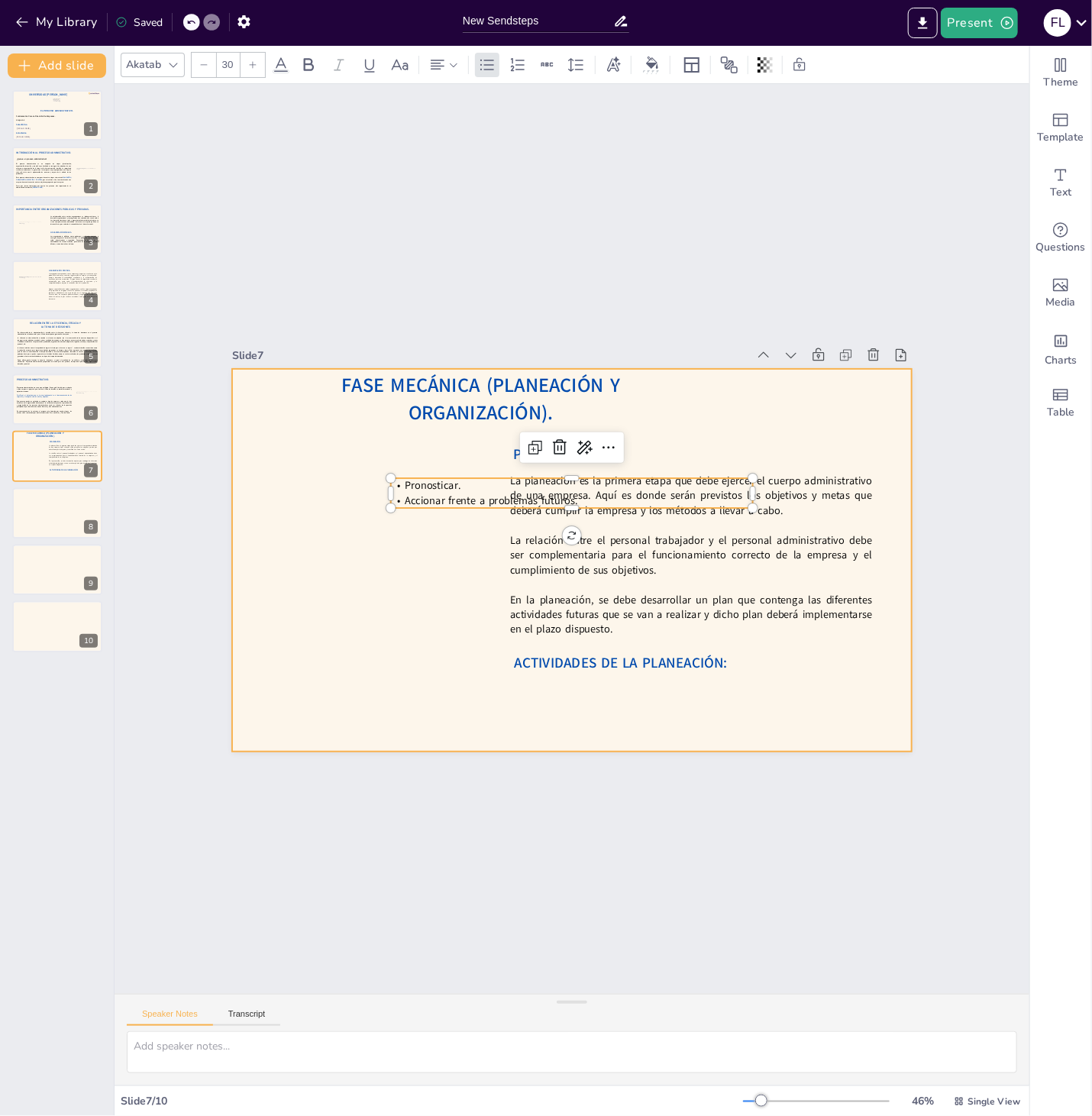
click at [441, 548] on div at bounding box center [551, 536] width 451 height 715
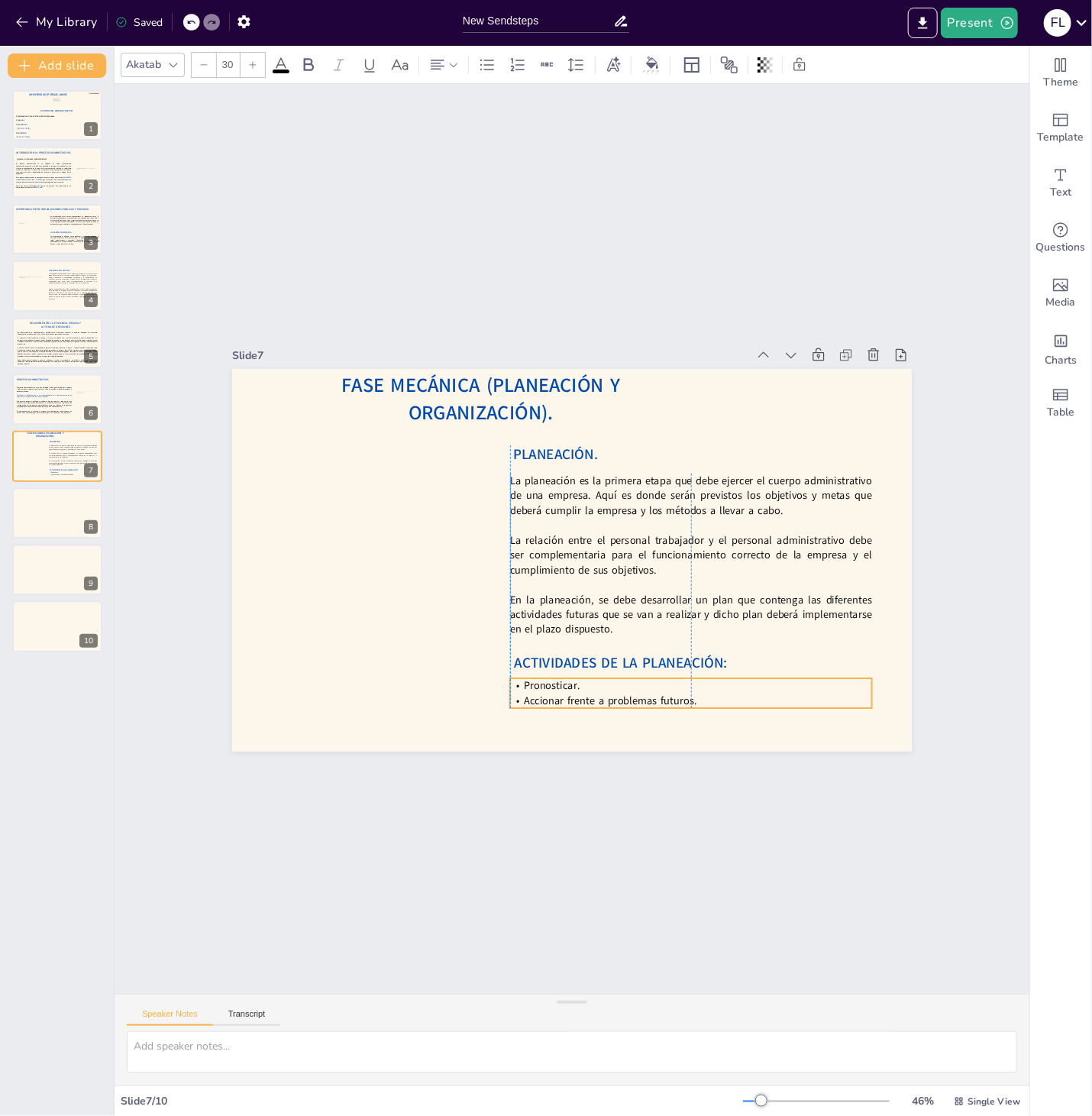
drag, startPoint x: 450, startPoint y: 499, endPoint x: 566, endPoint y: 699, distance: 231.2
click at [566, 699] on p "Accionar frente a problemas futuros." at bounding box center [673, 712] width 362 height 53
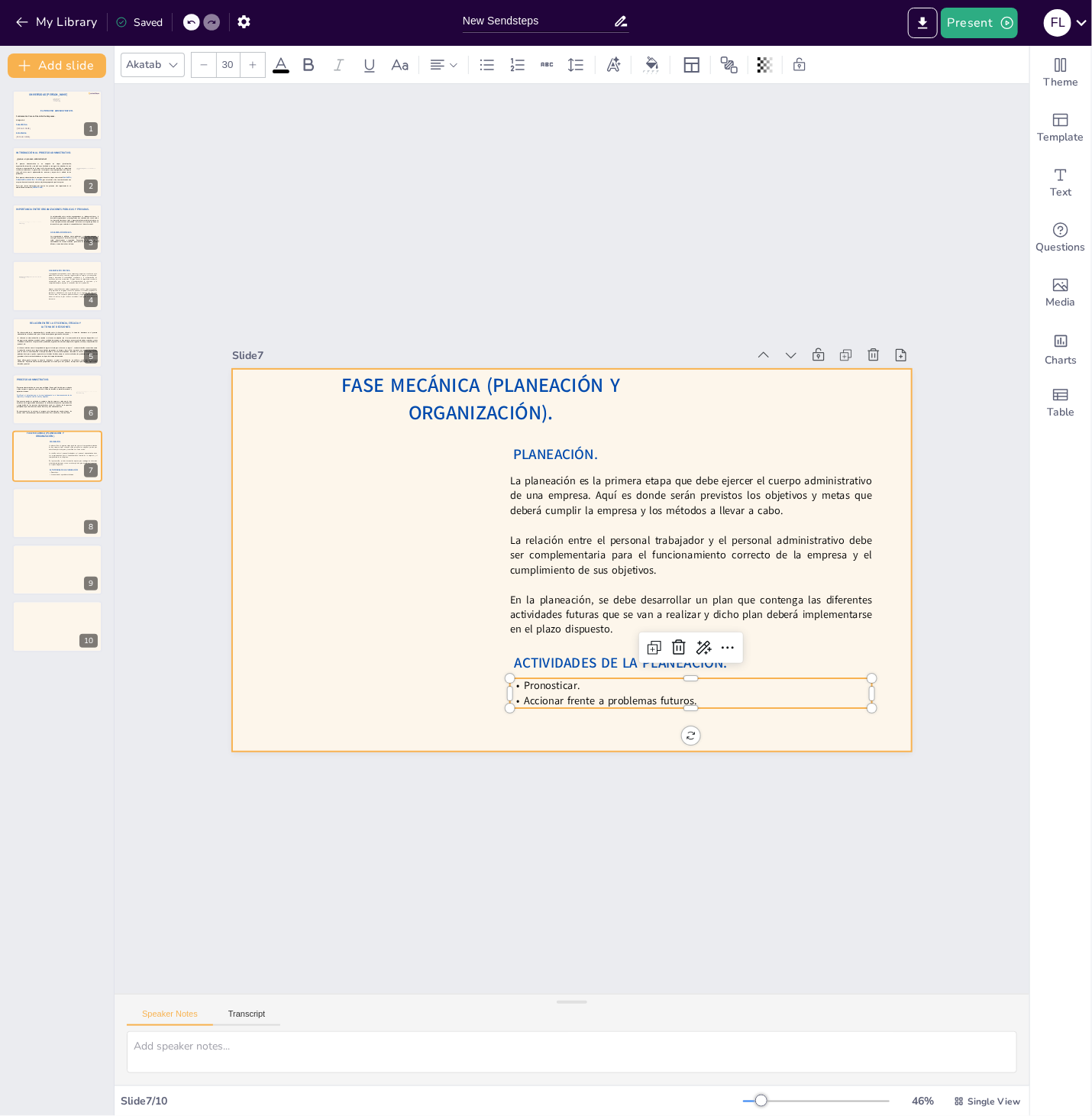
click at [638, 723] on div at bounding box center [569, 560] width 715 height 451
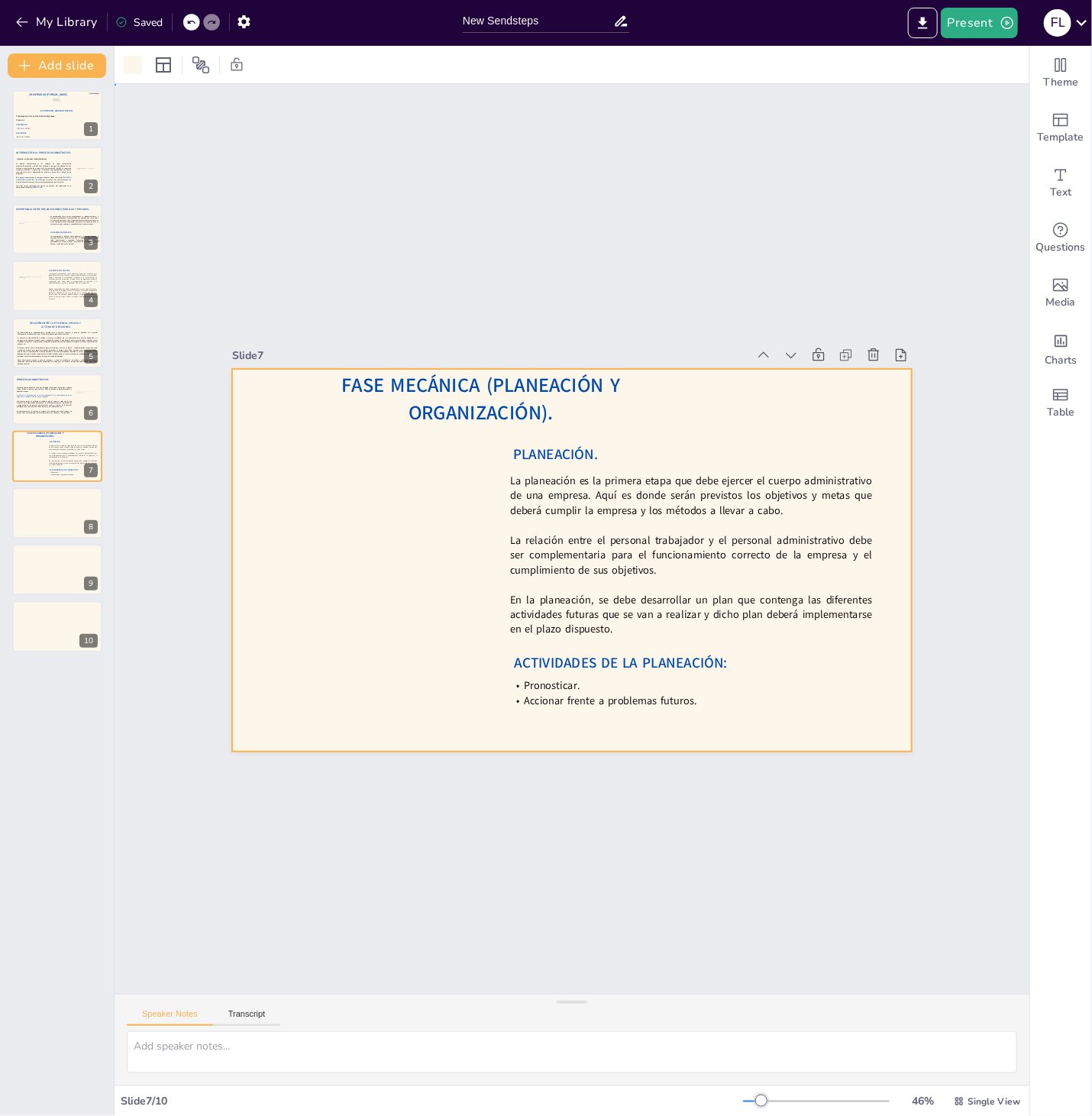
click at [703, 807] on div "Slide 1 El Proceso Administrativo. Fátima Lourdes Vásquez Henríquez. Víctor Man…" at bounding box center [571, 539] width 1083 height 1080
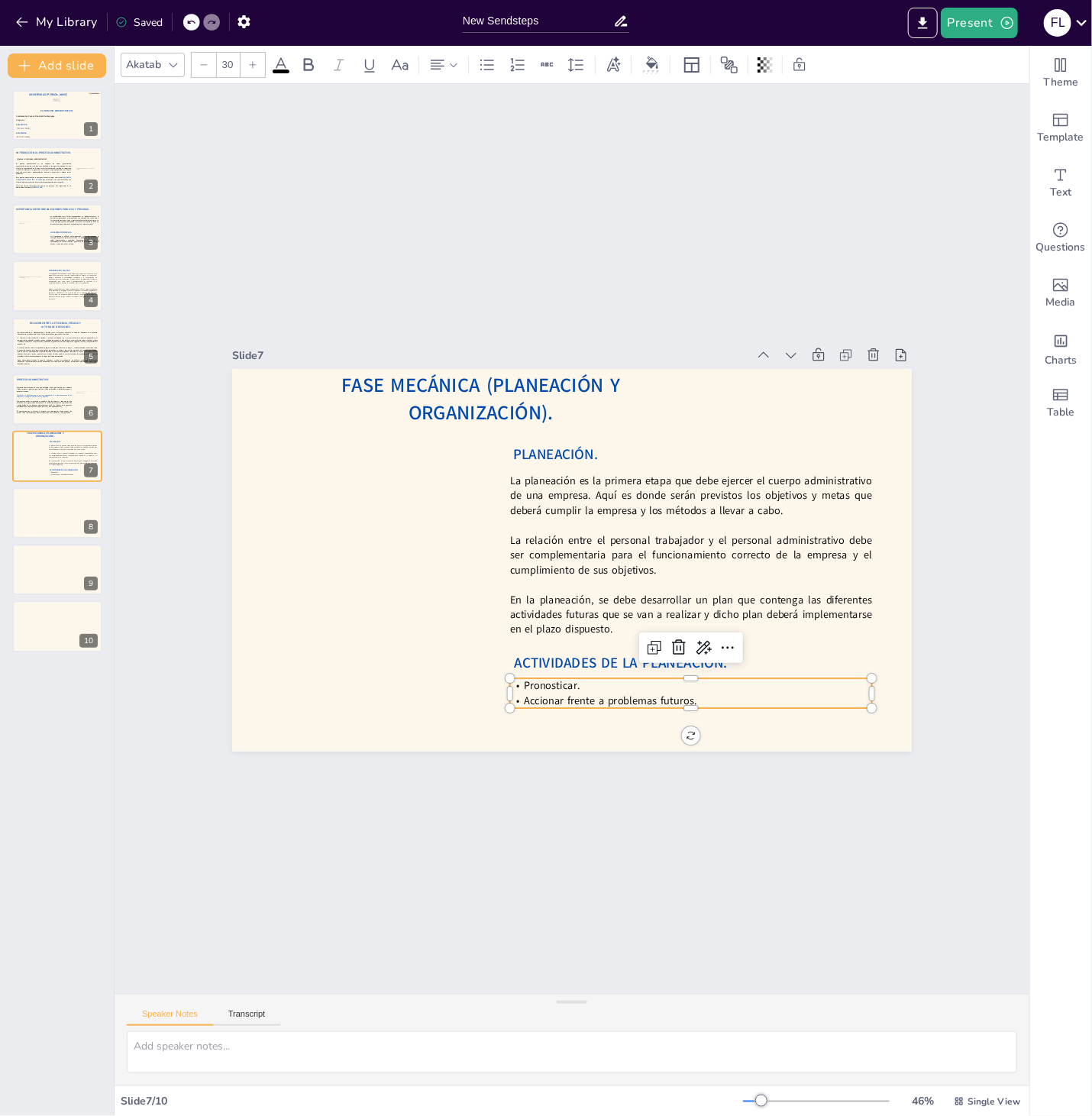
click at [572, 705] on p "Accionar frente a problemas futuros." at bounding box center [654, 722] width 358 height 90
click at [530, 775] on div "Slide 1 El Proceso Administrativo. Fátima Lourdes Vásquez Henríquez. Víctor Man…" at bounding box center [571, 539] width 1004 height 999
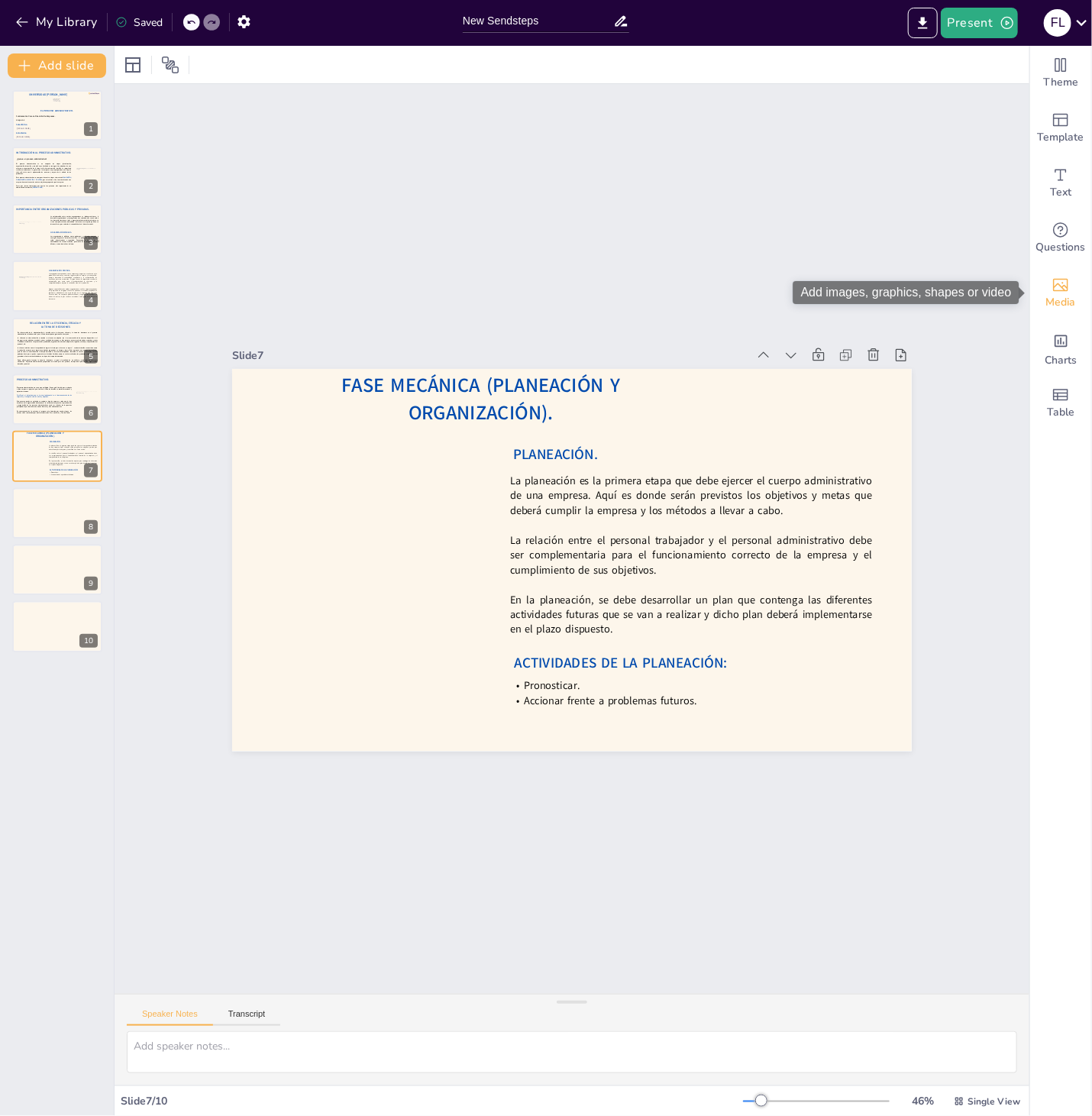
click at [1050, 298] on span "Media" at bounding box center [1060, 302] width 30 height 16
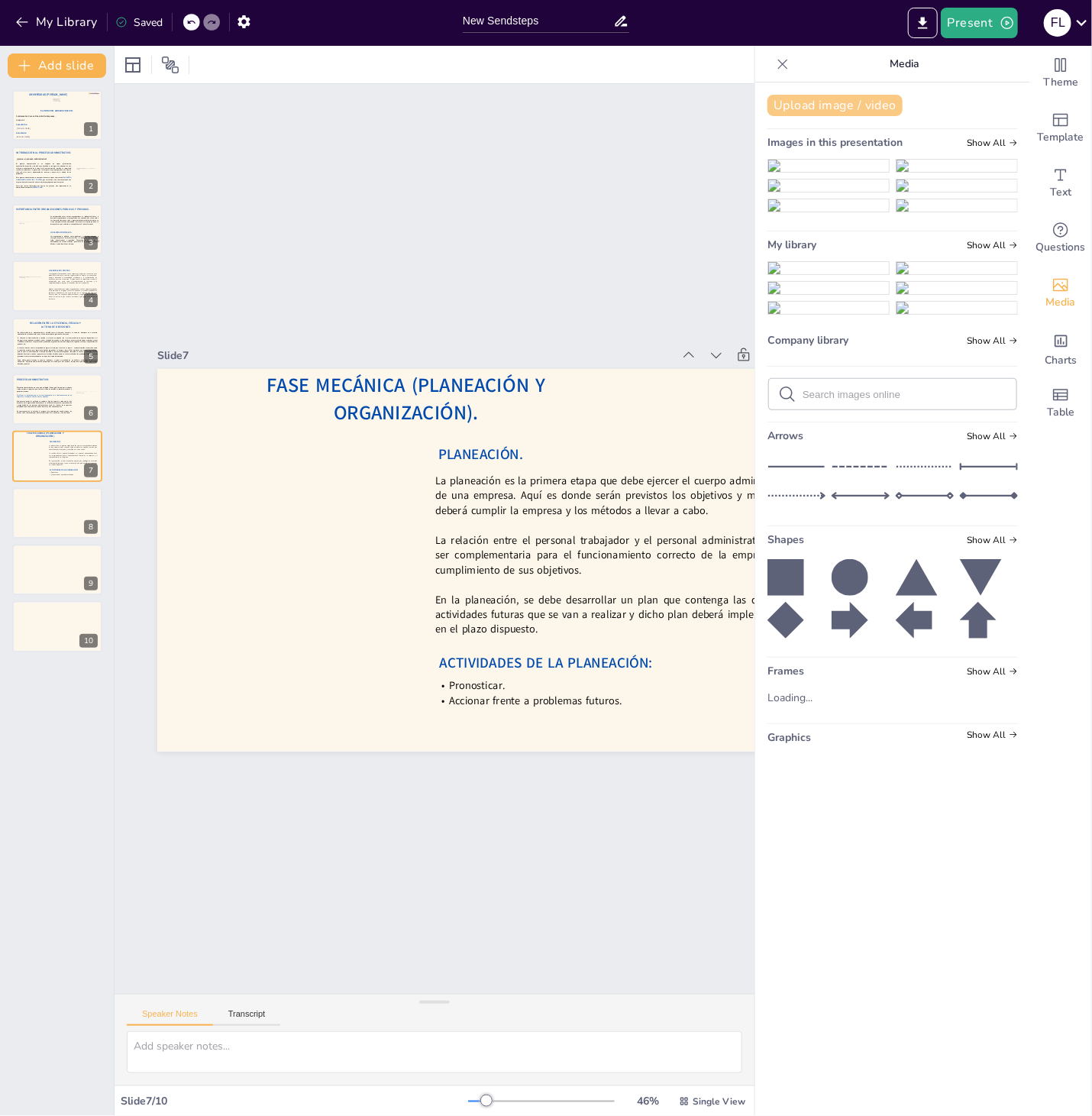
click at [871, 106] on button "Upload image / video" at bounding box center [834, 105] width 135 height 21
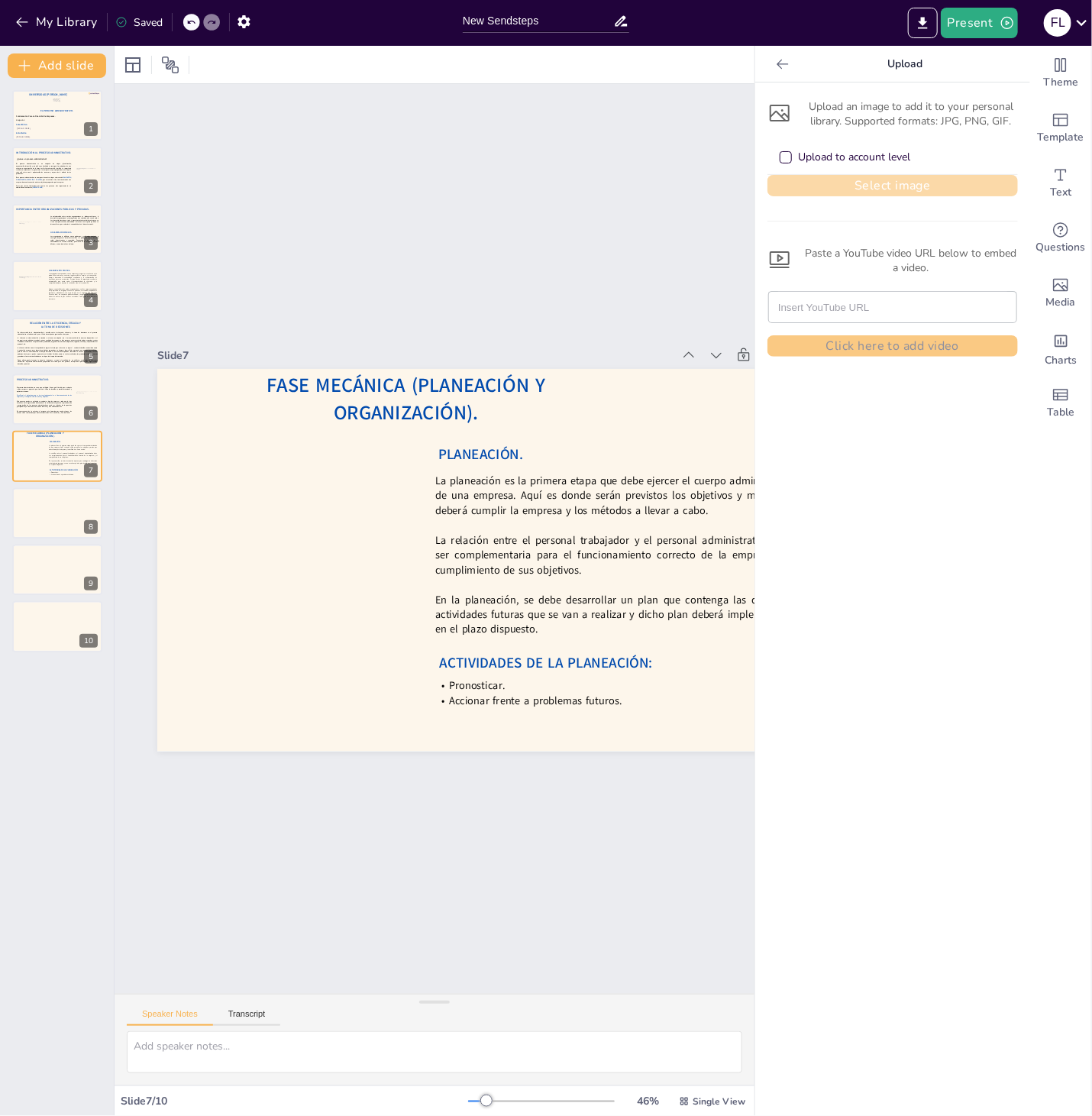
click at [849, 192] on button "Select image" at bounding box center [892, 185] width 250 height 21
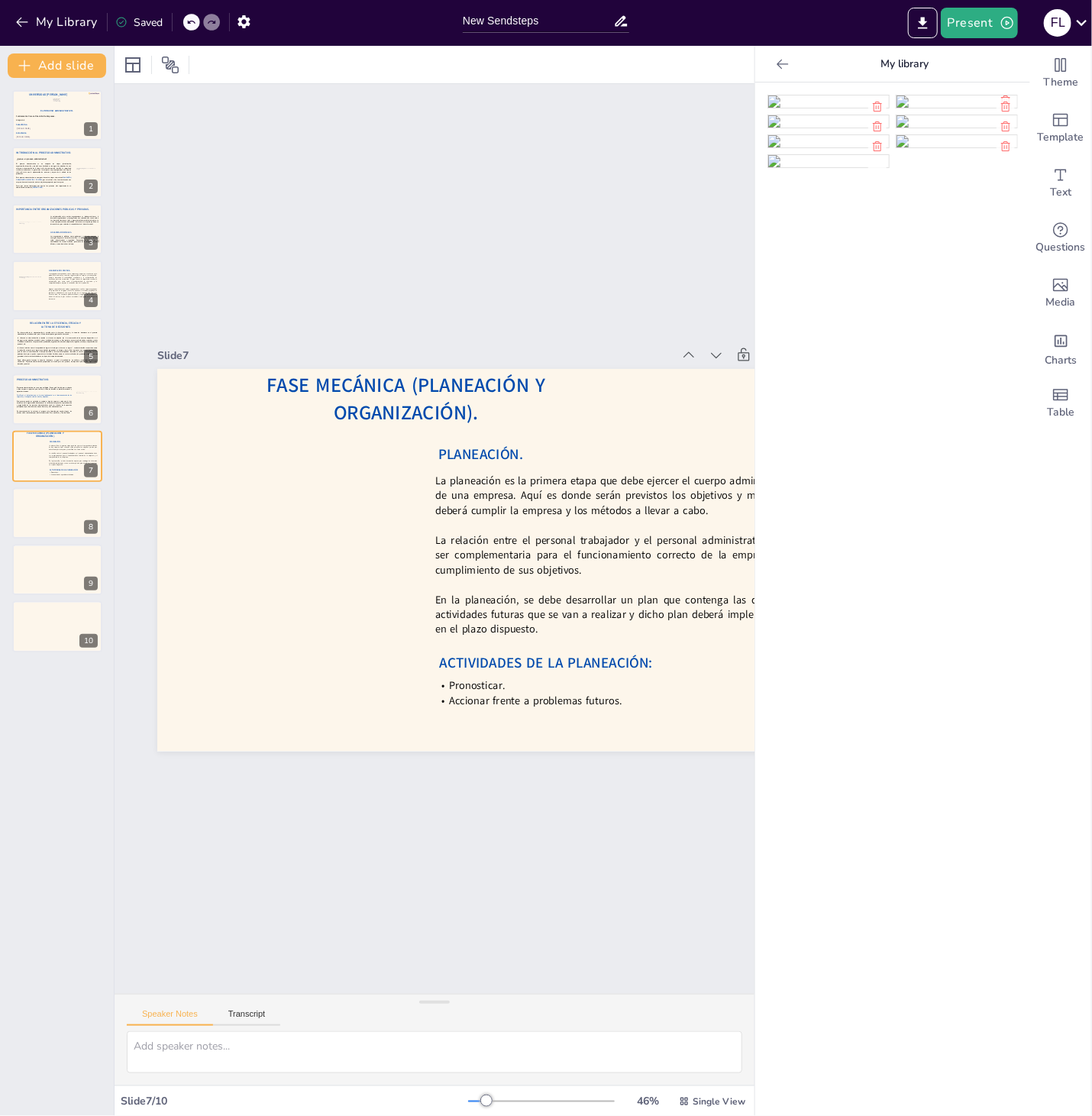
click at [816, 107] on img at bounding box center [828, 101] width 121 height 12
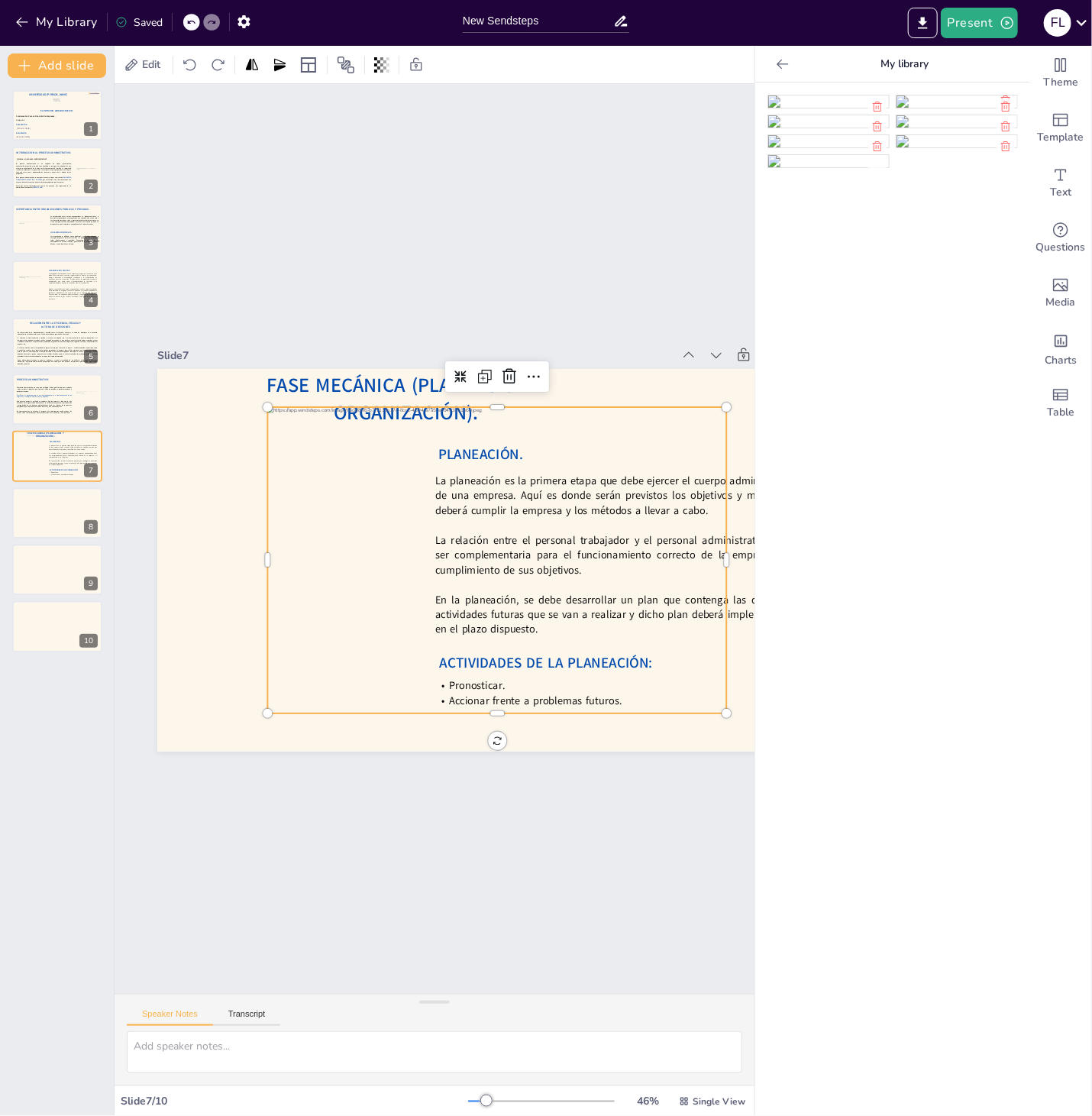
click at [474, 524] on div at bounding box center [488, 579] width 531 height 433
drag, startPoint x: 267, startPoint y: 561, endPoint x: 306, endPoint y: 566, distance: 39.3
click at [306, 430] on div at bounding box center [399, 408] width 306 height 45
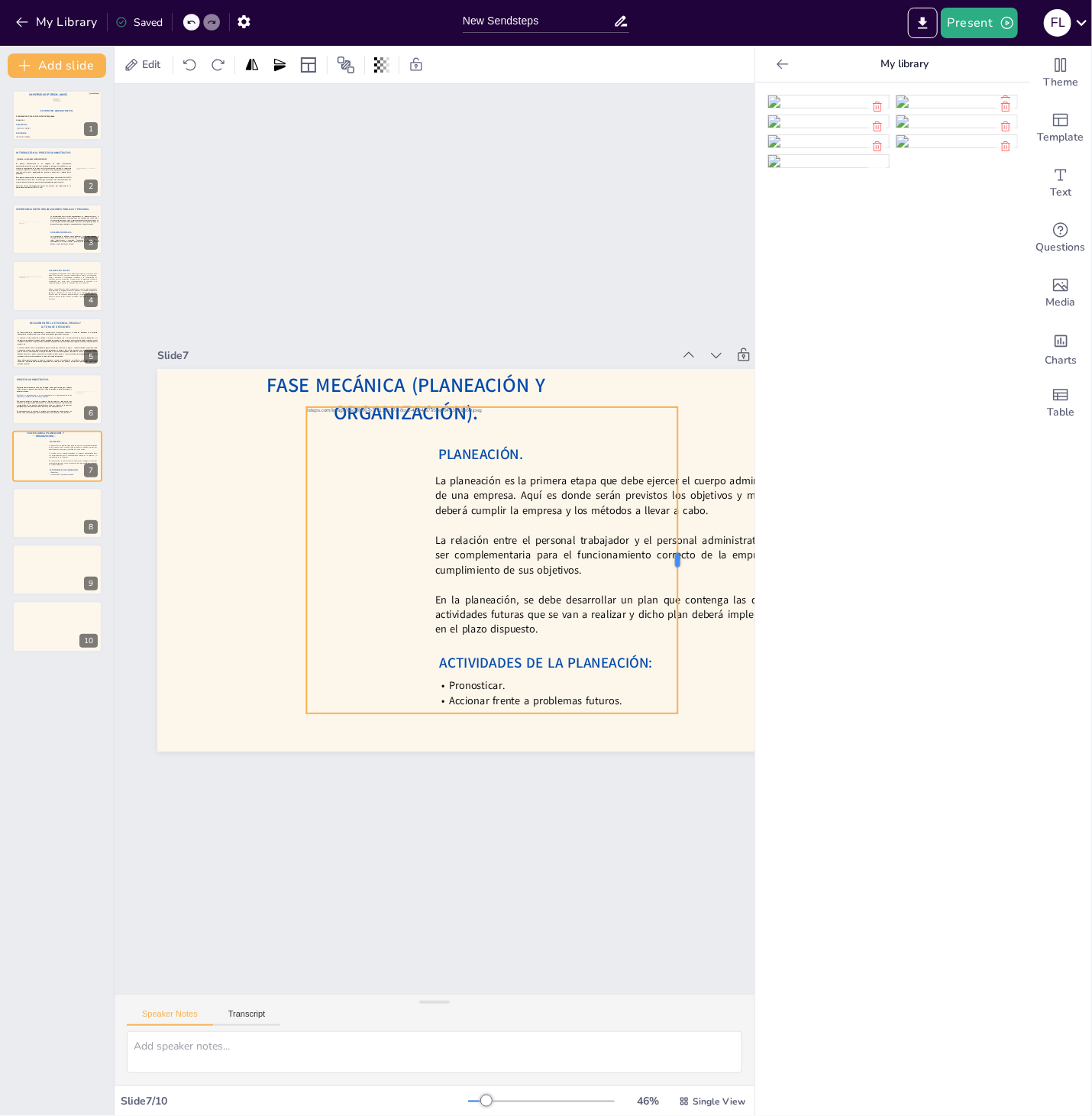
drag, startPoint x: 732, startPoint y: 561, endPoint x: 682, endPoint y: 572, distance: 51.2
click at [485, 716] on div at bounding box center [338, 769] width 295 height 107
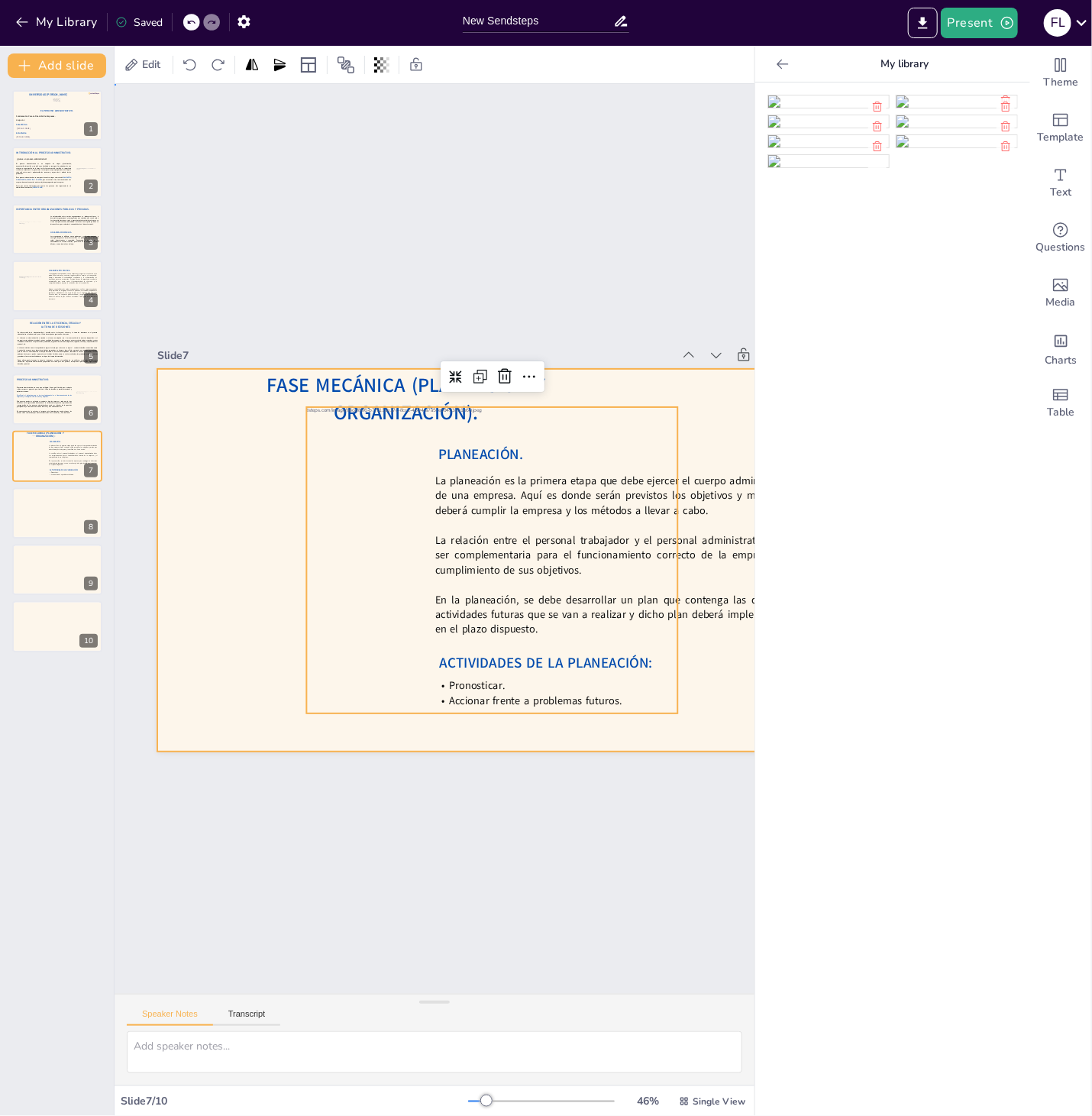
click at [189, 489] on div at bounding box center [494, 567] width 715 height 451
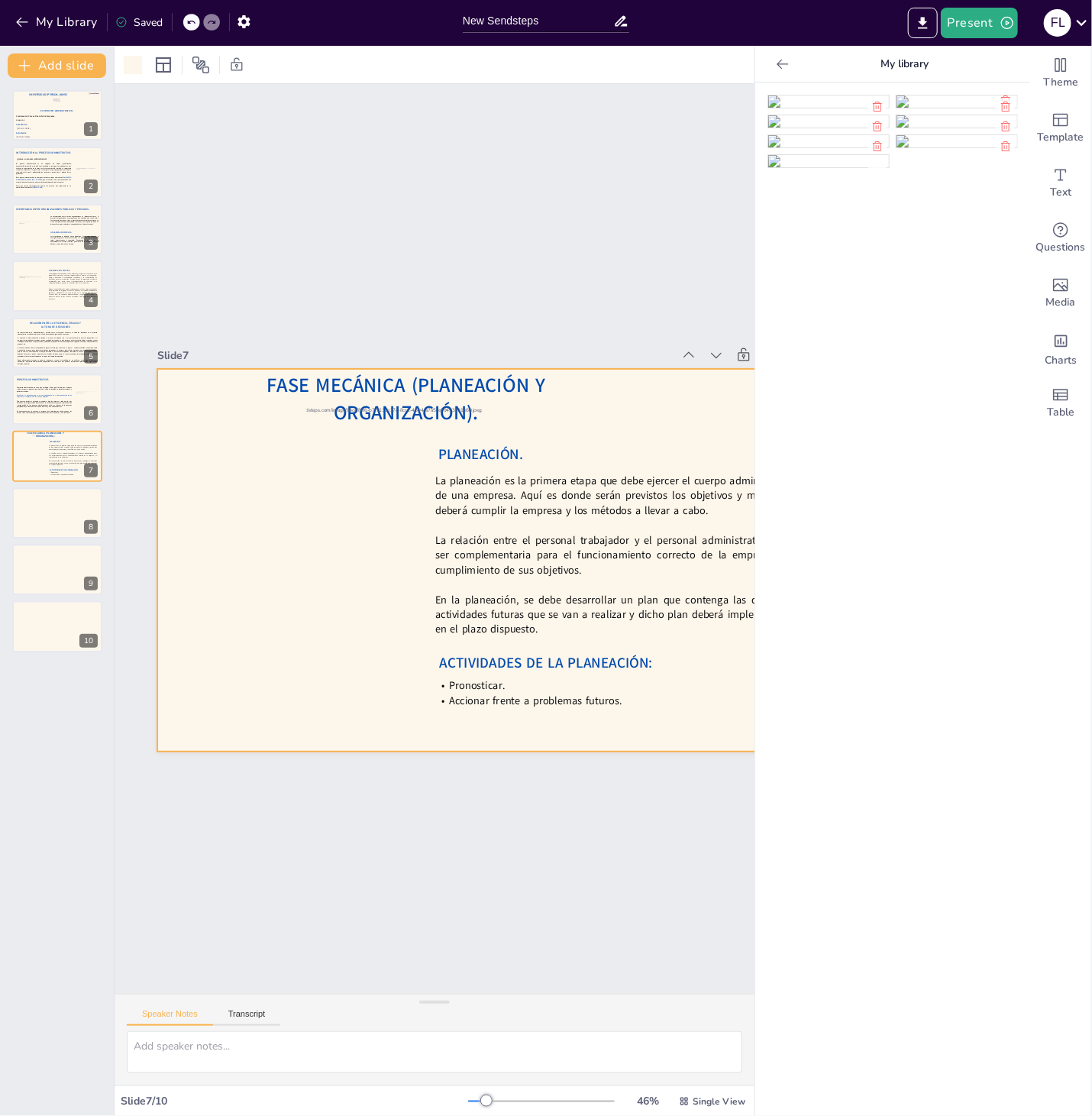
click at [328, 434] on div at bounding box center [487, 579] width 531 height 433
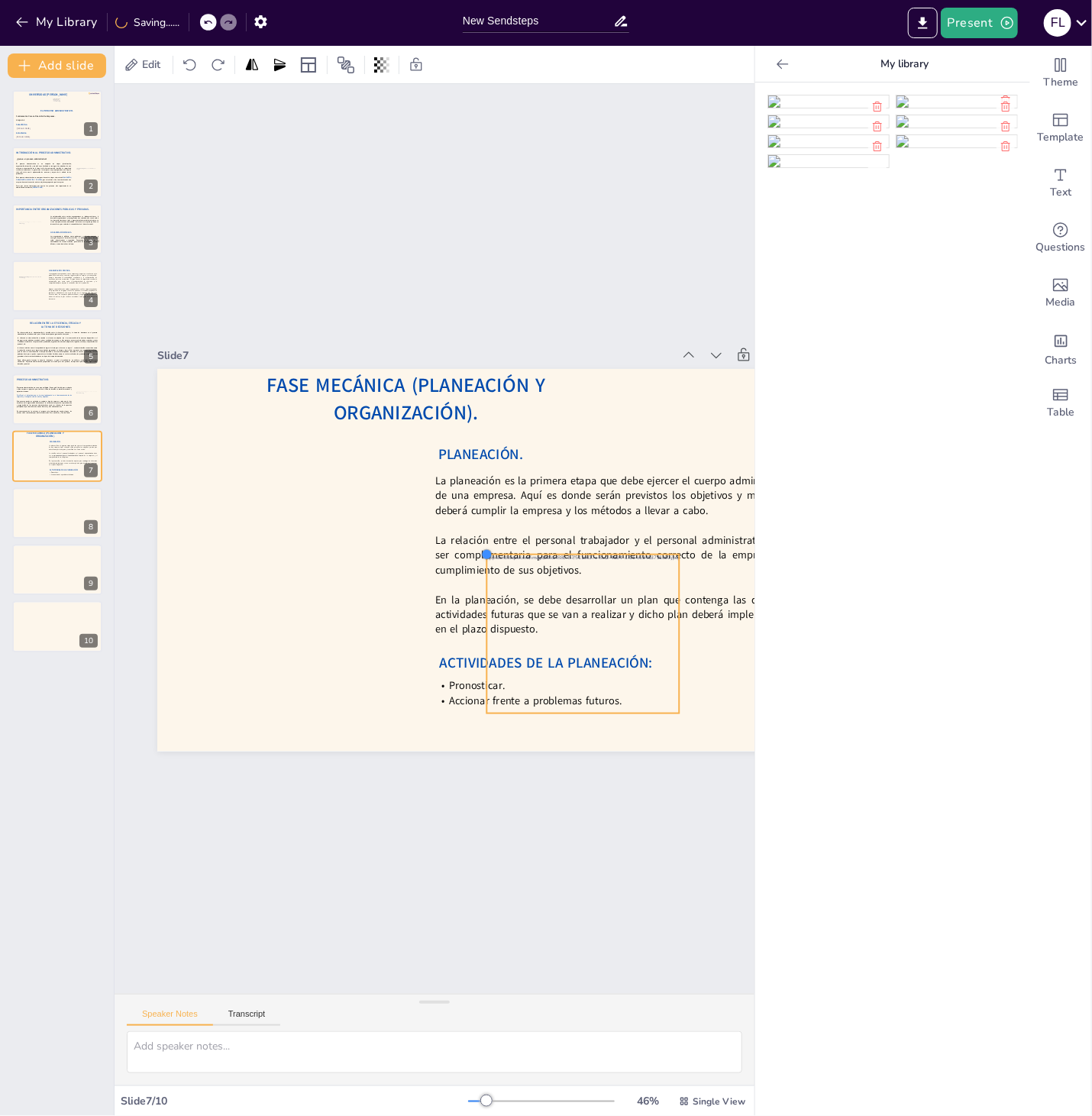
drag, startPoint x: 311, startPoint y: 408, endPoint x: 497, endPoint y: 603, distance: 269.5
click at [490, 588] on div "Fase Mecánica (Planeación y Organización). La planeación es la primera etapa qu…" at bounding box center [482, 583] width 776 height 625
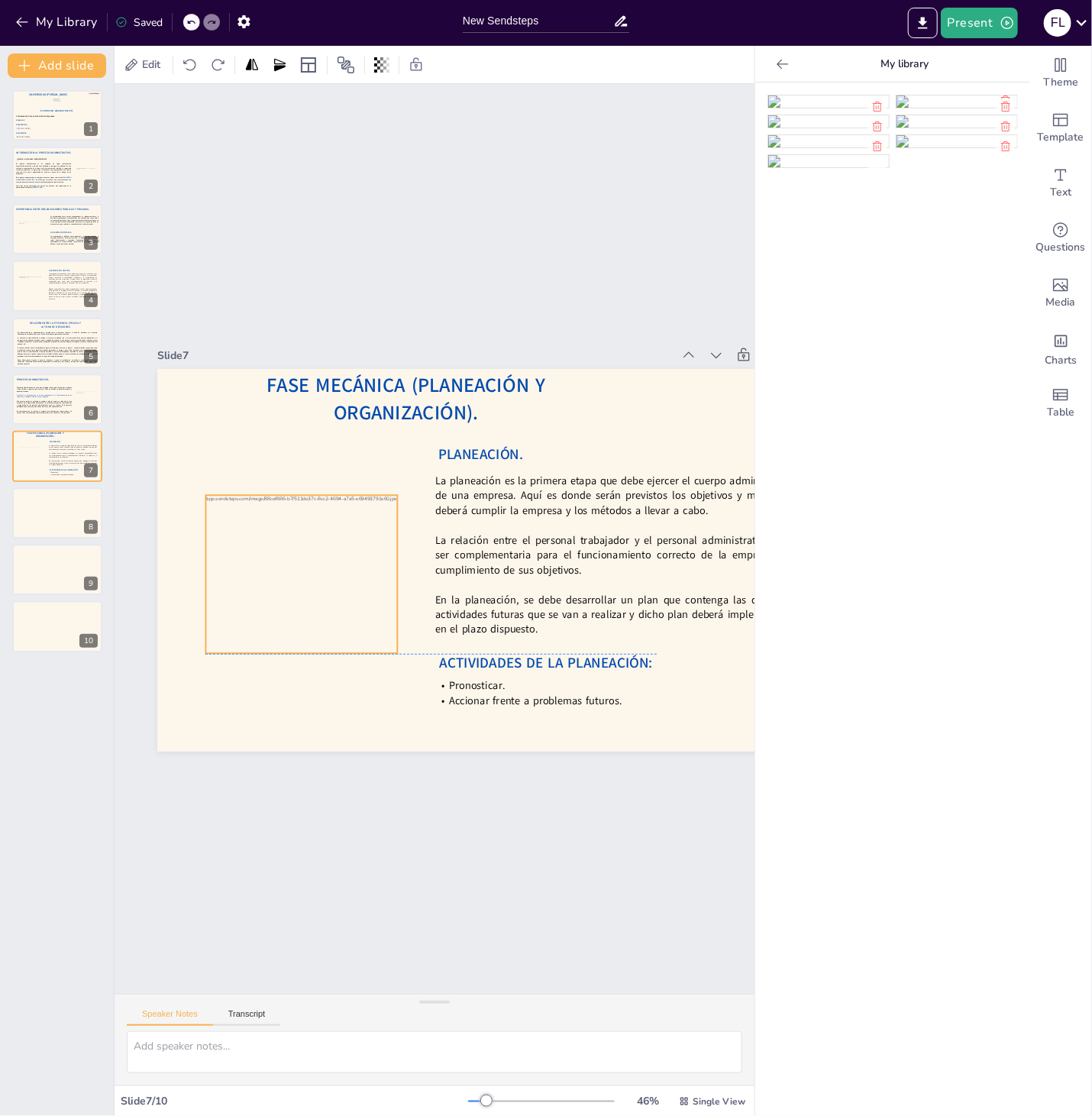
drag, startPoint x: 554, startPoint y: 640, endPoint x: 273, endPoint y: 581, distance: 287.1
click at [273, 575] on div at bounding box center [349, 434] width 240 height 281
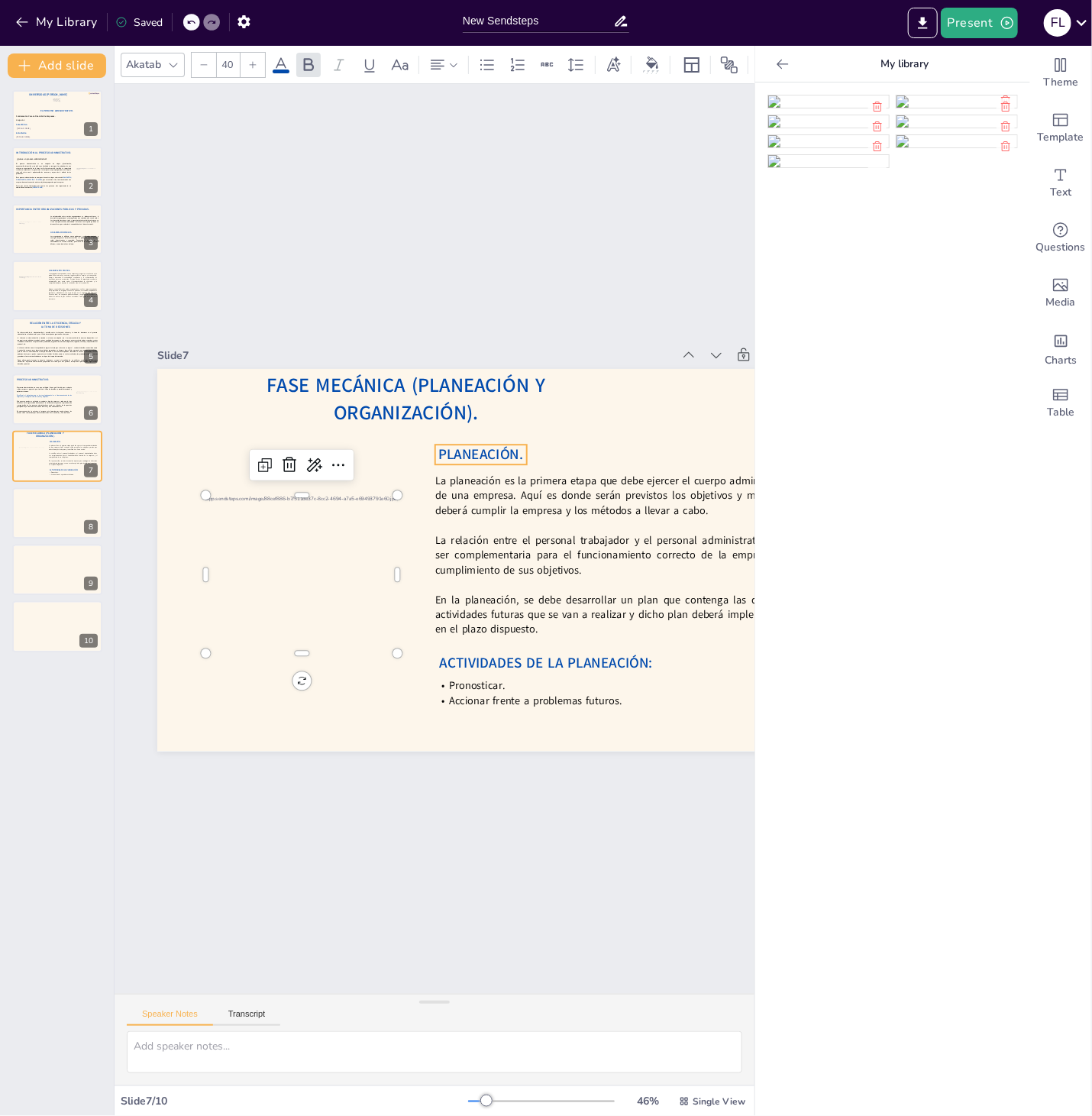
click at [460, 448] on span "PLANEACIÓN." at bounding box center [497, 466] width 87 height 36
click at [505, 535] on p at bounding box center [485, 714] width 90 height 358
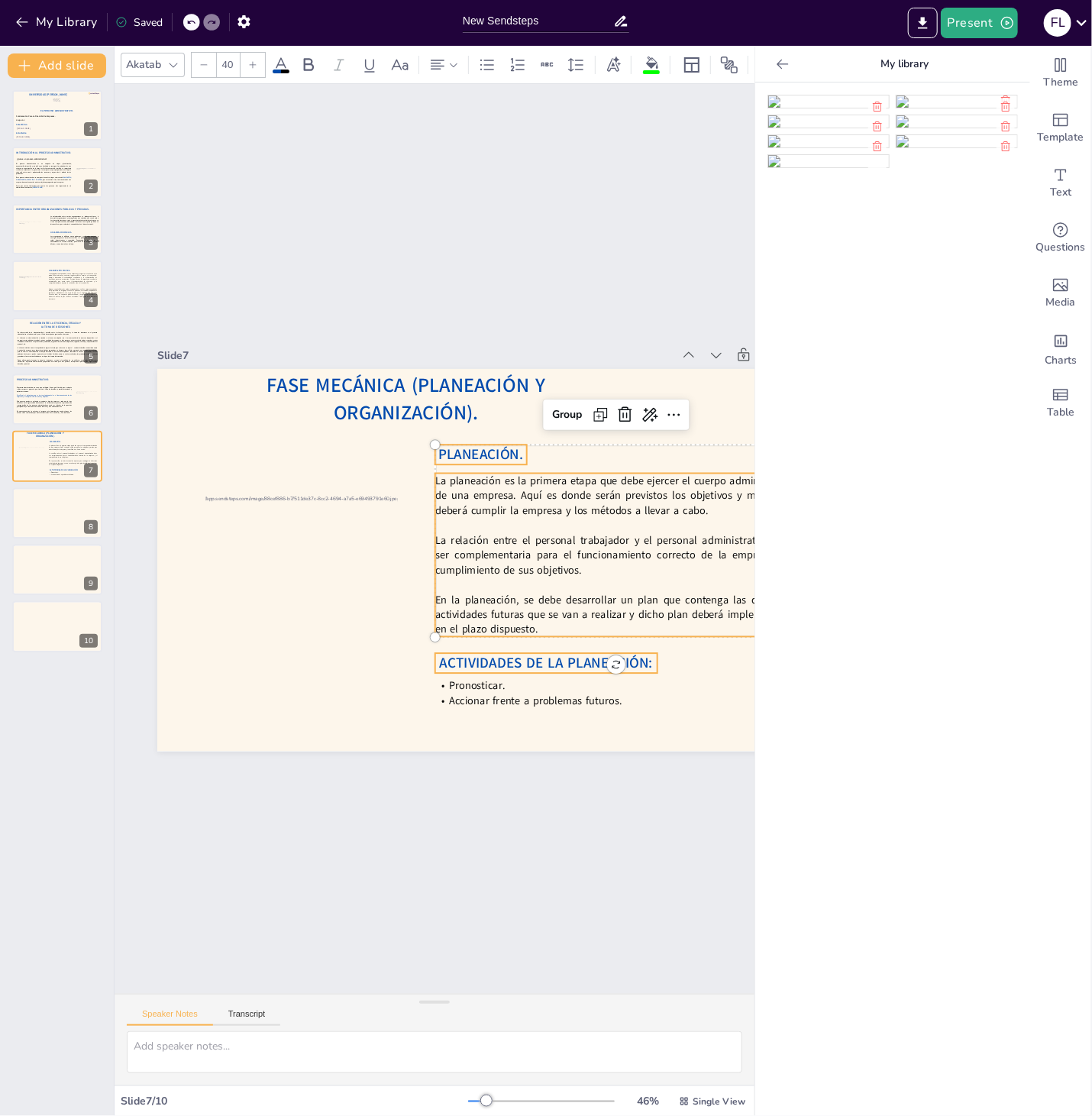
click at [485, 665] on span "ACTIVIDADES DE LA PLANEACIÓN:" at bounding box center [517, 684] width 212 height 64
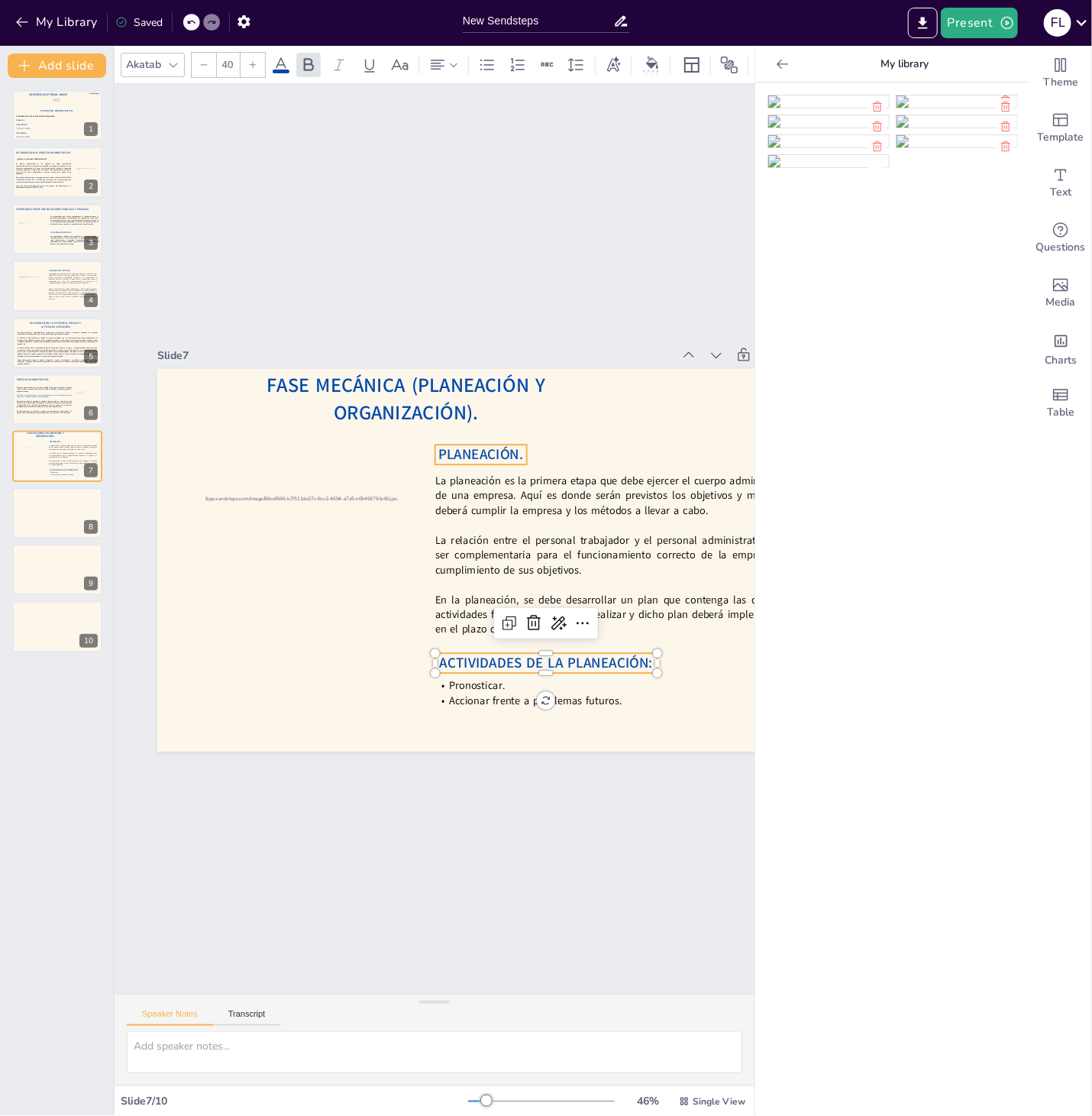
click at [472, 457] on span "PLANEACIÓN." at bounding box center [497, 466] width 87 height 36
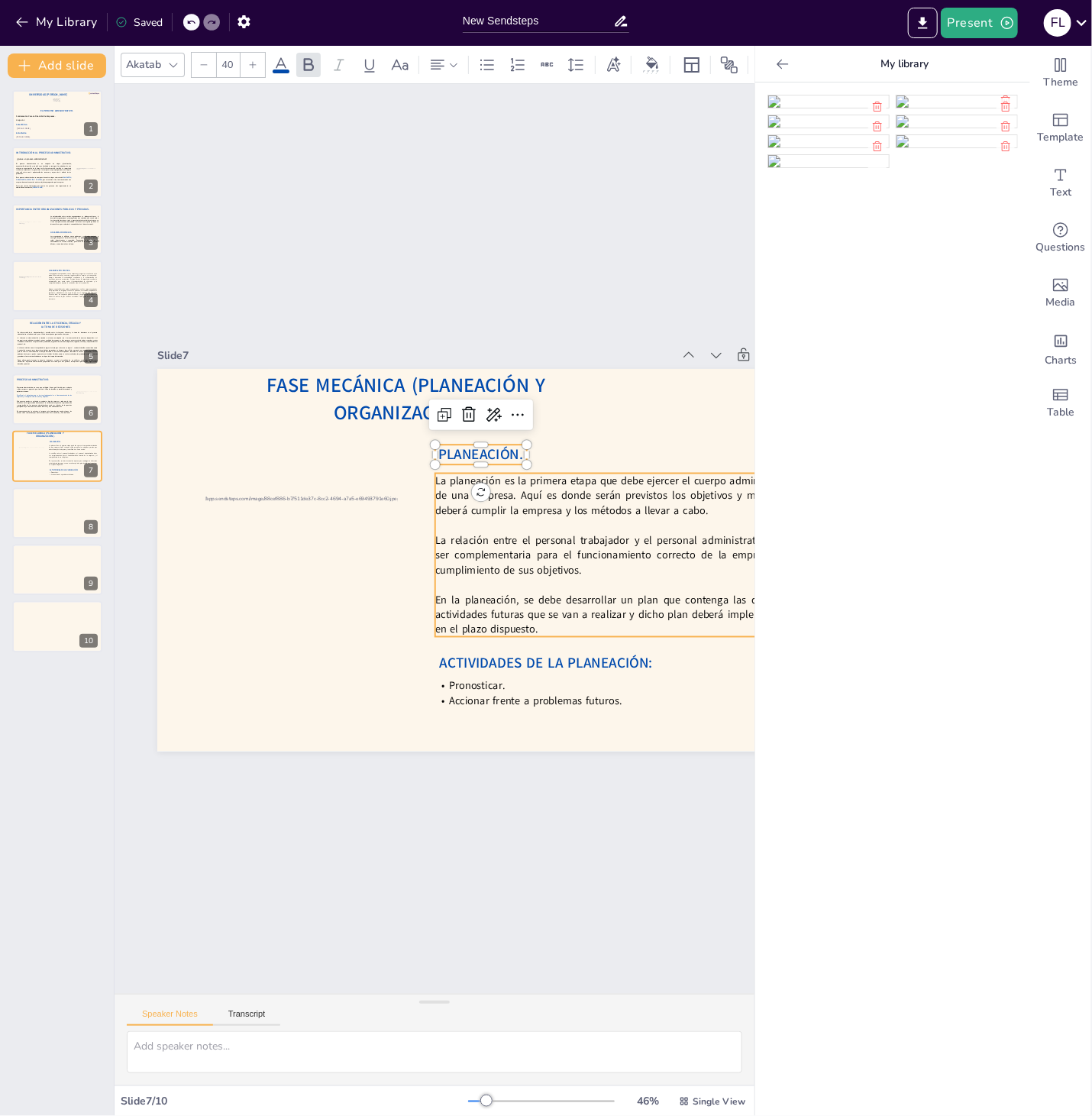
type input "--"
click at [460, 522] on p at bounding box center [614, 563] width 358 height 89
click at [467, 664] on span "ACTIVIDADES DE LA PLANEACIÓN:" at bounding box center [501, 691] width 208 height 84
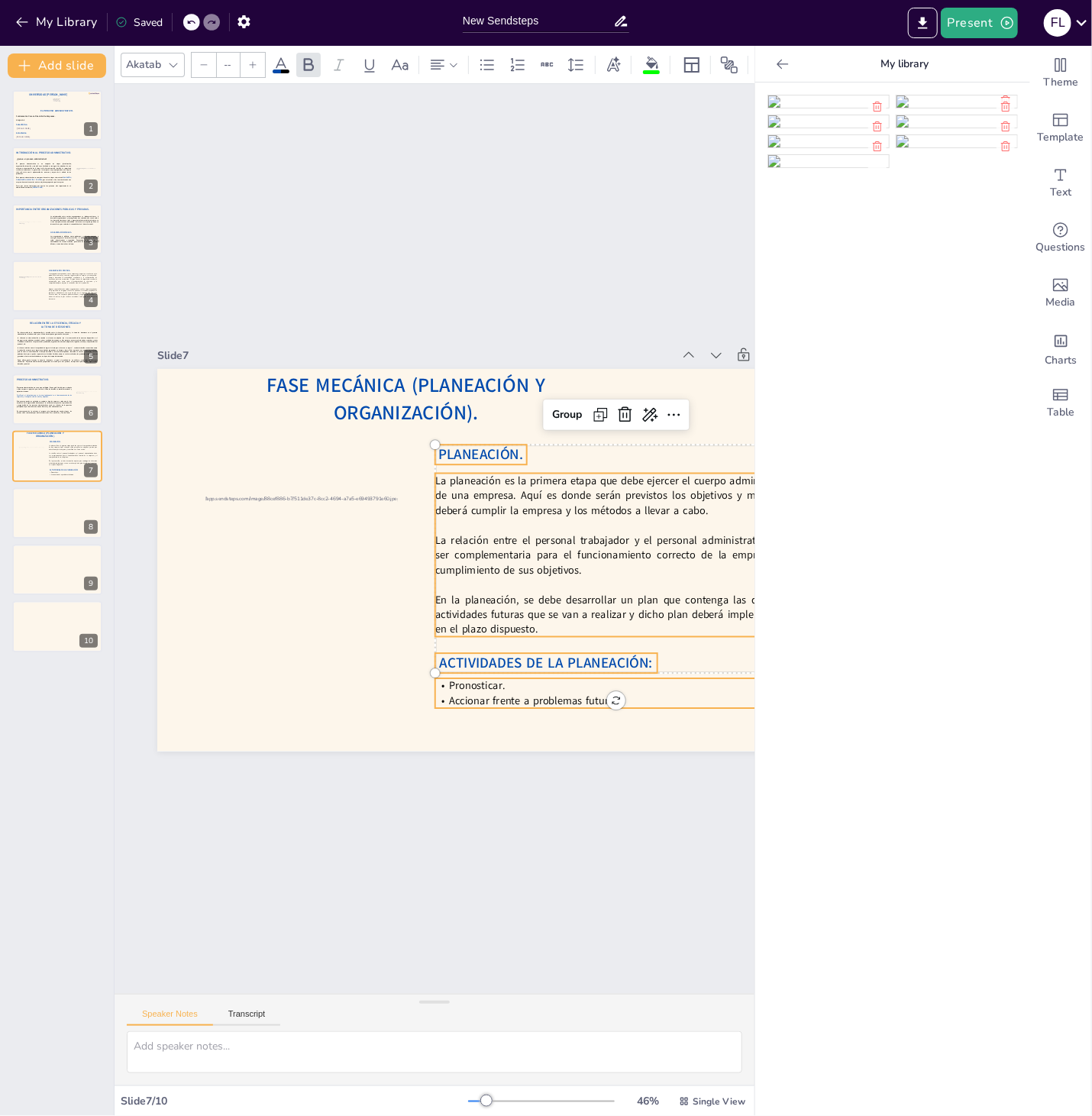
click at [466, 695] on p "Accionar frente a problemas futuros." at bounding box center [535, 760] width 337 height 161
click at [563, 415] on div "Group" at bounding box center [579, 430] width 45 height 29
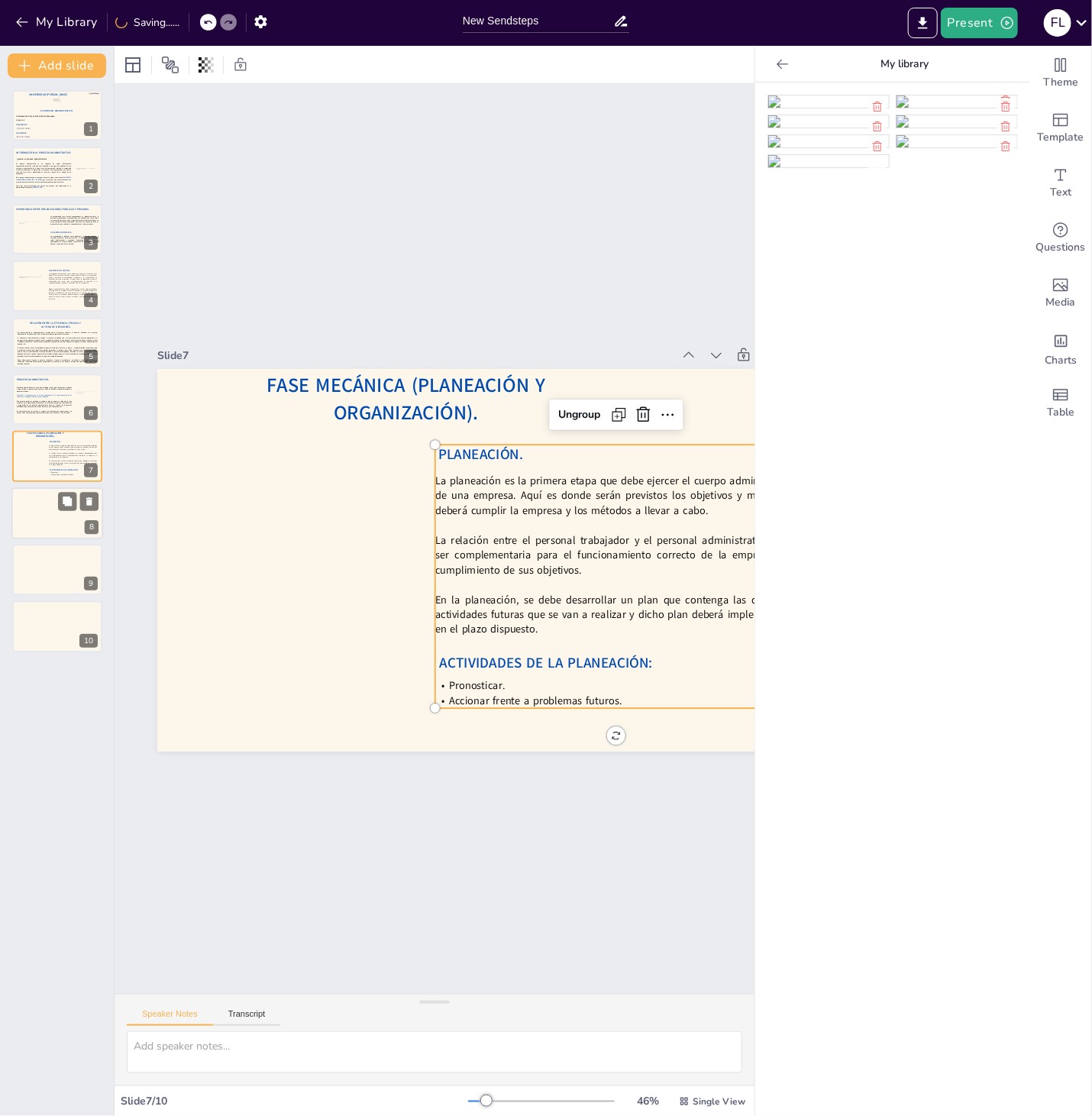
click at [71, 517] on div at bounding box center [57, 512] width 92 height 52
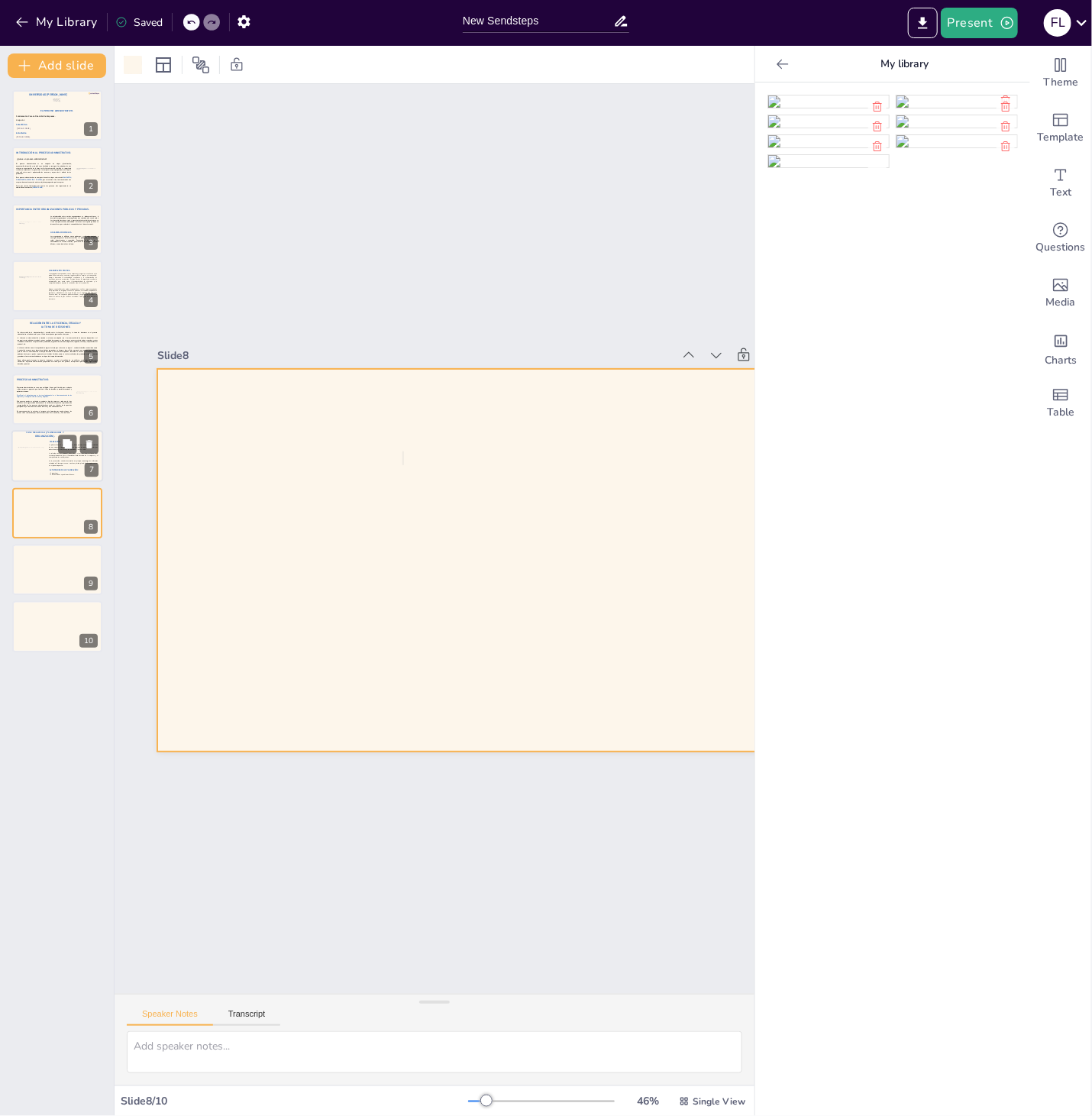
click at [46, 458] on div at bounding box center [57, 456] width 92 height 52
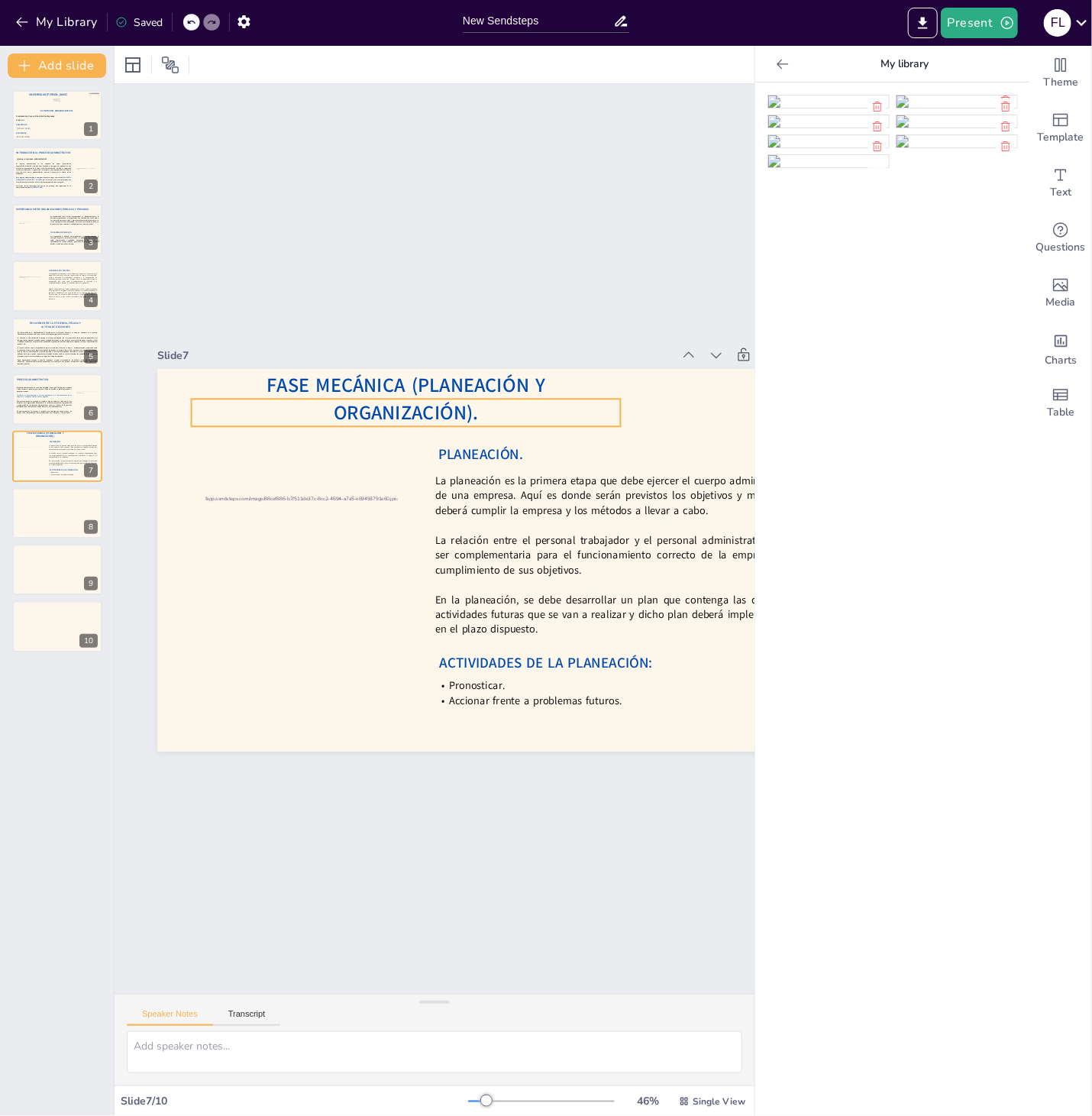
click at [542, 417] on span "Fase Mecánica (Planeación y Organización)." at bounding box center [580, 527] width 76 height 280
click at [467, 364] on icon at bounding box center [477, 372] width 21 height 21
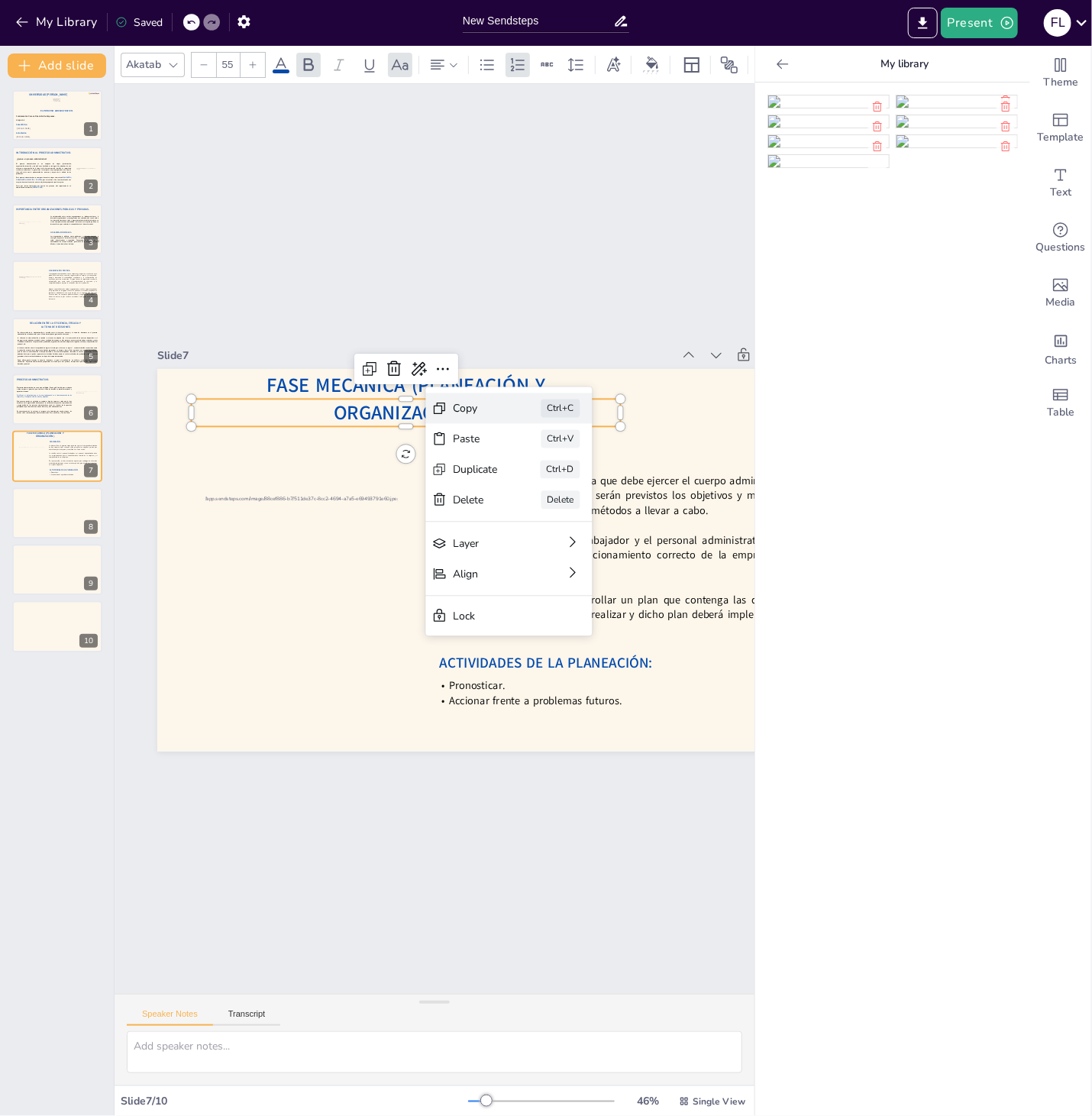
click at [571, 543] on div "Copy" at bounding box center [595, 559] width 47 height 31
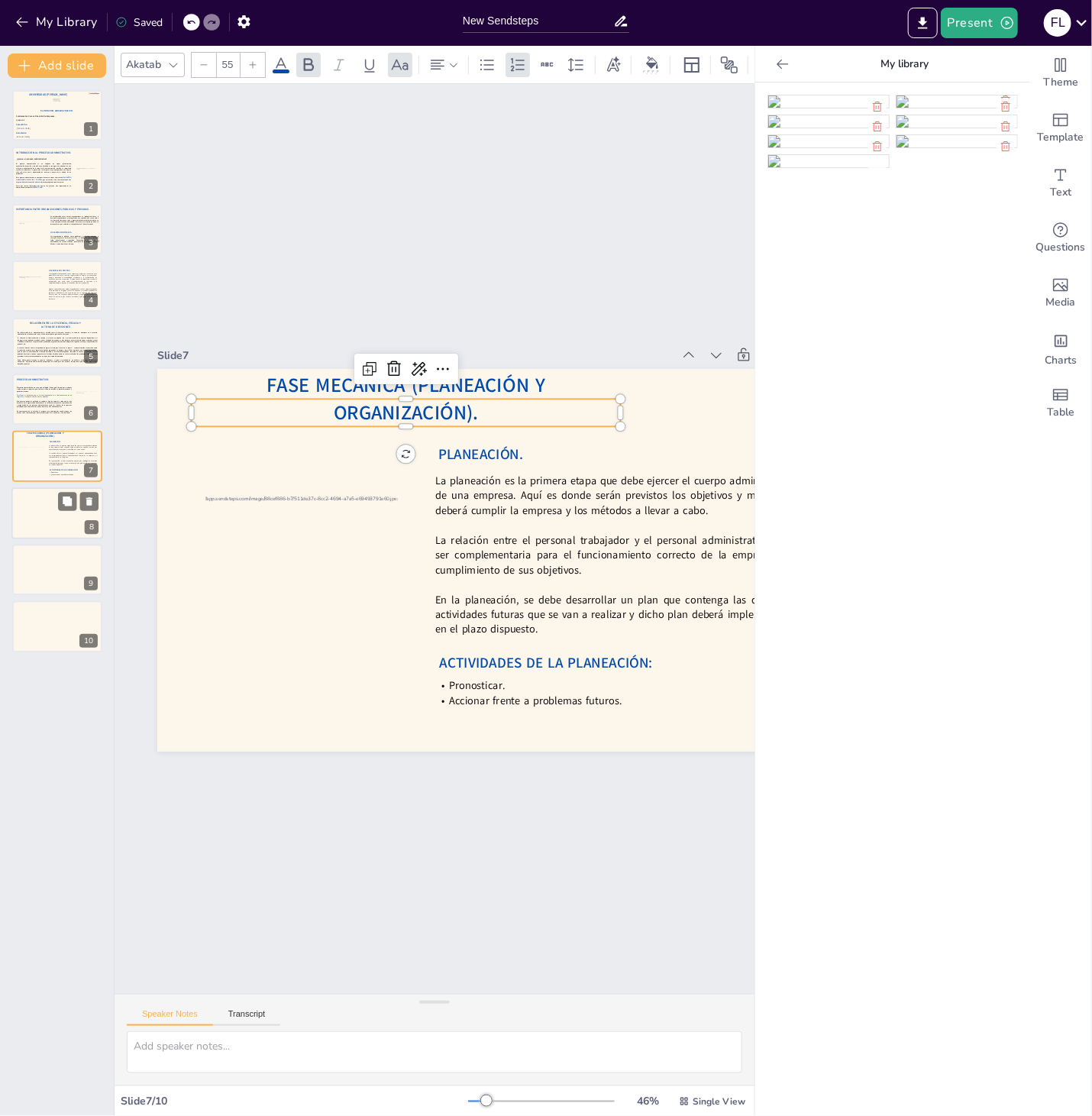
click at [35, 505] on div at bounding box center [57, 512] width 92 height 52
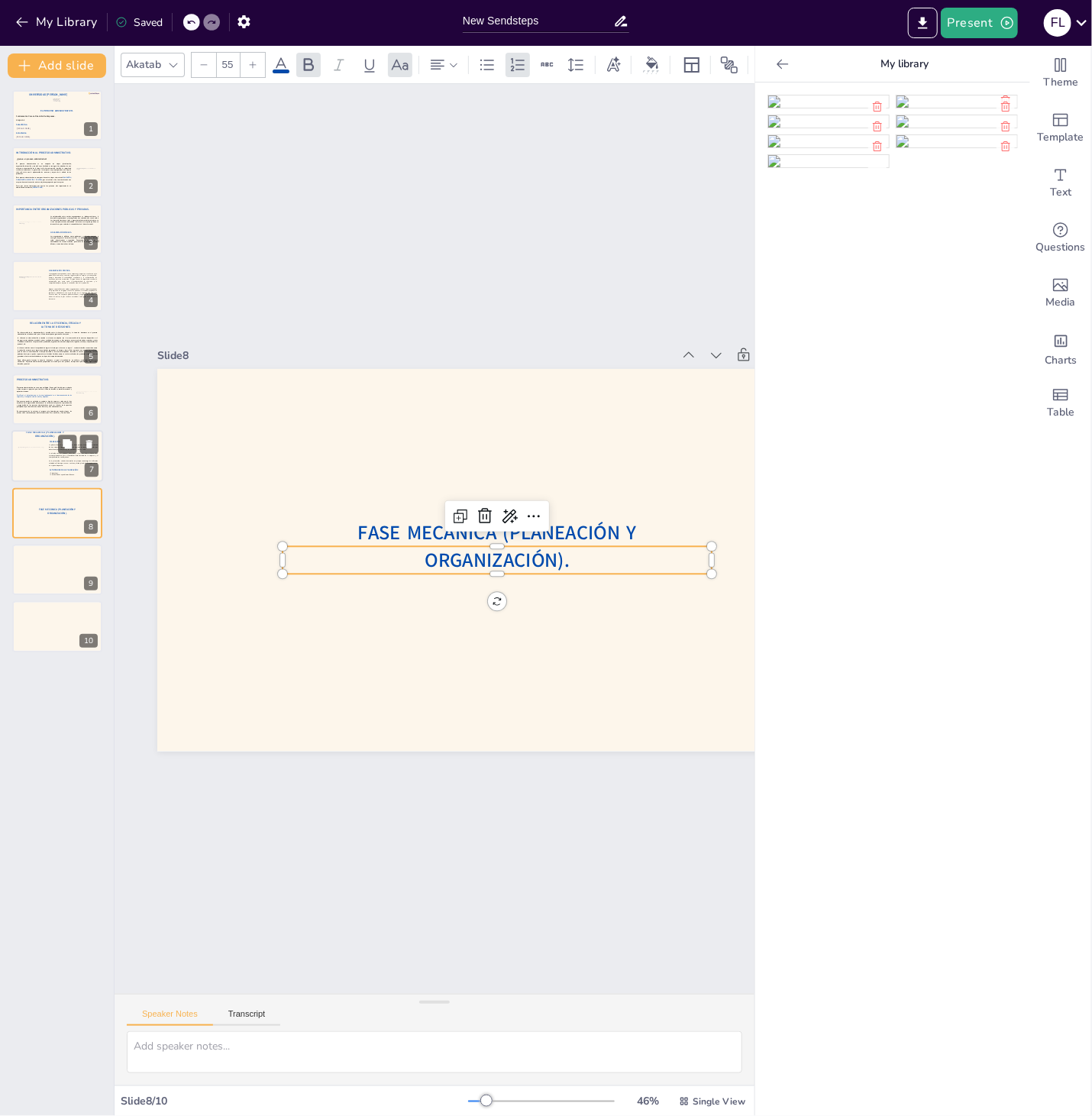
click at [55, 457] on p "La relación entre el personal trabajador y el personal administrativo debe ser …" at bounding box center [74, 455] width 49 height 6
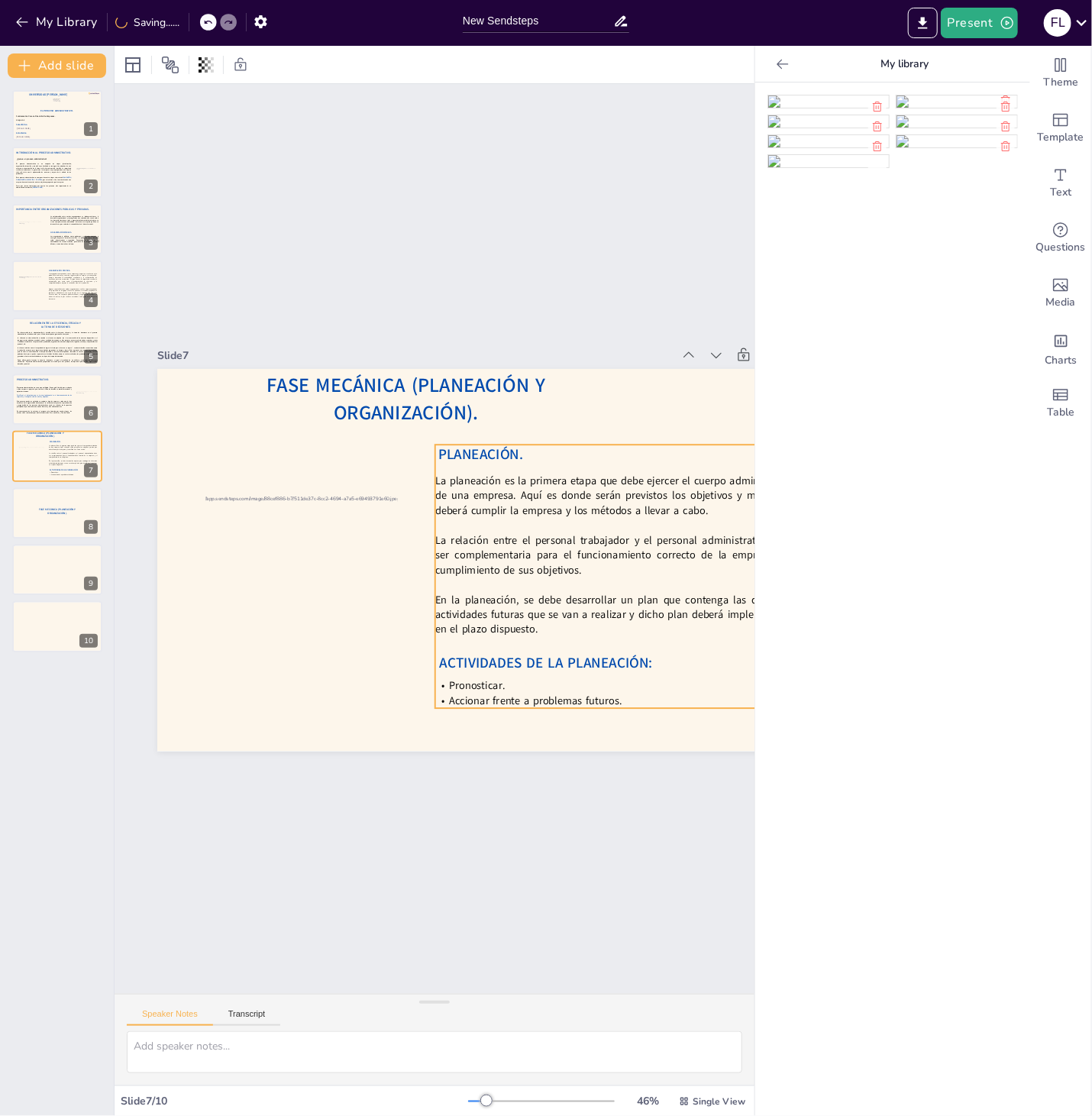
click at [479, 521] on p at bounding box center [617, 544] width 362 height 53
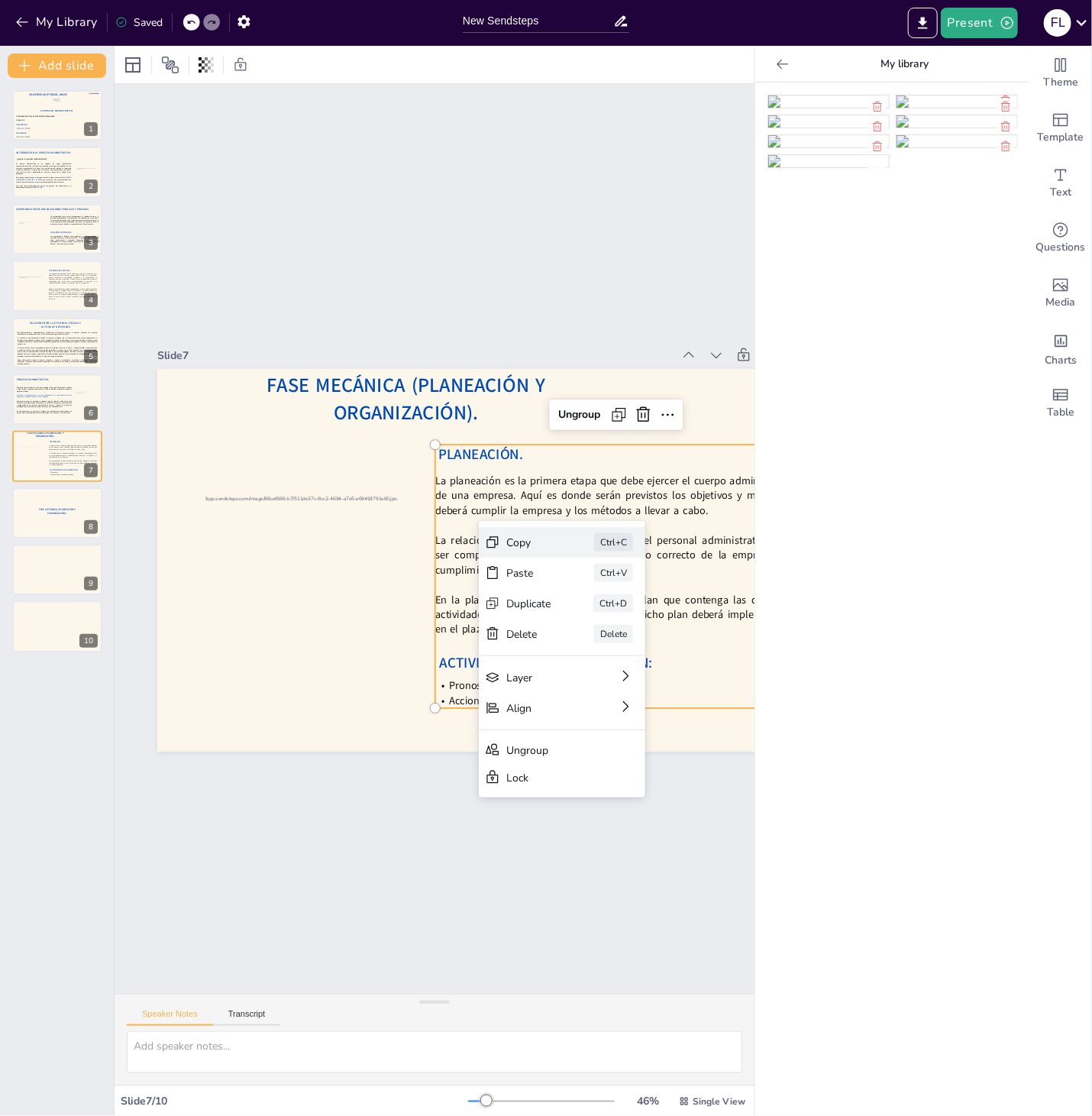
click at [610, 638] on div "Copy" at bounding box center [632, 647] width 46 height 19
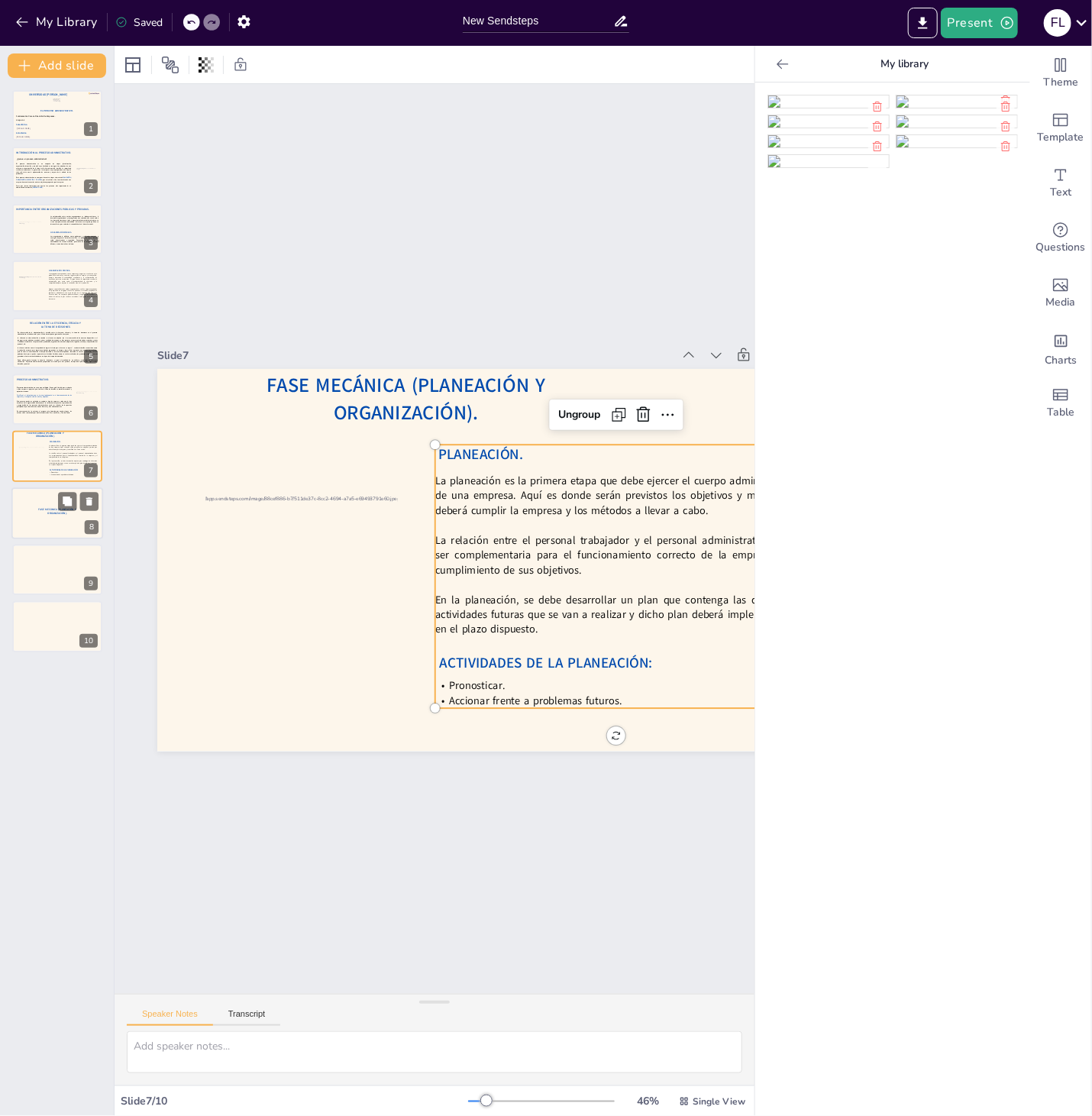
click at [56, 521] on div at bounding box center [57, 512] width 92 height 52
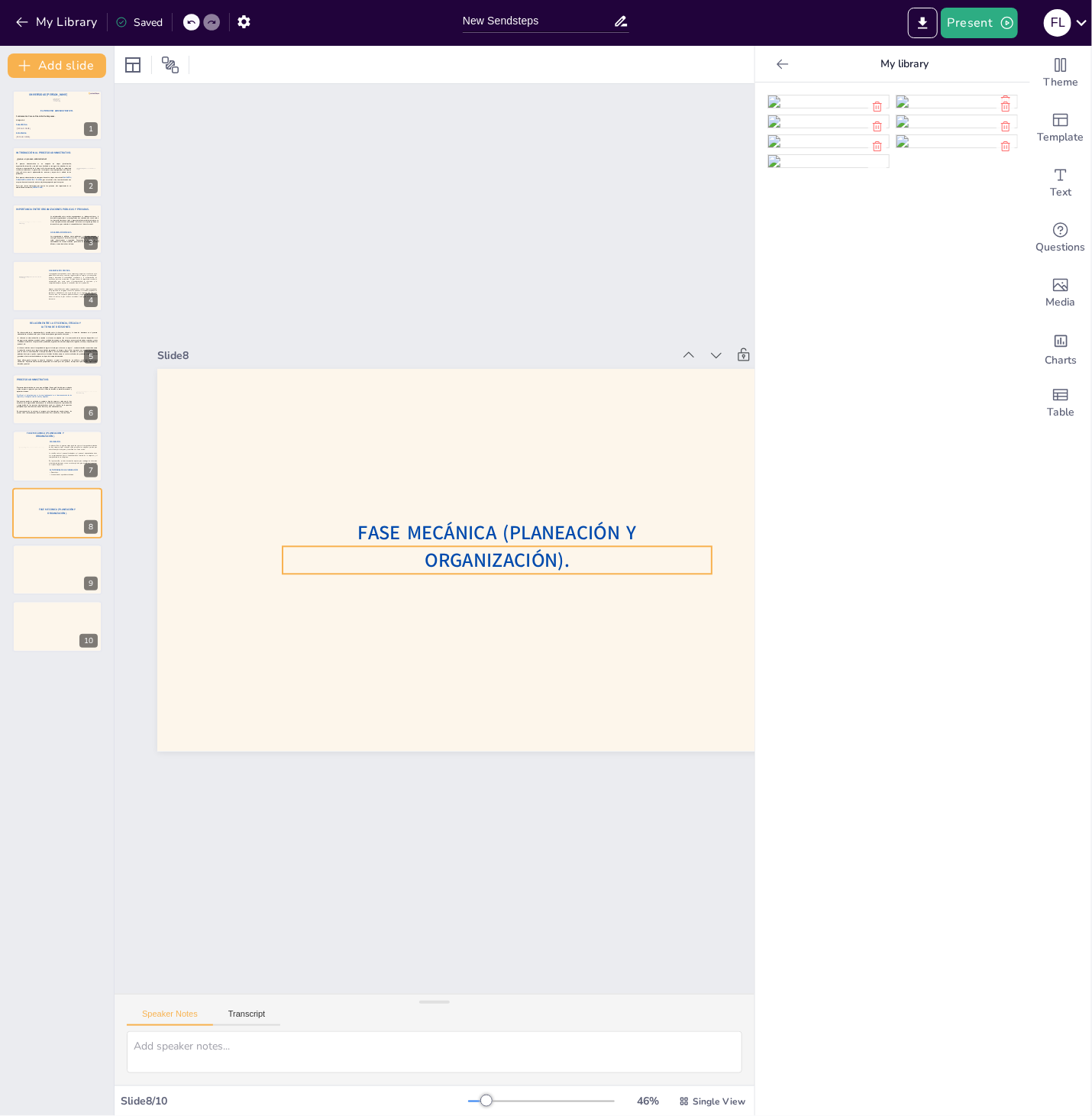
click at [495, 561] on span "Fase Mecánica (Planeación y Organización)." at bounding box center [447, 599] width 97 height 279
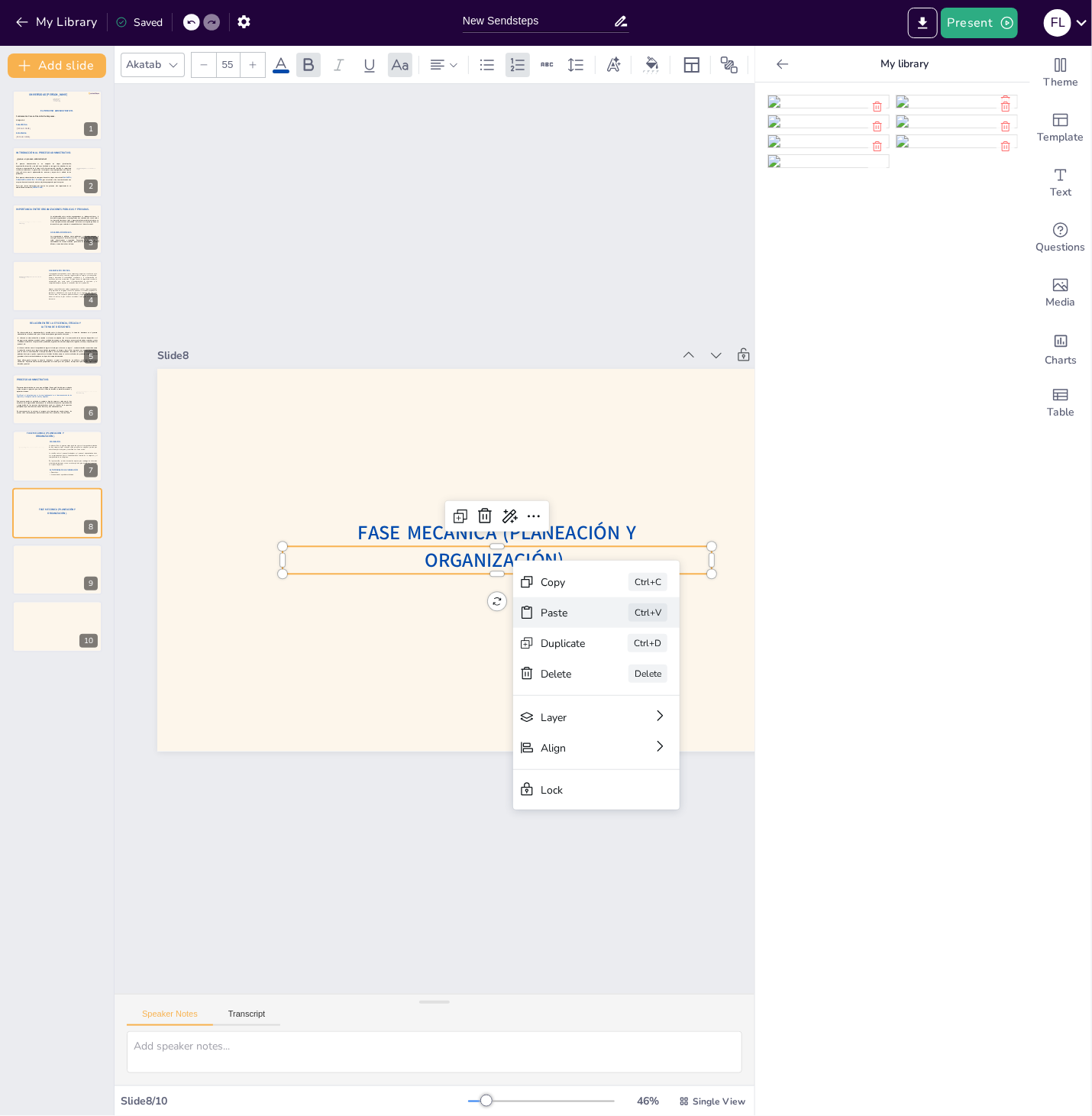
click at [609, 700] on div "Paste Ctrl+V" at bounding box center [693, 724] width 168 height 48
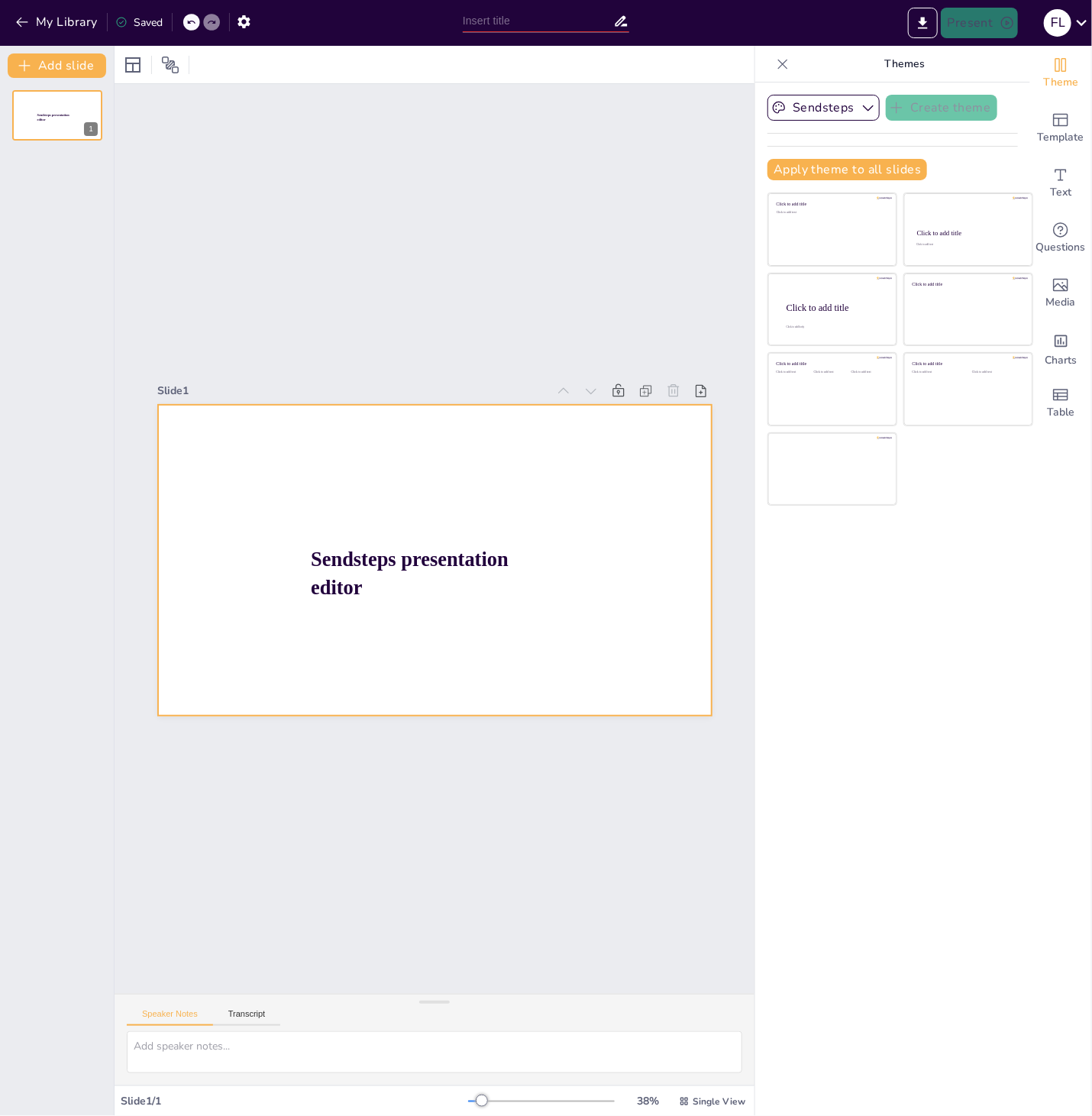
type input "New Sendsteps"
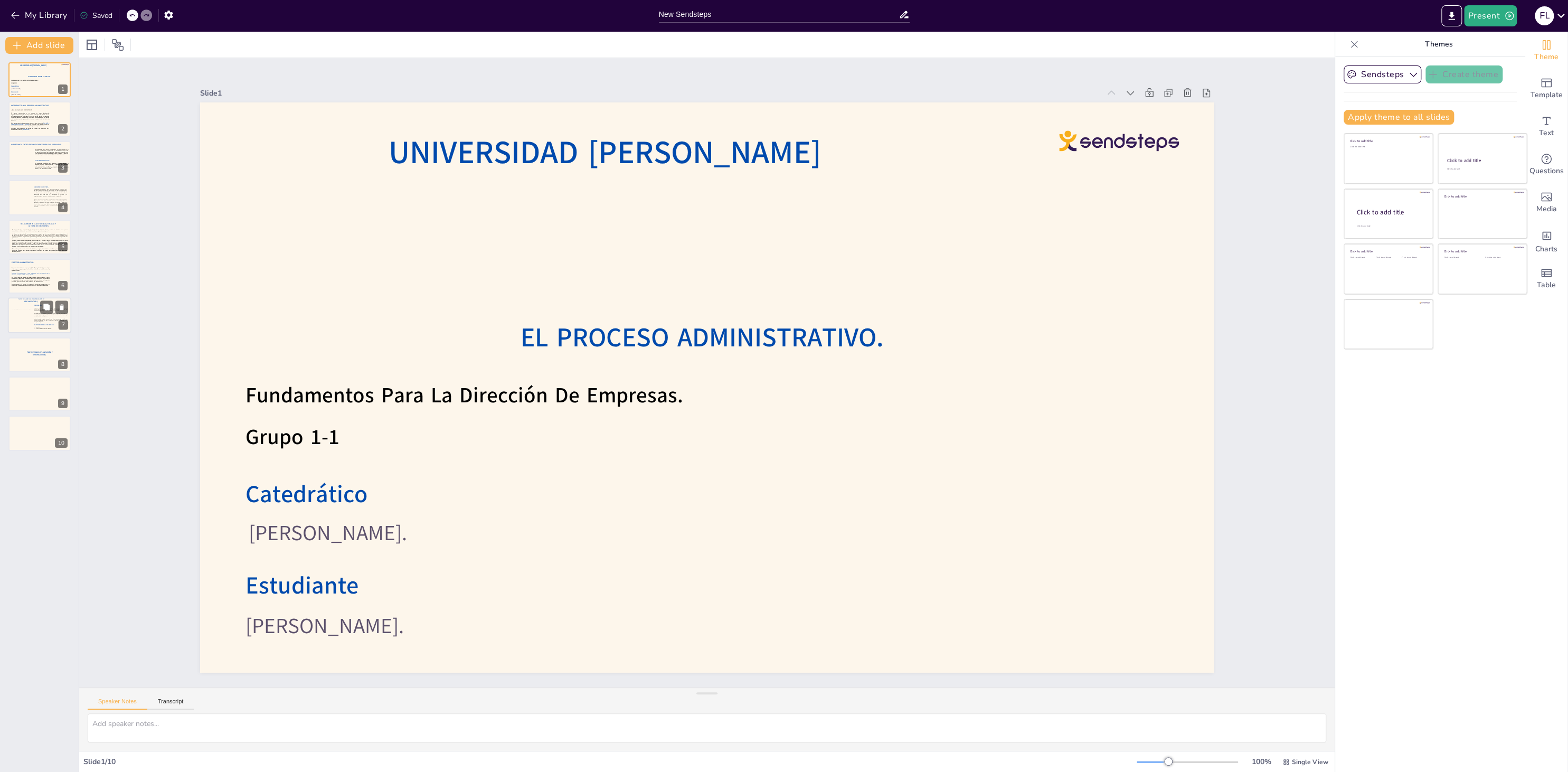
click at [48, 323] on div "La planeación es la primera etapa que debe ejercer el cuerpo administrativo de …" at bounding box center [51, 316] width 34 height 25
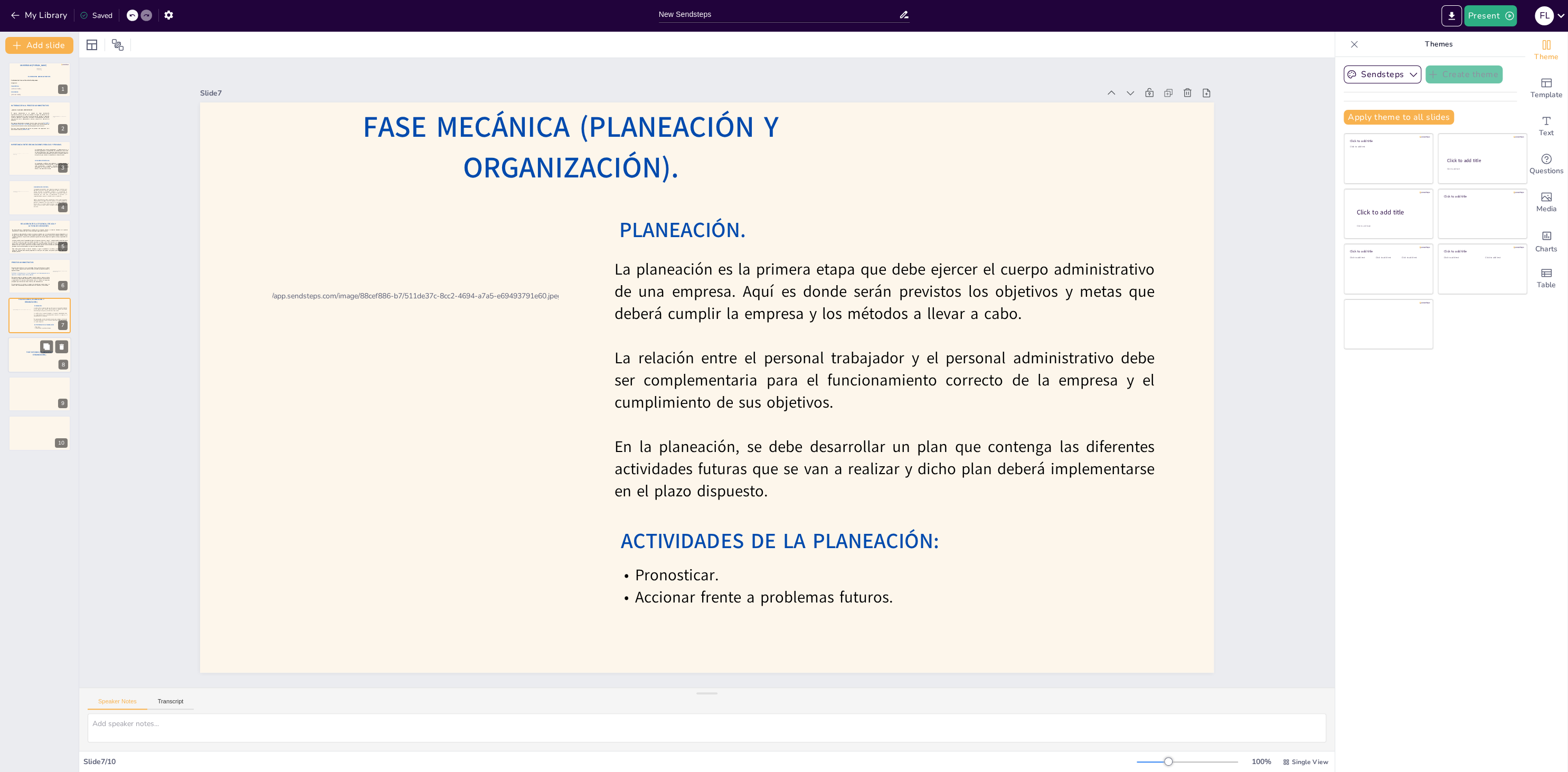
click at [14, 358] on div at bounding box center [40, 354] width 64 height 36
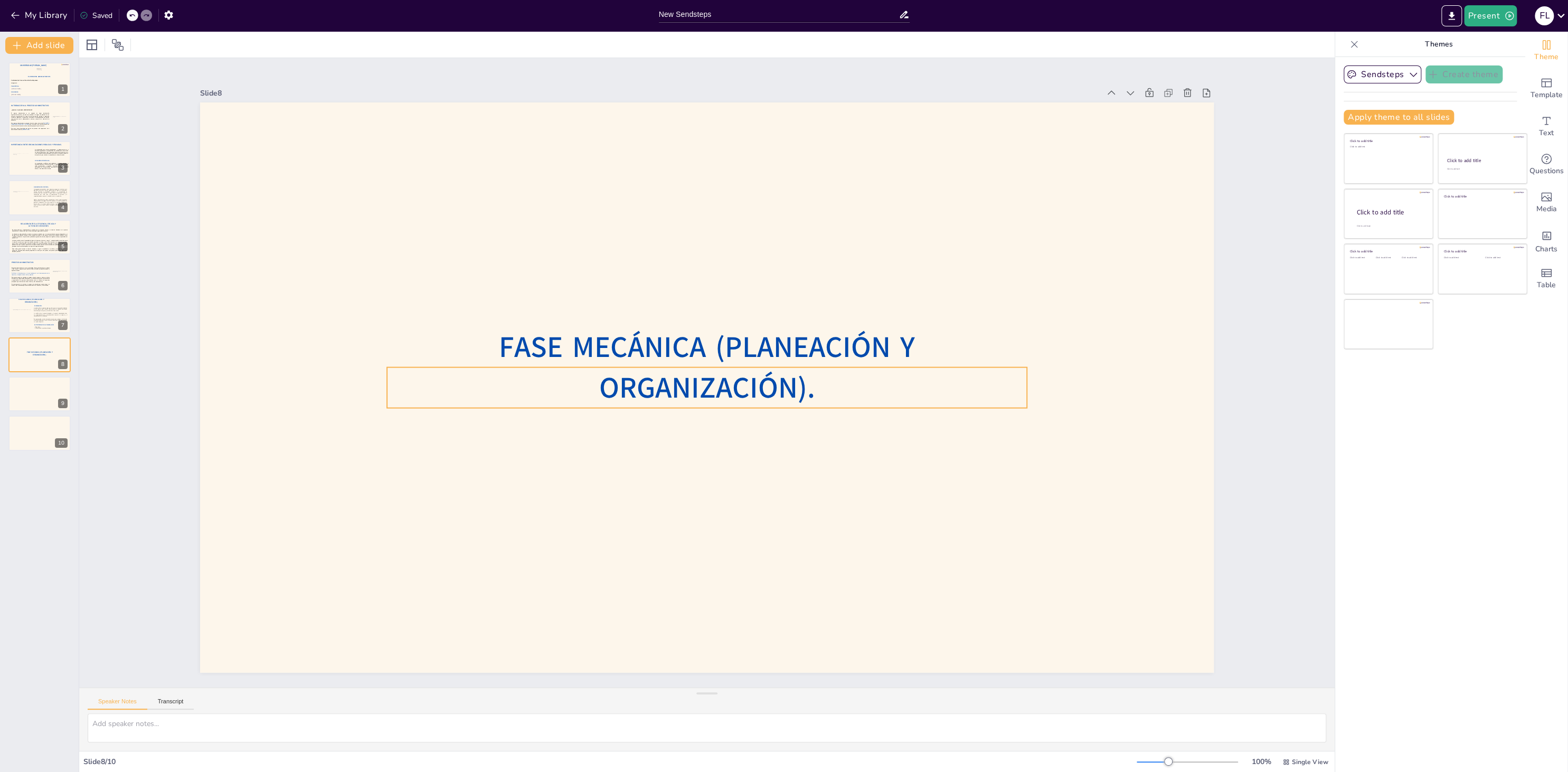
click at [499, 391] on span "Fase Mecánica (Planeación y Organización)." at bounding box center [707, 367] width 416 height 81
click at [700, 342] on icon at bounding box center [699, 347] width 13 height 13
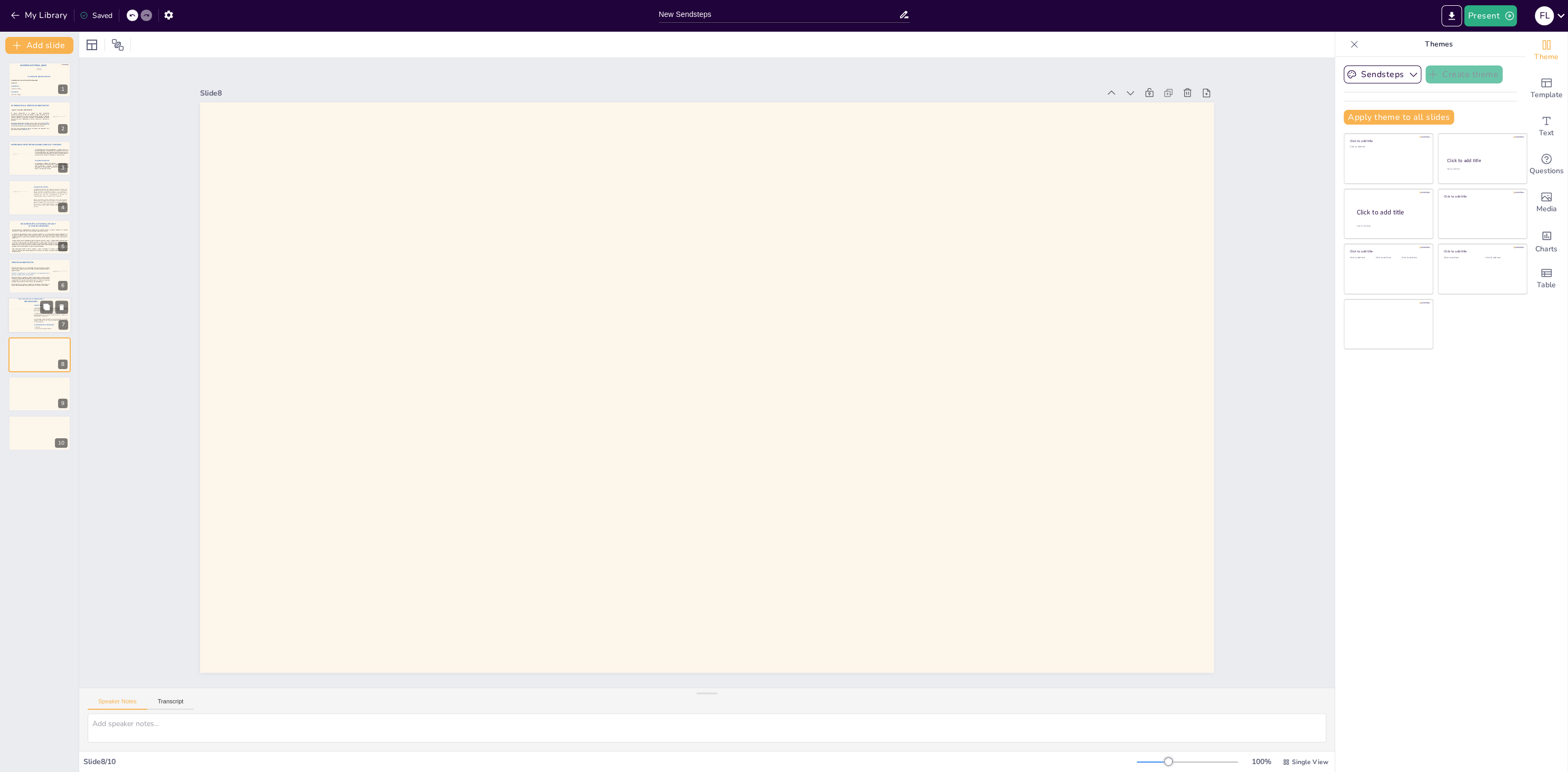
click at [14, 315] on div at bounding box center [21, 316] width 22 height 14
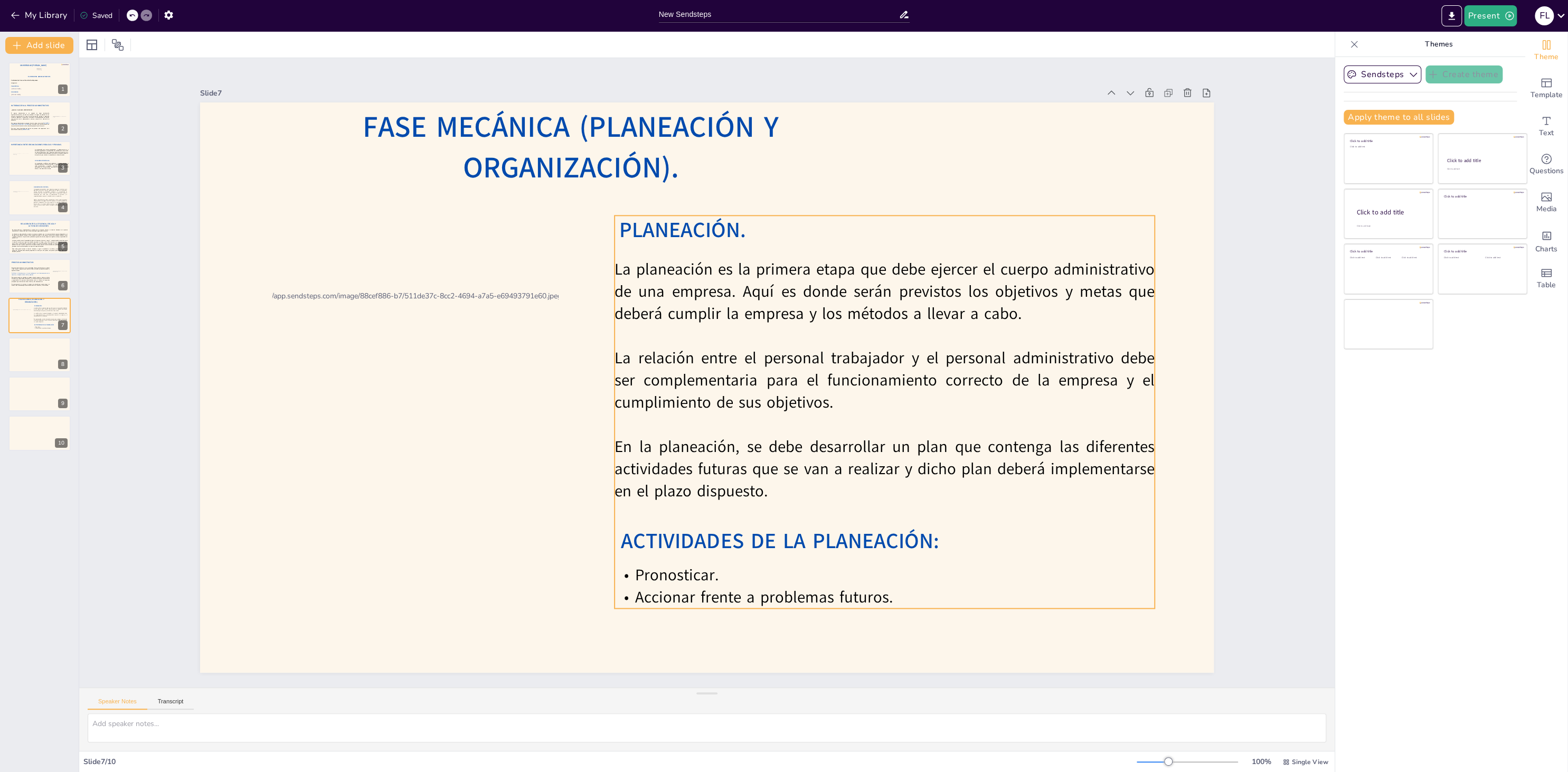
click at [708, 231] on span "PLANEACIÓN." at bounding box center [682, 230] width 126 height 29
click at [863, 198] on div "Ungroup" at bounding box center [860, 194] width 38 height 17
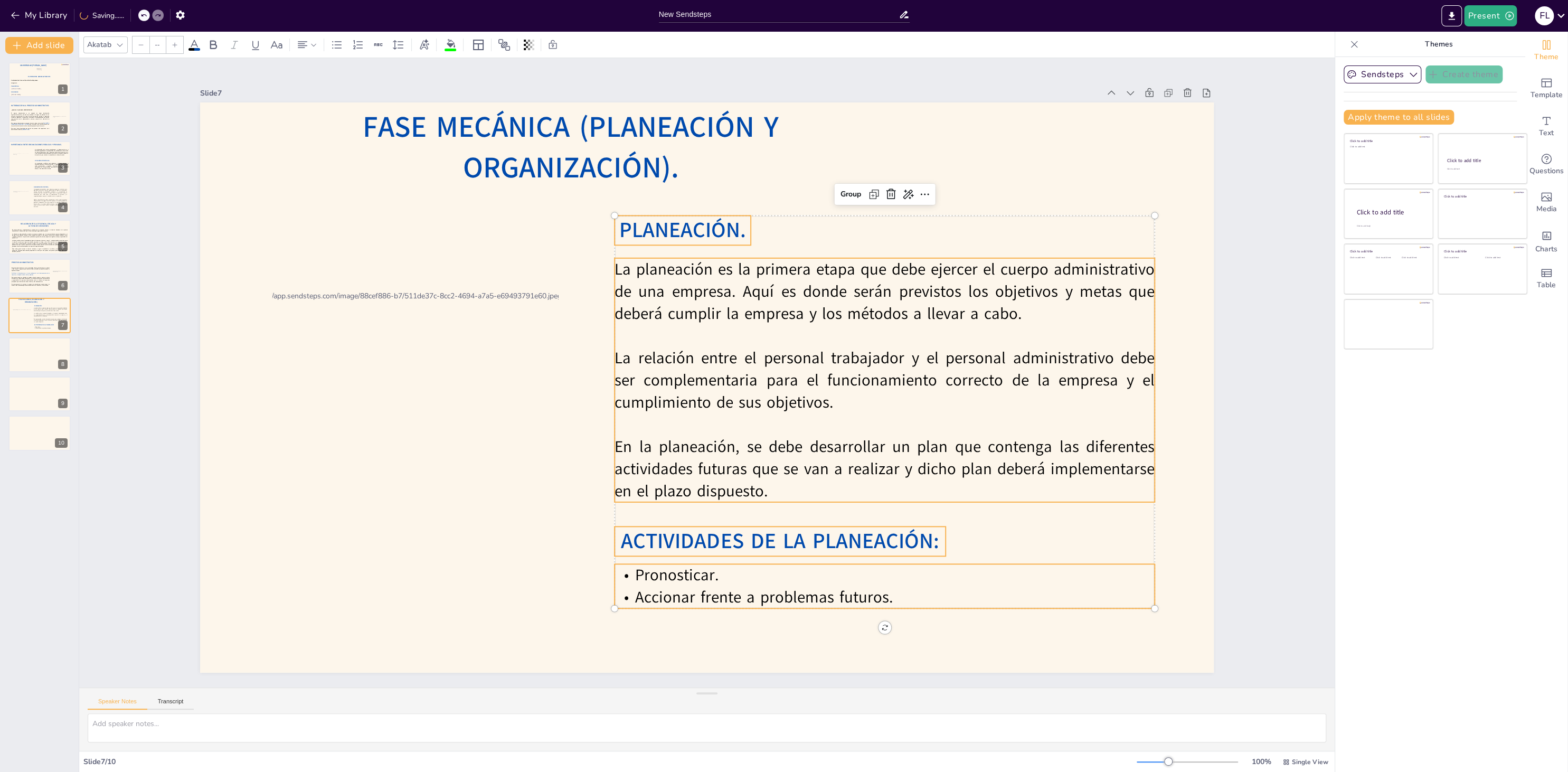
click at [708, 225] on span "PLANEACIÓN." at bounding box center [682, 230] width 126 height 29
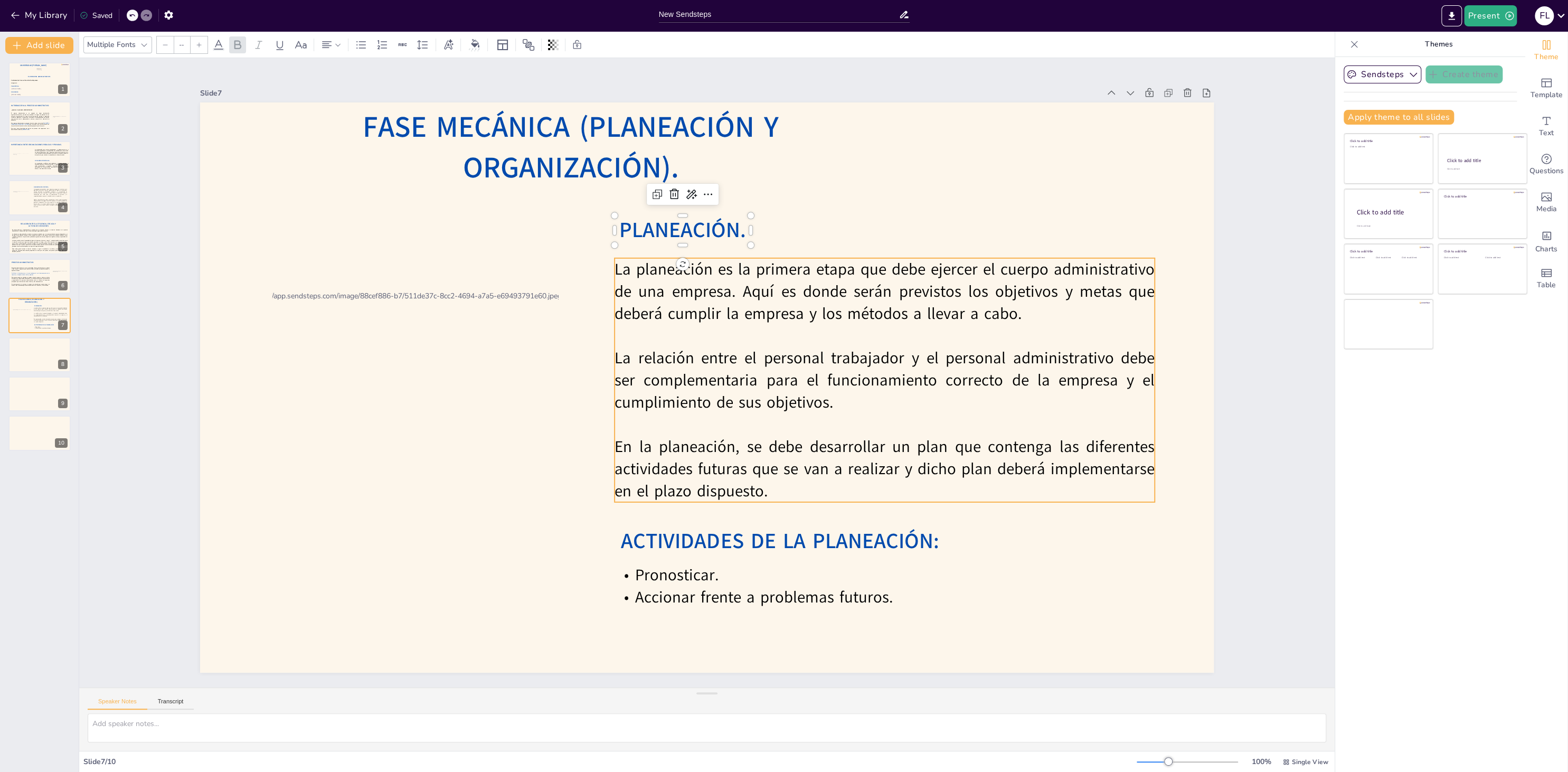
type input "30"
click at [720, 310] on p "La planeación es la primera etapa que debe ejercer el cuerpo administrativo de …" at bounding box center [885, 291] width 540 height 67
click at [915, 233] on icon at bounding box center [910, 237] width 13 height 13
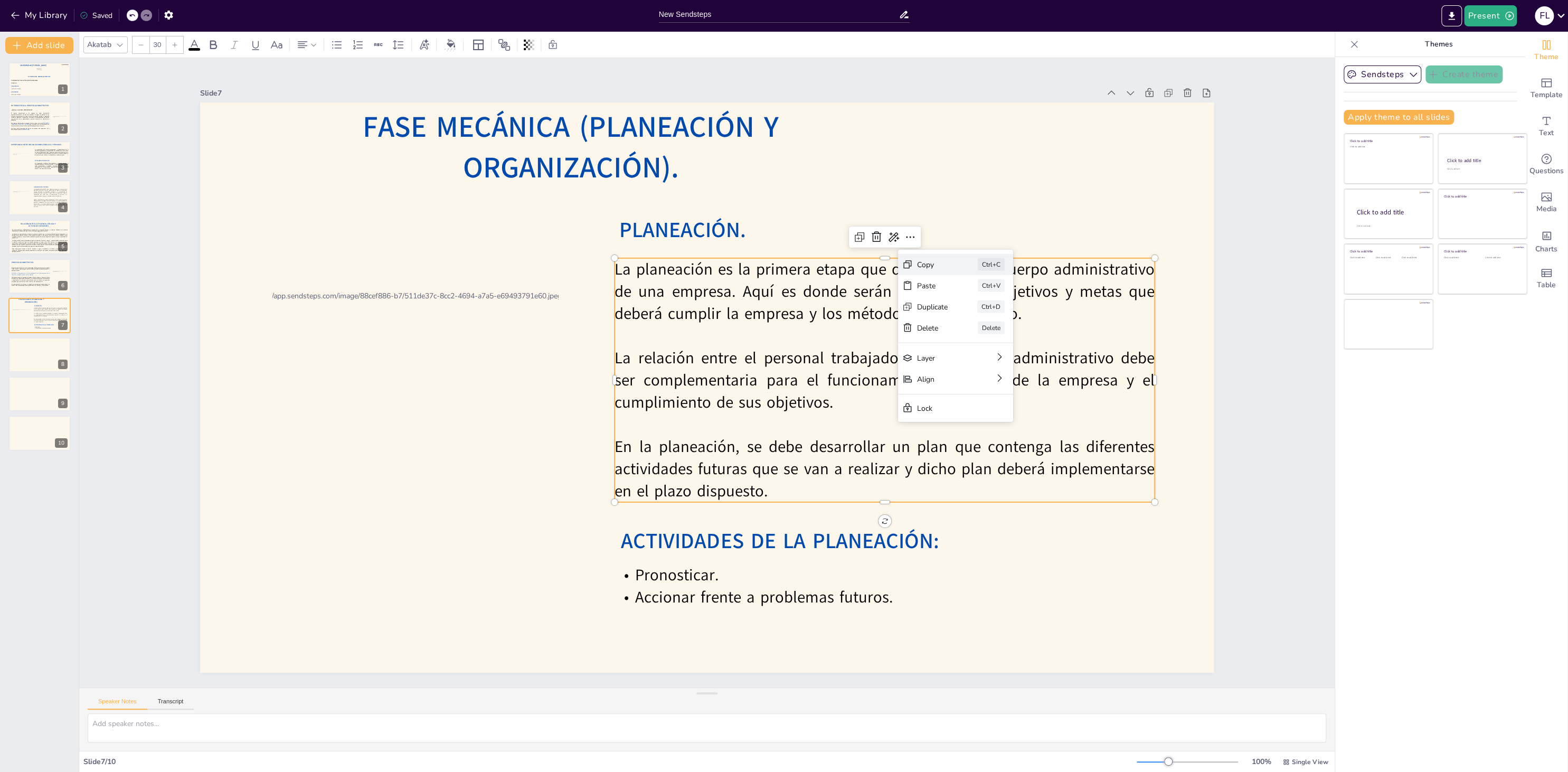
click at [922, 264] on div "Copy" at bounding box center [932, 264] width 31 height 10
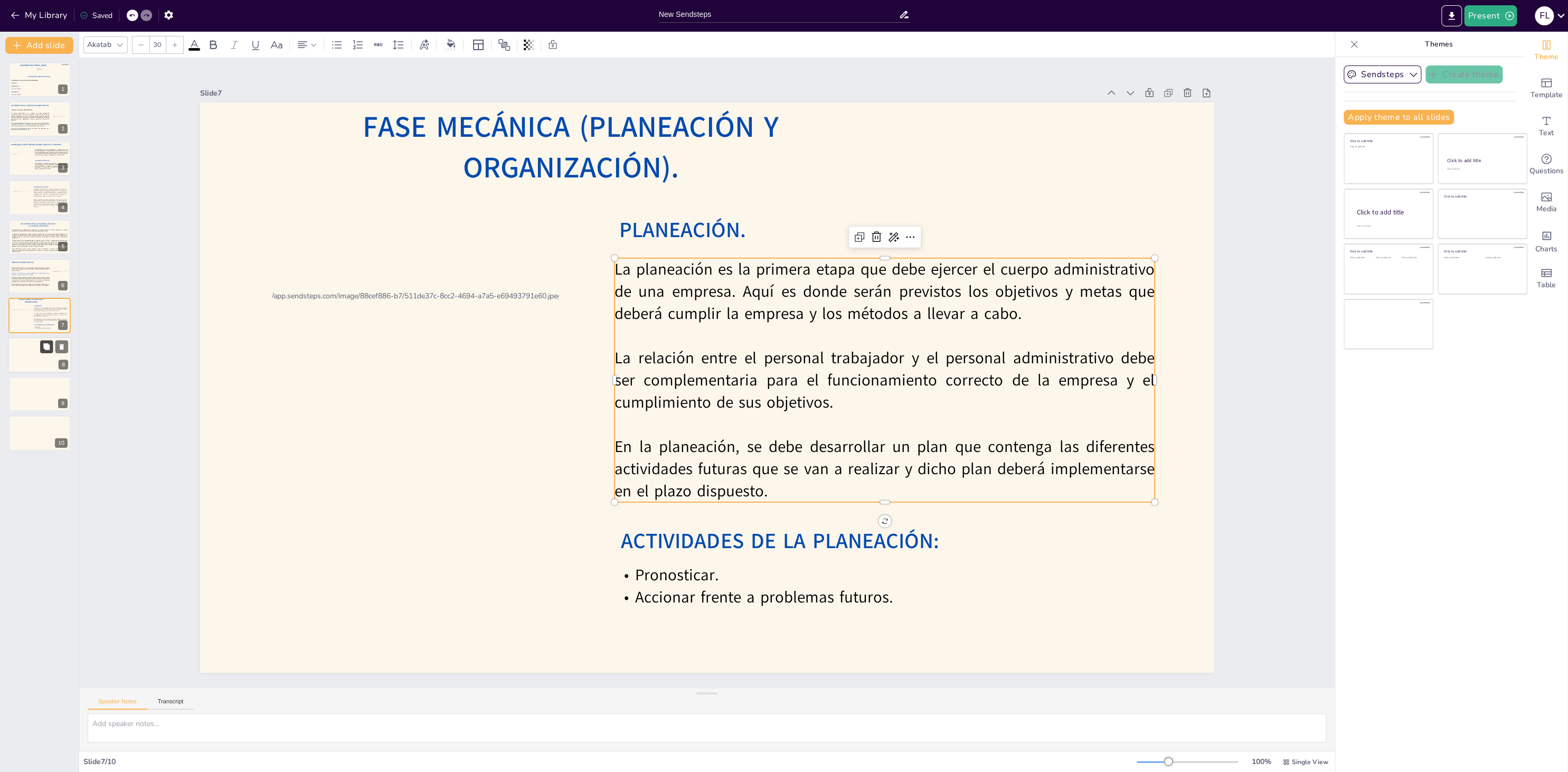
click at [51, 344] on button at bounding box center [47, 346] width 13 height 13
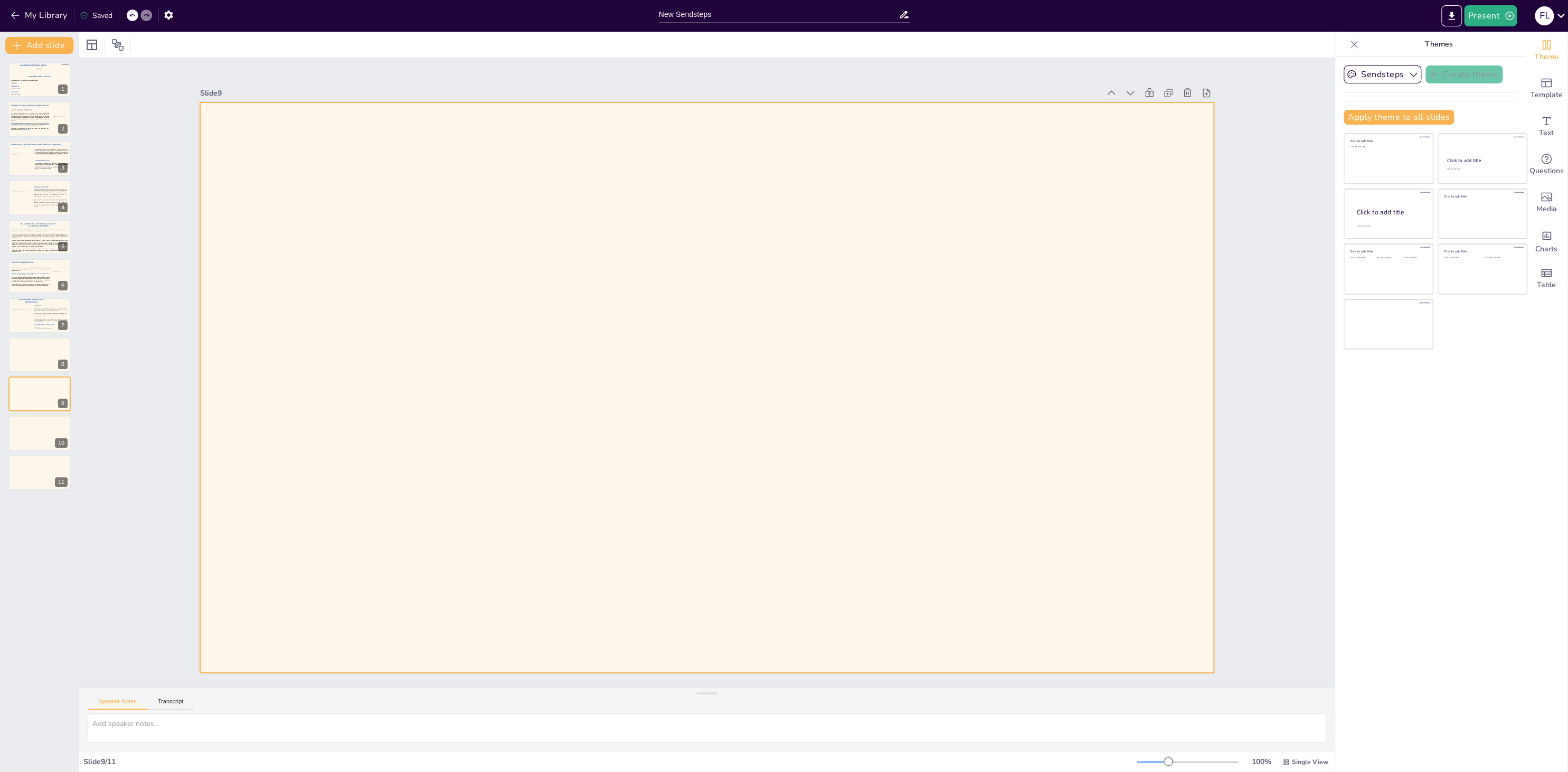
click at [412, 337] on div at bounding box center [707, 388] width 1014 height 570
click at [35, 348] on div at bounding box center [40, 354] width 64 height 36
click at [39, 380] on div at bounding box center [40, 393] width 64 height 36
click at [36, 350] on div at bounding box center [40, 354] width 64 height 36
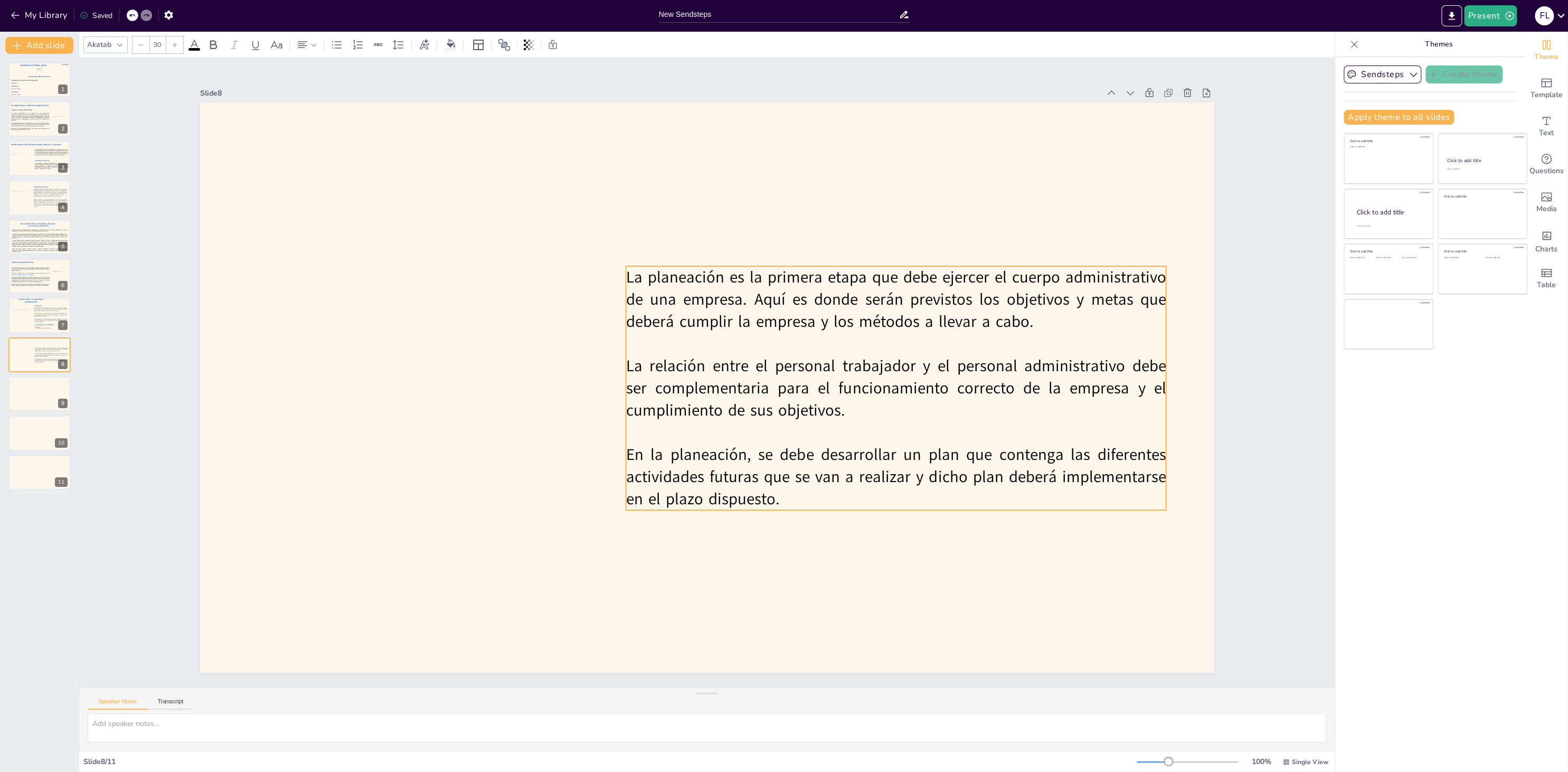
drag, startPoint x: 553, startPoint y: 315, endPoint x: 742, endPoint y: 316, distance: 189.0
click at [742, 316] on p "La planeación es la primera etapa que debe ejercer el cuerpo administrativo de …" at bounding box center [895, 299] width 540 height 67
click at [38, 304] on div at bounding box center [40, 315] width 64 height 36
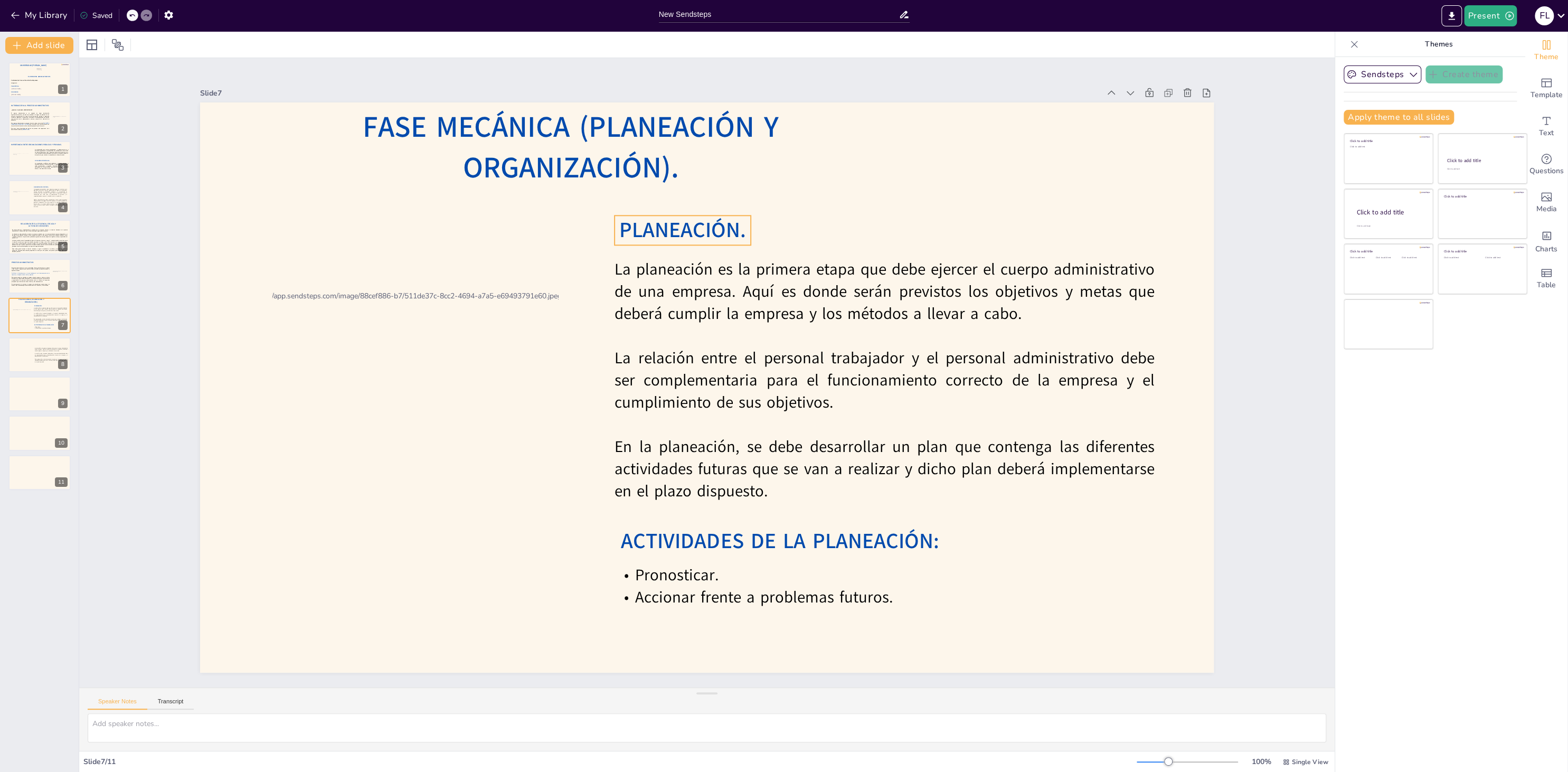
click at [649, 237] on span "PLANEACIÓN." at bounding box center [682, 230] width 126 height 29
click at [706, 197] on icon at bounding box center [708, 194] width 13 height 13
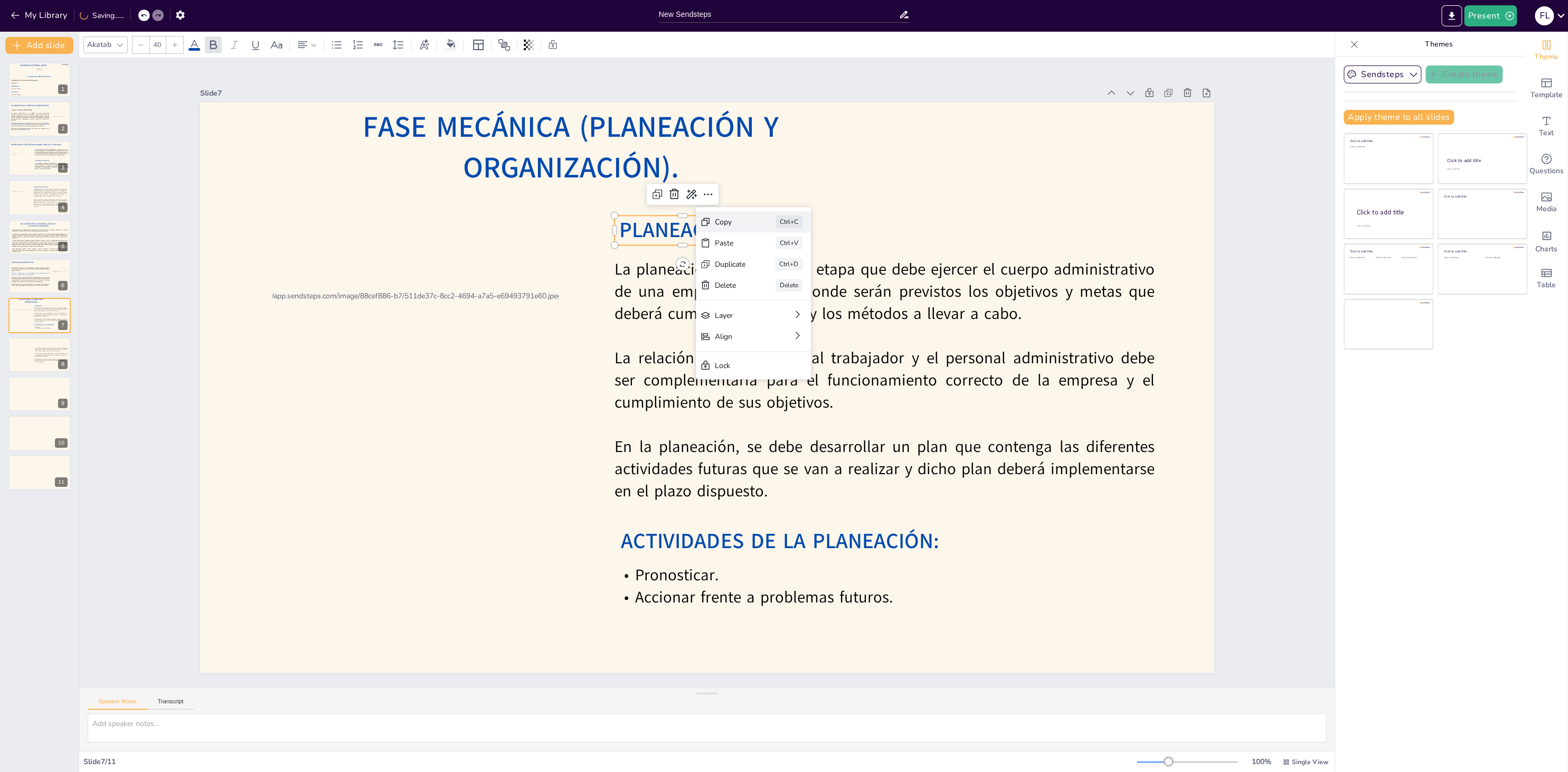
click at [723, 218] on div "Copy" at bounding box center [730, 222] width 31 height 10
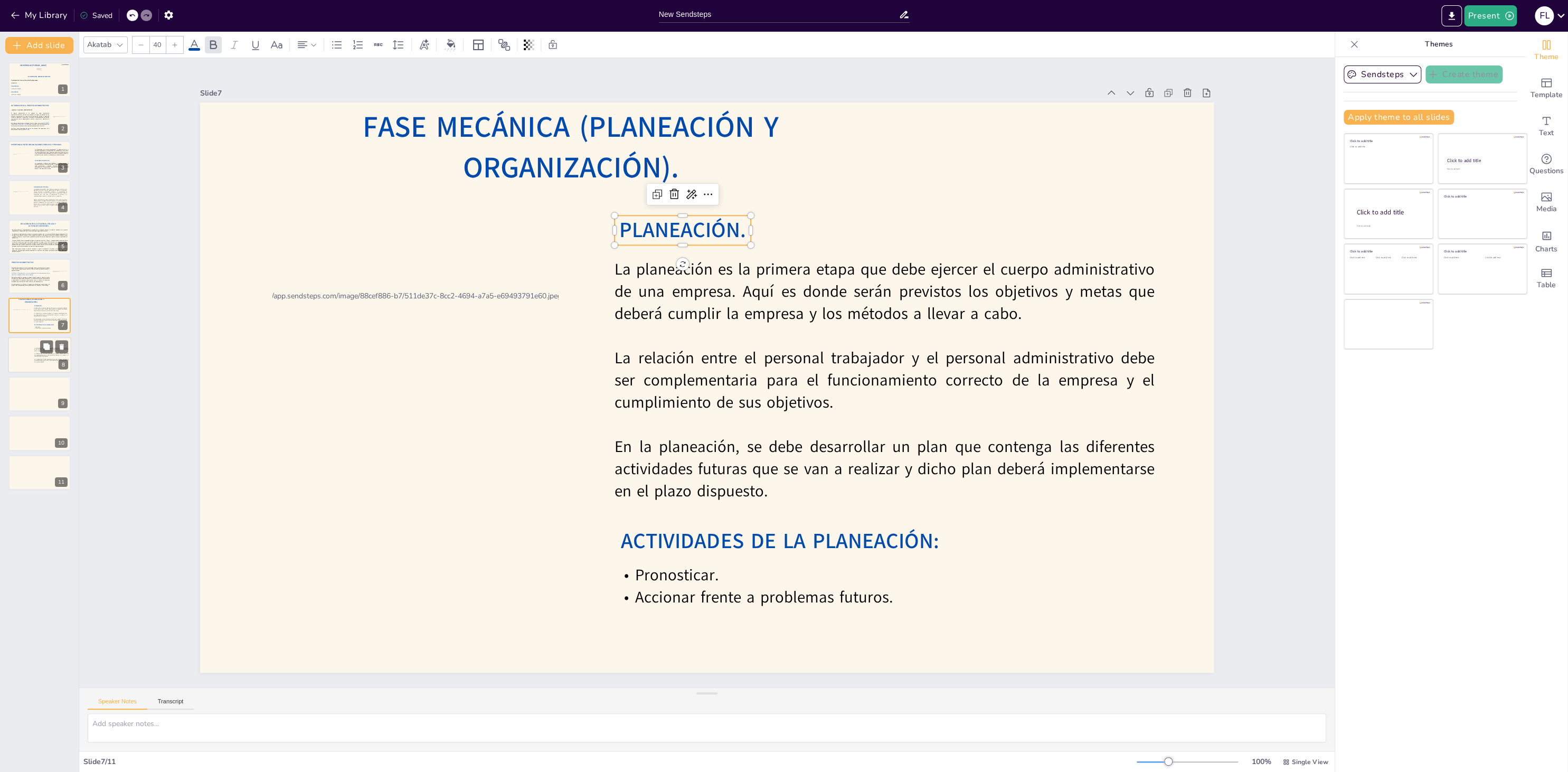
click at [57, 355] on p "La relación entre el personal trabajador y el personal administrativo debe ser …" at bounding box center [52, 354] width 34 height 4
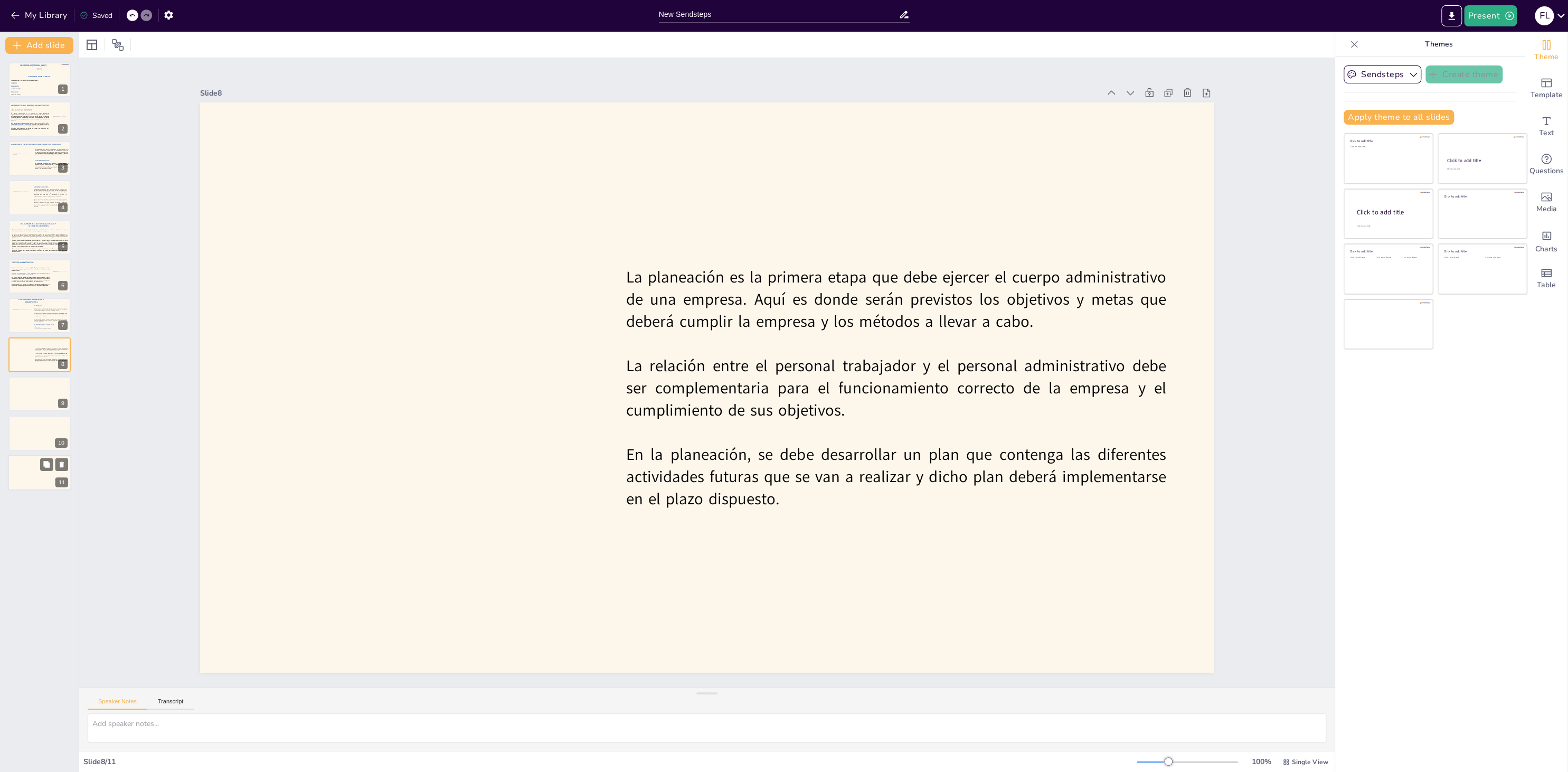
click at [30, 476] on div at bounding box center [40, 472] width 64 height 36
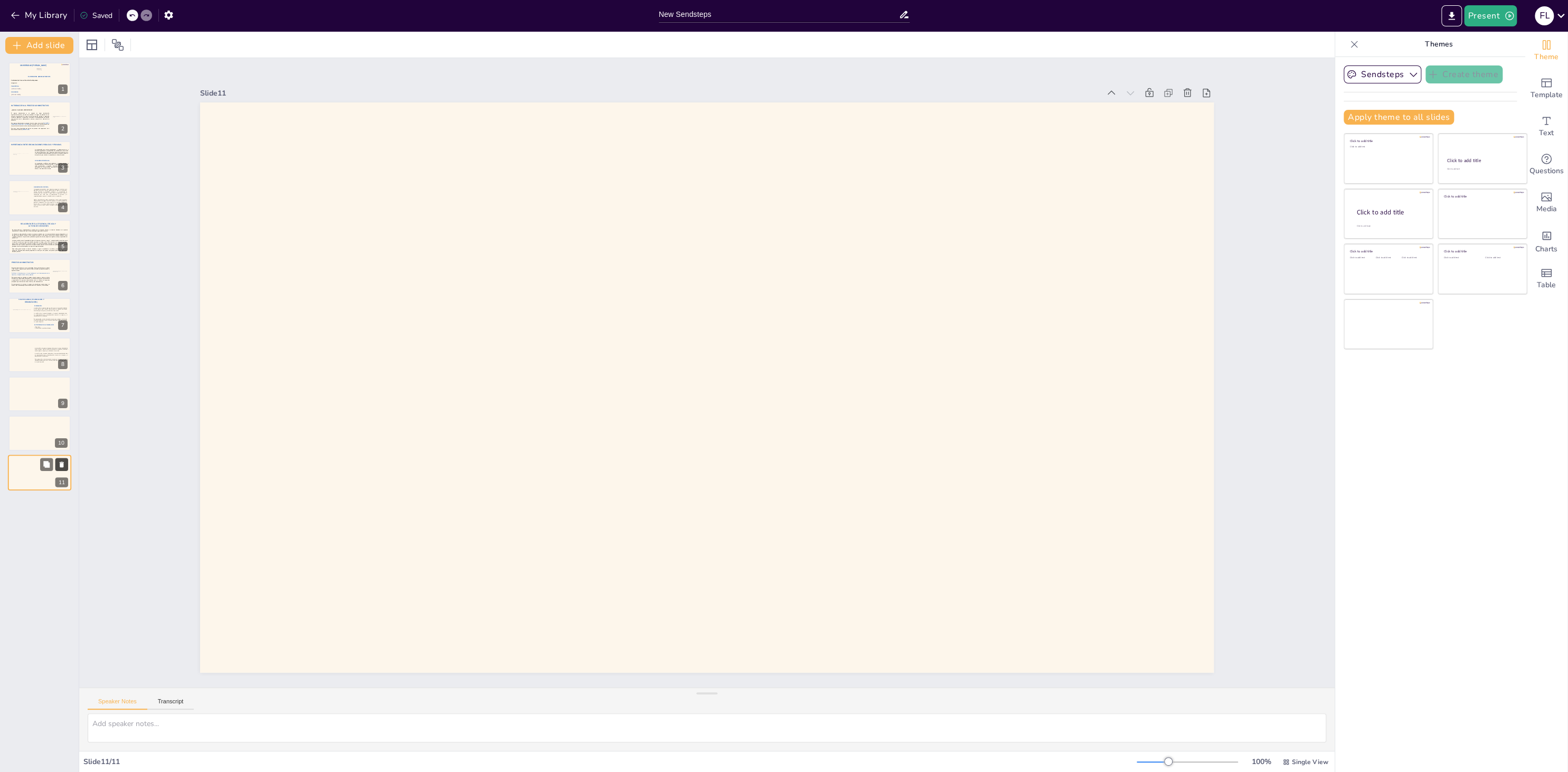
click at [65, 466] on icon at bounding box center [62, 464] width 8 height 8
click at [45, 370] on div at bounding box center [40, 354] width 64 height 36
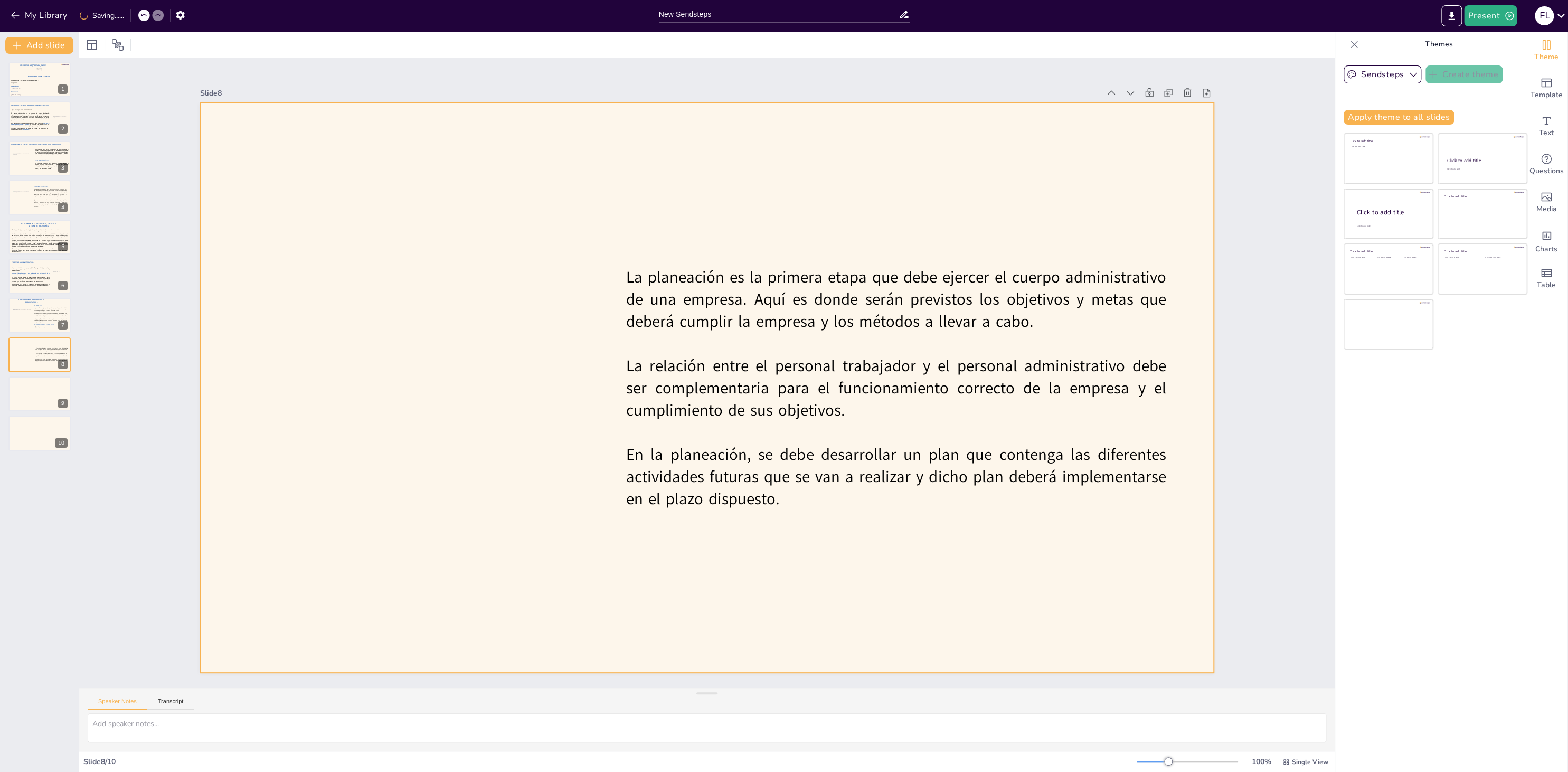
click at [804, 194] on div at bounding box center [707, 388] width 1014 height 570
click at [800, 282] on p "La planeación es la primera etapa que debe ejercer el cuerpo administrativo de …" at bounding box center [895, 299] width 540 height 67
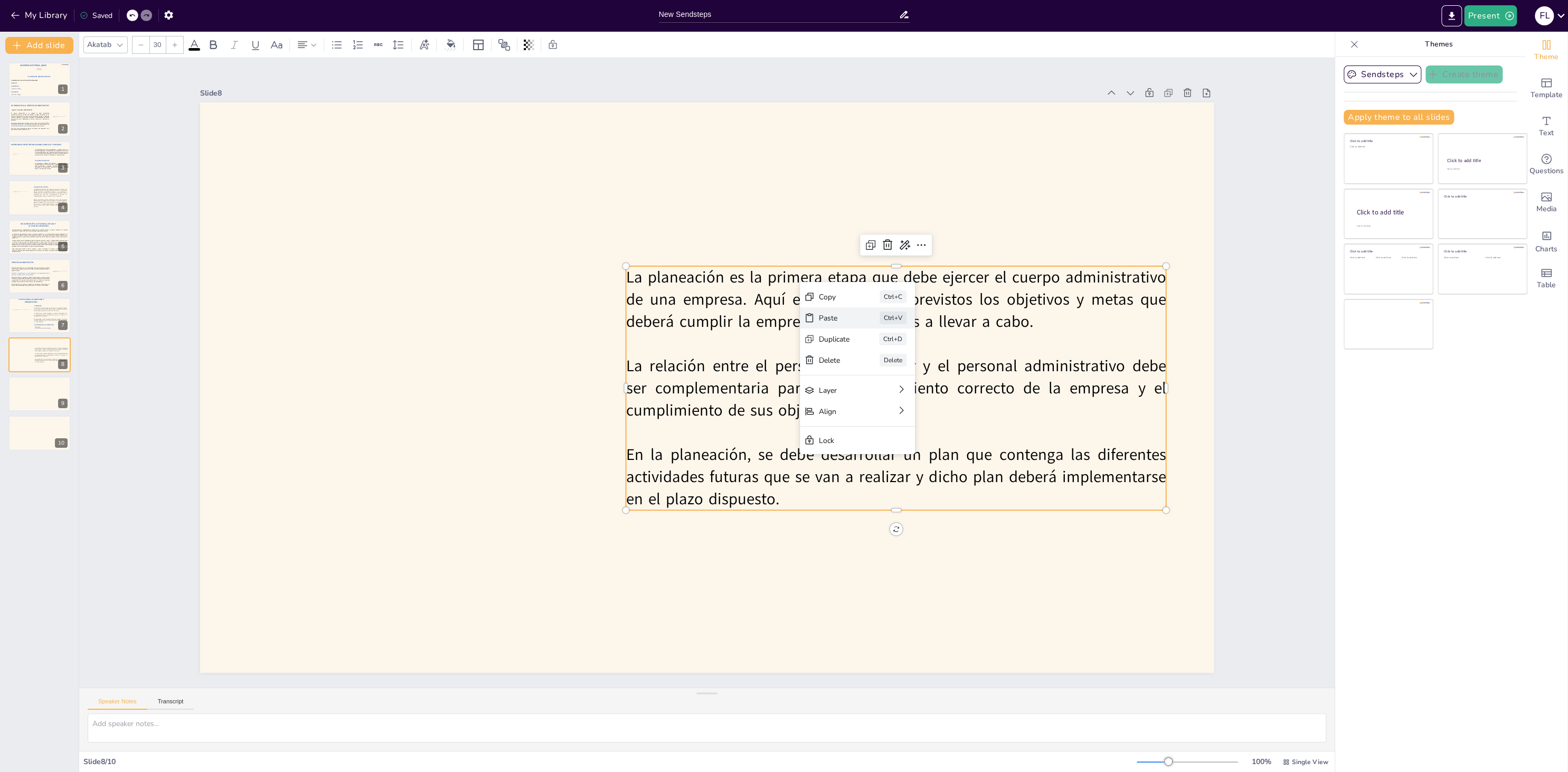
click at [850, 311] on div "Paste Ctrl+V" at bounding box center [857, 318] width 115 height 21
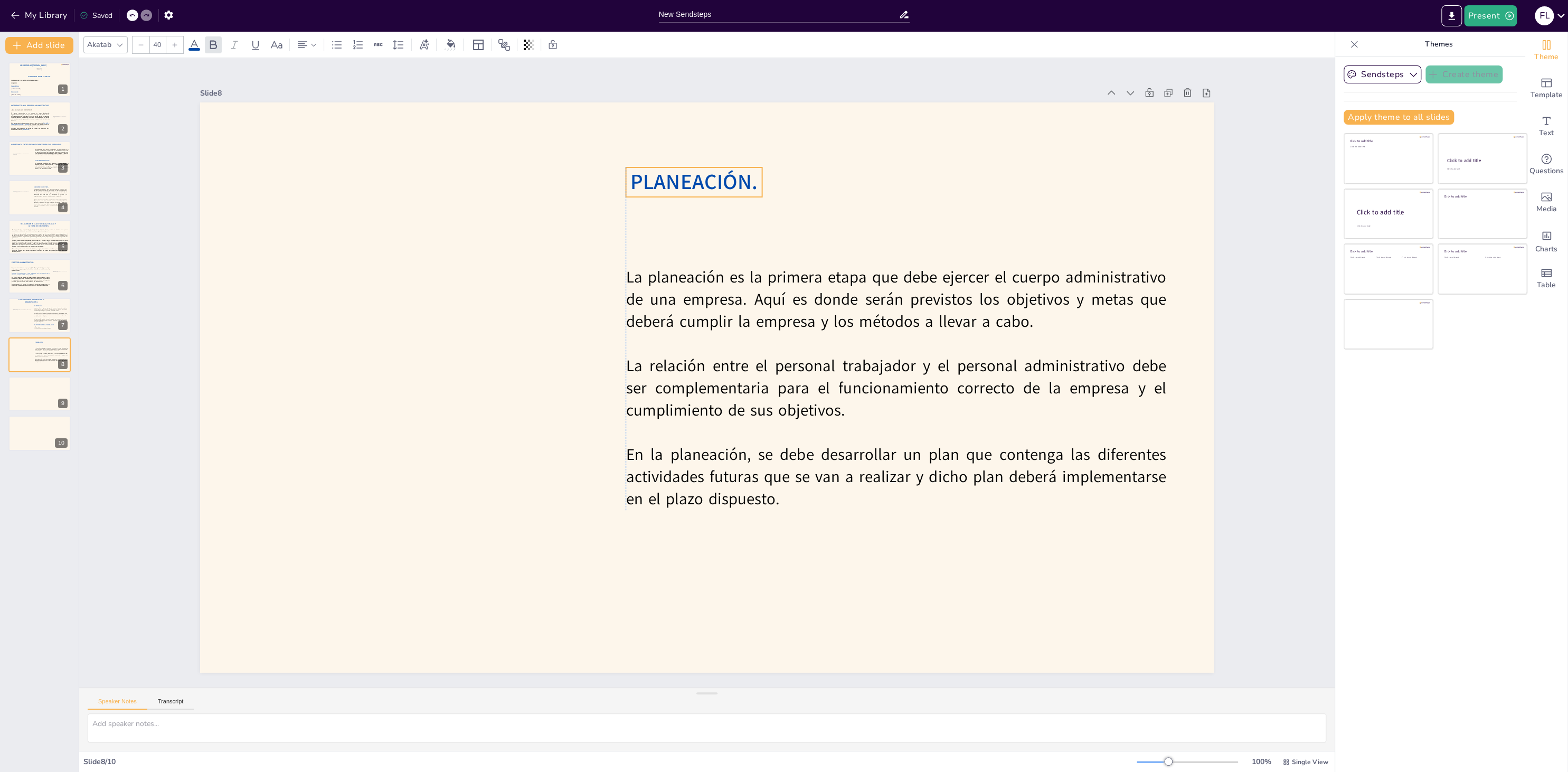
drag, startPoint x: 724, startPoint y: 385, endPoint x: 711, endPoint y: 180, distance: 205.4
click at [711, 180] on span "PLANEACIÓN." at bounding box center [693, 182] width 126 height 29
drag, startPoint x: 711, startPoint y: 185, endPoint x: 712, endPoint y: 168, distance: 17.0
click at [712, 168] on span "PLANEACIÓN." at bounding box center [693, 165] width 126 height 29
type input "30"
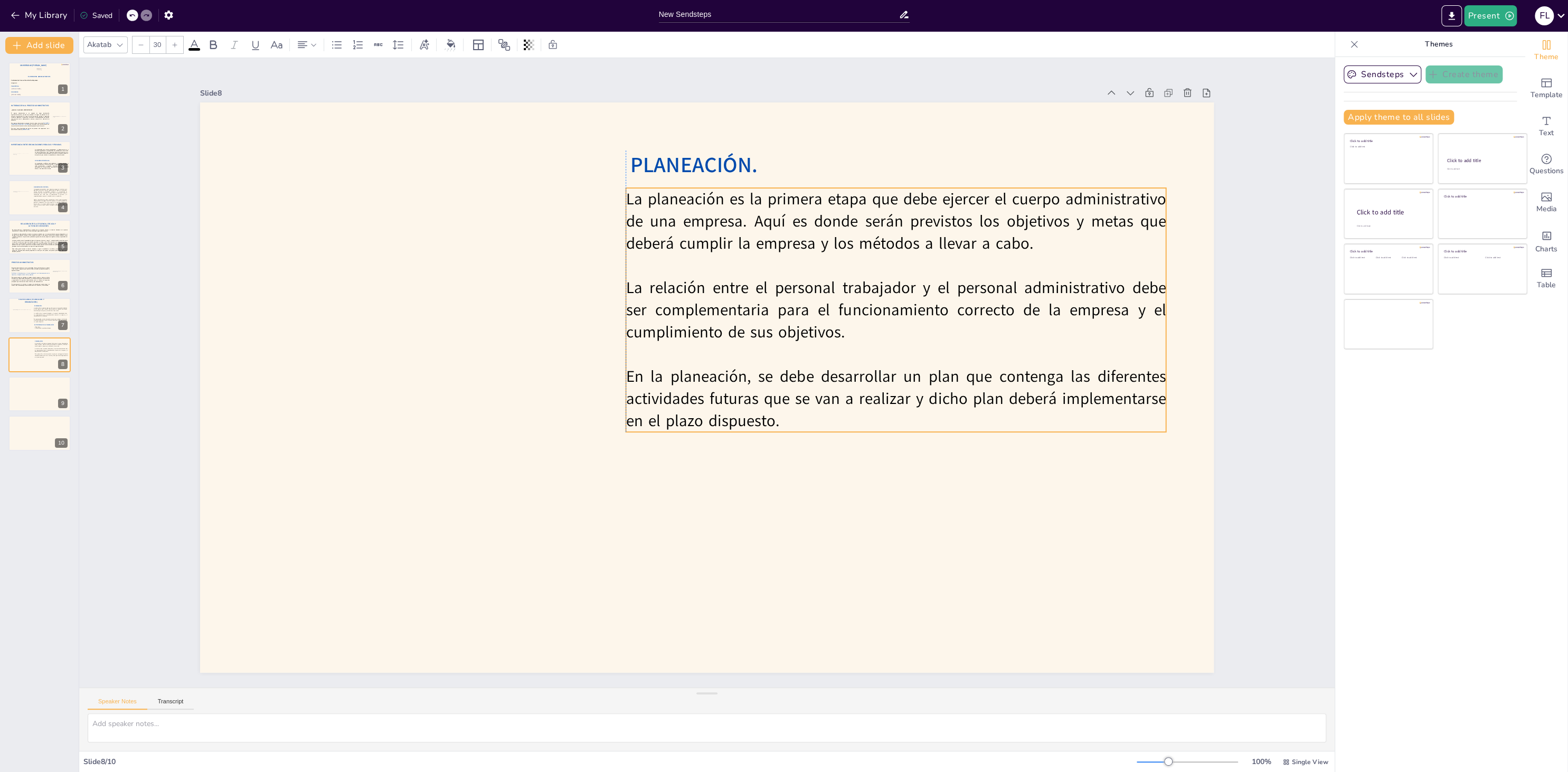
drag, startPoint x: 711, startPoint y: 355, endPoint x: 713, endPoint y: 277, distance: 78.0
click at [713, 277] on p "La relación entre el personal trabajador y el personal administrativo debe ser …" at bounding box center [895, 310] width 540 height 67
click at [504, 338] on div "Slide 1 El Proceso Administrativo. Fátima Lourdes Vásquez Henríquez. Víctor Man…" at bounding box center [707, 372] width 1255 height 629
click at [663, 166] on span "PLANEACIÓN." at bounding box center [693, 165] width 126 height 29
drag, startPoint x: 762, startPoint y: 164, endPoint x: 753, endPoint y: 160, distance: 9.8
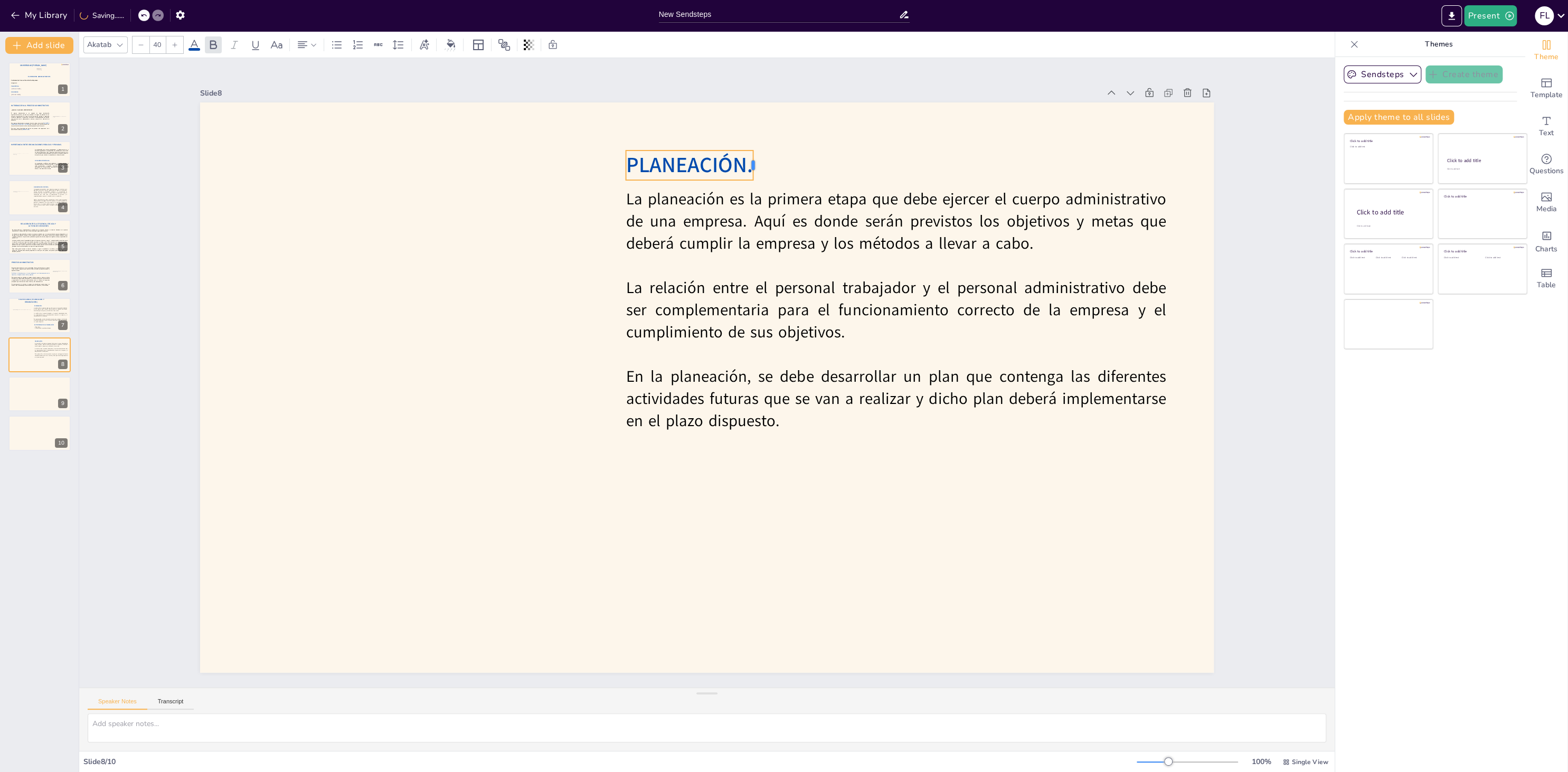
click at [753, 160] on div "La planeación es la primera etapa que debe ejercer el cuerpo administrativo de …" at bounding box center [707, 388] width 1014 height 570
click at [812, 143] on div at bounding box center [707, 388] width 1014 height 570
click at [683, 217] on p "La planeación es la primera etapa que debe ejercer el cuerpo administrativo de …" at bounding box center [895, 224] width 540 height 67
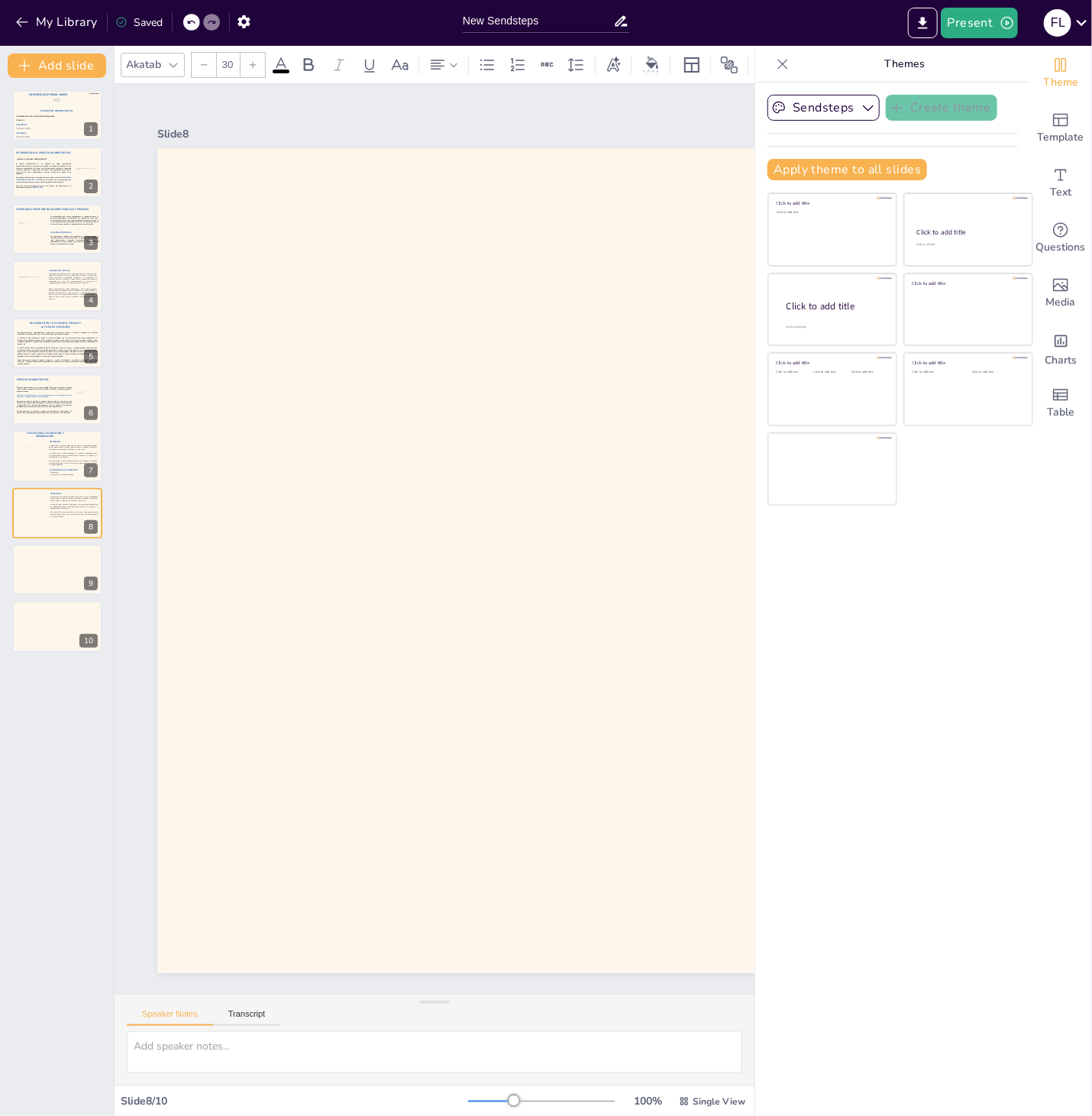
click at [777, 50] on div "Themes" at bounding box center [893, 64] width 275 height 36
click at [780, 57] on icon at bounding box center [783, 64] width 15 height 15
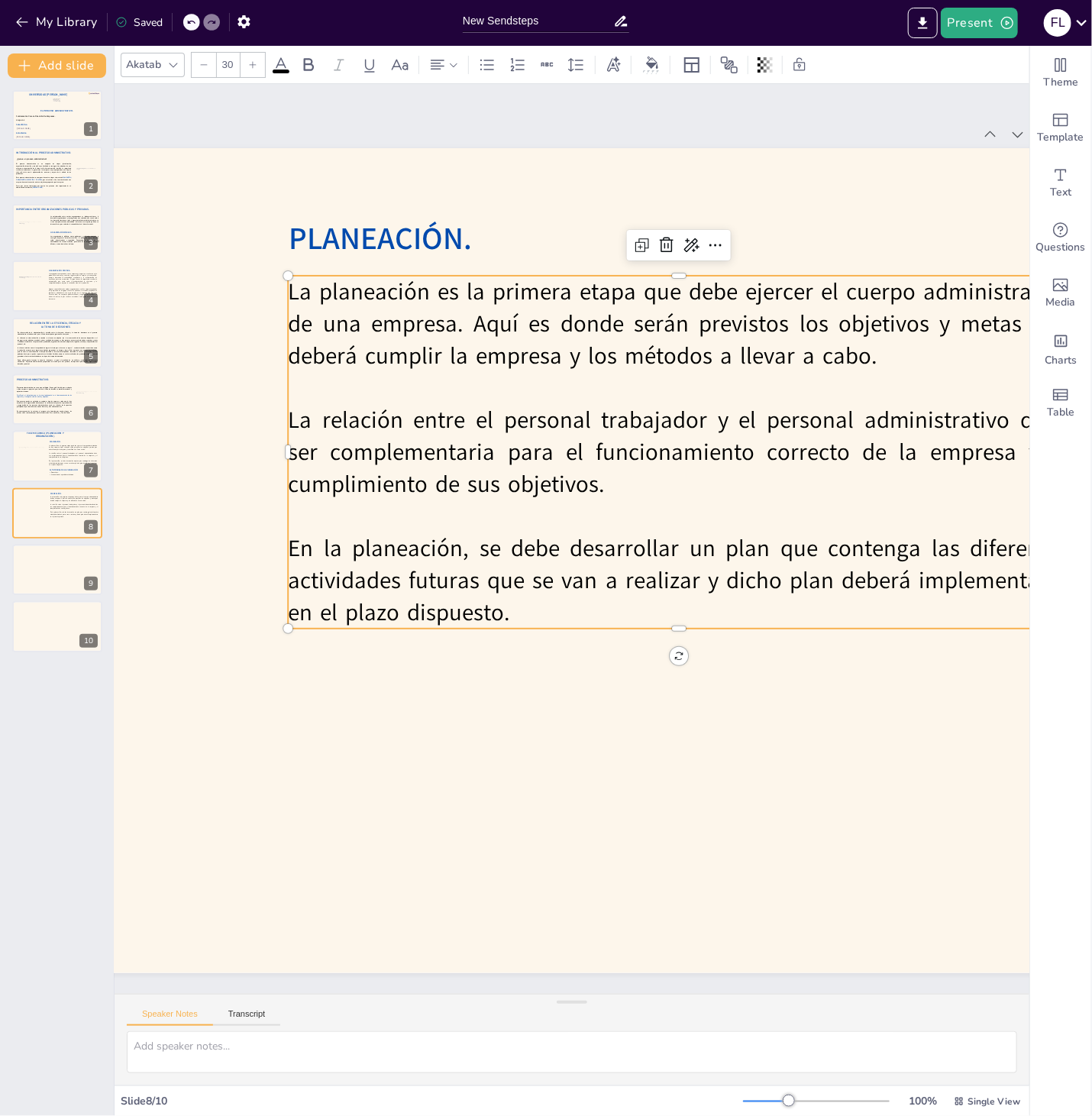
scroll to position [0, 442]
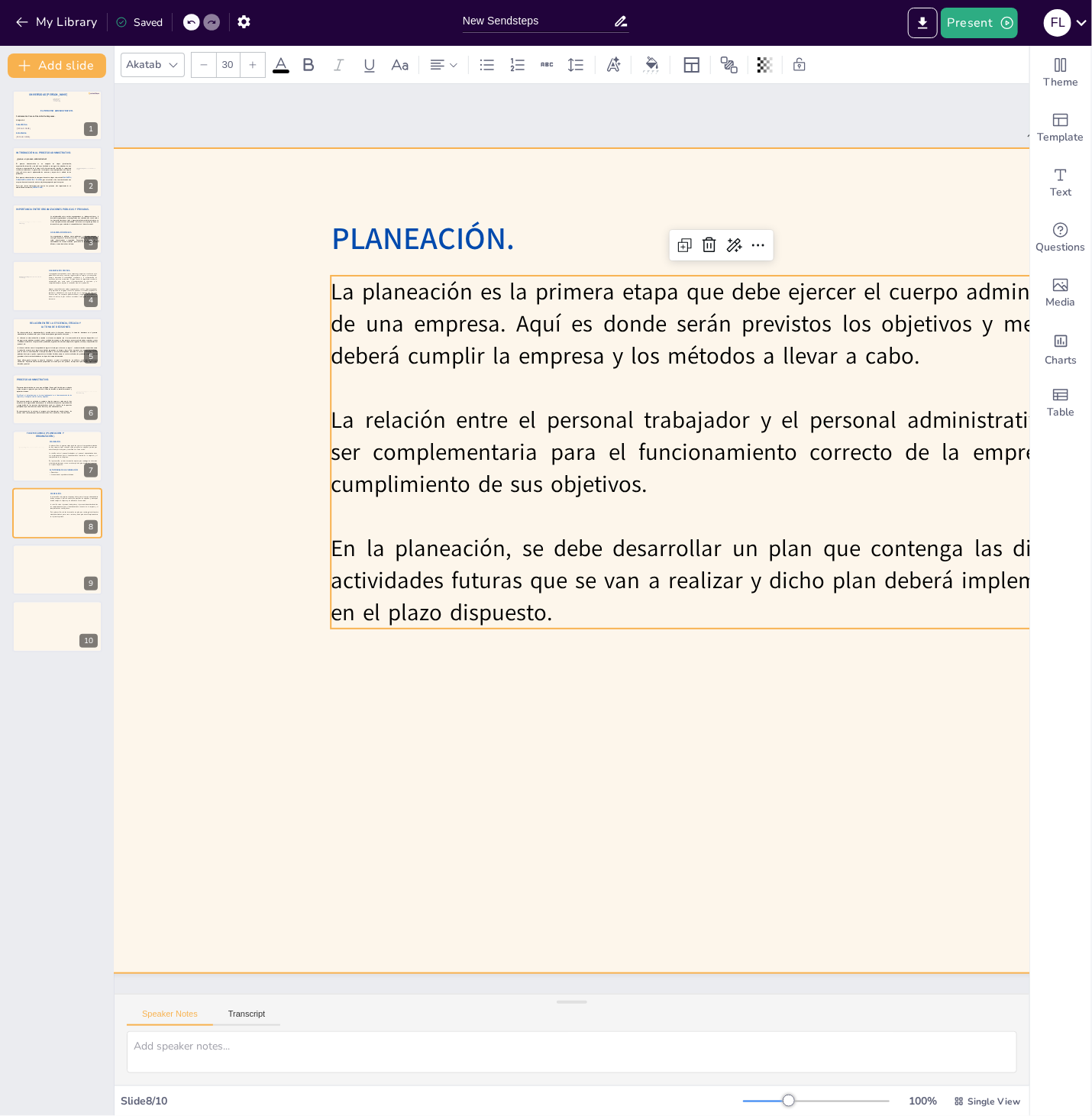
click at [344, 643] on div at bounding box center [448, 561] width 1466 height 825
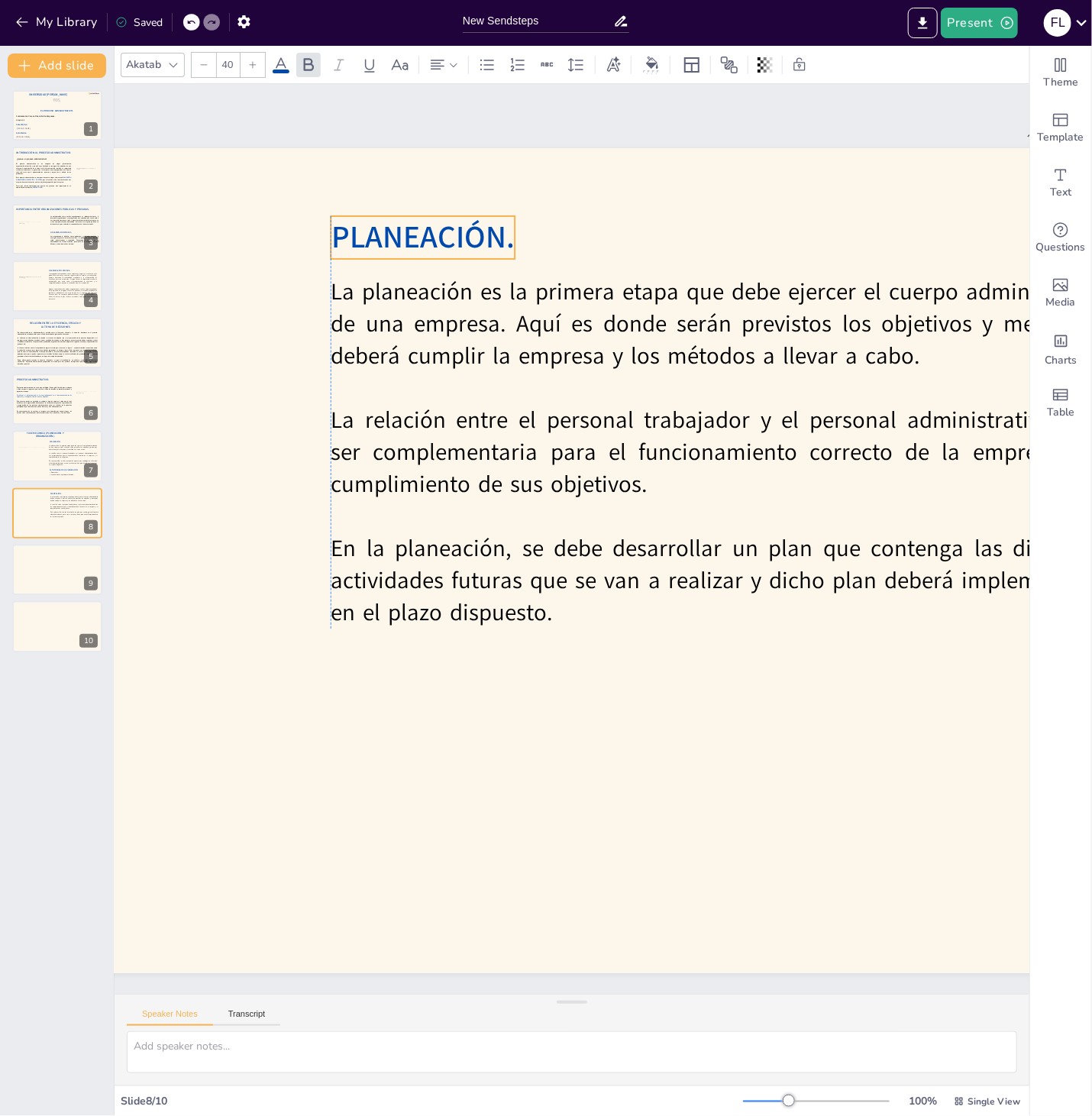
click at [446, 238] on span "PLANEACIÓN." at bounding box center [422, 237] width 183 height 42
click at [448, 242] on span "PLANEACIÓN." at bounding box center [422, 237] width 183 height 42
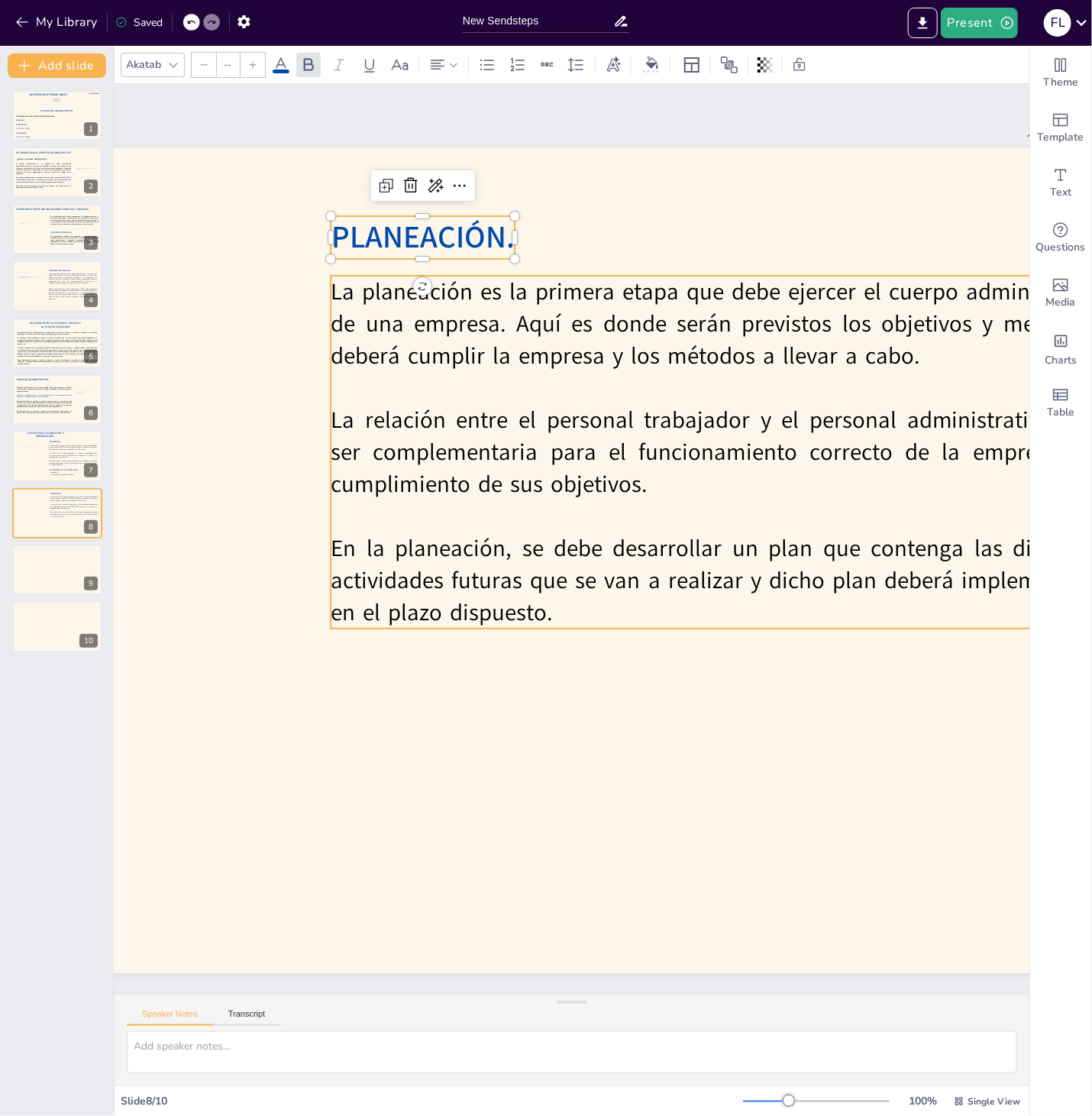
type input "30"
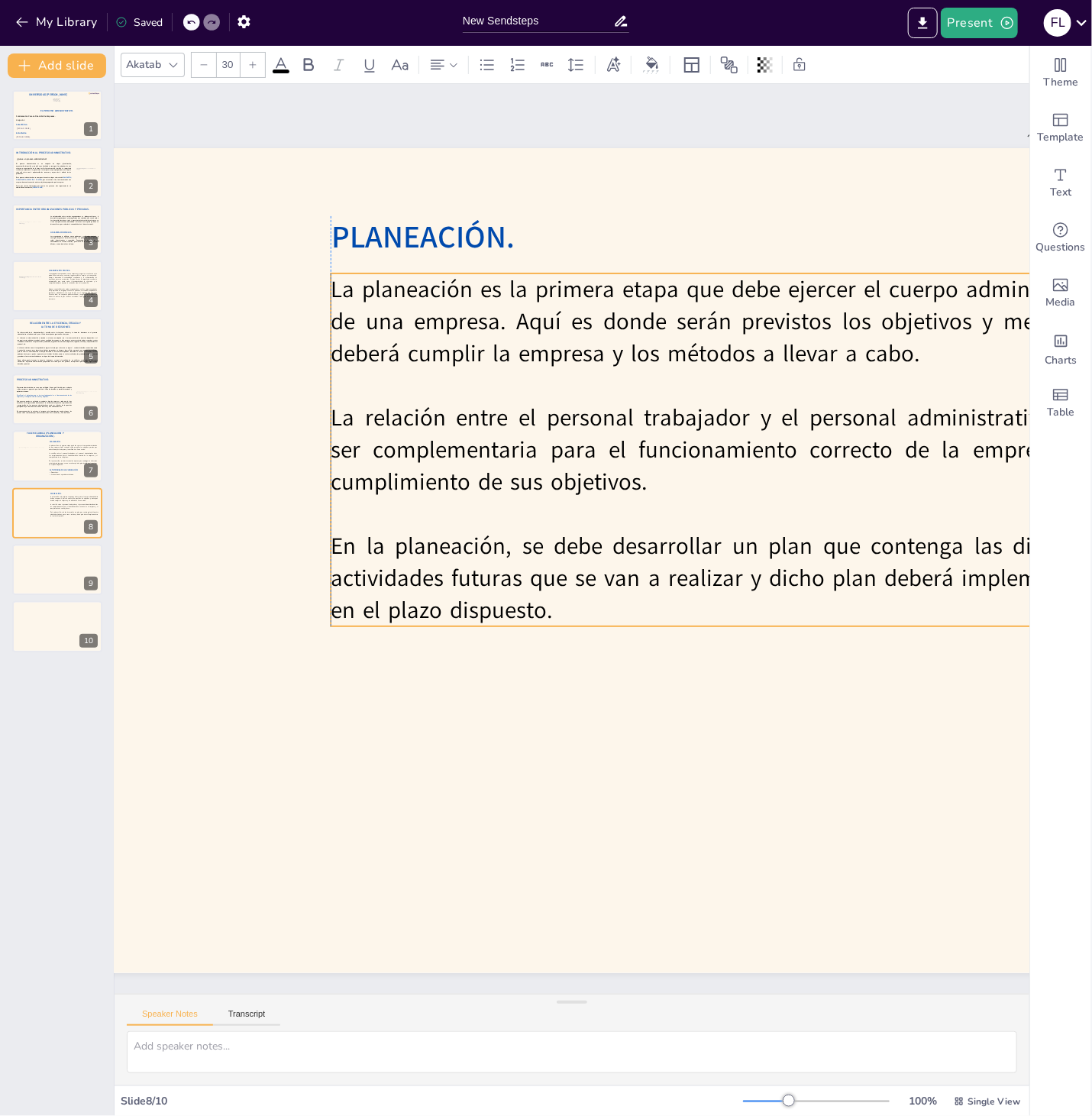
click at [440, 350] on p "La planeación es la primera etapa que debe ejercer el cuerpo administrativo de …" at bounding box center [721, 321] width 781 height 96
click at [51, 458] on p "La relación entre el personal trabajador y el personal administrativo debe ser …" at bounding box center [74, 455] width 49 height 6
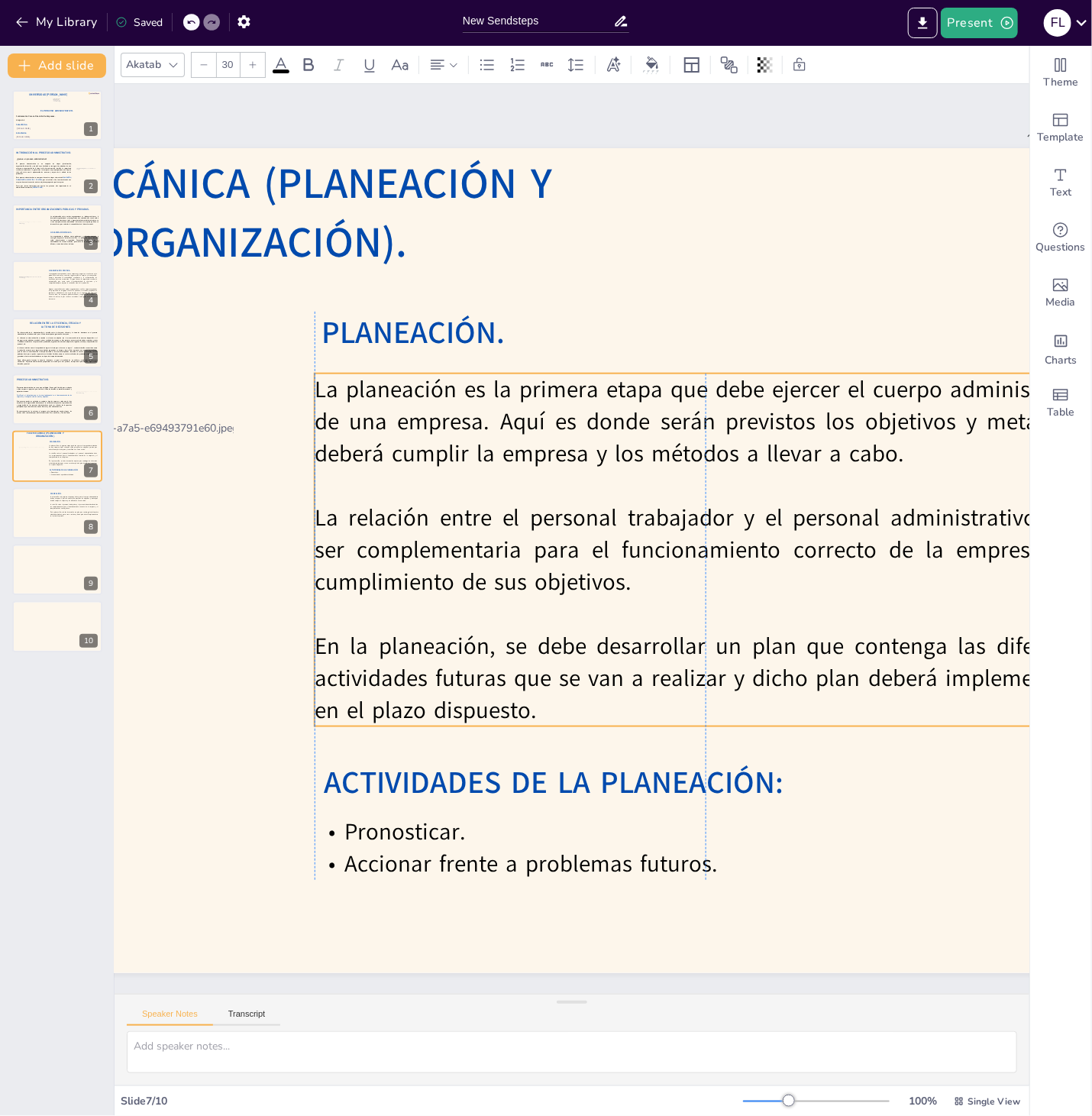
click at [368, 443] on p "La planeación es la primera etapa que debe ejercer el cuerpo administrativo de …" at bounding box center [705, 421] width 781 height 96
type input "40"
click at [358, 326] on span "PLANEACIÓN." at bounding box center [412, 332] width 183 height 42
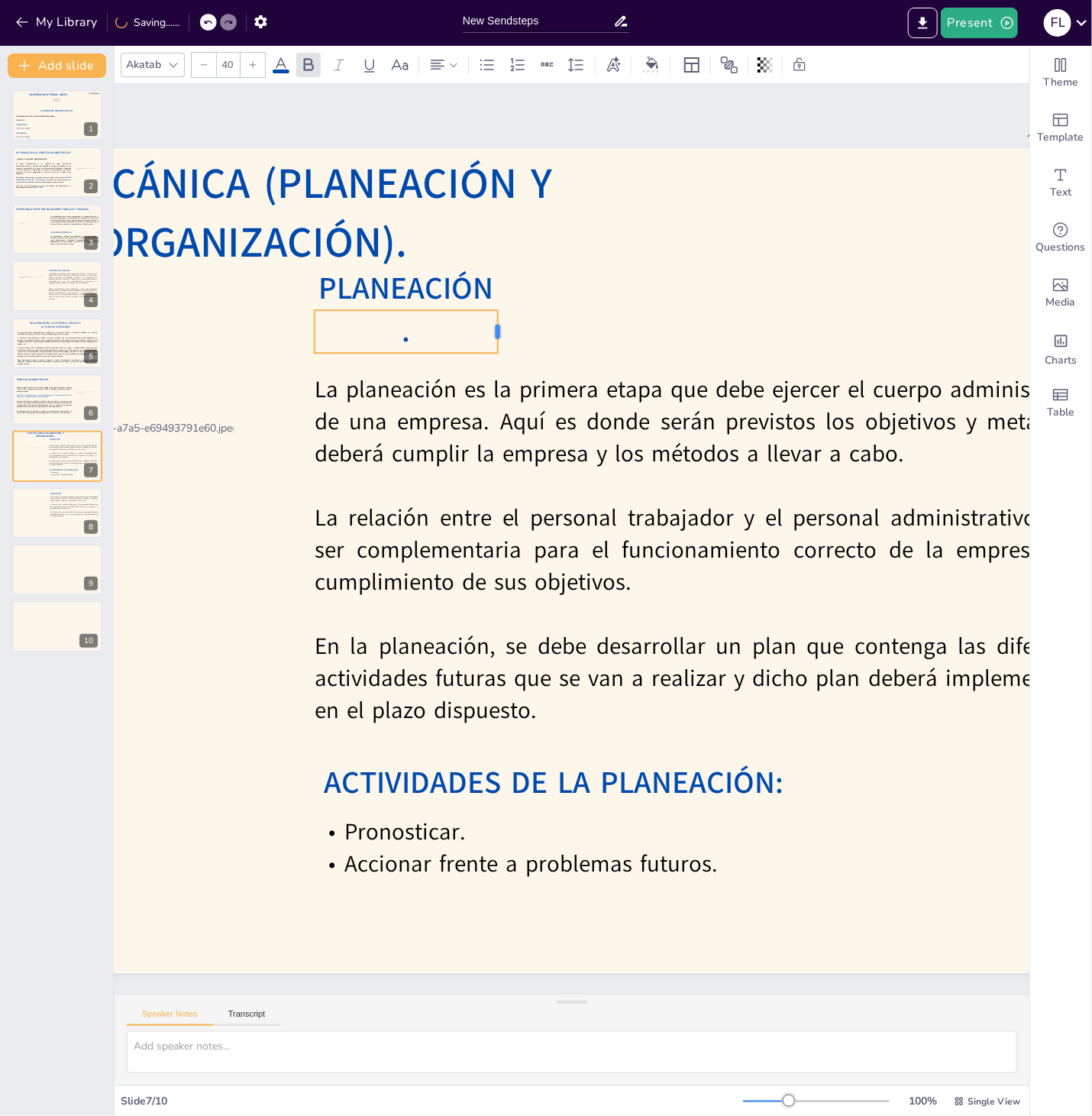
drag, startPoint x: 513, startPoint y: 332, endPoint x: 500, endPoint y: 331, distance: 13.0
click at [500, 331] on div at bounding box center [503, 331] width 12 height 43
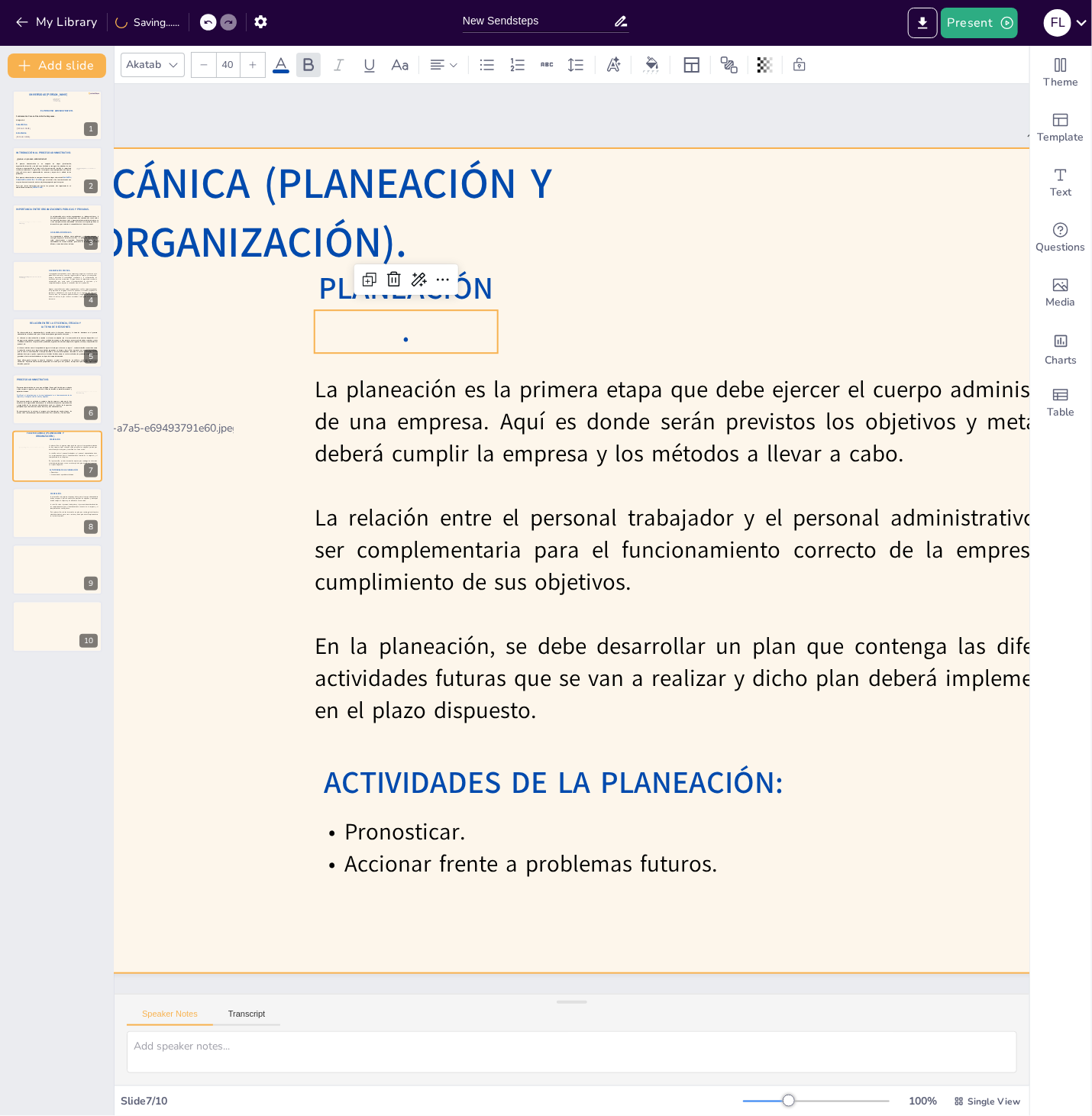
click at [657, 320] on div at bounding box center [448, 561] width 1466 height 825
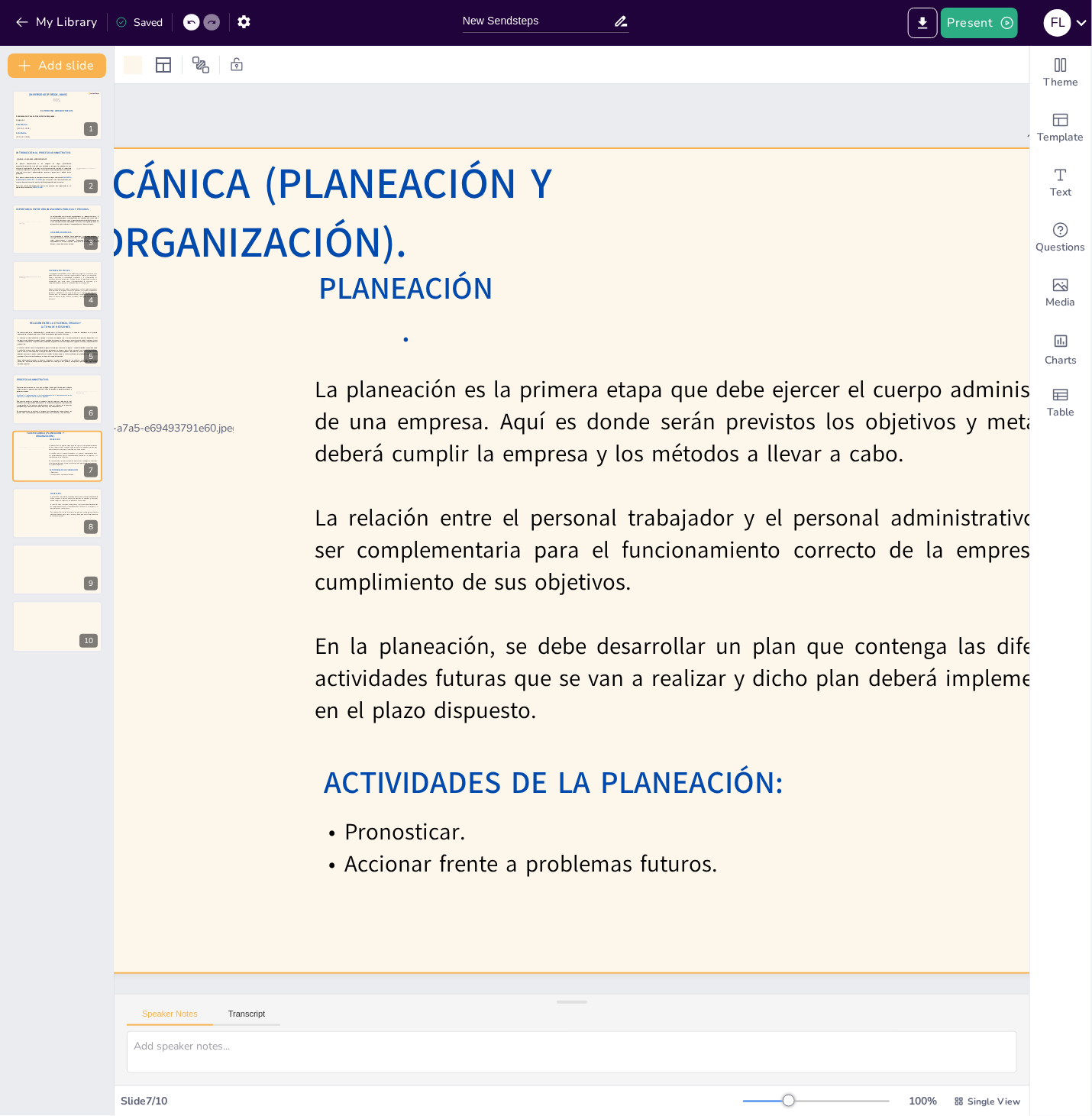
click at [472, 766] on span "ACTIVIDADES DE LA PLANEACIÓN:" at bounding box center [553, 782] width 460 height 42
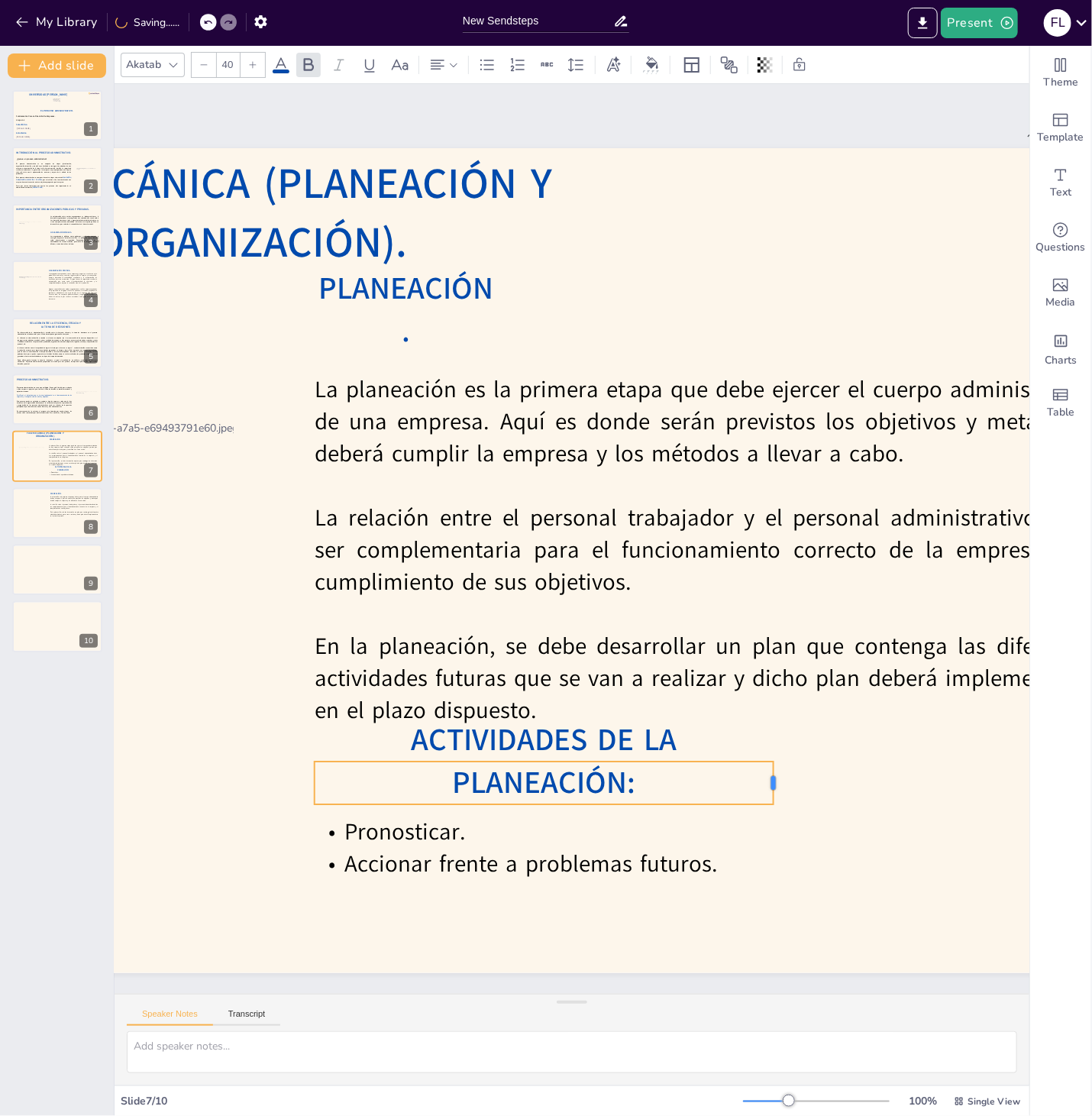
drag, startPoint x: 795, startPoint y: 785, endPoint x: 775, endPoint y: 784, distance: 20.0
click at [775, 784] on div at bounding box center [779, 782] width 12 height 43
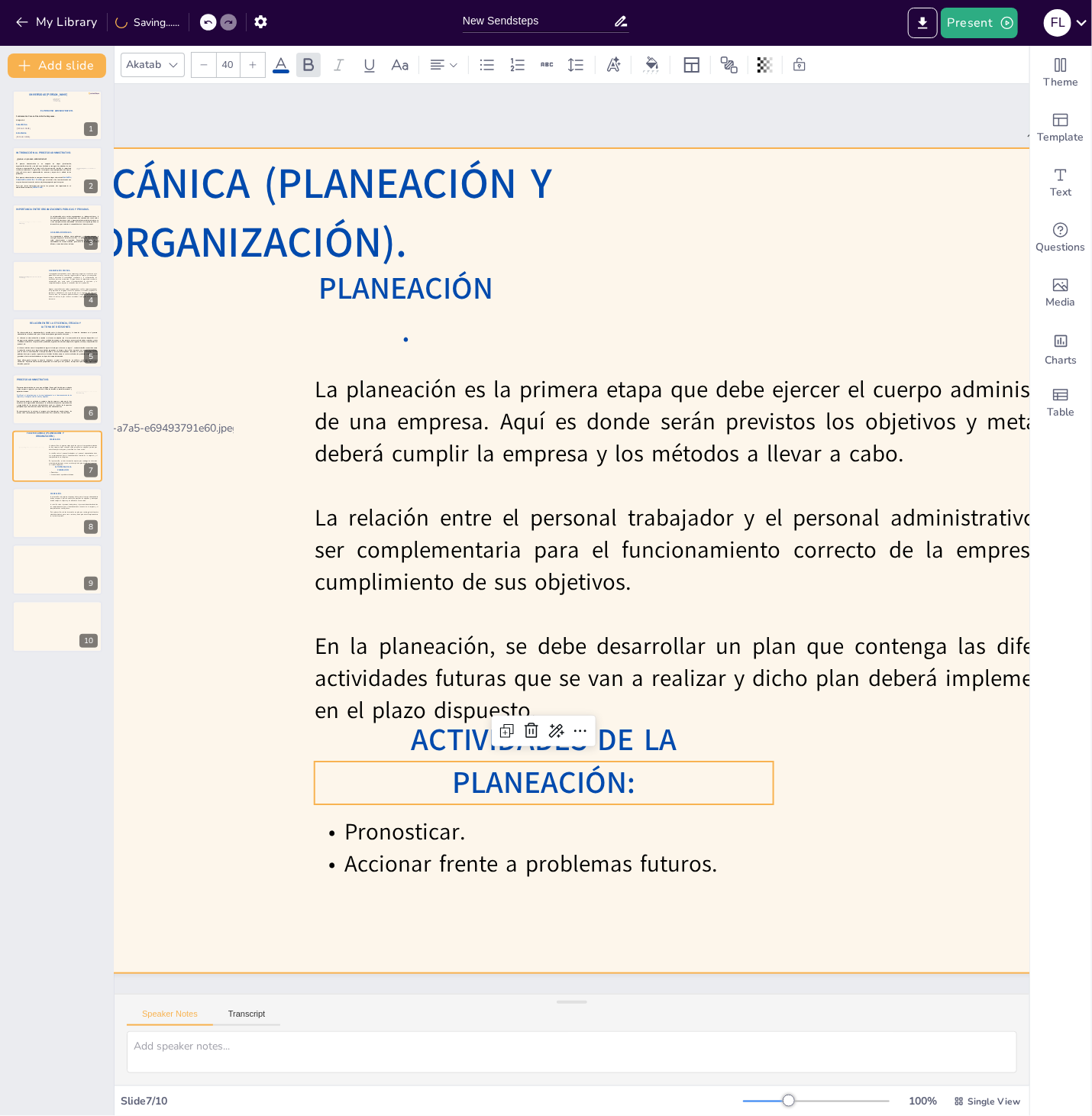
click at [875, 746] on div at bounding box center [448, 561] width 1466 height 825
click at [638, 794] on span "ACTIVIDADES DE LA PLANEACIÓN:" at bounding box center [543, 760] width 267 height 85
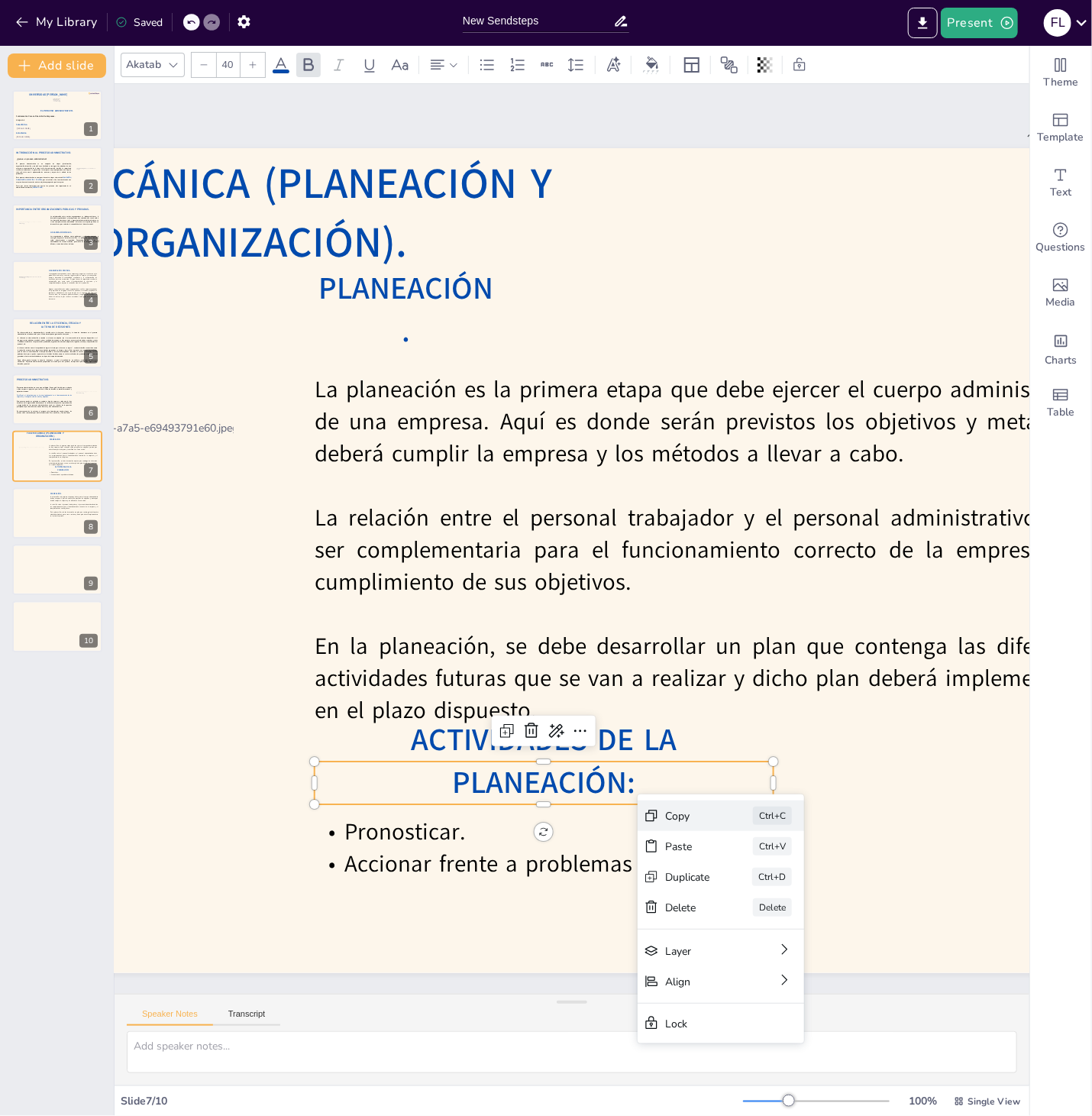
click at [673, 817] on div "Copy" at bounding box center [687, 816] width 45 height 15
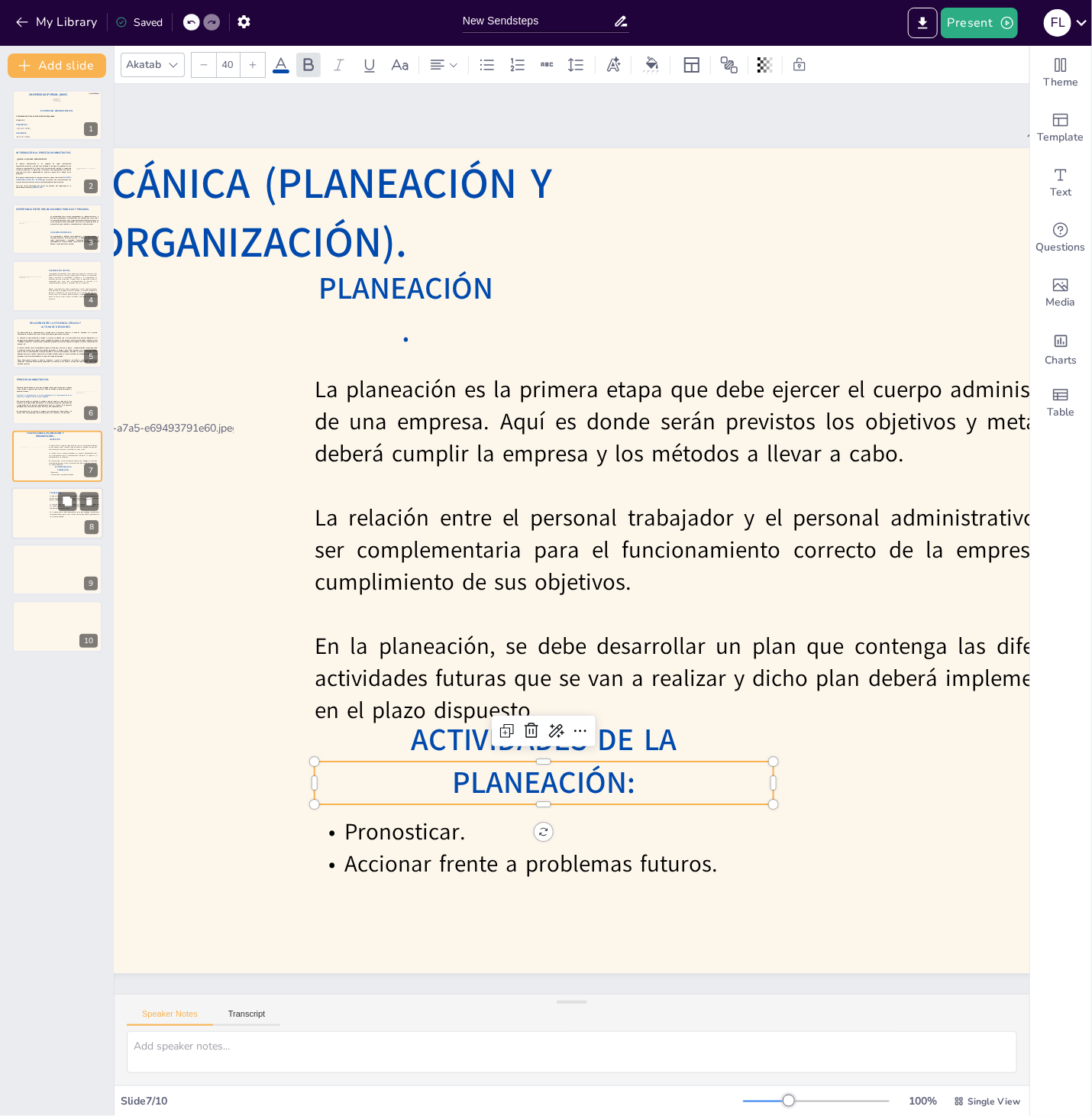
click at [77, 512] on p "En la planeación, se debe desarrollar un plan que contenga las diferentes activ…" at bounding box center [75, 513] width 49 height 6
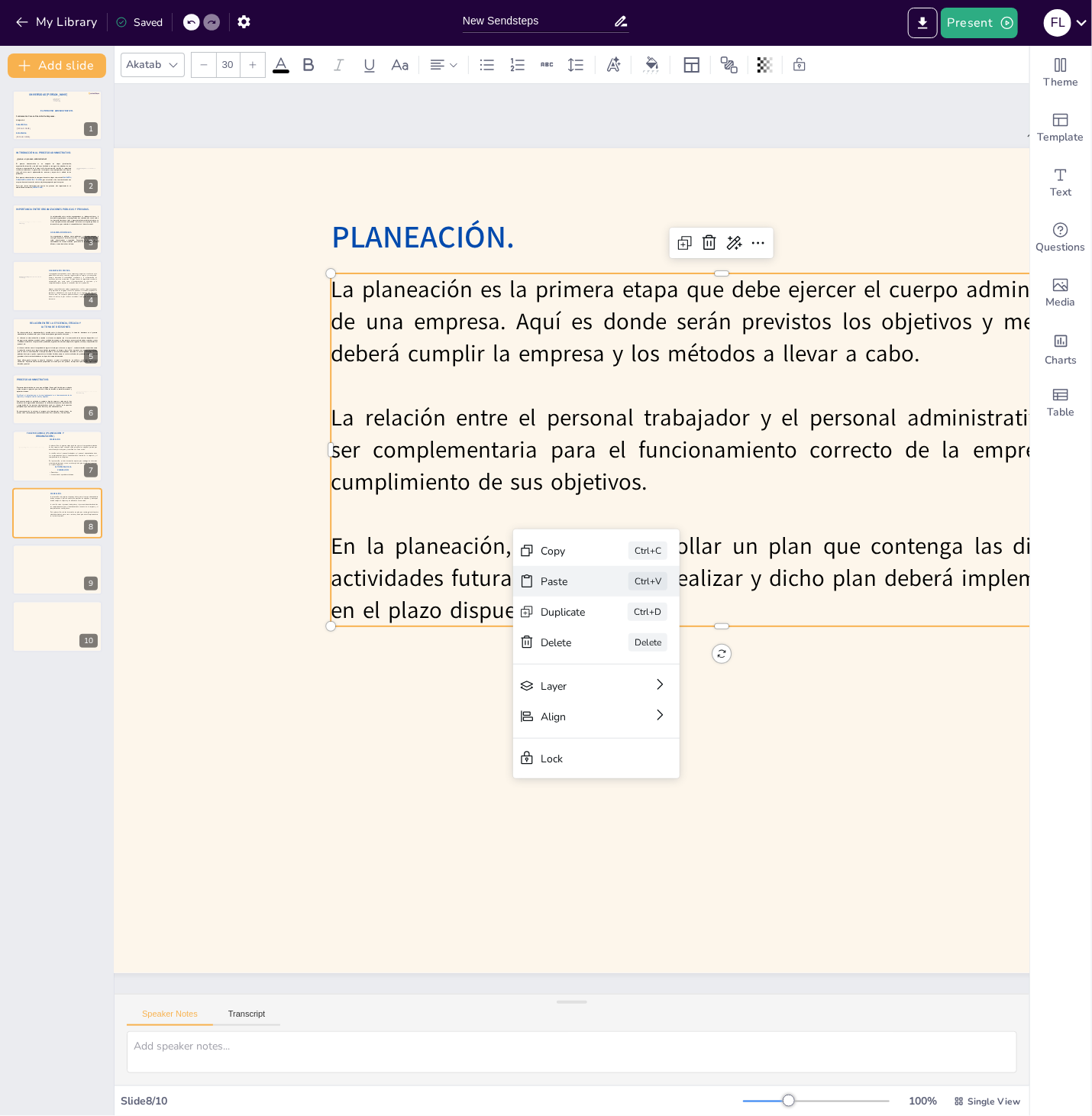
click at [546, 584] on div "Paste" at bounding box center [562, 582] width 45 height 15
type input "40"
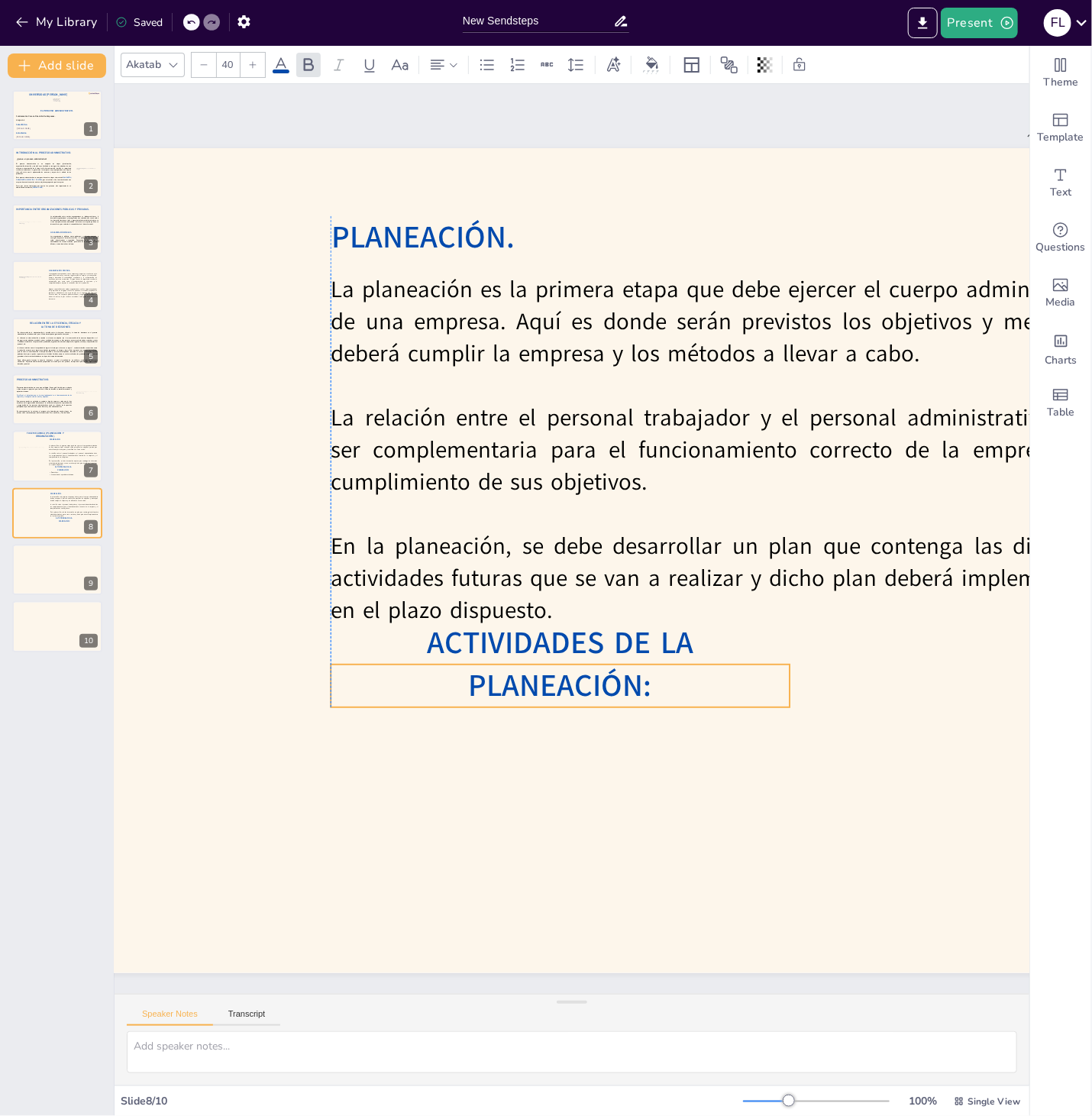
drag, startPoint x: 450, startPoint y: 554, endPoint x: 563, endPoint y: 680, distance: 169.2
click at [563, 680] on span "ACTIVIDADES DE LA PLANEACIÓN:" at bounding box center [560, 664] width 267 height 85
click at [35, 466] on div at bounding box center [31, 458] width 32 height 21
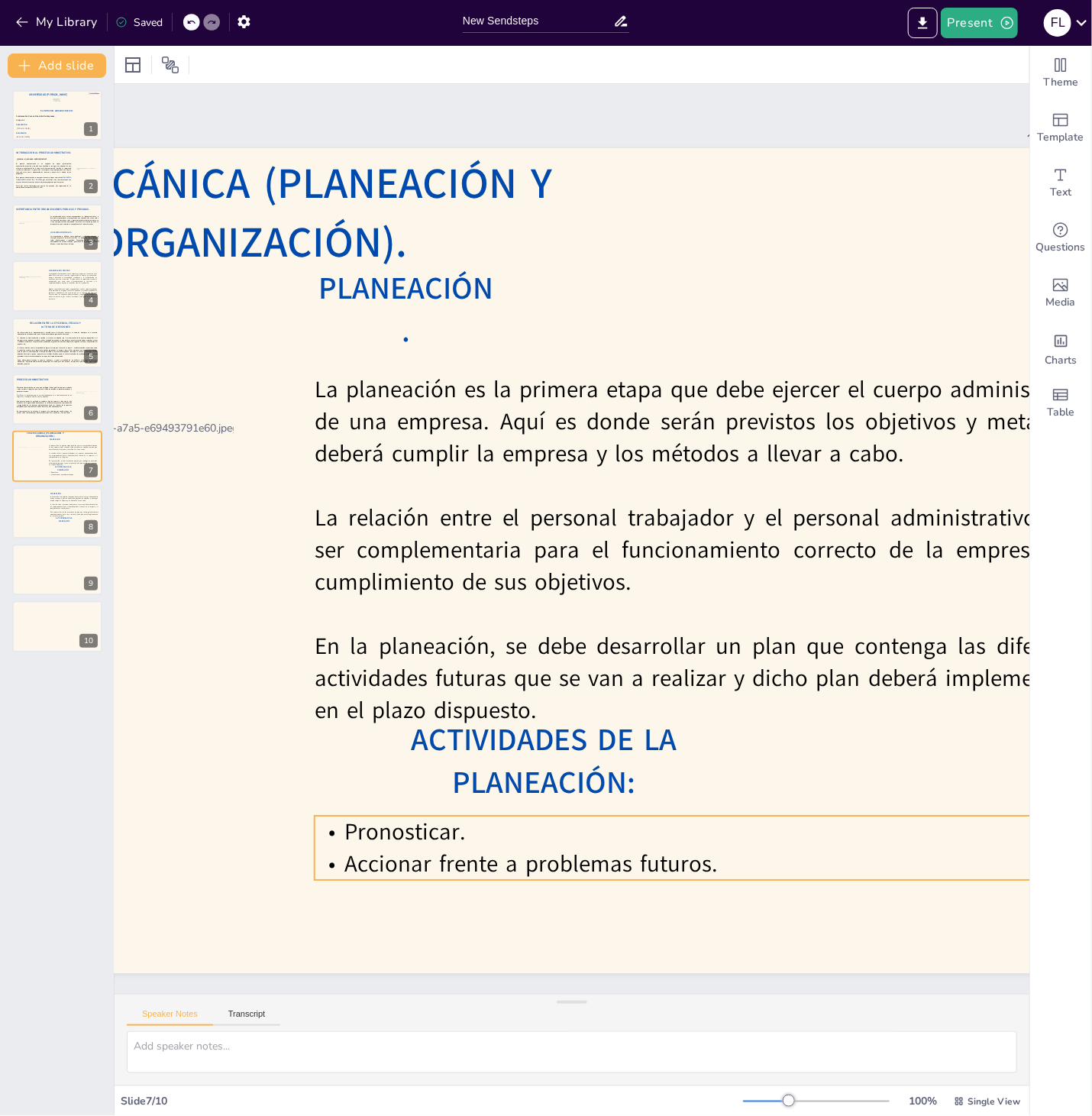
click at [463, 837] on p "Accionar frente a problemas futuros." at bounding box center [705, 863] width 781 height 32
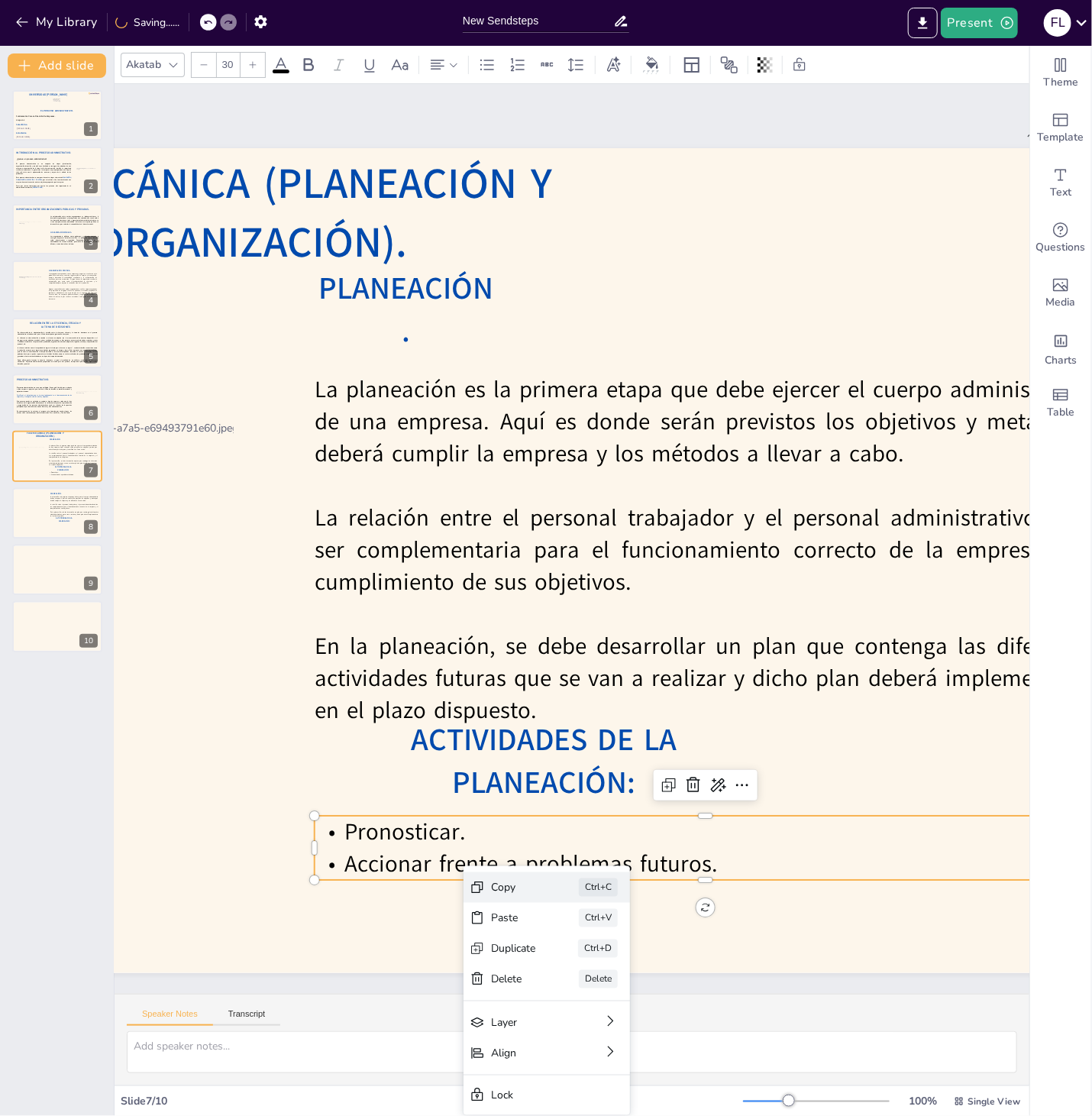
click at [505, 837] on div "Copy Ctrl+C" at bounding box center [546, 888] width 167 height 31
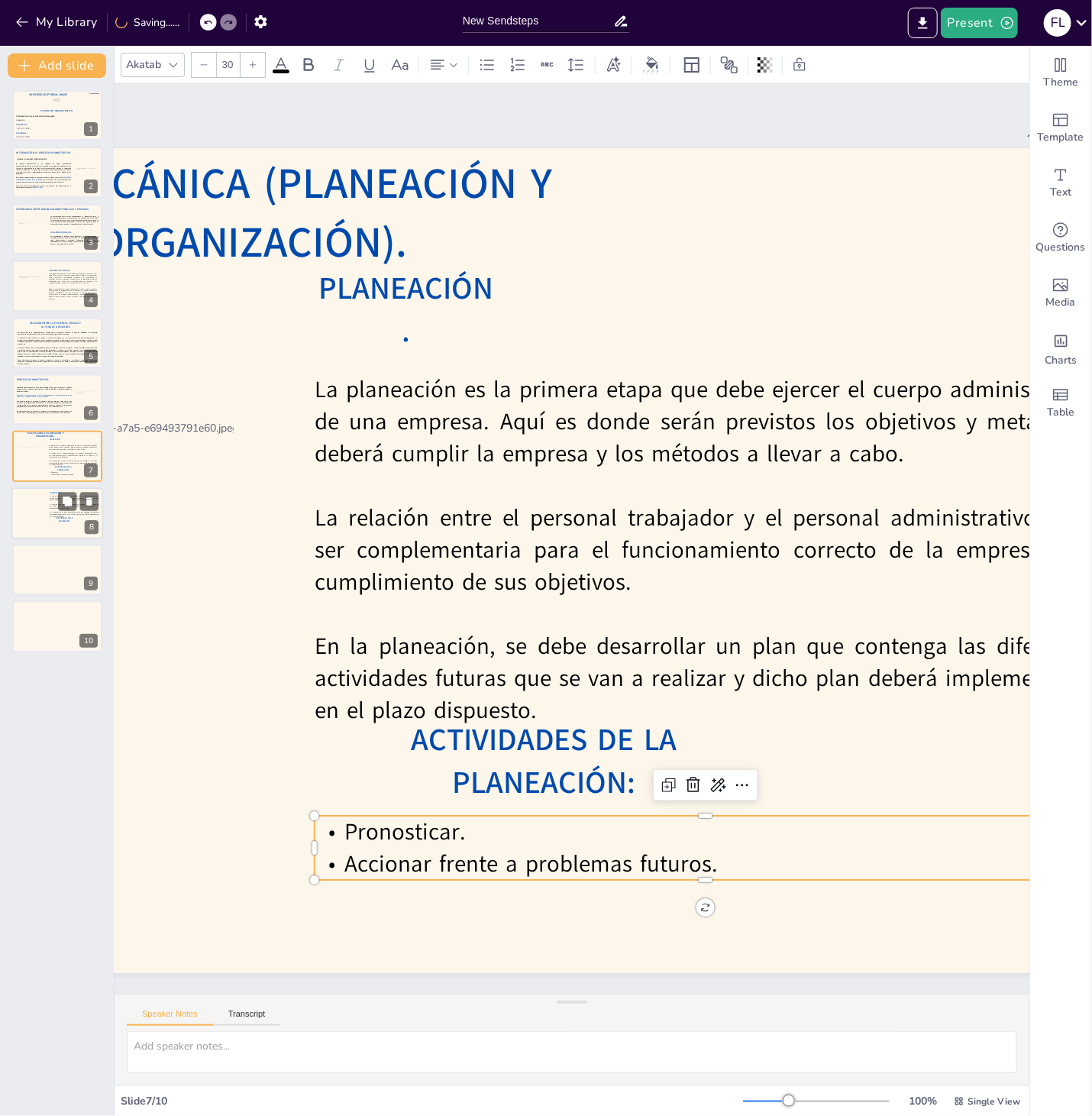
click at [71, 524] on div at bounding box center [57, 512] width 92 height 52
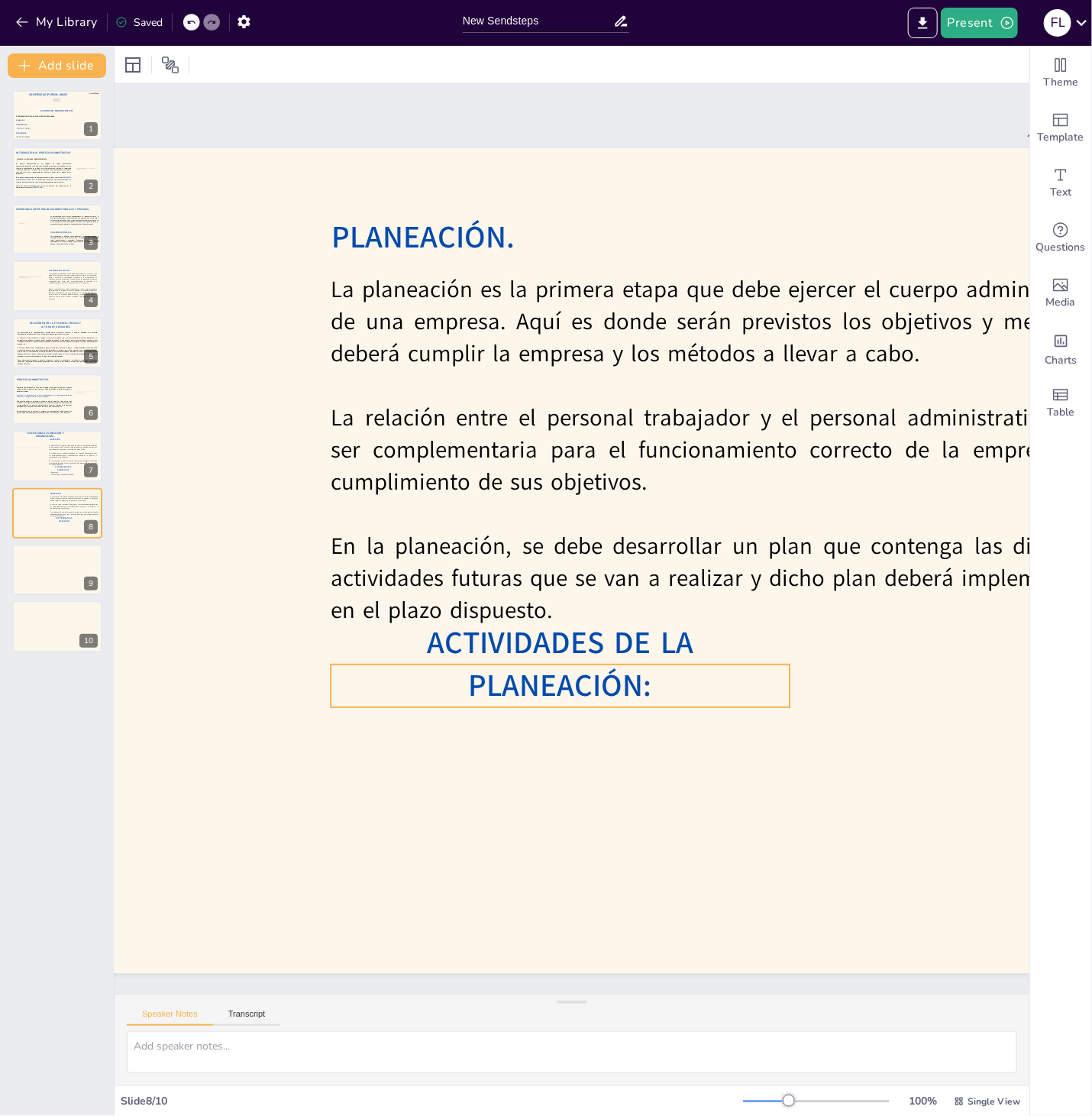
click at [427, 695] on span "ACTIVIDADES DE LA PLANEACIÓN:" at bounding box center [560, 664] width 267 height 85
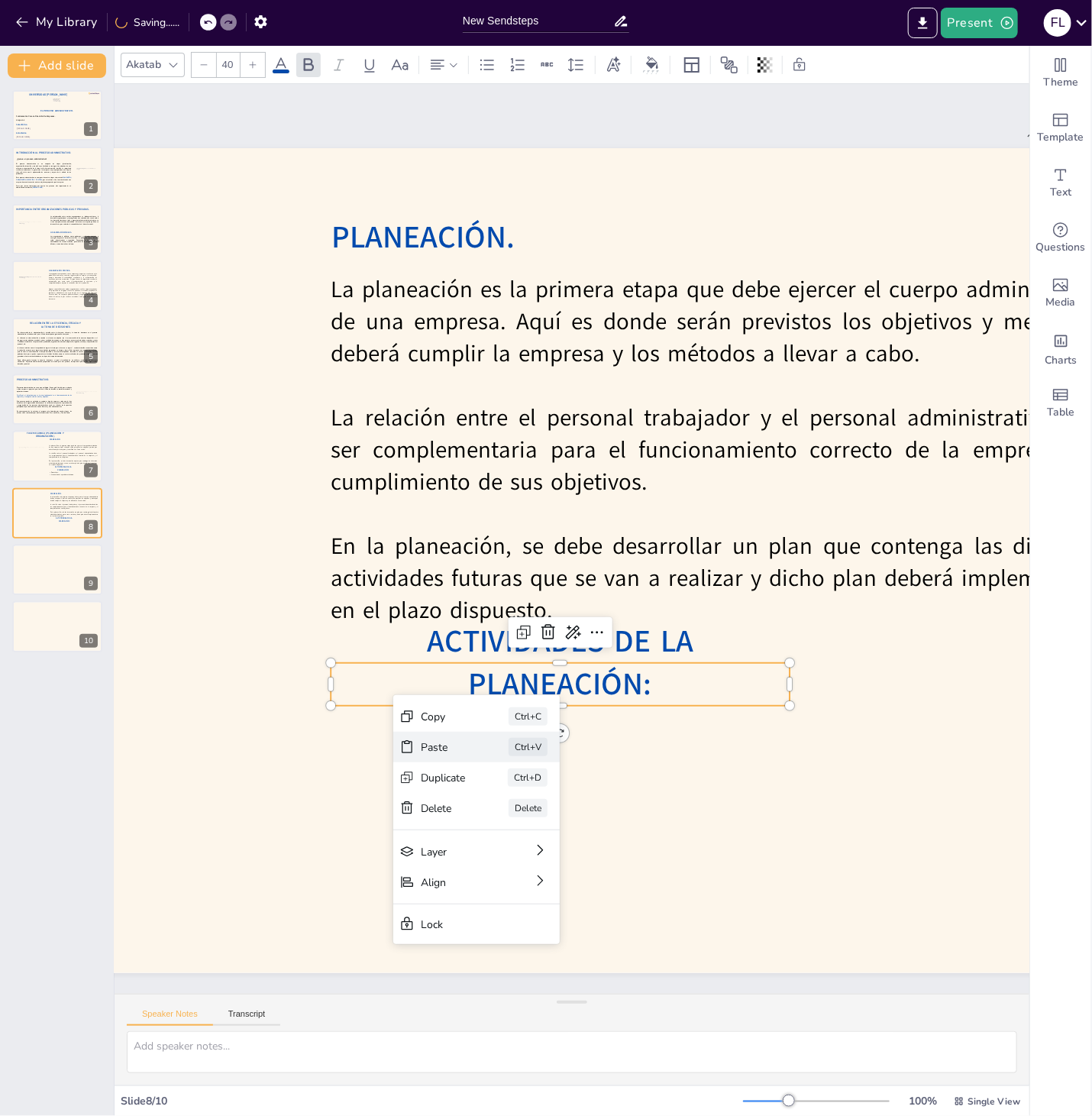
click at [460, 746] on div "Paste" at bounding box center [442, 747] width 45 height 15
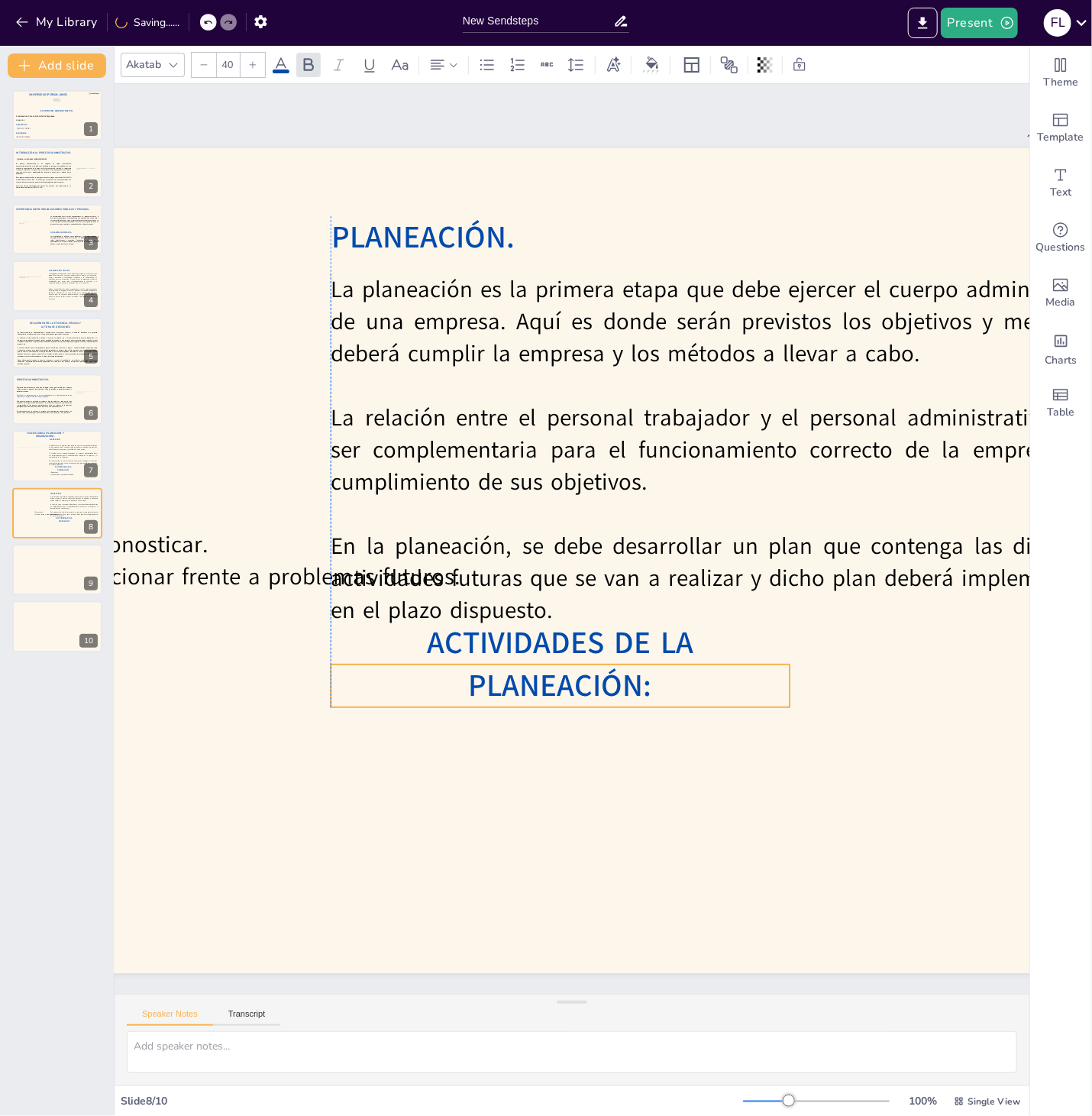
click at [433, 696] on span "ACTIVIDADES DE LA PLANEACIÓN:" at bounding box center [560, 664] width 267 height 85
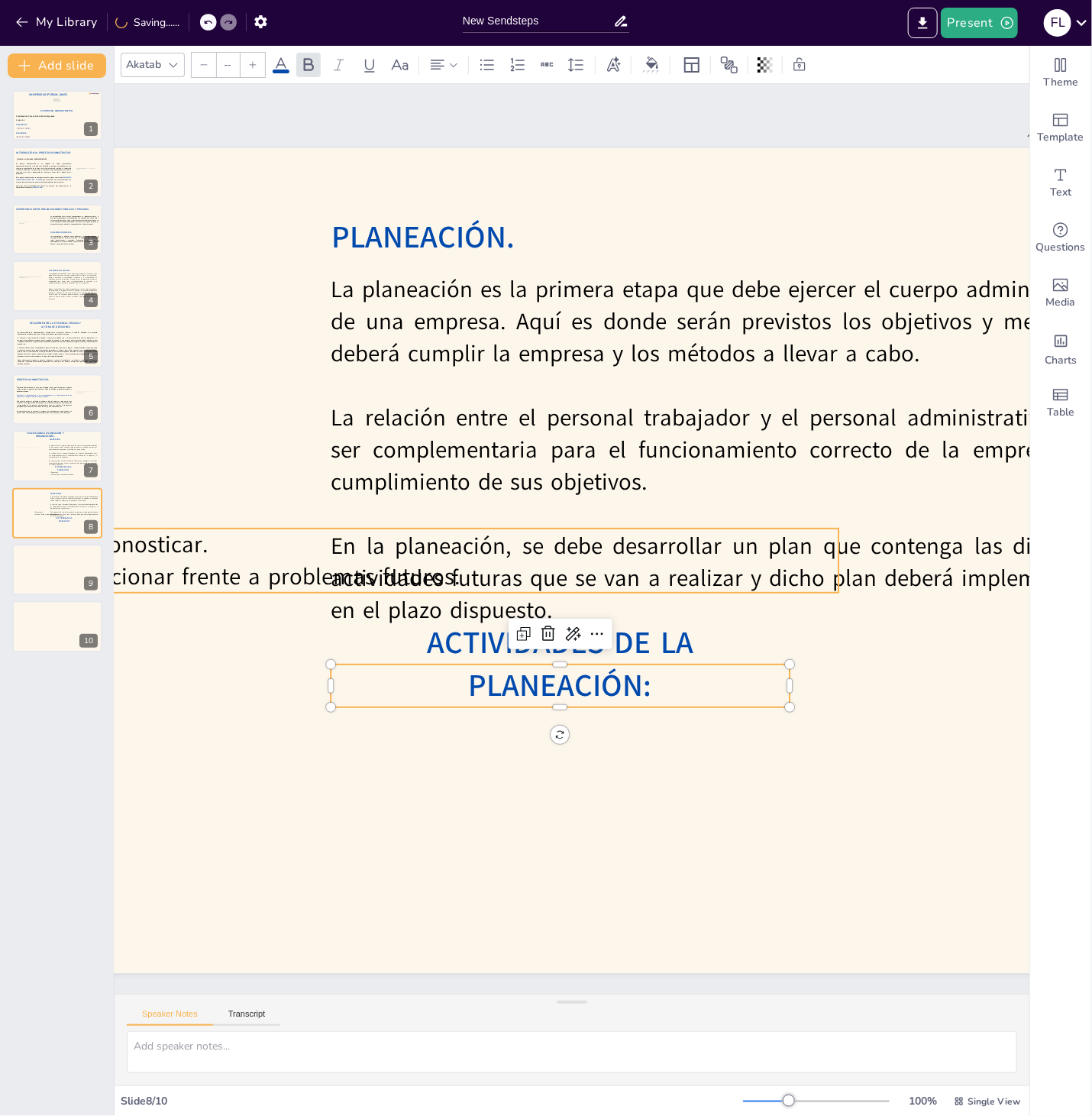
type input "30"
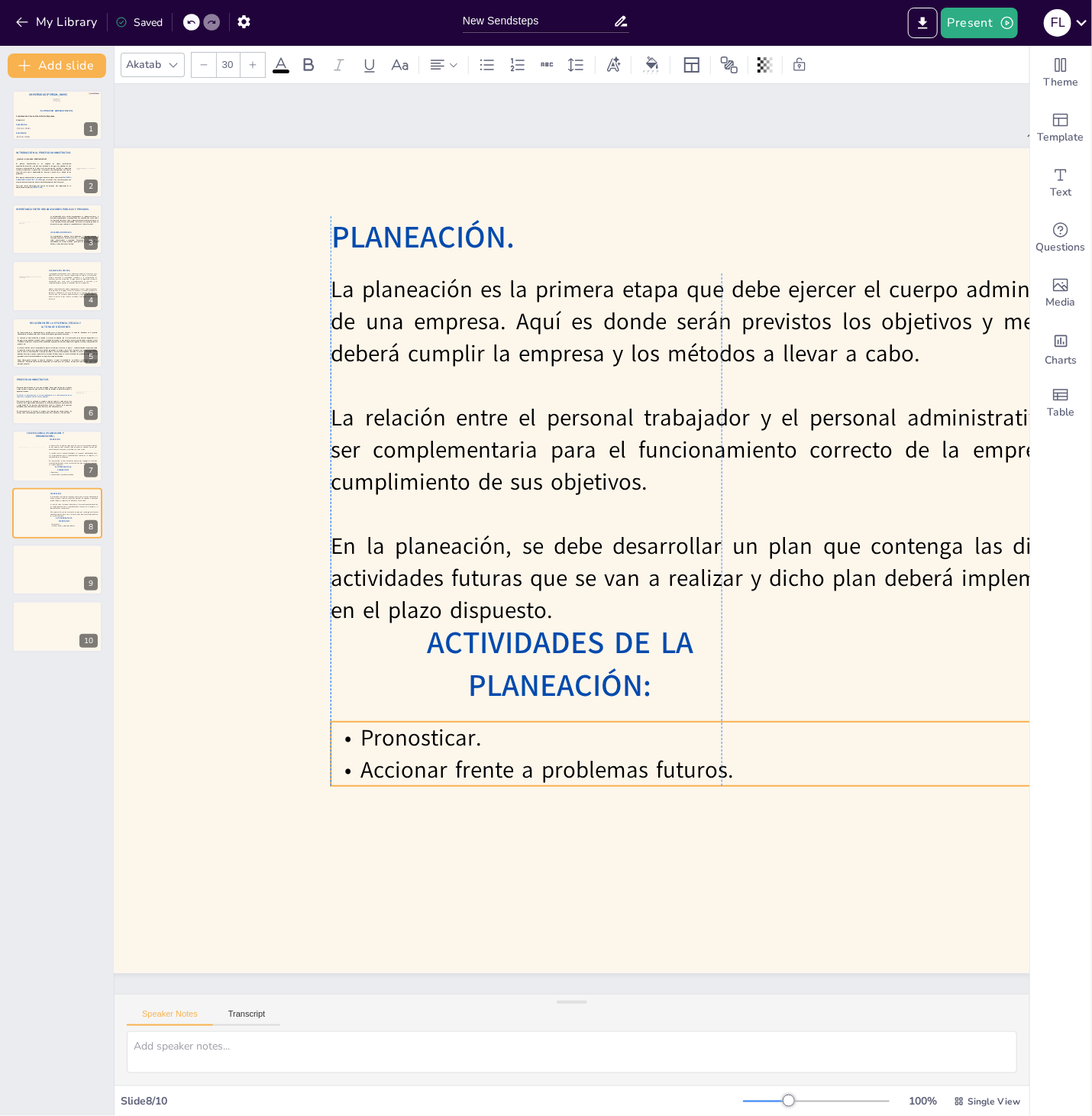
drag, startPoint x: 234, startPoint y: 566, endPoint x: 505, endPoint y: 760, distance: 333.3
click at [506, 760] on p "Accionar frente a problemas futuros." at bounding box center [721, 769] width 781 height 32
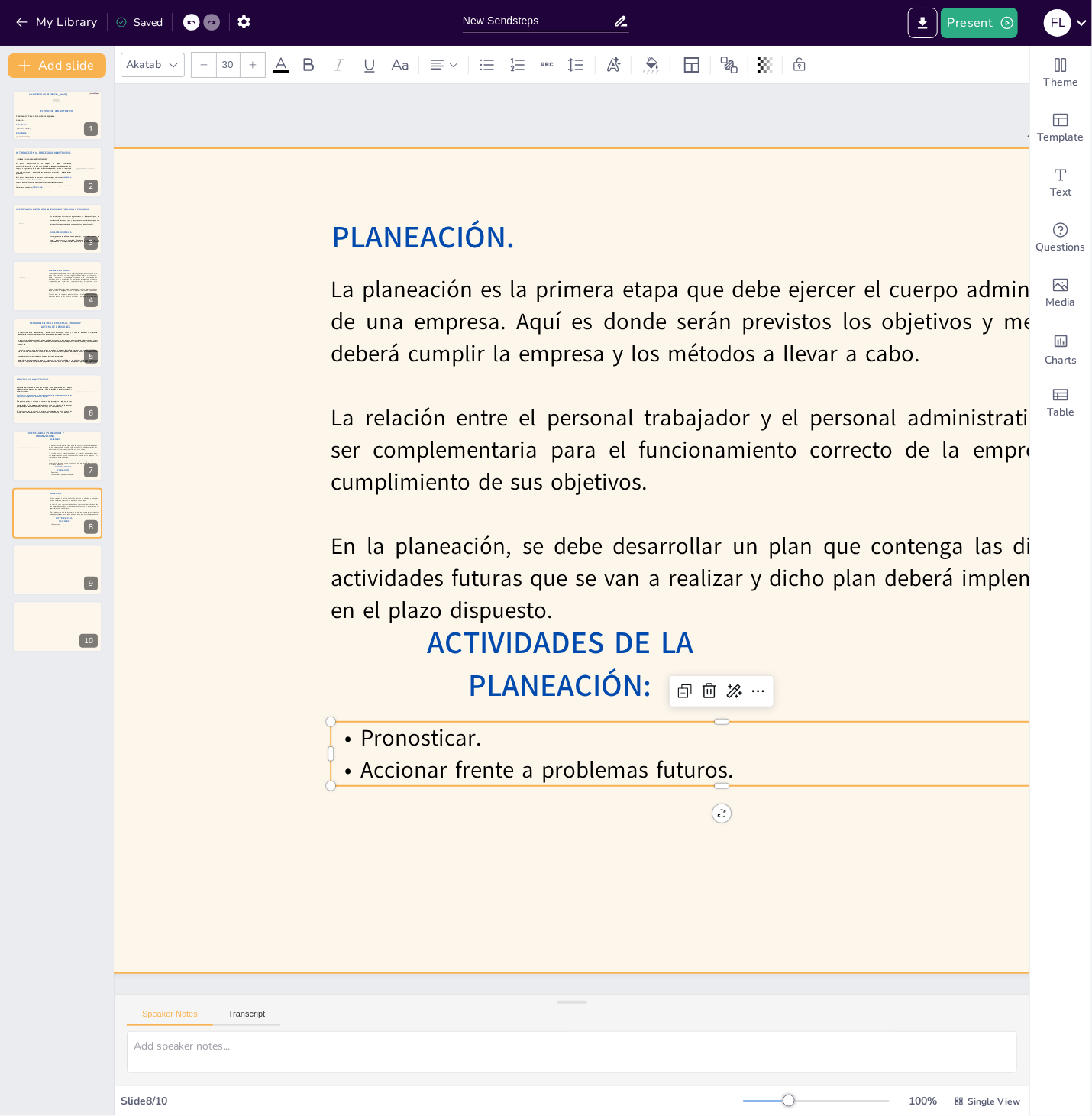
click at [474, 837] on div at bounding box center [448, 561] width 1466 height 825
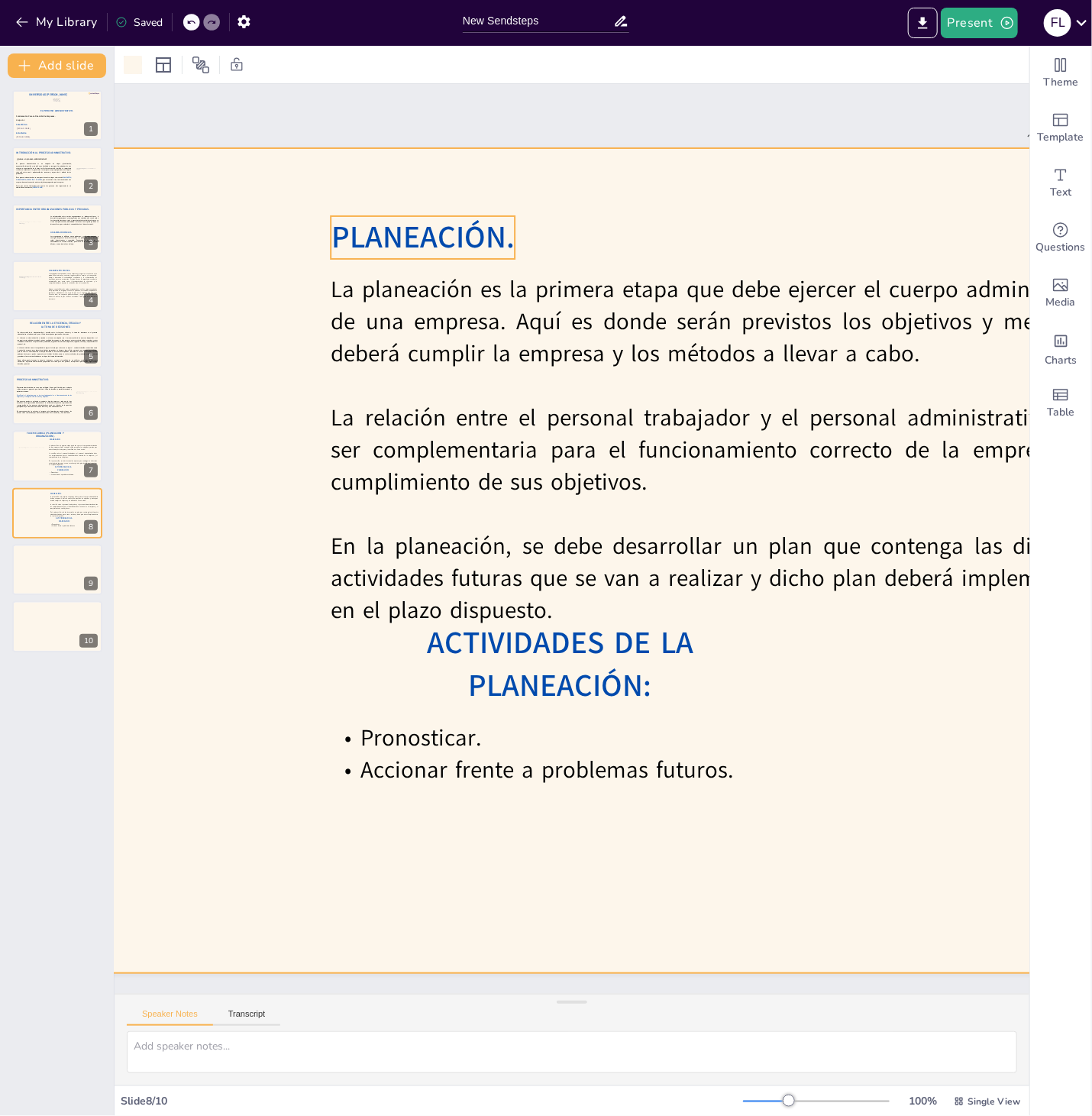
click at [464, 230] on span "PLANEACIÓN." at bounding box center [422, 237] width 183 height 42
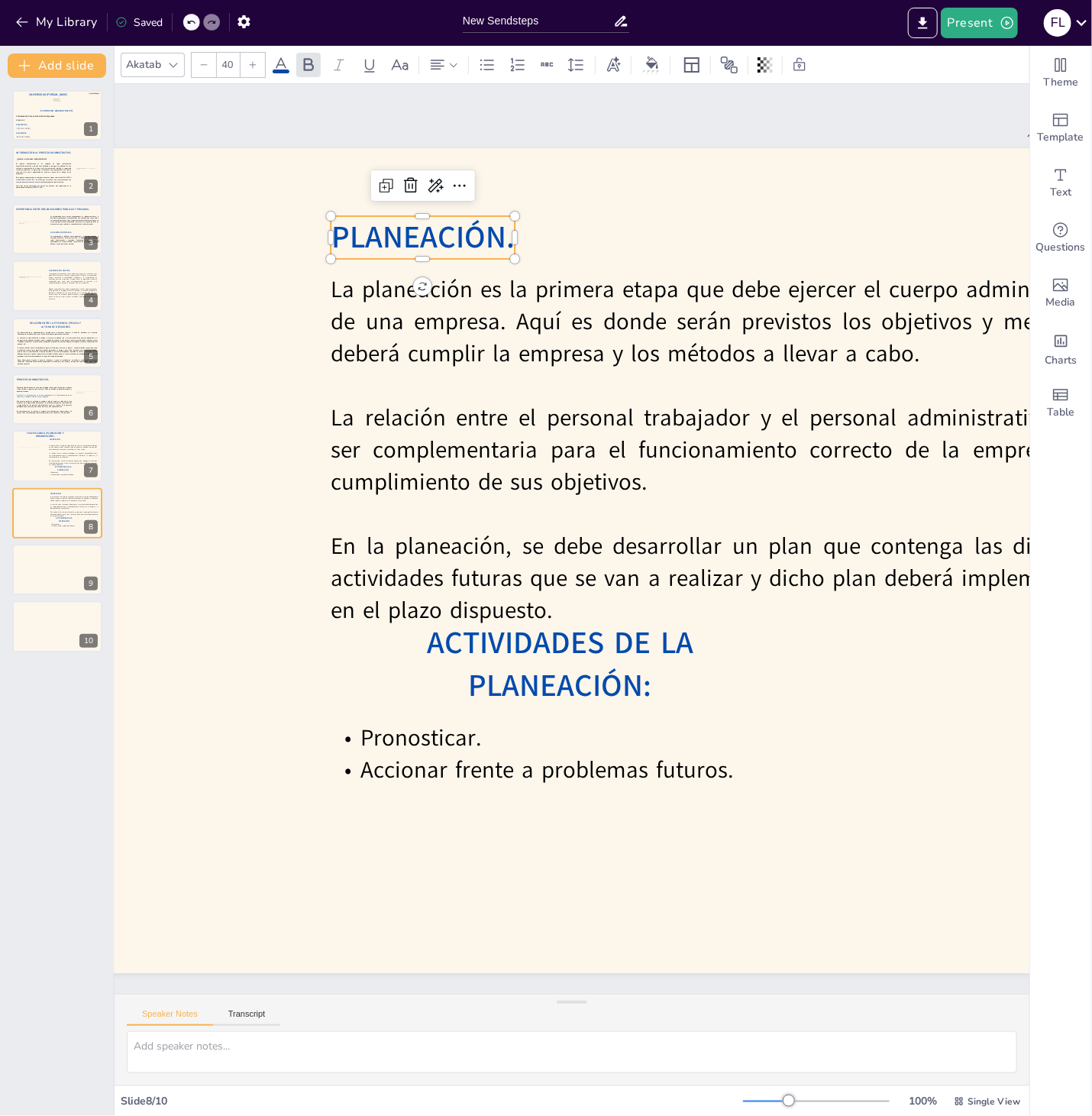
click at [464, 230] on span "PLANEACIÓN." at bounding box center [422, 237] width 183 height 42
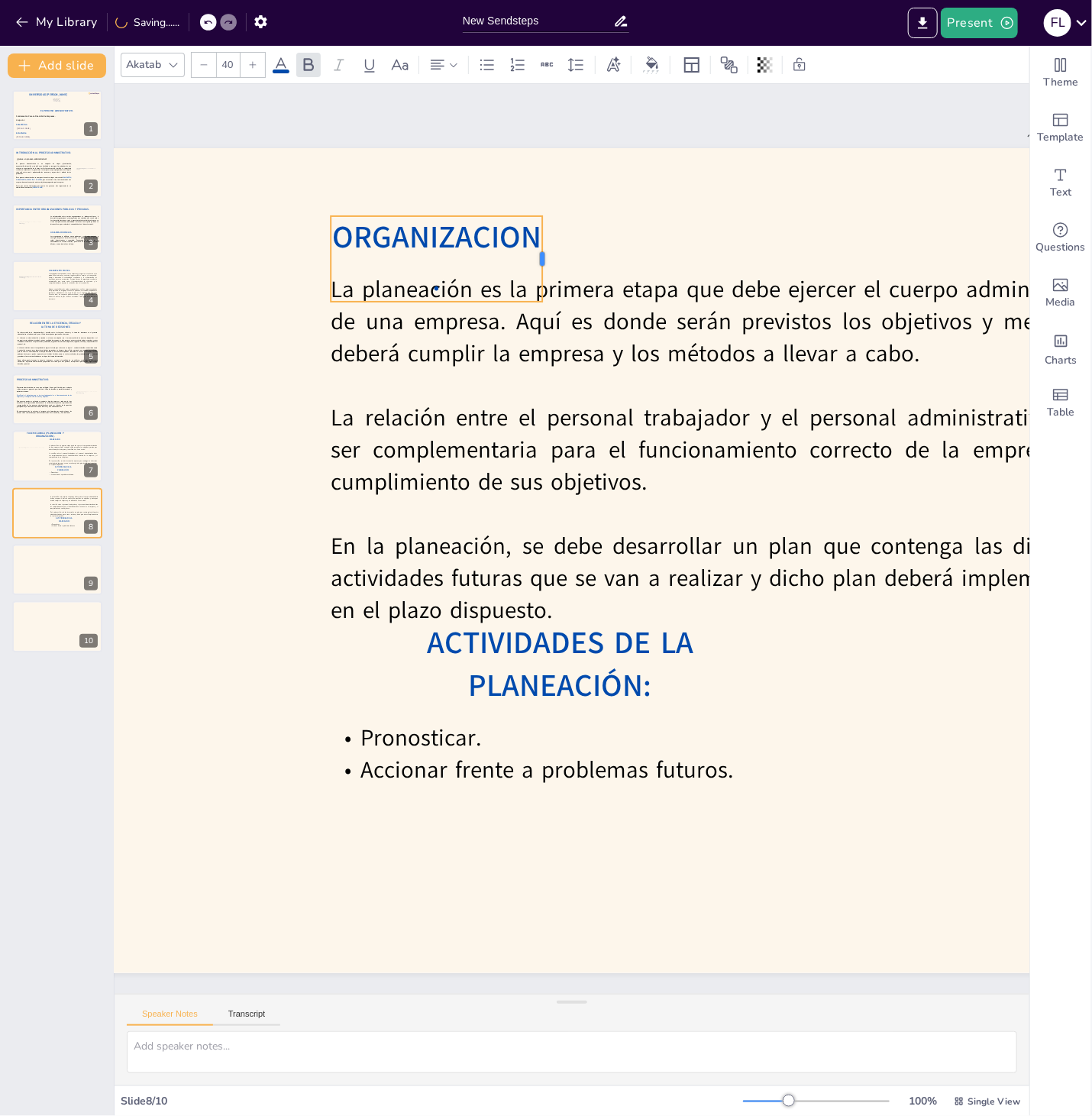
drag, startPoint x: 518, startPoint y: 259, endPoint x: 546, endPoint y: 255, distance: 28.3
click at [546, 255] on div at bounding box center [548, 259] width 12 height 86
click at [479, 243] on span "ORGANIZACION." at bounding box center [437, 258] width 209 height 85
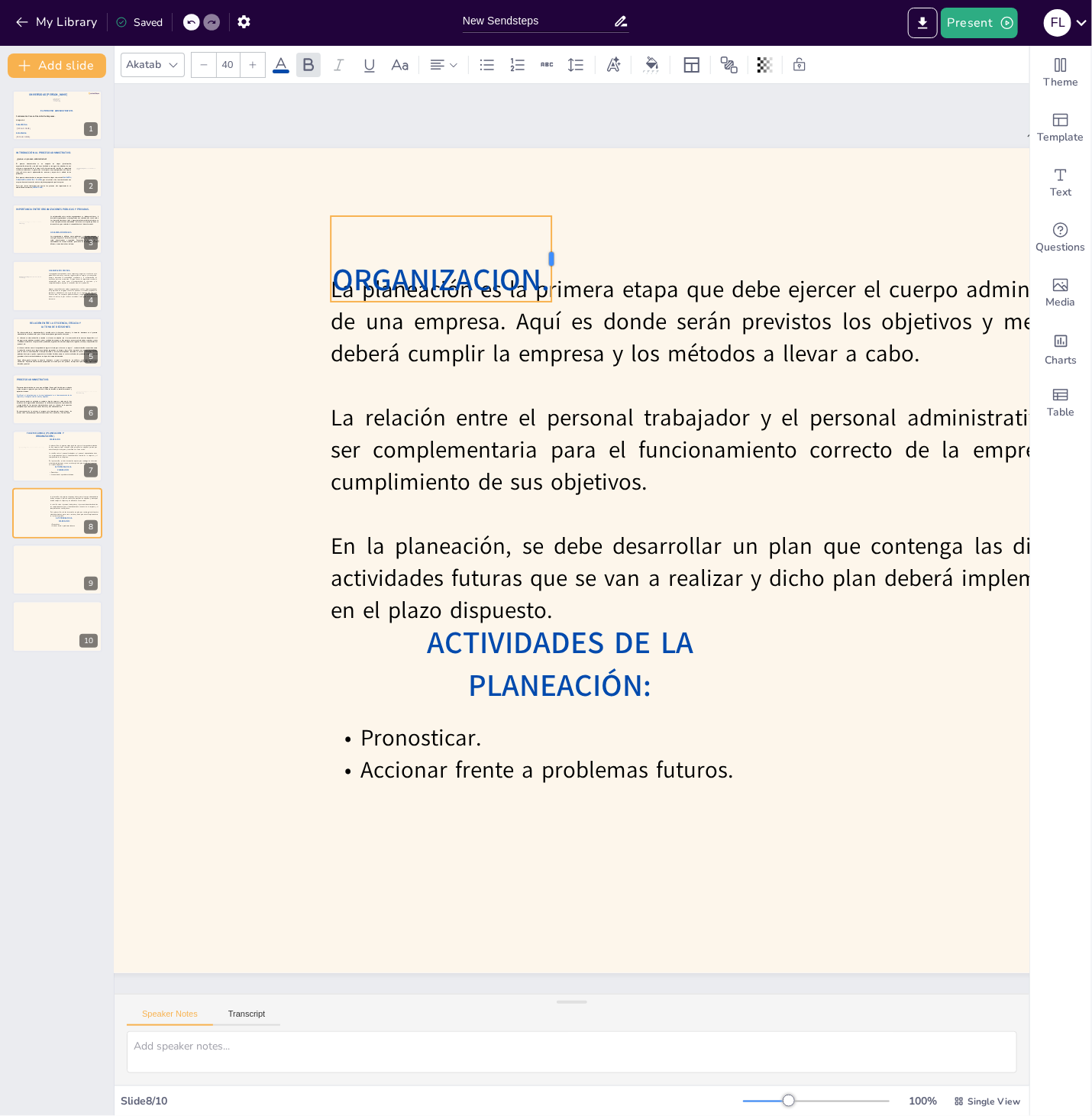
drag, startPoint x: 545, startPoint y: 253, endPoint x: 554, endPoint y: 252, distance: 9.1
click at [555, 252] on div at bounding box center [557, 259] width 12 height 86
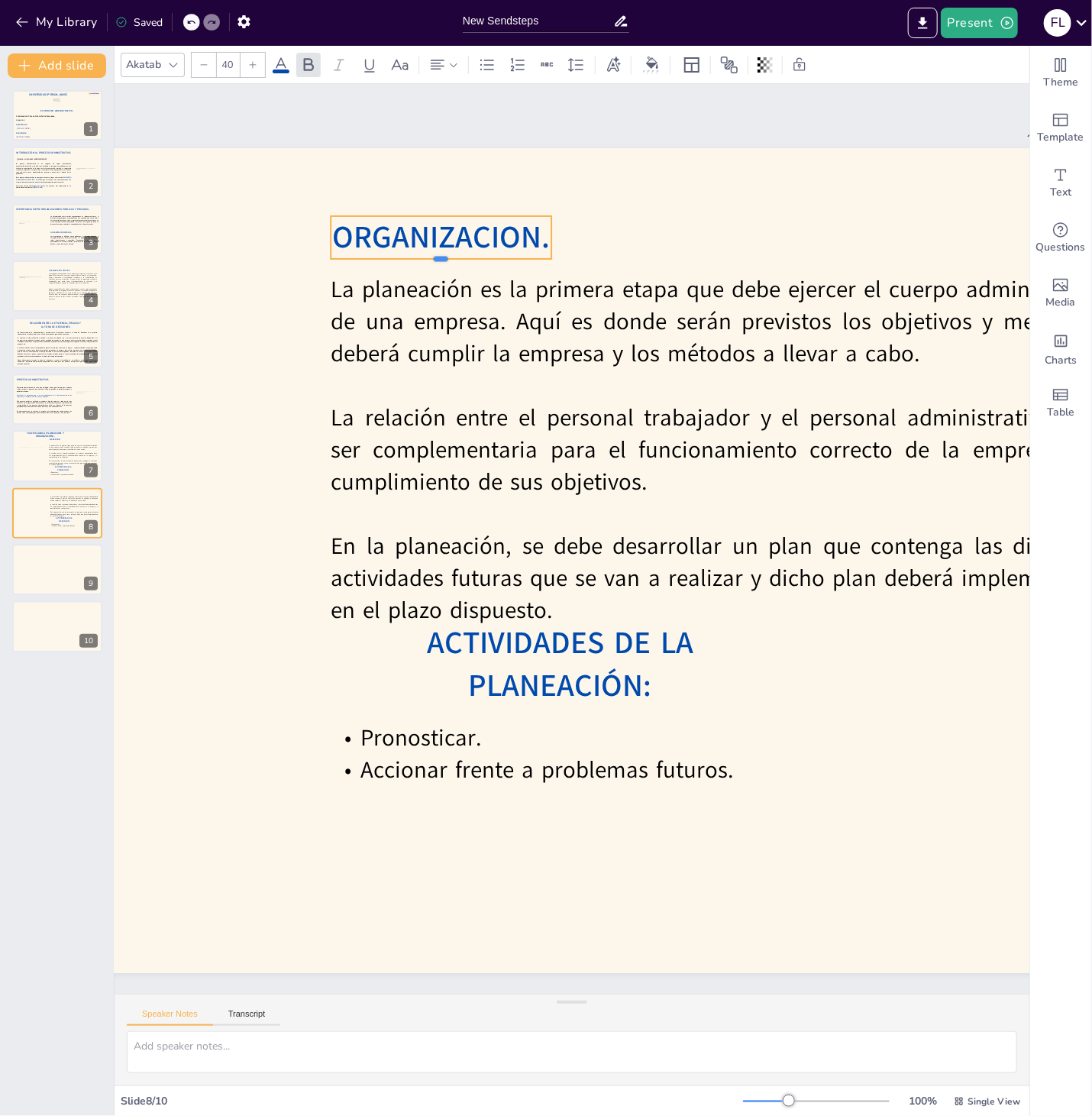
drag, startPoint x: 441, startPoint y: 303, endPoint x: 450, endPoint y: 243, distance: 60.7
click at [450, 243] on div "La planeación es la primera etapa que debe ejercer el cuerpo administrativo de …" at bounding box center [448, 561] width 1466 height 825
click at [450, 239] on span "ORGANIZACION." at bounding box center [440, 237] width 217 height 42
drag, startPoint x: 517, startPoint y: 232, endPoint x: 553, endPoint y: 232, distance: 36.0
click at [553, 232] on div at bounding box center [557, 237] width 12 height 43
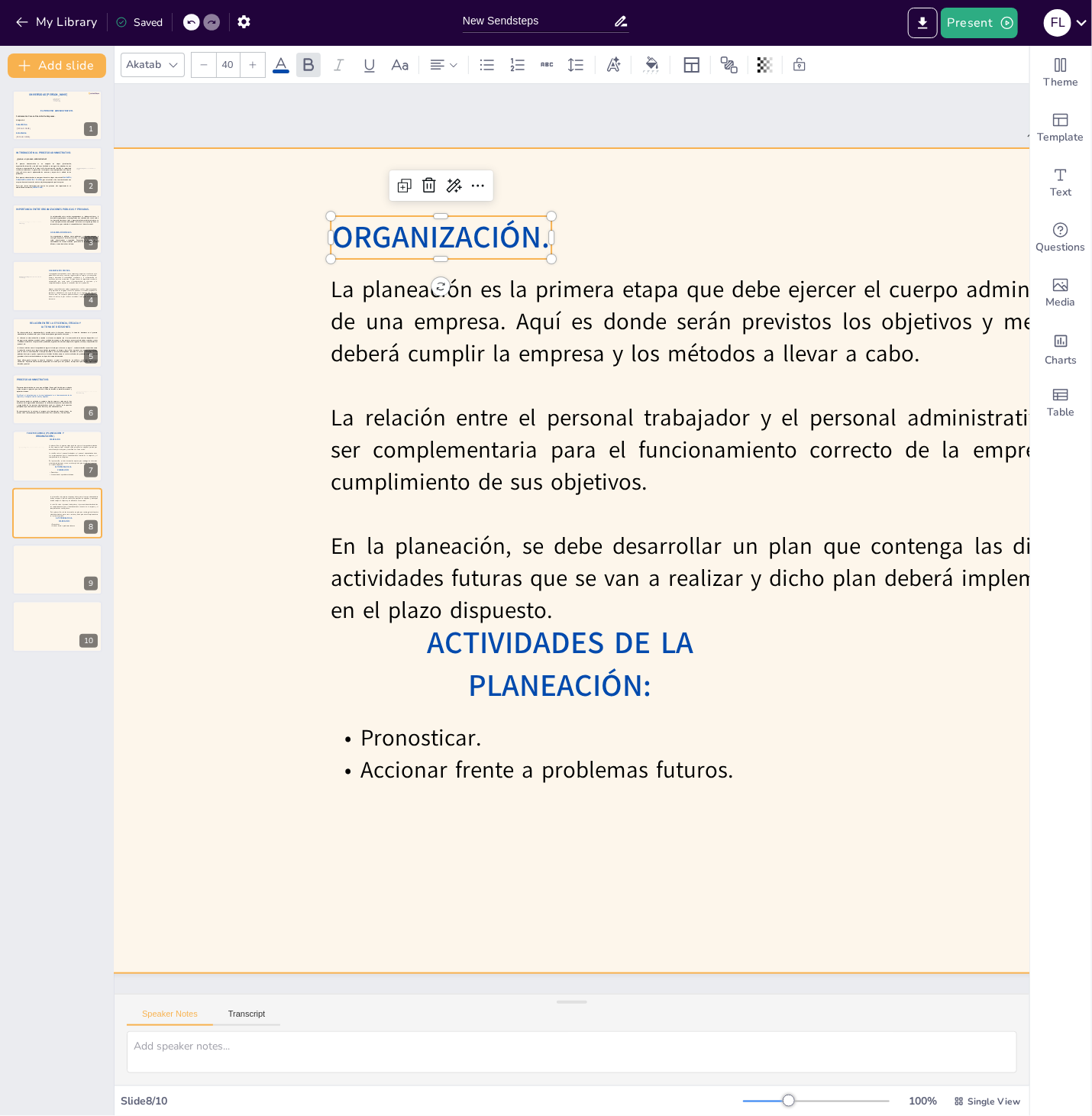
click at [741, 239] on div at bounding box center [448, 561] width 1466 height 825
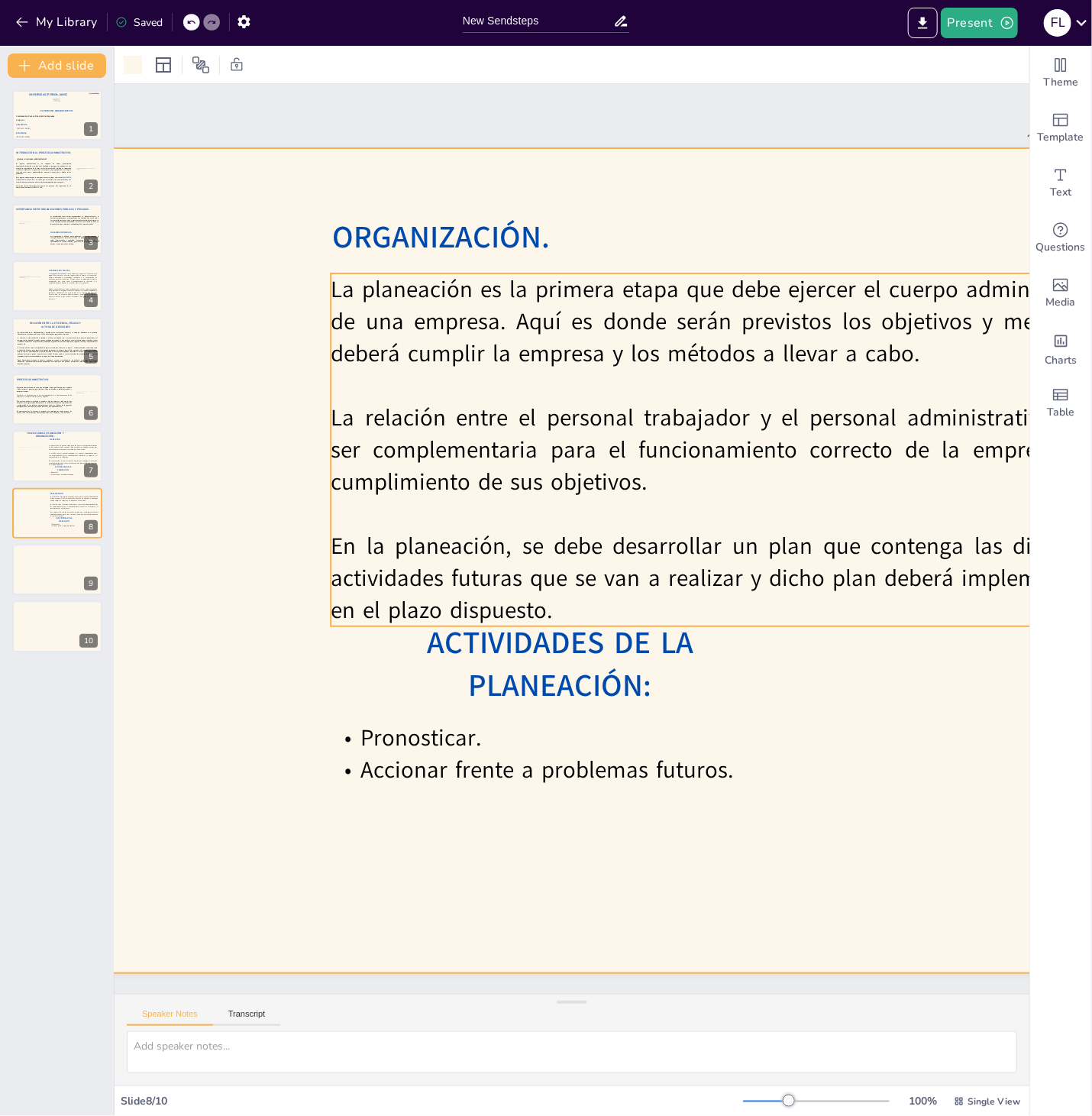
click at [667, 420] on p "La relación entre el personal trabajador y el personal administrativo debe ser …" at bounding box center [721, 450] width 781 height 96
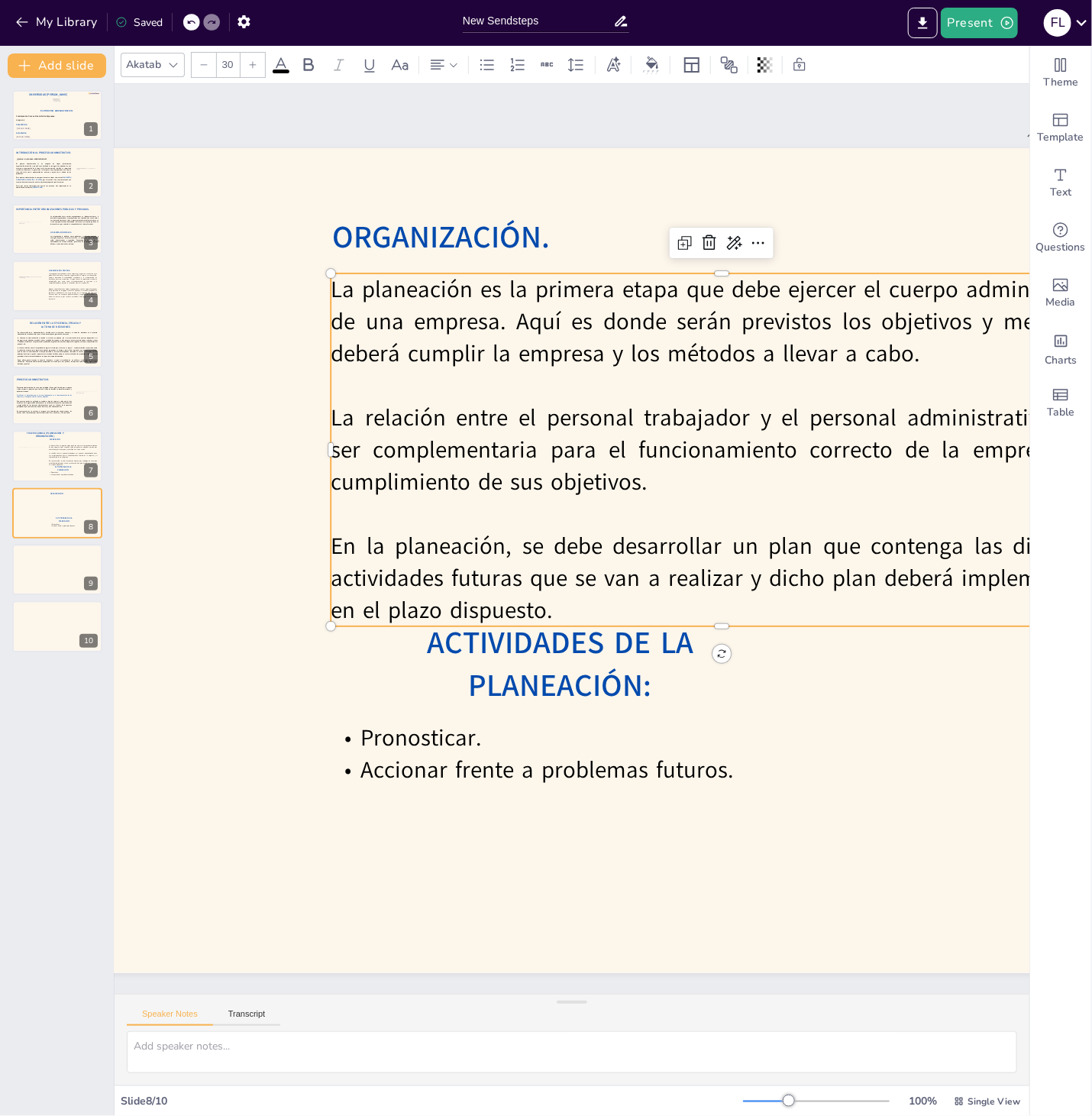
click at [668, 420] on p "La relación entre el personal trabajador y el personal administrativo debe ser …" at bounding box center [721, 450] width 781 height 96
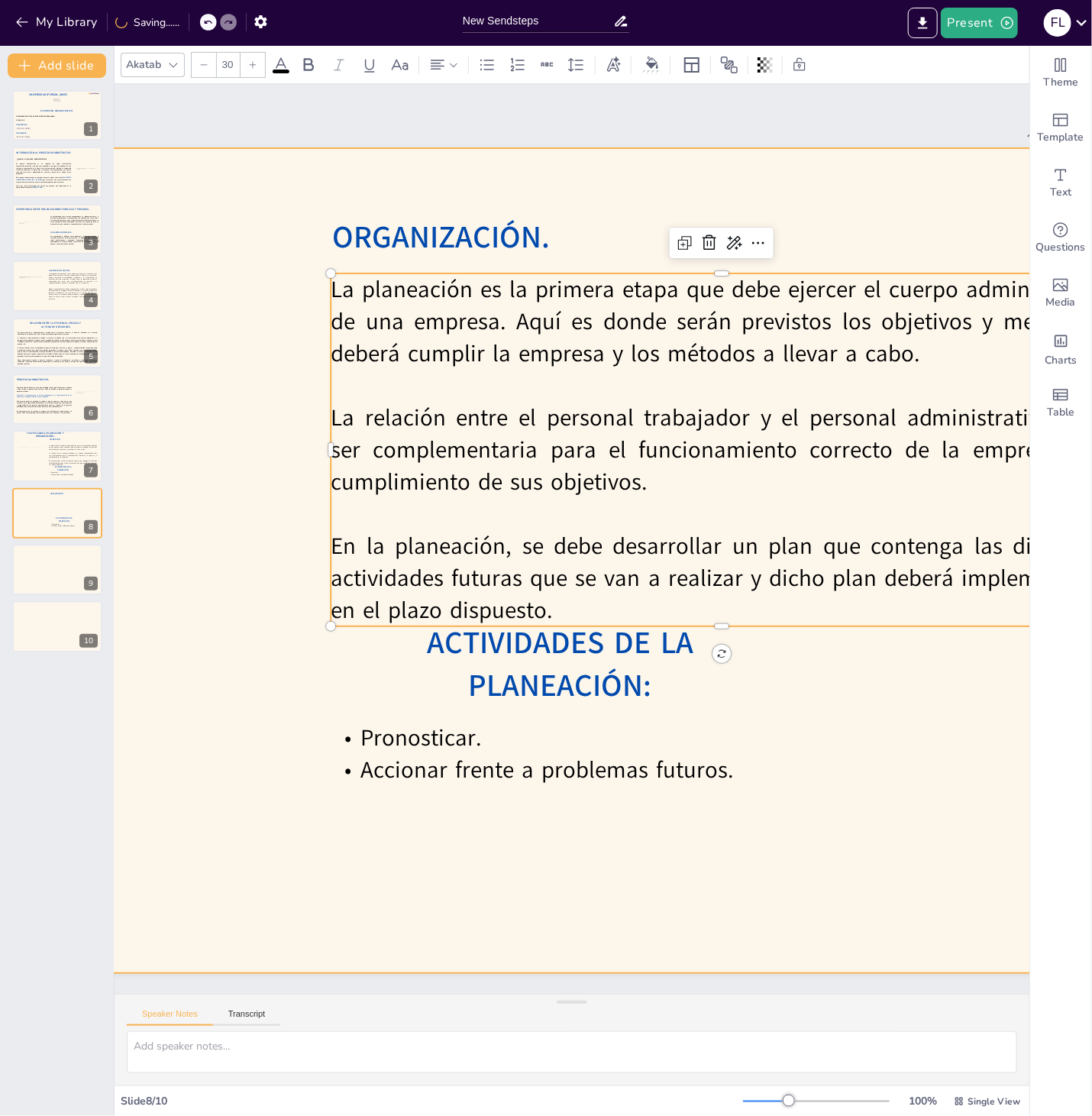
drag, startPoint x: 556, startPoint y: 595, endPoint x: 301, endPoint y: 308, distance: 383.9
click at [301, 308] on div "ORGANIZACIÓN. ACTIVIDADES DE LA PLANEACIÓN: Pronosticar. Accionar frente a prob…" at bounding box center [448, 561] width 1466 height 825
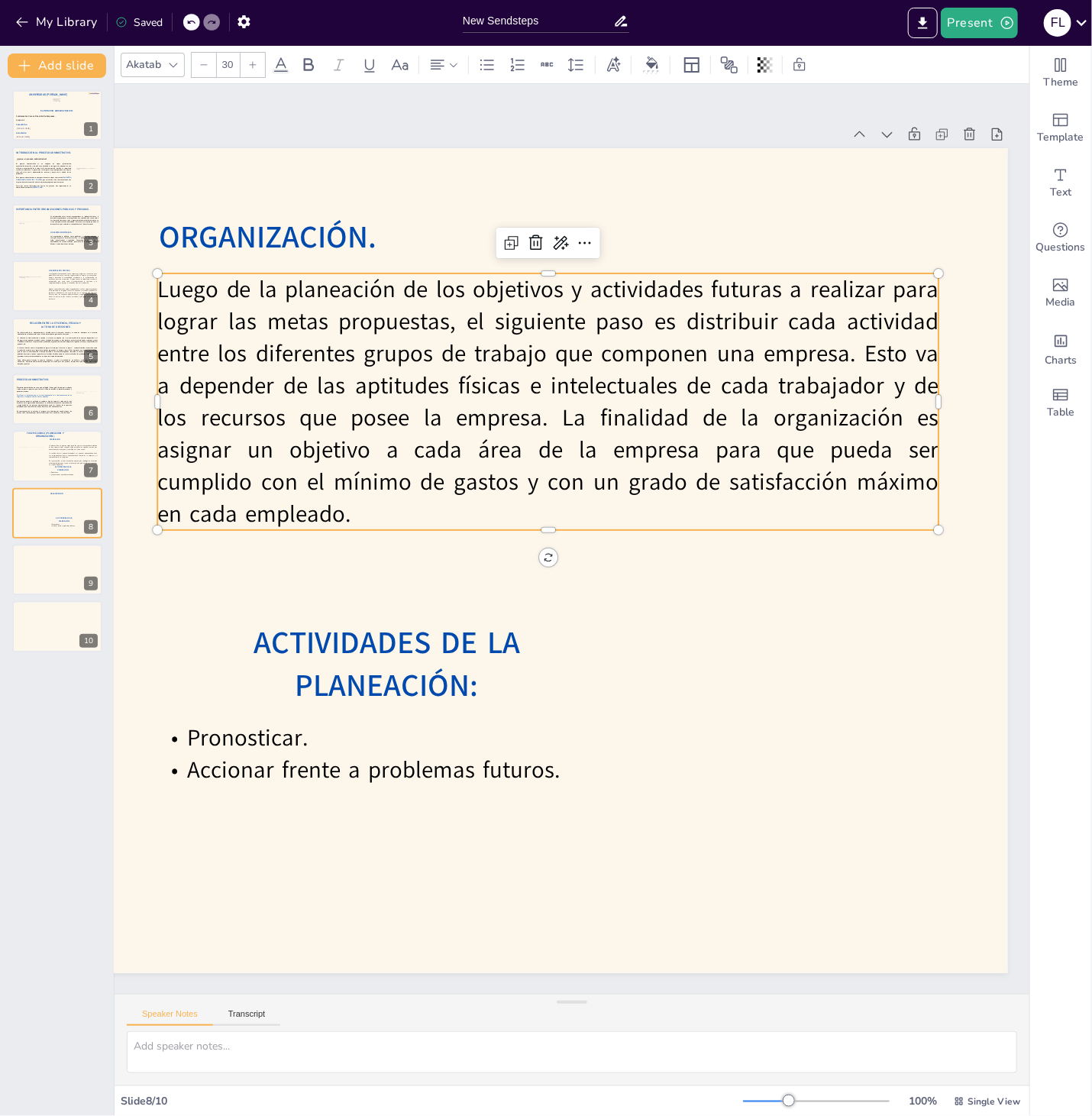
scroll to position [0, 613]
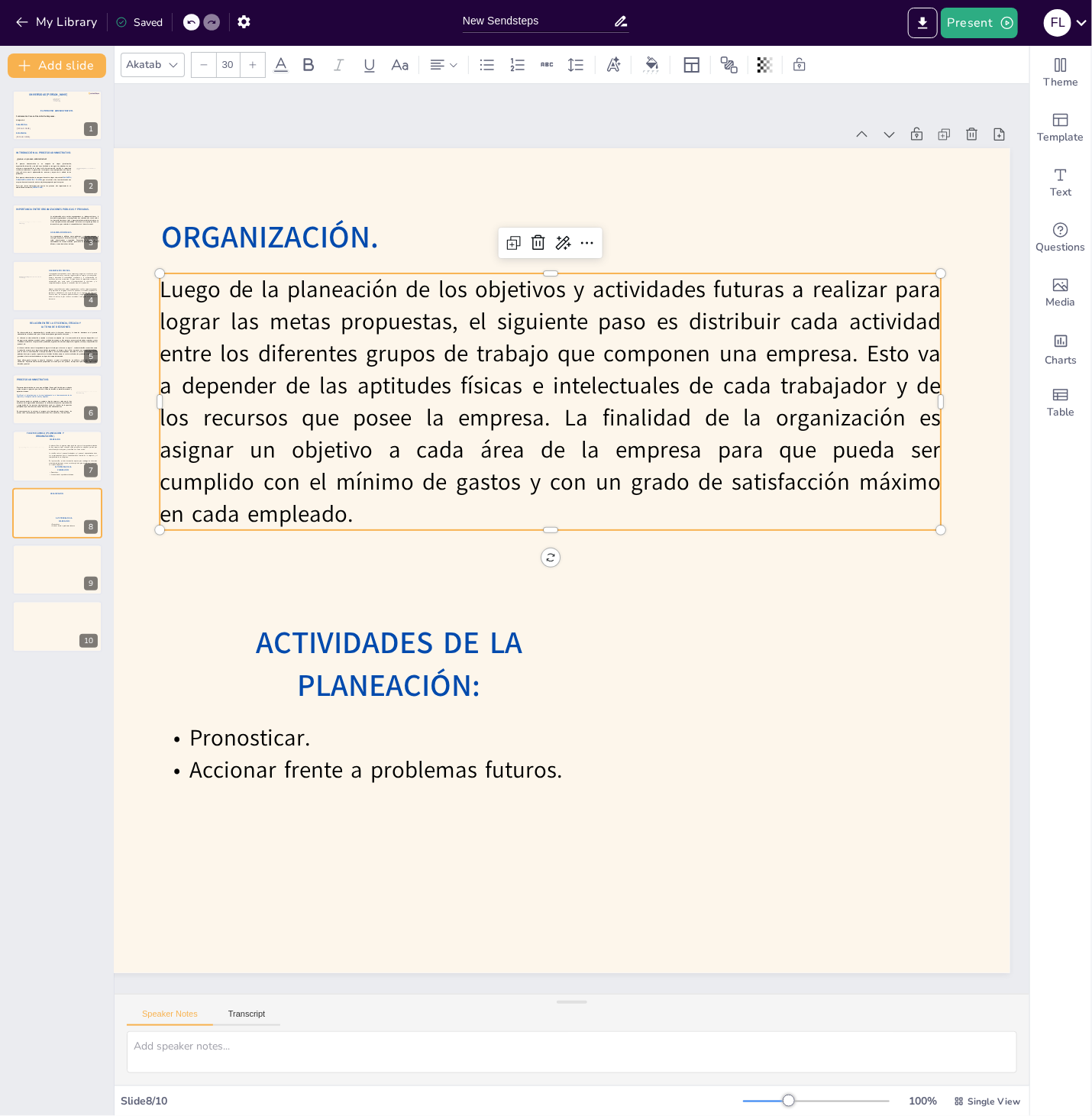
click at [863, 367] on p "Luego de la planeación de los objetivos y actividades futuras a realizar para l…" at bounding box center [550, 401] width 781 height 257
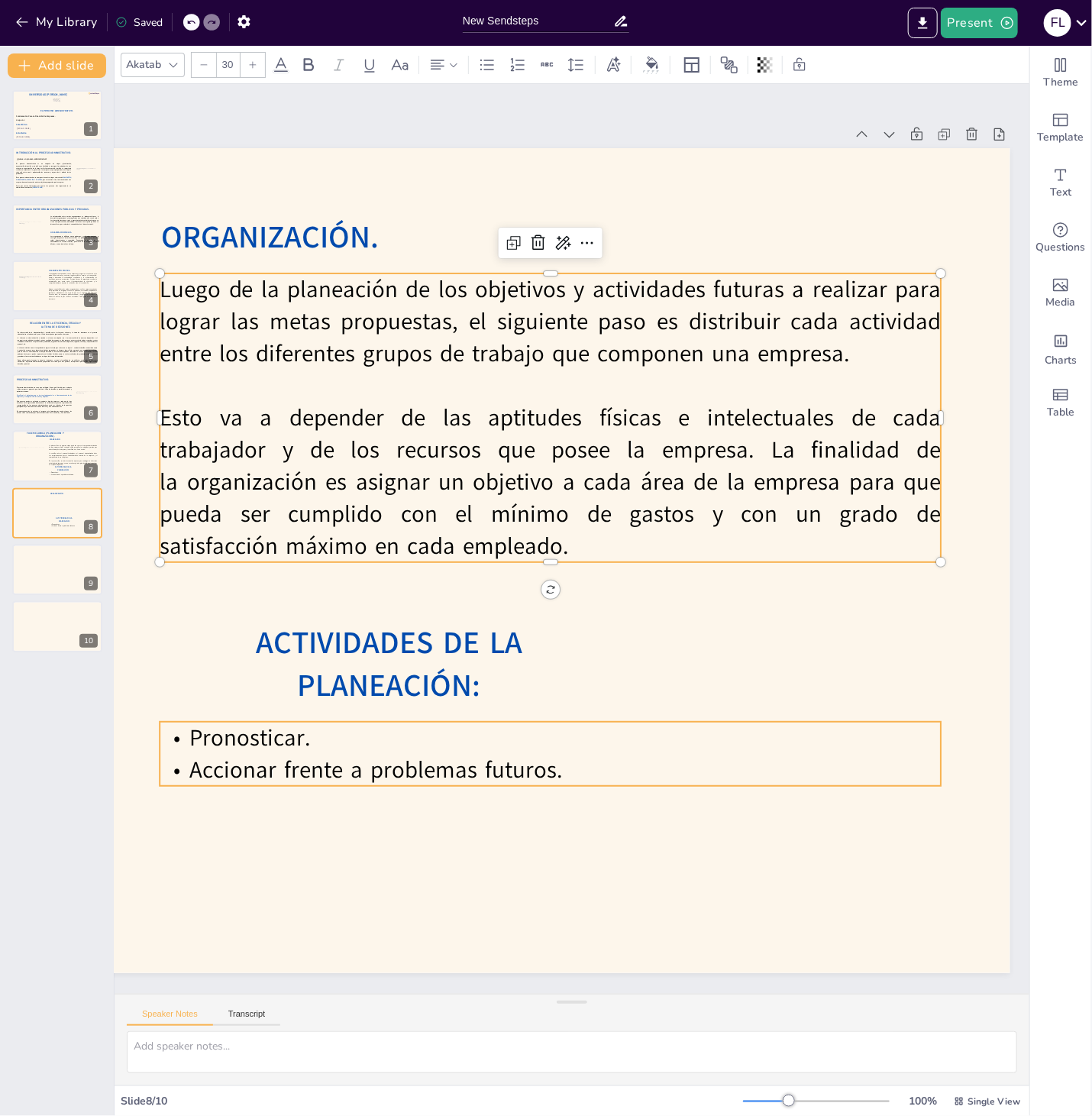
click at [405, 754] on div "Pronosticar. Accionar frente a problemas futuros." at bounding box center [550, 754] width 781 height 64
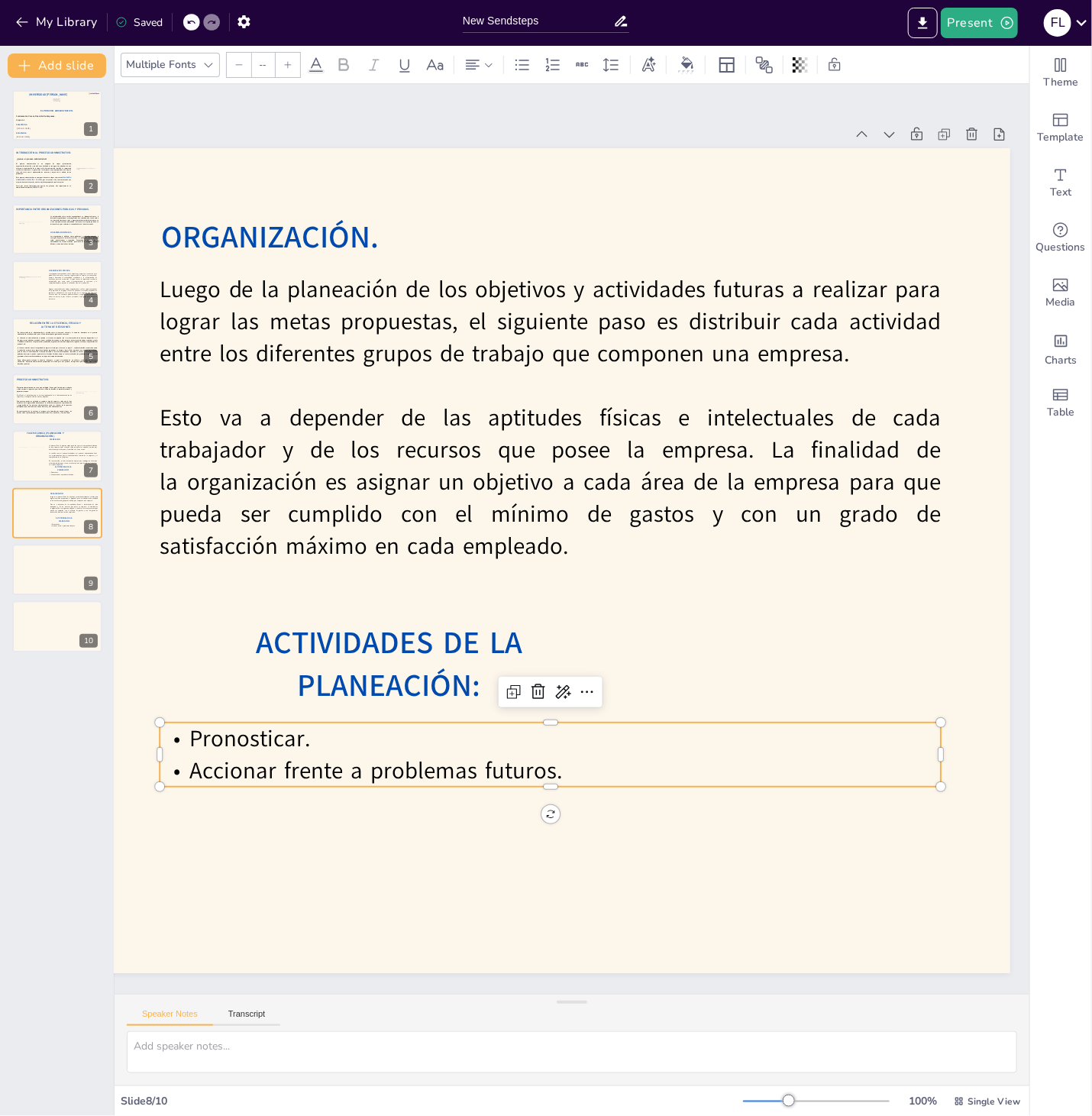
click at [405, 754] on p "Pronosticar." at bounding box center [550, 738] width 781 height 32
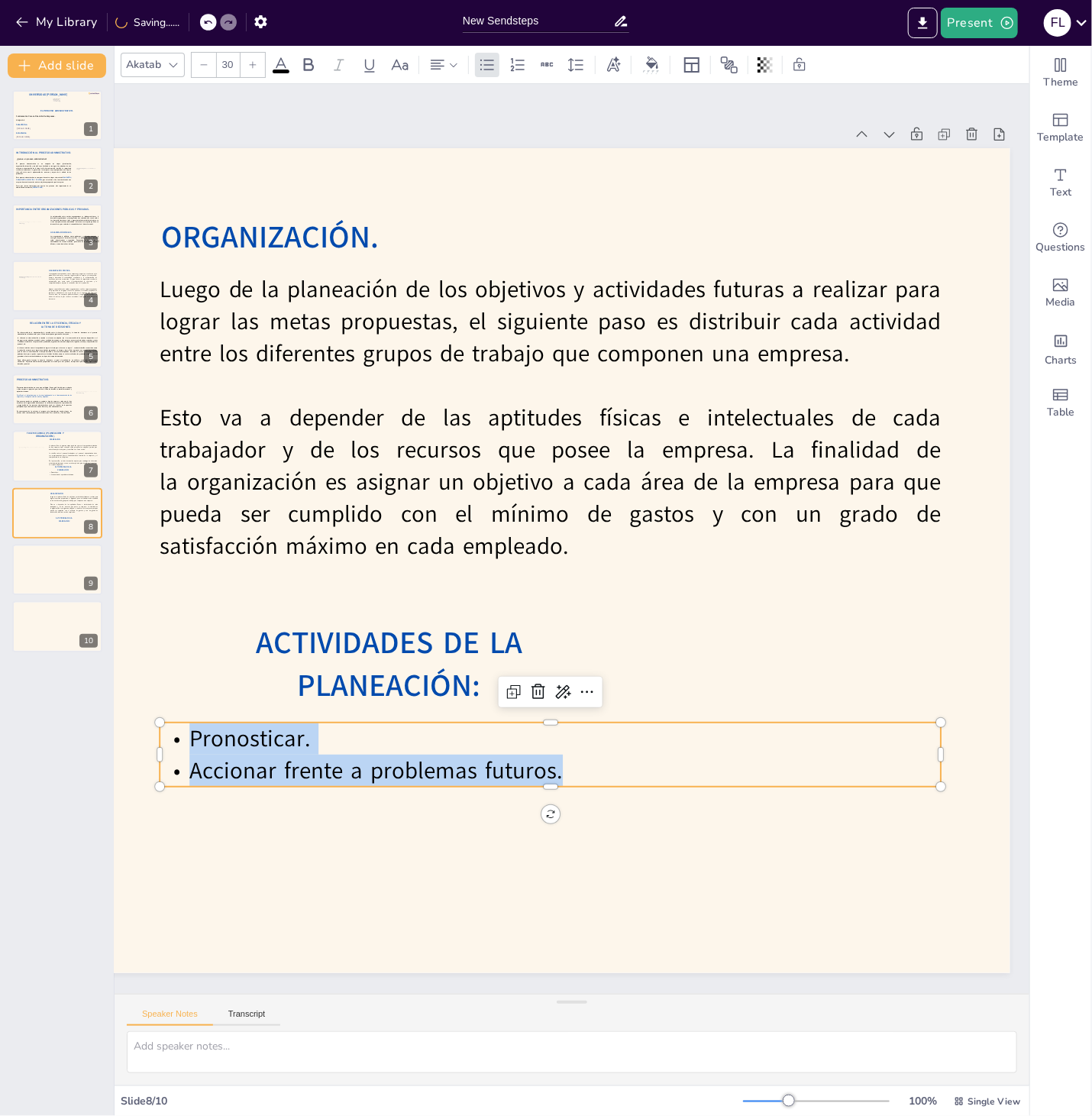
drag, startPoint x: 622, startPoint y: 767, endPoint x: 192, endPoint y: 746, distance: 430.5
click at [192, 746] on div "Pronosticar. Accionar frente a problemas futuros." at bounding box center [550, 755] width 781 height 64
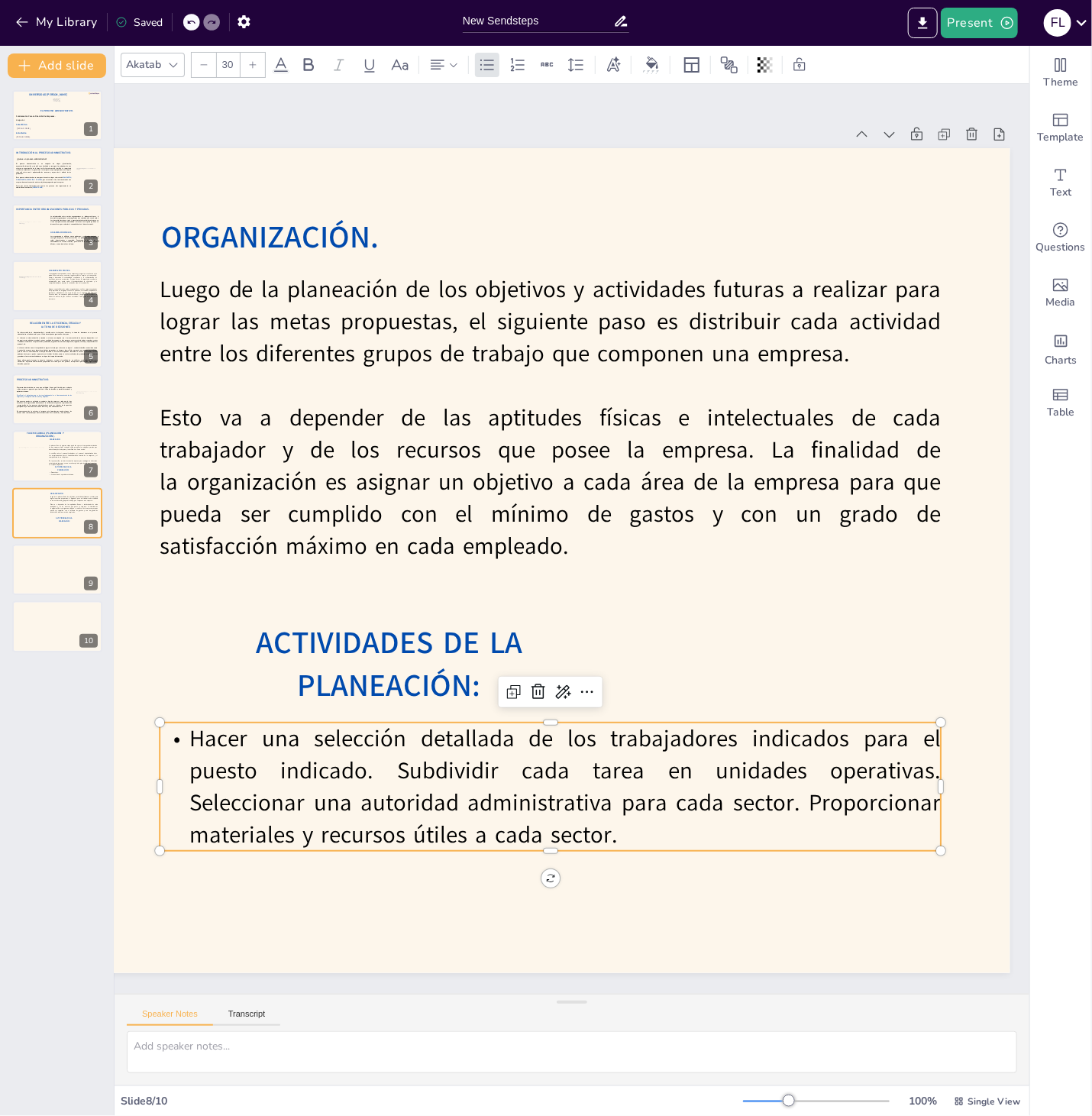
click at [384, 768] on p "Hacer una selección detallada de los trabajadores indicados para el puesto indi…" at bounding box center [550, 786] width 781 height 128
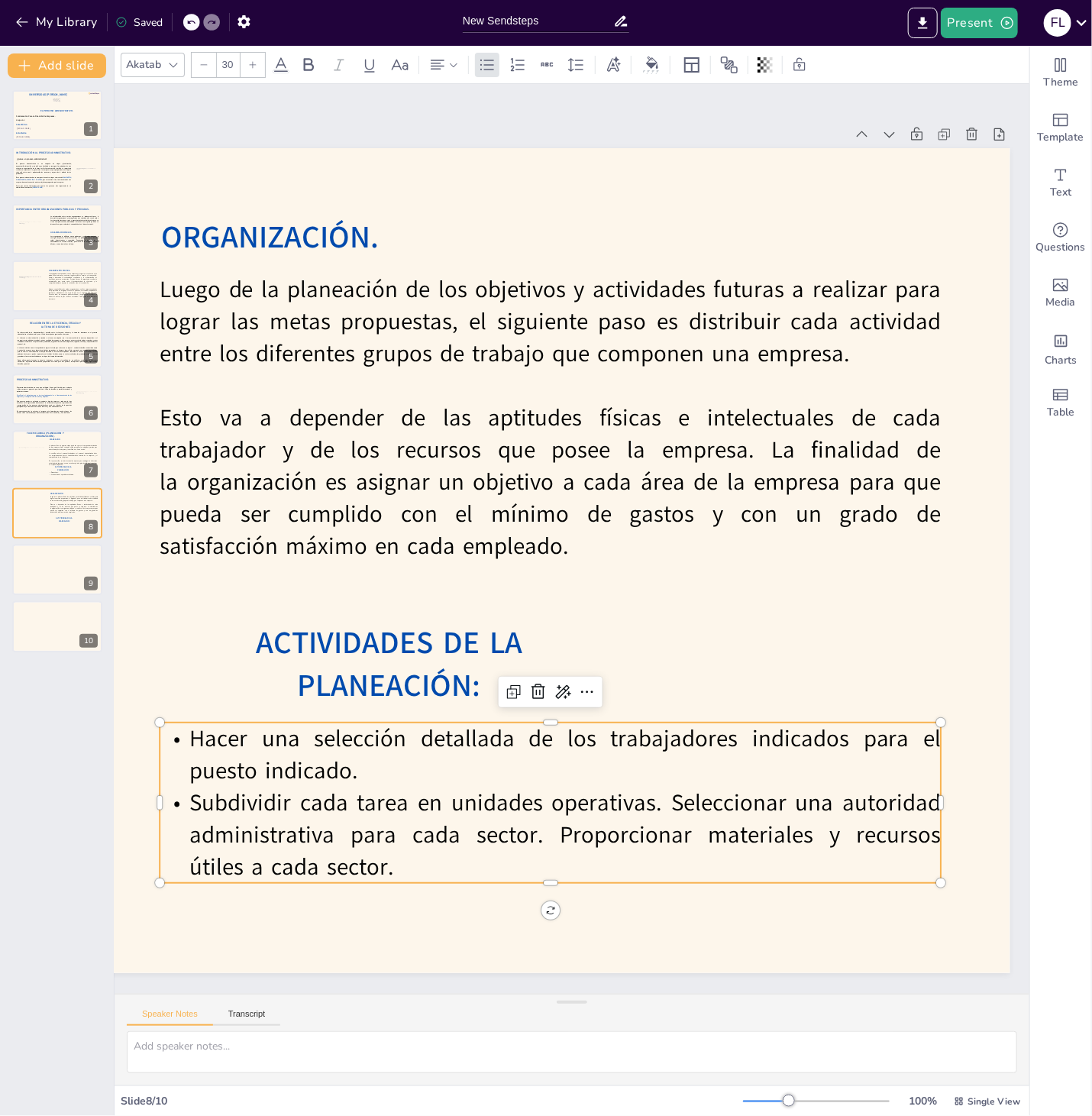
click at [673, 805] on p "Subdividir cada tarea en unidades operativas. Seleccionar una autoridad adminis…" at bounding box center [550, 835] width 781 height 96
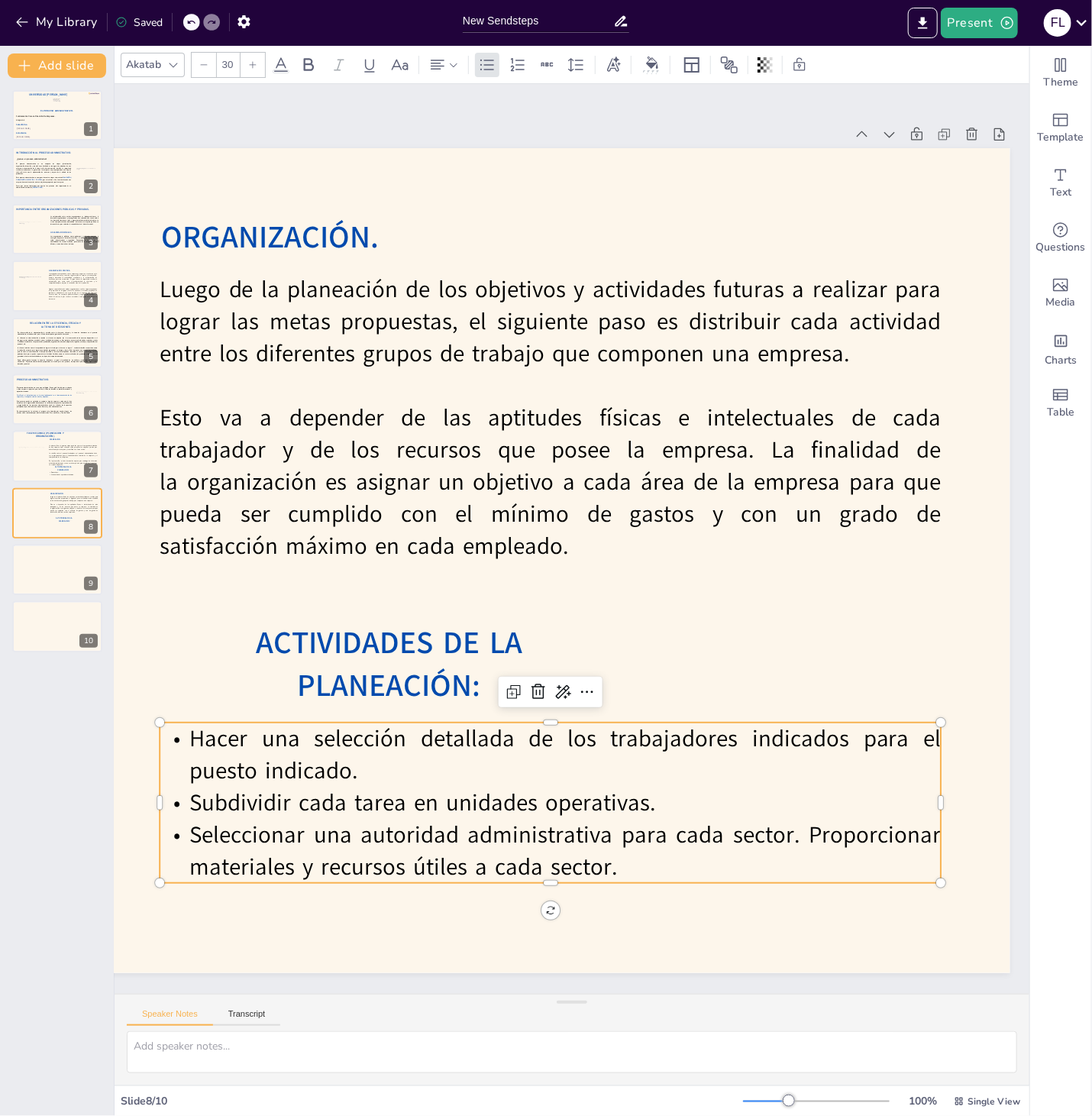
click at [814, 832] on p "Seleccionar una autoridad administrativa para cada sector. Proporcionar materia…" at bounding box center [550, 850] width 781 height 64
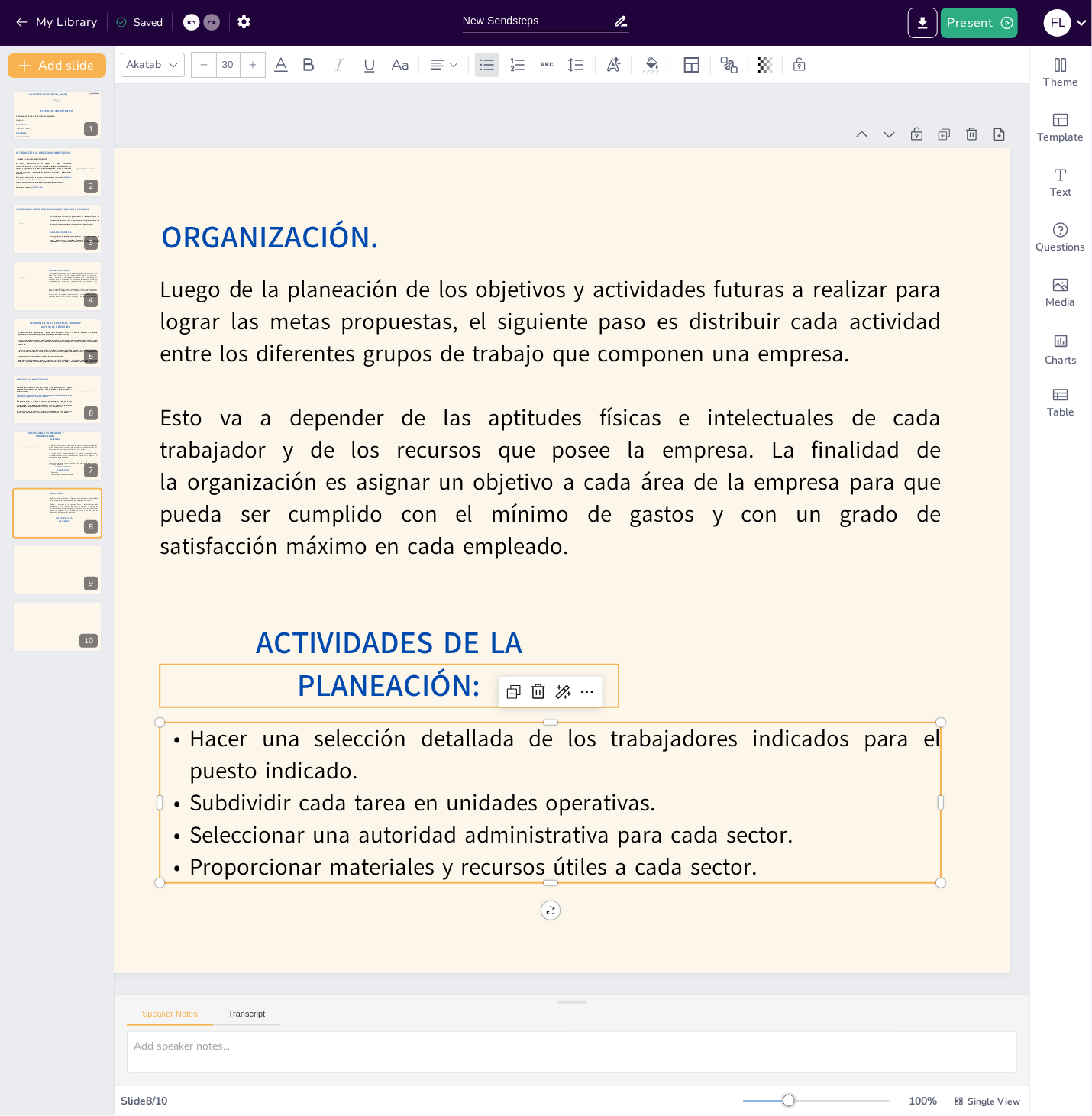
type input "40"
click at [362, 676] on span "ACTIVIDADES DE LA PLANEACIÓN:" at bounding box center [389, 664] width 267 height 85
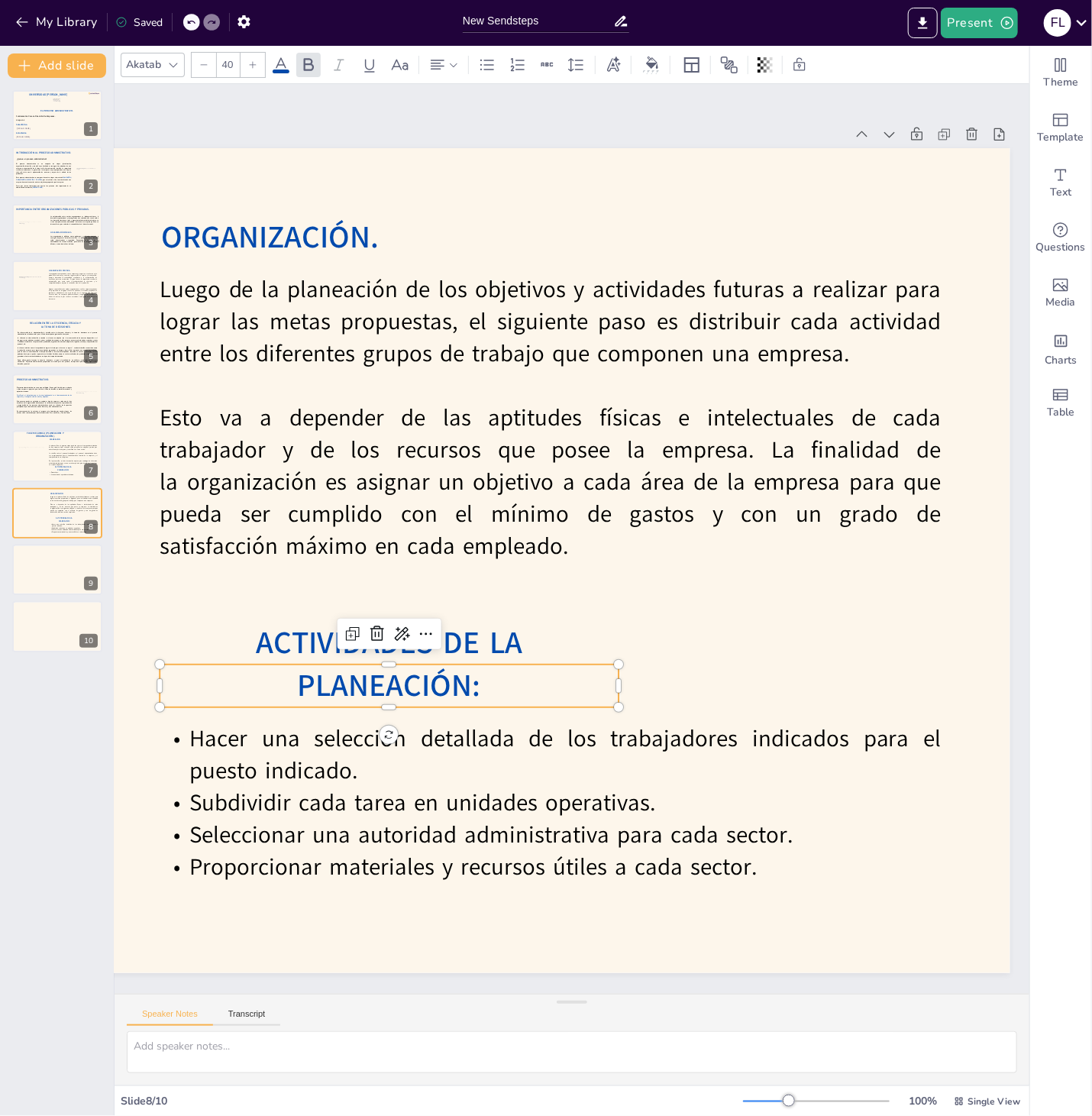
click at [477, 680] on span "ACTIVIDADES DE LA PLANEACIÓN:" at bounding box center [389, 664] width 267 height 85
click at [481, 683] on span "ACTIVIDADES DE LA PLANEACIÓN:" at bounding box center [389, 665] width 267 height 85
click at [488, 683] on span "ACTIVIDADES DE LA PLANEACIÓN:" at bounding box center [389, 665] width 267 height 85
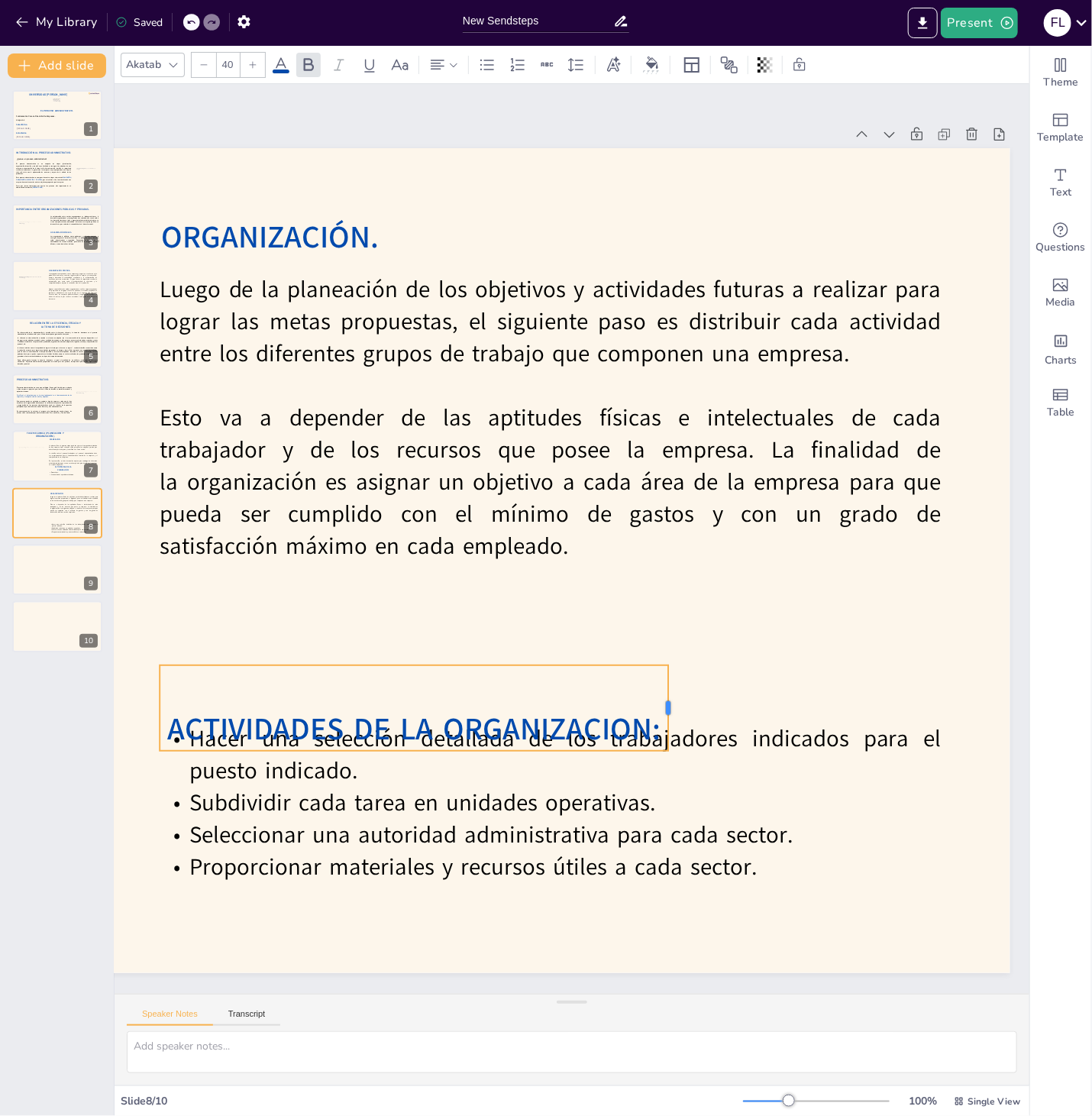
drag, startPoint x: 622, startPoint y: 711, endPoint x: 672, endPoint y: 703, distance: 50.6
click at [672, 703] on div at bounding box center [673, 708] width 12 height 86
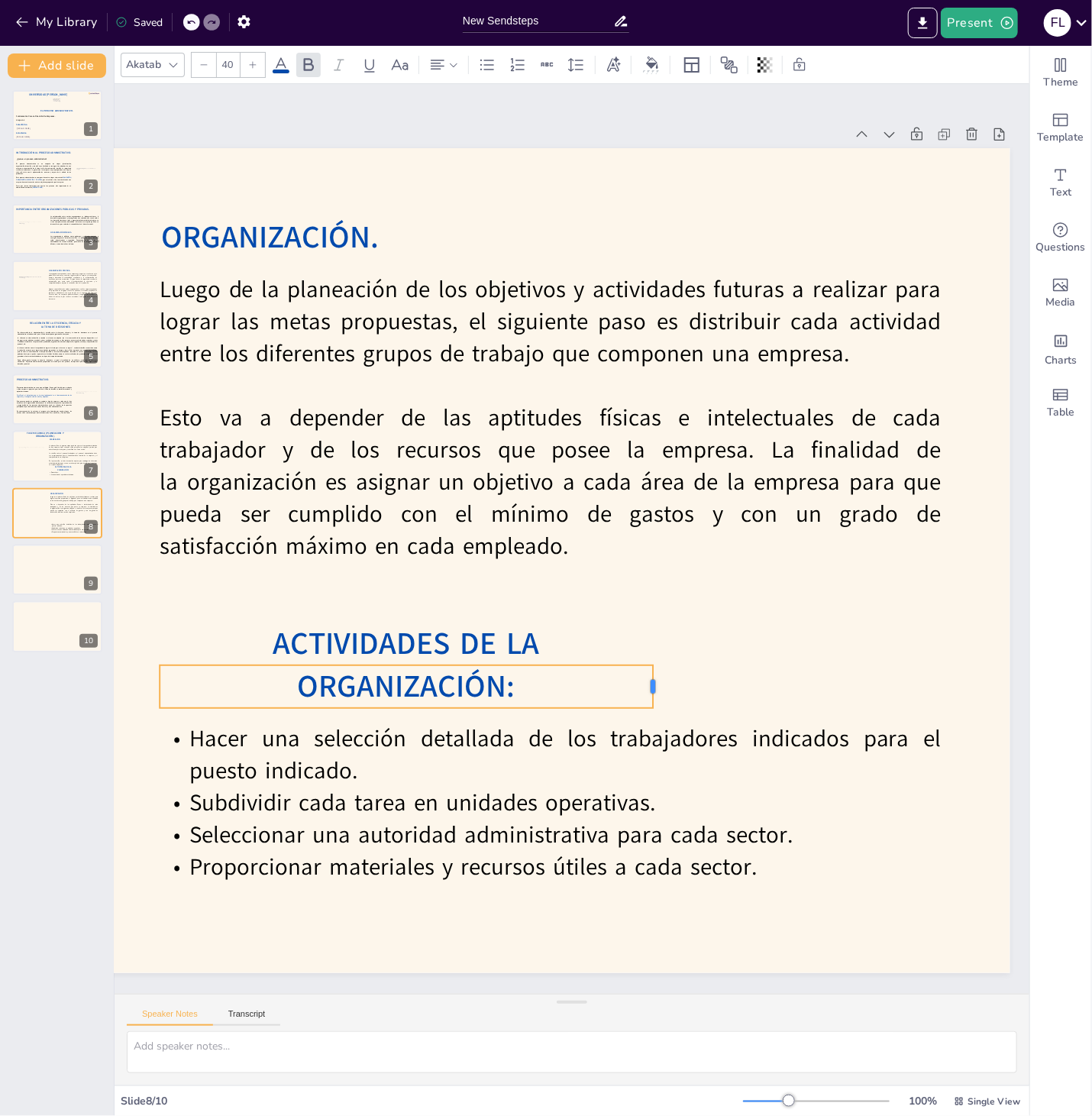
drag, startPoint x: 621, startPoint y: 688, endPoint x: 656, endPoint y: 680, distance: 35.9
click at [656, 680] on div at bounding box center [658, 686] width 12 height 43
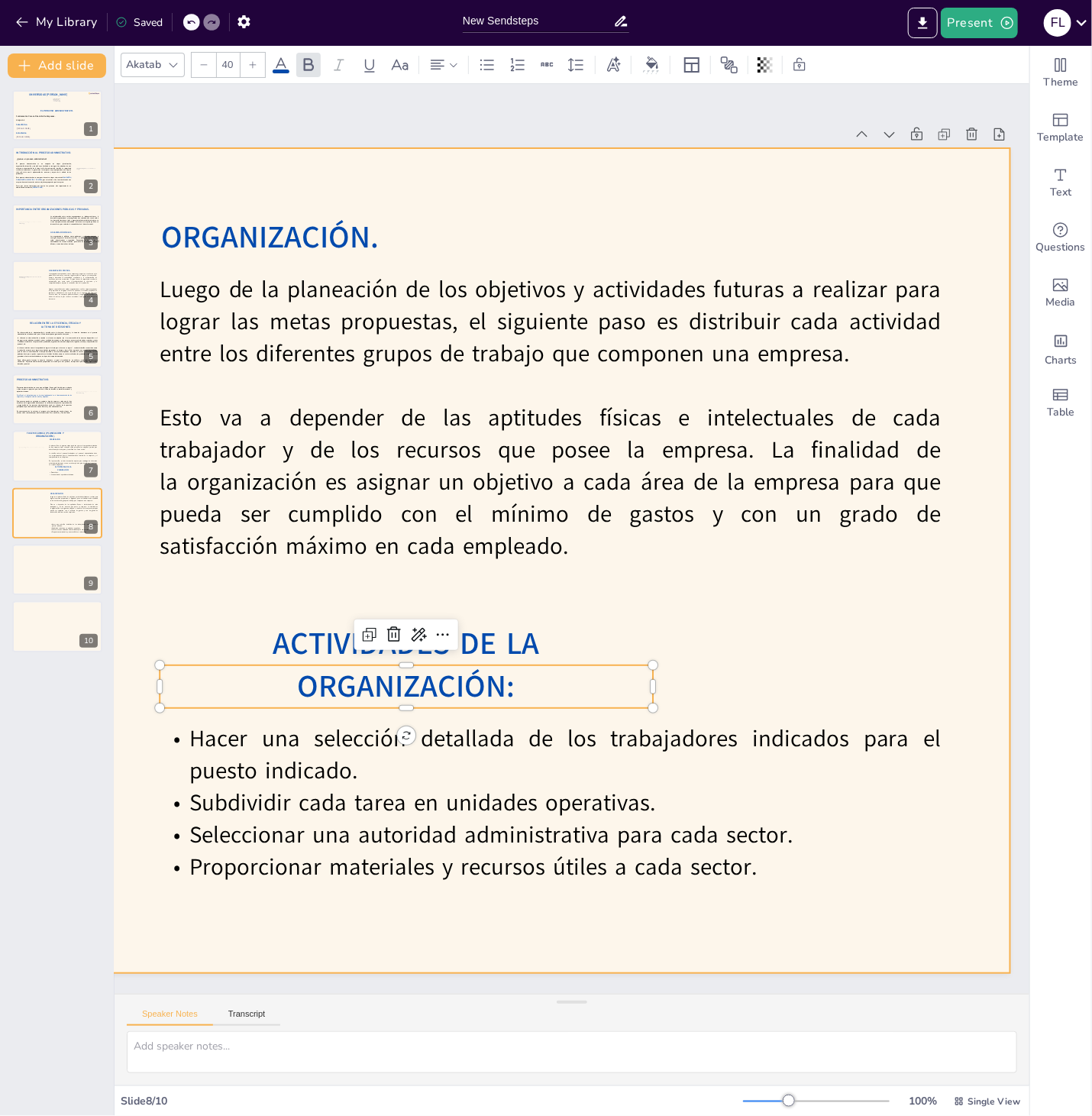
click at [758, 628] on div at bounding box center [277, 561] width 1466 height 825
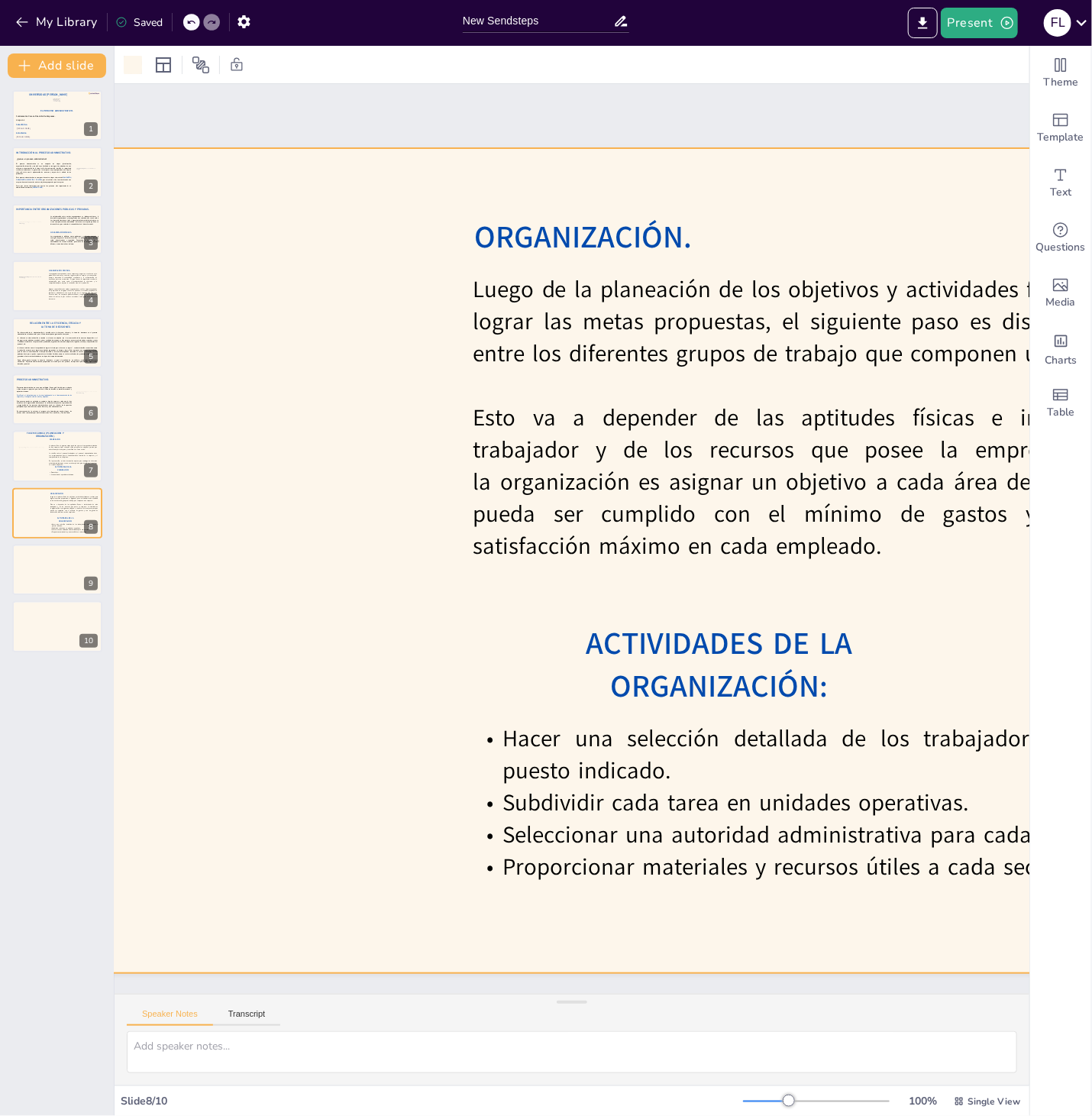
scroll to position [0, 0]
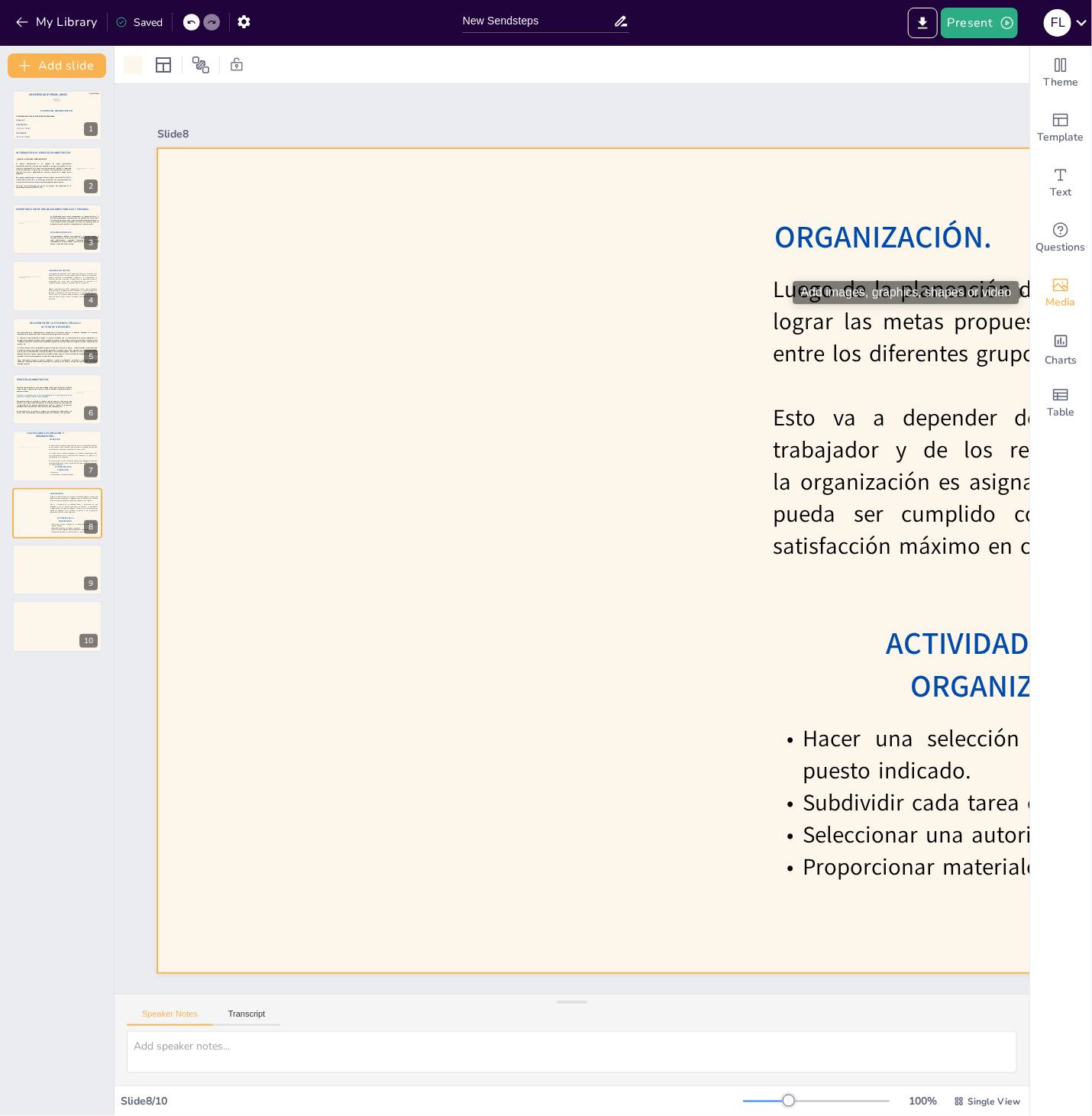
click at [1052, 289] on icon "Add images, graphics, shapes or video" at bounding box center [1060, 285] width 18 height 18
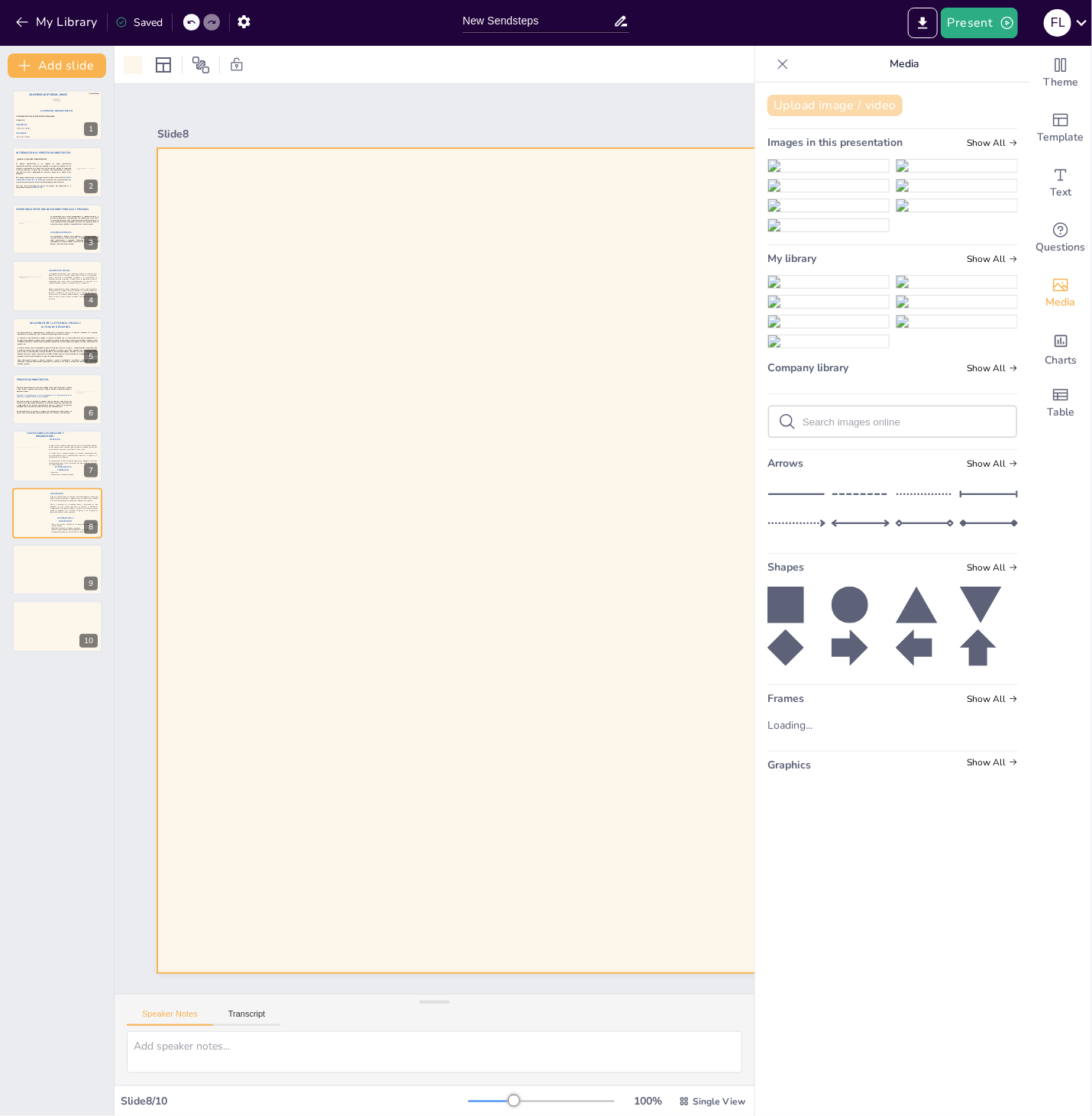
click at [851, 107] on button "Upload image / video" at bounding box center [834, 105] width 135 height 21
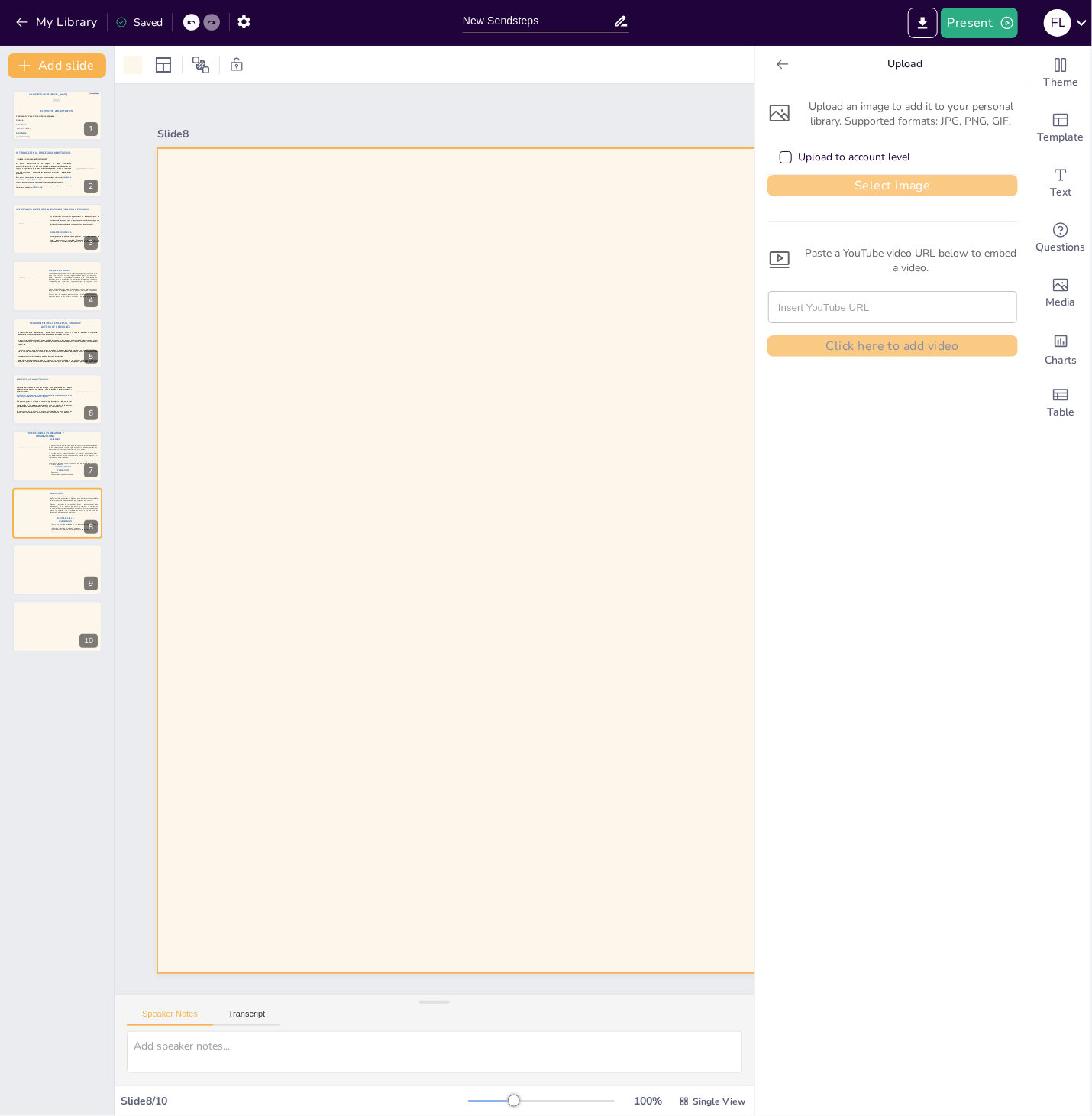
click at [869, 186] on button "Select image" at bounding box center [892, 185] width 250 height 21
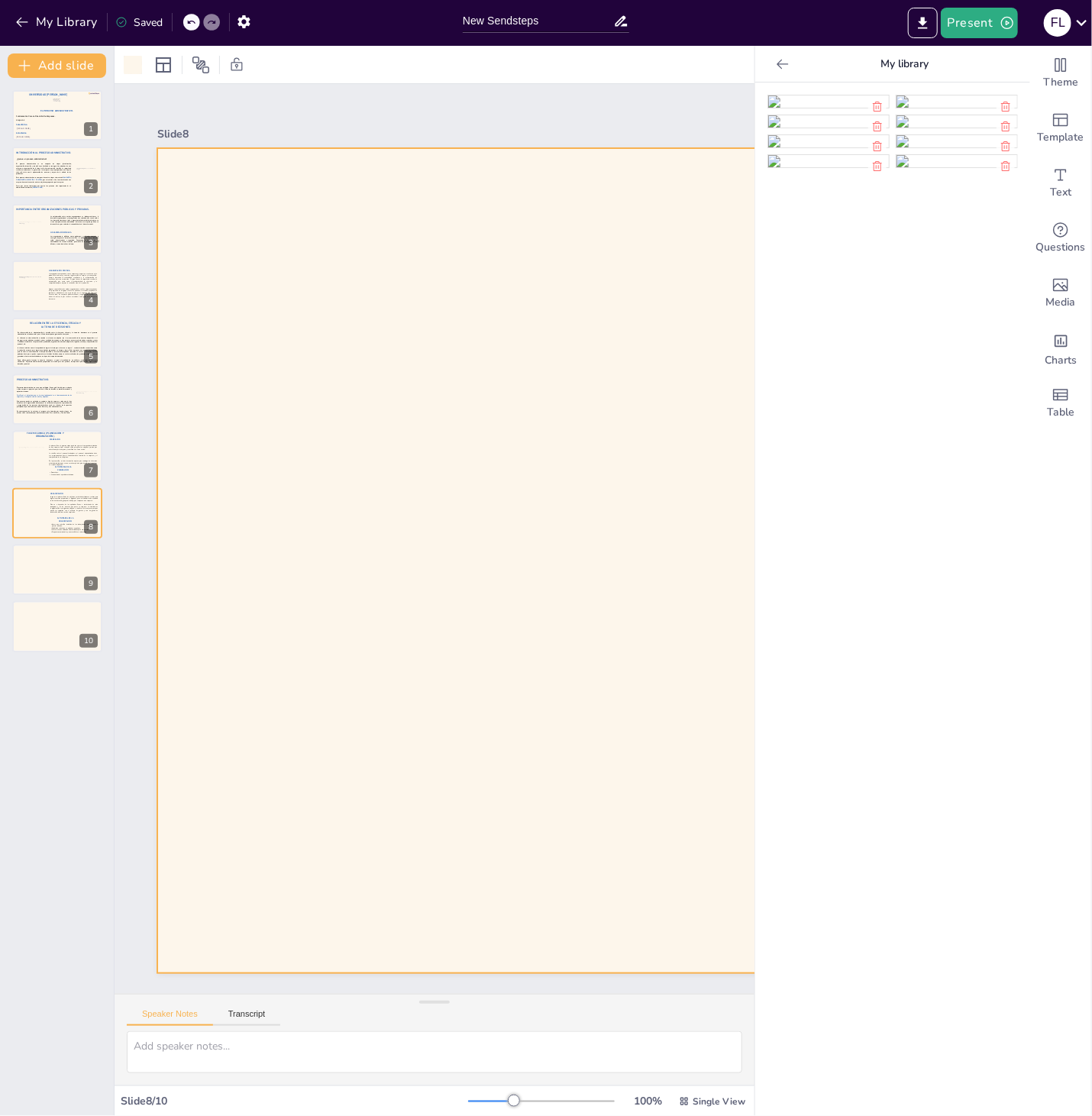
click at [869, 107] on img at bounding box center [828, 101] width 121 height 12
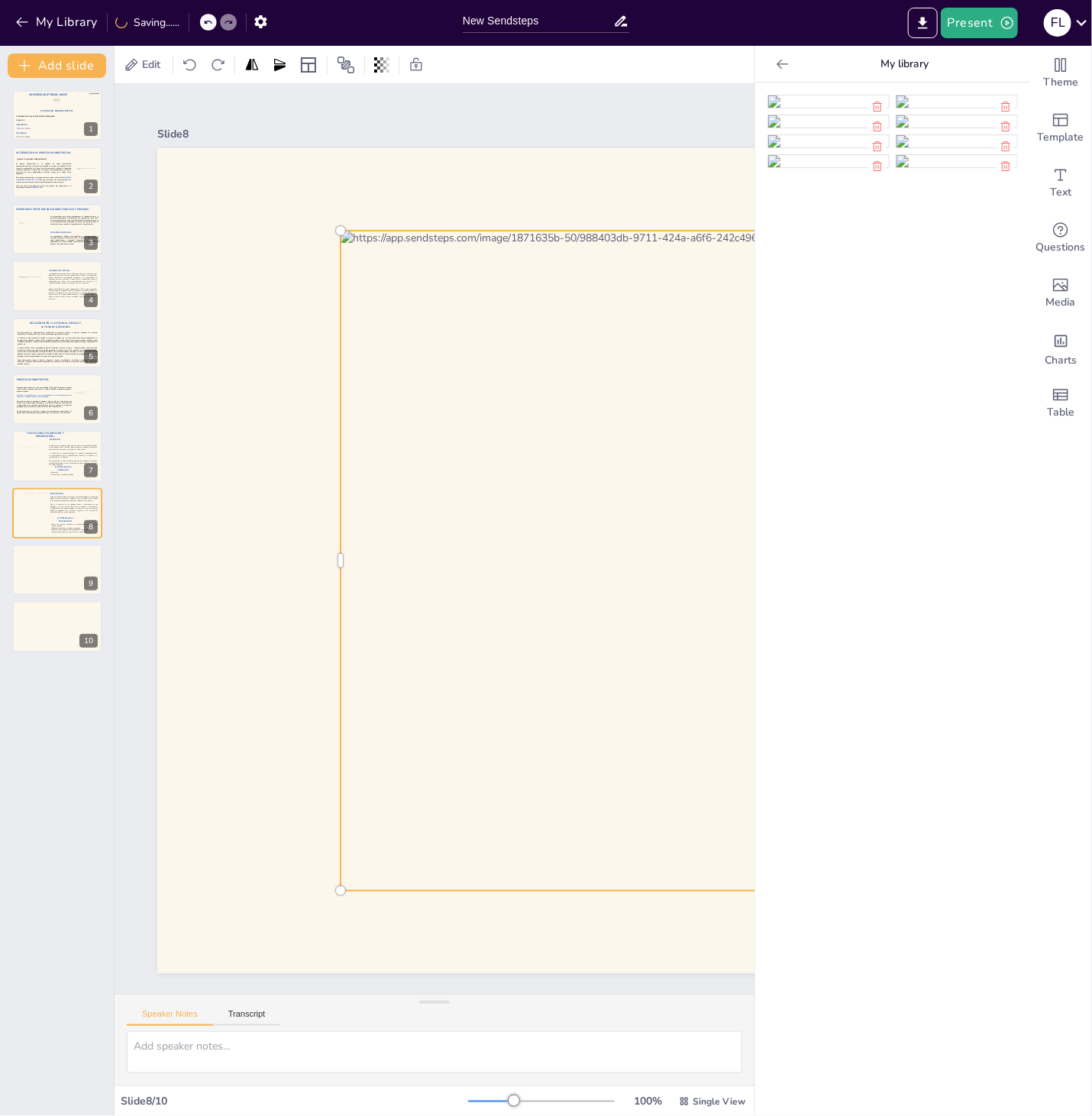
click at [777, 69] on icon at bounding box center [783, 64] width 15 height 15
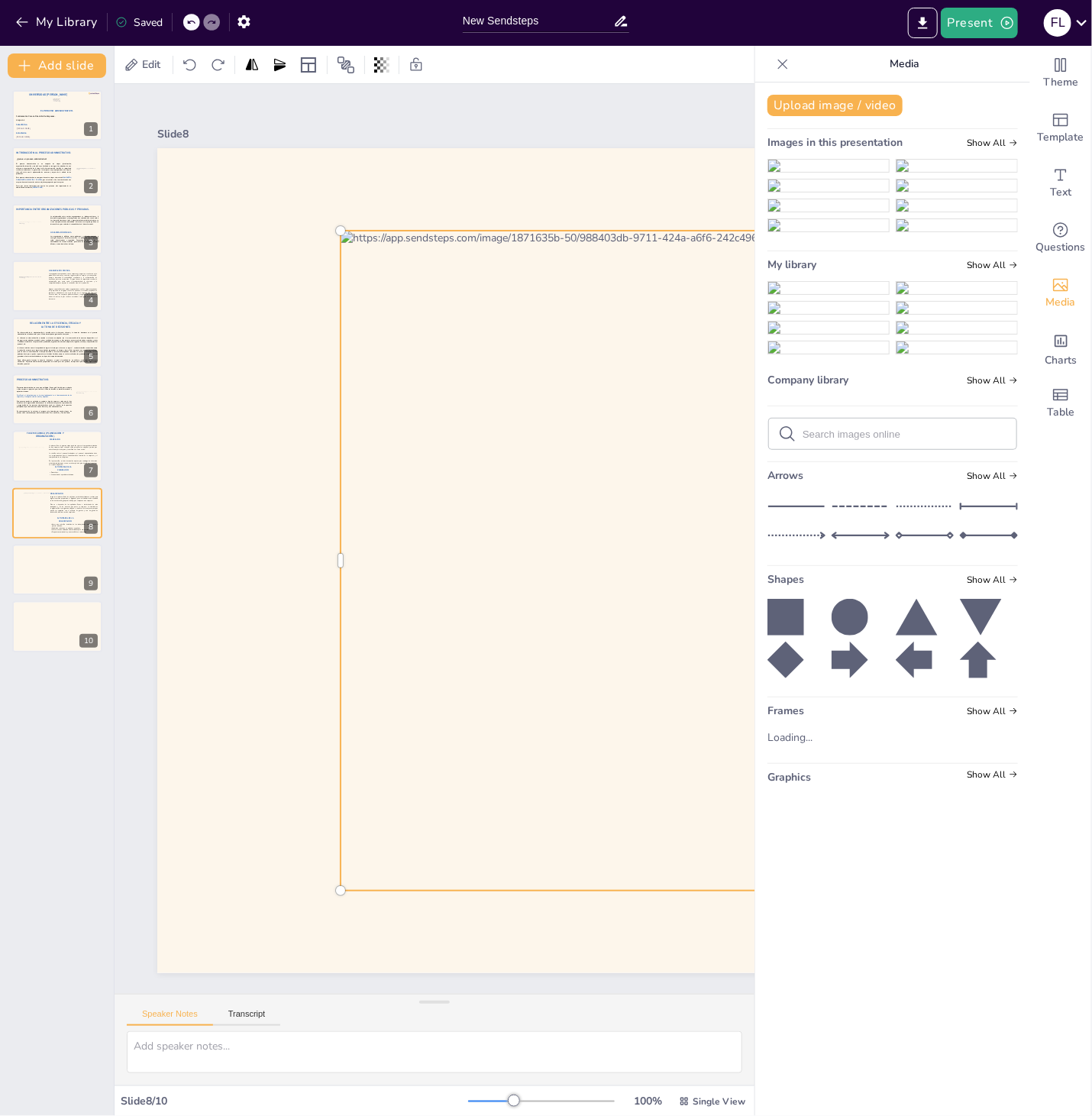
click at [784, 69] on icon at bounding box center [783, 64] width 15 height 15
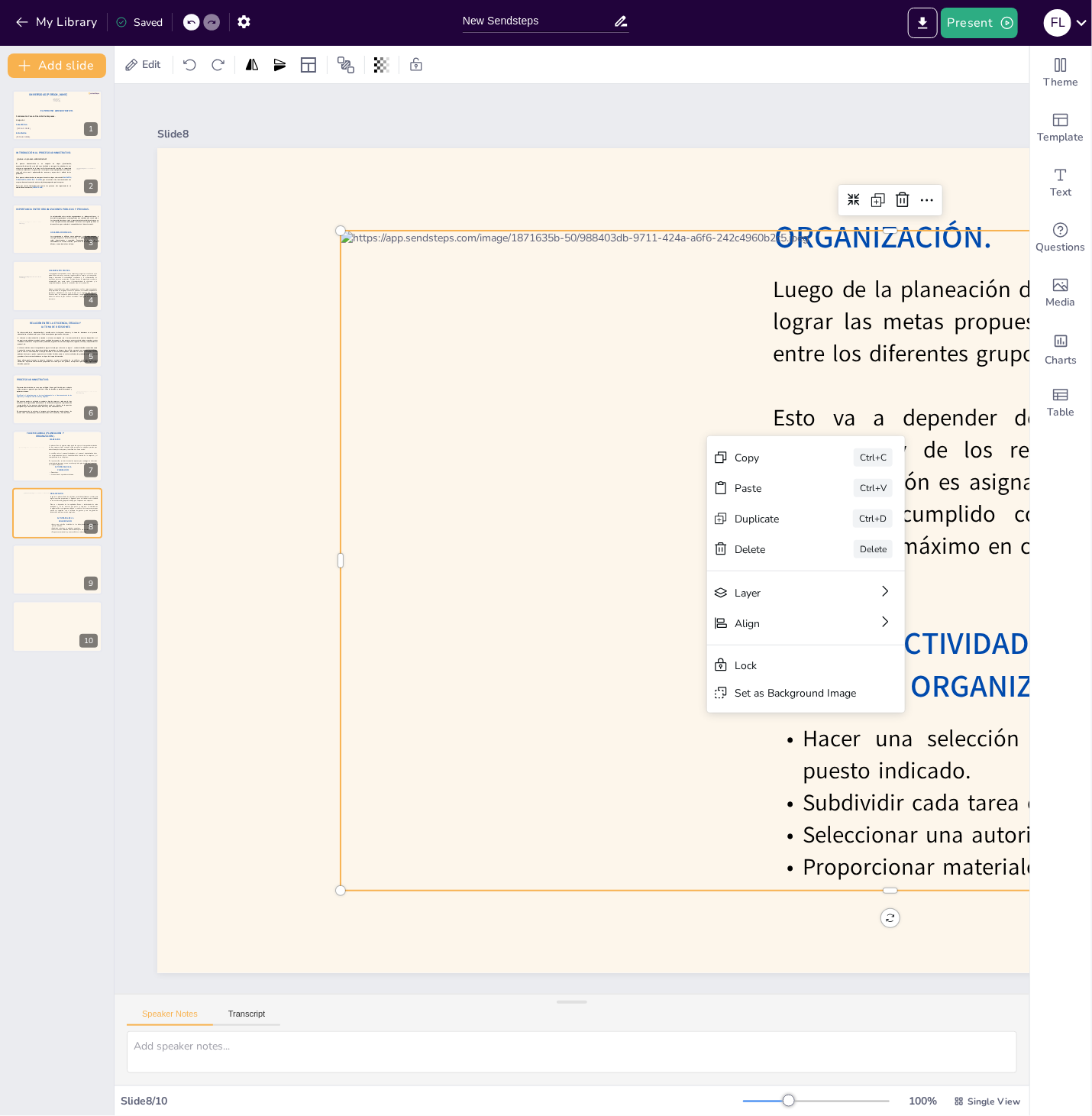
click at [453, 489] on div at bounding box center [890, 560] width 1099 height 660
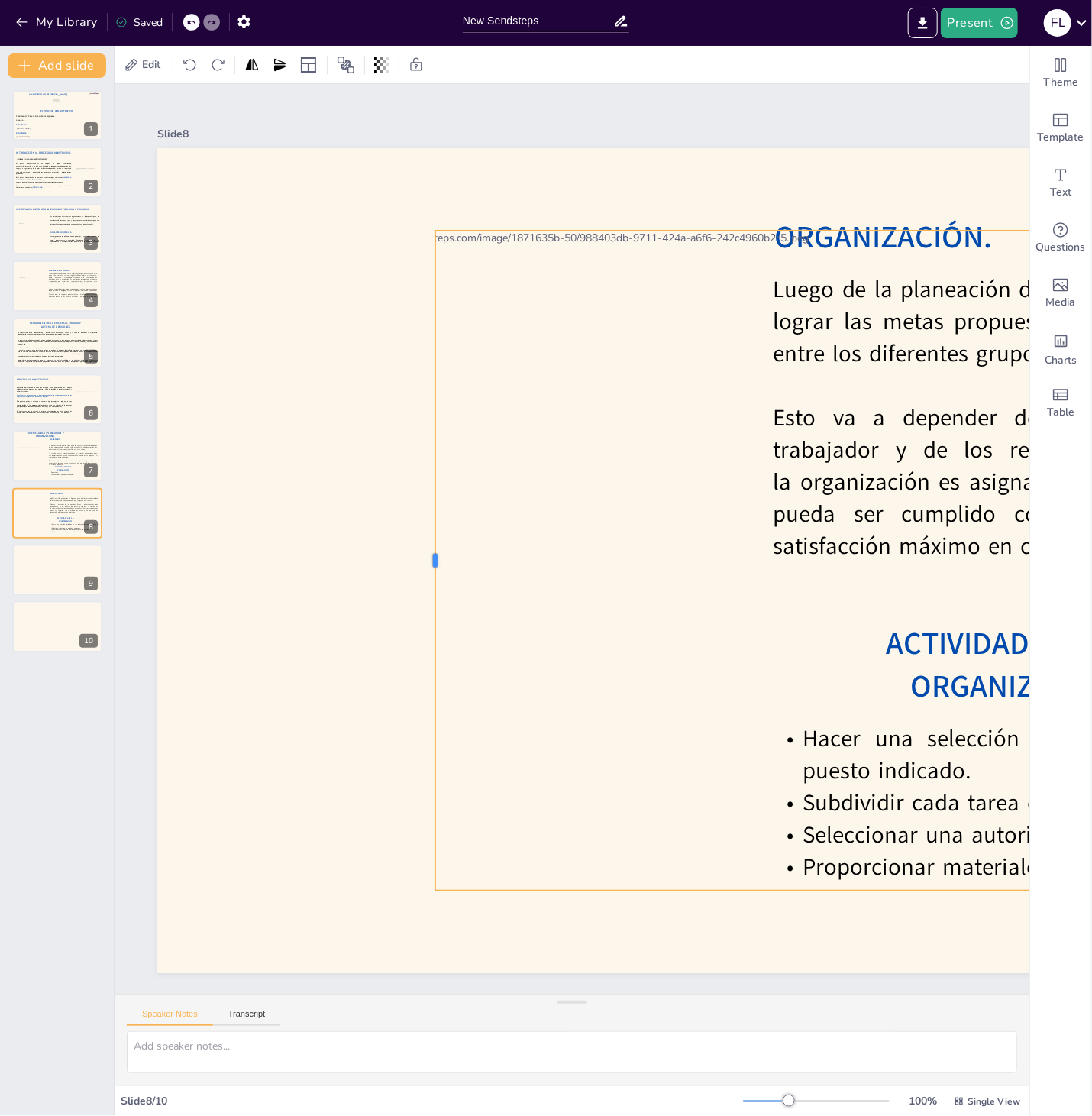
drag, startPoint x: 334, startPoint y: 566, endPoint x: 429, endPoint y: 558, distance: 95.3
click at [429, 558] on div "Luego de la planeación de los objetivos y actividades futuras a realizar para l…" at bounding box center [890, 561] width 1466 height 825
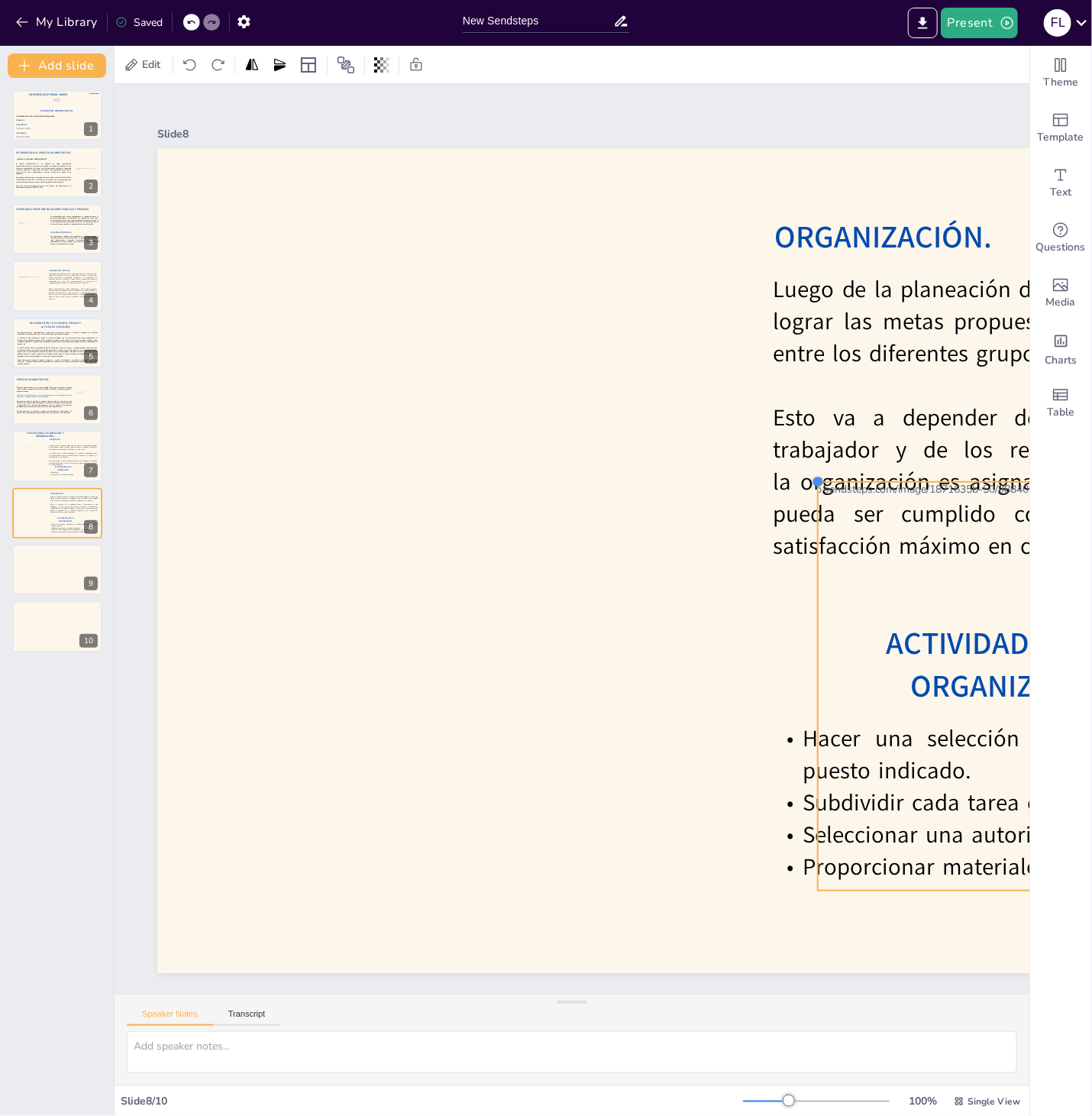
drag, startPoint x: 432, startPoint y: 228, endPoint x: 823, endPoint y: 572, distance: 520.8
click at [823, 572] on div "Luego de la planeación de los objetivos y actividades futuras a realizar para l…" at bounding box center [890, 561] width 1466 height 825
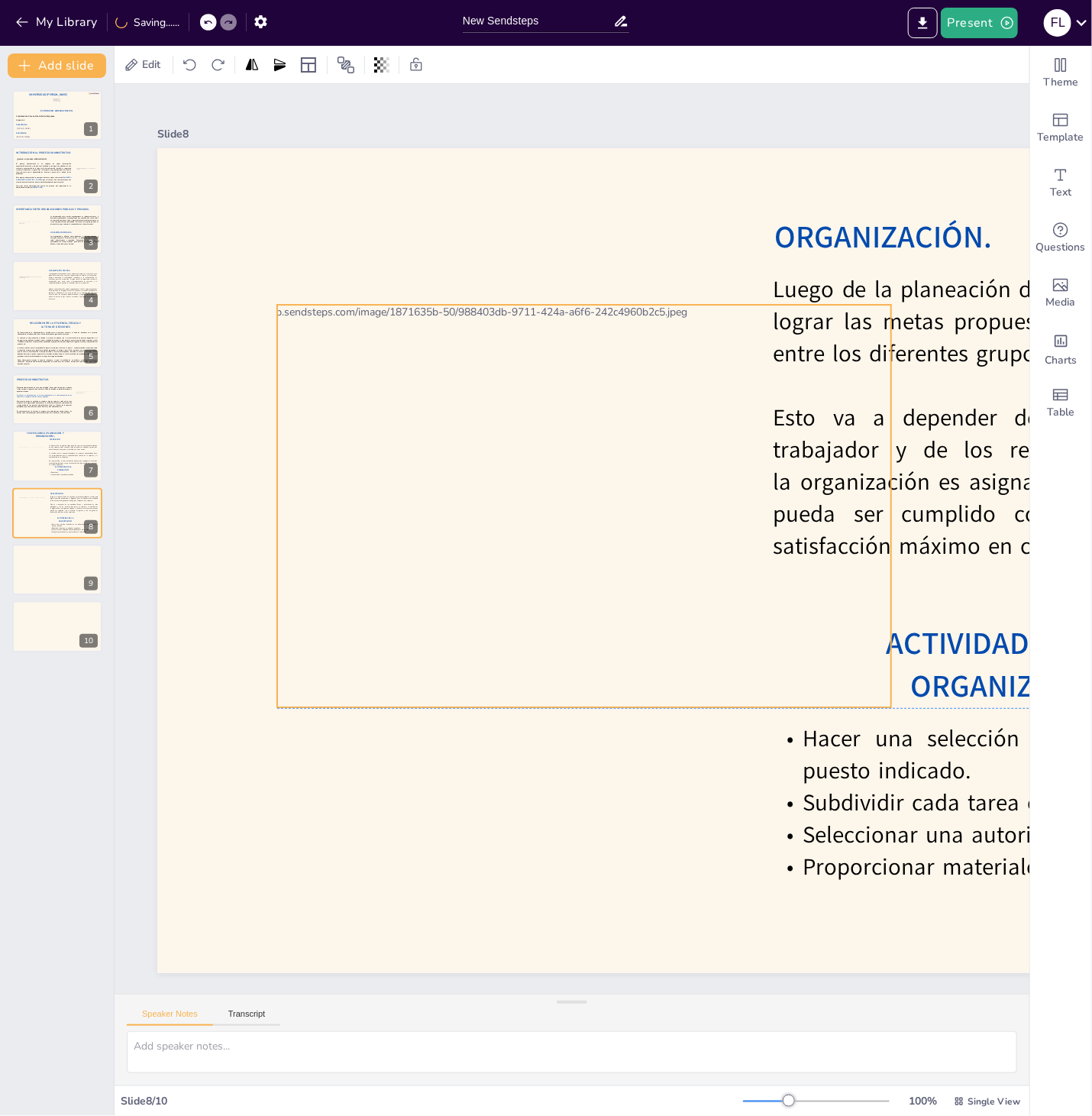
drag, startPoint x: 884, startPoint y: 593, endPoint x: 304, endPoint y: 393, distance: 613.5
click at [304, 393] on div at bounding box center [555, 506] width 672 height 403
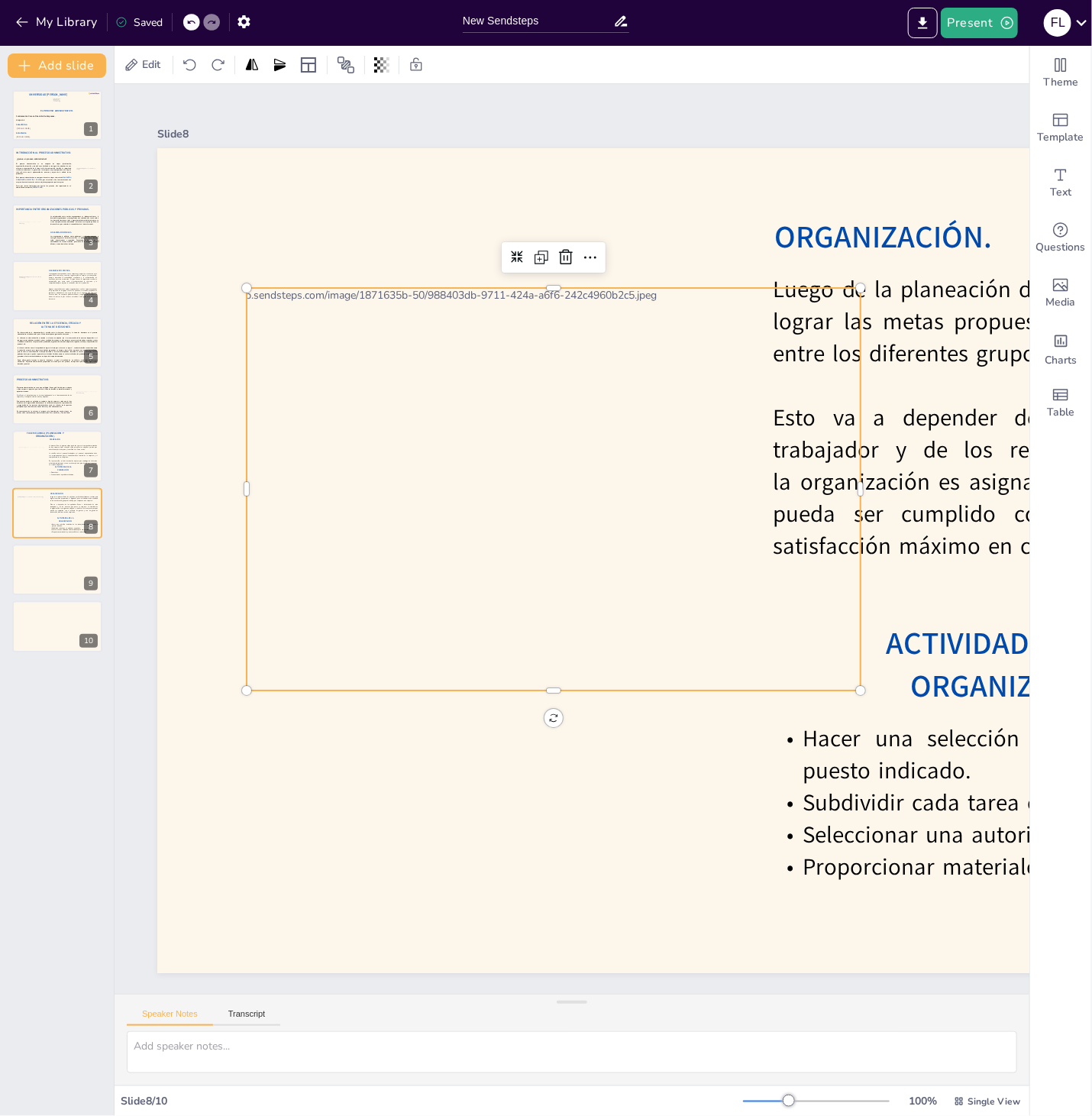
click at [732, 379] on div at bounding box center [524, 489] width 672 height 403
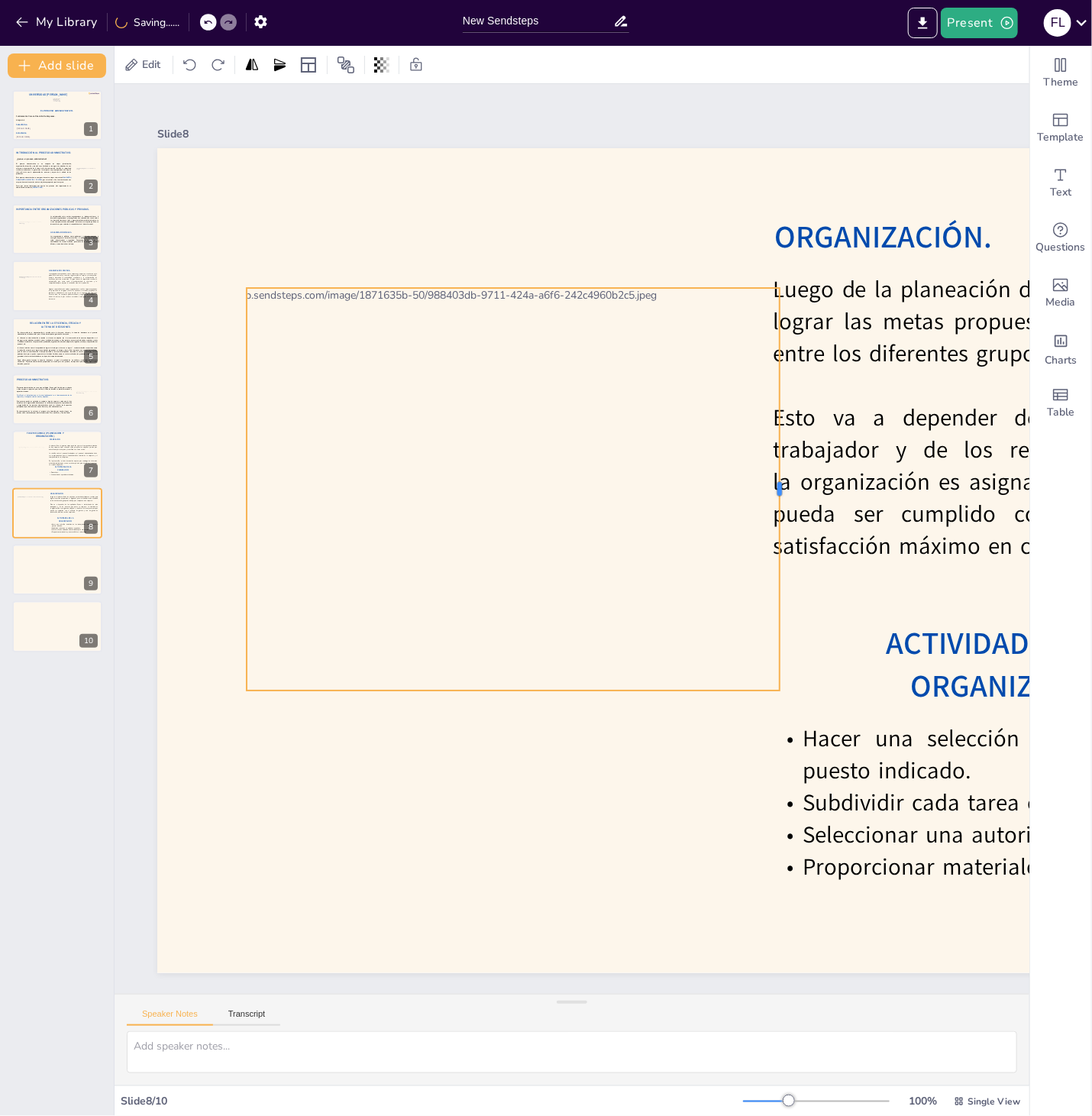
drag, startPoint x: 863, startPoint y: 489, endPoint x: 782, endPoint y: 487, distance: 81.0
click at [782, 487] on div at bounding box center [785, 489] width 12 height 403
drag, startPoint x: 243, startPoint y: 492, endPoint x: 271, endPoint y: 487, distance: 28.4
click at [271, 487] on div at bounding box center [268, 489] width 12 height 403
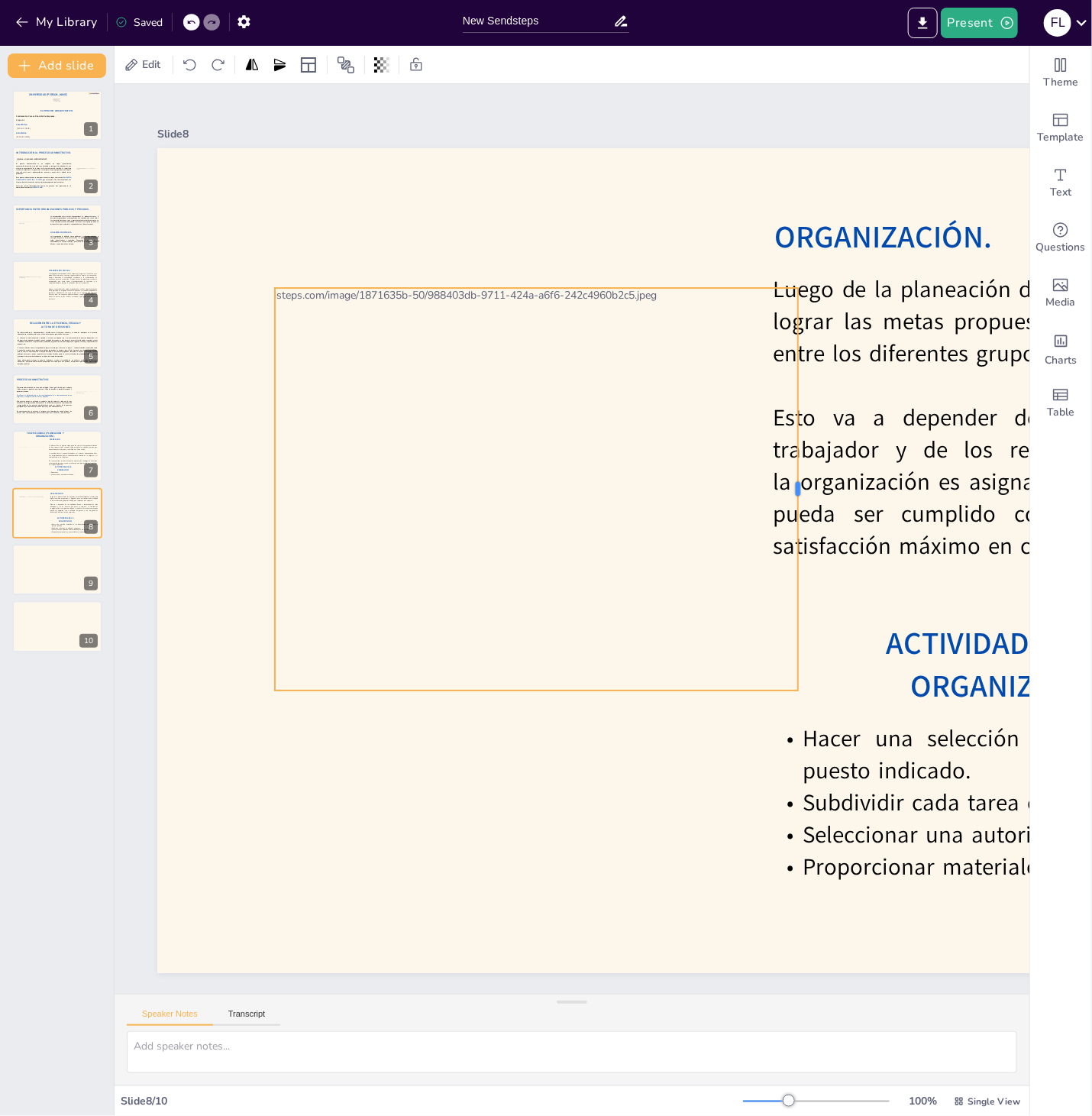
drag, startPoint x: 782, startPoint y: 491, endPoint x: 800, endPoint y: 487, distance: 18.4
click at [800, 487] on div at bounding box center [804, 489] width 12 height 403
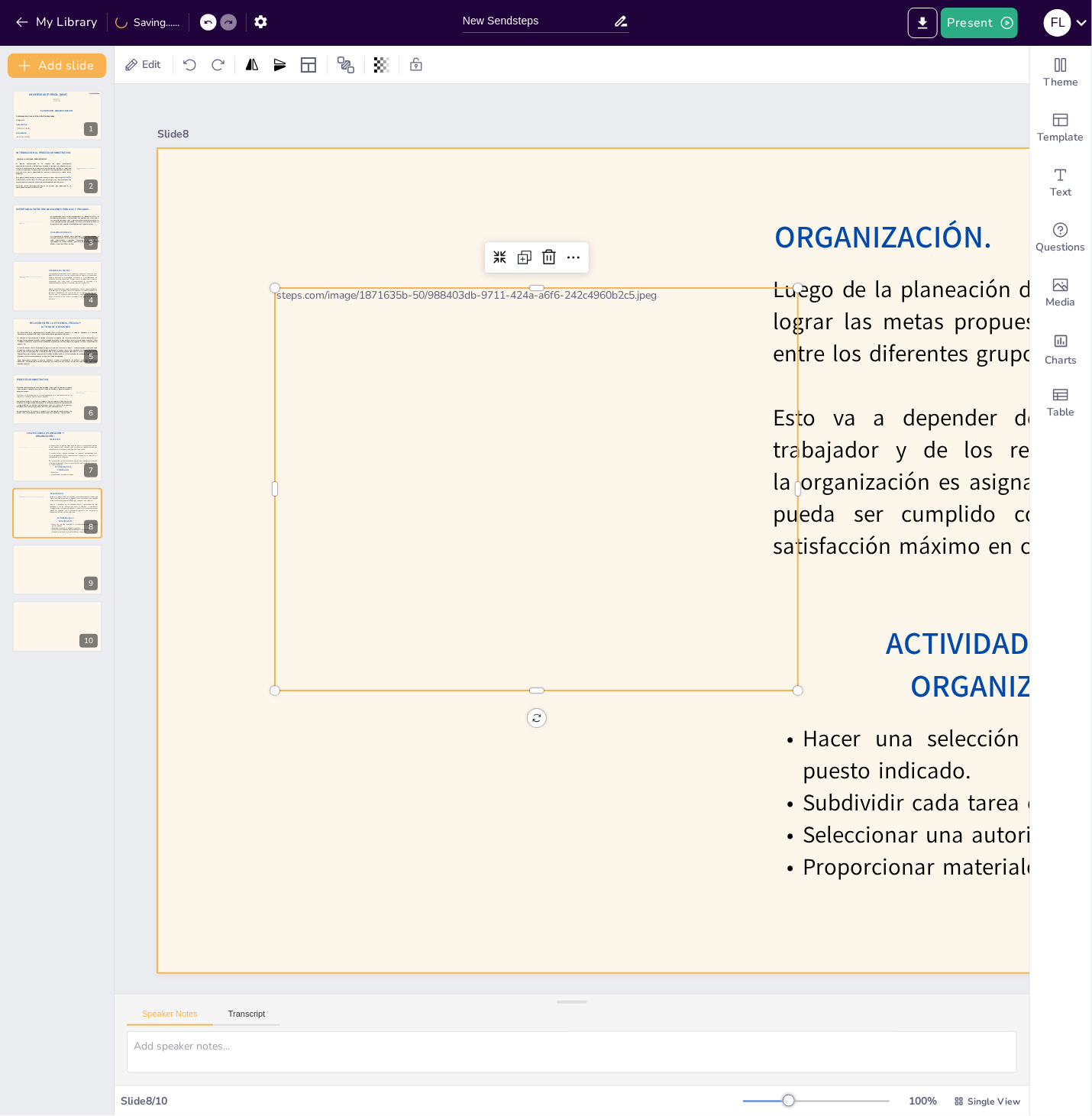
click at [646, 226] on div at bounding box center [890, 561] width 1466 height 825
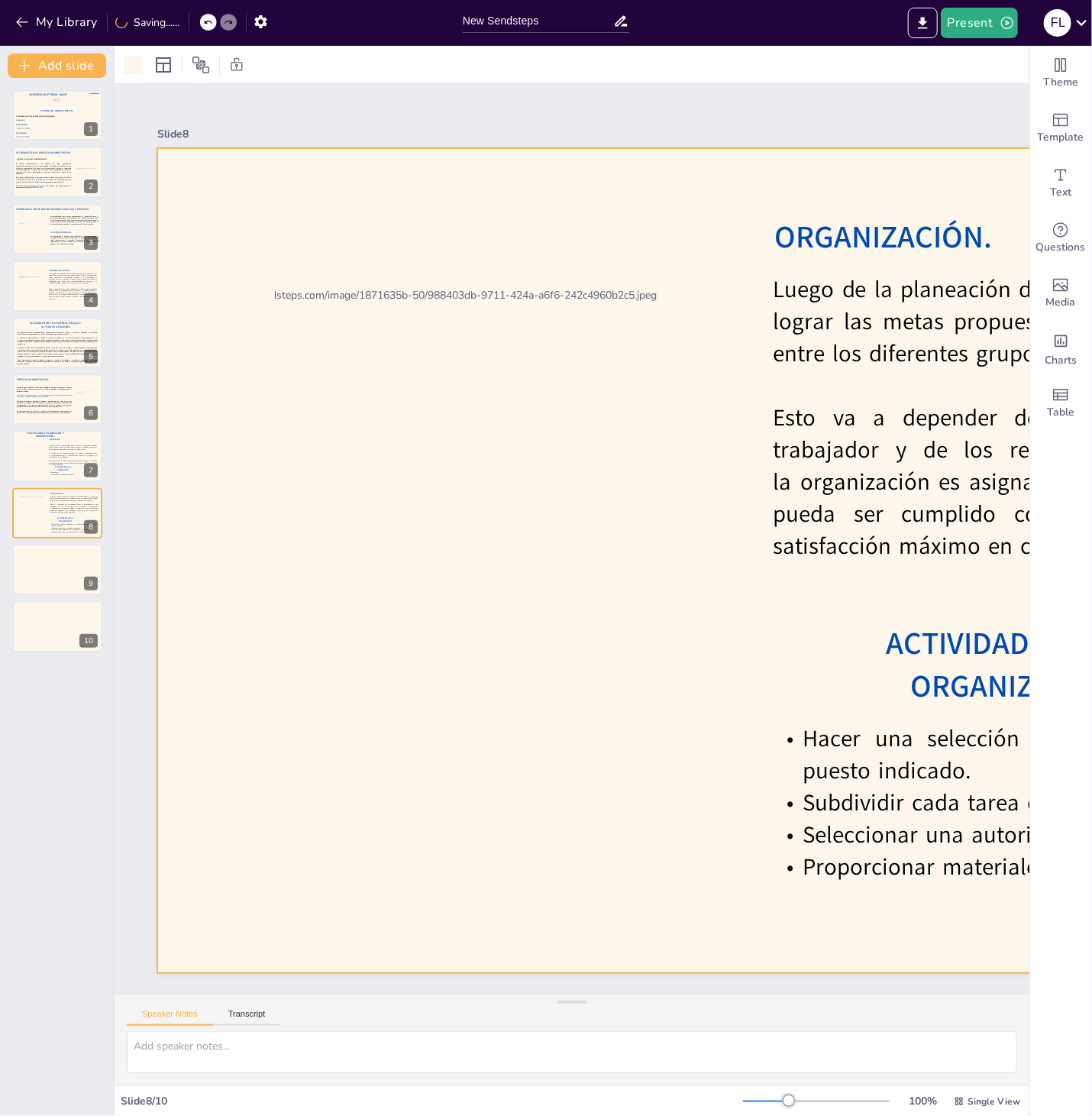
click at [401, 400] on div at bounding box center [524, 489] width 672 height 403
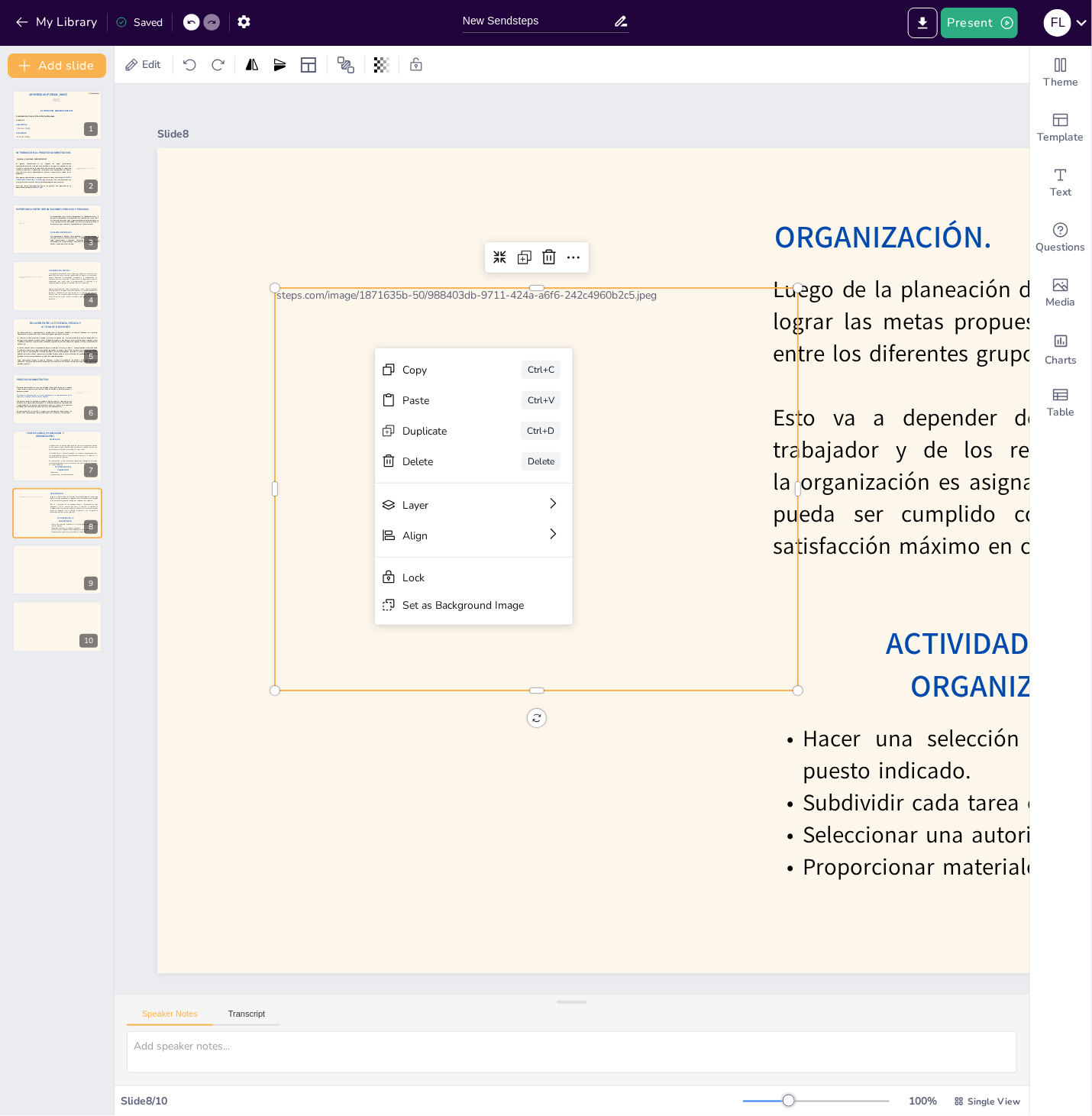
click at [521, 311] on div at bounding box center [524, 489] width 672 height 403
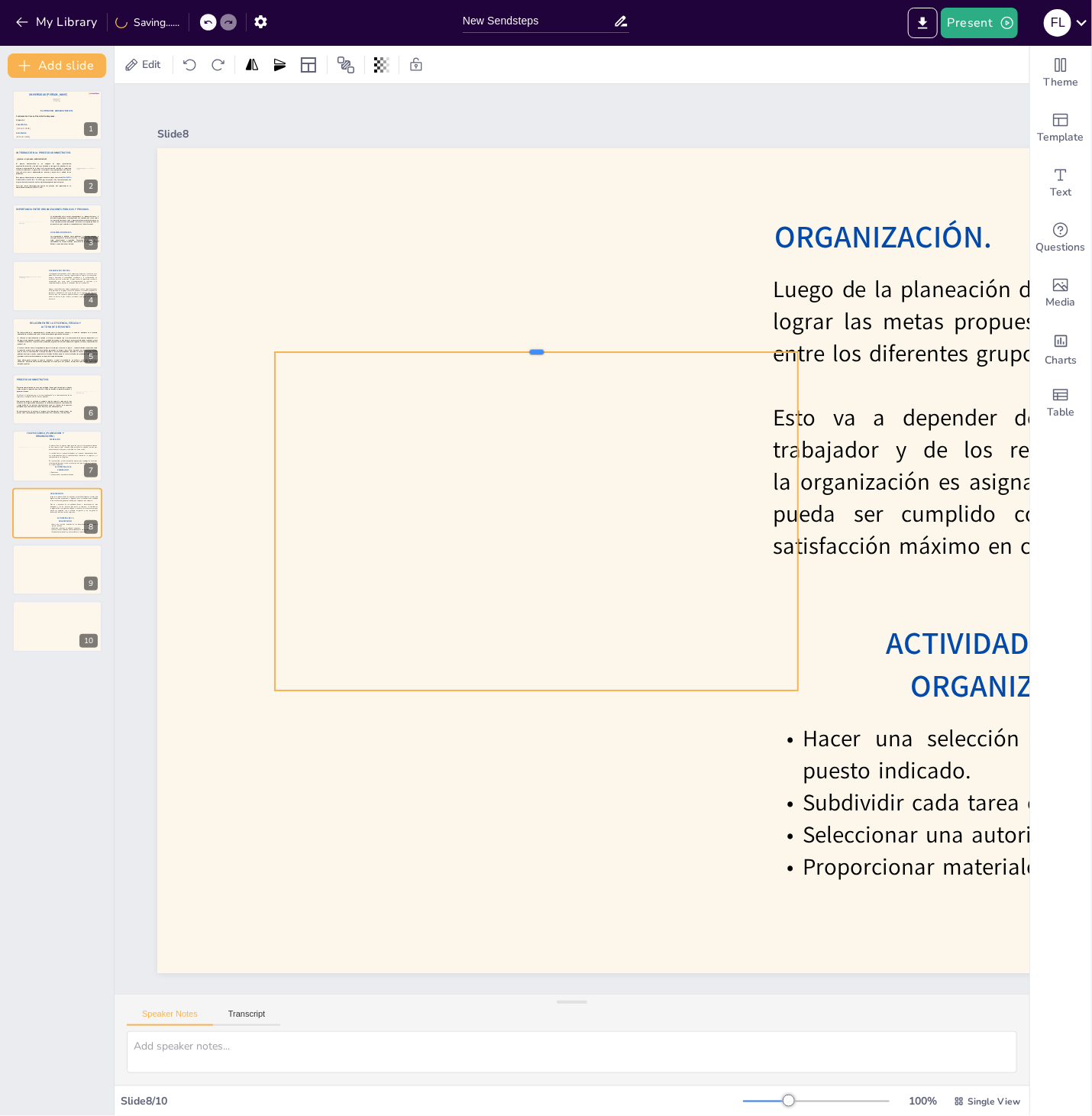
drag, startPoint x: 535, startPoint y: 282, endPoint x: 538, endPoint y: 347, distance: 65.1
click at [538, 347] on div at bounding box center [536, 345] width 523 height 12
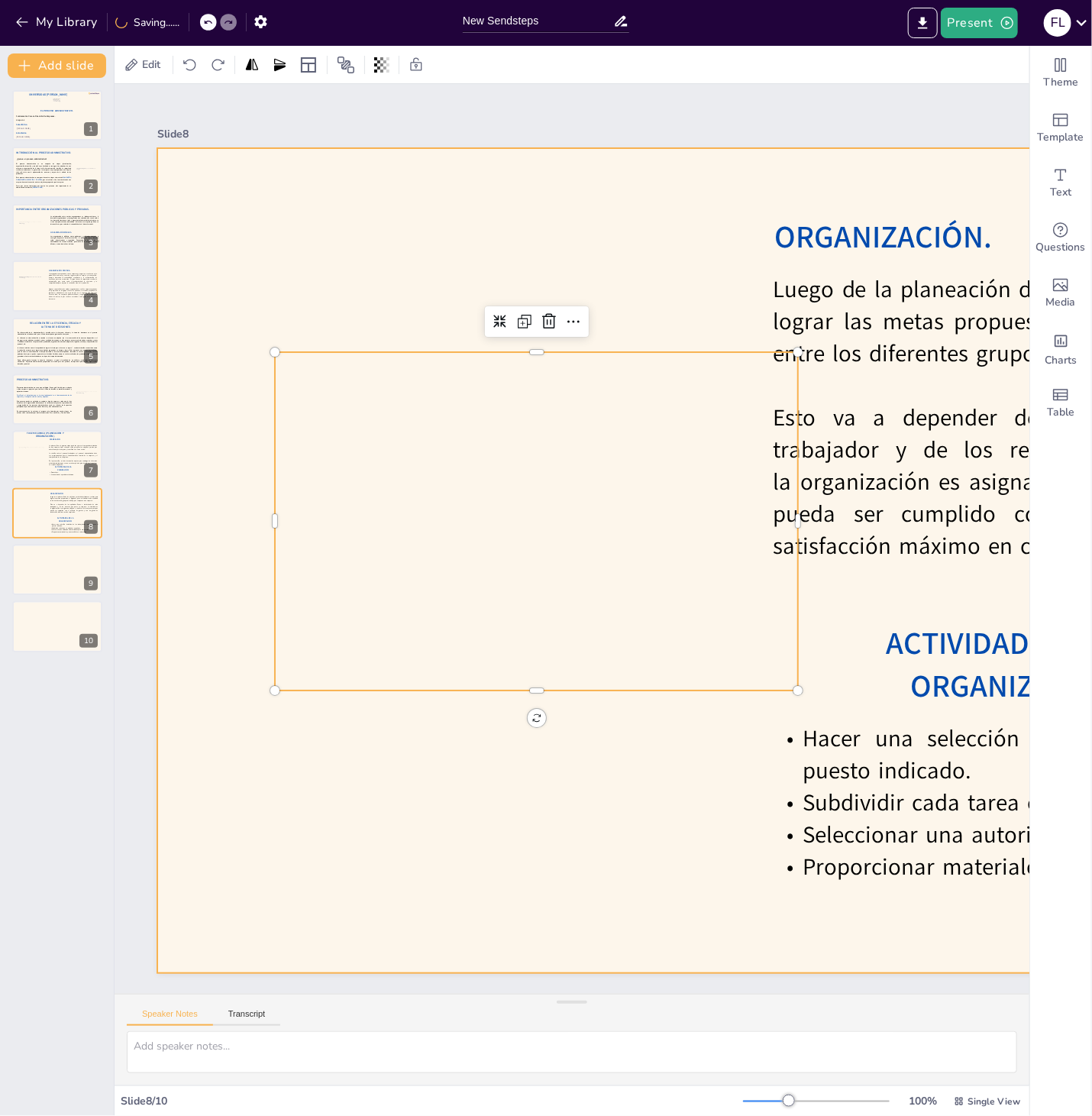
click at [596, 216] on div at bounding box center [890, 561] width 1466 height 825
click at [362, 430] on div at bounding box center [524, 489] width 672 height 403
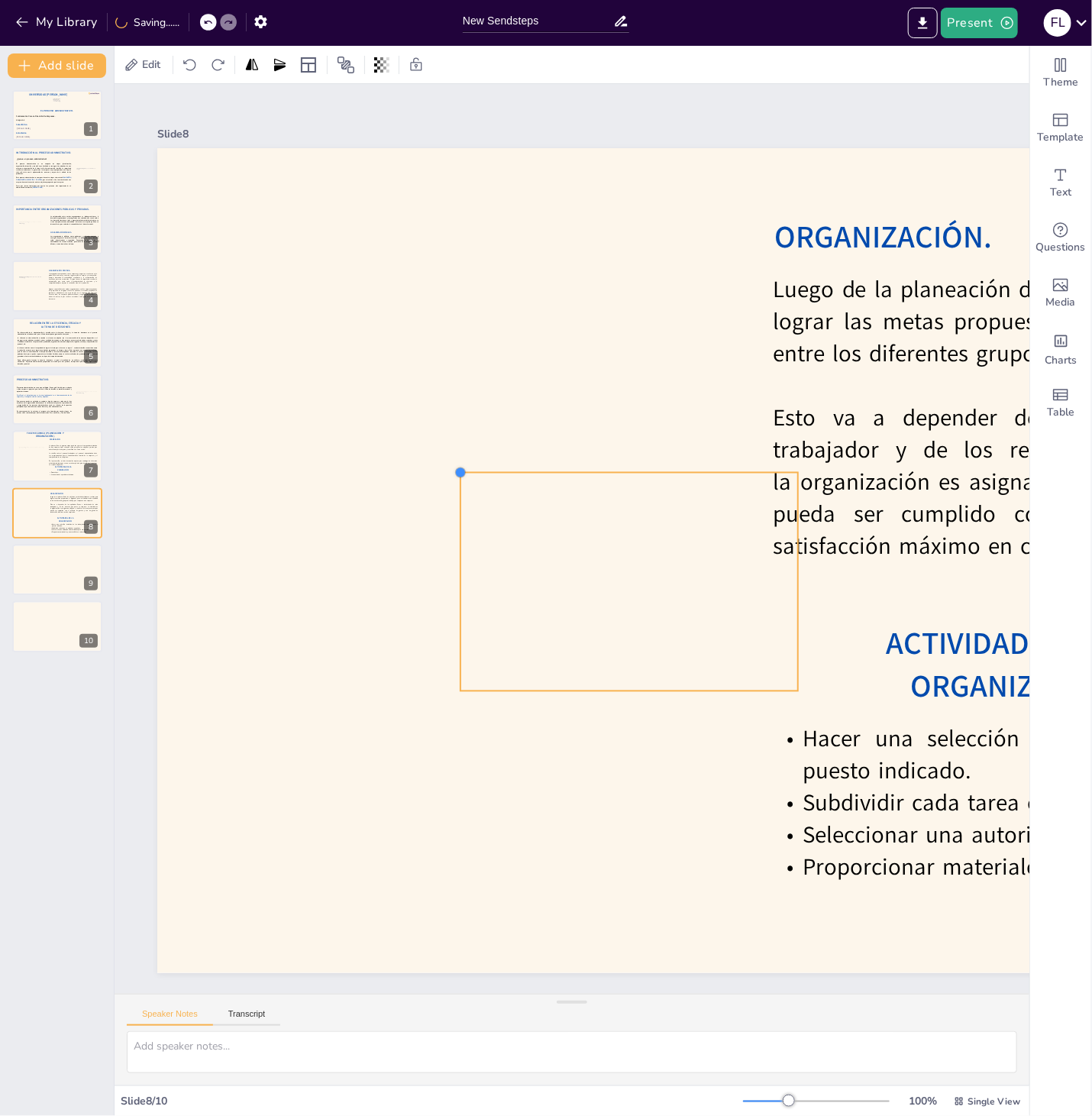
drag, startPoint x: 278, startPoint y: 352, endPoint x: 464, endPoint y: 481, distance: 226.4
click at [464, 481] on div "Luego de la planeación de los objetivos y actividades futuras a realizar para l…" at bounding box center [890, 561] width 1466 height 825
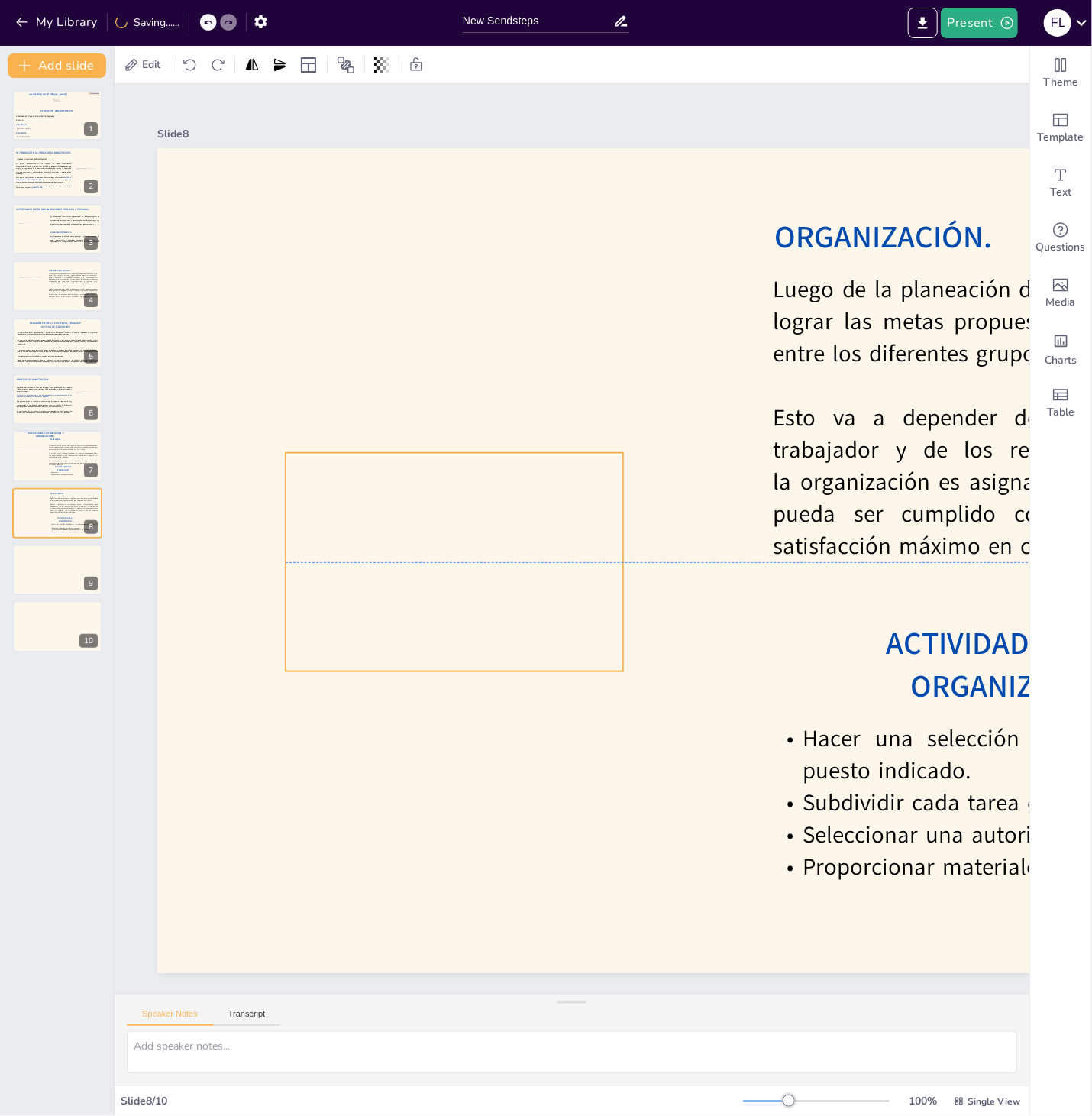
drag, startPoint x: 617, startPoint y: 557, endPoint x: 442, endPoint y: 538, distance: 176.0
click at [442, 538] on div at bounding box center [447, 541] width 434 height 260
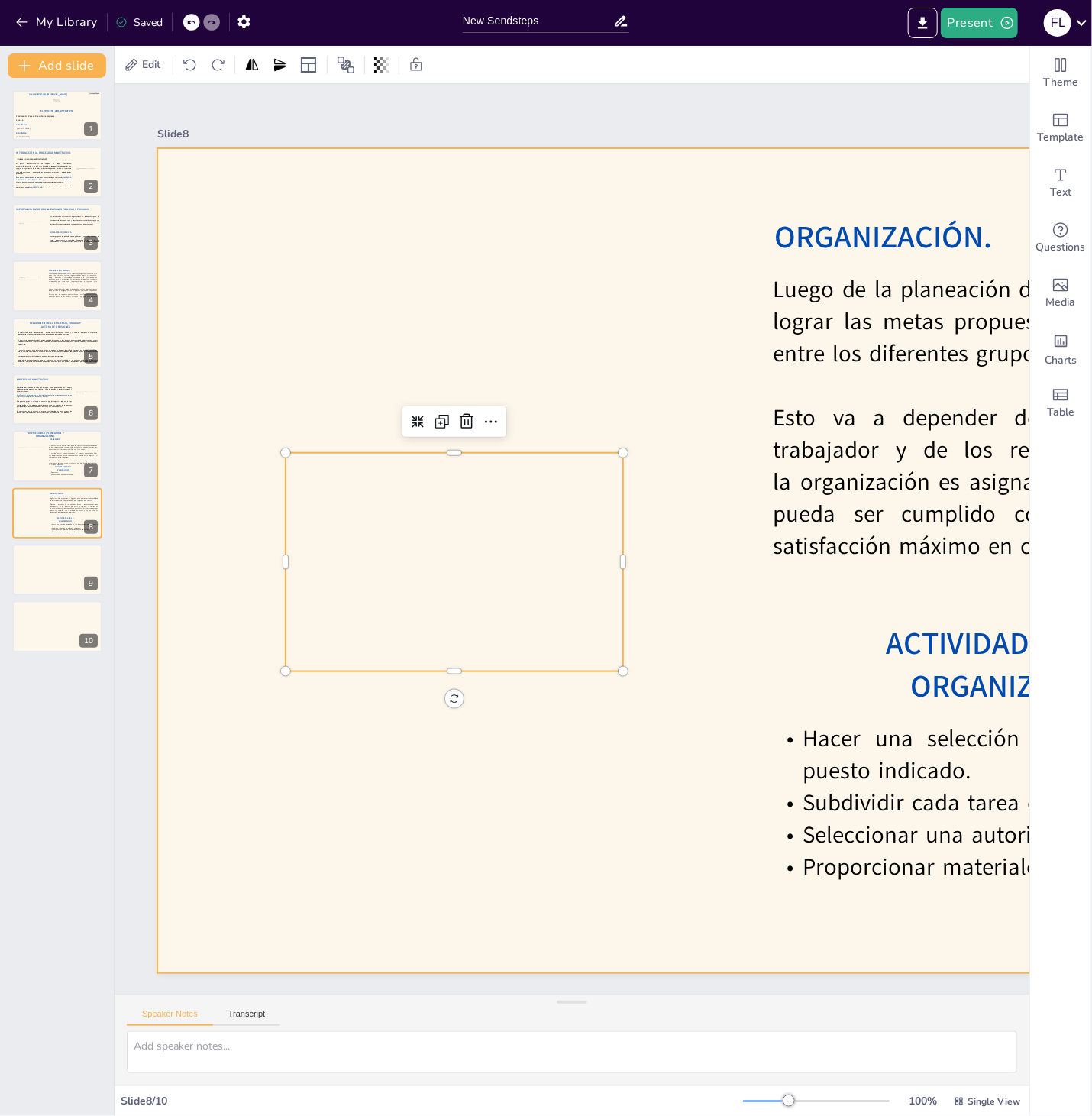
click at [574, 837] on div "Slide 1 El Proceso Administrativo. Fátima Lourdes Vásquez Henríquez. Víctor Man…" at bounding box center [890, 538] width 1552 height 909
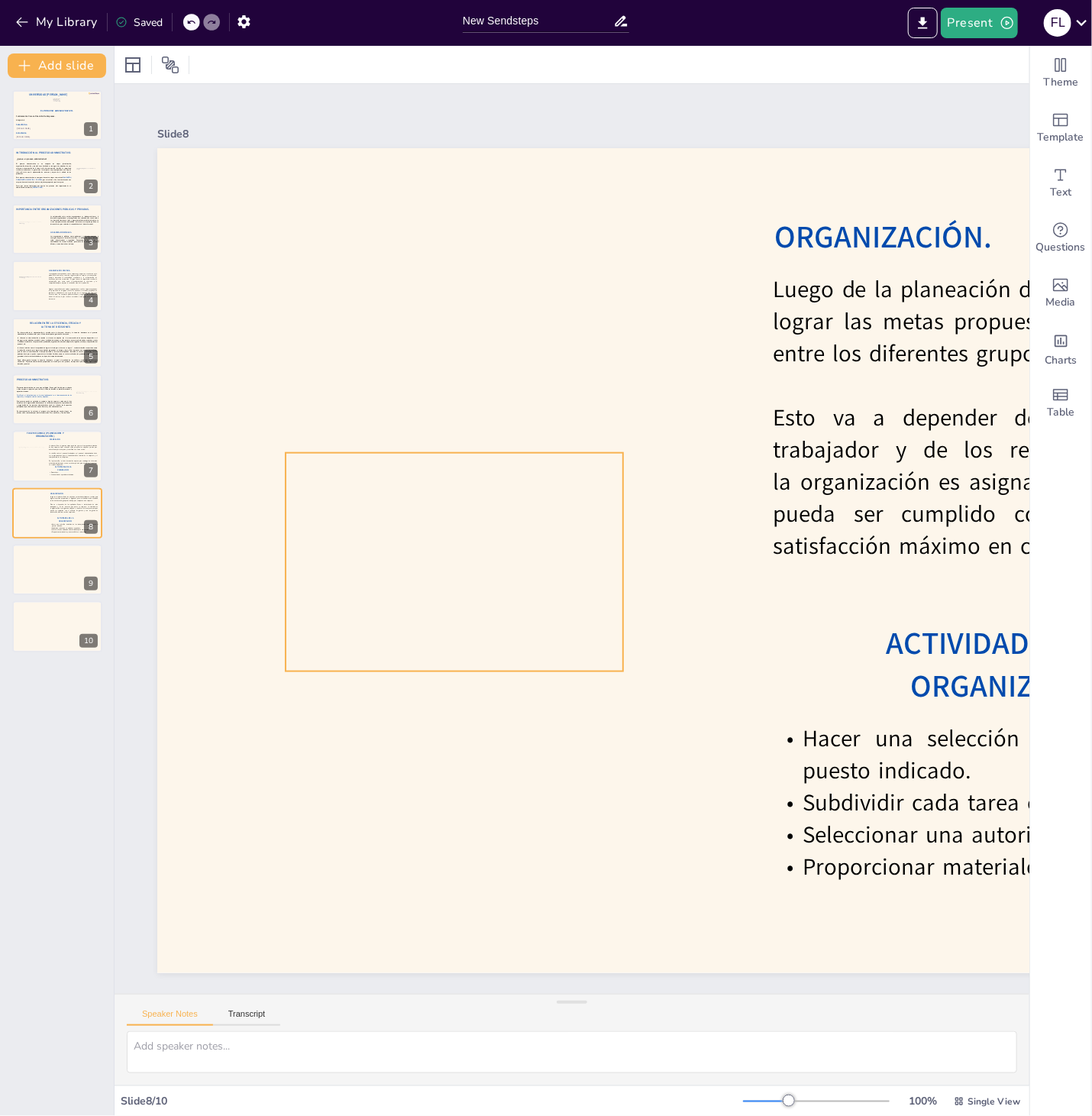
click at [450, 596] on div at bounding box center [447, 541] width 434 height 260
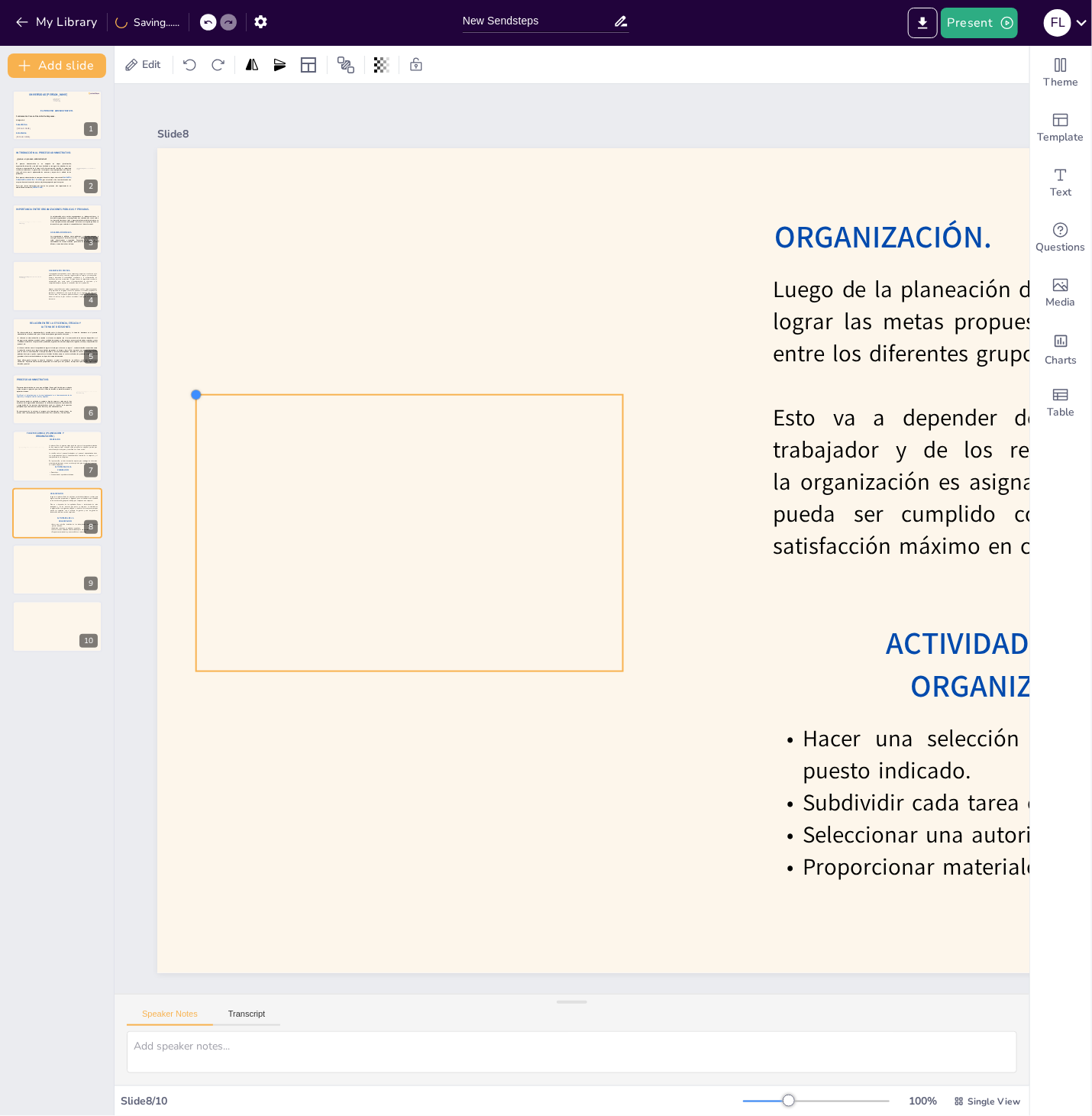
drag, startPoint x: 286, startPoint y: 453, endPoint x: 271, endPoint y: 399, distance: 56.0
click at [271, 399] on div "Luego de la planeación de los objetivos y actividades futuras a realizar para l…" at bounding box center [890, 561] width 1466 height 825
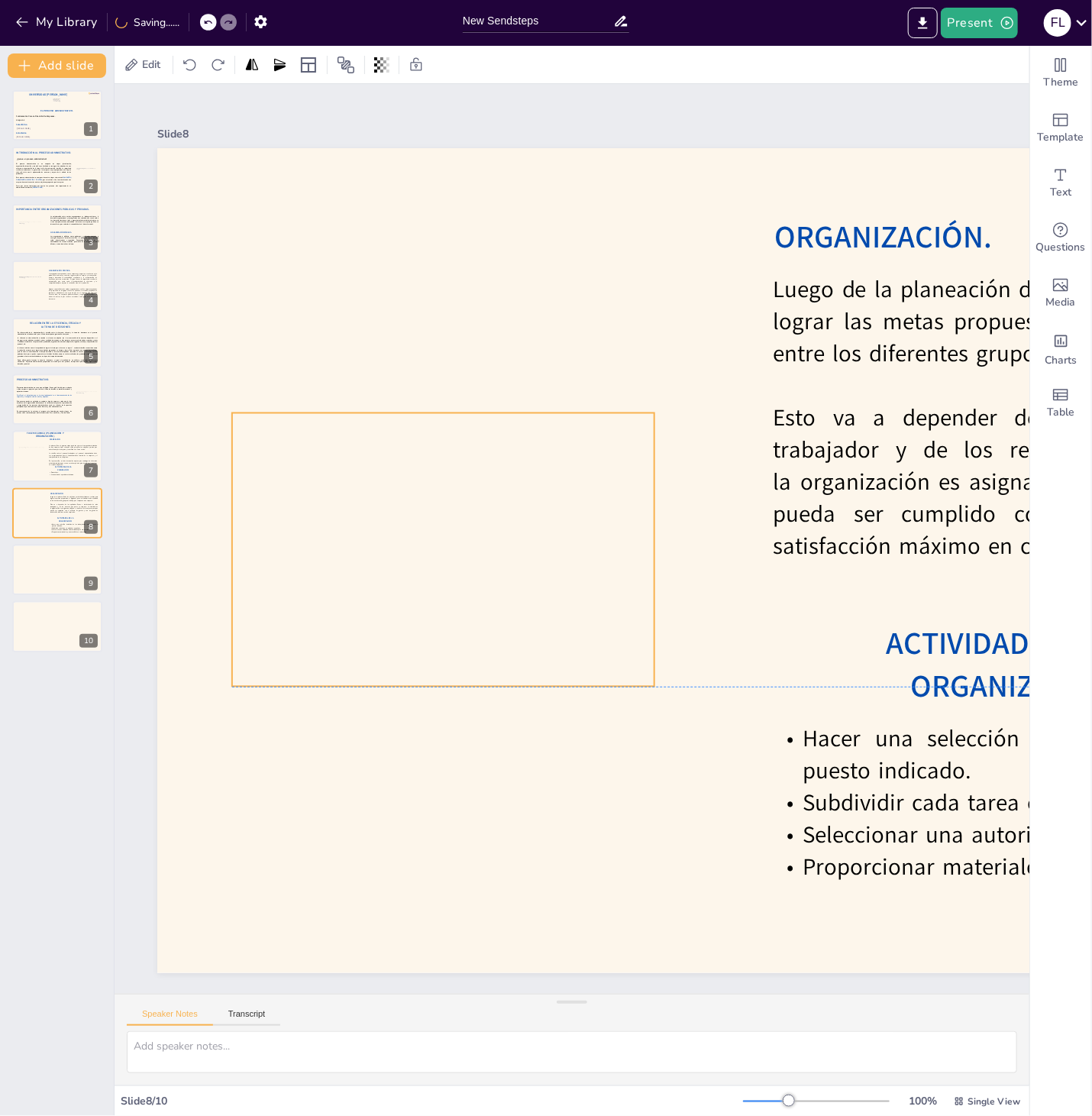
drag, startPoint x: 364, startPoint y: 523, endPoint x: 396, endPoint y: 536, distance: 34.5
click at [396, 536] on div at bounding box center [434, 522] width 542 height 325
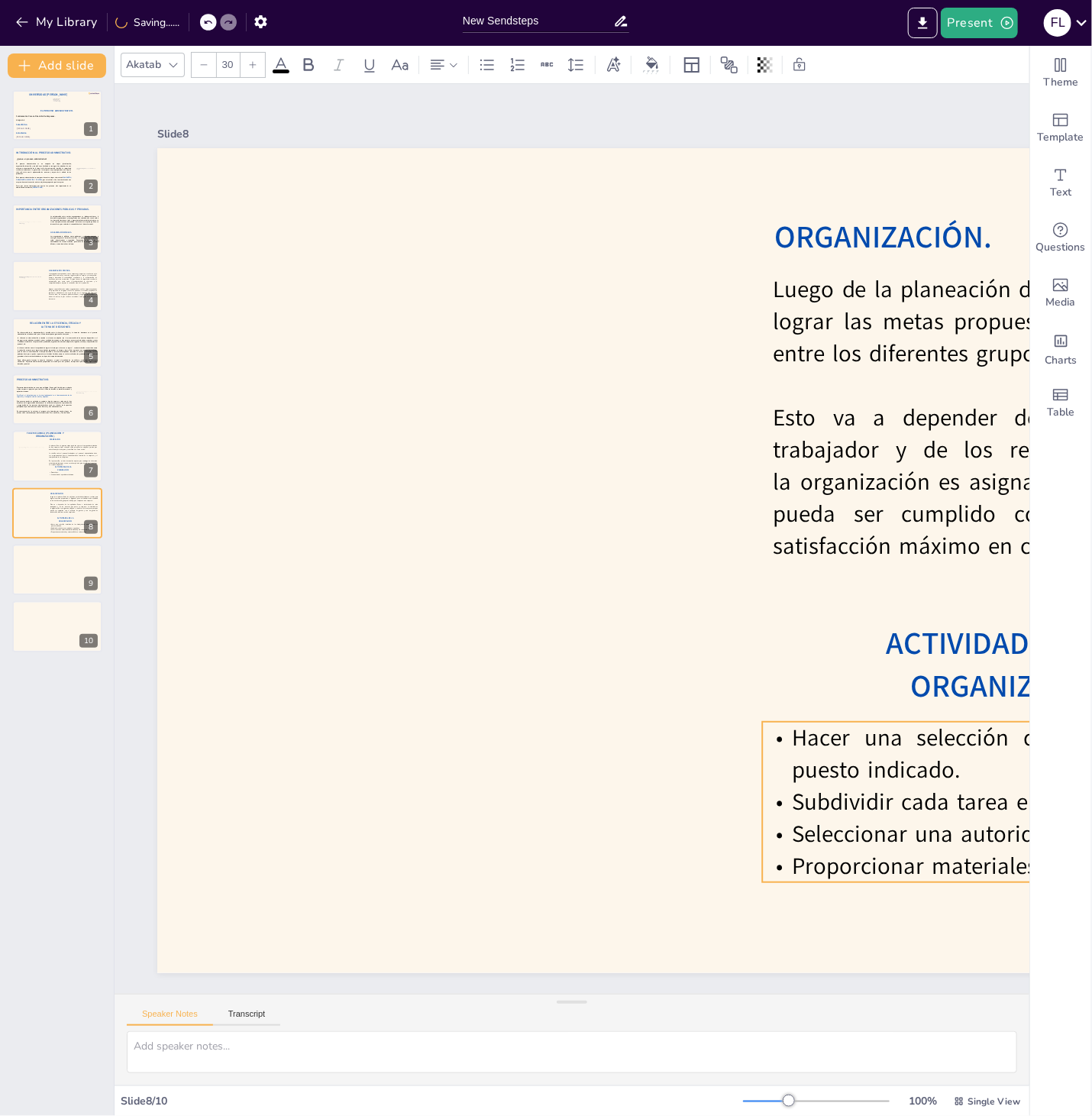
drag, startPoint x: 827, startPoint y: 775, endPoint x: 816, endPoint y: 774, distance: 11.0
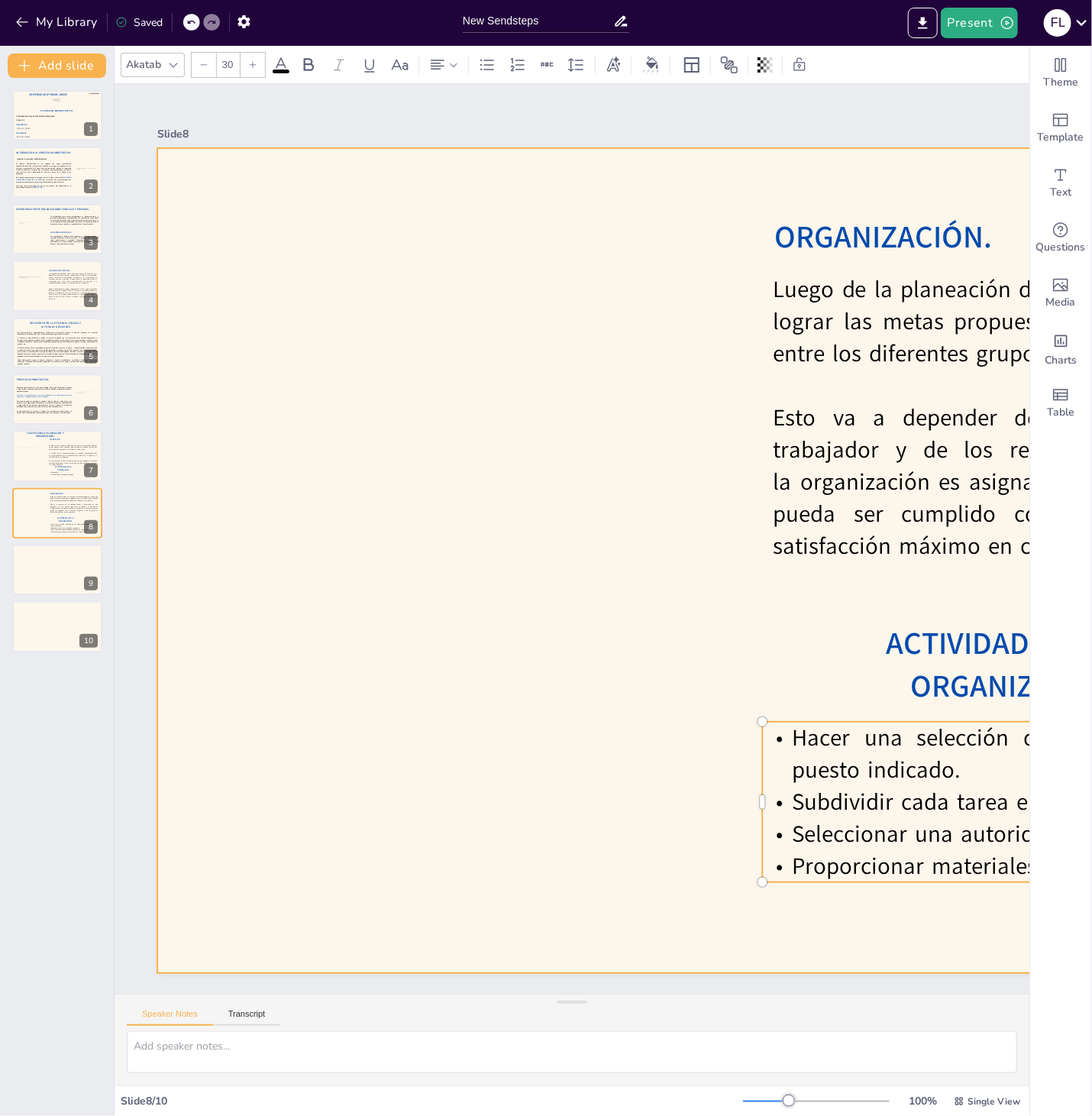
click at [725, 666] on div at bounding box center [890, 561] width 1466 height 825
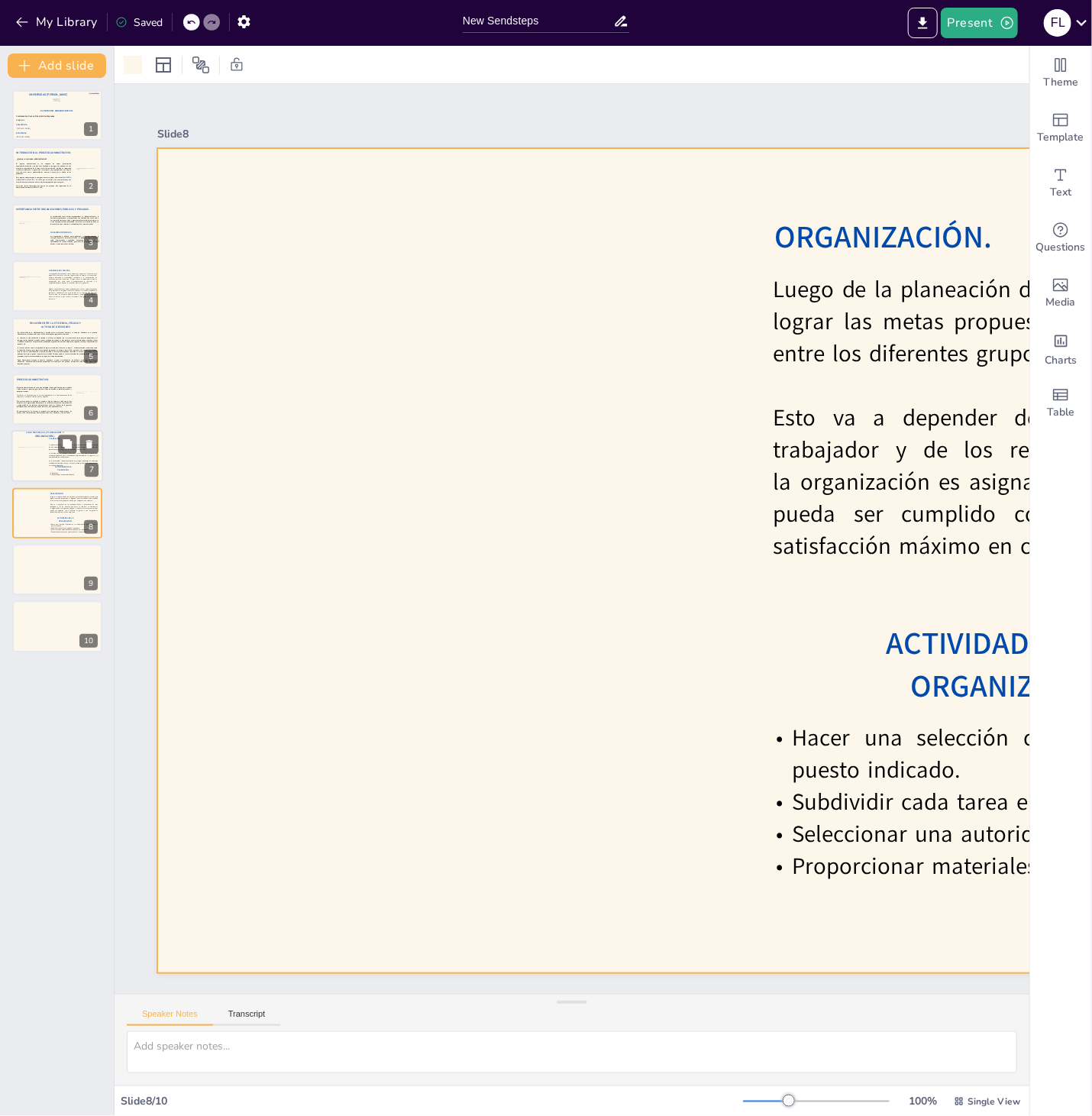
click at [59, 472] on p "Pronosticar." at bounding box center [74, 472] width 49 height 3
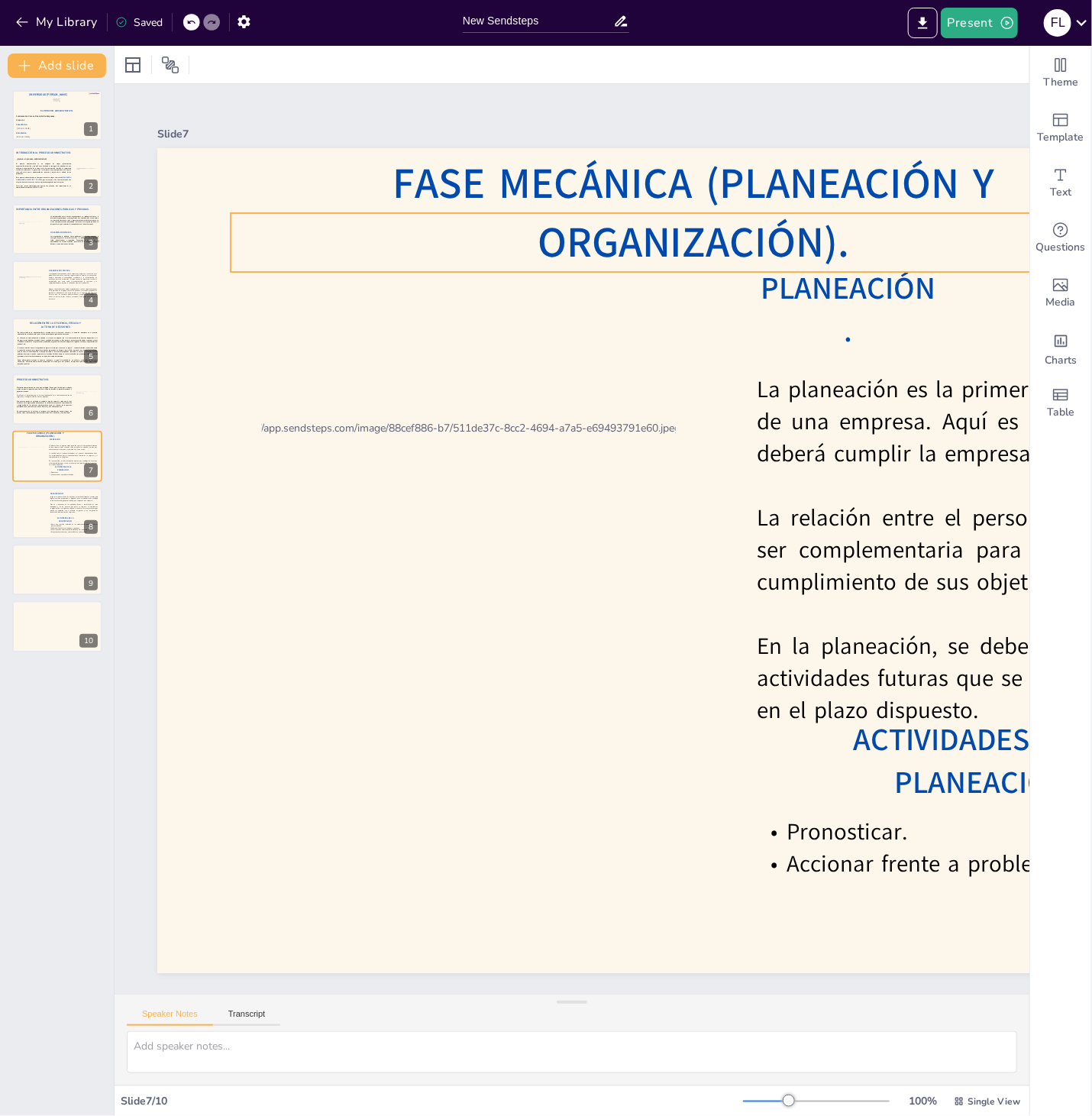
click at [423, 242] on span "Fase Mecánica (Planeación y Organización)." at bounding box center [693, 213] width 602 height 117
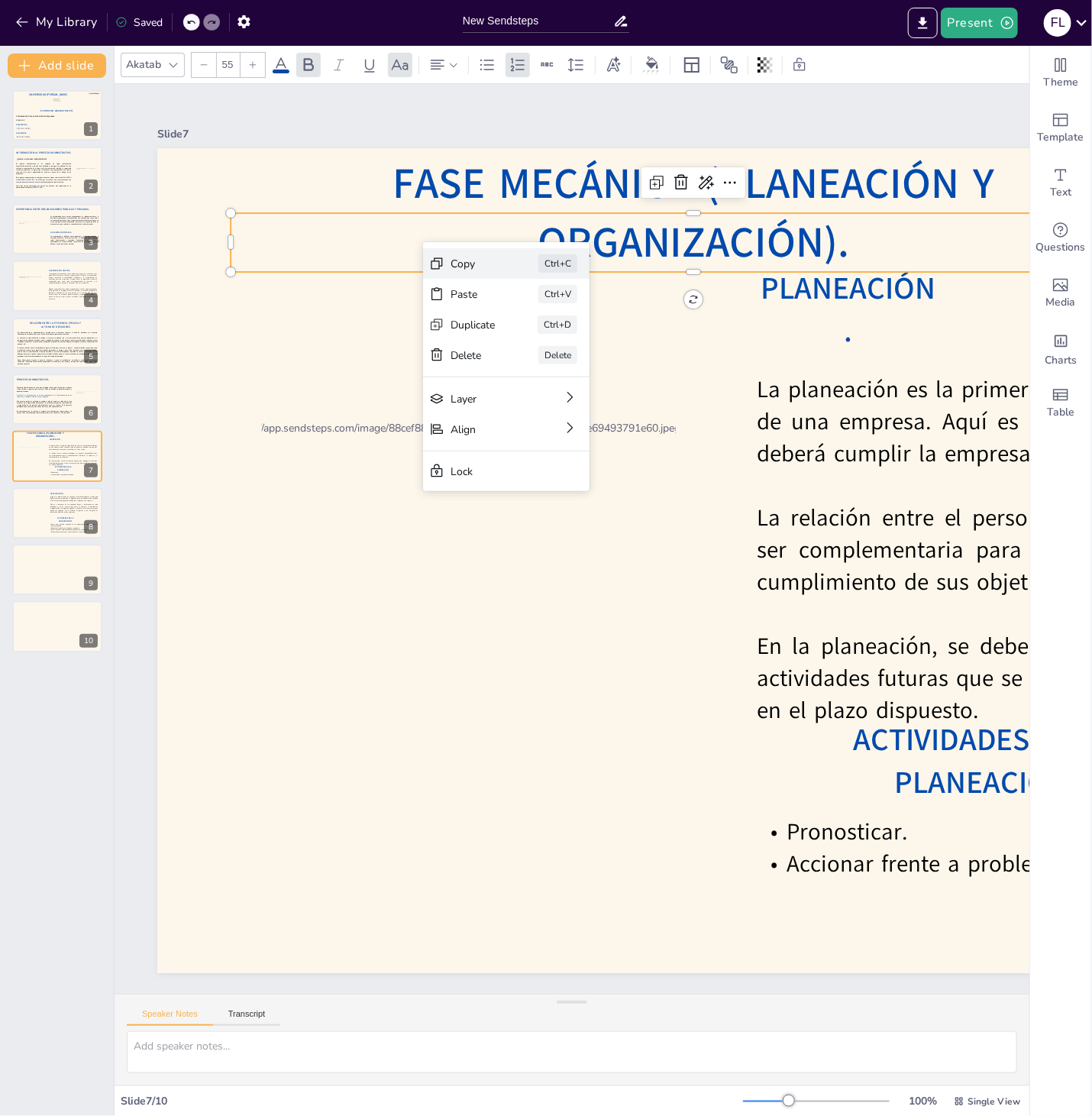
click at [481, 253] on div "Copy Ctrl+C" at bounding box center [506, 264] width 167 height 31
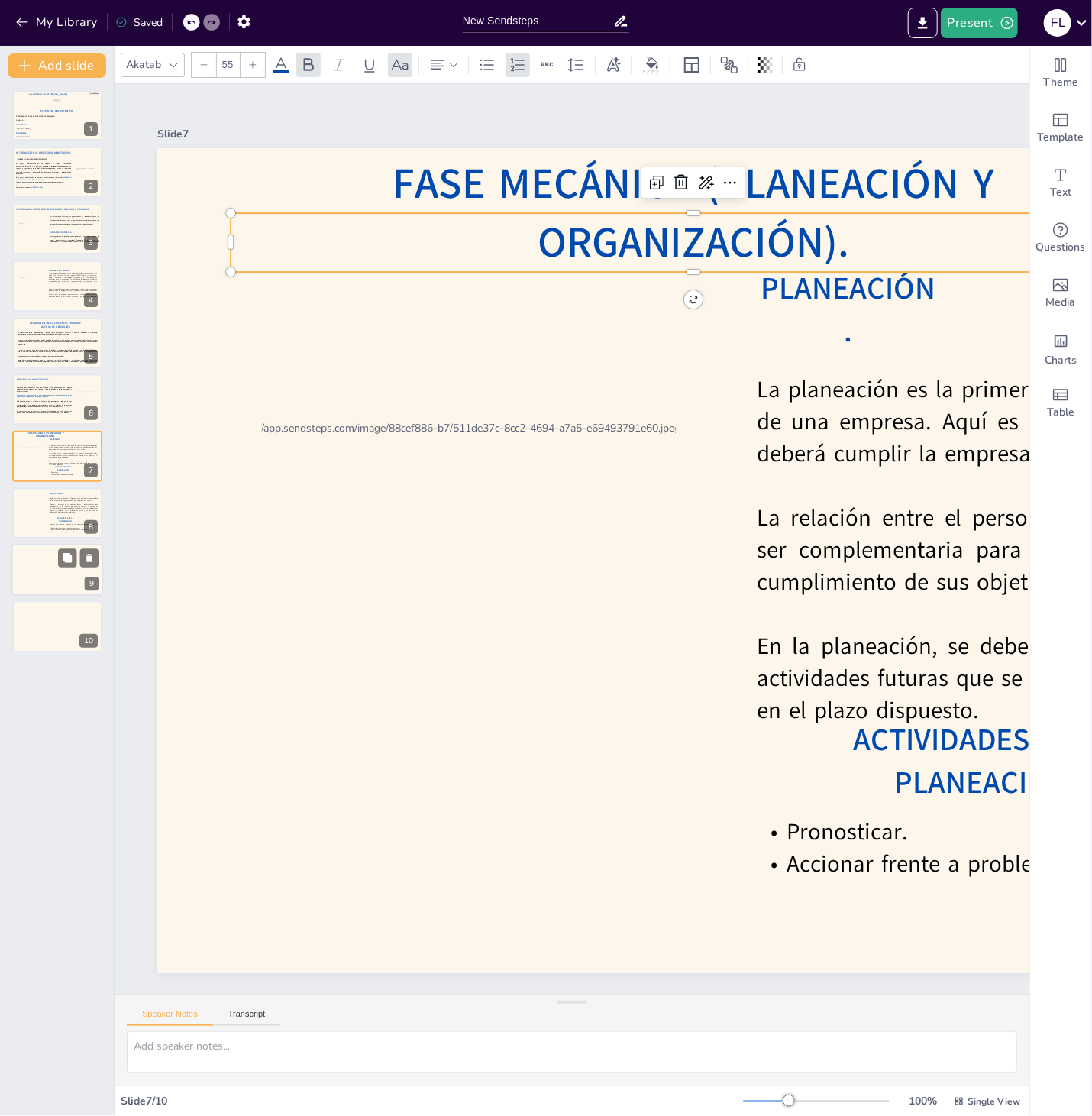
click at [61, 583] on div at bounding box center [57, 569] width 92 height 52
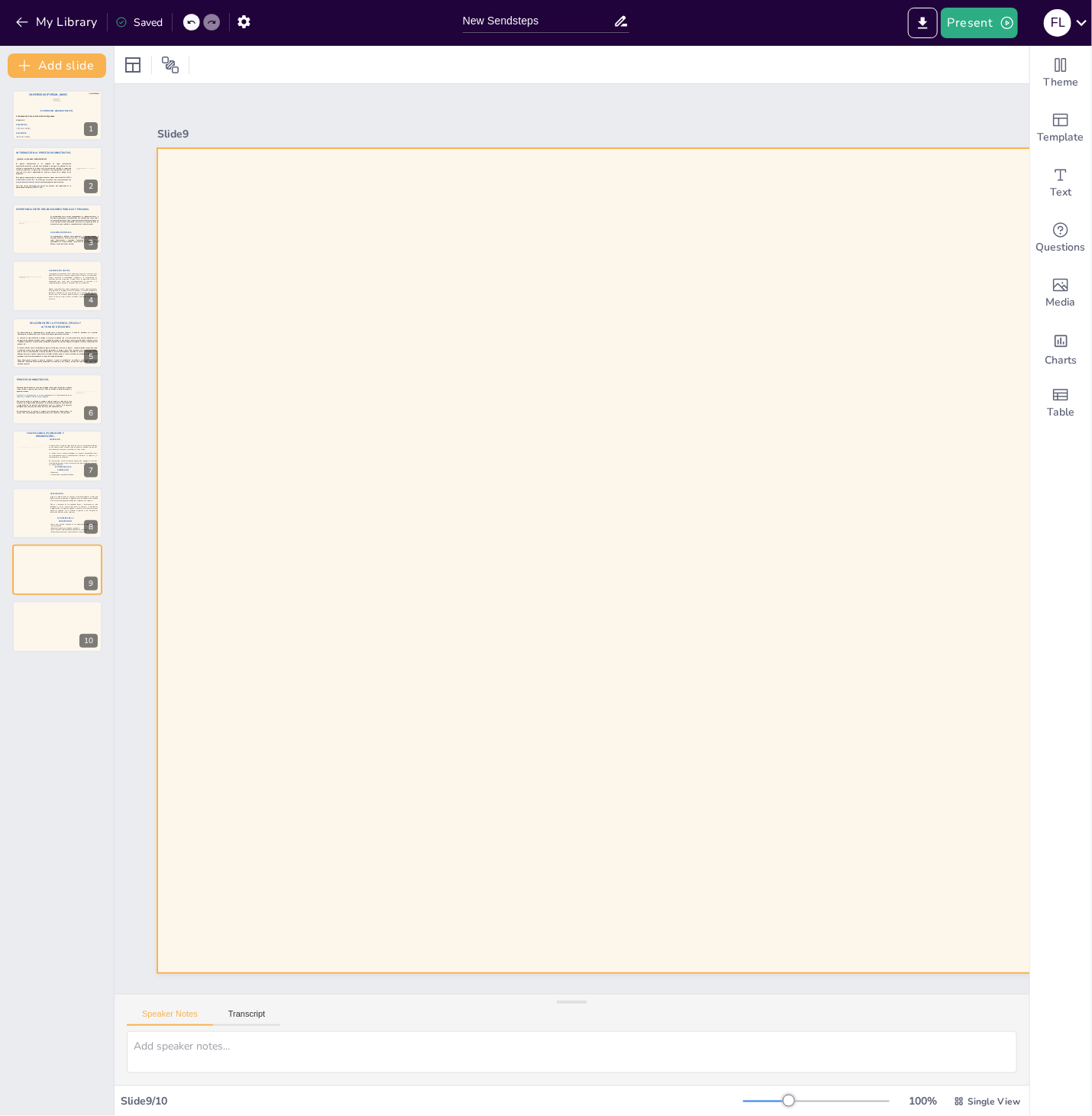
click at [362, 484] on div at bounding box center [890, 561] width 1466 height 825
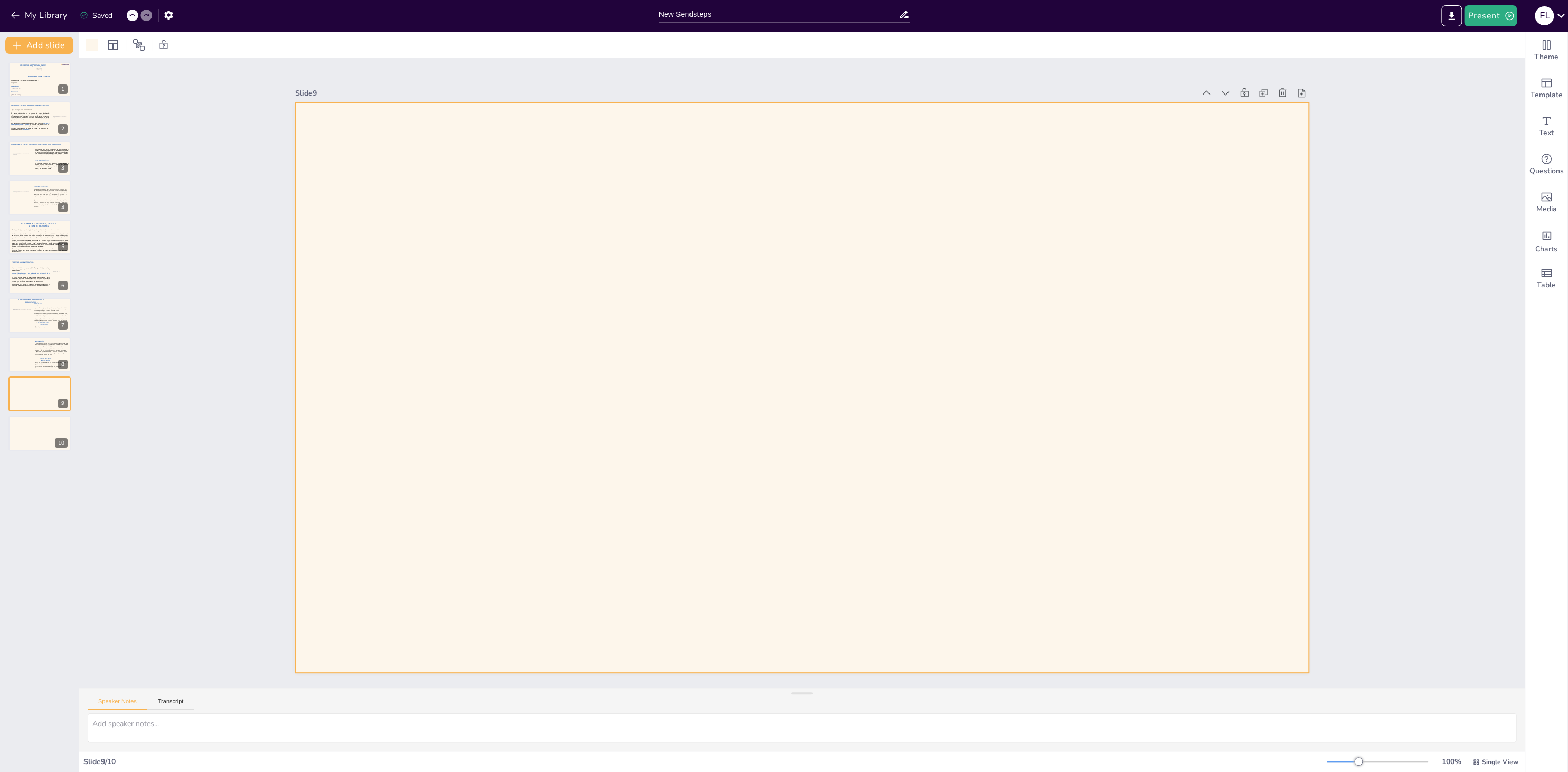
click at [649, 238] on div at bounding box center [802, 388] width 1014 height 570
click at [24, 352] on div at bounding box center [20, 353] width 24 height 14
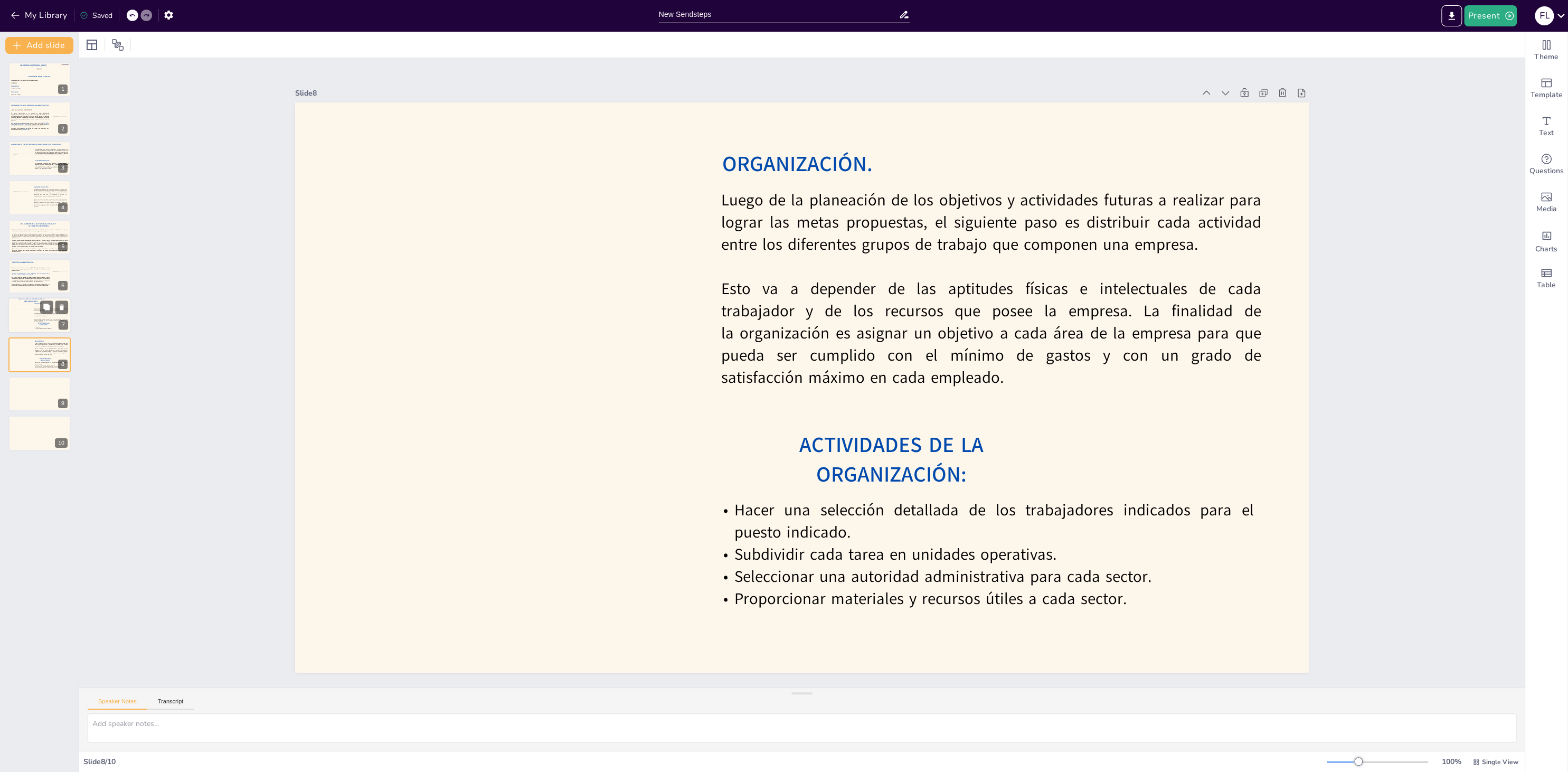
click at [23, 321] on div at bounding box center [21, 316] width 22 height 14
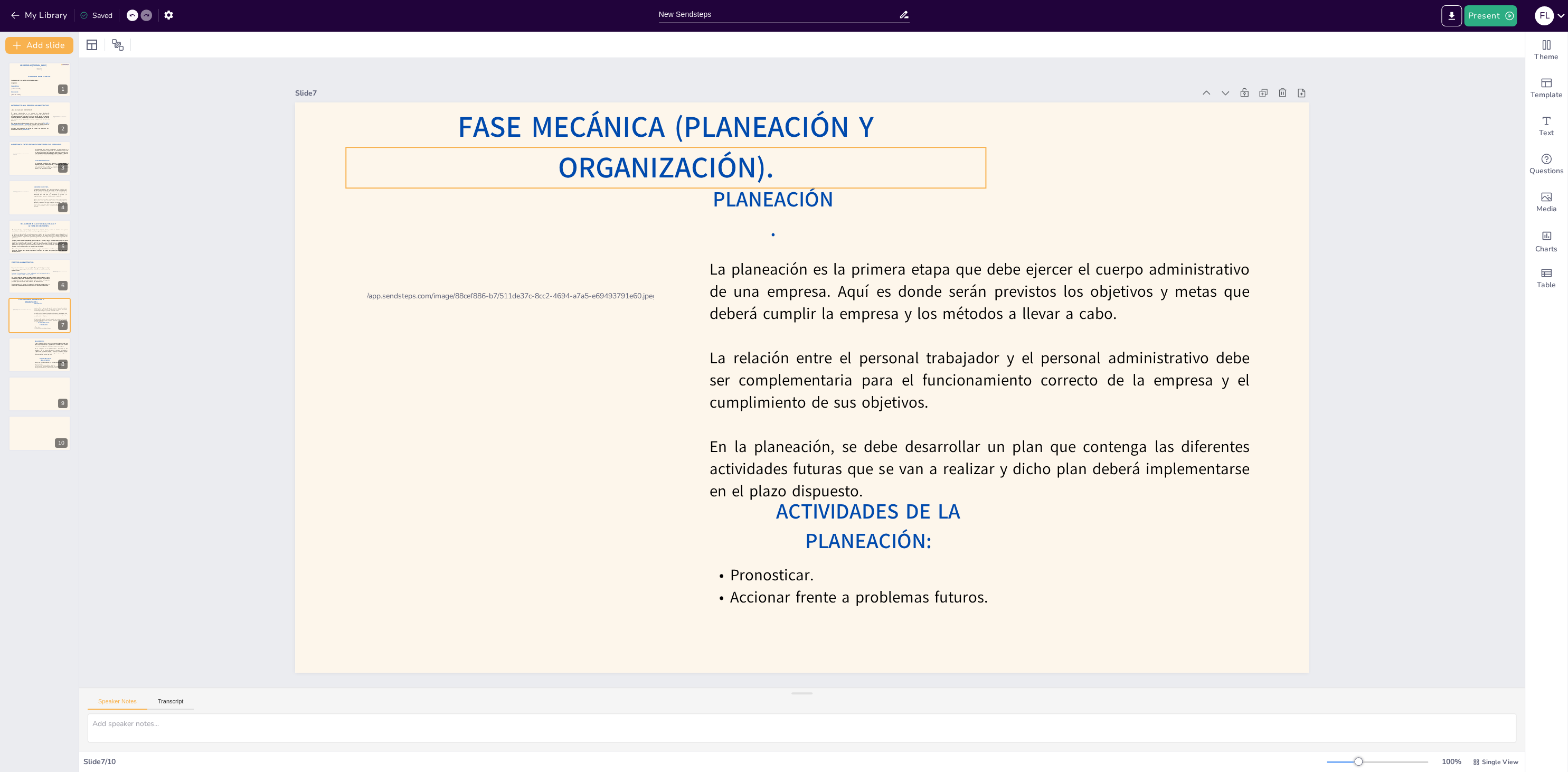
click at [513, 158] on span "Fase Mecánica (Planeación y Organización)." at bounding box center [665, 147] width 416 height 81
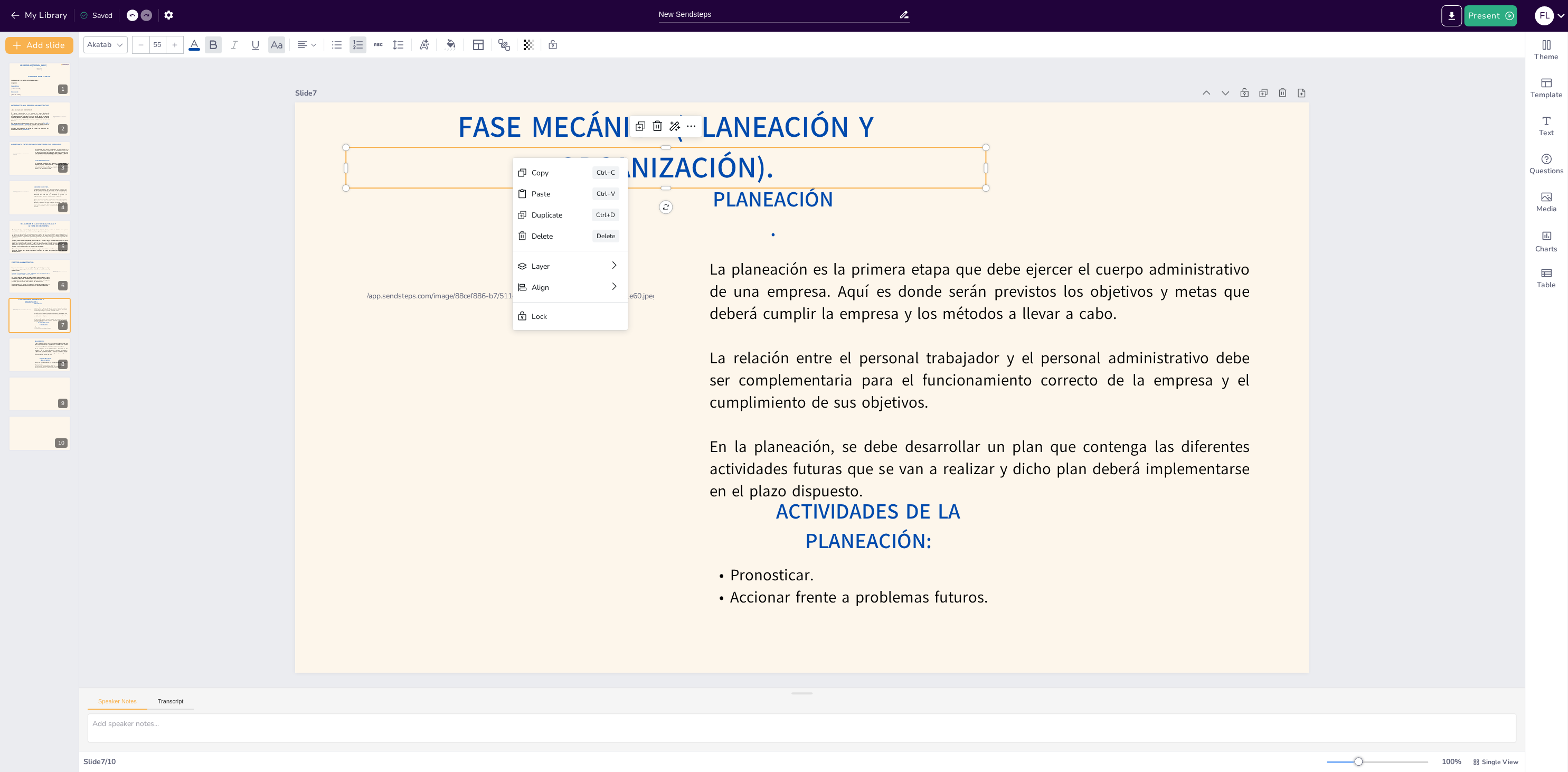
click at [552, 177] on div "Copy" at bounding box center [547, 173] width 31 height 10
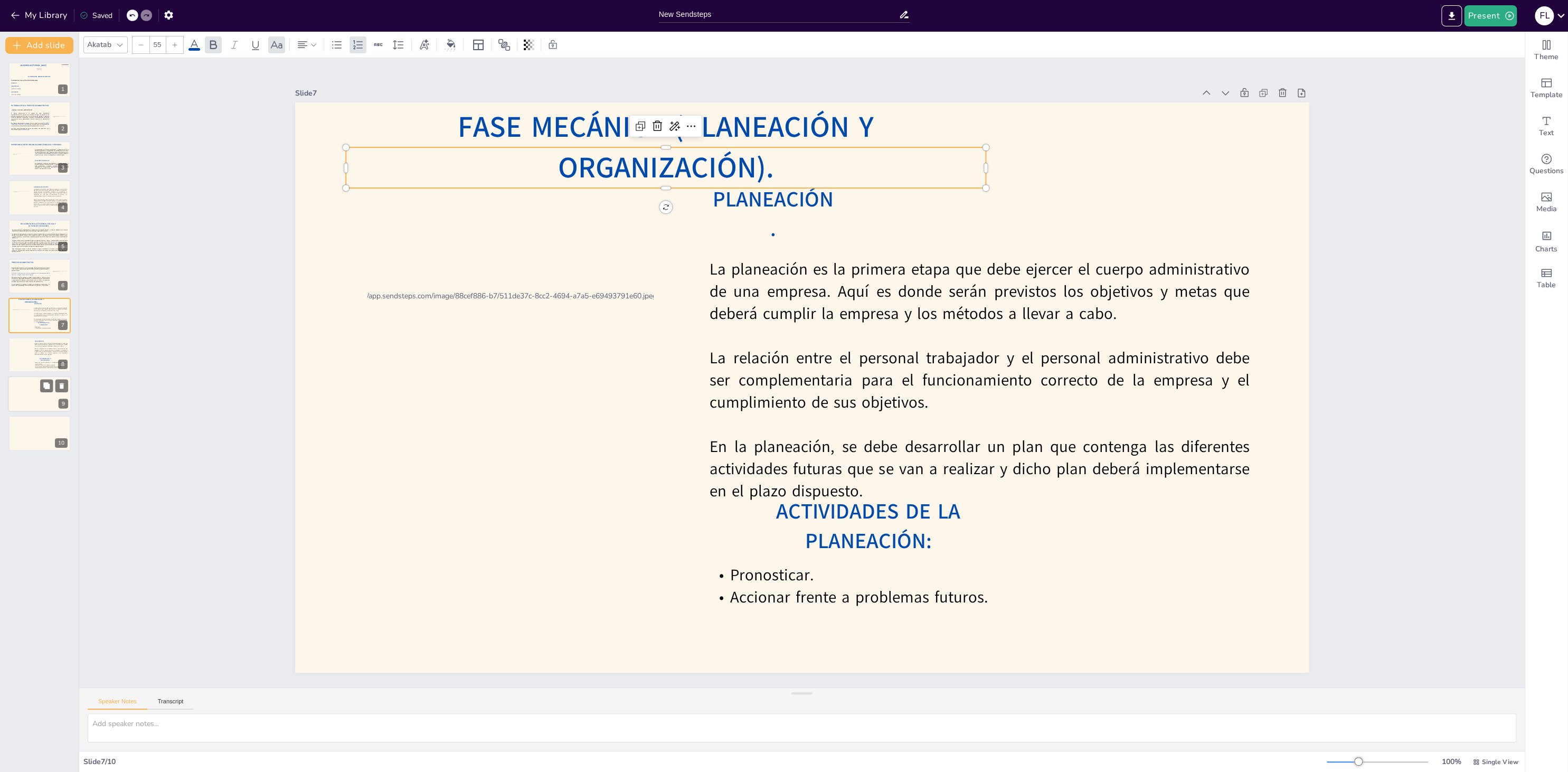
click at [35, 405] on div at bounding box center [40, 393] width 64 height 36
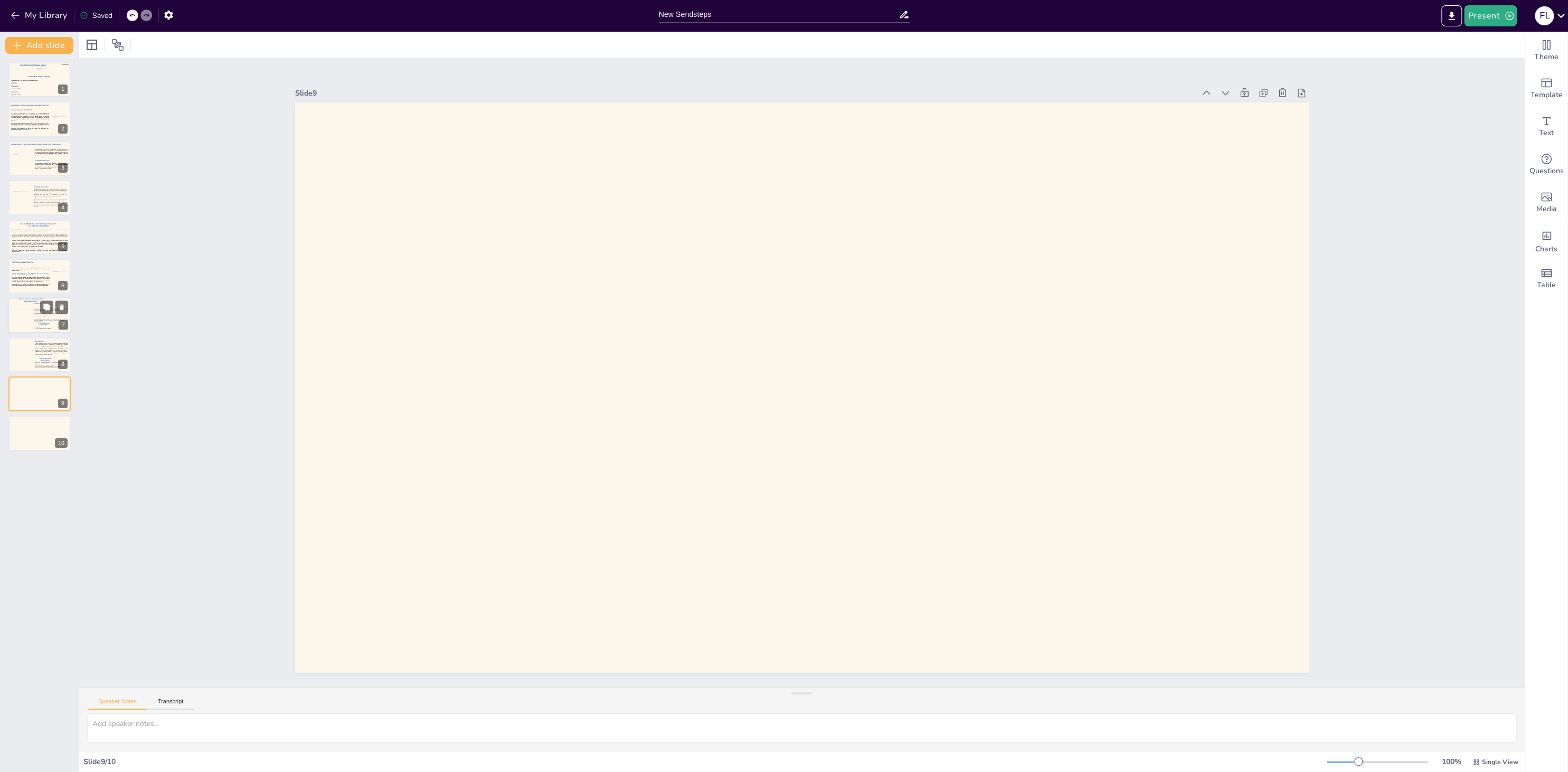
click at [21, 325] on div at bounding box center [40, 315] width 64 height 36
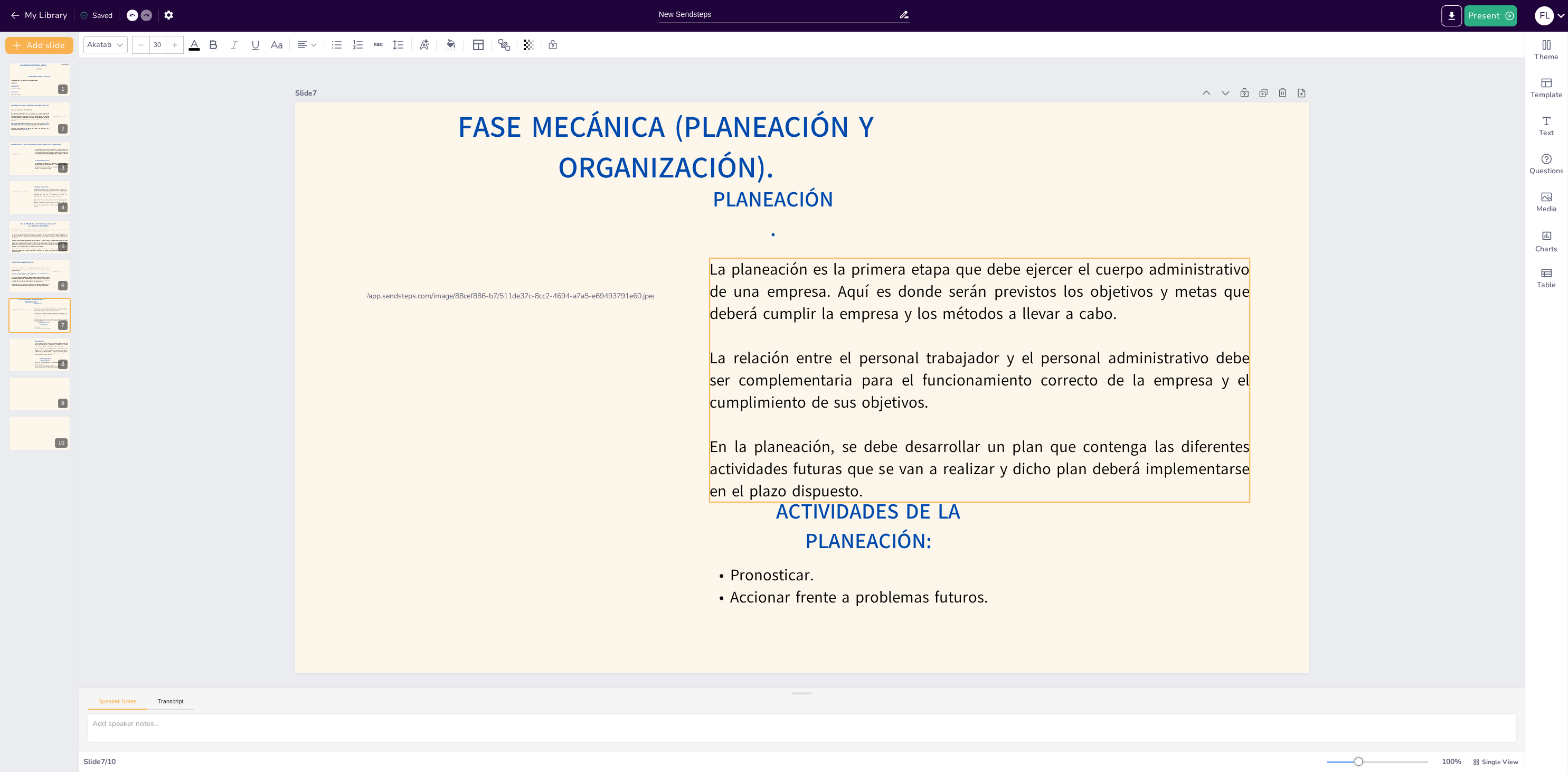
click at [752, 300] on p "La planeación es la primera etapa que debe ejercer el cuerpo administrativo de …" at bounding box center [980, 291] width 540 height 67
click at [1000, 242] on icon at bounding box center [1005, 237] width 13 height 13
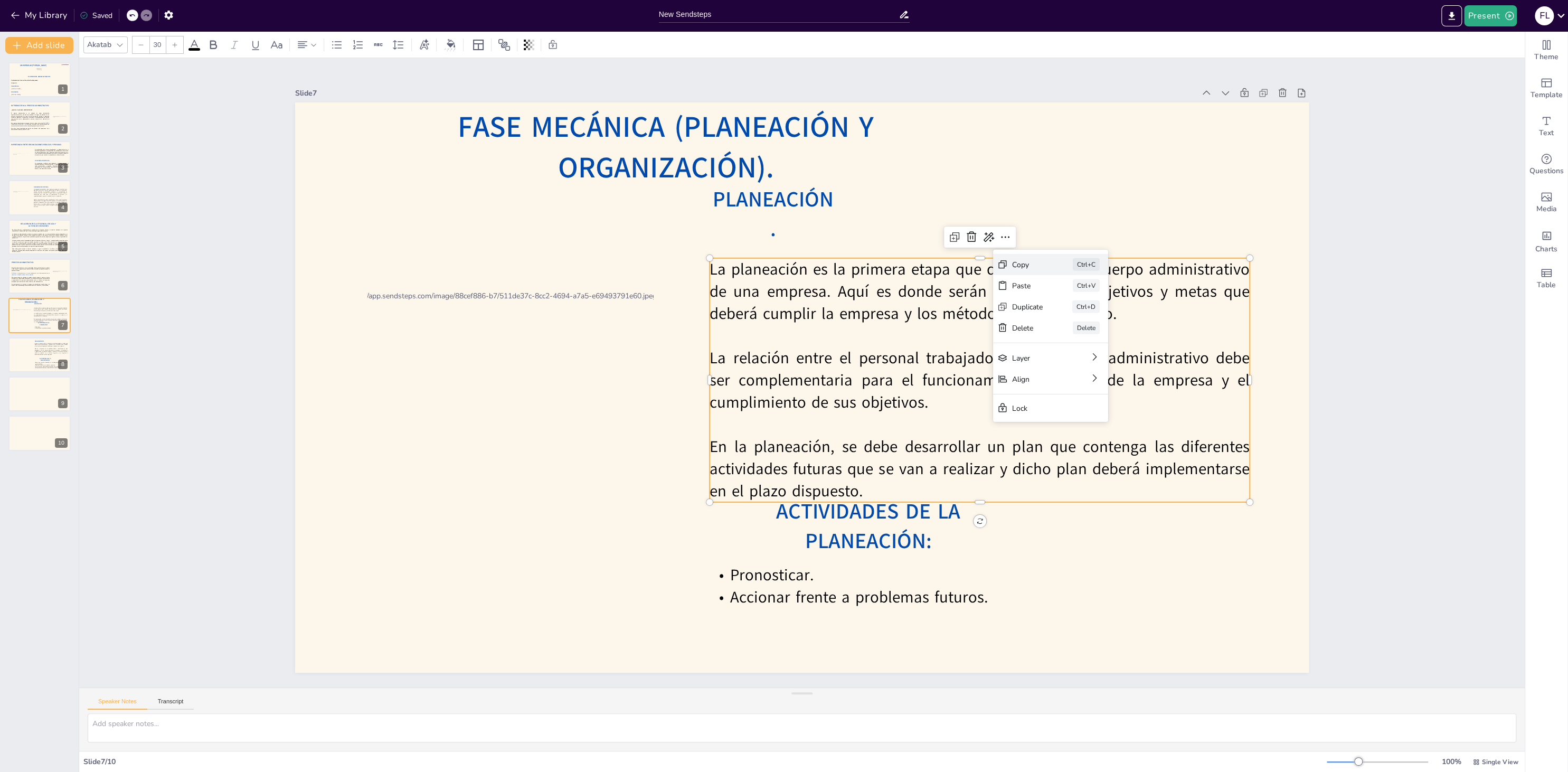
click at [1014, 262] on div "Copy" at bounding box center [1027, 264] width 31 height 10
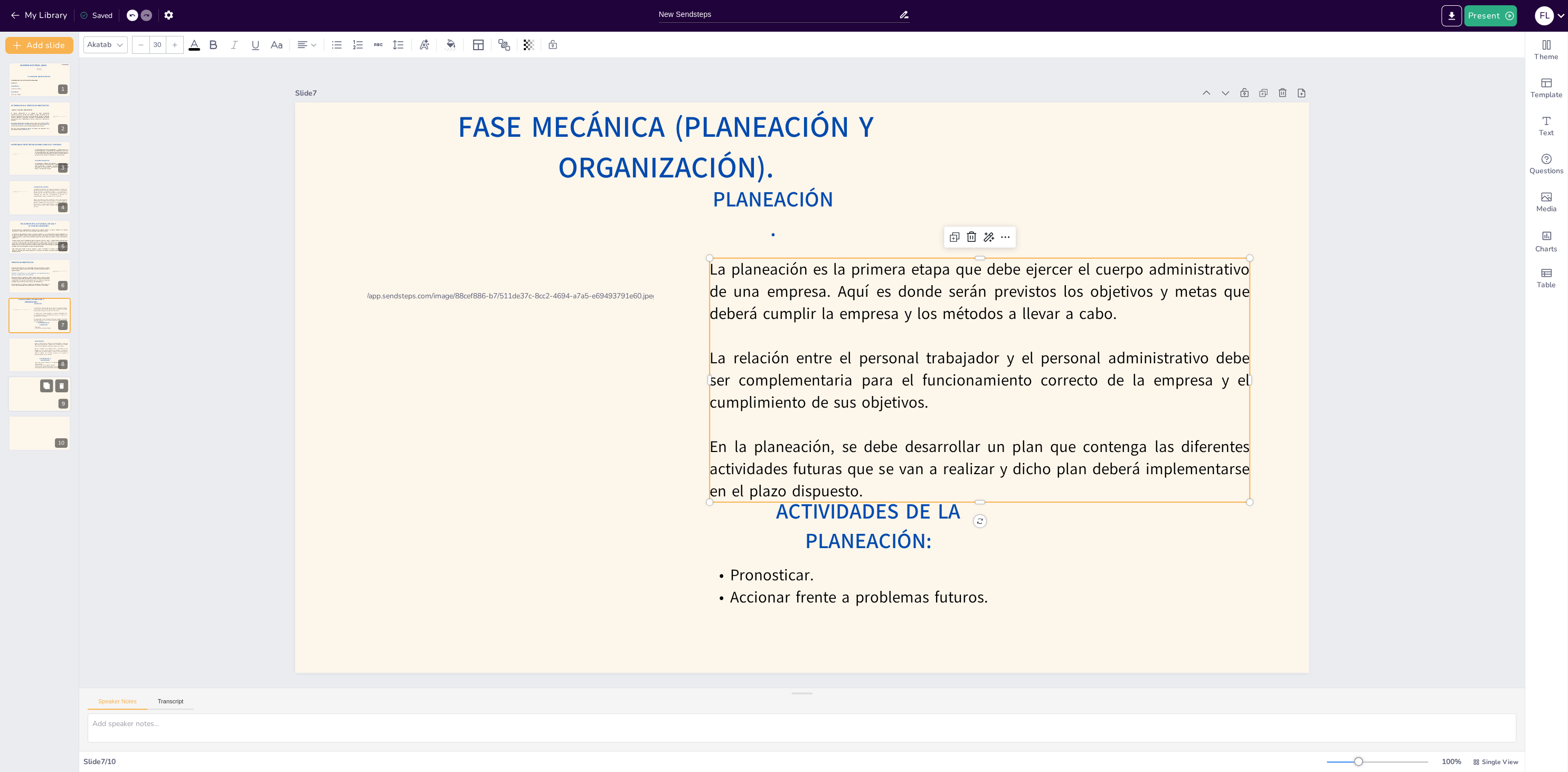
click at [32, 395] on div at bounding box center [40, 393] width 64 height 36
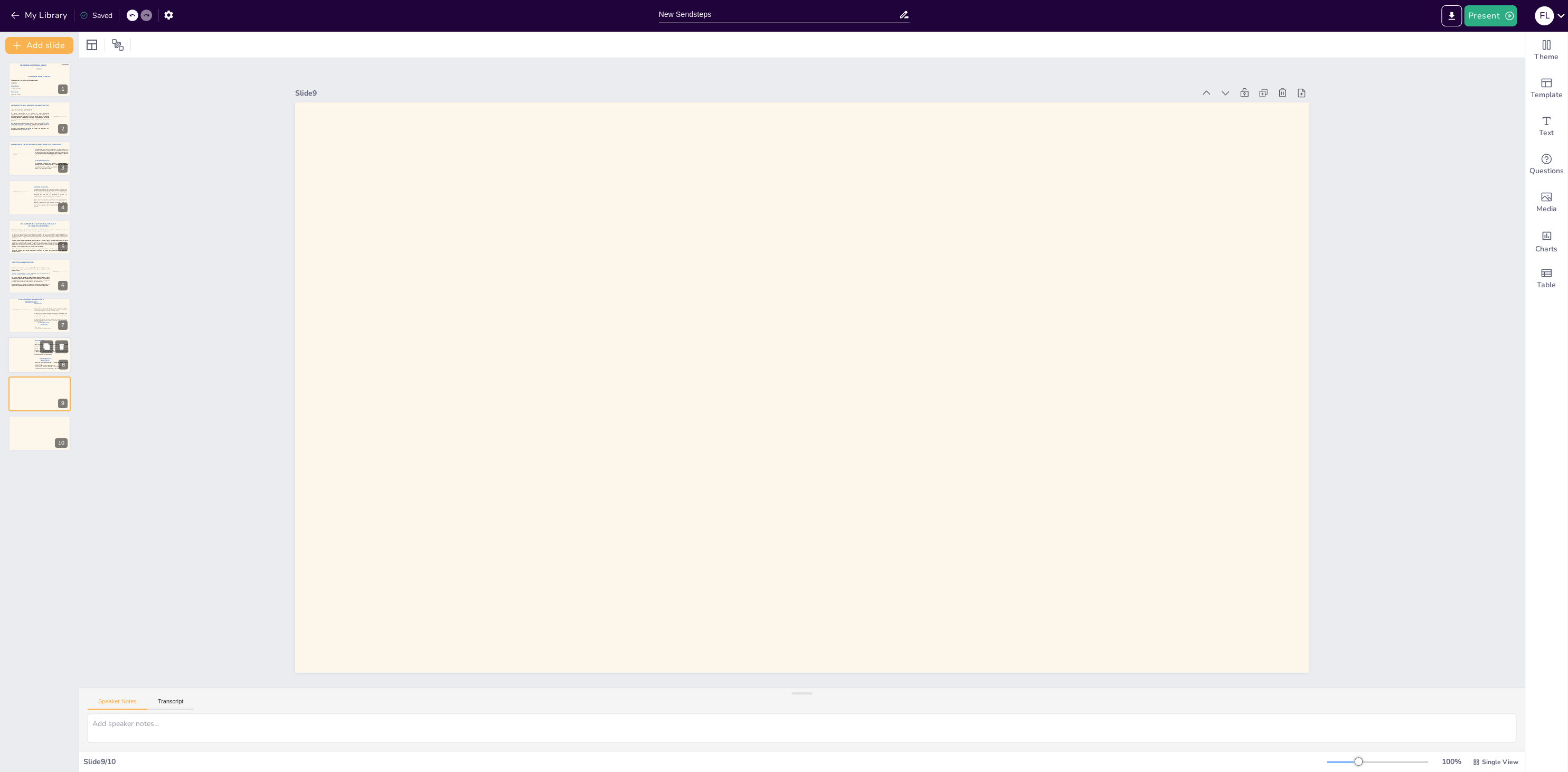
click at [20, 357] on div at bounding box center [20, 353] width 24 height 14
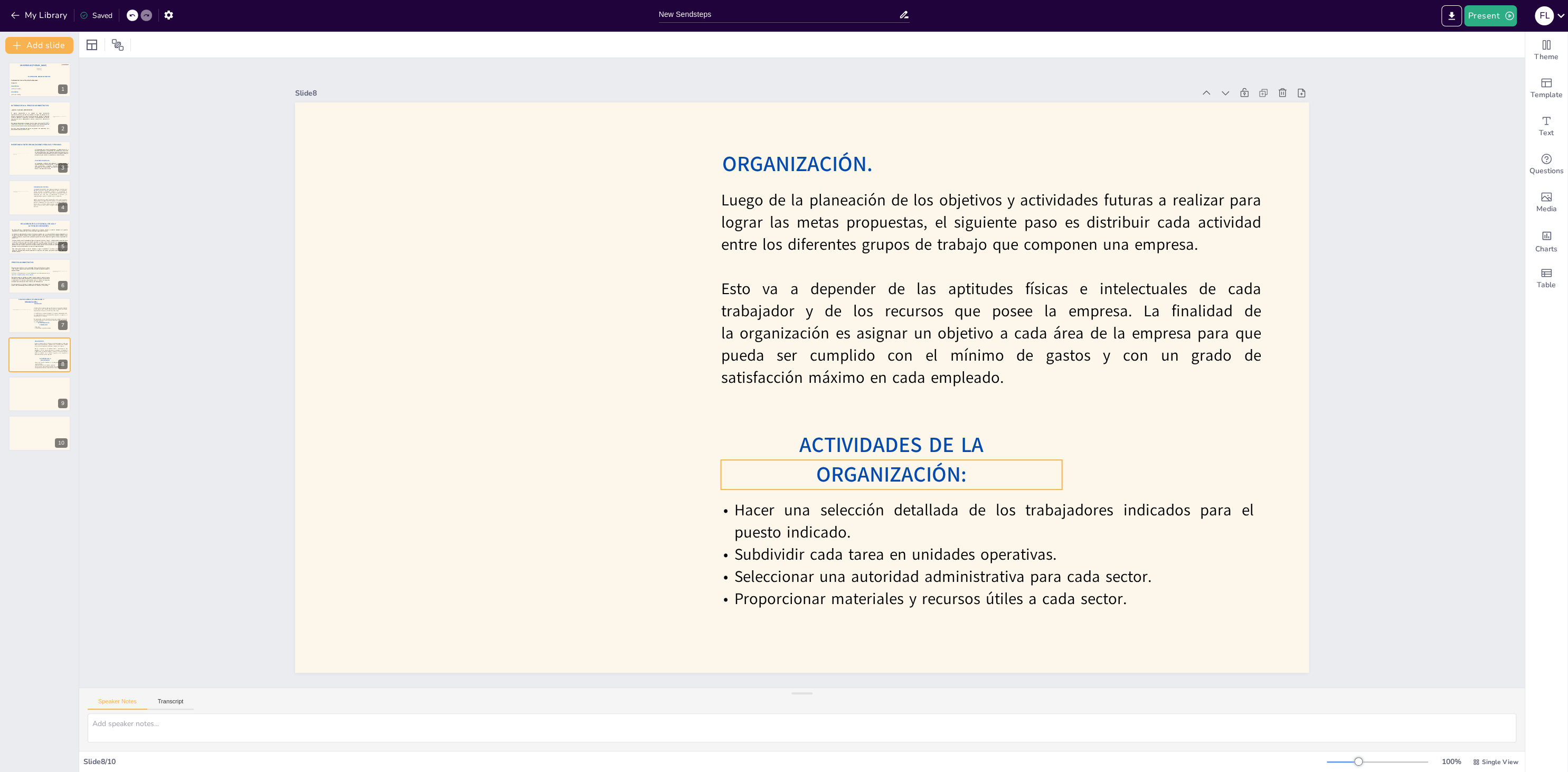
click at [850, 476] on span "ACTIVIDADES DE LA ORGANIZACIÓN:" at bounding box center [891, 459] width 184 height 59
click at [913, 437] on icon at bounding box center [916, 439] width 13 height 13
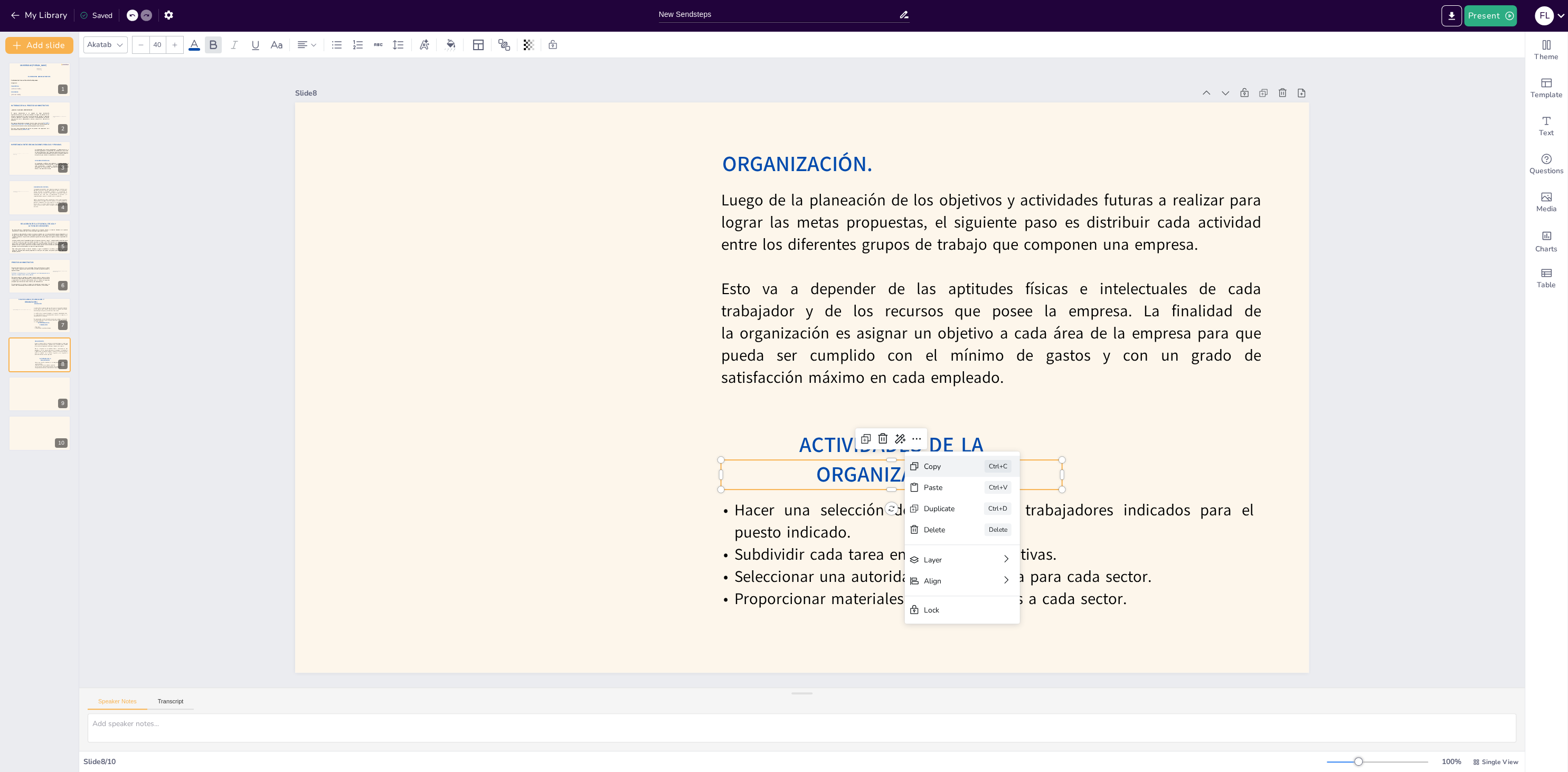
click at [926, 461] on div "Copy" at bounding box center [938, 466] width 31 height 10
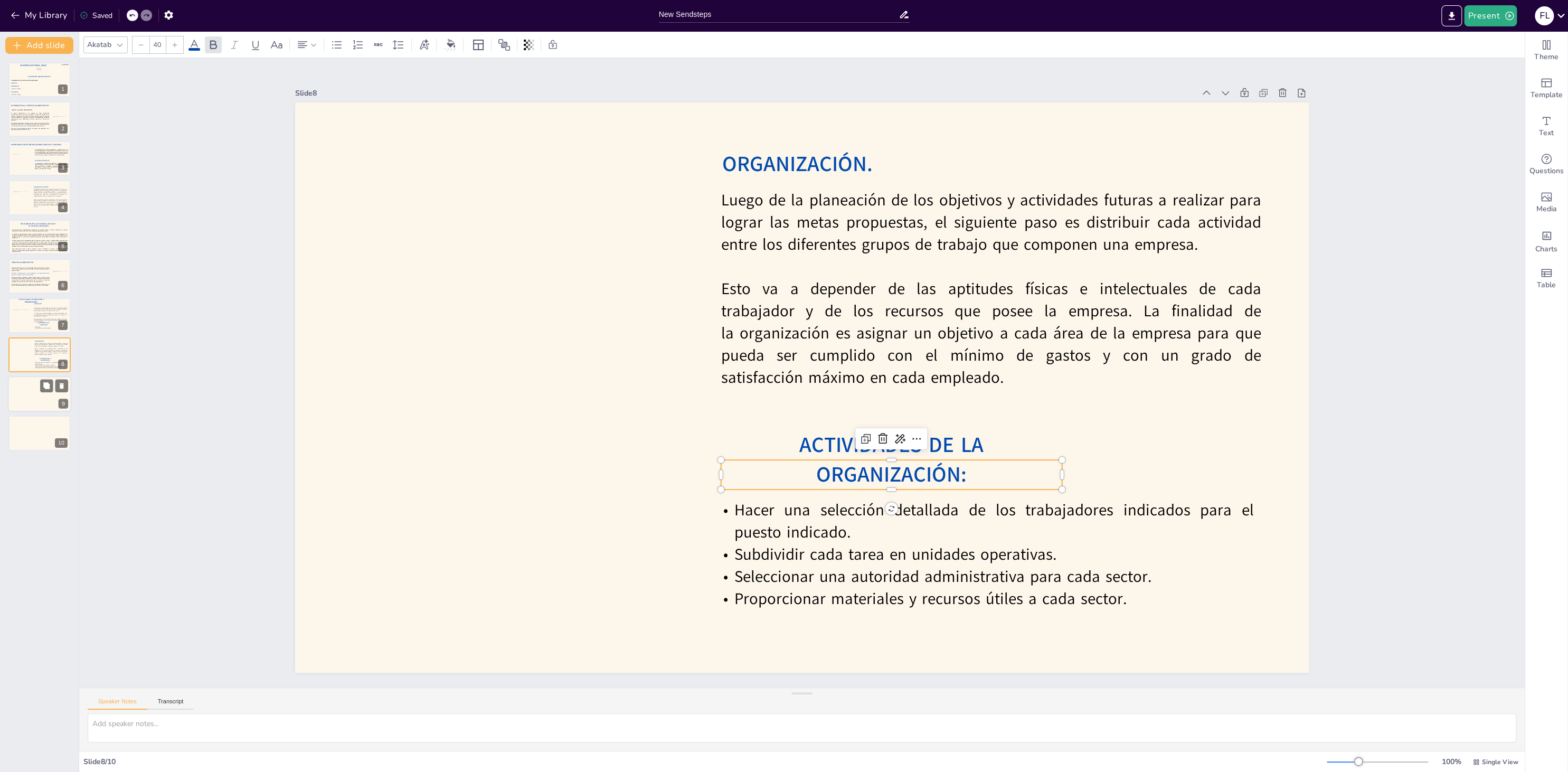
click at [25, 390] on div at bounding box center [40, 393] width 64 height 36
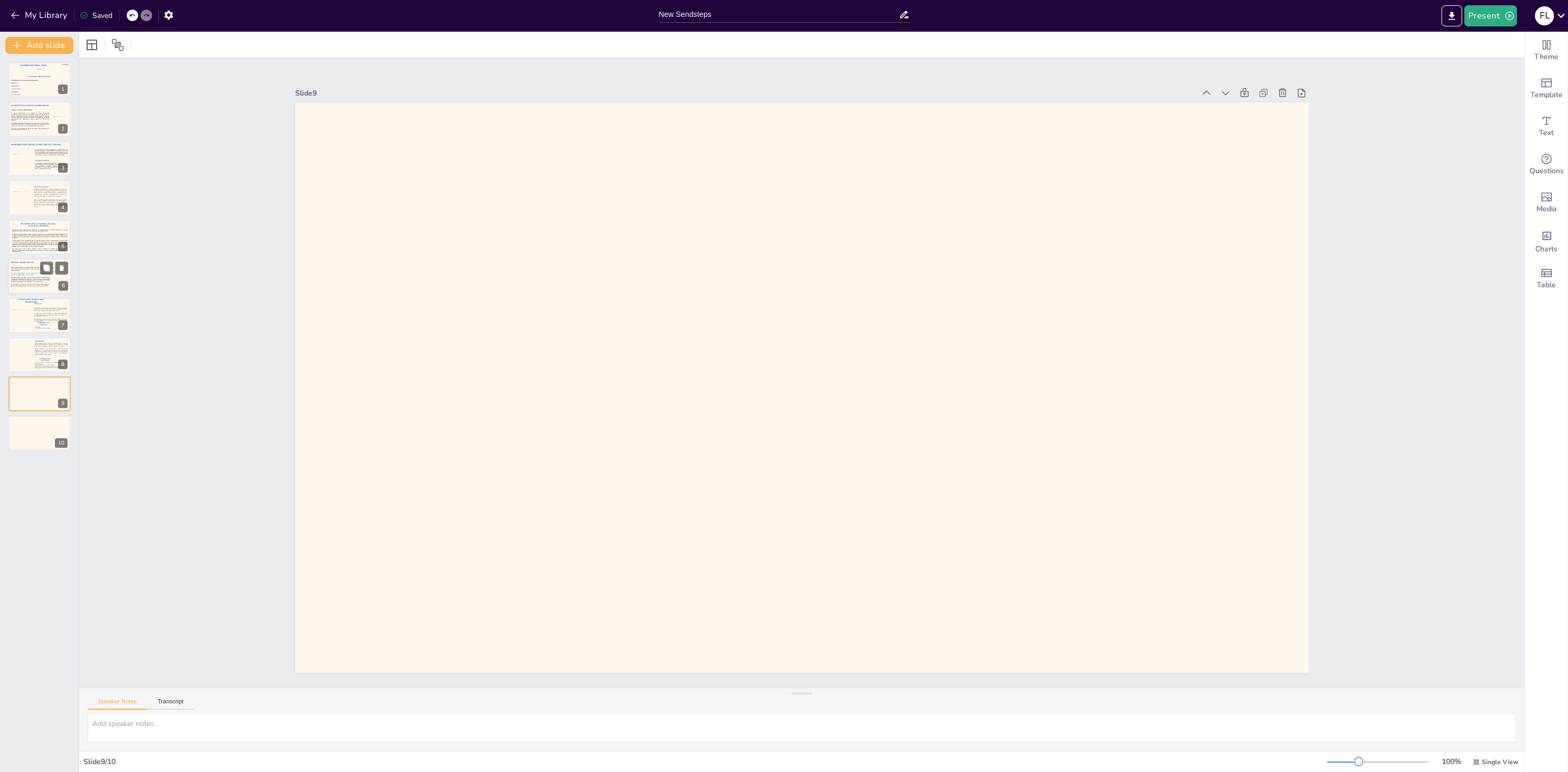
click at [14, 276] on div "El proceso administrativo no es un manual rígido. Es una guía flexible que se a…" at bounding box center [30, 277] width 38 height 21
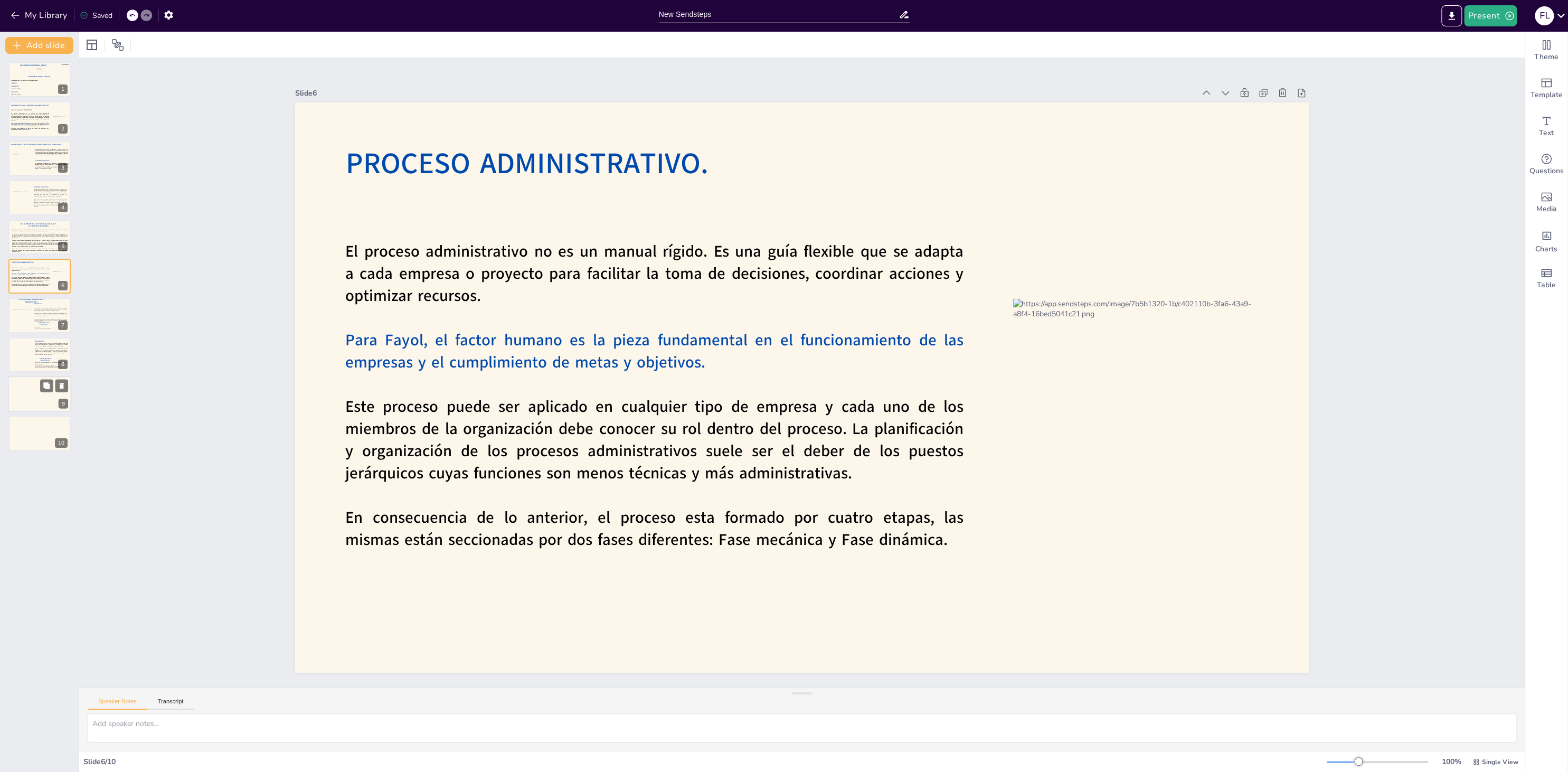
click at [27, 393] on div at bounding box center [40, 393] width 64 height 36
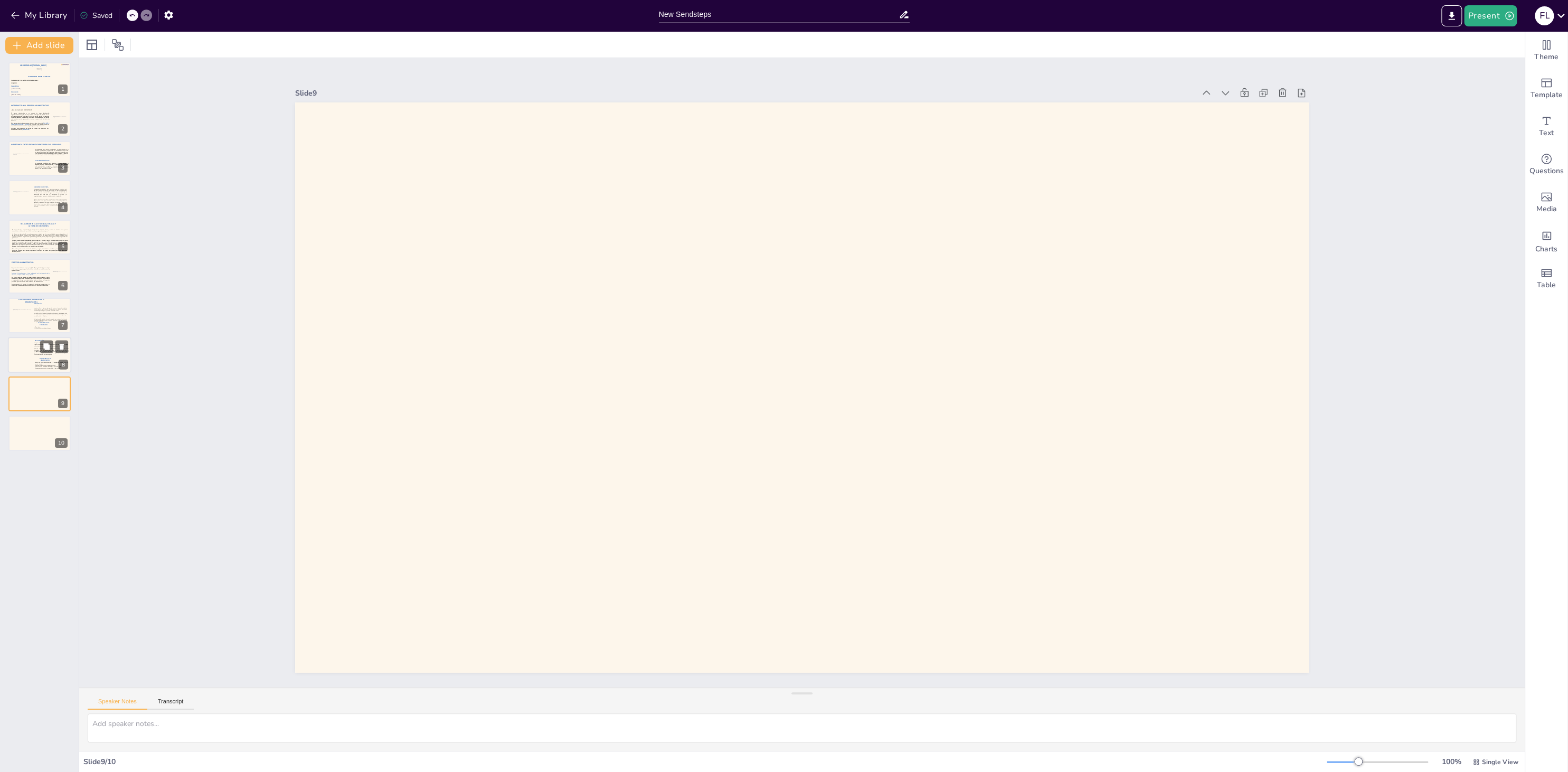
click at [31, 352] on div at bounding box center [40, 354] width 64 height 36
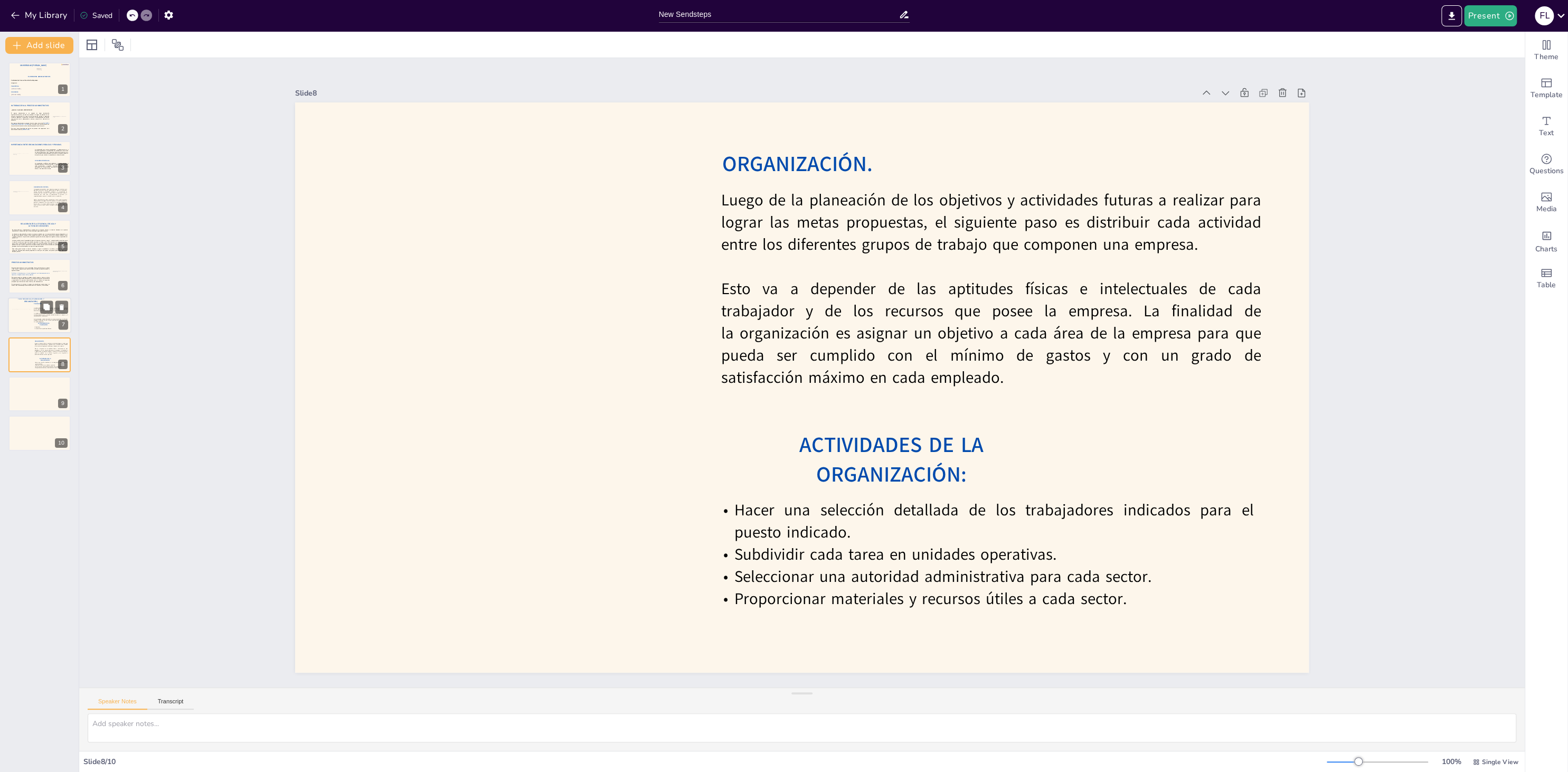
click at [33, 318] on div at bounding box center [40, 315] width 64 height 36
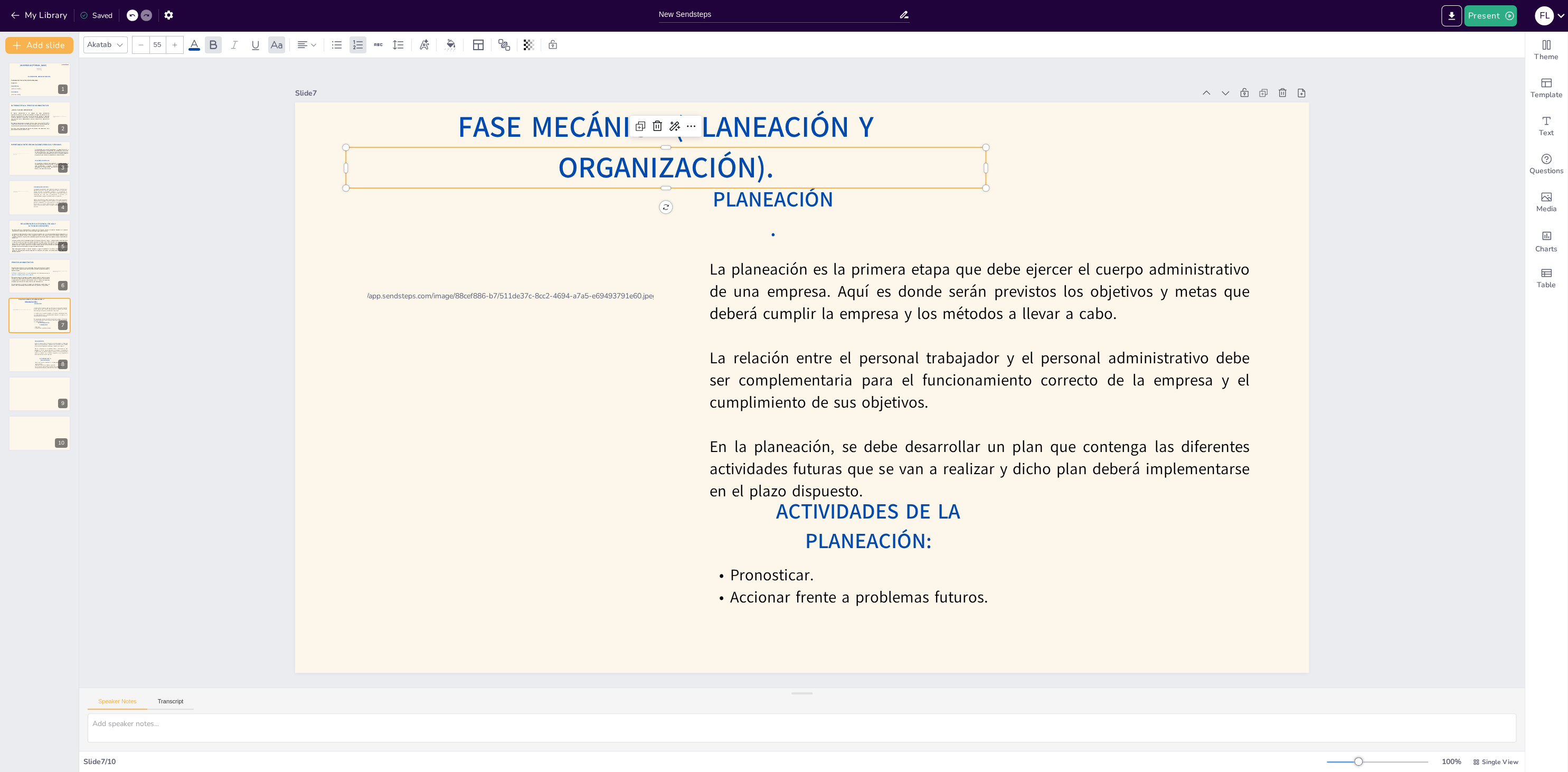
click at [467, 175] on span "Fase Mecánica (Planeación y Organización)." at bounding box center [665, 147] width 416 height 81
click at [493, 190] on div "Copy" at bounding box center [501, 190] width 31 height 10
click at [17, 395] on div at bounding box center [40, 393] width 64 height 36
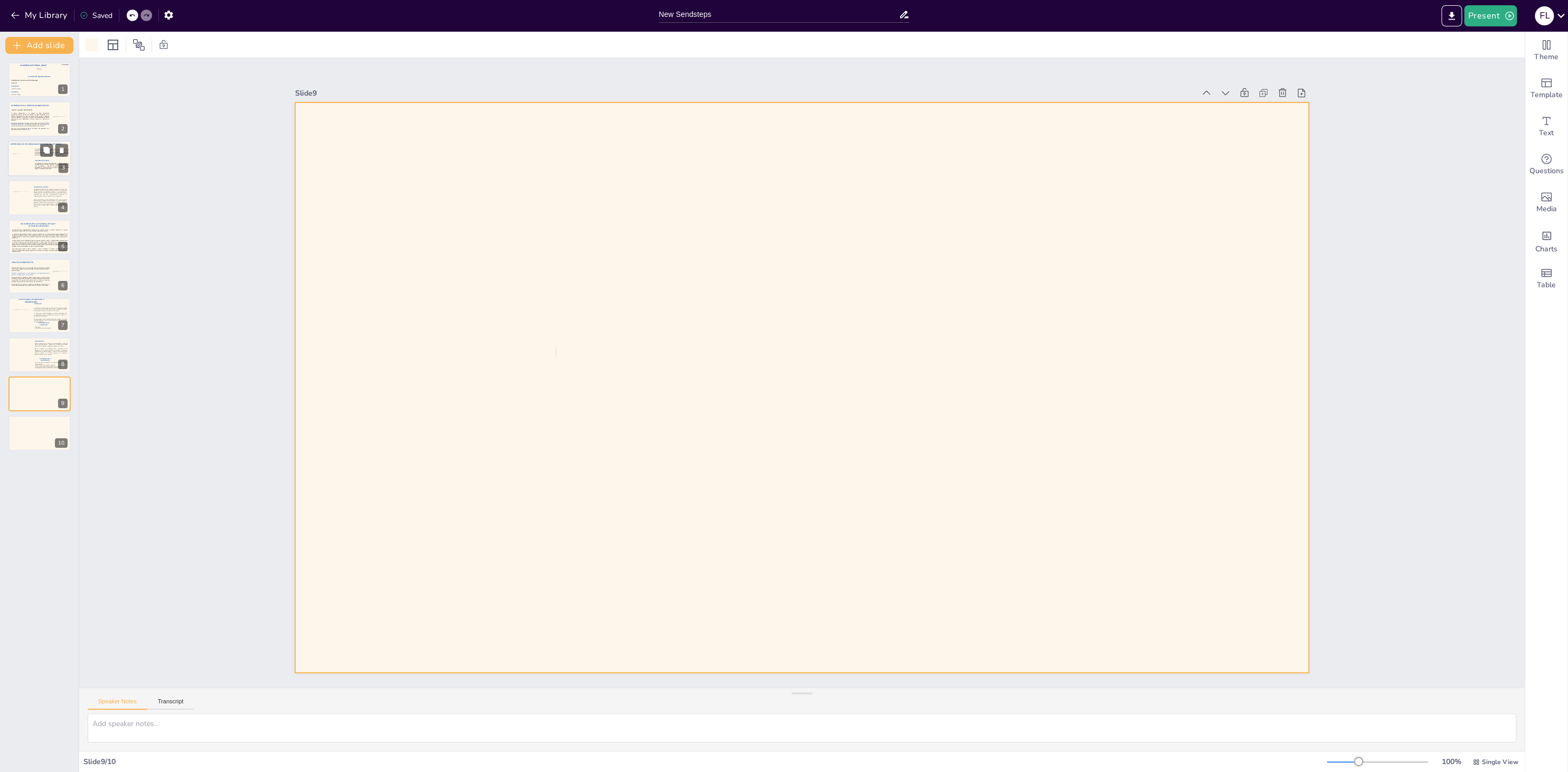
click at [26, 168] on div at bounding box center [40, 158] width 64 height 36
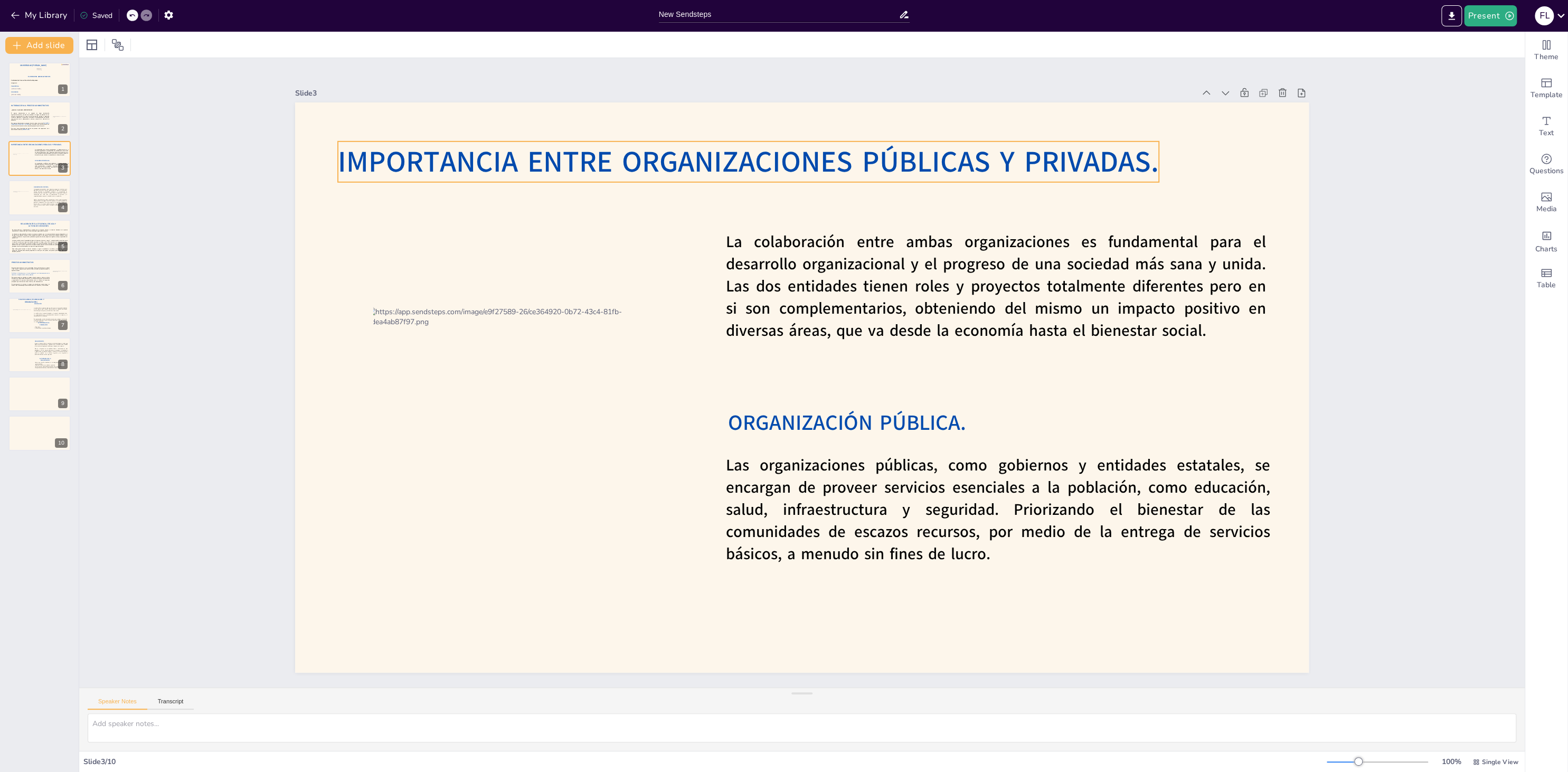
click at [476, 163] on span "IMPORTANCIA ENTRE ORGANIZACIONES PÚBLICAS Y PRIVADAS." at bounding box center [748, 162] width 821 height 40
click at [35, 388] on div at bounding box center [40, 393] width 64 height 36
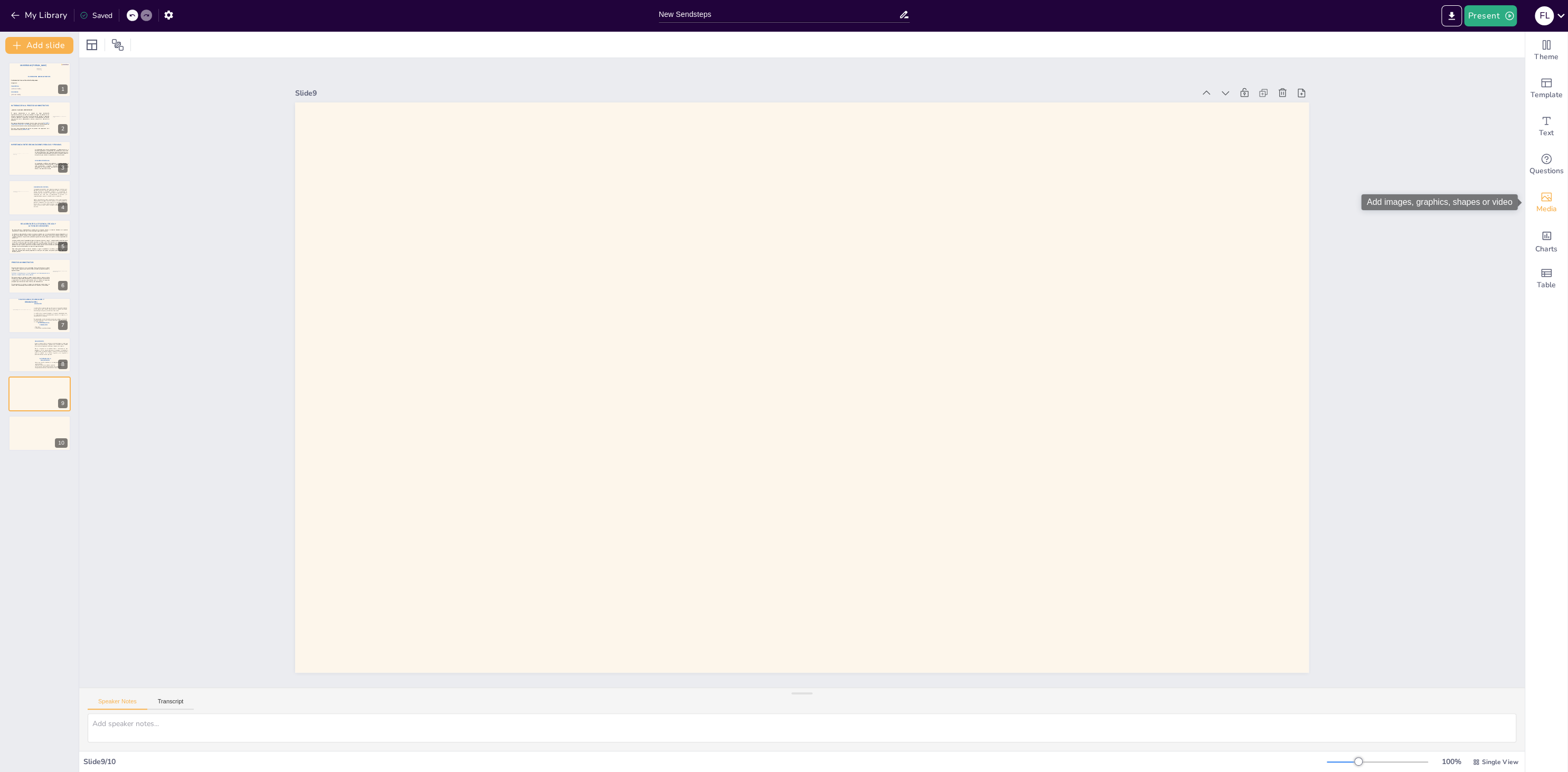
click at [1175, 201] on div "Media" at bounding box center [1546, 203] width 42 height 38
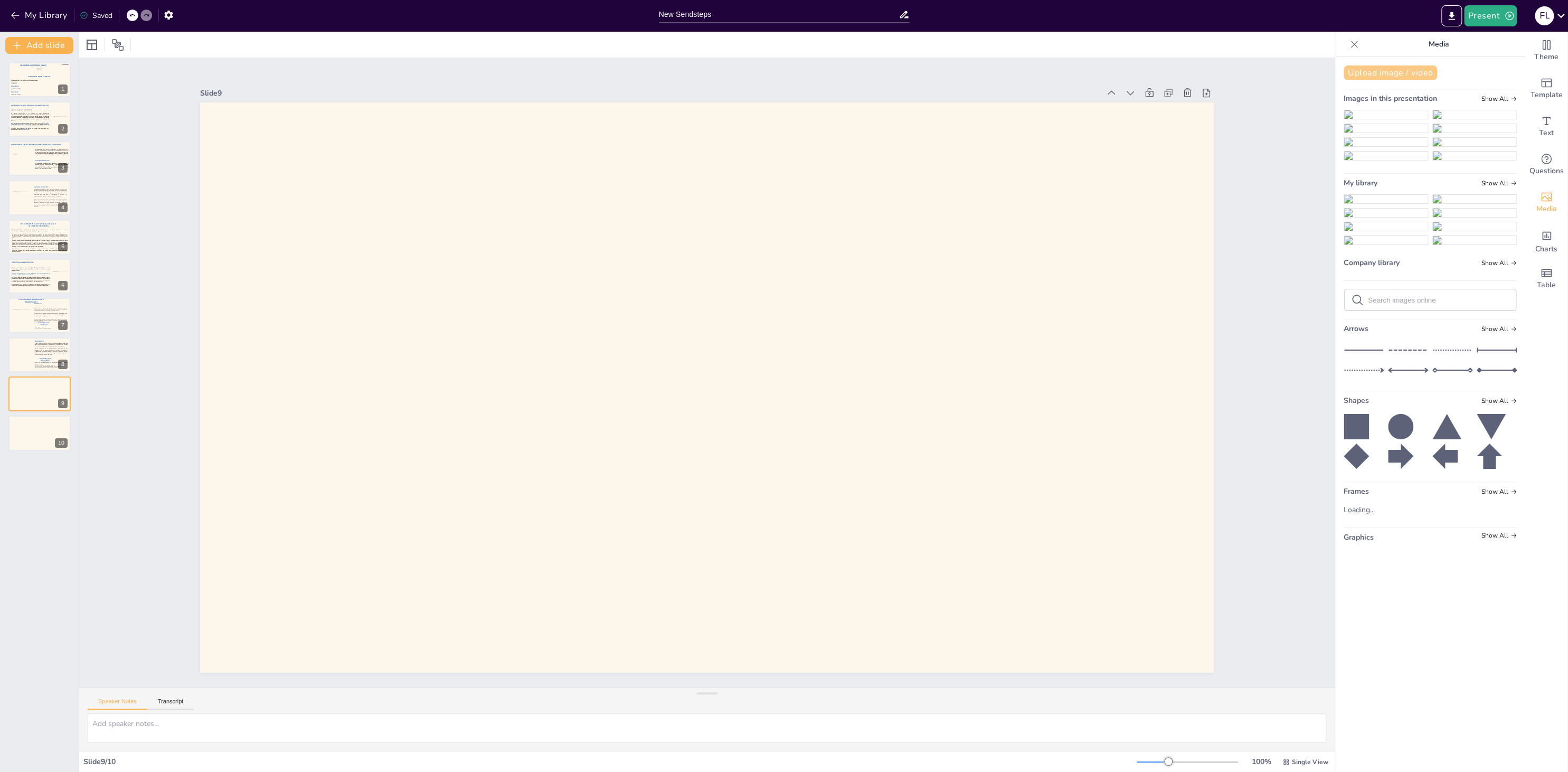
click at [1175, 72] on button "Upload image / video" at bounding box center [1390, 72] width 93 height 14
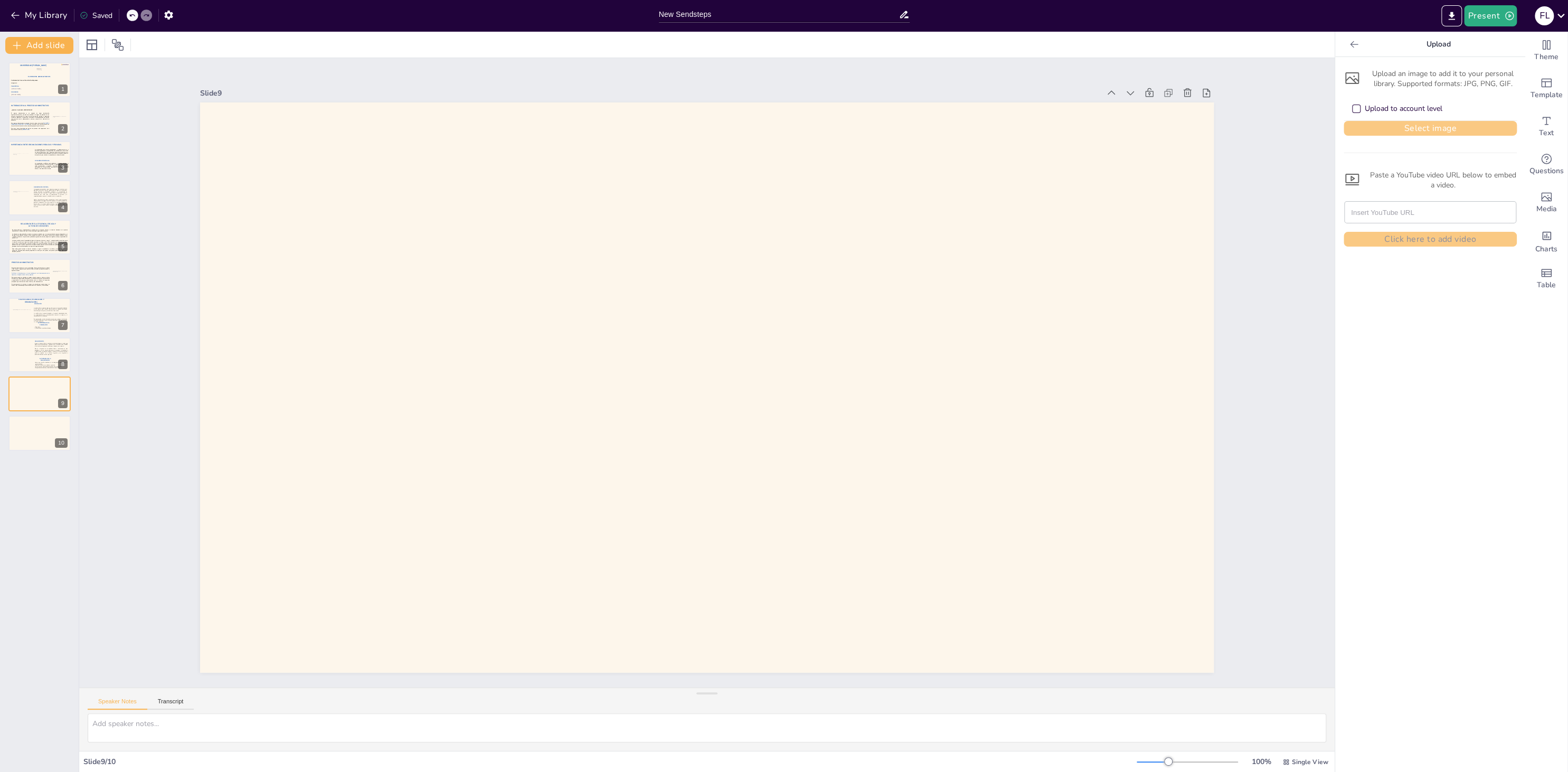
click at [1175, 126] on button "Select image" at bounding box center [1430, 128] width 173 height 14
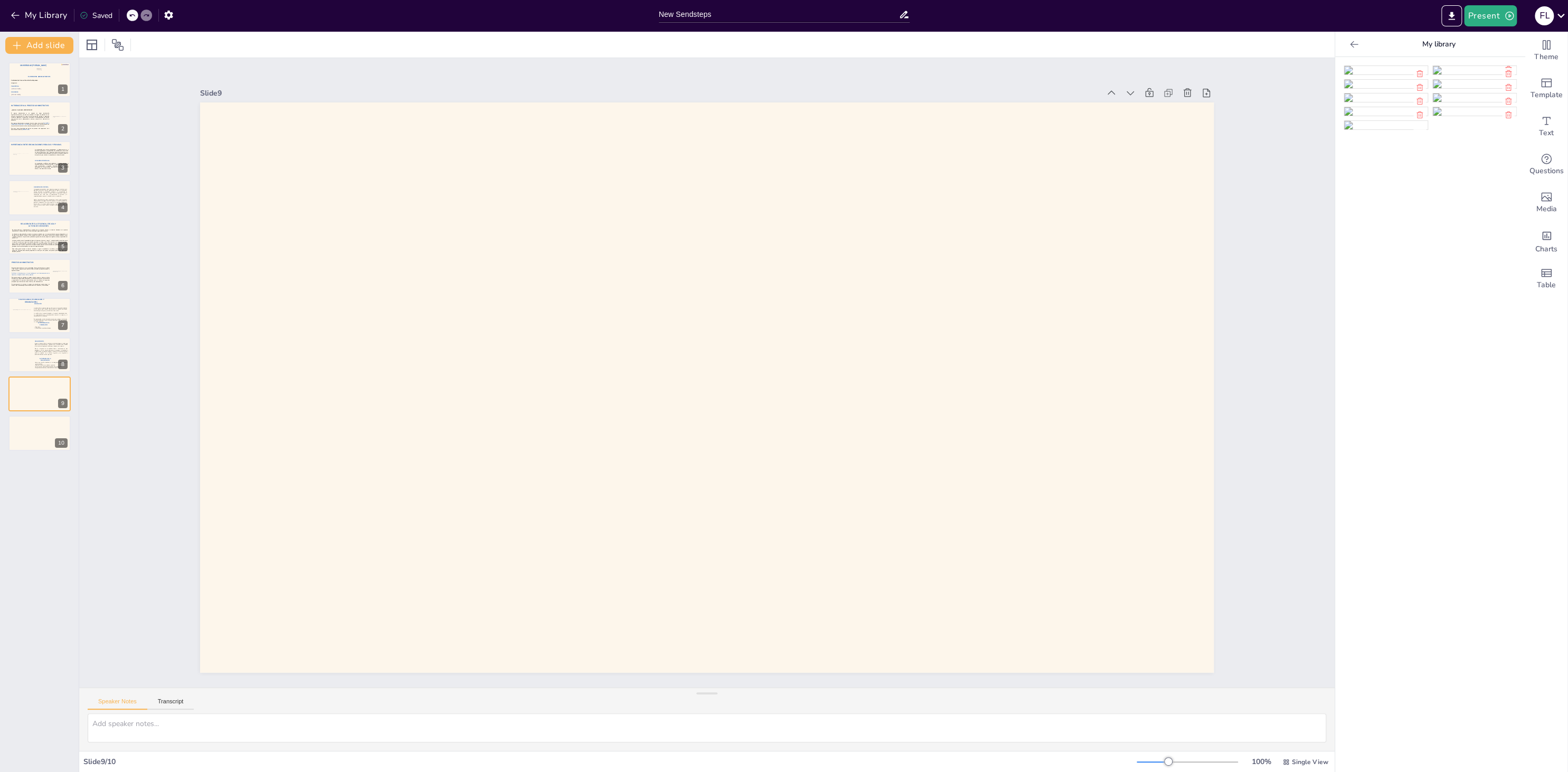
click at [1175, 74] on img at bounding box center [1386, 70] width 84 height 8
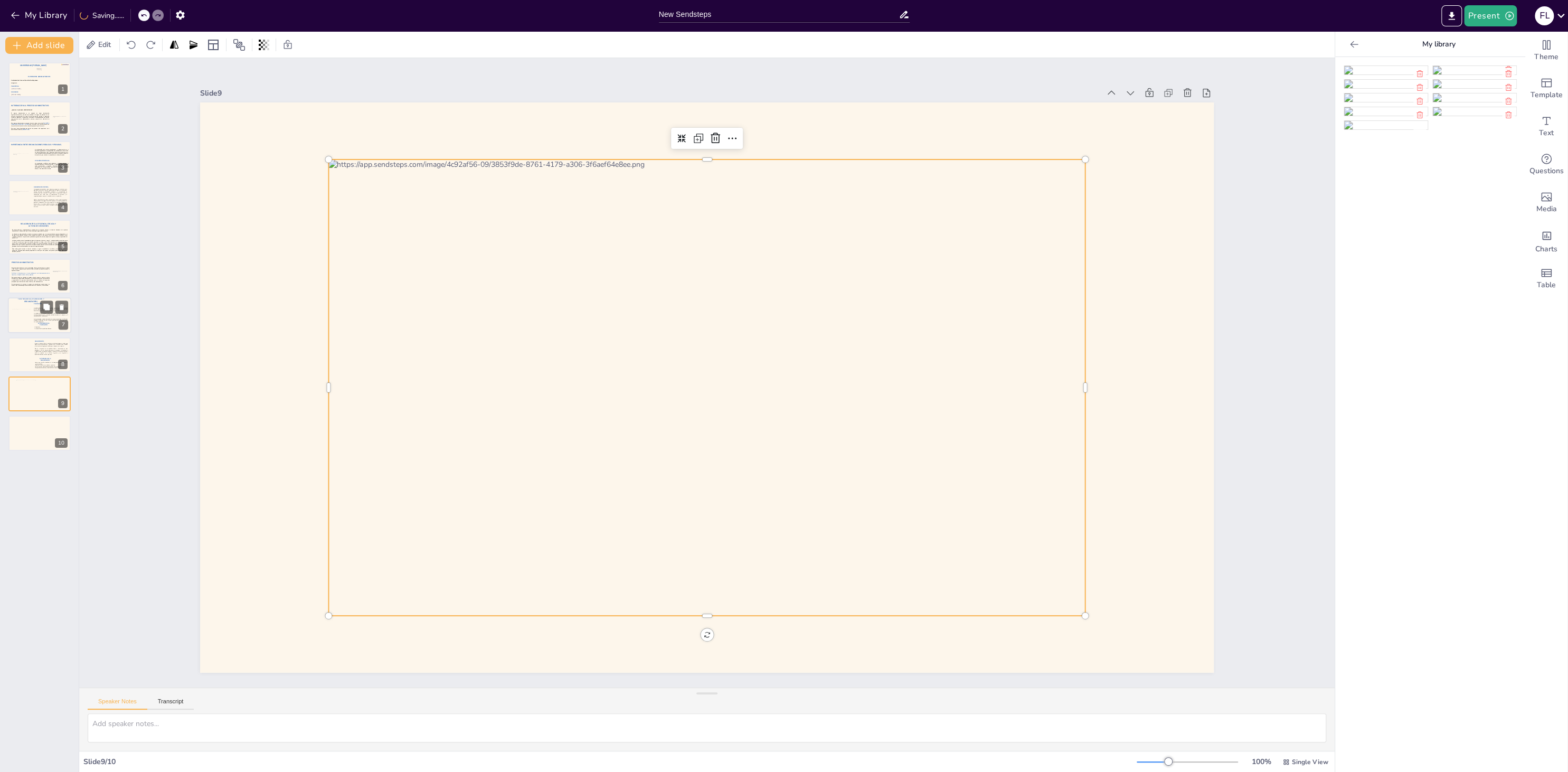
click at [32, 313] on div at bounding box center [40, 315] width 64 height 36
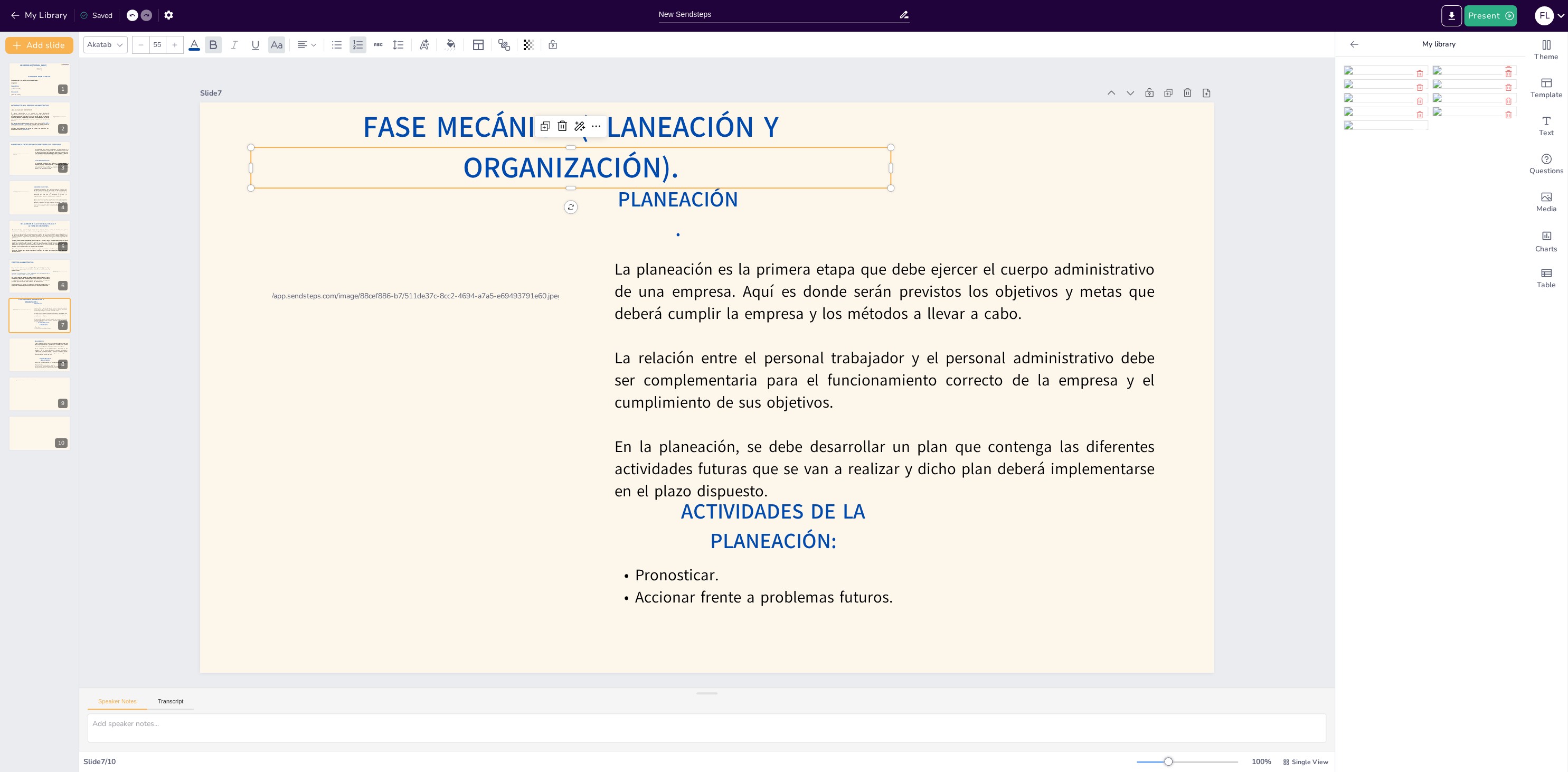
click at [362, 172] on span "Fase Mecánica (Planeación y Organización)." at bounding box center [570, 147] width 416 height 81
click at [377, 181] on div "Copy Ctrl+C" at bounding box center [403, 187] width 115 height 21
click at [33, 402] on div at bounding box center [40, 393] width 48 height 28
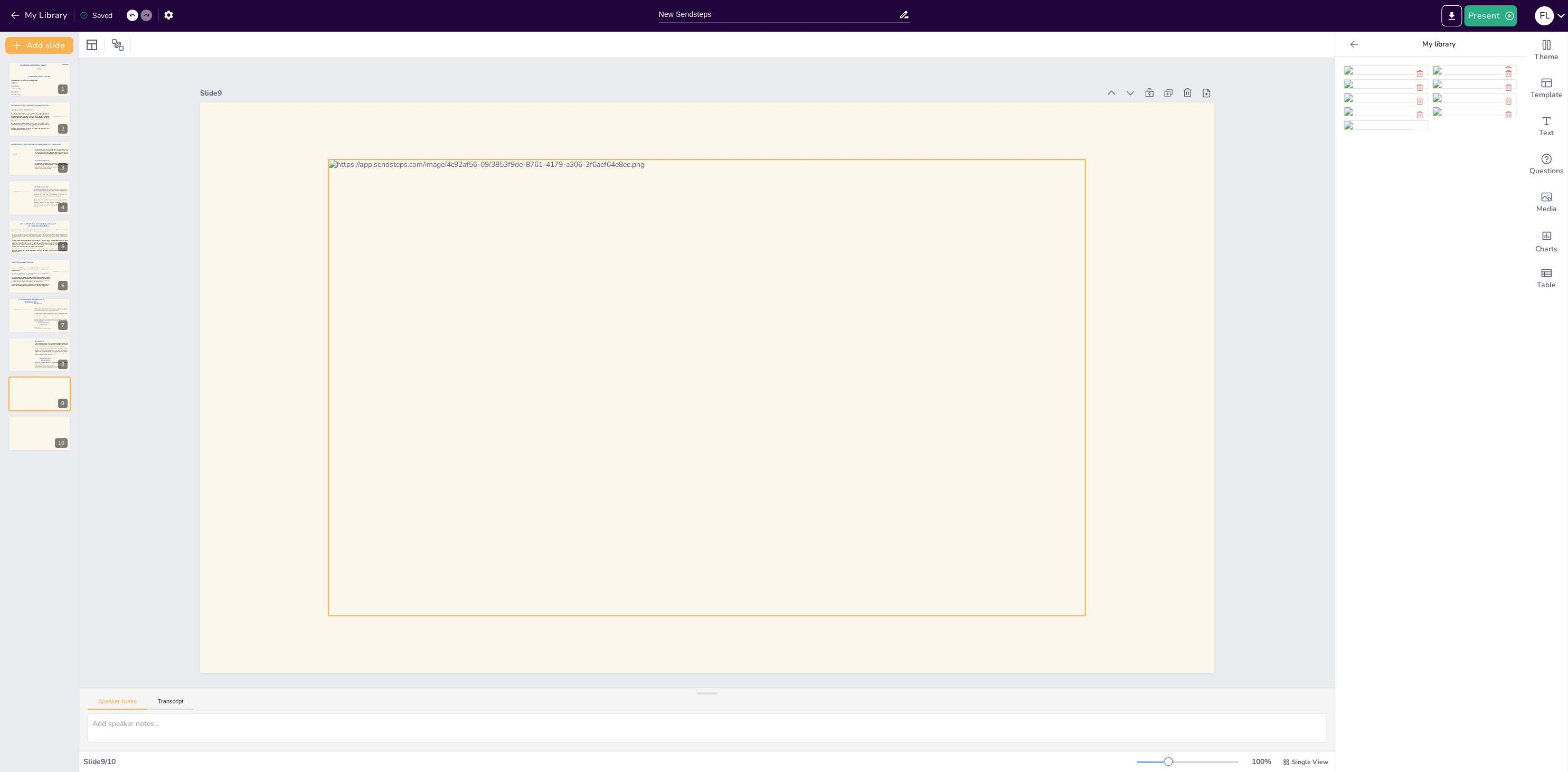
click at [478, 237] on div at bounding box center [707, 387] width 756 height 456
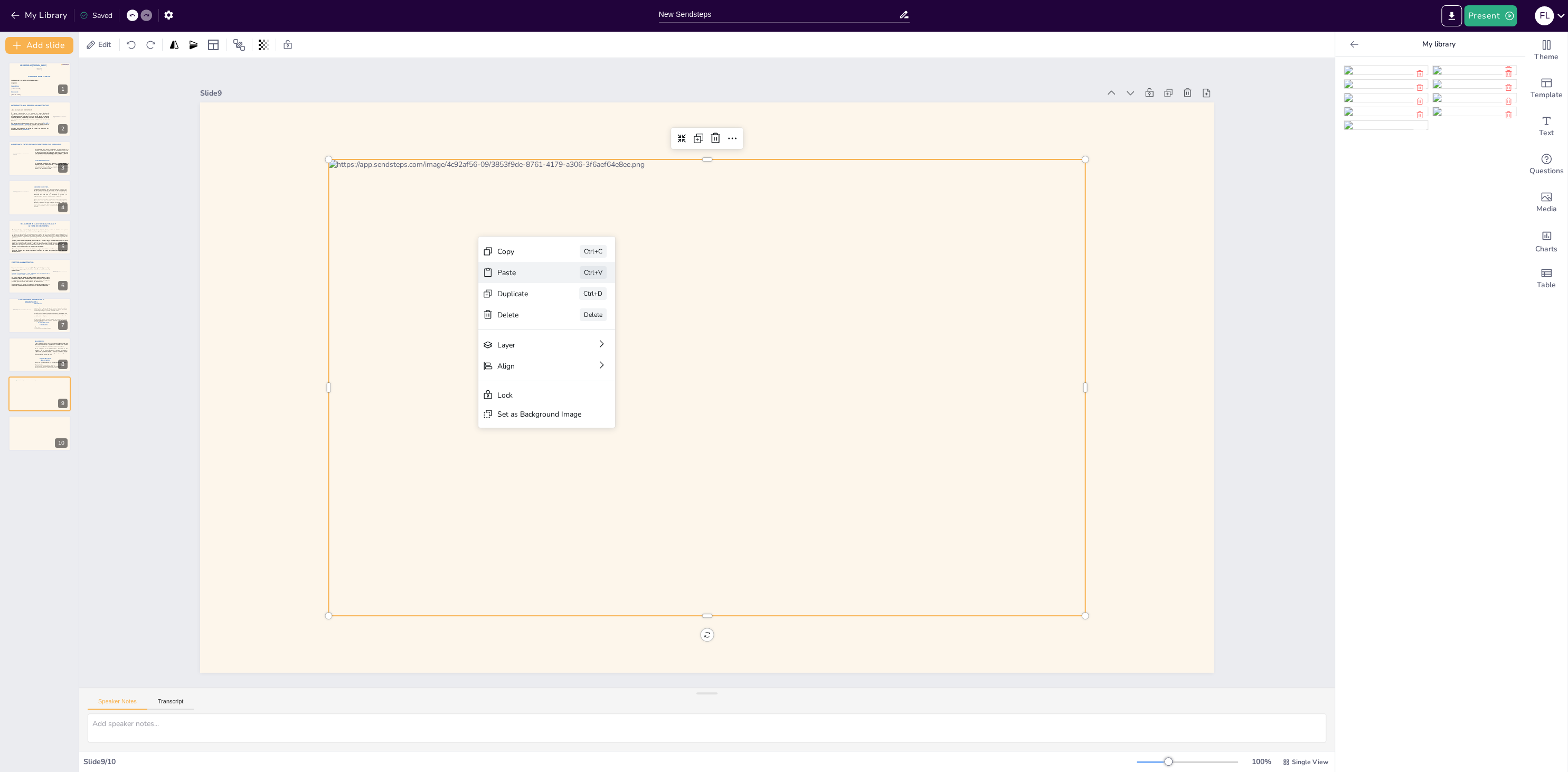
click at [521, 263] on div "Paste Ctrl+V" at bounding box center [546, 272] width 137 height 21
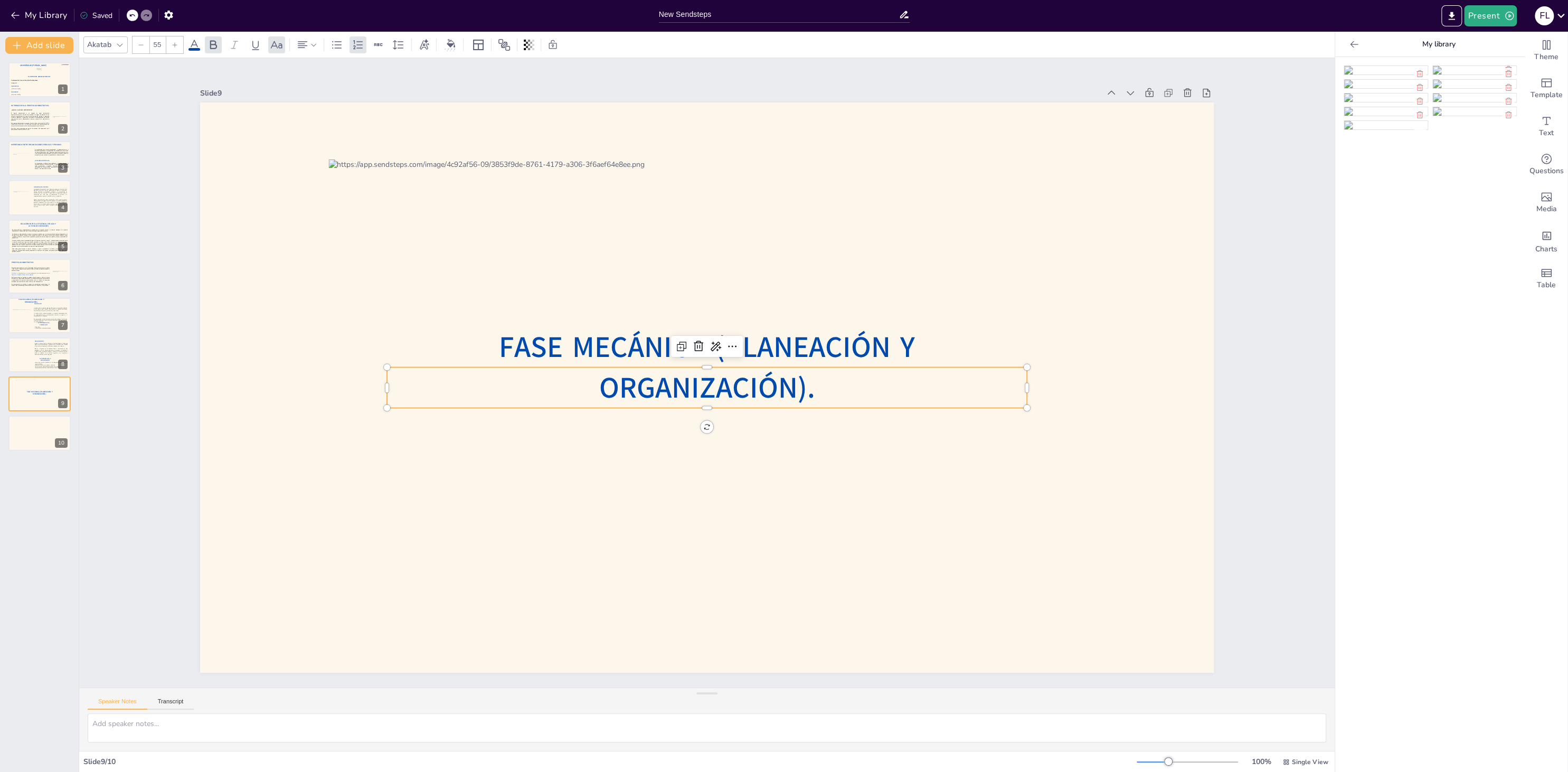
click at [517, 252] on div at bounding box center [707, 387] width 756 height 456
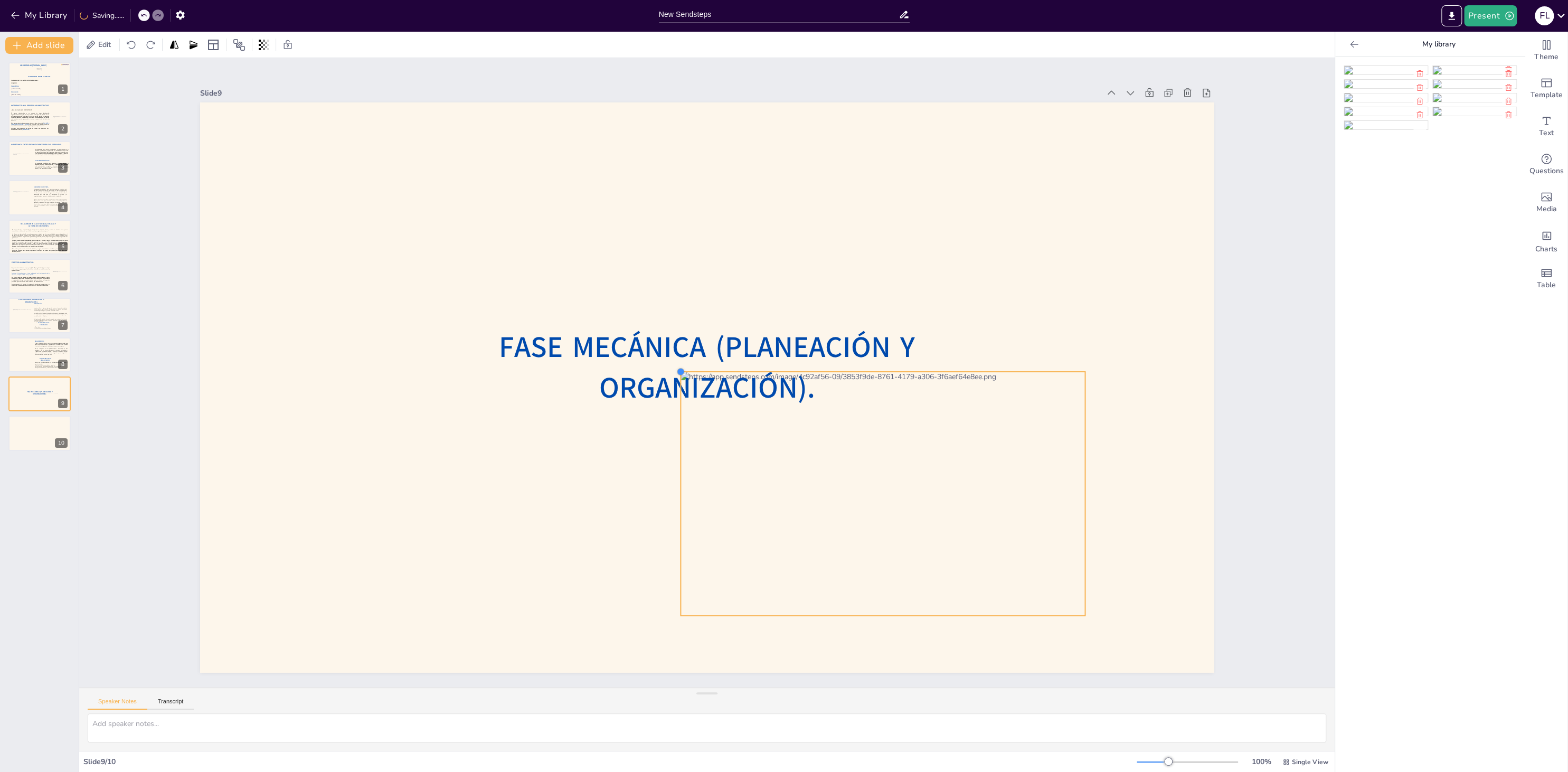
drag, startPoint x: 330, startPoint y: 159, endPoint x: 812, endPoint y: 394, distance: 536.2
click at [831, 374] on div "Fase Mecánica (Planeación y Organización)." at bounding box center [707, 388] width 1014 height 570
drag, startPoint x: 785, startPoint y: 391, endPoint x: 861, endPoint y: 449, distance: 95.6
click at [926, 103] on div "Fase Mecánica (Planeación y Organización)." at bounding box center [707, 103] width 1014 height 0
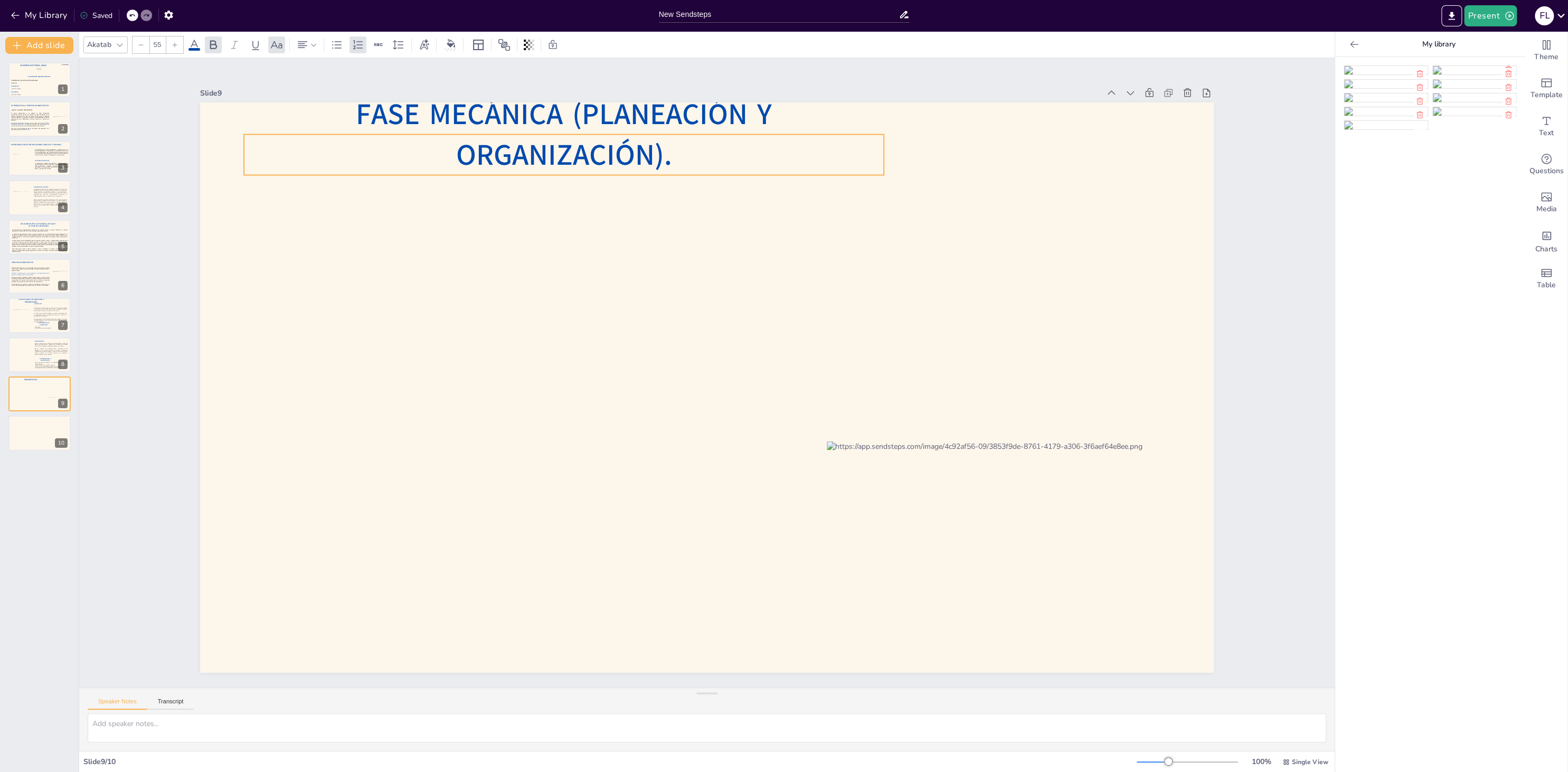
drag, startPoint x: 634, startPoint y: 386, endPoint x: 491, endPoint y: 153, distance: 273.4
click at [491, 153] on span "Fase Mecánica (Planeación y Organización)." at bounding box center [563, 135] width 416 height 81
click at [421, 159] on span "Fase Mecánica (Planeación y Organización)." at bounding box center [563, 135] width 416 height 81
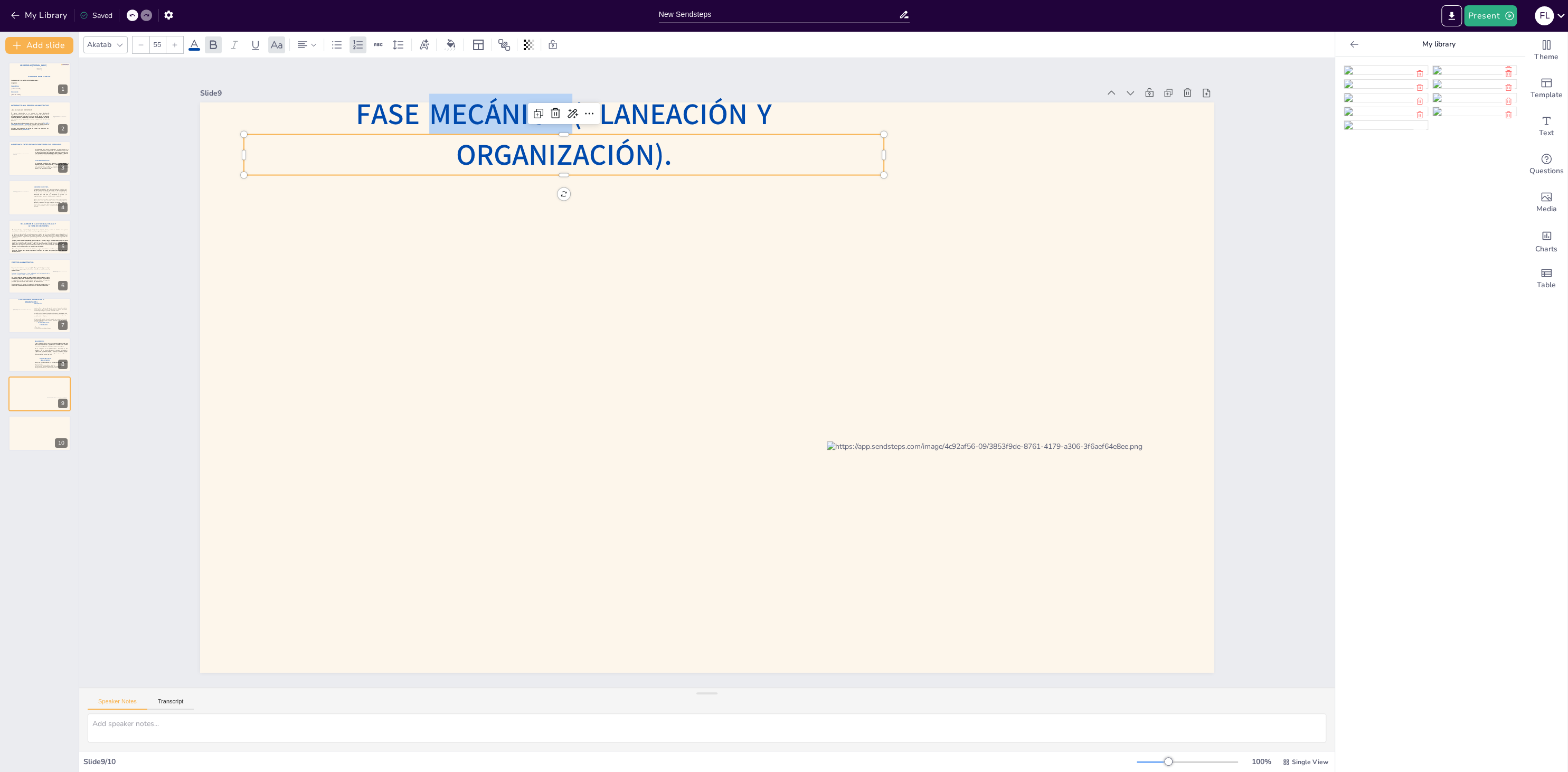
click at [421, 159] on span "Fase Mecánica (Planeación y Organización)." at bounding box center [563, 135] width 416 height 81
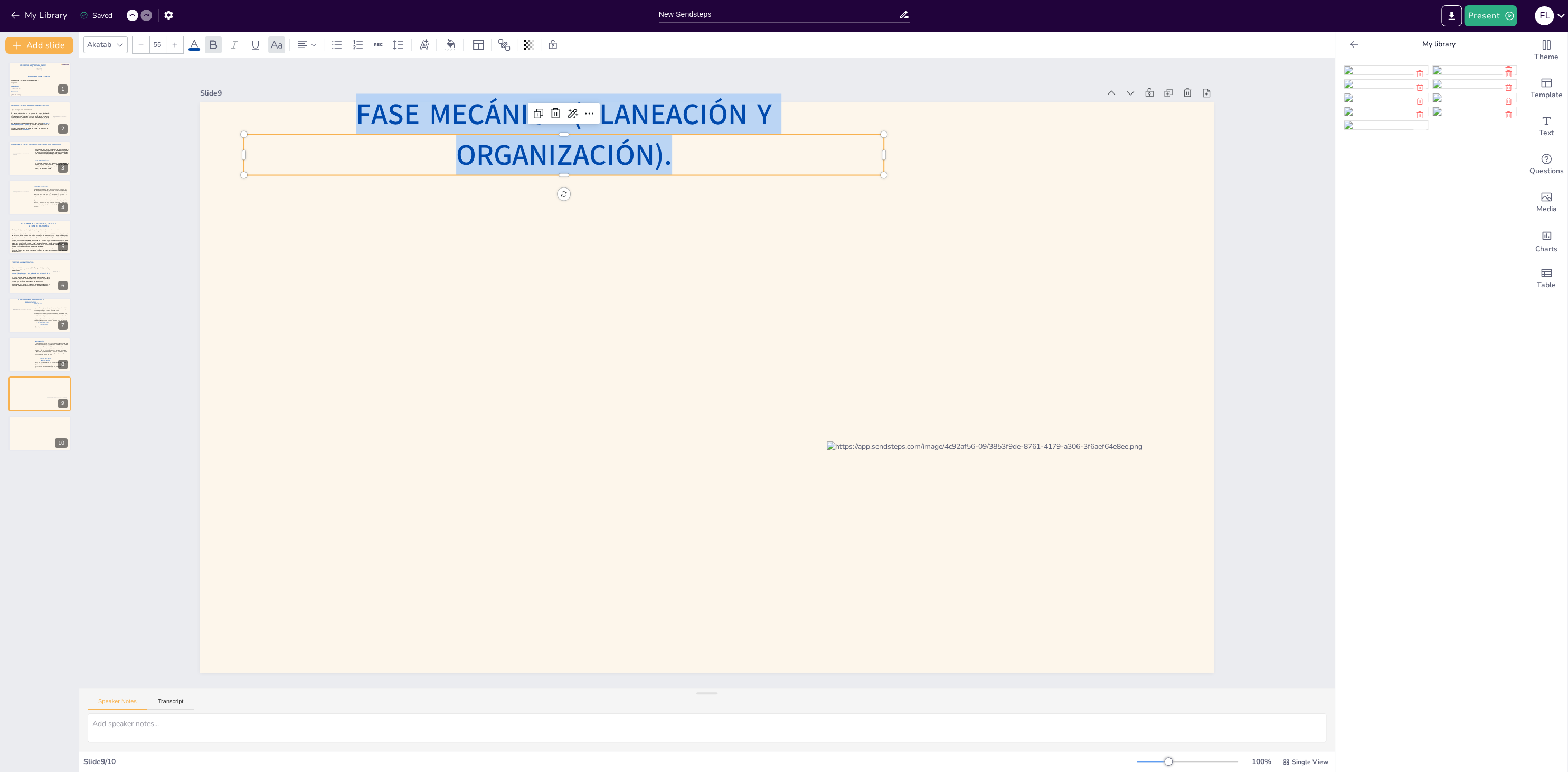
click at [421, 159] on span "Fase Mecánica (Planeación y Organización)." at bounding box center [563, 135] width 416 height 81
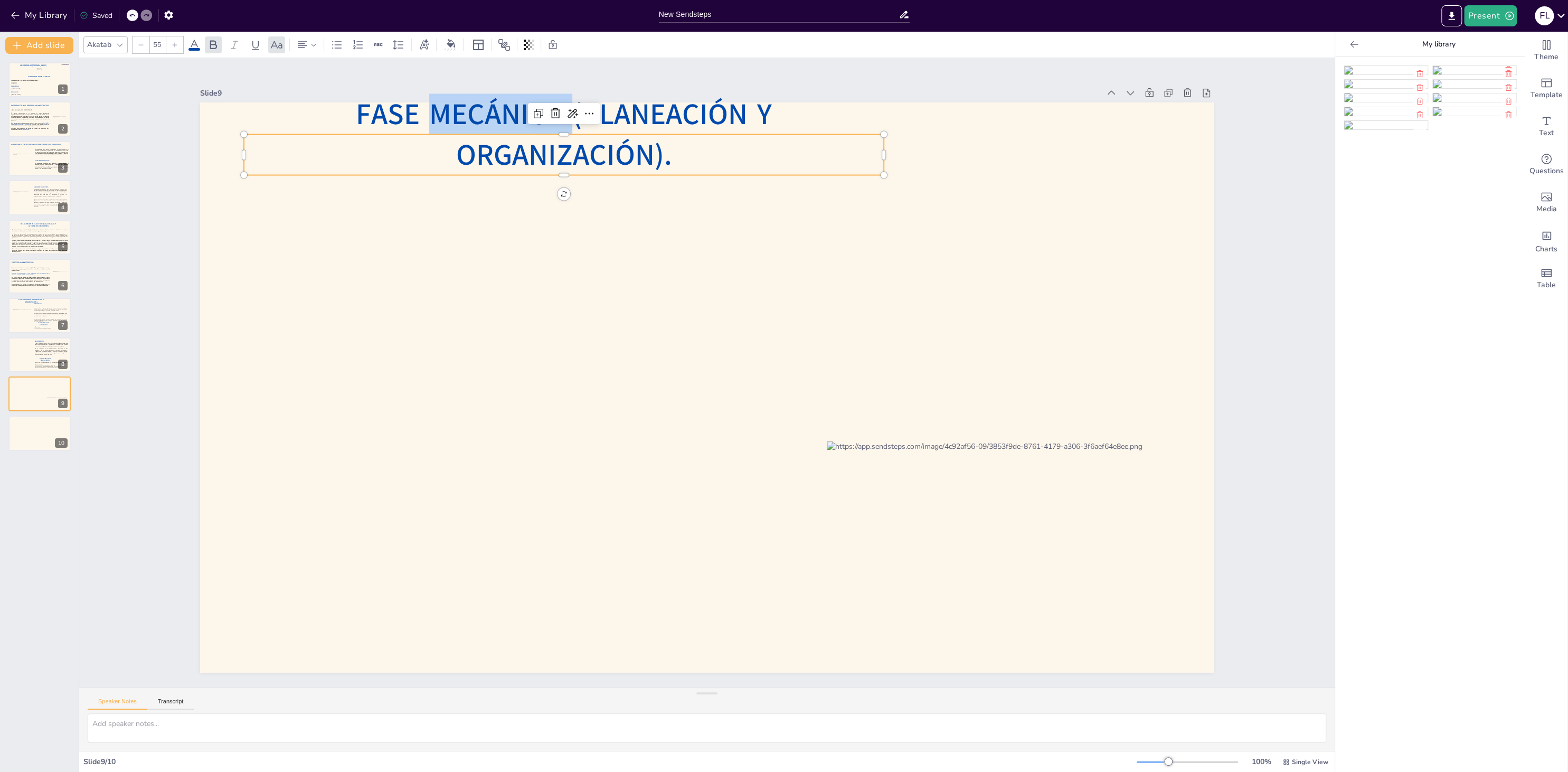
click at [421, 159] on span "Fase Mecánica (Planeación y Organización)." at bounding box center [563, 135] width 416 height 81
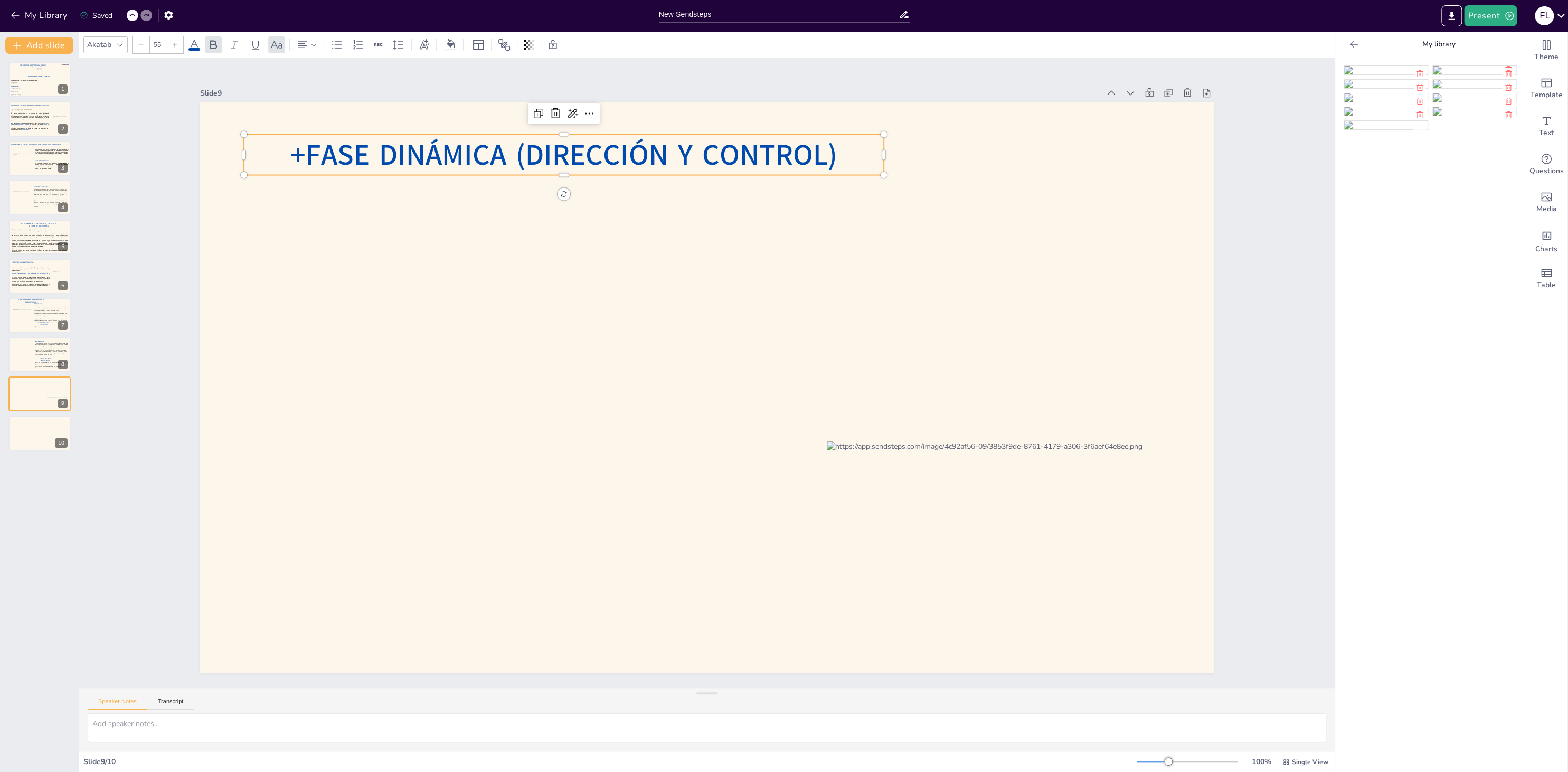
click at [311, 154] on span "+Fase dinámica (dirección y control)" at bounding box center [563, 155] width 547 height 40
click at [843, 156] on p "Fase dinámica (dirección y control)" at bounding box center [564, 155] width 640 height 41
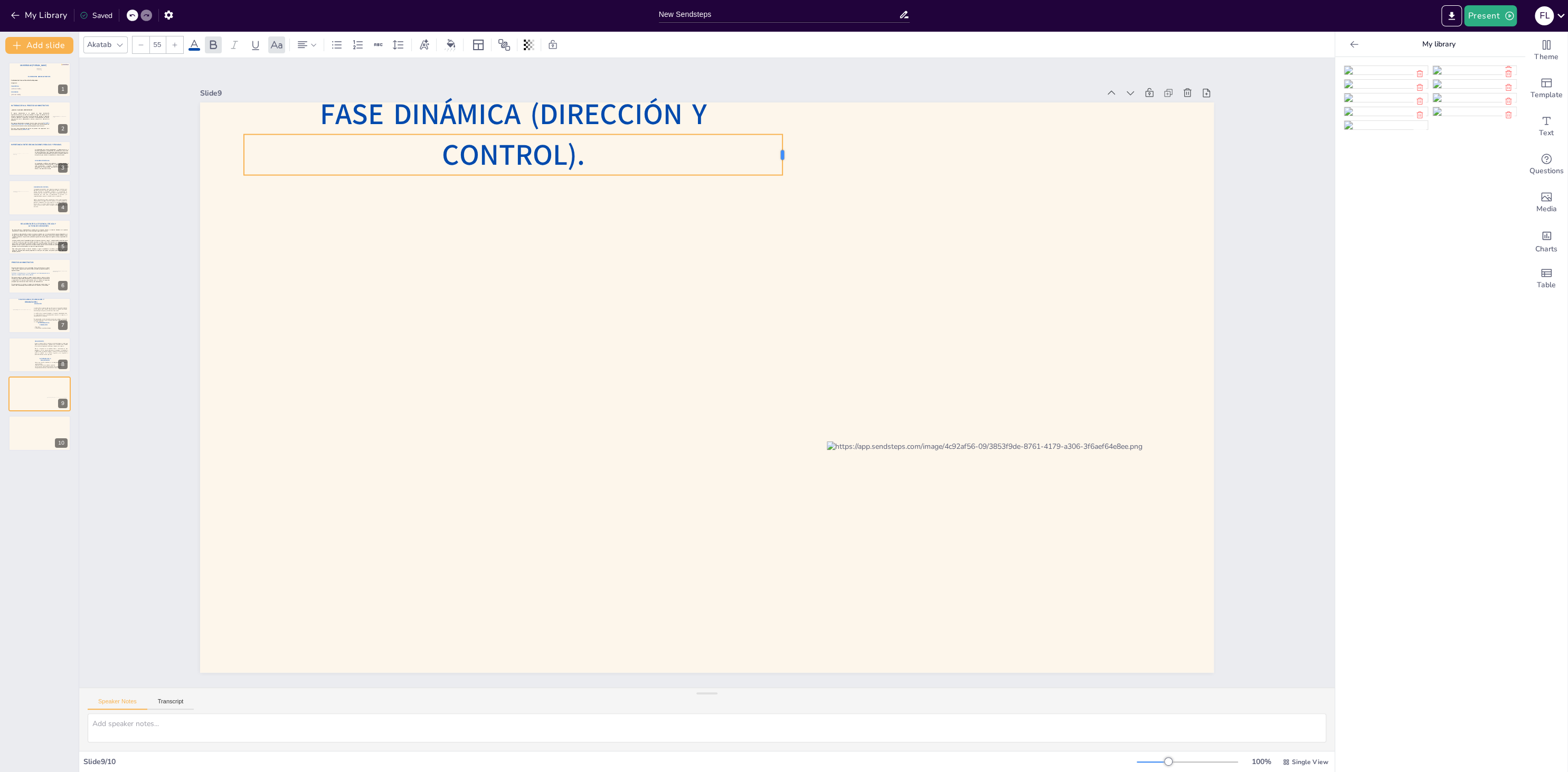
drag, startPoint x: 884, startPoint y: 149, endPoint x: 783, endPoint y: 149, distance: 101.0
click at [783, 149] on div at bounding box center [786, 155] width 8 height 41
click at [782, 323] on div at bounding box center [707, 388] width 1014 height 570
click at [28, 324] on div at bounding box center [40, 315] width 64 height 36
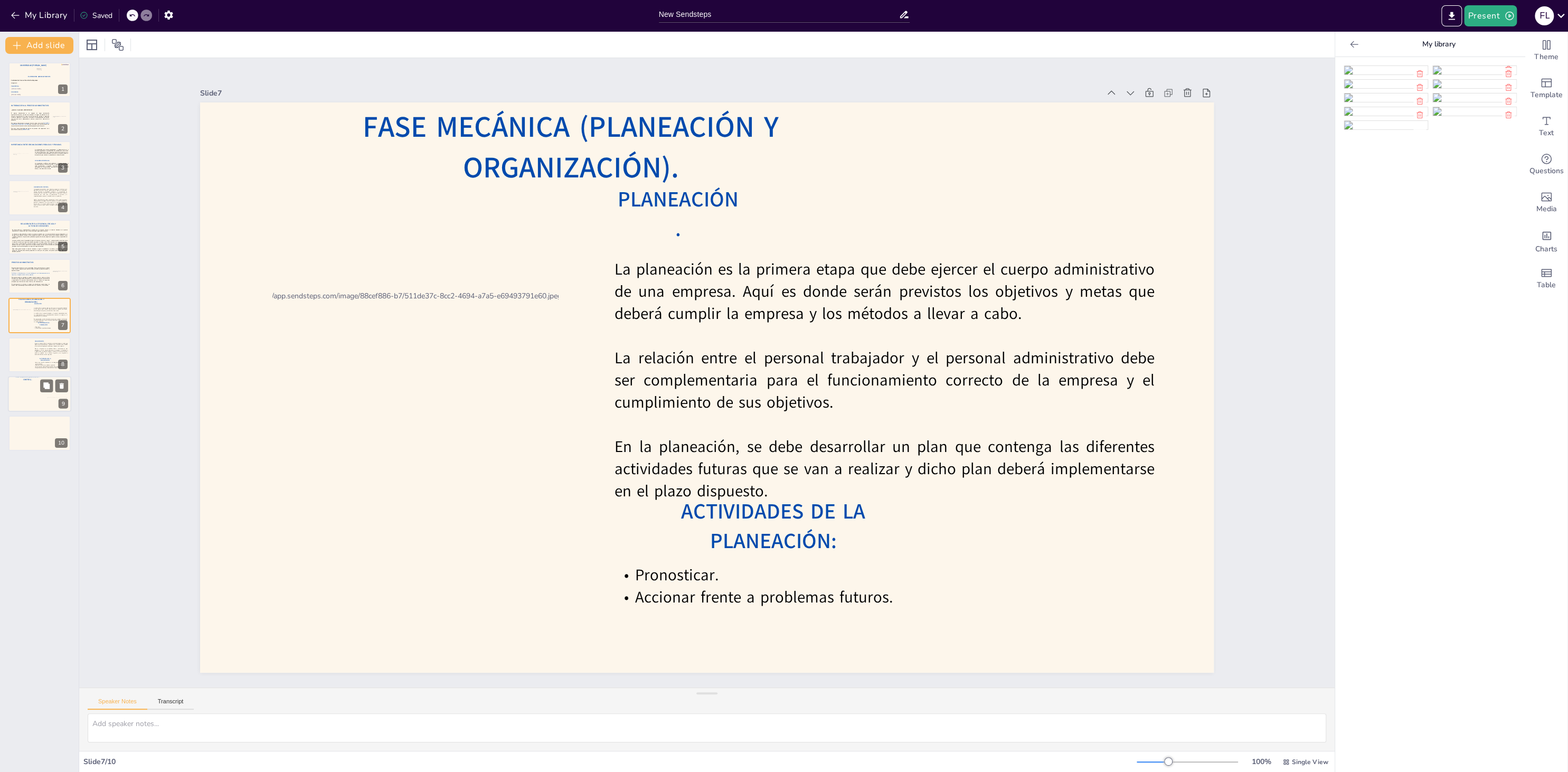
click at [44, 404] on div at bounding box center [40, 393] width 64 height 36
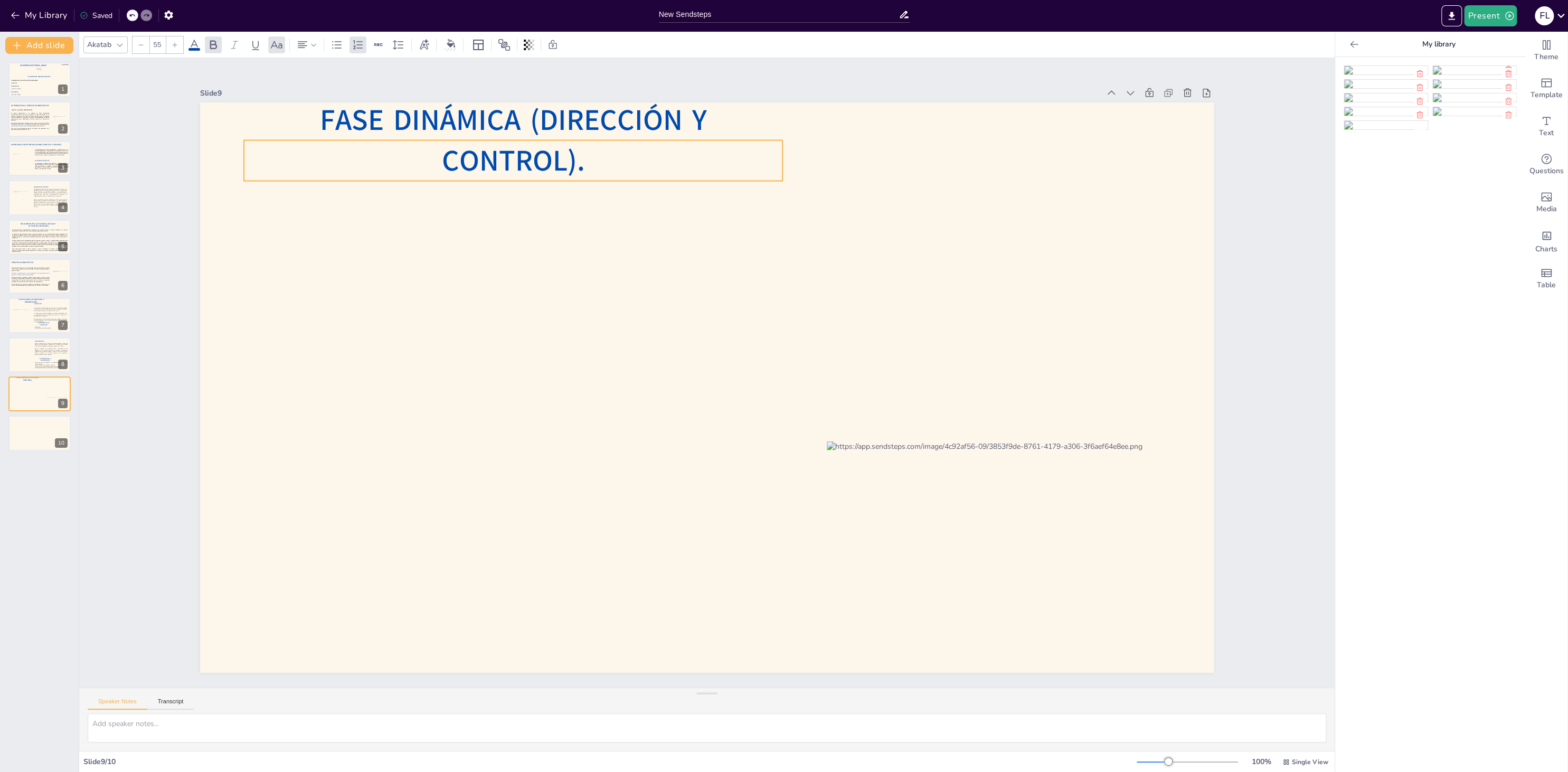
drag, startPoint x: 322, startPoint y: 157, endPoint x: 322, endPoint y: 163, distance: 6.0
click at [322, 163] on span "Fase dinámica (dirección y control)." at bounding box center [513, 140] width 387 height 81
click at [336, 297] on div at bounding box center [707, 388] width 1014 height 570
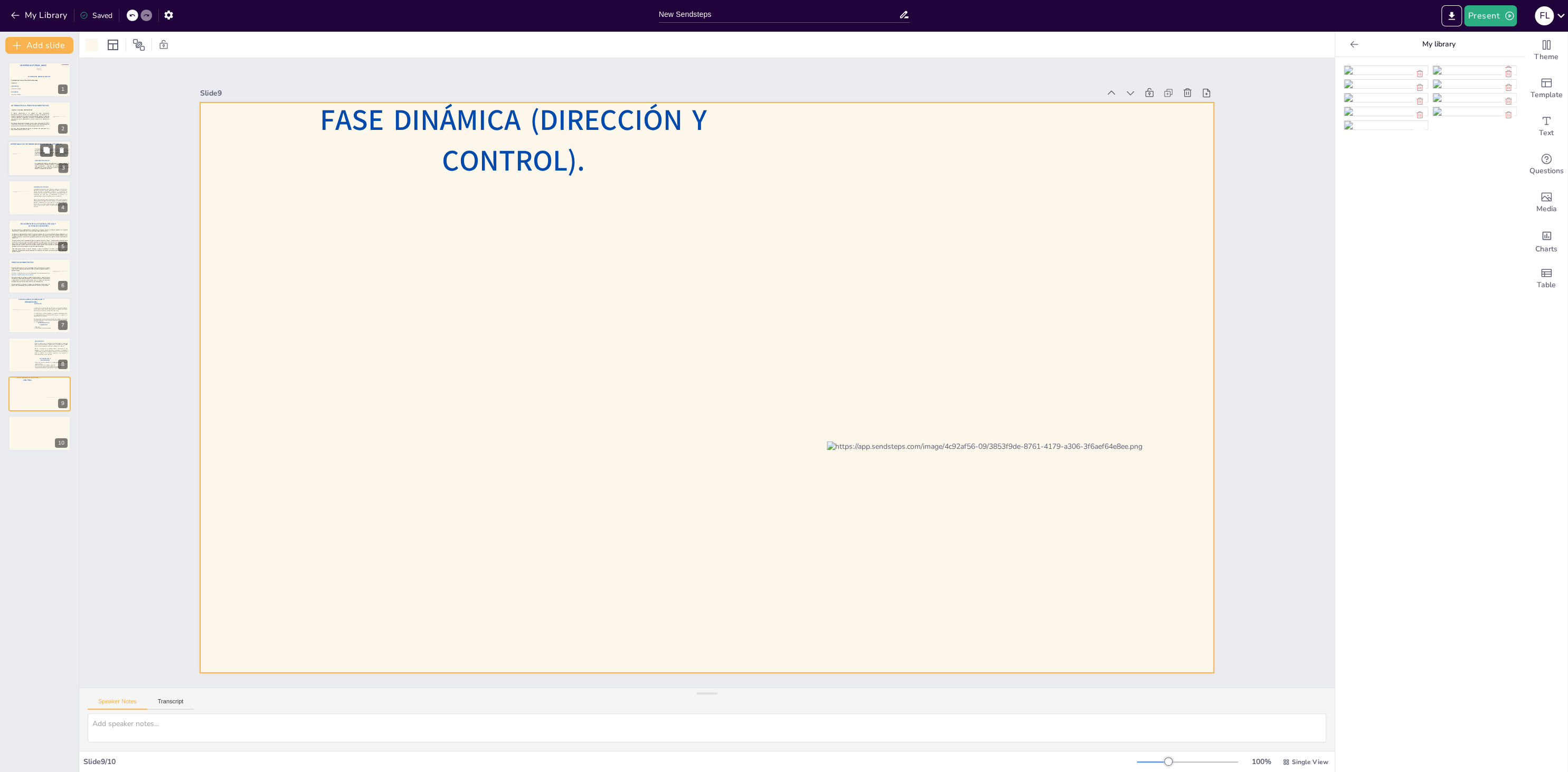
click at [31, 158] on div at bounding box center [40, 158] width 64 height 36
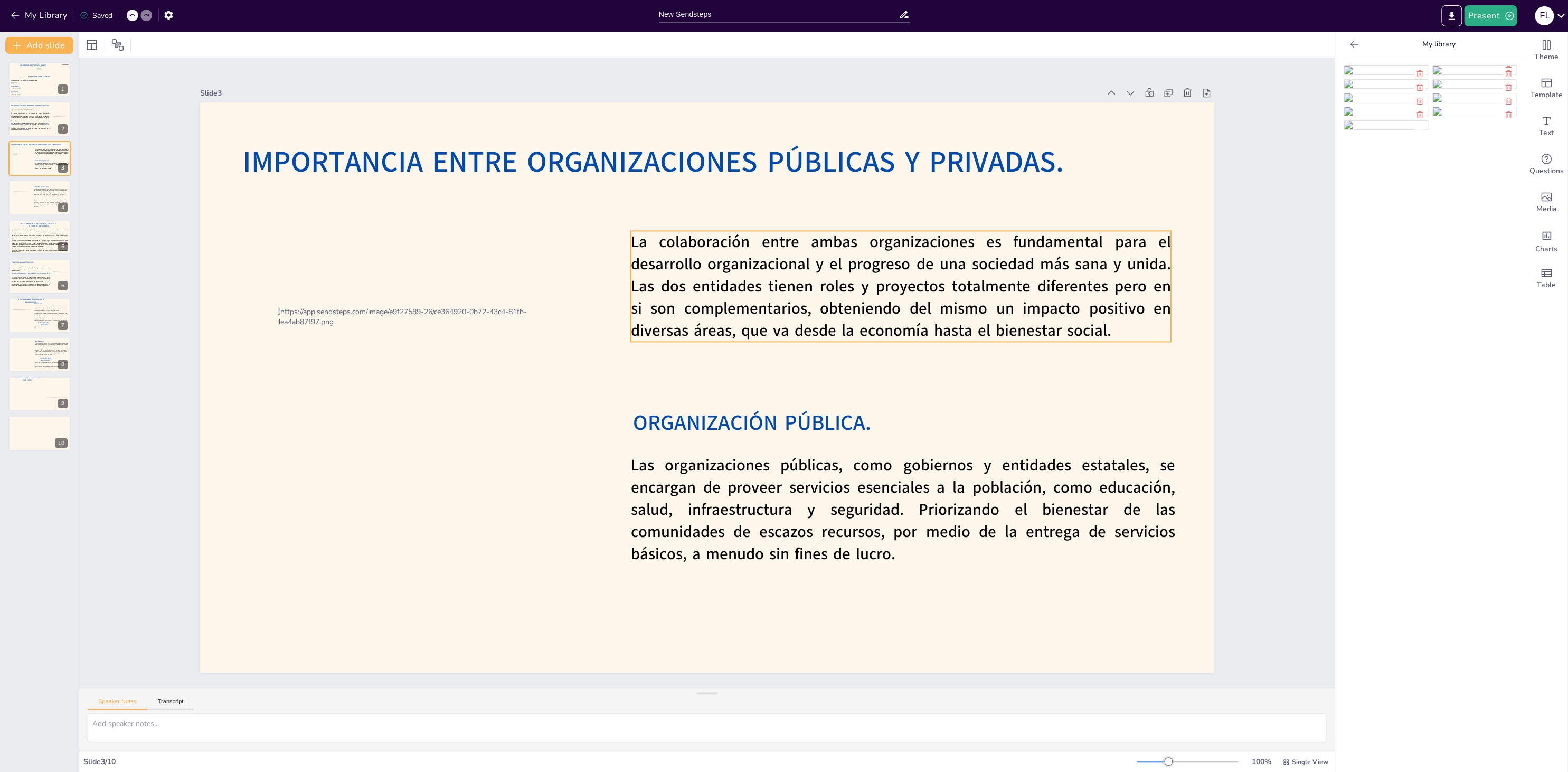
click at [777, 294] on span "La colaboración entre ambas organizaciones es fundamental para el desarrollo or…" at bounding box center [901, 286] width 540 height 110
click at [20, 355] on div at bounding box center [20, 353] width 24 height 14
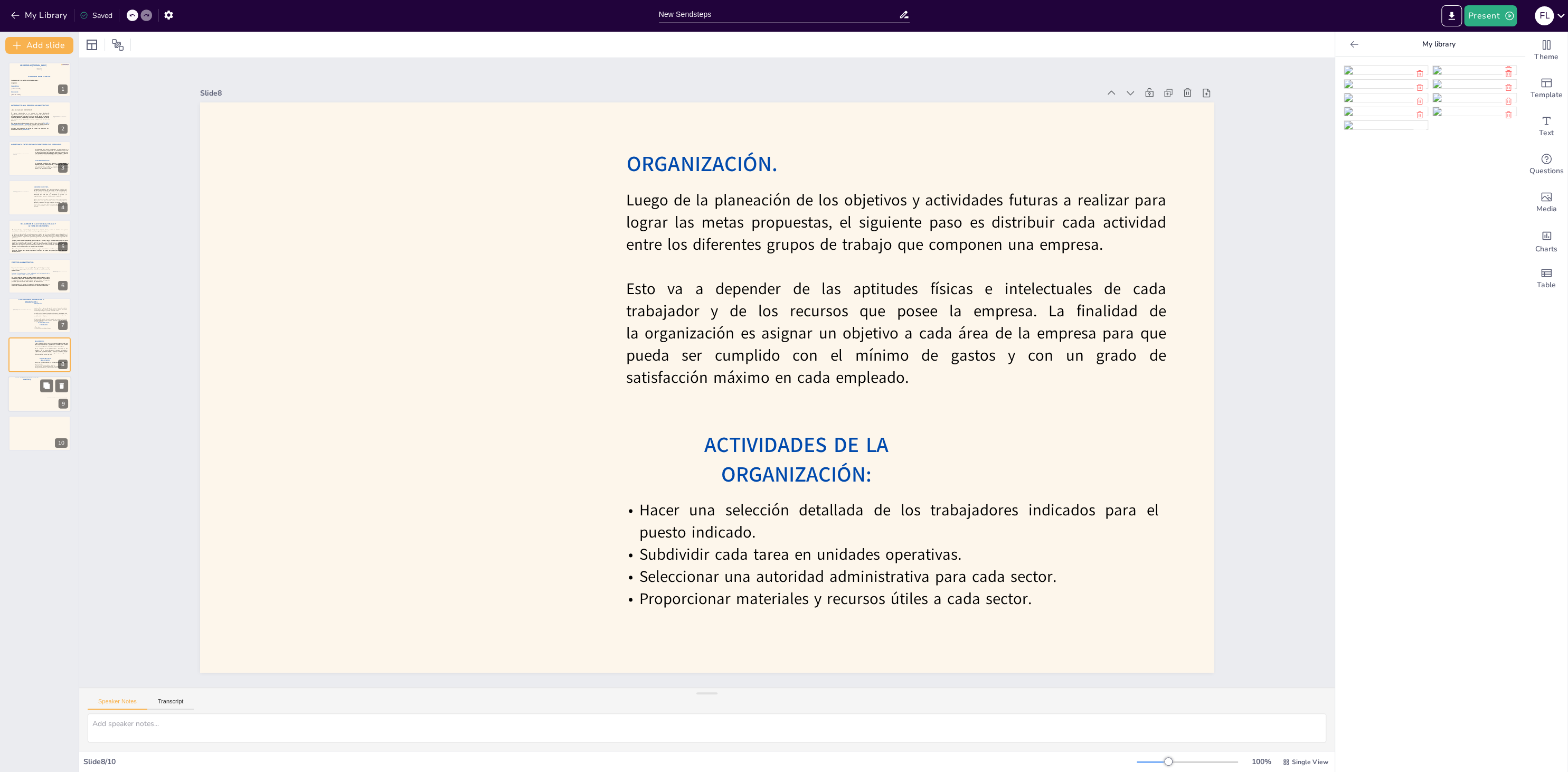
click at [38, 398] on div at bounding box center [40, 393] width 64 height 36
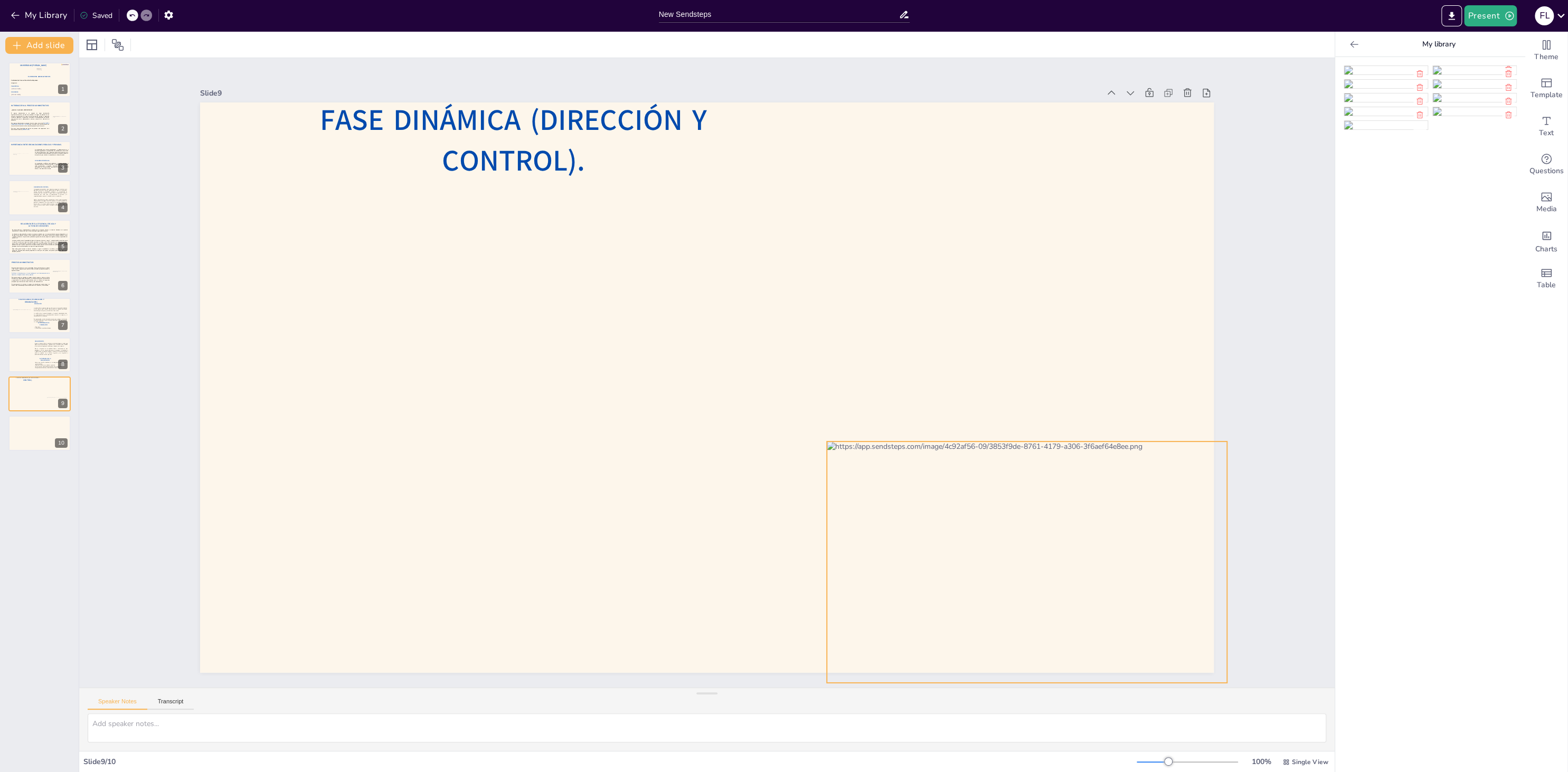
click at [916, 505] on div at bounding box center [1027, 561] width 400 height 241
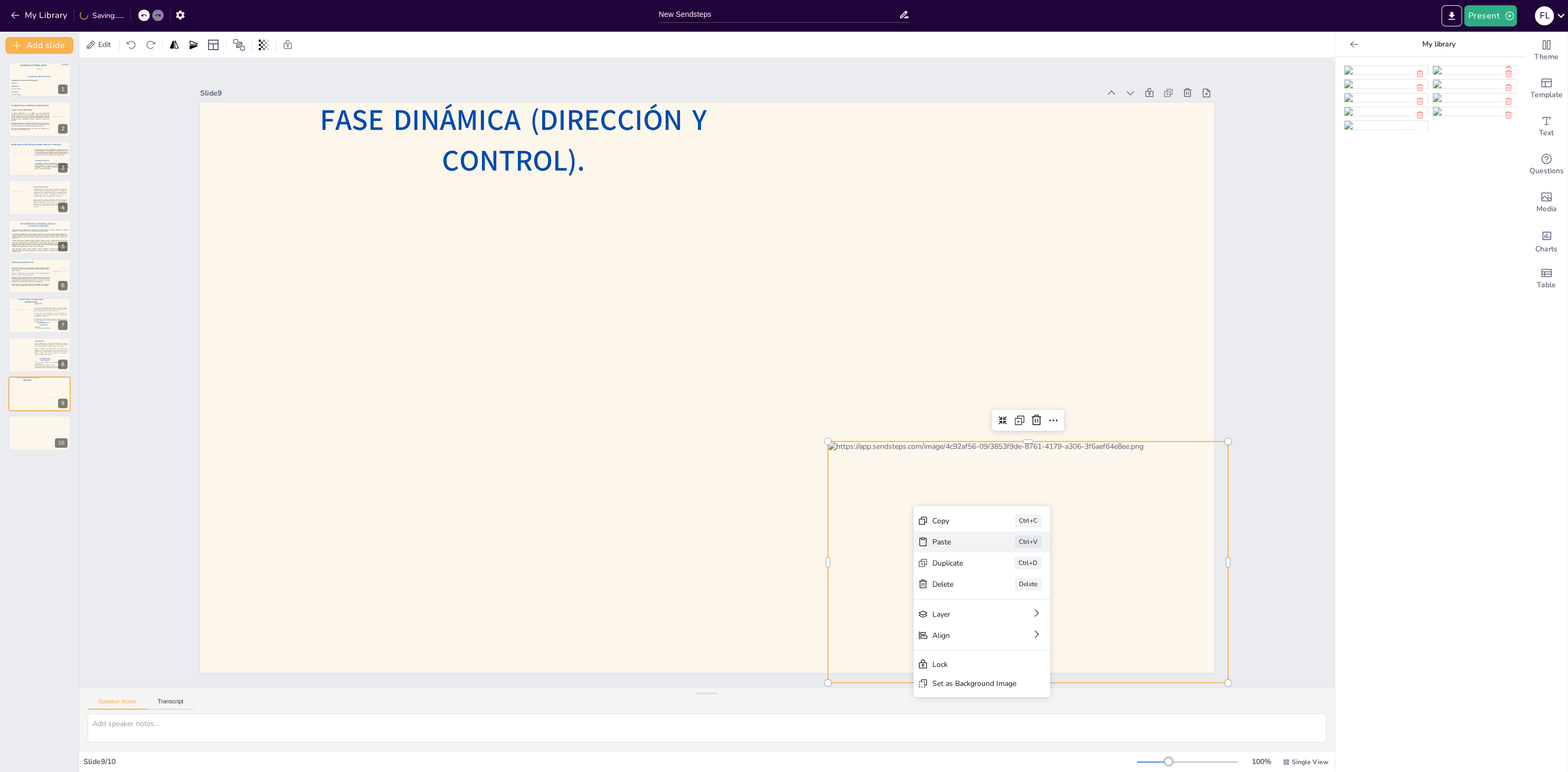
click at [942, 539] on div "Paste" at bounding box center [959, 542] width 53 height 10
click at [746, 425] on div at bounding box center [707, 388] width 1014 height 570
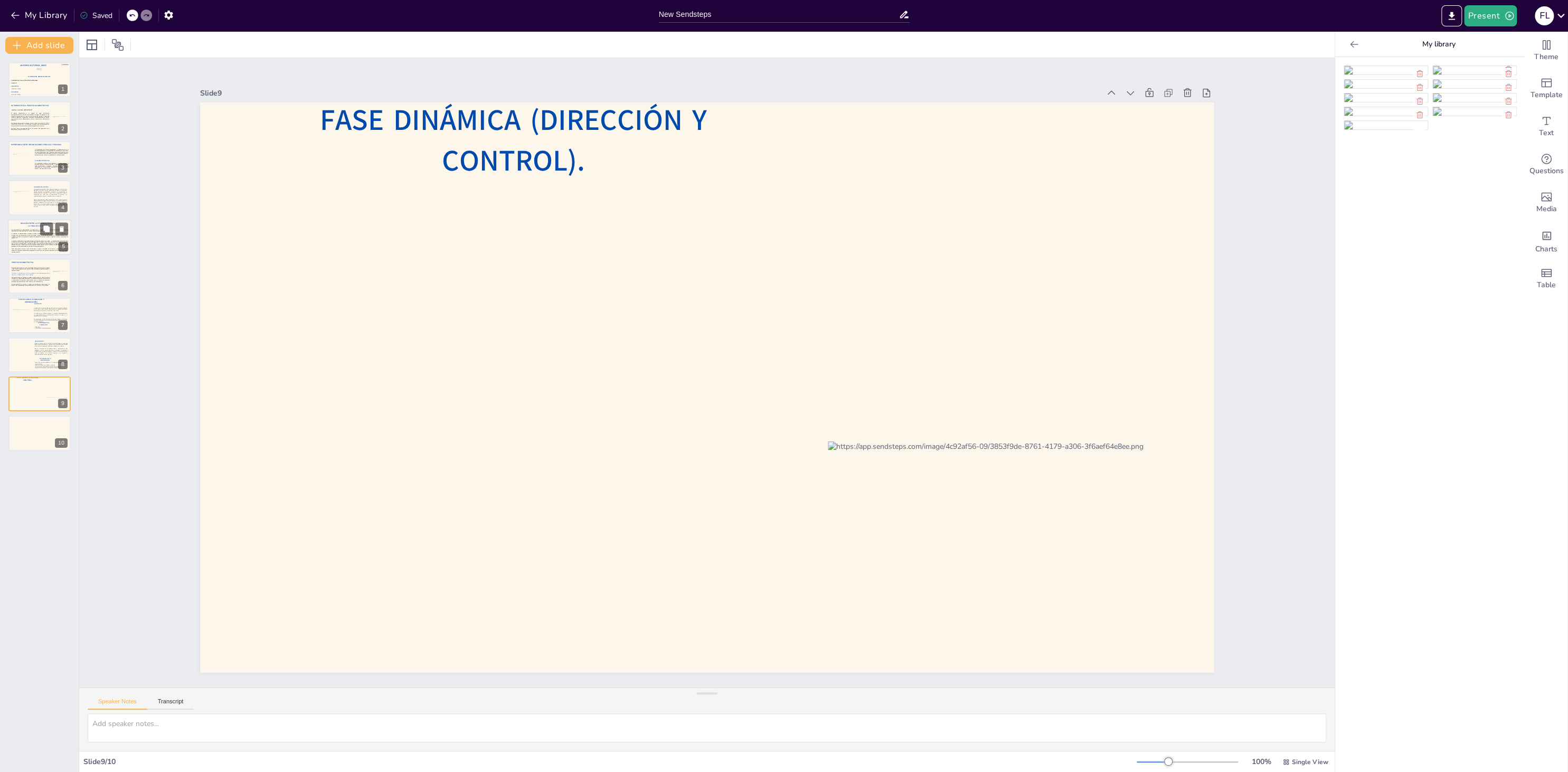
click at [22, 223] on span "Relación entre la eficiencia, eficacia y la toma de decisiones" at bounding box center [38, 224] width 36 height 5
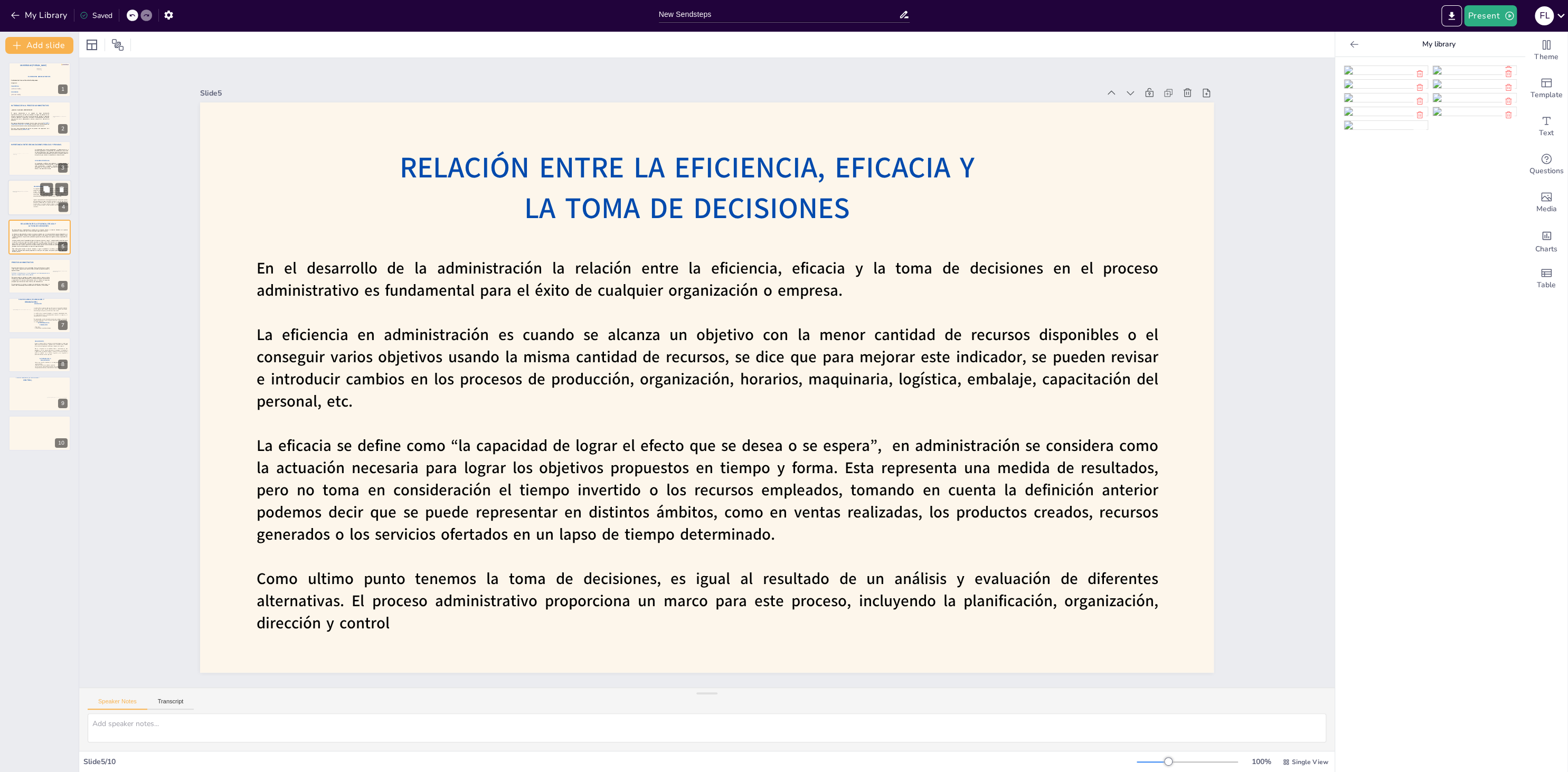
click at [30, 192] on div at bounding box center [21, 198] width 18 height 13
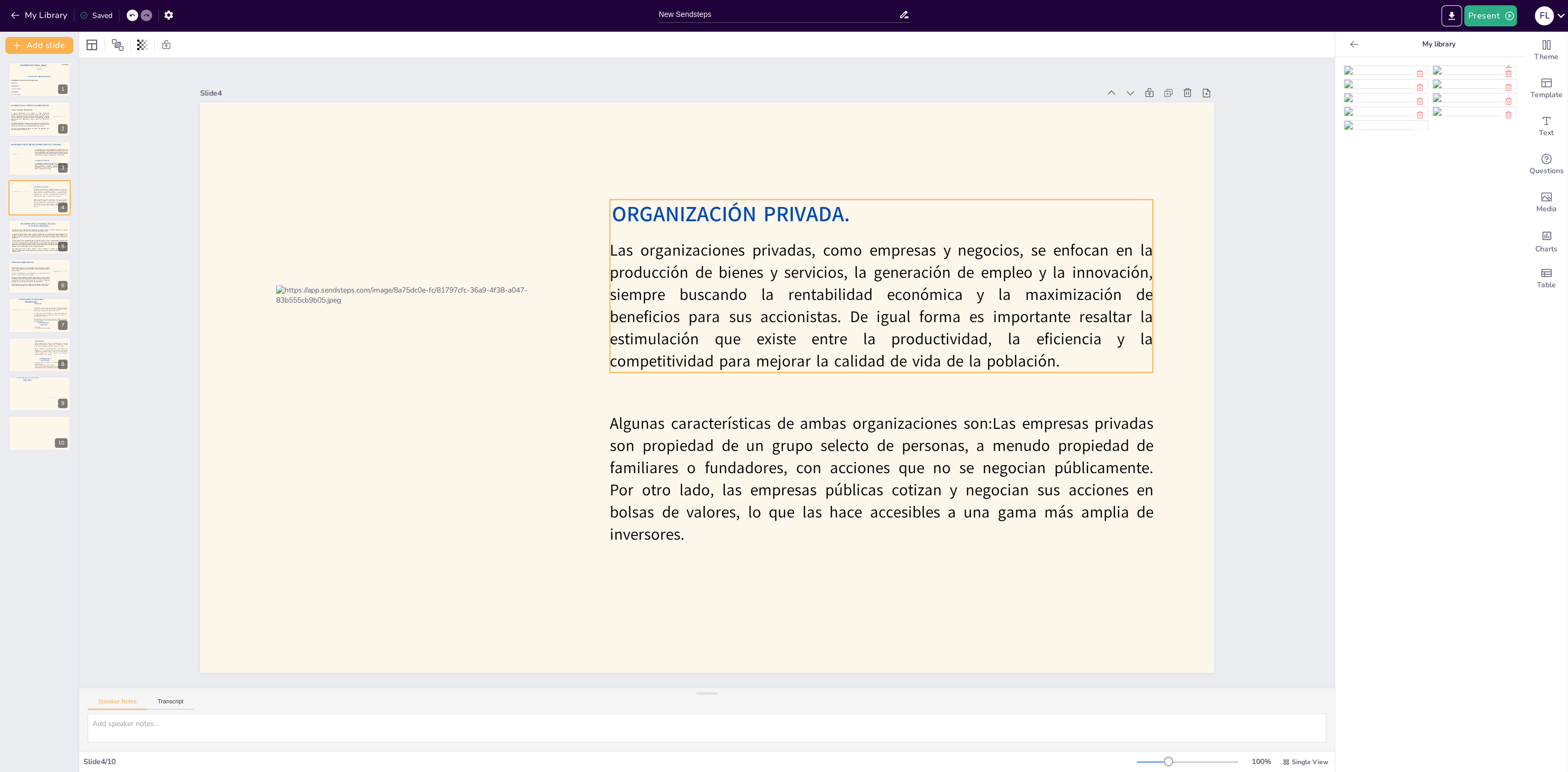
click at [683, 291] on p "Las organizaciones privadas, como empresas y negocios, se enfocan en la producc…" at bounding box center [881, 305] width 542 height 133
click at [21, 154] on div at bounding box center [21, 159] width 18 height 11
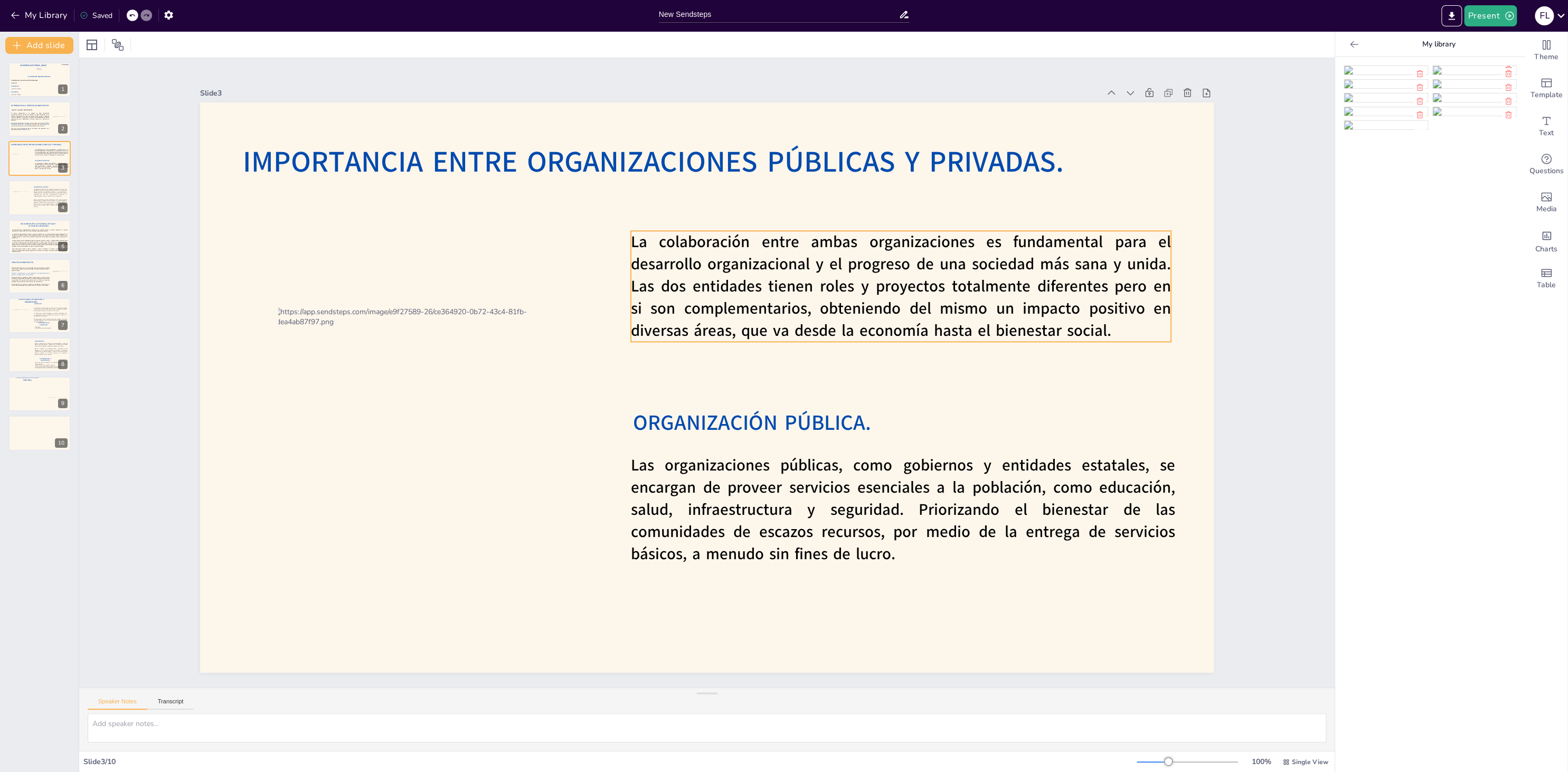
click at [694, 297] on p "La colaboración entre ambas organizaciones es fundamental para el desarrollo or…" at bounding box center [901, 286] width 540 height 111
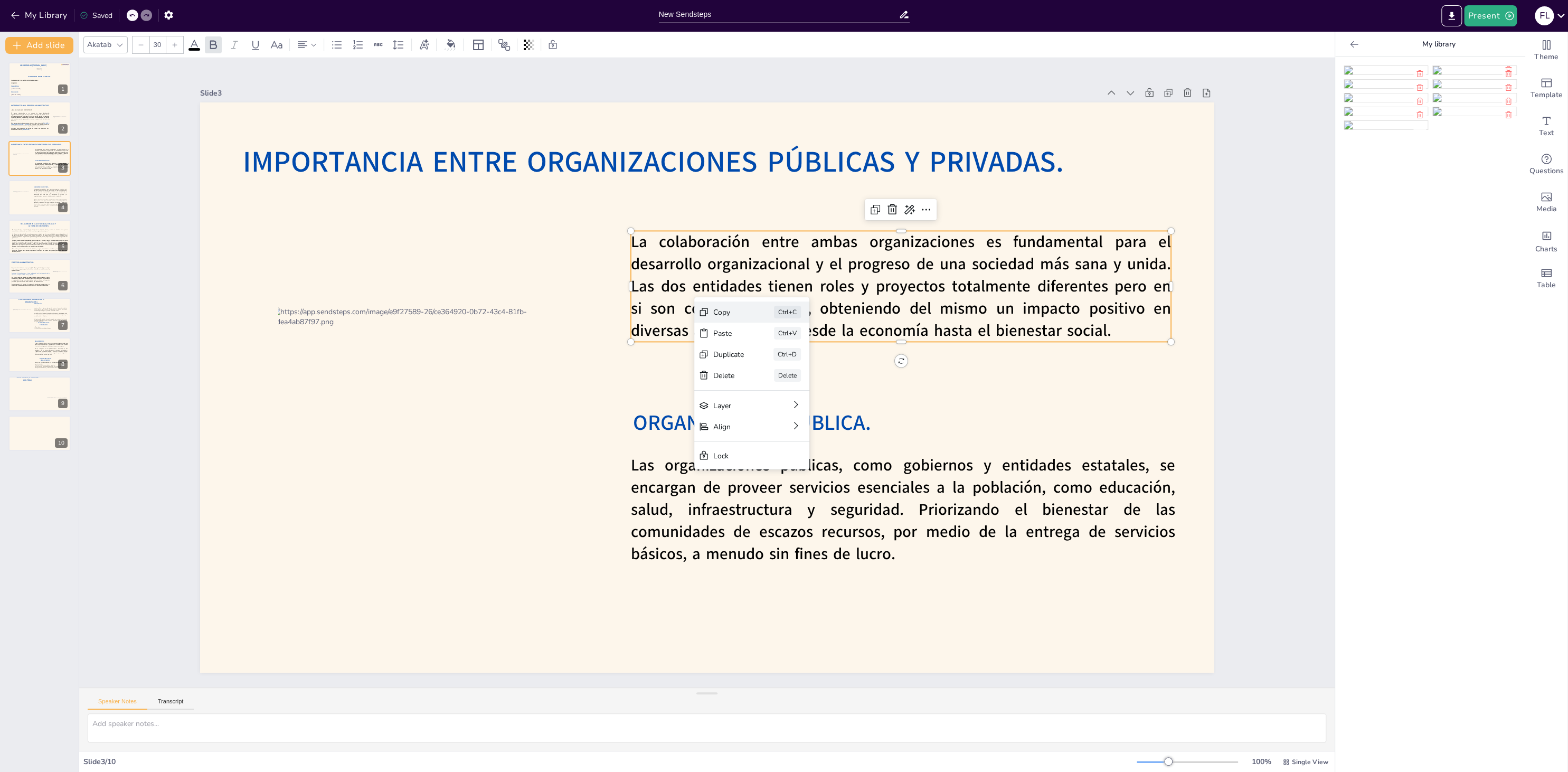
click at [719, 316] on div "Copy" at bounding box center [728, 312] width 31 height 10
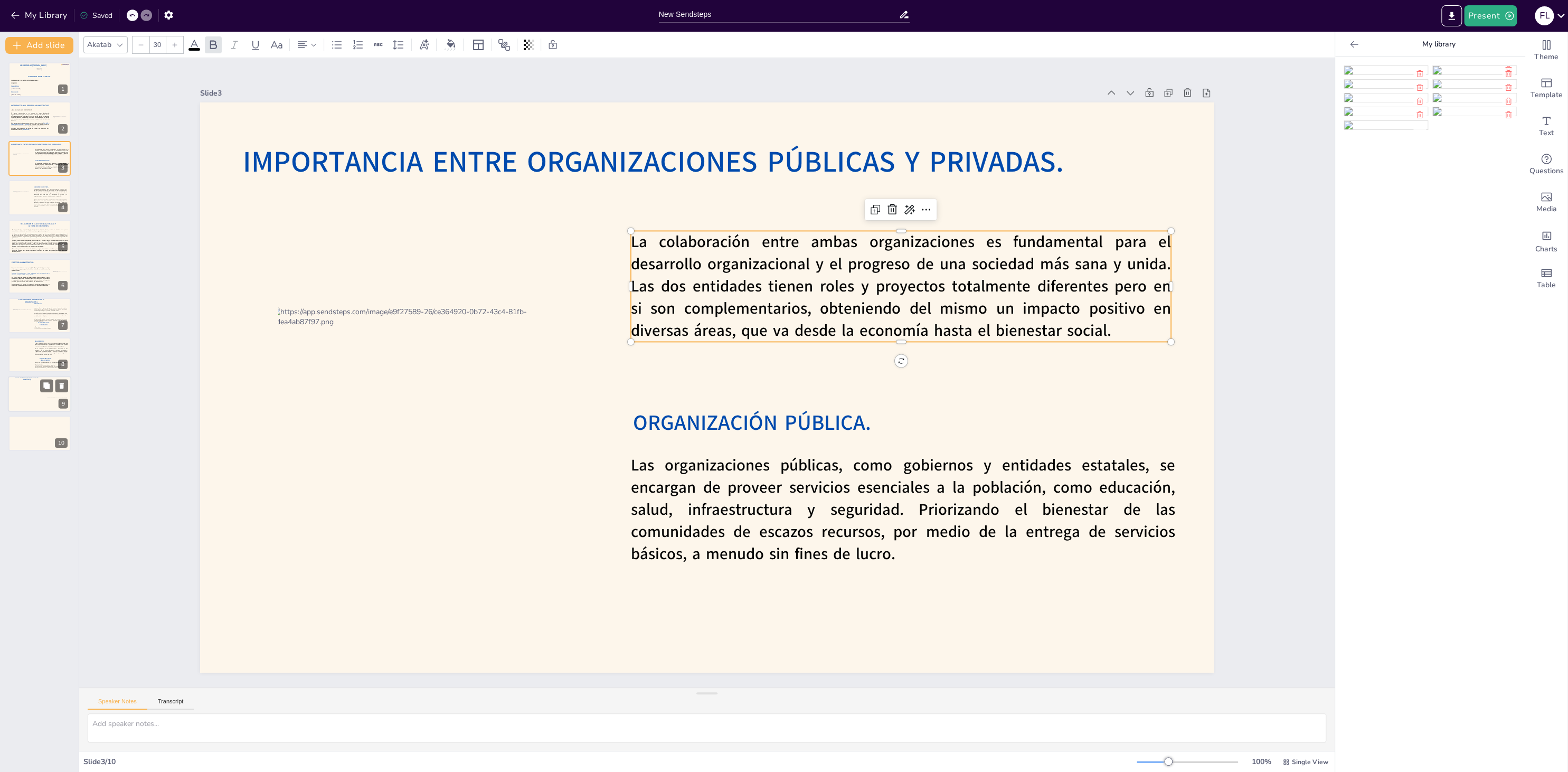
click at [25, 405] on div at bounding box center [40, 393] width 64 height 36
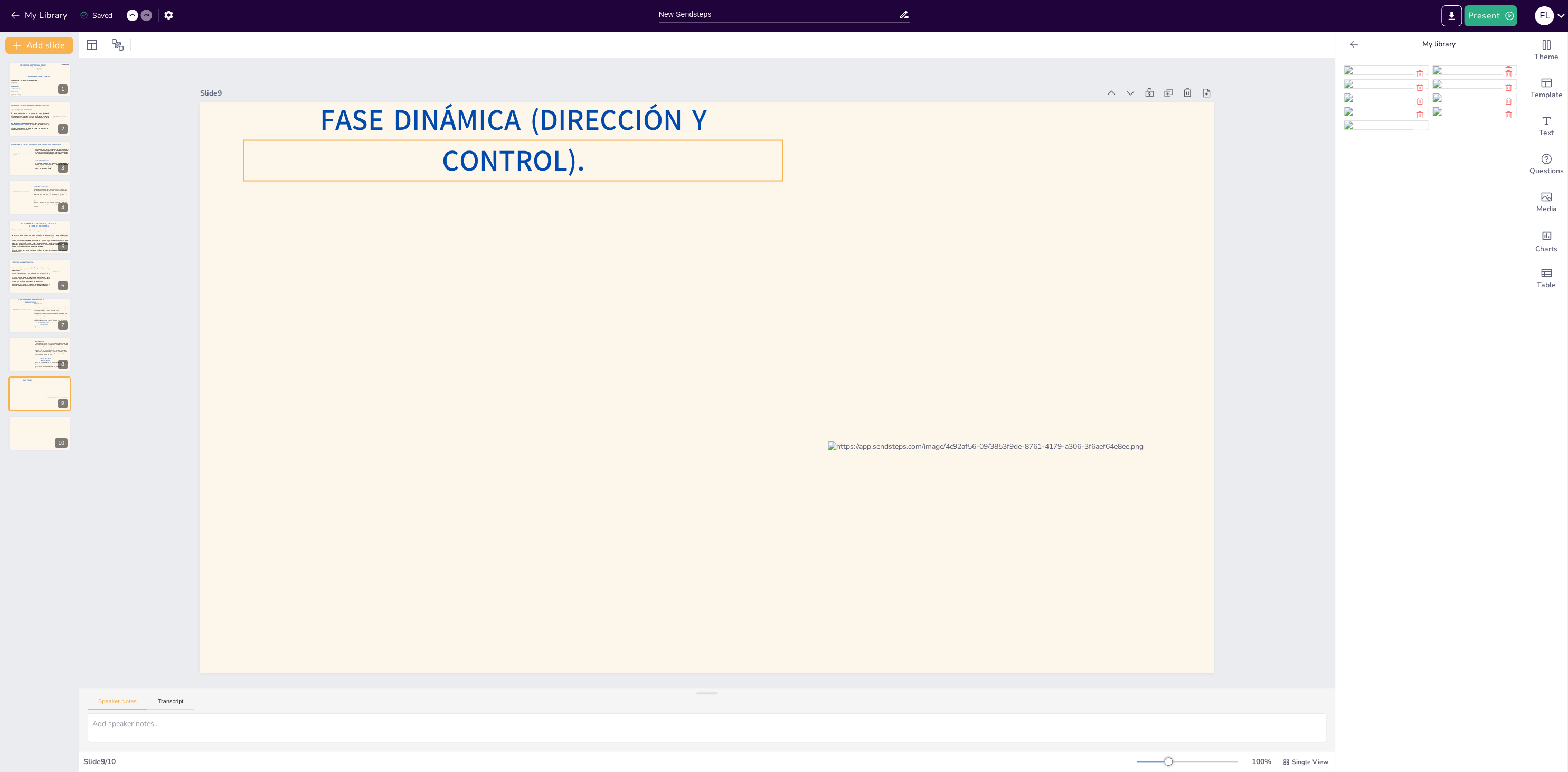
click at [681, 173] on span "Fase dinámica (dirección y control)." at bounding box center [513, 140] width 387 height 81
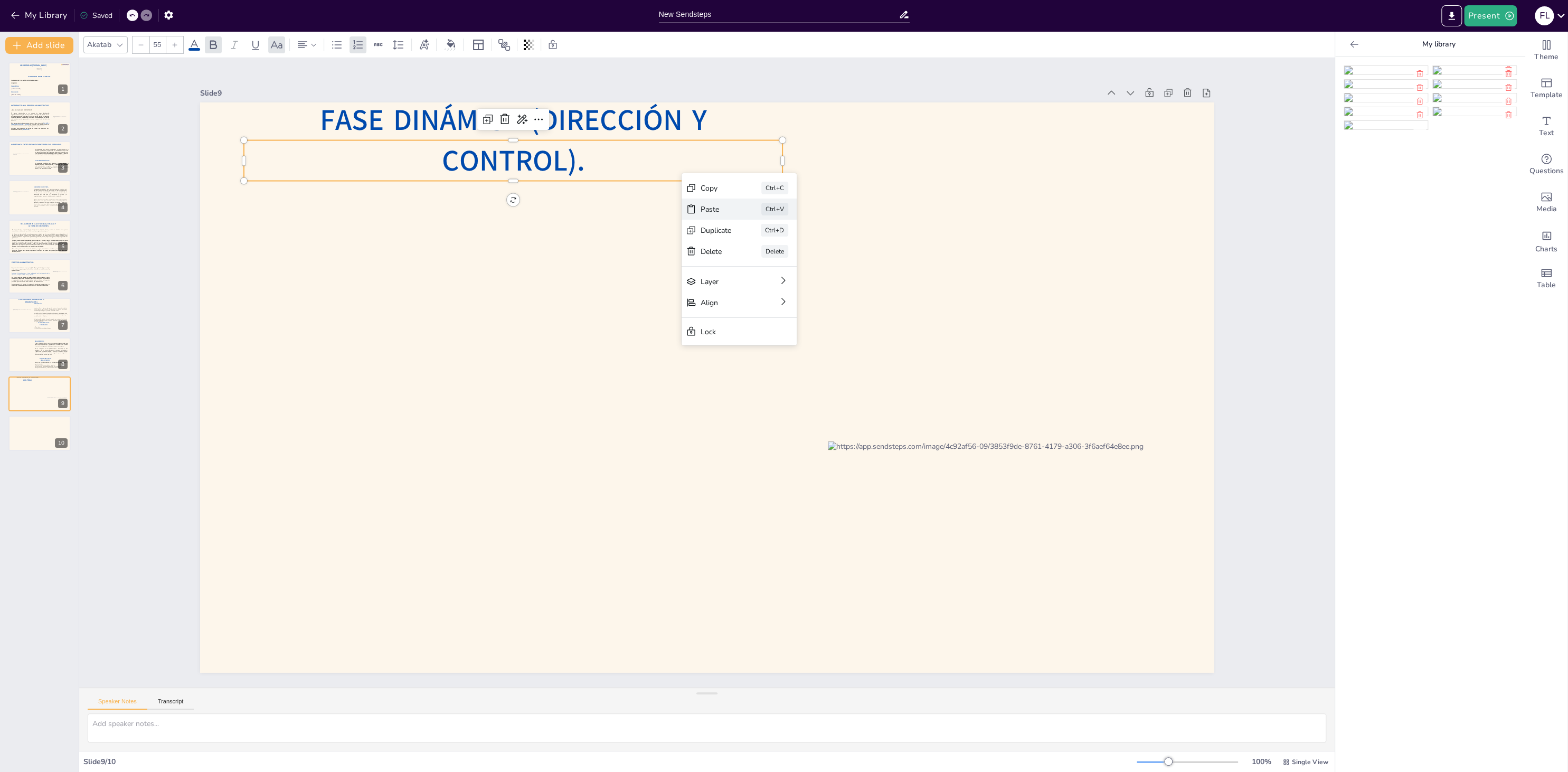
click at [718, 213] on div "Paste" at bounding box center [715, 210] width 31 height 10
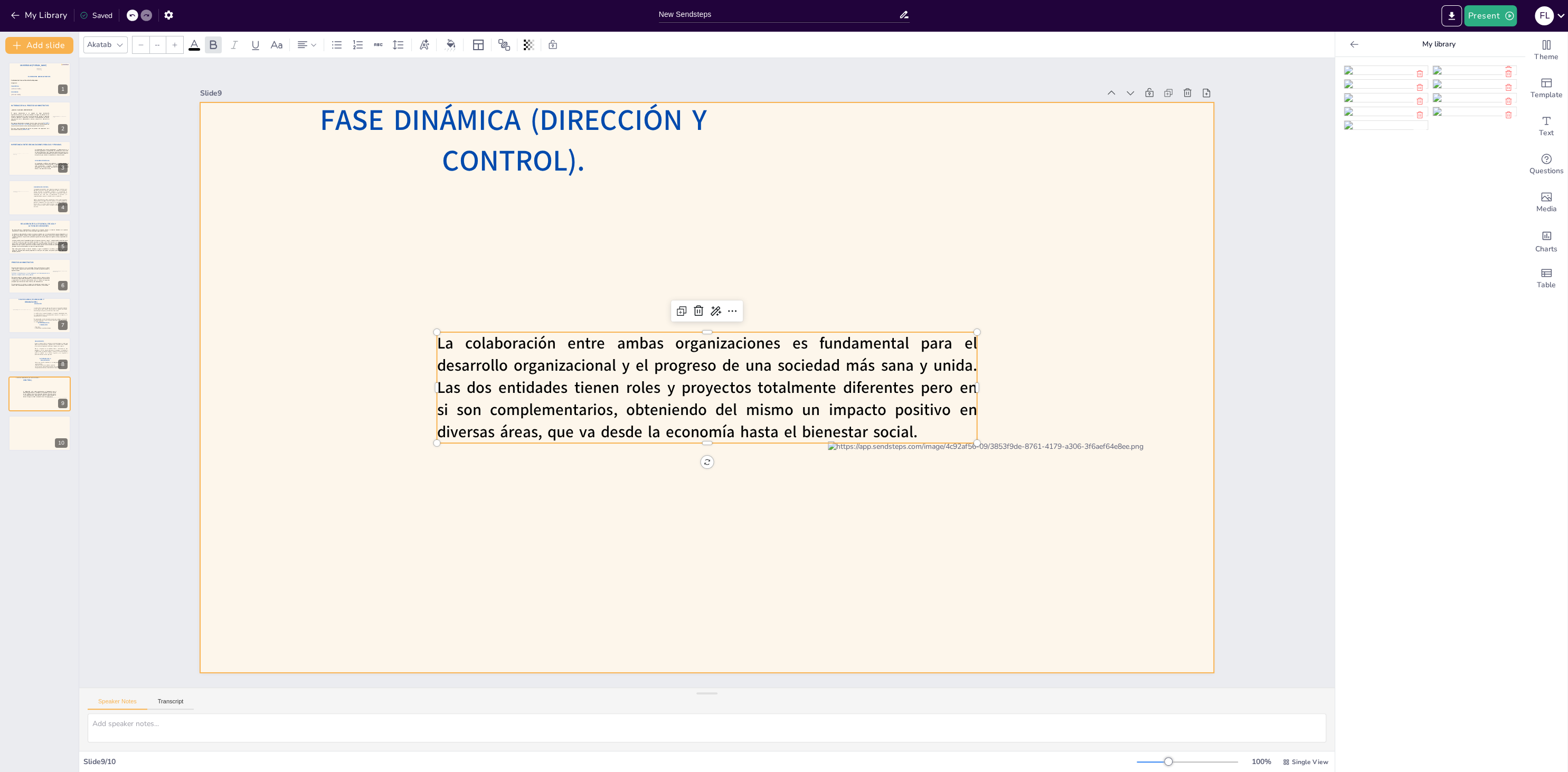
type input "30"
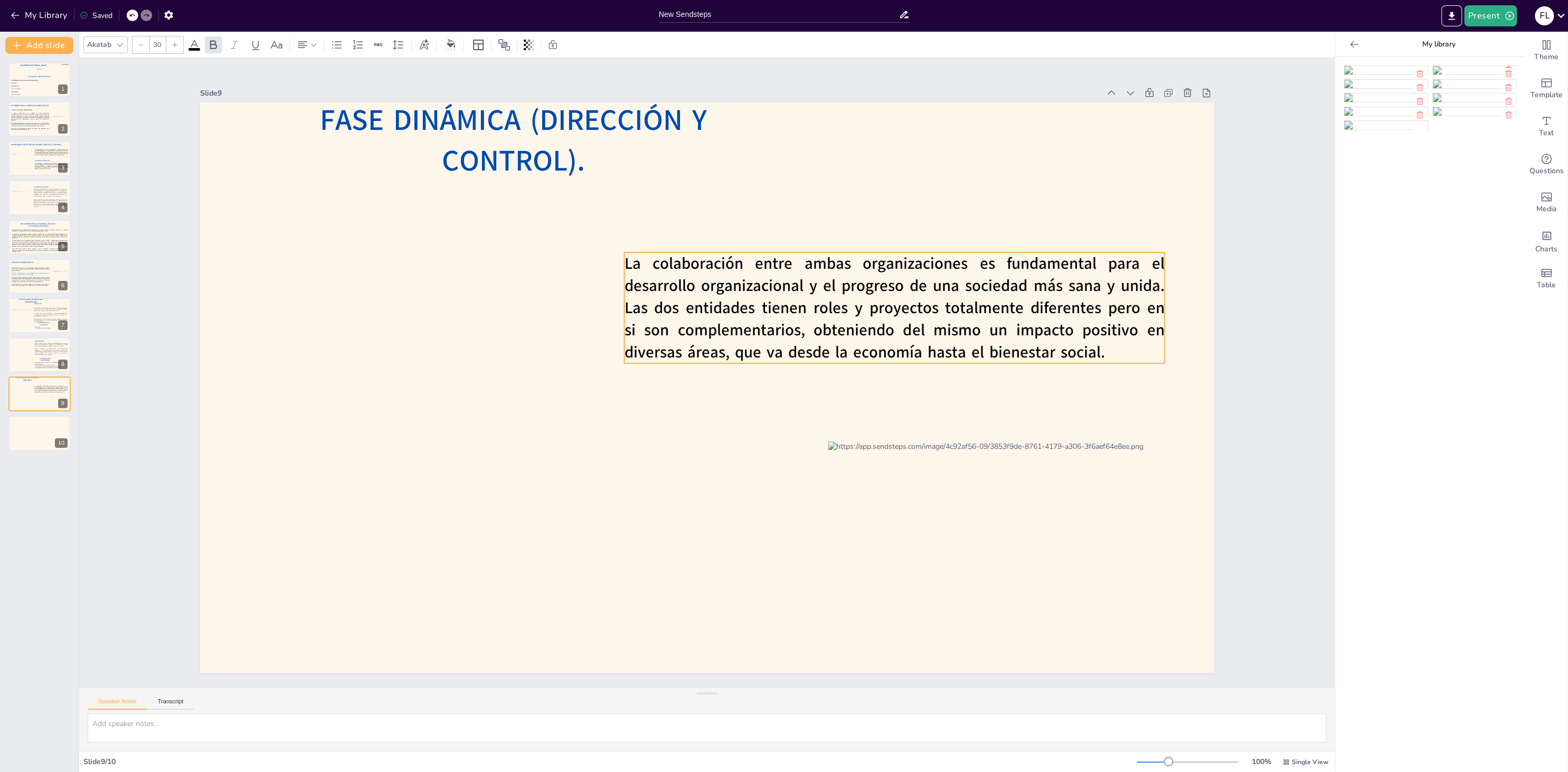
drag, startPoint x: 656, startPoint y: 381, endPoint x: 844, endPoint y: 301, distance: 204.3
click at [844, 301] on span "La colaboración entre ambas organizaciones es fundamental para el desarrollo or…" at bounding box center [894, 307] width 540 height 110
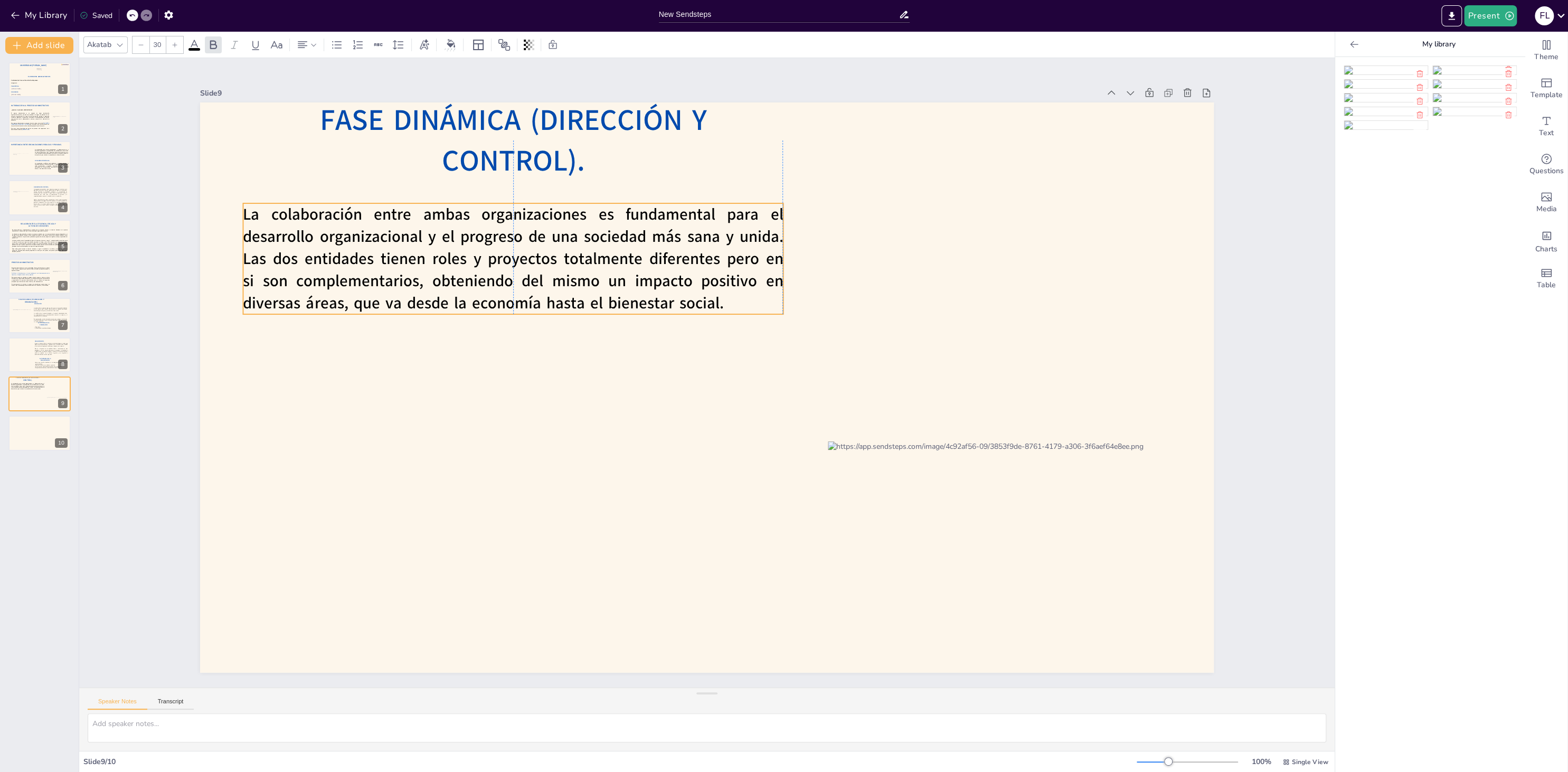
drag, startPoint x: 677, startPoint y: 301, endPoint x: 294, endPoint y: 252, distance: 386.1
click at [294, 252] on span "La colaboración entre ambas organizaciones es fundamental para el desarrollo or…" at bounding box center [513, 258] width 540 height 110
click at [501, 181] on icon at bounding box center [505, 182] width 13 height 13
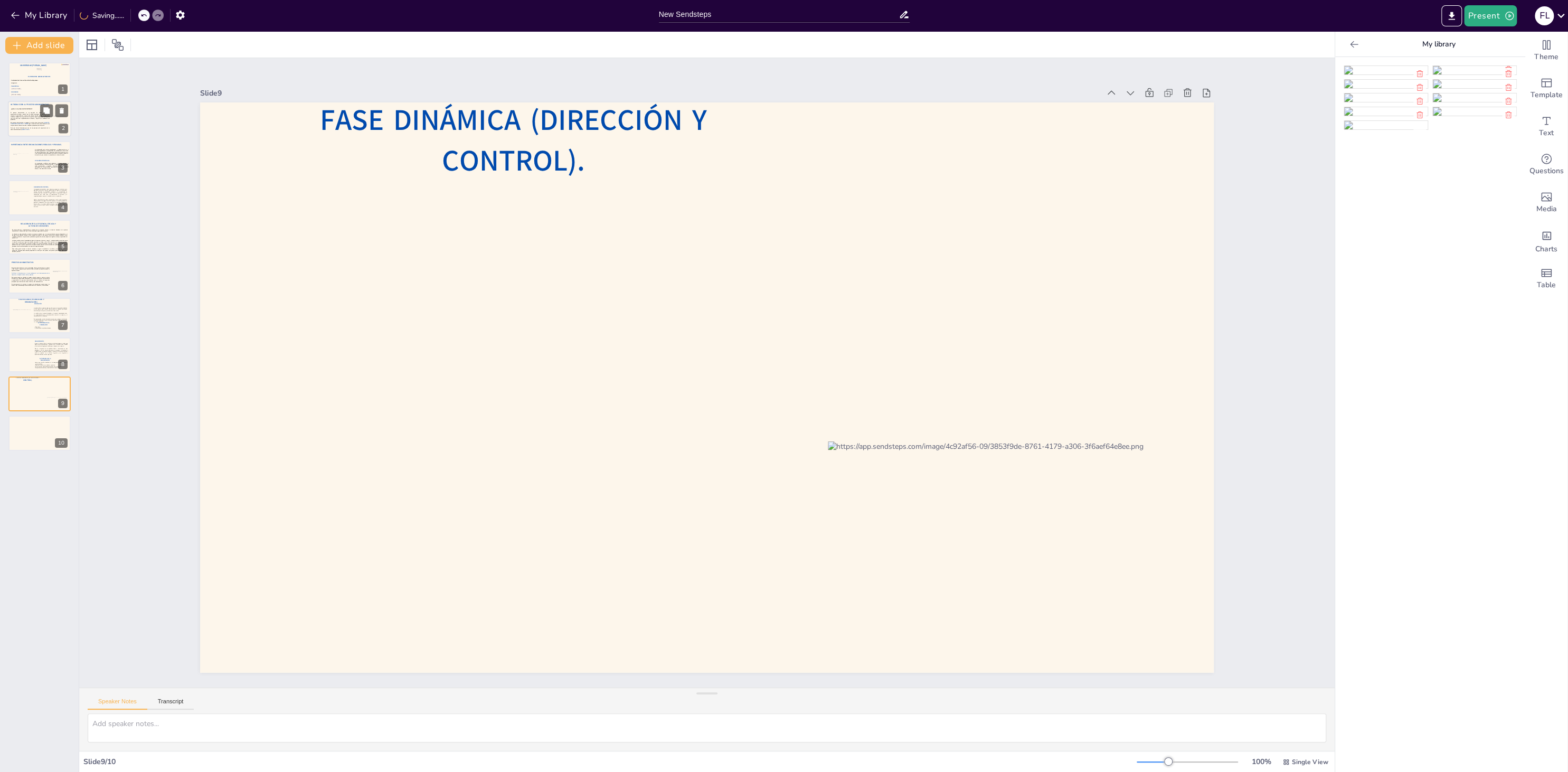
click at [30, 126] on div "El proceso administrativo es un conjunto de etapas (planificación, organización…" at bounding box center [30, 121] width 38 height 18
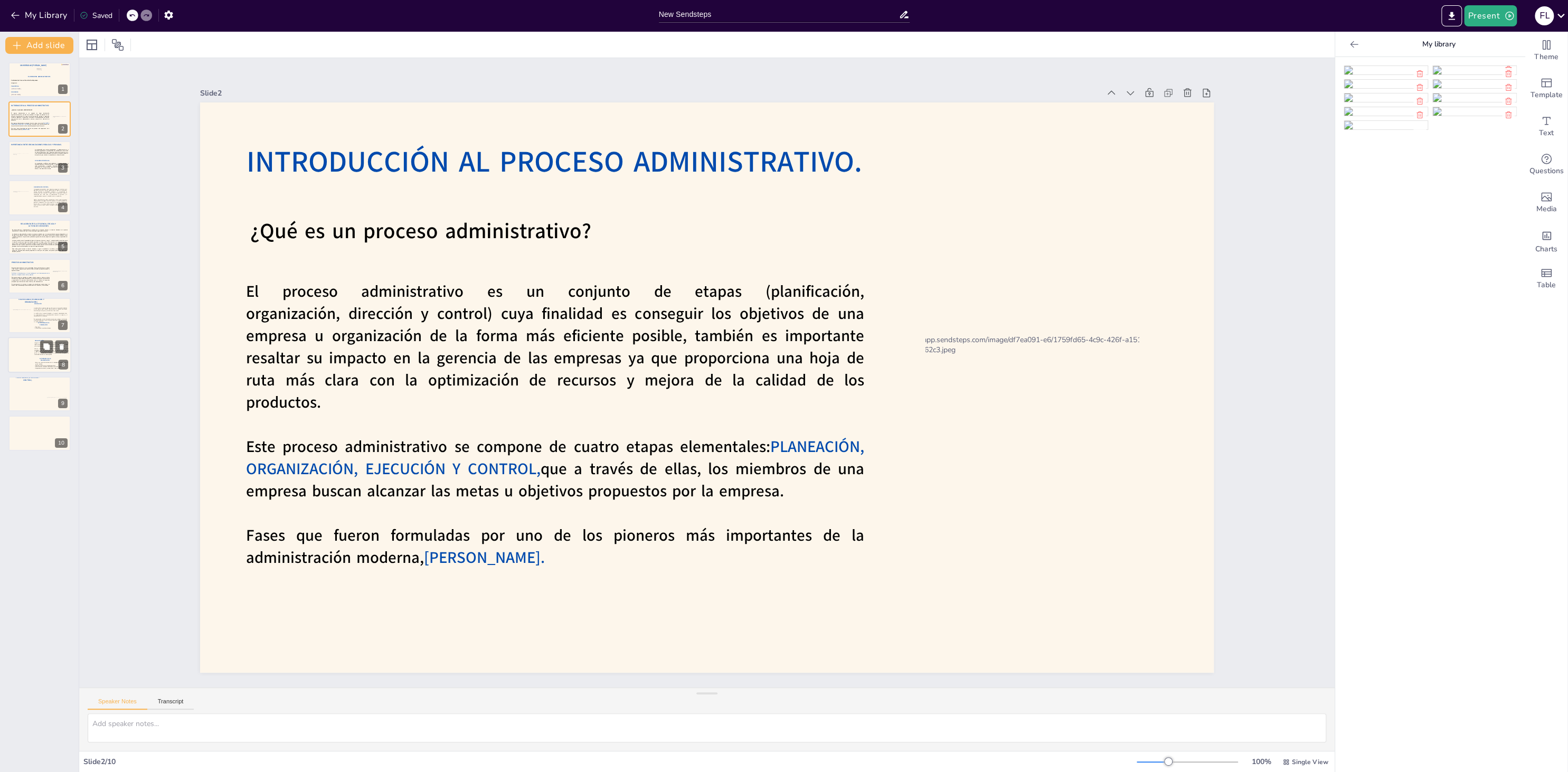
click at [32, 358] on div at bounding box center [40, 354] width 64 height 36
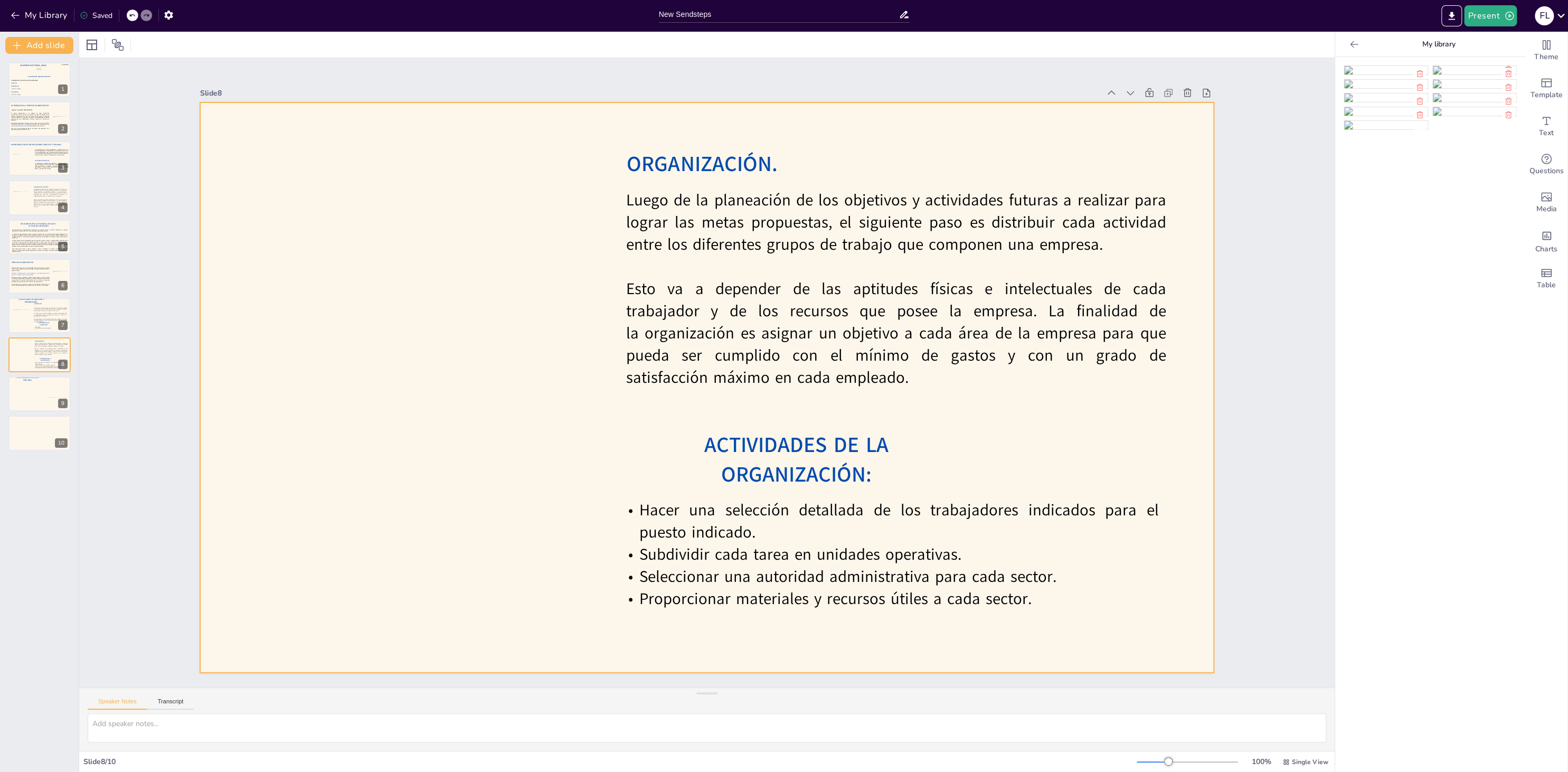
click at [687, 175] on span "ORGANIZACIÓN." at bounding box center [702, 164] width 150 height 29
click at [721, 126] on icon at bounding box center [727, 128] width 13 height 13
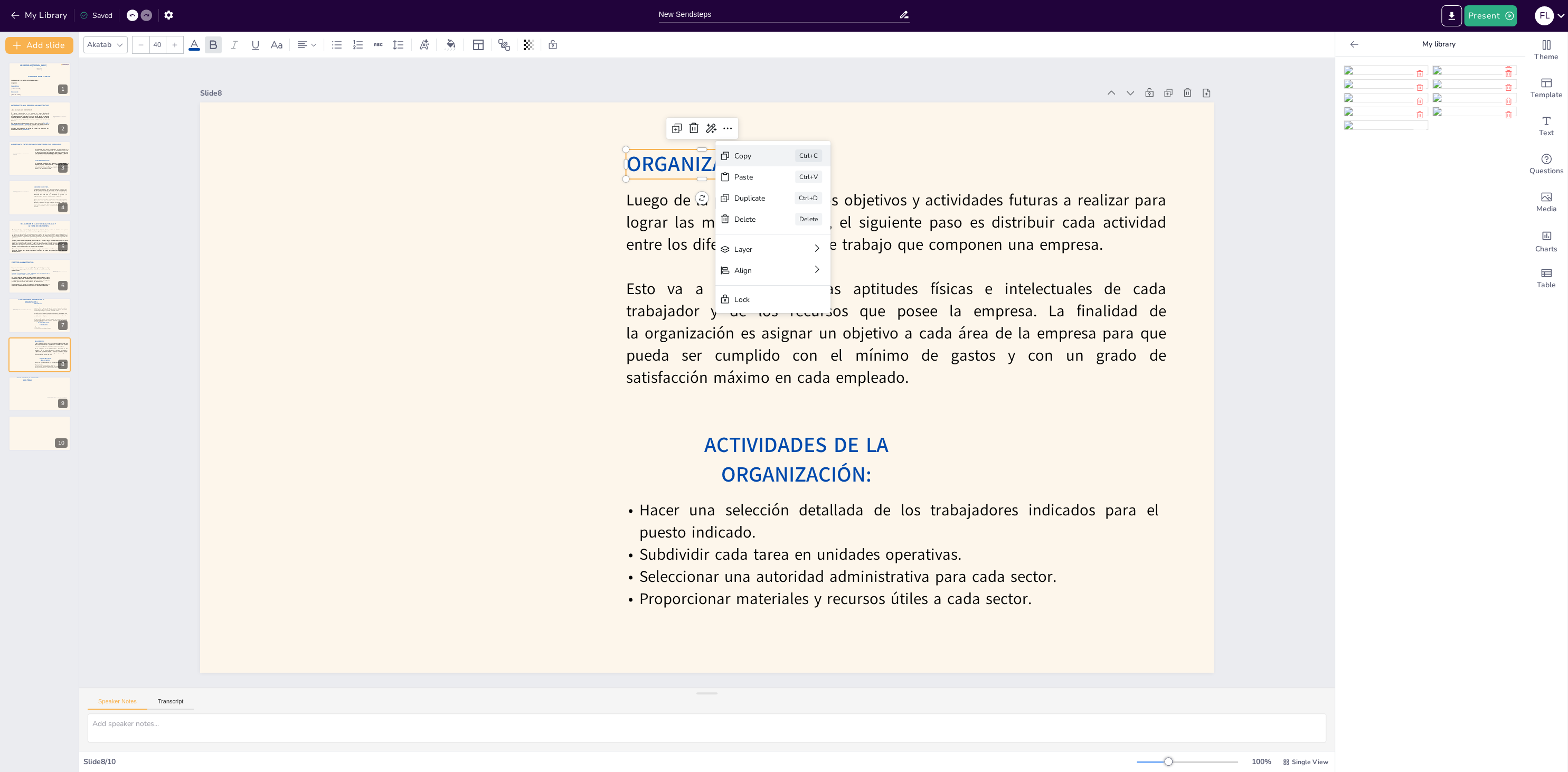
click at [739, 159] on div "Copy" at bounding box center [749, 156] width 31 height 10
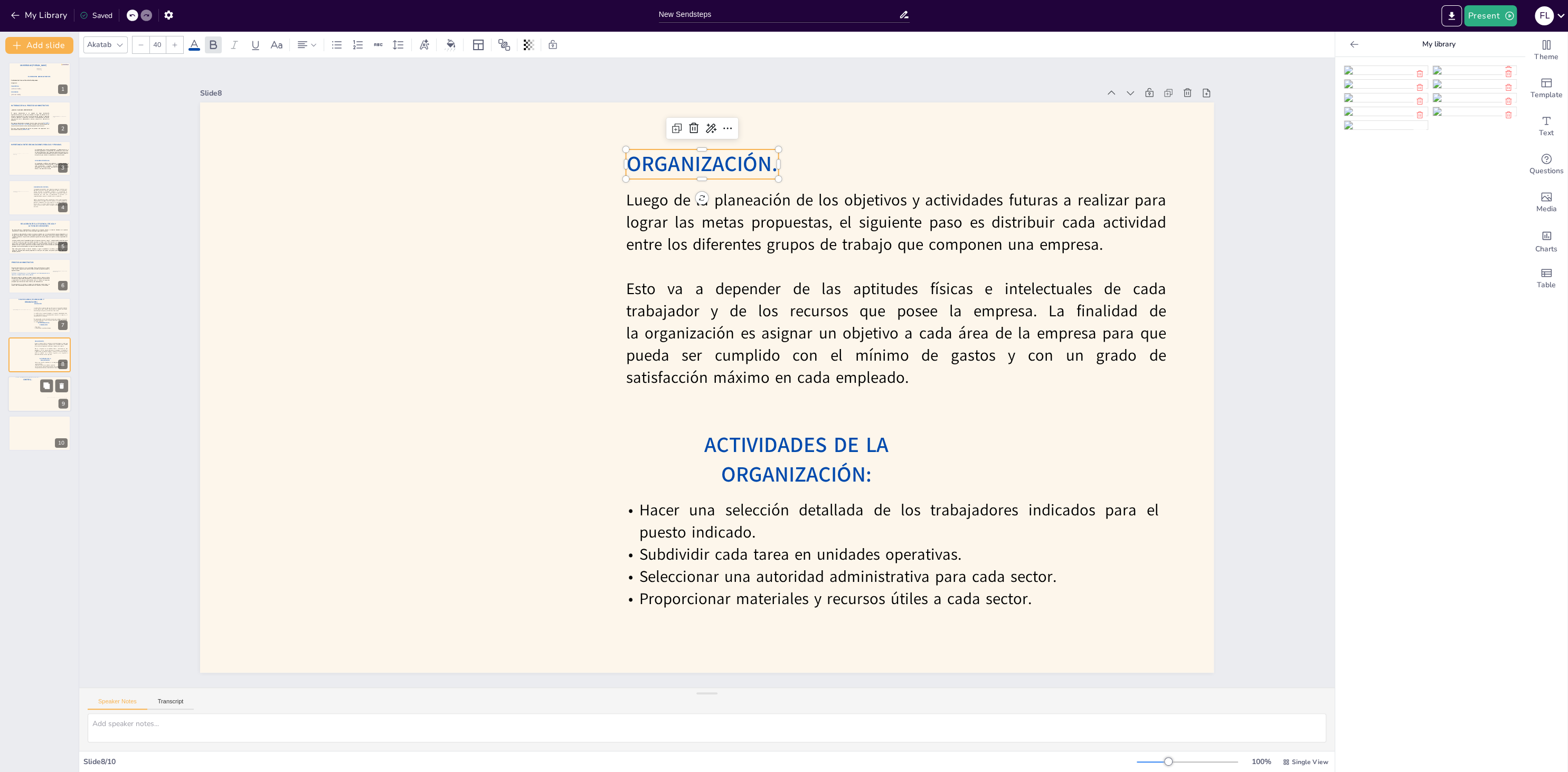
click at [35, 405] on div at bounding box center [40, 393] width 64 height 36
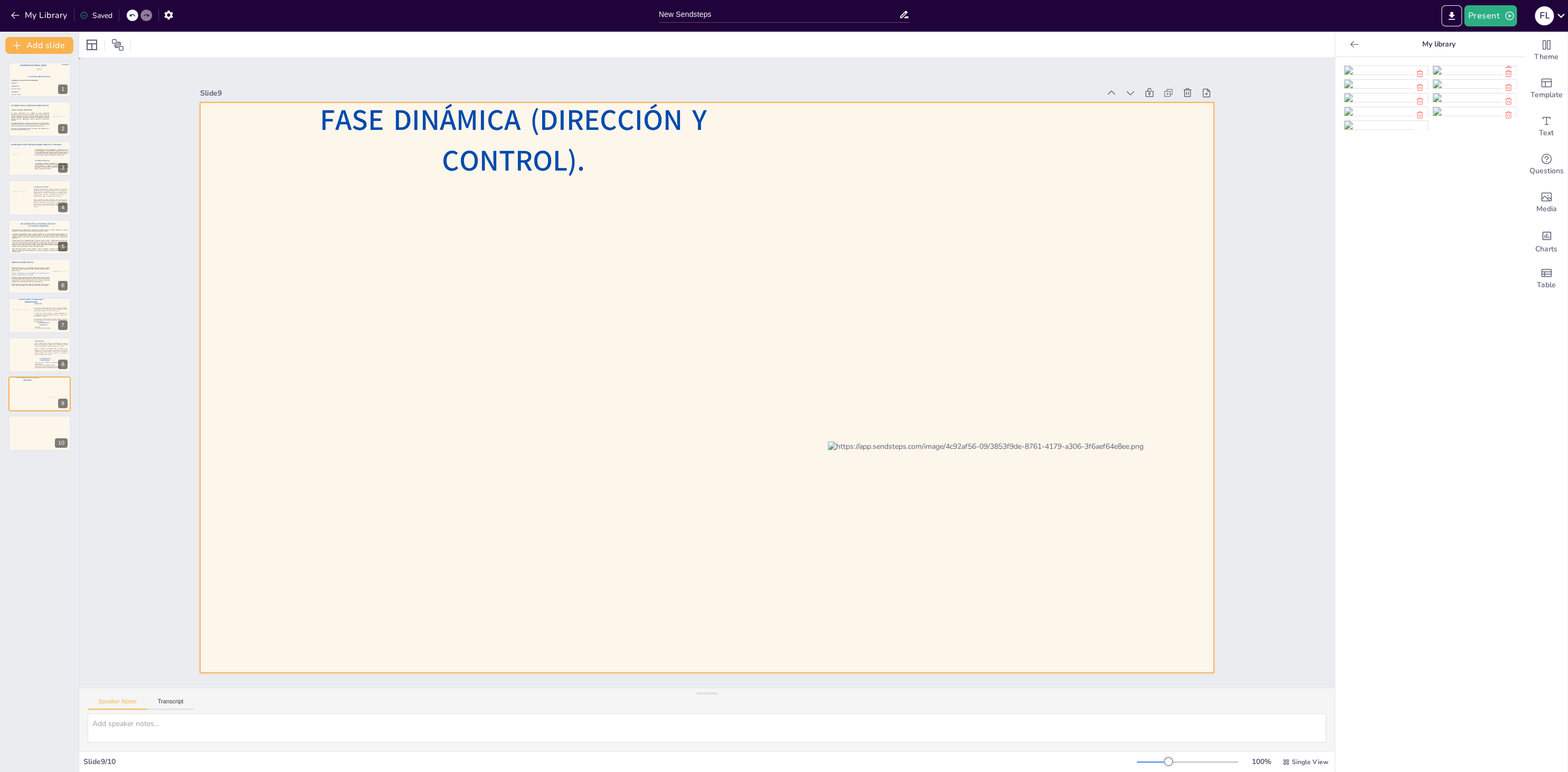
click at [444, 328] on div at bounding box center [707, 388] width 1014 height 570
click at [454, 150] on span "Fase dinámica (dirección y control)." at bounding box center [513, 140] width 387 height 81
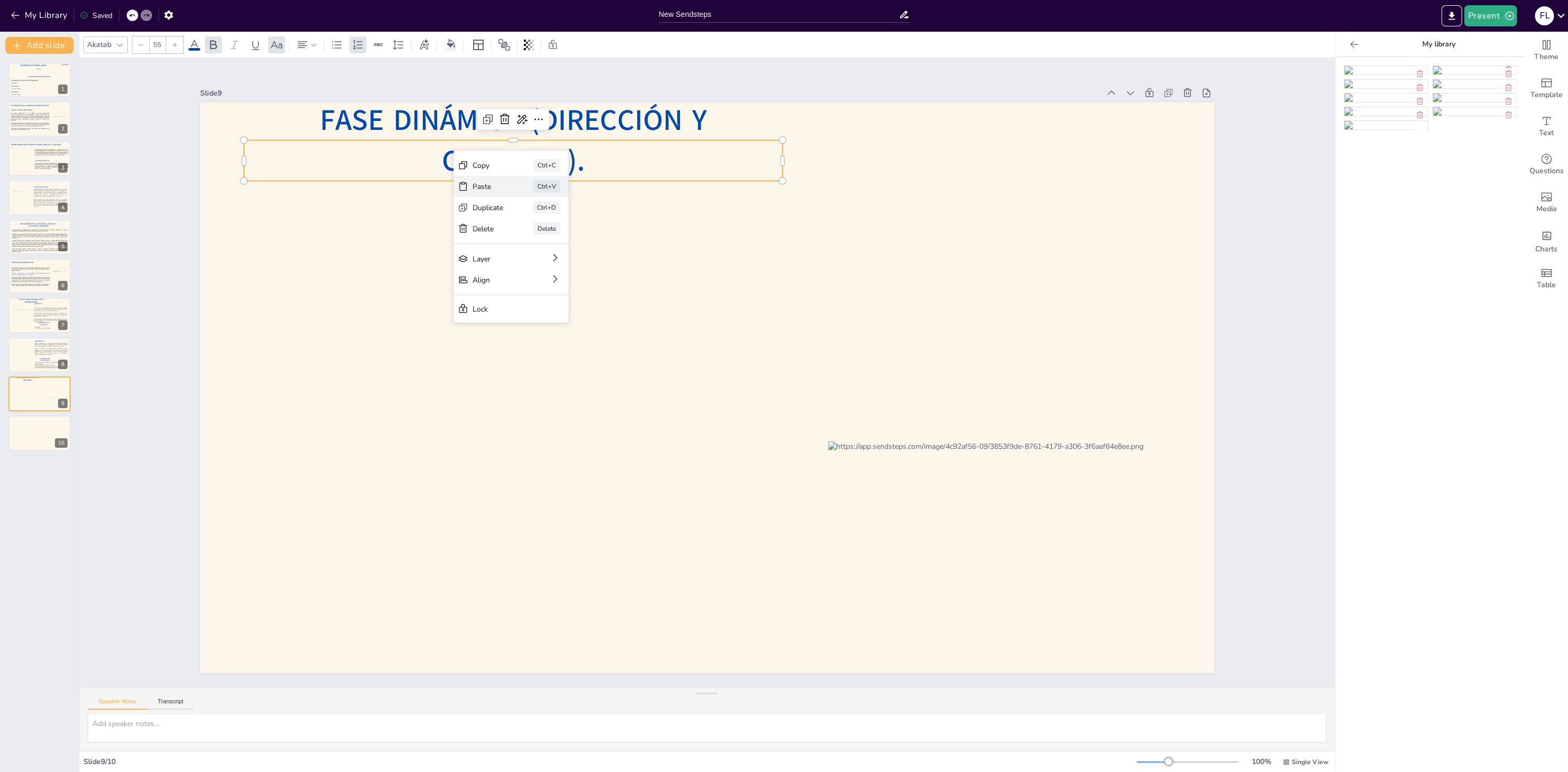
click at [477, 192] on div "Paste Ctrl+V" at bounding box center [511, 186] width 115 height 21
type input "40"
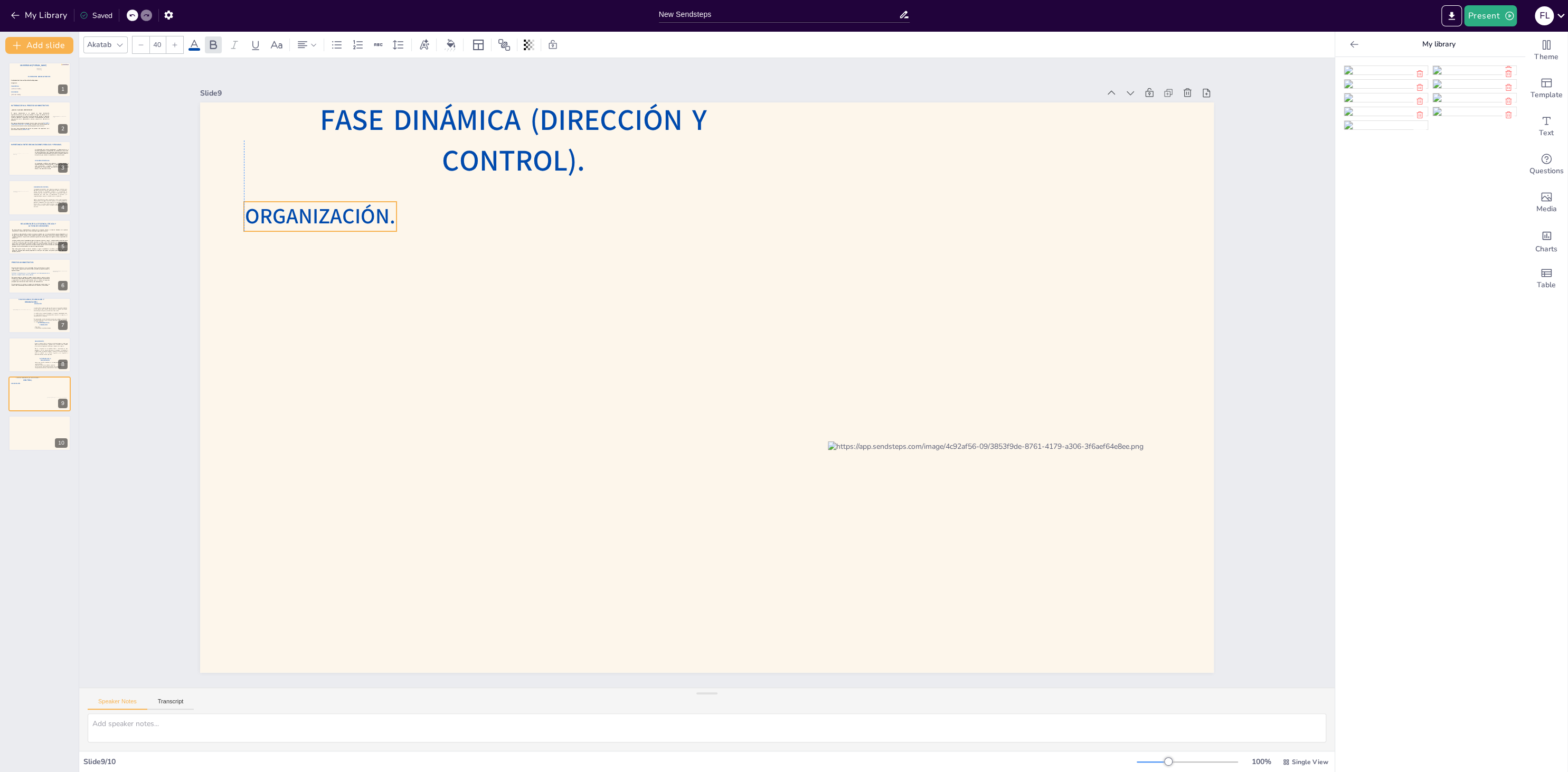
drag, startPoint x: 647, startPoint y: 389, endPoint x: 262, endPoint y: 218, distance: 421.3
click at [262, 218] on span "ORGANIZACIÓN." at bounding box center [320, 216] width 150 height 29
click at [352, 222] on span "ORGANIZACIÓN." at bounding box center [320, 216] width 150 height 29
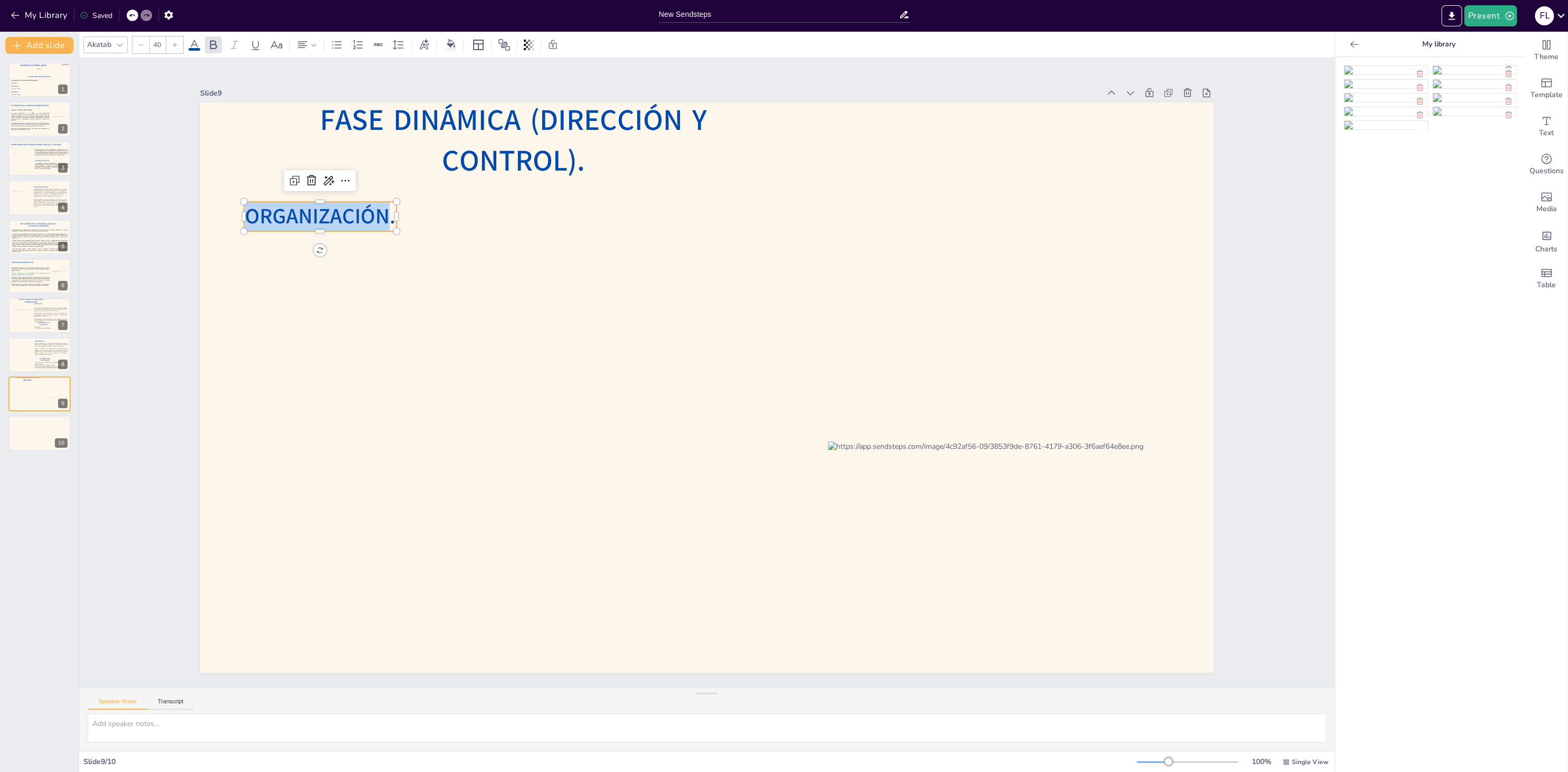
click at [352, 222] on span "ORGANIZACIÓN." at bounding box center [320, 216] width 150 height 29
click at [396, 303] on div "Slide 1 El Proceso Administrativo. Fátima Lourdes Vásquez Henríquez. Víctor Man…" at bounding box center [707, 372] width 1255 height 629
click at [340, 216] on span "DIRECCION." at bounding box center [320, 216] width 109 height 29
click at [33, 305] on div at bounding box center [40, 315] width 64 height 36
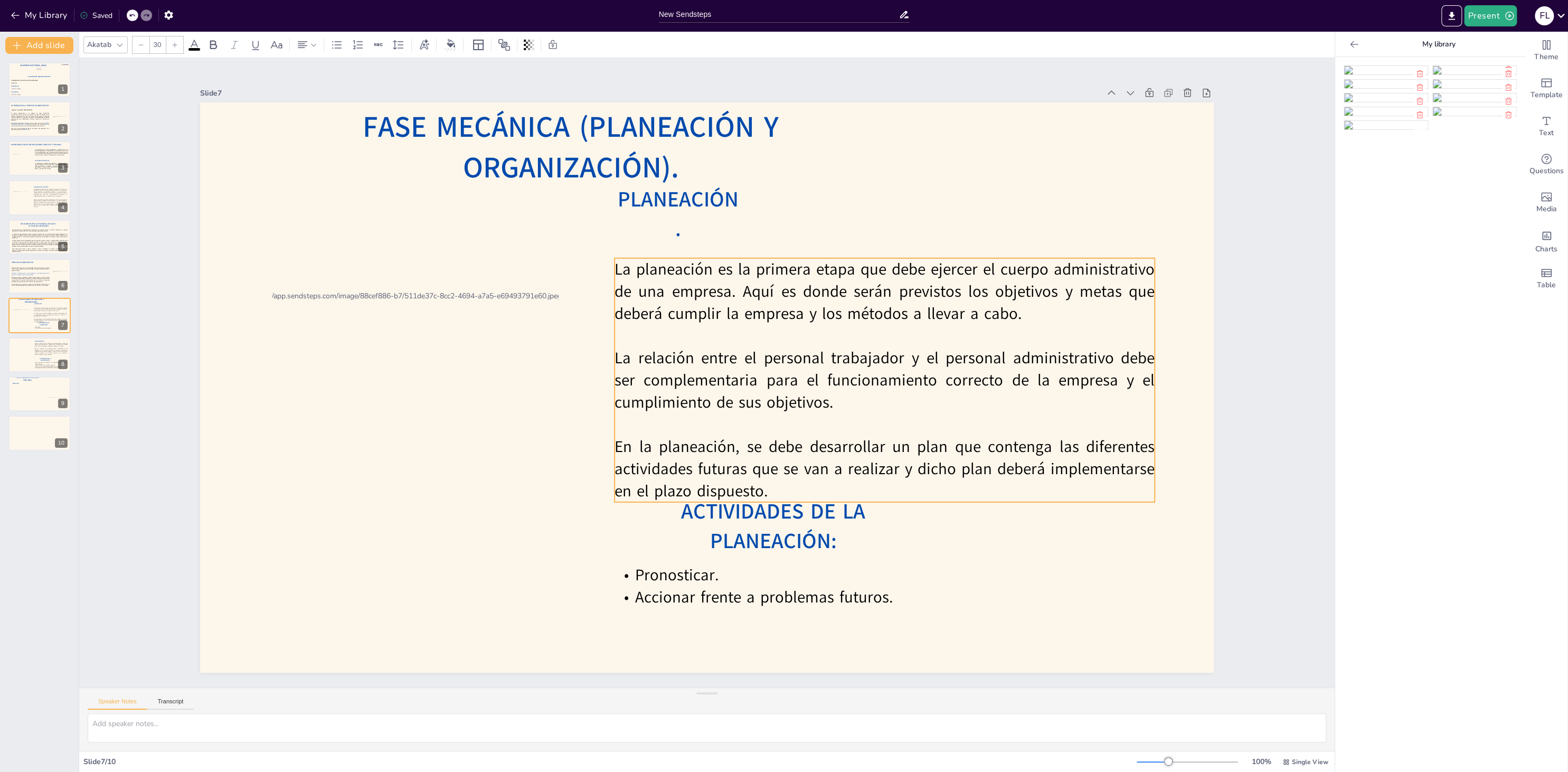
click at [759, 281] on p "La planeación es la primera etapa que debe ejercer el cuerpo administrativo de …" at bounding box center [885, 291] width 540 height 67
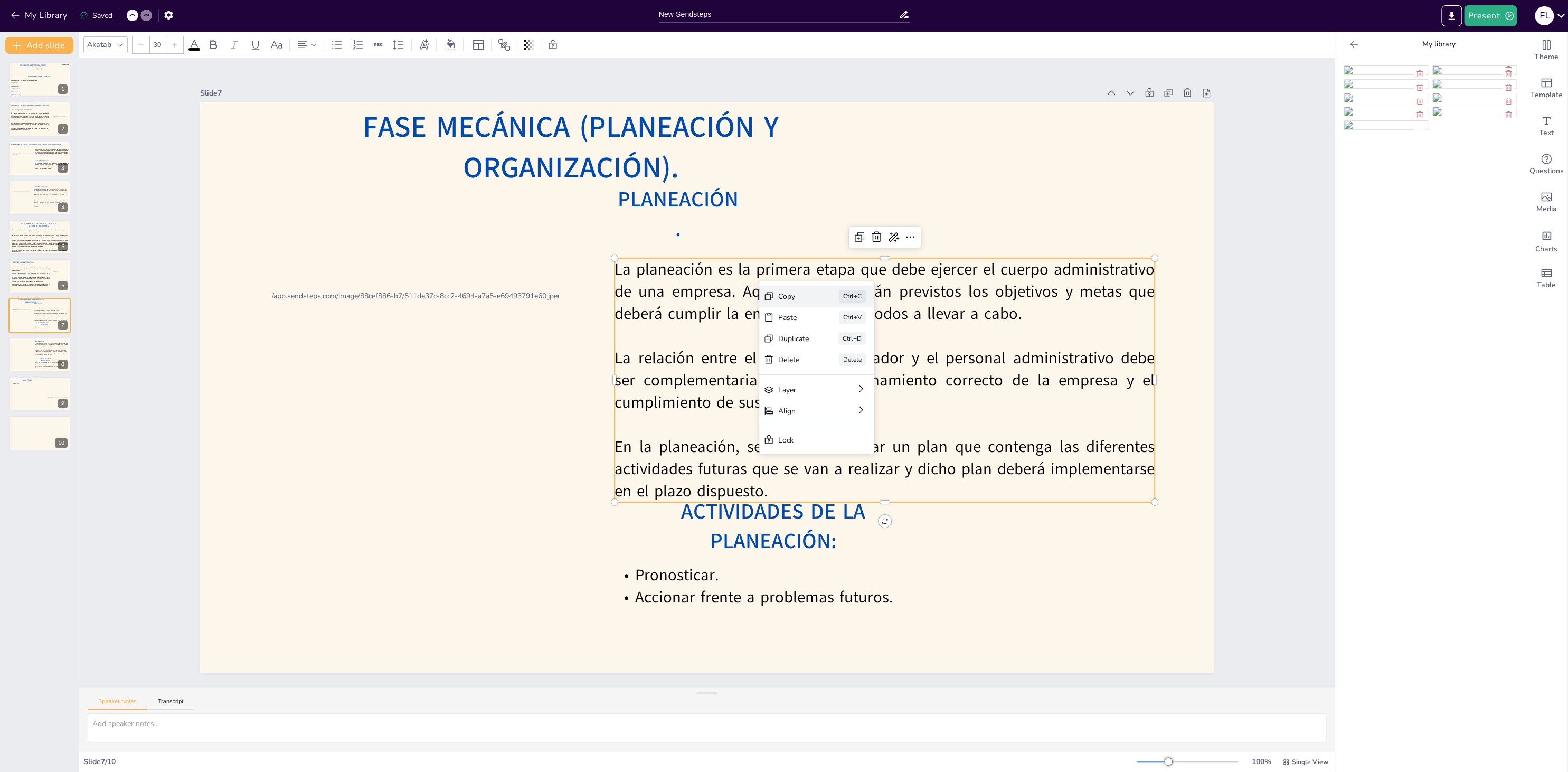
click at [802, 298] on div "Copy" at bounding box center [793, 296] width 31 height 10
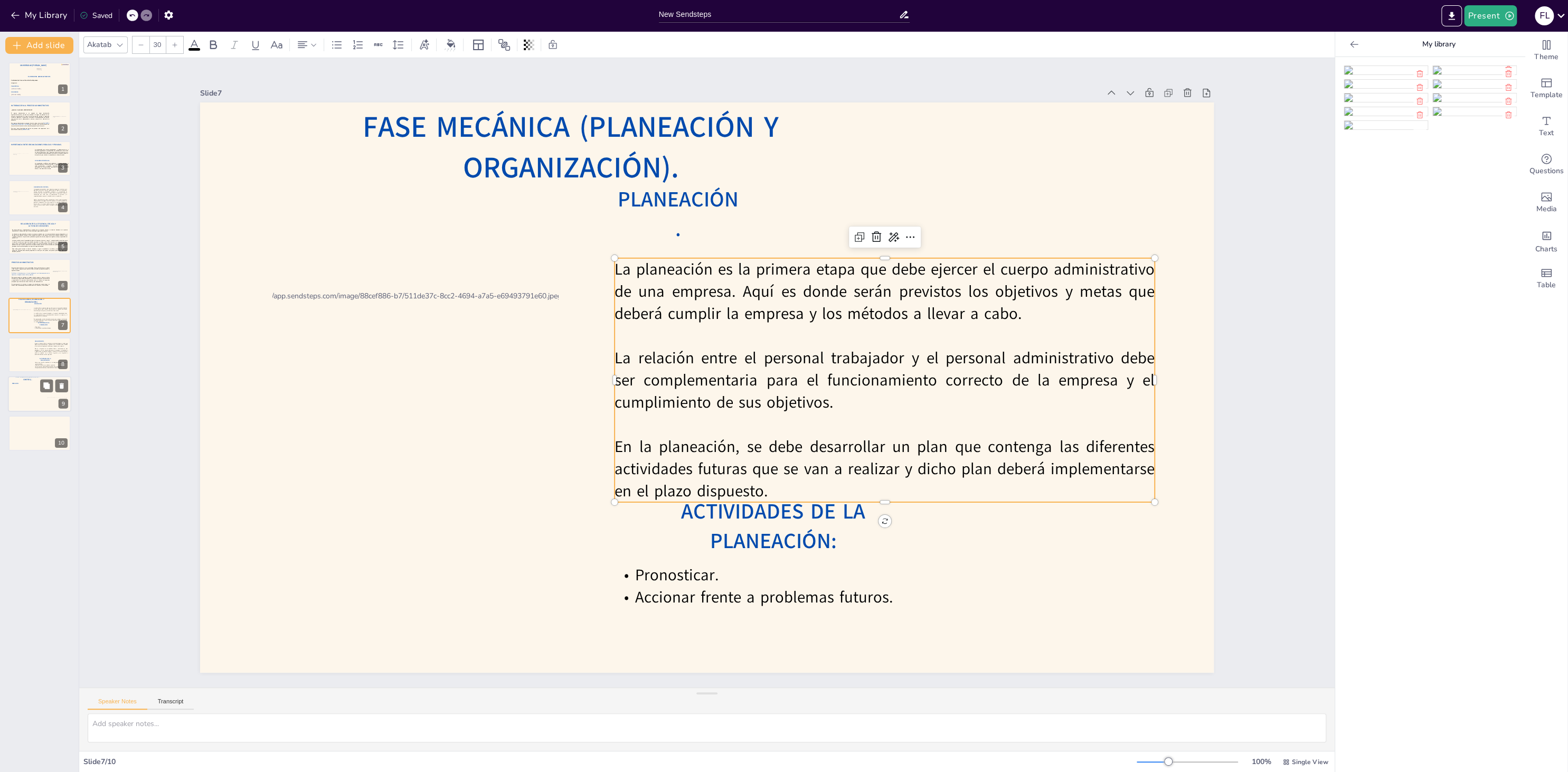
drag, startPoint x: 22, startPoint y: 407, endPoint x: 31, endPoint y: 403, distance: 9.8
click at [22, 406] on div at bounding box center [40, 393] width 64 height 36
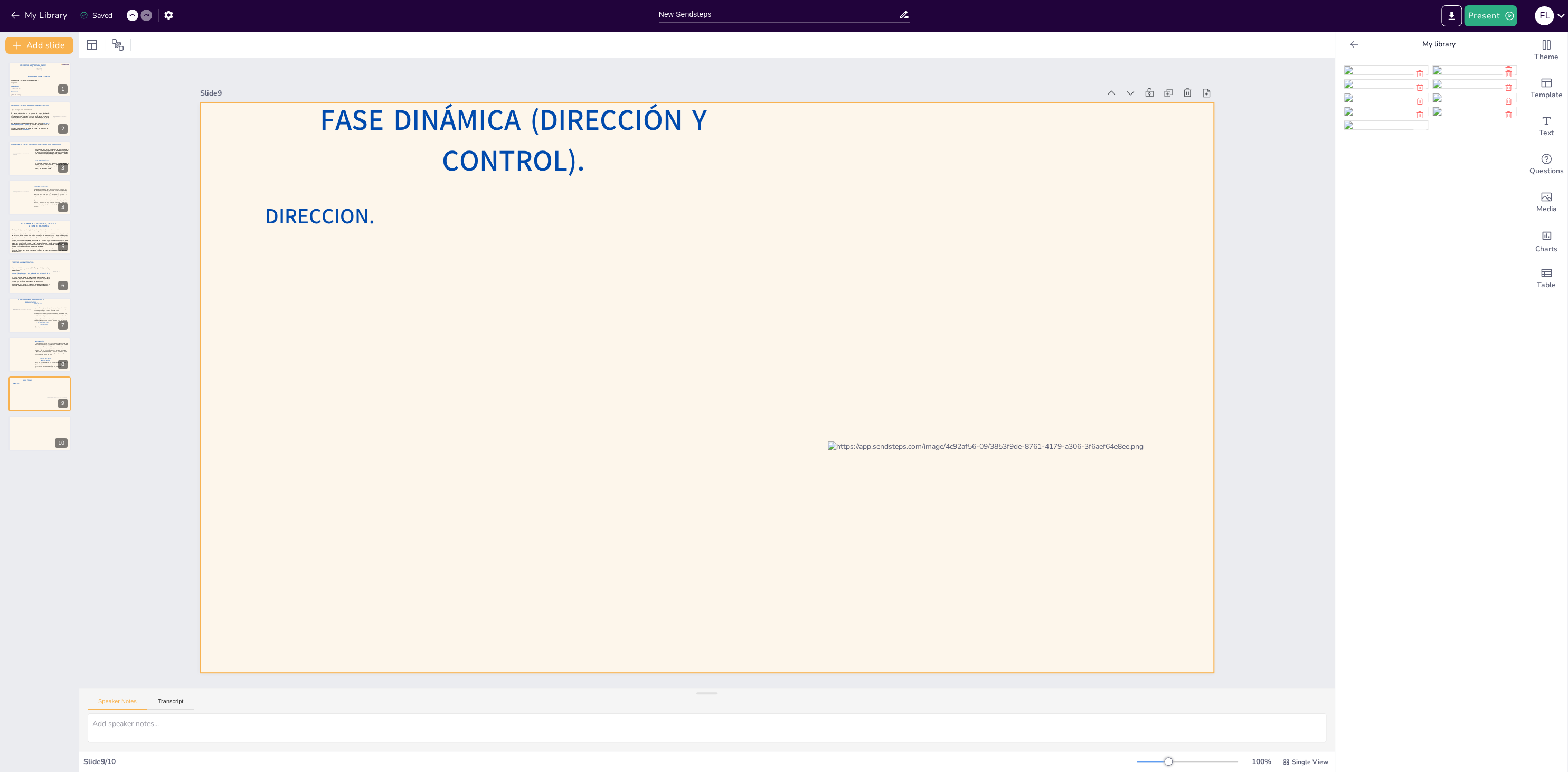
click at [345, 221] on span "DIRECCION." at bounding box center [320, 216] width 109 height 29
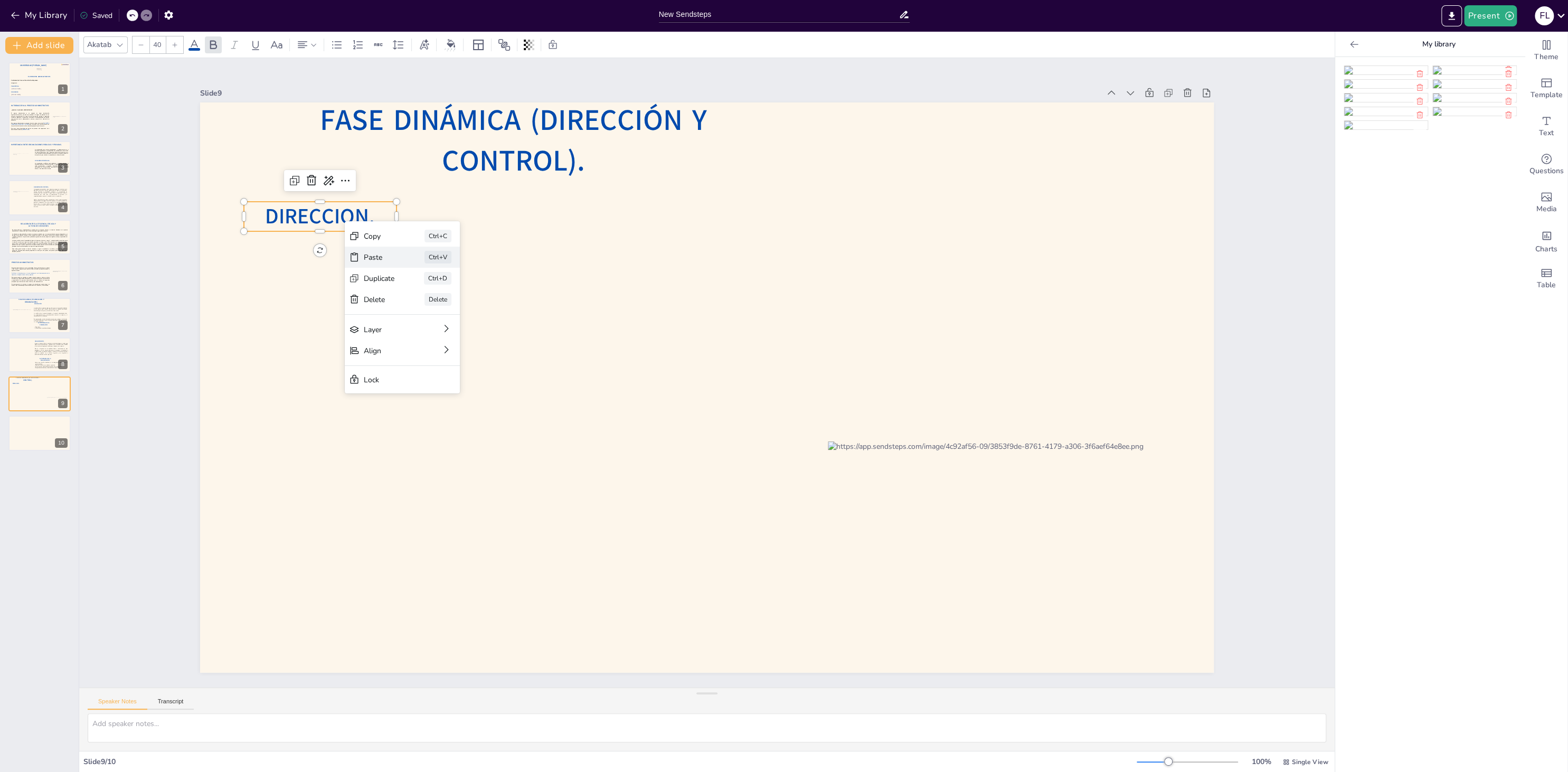
click at [383, 260] on div "Paste" at bounding box center [379, 257] width 31 height 10
type input "30"
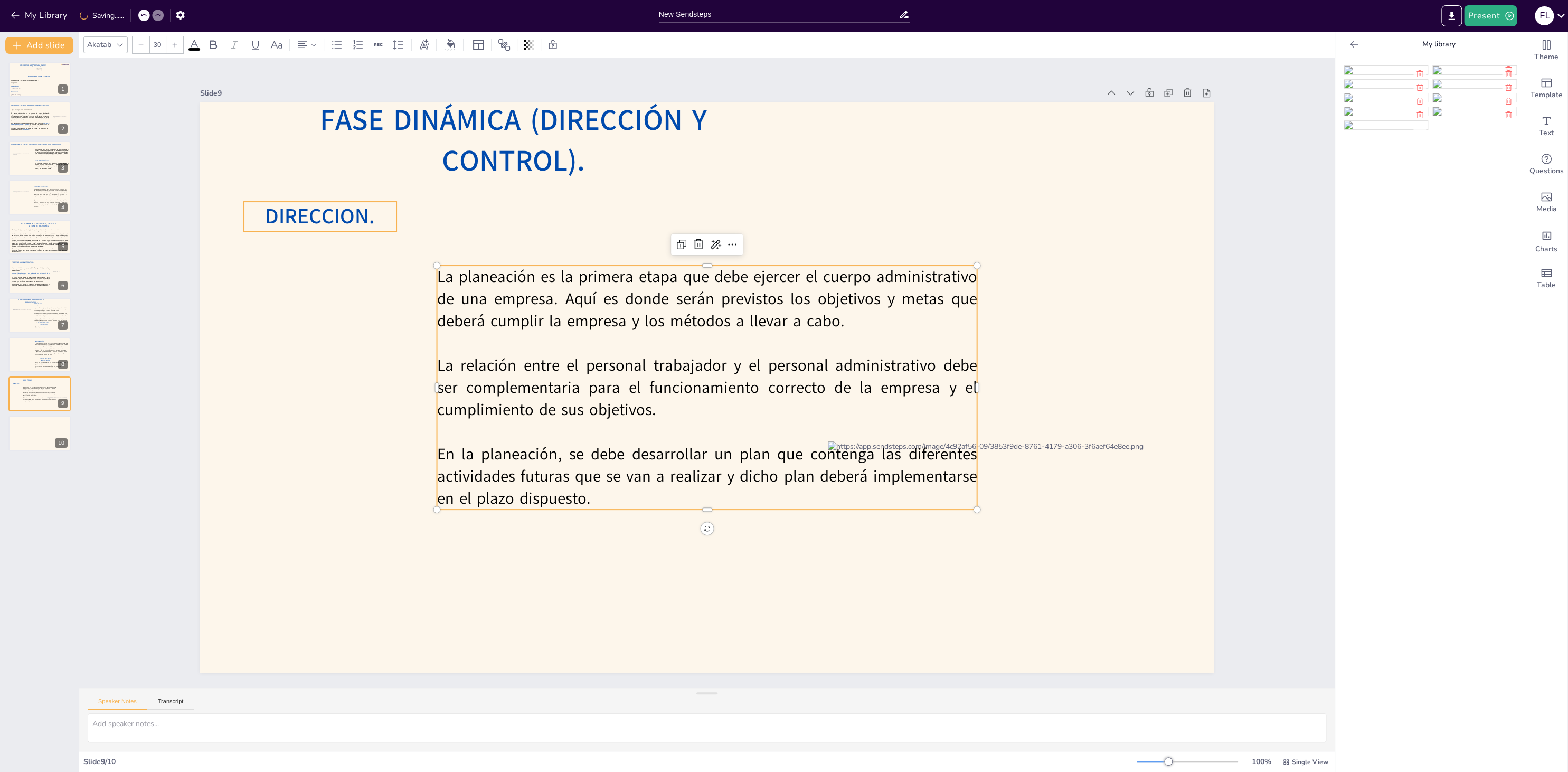
click at [301, 198] on div at bounding box center [707, 388] width 1014 height 570
click at [324, 207] on span "DIRECCION." at bounding box center [320, 216] width 109 height 29
drag, startPoint x: 398, startPoint y: 216, endPoint x: 356, endPoint y: 215, distance: 42.0
click at [356, 215] on div at bounding box center [357, 216] width 8 height 30
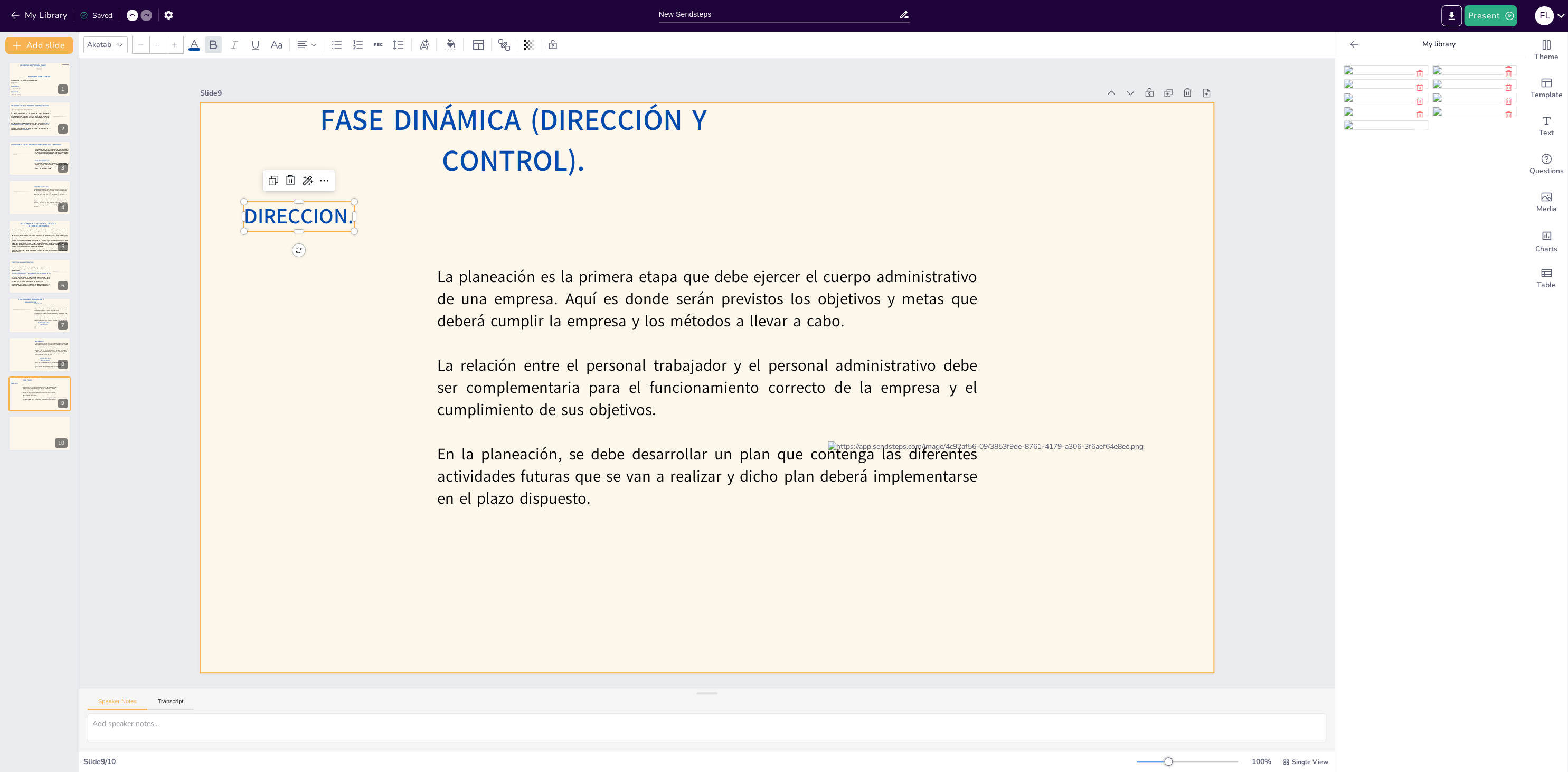
type input "30"
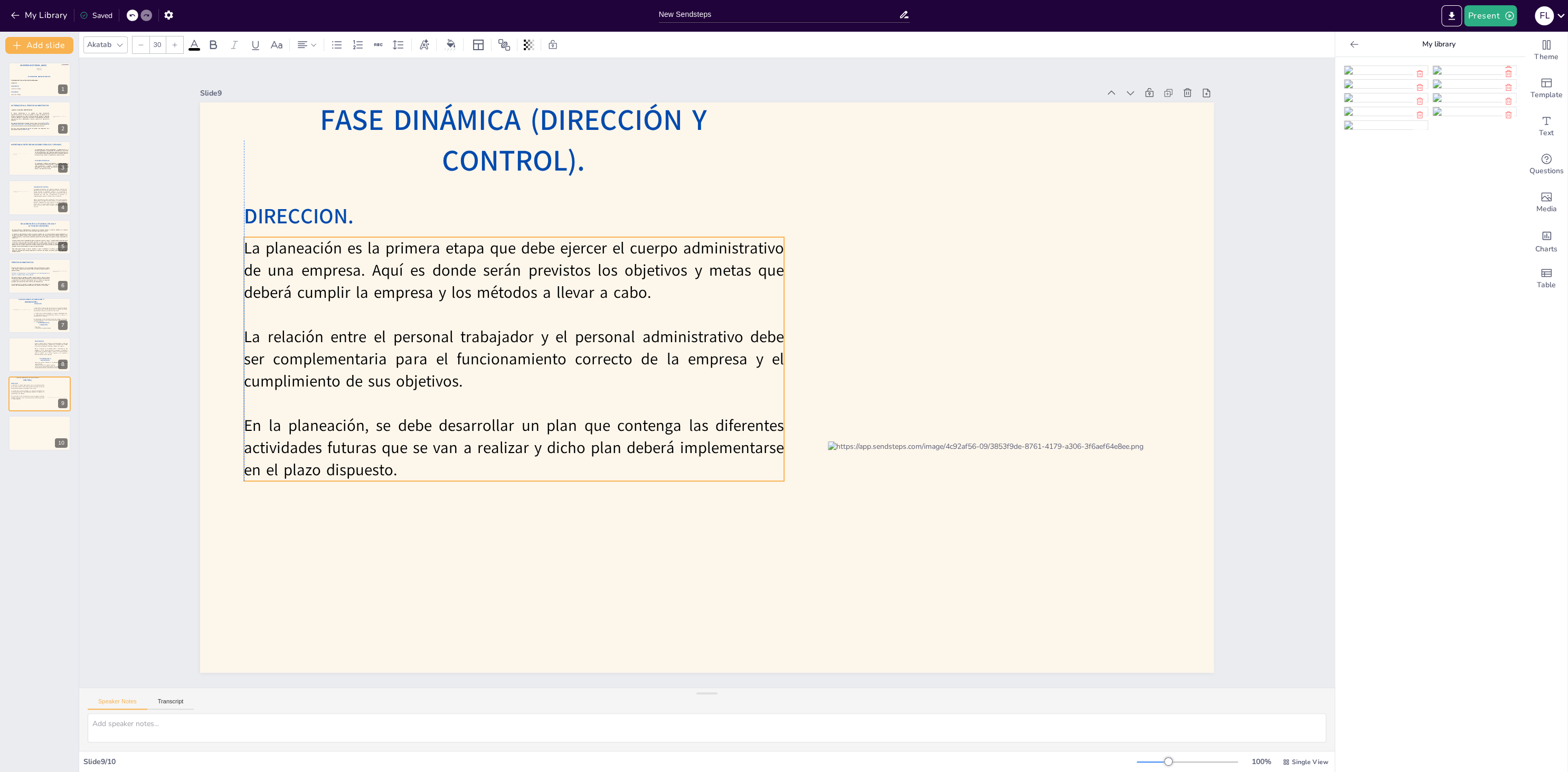
drag, startPoint x: 530, startPoint y: 346, endPoint x: 337, endPoint y: 318, distance: 195.0
click at [337, 318] on p at bounding box center [514, 314] width 540 height 22
click at [339, 314] on p at bounding box center [514, 314] width 540 height 22
click at [340, 314] on p at bounding box center [514, 314] width 540 height 22
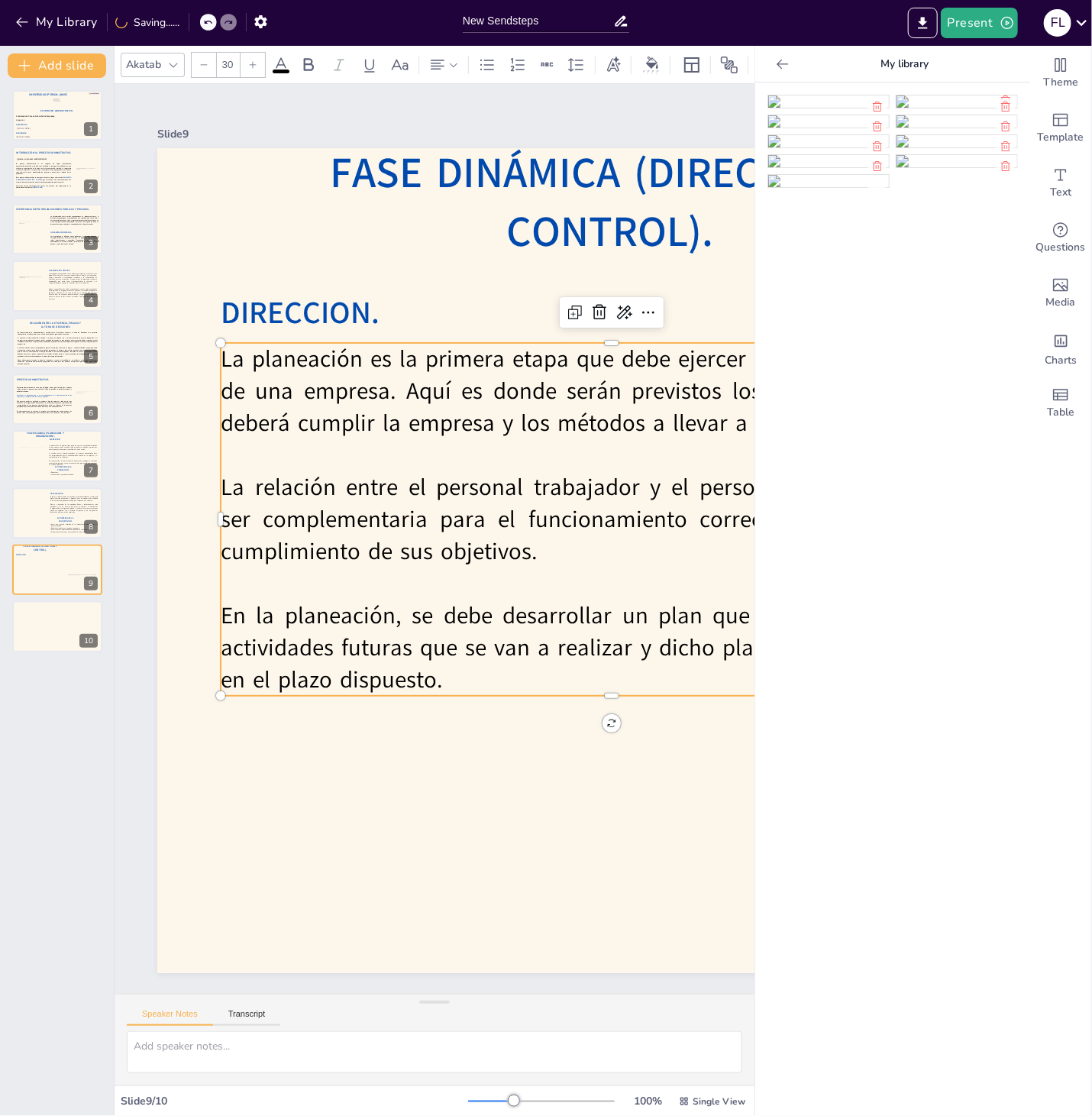
drag, startPoint x: 511, startPoint y: 680, endPoint x: 222, endPoint y: 362, distance: 429.7
click at [222, 362] on div "La planeación es la primera etapa que debe ejercer el cuerpo administrativo de …" at bounding box center [611, 520] width 781 height 353
click at [790, 61] on div at bounding box center [782, 64] width 25 height 25
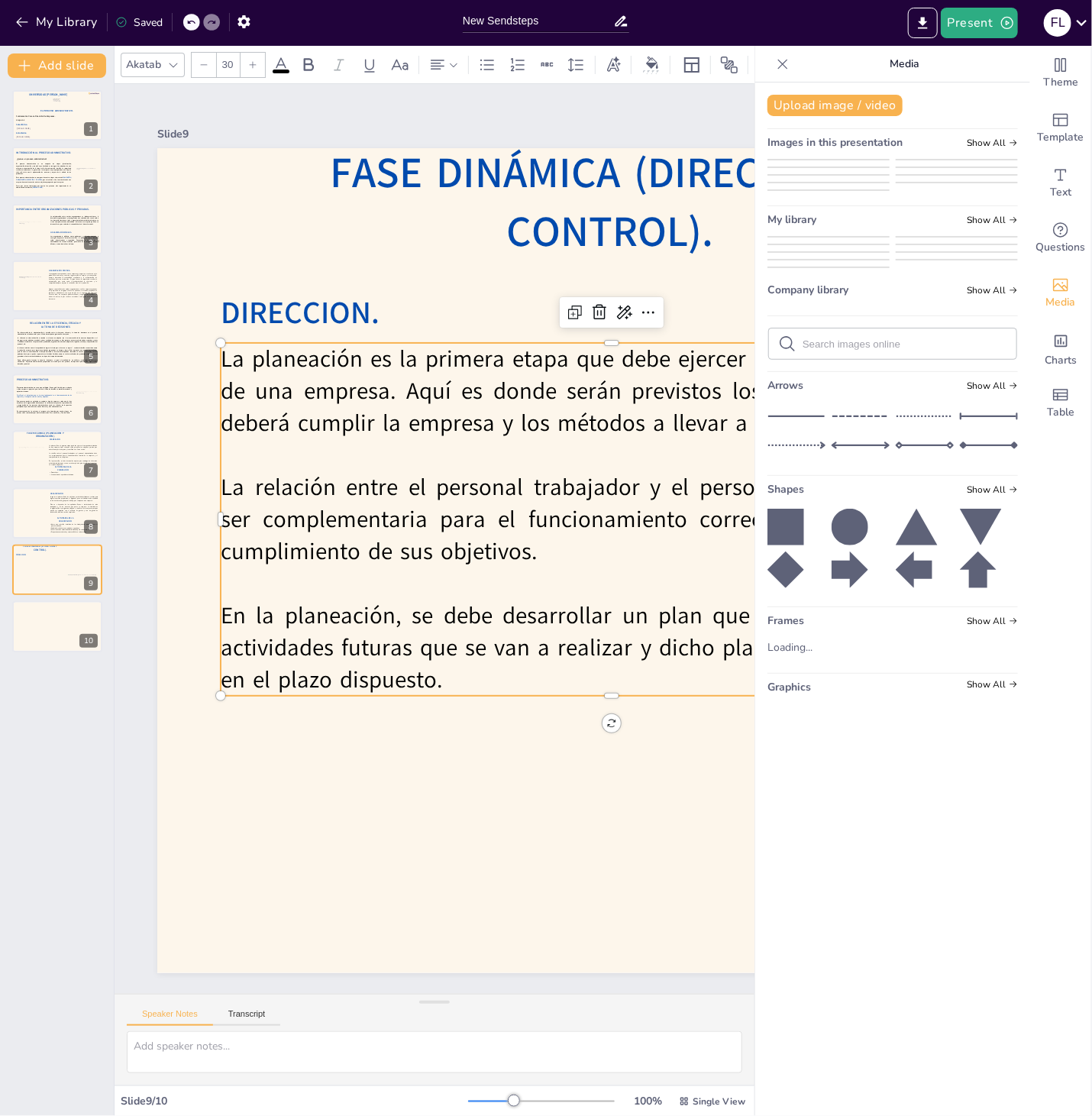
click at [788, 55] on div at bounding box center [782, 64] width 25 height 25
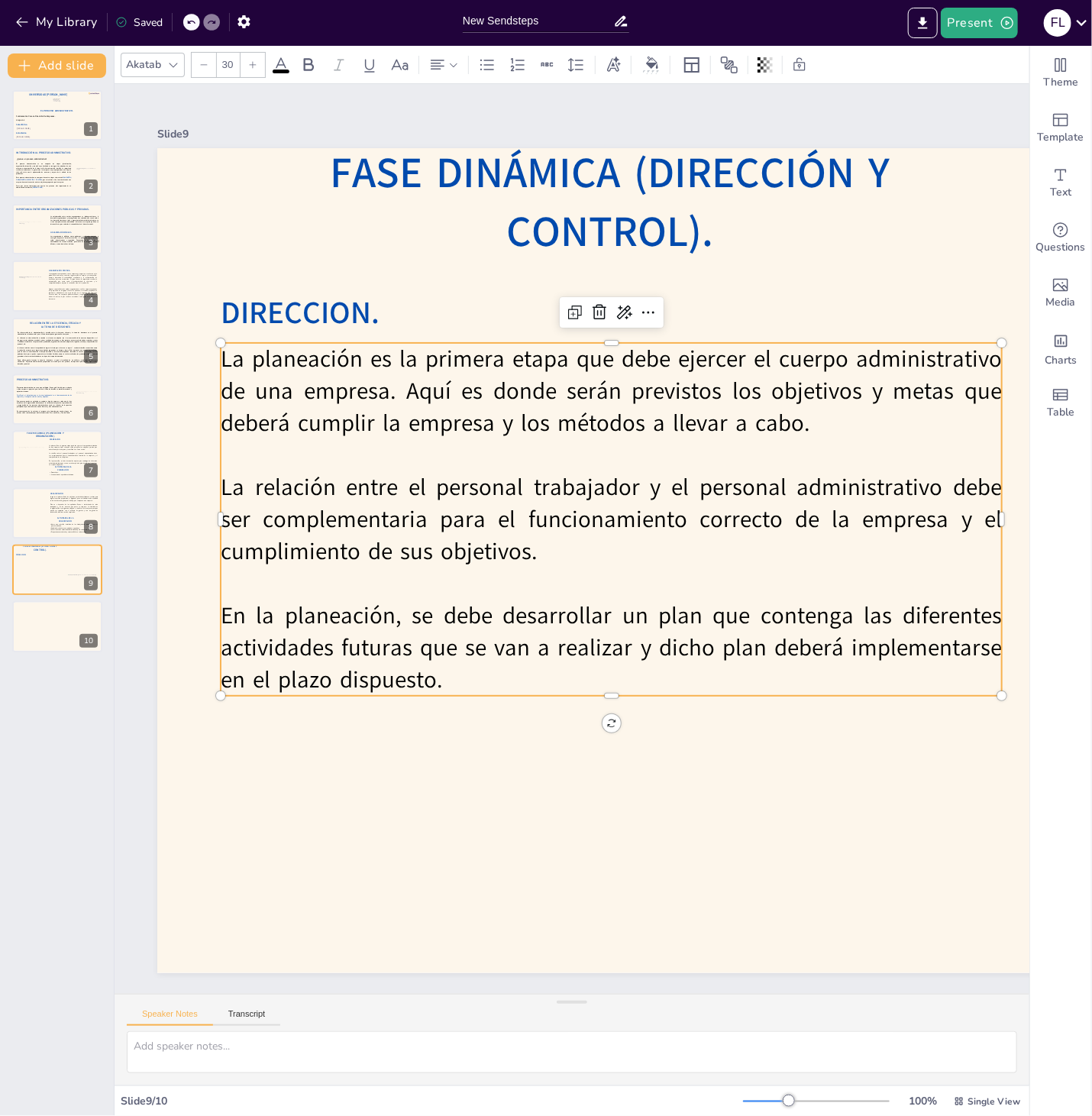
paste div
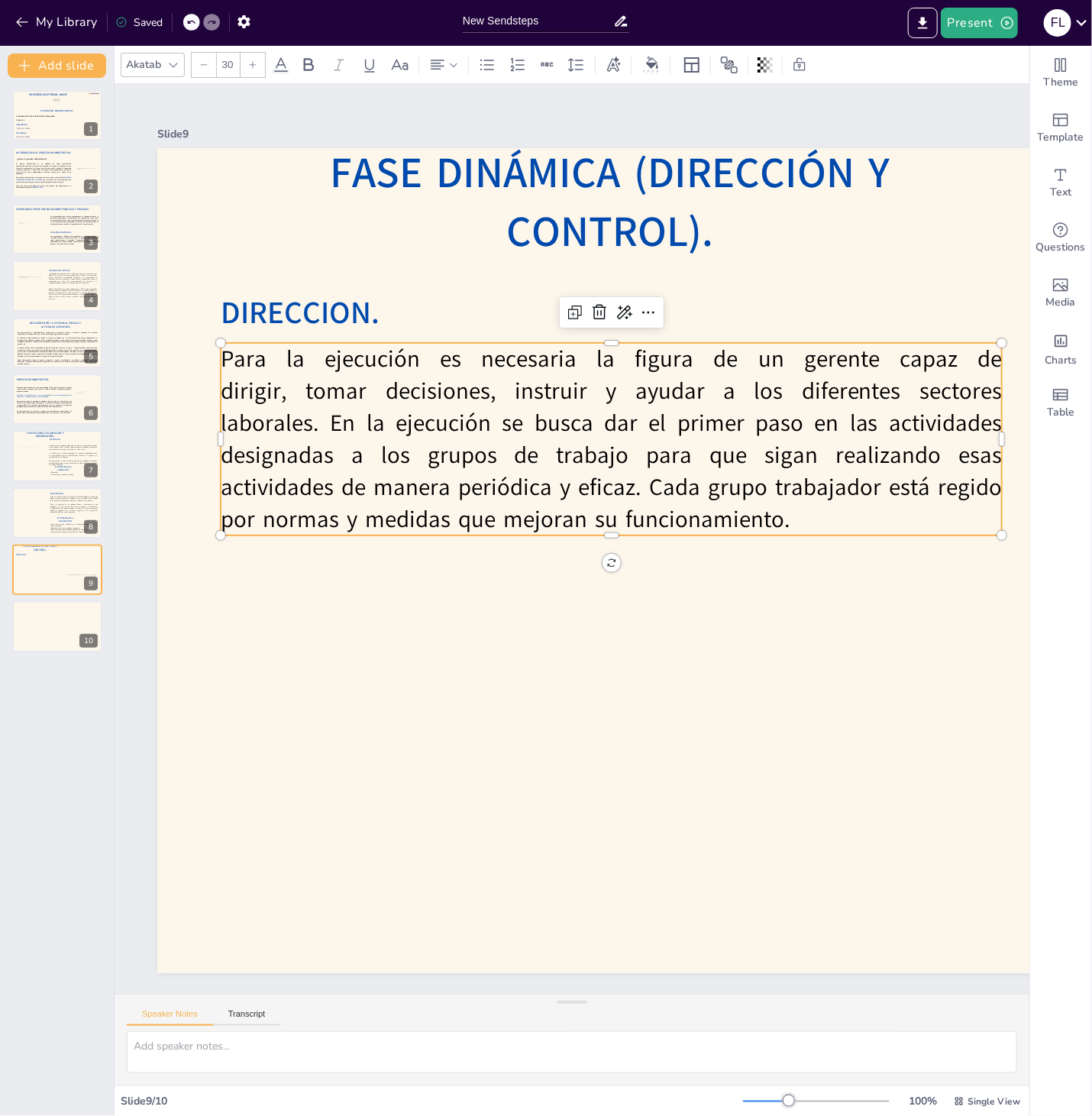
click at [329, 362] on p "Para la ejecución es necesaria la figura de un gerente capaz de dirigir, tomar …" at bounding box center [611, 439] width 781 height 192
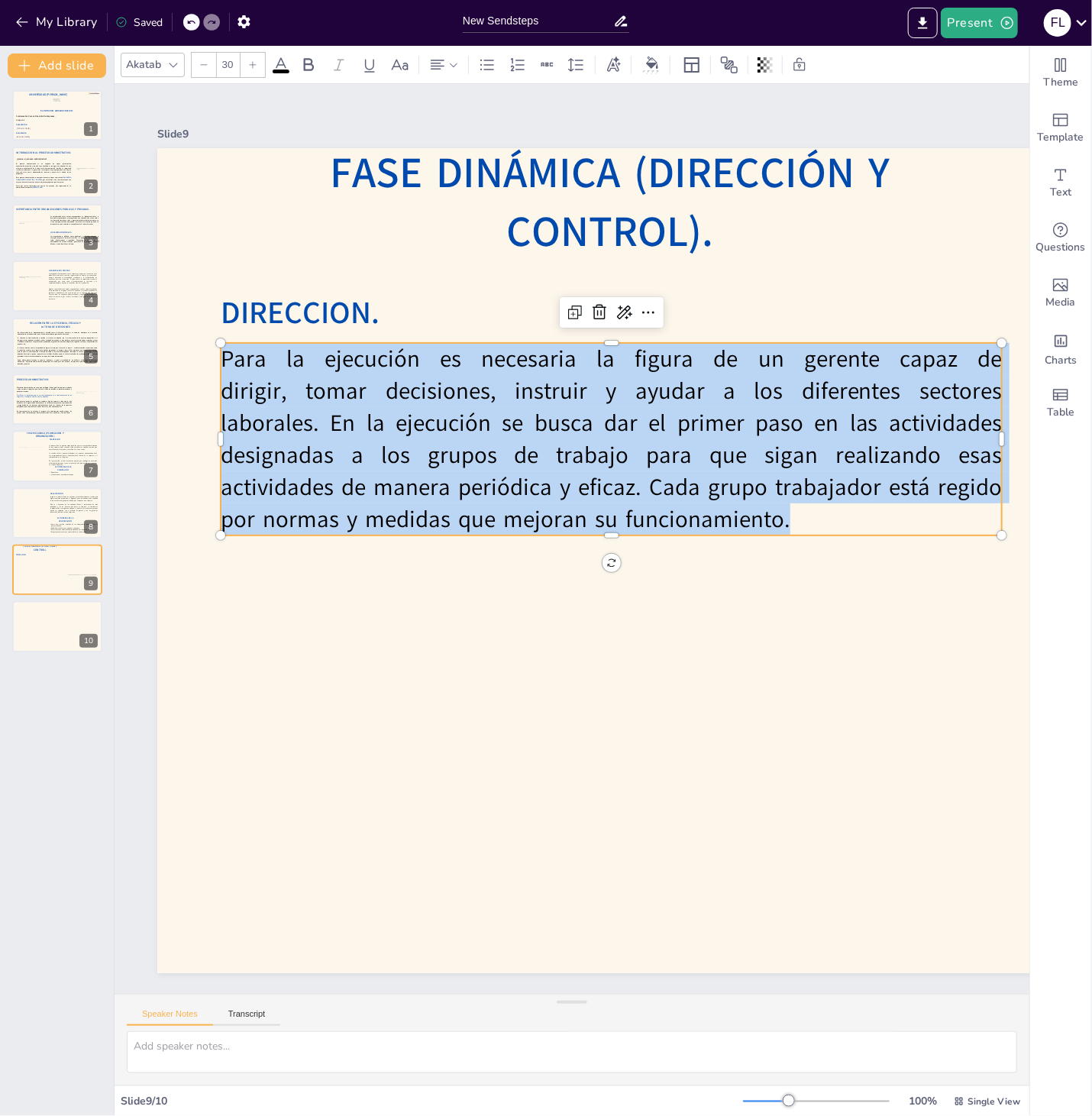
click at [329, 362] on p "Para la ejecución es necesaria la figura de un gerente capaz de dirigir, tomar …" at bounding box center [611, 439] width 781 height 192
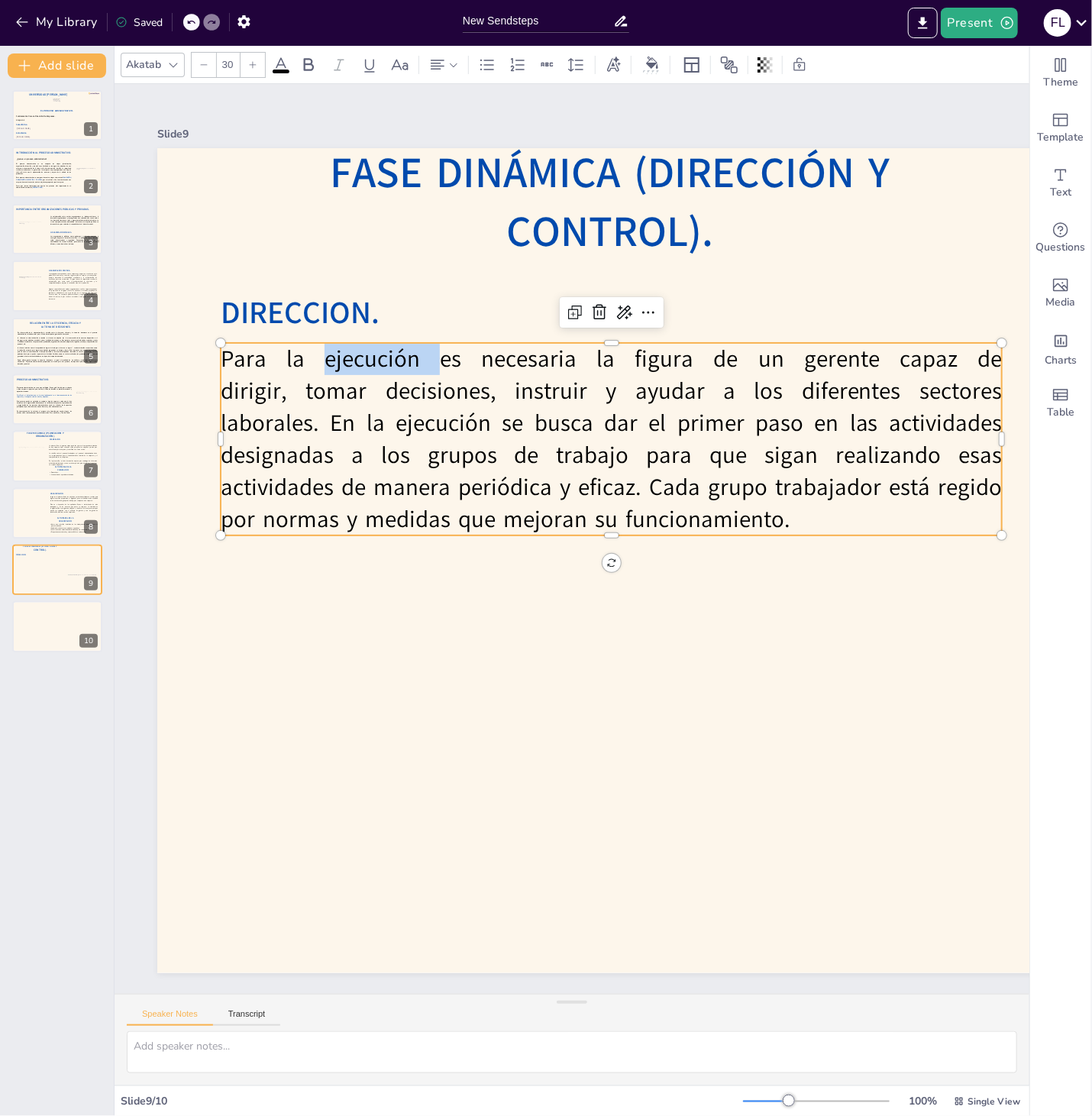
click at [329, 362] on p "Para la ejecución es necesaria la figura de un gerente capaz de dirigir, tomar …" at bounding box center [611, 439] width 781 height 192
click at [410, 491] on p "Para la dirección es necesaria la figura de un gerente capaz de dirigir, tomar …" at bounding box center [611, 439] width 781 height 192
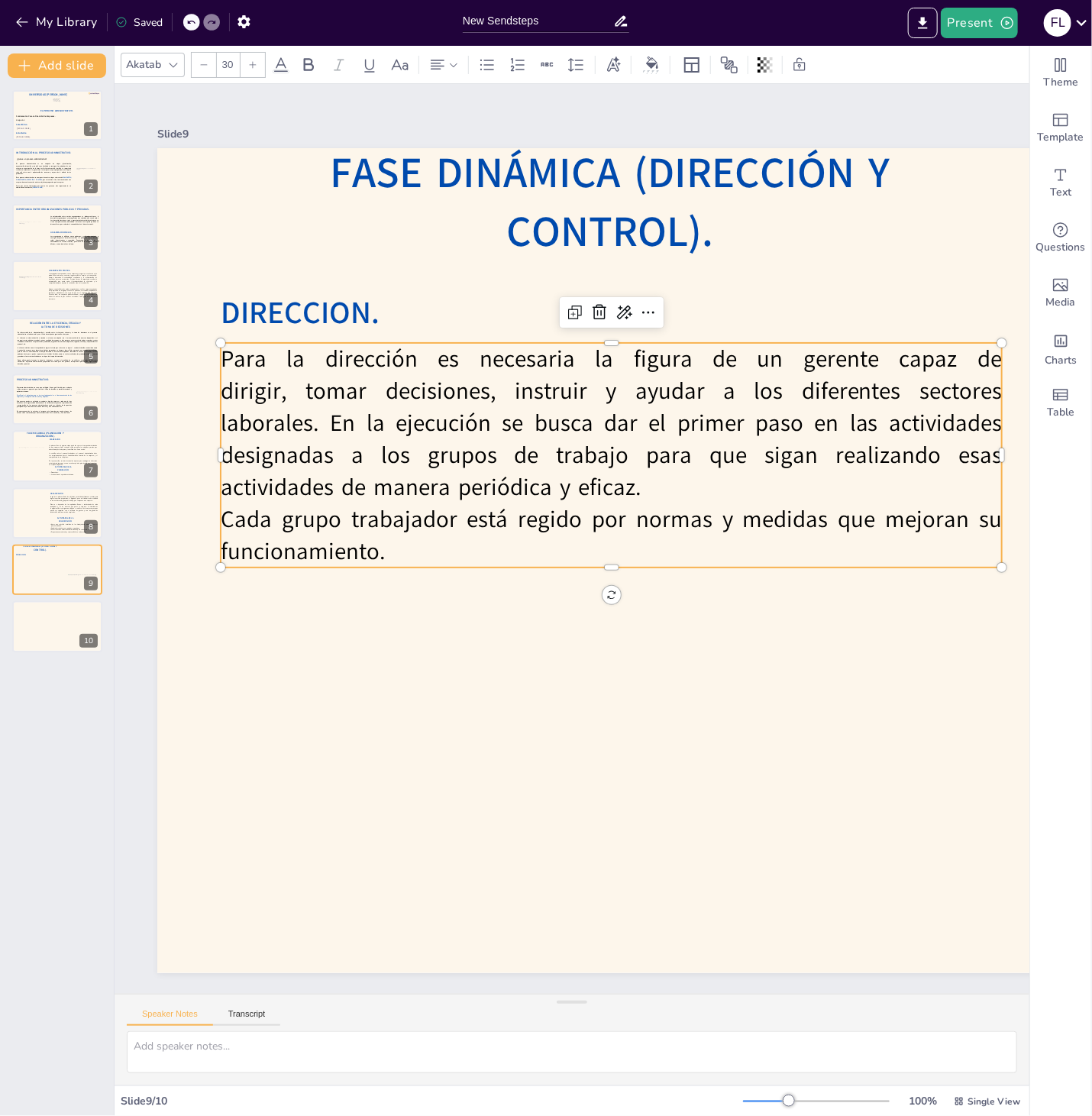
click at [466, 499] on p "Para la dirección es necesaria la figura de un gerente capaz de dirigir, tomar …" at bounding box center [611, 423] width 781 height 160
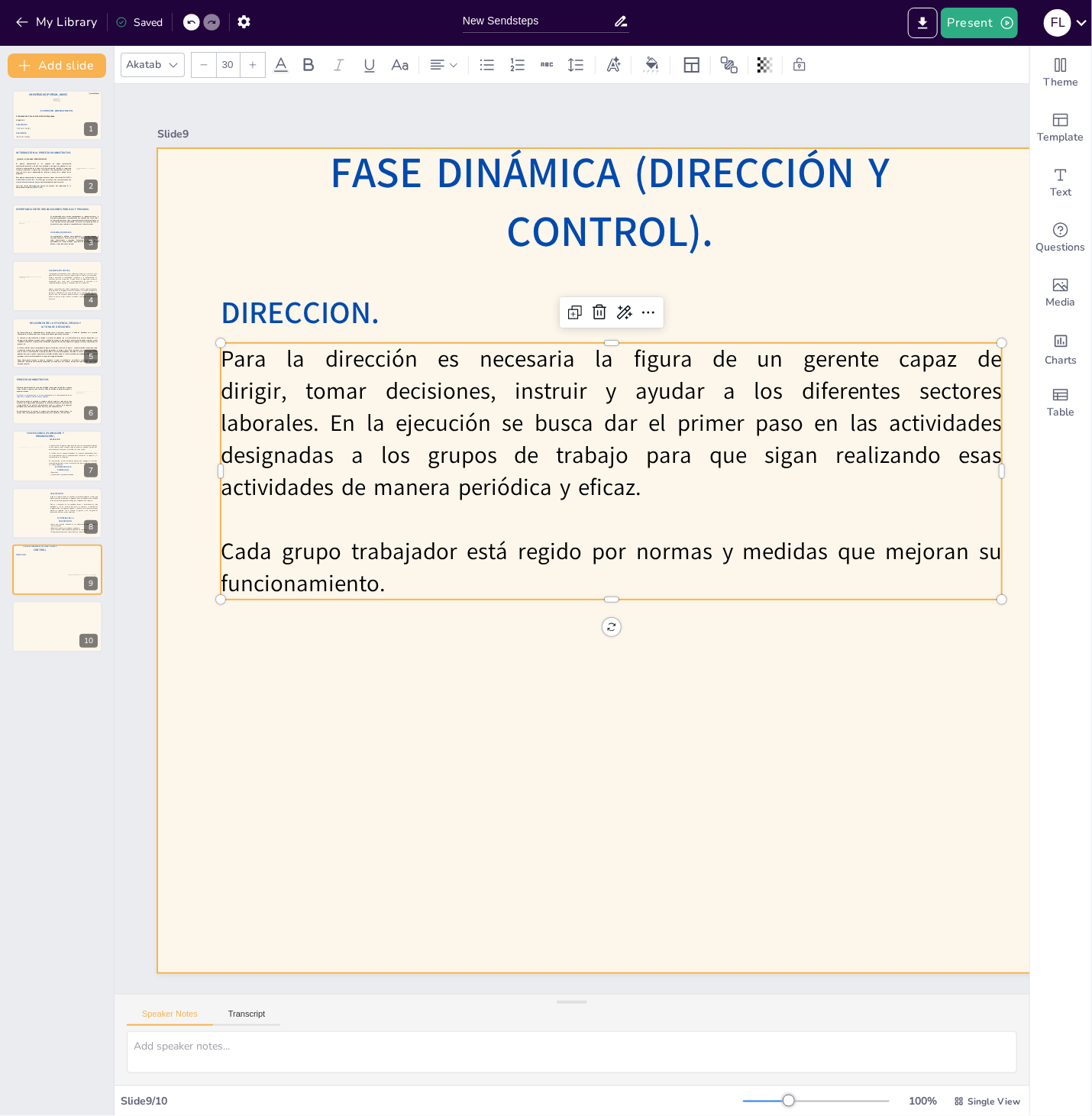
click at [509, 692] on div at bounding box center [890, 561] width 1466 height 825
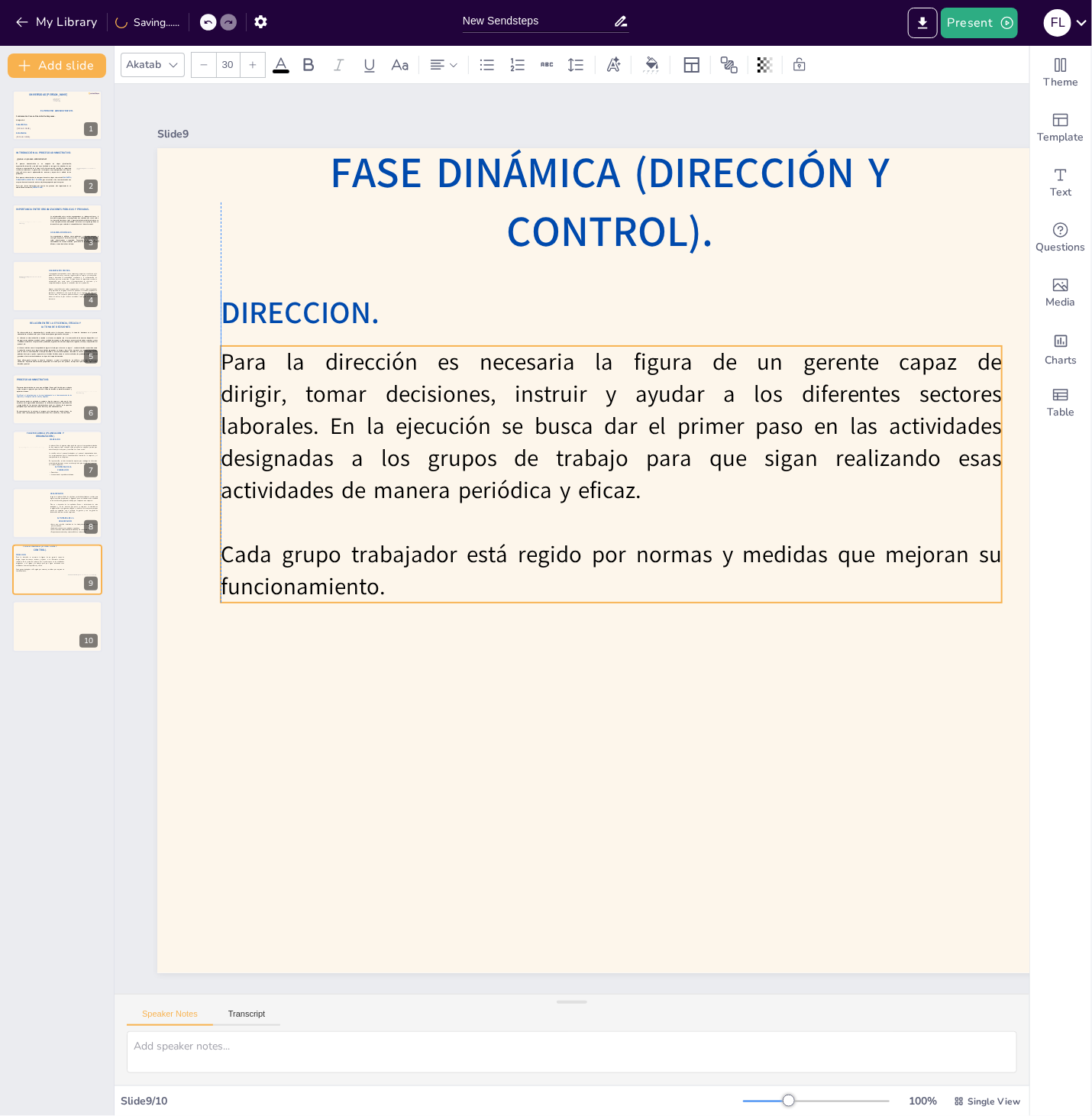
click at [270, 420] on p "Para la dirección es necesaria la figura de un gerente capaz de dirigir, tomar …" at bounding box center [611, 426] width 781 height 160
click at [39, 517] on div at bounding box center [29, 511] width 35 height 21
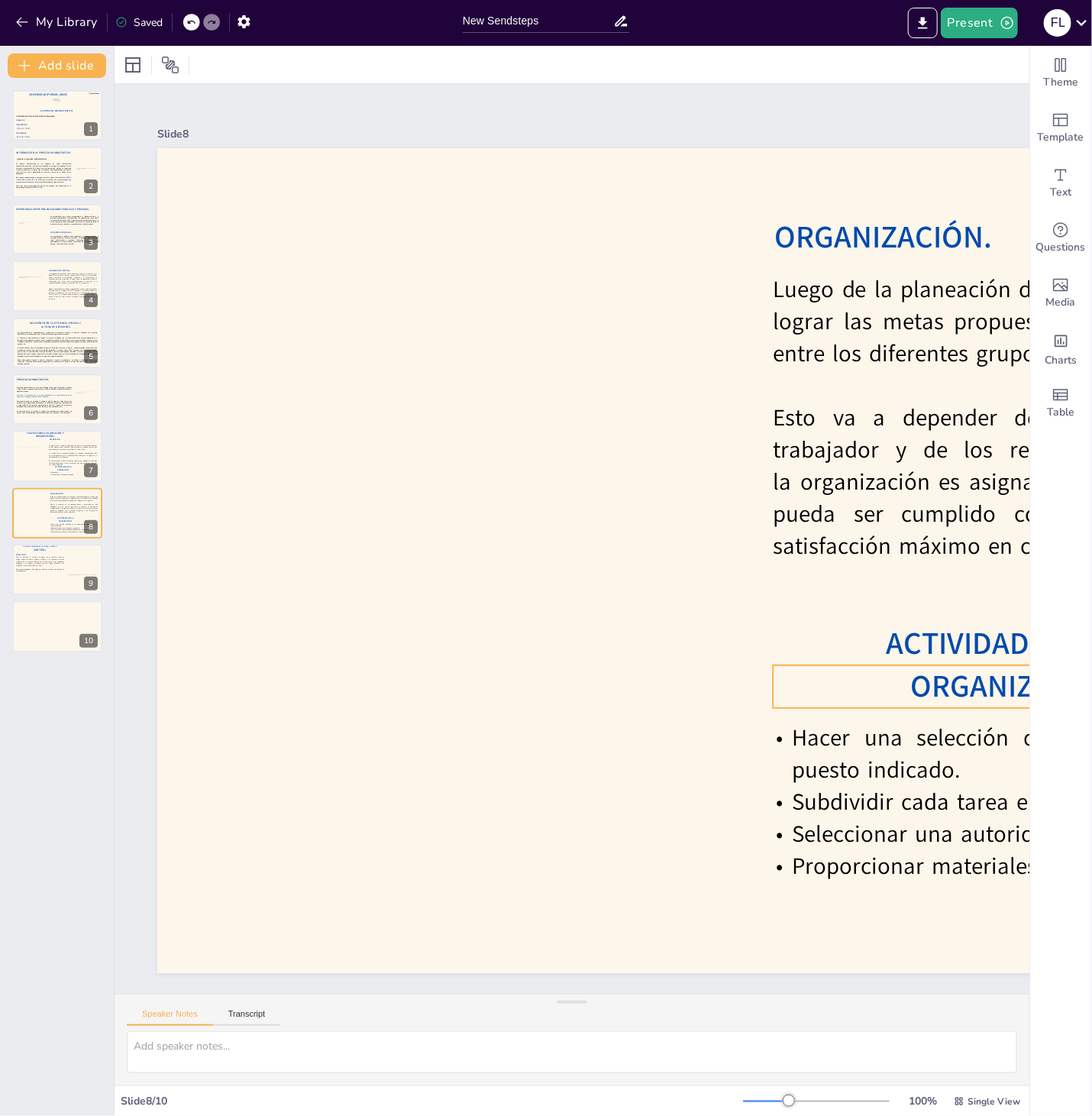
click at [886, 685] on span "ACTIVIDADES DE LA ORGANIZACIÓN:" at bounding box center [1019, 665] width 267 height 85
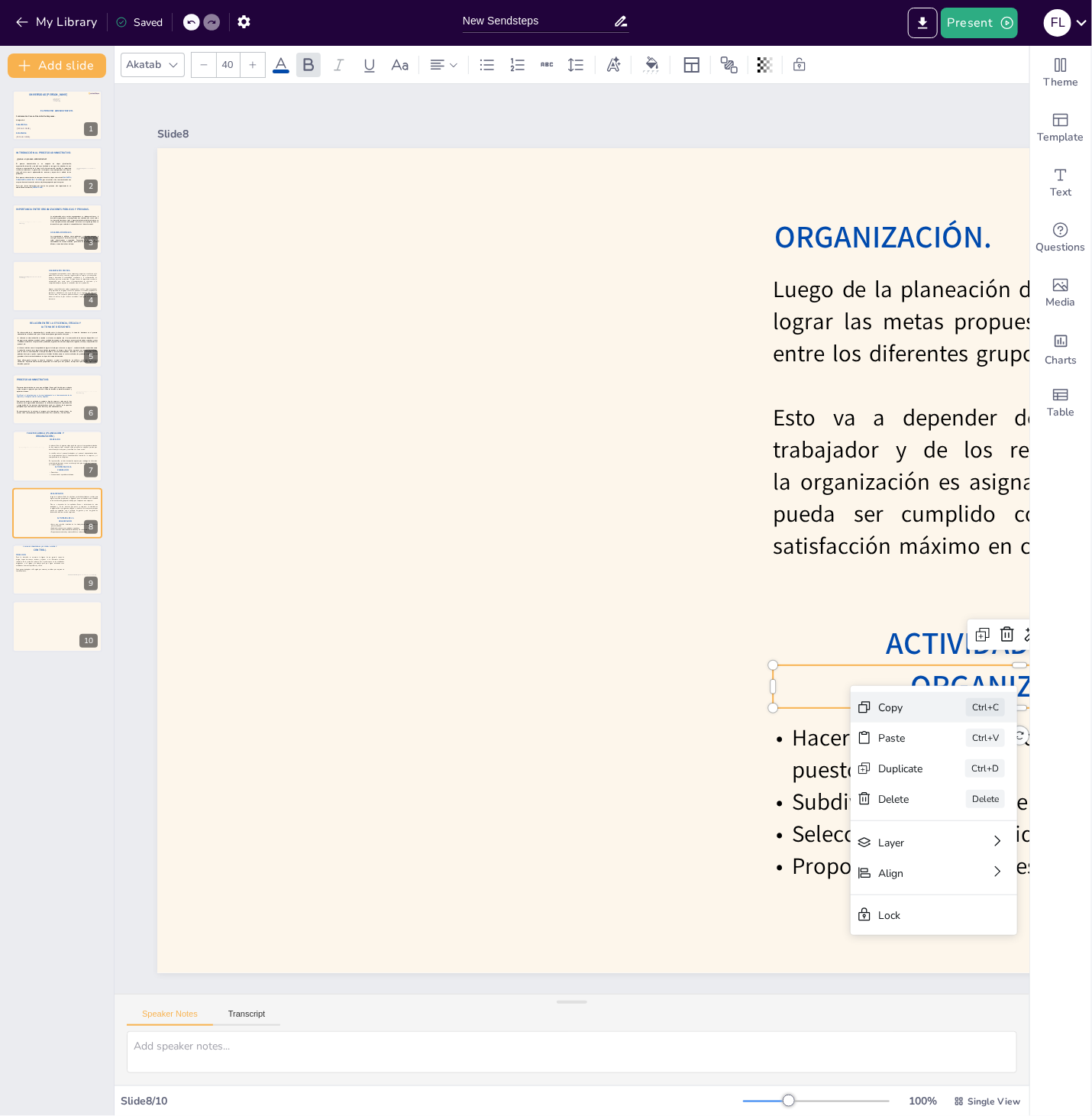
click at [887, 717] on div "Copy Ctrl+C" at bounding box center [934, 707] width 167 height 31
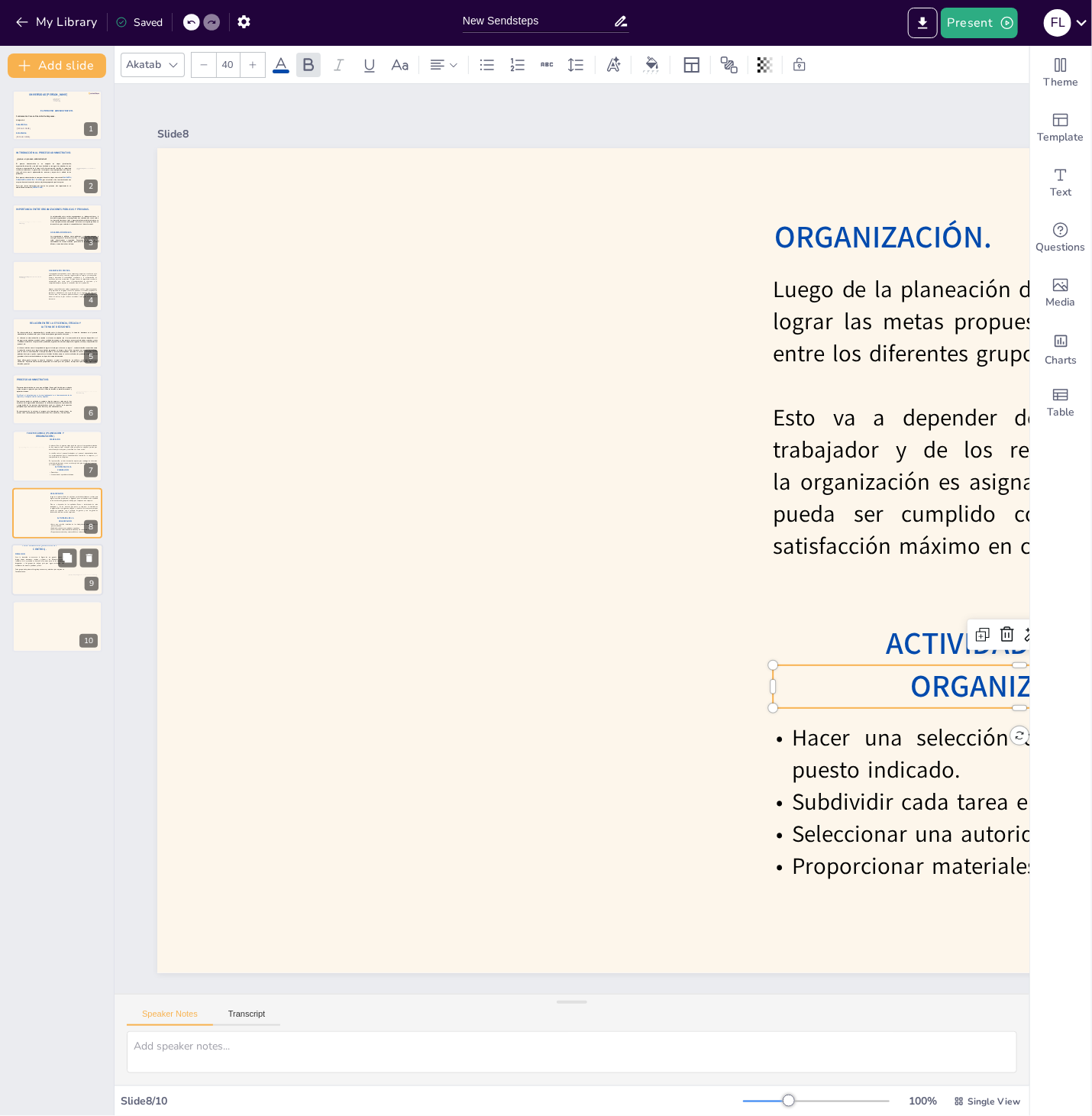
click at [71, 583] on div at bounding box center [86, 586] width 36 height 22
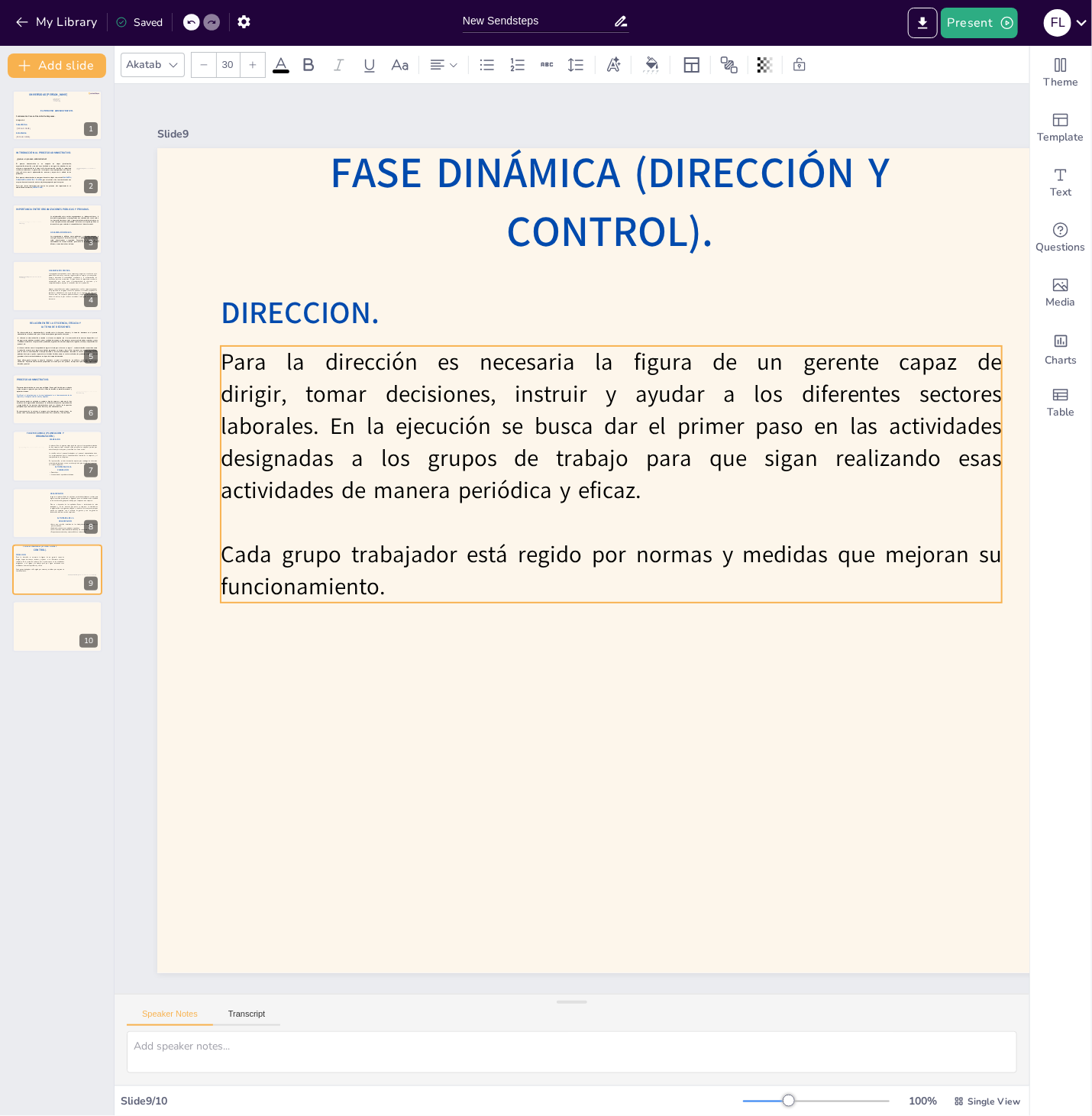
click at [357, 557] on p "Cada grupo trabajador está regido por normas y medidas que mejoran su funcionam…" at bounding box center [611, 570] width 781 height 64
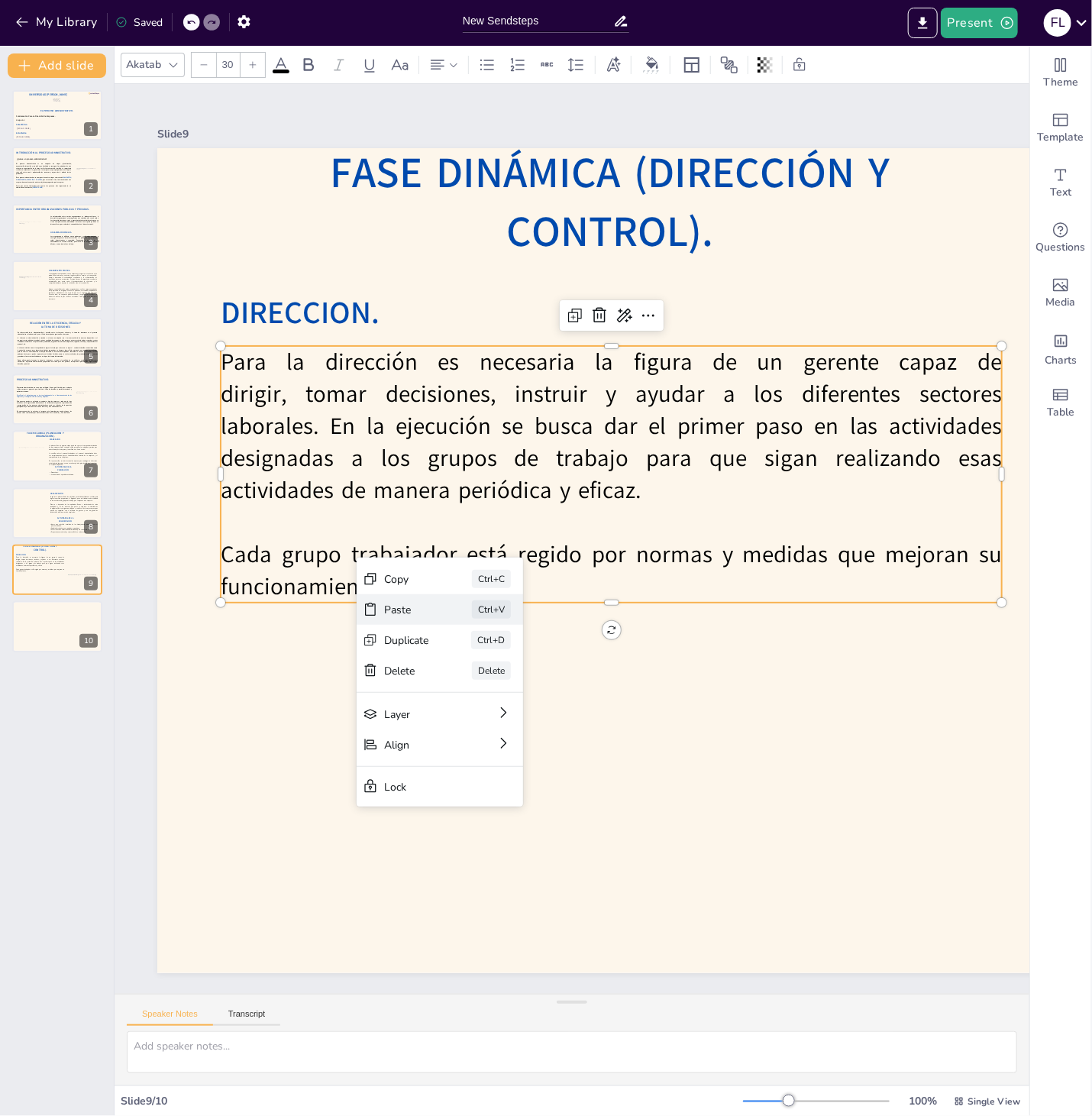
click at [400, 619] on div "Paste Ctrl+V" at bounding box center [440, 610] width 167 height 31
type input "40"
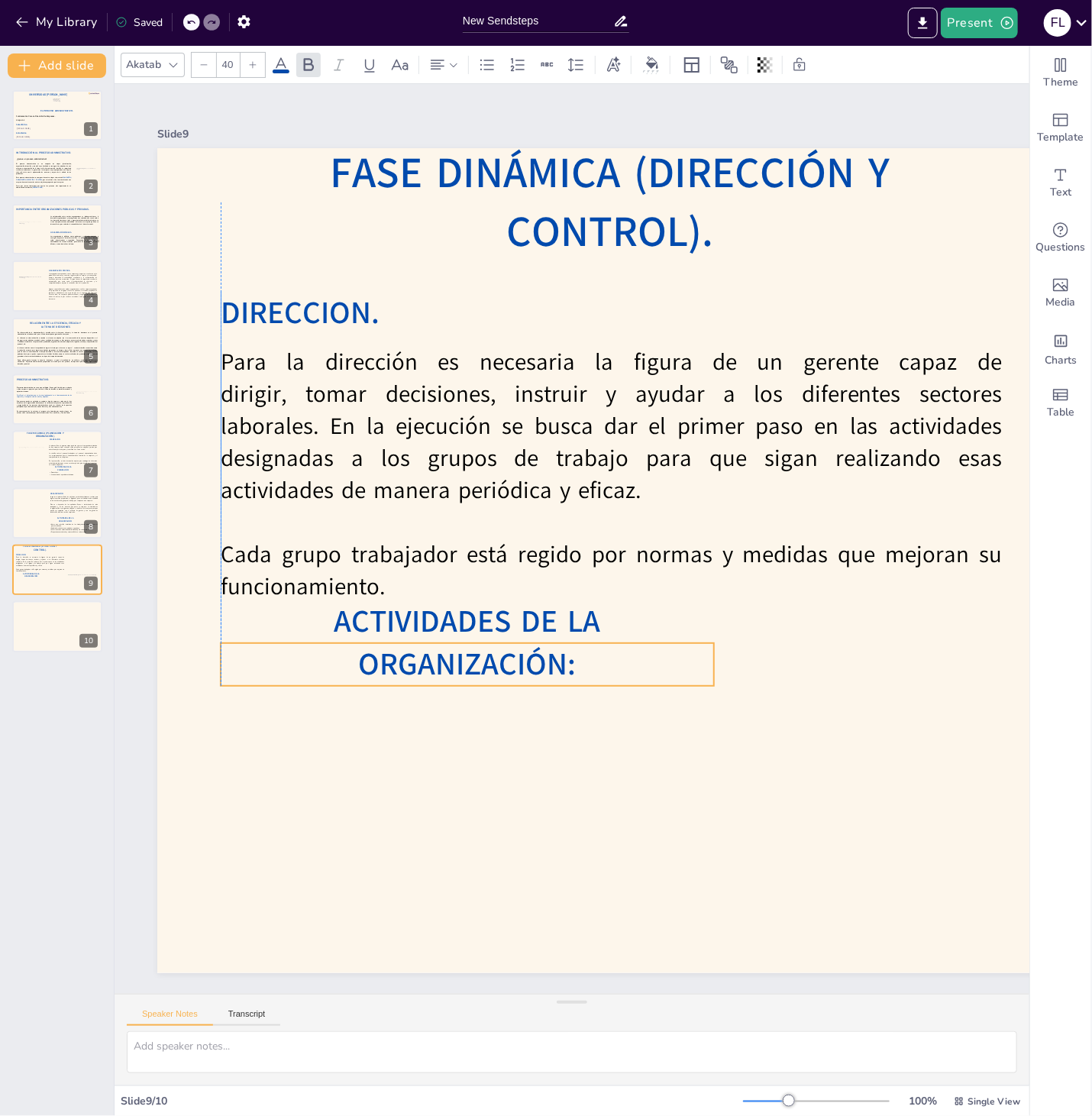
drag, startPoint x: 693, startPoint y: 571, endPoint x: 270, endPoint y: 675, distance: 435.6
click at [334, 675] on span "ACTIVIDADES DE LA ORGANIZACIÓN:" at bounding box center [467, 642] width 267 height 85
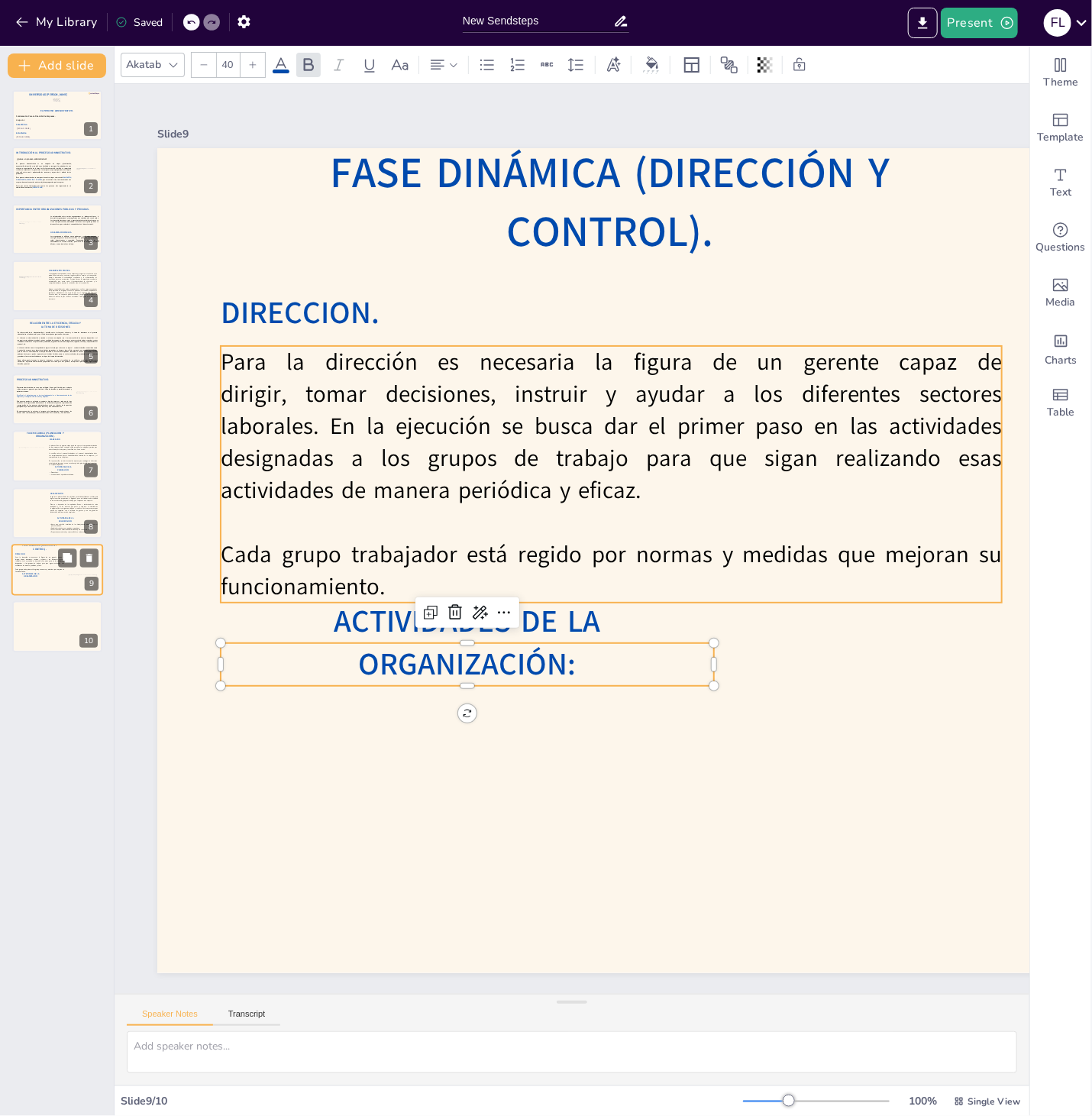
click at [45, 566] on p at bounding box center [40, 567] width 49 height 3
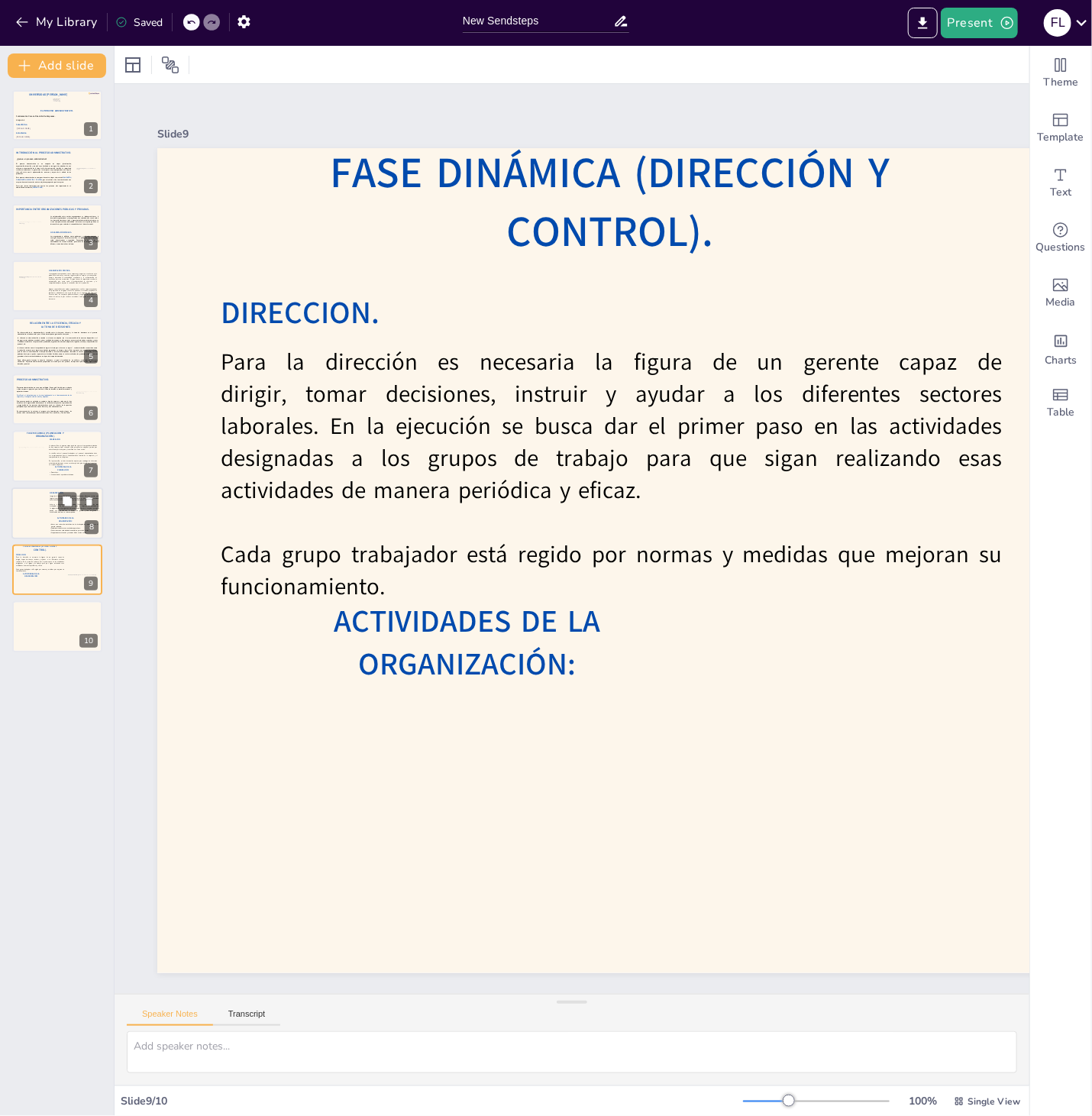
click at [45, 519] on div at bounding box center [57, 512] width 92 height 52
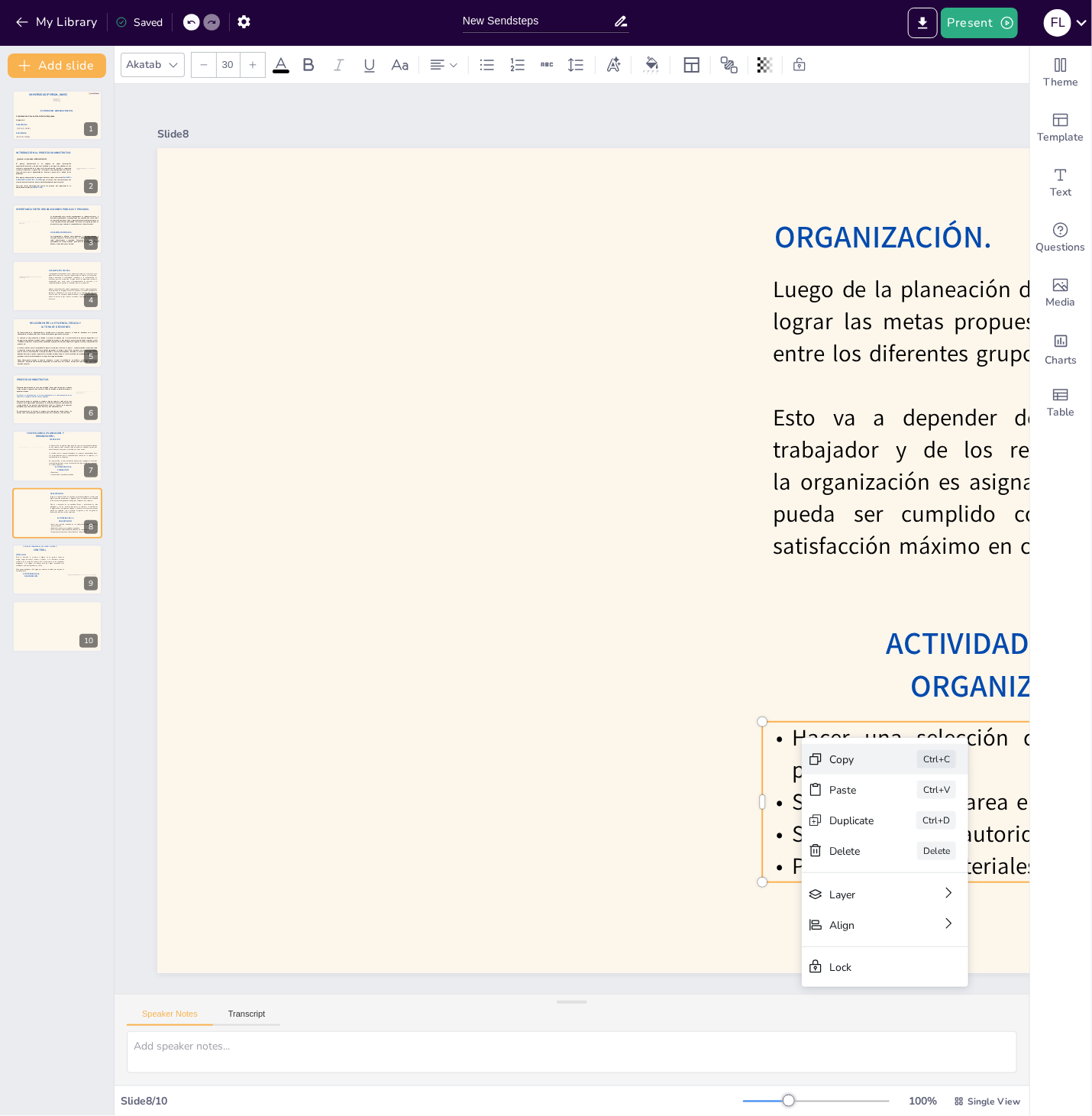
click at [839, 754] on div "Copy" at bounding box center [851, 759] width 45 height 15
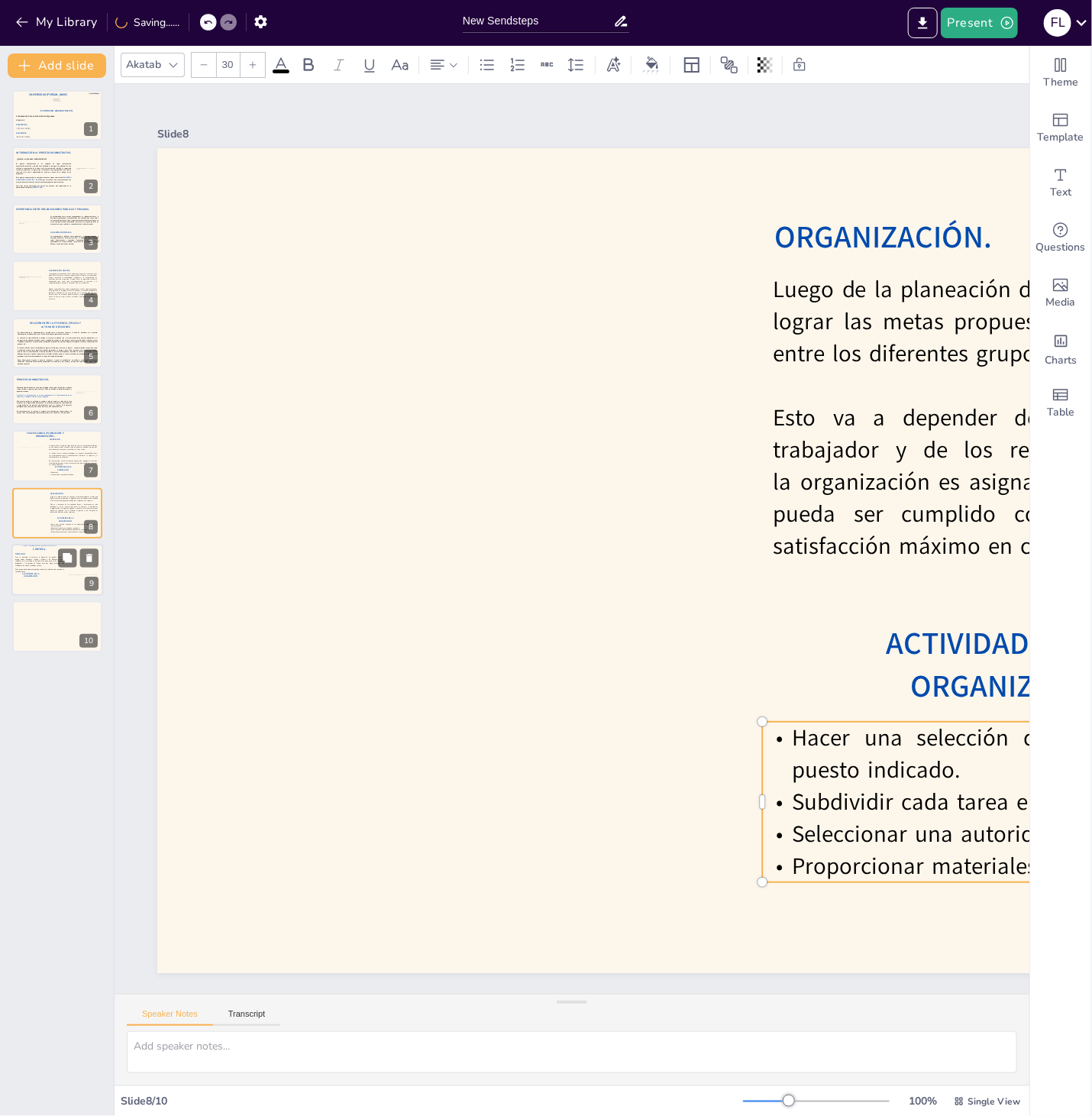
click at [36, 562] on p "Para la dirección es necesaria la figura de un gerente capaz de dirigir, tomar …" at bounding box center [40, 562] width 49 height 10
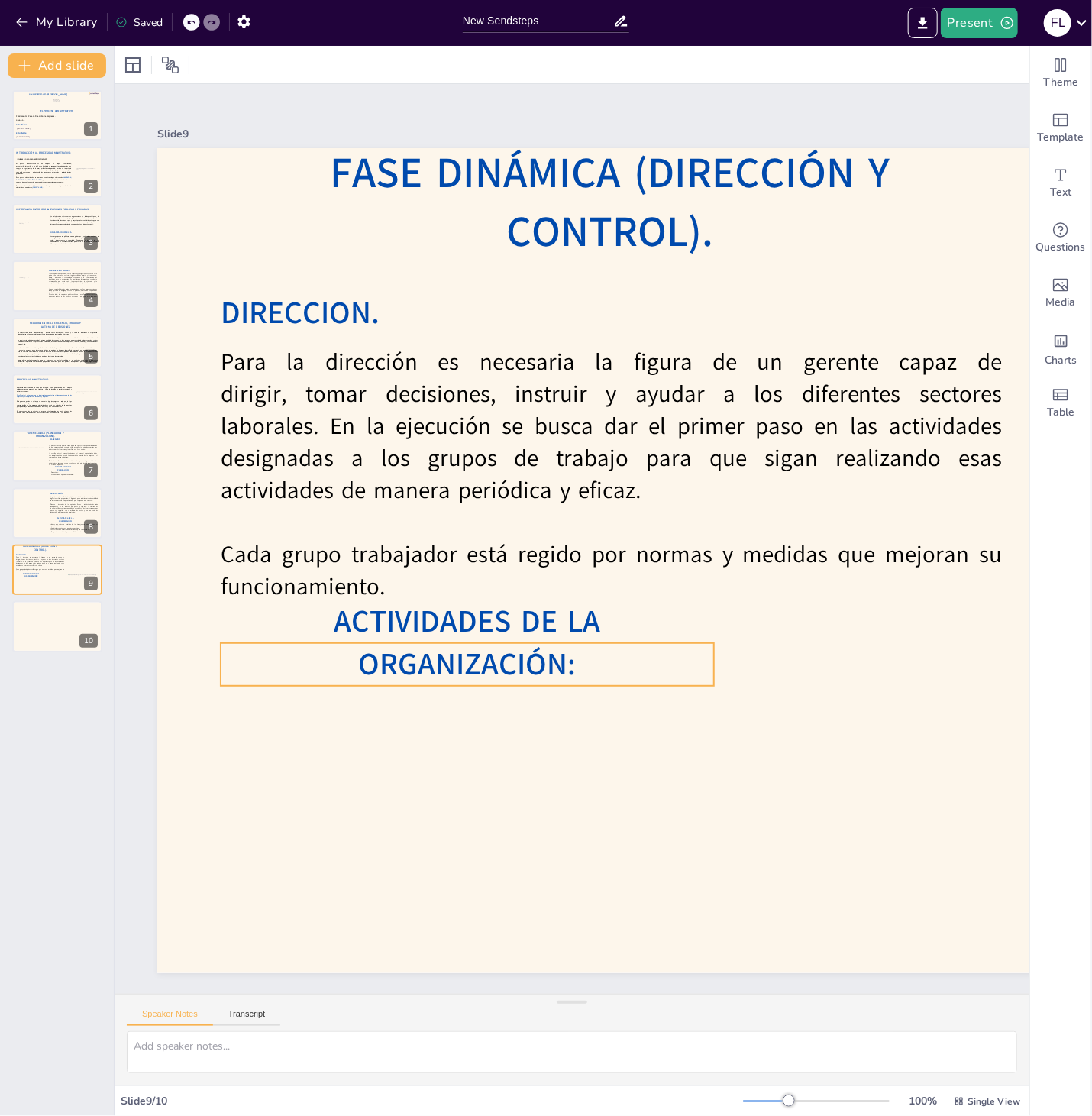
click at [364, 672] on span "ACTIVIDADES DE LA ORGANIZACIÓN:" at bounding box center [467, 642] width 267 height 85
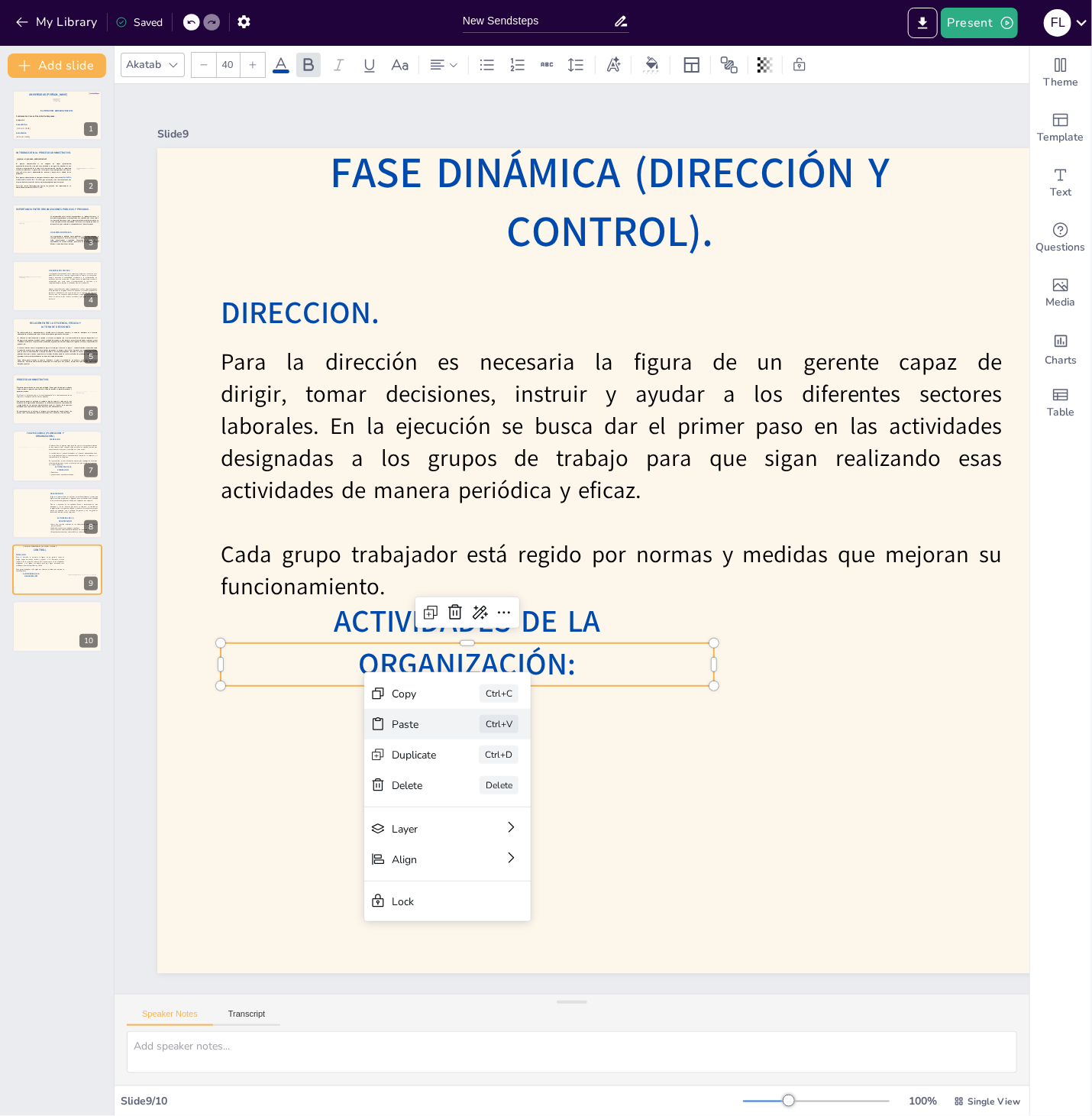
click at [410, 717] on div "Paste" at bounding box center [413, 725] width 45 height 15
type input "30"
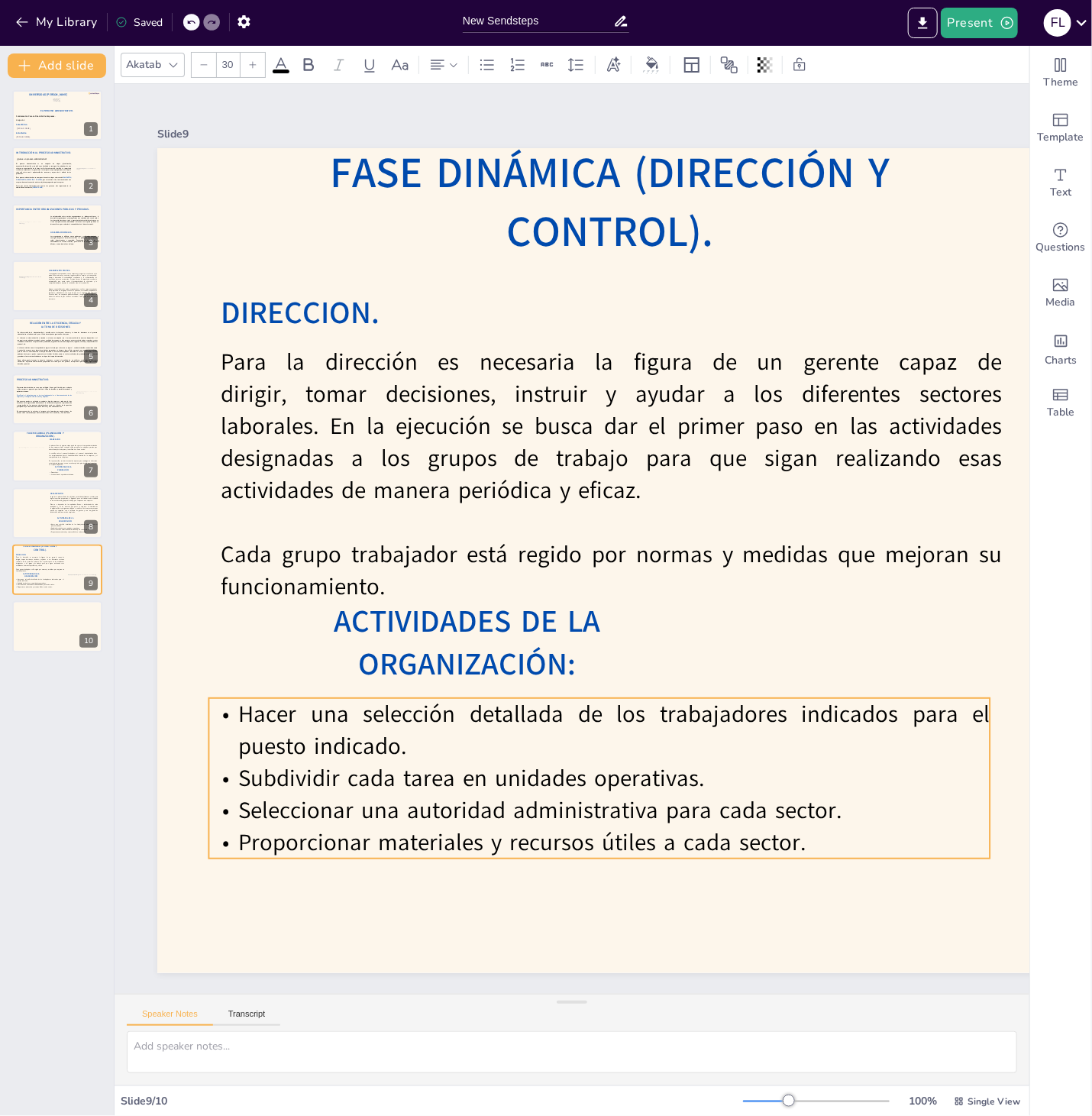
drag, startPoint x: 611, startPoint y: 597, endPoint x: 320, endPoint y: 815, distance: 363.6
click at [320, 815] on p "Seleccionar una autoridad administrativa para cada sector." at bounding box center [599, 809] width 781 height 32
click at [538, 754] on p "Hacer una selección detallada de los trabajadores indicados para el puesto indi…" at bounding box center [599, 730] width 781 height 64
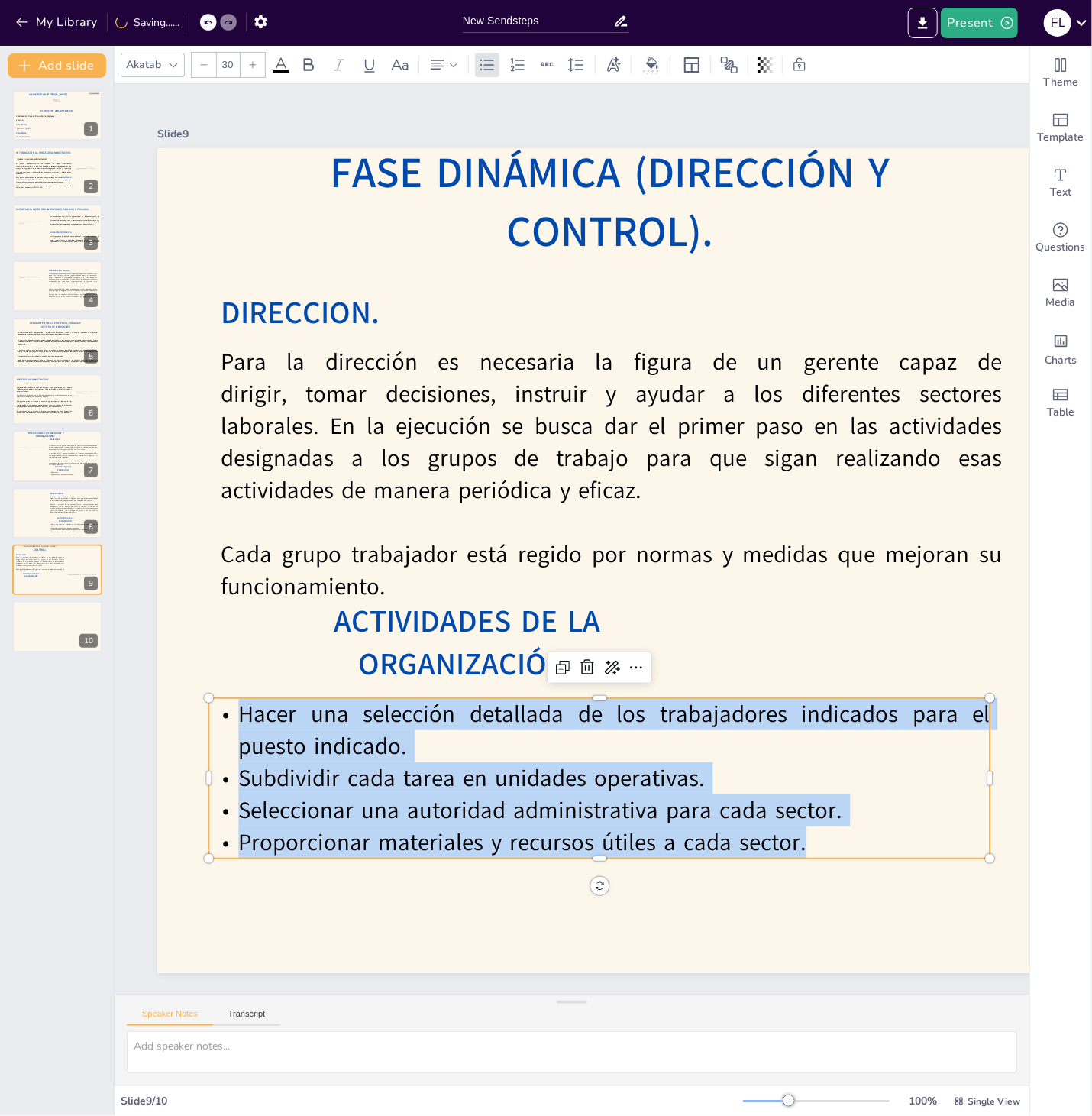
drag, startPoint x: 823, startPoint y: 845, endPoint x: 242, endPoint y: 710, distance: 596.5
click at [242, 710] on div "Hacer una selección detallada de los trabajadores indicados para el puesto indi…" at bounding box center [599, 778] width 781 height 160
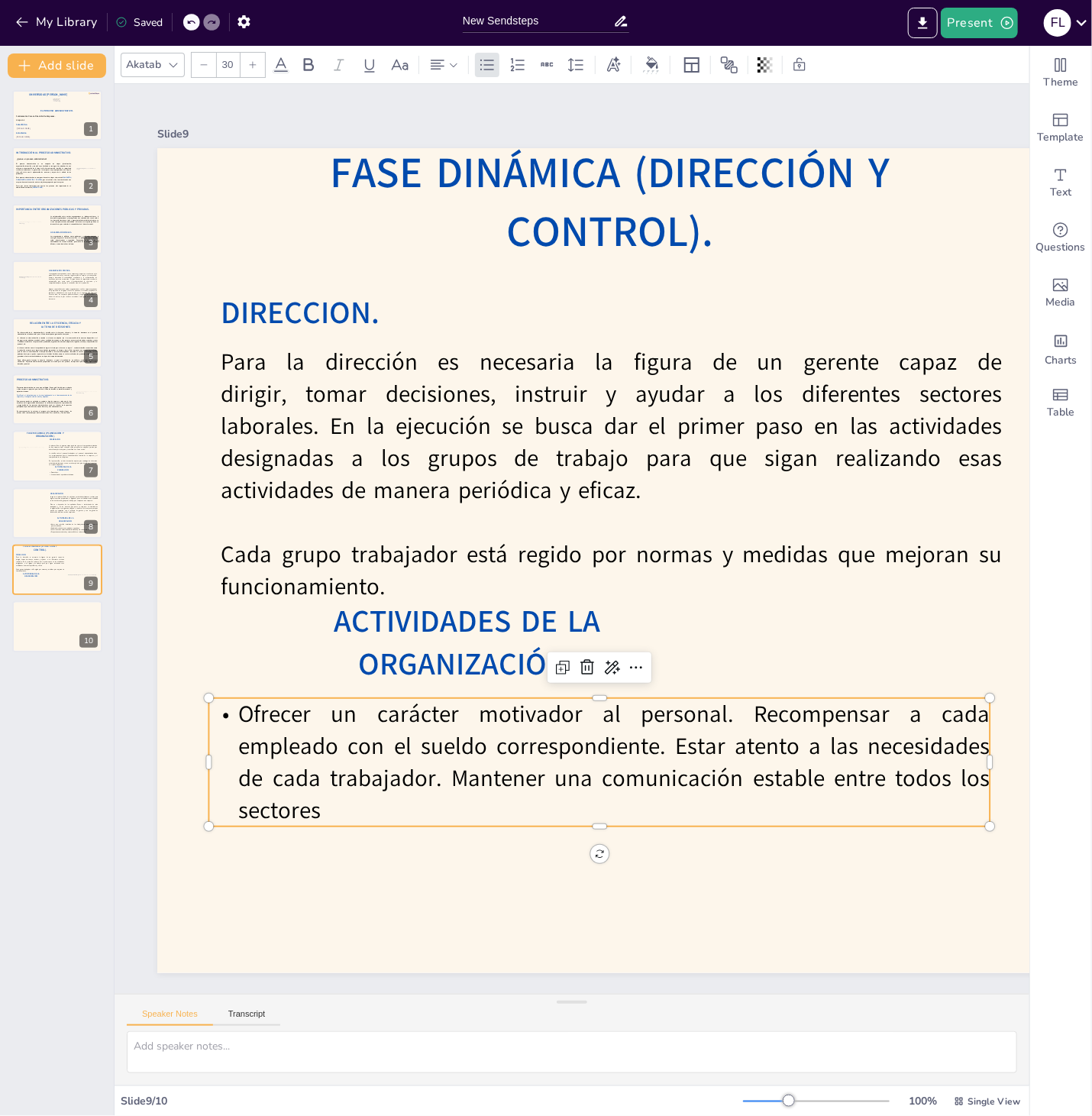
click at [743, 714] on p "Ofrecer un carácter motivador al personal. Recompensar a cada empleado con el s…" at bounding box center [599, 762] width 781 height 128
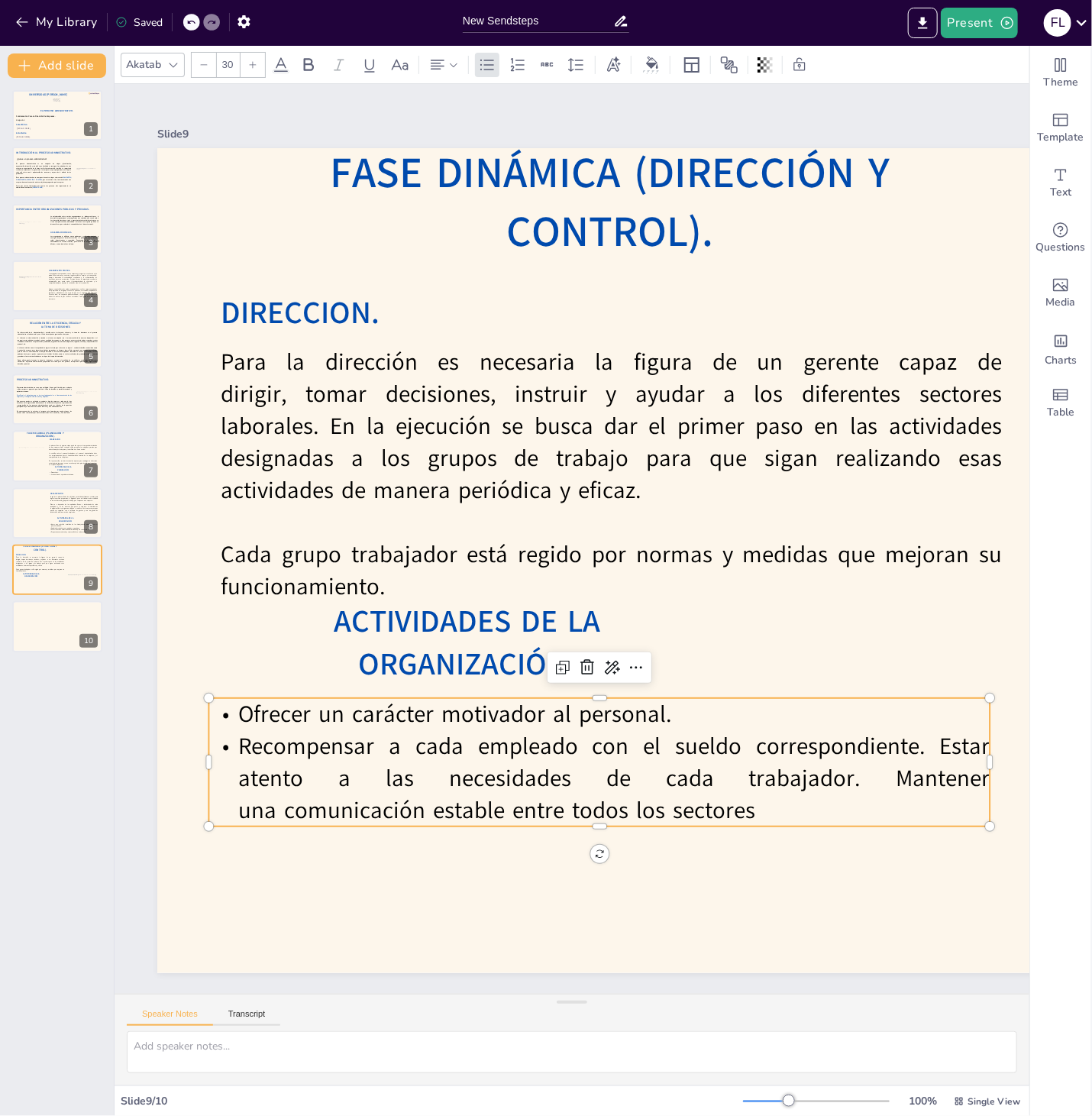
click at [933, 754] on p "Recompensar a cada empleado con el sueldo correspondiente. Estar atento a las n…" at bounding box center [599, 778] width 781 height 96
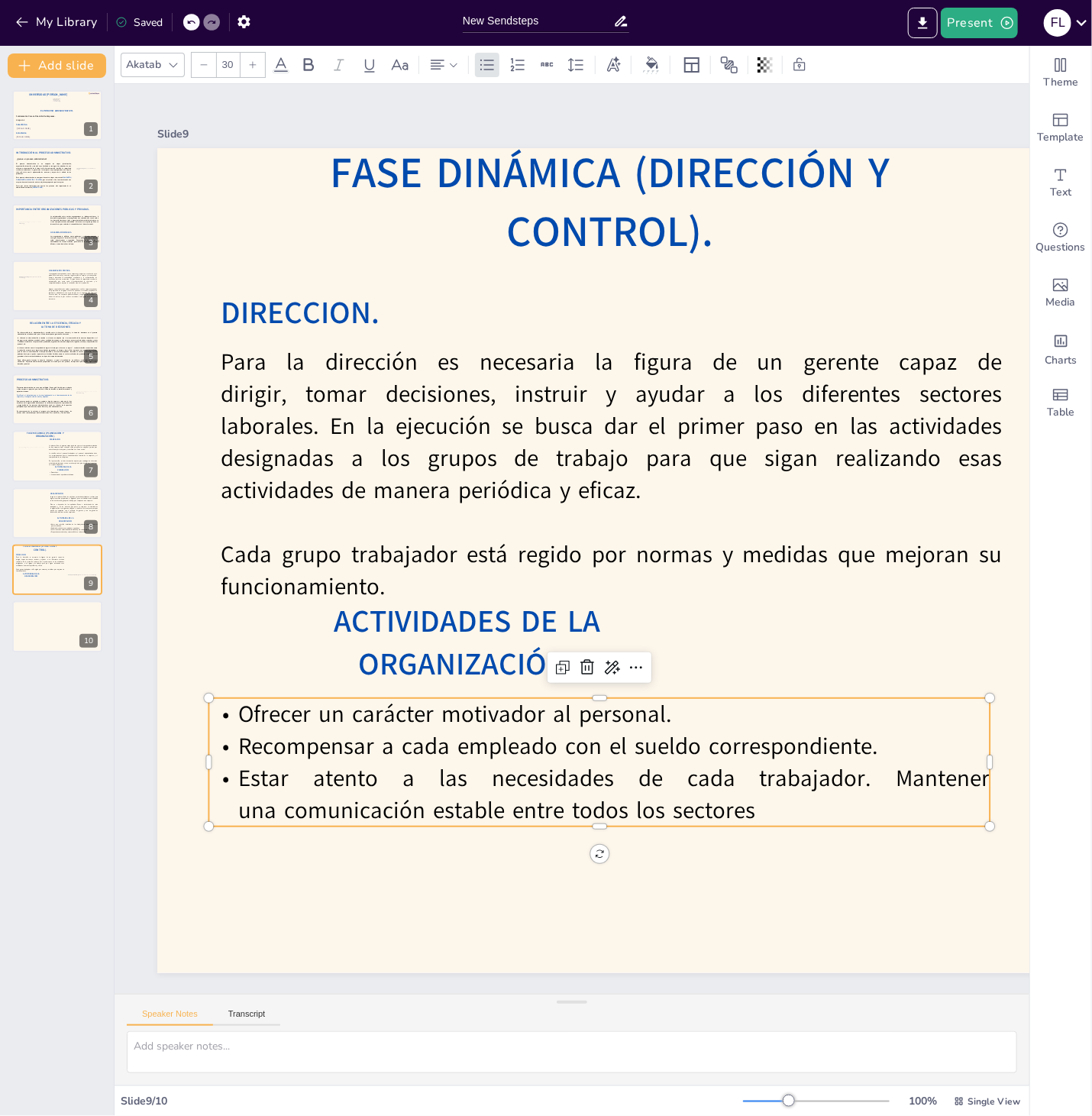
click at [896, 767] on p "Estar atento a las necesidades de cada trabajador. Mantener una comunicación es…" at bounding box center [599, 794] width 781 height 64
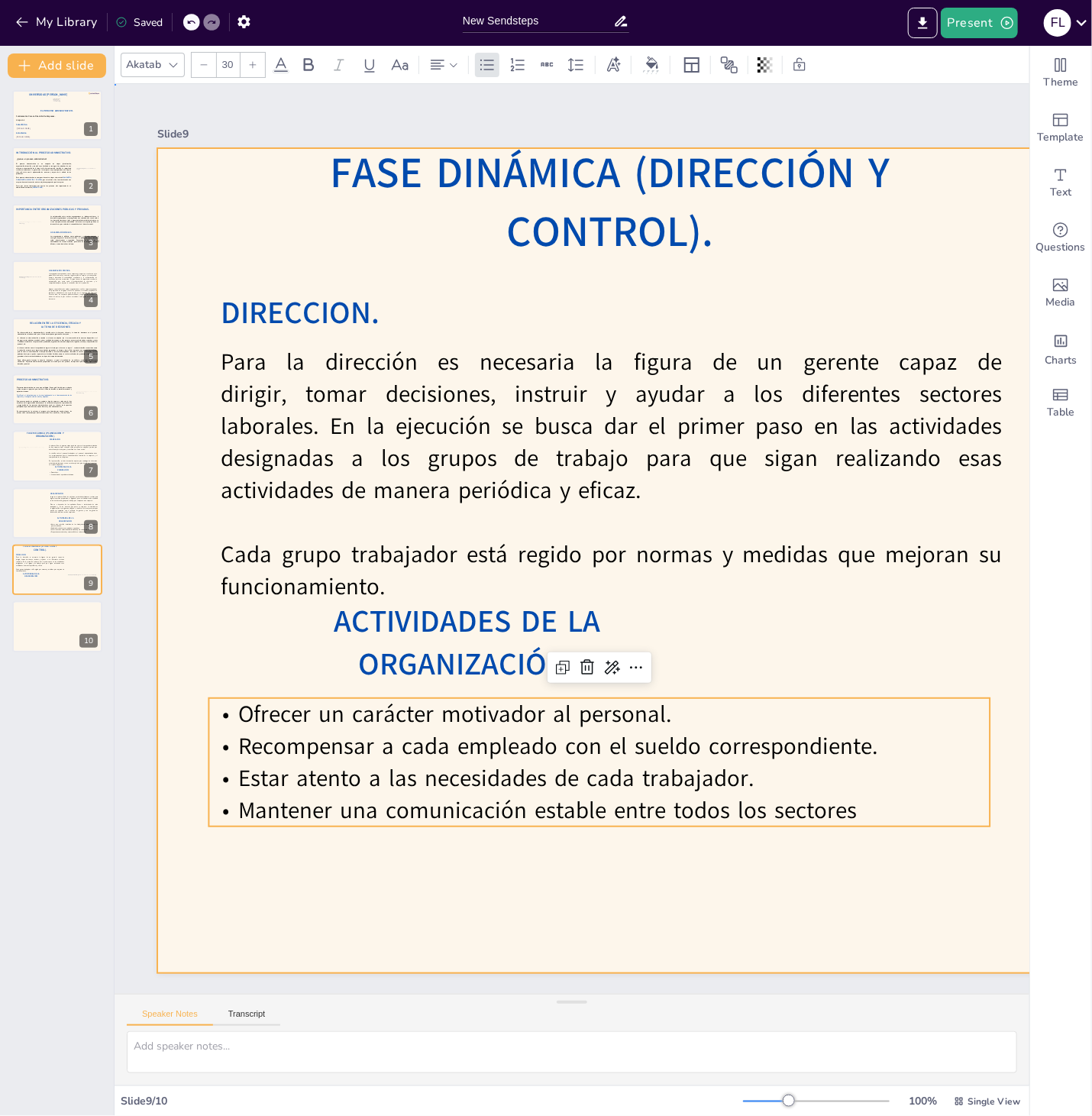
click at [869, 837] on div at bounding box center [890, 561] width 1466 height 825
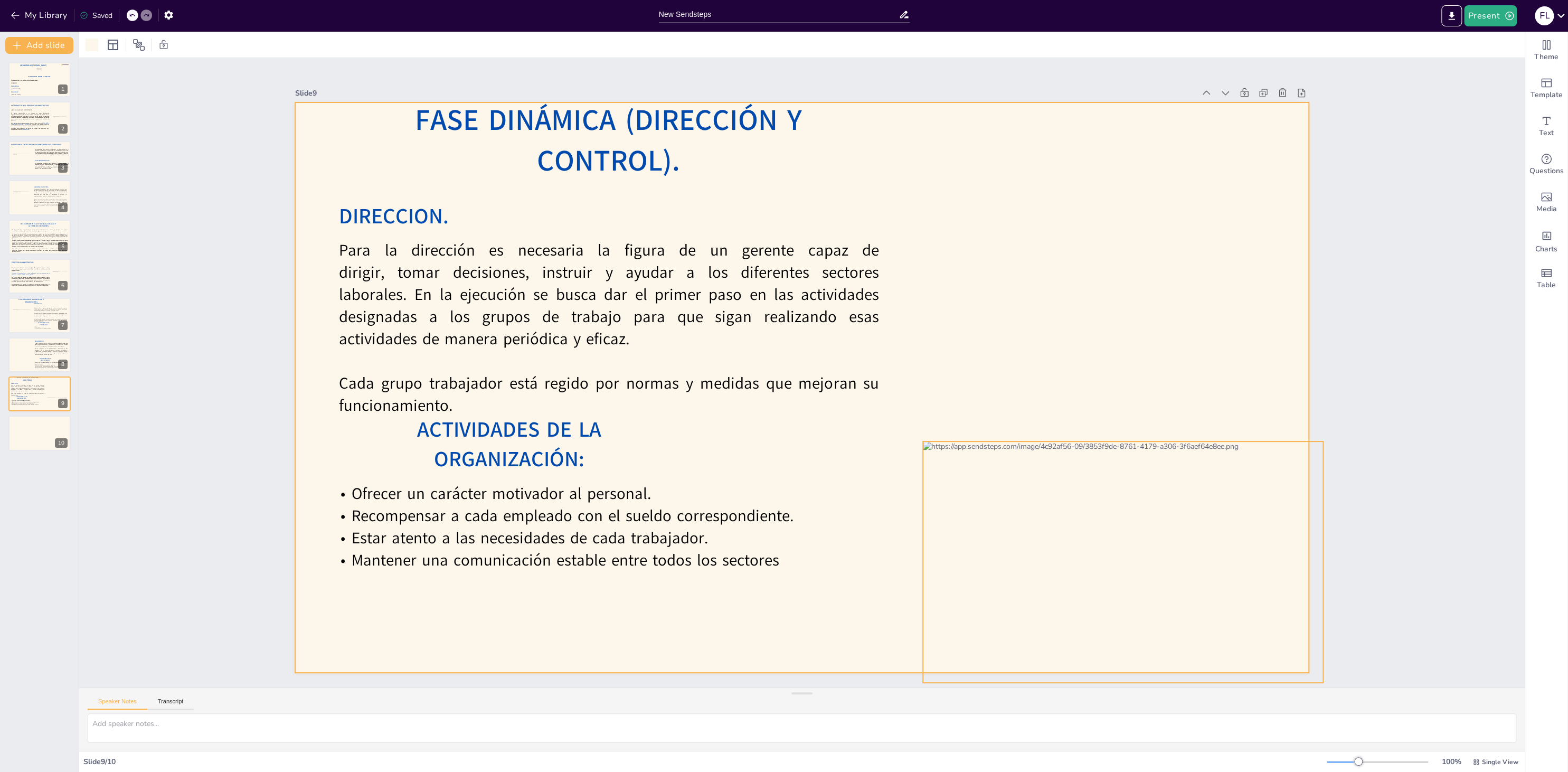
click at [1088, 506] on div at bounding box center [1123, 561] width 400 height 241
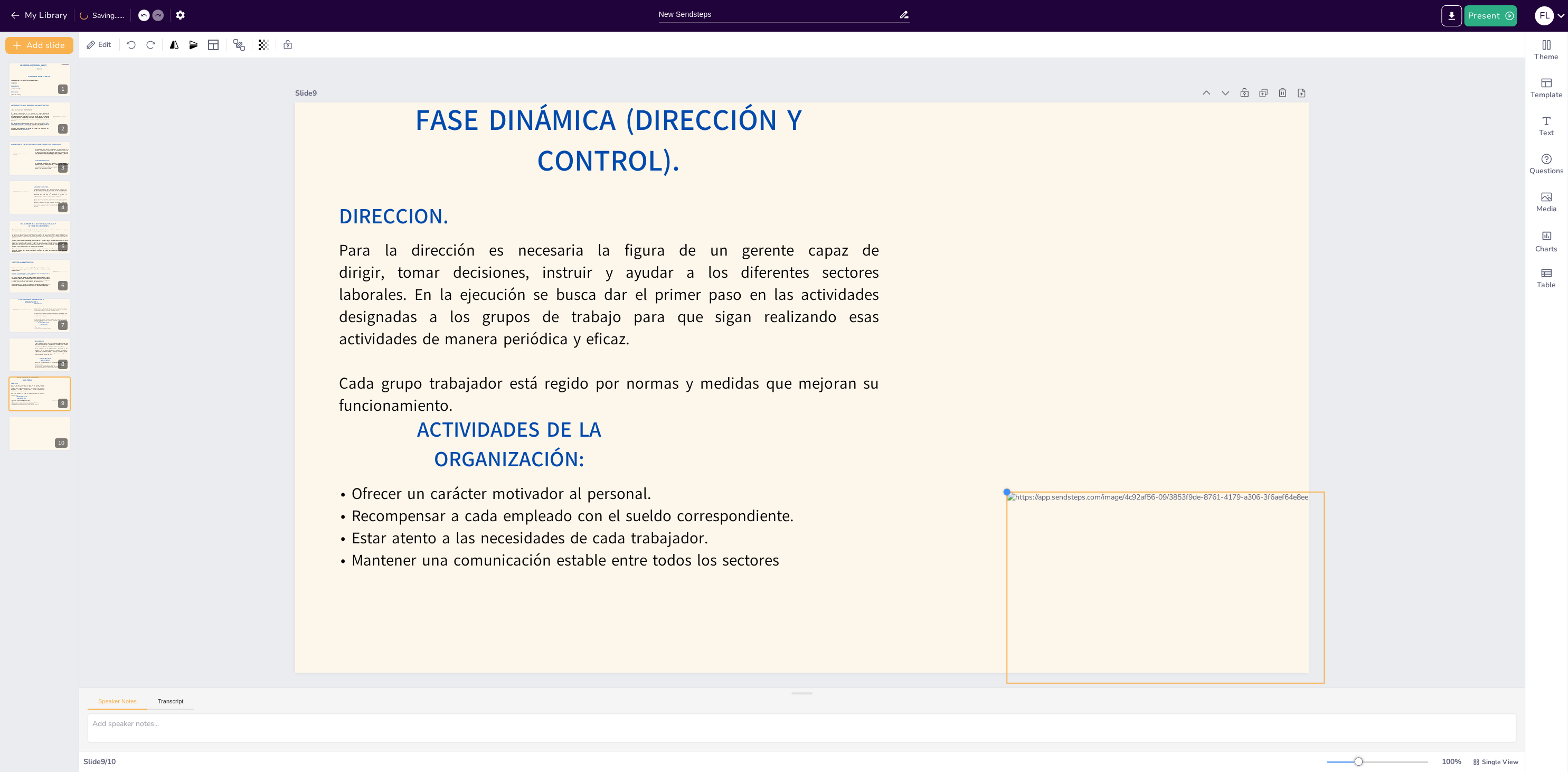
drag, startPoint x: 924, startPoint y: 437, endPoint x: 1025, endPoint y: 508, distance: 123.5
click at [1025, 508] on div "Fase dinámica (dirección y control). DIRECCION. Para la dirección es necesaria …" at bounding box center [802, 388] width 1014 height 570
drag, startPoint x: 1143, startPoint y: 561, endPoint x: 1073, endPoint y: 369, distance: 204.4
click at [1073, 369] on div at bounding box center [1102, 401] width 299 height 180
click at [1175, 212] on div at bounding box center [802, 388] width 1014 height 570
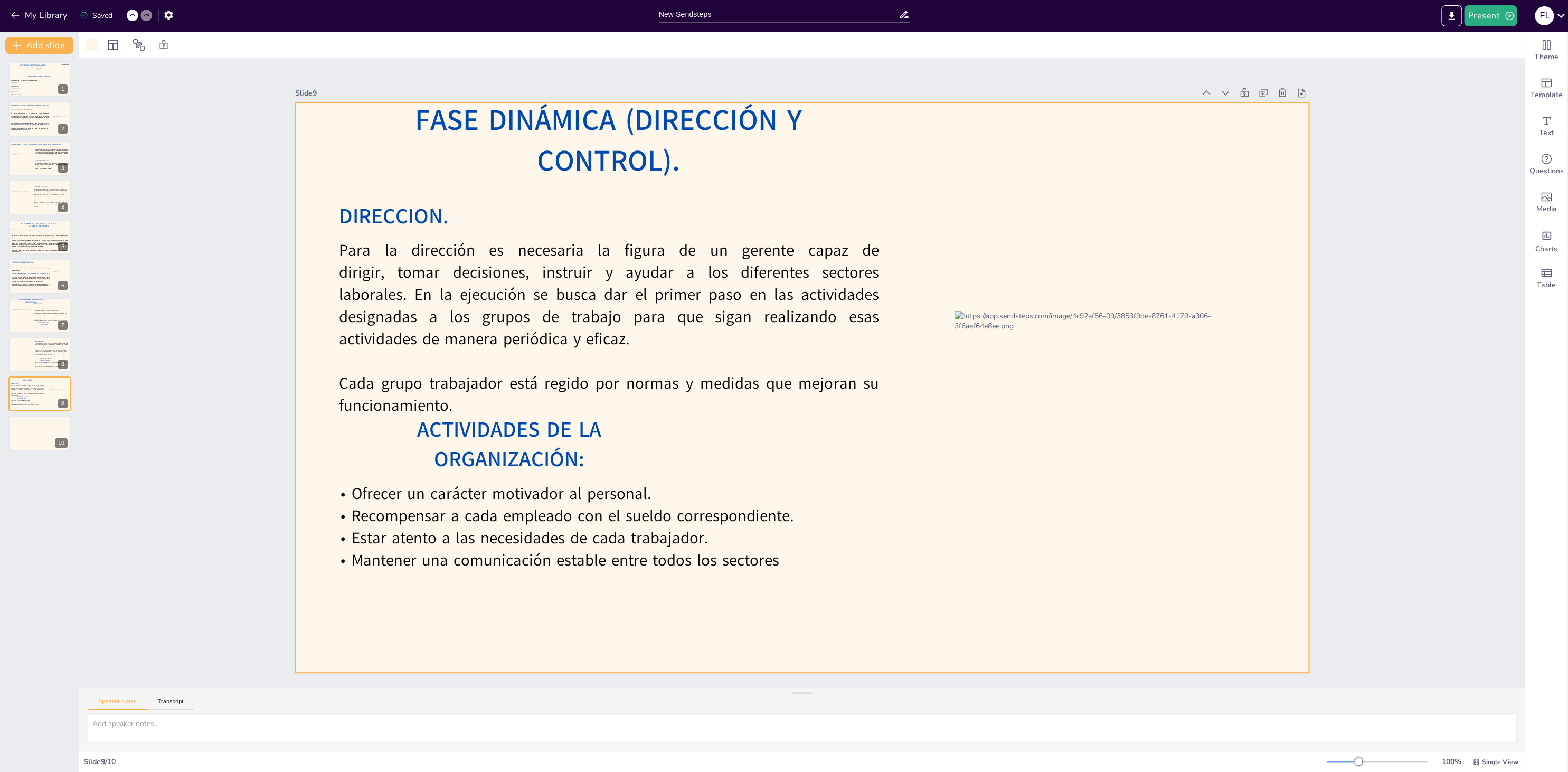
click at [1175, 165] on div "Slide 1 El Proceso Administrativo. Fátima Lourdes Vásquez Henríquez. Víctor Man…" at bounding box center [802, 372] width 1445 height 629
click at [410, 218] on span "DIRECCION." at bounding box center [394, 216] width 109 height 29
click at [415, 181] on icon at bounding box center [419, 181] width 13 height 13
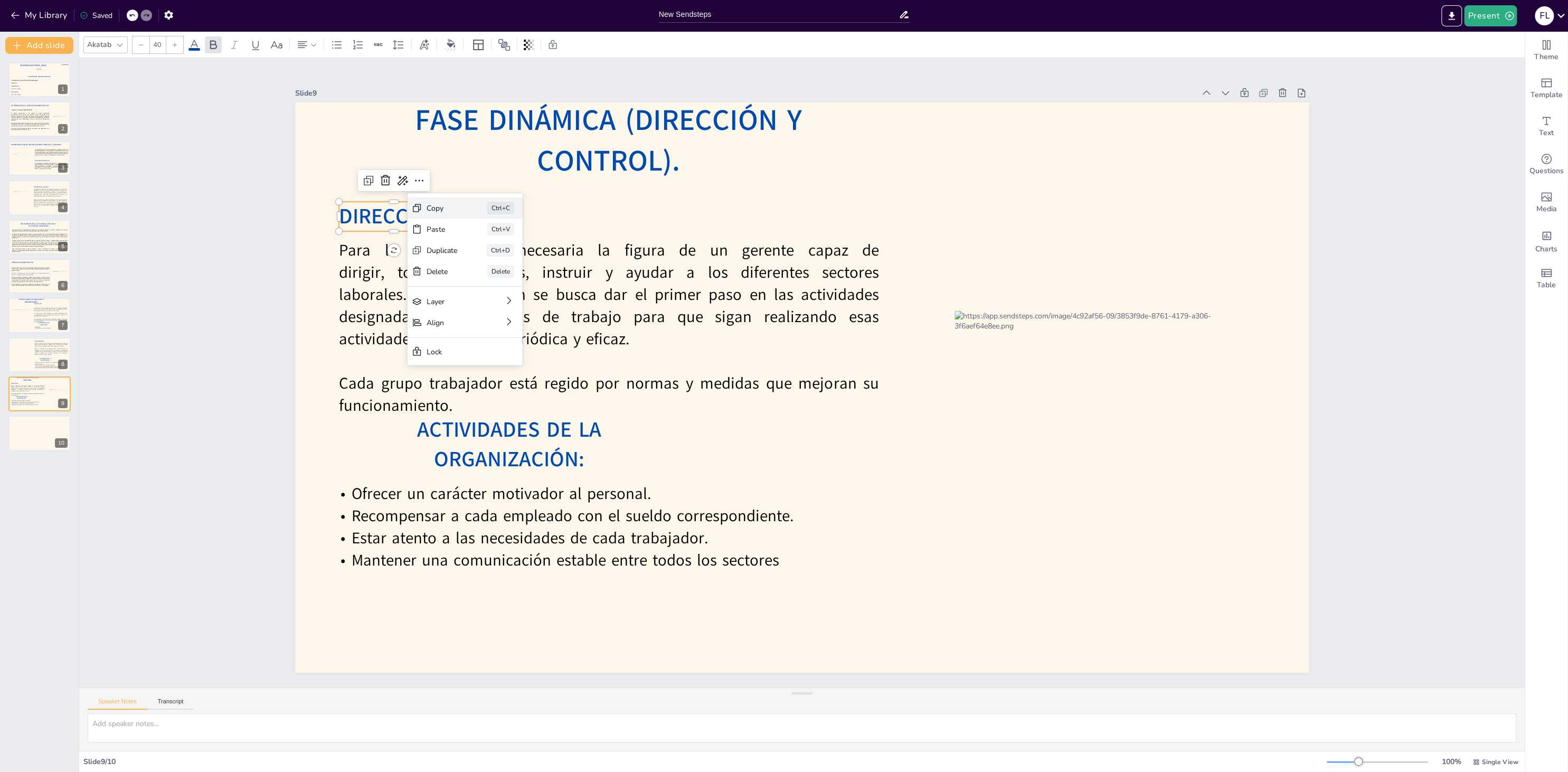
click at [463, 212] on div "Copy Ctrl+C" at bounding box center [465, 208] width 115 height 21
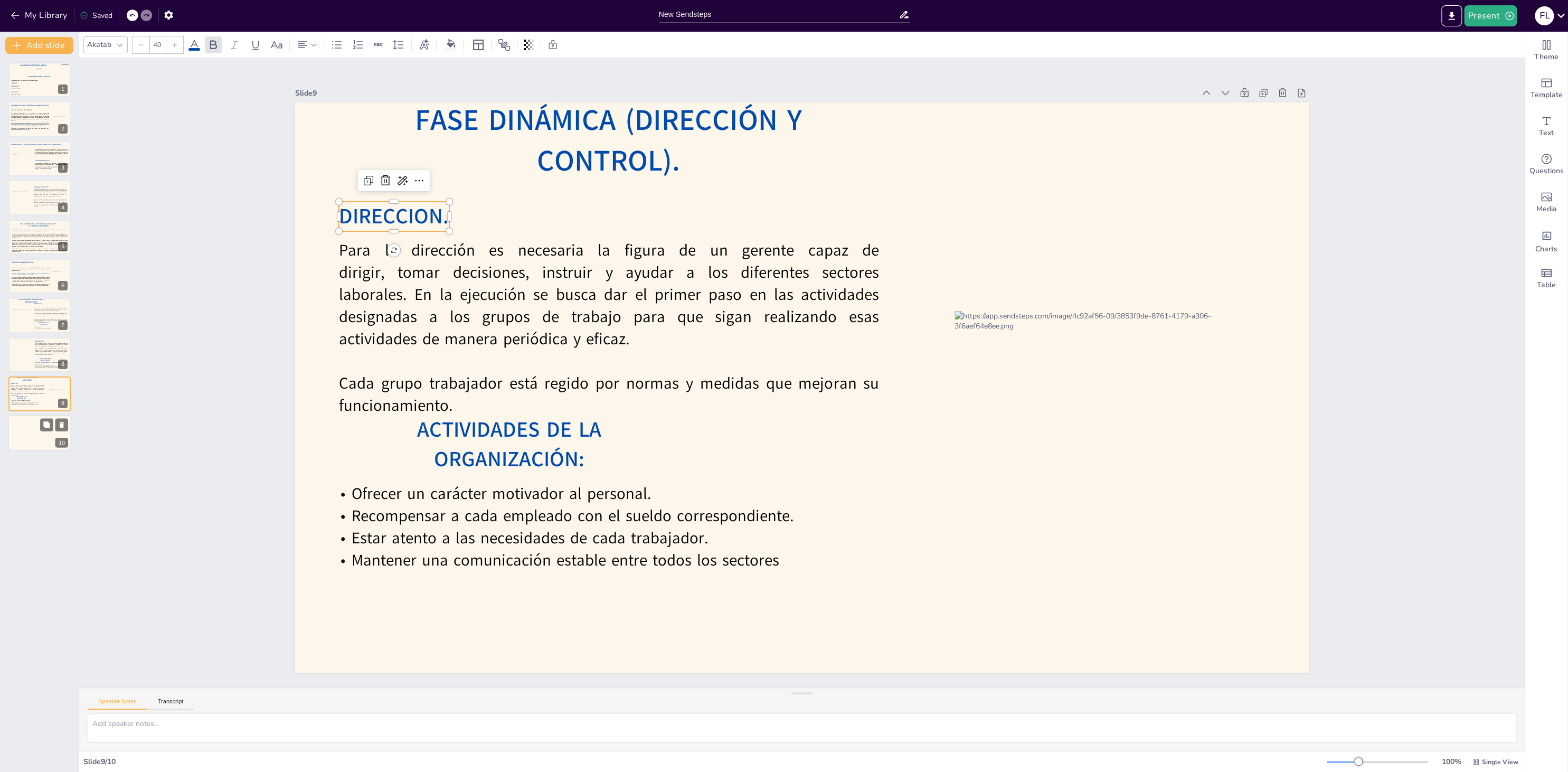
click at [24, 439] on div at bounding box center [40, 433] width 64 height 36
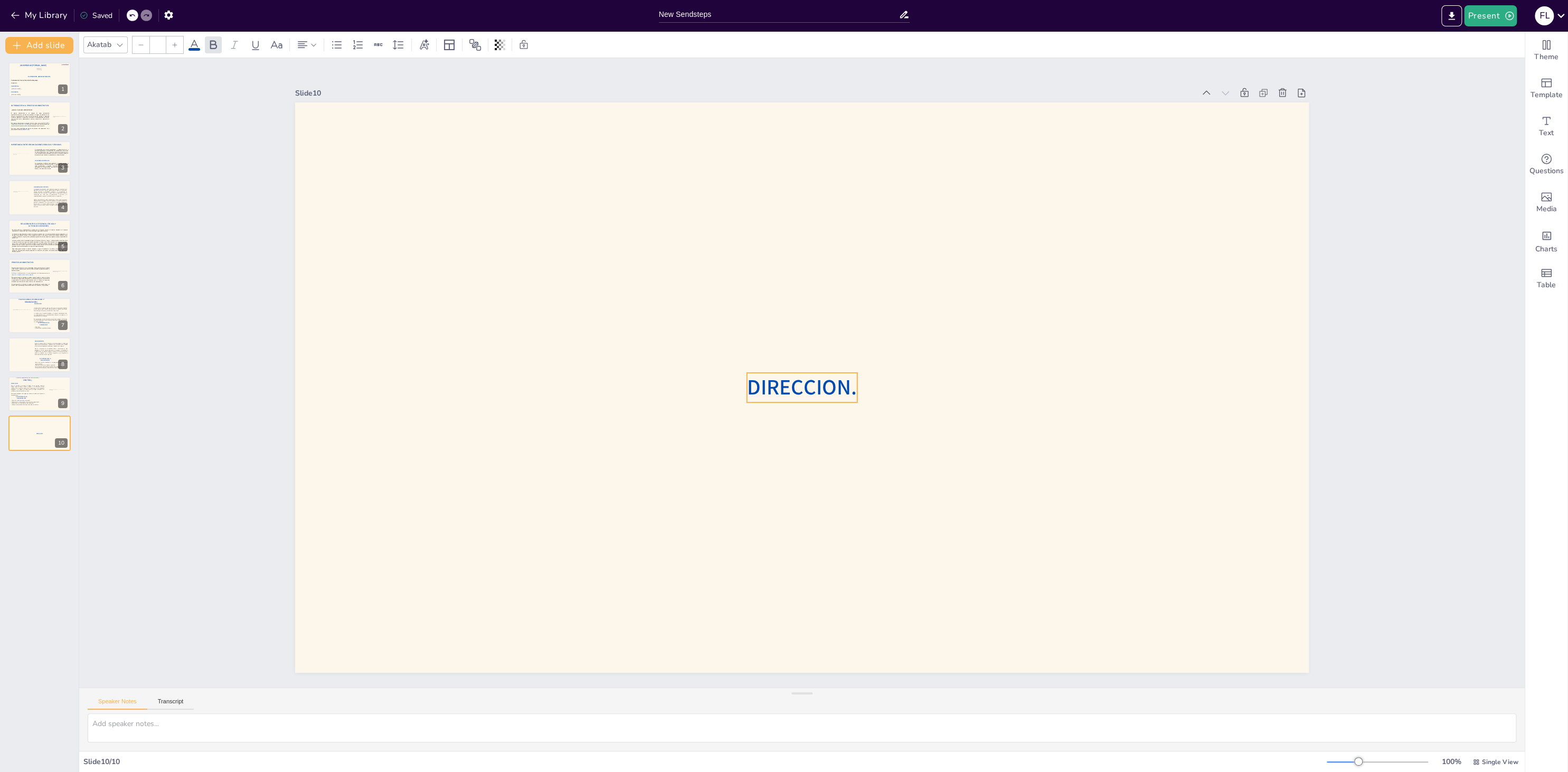
type input "40"
click at [39, 359] on div at bounding box center [40, 354] width 64 height 36
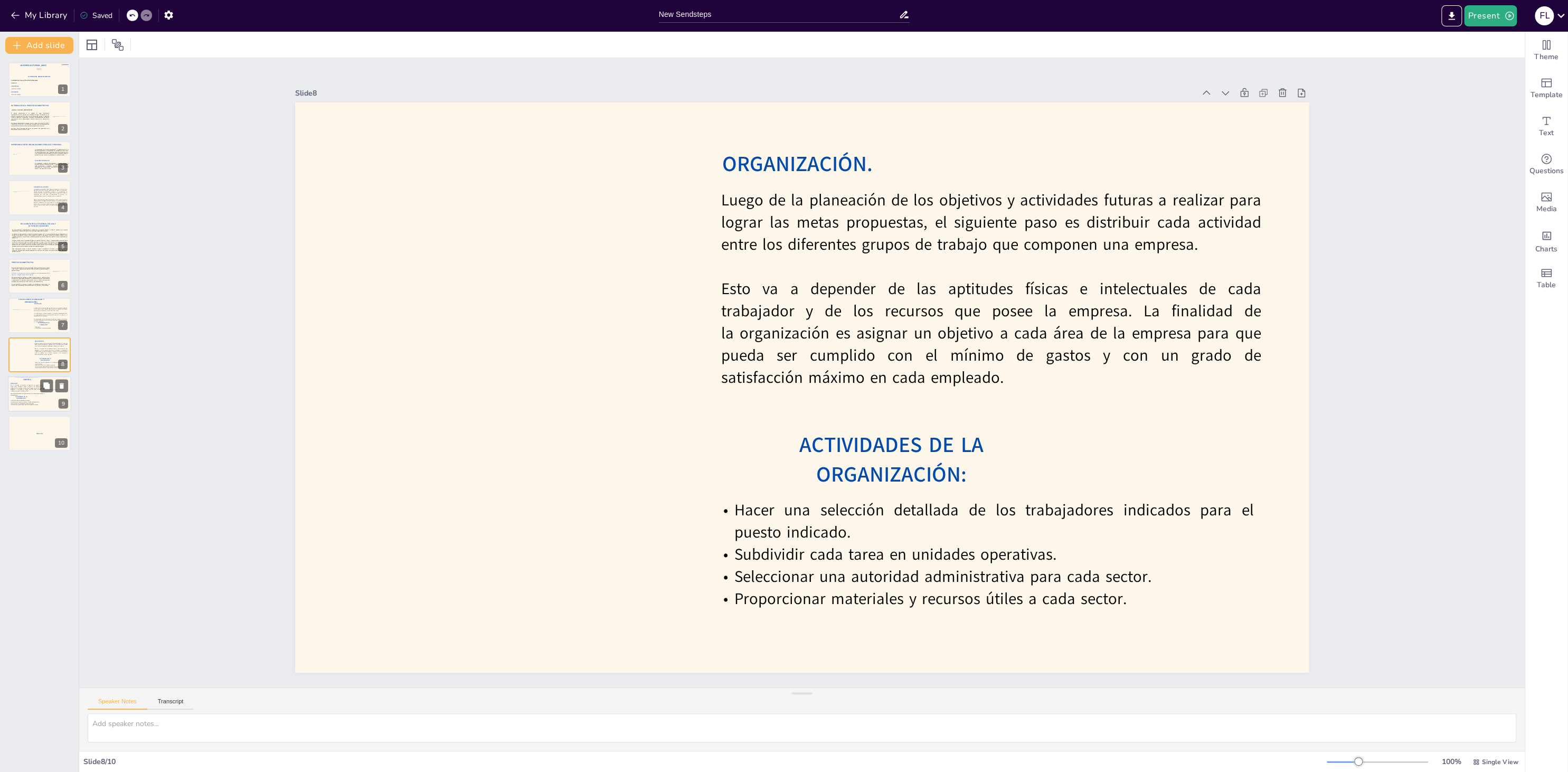
click at [28, 394] on p "Cada grupo trabajador está regido por normas y medidas que mejoran su funcionam…" at bounding box center [28, 394] width 34 height 3
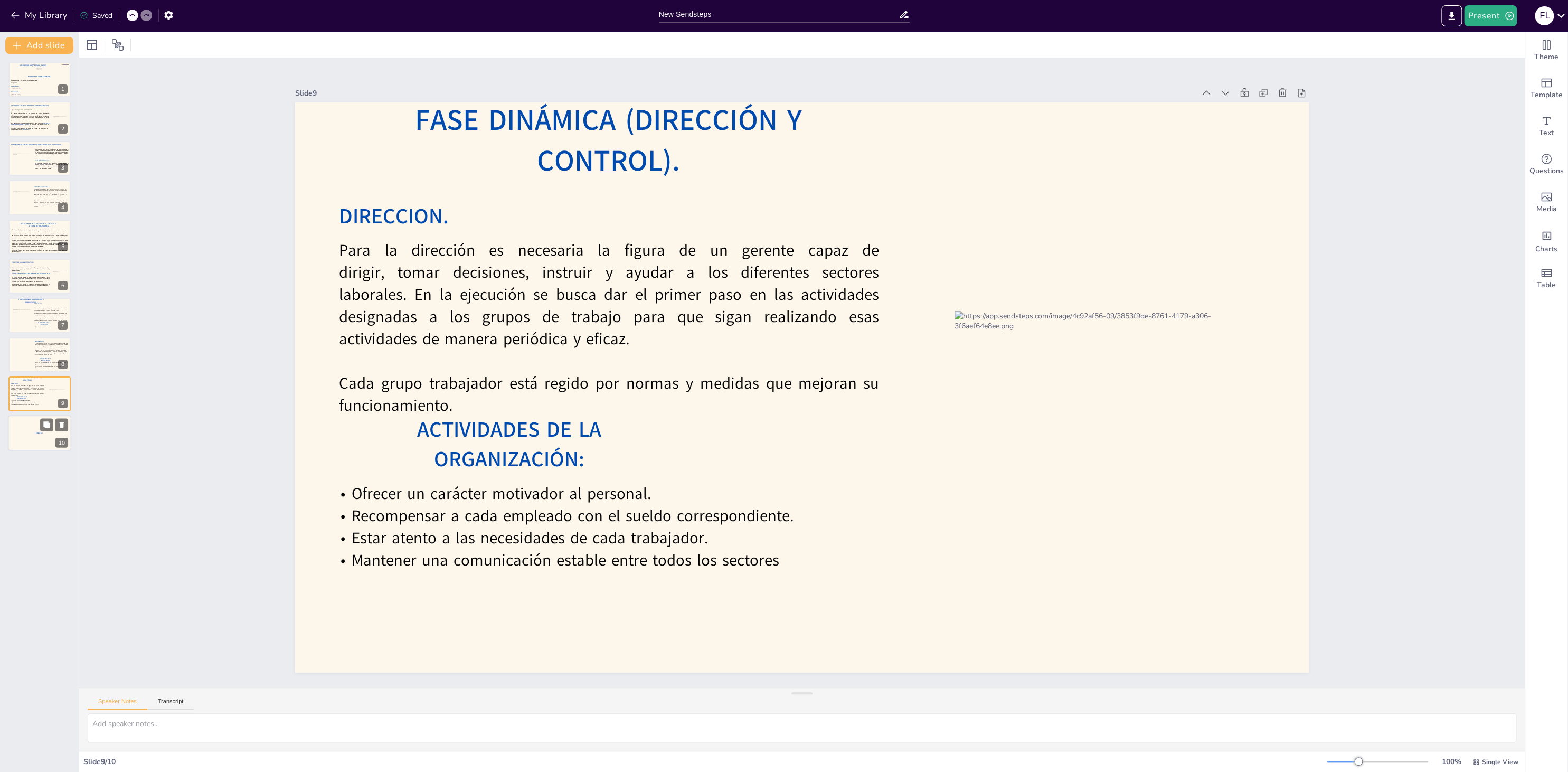
click at [31, 424] on div at bounding box center [40, 433] width 64 height 36
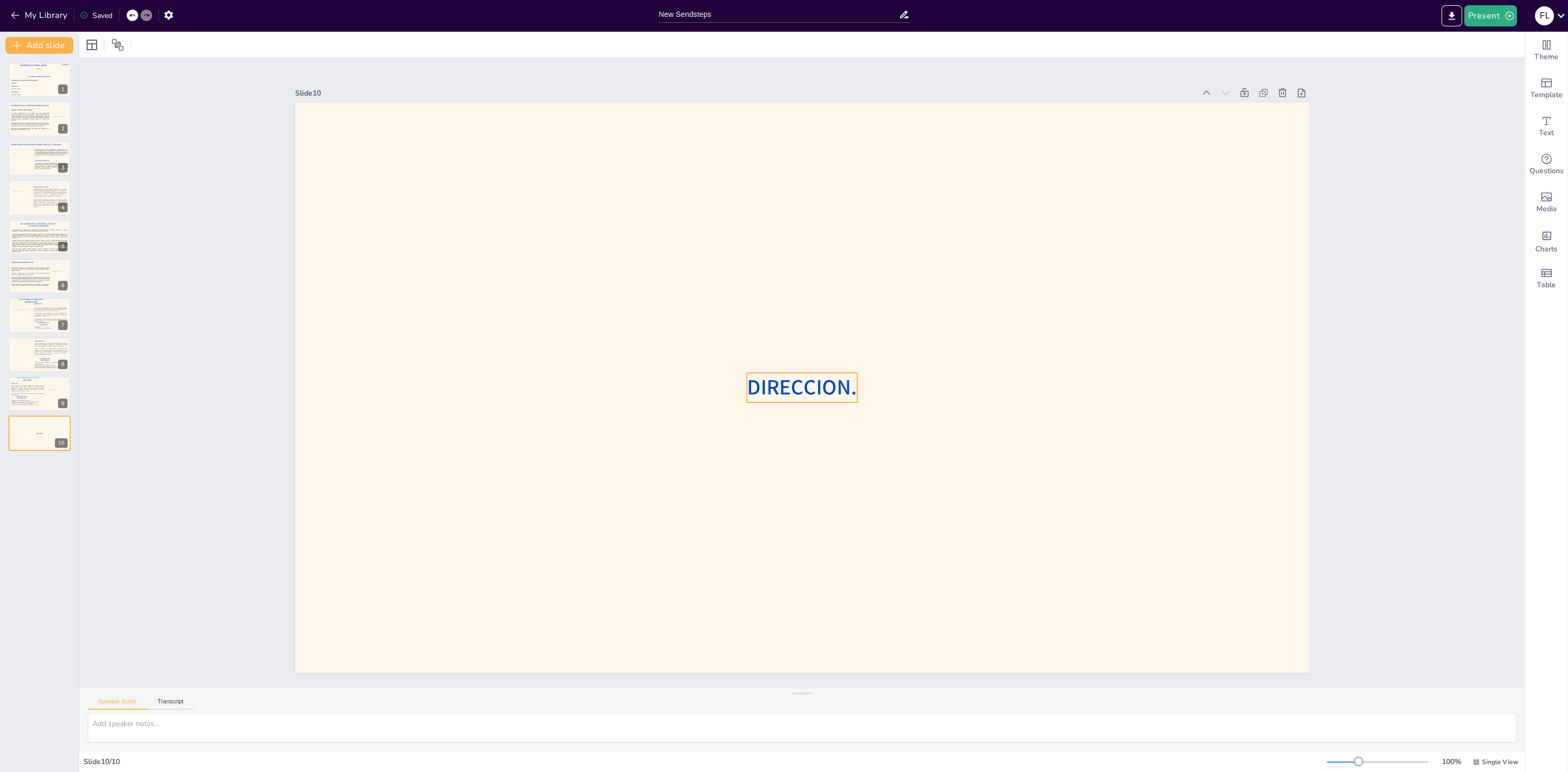
click at [778, 387] on span "DIRECCION." at bounding box center [802, 387] width 109 height 29
click at [778, 387] on span "DIRECCION." at bounding box center [803, 387] width 109 height 29
click at [843, 474] on div at bounding box center [802, 388] width 1014 height 570
drag, startPoint x: 831, startPoint y: 394, endPoint x: 428, endPoint y: 167, distance: 462.5
click at [428, 167] on span "CONTROL." at bounding box center [400, 160] width 97 height 29
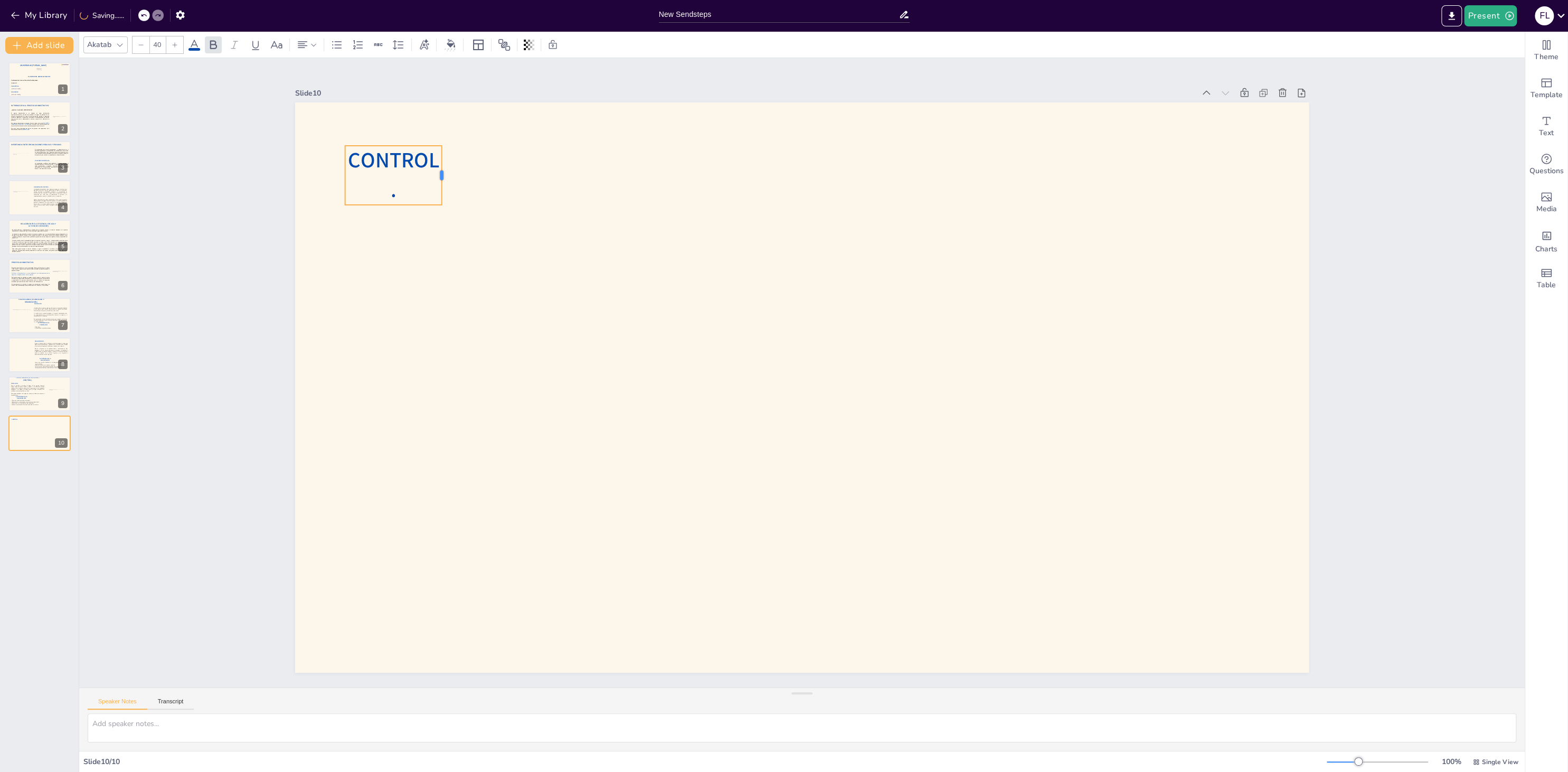
drag, startPoint x: 457, startPoint y: 159, endPoint x: 444, endPoint y: 155, distance: 13.6
click at [444, 155] on div at bounding box center [445, 176] width 8 height 59
click at [444, 176] on div at bounding box center [447, 176] width 8 height 59
drag, startPoint x: 394, startPoint y: 205, endPoint x: 400, endPoint y: 157, distance: 48.4
click at [400, 157] on div "CONTROL." at bounding box center [802, 388] width 1014 height 570
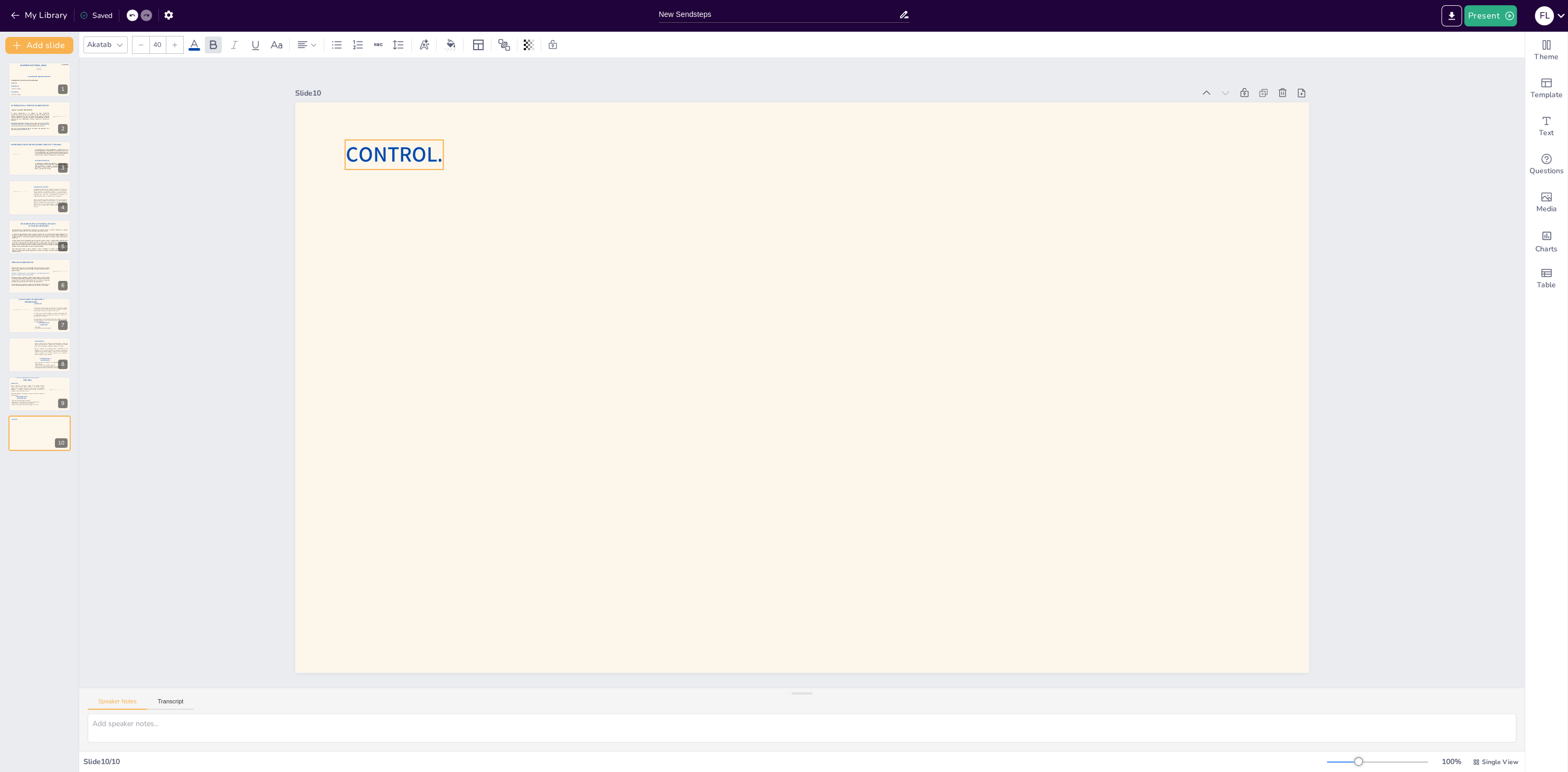
drag, startPoint x: 396, startPoint y: 154, endPoint x: 396, endPoint y: 148, distance: 6.0
click at [396, 148] on span "CONTROL." at bounding box center [394, 154] width 97 height 29
click at [414, 234] on div at bounding box center [802, 388] width 1014 height 570
click at [35, 384] on div at bounding box center [40, 393] width 64 height 36
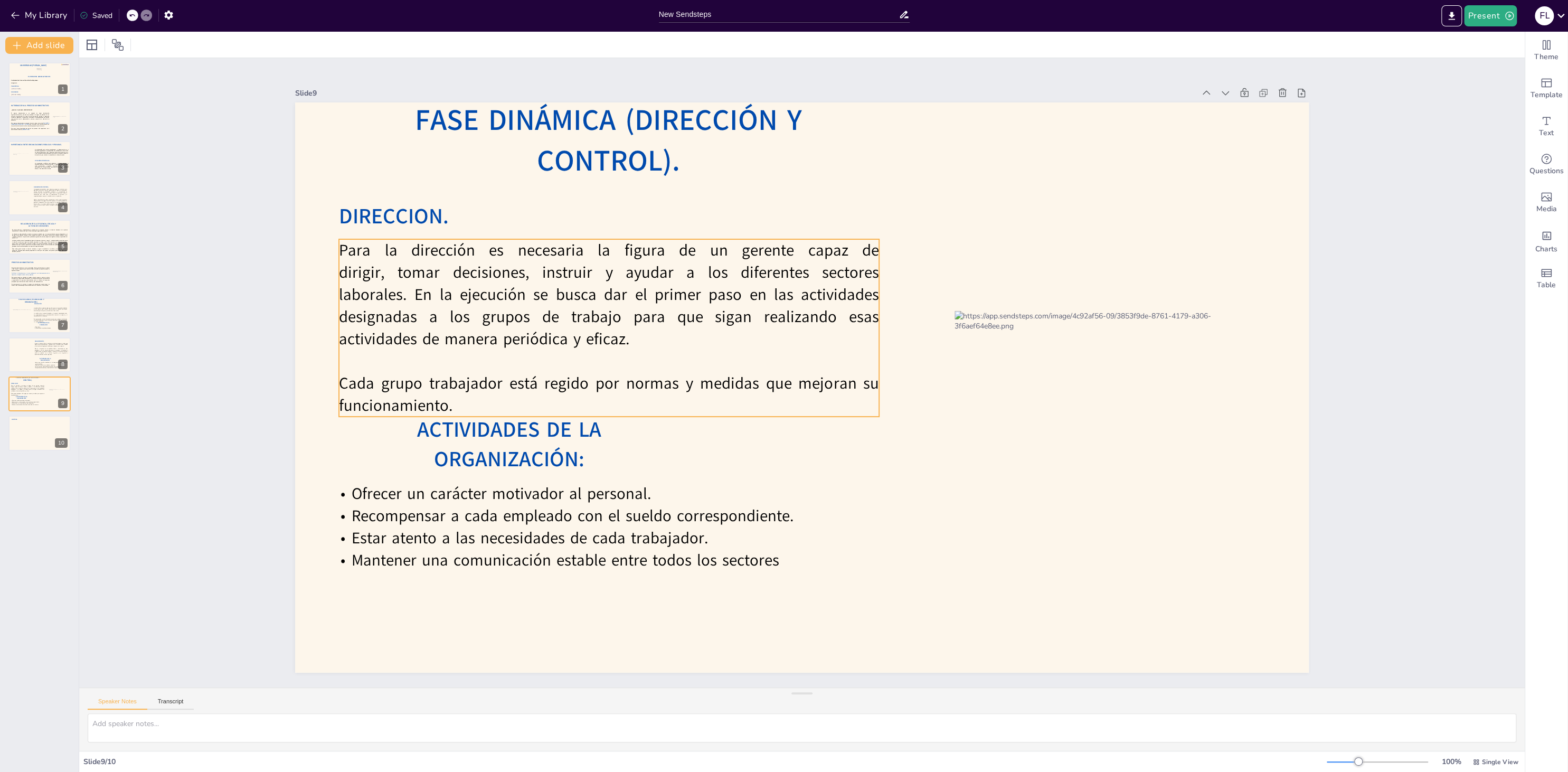
click at [415, 304] on p "Para la dirección es necesaria la figura de un gerente capaz de dirigir, tomar …" at bounding box center [609, 294] width 540 height 111
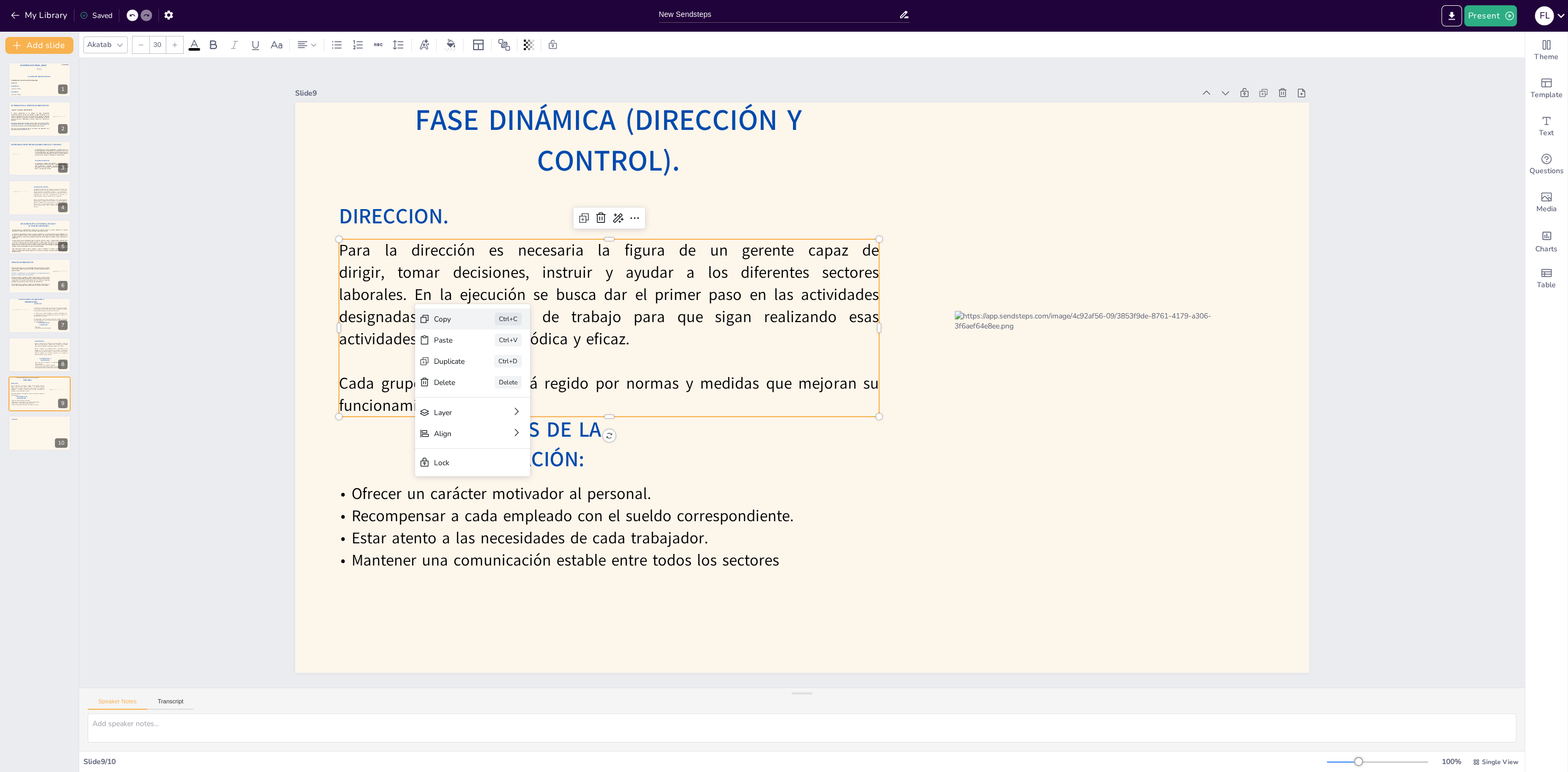
click at [459, 318] on div "Copy" at bounding box center [449, 319] width 31 height 10
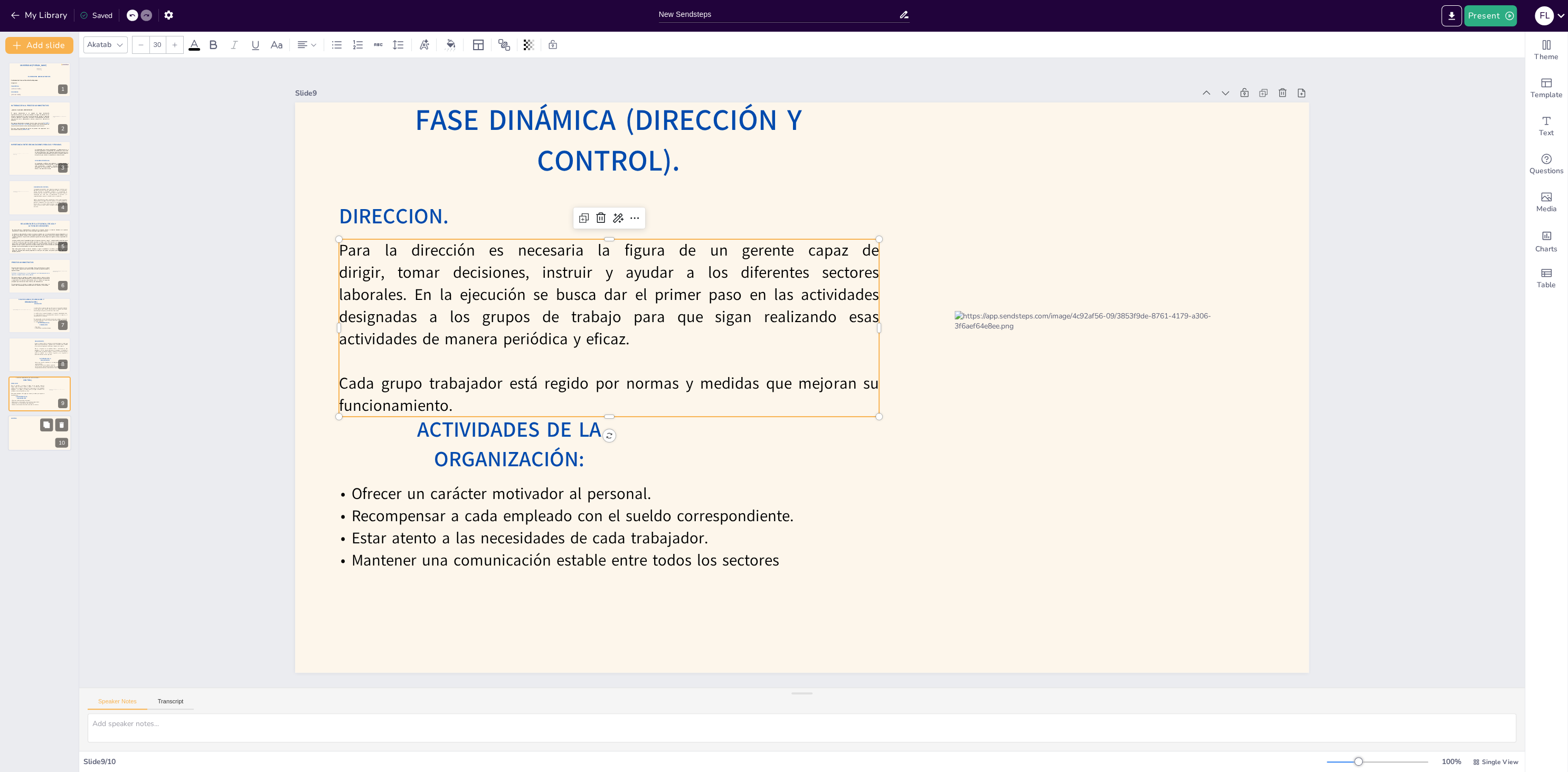
click at [48, 444] on div at bounding box center [40, 433] width 64 height 36
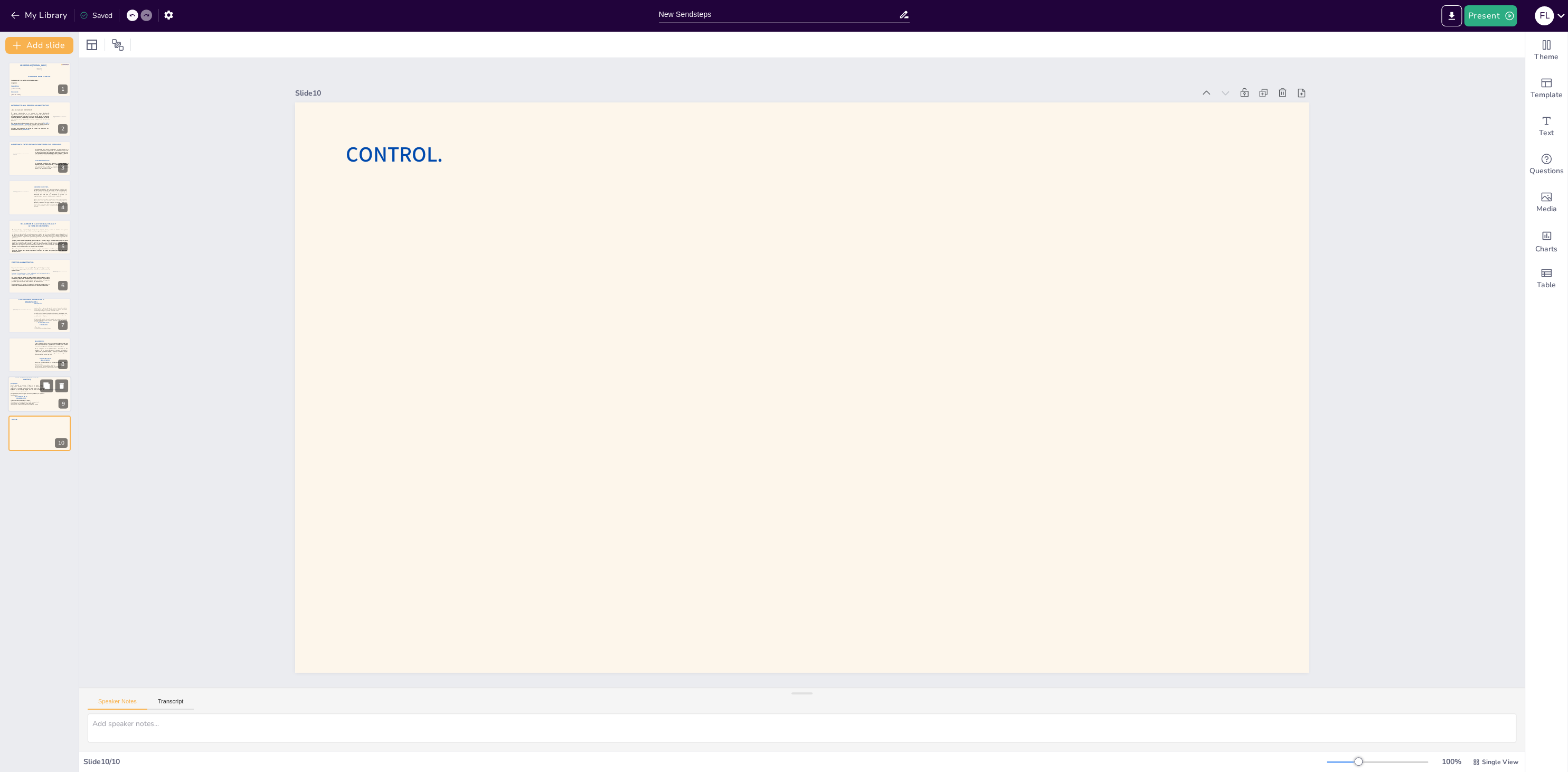
click at [26, 389] on p "Para la dirección es necesaria la figura de un gerente capaz de dirigir, tomar …" at bounding box center [28, 388] width 34 height 7
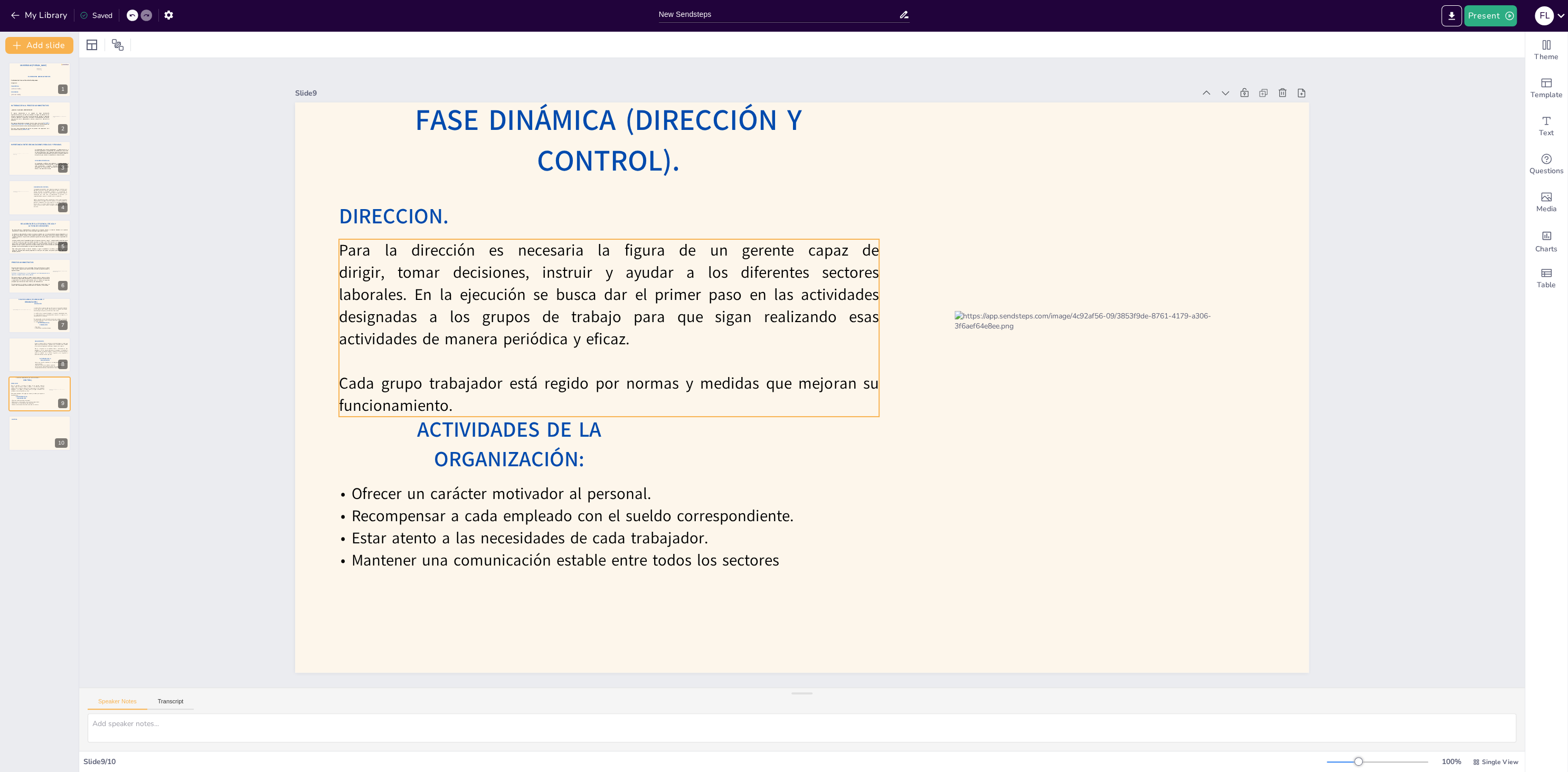
click at [379, 287] on p "Para la dirección es necesaria la figura de un gerente capaz de dirigir, tomar …" at bounding box center [609, 294] width 540 height 111
click at [379, 296] on p "Para la dirección es necesaria la figura de un gerente capaz de dirigir, tomar …" at bounding box center [609, 293] width 540 height 111
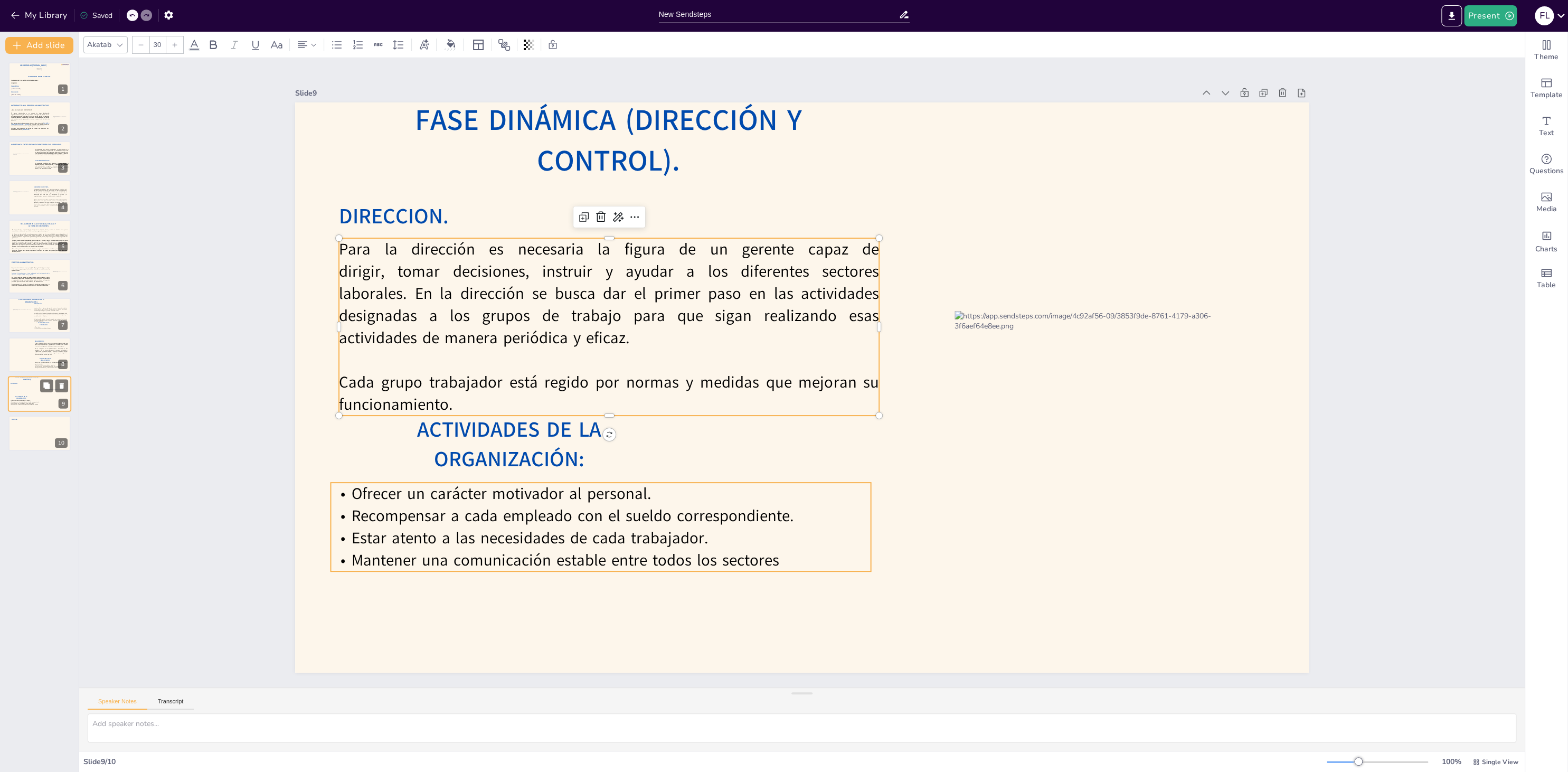
click at [38, 405] on p "Mantener una comunicación estable entre todos los sectores" at bounding box center [27, 405] width 34 height 2
click at [37, 442] on div at bounding box center [40, 433] width 64 height 36
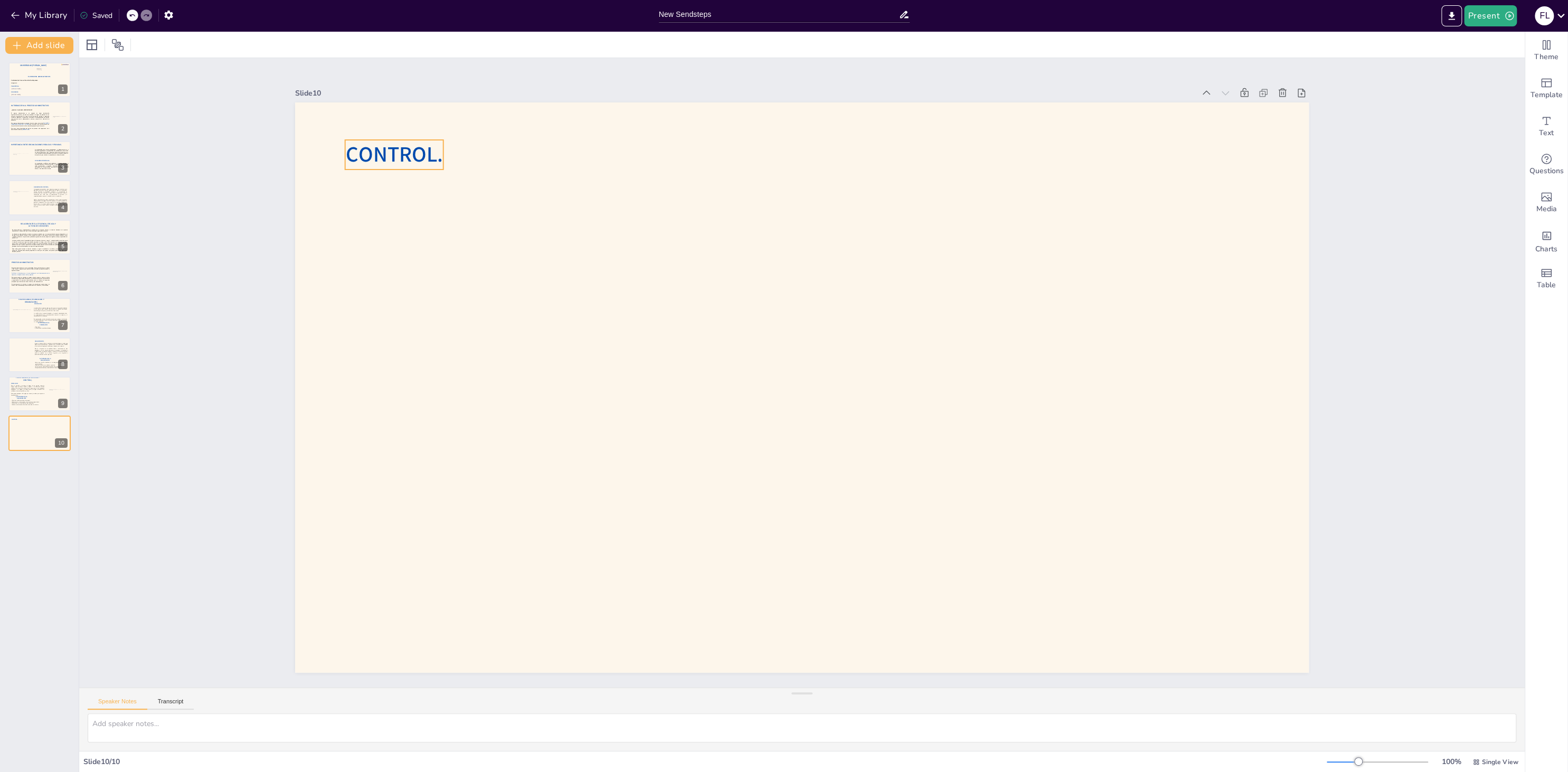
click at [405, 155] on span "CONTROL." at bounding box center [394, 154] width 97 height 29
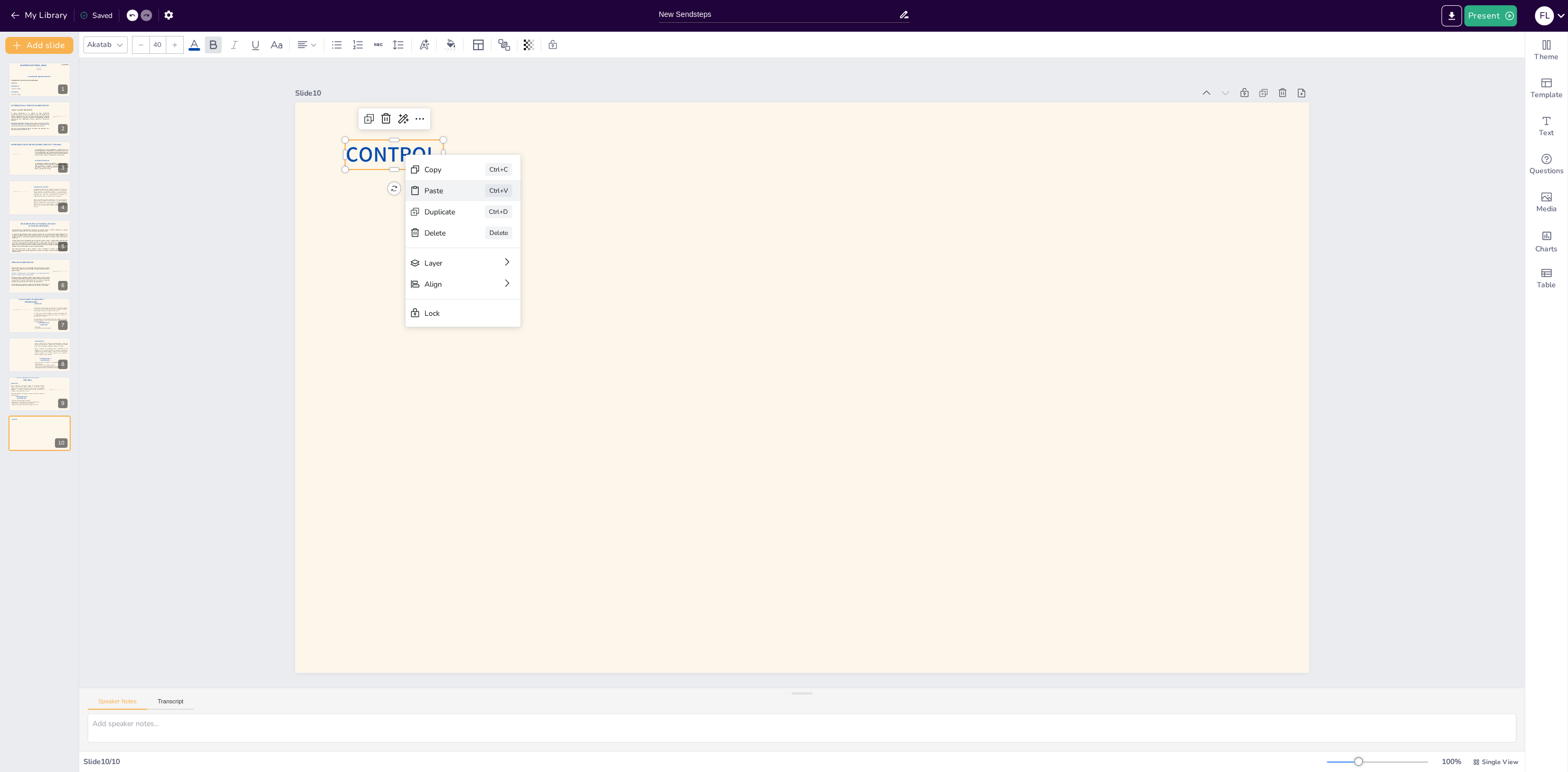
click at [440, 196] on div "Paste Ctrl+V" at bounding box center [462, 191] width 115 height 21
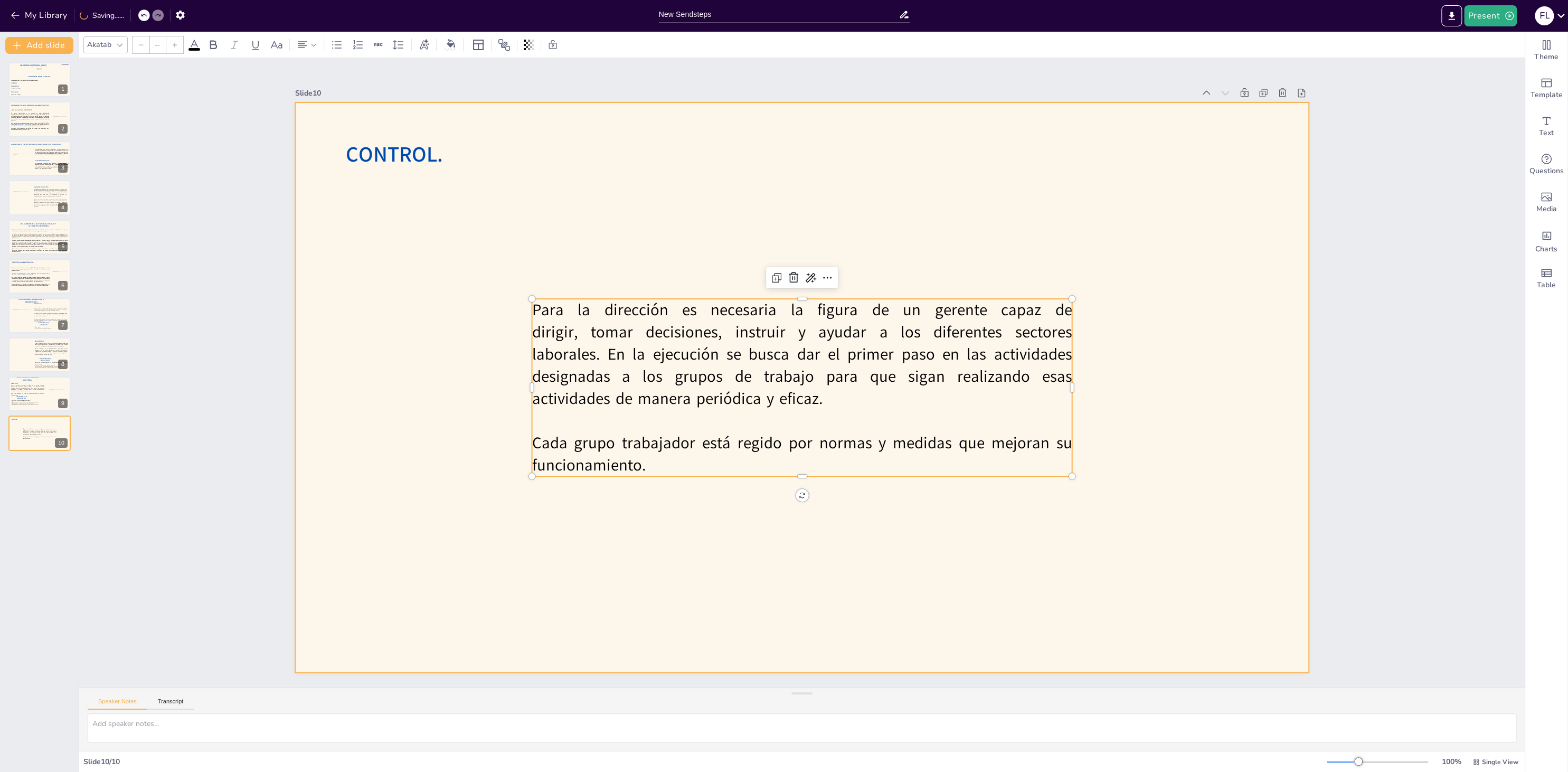
type input "30"
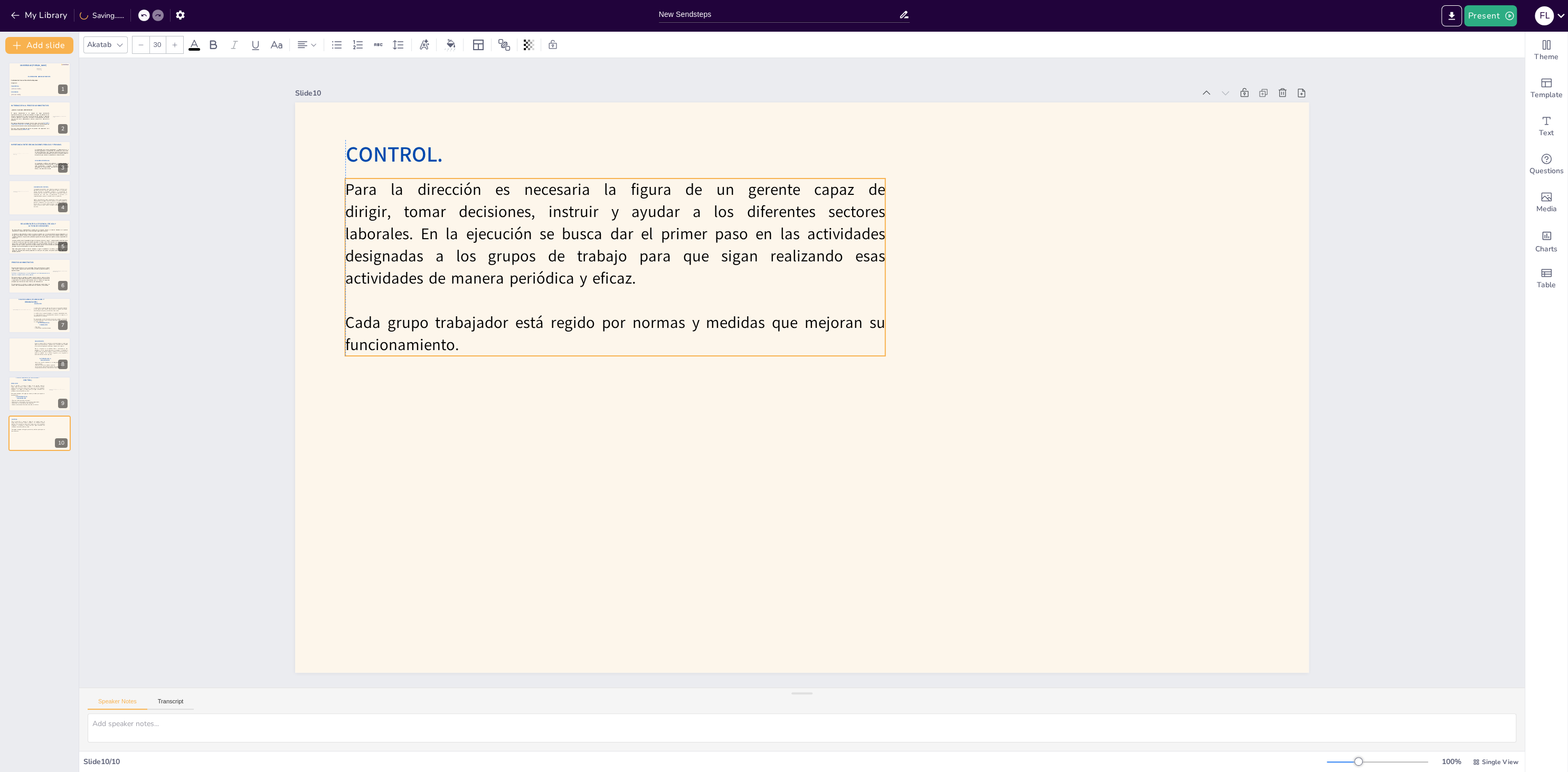
drag, startPoint x: 652, startPoint y: 355, endPoint x: 467, endPoint y: 235, distance: 220.5
click at [467, 235] on p "Para la dirección es necesaria la figura de un gerente capaz de dirigir, tomar …" at bounding box center [615, 234] width 540 height 111
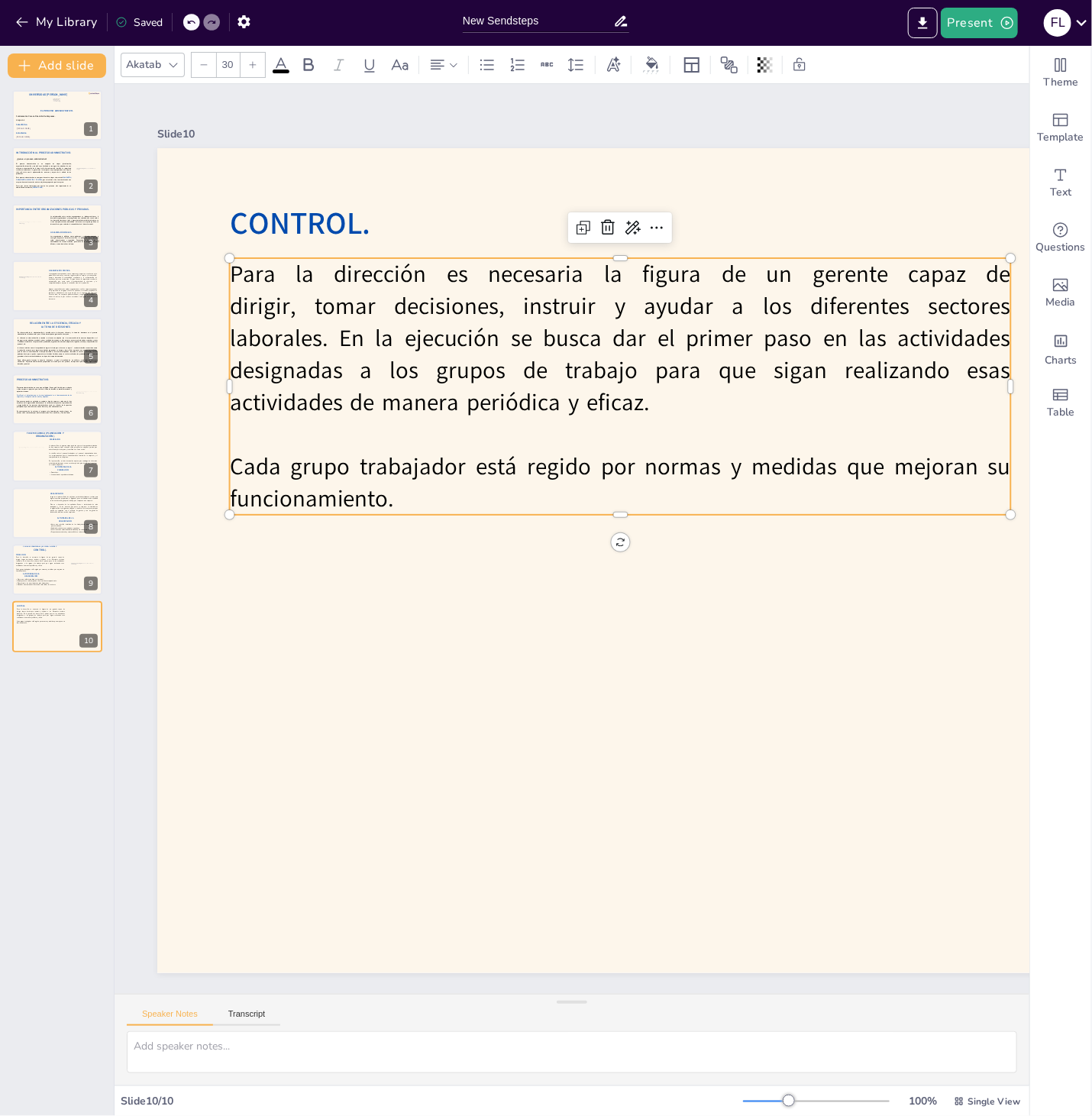
click at [377, 461] on p "Cada grupo trabajador está regido por normas y medidas que mejoran su funcionam…" at bounding box center [621, 482] width 781 height 64
click at [401, 500] on p "Cada grupo trabajador está regido por normas y medidas que mejoran su funcionam…" at bounding box center [621, 483] width 781 height 64
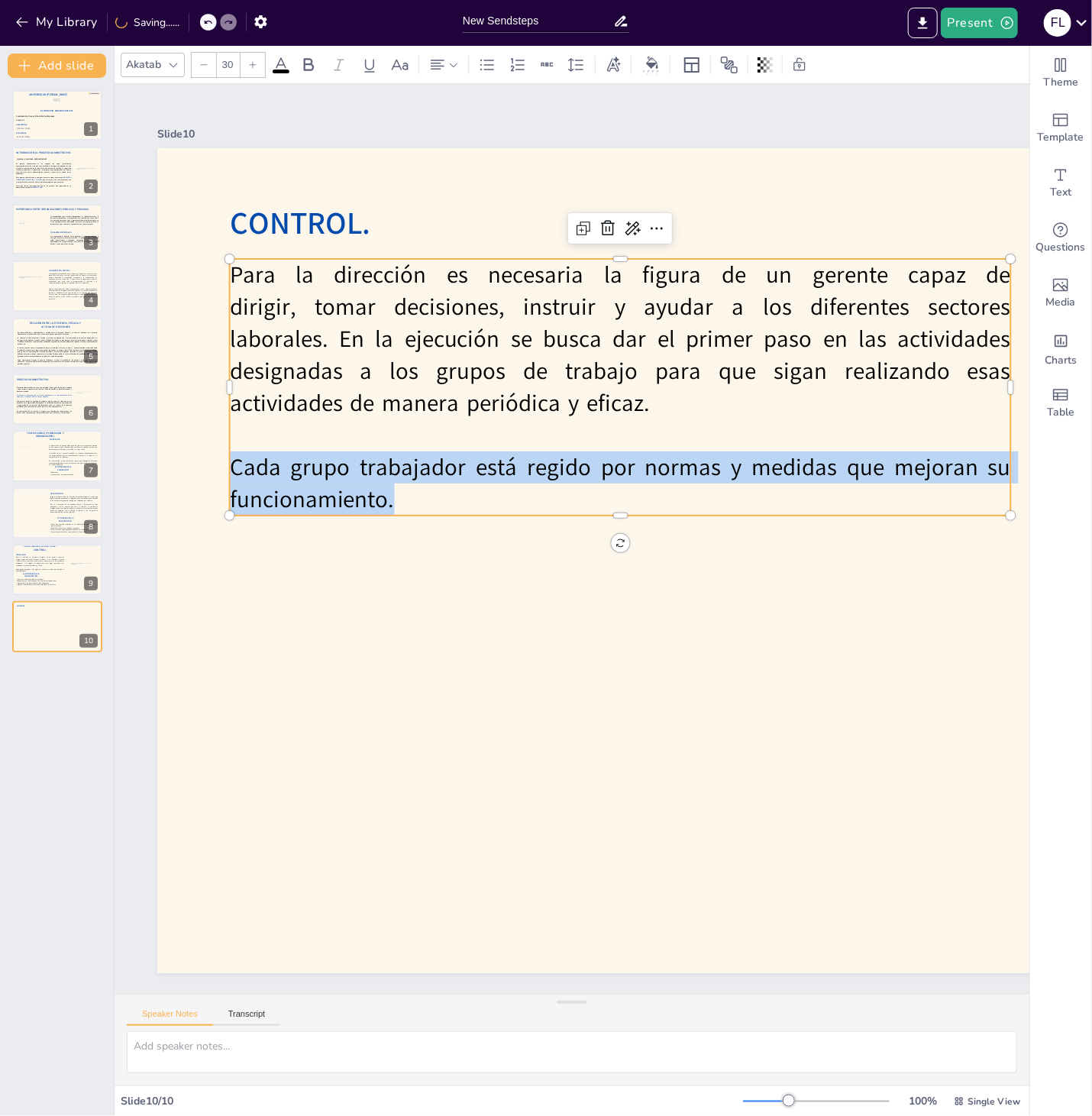
click at [230, 265] on div "Para la dirección es necesaria la figura de un gerente capaz de dirigir, tomar …" at bounding box center [621, 387] width 781 height 257
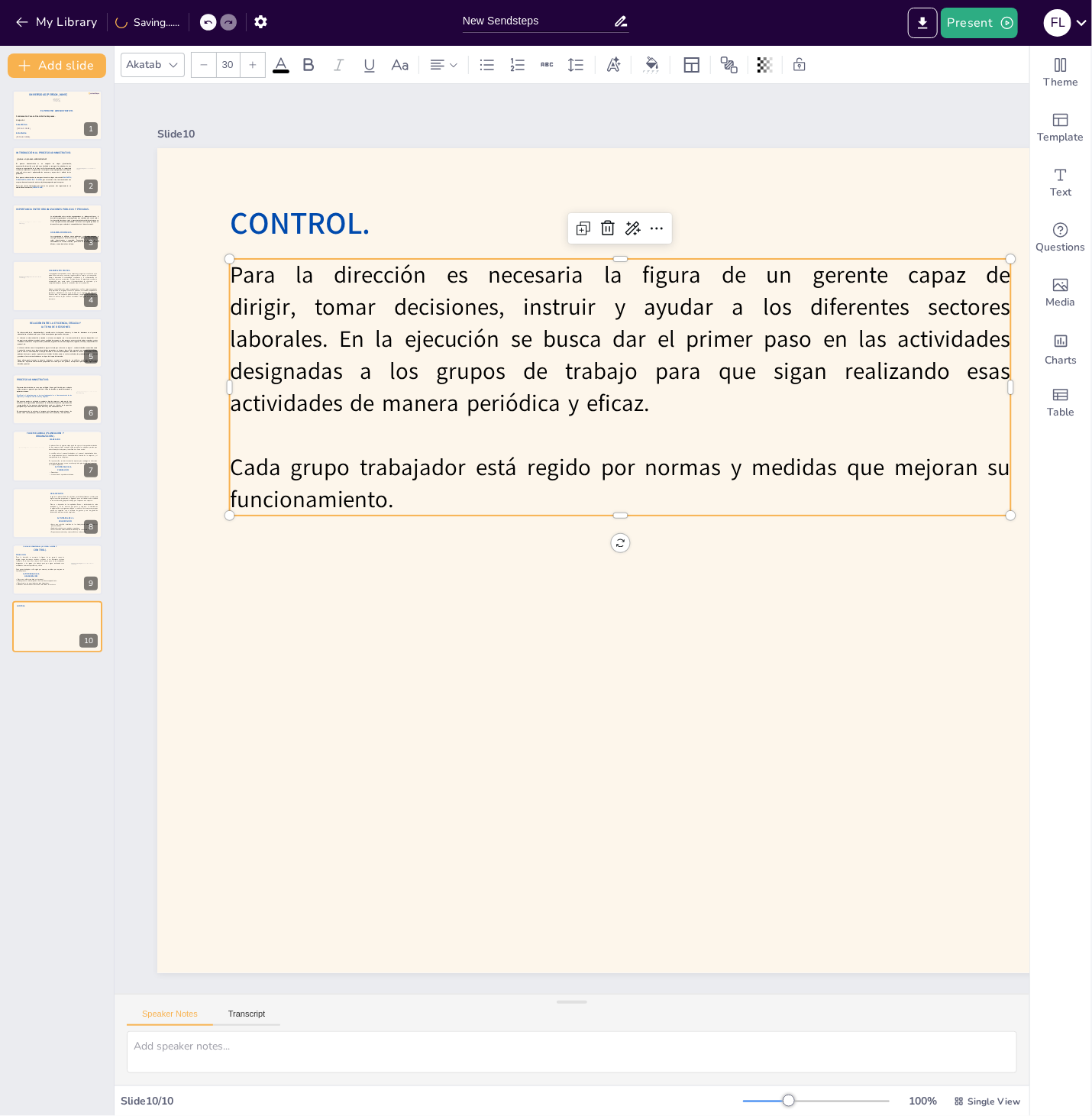
click at [246, 273] on p "Para la dirección es necesaria la figura de un gerente capaz de dirigir, tomar …" at bounding box center [621, 339] width 781 height 160
drag, startPoint x: 246, startPoint y: 273, endPoint x: 287, endPoint y: 346, distance: 83.7
click at [287, 346] on p "Para la dirección es necesaria la figura de un gerente capaz de dirigir, tomar …" at bounding box center [621, 339] width 781 height 160
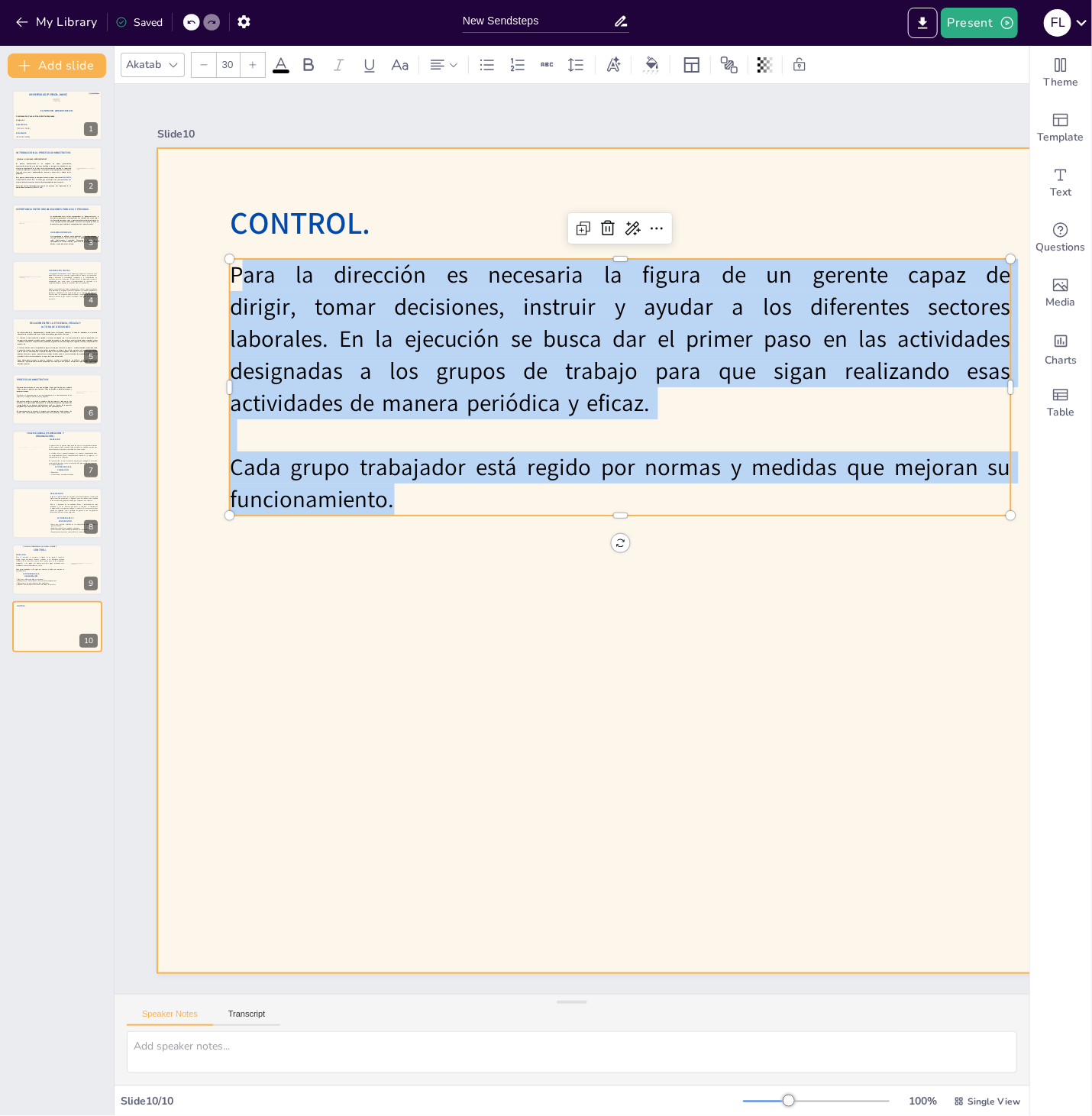
drag, startPoint x: 395, startPoint y: 501, endPoint x: 238, endPoint y: 308, distance: 248.8
click at [216, 259] on div "CONTROL. Para la dirección es necesaria la figura de un gerente capaz de dirigi…" at bounding box center [890, 561] width 1466 height 825
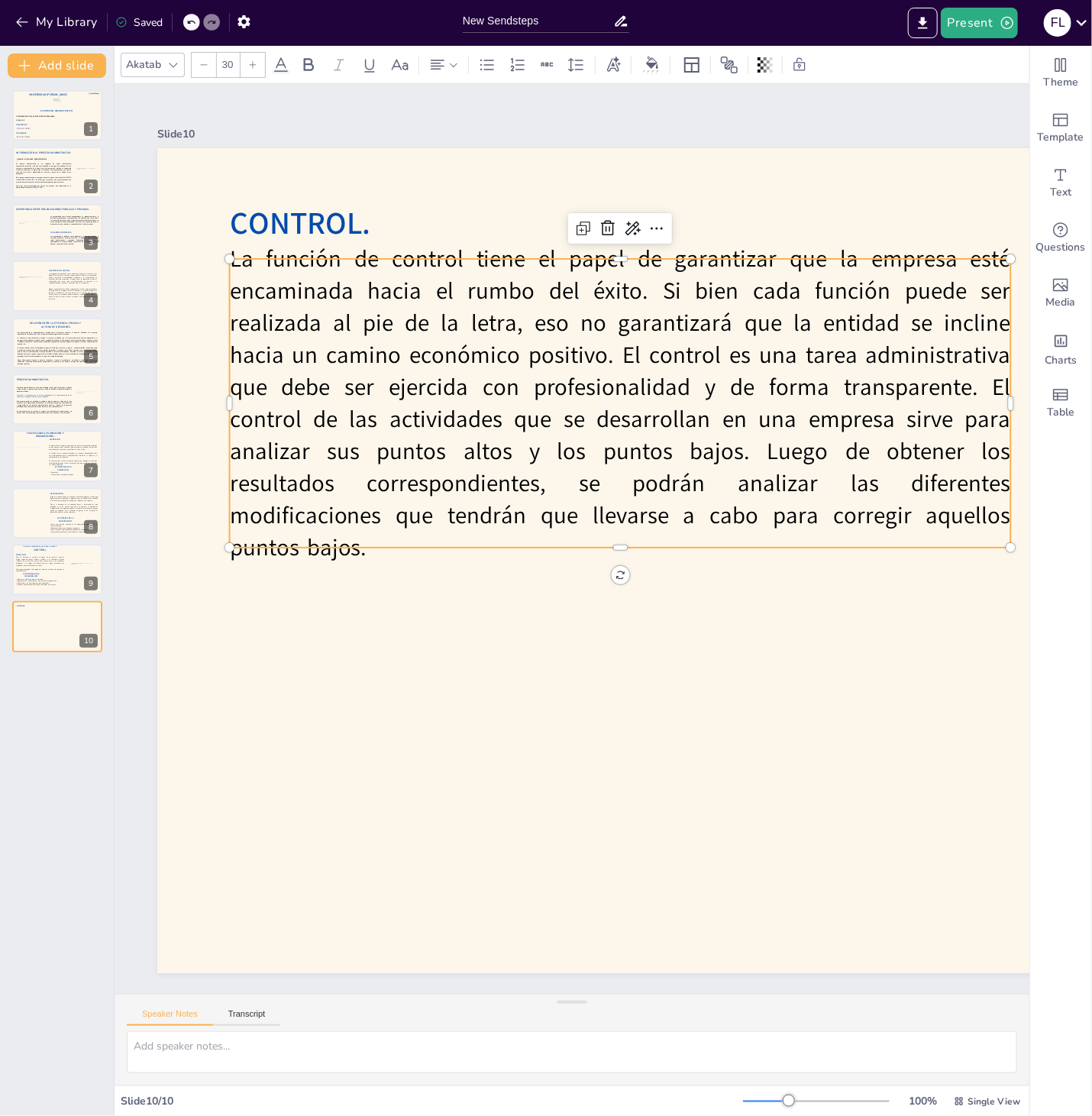
click at [558, 367] on p "La función de control tiene el papel de garantizar que la empresa esté encamina…" at bounding box center [621, 403] width 781 height 320
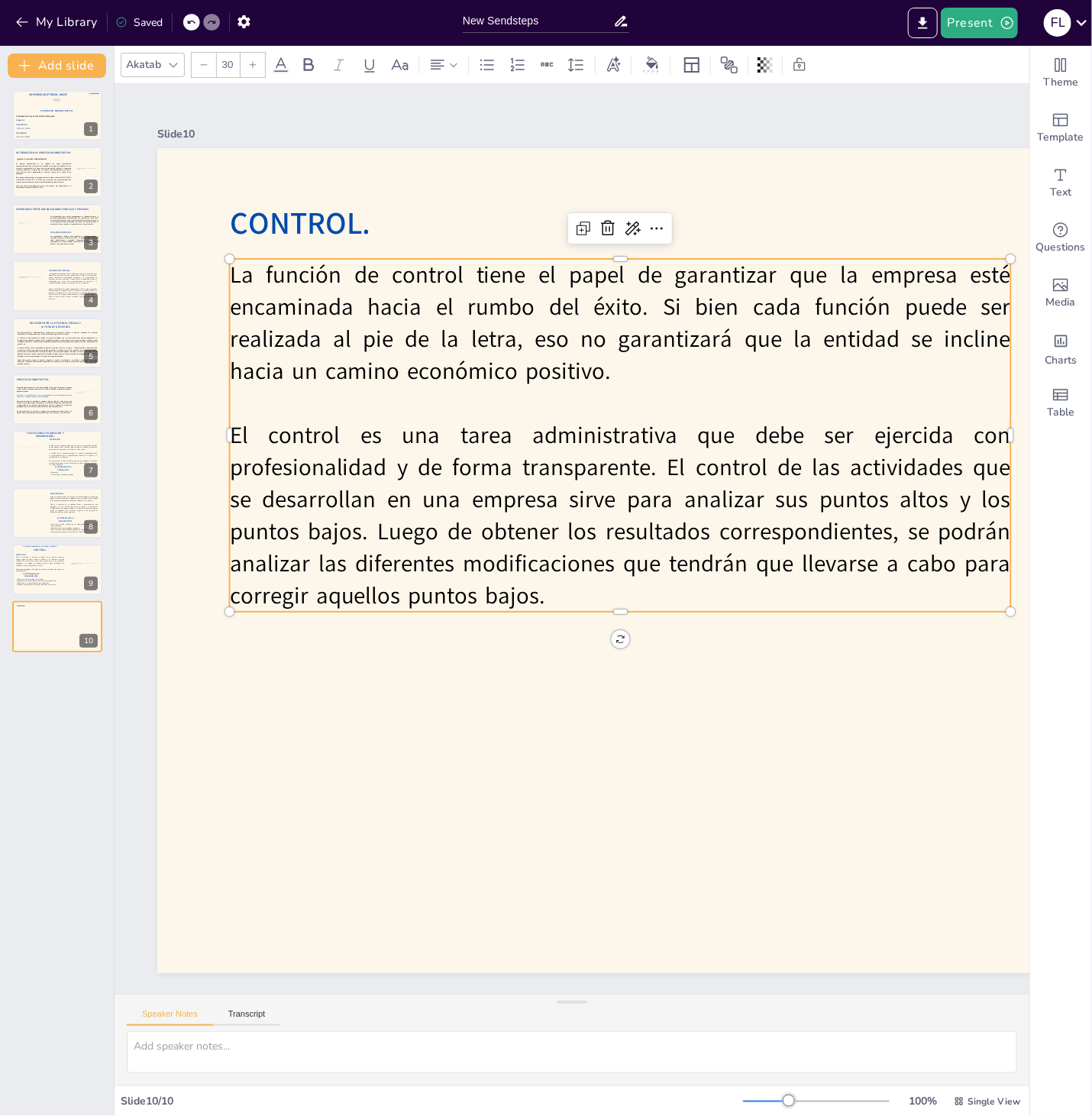
click at [301, 524] on p "El control es una tarea administrativa que debe ser ejercida con profesionalida…" at bounding box center [621, 515] width 781 height 192
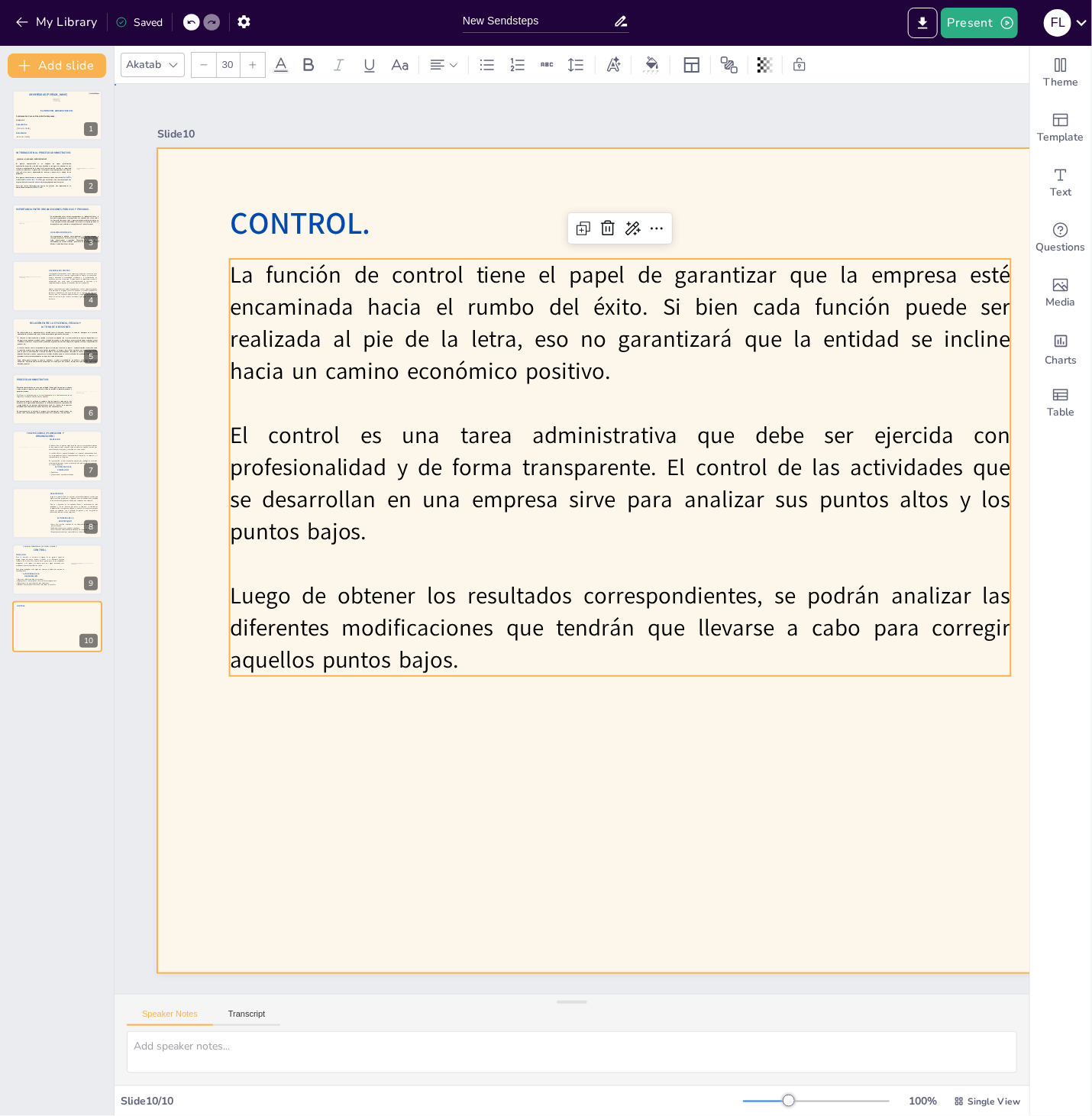
click at [400, 756] on div at bounding box center [890, 561] width 1466 height 825
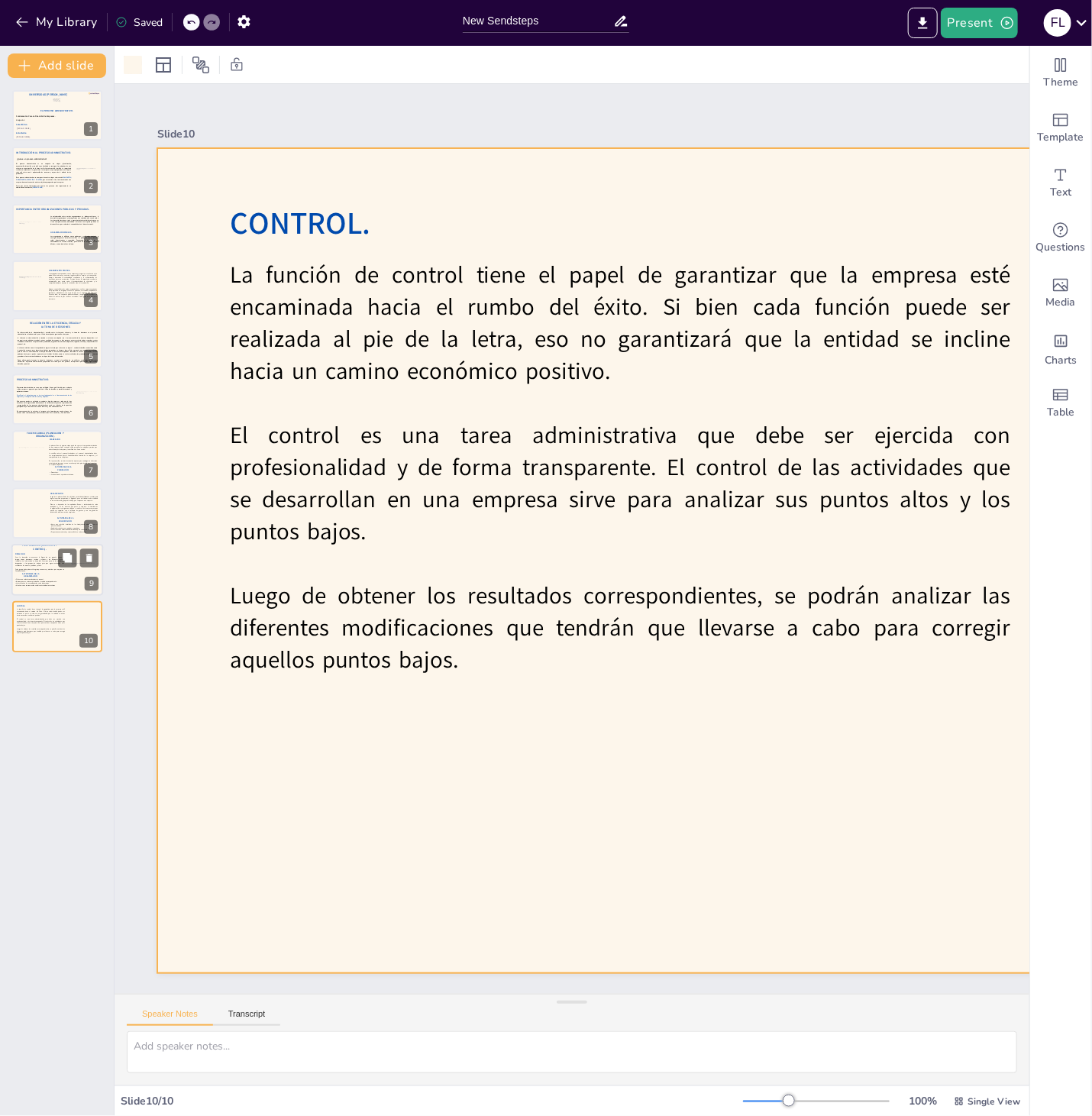
click at [33, 584] on p "Estar atento a las necesidades de cada trabajador." at bounding box center [39, 583] width 49 height 3
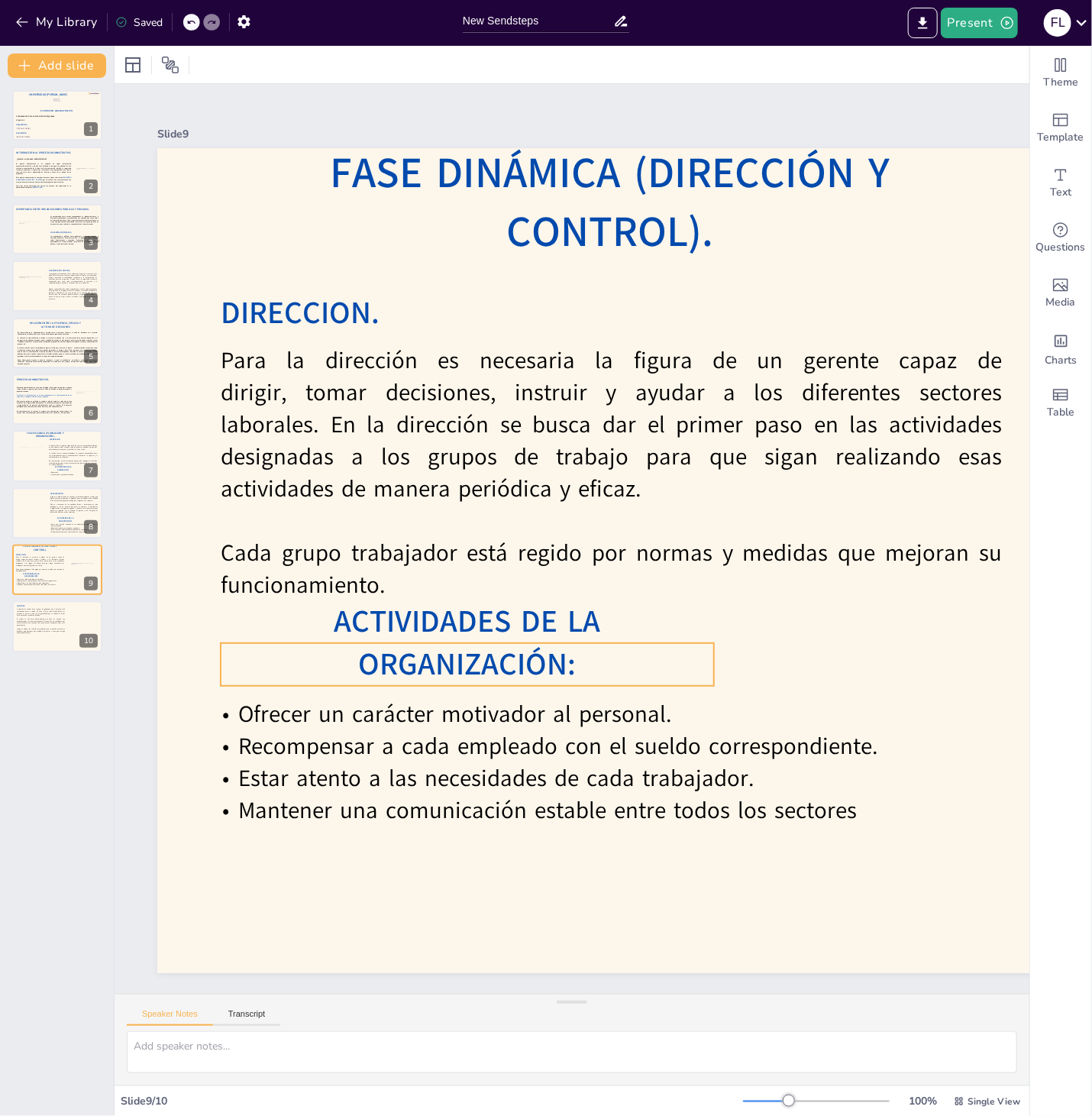
click at [334, 666] on span "ACTIVIDADES DE LA ORGANIZACIÓN:" at bounding box center [467, 642] width 267 height 85
click at [503, 611] on icon at bounding box center [504, 613] width 18 height 18
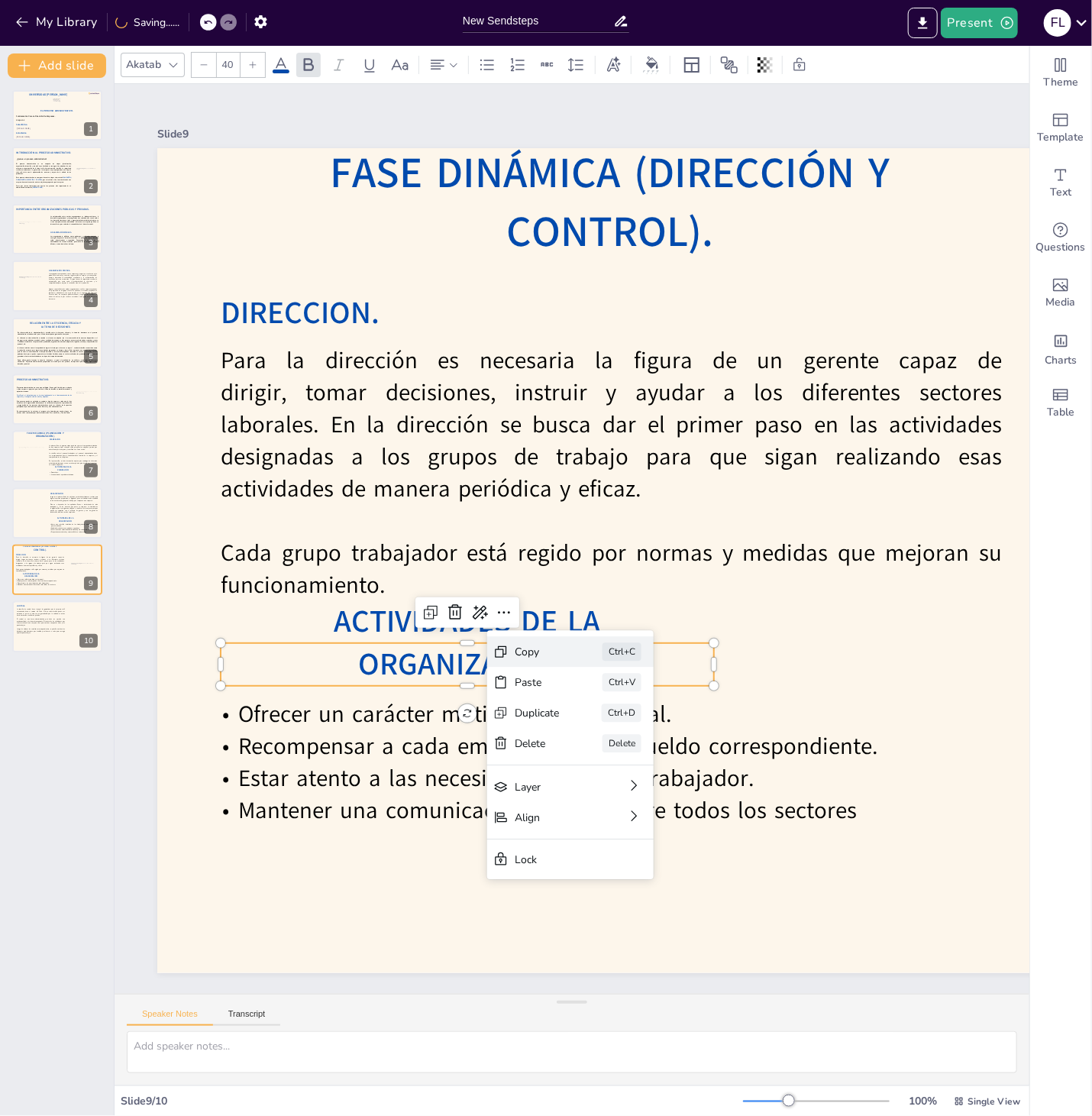
click at [542, 643] on div "Copy Ctrl+C" at bounding box center [570, 652] width 167 height 31
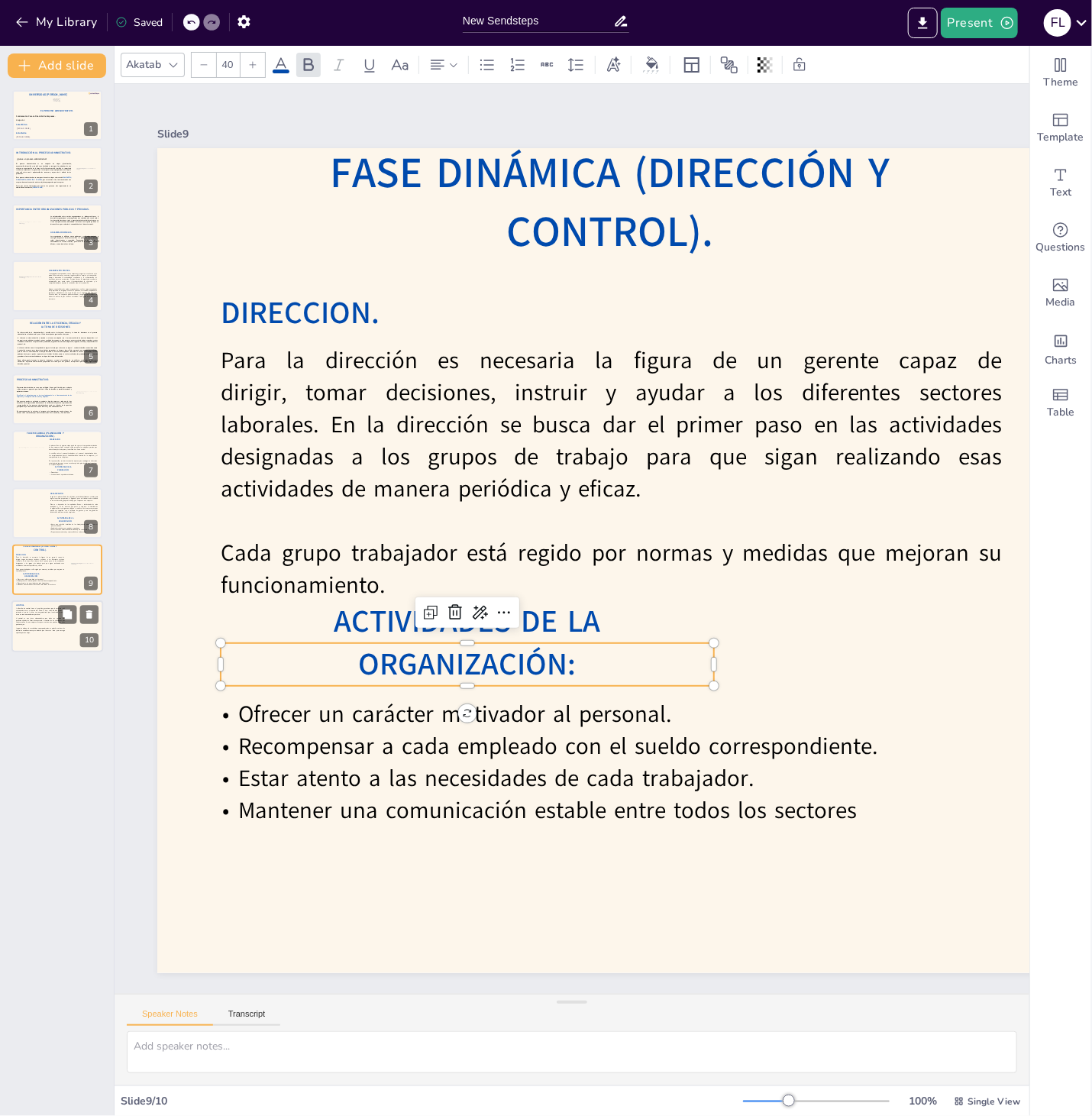
click at [65, 633] on p "Luego de obtener los resultados correspondientes, se podrán analizar las difere…" at bounding box center [41, 631] width 49 height 6
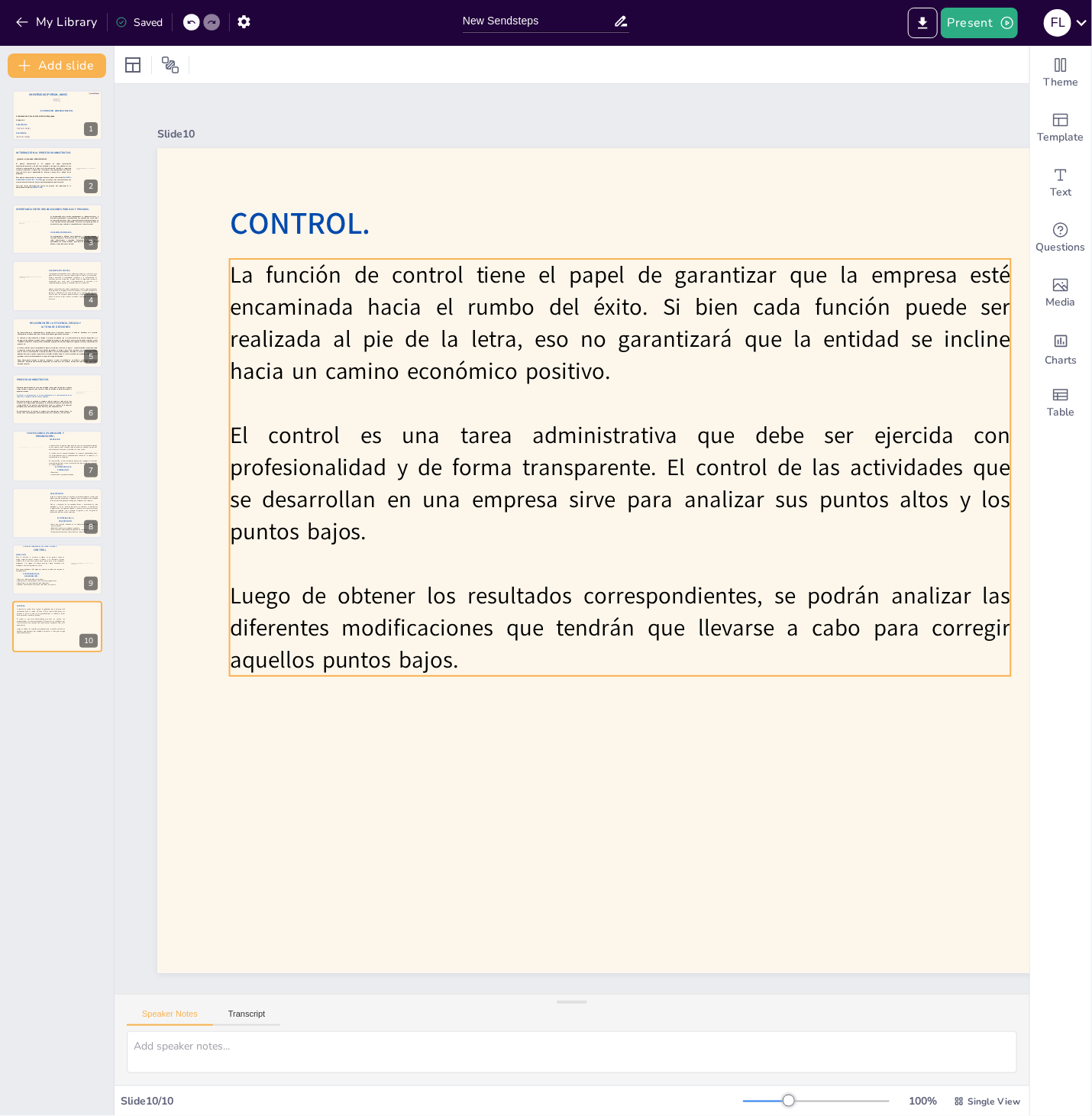
click at [344, 615] on p "Luego de obtener los resultados correspondientes, se podrán analizar las difere…" at bounding box center [621, 628] width 781 height 96
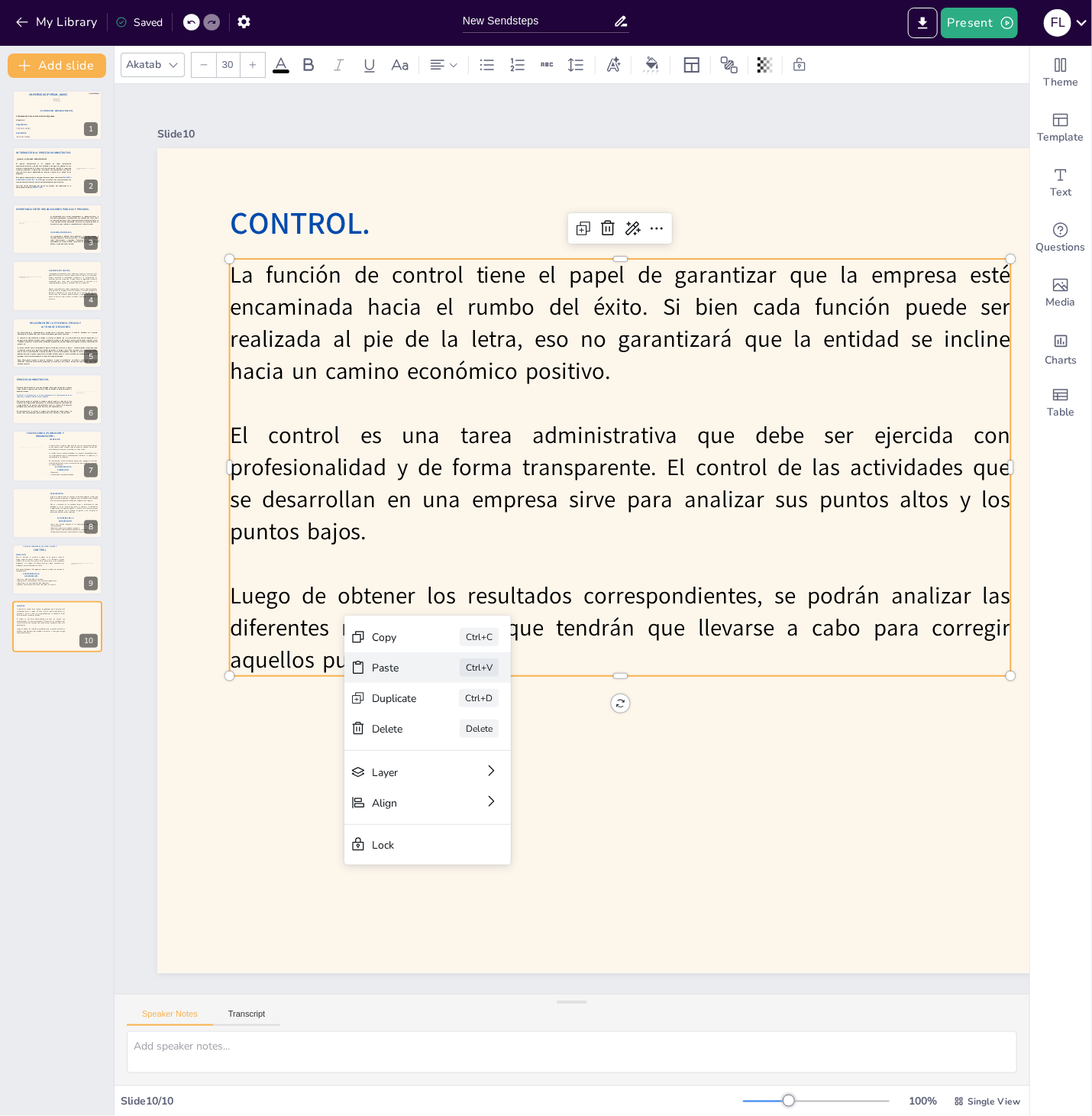
click at [405, 666] on div "Paste" at bounding box center [394, 668] width 45 height 15
type input "40"
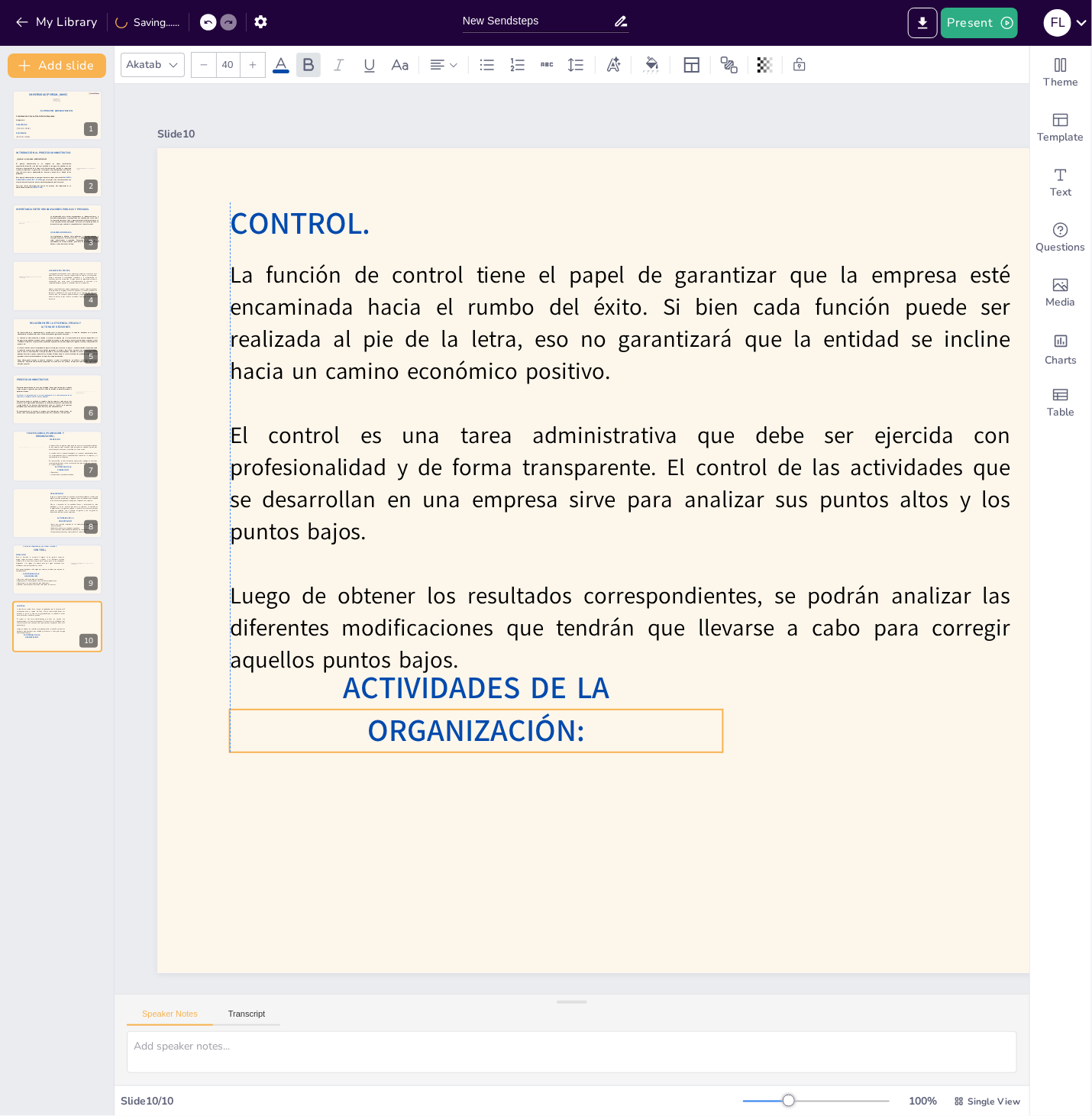
drag, startPoint x: 727, startPoint y: 554, endPoint x: 315, endPoint y: 725, distance: 446.1
click at [343, 725] on span "ACTIVIDADES DE LA ORGANIZACIÓN:" at bounding box center [476, 708] width 267 height 85
click at [35, 579] on p "Ofrecer un carácter motivador al personal." at bounding box center [39, 579] width 49 height 3
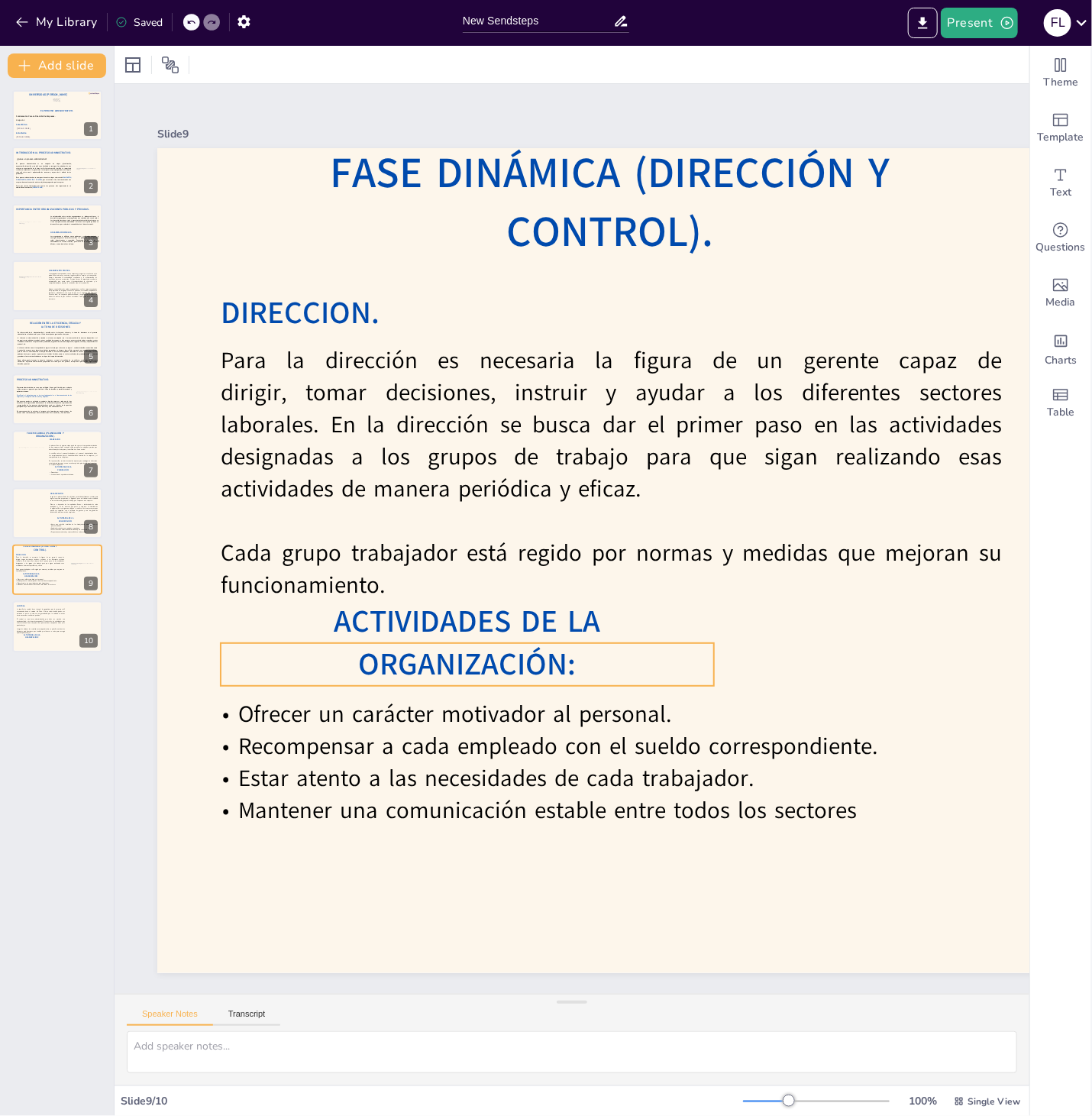
click at [600, 655] on span "ACTIVIDADES DE LA ORGANIZACIÓN:" at bounding box center [467, 642] width 267 height 85
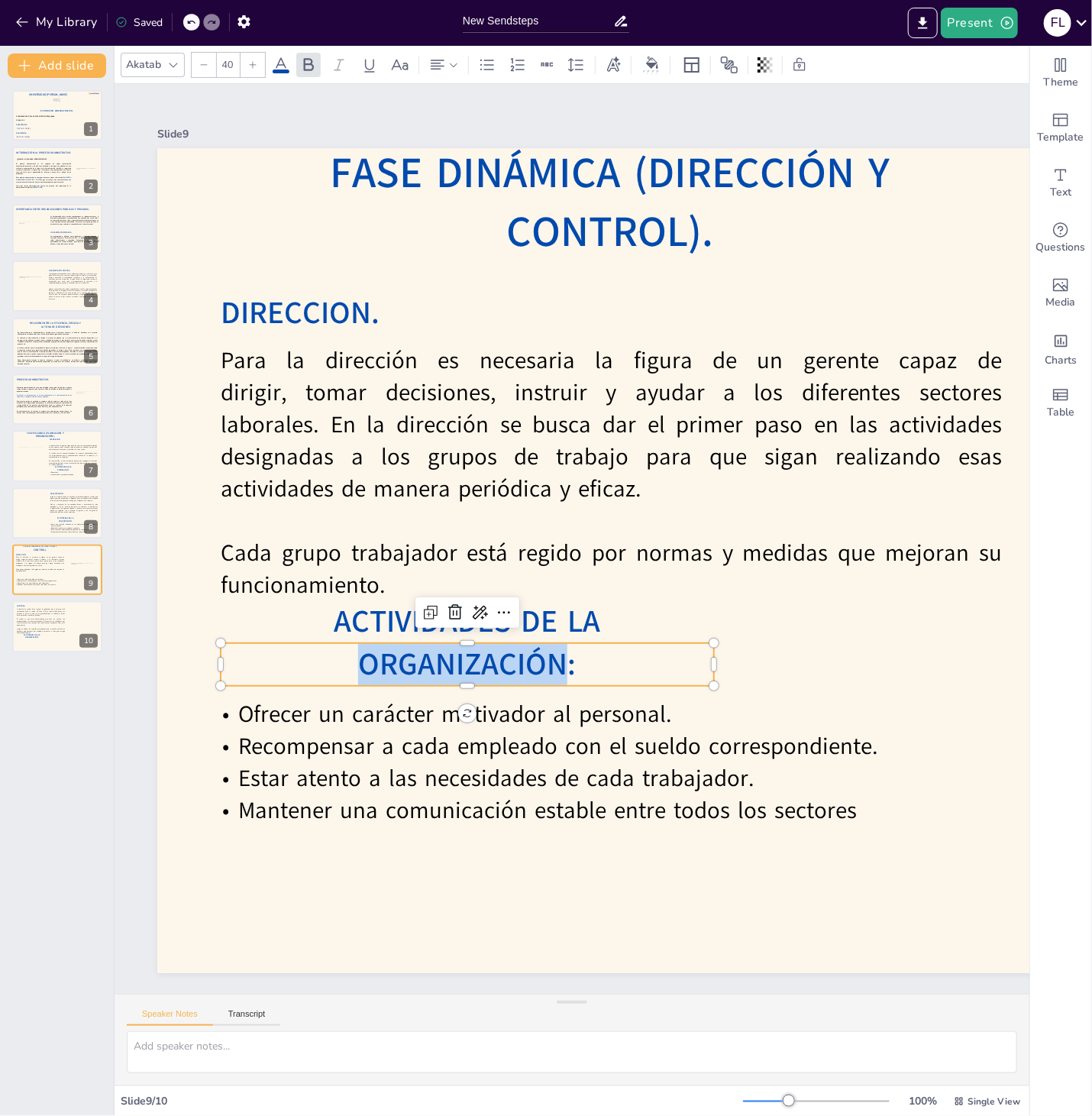
click at [600, 655] on span "ACTIVIDADES DE LA ORGANIZACIÓN:" at bounding box center [467, 642] width 267 height 85
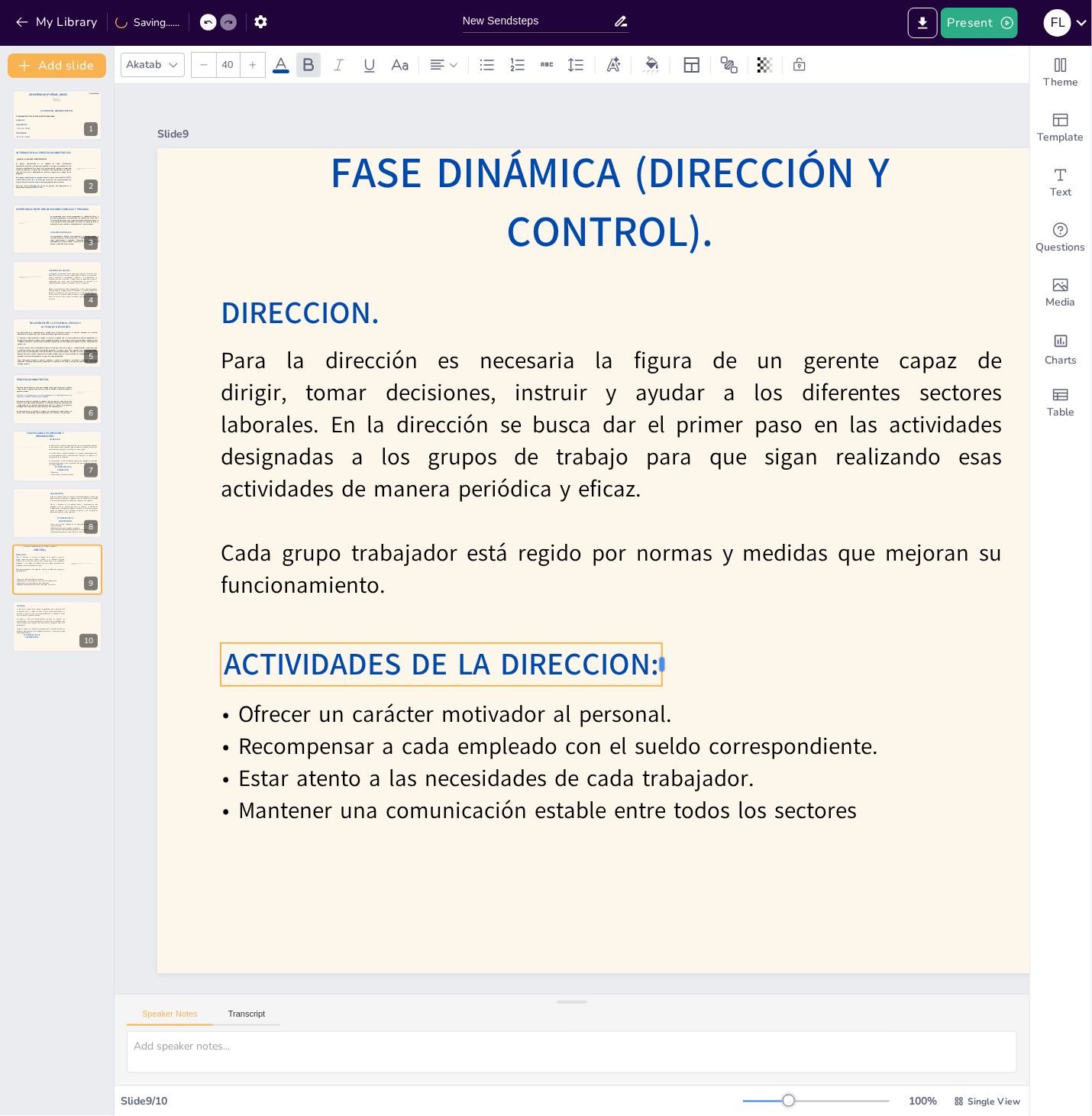
drag, startPoint x: 716, startPoint y: 665, endPoint x: 664, endPoint y: 660, distance: 52.2
click at [664, 660] on div at bounding box center [667, 664] width 12 height 43
click at [628, 662] on span "ACTIVIDADES DE LA DIRECCION:" at bounding box center [441, 664] width 435 height 42
click at [711, 666] on p "ACTIVIDADES DE LA DIRECCIÓN:" at bounding box center [467, 664] width 493 height 43
drag, startPoint x: 719, startPoint y: 665, endPoint x: 663, endPoint y: 660, distance: 56.2
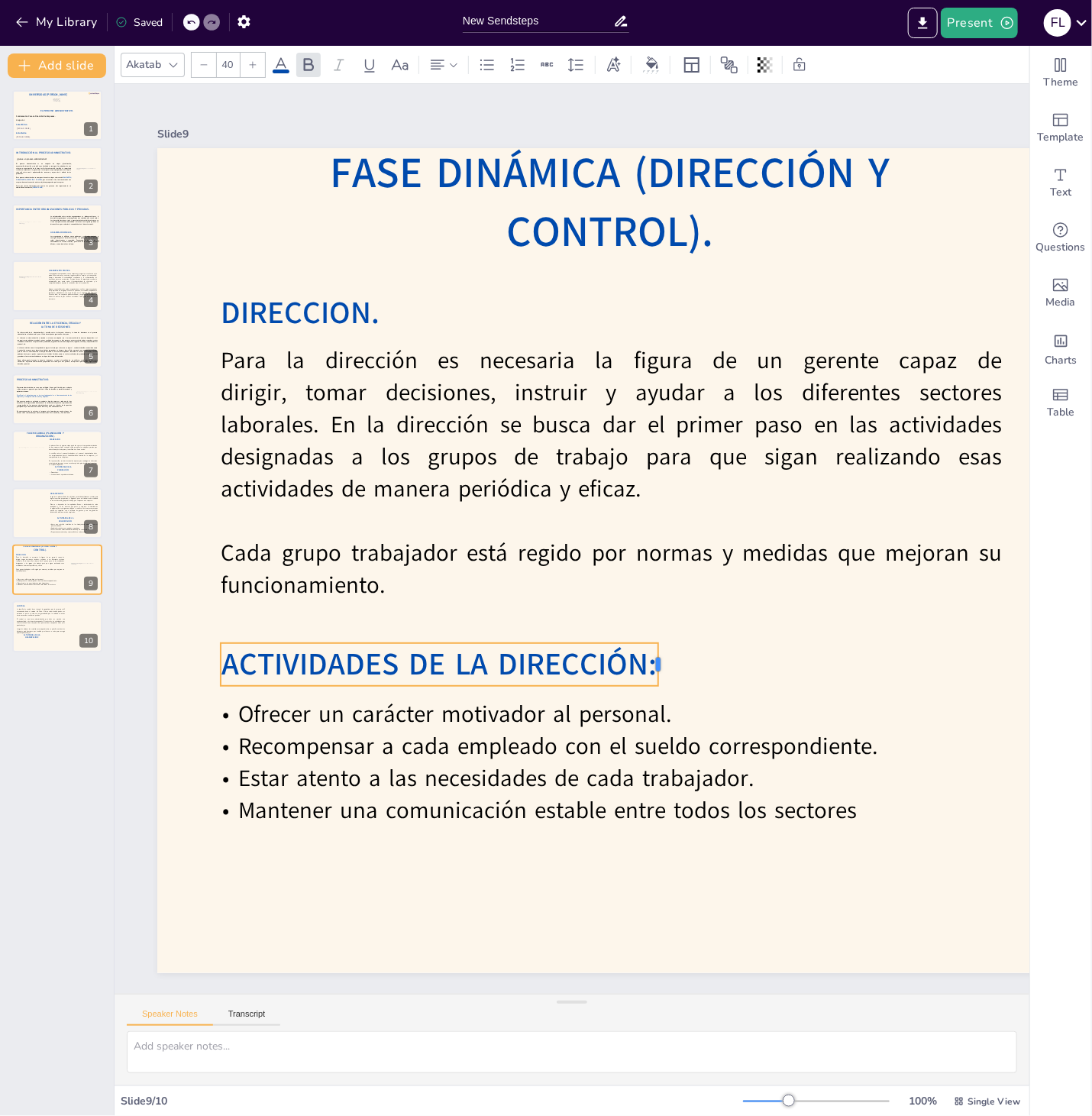
click at [663, 660] on div at bounding box center [663, 664] width 12 height 43
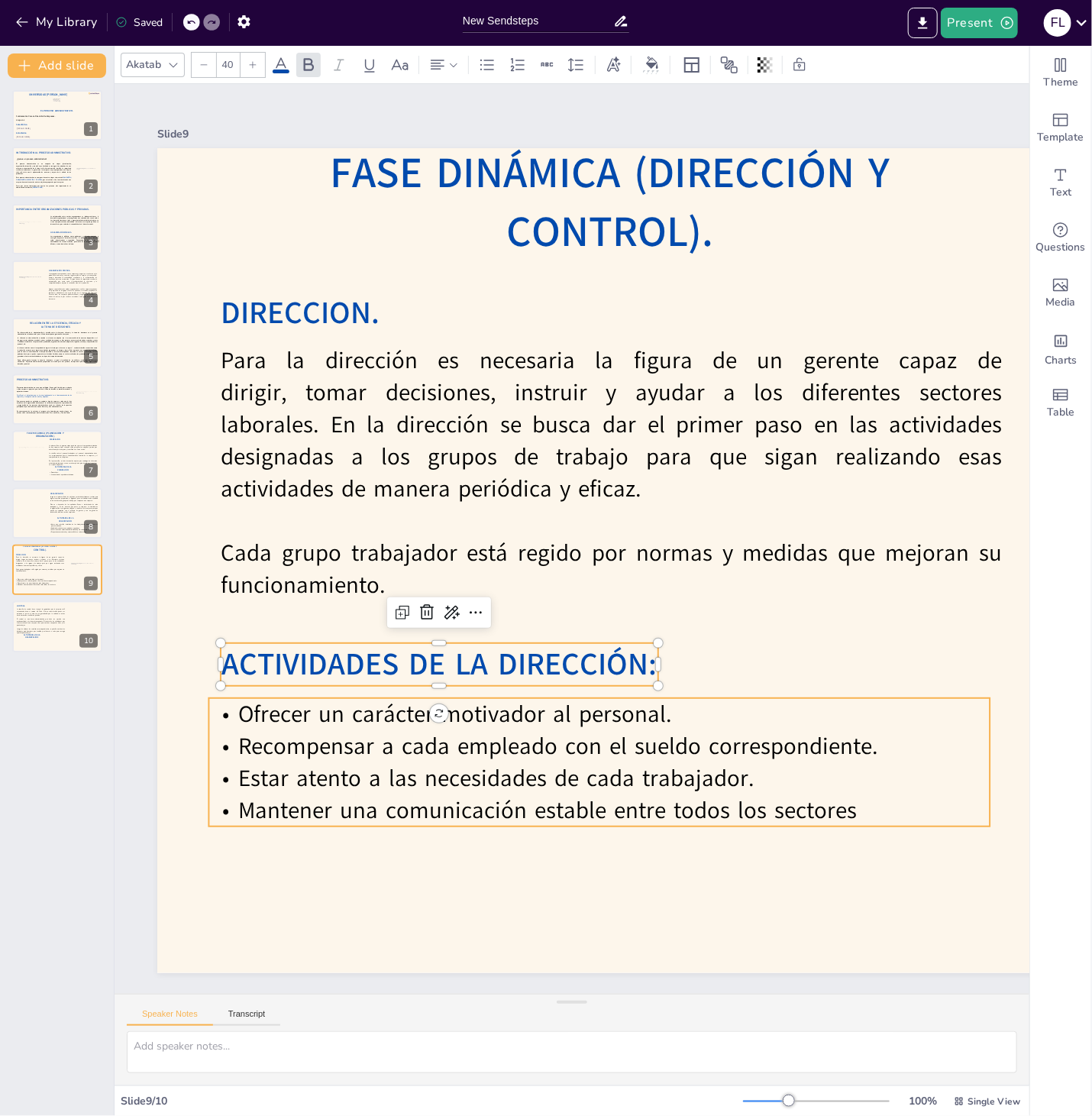
click at [500, 837] on div "Slide 1 El Proceso Administrativo. Fátima Lourdes Vásquez Henríquez. Víctor Man…" at bounding box center [890, 538] width 1552 height 909
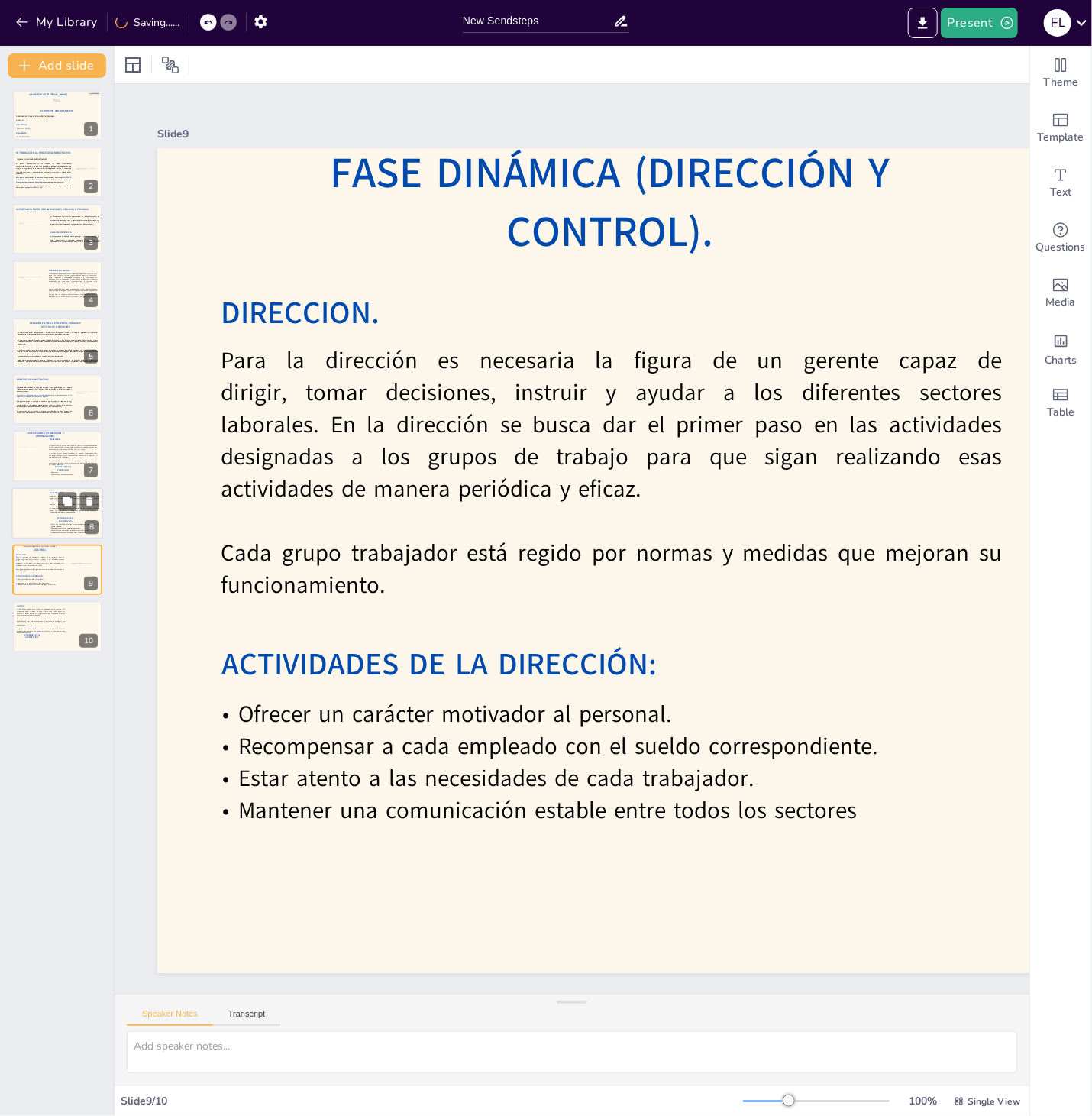
click at [55, 507] on p "Esto va a depender de las aptitudes físicas e intelectuales de cada trabajador …" at bounding box center [75, 508] width 49 height 10
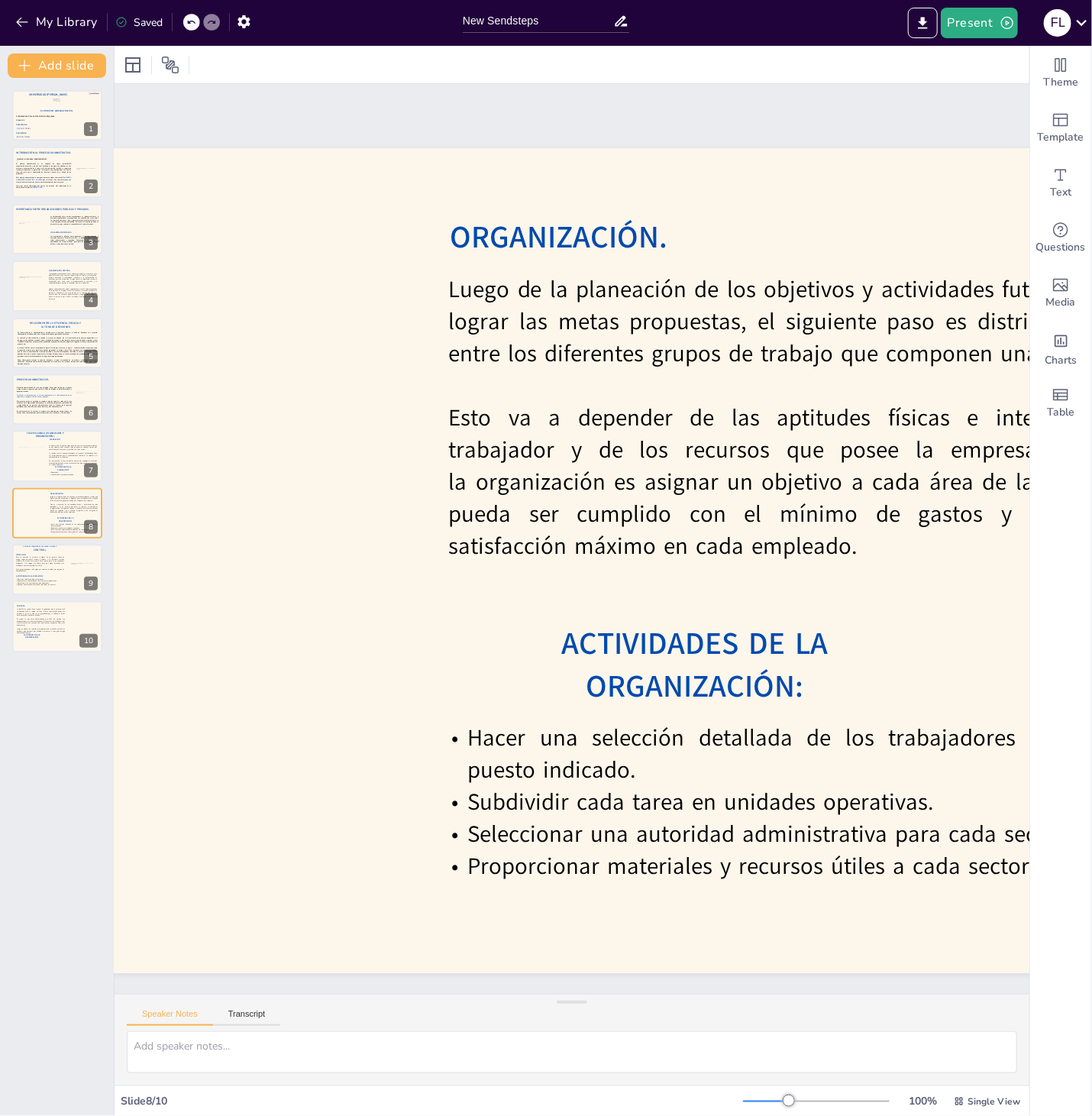
scroll to position [0, 333]
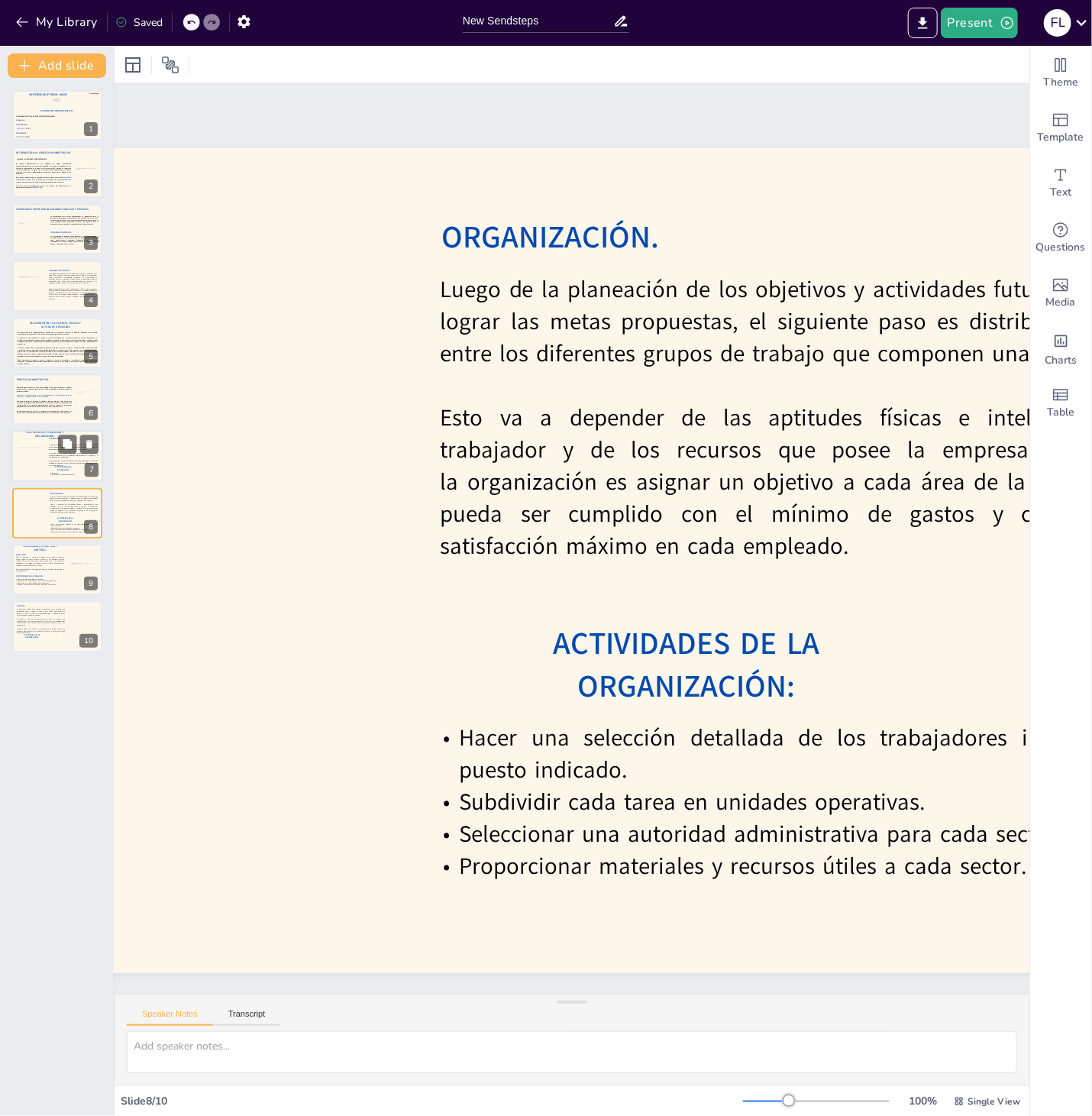
click at [31, 466] on div at bounding box center [31, 458] width 32 height 21
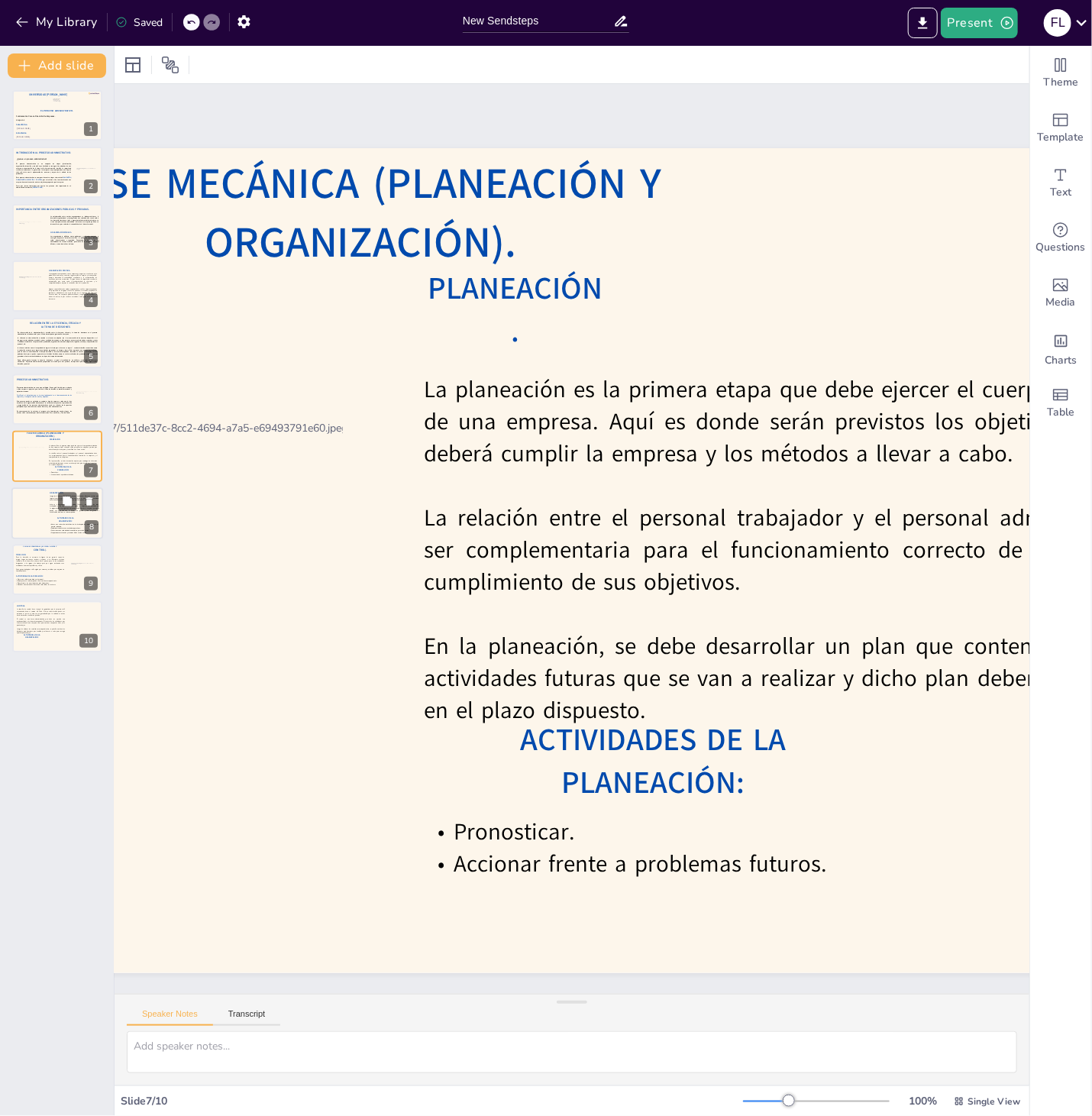
click at [63, 524] on p "Hacer una selección detallada de los trabajadores indicados para el puesto indi…" at bounding box center [74, 525] width 49 height 4
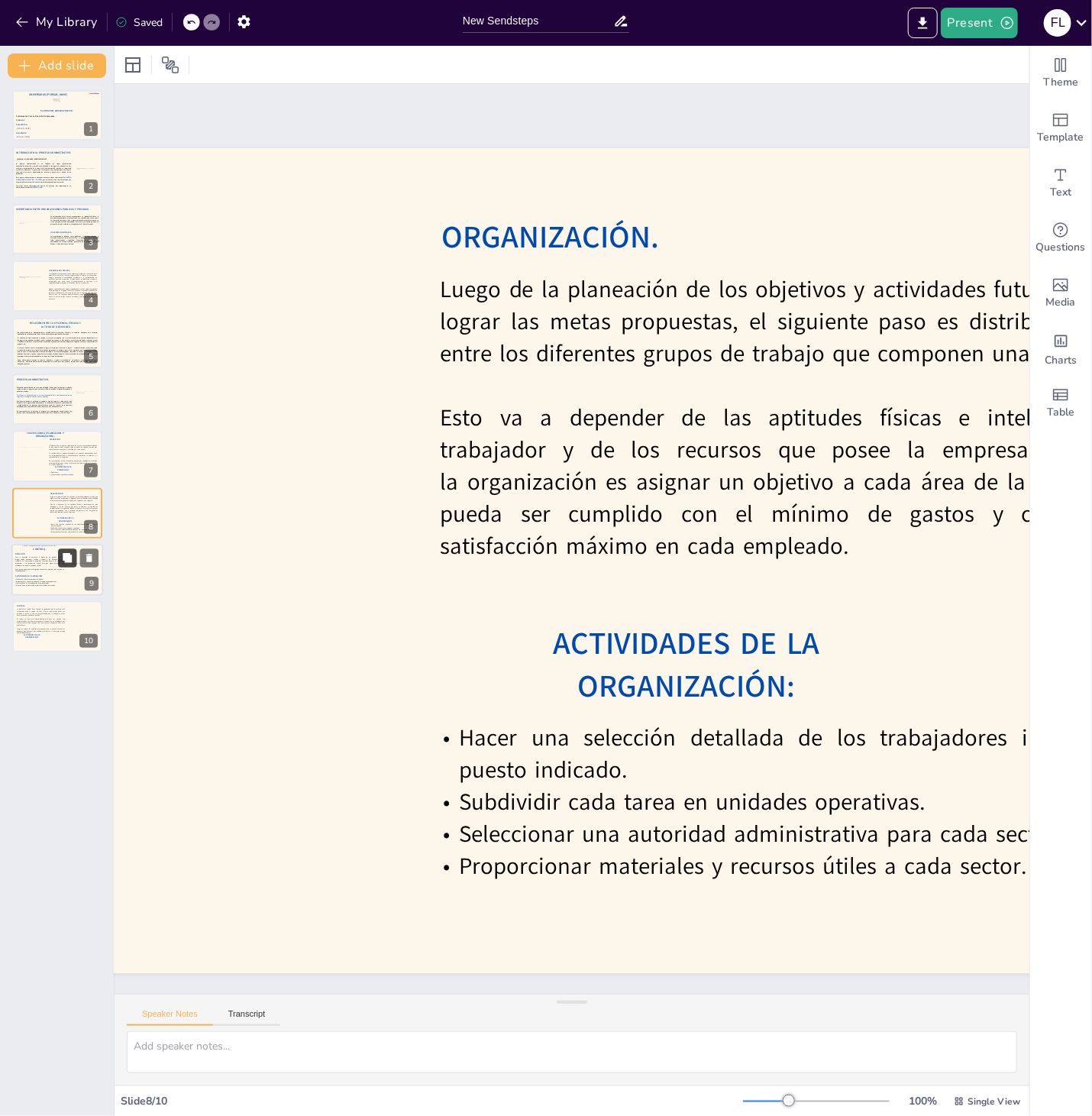
click at [59, 566] on button at bounding box center [67, 557] width 18 height 18
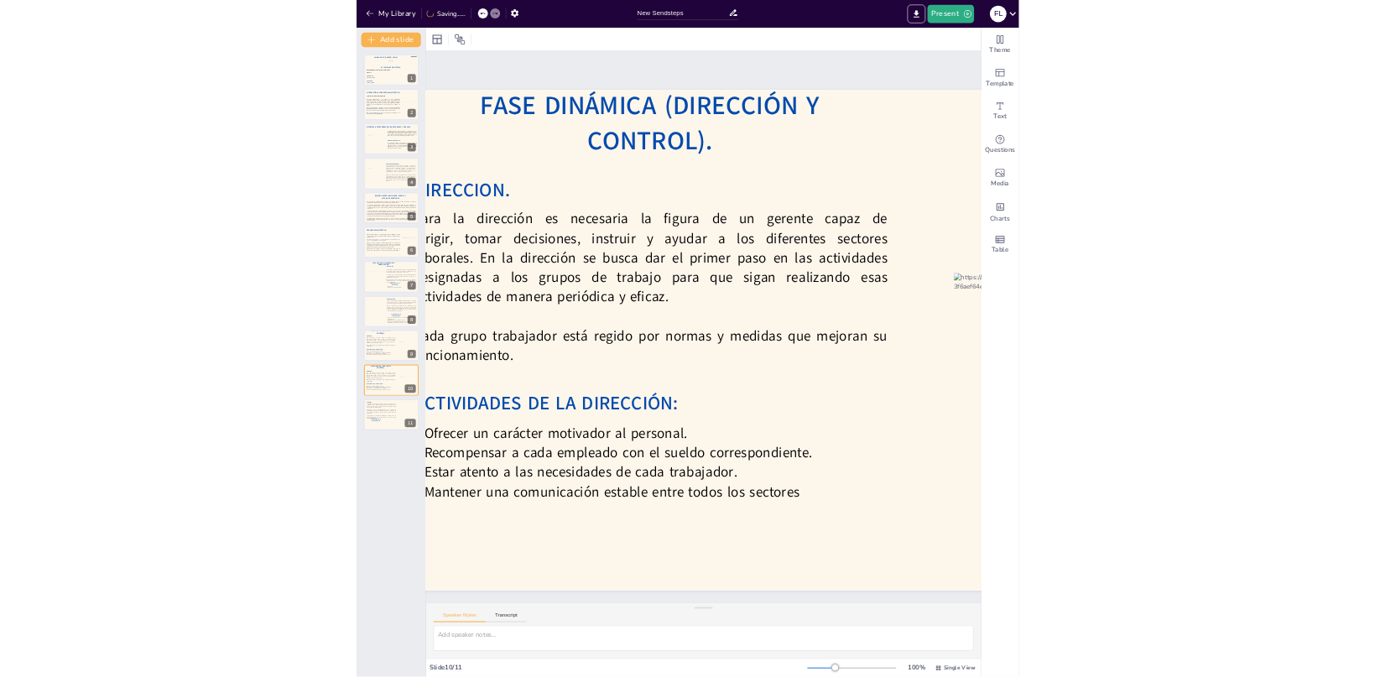
scroll to position [0, 0]
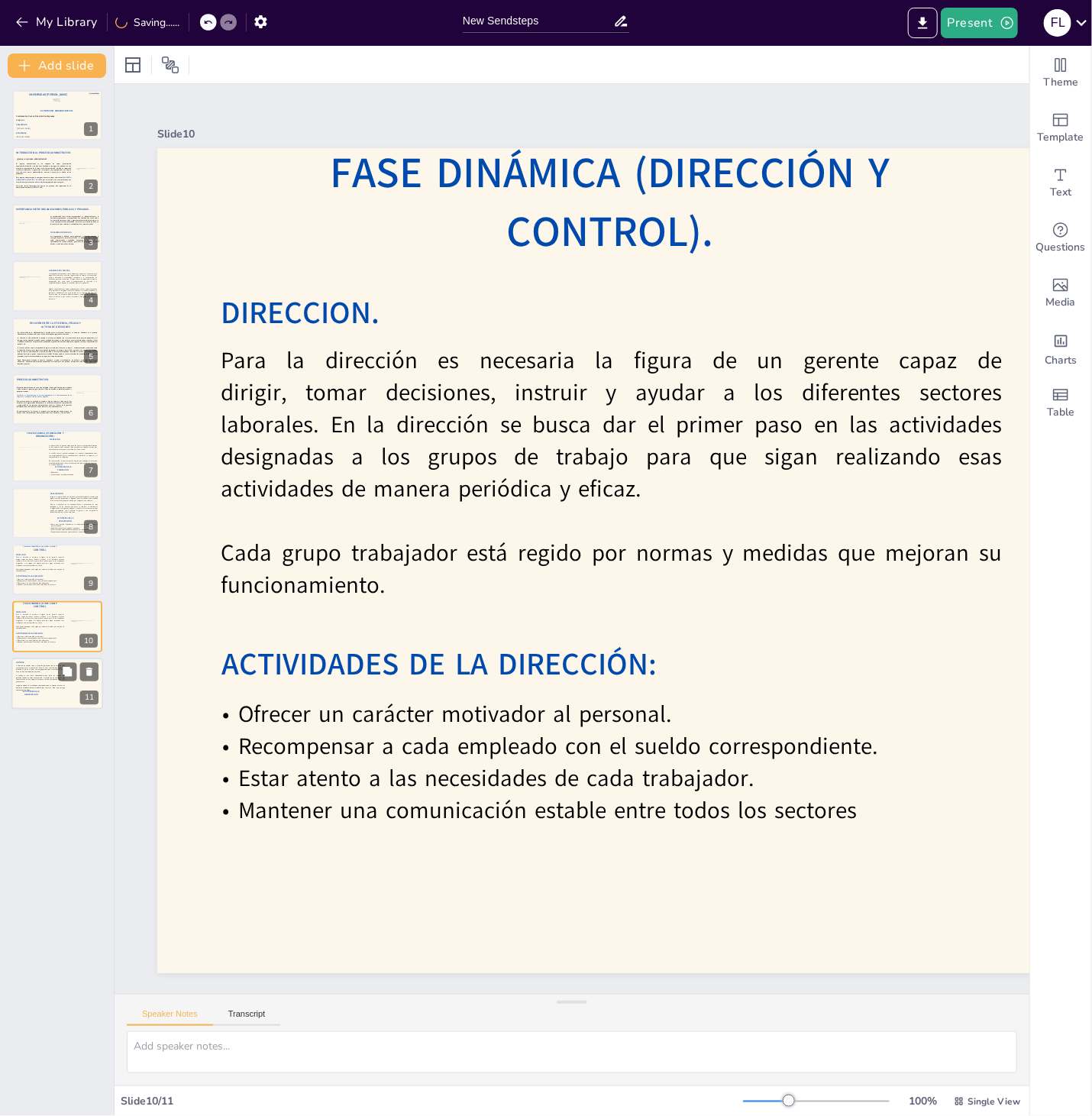
click at [65, 689] on p "Luego de obtener los resultados correspondientes, se podrán analizar las difere…" at bounding box center [41, 688] width 49 height 6
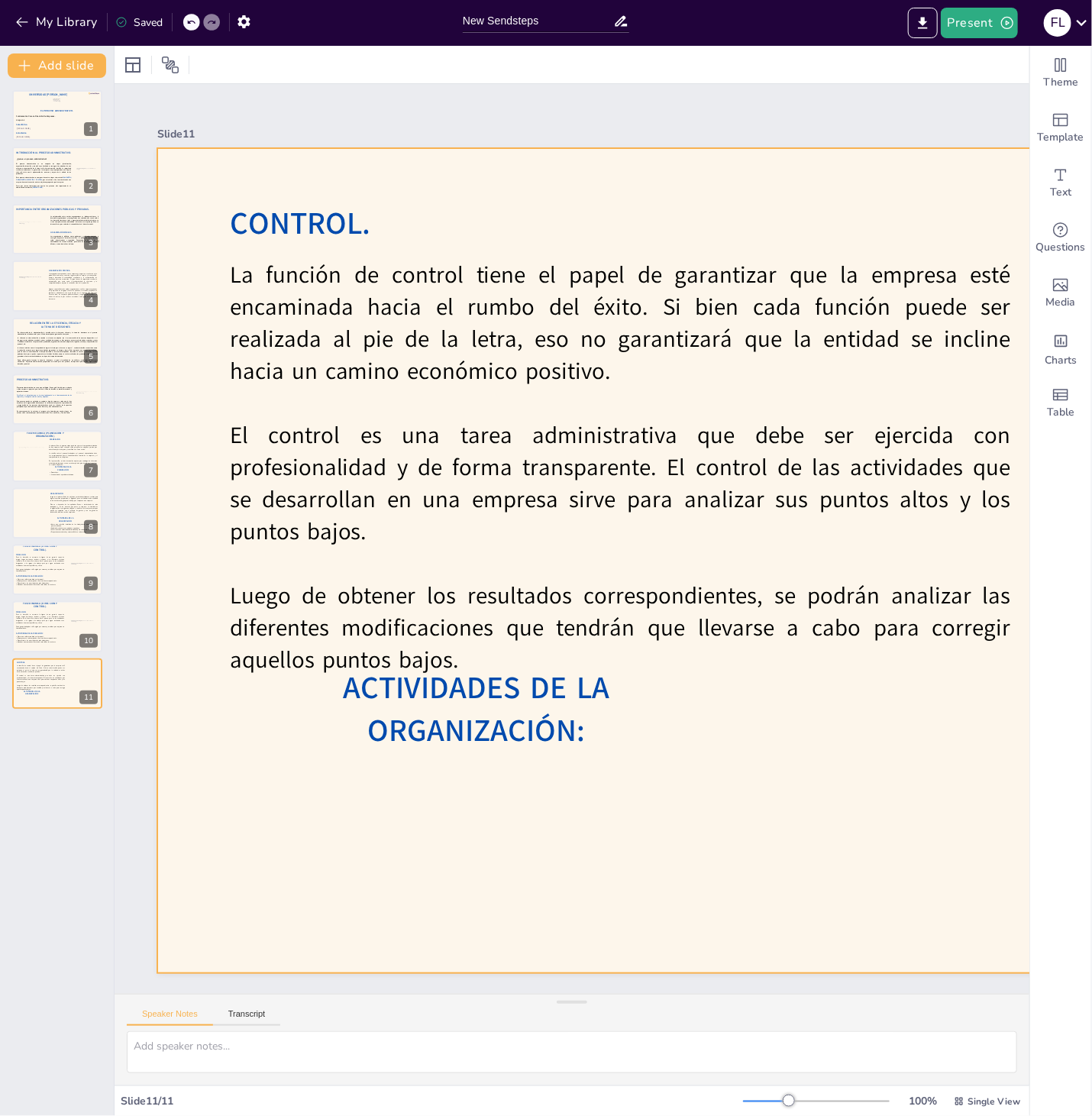
click at [596, 723] on span "ACTIVIDADES DE LA ORGANIZACIÓN:" at bounding box center [476, 708] width 267 height 85
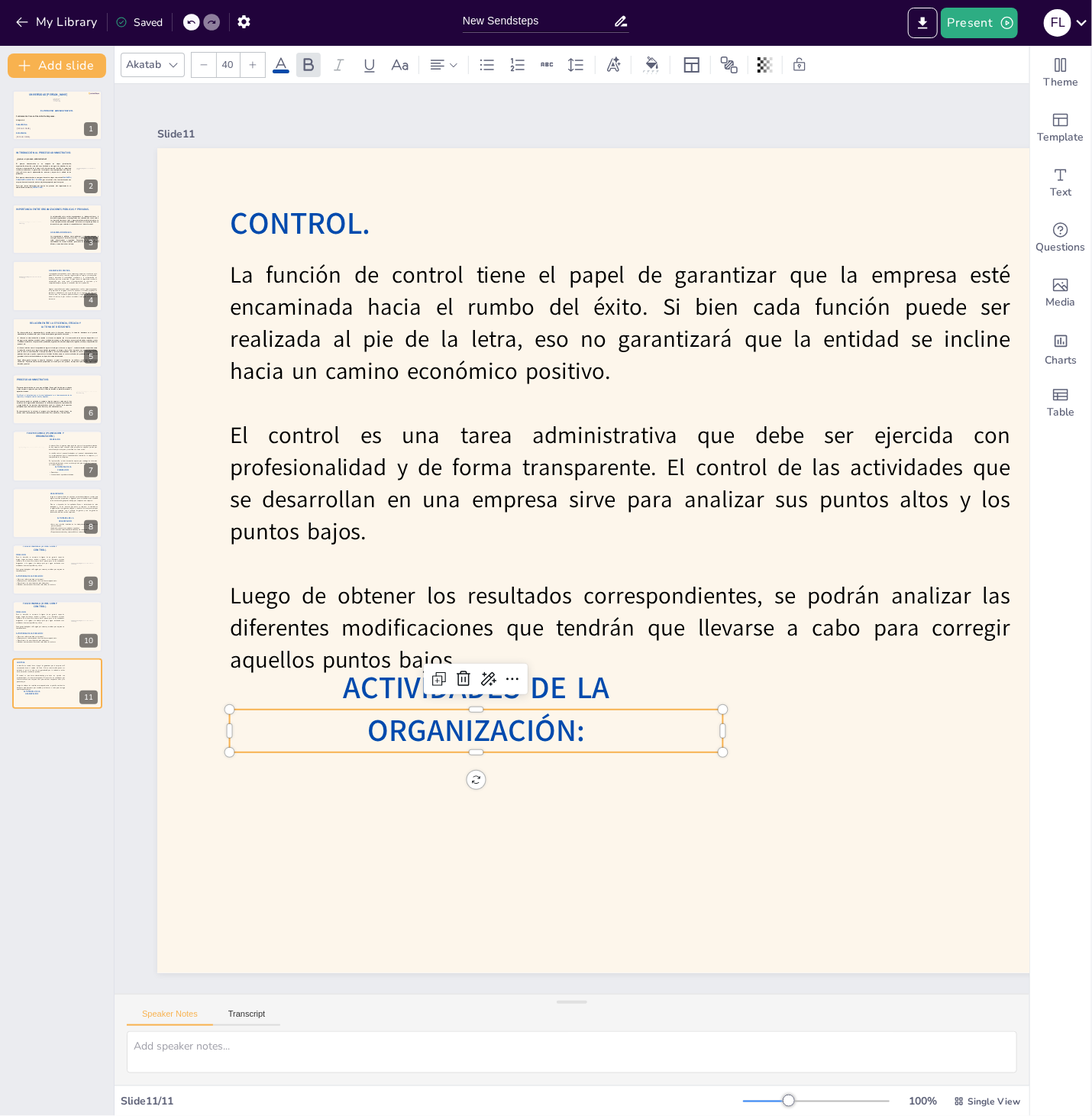
click at [596, 723] on span "ACTIVIDADES DE LA ORGANIZACIÓN:" at bounding box center [476, 708] width 267 height 85
drag, startPoint x: 707, startPoint y: 723, endPoint x: 464, endPoint y: 739, distance: 243.5
click at [464, 739] on span "ACTIVIDADES DE LA ORGANIZACIÓN:" at bounding box center [476, 708] width 267 height 85
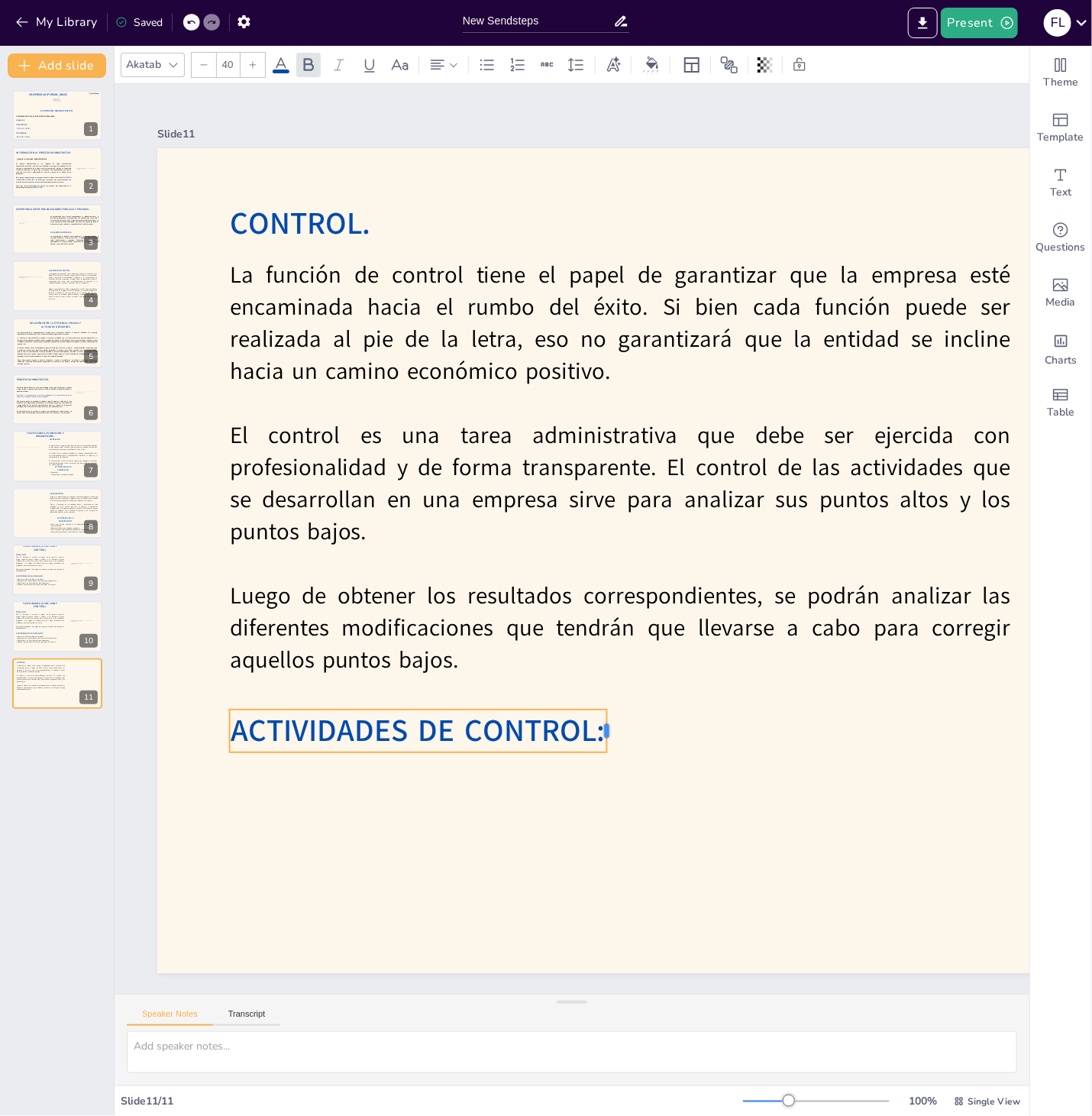
drag, startPoint x: 727, startPoint y: 732, endPoint x: 611, endPoint y: 737, distance: 116.1
click at [611, 737] on div at bounding box center [612, 730] width 12 height 43
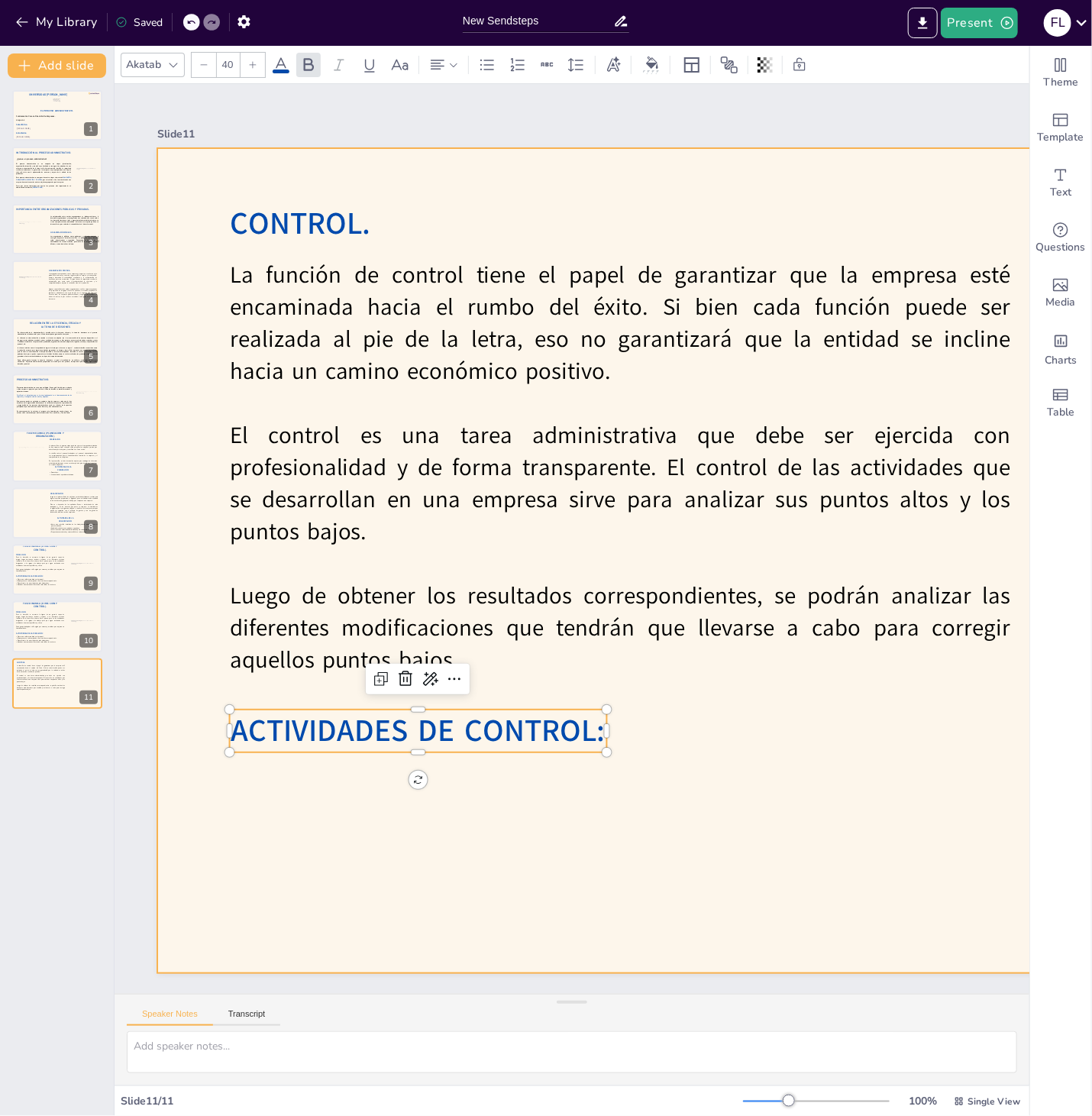
click at [552, 805] on div at bounding box center [890, 561] width 1466 height 825
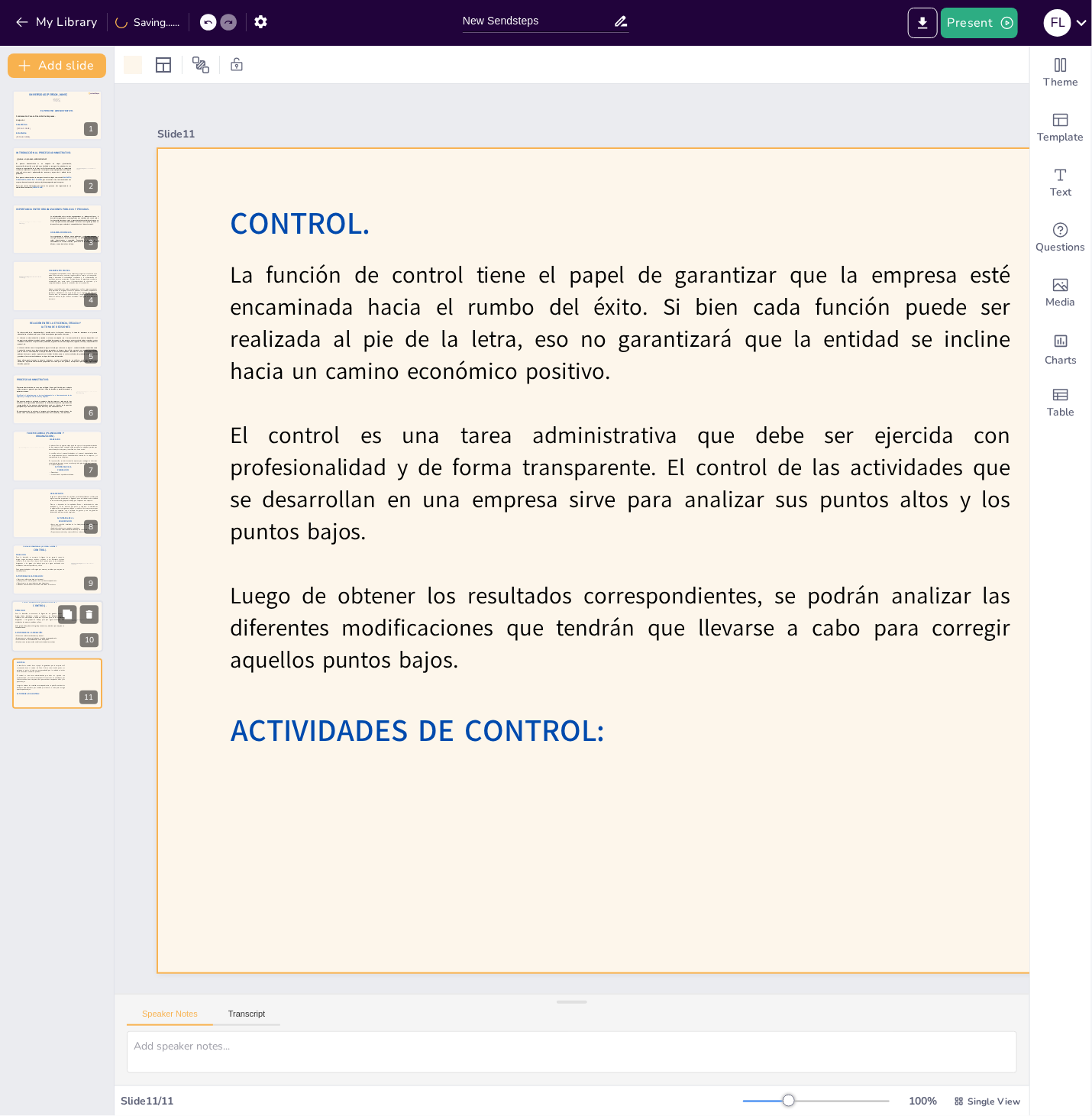
click at [40, 639] on div "Ofrecer un carácter motivador al personal. Recompensar a cada empleado con el s…" at bounding box center [39, 639] width 49 height 8
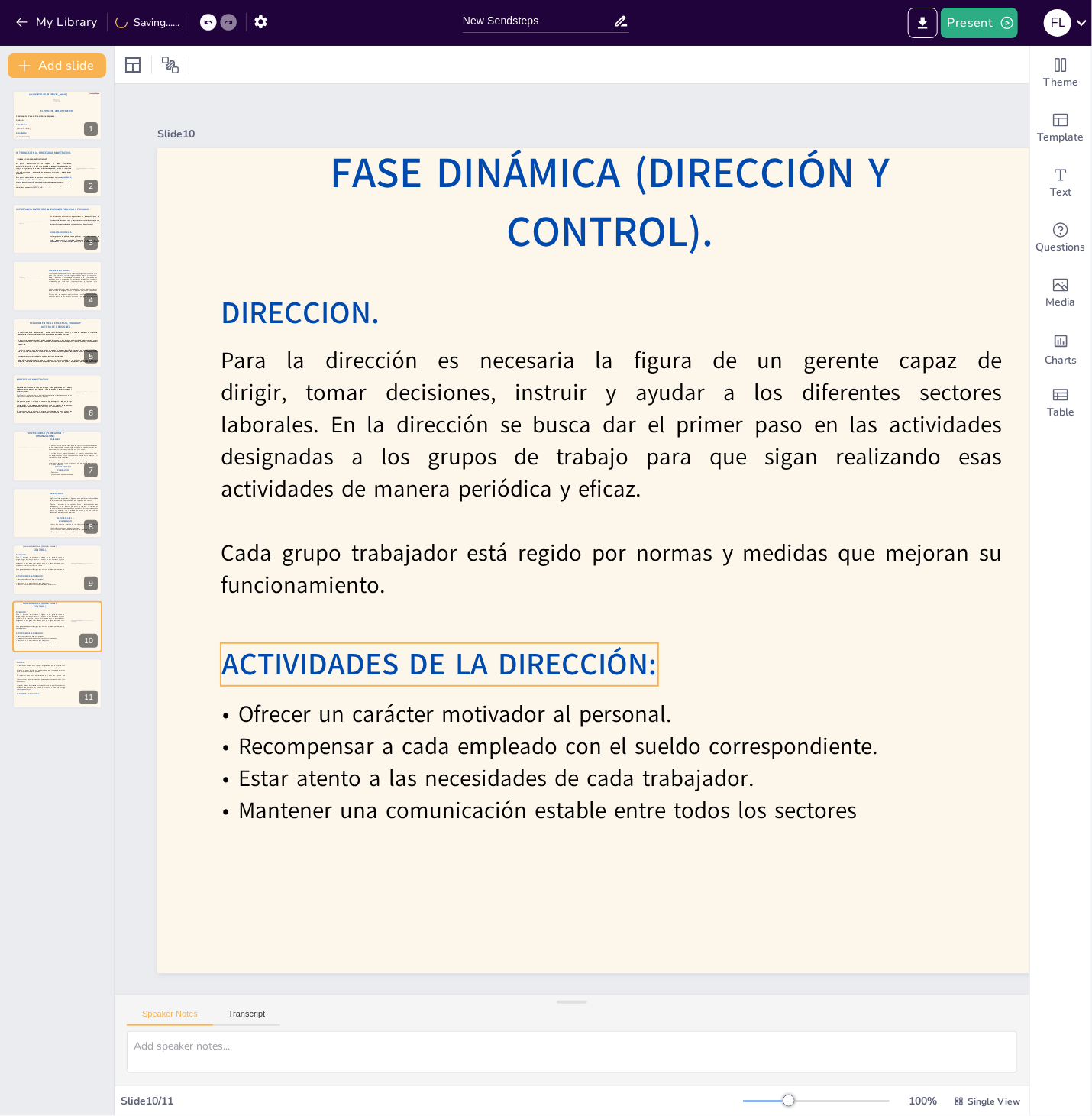
click at [454, 786] on p "Estar atento a las necesidades de cada trabajador." at bounding box center [599, 777] width 781 height 32
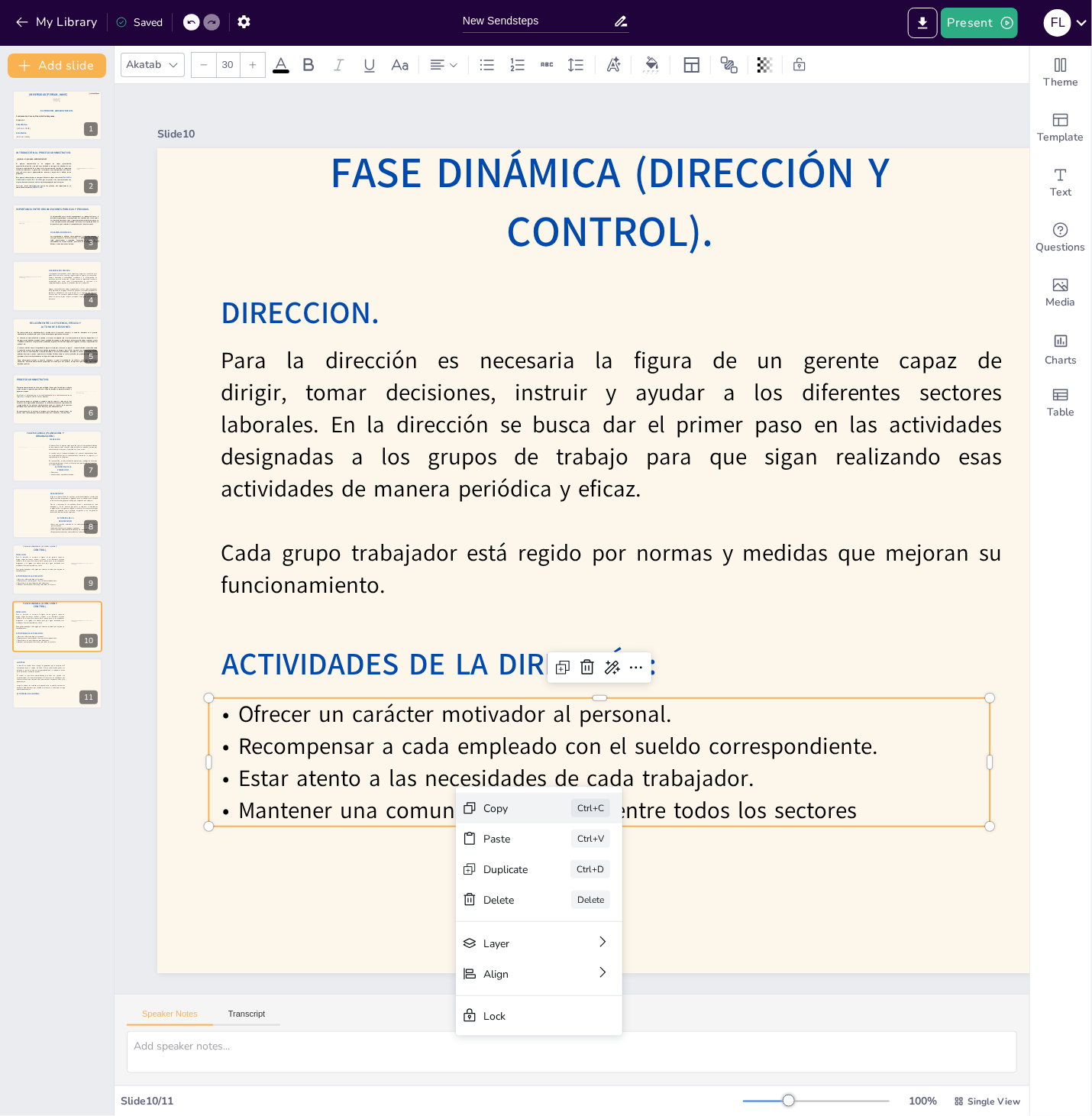
click at [521, 820] on div "Copy Ctrl+C" at bounding box center [539, 808] width 167 height 31
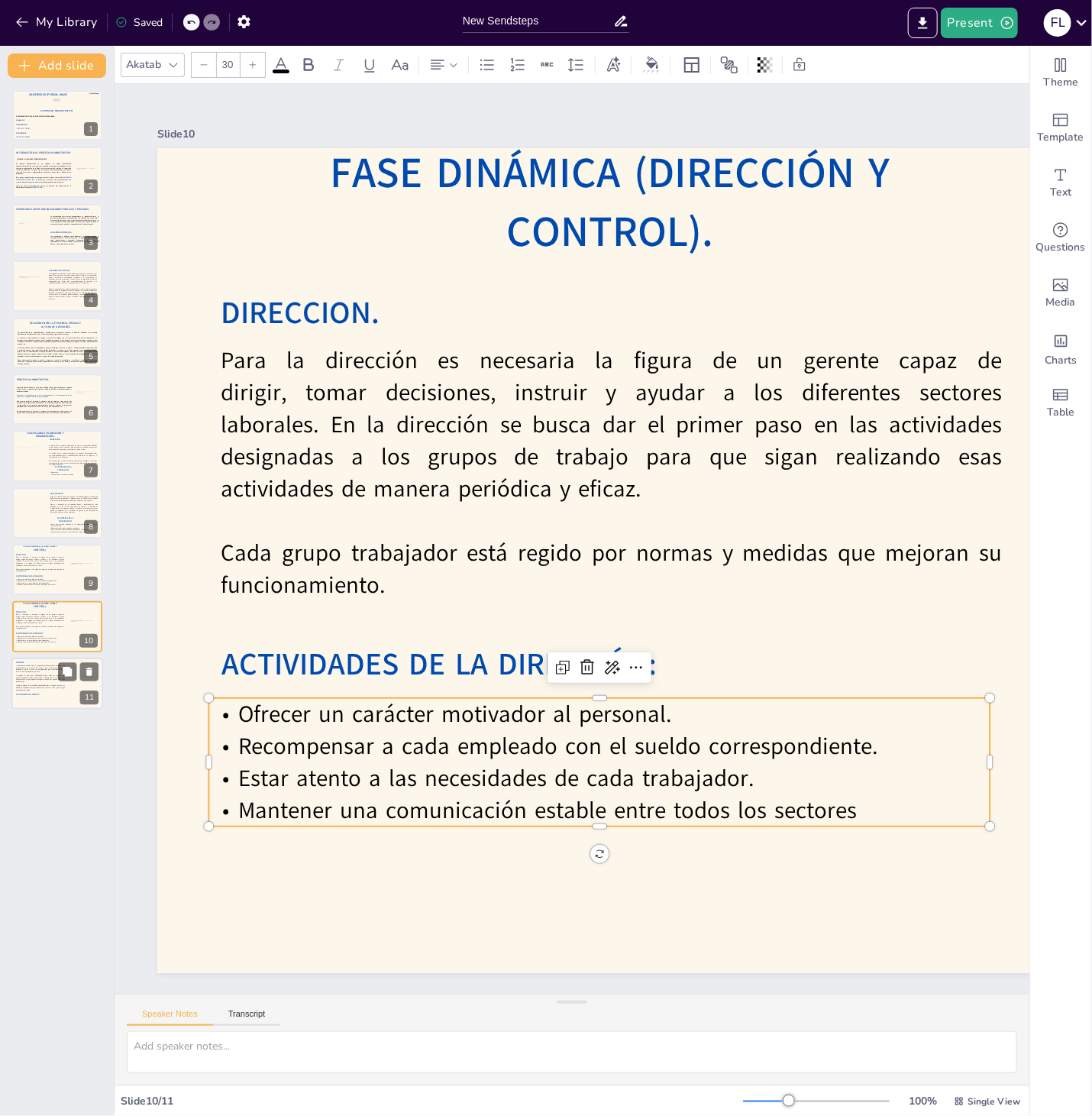
click at [47, 689] on p "Luego de obtener los resultados correspondientes, se podrán analizar las difere…" at bounding box center [41, 688] width 49 height 6
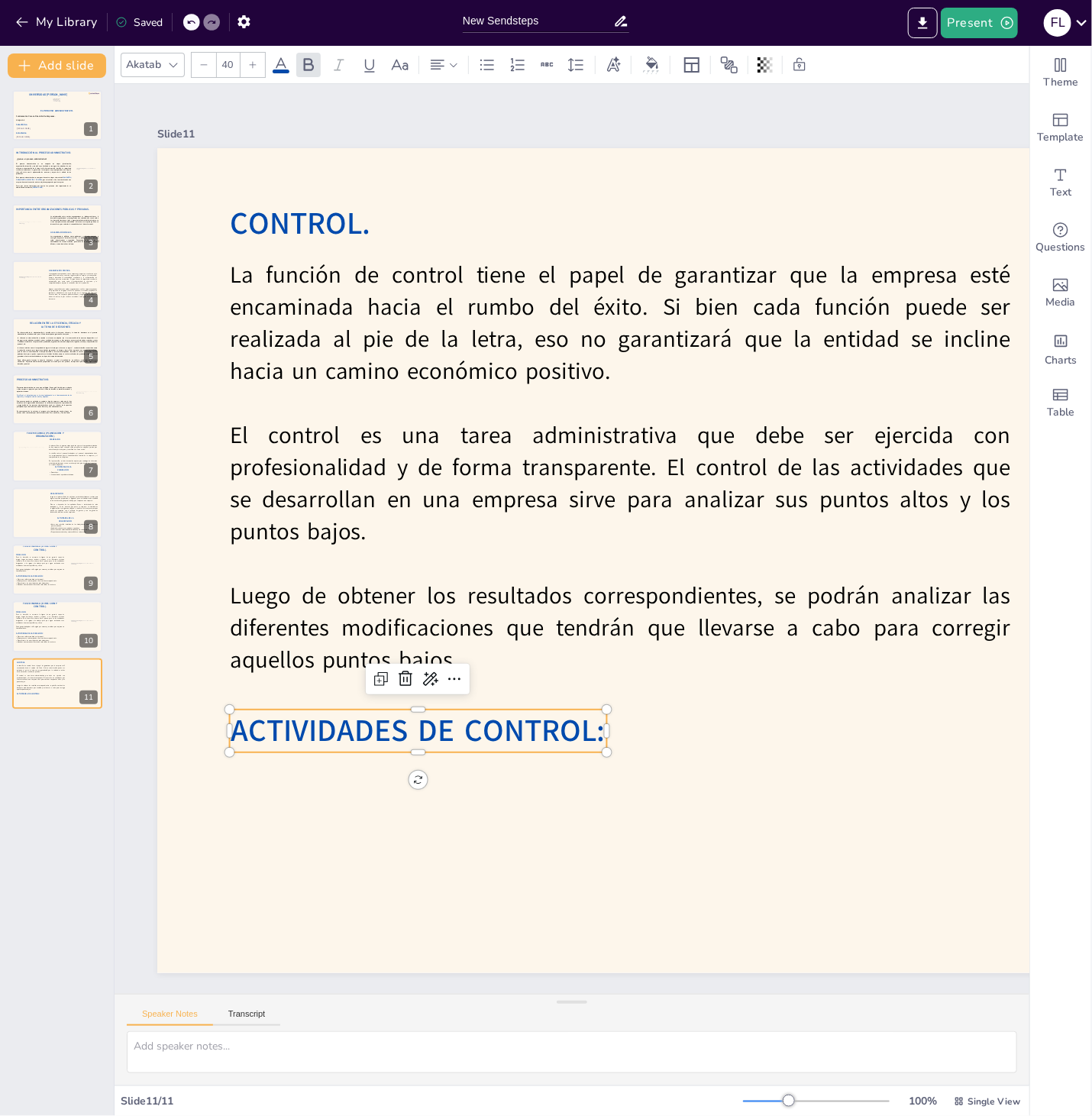
click at [417, 746] on span "ACTIVIDADES DE CONTROL:" at bounding box center [417, 730] width 374 height 42
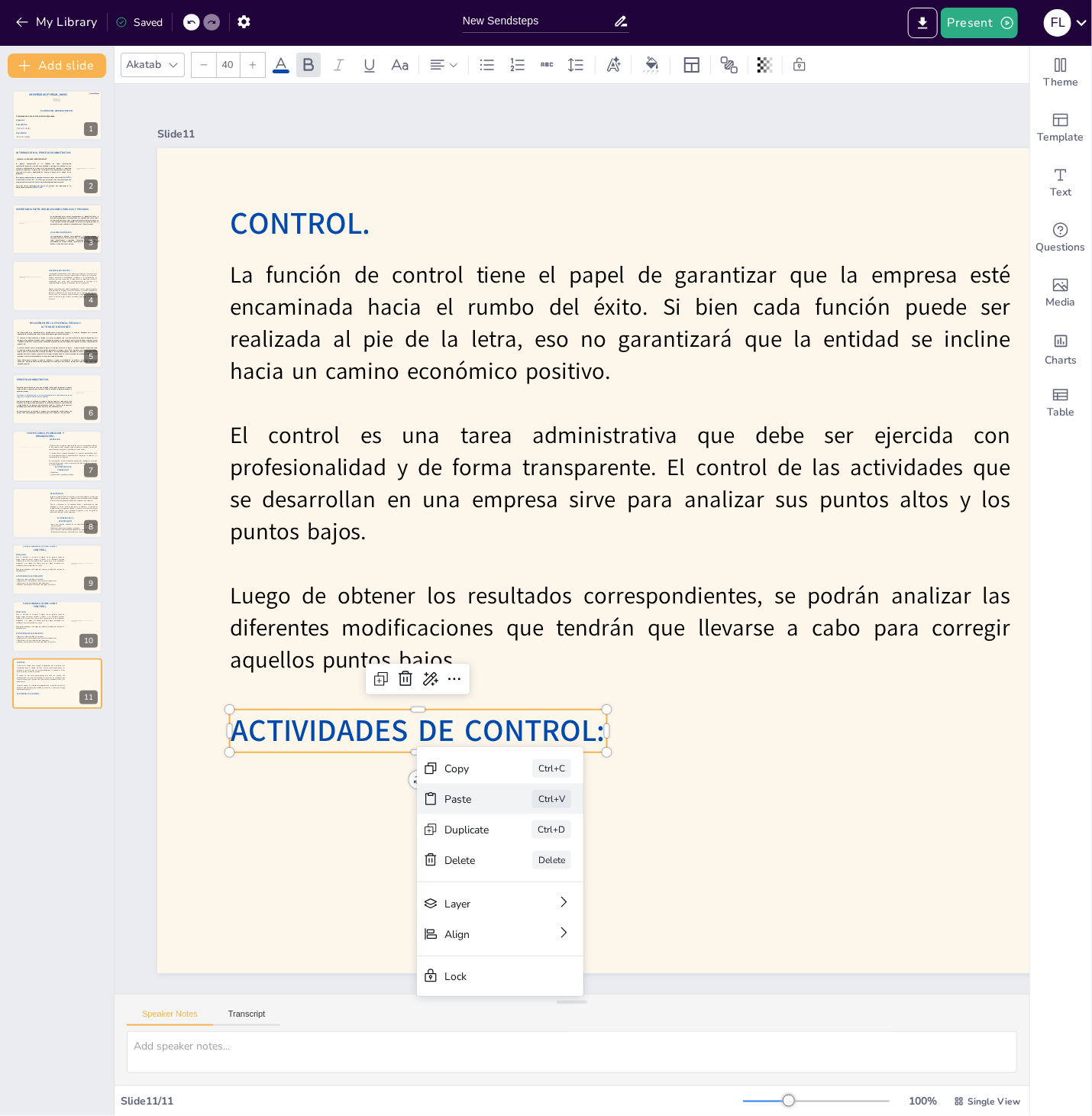
click at [500, 810] on div "Paste Ctrl+V" at bounding box center [500, 799] width 167 height 31
type input "30"
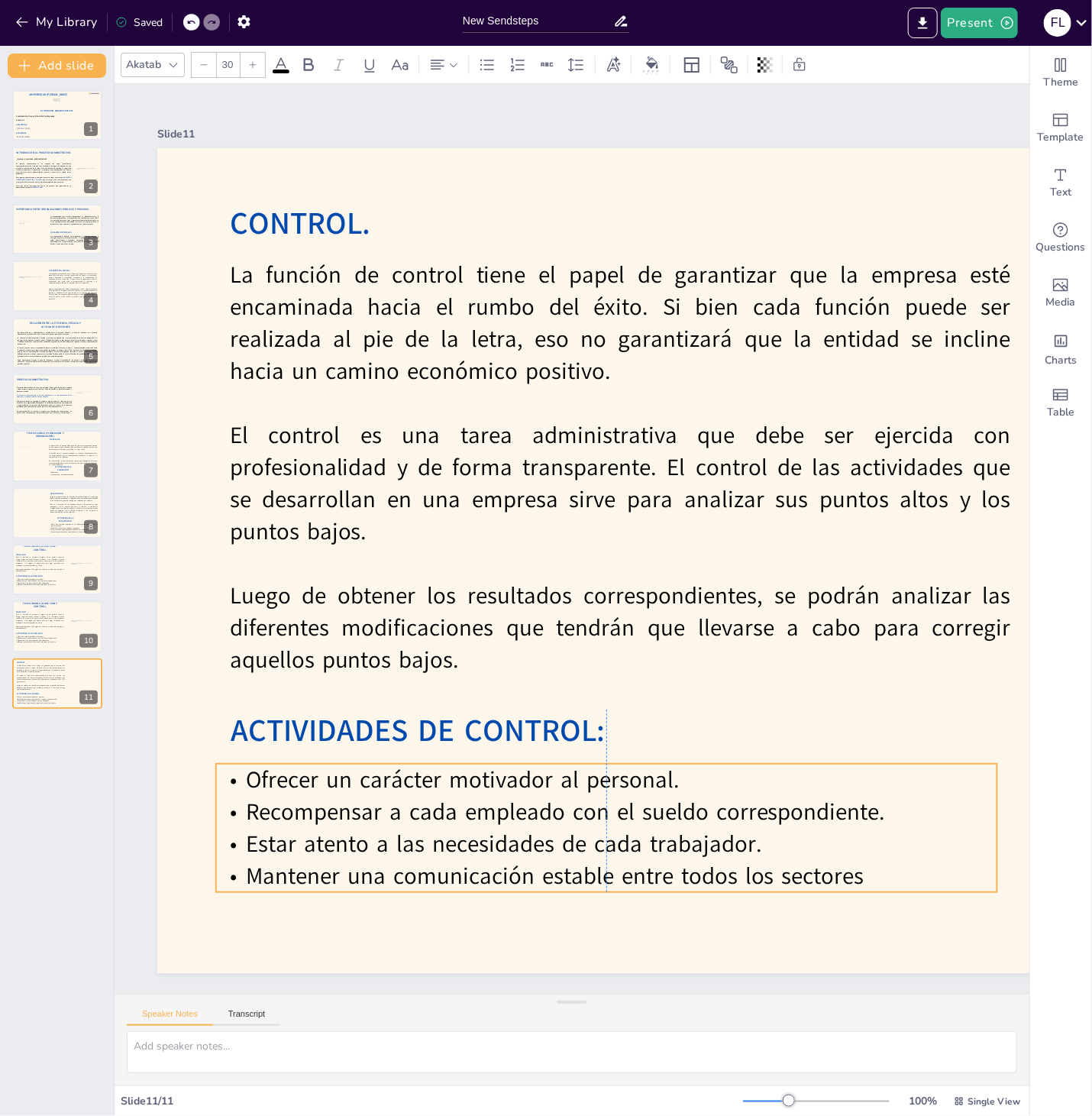
drag, startPoint x: 652, startPoint y: 558, endPoint x: 377, endPoint y: 807, distance: 371.0
click at [377, 807] on p "Recompensar a cada empleado con el sueldo correspondiente." at bounding box center [606, 811] width 781 height 32
click at [478, 821] on p "Recompensar a cada empleado con el sueldo correspondiente." at bounding box center [606, 811] width 781 height 32
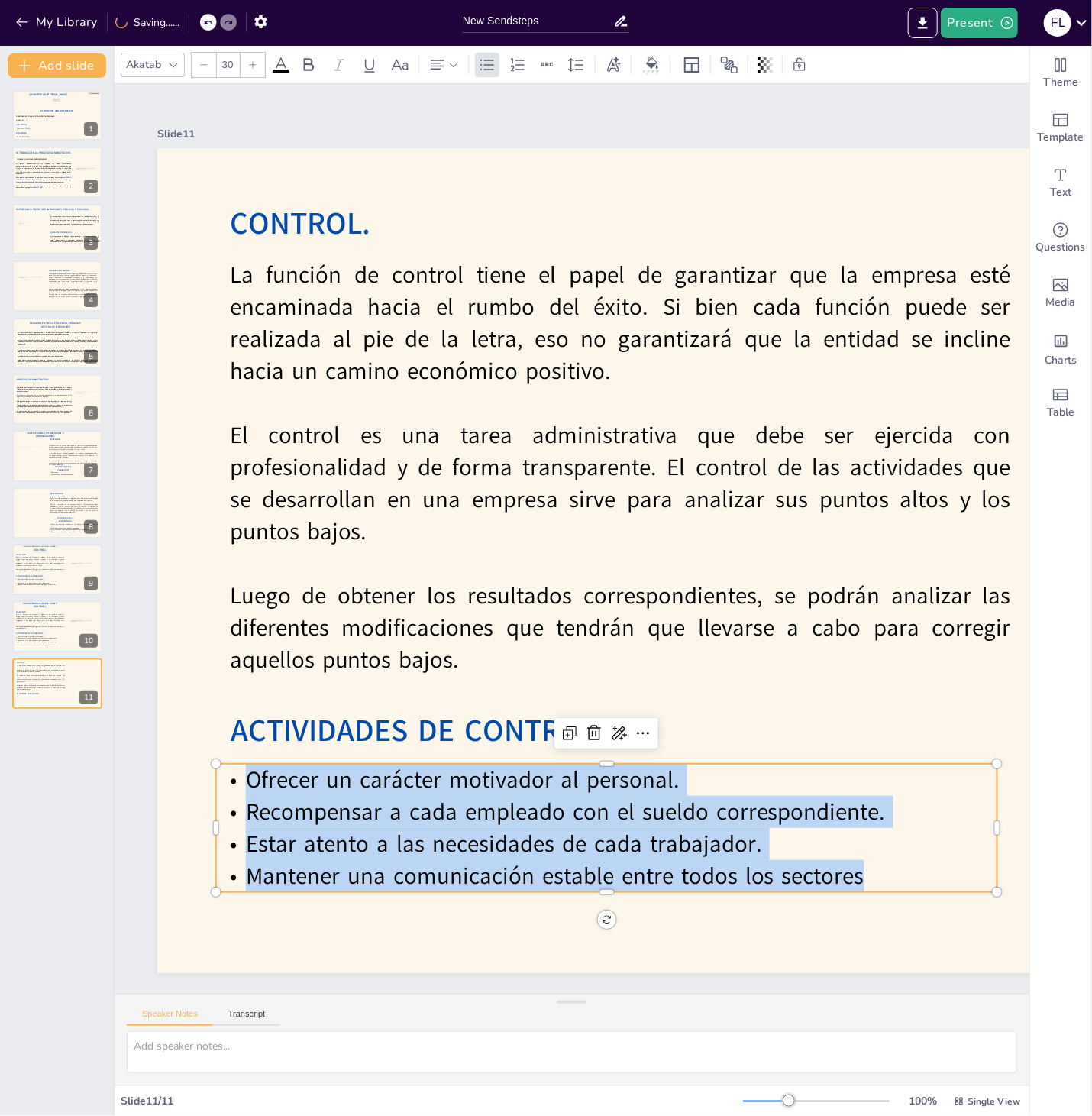
drag, startPoint x: 865, startPoint y: 872, endPoint x: 226, endPoint y: 768, distance: 647.4
click at [226, 768] on div "Ofrecer un carácter motivador al personal. Recompensar a cada empleado con el s…" at bounding box center [606, 827] width 781 height 128
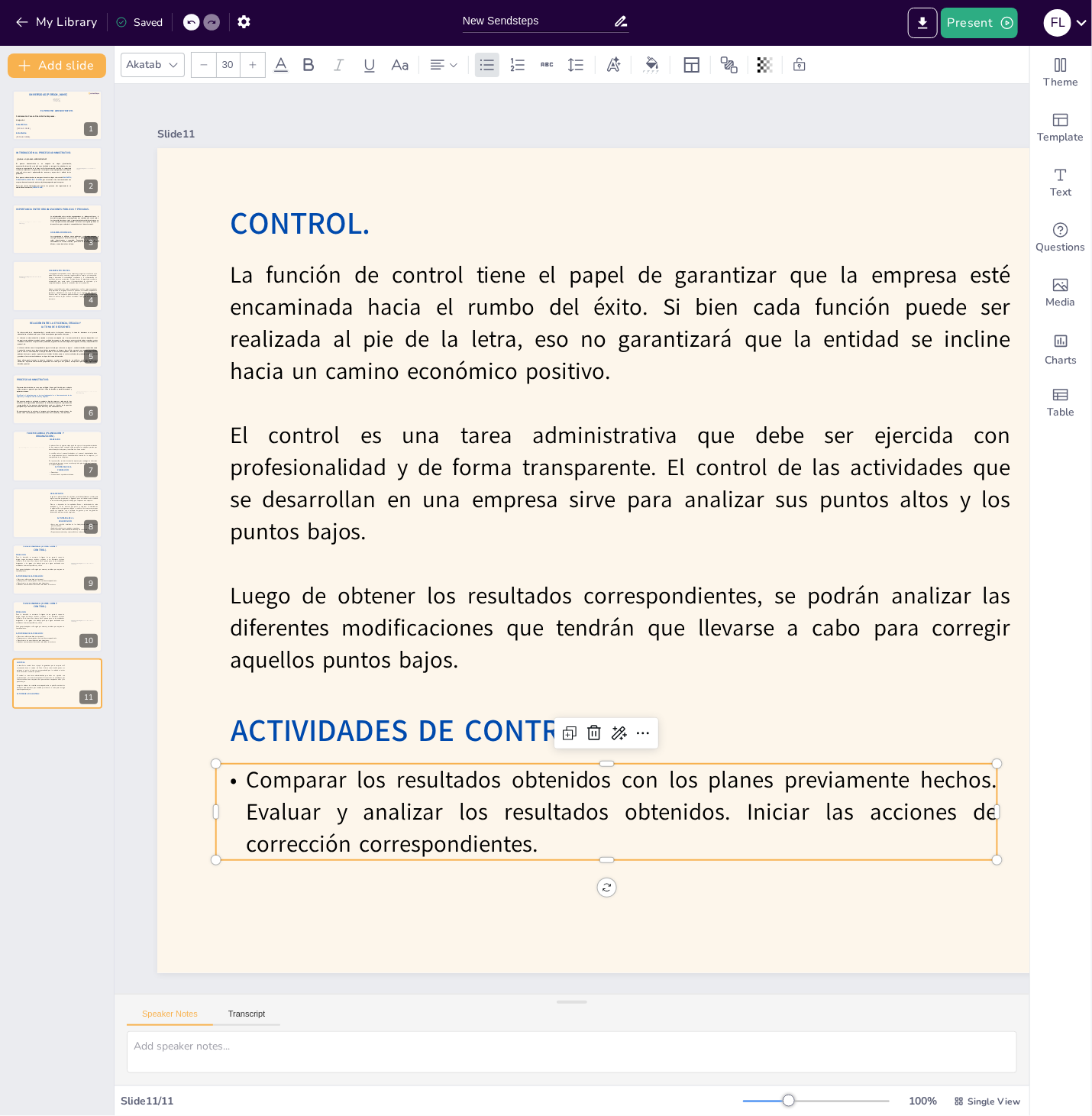
click at [230, 807] on p "Comparar los resultados obtenidos con los planes previamente hechos. Evaluar y …" at bounding box center [606, 812] width 781 height 96
click at [756, 813] on p "Evaluar y analizar los resultados obtenidos. Iniciar las acciones de corrección…" at bounding box center [606, 827] width 781 height 64
click at [745, 815] on p "Evaluar y analizar los resultados obtenidos. Iniciar las acciones de corrección…" at bounding box center [606, 827] width 781 height 64
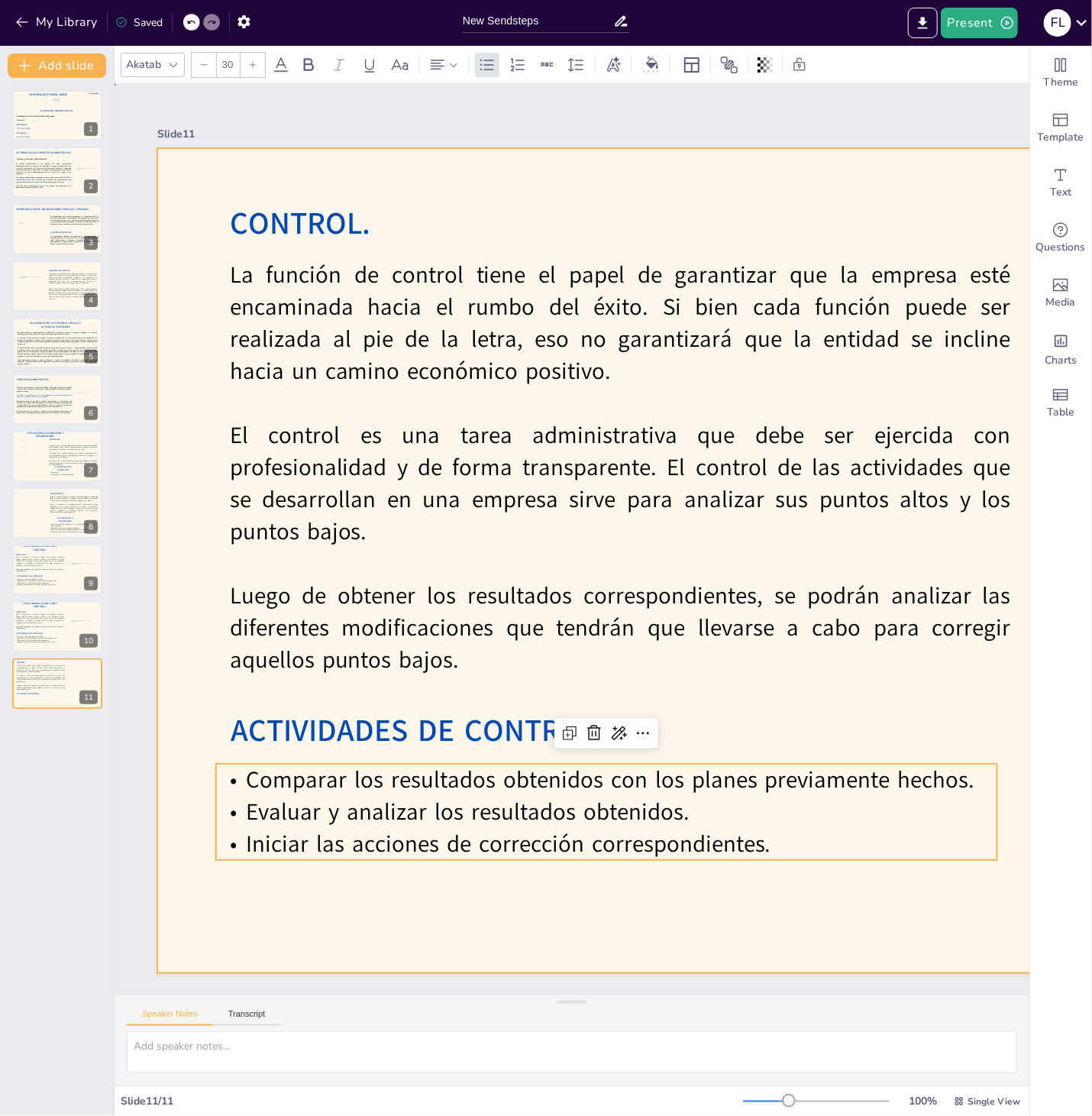
click at [735, 837] on div at bounding box center [890, 561] width 1466 height 825
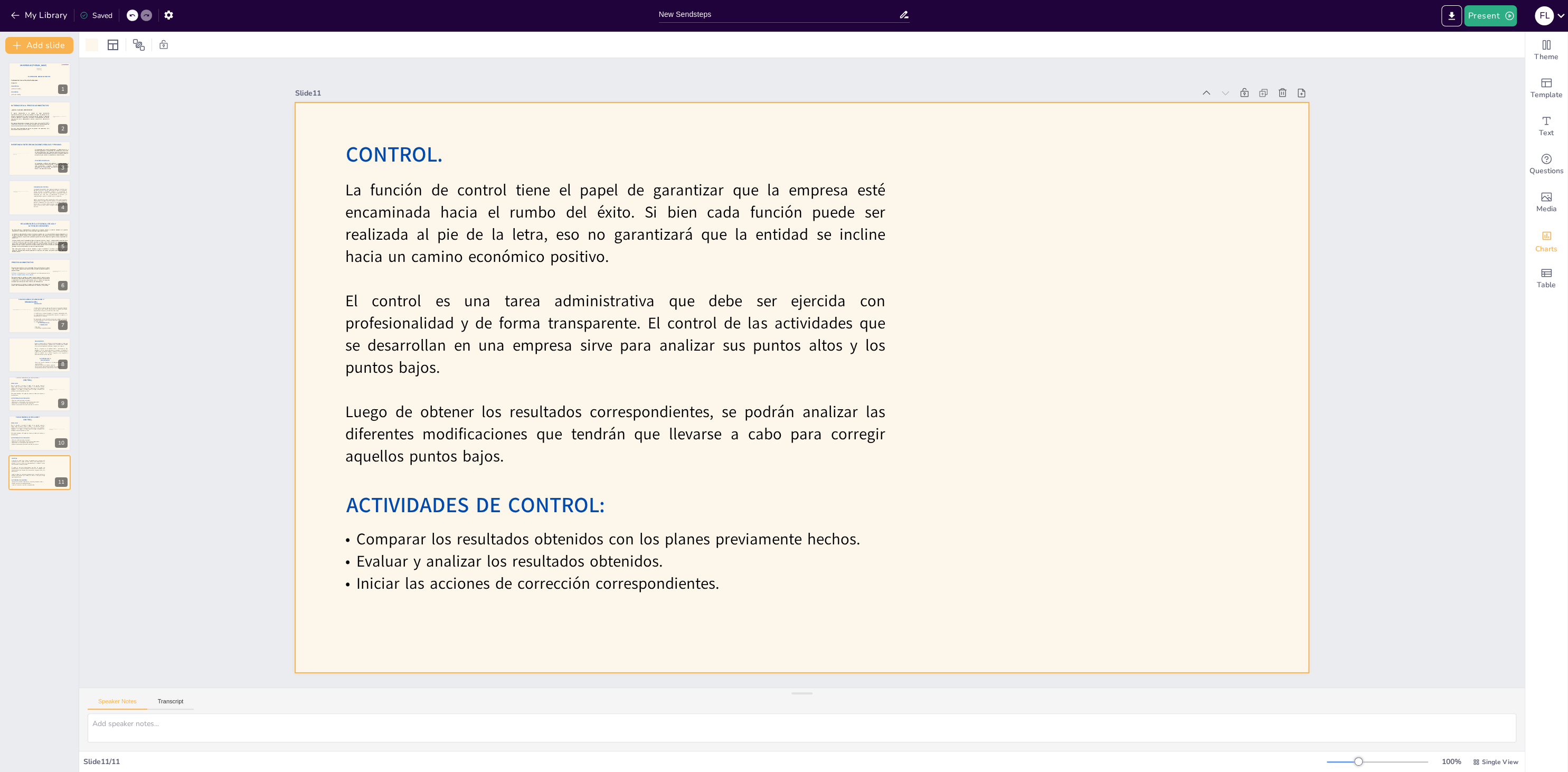
click at [1175, 243] on span "Charts" at bounding box center [1546, 249] width 22 height 11
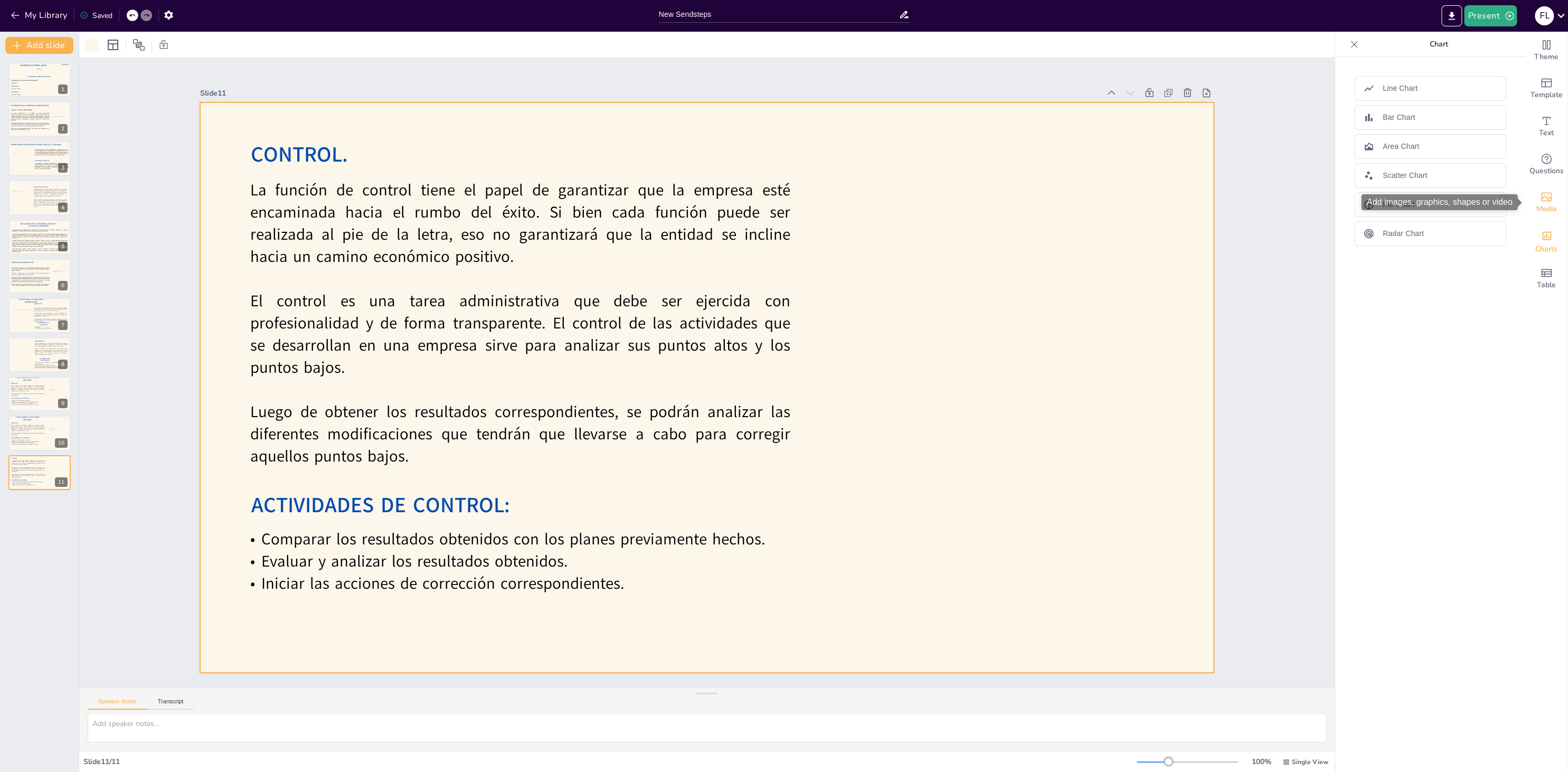
click at [1175, 207] on span "Media" at bounding box center [1546, 209] width 21 height 11
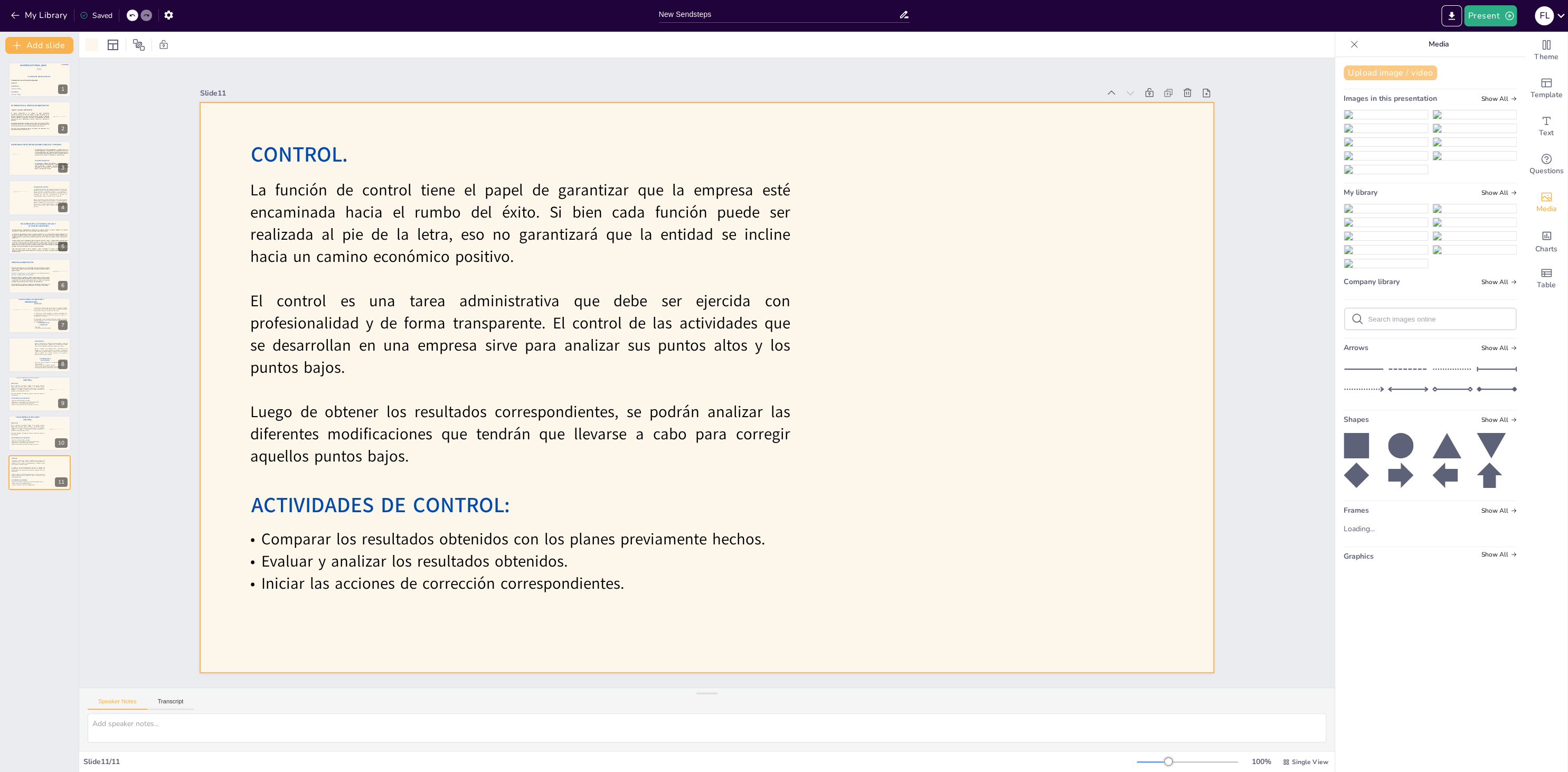
click at [1175, 74] on button "Upload image / video" at bounding box center [1390, 72] width 93 height 14
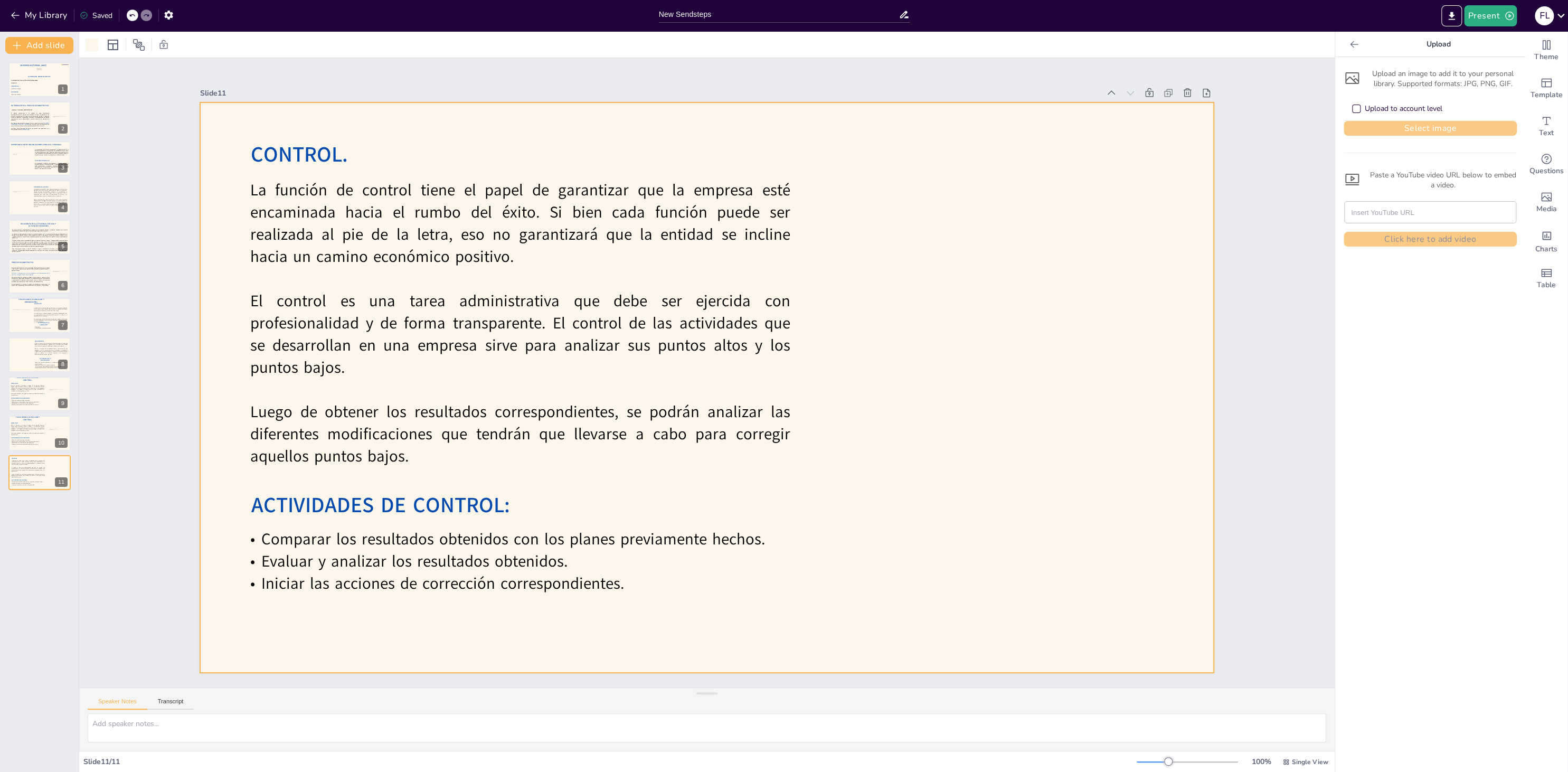
click at [1175, 132] on button "Select image" at bounding box center [1430, 128] width 173 height 14
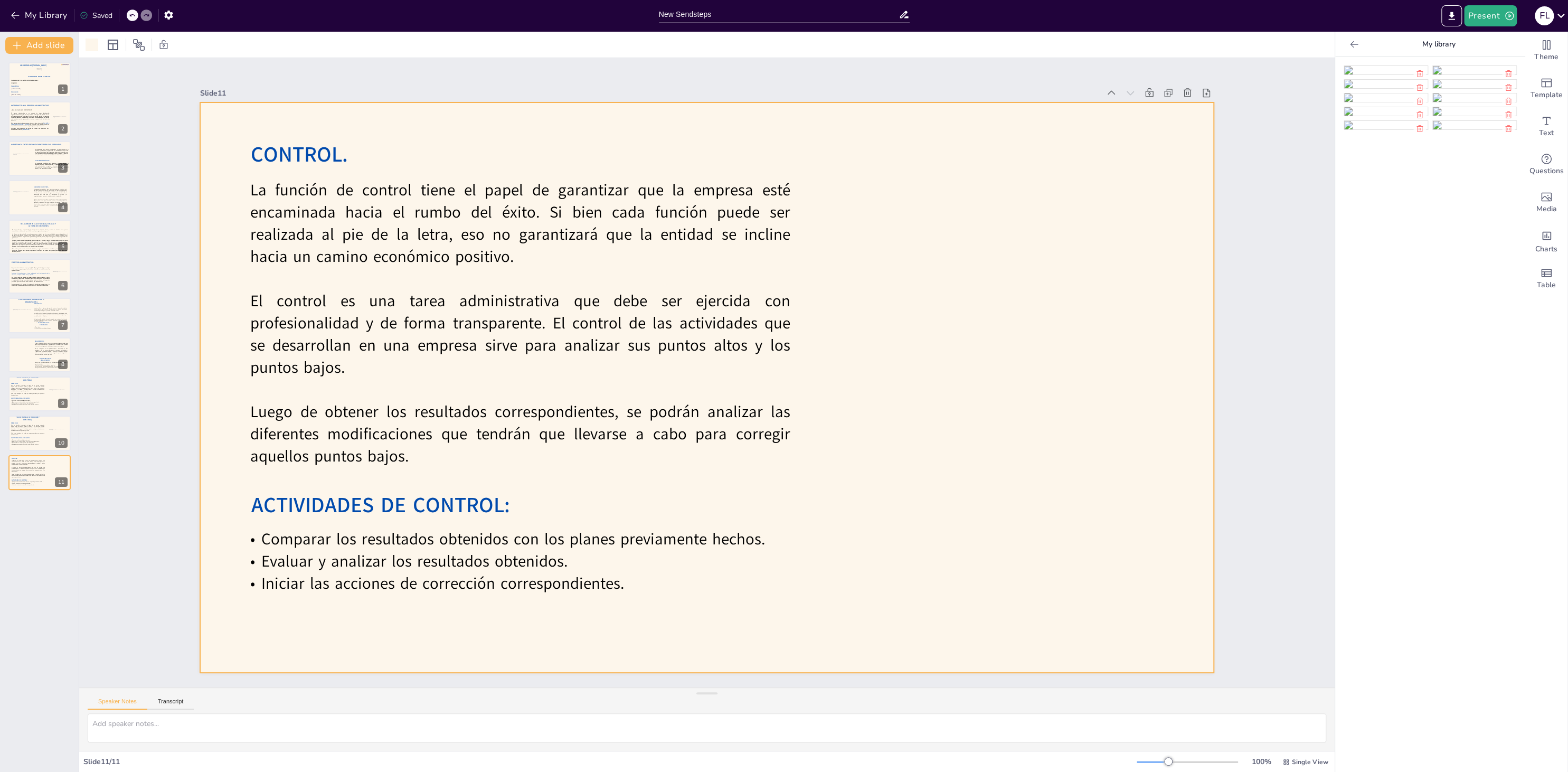
click at [1175, 74] on img at bounding box center [1386, 70] width 84 height 8
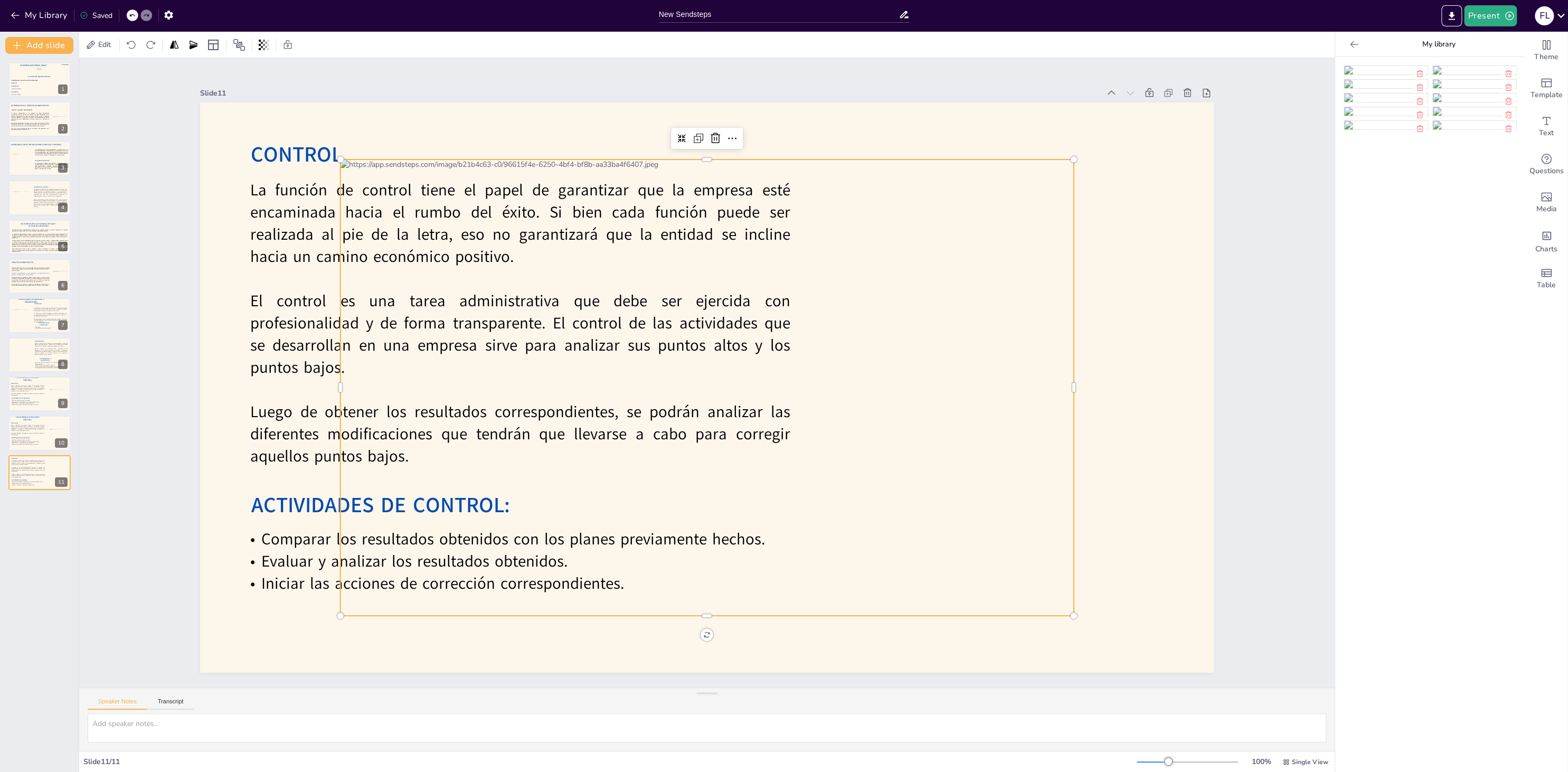
click at [827, 370] on div at bounding box center [707, 387] width 733 height 456
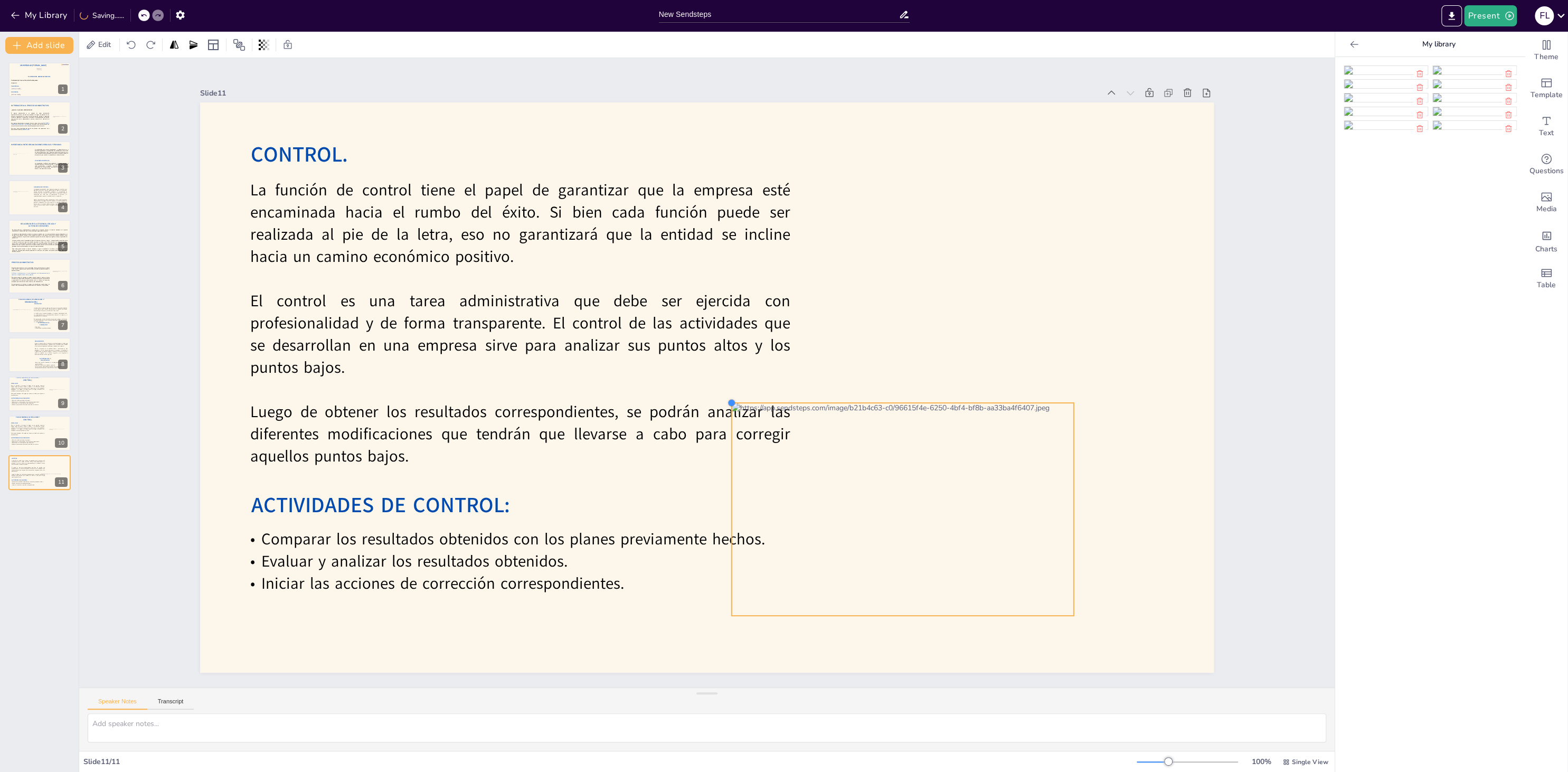
drag, startPoint x: 340, startPoint y: 159, endPoint x: 853, endPoint y: 405, distance: 568.9
click at [853, 405] on div "CONTROL. La función de control tiene el papel de garantizar que la empresa esté…" at bounding box center [707, 388] width 1014 height 570
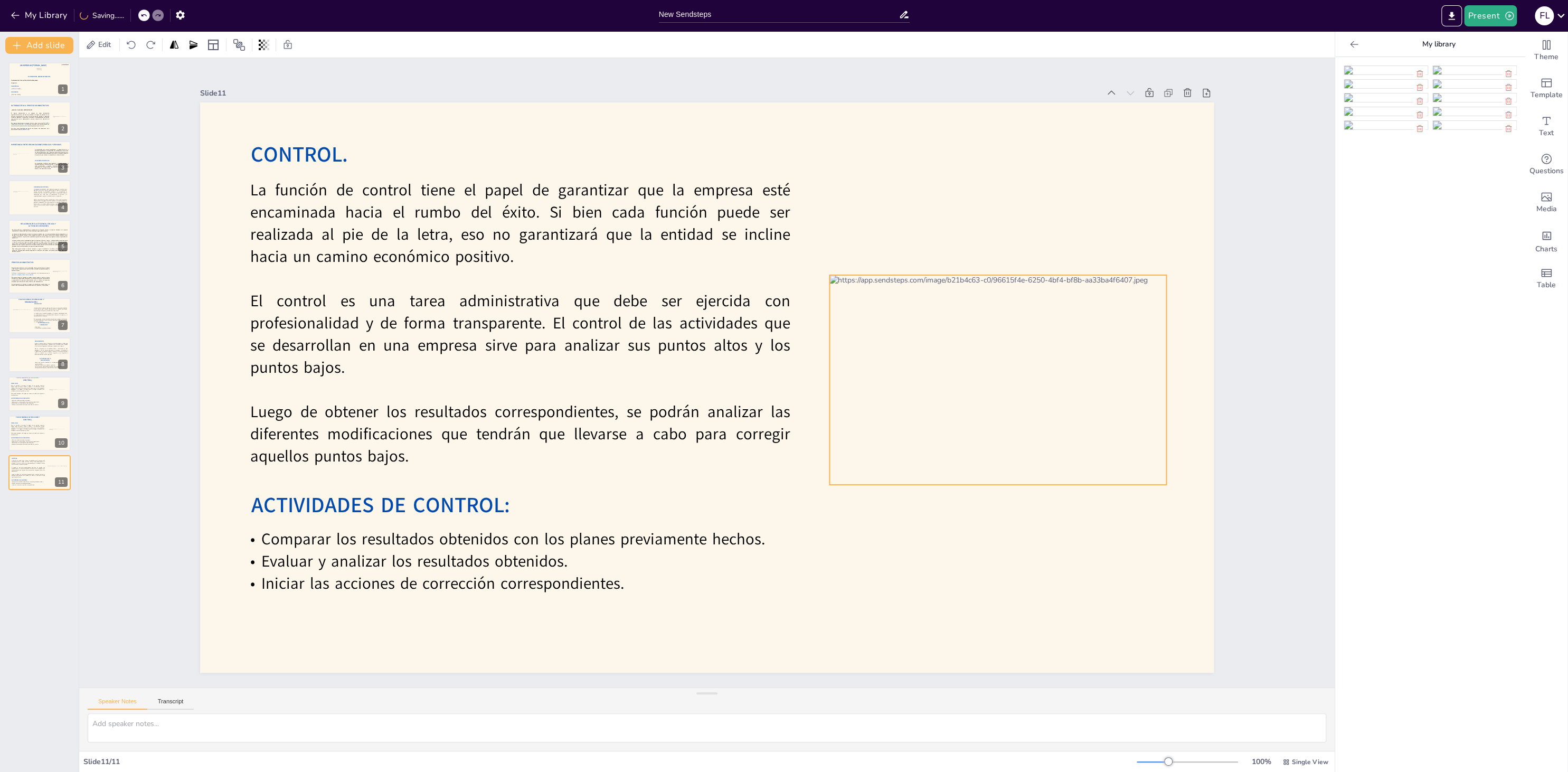
drag, startPoint x: 844, startPoint y: 478, endPoint x: 938, endPoint y: 347, distance: 161.2
click at [938, 347] on div at bounding box center [997, 379] width 337 height 210
drag, startPoint x: 829, startPoint y: 272, endPoint x: 857, endPoint y: 293, distance: 35.0
click at [855, 293] on div at bounding box center [851, 288] width 8 height 8
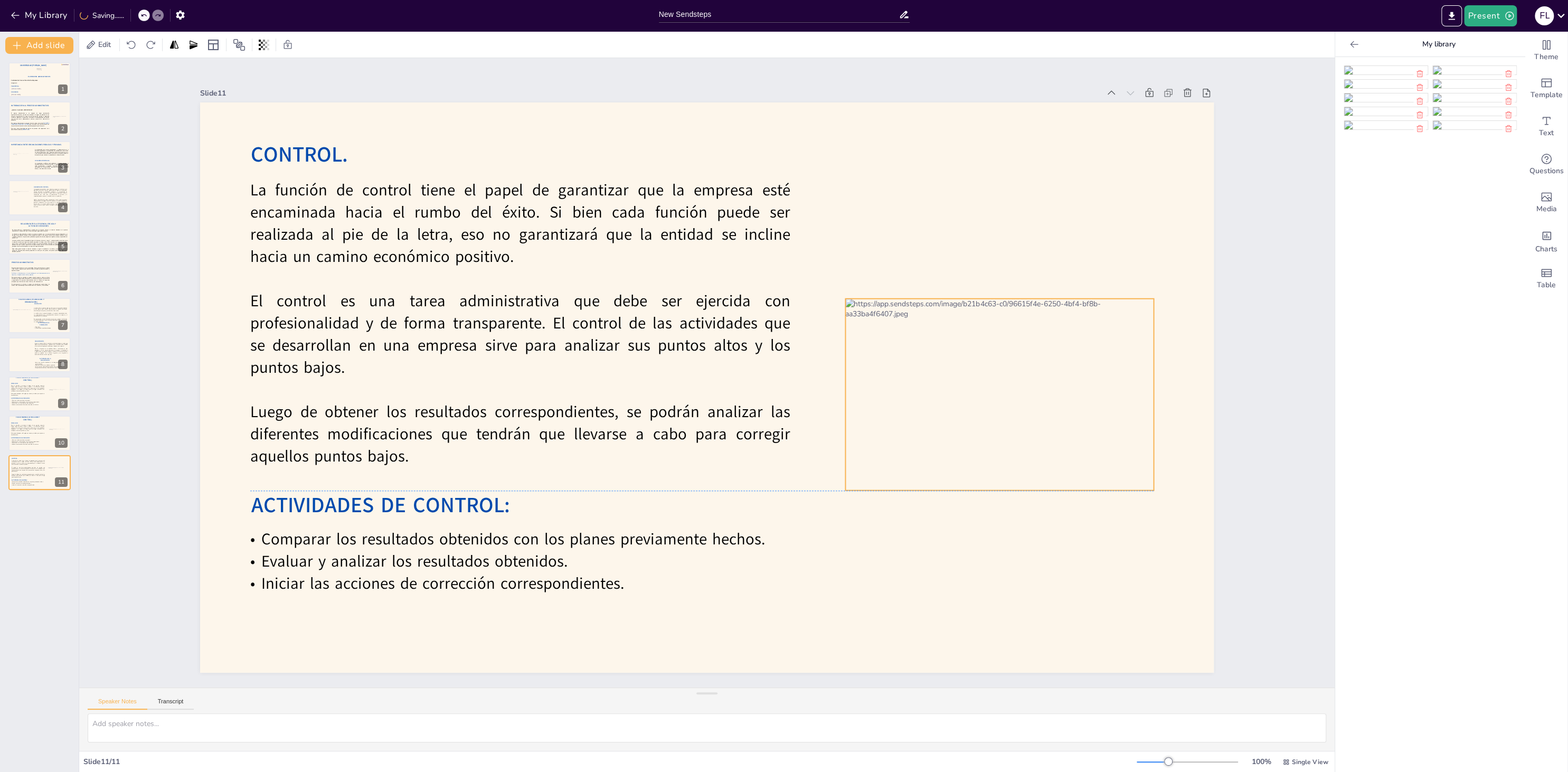
drag, startPoint x: 960, startPoint y: 363, endPoint x: 948, endPoint y: 367, distance: 12.6
click at [948, 367] on div at bounding box center [999, 394] width 308 height 192
click at [42, 447] on div at bounding box center [40, 433] width 64 height 36
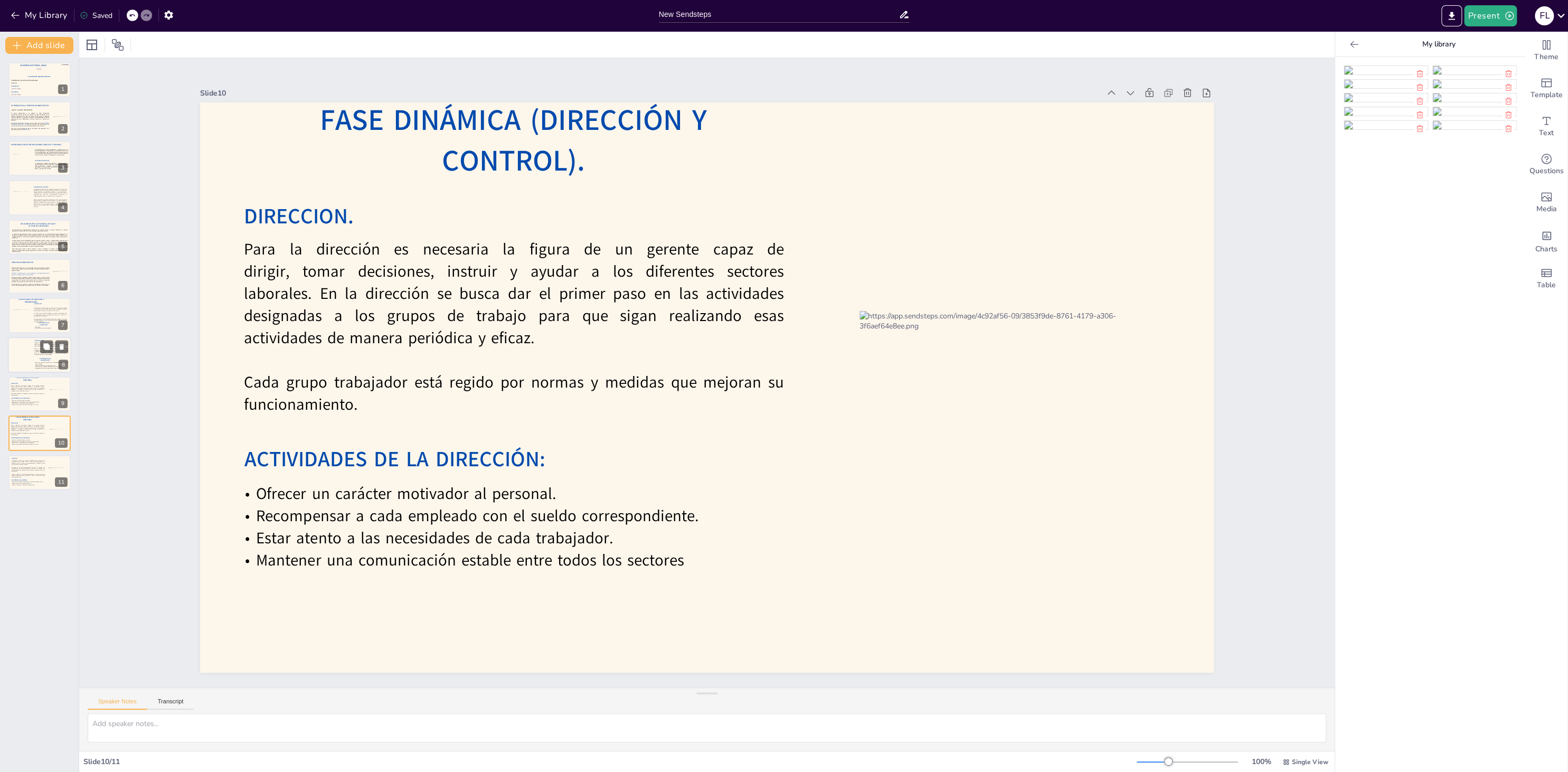
click at [13, 363] on div at bounding box center [40, 354] width 64 height 36
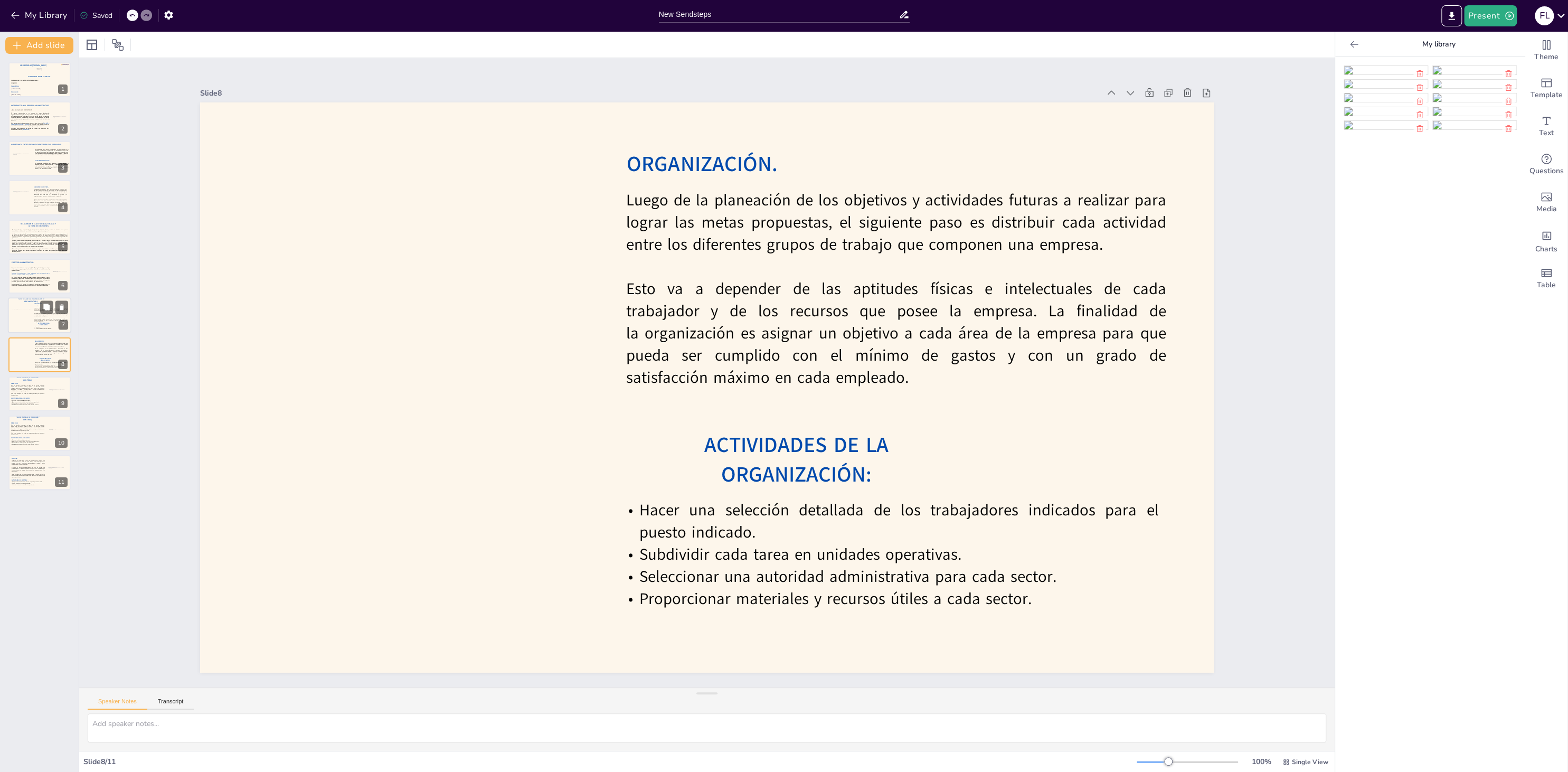
click at [25, 326] on div at bounding box center [40, 315] width 64 height 36
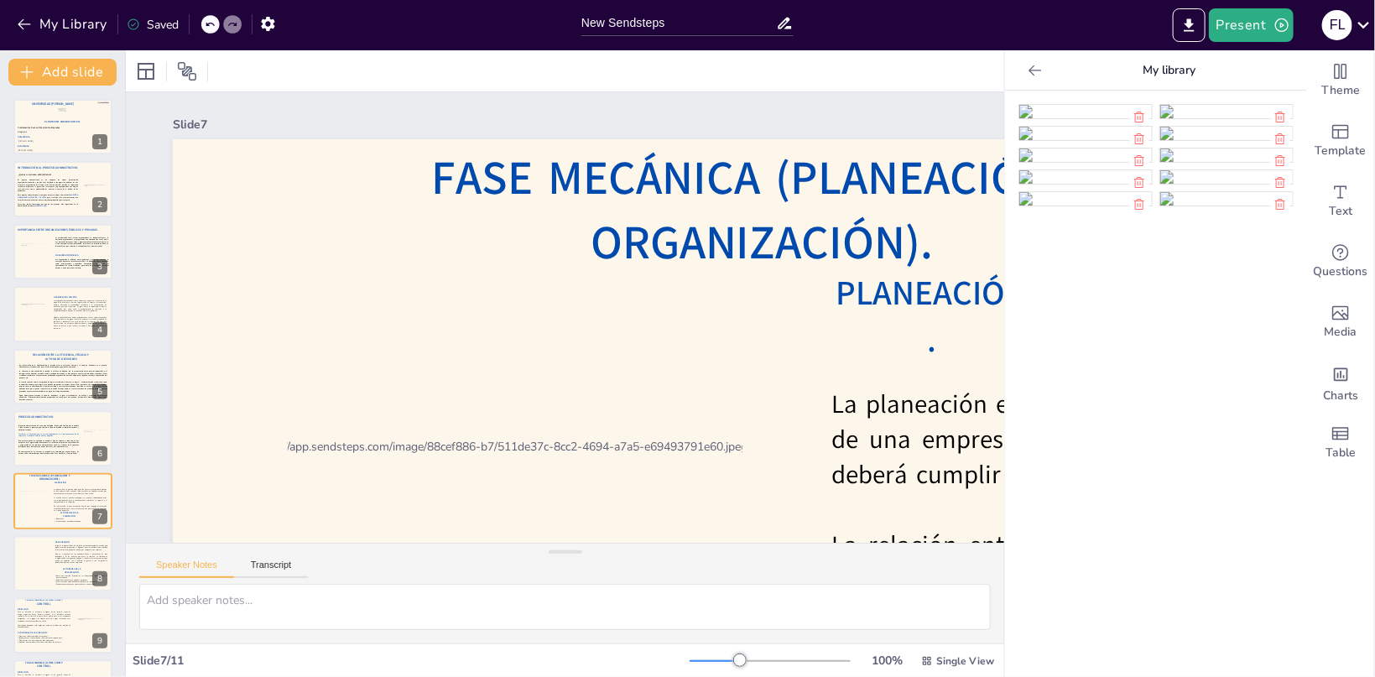
click at [1035, 70] on icon at bounding box center [1035, 70] width 13 height 11
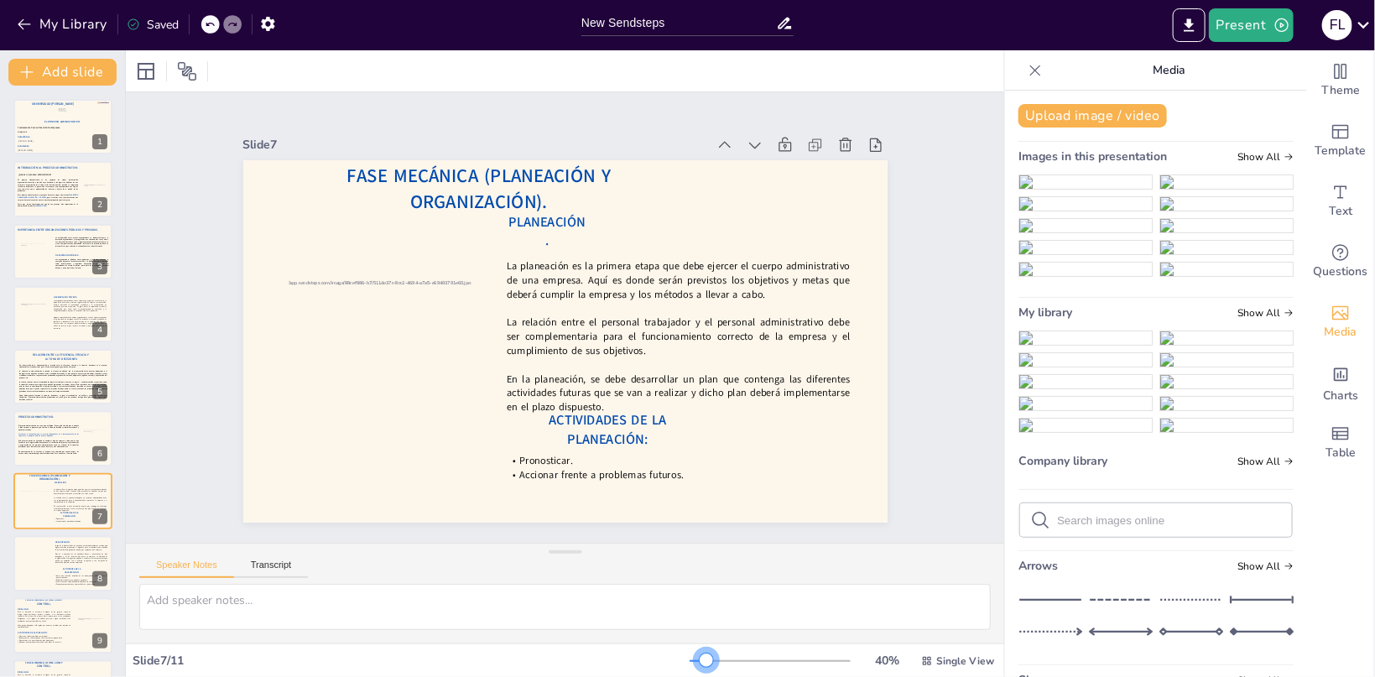
drag, startPoint x: 735, startPoint y: 664, endPoint x: 709, endPoint y: 662, distance: 26.1
click at [709, 662] on div at bounding box center [706, 660] width 13 height 13
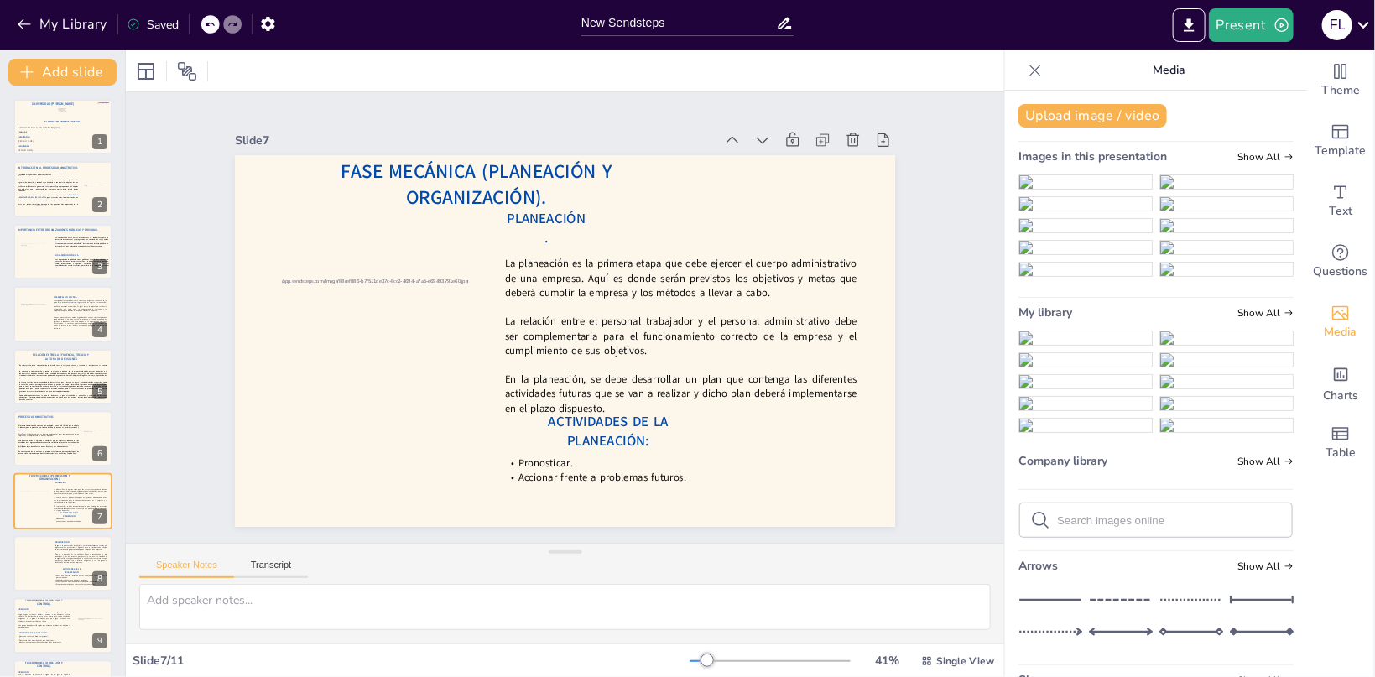
click at [1033, 67] on icon at bounding box center [1035, 70] width 17 height 17
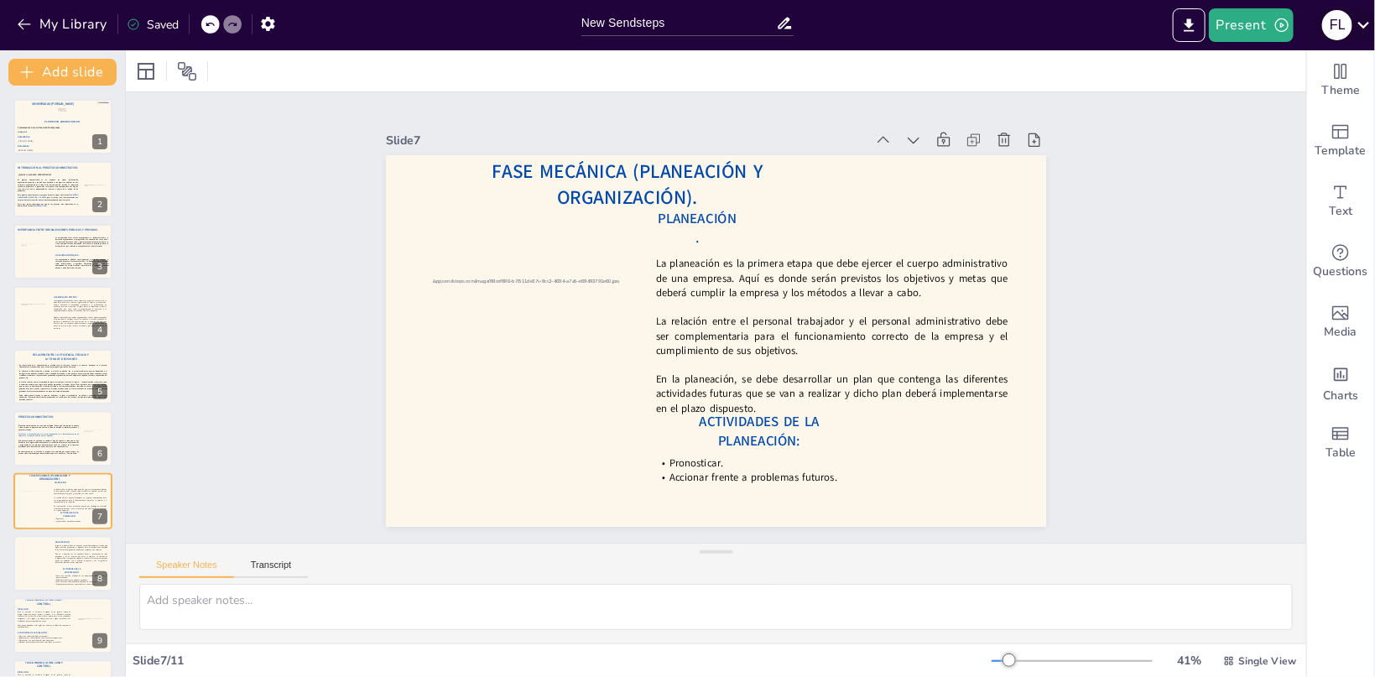
click at [1357, 23] on icon at bounding box center [1363, 24] width 23 height 23
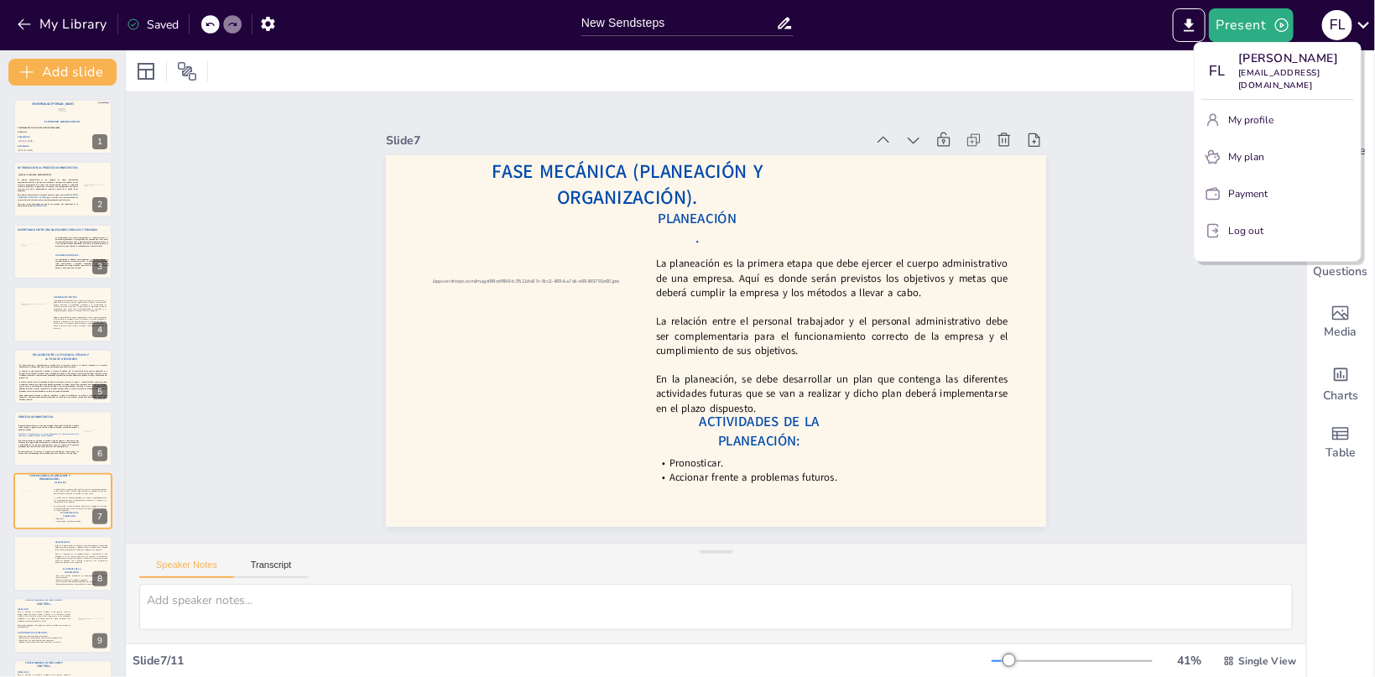
click at [1147, 152] on div at bounding box center [687, 338] width 1375 height 677
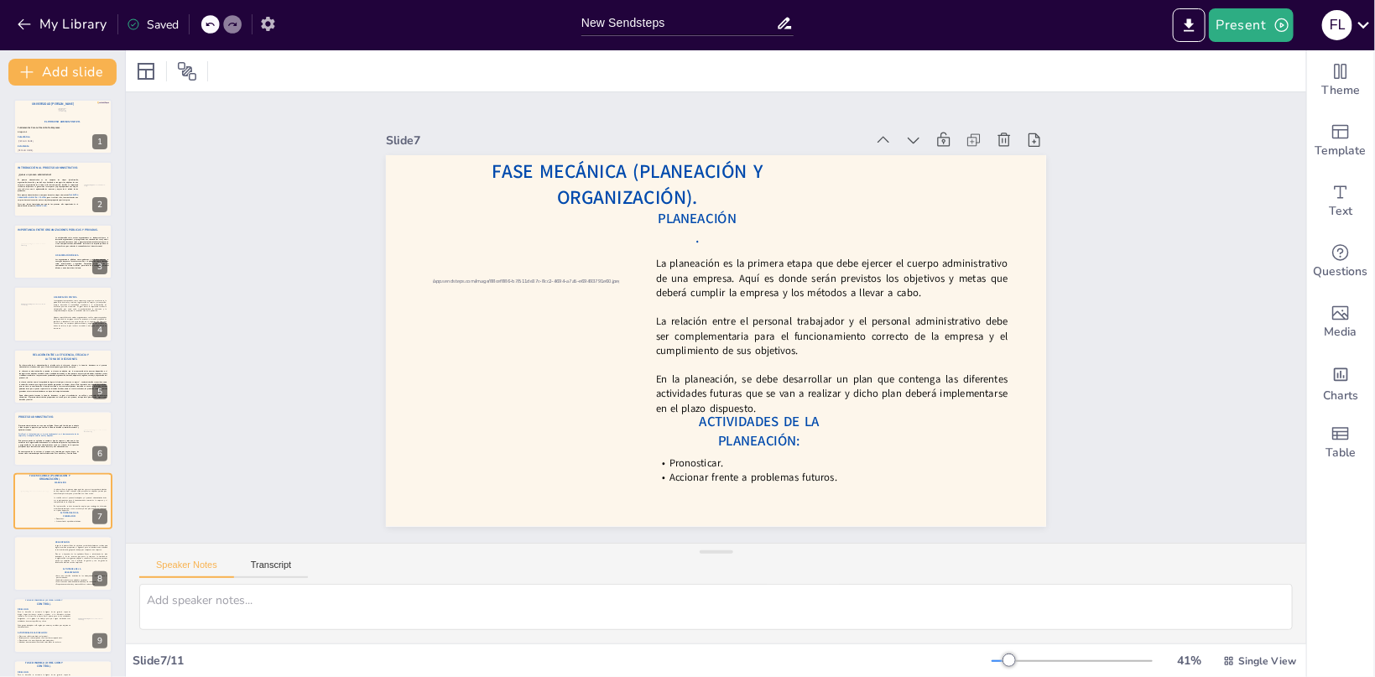
click at [271, 23] on icon "button" at bounding box center [267, 24] width 13 height 14
click at [263, 29] on icon "button" at bounding box center [268, 24] width 18 height 18
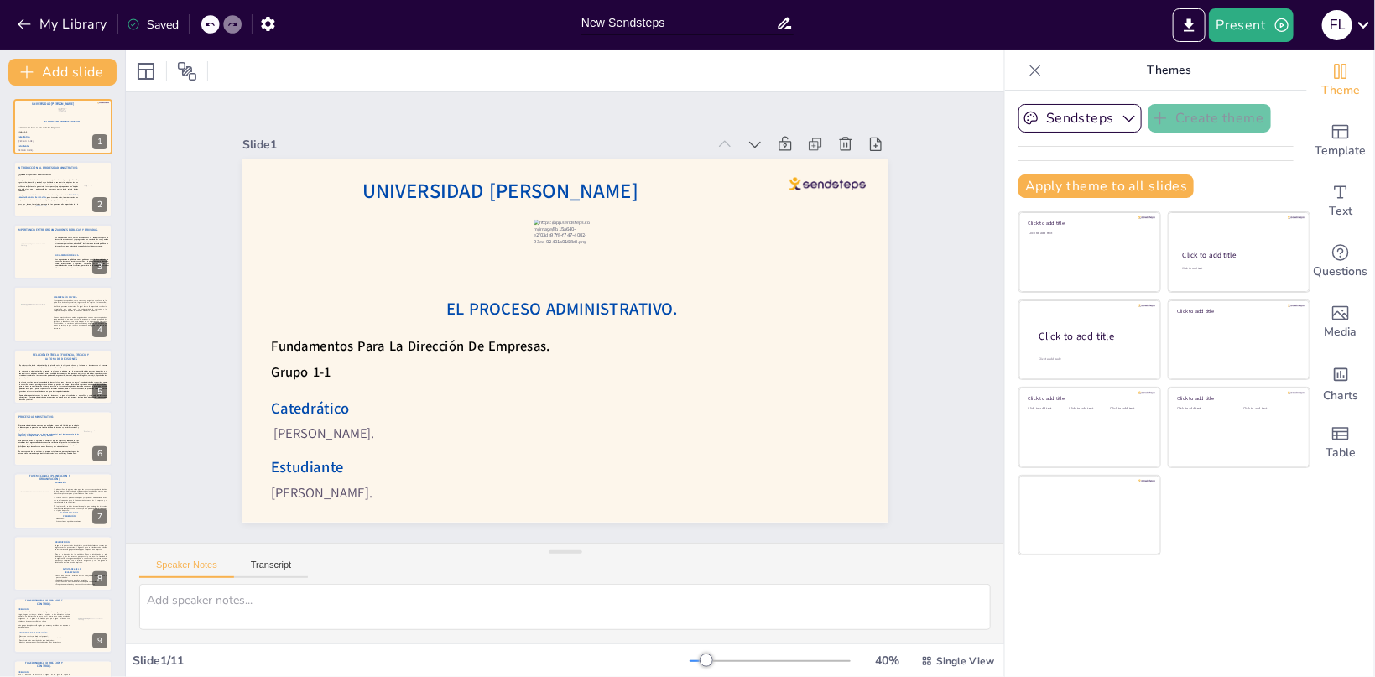
click at [603, 23] on input "New Sendsteps" at bounding box center [678, 23] width 195 height 24
type input "Proceso Administrativo"
click at [1035, 73] on icon at bounding box center [1035, 70] width 17 height 17
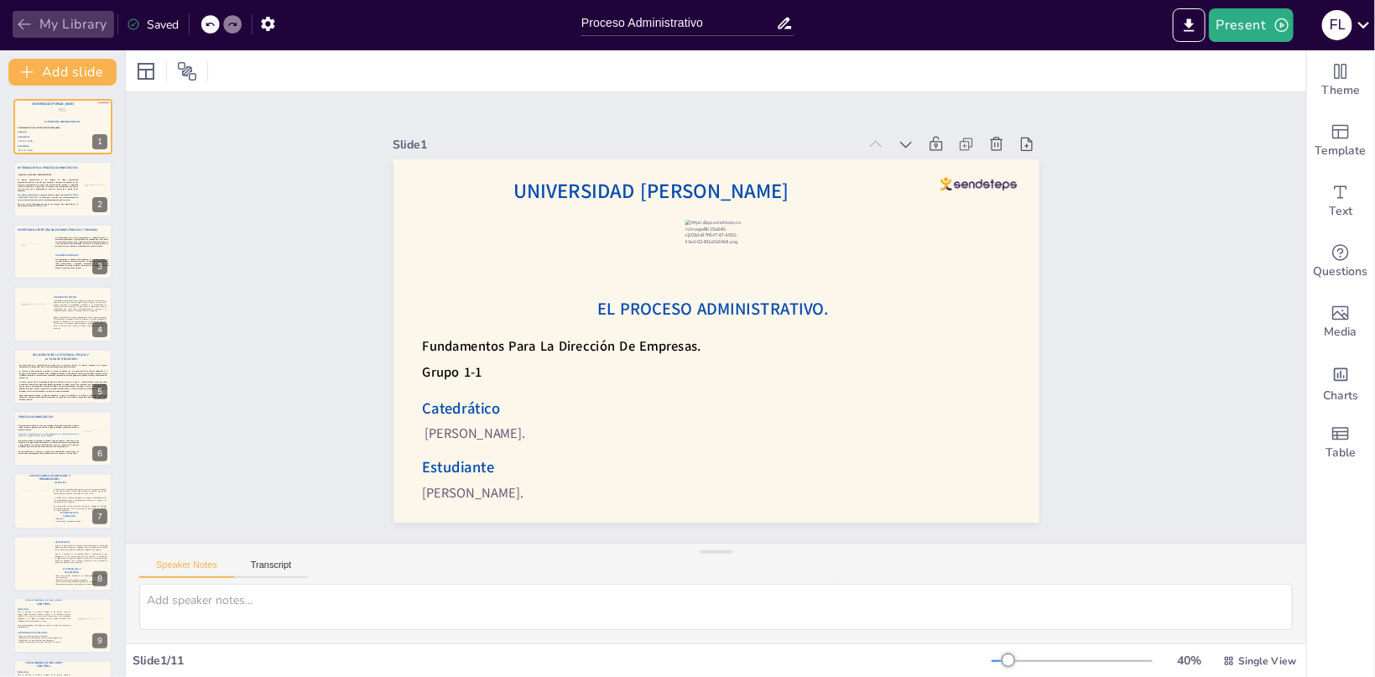
click at [37, 26] on button "My Library" at bounding box center [64, 24] width 102 height 27
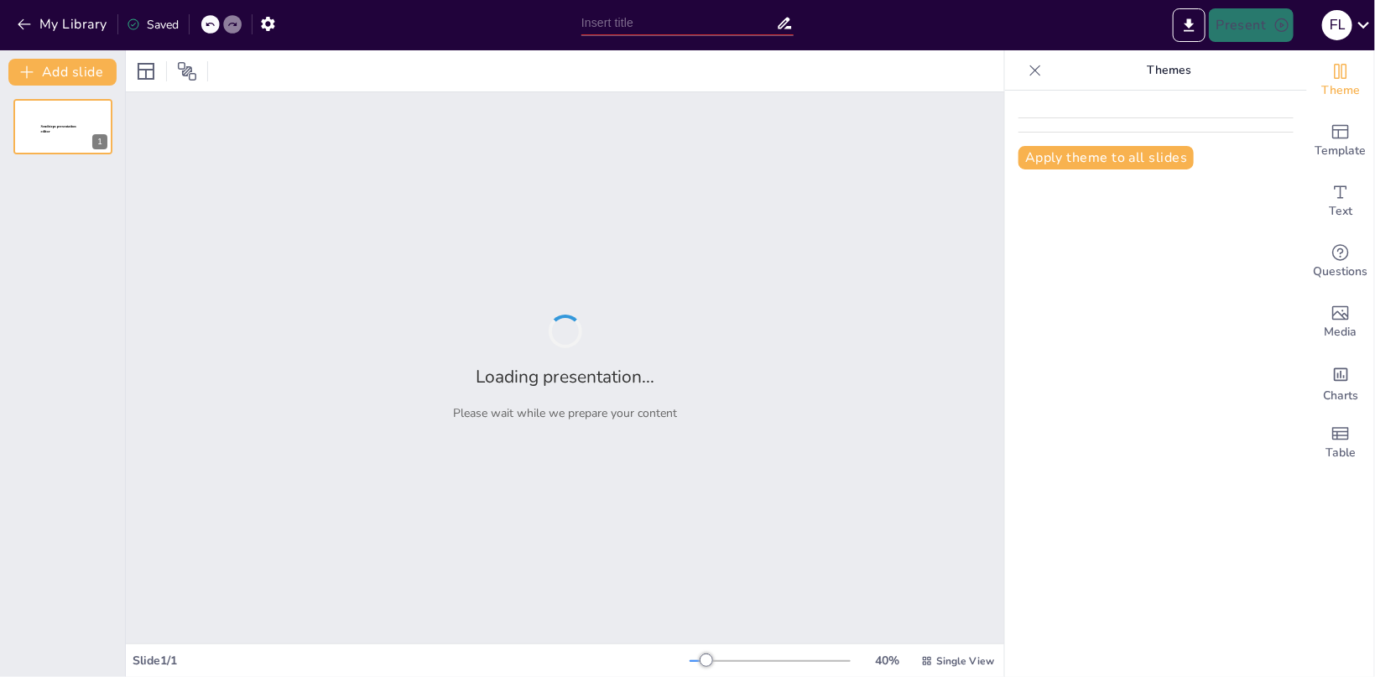
type input "Proceso Administrativo"
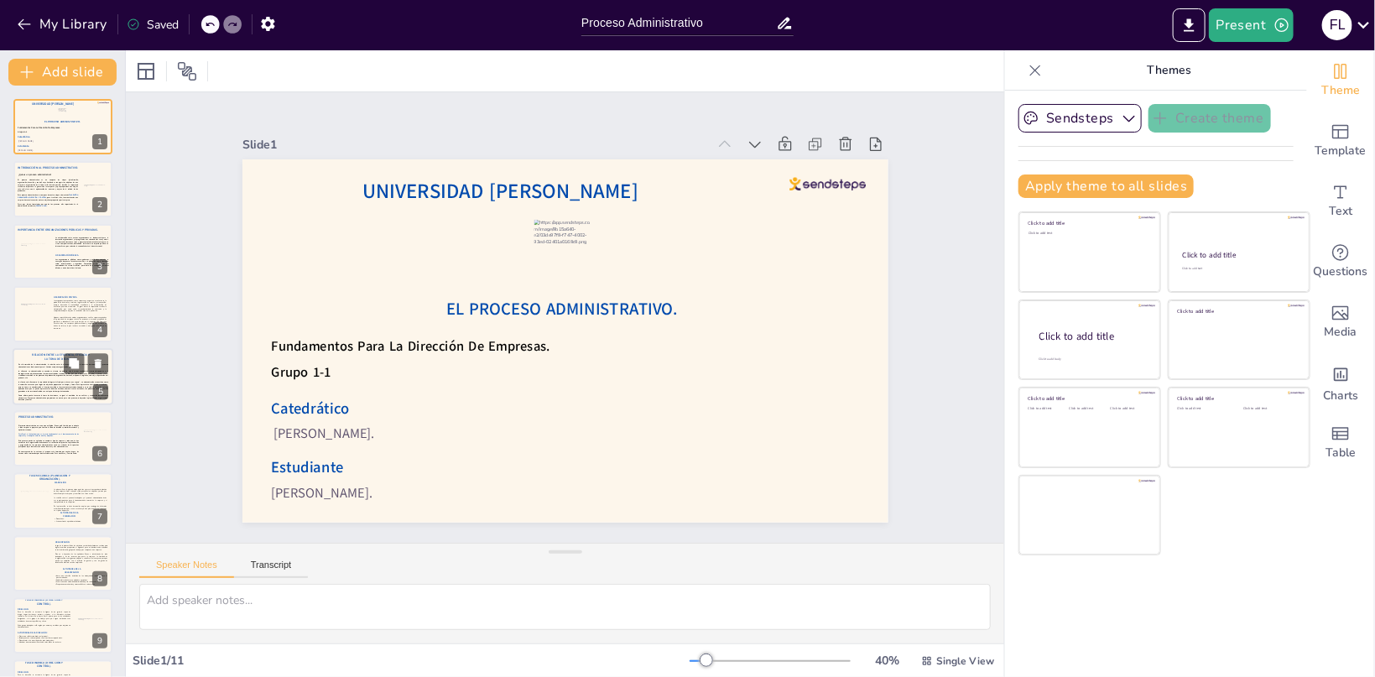
click at [44, 379] on div "En el desarrollo de la administración la relación entre la eficiencia, eficacia…" at bounding box center [63, 382] width 90 height 38
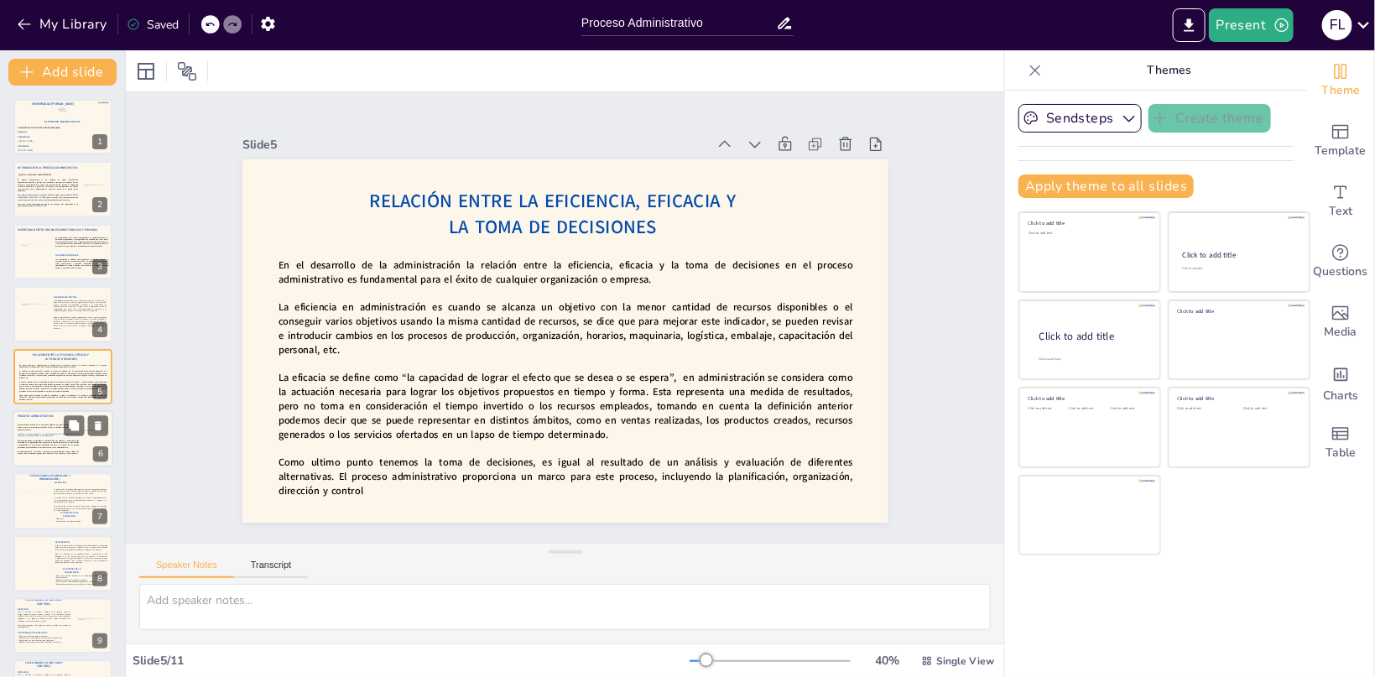
click at [47, 423] on div at bounding box center [63, 438] width 101 height 57
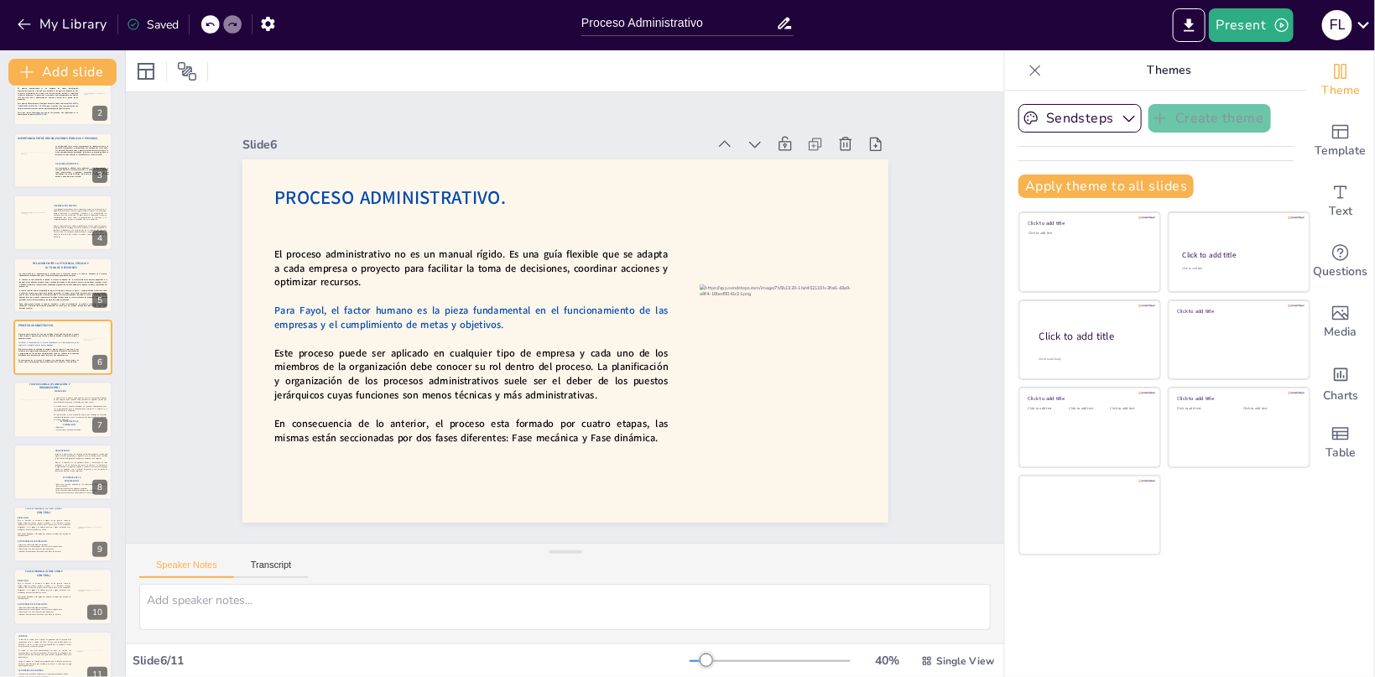
scroll to position [114, 0]
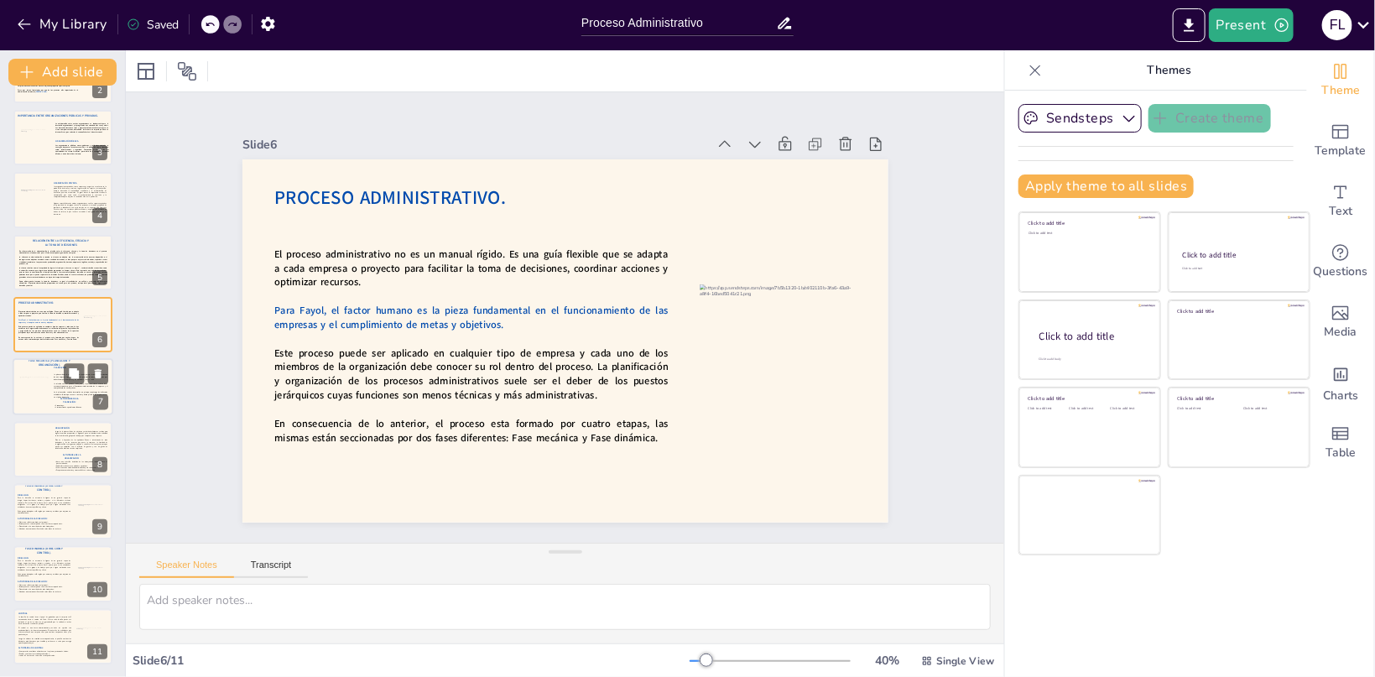
click at [48, 394] on div at bounding box center [63, 387] width 101 height 57
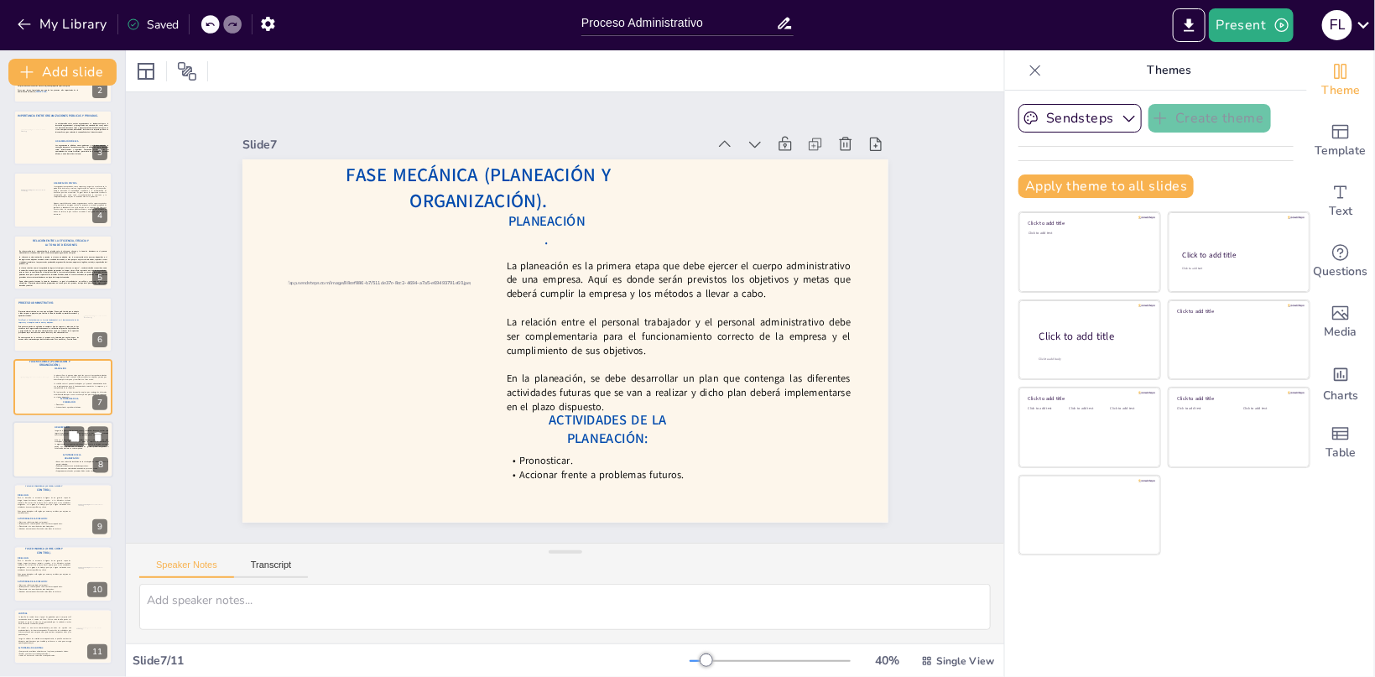
click at [49, 436] on div at bounding box center [63, 449] width 101 height 57
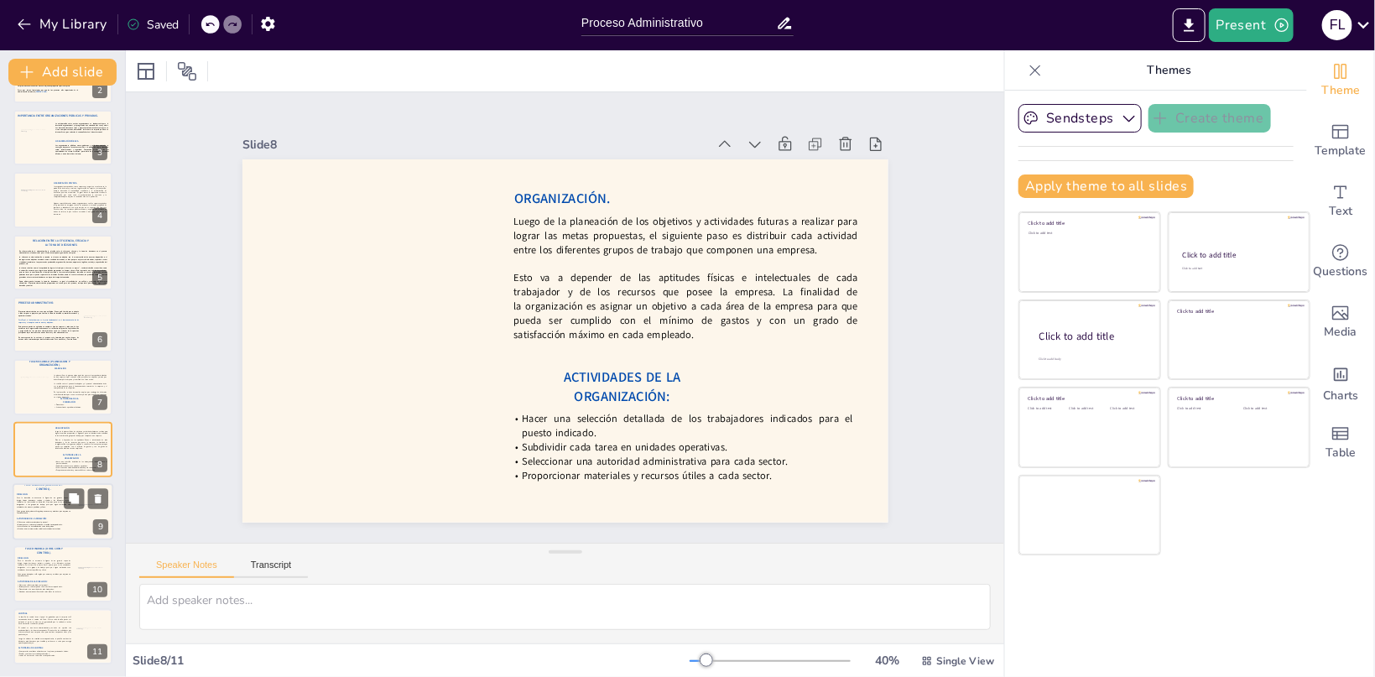
click at [29, 505] on p "Para la dirección es necesaria la figura de un gerente capaz de dirigir, tomar …" at bounding box center [44, 502] width 54 height 11
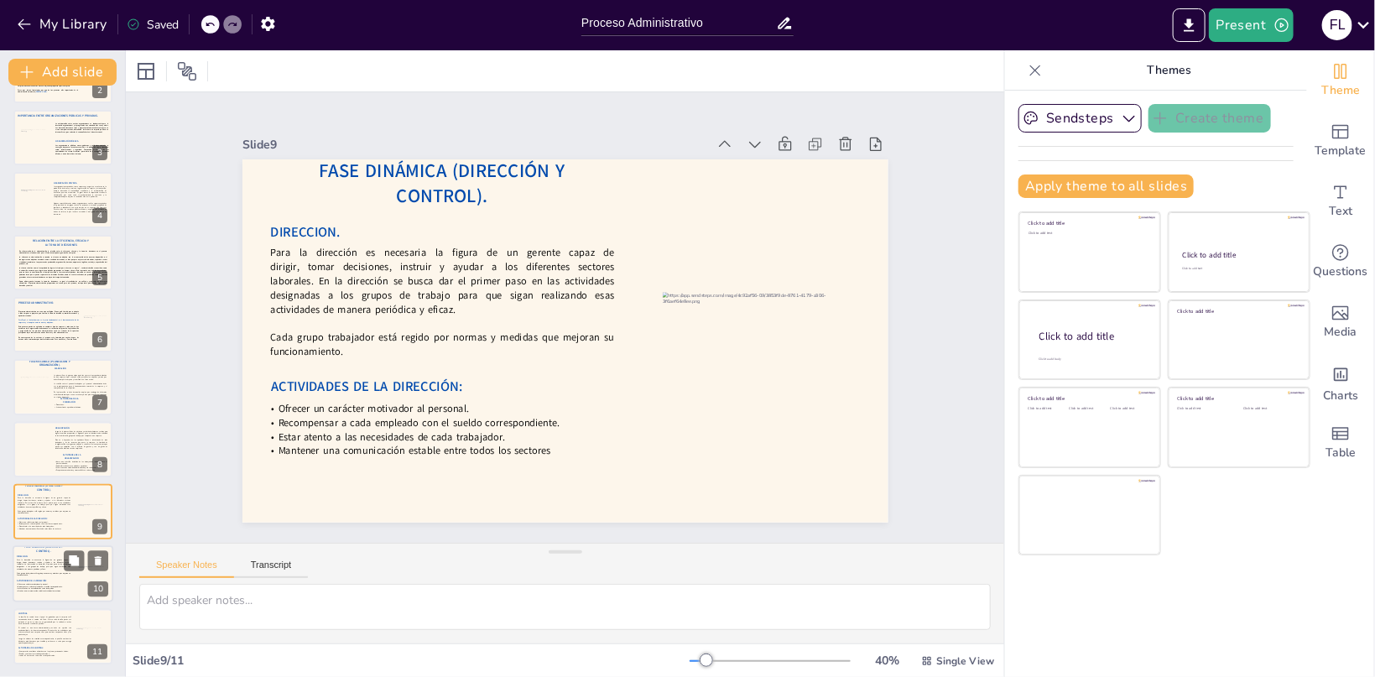
click at [46, 563] on p "Para la dirección es necesaria la figura de un gerente capaz de dirigir, tomar …" at bounding box center [44, 565] width 54 height 11
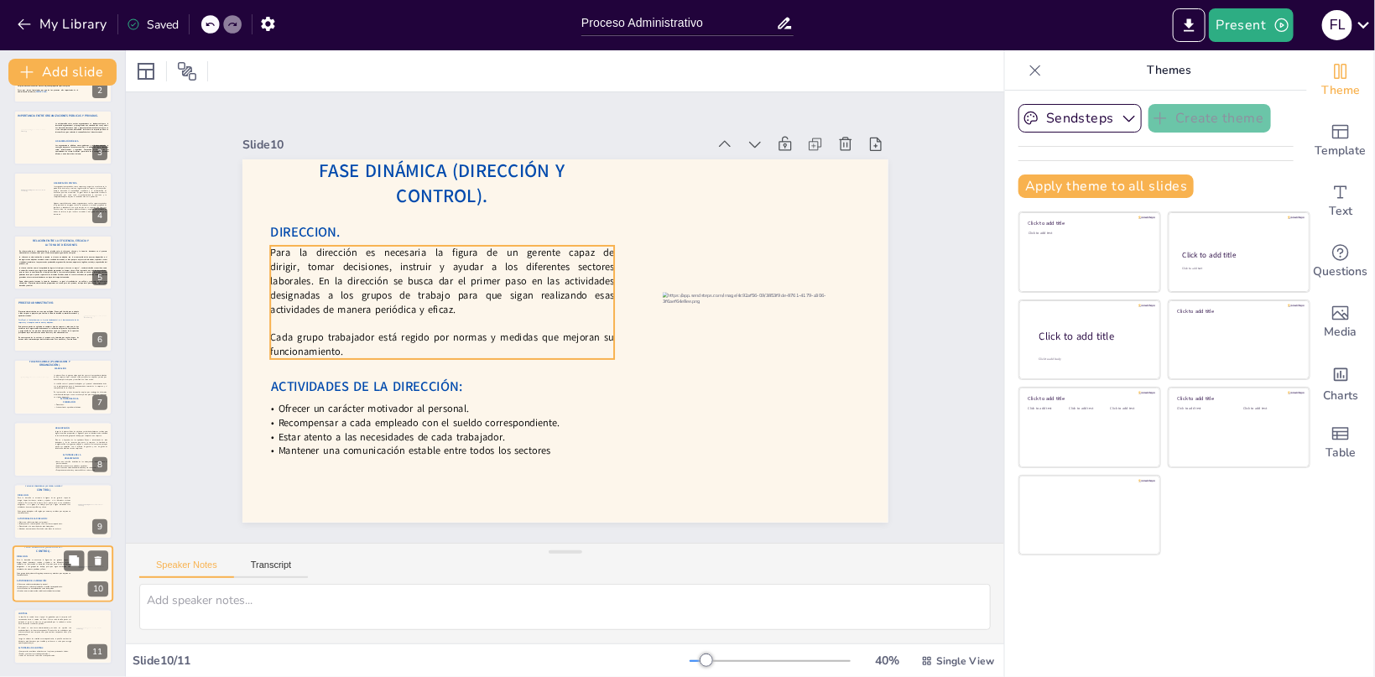
click at [46, 574] on p "Cada grupo trabajador está regido por normas y medidas que mejoran su funcionam…" at bounding box center [44, 575] width 54 height 4
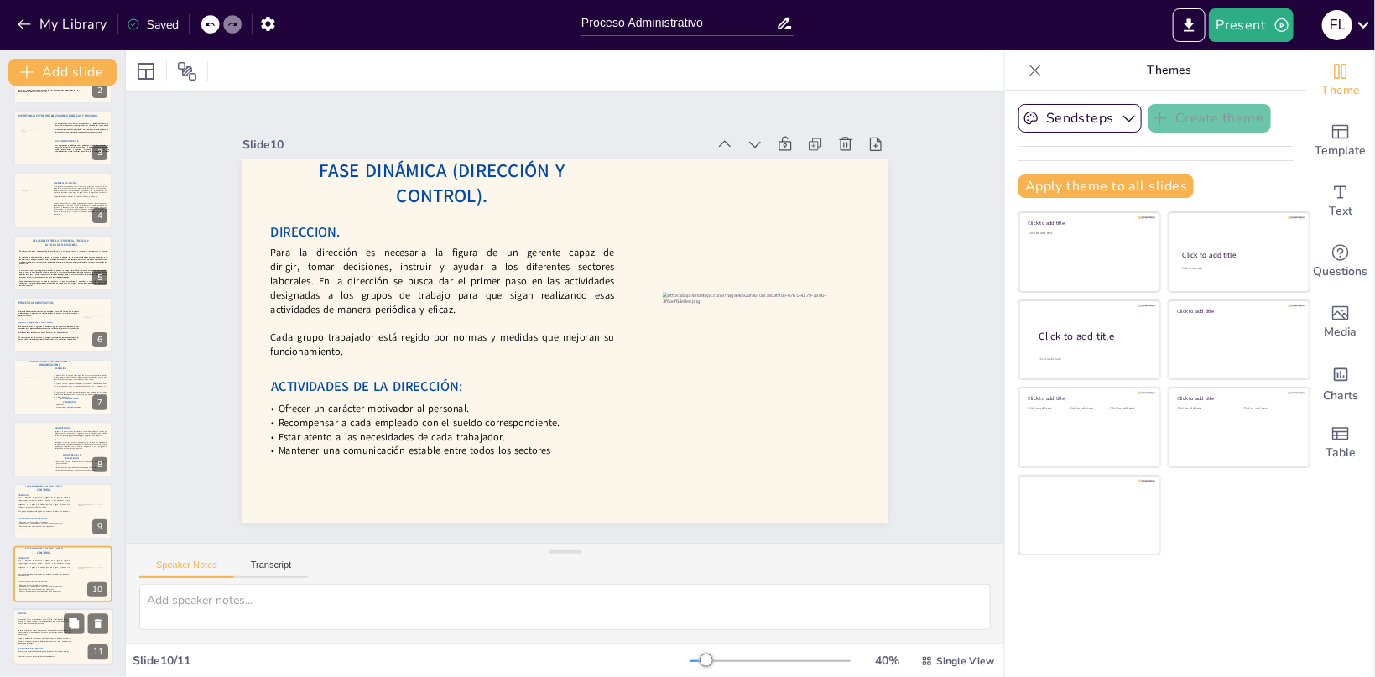
click at [49, 629] on p "El control es una tarea administrativa que debe ser ejercida con profesionalida…" at bounding box center [45, 631] width 54 height 9
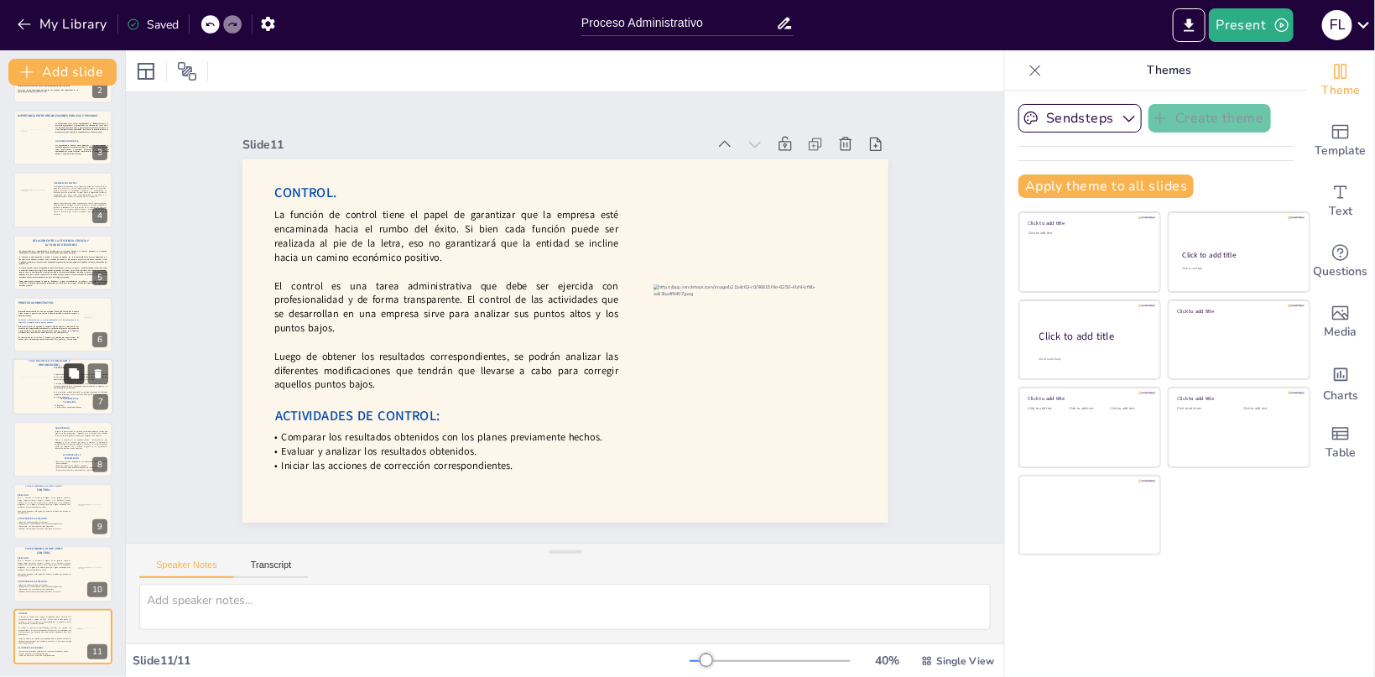
scroll to position [0, 0]
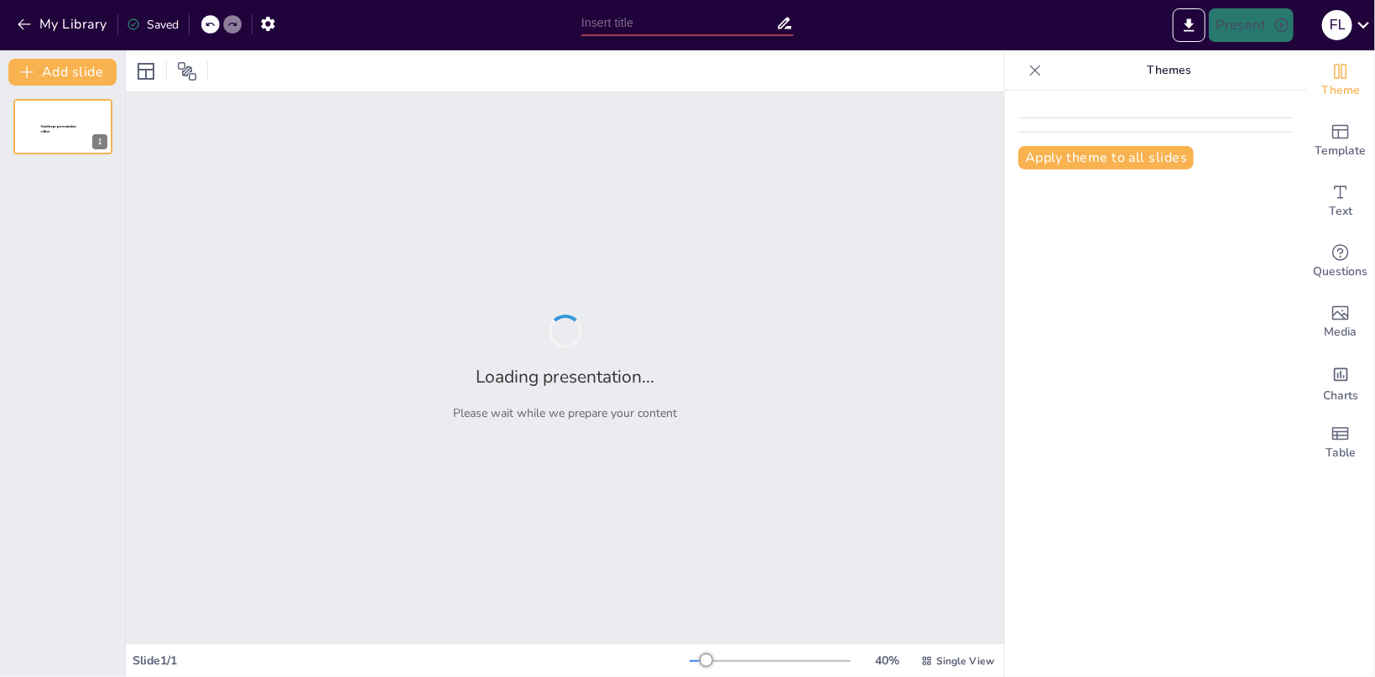
type input "Proceso Administrativo"
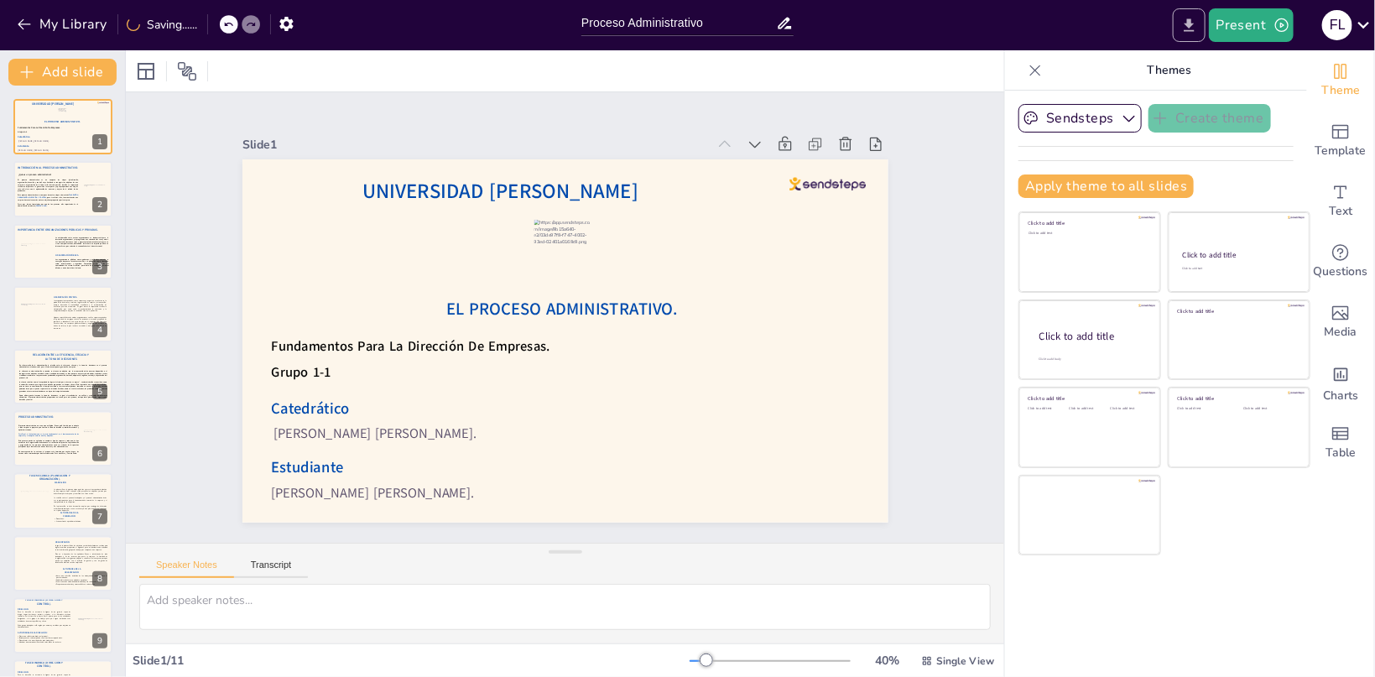
click at [1192, 23] on icon "Export to PowerPoint" at bounding box center [1190, 24] width 10 height 13
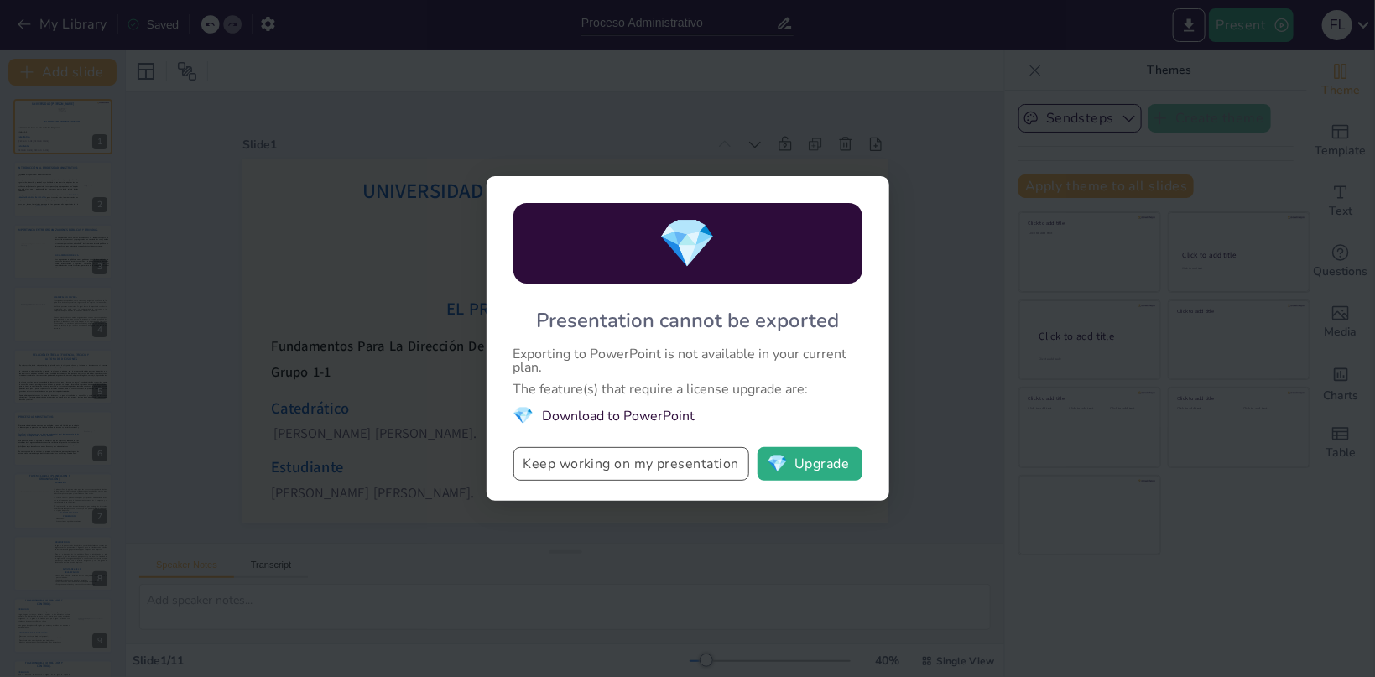
click at [638, 469] on button "Keep working on my presentation" at bounding box center [631, 464] width 236 height 34
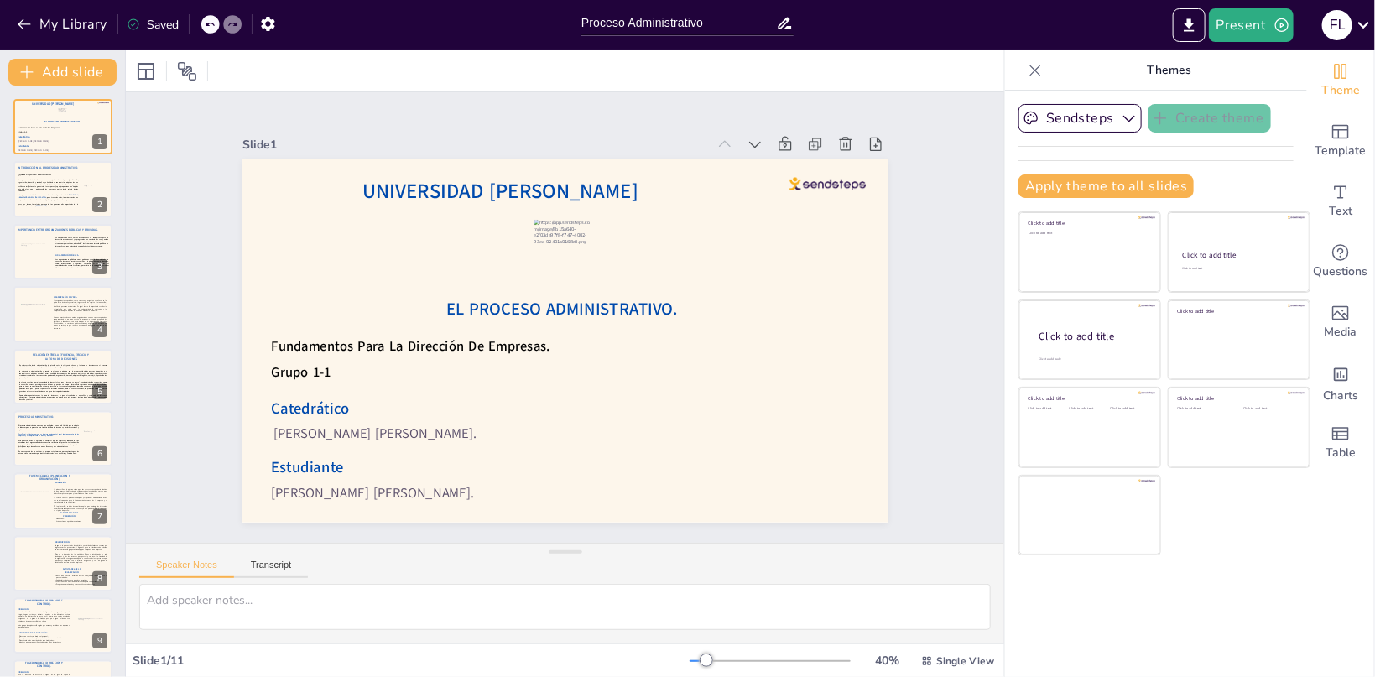
click at [1042, 86] on div "Themes" at bounding box center [1156, 70] width 302 height 40
click at [1041, 74] on icon at bounding box center [1035, 70] width 17 height 17
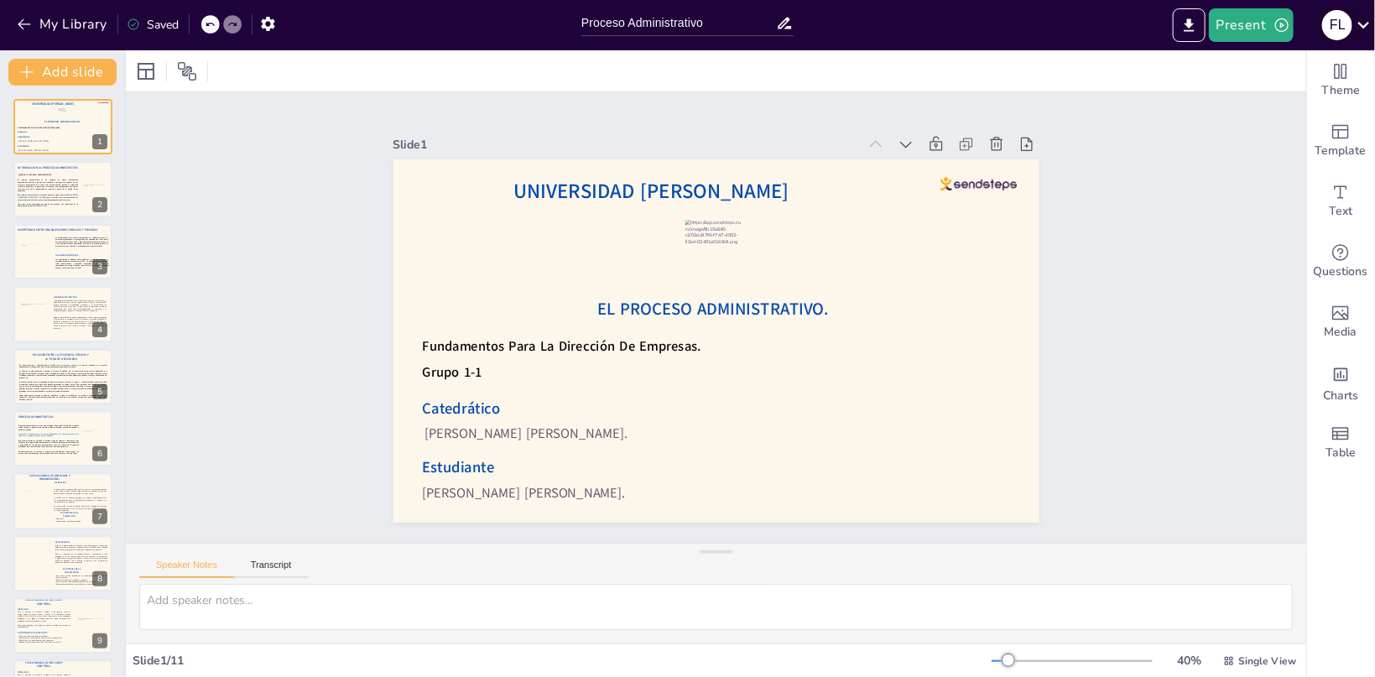
click at [1331, 25] on div "F L" at bounding box center [1337, 25] width 30 height 30
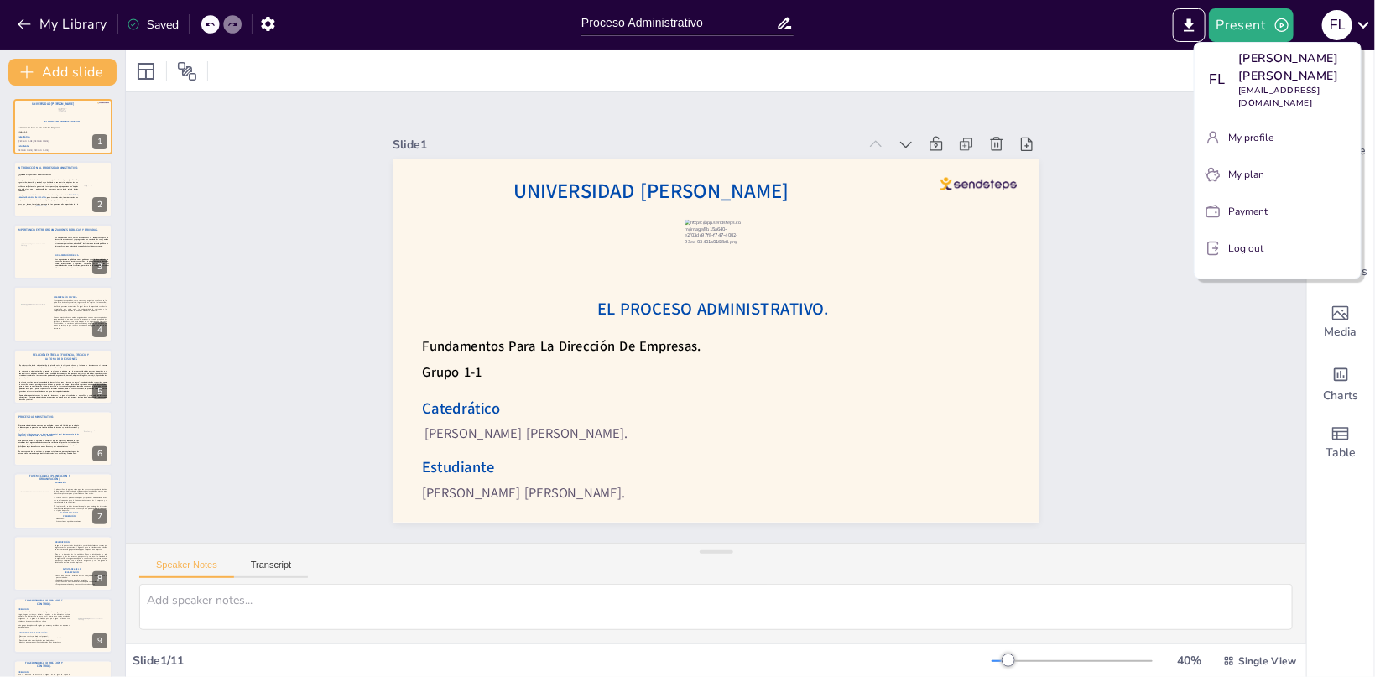
click at [1128, 213] on div at bounding box center [687, 338] width 1375 height 677
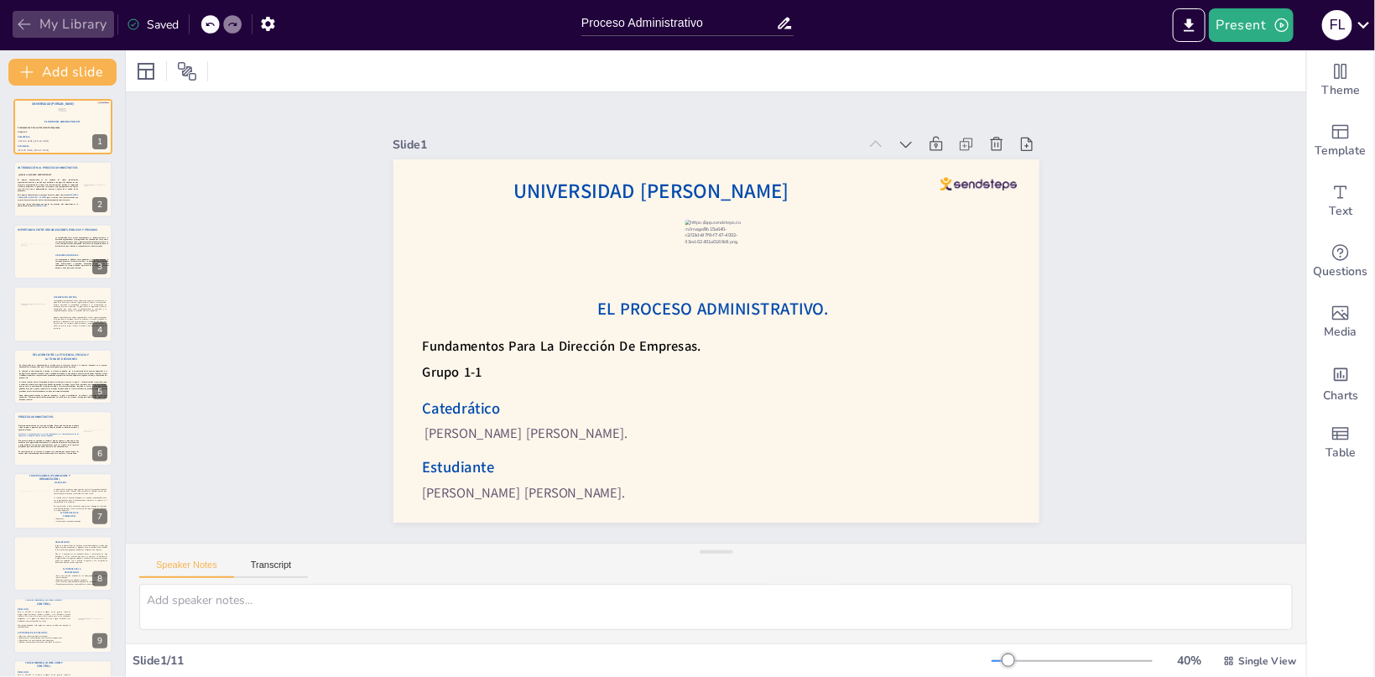
click at [15, 29] on button "My Library" at bounding box center [64, 24] width 102 height 27
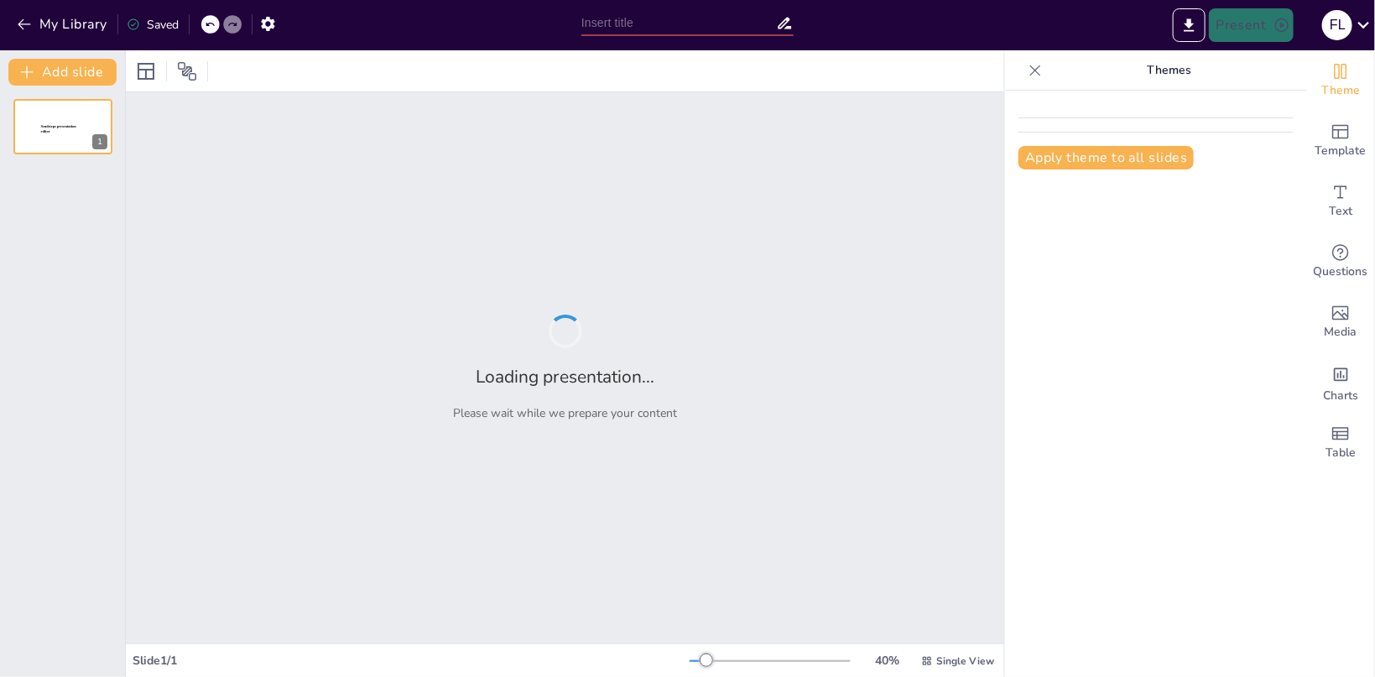
type input "Proceso Administrativo"
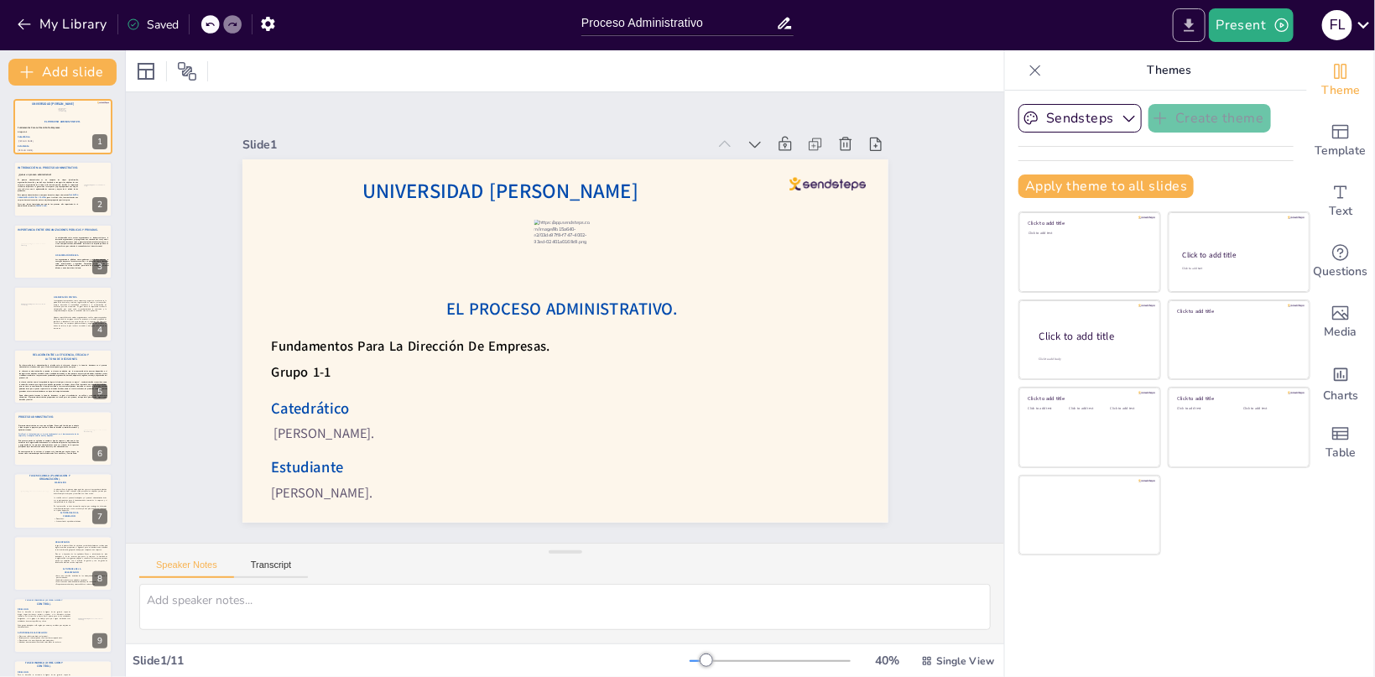
click at [1190, 23] on icon "Export to PowerPoint" at bounding box center [1190, 24] width 10 height 13
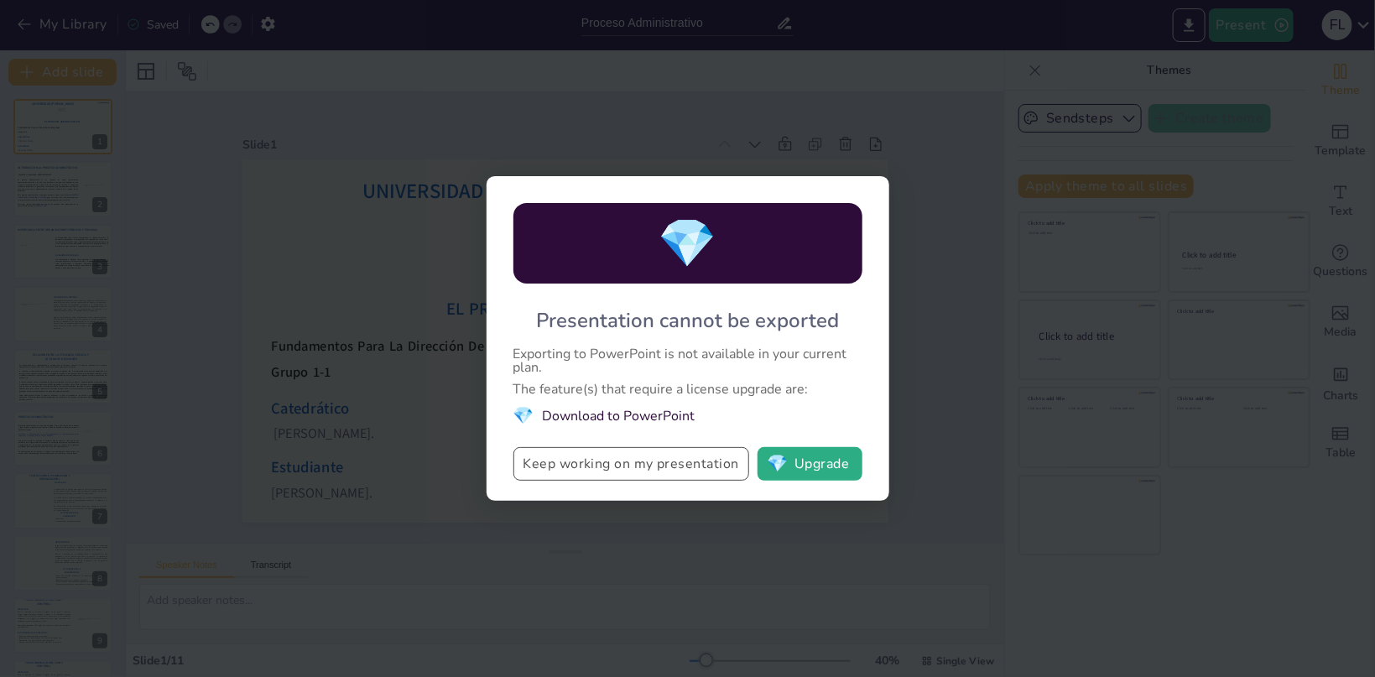
click at [695, 463] on button "Keep working on my presentation" at bounding box center [631, 464] width 236 height 34
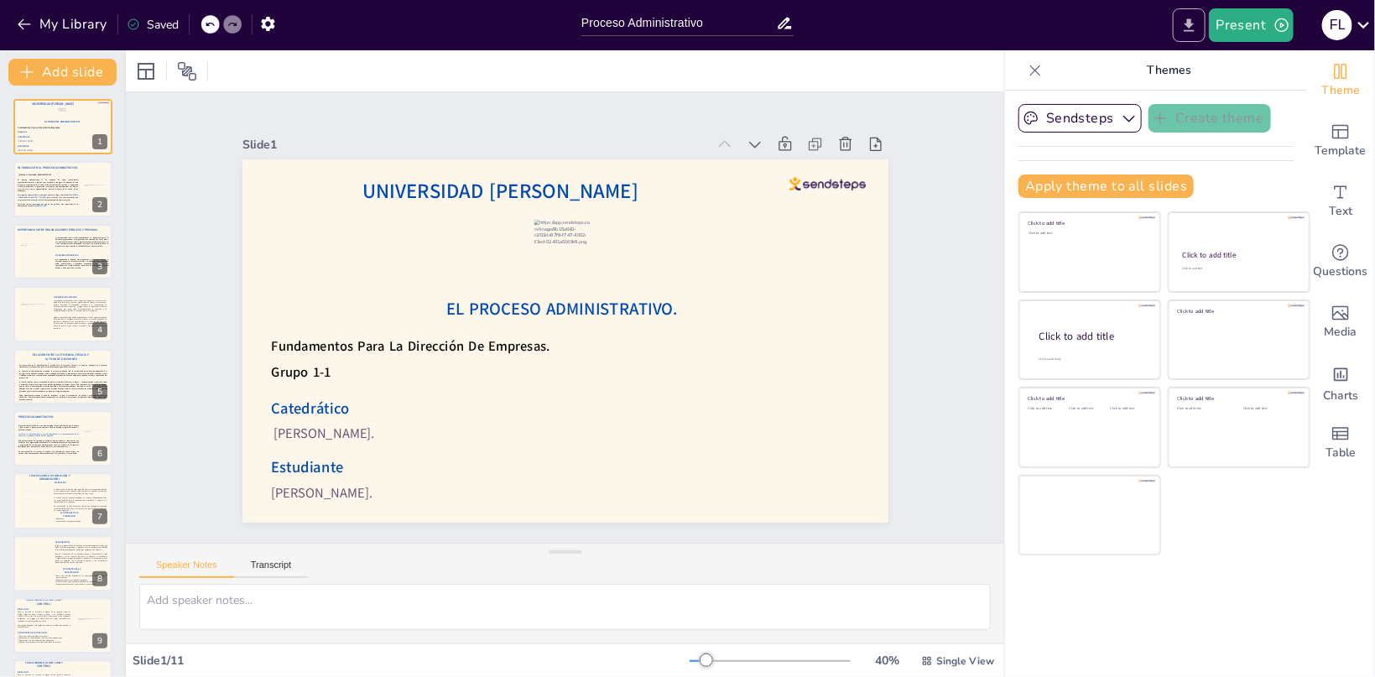
click at [1190, 27] on icon "Export to PowerPoint" at bounding box center [1189, 26] width 18 height 18
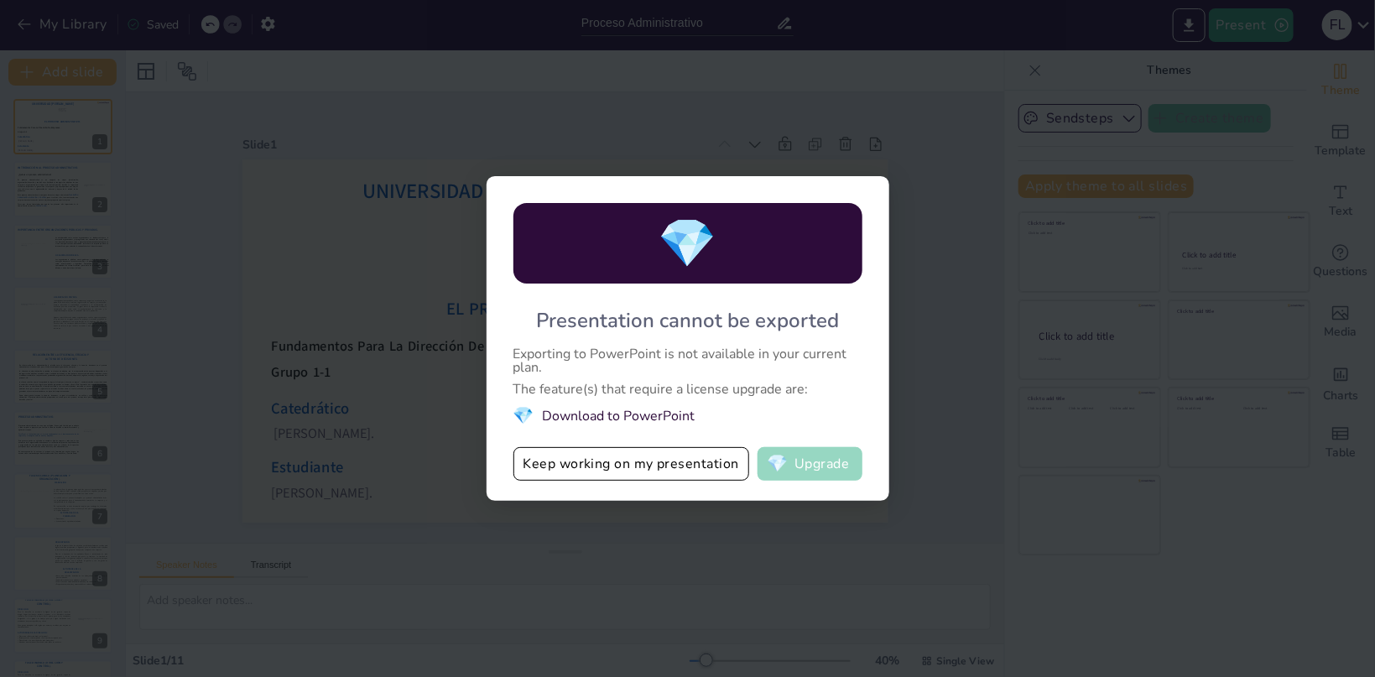
click at [806, 468] on button "💎 Upgrade" at bounding box center [810, 464] width 105 height 34
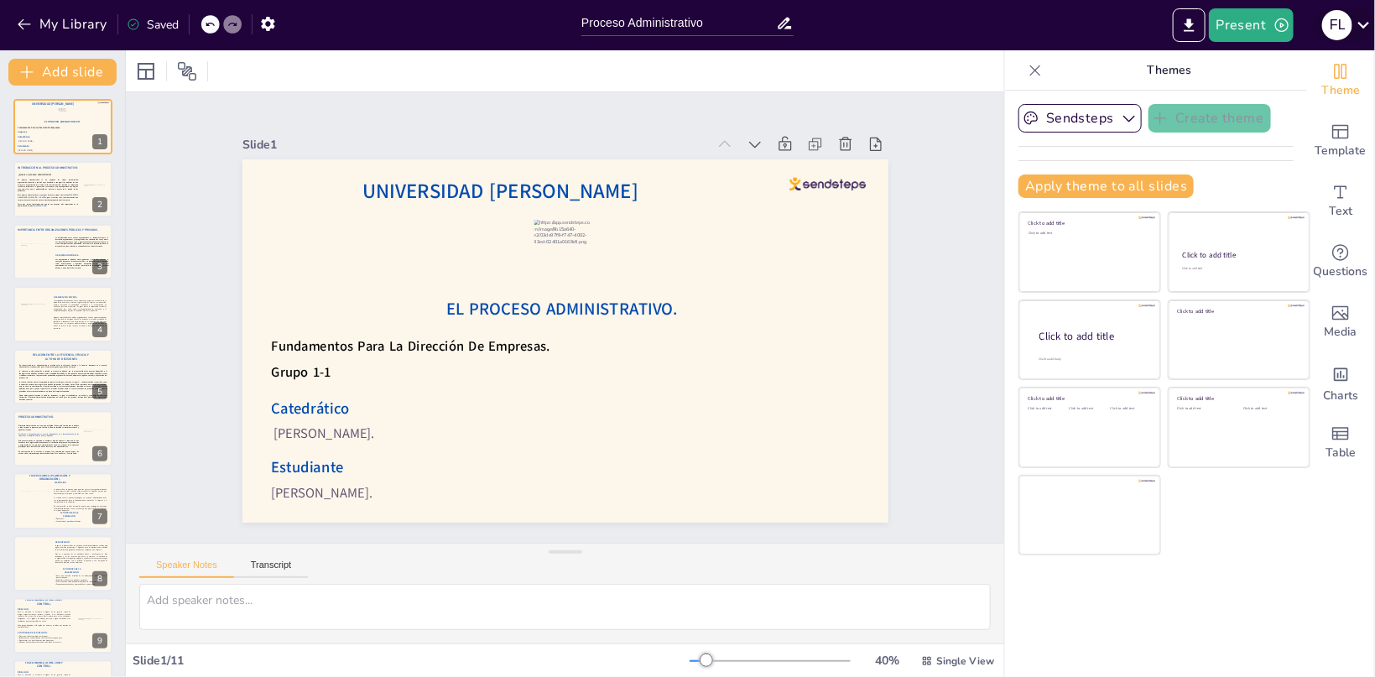
click at [1367, 32] on icon at bounding box center [1363, 24] width 23 height 23
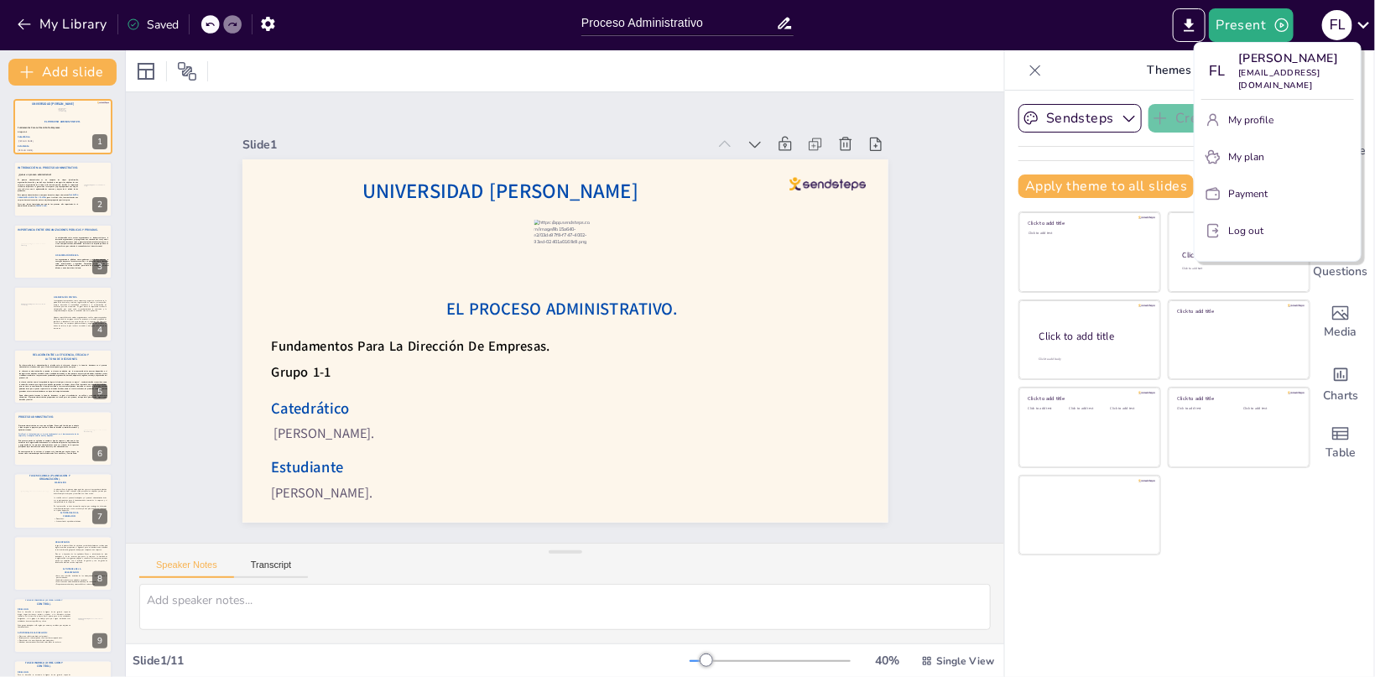
click at [995, 241] on div at bounding box center [687, 338] width 1375 height 677
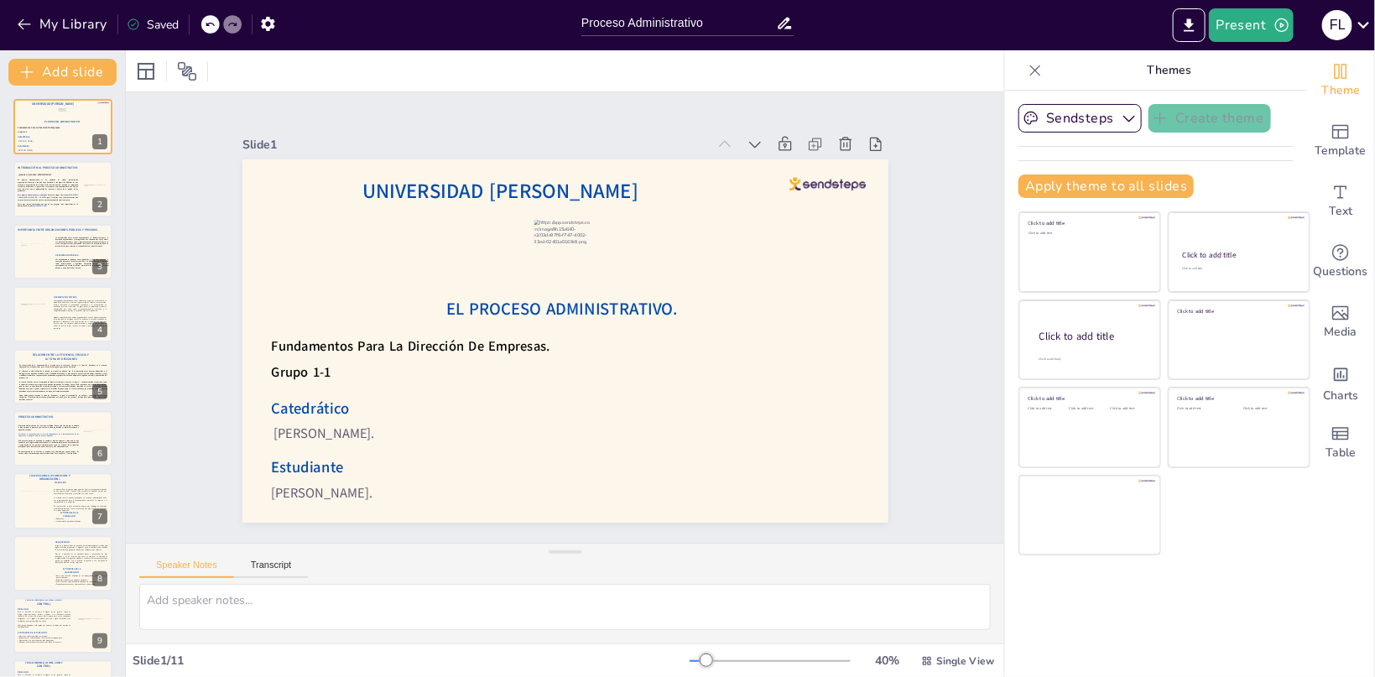
click at [1038, 62] on icon at bounding box center [1035, 70] width 17 height 17
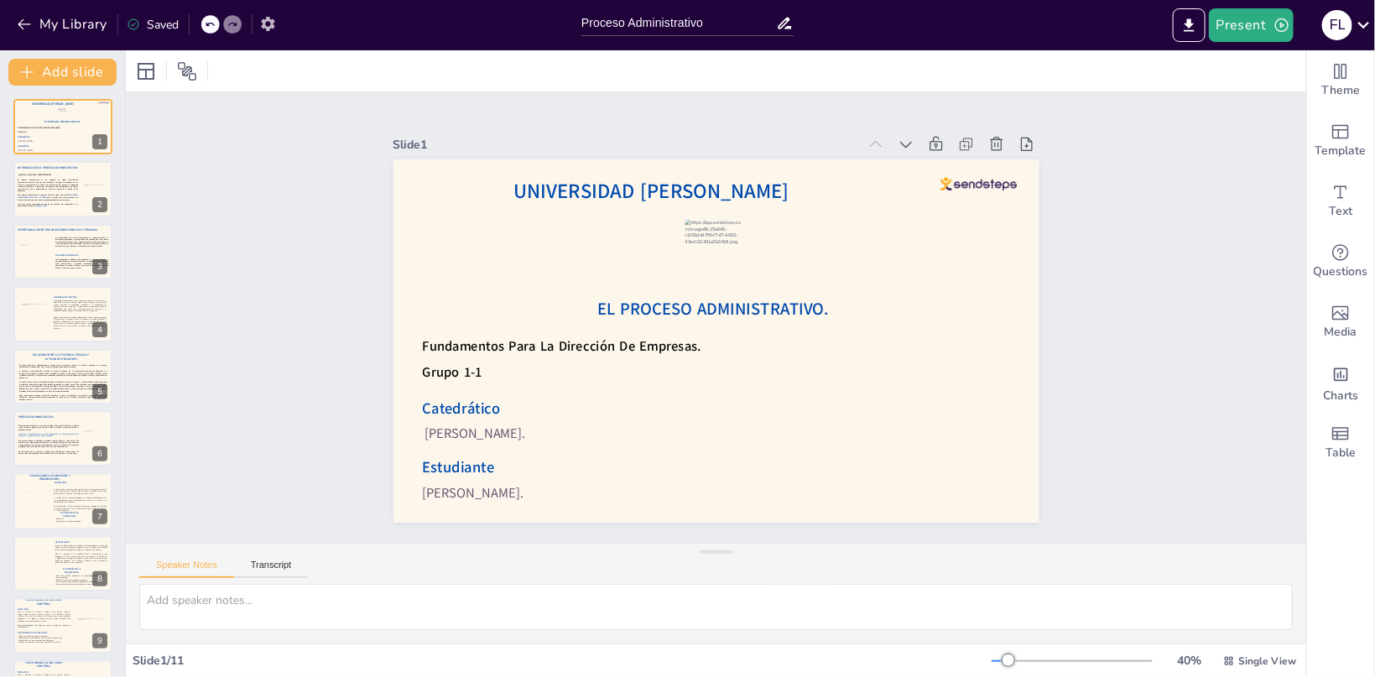
click at [268, 22] on icon "button" at bounding box center [268, 24] width 18 height 18
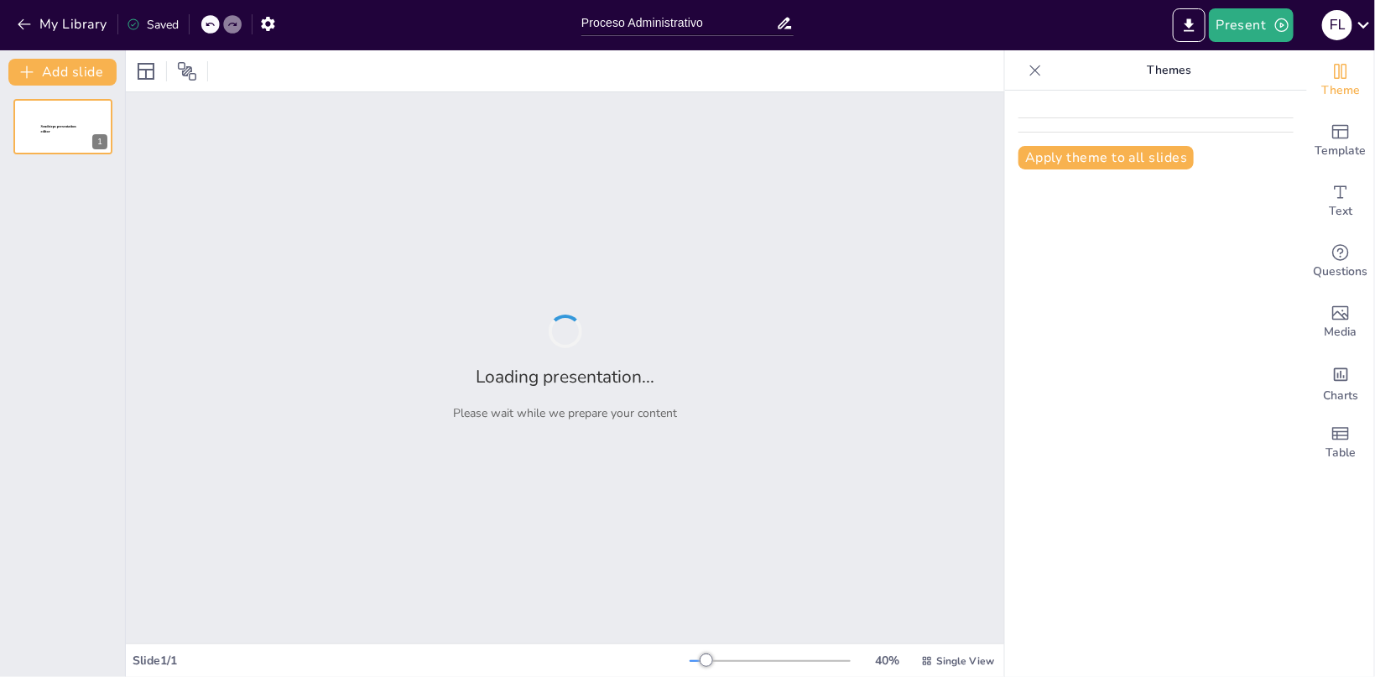
type input "Proceso Administrativo"
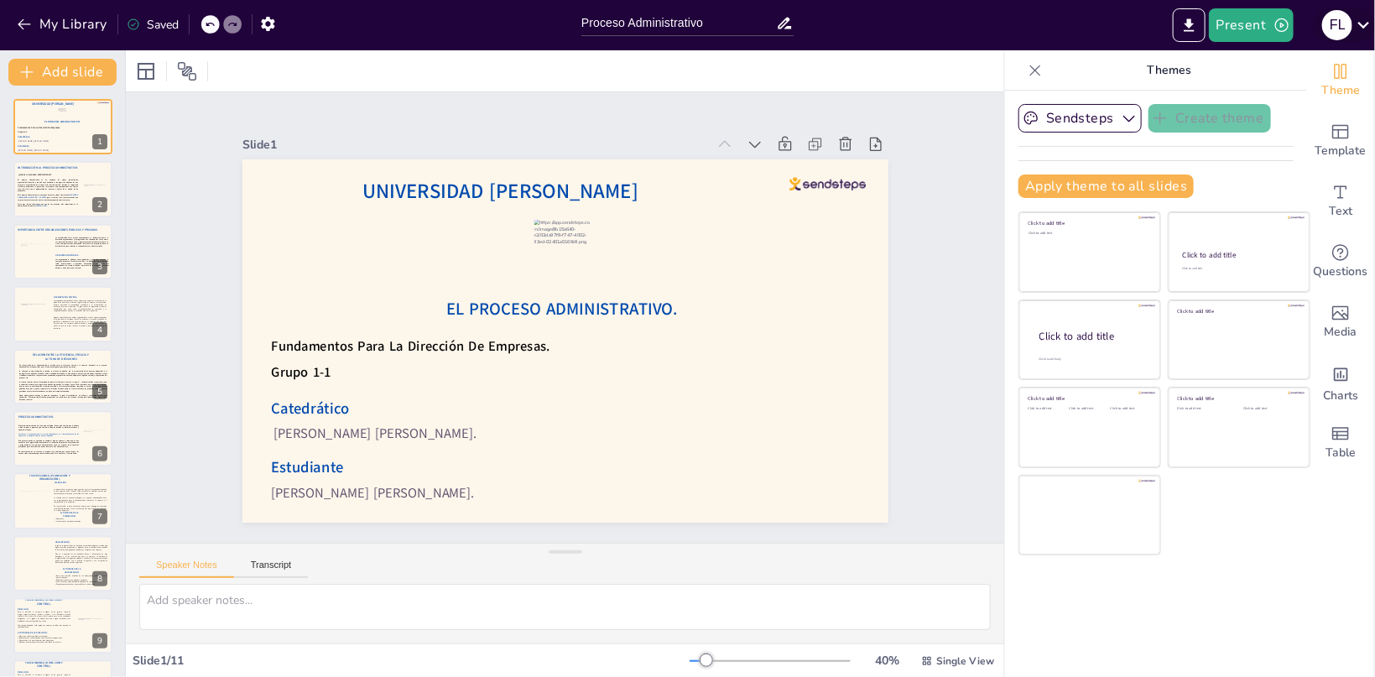
click at [1337, 33] on div "F L" at bounding box center [1337, 25] width 30 height 30
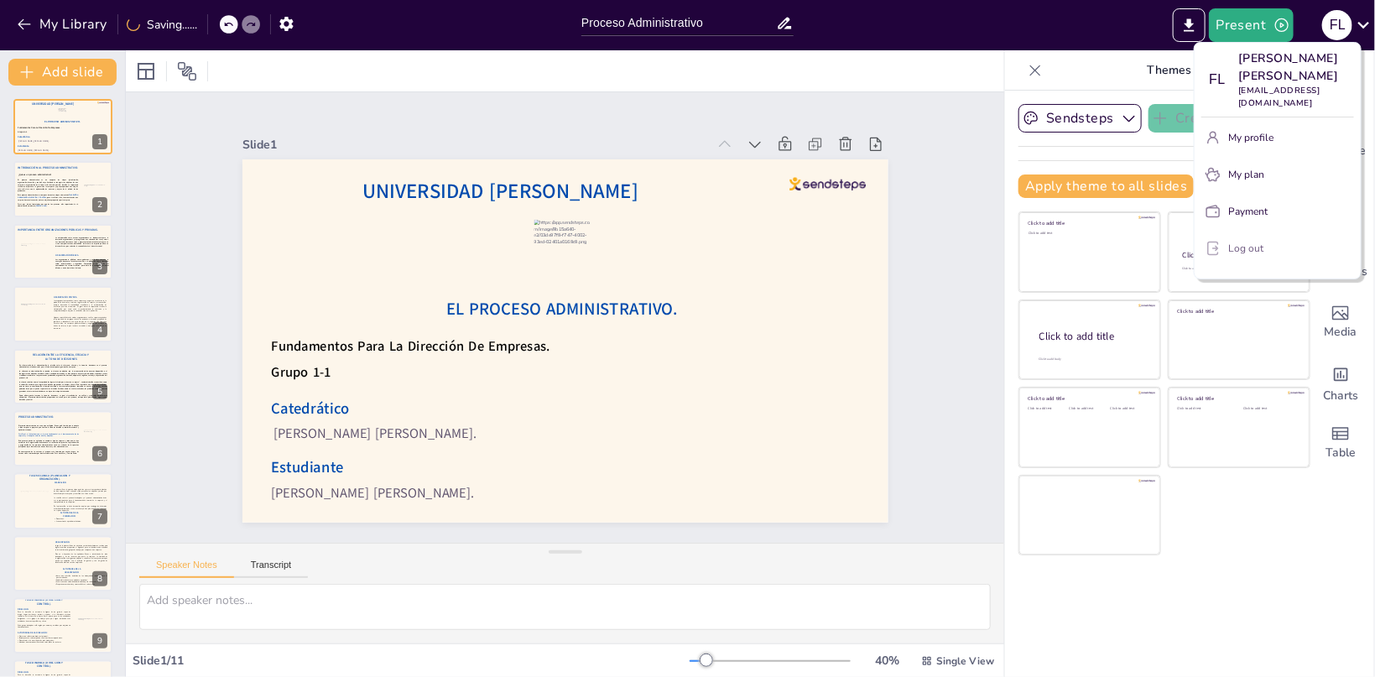
click at [1268, 247] on button "Log out" at bounding box center [1277, 248] width 153 height 27
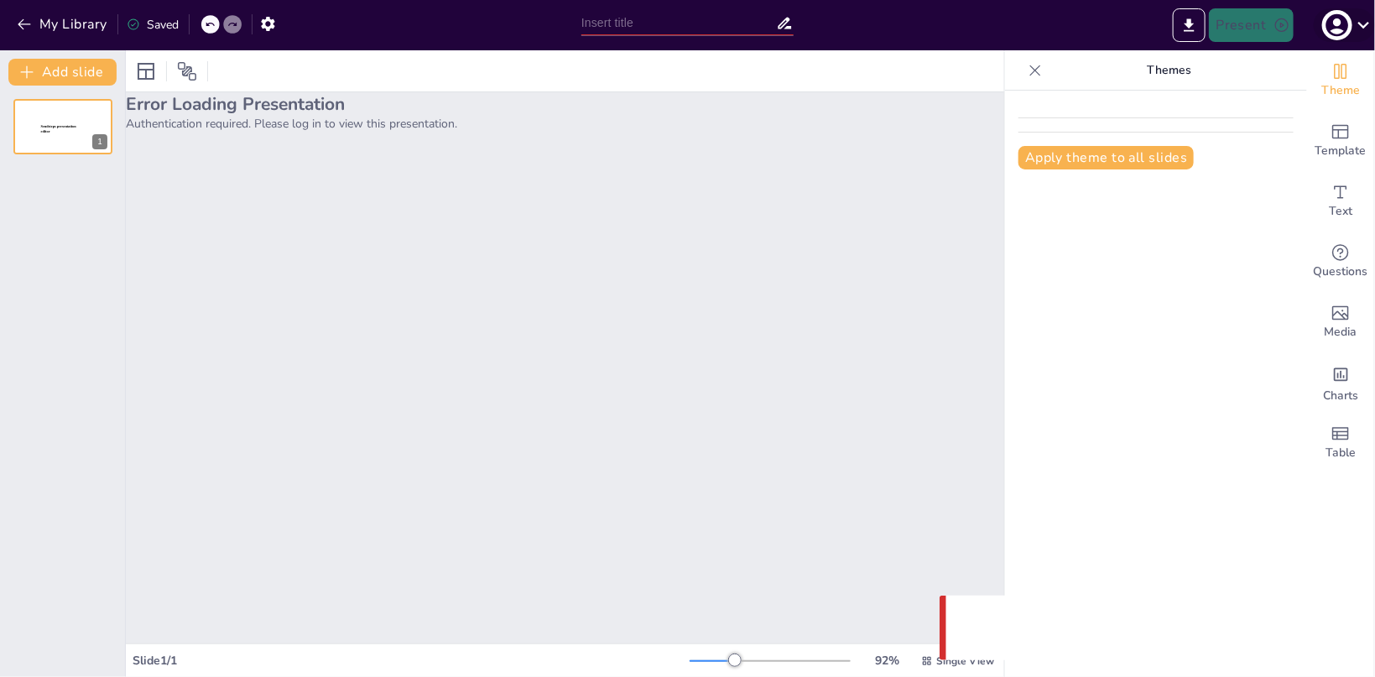
click at [1343, 40] on button "button" at bounding box center [1337, 25] width 30 height 34
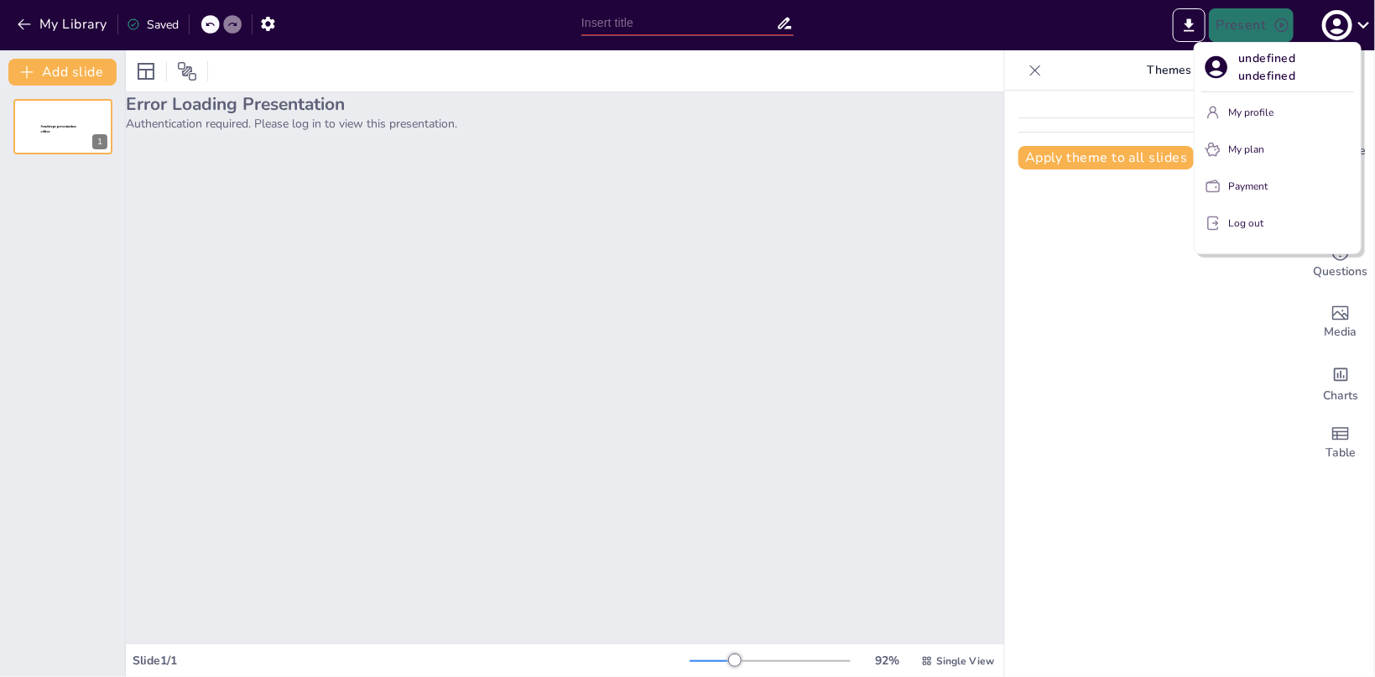
click at [1236, 112] on p "My profile" at bounding box center [1250, 112] width 45 height 15
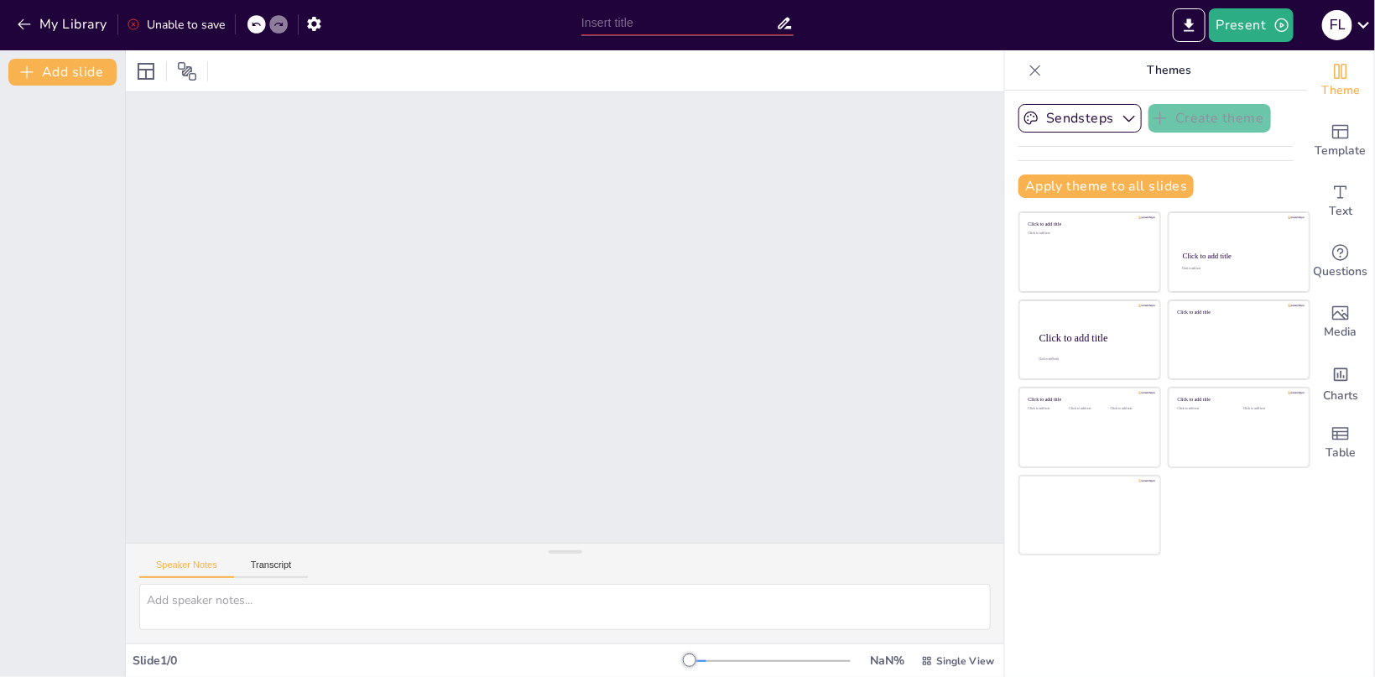
click at [1043, 77] on icon at bounding box center [1035, 70] width 17 height 17
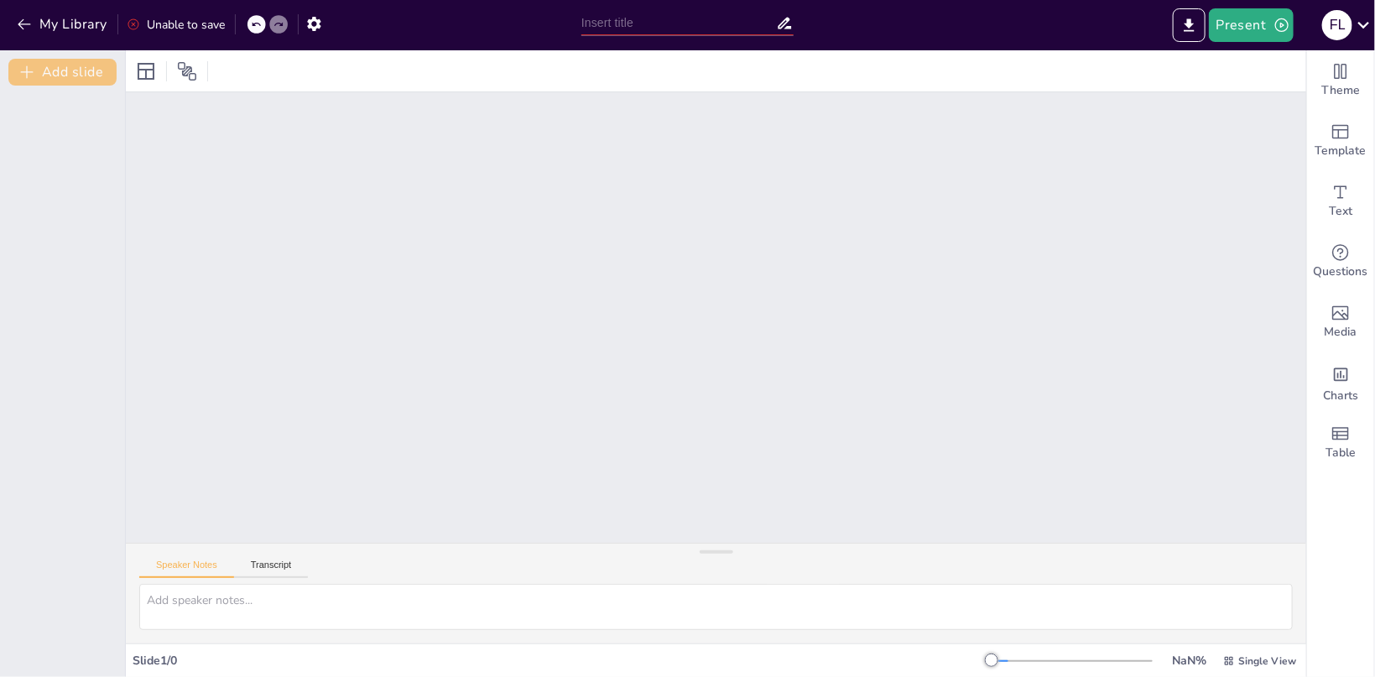
click at [54, 65] on button "Add slide" at bounding box center [62, 72] width 108 height 27
click at [76, 114] on icon at bounding box center [74, 113] width 10 height 10
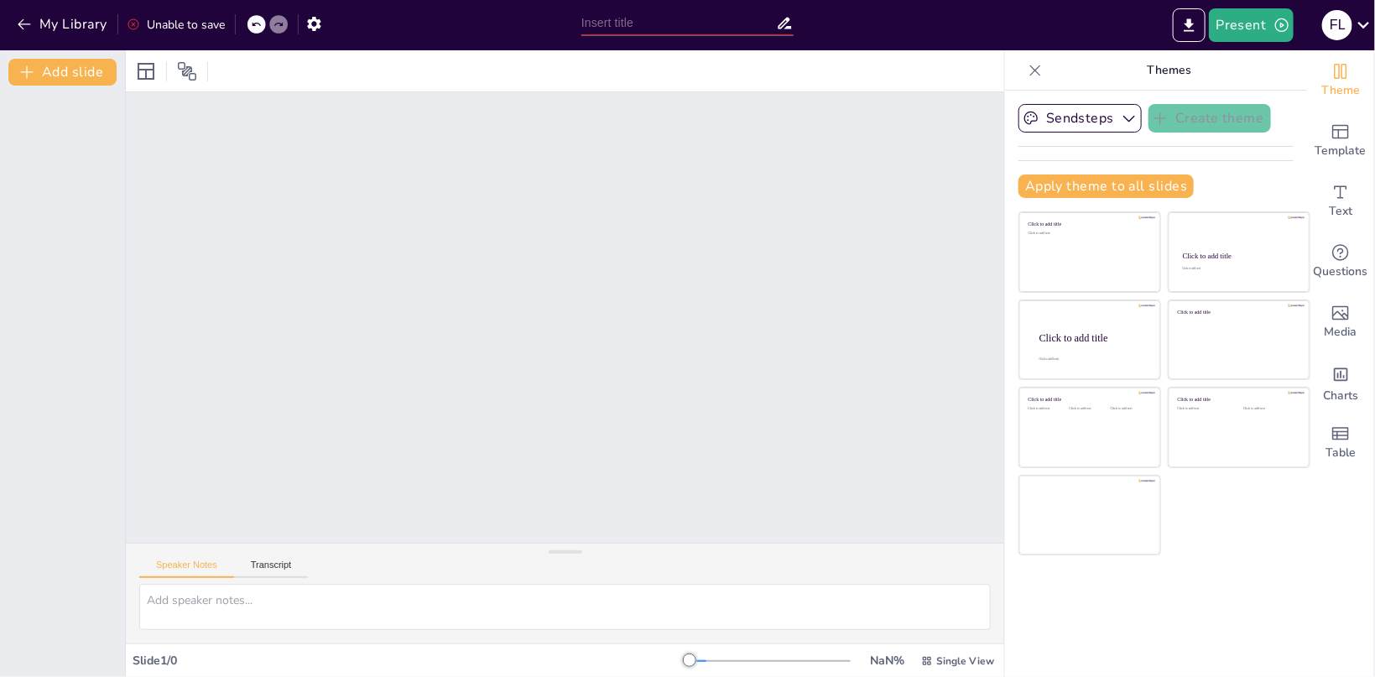
click at [1030, 65] on icon at bounding box center [1035, 70] width 17 height 17
click at [1362, 23] on icon at bounding box center [1363, 24] width 23 height 23
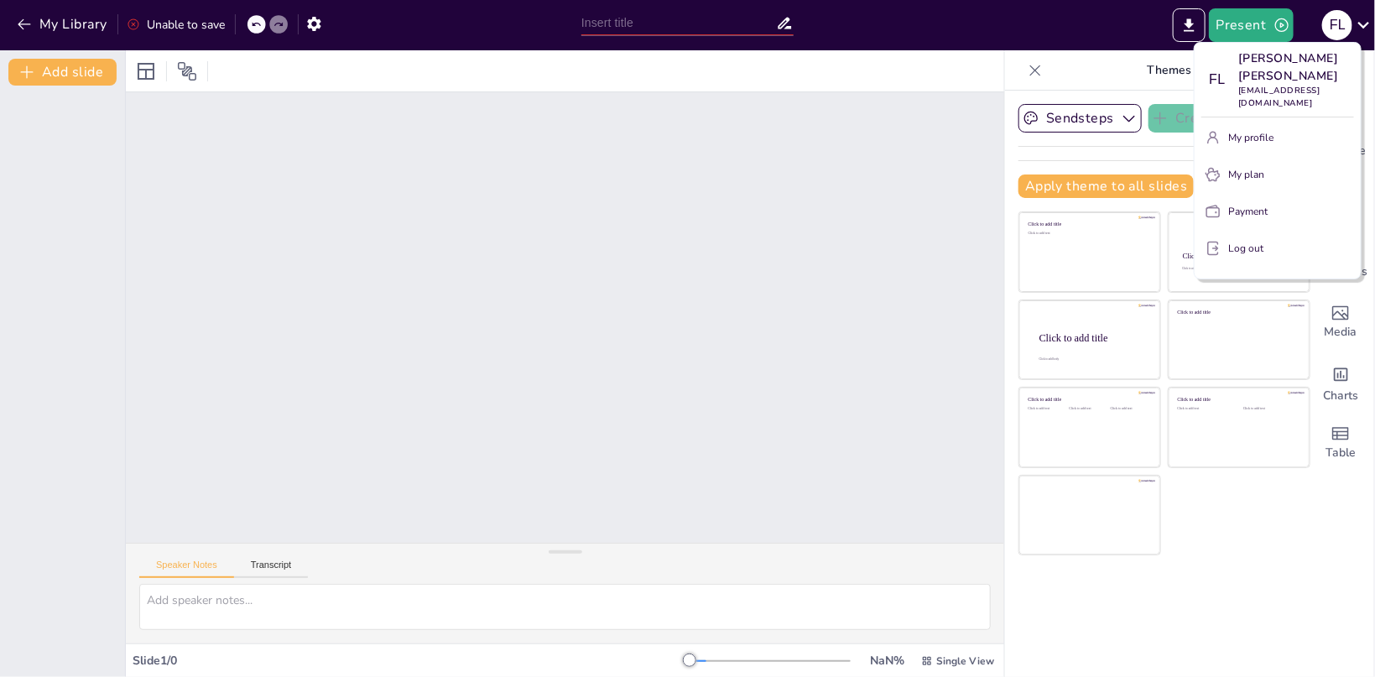
click at [1259, 141] on p "My profile" at bounding box center [1250, 137] width 45 height 15
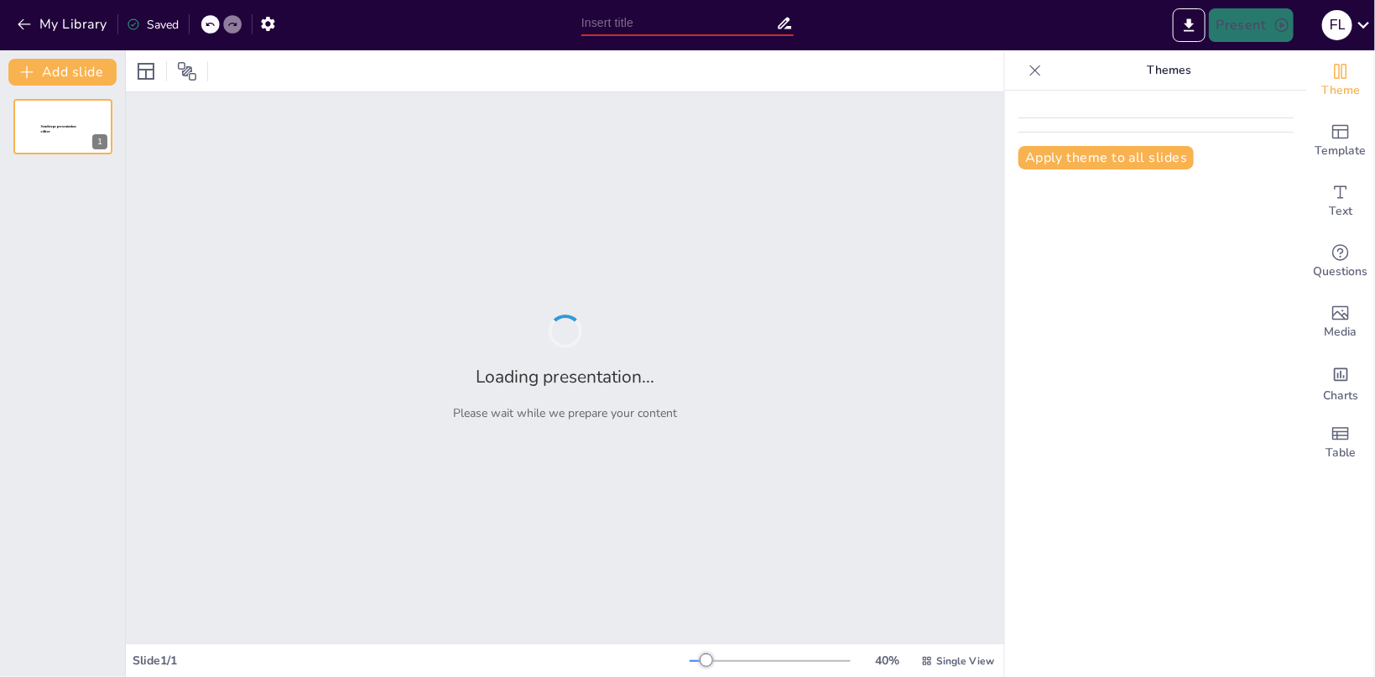
type input "Proceso Administrativo"
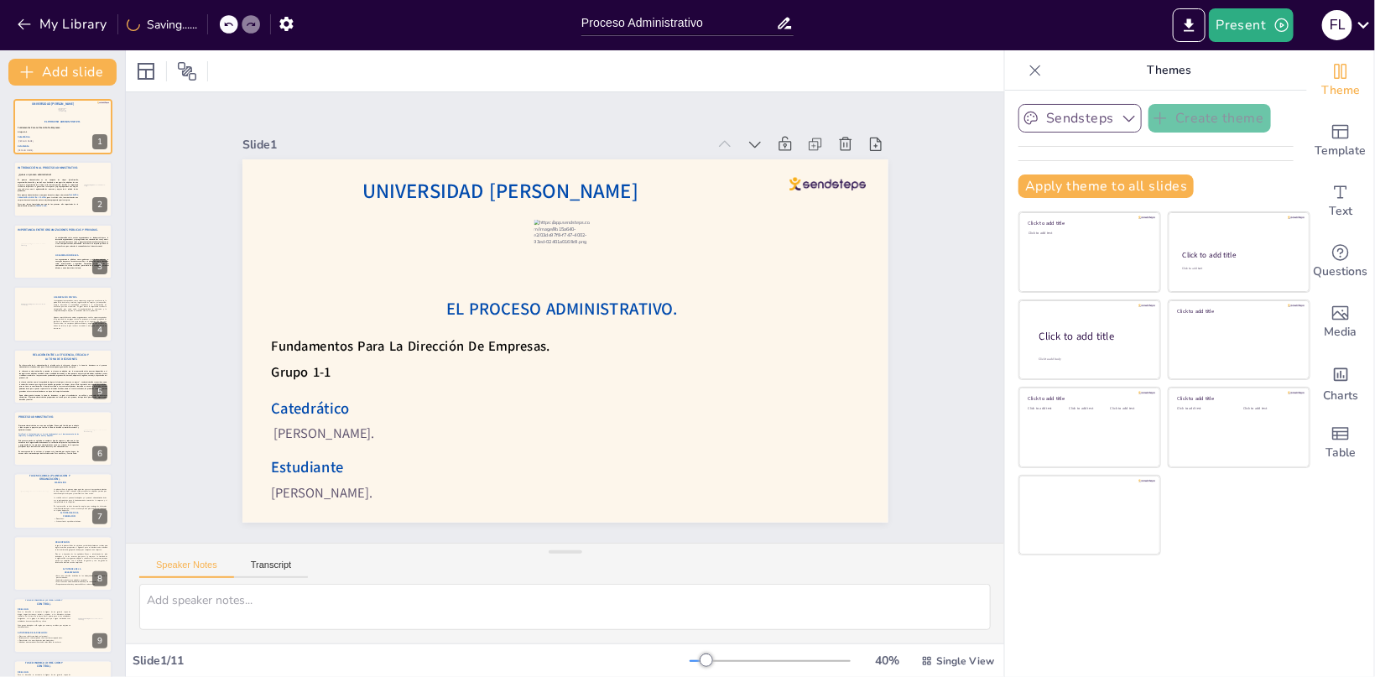
click at [1088, 113] on button "Sendsteps" at bounding box center [1079, 118] width 123 height 29
click at [1039, 69] on icon at bounding box center [1035, 70] width 17 height 17
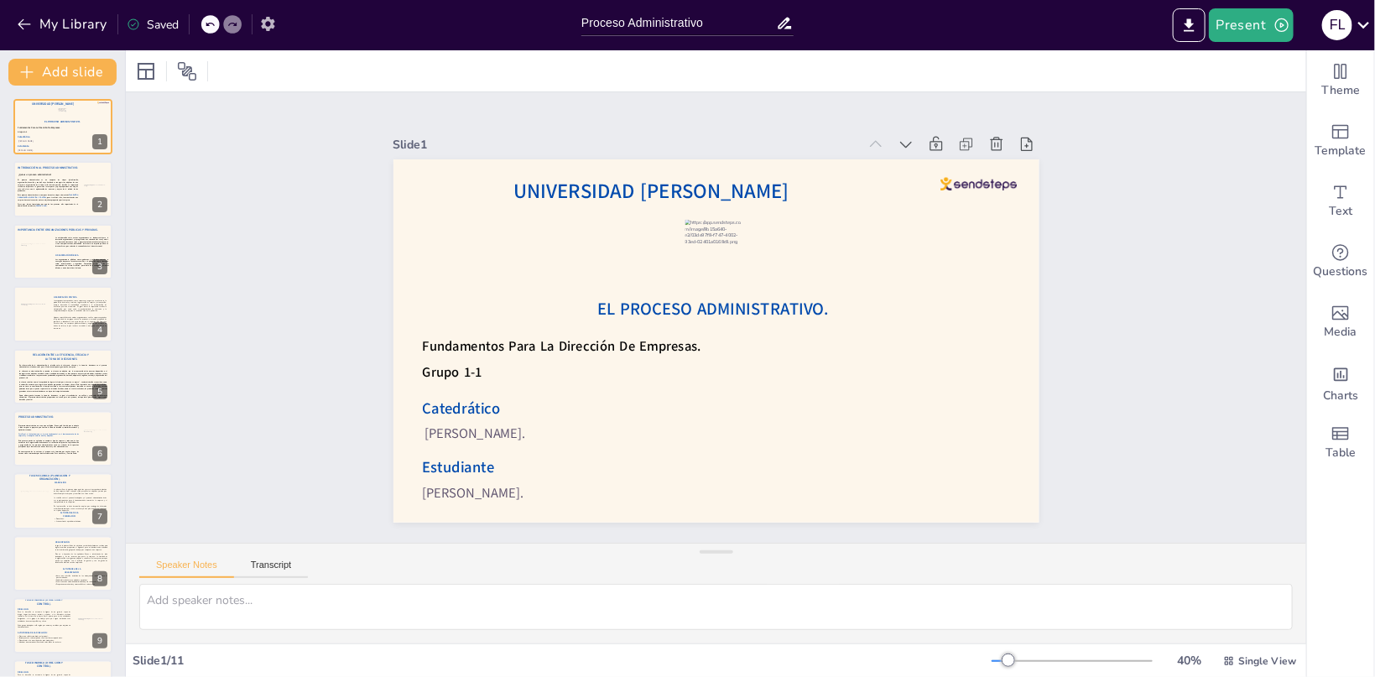
click at [269, 23] on icon "button" at bounding box center [268, 24] width 18 height 18
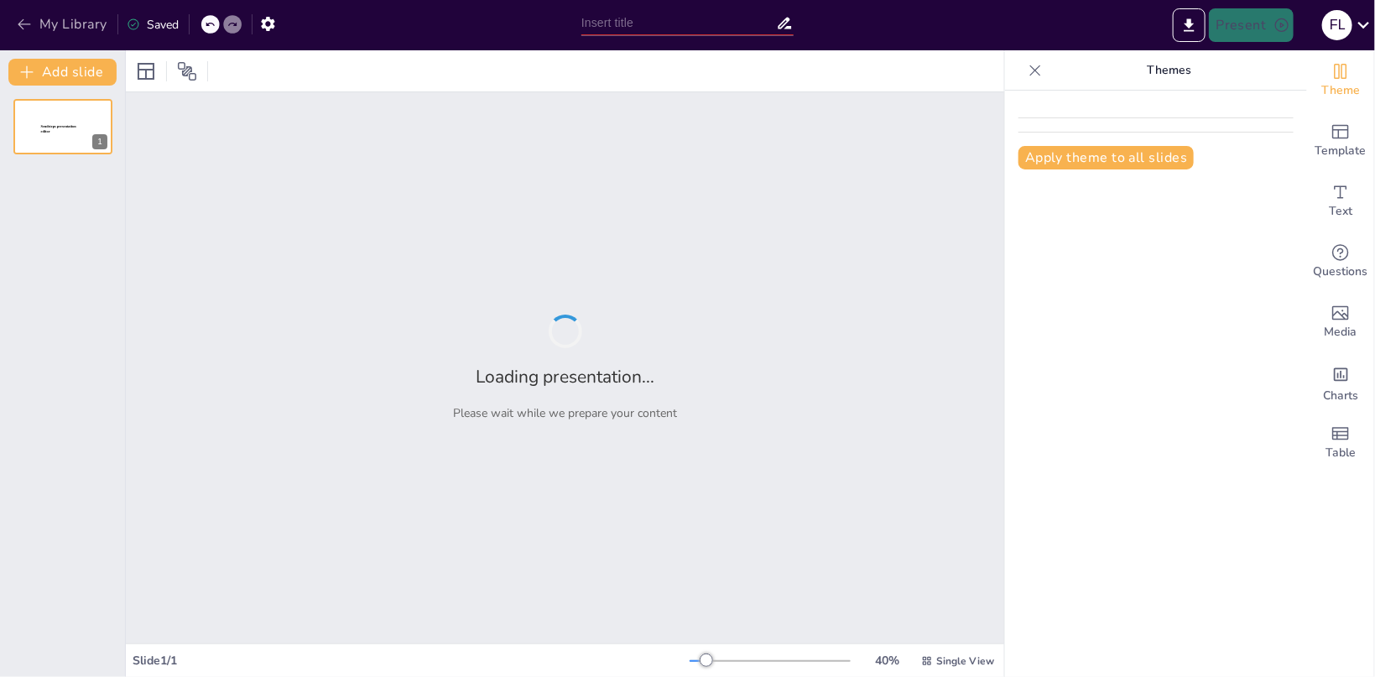
click at [54, 23] on button "My Library" at bounding box center [64, 24] width 102 height 27
type input "Proceso Administrativo"
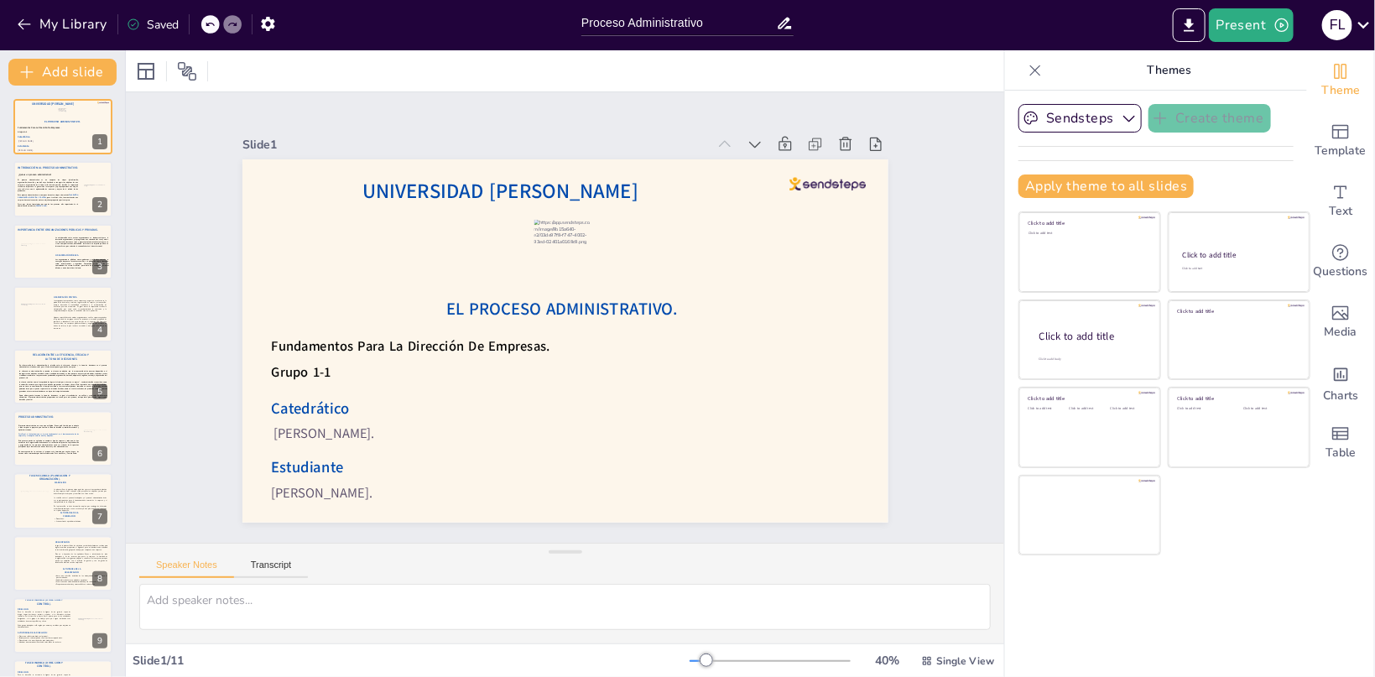
click at [1044, 86] on div "Themes" at bounding box center [1156, 70] width 302 height 40
click at [1045, 64] on div at bounding box center [1035, 70] width 27 height 27
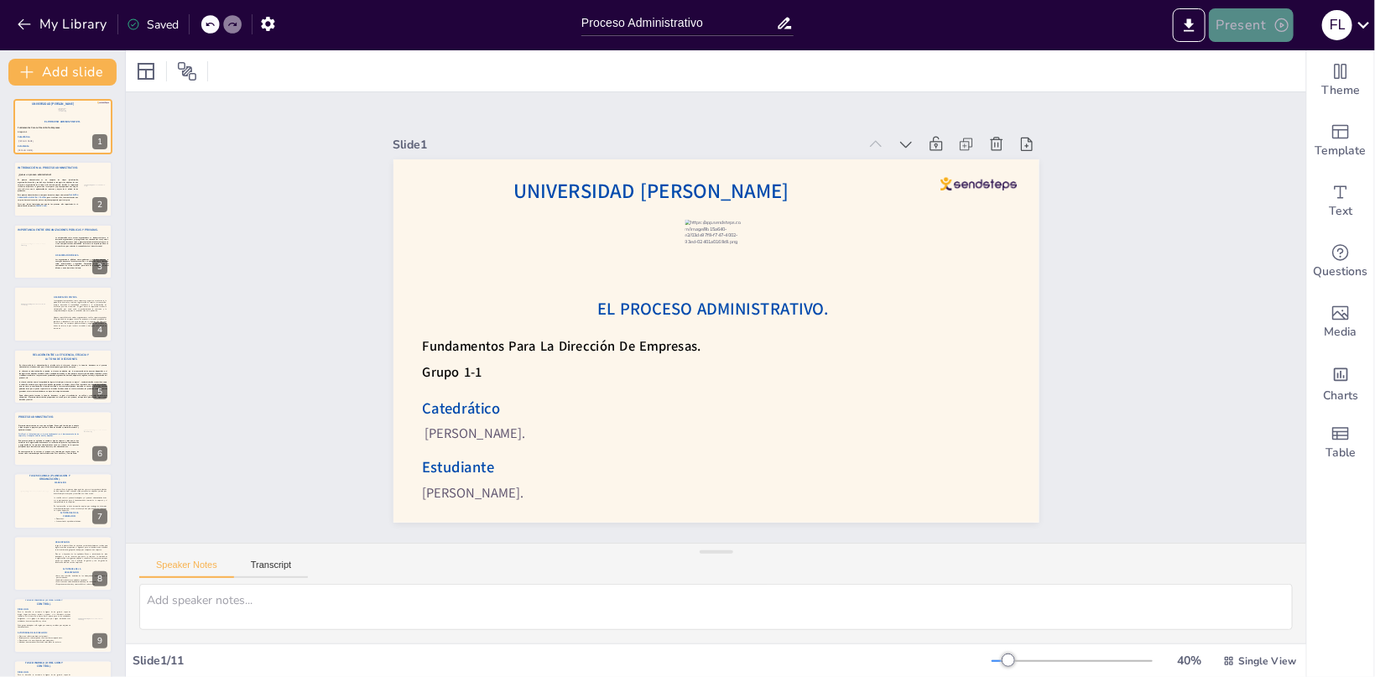
click at [1221, 23] on button "Present" at bounding box center [1251, 25] width 84 height 34
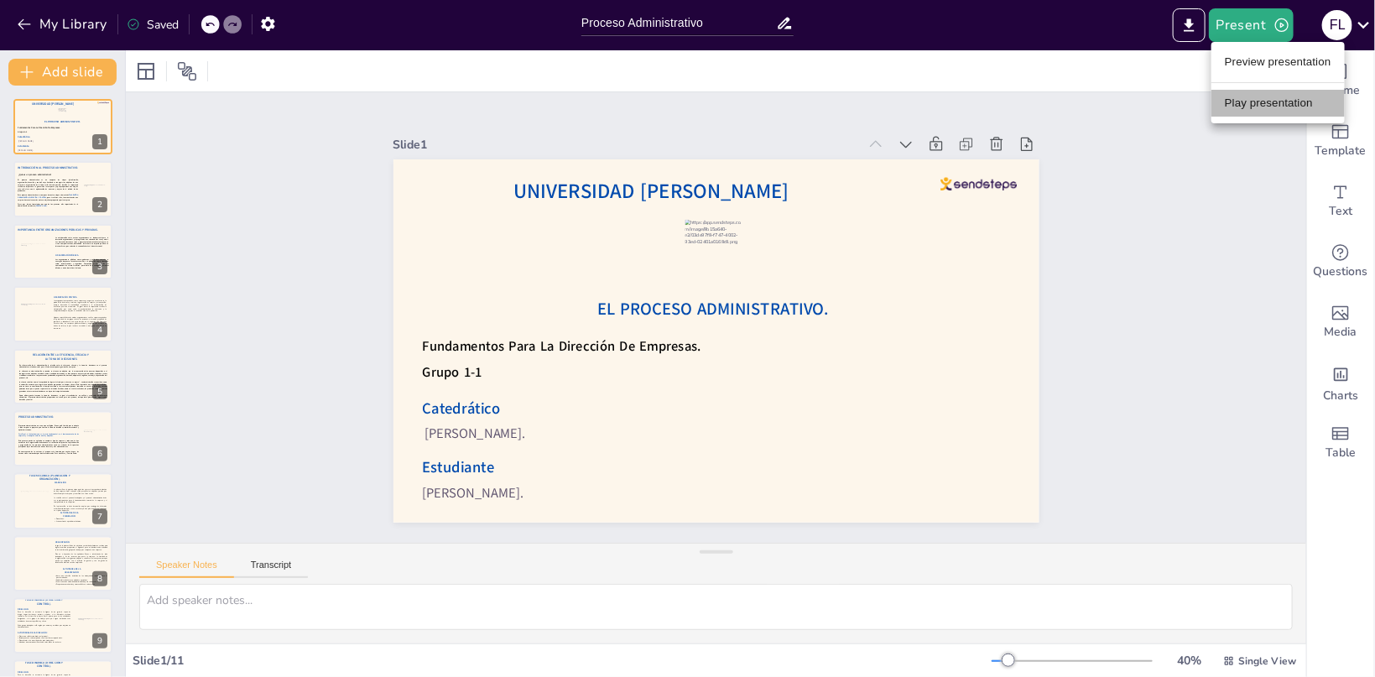
click at [1227, 98] on li "Play presentation" at bounding box center [1277, 103] width 133 height 27
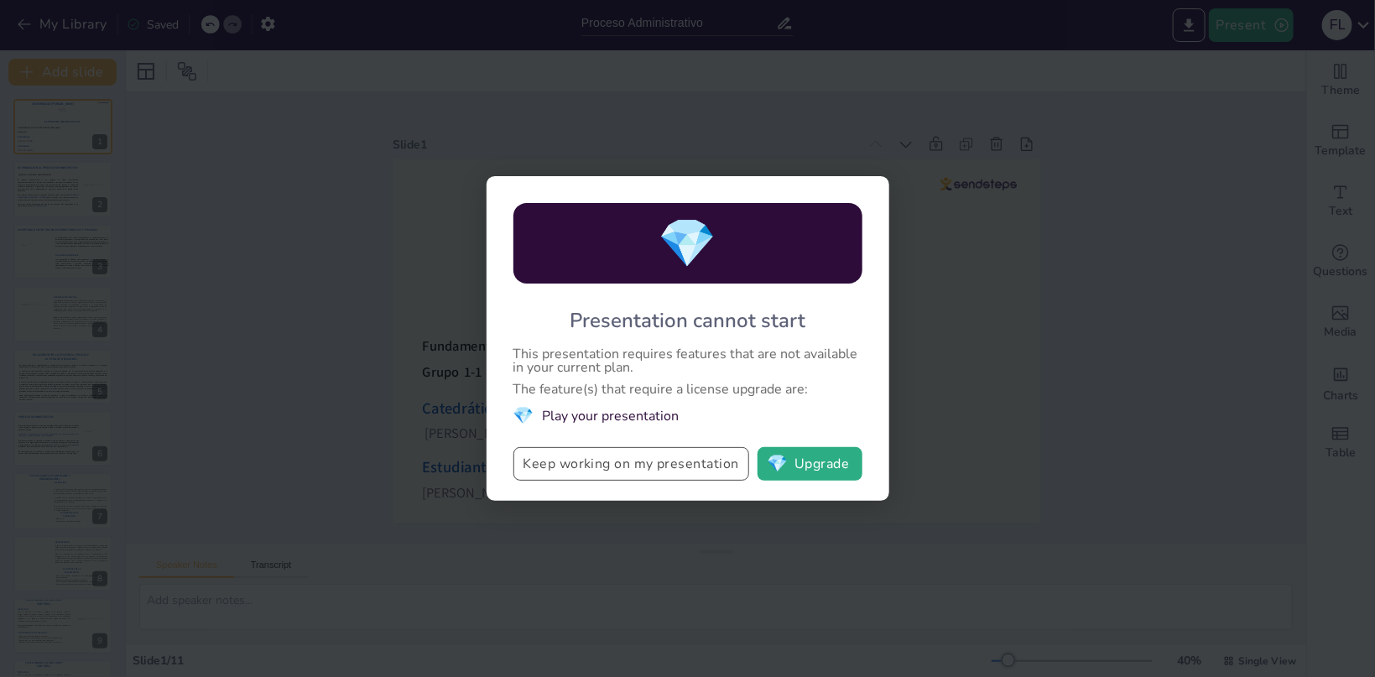
click at [669, 461] on button "Keep working on my presentation" at bounding box center [631, 464] width 236 height 34
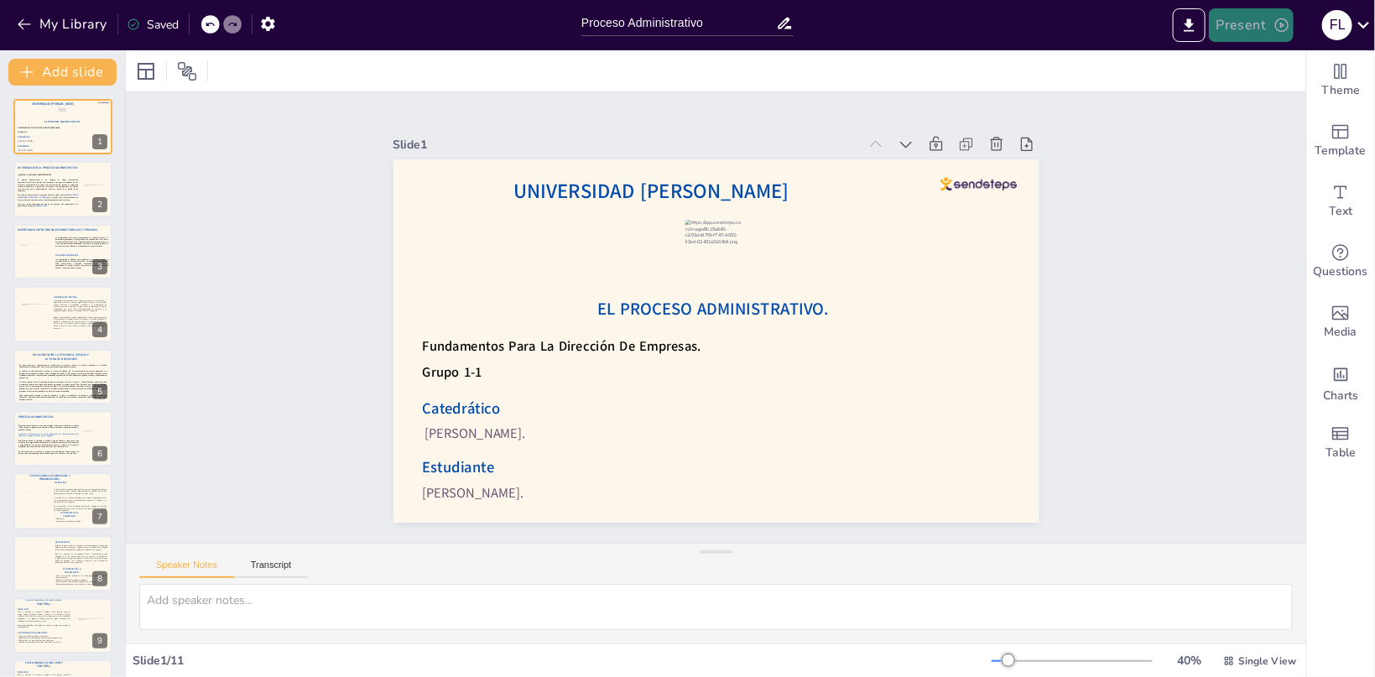
click at [1243, 18] on button "Present" at bounding box center [1251, 25] width 84 height 34
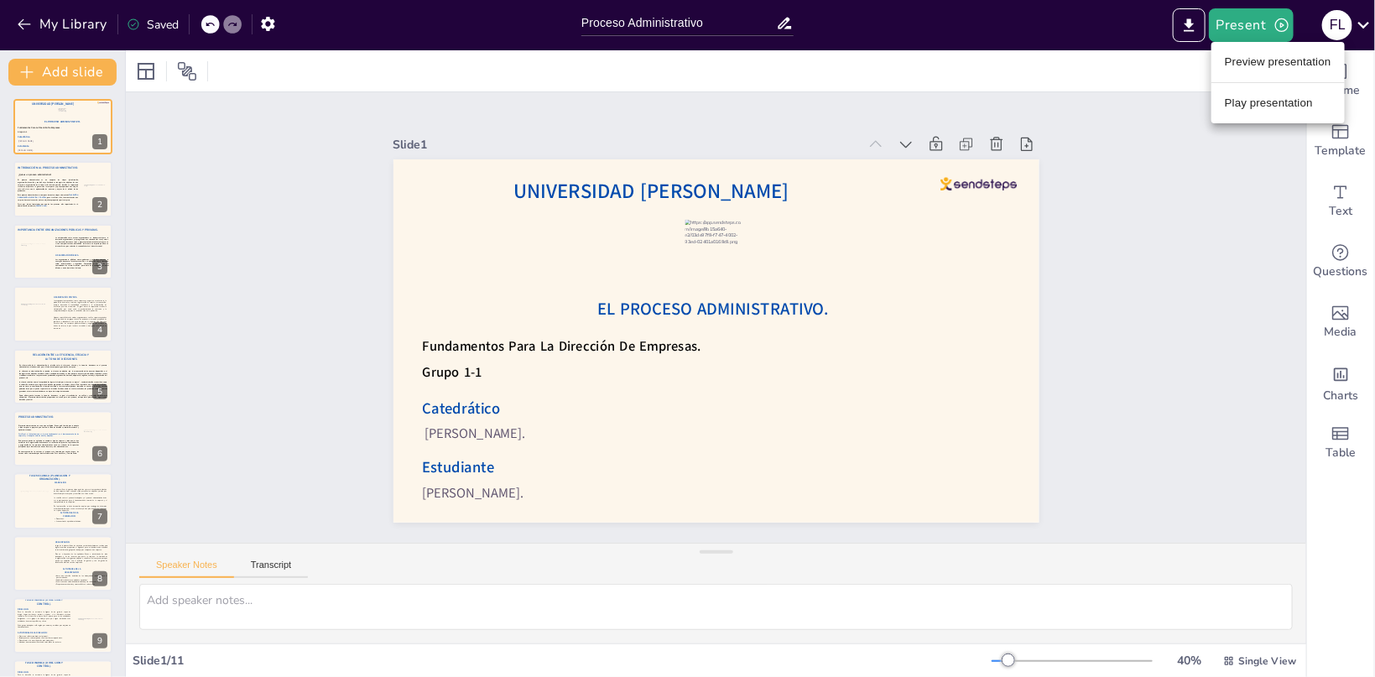
click at [1248, 57] on li "Preview presentation" at bounding box center [1277, 62] width 133 height 27
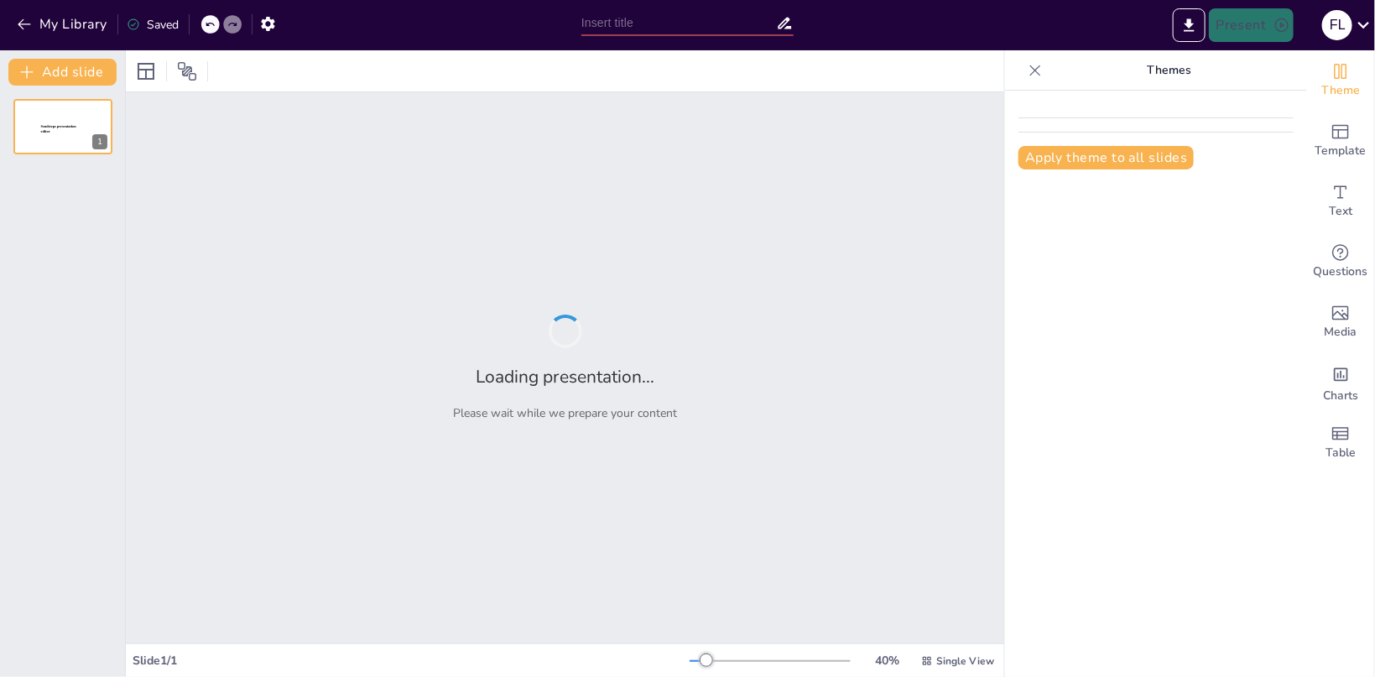
type input "Proceso Administrativo"
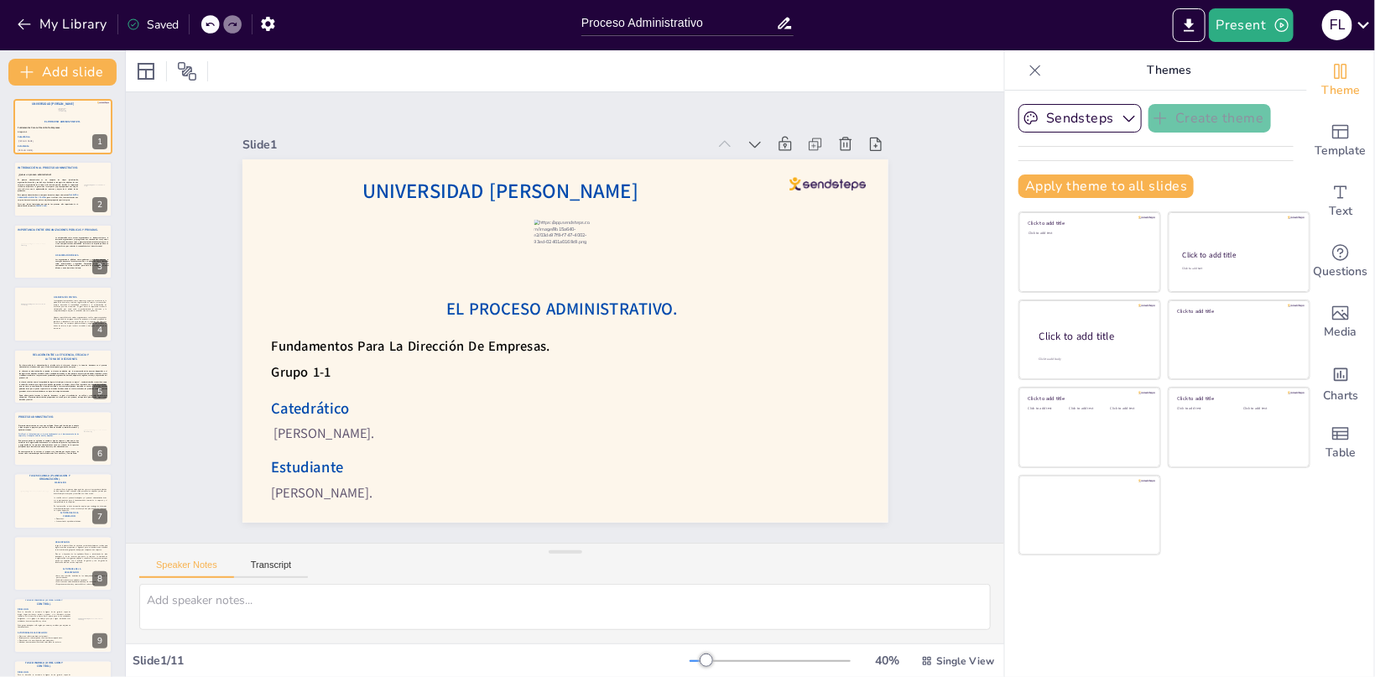
click at [1042, 71] on icon at bounding box center [1035, 70] width 17 height 17
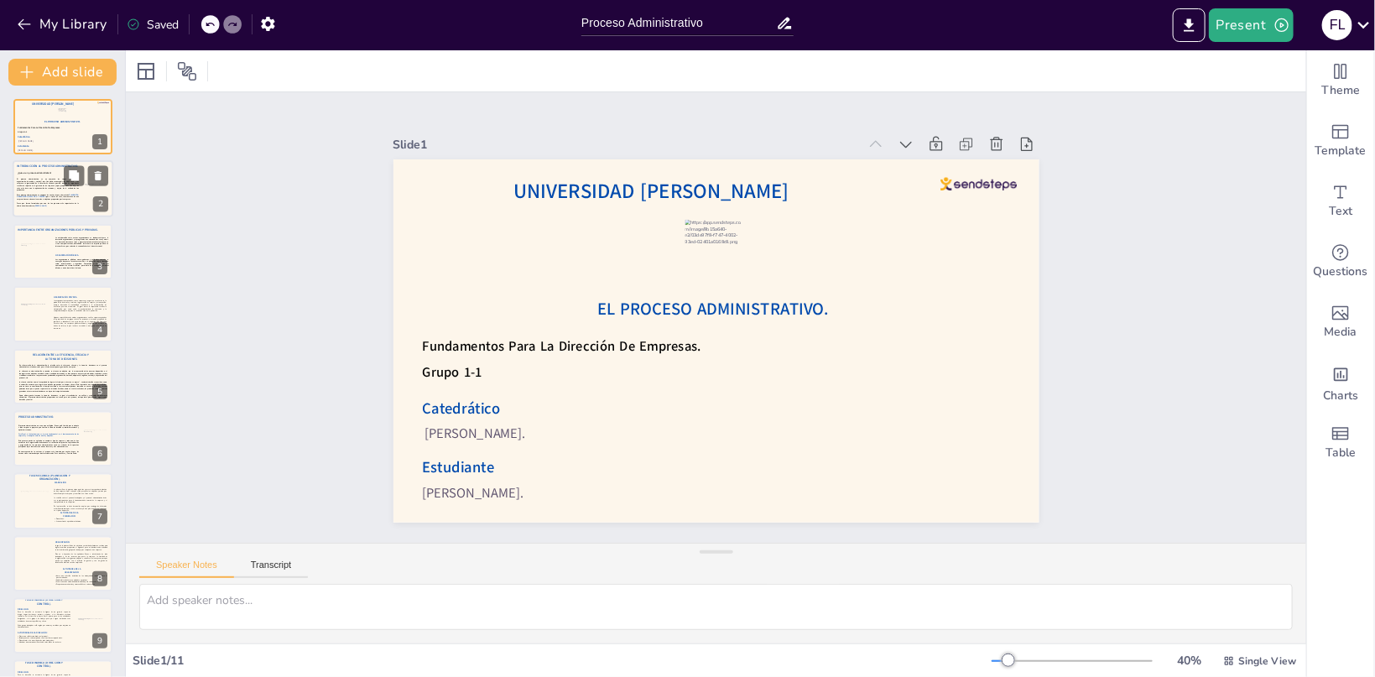
click at [39, 186] on span "El proceso administrativo es un conjunto de etapas (planificación, organización…" at bounding box center [47, 185] width 61 height 13
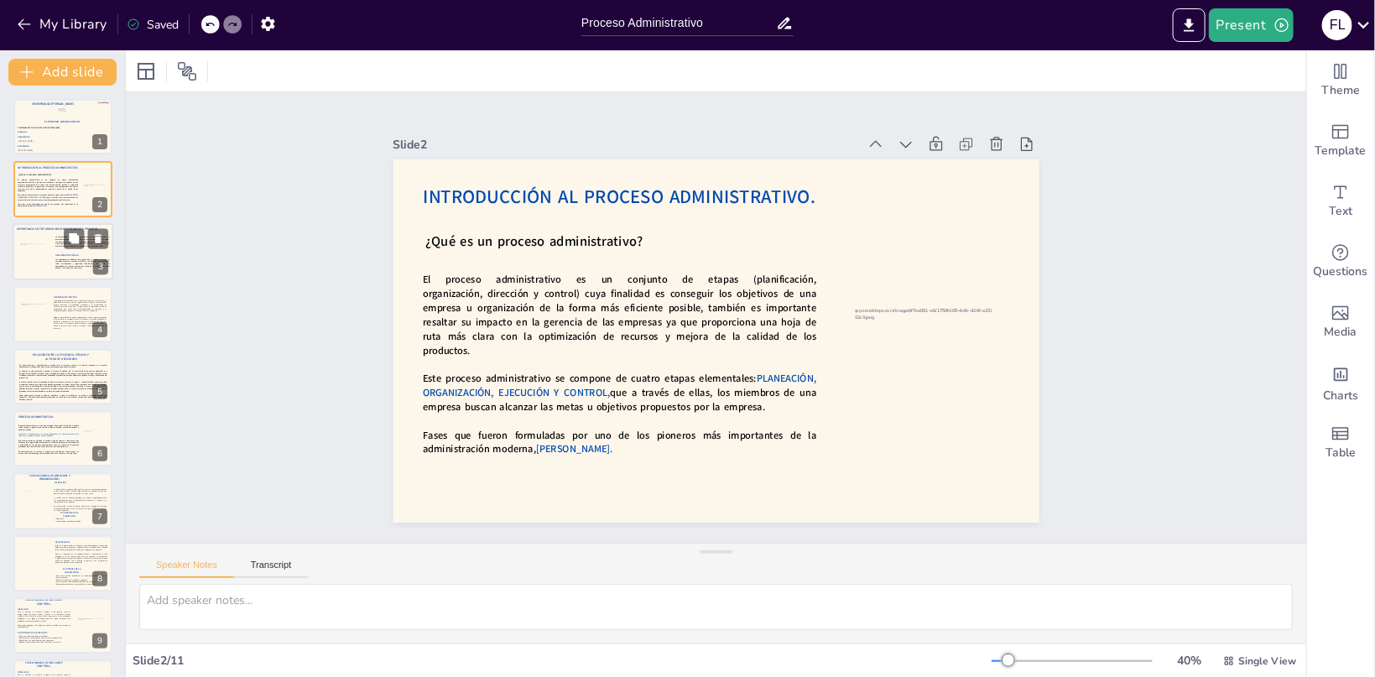
click at [42, 259] on div at bounding box center [33, 252] width 29 height 18
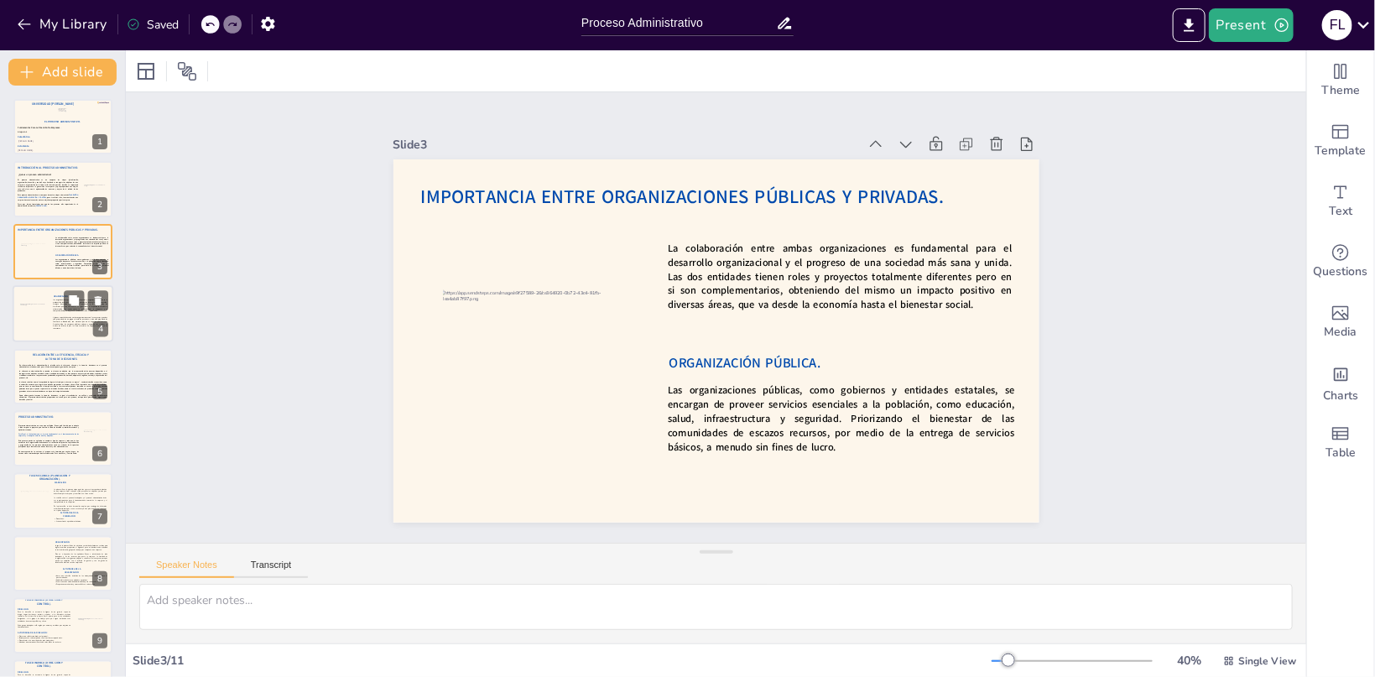
click at [48, 320] on div at bounding box center [34, 314] width 29 height 20
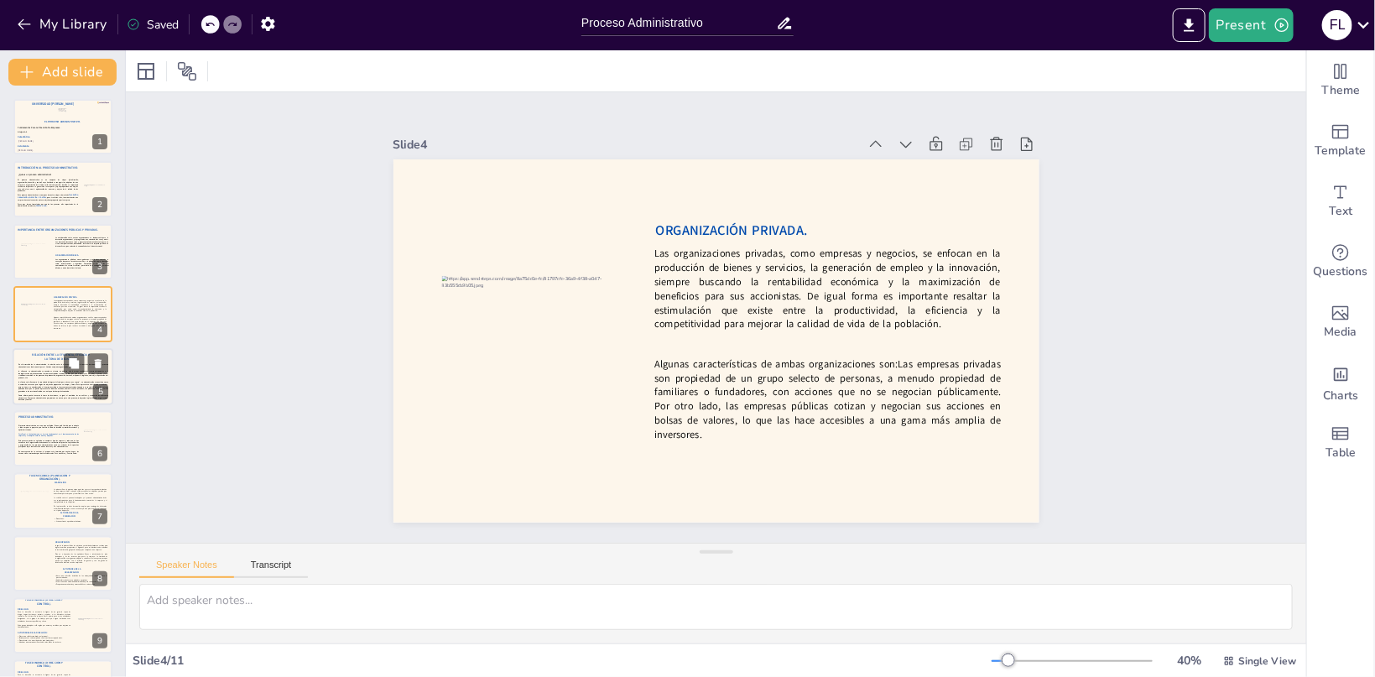
click at [59, 368] on p at bounding box center [63, 368] width 90 height 3
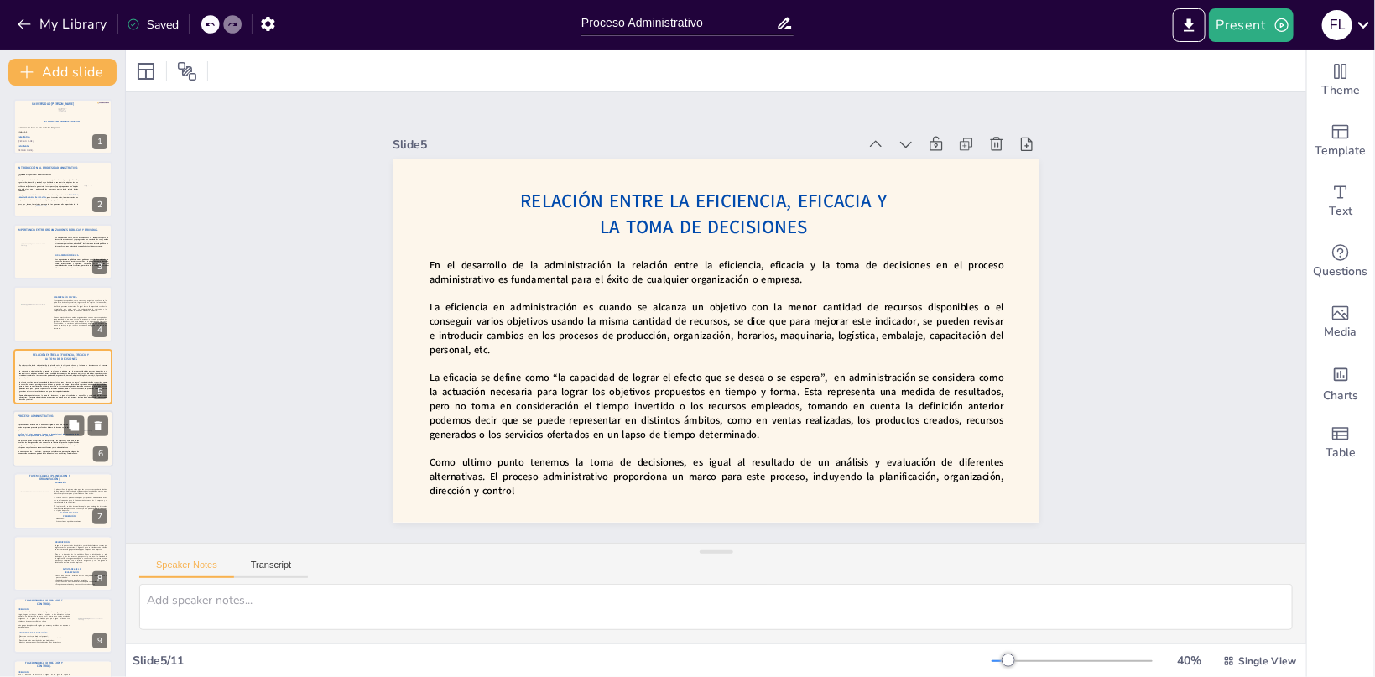
click at [59, 441] on span "Este proceso puede ser aplicado en cualquier tipo de empresa y cada uno de los …" at bounding box center [48, 444] width 61 height 8
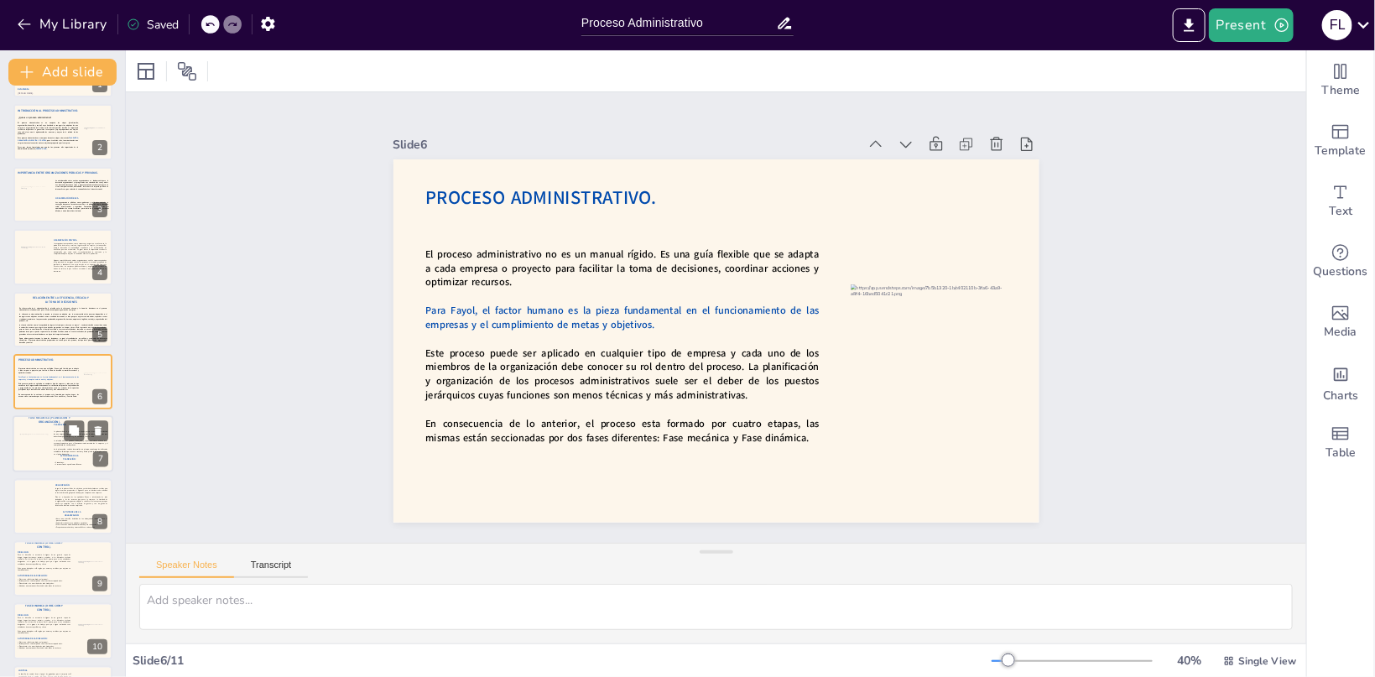
click at [49, 439] on div at bounding box center [63, 444] width 101 height 57
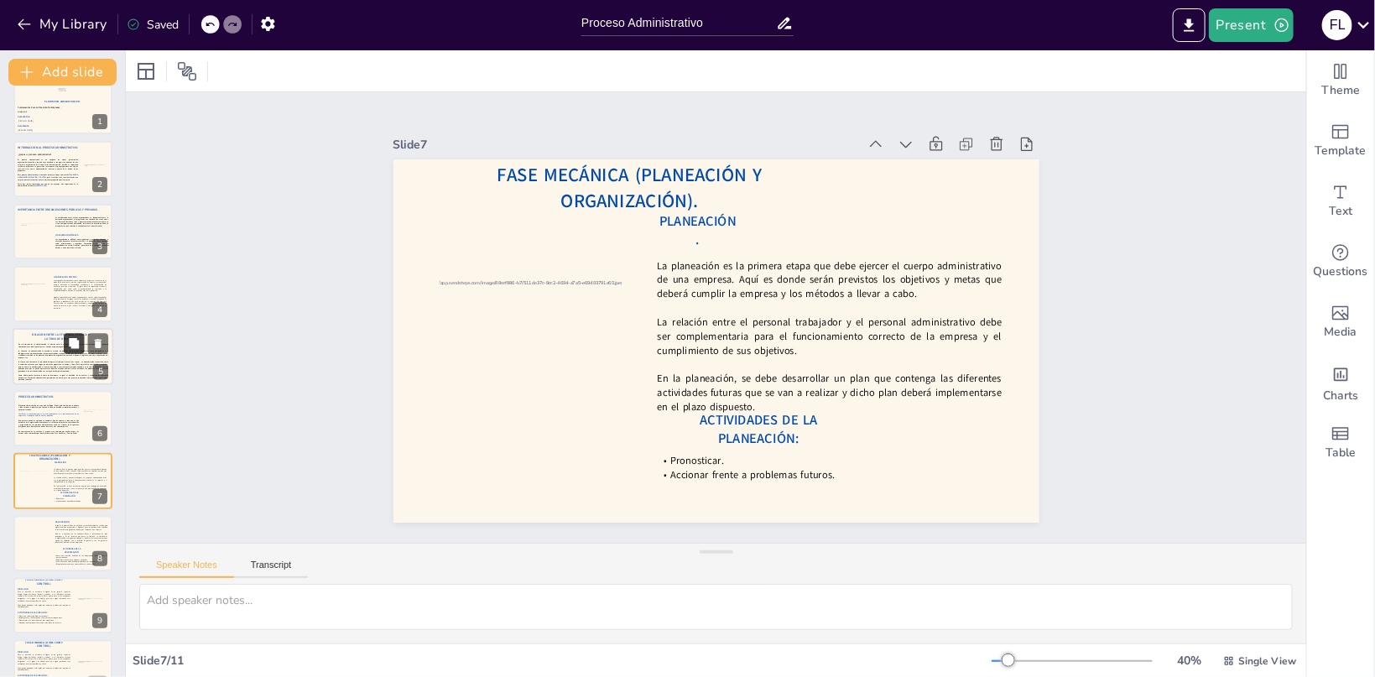
scroll to position [0, 0]
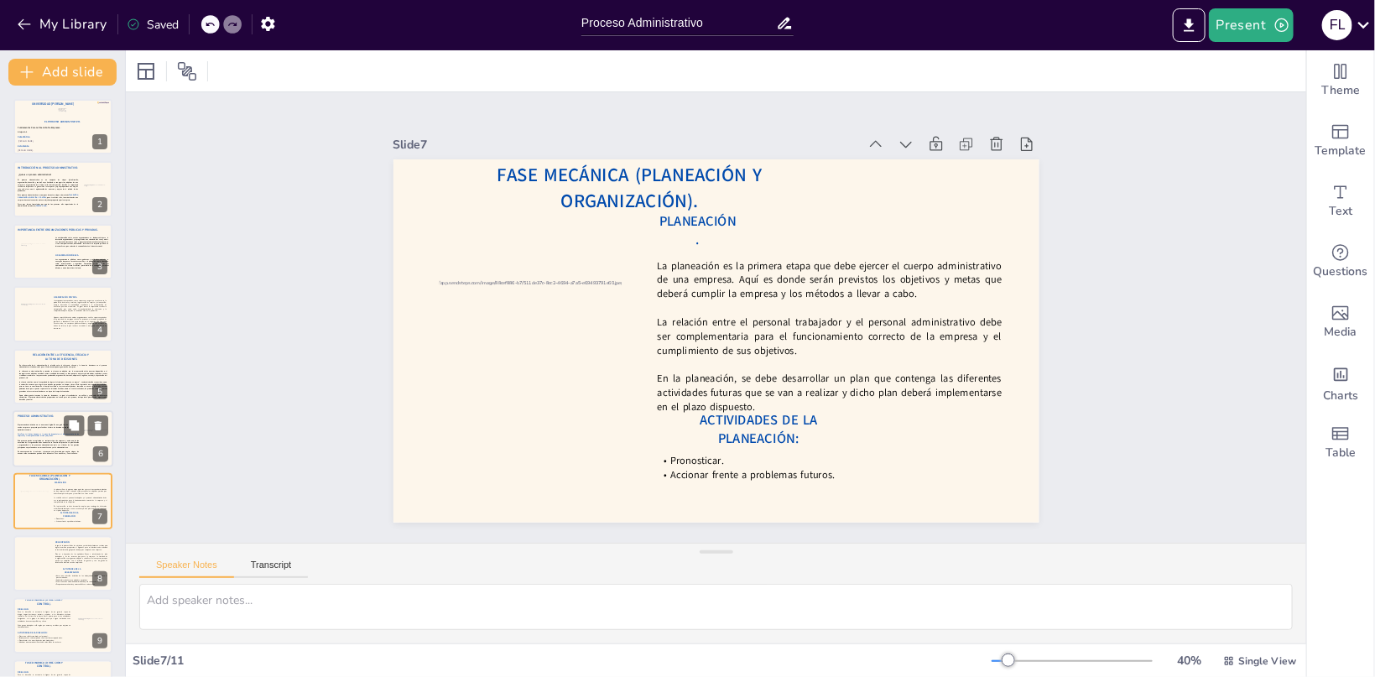
click at [59, 446] on span "Este proceso puede ser aplicado en cualquier tipo de empresa y cada uno de los …" at bounding box center [48, 444] width 61 height 8
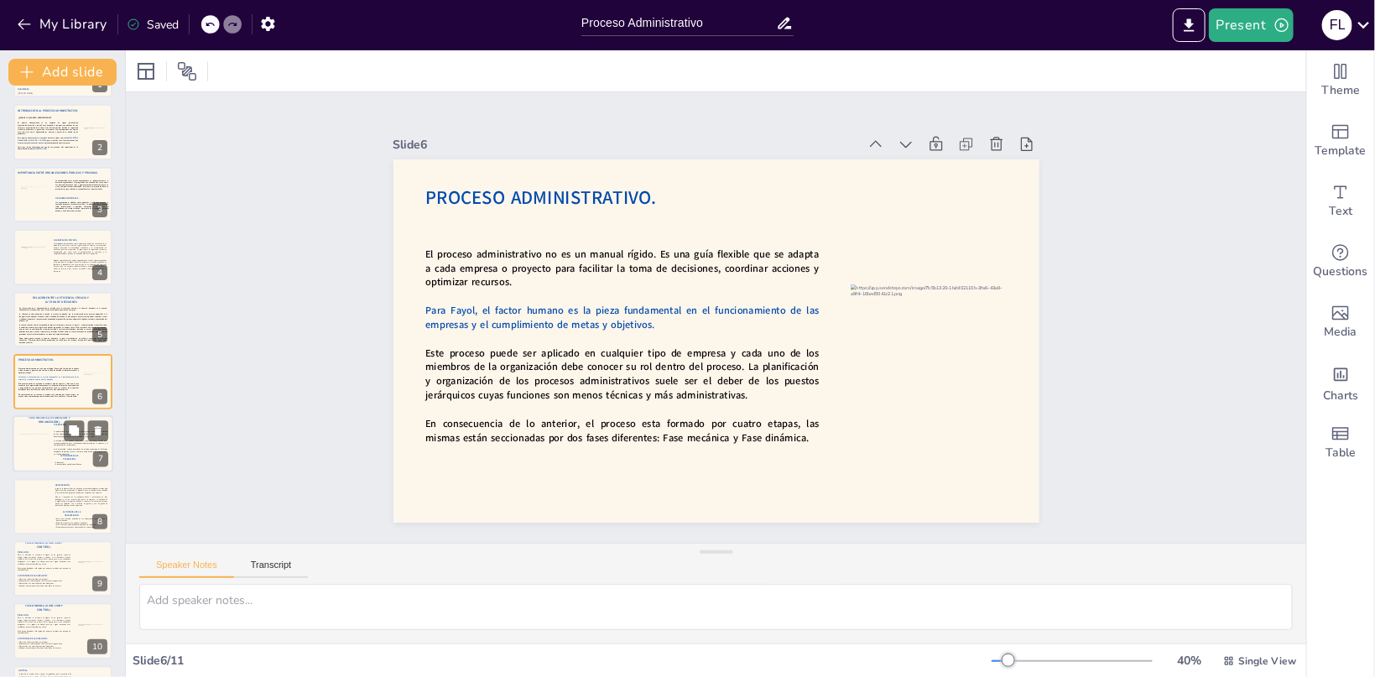
click at [49, 437] on div at bounding box center [63, 444] width 101 height 57
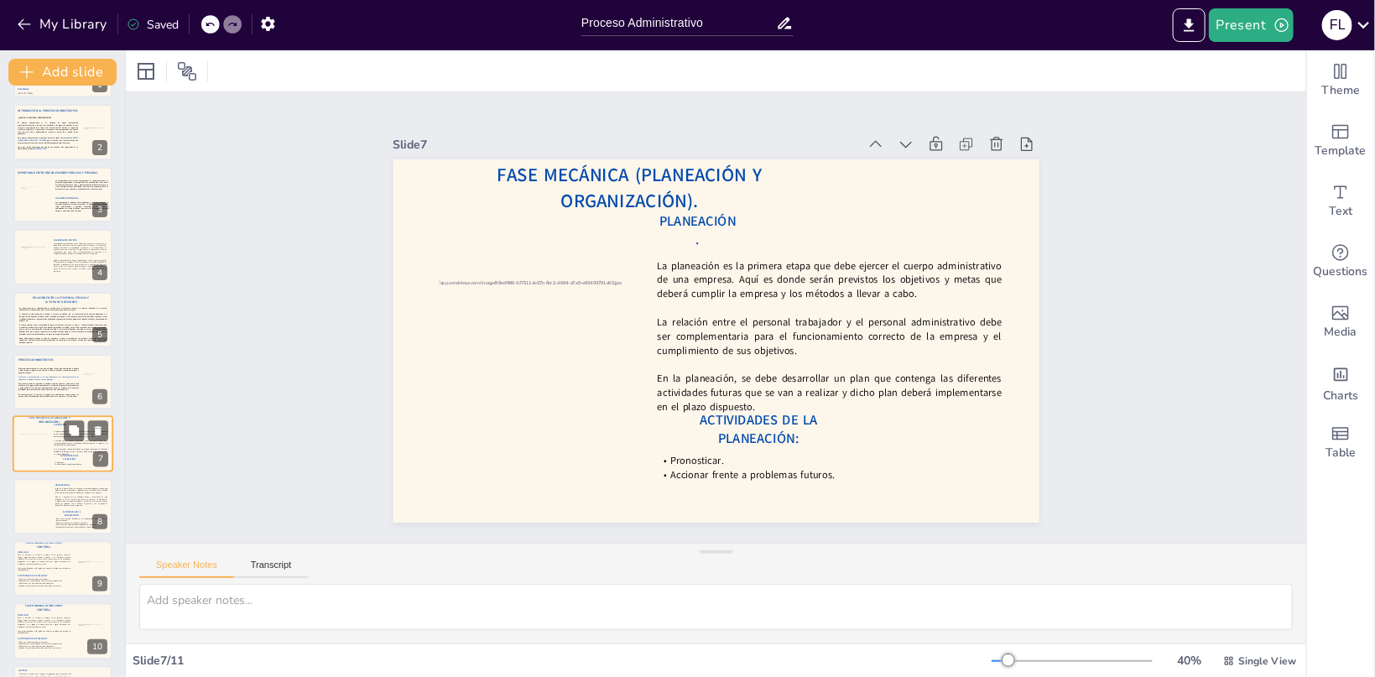
scroll to position [114, 0]
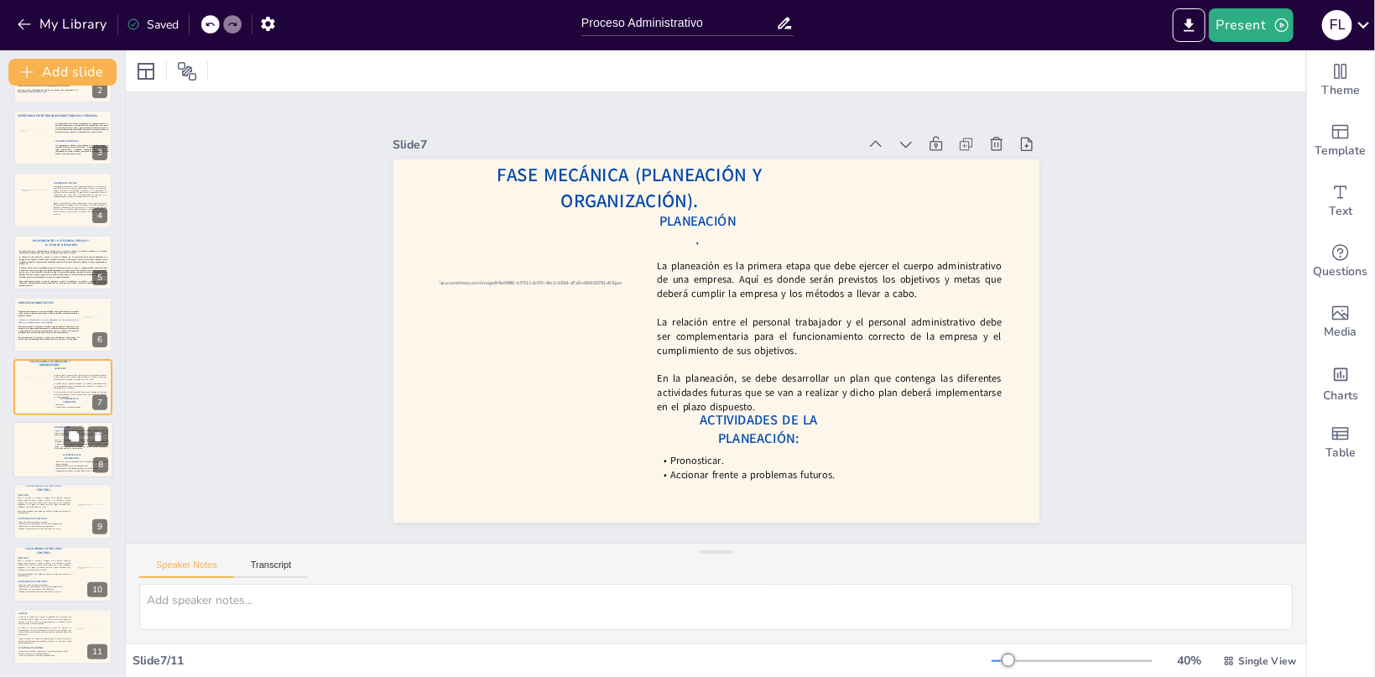
click at [39, 454] on div at bounding box center [32, 446] width 38 height 23
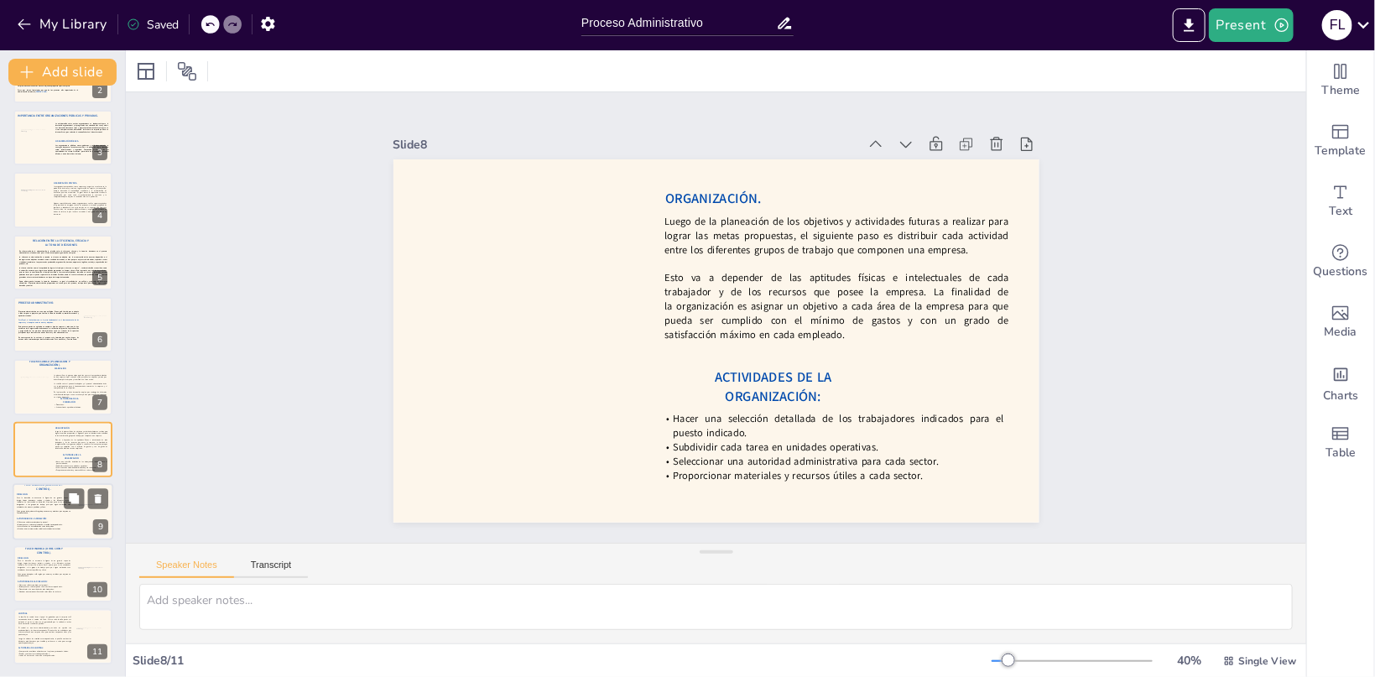
click at [32, 513] on p "Cada grupo trabajador está regido por normas y medidas que mejoran su funcionam…" at bounding box center [44, 512] width 54 height 4
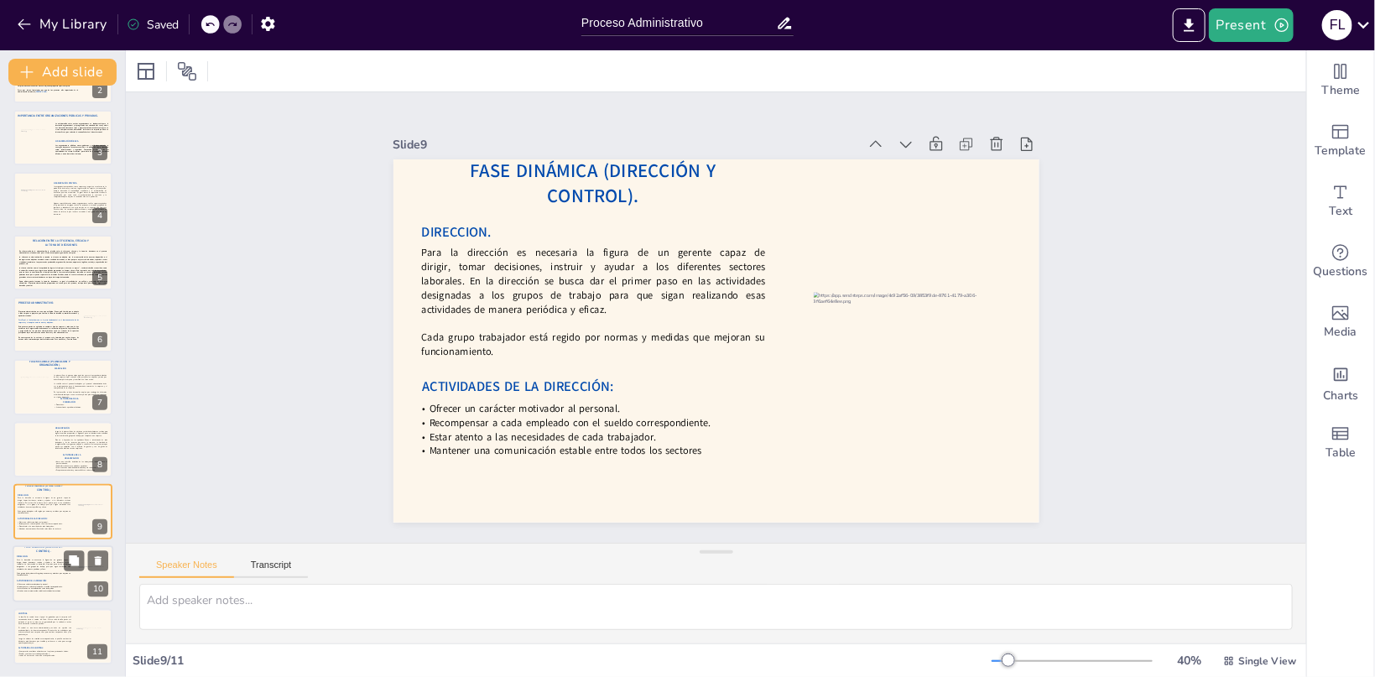
click at [57, 569] on p "Para la dirección es necesaria la figura de un gerente capaz de dirigir, tomar …" at bounding box center [44, 565] width 54 height 11
click at [34, 530] on div at bounding box center [63, 511] width 101 height 57
click at [98, 558] on icon at bounding box center [98, 561] width 7 height 9
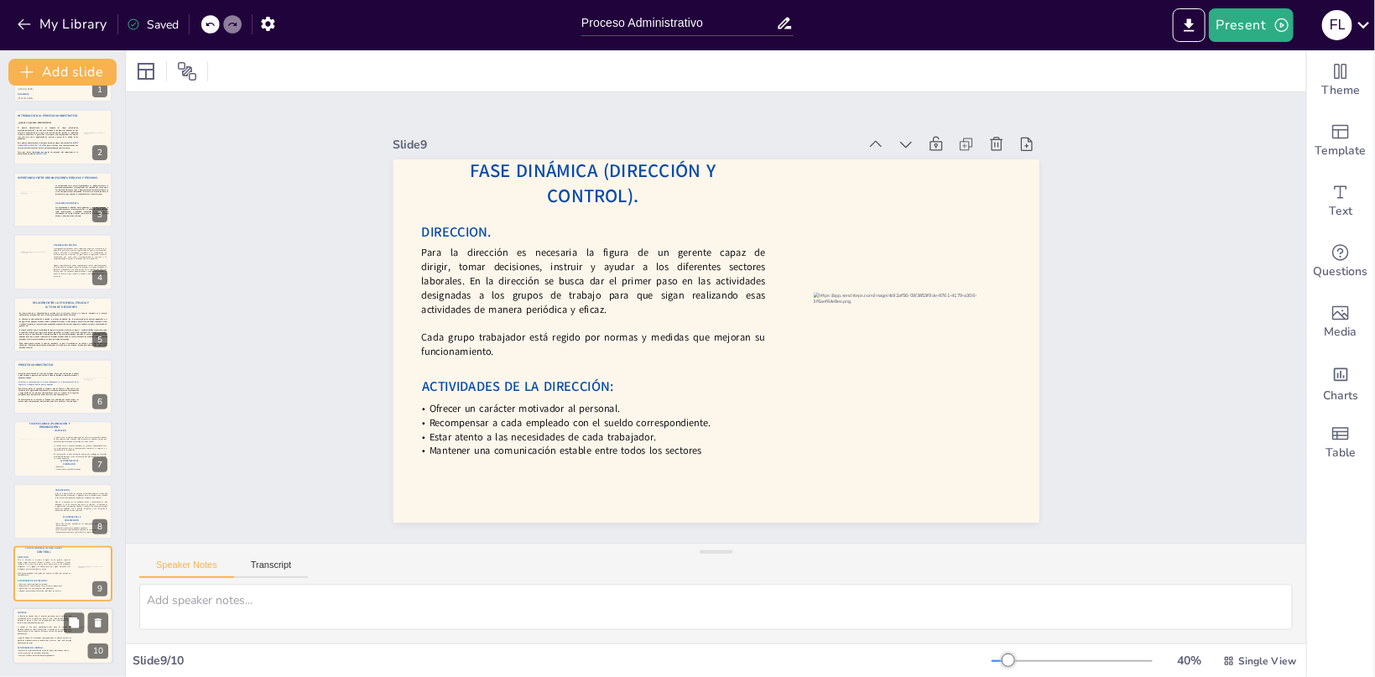
click at [55, 629] on p "El control es una tarea administrativa que debe ser ejercida con profesionalida…" at bounding box center [45, 631] width 54 height 9
